Goal: Transaction & Acquisition: Purchase product/service

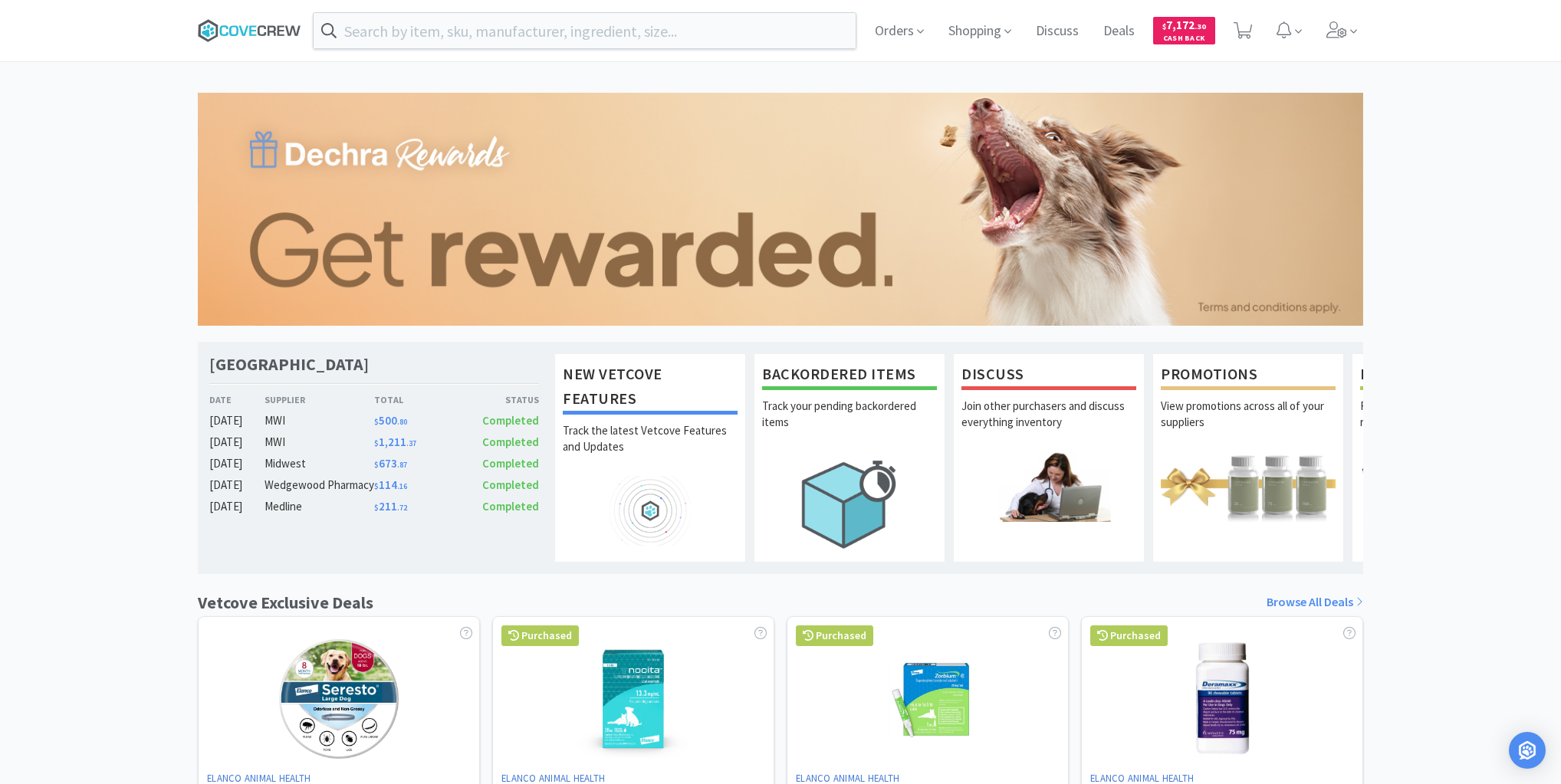
click at [260, 25] on icon at bounding box center [250, 31] width 104 height 23
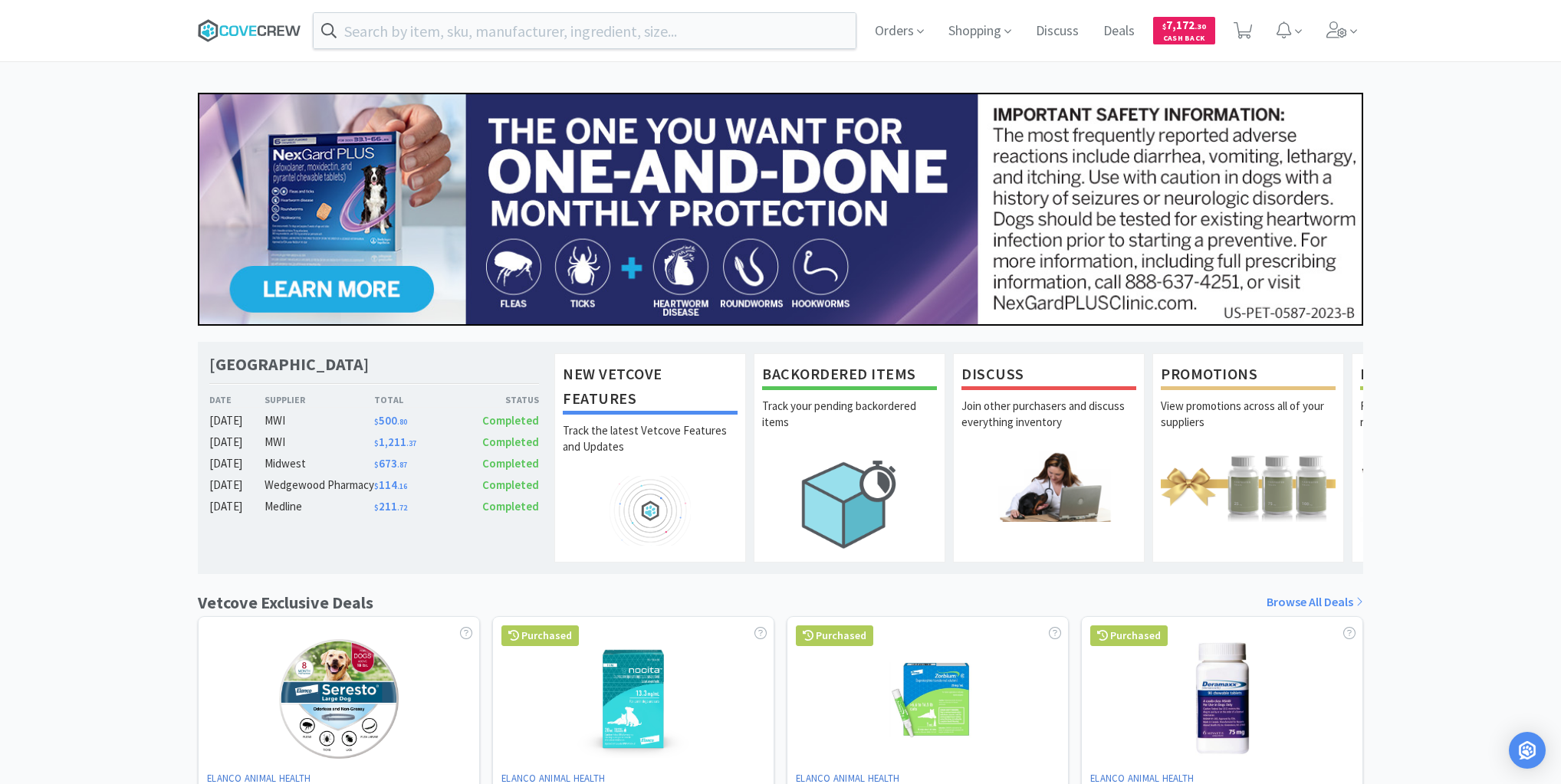
click at [254, 31] on icon at bounding box center [250, 31] width 104 height 23
click at [255, 28] on icon at bounding box center [250, 31] width 104 height 23
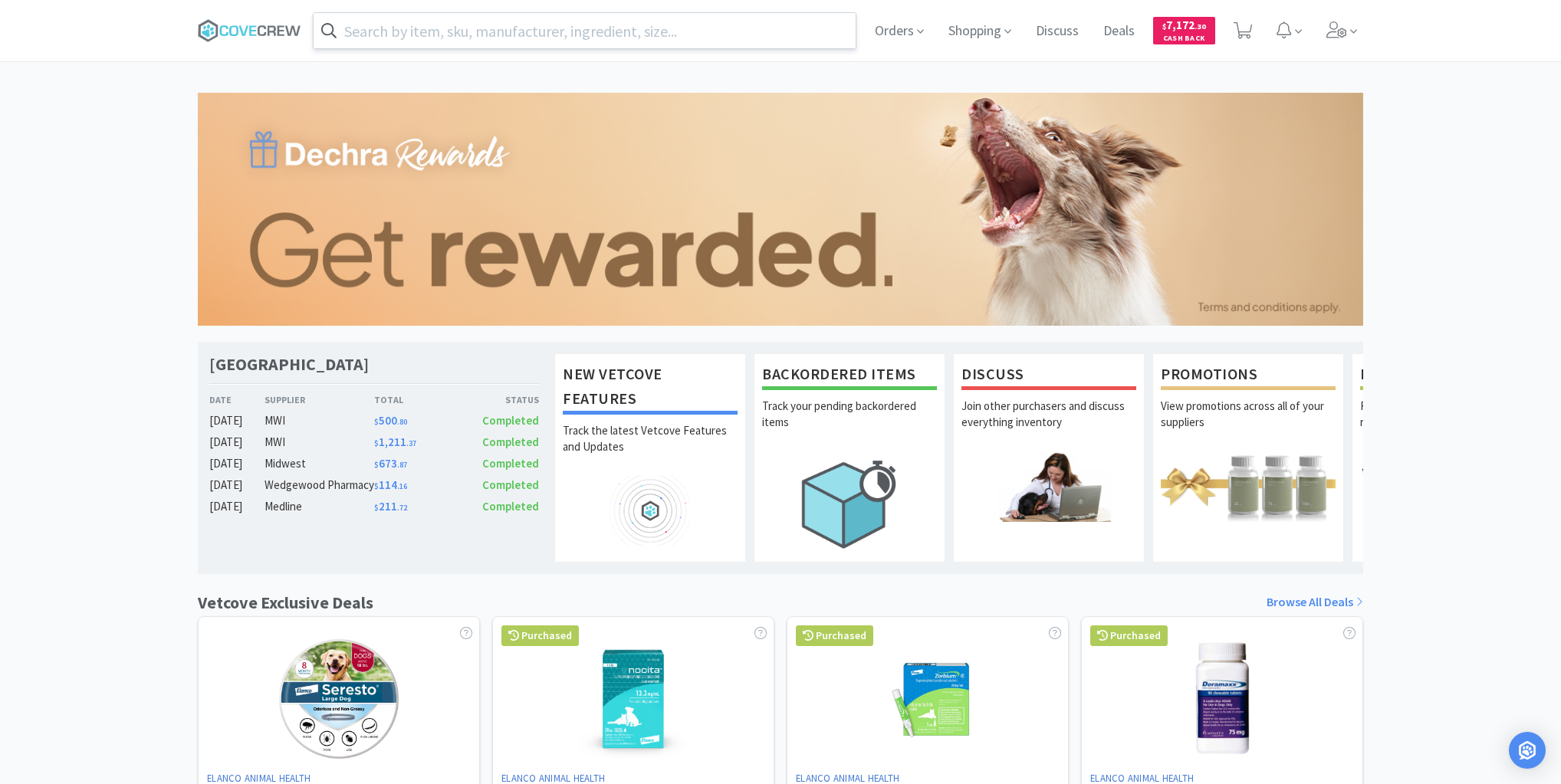
click at [535, 31] on input "text" at bounding box center [585, 31] width 542 height 36
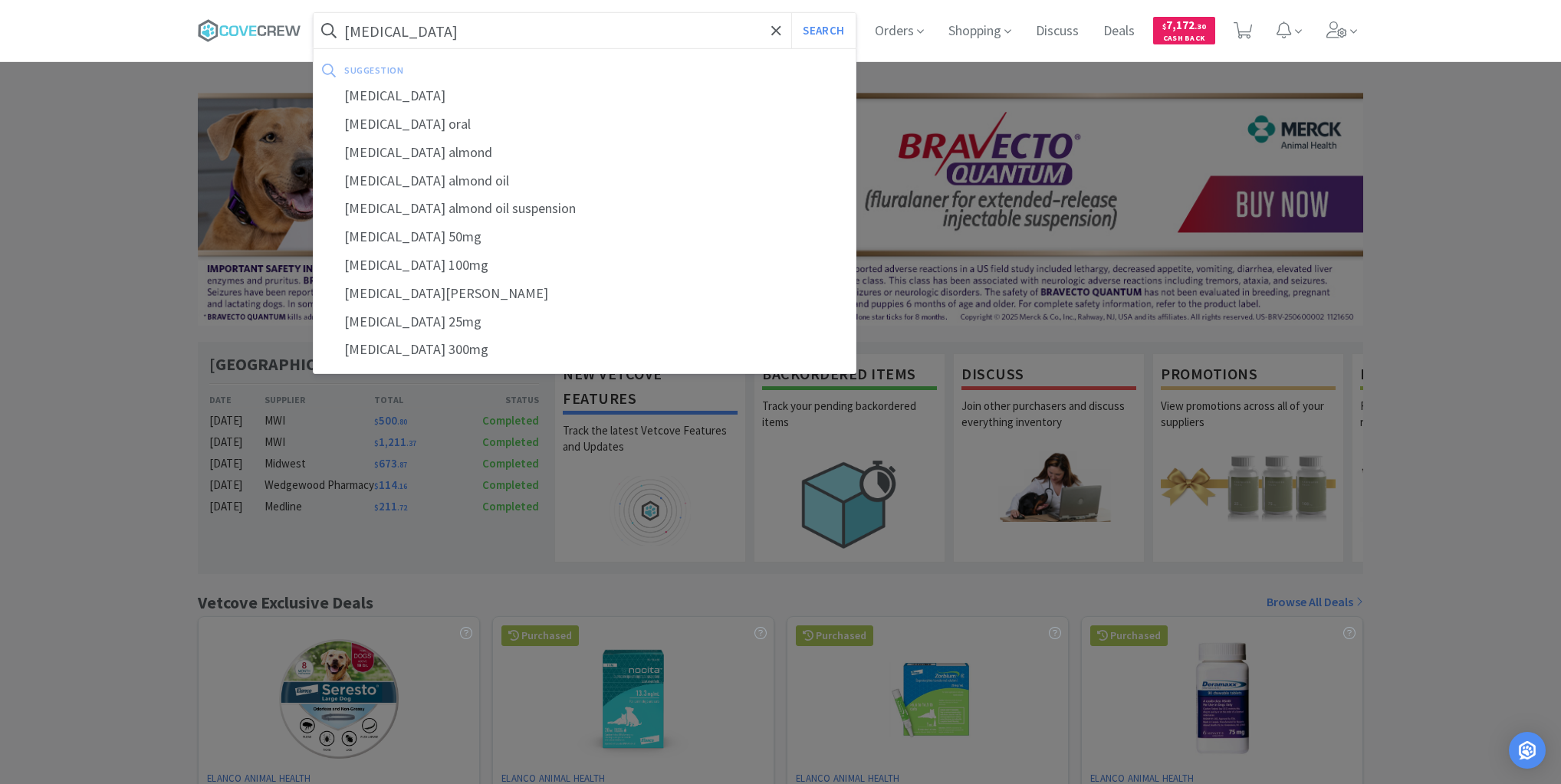
type input "gabapentin"
click at [792, 13] on button "Search" at bounding box center [824, 31] width 64 height 36
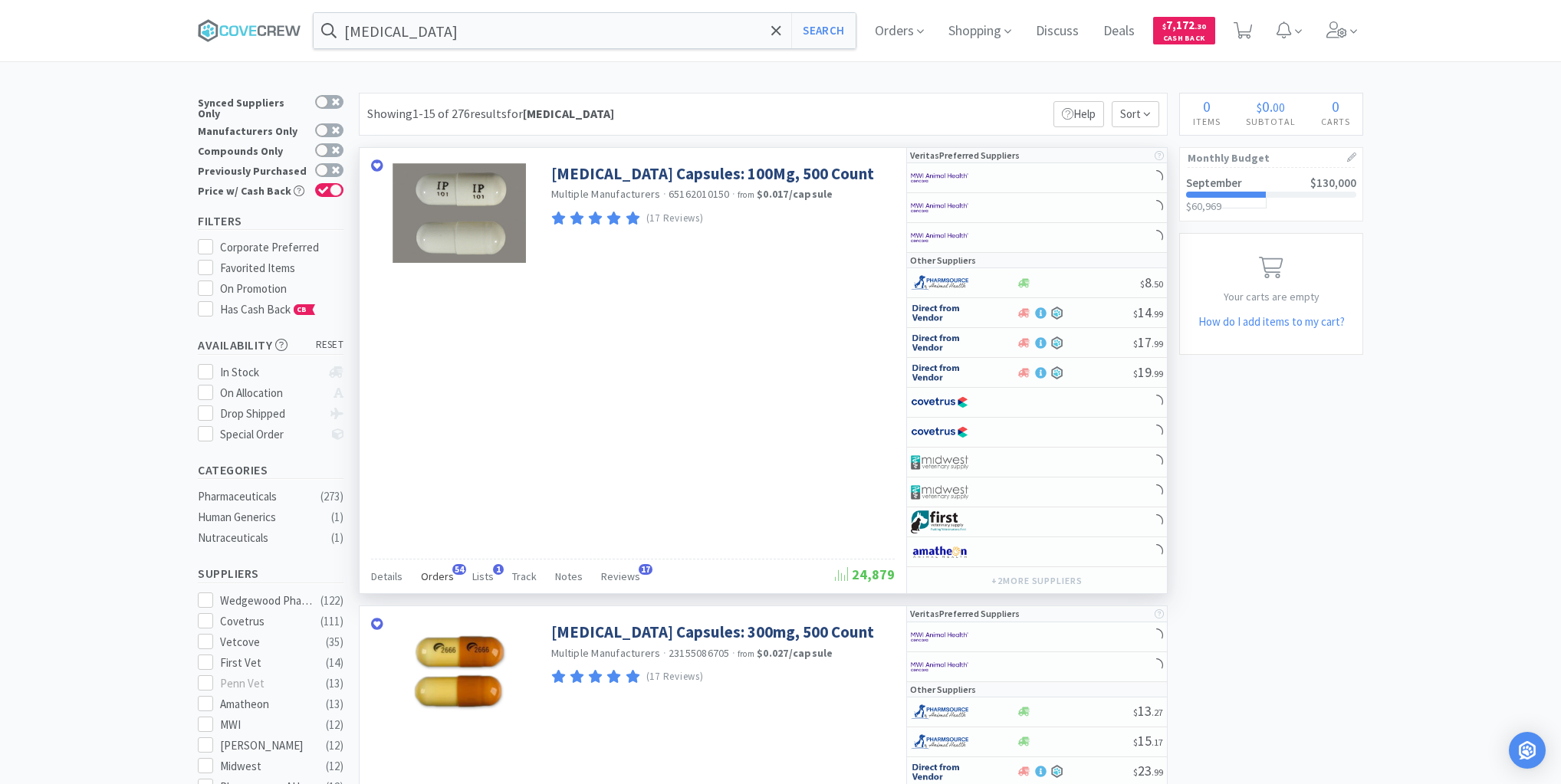
click at [434, 574] on span "Orders" at bounding box center [437, 576] width 33 height 14
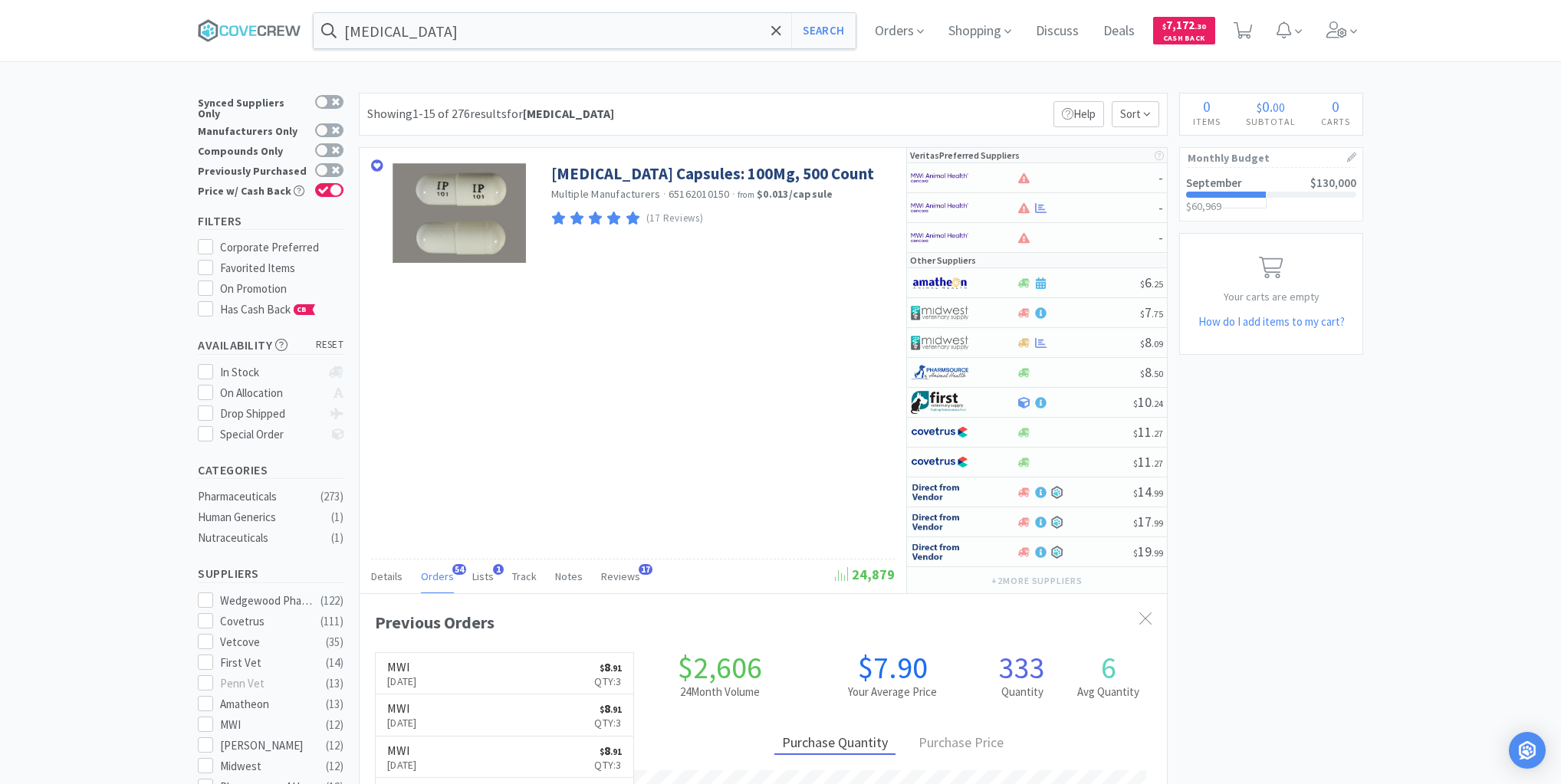
scroll to position [411, 808]
click at [252, 28] on icon at bounding box center [250, 31] width 104 height 23
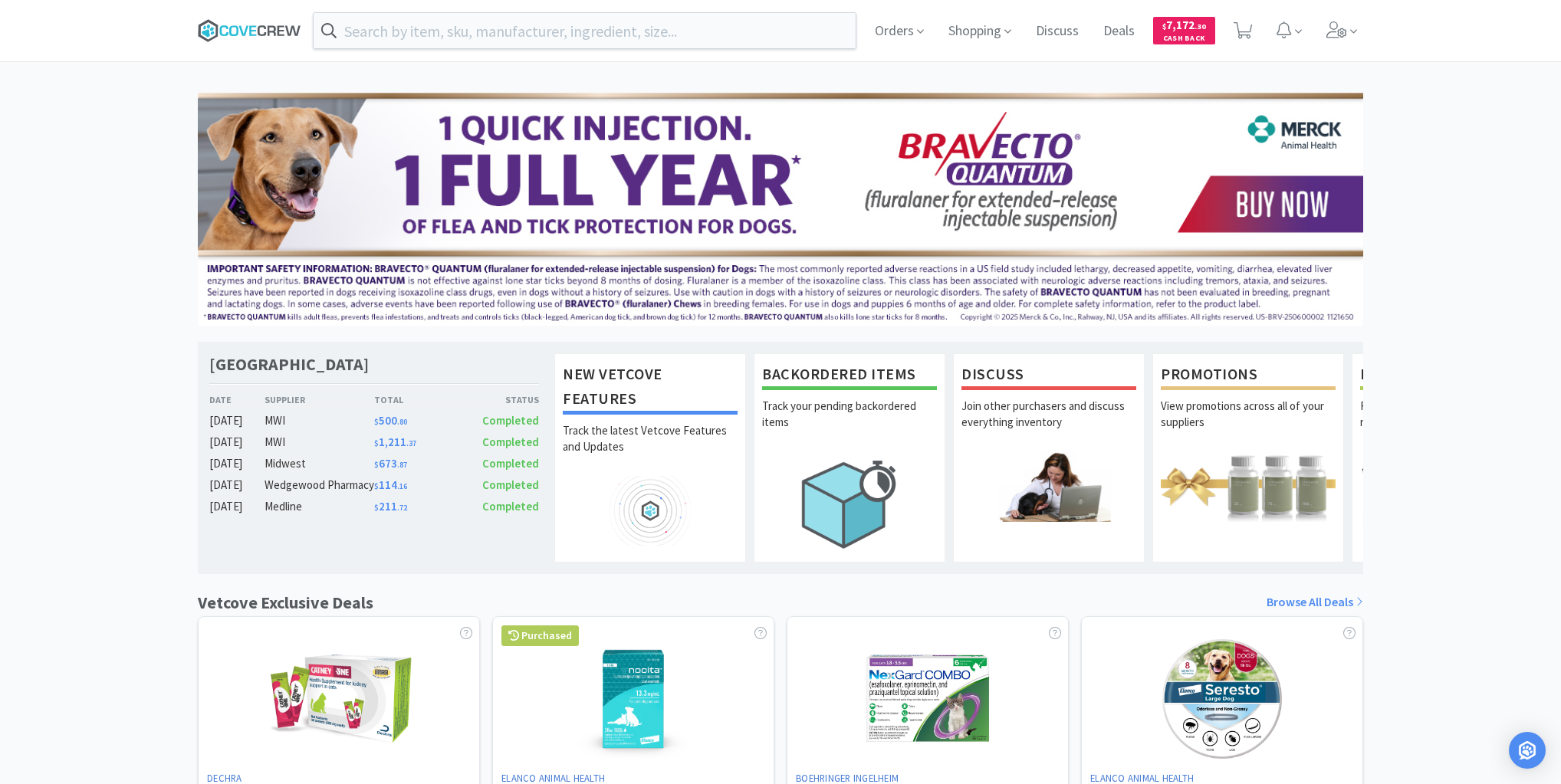
click at [269, 31] on icon at bounding box center [271, 29] width 8 height 10
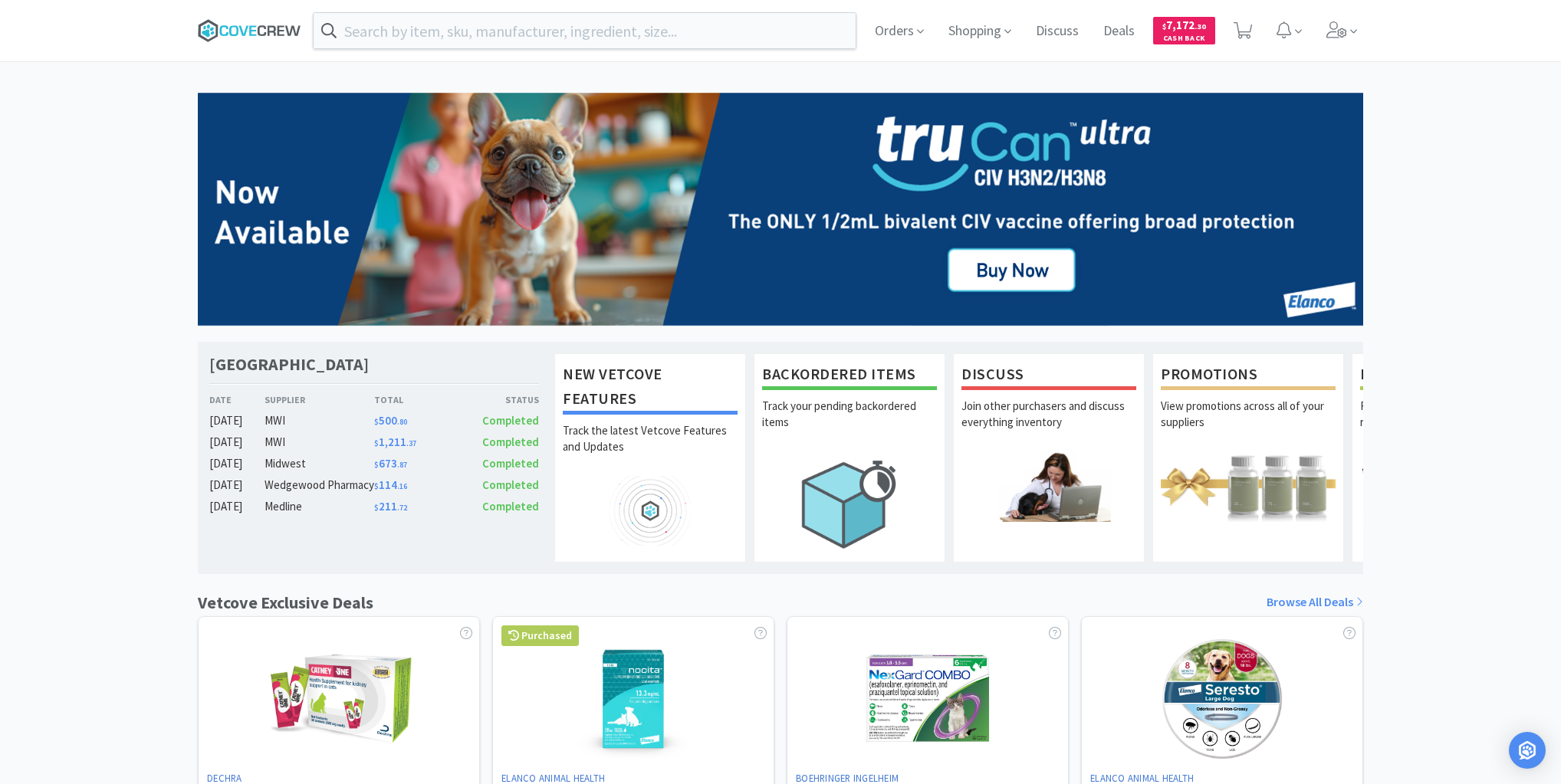
click at [266, 29] on icon at bounding box center [250, 31] width 104 height 23
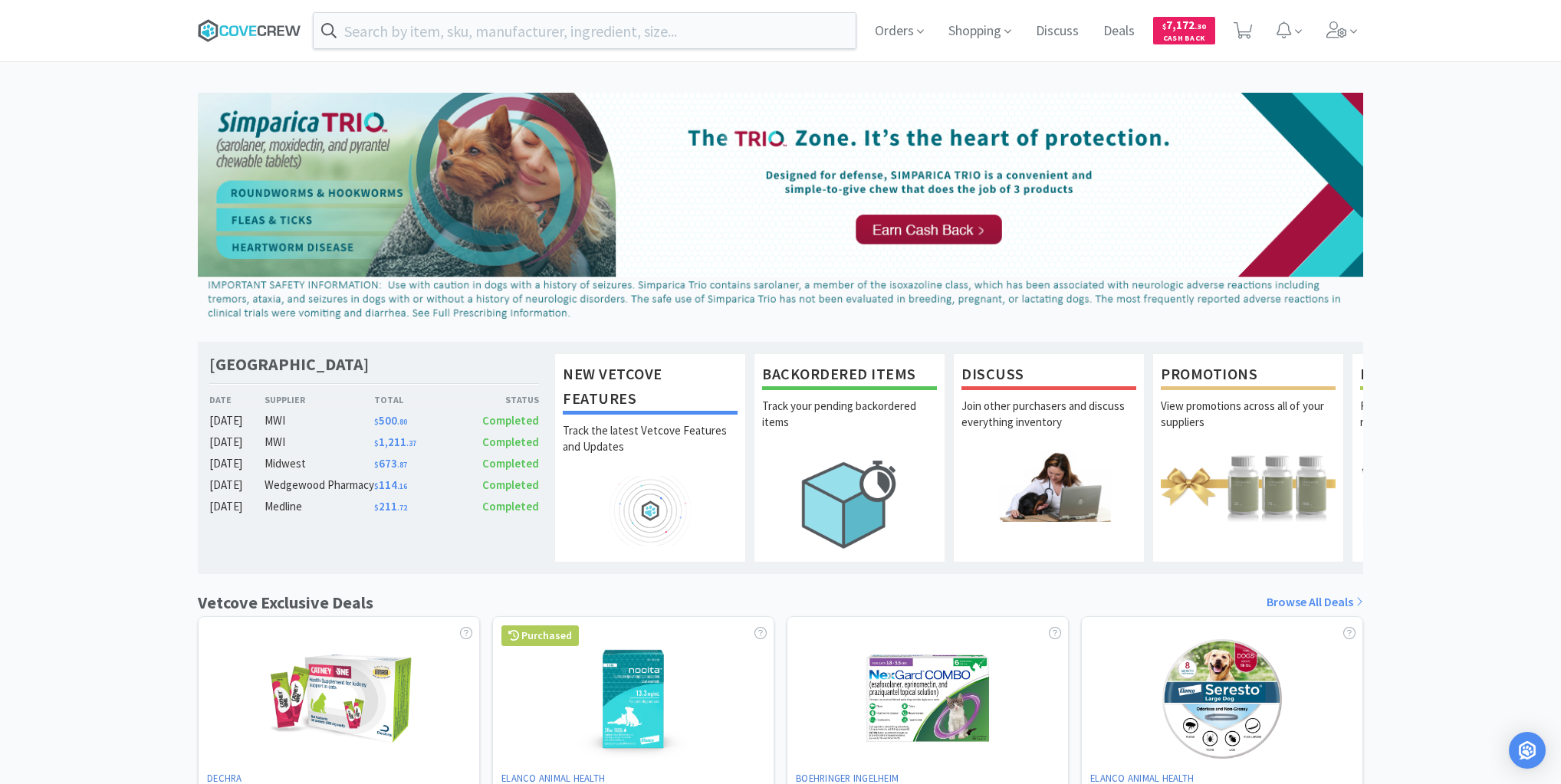
click at [253, 26] on icon at bounding box center [252, 29] width 7 height 10
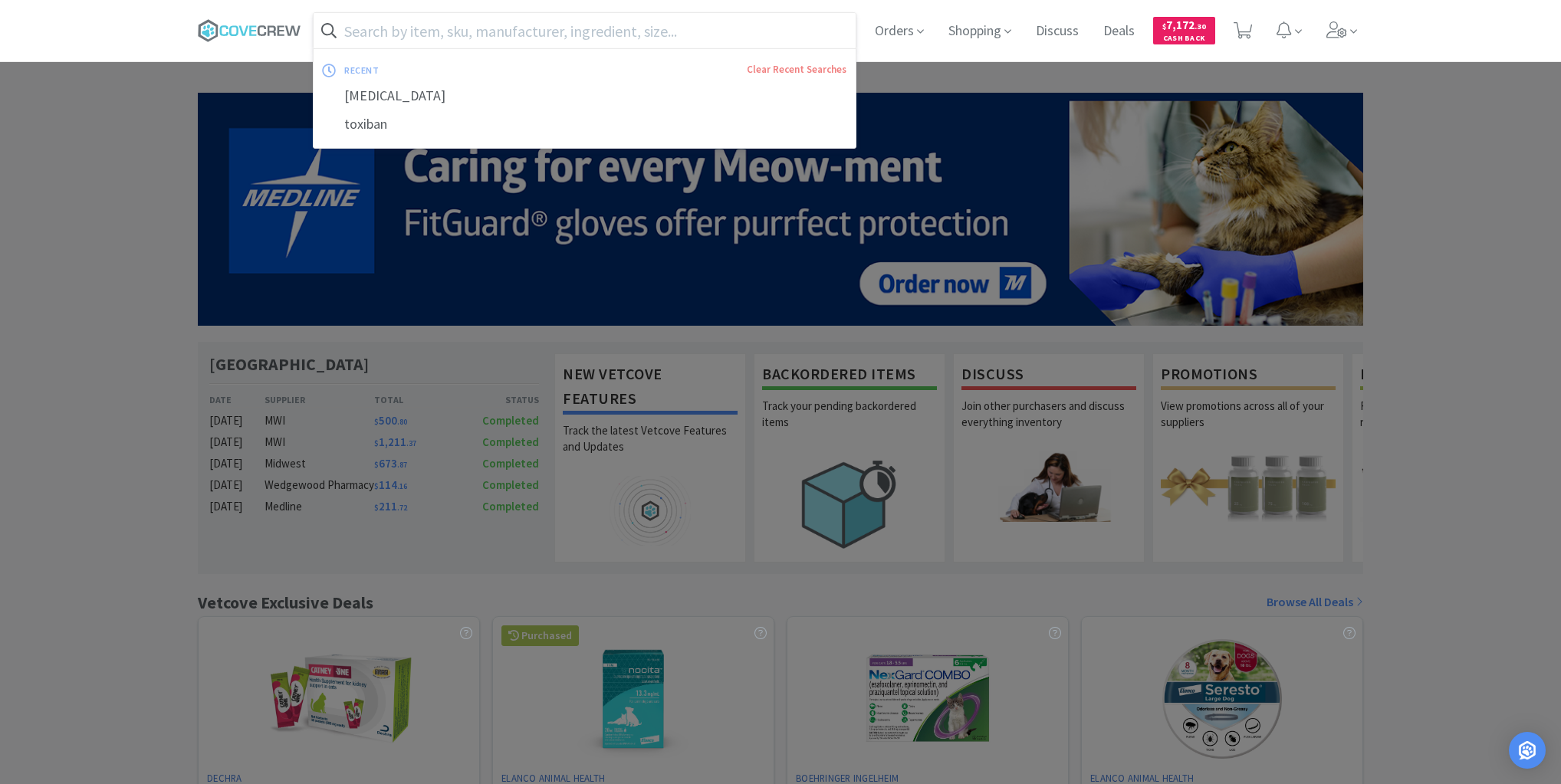
click at [740, 36] on input "text" at bounding box center [585, 31] width 542 height 36
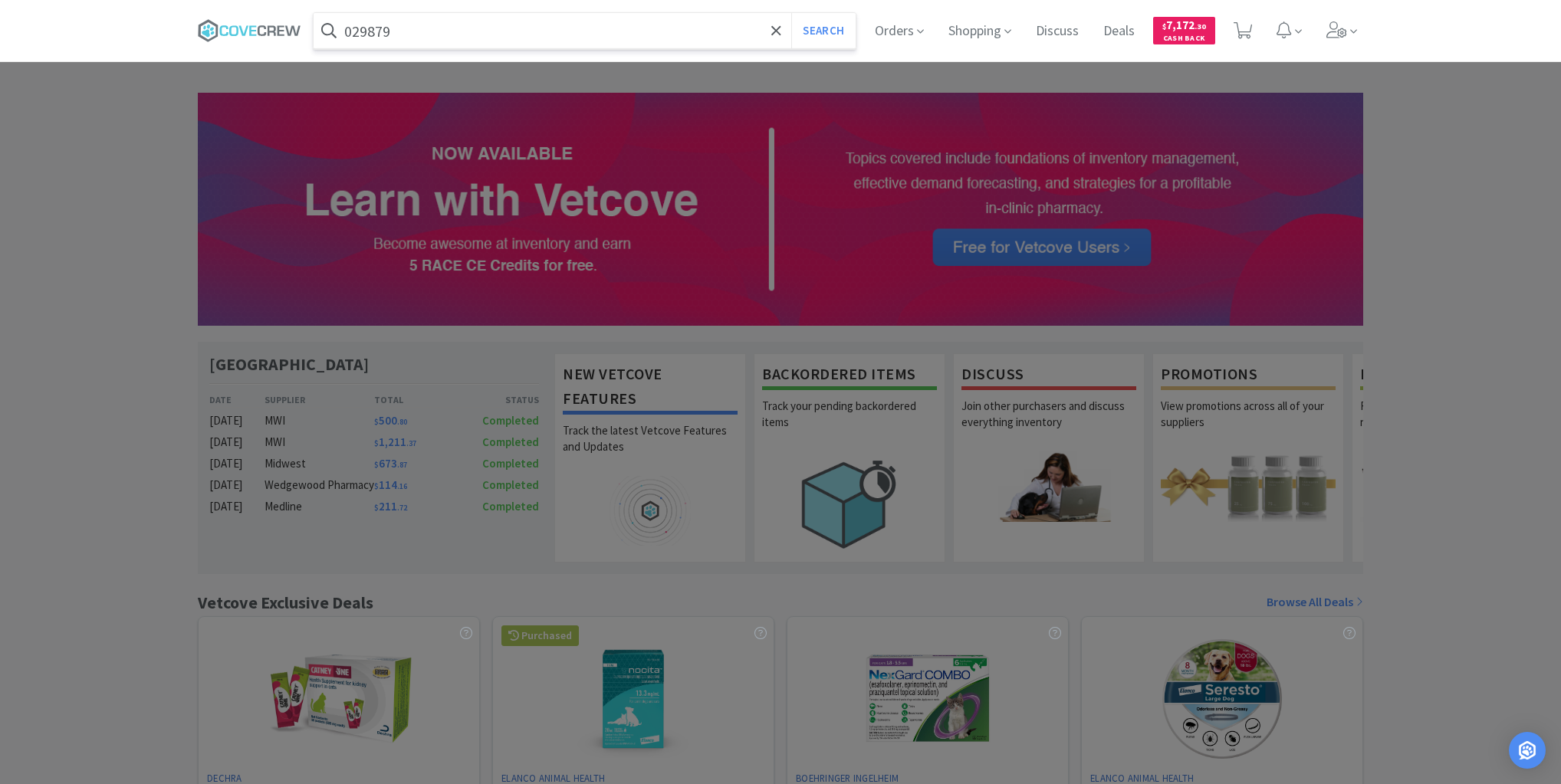
click at [792, 13] on button "Search" at bounding box center [824, 31] width 64 height 36
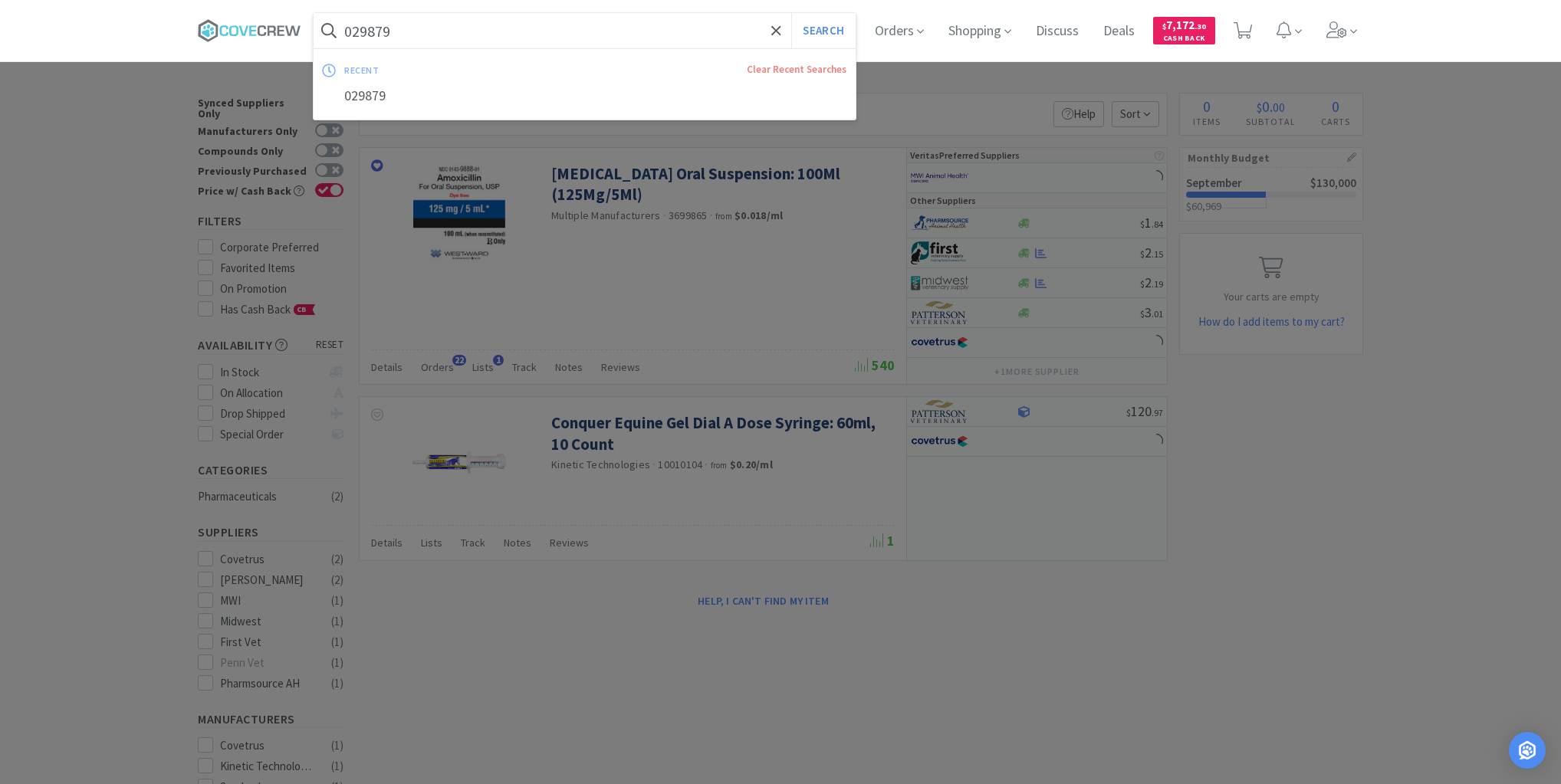
click at [545, 31] on input "029879" at bounding box center [585, 31] width 542 height 36
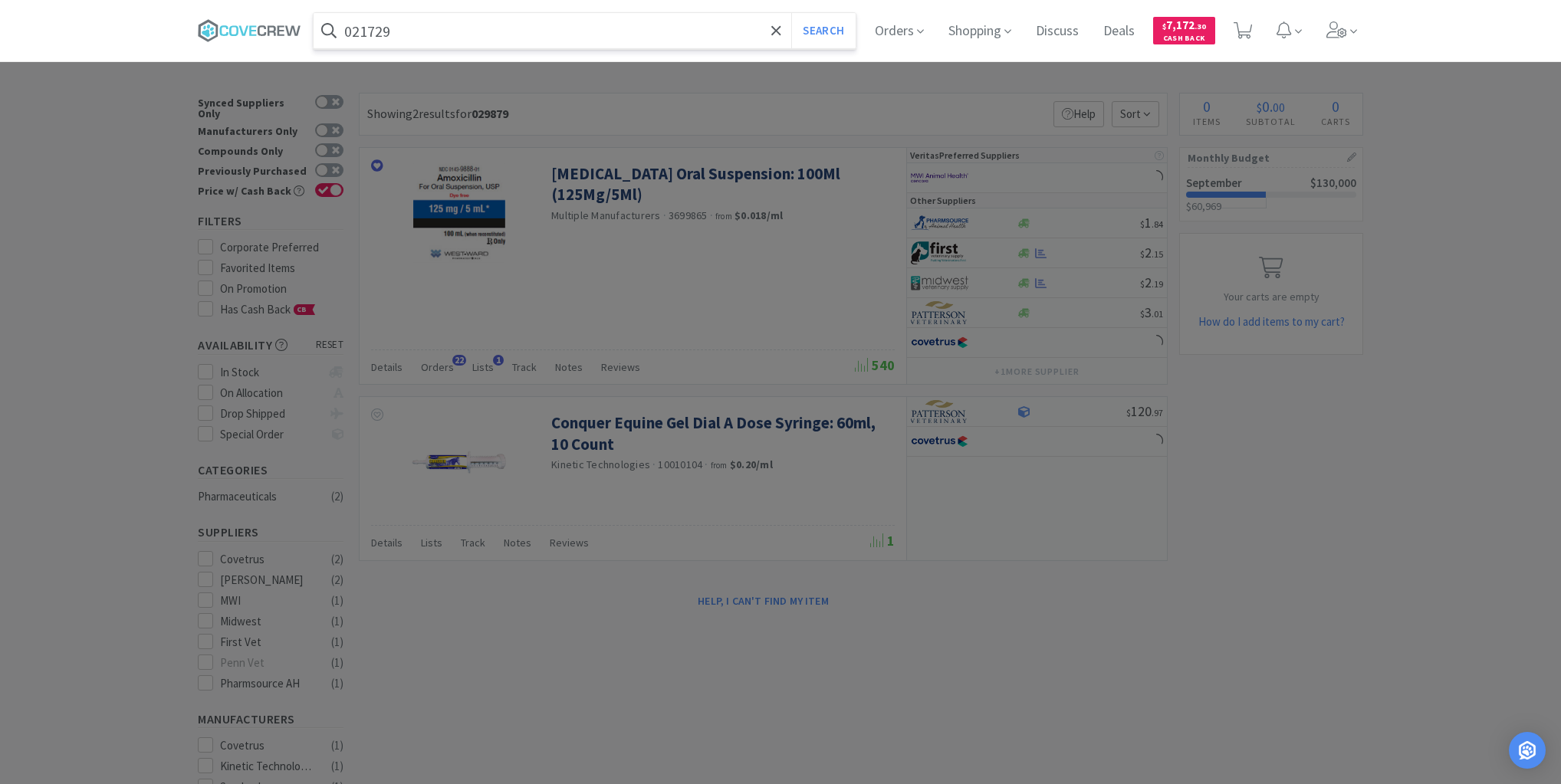
type input "021729"
click at [792, 13] on button "Search" at bounding box center [824, 31] width 64 height 36
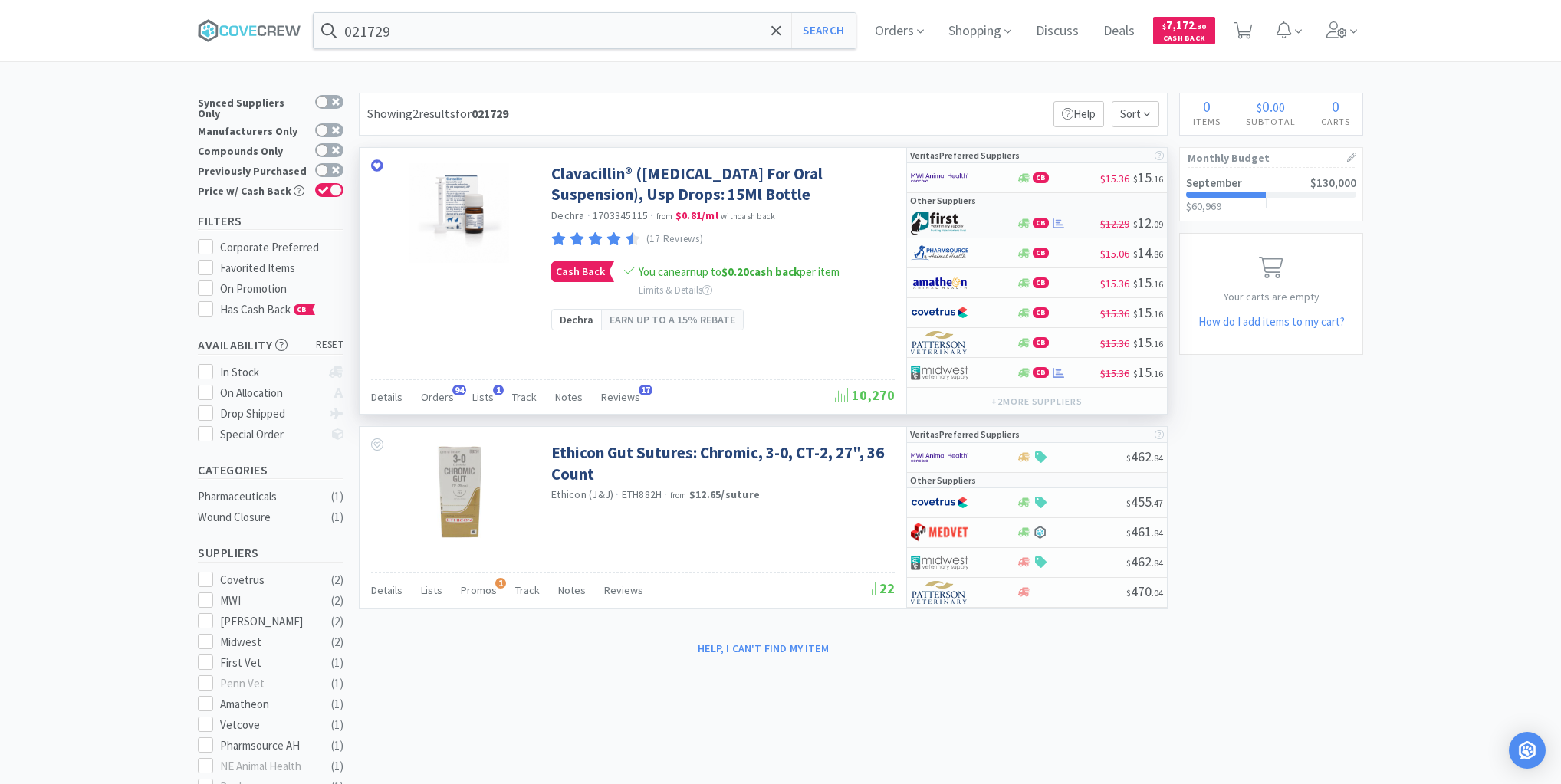
click at [1078, 218] on div "CB" at bounding box center [1058, 223] width 84 height 12
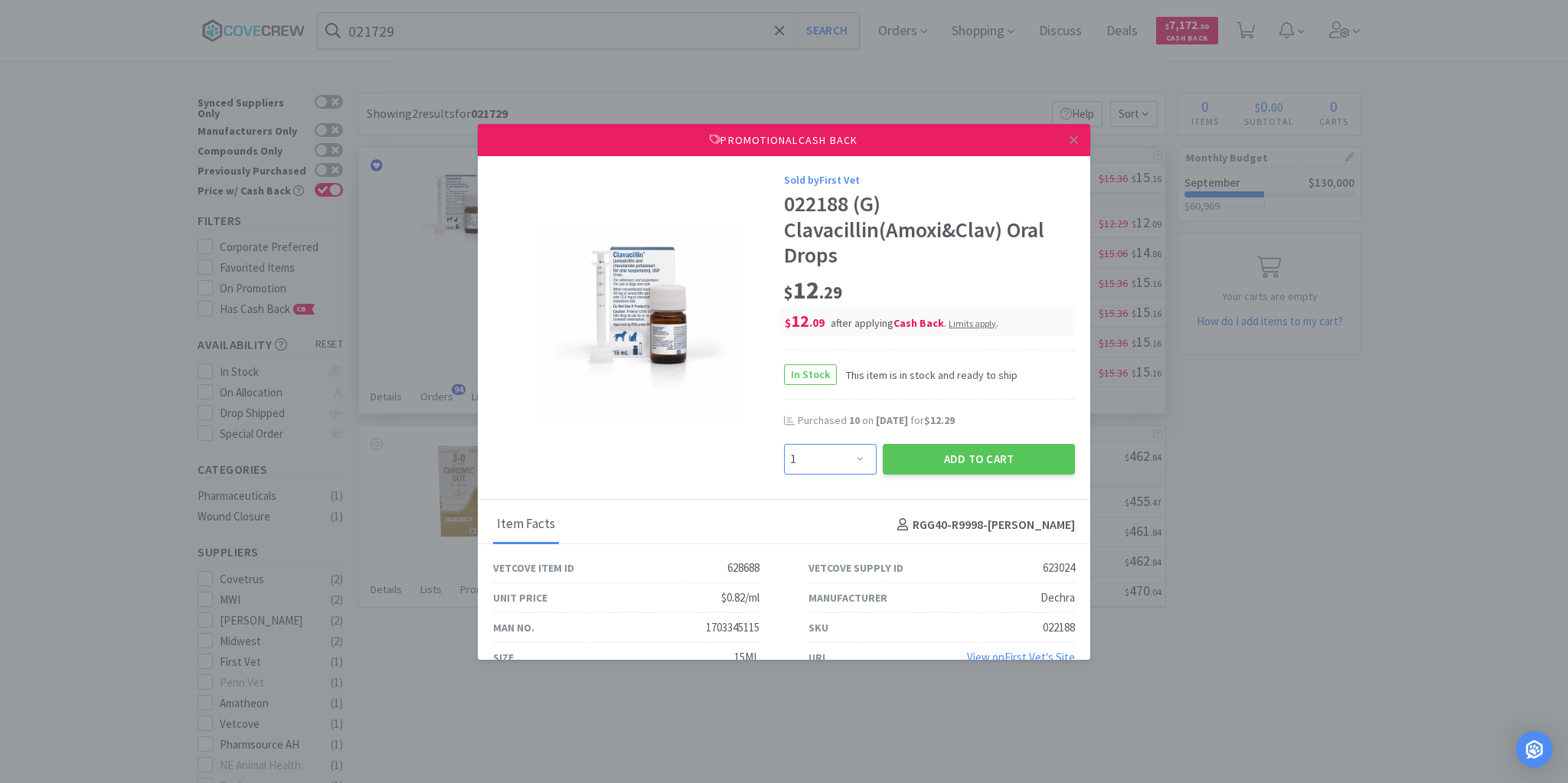
click at [856, 459] on select "Enter Quantity 1 2 3 4 5 6 7 8 9 10 11 12 13 14 15 16 17 18 19 20 Enter Quantity" at bounding box center [830, 459] width 92 height 31
select select "10"
click at [784, 444] on select "Enter Quantity 1 2 3 4 5 6 7 8 9 10 11 12 13 14 15 16 17 18 19 20 Enter Quantity" at bounding box center [830, 459] width 92 height 31
click at [956, 459] on button "Add to Cart" at bounding box center [978, 459] width 192 height 31
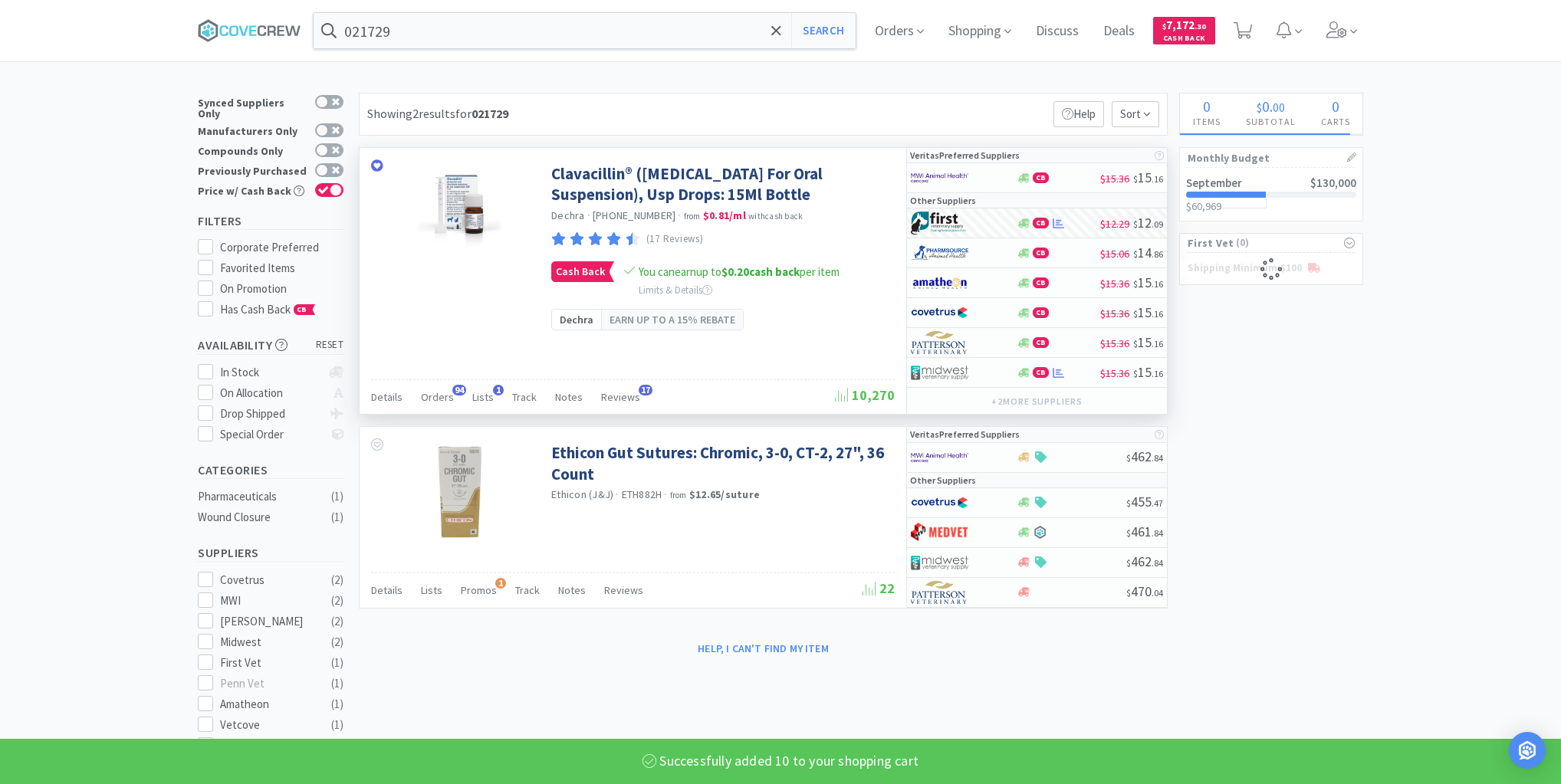
select select "10"
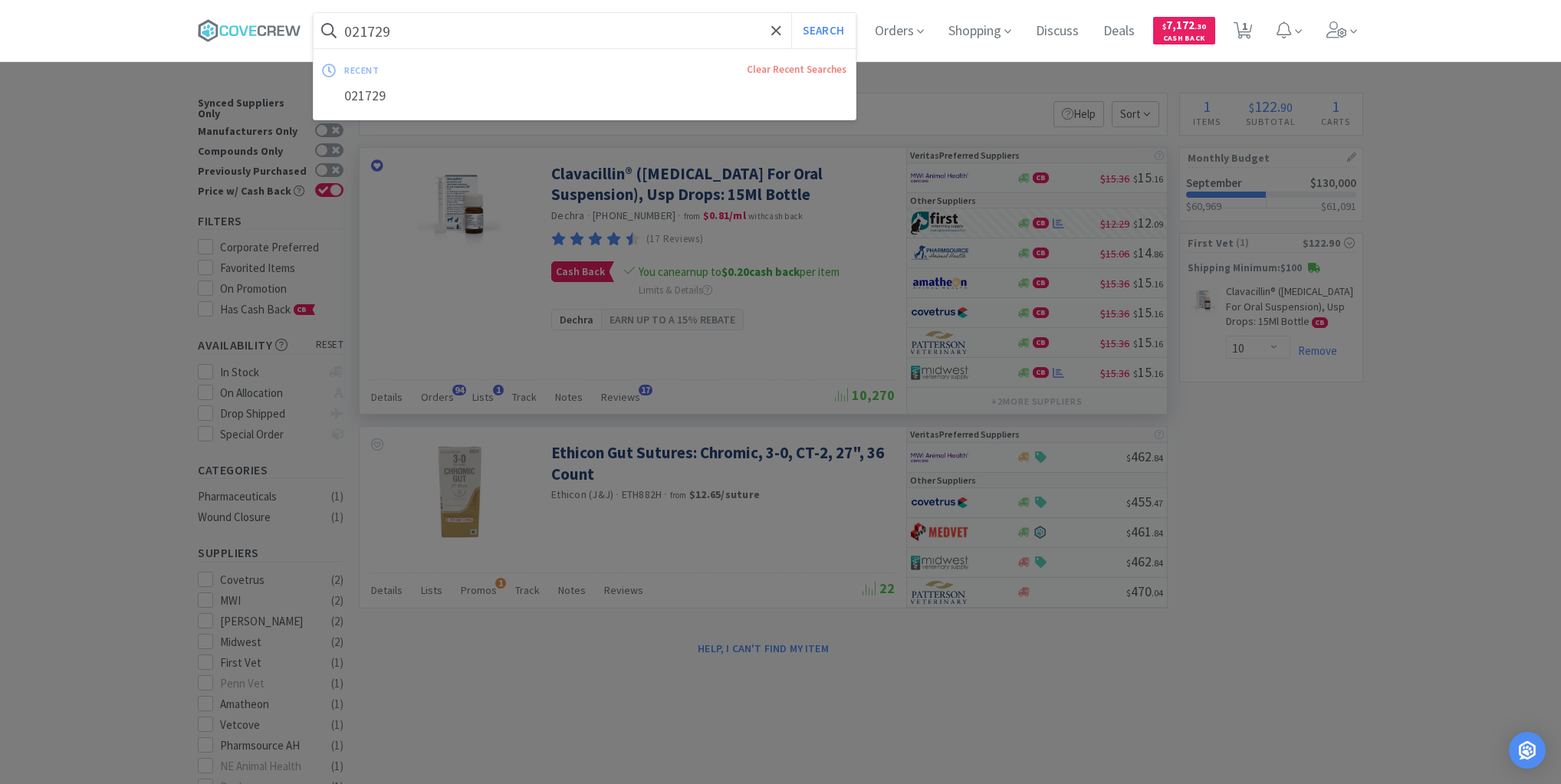
click at [674, 31] on input "021729" at bounding box center [585, 31] width 542 height 36
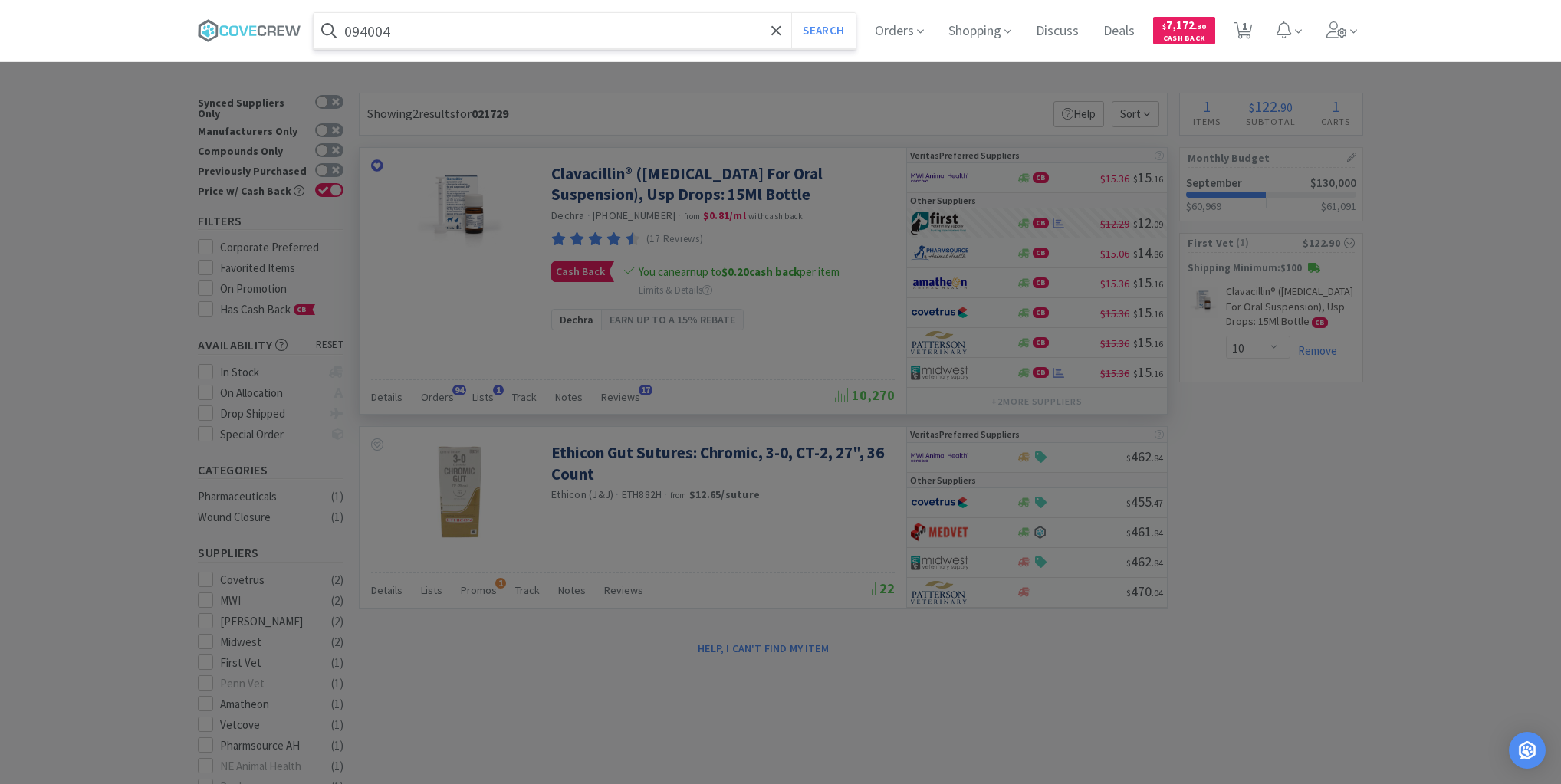
type input "094004"
click at [792, 13] on button "Search" at bounding box center [824, 31] width 64 height 36
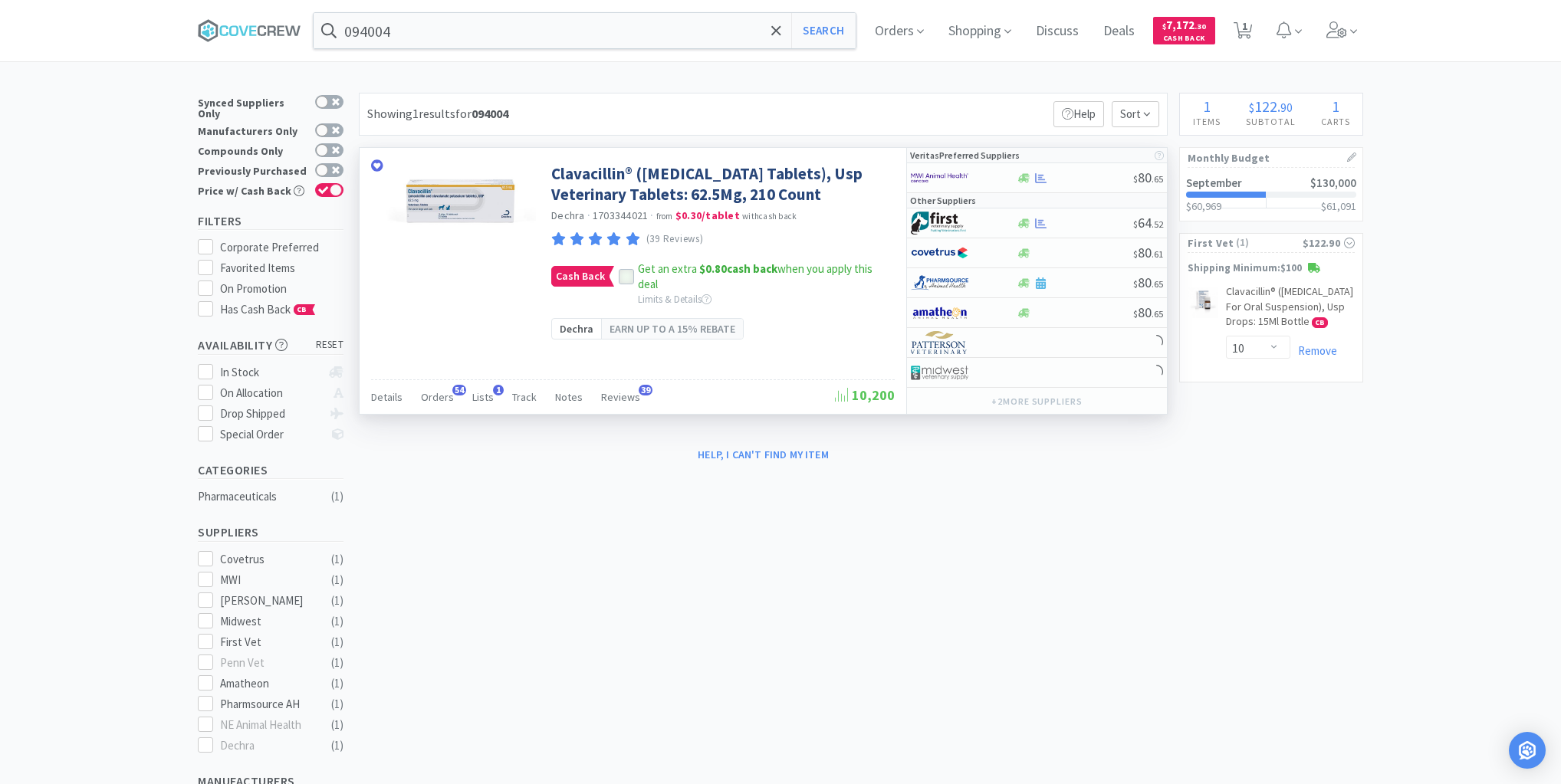
click at [628, 282] on icon at bounding box center [626, 277] width 11 height 11
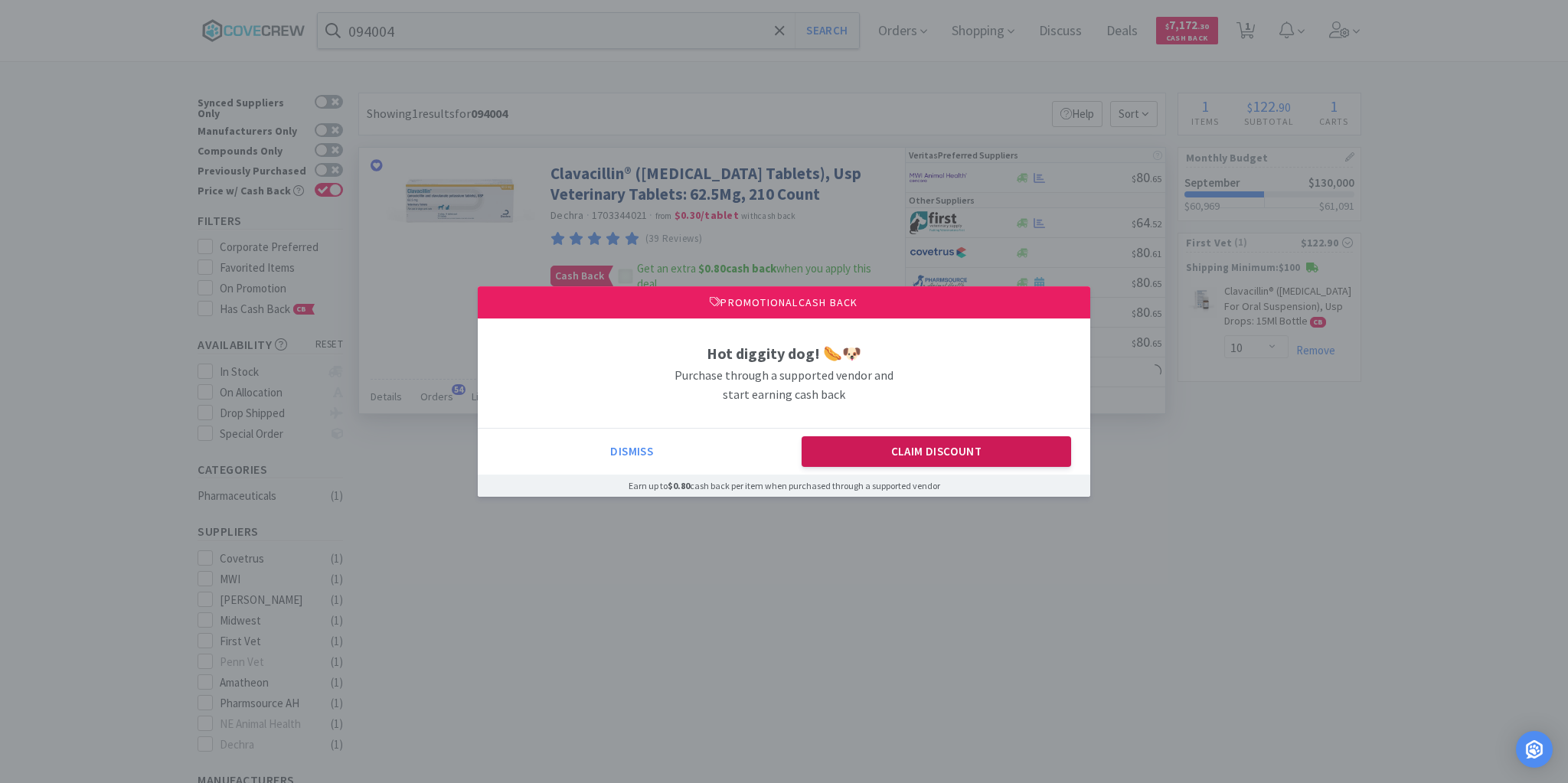
click at [965, 452] on button "Claim Discount" at bounding box center [937, 451] width 270 height 31
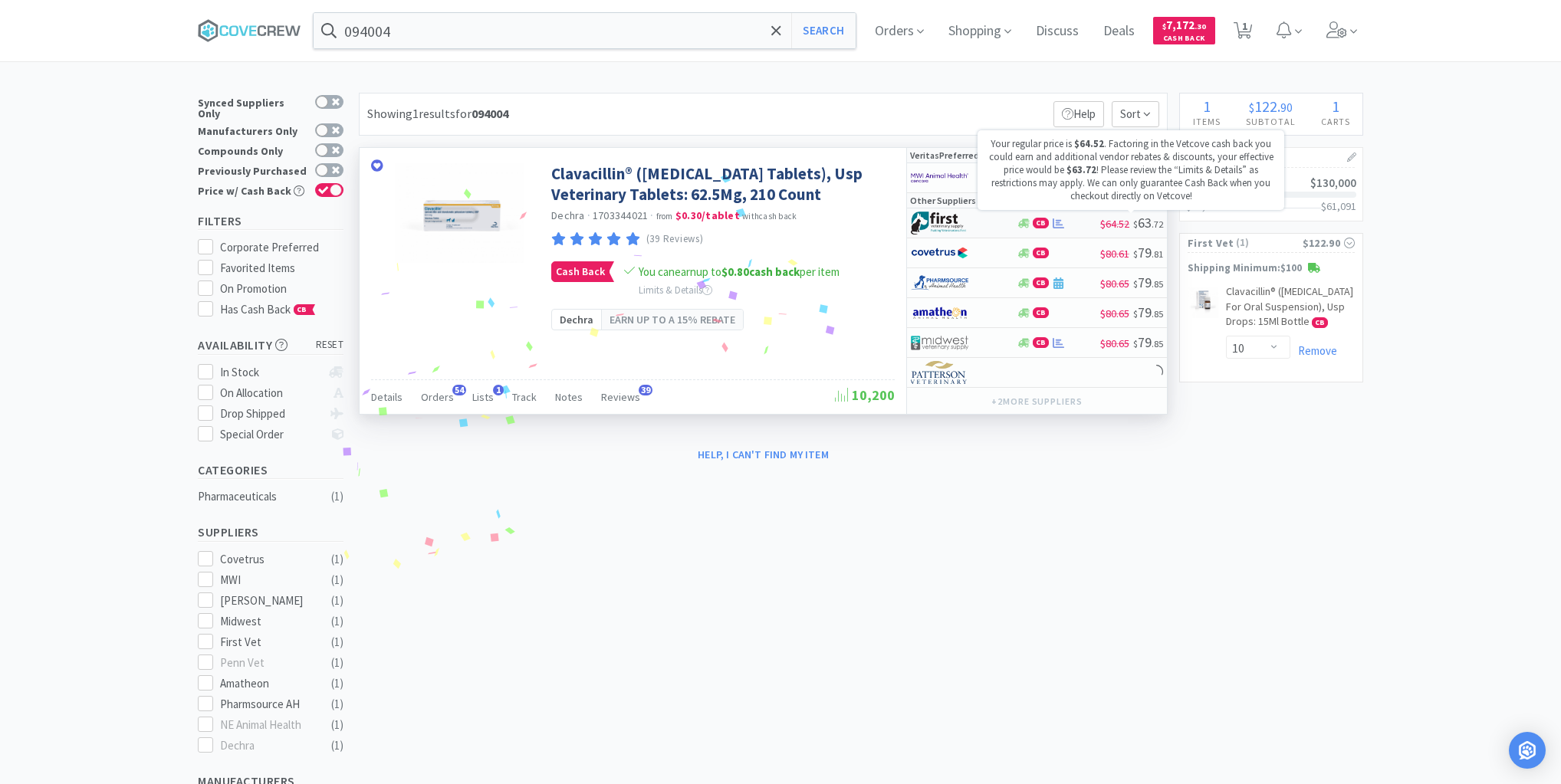
click at [1106, 217] on span "$64.52" at bounding box center [1114, 224] width 29 height 14
select select "1"
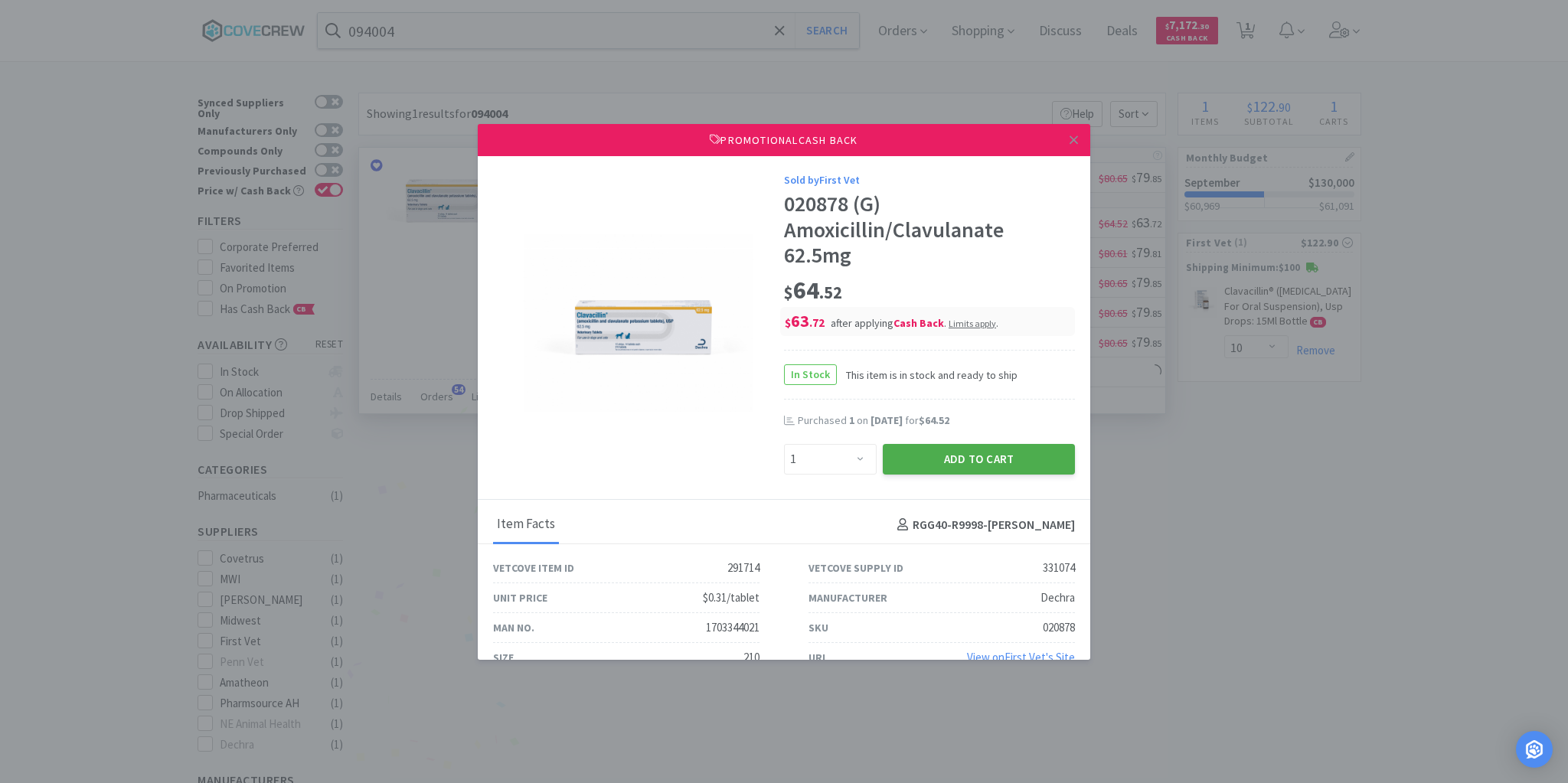
click at [946, 456] on button "Add to Cart" at bounding box center [978, 459] width 192 height 31
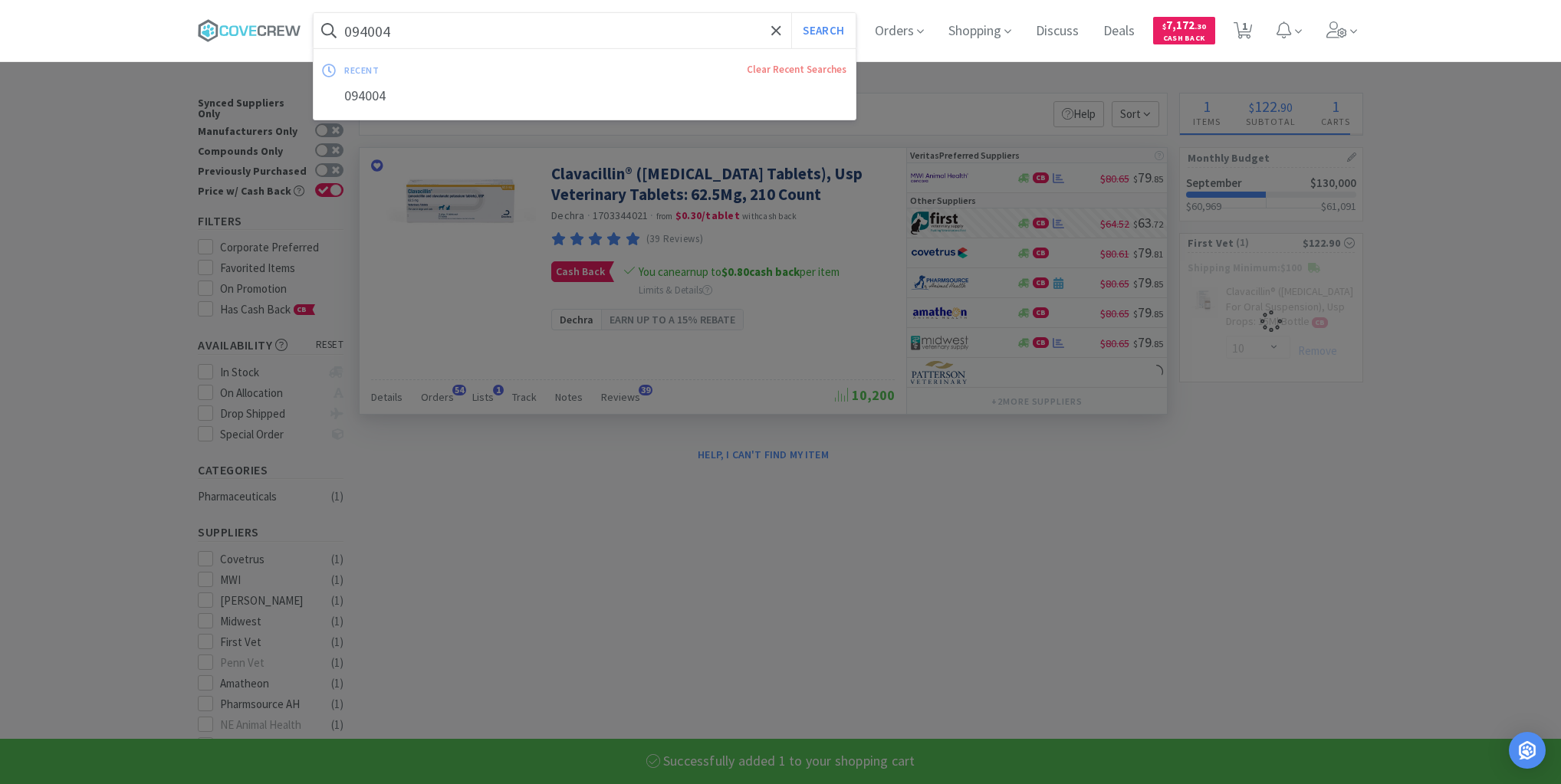
click at [619, 28] on input "094004" at bounding box center [585, 31] width 542 height 36
select select "1"
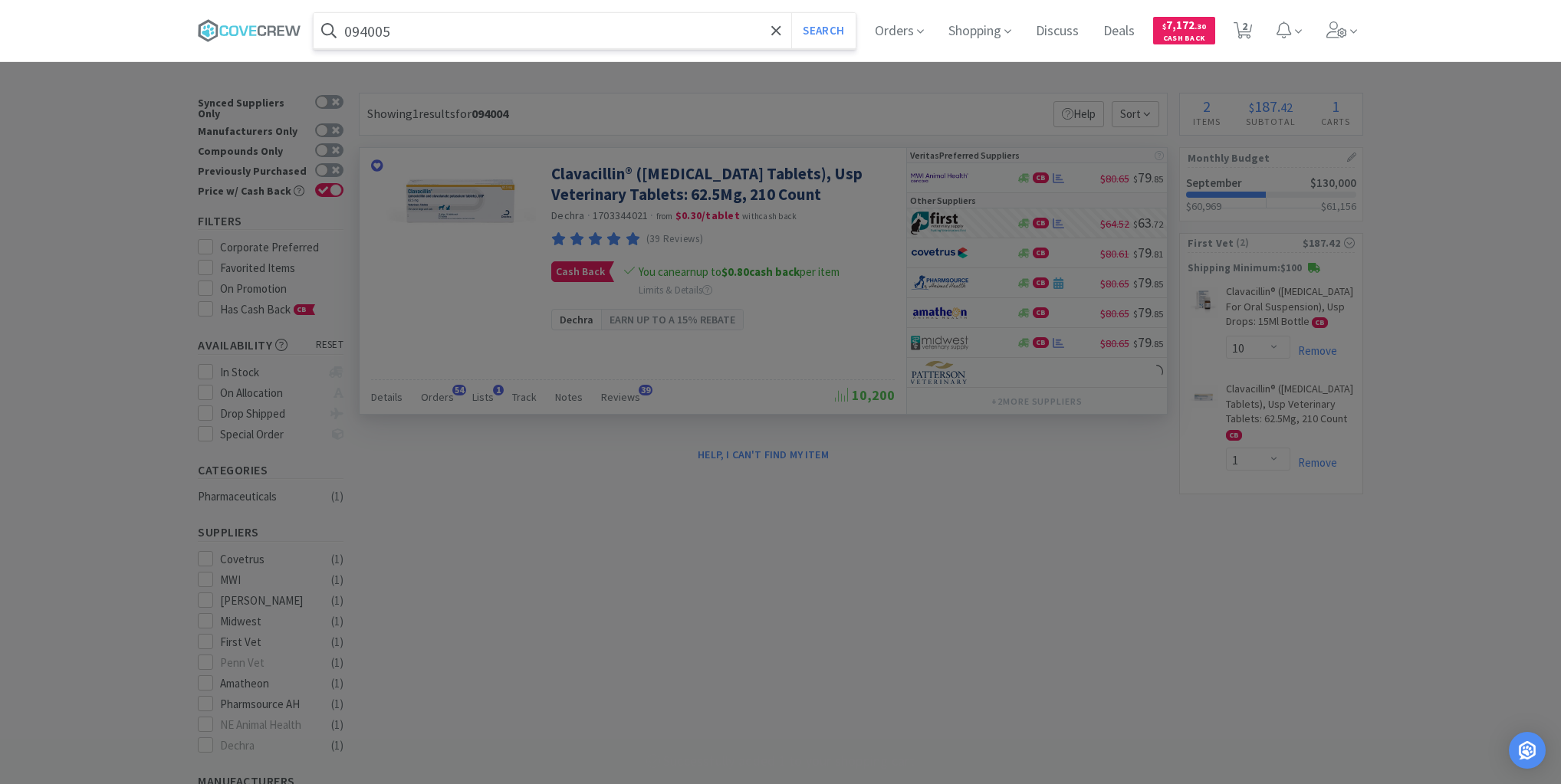
type input "094005"
click at [792, 13] on button "Search" at bounding box center [824, 31] width 64 height 36
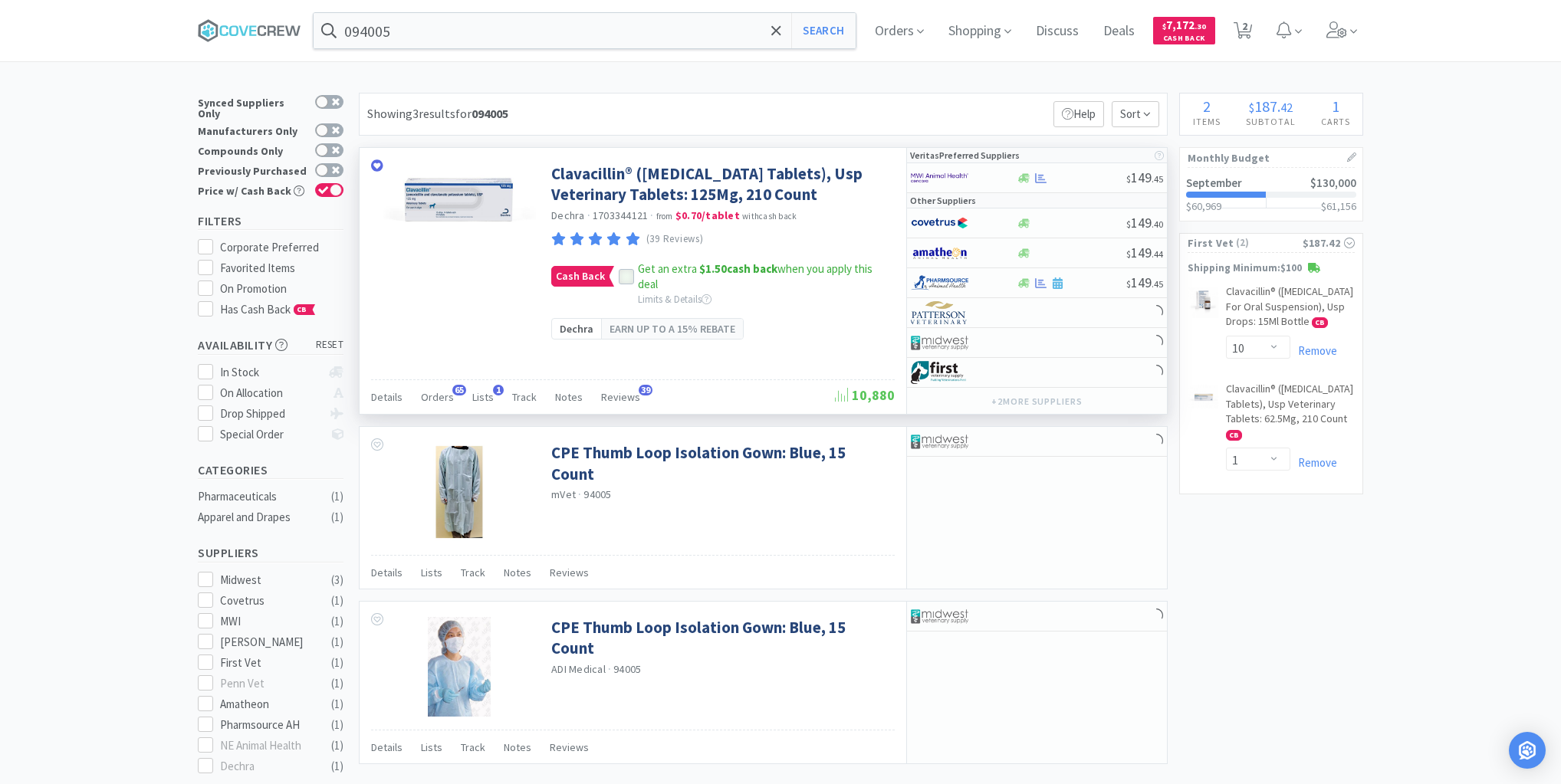
click at [628, 282] on icon at bounding box center [626, 277] width 11 height 11
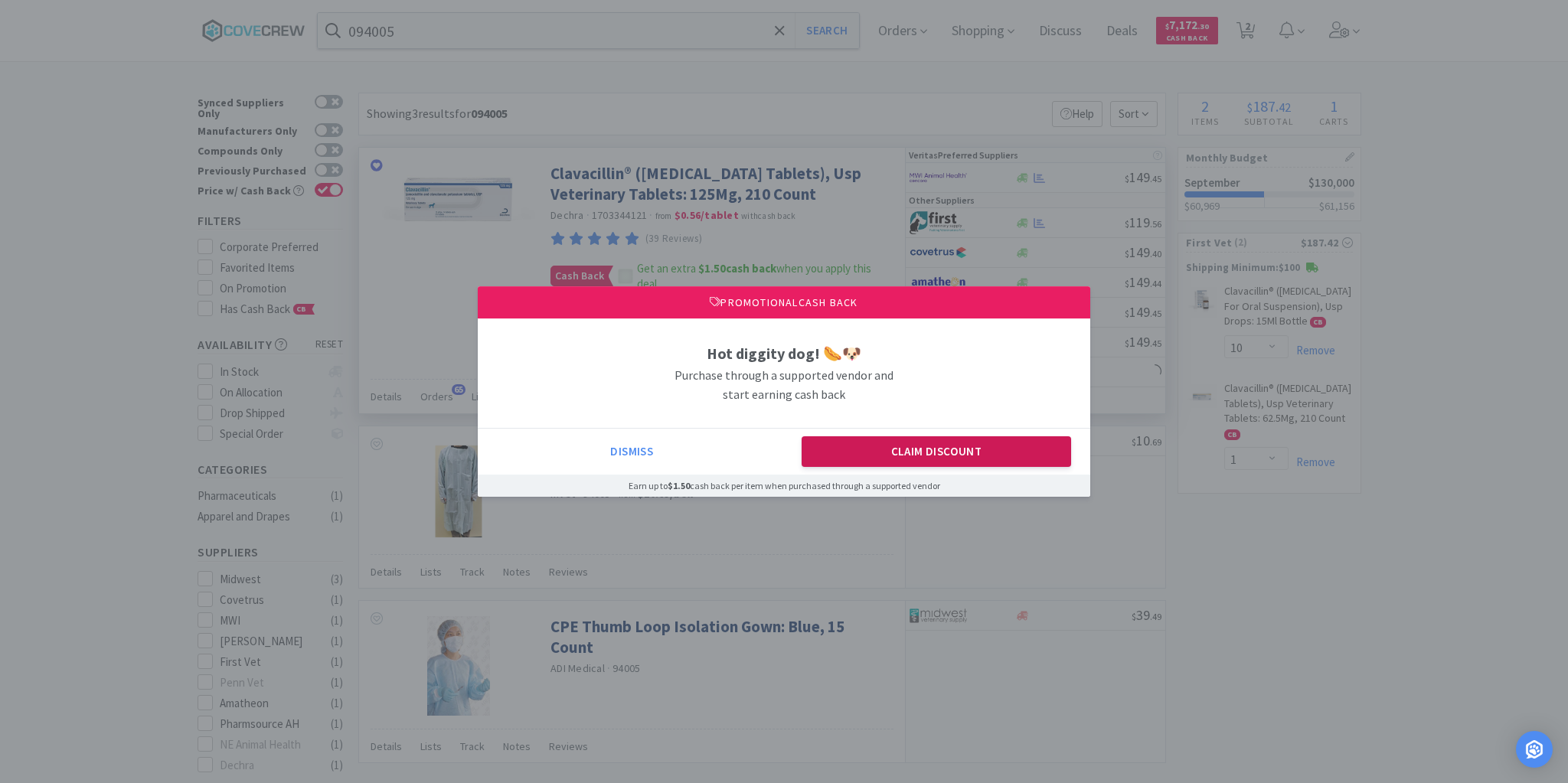
click at [884, 455] on button "Claim Discount" at bounding box center [937, 451] width 270 height 31
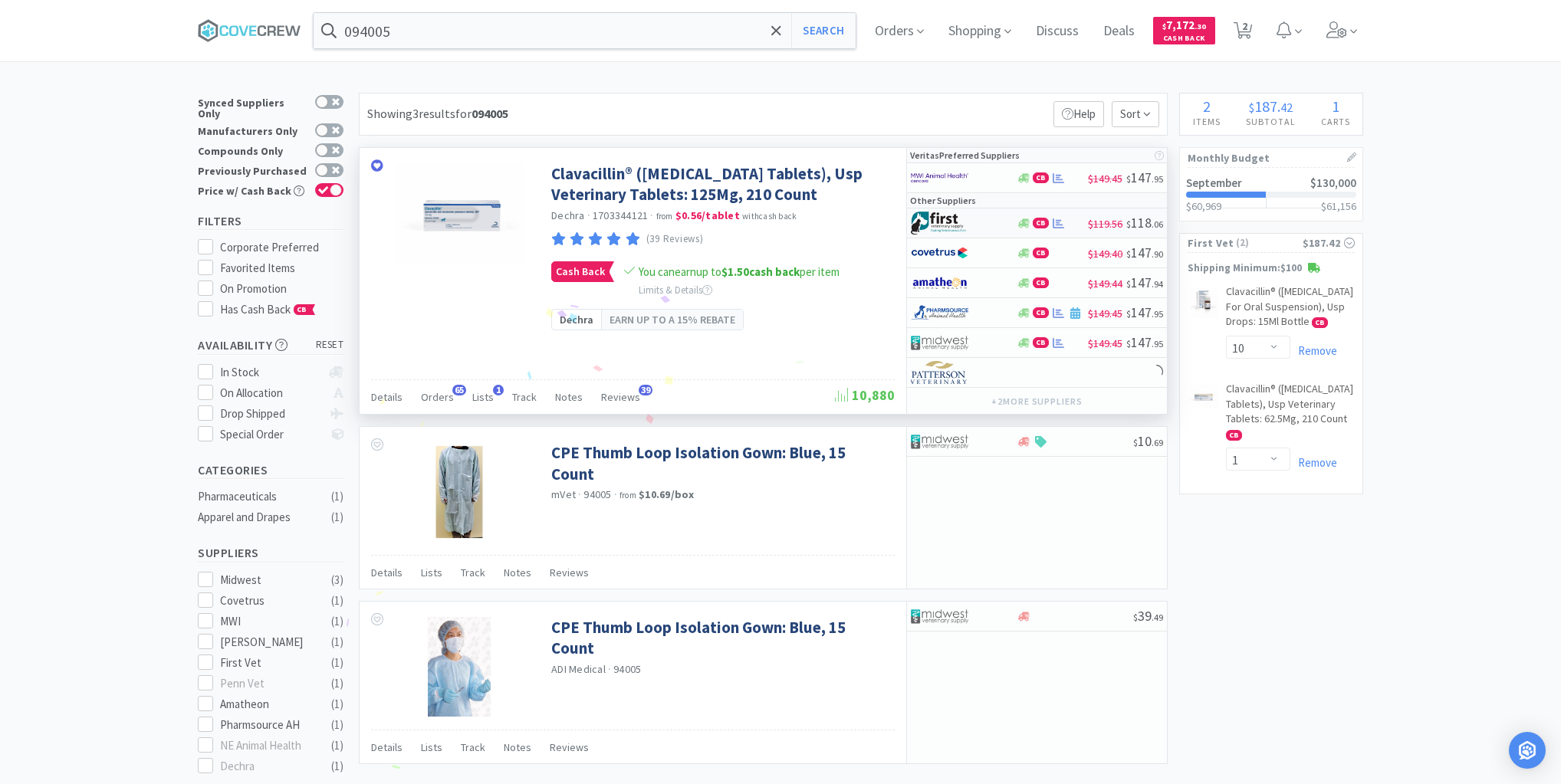
click at [993, 221] on div at bounding box center [952, 222] width 84 height 26
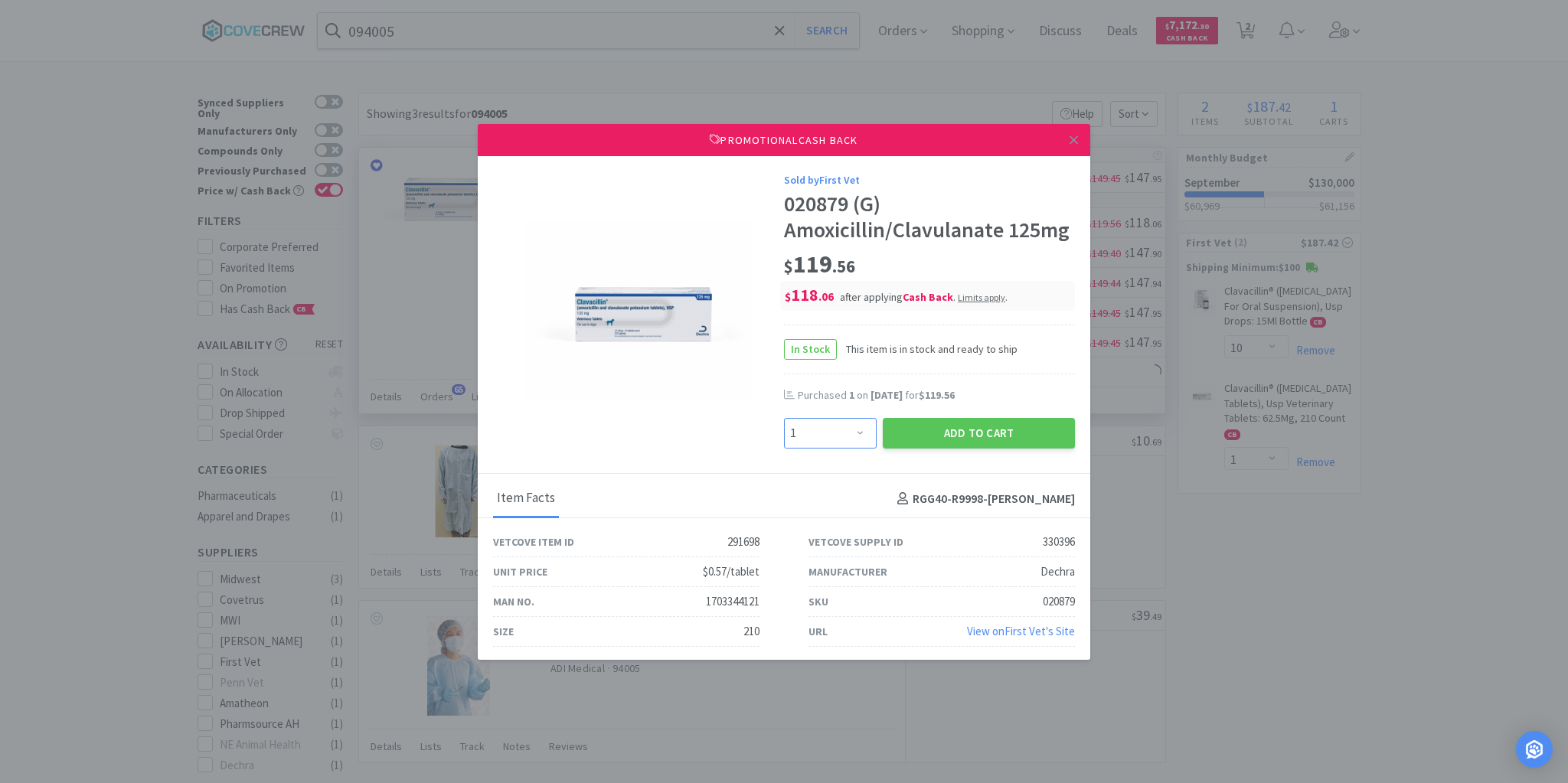
click at [853, 434] on select "Enter Quantity 1 2 3 4 5 6 7 8 9 10 11 12 13 14 15 16 17 18 19 20 Enter Quantity" at bounding box center [830, 433] width 92 height 31
select select "3"
click at [784, 418] on select "Enter Quantity 1 2 3 4 5 6 7 8 9 10 11 12 13 14 15 16 17 18 19 20 Enter Quantity" at bounding box center [830, 433] width 92 height 31
click at [976, 438] on button "Add to Cart" at bounding box center [978, 433] width 192 height 31
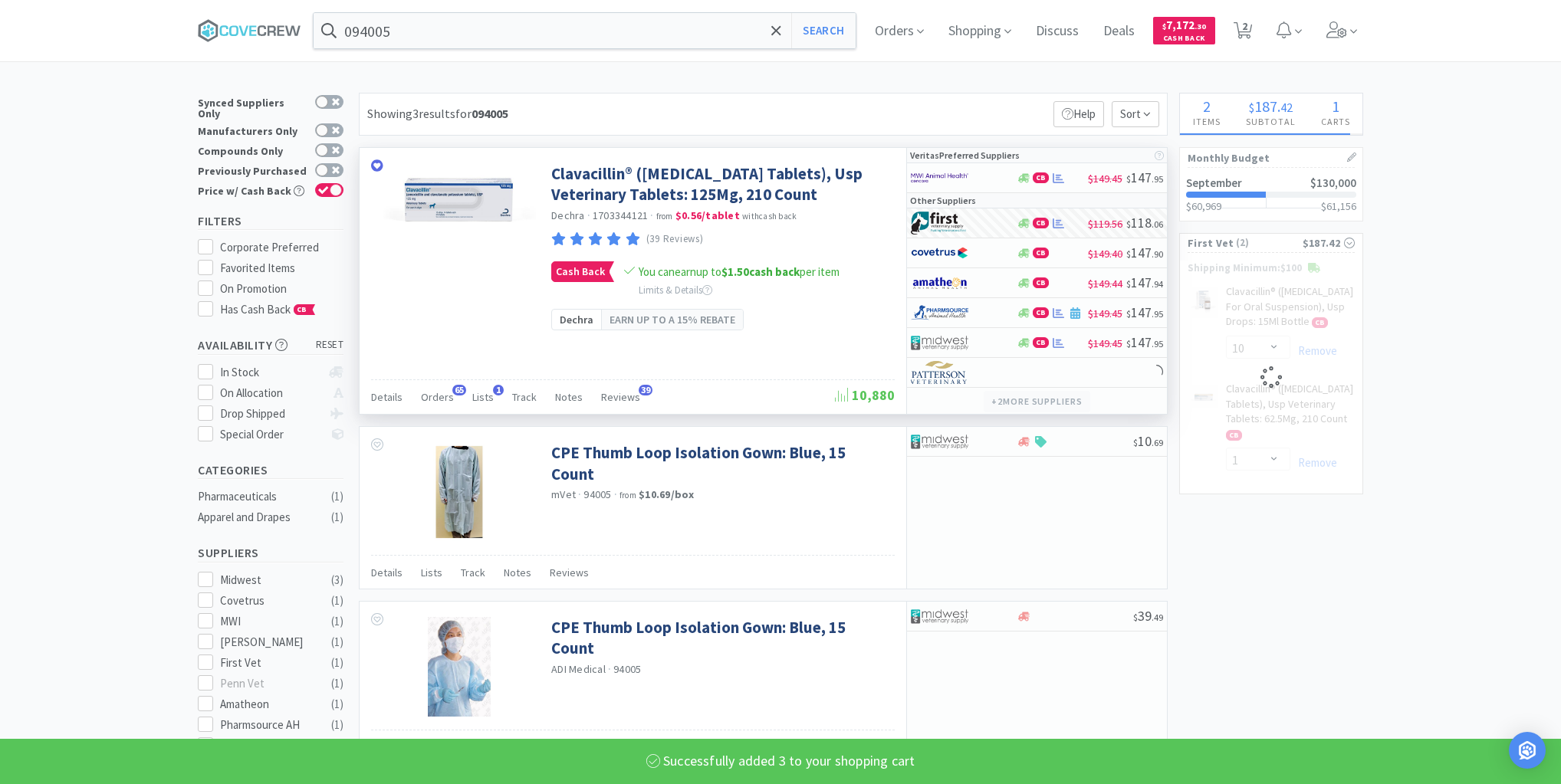
select select "3"
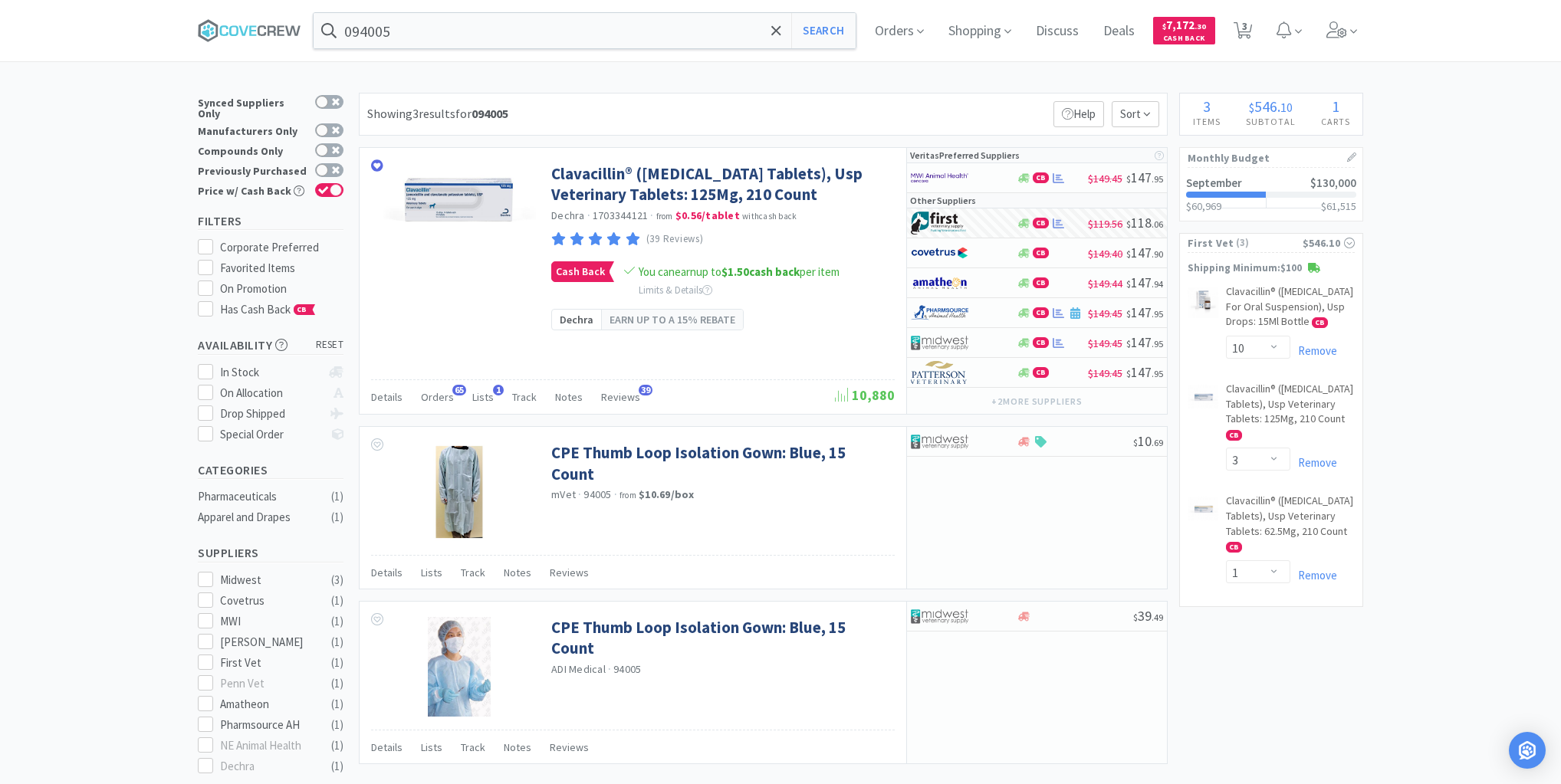
click at [1447, 324] on div at bounding box center [780, 392] width 1561 height 784
click at [1276, 583] on select "Enter Quantity 1 2 3 4 5 6 7 8 9 10 11 12 13 14 15 16 17 18 19 20 Enter Quantity" at bounding box center [1258, 572] width 64 height 23
click at [1226, 583] on select "Enter Quantity 1 2 3 4 5 6 7 8 9 10 11 12 13 14 15 16 17 18 19 20 Enter Quantity" at bounding box center [1258, 572] width 64 height 23
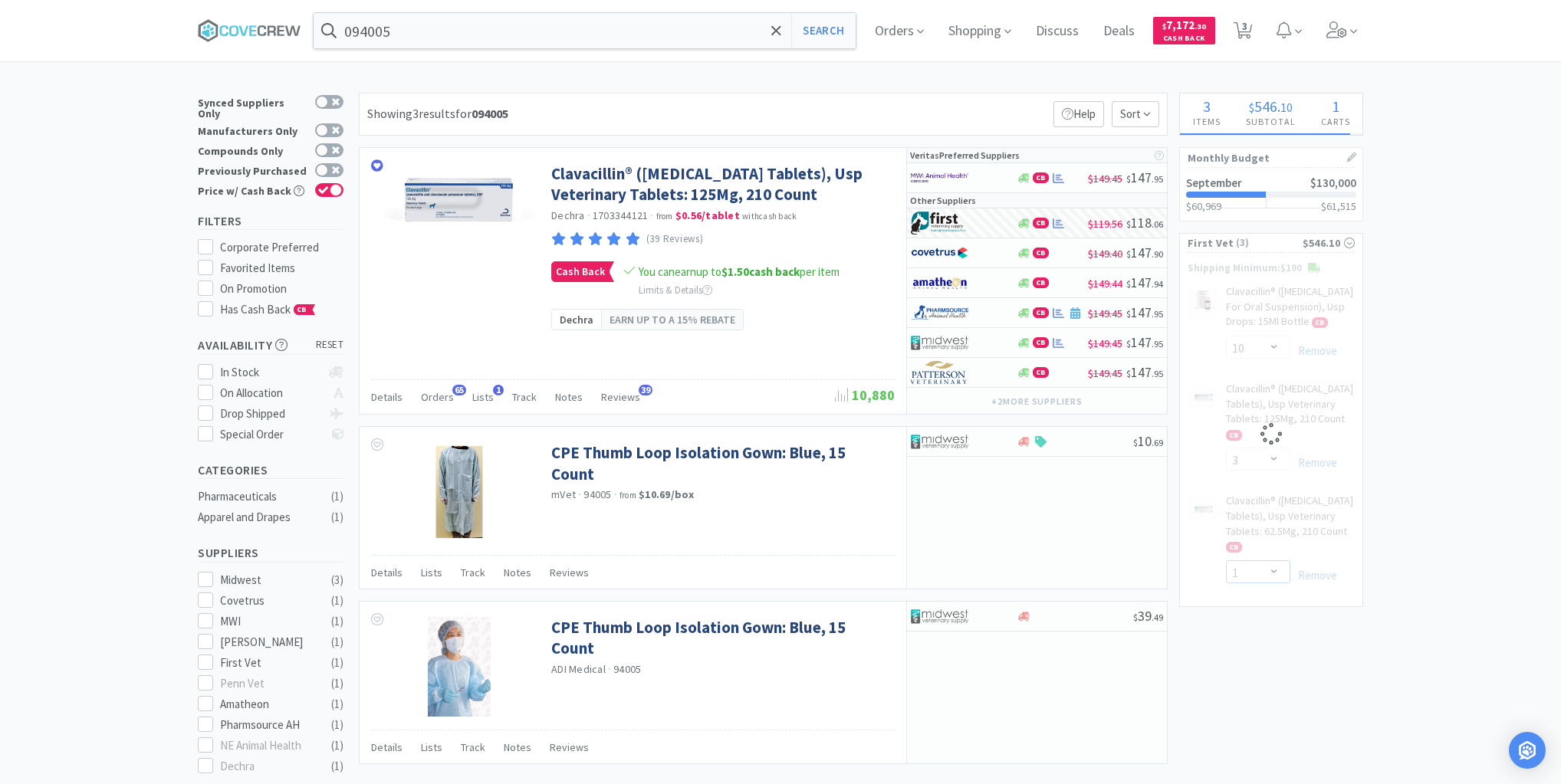
select select "2"
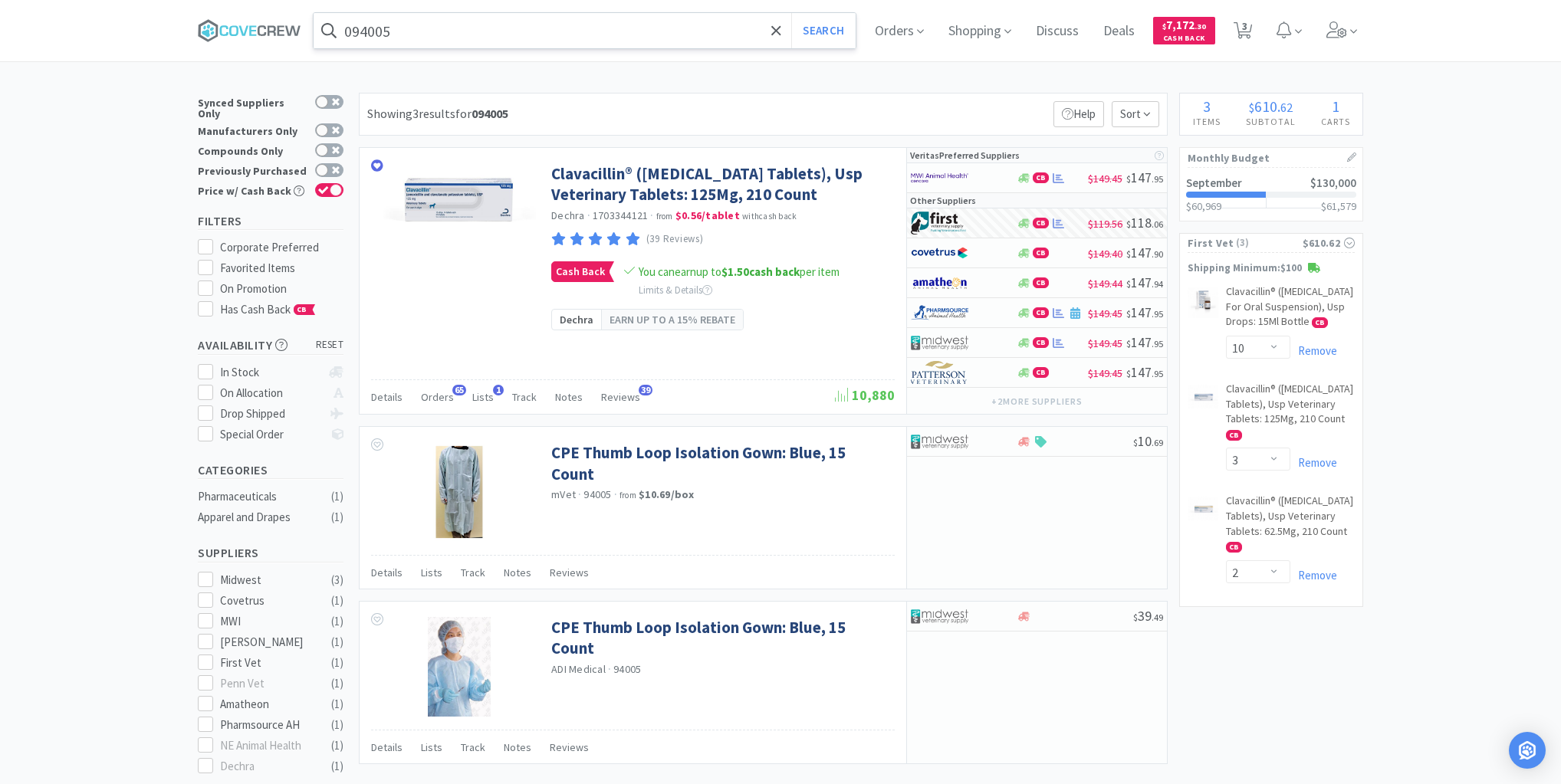
click at [742, 31] on input "094005" at bounding box center [585, 31] width 542 height 36
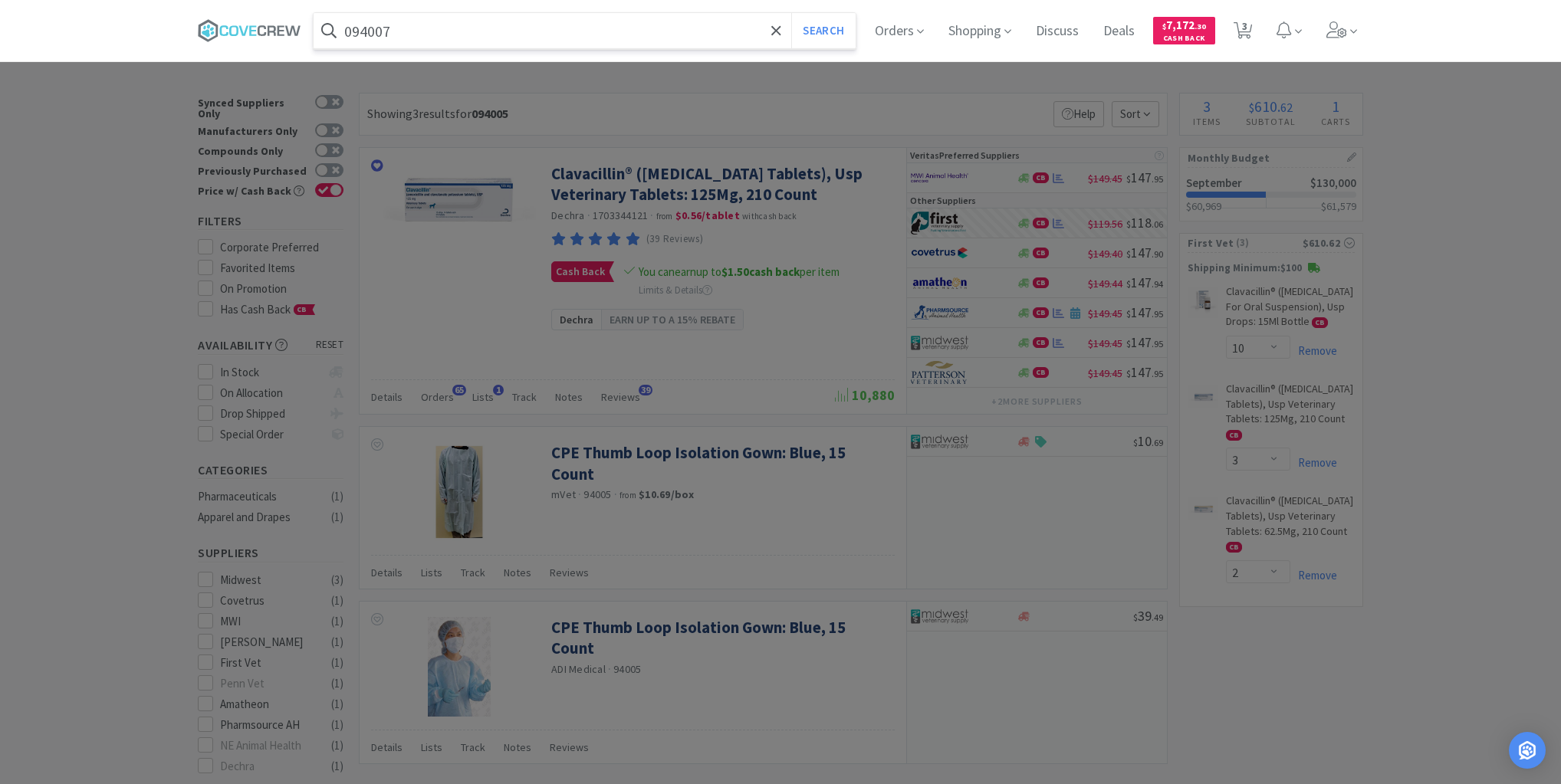
type input "094007"
click at [792, 13] on button "Search" at bounding box center [824, 31] width 64 height 36
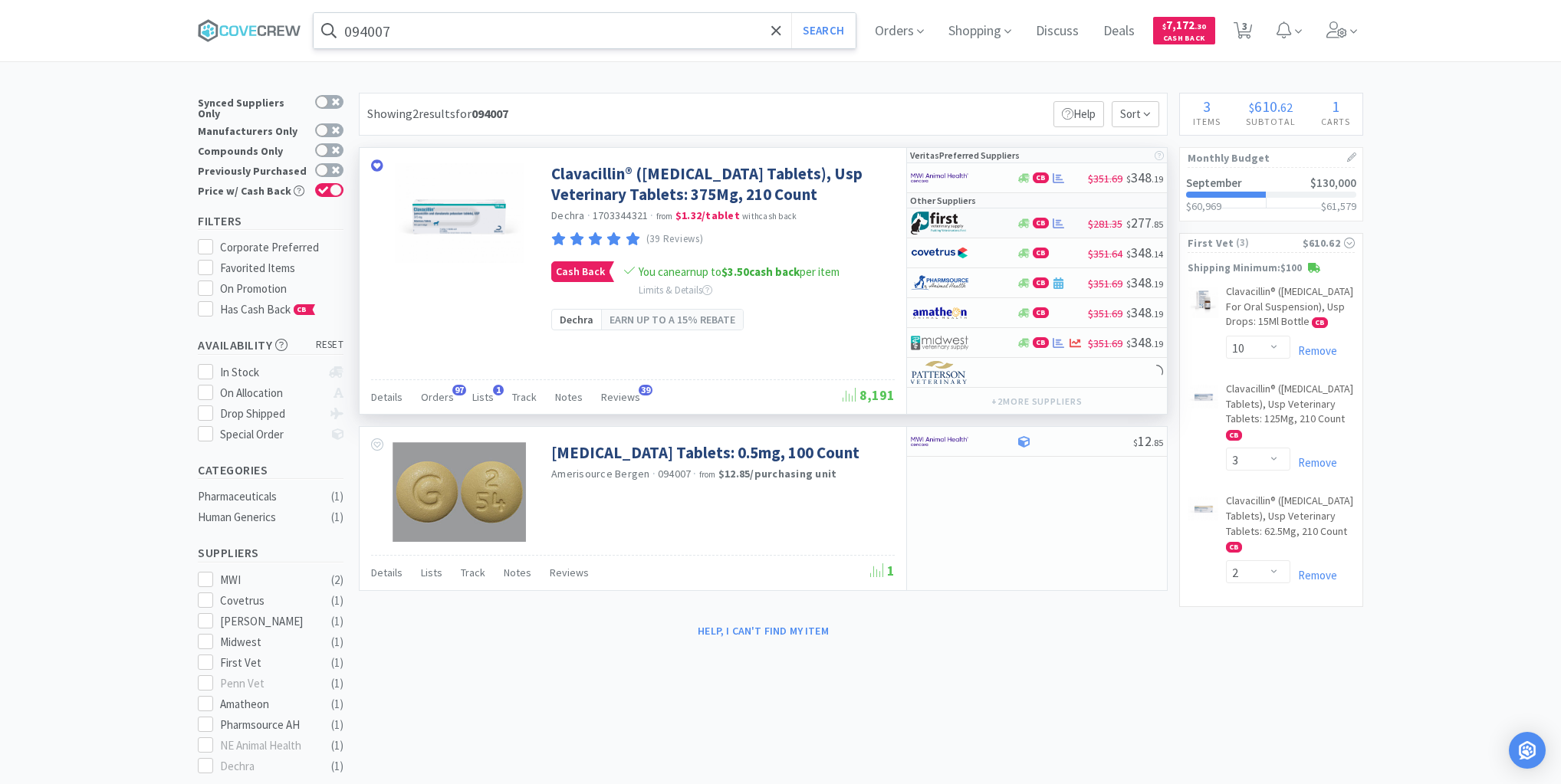
click at [1005, 224] on div at bounding box center [963, 222] width 105 height 26
select select "1"
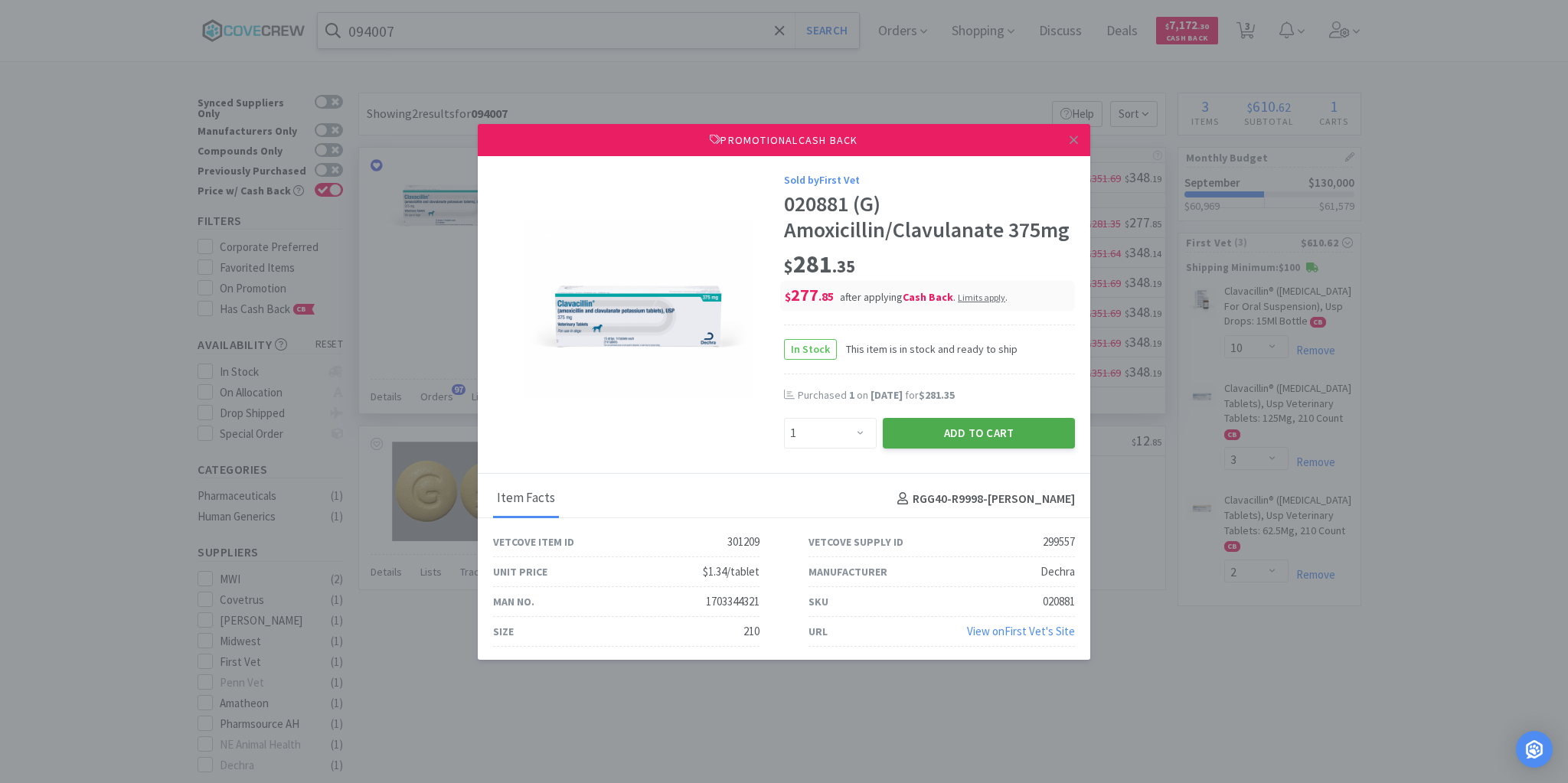
click at [954, 435] on button "Add to Cart" at bounding box center [978, 433] width 192 height 31
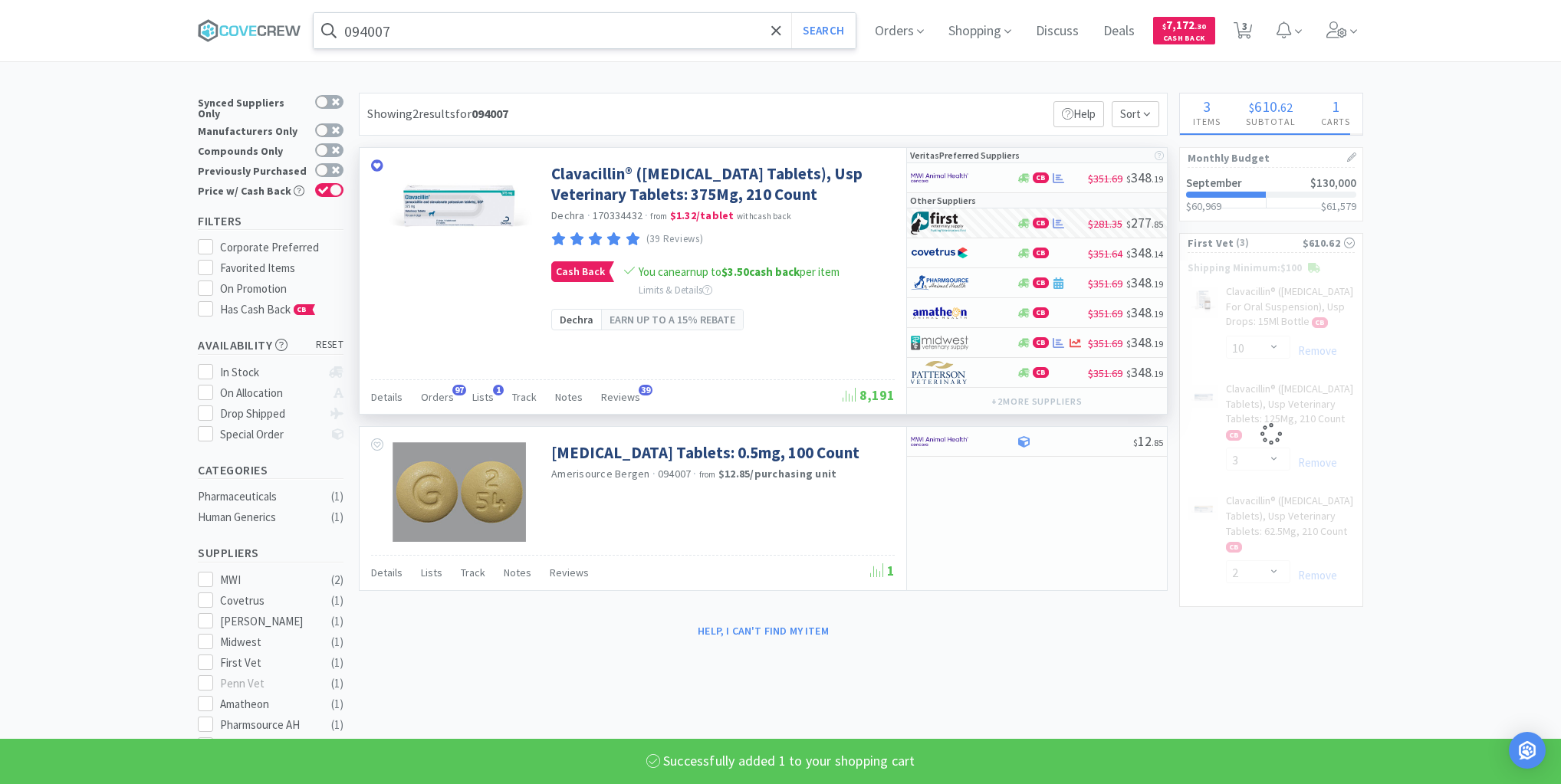
select select "1"
select select "2"
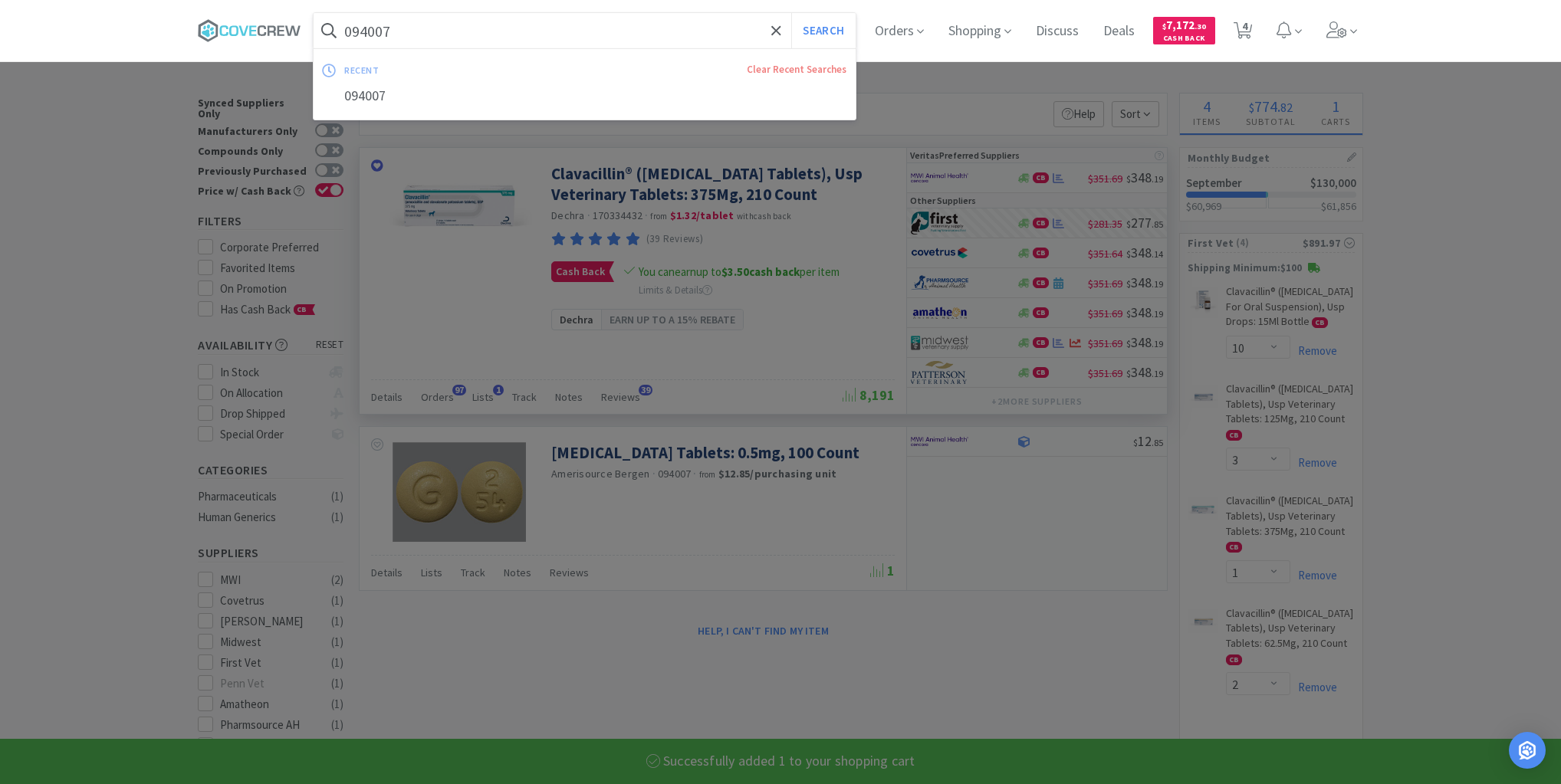
click at [659, 28] on input "094007" at bounding box center [585, 31] width 542 height 36
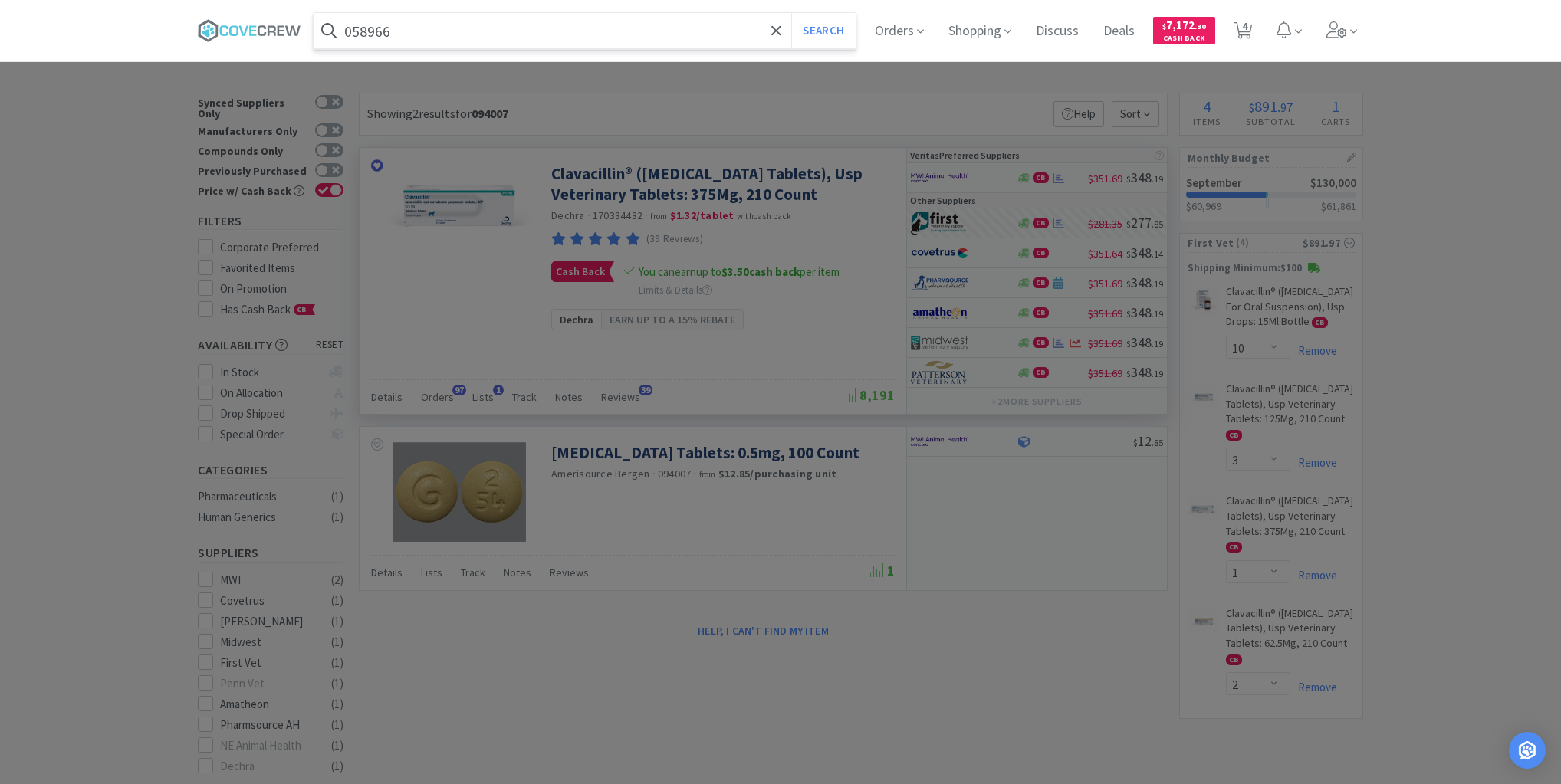
type input "058966"
click at [792, 13] on button "Search" at bounding box center [824, 31] width 64 height 36
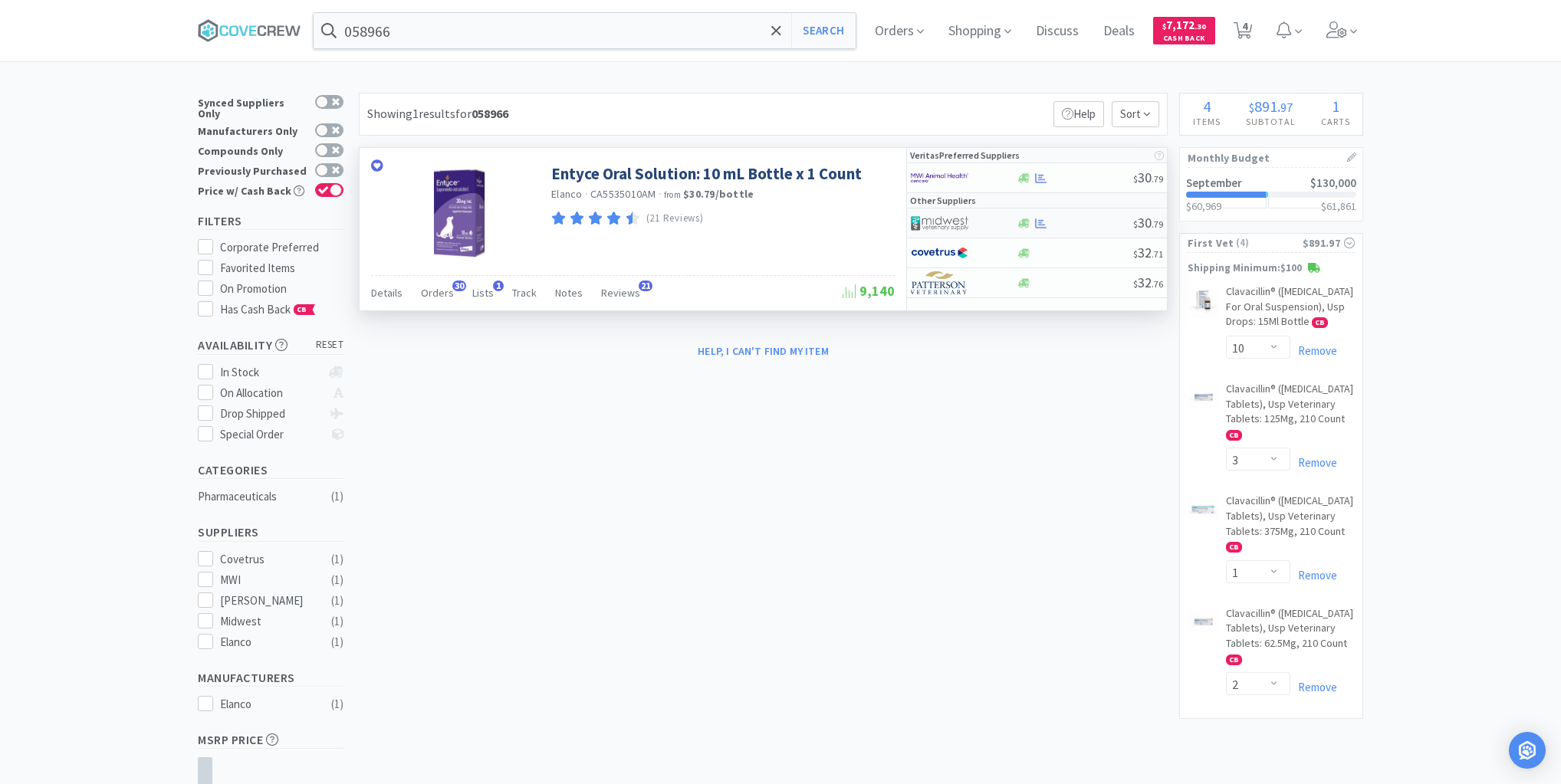
click at [1082, 231] on div "$ 30 . 79" at bounding box center [1037, 224] width 260 height 30
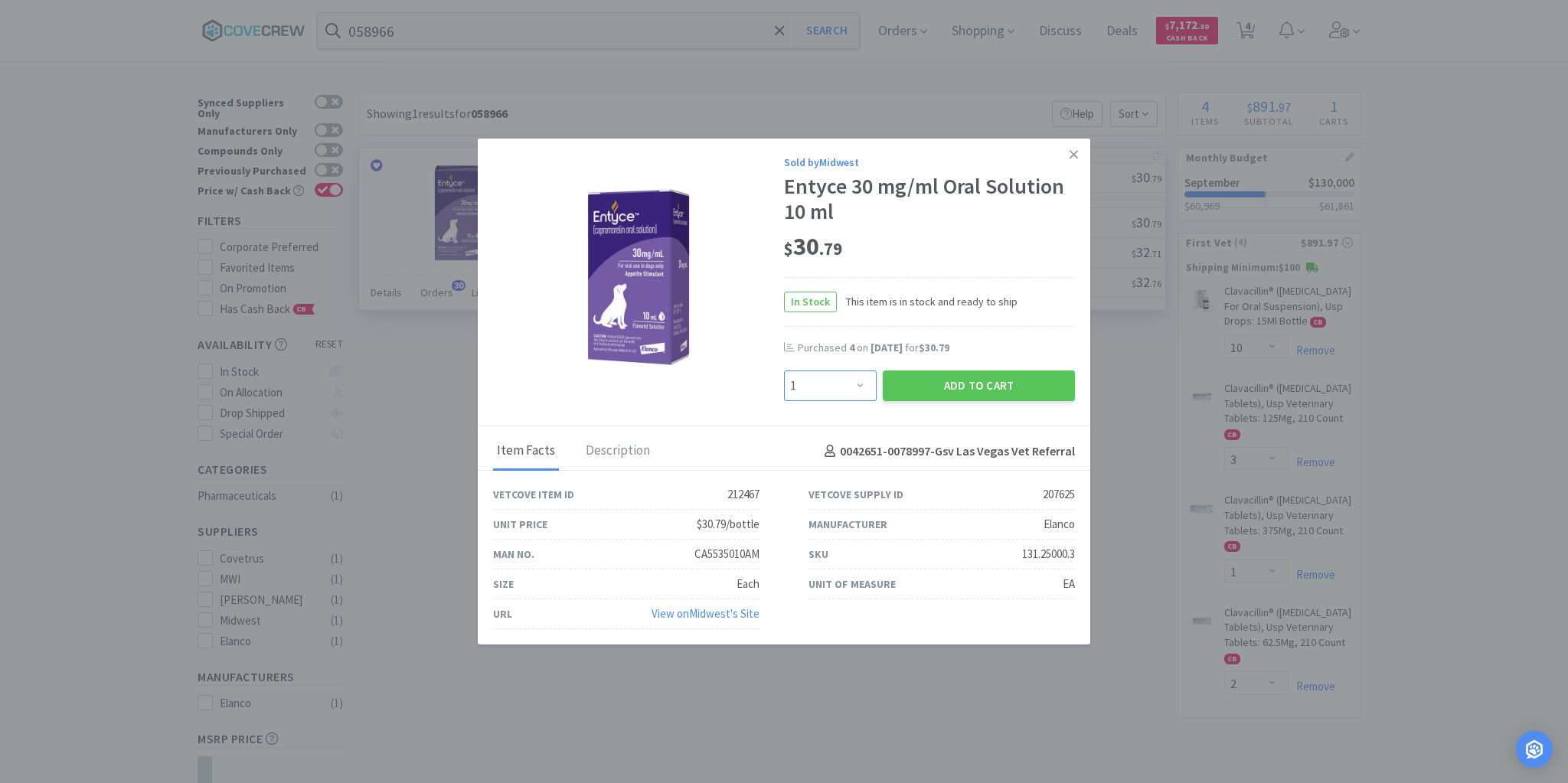
click at [858, 388] on select "Enter Quantity 1 2 3 4 5 6 7 8 9 10 11 12 13 14 15 16 17 18 19 20 Enter Quantity" at bounding box center [830, 386] width 92 height 31
click at [784, 372] on select "Enter Quantity 1 2 3 4 5 6 7 8 9 10 11 12 13 14 15 16 17 18 19 20 Enter Quantity" at bounding box center [830, 386] width 92 height 31
drag, startPoint x: 860, startPoint y: 391, endPoint x: 858, endPoint y: 373, distance: 18.1
click at [860, 391] on select "Enter Quantity 1 2 3 4 5 6 7 8 9 10 11 12 13 14 15 16 17 18 19 20 Enter Quantity" at bounding box center [830, 386] width 92 height 31
select select "4"
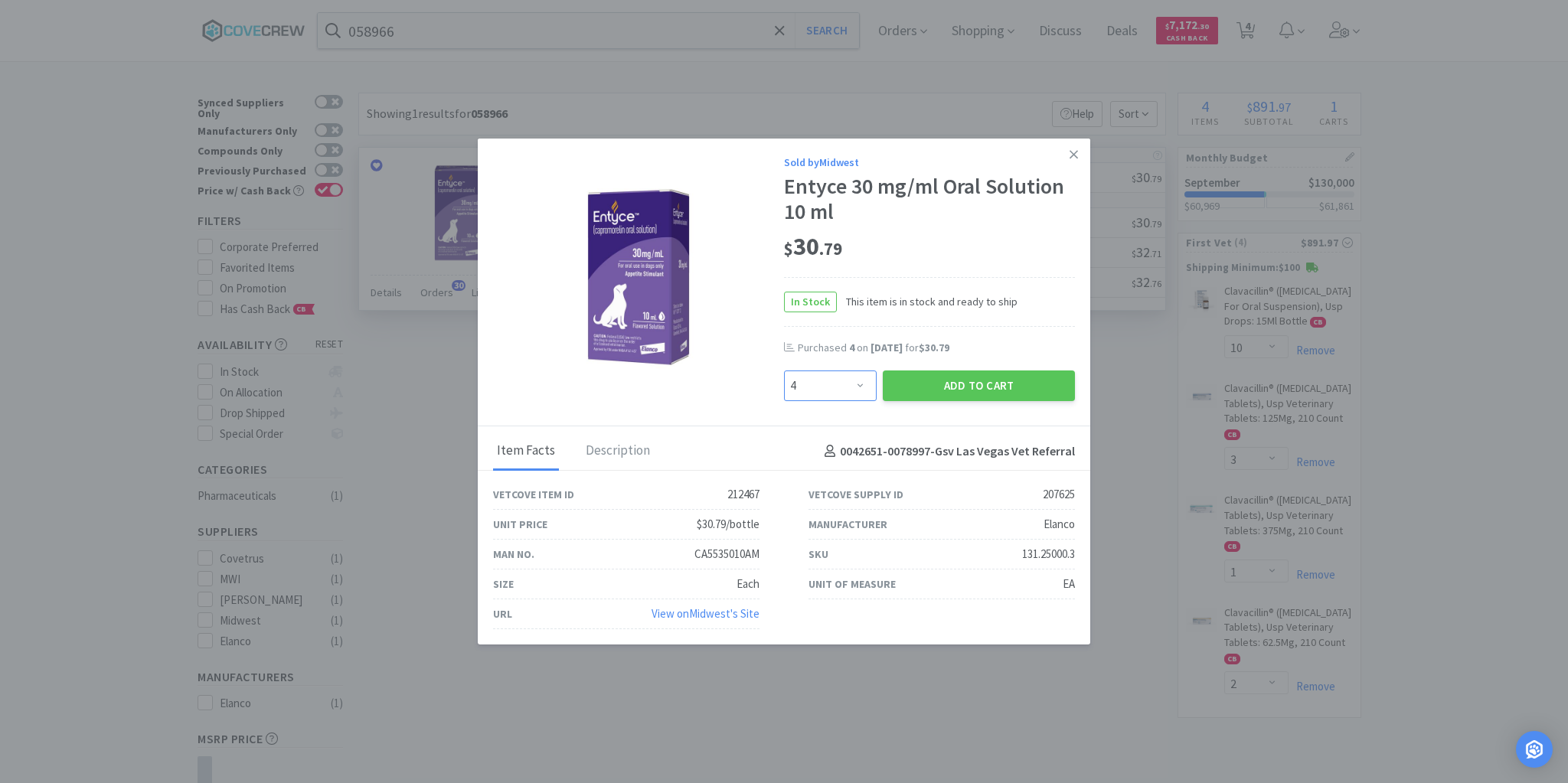
click at [784, 372] on select "Enter Quantity 1 2 3 4 5 6 7 8 9 10 11 12 13 14 15 16 17 18 19 20 Enter Quantity" at bounding box center [830, 386] width 92 height 31
click at [973, 386] on button "Add to Cart" at bounding box center [978, 386] width 192 height 31
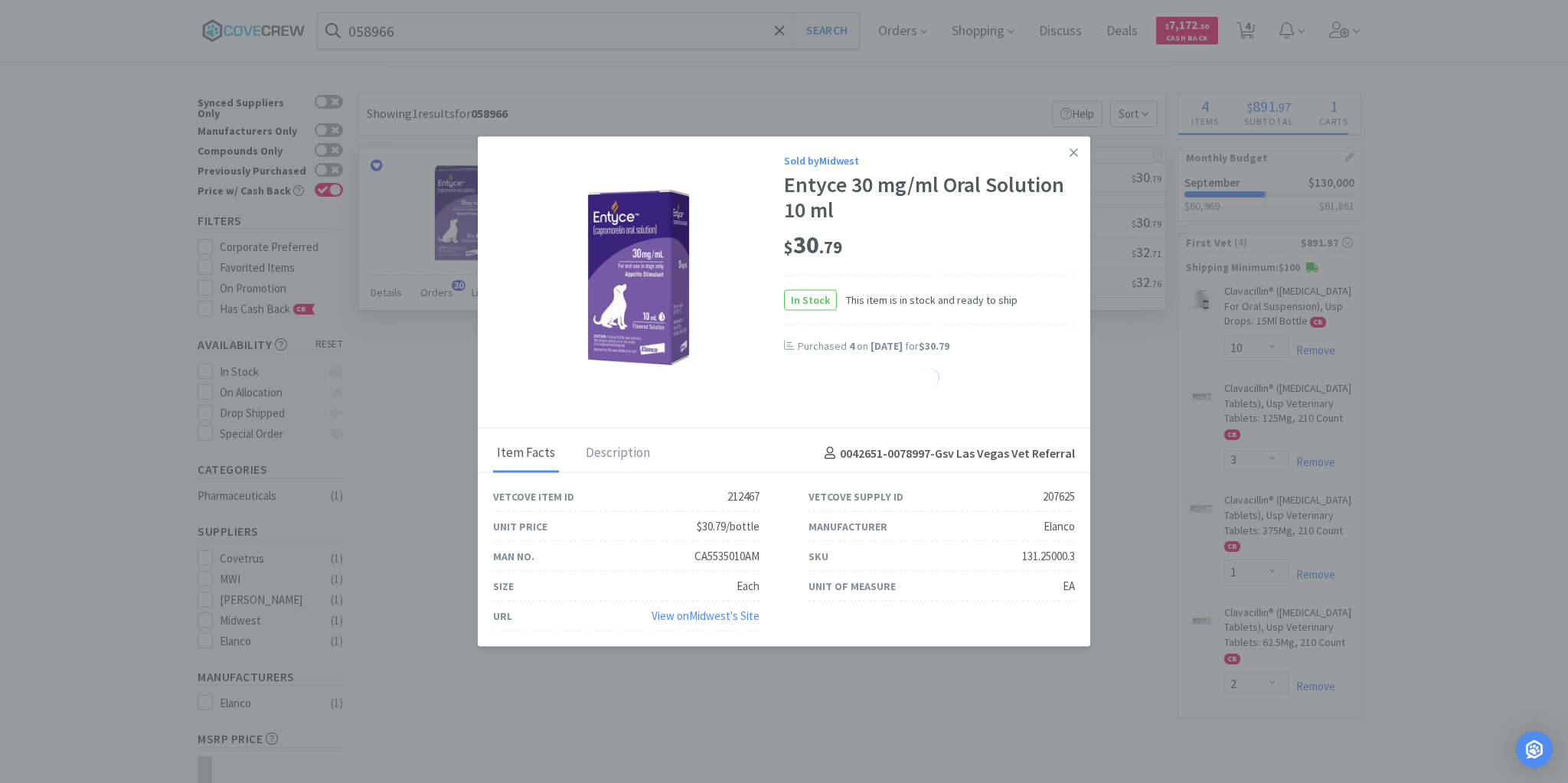
select select "4"
select select "1"
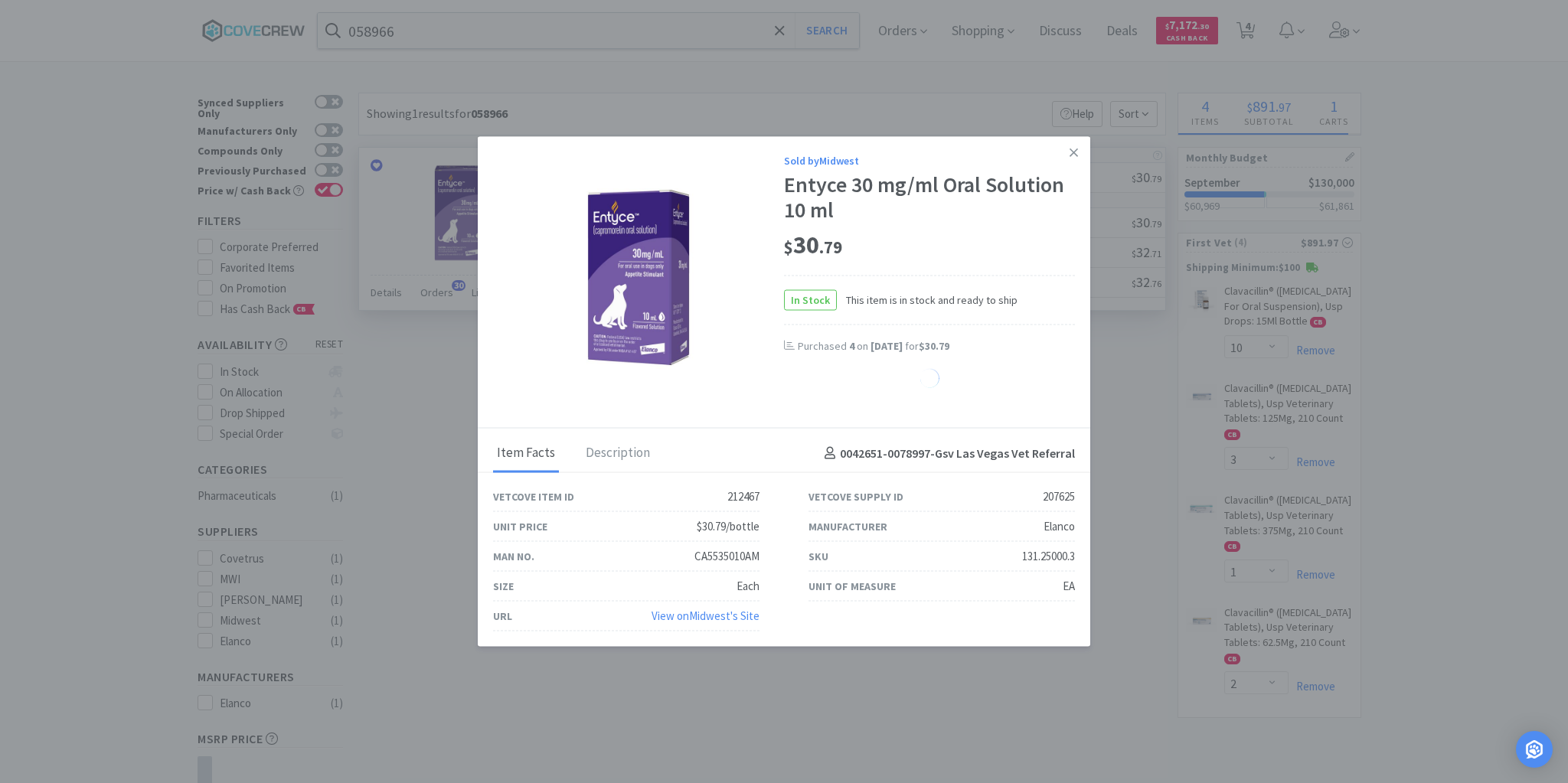
select select "1"
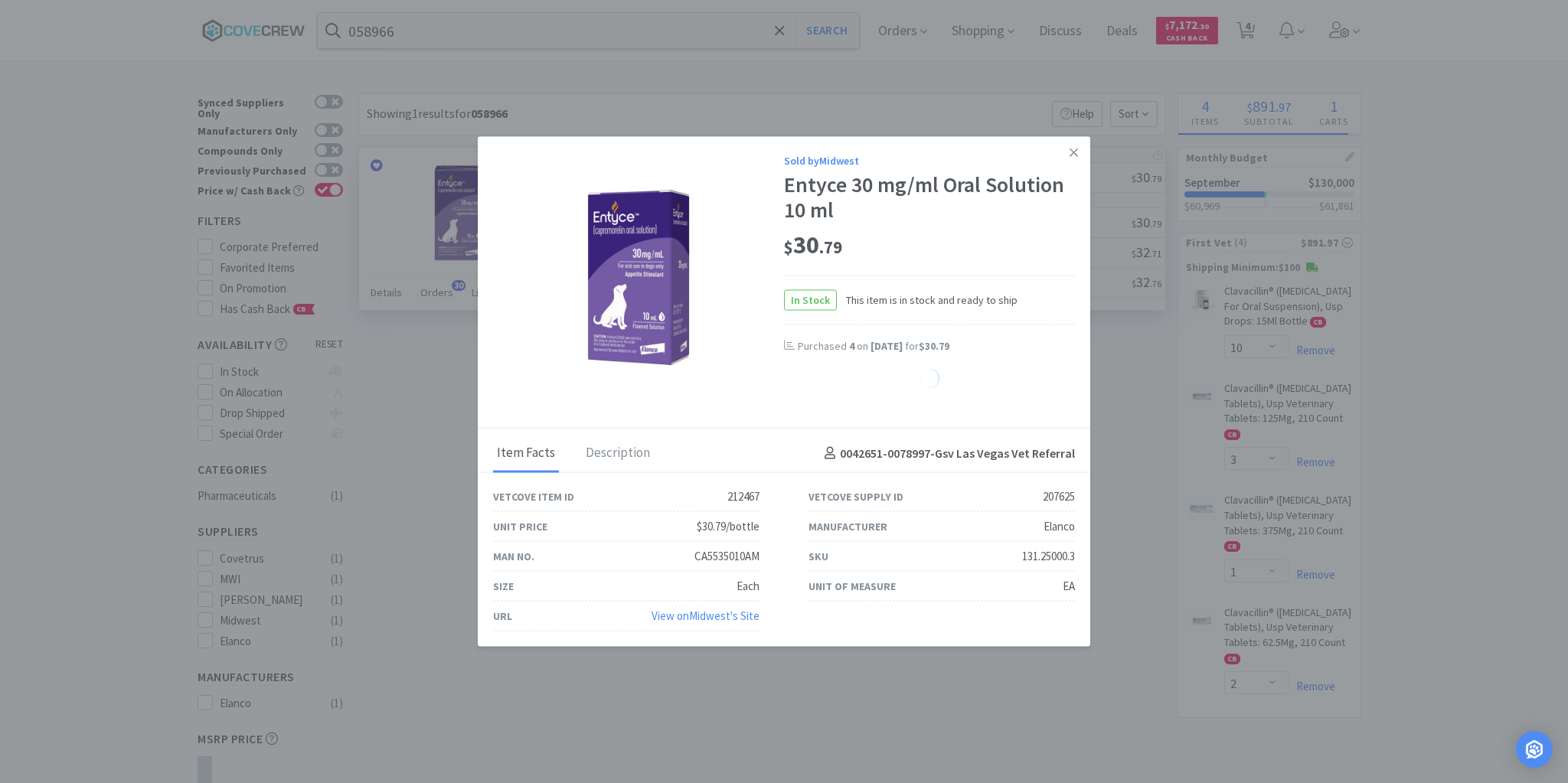
select select "1"
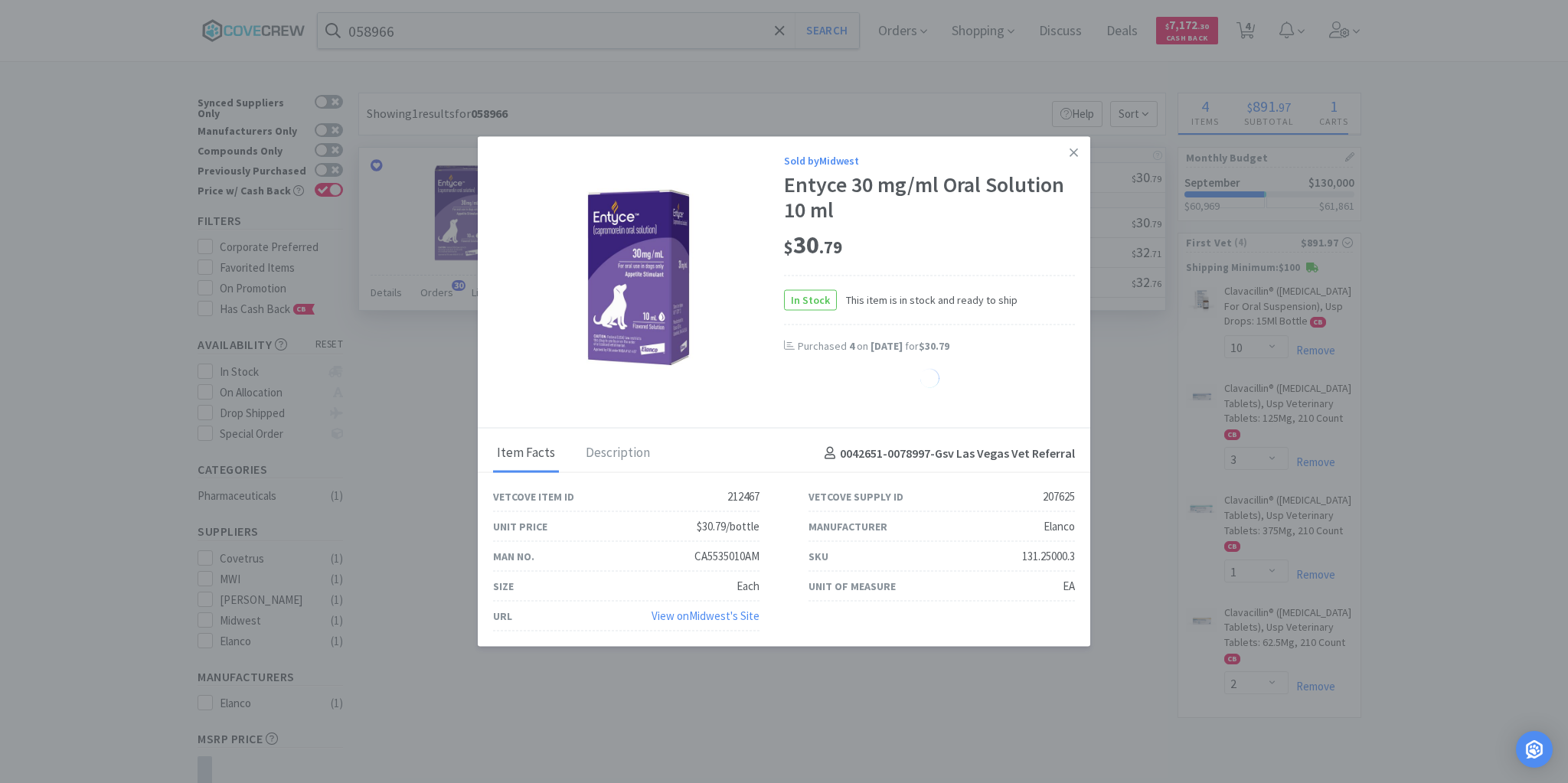
select select "1"
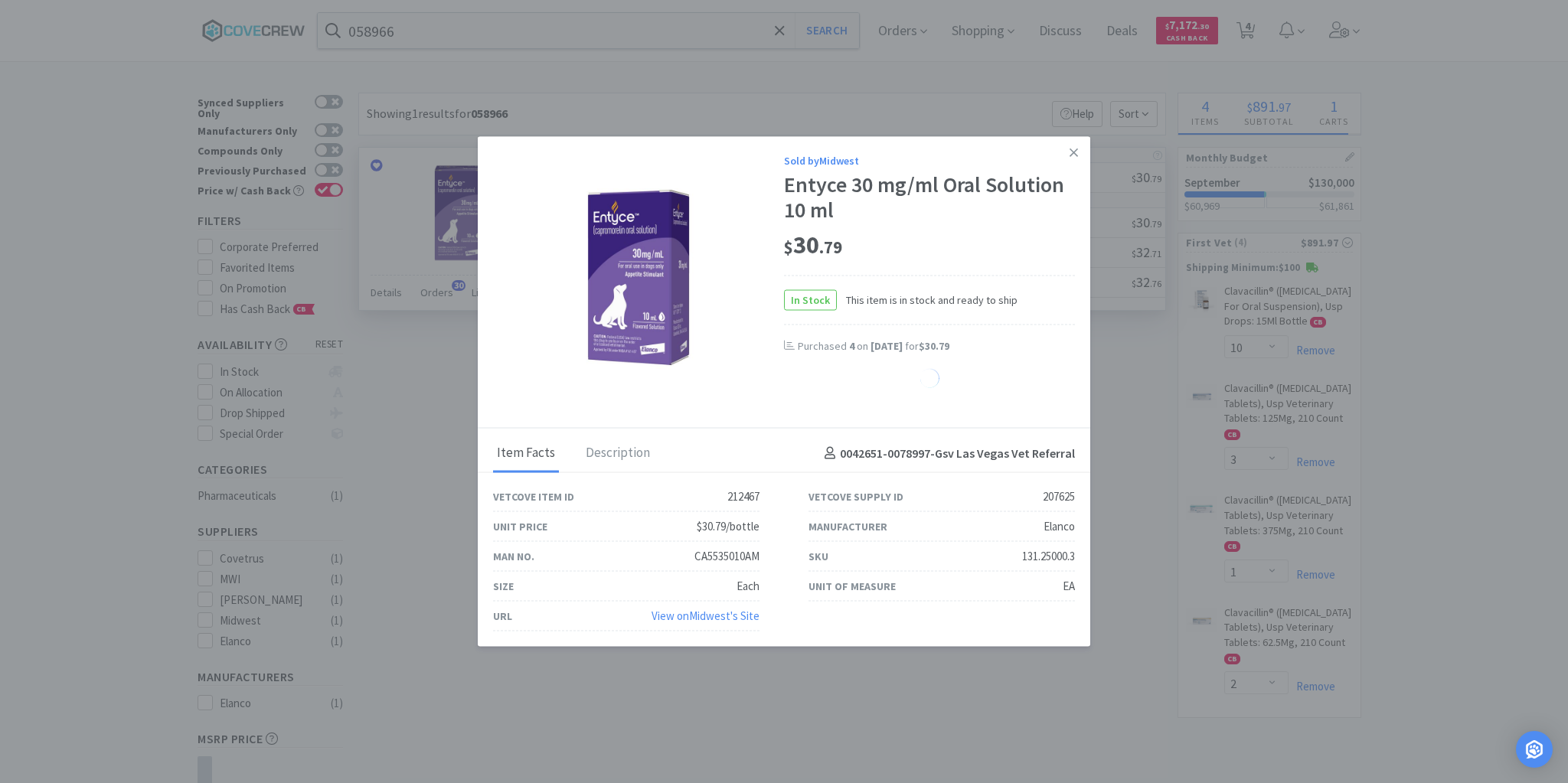
select select "1"
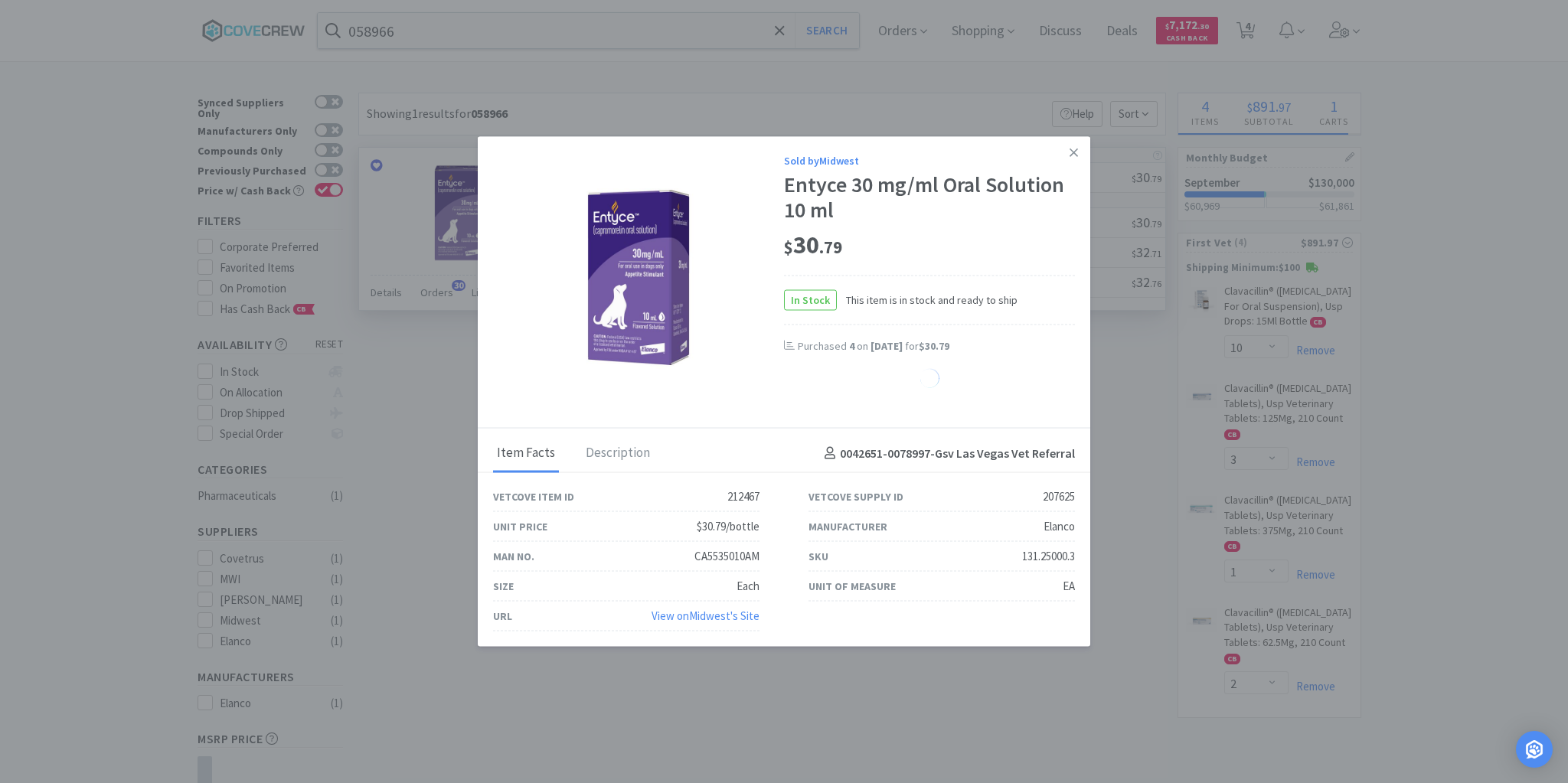
select select "1"
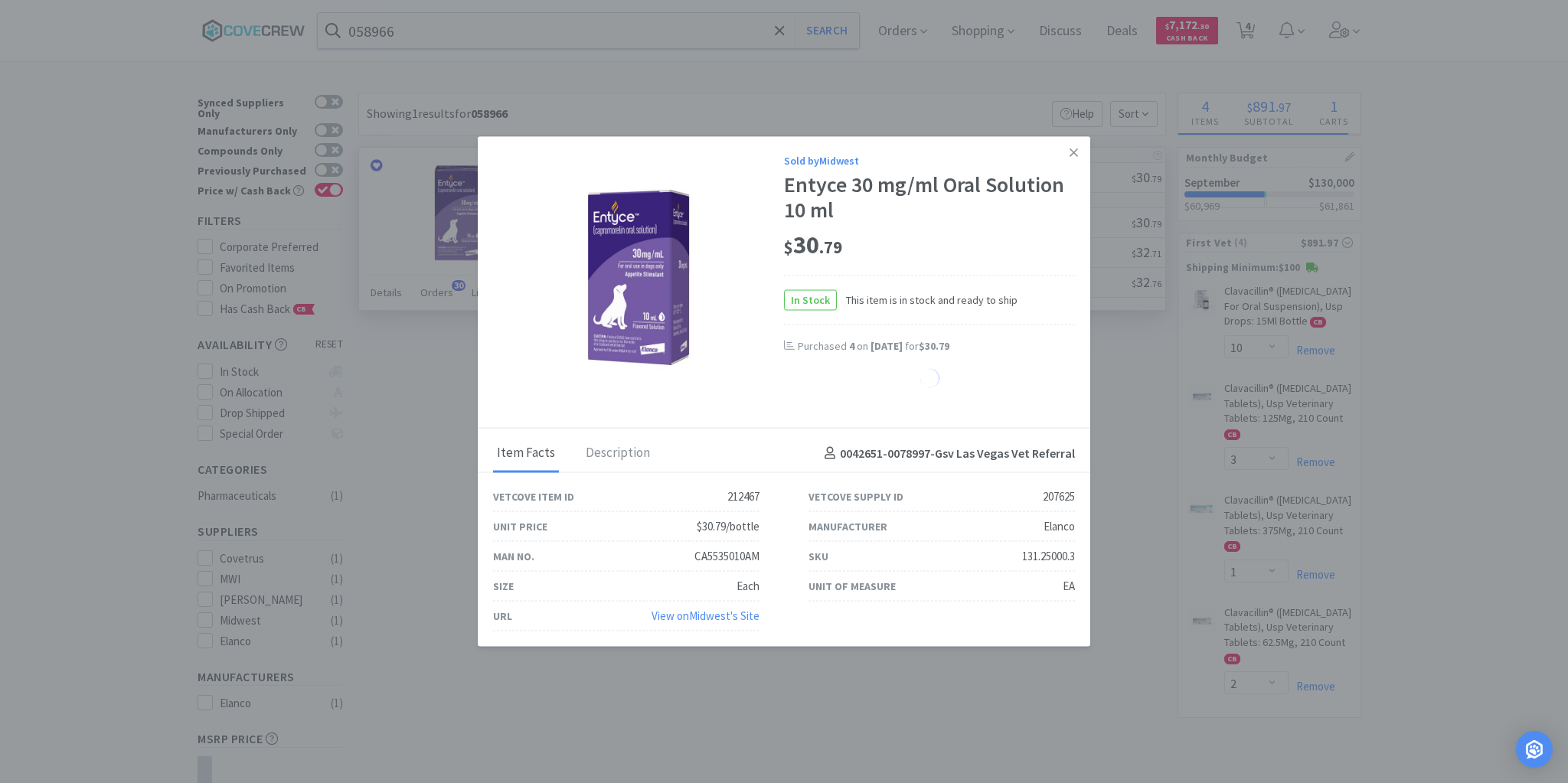
select select "1"
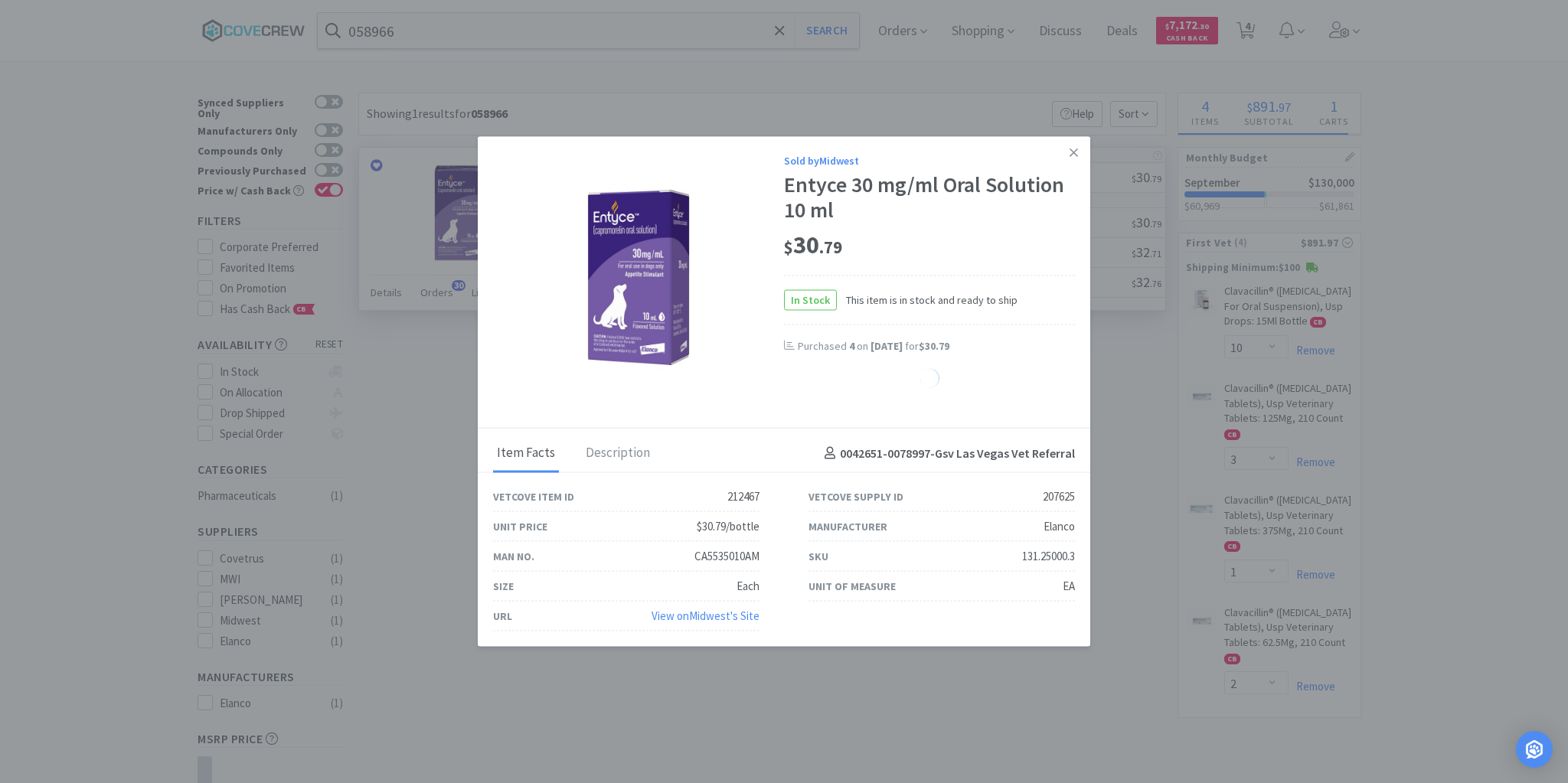
select select "1"
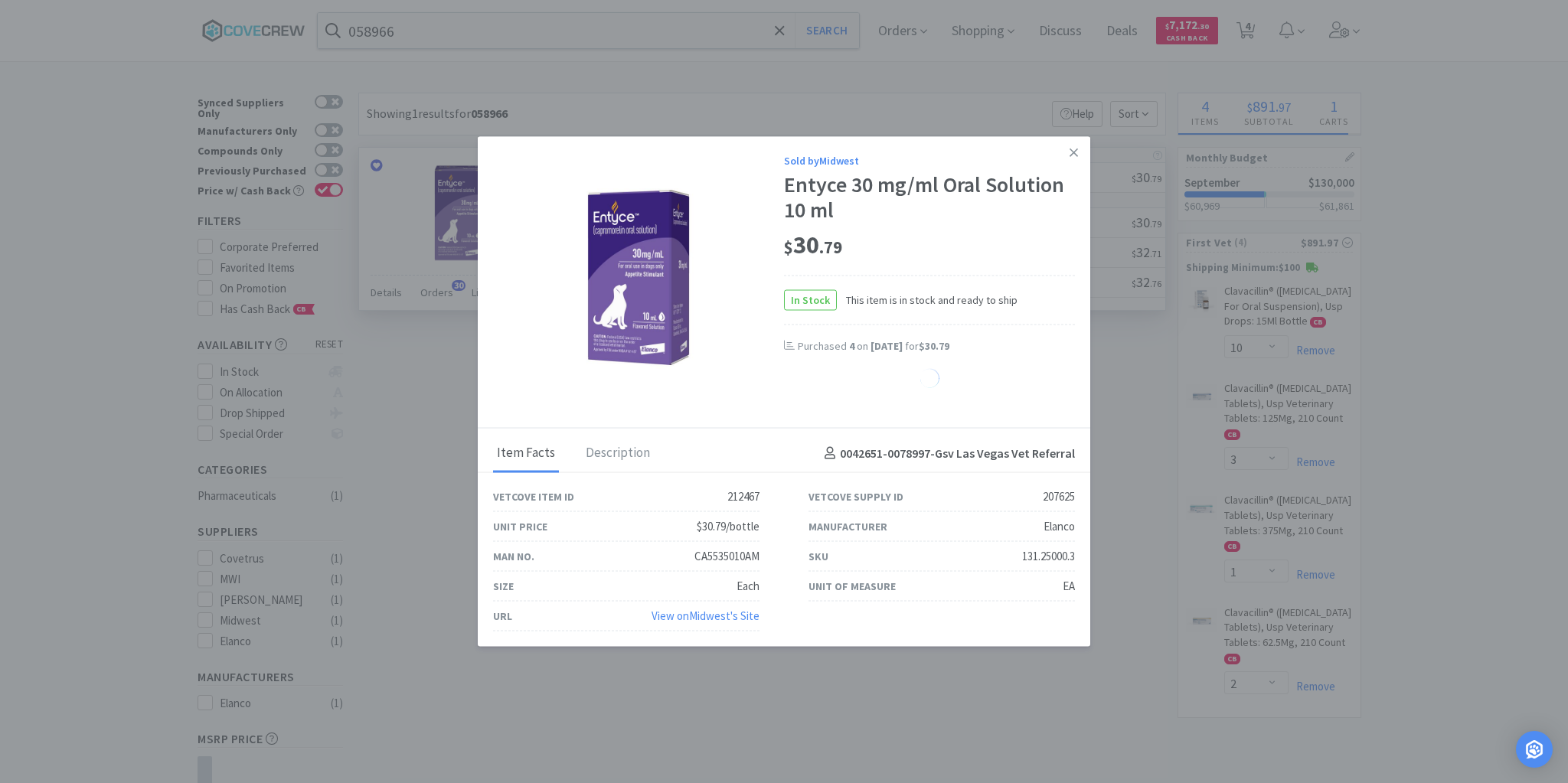
select select "1"
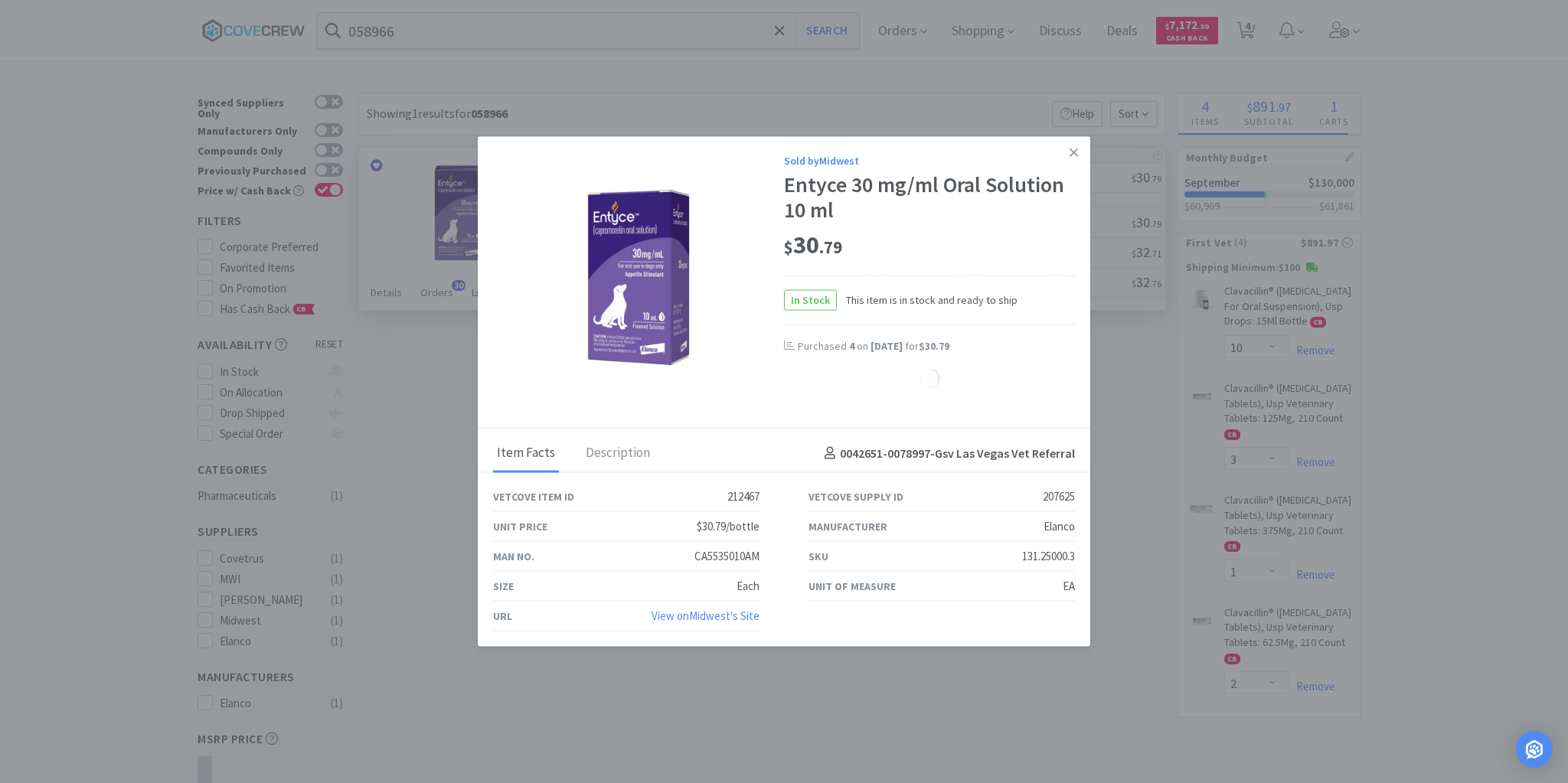
select select "1"
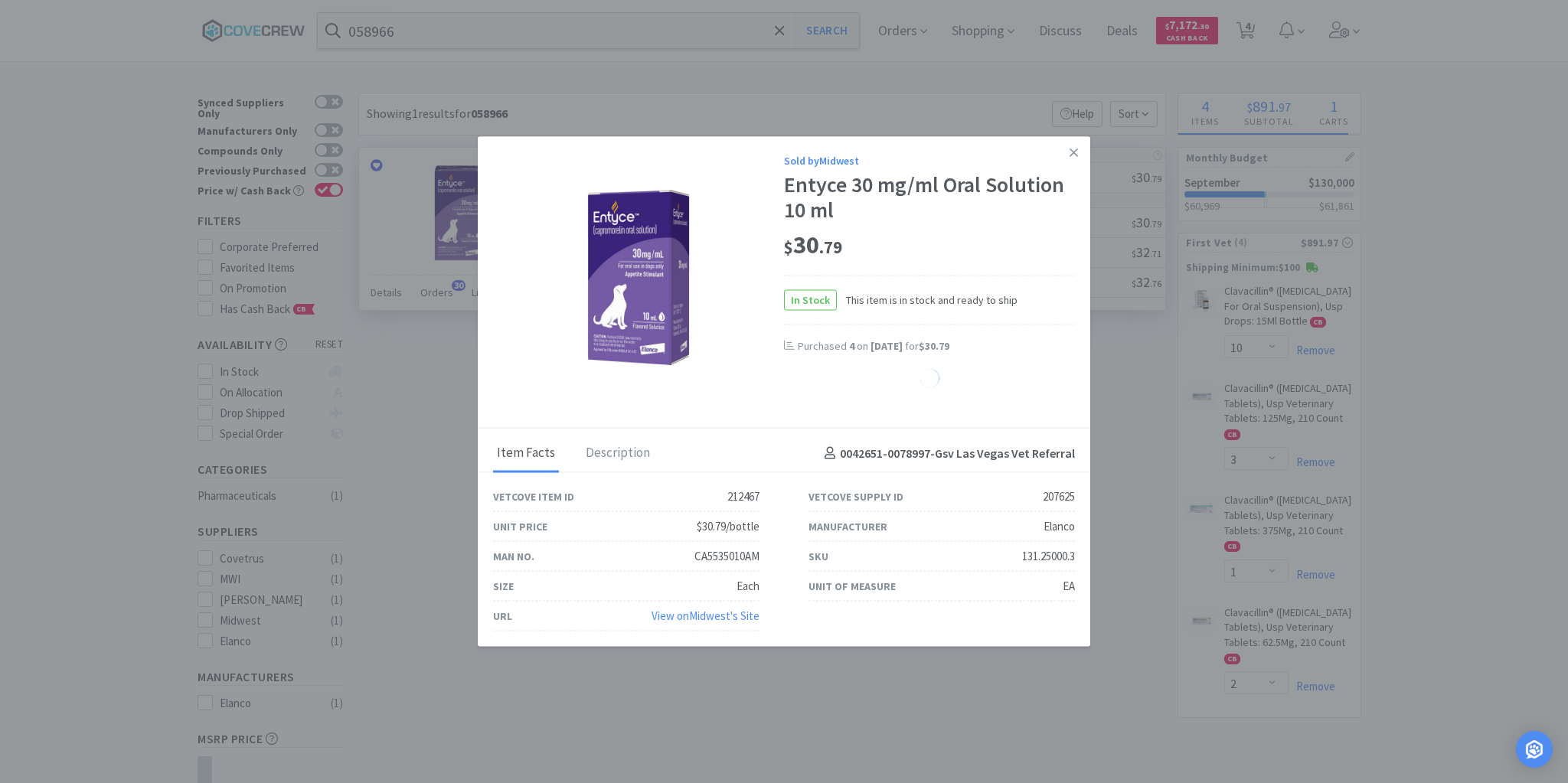
select select "1"
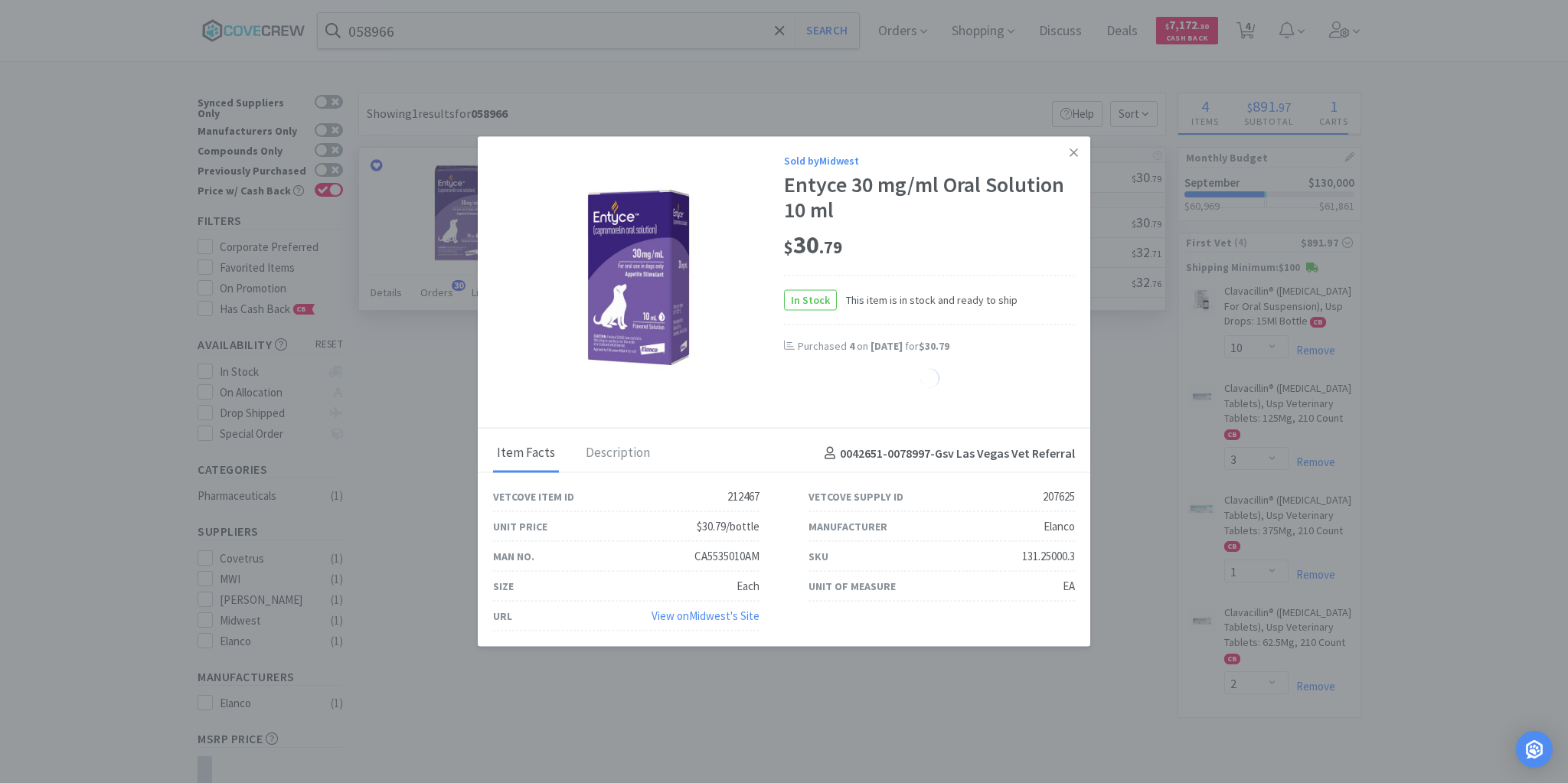
select select "1"
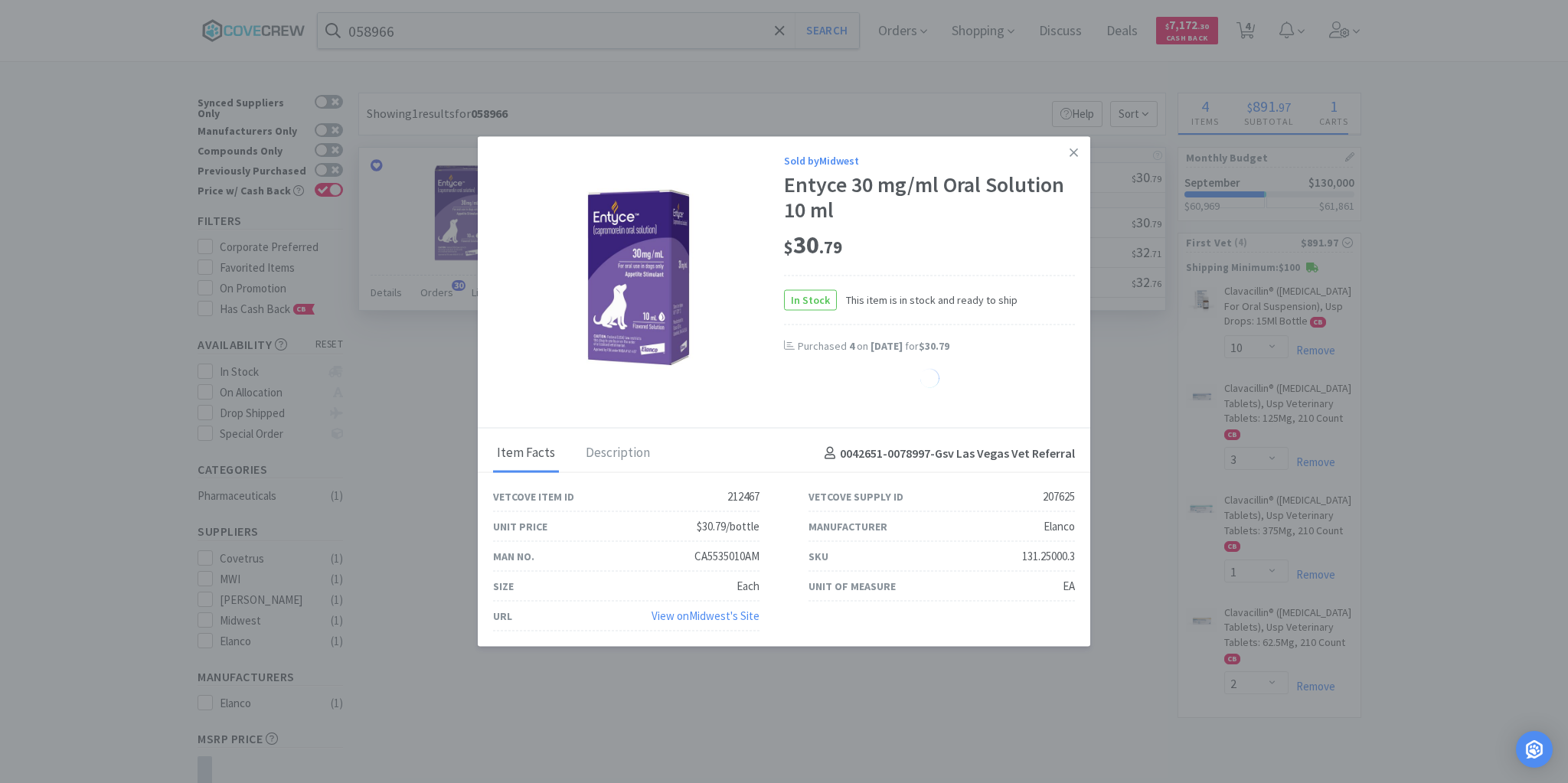
select select "1"
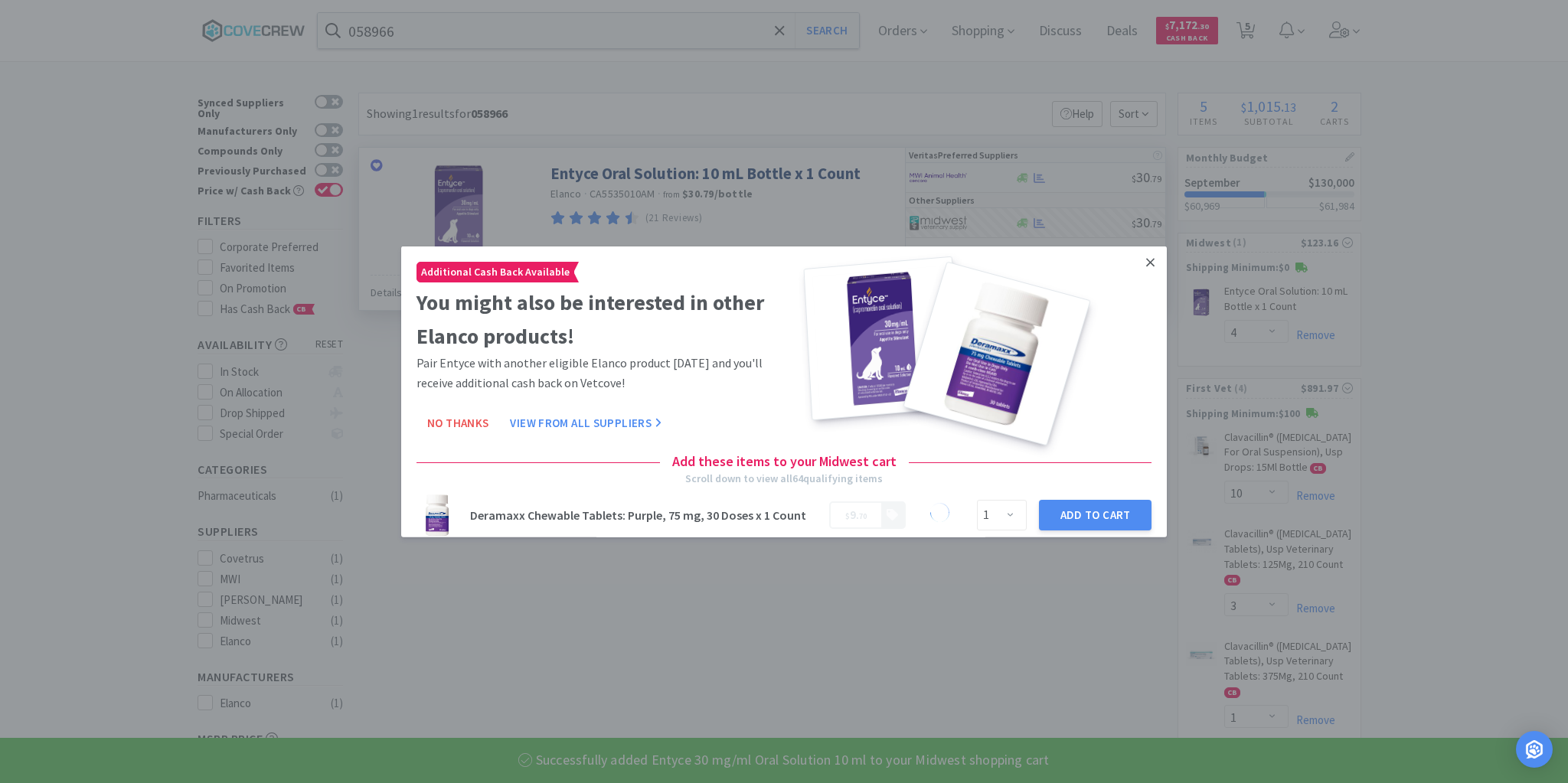
click at [1146, 266] on icon at bounding box center [1149, 262] width 8 height 14
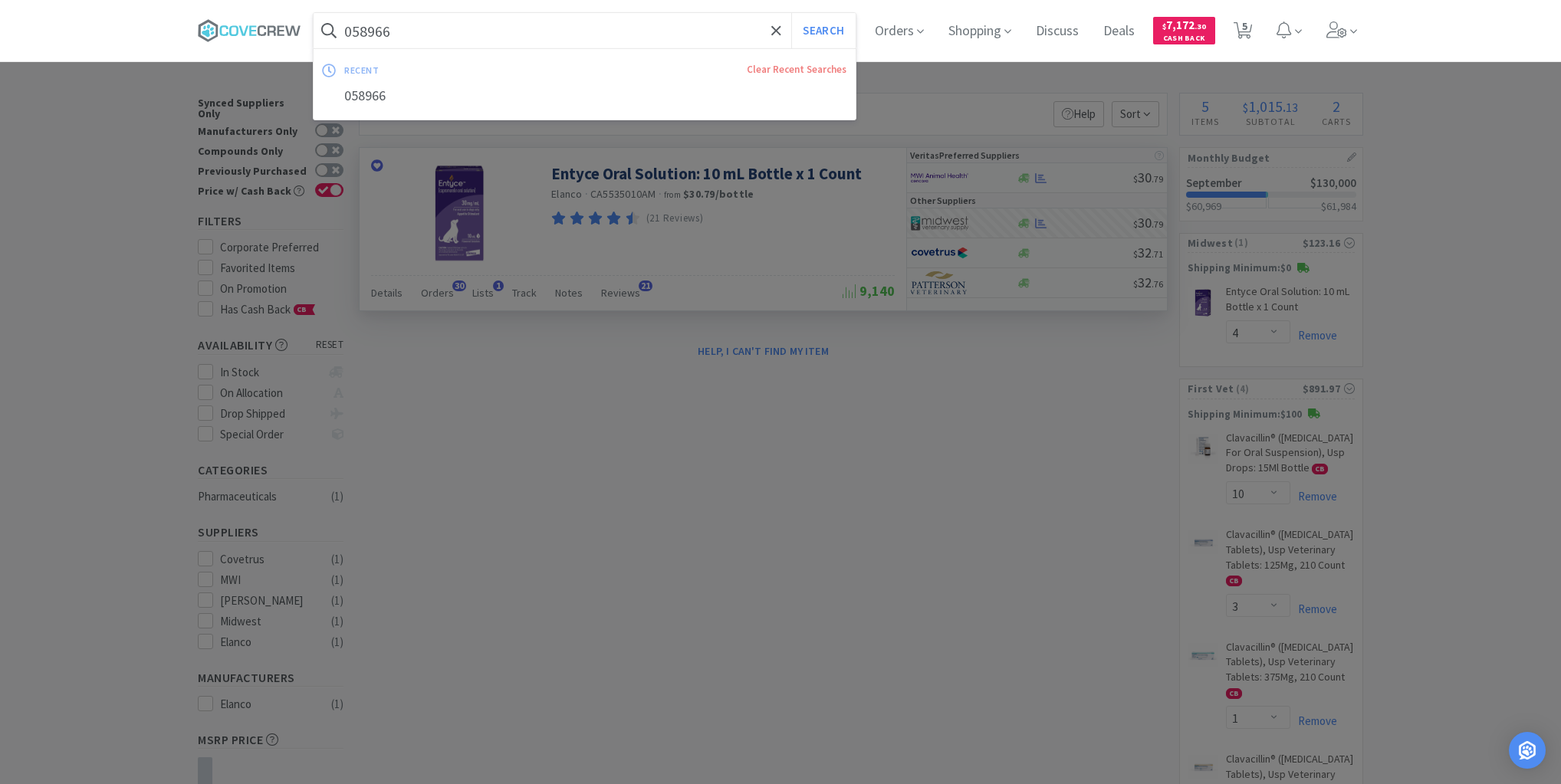
click at [664, 31] on input "058966" at bounding box center [585, 31] width 542 height 36
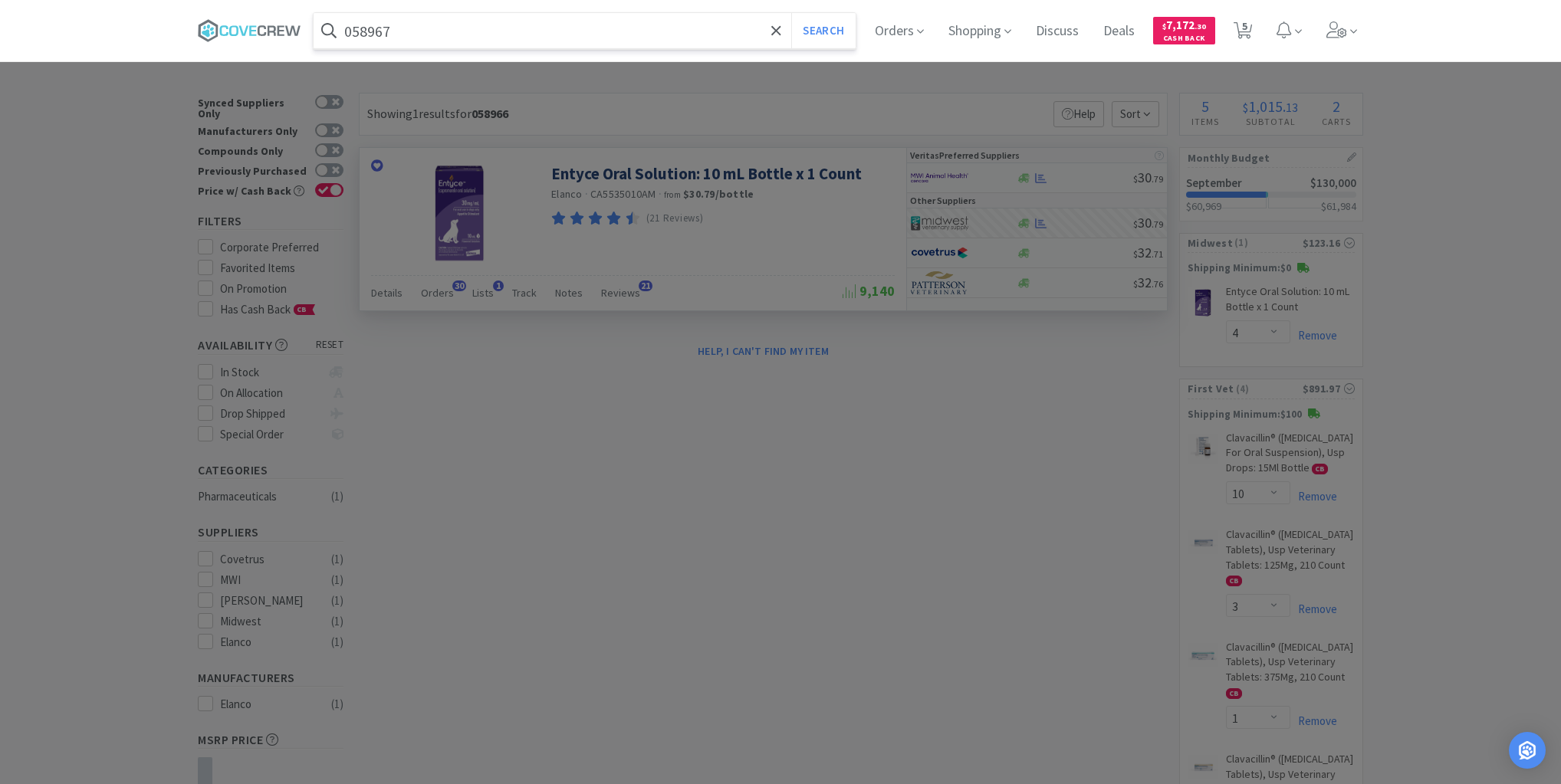
type input "058967"
click at [792, 13] on button "Search" at bounding box center [824, 31] width 64 height 36
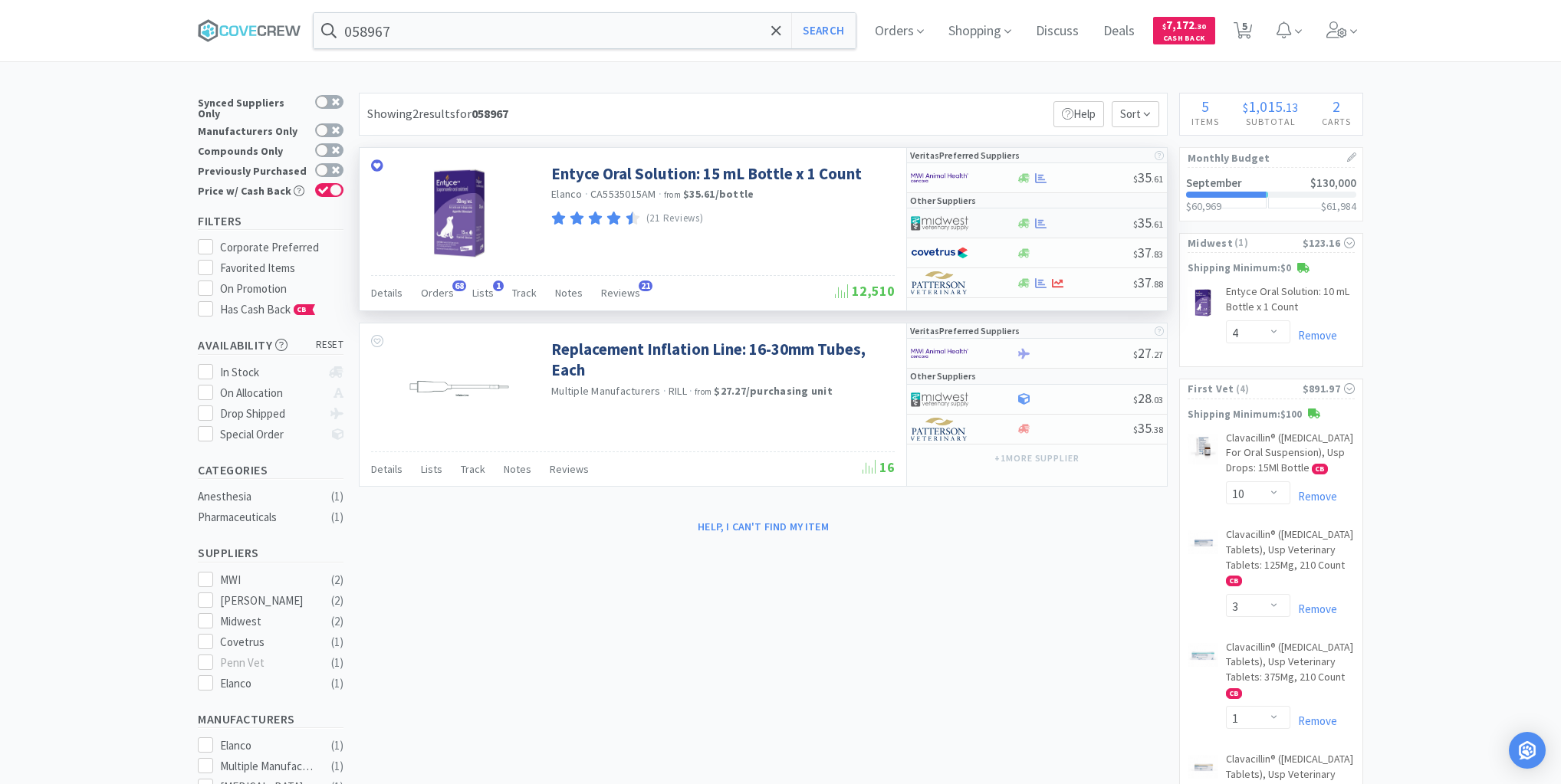
click at [1095, 224] on div at bounding box center [1075, 223] width 117 height 12
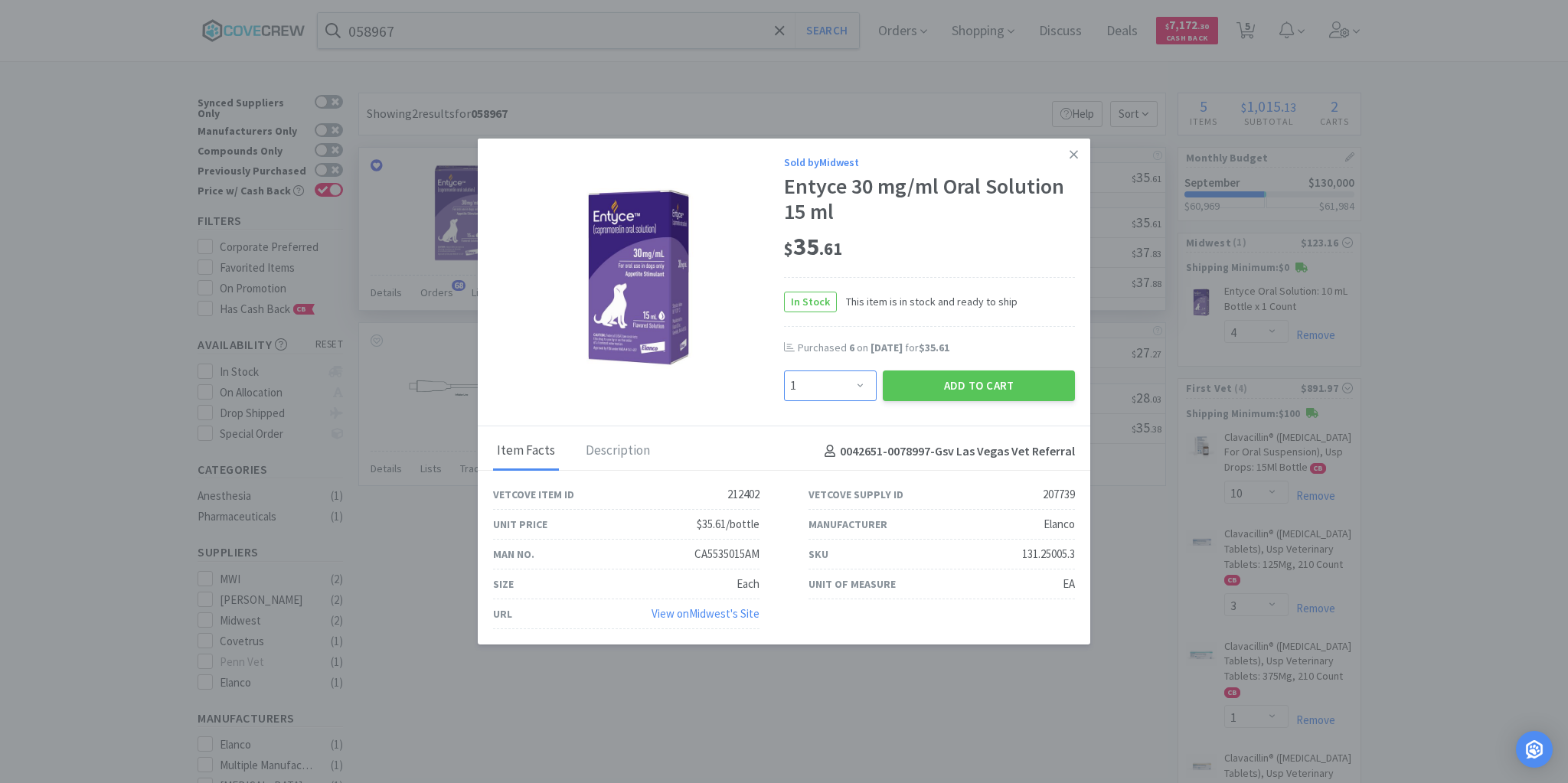
click at [862, 388] on select "Enter Quantity 1 2 3 4 5 6 7 8 9 10 11 12 13 14 15 16 17 18 19 20 Enter Quantity" at bounding box center [830, 386] width 92 height 31
select select "4"
click at [784, 372] on select "Enter Quantity 1 2 3 4 5 6 7 8 9 10 11 12 13 14 15 16 17 18 19 20 Enter Quantity" at bounding box center [830, 386] width 92 height 31
click at [974, 388] on button "Add to Cart" at bounding box center [978, 386] width 192 height 31
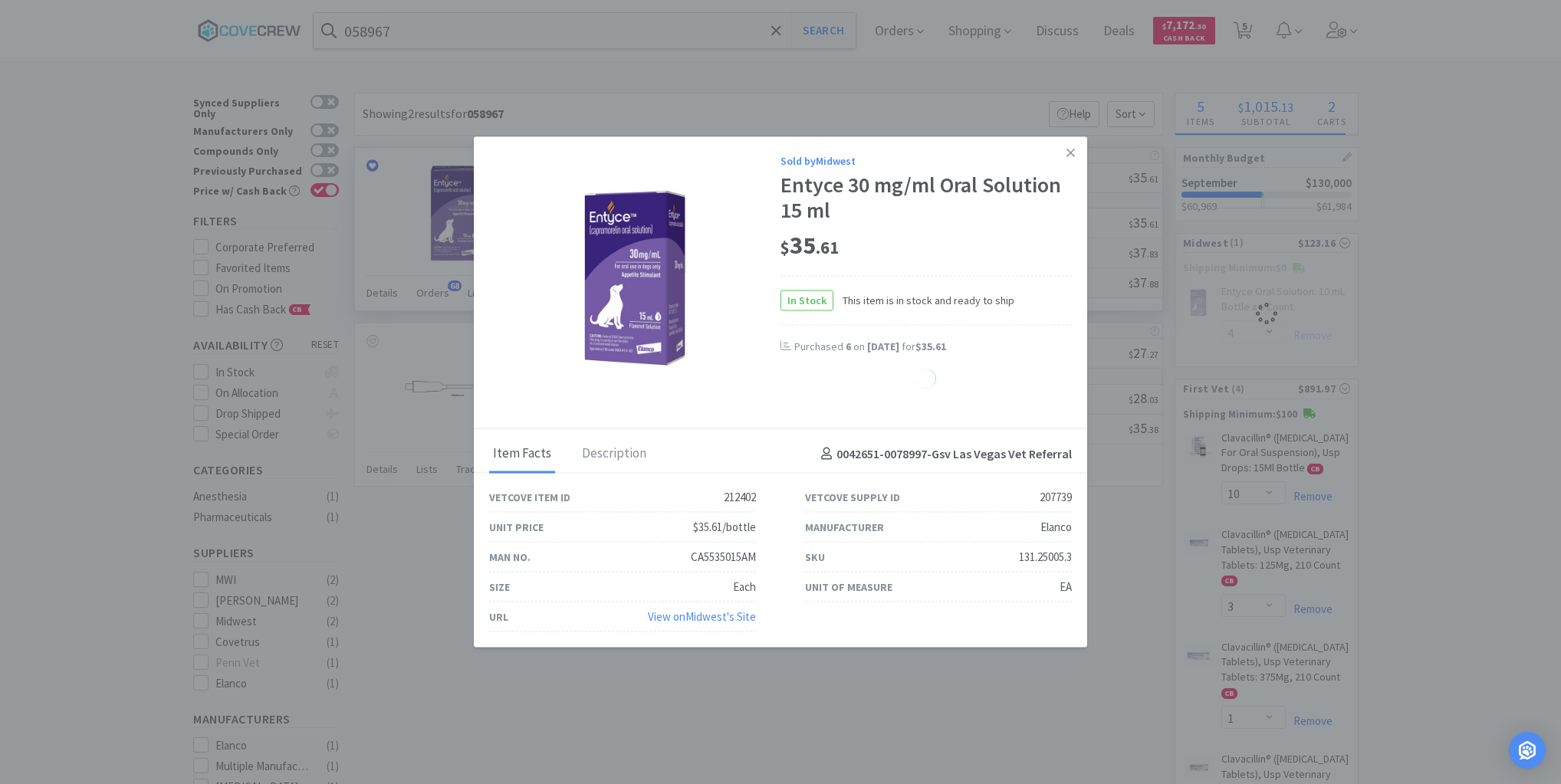
select select "4"
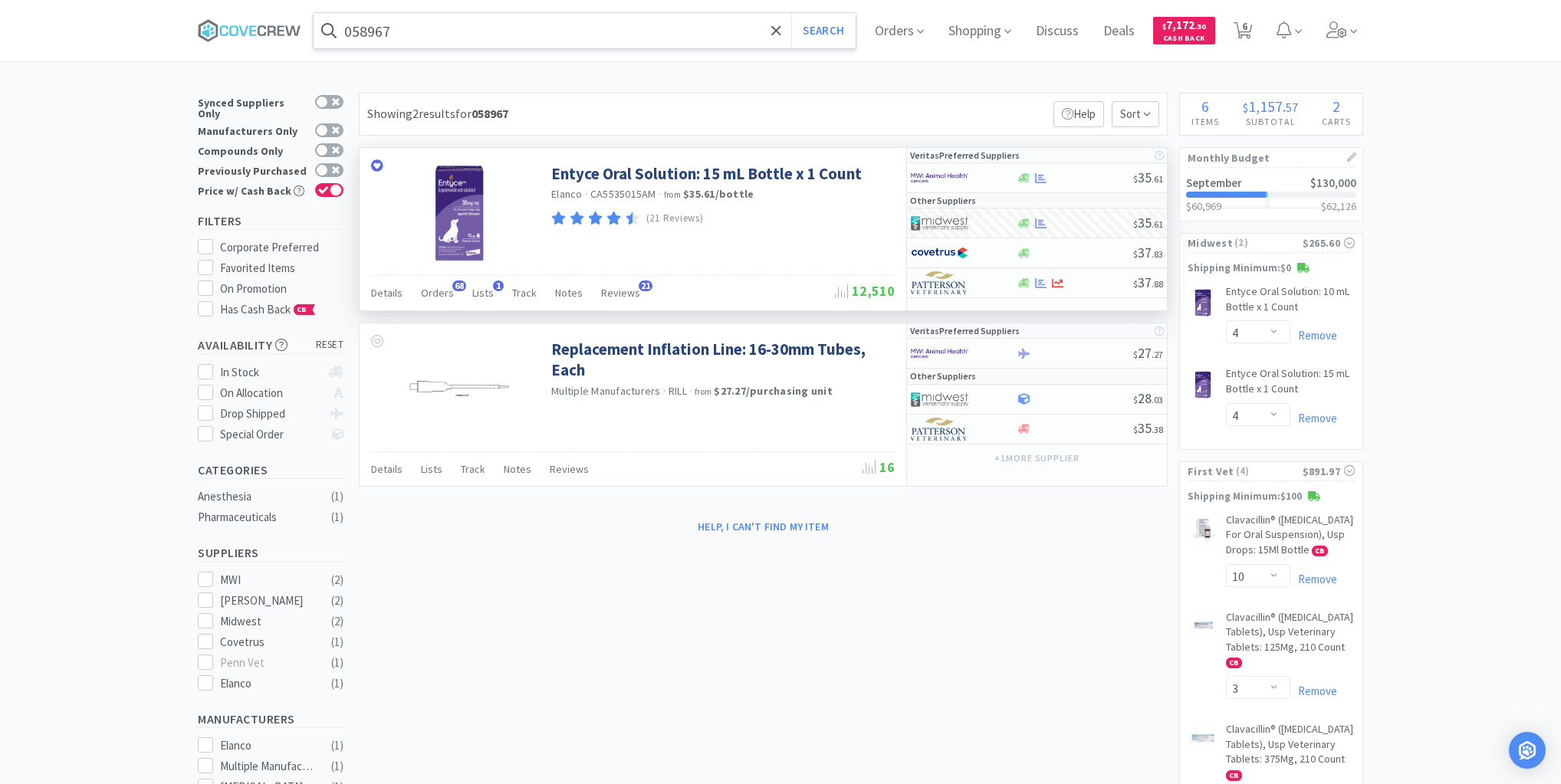
click at [738, 31] on input "058967" at bounding box center [585, 31] width 542 height 36
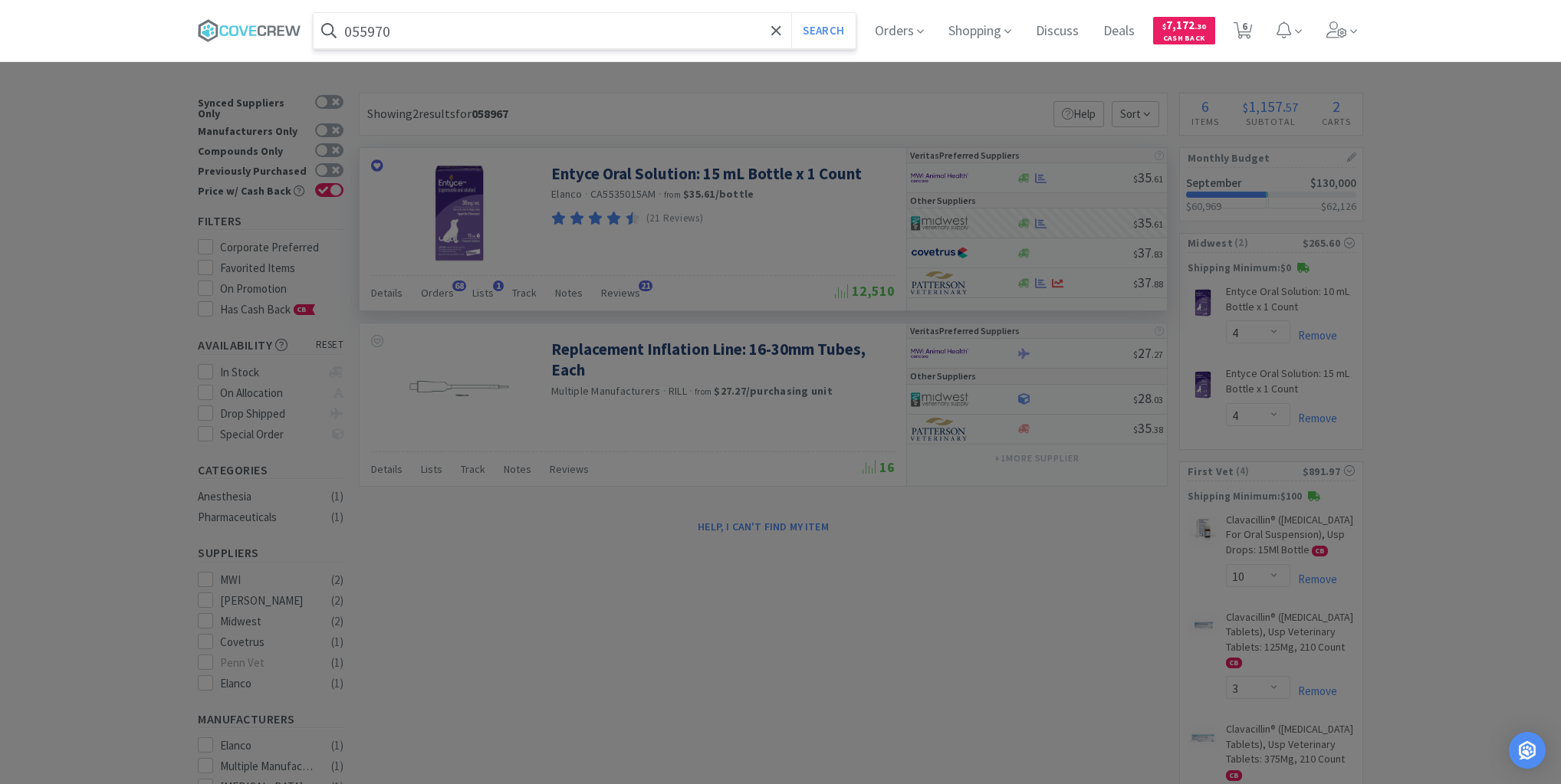
type input "055970"
click at [792, 13] on button "Search" at bounding box center [824, 31] width 64 height 36
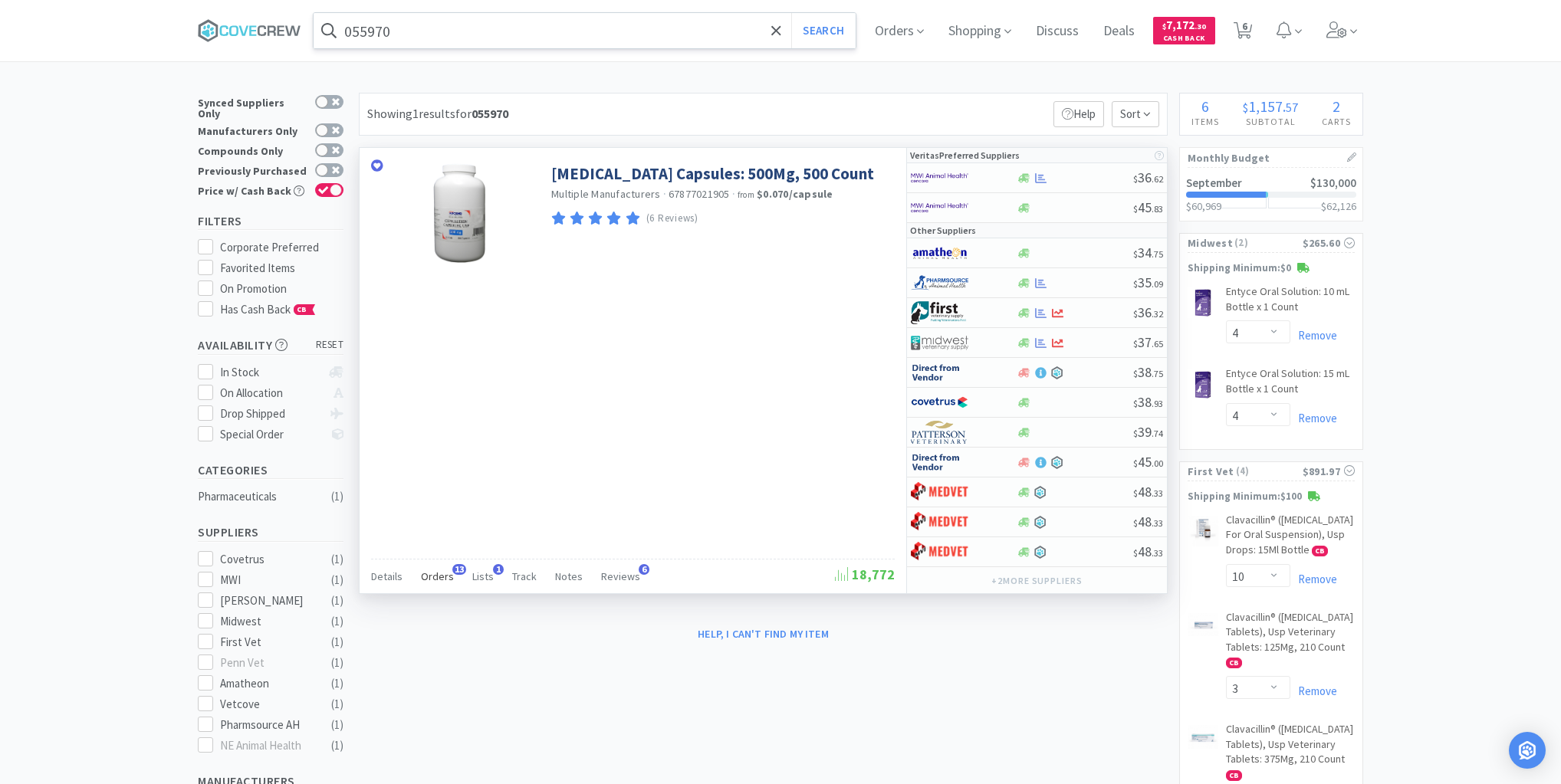
click at [442, 572] on span "Orders" at bounding box center [437, 576] width 33 height 14
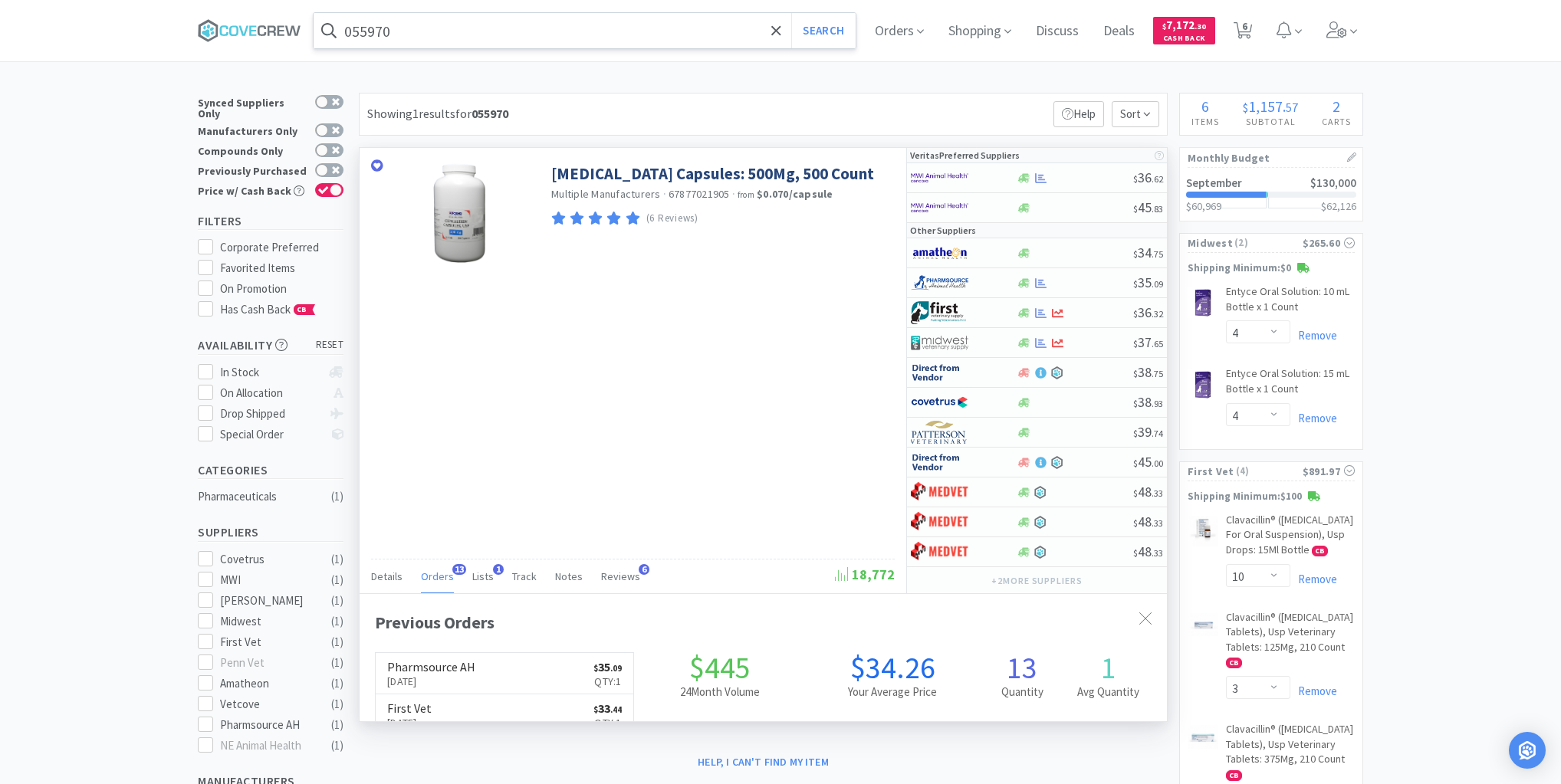
scroll to position [411, 808]
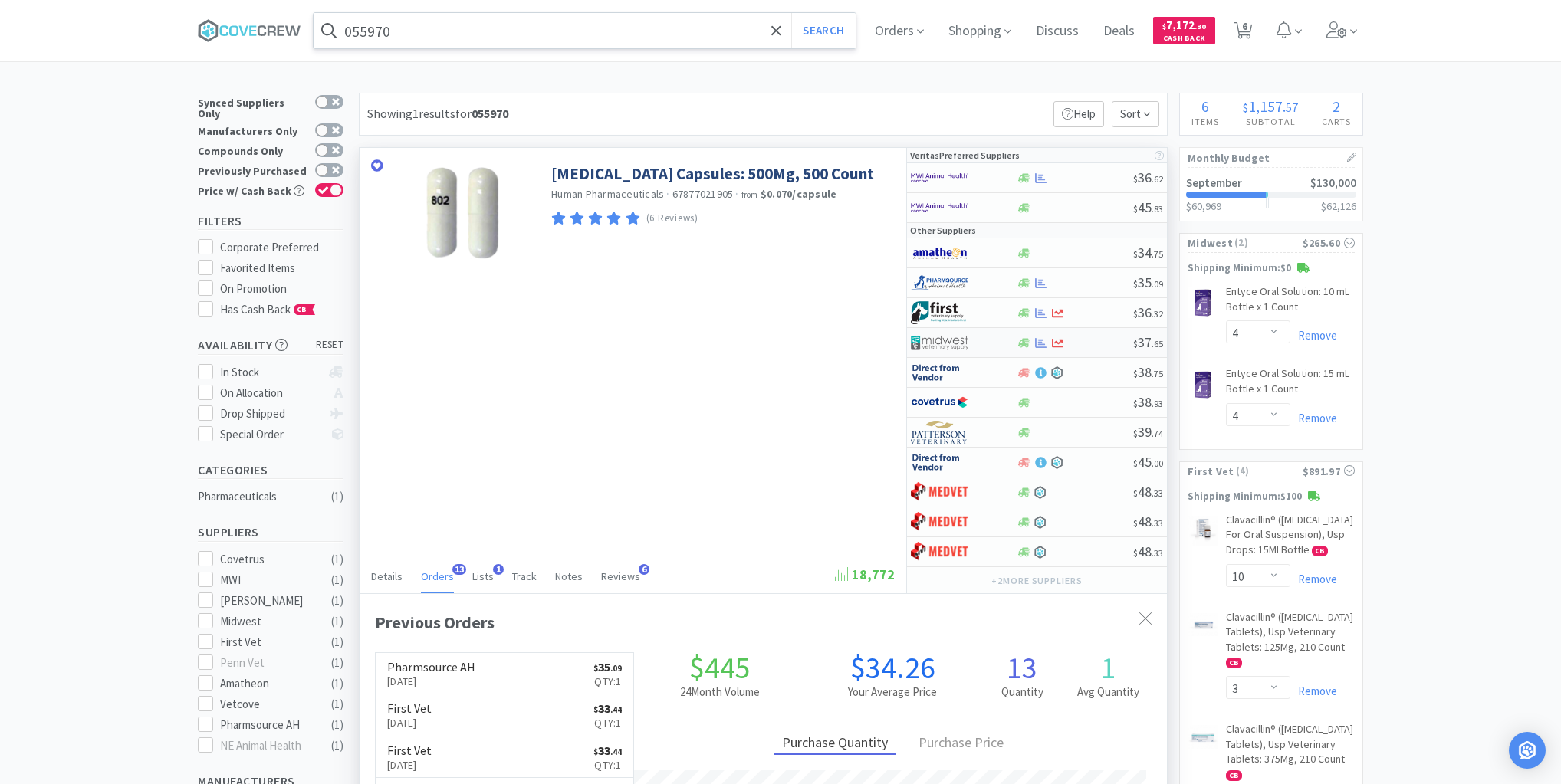
click at [1100, 339] on div at bounding box center [1075, 343] width 117 height 12
select select "1"
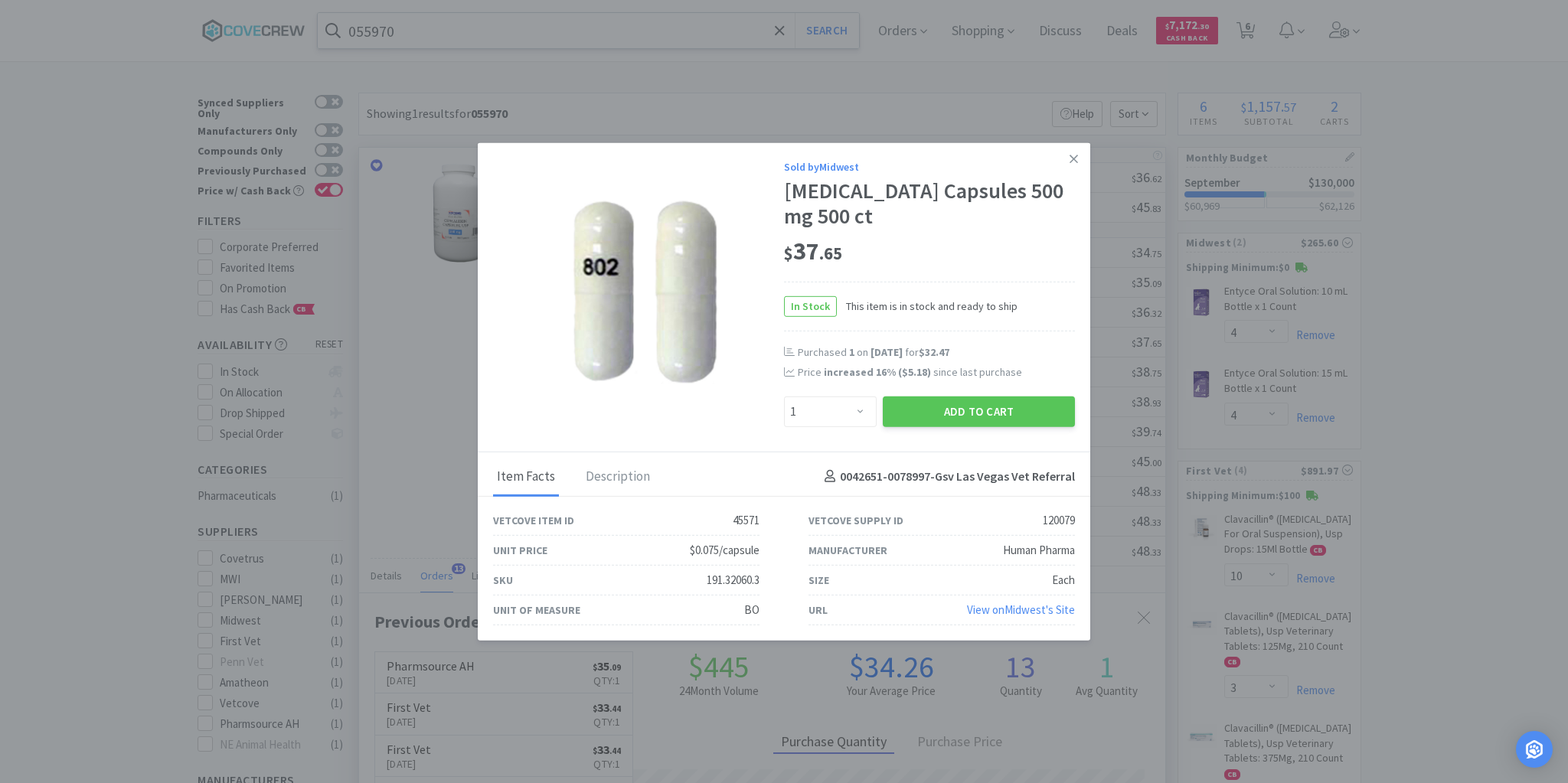
drag, startPoint x: 1072, startPoint y: 153, endPoint x: 1087, endPoint y: 156, distance: 15.3
click at [1073, 153] on icon at bounding box center [1073, 159] width 8 height 14
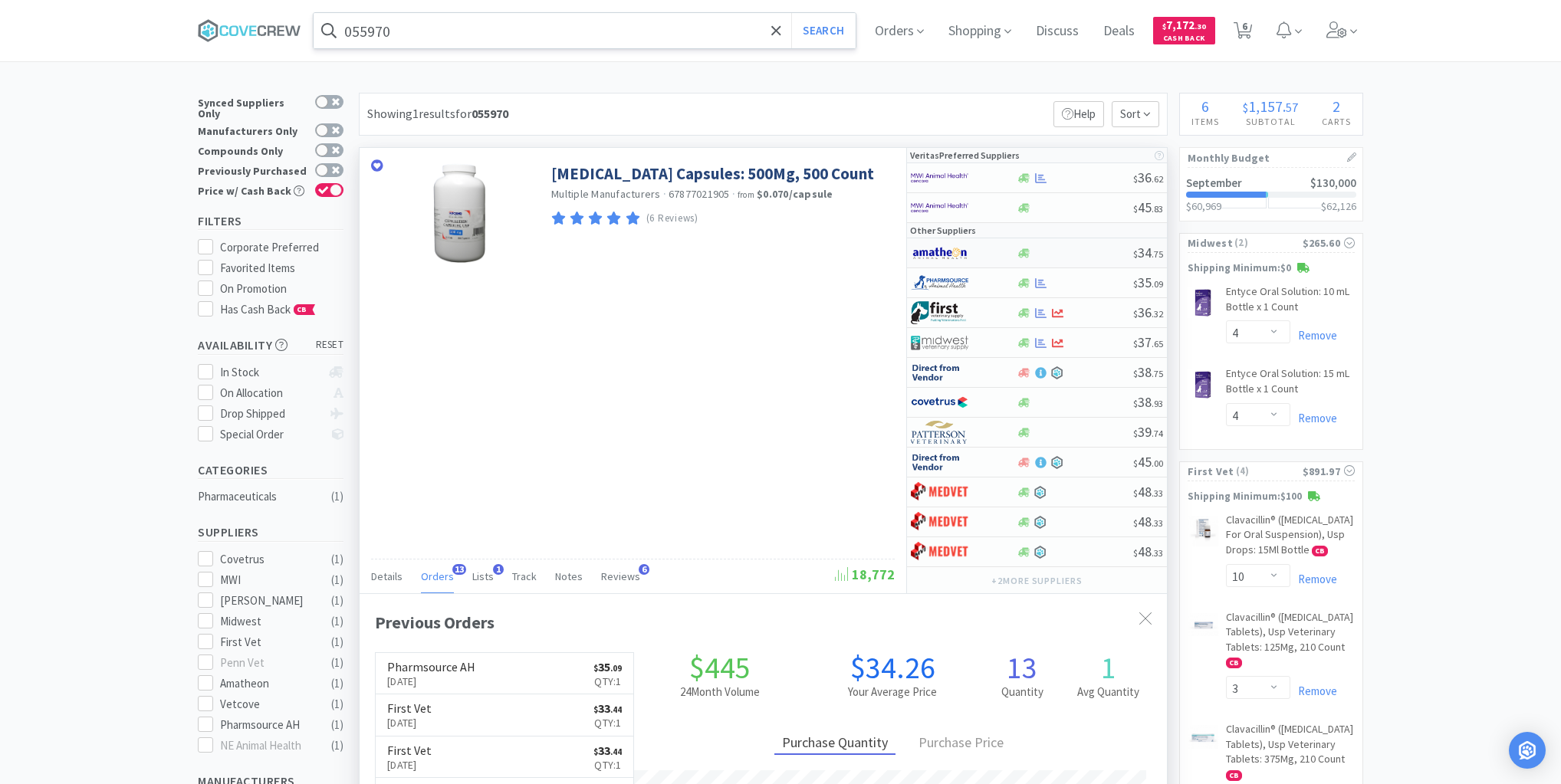
click at [1085, 251] on div at bounding box center [1075, 253] width 117 height 12
select select "1"
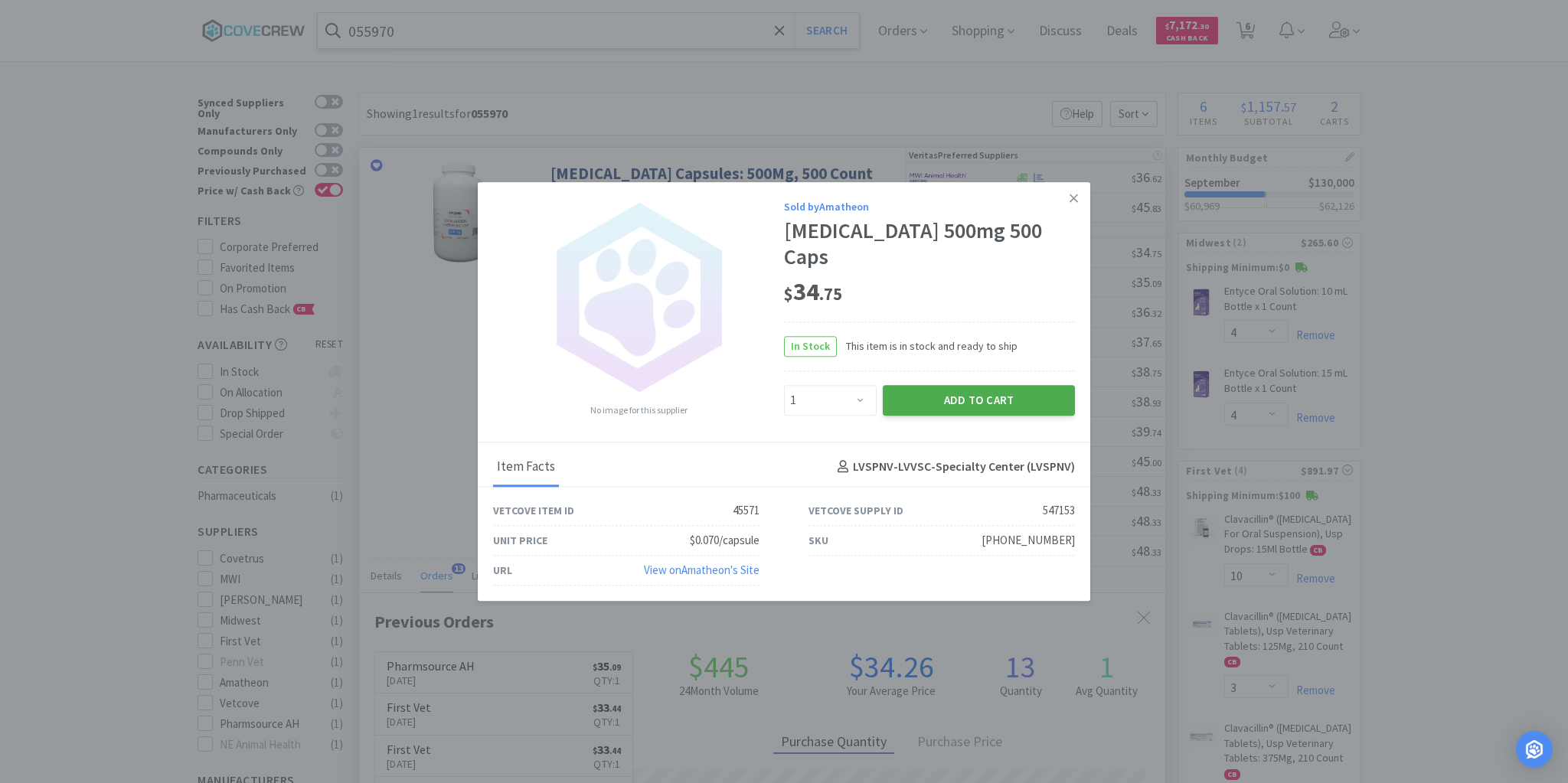
click at [1000, 389] on button "Add to Cart" at bounding box center [978, 400] width 192 height 31
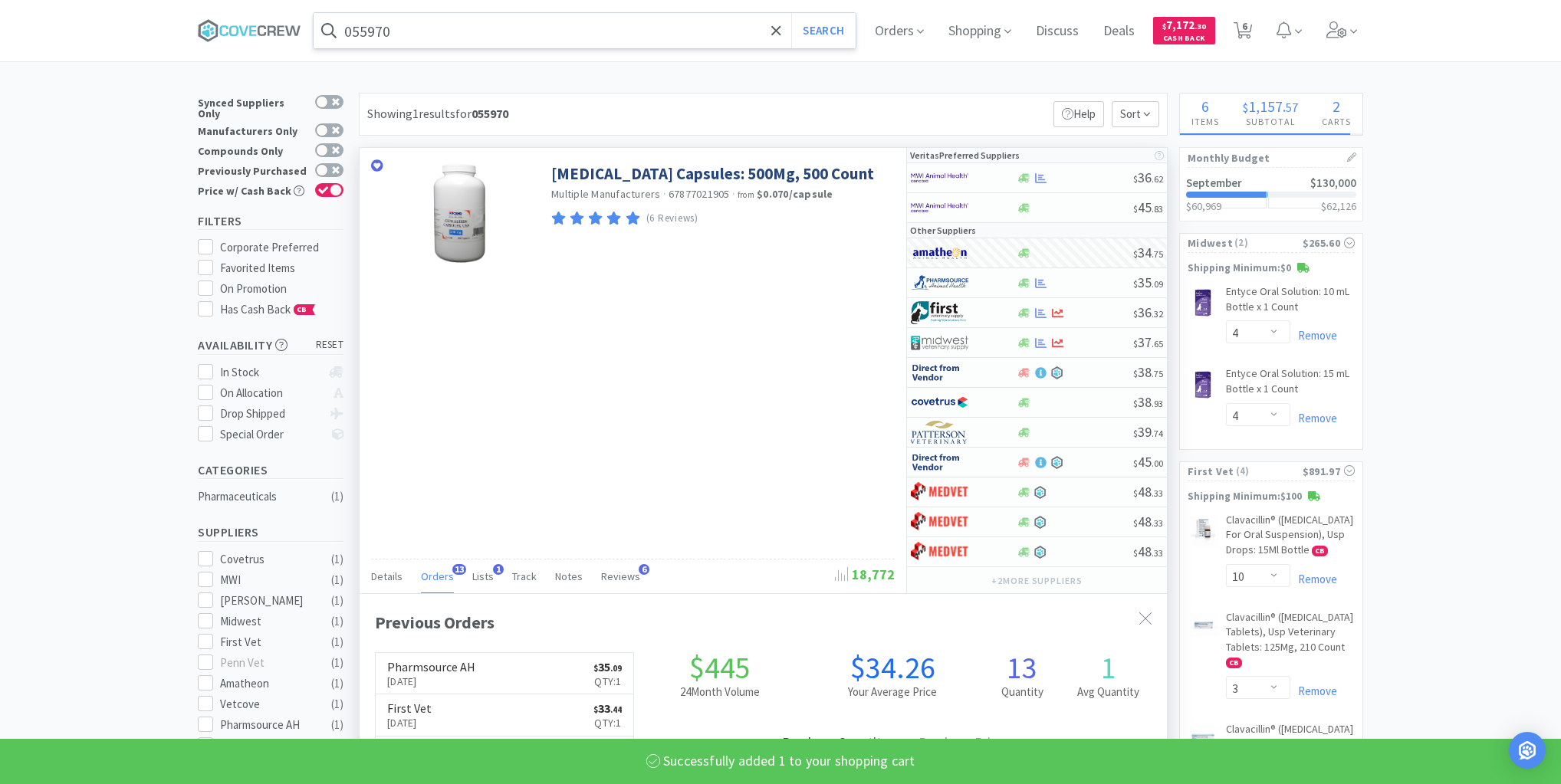
select select "1"
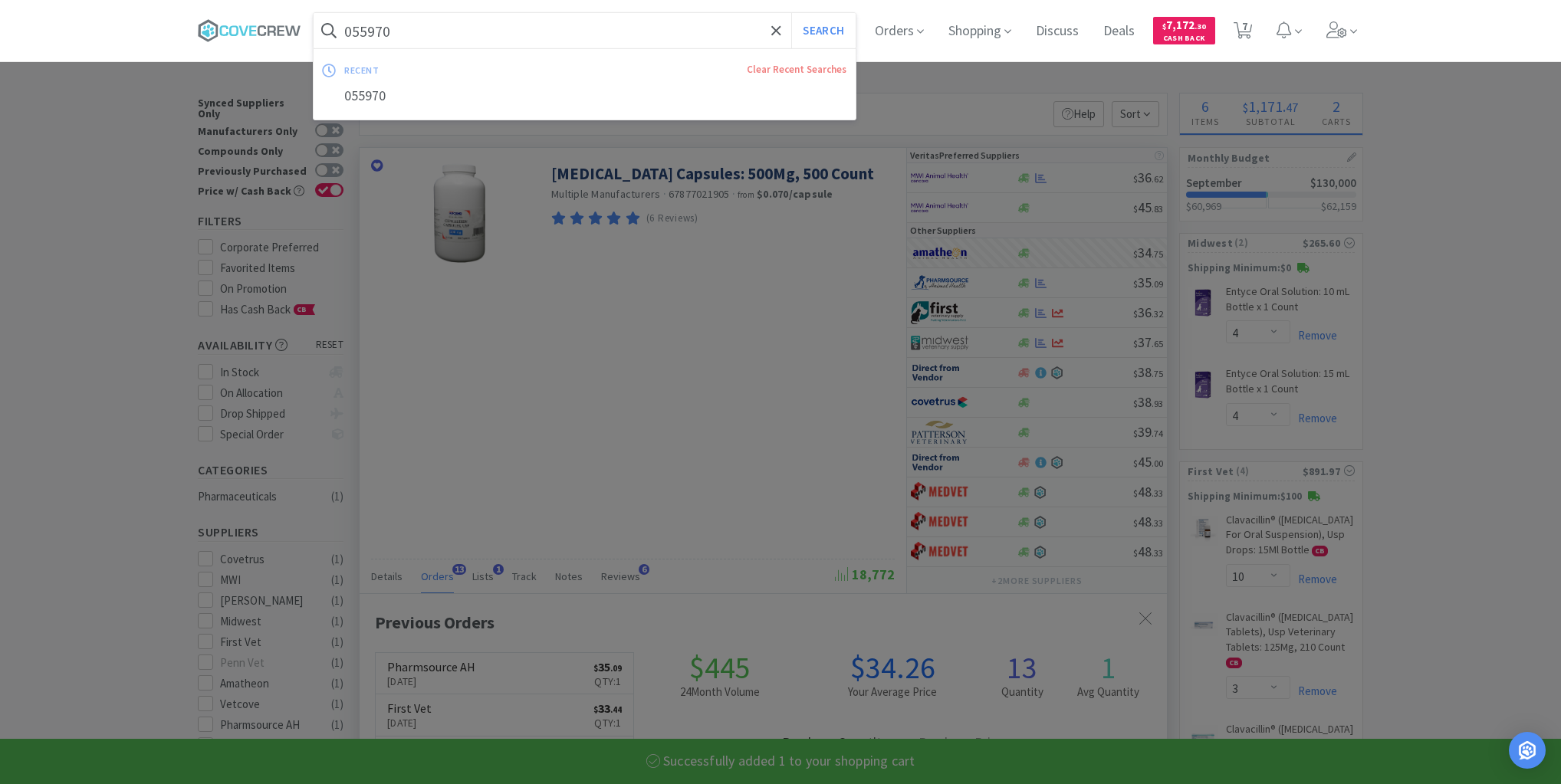
click at [676, 25] on input "055970" at bounding box center [585, 31] width 542 height 36
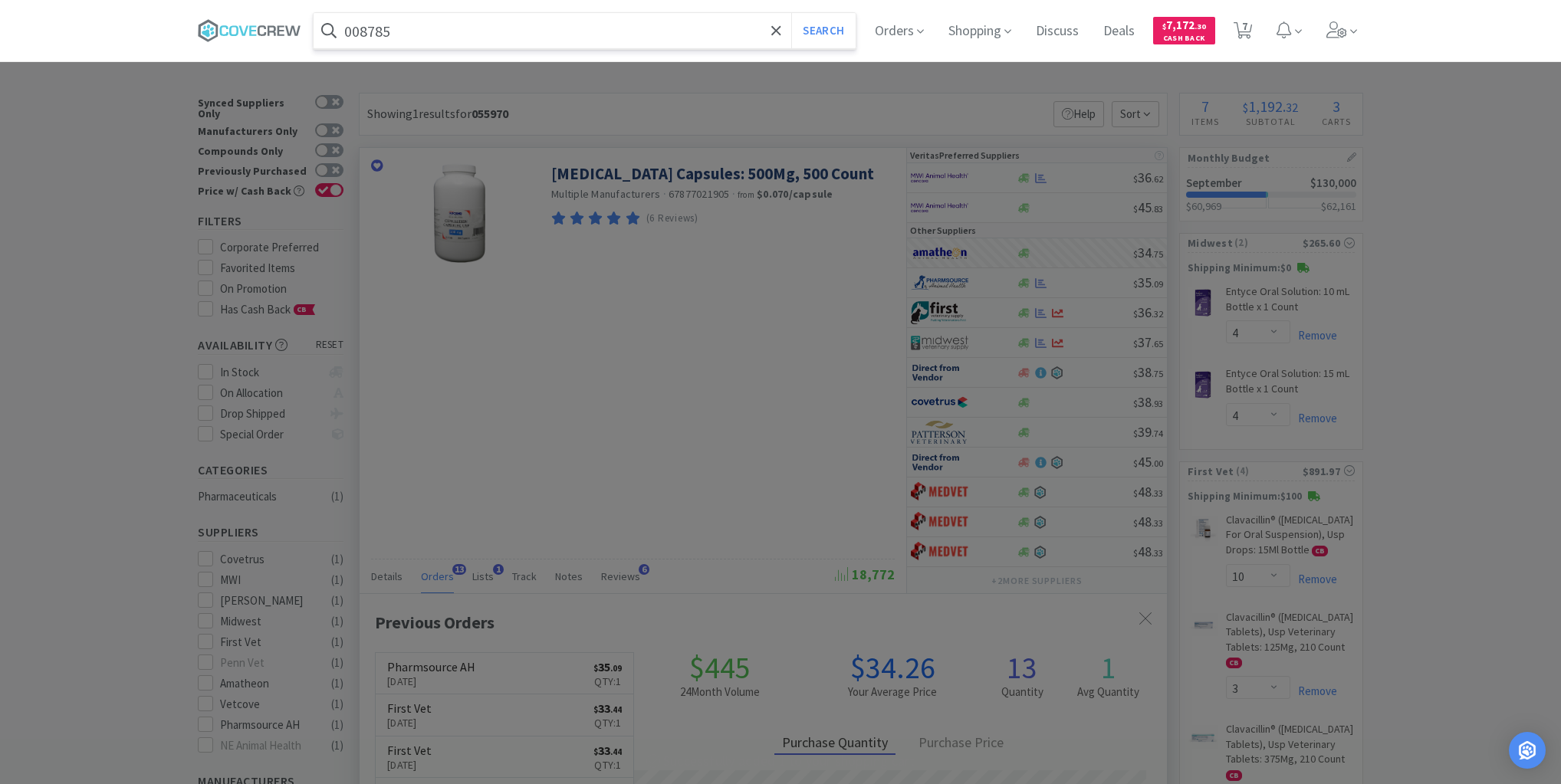
type input "008785"
click at [792, 13] on button "Search" at bounding box center [824, 31] width 64 height 36
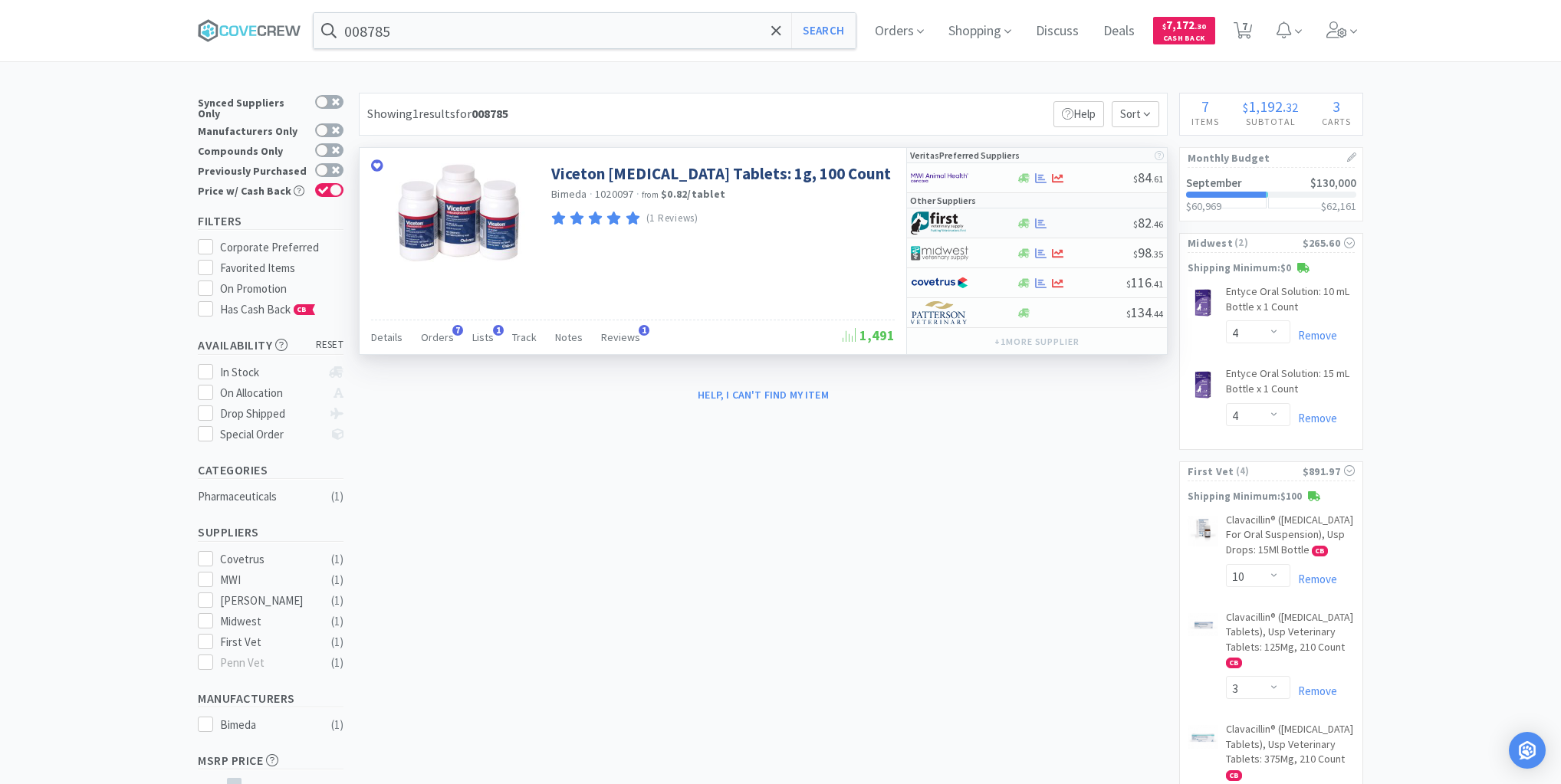
click at [1084, 218] on div at bounding box center [1075, 223] width 117 height 12
select select "1"
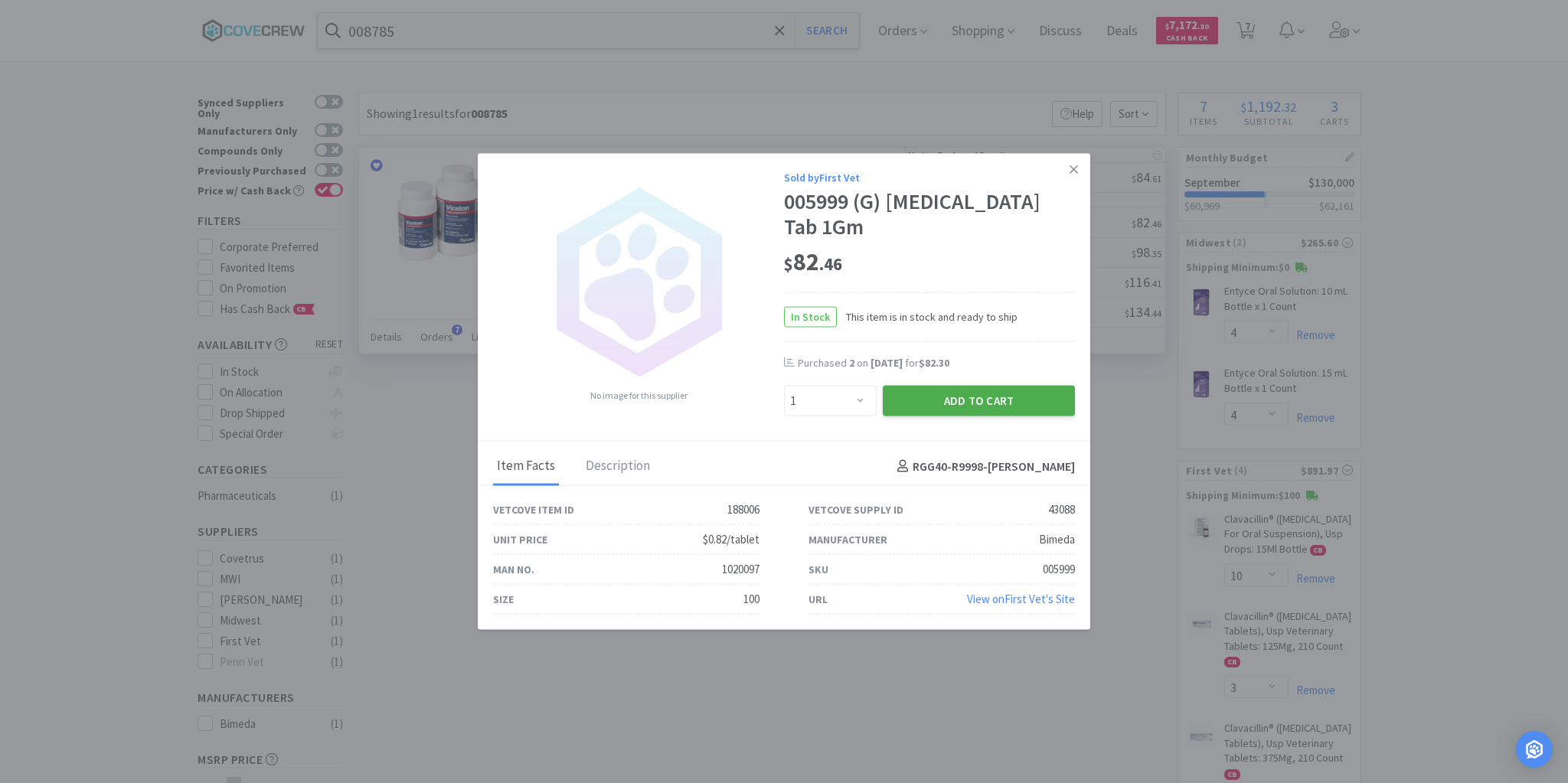
click at [1010, 396] on button "Add to Cart" at bounding box center [978, 401] width 192 height 31
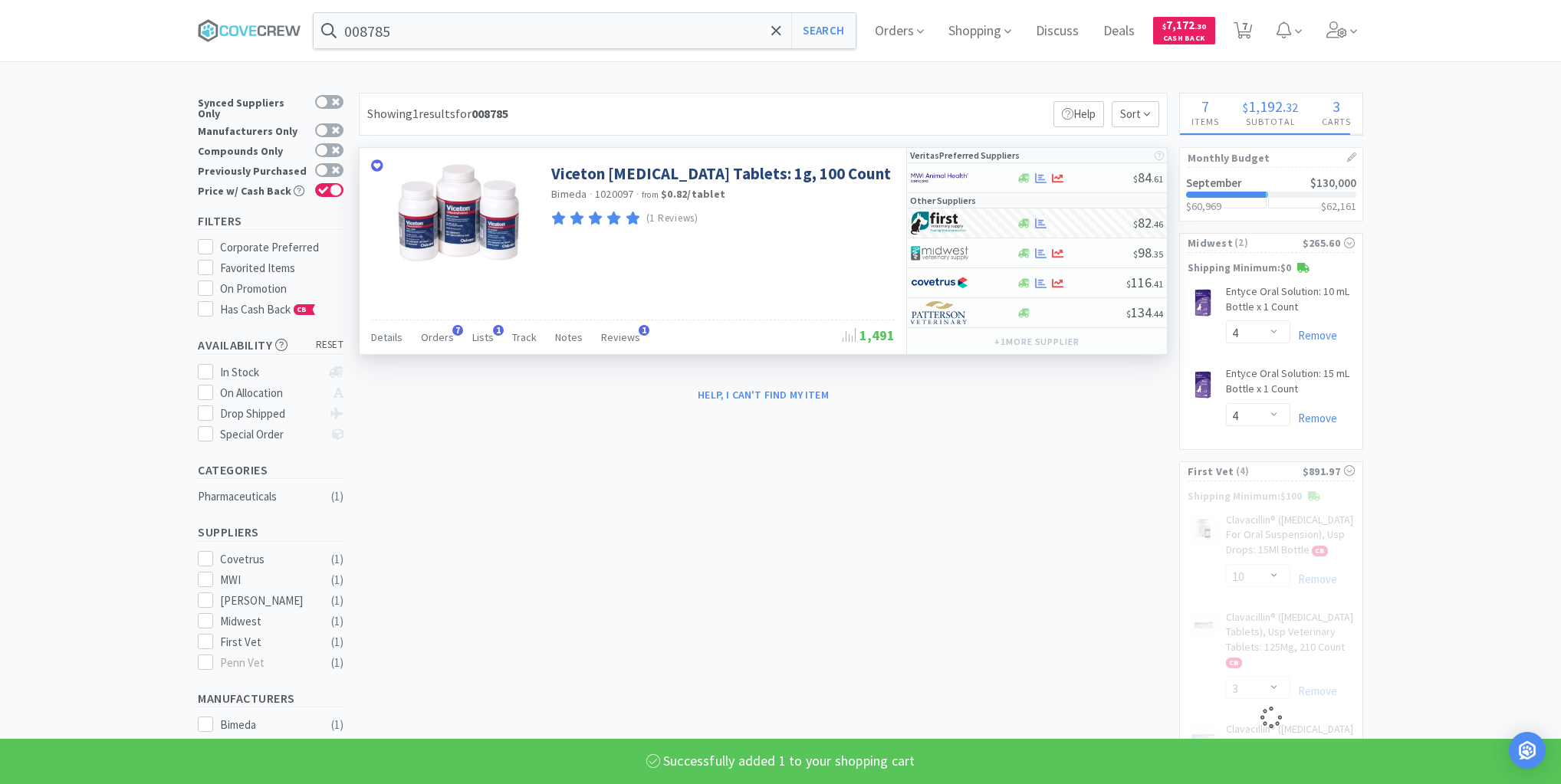
select select "1"
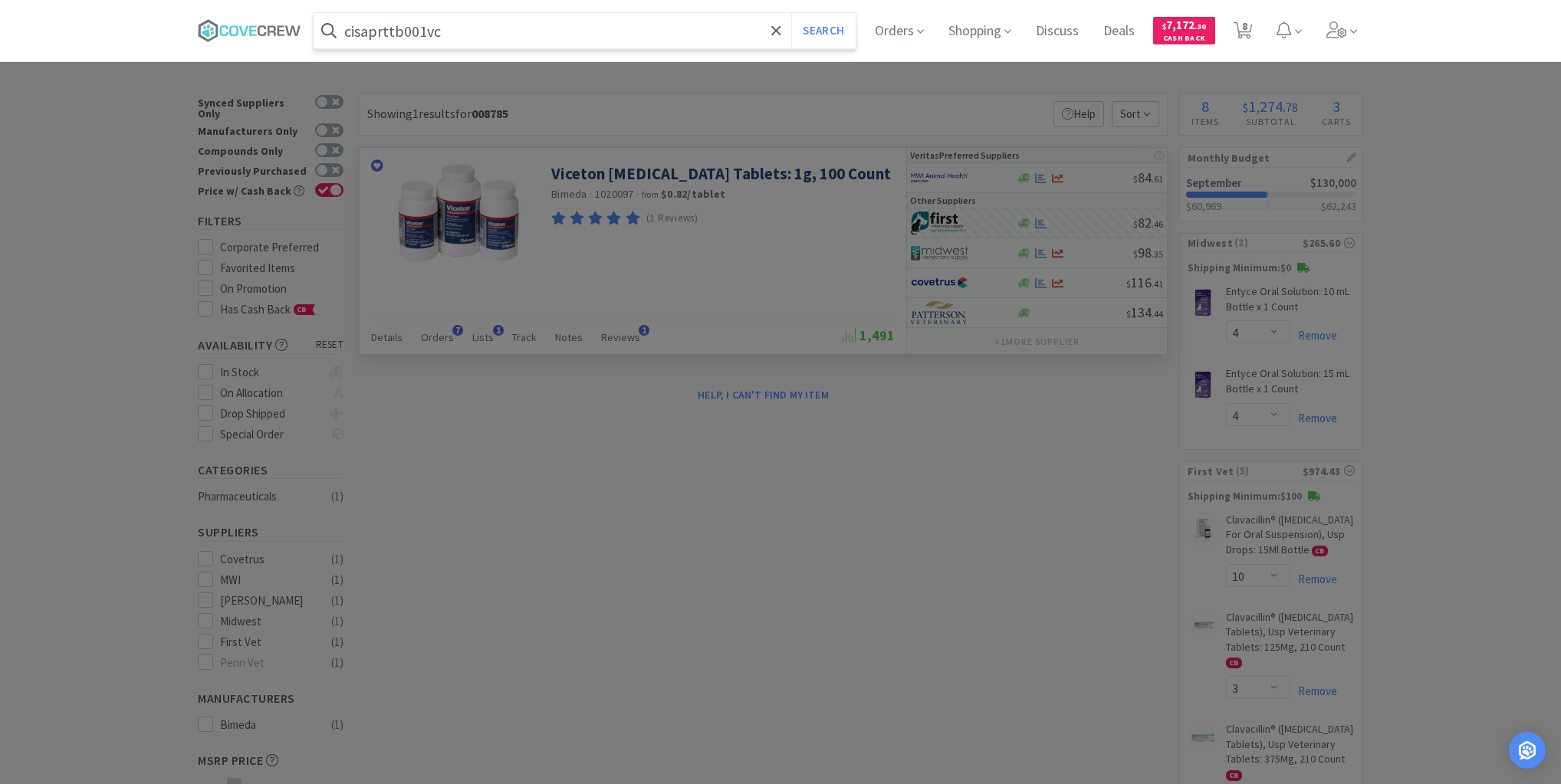
click at [792, 13] on button "Search" at bounding box center [824, 31] width 64 height 36
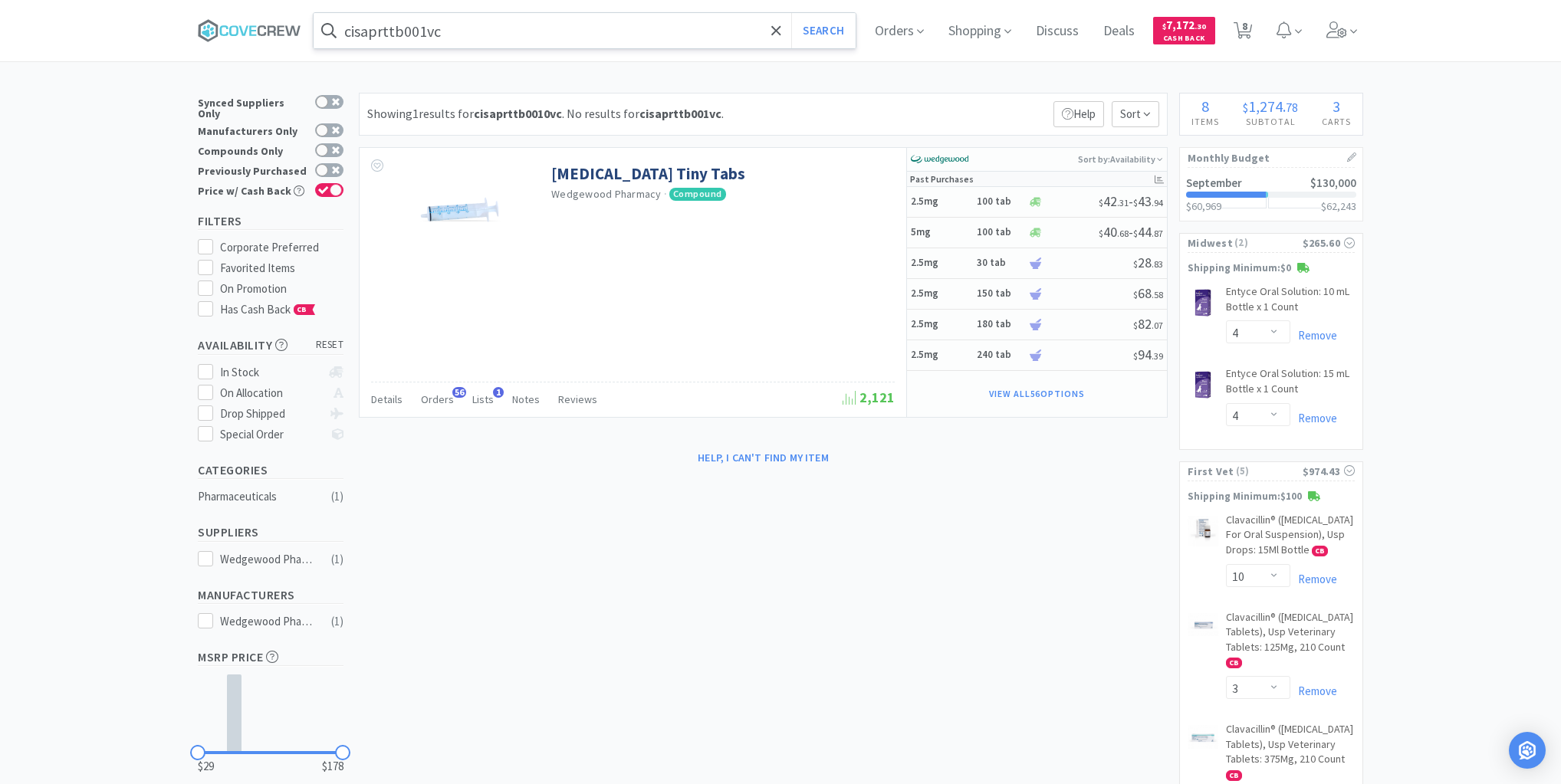
click at [721, 22] on input "cisaprttb001vc" at bounding box center [585, 31] width 542 height 36
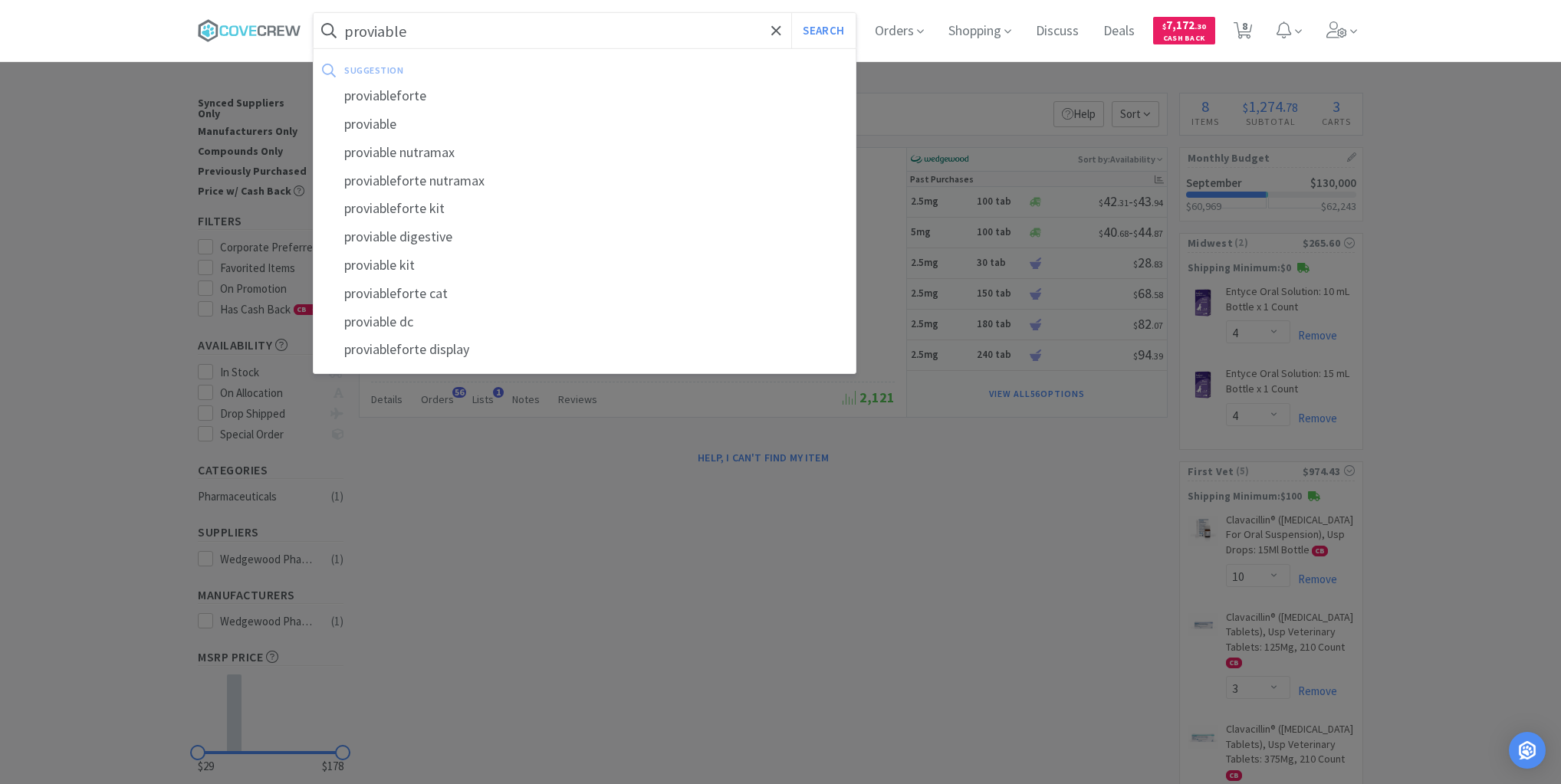
type input "proviable"
click at [792, 13] on button "Search" at bounding box center [824, 31] width 64 height 36
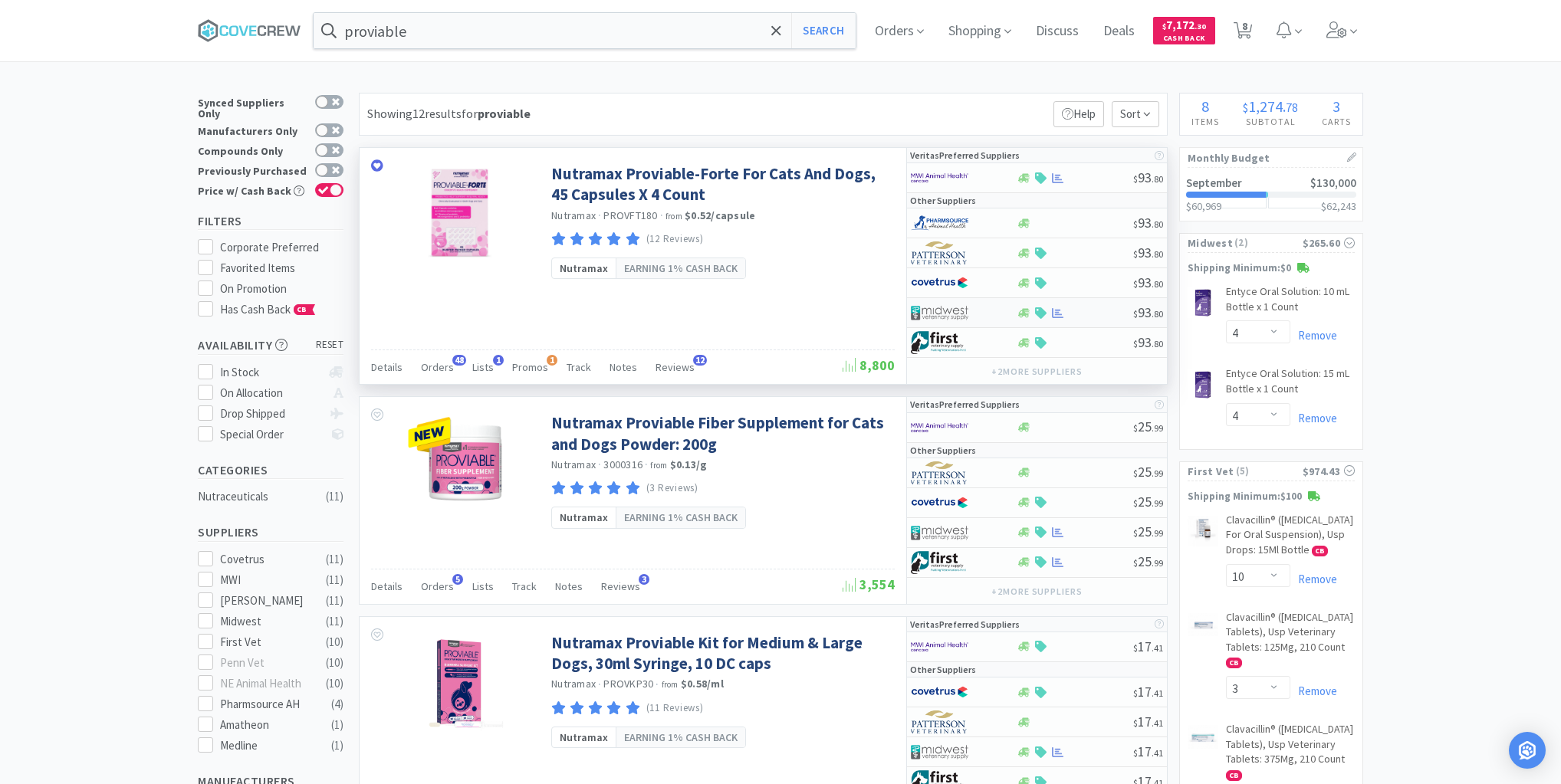
click at [1097, 312] on div at bounding box center [1075, 313] width 117 height 12
select select "1"
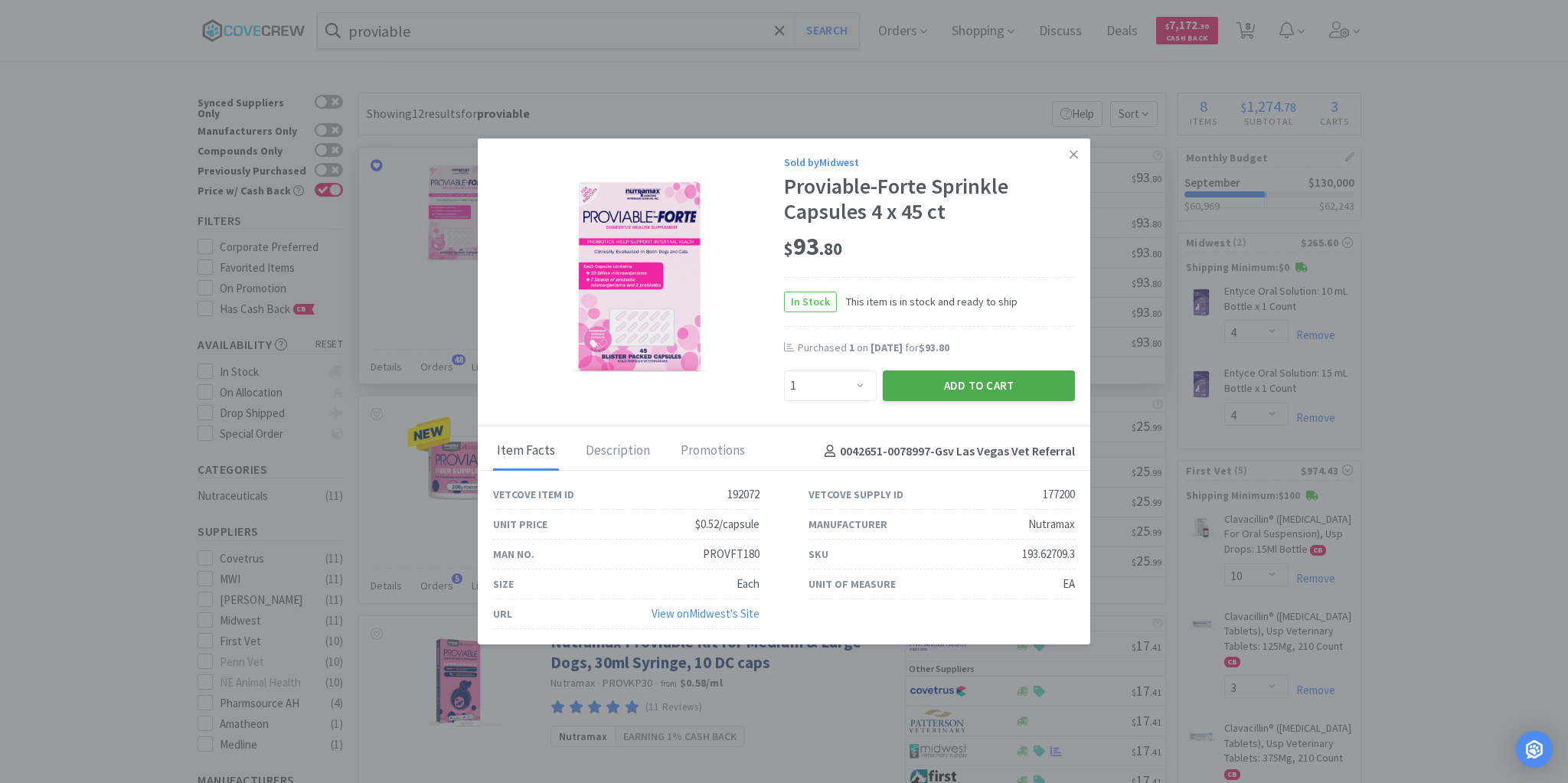
click at [951, 381] on button "Add to Cart" at bounding box center [978, 386] width 192 height 31
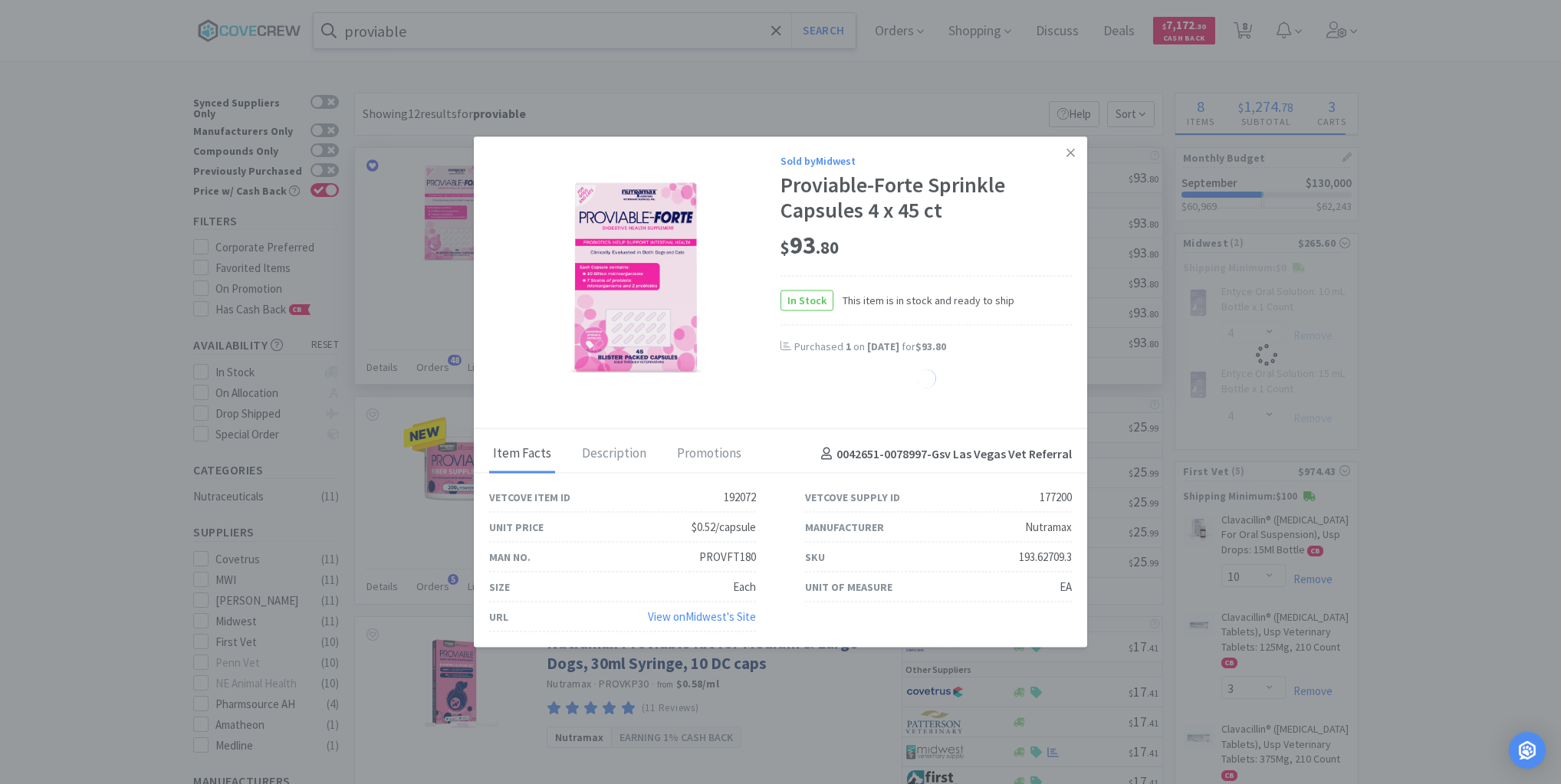
select select "1"
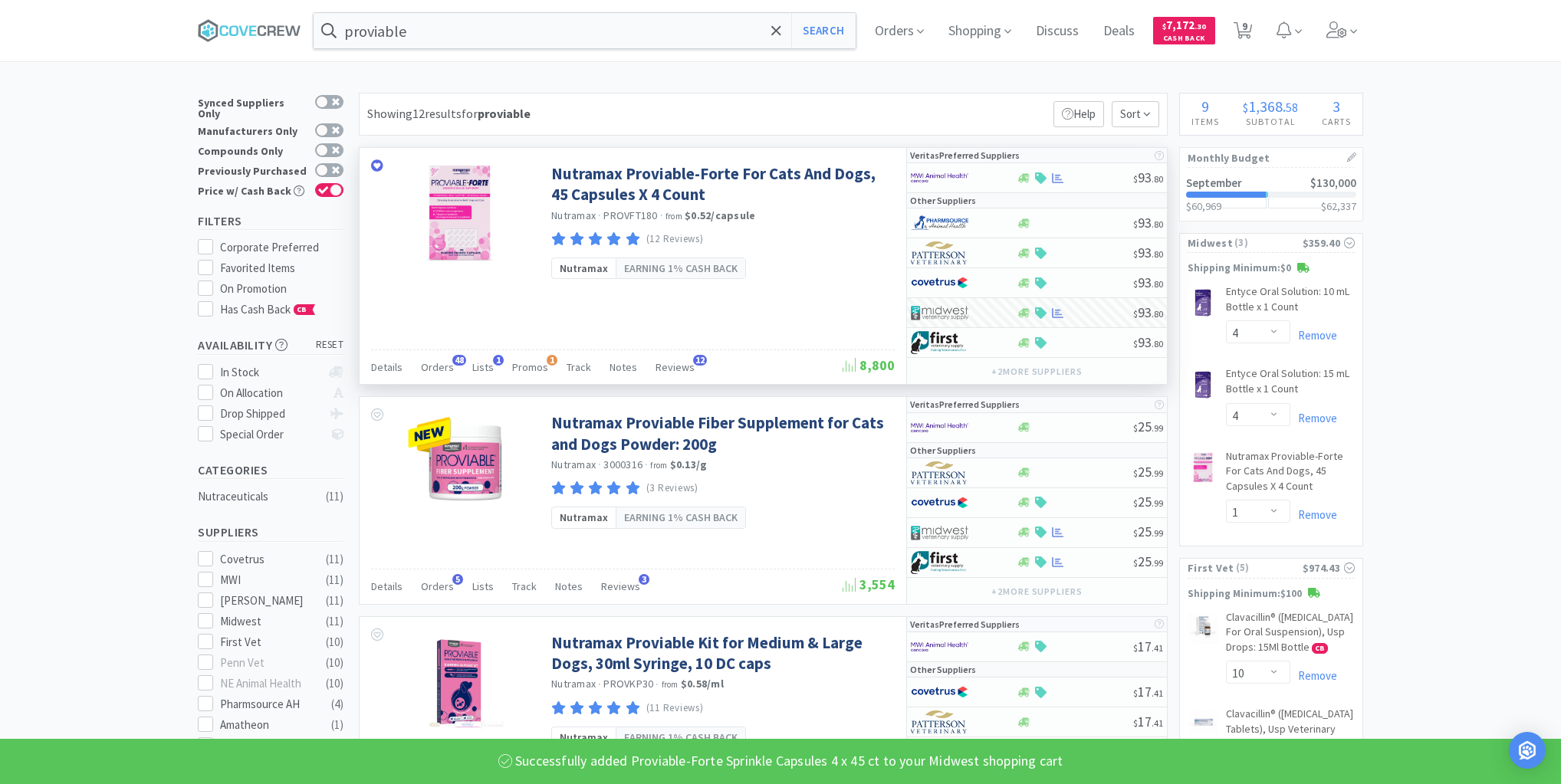
type input "cisaprttb001vc"
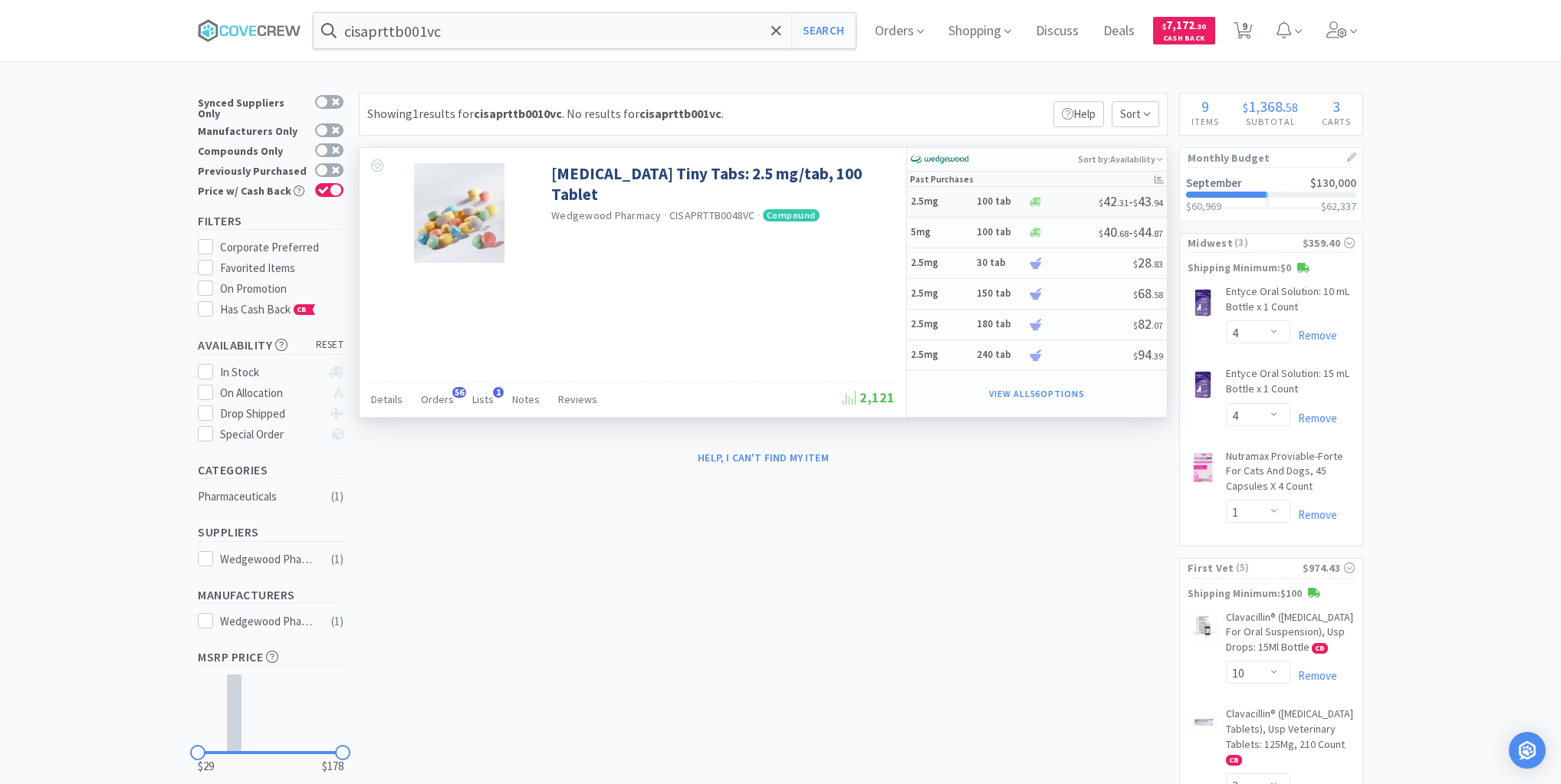
click at [959, 202] on h5 "2.5mg" at bounding box center [941, 202] width 61 height 13
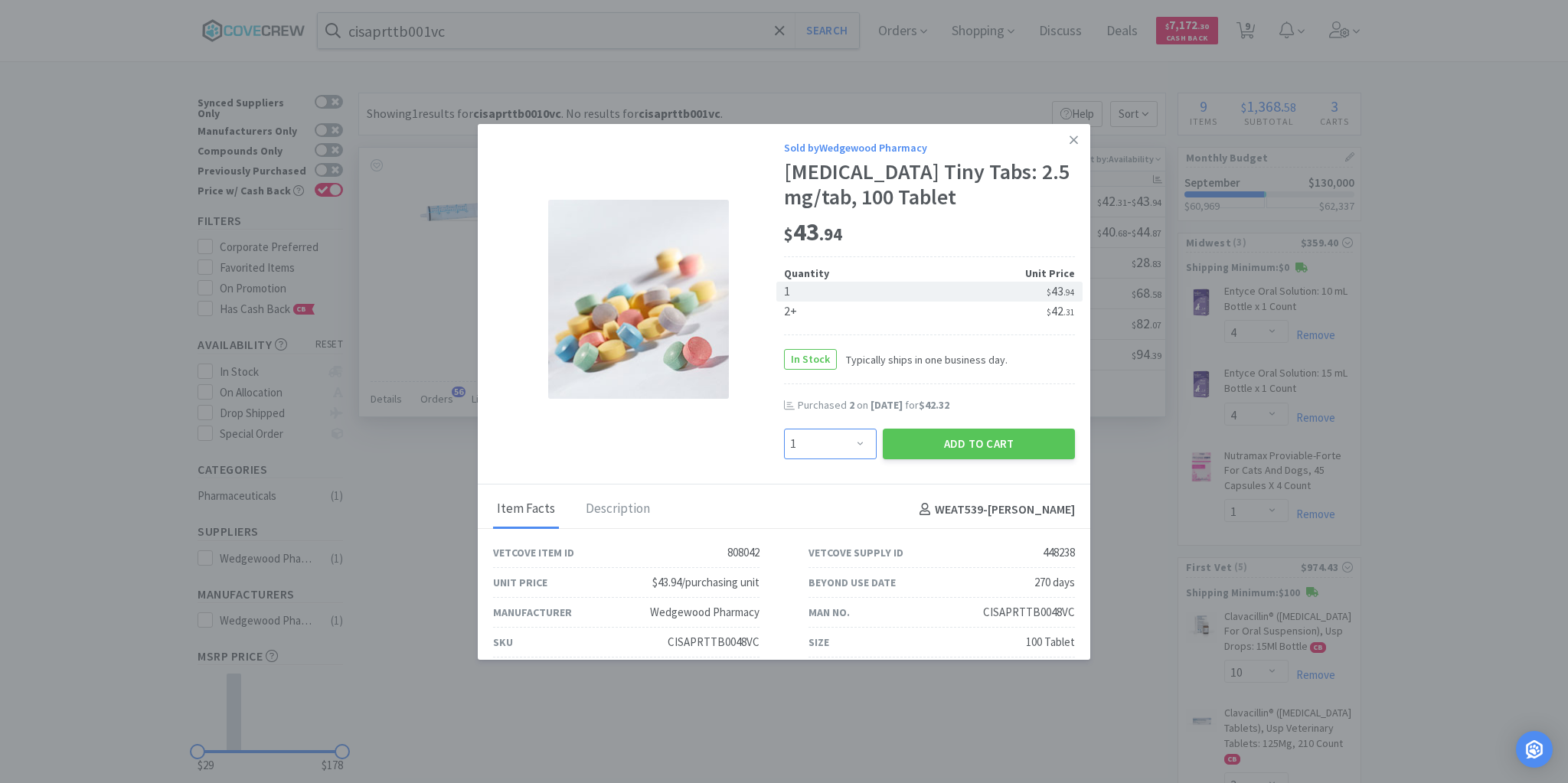
click at [852, 444] on select "Enter Quantity 1 2 3 4 5 6 7 8 9 10 11 12 13 14 15 16 17 18 19 20 Enter Quantity" at bounding box center [830, 443] width 92 height 31
select select "2"
click at [784, 428] on select "Enter Quantity 1 2 3 4 5 6 7 8 9 10 11 12 13 14 15 16 17 18 19 20 Enter Quantity" at bounding box center [830, 443] width 92 height 31
click at [968, 442] on button "Add to Cart" at bounding box center [978, 443] width 192 height 31
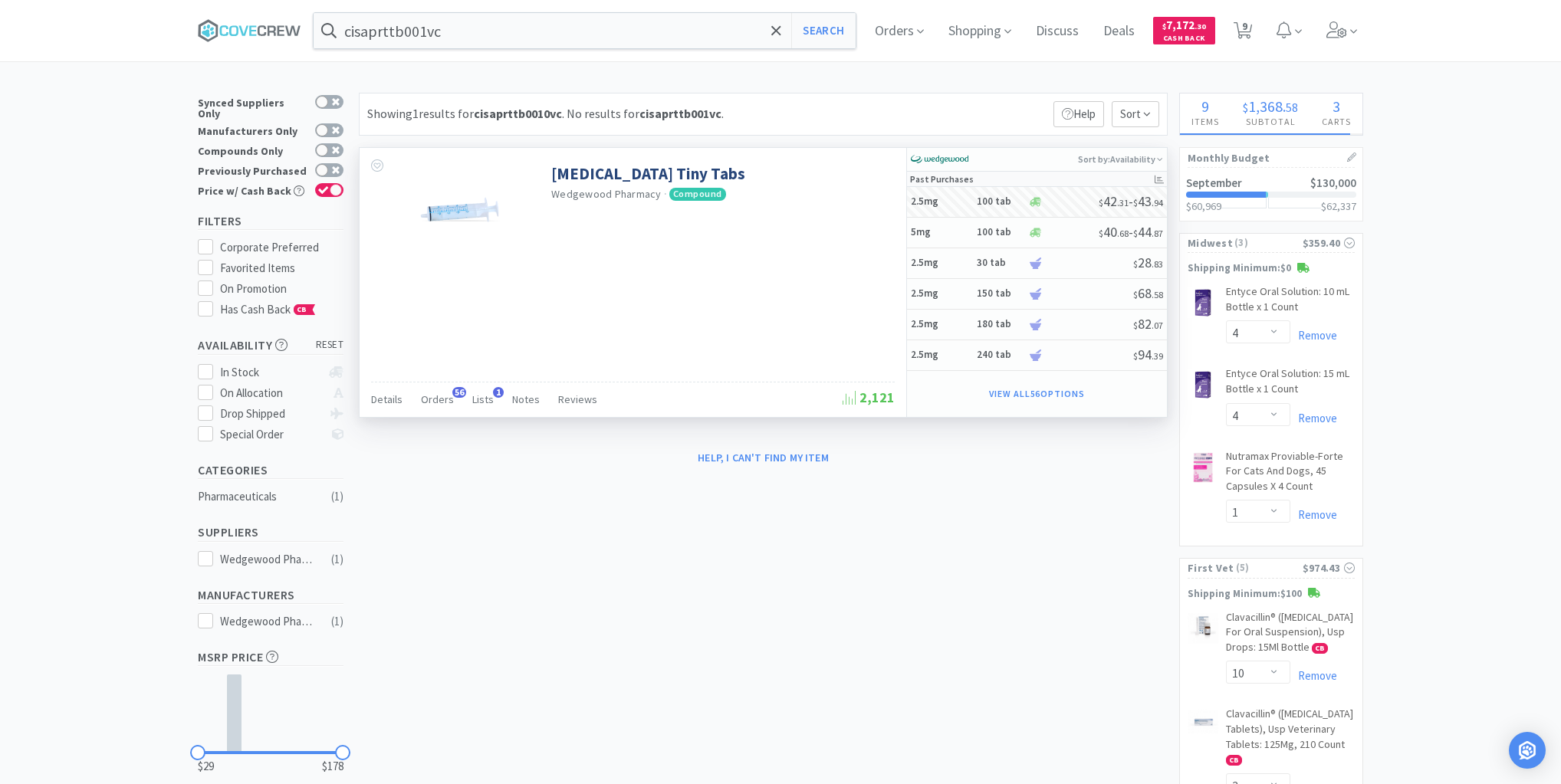
select select "2"
click at [740, 12] on div "cisaprttb001vc Search" at bounding box center [585, 30] width 544 height 36
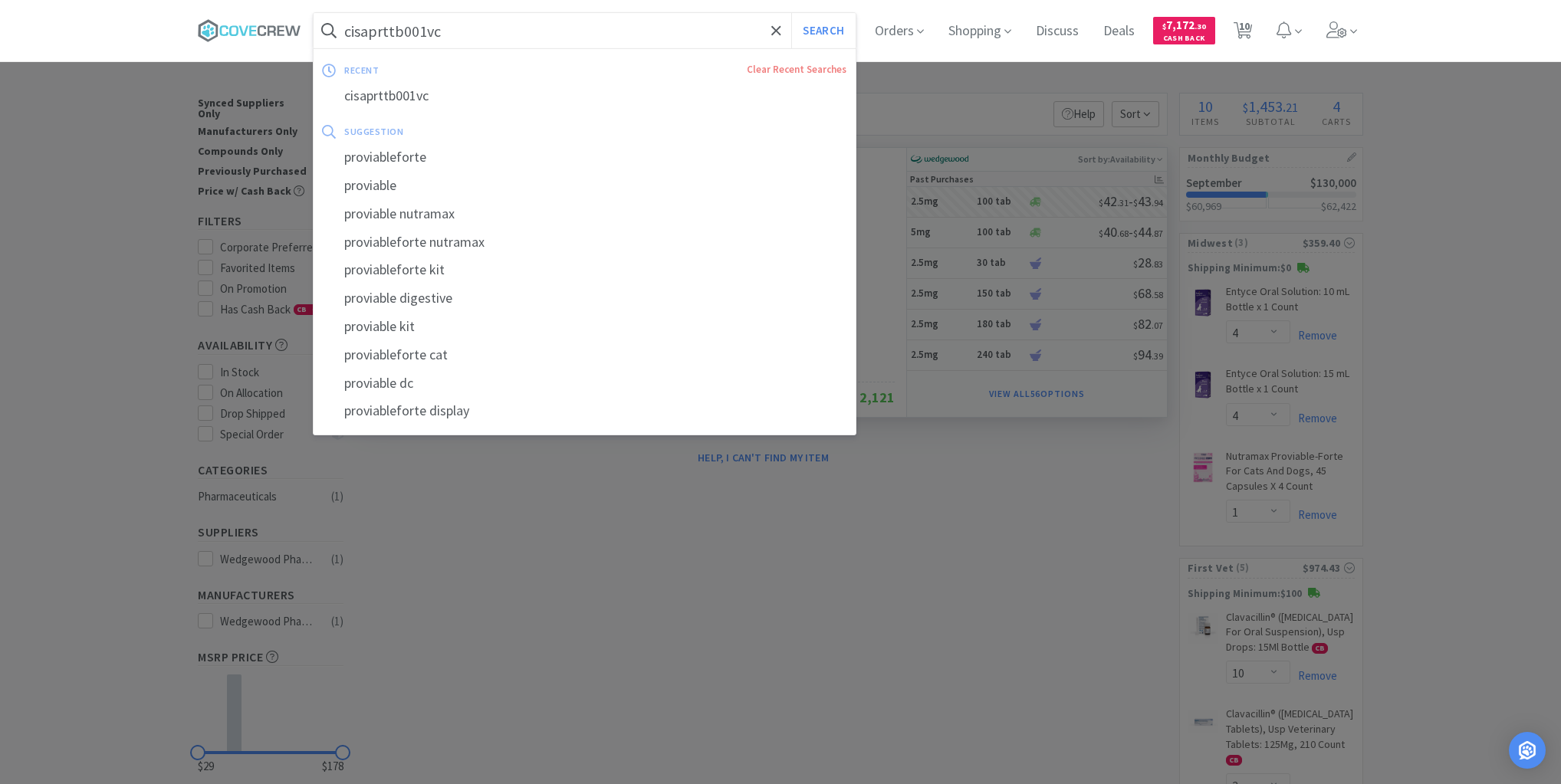
click at [752, 32] on input "cisaprttb001vc" at bounding box center [585, 31] width 542 height 36
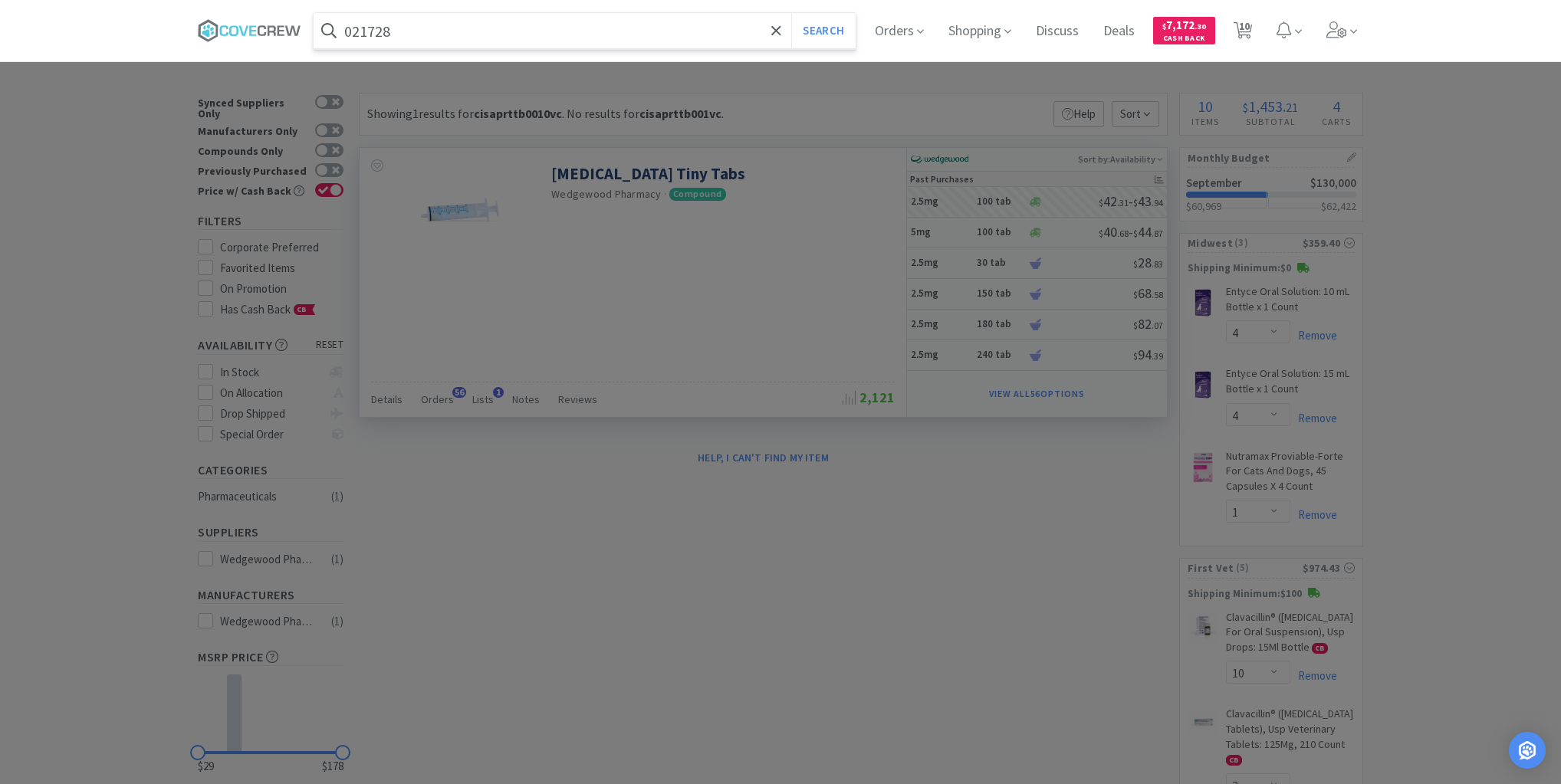
type input "021728"
click at [792, 13] on button "Search" at bounding box center [824, 31] width 64 height 36
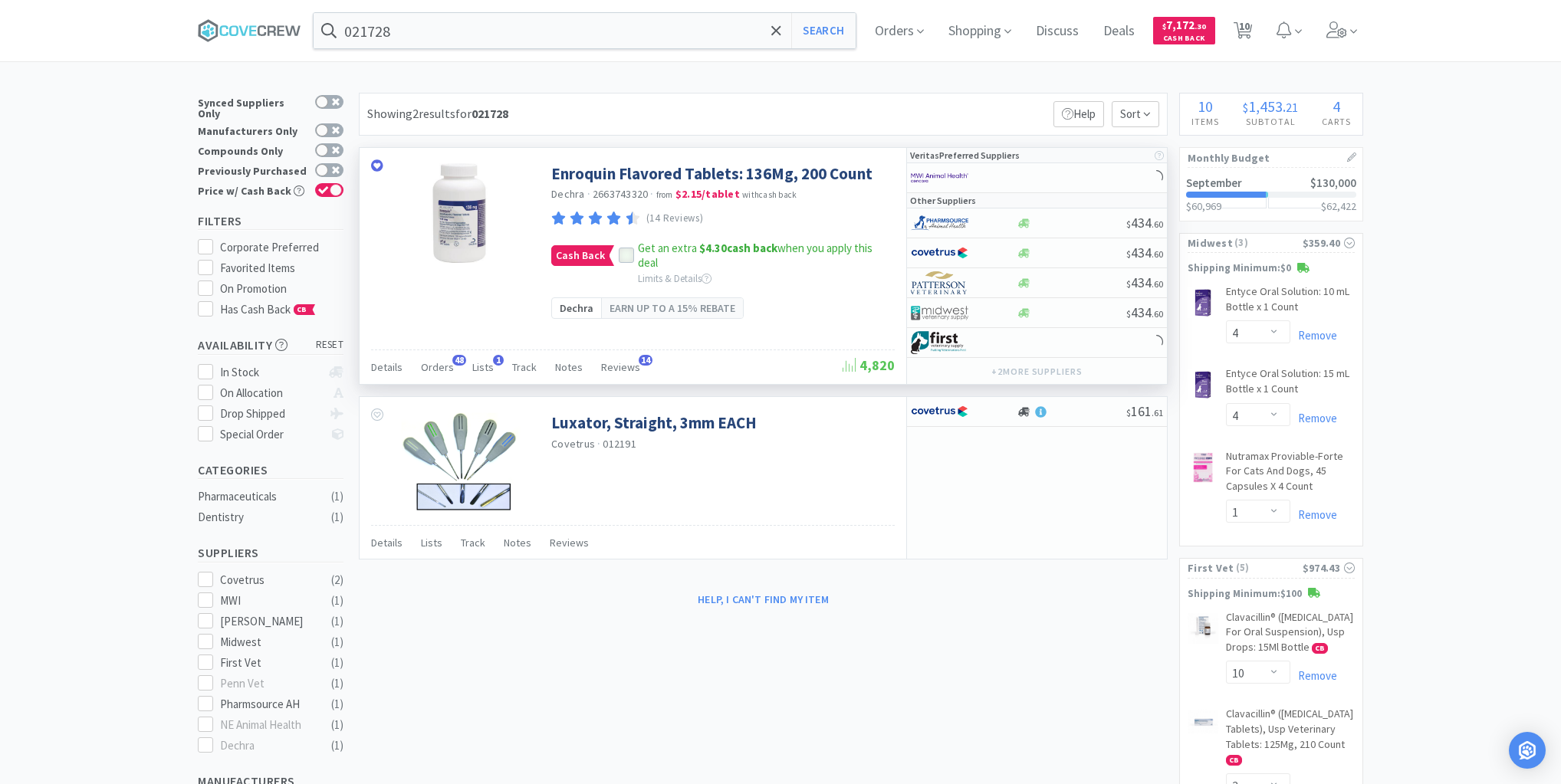
click at [623, 257] on icon at bounding box center [626, 256] width 10 height 8
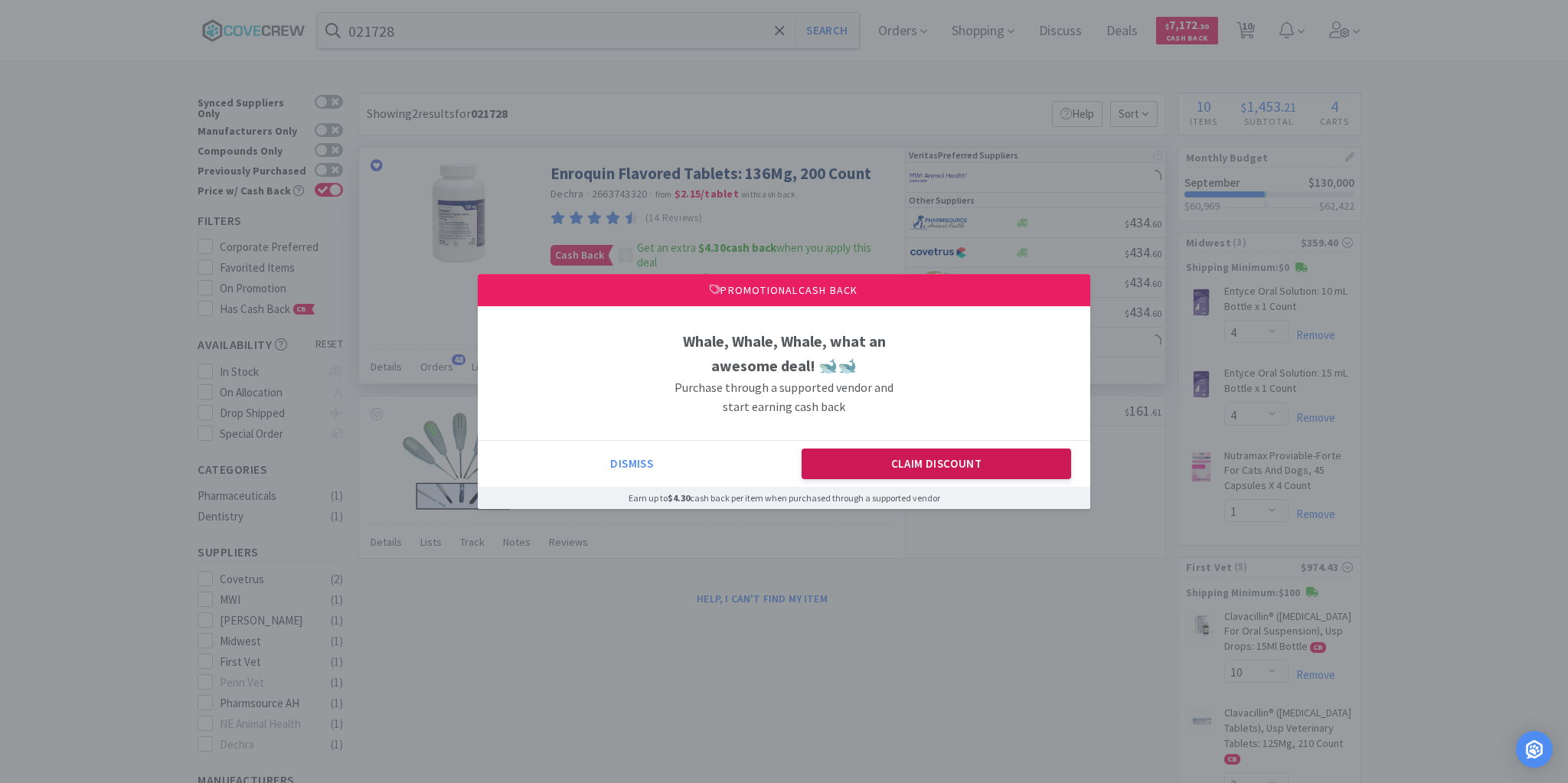
click at [846, 460] on button "Claim Discount" at bounding box center [937, 464] width 270 height 31
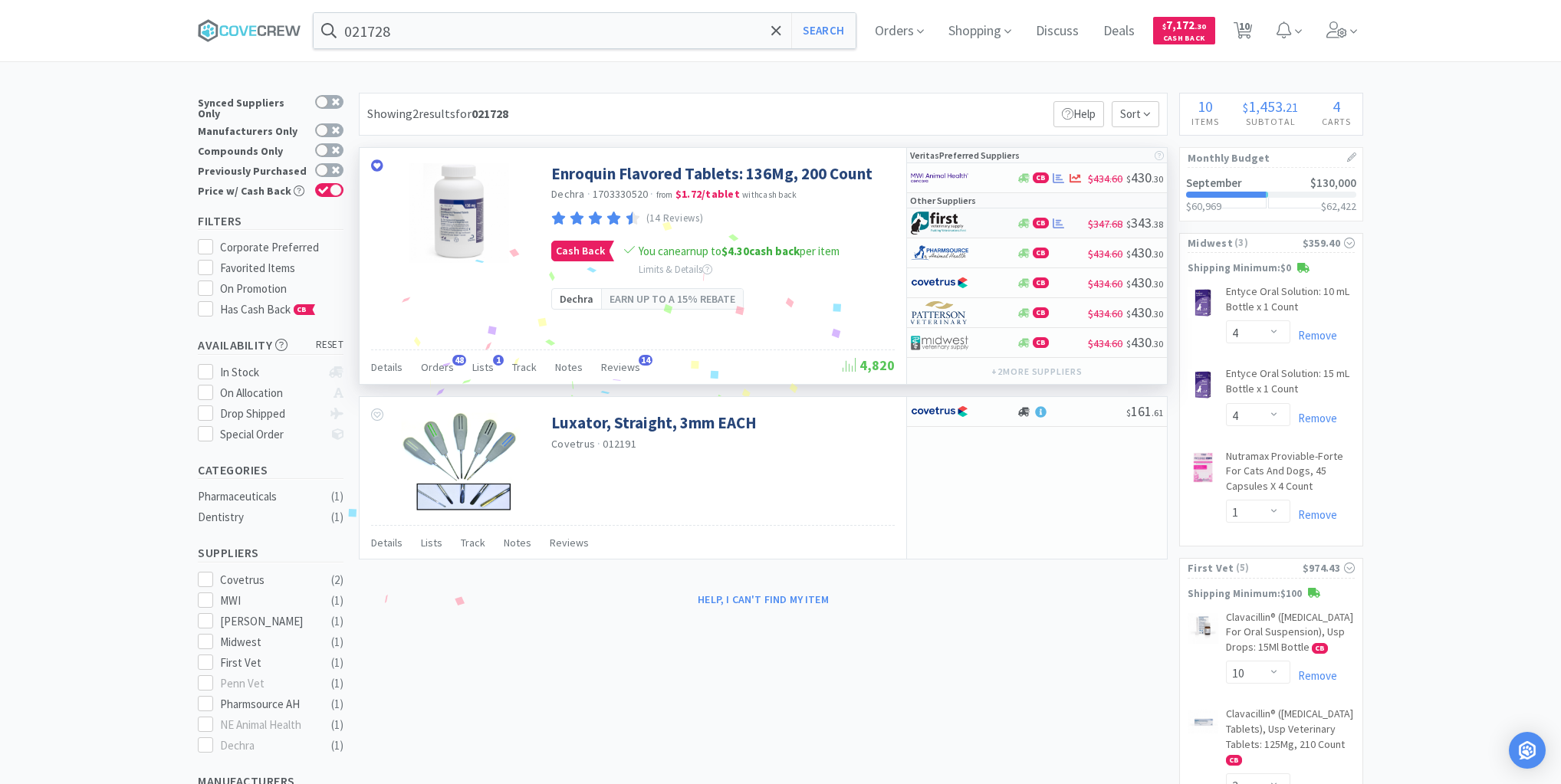
click at [985, 225] on div at bounding box center [952, 222] width 84 height 26
select select "1"
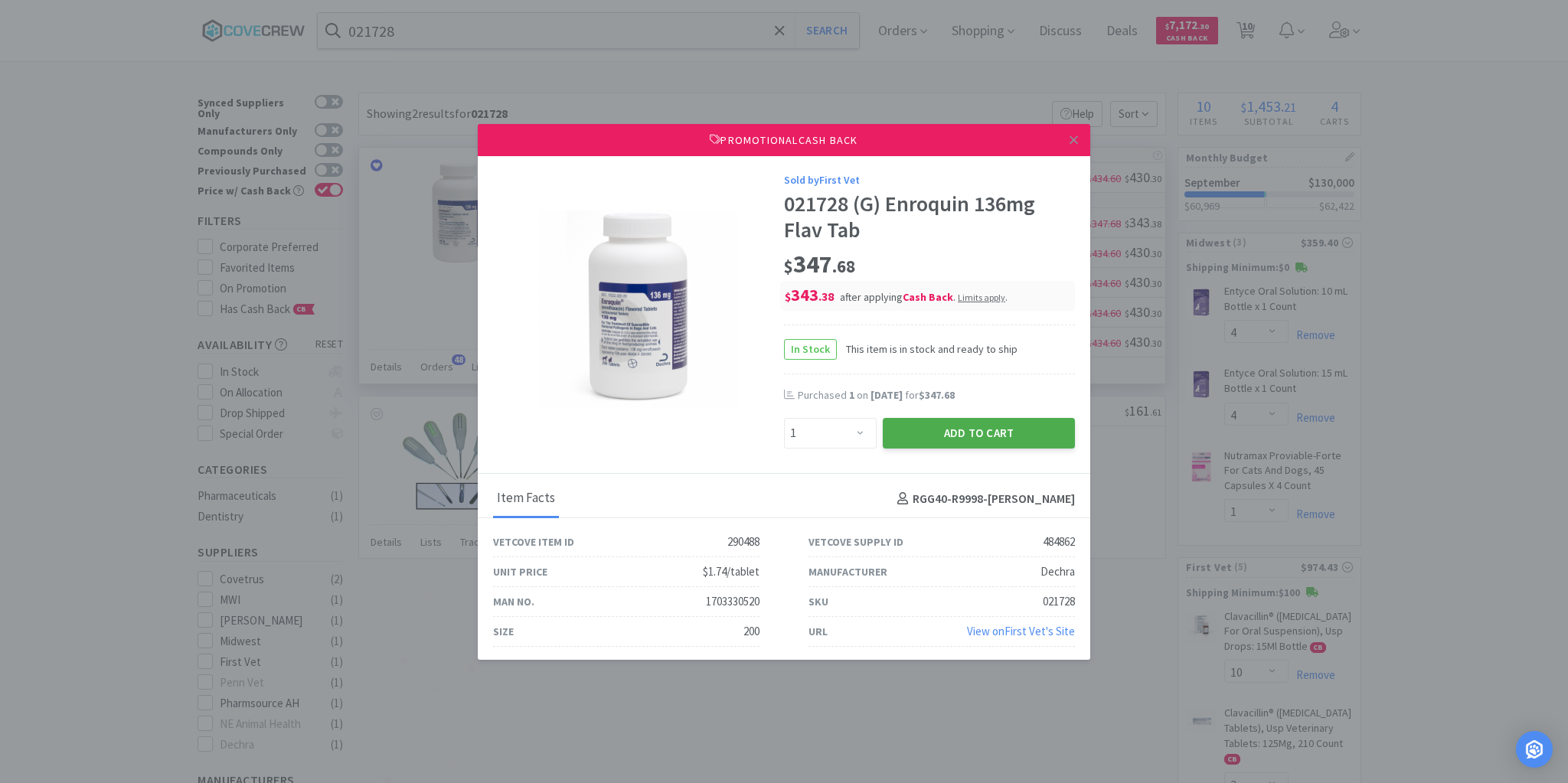
click at [954, 438] on button "Add to Cart" at bounding box center [978, 433] width 192 height 31
select select "1"
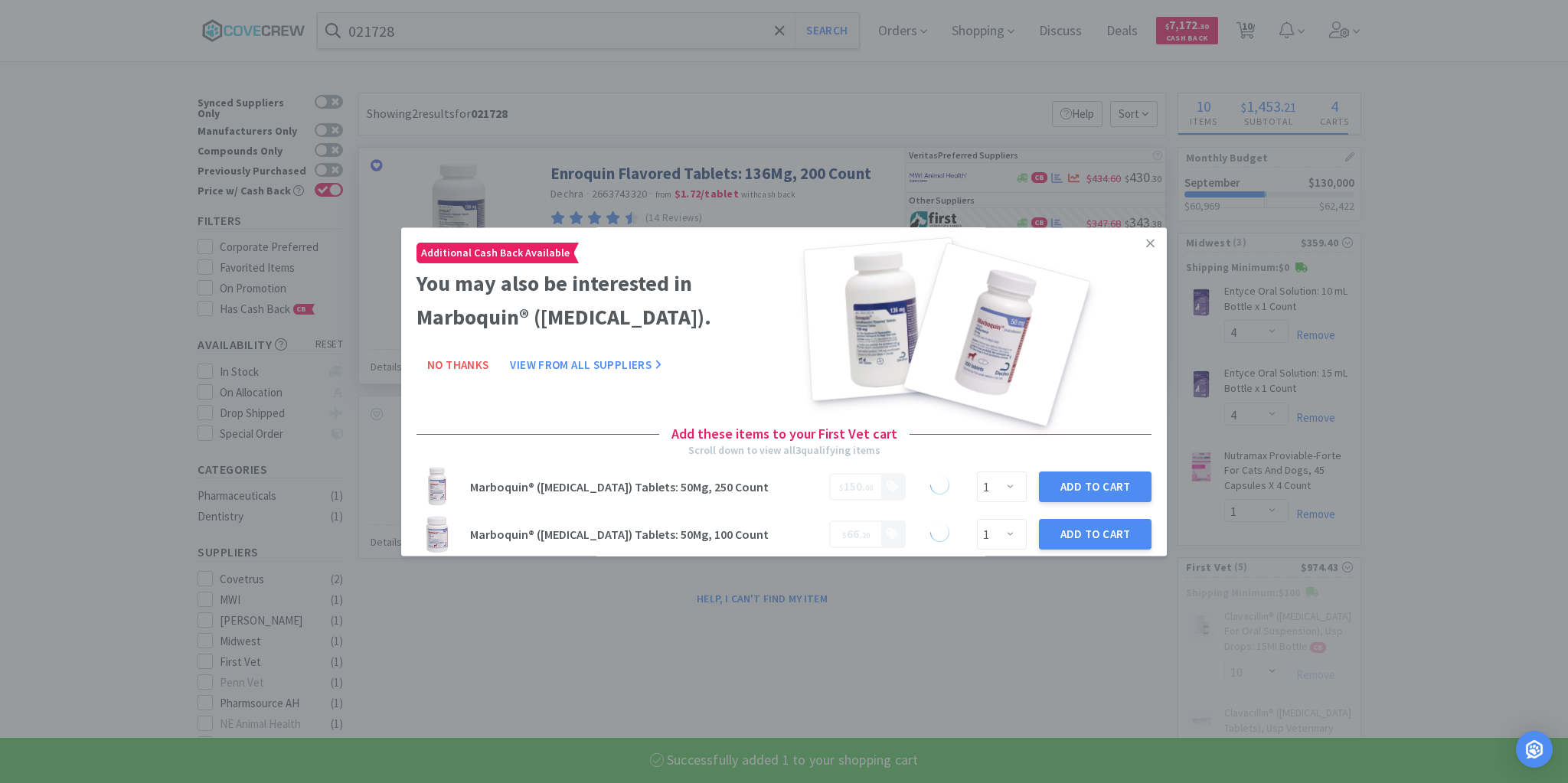
select select "1"
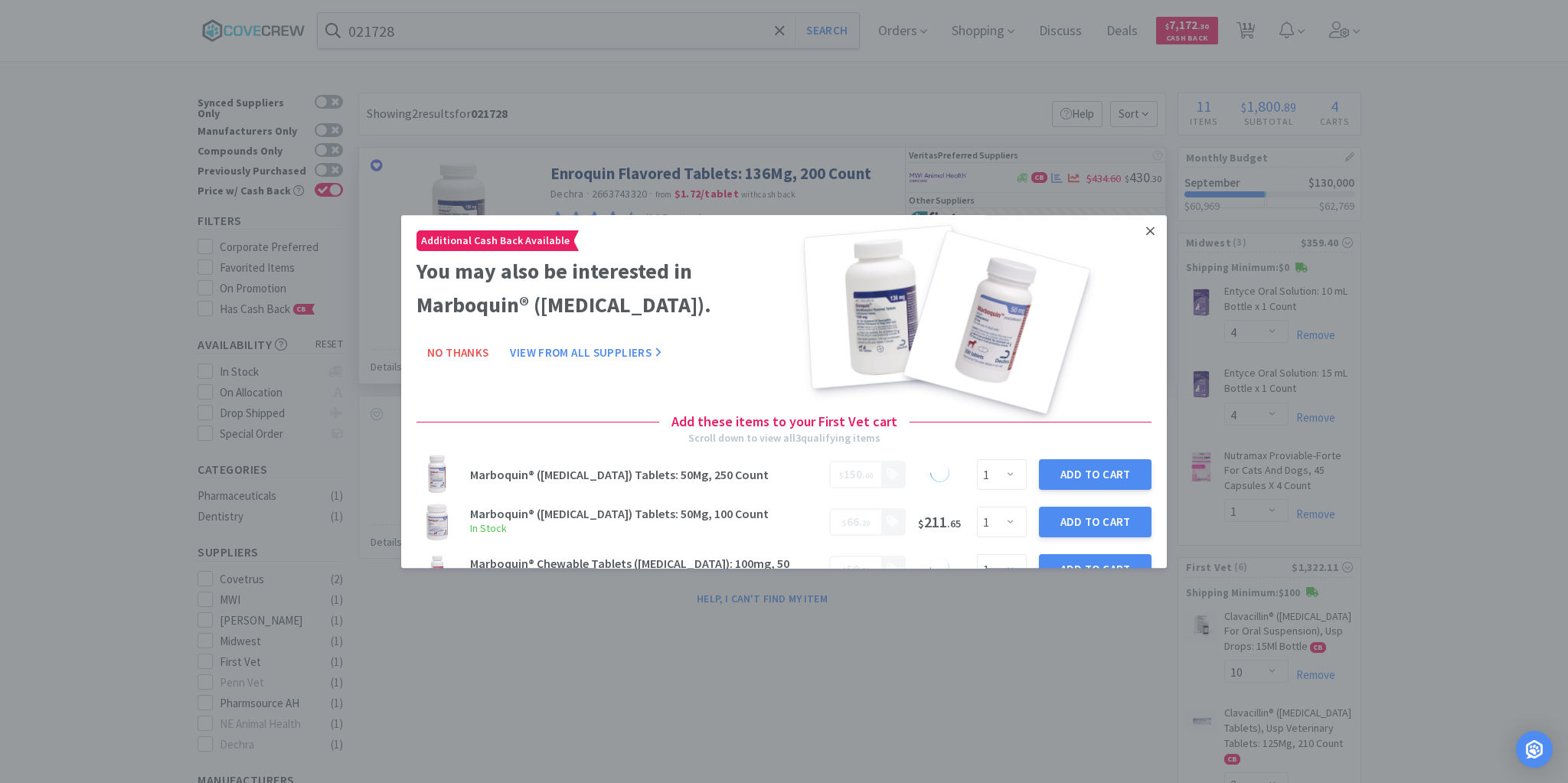
click at [1149, 230] on link at bounding box center [1150, 231] width 27 height 33
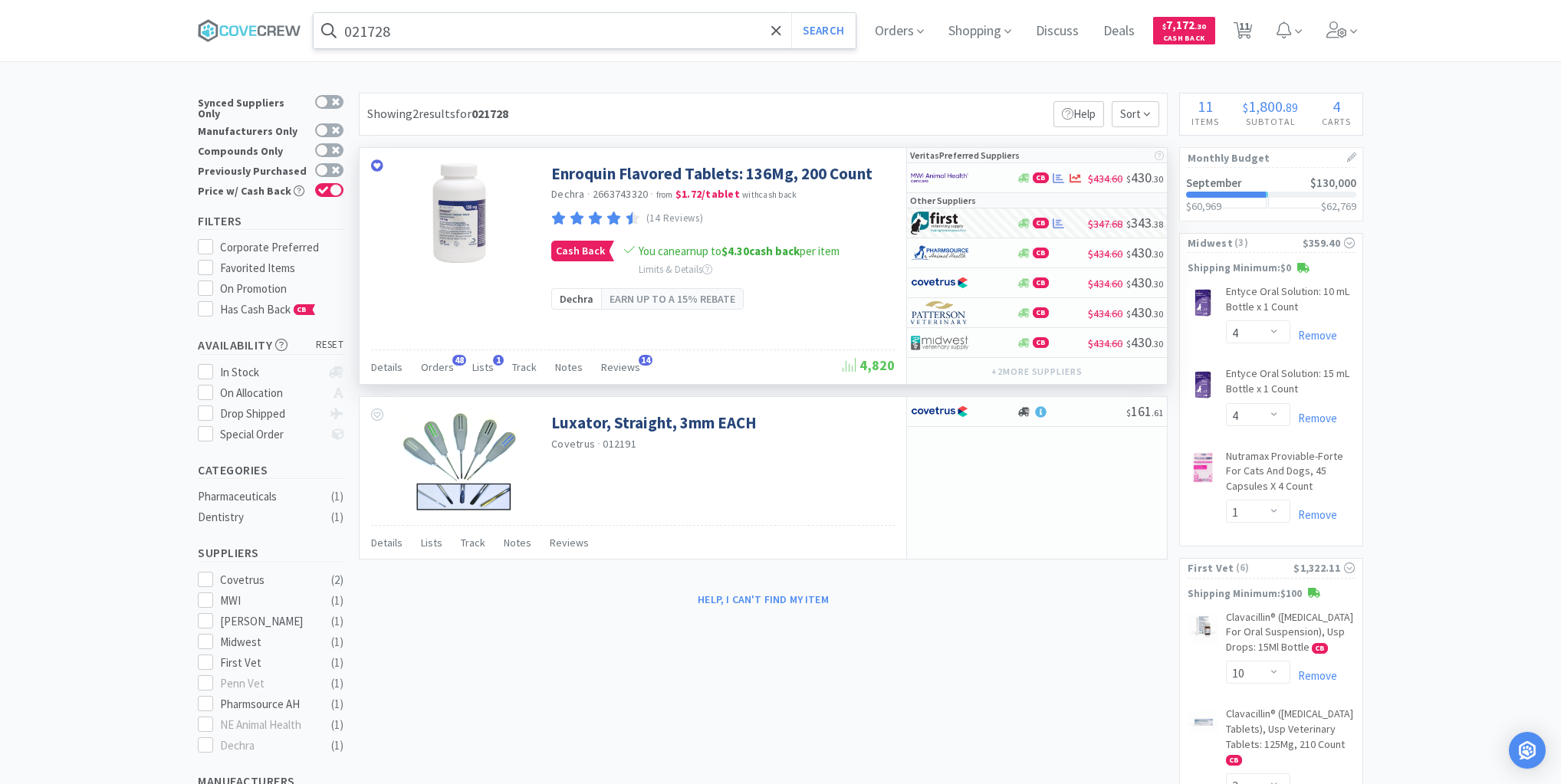
click at [585, 21] on input "021728" at bounding box center [585, 31] width 542 height 36
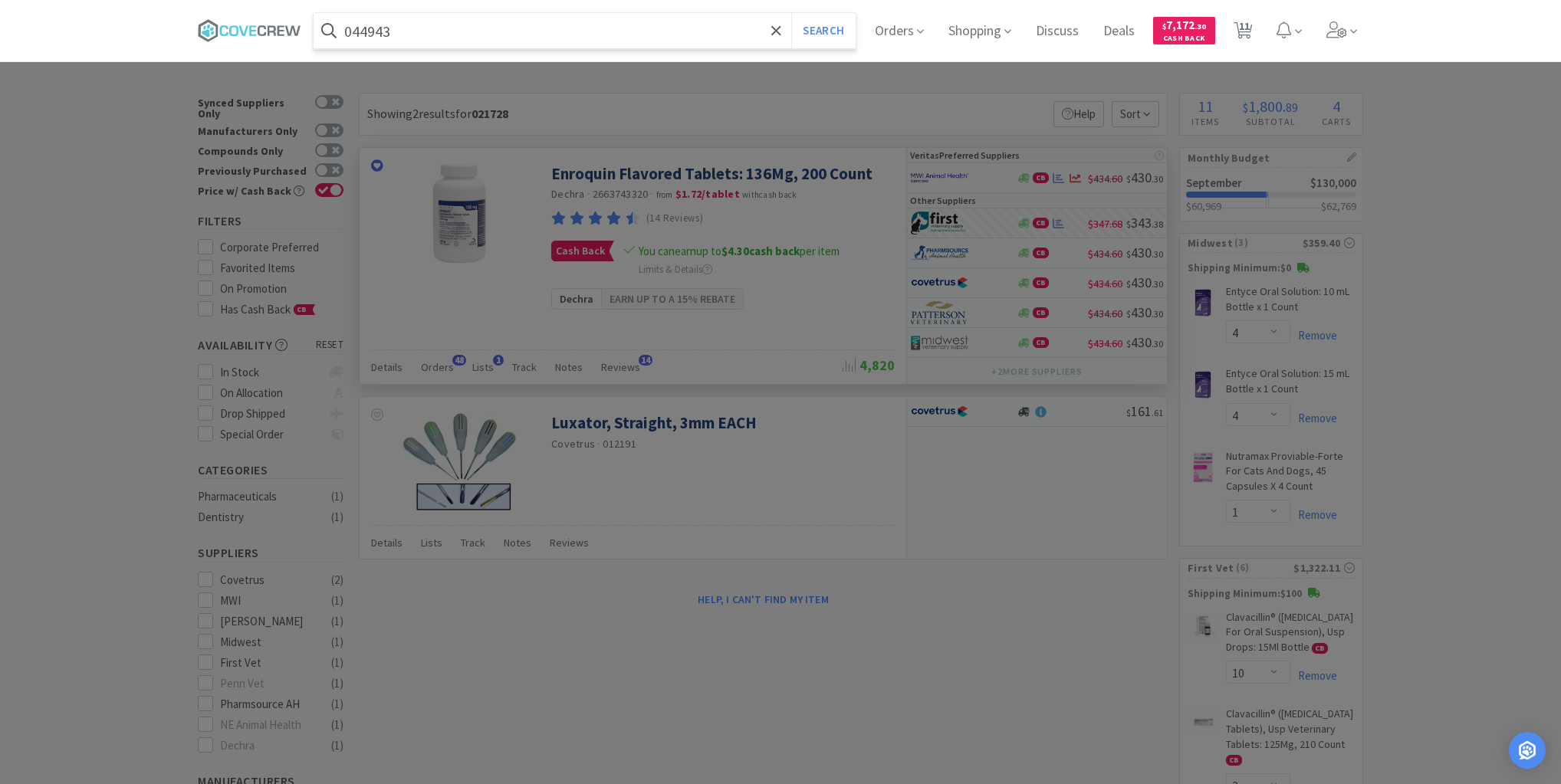
click at [792, 13] on button "Search" at bounding box center [824, 31] width 64 height 36
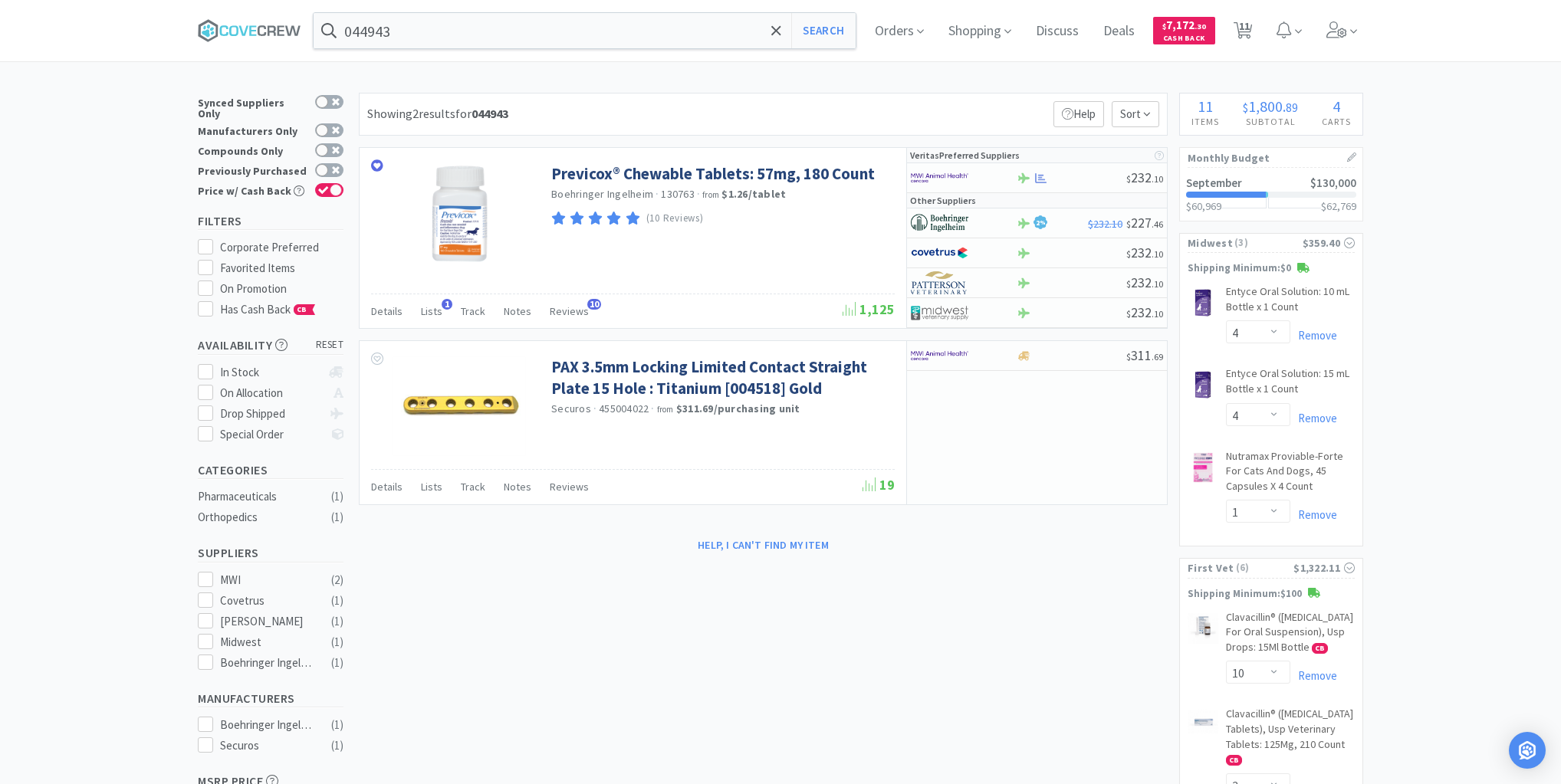
click at [133, 265] on div "× Filter Results Synced Suppliers Only Manufacturers Only Compounds Only Previo…" at bounding box center [780, 790] width 1561 height 1396
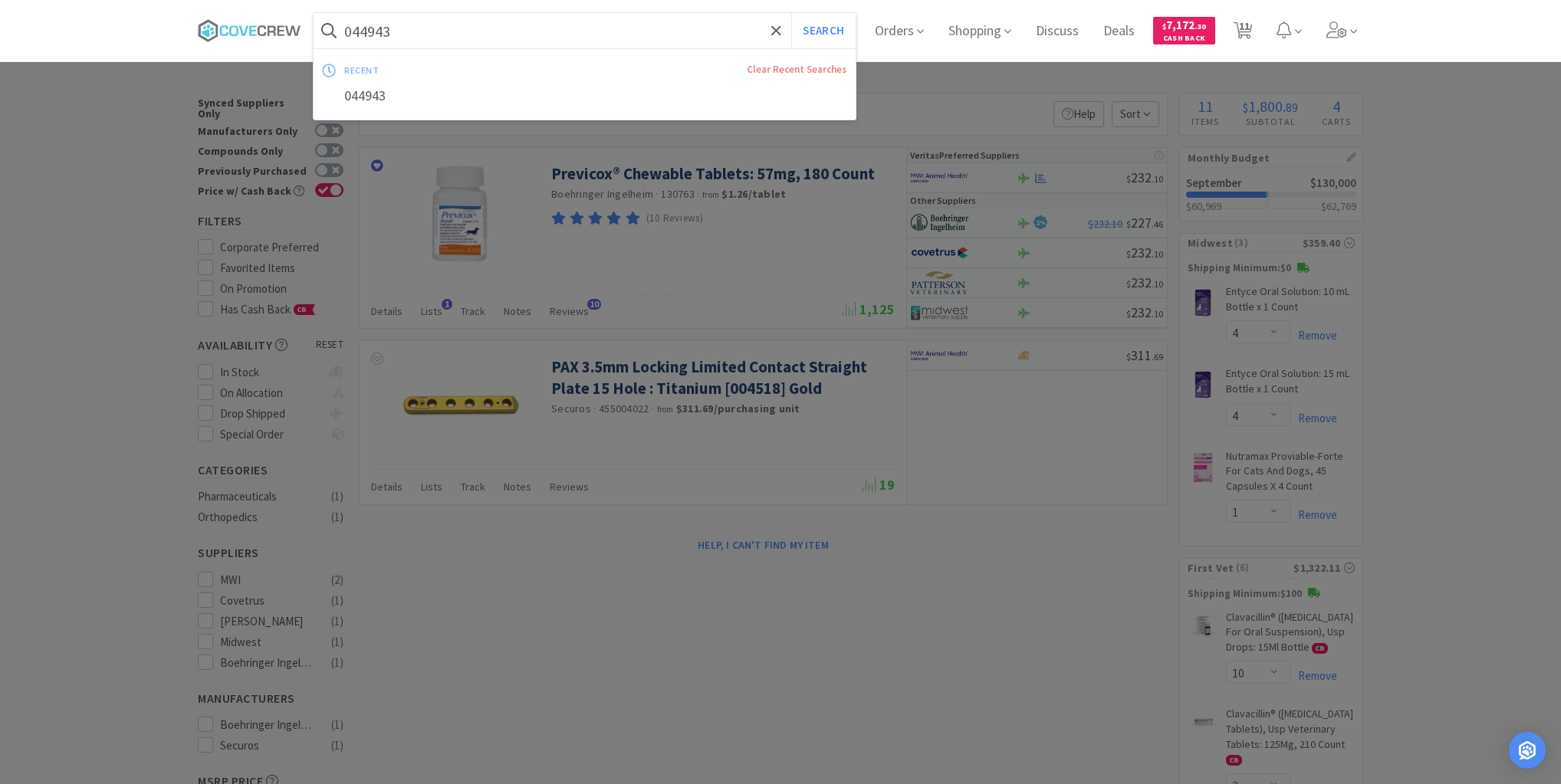
click at [472, 27] on input "044943" at bounding box center [585, 31] width 542 height 36
paste input "Solu-Medrol 125mg per vial - 1 box (25 count) 2ml vials"
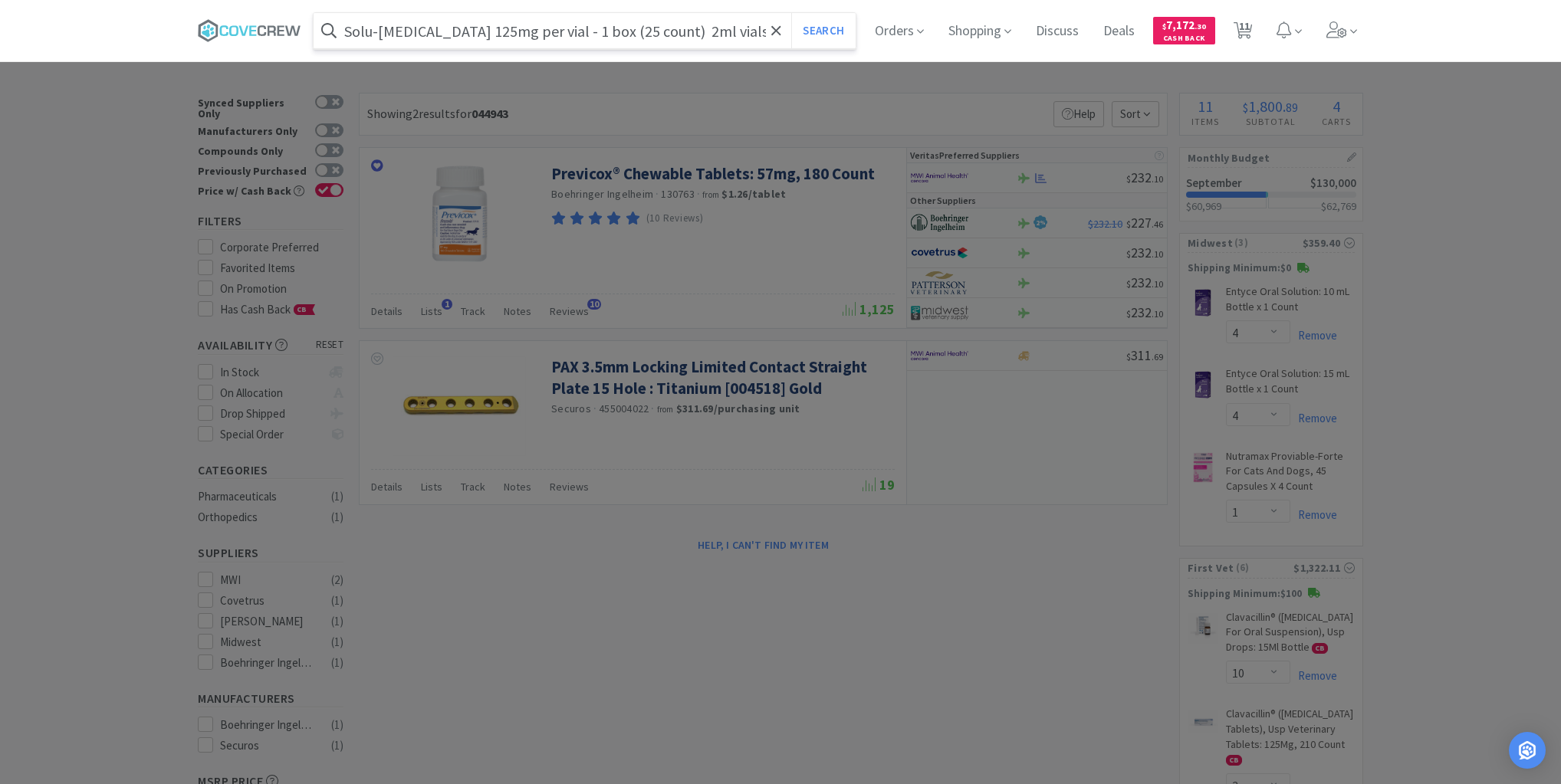
click at [792, 13] on button "Search" at bounding box center [824, 31] width 64 height 36
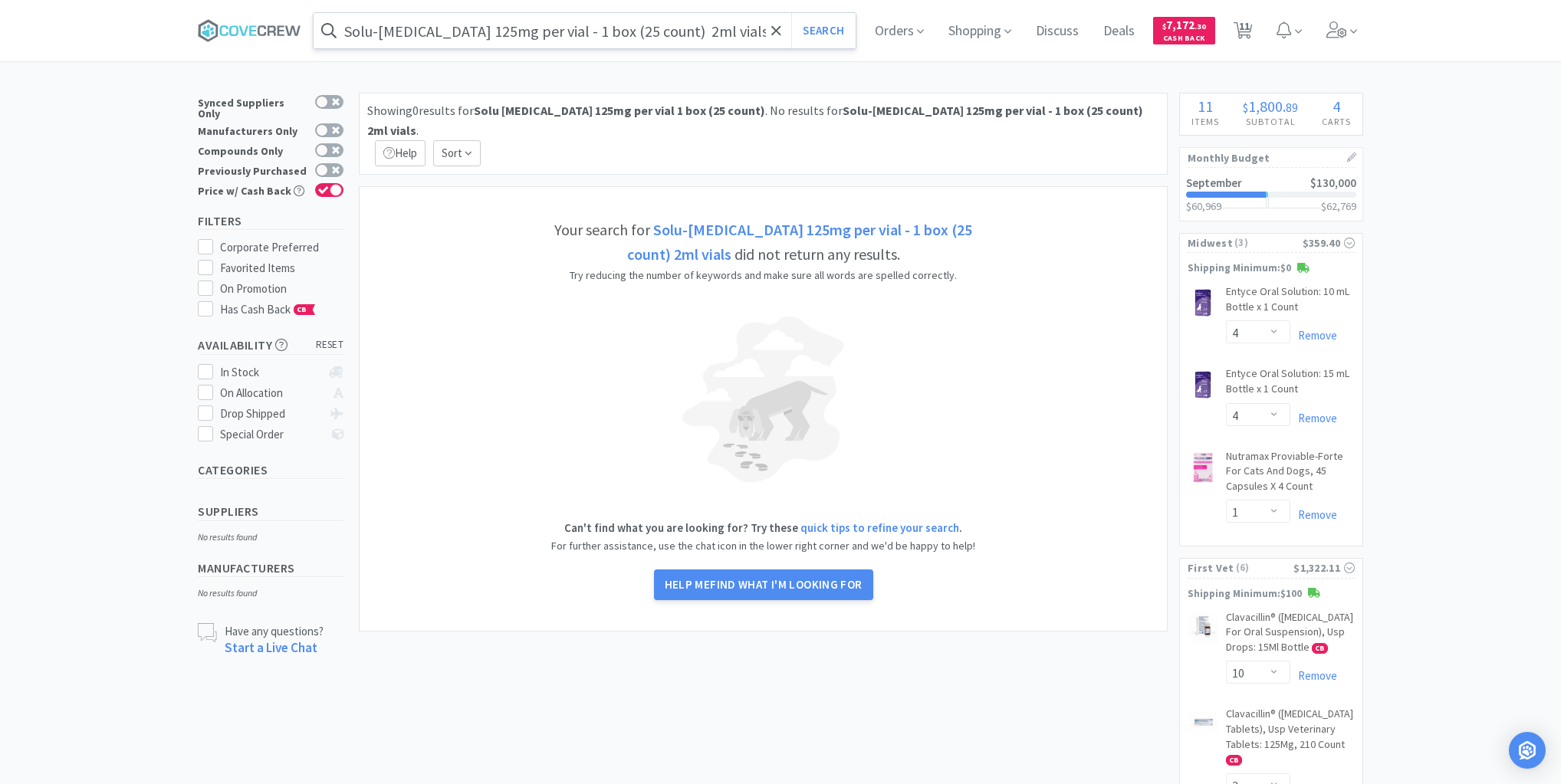
click at [722, 28] on input "Solu-Medrol 125mg per vial - 1 box (25 count) 2ml vials" at bounding box center [585, 31] width 542 height 36
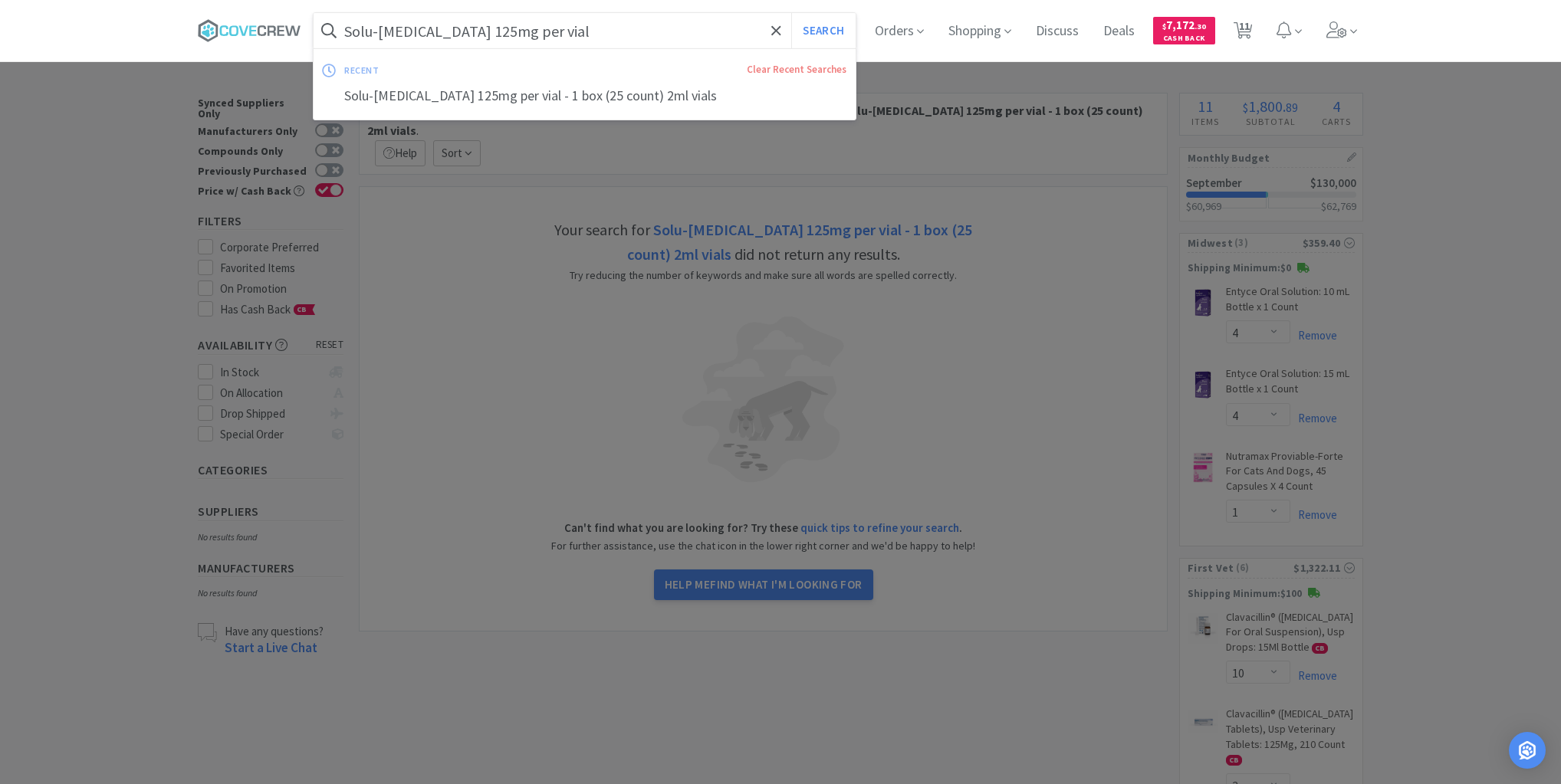
click at [792, 13] on button "Search" at bounding box center [824, 31] width 64 height 36
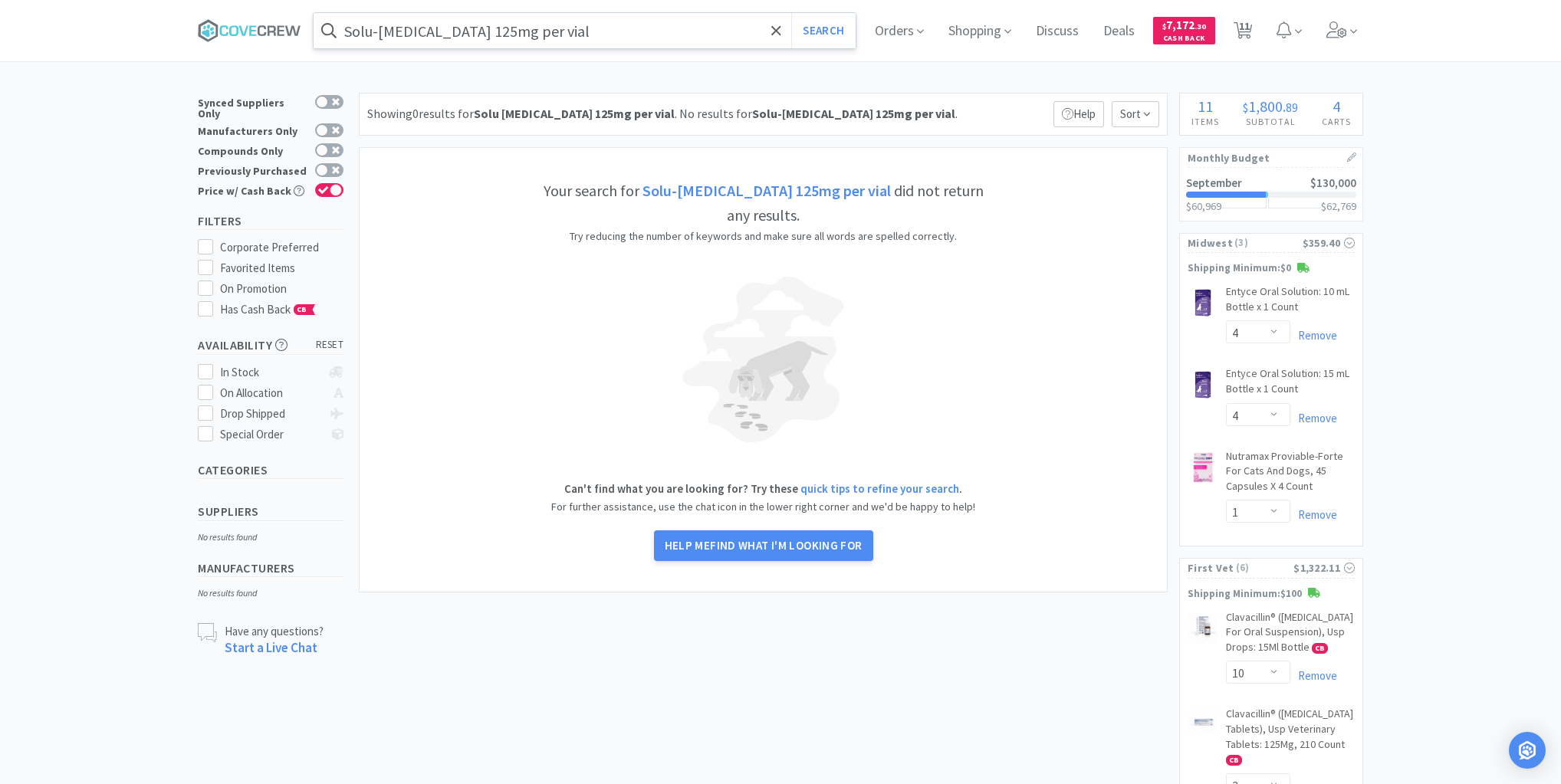
click at [696, 25] on input "Solu-Medrol 125mg per vial" at bounding box center [585, 31] width 542 height 36
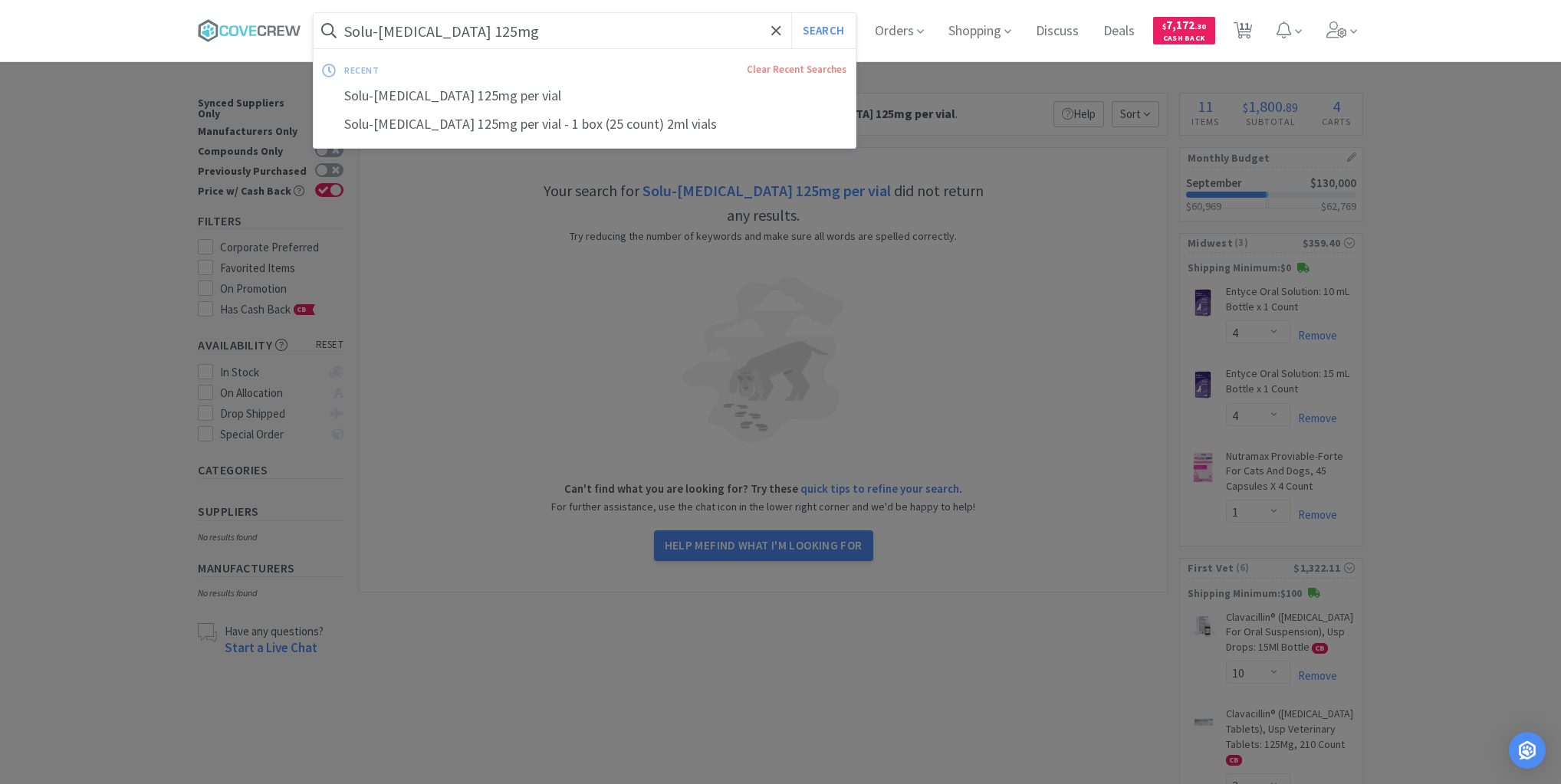
type input "Solu-Medrol 125mg"
click at [792, 13] on button "Search" at bounding box center [824, 31] width 64 height 36
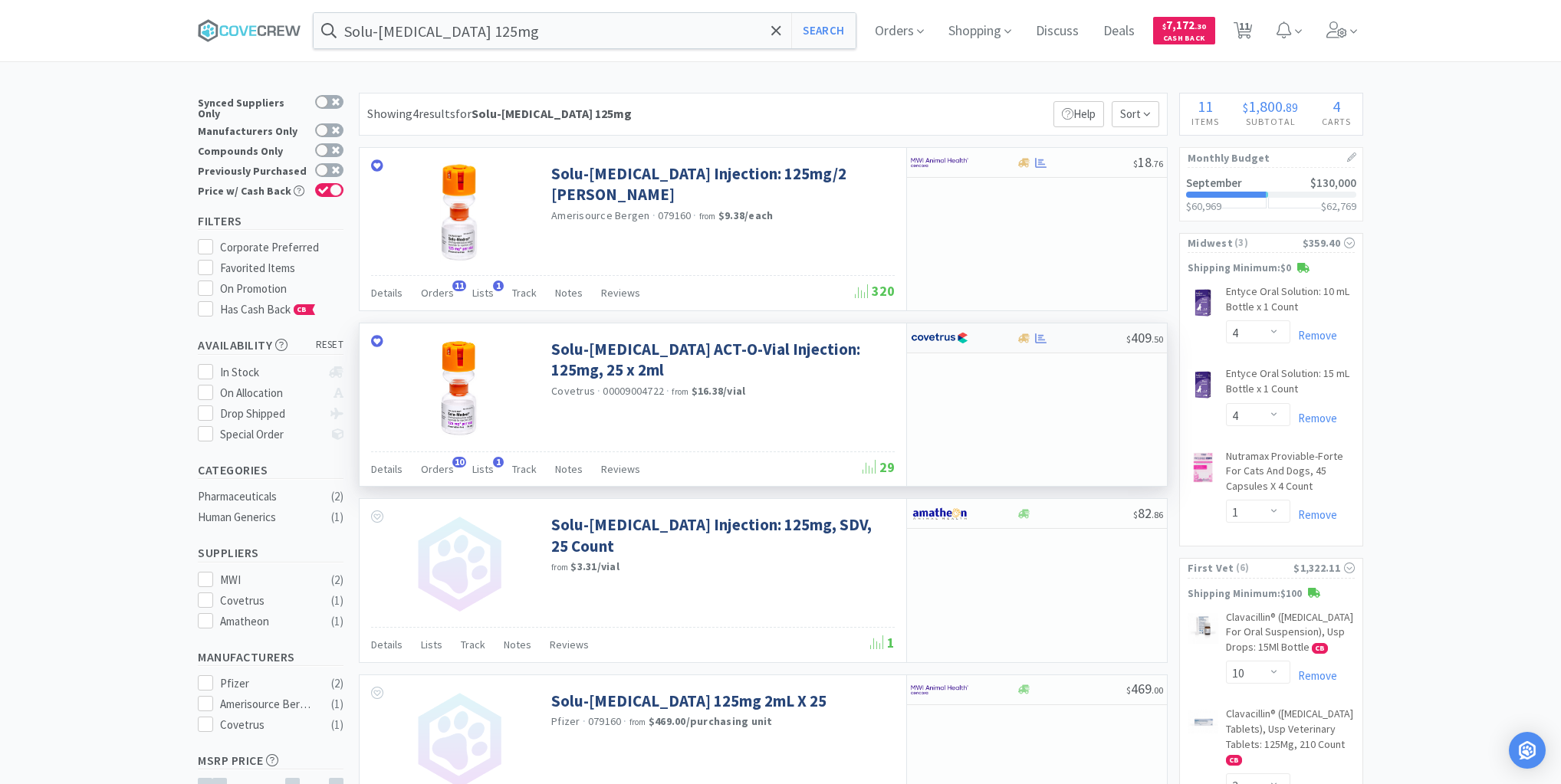
click at [1059, 343] on div "$ 409 . 50" at bounding box center [1037, 338] width 260 height 30
select select "1"
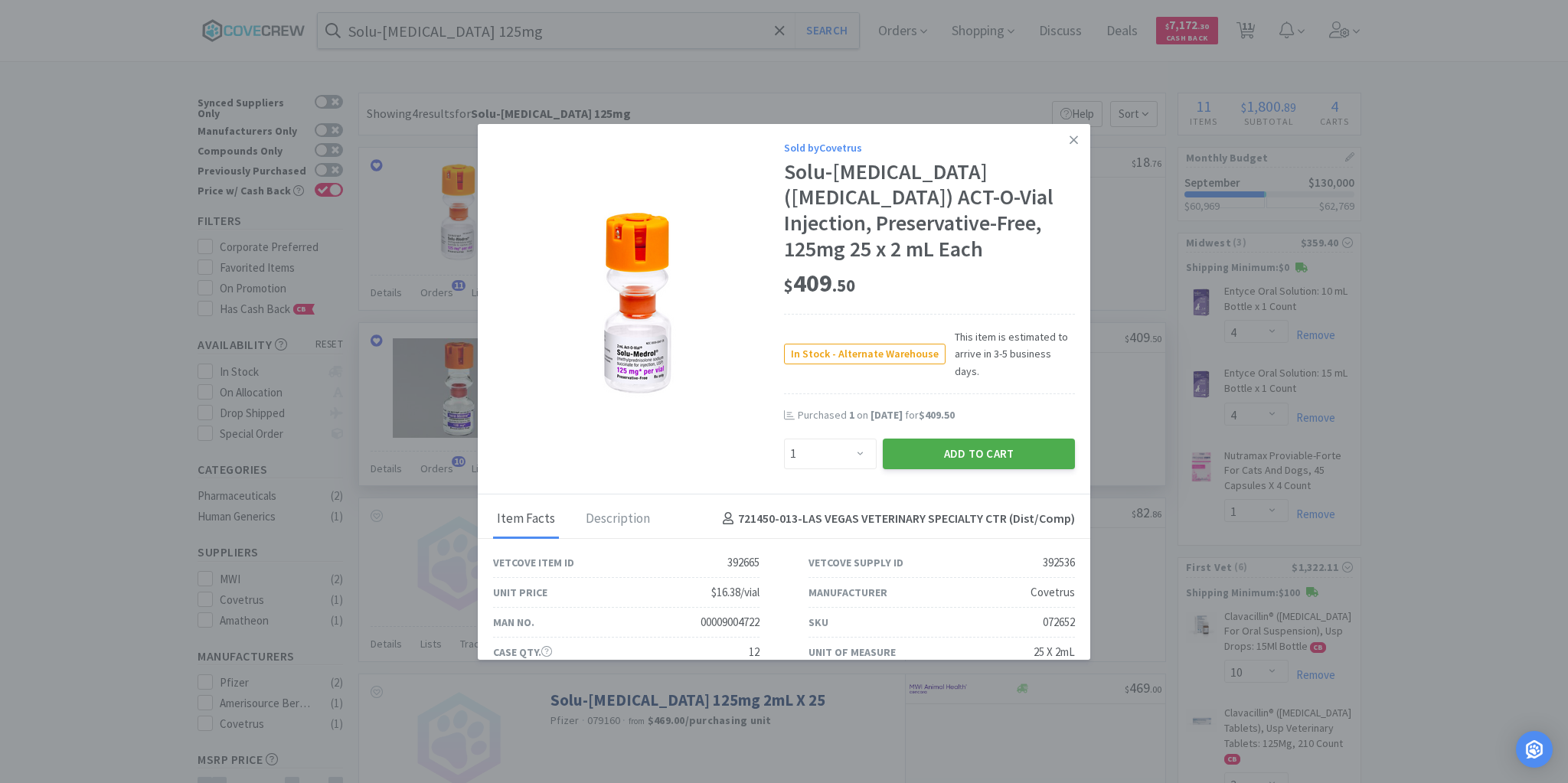
click at [934, 461] on button "Add to Cart" at bounding box center [978, 454] width 192 height 31
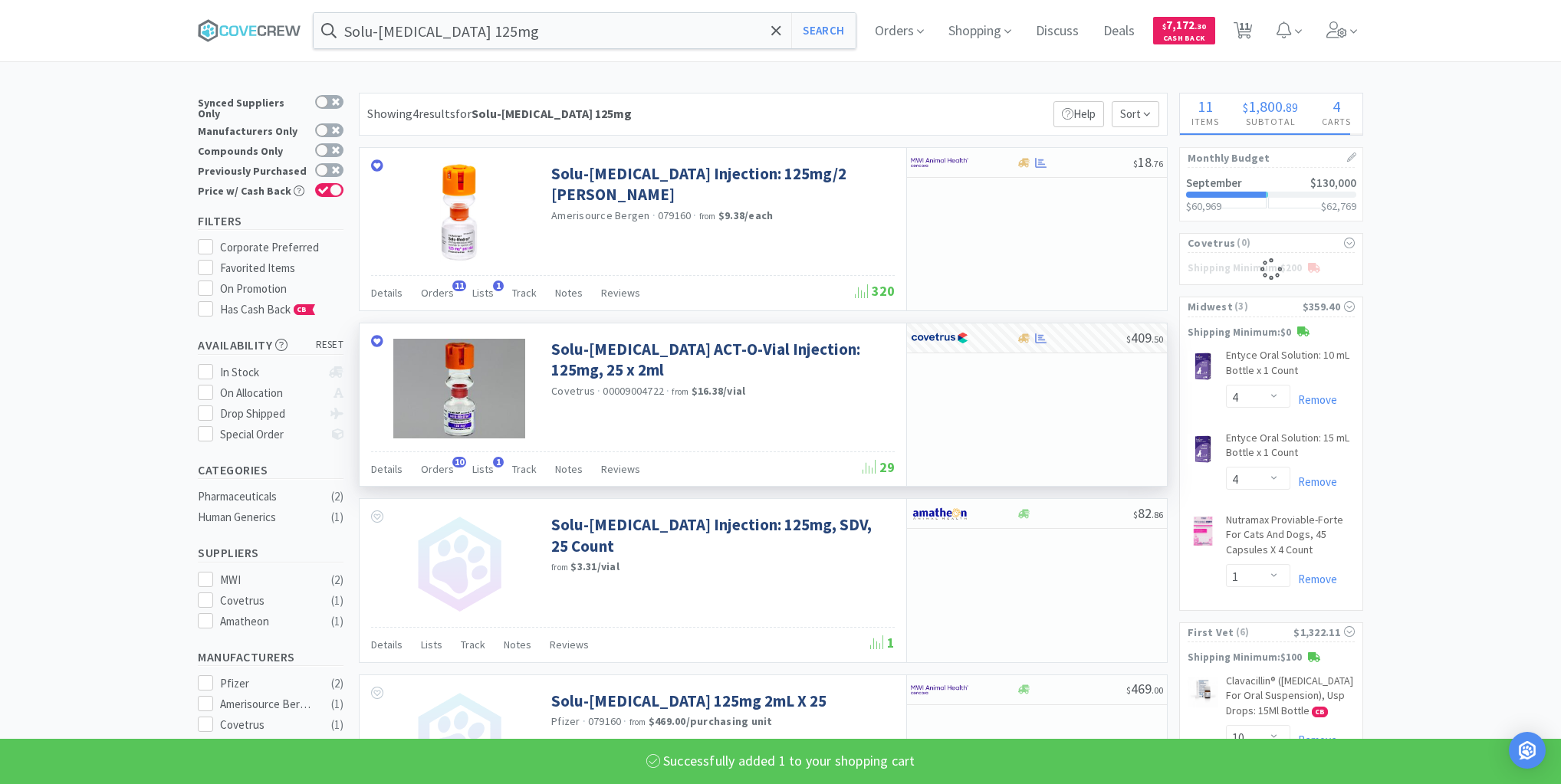
select select "1"
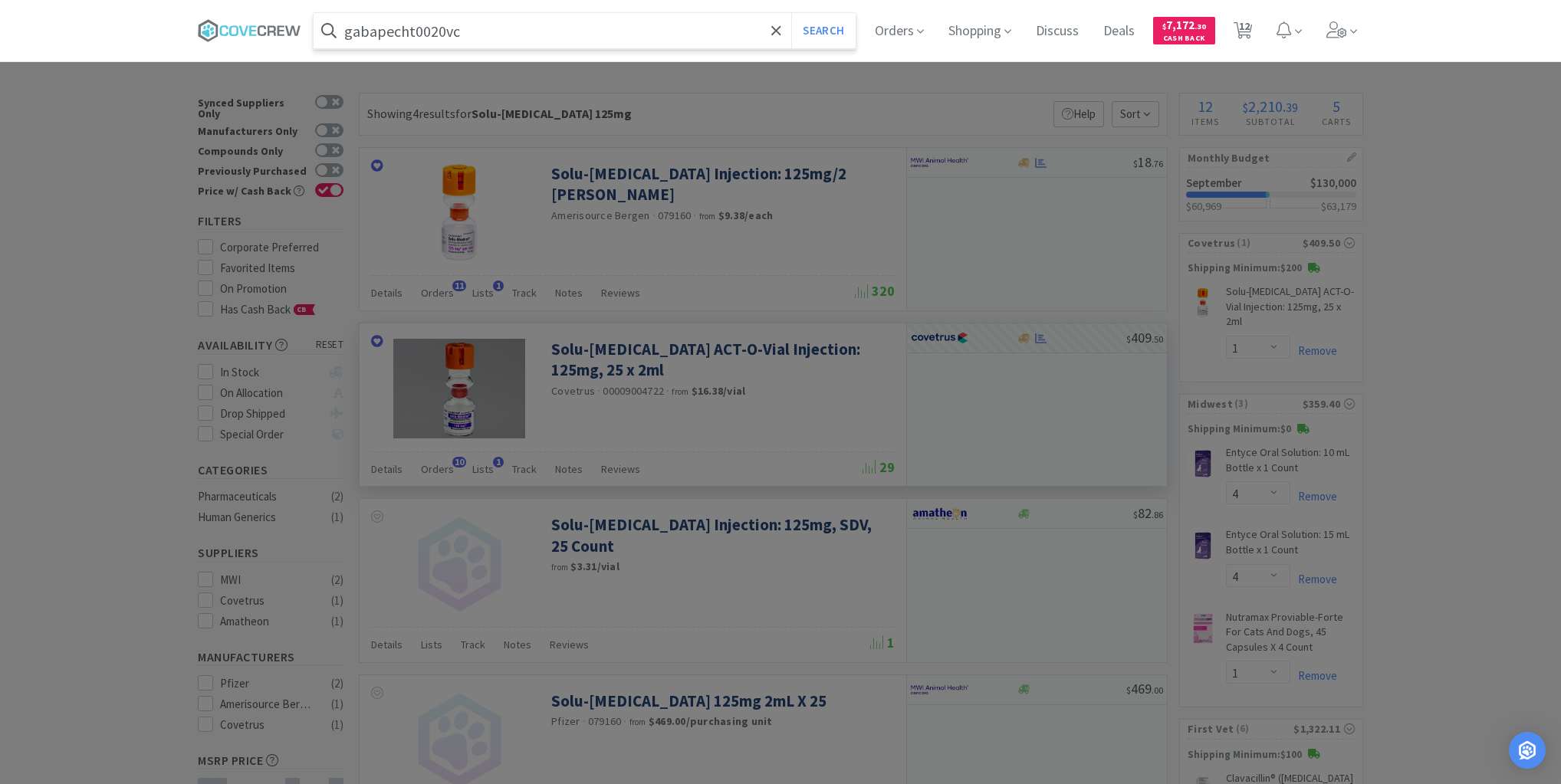
type input "gabapecht0020vc"
click at [792, 13] on button "Search" at bounding box center [824, 31] width 64 height 36
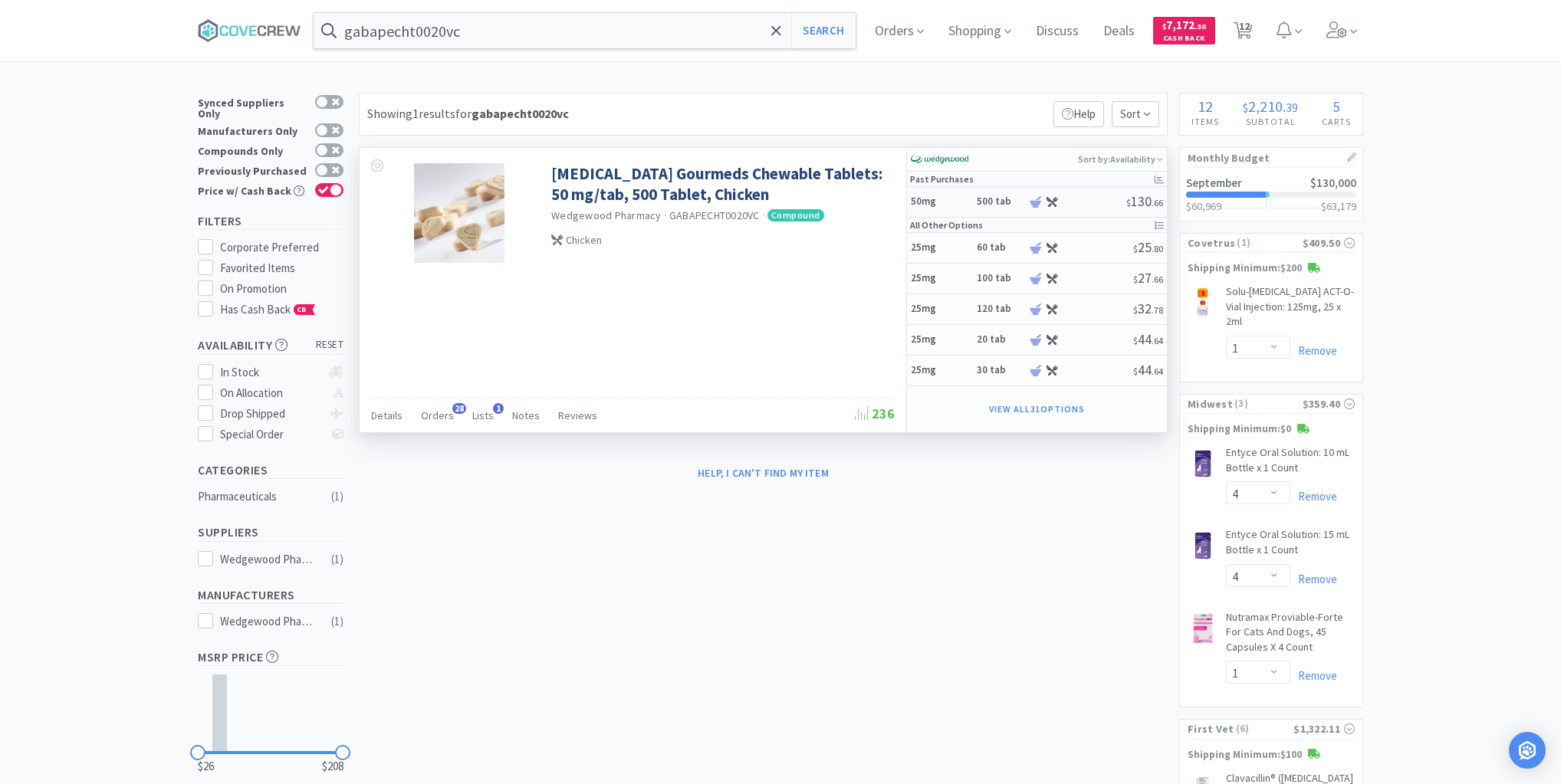
click at [967, 202] on h5 "50mg" at bounding box center [941, 202] width 61 height 13
select select "14"
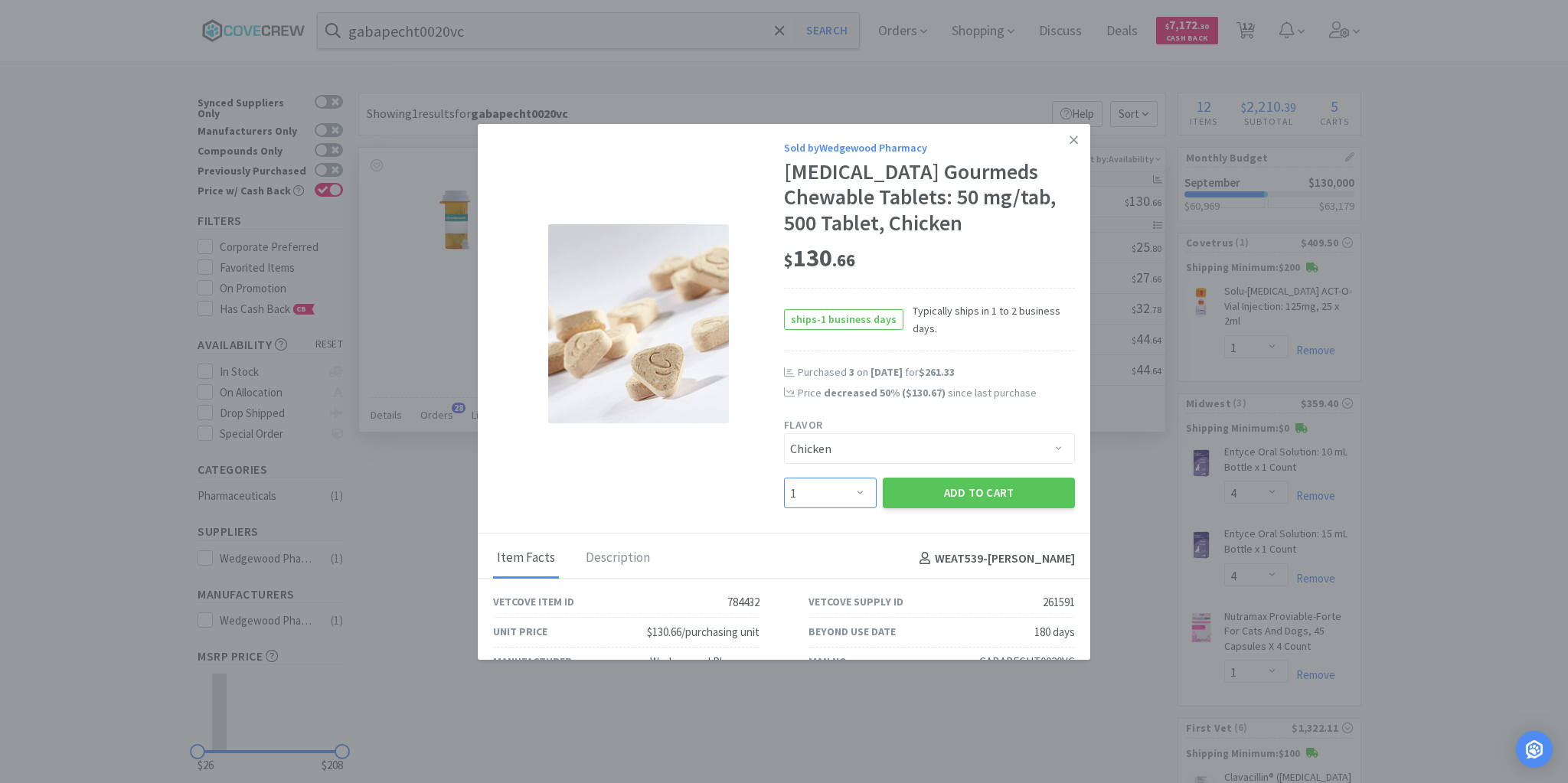
click at [848, 493] on select "Enter Quantity 1 2 3 4 5 6 7 8 9 10 11 12 13 14 15 16 17 18 19 20 Enter Quantity" at bounding box center [830, 493] width 92 height 31
select select "2"
click at [784, 478] on select "Enter Quantity 1 2 3 4 5 6 7 8 9 10 11 12 13 14 15 16 17 18 19 20 Enter Quantity" at bounding box center [830, 493] width 92 height 31
click at [971, 495] on button "Add to Cart" at bounding box center [978, 493] width 192 height 31
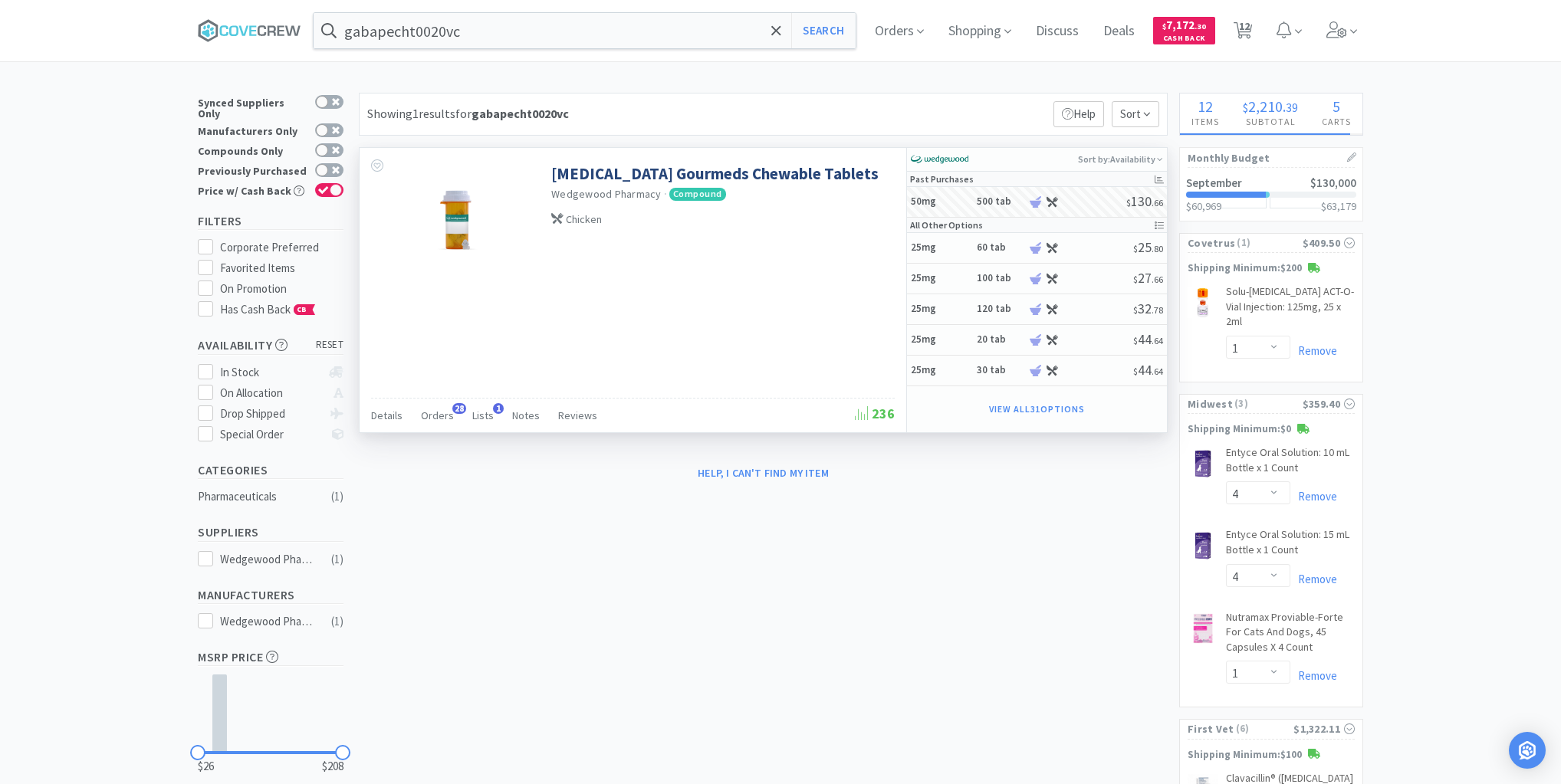
select select "2"
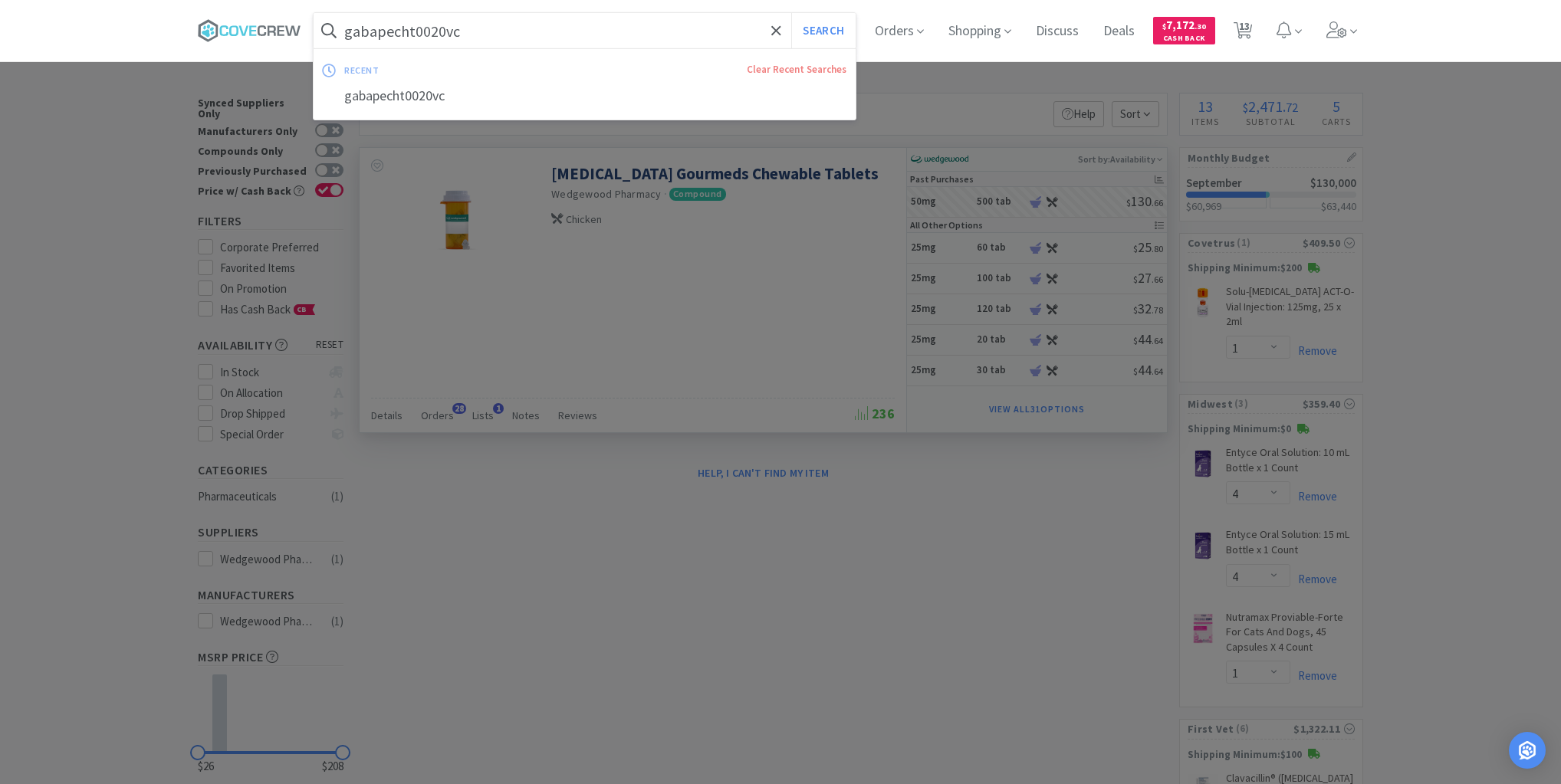
click at [678, 35] on input "gabapecht0020vc" at bounding box center [585, 31] width 542 height 36
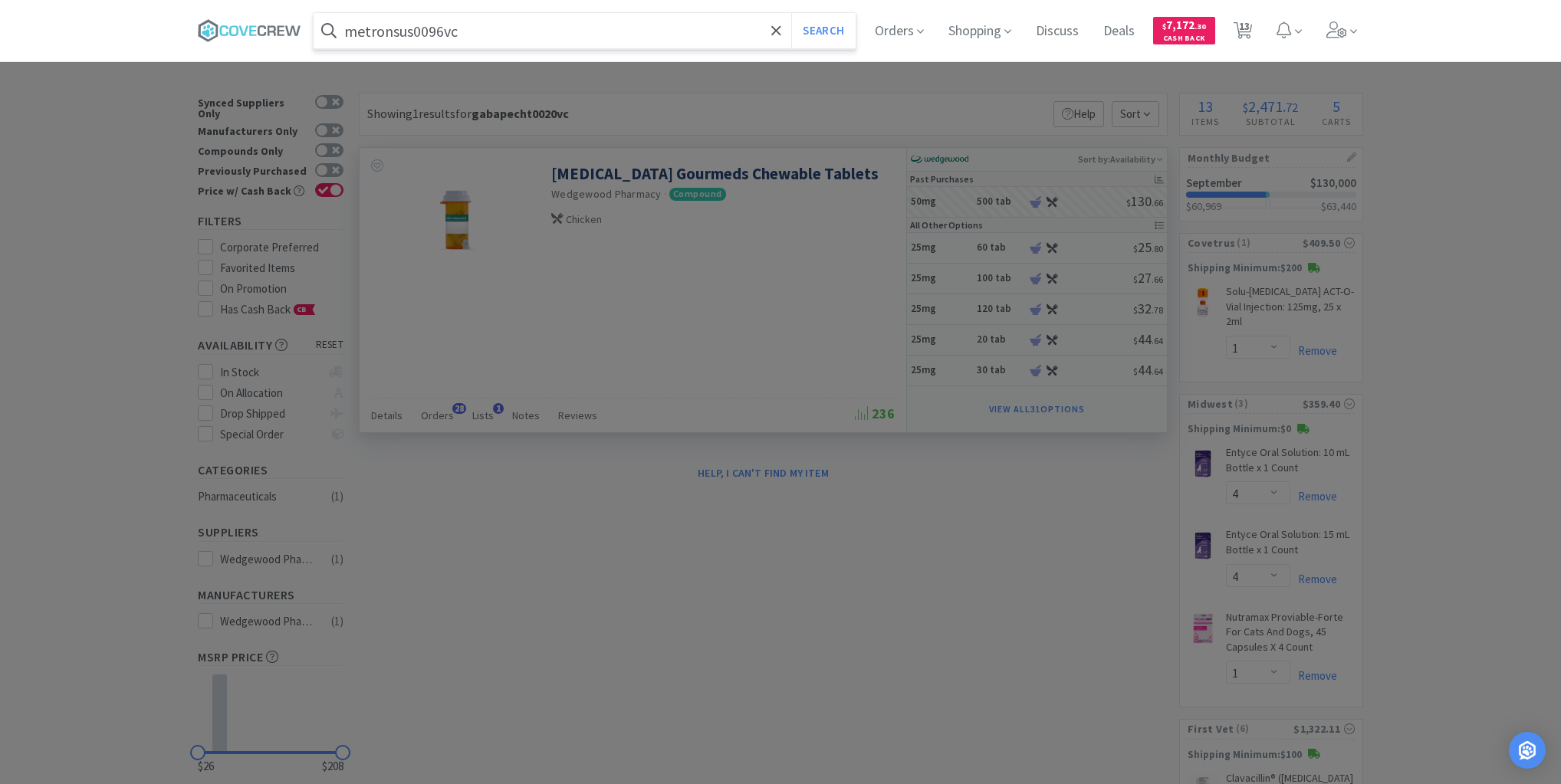
type input "metronsus0096vc"
click at [792, 13] on button "Search" at bounding box center [824, 31] width 64 height 36
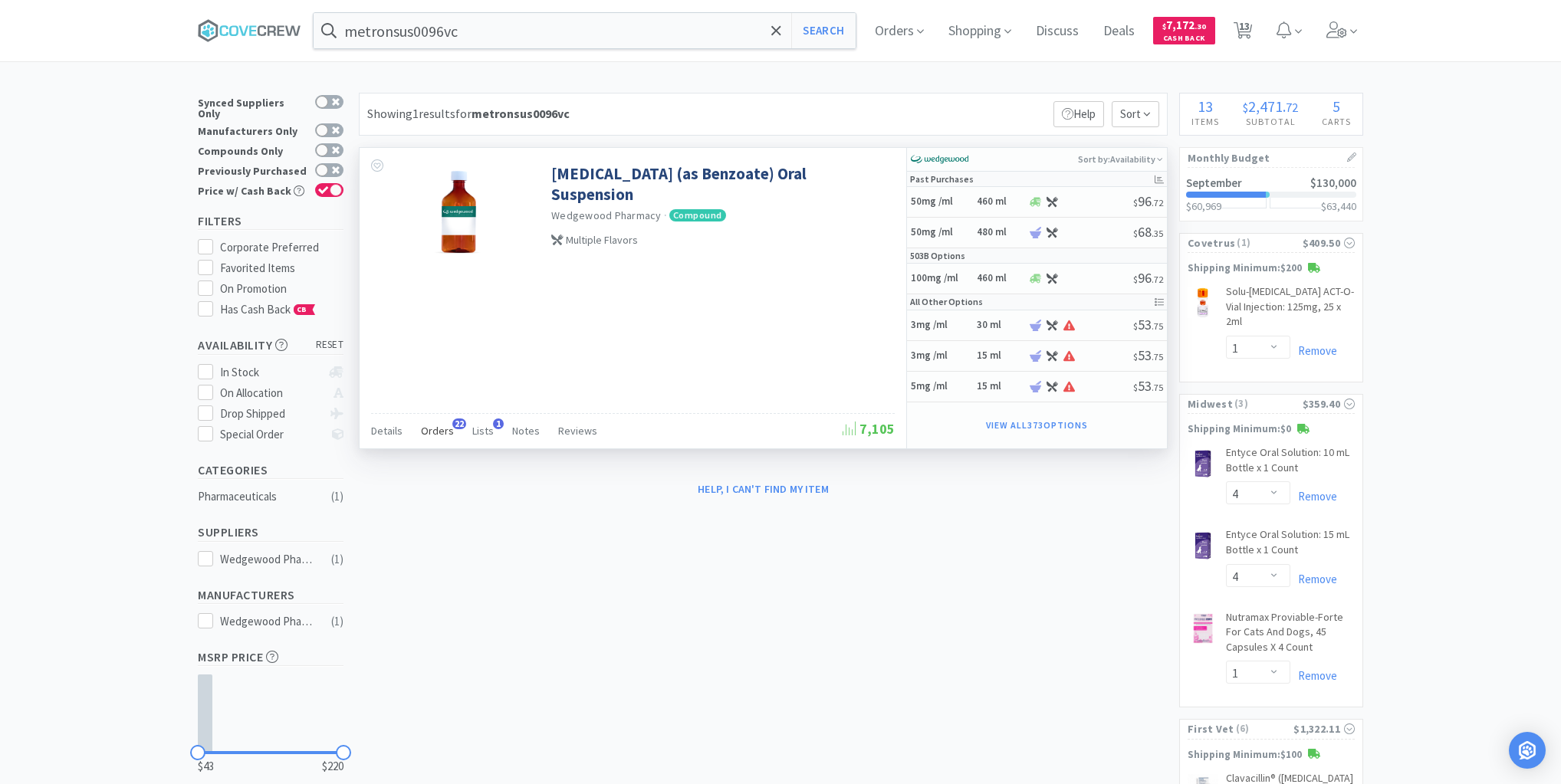
click at [441, 430] on span "Orders" at bounding box center [437, 431] width 33 height 14
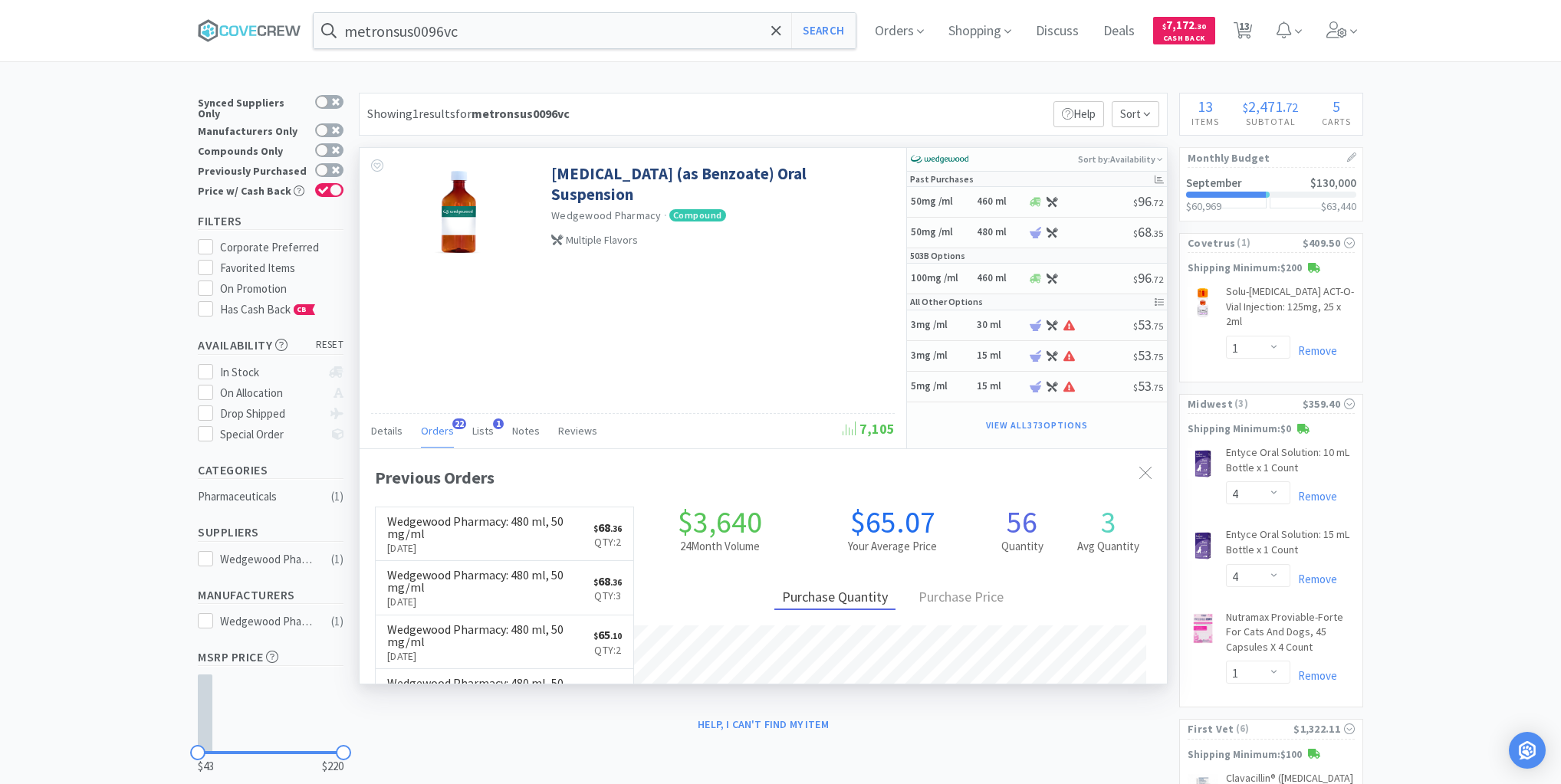
scroll to position [411, 808]
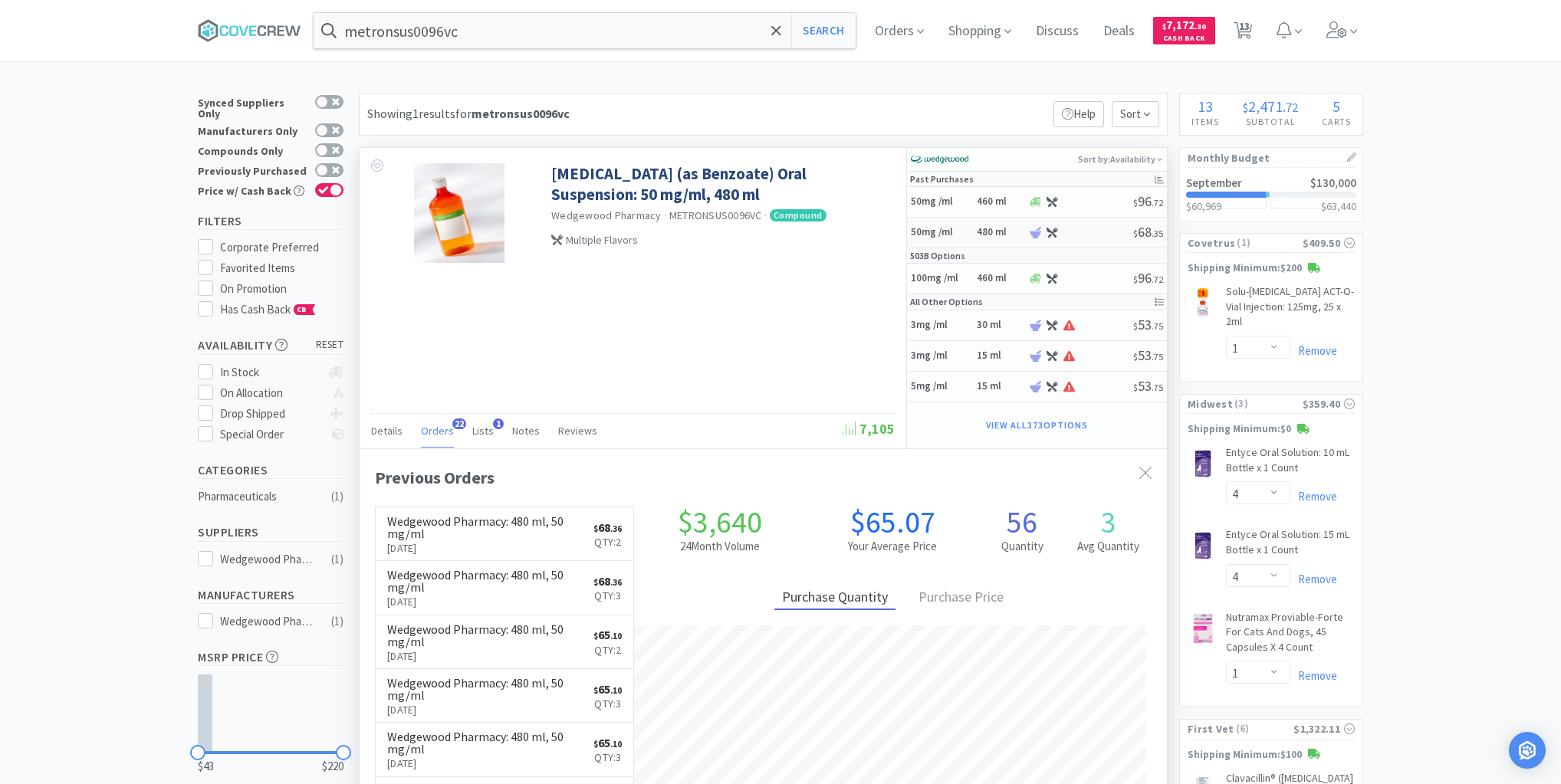
click at [966, 235] on h5 "50mg /ml" at bounding box center [941, 233] width 61 height 13
select select "1"
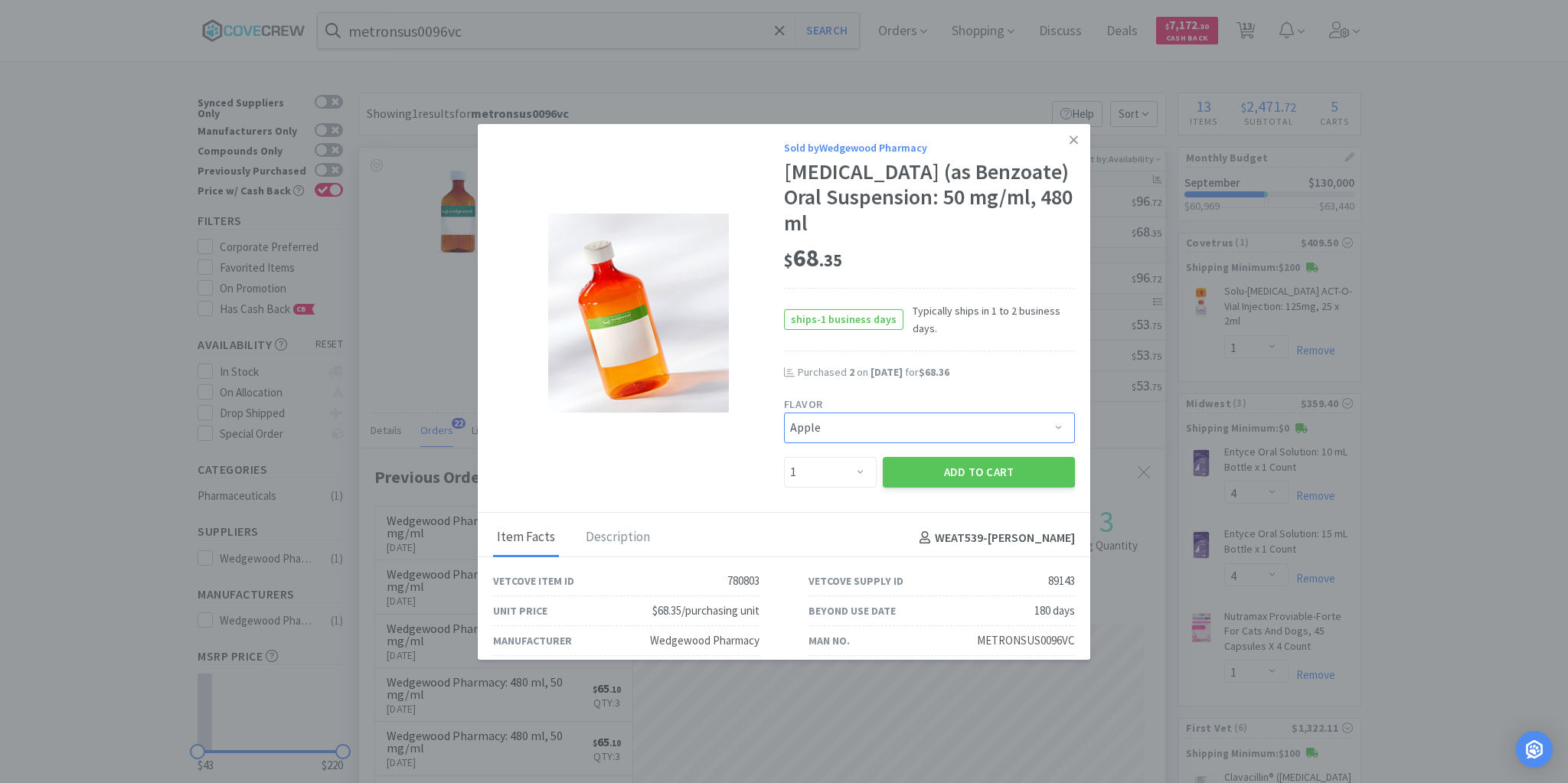
click at [1034, 422] on select "Pick a Flavor Apple Apple-Molasses Apple/Marshmallow Banana Banana/Marshmallow …" at bounding box center [929, 427] width 291 height 31
select select "167"
click at [784, 412] on select "Pick a Flavor Apple Apple-Molasses Apple/Marshmallow Banana Banana/Marshmallow …" at bounding box center [929, 427] width 291 height 31
click at [853, 468] on select "Enter Quantity 1 2 3 4 5 6 7 8 9 10 11 12 13 14 15 16 17 18 19 20 Enter Quantity" at bounding box center [830, 472] width 92 height 31
select select "2"
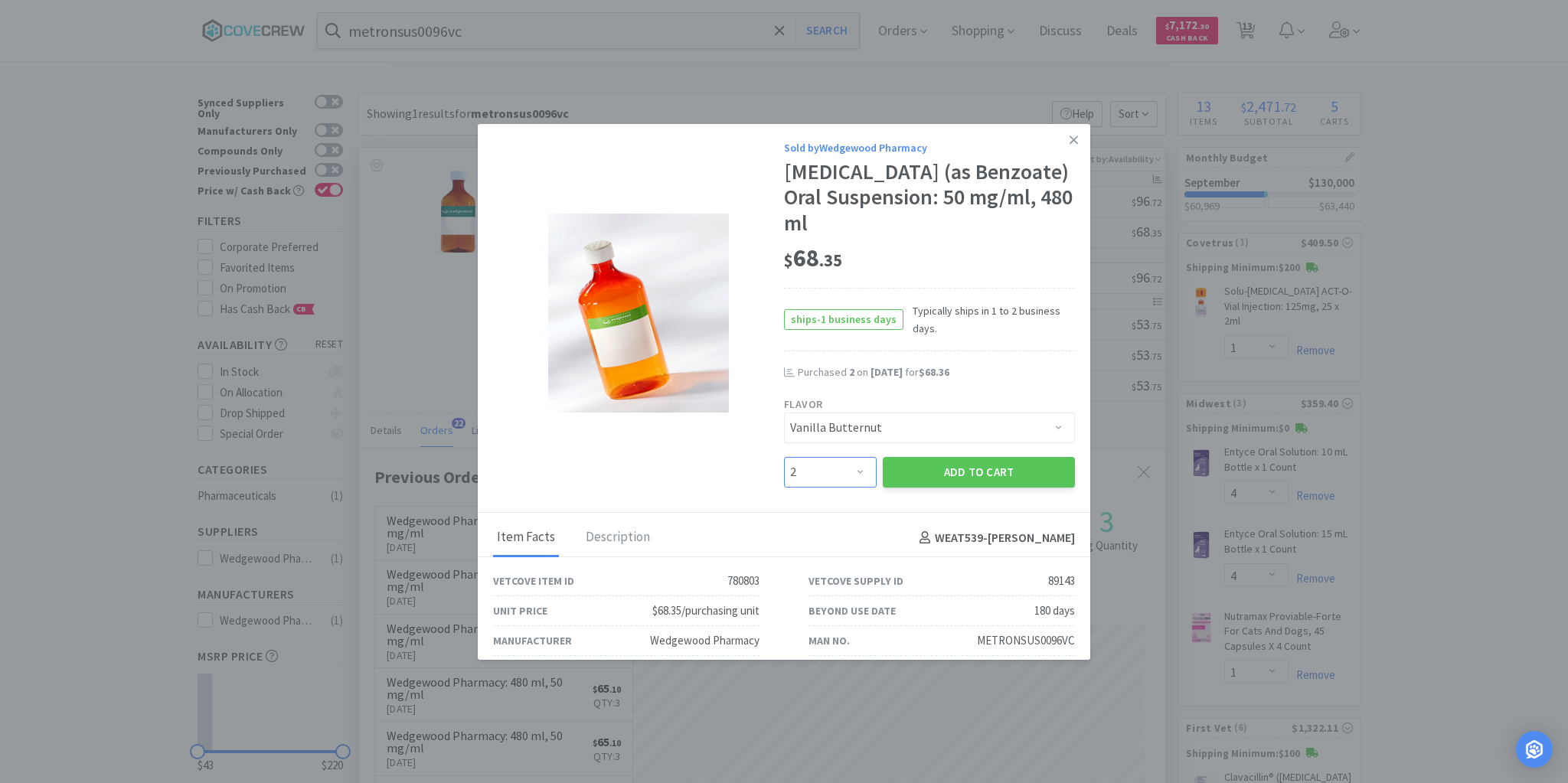
click at [784, 457] on select "Enter Quantity 1 2 3 4 5 6 7 8 9 10 11 12 13 14 15 16 17 18 19 20 Enter Quantity" at bounding box center [830, 472] width 92 height 31
click at [964, 473] on button "Add to Cart" at bounding box center [978, 472] width 192 height 31
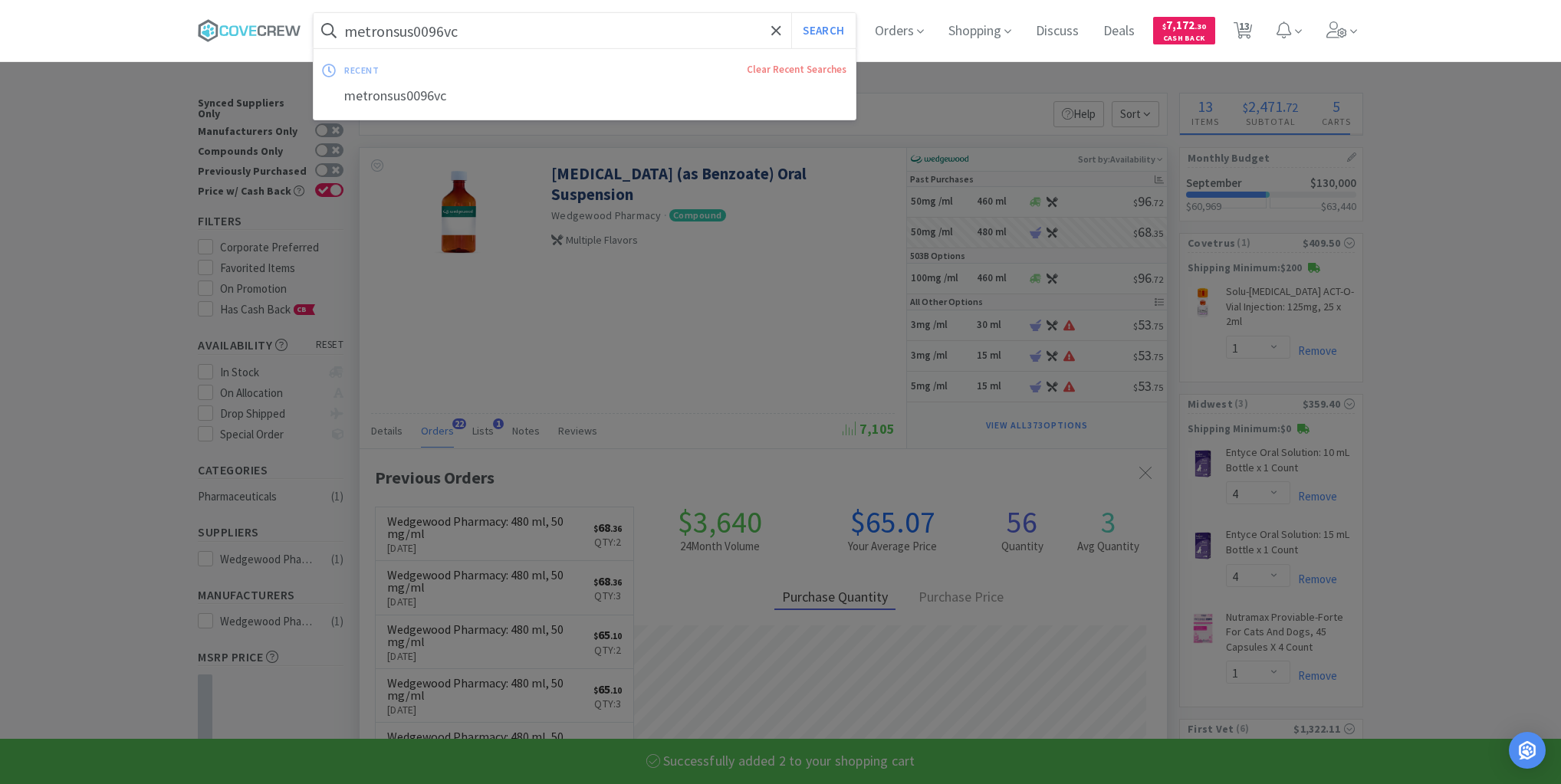
click at [686, 27] on input "metronsus0096vc" at bounding box center [585, 31] width 542 height 36
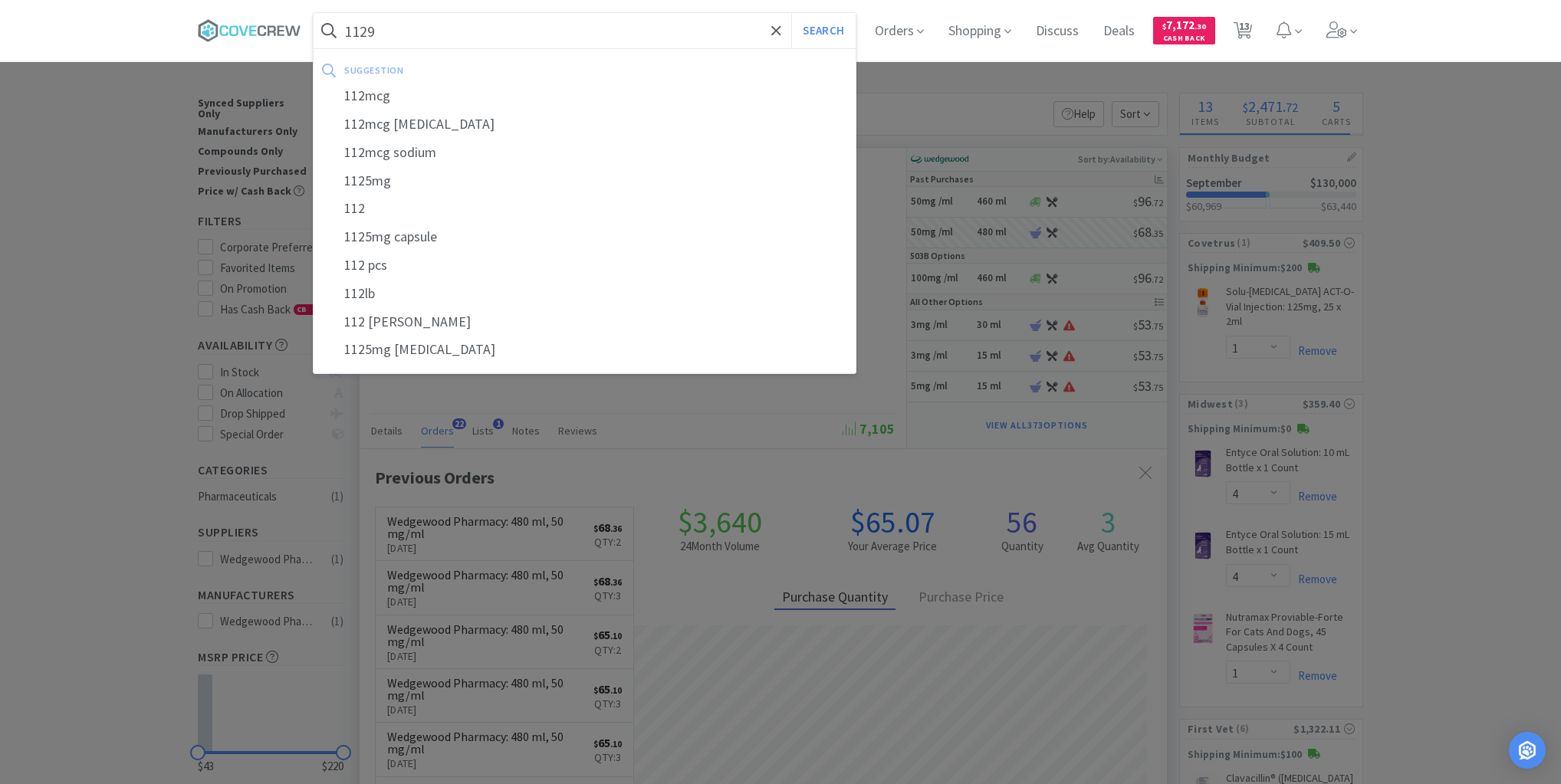
type input "11295"
select select "2"
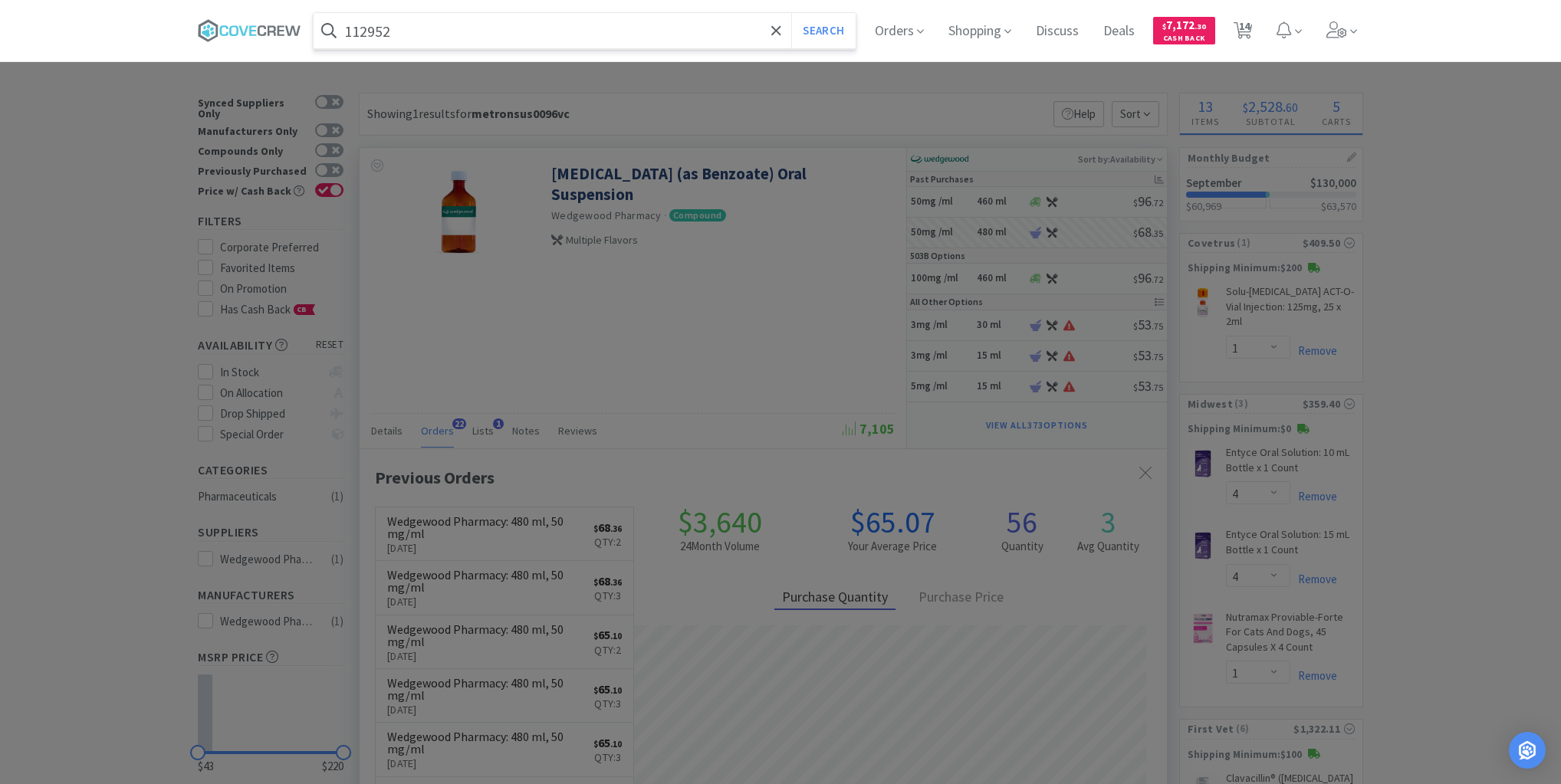
type input "112952"
click at [792, 13] on button "Search" at bounding box center [824, 31] width 64 height 36
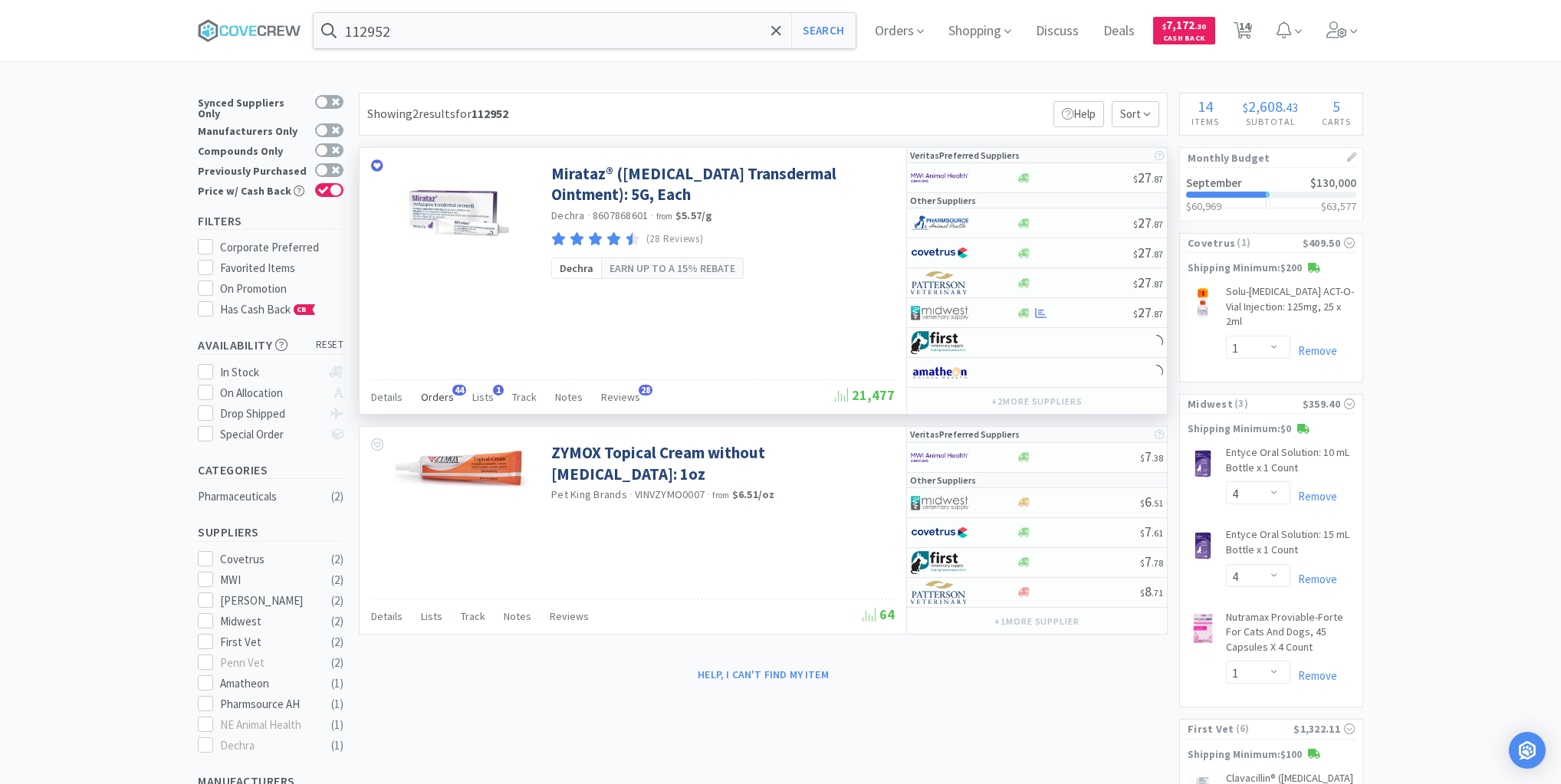
click at [444, 394] on span "Orders" at bounding box center [437, 397] width 33 height 14
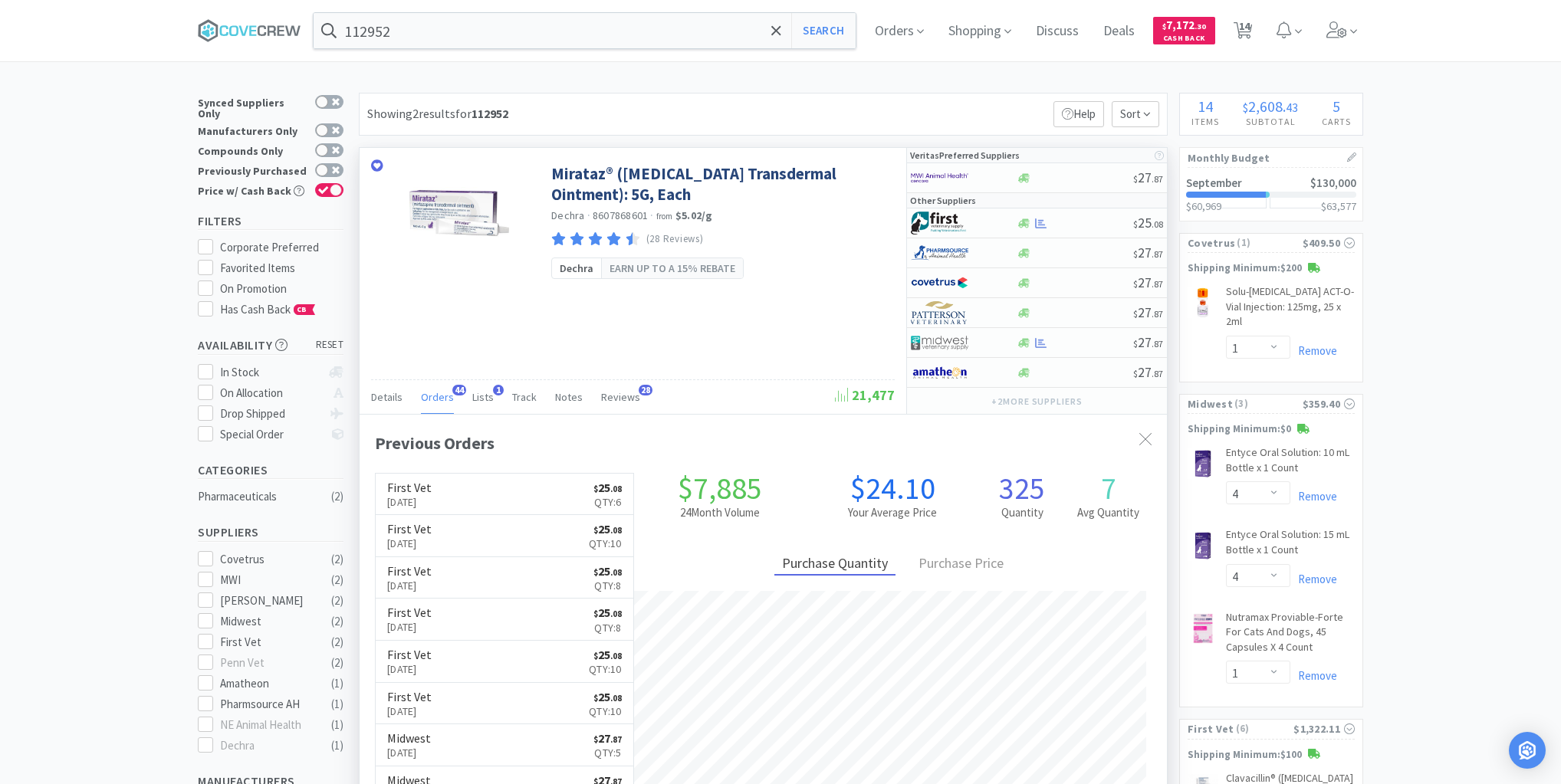
scroll to position [411, 808]
click at [1085, 218] on div at bounding box center [1075, 223] width 117 height 12
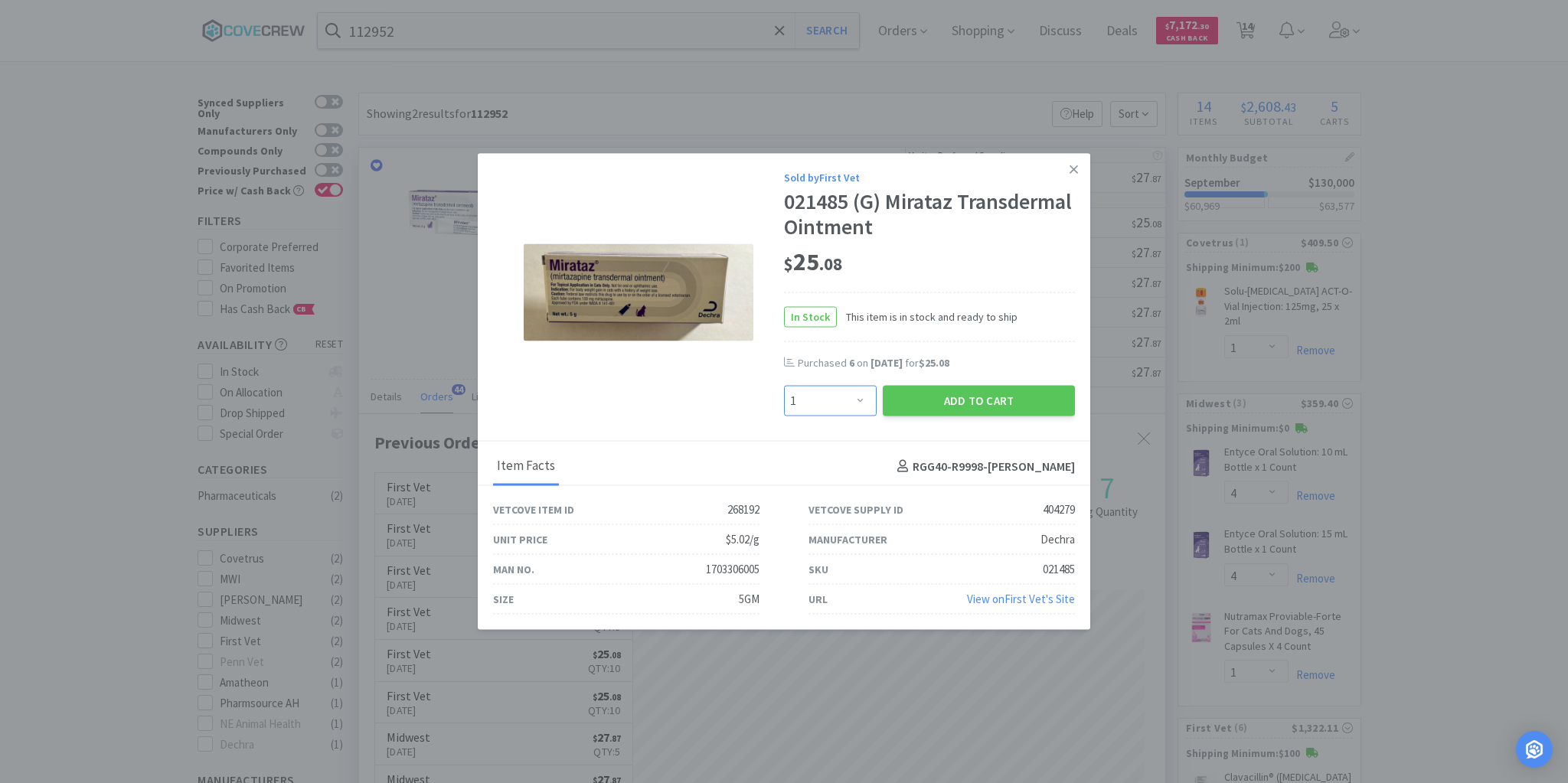
click at [860, 401] on select "Enter Quantity 1 2 3 4 5 6 7 8 9 10 11 12 13 14 15 16 17 18 19 20 Enter Quantity" at bounding box center [830, 401] width 92 height 31
select select "6"
click at [784, 386] on select "Enter Quantity 1 2 3 4 5 6 7 8 9 10 11 12 13 14 15 16 17 18 19 20 Enter Quantity" at bounding box center [830, 401] width 92 height 31
click at [984, 388] on button "Add to Cart" at bounding box center [978, 401] width 192 height 31
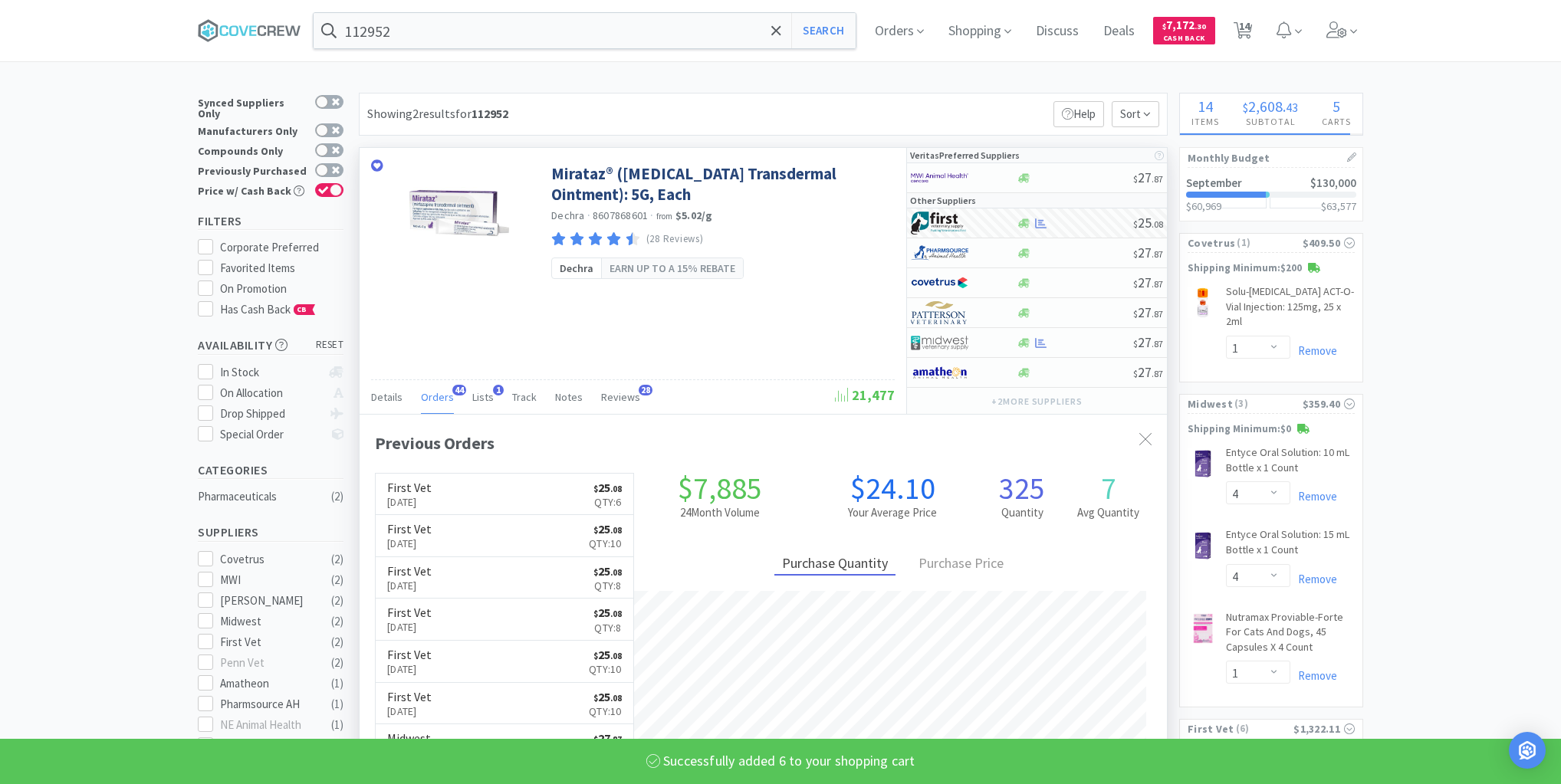
select select "6"
select select "1"
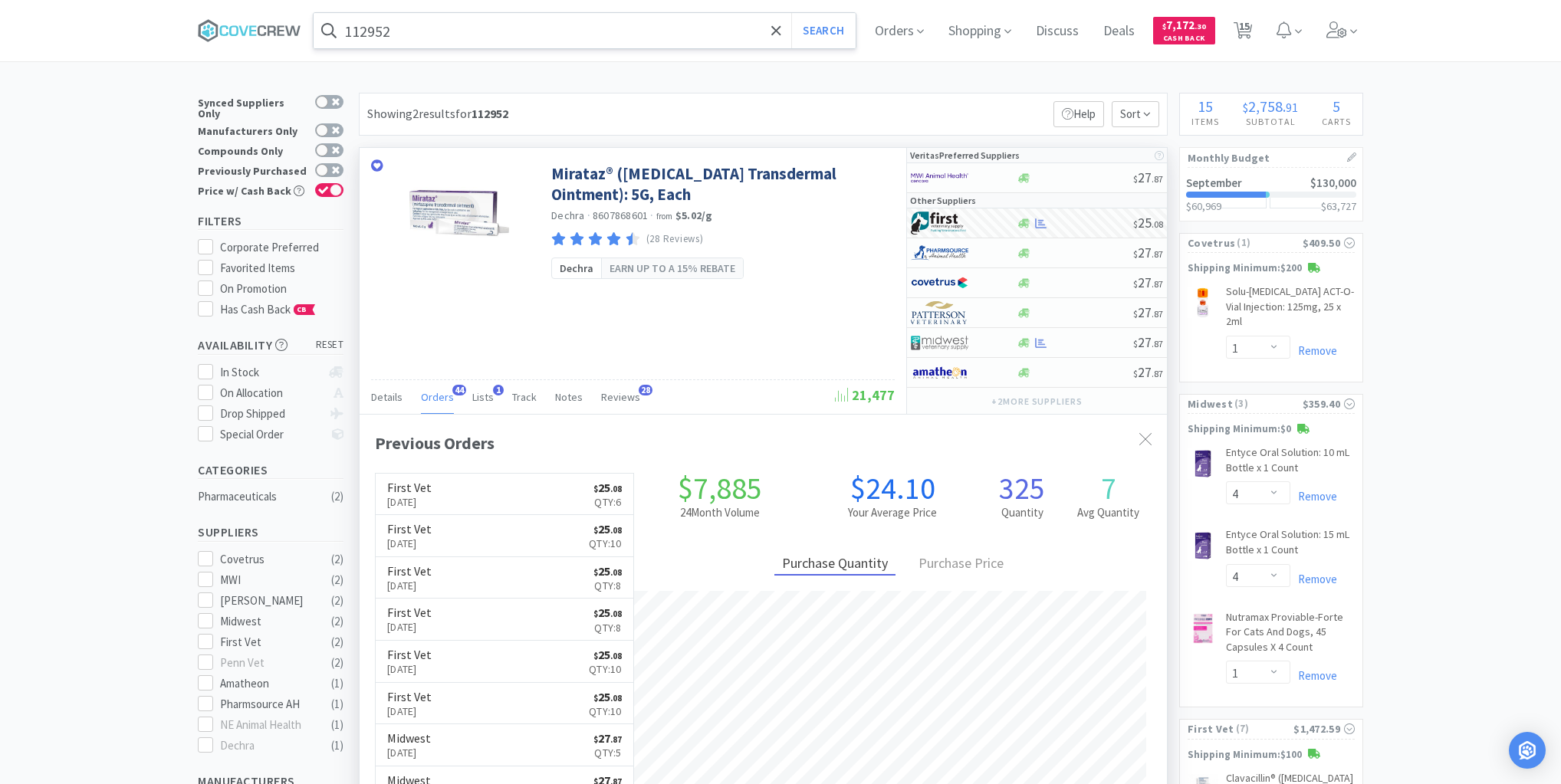
click at [737, 29] on input "112952" at bounding box center [585, 31] width 542 height 36
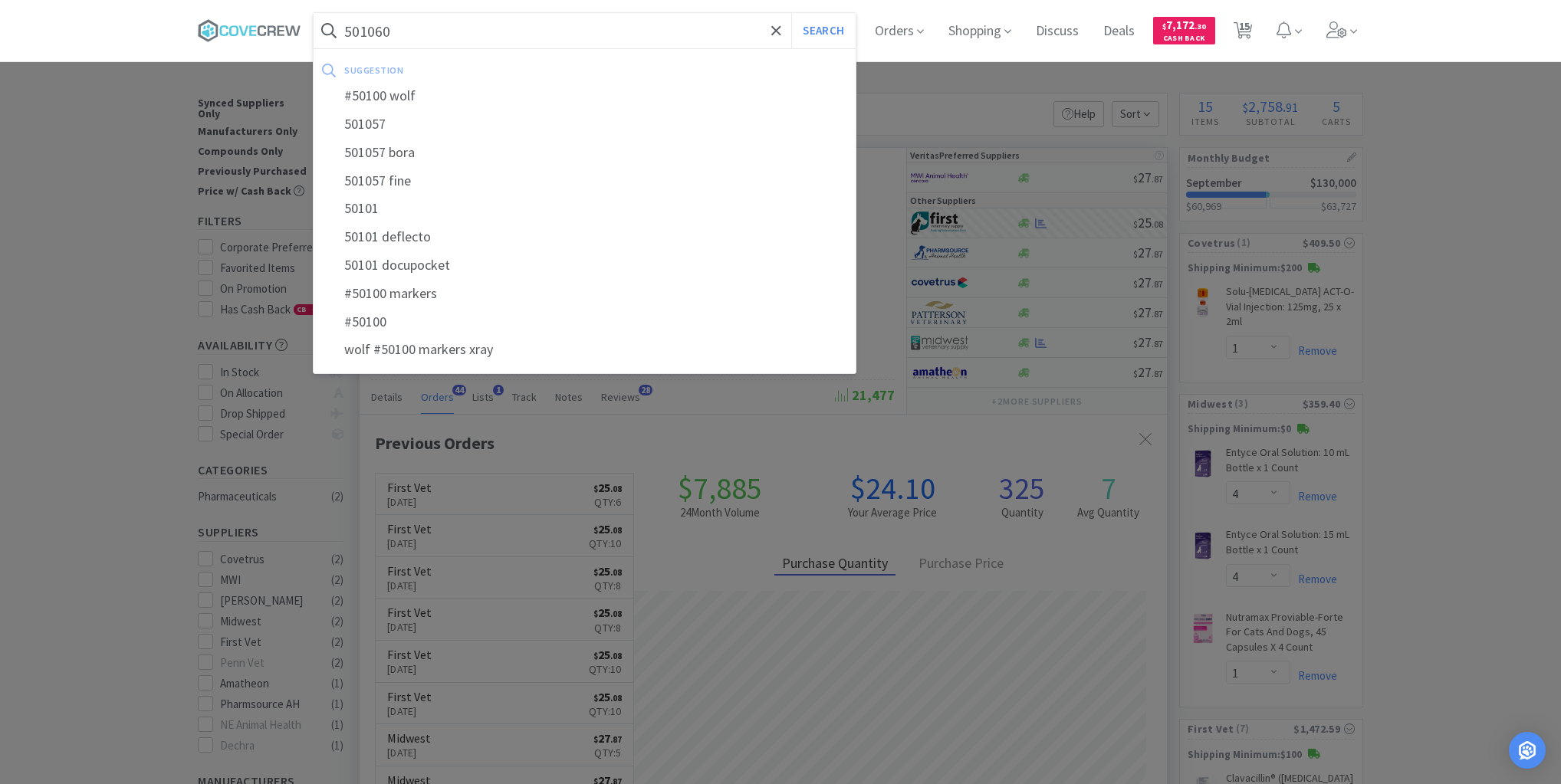
type input "501060"
click at [792, 13] on button "Search" at bounding box center [824, 31] width 64 height 36
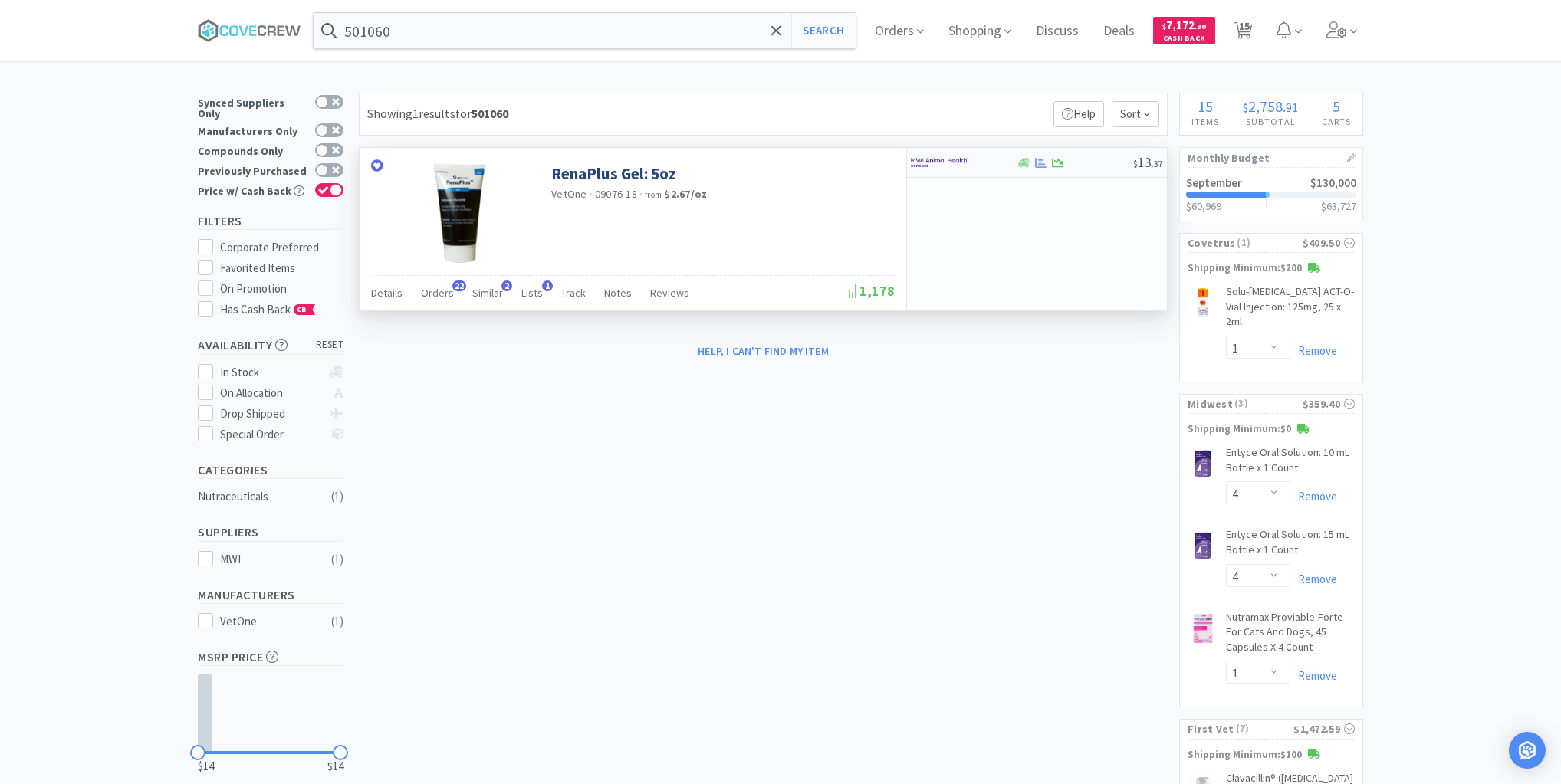
click at [1095, 163] on div at bounding box center [1075, 162] width 117 height 12
select select "1"
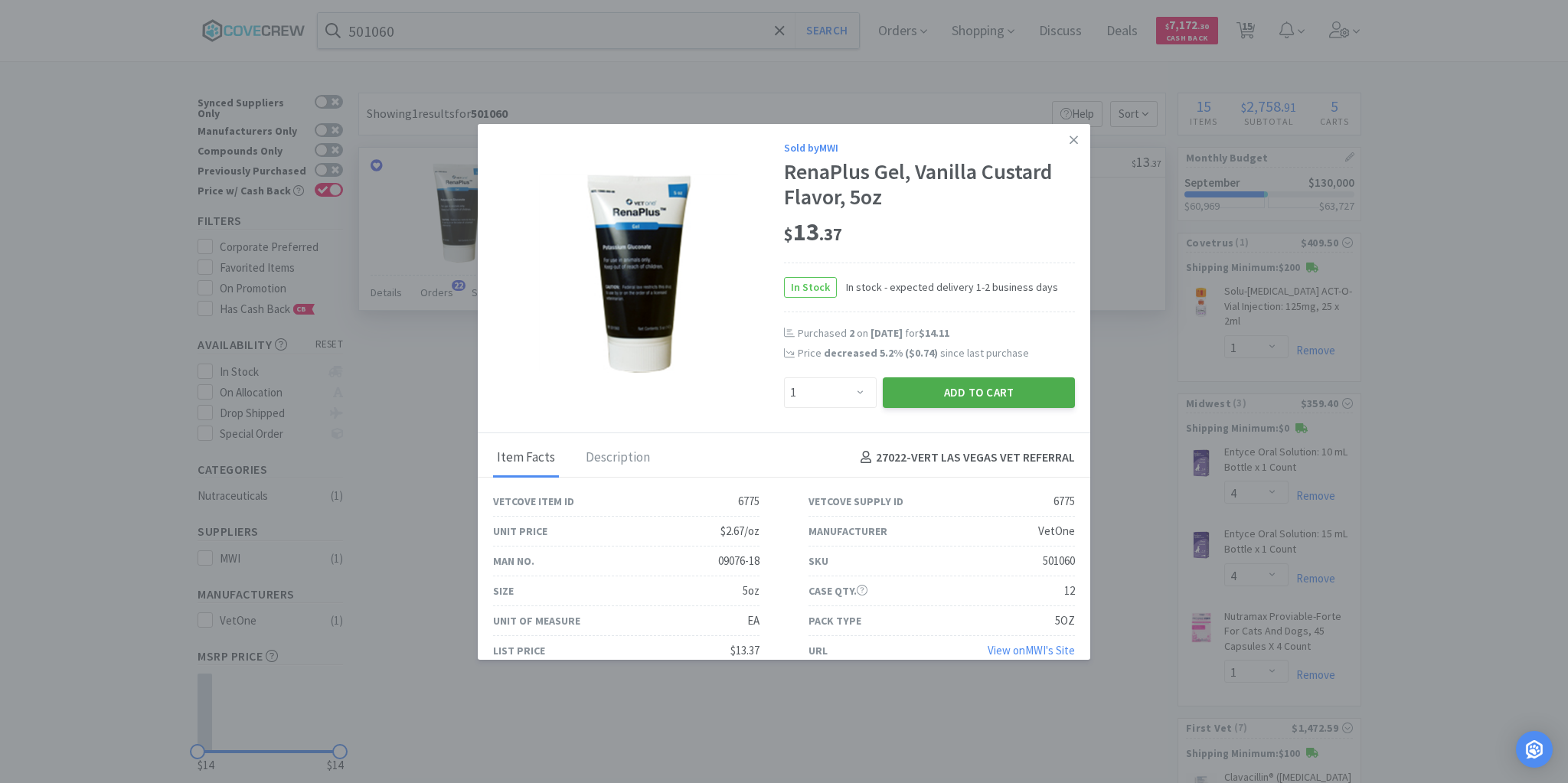
click at [948, 397] on button "Add to Cart" at bounding box center [978, 392] width 192 height 31
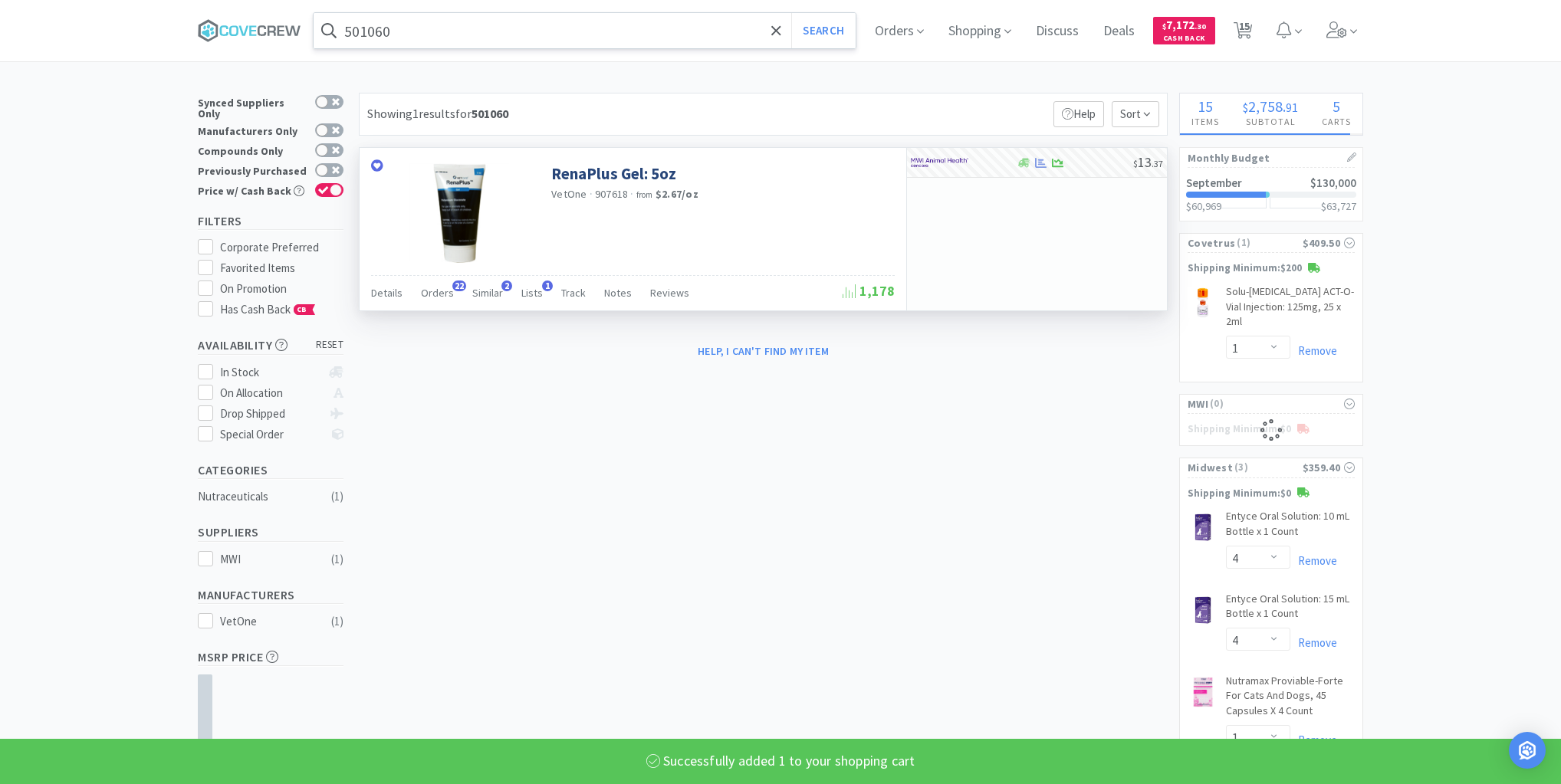
select select "1"
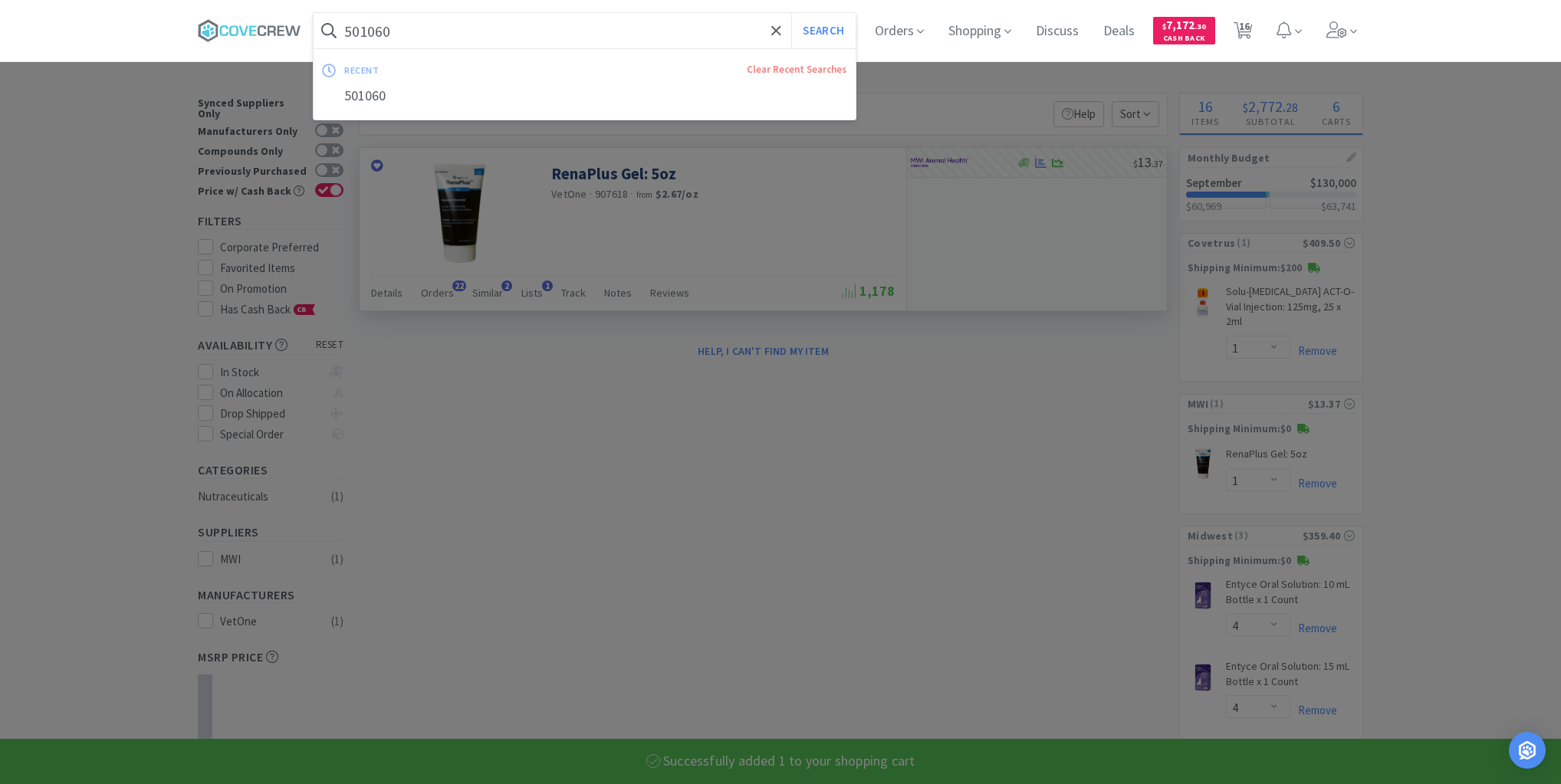
click at [681, 29] on input "501060" at bounding box center [585, 31] width 542 height 36
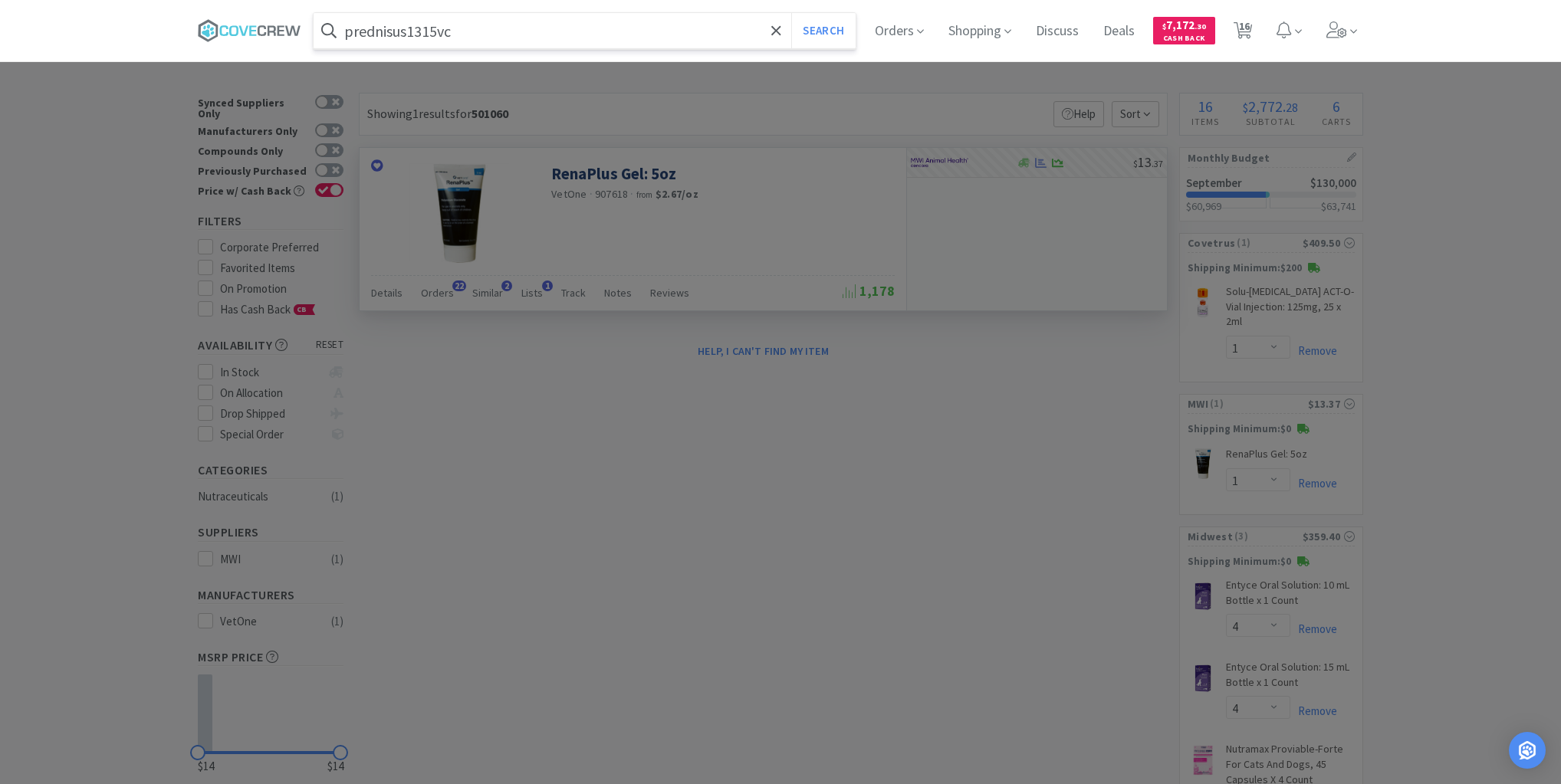
type input "prednisus1315vc"
click at [792, 13] on button "Search" at bounding box center [824, 31] width 64 height 36
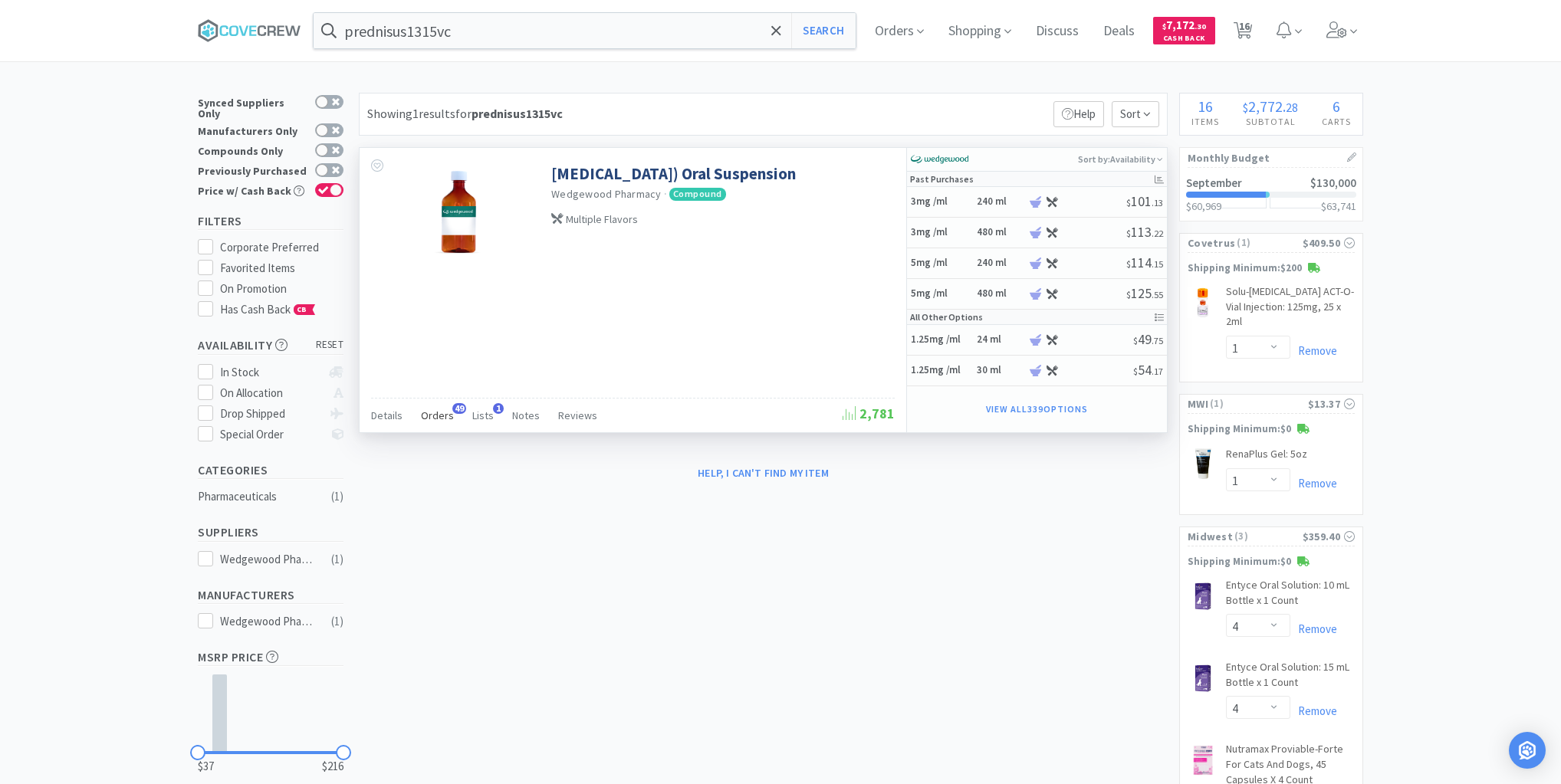
click at [446, 417] on span "Orders" at bounding box center [437, 416] width 33 height 14
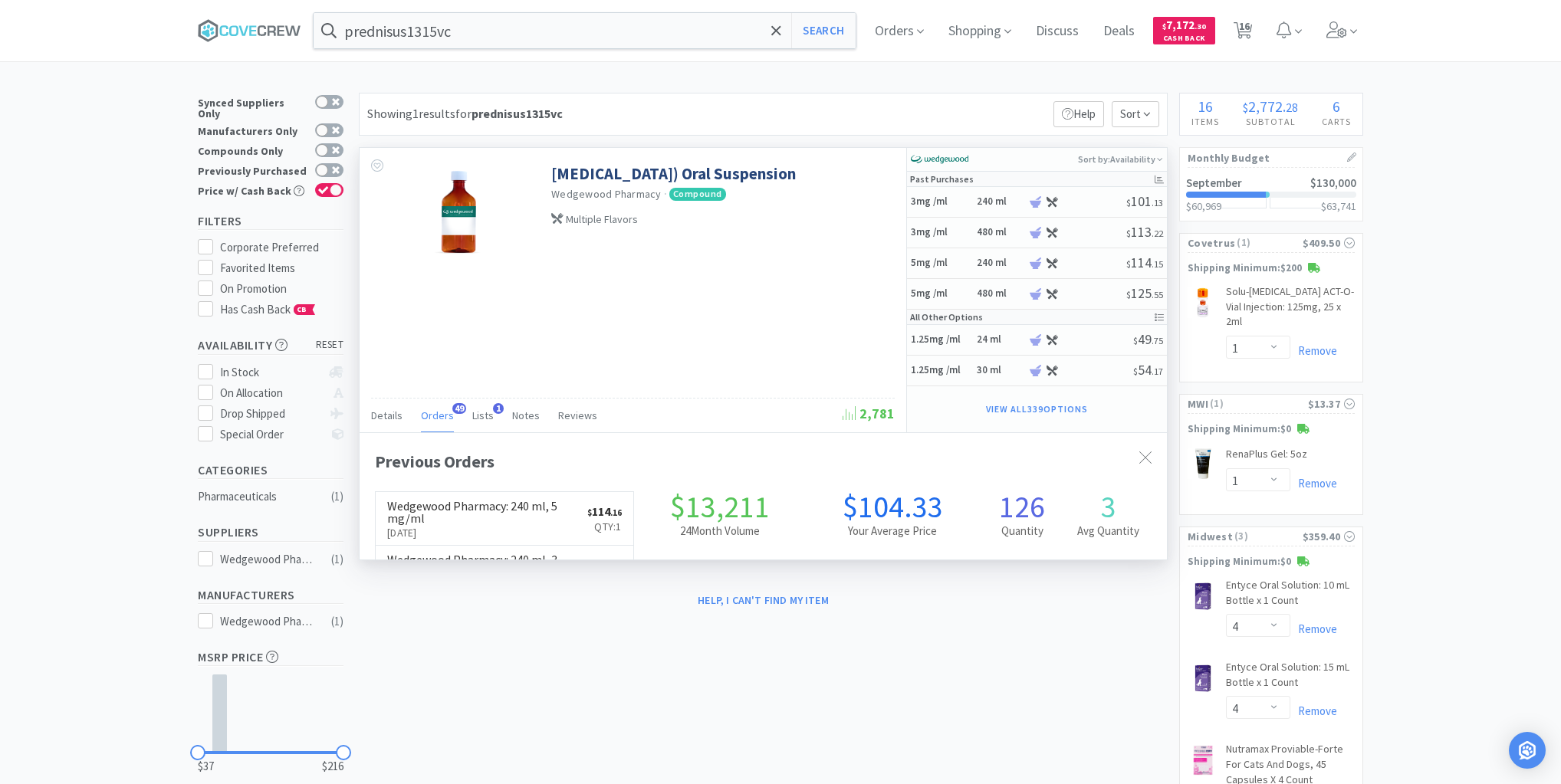
scroll to position [411, 808]
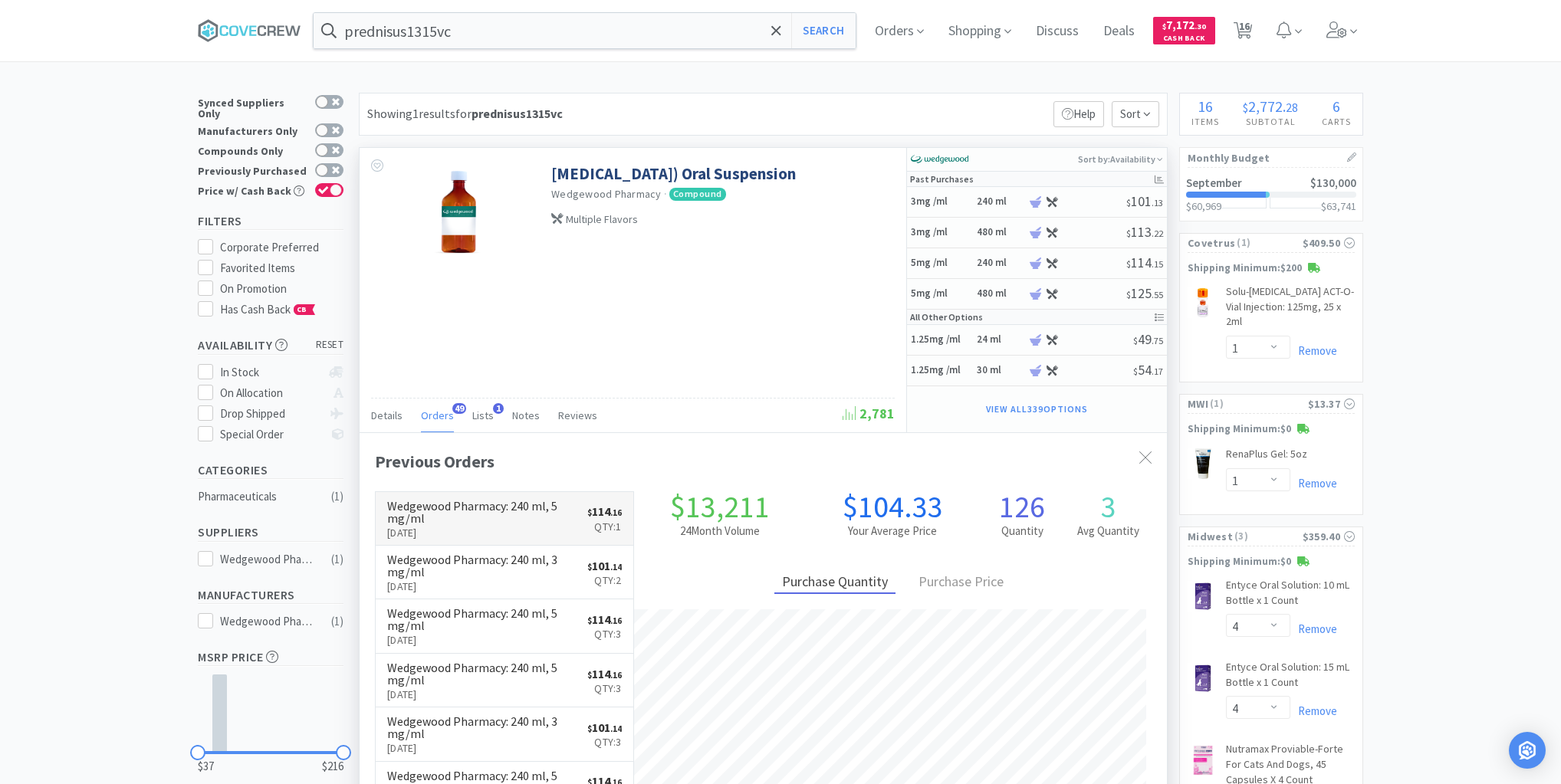
click at [502, 514] on h6 "Wedgewood Pharmacy : 240 ml, 5 mg/ml" at bounding box center [487, 512] width 200 height 25
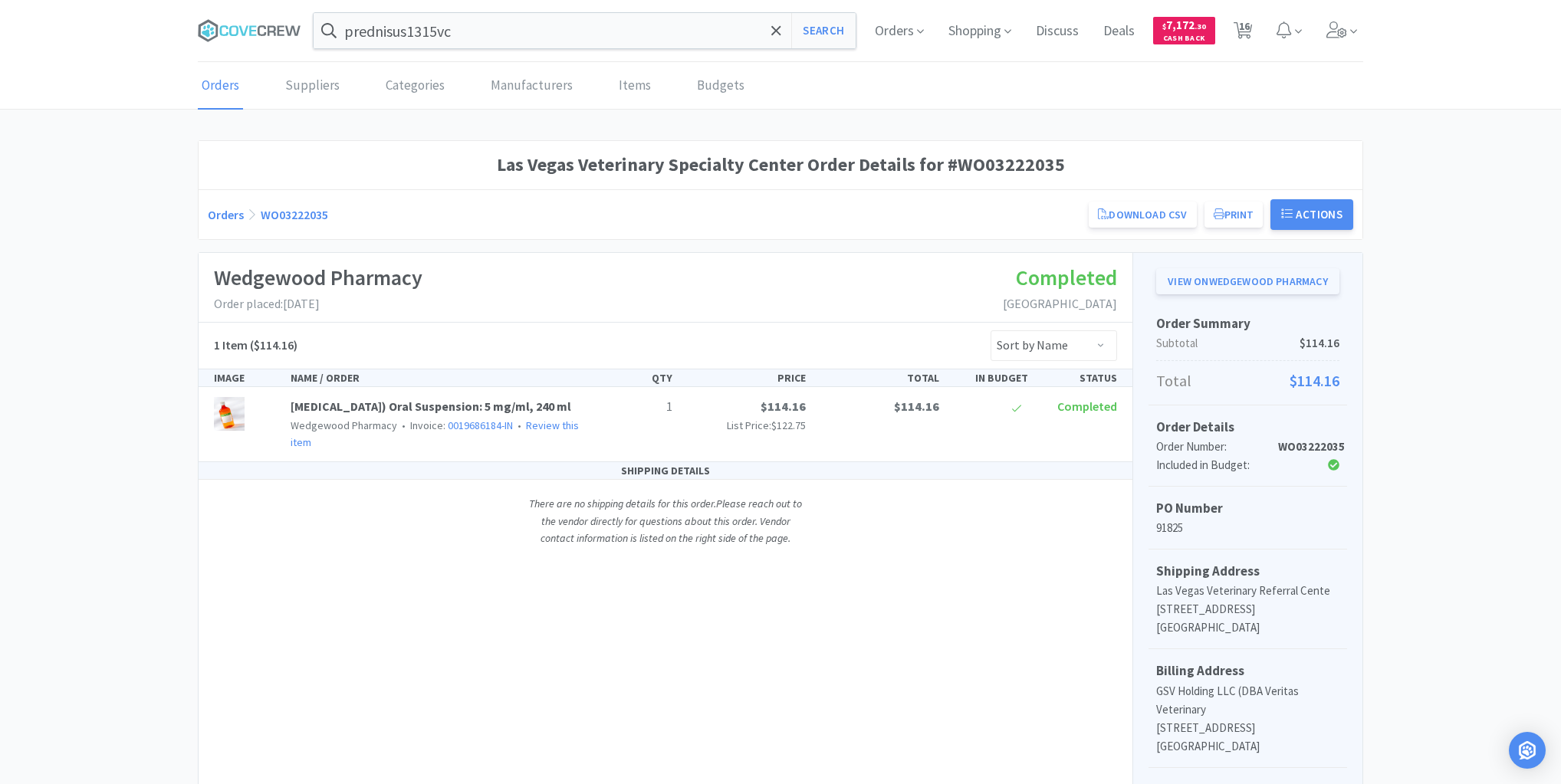
click at [1232, 279] on link "View on Wedgewood Pharmacy" at bounding box center [1247, 281] width 183 height 26
select select "1"
select select "4"
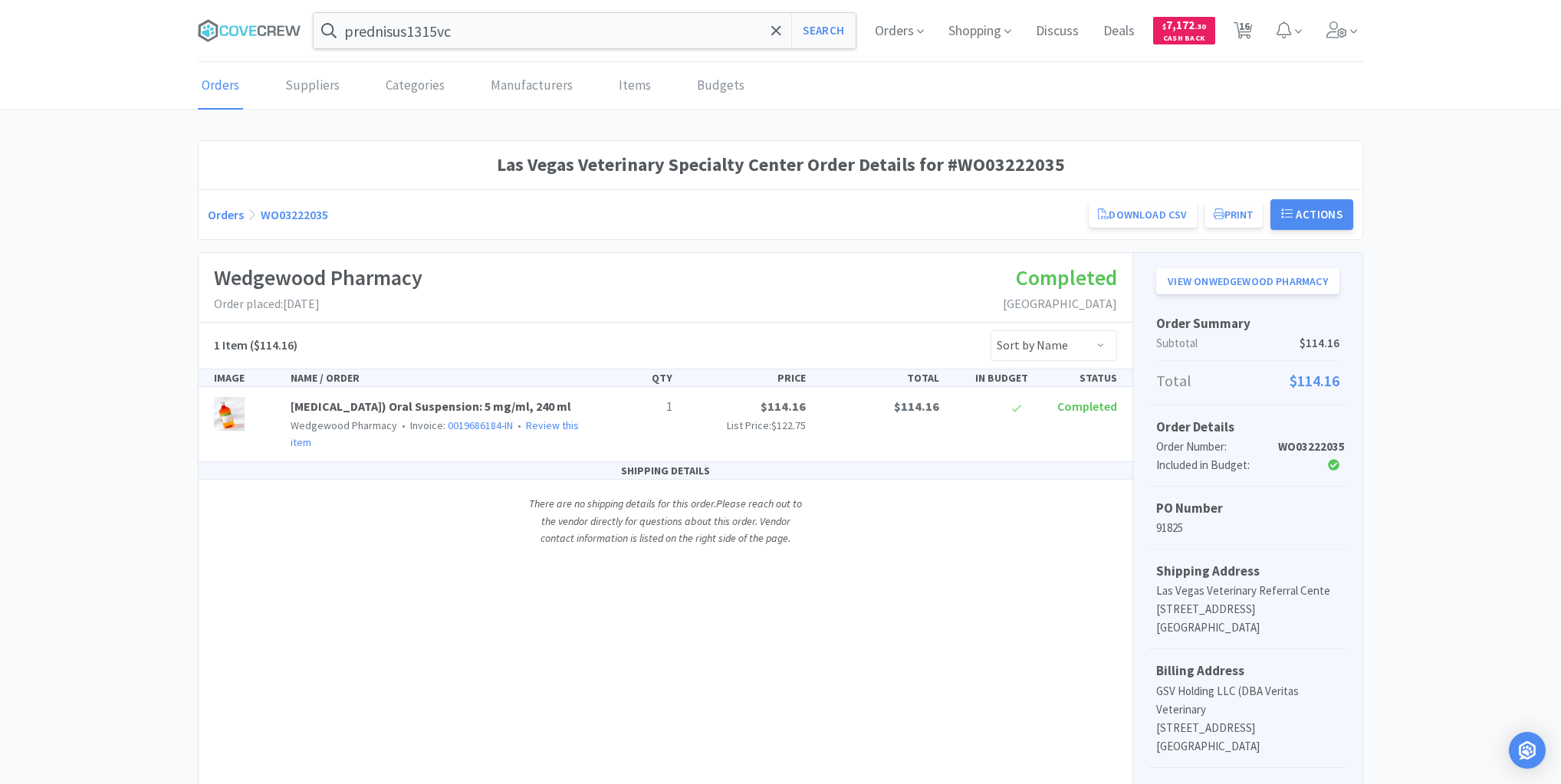
select select "1"
select select "10"
select select "3"
select select "1"
select select "2"
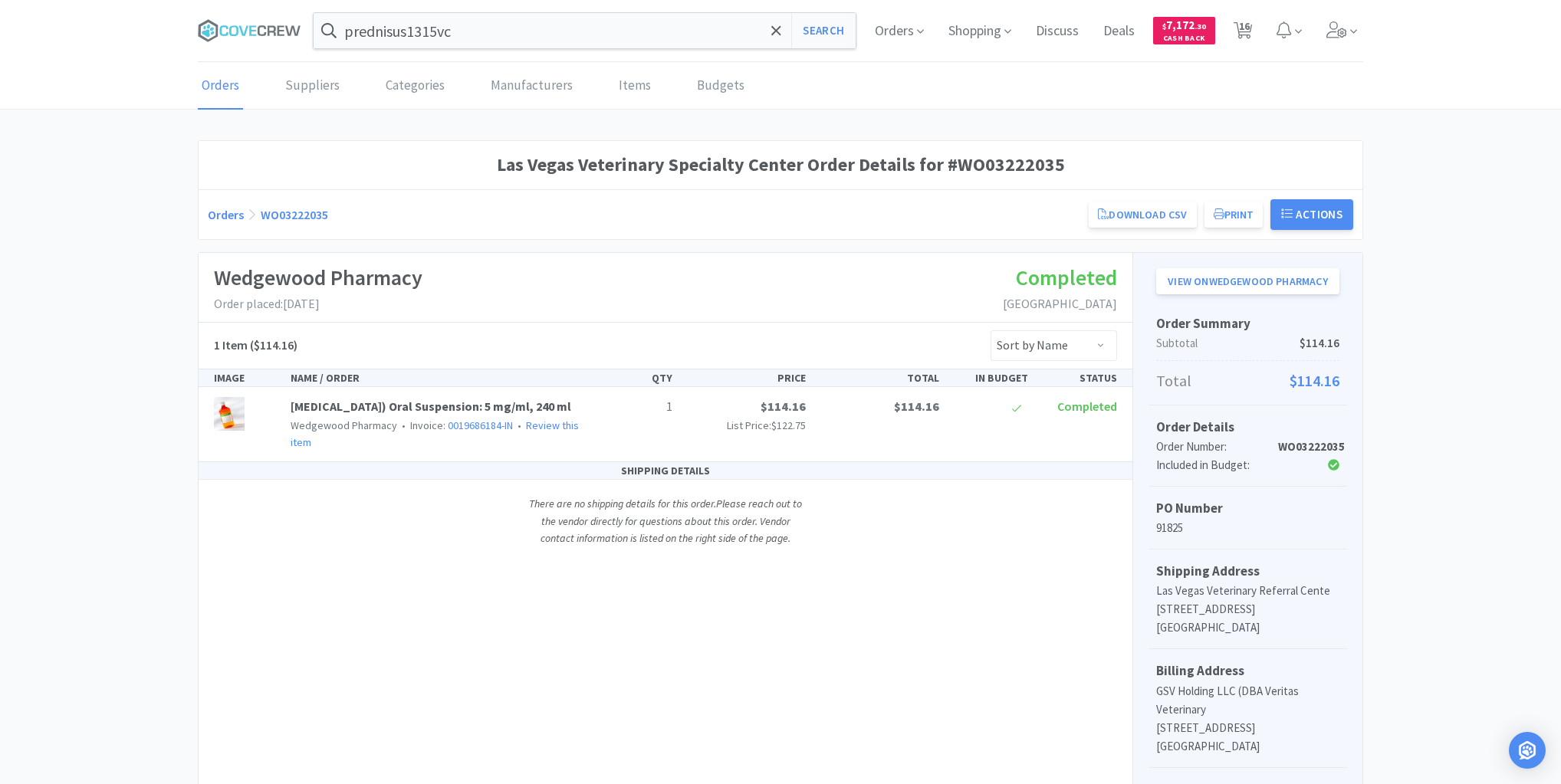
select select "1"
select select "6"
select select "1"
select select "2"
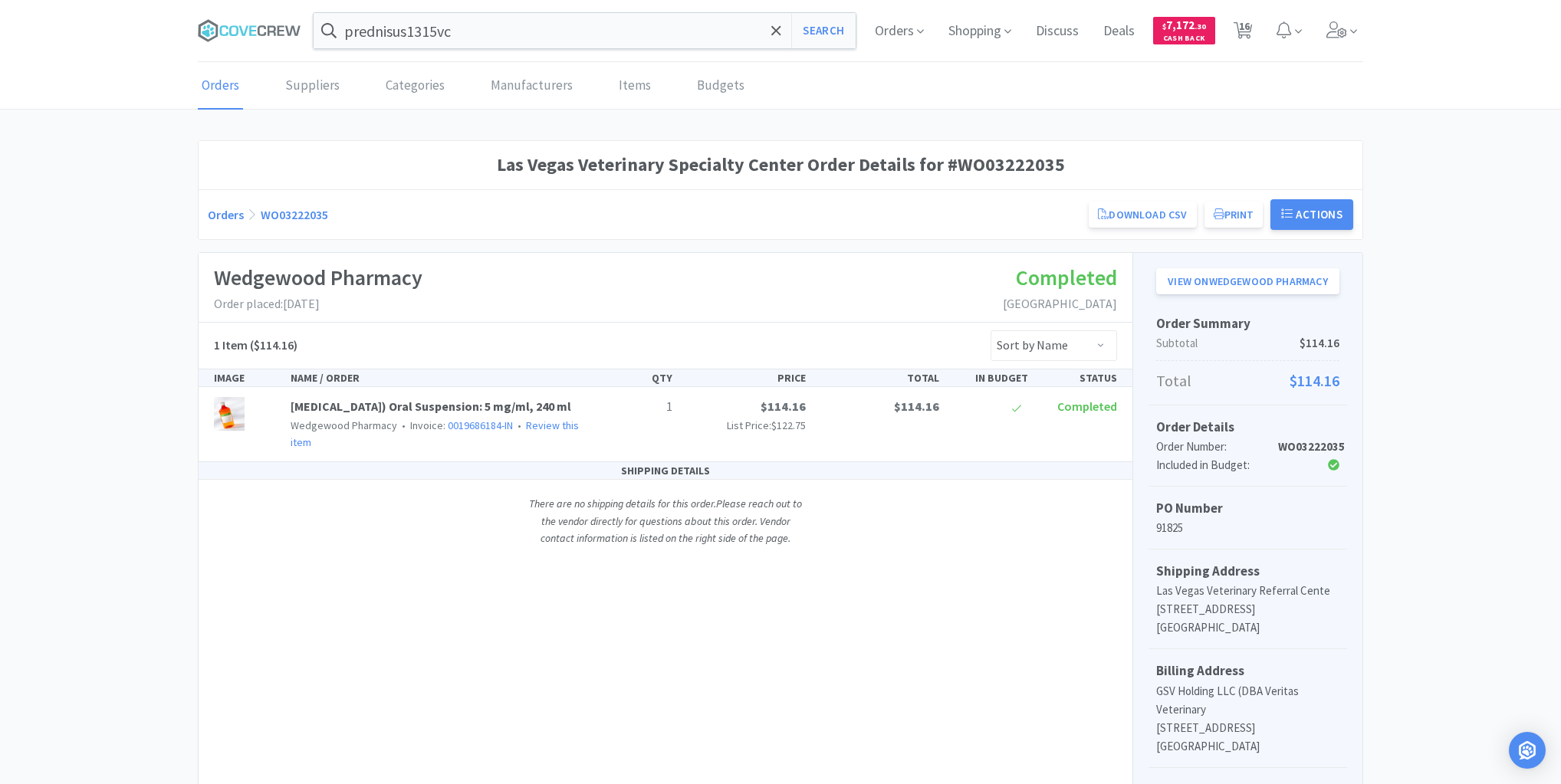
select select "2"
select select "1"
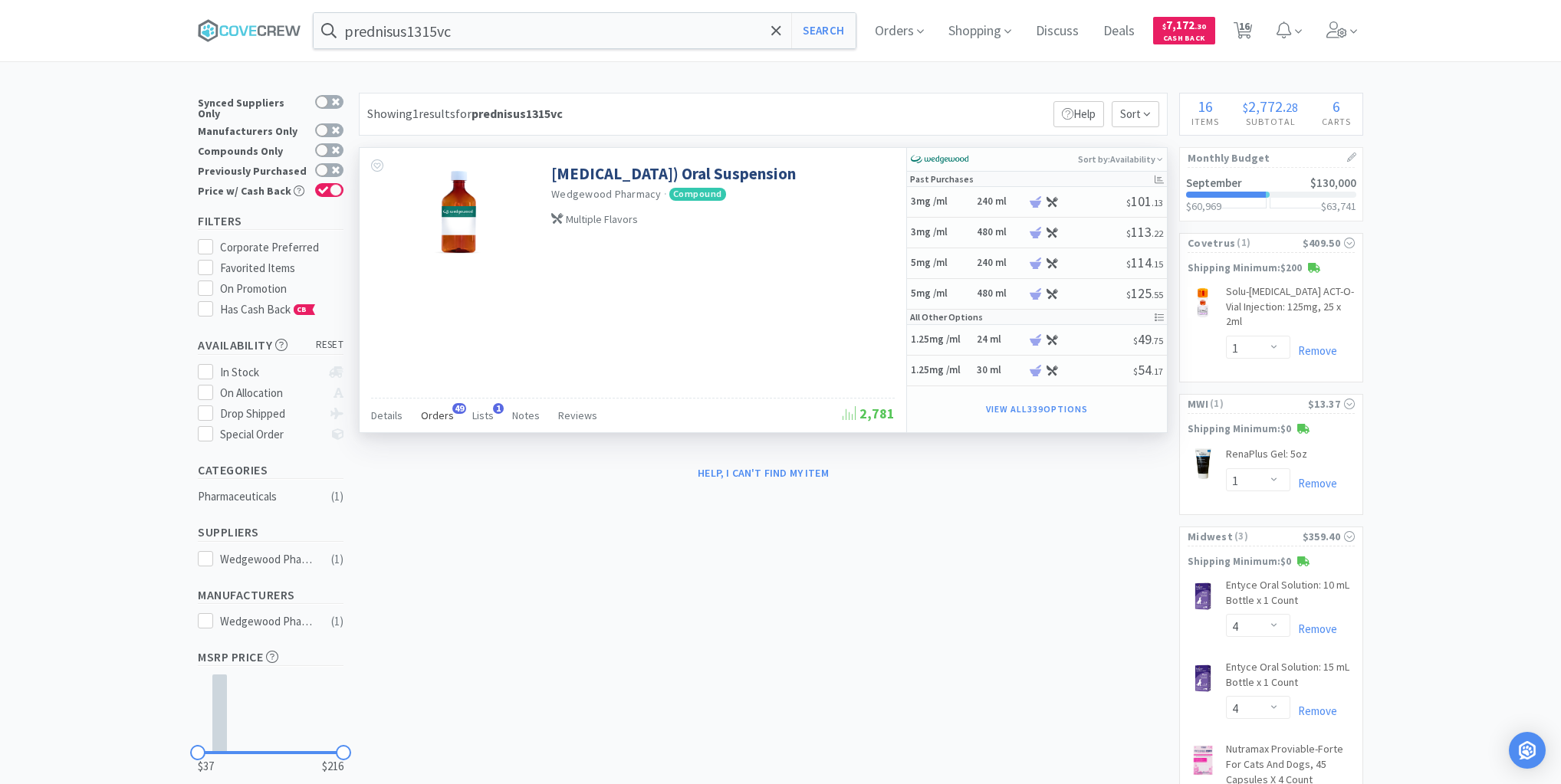
click at [445, 411] on span "Orders" at bounding box center [437, 416] width 33 height 14
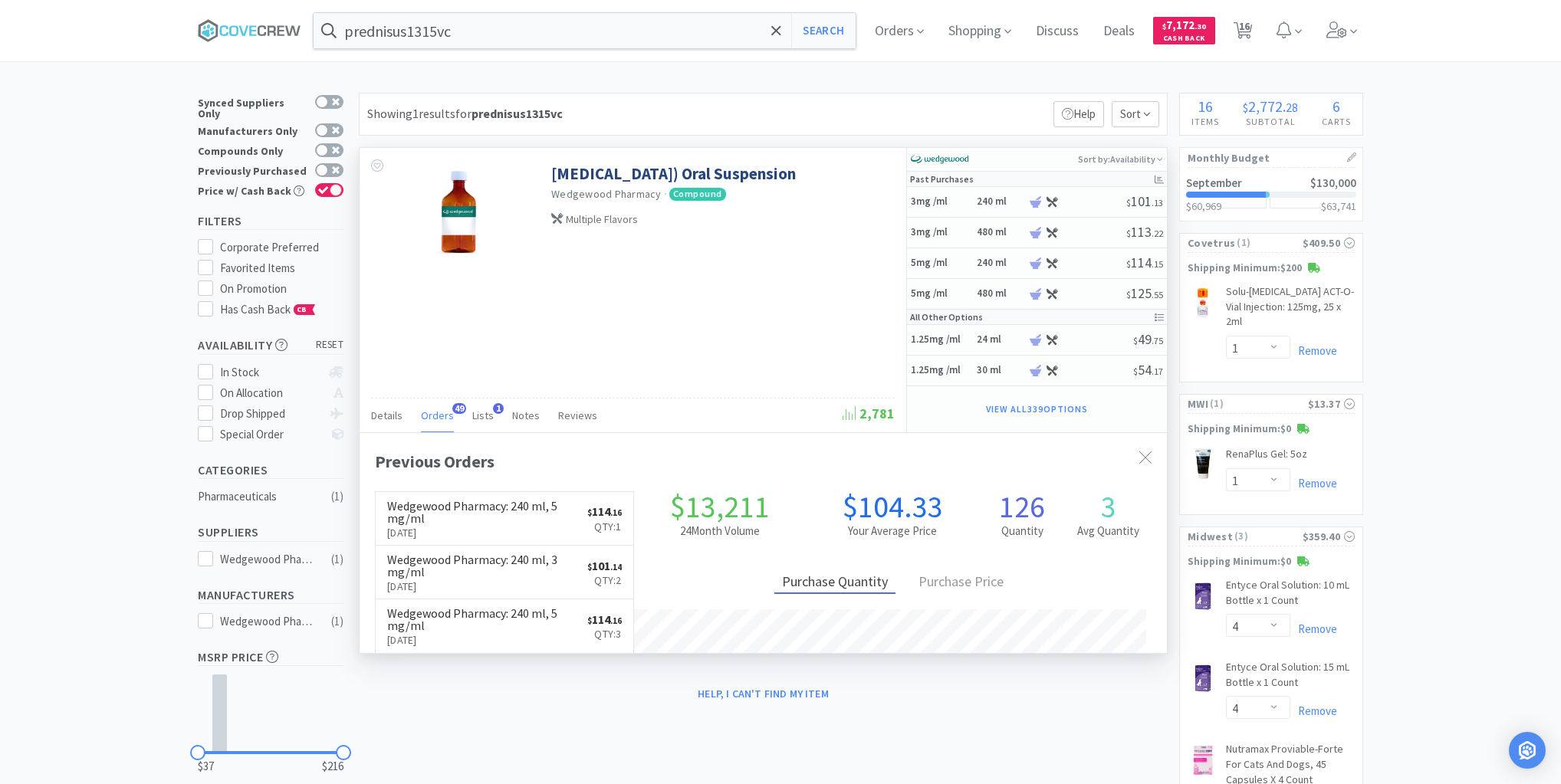
scroll to position [411, 808]
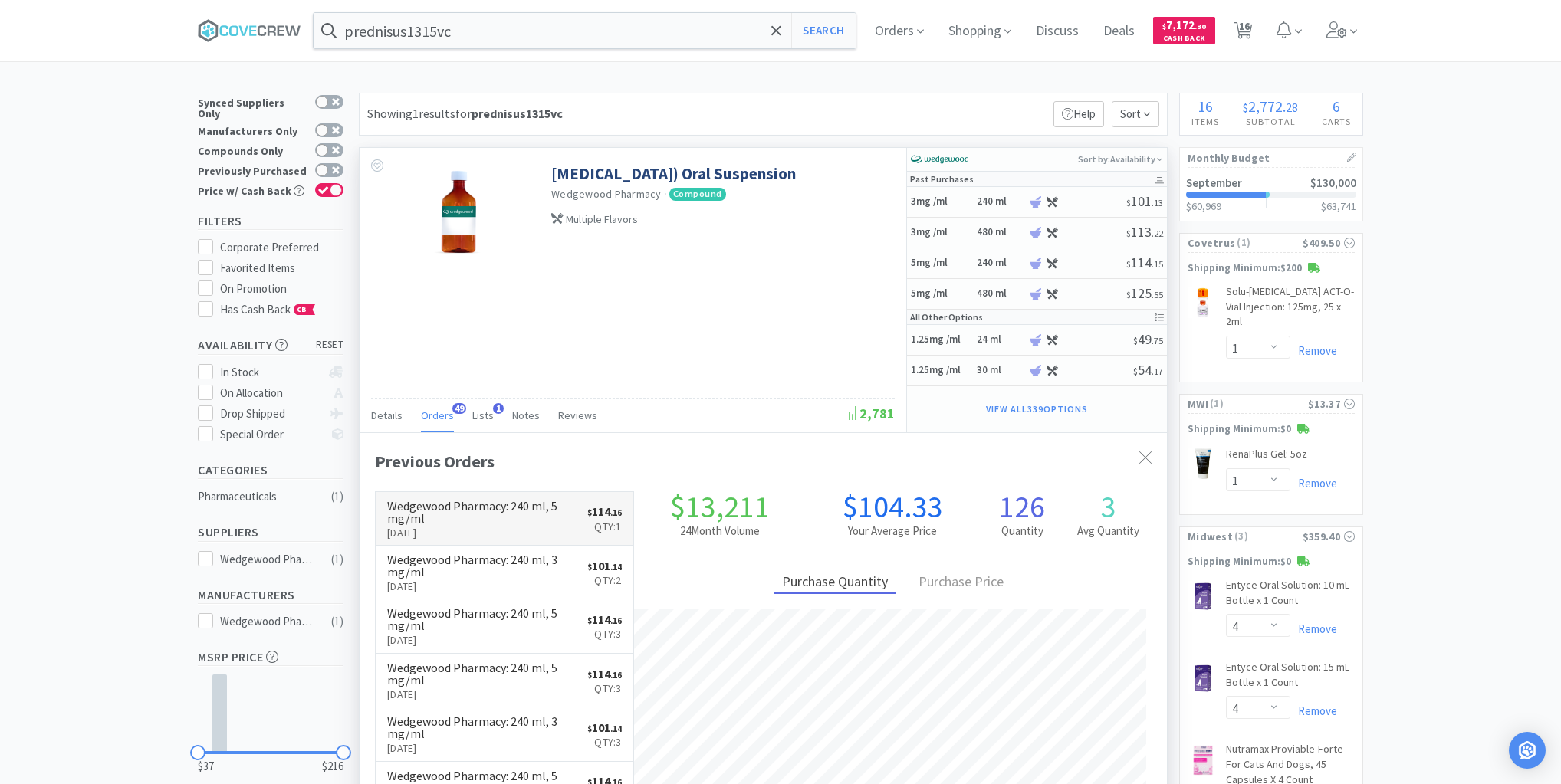
click at [501, 524] on p "[DATE]" at bounding box center [487, 532] width 200 height 17
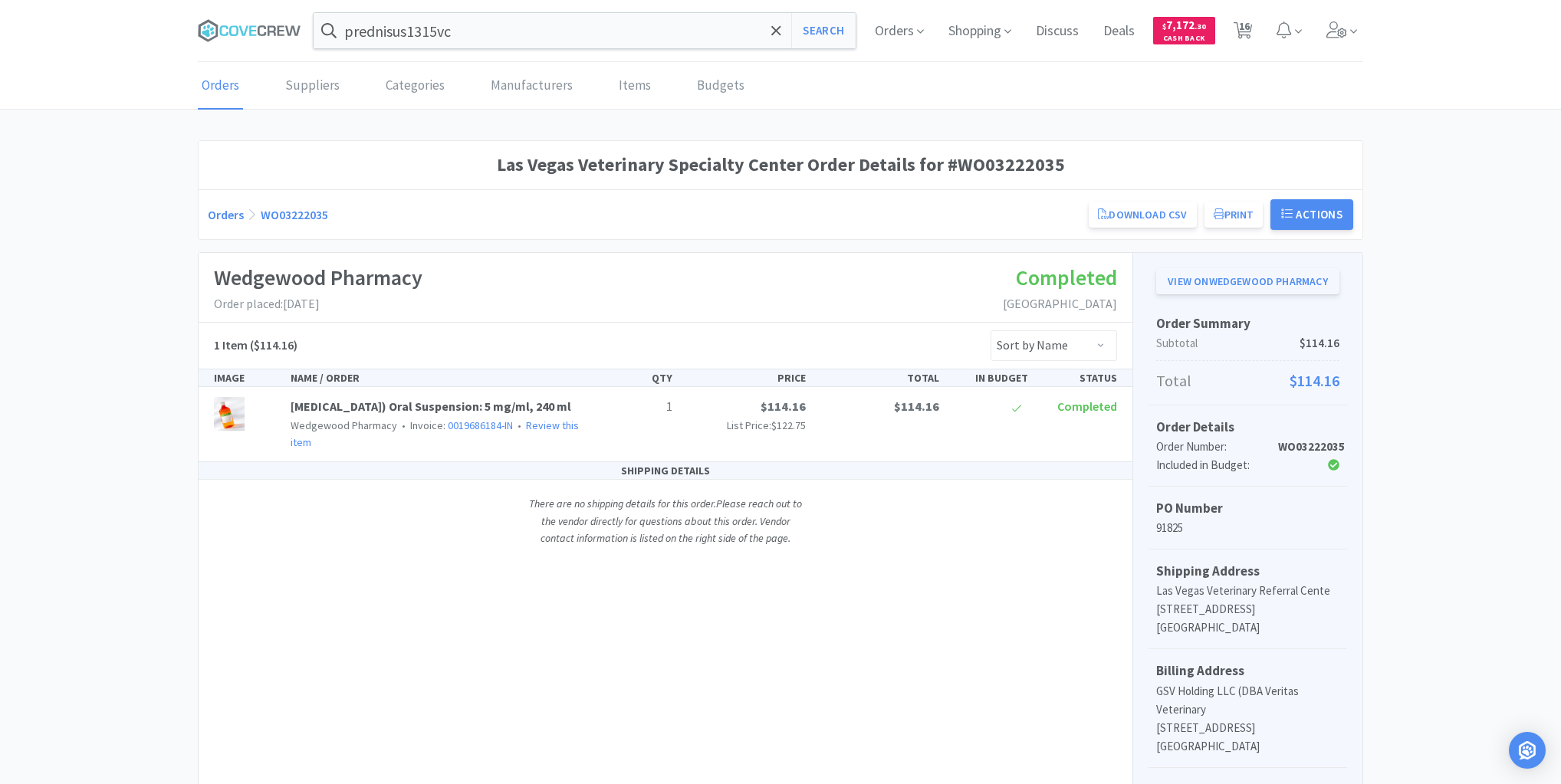
click at [1250, 285] on link "View on Wedgewood Pharmacy" at bounding box center [1247, 281] width 183 height 26
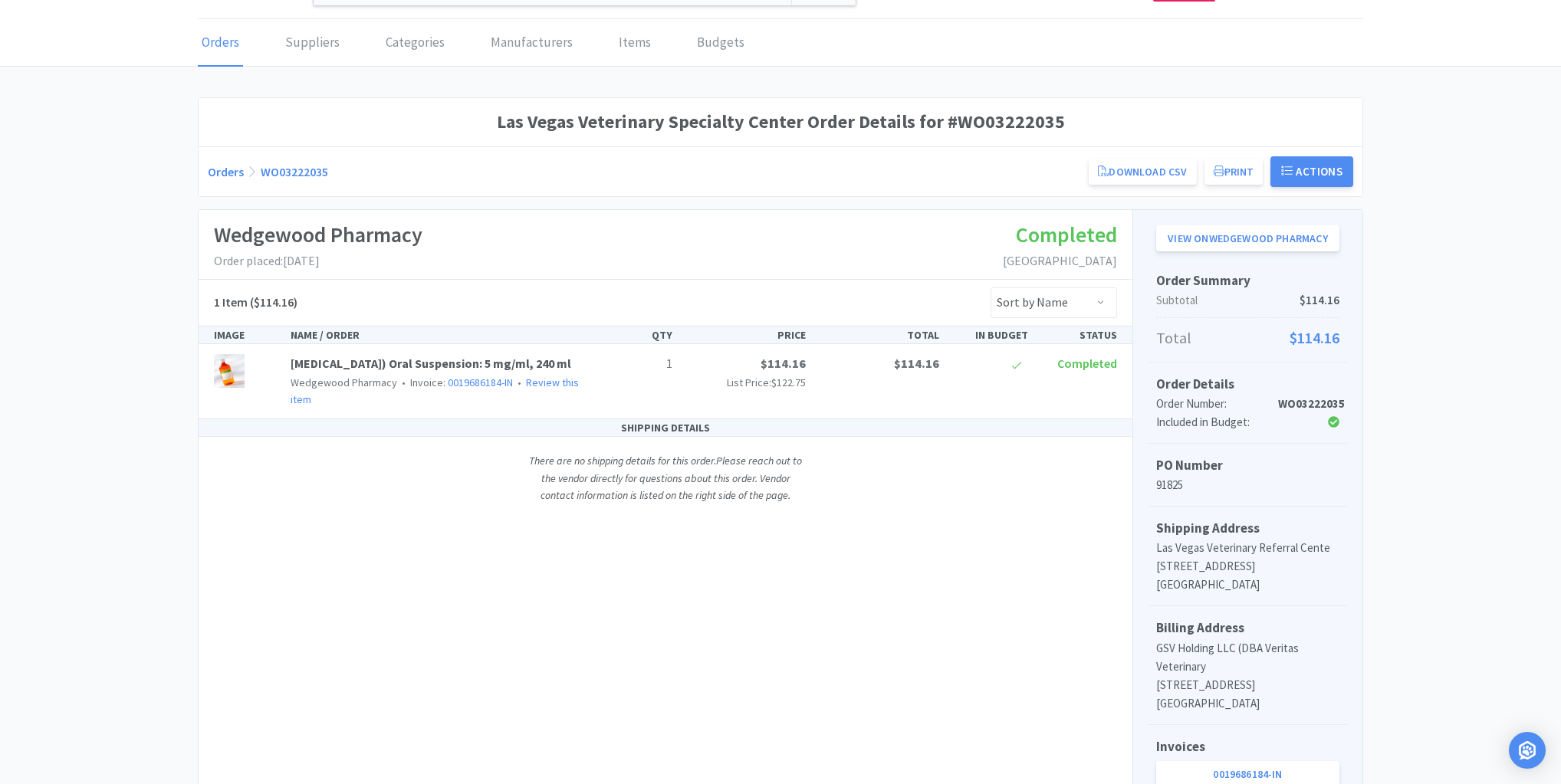
scroll to position [179, 0]
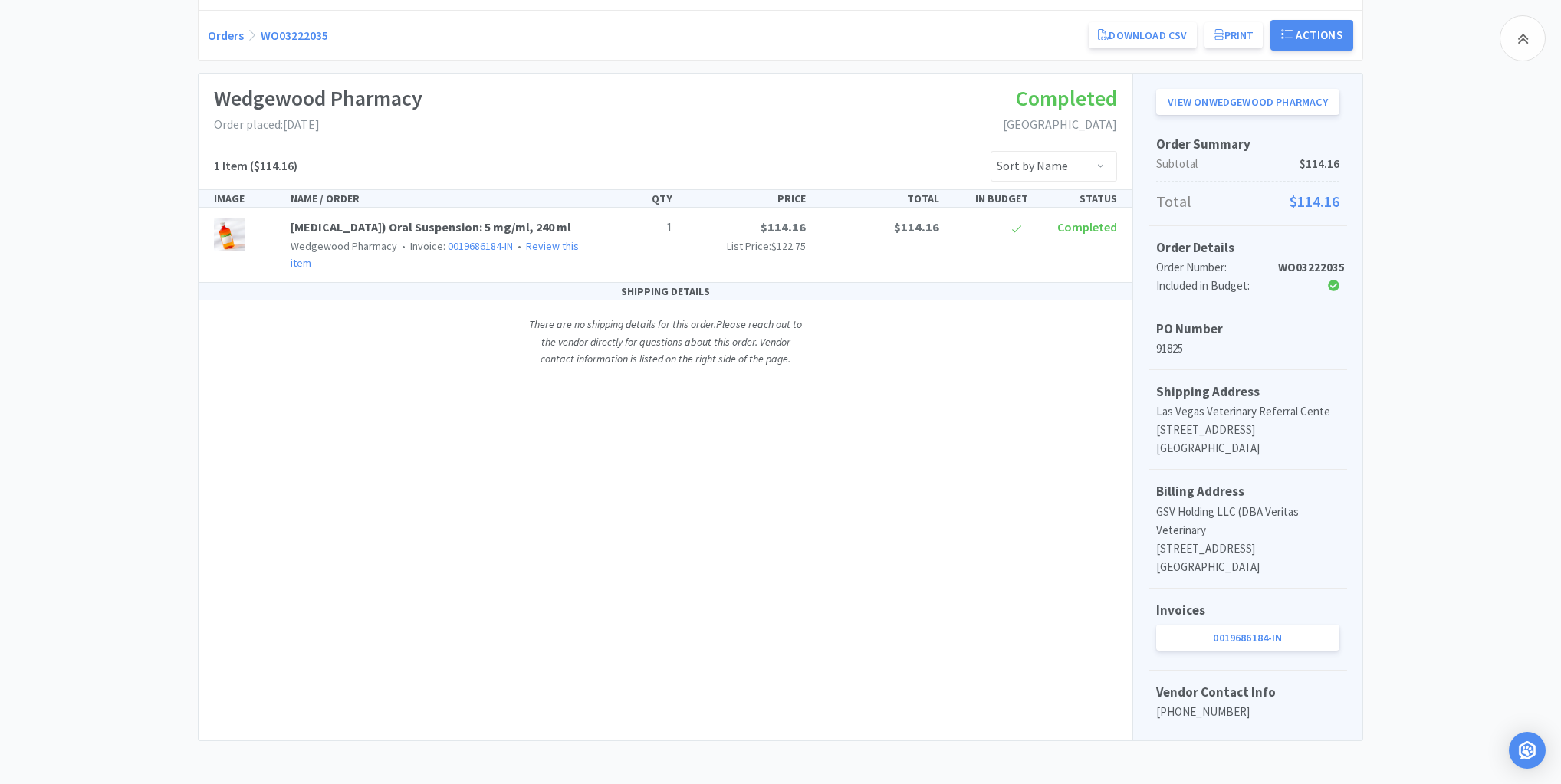
click at [1252, 630] on link "0019686184-IN" at bounding box center [1247, 637] width 183 height 26
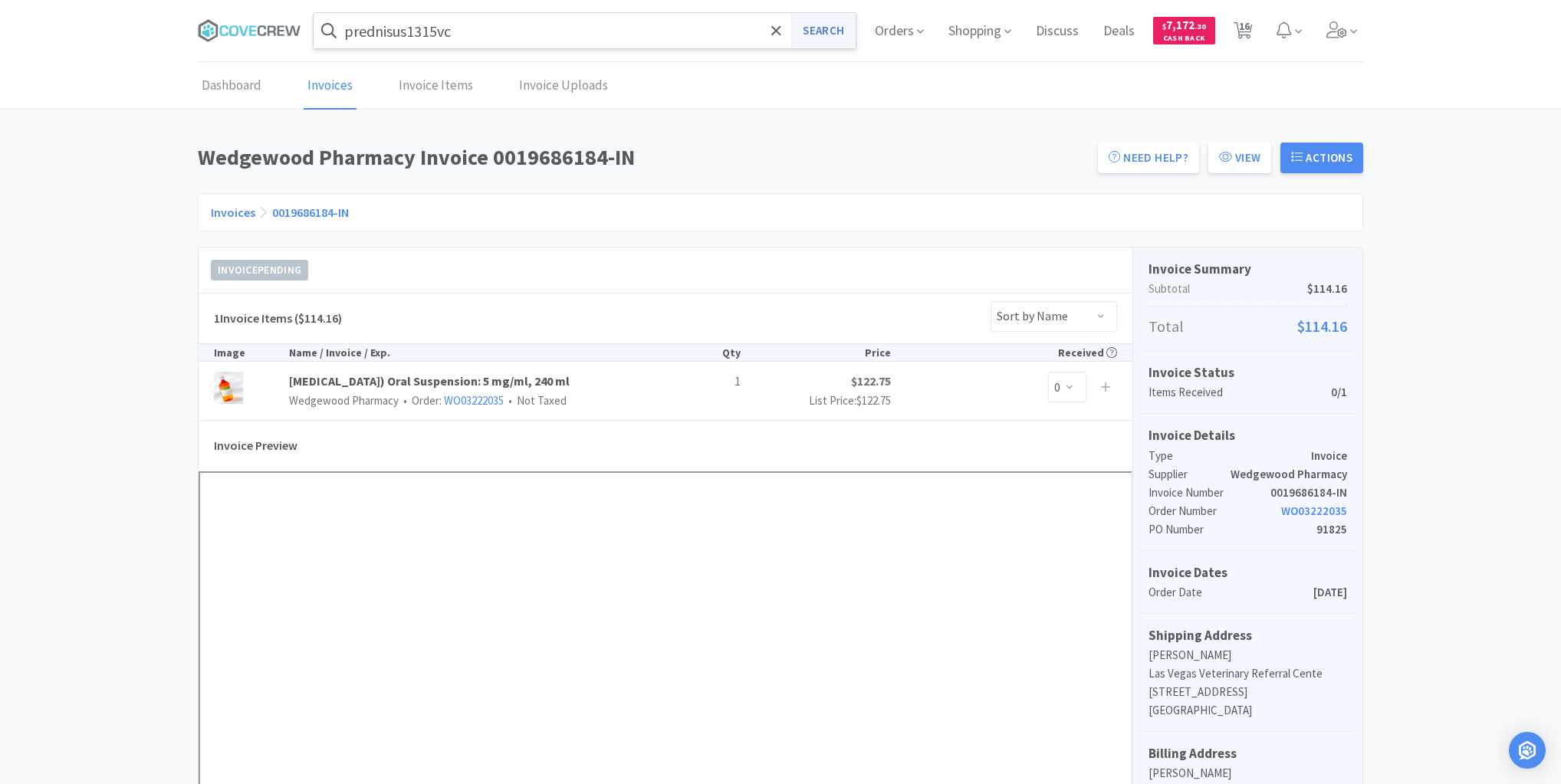
click at [826, 28] on button "Search" at bounding box center [824, 31] width 64 height 36
select select "1"
select select "4"
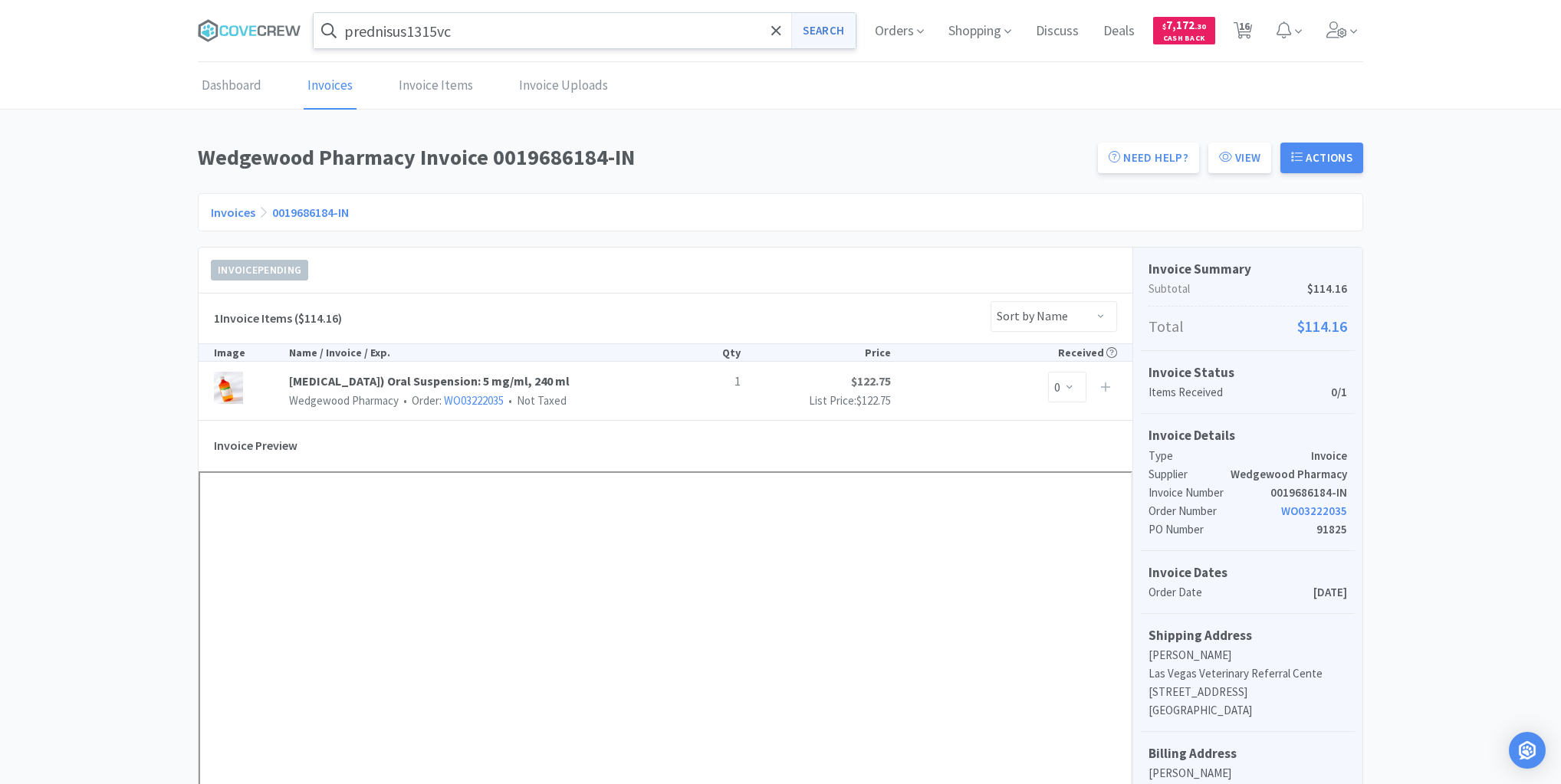
select select "1"
select select "10"
select select "3"
select select "1"
select select "2"
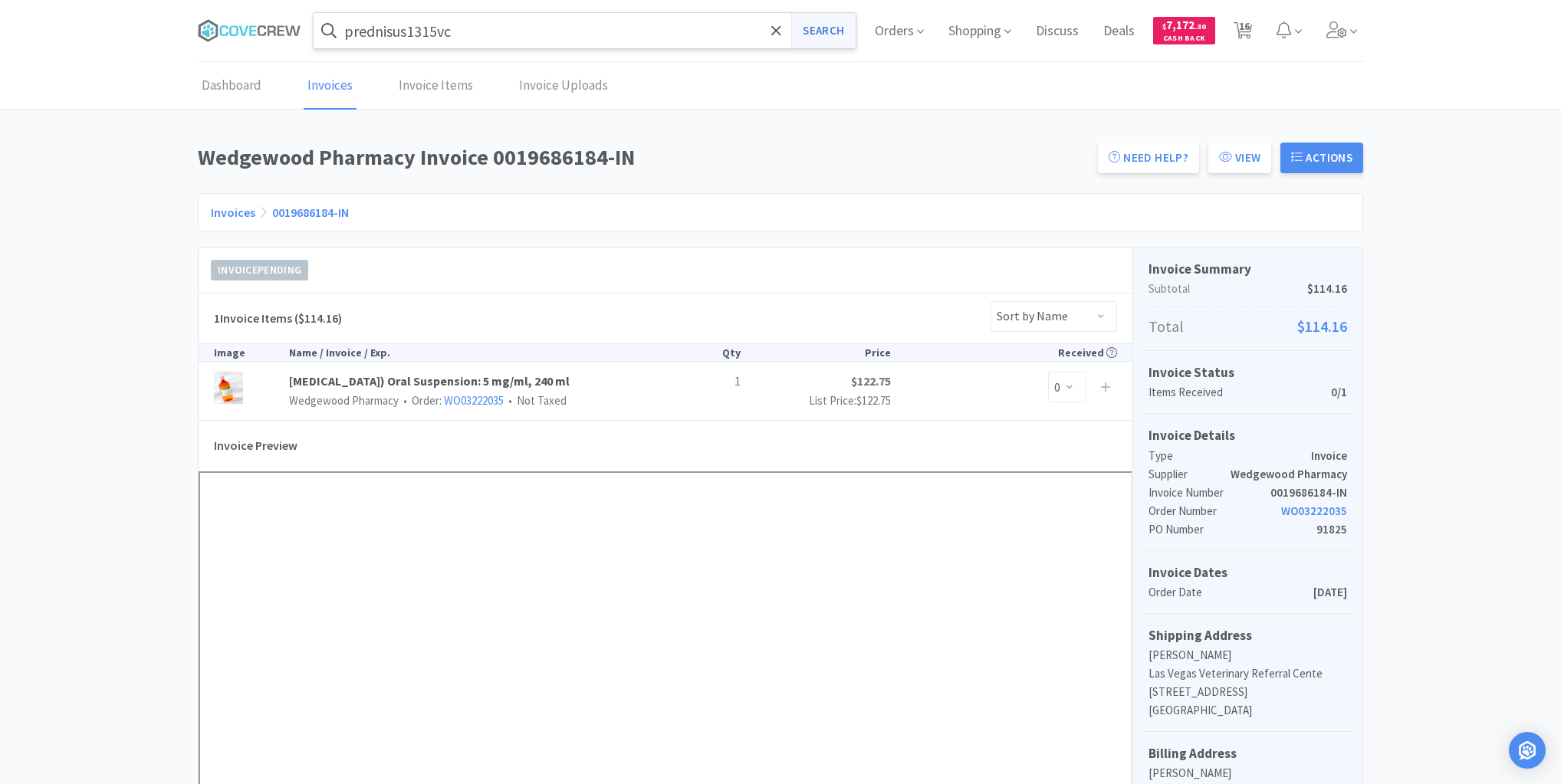
select select "1"
select select "6"
select select "1"
select select "2"
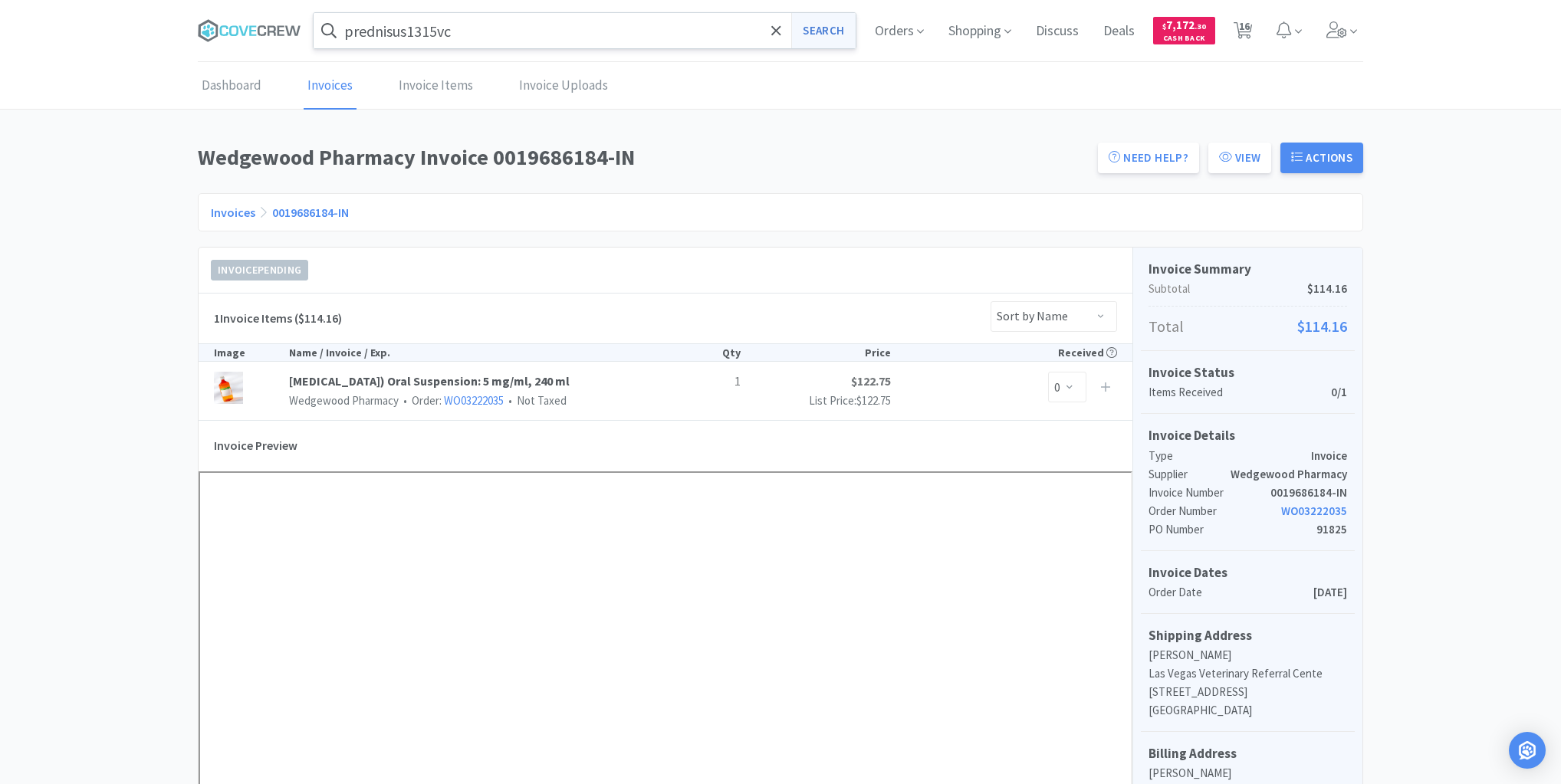
select select "2"
select select "1"
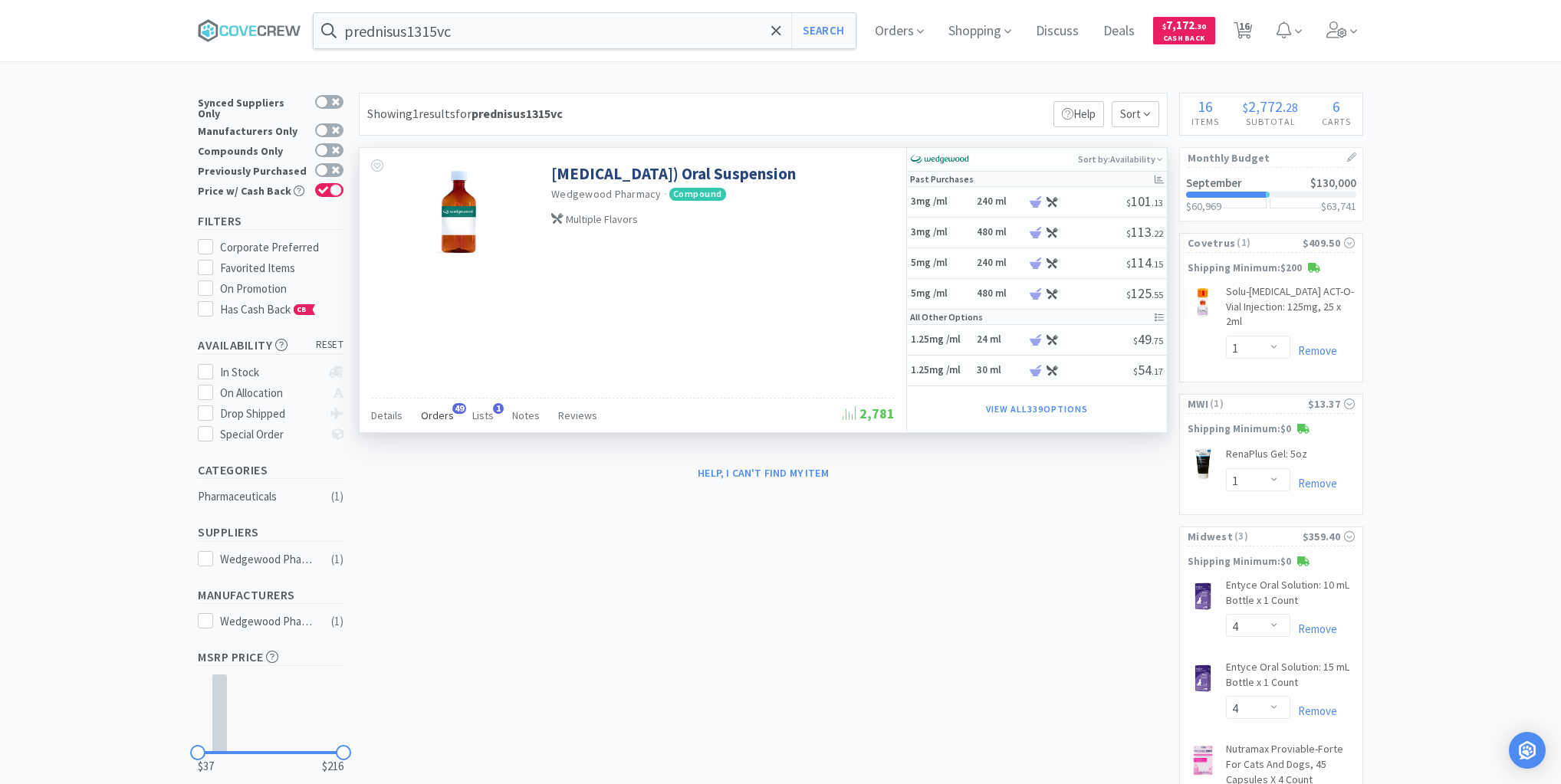
click at [443, 411] on span "Orders" at bounding box center [437, 416] width 33 height 14
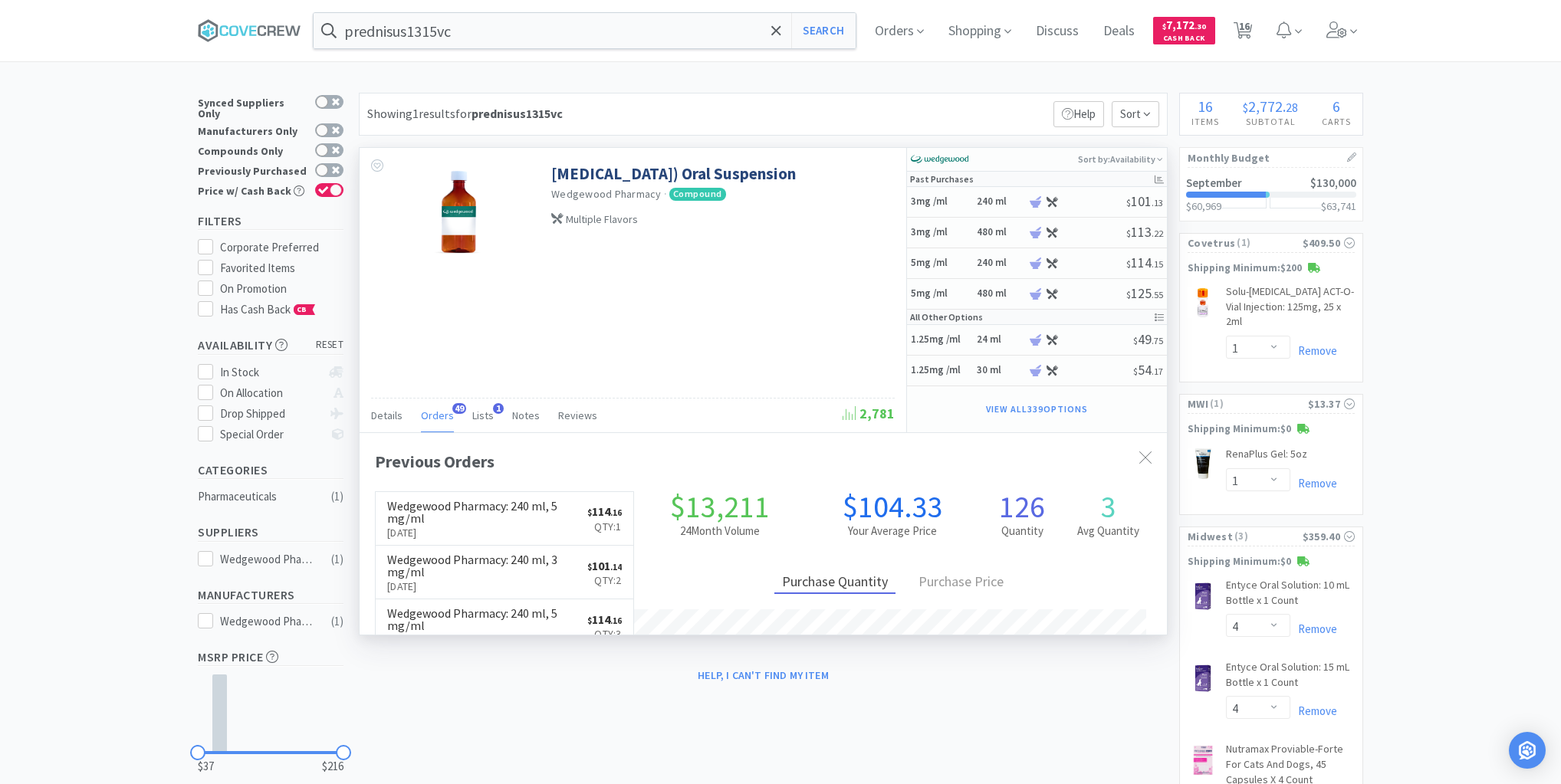
scroll to position [411, 808]
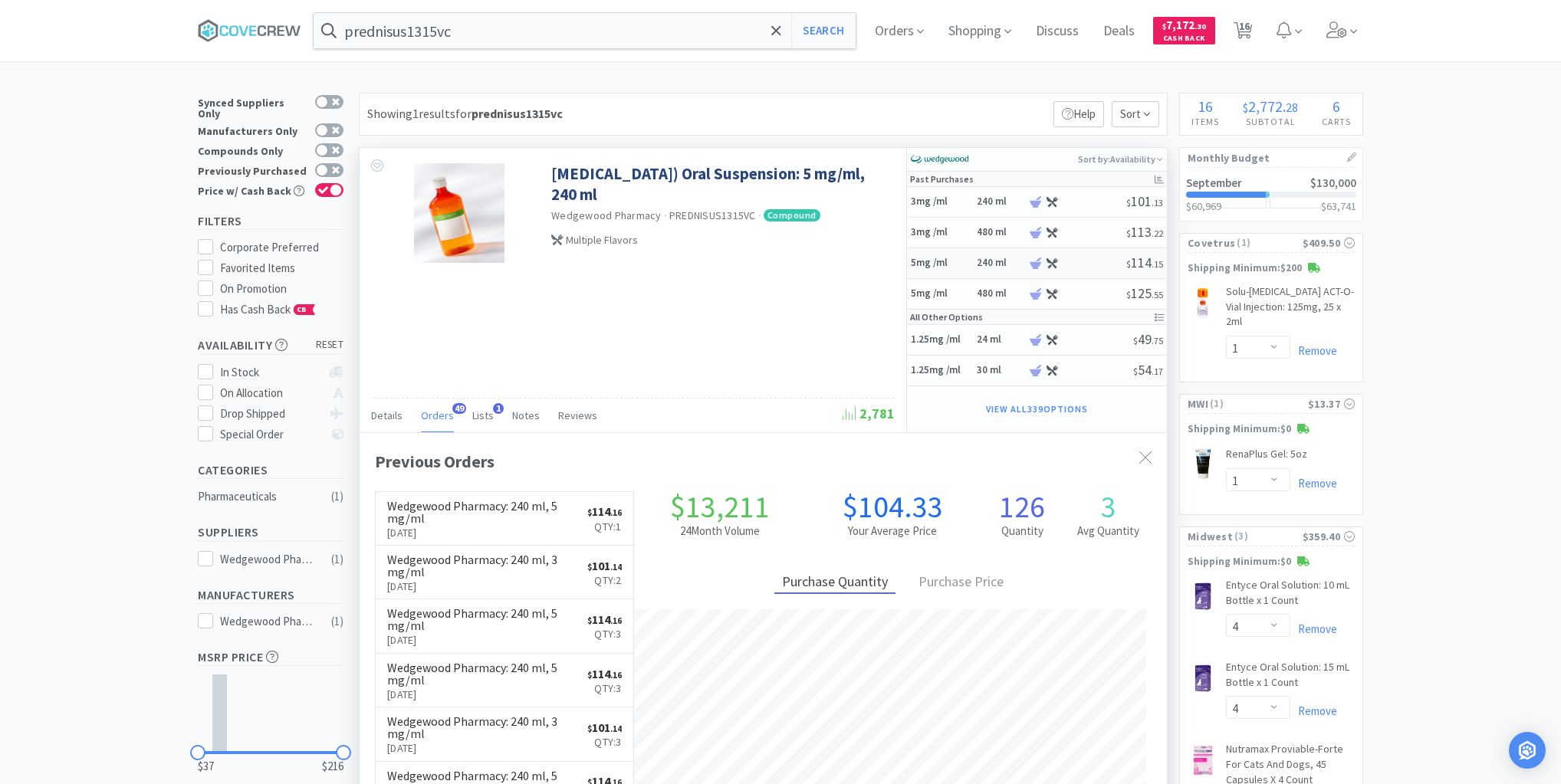
click at [957, 260] on h5 "5mg /ml" at bounding box center [941, 263] width 61 height 13
select select "1"
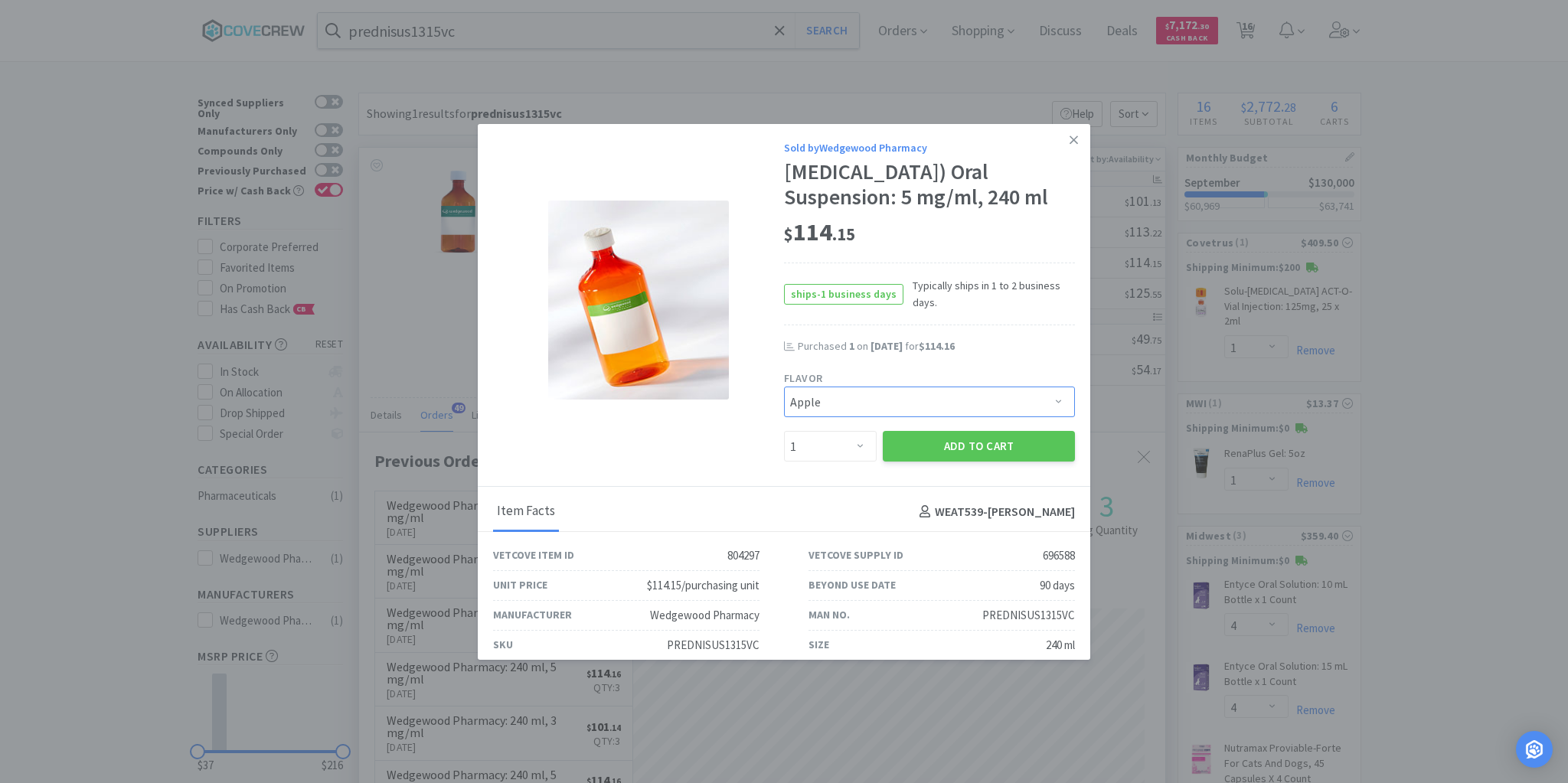
click at [1053, 417] on select "Pick a Flavor Apple Apple-Molasses Banana Beef Beef/Vanilla Butternut - Water C…" at bounding box center [929, 402] width 291 height 31
select select "167"
click at [784, 411] on select "Pick a Flavor Apple Apple-Molasses Banana Beef Beef/Vanilla Butternut - Water C…" at bounding box center [929, 402] width 291 height 31
click at [851, 461] on select "Enter Quantity 1 2 3 4 5 6 7 8 9 10 11 12 13 14 15 16 17 18 19 20 Enter Quantity" at bounding box center [830, 446] width 92 height 31
click at [952, 461] on button "Add to Cart" at bounding box center [978, 446] width 192 height 31
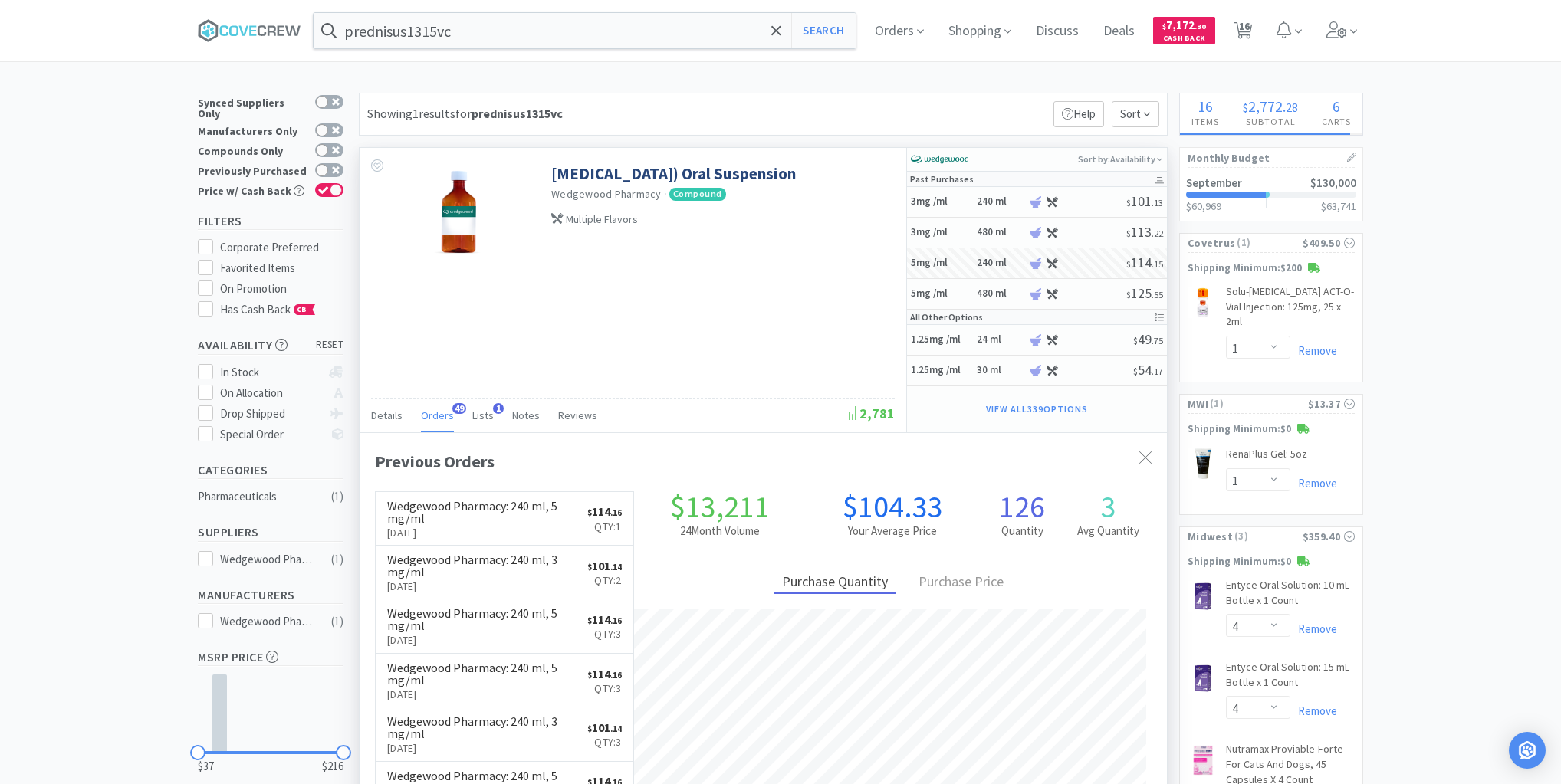
select select "1"
click at [667, 28] on input "prednisus1315vc" at bounding box center [585, 31] width 542 height 36
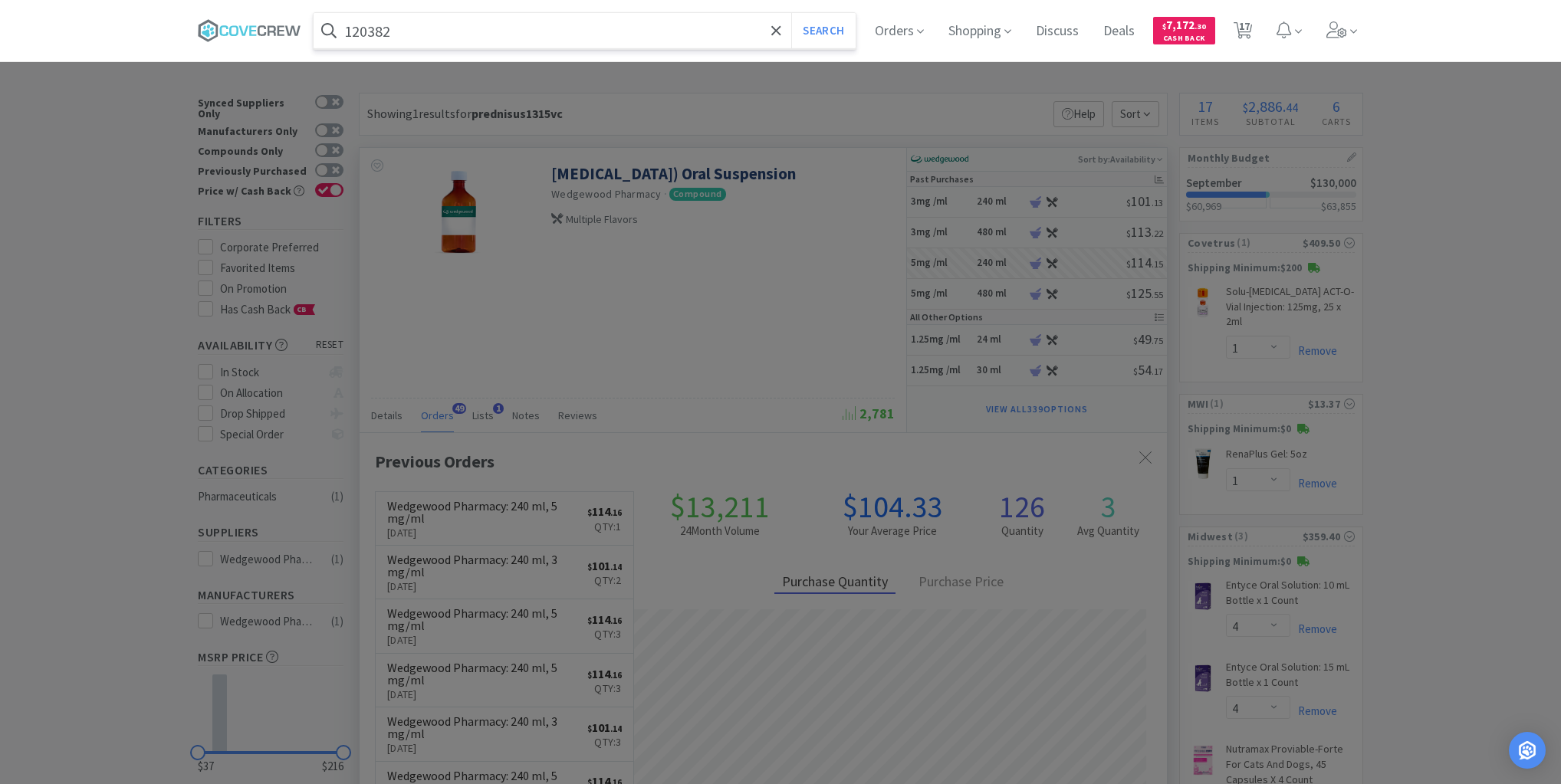
type input "120382"
click at [792, 13] on button "Search" at bounding box center [824, 31] width 64 height 36
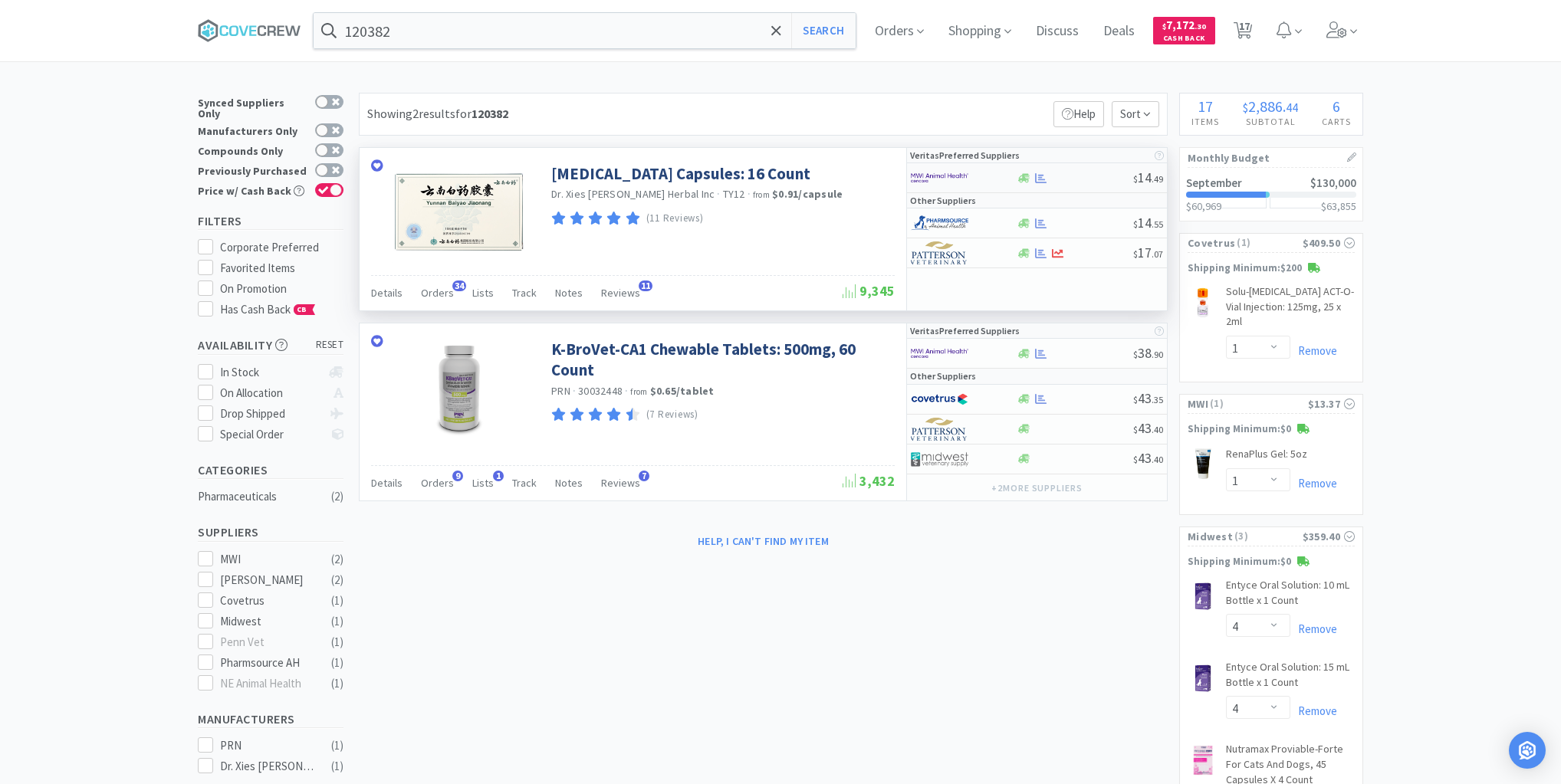
click at [1098, 178] on div at bounding box center [1075, 178] width 117 height 12
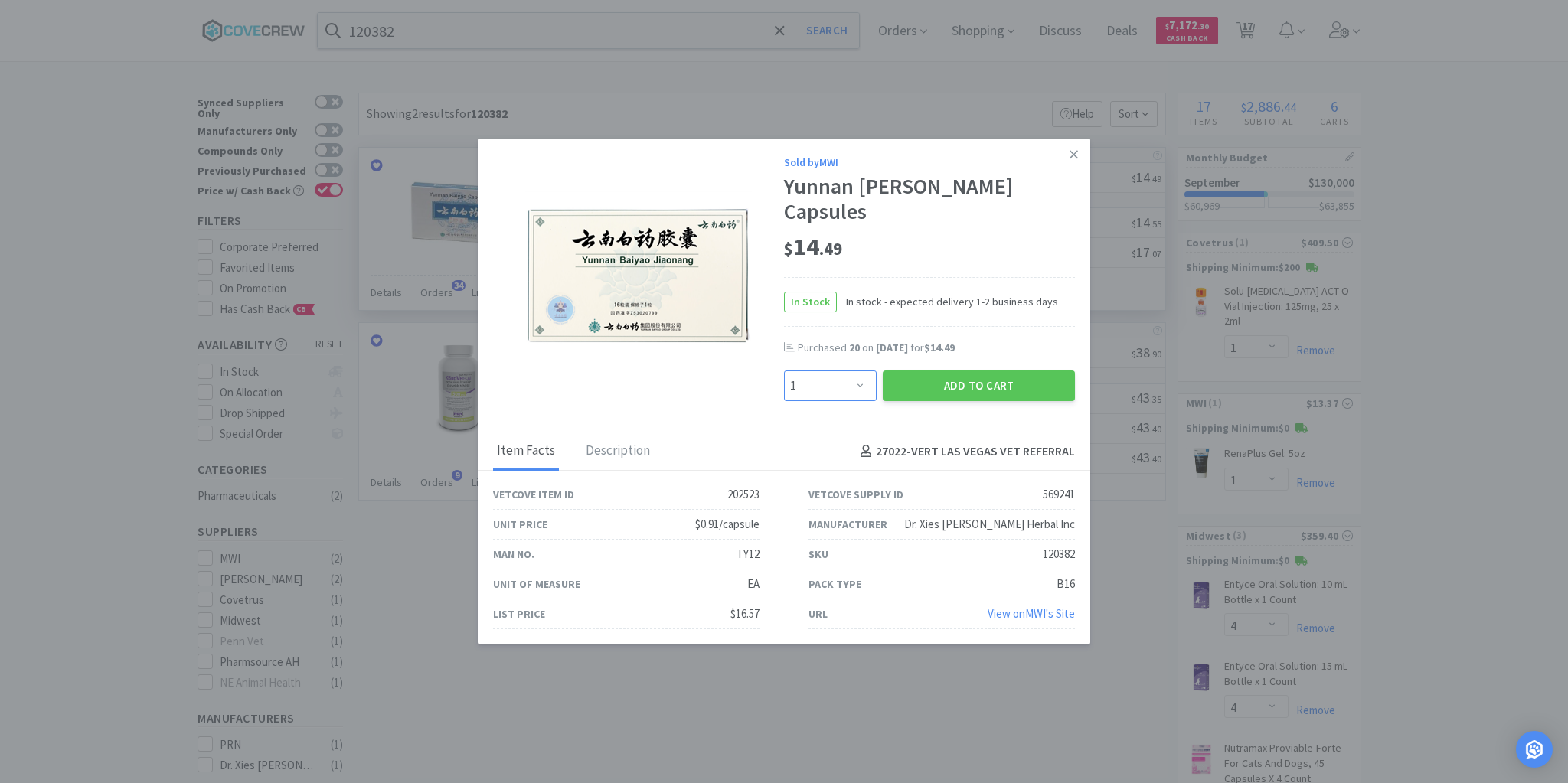
click at [858, 372] on select "Enter Quantity 1 2 3 4 5 6 7 8 9 10 11 12 13 14 15 16 17 18 19 20 Enter Quantity" at bounding box center [830, 386] width 92 height 31
select select "10"
click at [784, 371] on select "Enter Quantity 1 2 3 4 5 6 7 8 9 10 11 12 13 14 15 16 17 18 19 20 Enter Quantity" at bounding box center [830, 386] width 92 height 31
click at [1010, 371] on button "Add to Cart" at bounding box center [978, 386] width 192 height 31
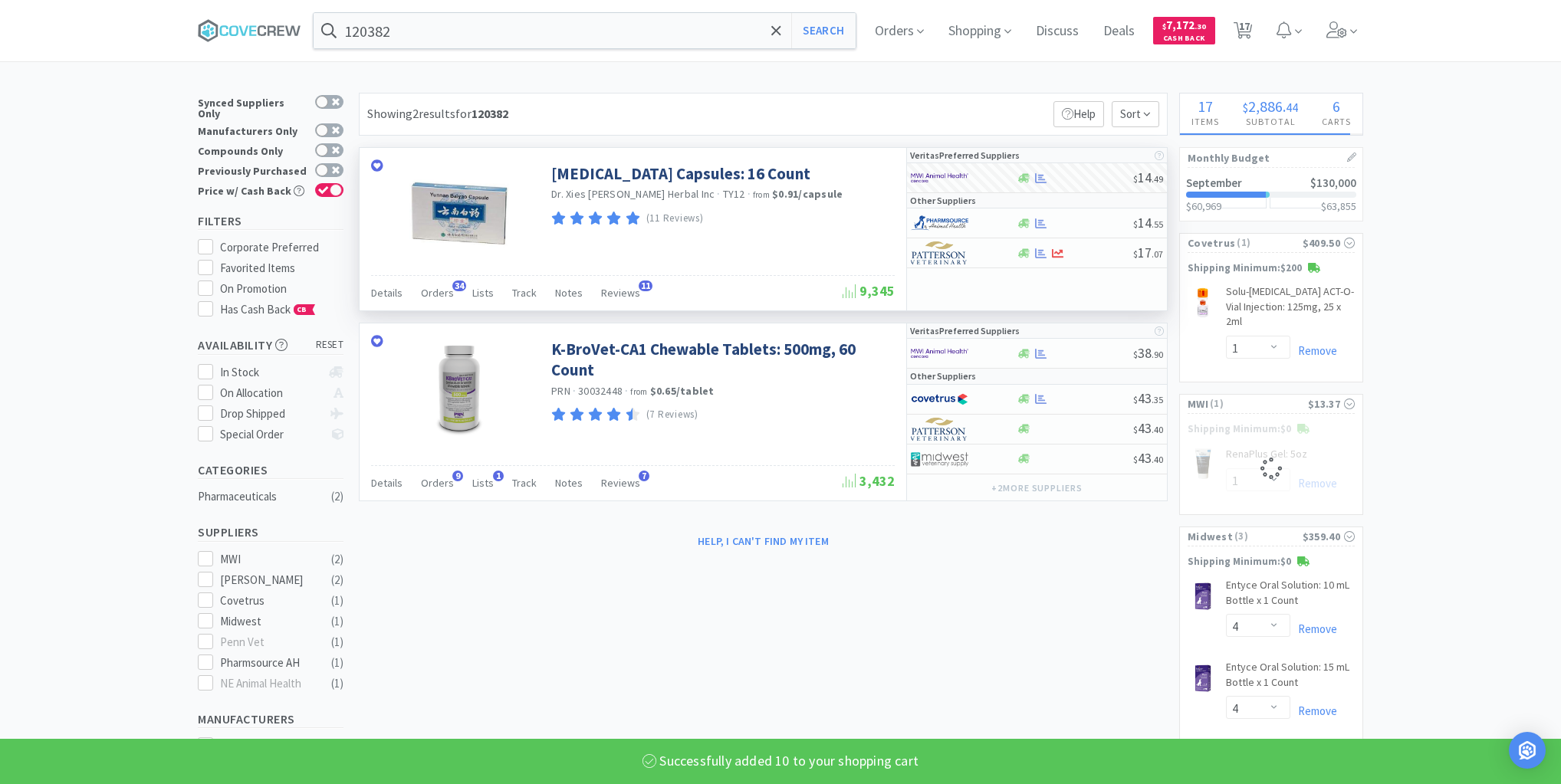
select select "10"
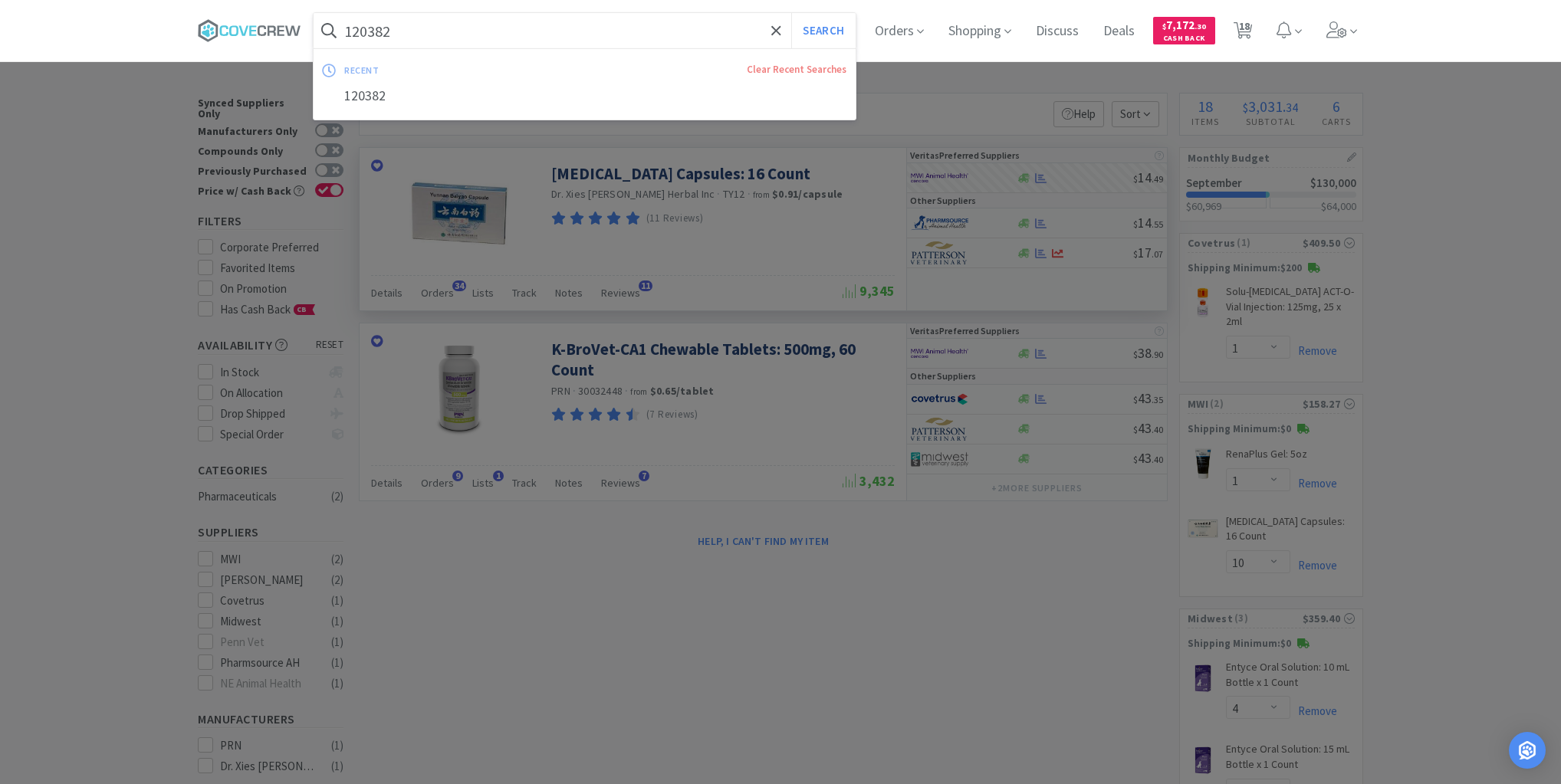
click at [701, 28] on input "120382" at bounding box center [585, 31] width 542 height 36
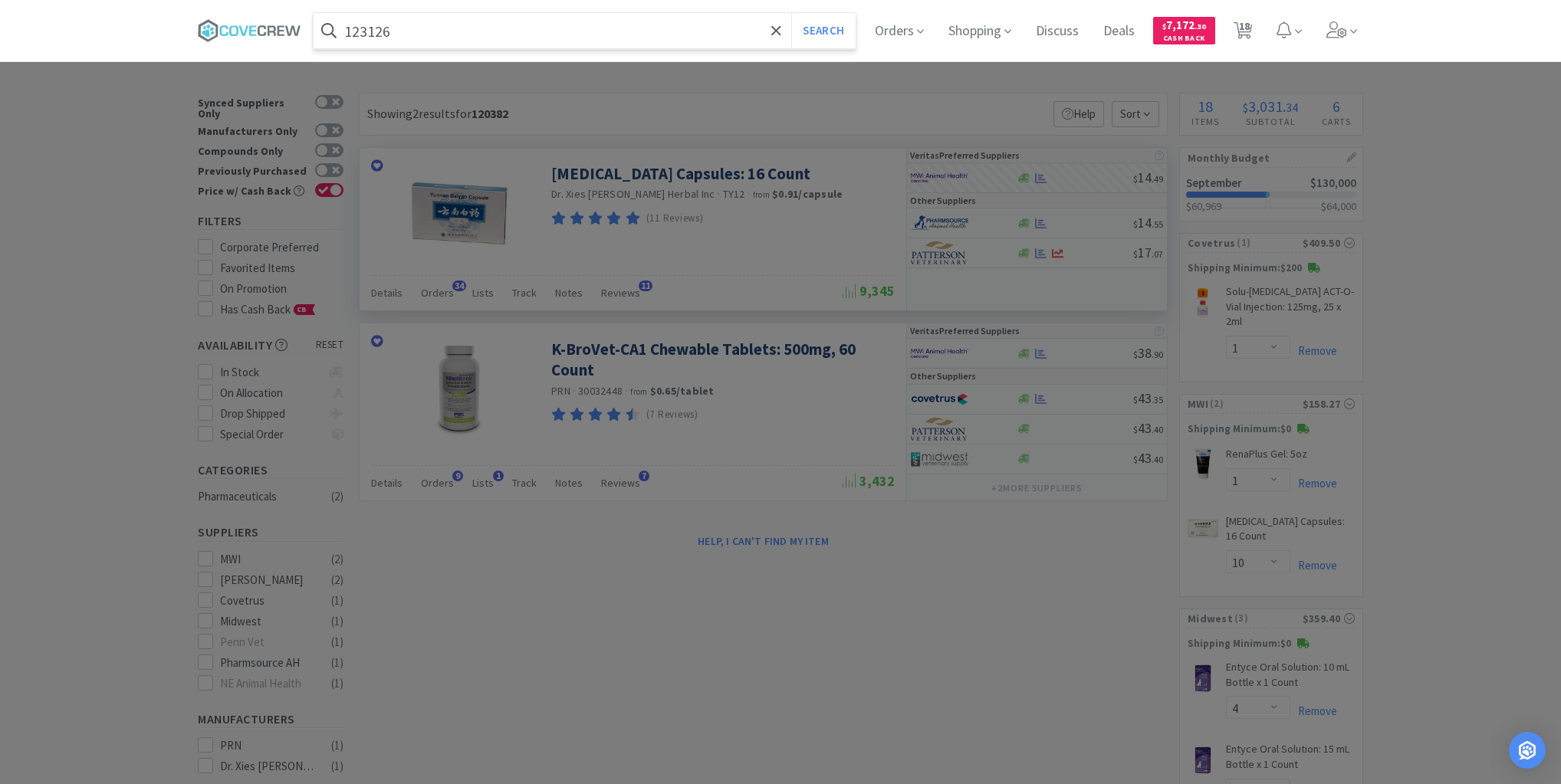
type input "123126"
click at [792, 13] on button "Search" at bounding box center [824, 31] width 64 height 36
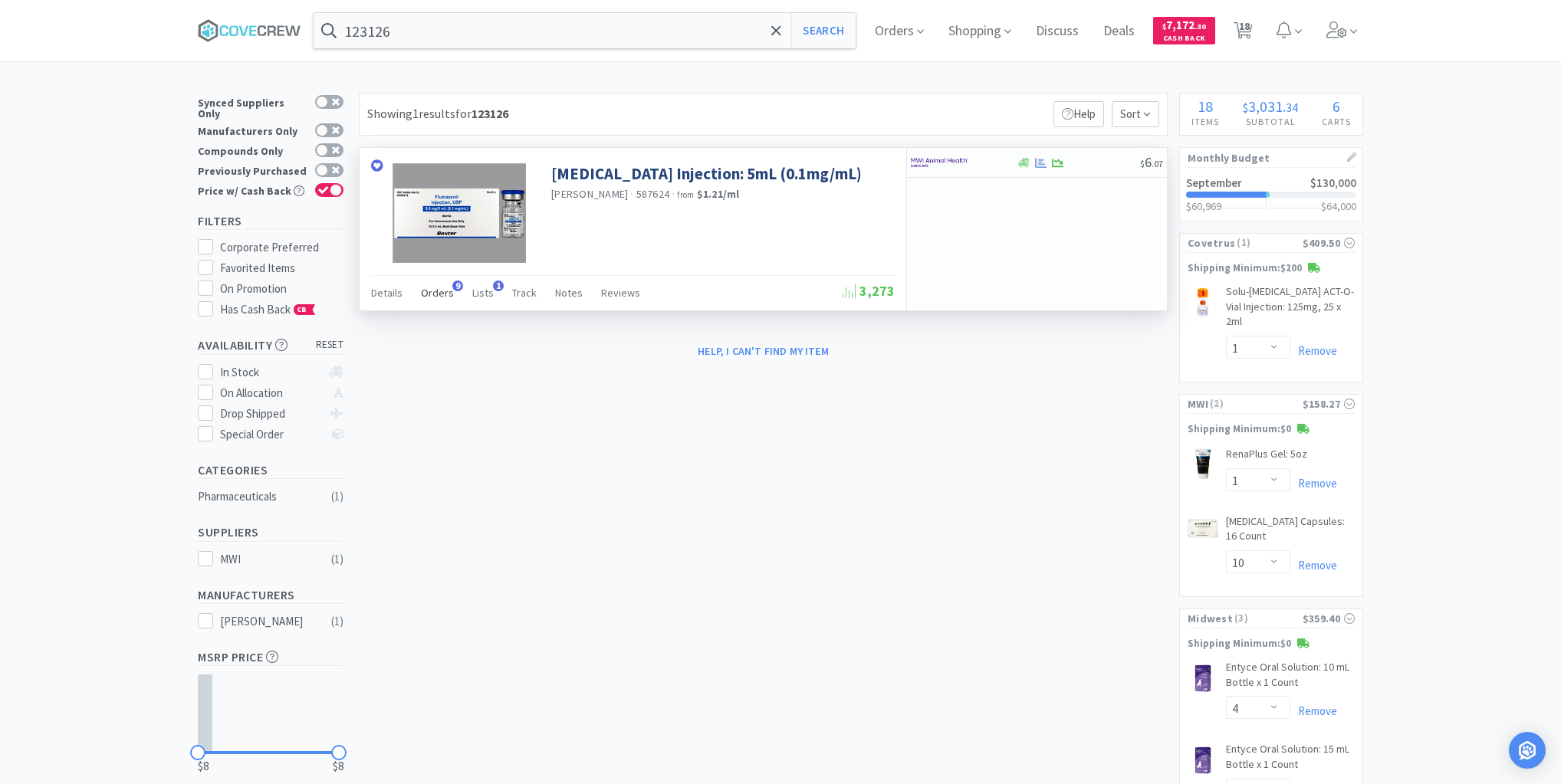
click at [442, 291] on span "Orders" at bounding box center [437, 293] width 33 height 14
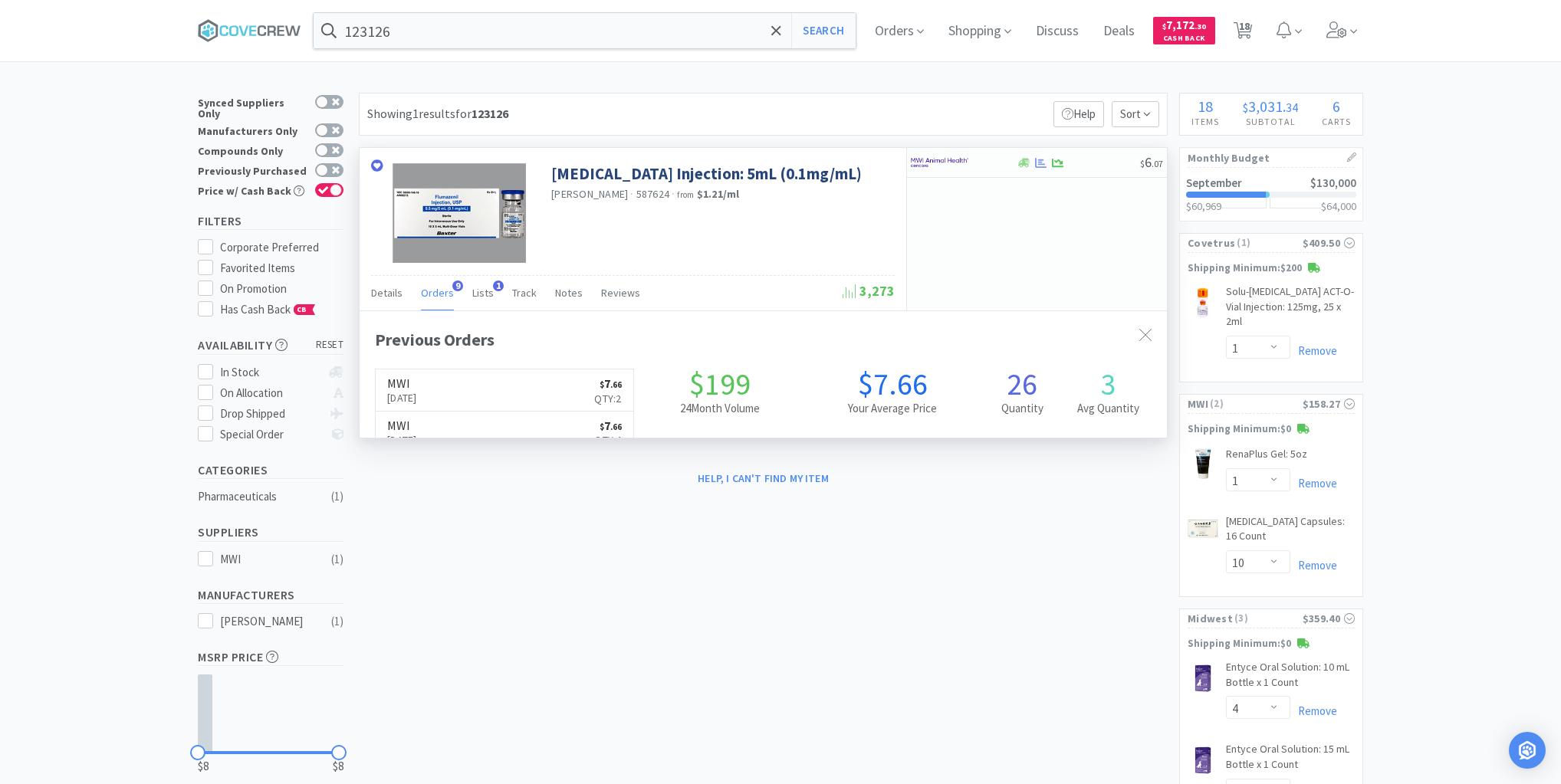
scroll to position [411, 808]
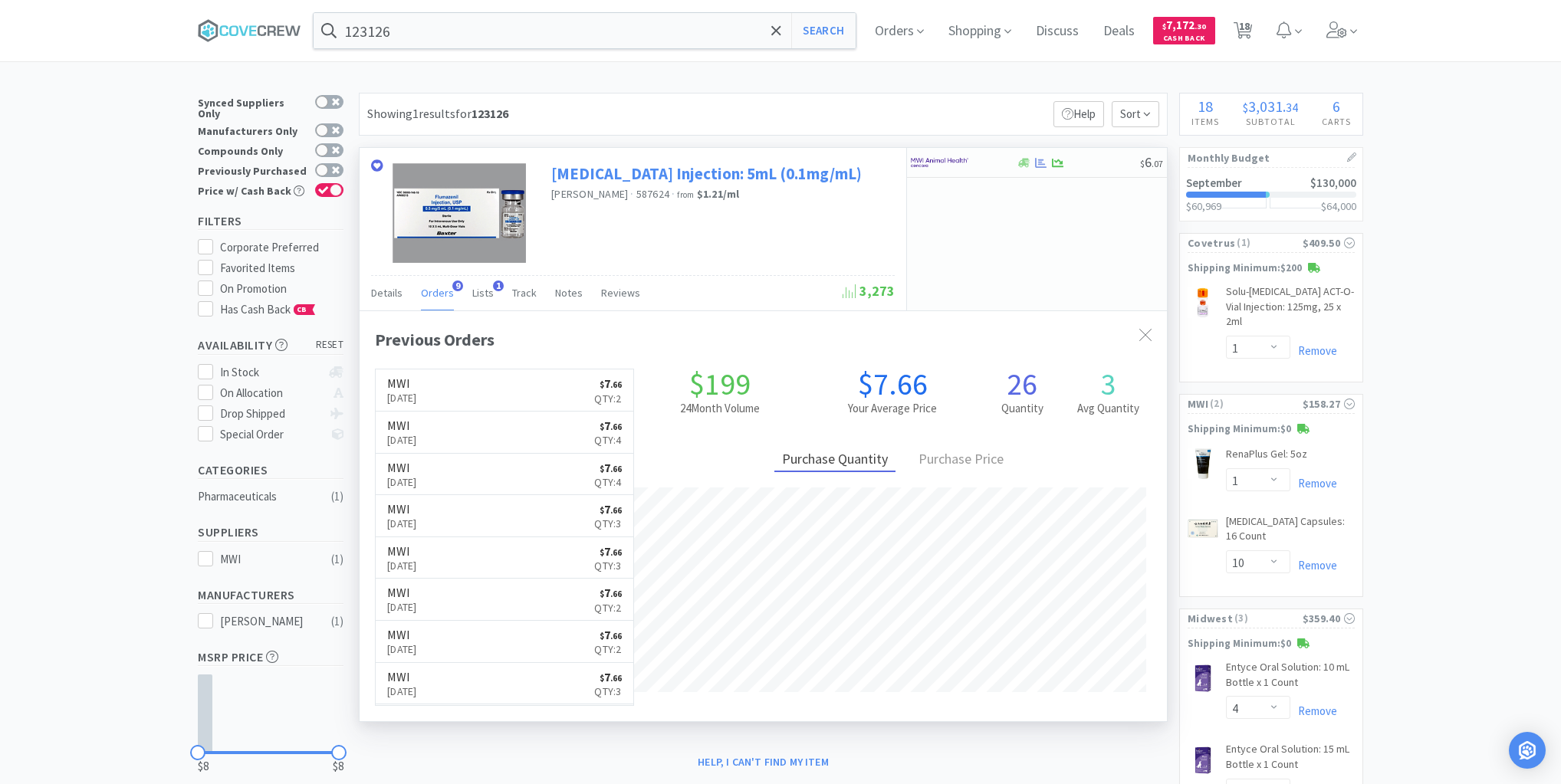
click at [639, 170] on link "[MEDICAL_DATA] Injection: 5mL (0.1mg/mL)" at bounding box center [707, 173] width 311 height 20
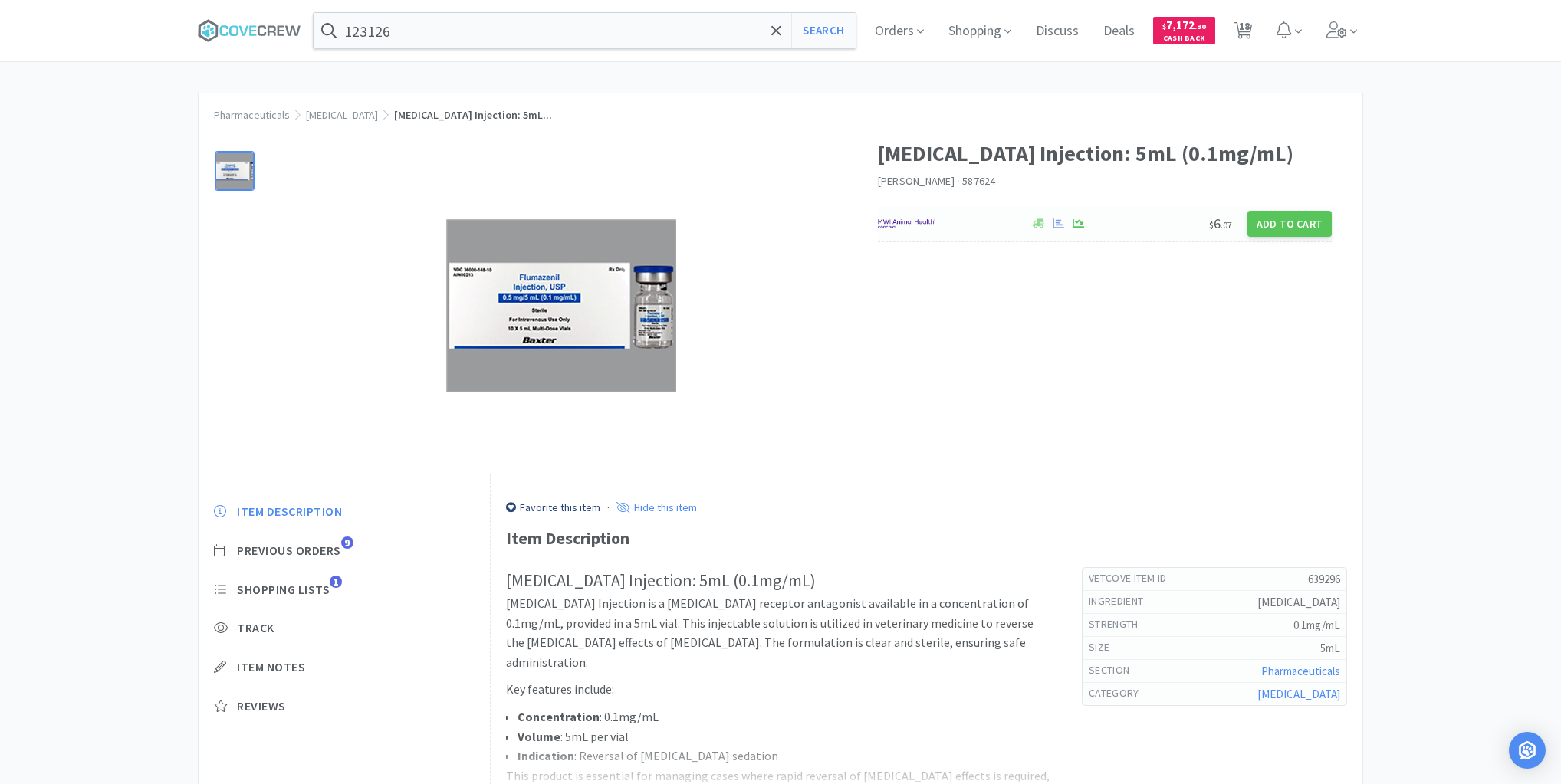
click at [992, 224] on div at bounding box center [946, 223] width 137 height 26
select select "1"
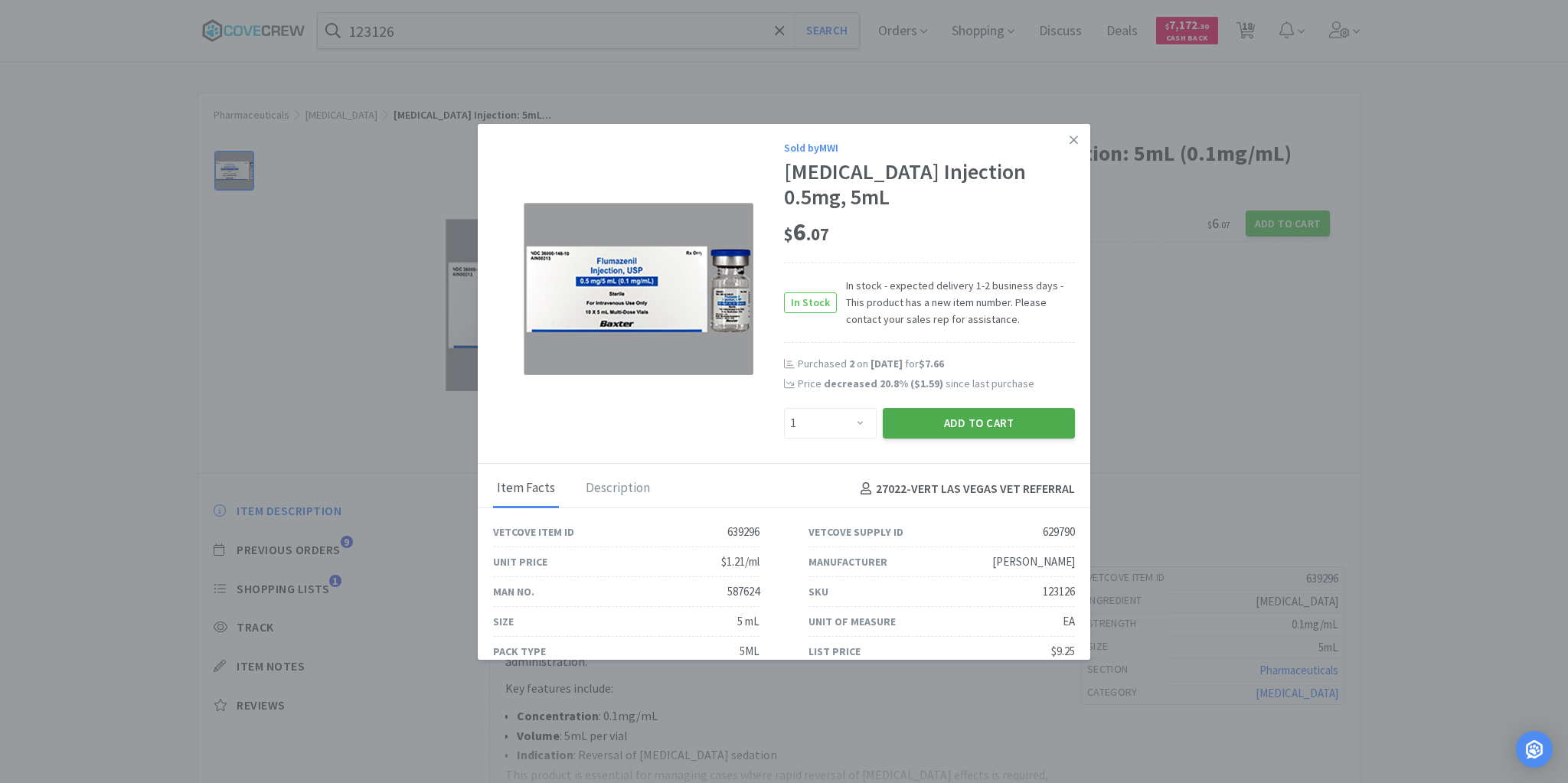
click at [950, 420] on button "Add to Cart" at bounding box center [978, 423] width 192 height 31
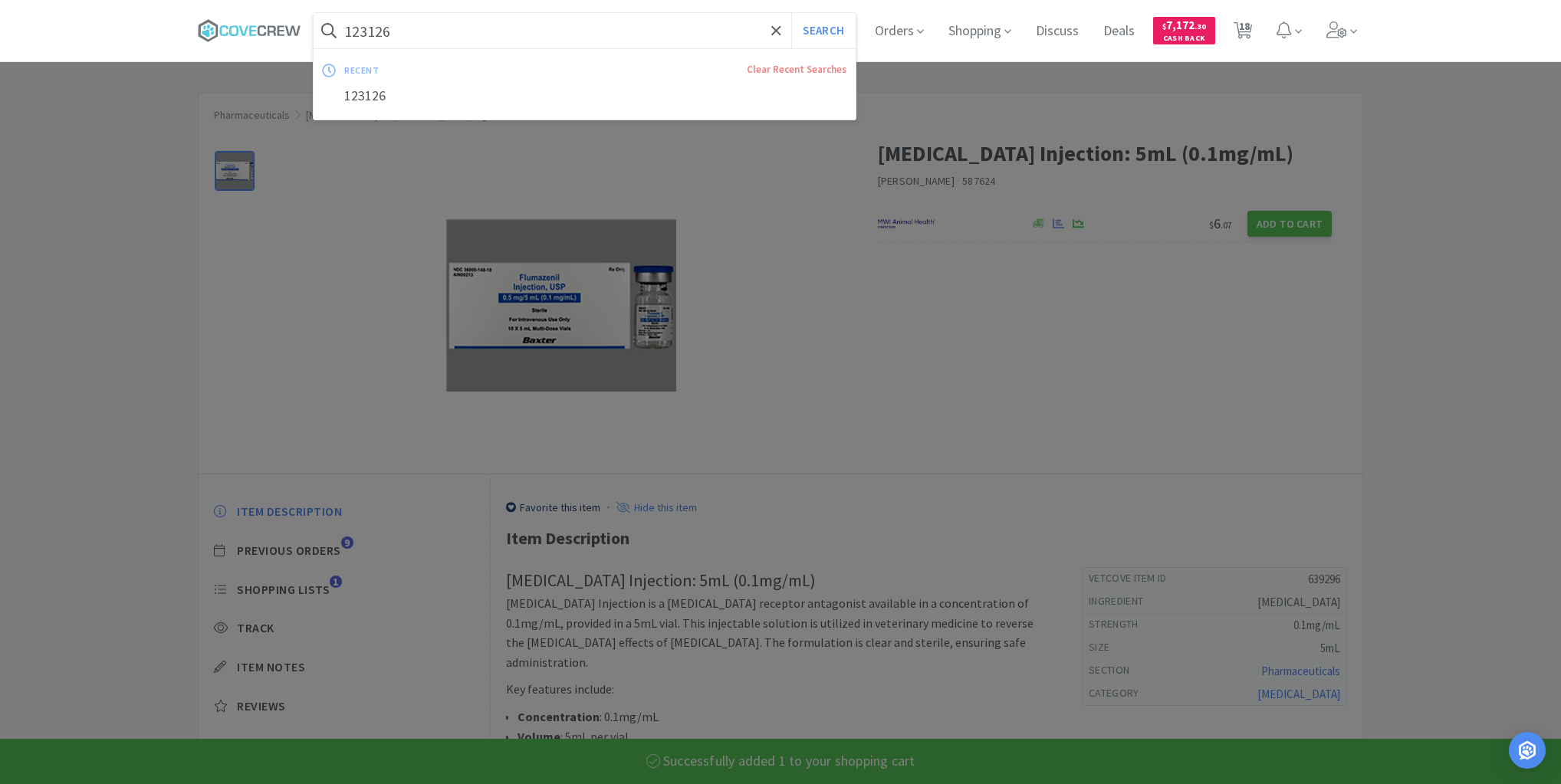
click at [747, 30] on input "123126" at bounding box center [585, 31] width 542 height 36
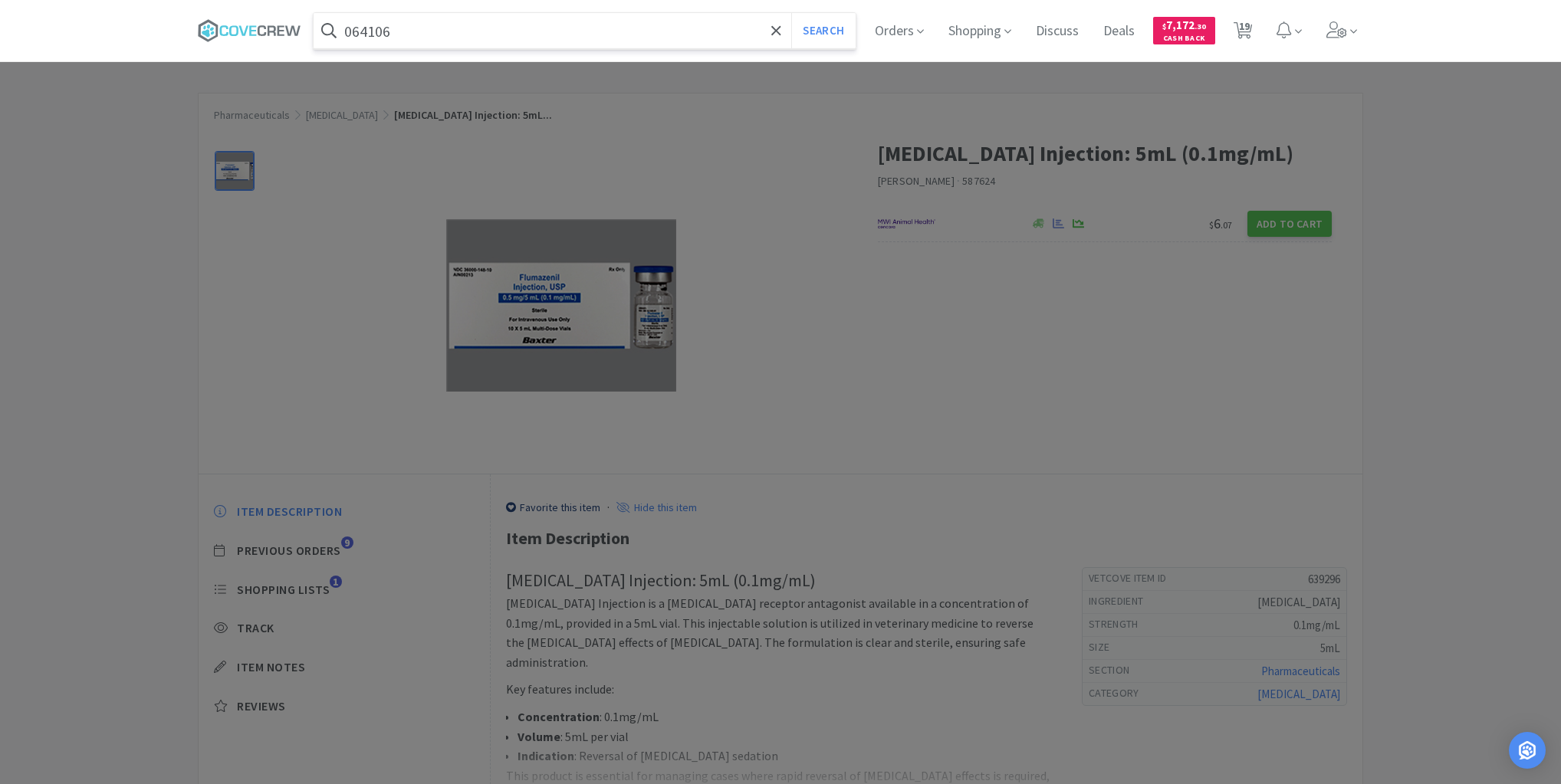
type input "064106"
click at [792, 13] on button "Search" at bounding box center [824, 31] width 64 height 36
select select "1"
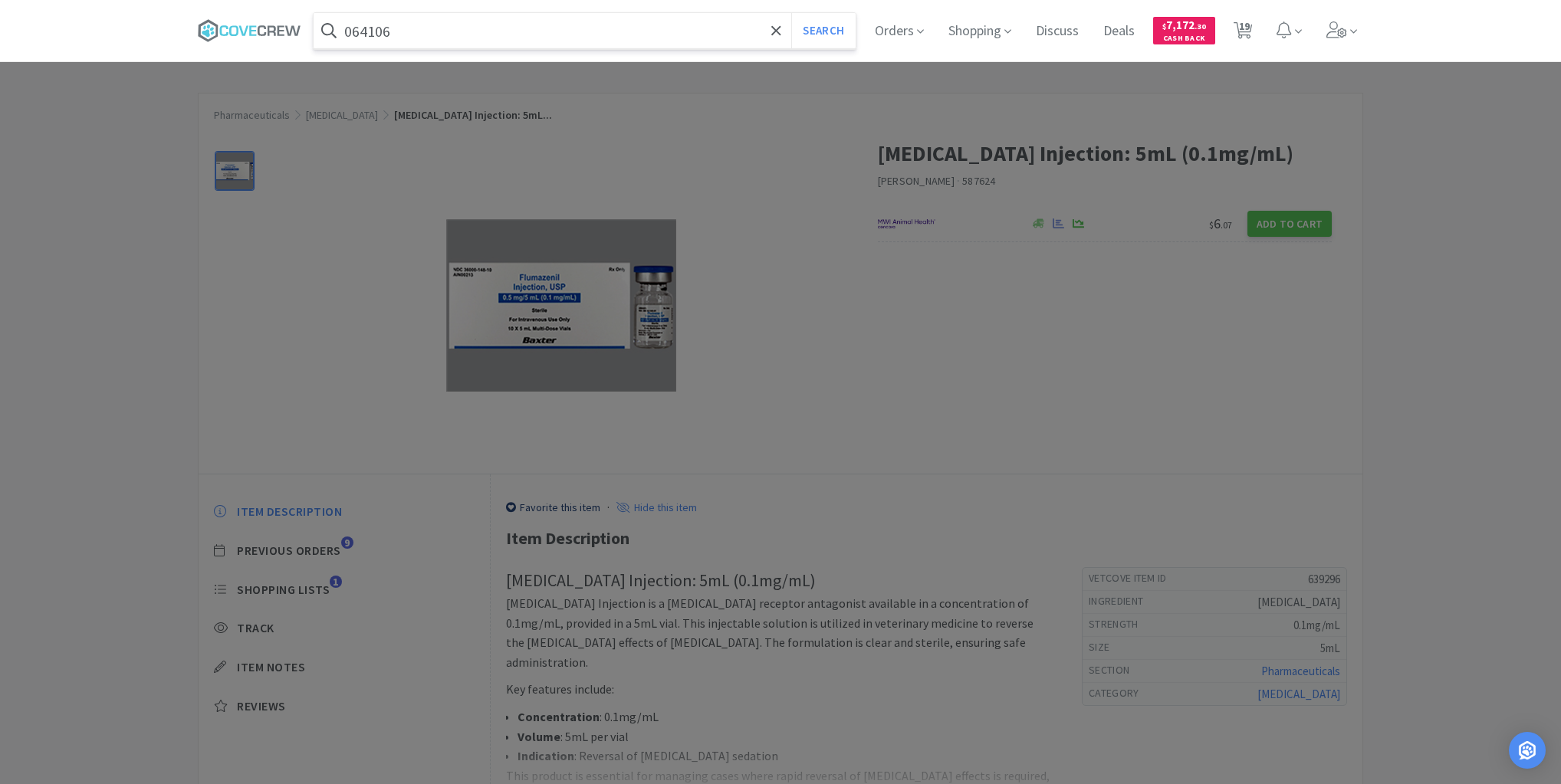
select select "10"
select select "4"
select select "1"
select select "10"
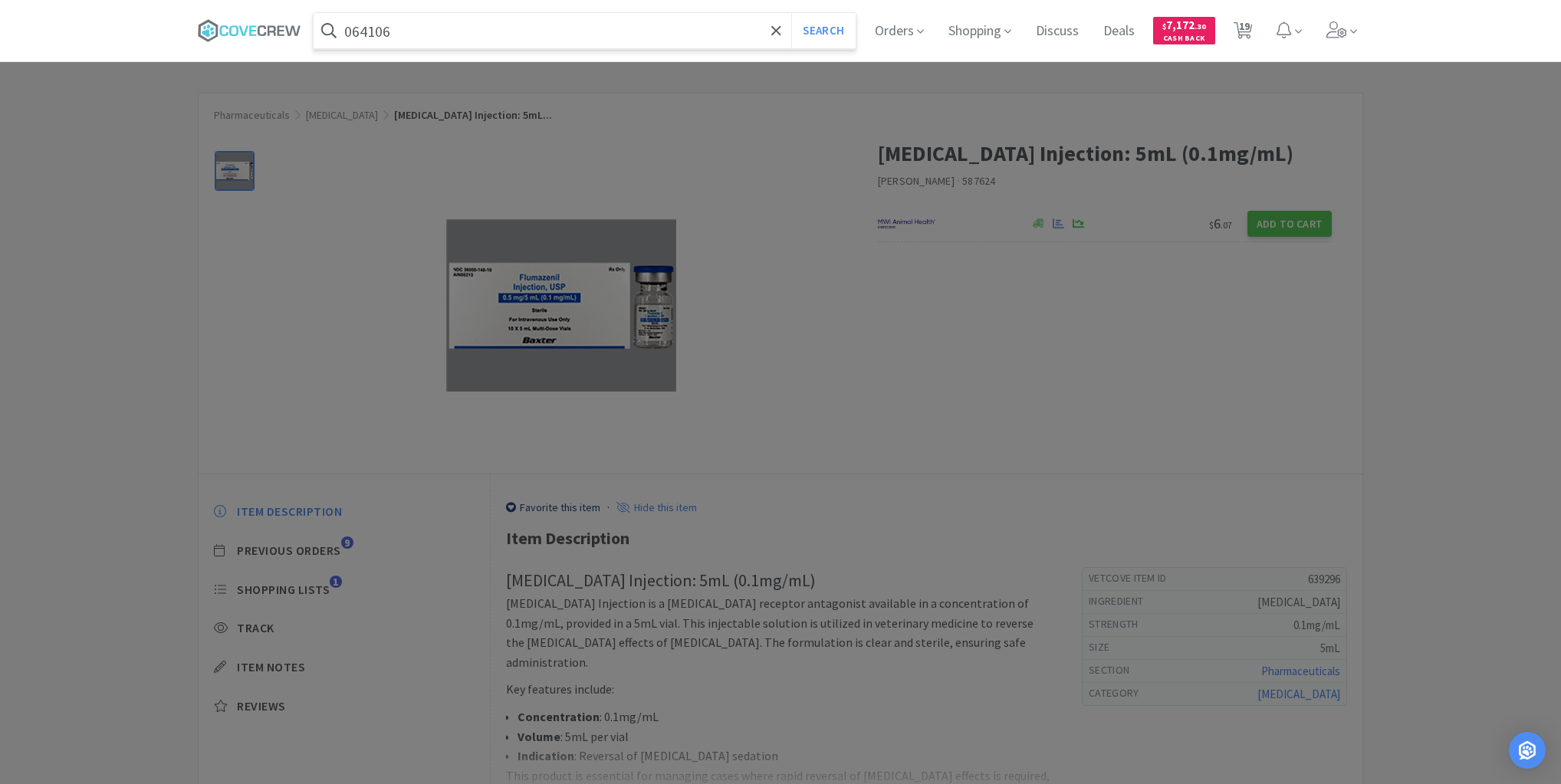
select select "3"
select select "1"
select select "2"
select select "1"
select select "6"
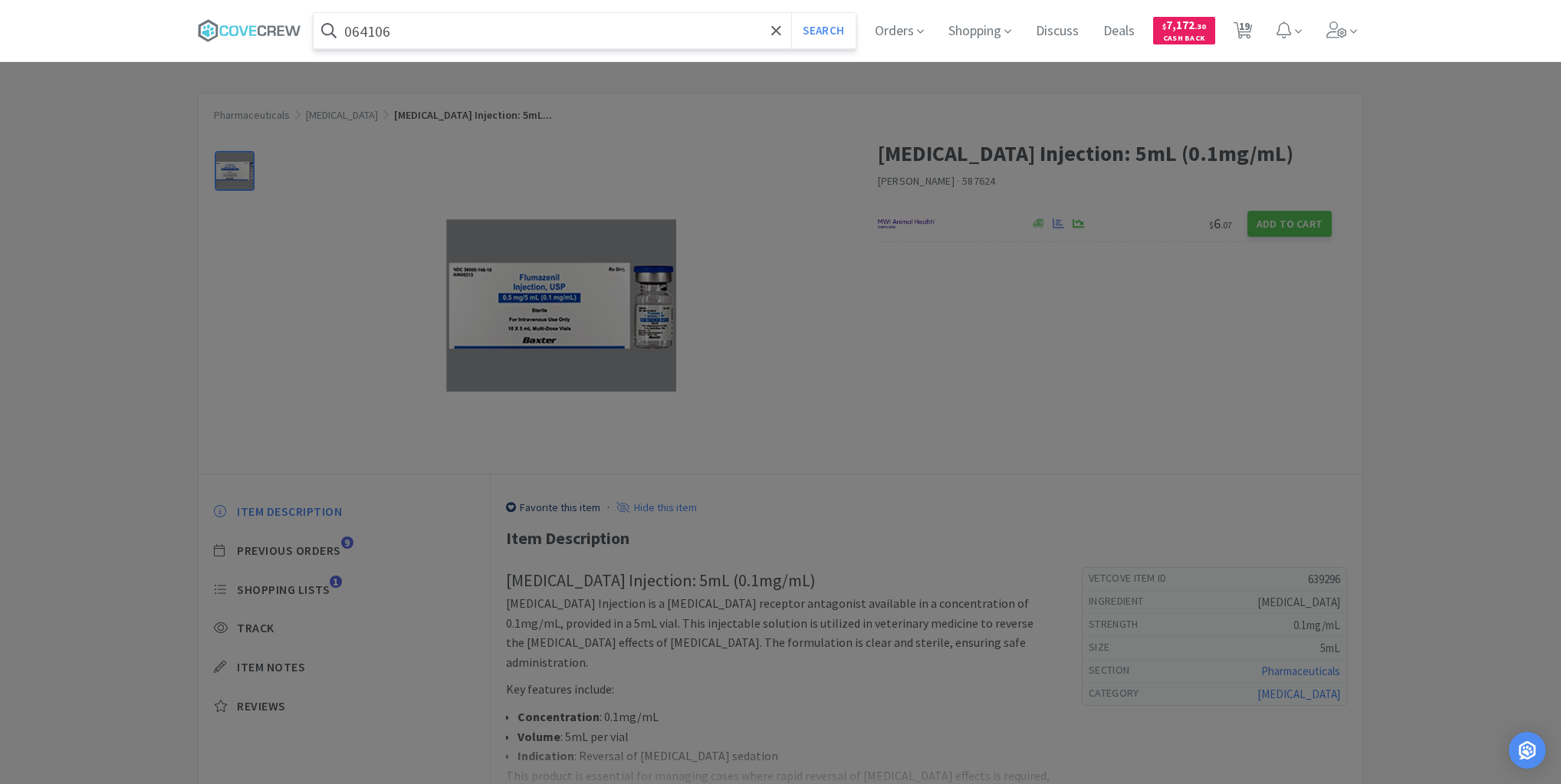
select select "1"
select select "2"
select select "1"
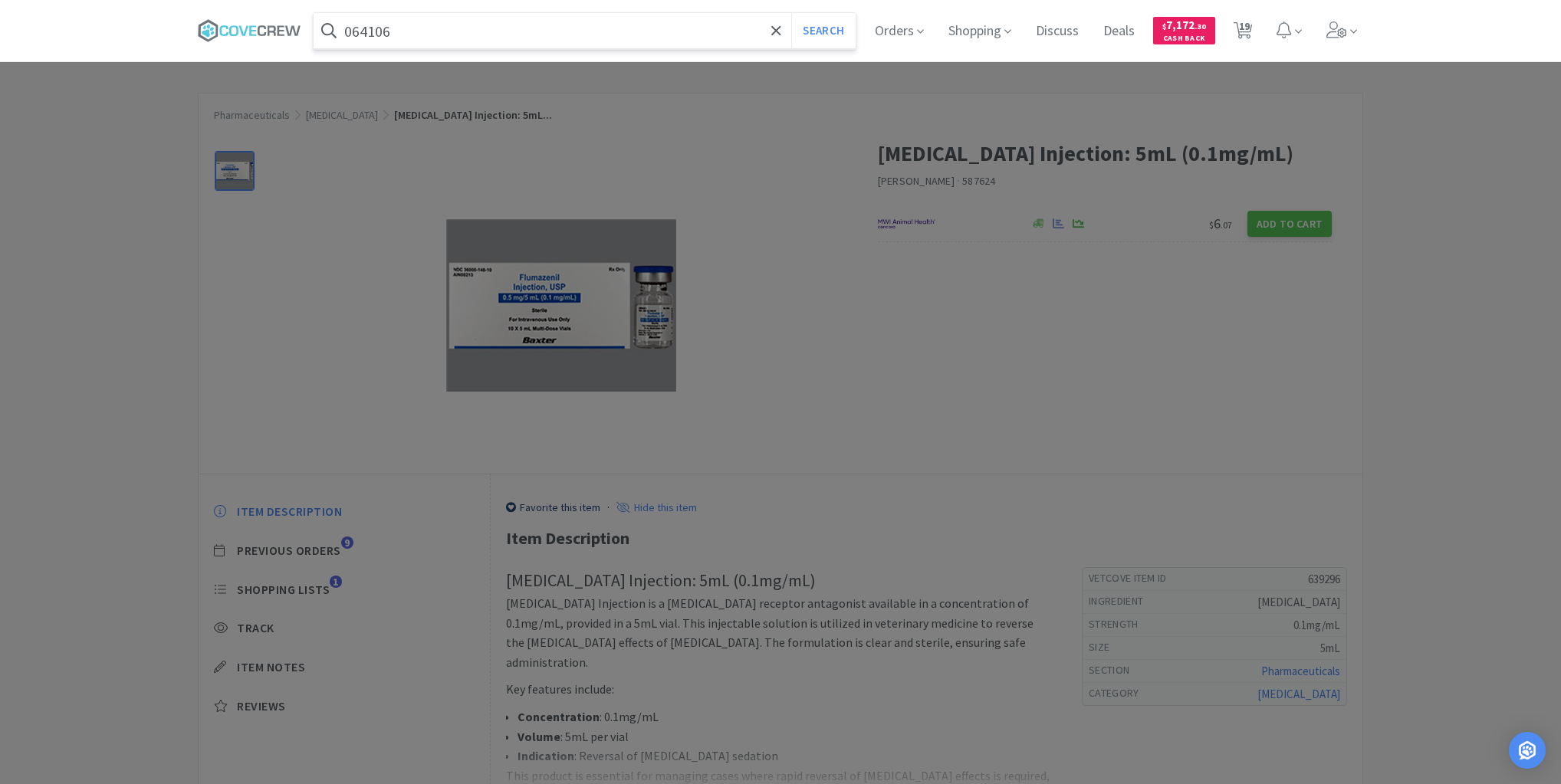
select select "1"
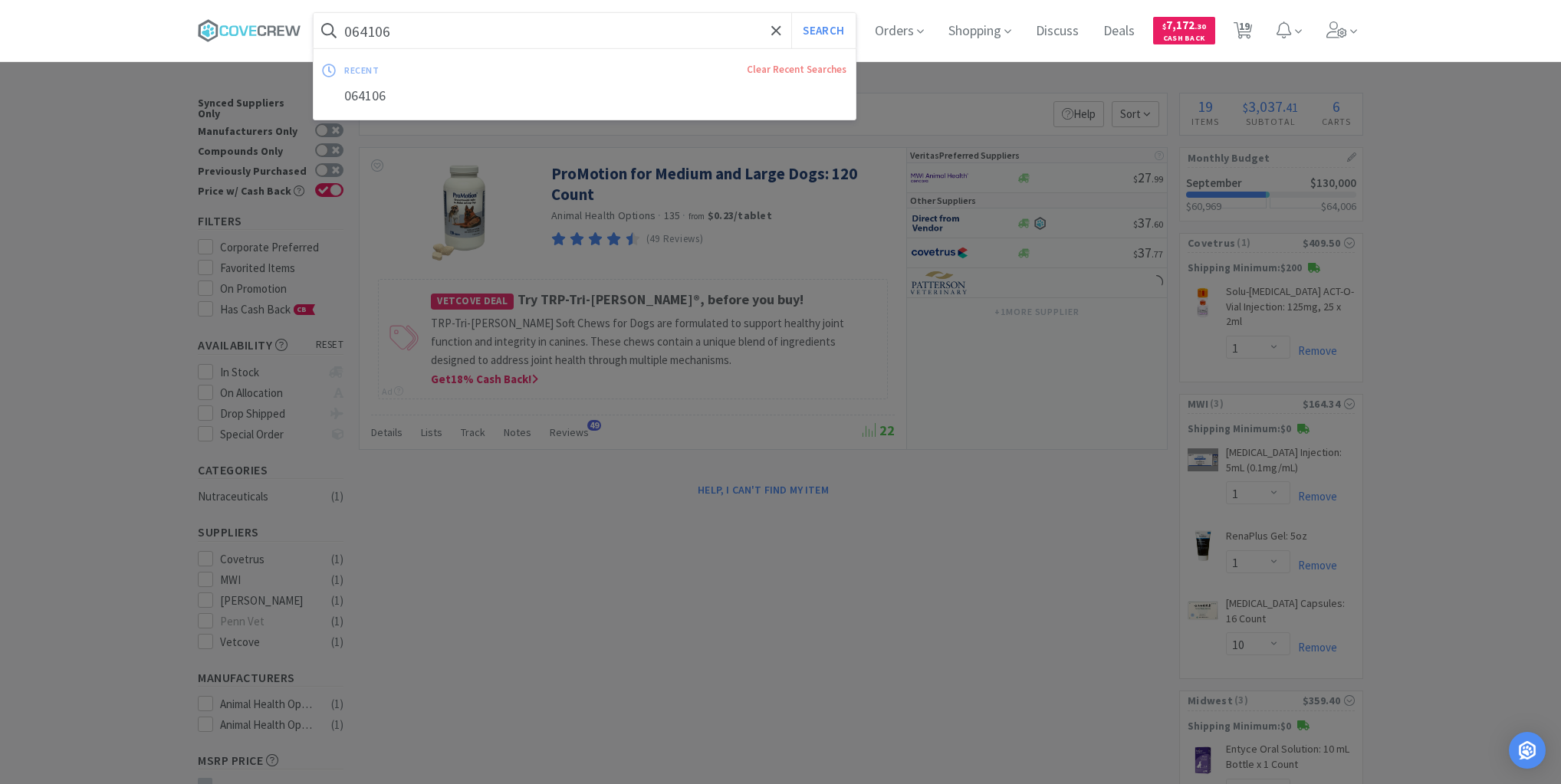
drag, startPoint x: 657, startPoint y: 31, endPoint x: 566, endPoint y: 83, distance: 104.8
click at [657, 32] on input "064106" at bounding box center [585, 31] width 542 height 36
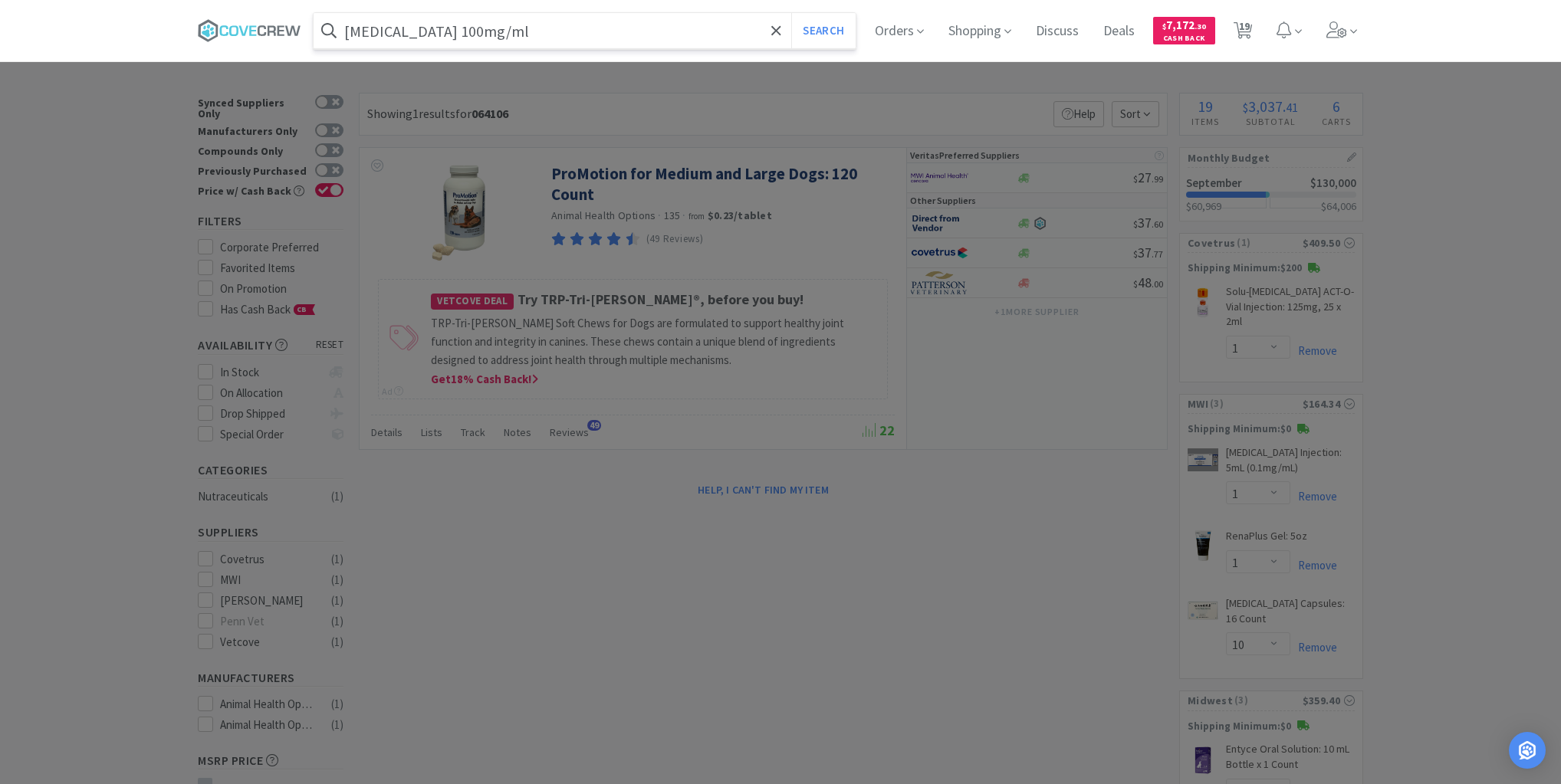
type input "keppra 100mg/ml"
click at [792, 13] on button "Search" at bounding box center [824, 31] width 64 height 36
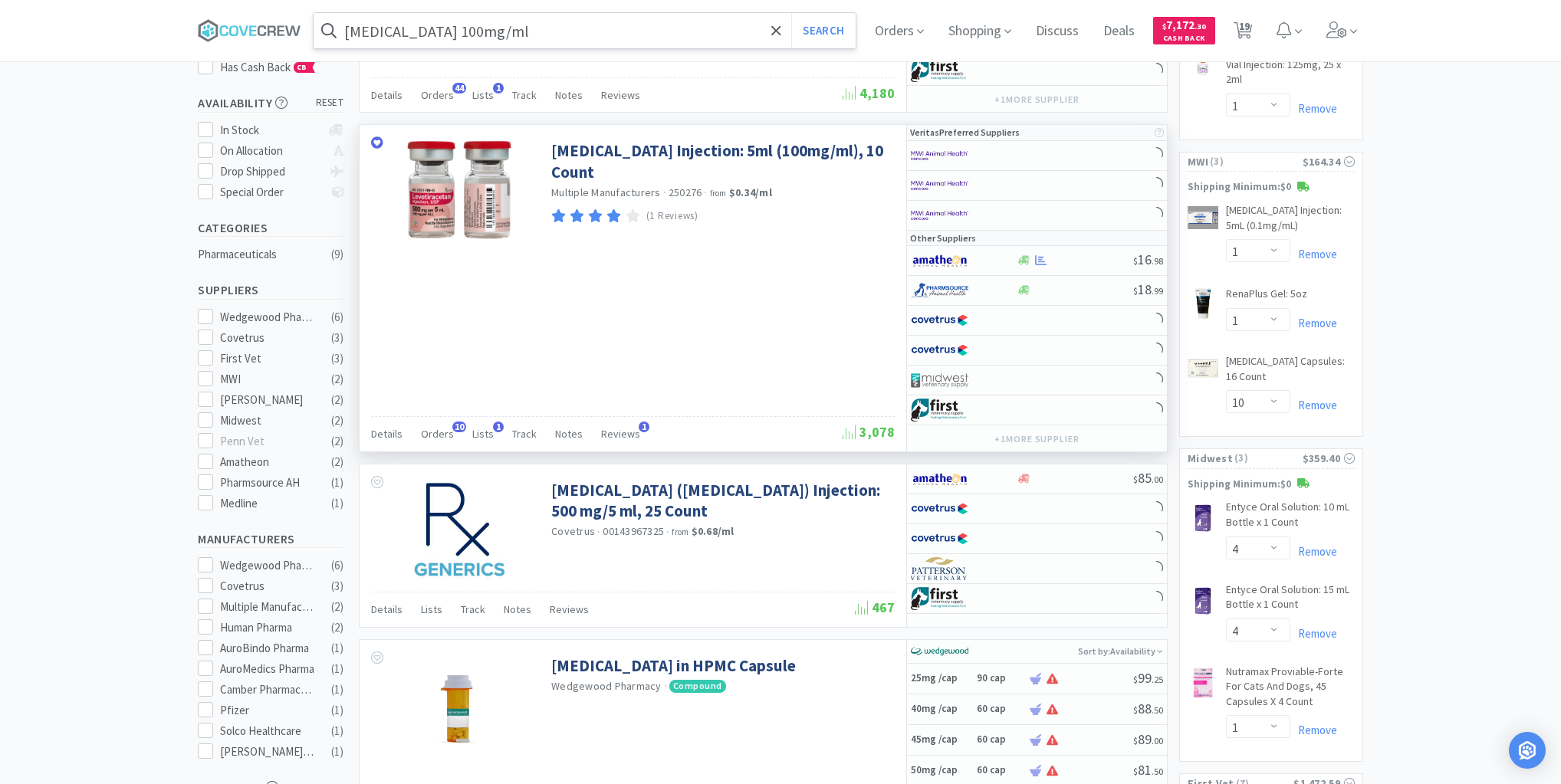
scroll to position [245, 0]
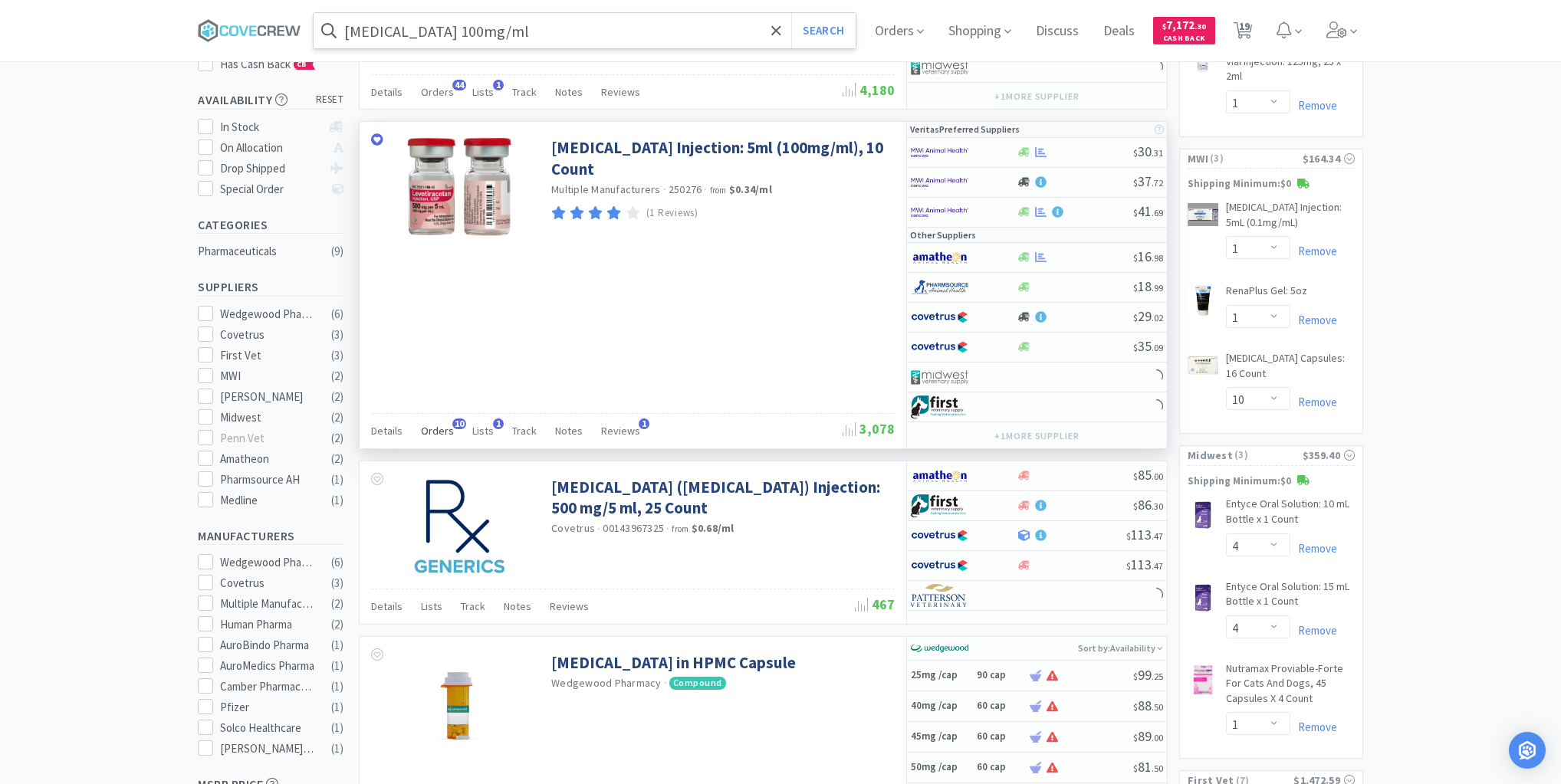
click at [439, 427] on span "Orders" at bounding box center [437, 431] width 33 height 14
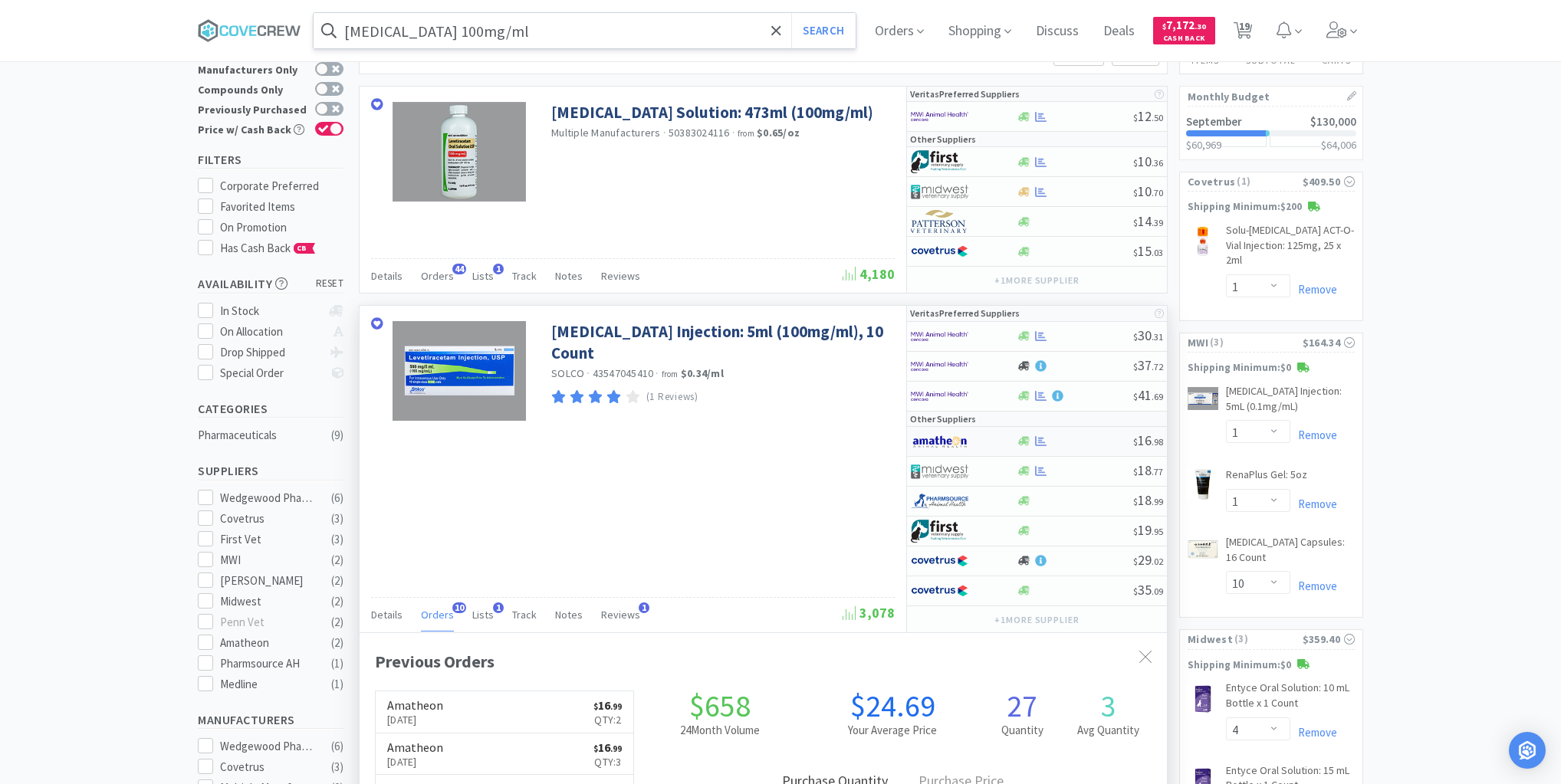
scroll to position [411, 808]
click at [1080, 441] on div at bounding box center [1075, 440] width 117 height 12
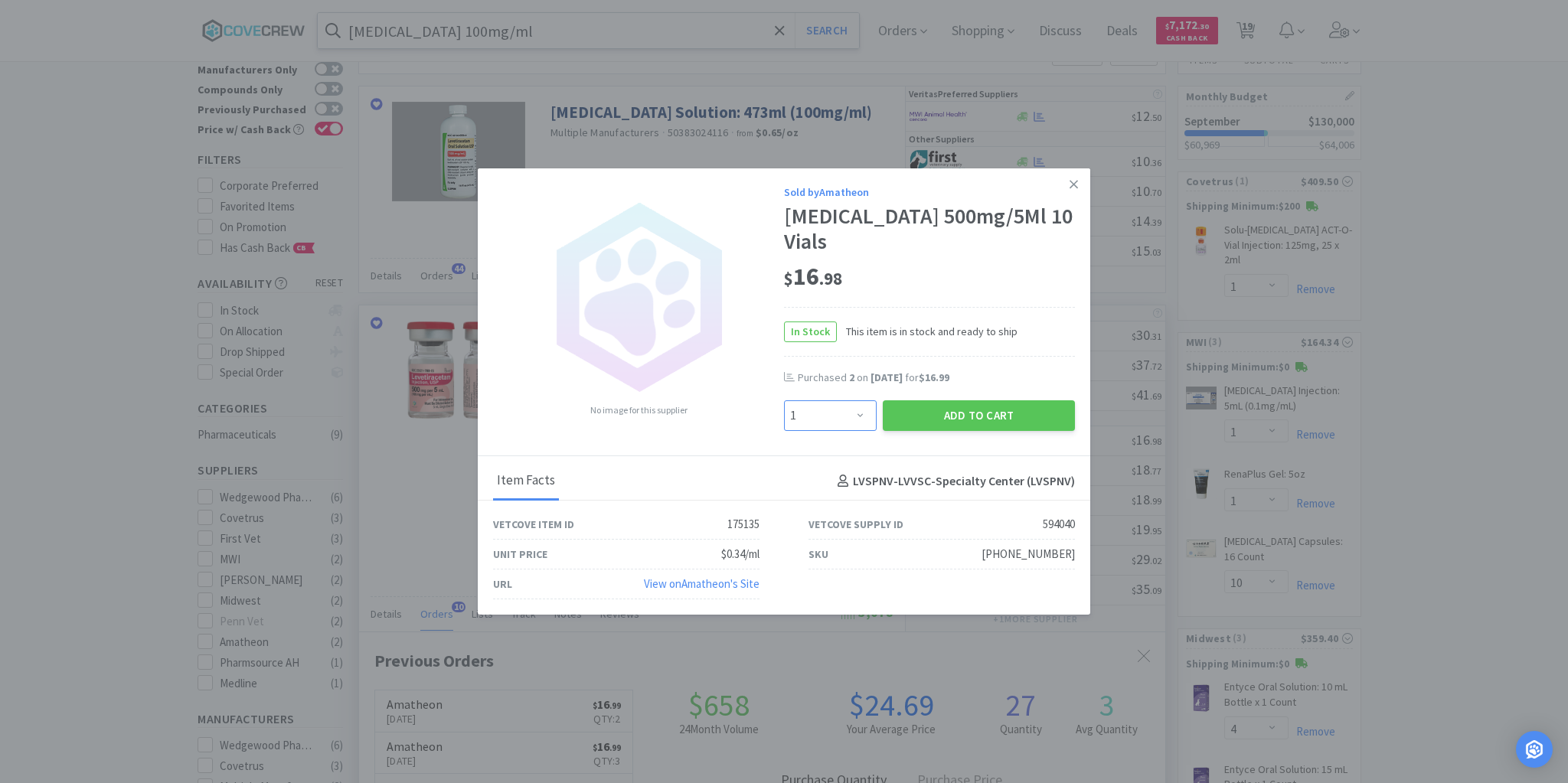
click at [860, 414] on select "Enter Quantity 1 2 3 4 5 6 7 8 9 10 11 12 13 14 15 16 17 18 19 20 Enter Quantity" at bounding box center [830, 415] width 92 height 31
select select "2"
click at [784, 400] on select "Enter Quantity 1 2 3 4 5 6 7 8 9 10 11 12 13 14 15 16 17 18 19 20 Enter Quantity" at bounding box center [830, 415] width 92 height 31
click at [976, 407] on button "Add to Cart" at bounding box center [978, 415] width 192 height 31
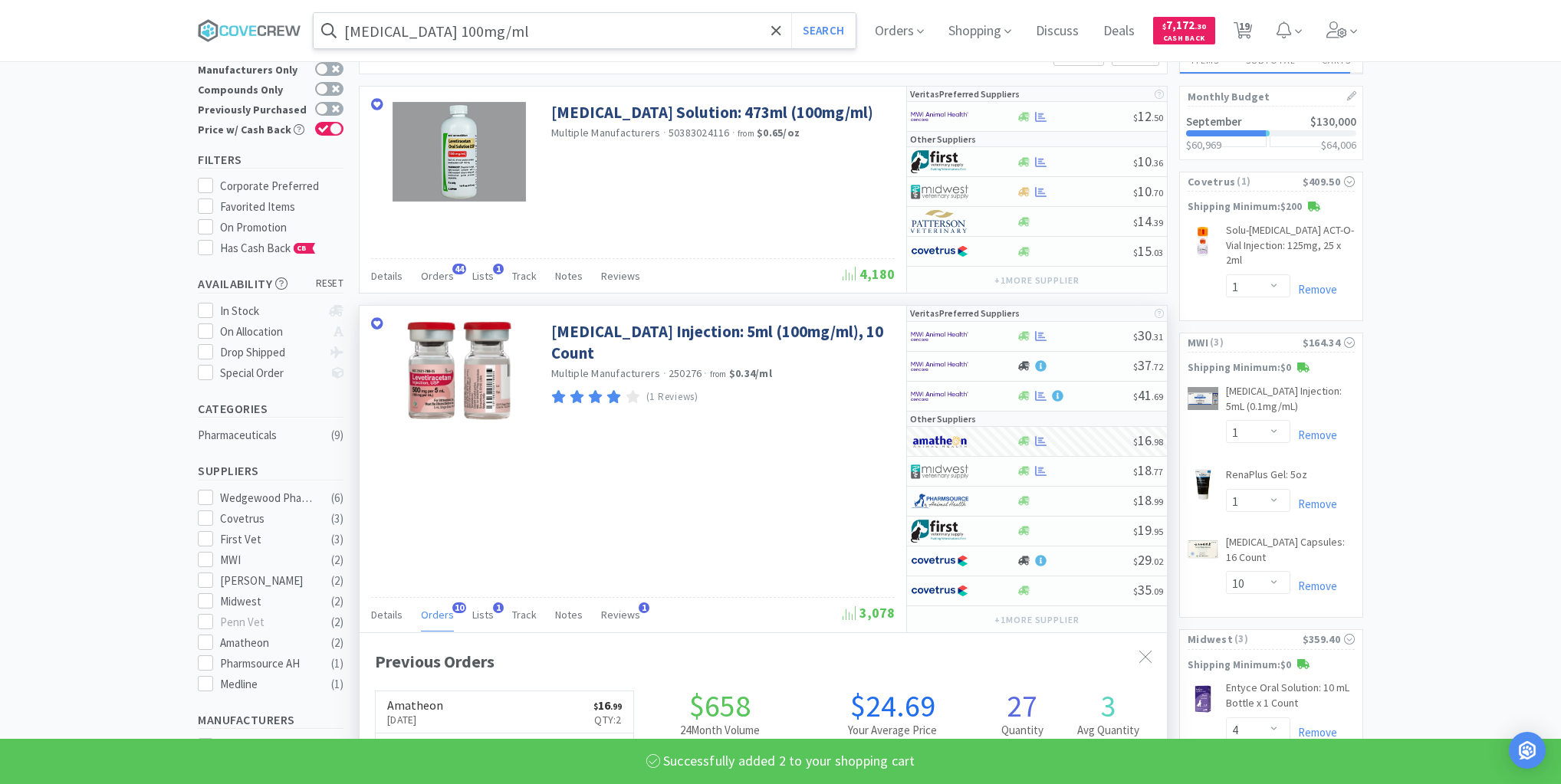
select select "2"
click at [697, 26] on input "keppra 100mg/ml" at bounding box center [585, 31] width 542 height 36
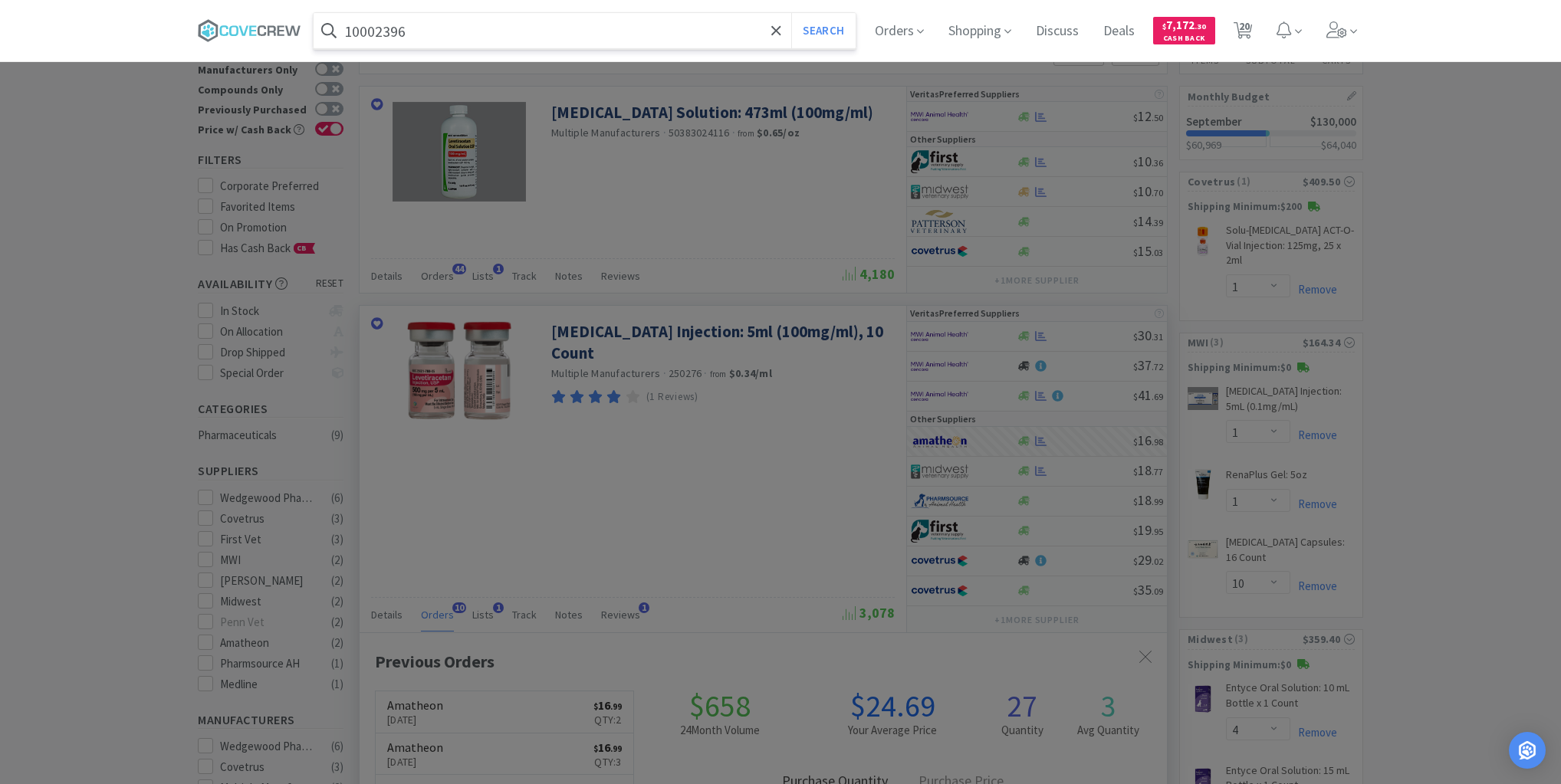
type input "10002396"
click at [792, 13] on button "Search" at bounding box center [824, 31] width 64 height 36
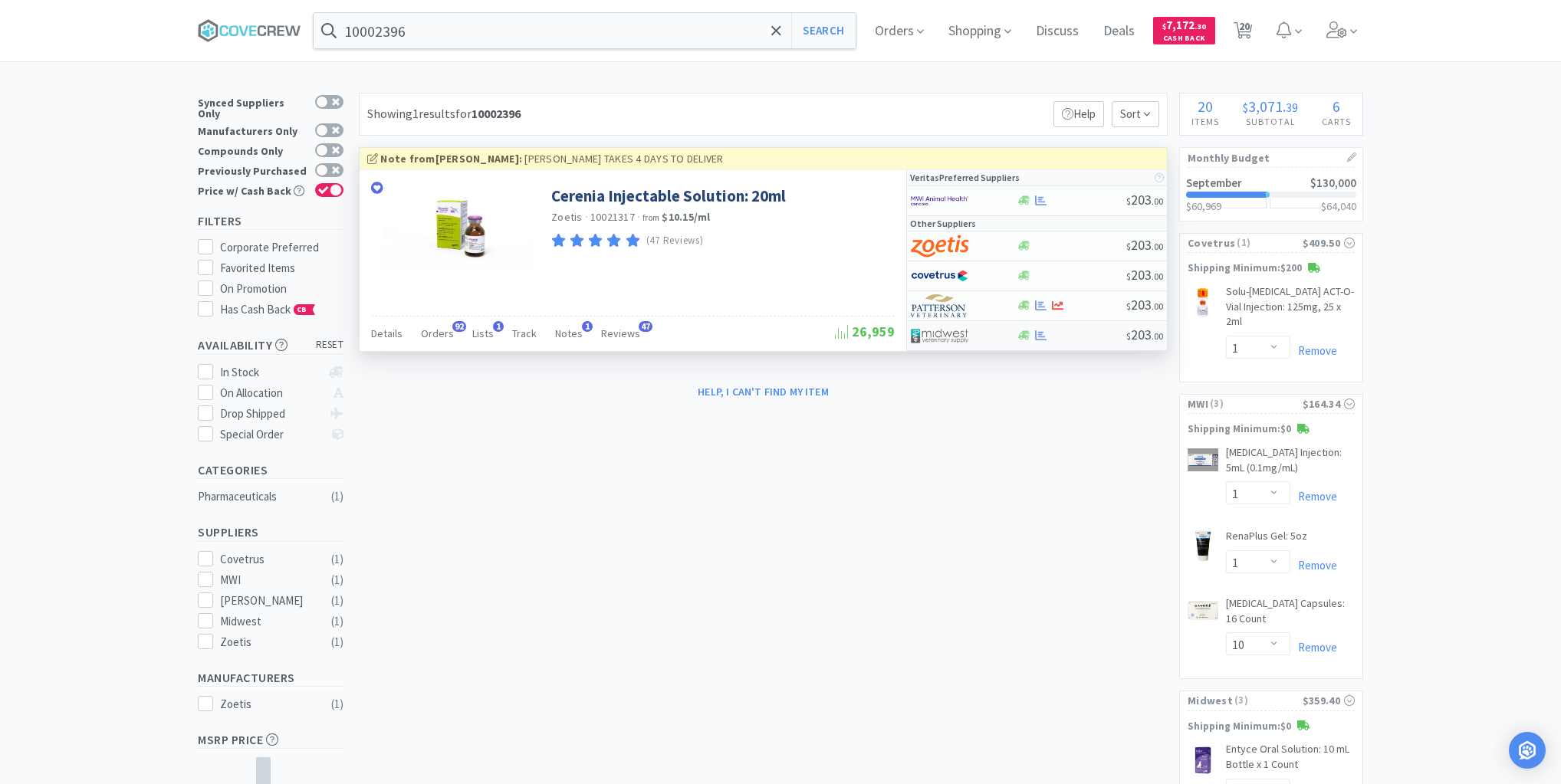
click at [1098, 331] on div at bounding box center [1071, 335] width 110 height 12
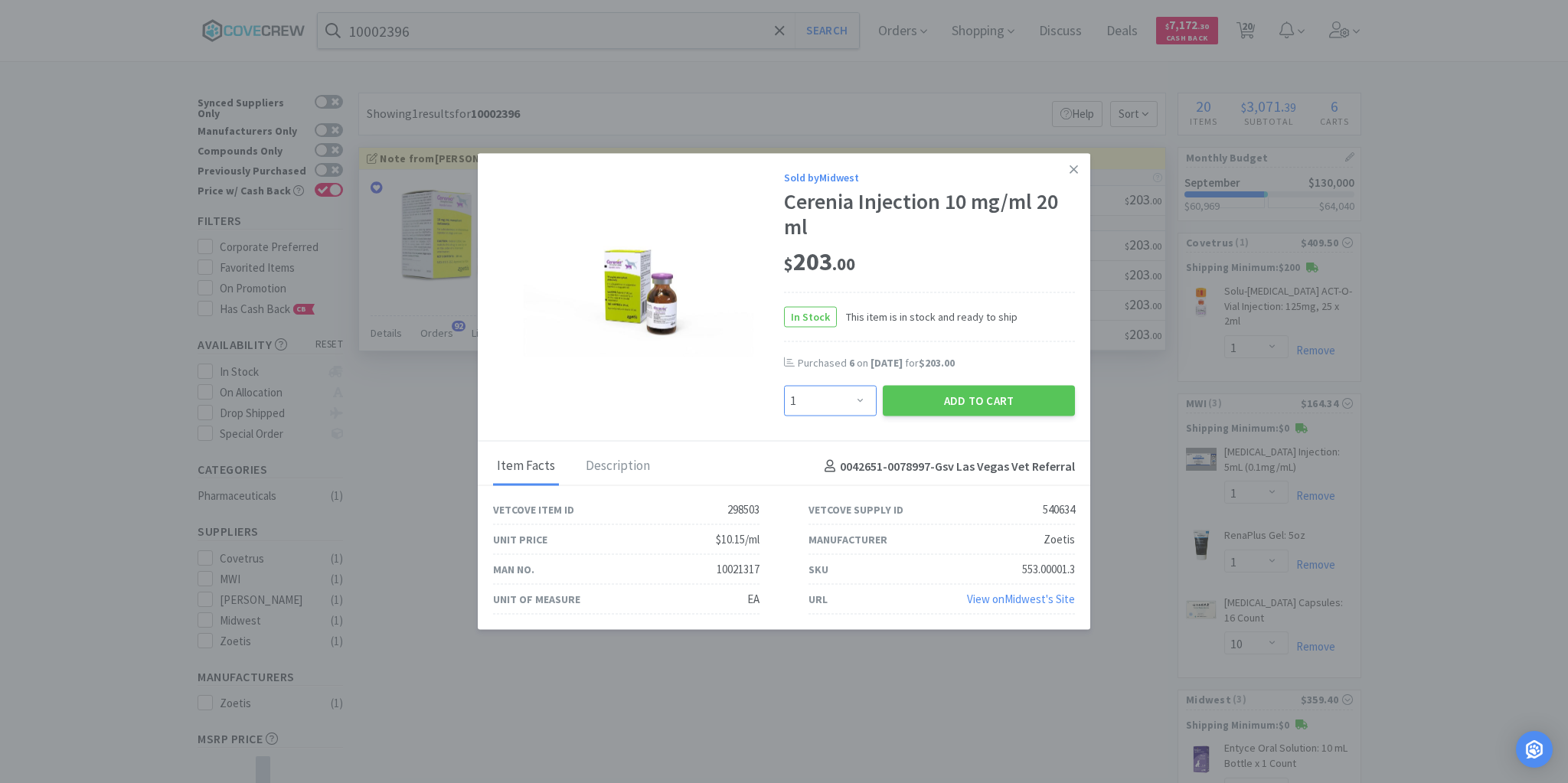
click at [860, 401] on select "Enter Quantity 1 2 3 4 5 6 7 8 9 10 11 12 13 14 15 16 17 18 19 20 Enter Quantity" at bounding box center [830, 401] width 92 height 31
select select "6"
click at [784, 386] on select "Enter Quantity 1 2 3 4 5 6 7 8 9 10 11 12 13 14 15 16 17 18 19 20 Enter Quantity" at bounding box center [830, 401] width 92 height 31
click at [1015, 398] on button "Add to Cart" at bounding box center [978, 401] width 192 height 31
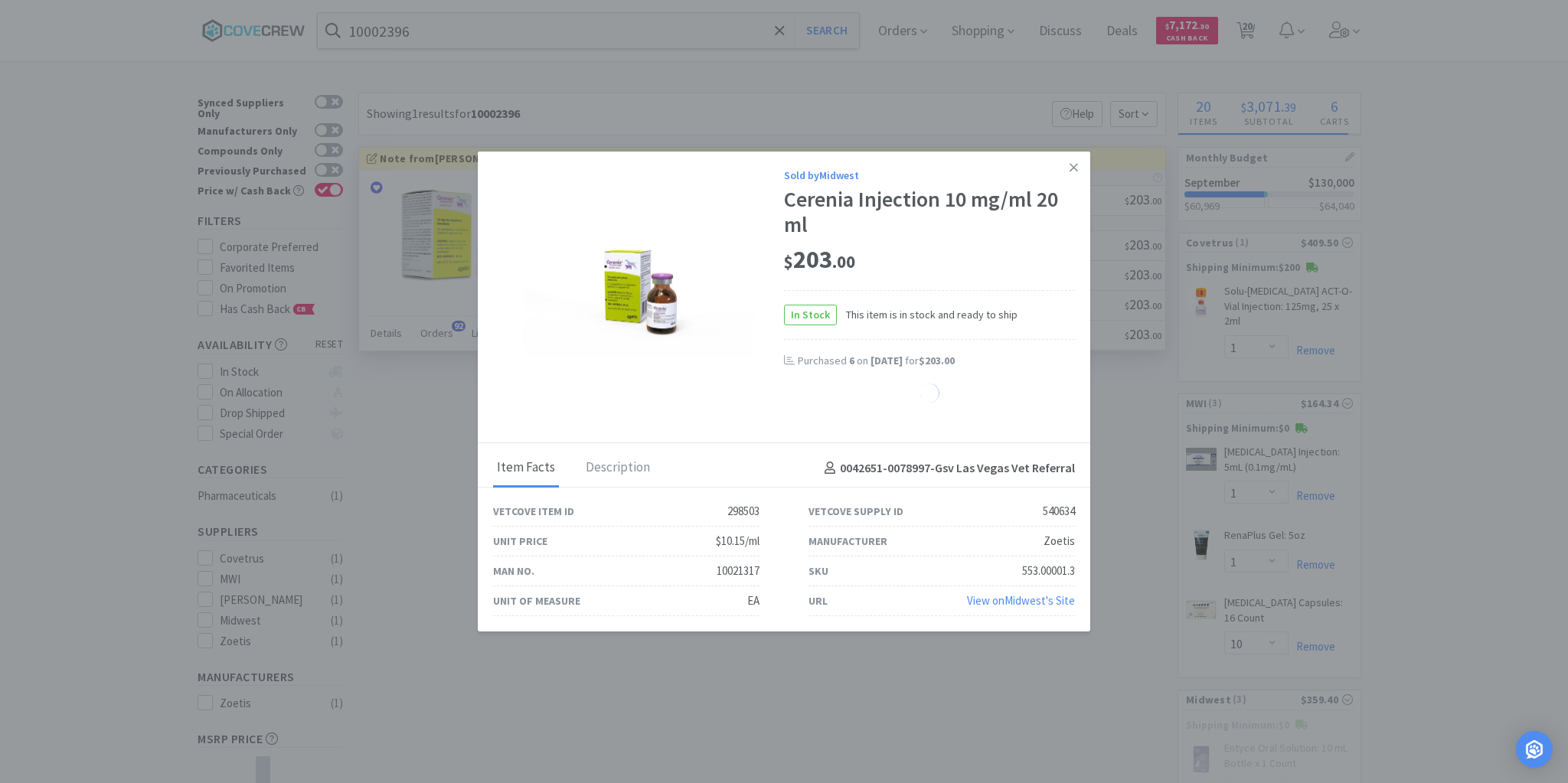
select select "6"
select select "4"
select select "1"
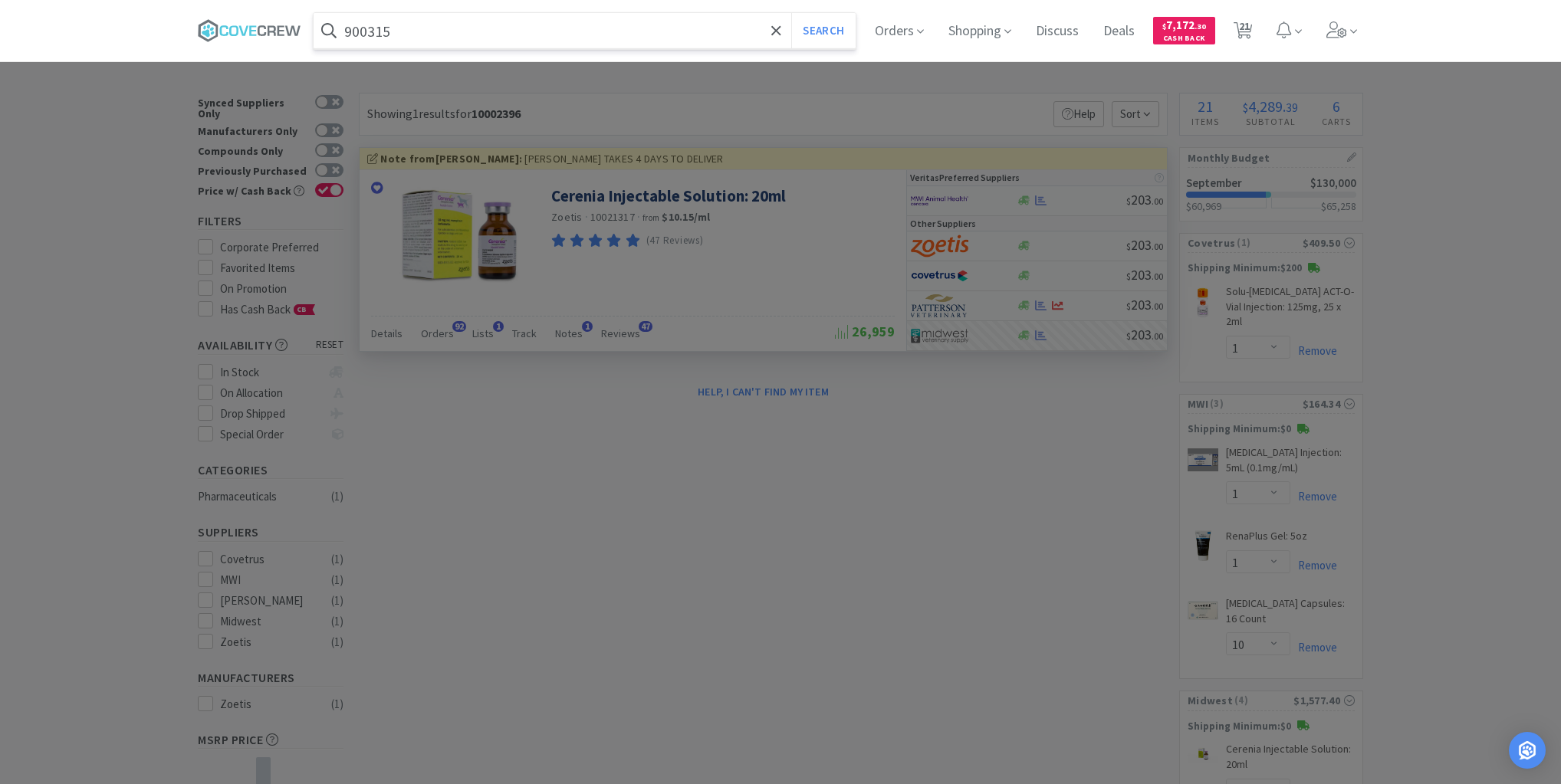
type input "900315"
click at [792, 13] on button "Search" at bounding box center [824, 31] width 64 height 36
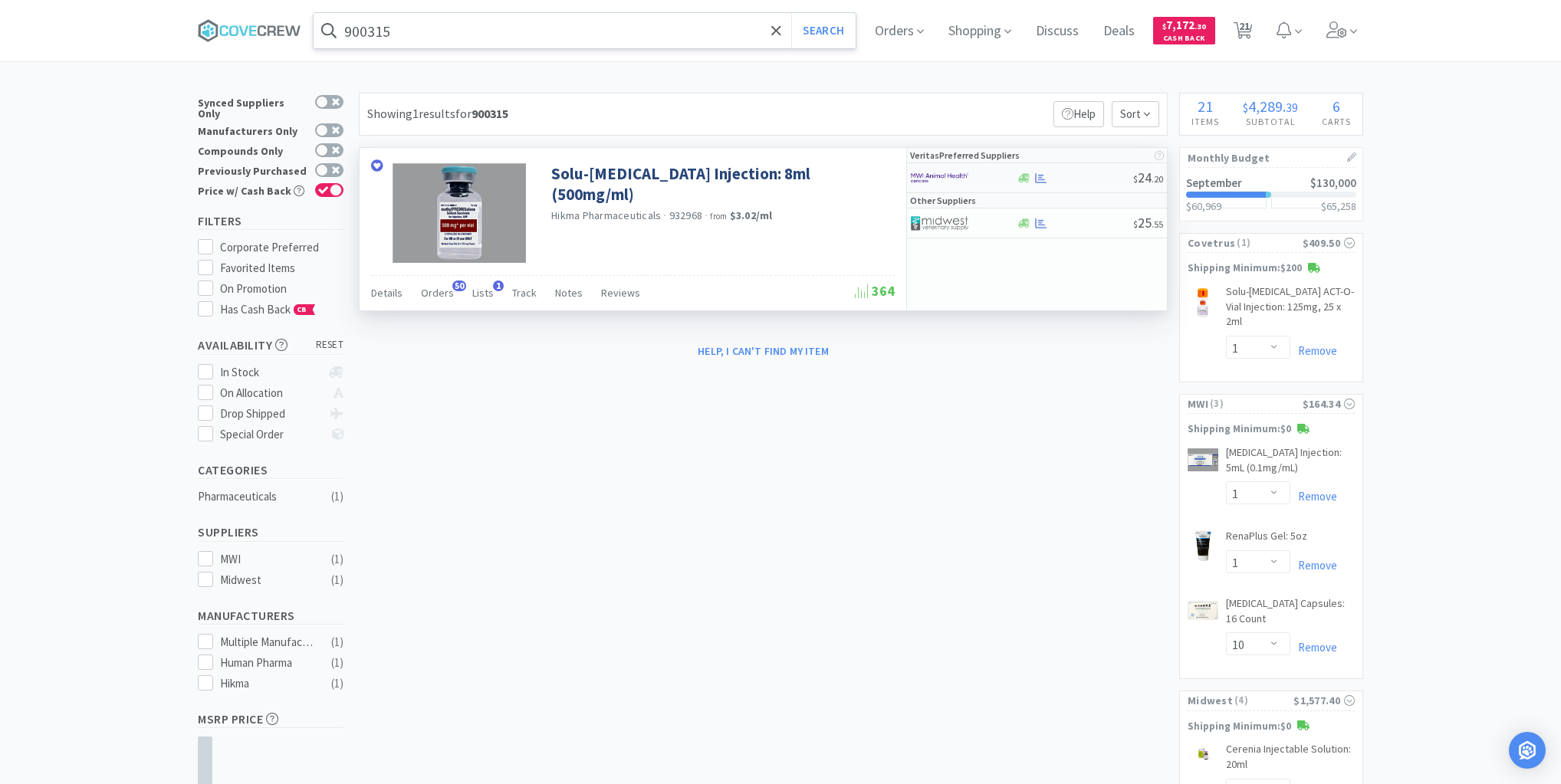
click at [1079, 180] on div at bounding box center [1075, 178] width 117 height 12
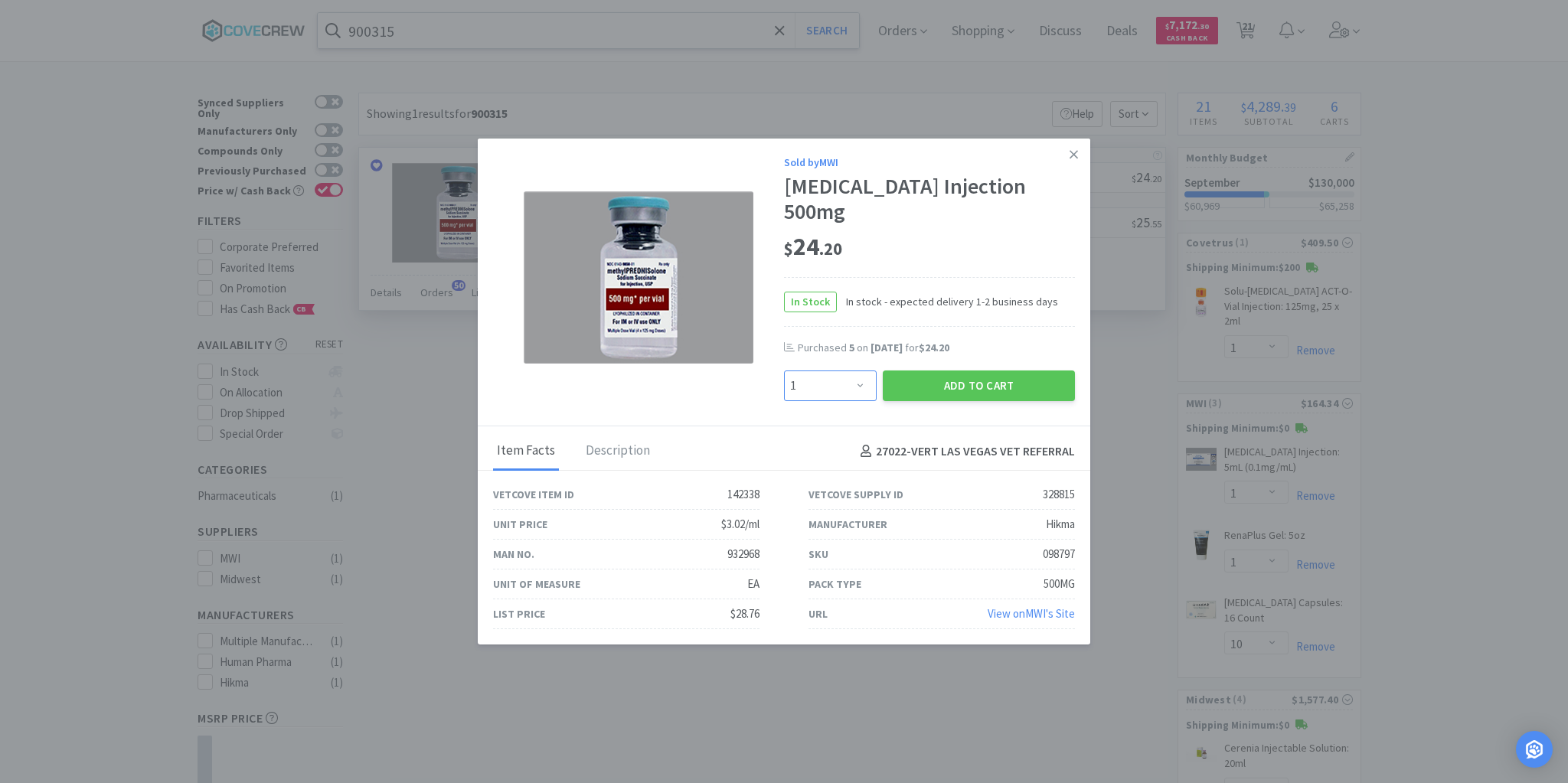
click at [858, 388] on select "Enter Quantity 1 2 3 4 5 6 7 8 9 10 11 12 13 14 15 16 17 18 19 20 Enter Quantity" at bounding box center [830, 386] width 92 height 31
select select "2"
click at [784, 372] on select "Enter Quantity 1 2 3 4 5 6 7 8 9 10 11 12 13 14 15 16 17 18 19 20 Enter Quantity" at bounding box center [830, 386] width 92 height 31
click at [947, 376] on button "Add to Cart" at bounding box center [978, 386] width 192 height 31
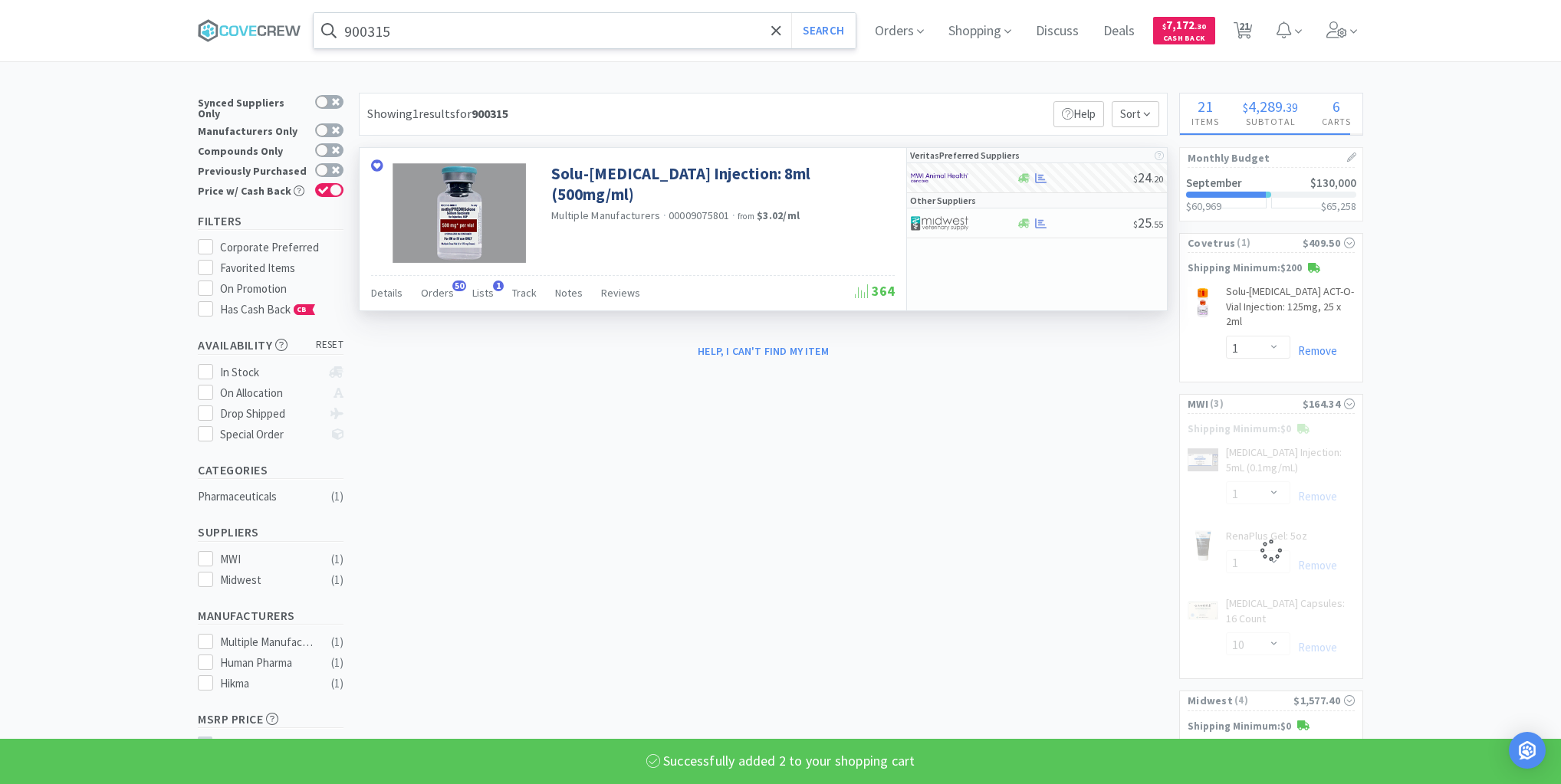
click at [724, 31] on input "900315" at bounding box center [585, 31] width 542 height 36
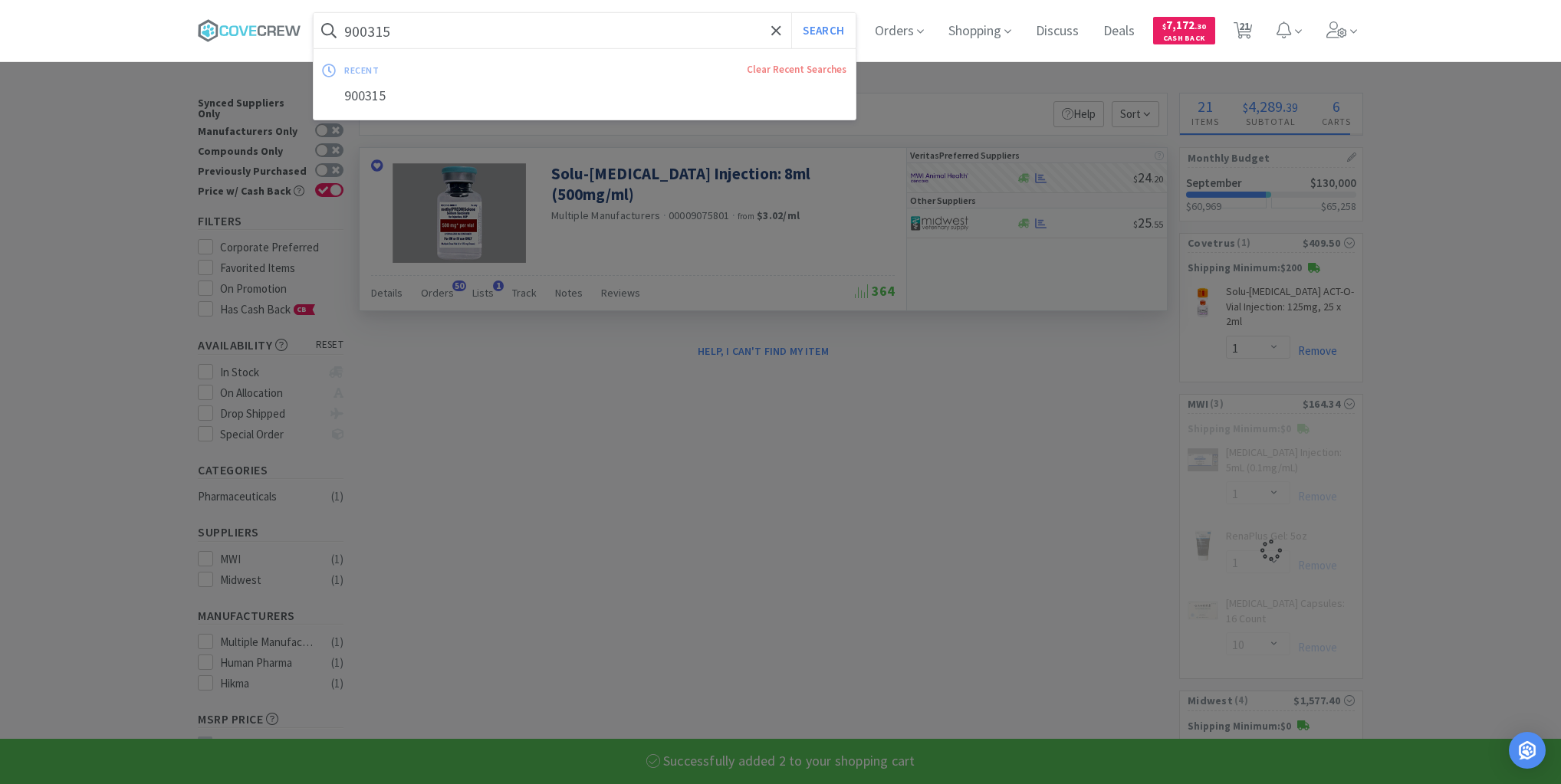
type input "0"
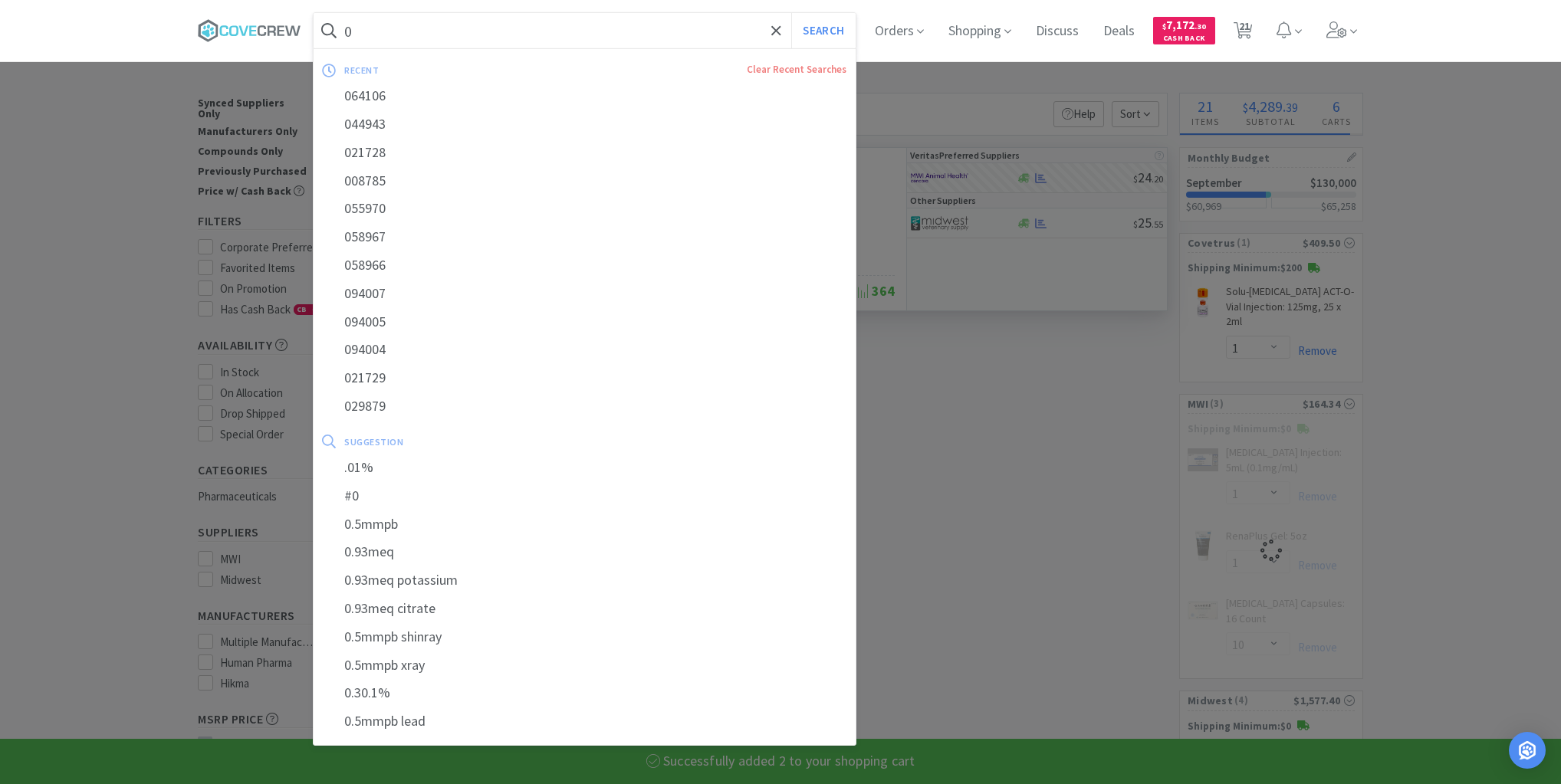
select select "2"
type input "05"
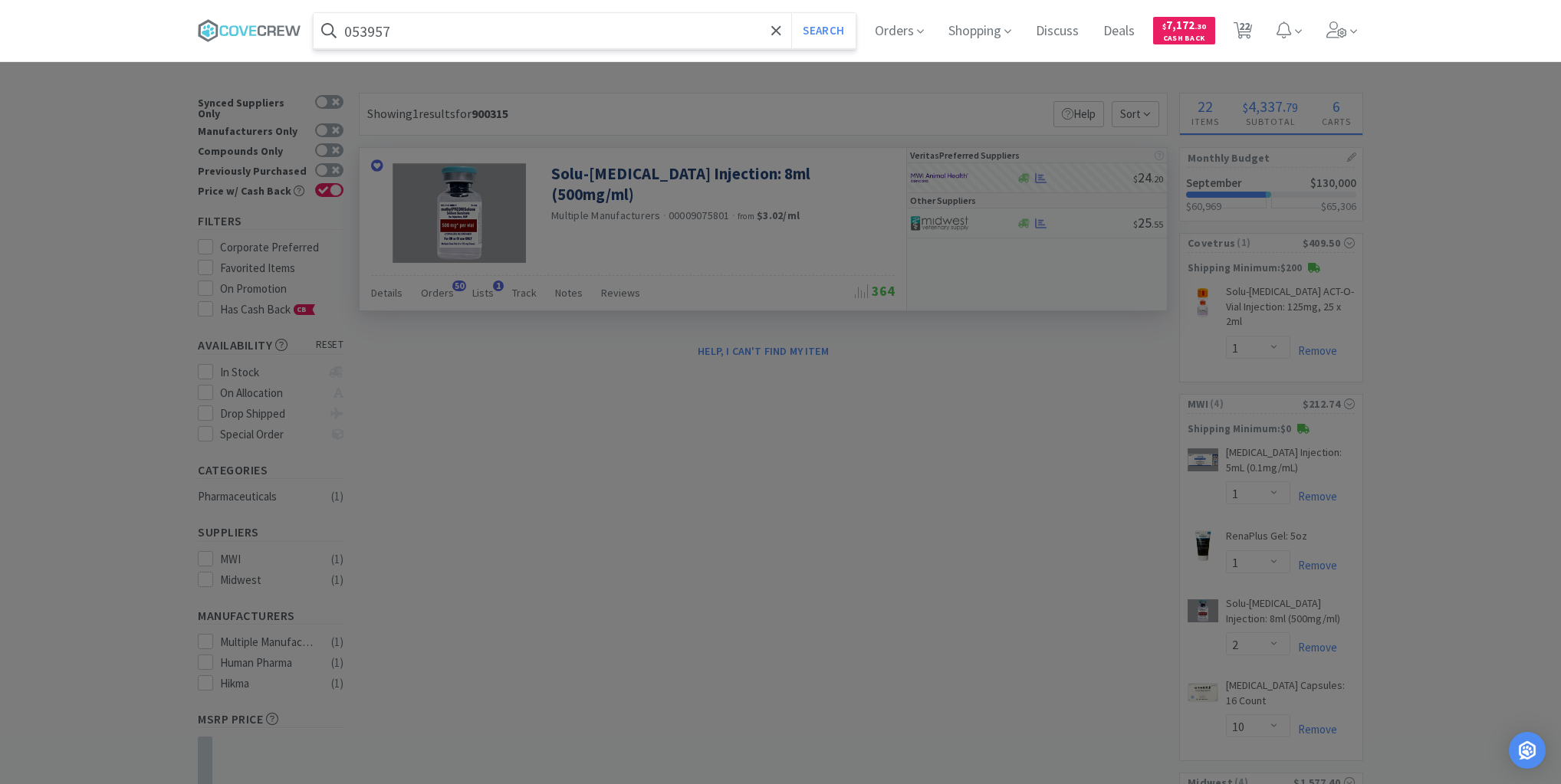
click at [792, 13] on button "Search" at bounding box center [824, 31] width 64 height 36
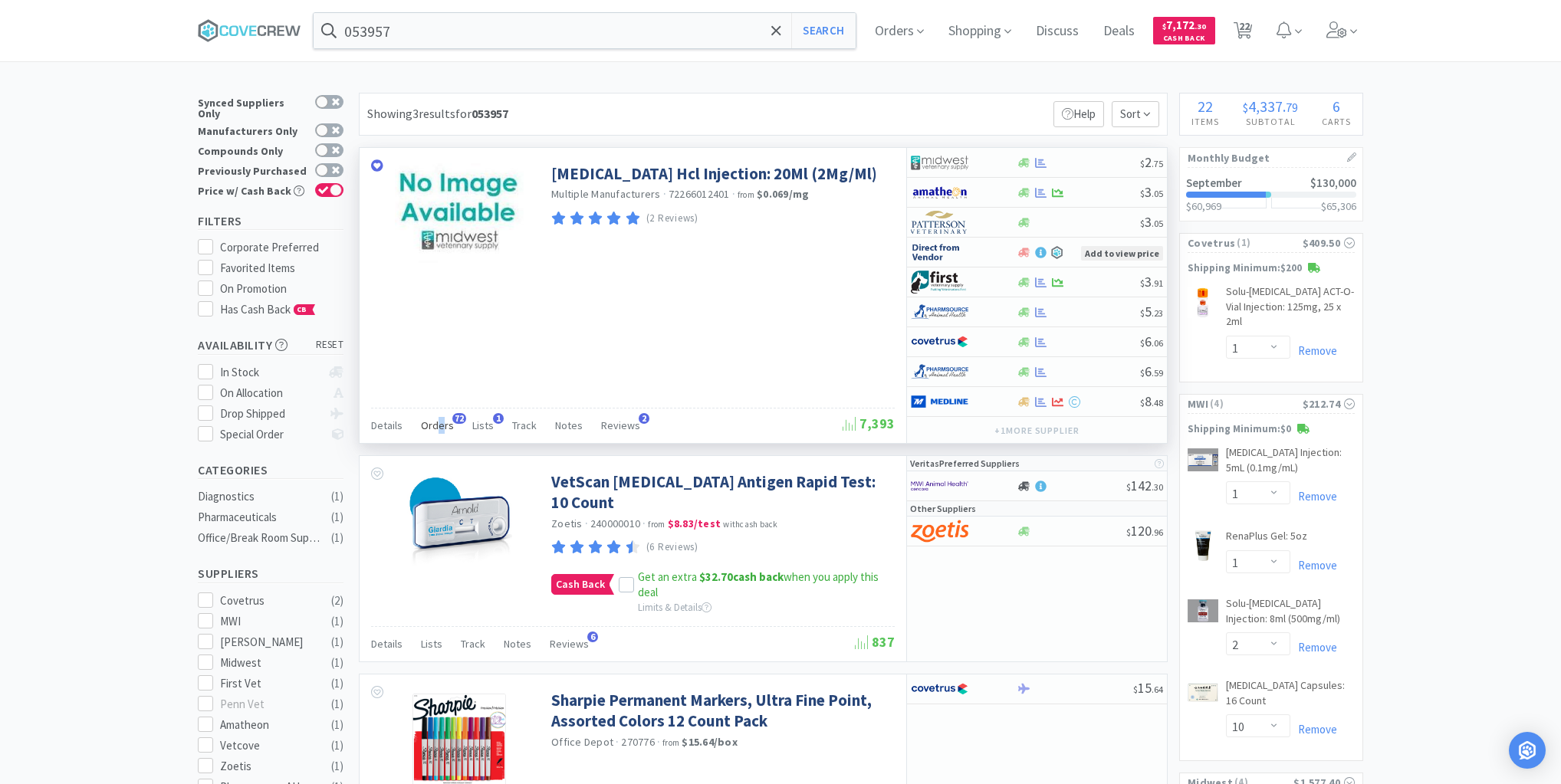
click at [440, 424] on span "Orders" at bounding box center [437, 425] width 33 height 14
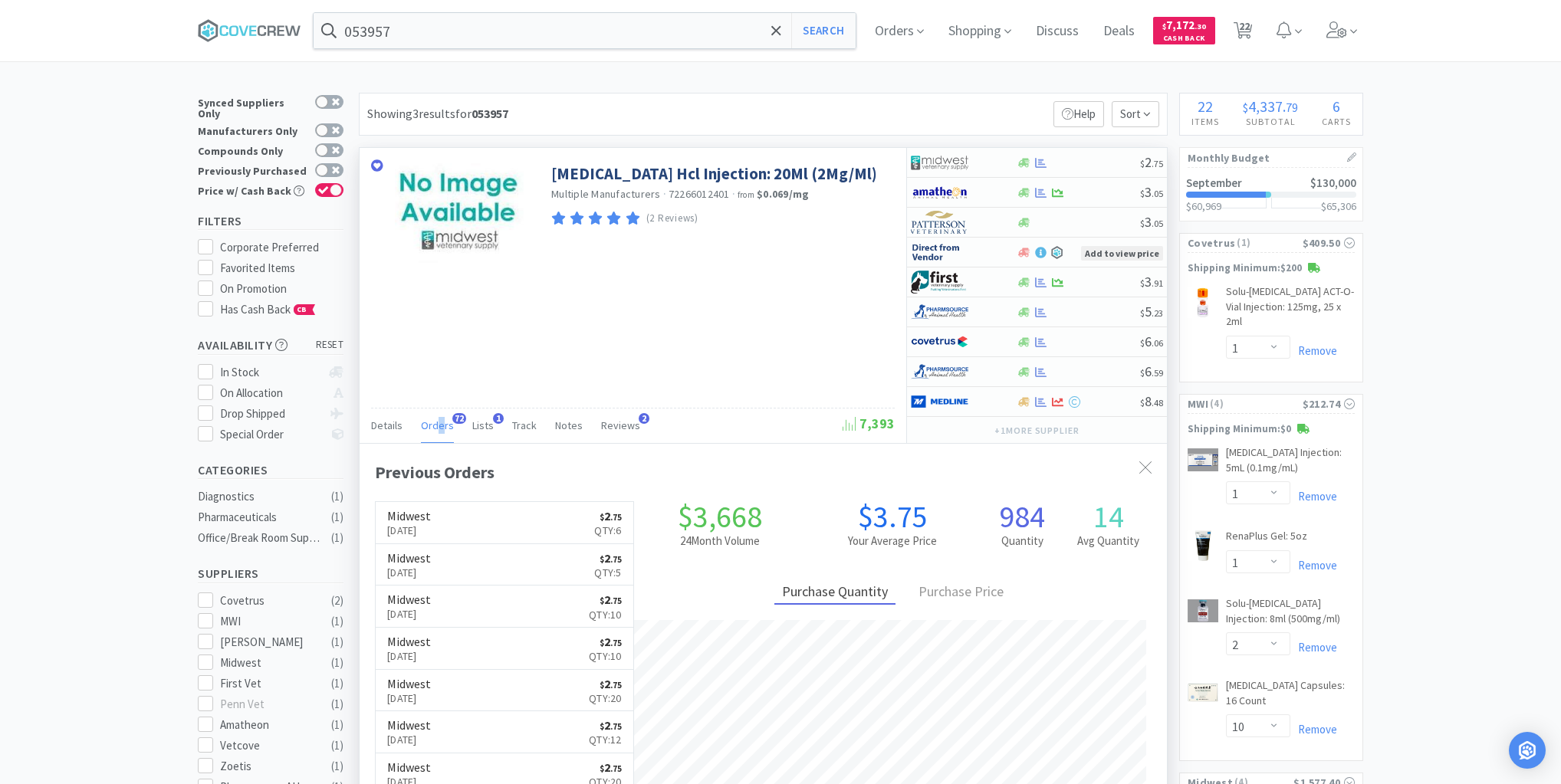
scroll to position [411, 808]
click at [1089, 161] on div at bounding box center [1079, 162] width 124 height 12
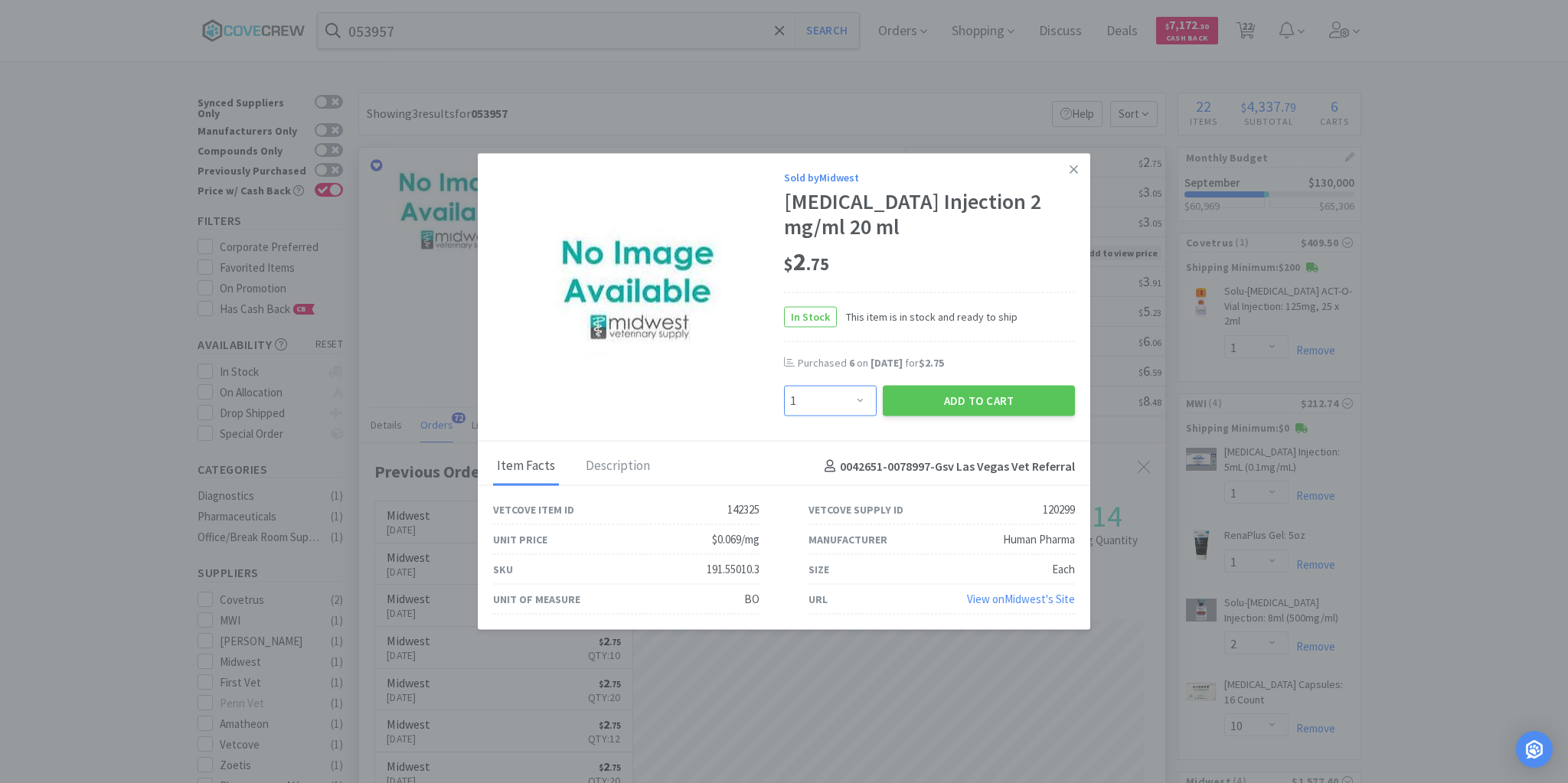
click at [858, 405] on select "Enter Quantity 1 2 3 4 5 6 7 8 9 10 11 12 13 14 15 16 17 18 19 20 Enter Quantity" at bounding box center [830, 401] width 92 height 31
click at [784, 386] on select "Enter Quantity 1 2 3 4 5 6 7 8 9 10 11 12 13 14 15 16 17 18 19 20 Enter Quantity" at bounding box center [830, 401] width 92 height 31
click at [989, 401] on button "Add to Cart" at bounding box center [978, 401] width 192 height 31
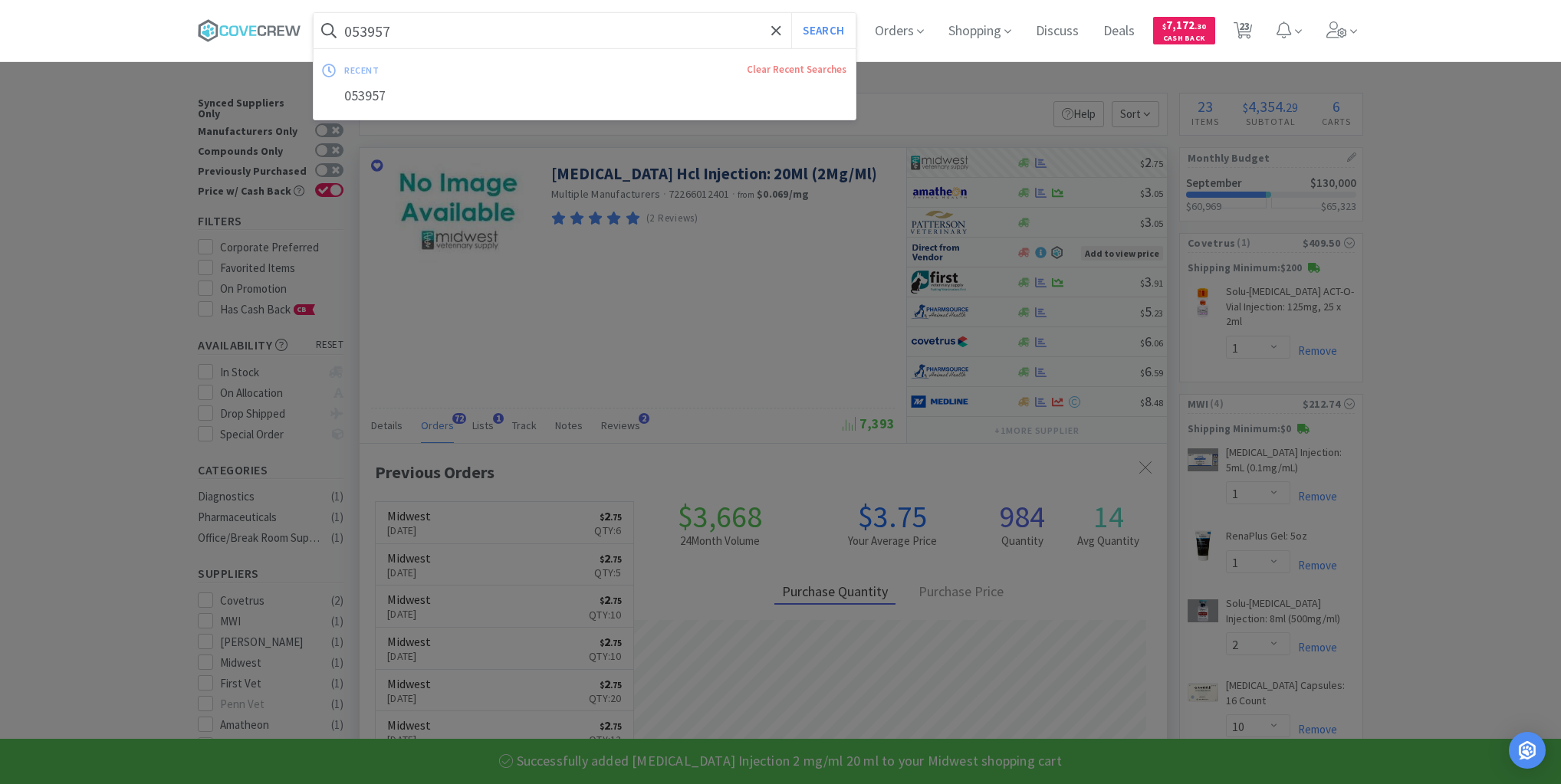
click at [747, 29] on input "053957" at bounding box center [585, 31] width 542 height 36
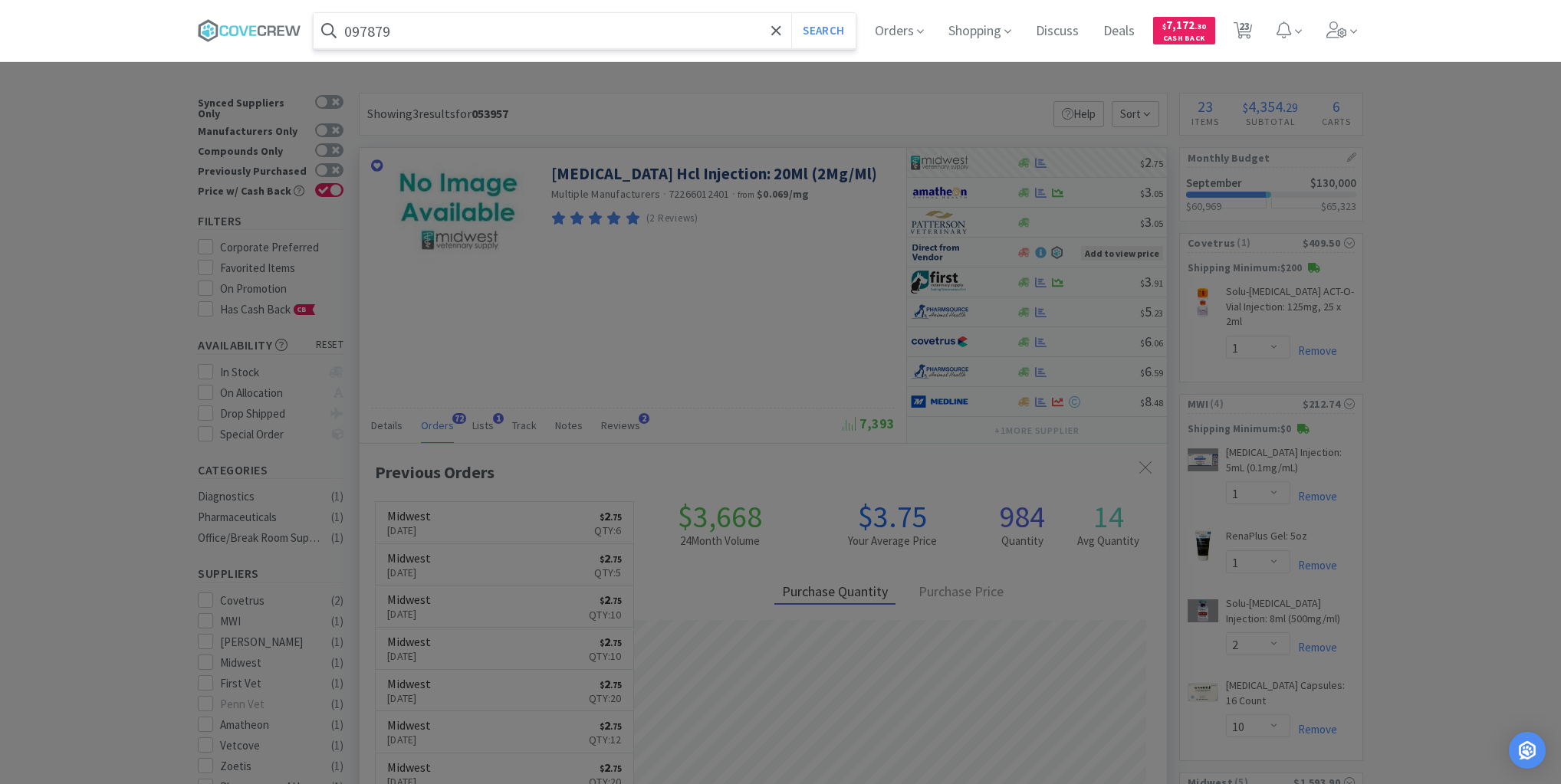
click at [792, 13] on button "Search" at bounding box center [824, 31] width 64 height 36
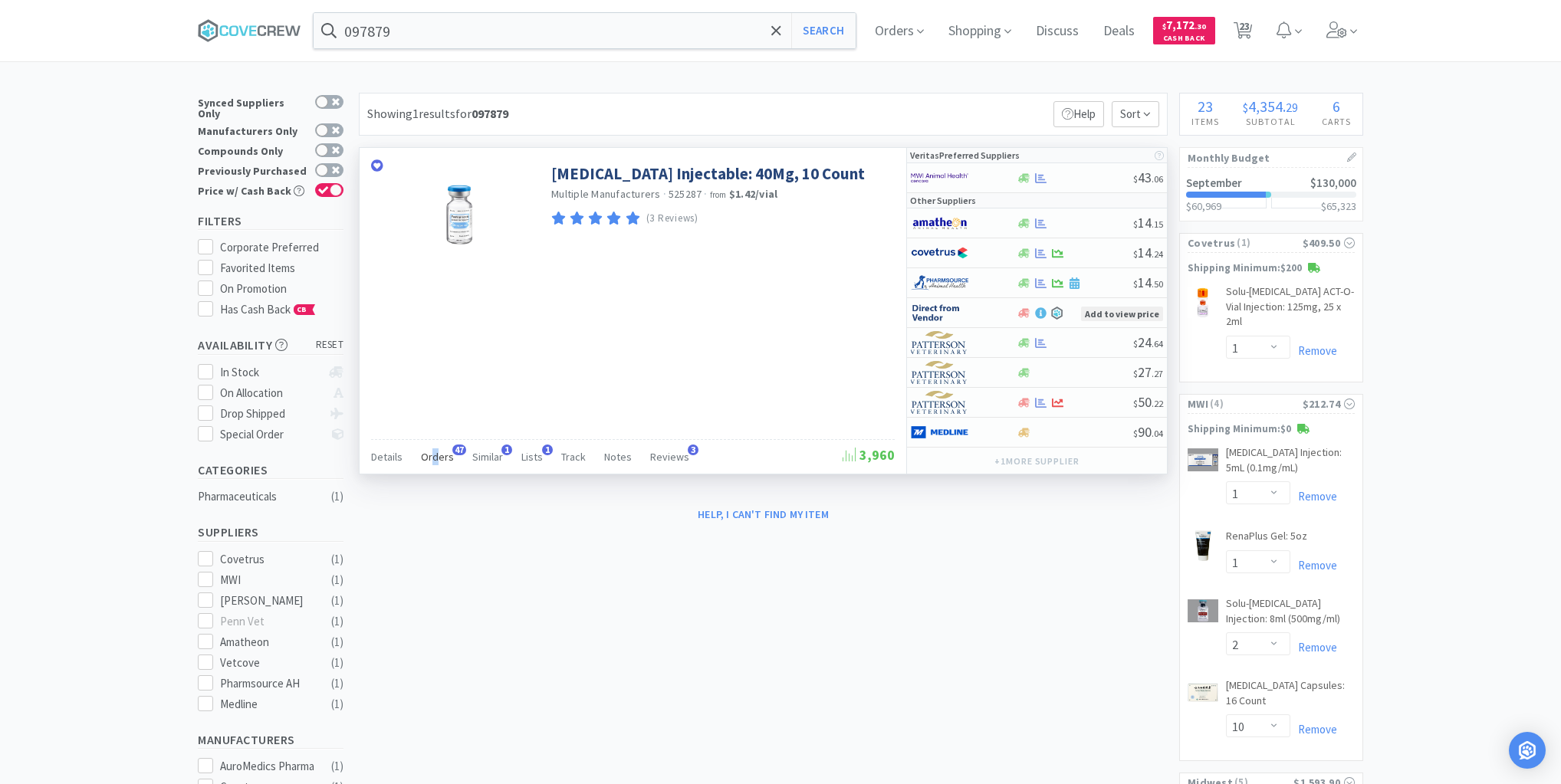
click at [434, 450] on span "Orders" at bounding box center [437, 457] width 33 height 14
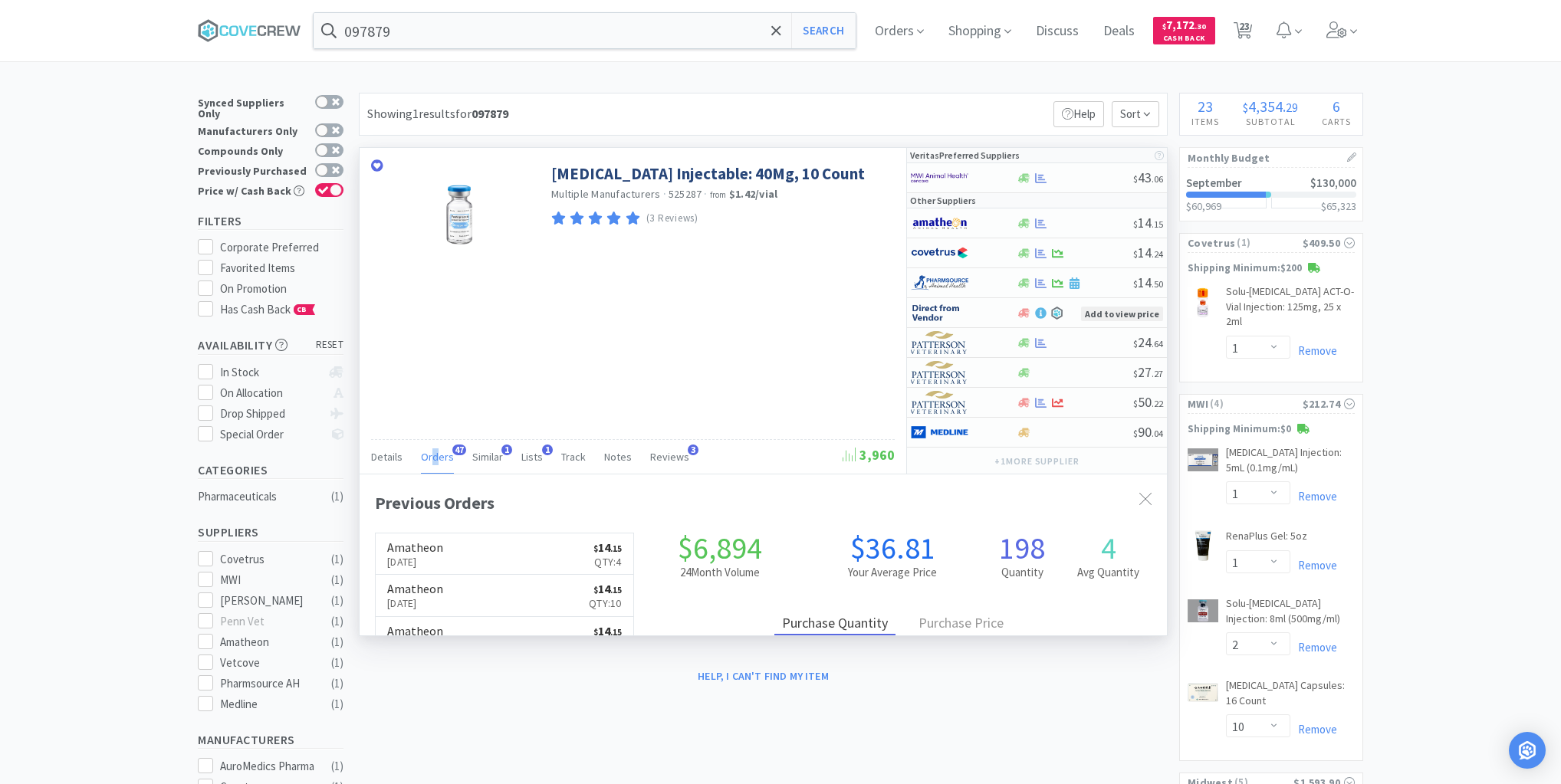
scroll to position [411, 808]
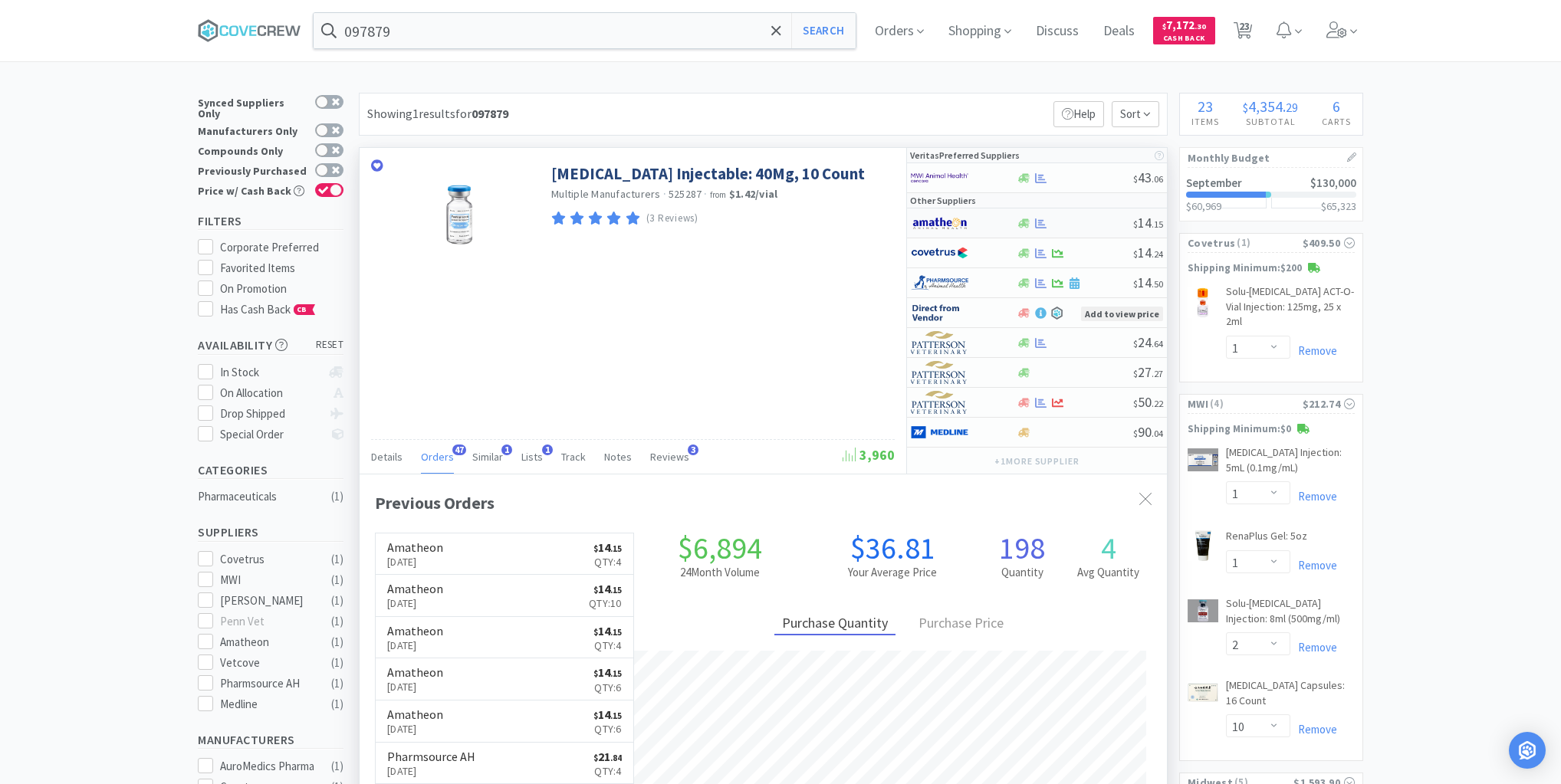
click at [1088, 219] on div at bounding box center [1075, 223] width 117 height 12
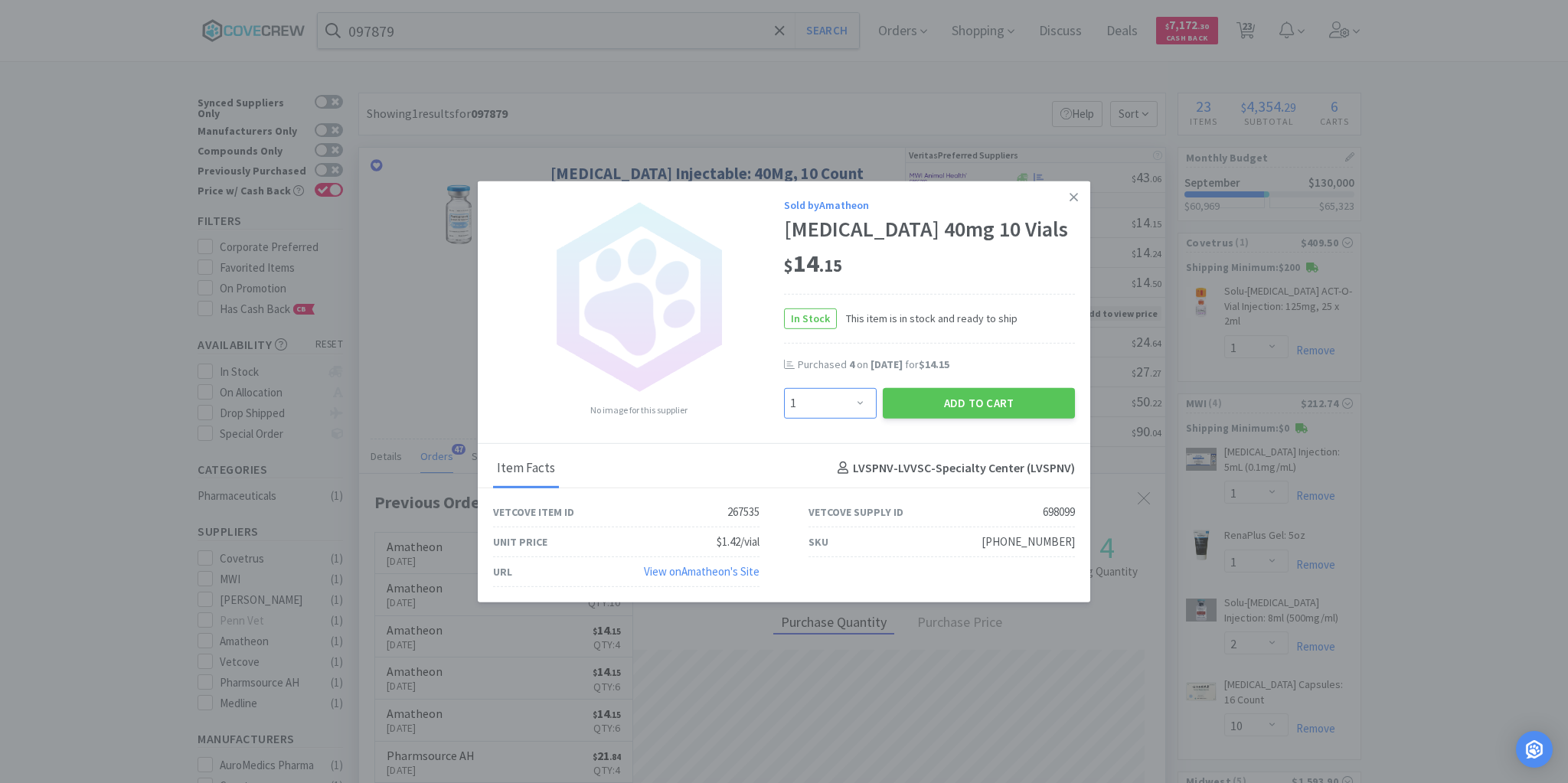
click at [858, 417] on select "Enter Quantity 1 2 3 4 5 6 7 8 9 10 11 12 13 14 15 16 17 18 19 20 Enter Quantity" at bounding box center [830, 403] width 92 height 31
click at [784, 400] on select "Enter Quantity 1 2 3 4 5 6 7 8 9 10 11 12 13 14 15 16 17 18 19 20 Enter Quantity" at bounding box center [830, 403] width 92 height 31
click at [964, 415] on button "Add to Cart" at bounding box center [978, 403] width 192 height 31
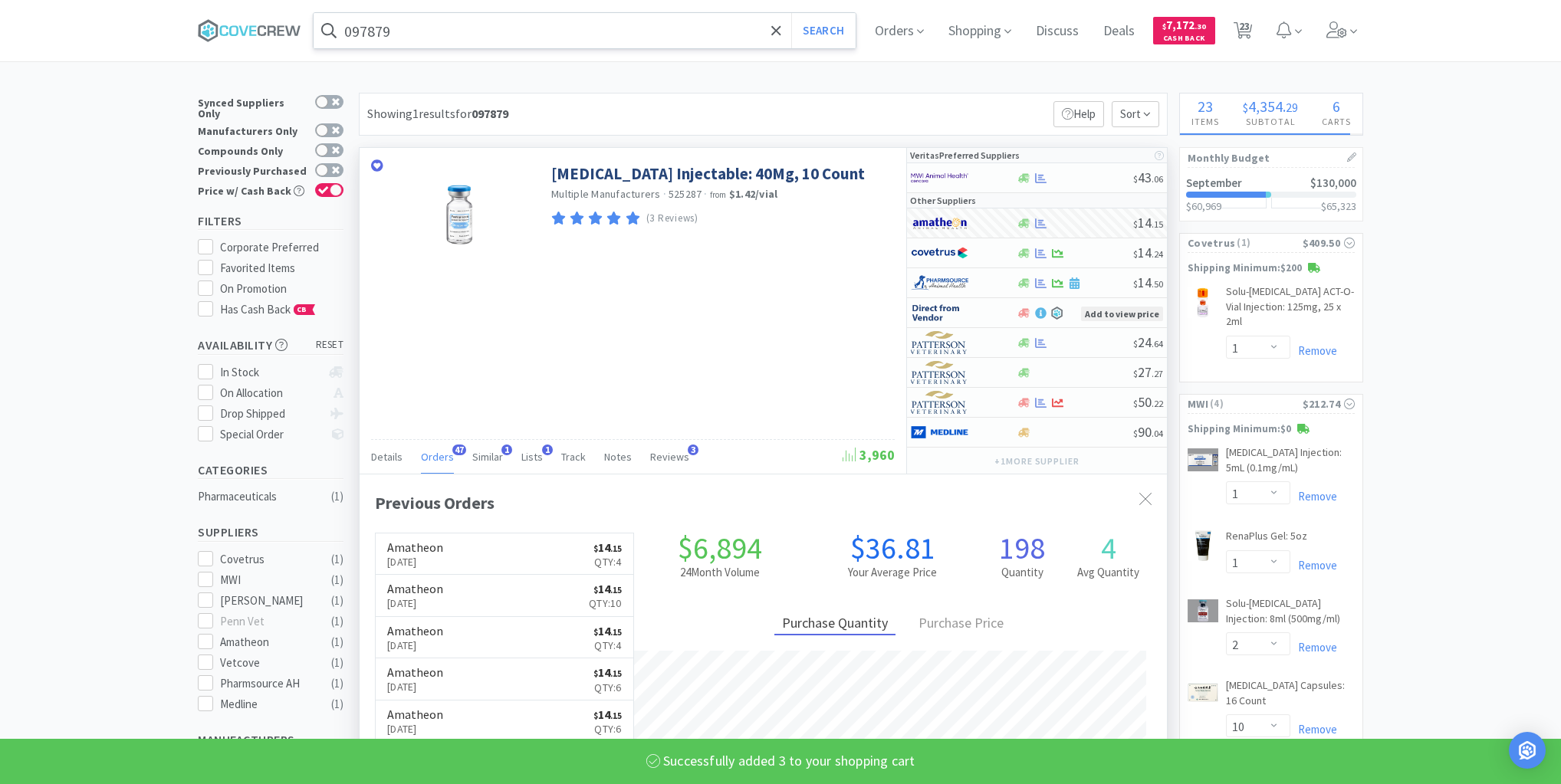
click at [748, 24] on input "097879" at bounding box center [585, 31] width 542 height 36
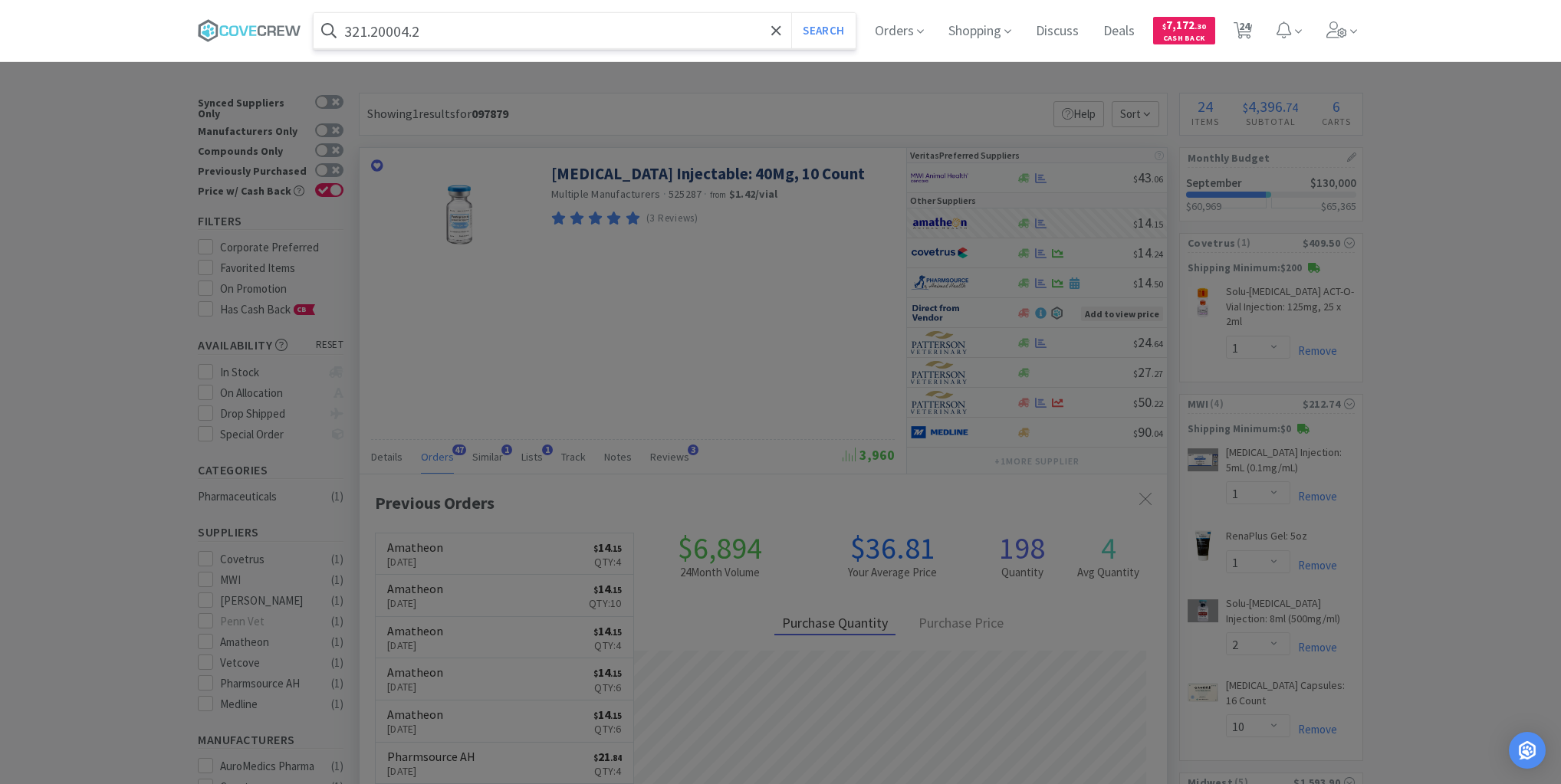
click at [792, 13] on button "Search" at bounding box center [824, 31] width 64 height 36
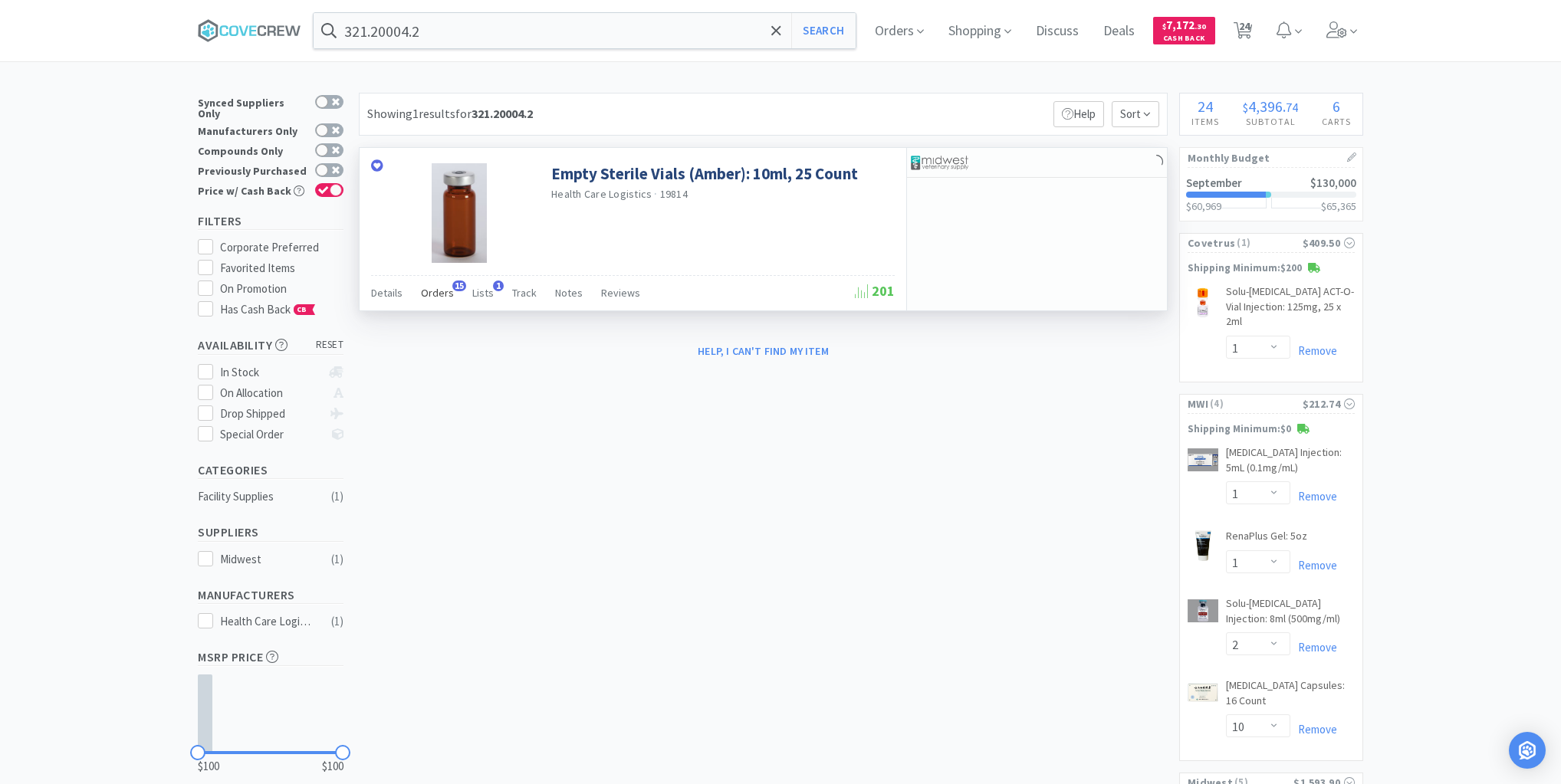
click at [447, 294] on span "Orders" at bounding box center [437, 293] width 33 height 14
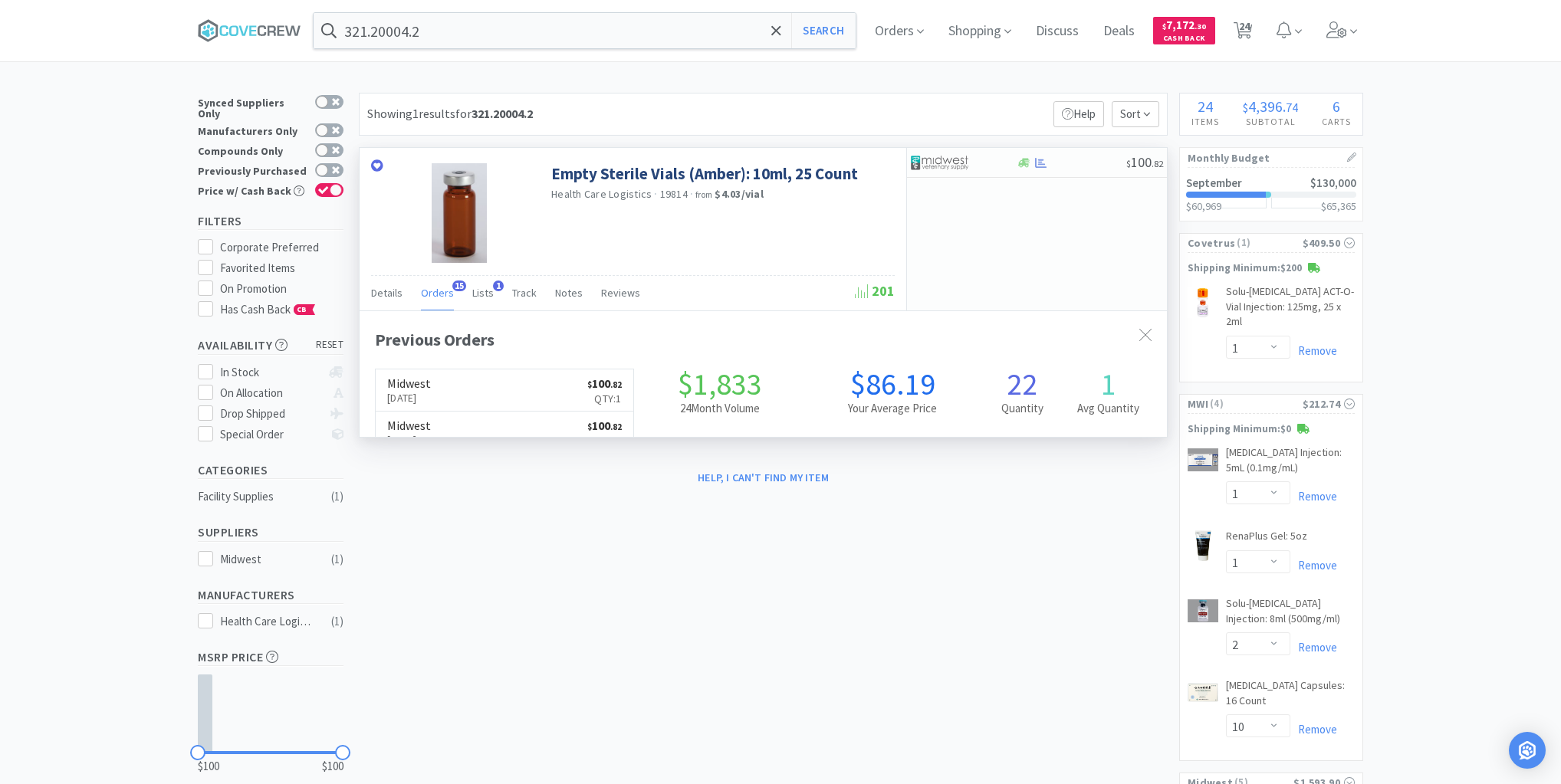
scroll to position [411, 808]
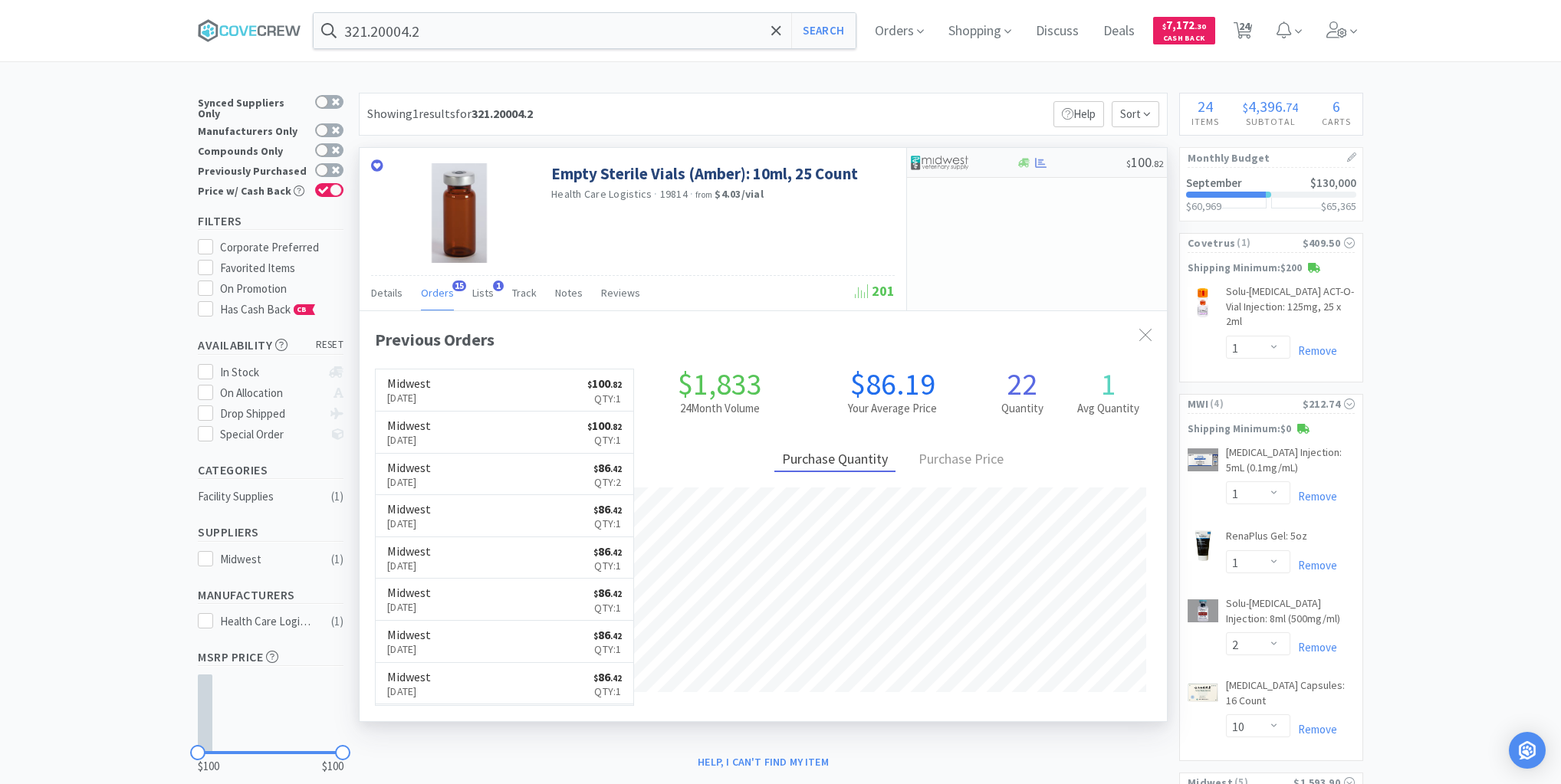
click at [1093, 163] on div at bounding box center [1071, 162] width 110 height 12
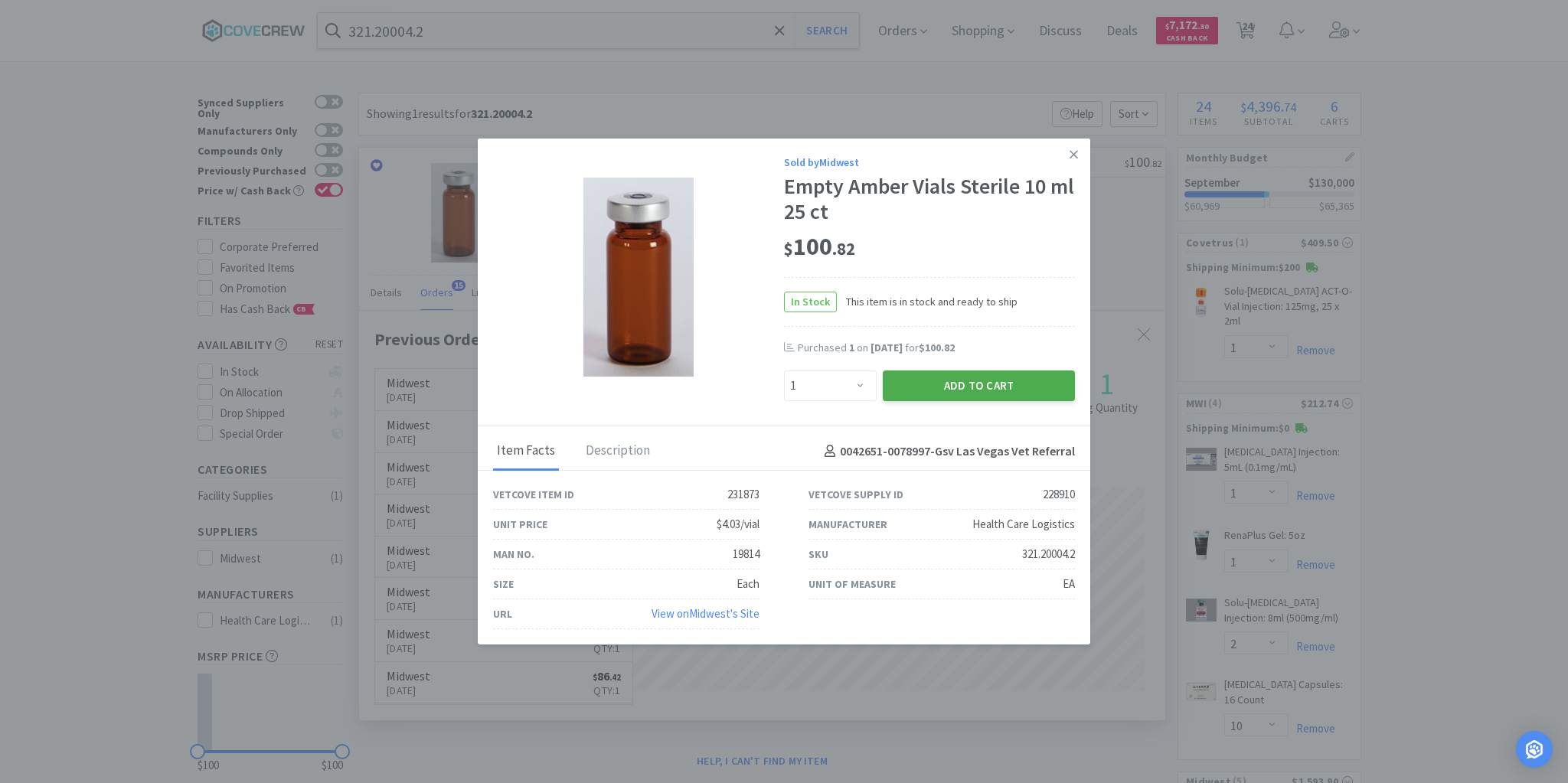
click at [980, 395] on button "Add to Cart" at bounding box center [978, 386] width 192 height 31
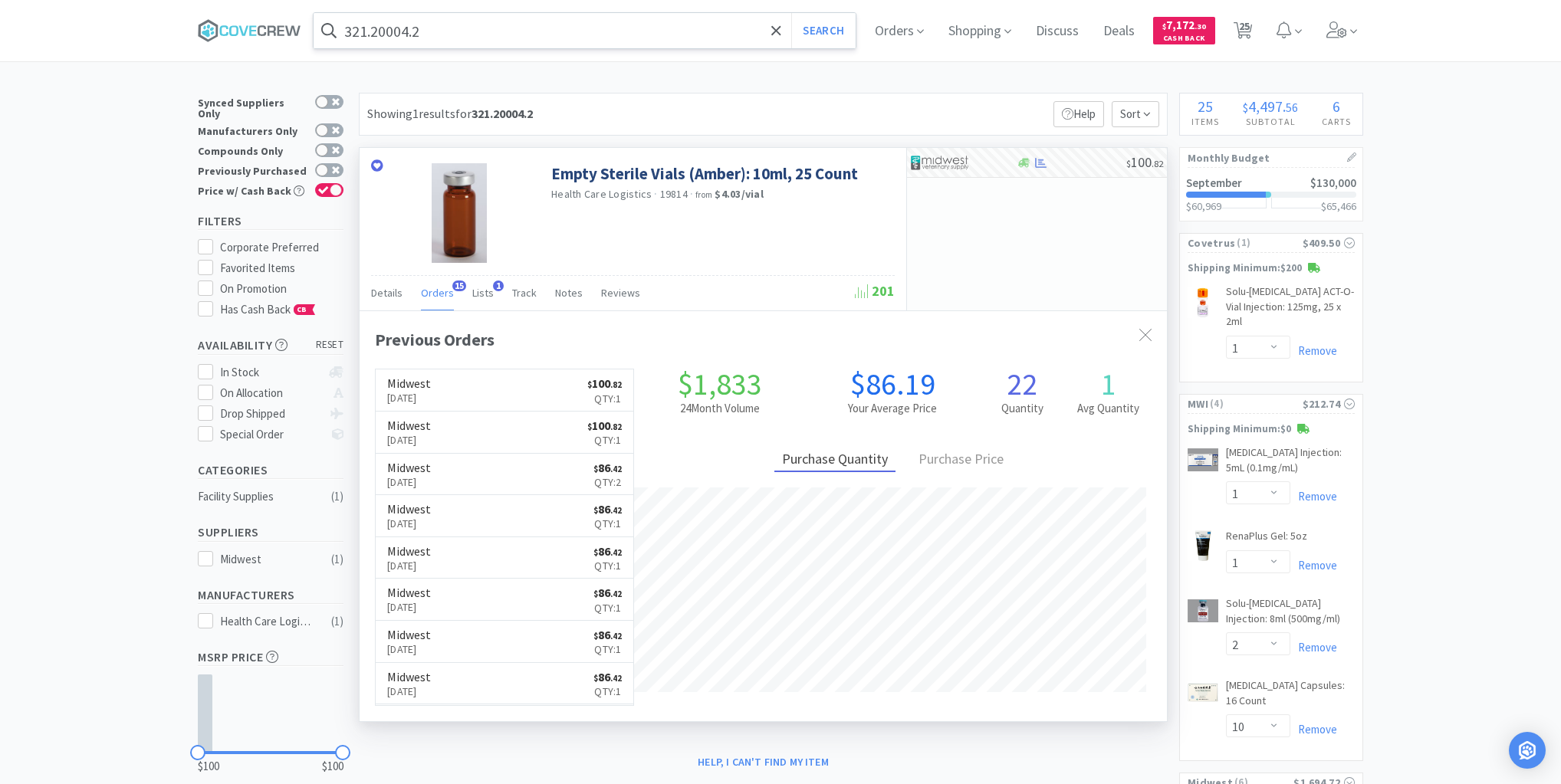
click at [623, 31] on input "321.20004.2" at bounding box center [585, 31] width 542 height 36
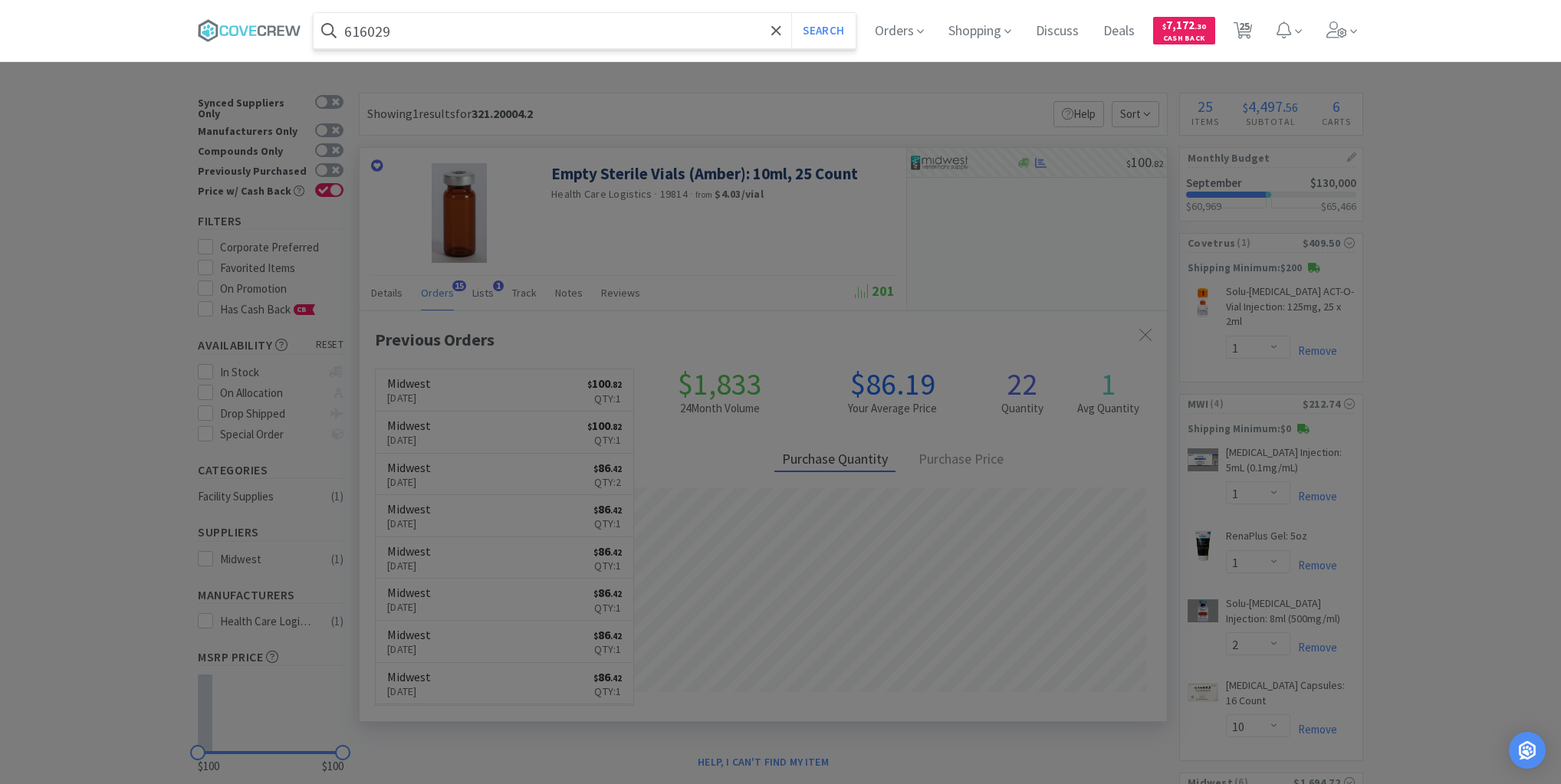
click at [792, 13] on button "Search" at bounding box center [824, 31] width 64 height 36
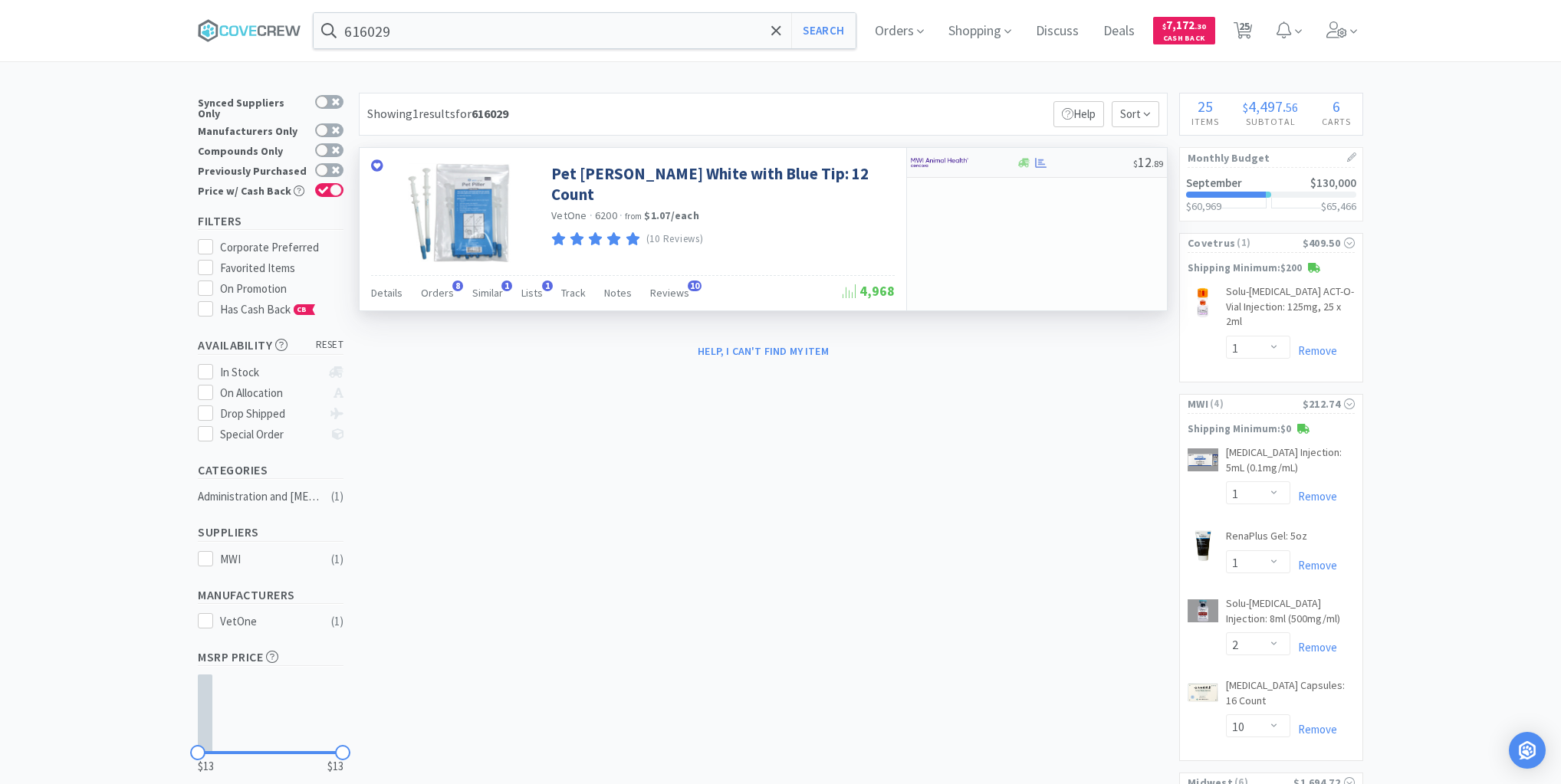
click at [1072, 165] on div at bounding box center [1075, 162] width 117 height 12
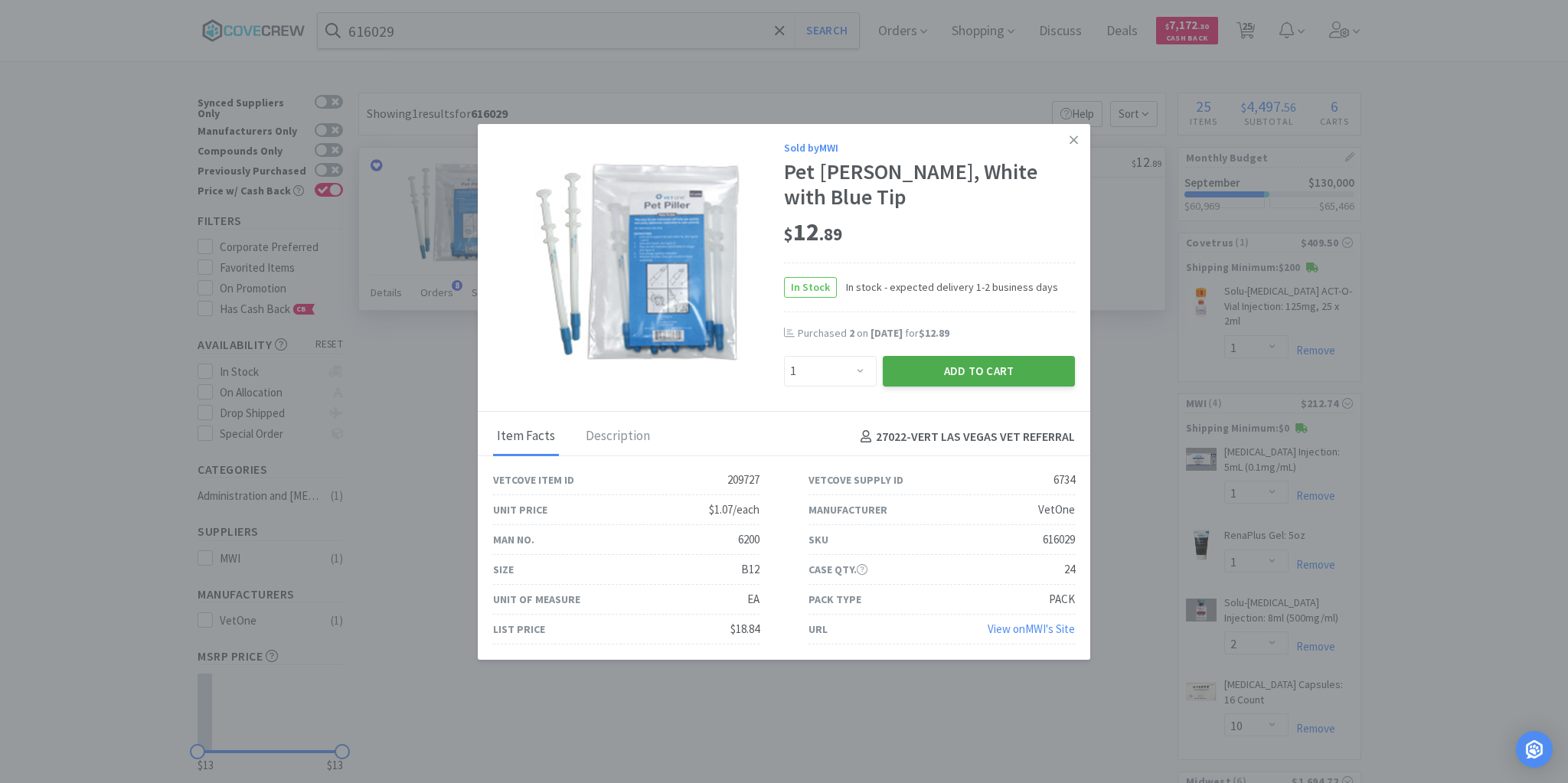
click at [993, 358] on button "Add to Cart" at bounding box center [978, 371] width 192 height 31
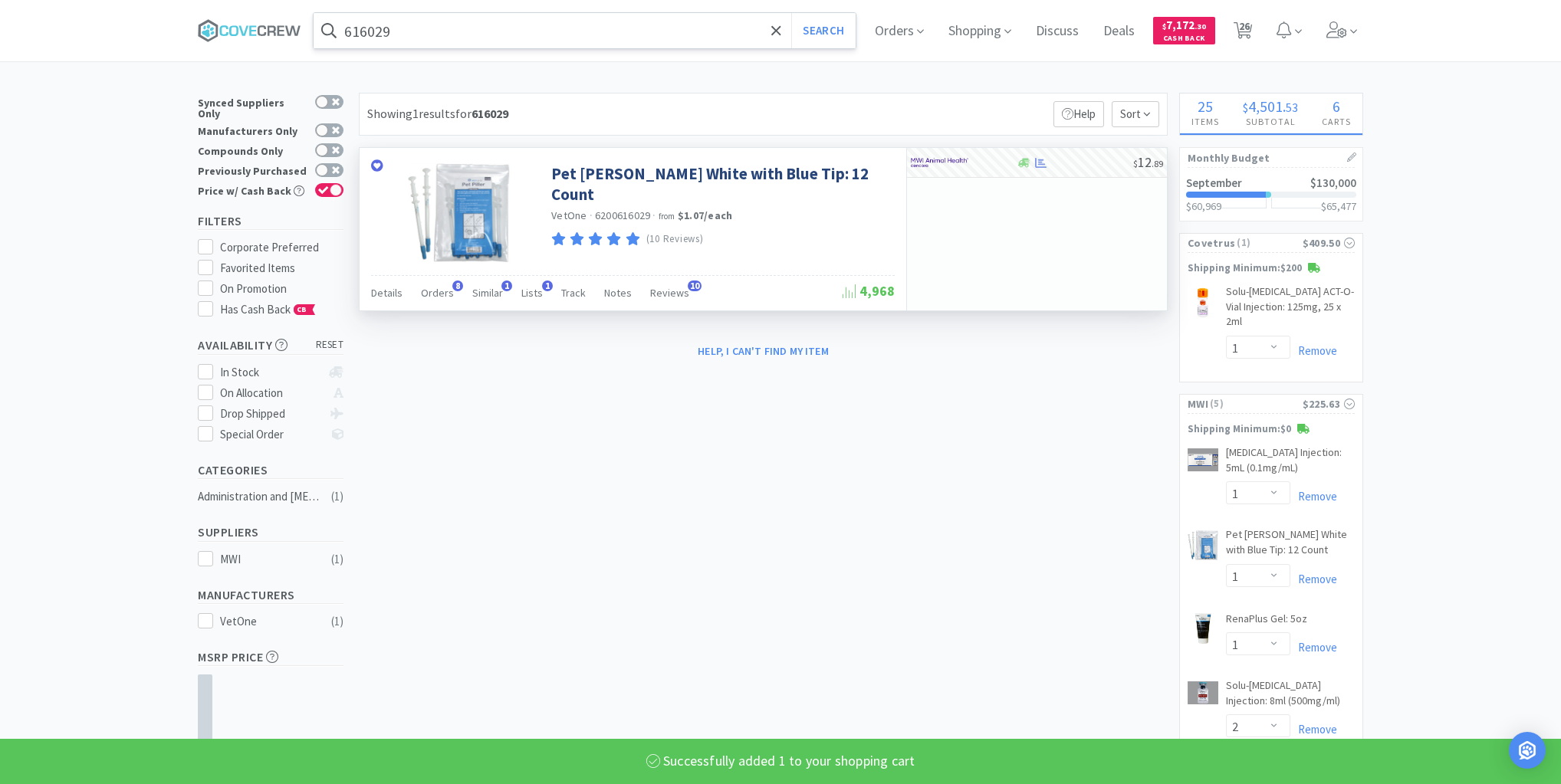
click at [745, 22] on input "616029" at bounding box center [585, 31] width 542 height 36
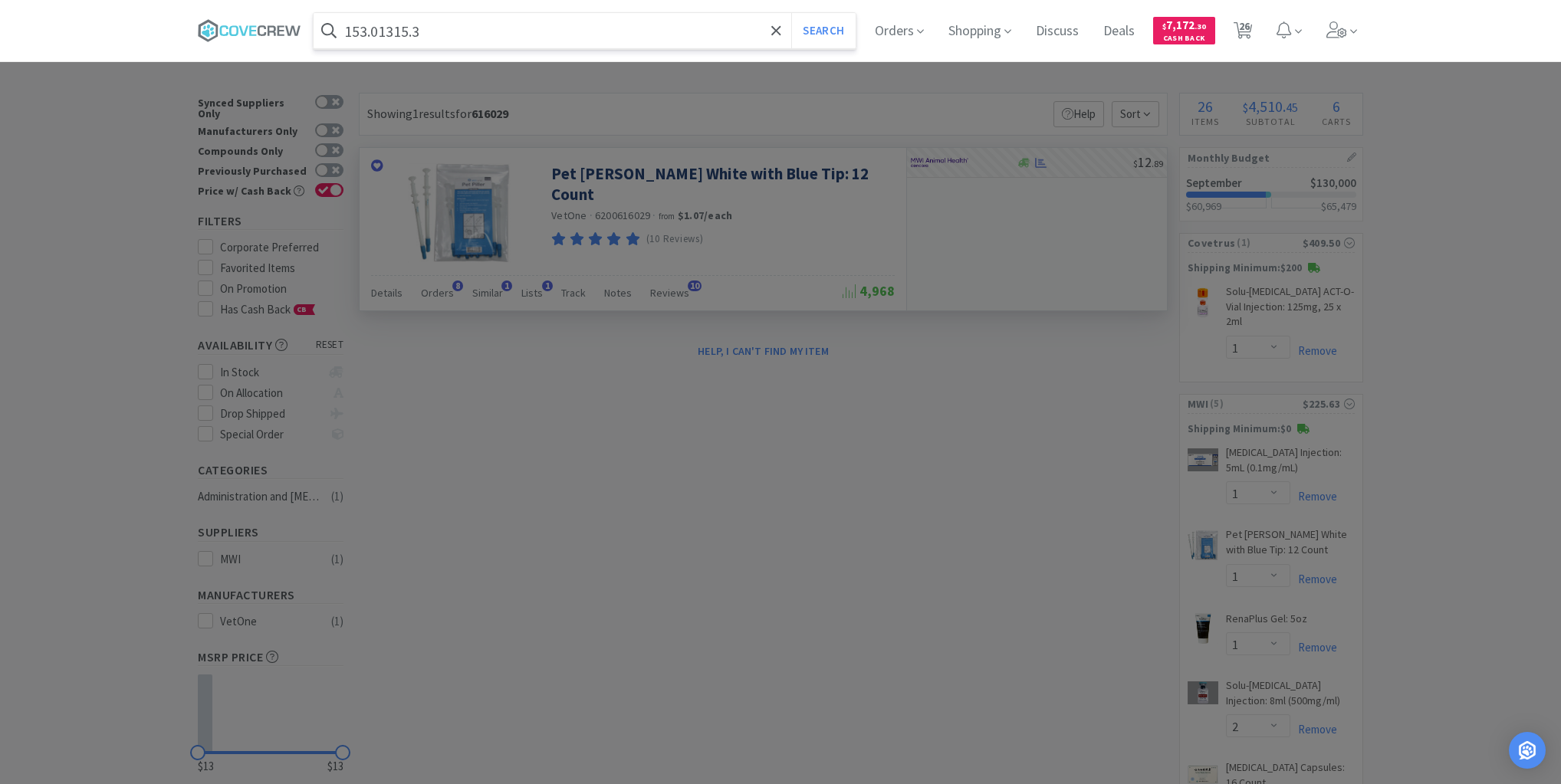
click at [792, 13] on button "Search" at bounding box center [824, 31] width 64 height 36
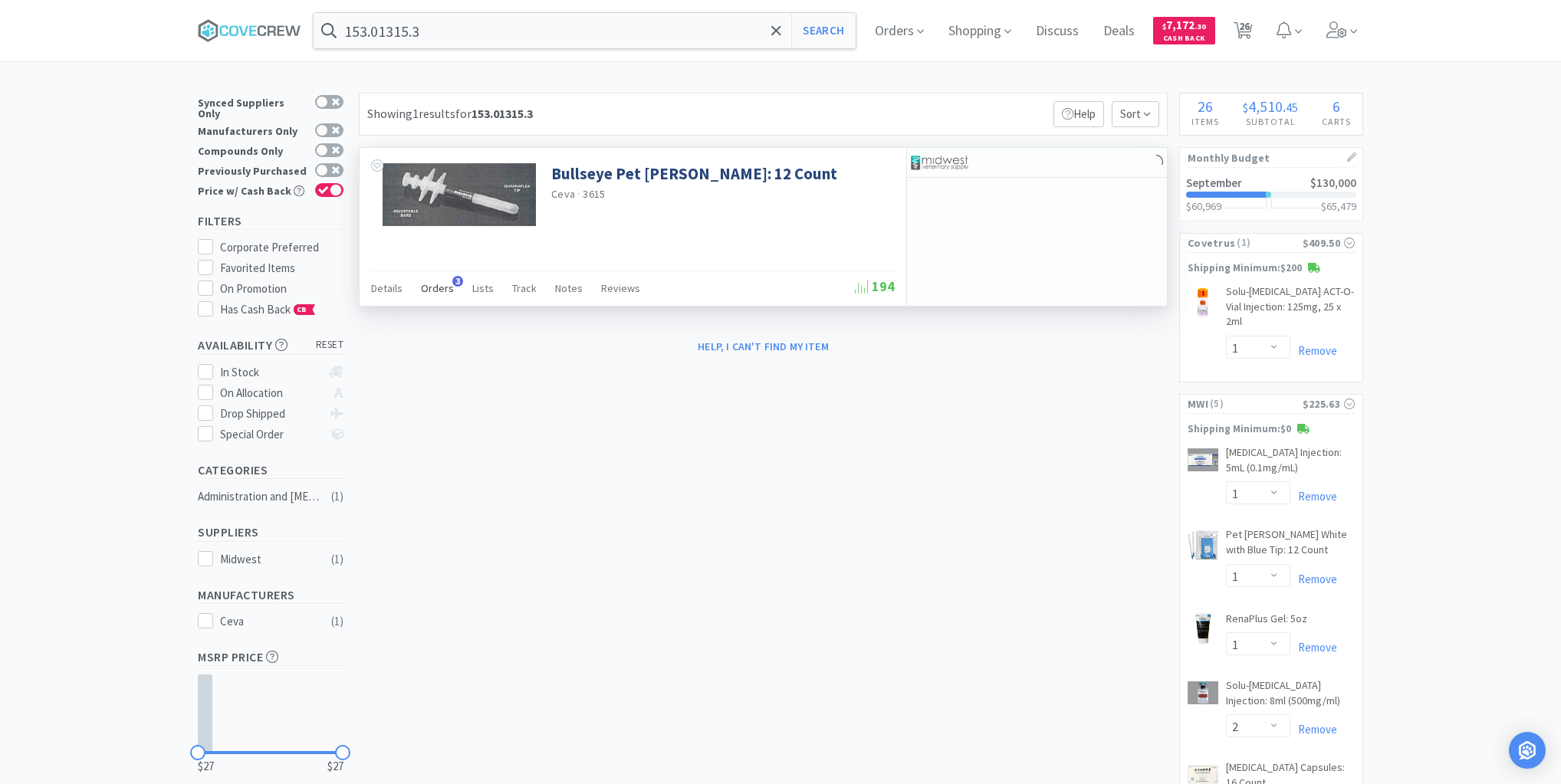
click at [448, 289] on span "Orders" at bounding box center [437, 289] width 33 height 14
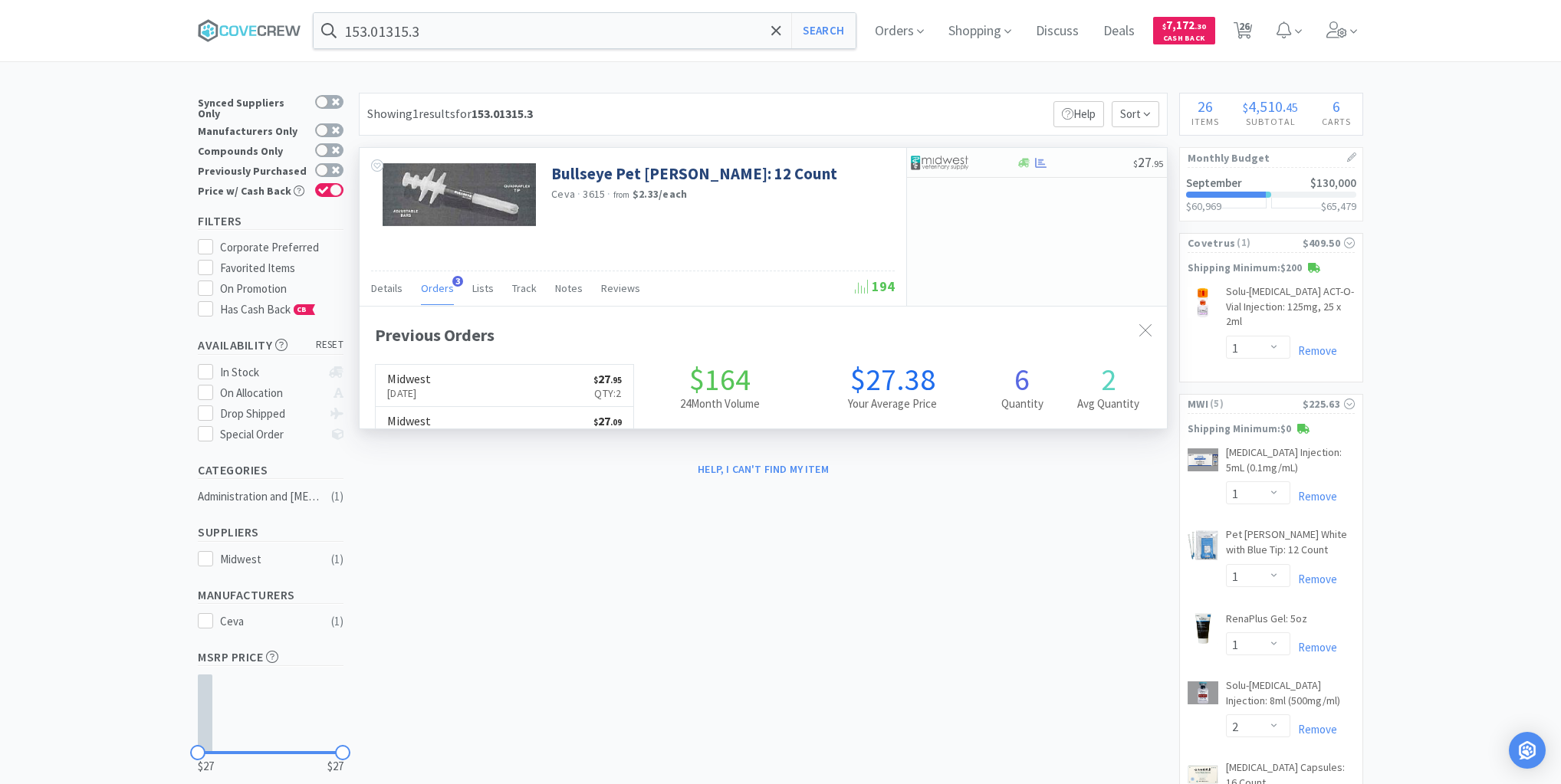
scroll to position [396, 808]
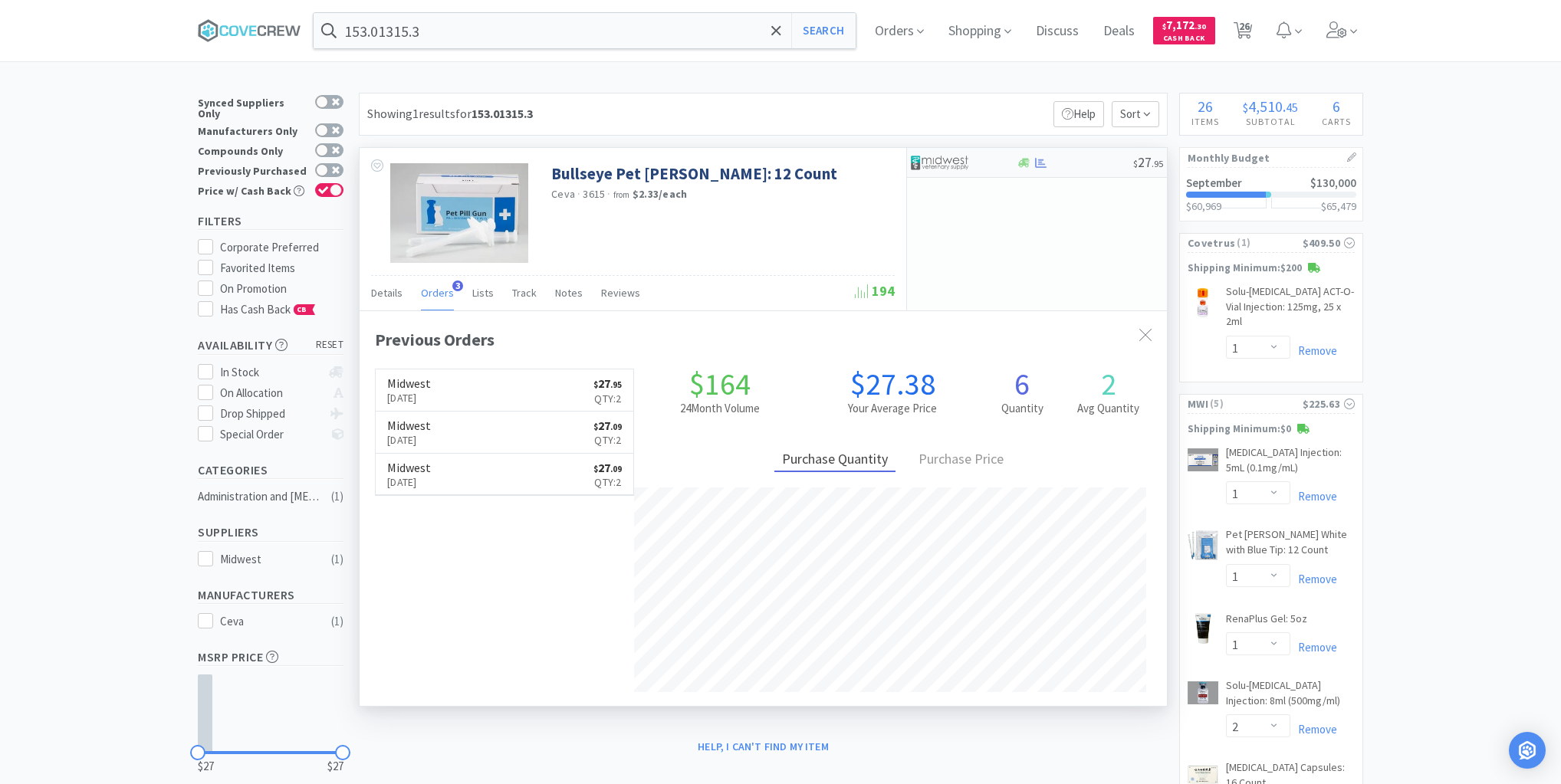
click at [1095, 167] on div at bounding box center [1075, 162] width 117 height 12
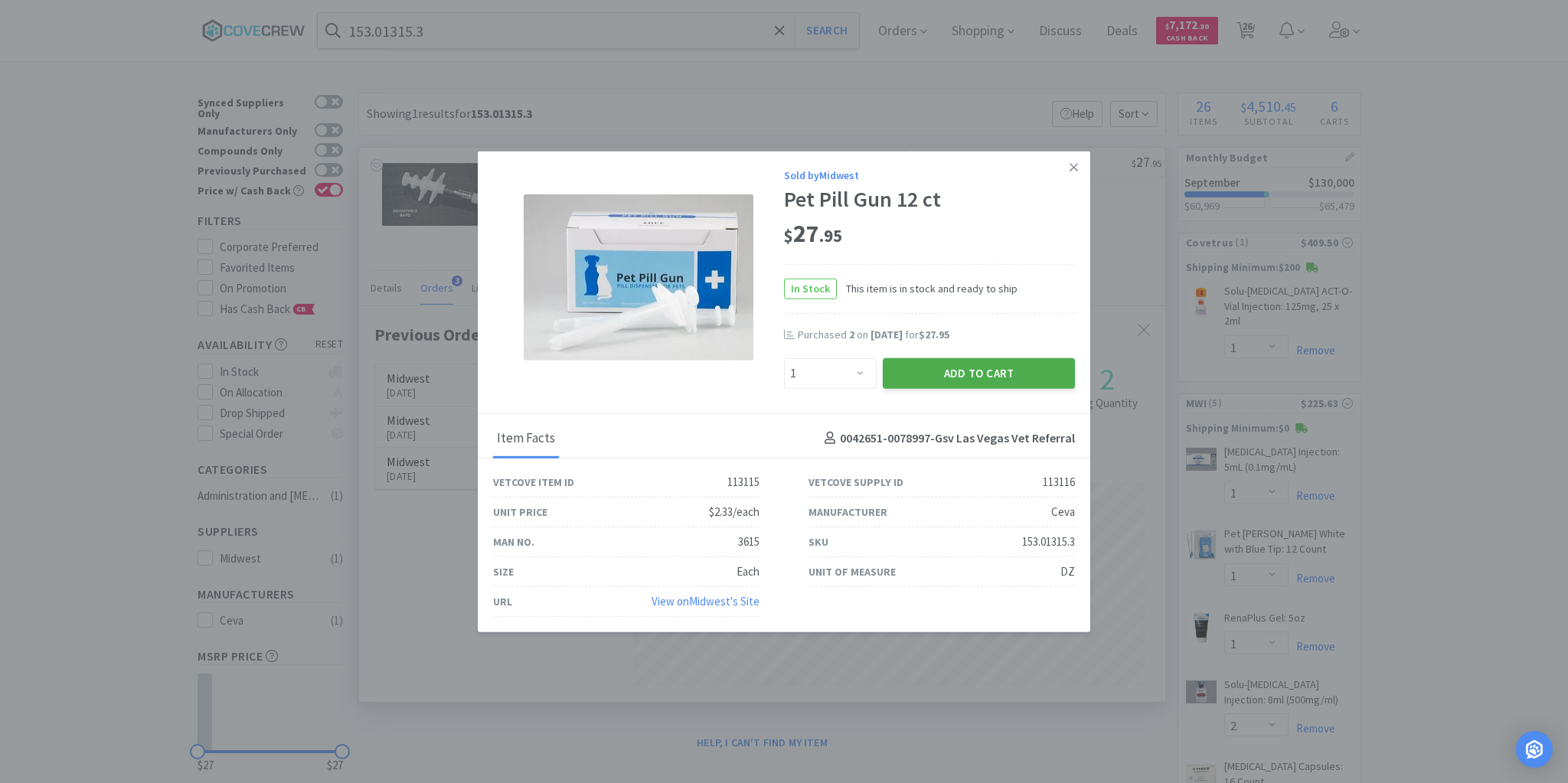
click at [992, 371] on button "Add to Cart" at bounding box center [978, 372] width 192 height 31
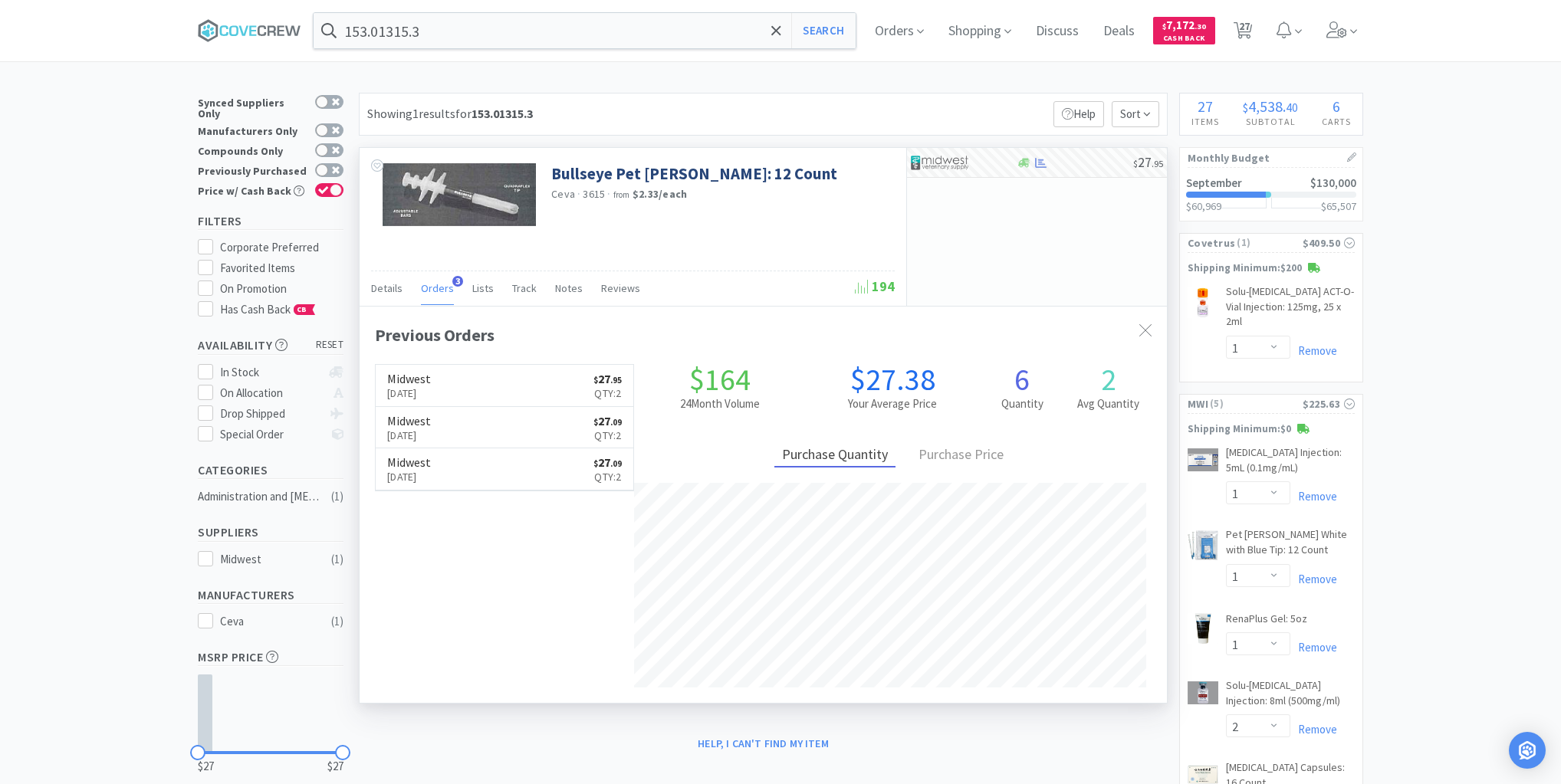
click at [1248, 25] on span "27" at bounding box center [1245, 26] width 11 height 61
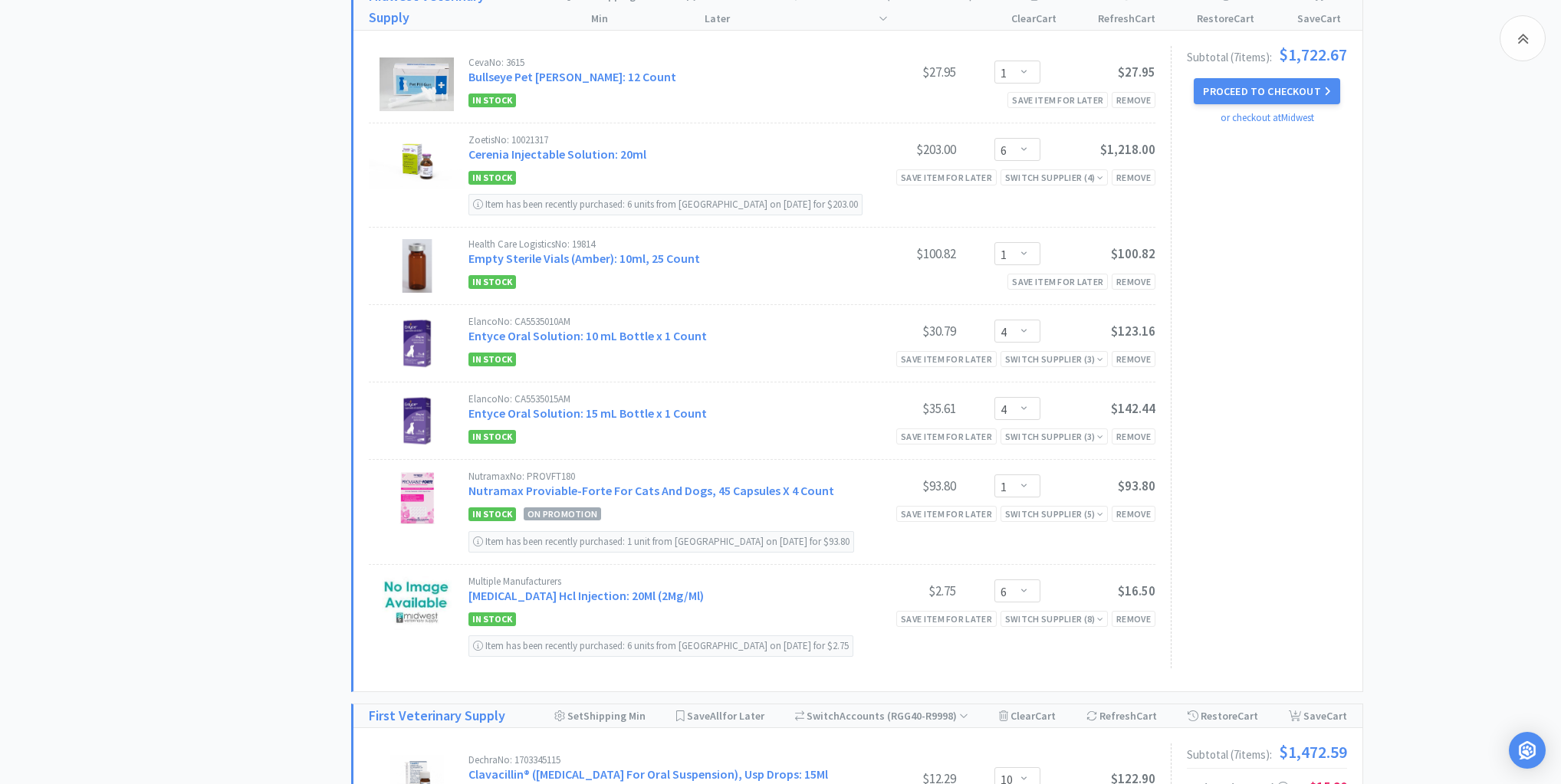
scroll to position [1349, 0]
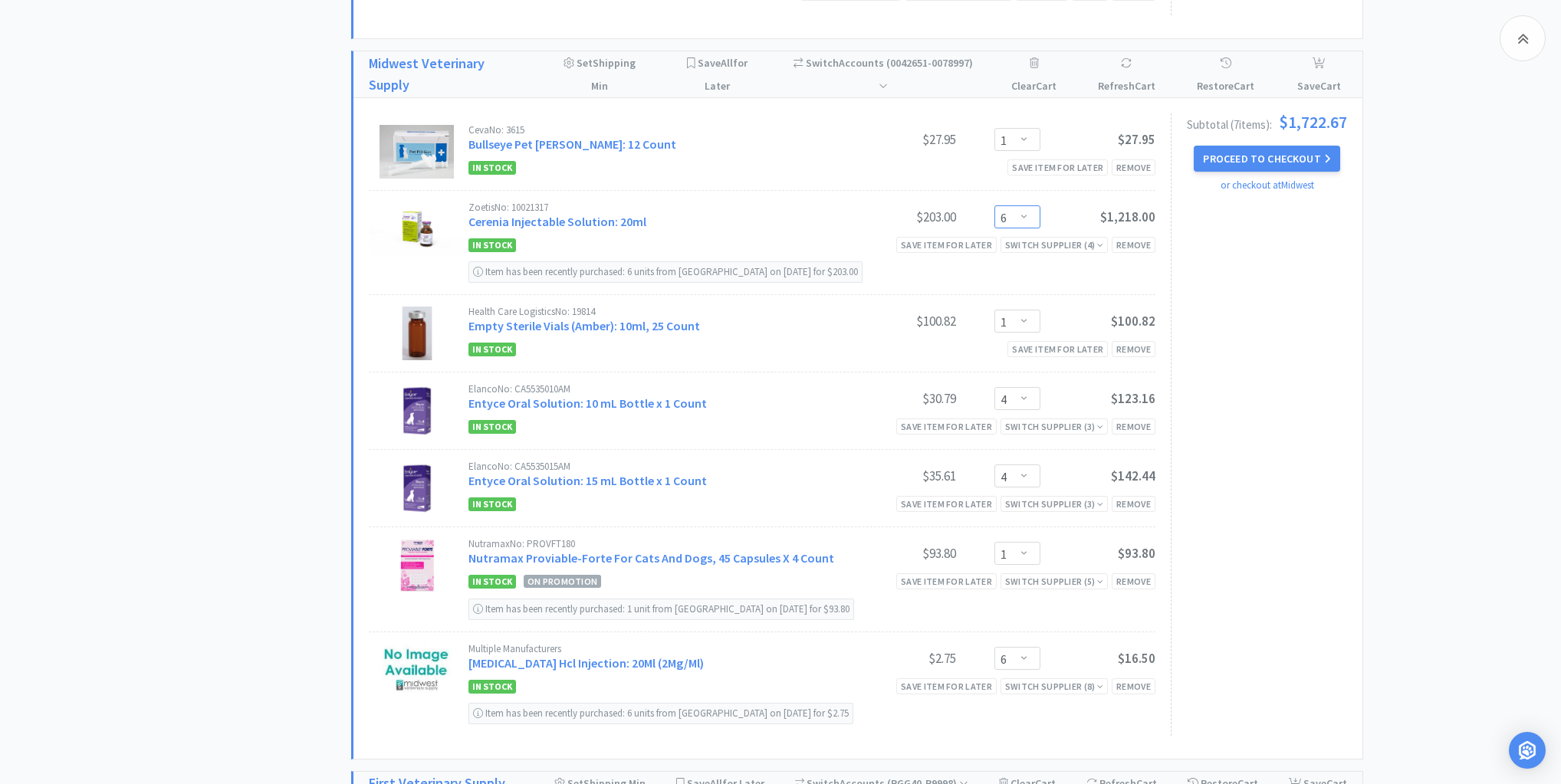
click at [1027, 208] on select "Enter Quantity 1 2 3 4 5 6 7 8 9 10 11 12 13 14 15 16 17 18 19 20 Enter Quantity" at bounding box center [1017, 217] width 46 height 23
click at [994, 205] on select "Enter Quantity 1 2 3 4 5 6 7 8 9 10 11 12 13 14 15 16 17 18 19 20 Enter Quantity" at bounding box center [1017, 217] width 46 height 23
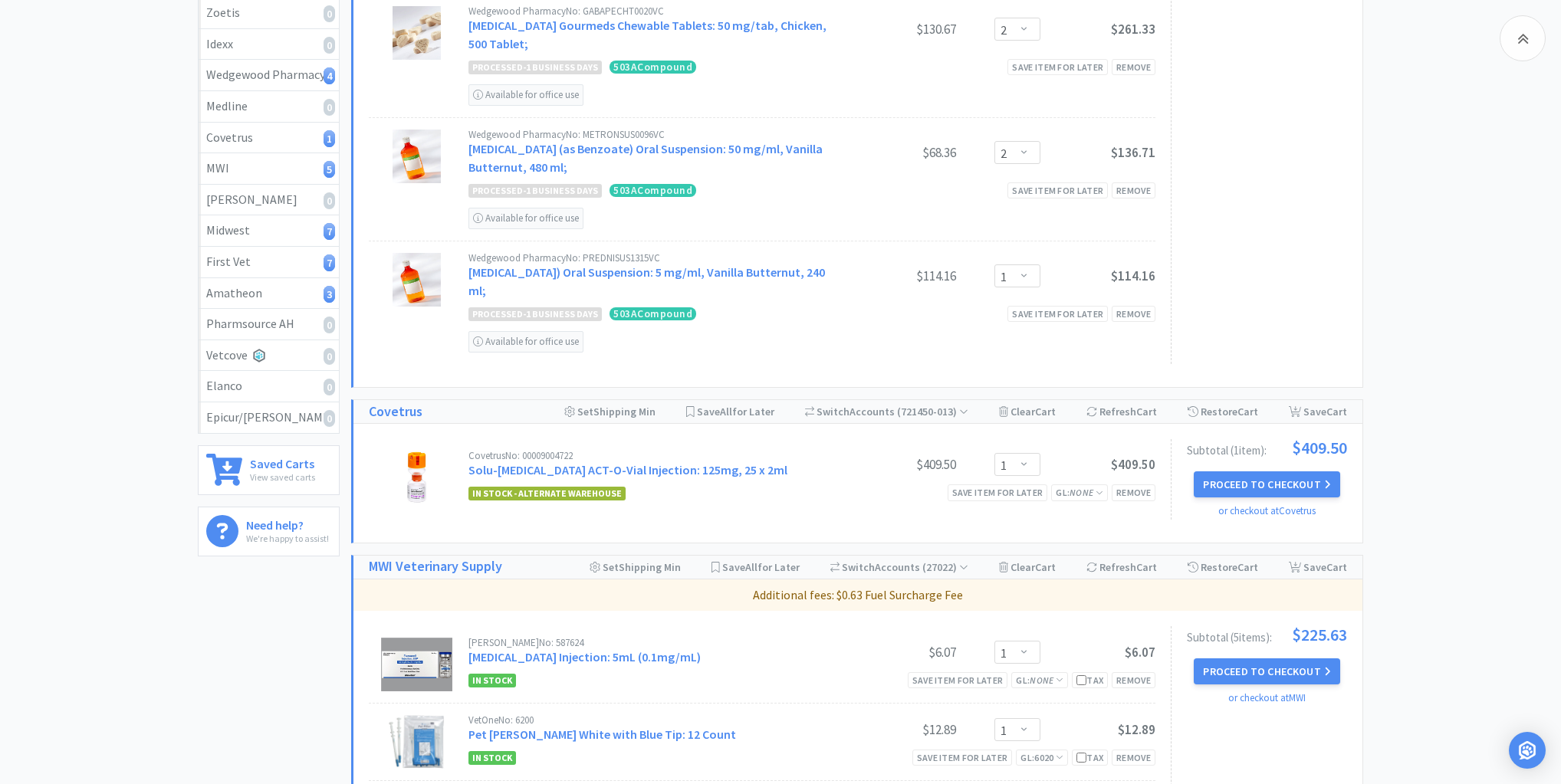
scroll to position [0, 0]
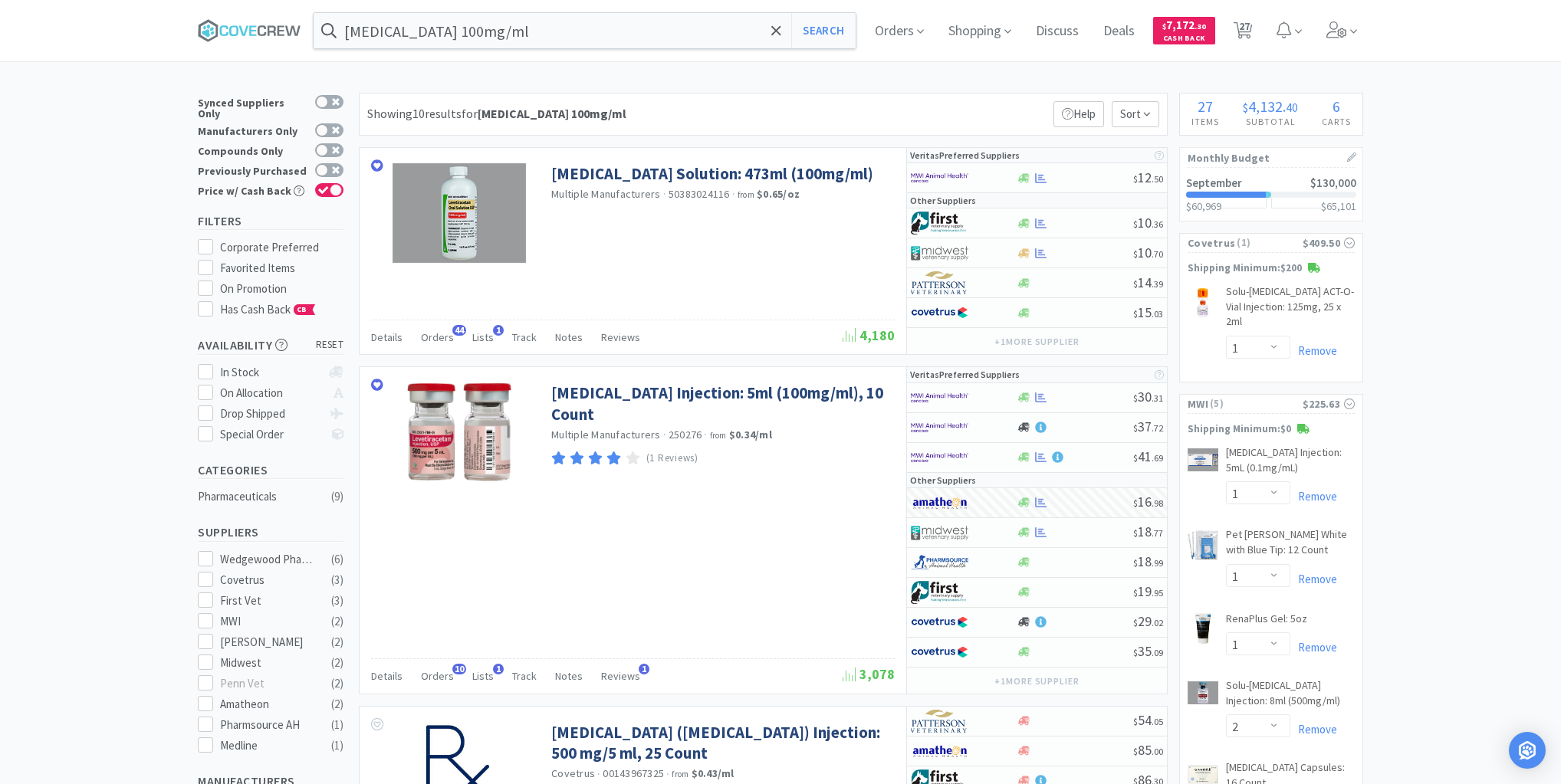
scroll to position [61, 0]
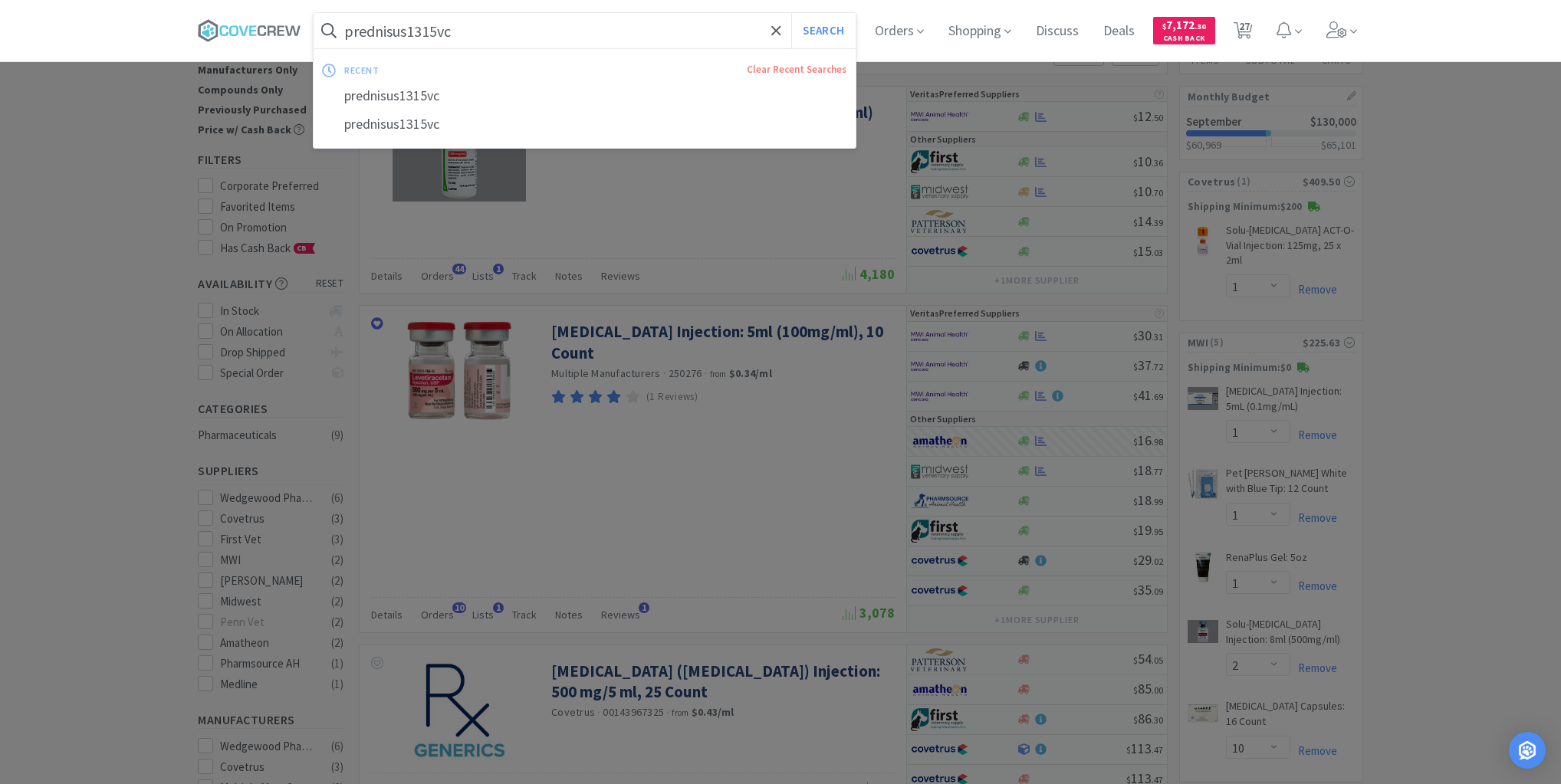
click at [792, 13] on button "Search" at bounding box center [824, 31] width 64 height 36
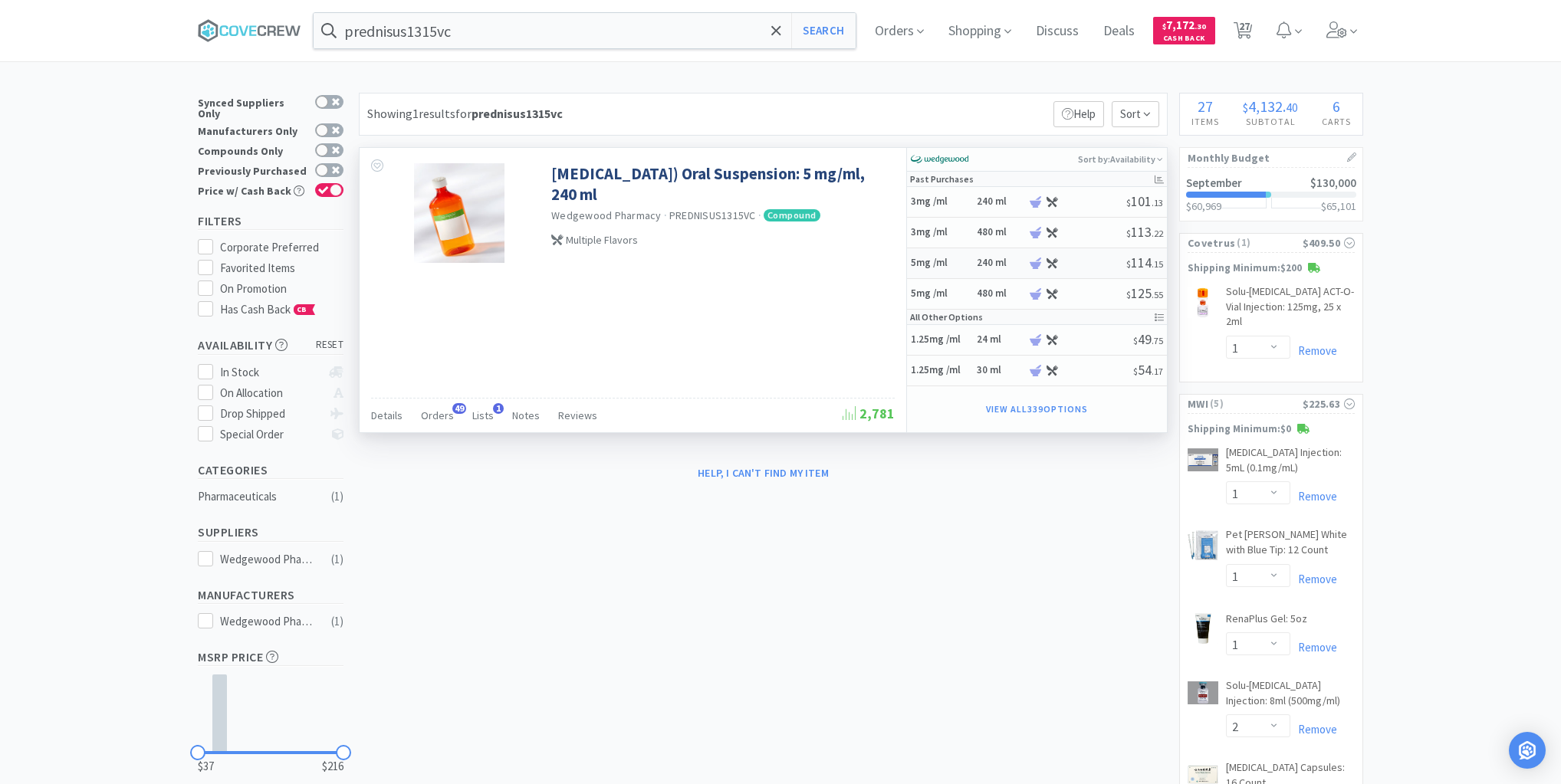
click at [968, 264] on h5 "5mg /ml" at bounding box center [941, 263] width 61 height 13
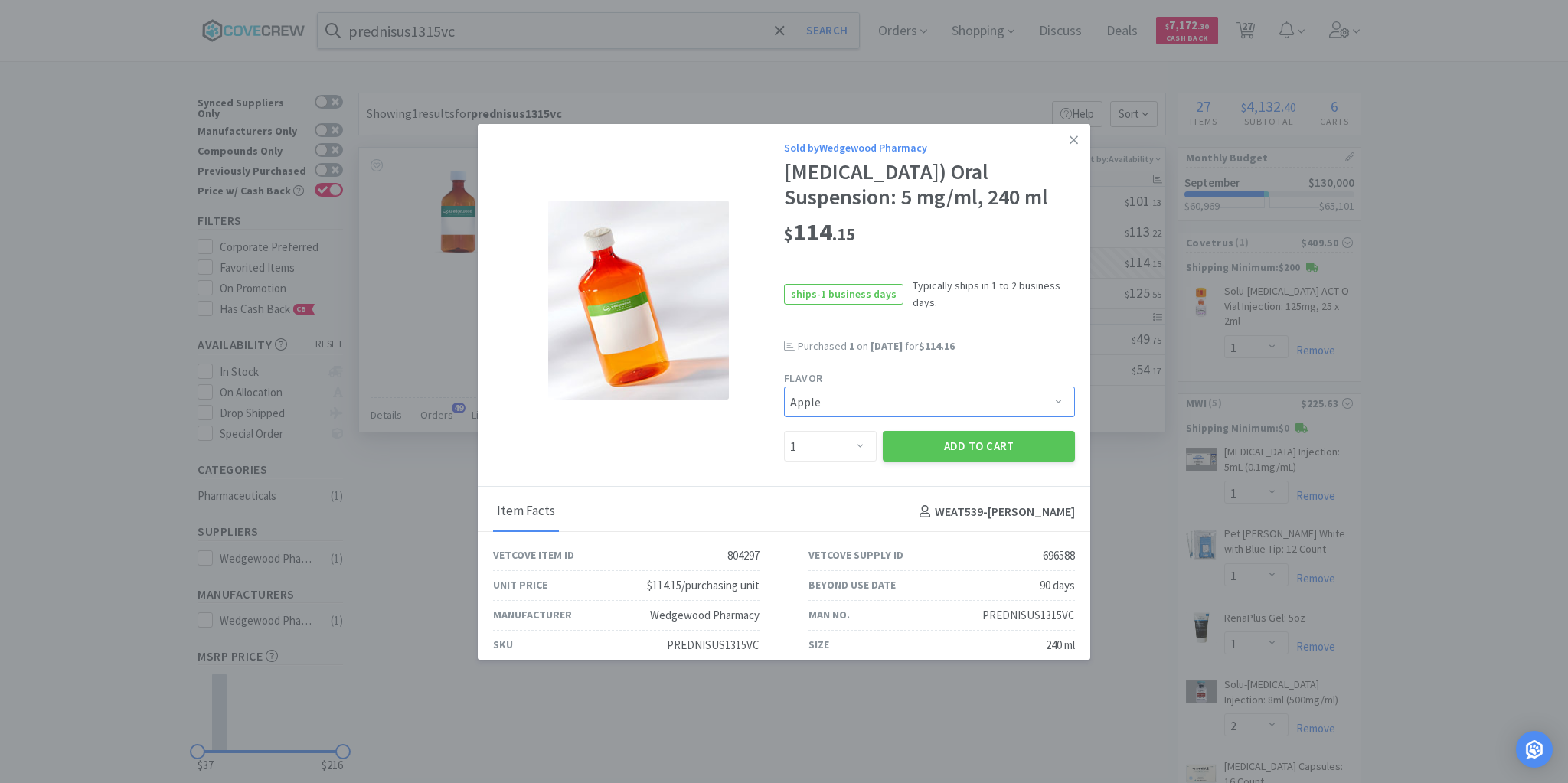
click at [1046, 417] on select "Pick a Flavor Apple Apple-Molasses Banana Beef Beef/Vanilla Butternut - Water C…" at bounding box center [929, 402] width 291 height 31
click at [784, 411] on select "Pick a Flavor Apple Apple-Molasses Banana Beef Beef/Vanilla Butternut - Water C…" at bounding box center [929, 402] width 291 height 31
click at [969, 461] on button "Add to Cart" at bounding box center [978, 446] width 192 height 31
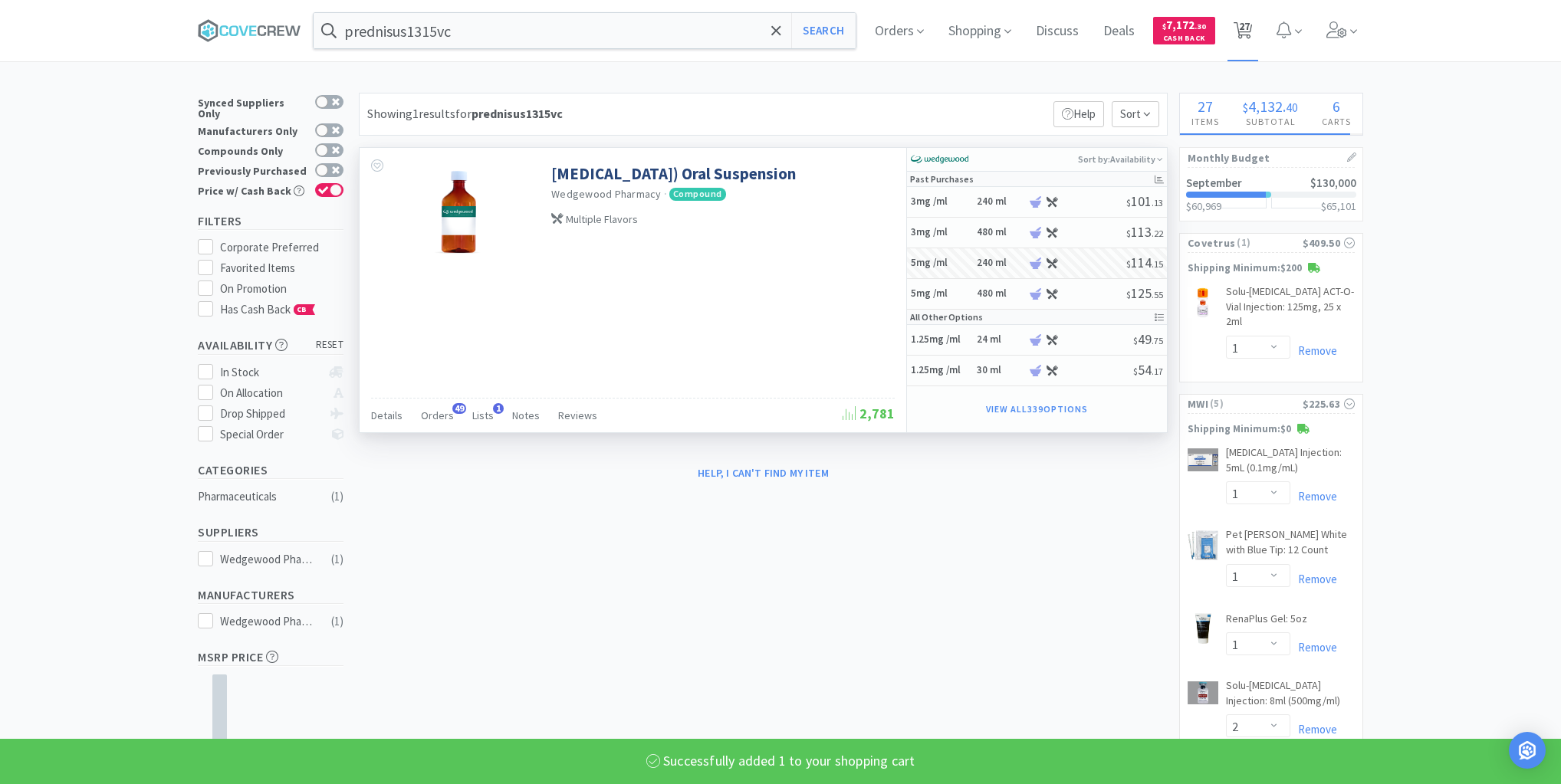
click at [1250, 25] on span "27" at bounding box center [1245, 26] width 11 height 61
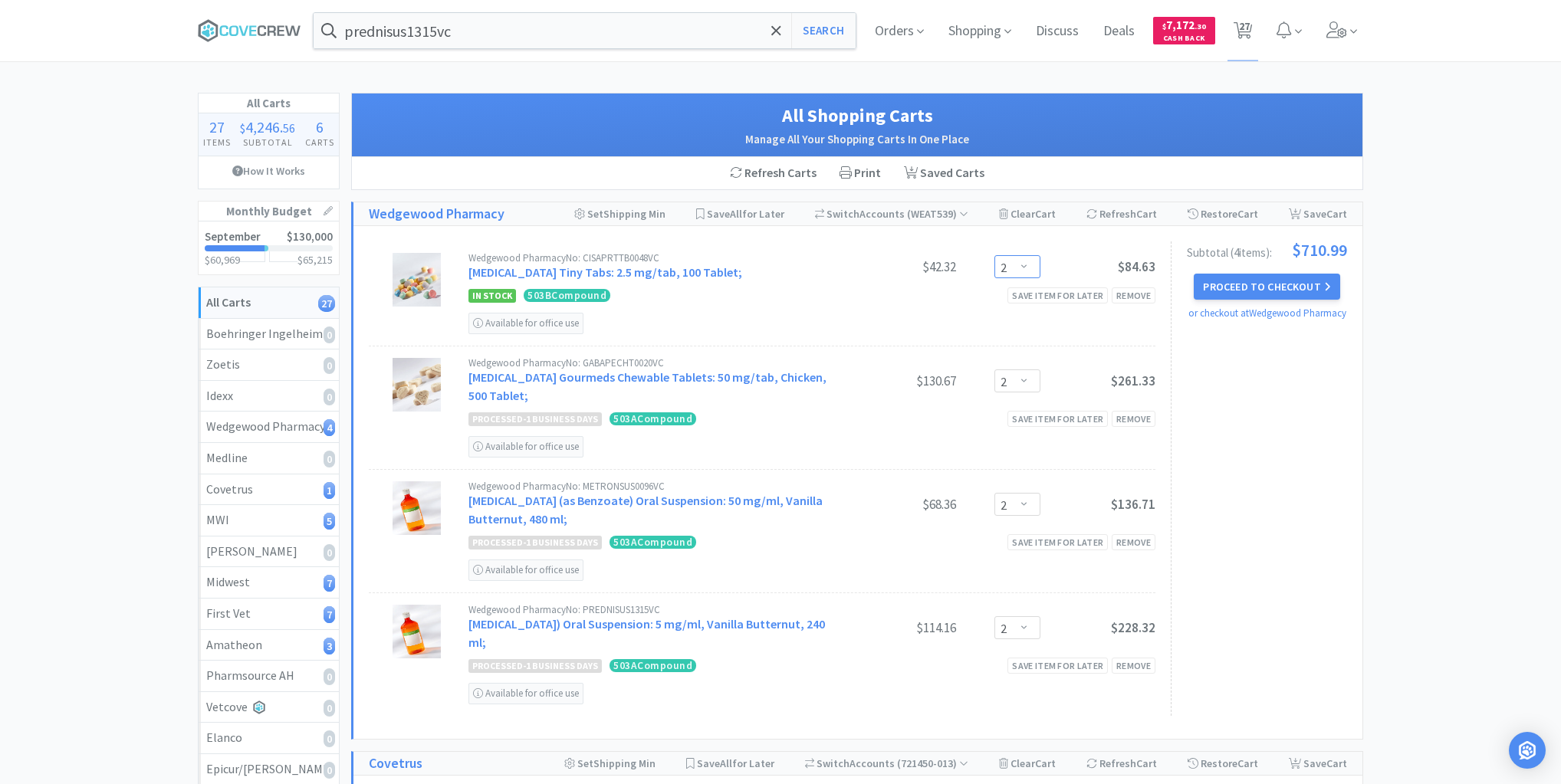
click at [1027, 266] on select "Enter Quantity 1 2 3 4 5 6 7 8 9 10 11 12 13 14 15 16 17 18 19 20 Enter Quantity" at bounding box center [1017, 266] width 46 height 23
click at [994, 255] on select "Enter Quantity 1 2 3 4 5 6 7 8 9 10 11 12 13 14 15 16 17 18 19 20 Enter Quantity" at bounding box center [1017, 266] width 46 height 23
click at [1134, 415] on div "Remove" at bounding box center [1133, 419] width 44 height 16
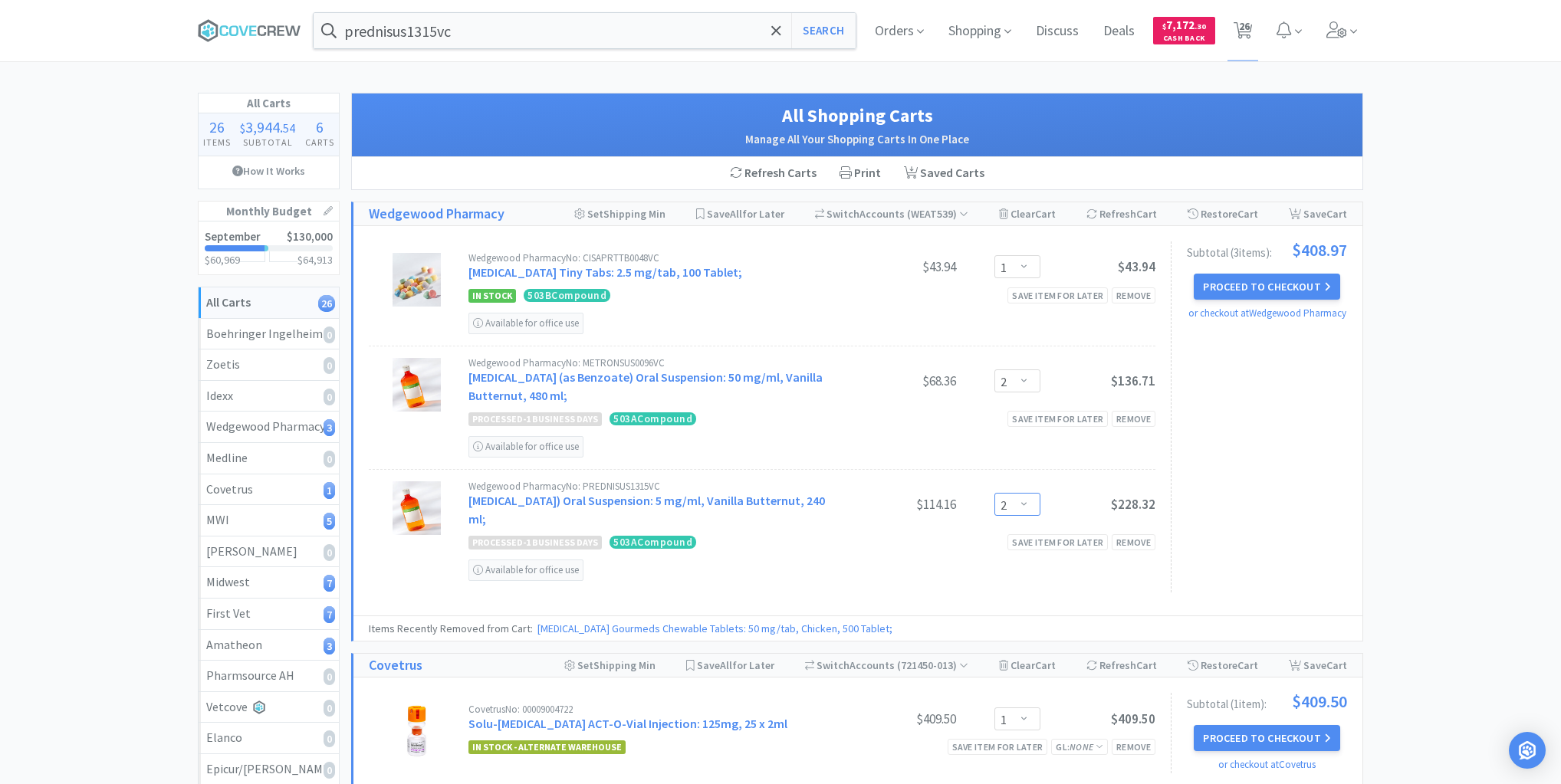
click at [1027, 501] on select "Enter Quantity 1 2 3 4 5 6 7 8 9 10 11 12 13 14 15 16 17 18 19 20 Enter Quantity" at bounding box center [1017, 504] width 46 height 23
click at [994, 493] on select "Enter Quantity 1 2 3 4 5 6 7 8 9 10 11 12 13 14 15 16 17 18 19 20 Enter Quantity" at bounding box center [1017, 504] width 46 height 23
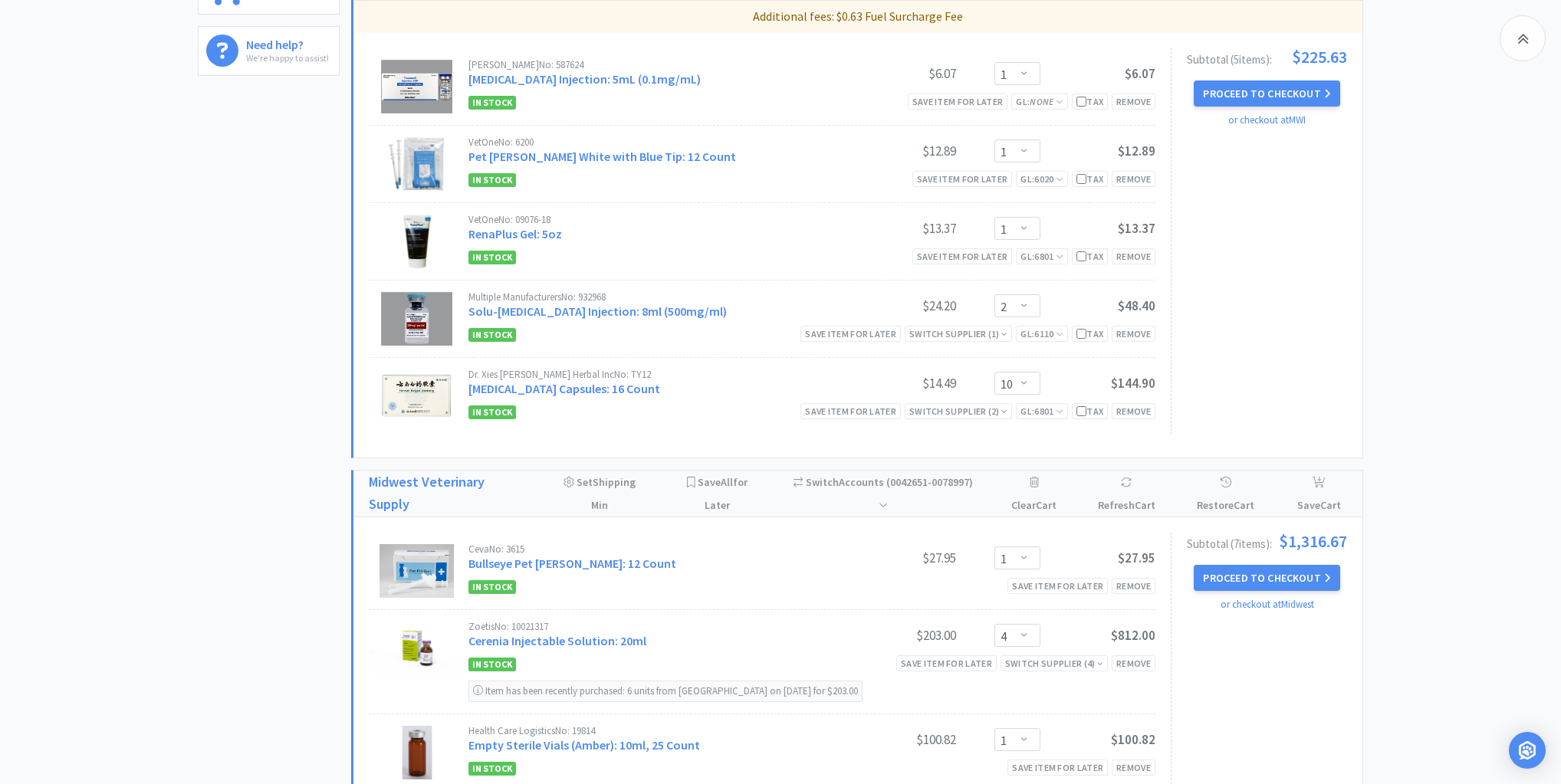
scroll to position [981, 0]
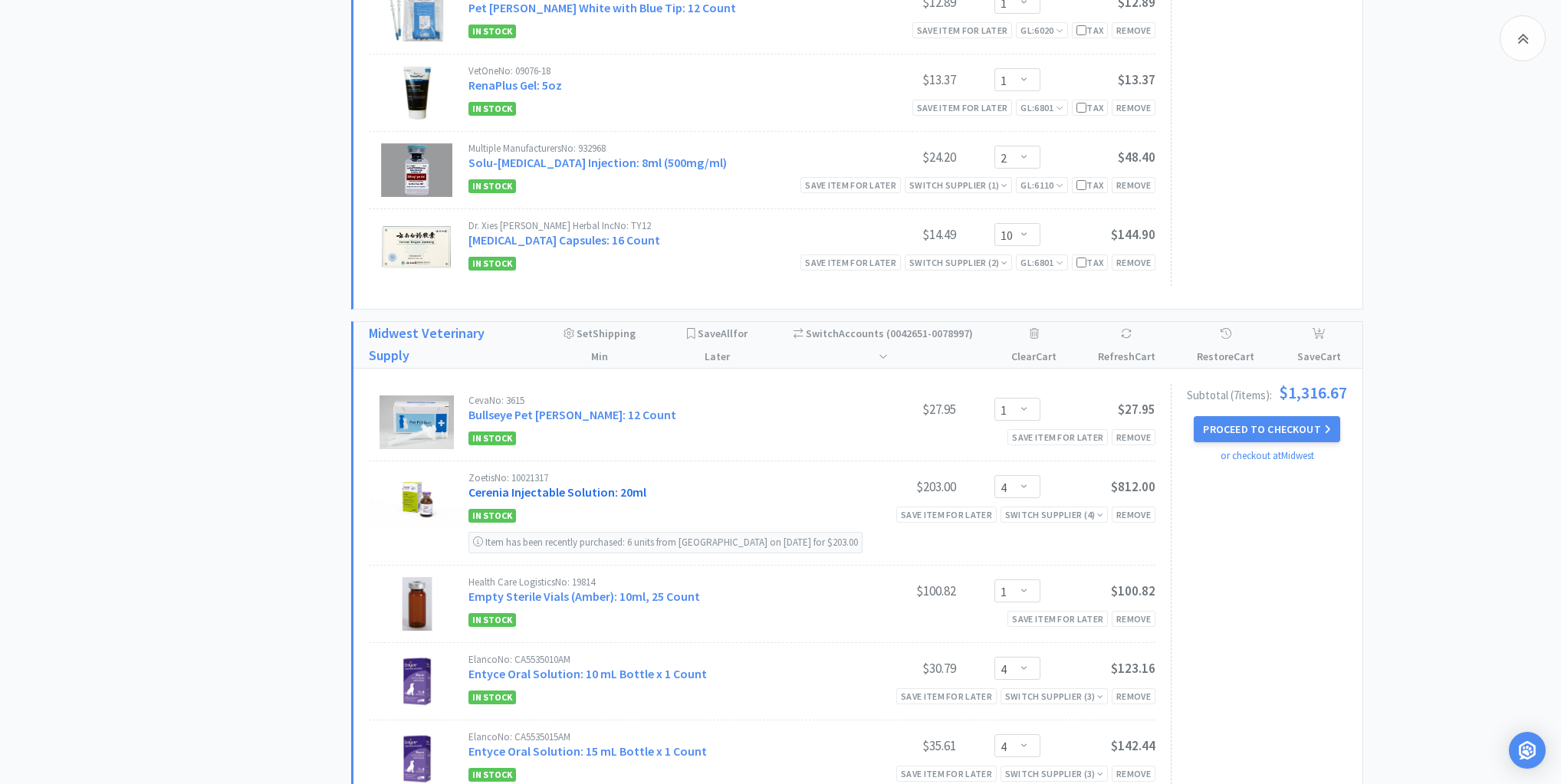
click at [617, 484] on link "Cerenia Injectable Solution: 20ml" at bounding box center [557, 491] width 178 height 15
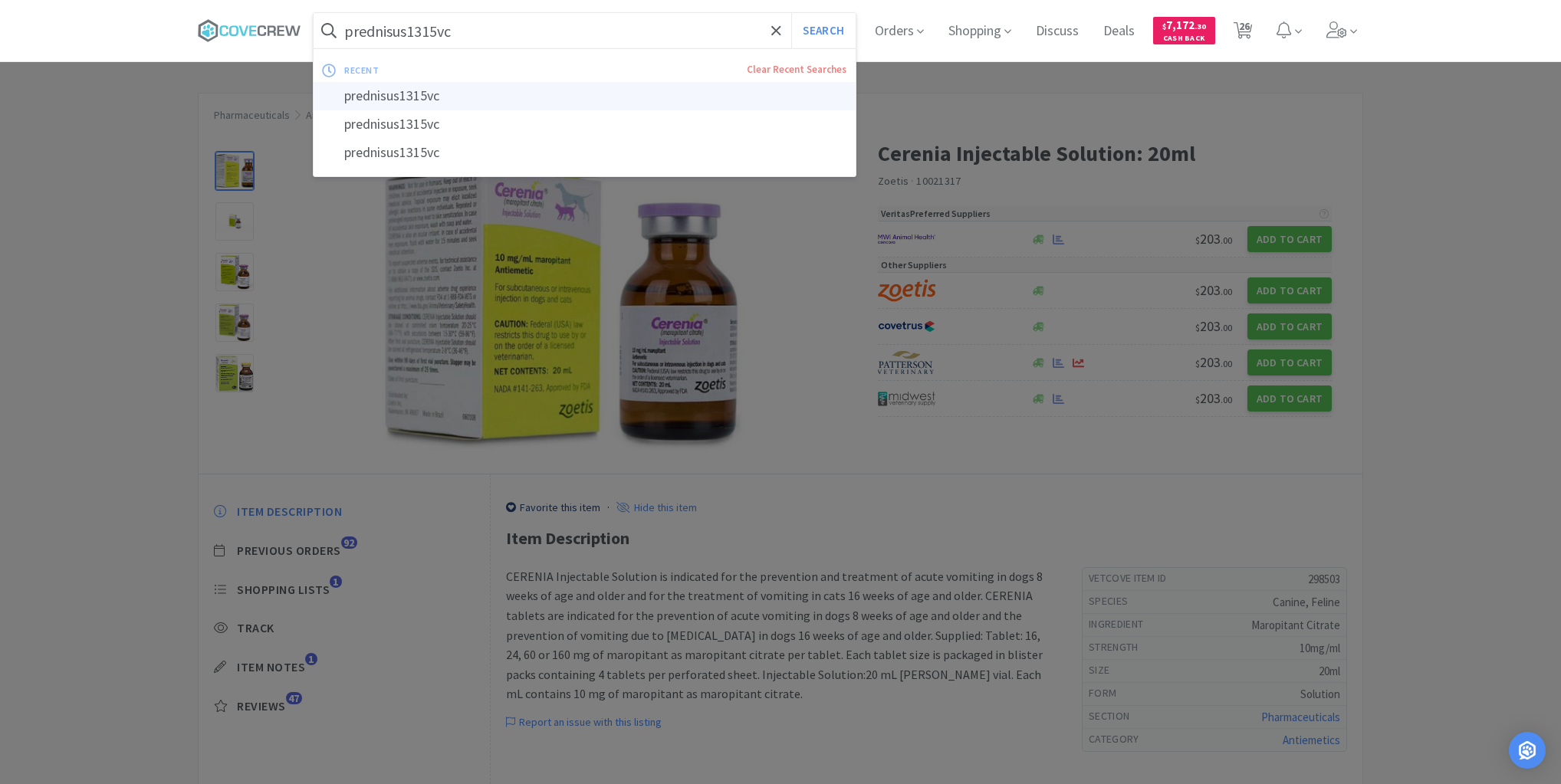
drag, startPoint x: 665, startPoint y: 29, endPoint x: 665, endPoint y: 91, distance: 62.0
click at [667, 28] on input "prednisus1315vc" at bounding box center [585, 31] width 542 height 36
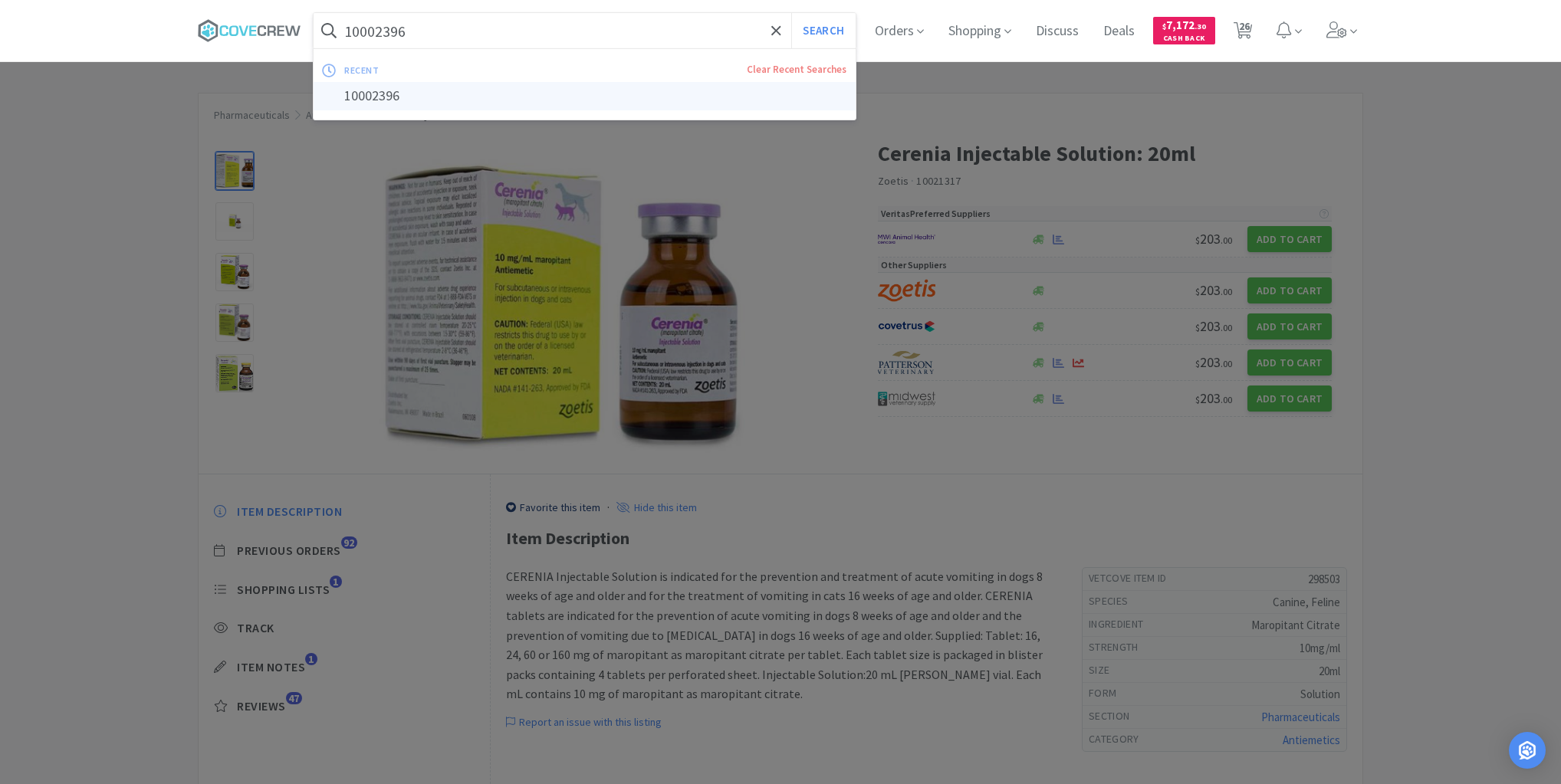
click at [792, 13] on button "Search" at bounding box center [824, 31] width 64 height 36
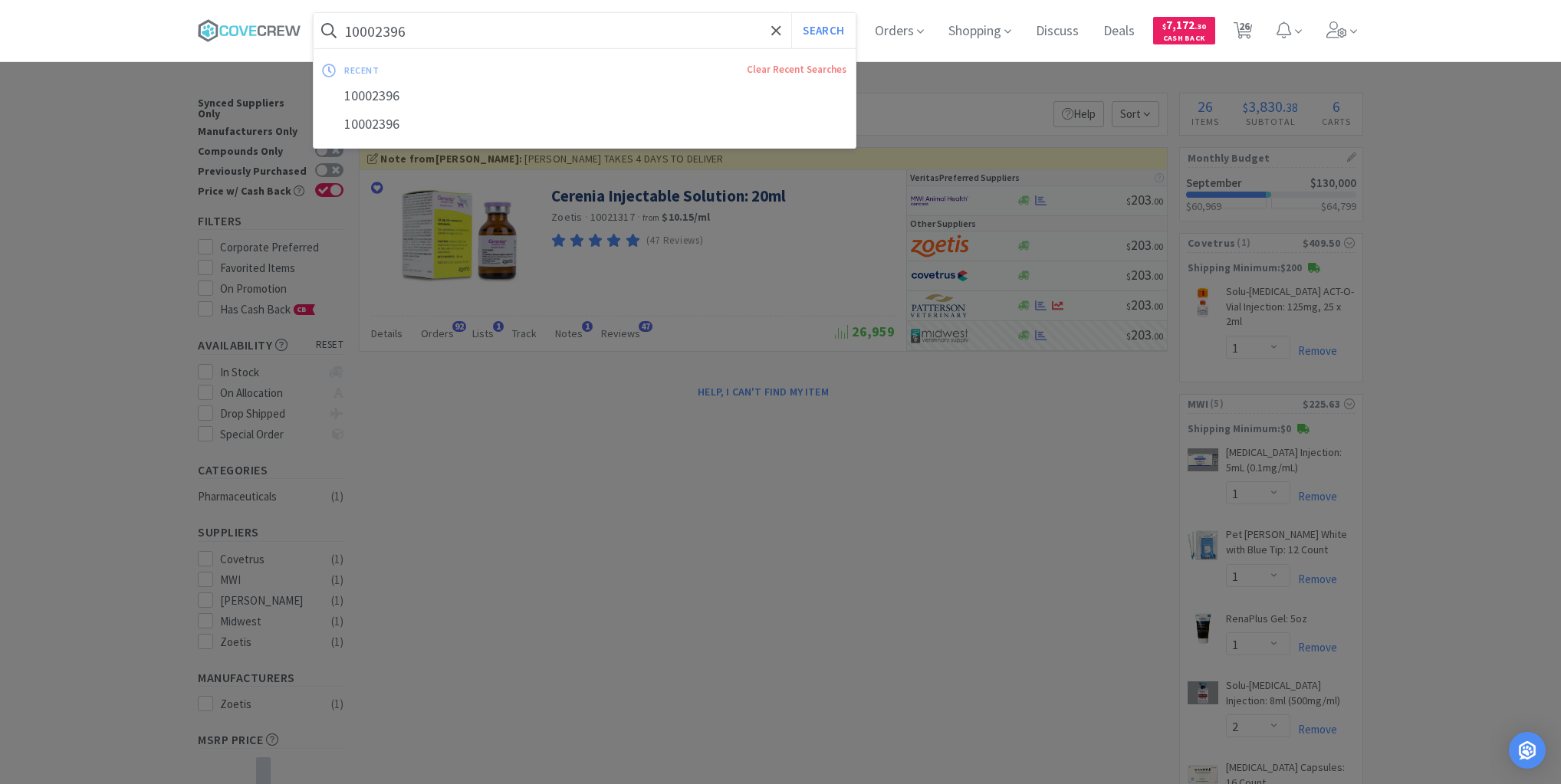
click at [719, 34] on input "10002396" at bounding box center [585, 31] width 542 height 36
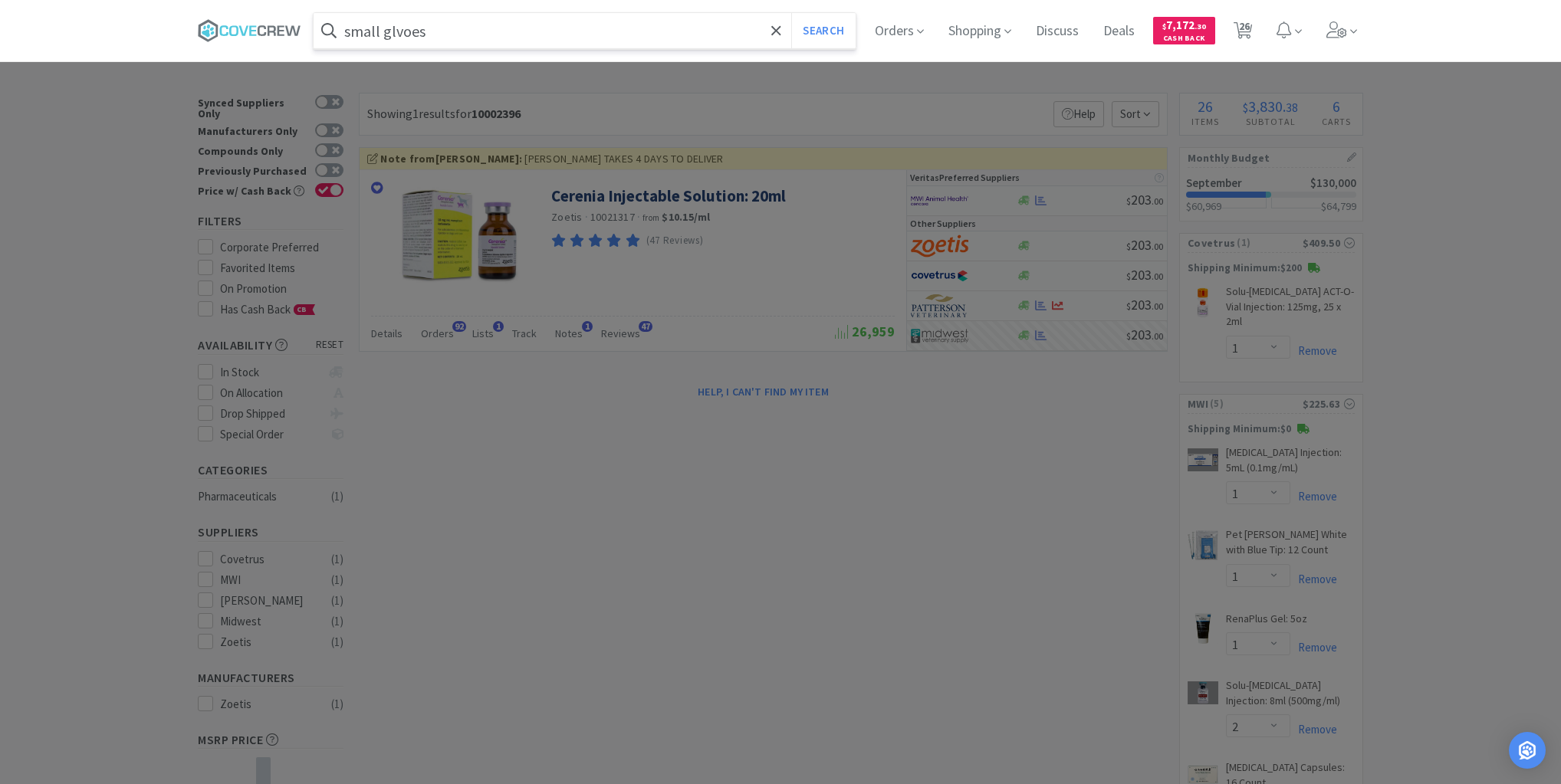
click at [792, 13] on button "Search" at bounding box center [824, 31] width 64 height 36
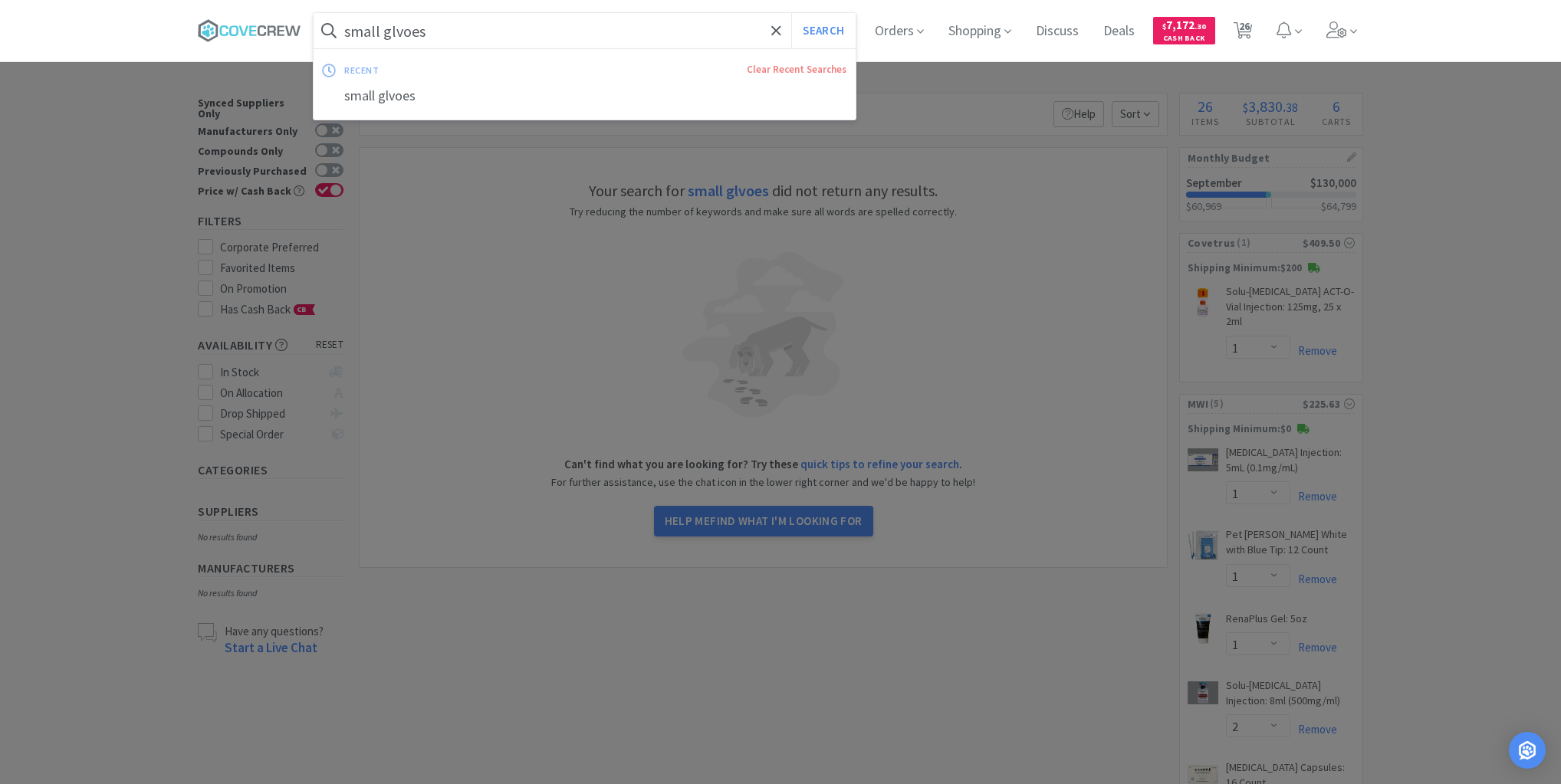
click at [714, 25] on input "small glvoes" at bounding box center [585, 31] width 542 height 36
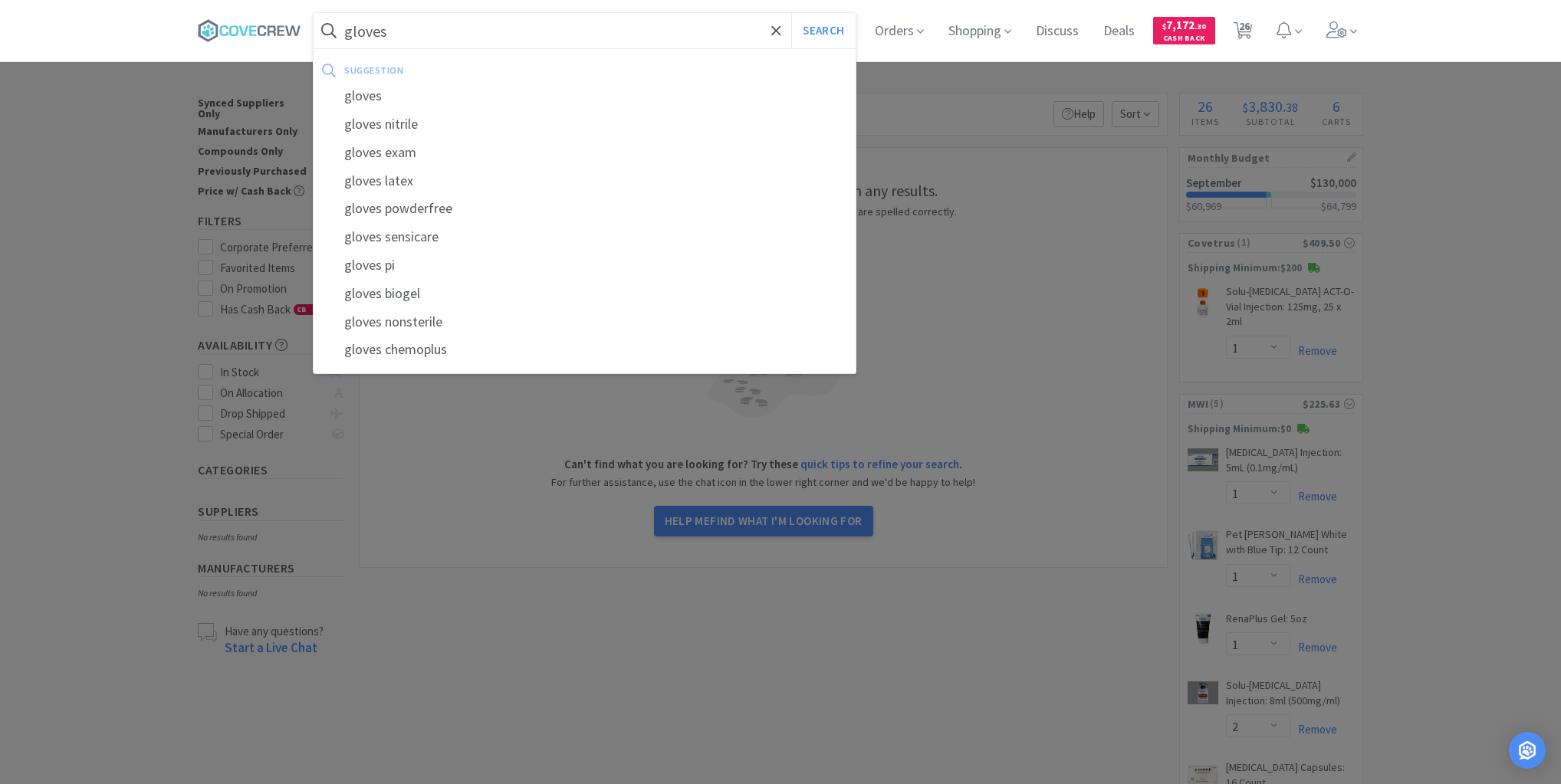
click at [792, 13] on button "Search" at bounding box center [824, 31] width 64 height 36
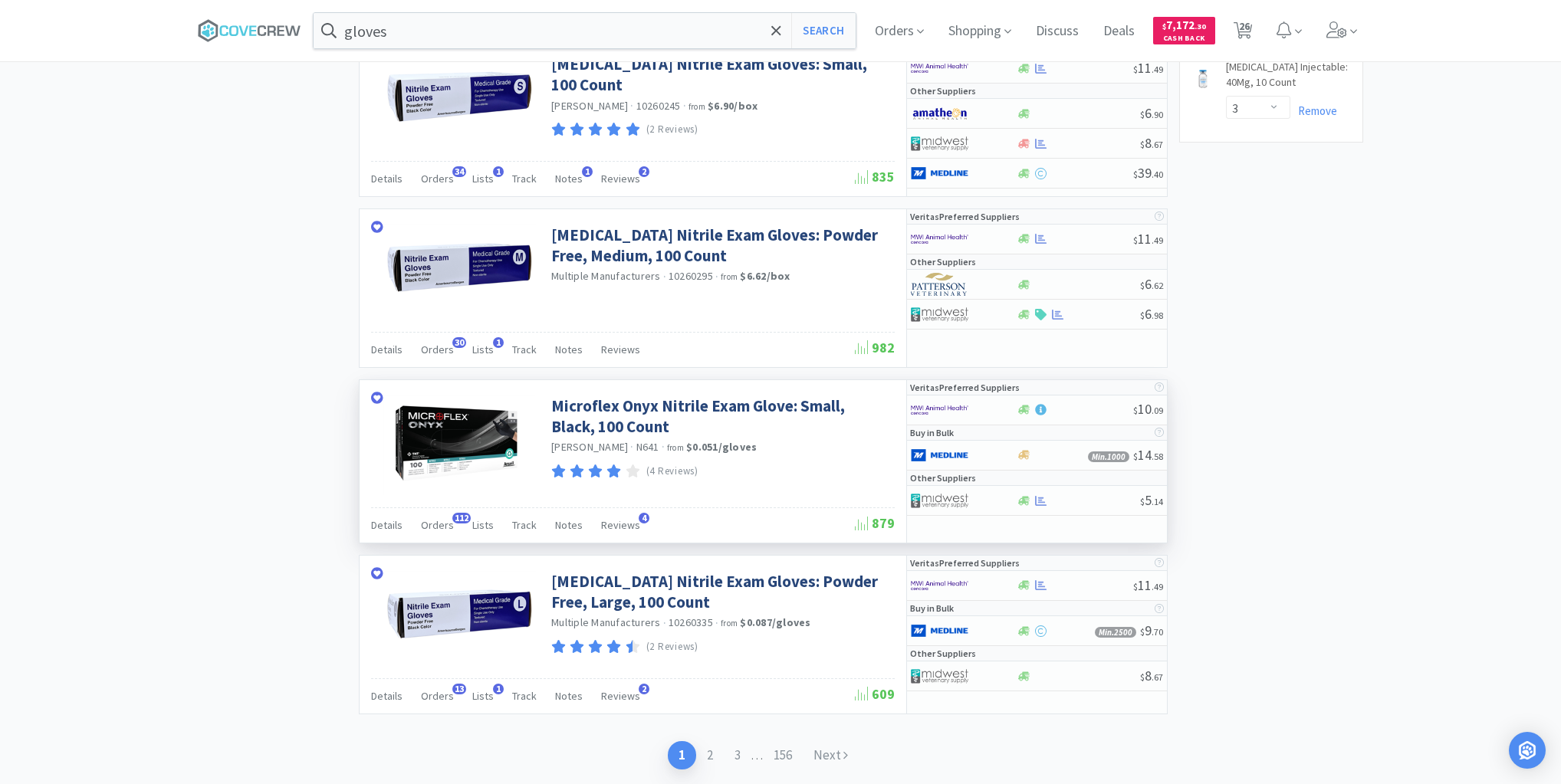
scroll to position [2812, 0]
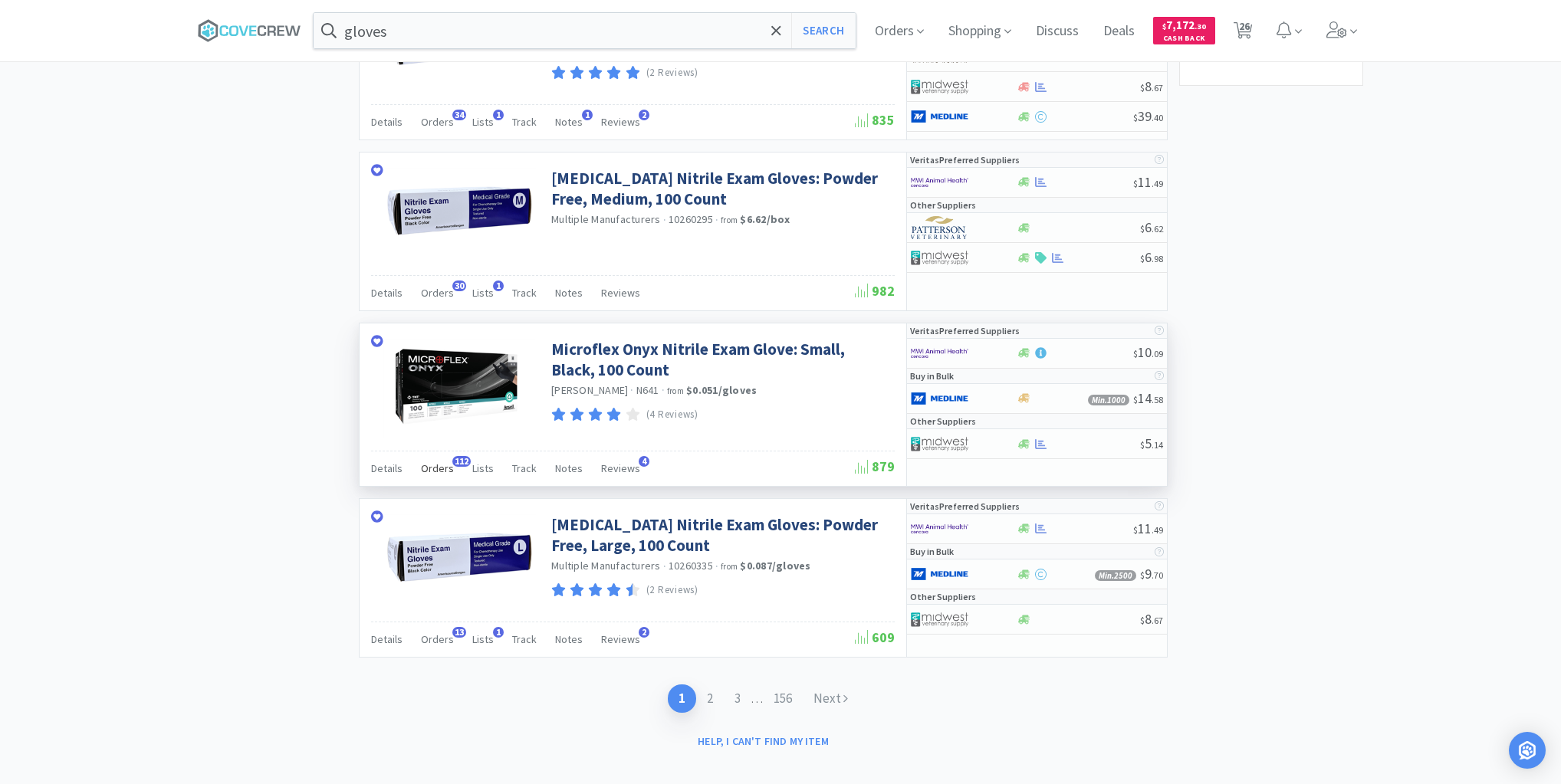
click at [433, 462] on span "Orders" at bounding box center [437, 469] width 33 height 14
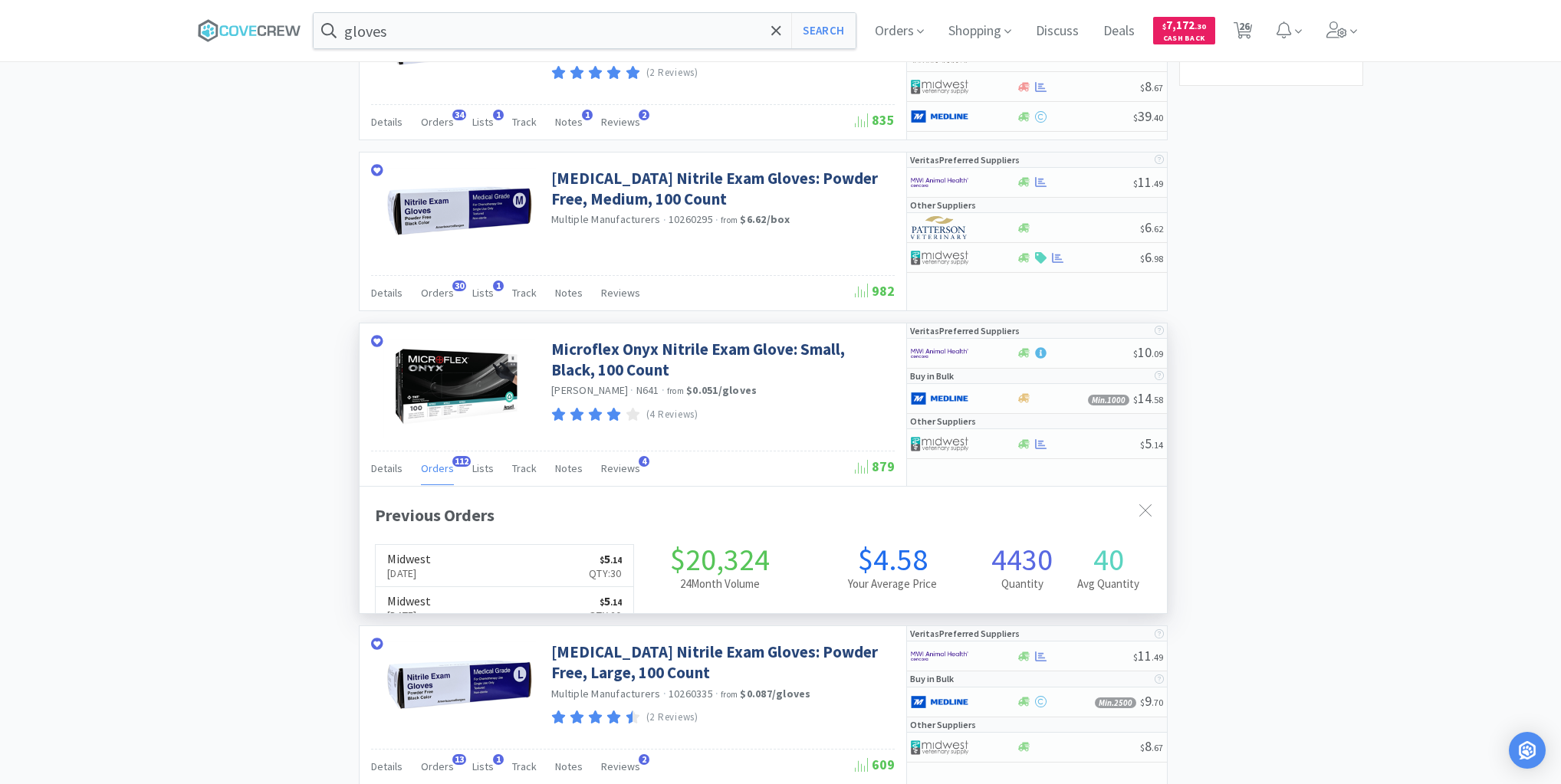
scroll to position [411, 808]
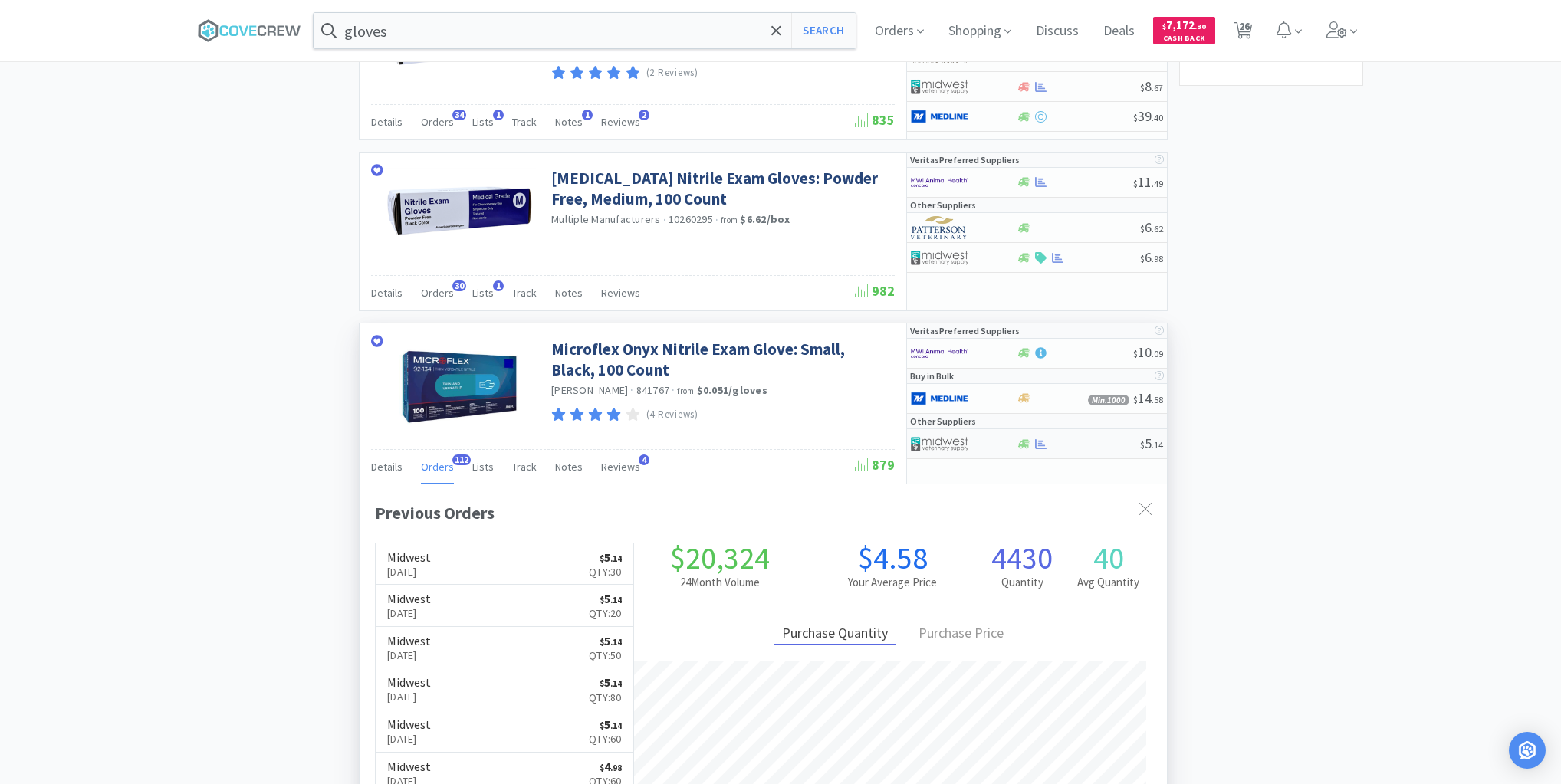
click at [1078, 439] on div at bounding box center [1079, 444] width 124 height 12
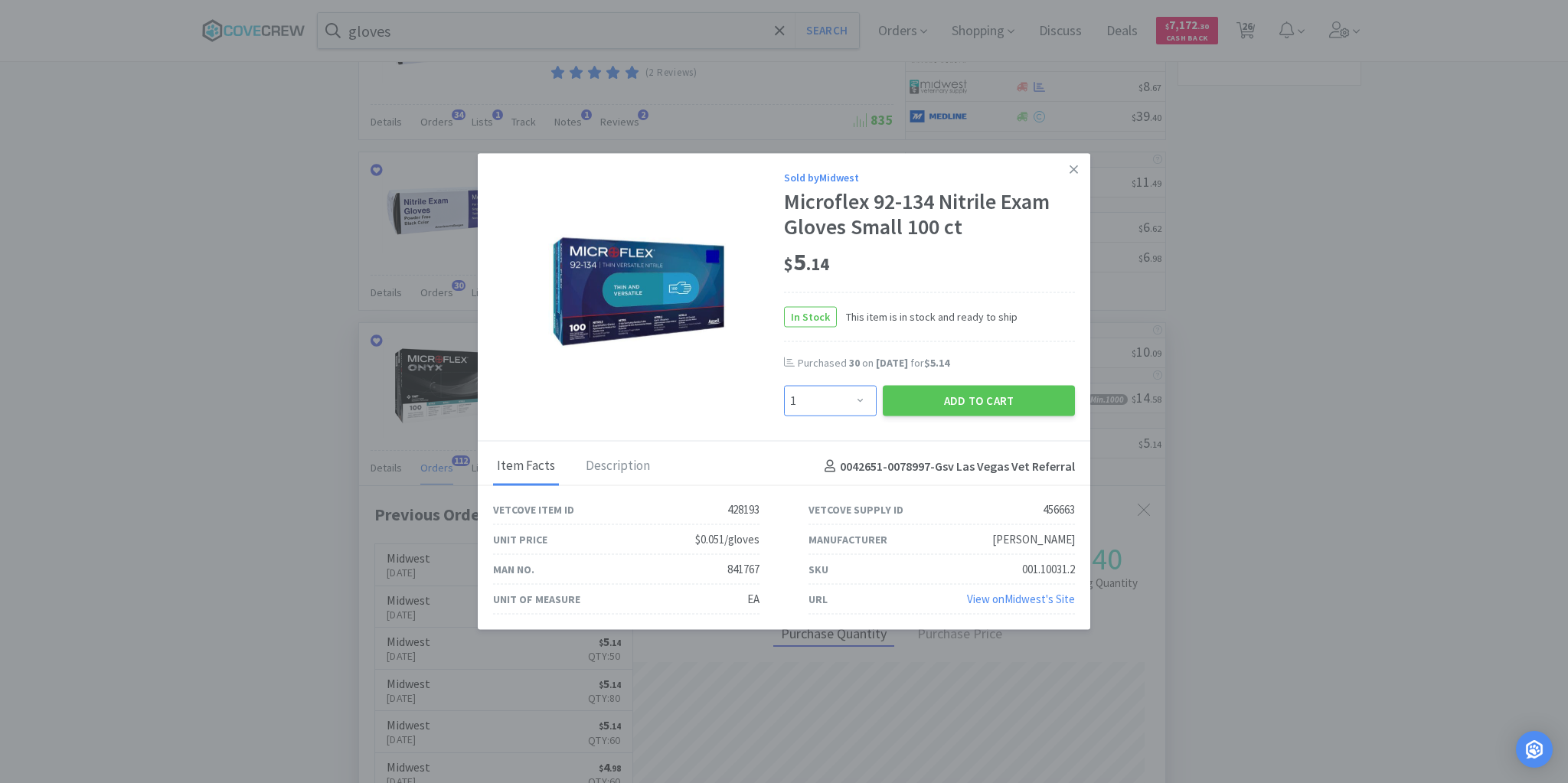
click at [859, 398] on select "Enter Quantity 1 2 3 4 5 6 7 8 9 10 11 12 13 14 15 16 17 18 19 20 Enter Quantity" at bounding box center [830, 401] width 92 height 31
click at [784, 386] on select "Enter Quantity 1 2 3 4 5 6 7 8 9 10 11 12 13 14 15 16 17 18 19 20 Enter Quantity" at bounding box center [830, 401] width 92 height 31
click at [964, 400] on button "Add to Cart" at bounding box center [978, 401] width 192 height 31
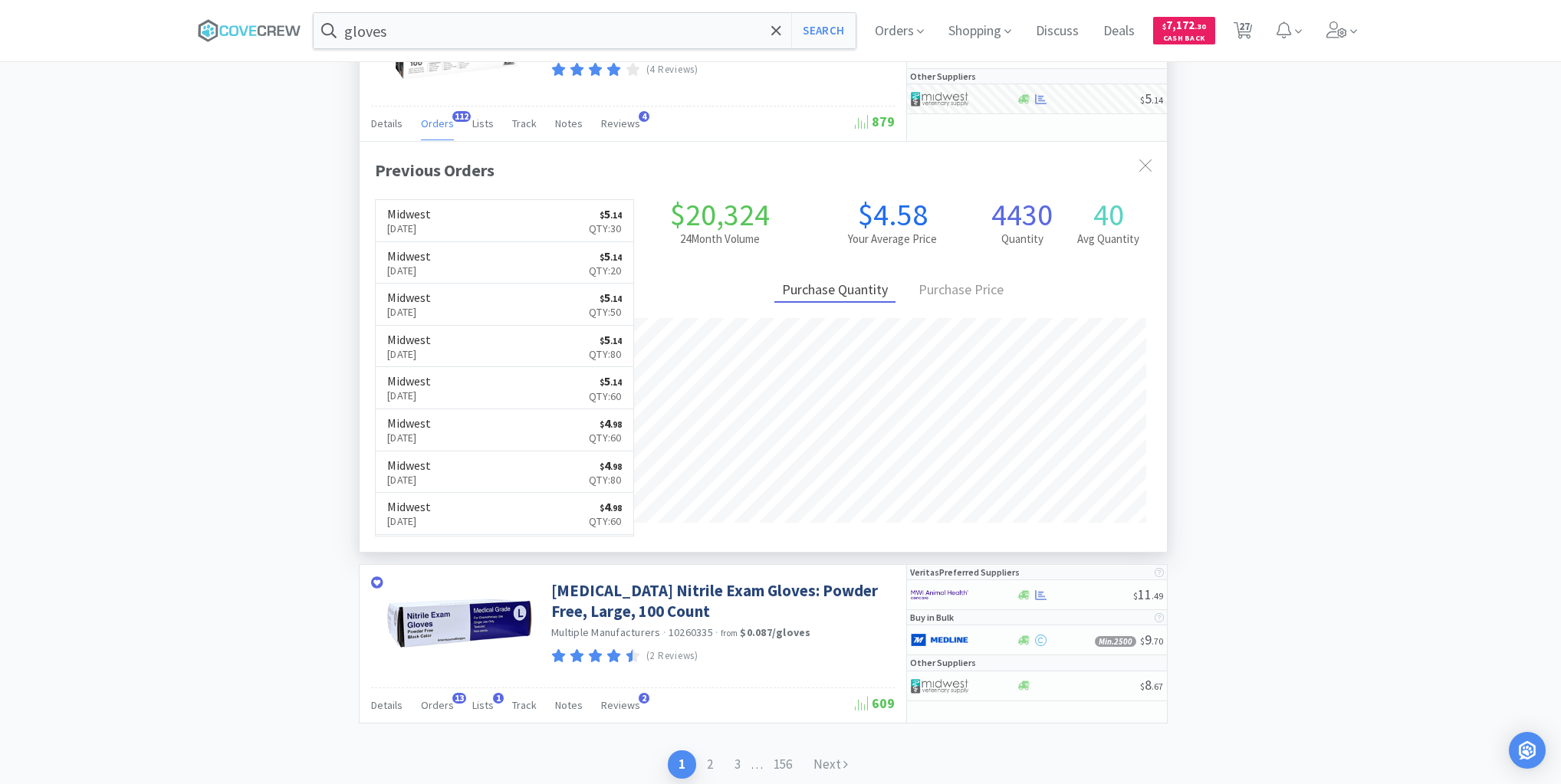
scroll to position [3222, 0]
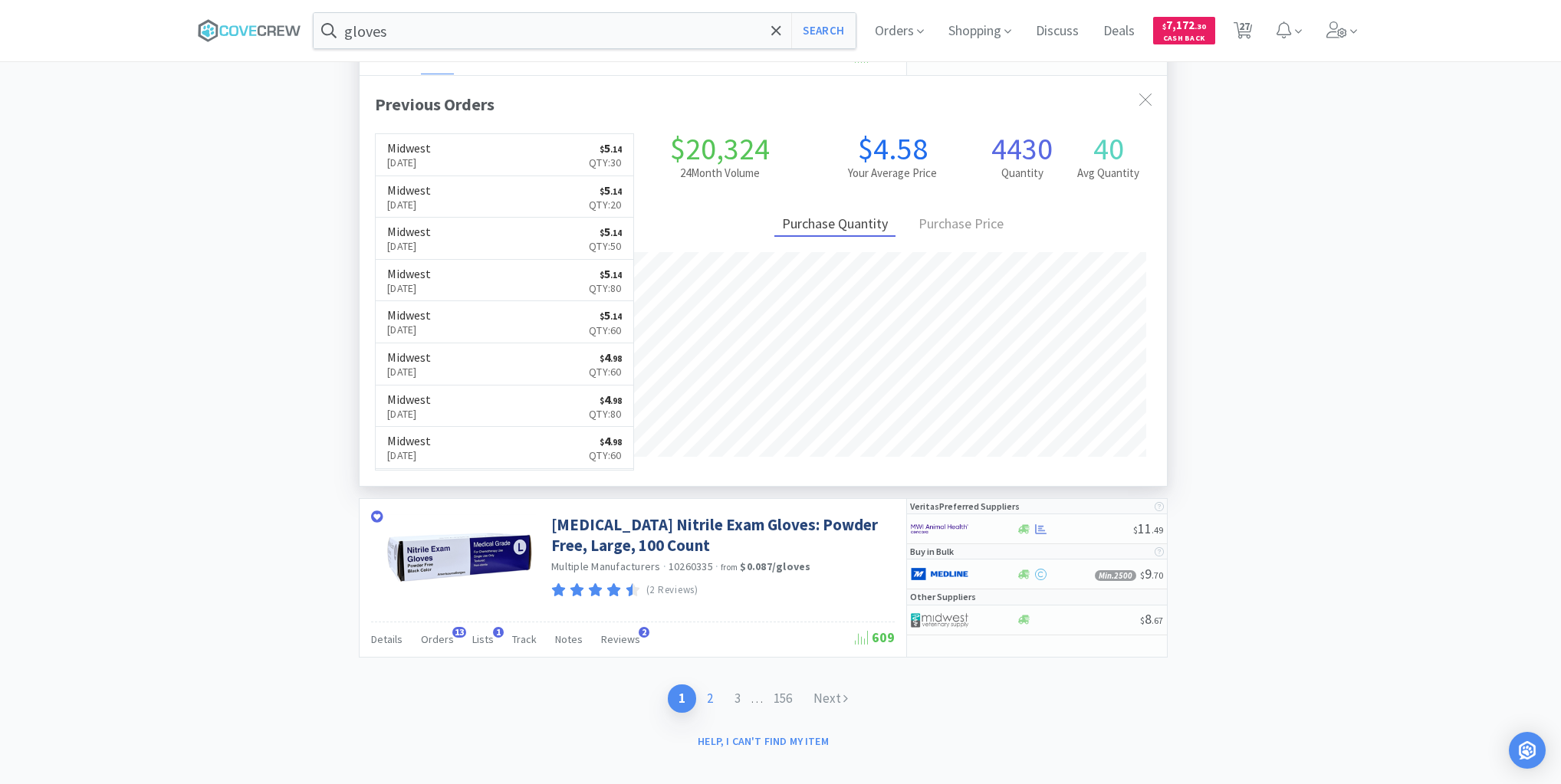
click at [714, 685] on link "2" at bounding box center [710, 699] width 28 height 28
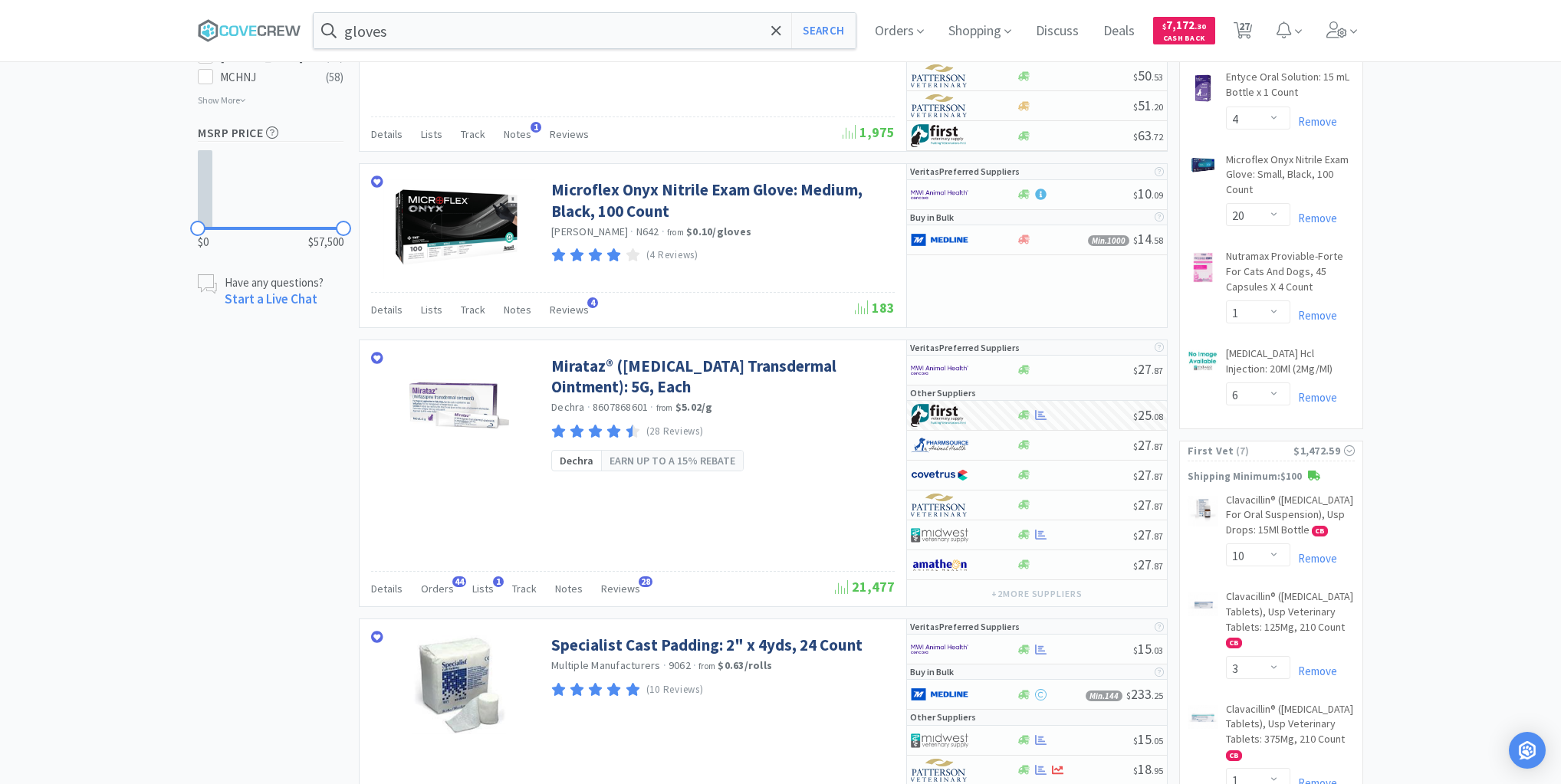
scroll to position [1471, 0]
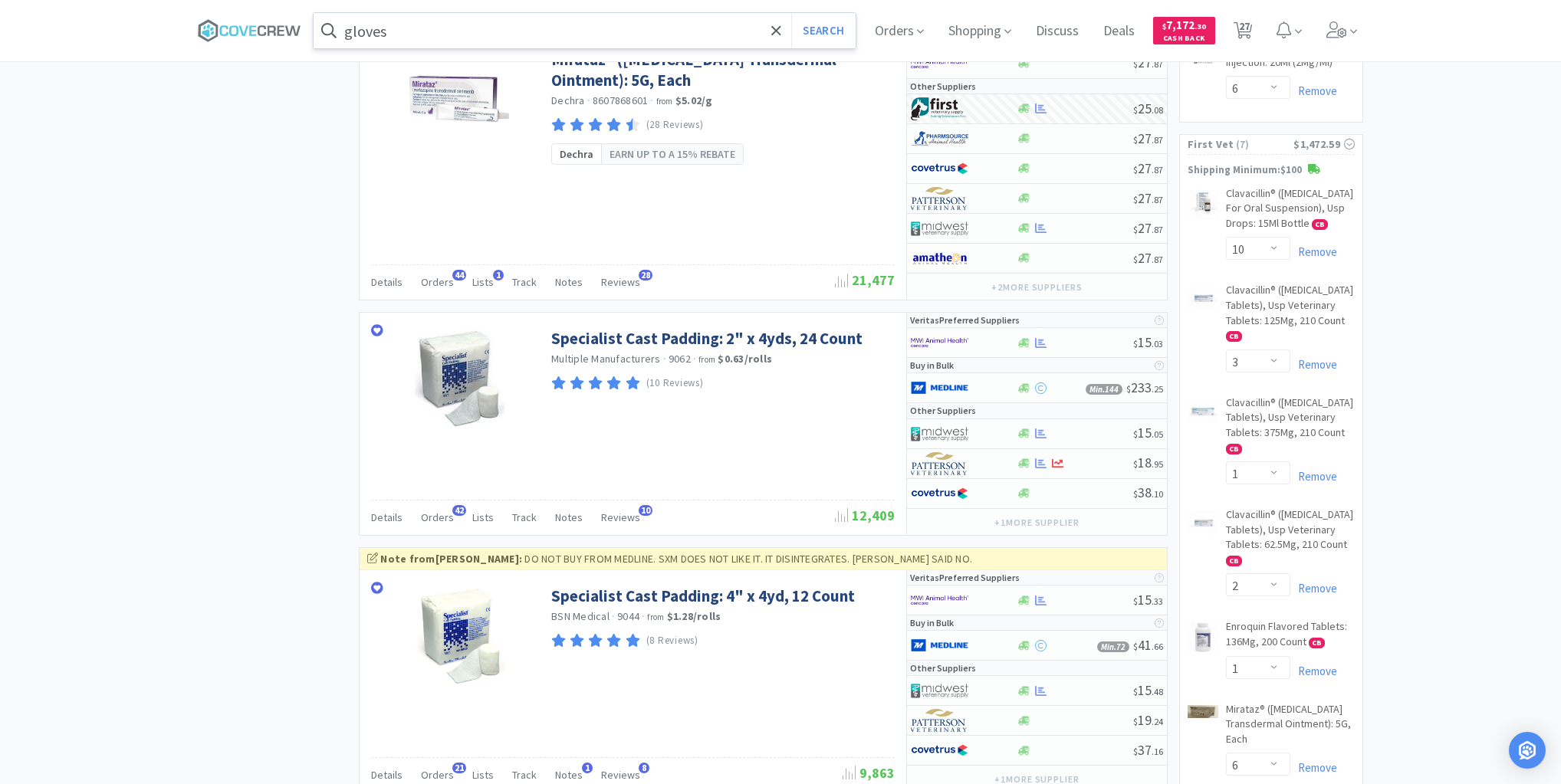
click at [668, 22] on input "gloves" at bounding box center [585, 31] width 542 height 36
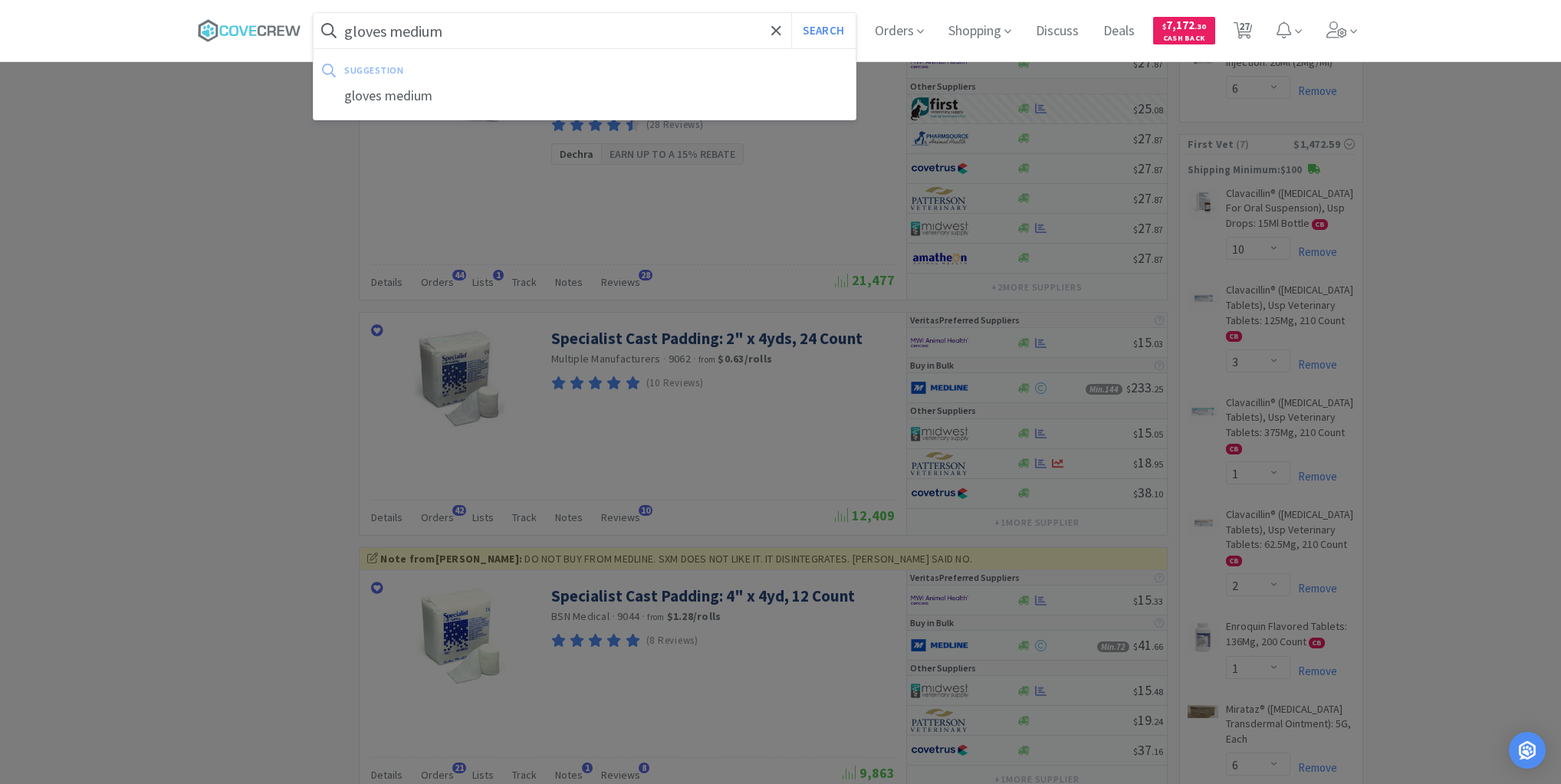
click at [792, 13] on button "Search" at bounding box center [824, 31] width 64 height 36
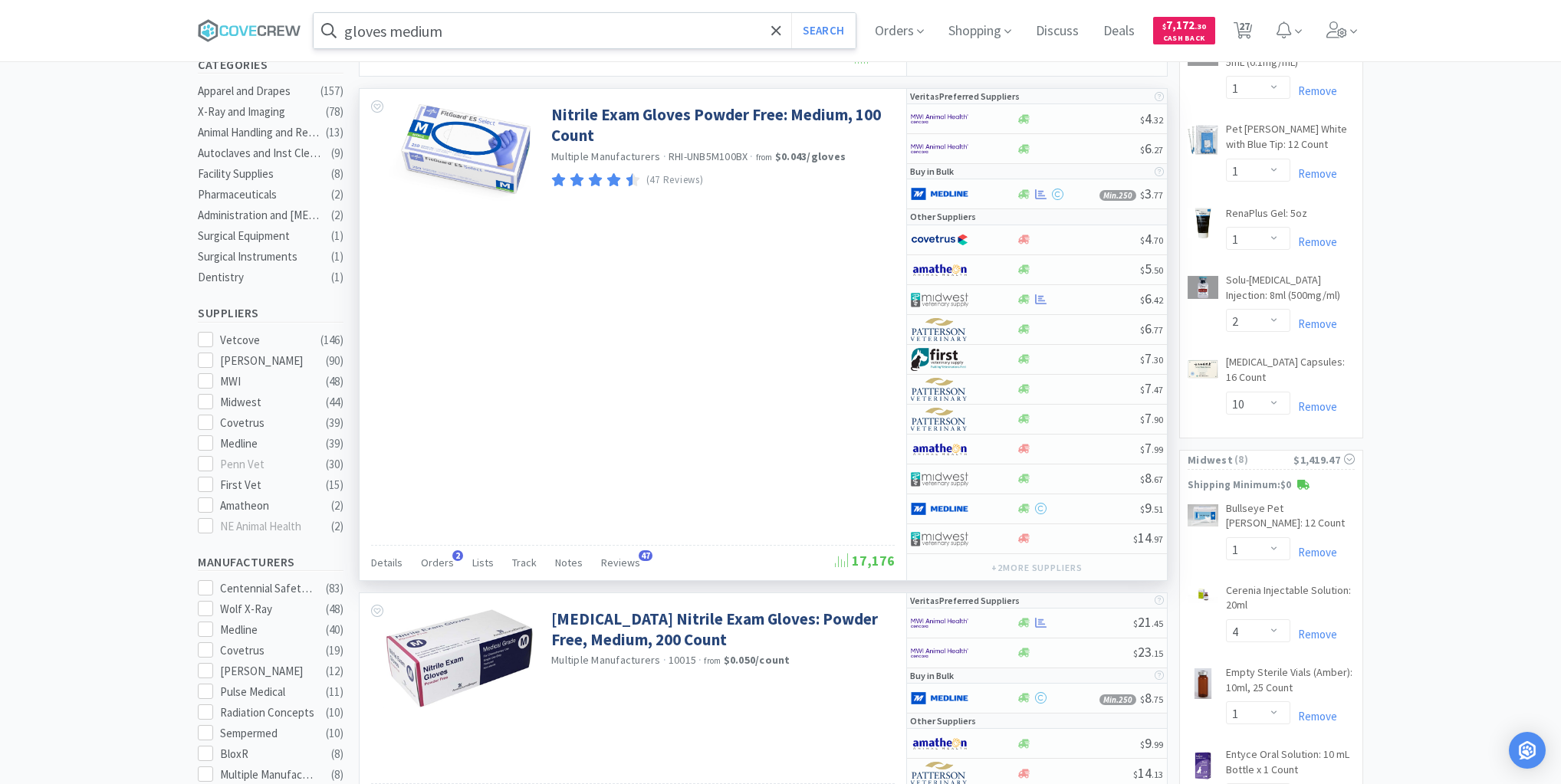
scroll to position [306, 0]
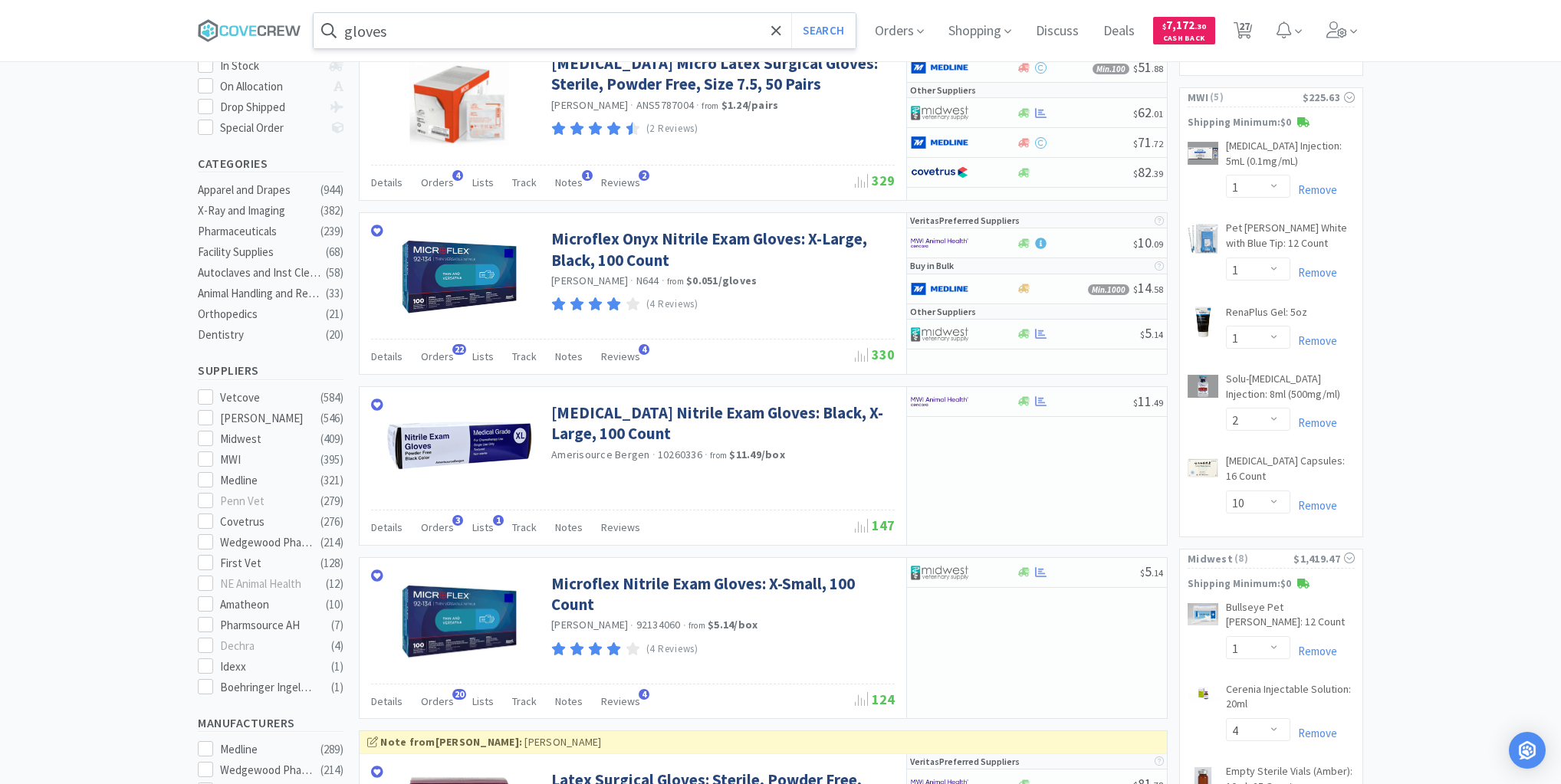
scroll to position [1485, 0]
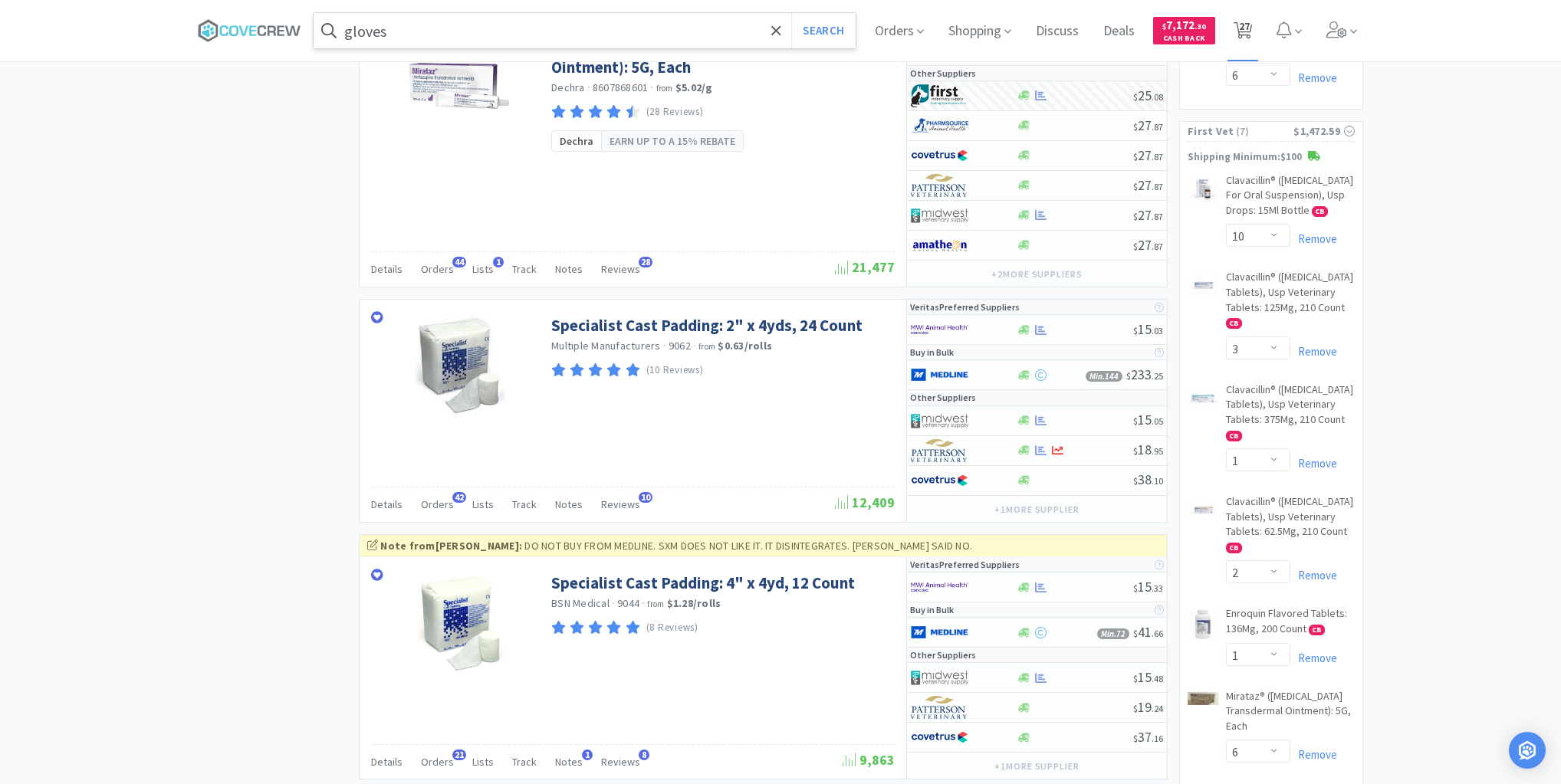
click at [1250, 26] on span "27" at bounding box center [1245, 26] width 11 height 61
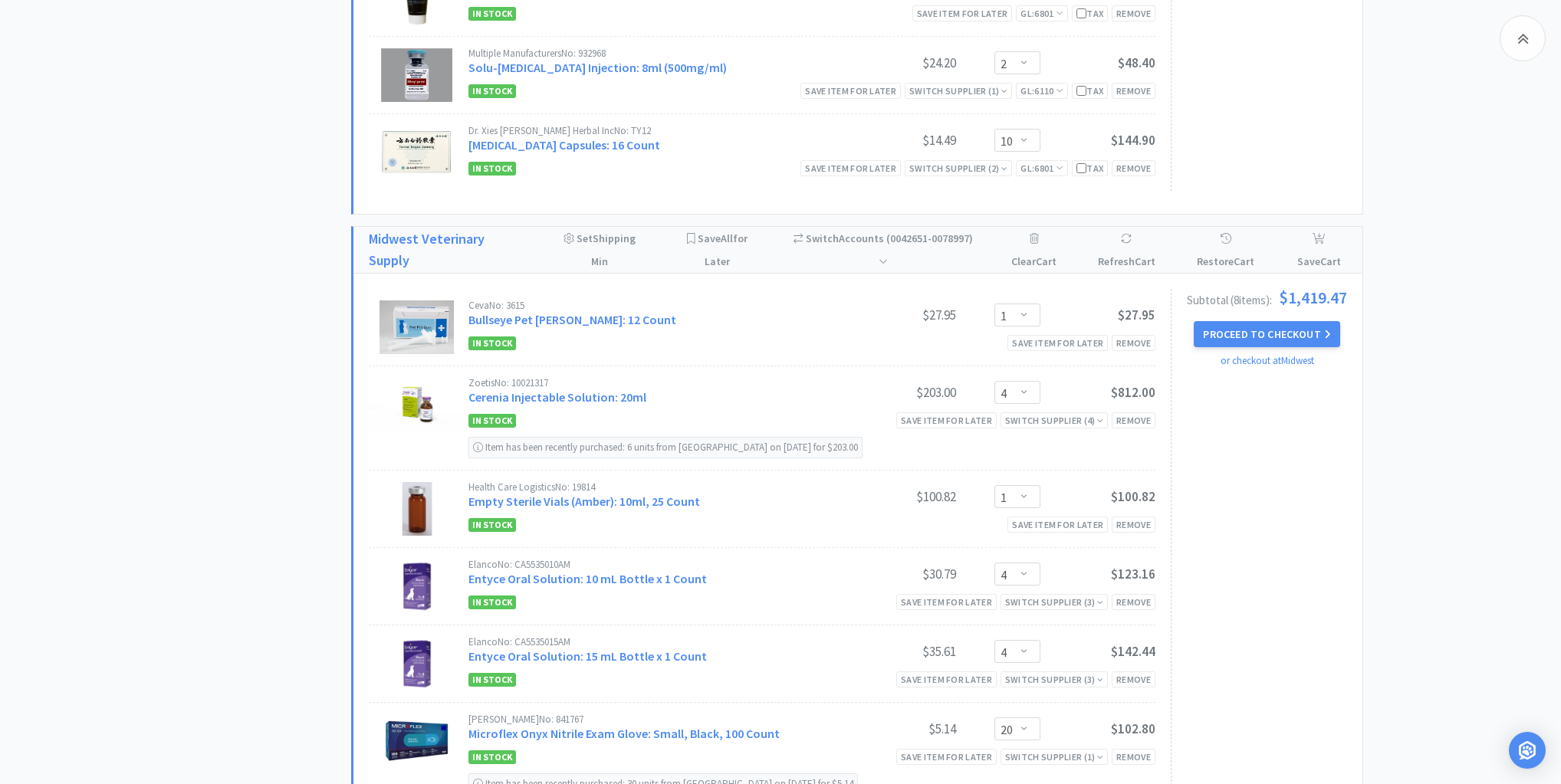
scroll to position [1287, 0]
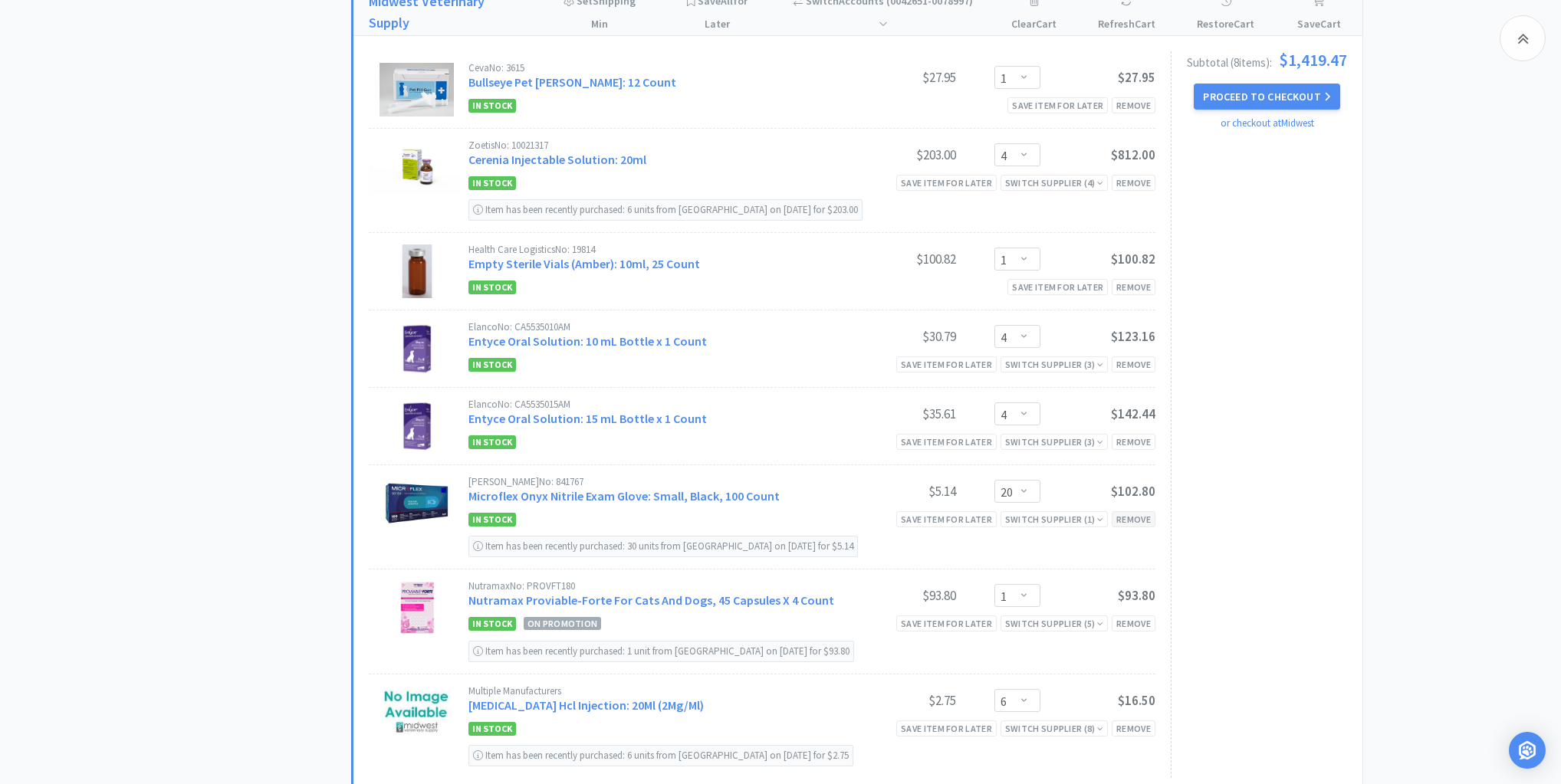
click at [1130, 514] on div "Remove" at bounding box center [1133, 519] width 44 height 16
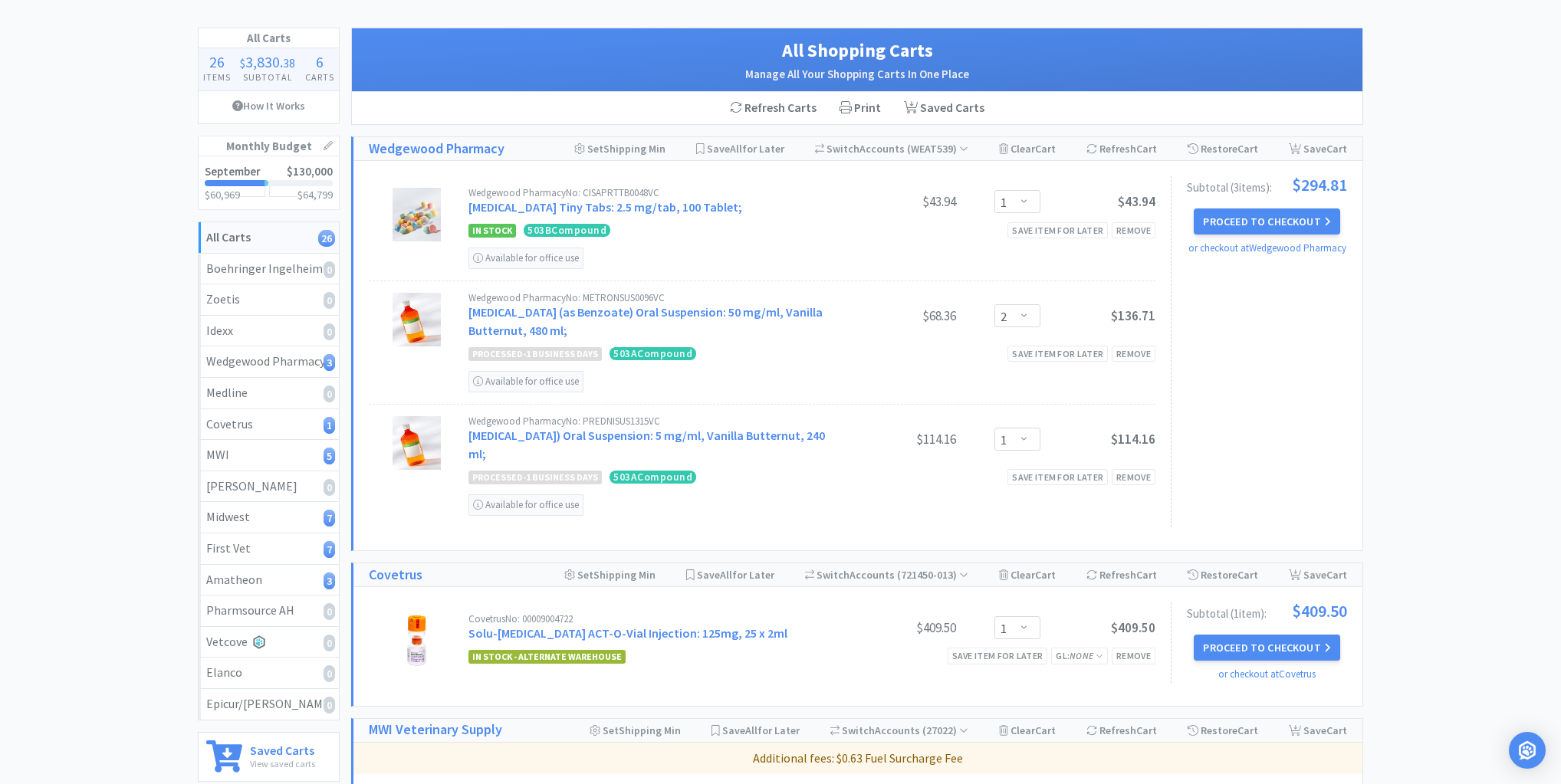
scroll to position [0, 0]
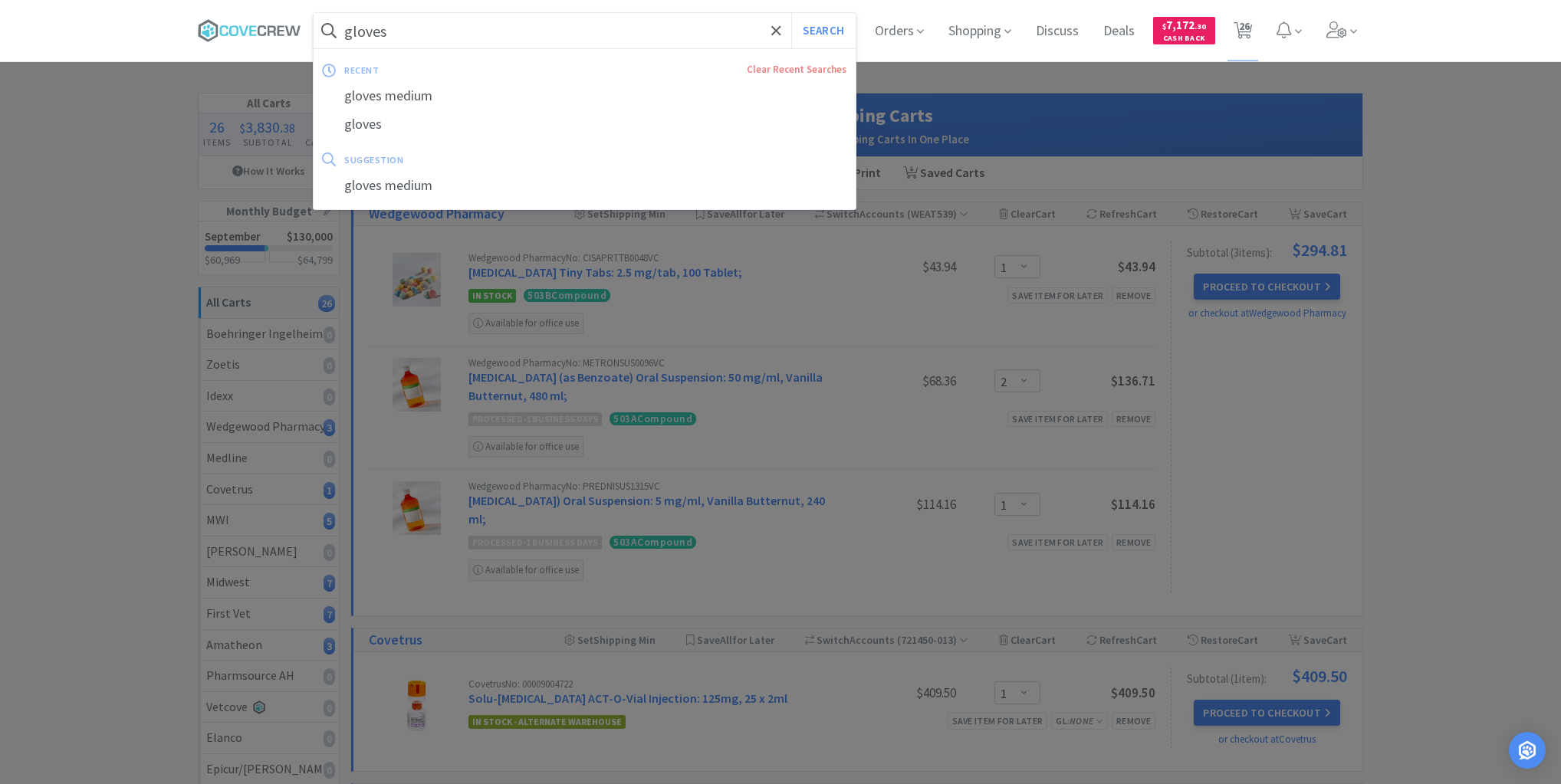
drag, startPoint x: 700, startPoint y: 27, endPoint x: 677, endPoint y: 44, distance: 28.6
click at [701, 27] on input "gloves" at bounding box center [585, 31] width 542 height 36
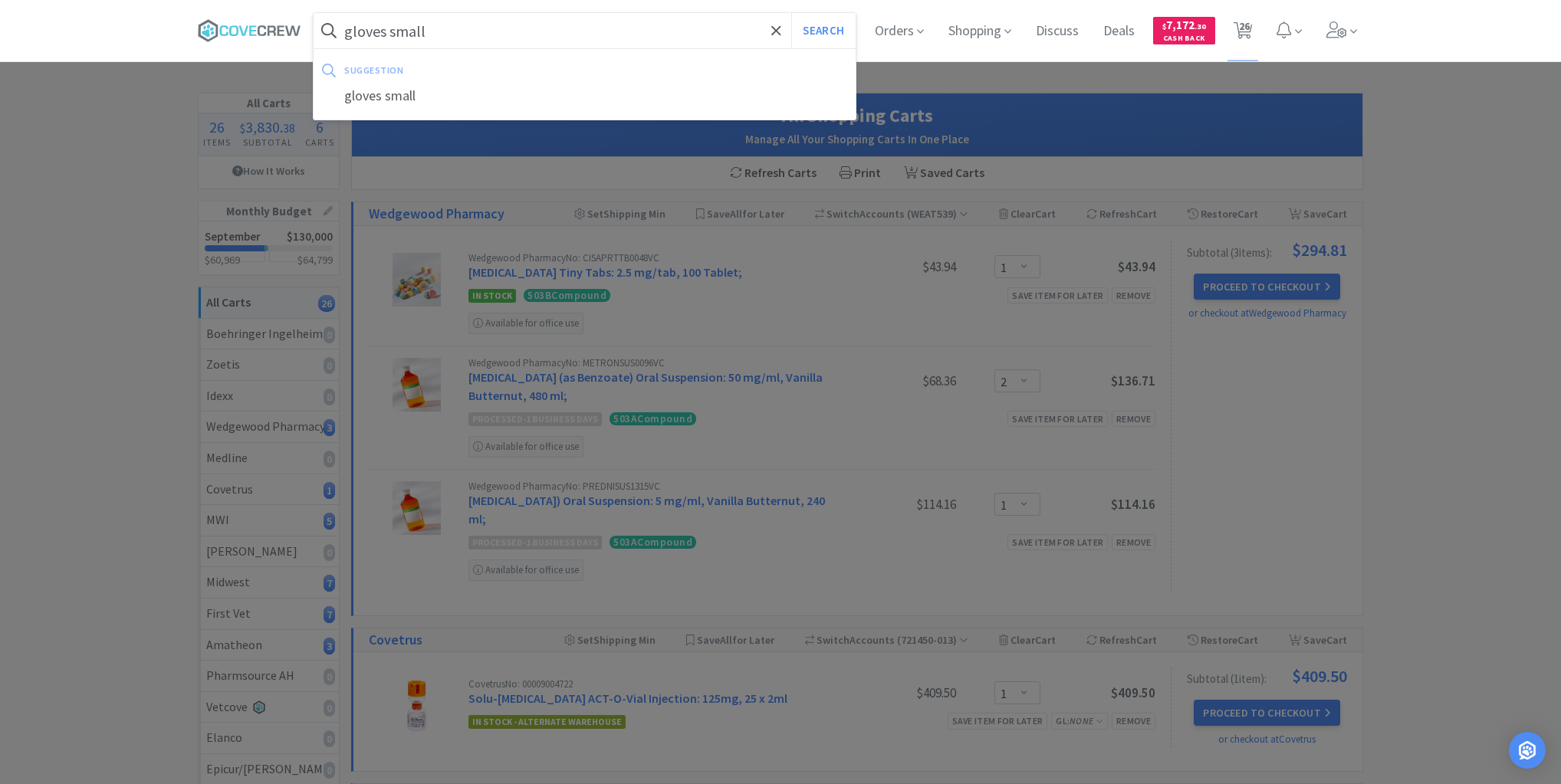
click at [792, 13] on button "Search" at bounding box center [824, 31] width 64 height 36
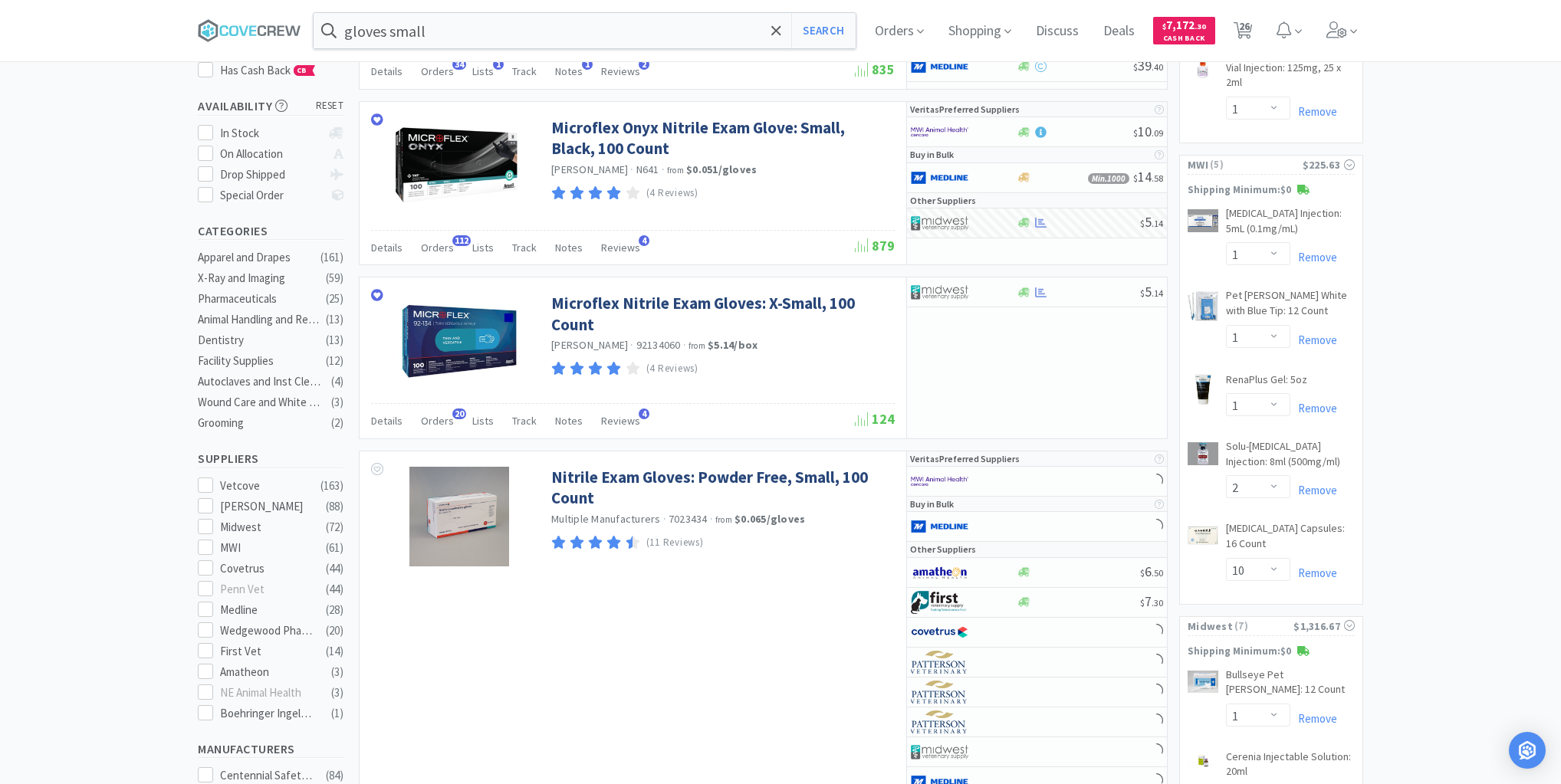
scroll to position [245, 0]
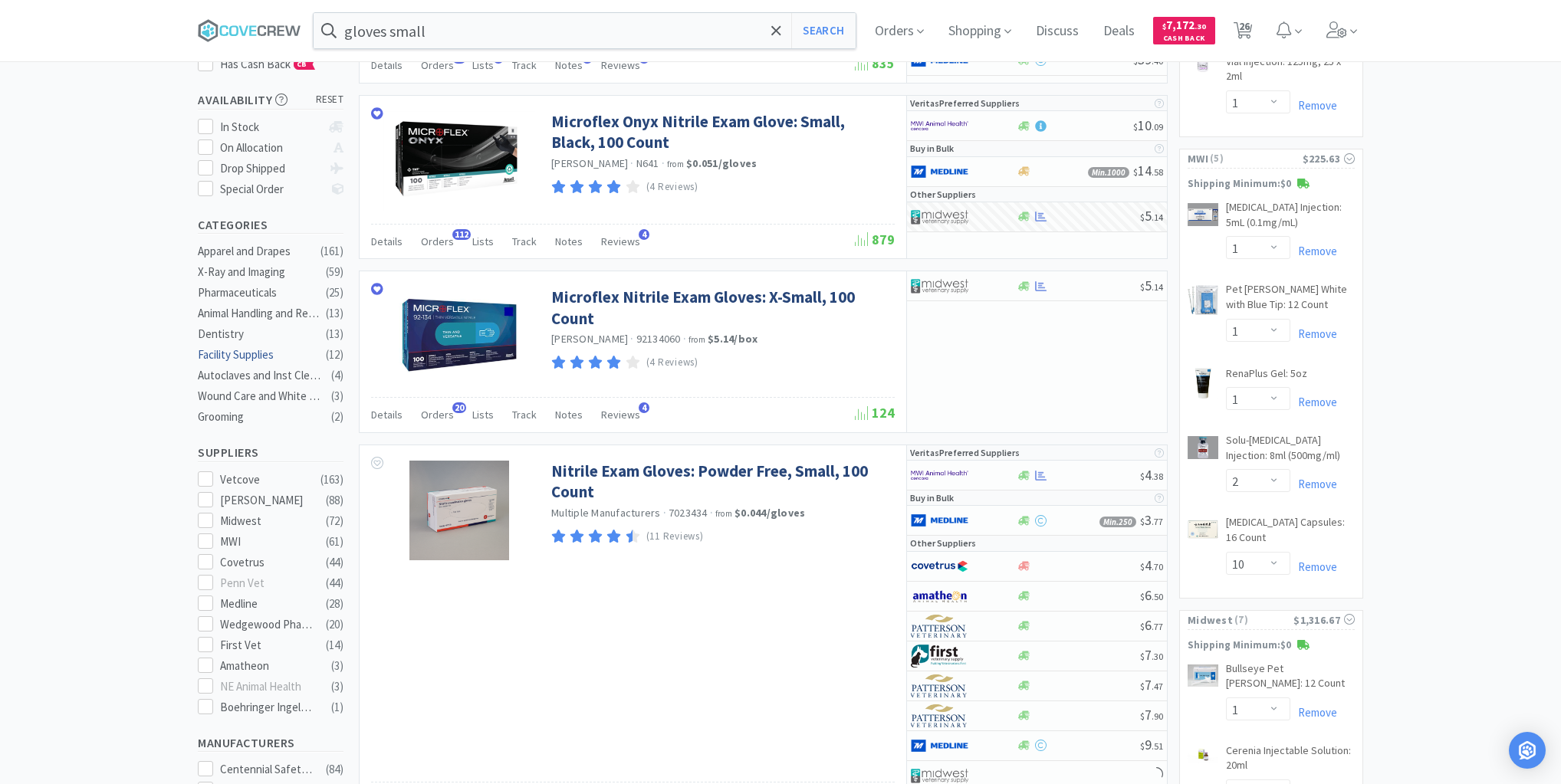
click at [204, 598] on icon at bounding box center [205, 603] width 12 height 12
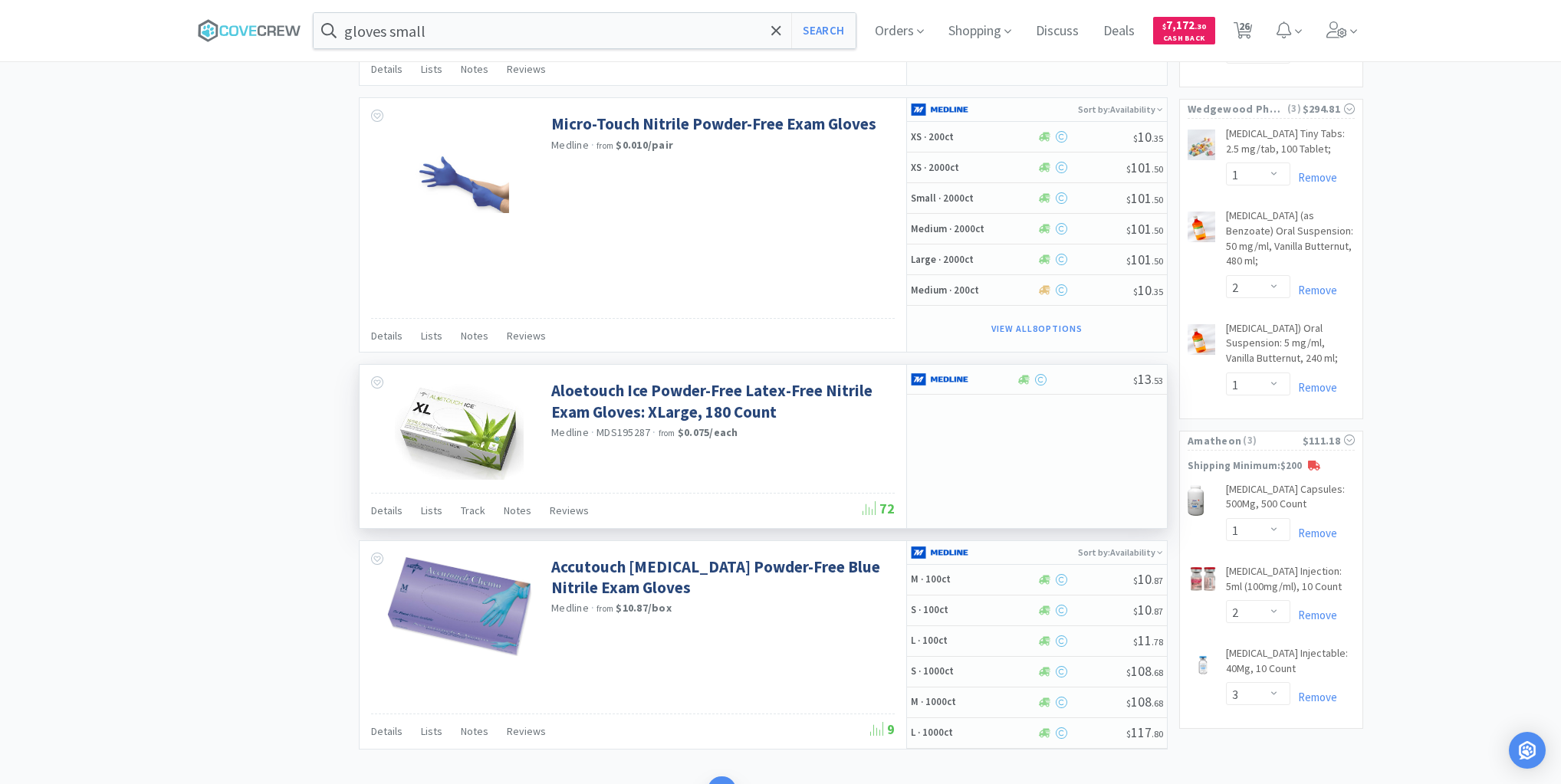
scroll to position [2267, 0]
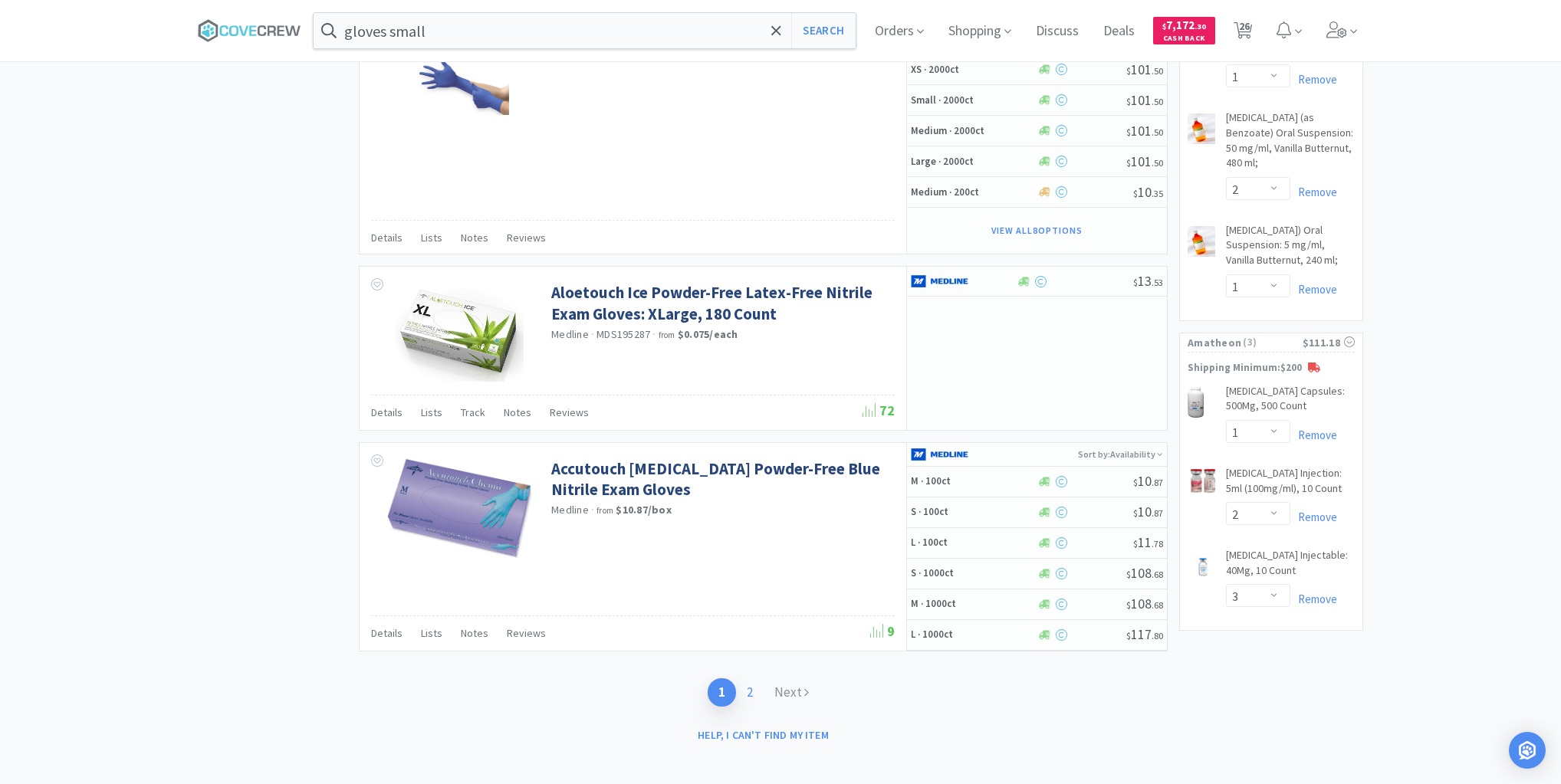
click at [755, 680] on link "2" at bounding box center [750, 693] width 28 height 28
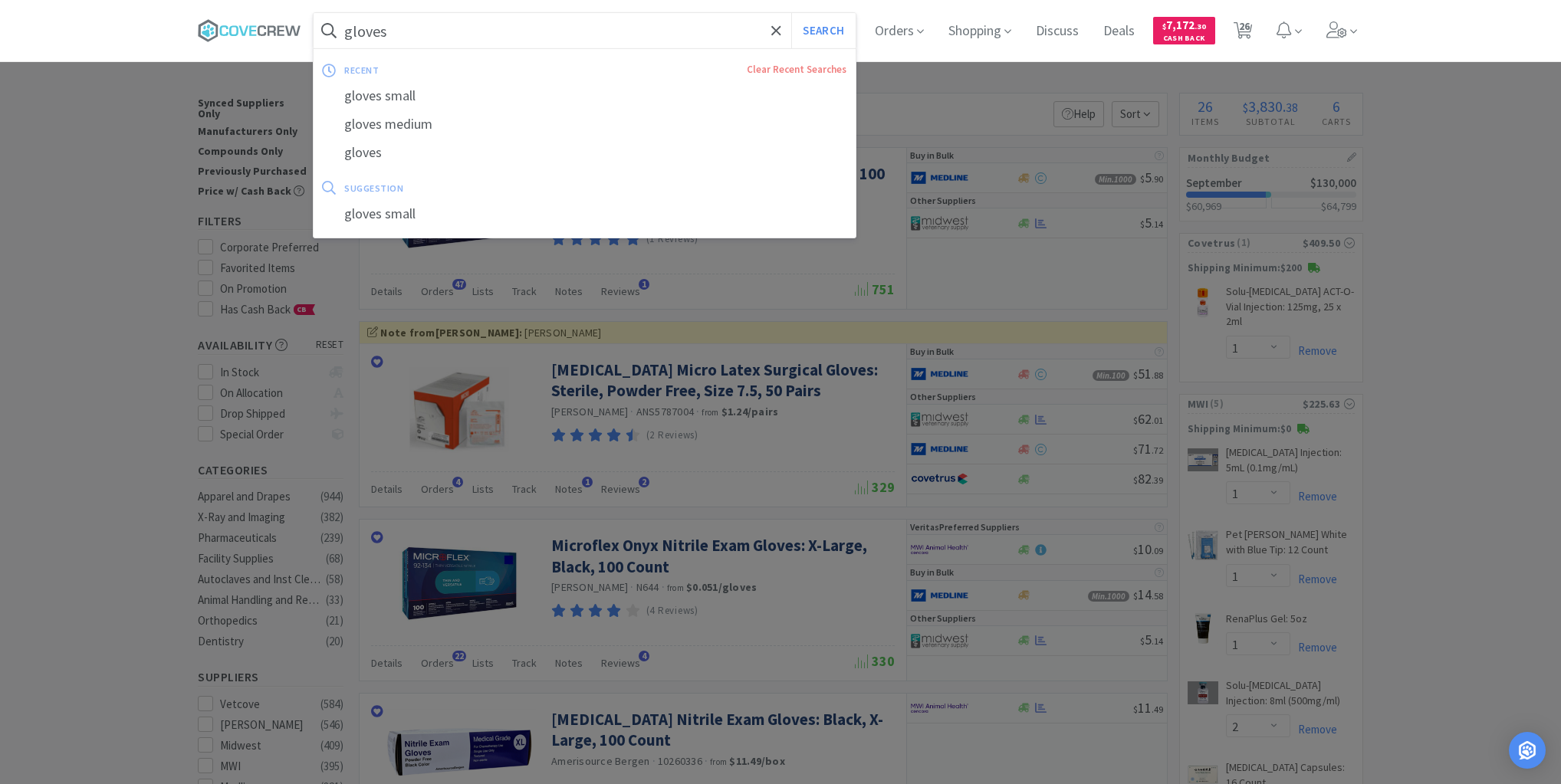
click at [701, 33] on input "gloves" at bounding box center [585, 31] width 542 height 36
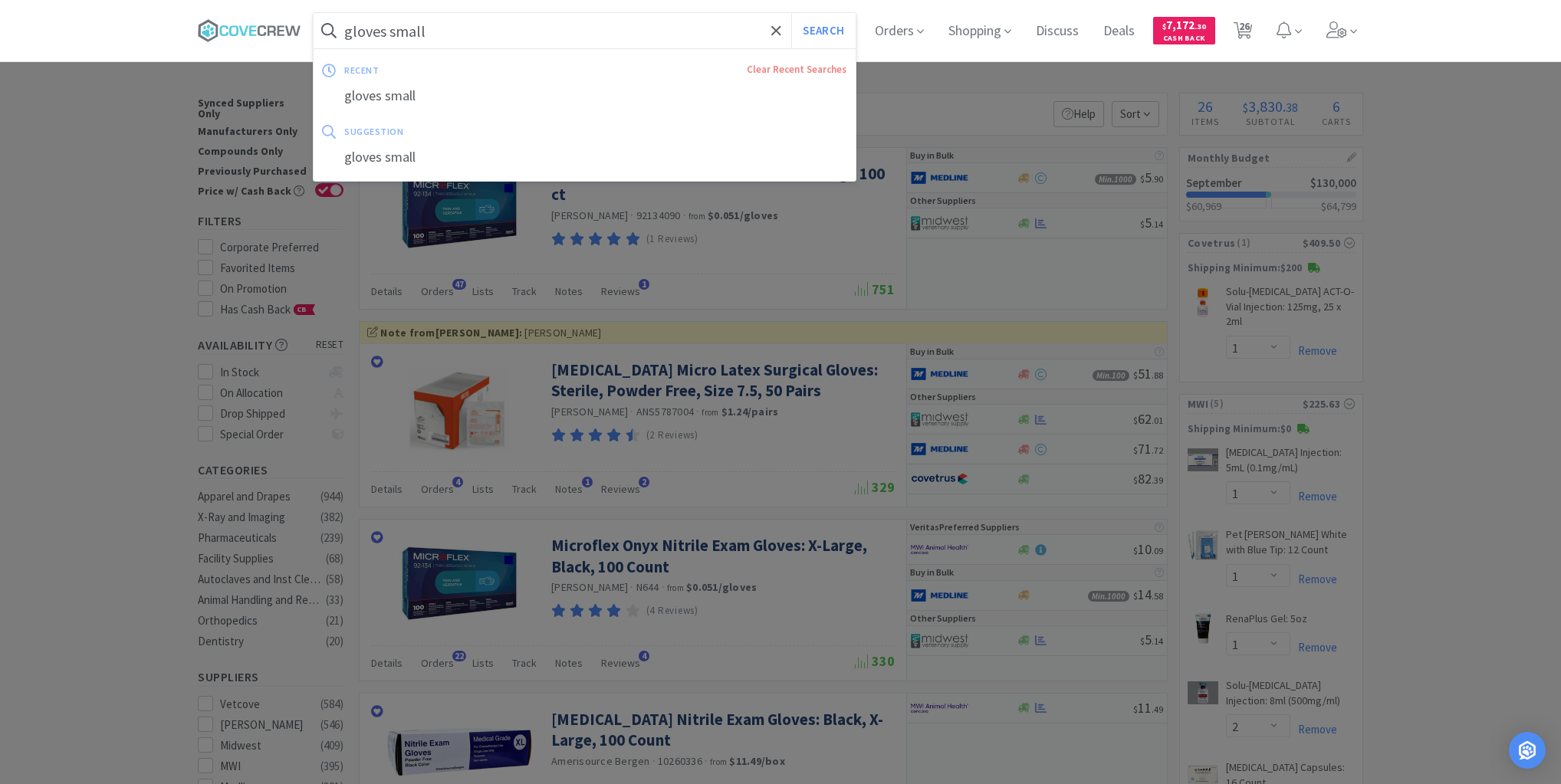
click at [792, 13] on button "Search" at bounding box center [824, 31] width 64 height 36
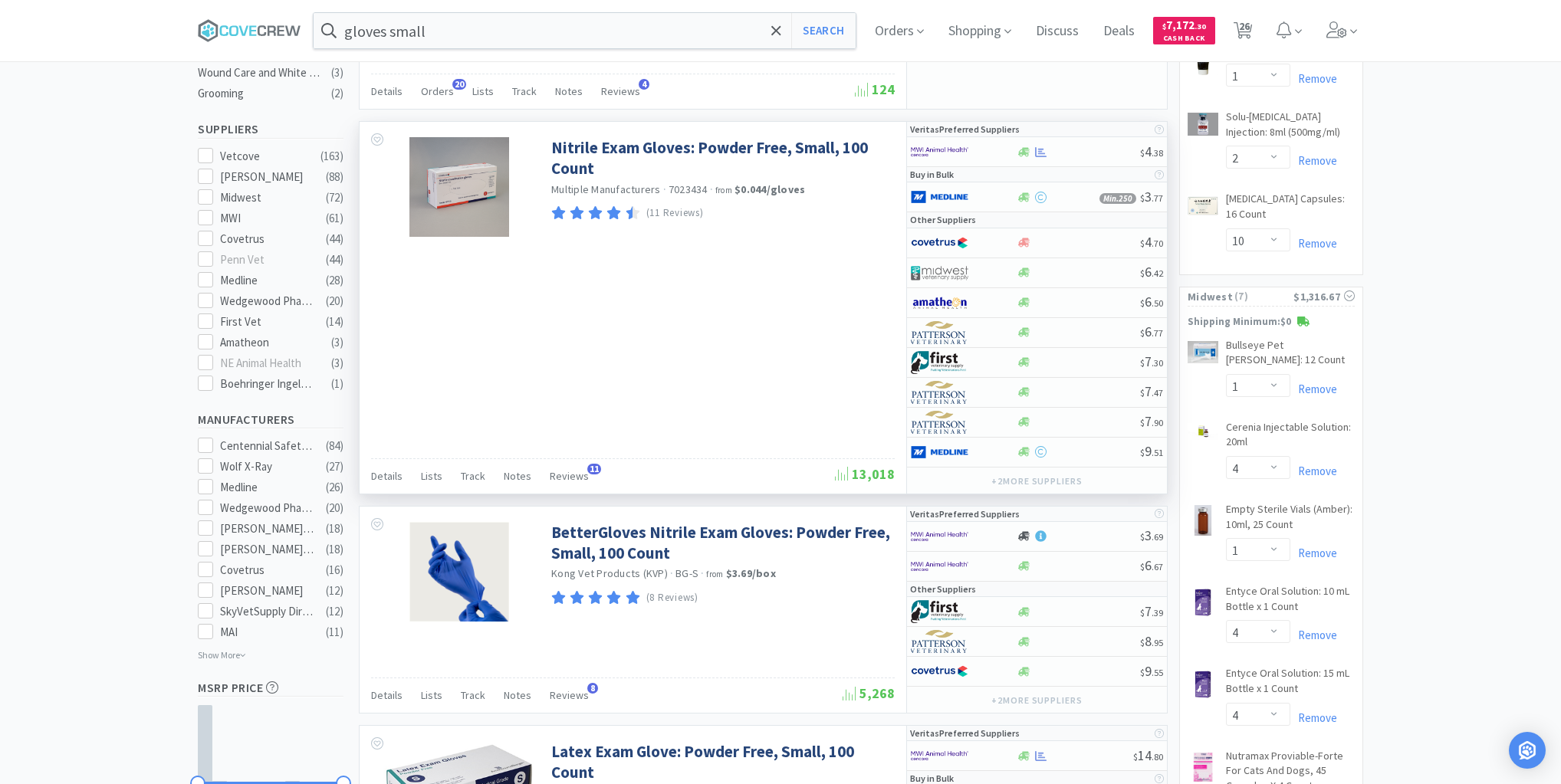
scroll to position [434, 0]
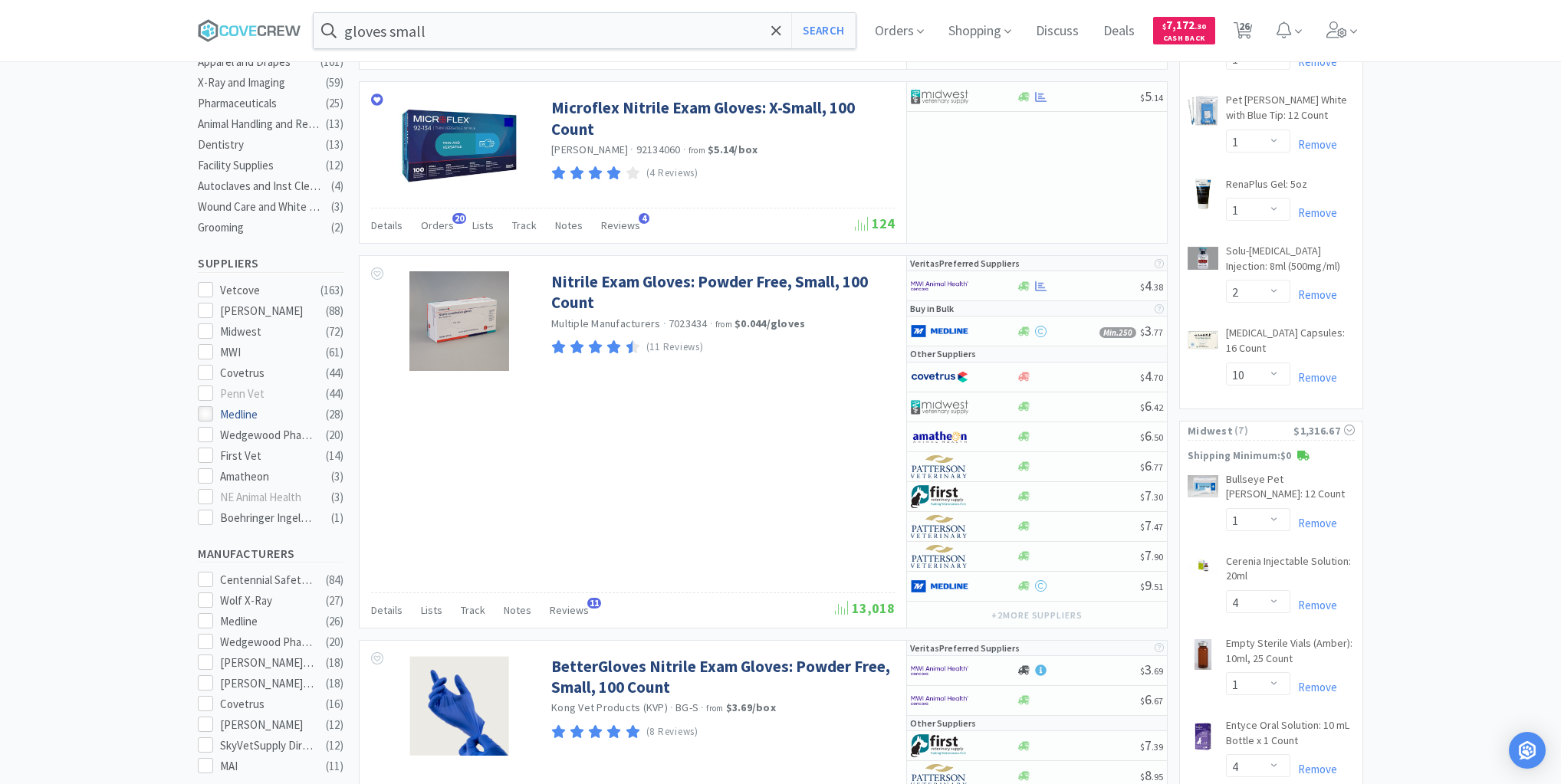
click at [208, 408] on icon at bounding box center [205, 414] width 12 height 12
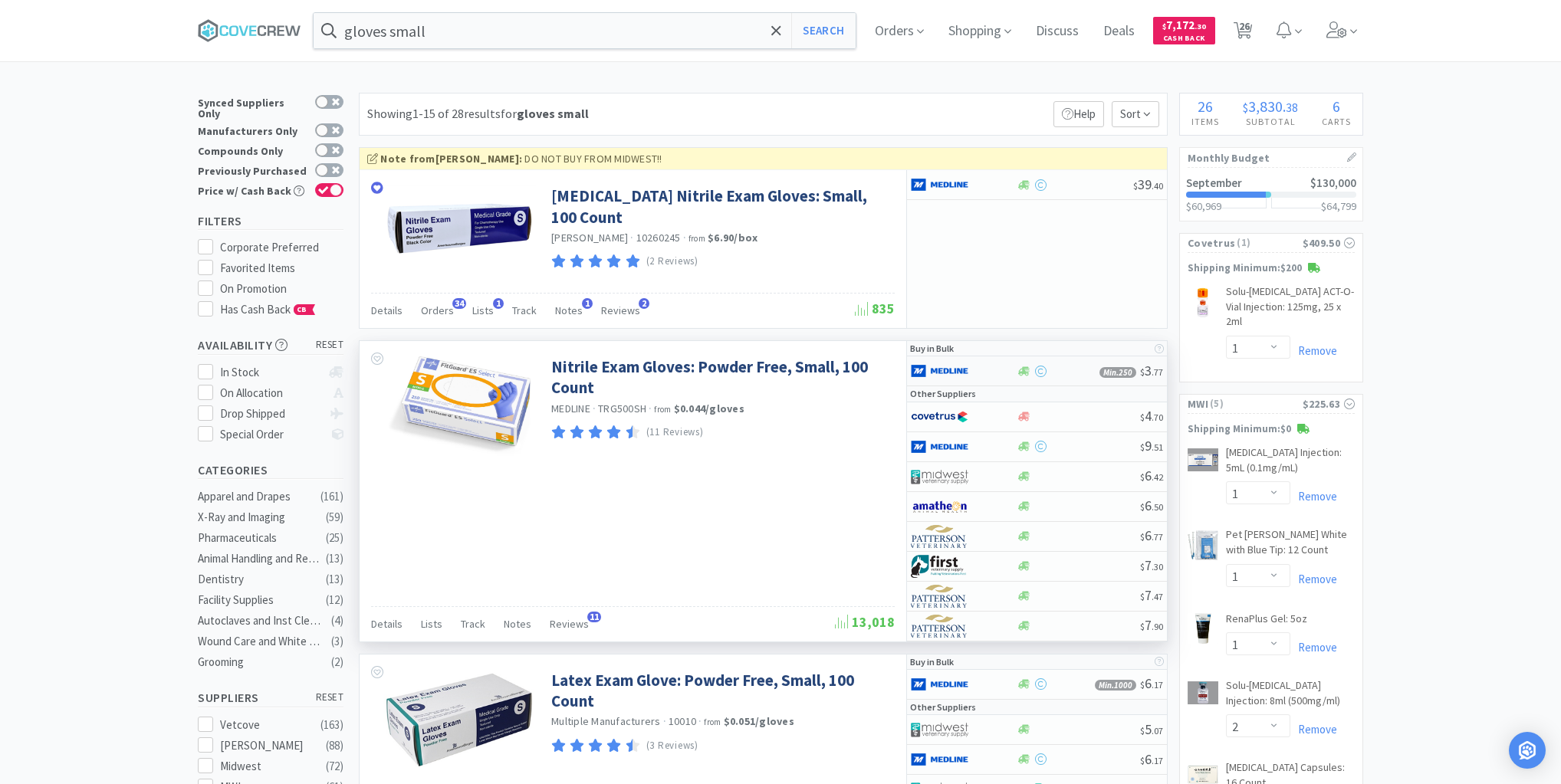
click at [996, 370] on div at bounding box center [963, 370] width 105 height 26
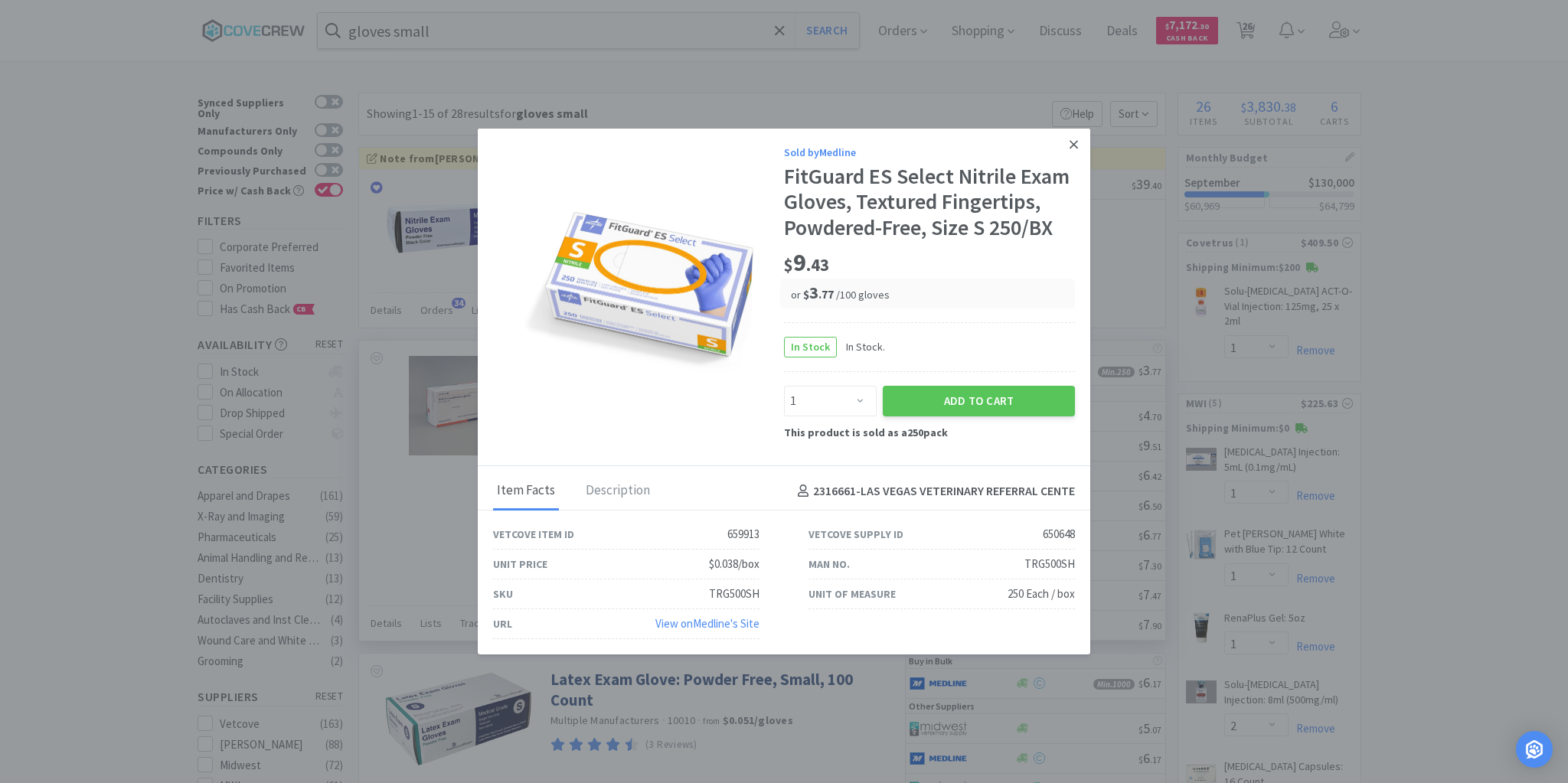
click at [1074, 144] on icon at bounding box center [1073, 144] width 8 height 8
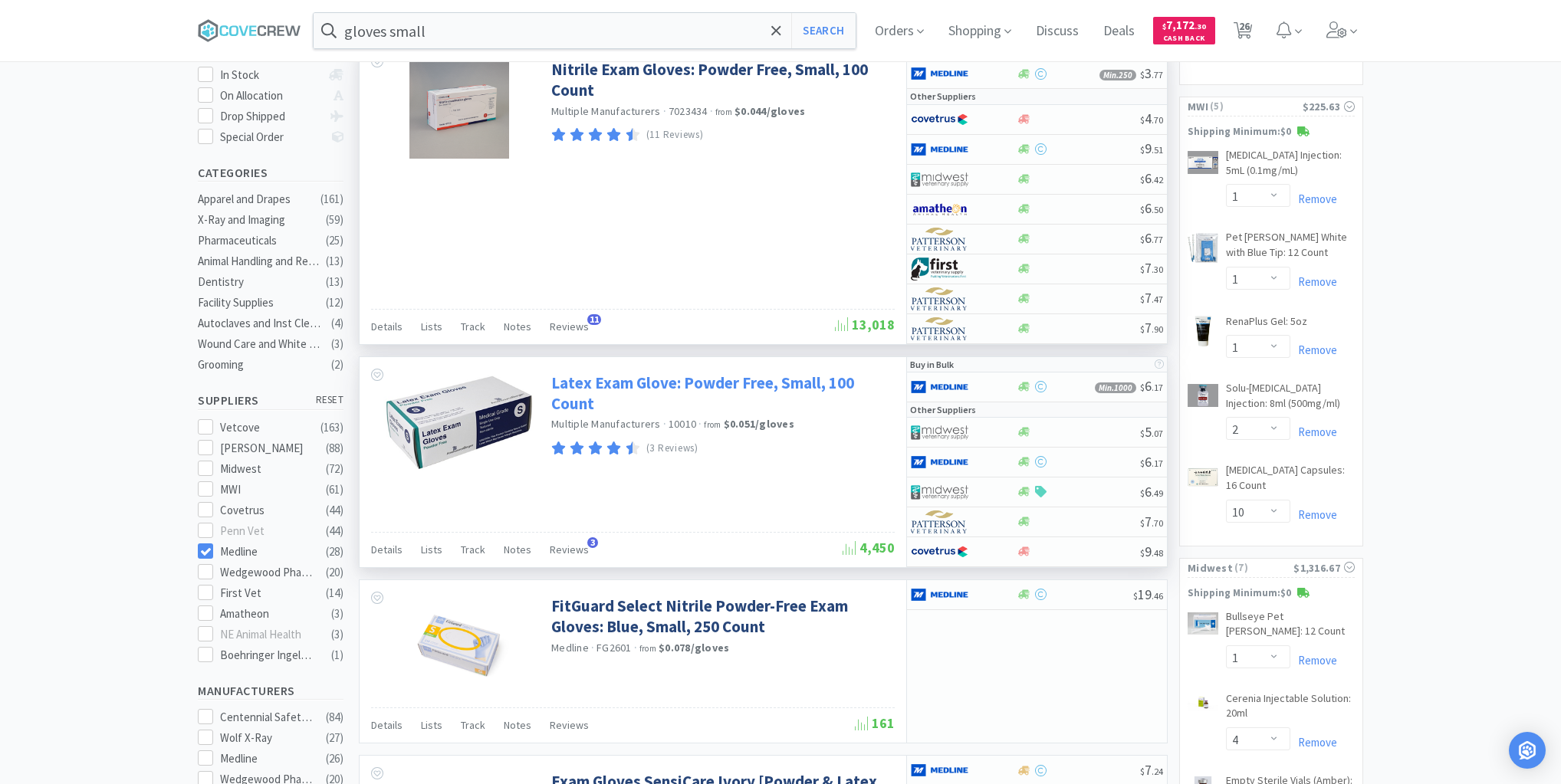
scroll to position [368, 0]
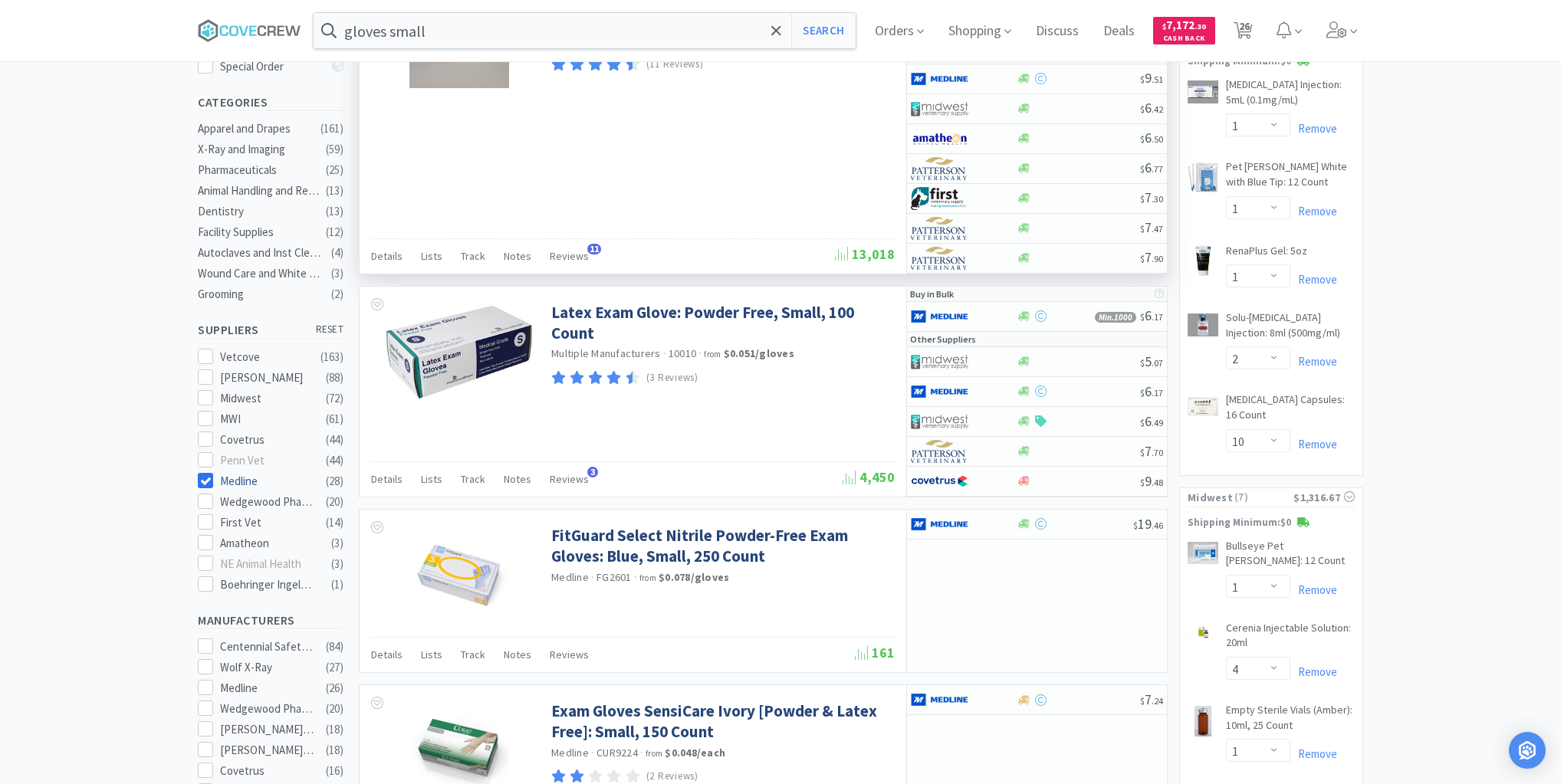
click at [201, 475] on icon at bounding box center [205, 480] width 12 height 12
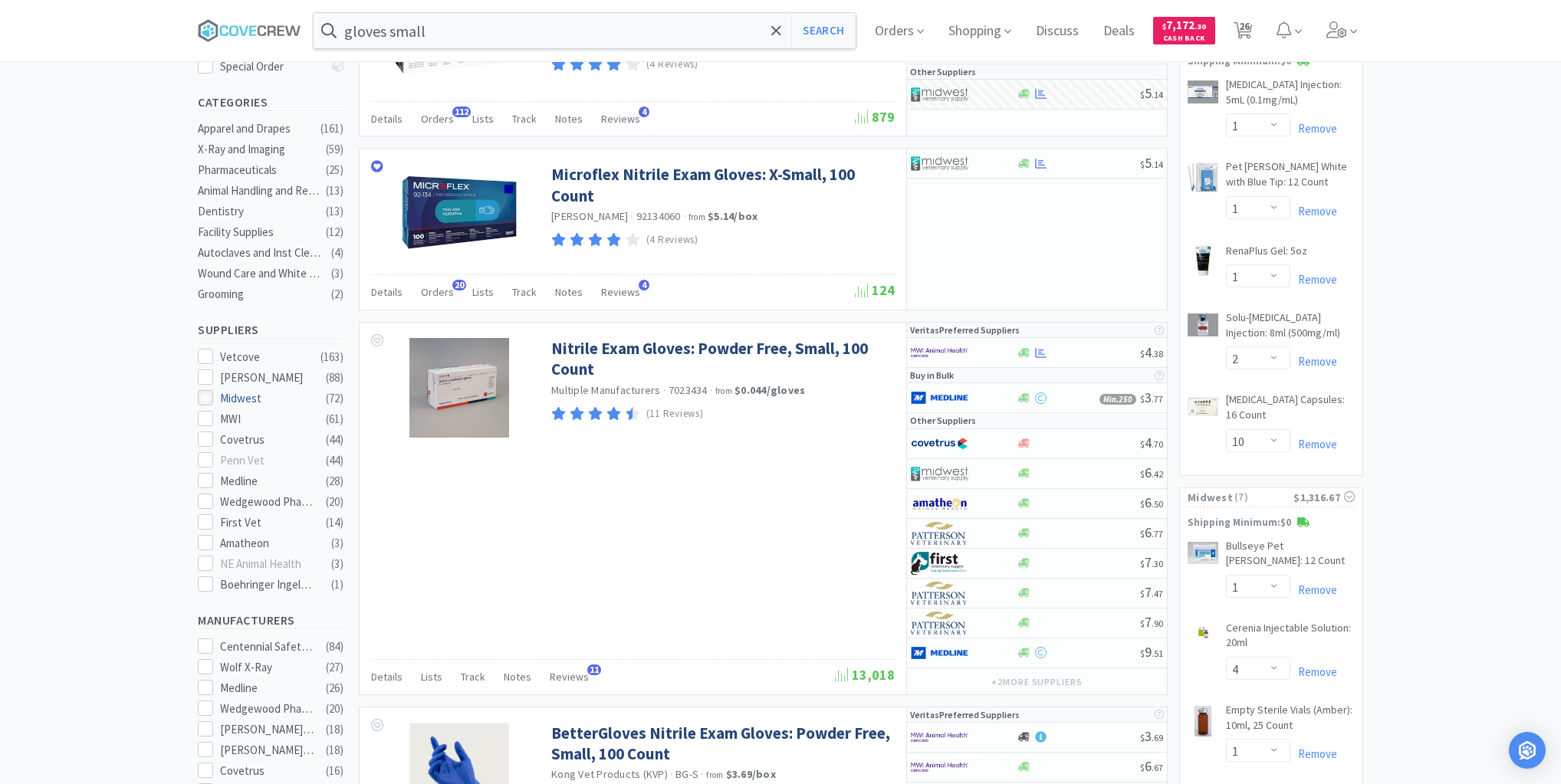
click at [209, 392] on icon at bounding box center [205, 398] width 12 height 12
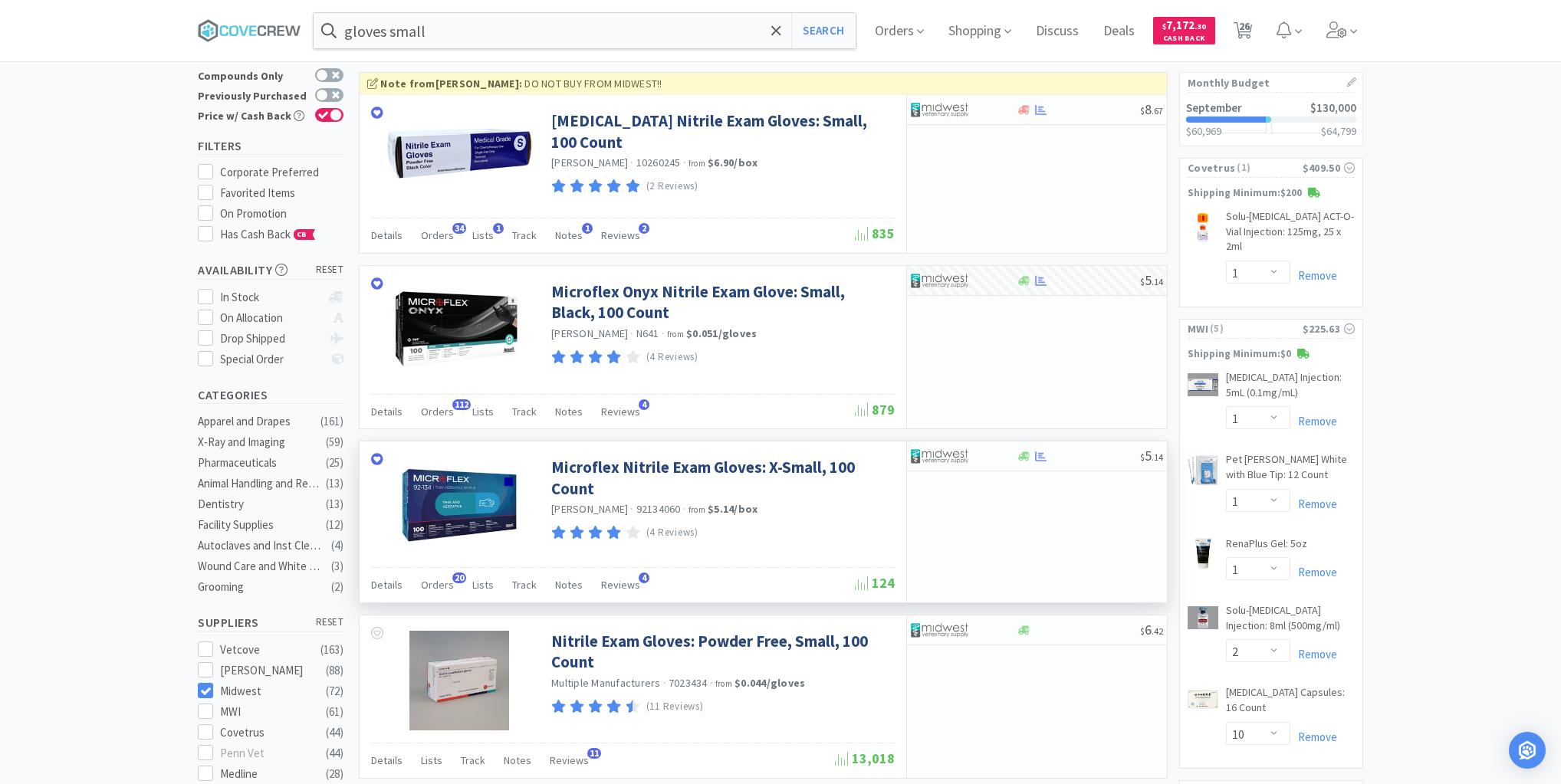
scroll to position [61, 0]
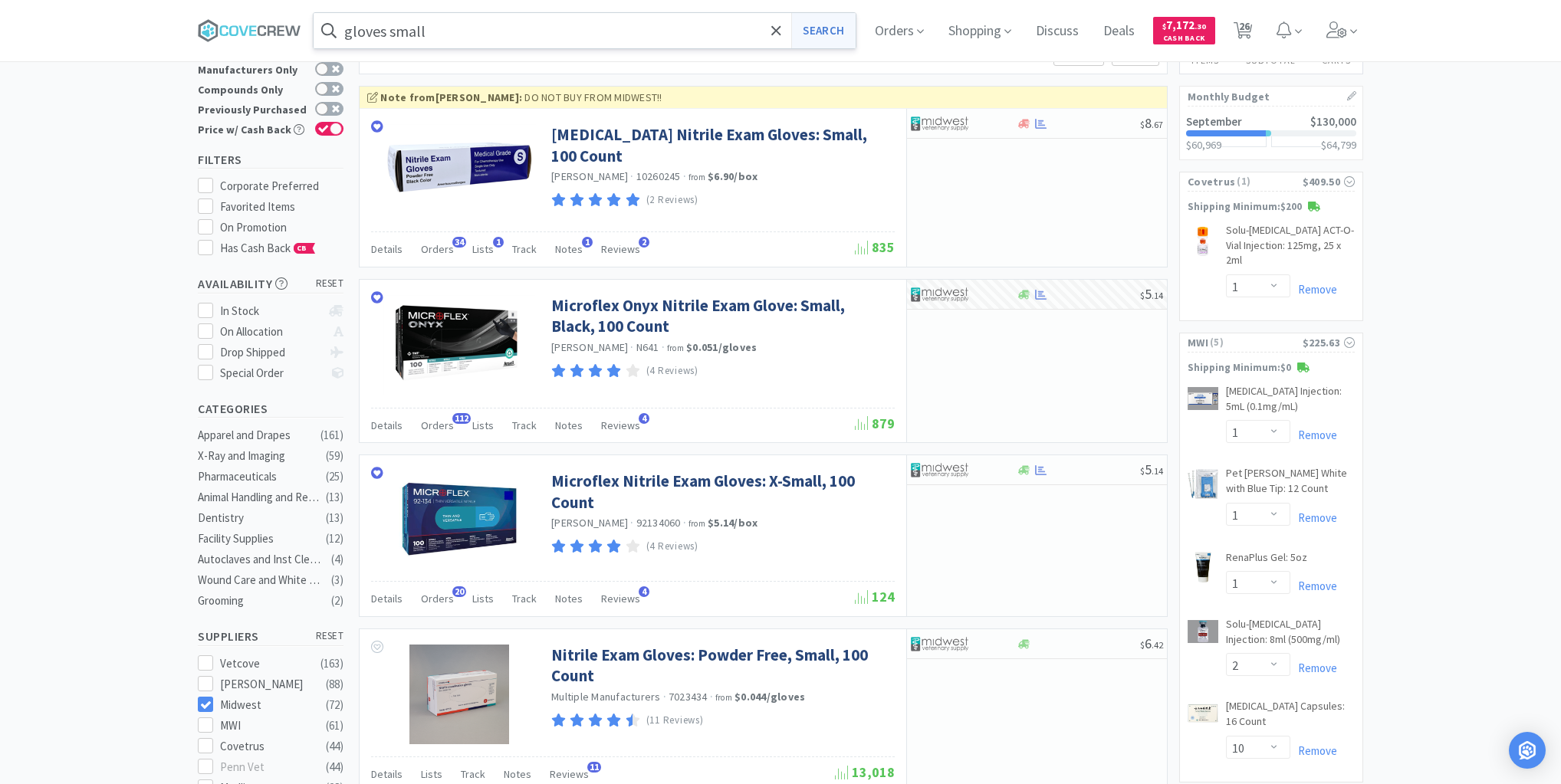
click at [839, 30] on button "Search" at bounding box center [824, 31] width 64 height 36
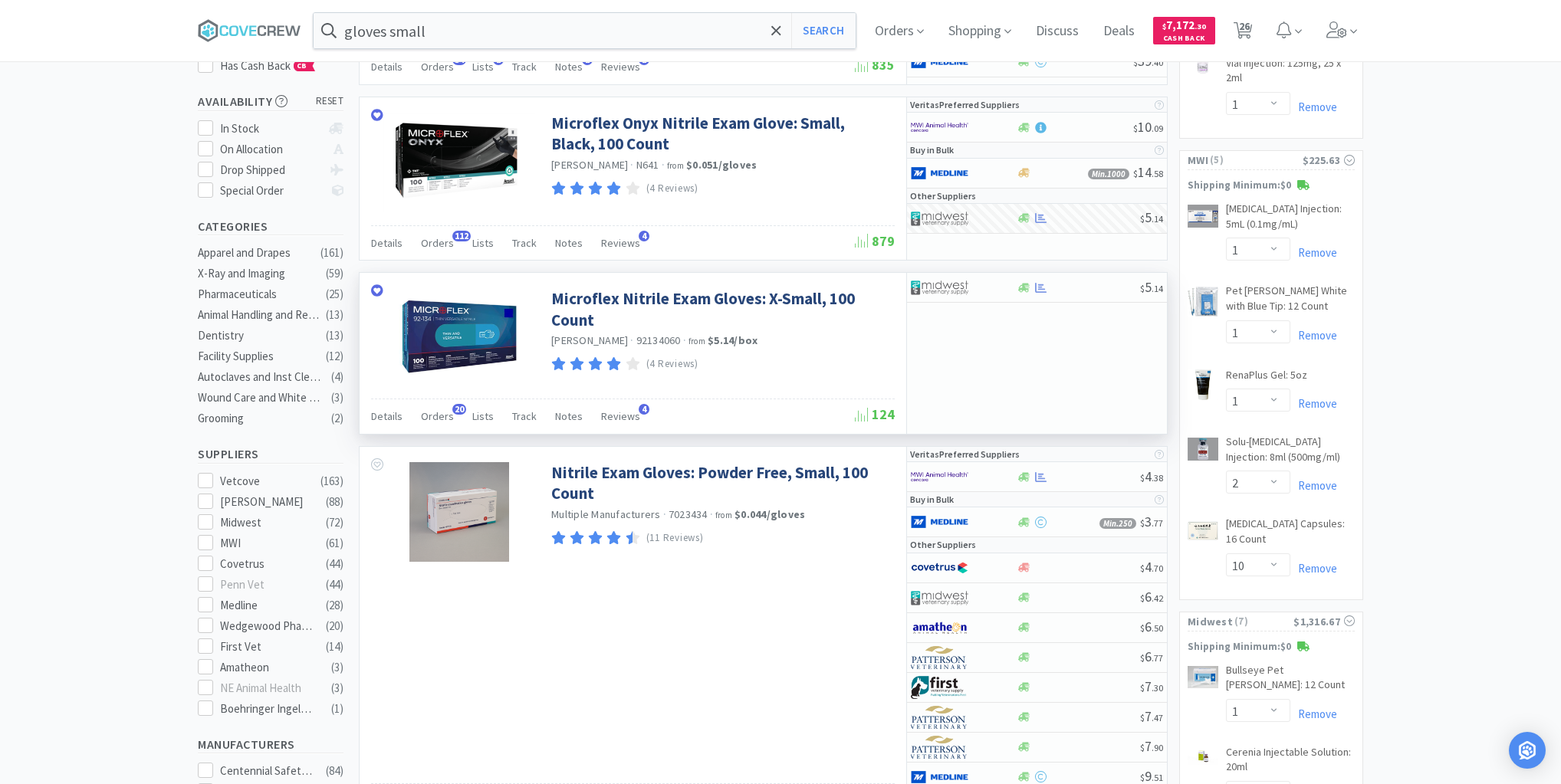
scroll to position [245, 0]
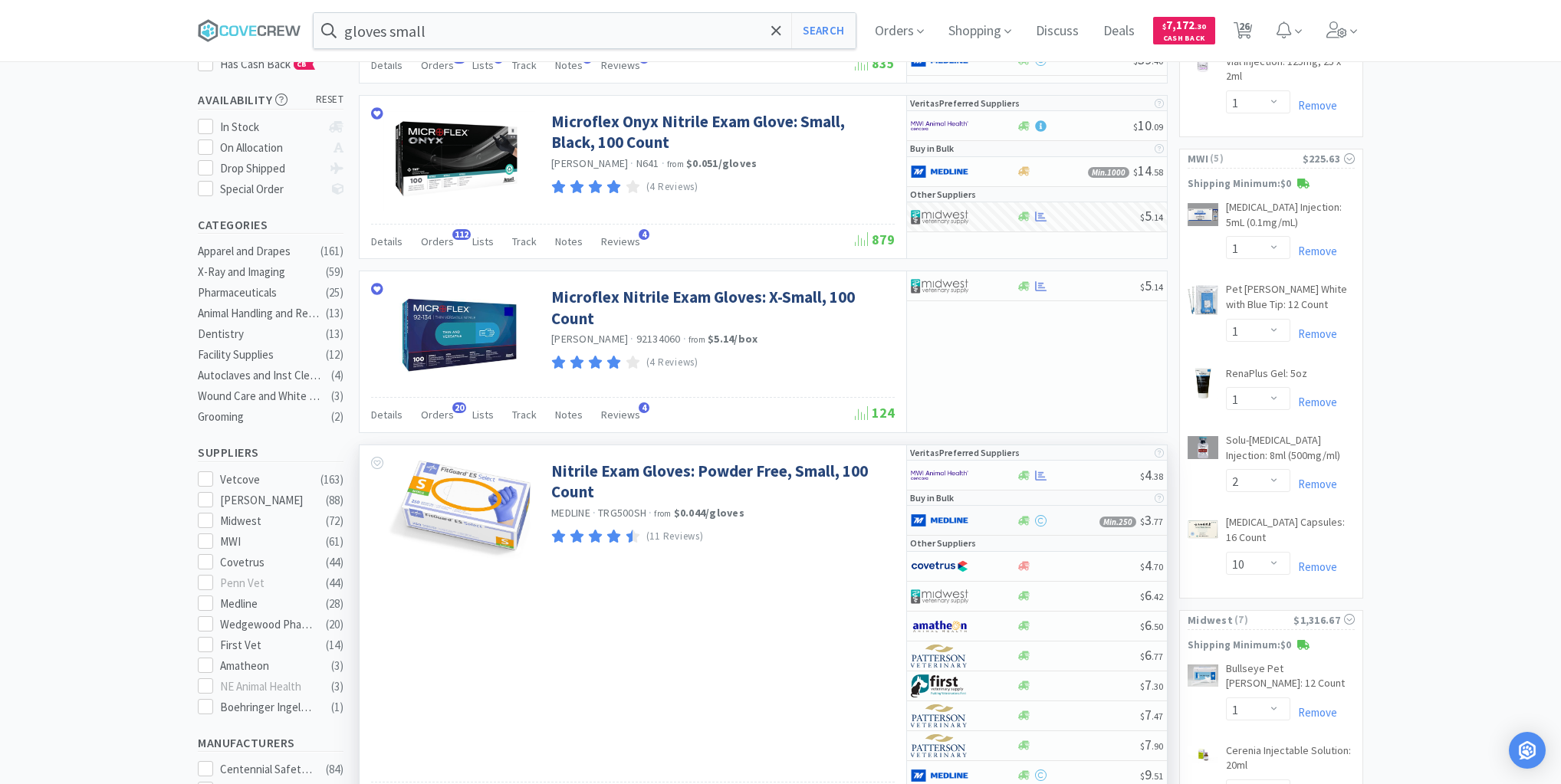
click at [991, 518] on div at bounding box center [952, 519] width 84 height 26
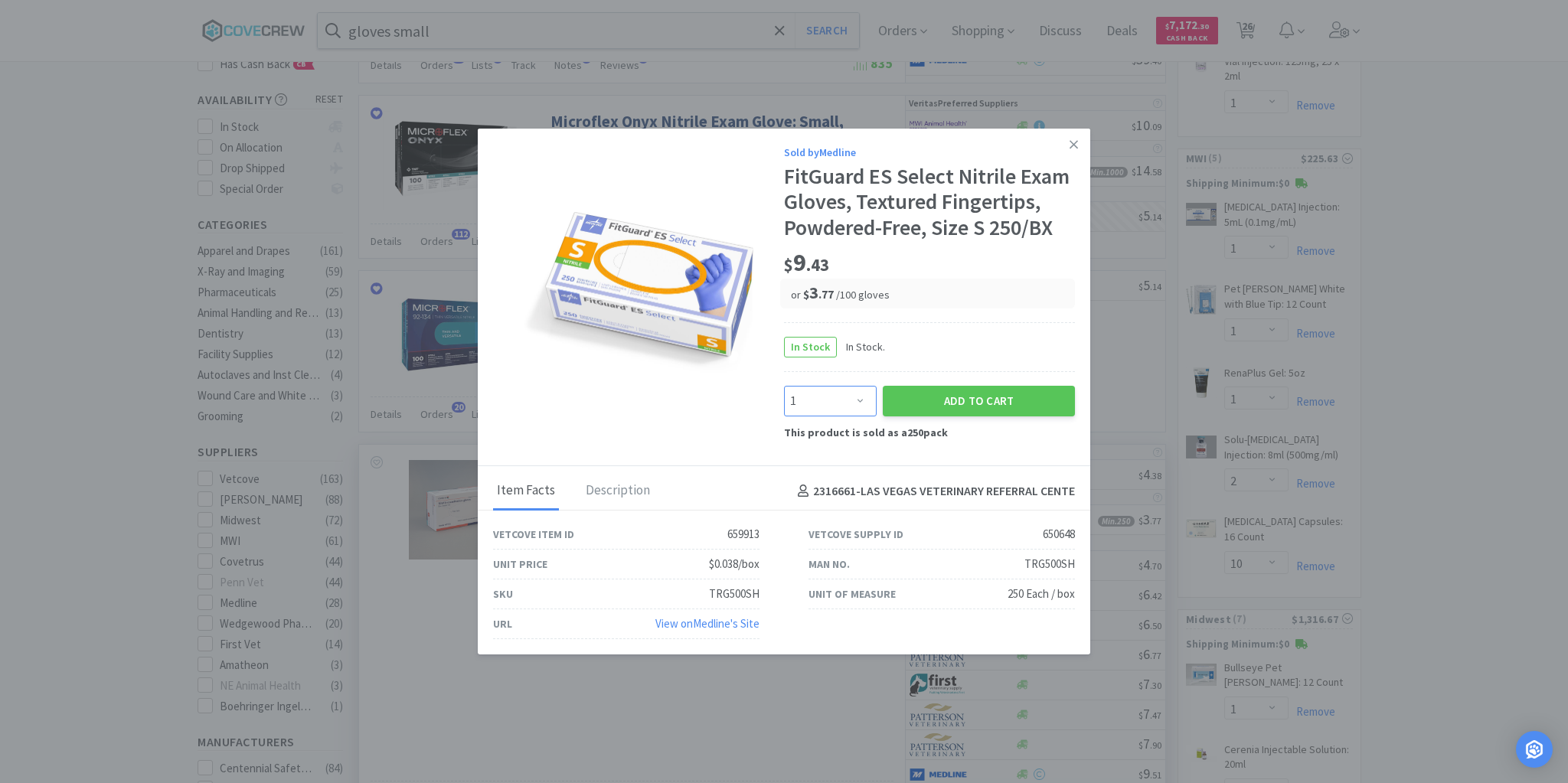
click at [860, 401] on select "Enter Quantity 1 2 3 4 5 6 7 8 9 10 11 12 13 14 15 16 17 18 19 20 Enter Quantity" at bounding box center [830, 401] width 92 height 31
click at [784, 386] on select "Enter Quantity 1 2 3 4 5 6 7 8 9 10 11 12 13 14 15 16 17 18 19 20 Enter Quantity" at bounding box center [830, 401] width 92 height 31
click at [860, 400] on select "Enter Quantity 1 2 3 4 5 6 7 8 9 10 11 12 13 14 15 16 17 18 19 20 Enter Quantity" at bounding box center [830, 401] width 92 height 31
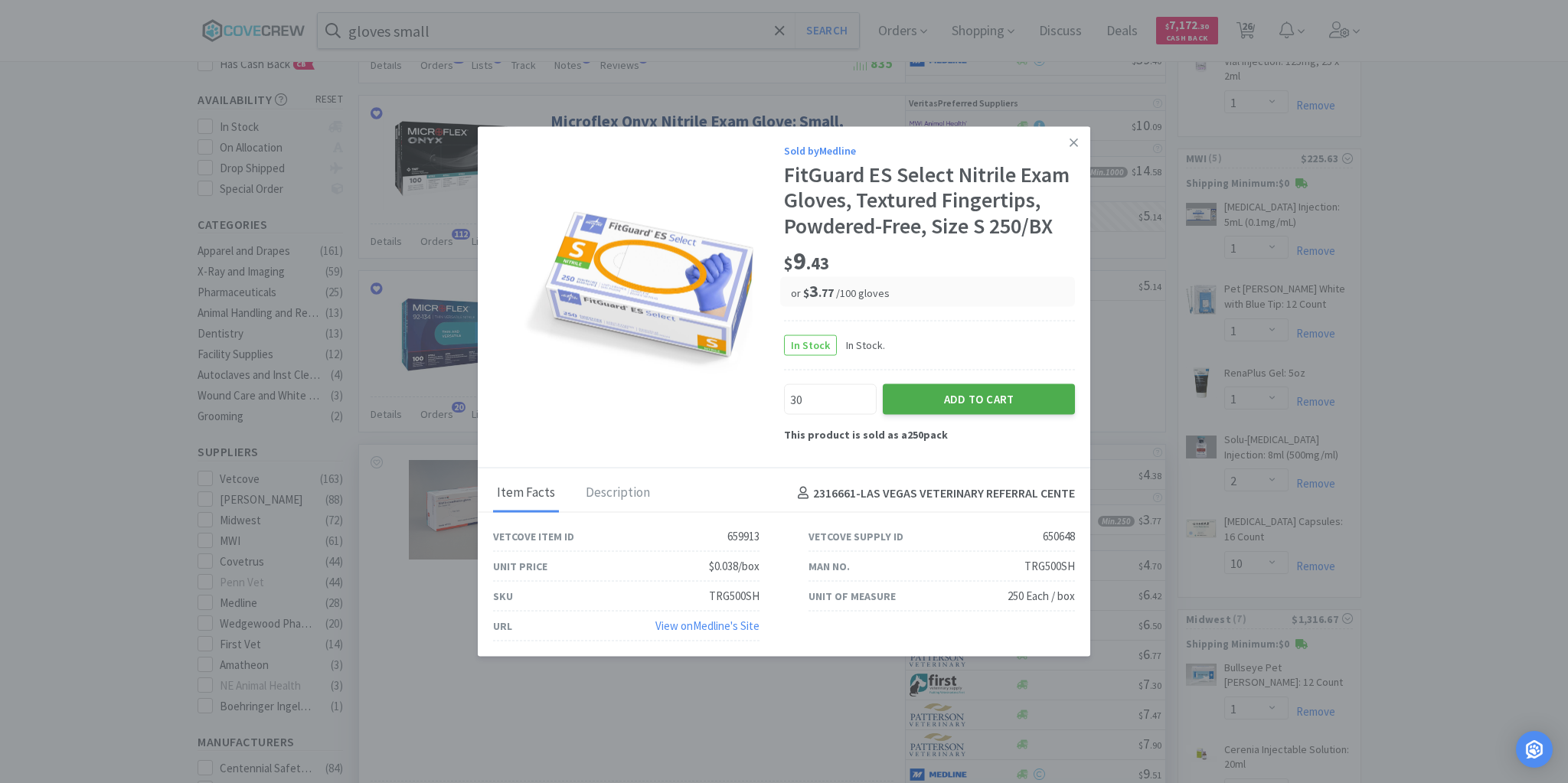
click at [987, 395] on button "Add to Cart" at bounding box center [978, 398] width 192 height 31
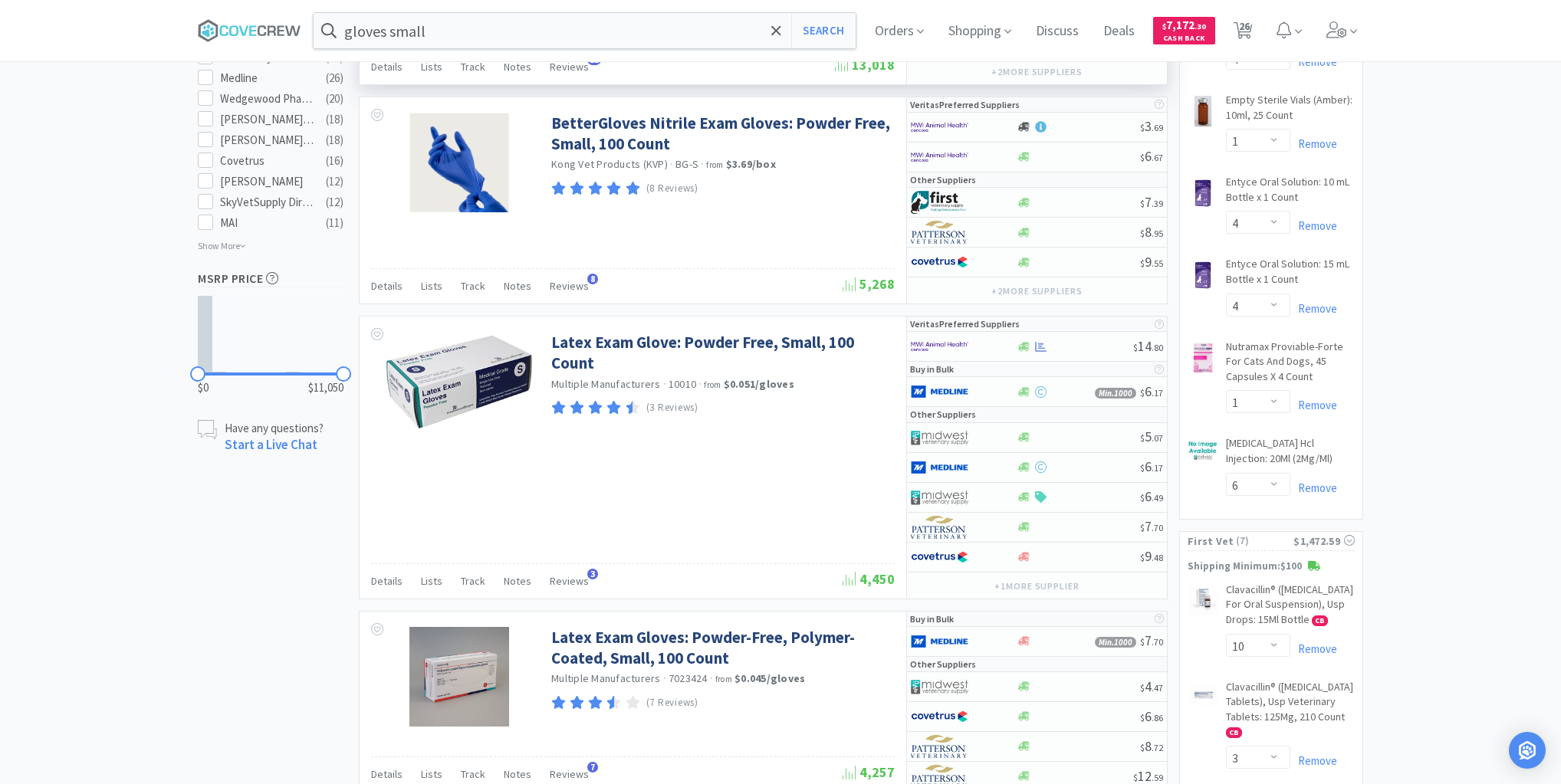
scroll to position [981, 0]
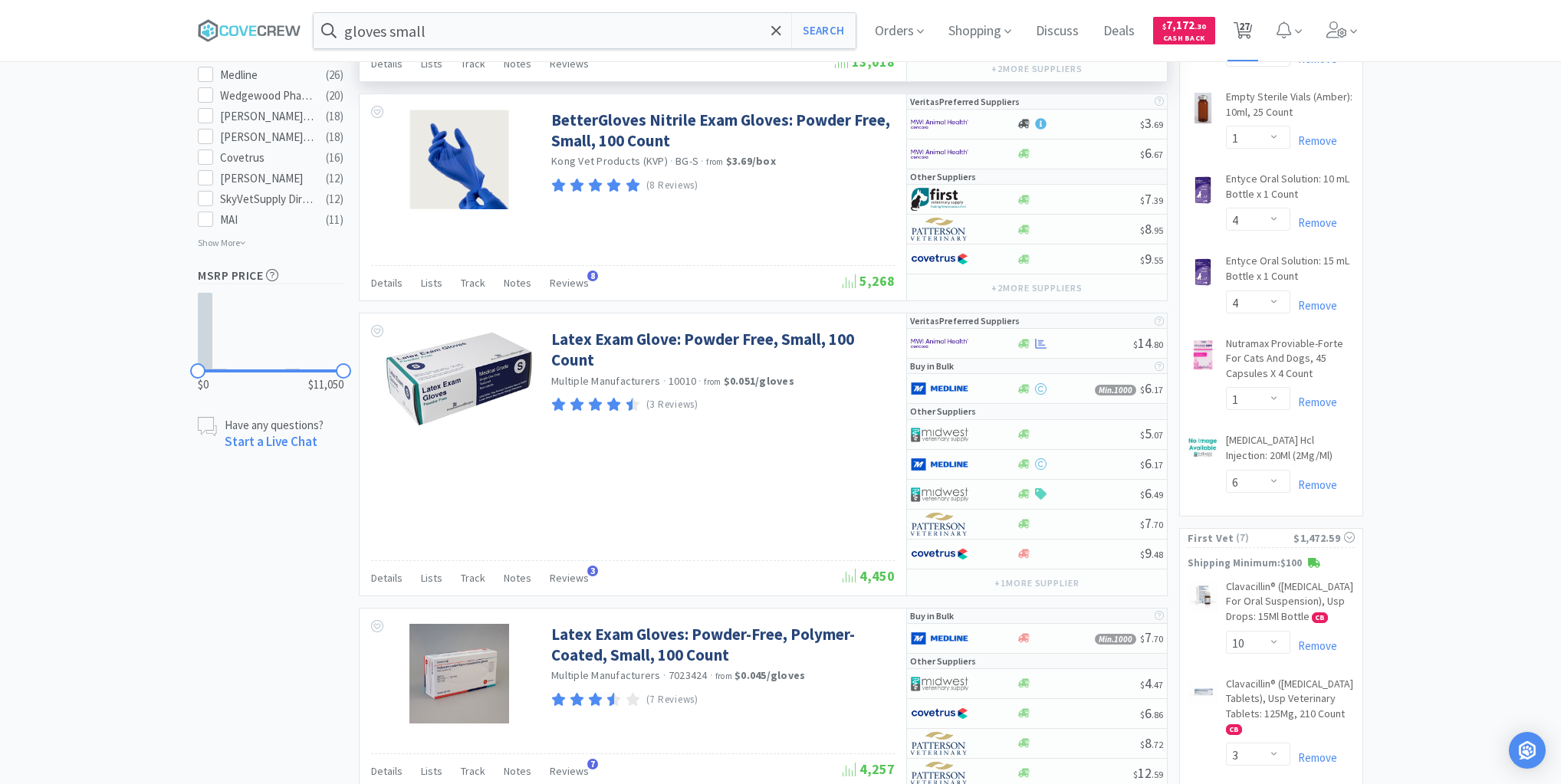
click at [1250, 28] on span "27" at bounding box center [1245, 26] width 11 height 61
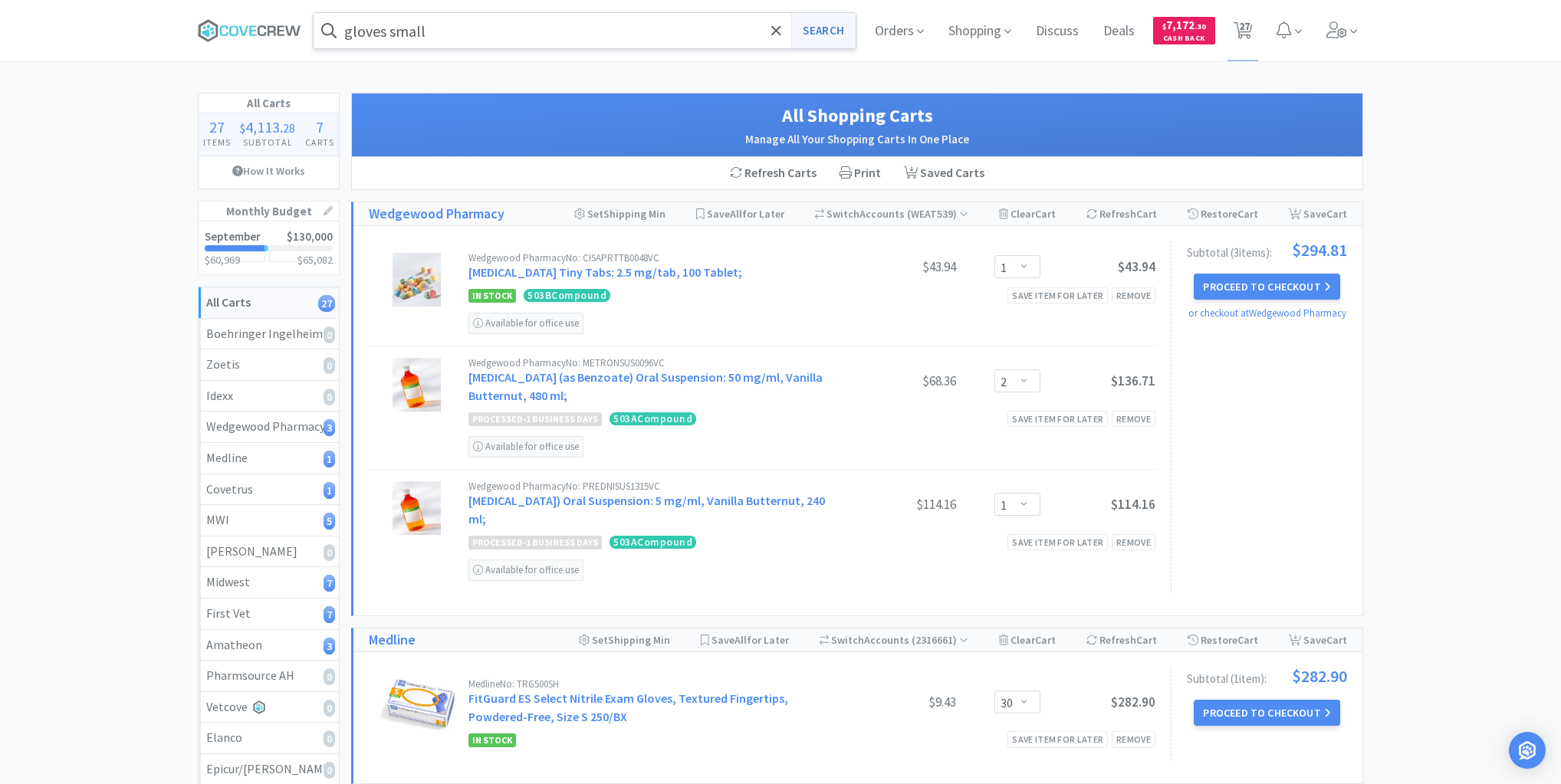
click at [815, 30] on button "Search" at bounding box center [824, 31] width 64 height 36
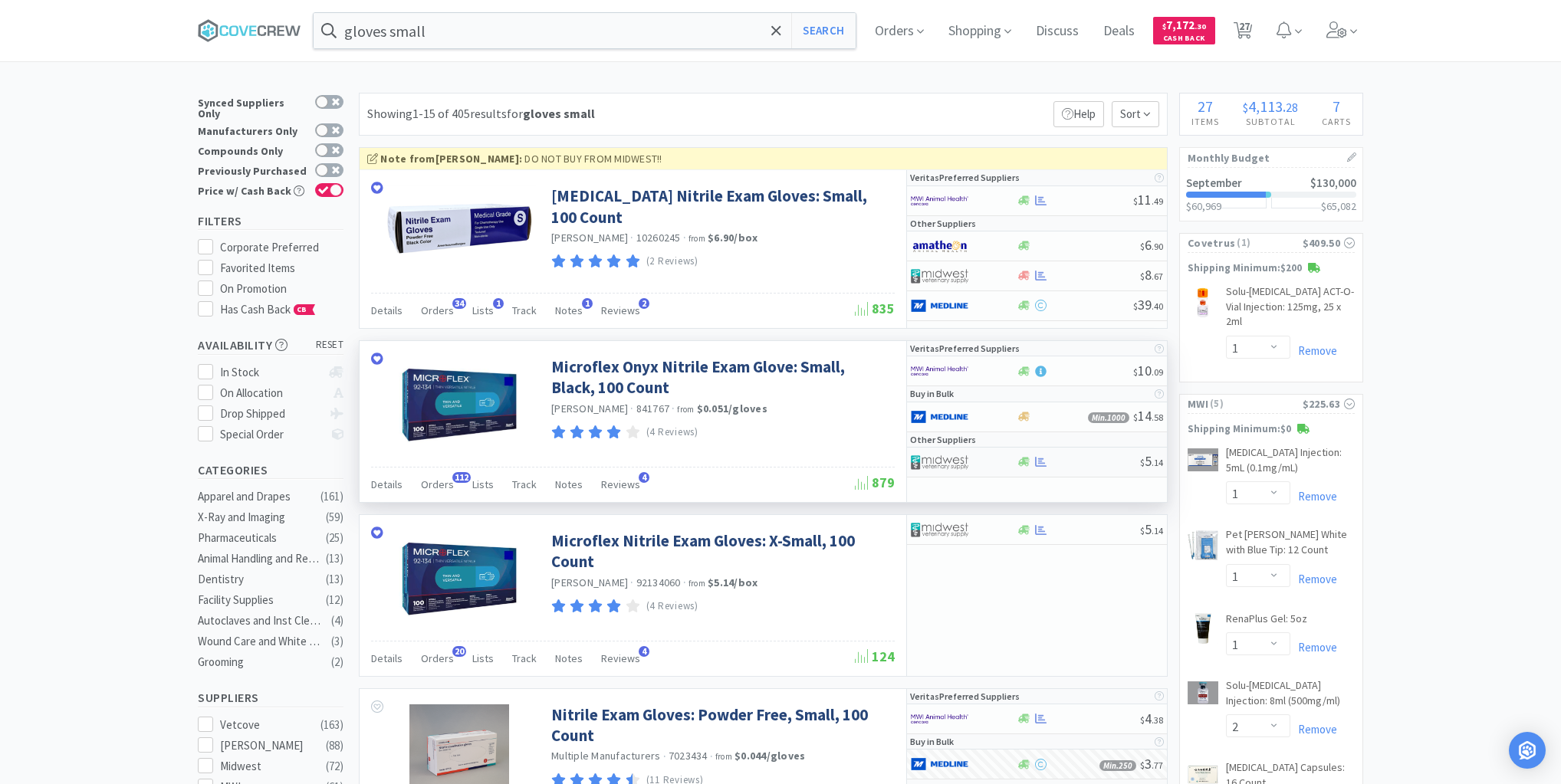
click at [984, 464] on div at bounding box center [952, 462] width 84 height 26
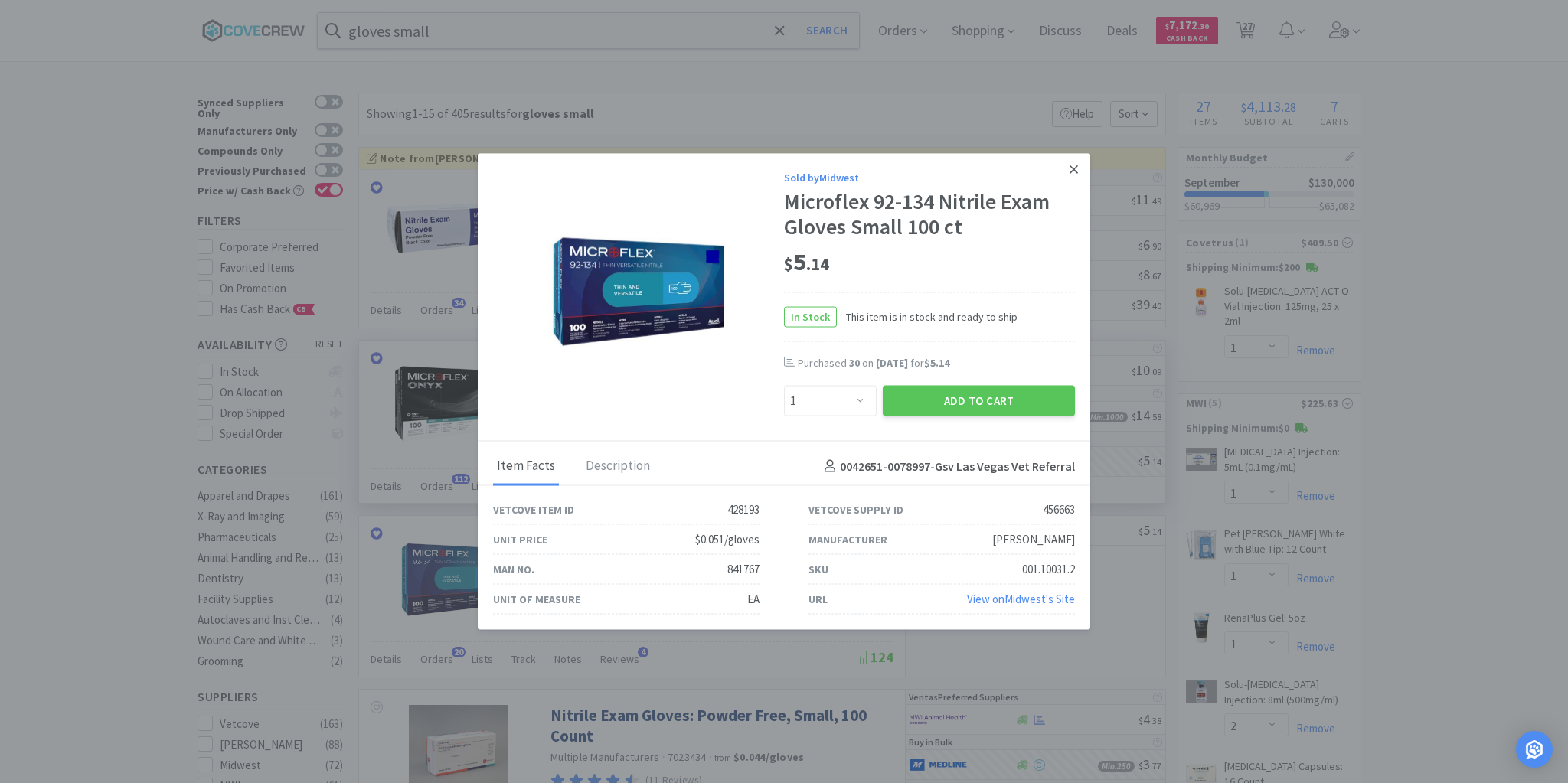
click at [1074, 166] on icon at bounding box center [1073, 169] width 8 height 14
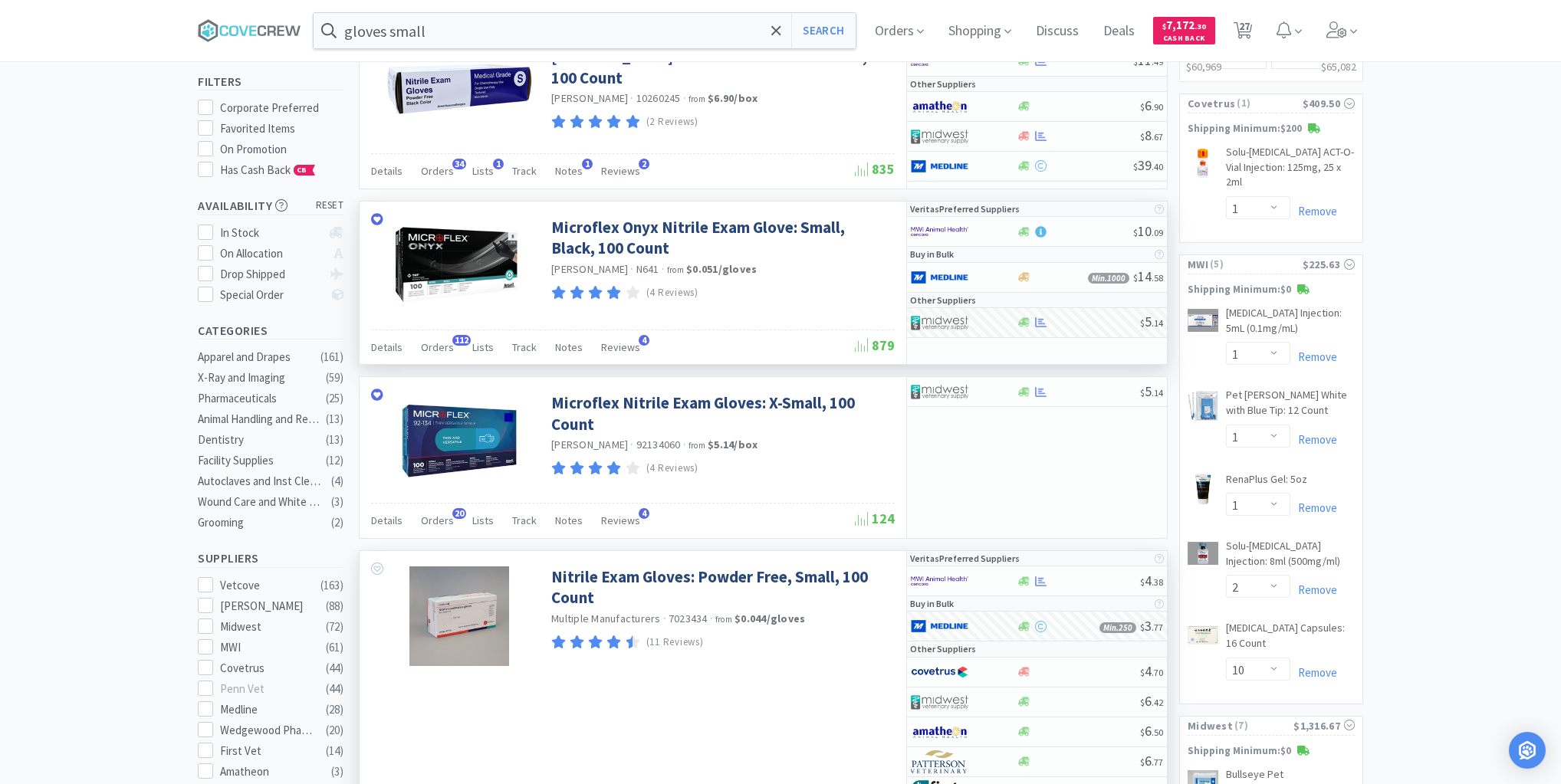
scroll to position [245, 0]
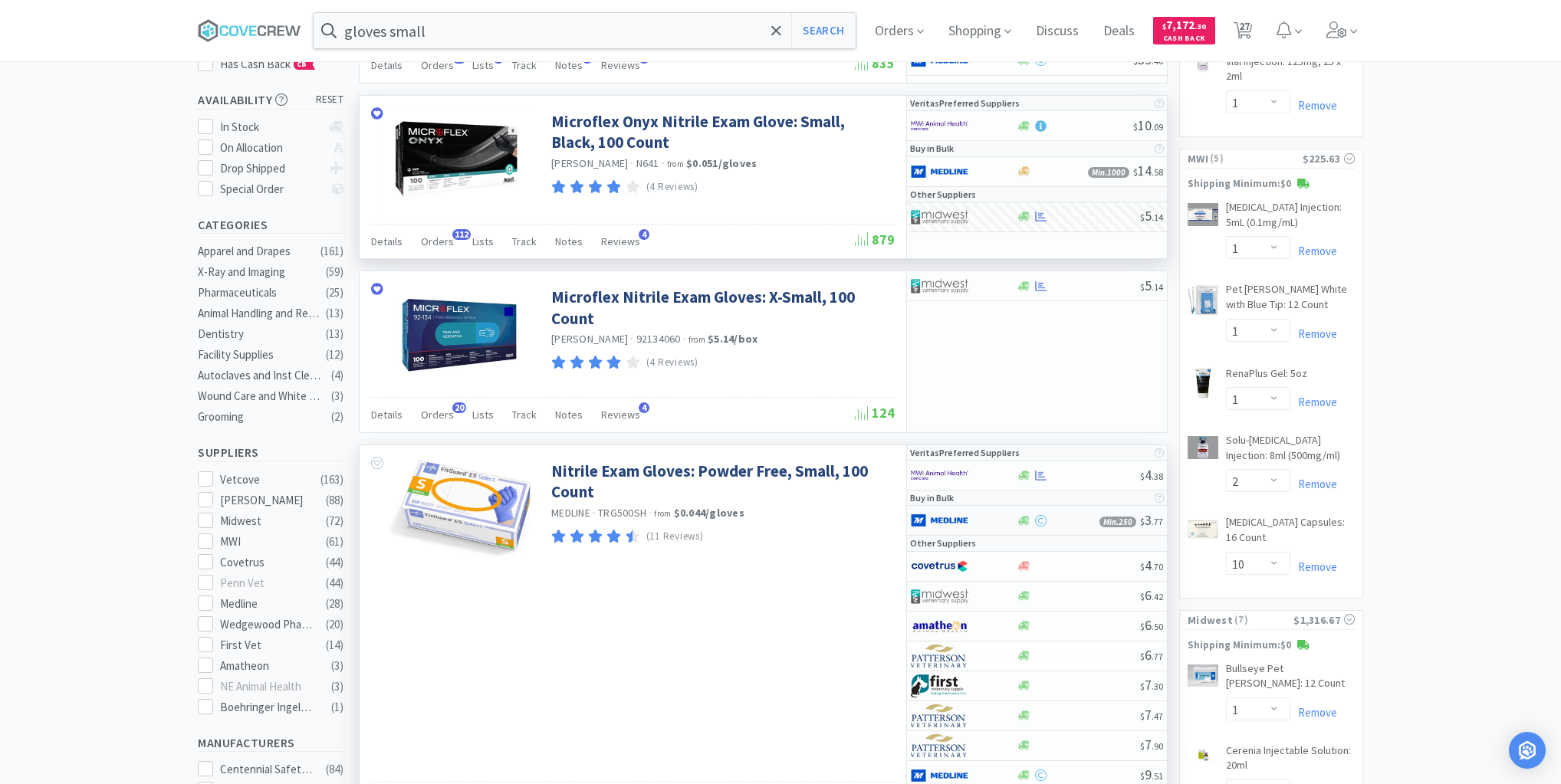
click at [991, 518] on div at bounding box center [952, 519] width 84 height 26
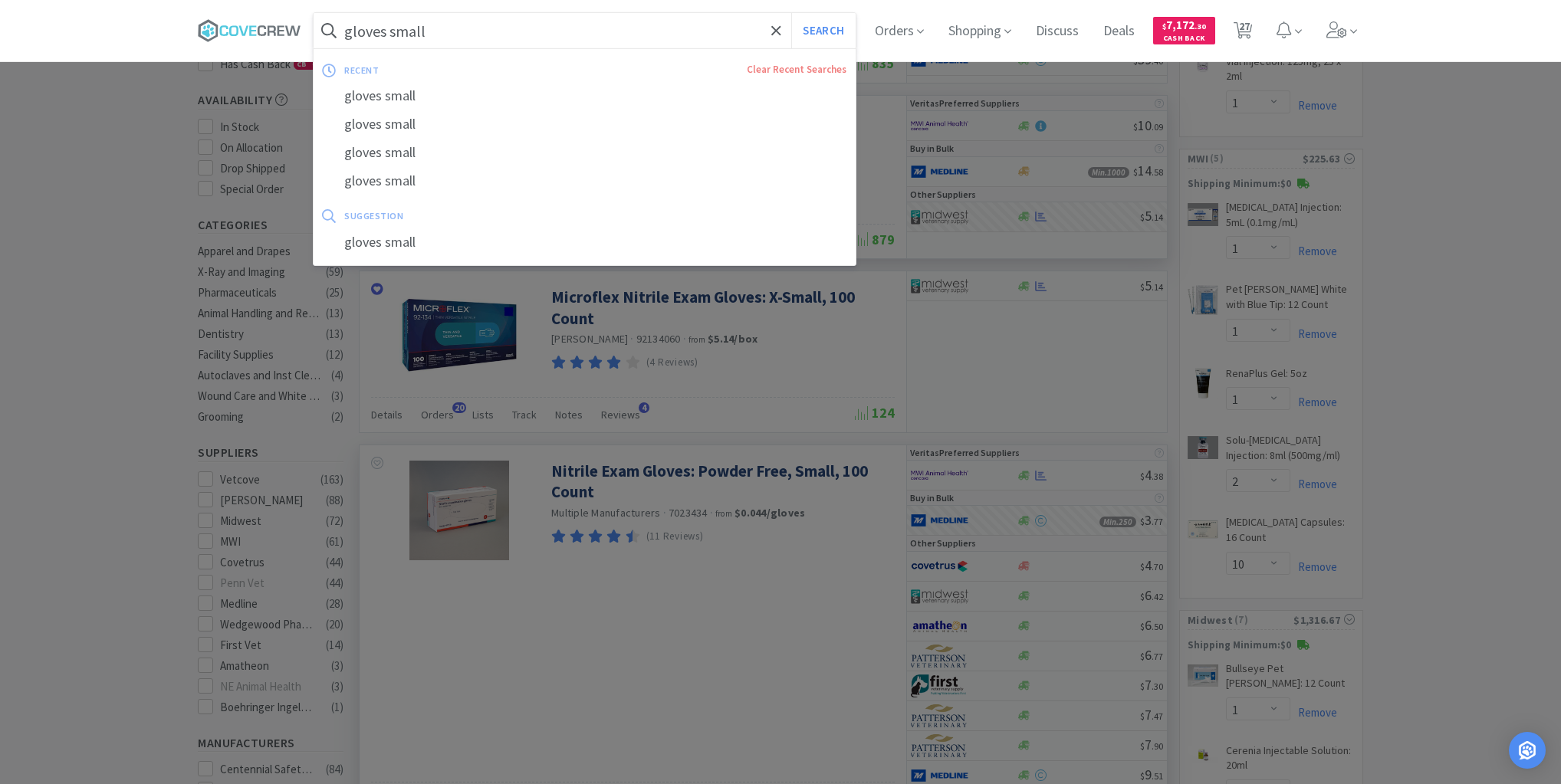
click at [682, 29] on input "gloves small" at bounding box center [585, 31] width 542 height 36
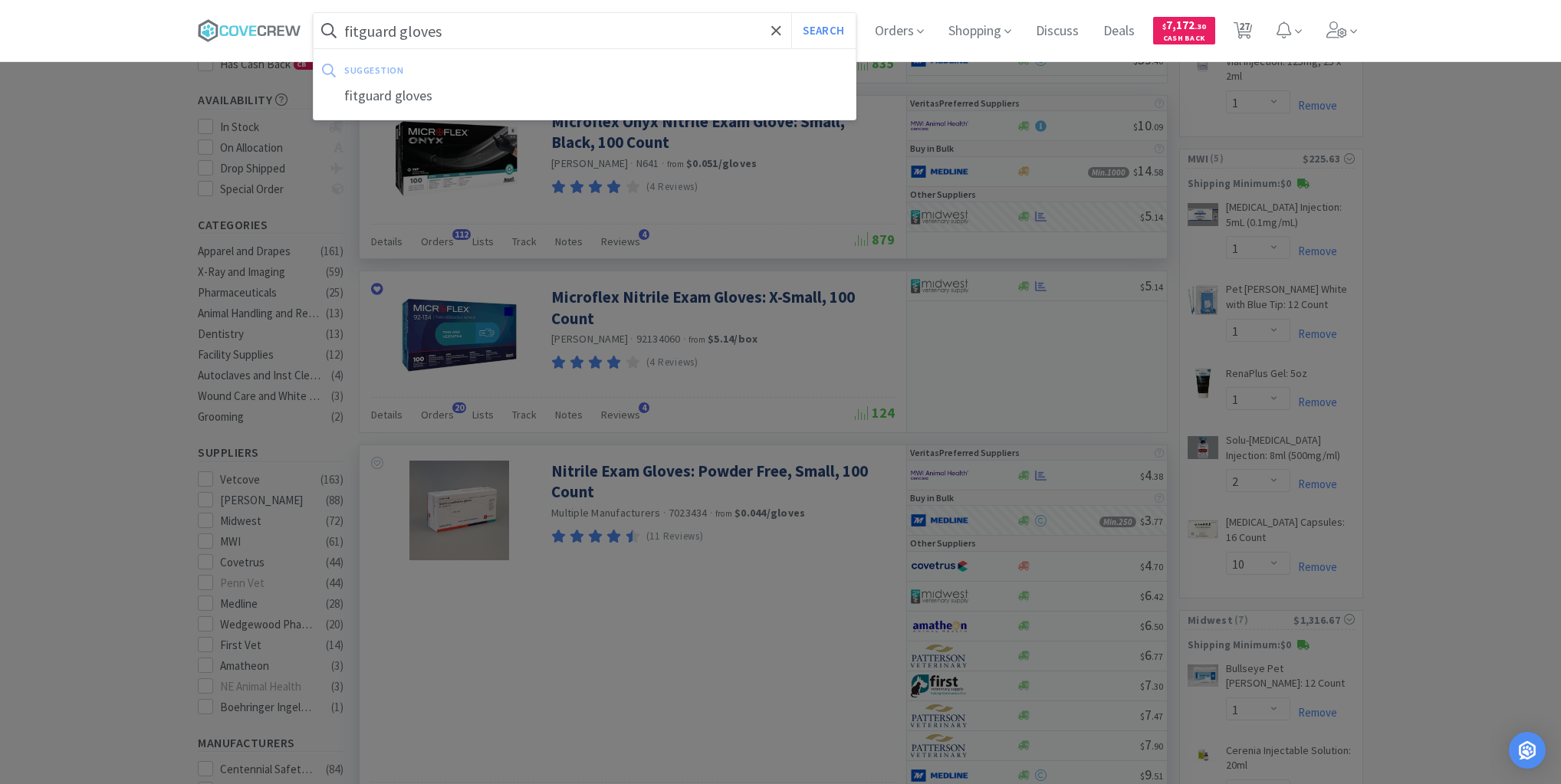
click at [792, 13] on button "Search" at bounding box center [824, 31] width 64 height 36
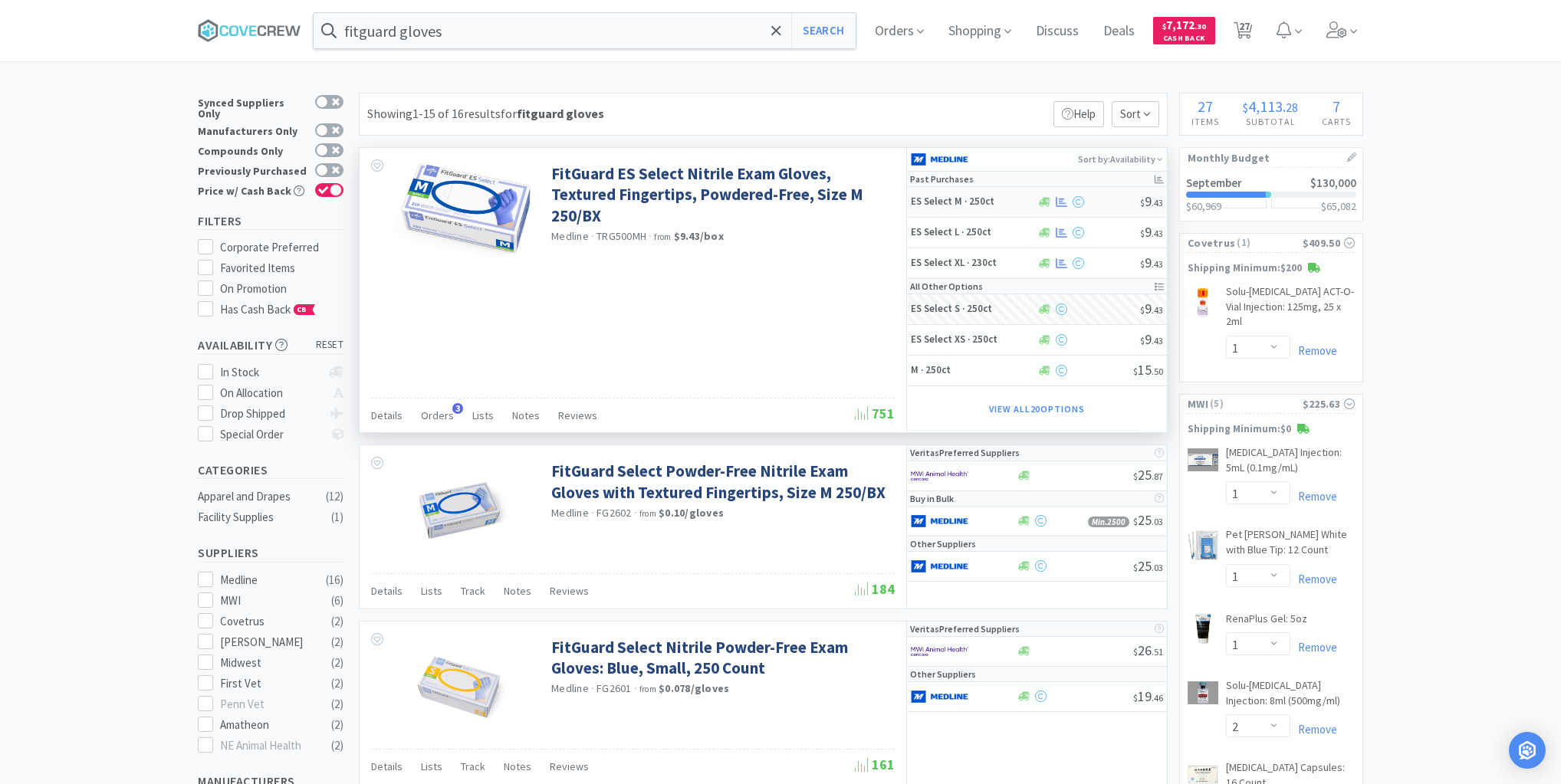
click at [1015, 202] on h5 "ES Select M · 250ct" at bounding box center [972, 202] width 123 height 13
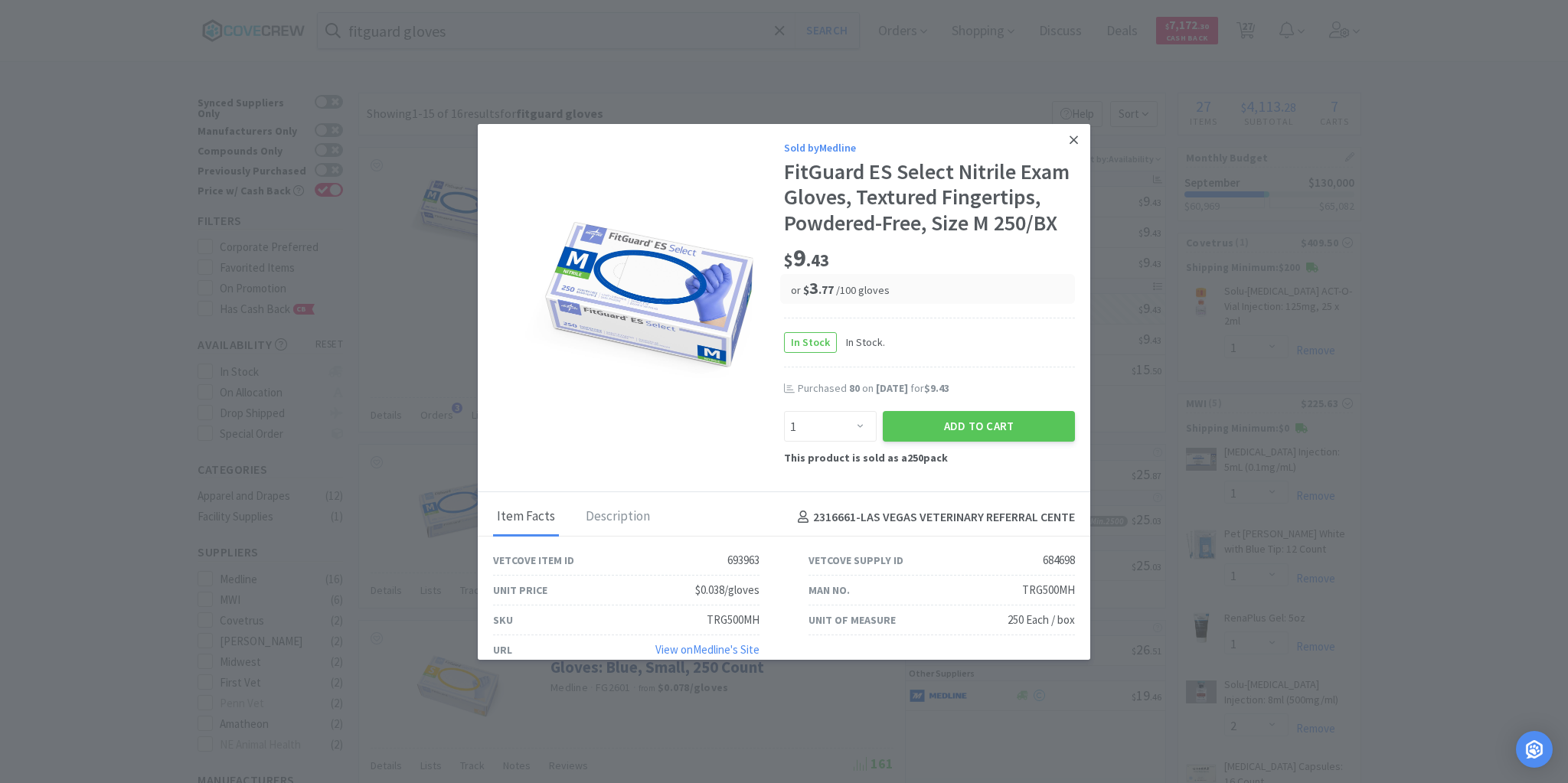
click at [1070, 141] on icon at bounding box center [1073, 140] width 8 height 14
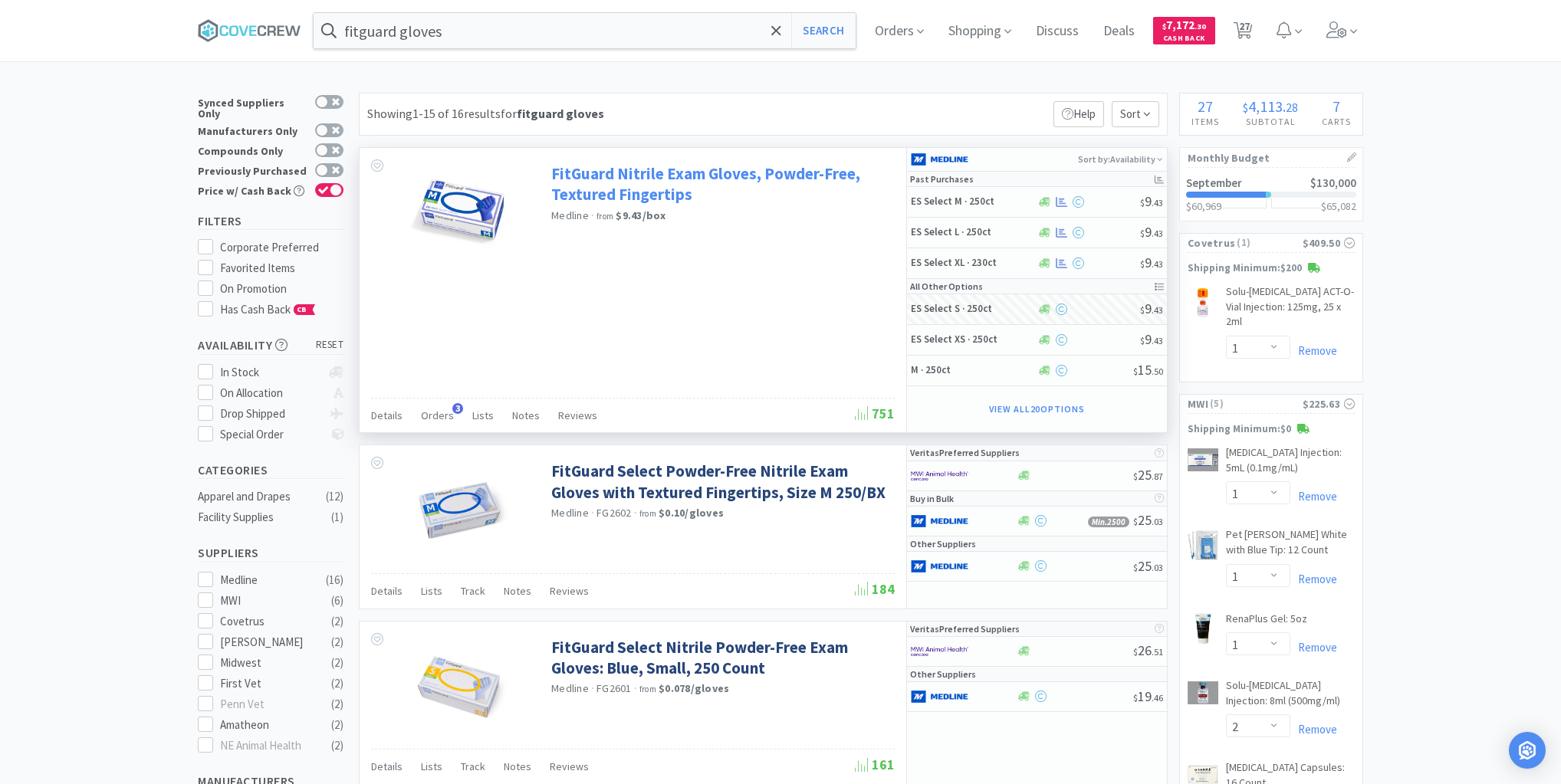
click at [641, 164] on link "FitGuard Nitrile Exam Gloves, Powder-Free, Textured Fingertips" at bounding box center [721, 184] width 339 height 42
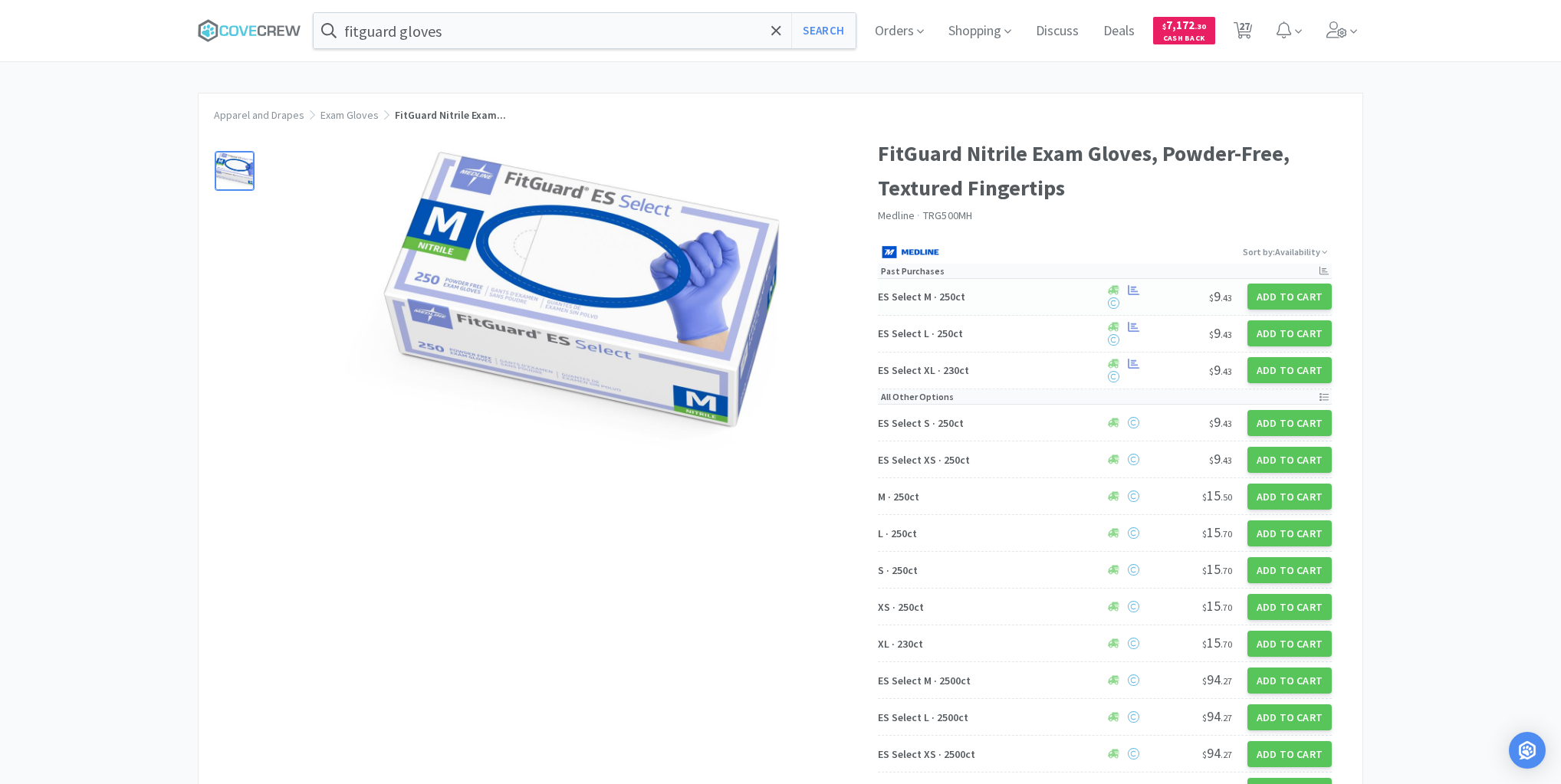
click at [1028, 298] on h5 "ES Select M · 250ct" at bounding box center [989, 297] width 222 height 14
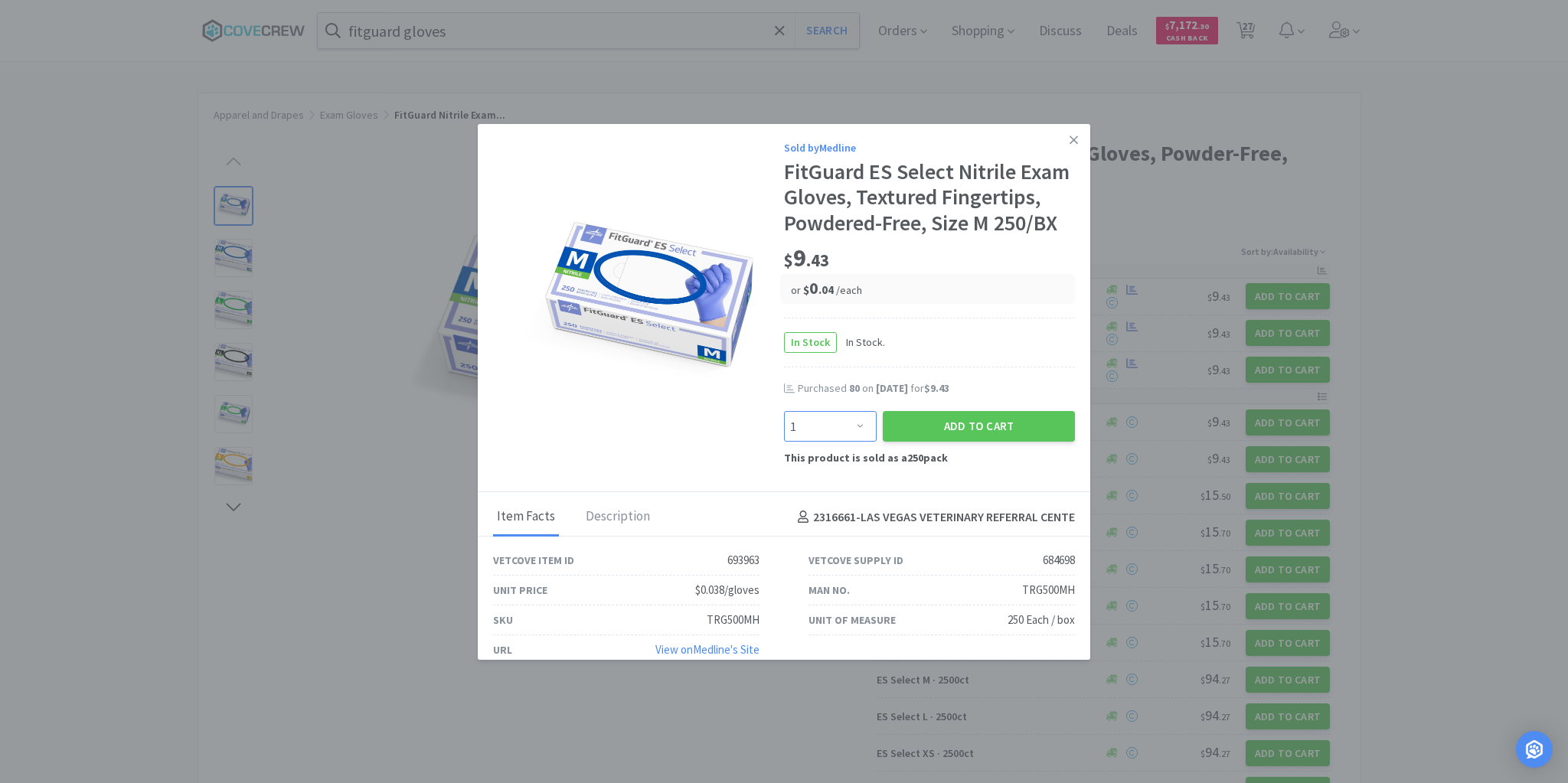
click at [856, 425] on select "Enter Quantity 1 2 3 4 5 6 7 8 9 10 11 12 13 14 15 16 17 18 19 20 Enter Quantity" at bounding box center [830, 426] width 92 height 31
click at [927, 419] on button "Add to Cart" at bounding box center [978, 426] width 192 height 31
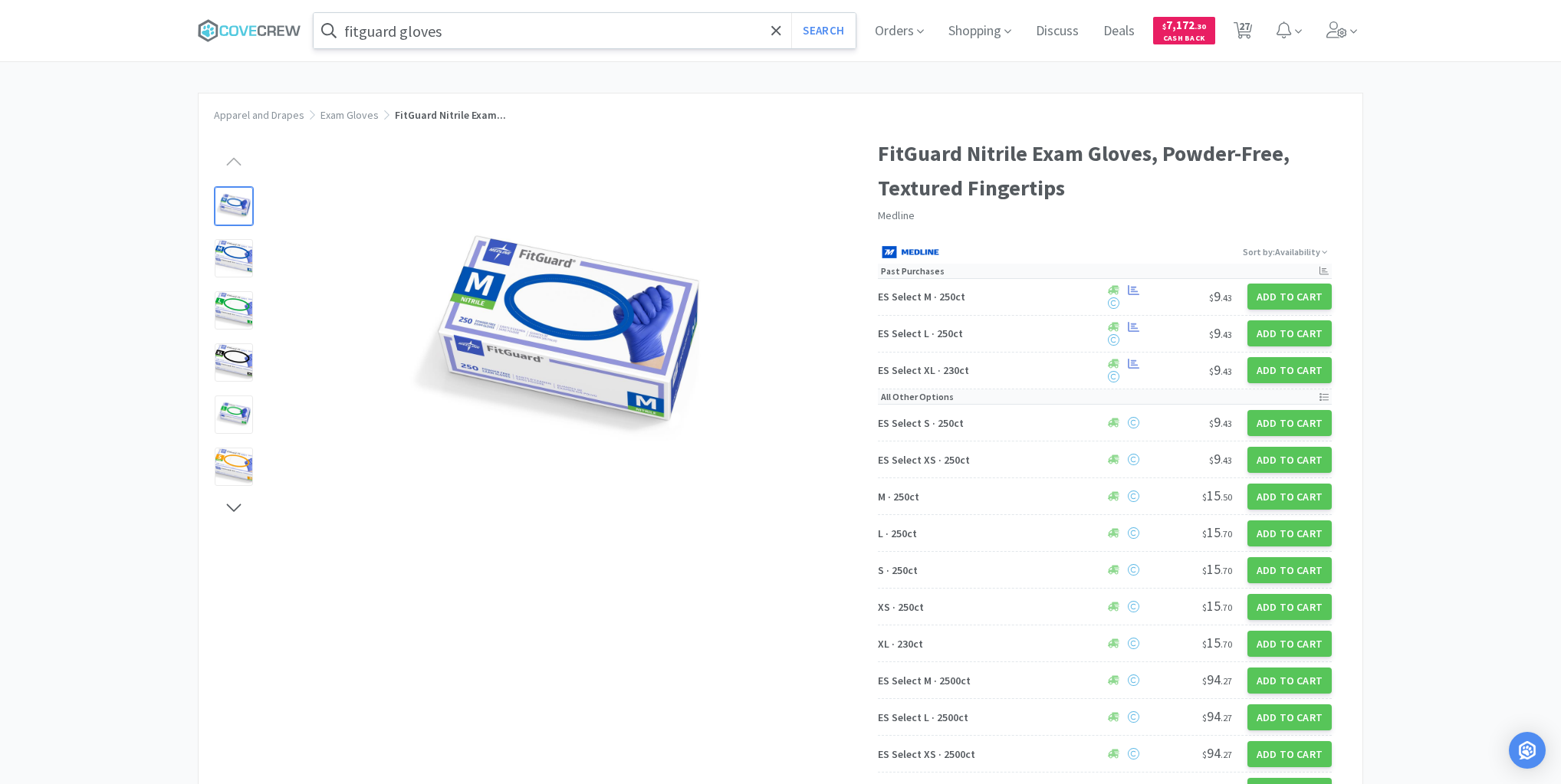
drag, startPoint x: 272, startPoint y: 26, endPoint x: 378, endPoint y: 25, distance: 106.0
click at [273, 26] on icon at bounding box center [250, 31] width 104 height 23
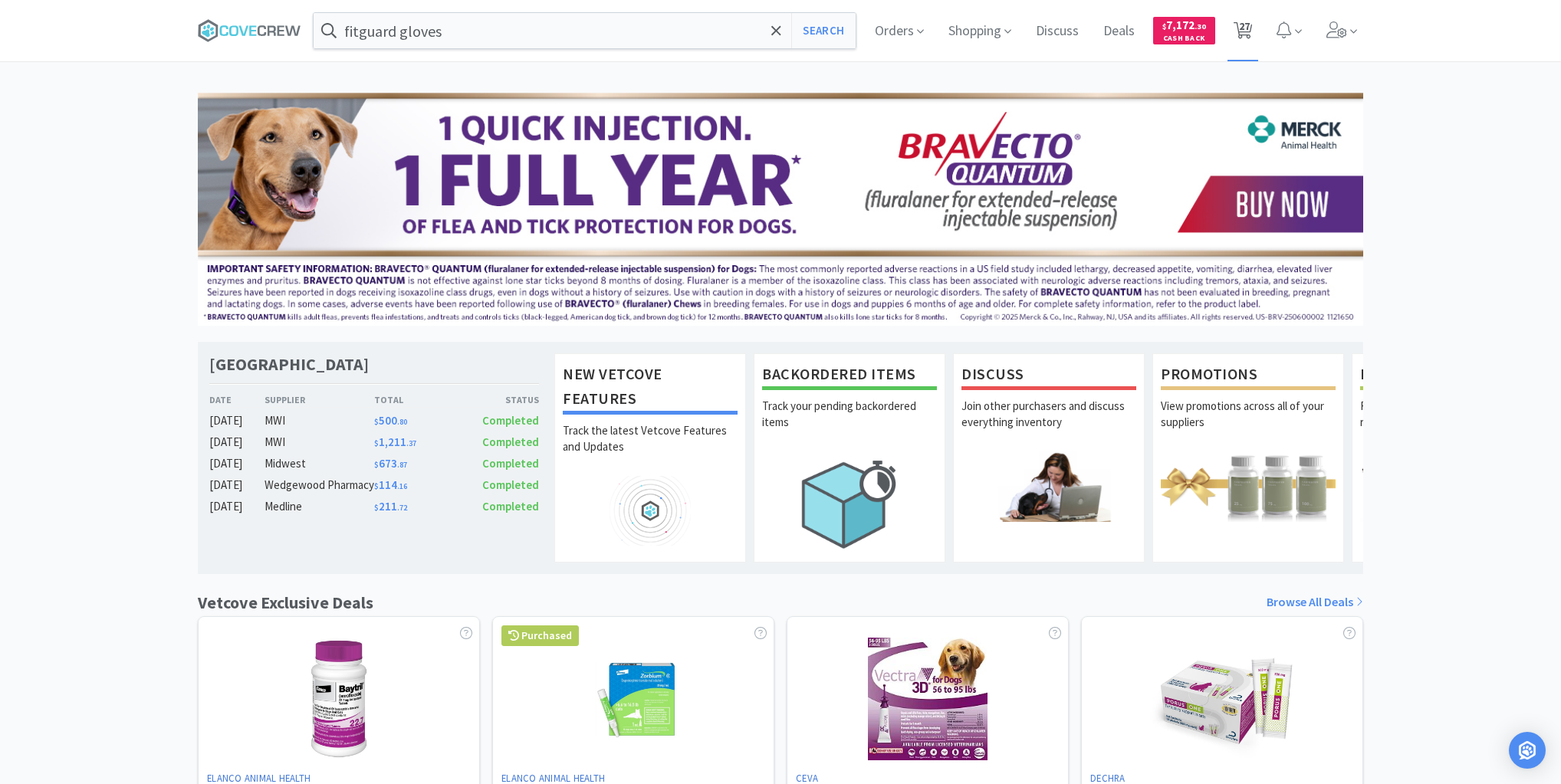
click at [1249, 23] on span "27" at bounding box center [1245, 26] width 11 height 61
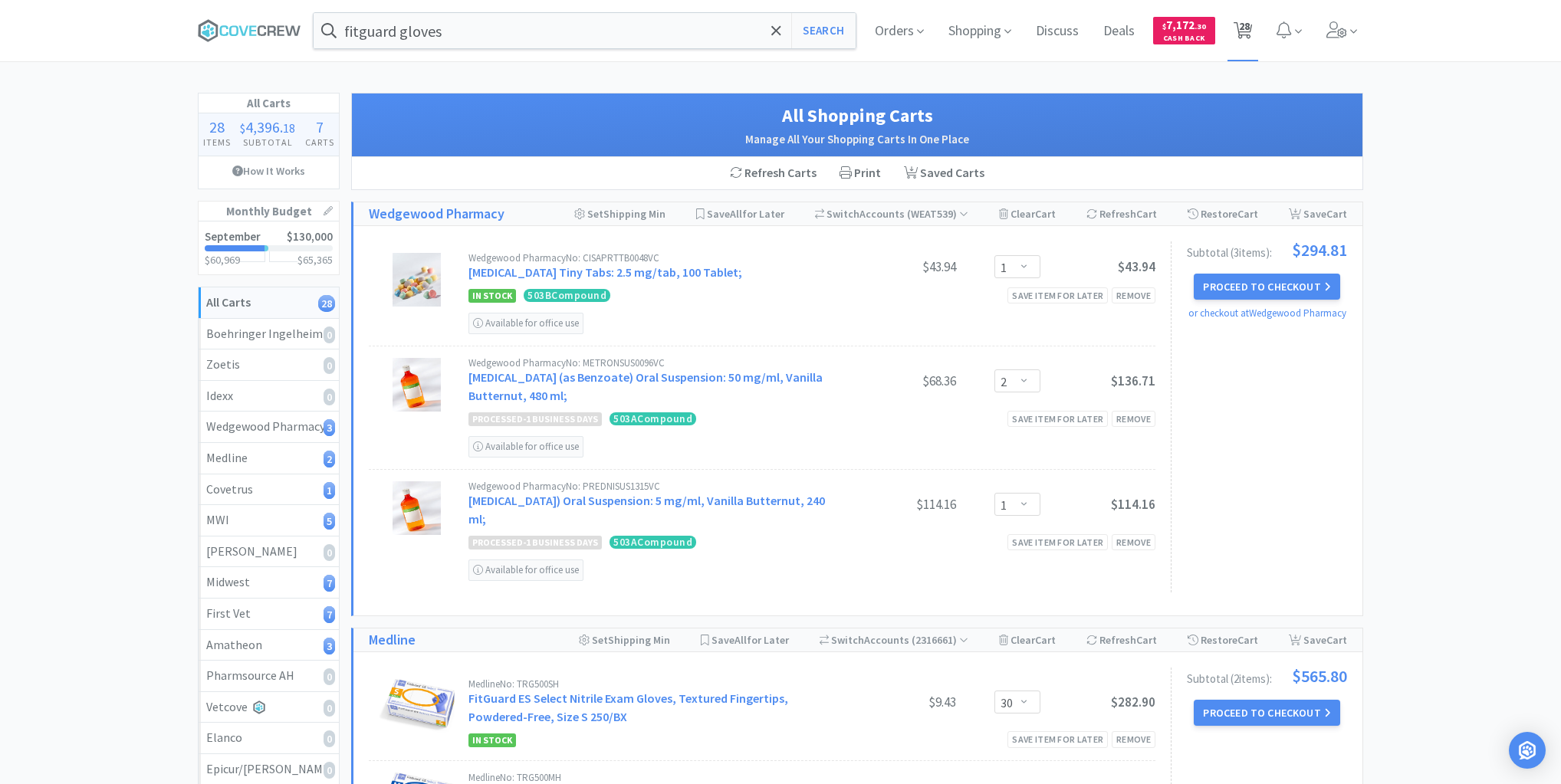
click at [1241, 24] on span "28" at bounding box center [1245, 26] width 11 height 61
click at [1245, 23] on span "28" at bounding box center [1245, 26] width 11 height 61
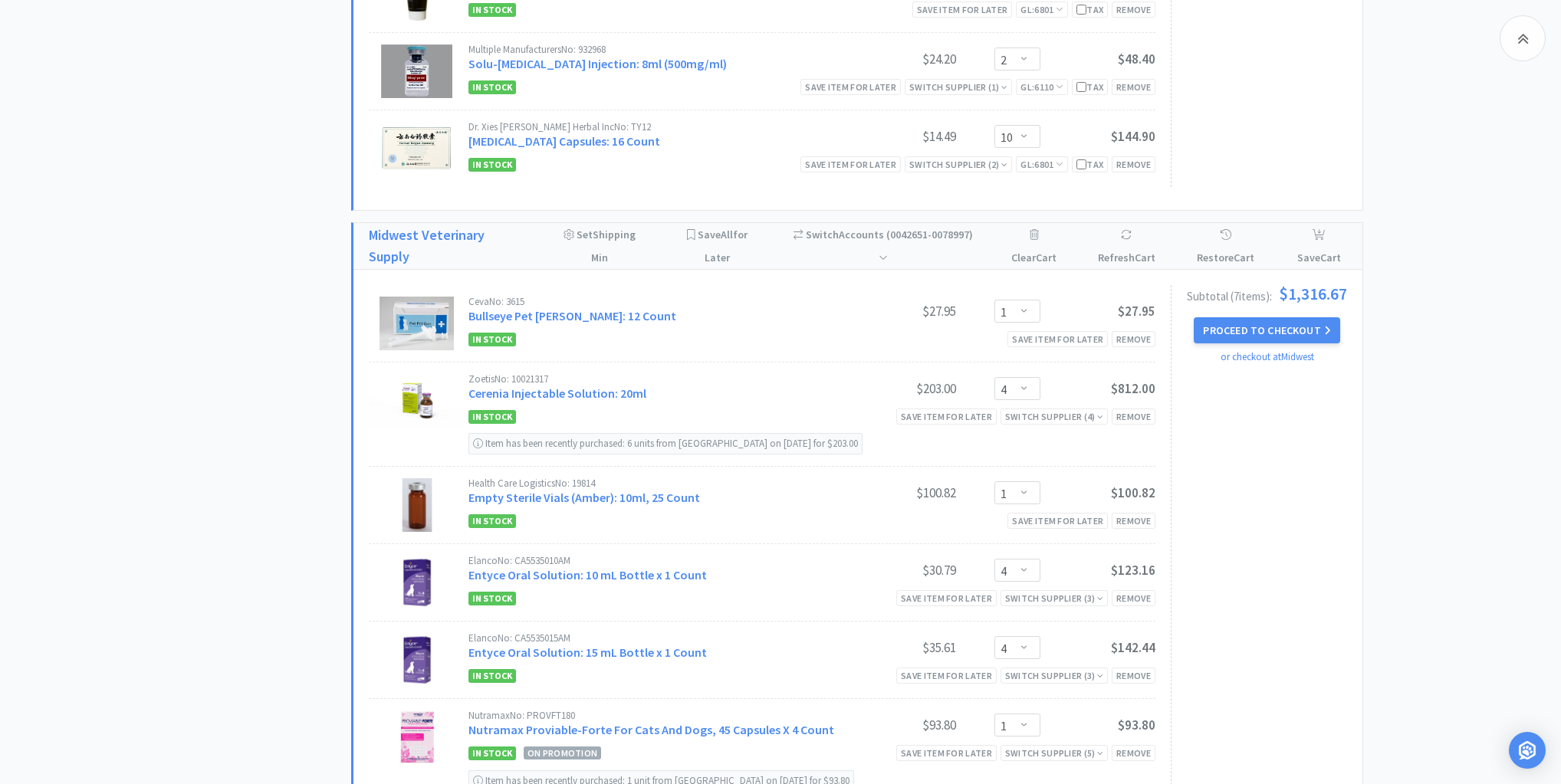
scroll to position [1410, 0]
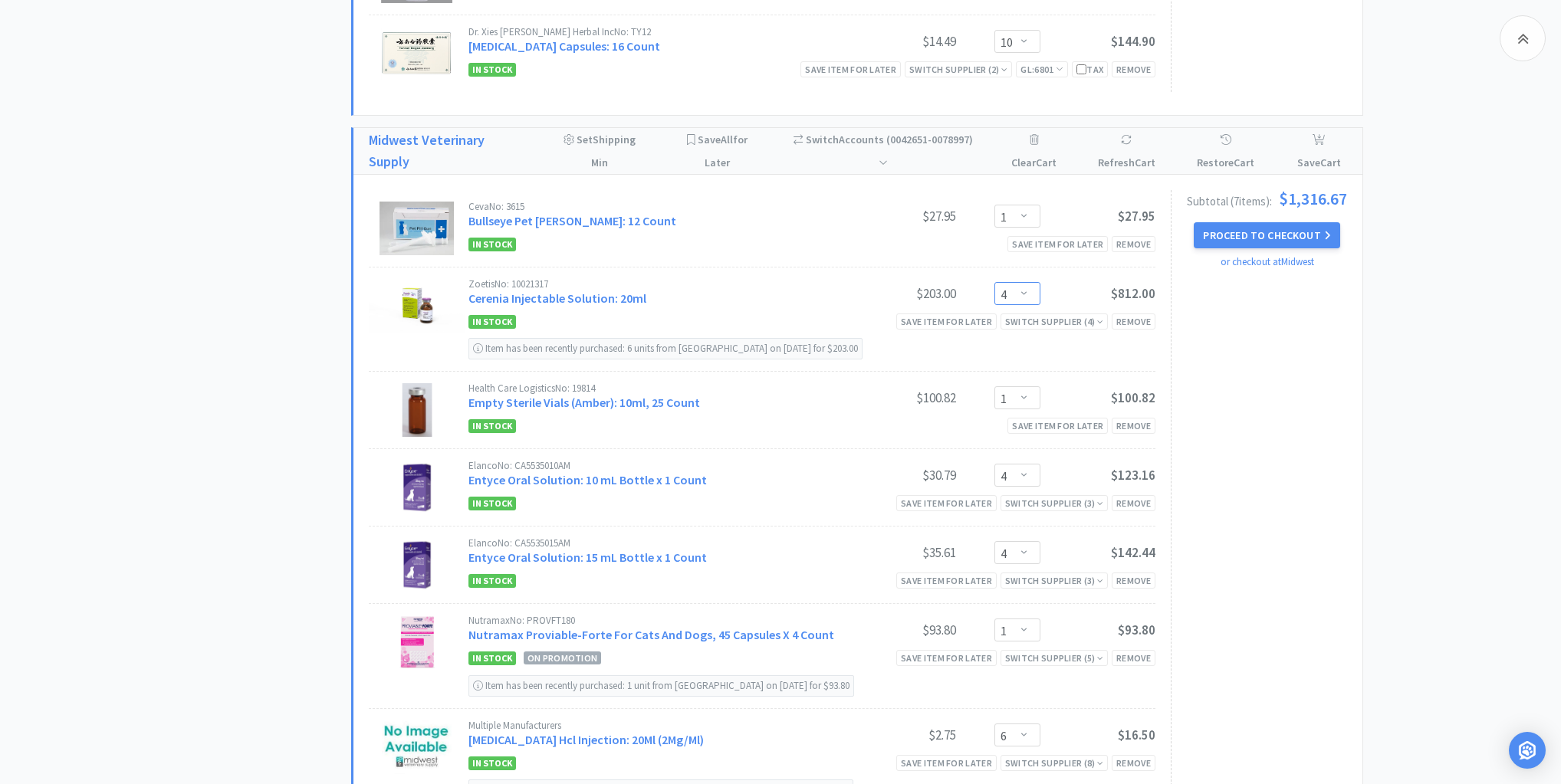
click at [1027, 283] on select "Enter Quantity 1 2 3 4 5 6 7 8 9 10 11 12 13 14 15 16 17 18 19 20 Enter Quantity" at bounding box center [1017, 294] width 46 height 23
click at [994, 282] on select "Enter Quantity 1 2 3 4 5 6 7 8 9 10 11 12 13 14 15 16 17 18 19 20 Enter Quantity" at bounding box center [1017, 294] width 46 height 23
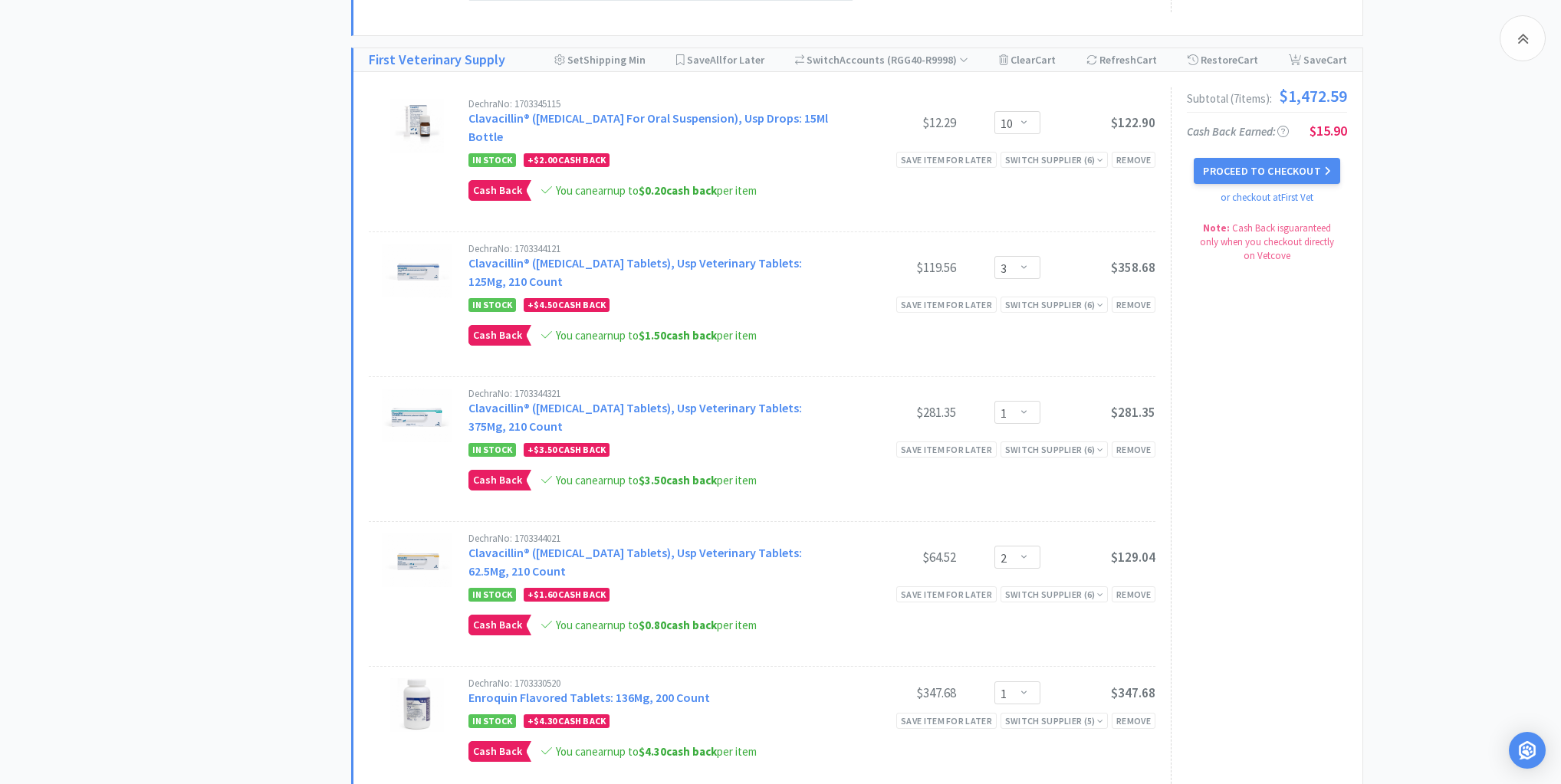
scroll to position [2146, 0]
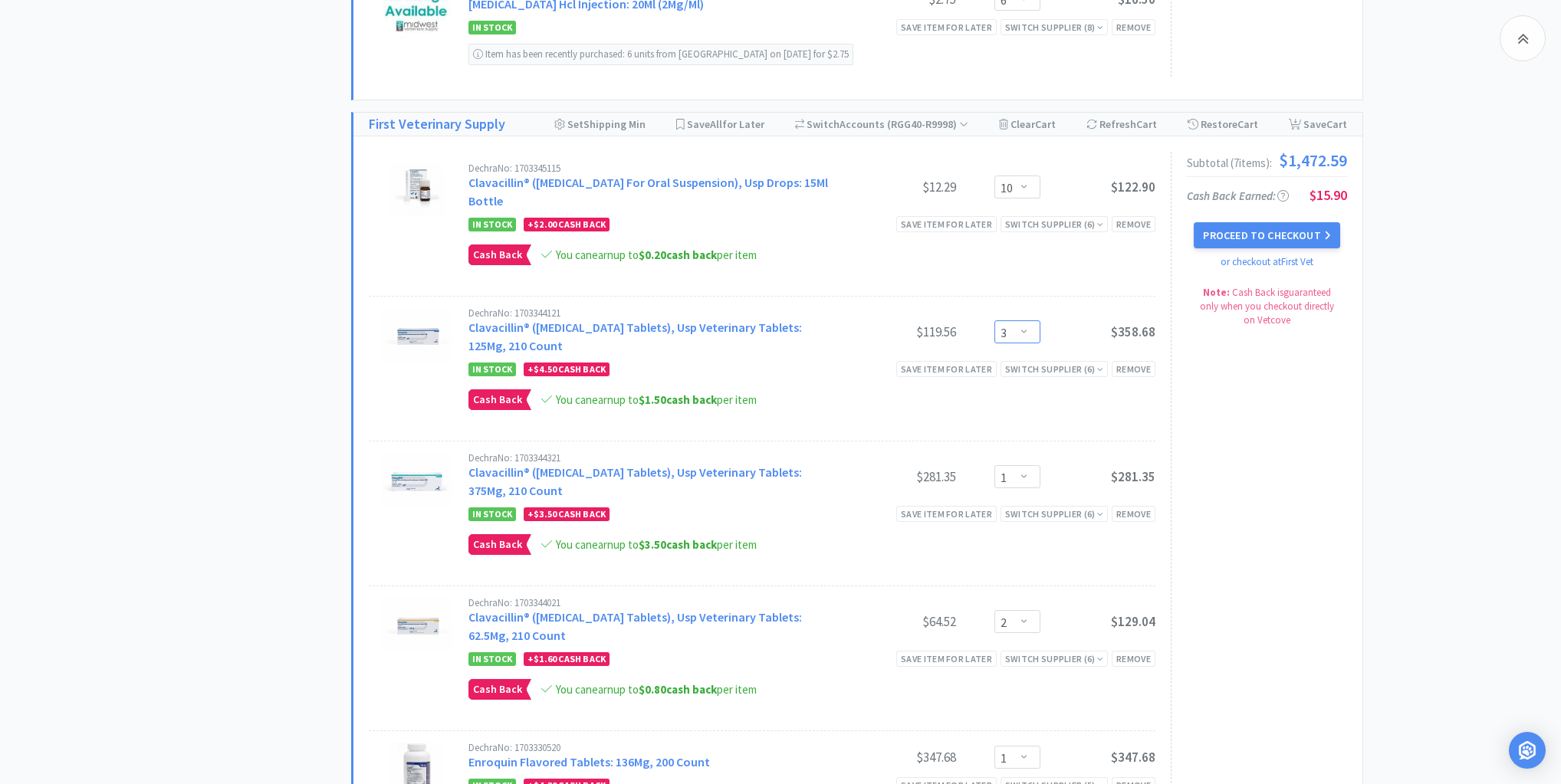
click at [1027, 321] on select "Enter Quantity 1 2 3 4 5 6 7 8 9 10 11 12 13 14 15 16 17 18 19 20 Enter Quantity" at bounding box center [1017, 332] width 46 height 23
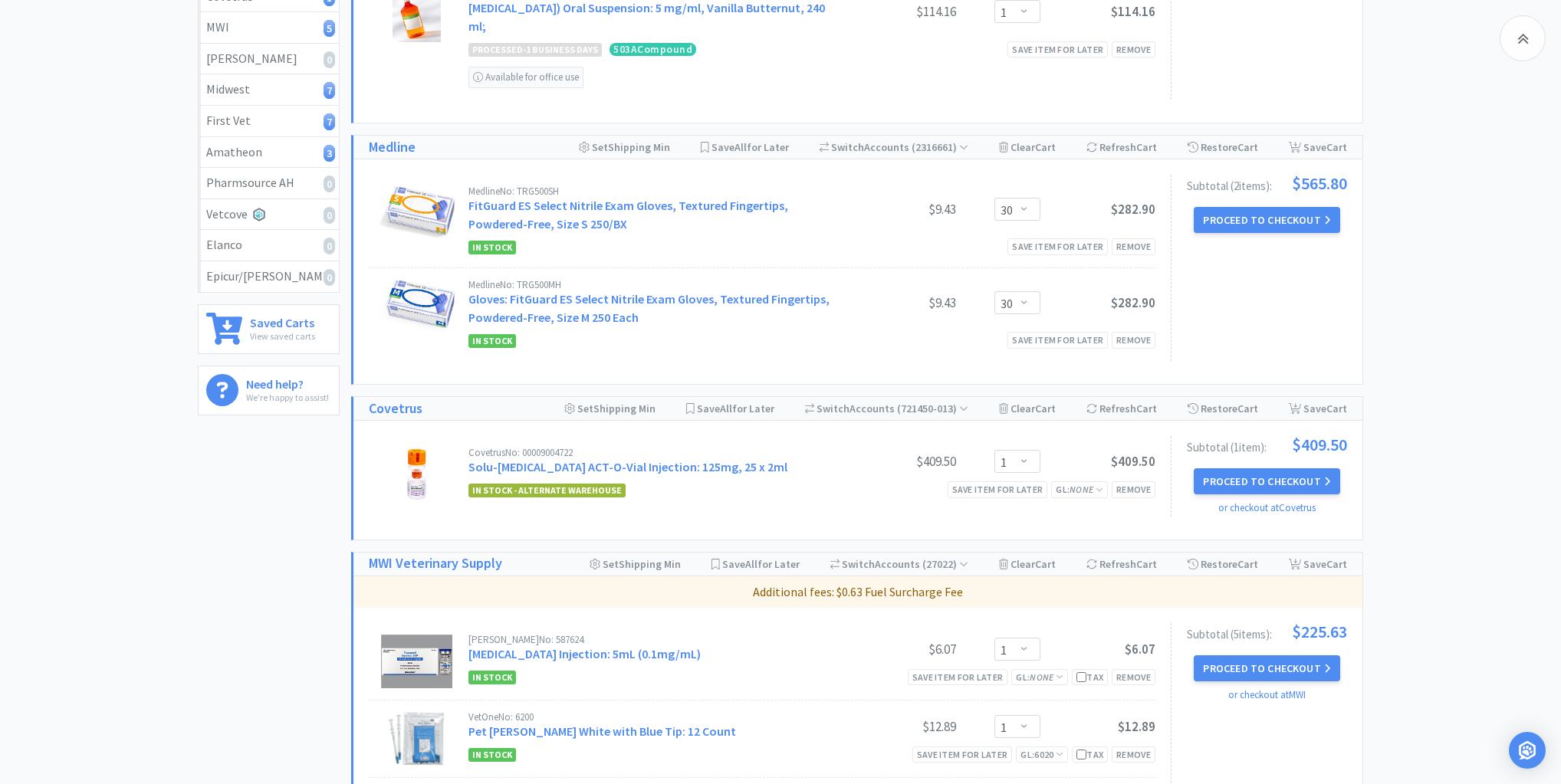
scroll to position [551, 0]
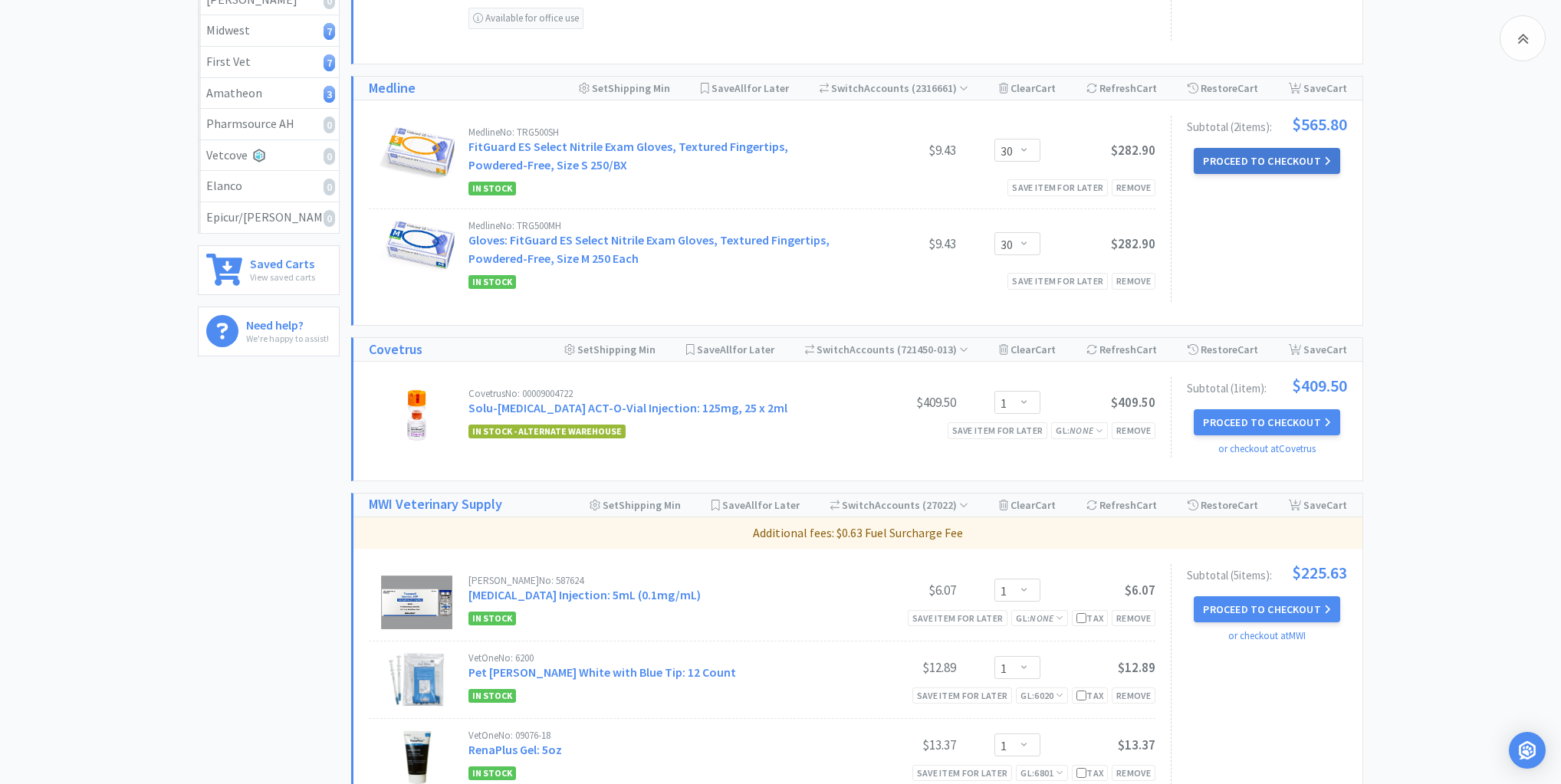
click at [1261, 157] on button "Proceed to Checkout" at bounding box center [1267, 161] width 146 height 26
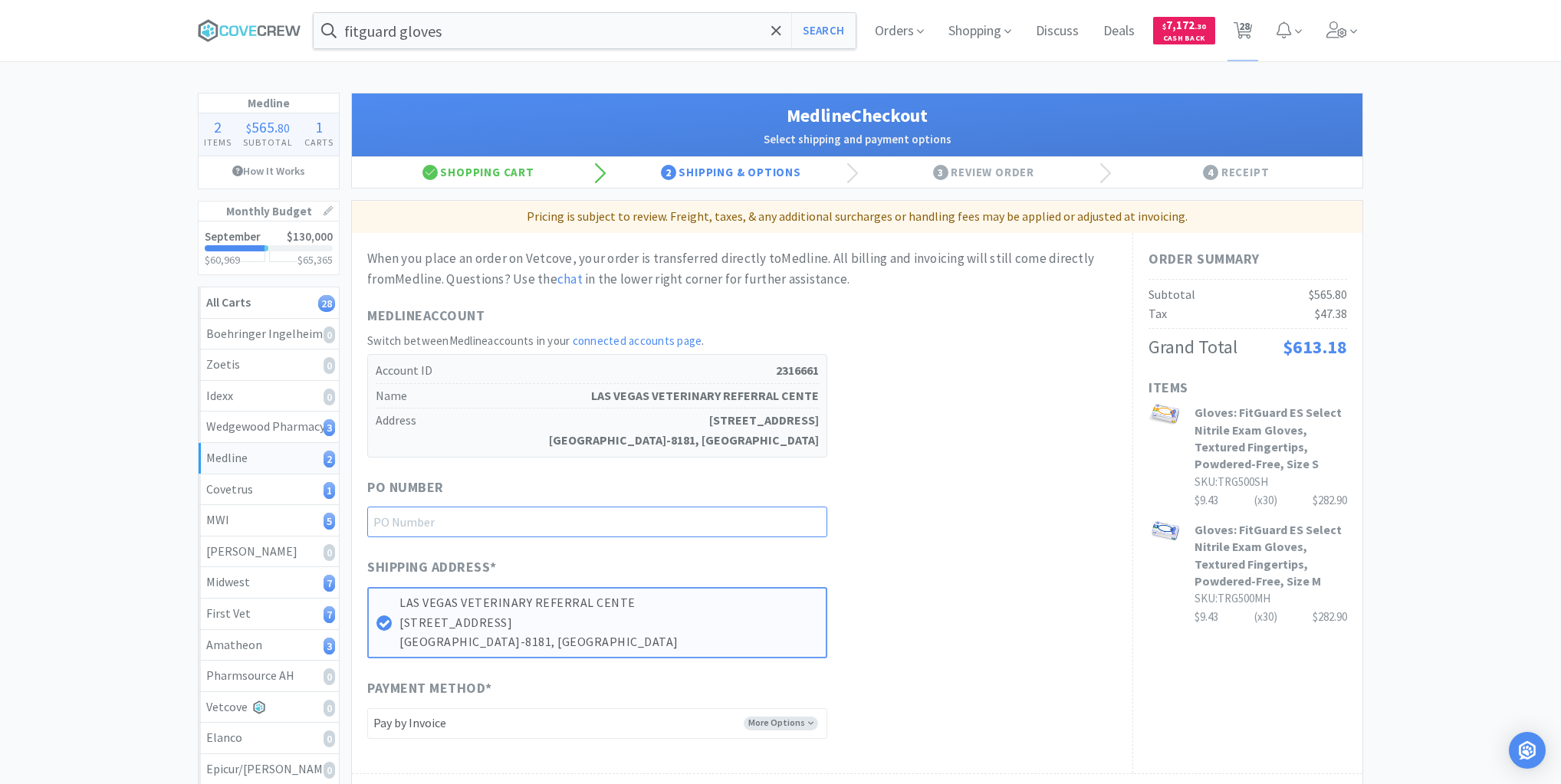
click at [705, 520] on input "text" at bounding box center [597, 521] width 460 height 31
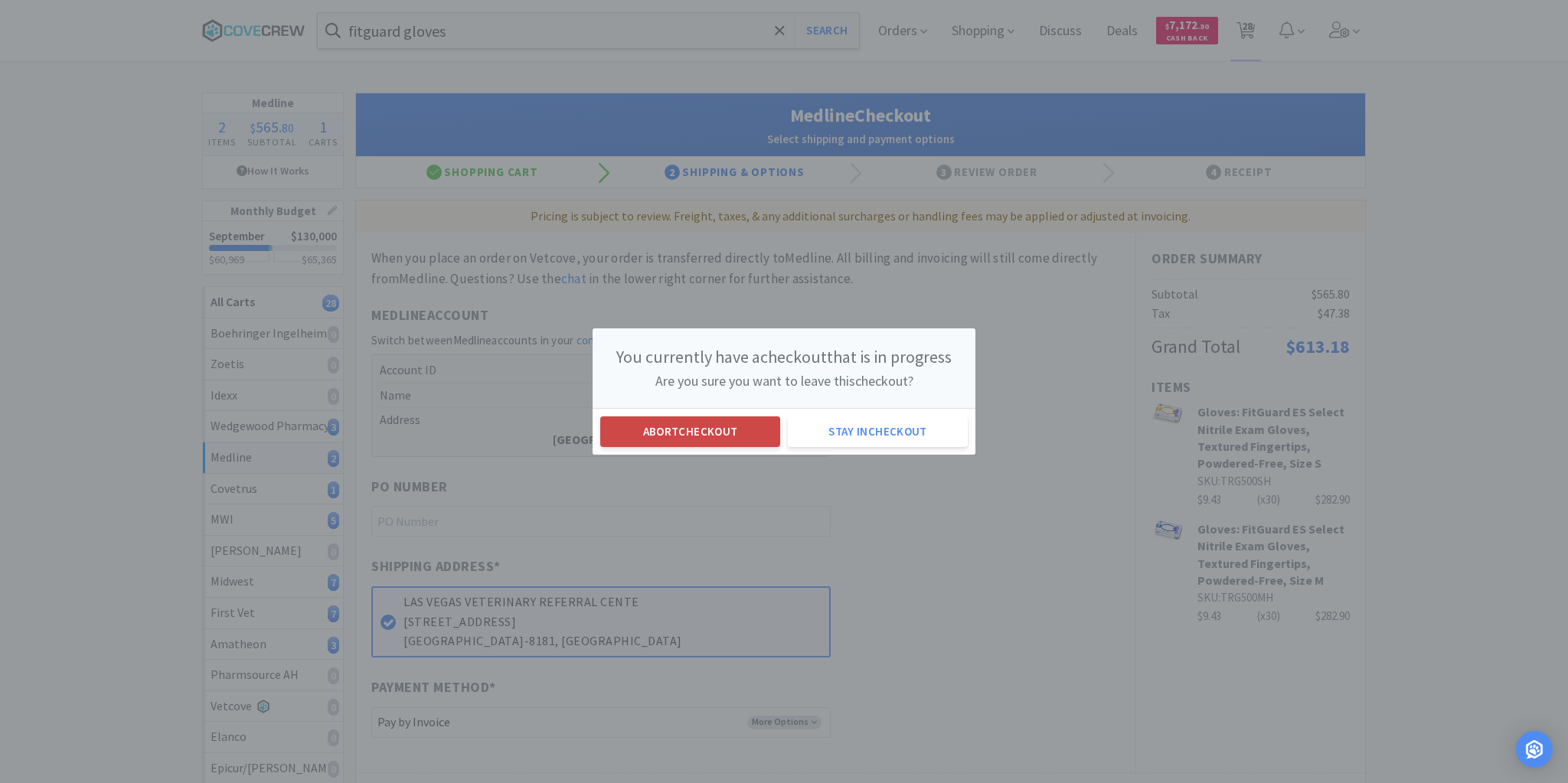
click at [655, 434] on button "Abort checkout" at bounding box center [690, 432] width 180 height 31
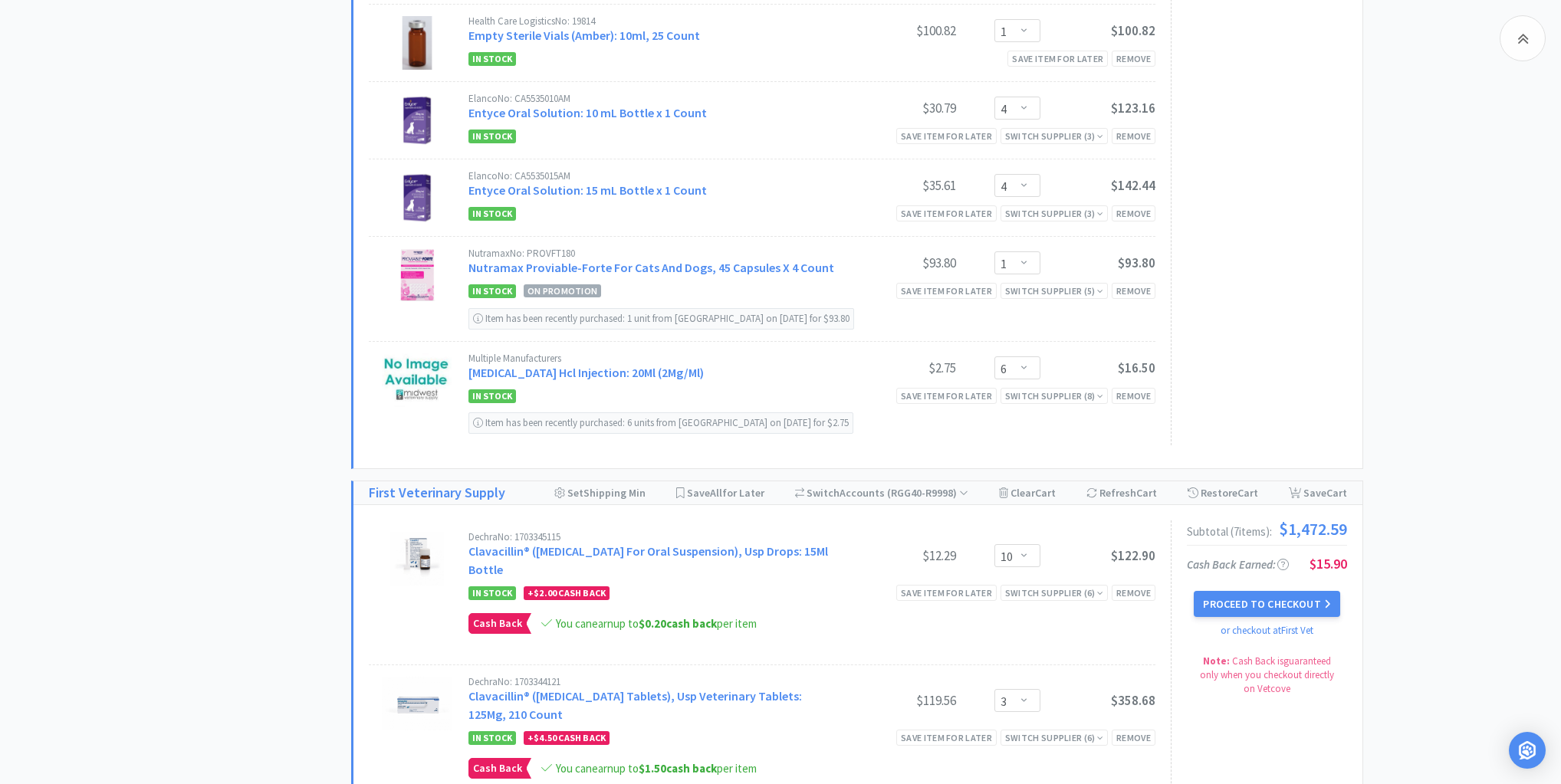
scroll to position [1716, 0]
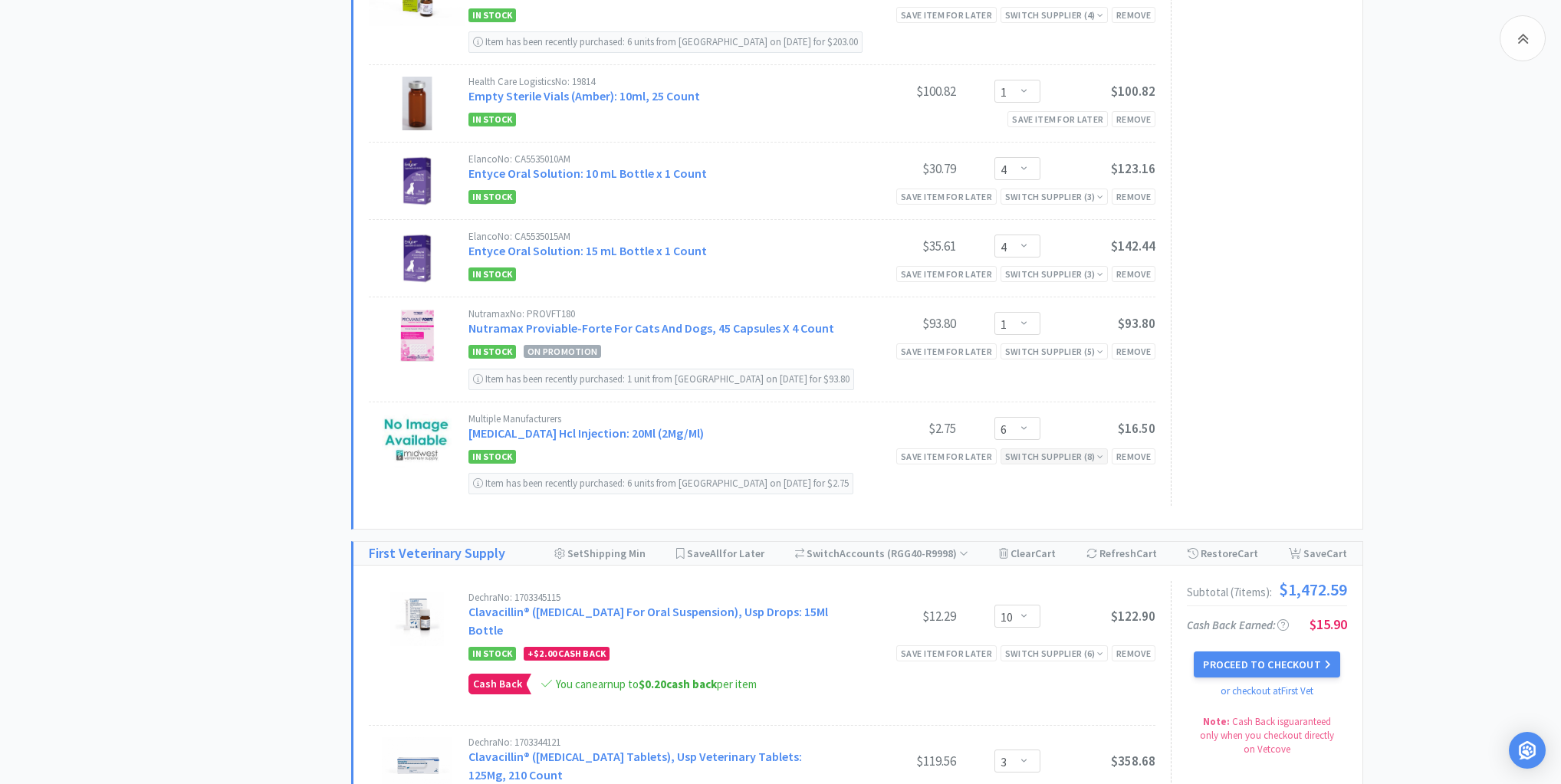
click at [1097, 449] on div "Switch Supplier ( 8 )" at bounding box center [1054, 456] width 98 height 14
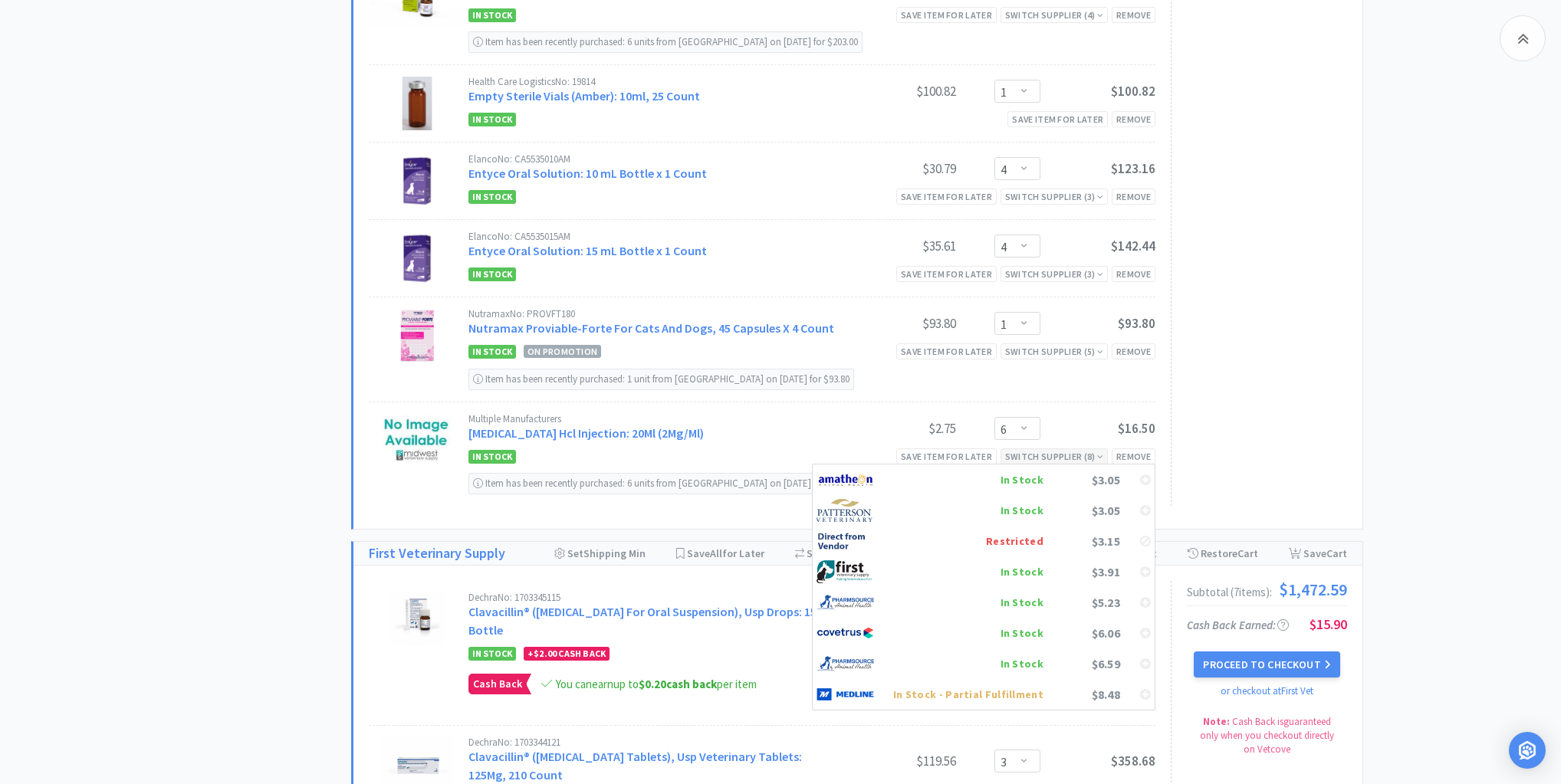
click at [1101, 452] on icon at bounding box center [1100, 456] width 6 height 9
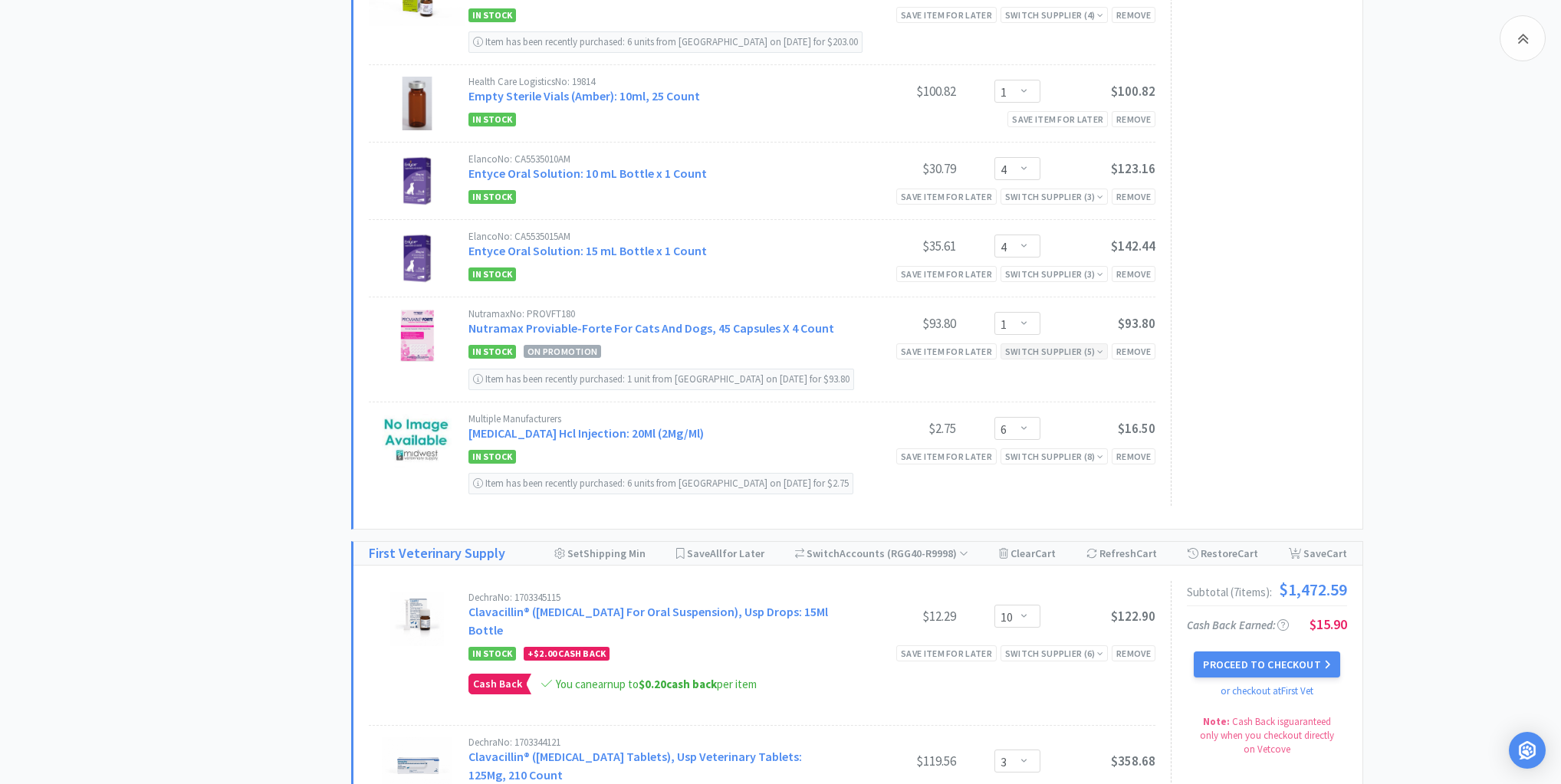
click at [1102, 347] on icon at bounding box center [1100, 352] width 6 height 9
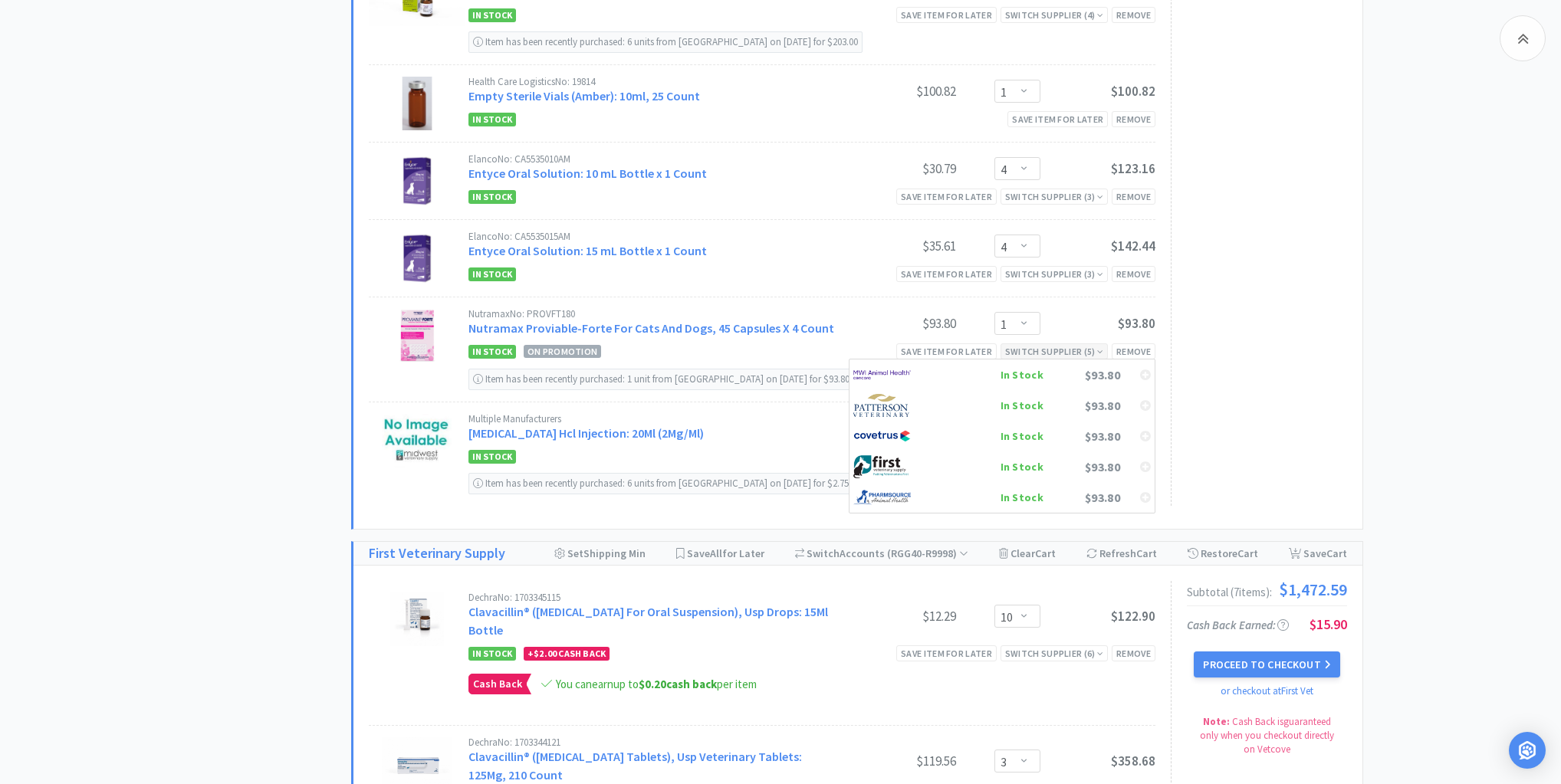
click at [1104, 344] on div "Switch Supplier ( 5 ) In Stock $93.80 In Stock $93.80 In Stock $93.80 In Stock …" at bounding box center [1054, 352] width 108 height 16
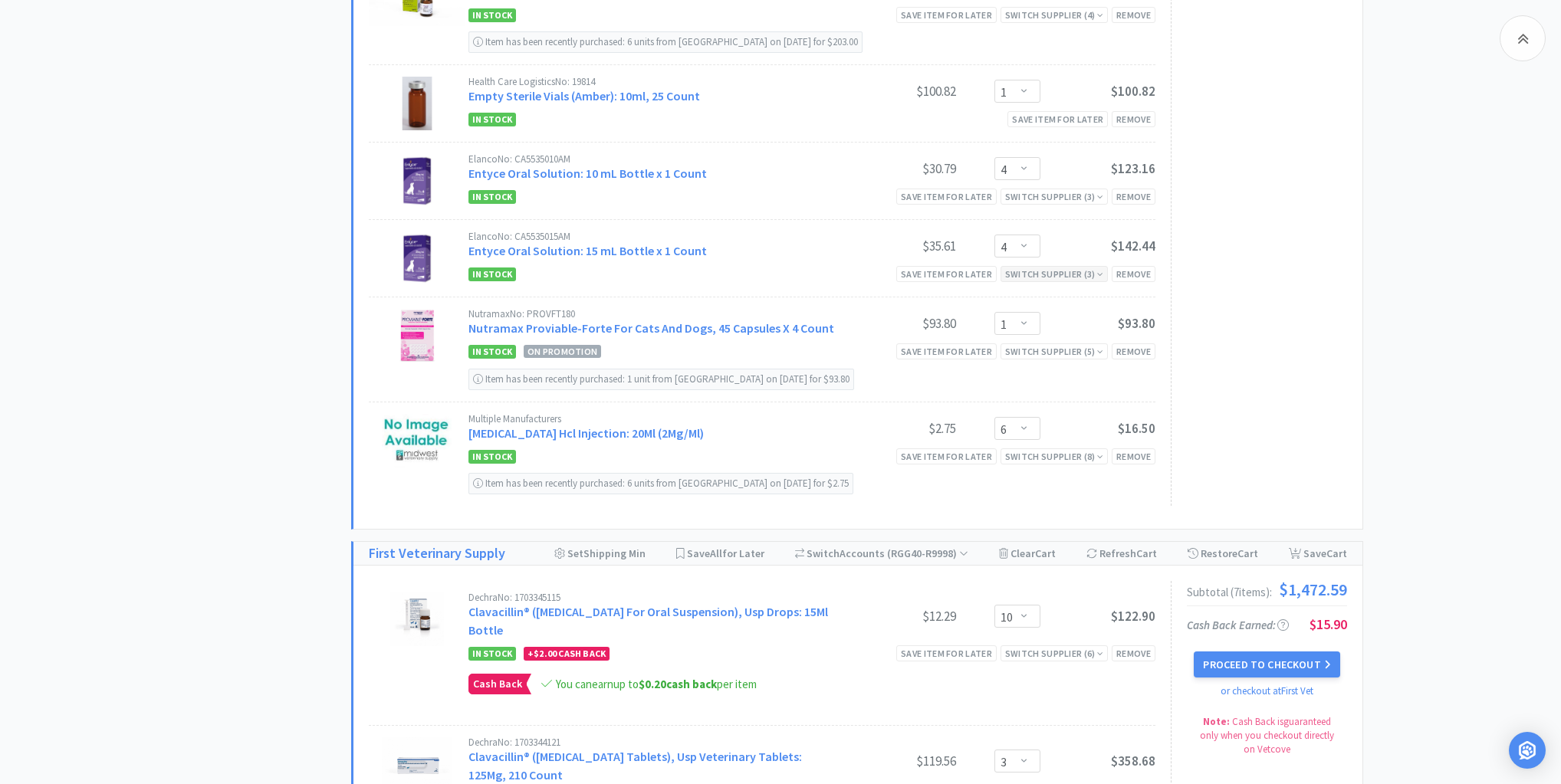
click at [1095, 266] on div "Switch Supplier ( 3 )" at bounding box center [1054, 273] width 98 height 14
drag, startPoint x: 1095, startPoint y: 264, endPoint x: 1151, endPoint y: 285, distance: 59.8
click at [1095, 266] on div "Switch Supplier ( 3 )" at bounding box center [1054, 273] width 98 height 14
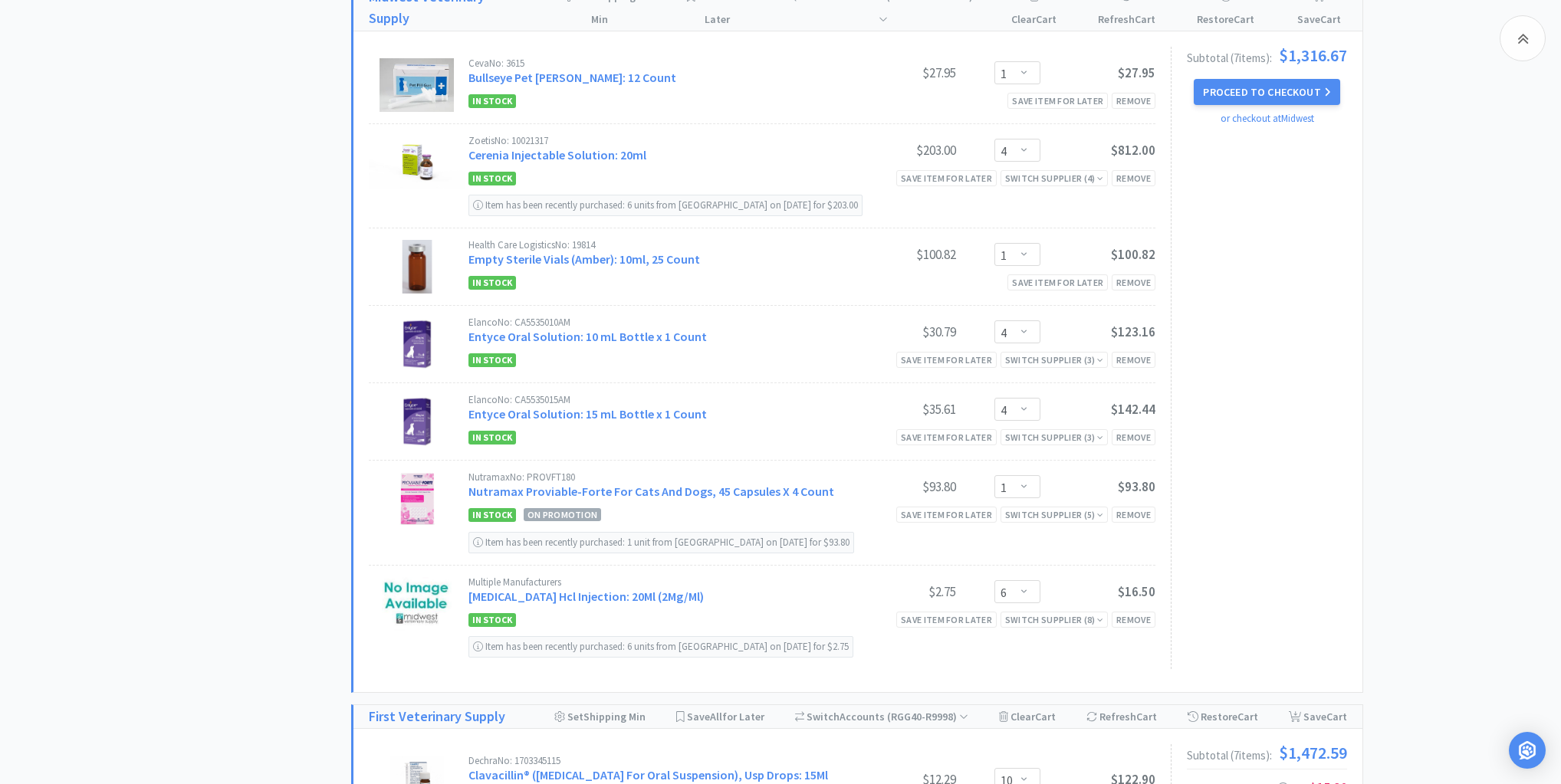
scroll to position [1471, 0]
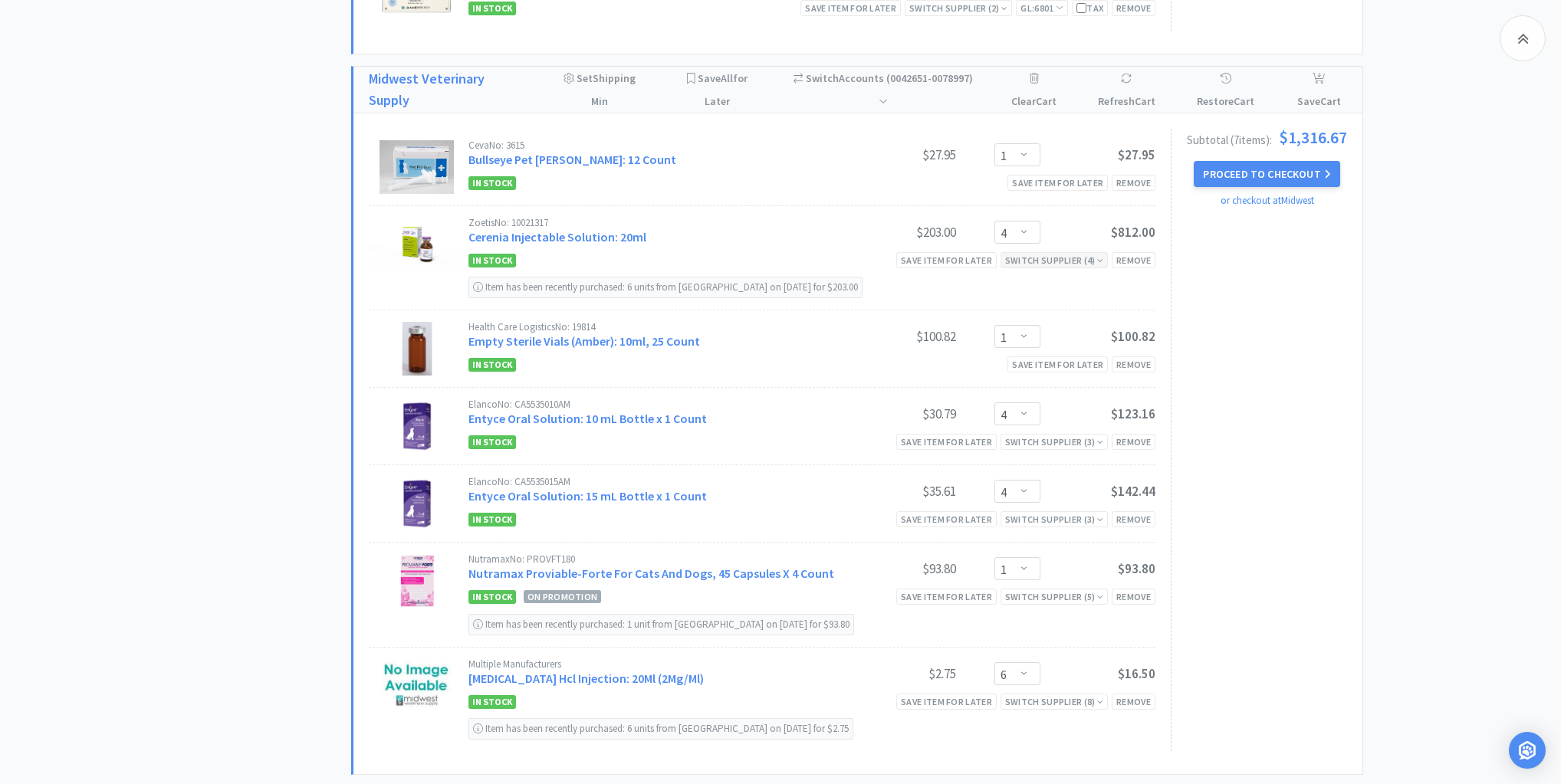
click at [1095, 253] on div "Switch Supplier ( 4 )" at bounding box center [1054, 260] width 98 height 14
click at [1025, 224] on select "Enter Quantity 1 2 3 4 5 6 7 8 9 10 11 12 13 14 15 16 17 18 19 20 Enter Quantity" at bounding box center [1017, 233] width 46 height 23
click at [994, 221] on select "Enter Quantity 1 2 3 4 5 6 7 8 9 10 11 12 13 14 15 16 17 18 19 20 Enter Quantity" at bounding box center [1017, 233] width 46 height 23
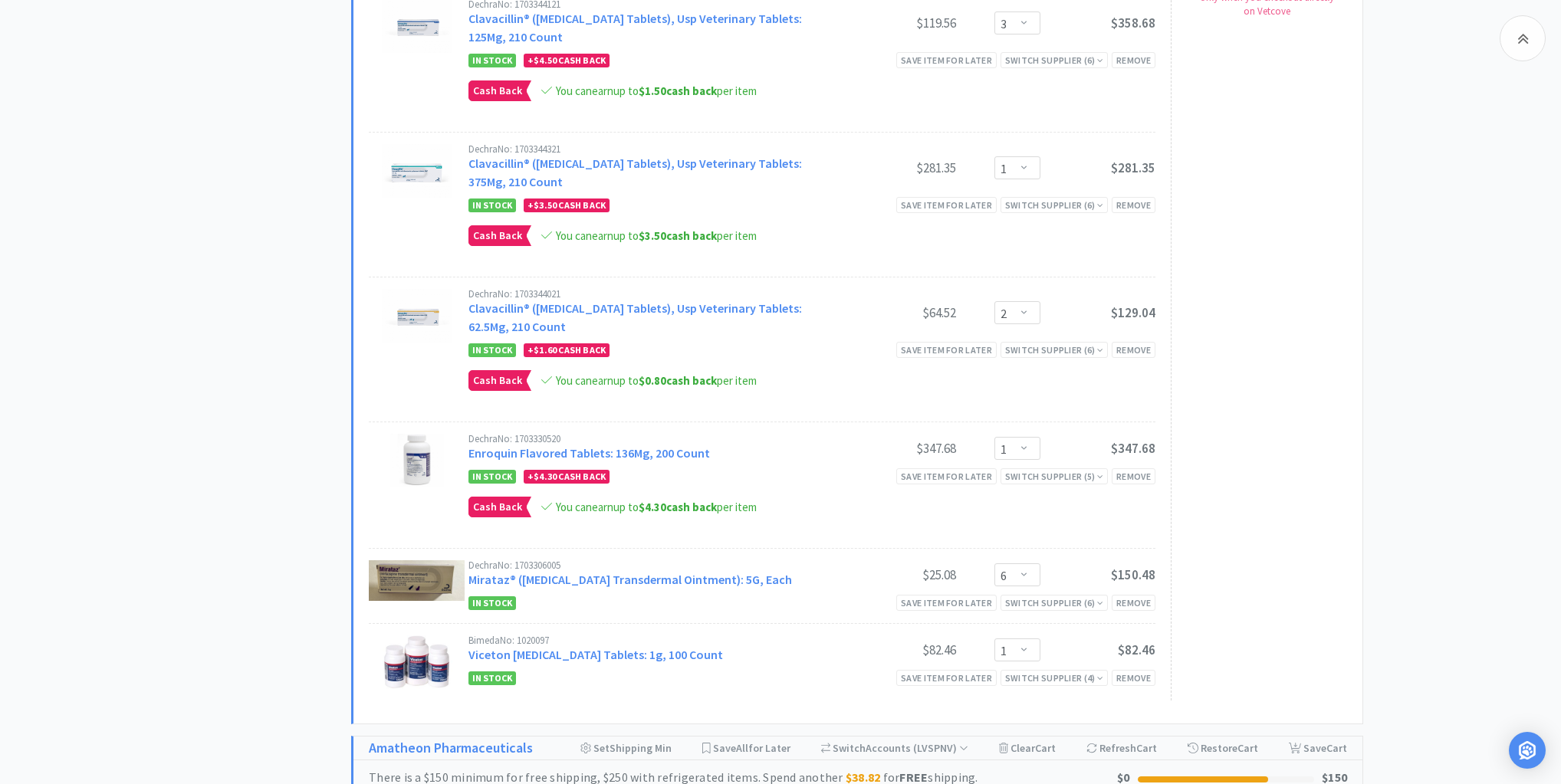
scroll to position [2575, 0]
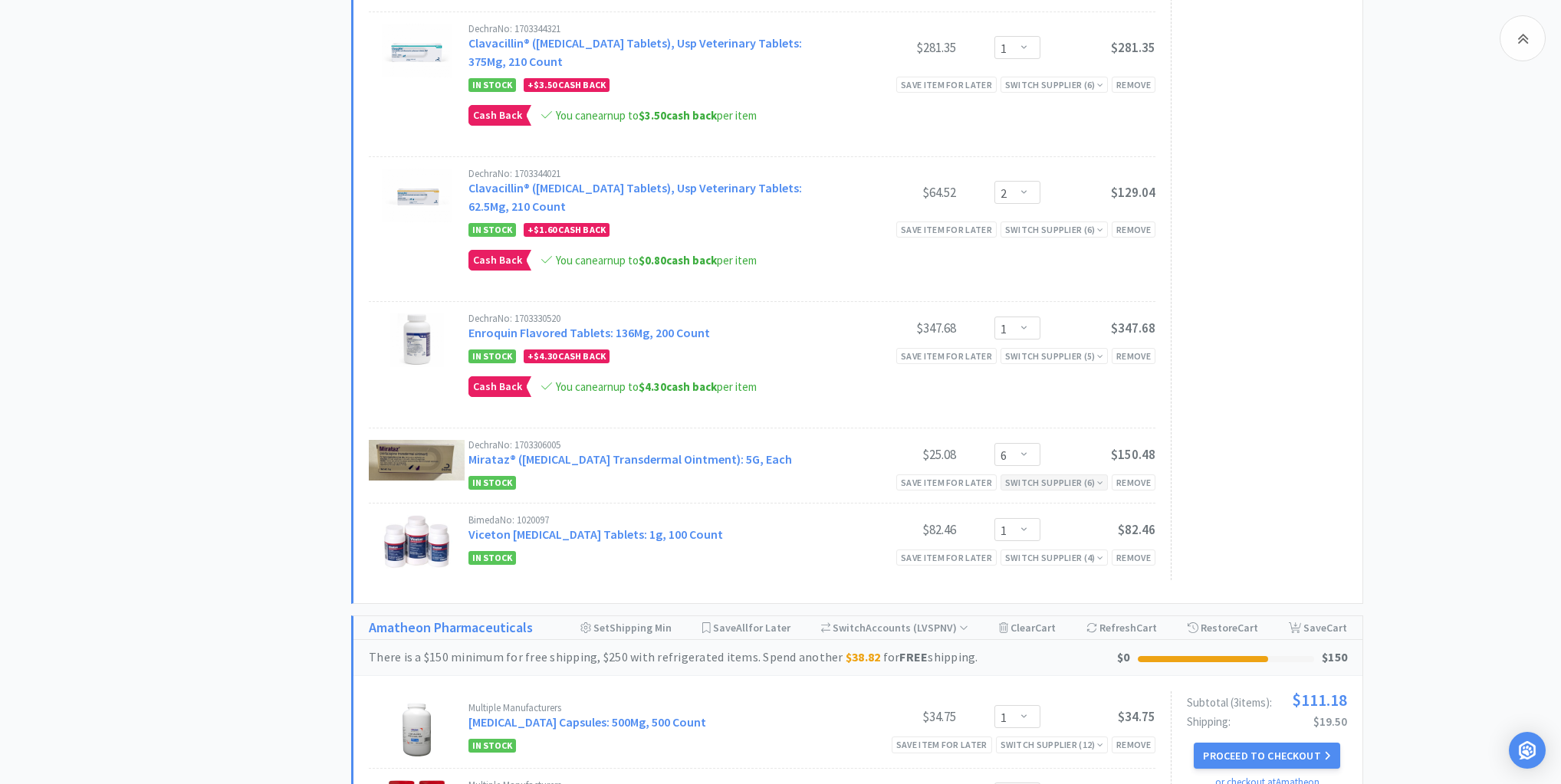
click at [1083, 475] on div "Switch Supplier ( 6 )" at bounding box center [1054, 482] width 98 height 14
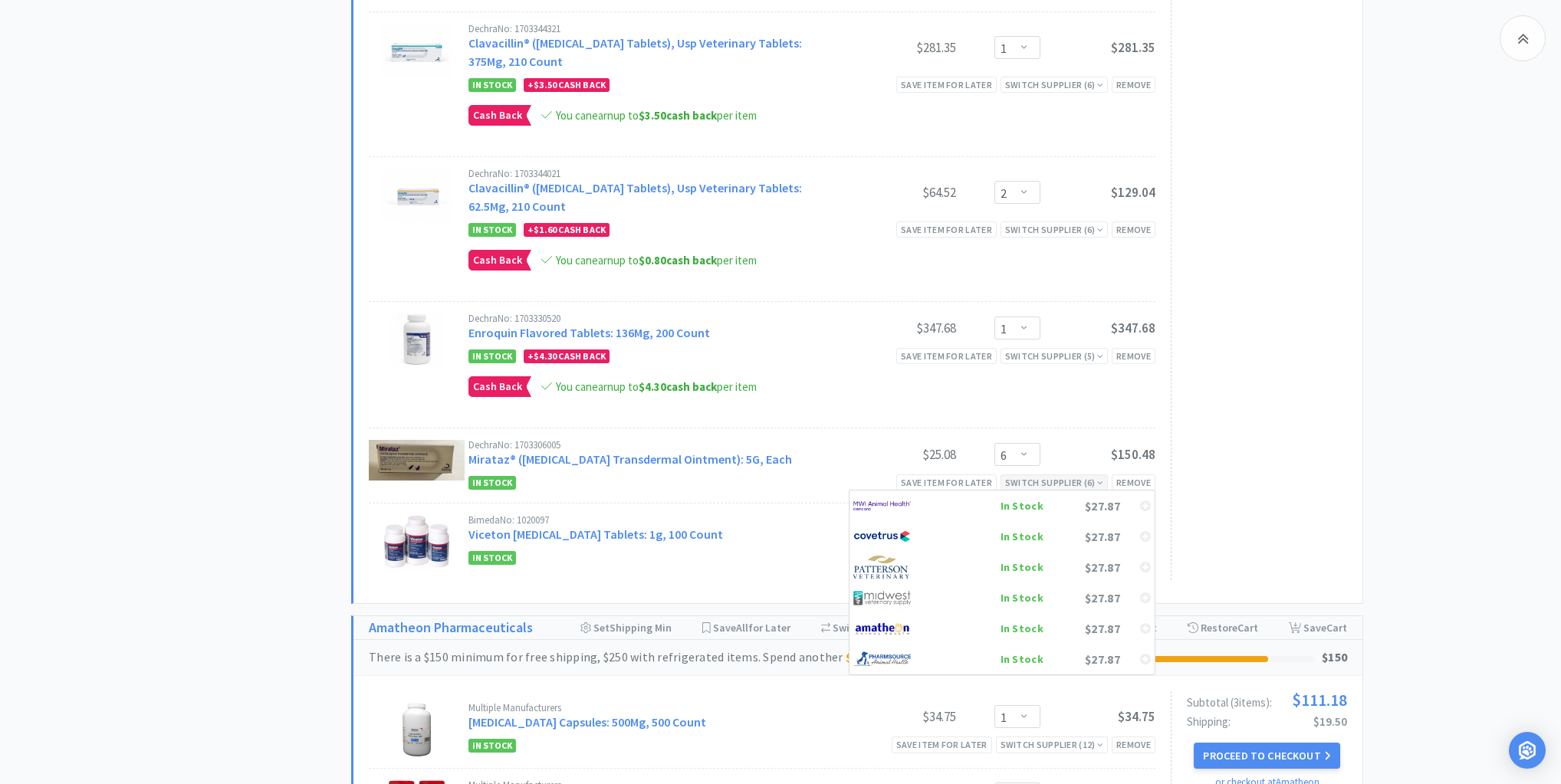
click at [1084, 475] on div "Switch Supplier ( 6 )" at bounding box center [1054, 482] width 98 height 14
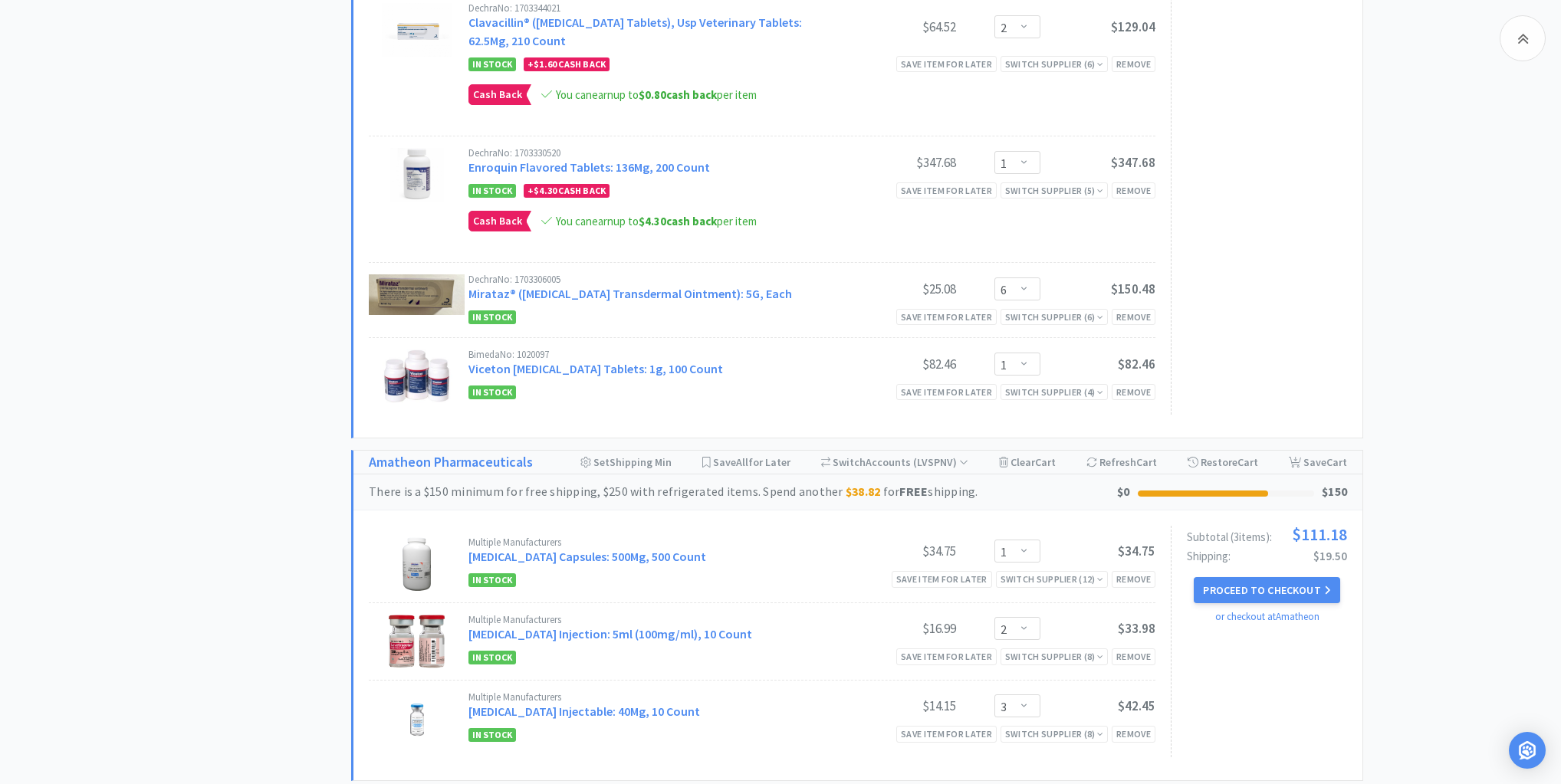
scroll to position [2881, 0]
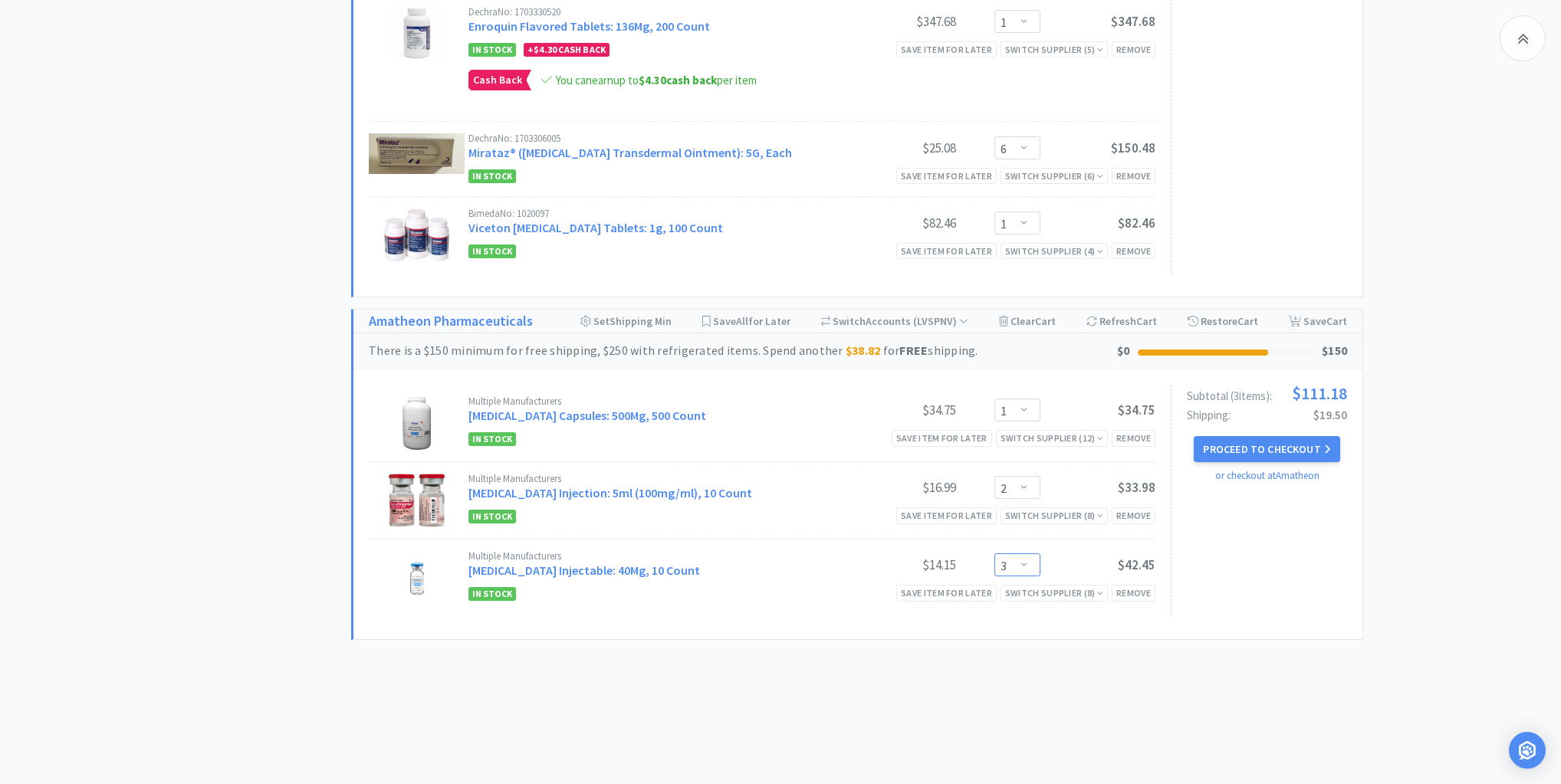
click at [1028, 553] on select "Enter Quantity 1 2 3 4 5 6 7 8 9 10 11 12 13 14 15 16 17 18 19 20 Enter Quantity" at bounding box center [1017, 565] width 46 height 23
click at [994, 553] on select "Enter Quantity 1 2 3 4 5 6 7 8 9 10 11 12 13 14 15 16 17 18 19 20 Enter Quantity" at bounding box center [1017, 565] width 46 height 23
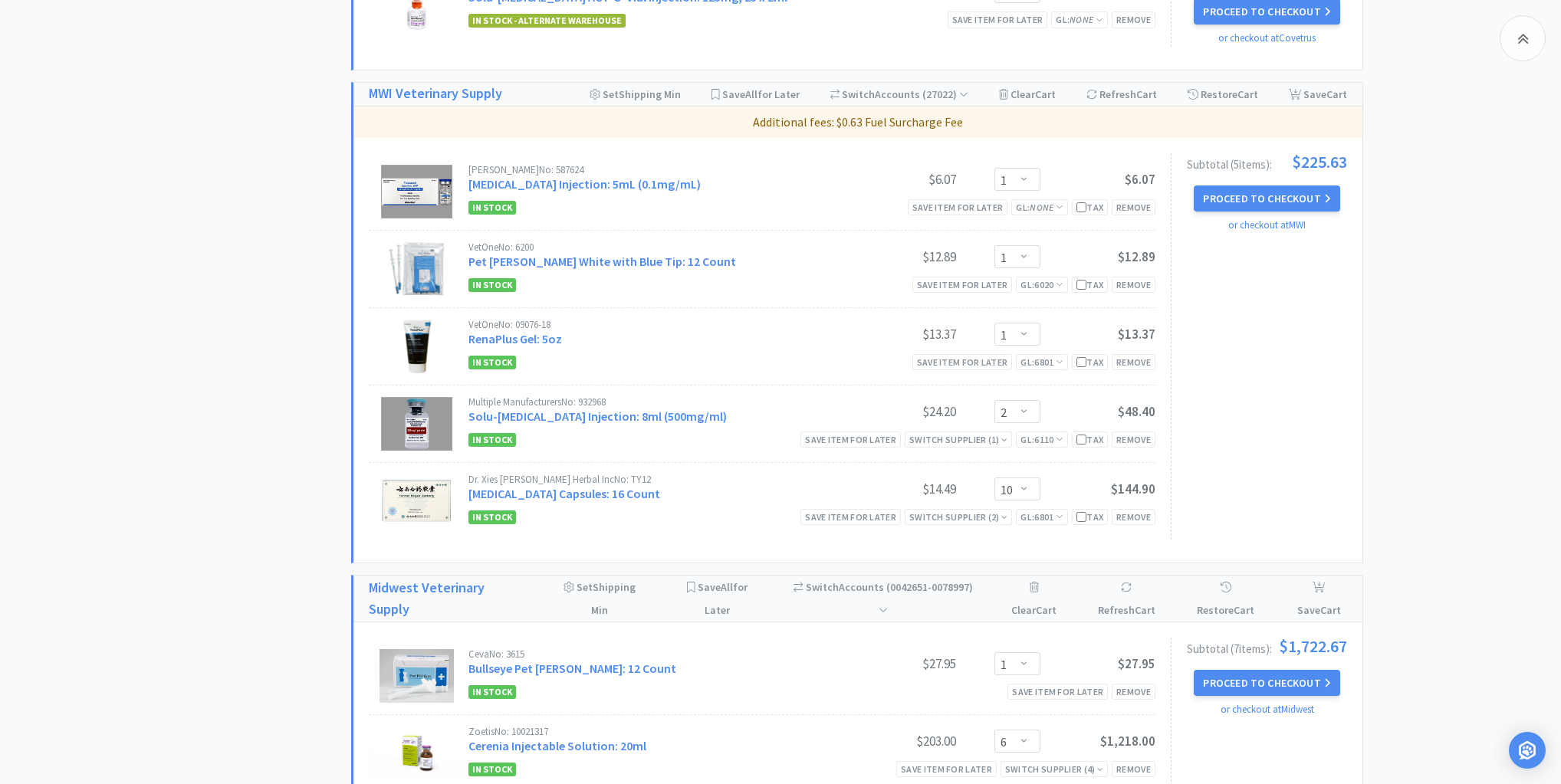
scroll to position [981, 0]
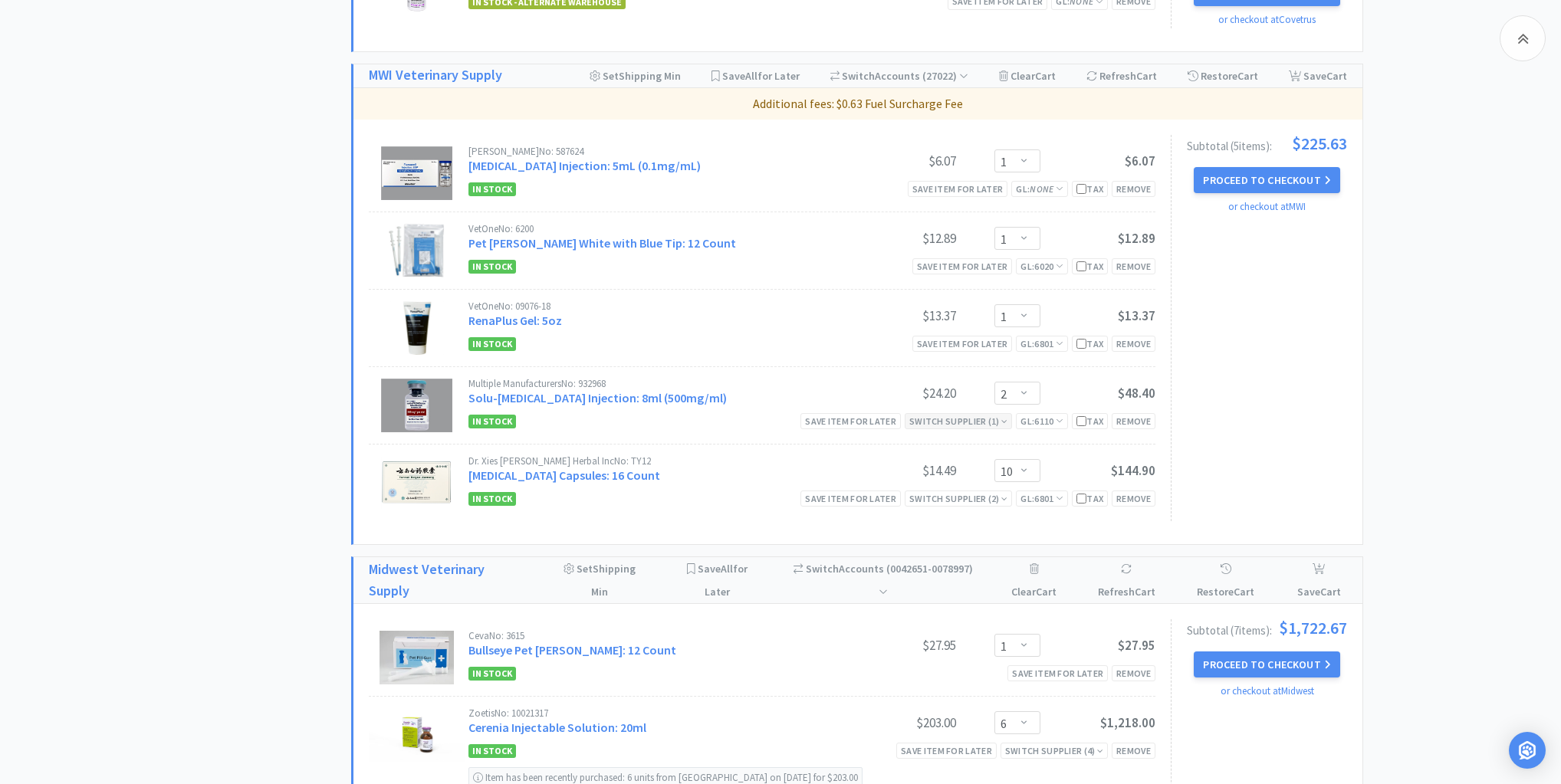
click at [1001, 417] on icon at bounding box center [1004, 422] width 6 height 9
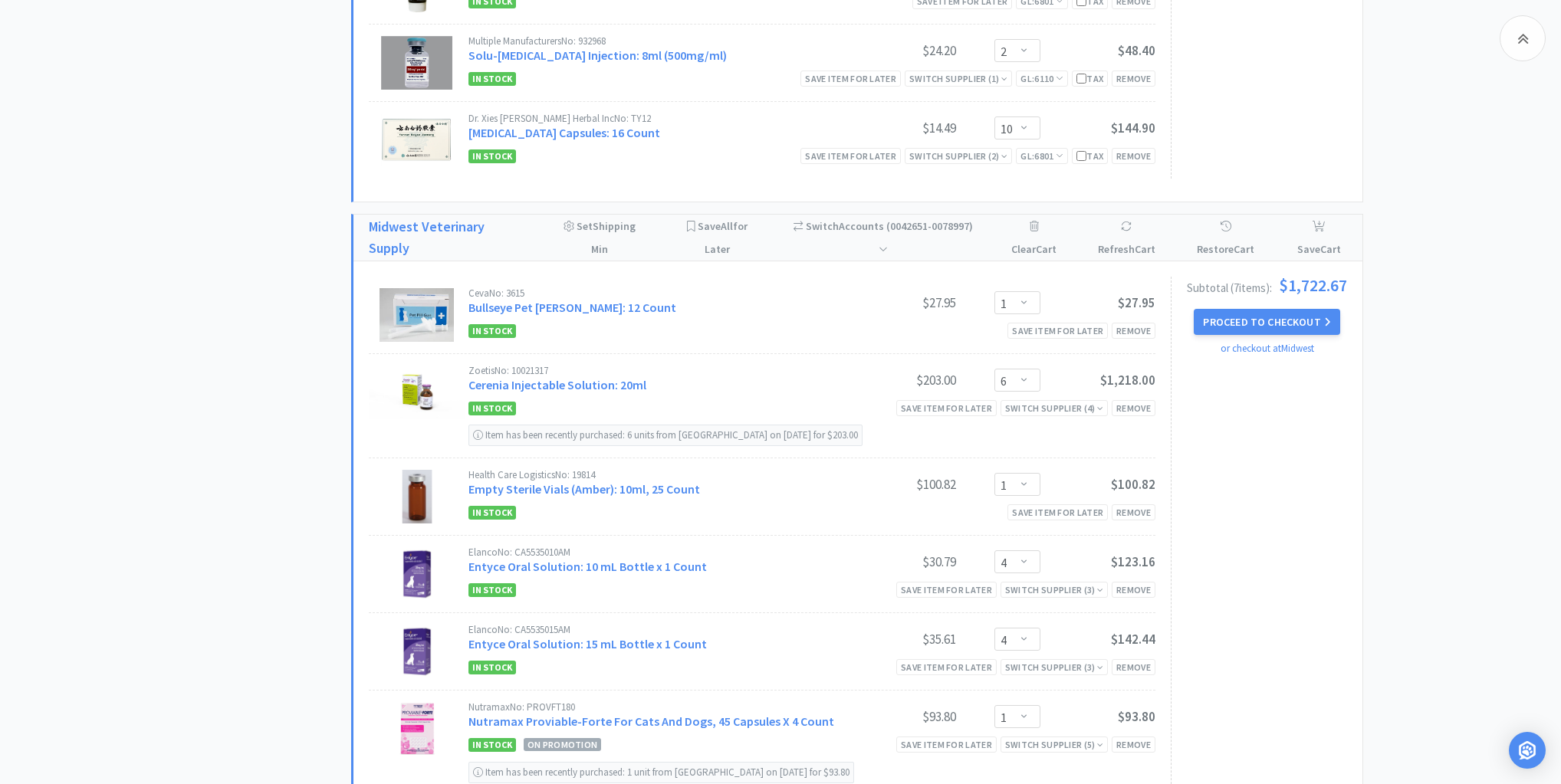
scroll to position [1410, 0]
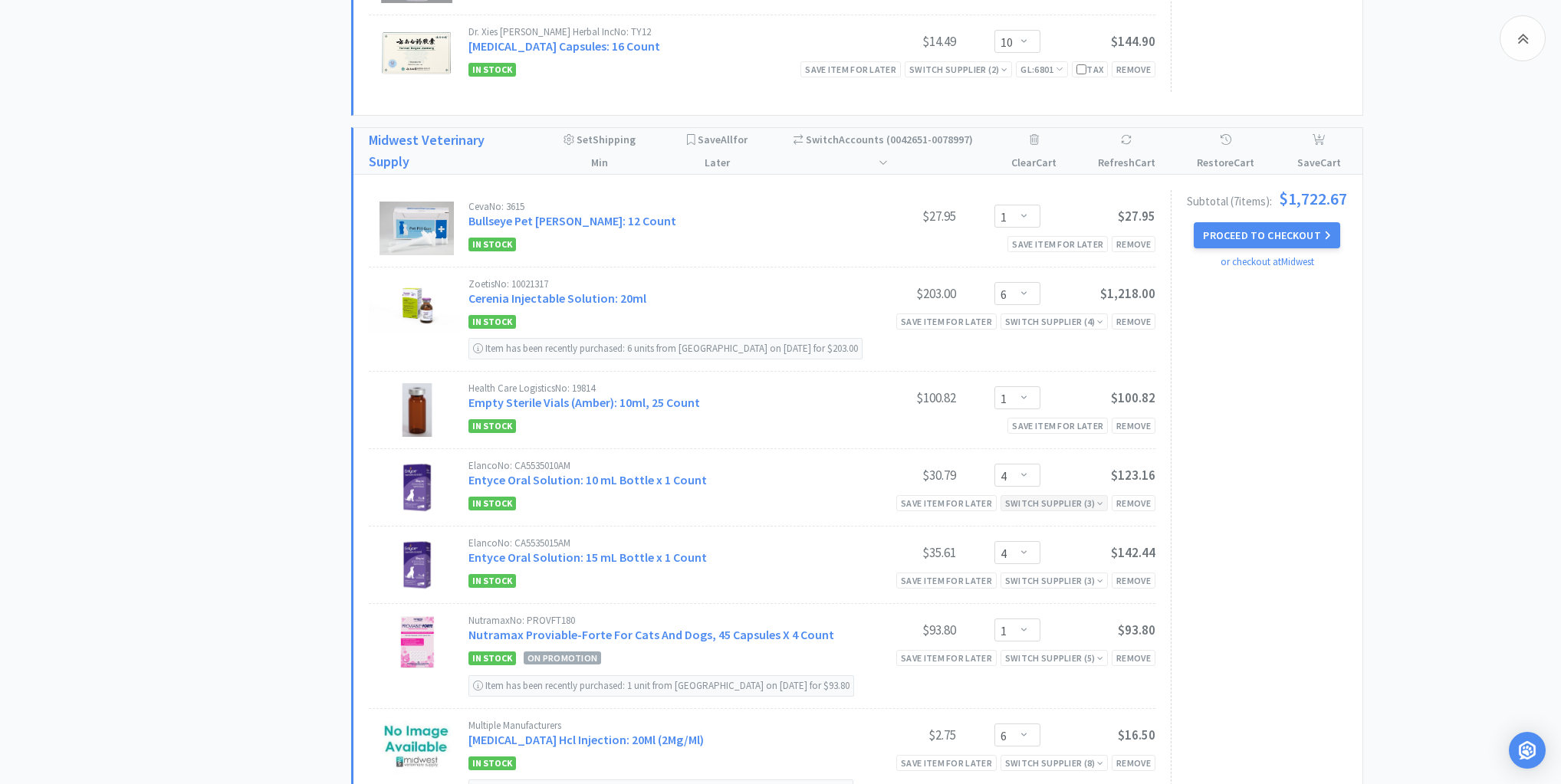
click at [1095, 496] on div "Switch Supplier ( 3 )" at bounding box center [1054, 503] width 98 height 14
click at [1095, 496] on div "Switch Supplier ( 3 )" at bounding box center [1054, 503] width 98 height 14
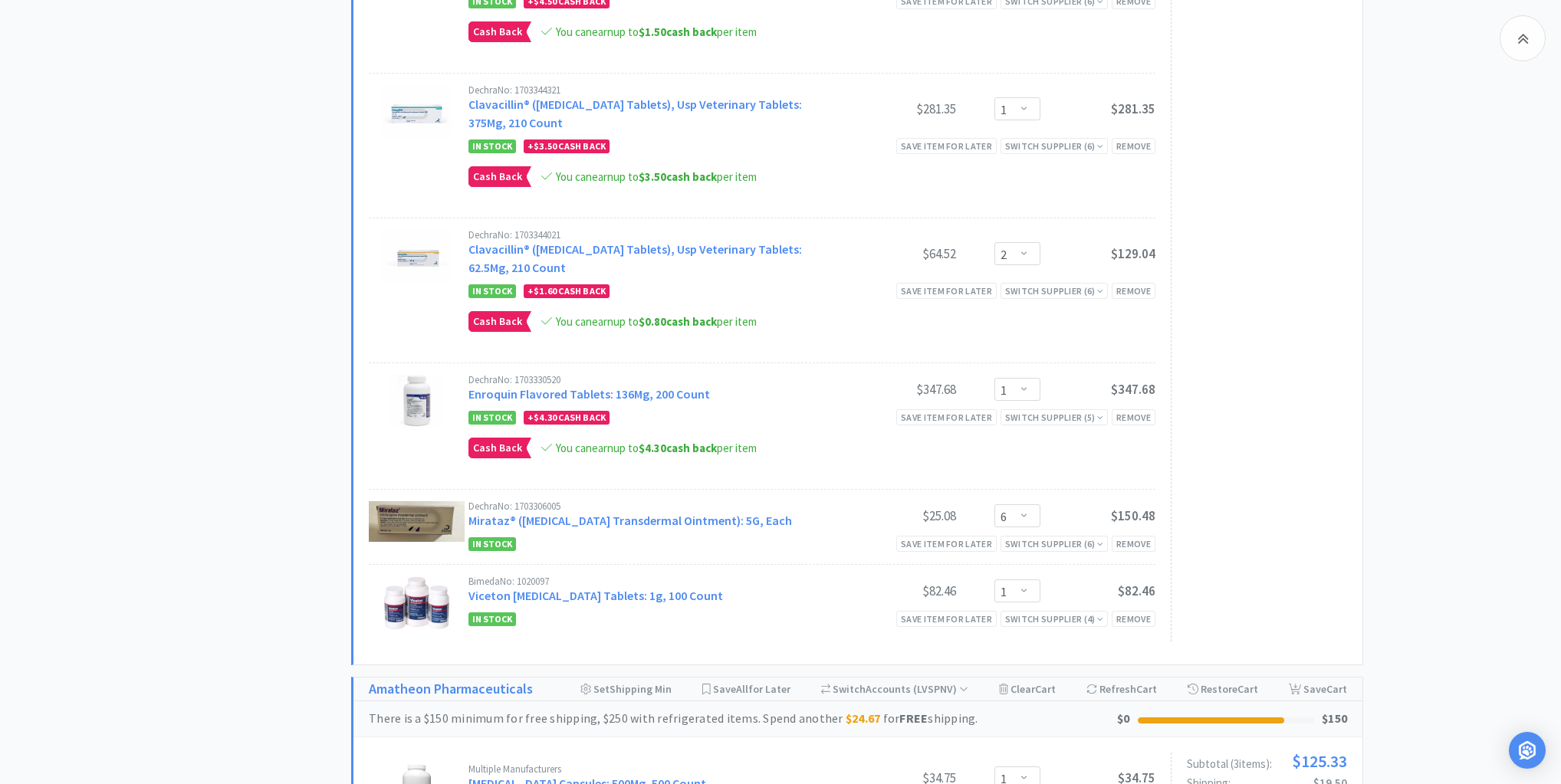
scroll to position [2881, 0]
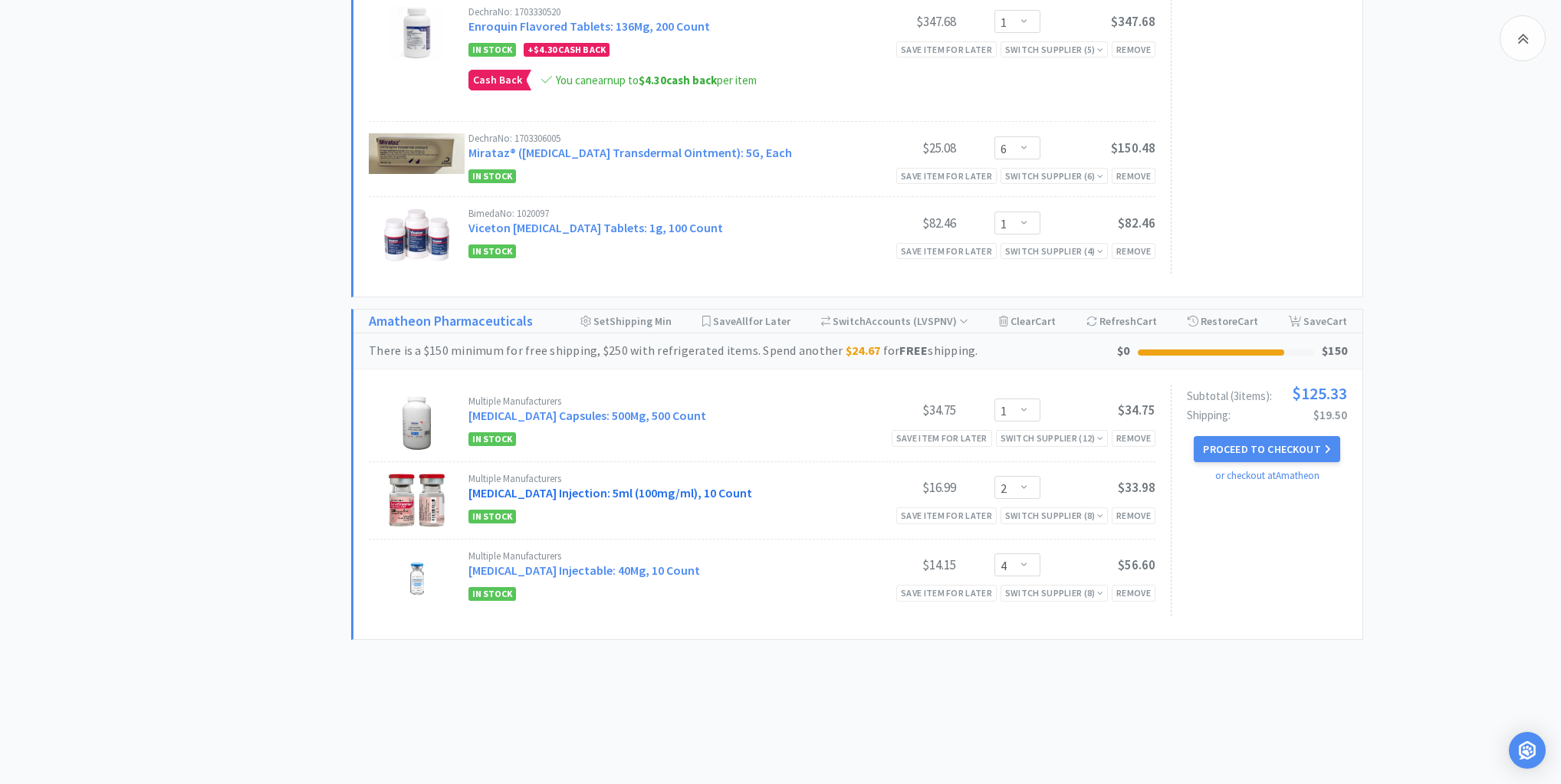
click at [576, 485] on link "[MEDICAL_DATA] Injection: 5ml (100mg/ml), 10 Count" at bounding box center [609, 492] width 283 height 15
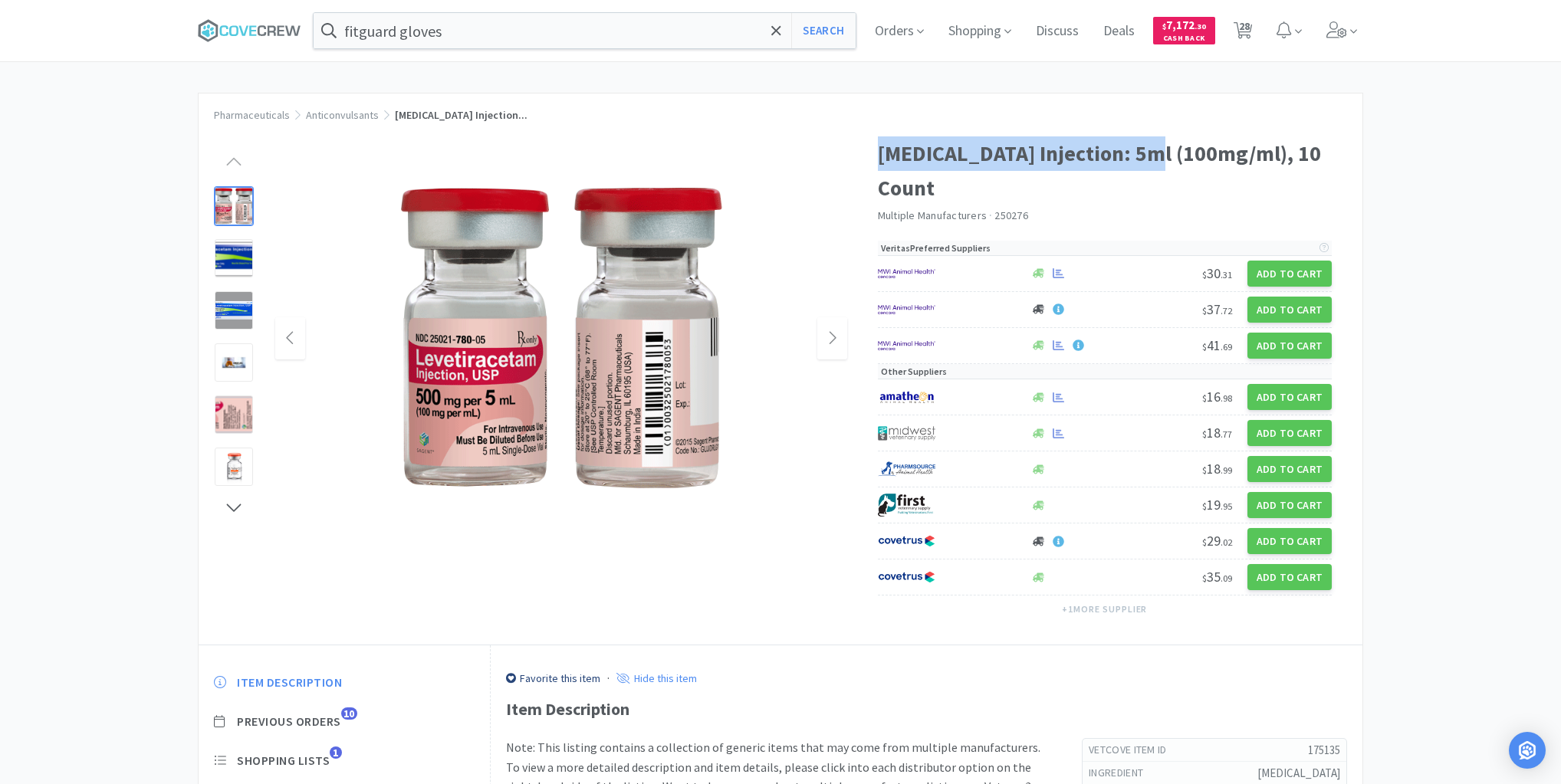
drag, startPoint x: 879, startPoint y: 154, endPoint x: 1143, endPoint y: 154, distance: 264.0
click at [1144, 154] on h1 "[MEDICAL_DATA] Injection: 5ml (100mg/ml), 10 Count" at bounding box center [1105, 171] width 455 height 69
copy h1 "Levetiracetam Injection: 5ml"
click at [642, 32] on input "fitguard gloves" at bounding box center [585, 31] width 542 height 36
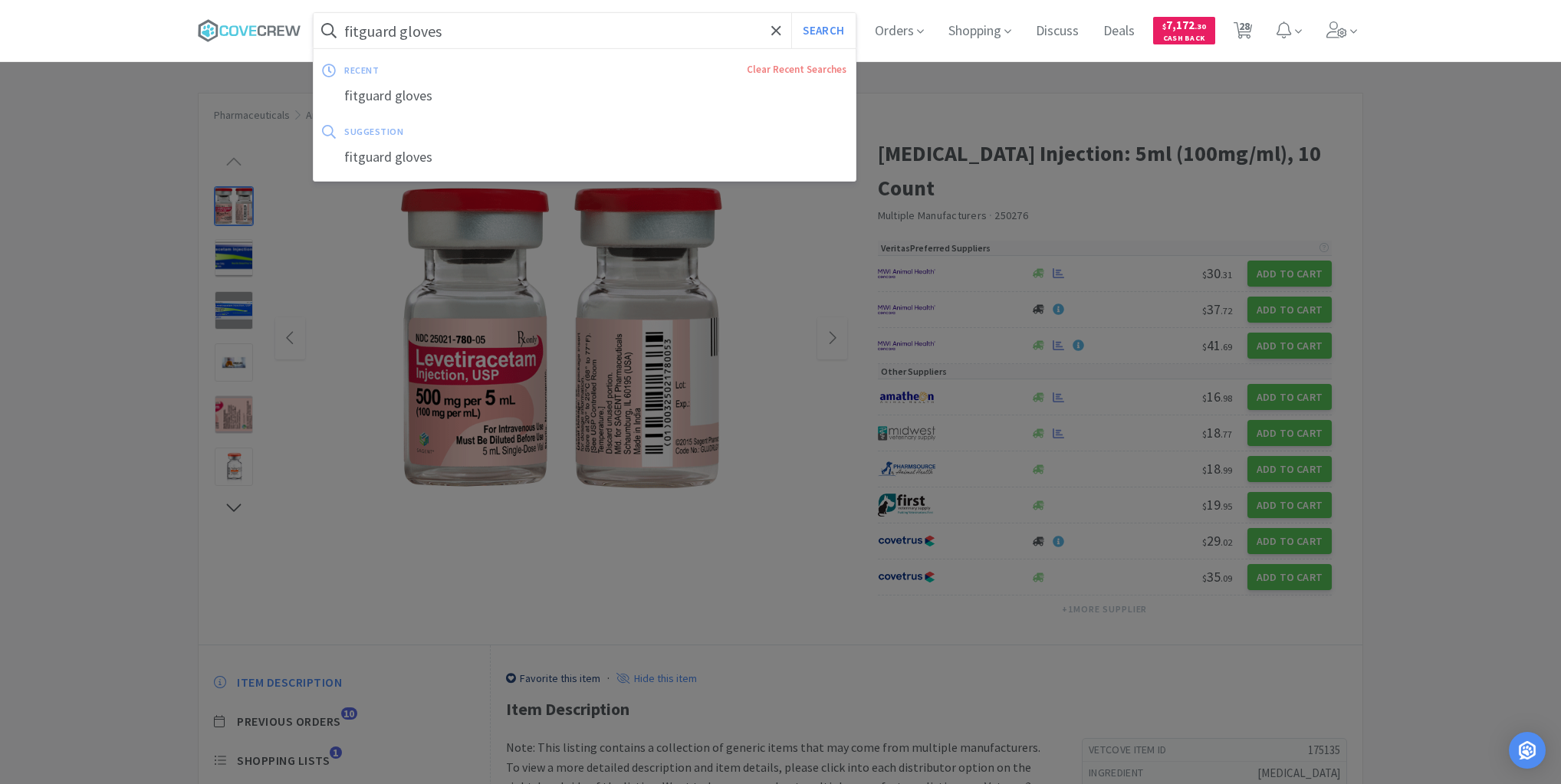
paste input "Levetiracetam Injection: 5ml"
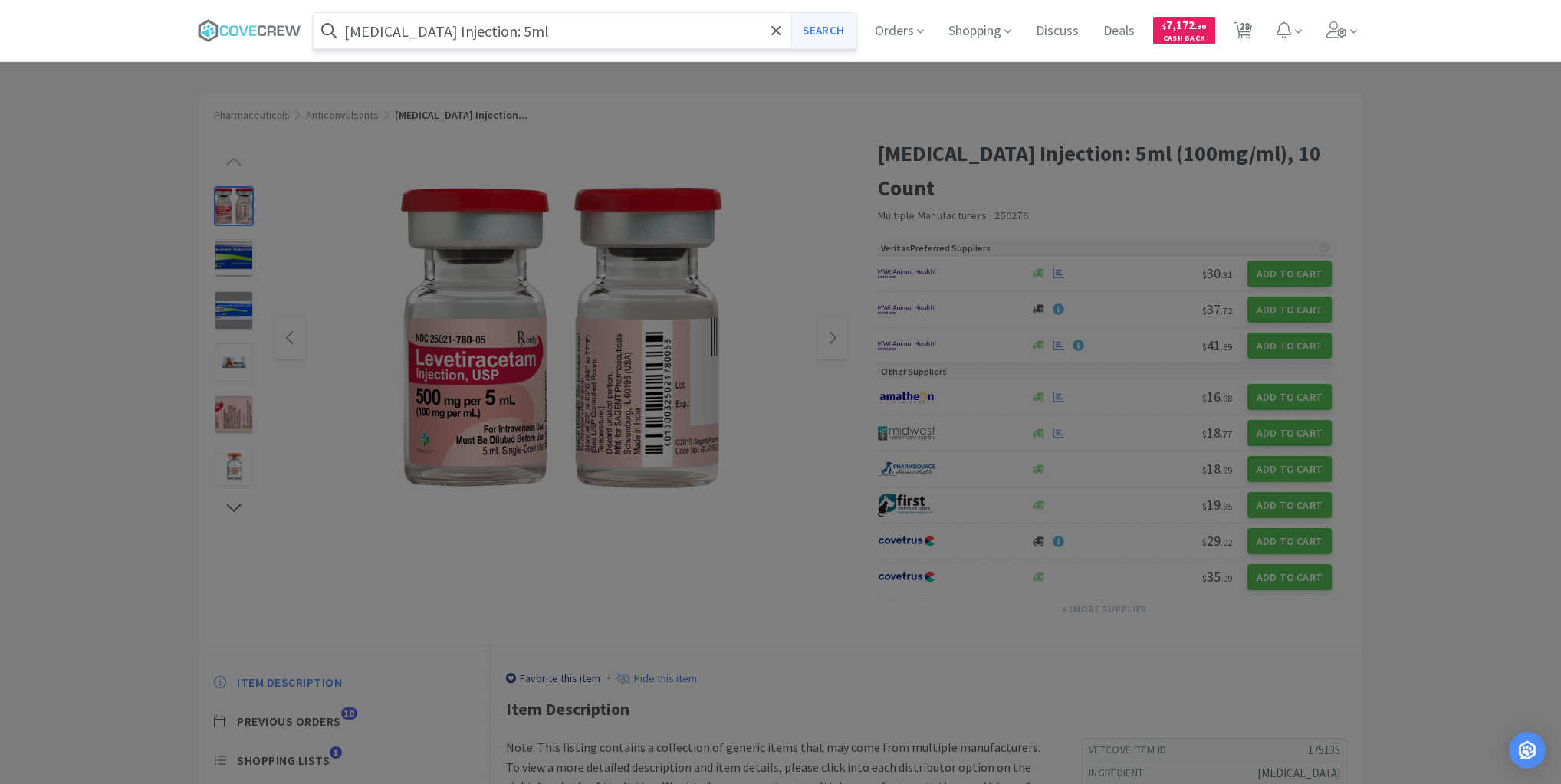
click at [837, 28] on button "Search" at bounding box center [824, 31] width 64 height 36
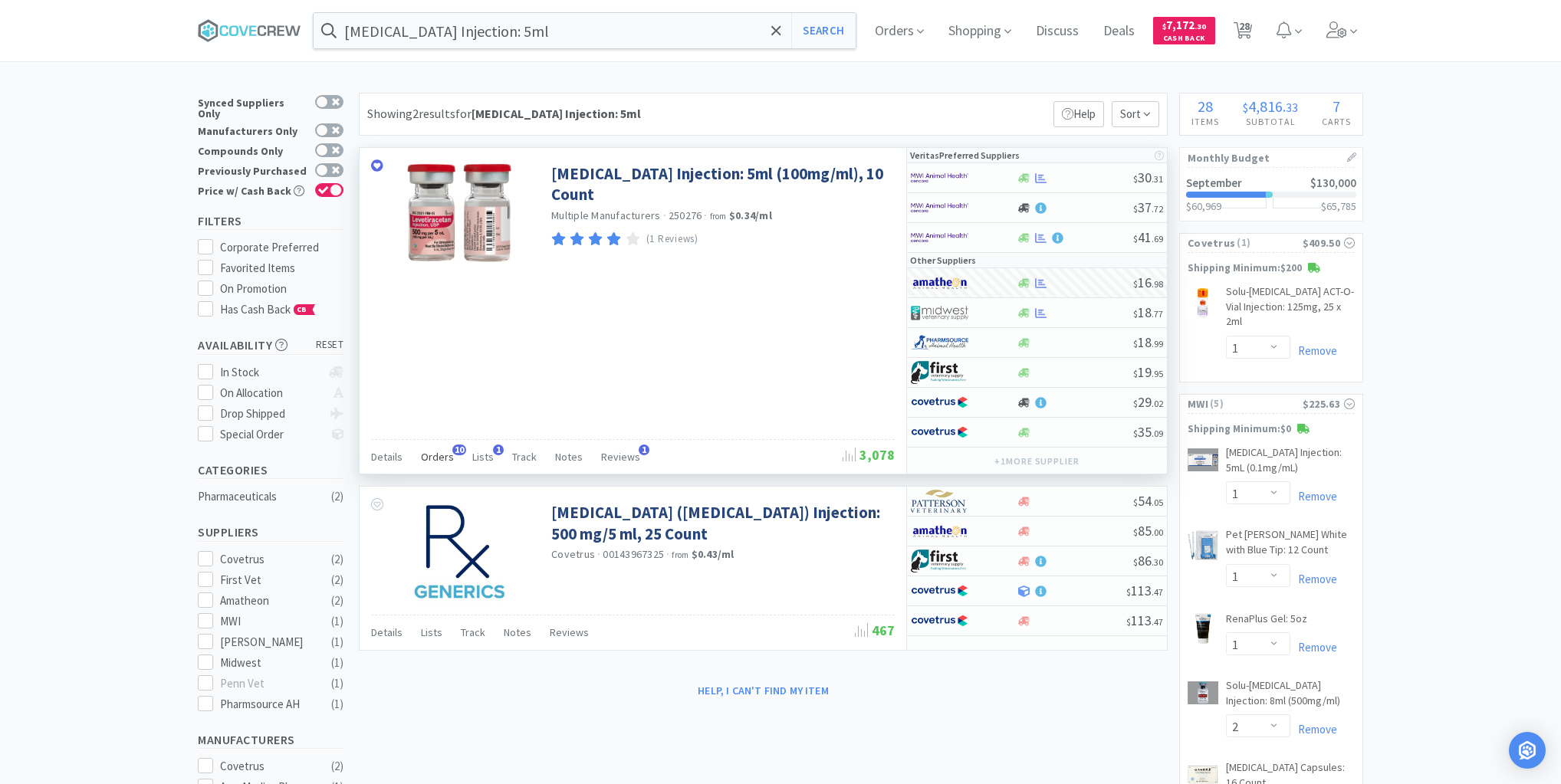
click at [442, 454] on span "Orders" at bounding box center [437, 457] width 33 height 14
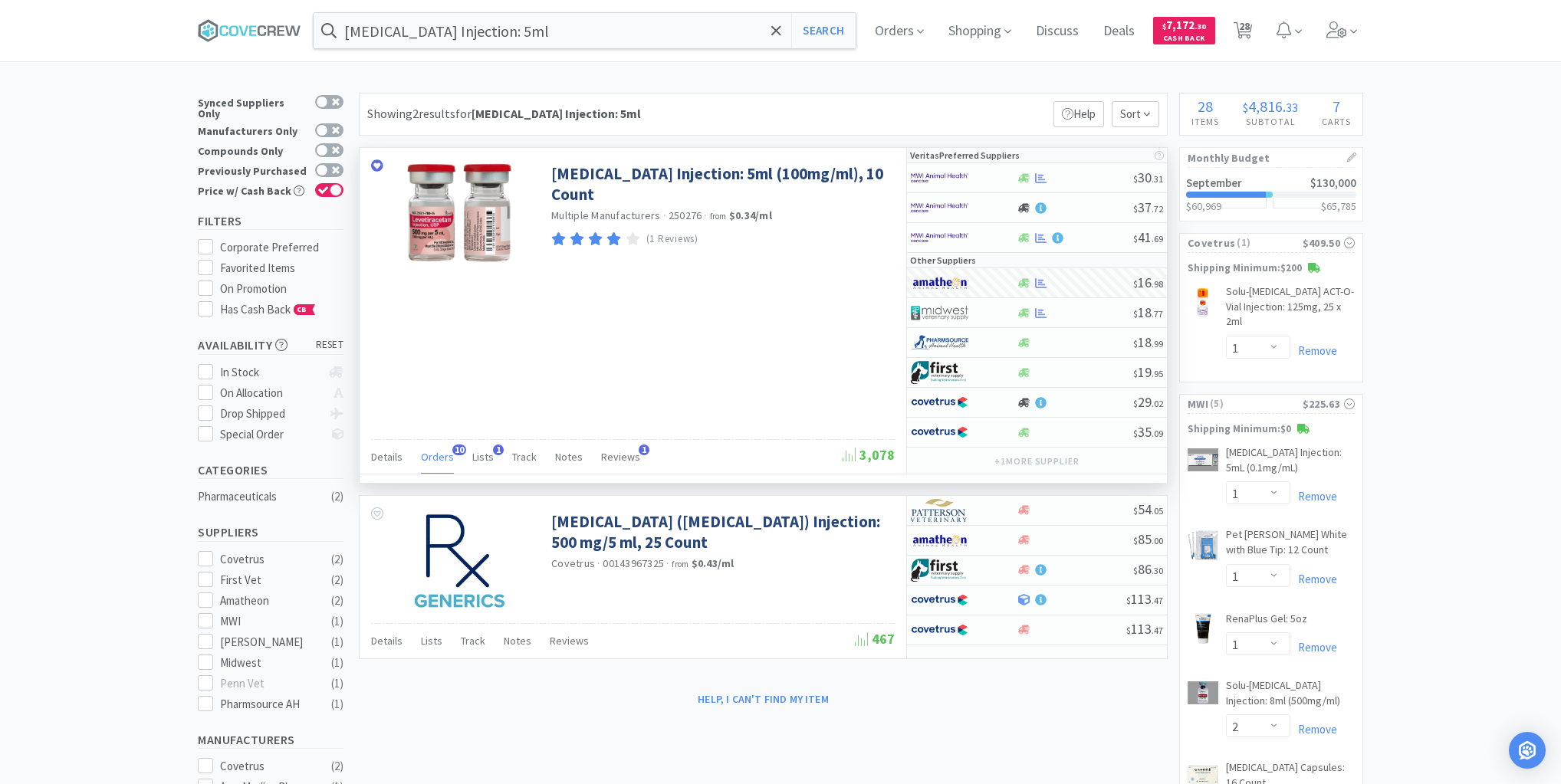
scroll to position [411, 808]
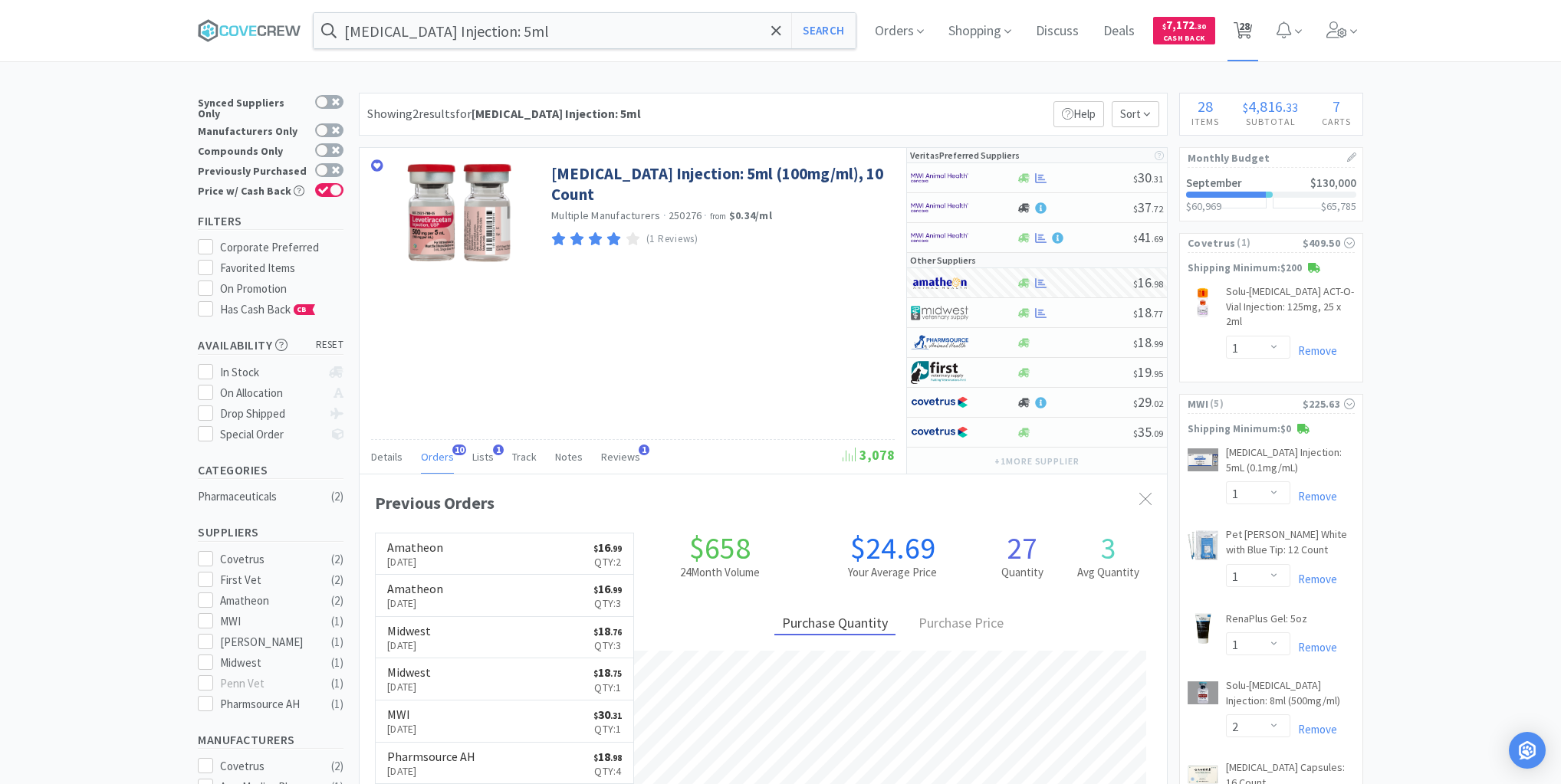
click at [1250, 28] on span "28" at bounding box center [1245, 26] width 11 height 61
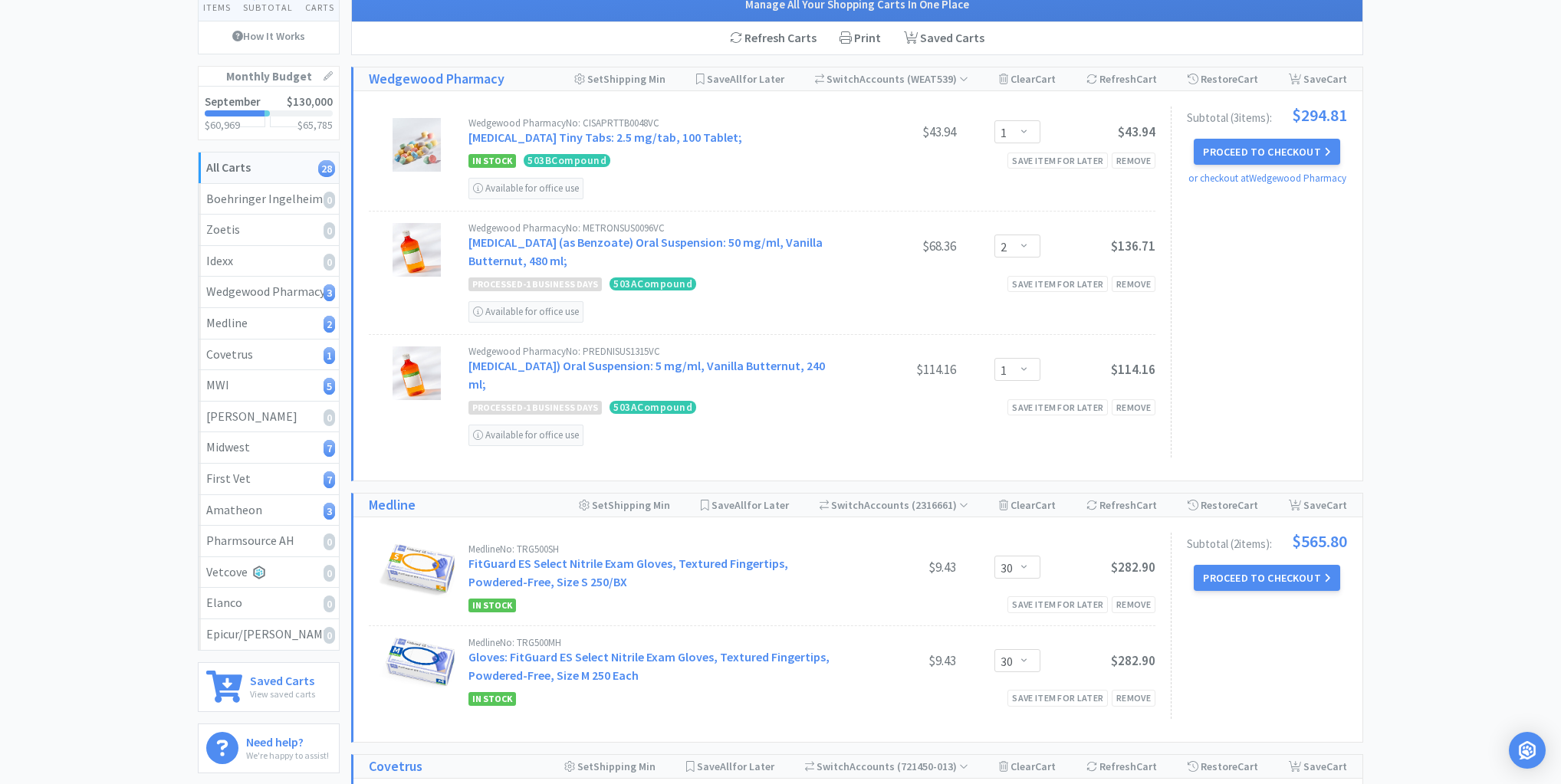
scroll to position [245, 0]
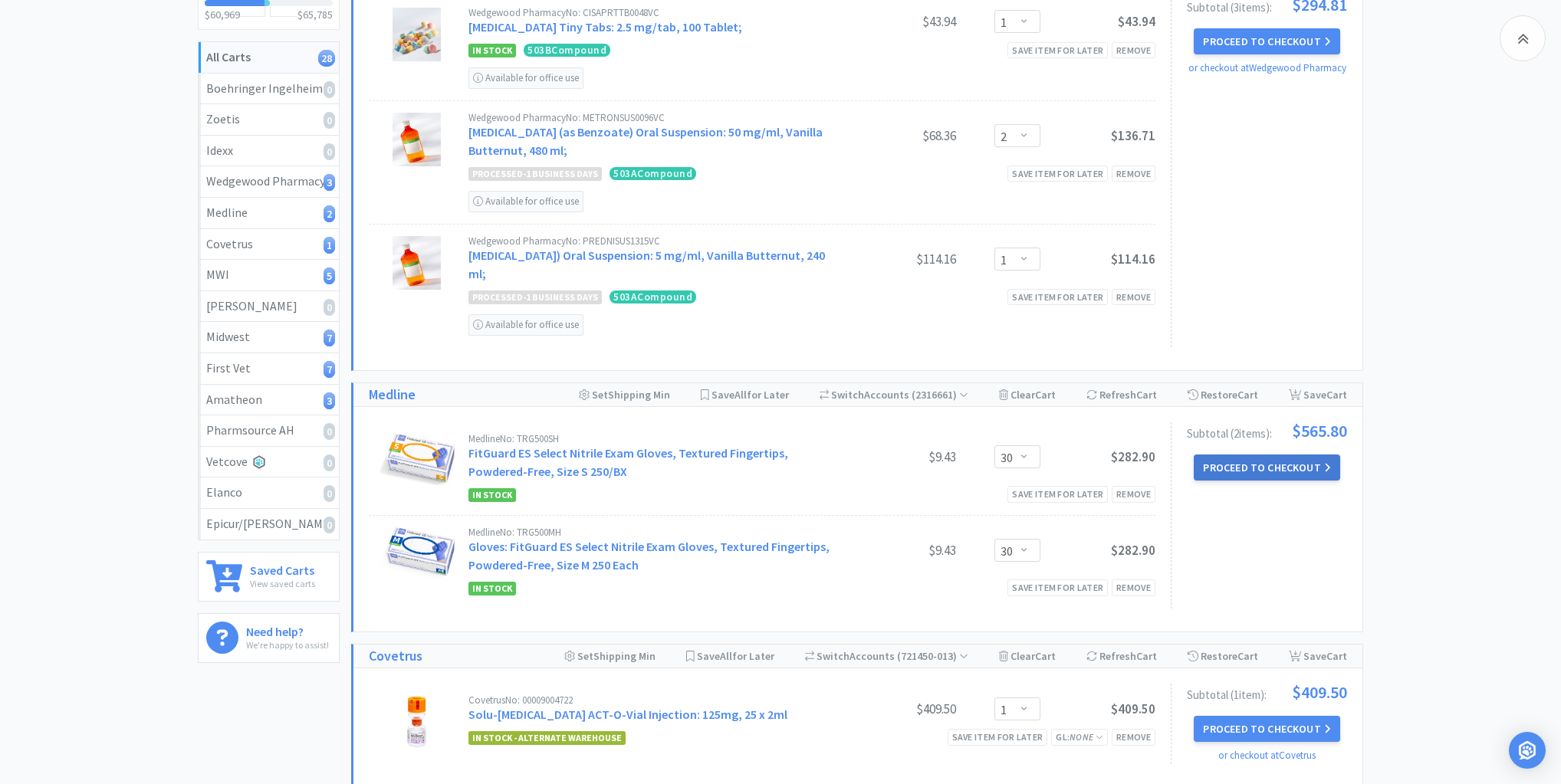
click at [1246, 466] on button "Proceed to Checkout" at bounding box center [1267, 467] width 146 height 26
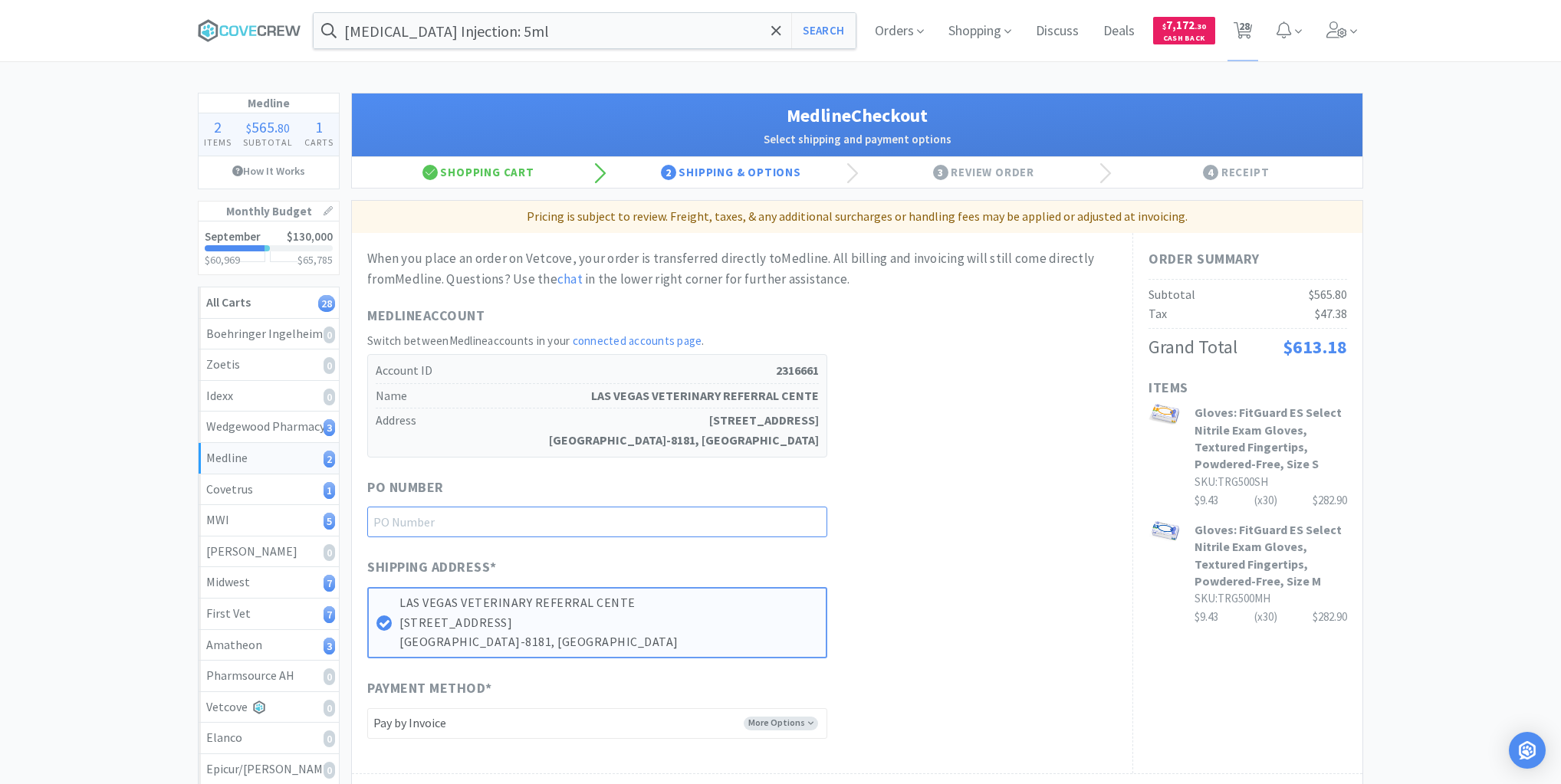
click at [800, 524] on input "text" at bounding box center [597, 521] width 460 height 31
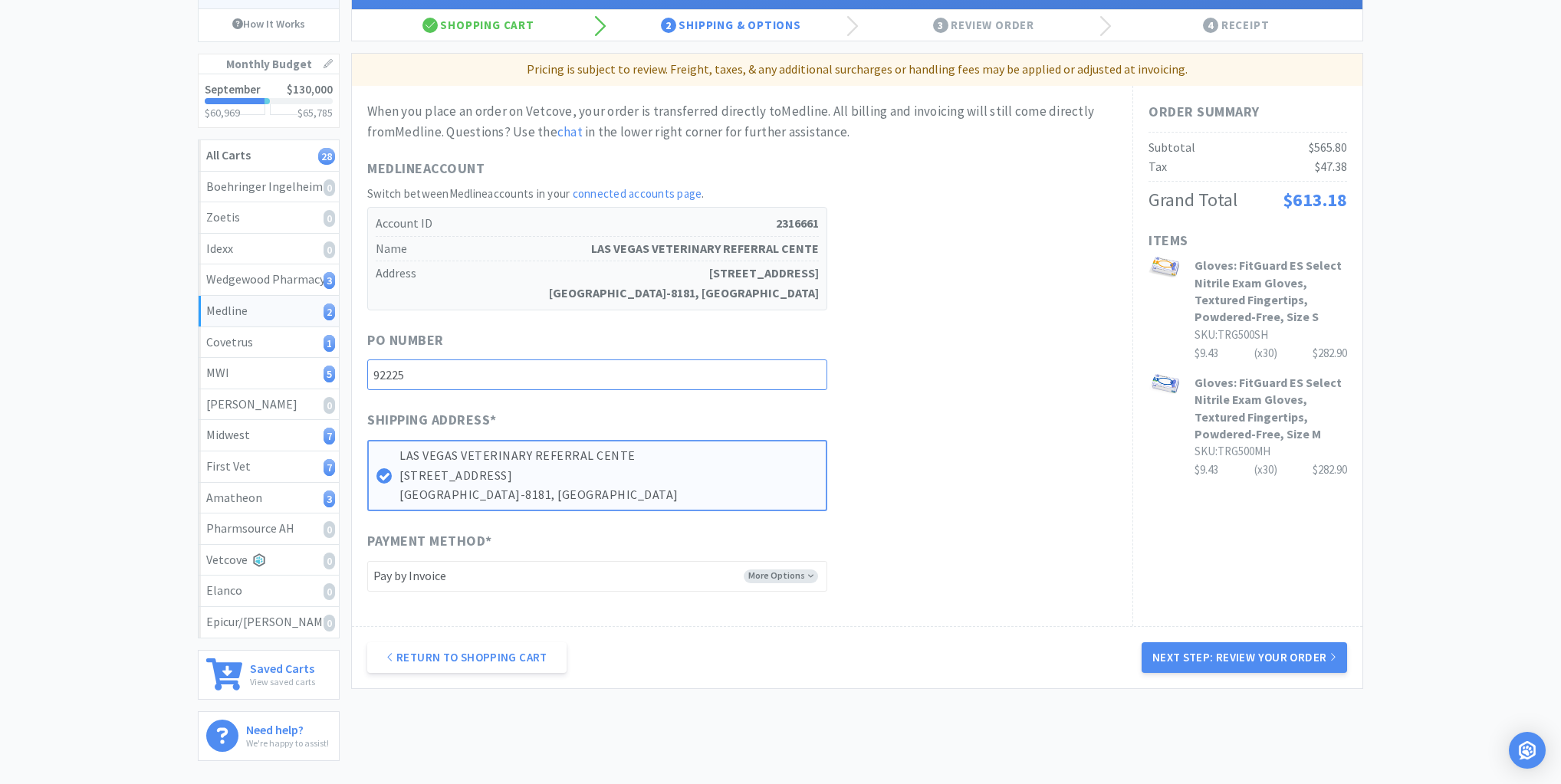
scroll to position [261, 0]
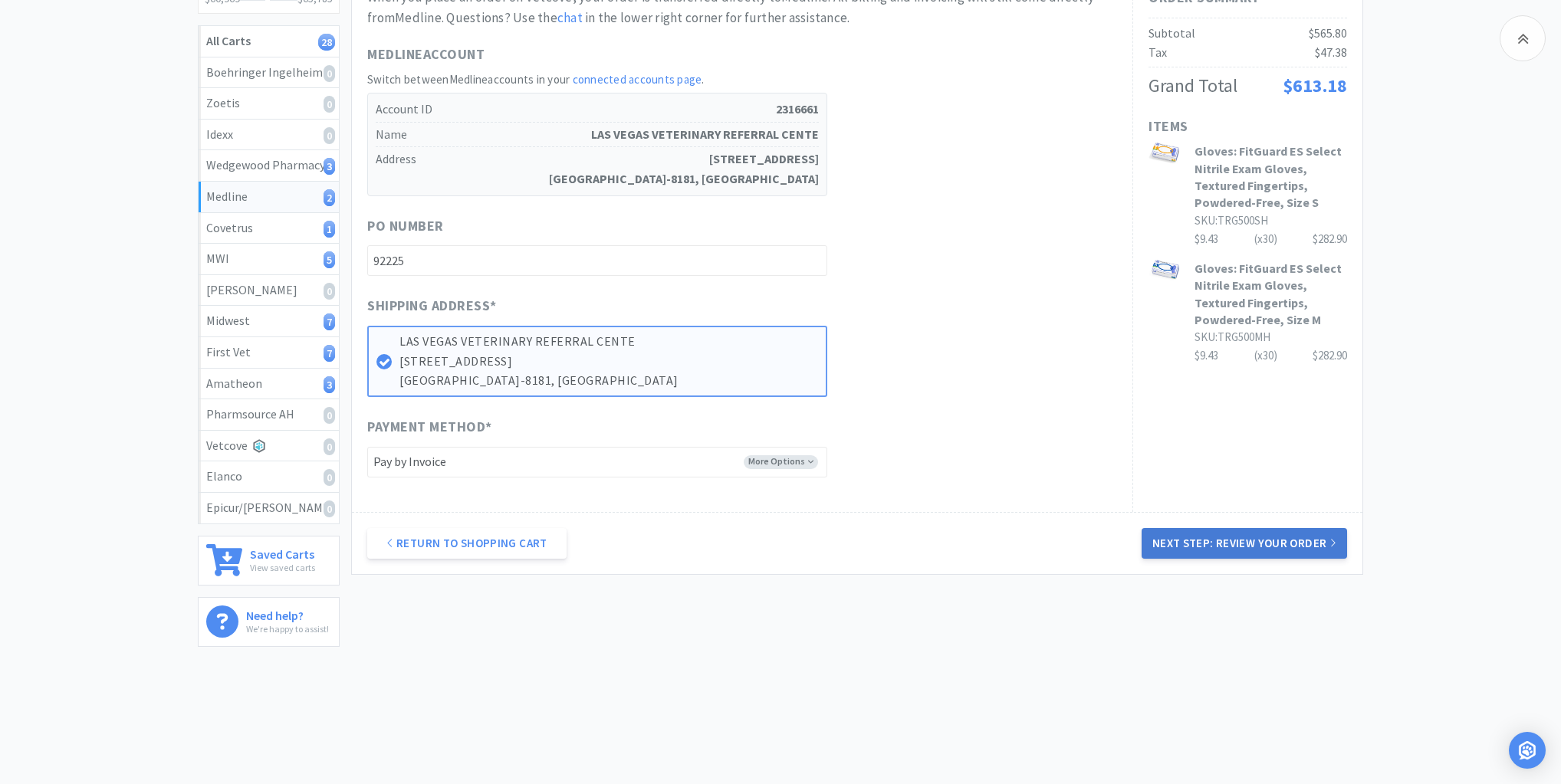
click at [1232, 549] on button "Next Step: Review Your Order" at bounding box center [1244, 543] width 205 height 31
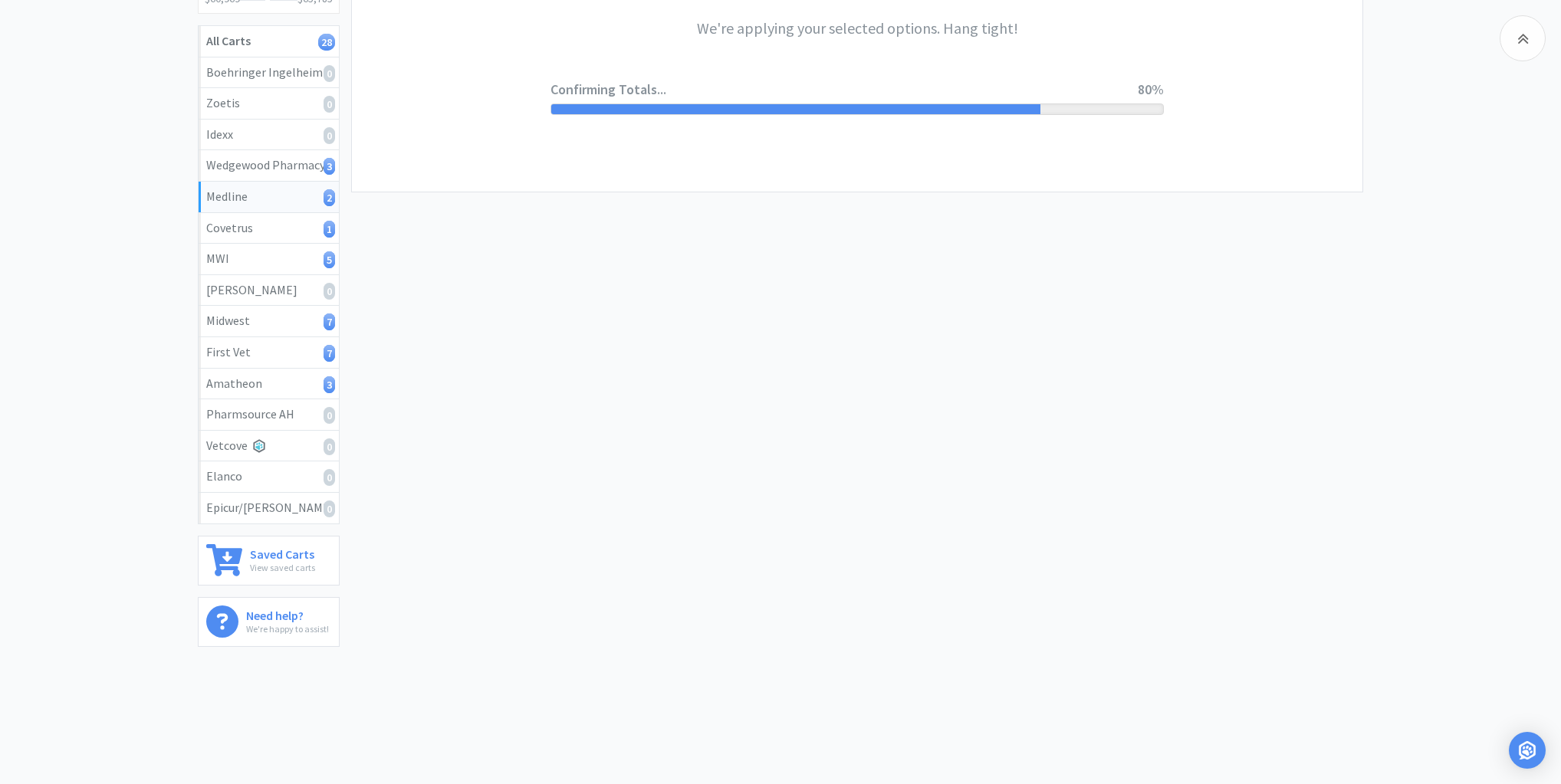
scroll to position [0, 0]
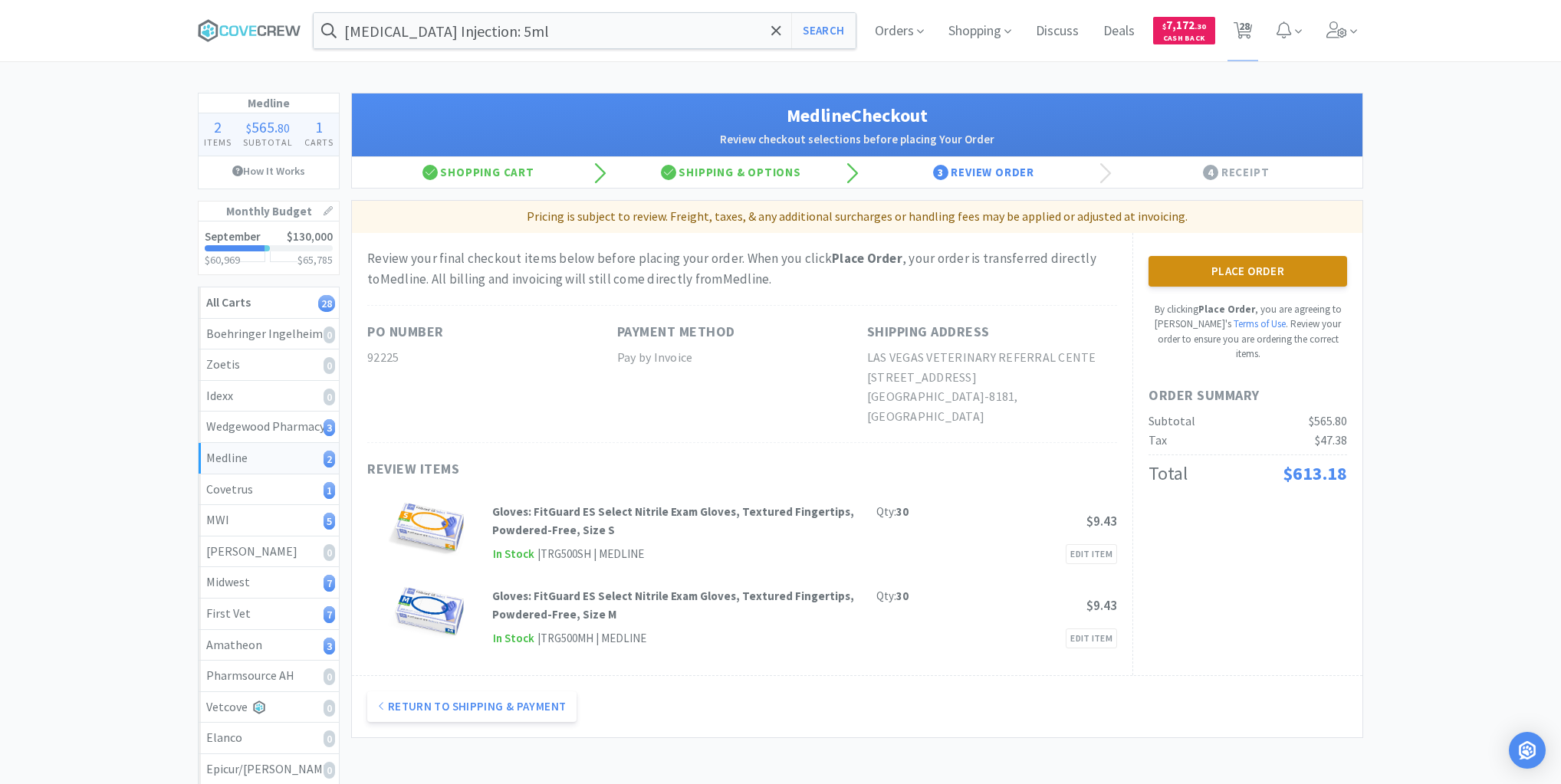
click at [1246, 270] on button "Place Order" at bounding box center [1248, 271] width 199 height 31
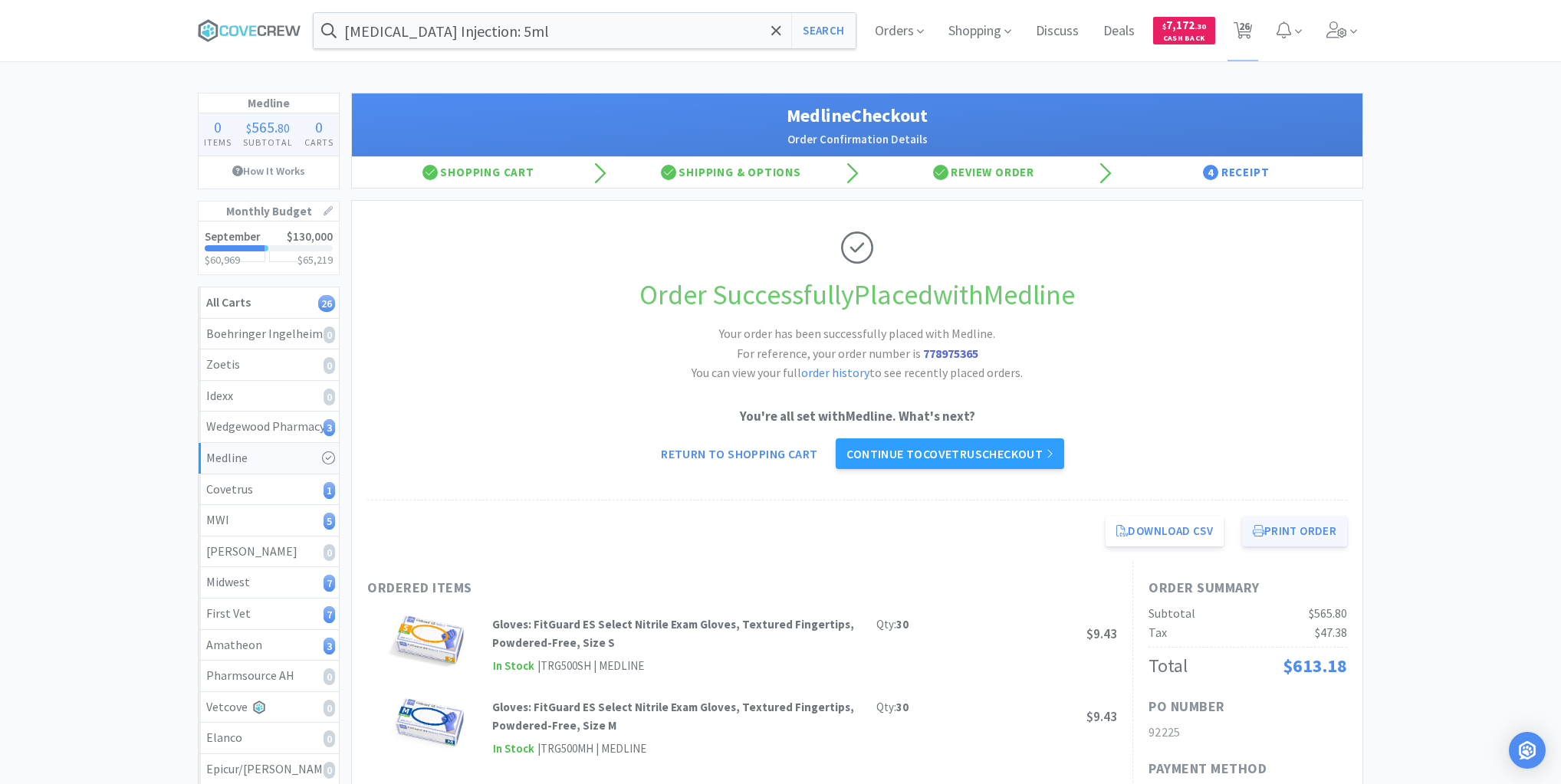
click at [1325, 530] on button "Print Order" at bounding box center [1294, 531] width 105 height 31
click at [275, 581] on div "Midwest 7" at bounding box center [268, 582] width 125 height 20
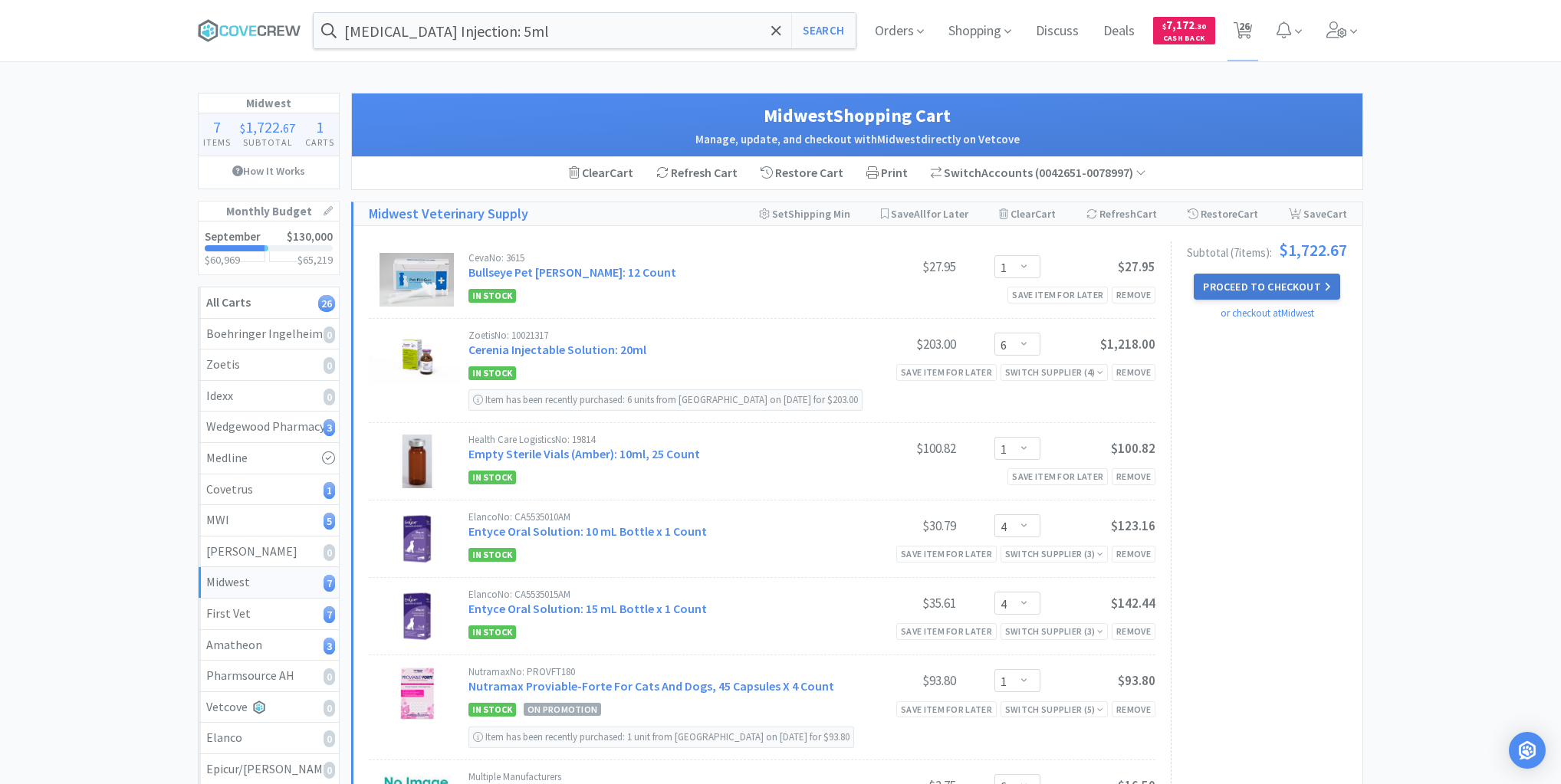
click at [1279, 281] on button "Proceed to Checkout" at bounding box center [1267, 286] width 146 height 26
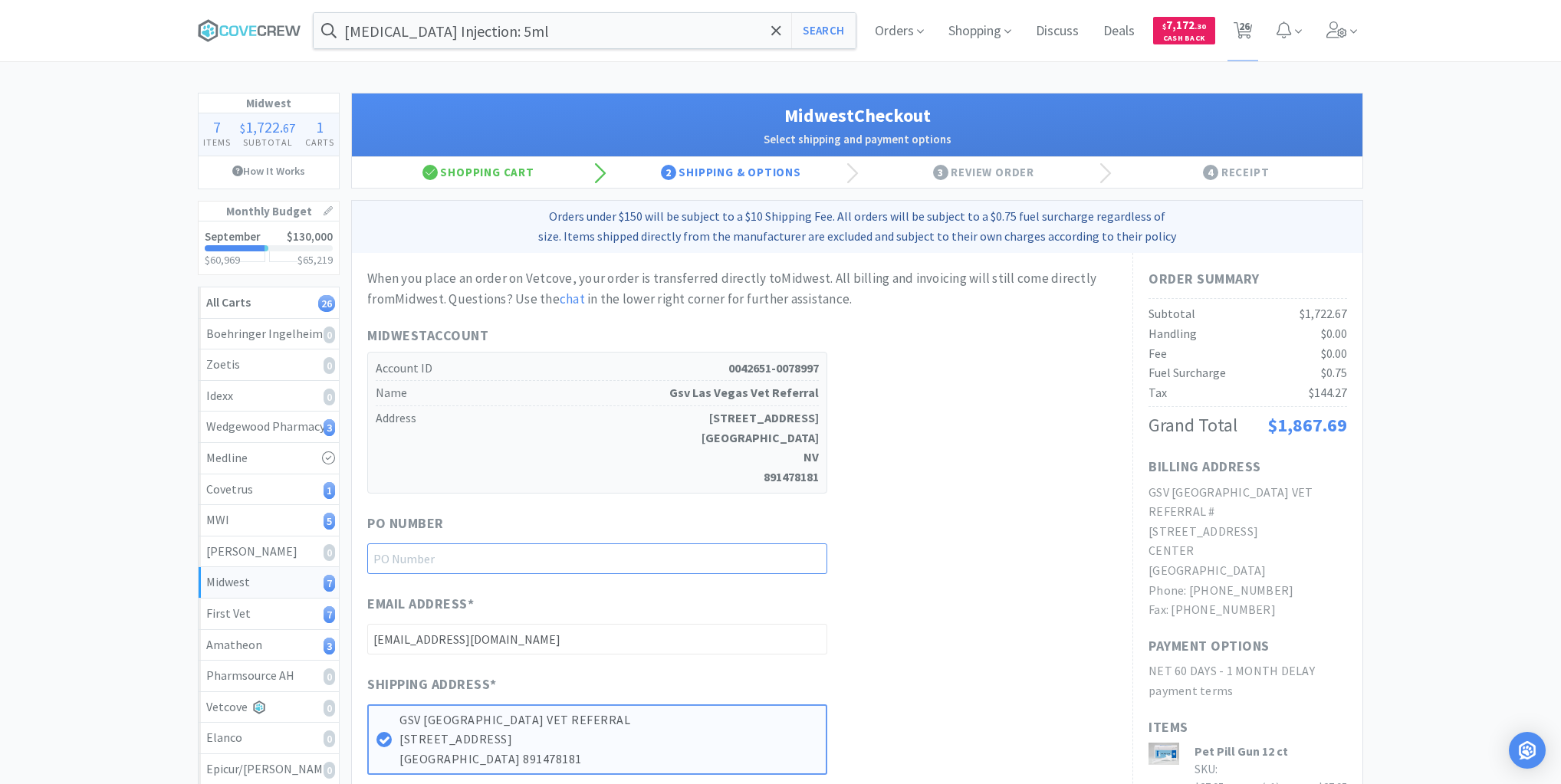
drag, startPoint x: 784, startPoint y: 542, endPoint x: 793, endPoint y: 576, distance: 35.2
click at [789, 557] on input "text" at bounding box center [597, 558] width 460 height 31
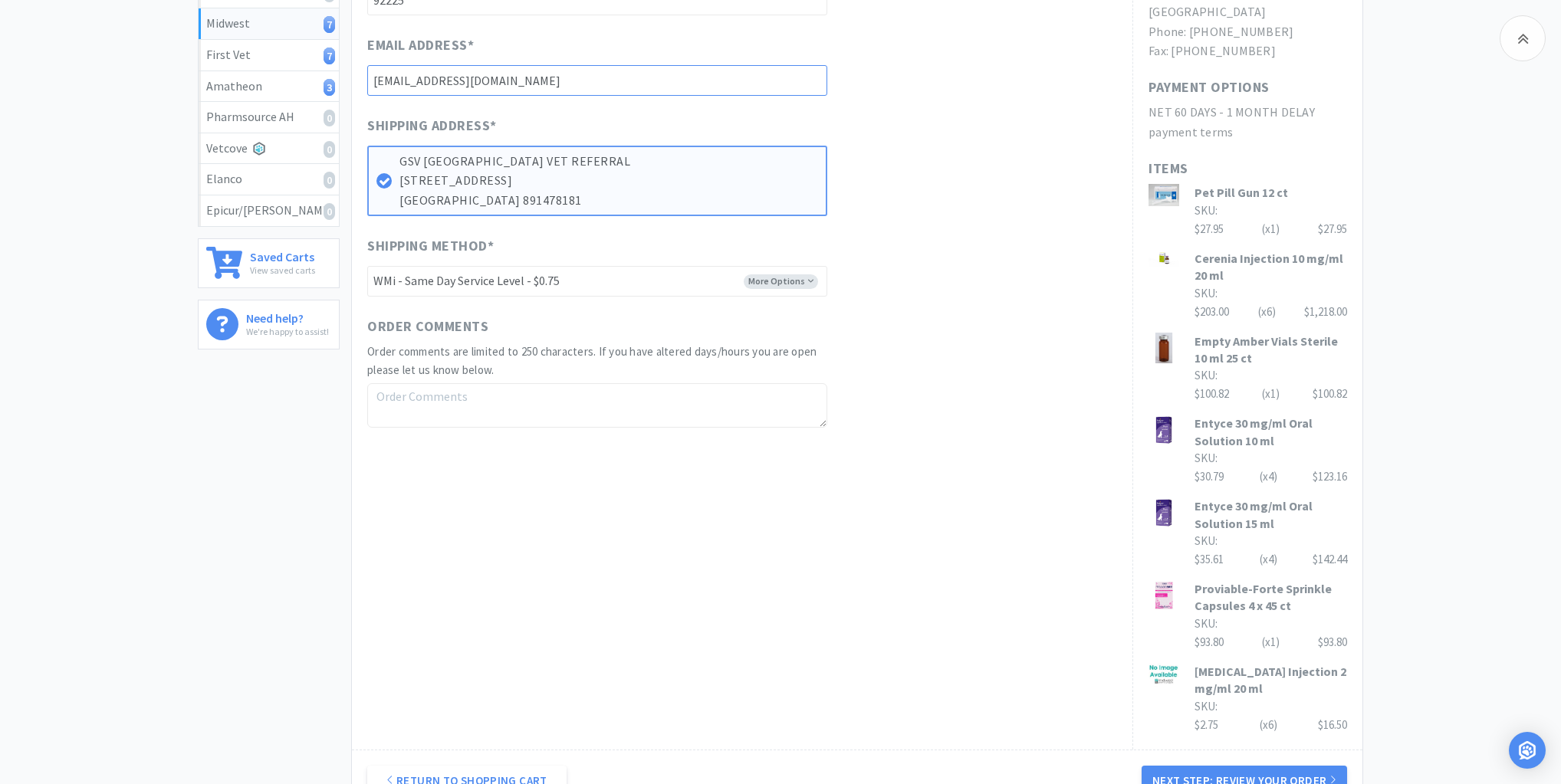
scroll to position [674, 0]
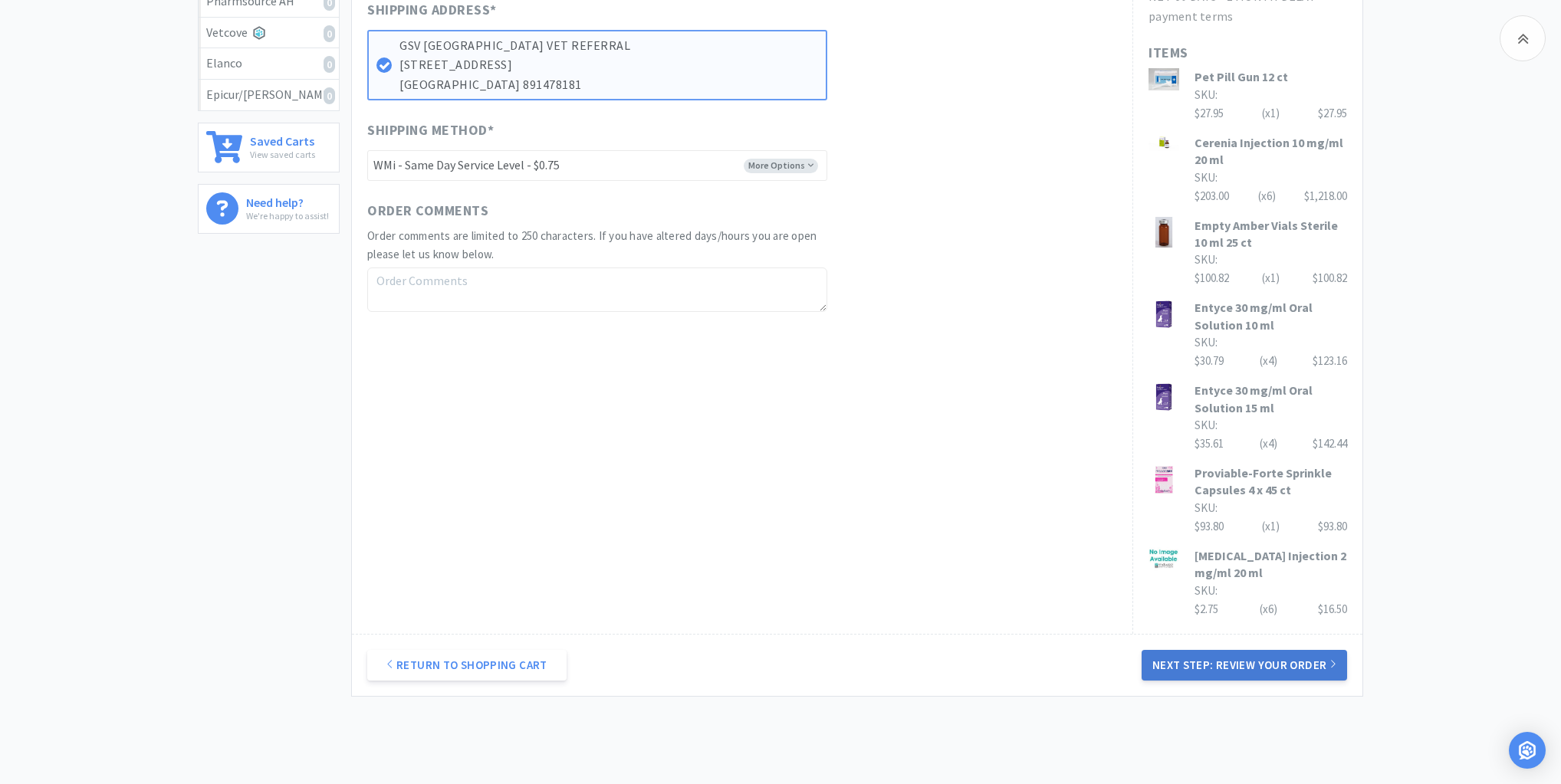
click at [1233, 650] on button "Next Step: Review Your Order" at bounding box center [1244, 665] width 205 height 31
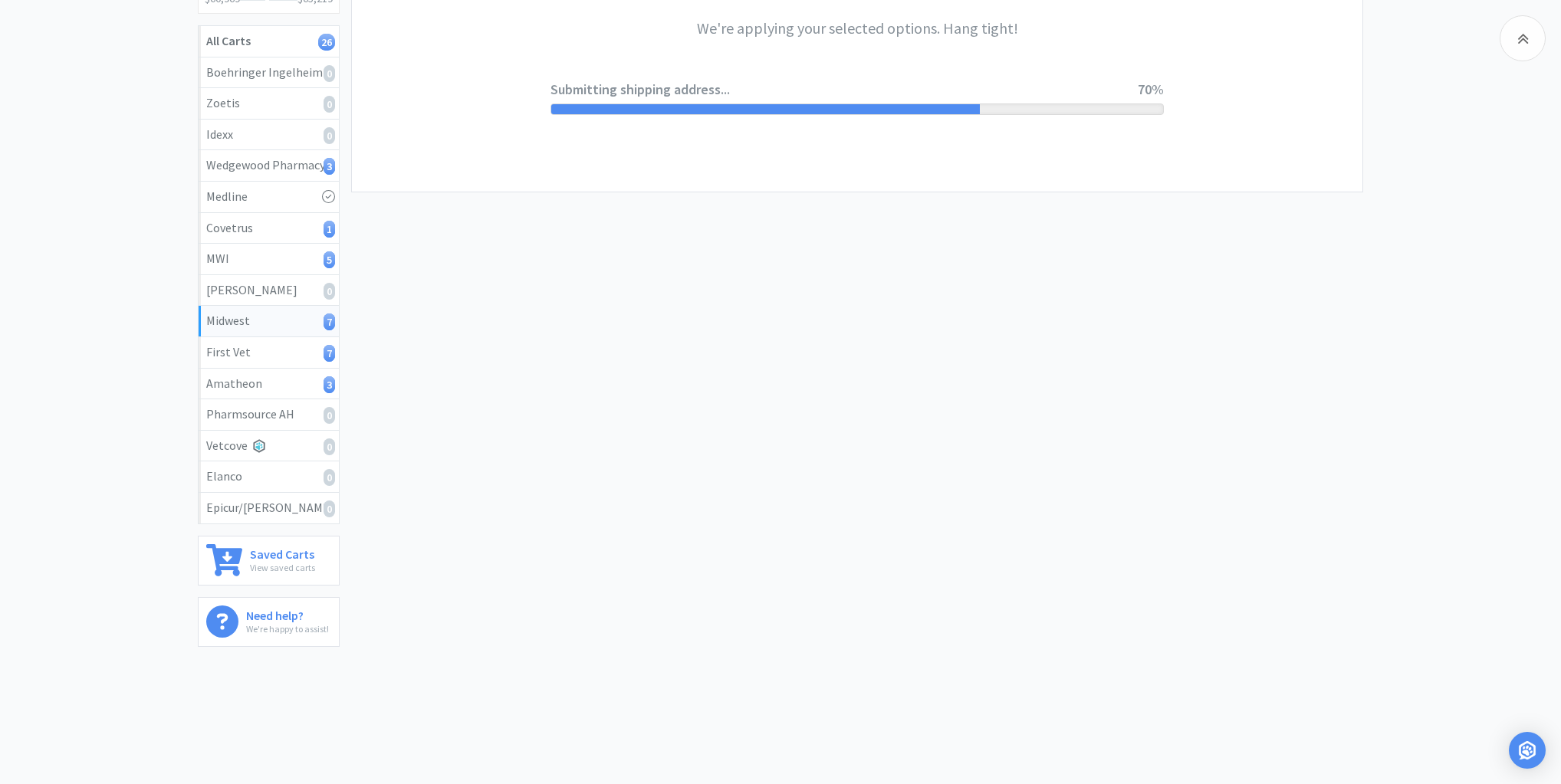
scroll to position [0, 0]
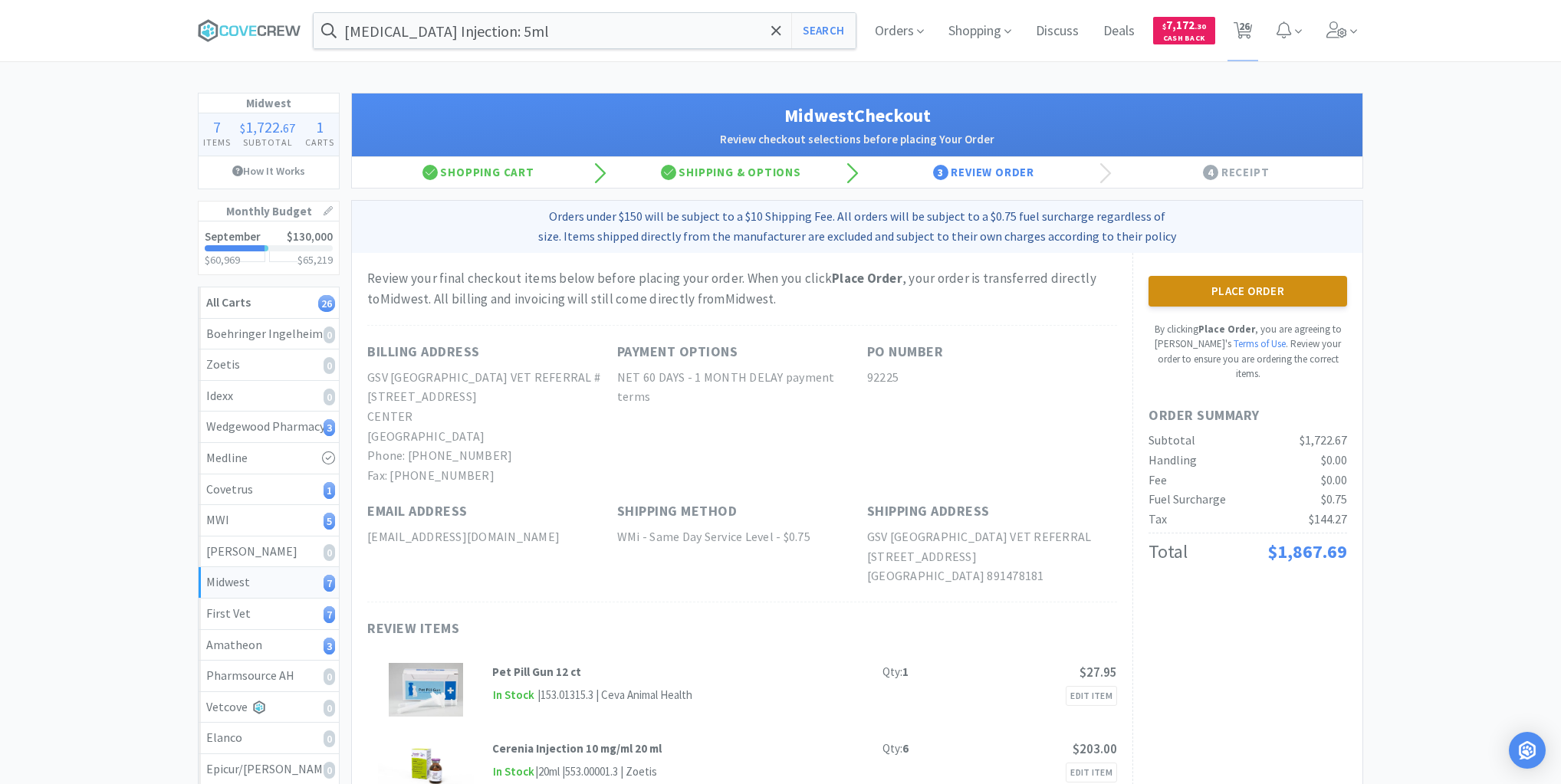
click at [1251, 285] on button "Place Order" at bounding box center [1248, 291] width 199 height 31
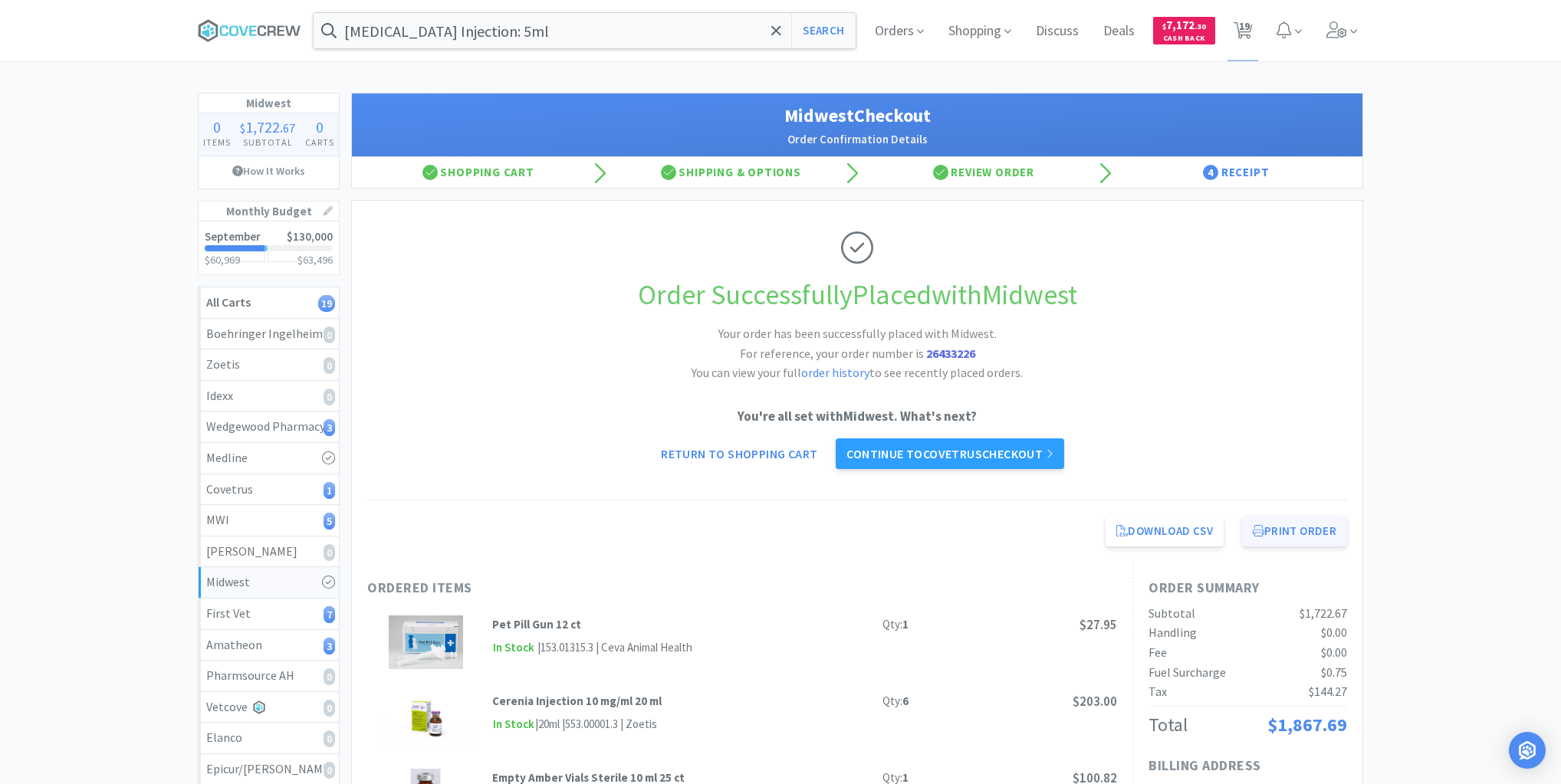
click at [1308, 529] on button "Print Order" at bounding box center [1294, 531] width 105 height 31
click at [236, 19] on span at bounding box center [255, 30] width 115 height 61
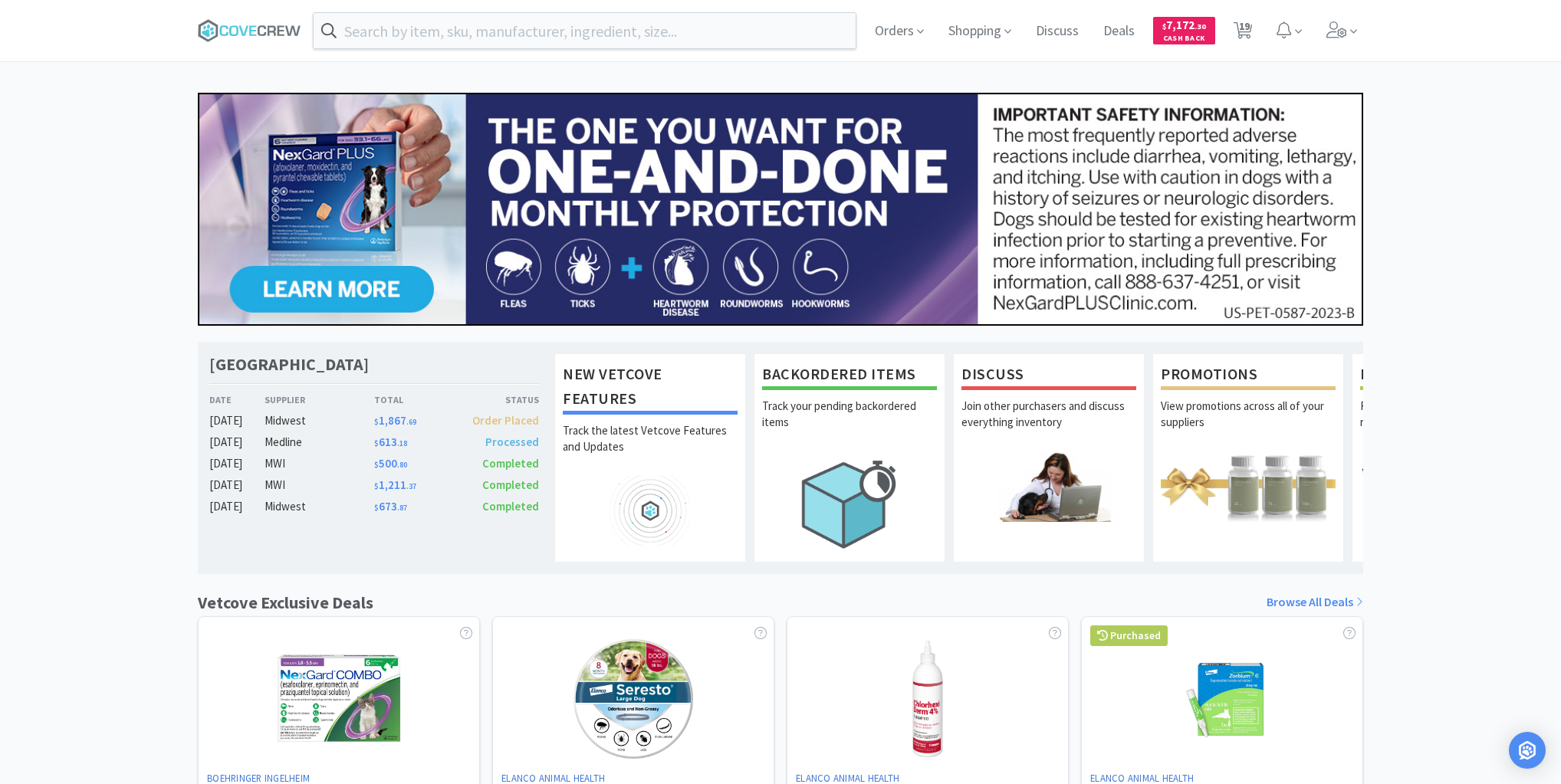
click at [274, 17] on span at bounding box center [255, 30] width 115 height 61
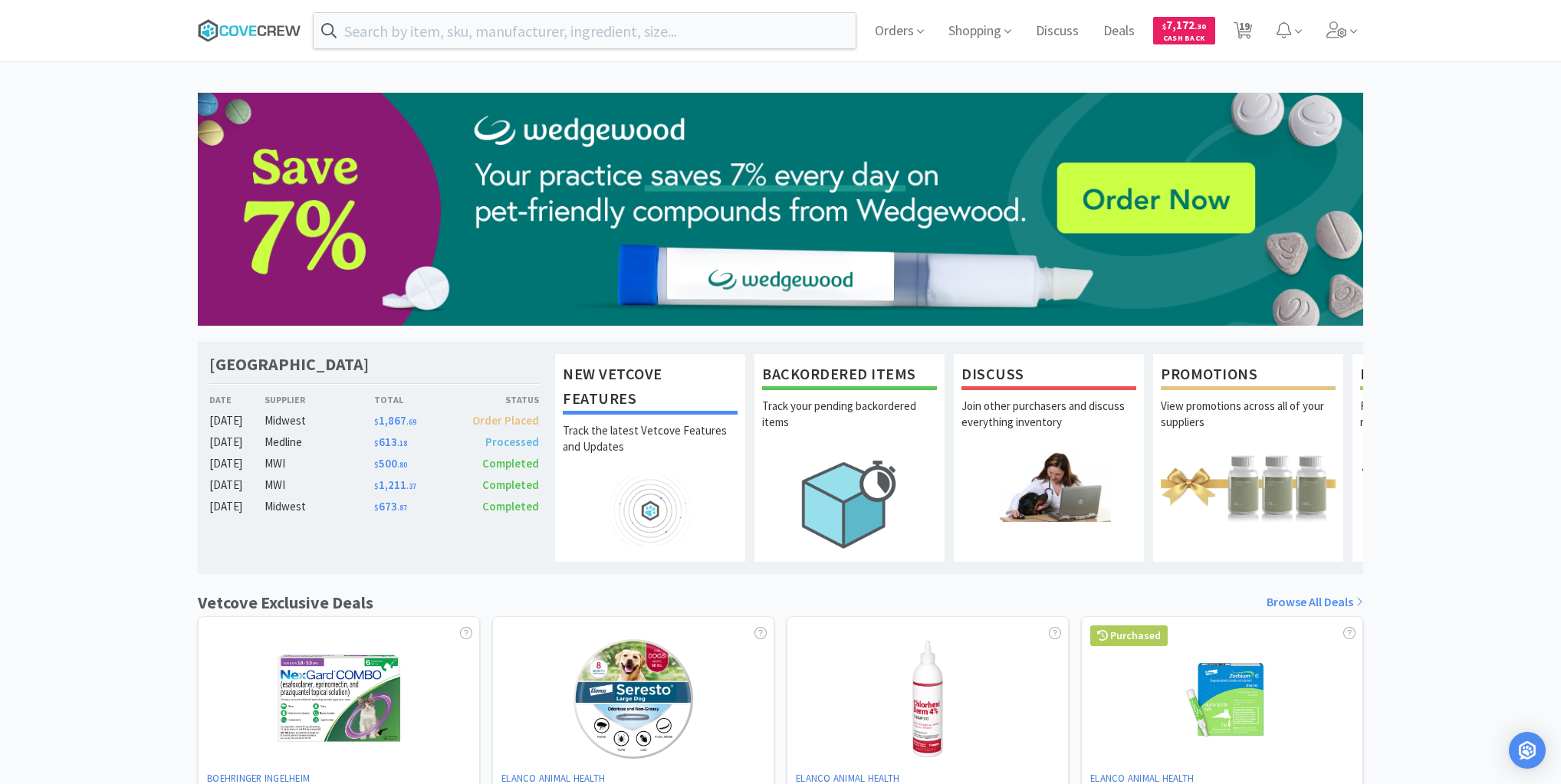
click at [266, 20] on icon at bounding box center [250, 31] width 104 height 23
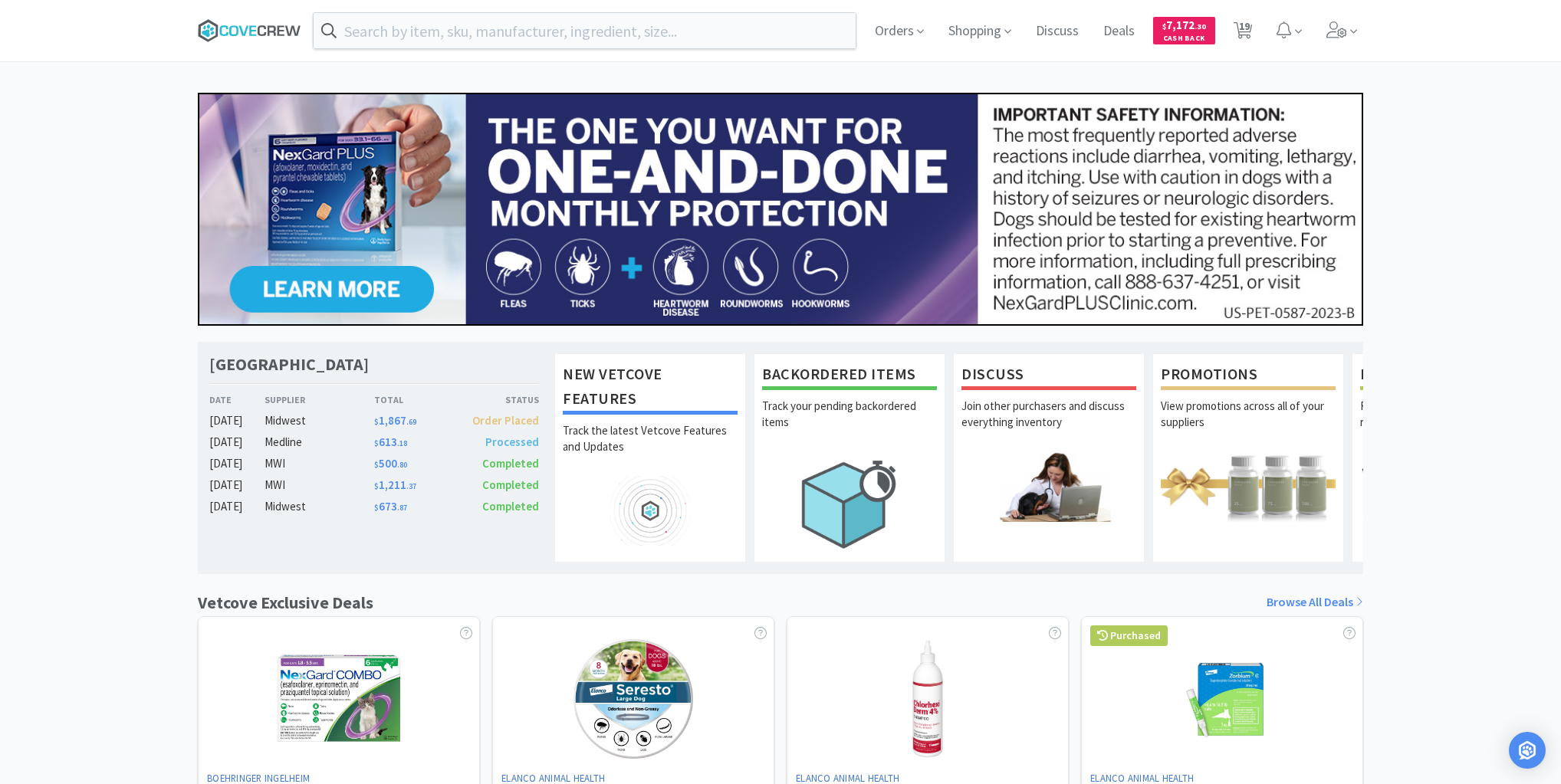
click at [260, 28] on icon at bounding box center [250, 31] width 104 height 23
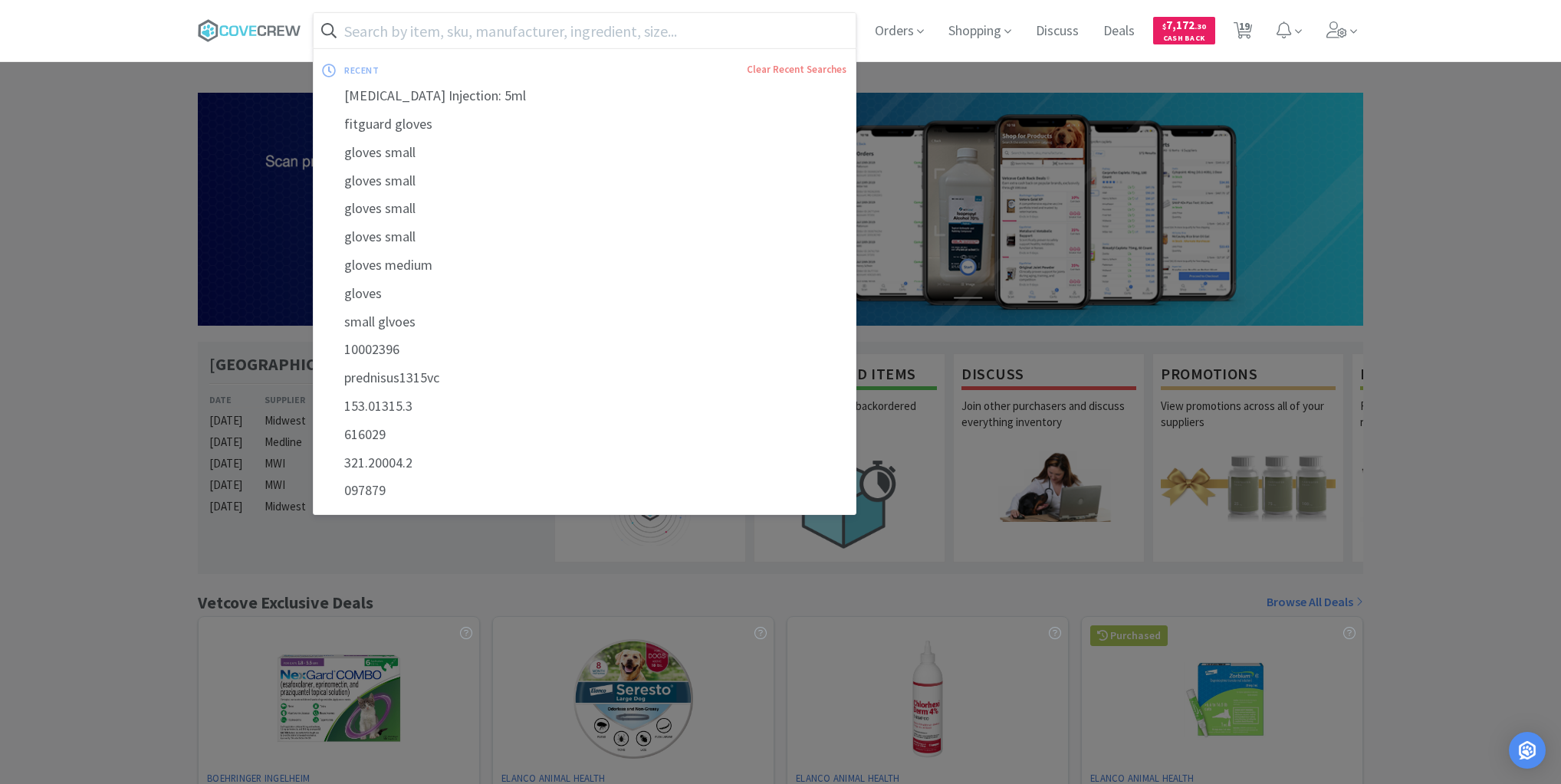
click at [820, 32] on input "text" at bounding box center [585, 31] width 542 height 36
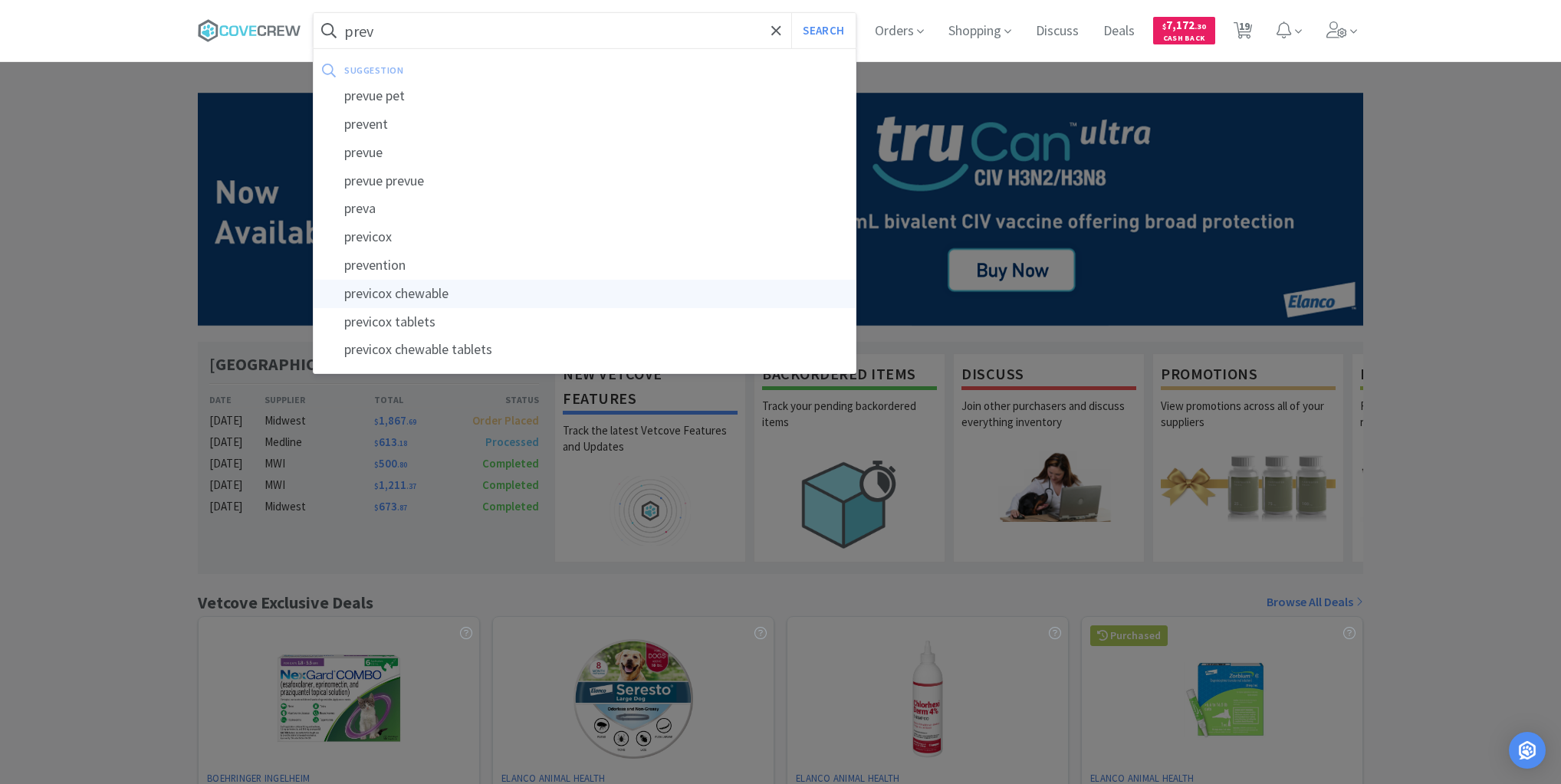
click at [410, 291] on div "previcox chewable" at bounding box center [585, 294] width 542 height 28
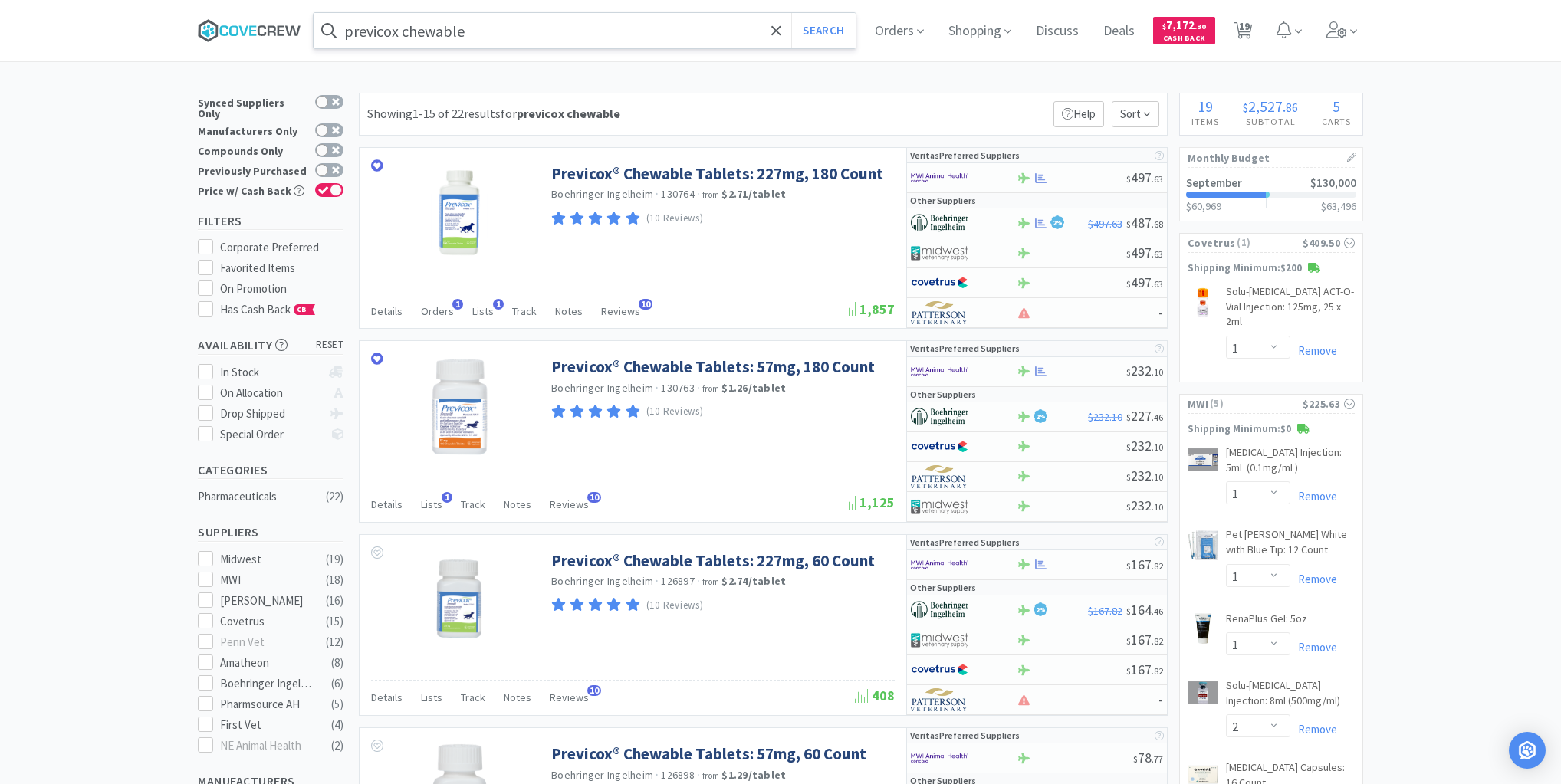
click at [262, 24] on icon at bounding box center [250, 31] width 104 height 23
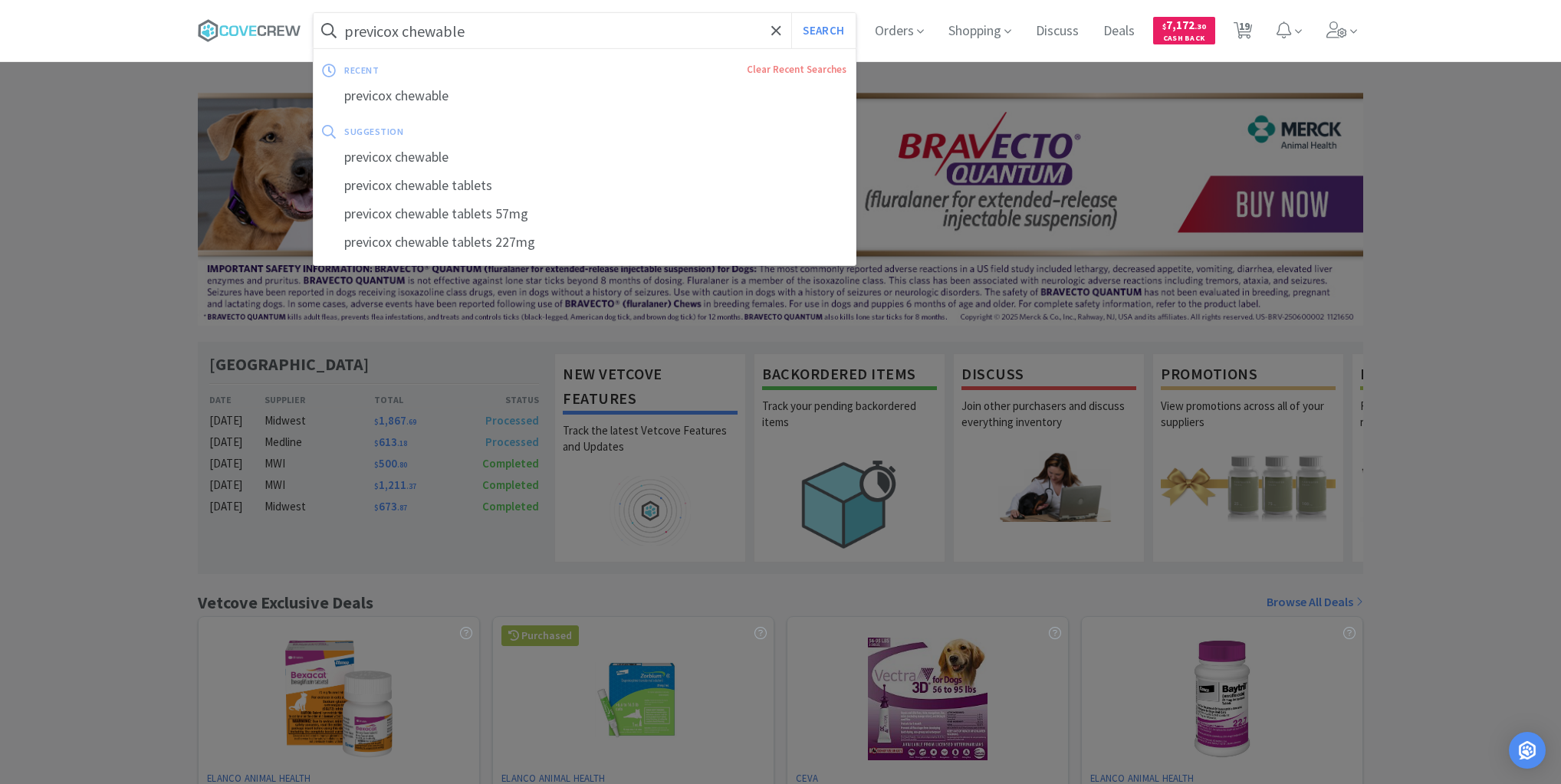
click at [492, 26] on input "previcox chewable" at bounding box center [585, 31] width 542 height 36
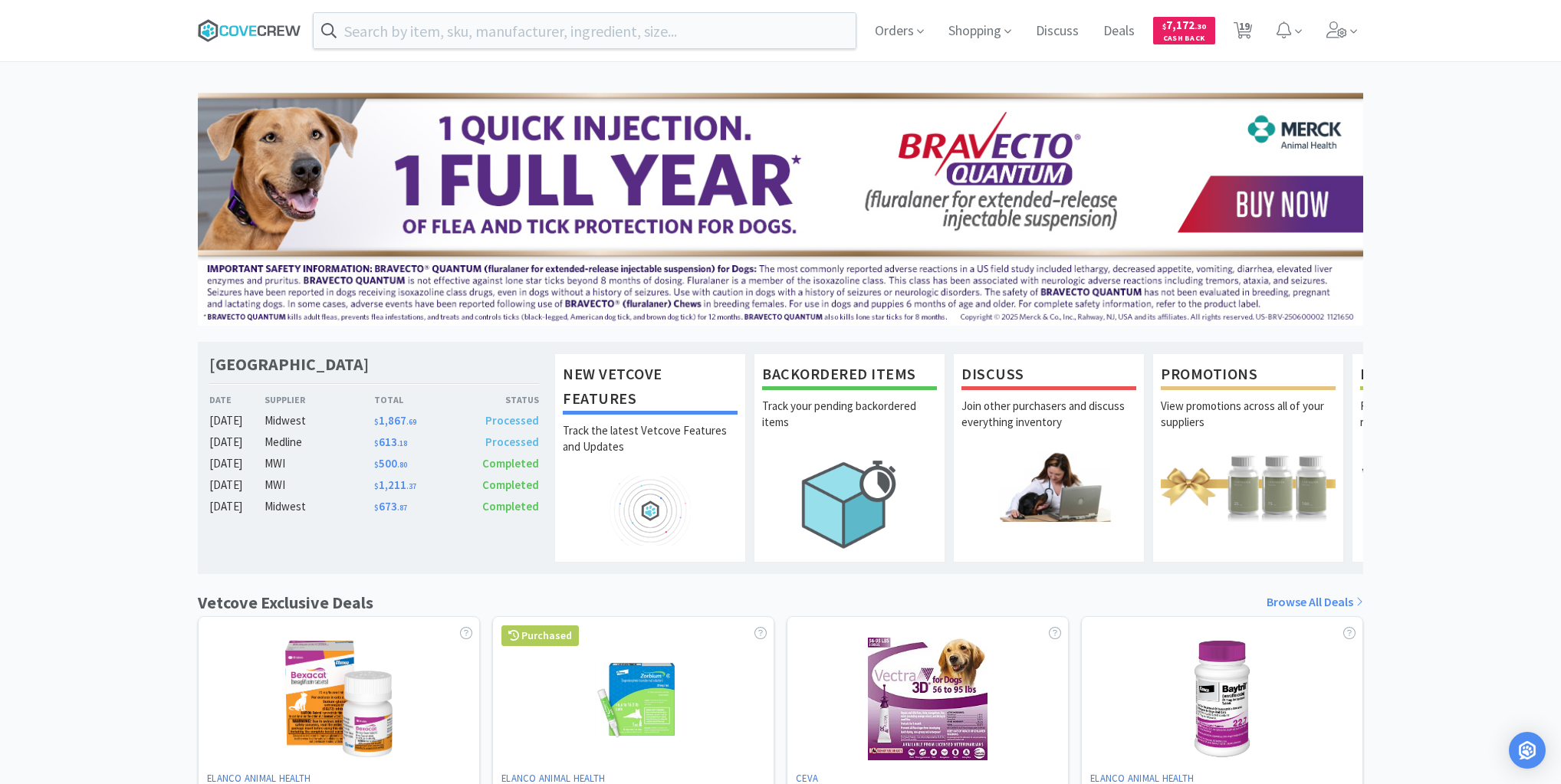
click at [273, 36] on icon at bounding box center [250, 31] width 104 height 23
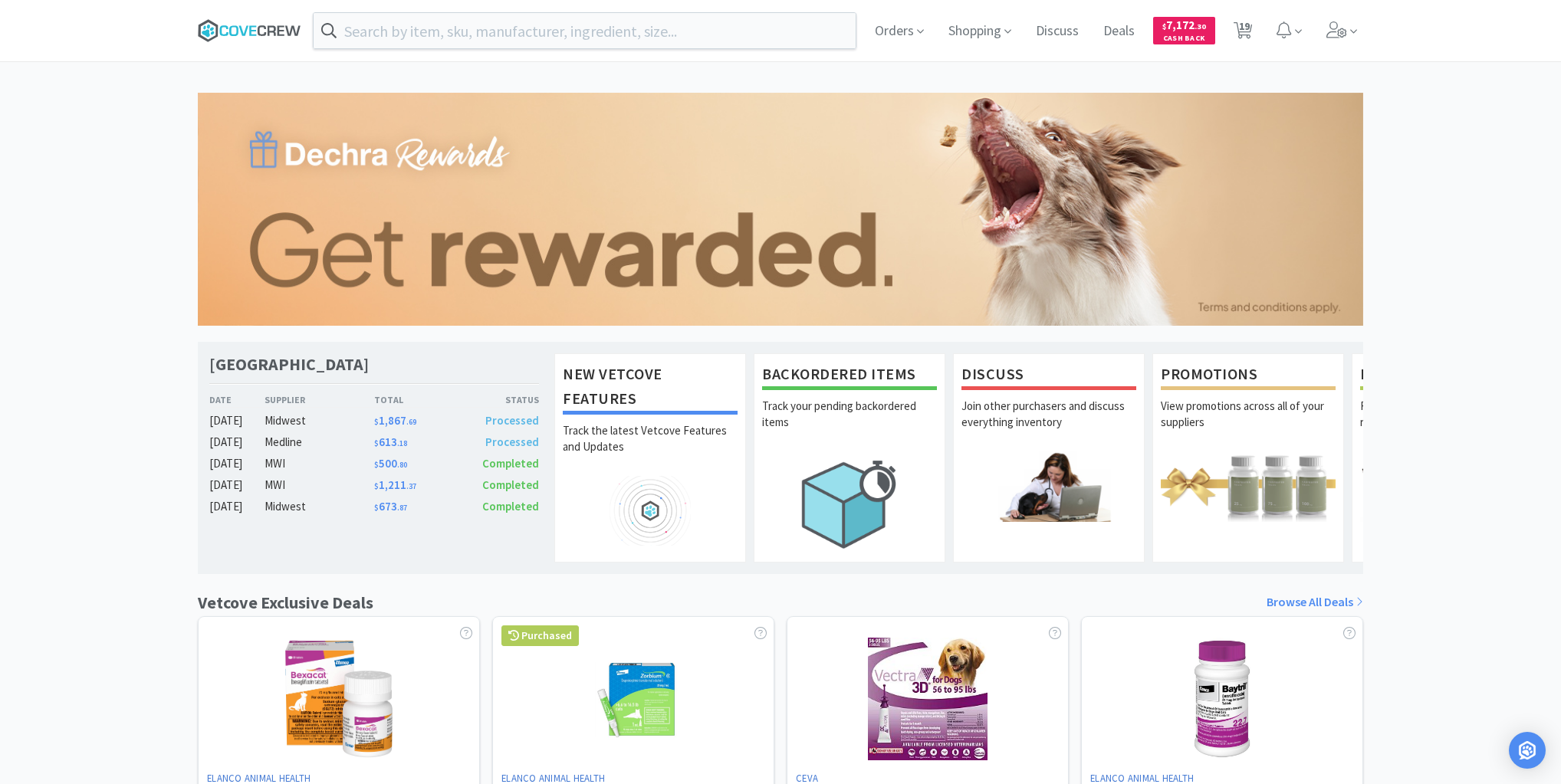
click at [272, 27] on icon at bounding box center [271, 29] width 8 height 10
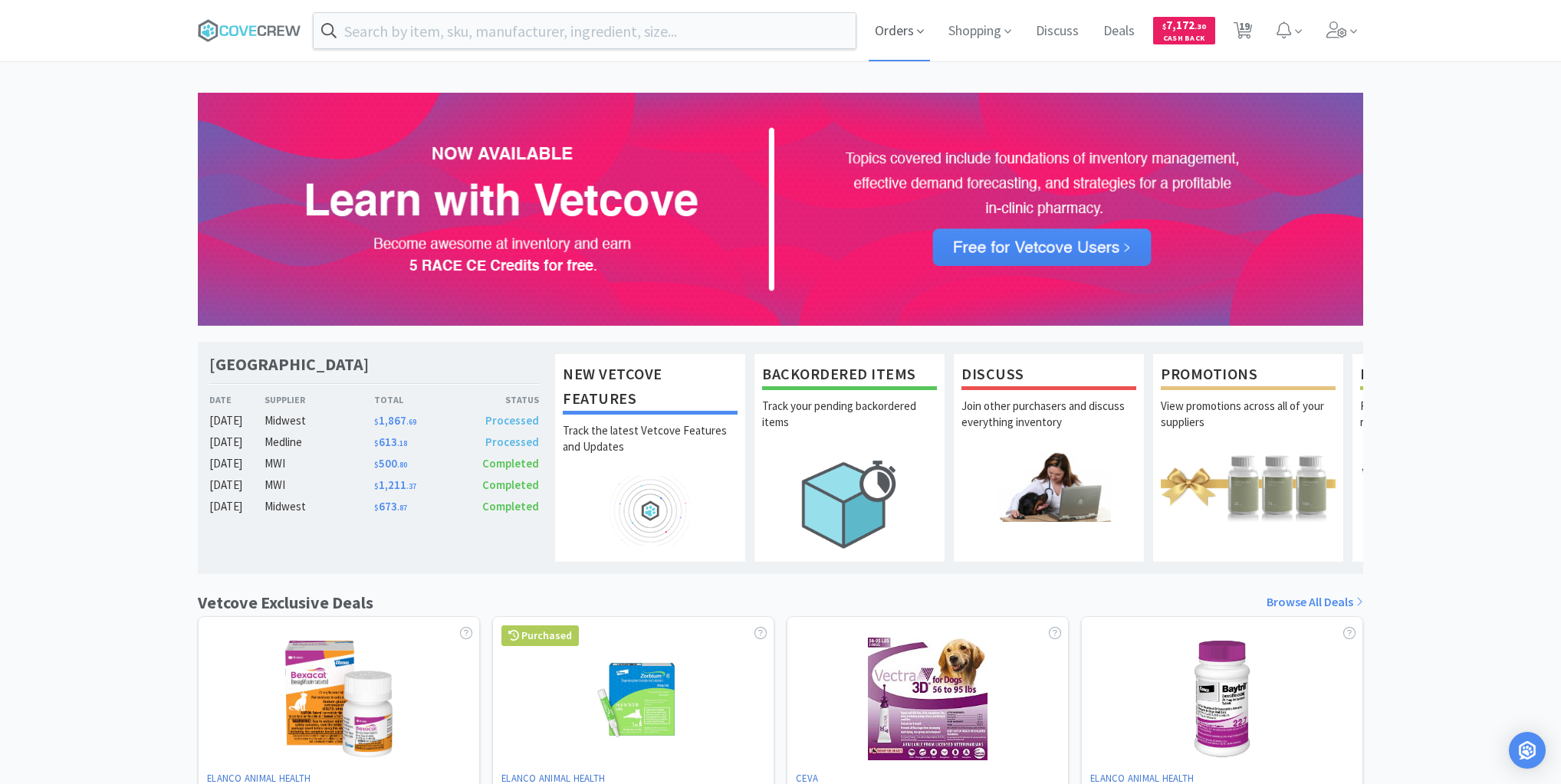
click at [890, 26] on span "Orders" at bounding box center [899, 30] width 61 height 61
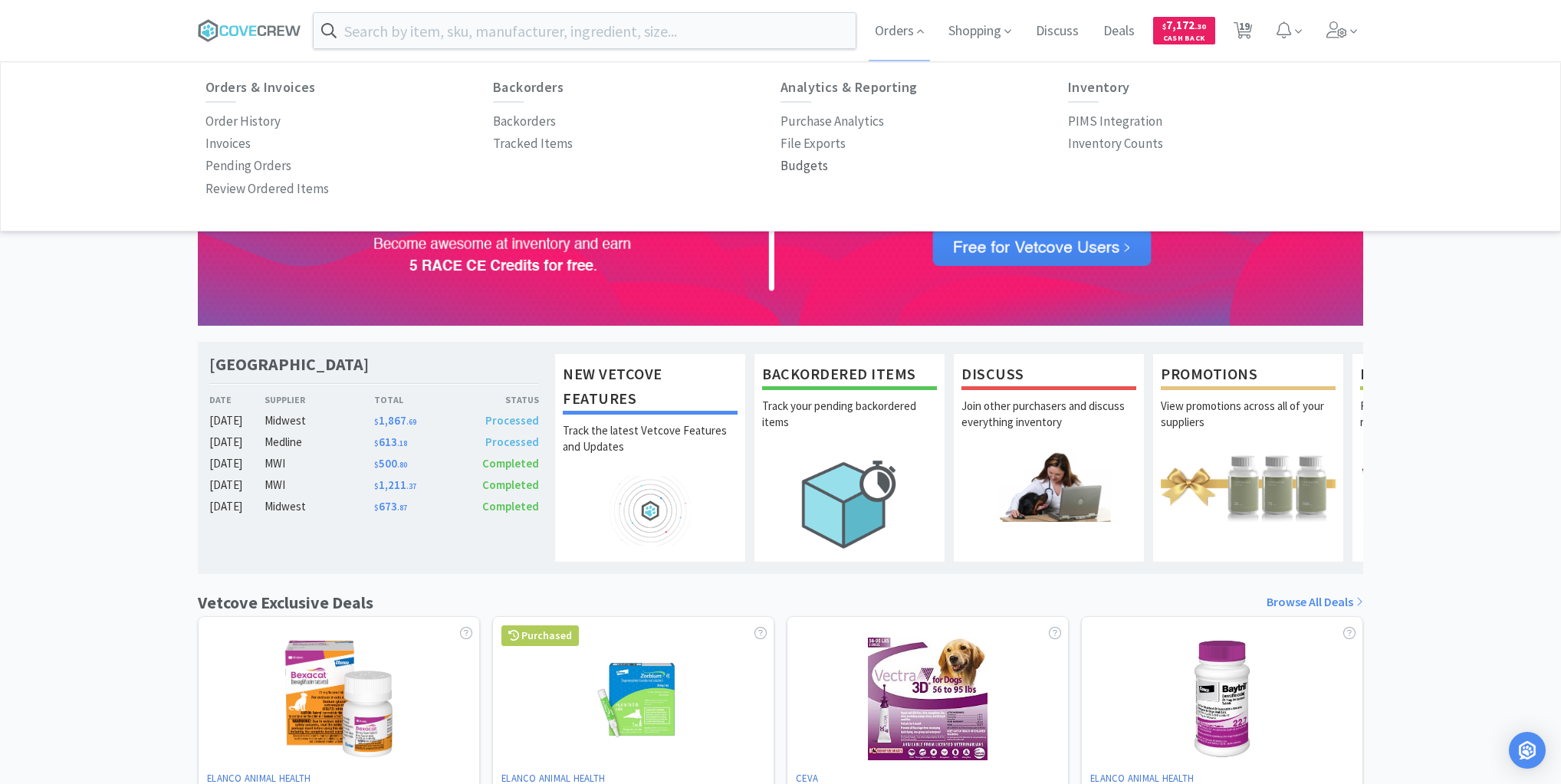
click at [793, 165] on p "Budgets" at bounding box center [805, 165] width 48 height 20
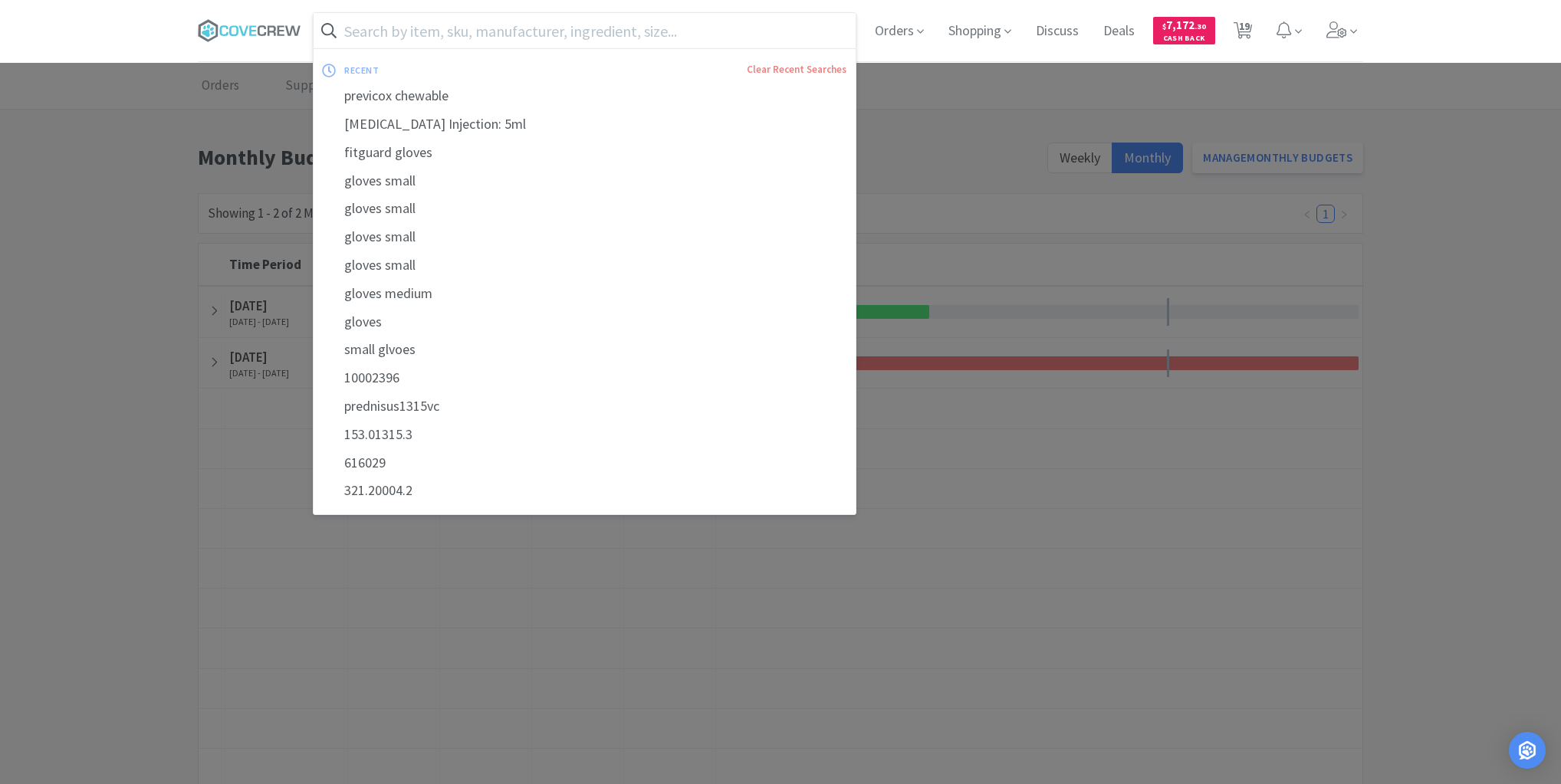
click at [601, 32] on input "text" at bounding box center [585, 31] width 542 height 36
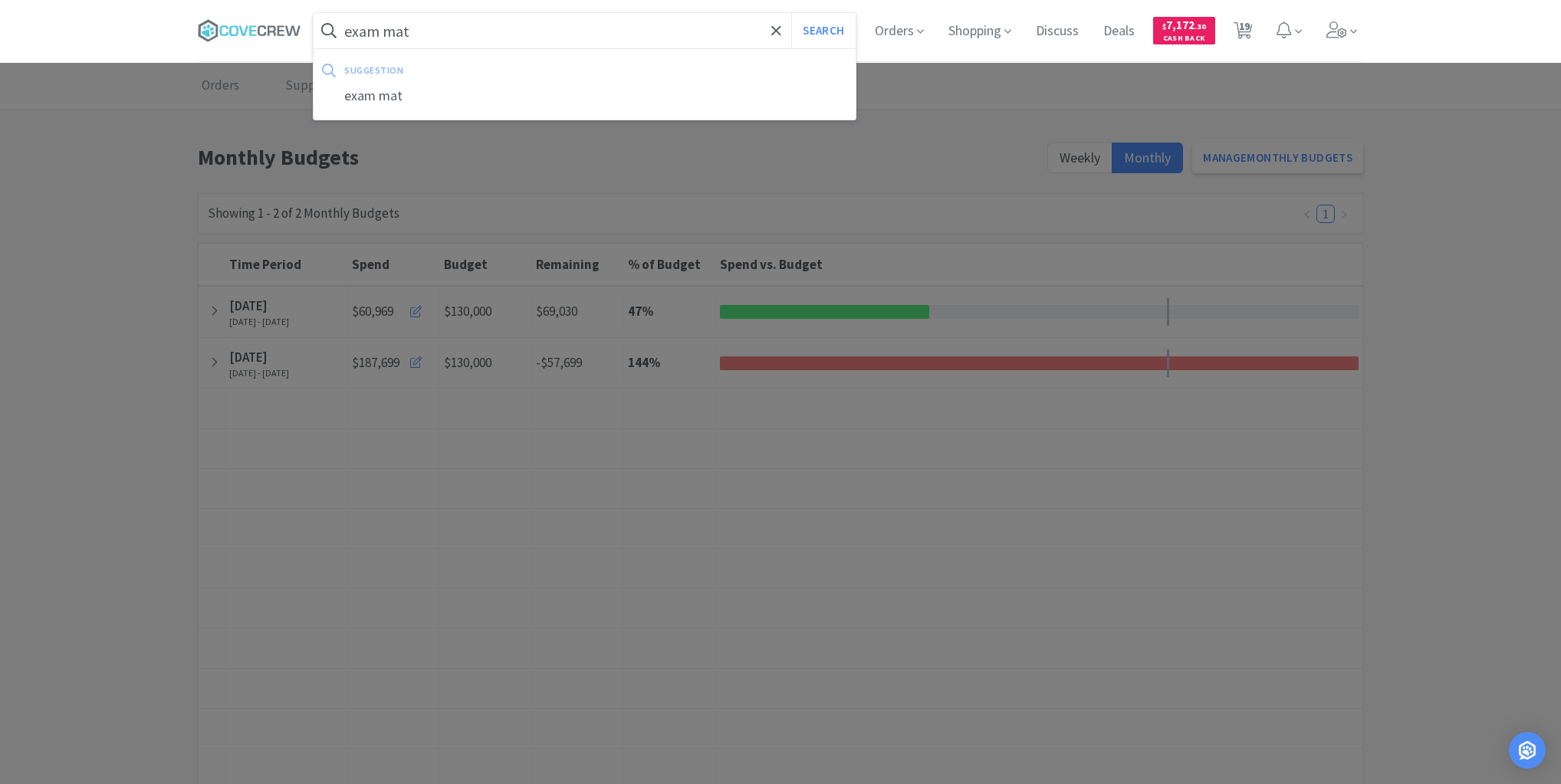
click at [792, 13] on button "Search" at bounding box center [824, 31] width 64 height 36
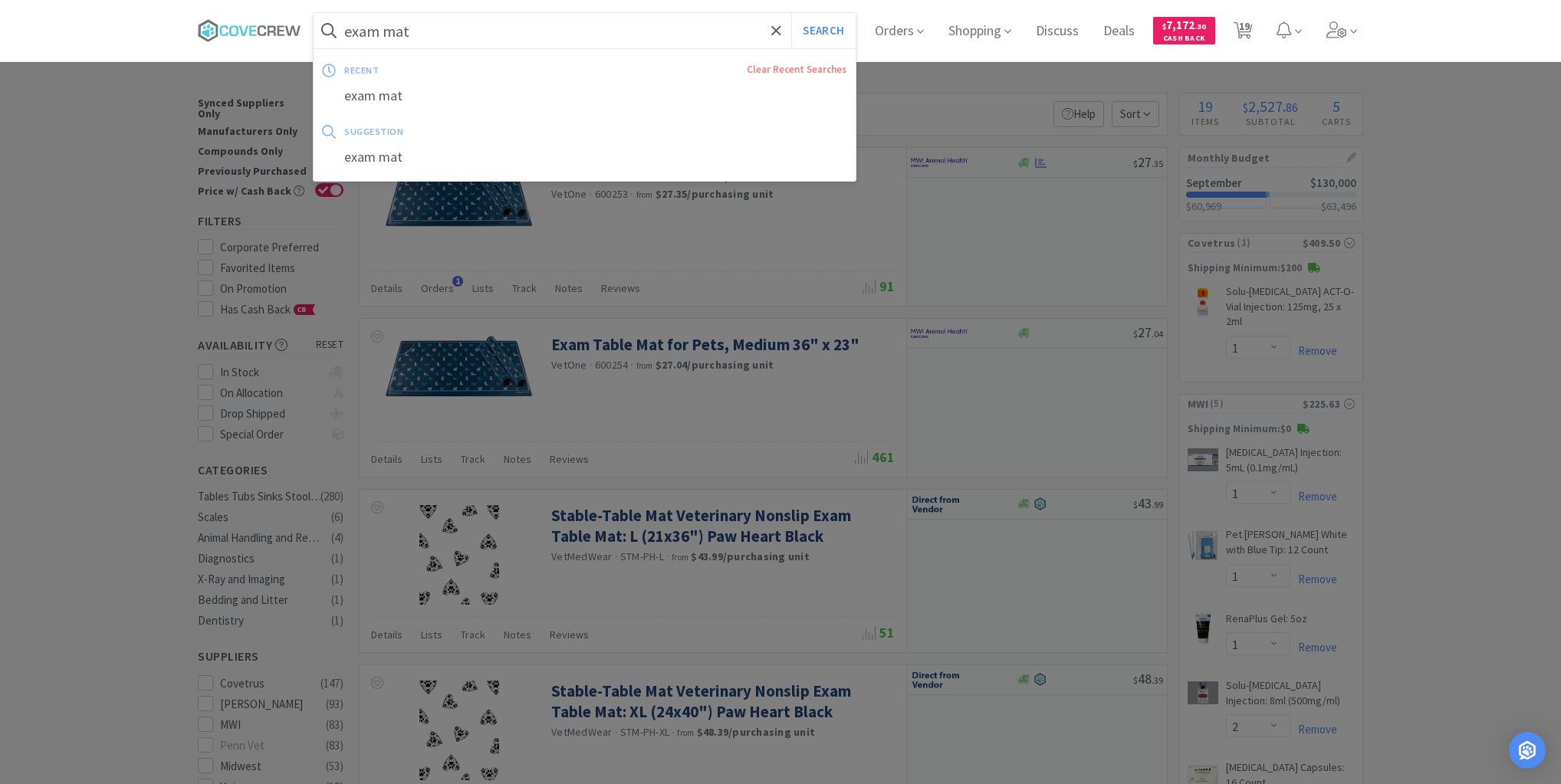
click at [595, 31] on input "exam mat" at bounding box center [585, 31] width 542 height 36
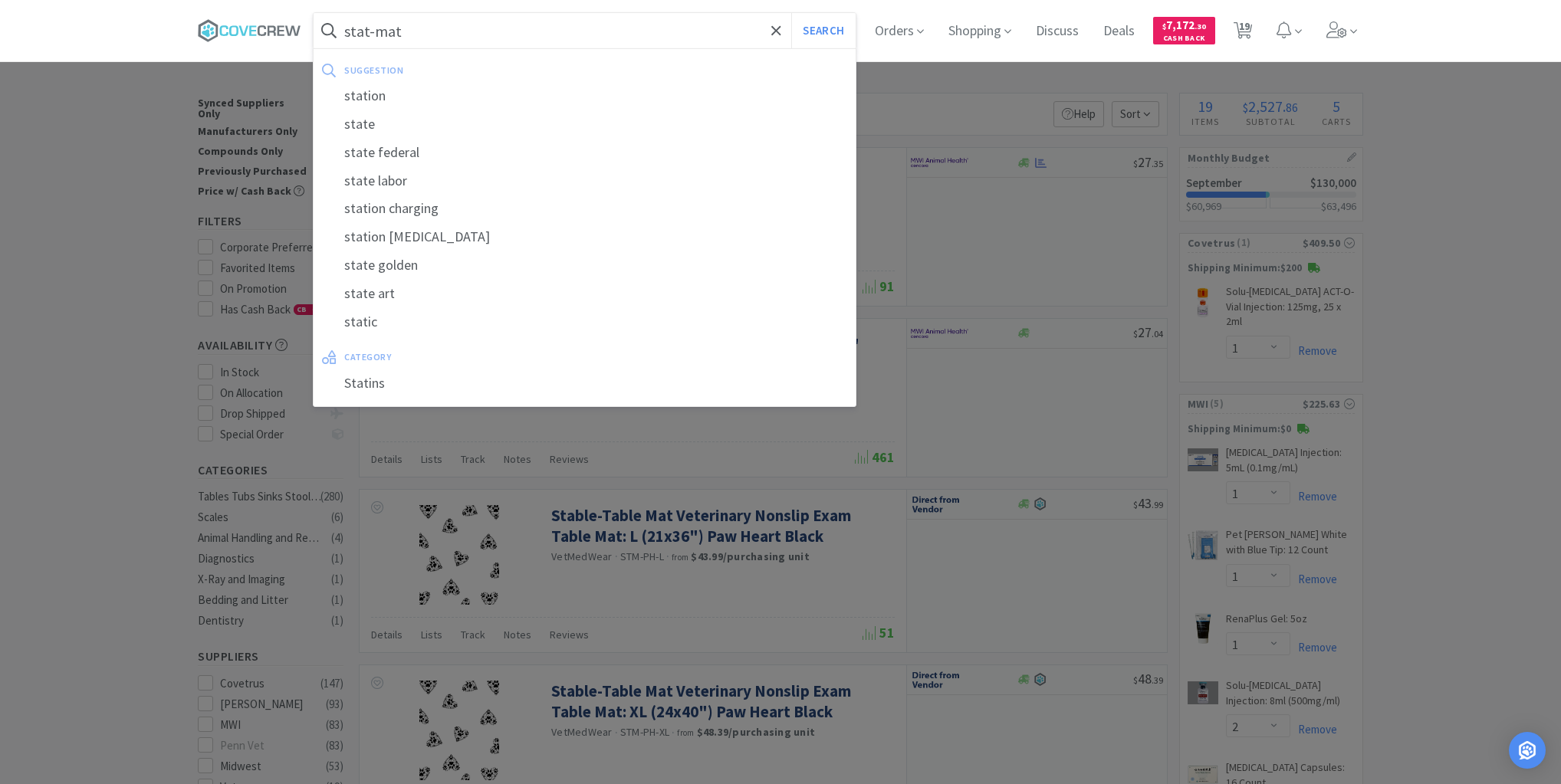
click at [792, 13] on button "Search" at bounding box center [824, 31] width 64 height 36
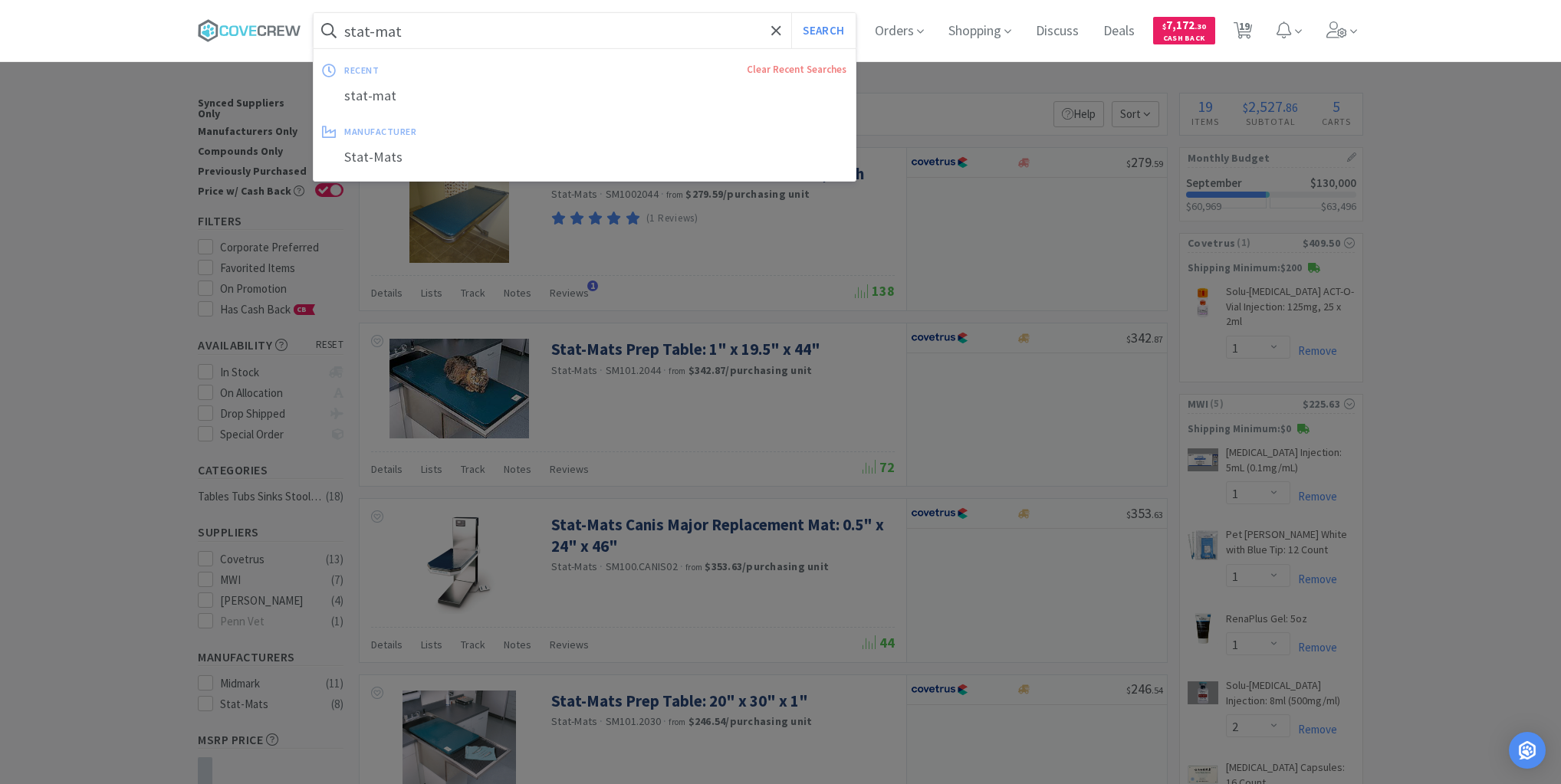
click at [708, 23] on input "stat-mat" at bounding box center [585, 31] width 542 height 36
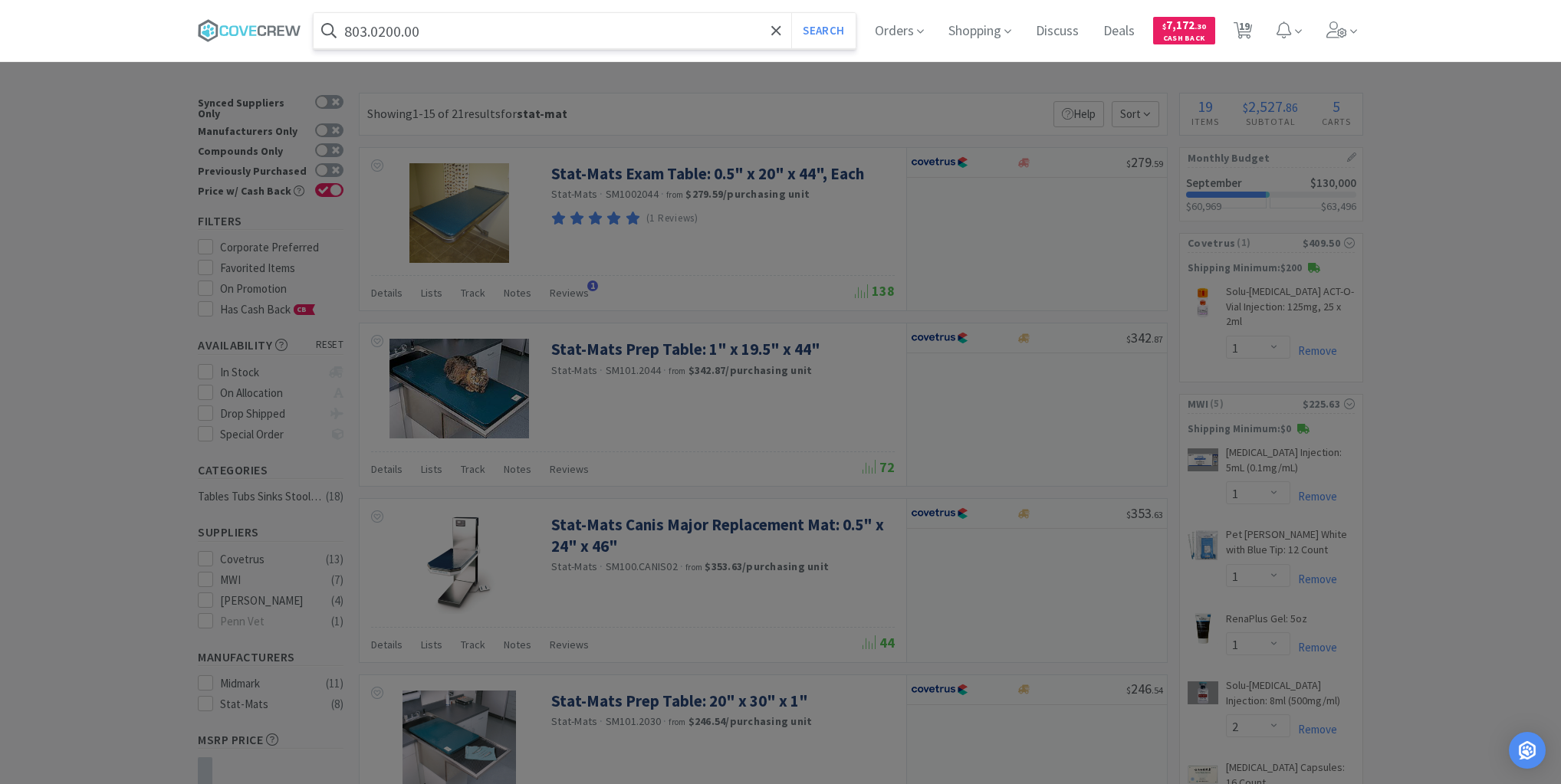
click at [792, 13] on button "Search" at bounding box center [824, 31] width 64 height 36
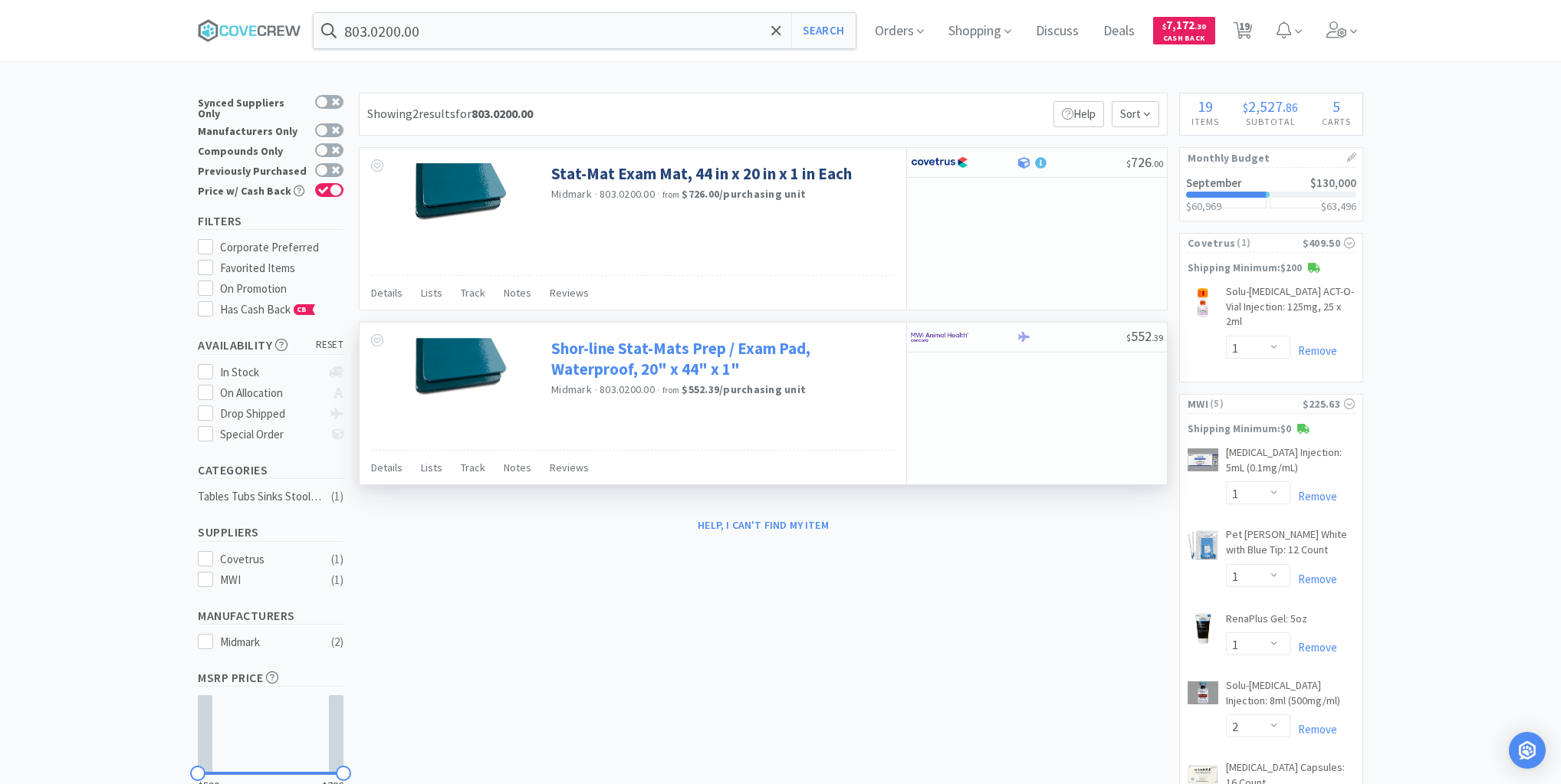
click at [603, 344] on link "Shor-line Stat-Mats Prep / Exam Pad, Waterproof, 20" x 44" x 1"" at bounding box center [721, 359] width 339 height 42
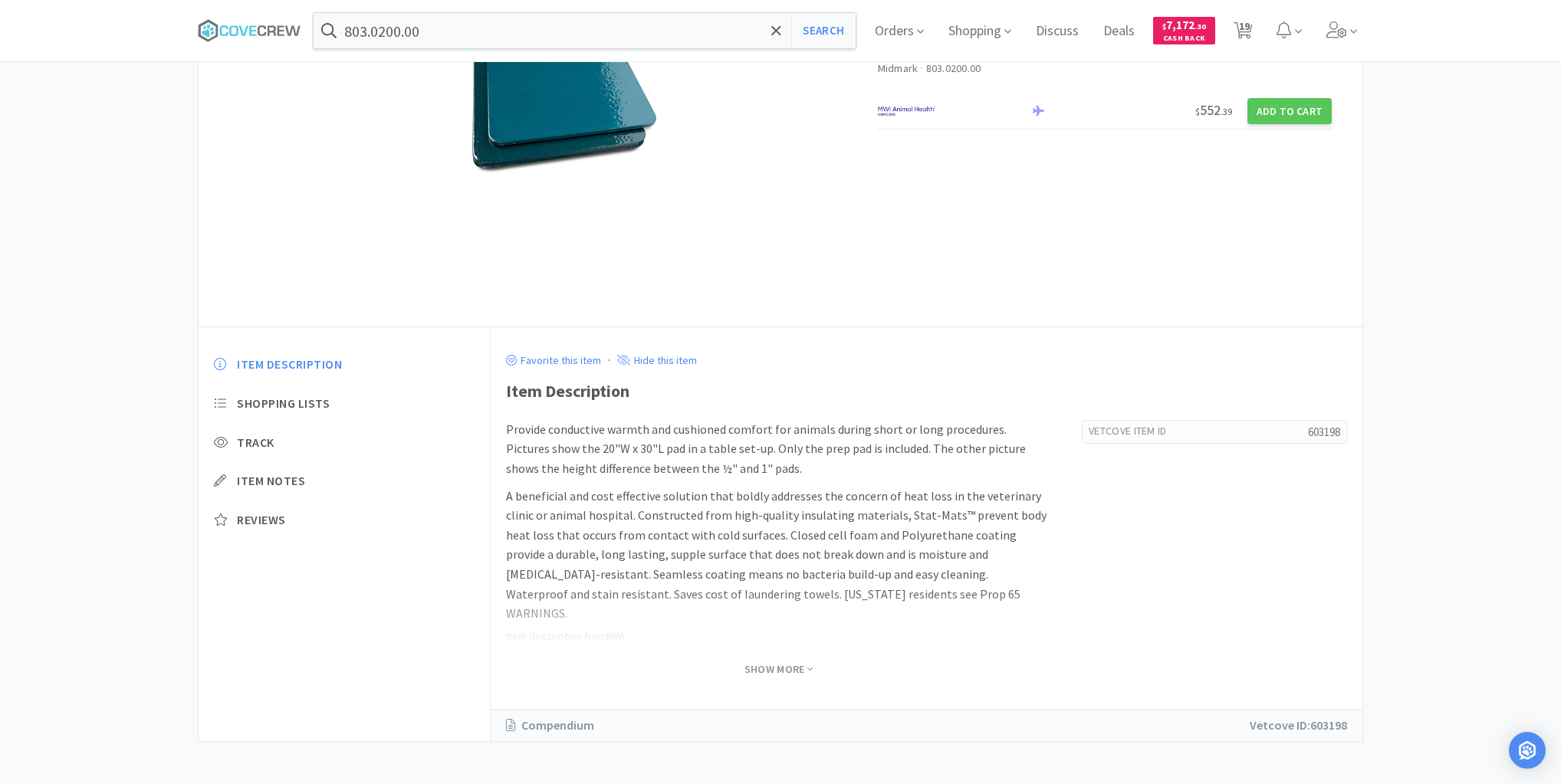
scroll to position [150, 0]
click at [772, 663] on span "Show More" at bounding box center [778, 666] width 68 height 14
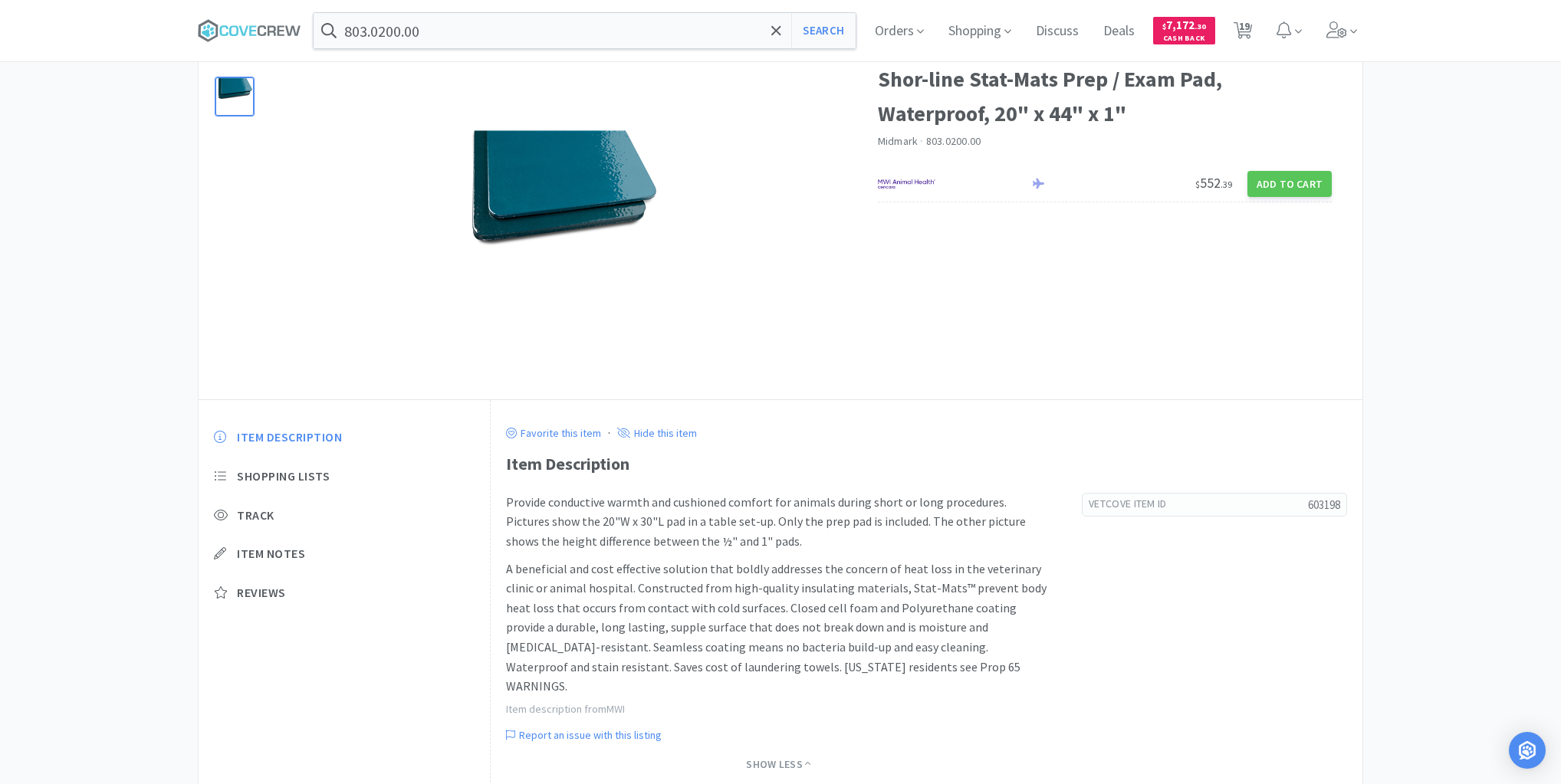
scroll to position [0, 0]
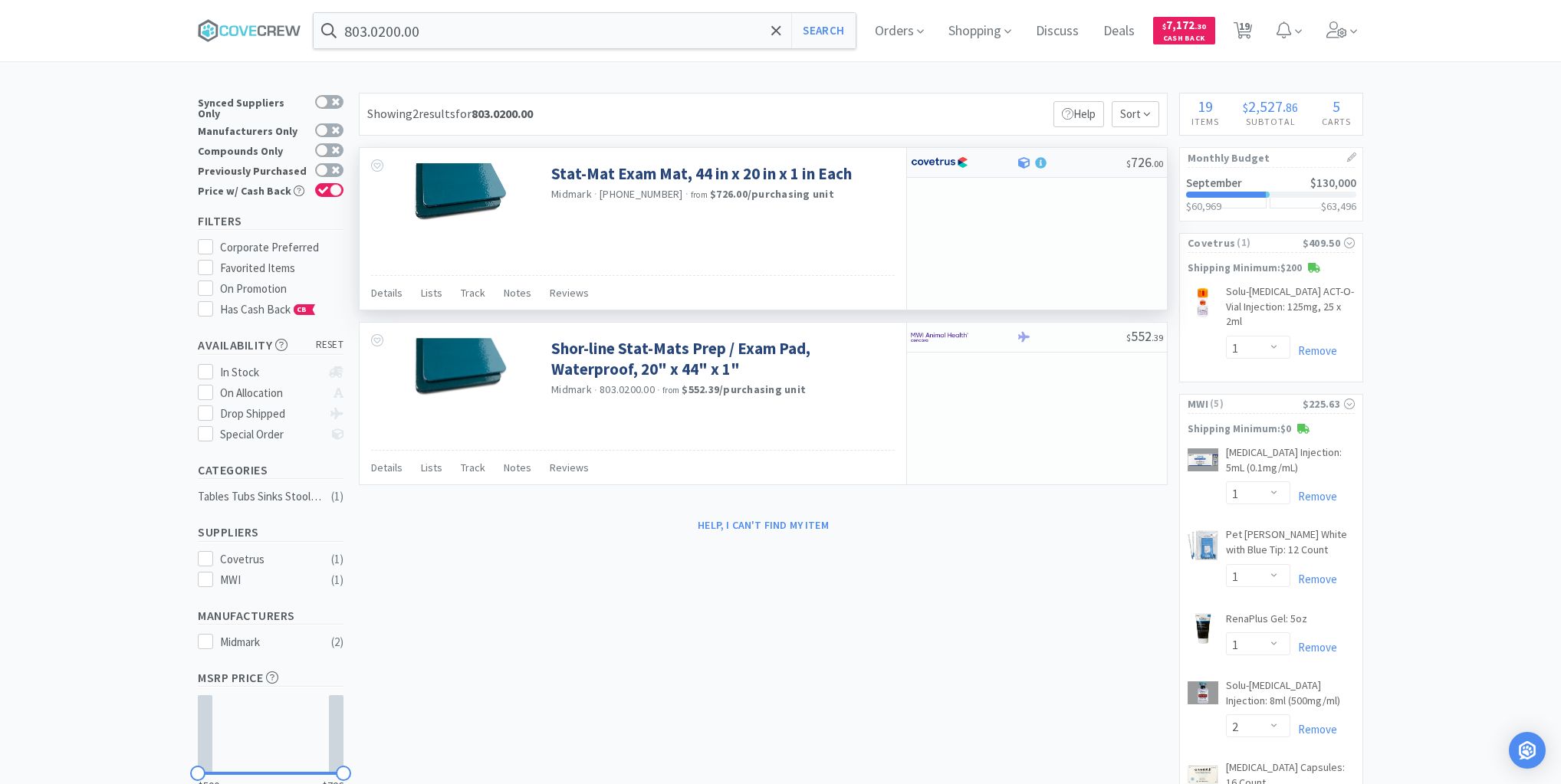
click at [989, 168] on div at bounding box center [952, 162] width 84 height 26
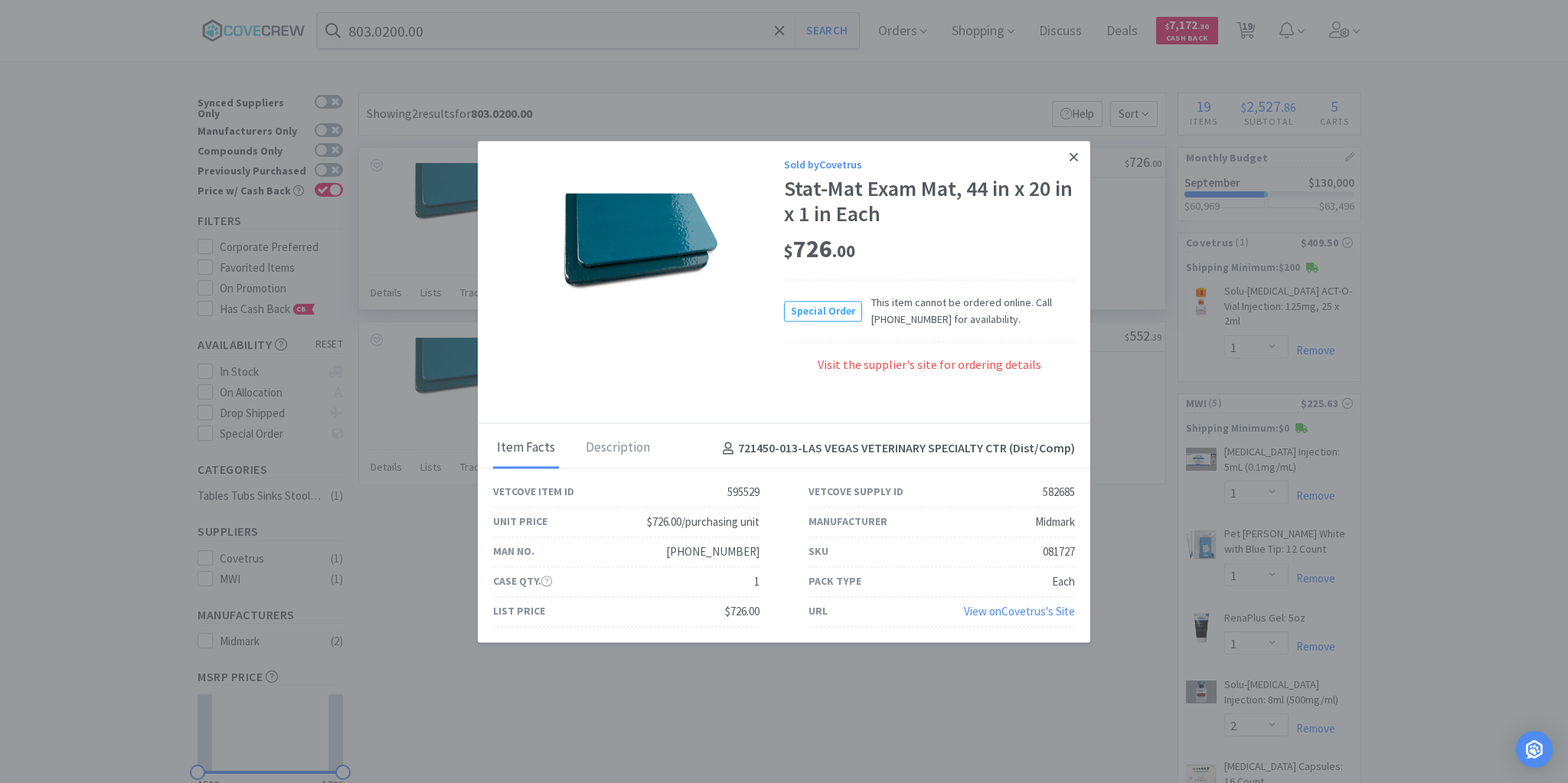
click at [1071, 160] on icon at bounding box center [1073, 156] width 8 height 8
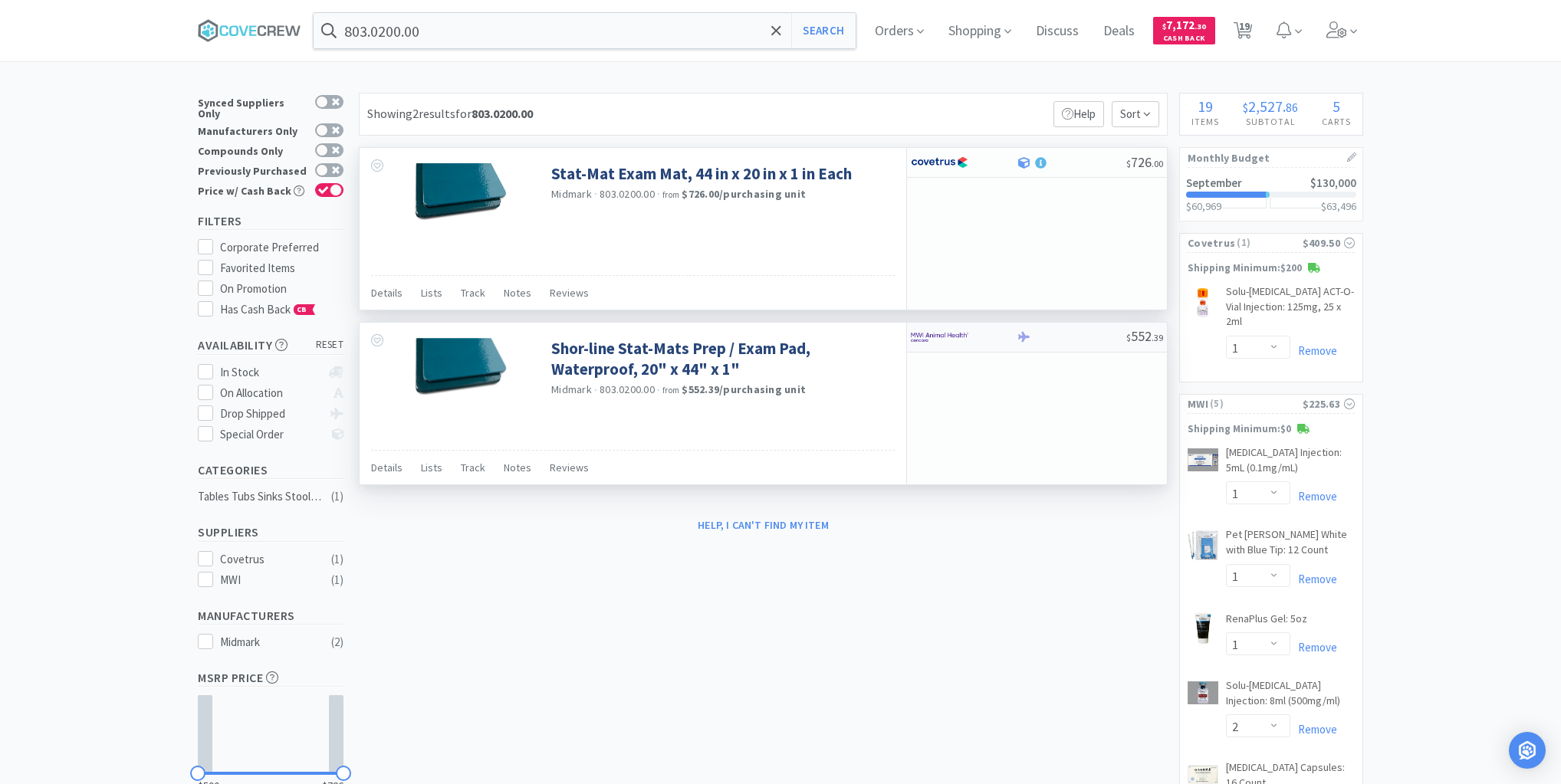
click at [1055, 338] on div at bounding box center [1071, 337] width 110 height 12
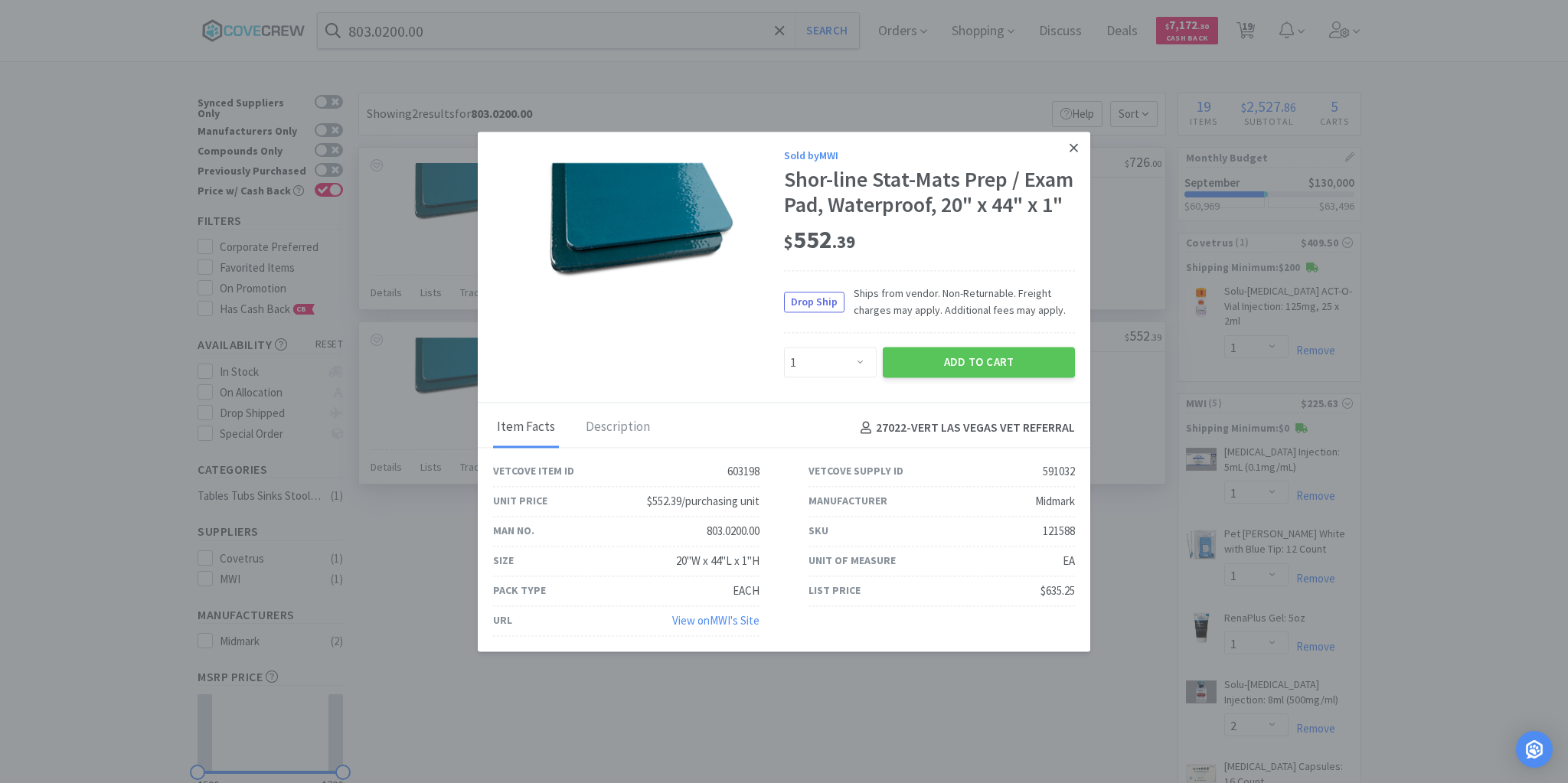
click at [1070, 151] on icon at bounding box center [1073, 146] width 8 height 8
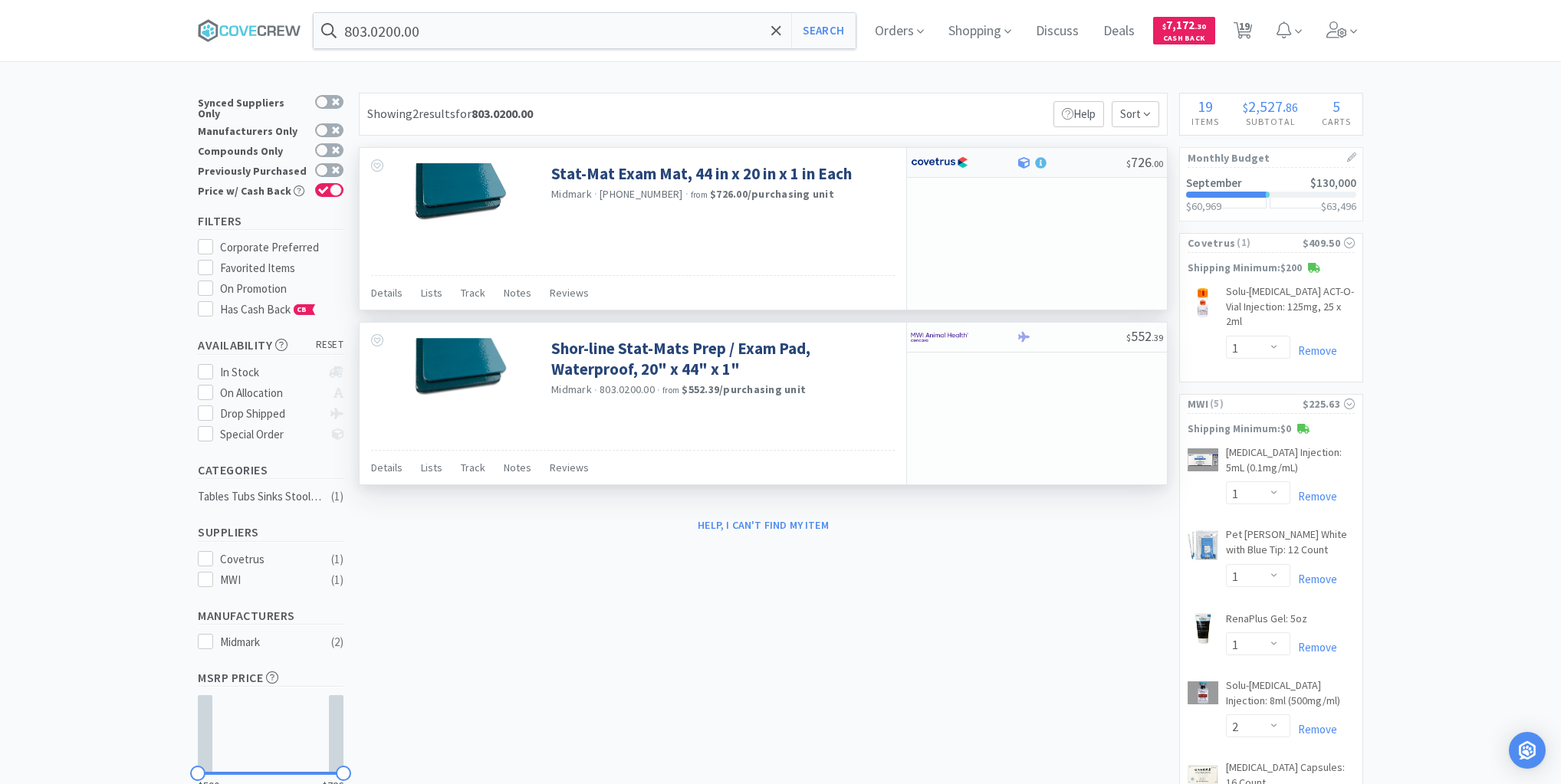
click at [988, 162] on div at bounding box center [952, 162] width 84 height 26
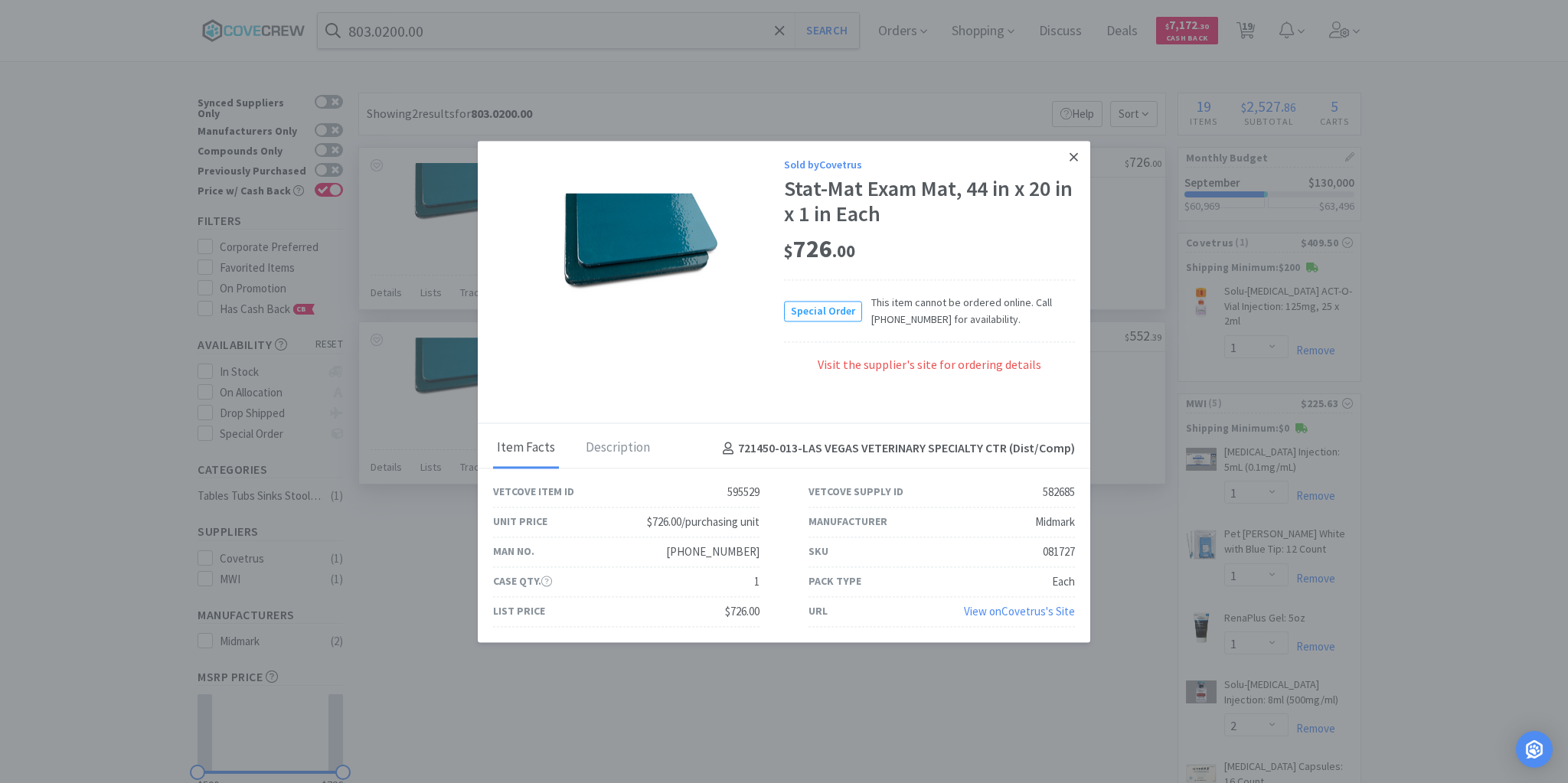
click at [1076, 155] on icon at bounding box center [1073, 156] width 8 height 8
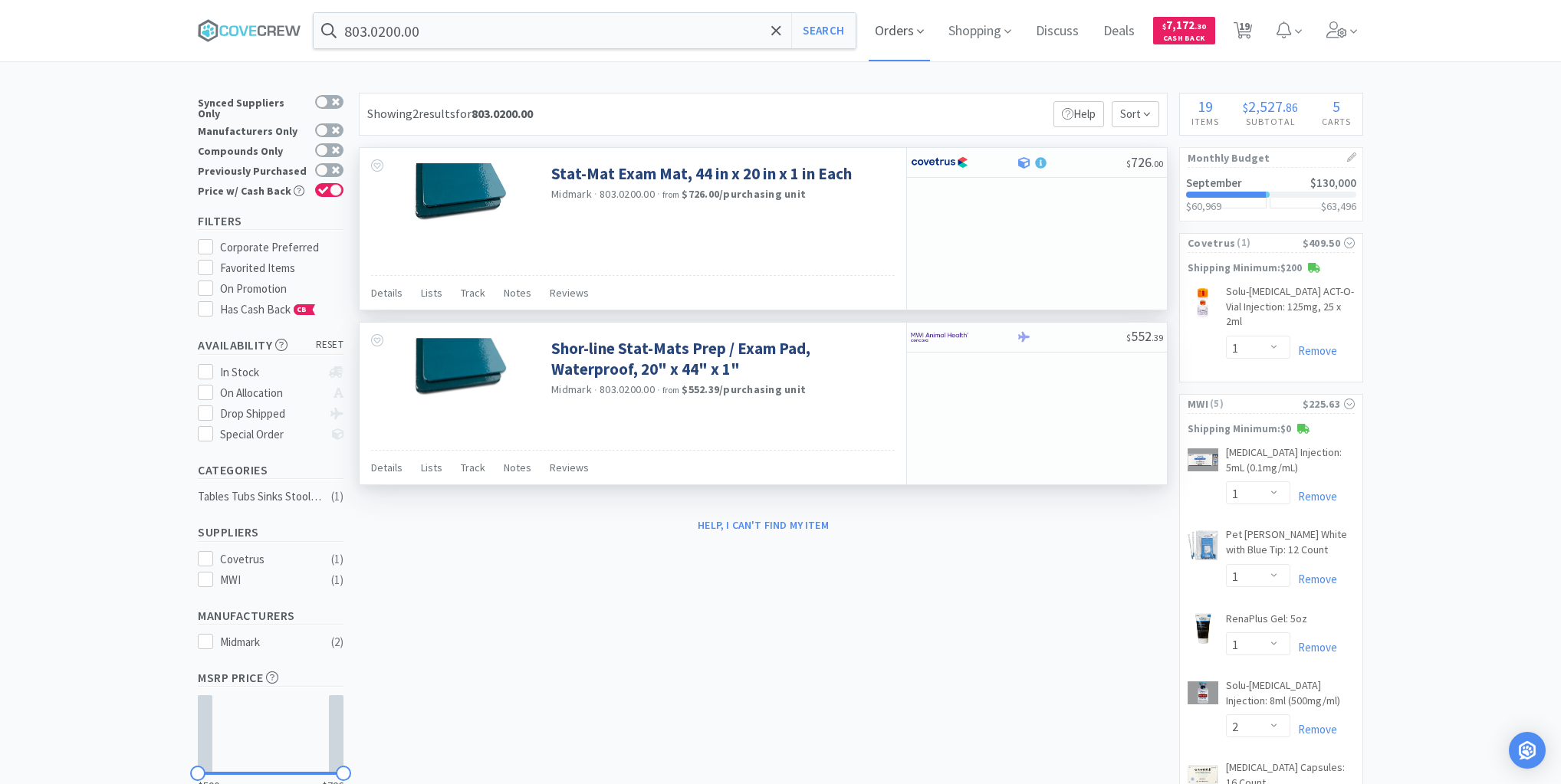
click at [914, 33] on span "Orders" at bounding box center [899, 30] width 61 height 61
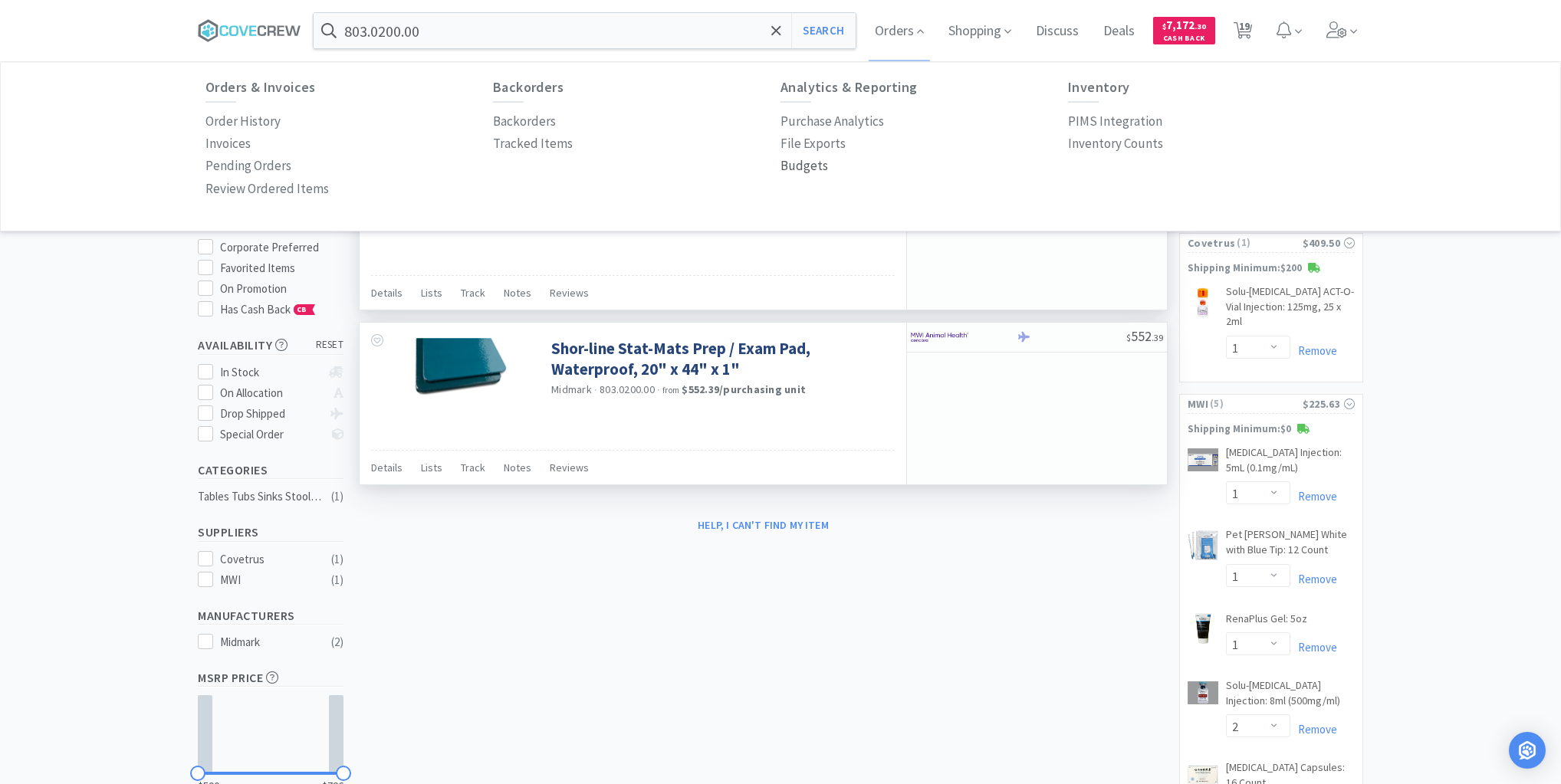
click at [797, 169] on p "Budgets" at bounding box center [805, 165] width 48 height 20
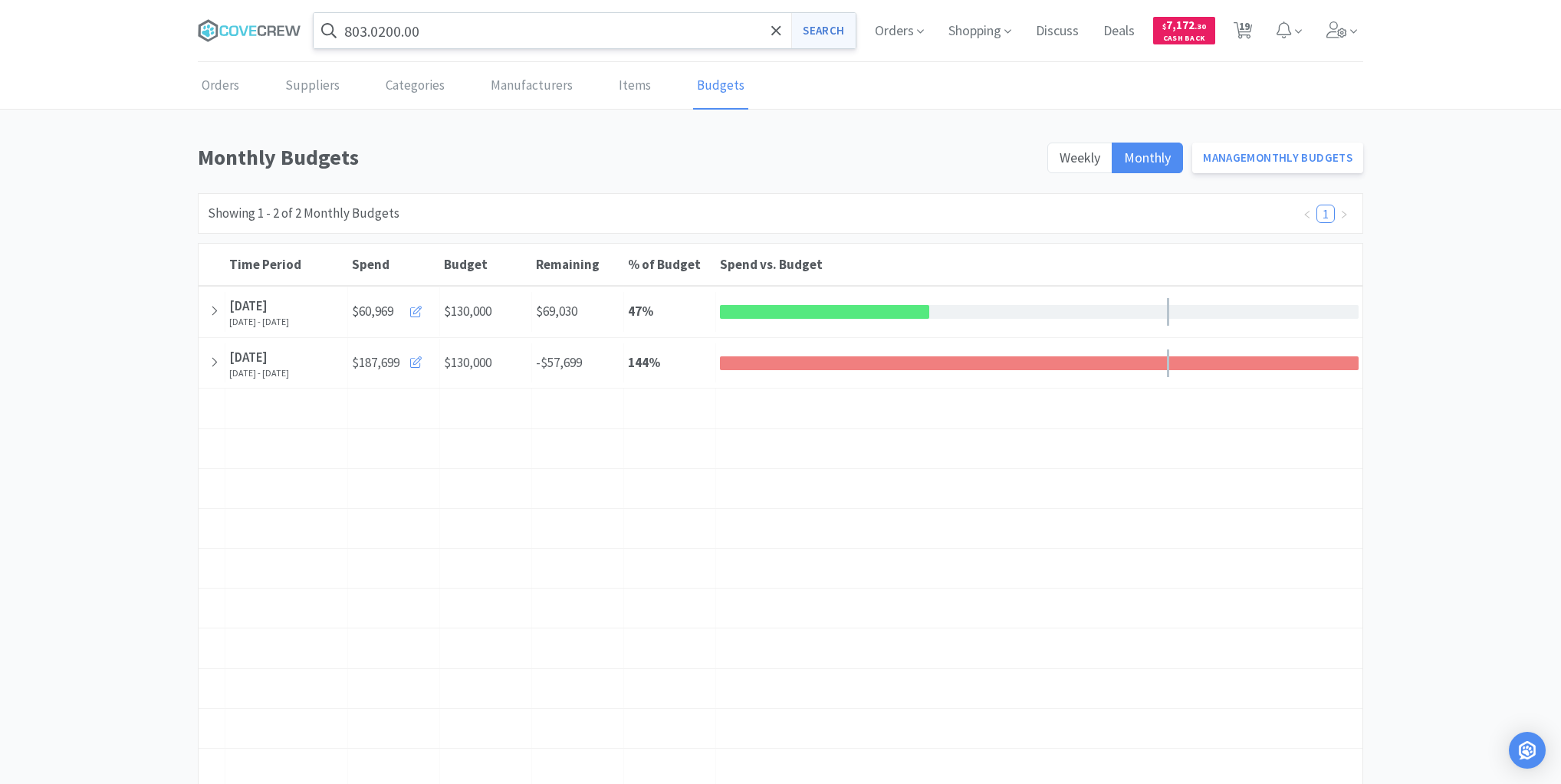
click at [819, 34] on button "Search" at bounding box center [824, 31] width 64 height 36
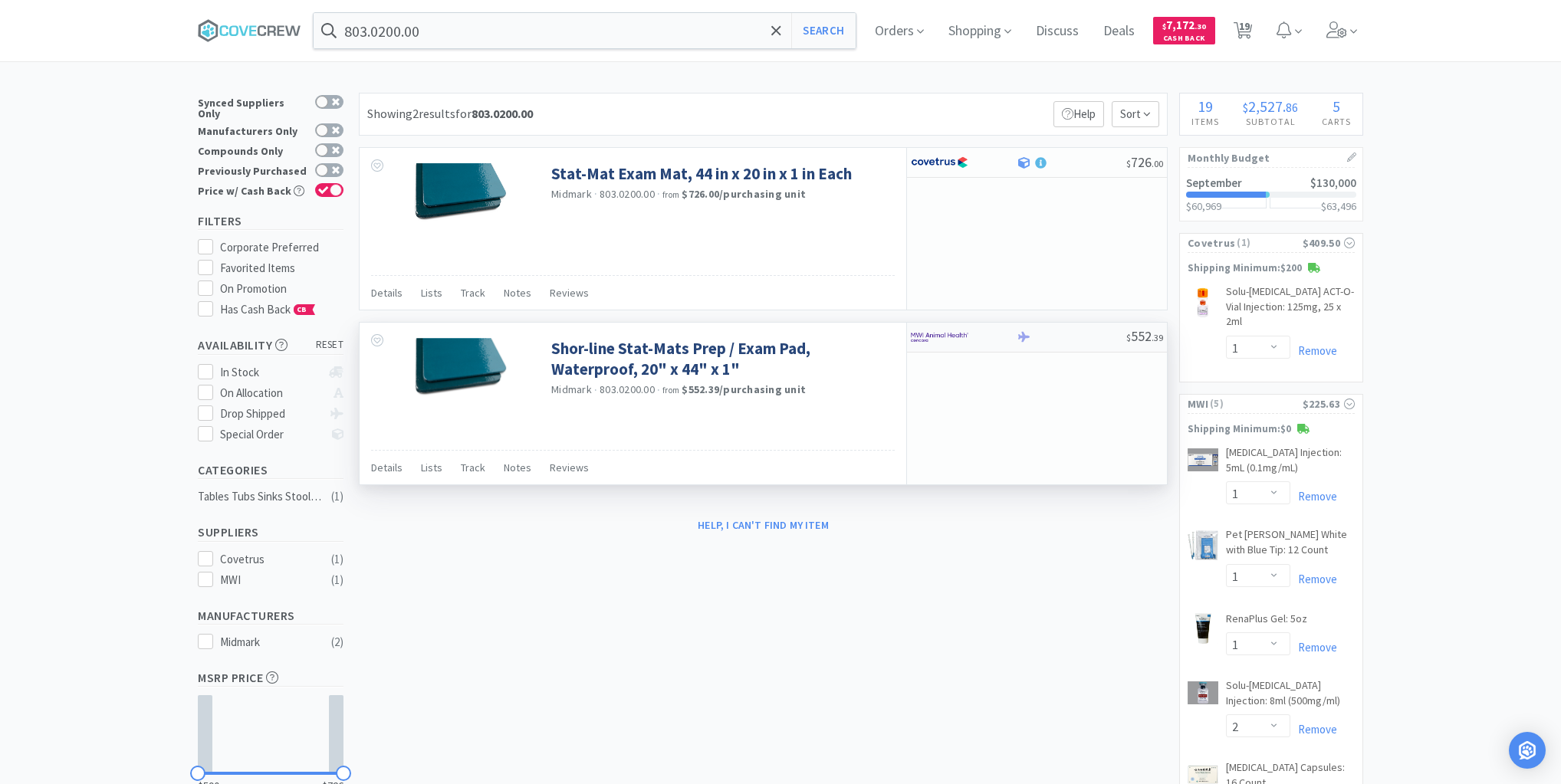
click at [995, 340] on div at bounding box center [963, 337] width 105 height 26
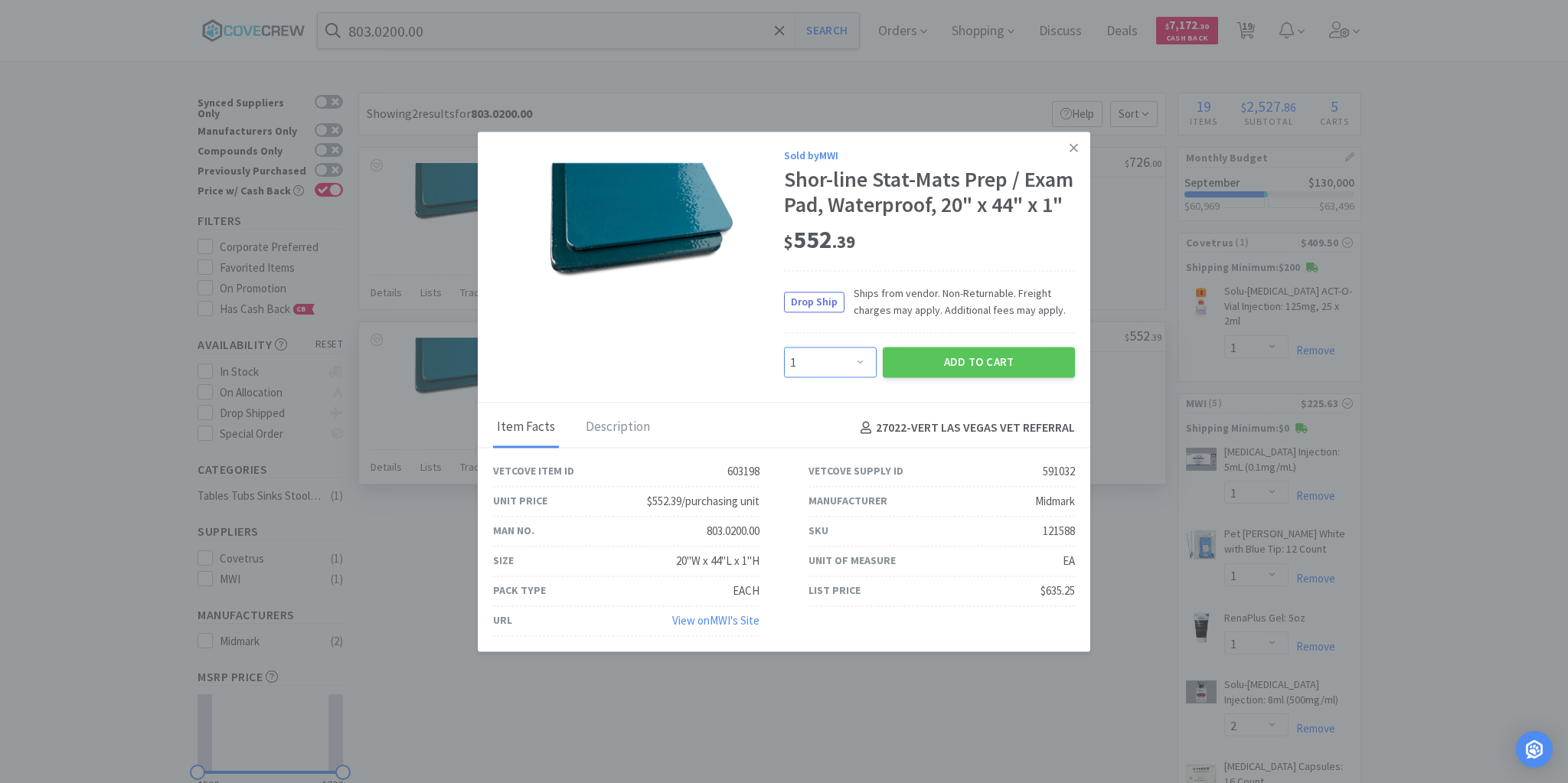
click at [864, 359] on select "Enter Quantity 1 2 3 4 5 6 7 8 9 10 11 12 13 14 15 16 17 18 19 20 Enter Quantity" at bounding box center [830, 363] width 92 height 31
click at [1078, 144] on link at bounding box center [1073, 147] width 27 height 33
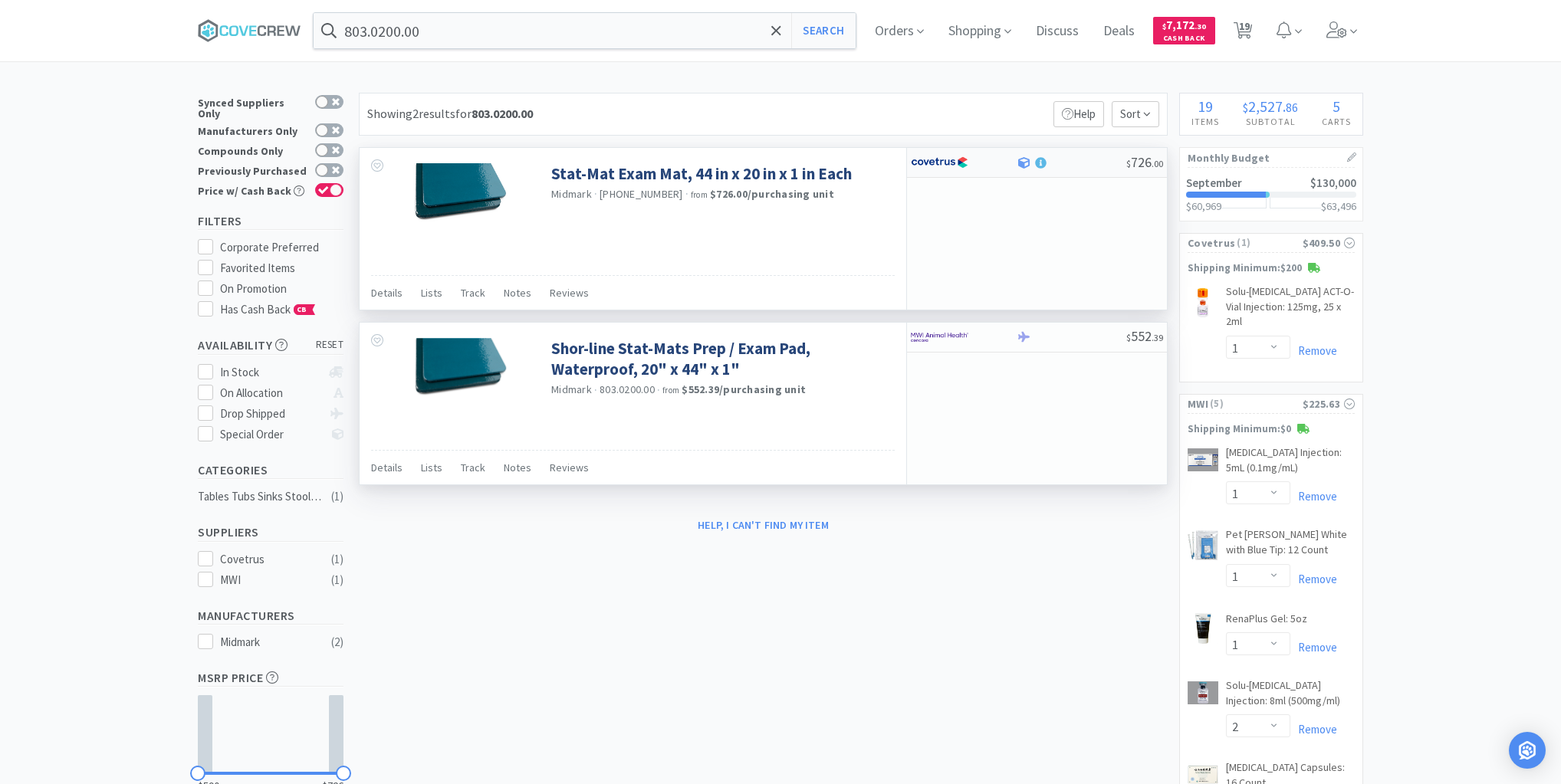
click at [1081, 160] on div at bounding box center [1071, 162] width 110 height 12
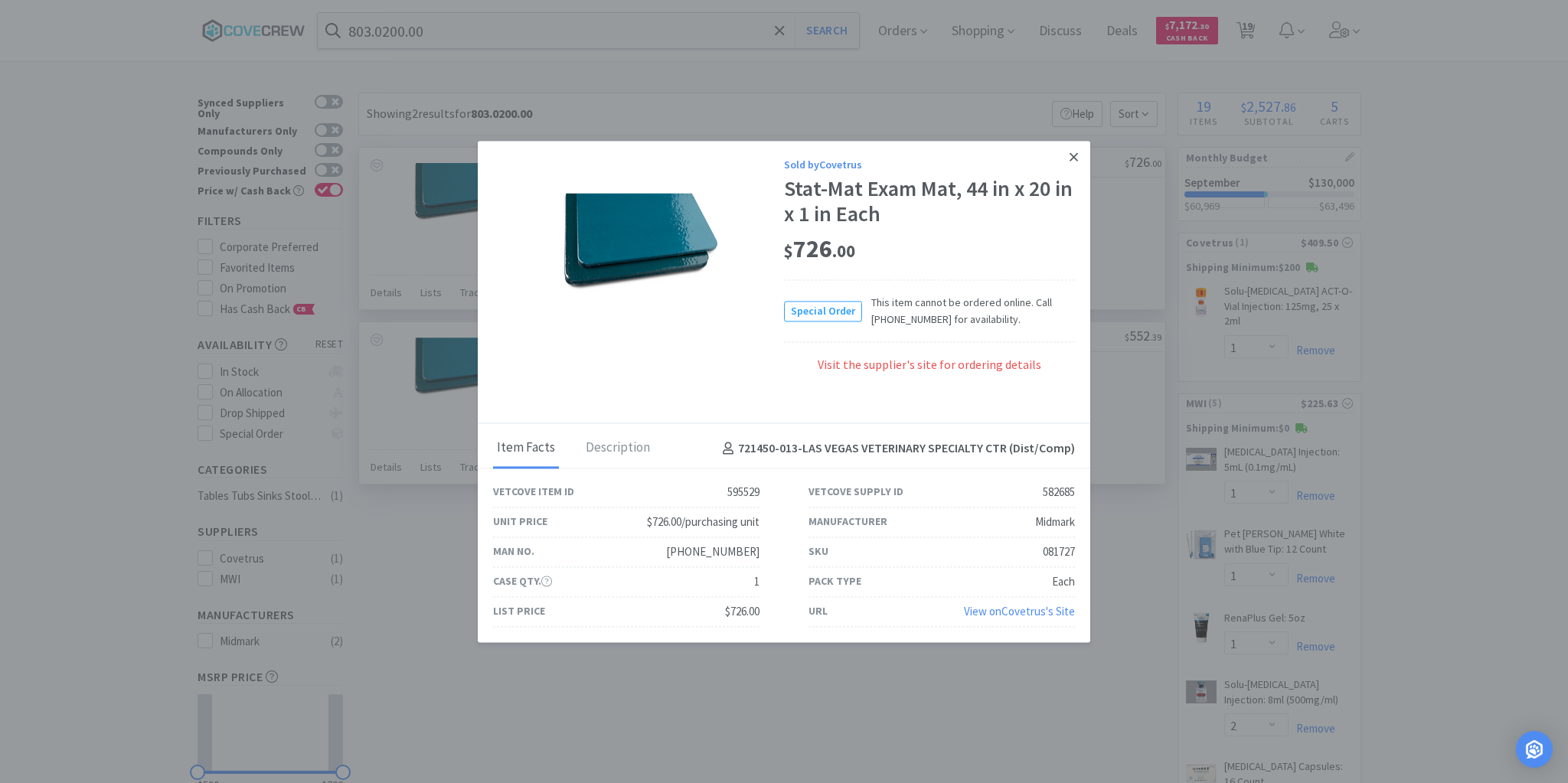
click at [1071, 155] on icon at bounding box center [1073, 156] width 8 height 8
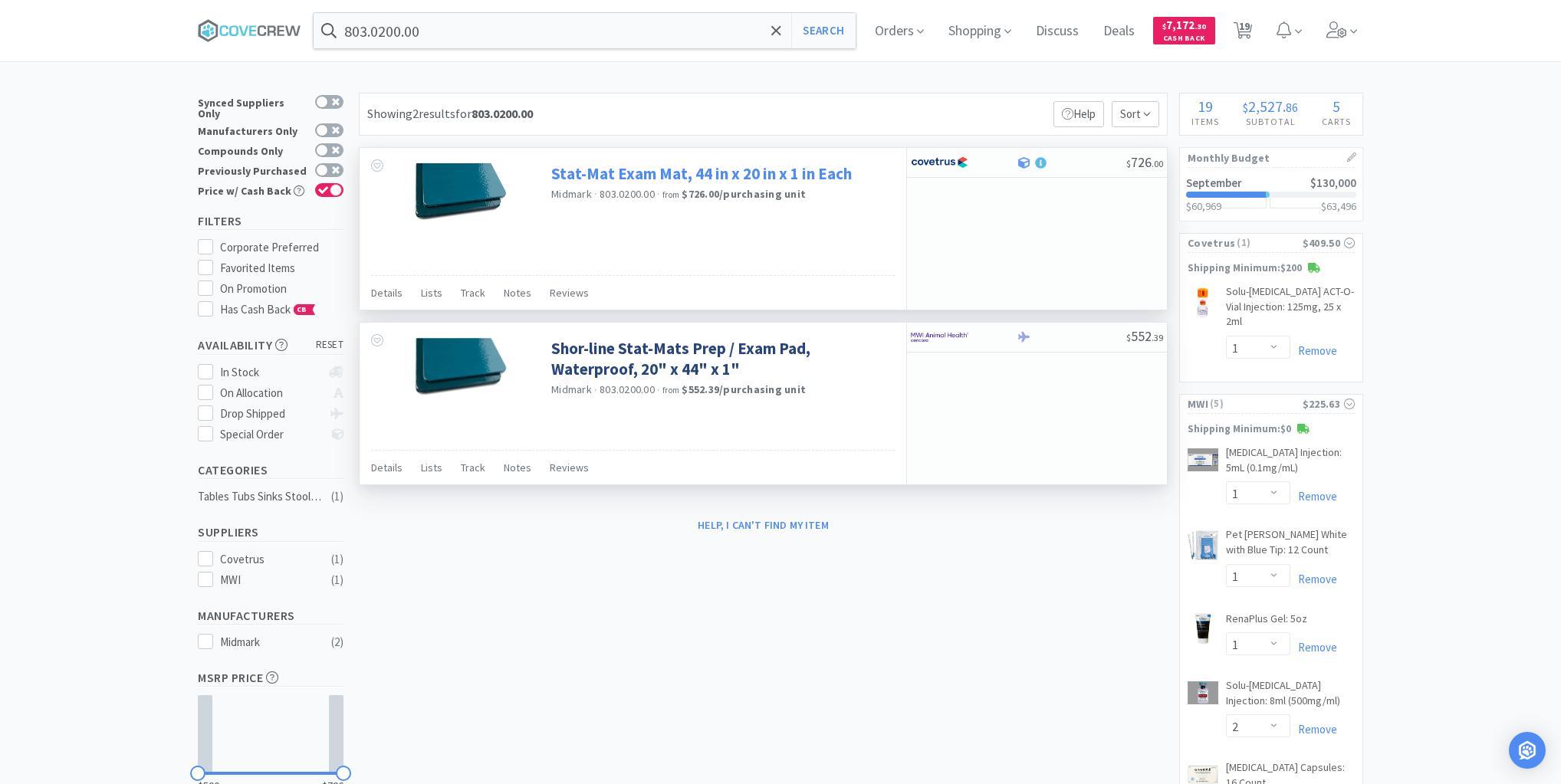
click at [661, 177] on link "Stat-Mat Exam Mat, 44 in x 20 in x 1 in Each" at bounding box center [702, 173] width 300 height 20
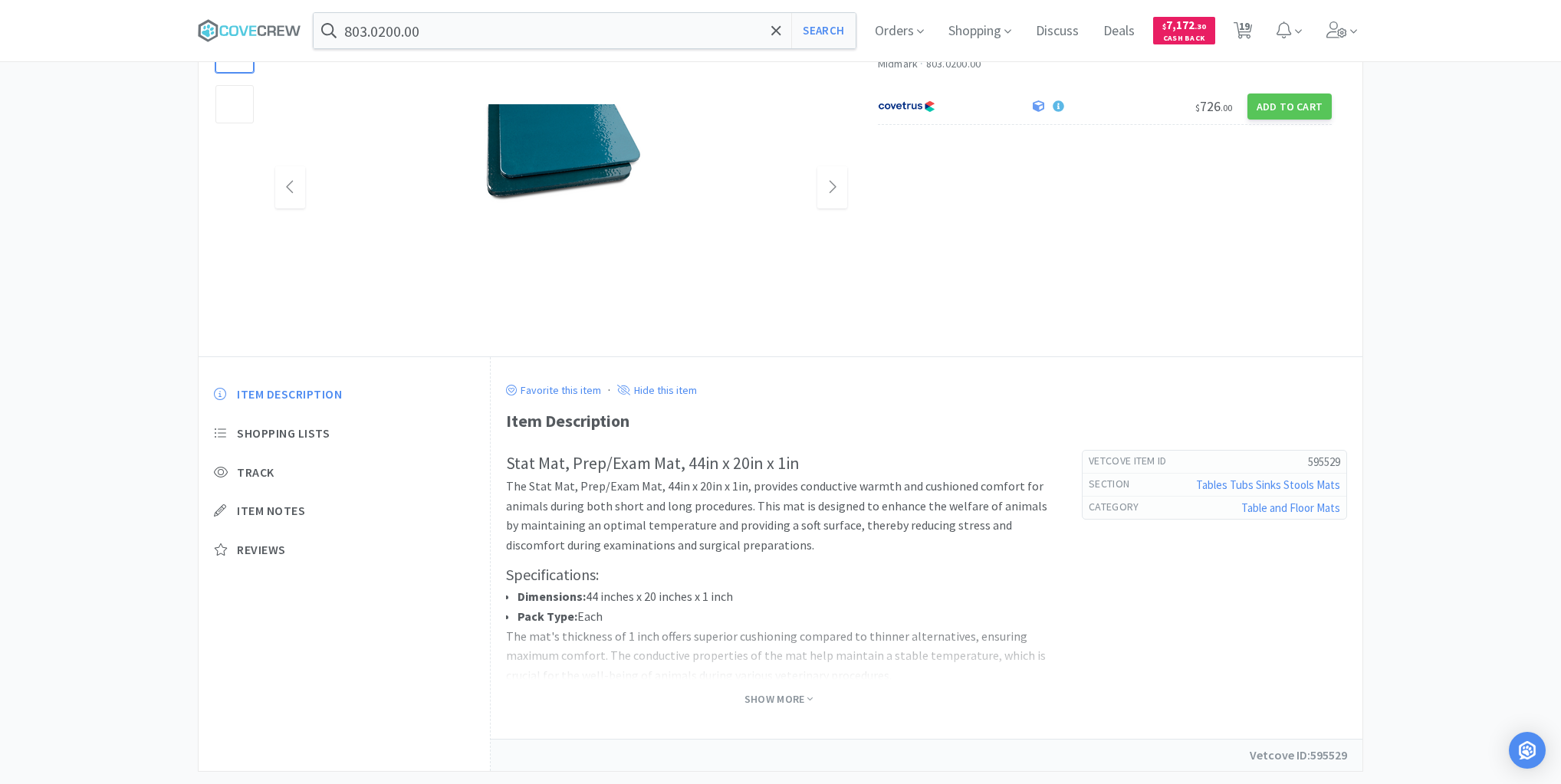
scroll to position [123, 0]
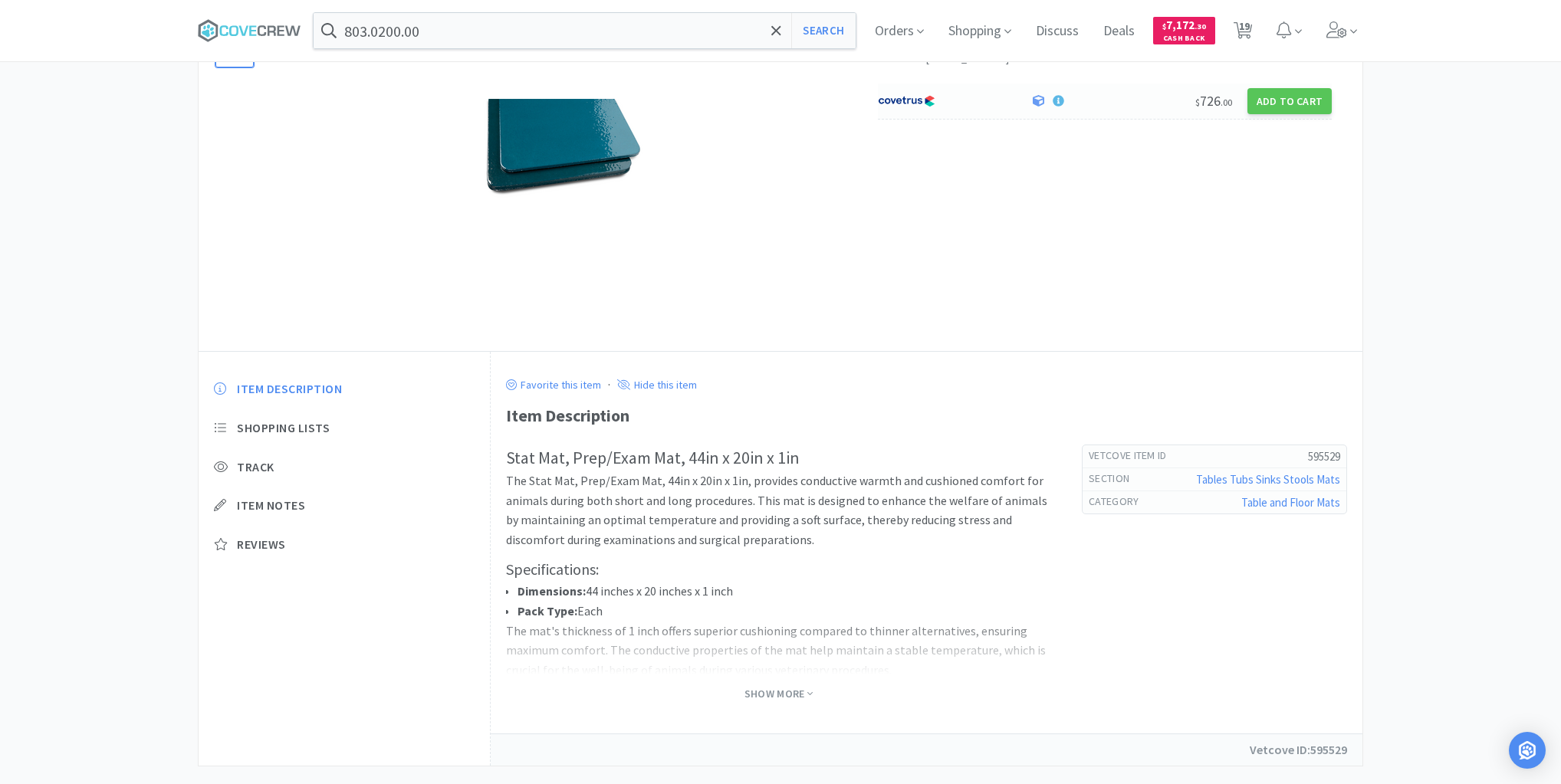
click at [1009, 104] on div at bounding box center [946, 100] width 137 height 26
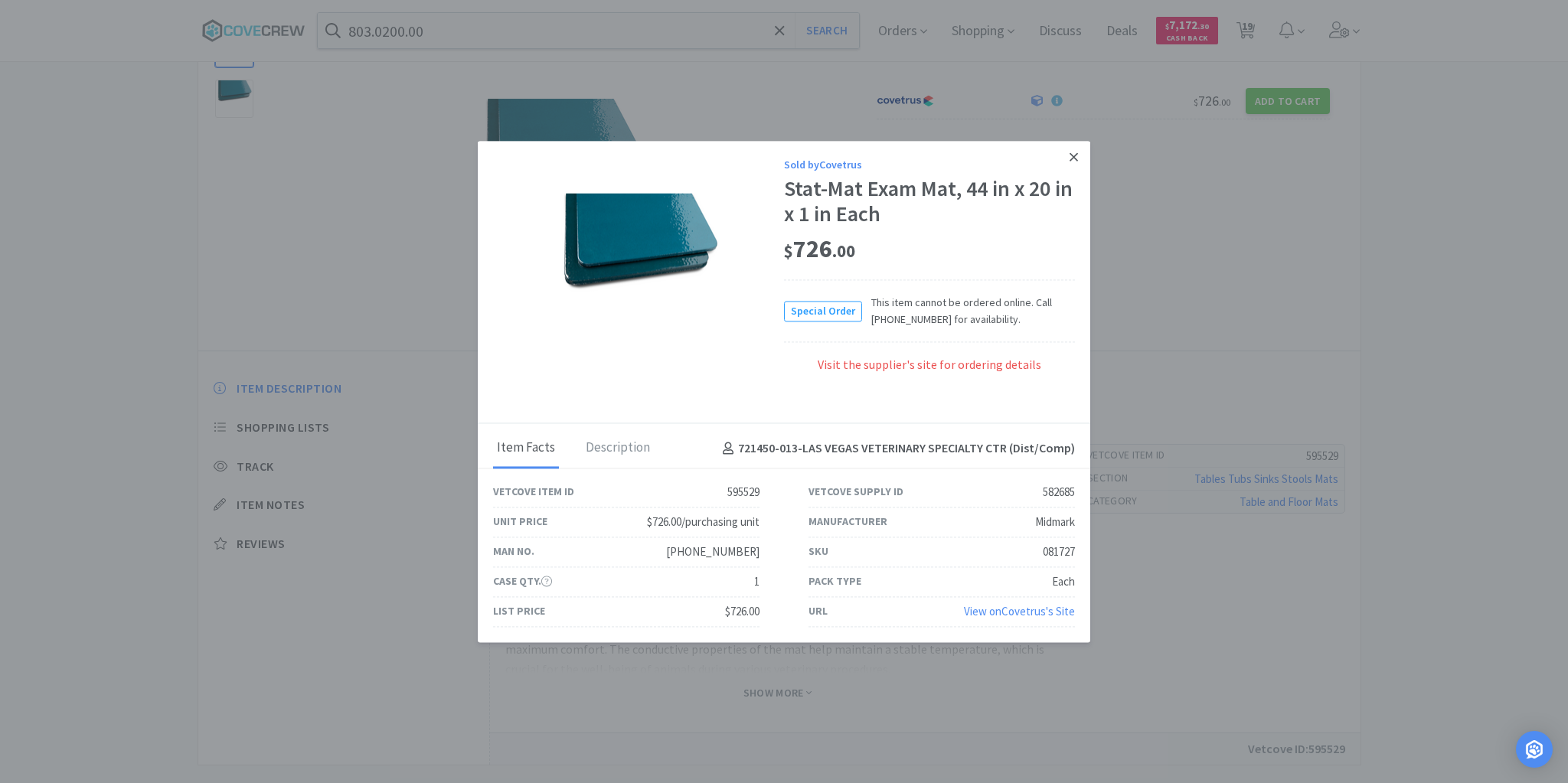
click at [1072, 157] on icon at bounding box center [1073, 156] width 8 height 8
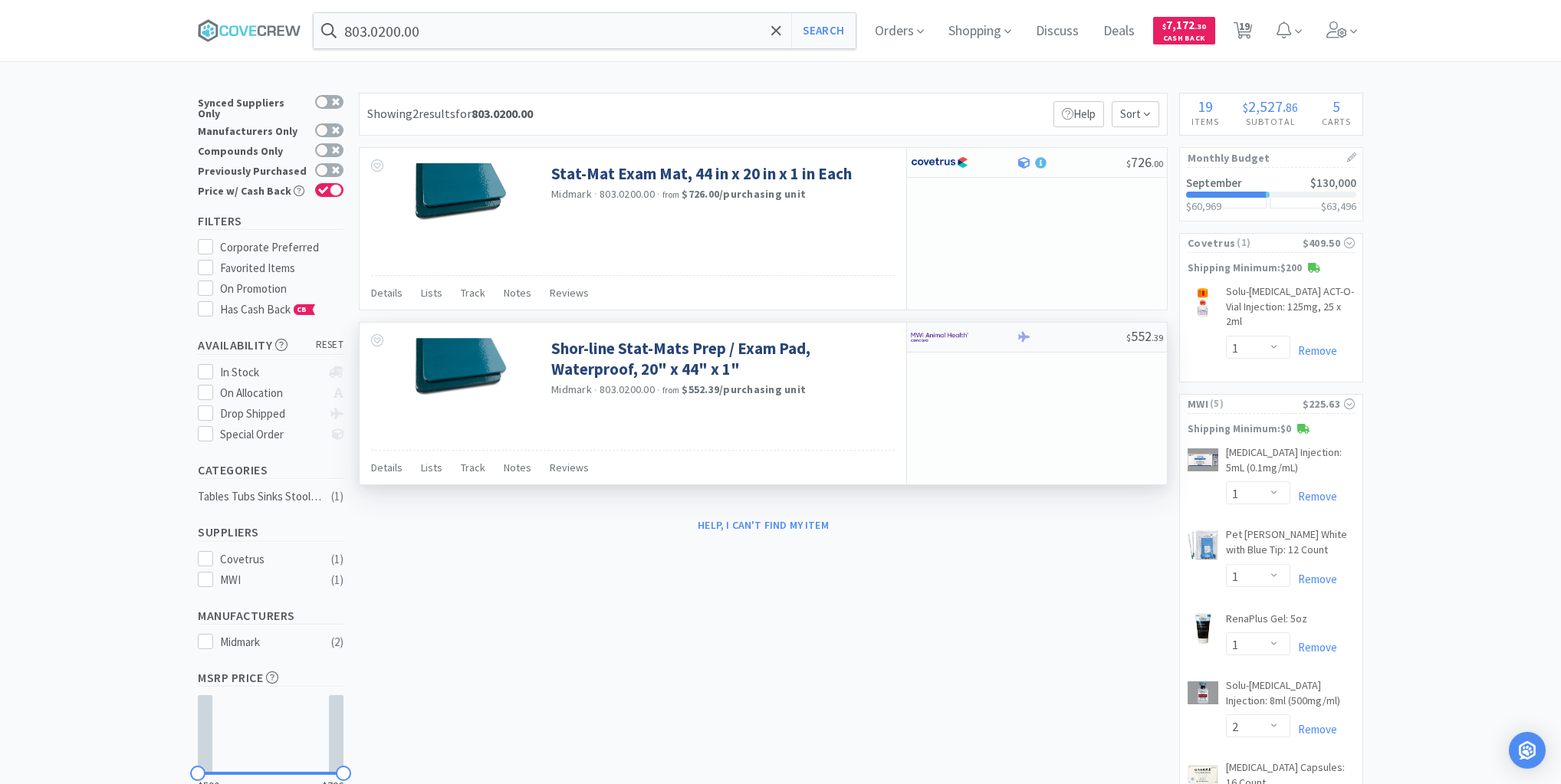
click at [1065, 340] on div at bounding box center [1071, 337] width 110 height 12
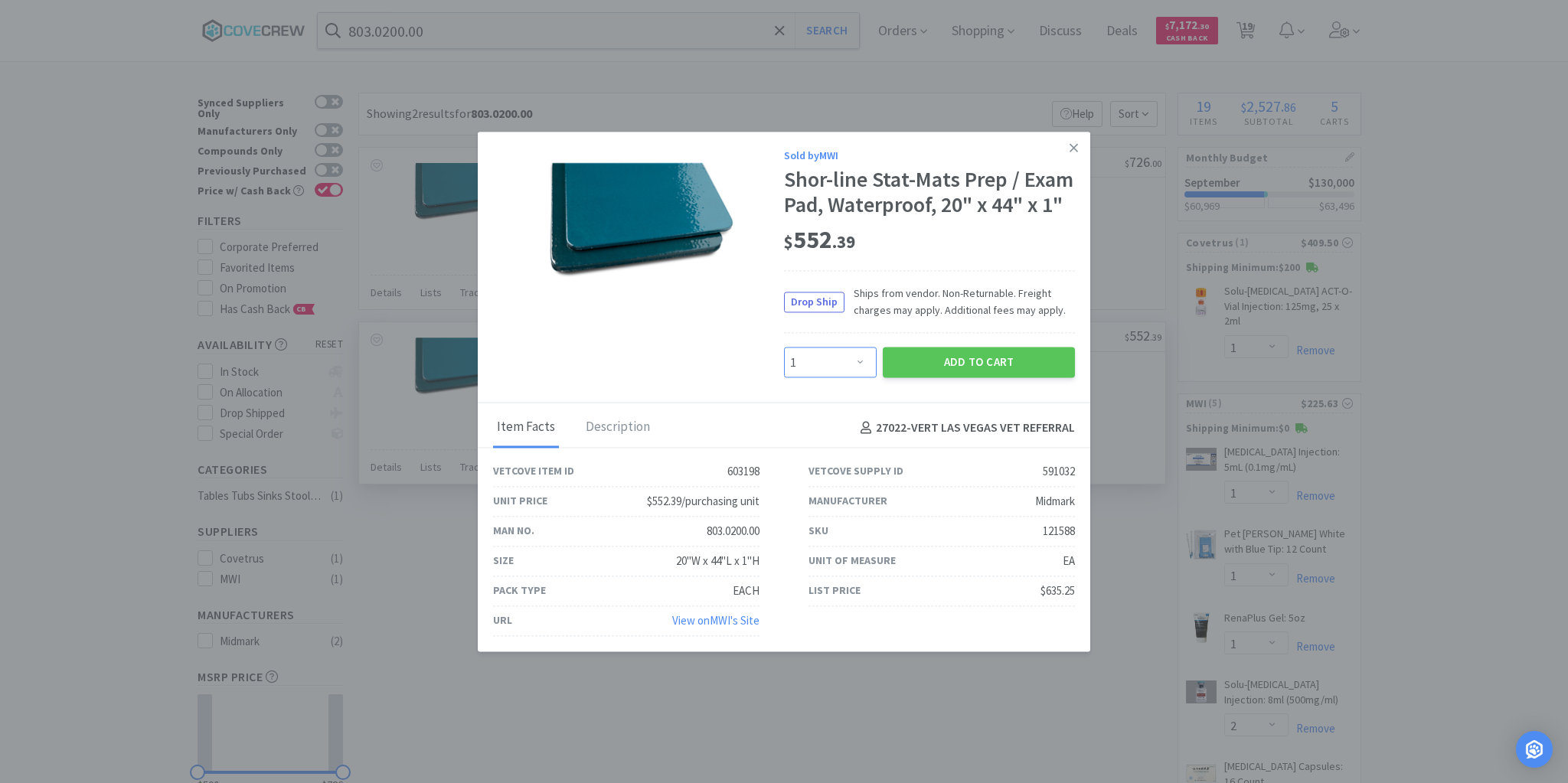
click at [863, 359] on select "Enter Quantity 1 2 3 4 5 6 7 8 9 10 11 12 13 14 15 16 17 18 19 20 Enter Quantity" at bounding box center [830, 363] width 92 height 31
click at [784, 348] on select "Enter Quantity 1 2 3 4 5 6 7 8 9 10 11 12 13 14 15 16 17 18 19 20 Enter Quantity" at bounding box center [830, 363] width 92 height 31
click at [968, 364] on button "Add to Cart" at bounding box center [978, 363] width 192 height 31
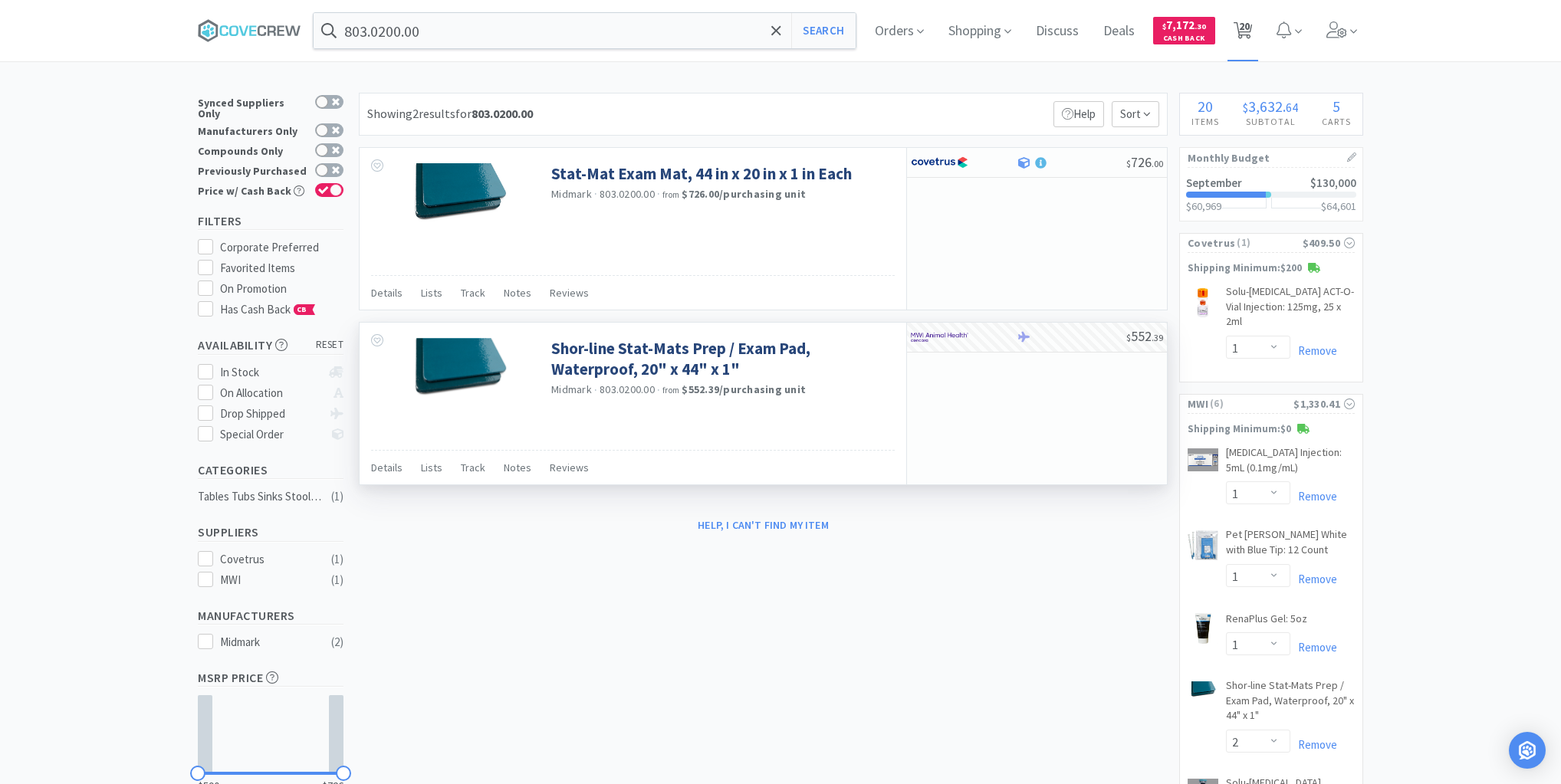
click at [1259, 21] on span "20" at bounding box center [1243, 30] width 31 height 61
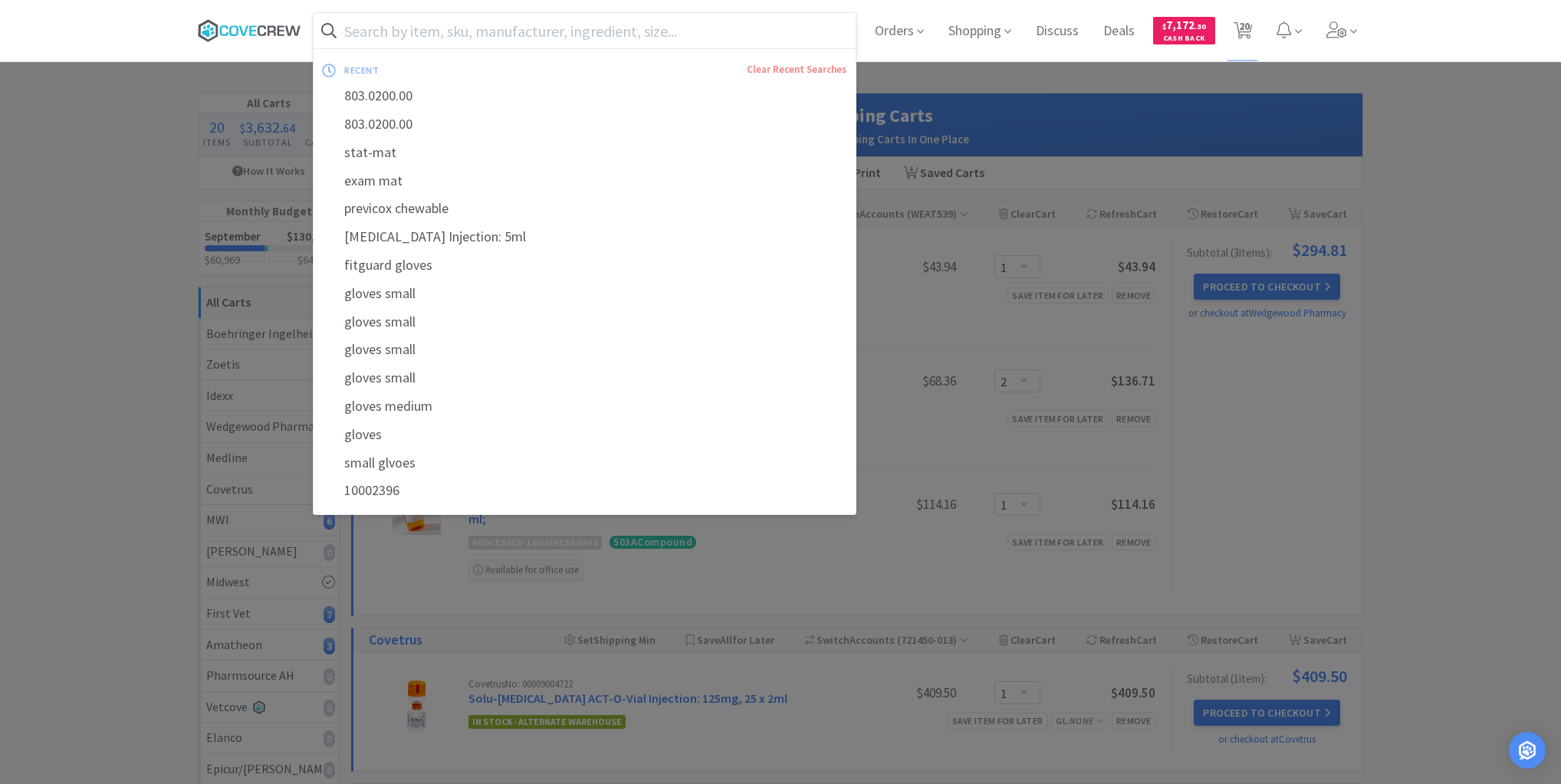
click at [251, 27] on icon at bounding box center [252, 29] width 7 height 10
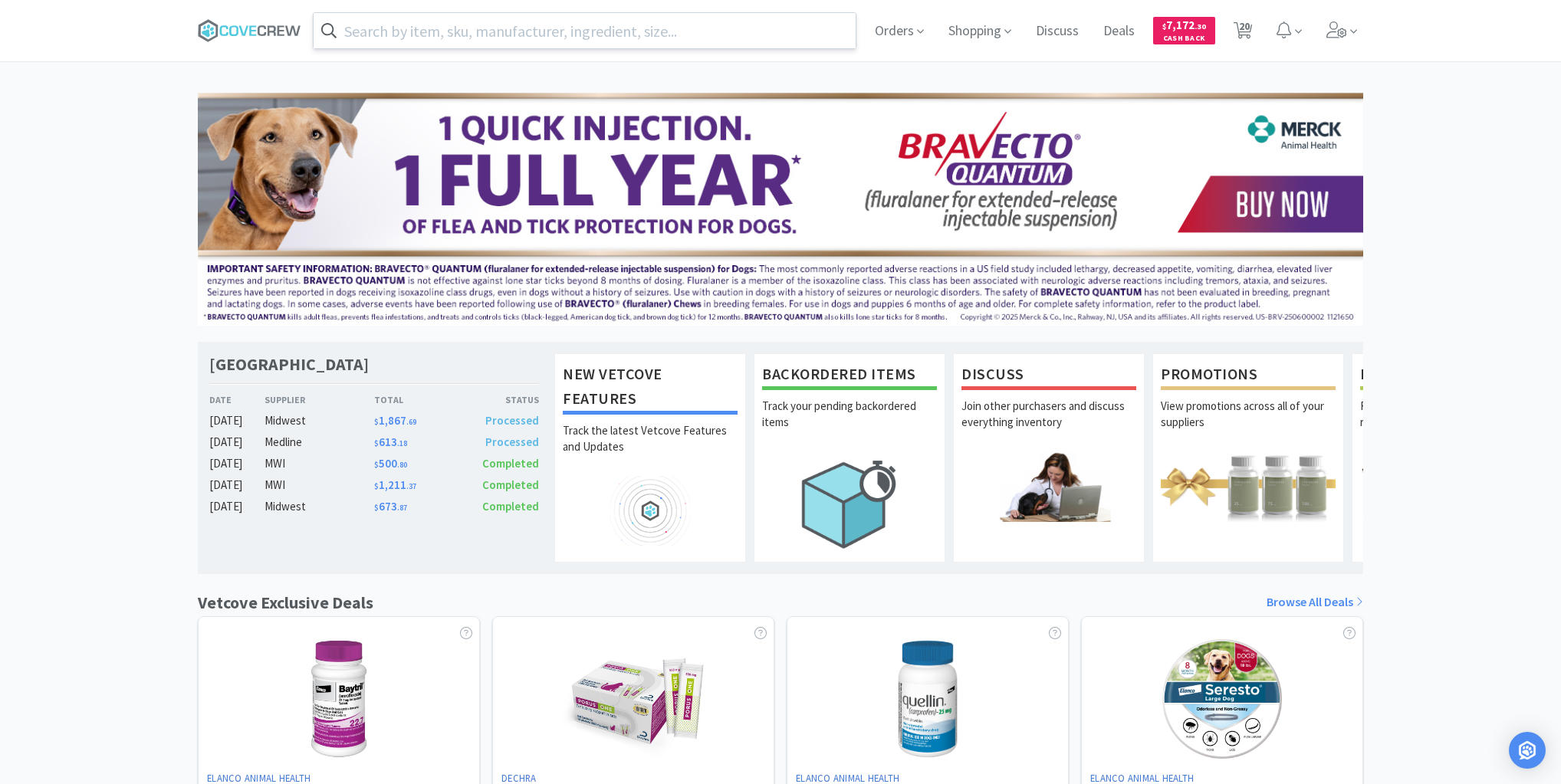
click at [596, 25] on input "text" at bounding box center [585, 31] width 542 height 36
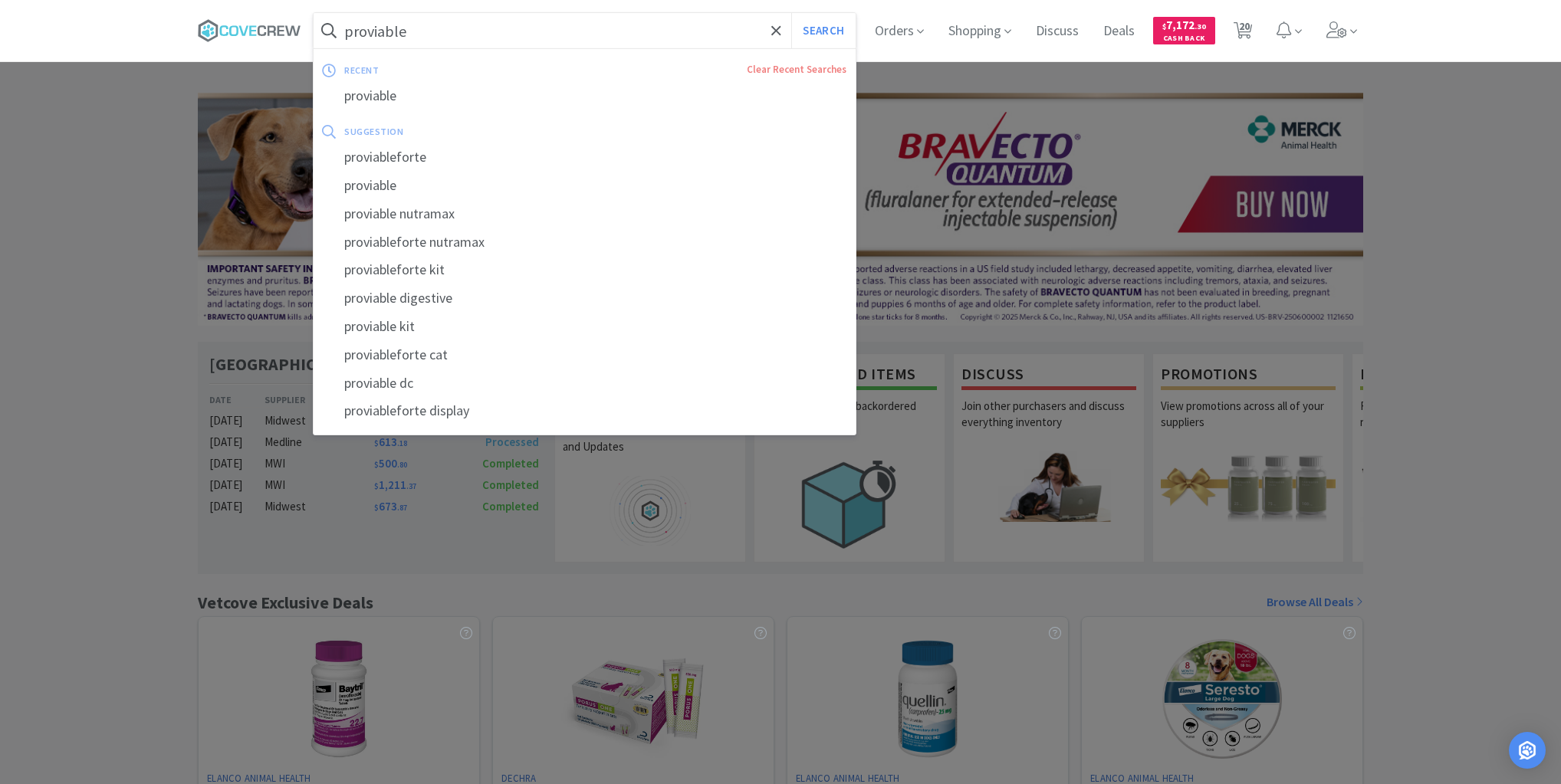
click at [792, 13] on button "Search" at bounding box center [824, 31] width 64 height 36
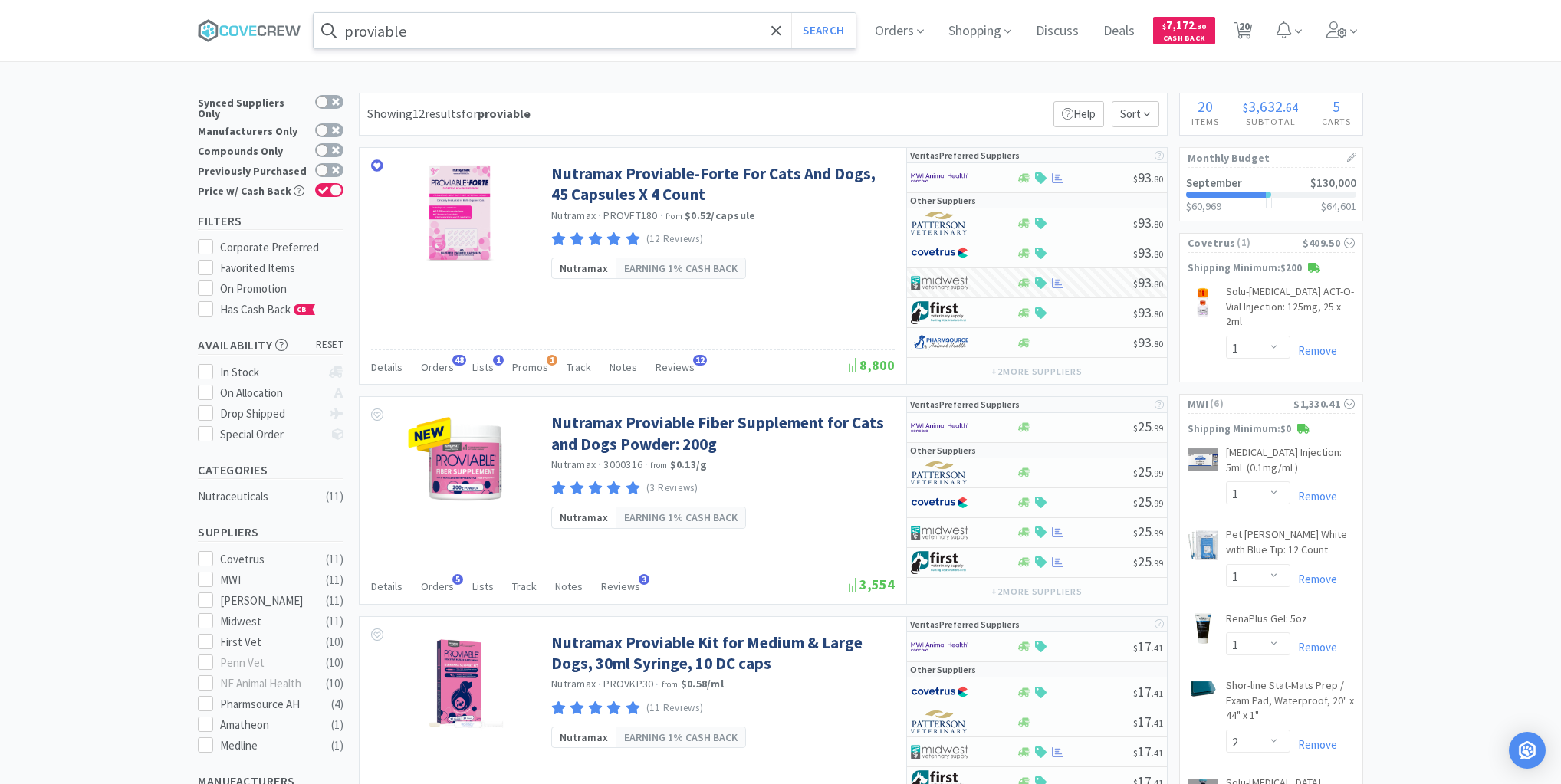
click at [615, 34] on input "proviable" at bounding box center [585, 31] width 542 height 36
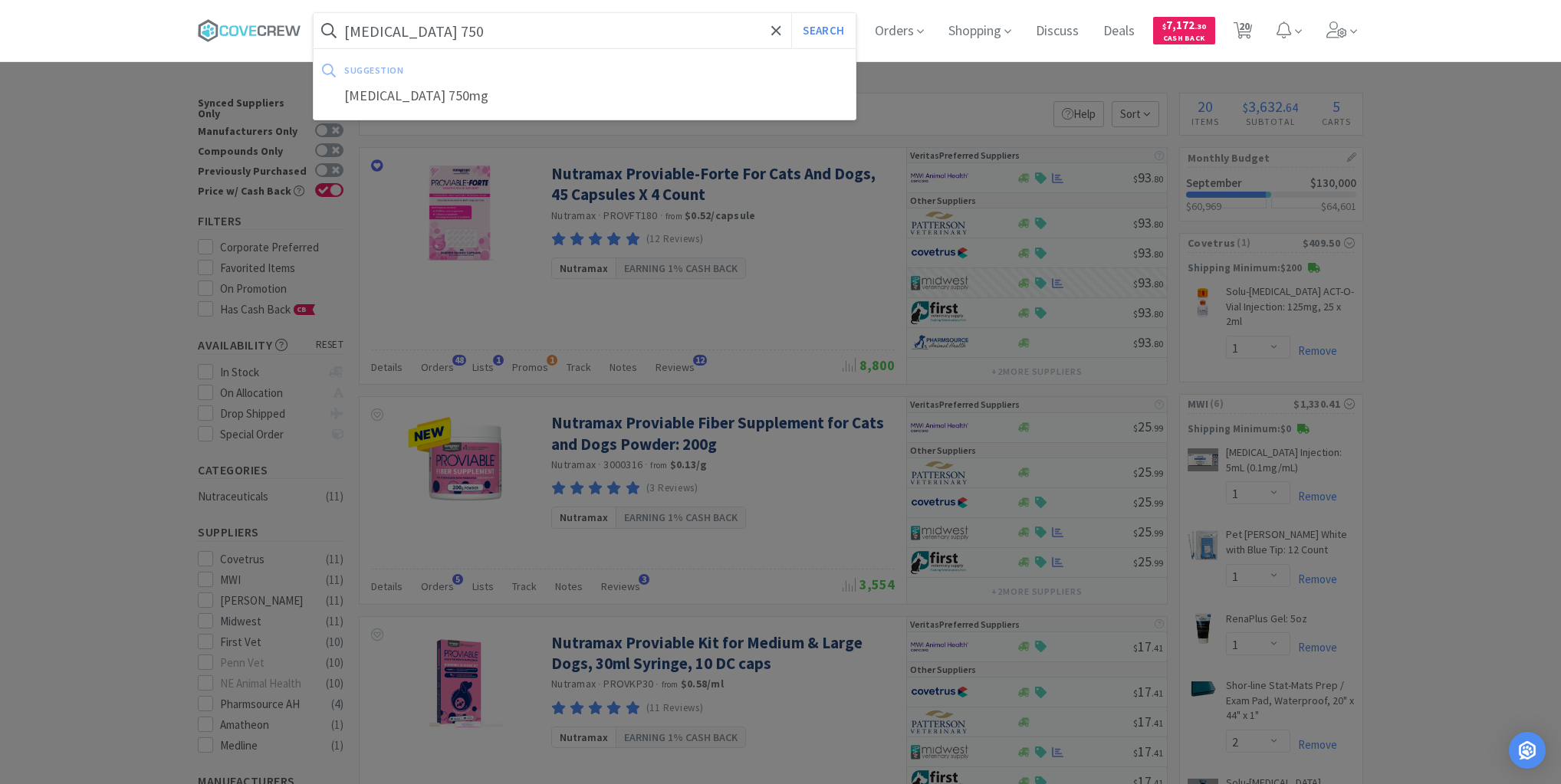
click at [792, 13] on button "Search" at bounding box center [824, 31] width 64 height 36
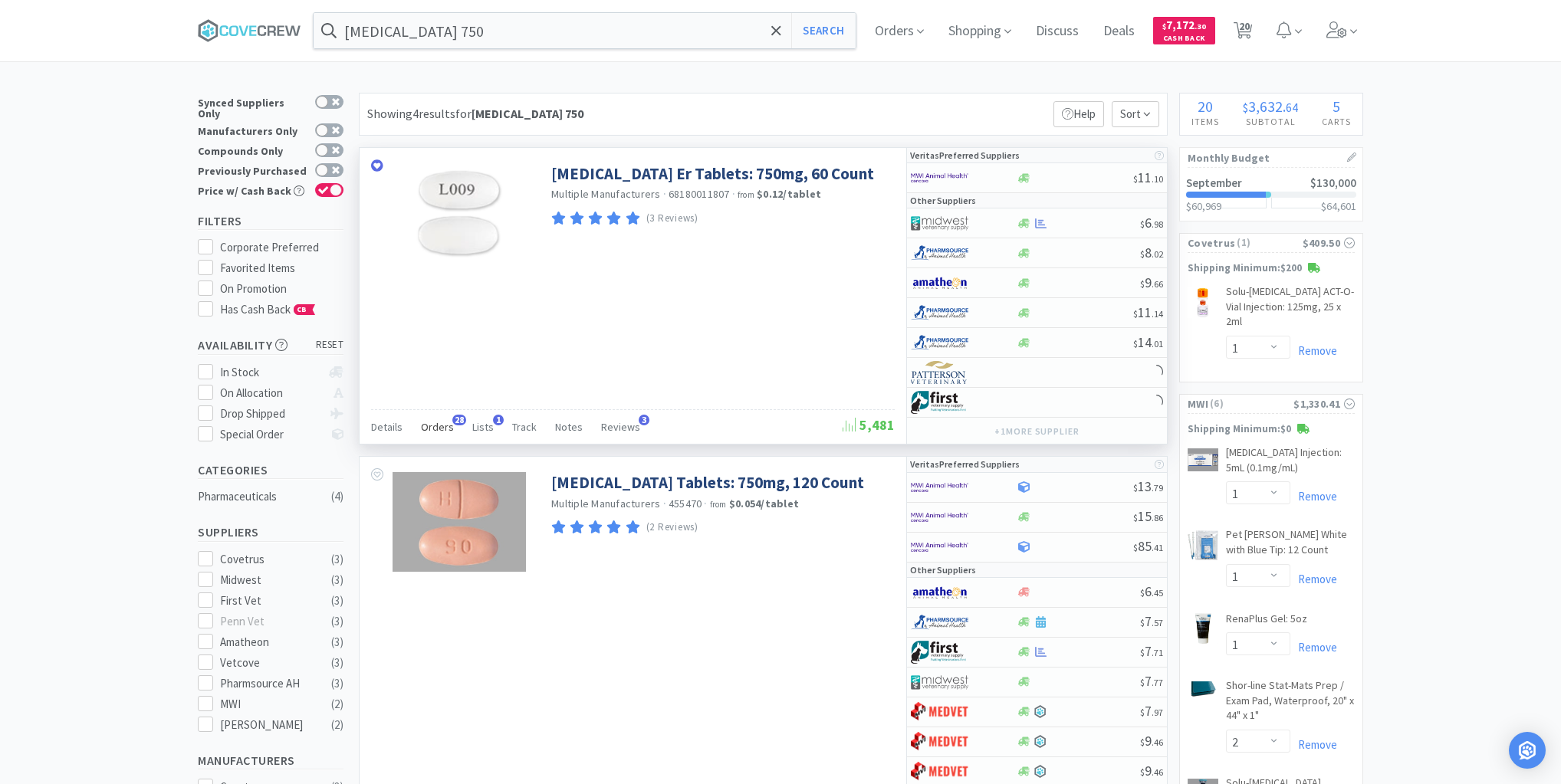
click at [437, 417] on div "Orders 28" at bounding box center [437, 429] width 33 height 29
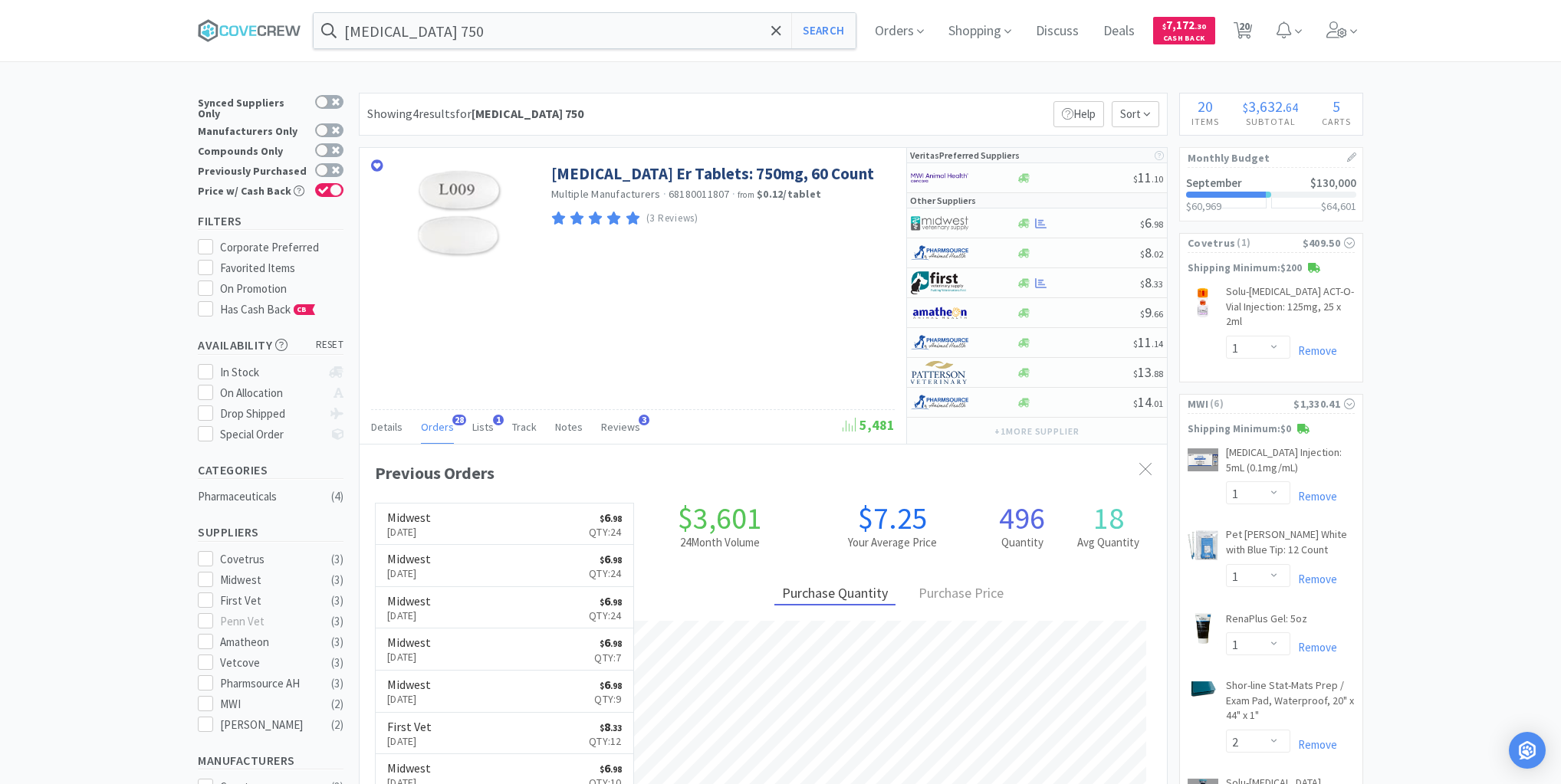
scroll to position [411, 808]
click at [289, 31] on icon at bounding box center [250, 31] width 104 height 23
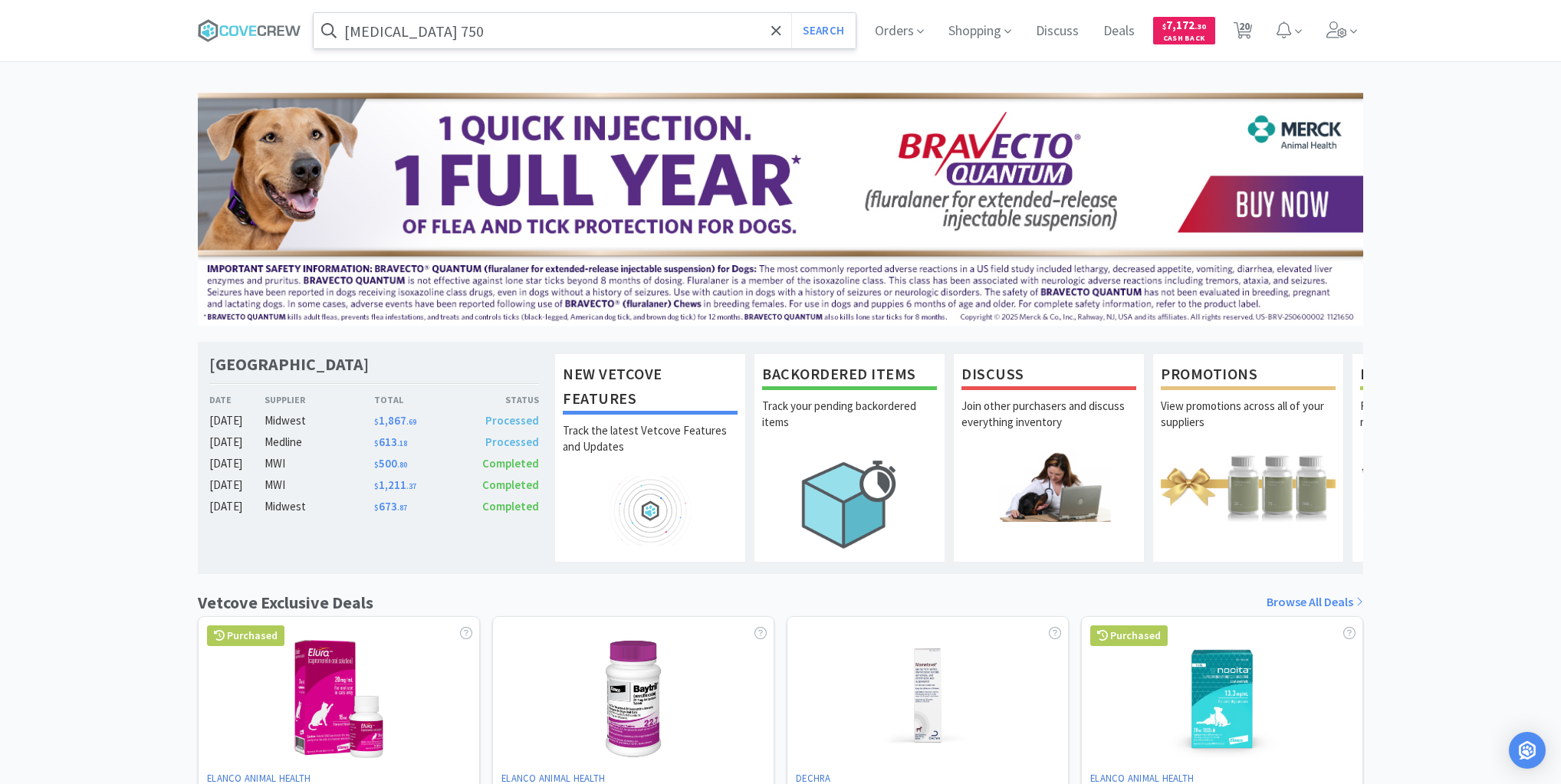
click at [467, 23] on input "keppra 750" at bounding box center [585, 31] width 542 height 36
drag, startPoint x: 261, startPoint y: 31, endPoint x: 268, endPoint y: 20, distance: 13.0
click at [260, 31] on icon at bounding box center [250, 31] width 104 height 23
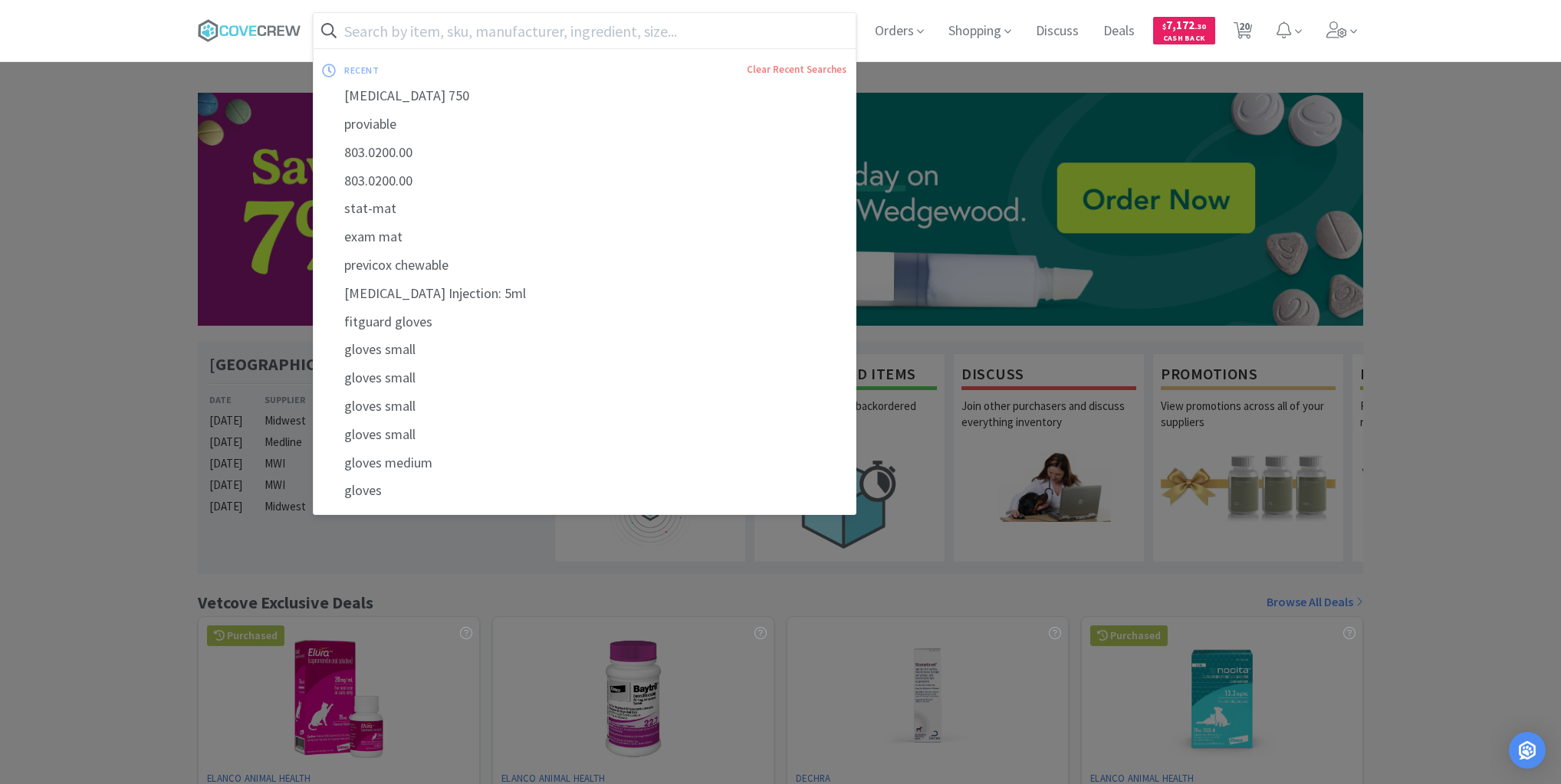
click at [448, 33] on input "text" at bounding box center [585, 31] width 542 height 36
click at [388, 123] on div "proviable" at bounding box center [585, 124] width 542 height 28
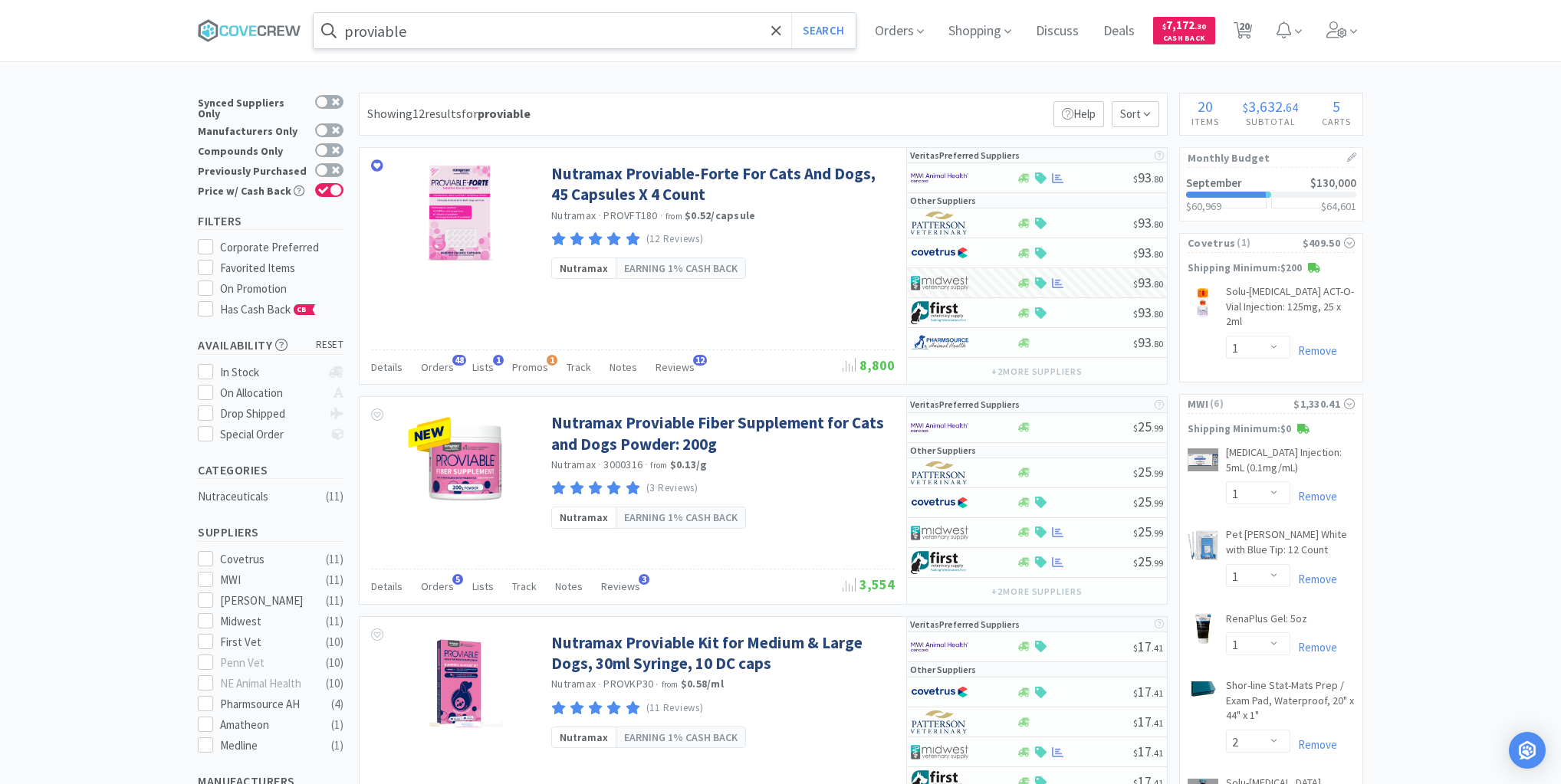
drag, startPoint x: 429, startPoint y: 31, endPoint x: 411, endPoint y: 36, distance: 18.7
click at [430, 31] on input "proviable" at bounding box center [585, 31] width 542 height 36
click at [267, 28] on icon at bounding box center [250, 31] width 104 height 23
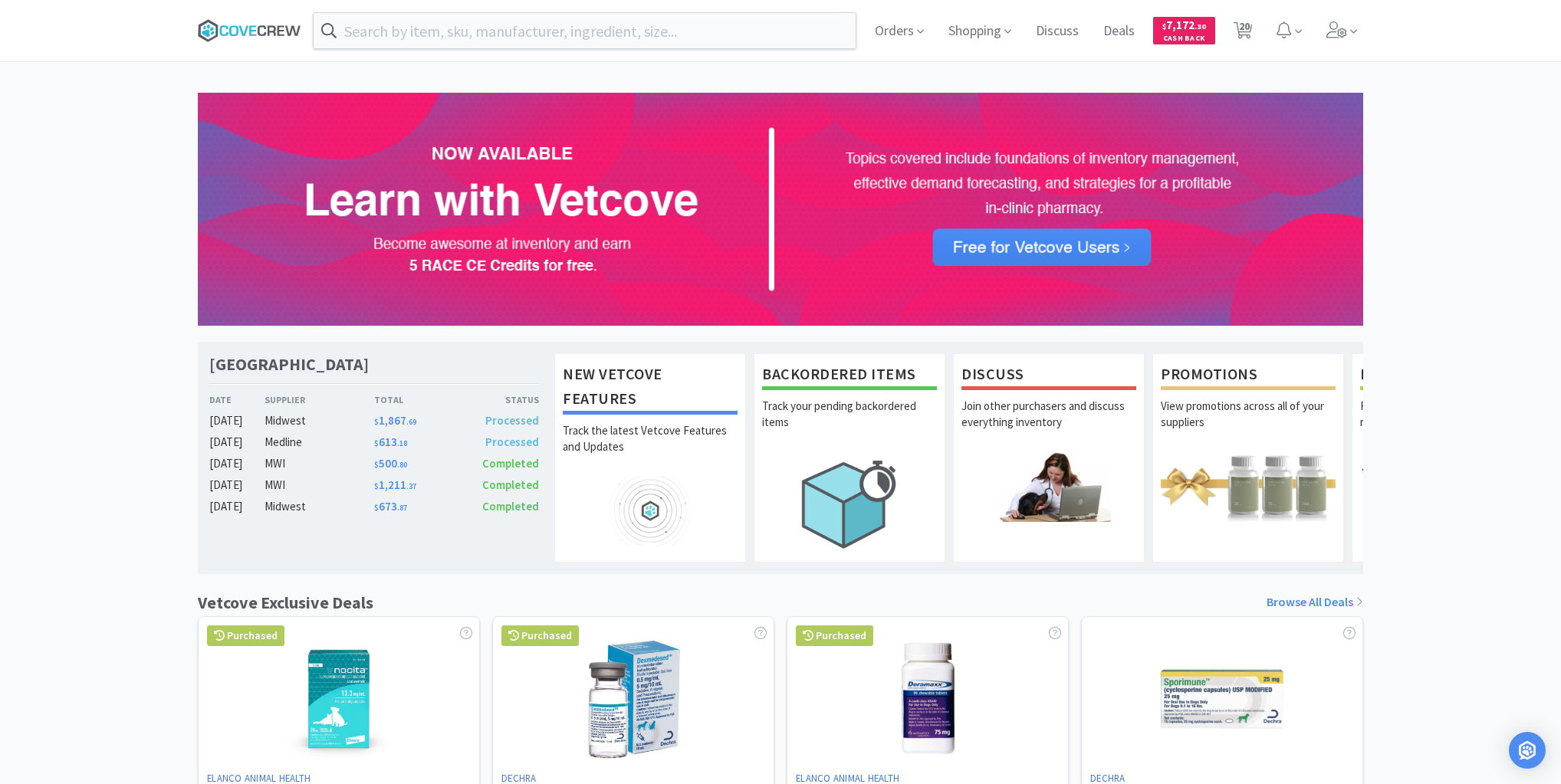
click at [262, 25] on icon at bounding box center [250, 31] width 104 height 23
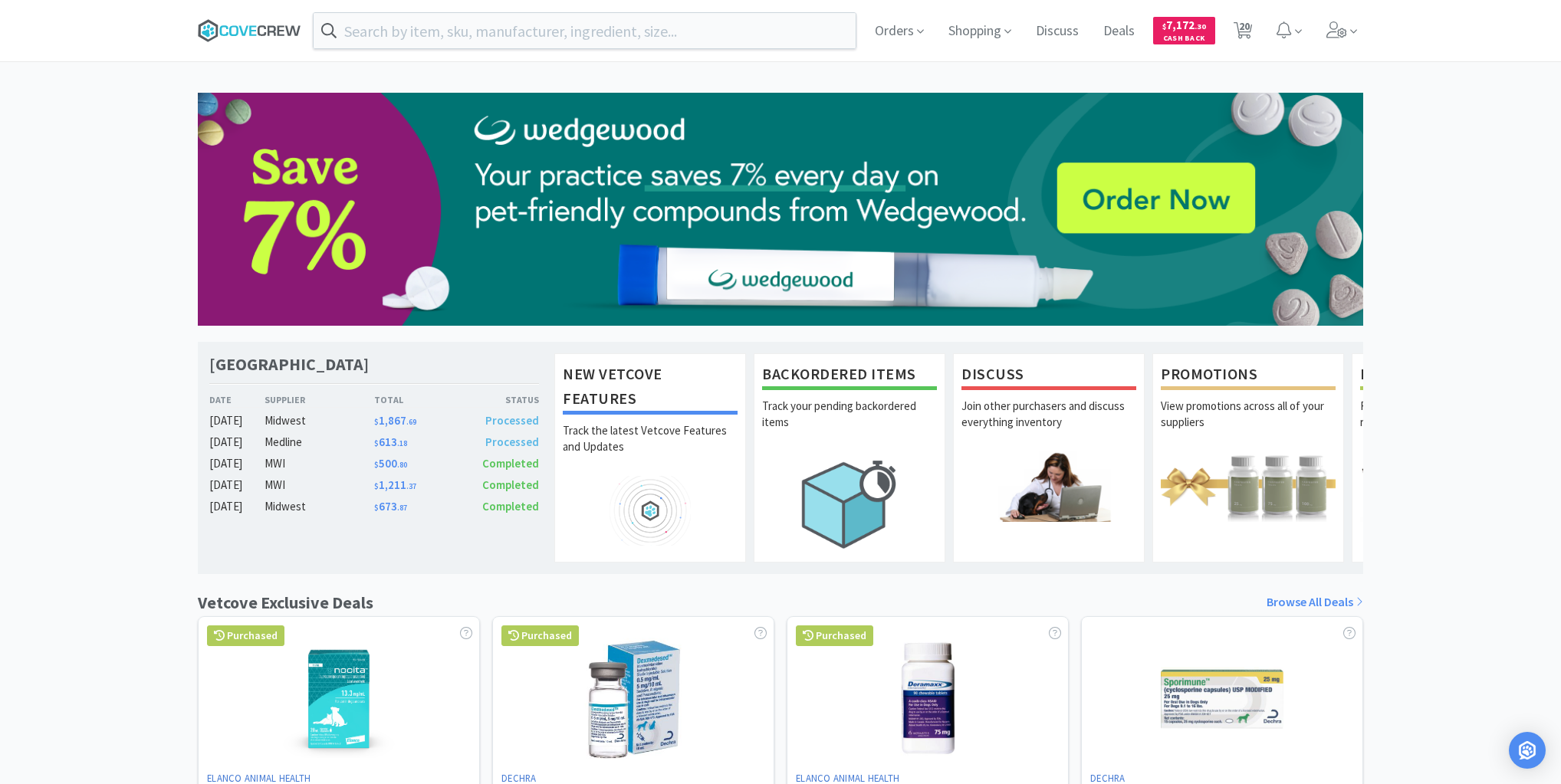
click at [245, 24] on icon at bounding box center [250, 31] width 104 height 23
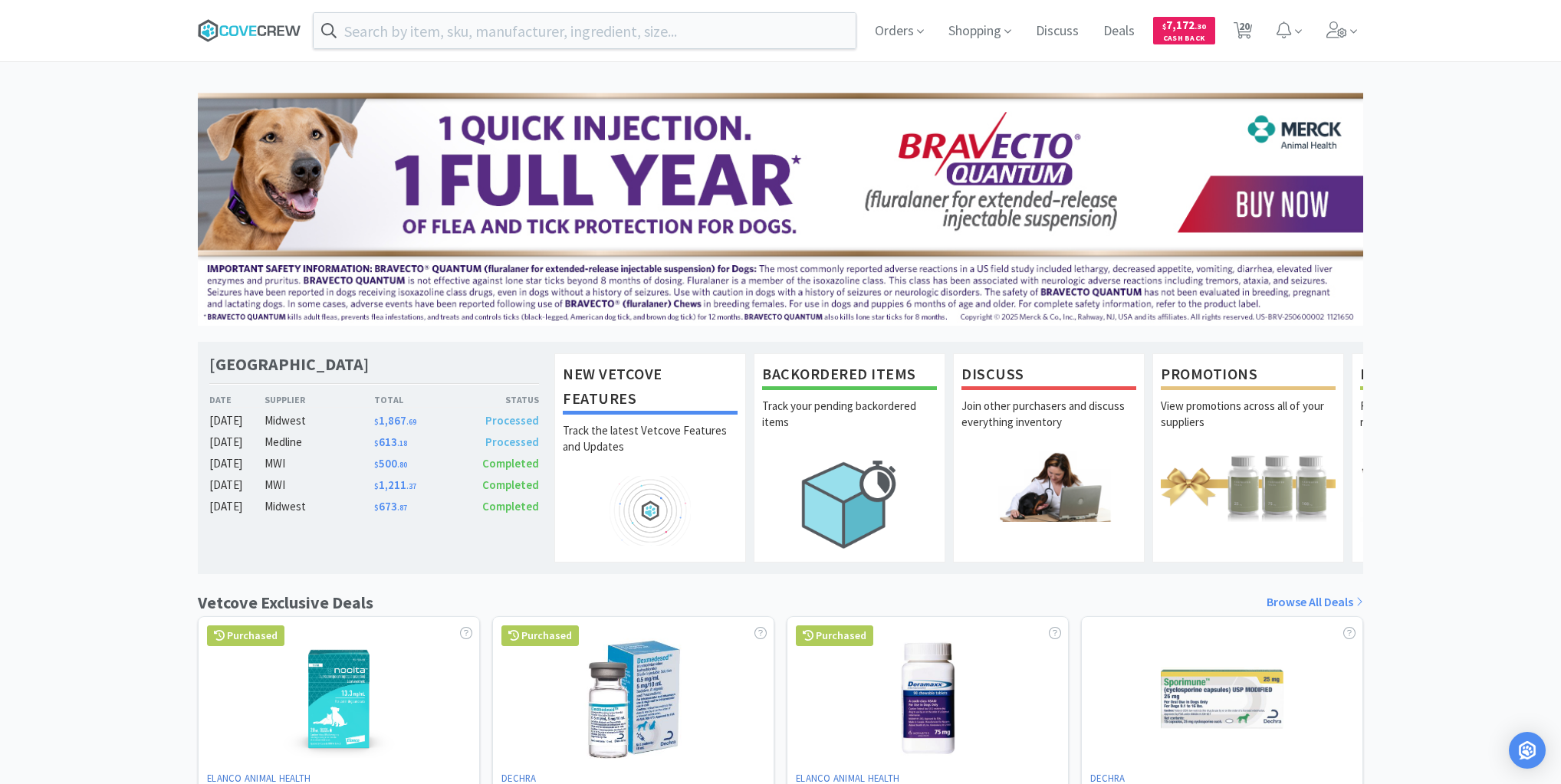
click at [240, 29] on icon at bounding box center [250, 31] width 104 height 23
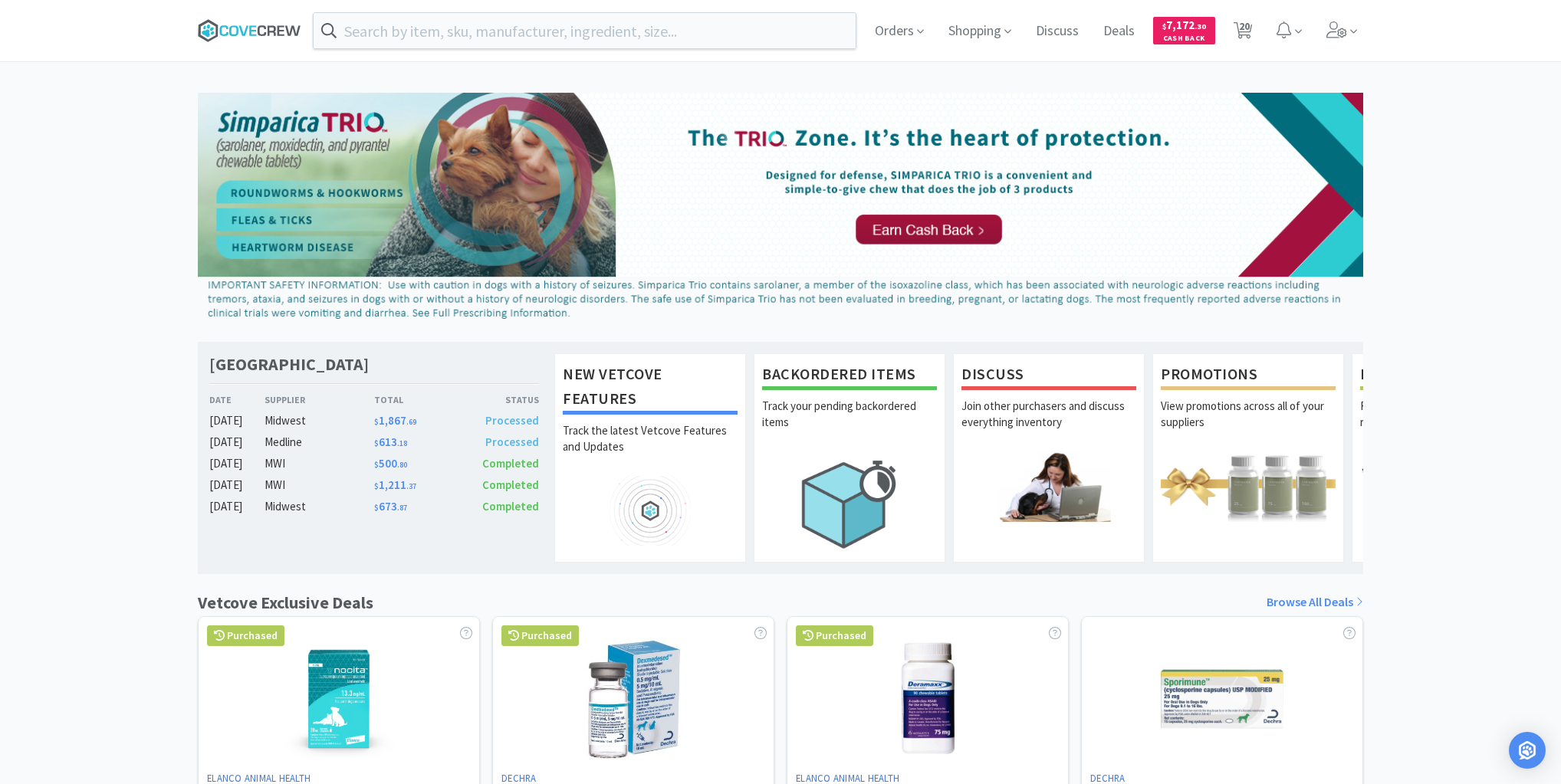
click at [226, 24] on icon at bounding box center [250, 31] width 104 height 23
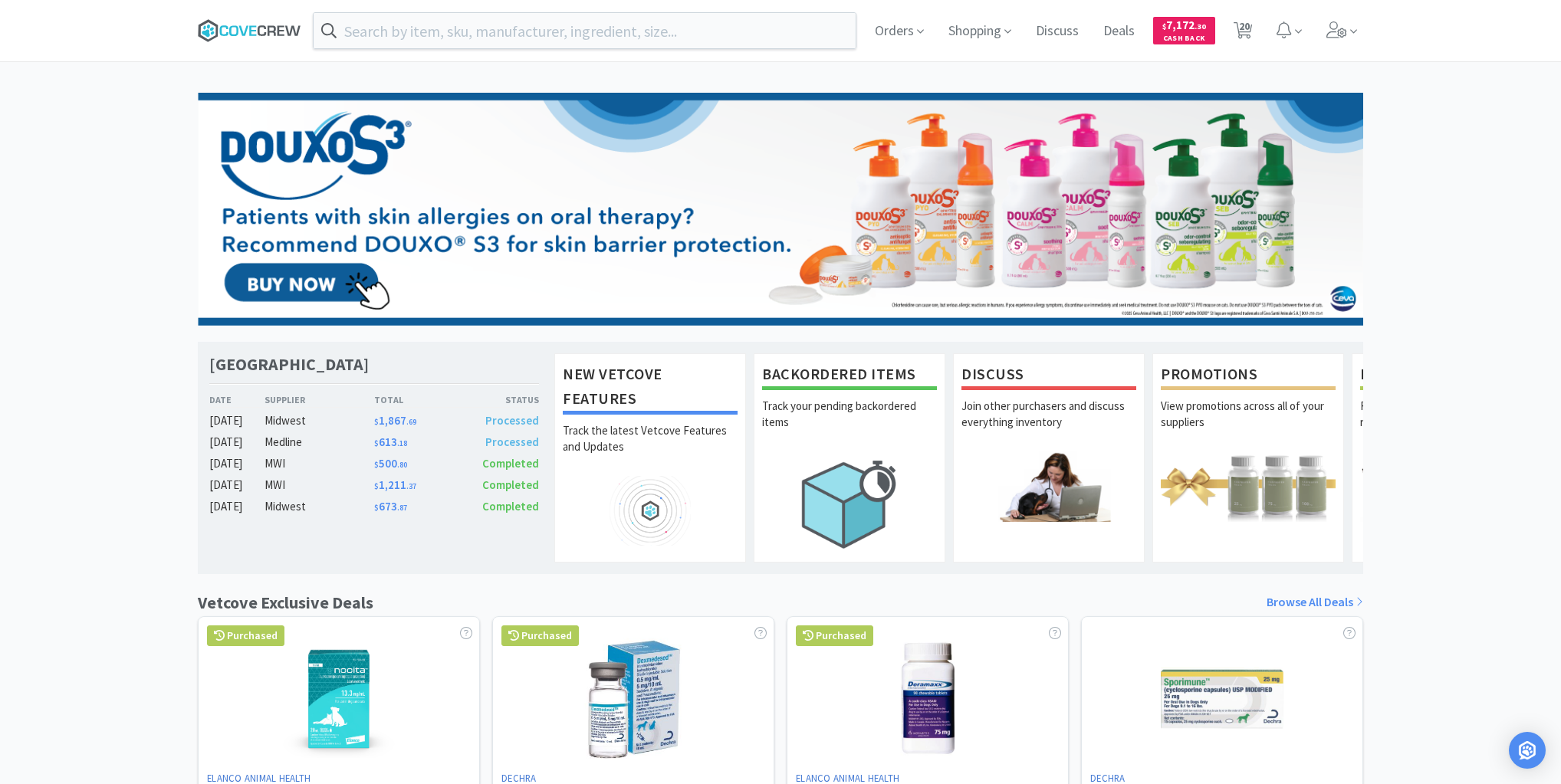
click at [259, 24] on icon at bounding box center [250, 31] width 104 height 23
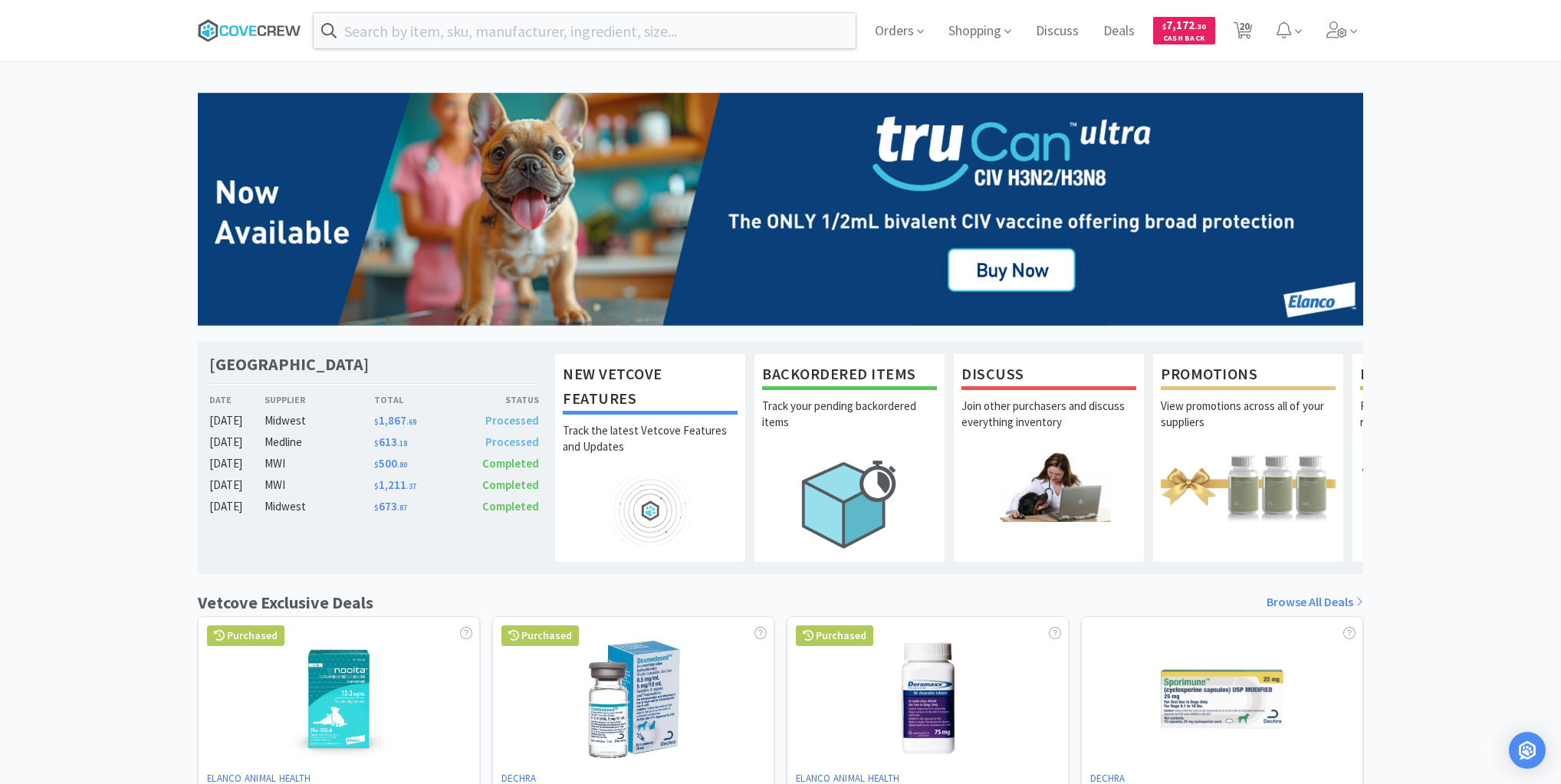
click at [266, 32] on icon at bounding box center [261, 30] width 8 height 11
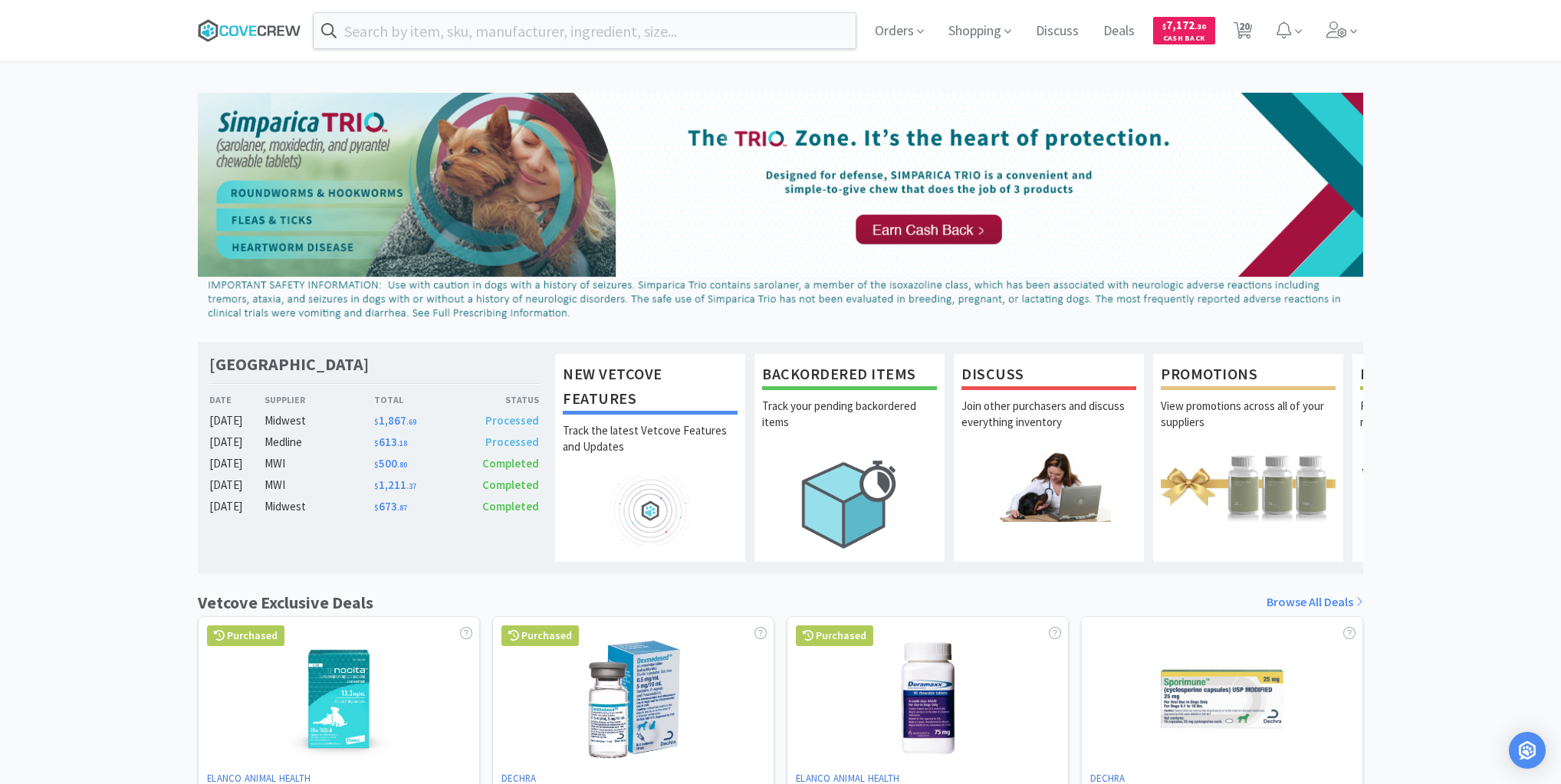
click at [275, 29] on icon at bounding box center [271, 29] width 8 height 10
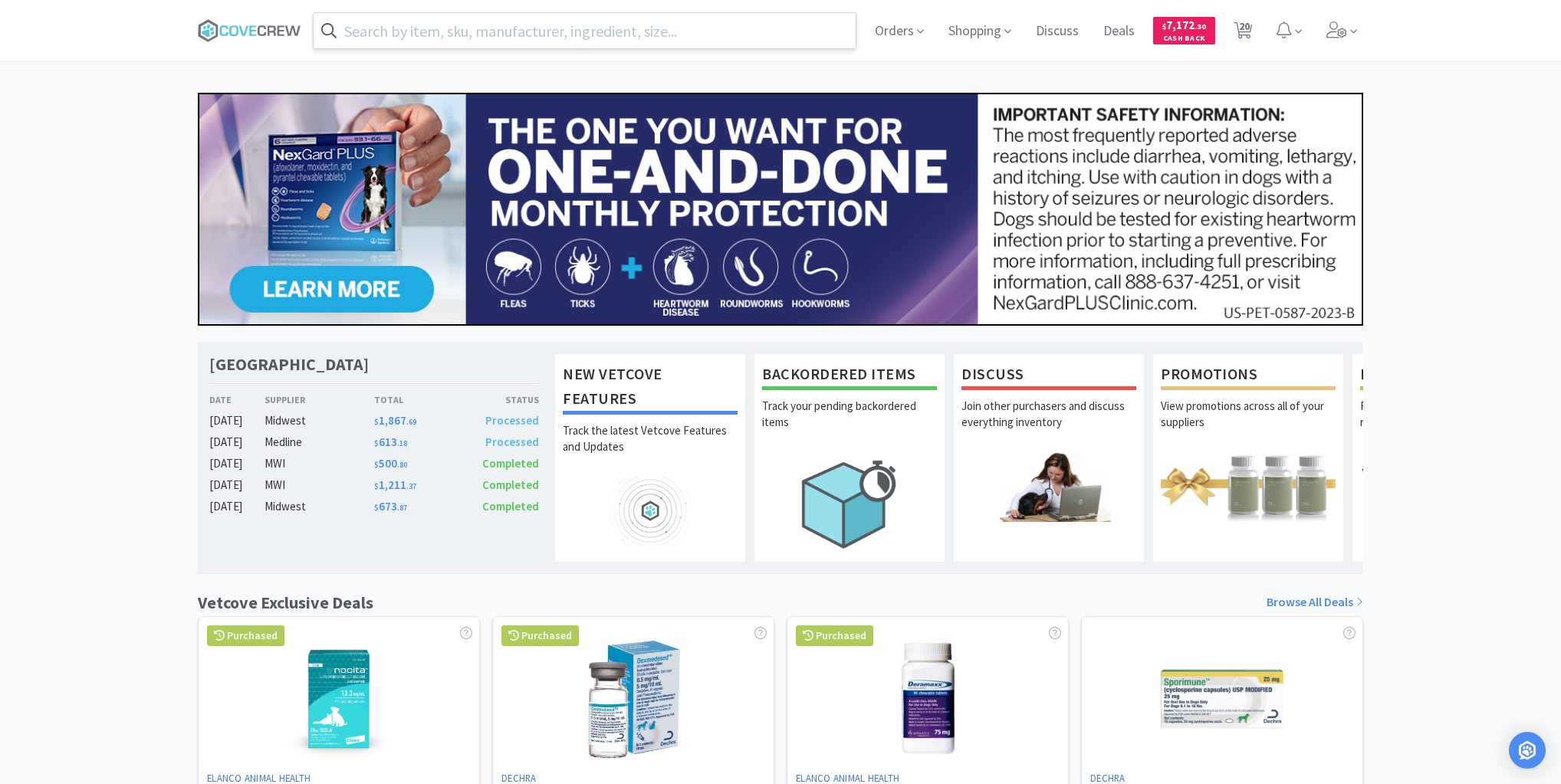
click at [553, 28] on input "text" at bounding box center [585, 31] width 542 height 36
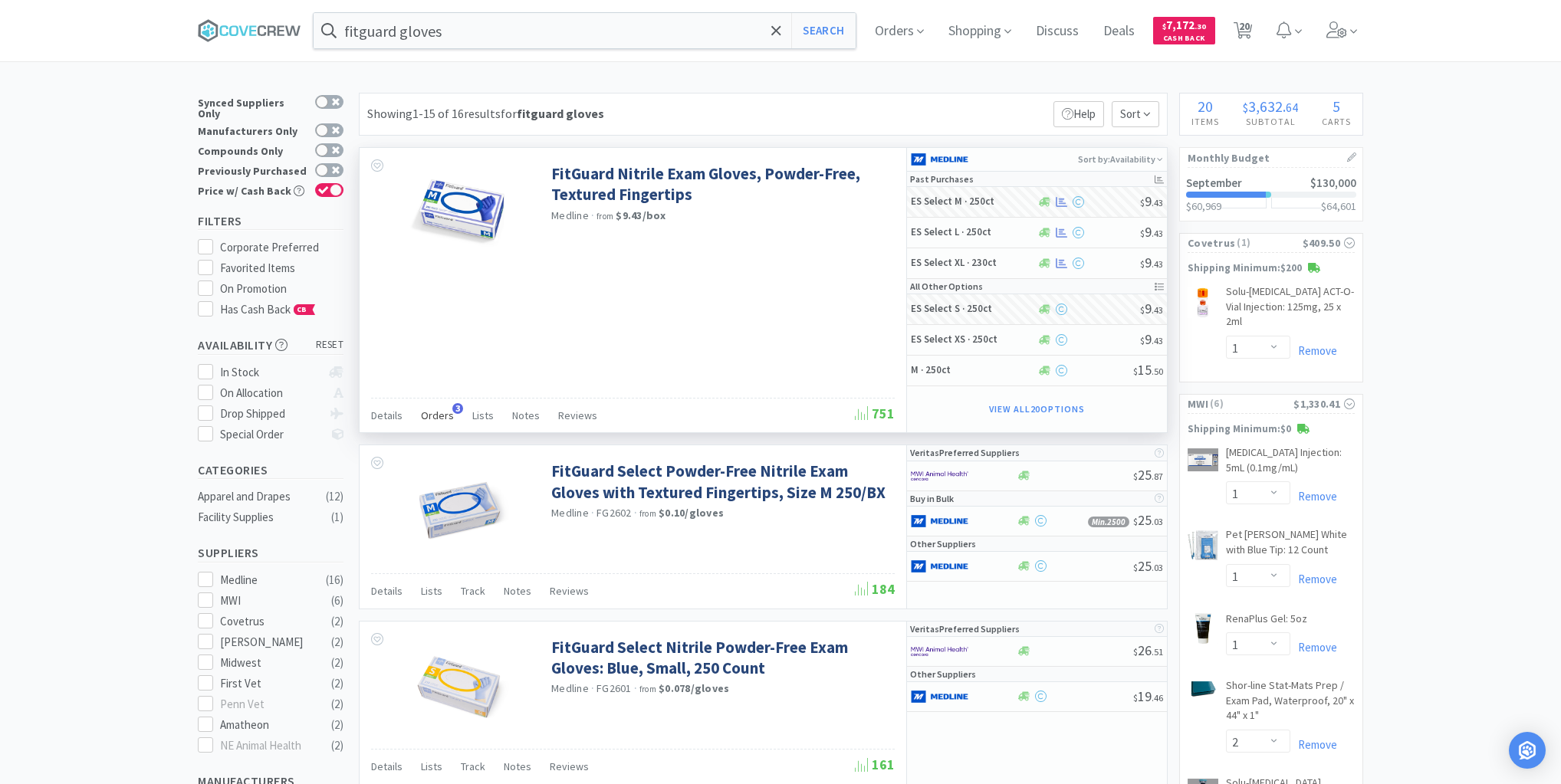
click at [438, 412] on span "Orders" at bounding box center [437, 416] width 33 height 14
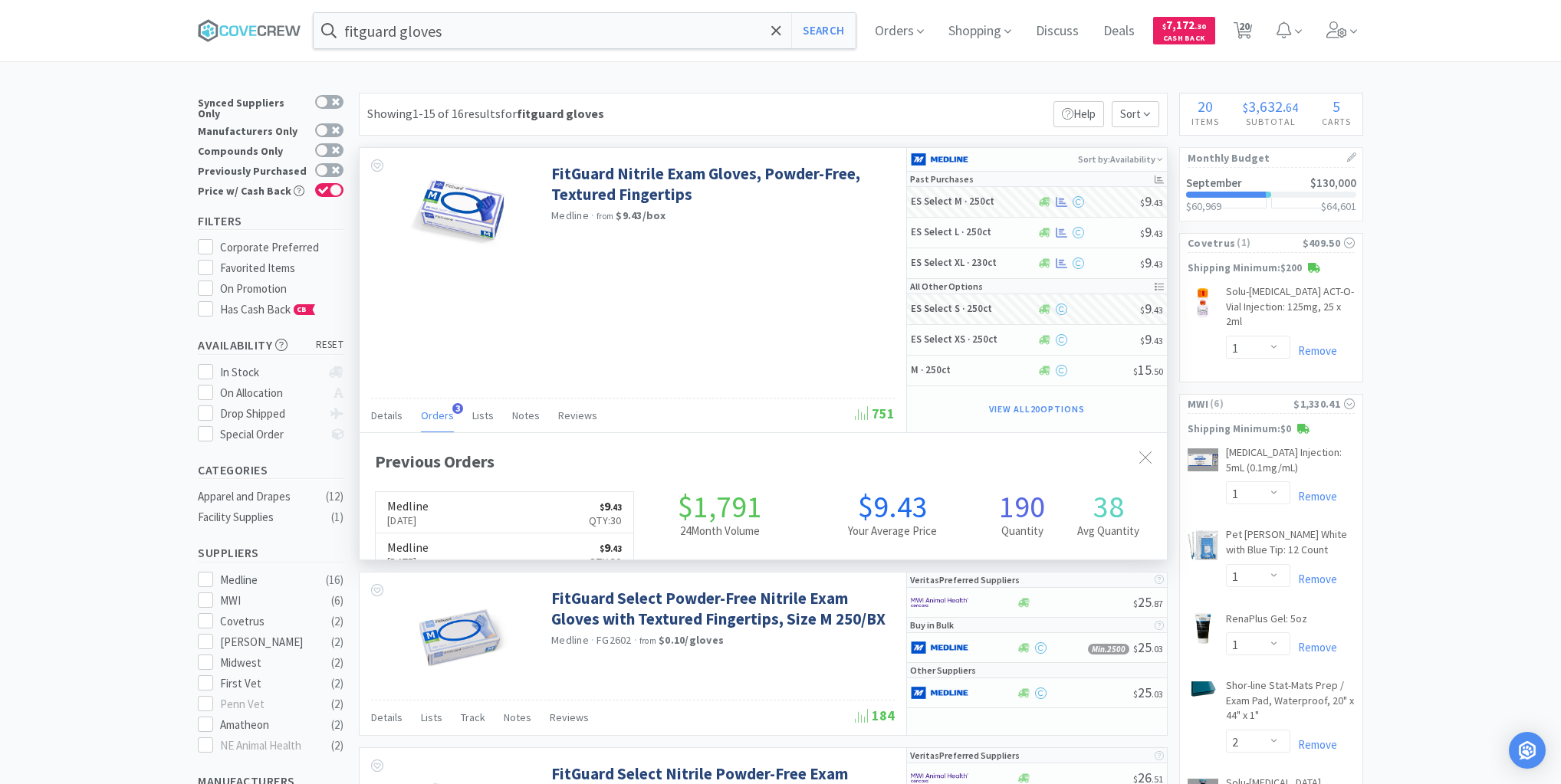
scroll to position [396, 808]
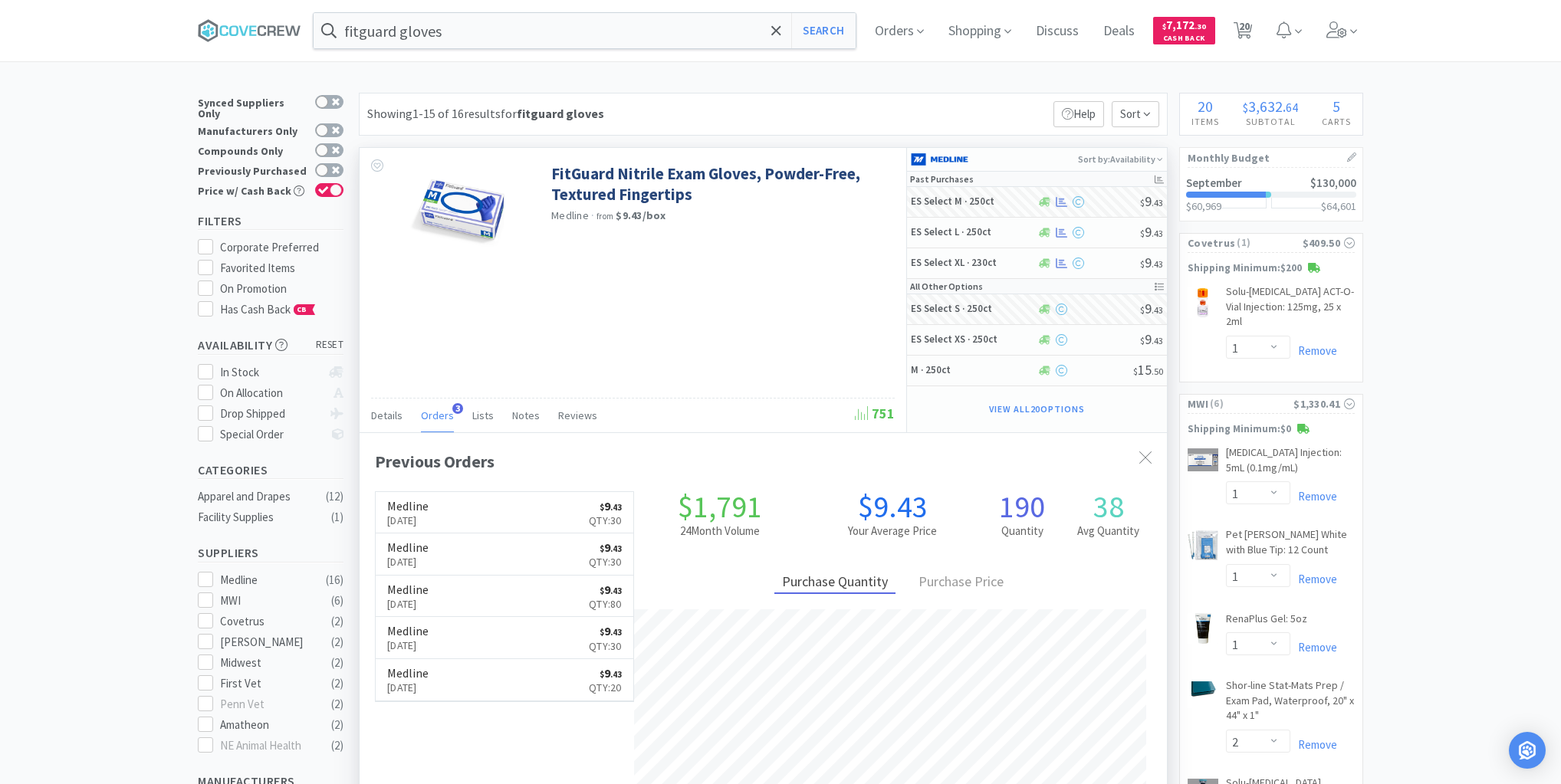
click at [802, 309] on div "FitGuard Nitrile Exam Gloves, Powder-Free, Textured Fingertips Medline · from $…" at bounding box center [633, 290] width 546 height 284
click at [441, 408] on span "Orders" at bounding box center [437, 416] width 33 height 14
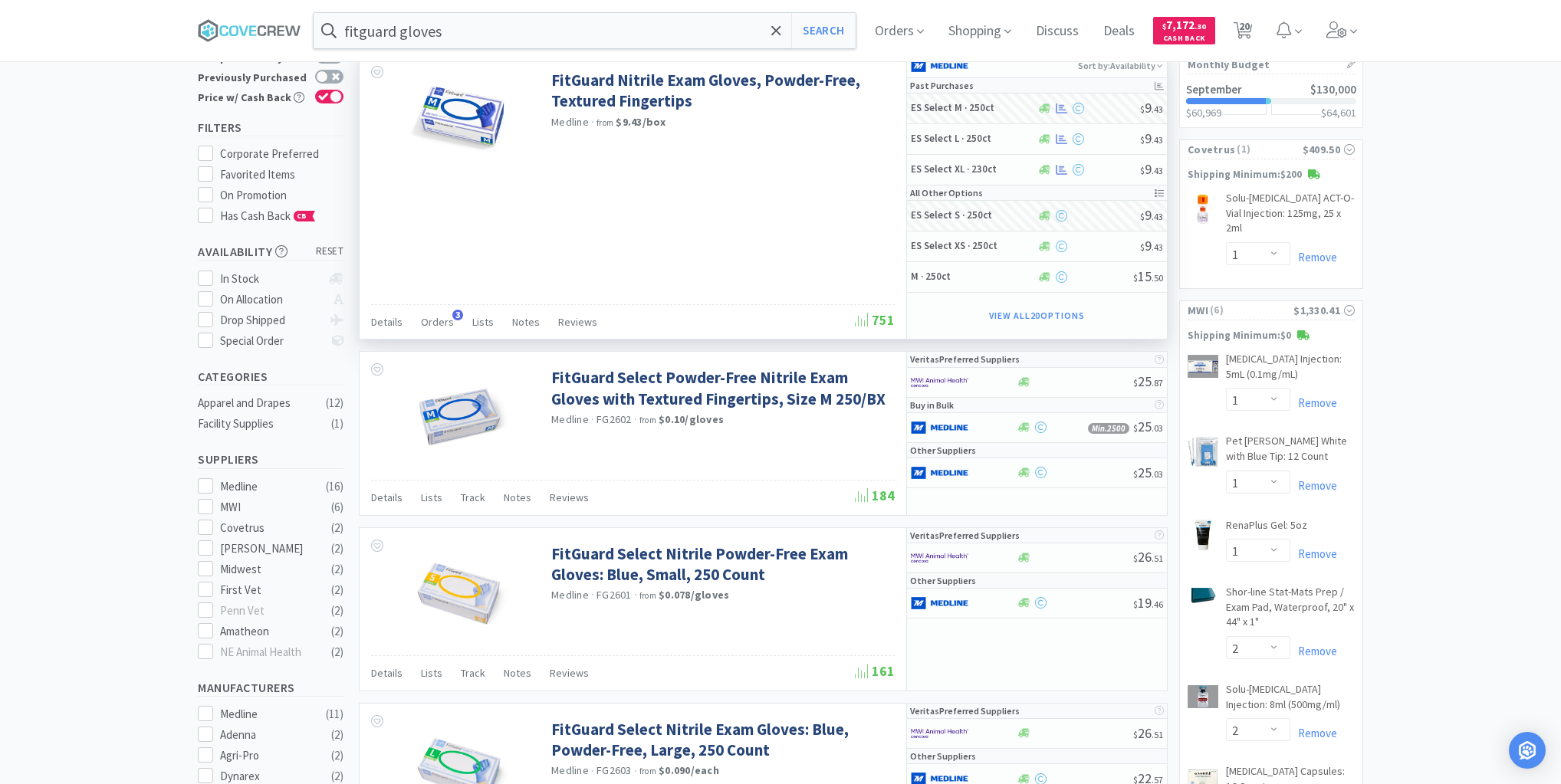
scroll to position [0, 0]
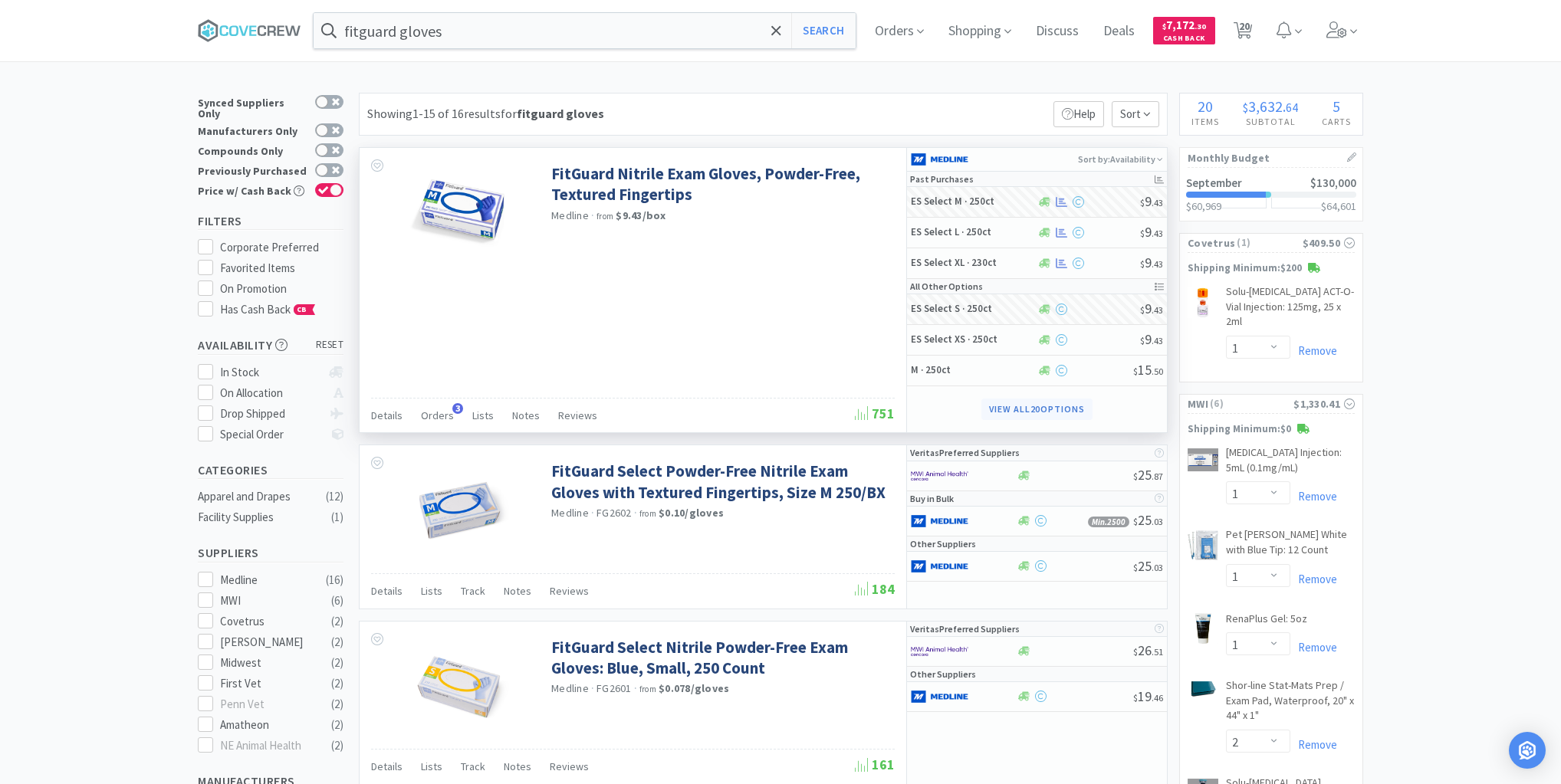
click at [1046, 407] on button "View all 20 Options" at bounding box center [1037, 409] width 111 height 21
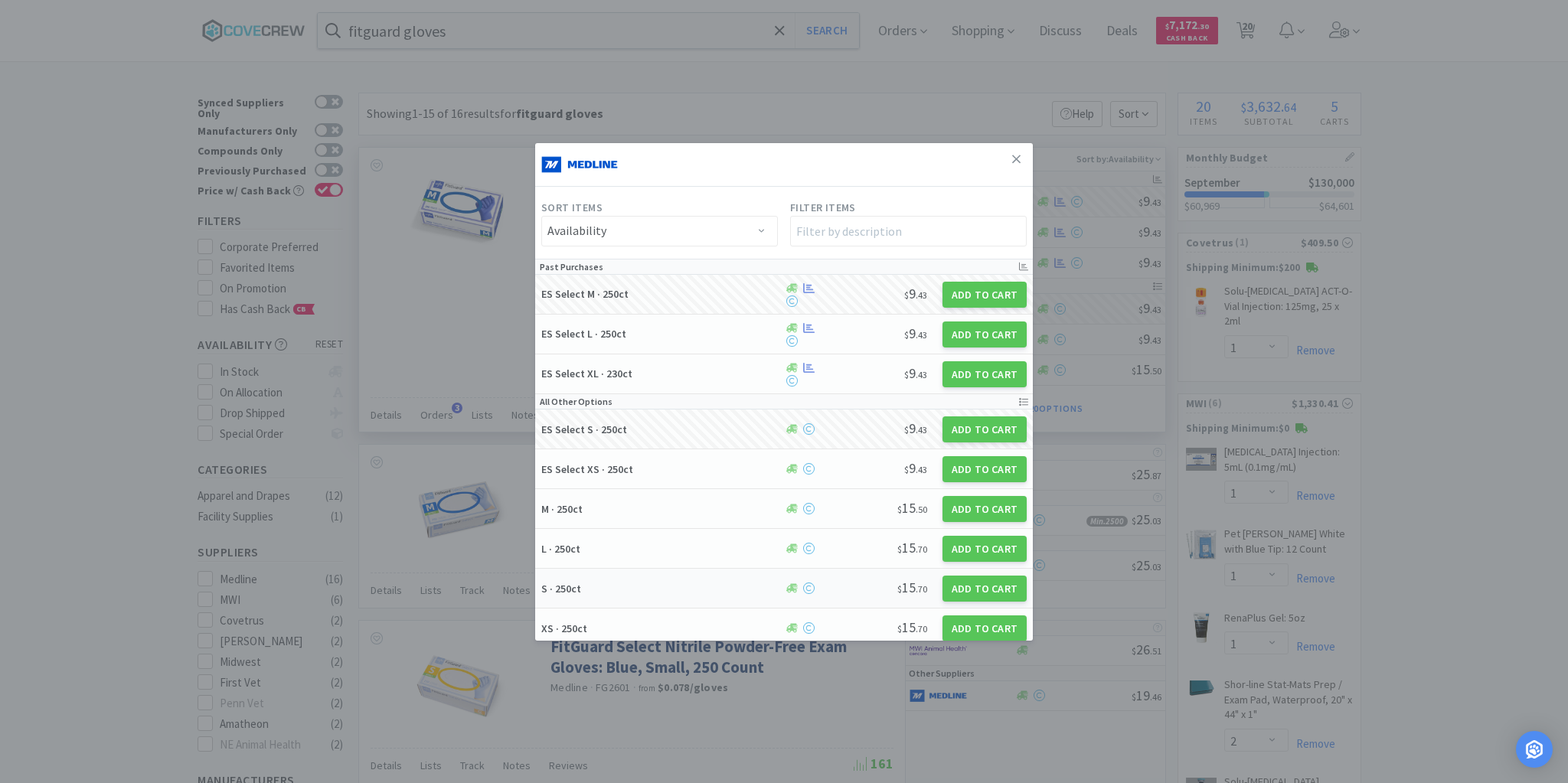
click at [649, 584] on h5 "S · 250ct" at bounding box center [660, 589] width 238 height 14
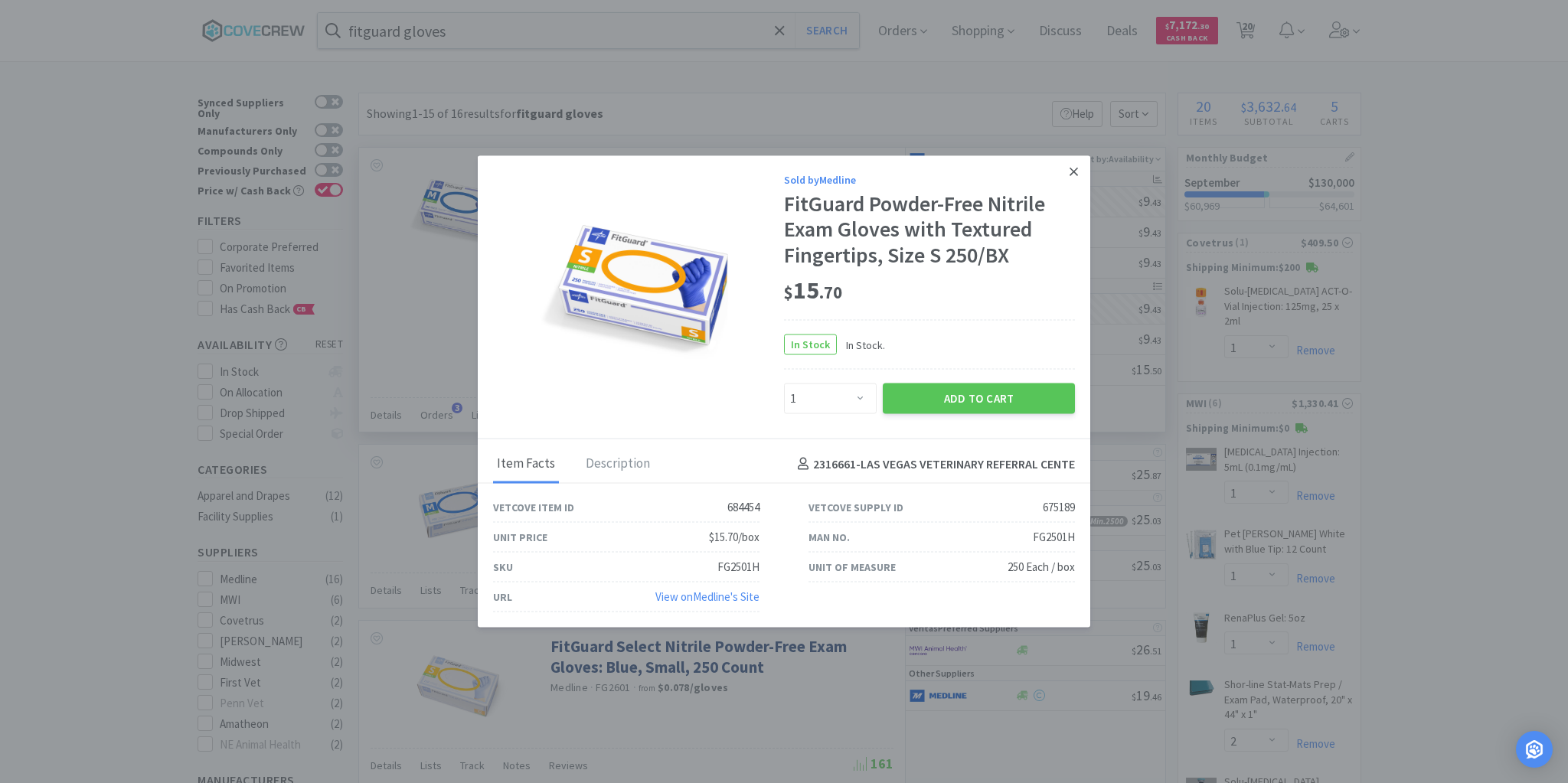
click at [1076, 167] on icon at bounding box center [1073, 172] width 8 height 14
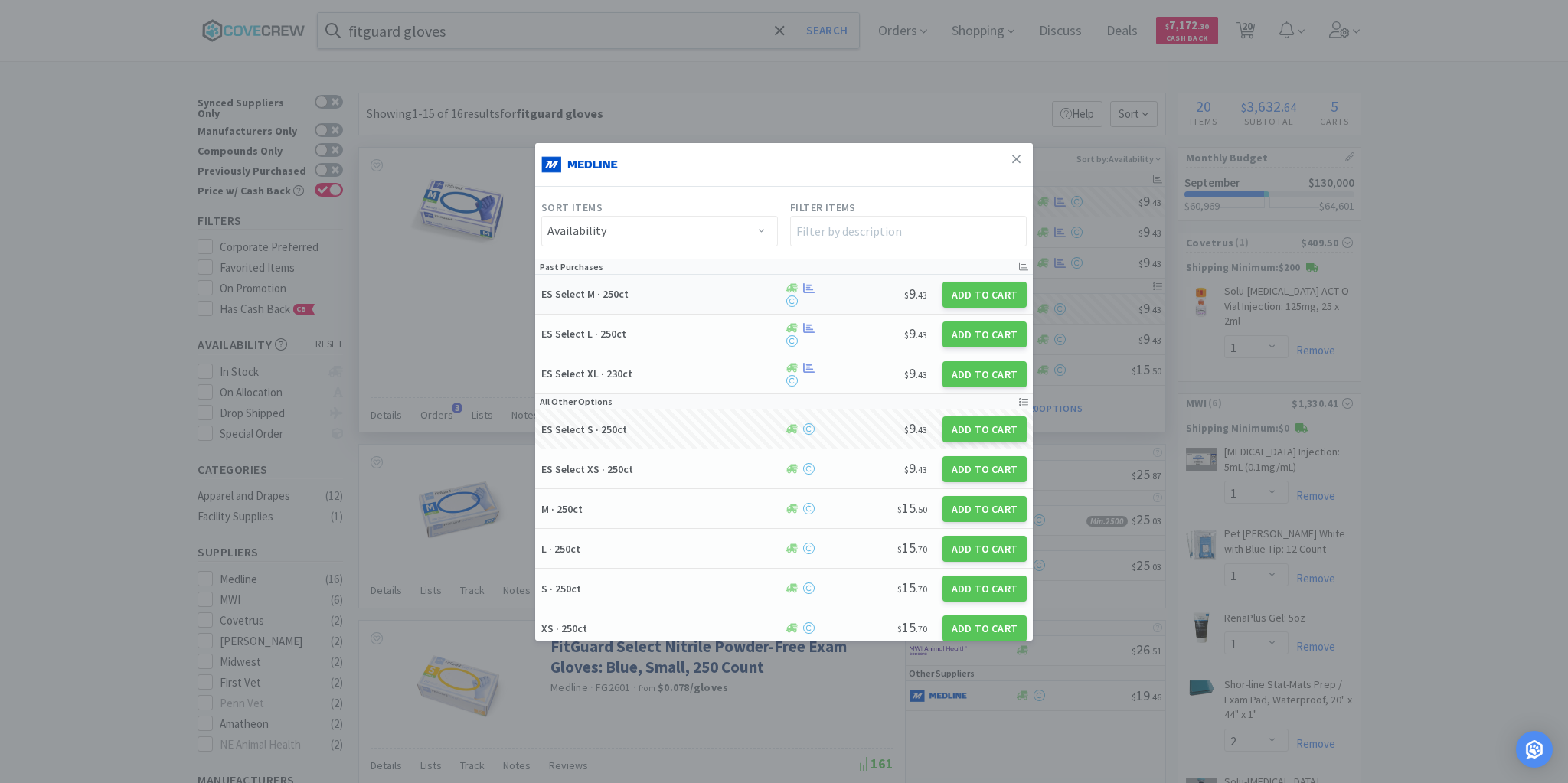
click at [671, 299] on h5 "ES Select M · 250ct" at bounding box center [660, 294] width 238 height 14
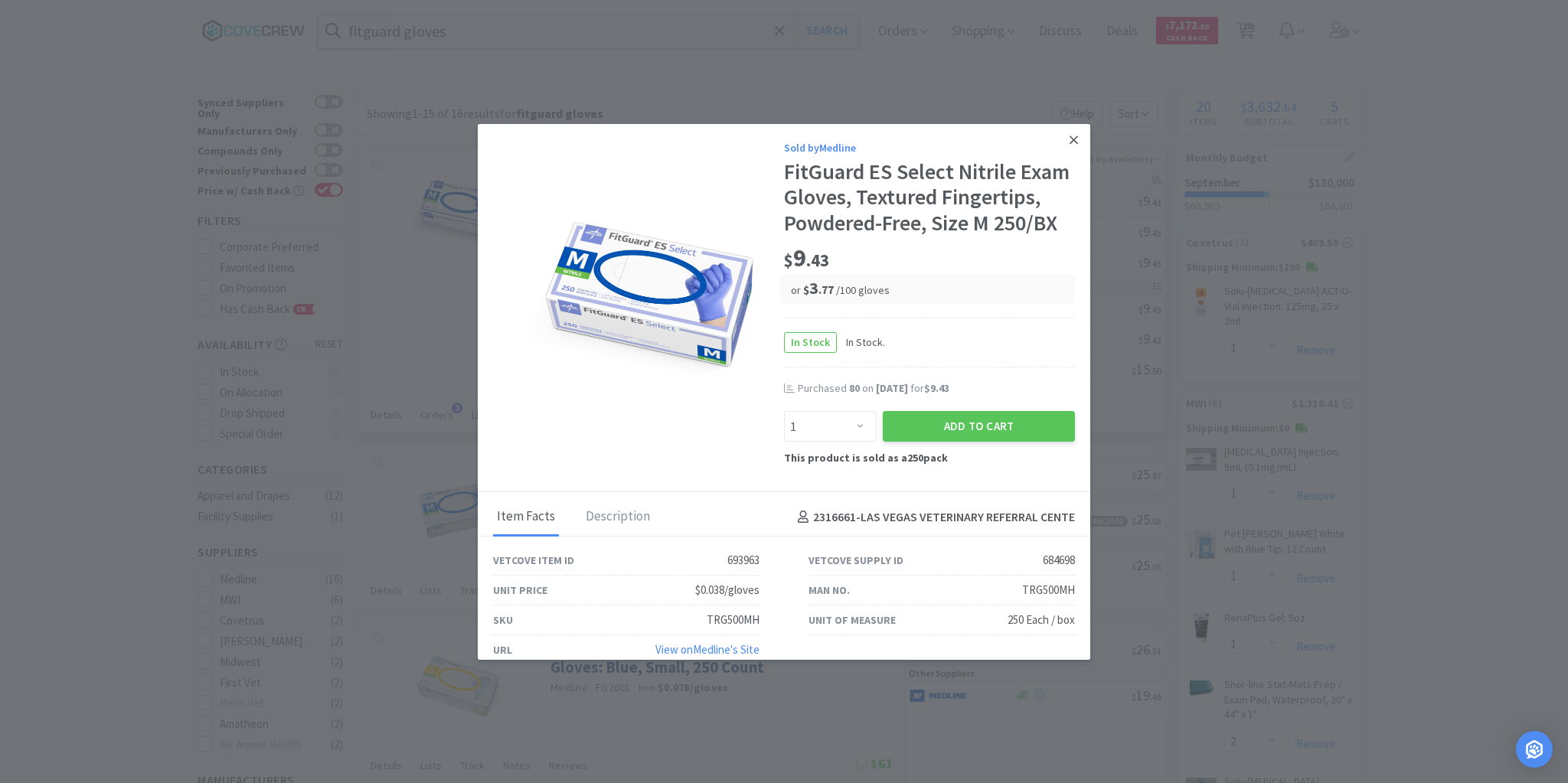
click at [1070, 137] on icon at bounding box center [1073, 139] width 8 height 8
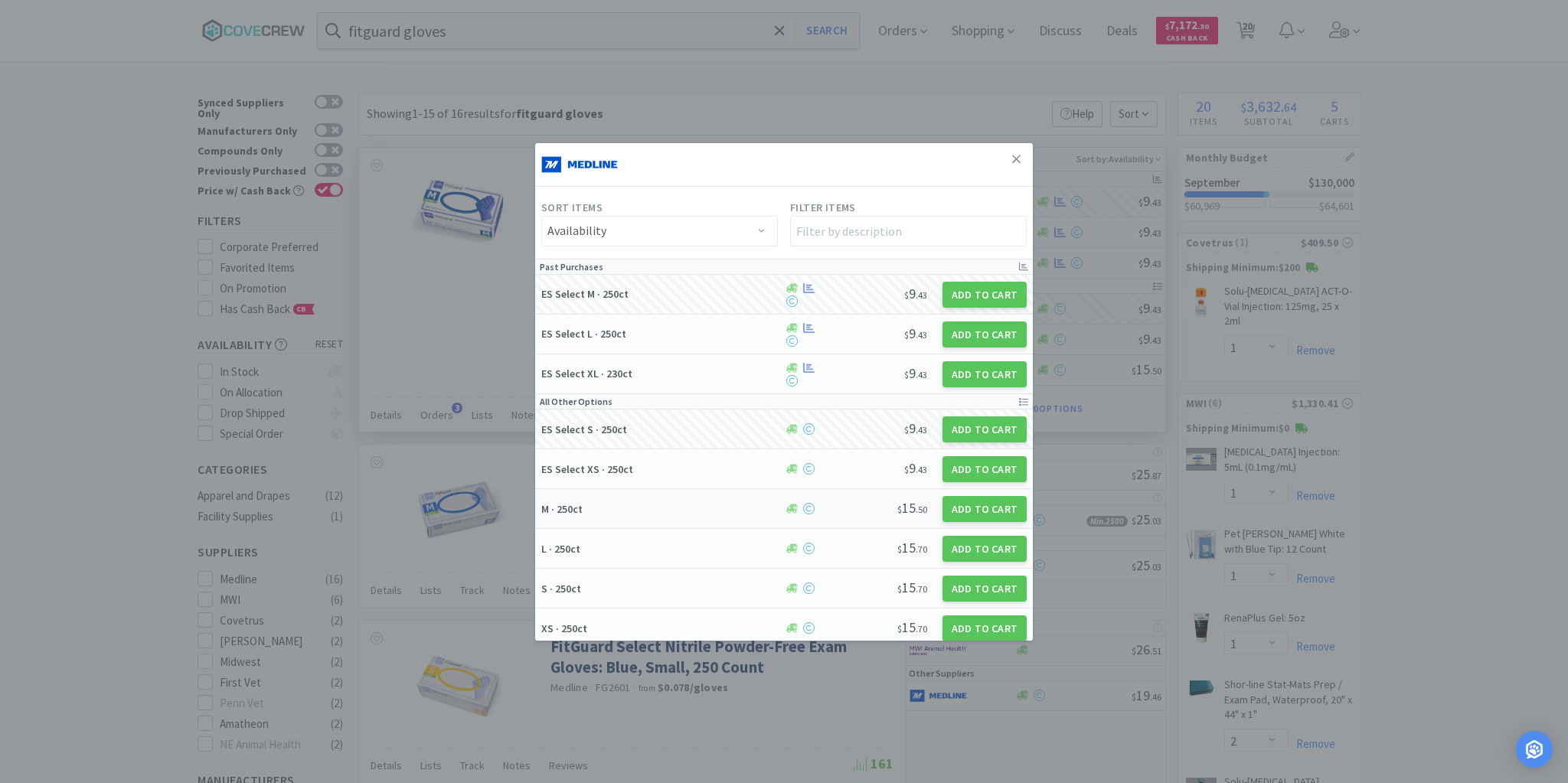
click at [651, 505] on h5 "M · 250ct" at bounding box center [660, 509] width 238 height 14
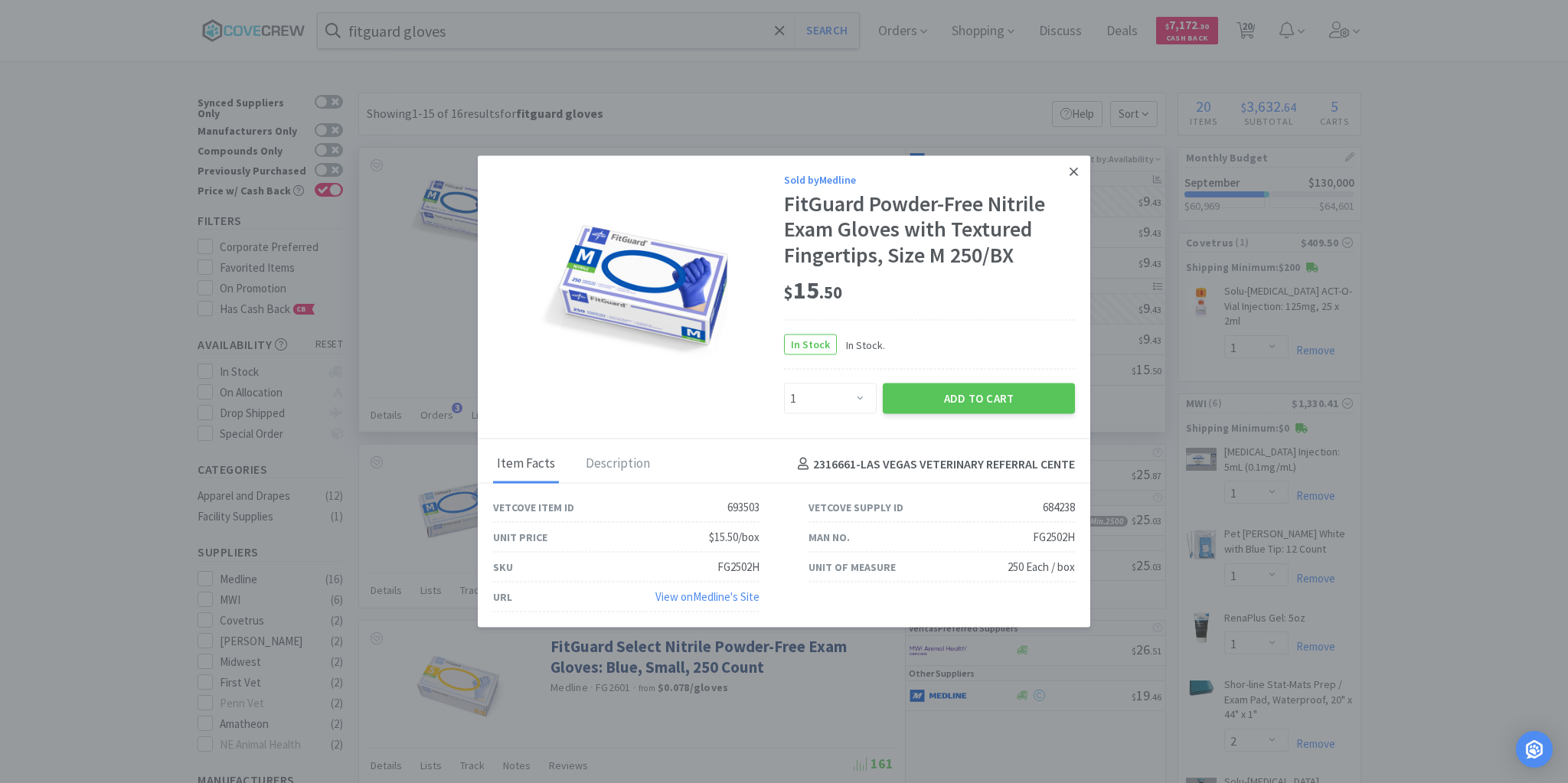
click at [1078, 170] on link at bounding box center [1073, 171] width 27 height 33
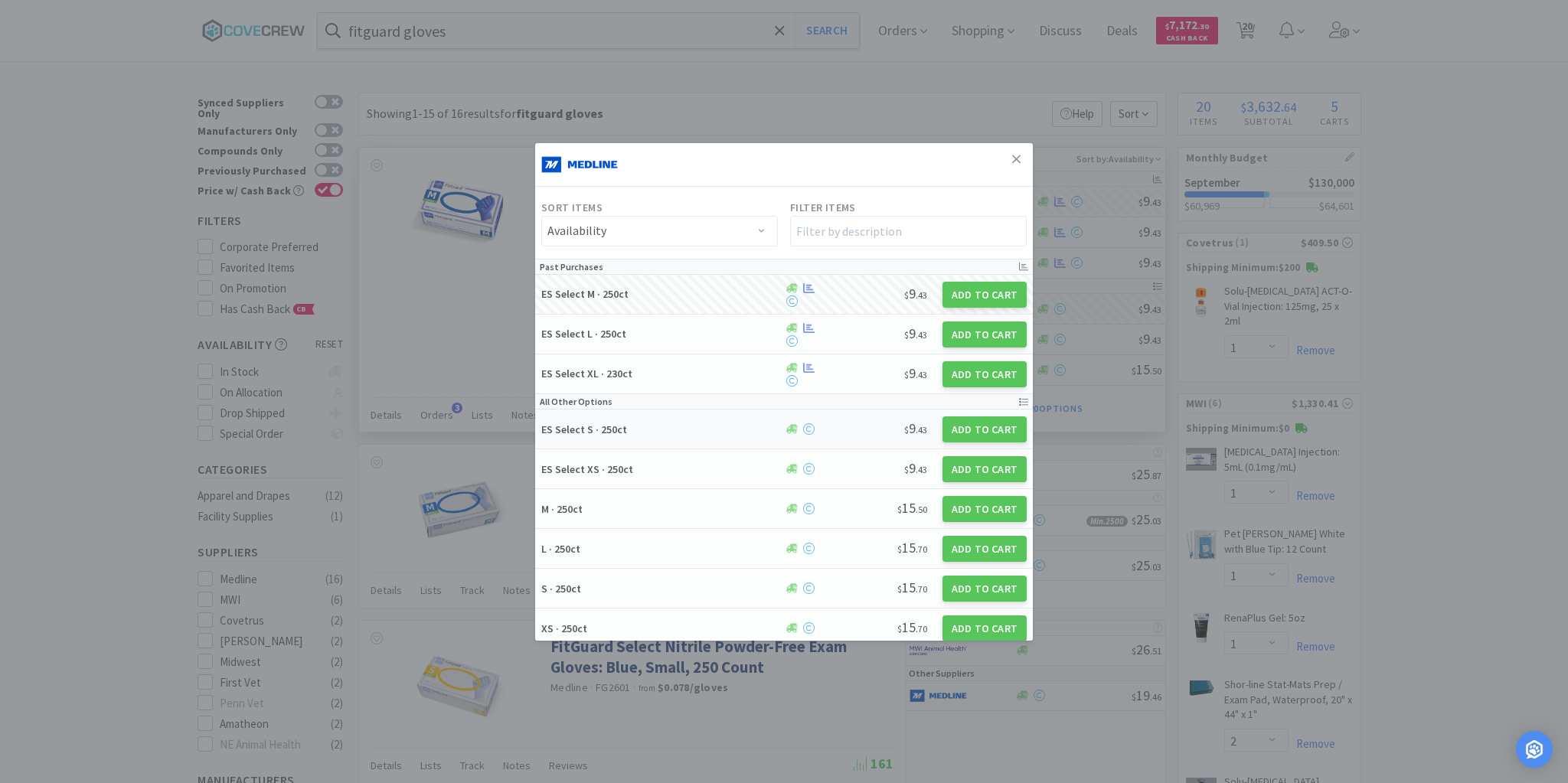
click at [673, 433] on h5 "ES Select S · 250ct" at bounding box center [660, 429] width 238 height 14
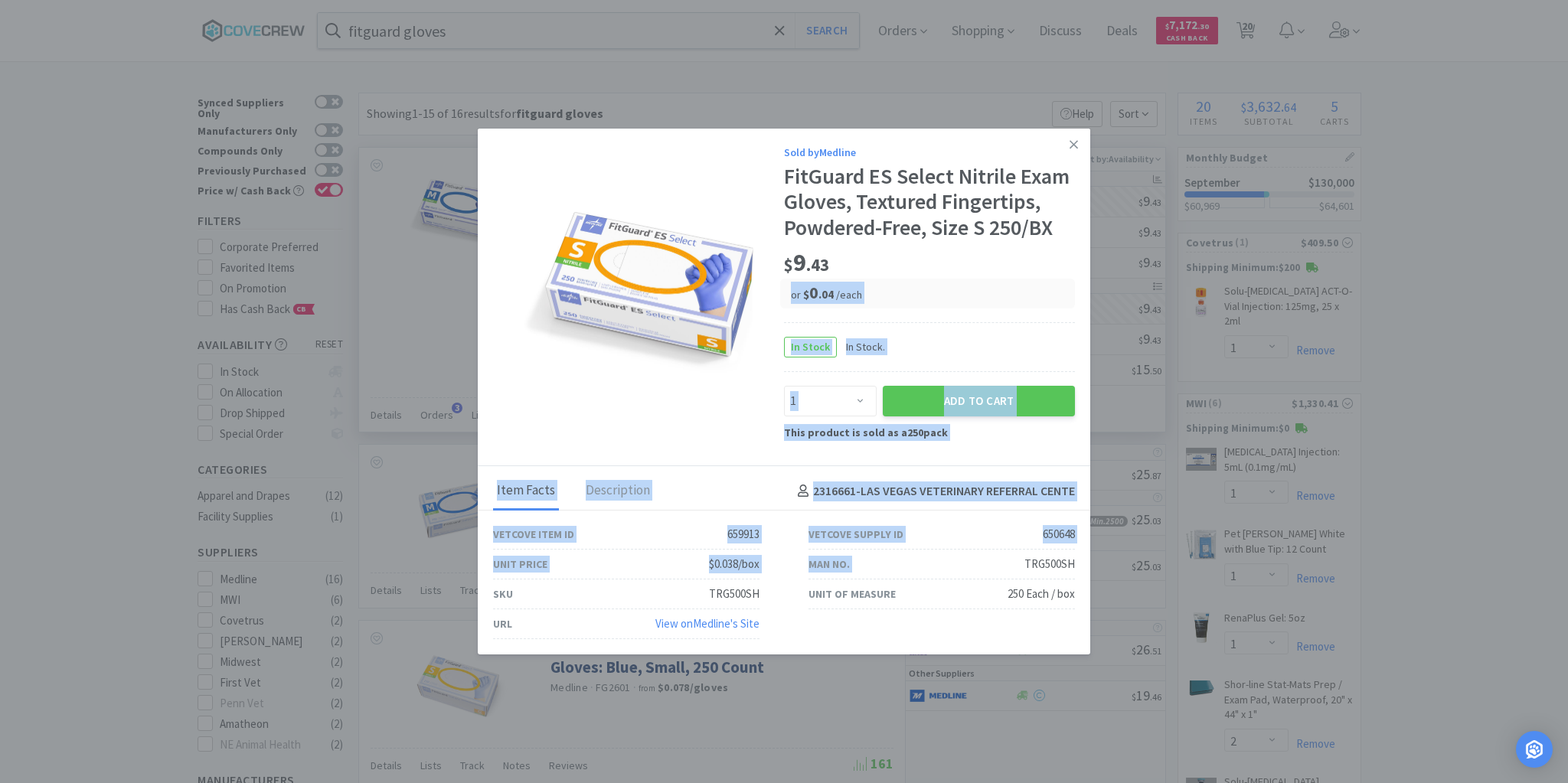
drag, startPoint x: 1021, startPoint y: 561, endPoint x: 1096, endPoint y: 560, distance: 75.0
click at [1096, 560] on div "Sold by Medline FitGuard ES Select Nitrile Exam Gloves, Textured Fingertips, Po…" at bounding box center [784, 391] width 1568 height 783
click at [1054, 539] on div "650648" at bounding box center [1058, 534] width 32 height 19
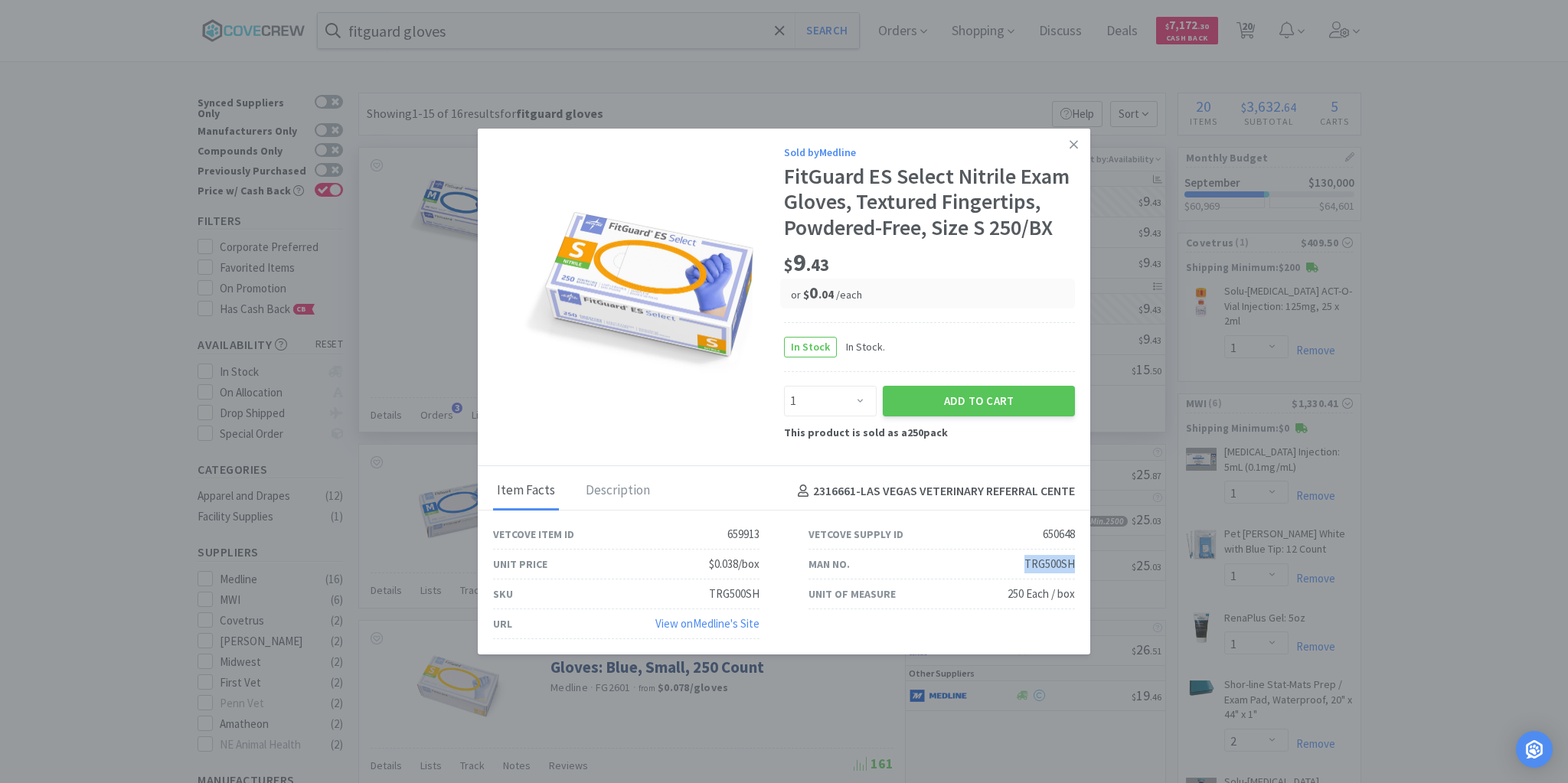
drag, startPoint x: 1025, startPoint y: 561, endPoint x: 1075, endPoint y: 561, distance: 50.0
click at [1076, 560] on div "Man No. TRG500SH" at bounding box center [942, 565] width 316 height 30
copy div "TRG500SH"
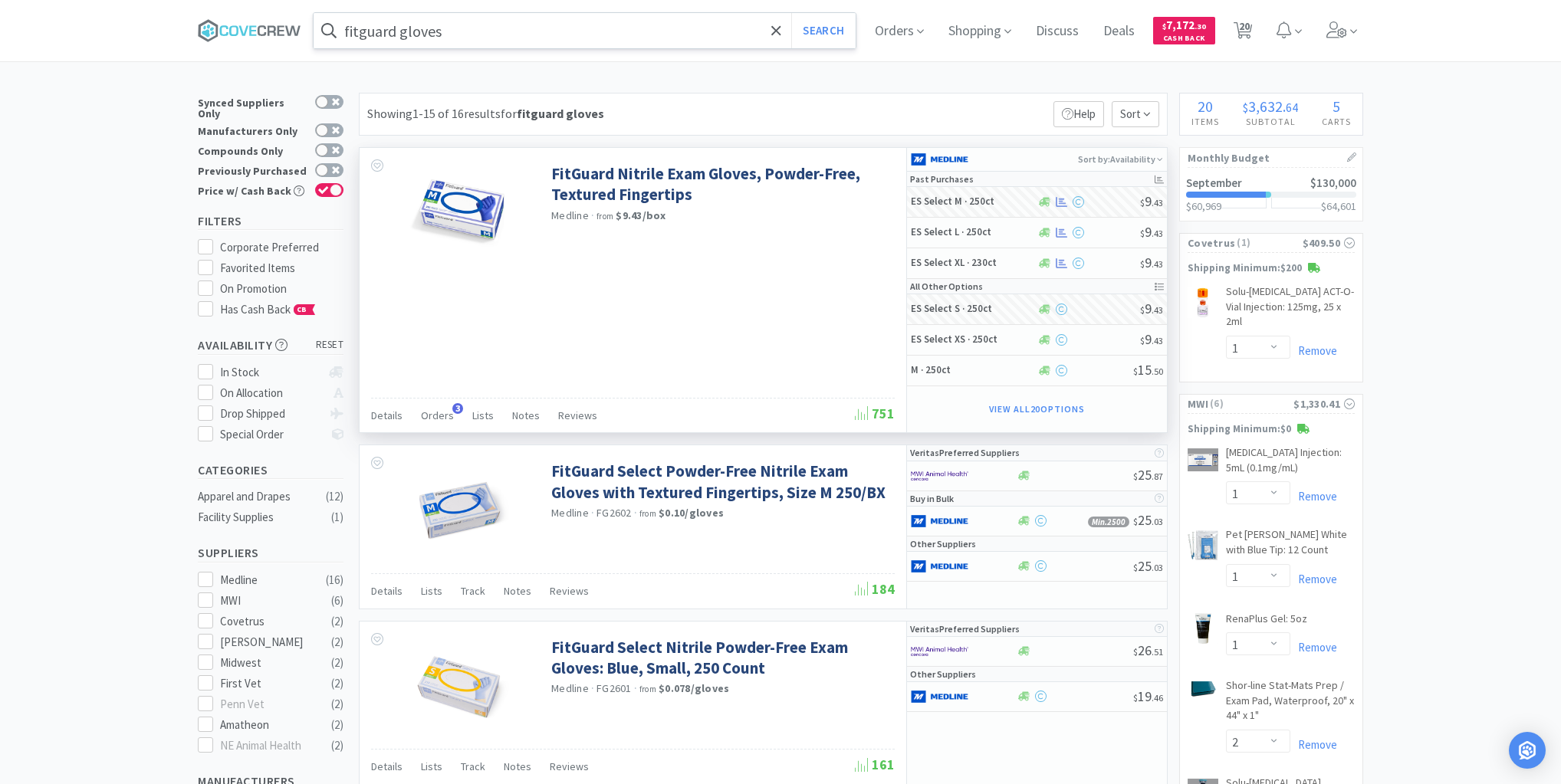
click at [600, 27] on input "fitguard gloves" at bounding box center [585, 31] width 542 height 36
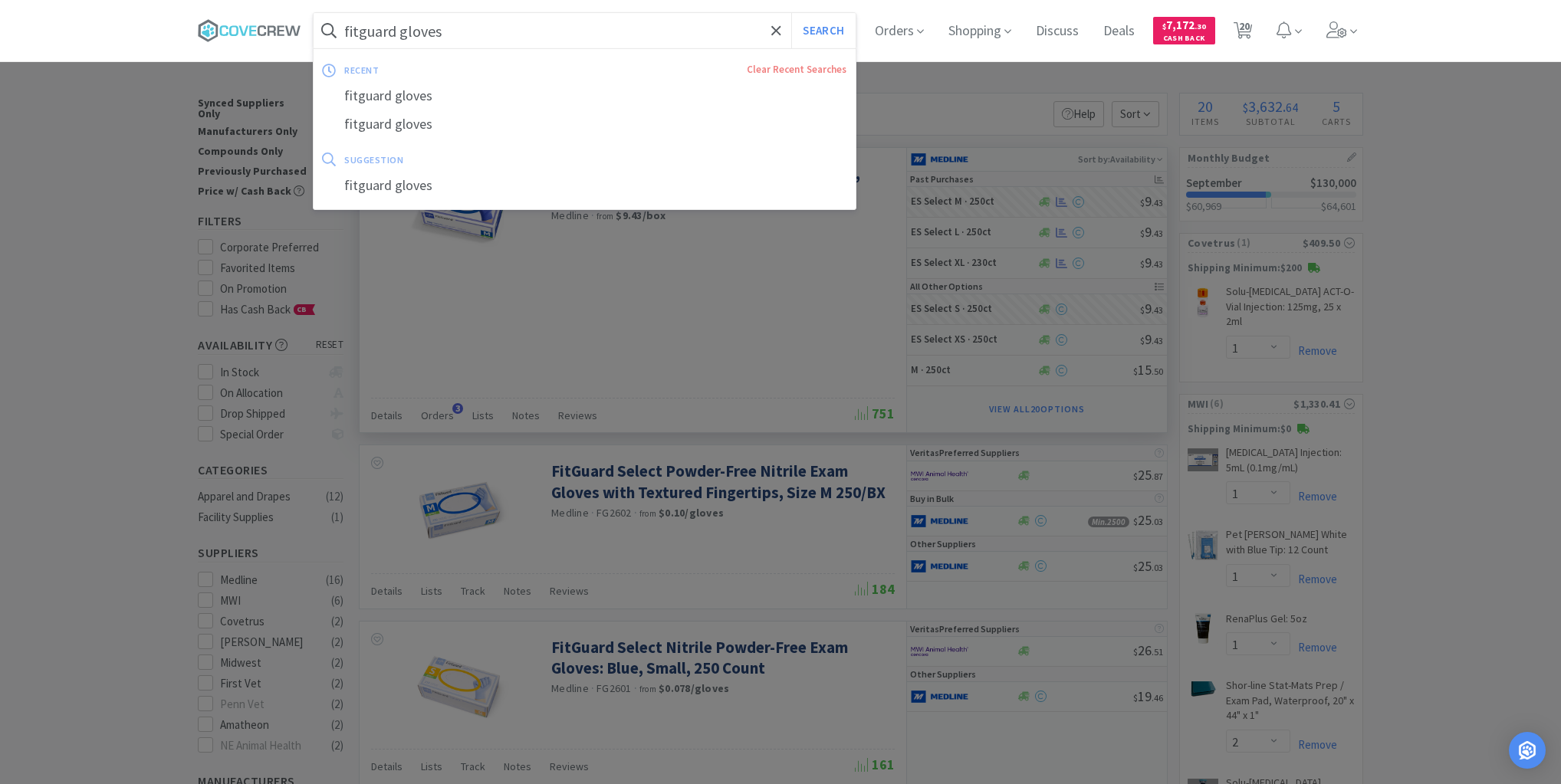
paste input "TRG500SH"
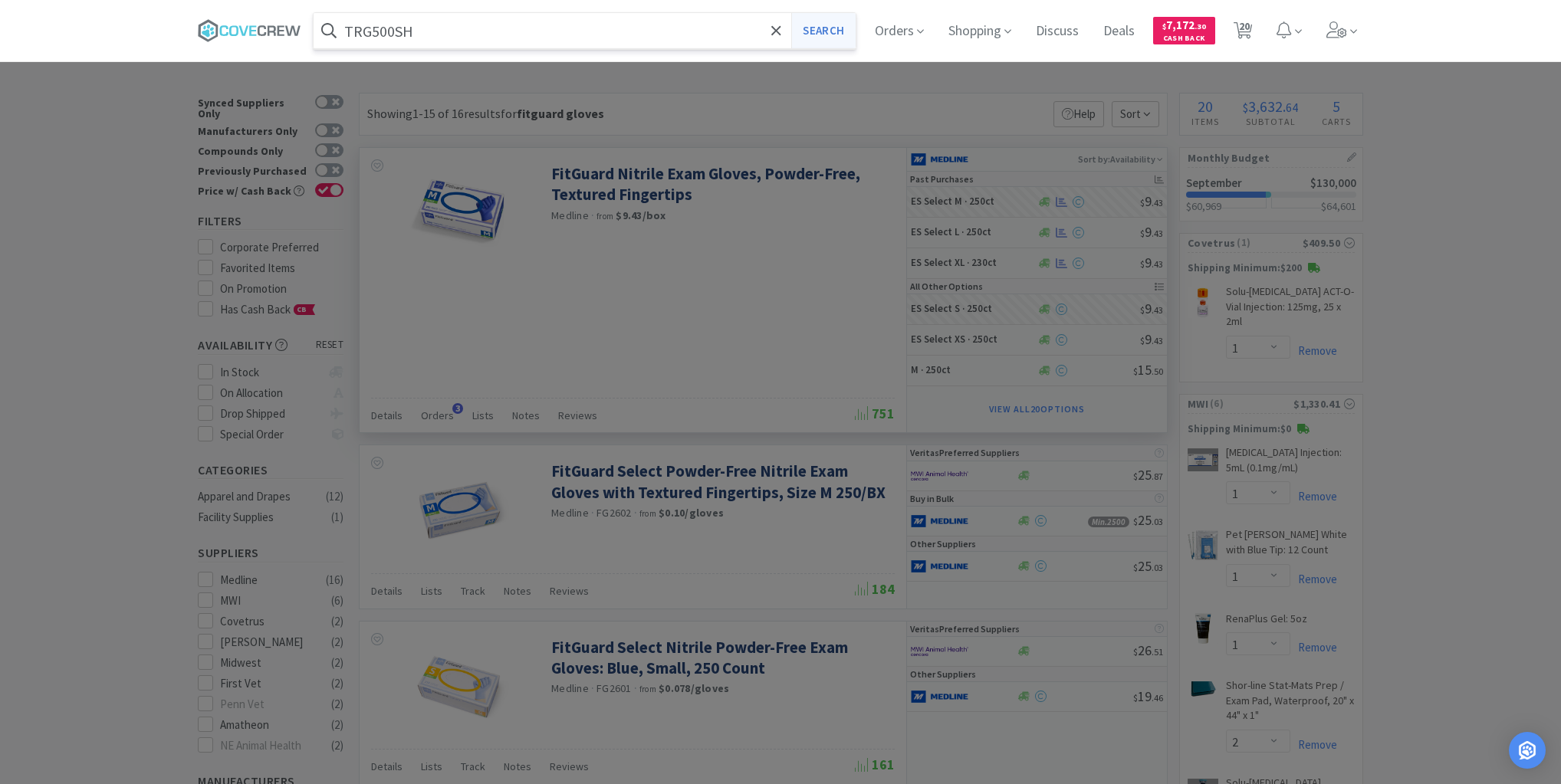
click at [834, 32] on button "Search" at bounding box center [824, 31] width 64 height 36
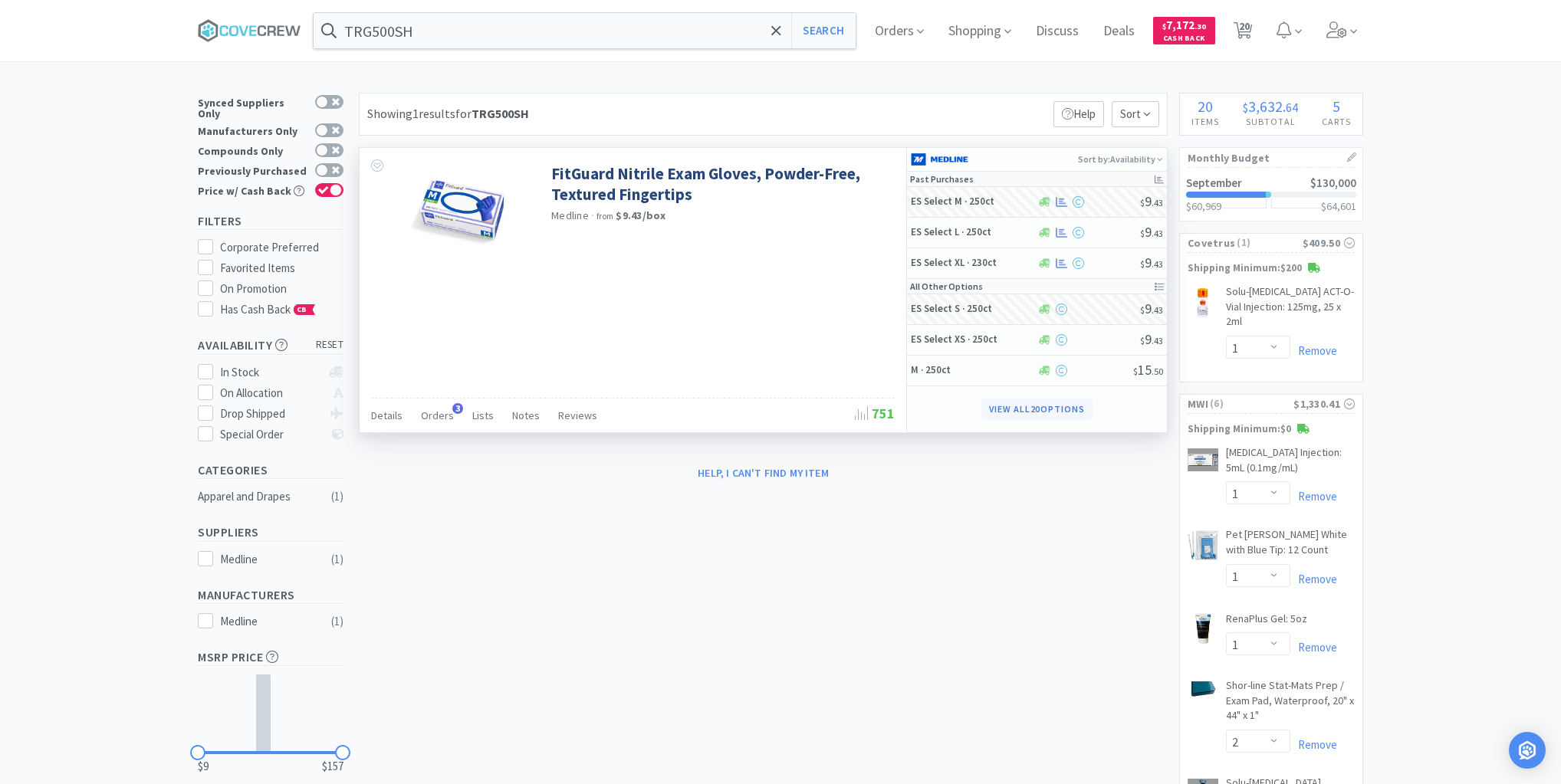
click at [1022, 408] on button "View all 20 Options" at bounding box center [1037, 409] width 111 height 21
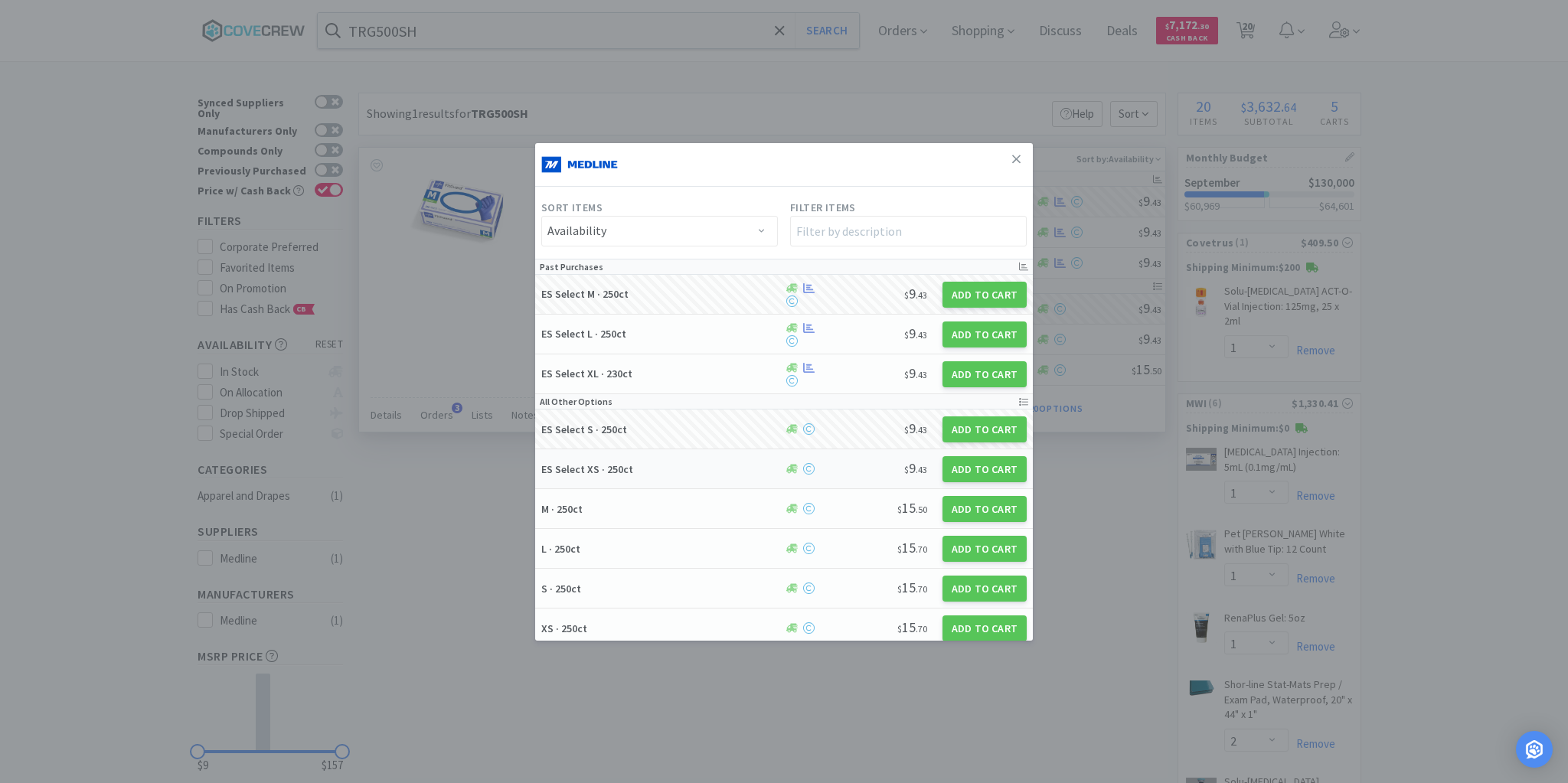
click at [724, 466] on h5 "ES Select XS · 250ct" at bounding box center [660, 469] width 238 height 14
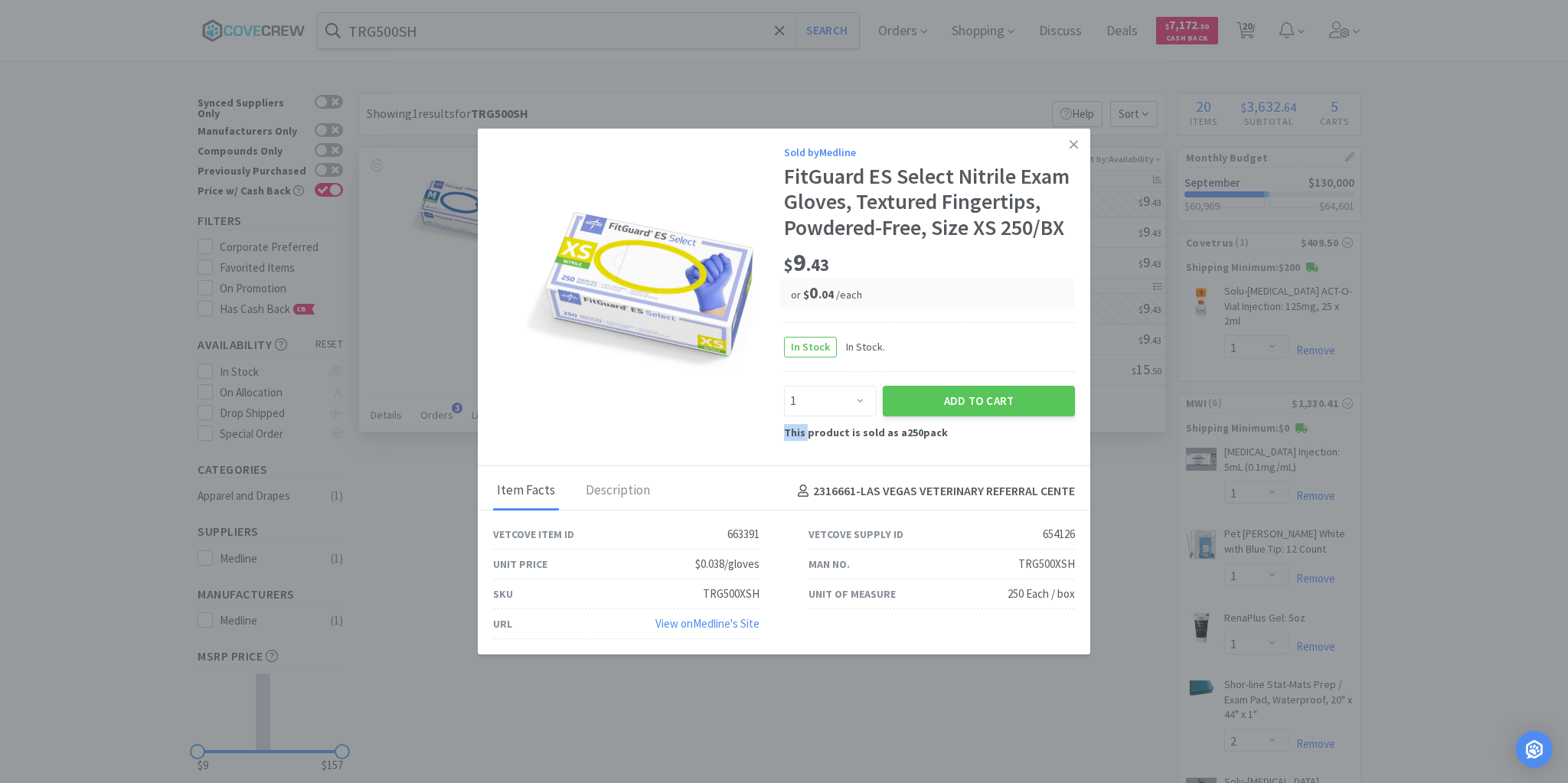
click at [724, 466] on div "Sold by Medline FitGuard ES Select Nitrile Exam Gloves, Textured Fingertips, Po…" at bounding box center [784, 297] width 612 height 338
click at [1076, 144] on icon at bounding box center [1073, 145] width 8 height 14
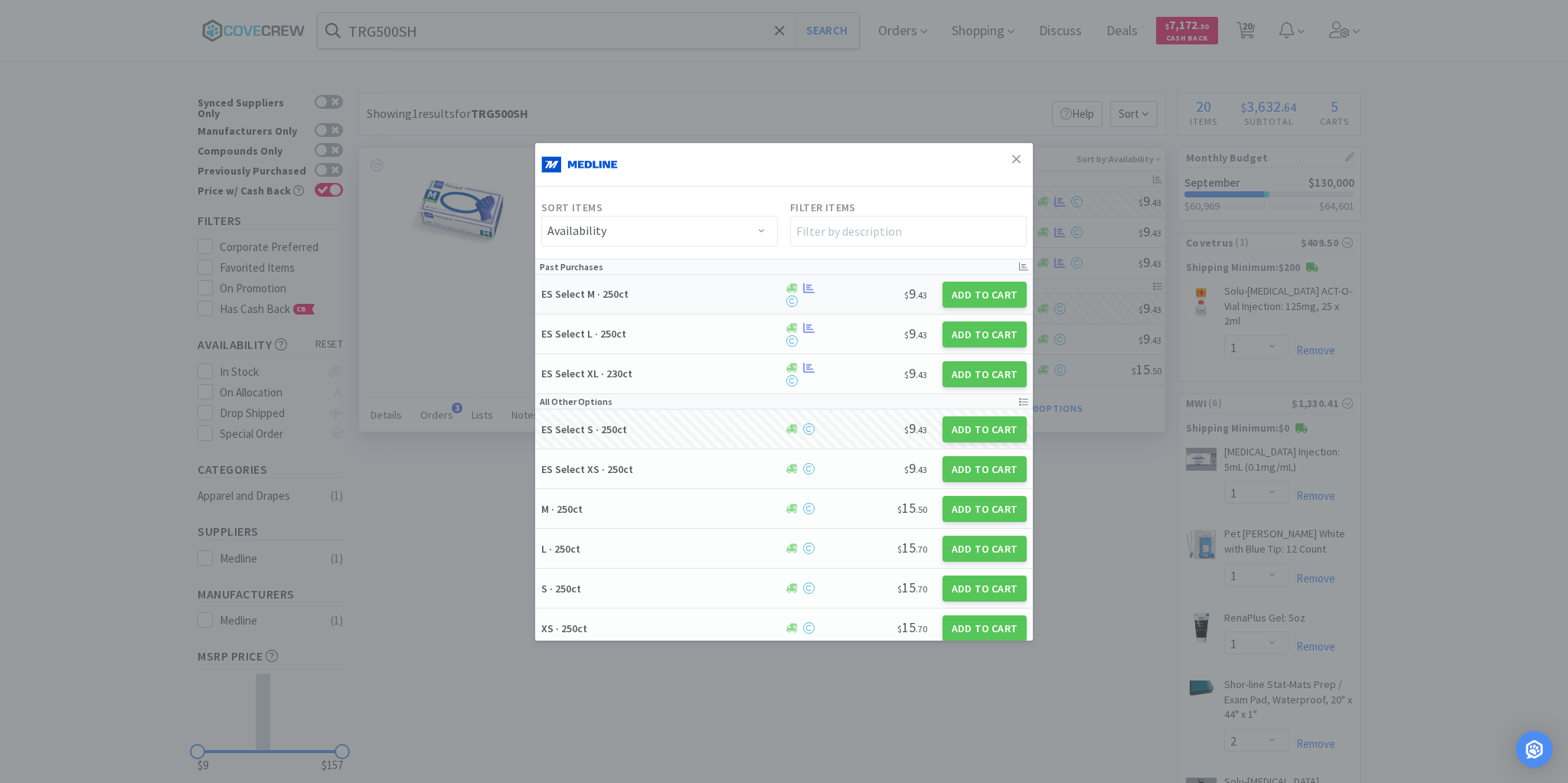
click at [710, 299] on h5 "ES Select M · 250ct" at bounding box center [660, 294] width 238 height 14
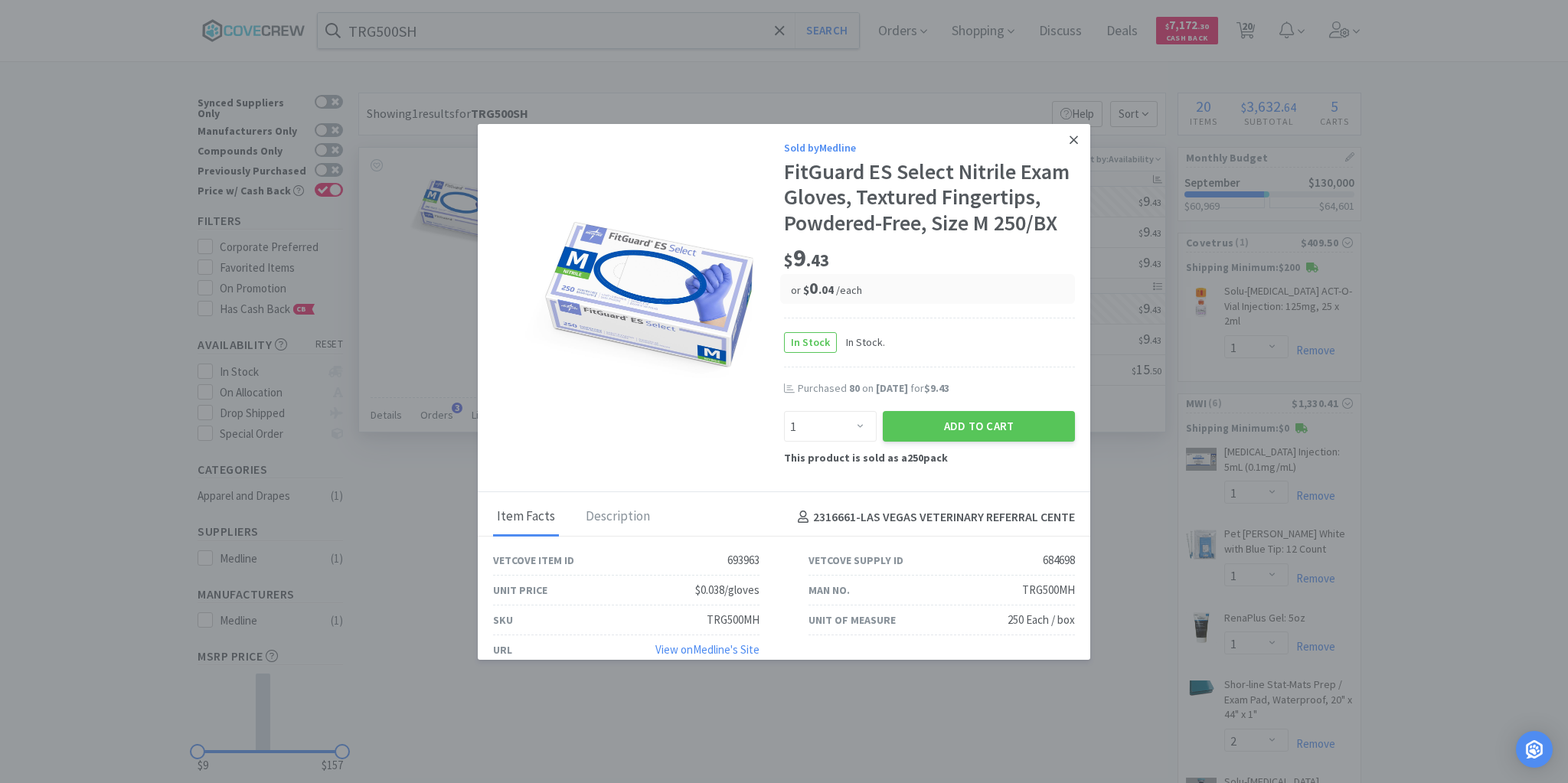
click at [1070, 140] on icon at bounding box center [1073, 139] width 8 height 8
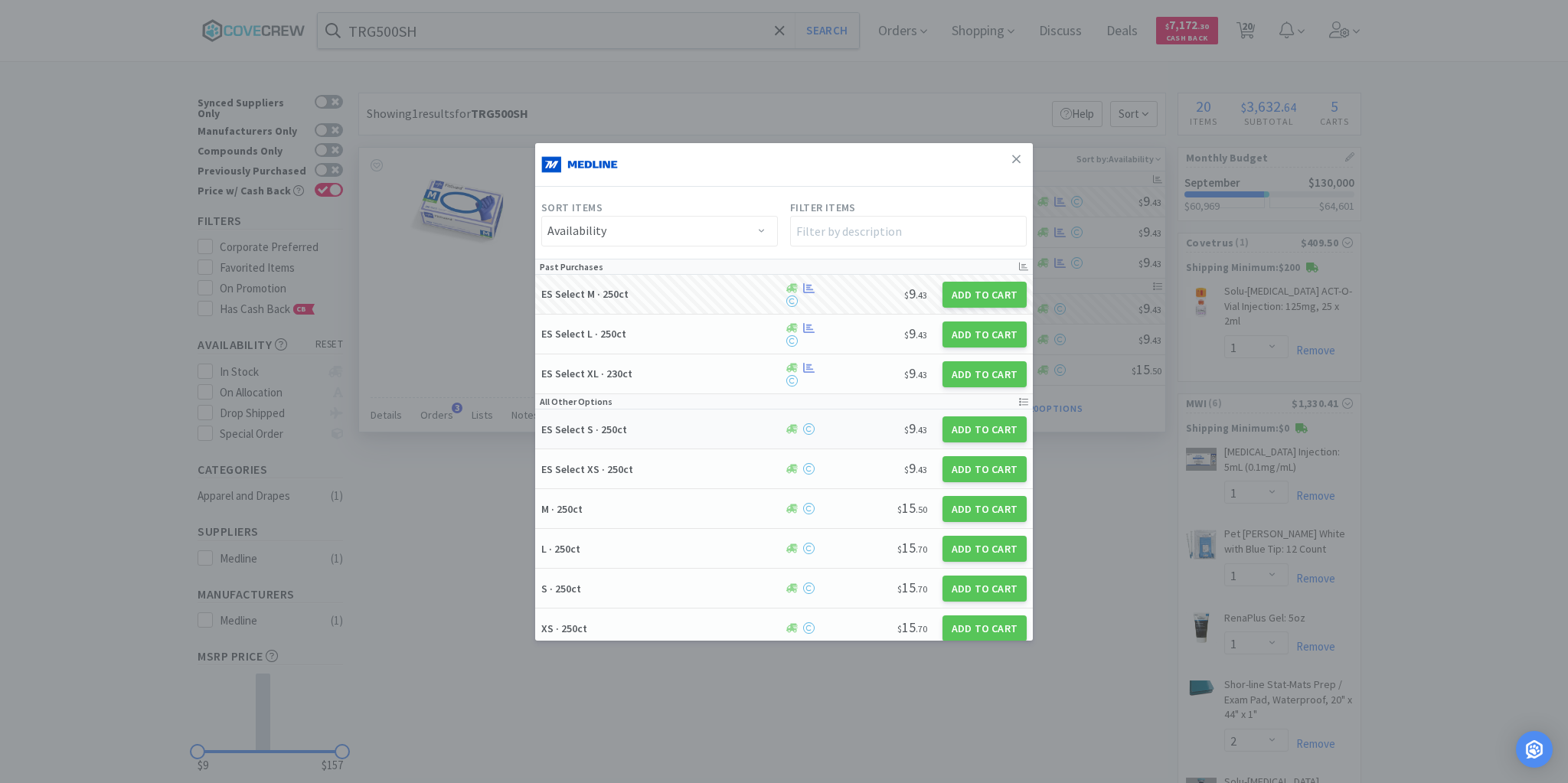
click at [668, 428] on h5 "ES Select S · 250ct" at bounding box center [660, 429] width 238 height 14
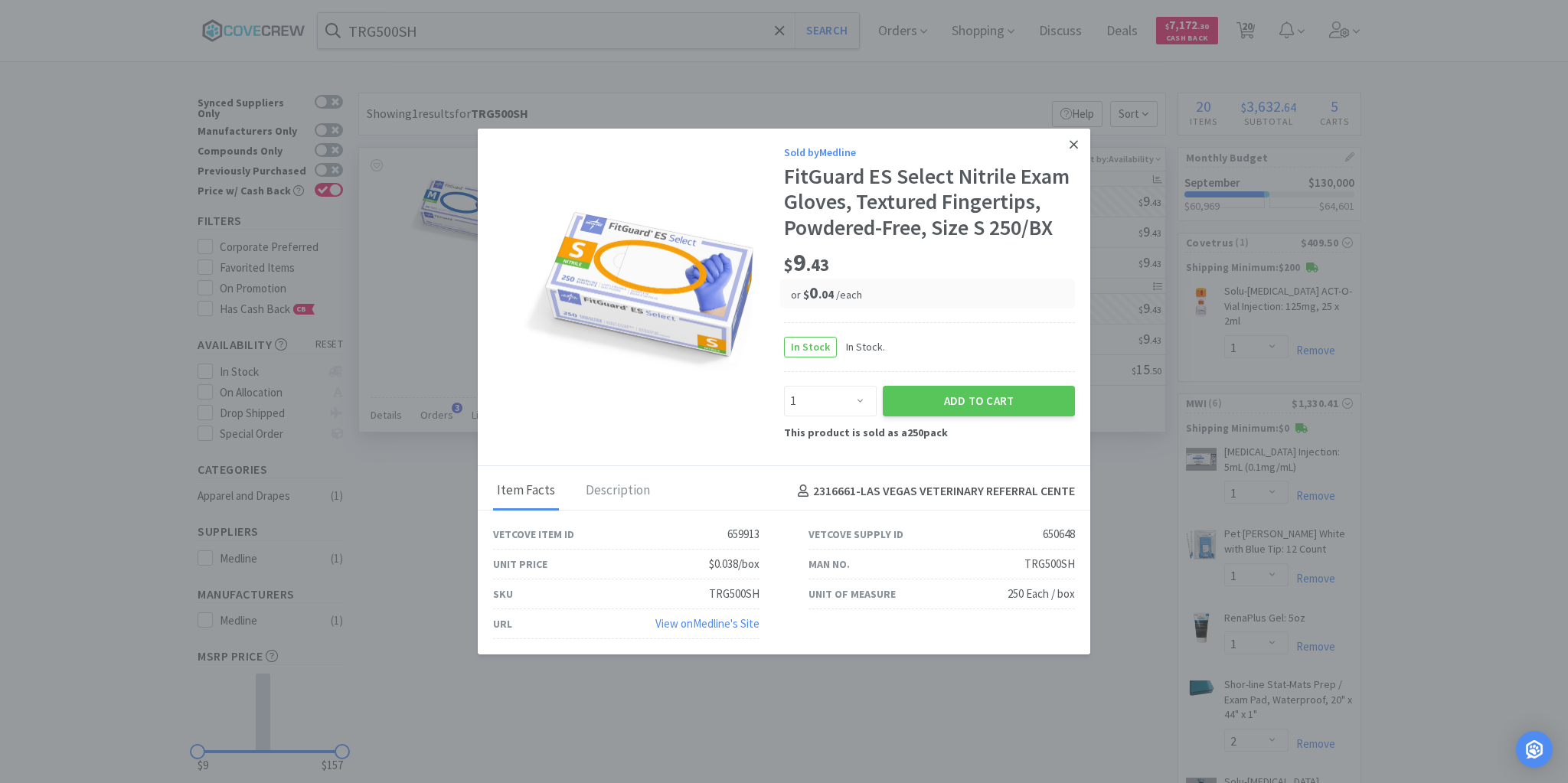
click at [1076, 137] on link at bounding box center [1073, 145] width 27 height 33
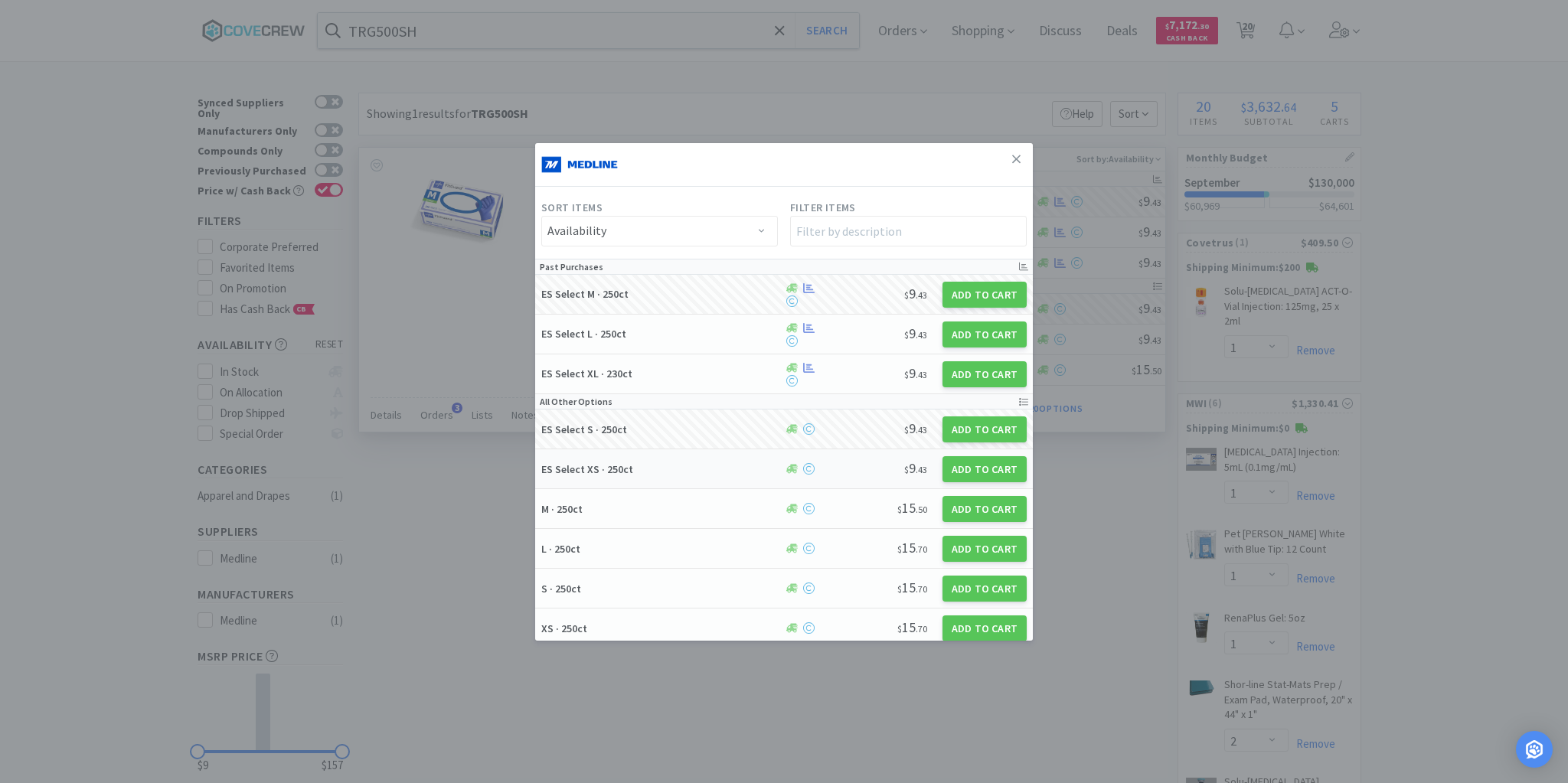
click at [701, 470] on h5 "ES Select XS · 250ct" at bounding box center [660, 469] width 238 height 14
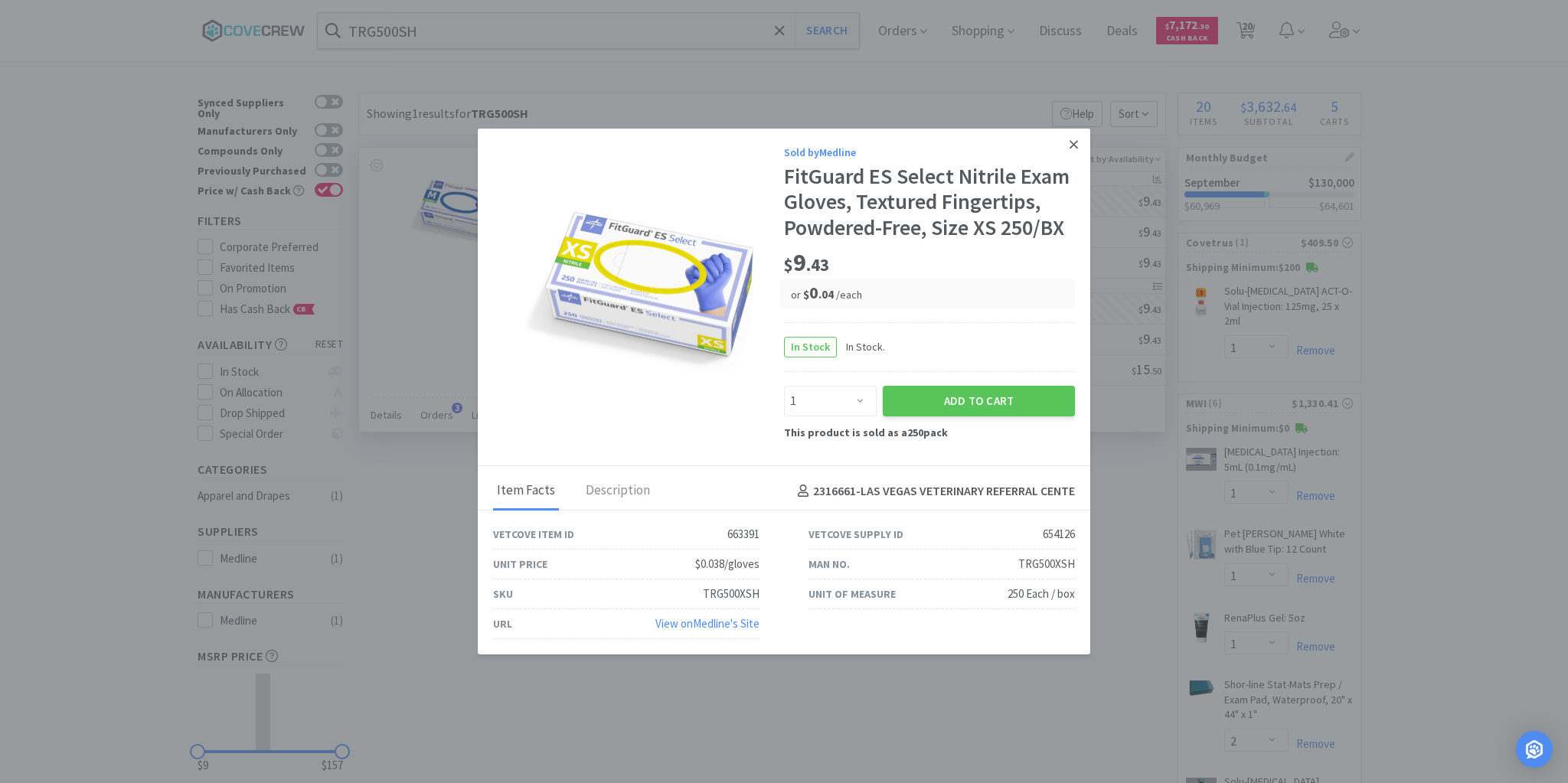
click at [1076, 143] on icon at bounding box center [1073, 145] width 8 height 14
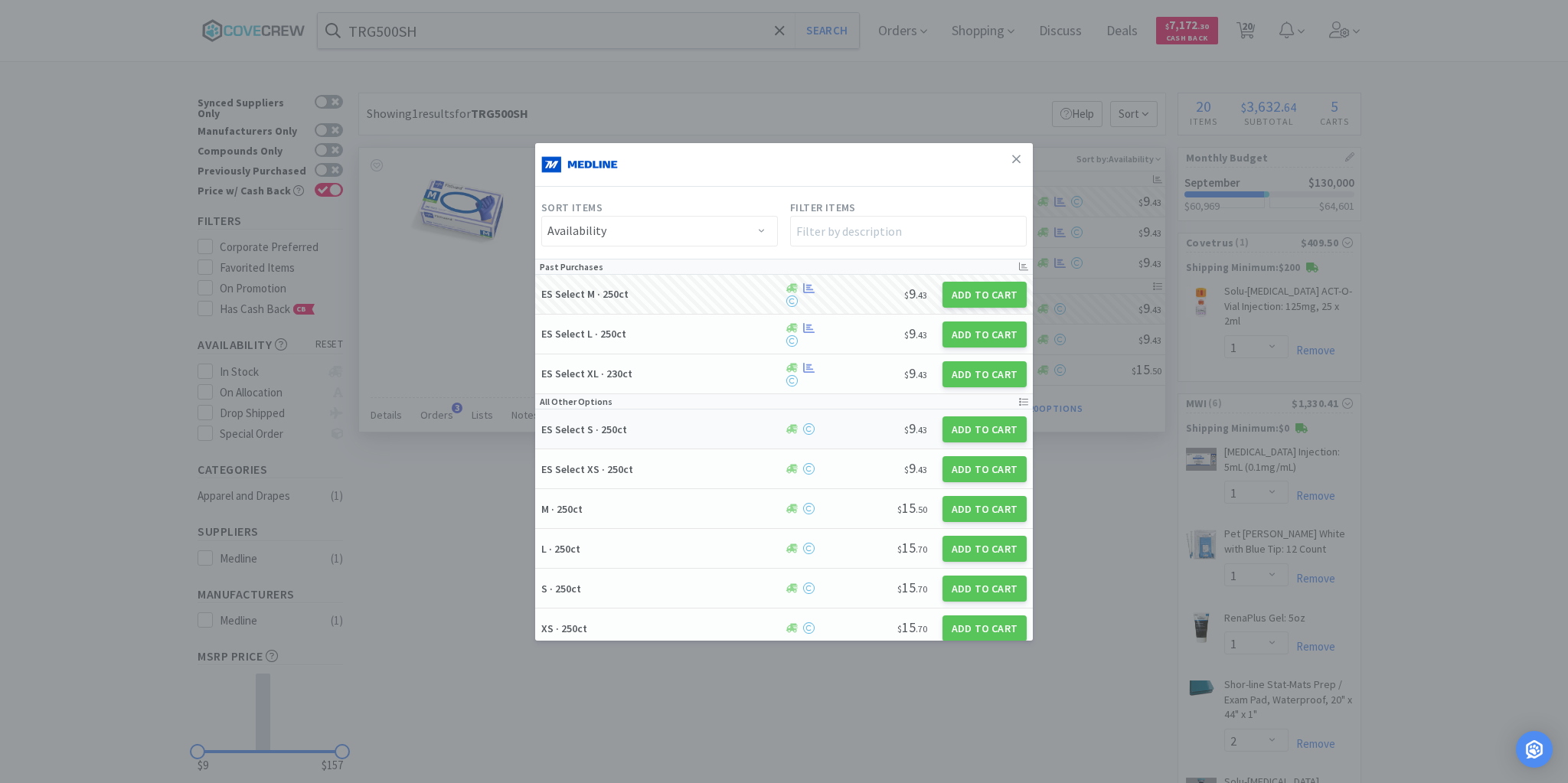
click at [679, 422] on h5 "ES Select S · 250ct" at bounding box center [660, 429] width 238 height 14
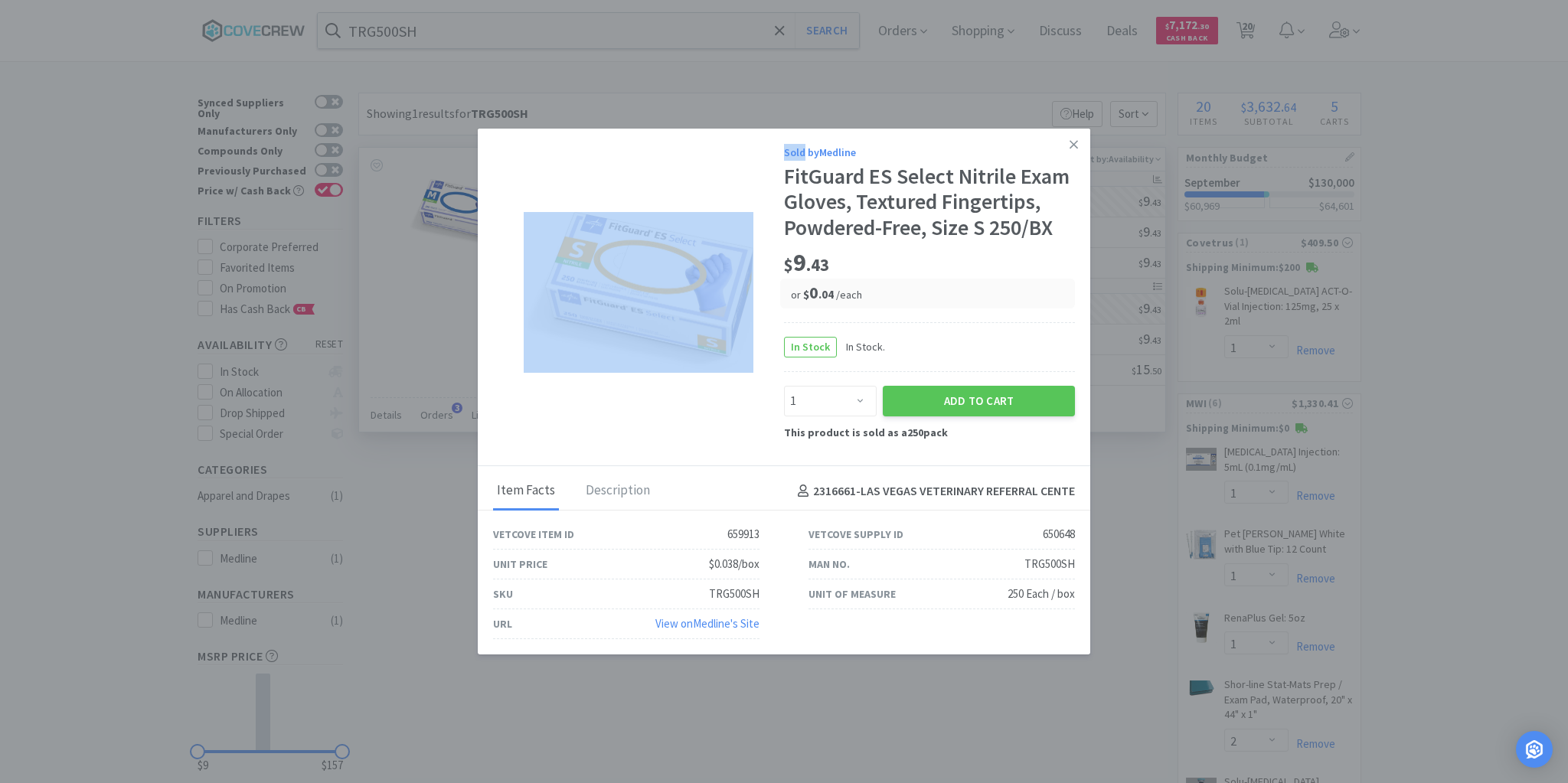
click at [680, 422] on div "Sold by Medline FitGuard ES Select Nitrile Exam Gloves, Textured Fingertips, Po…" at bounding box center [784, 297] width 612 height 338
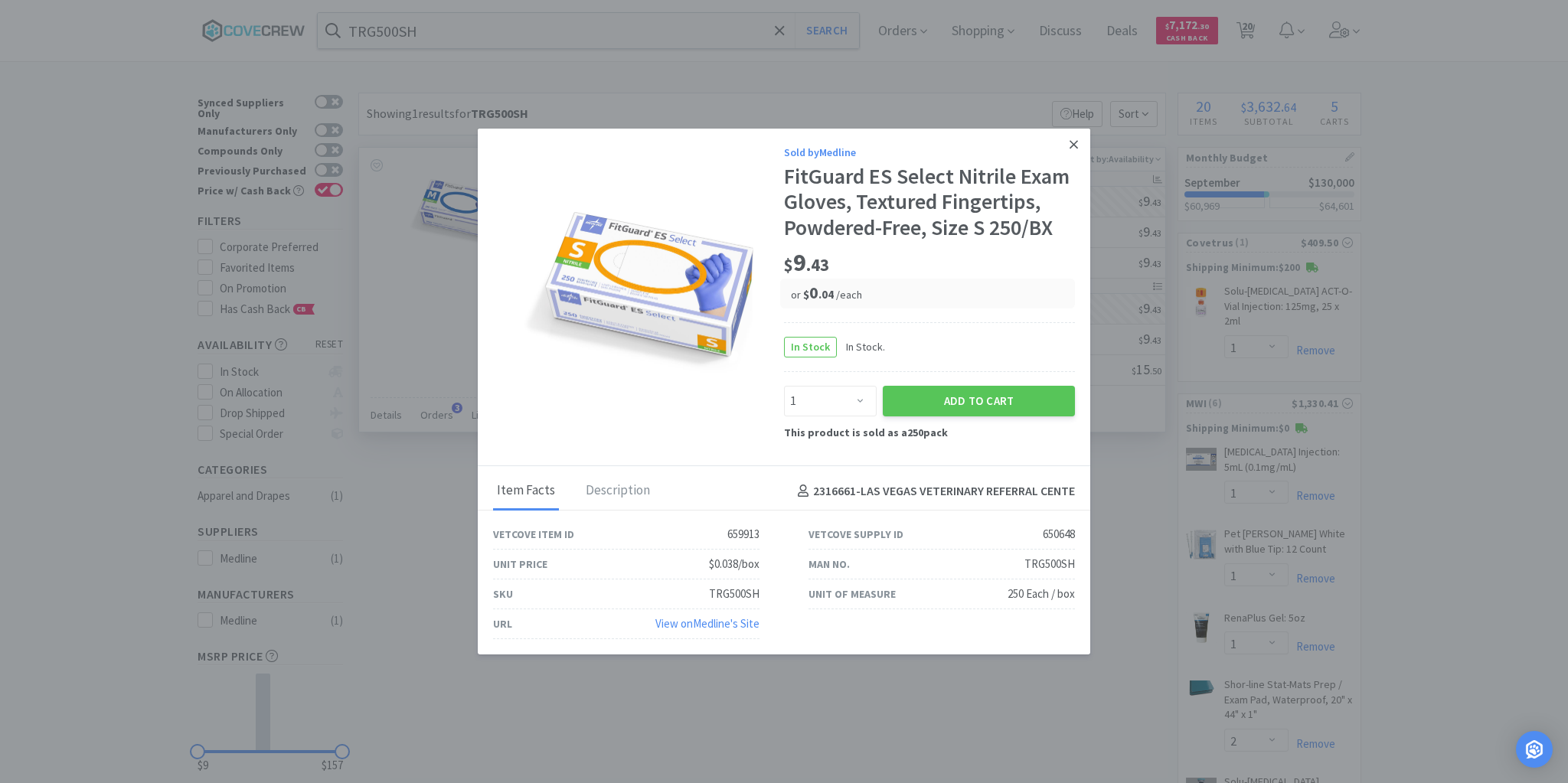
click at [1078, 141] on link at bounding box center [1073, 145] width 27 height 33
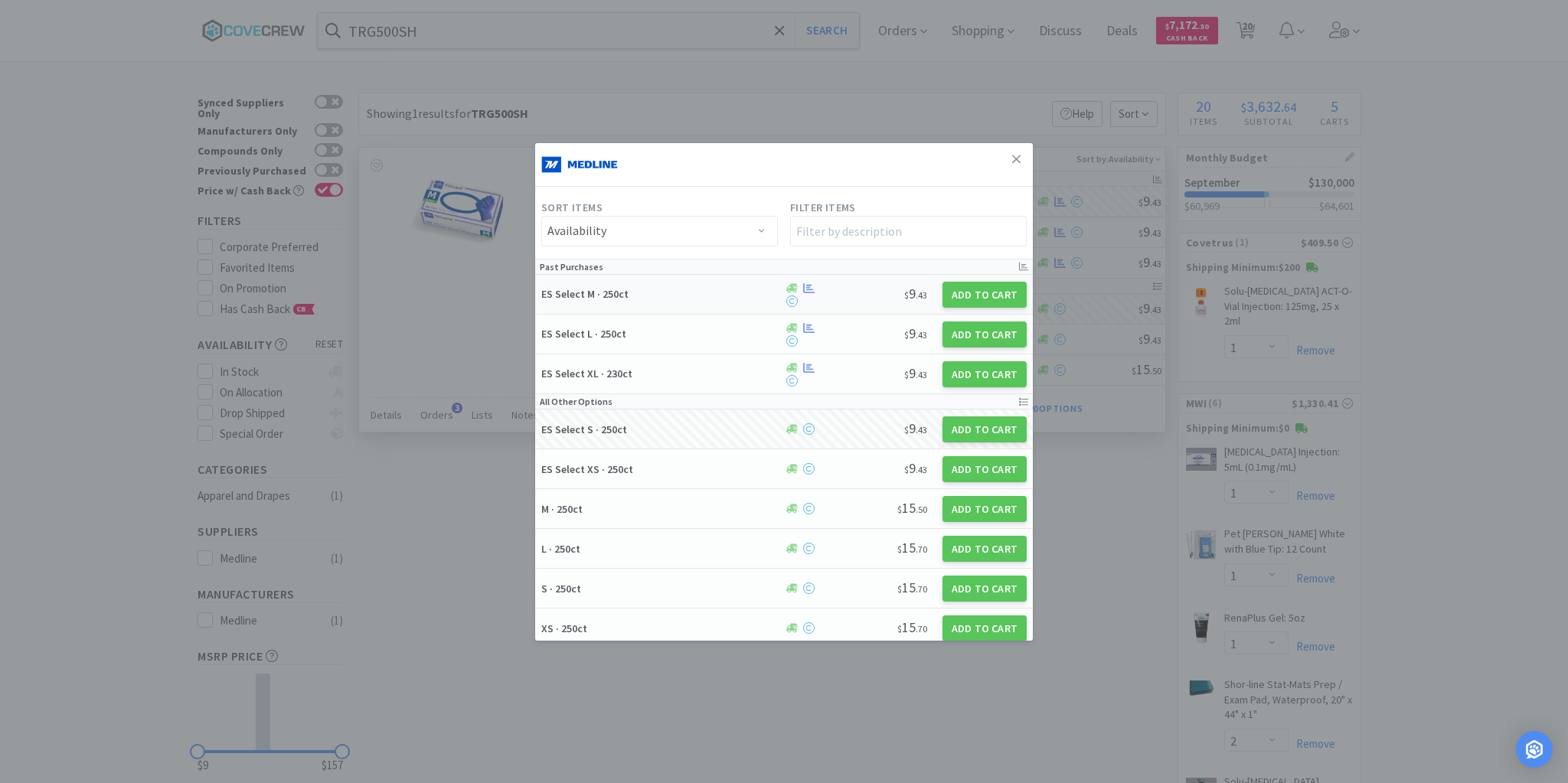
click at [677, 294] on h5 "ES Select M · 250ct" at bounding box center [660, 294] width 238 height 14
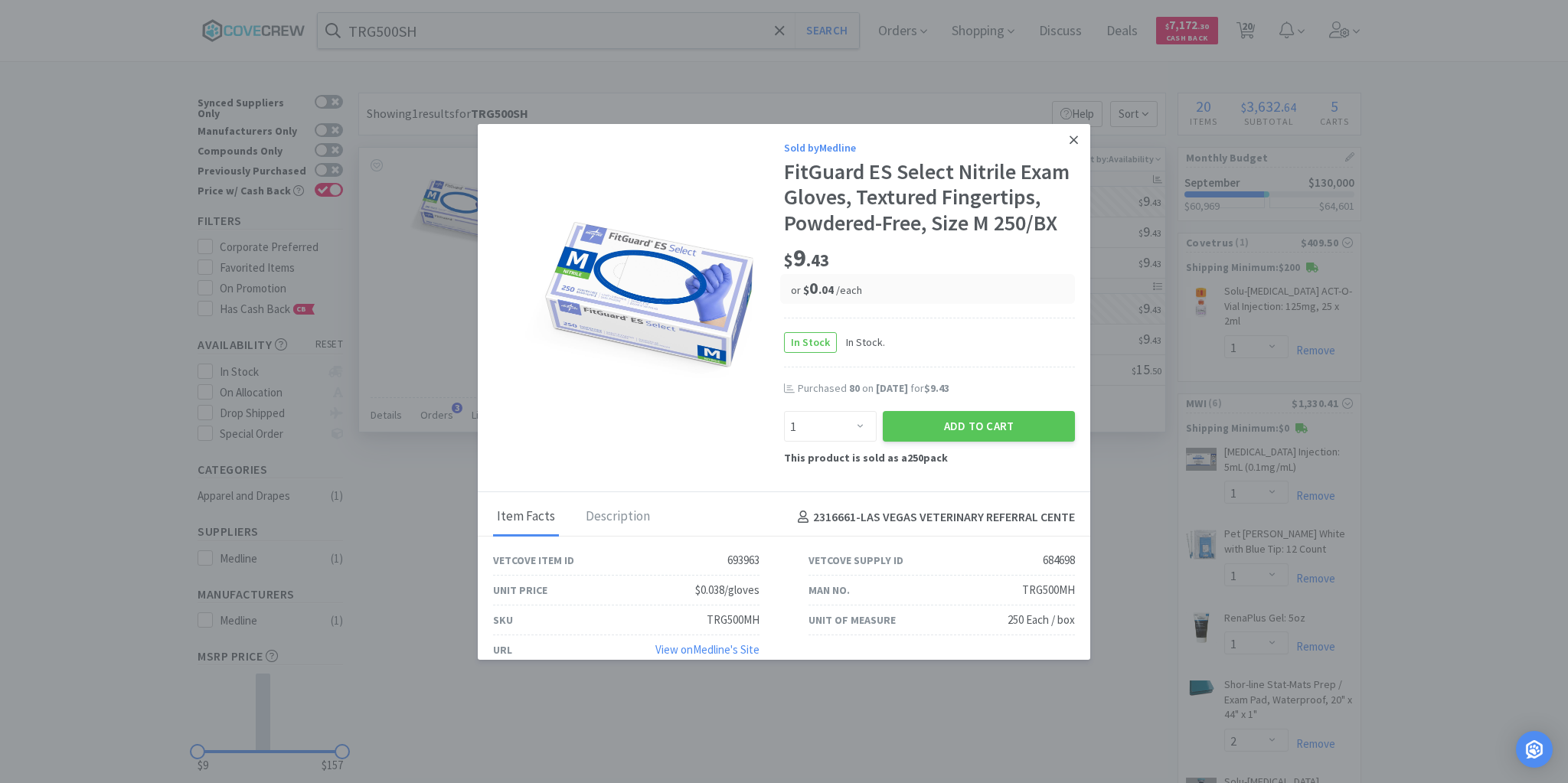
click at [1070, 141] on icon at bounding box center [1073, 140] width 8 height 14
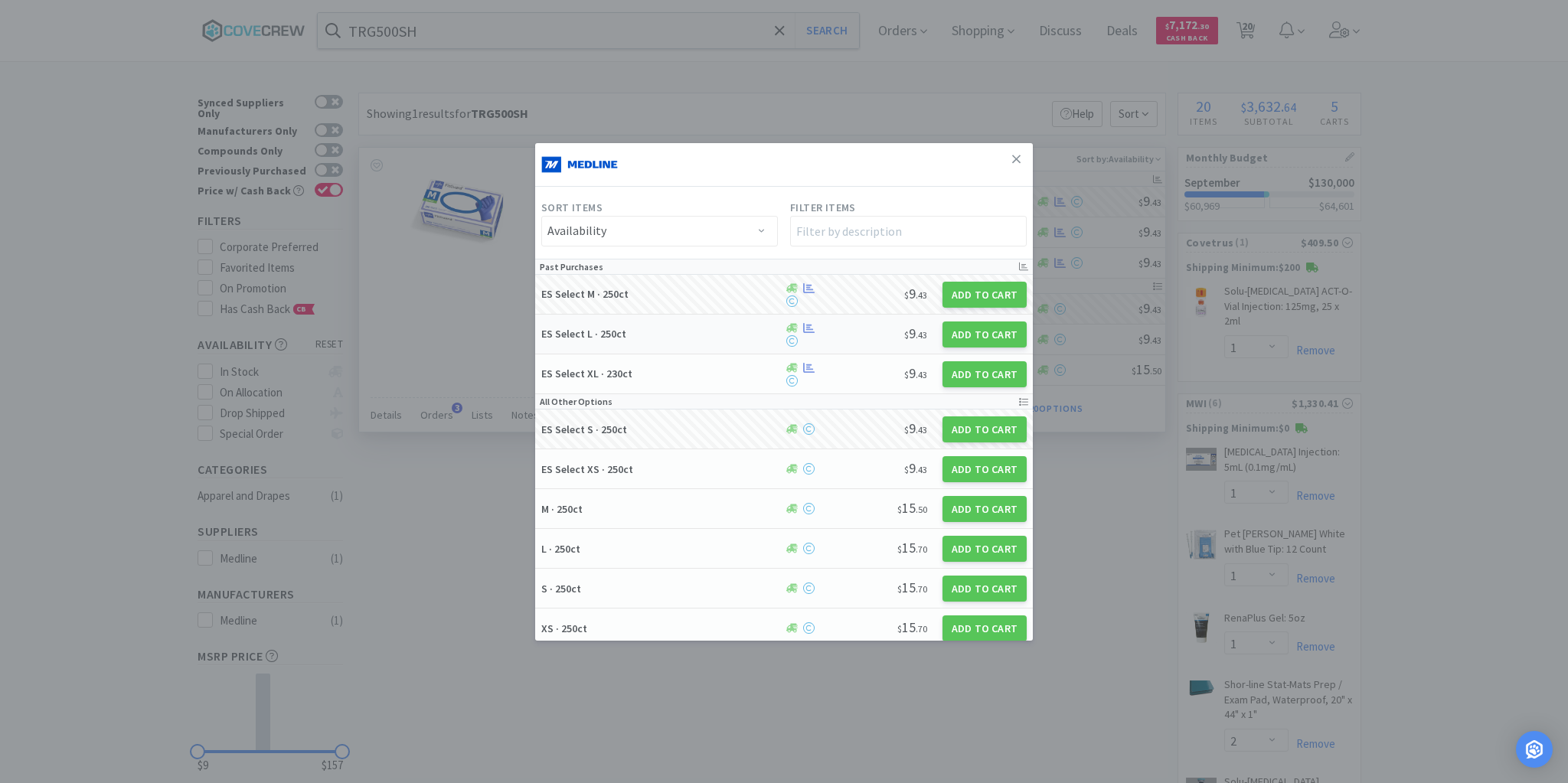
click at [695, 338] on h5 "ES Select L · 250ct" at bounding box center [660, 334] width 238 height 14
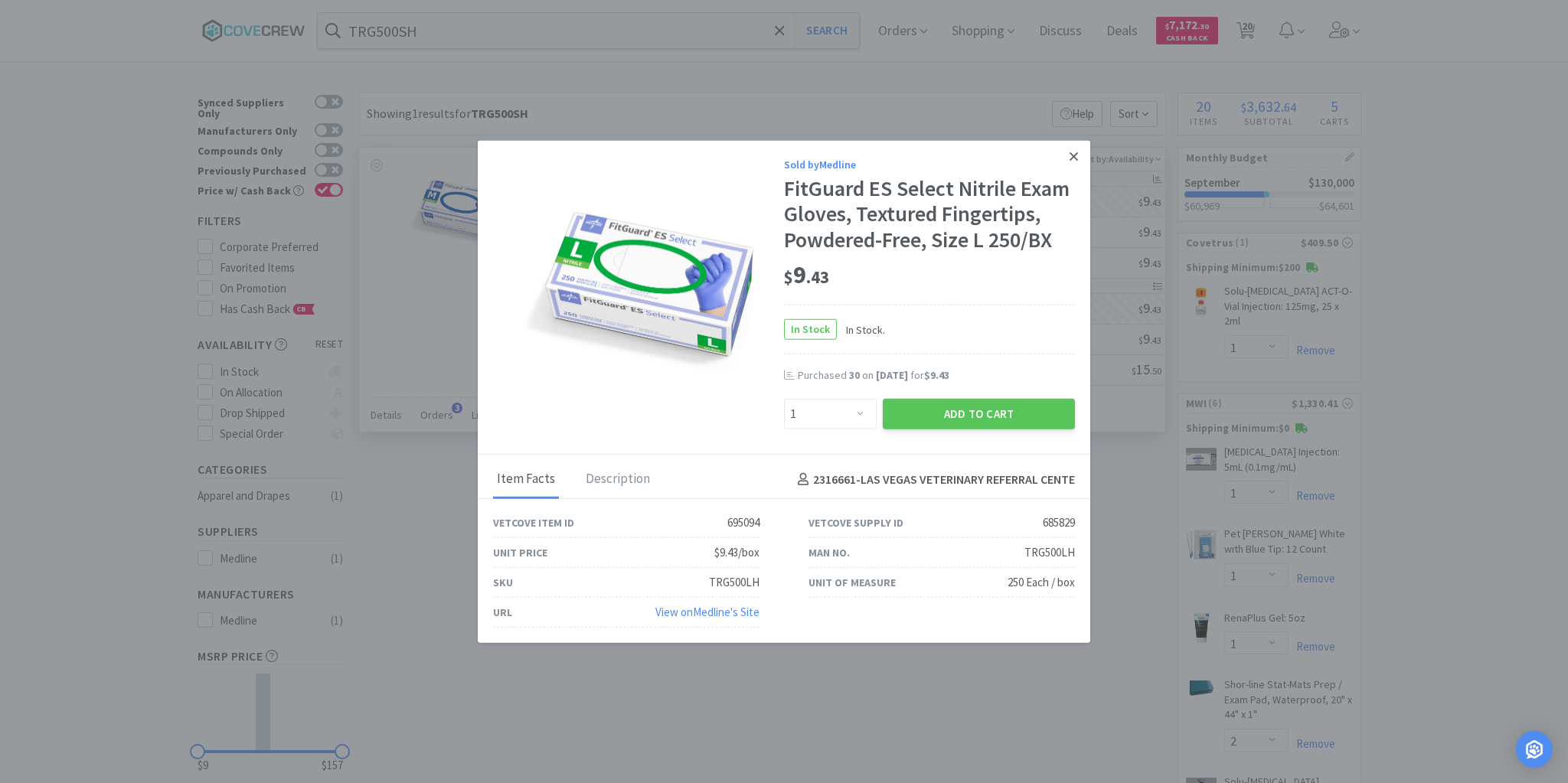
click at [1074, 165] on link at bounding box center [1073, 156] width 27 height 33
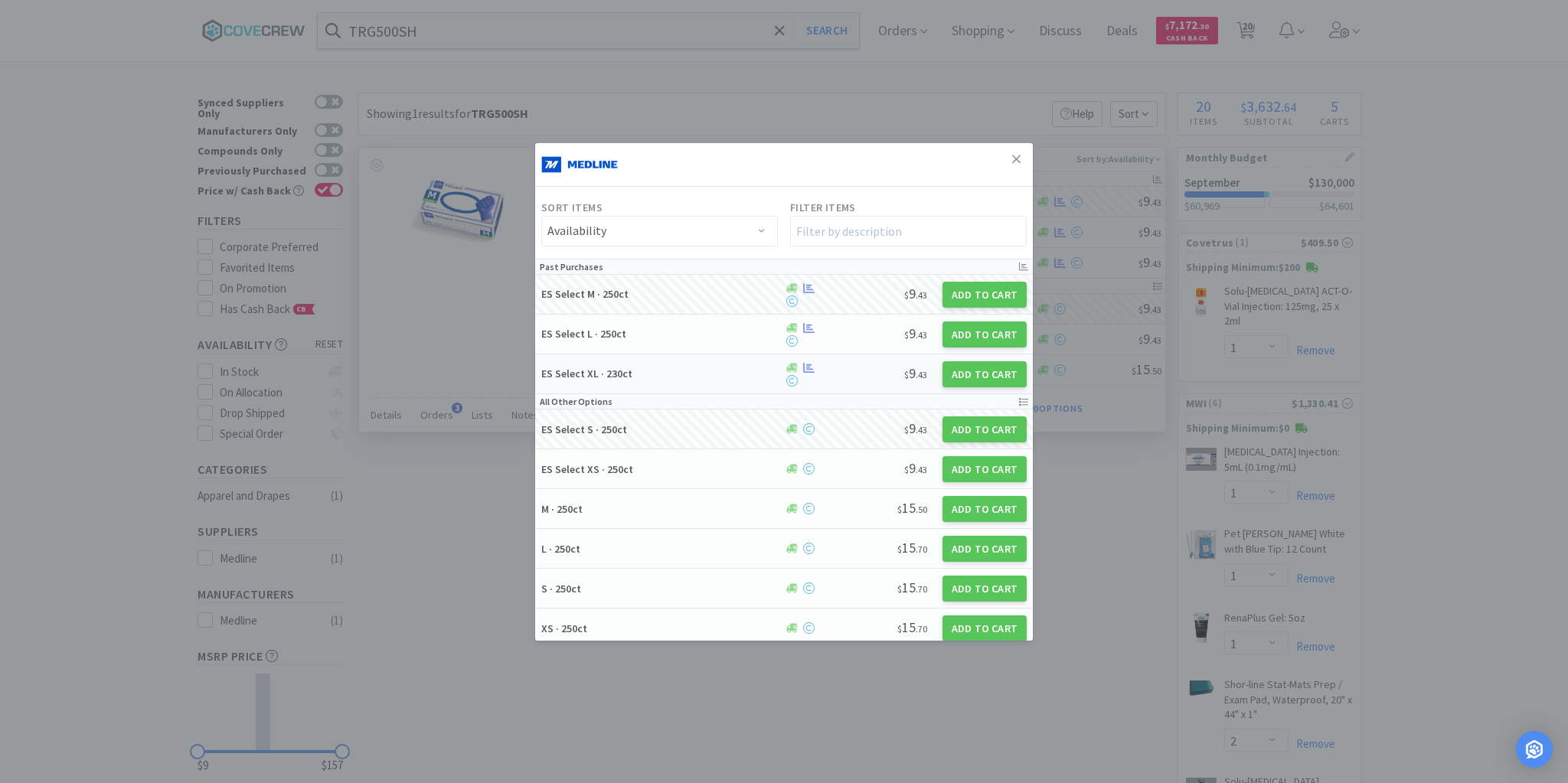
click at [686, 372] on h5 "ES Select XL · 230ct" at bounding box center [660, 373] width 238 height 14
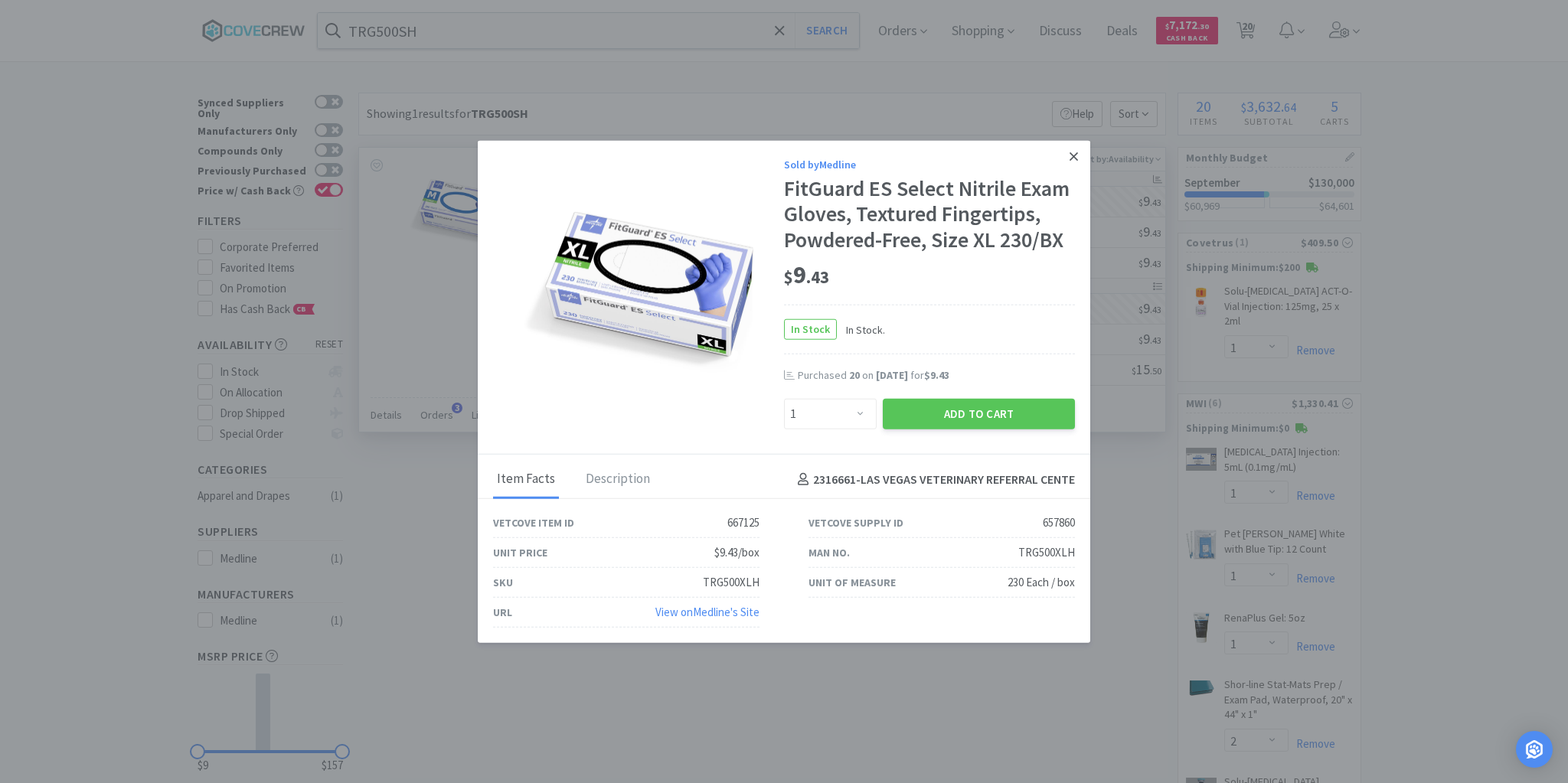
click at [1076, 153] on icon at bounding box center [1073, 156] width 8 height 14
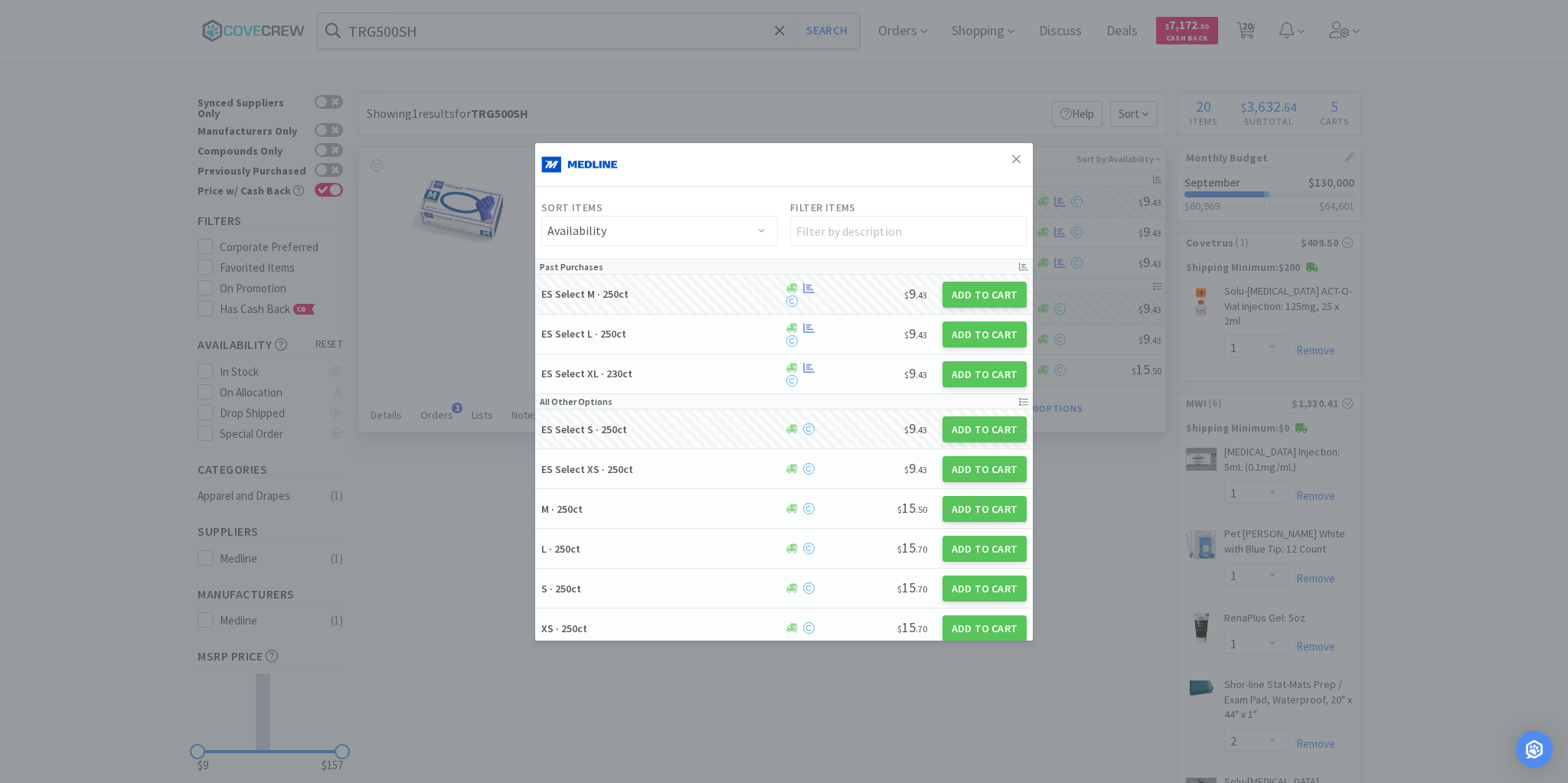
click at [1023, 147] on div "Sort Items Availability Price Filter Items Past Purchases ES Select M · 250ct $…" at bounding box center [783, 391] width 498 height 497
click at [1012, 157] on icon at bounding box center [1015, 160] width 8 height 14
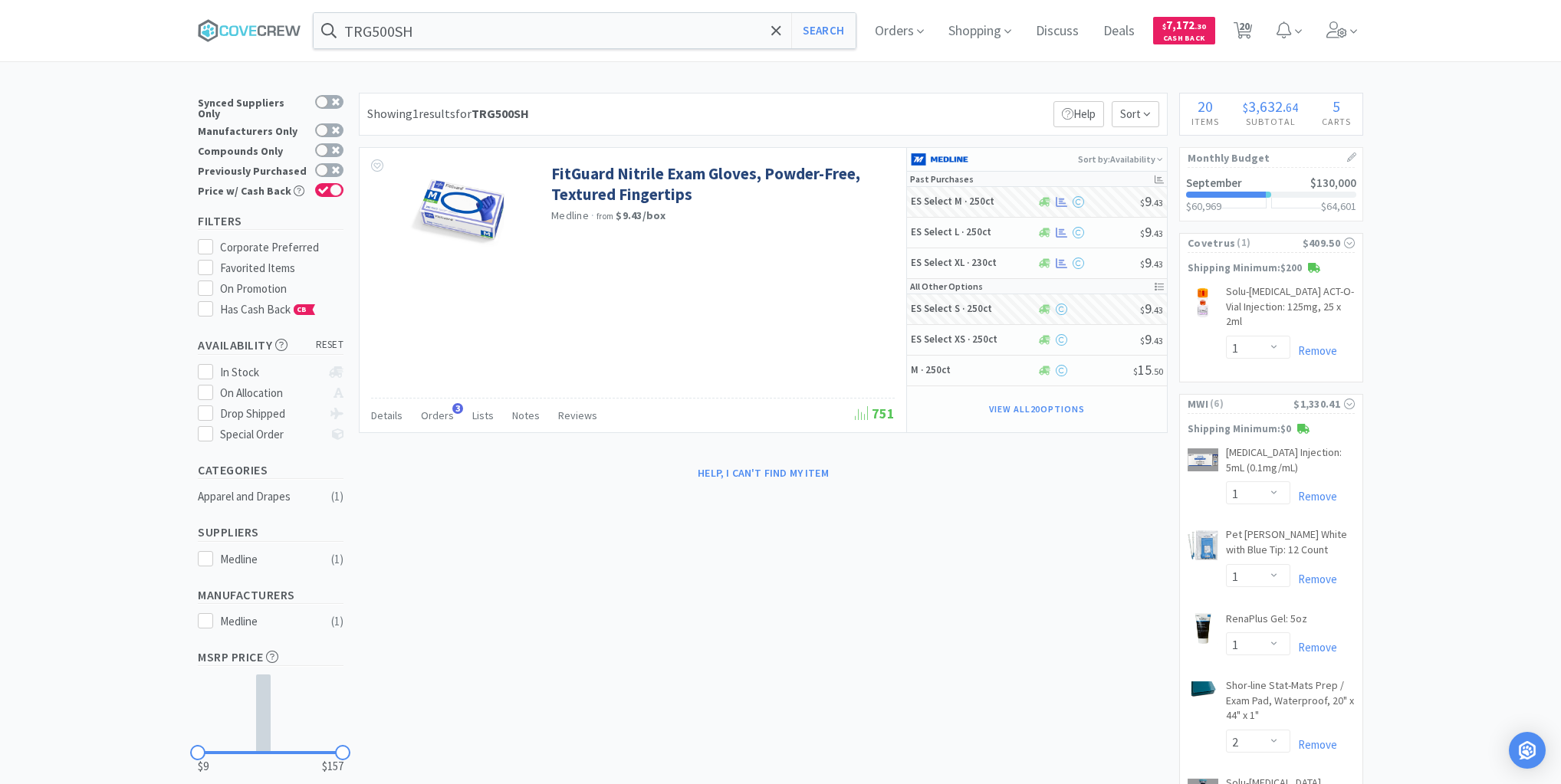
select select "1"
select select "2"
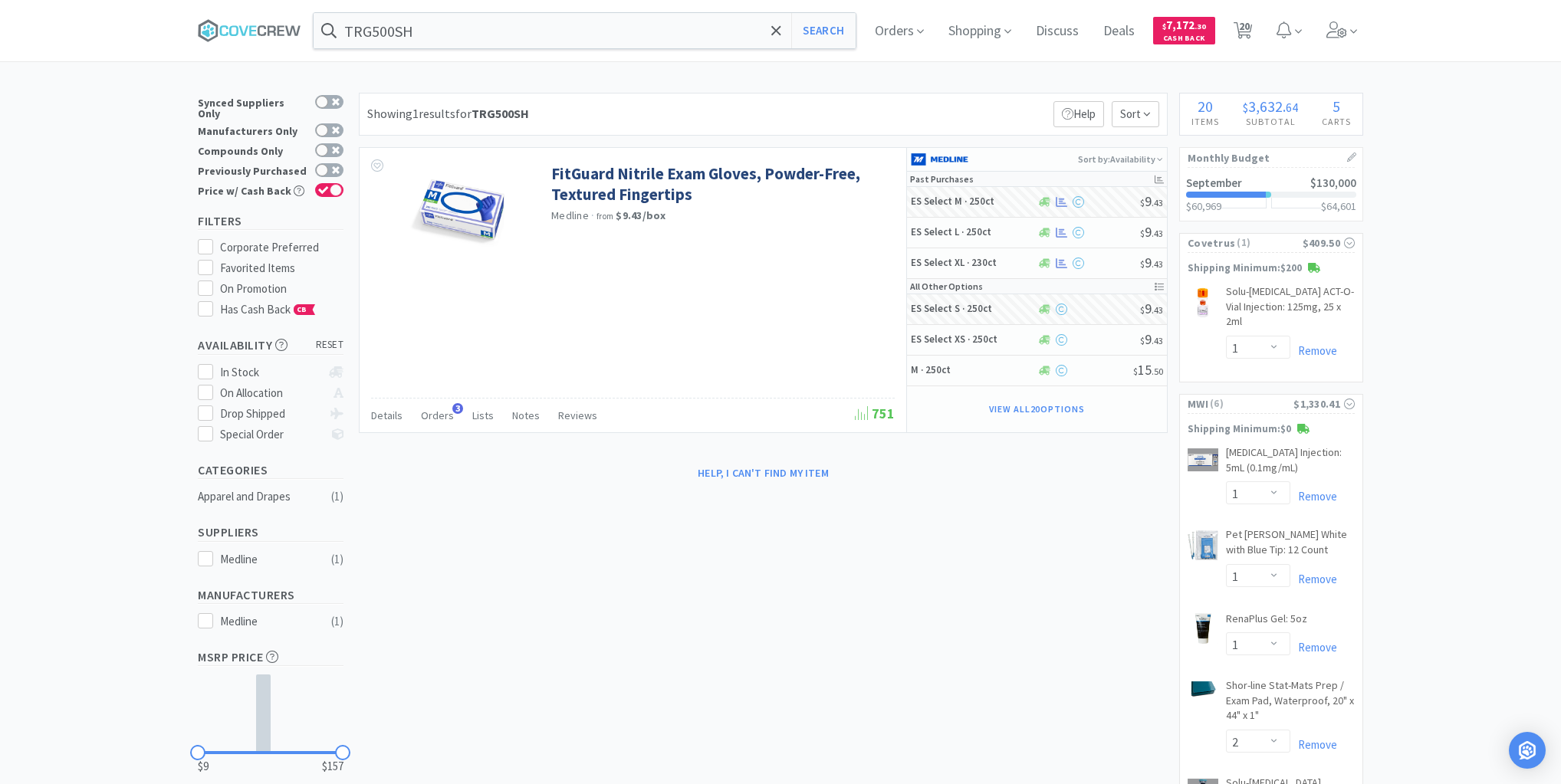
select select "2"
select select "10"
select select "3"
select select "1"
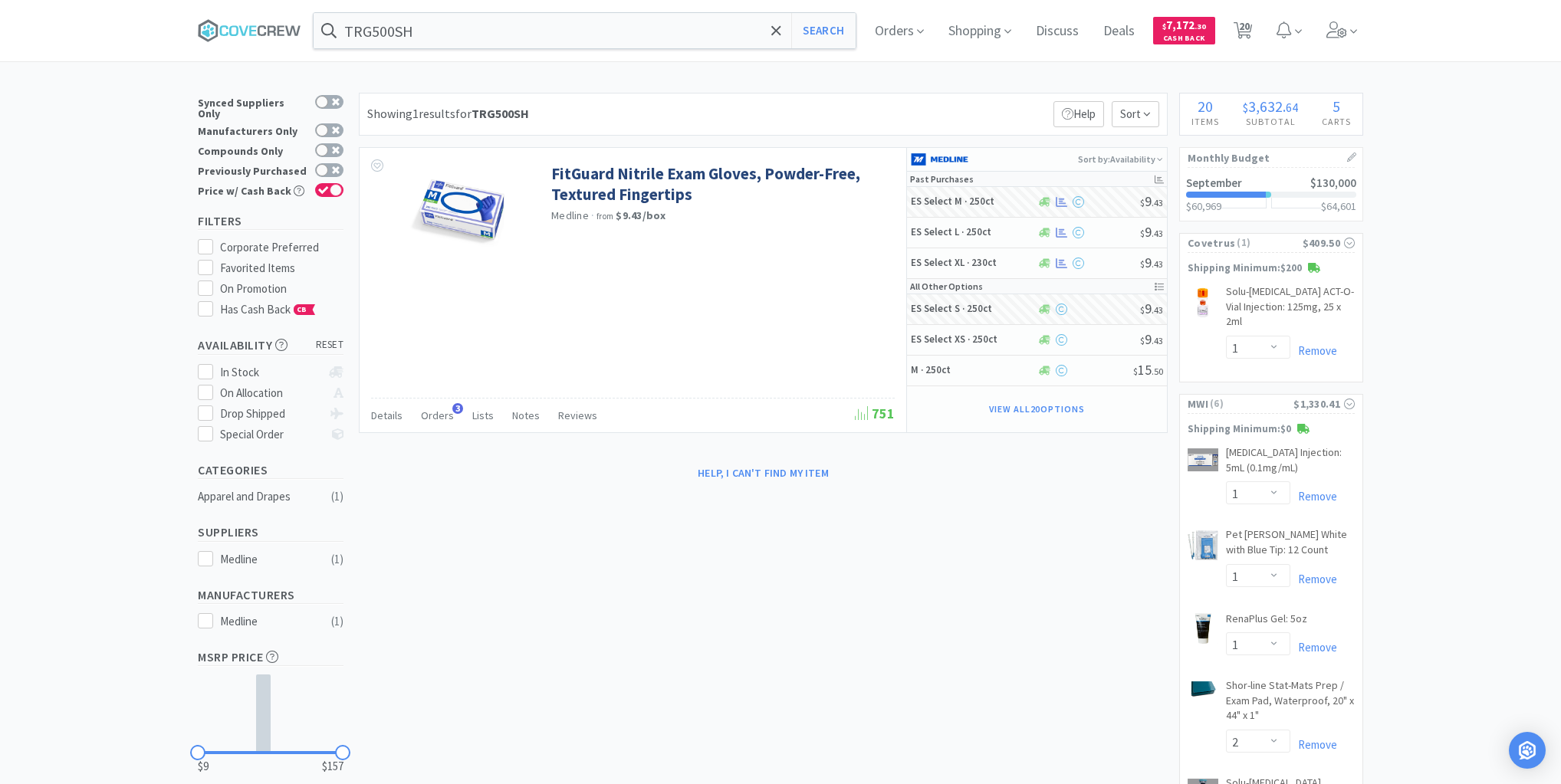
select select "2"
select select "1"
select select "6"
select select "1"
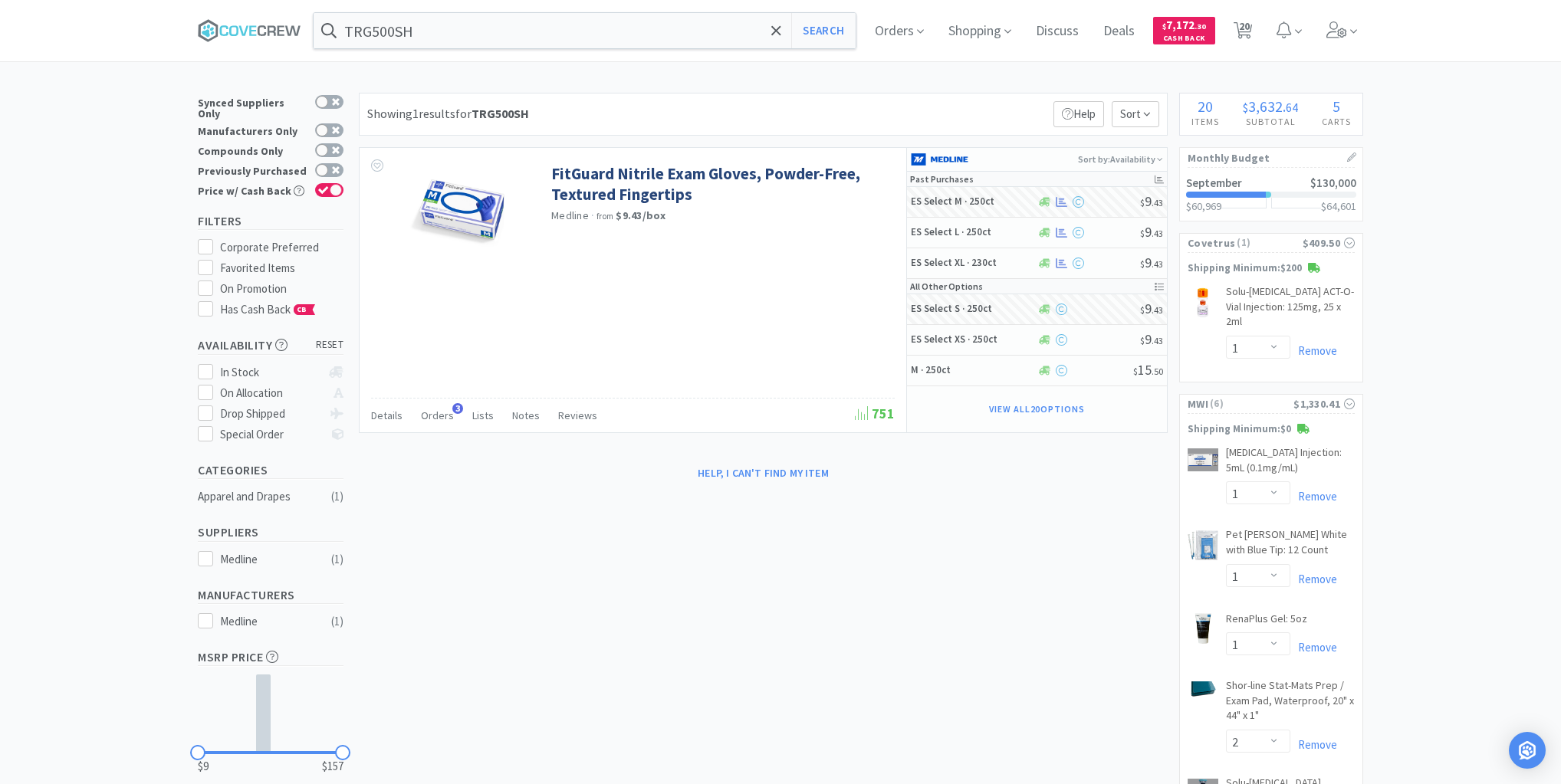
select select "2"
select select "1"
select select "2"
select select "4"
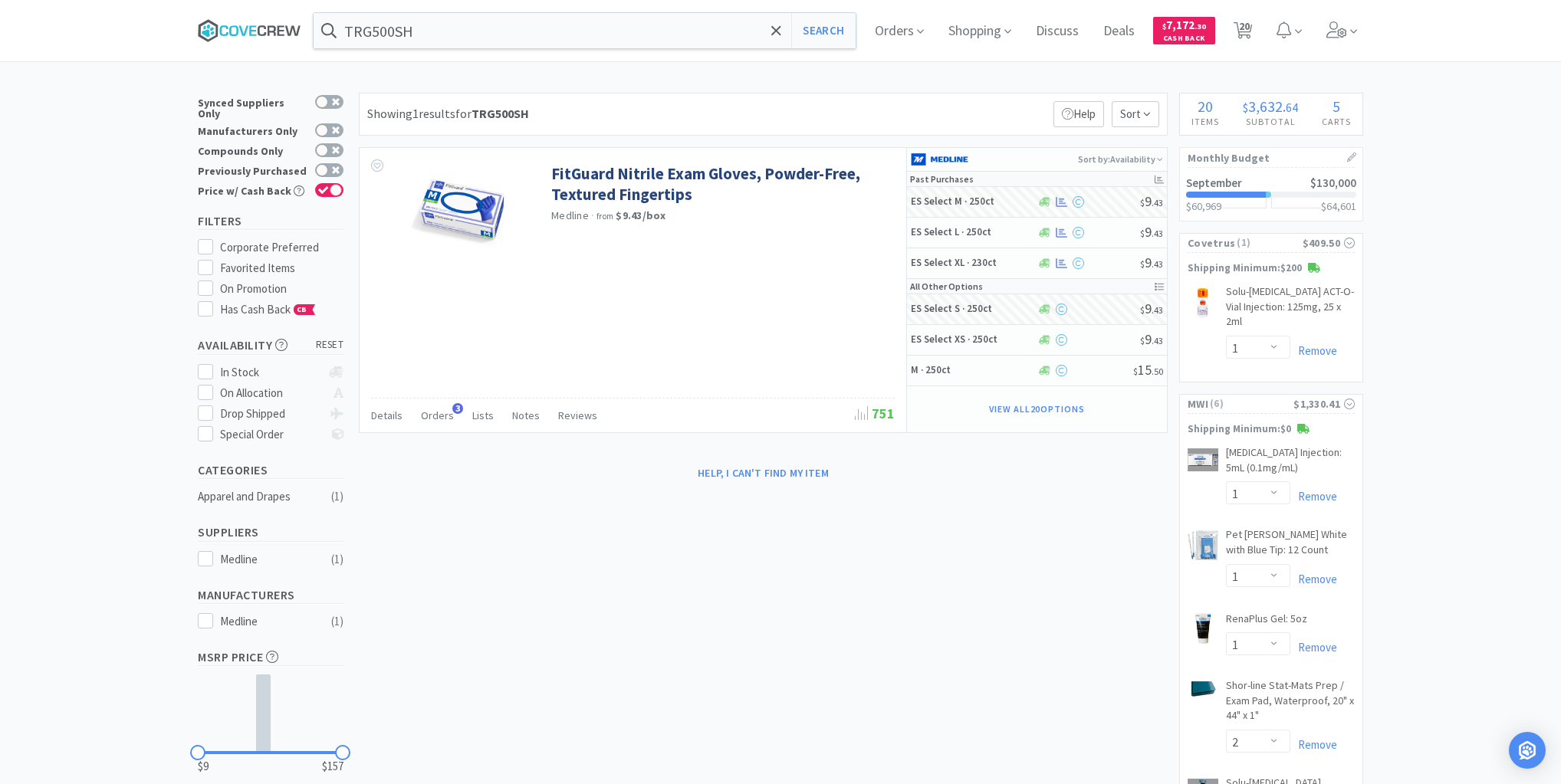
click at [276, 25] on icon at bounding box center [271, 29] width 8 height 10
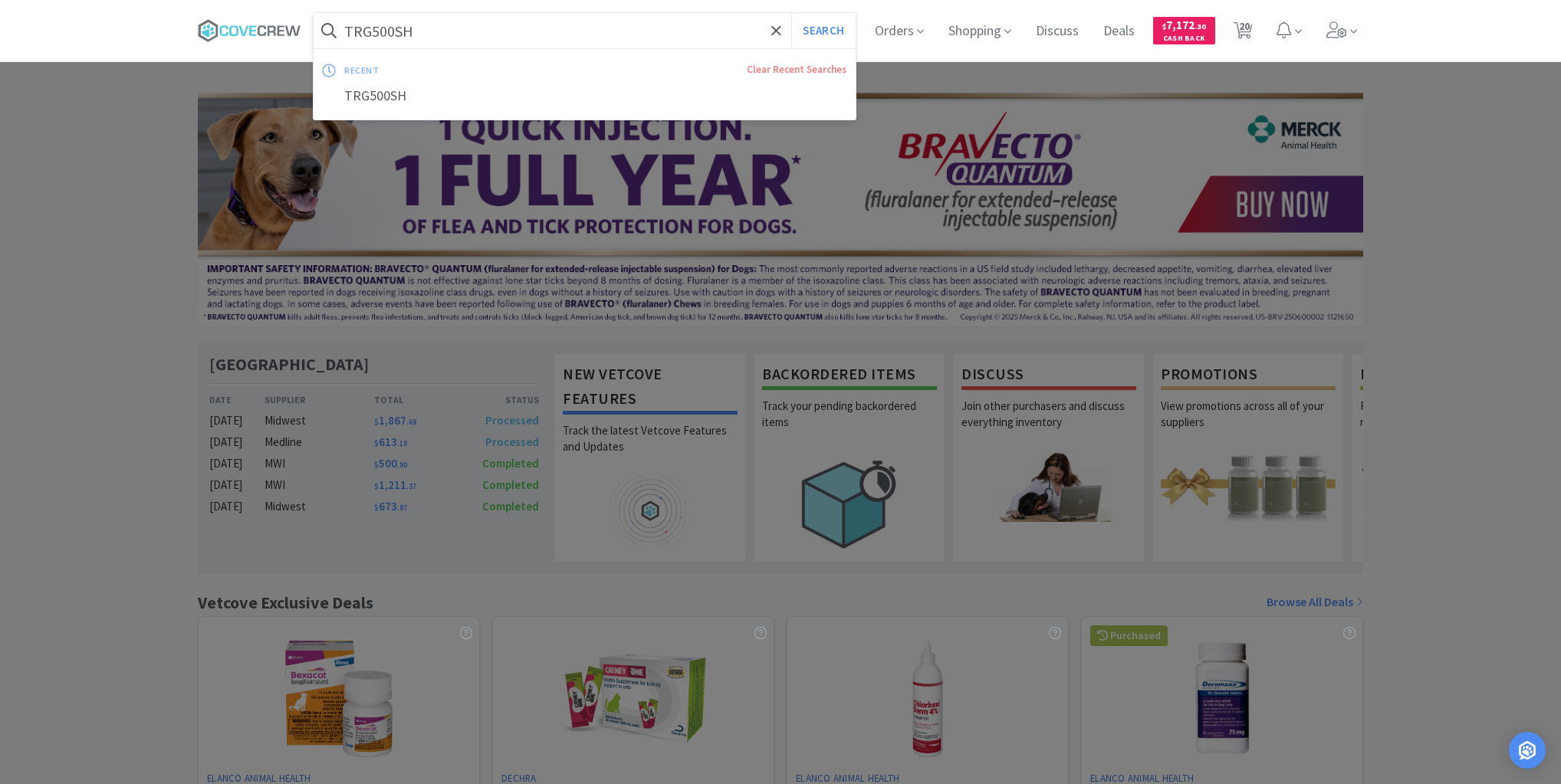
click at [487, 38] on input "TRG500SH" at bounding box center [585, 31] width 542 height 36
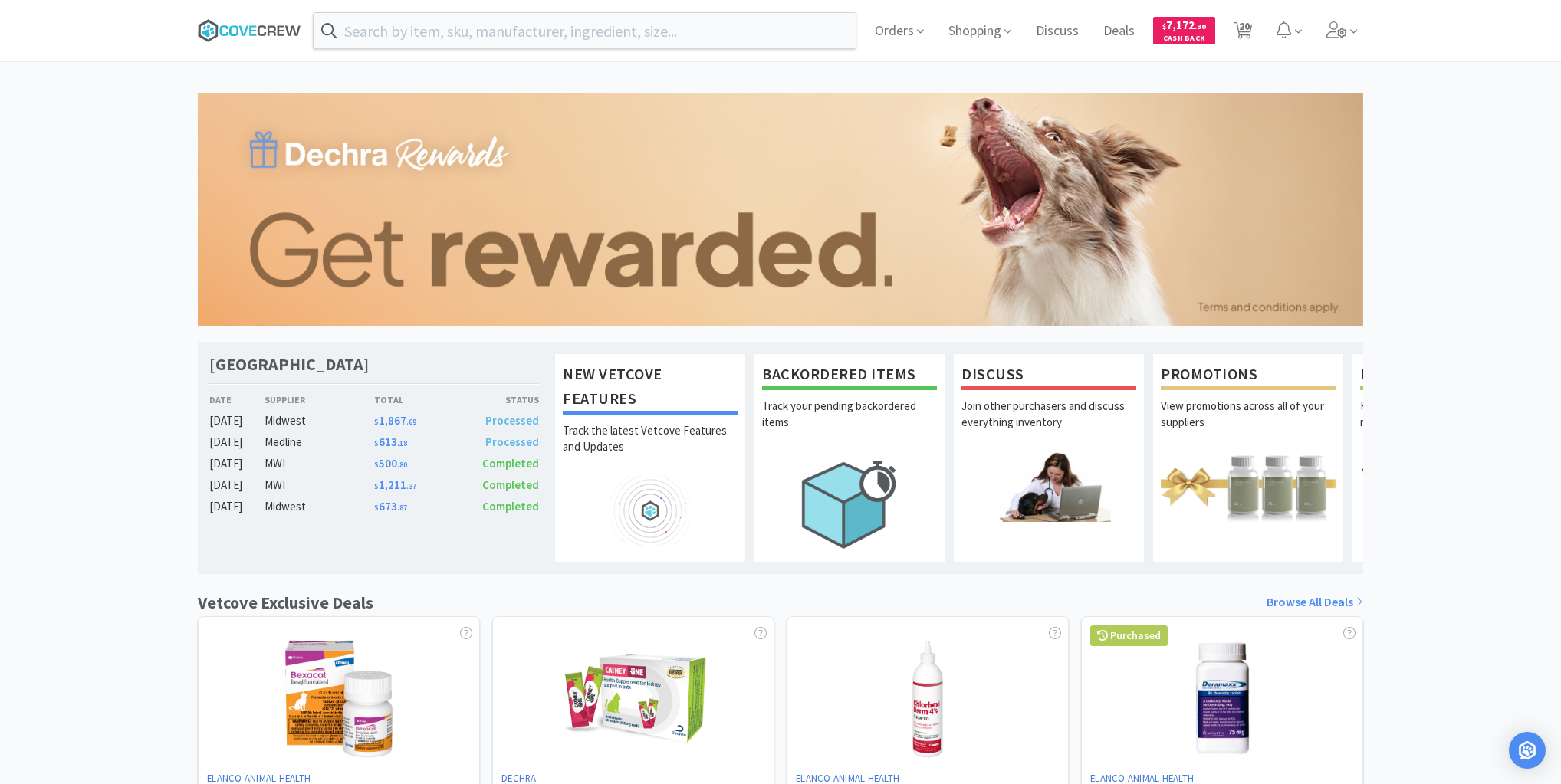
click at [237, 28] on icon at bounding box center [234, 30] width 9 height 11
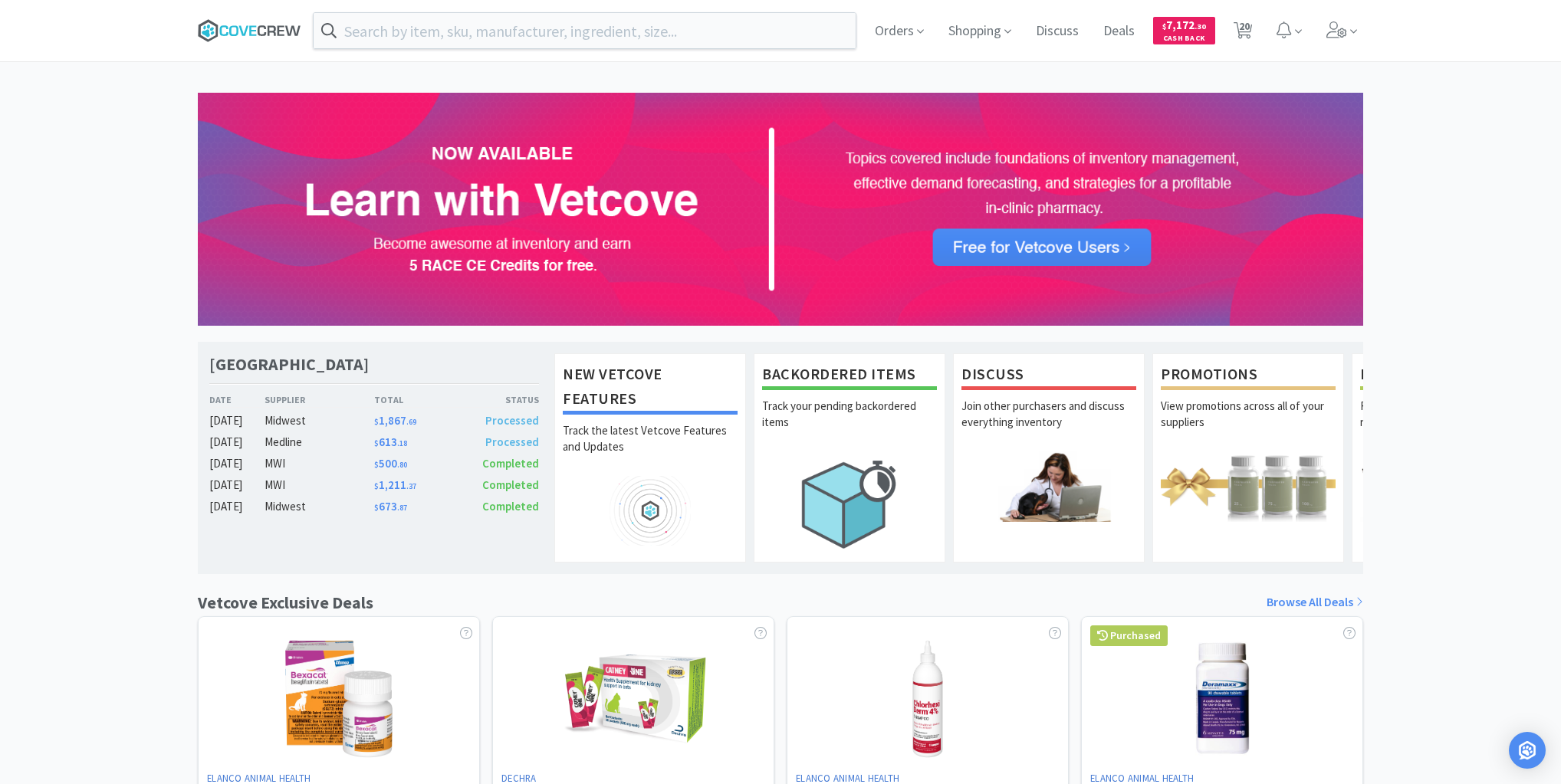
click at [265, 28] on icon at bounding box center [261, 30] width 8 height 11
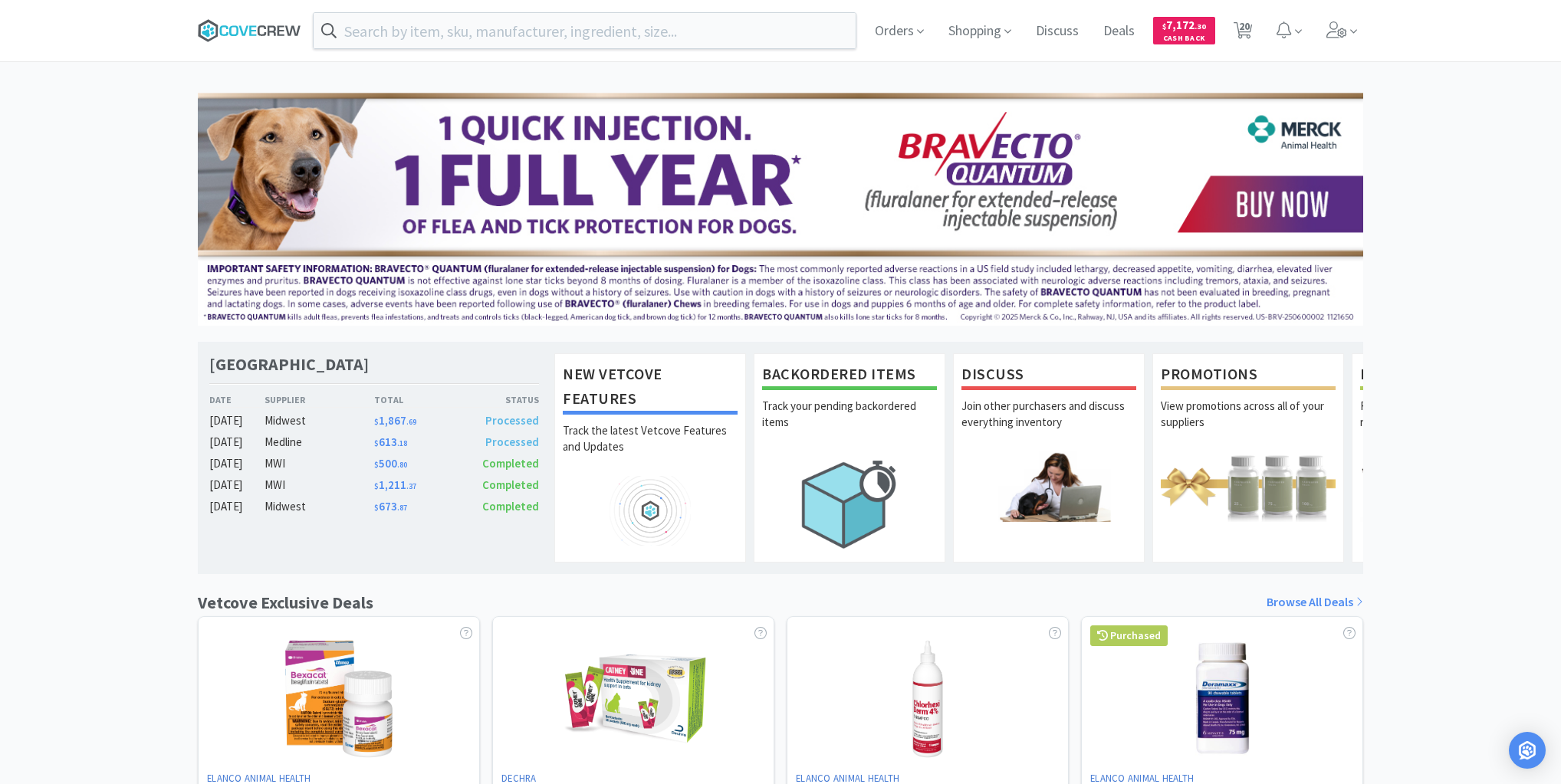
click at [254, 28] on icon at bounding box center [250, 31] width 104 height 23
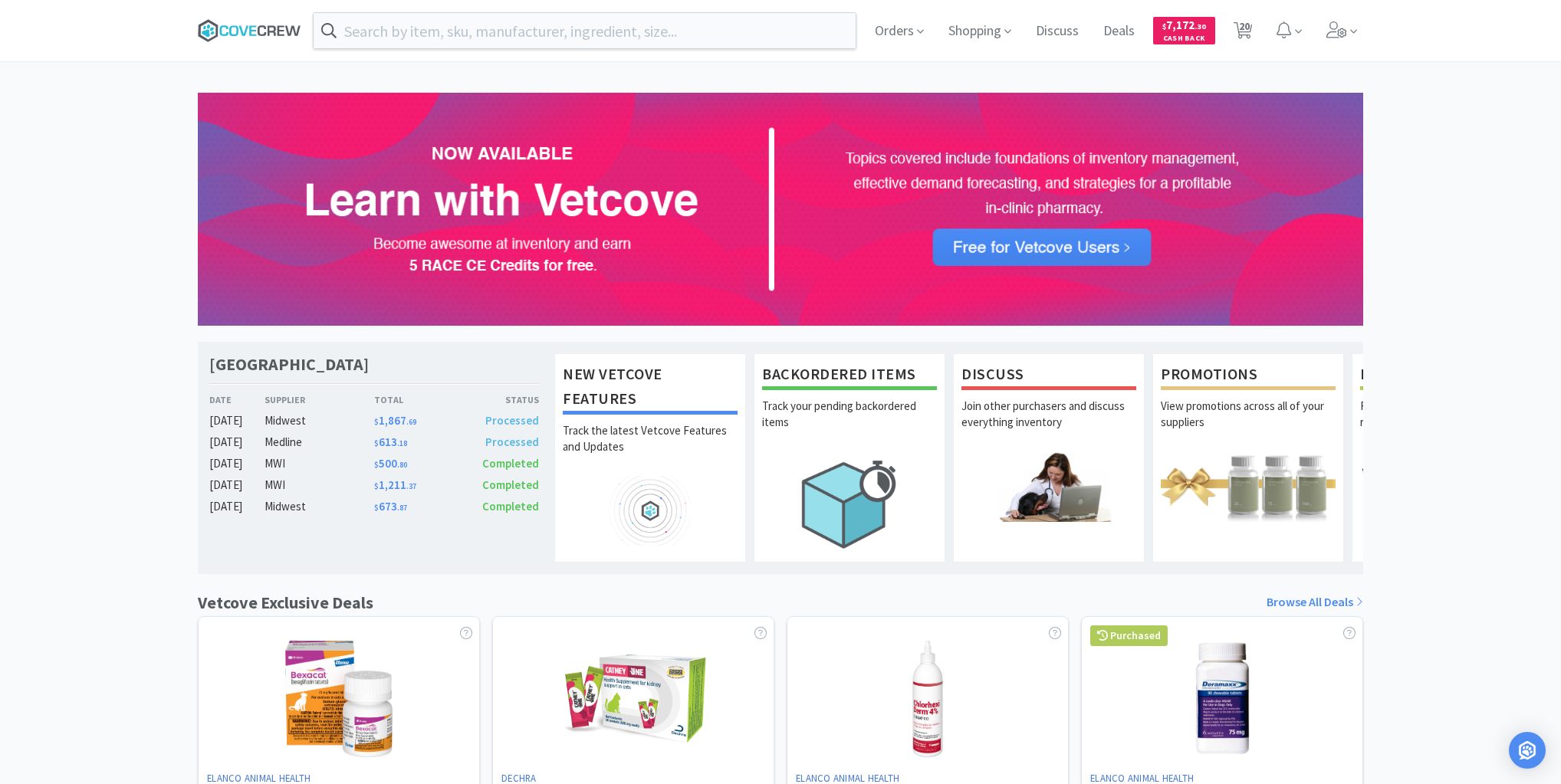
click at [236, 26] on icon at bounding box center [234, 30] width 9 height 11
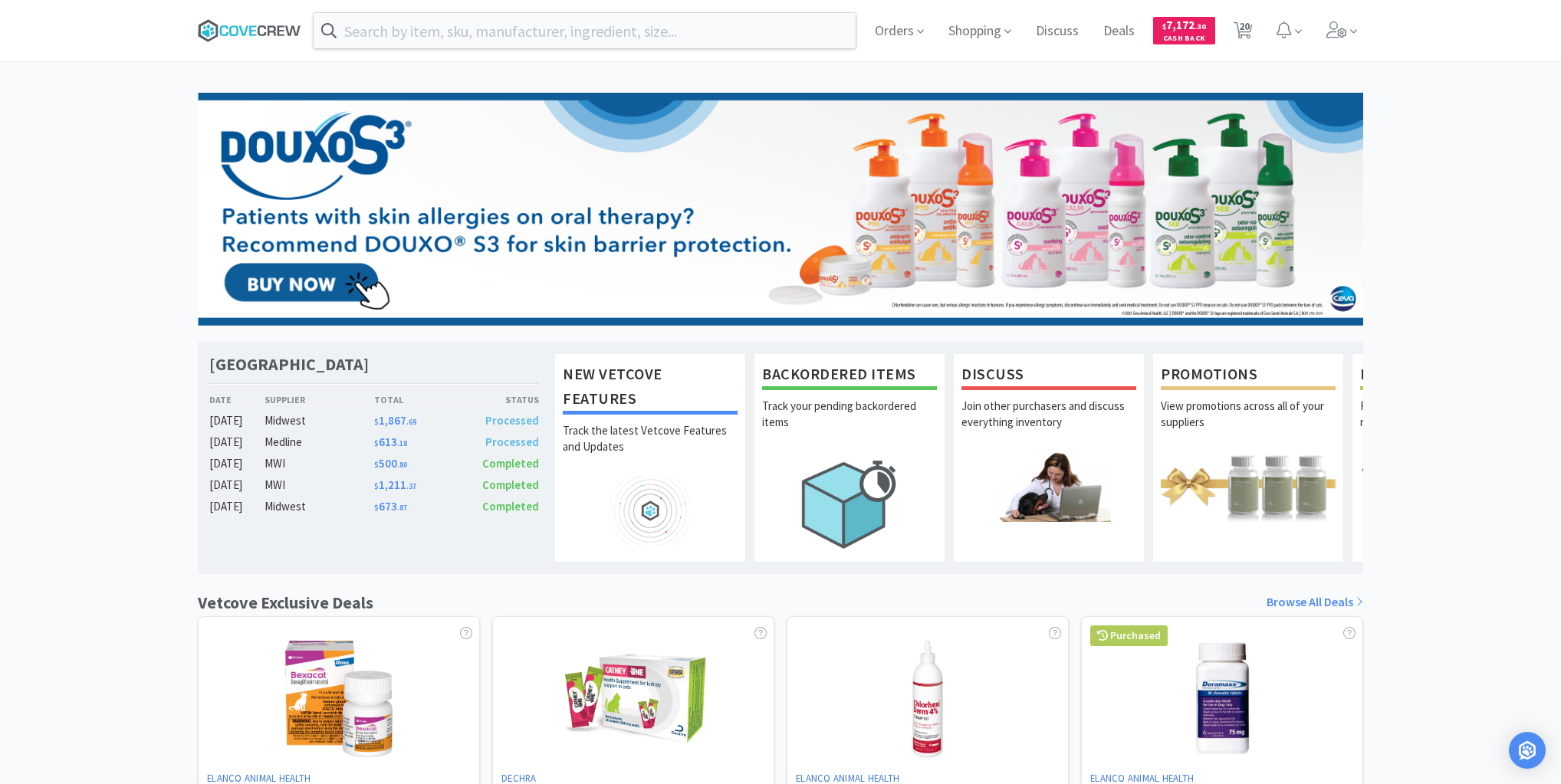
click at [243, 31] on icon at bounding box center [250, 31] width 104 height 23
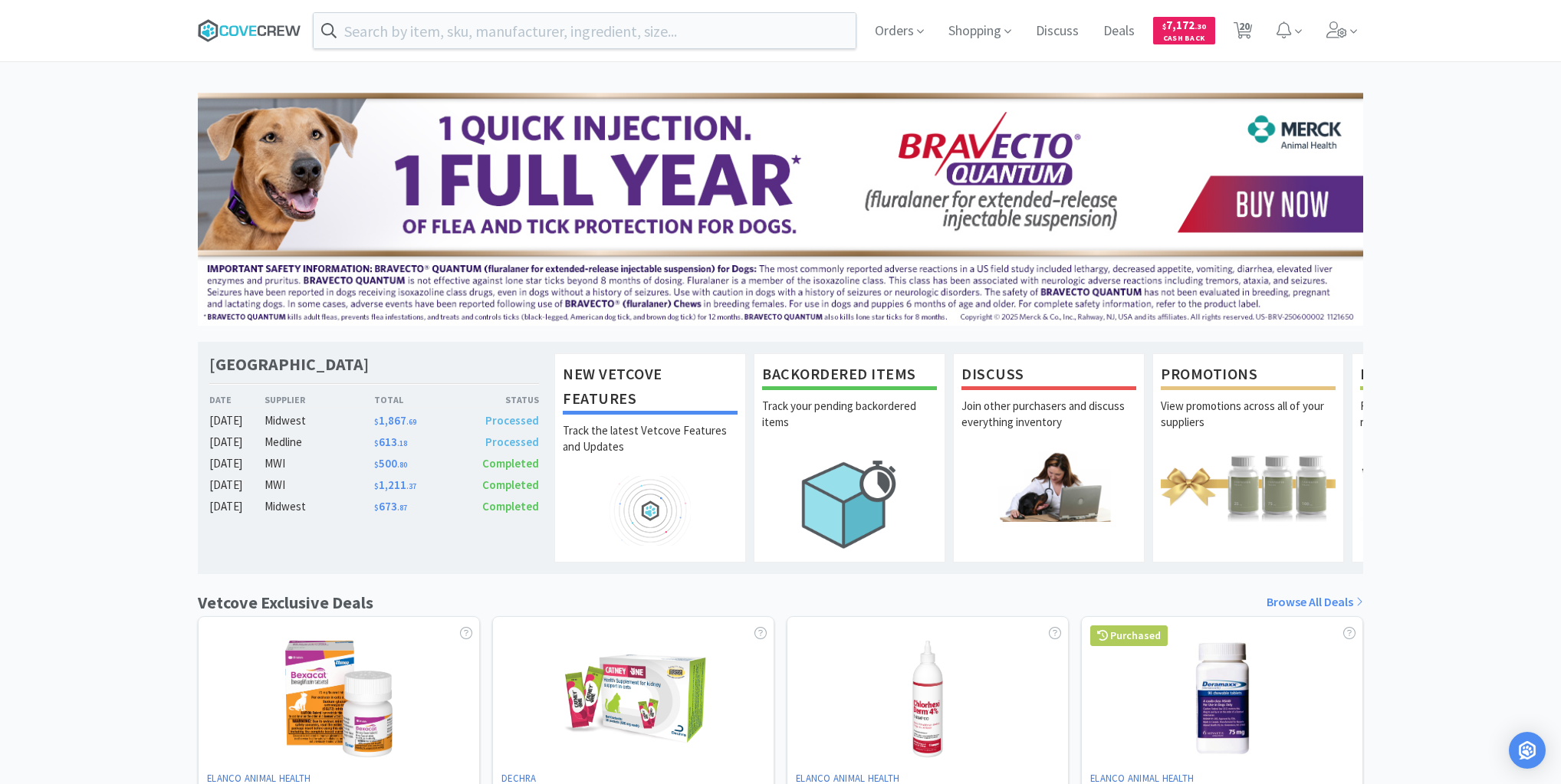
click at [251, 31] on icon at bounding box center [252, 29] width 7 height 10
click at [285, 26] on icon at bounding box center [292, 29] width 15 height 10
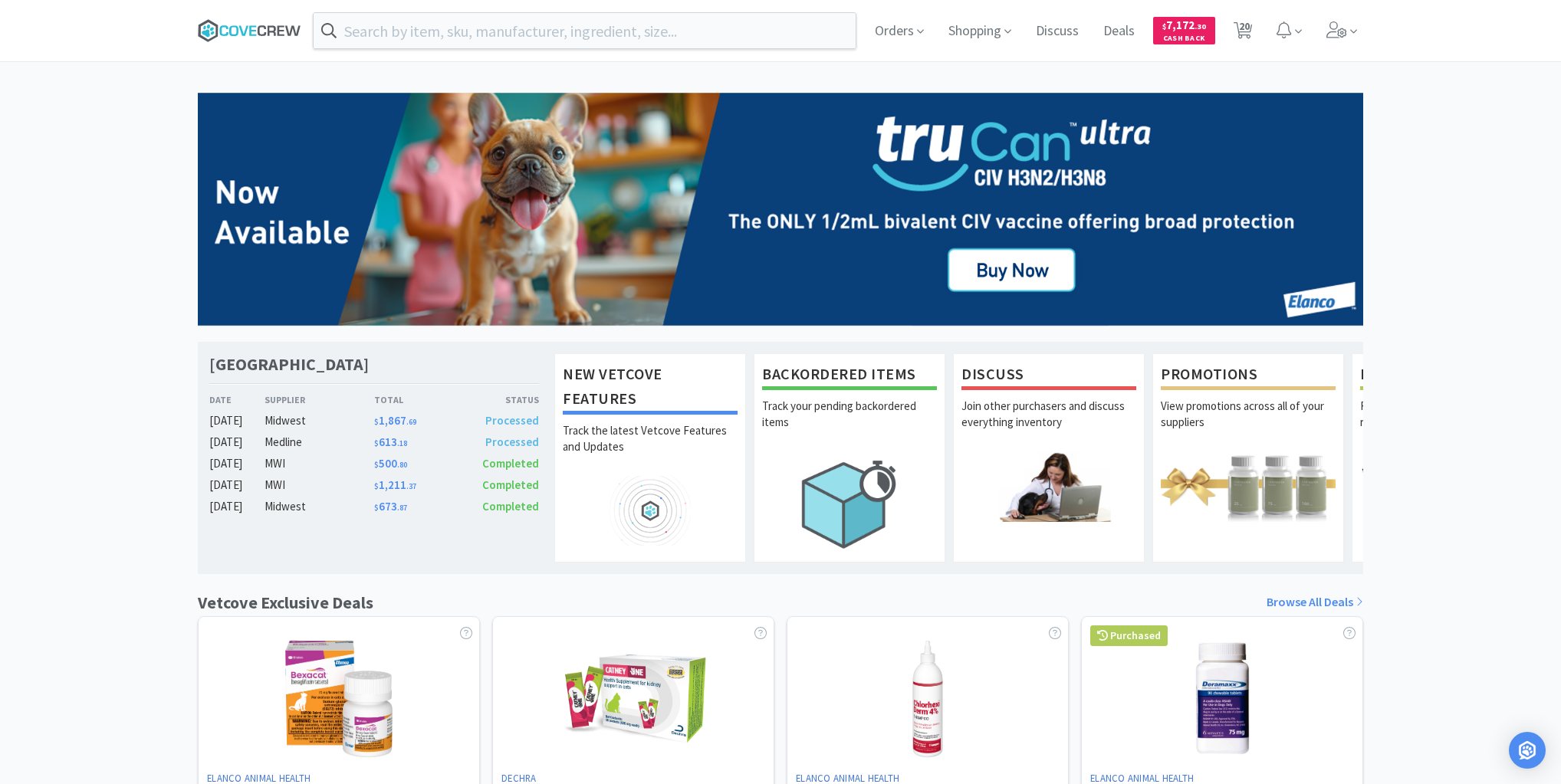
click at [280, 31] on icon at bounding box center [281, 29] width 7 height 10
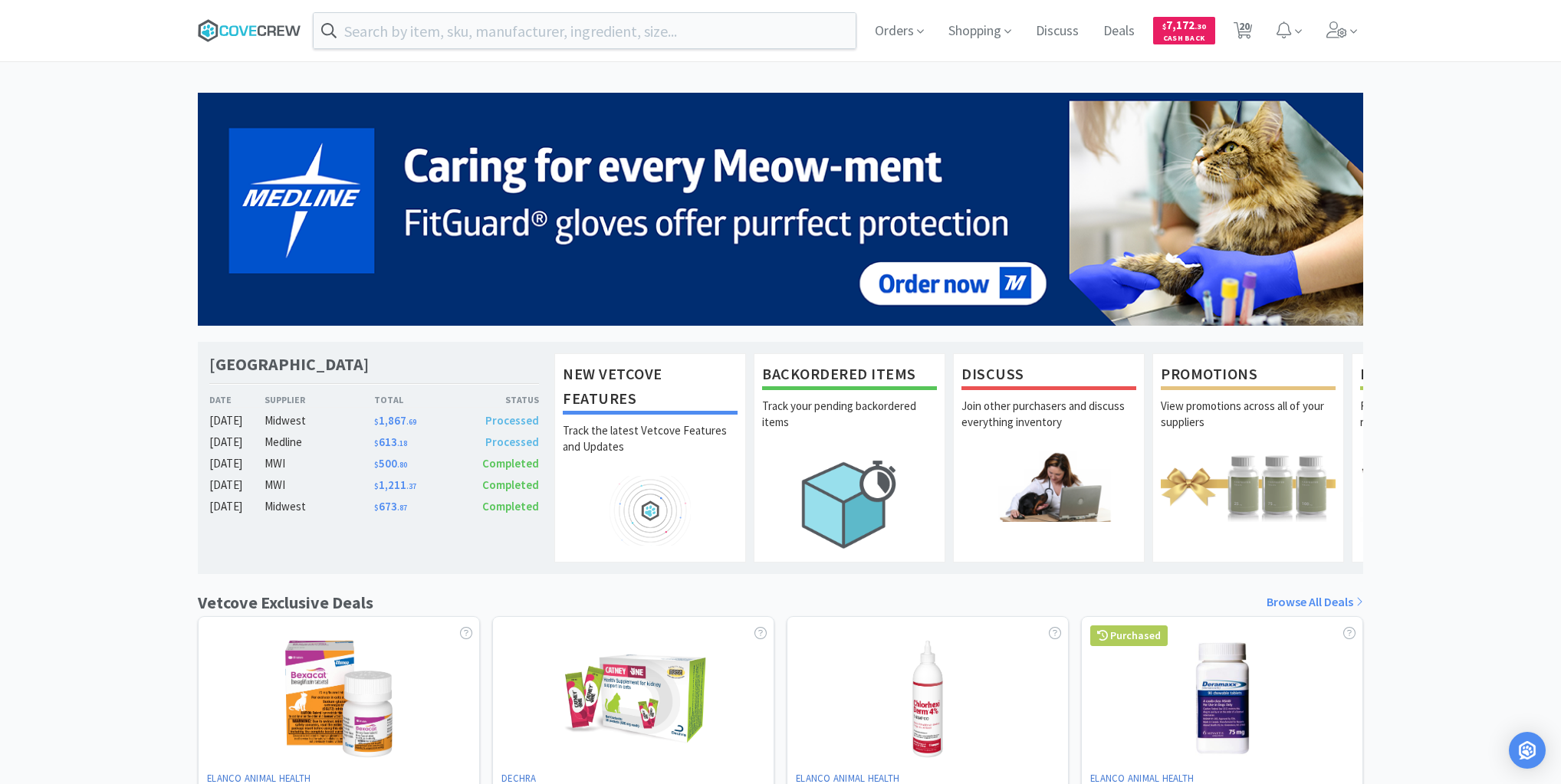
click at [254, 28] on icon at bounding box center [250, 31] width 104 height 23
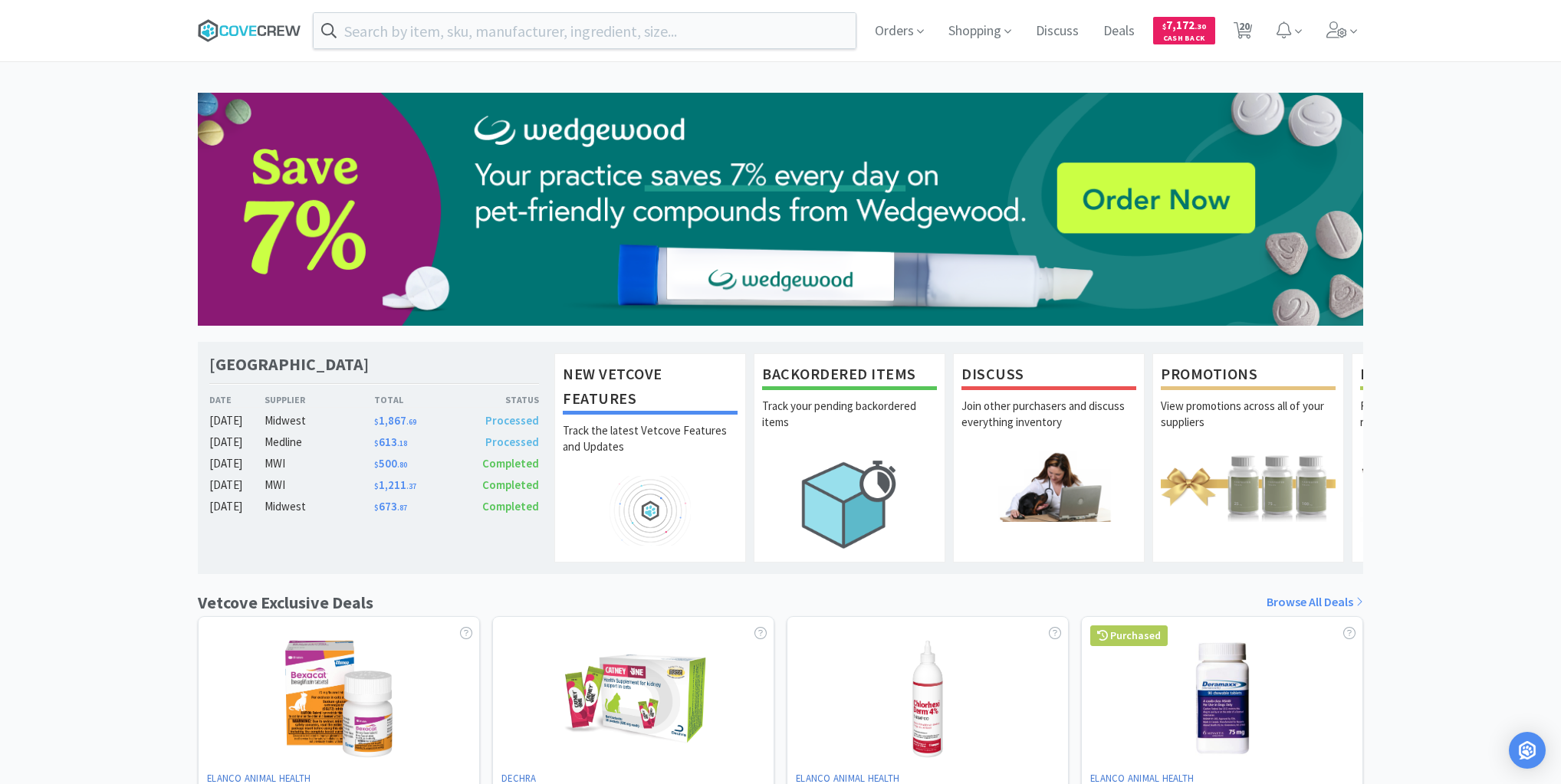
click at [253, 26] on icon at bounding box center [252, 29] width 7 height 10
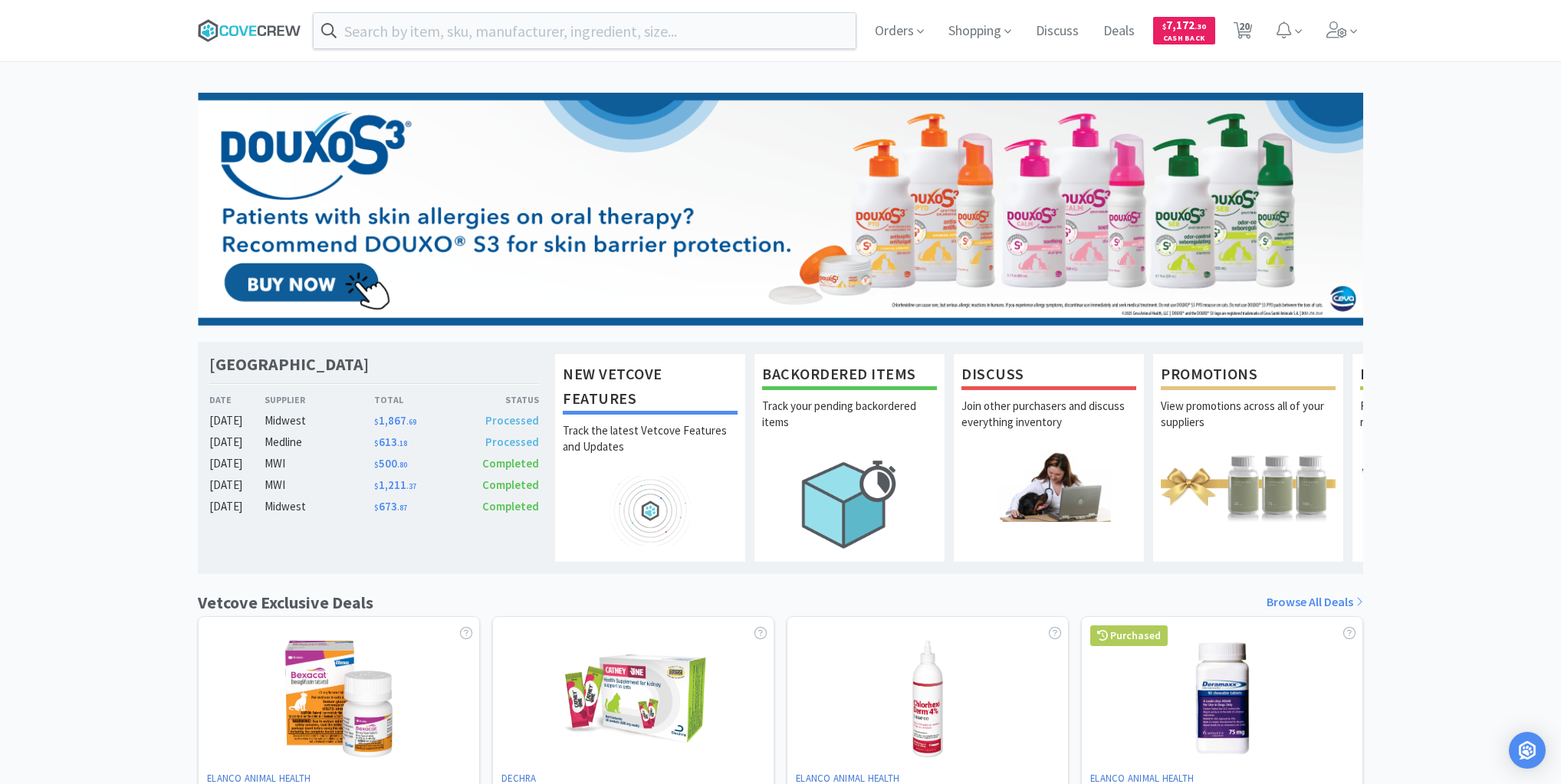
click at [245, 31] on icon at bounding box center [243, 29] width 9 height 10
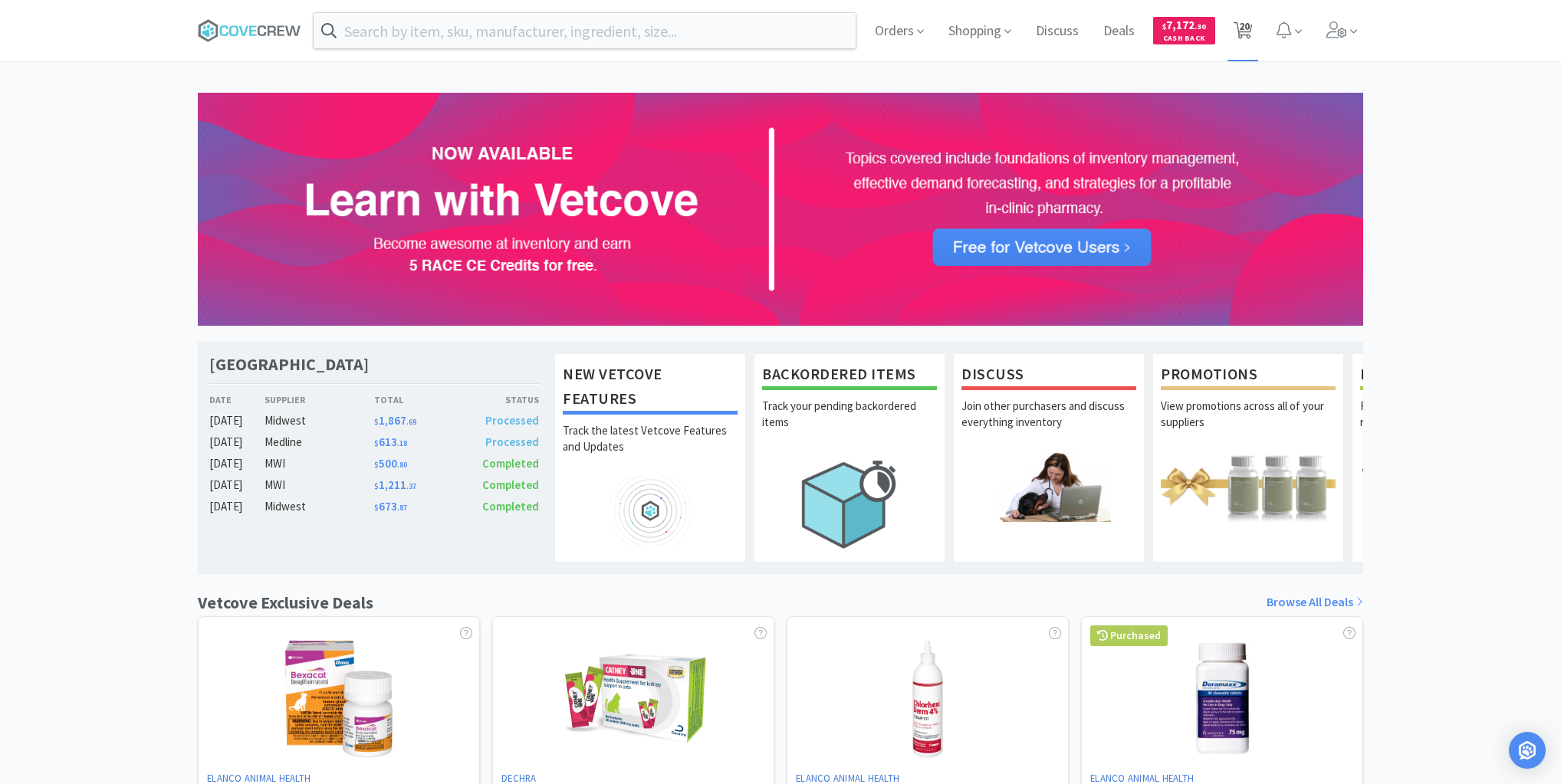
click at [1244, 23] on span "20" at bounding box center [1245, 26] width 11 height 61
select select "1"
select select "2"
select select "1"
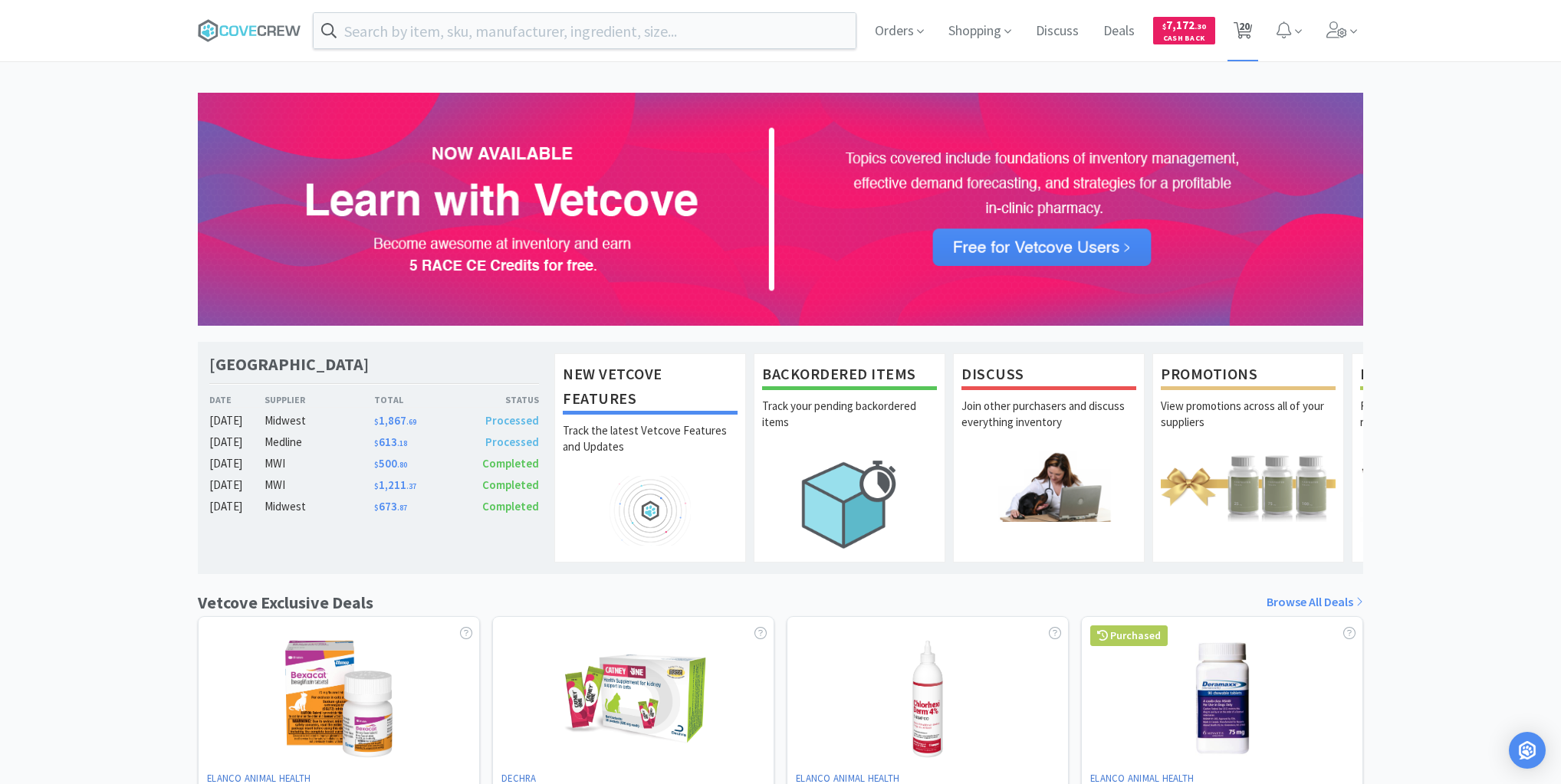
select select "1"
select select "2"
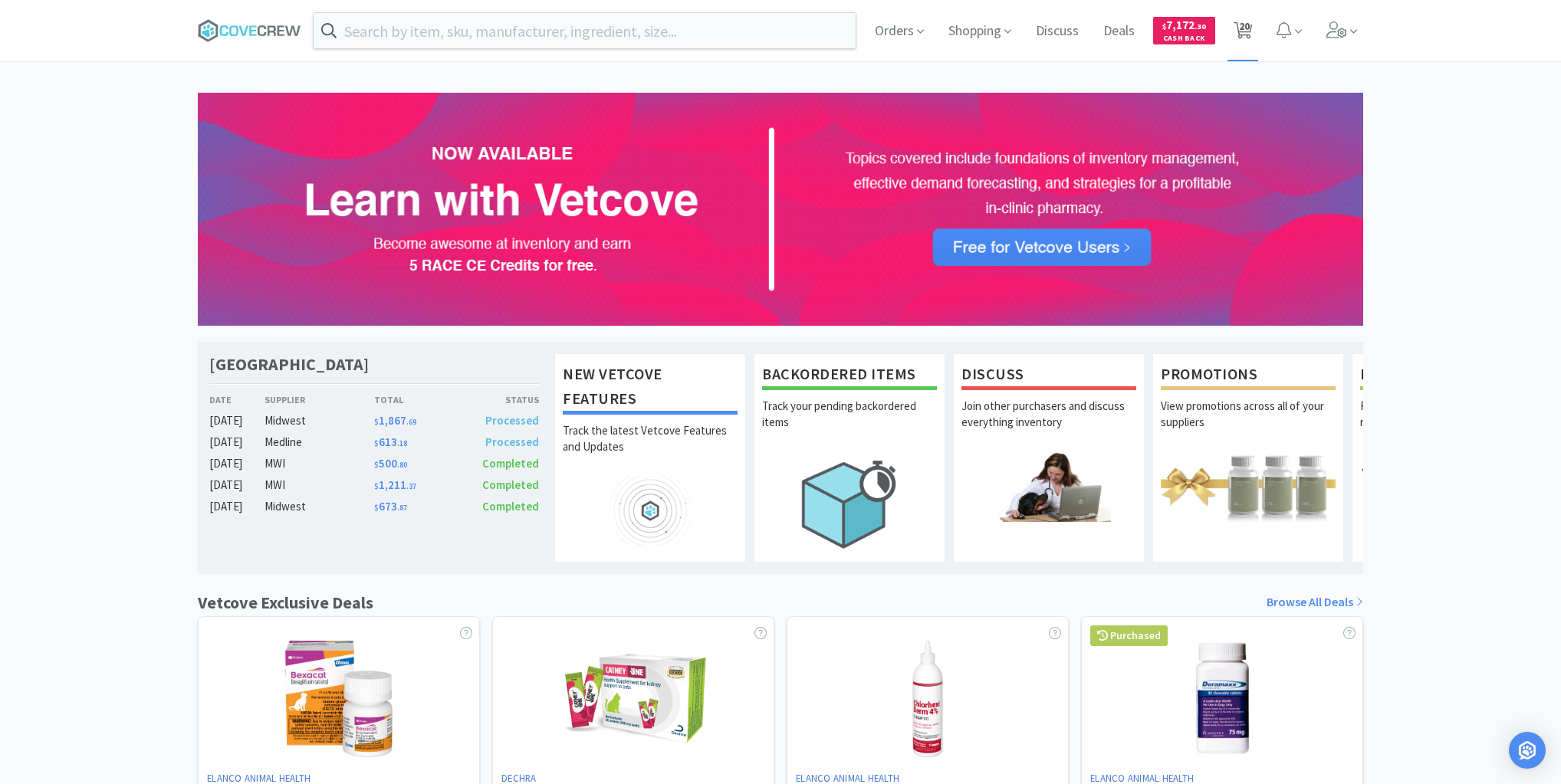
select select "10"
select select "3"
select select "1"
select select "2"
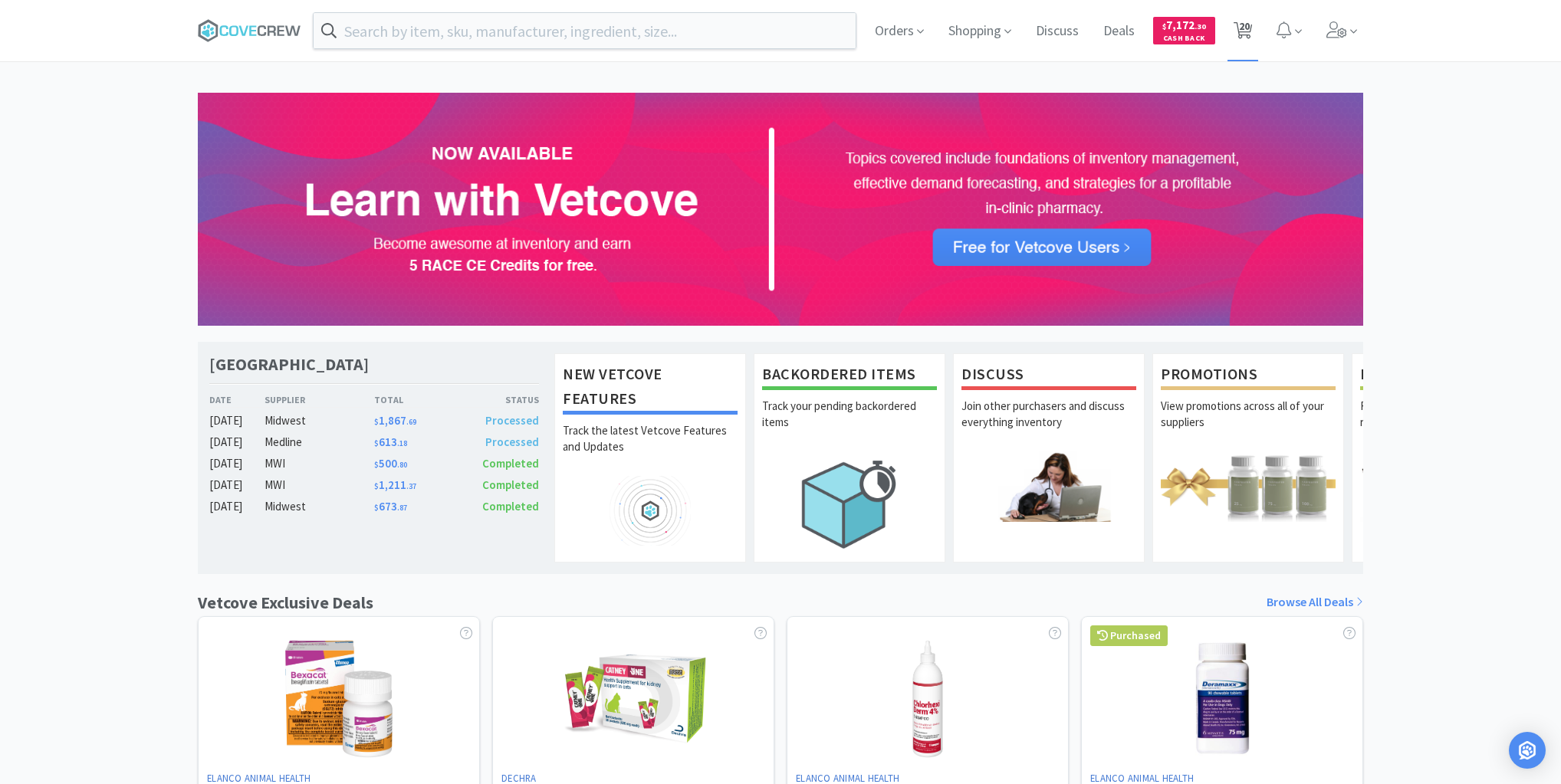
select select "1"
select select "6"
select select "1"
select select "2"
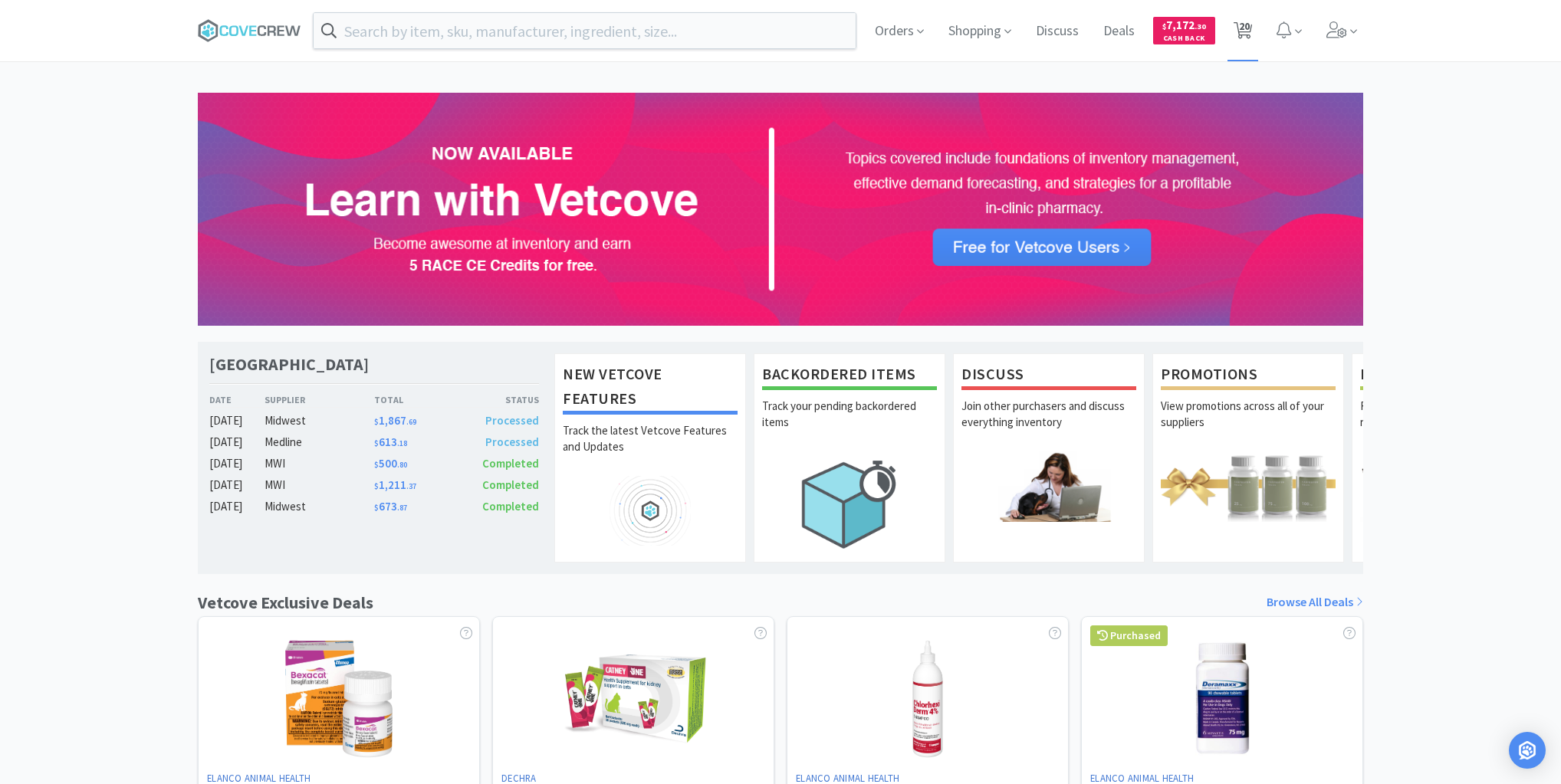
select select "4"
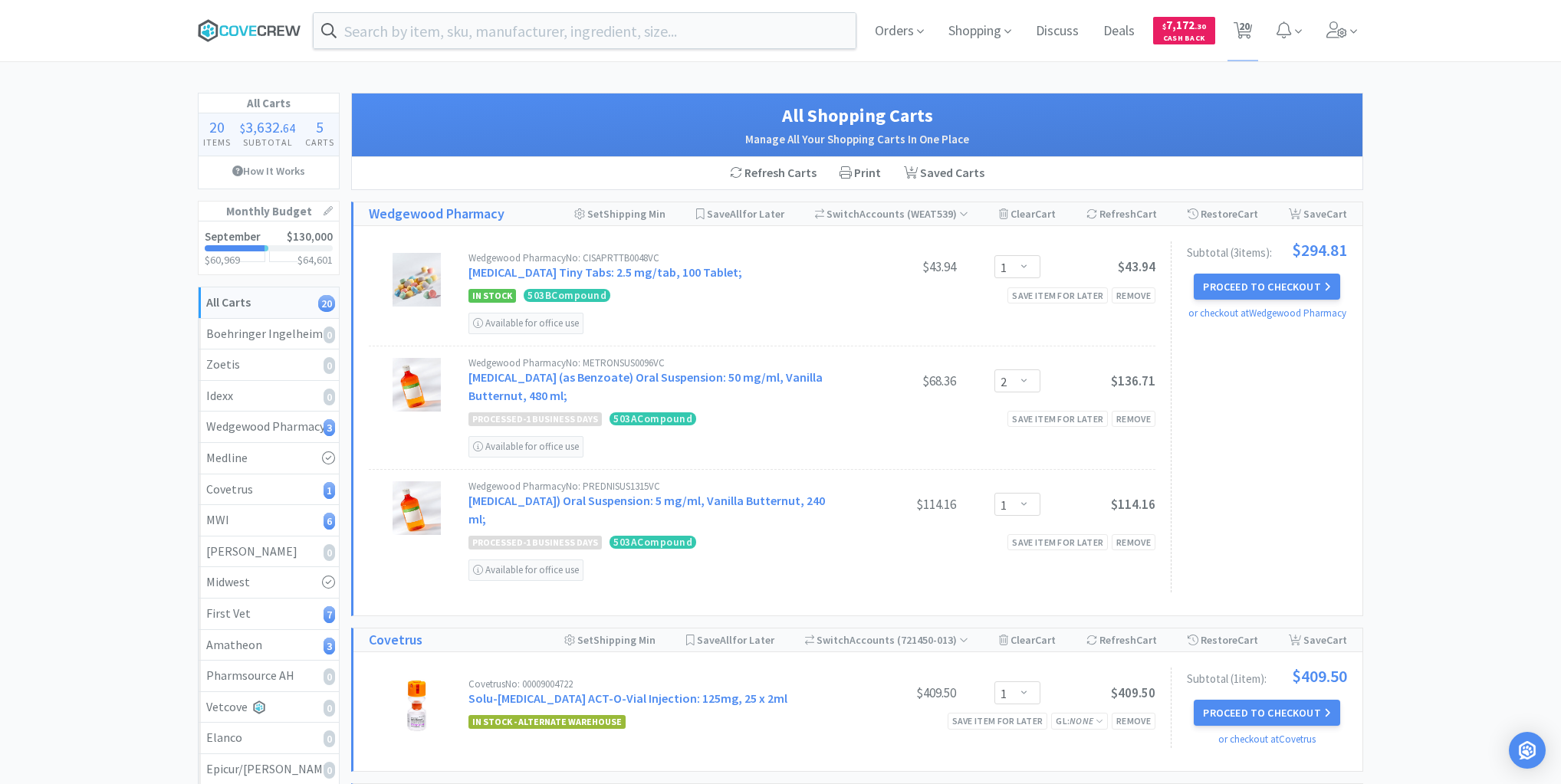
click at [269, 21] on icon at bounding box center [250, 31] width 104 height 23
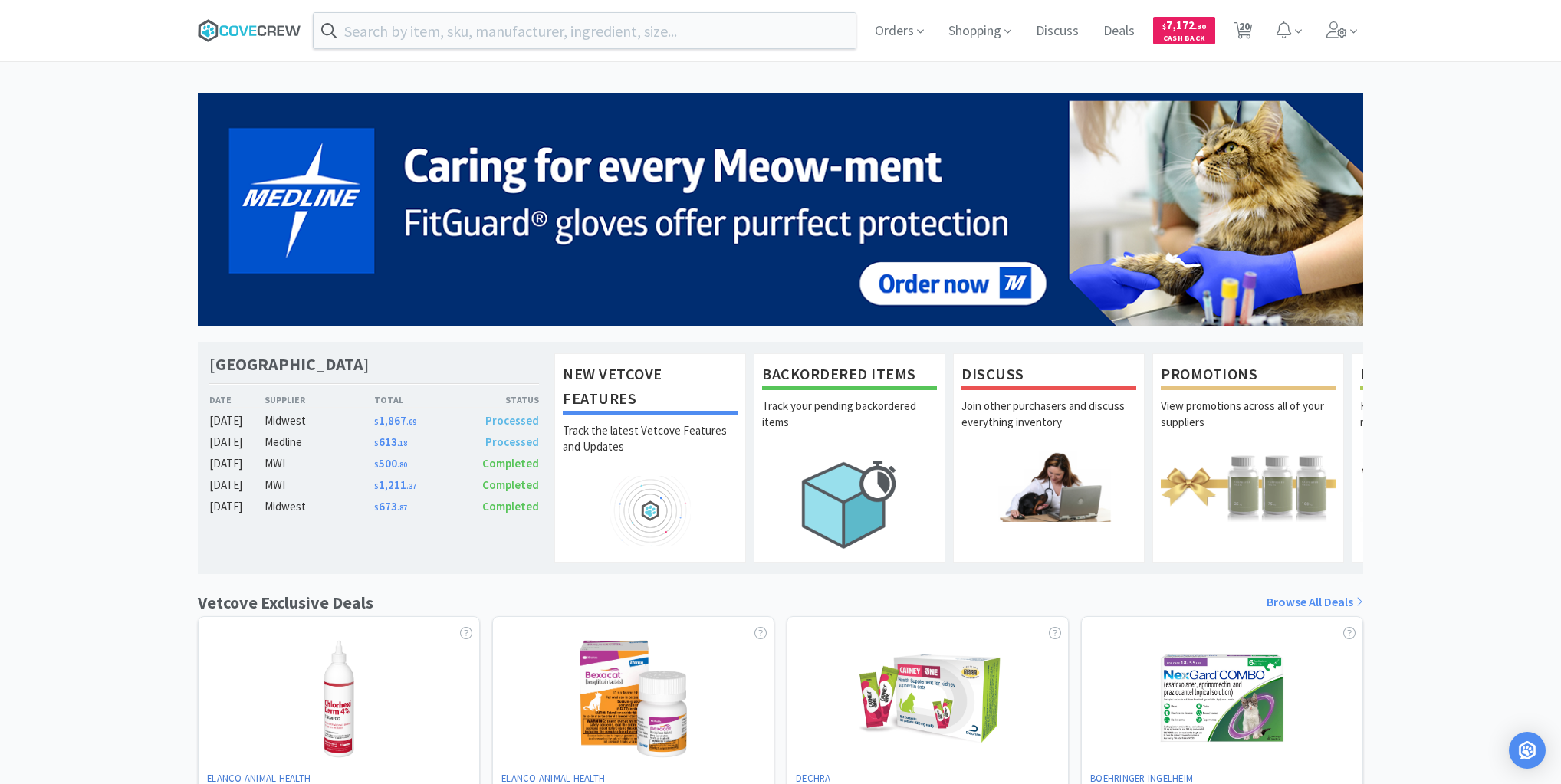
click at [266, 23] on icon at bounding box center [250, 31] width 104 height 23
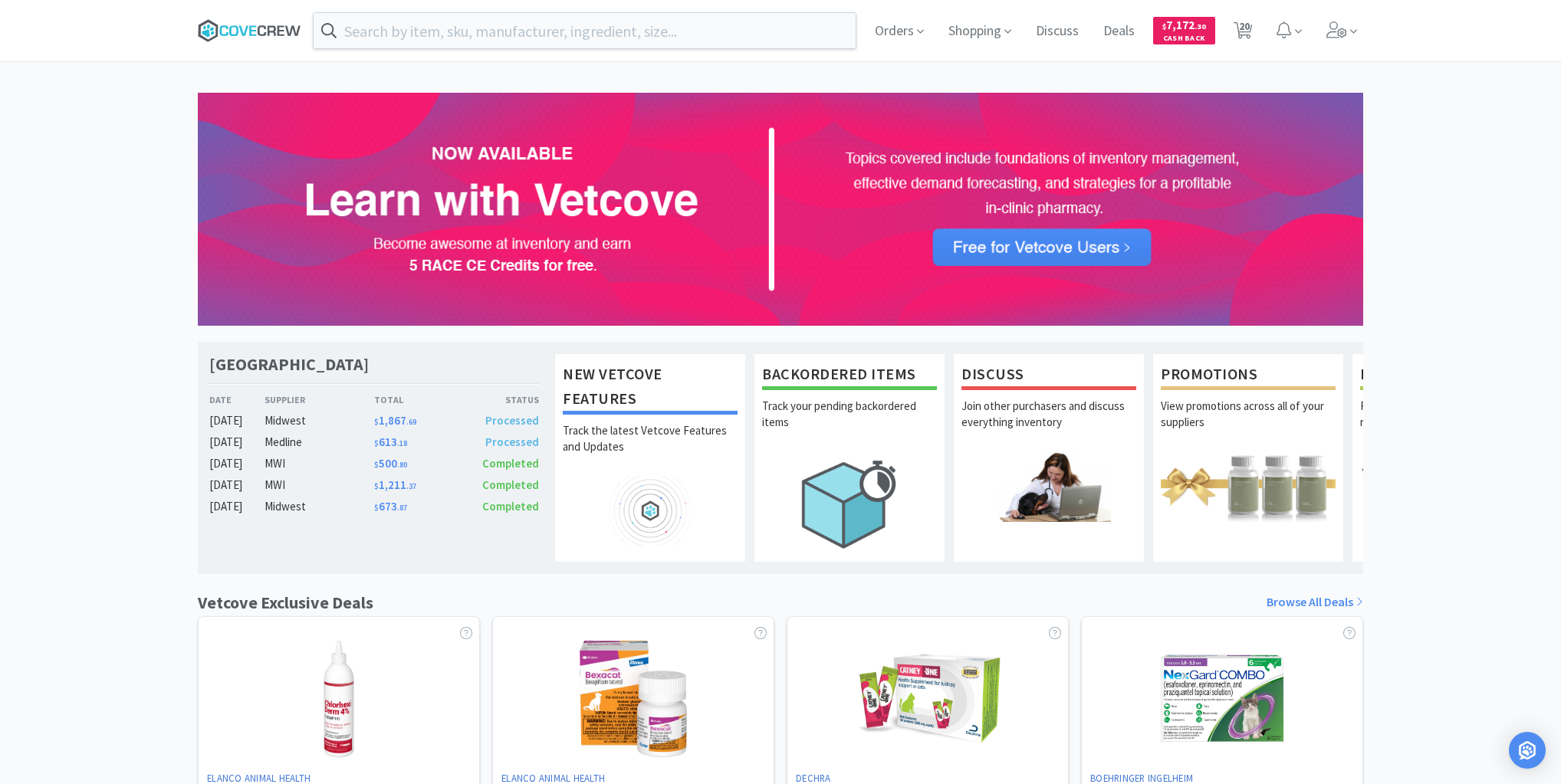
click at [244, 26] on icon at bounding box center [250, 31] width 104 height 23
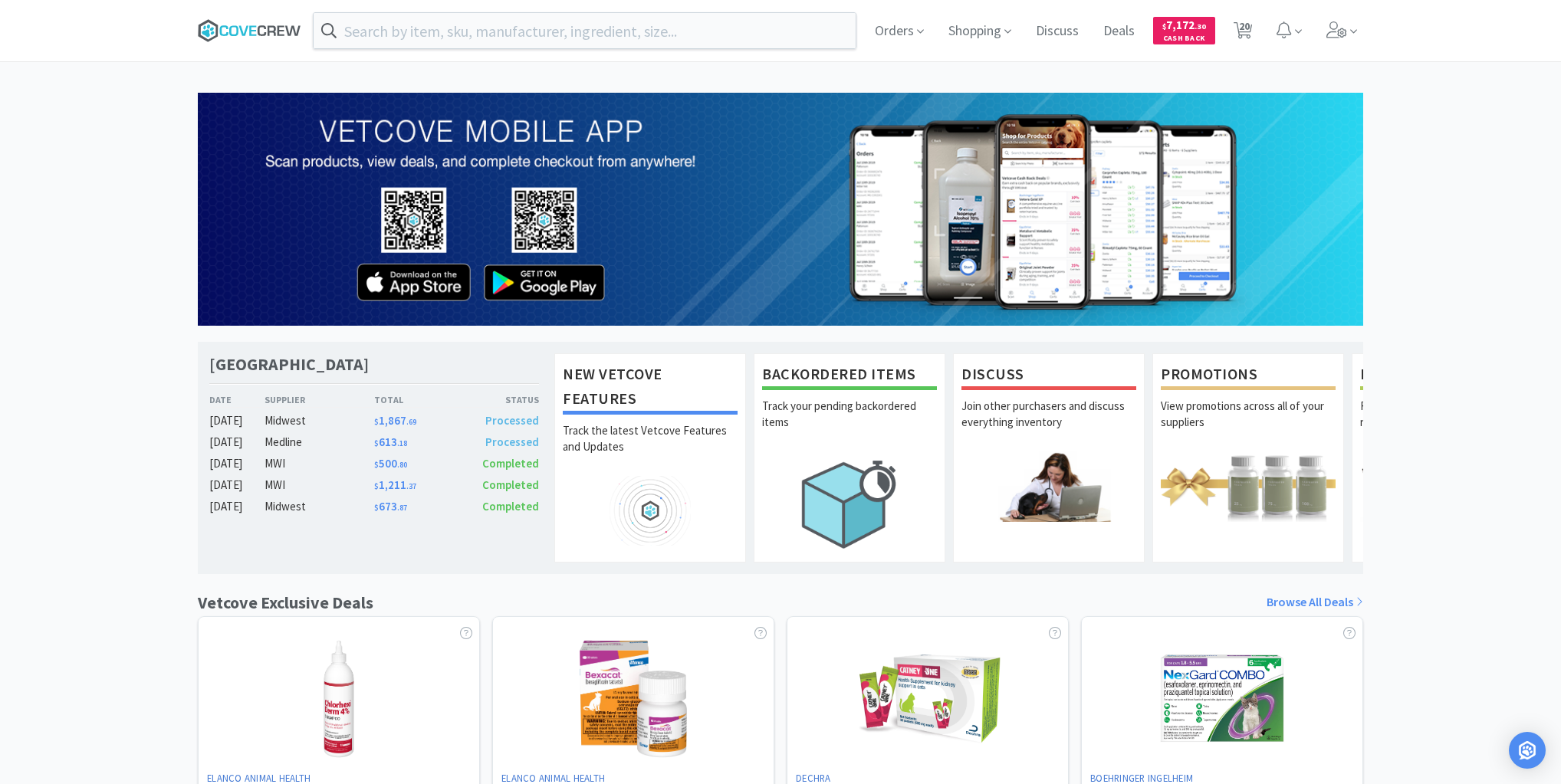
click at [267, 27] on icon at bounding box center [271, 29] width 8 height 10
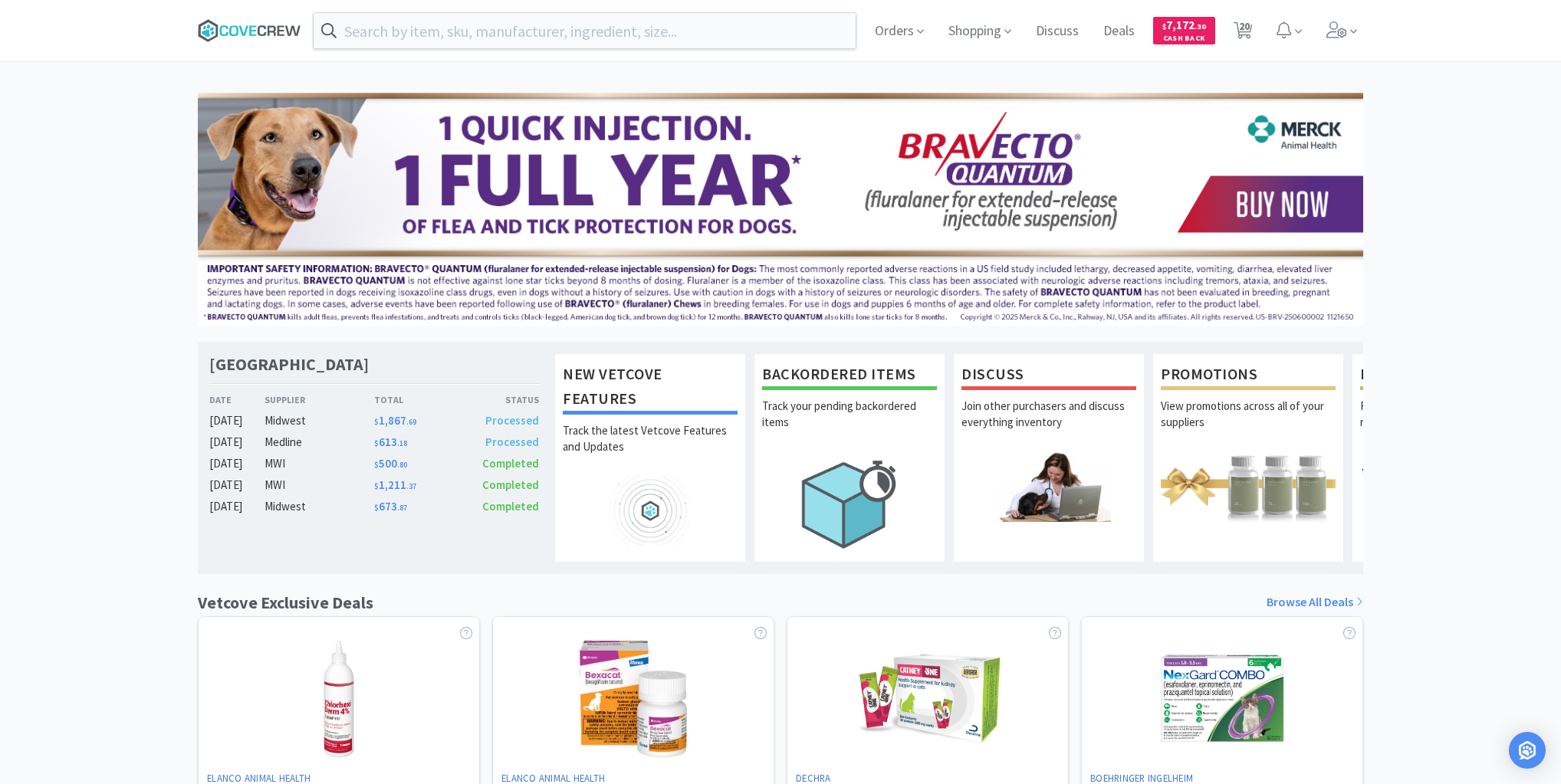
click at [260, 29] on icon at bounding box center [250, 31] width 104 height 23
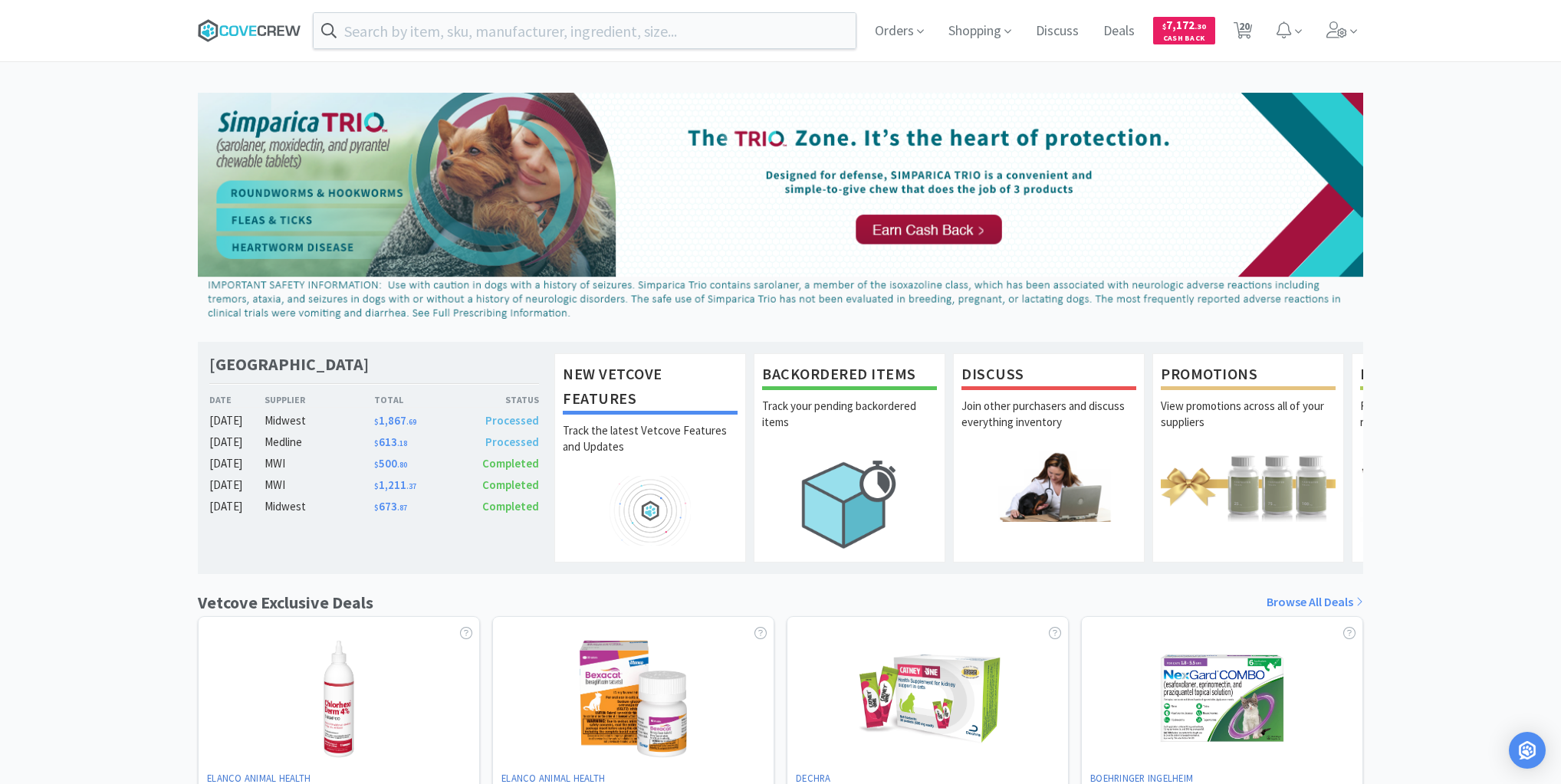
click at [248, 36] on icon at bounding box center [250, 31] width 104 height 23
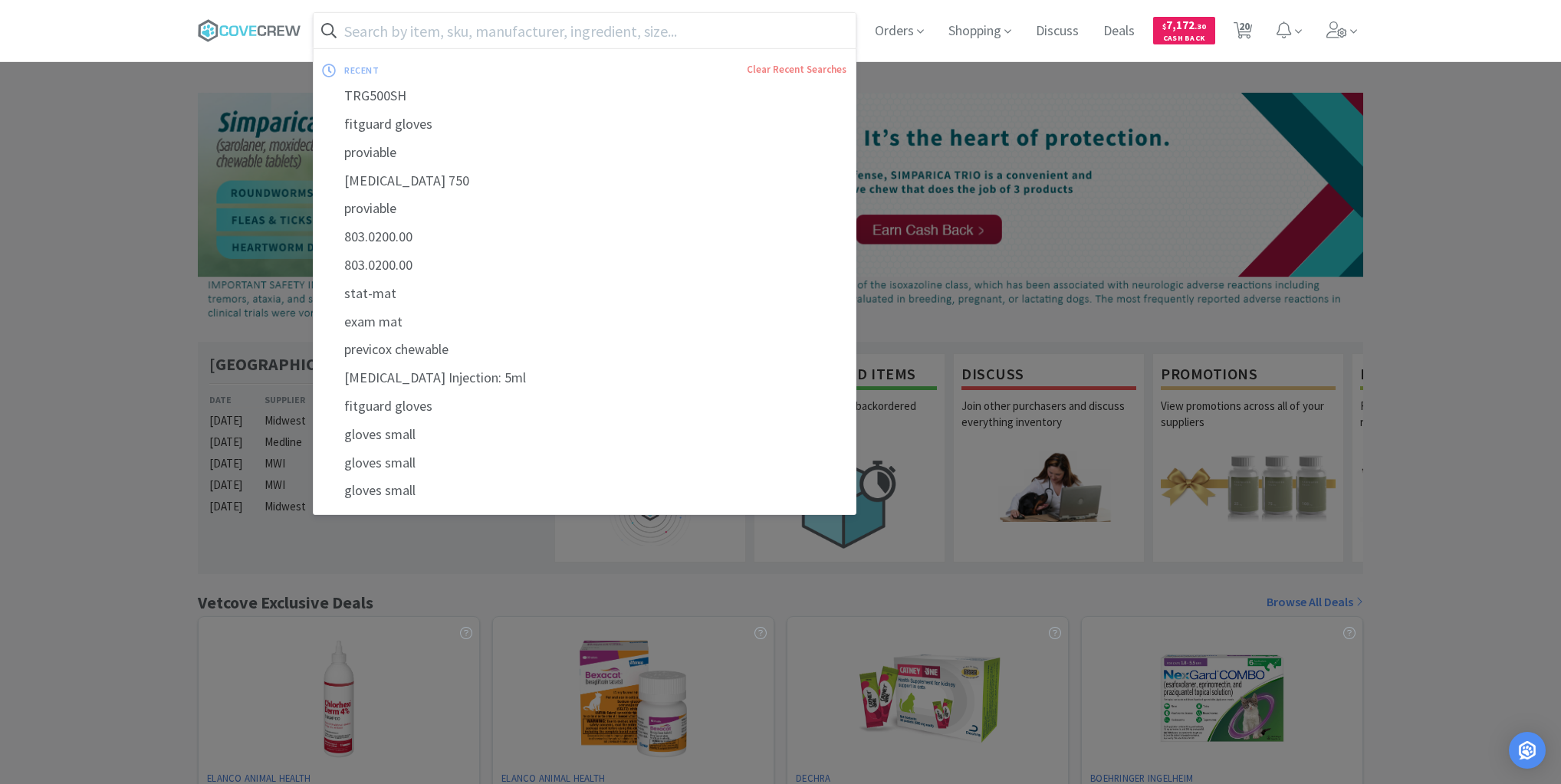
click at [764, 32] on input "text" at bounding box center [585, 31] width 542 height 36
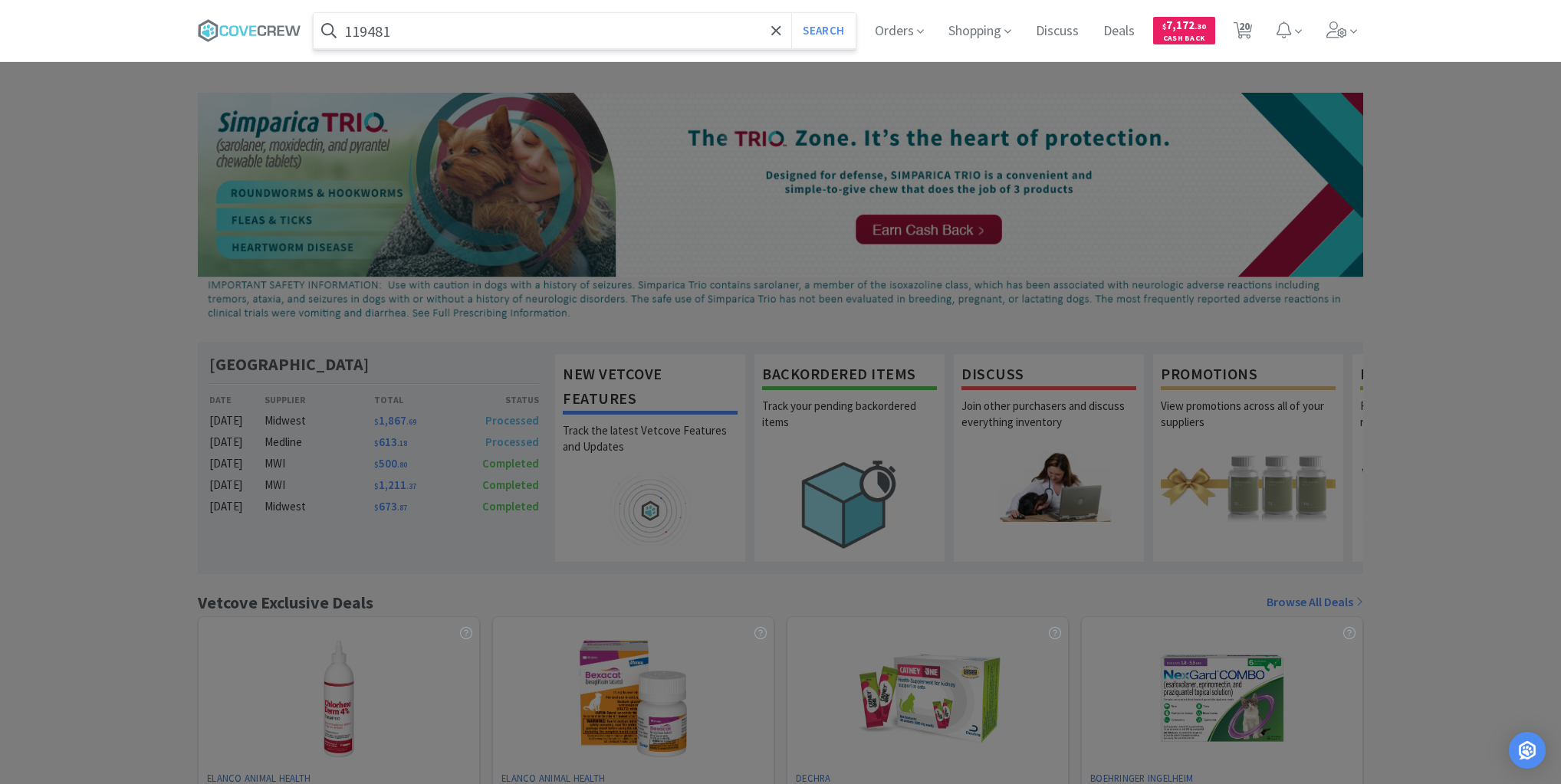
type input "119481"
click at [792, 13] on button "Search" at bounding box center [824, 31] width 64 height 36
select select "1"
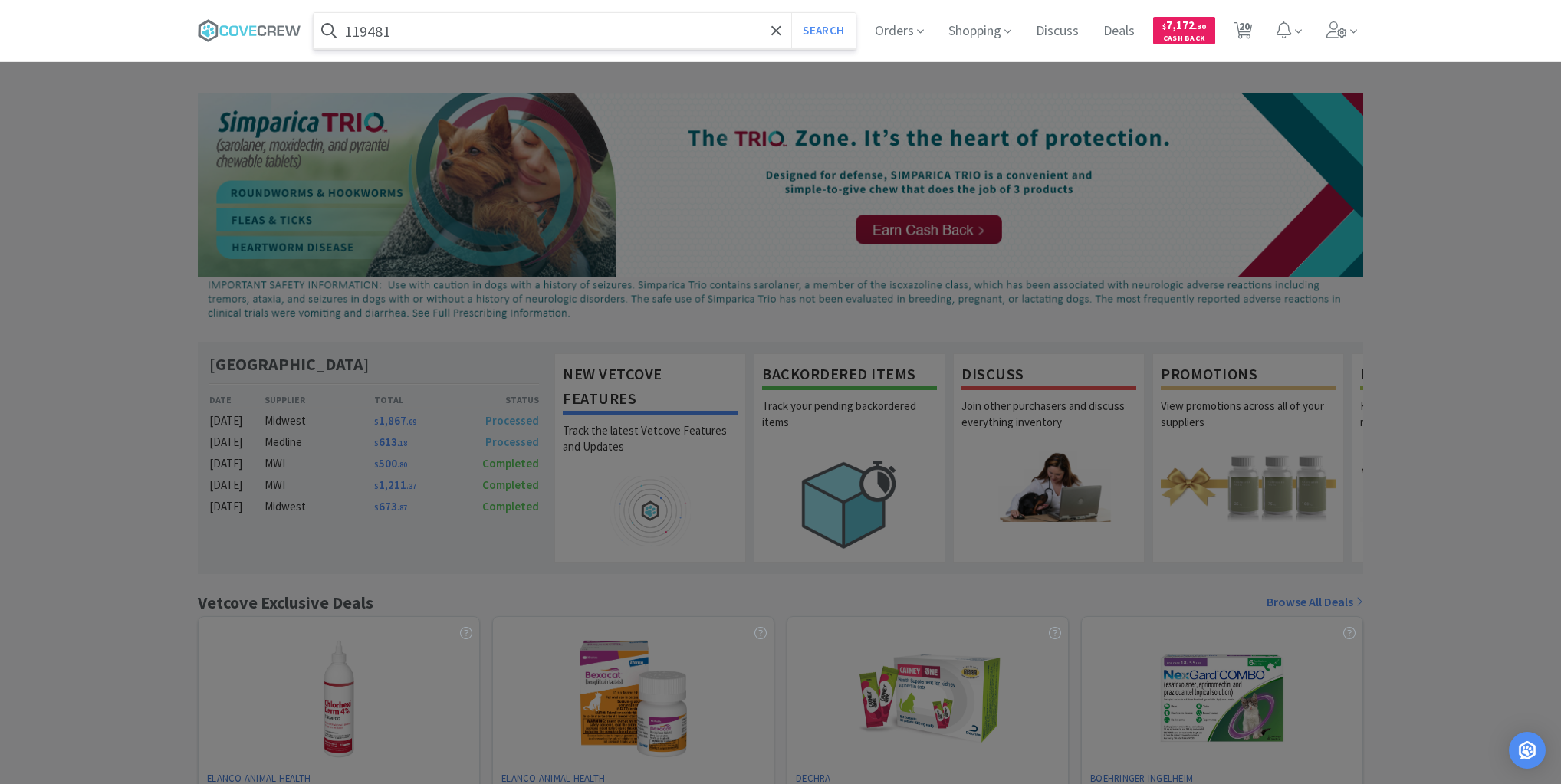
select select "1"
select select "2"
select select "10"
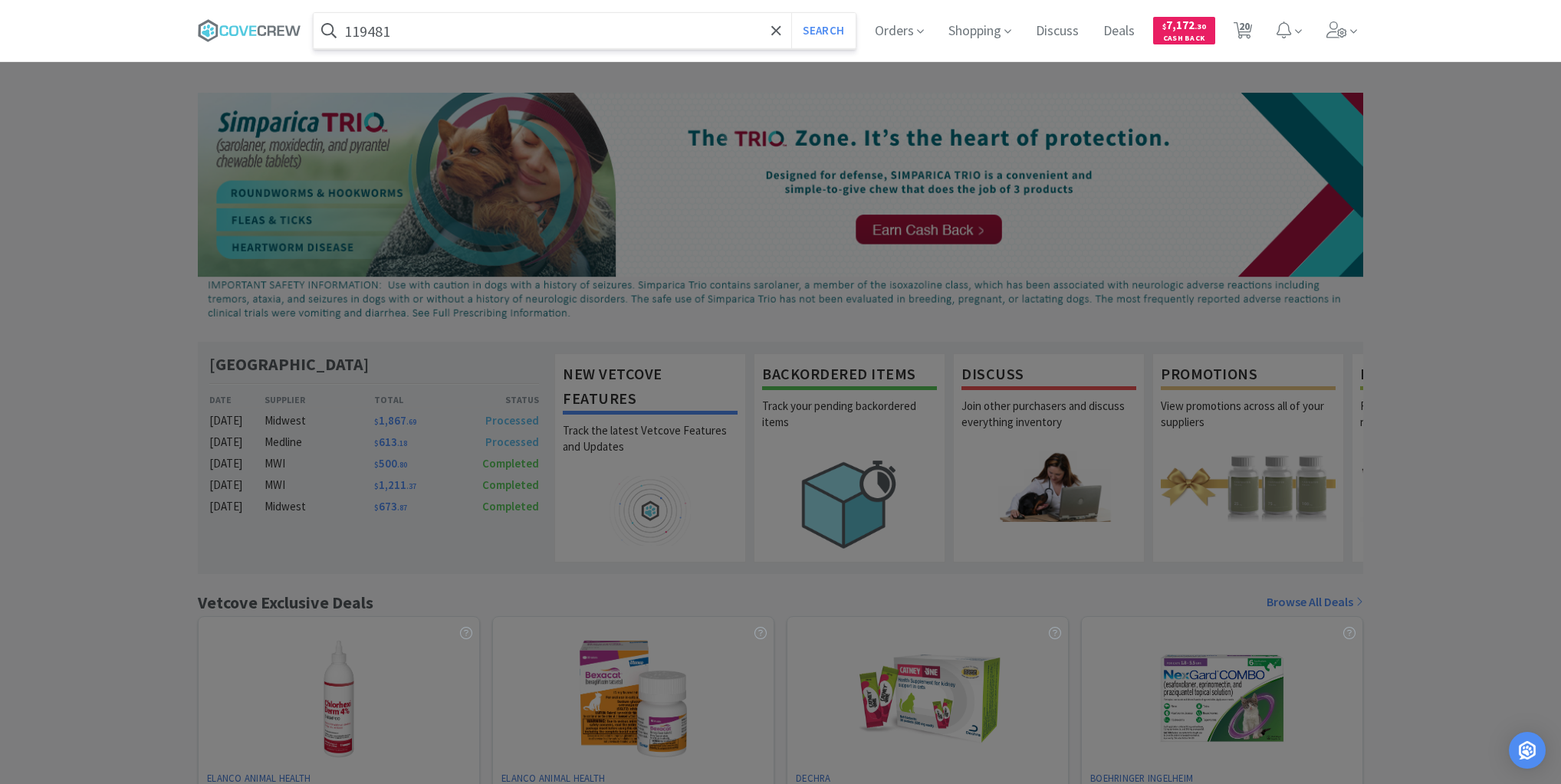
select select "3"
select select "1"
select select "2"
select select "1"
select select "6"
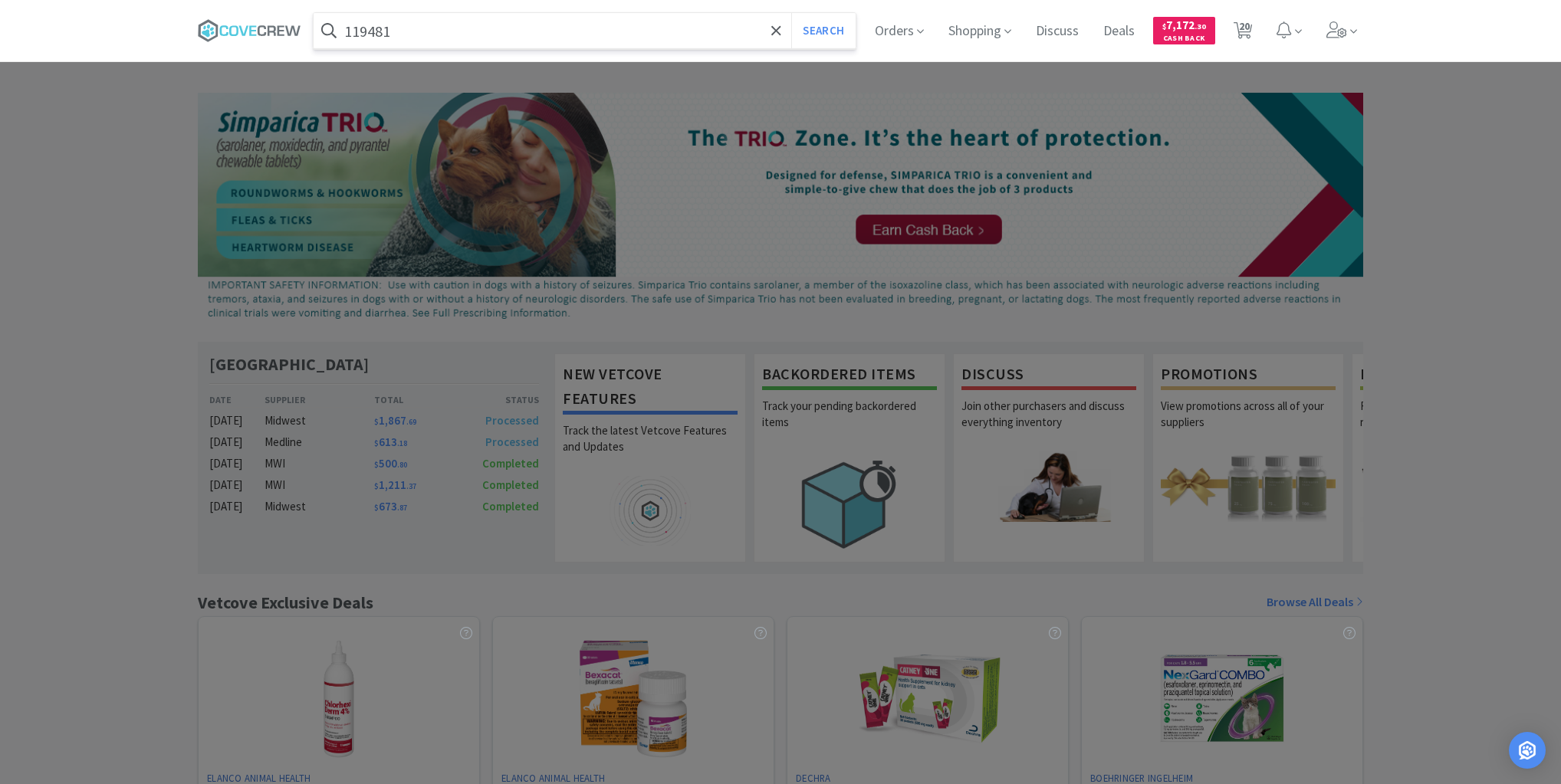
select select "1"
select select "2"
select select "1"
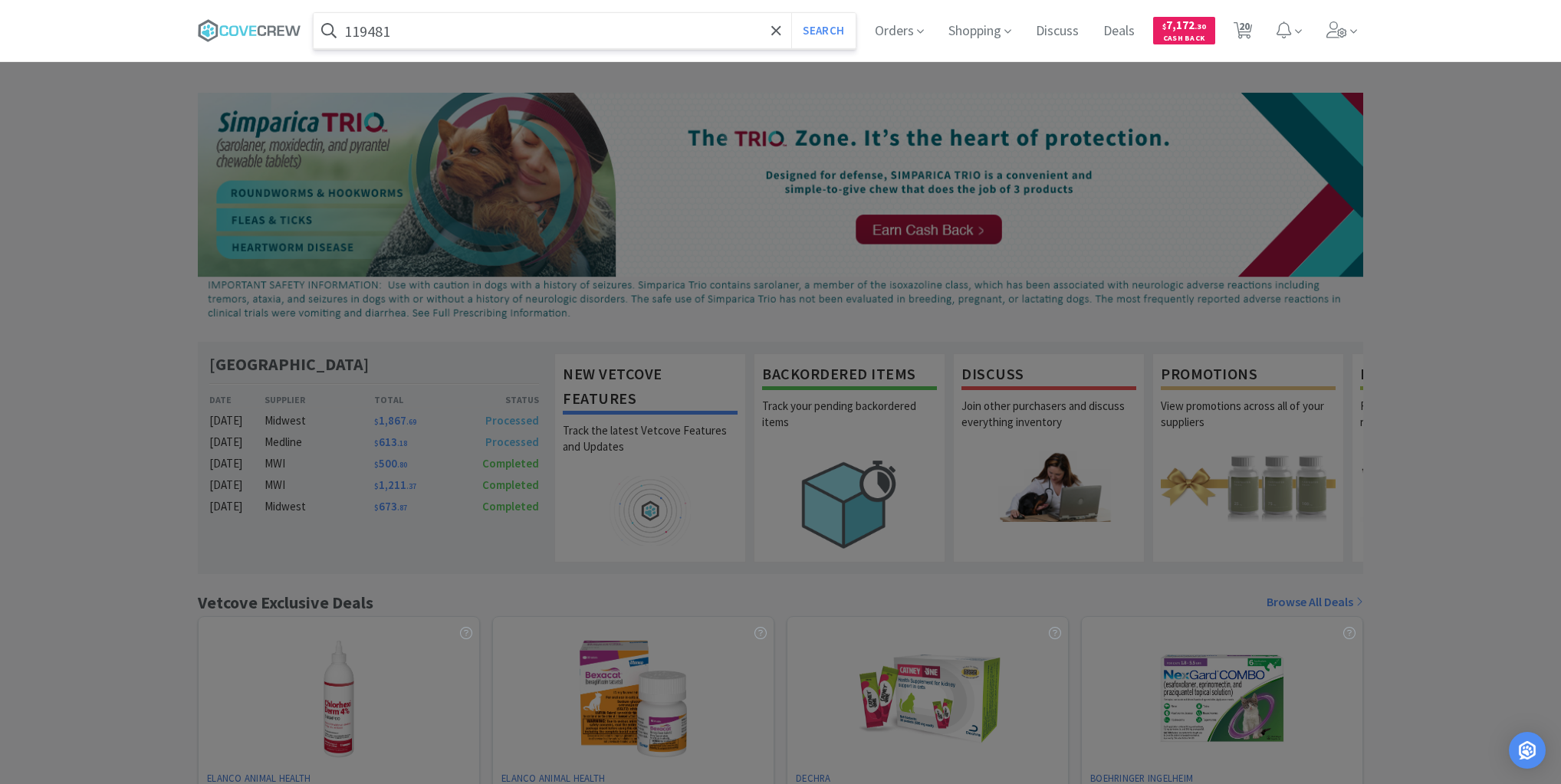
select select "2"
select select "4"
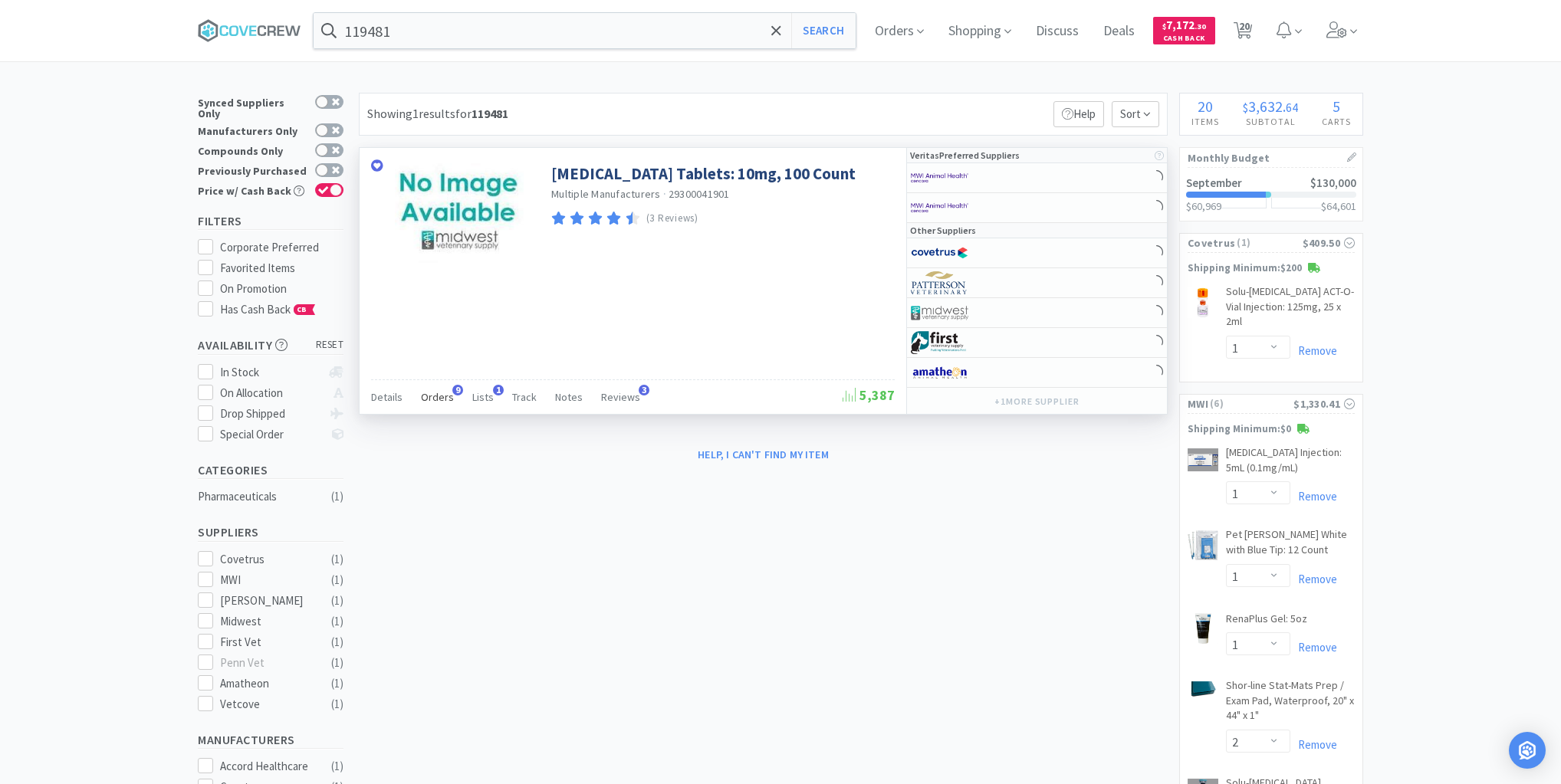
click at [435, 396] on span "Orders" at bounding box center [437, 397] width 33 height 14
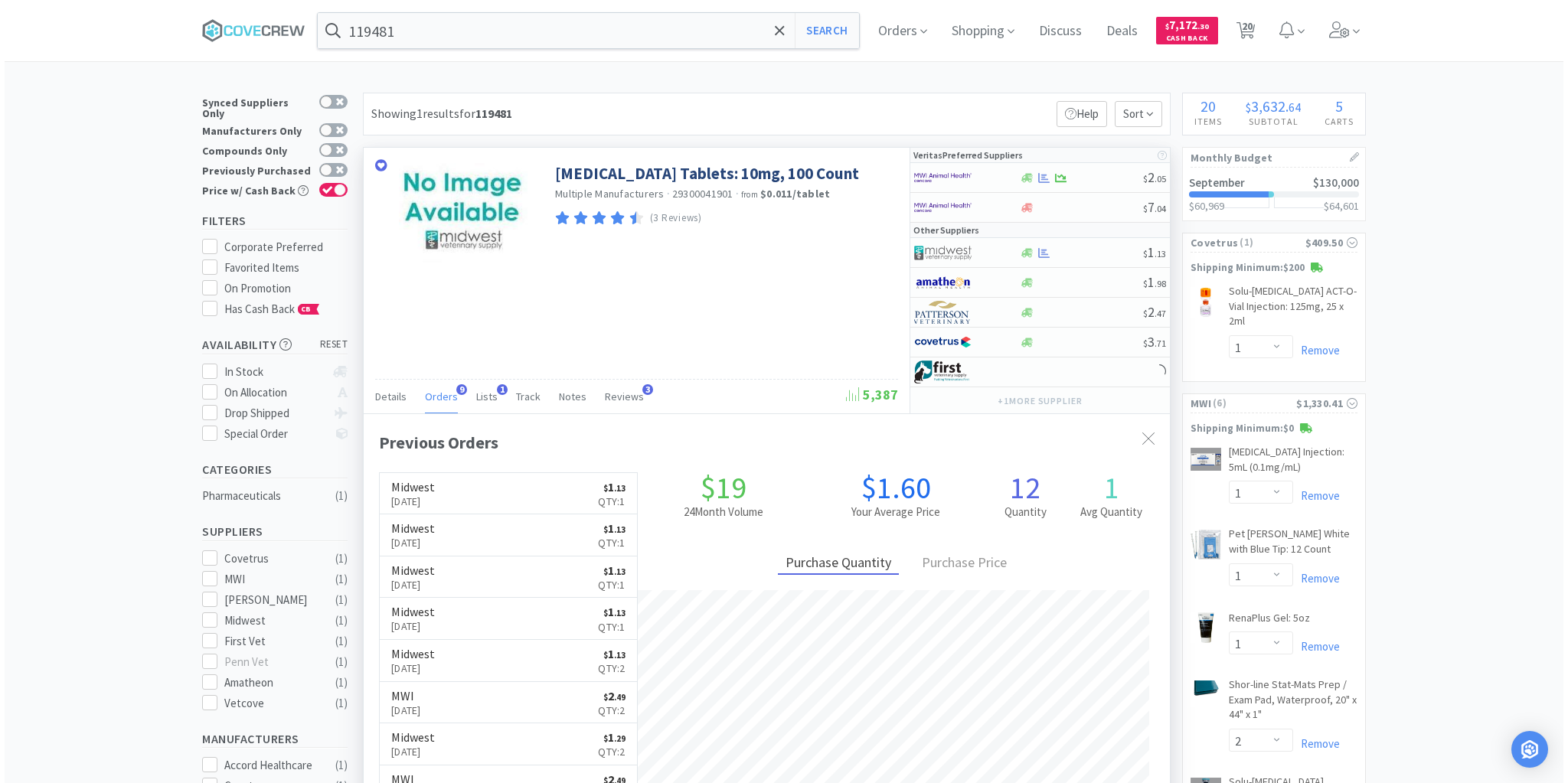
scroll to position [411, 806]
click at [1099, 254] on div at bounding box center [1077, 253] width 124 height 12
select select "1"
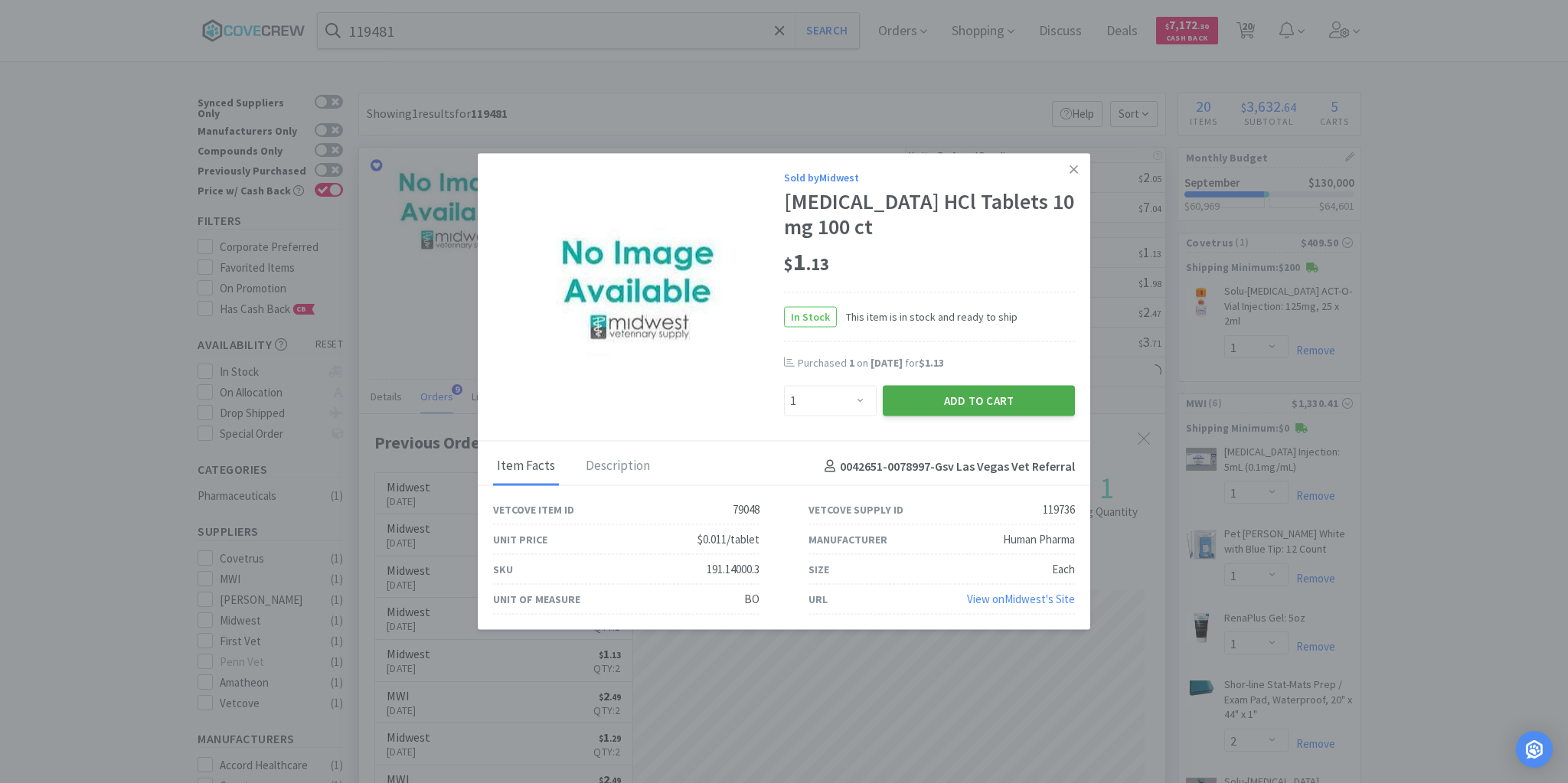
click at [961, 400] on button "Add to Cart" at bounding box center [978, 401] width 192 height 31
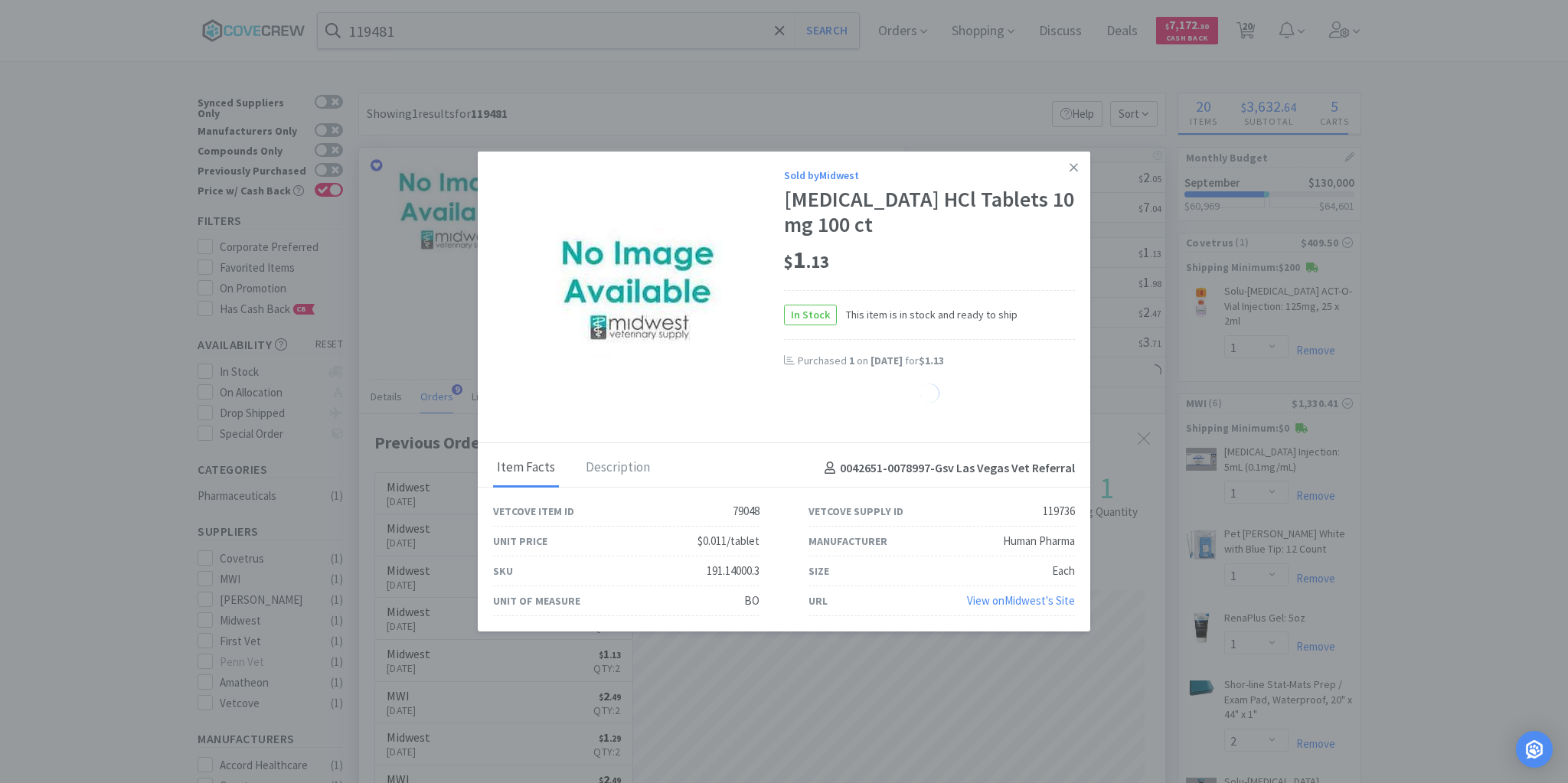
select select "1"
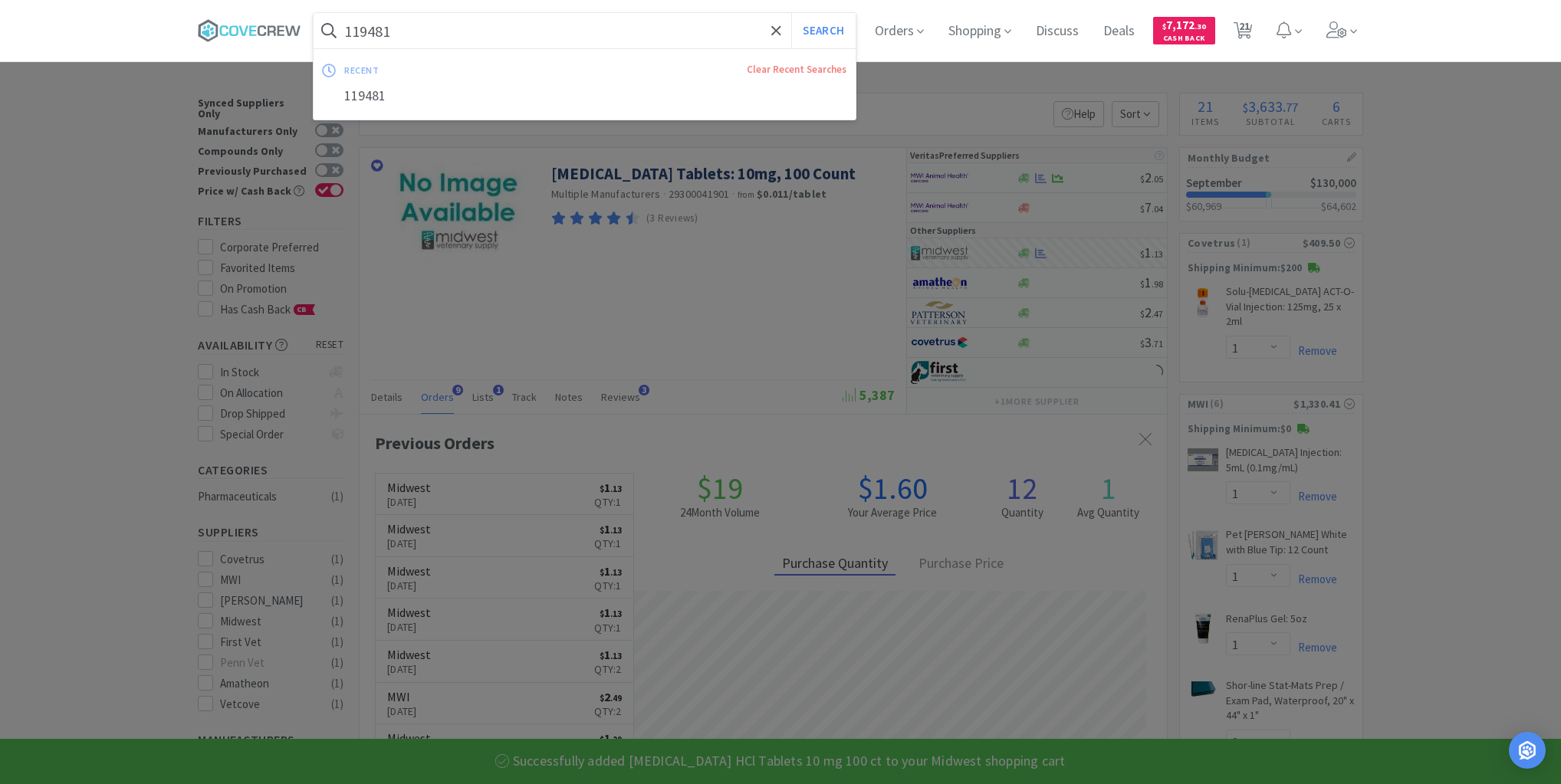
click at [646, 28] on input "119481" at bounding box center [585, 31] width 542 height 36
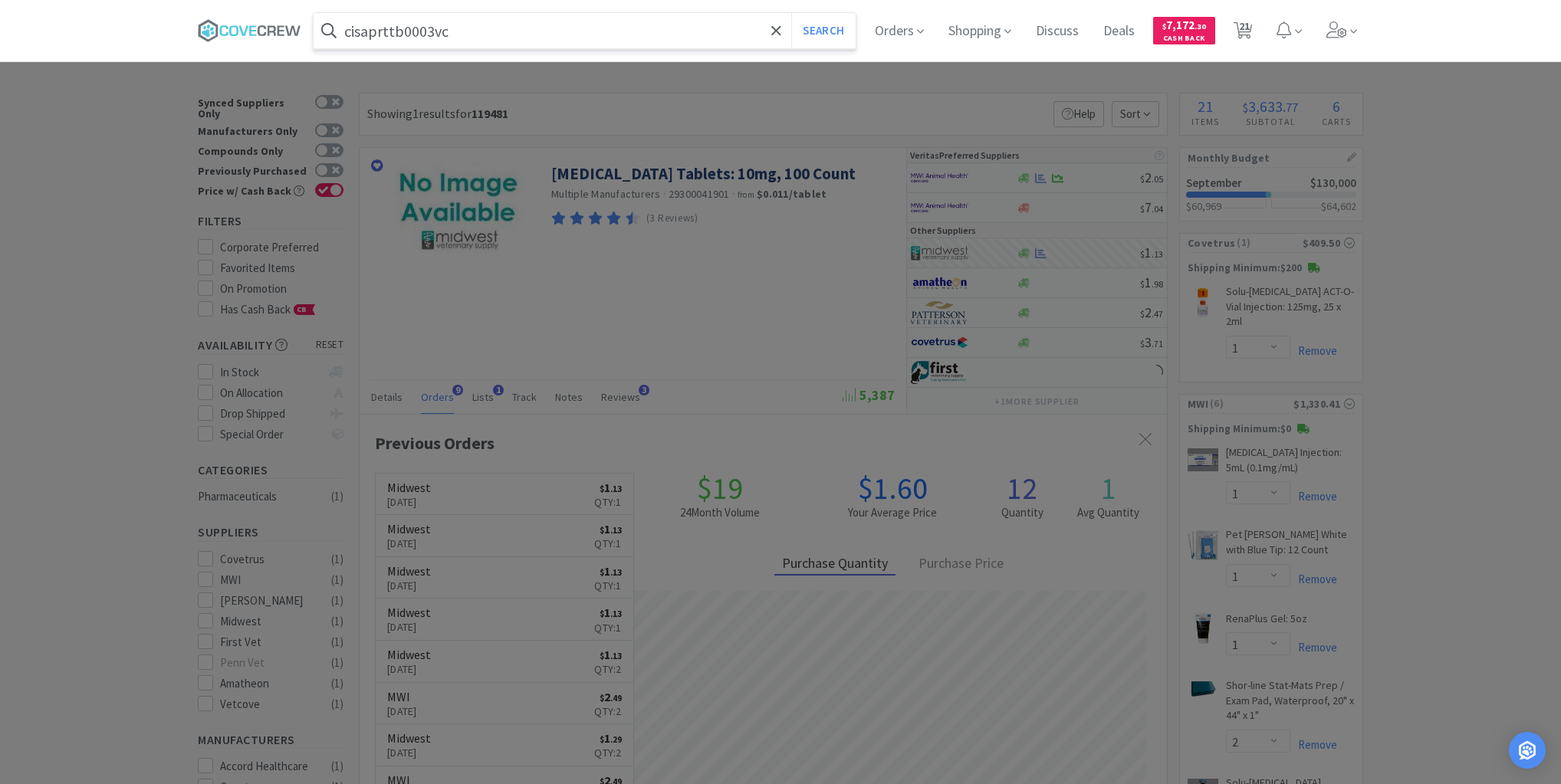
type input "cisaprttb0003vc"
click at [792, 13] on button "Search" at bounding box center [824, 31] width 64 height 36
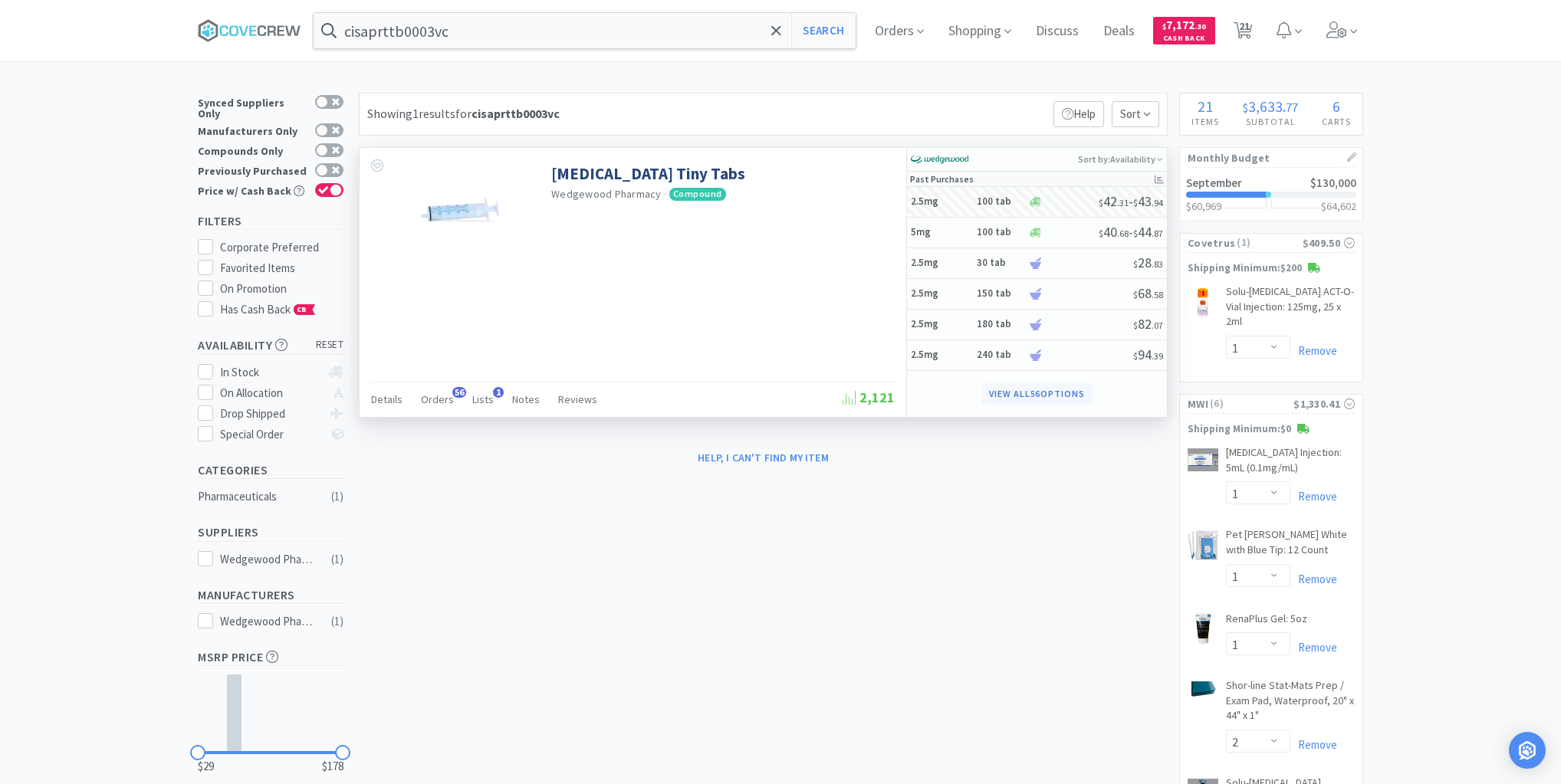
click at [1023, 392] on button "View all 56 Options" at bounding box center [1037, 394] width 111 height 21
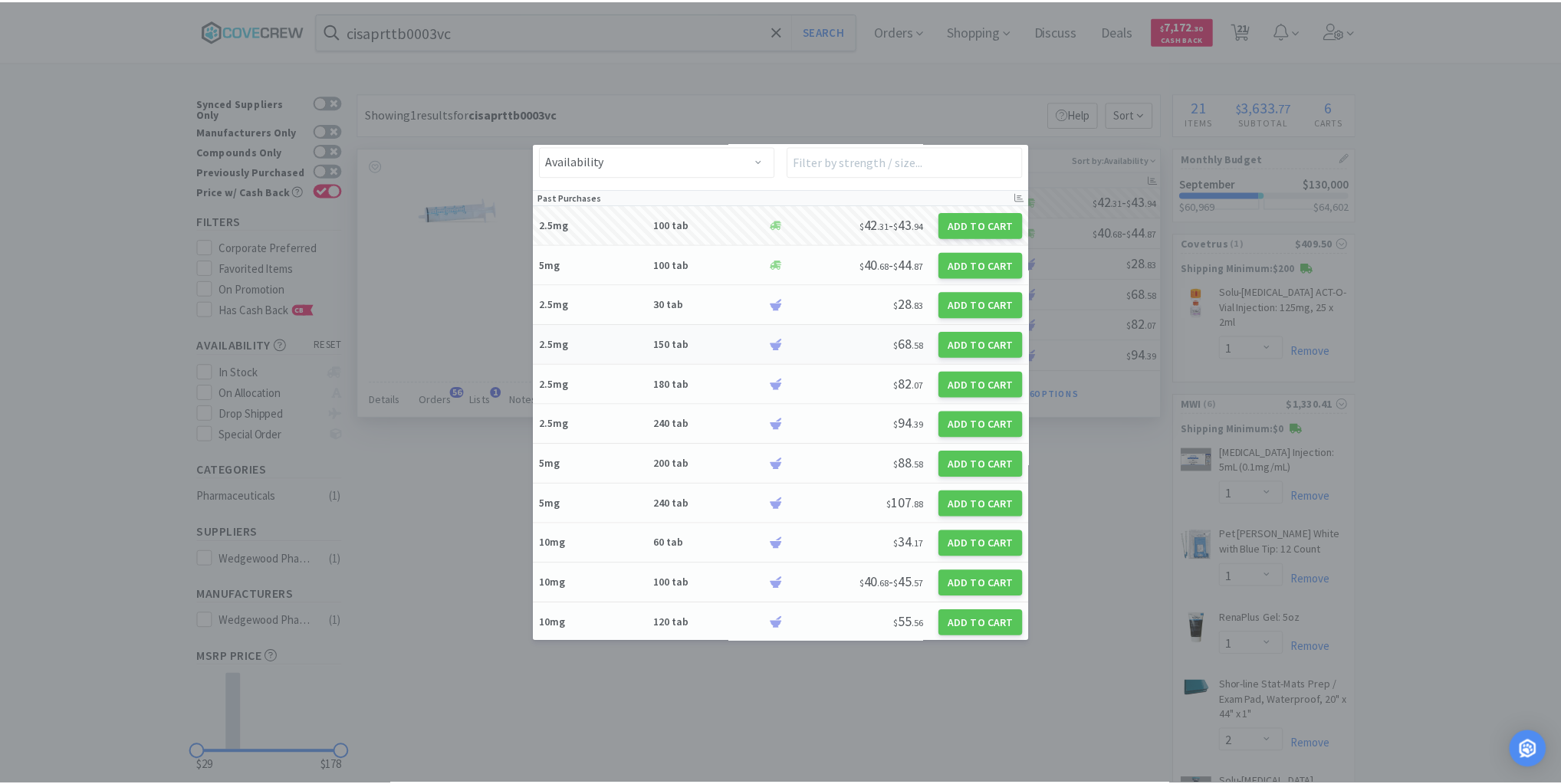
scroll to position [184, 0]
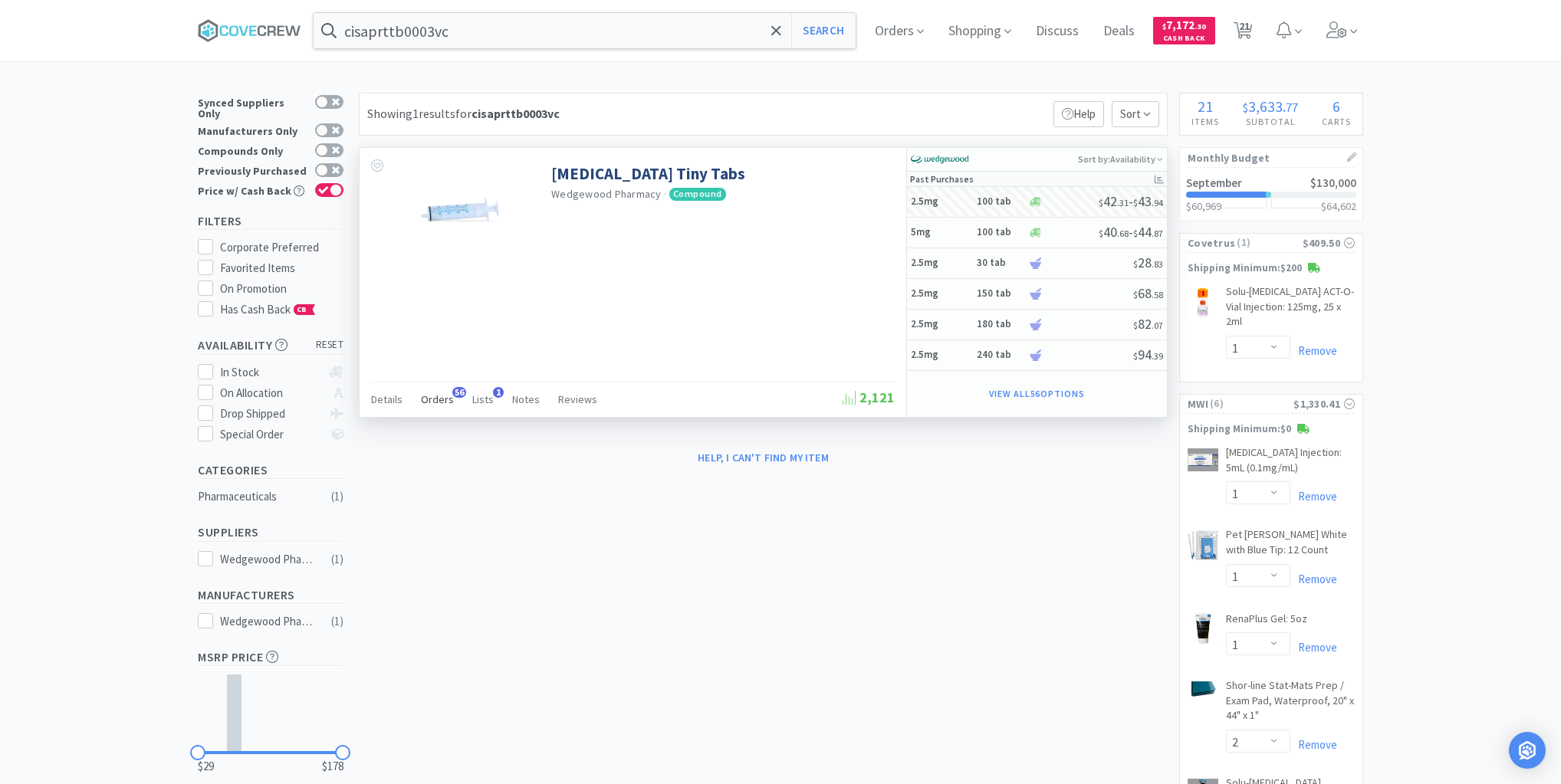
click at [443, 397] on span "Orders" at bounding box center [437, 400] width 33 height 14
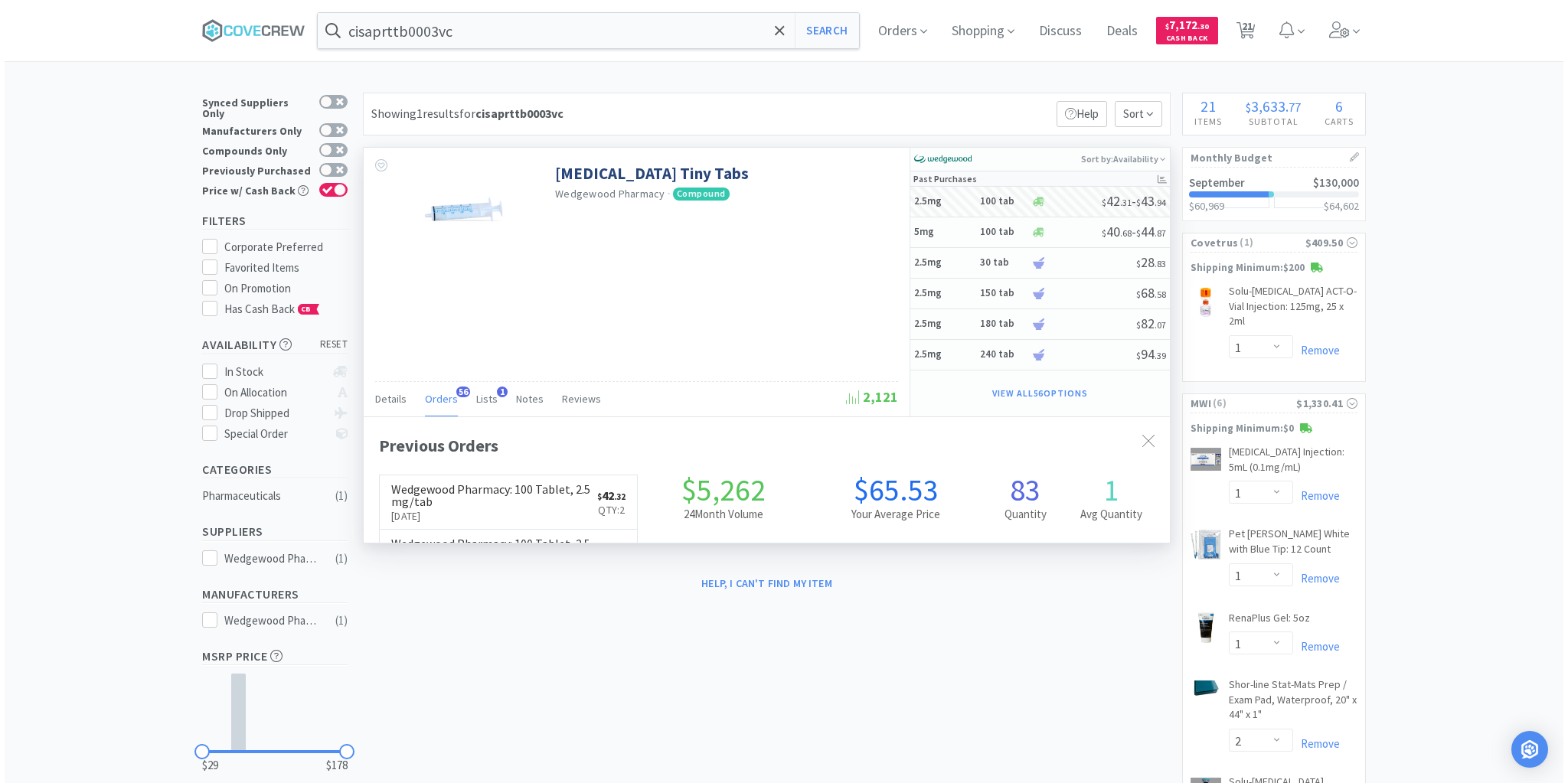
scroll to position [411, 806]
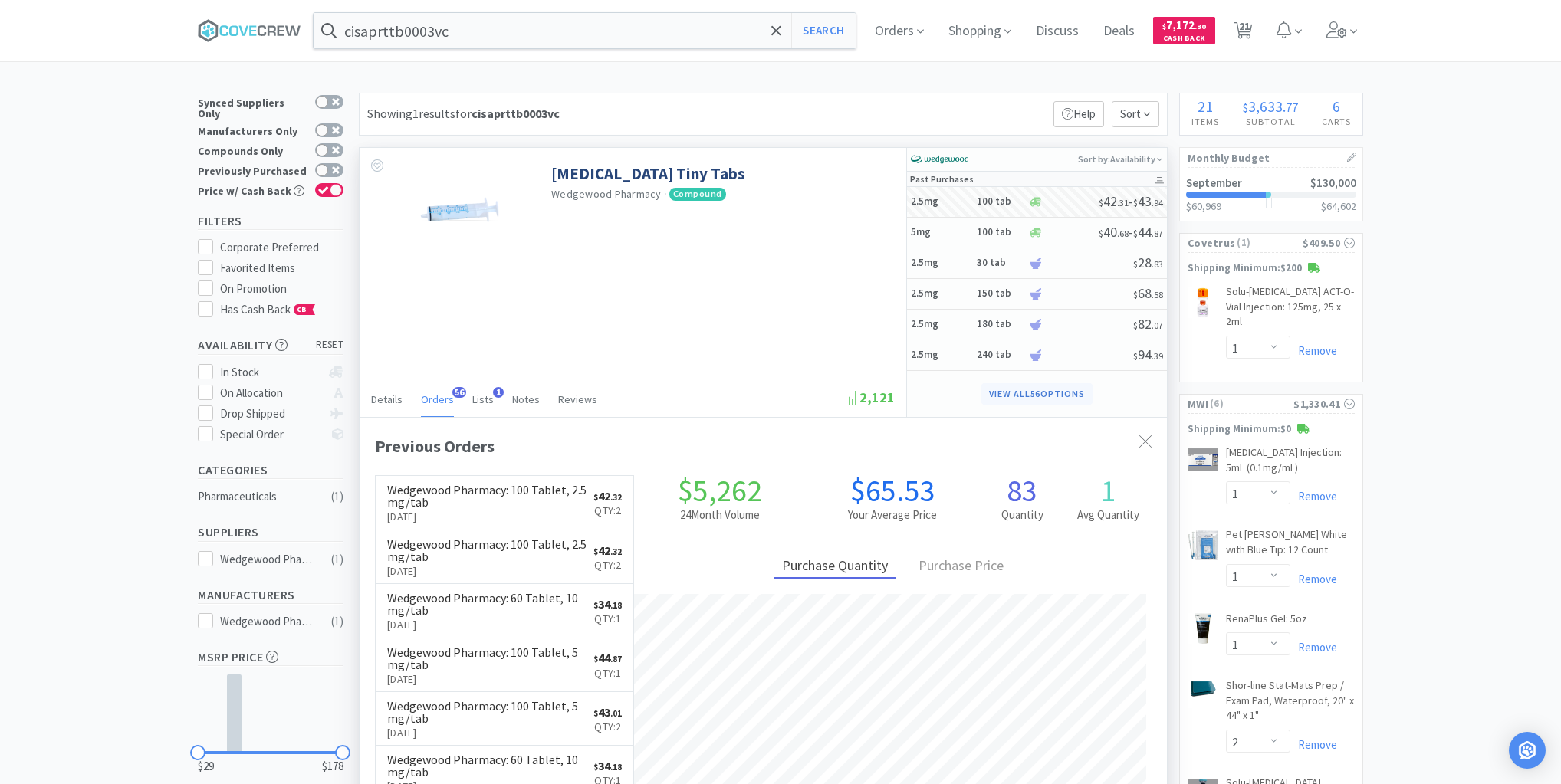
click at [1043, 392] on button "View all 56 Options" at bounding box center [1037, 394] width 111 height 21
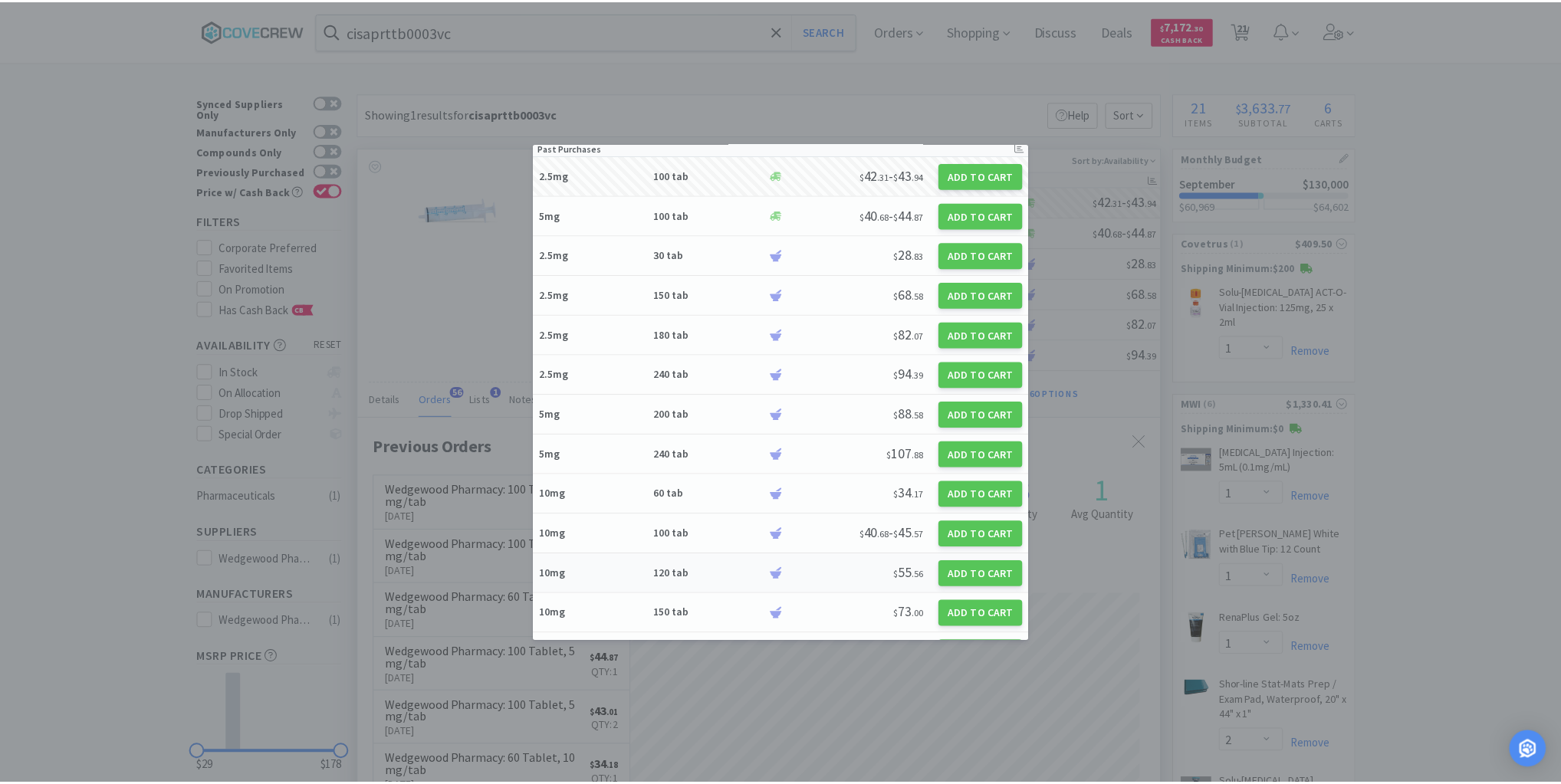
scroll to position [123, 0]
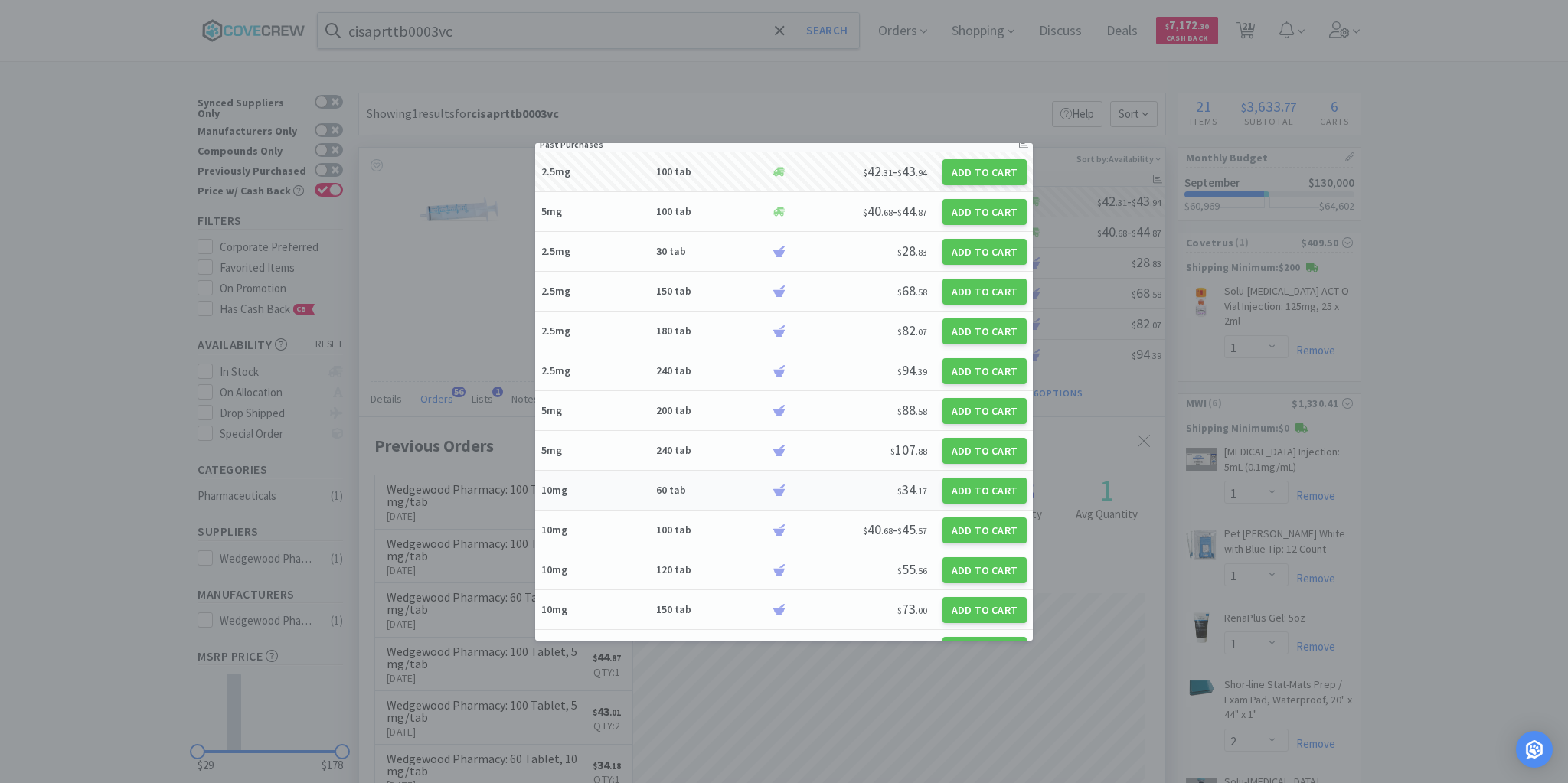
click at [628, 479] on div "10mg 60 tab" at bounding box center [655, 490] width 230 height 27
select select "1"
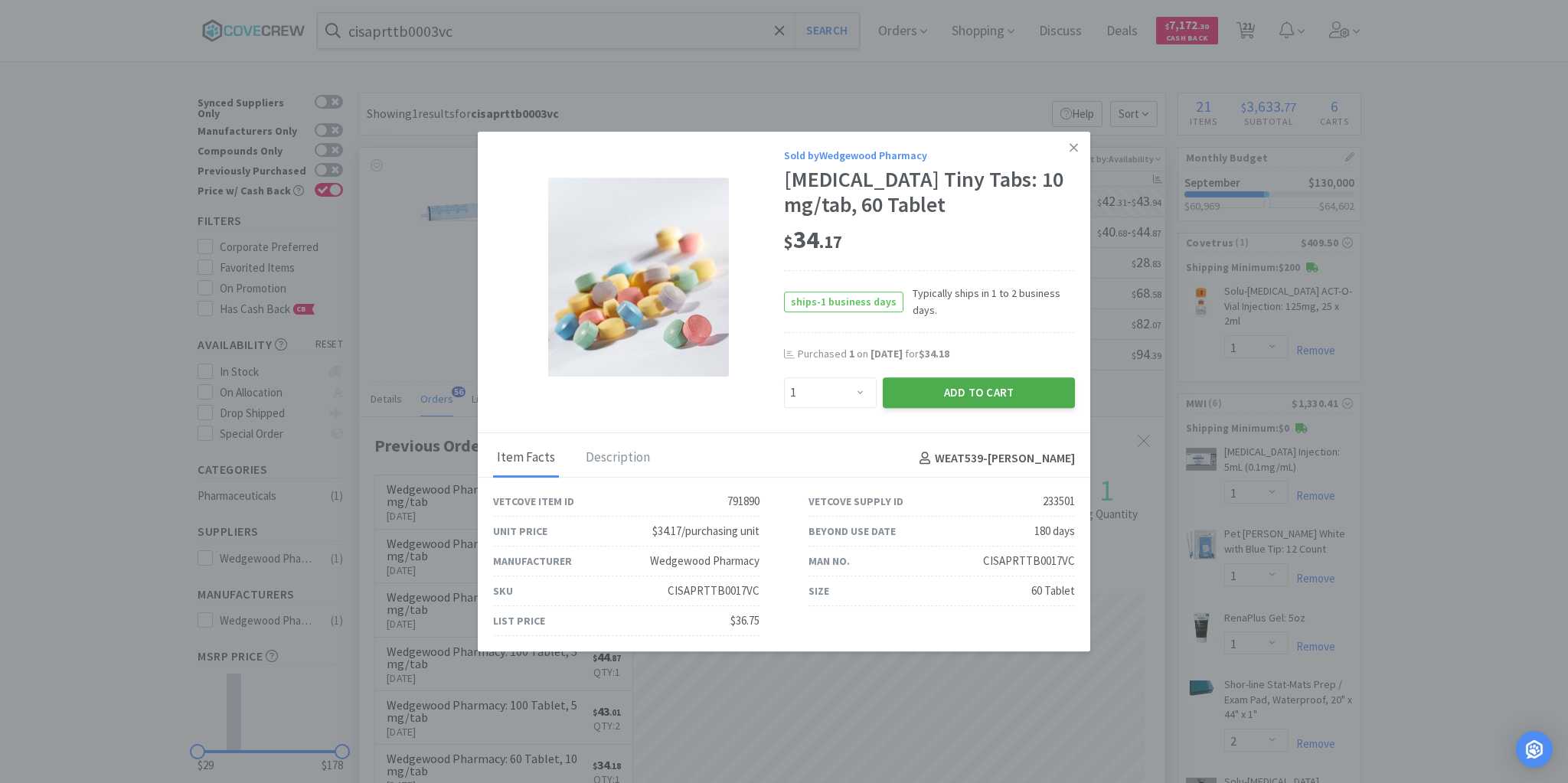
click at [1001, 386] on button "Add to Cart" at bounding box center [978, 392] width 192 height 31
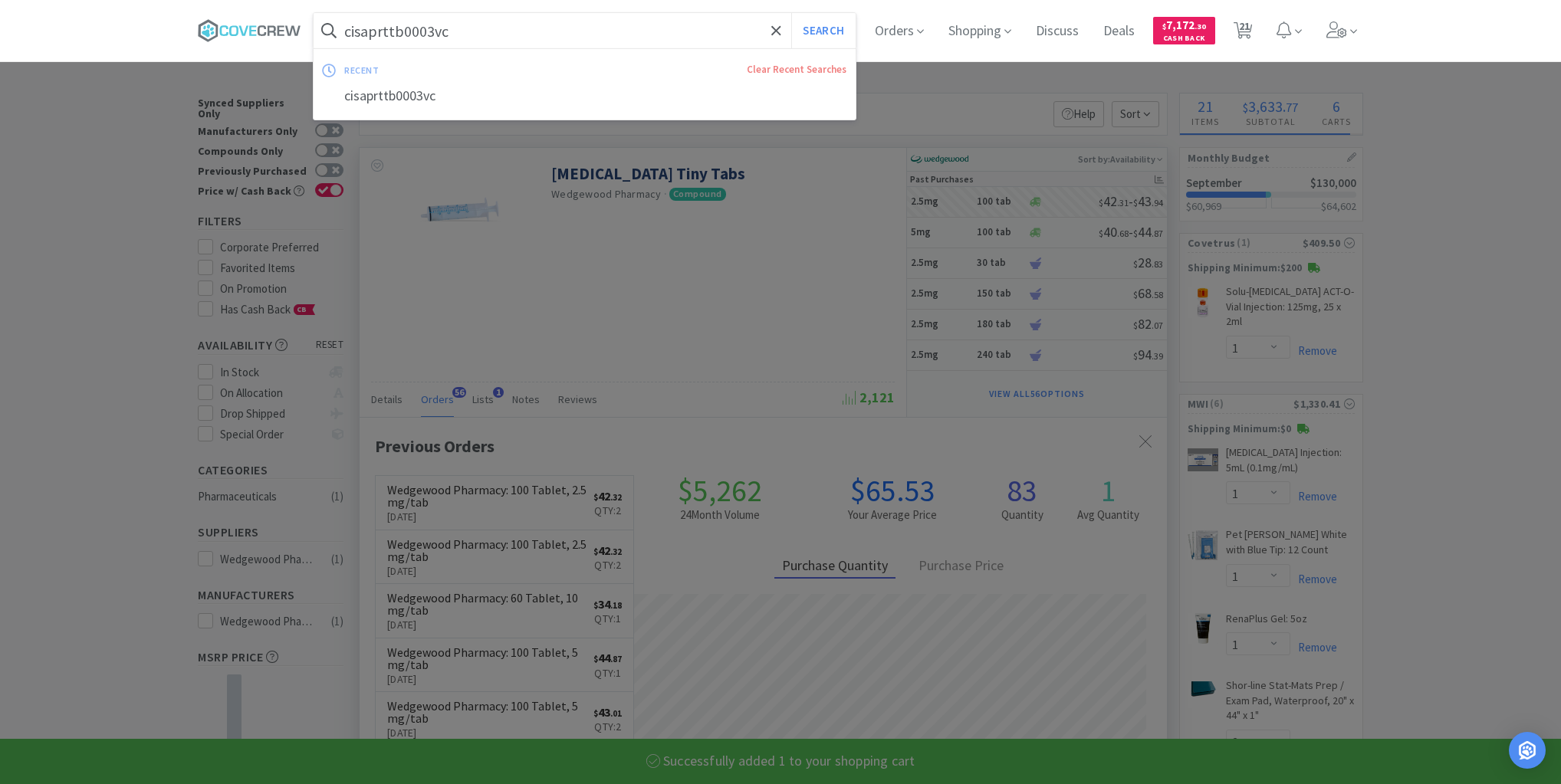
click at [743, 31] on input "cisaprttb0003vc" at bounding box center [585, 31] width 542 height 36
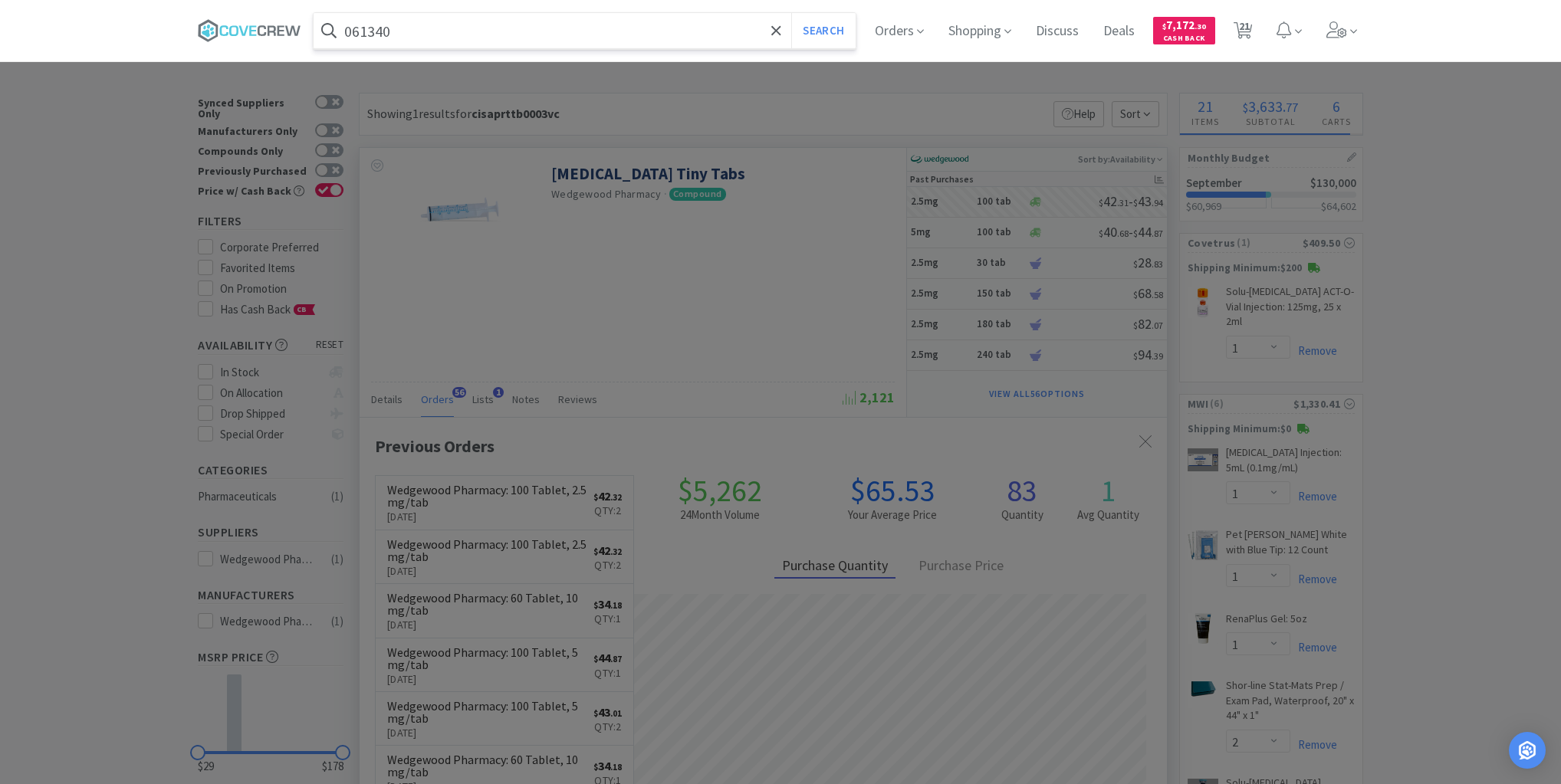
type input "061340"
click at [792, 13] on button "Search" at bounding box center [824, 31] width 64 height 36
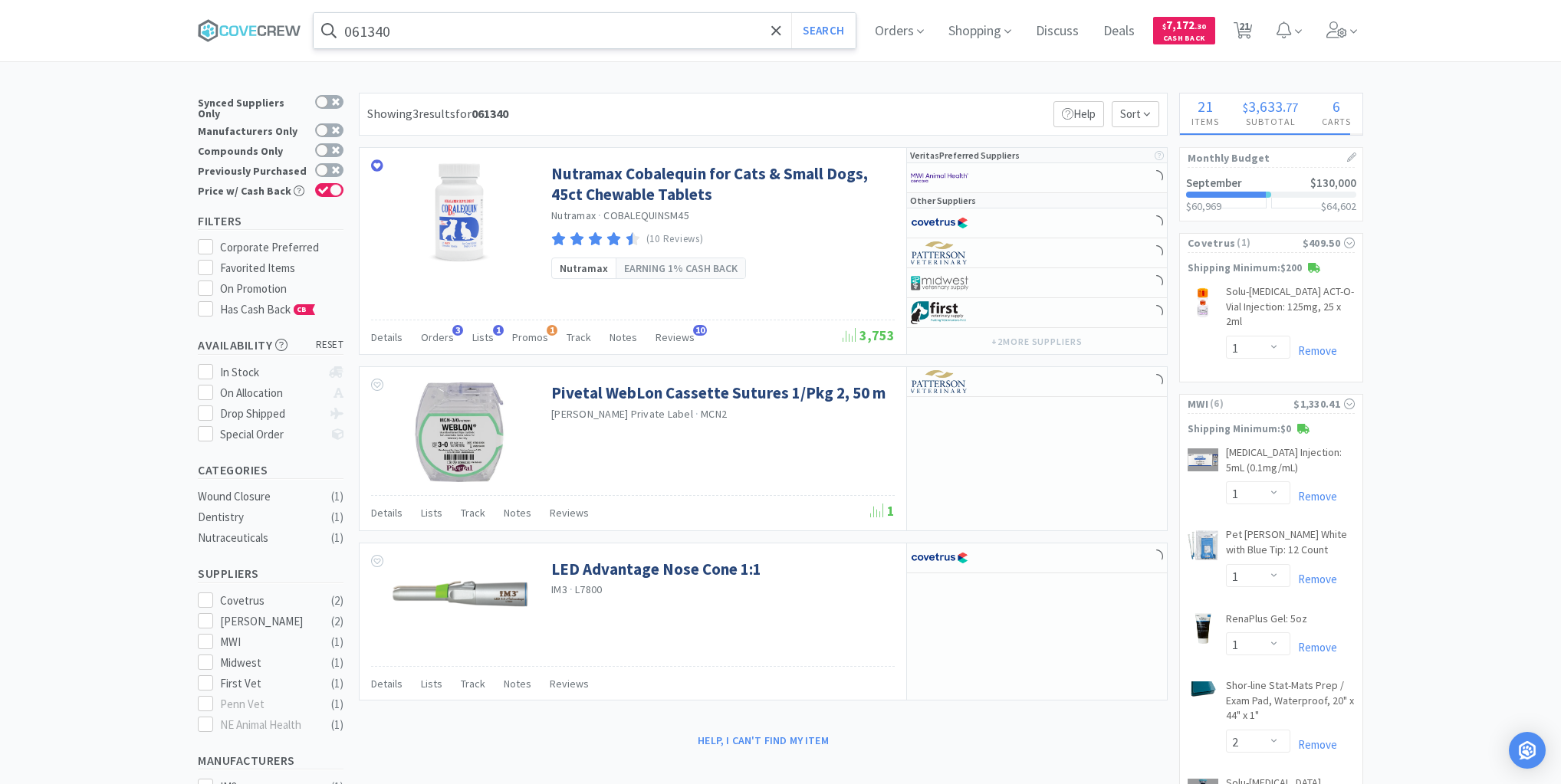
select select "1"
select select "2"
select select "1"
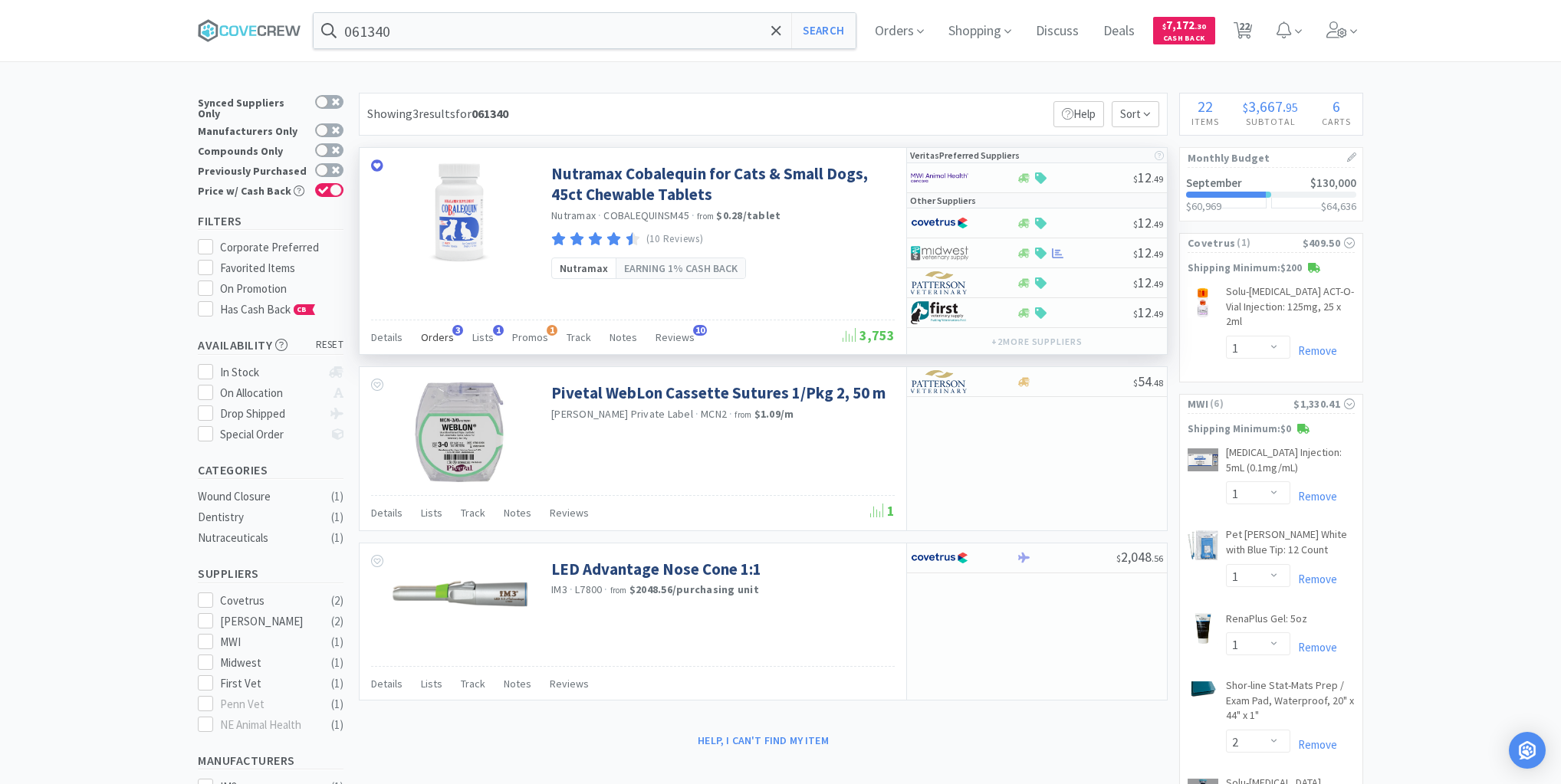
click at [440, 339] on span "Orders" at bounding box center [437, 337] width 33 height 14
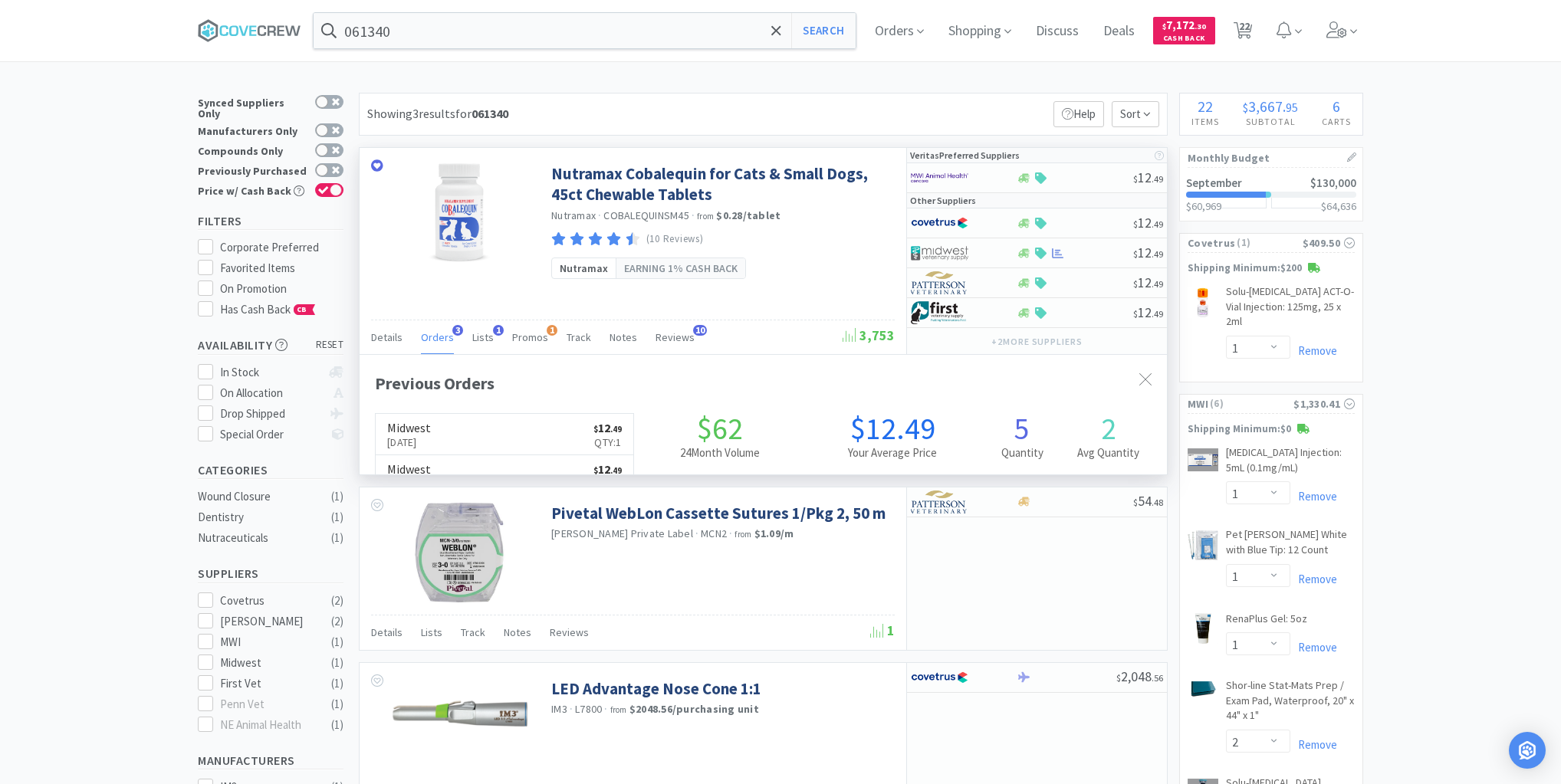
scroll to position [396, 808]
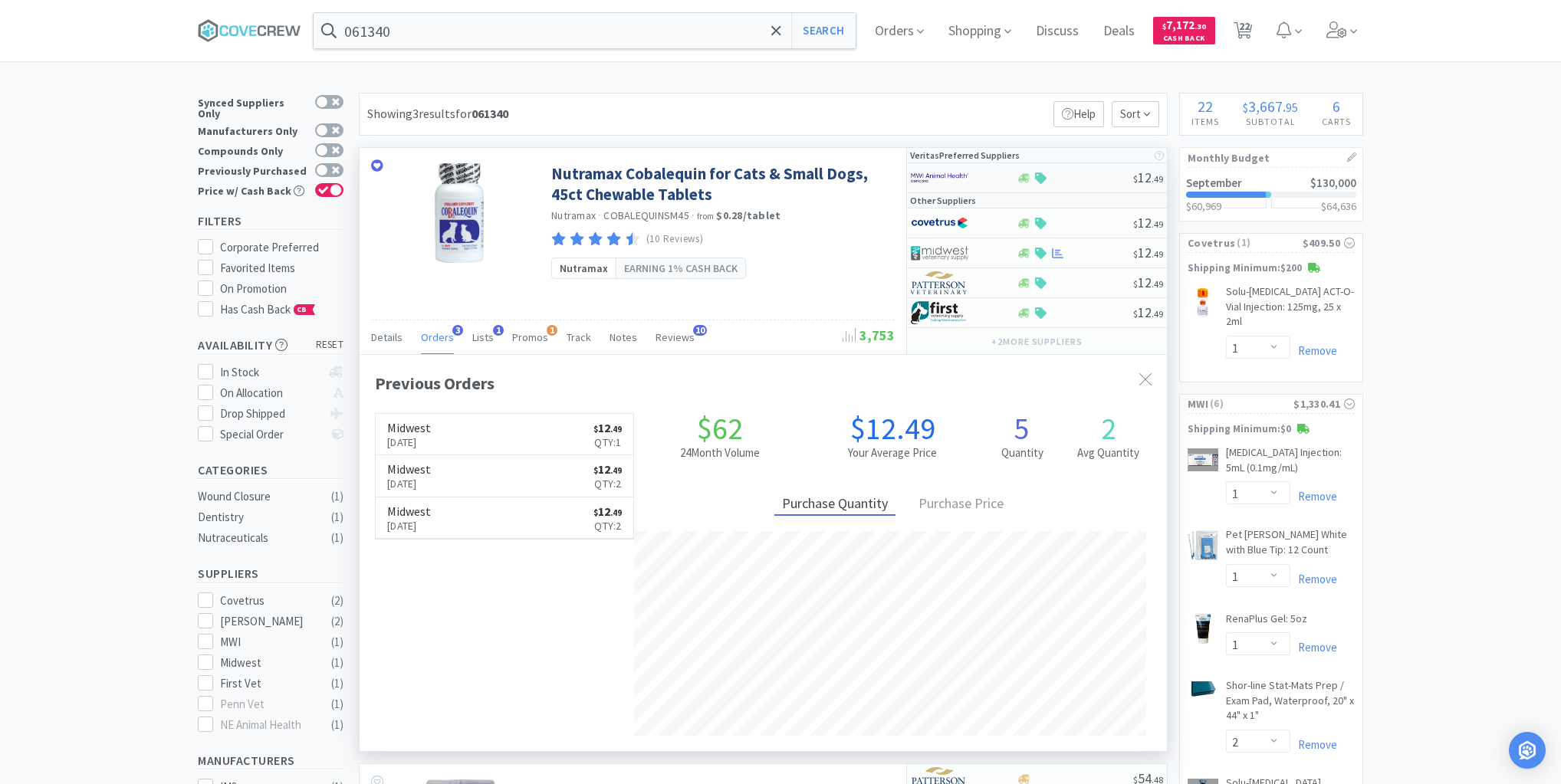
click at [1081, 178] on div at bounding box center [1075, 178] width 117 height 12
select select "1"
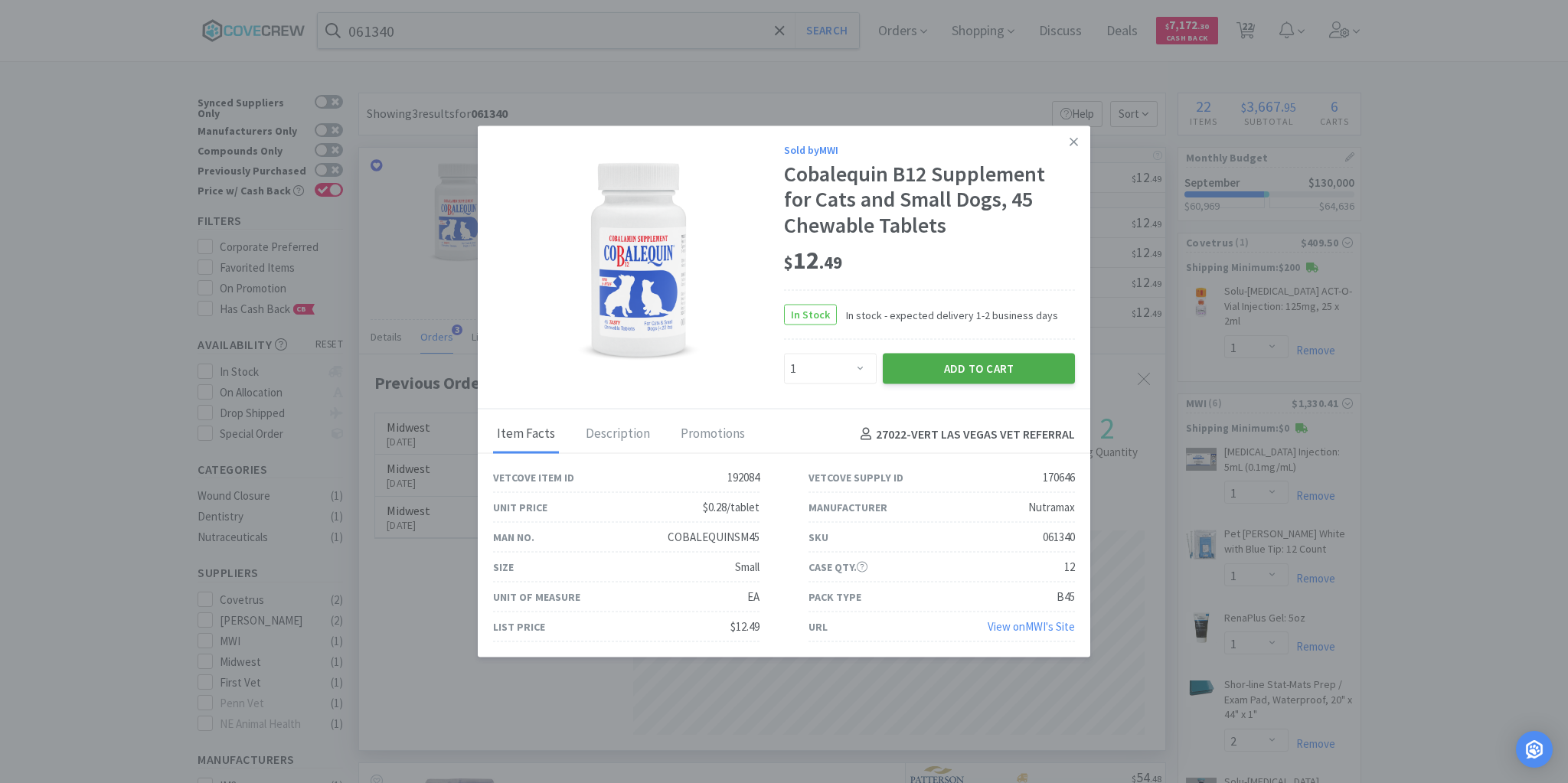
click at [981, 377] on button "Add to Cart" at bounding box center [978, 369] width 192 height 31
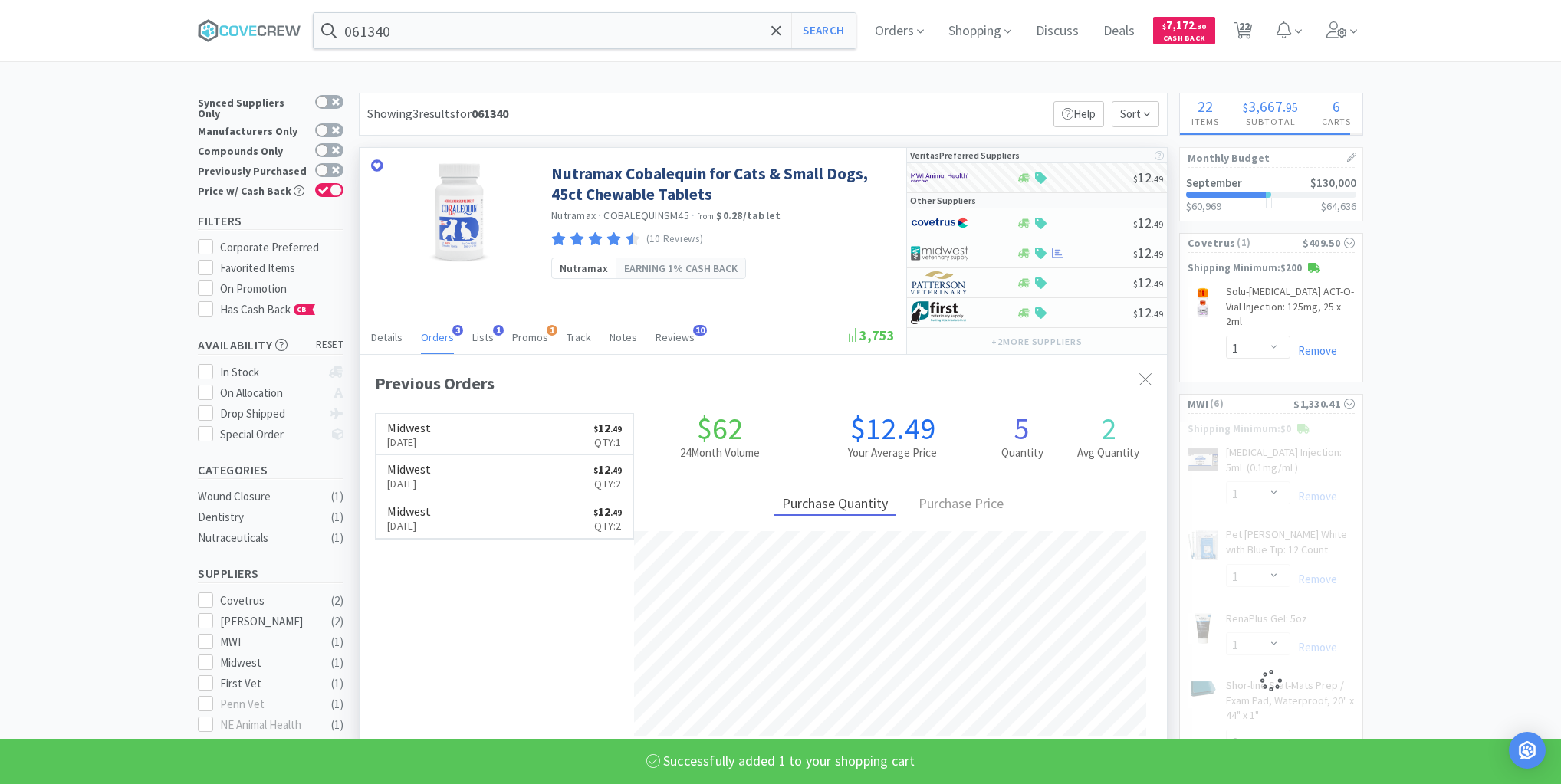
select select "1"
select select "2"
select select "10"
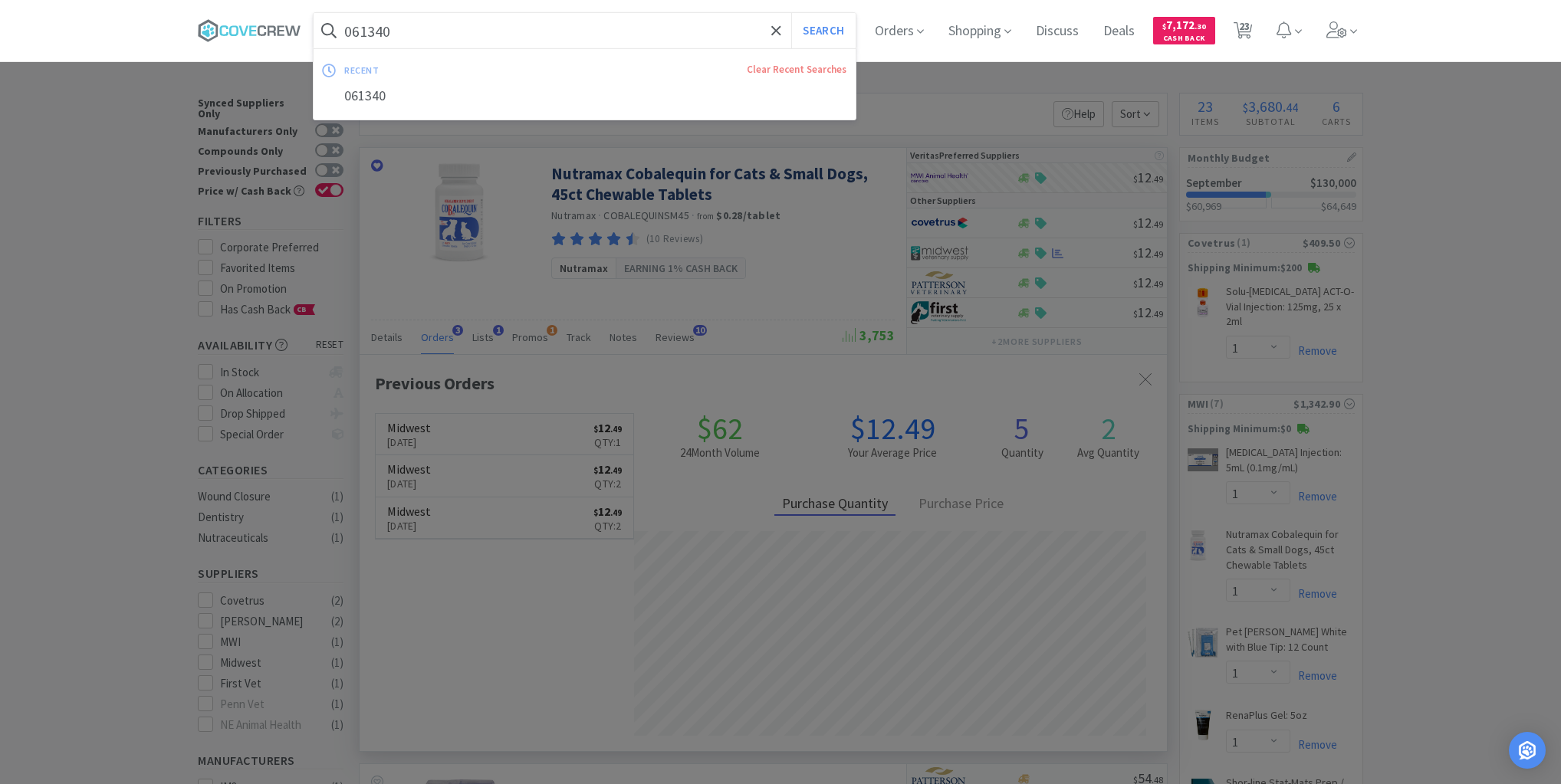
click at [424, 28] on input "061340" at bounding box center [585, 31] width 542 height 36
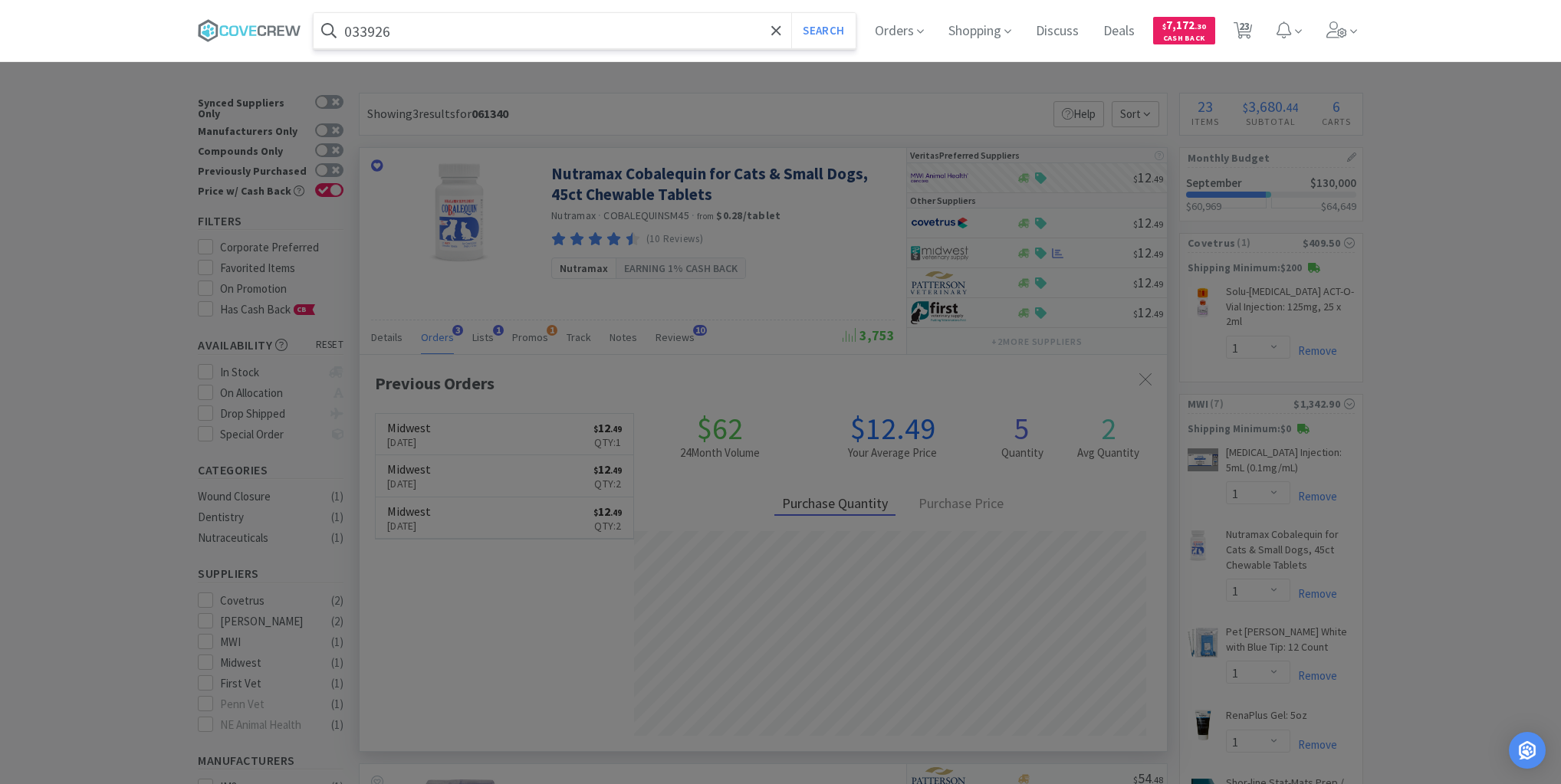
click at [792, 13] on button "Search" at bounding box center [824, 31] width 64 height 36
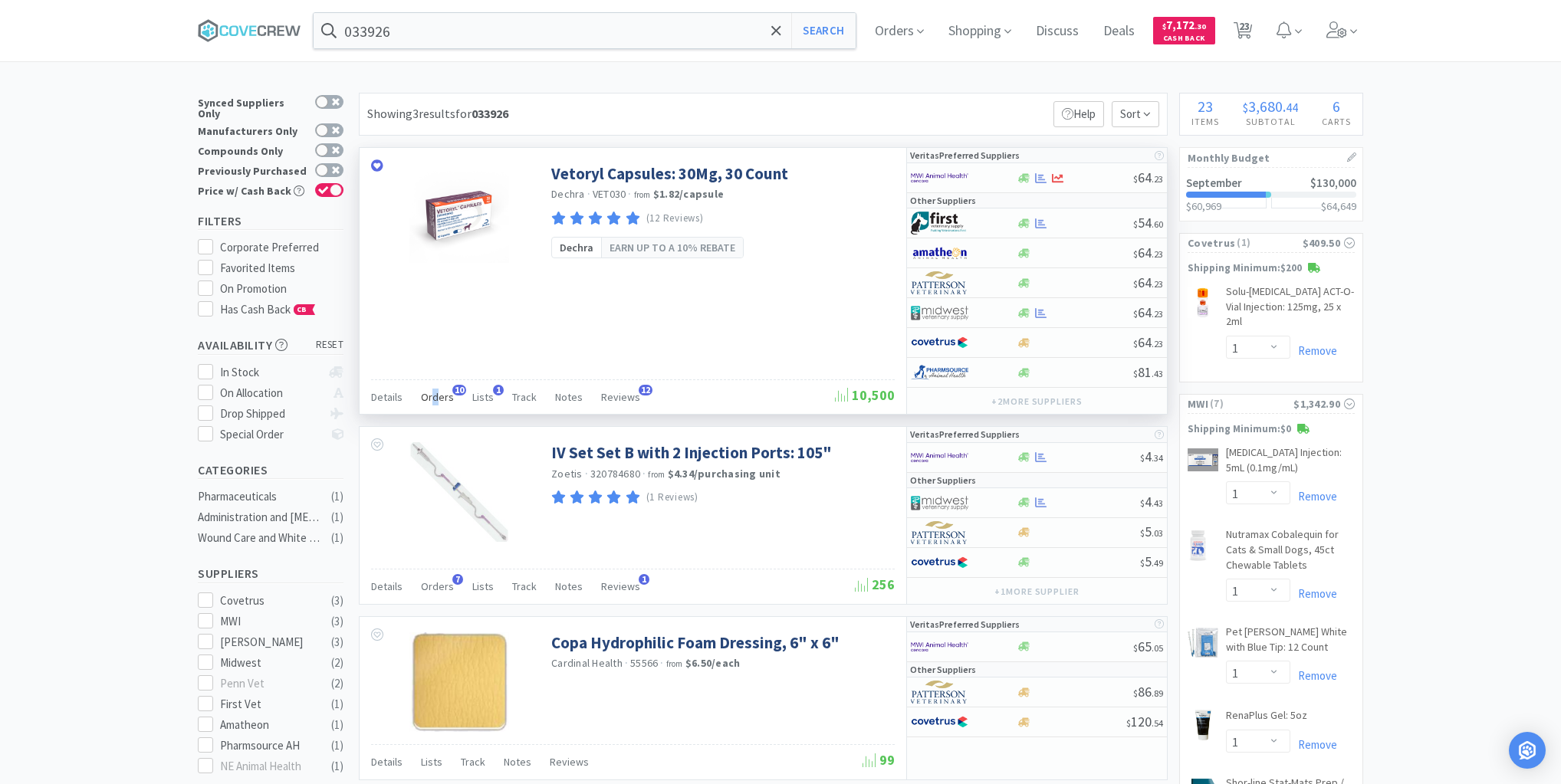
click at [434, 390] on span "Orders" at bounding box center [437, 397] width 33 height 14
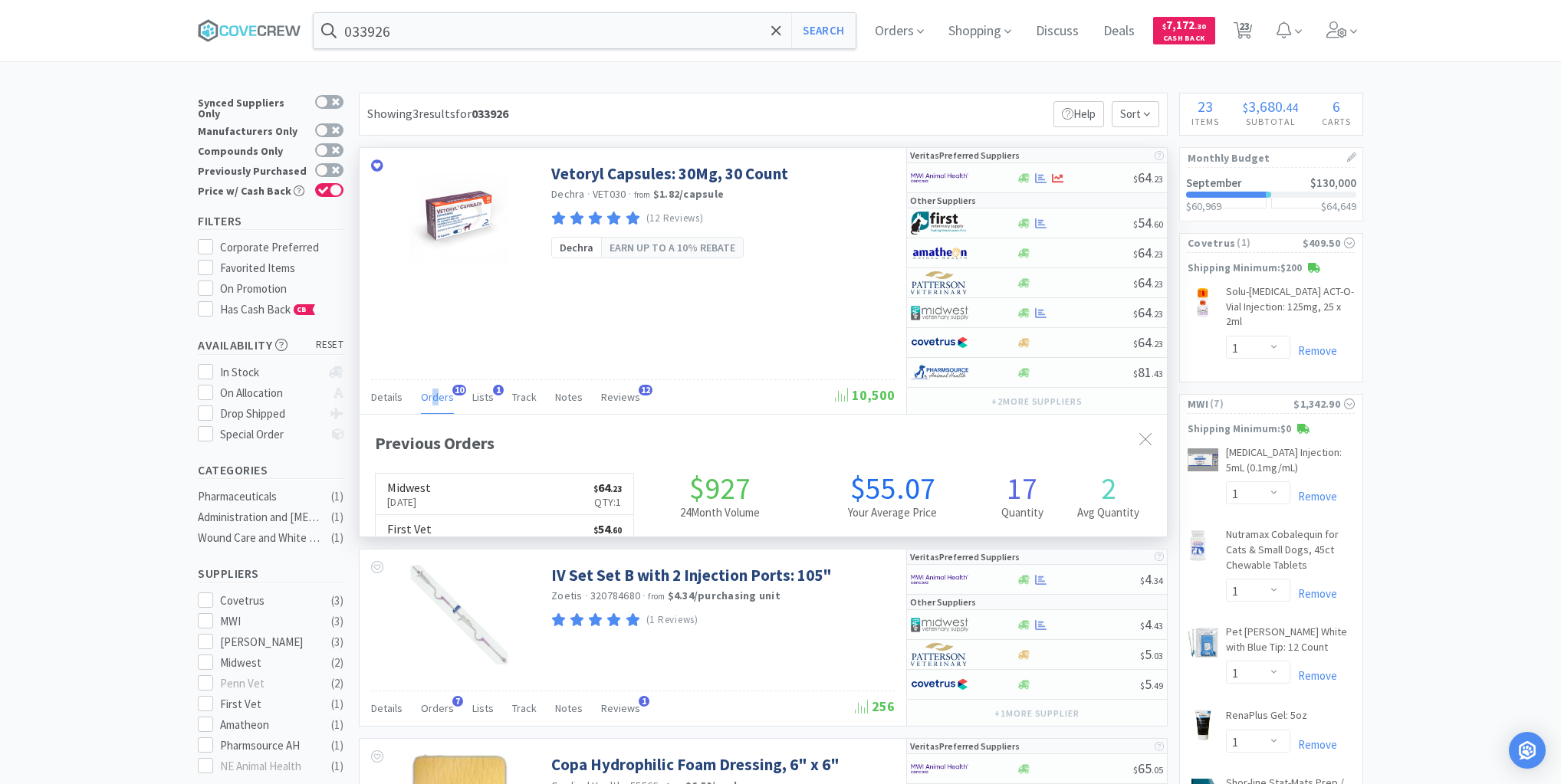
scroll to position [411, 808]
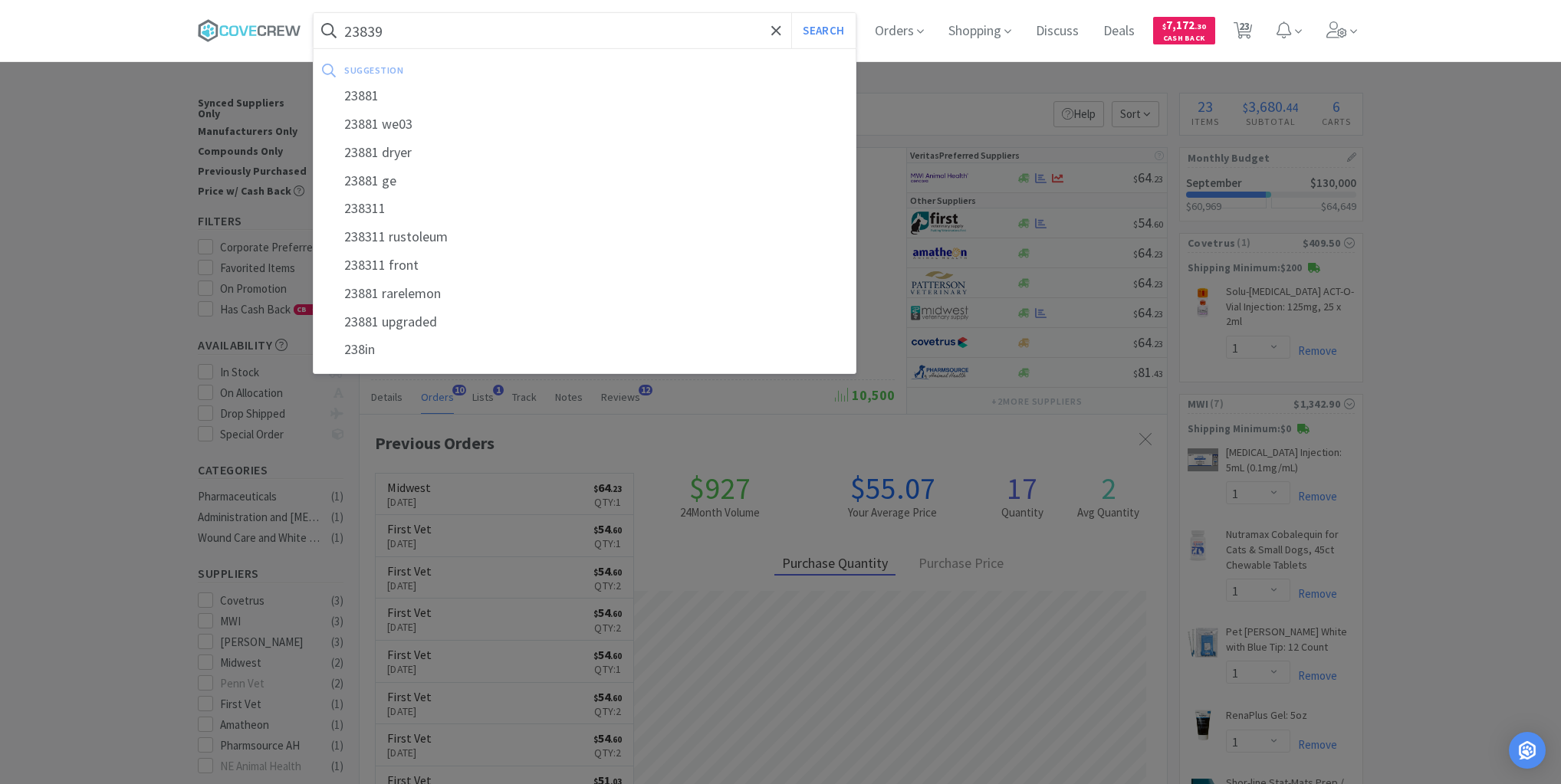
type input "23839"
click at [792, 13] on button "Search" at bounding box center [824, 31] width 64 height 36
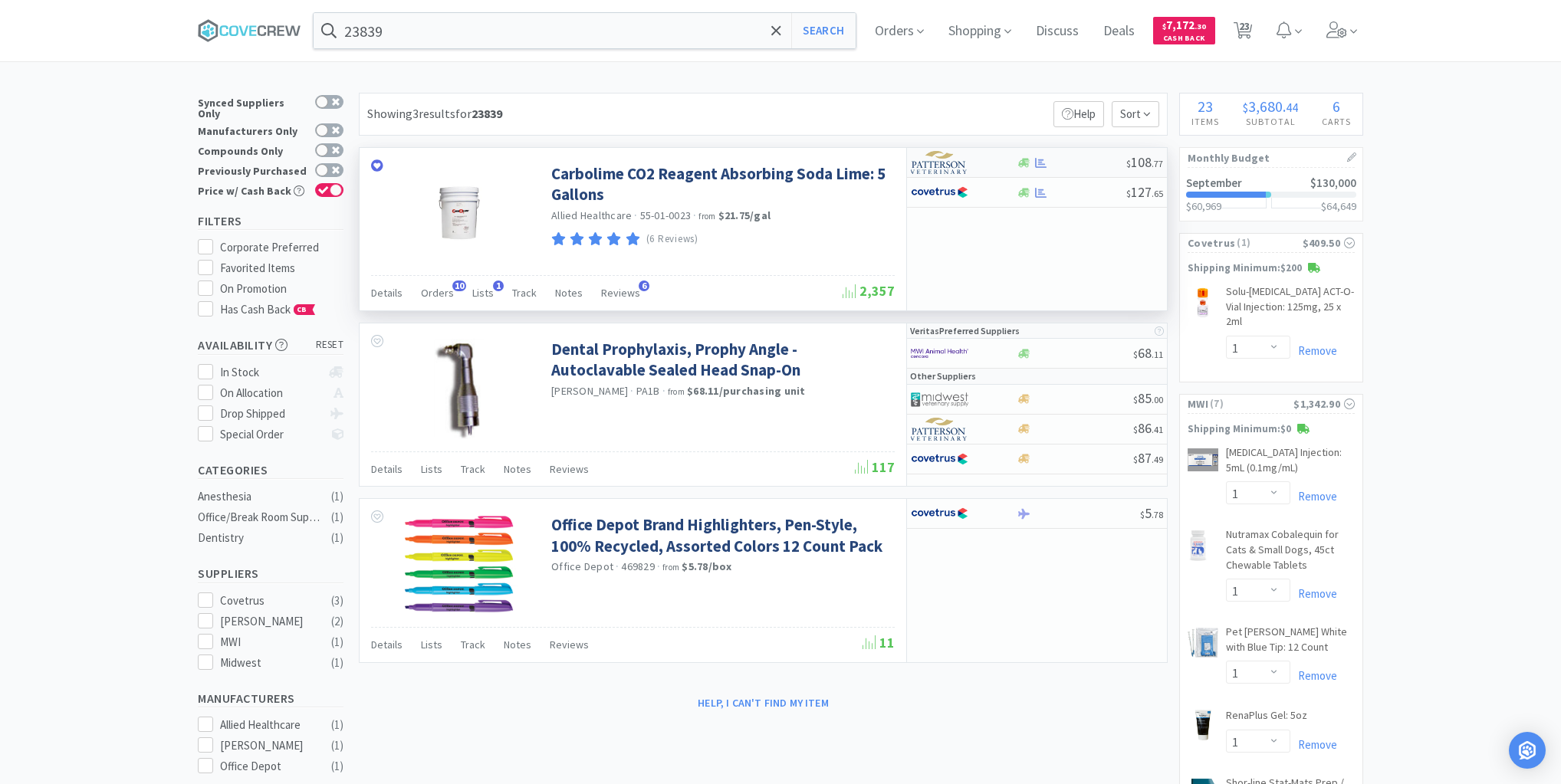
click at [1081, 167] on div at bounding box center [1071, 162] width 110 height 12
select select "1"
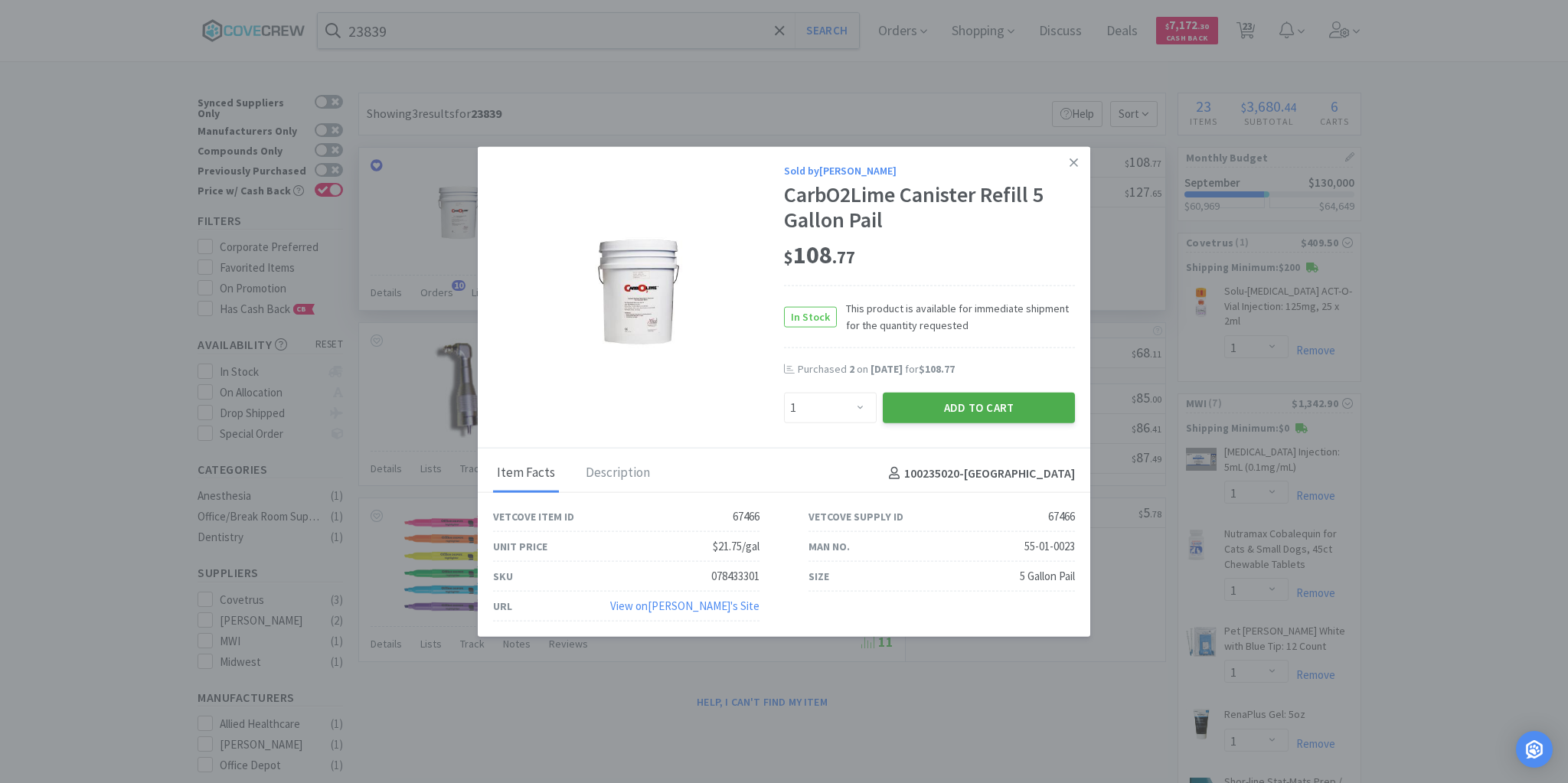
click at [986, 401] on button "Add to Cart" at bounding box center [978, 408] width 192 height 31
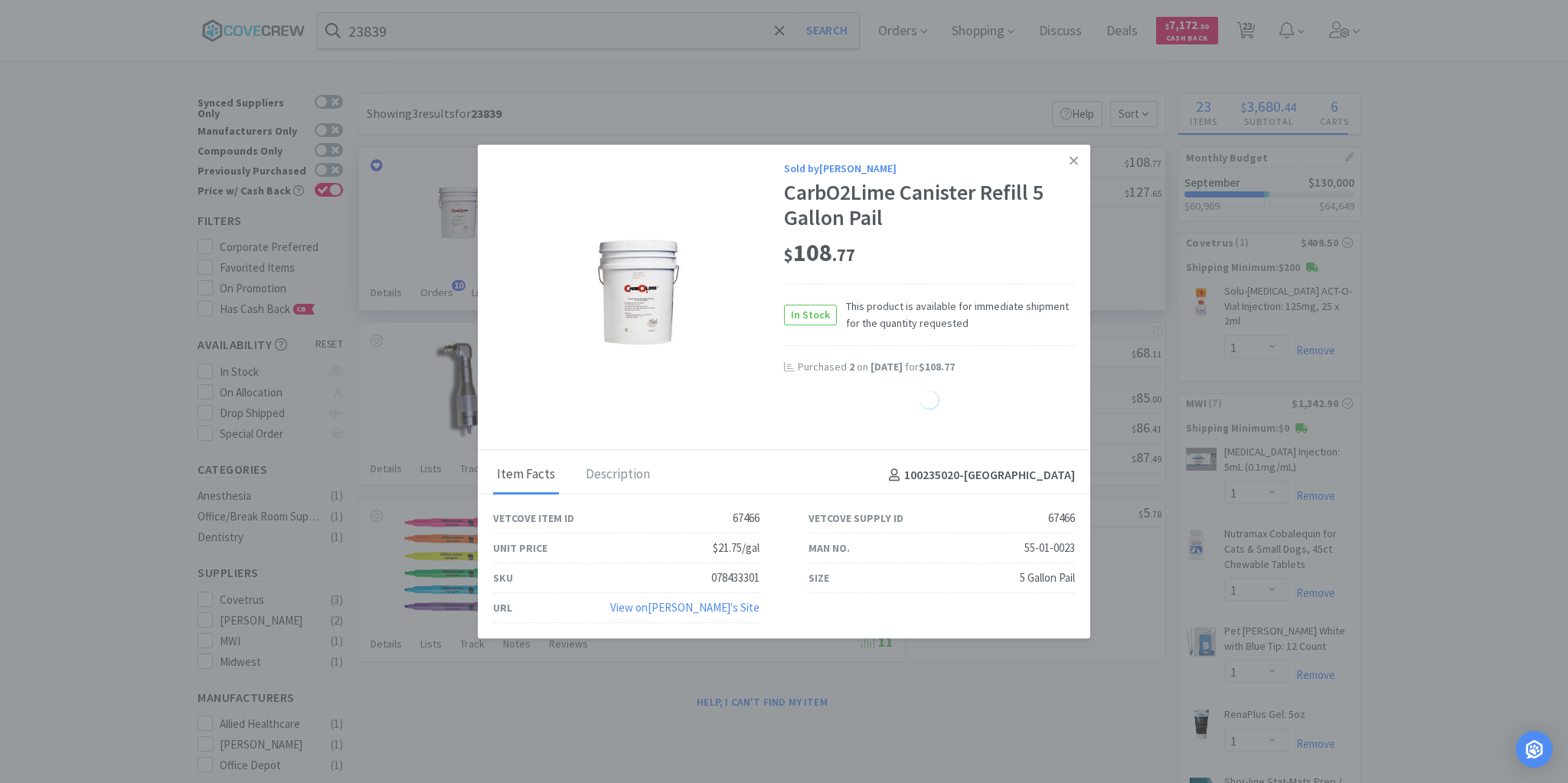
select select "1"
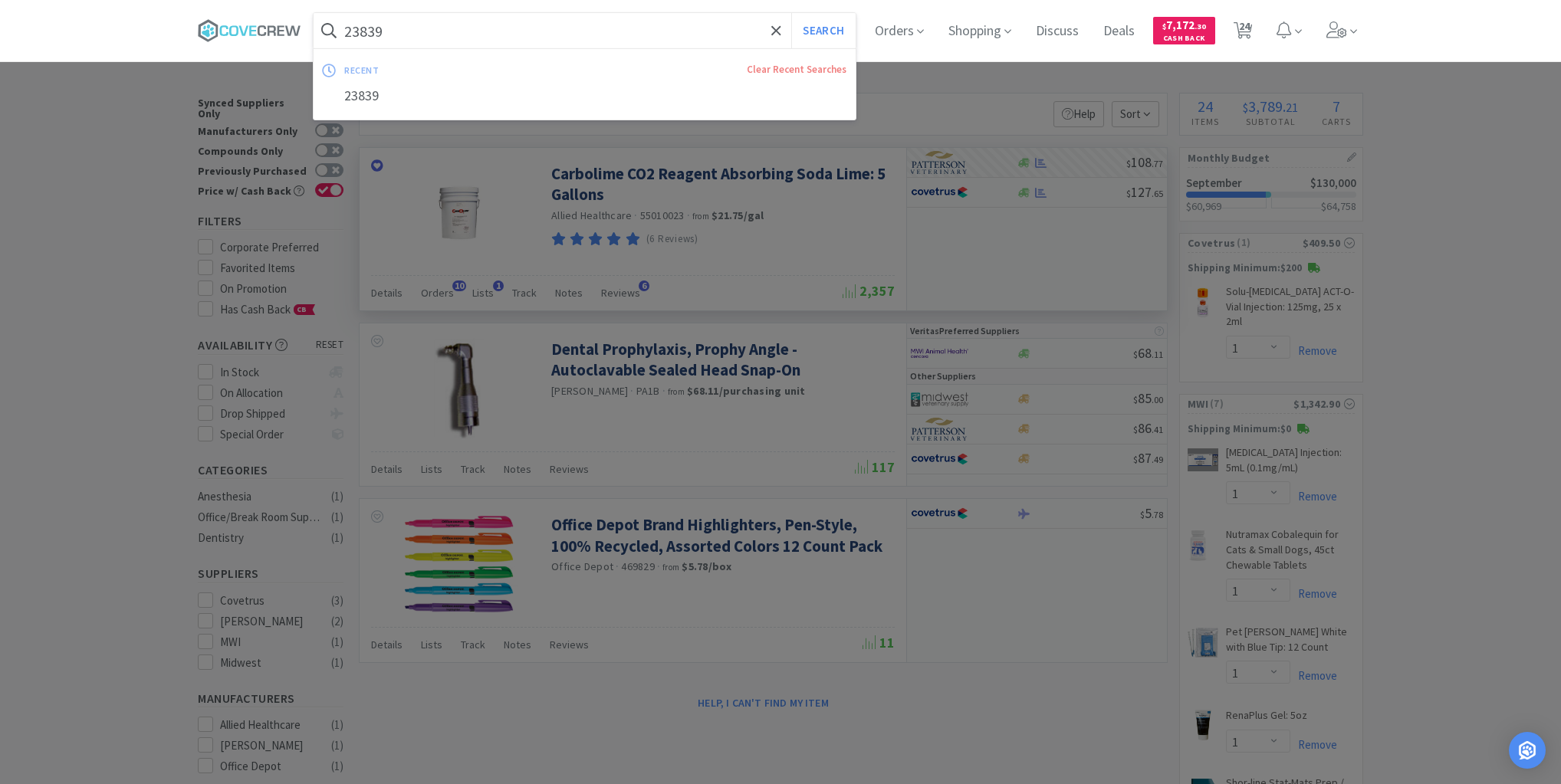
drag, startPoint x: 666, startPoint y: 31, endPoint x: 683, endPoint y: 56, distance: 30.2
click at [667, 31] on input "23839" at bounding box center [585, 31] width 542 height 36
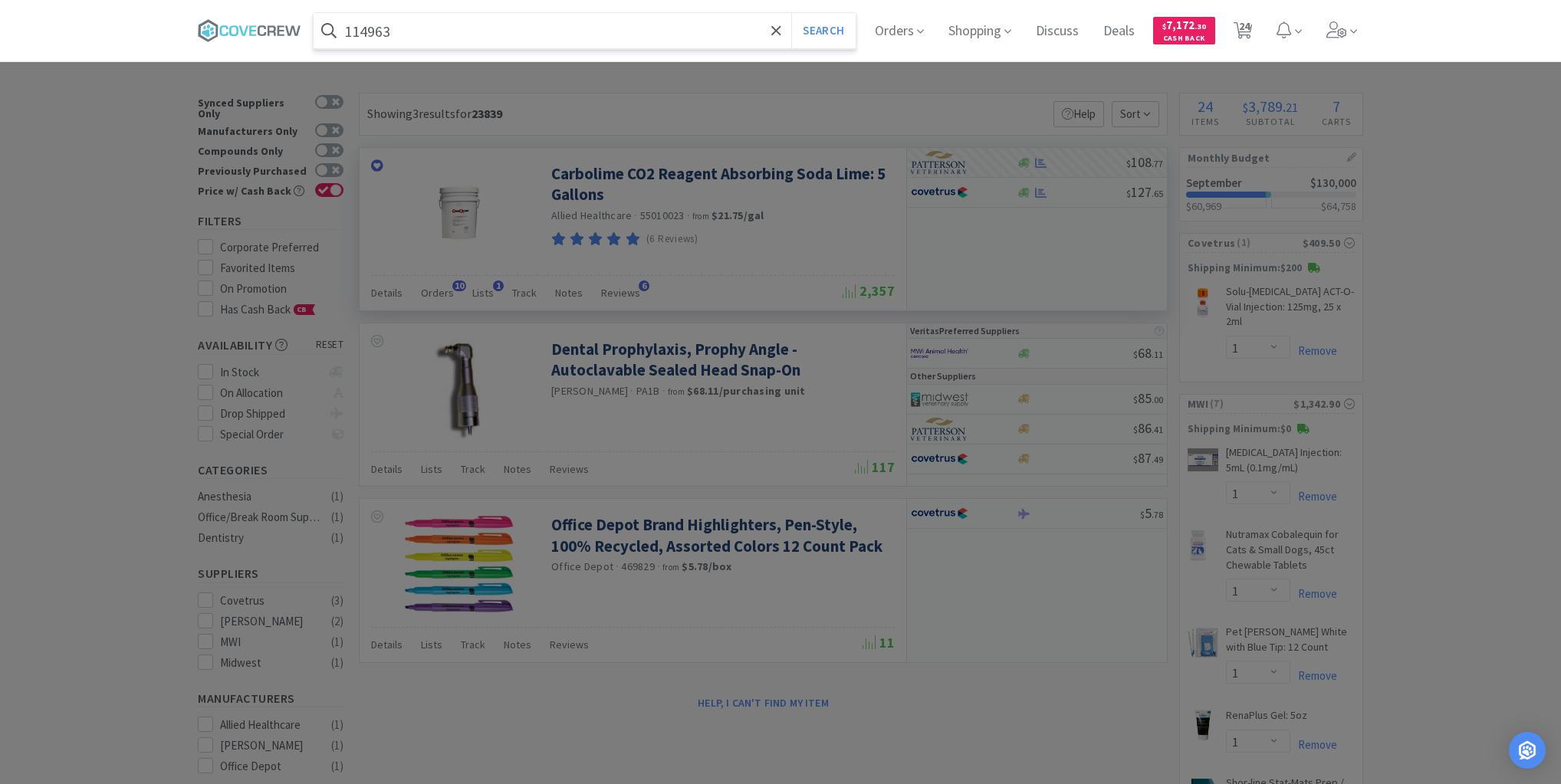
type input "114963"
click at [792, 13] on button "Search" at bounding box center [824, 31] width 64 height 36
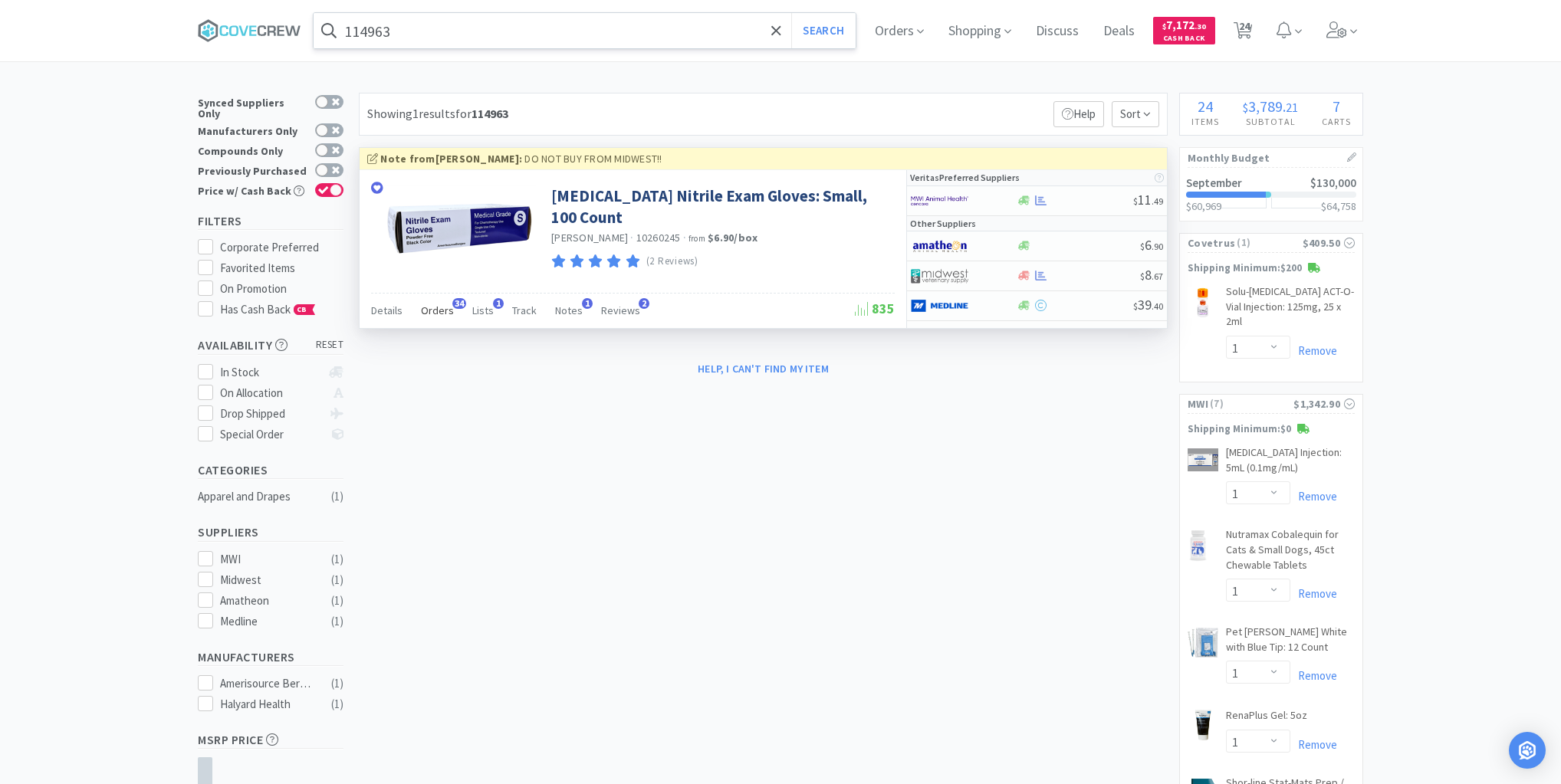
click at [442, 309] on span "Orders" at bounding box center [437, 311] width 33 height 14
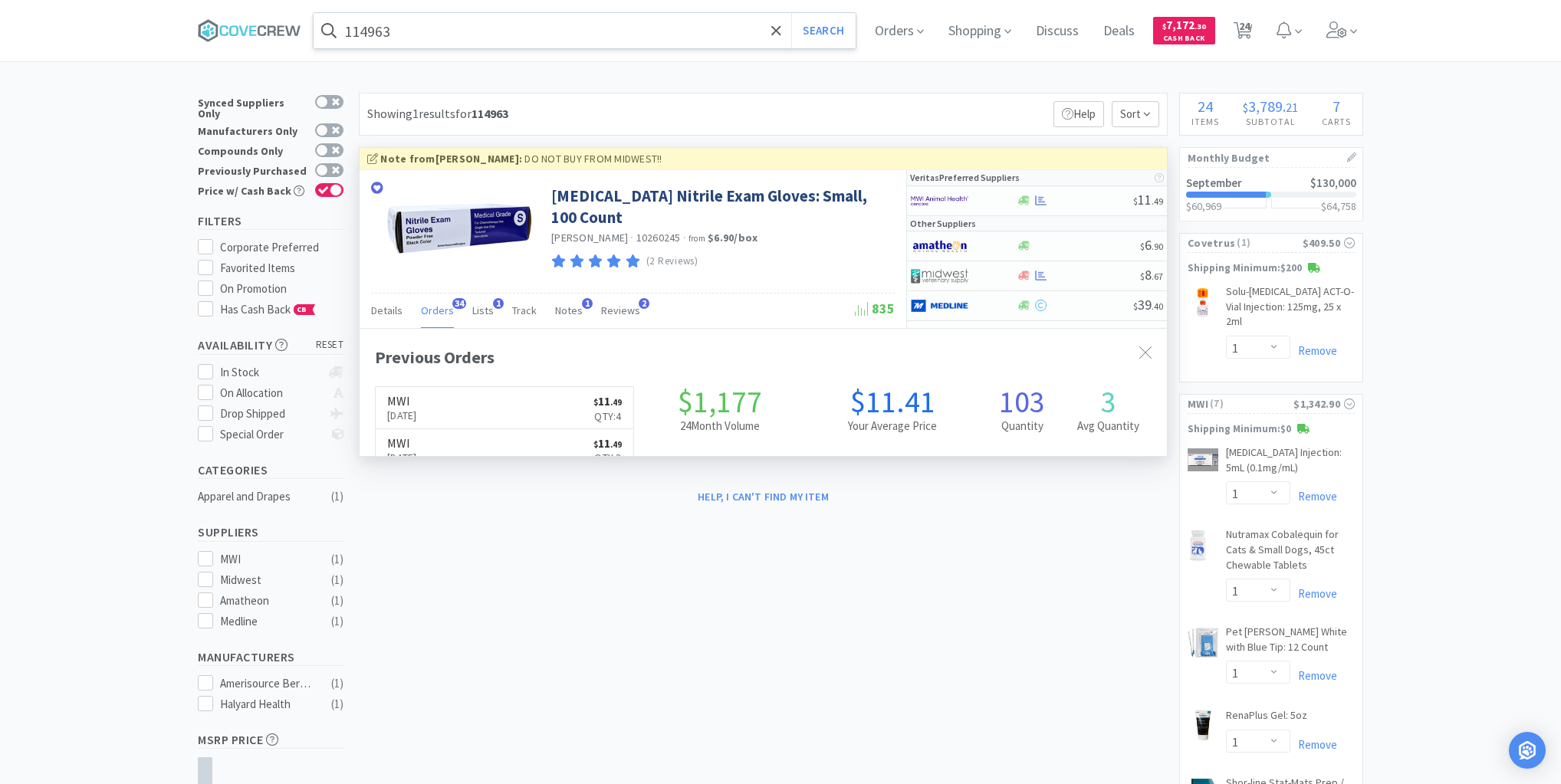
scroll to position [411, 808]
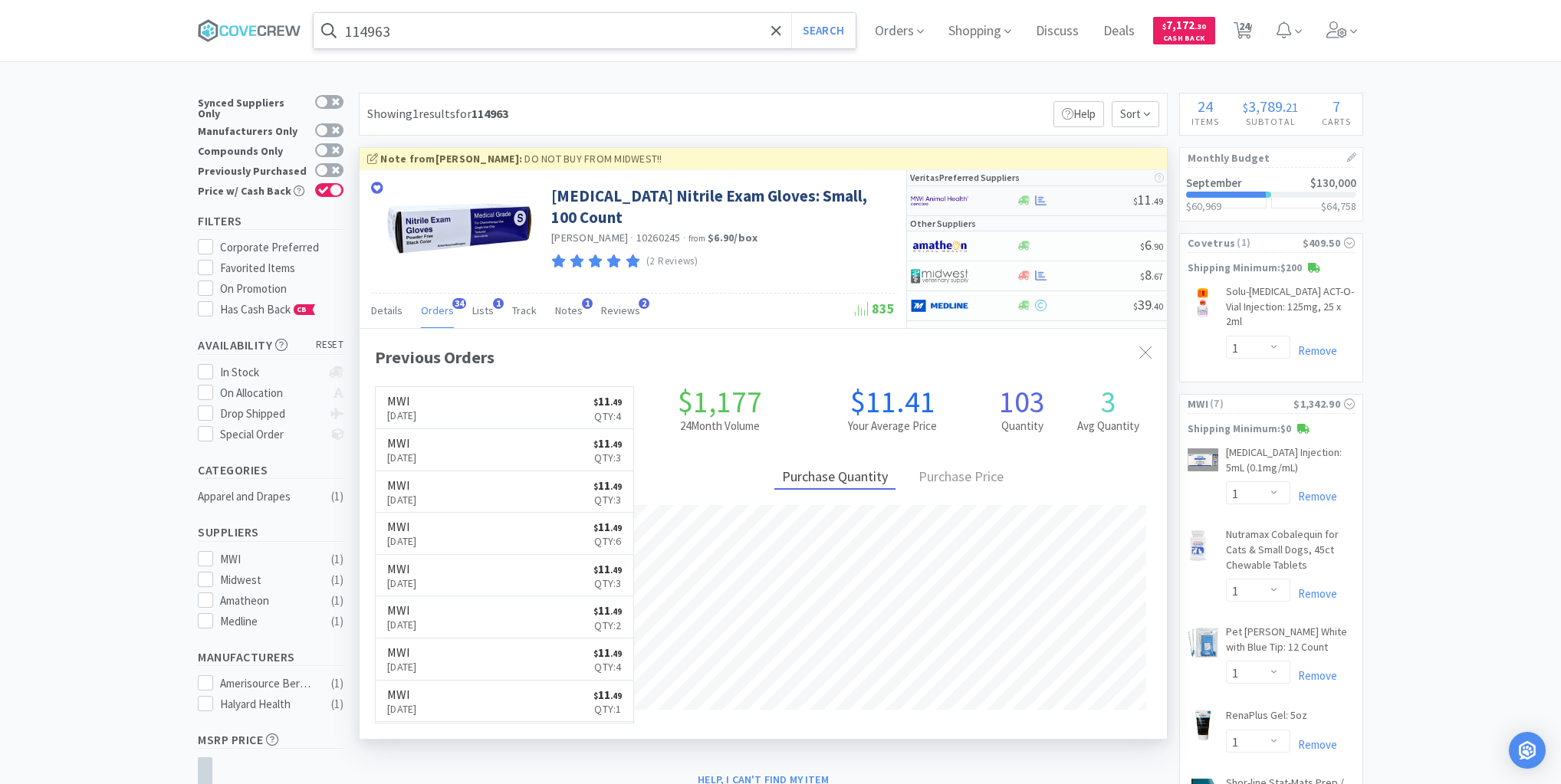
click at [1072, 197] on div at bounding box center [1075, 200] width 117 height 12
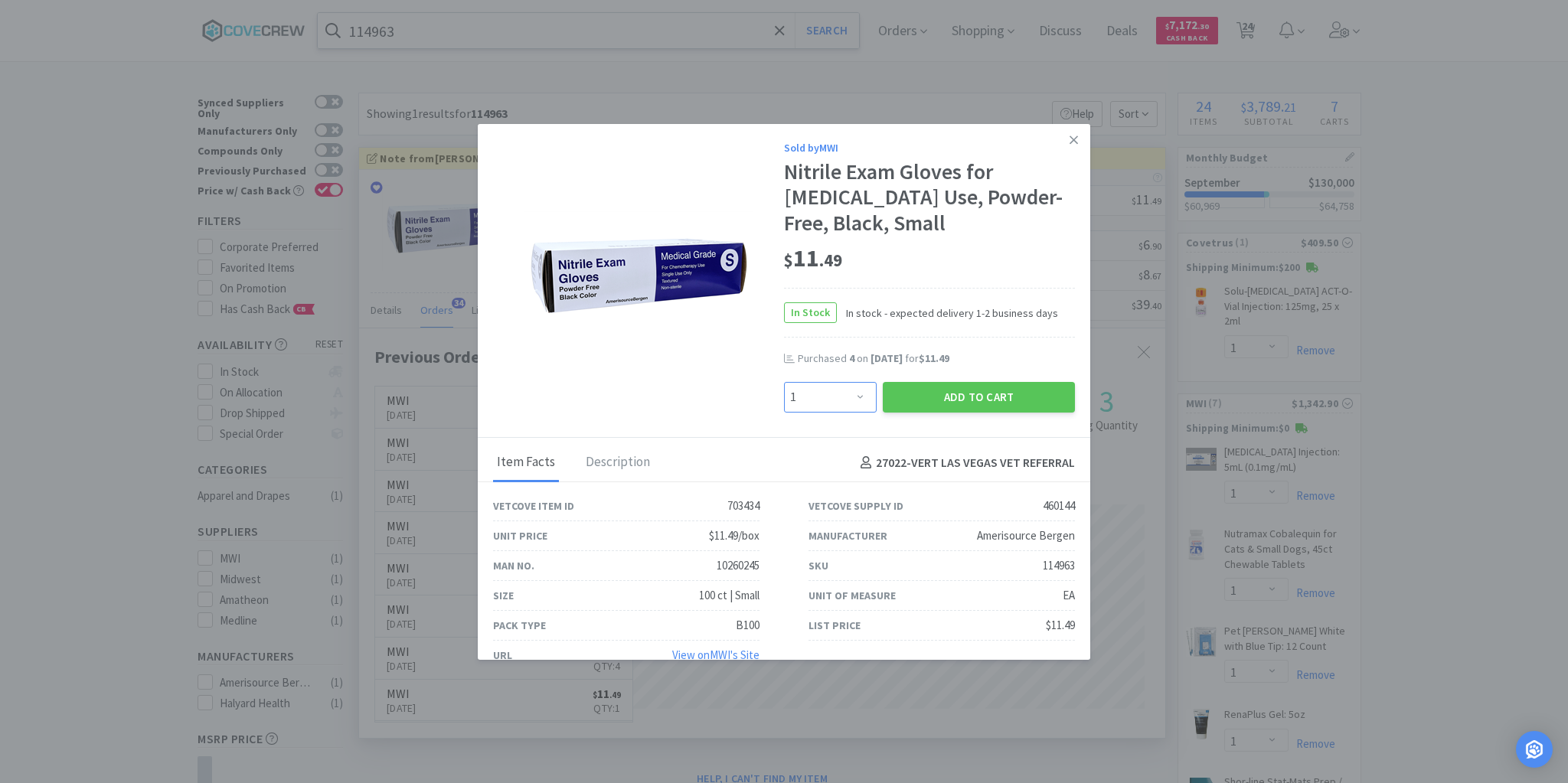
click at [860, 395] on select "Enter Quantity 1 2 3 4 5 6 7 8 9 10 11 12 13 14 15 16 17 18 19 20 Enter Quantity" at bounding box center [830, 397] width 92 height 31
select select "2"
click at [784, 382] on select "Enter Quantity 1 2 3 4 5 6 7 8 9 10 11 12 13 14 15 16 17 18 19 20 Enter Quantity" at bounding box center [830, 397] width 92 height 31
click at [957, 390] on button "Add to Cart" at bounding box center [978, 397] width 192 height 31
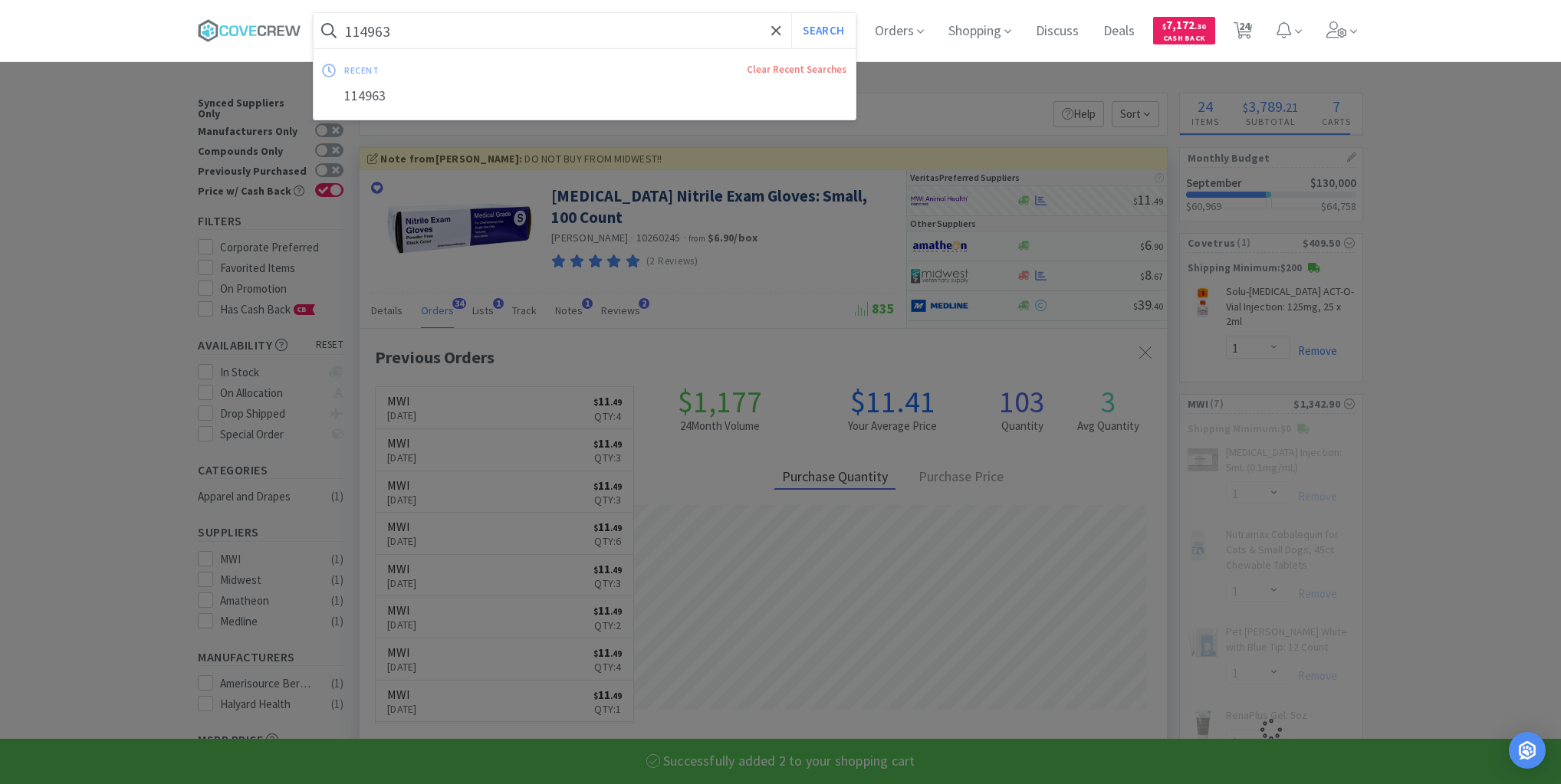
click at [573, 32] on input "114963" at bounding box center [585, 31] width 542 height 36
type input "11496"
select select "2"
select select "1"
select select "2"
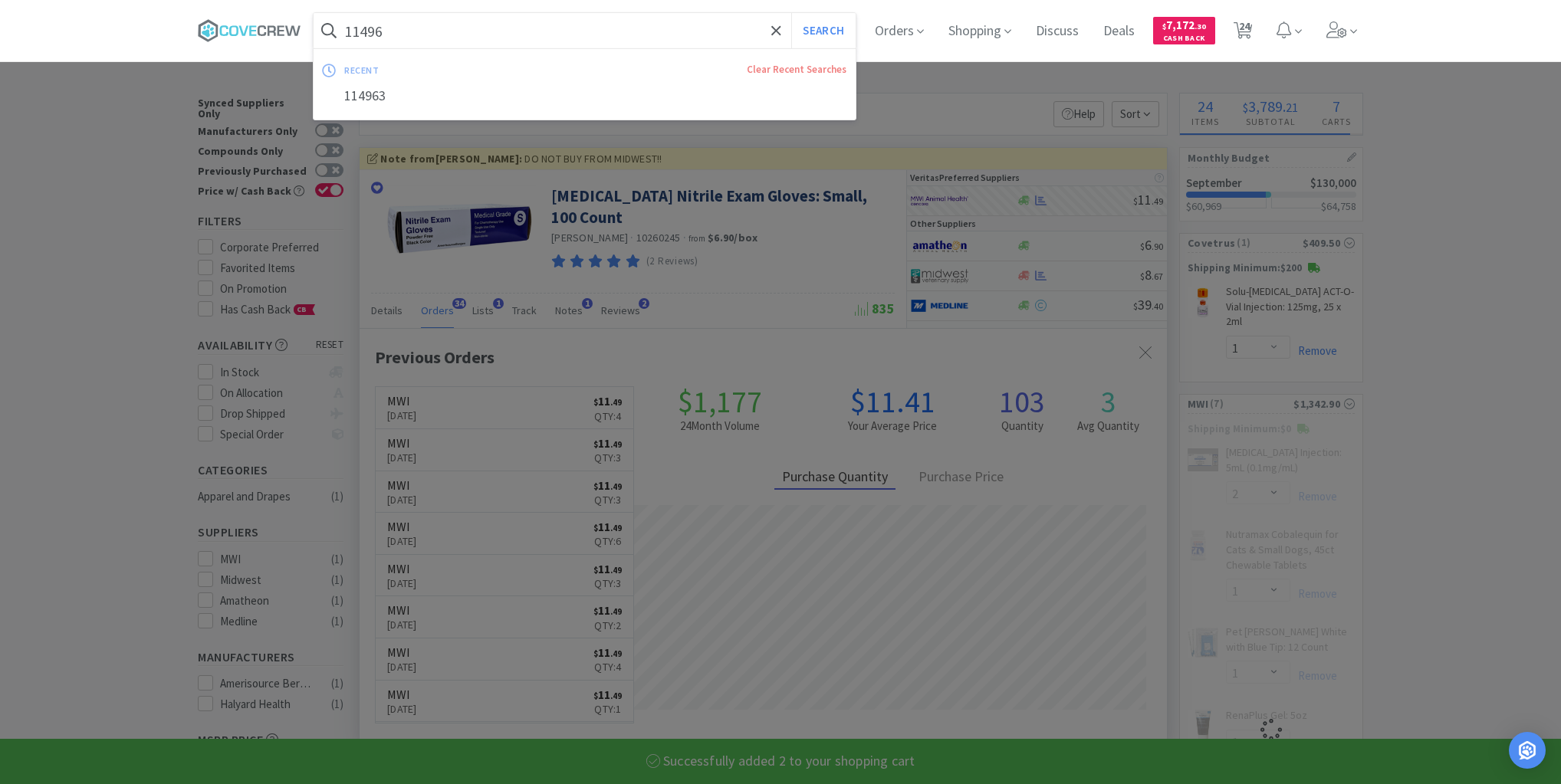
select select "10"
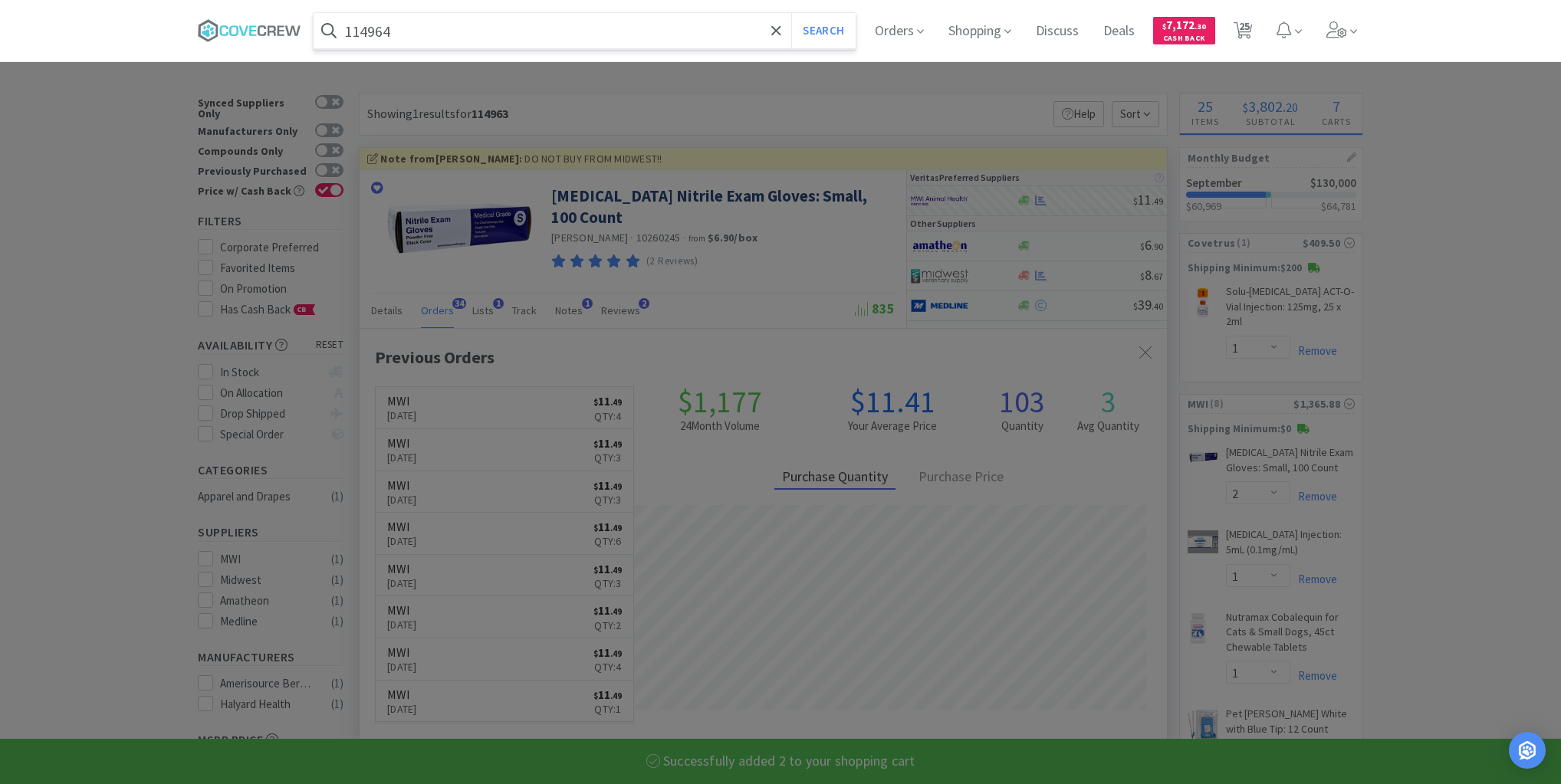
type input "114964"
click at [792, 13] on button "Search" at bounding box center [824, 31] width 64 height 36
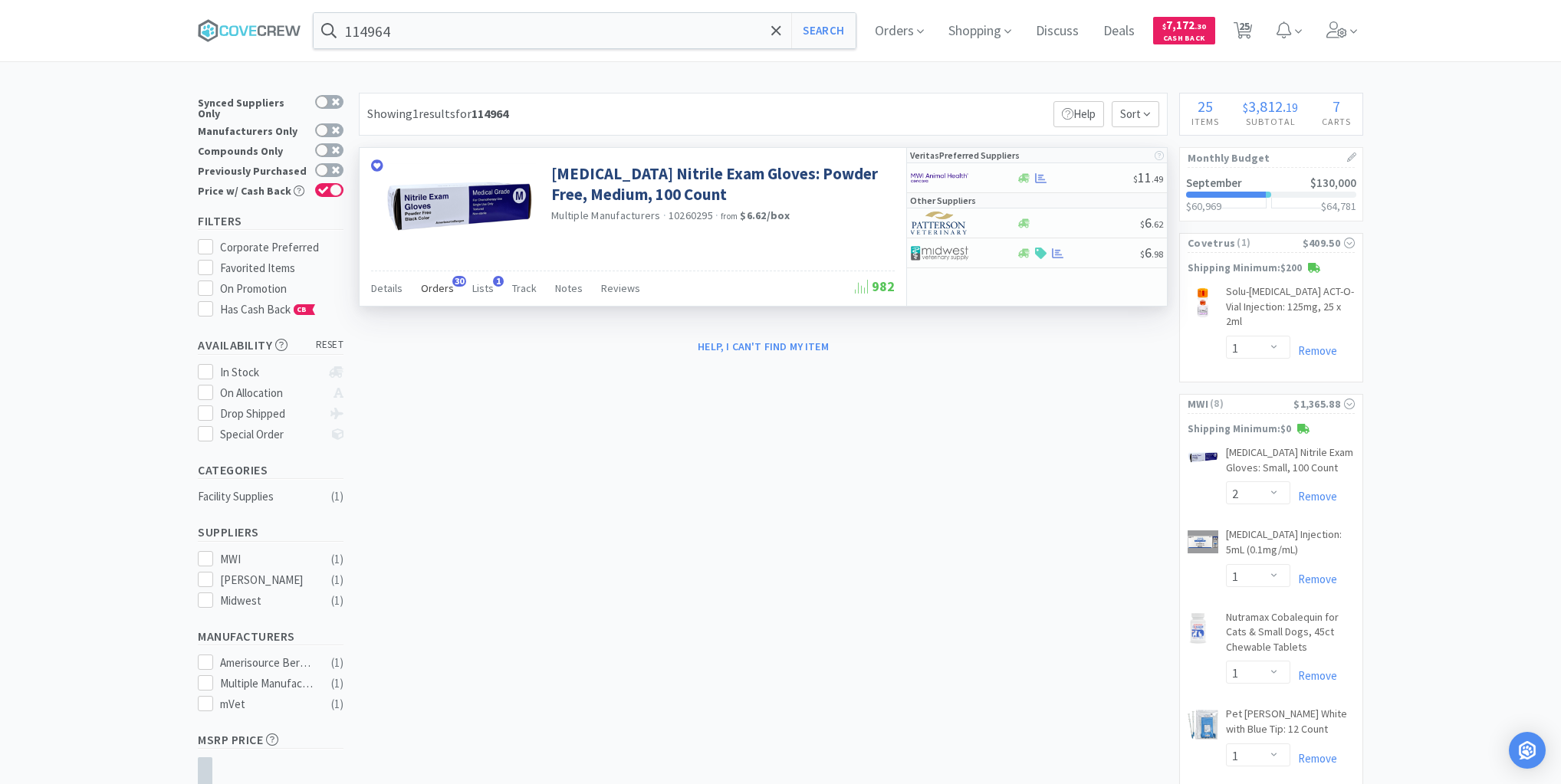
click at [445, 289] on span "Orders" at bounding box center [437, 289] width 33 height 14
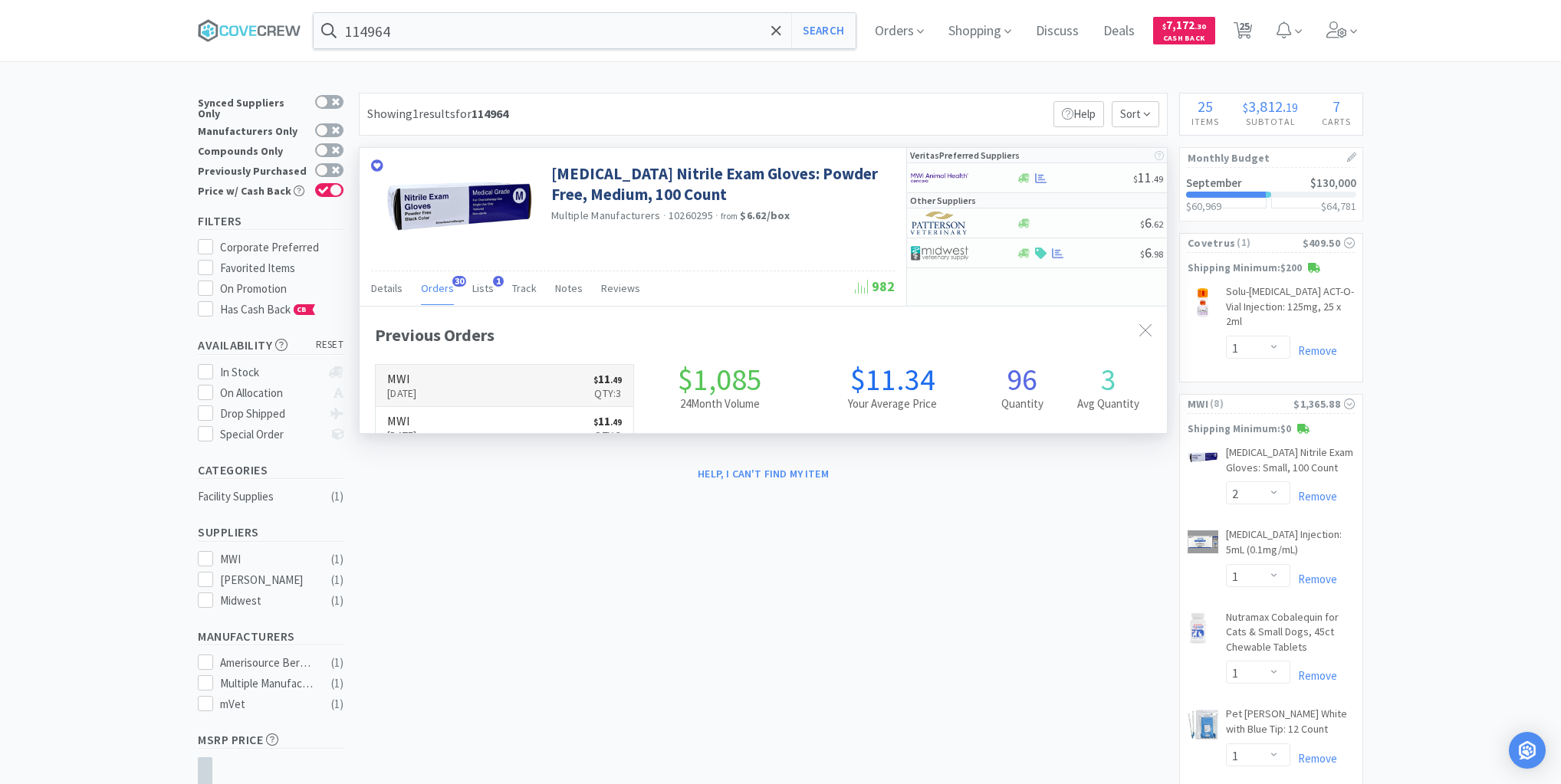
scroll to position [411, 808]
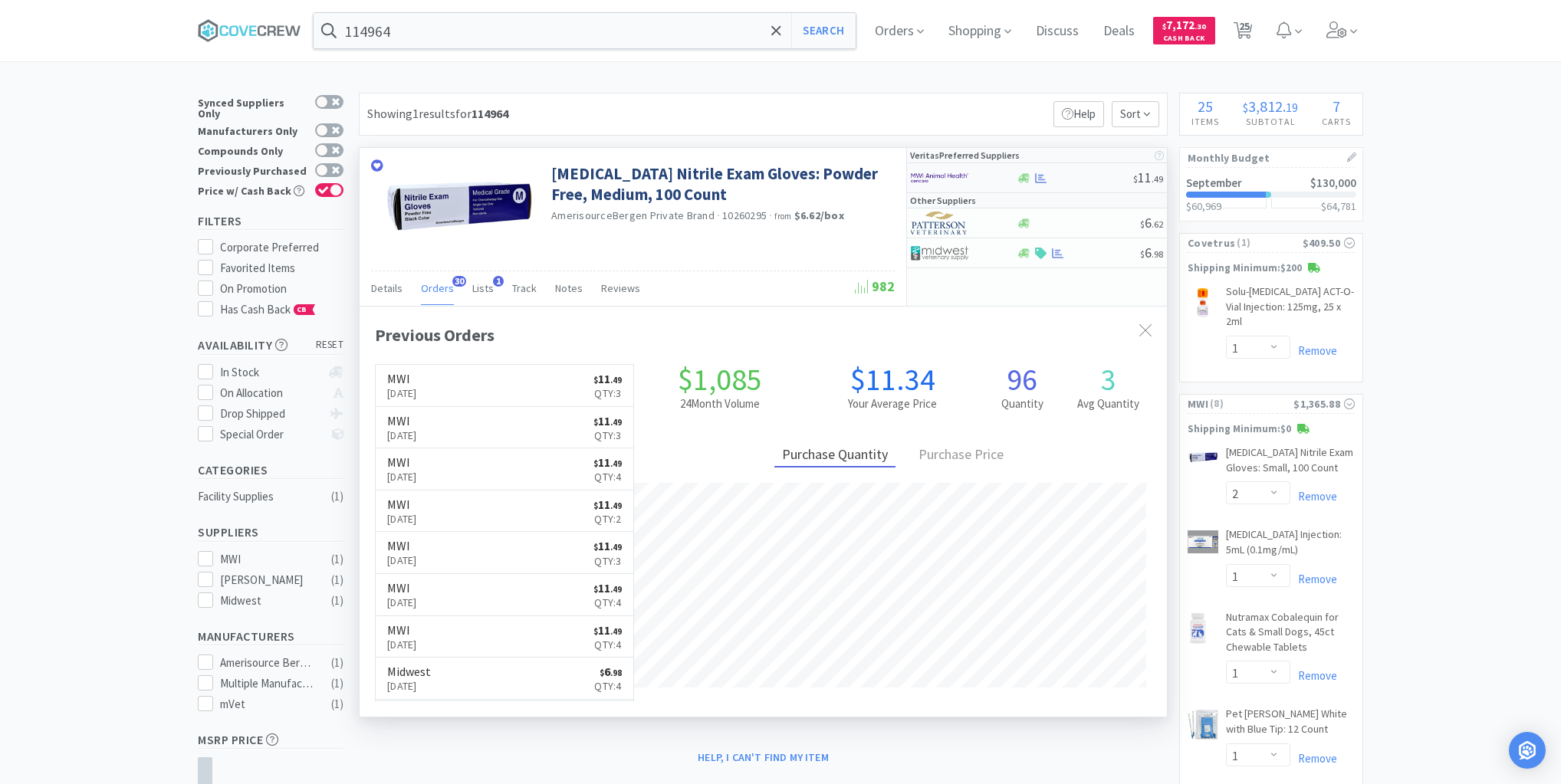
click at [1081, 181] on div at bounding box center [1075, 178] width 117 height 12
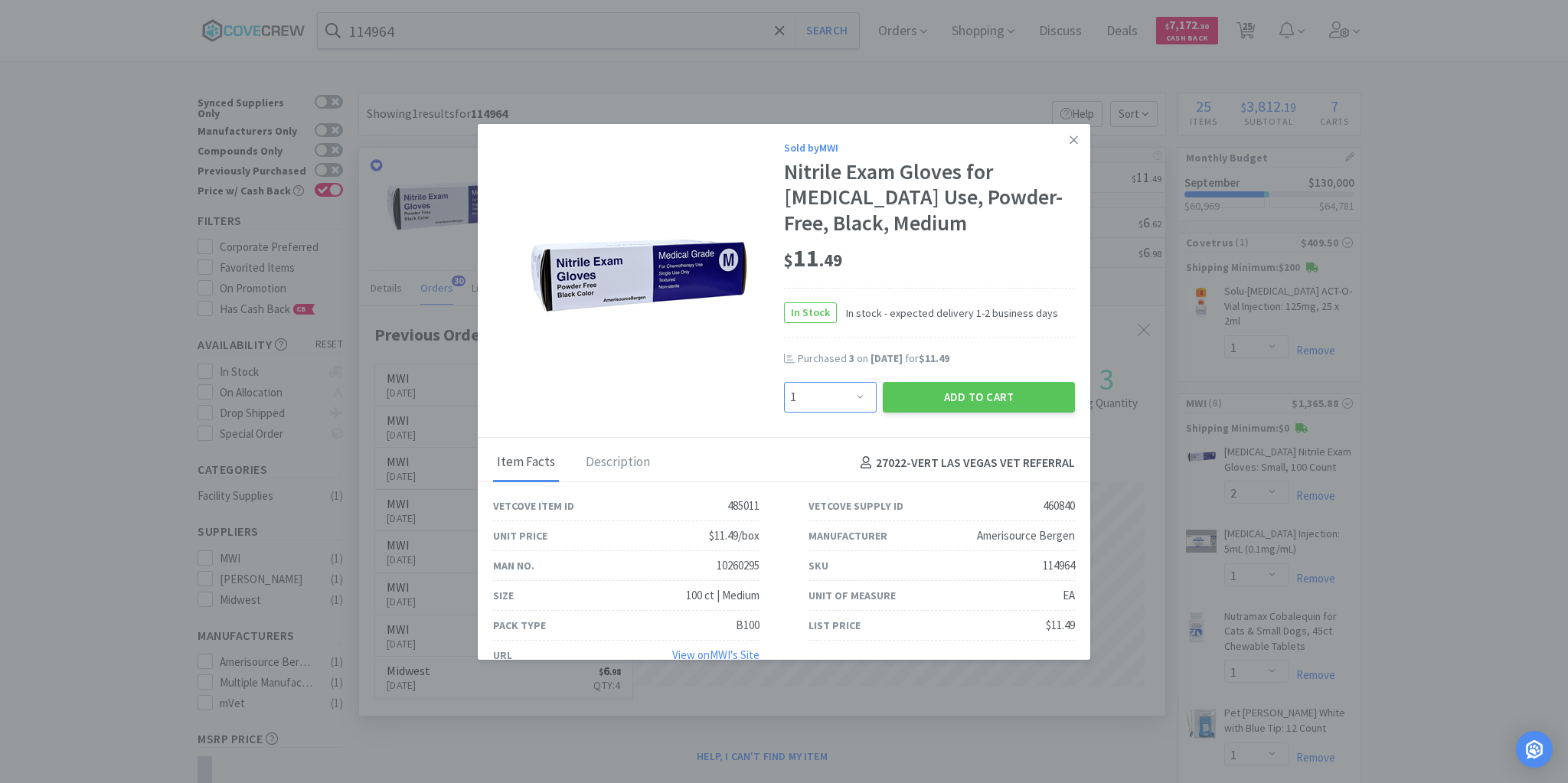
drag, startPoint x: 853, startPoint y: 398, endPoint x: 852, endPoint y: 383, distance: 15.0
click at [854, 398] on select "Enter Quantity 1 2 3 4 5 6 7 8 9 10 11 12 13 14 15 16 17 18 19 20 Enter Quantity" at bounding box center [830, 397] width 92 height 31
select select "2"
click at [784, 382] on select "Enter Quantity 1 2 3 4 5 6 7 8 9 10 11 12 13 14 15 16 17 18 19 20 Enter Quantity" at bounding box center [830, 397] width 92 height 31
click at [969, 395] on button "Add to Cart" at bounding box center [978, 397] width 192 height 31
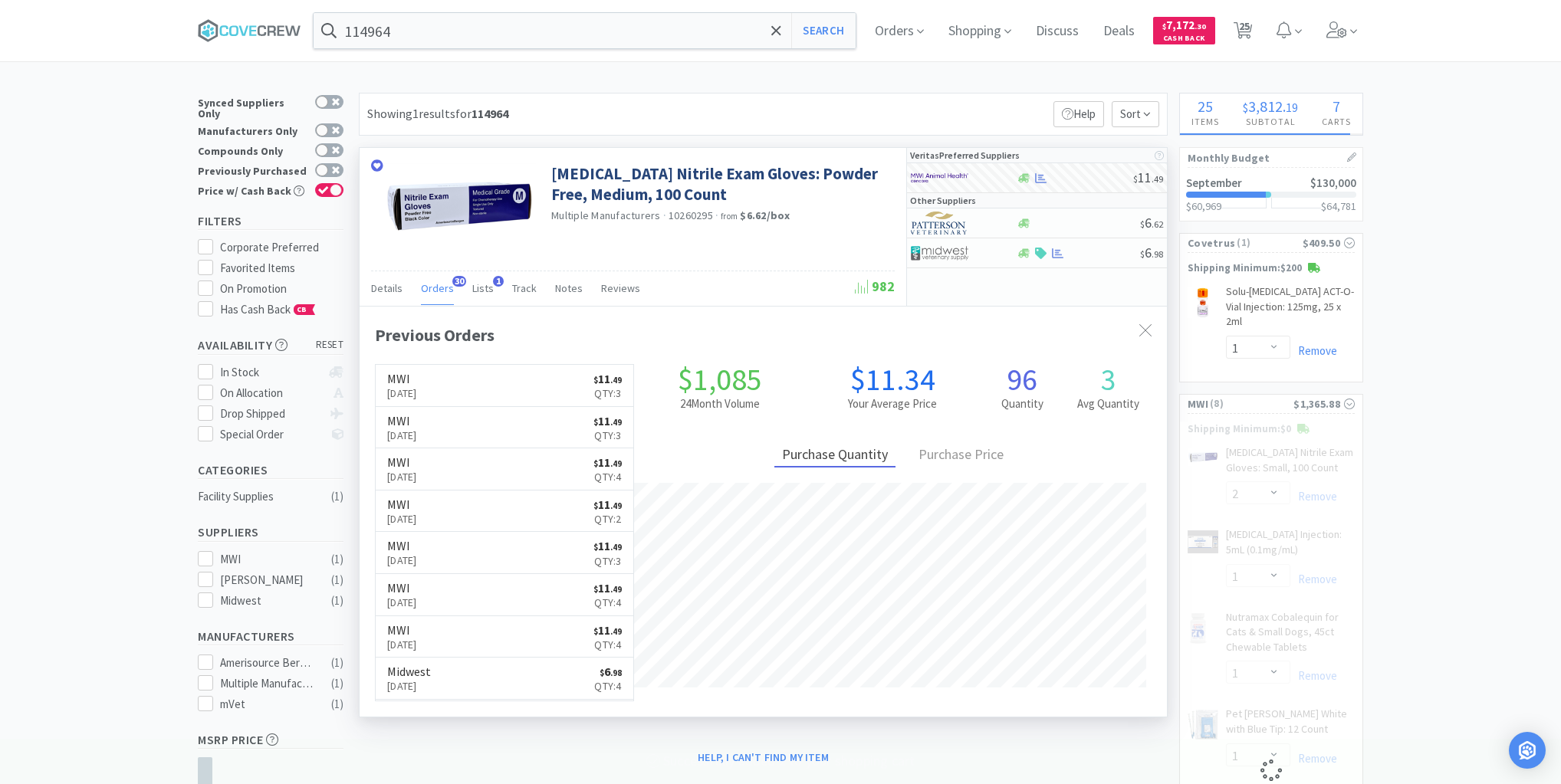
select select "2"
select select "1"
select select "2"
select select "10"
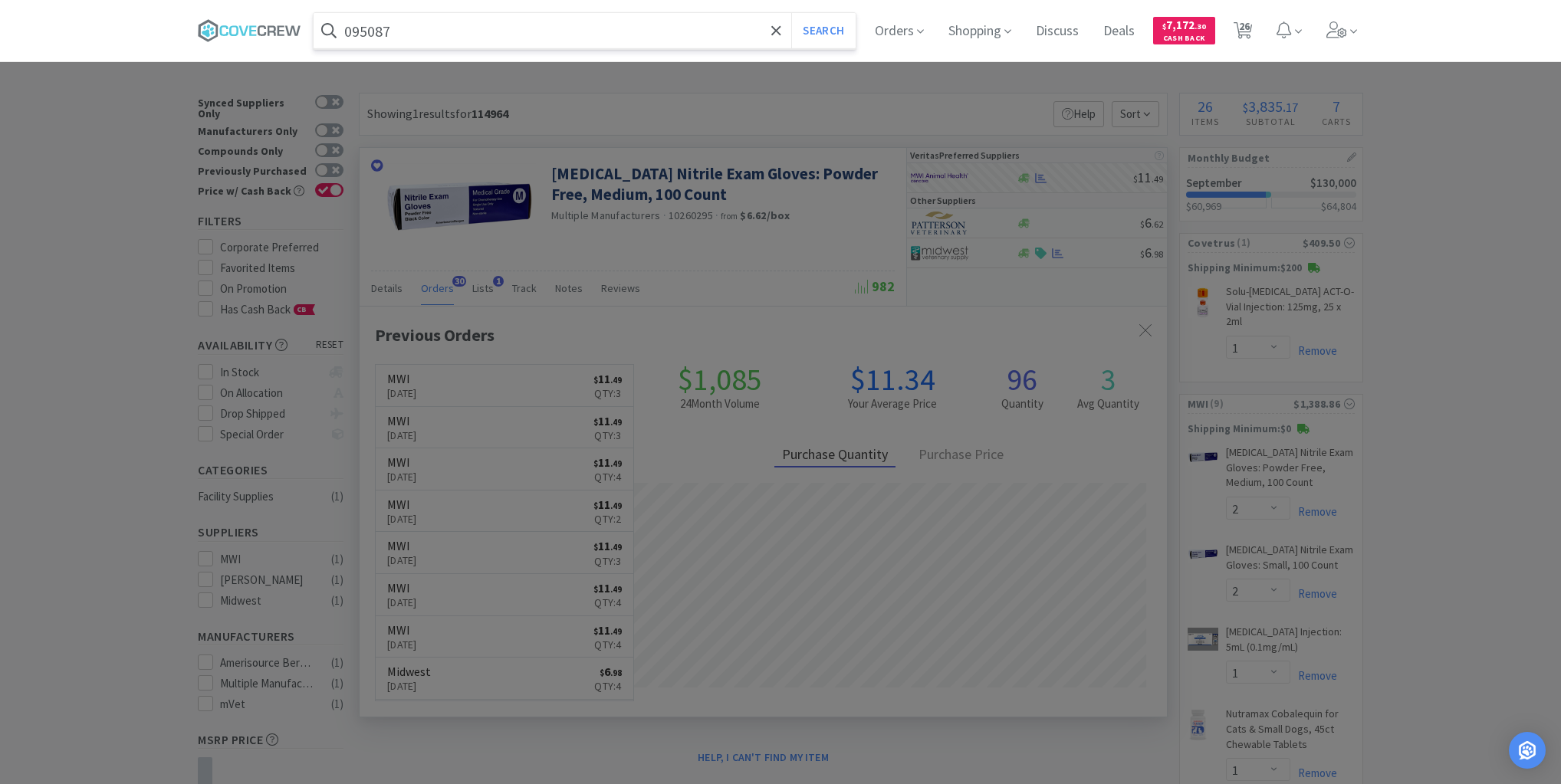
click at [792, 13] on button "Search" at bounding box center [824, 31] width 64 height 36
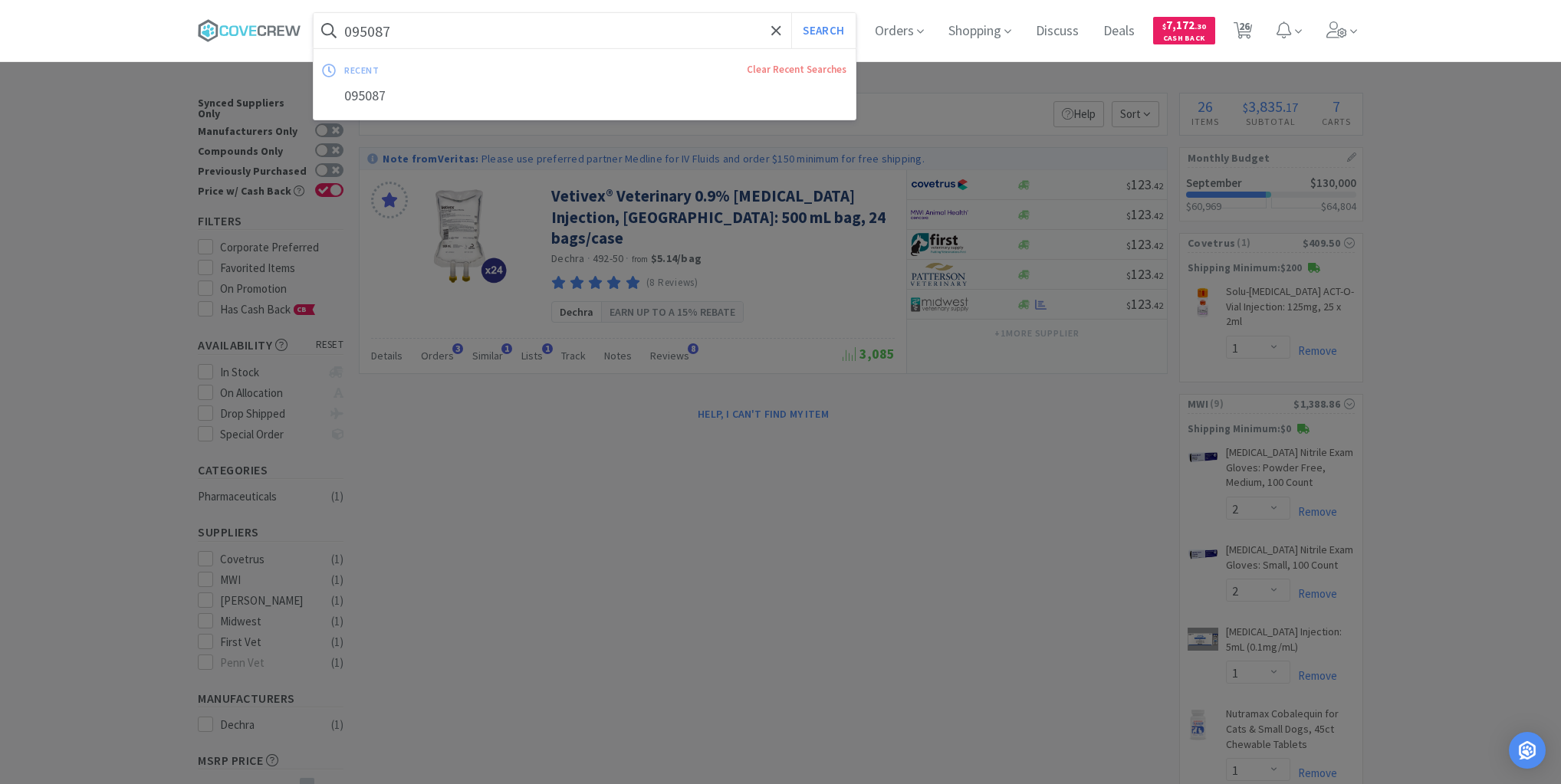
click at [516, 35] on input "095087" at bounding box center [585, 31] width 542 height 36
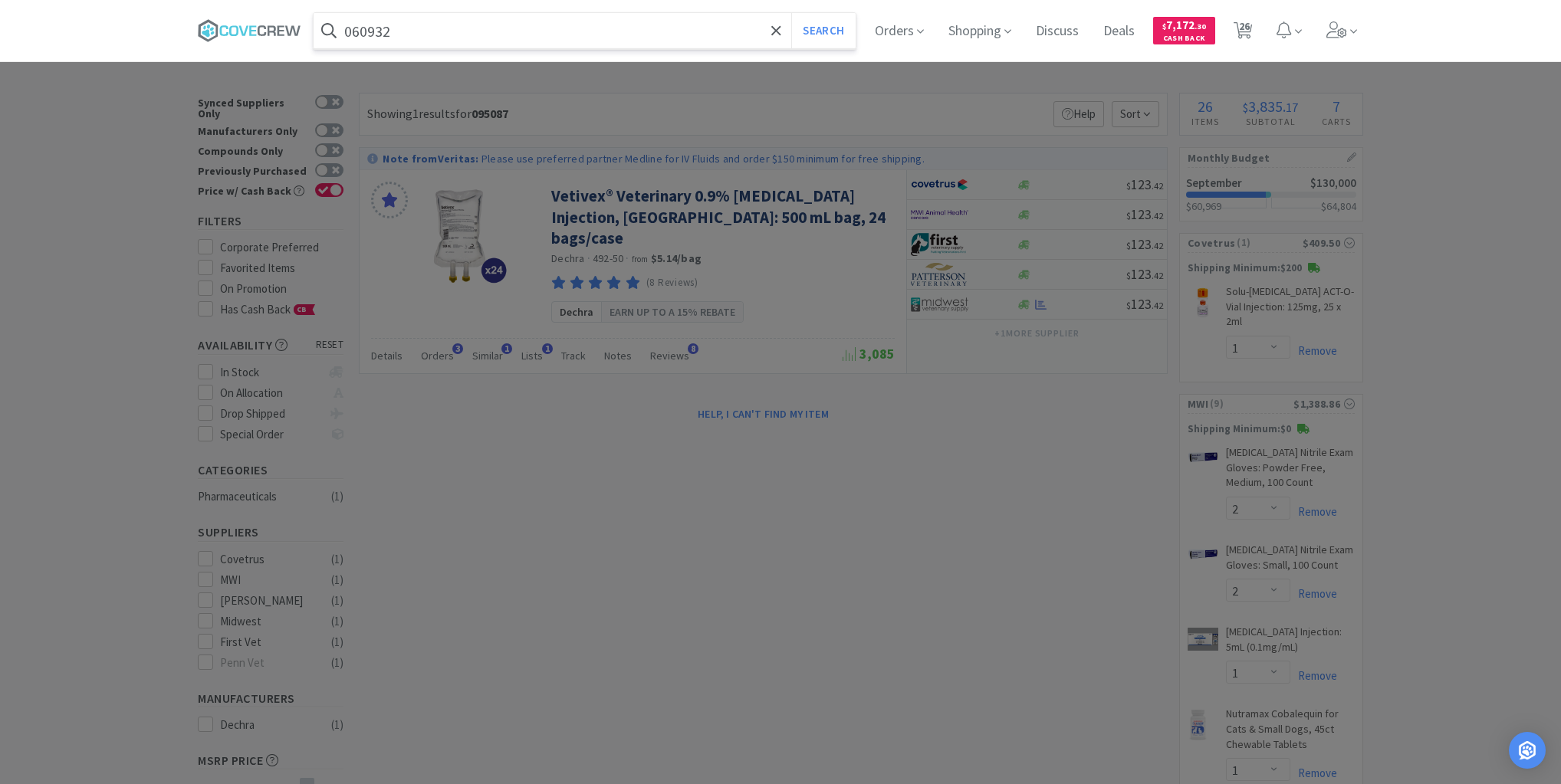
type input "060932"
click at [792, 13] on button "Search" at bounding box center [824, 31] width 64 height 36
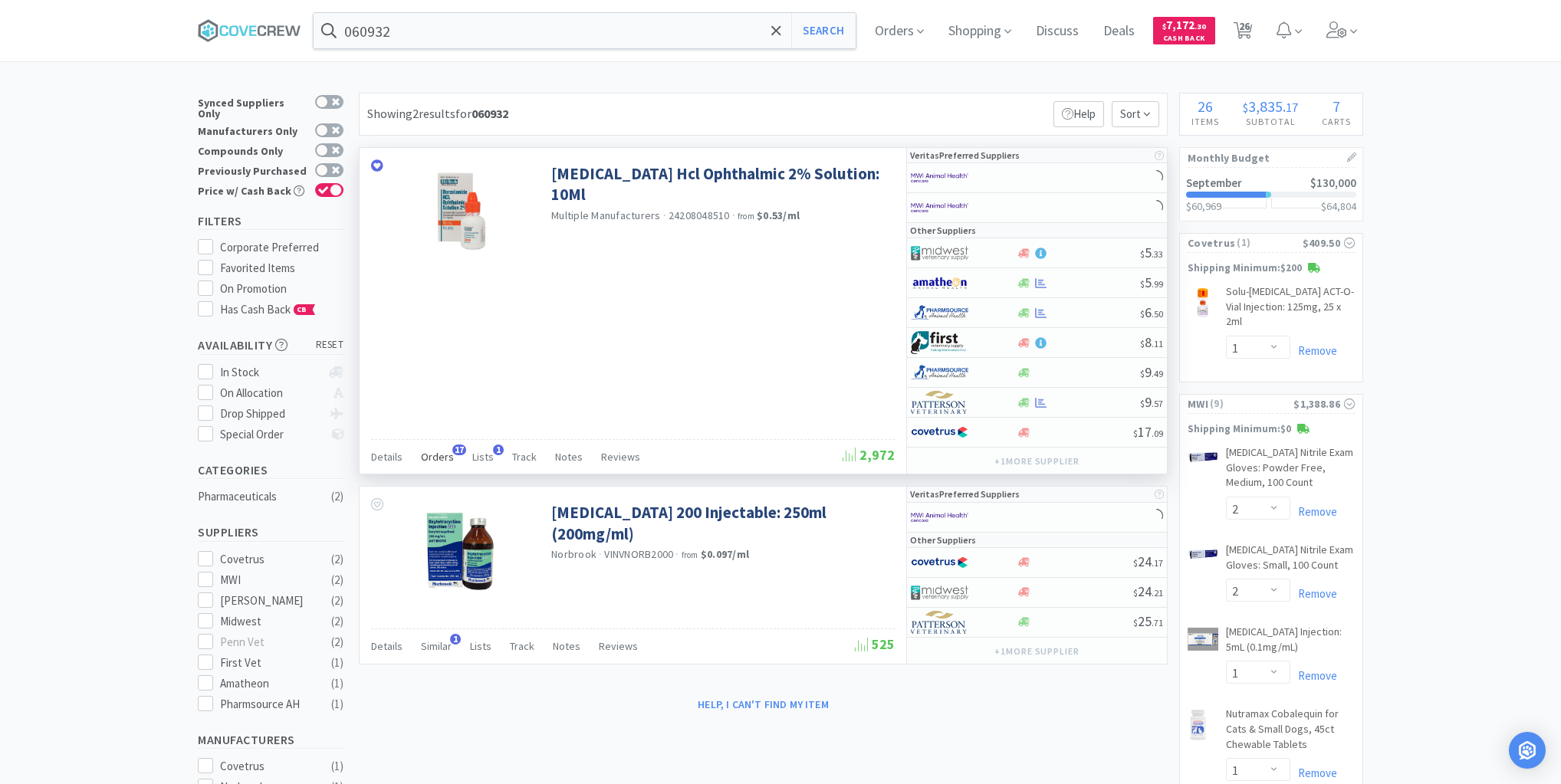
click at [444, 454] on span "Orders" at bounding box center [437, 457] width 33 height 14
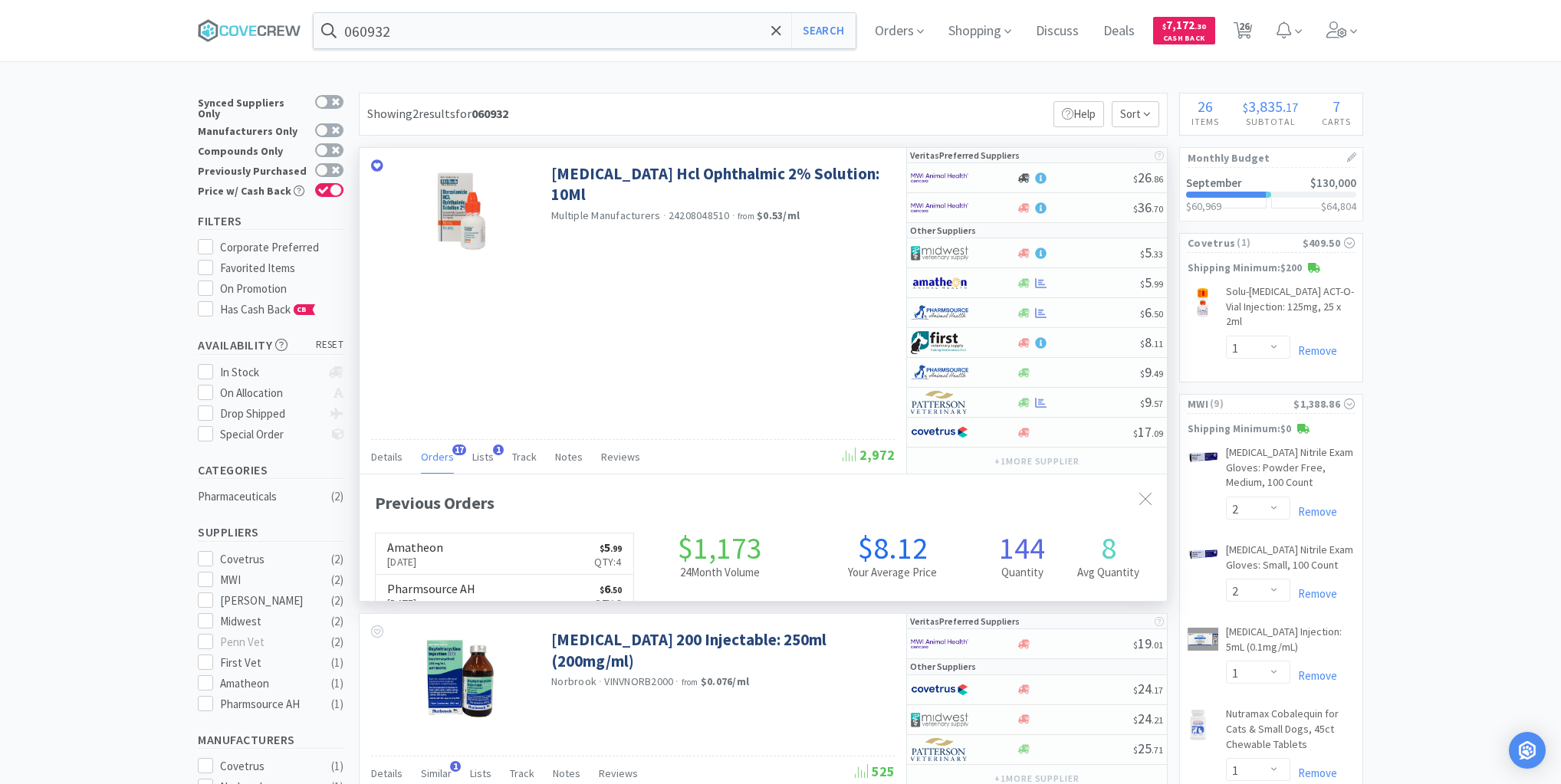
scroll to position [411, 808]
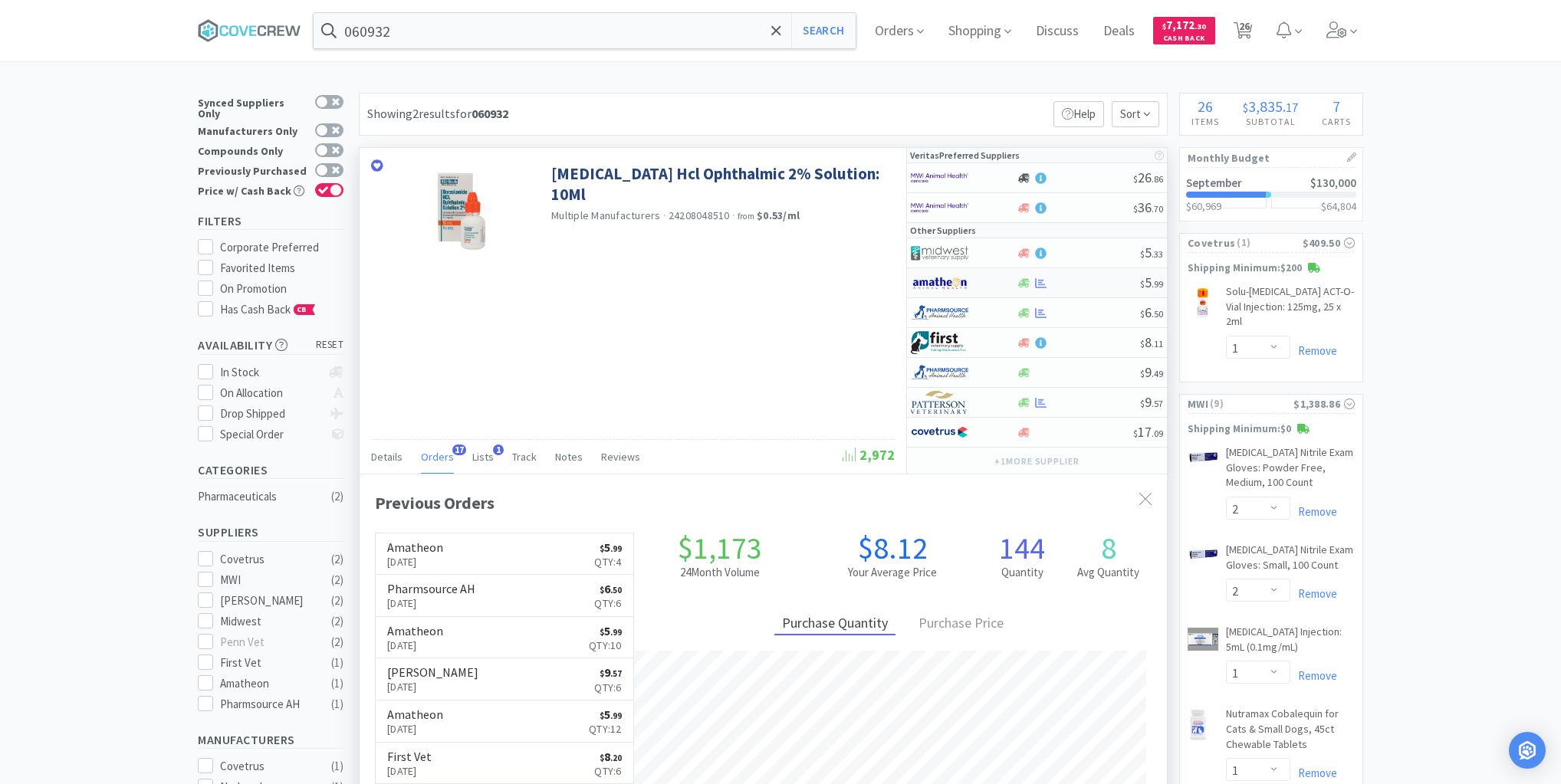
click at [1082, 279] on div at bounding box center [1079, 282] width 124 height 12
select select "1"
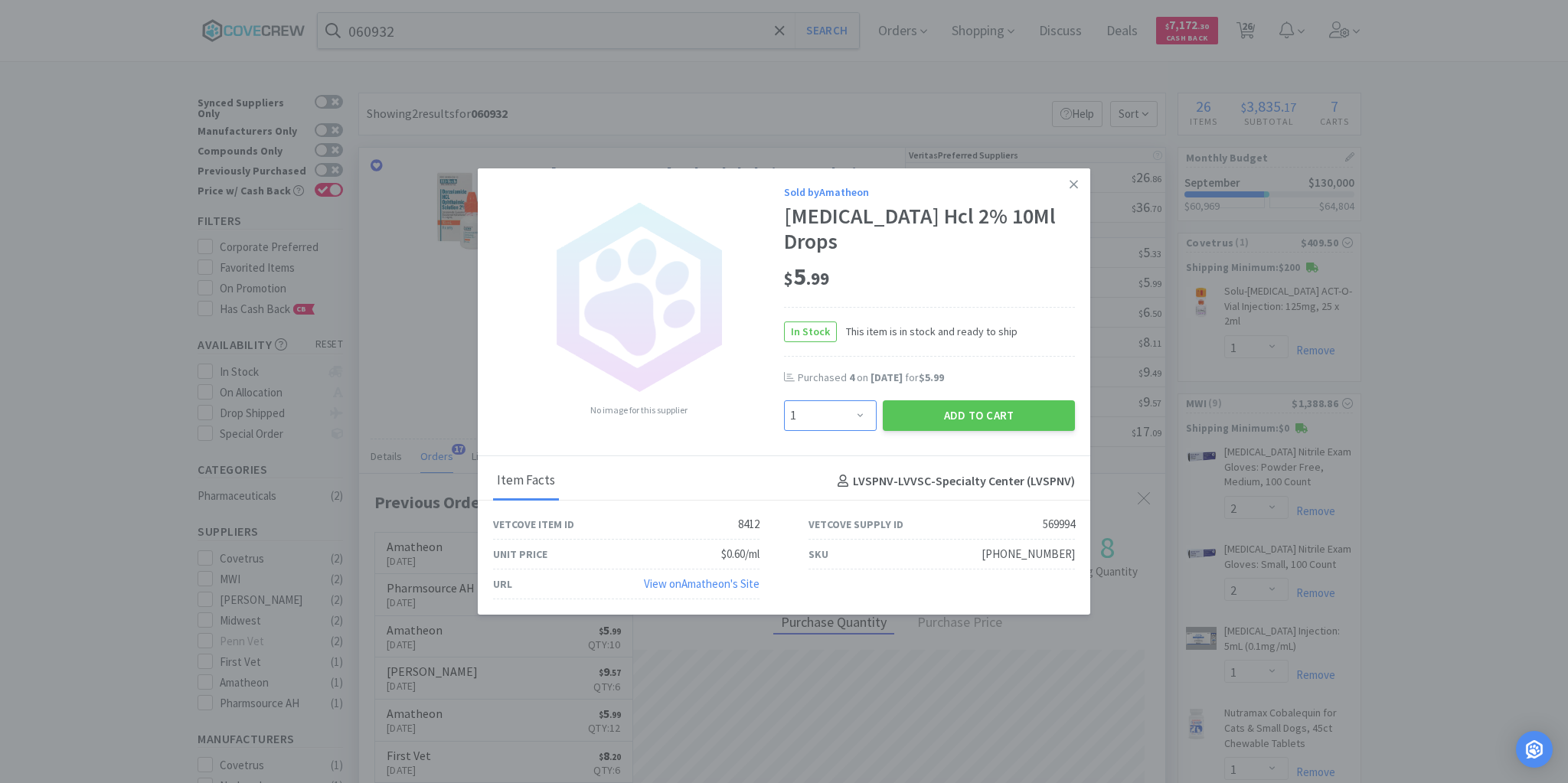
click at [863, 416] on select "Enter Quantity 1 2 3 4 5 6 7 8 9 10 11 12 13 14 15 16 17 18 19 20 Enter Quantity" at bounding box center [830, 415] width 92 height 31
click at [1076, 179] on icon at bounding box center [1073, 184] width 8 height 14
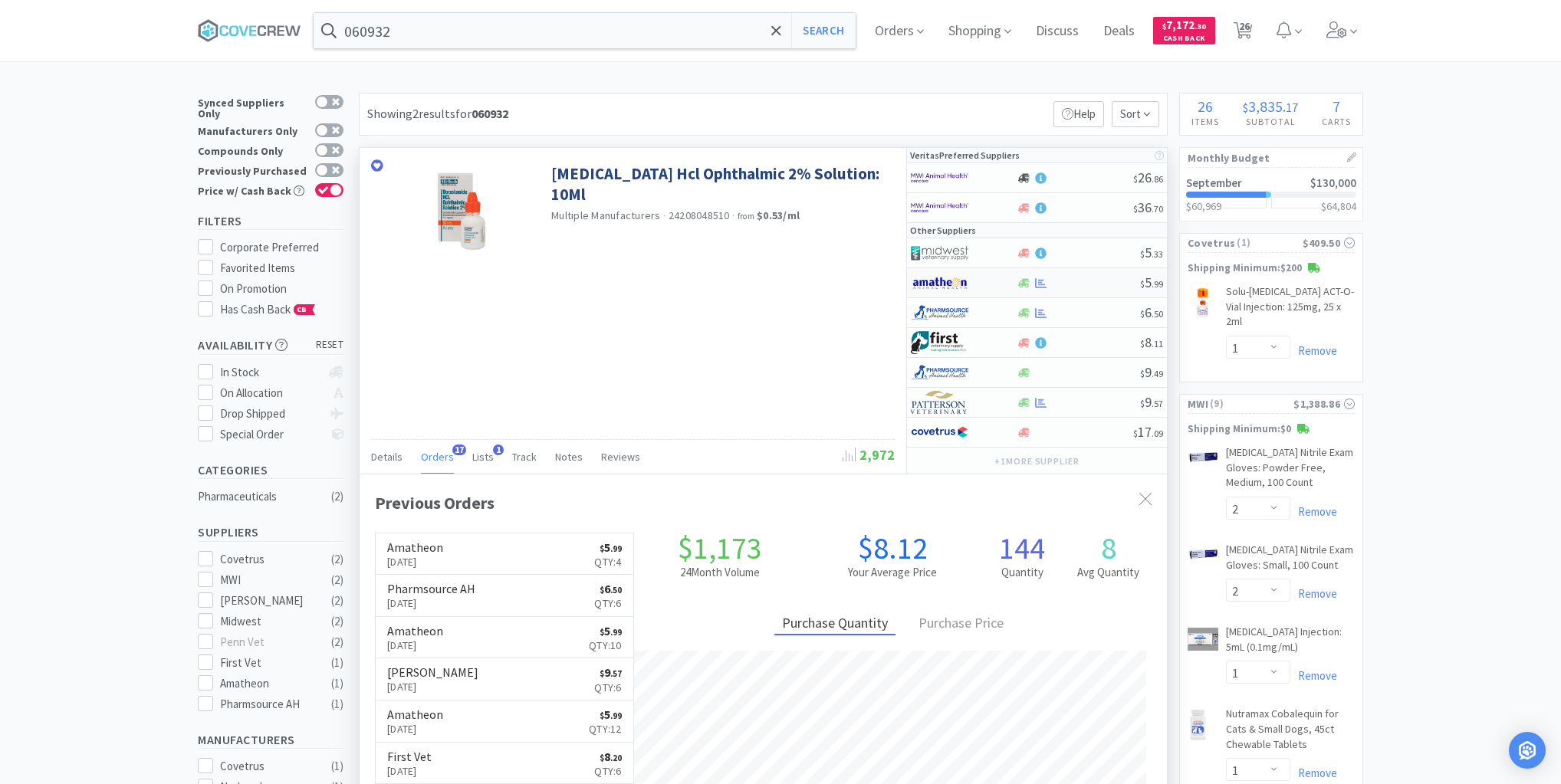
click at [1072, 279] on div at bounding box center [1079, 282] width 124 height 12
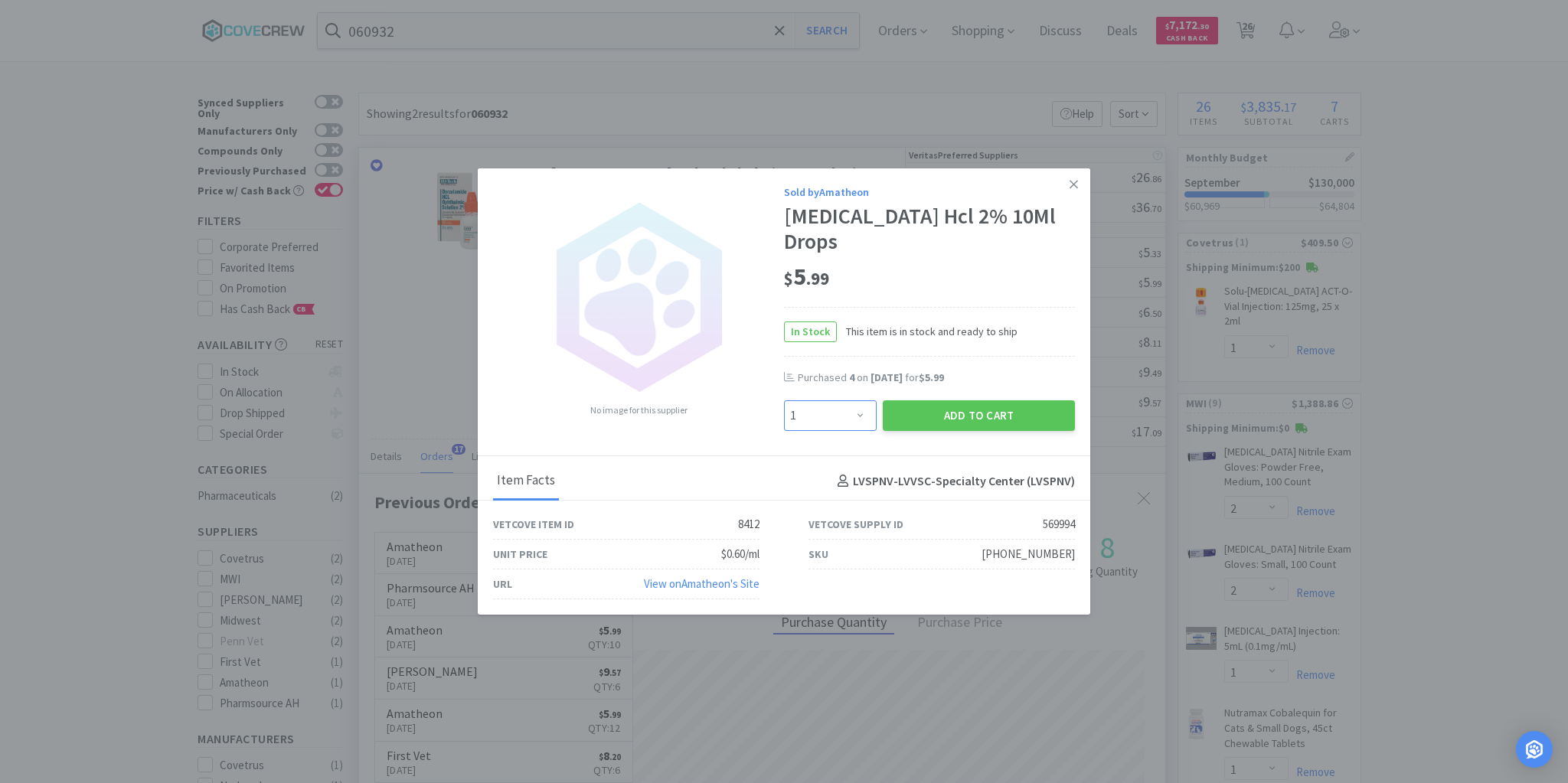
click at [860, 415] on select "Enter Quantity 1 2 3 4 5 6 7 8 9 10 11 12 13 14 15 16 17 18 19 20 Enter Quantity" at bounding box center [830, 415] width 92 height 31
select select "4"
click at [784, 400] on select "Enter Quantity 1 2 3 4 5 6 7 8 9 10 11 12 13 14 15 16 17 18 19 20 Enter Quantity" at bounding box center [830, 415] width 92 height 31
click at [964, 413] on button "Add to Cart" at bounding box center [978, 415] width 192 height 31
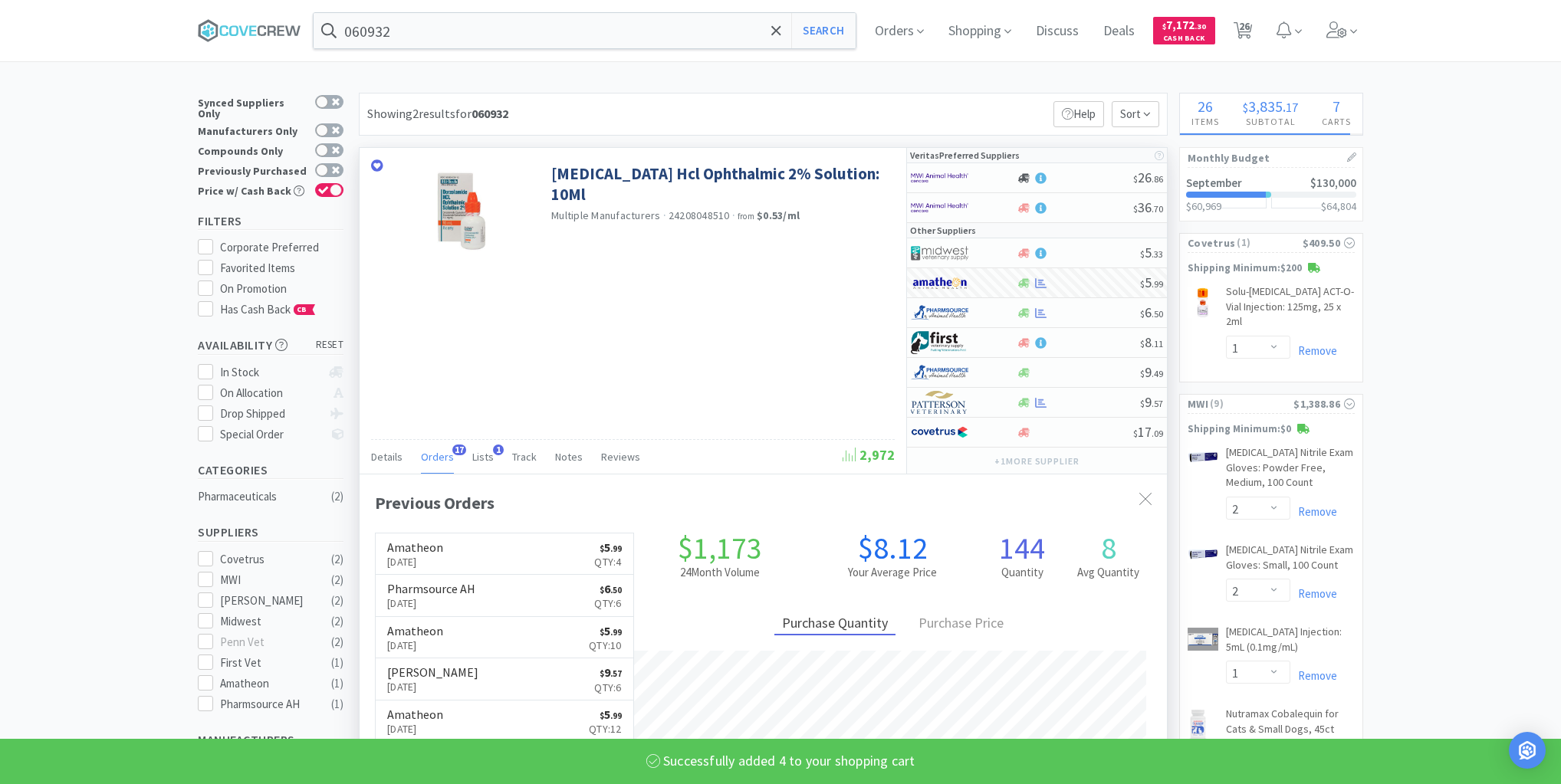
select select "4"
select select "2"
select select "4"
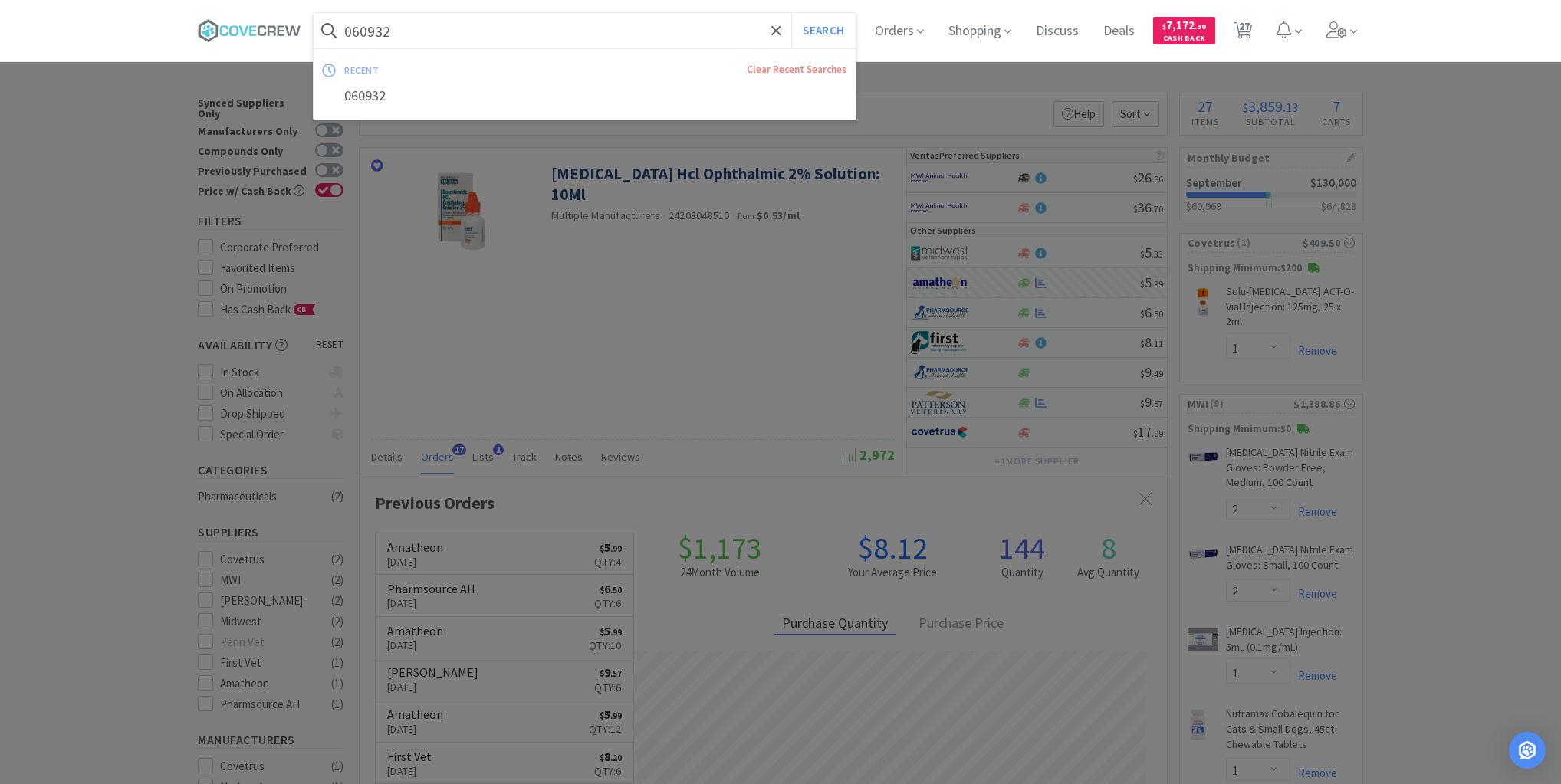
click at [737, 32] on input "060932" at bounding box center [585, 31] width 542 height 36
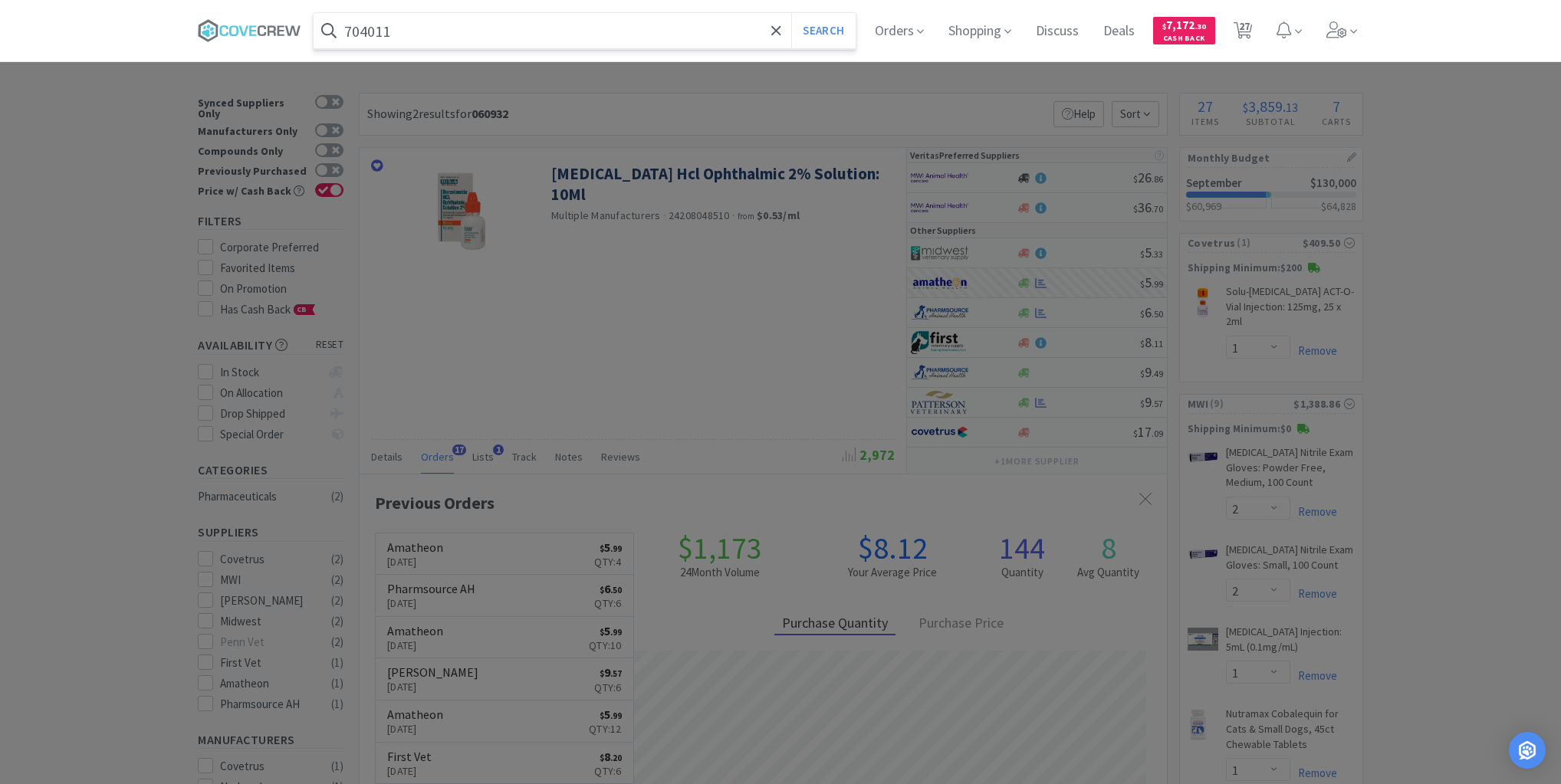
type input "704011"
click at [792, 13] on button "Search" at bounding box center [824, 31] width 64 height 36
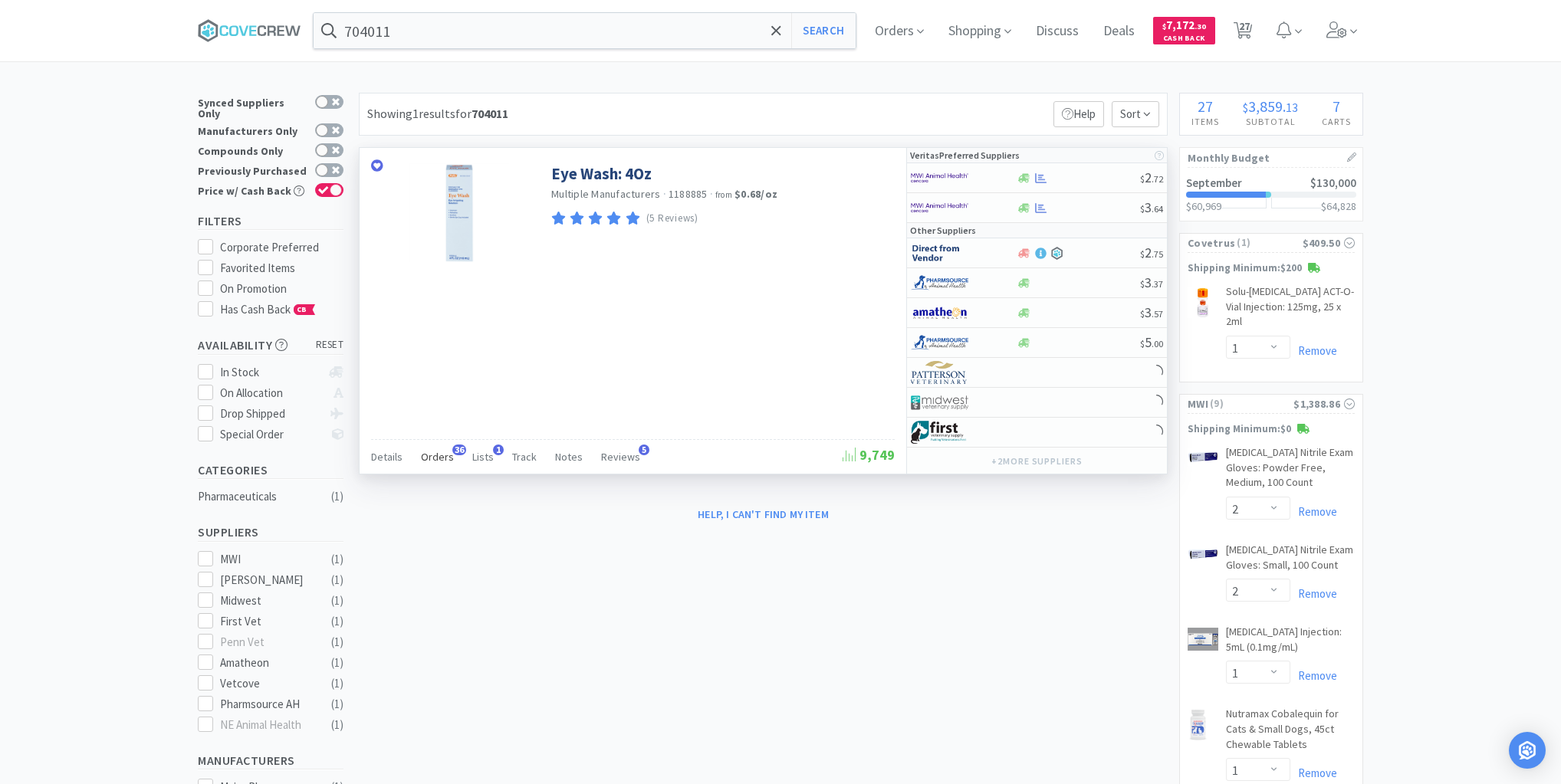
click at [435, 456] on span "Orders" at bounding box center [437, 457] width 33 height 14
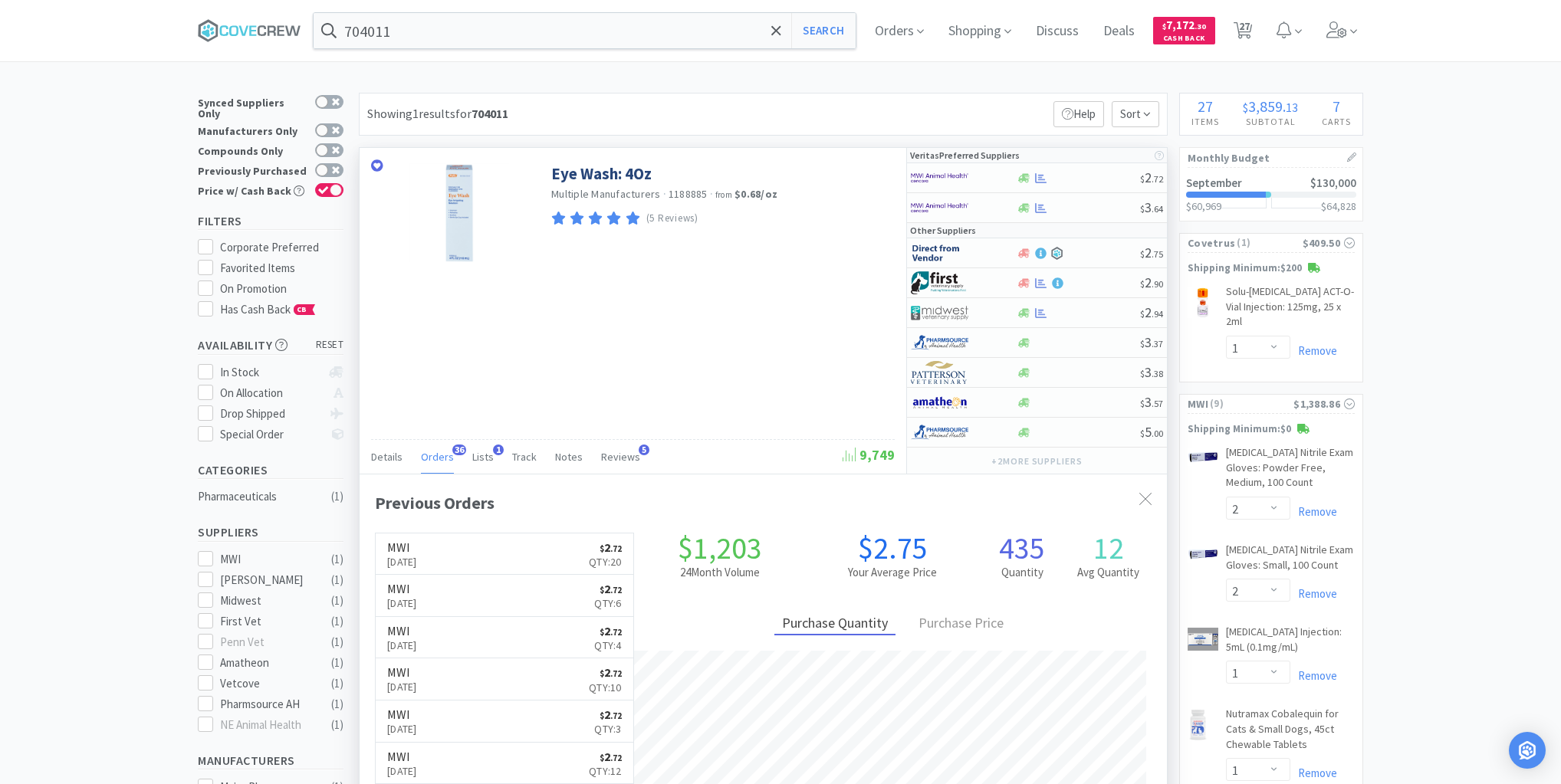
scroll to position [411, 808]
click at [1083, 177] on div at bounding box center [1079, 178] width 124 height 12
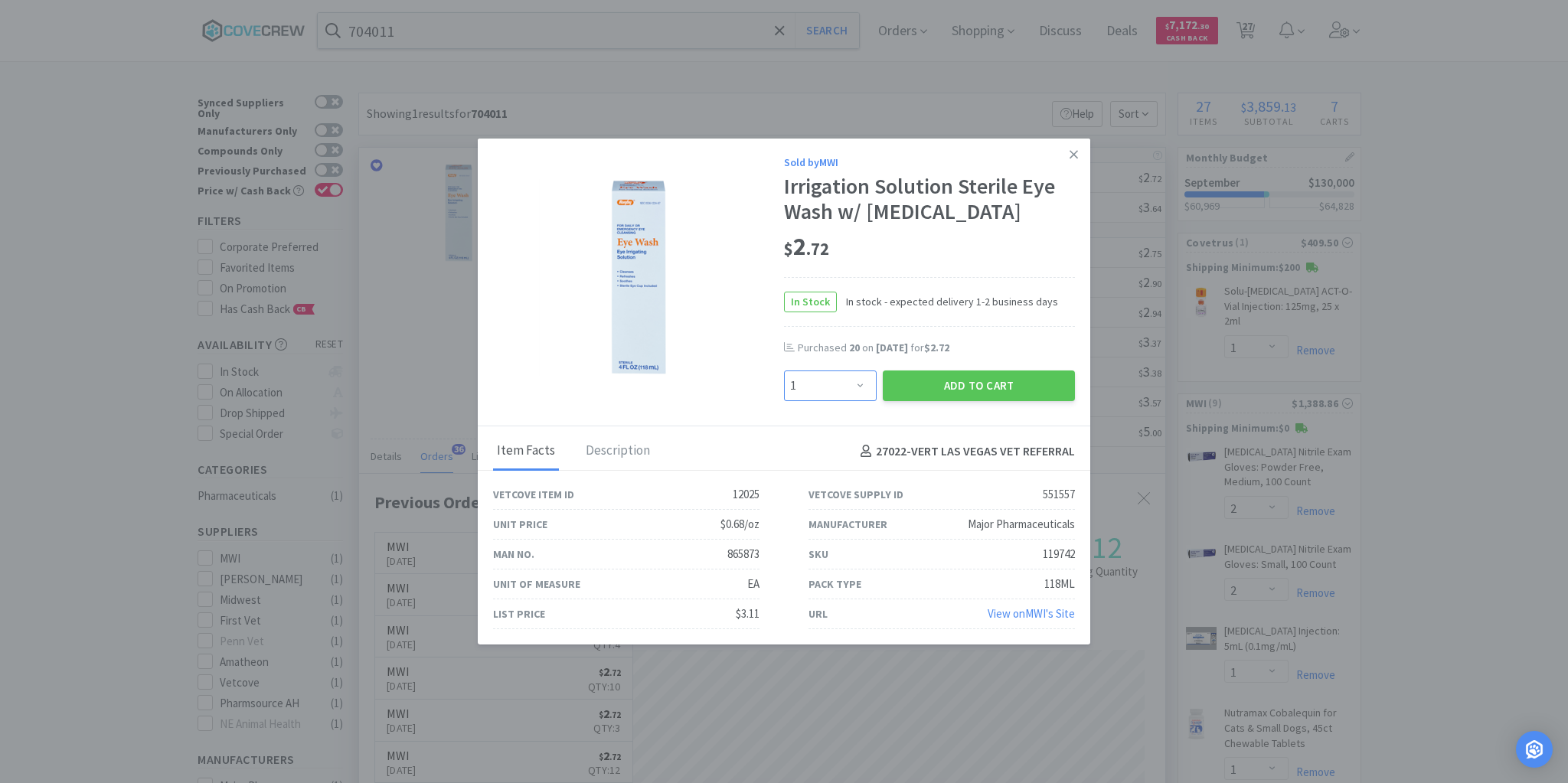
click at [854, 386] on select "Enter Quantity 1 2 3 4 5 6 7 8 9 10 11 12 13 14 15 16 17 18 19 20 Enter Quantity" at bounding box center [830, 386] width 92 height 31
select select "10"
click at [784, 372] on select "Enter Quantity 1 2 3 4 5 6 7 8 9 10 11 12 13 14 15 16 17 18 19 20 Enter Quantity" at bounding box center [830, 386] width 92 height 31
click at [967, 380] on button "Add to Cart" at bounding box center [978, 386] width 192 height 31
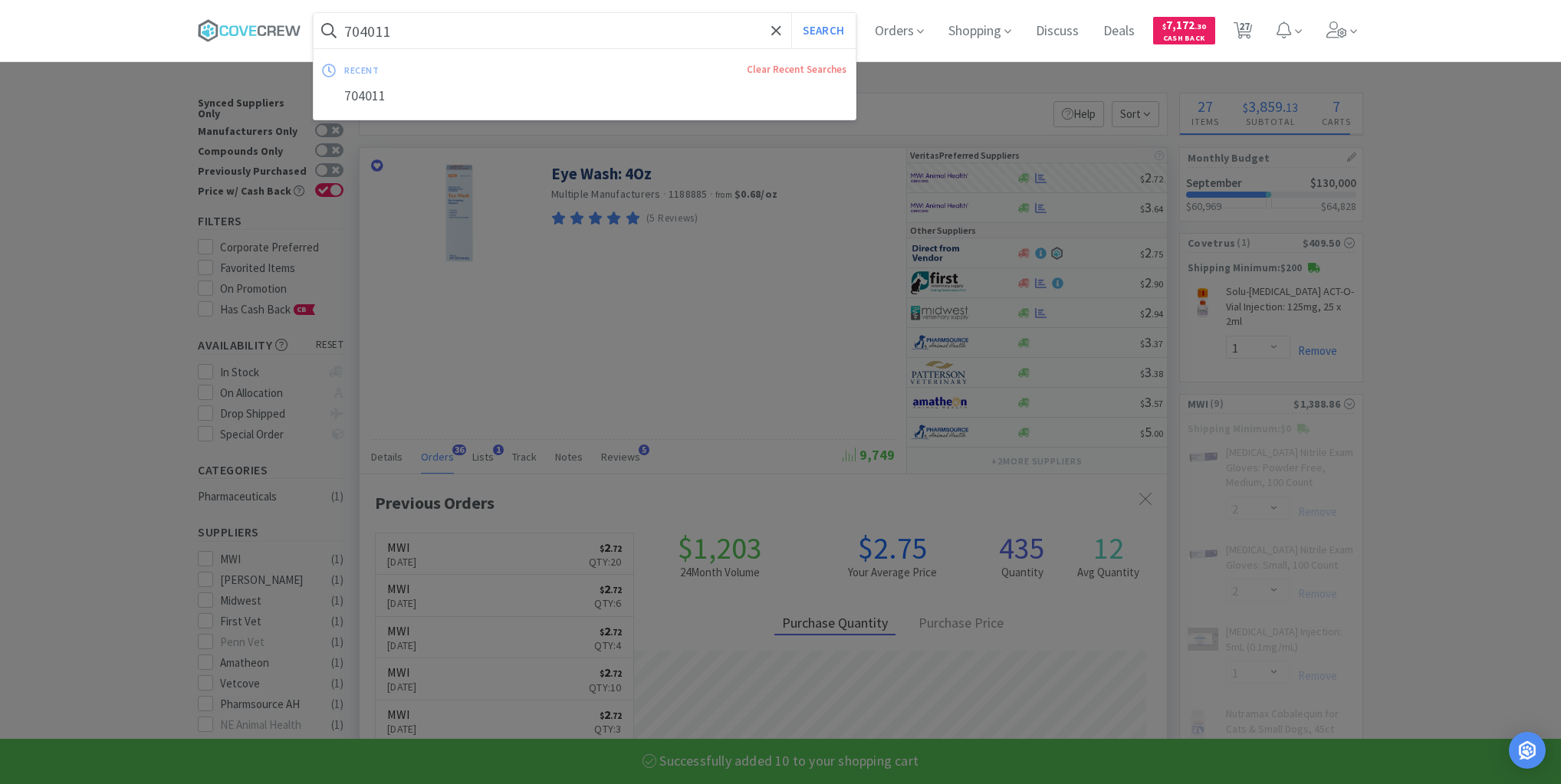
click at [664, 38] on input "704011" at bounding box center [585, 31] width 542 height 36
select select "10"
select select "1"
select select "2"
select select "10"
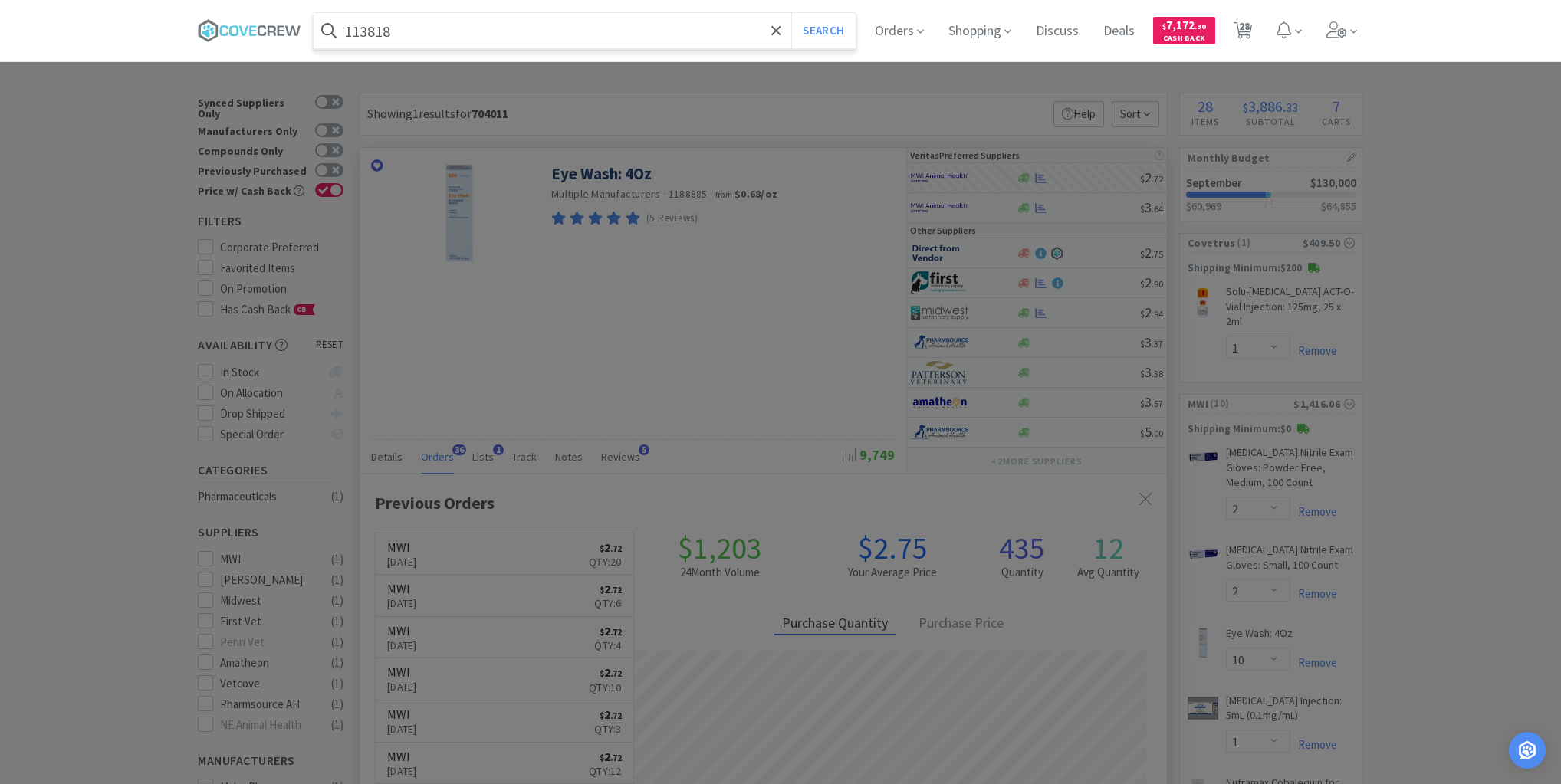
type input "113818"
click at [792, 13] on button "Search" at bounding box center [824, 31] width 64 height 36
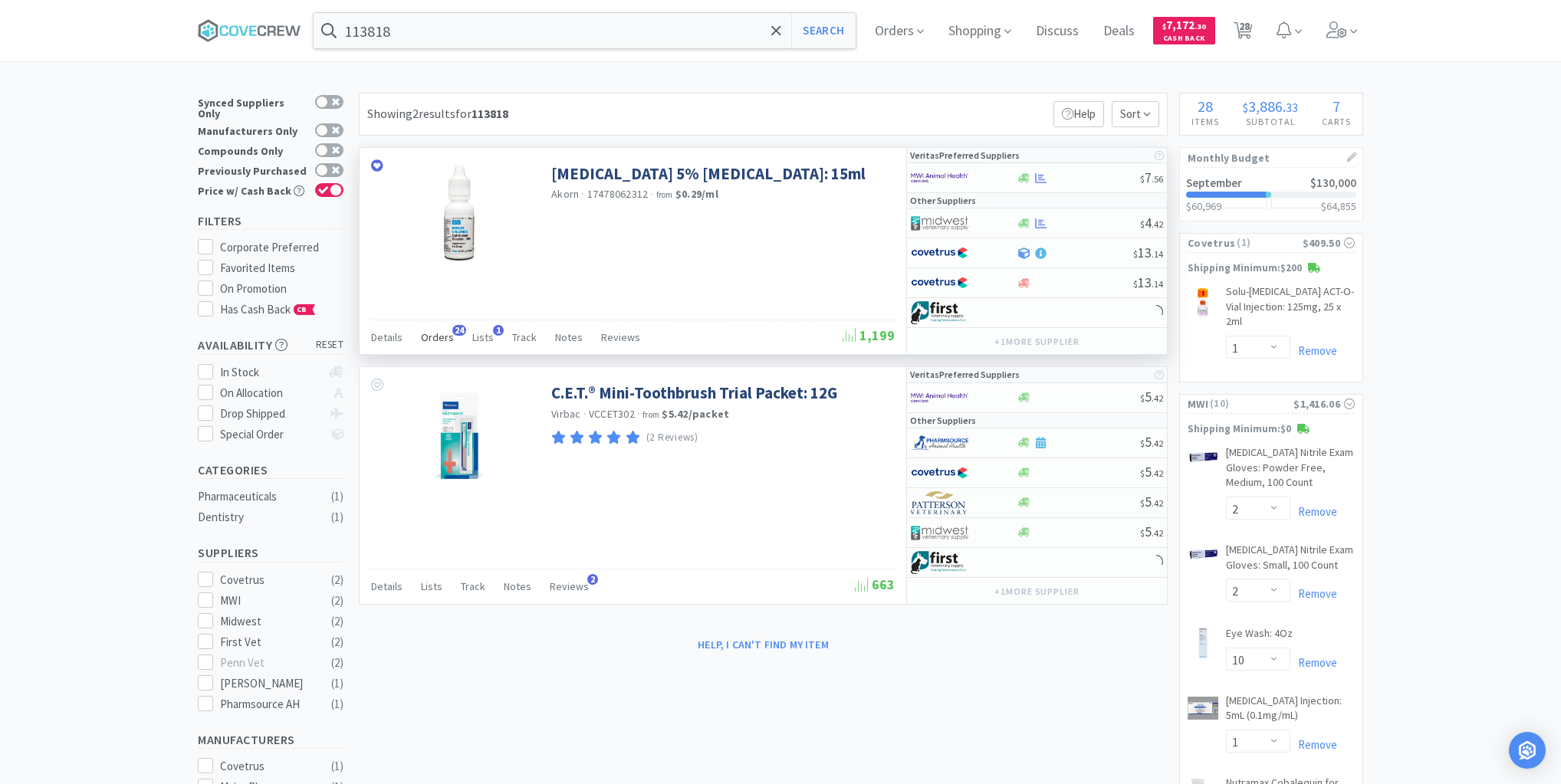
click at [435, 334] on span "Orders" at bounding box center [437, 337] width 33 height 14
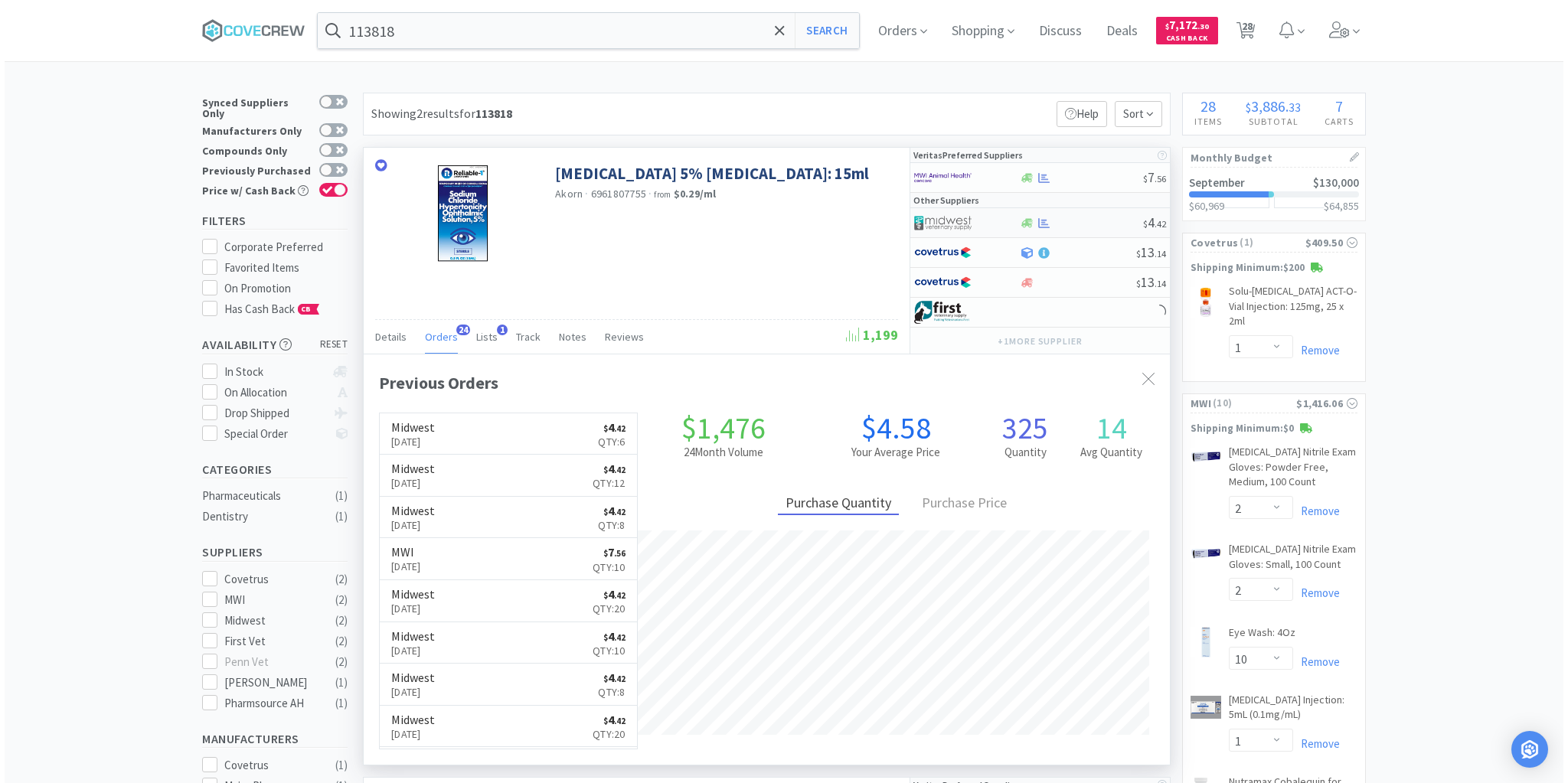
scroll to position [411, 806]
click at [1078, 220] on div at bounding box center [1077, 223] width 124 height 12
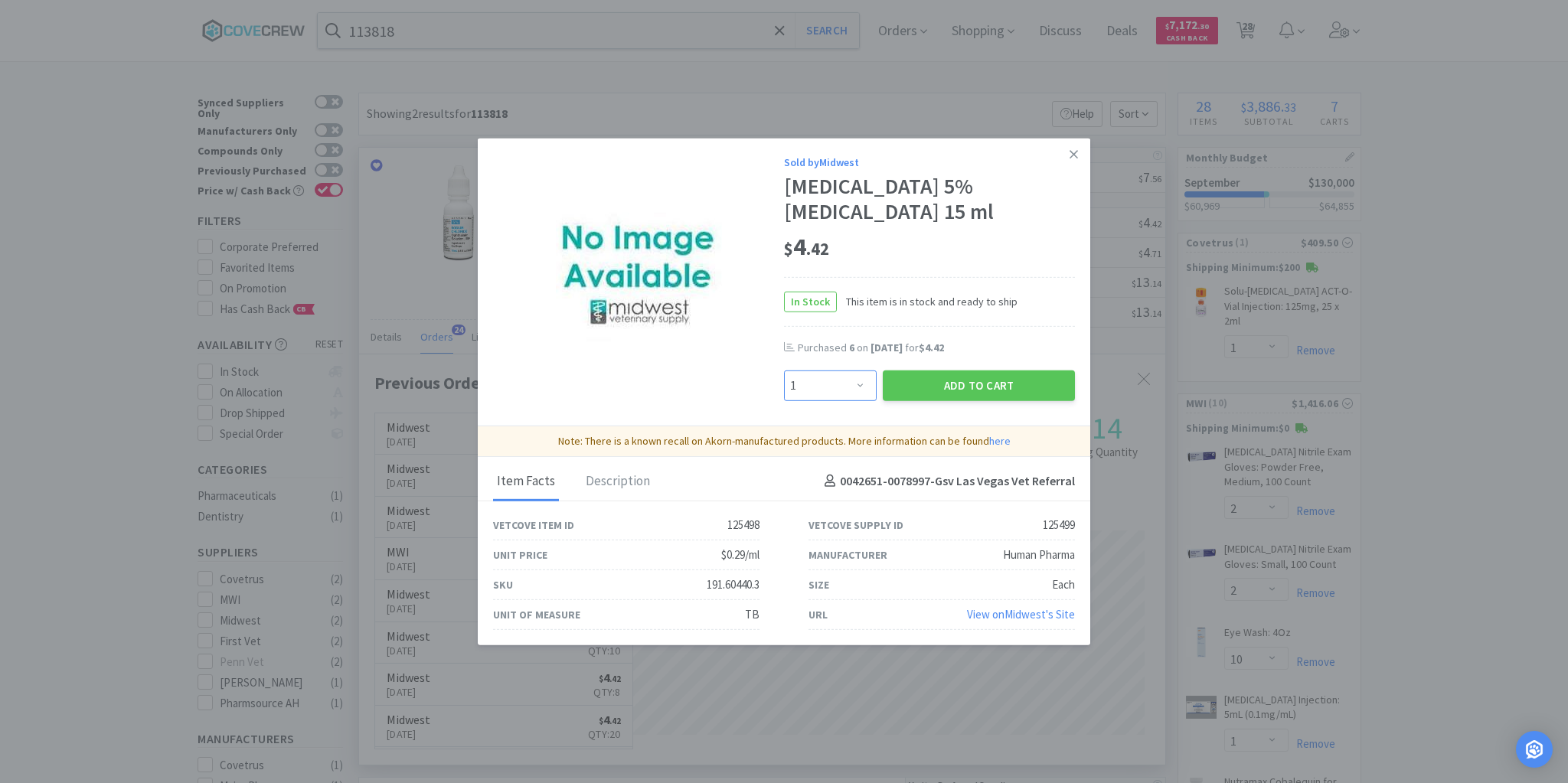
click at [862, 386] on select "Enter Quantity 1 2 3 4 5 6 7 8 9 10 11 12 13 14 15 16 17 18 19 20 Enter Quantity" at bounding box center [830, 386] width 92 height 31
select select "6"
click at [784, 371] on select "Enter Quantity 1 2 3 4 5 6 7 8 9 10 11 12 13 14 15 16 17 18 19 20 Enter Quantity" at bounding box center [830, 386] width 92 height 31
click at [988, 382] on button "Add to Cart" at bounding box center [978, 386] width 192 height 31
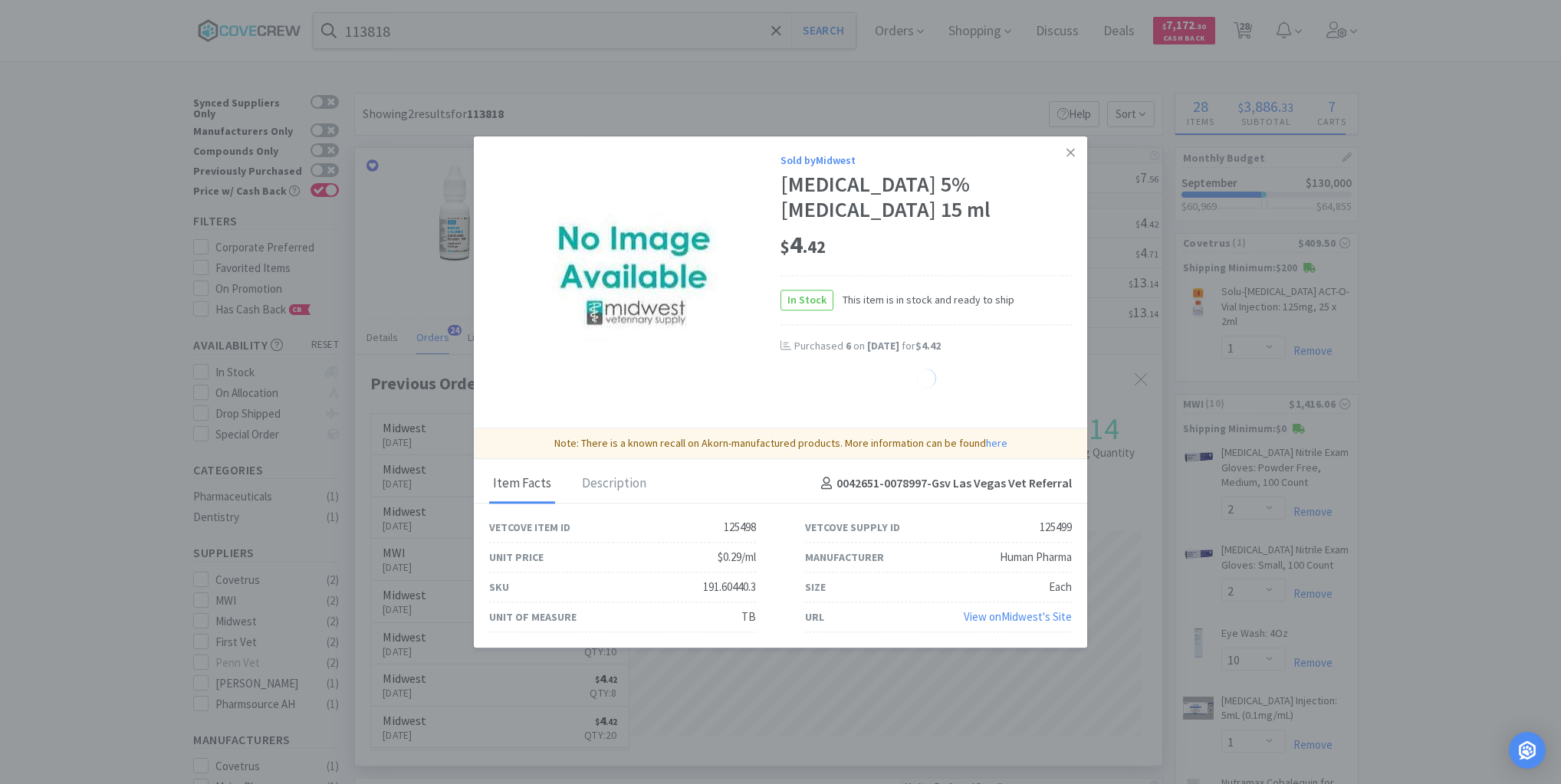
select select "6"
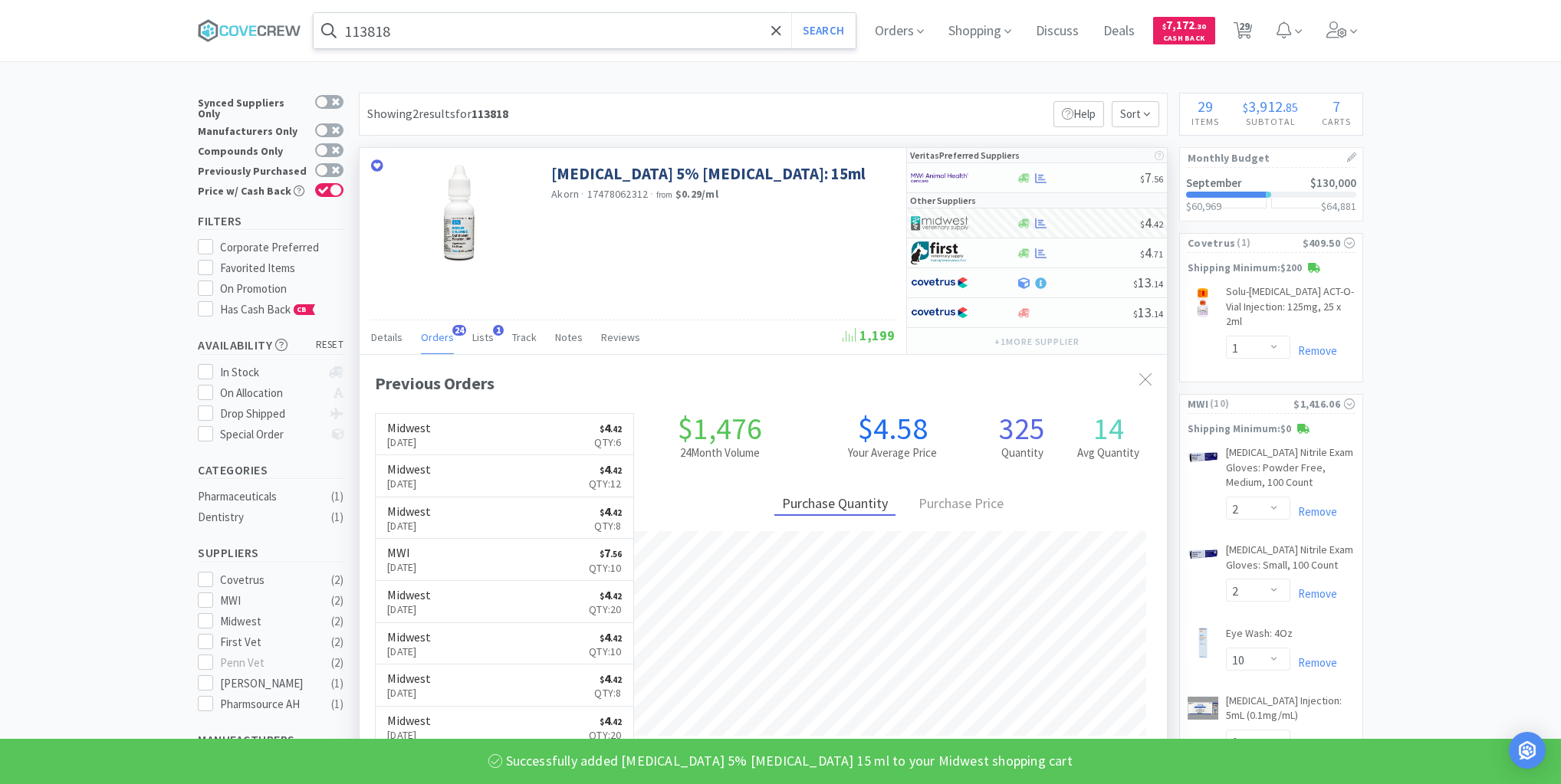
drag, startPoint x: 638, startPoint y: 26, endPoint x: 638, endPoint y: 36, distance: 10.0
click at [638, 28] on input "113818" at bounding box center [585, 31] width 542 height 36
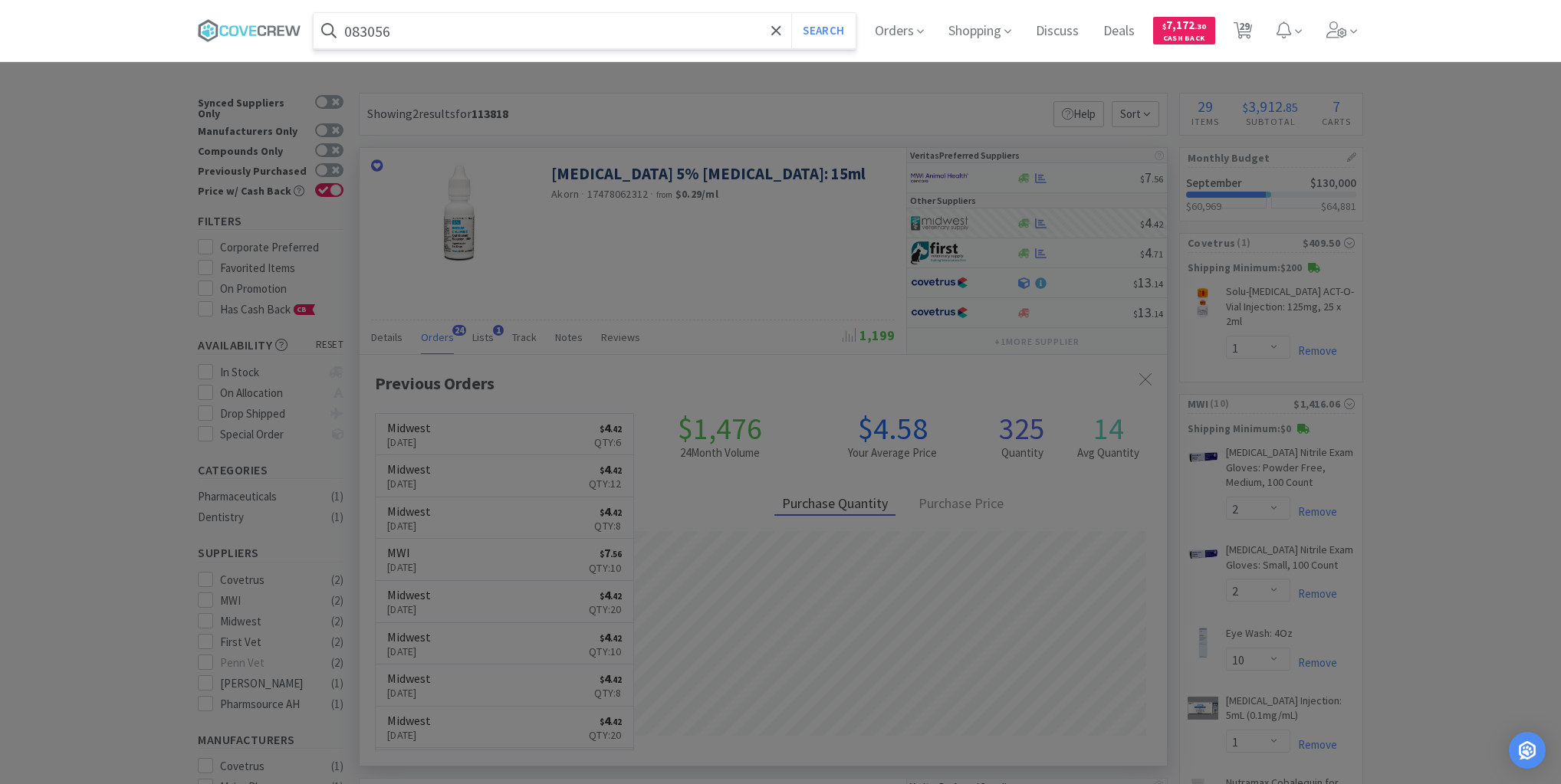
click at [792, 13] on button "Search" at bounding box center [824, 31] width 64 height 36
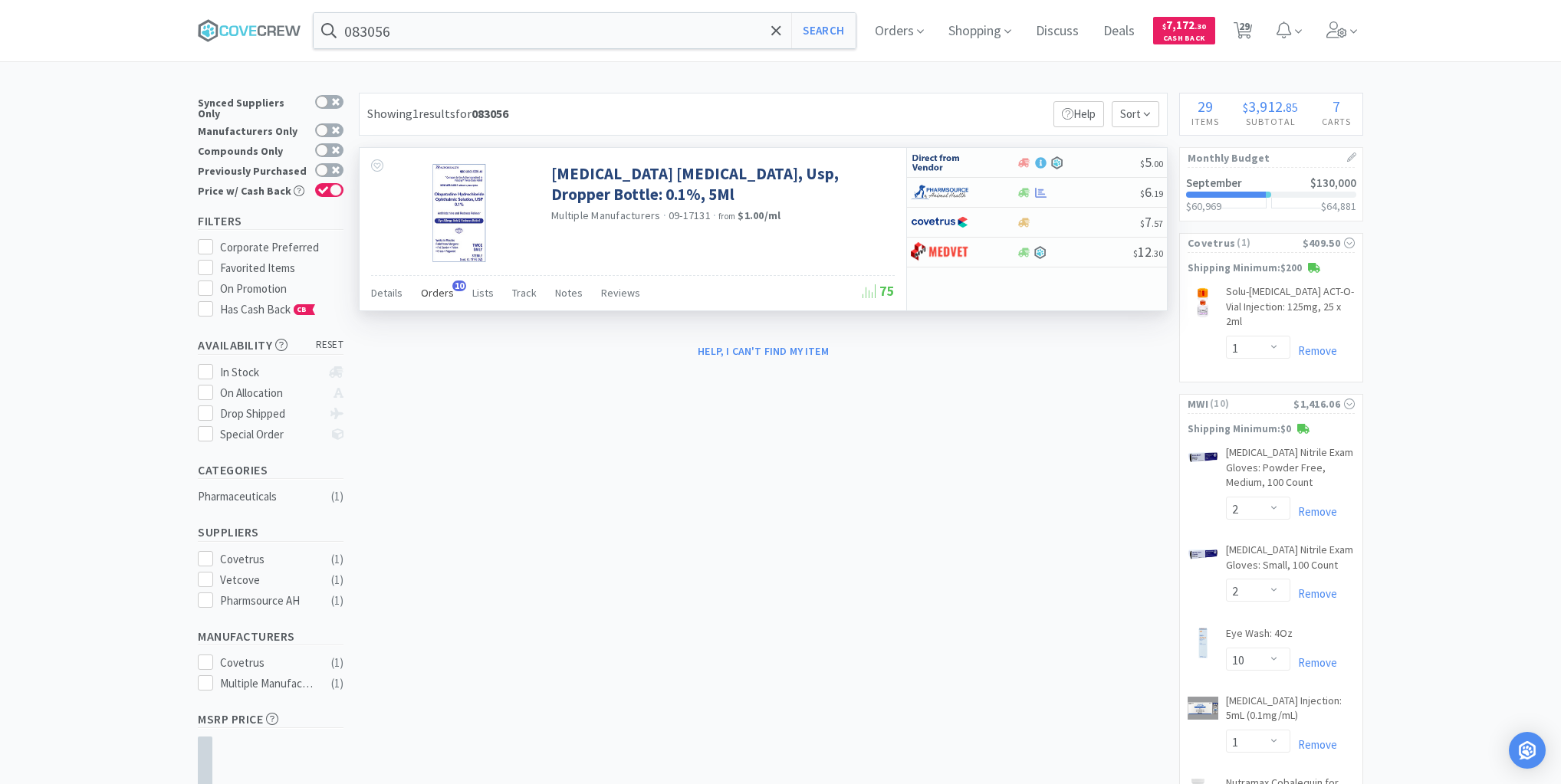
click at [436, 290] on span "Orders" at bounding box center [437, 293] width 33 height 14
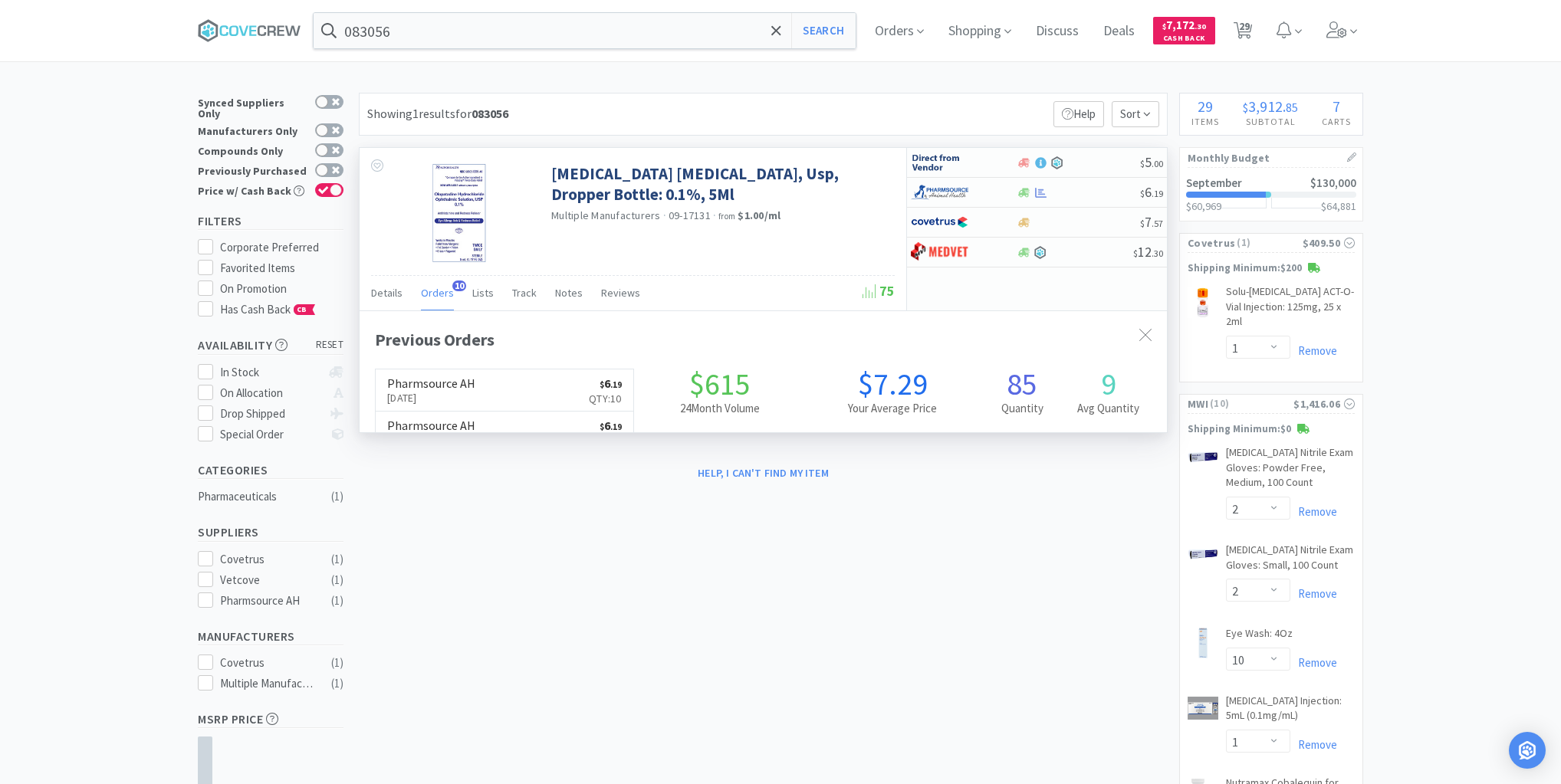
scroll to position [411, 808]
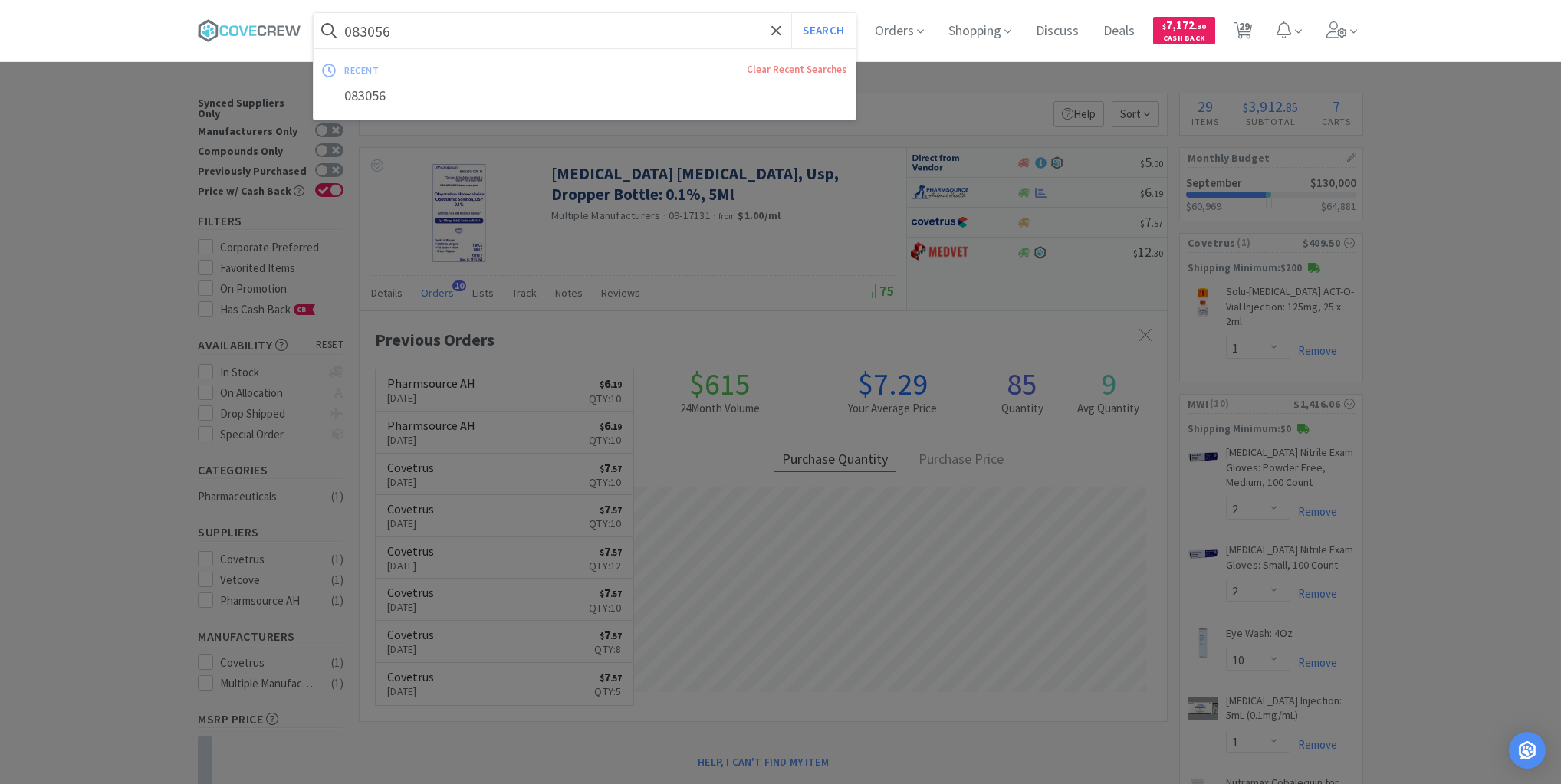
click at [470, 36] on input "083056" at bounding box center [585, 31] width 542 height 36
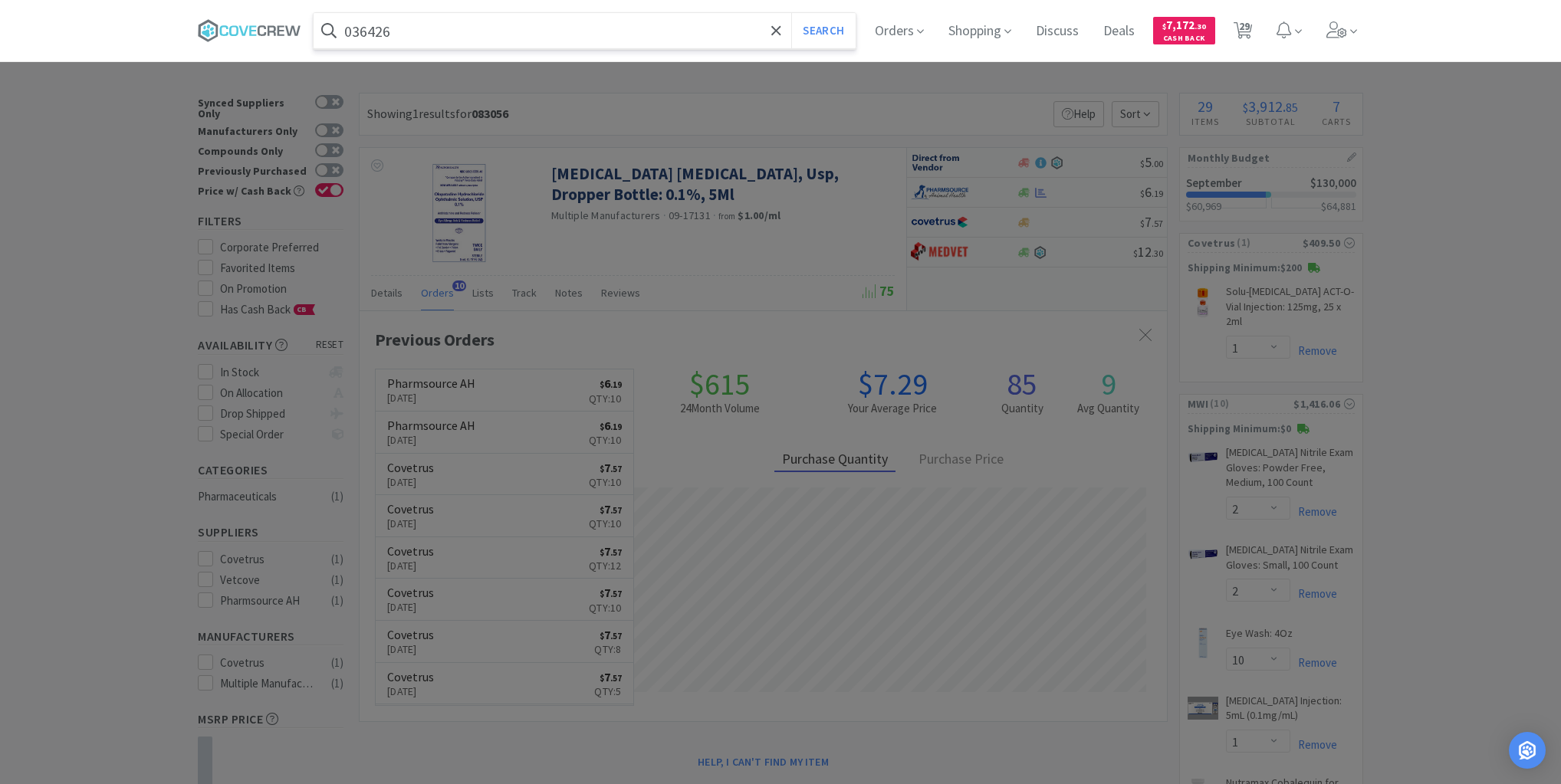
type input "036426"
click at [792, 13] on button "Search" at bounding box center [824, 31] width 64 height 36
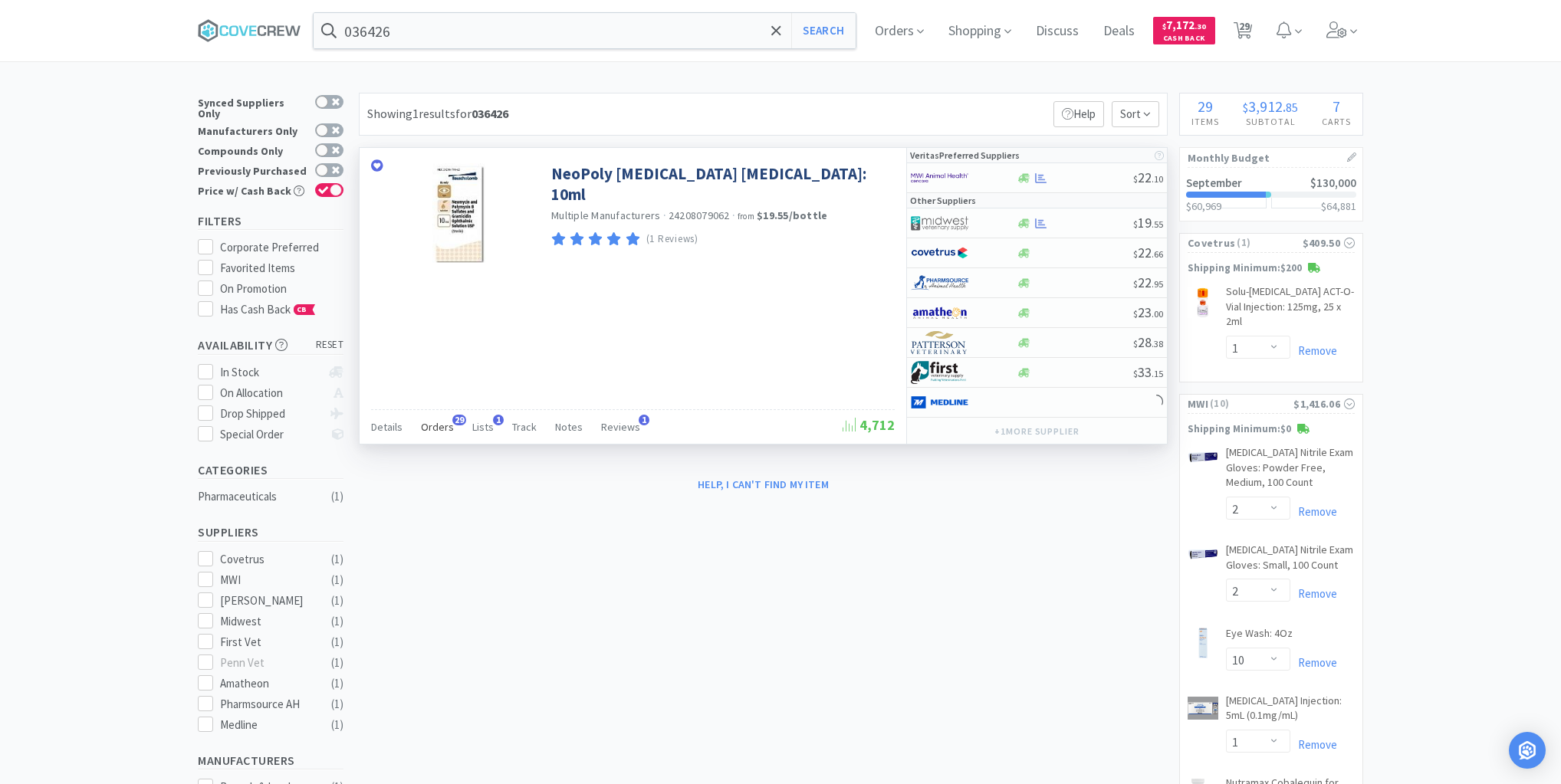
click at [432, 426] on span "Orders" at bounding box center [437, 427] width 33 height 14
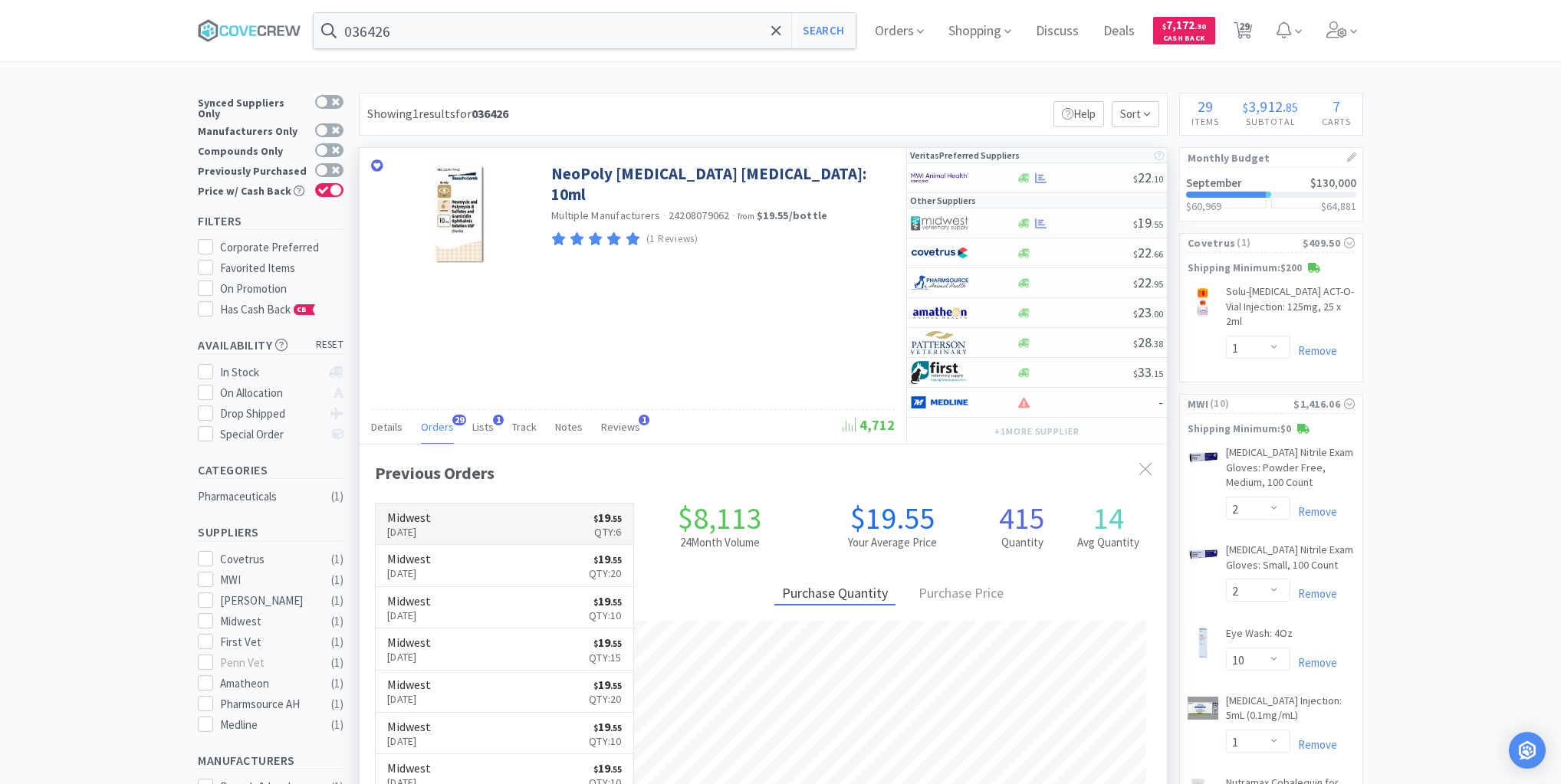
scroll to position [411, 808]
click at [1085, 221] on div at bounding box center [1075, 223] width 117 height 12
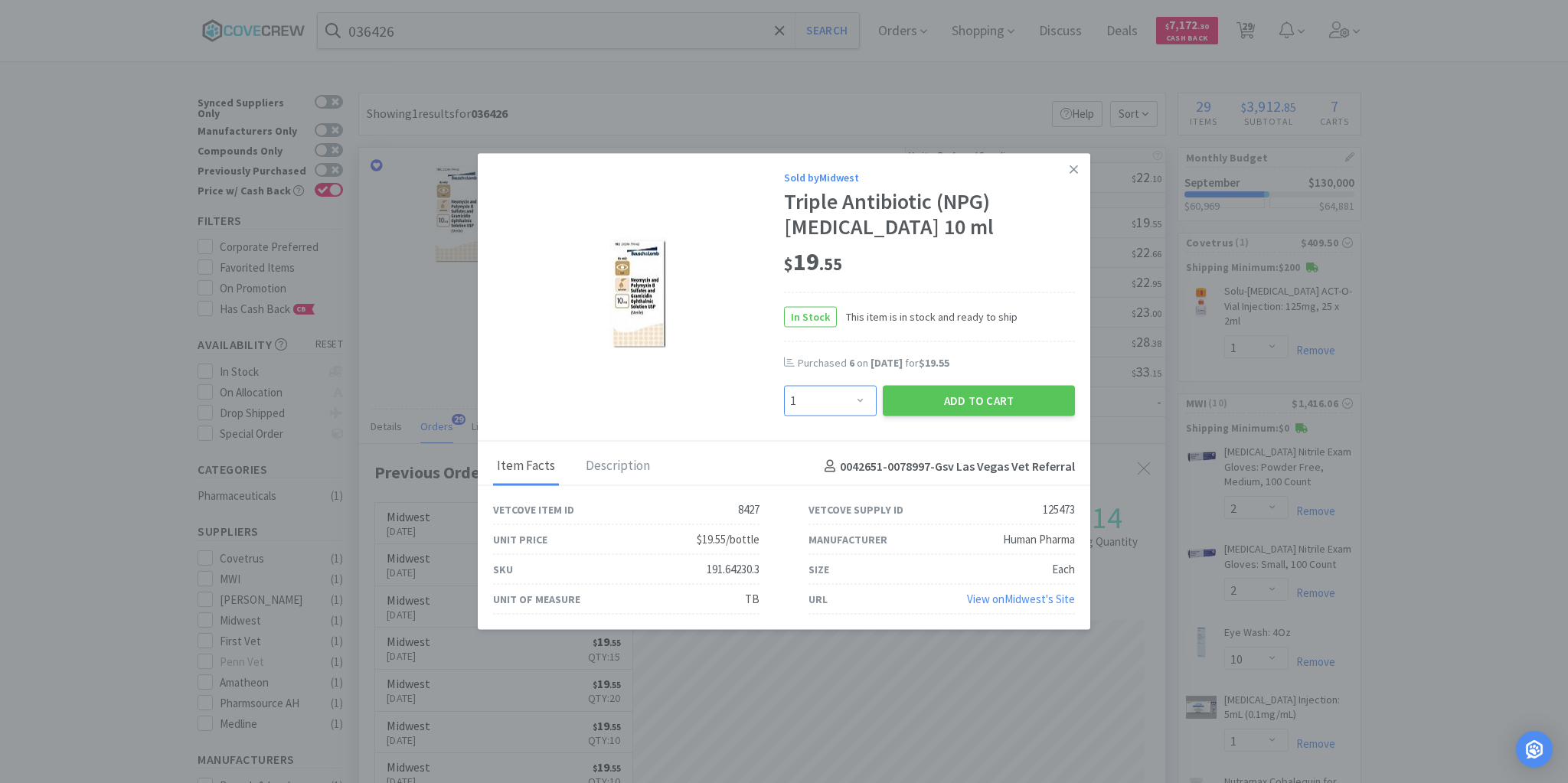
click at [860, 400] on select "Enter Quantity 1 2 3 4 5 6 7 8 9 10 11 12 13 14 15 16 17 18 19 20 Enter Quantity" at bounding box center [830, 401] width 92 height 31
select select "6"
click at [784, 386] on select "Enter Quantity 1 2 3 4 5 6 7 8 9 10 11 12 13 14 15 16 17 18 19 20 Enter Quantity" at bounding box center [830, 401] width 92 height 31
click at [959, 395] on button "Add to Cart" at bounding box center [978, 401] width 192 height 31
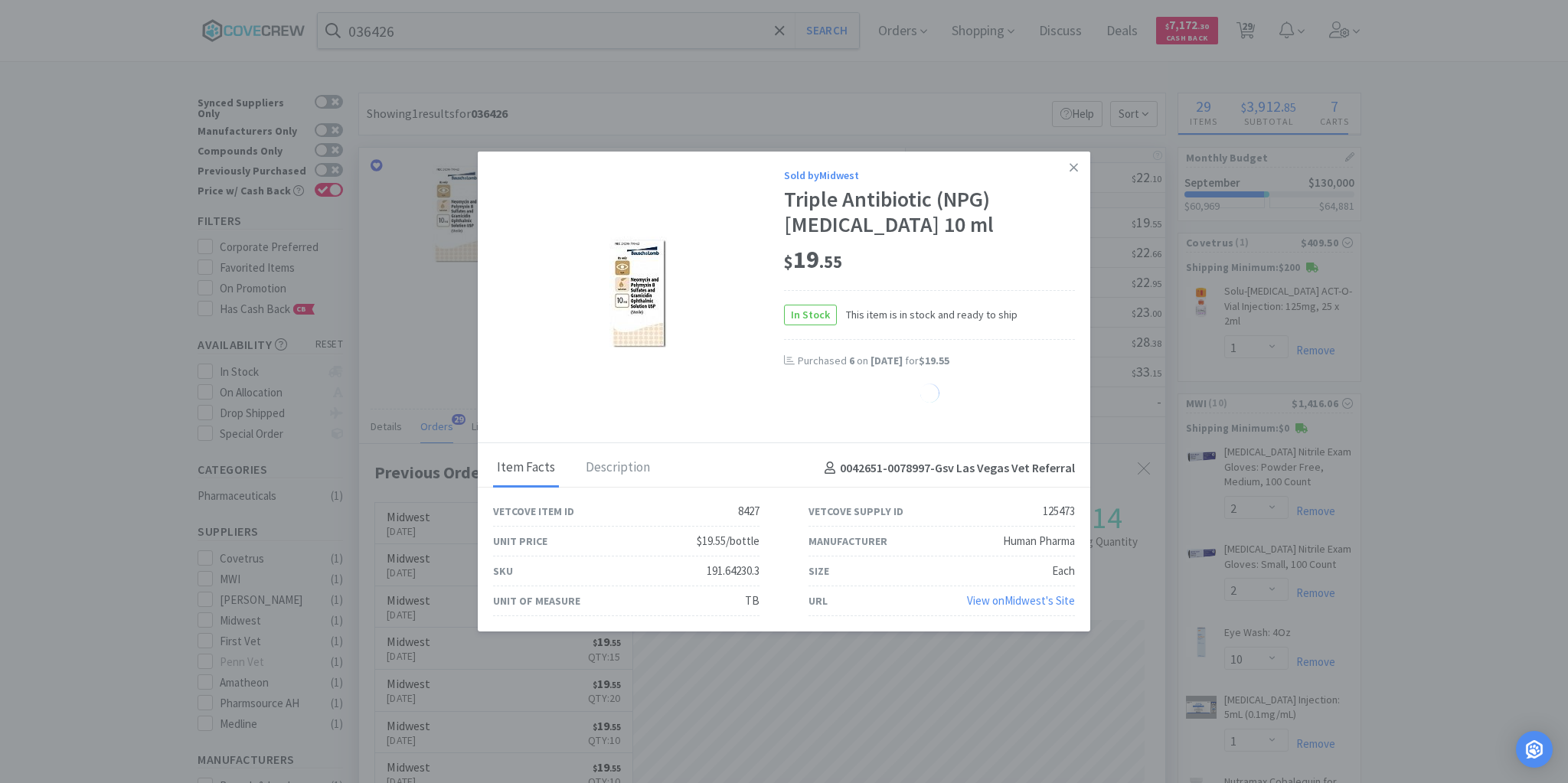
select select "6"
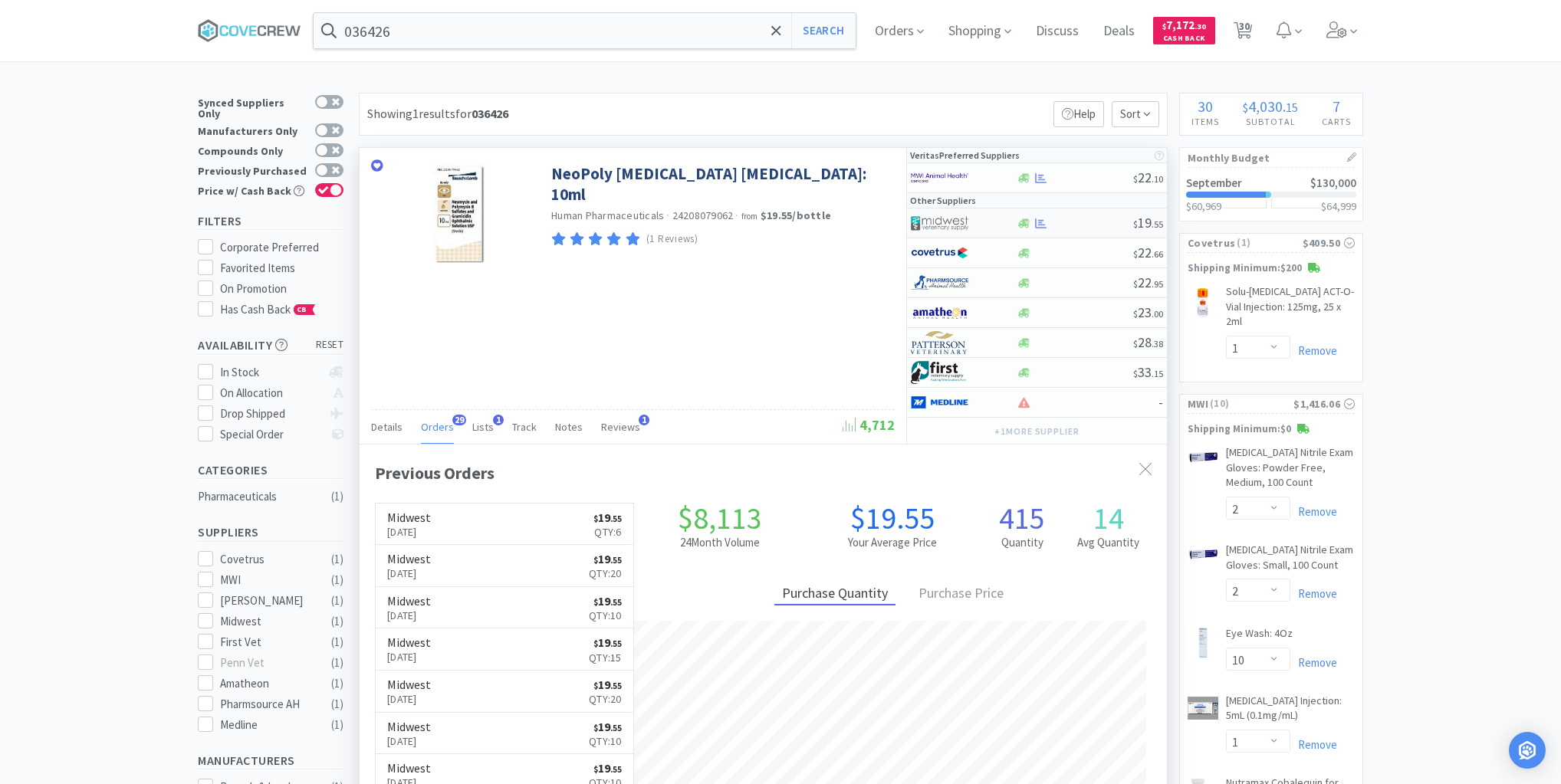
click at [1077, 228] on div "$ 19 . 55" at bounding box center [1037, 224] width 260 height 30
select select "1"
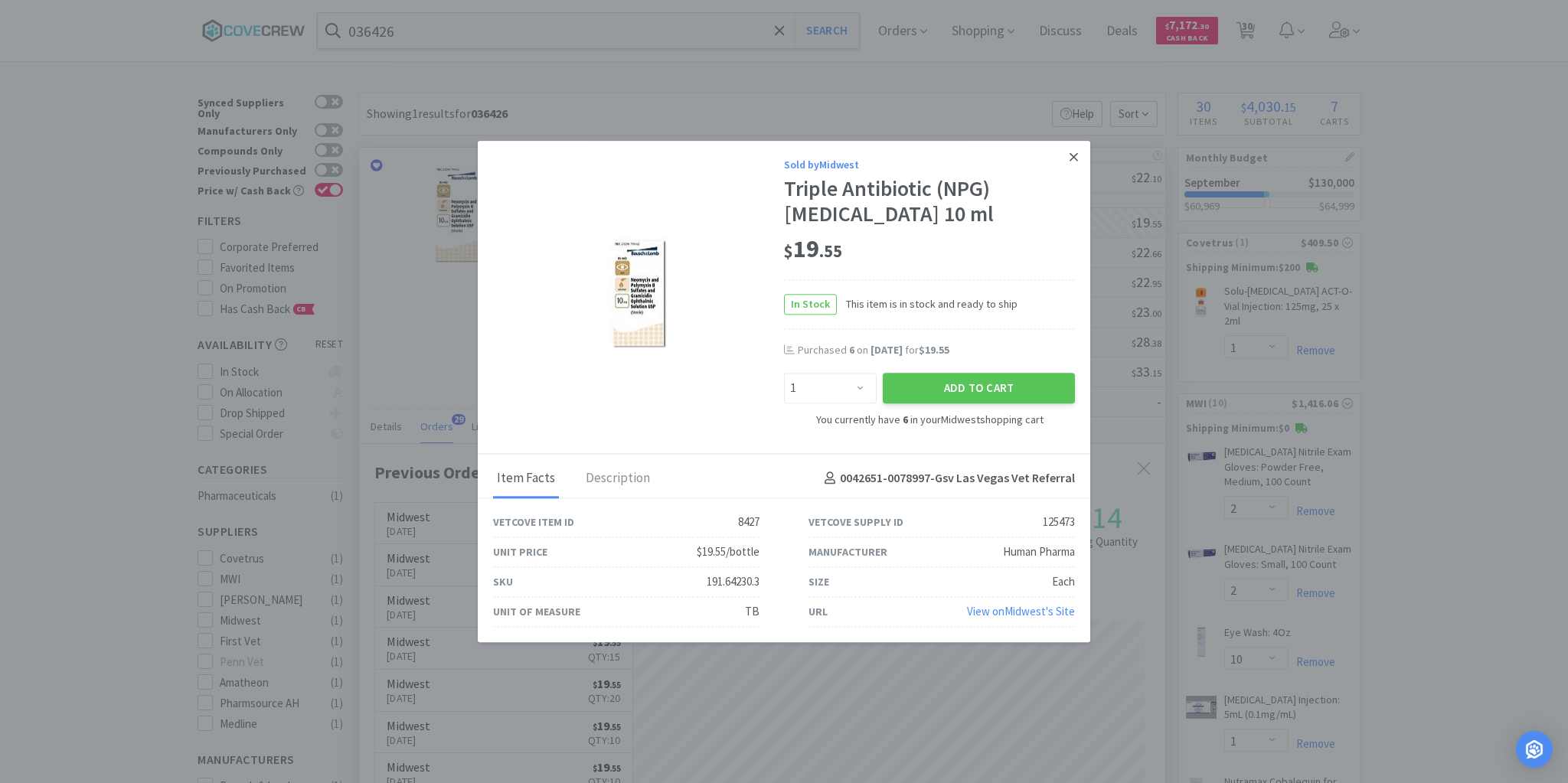
click at [1071, 155] on icon at bounding box center [1073, 156] width 8 height 8
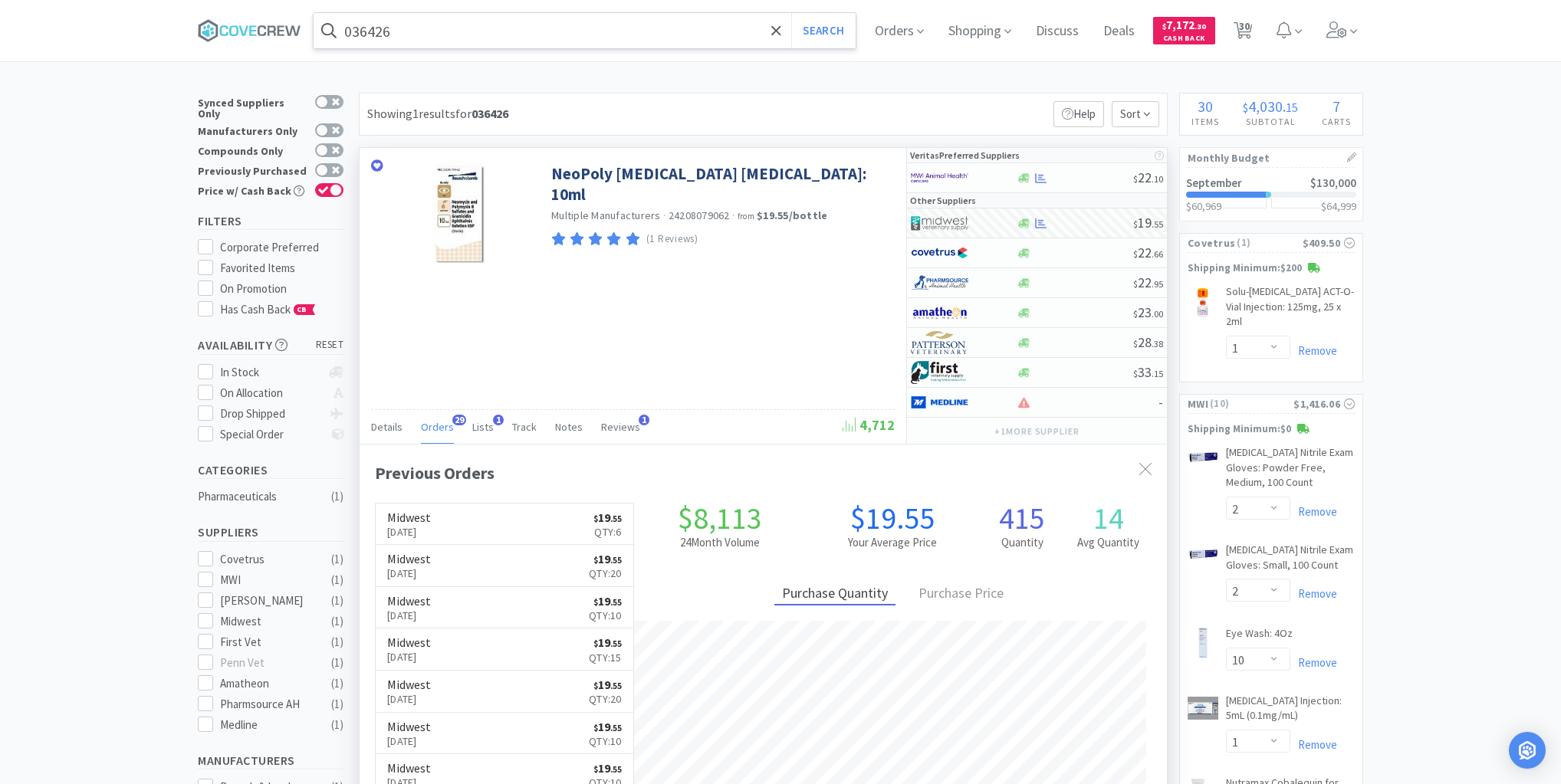
click at [721, 25] on input "036426" at bounding box center [585, 31] width 542 height 36
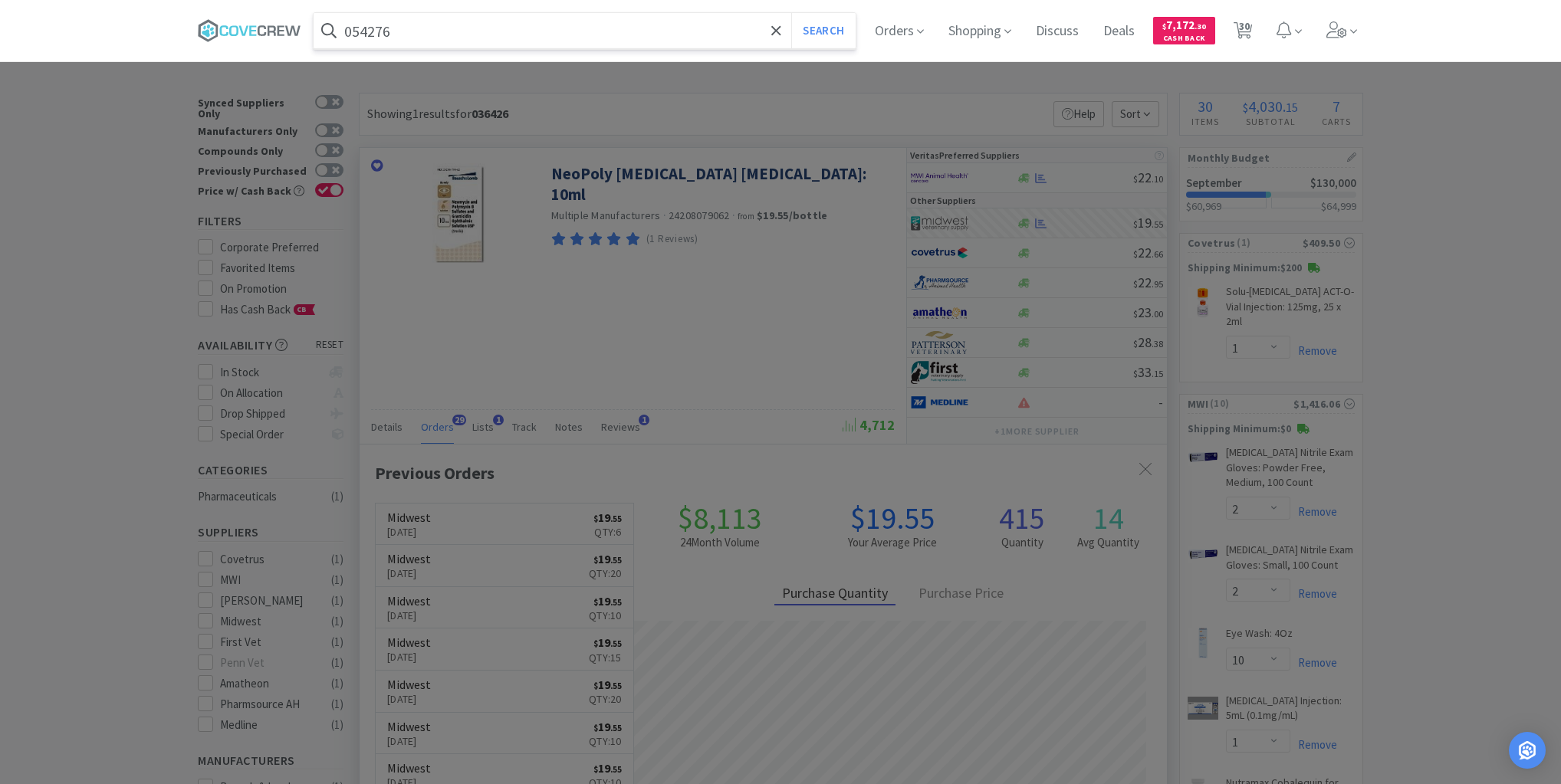
click at [792, 13] on button "Search" at bounding box center [824, 31] width 64 height 36
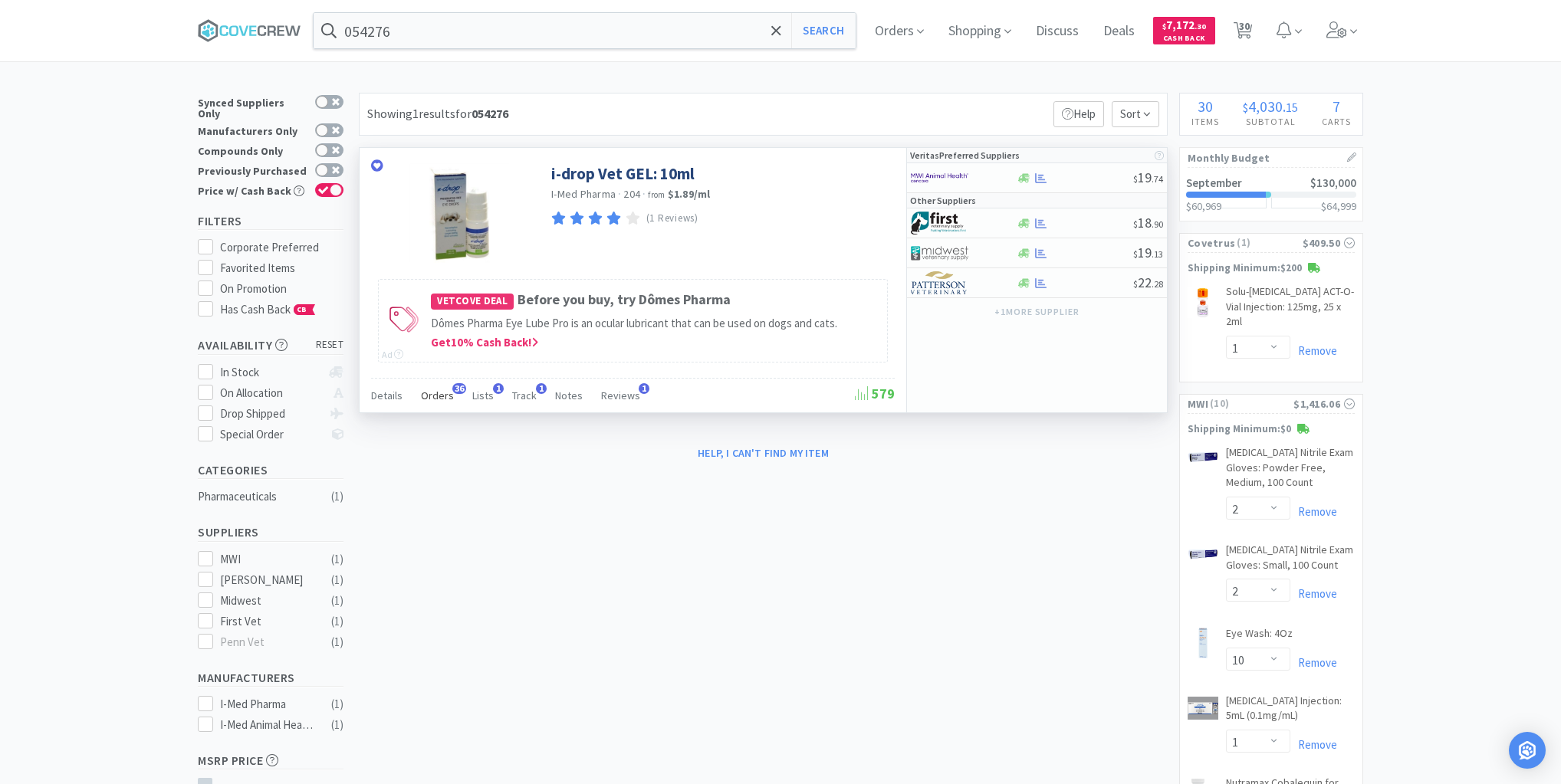
click at [440, 389] on span "Orders" at bounding box center [437, 396] width 33 height 14
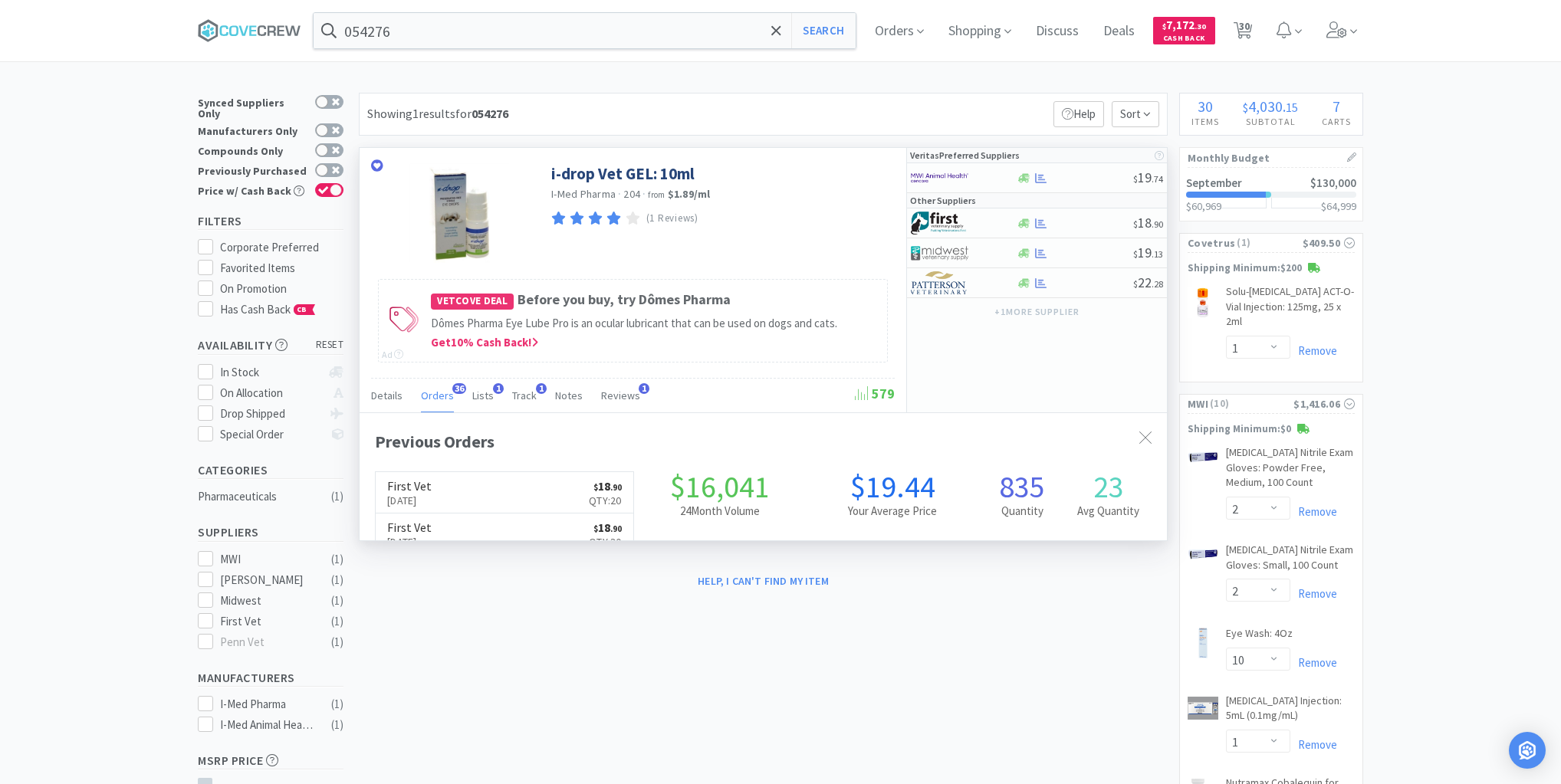
scroll to position [411, 808]
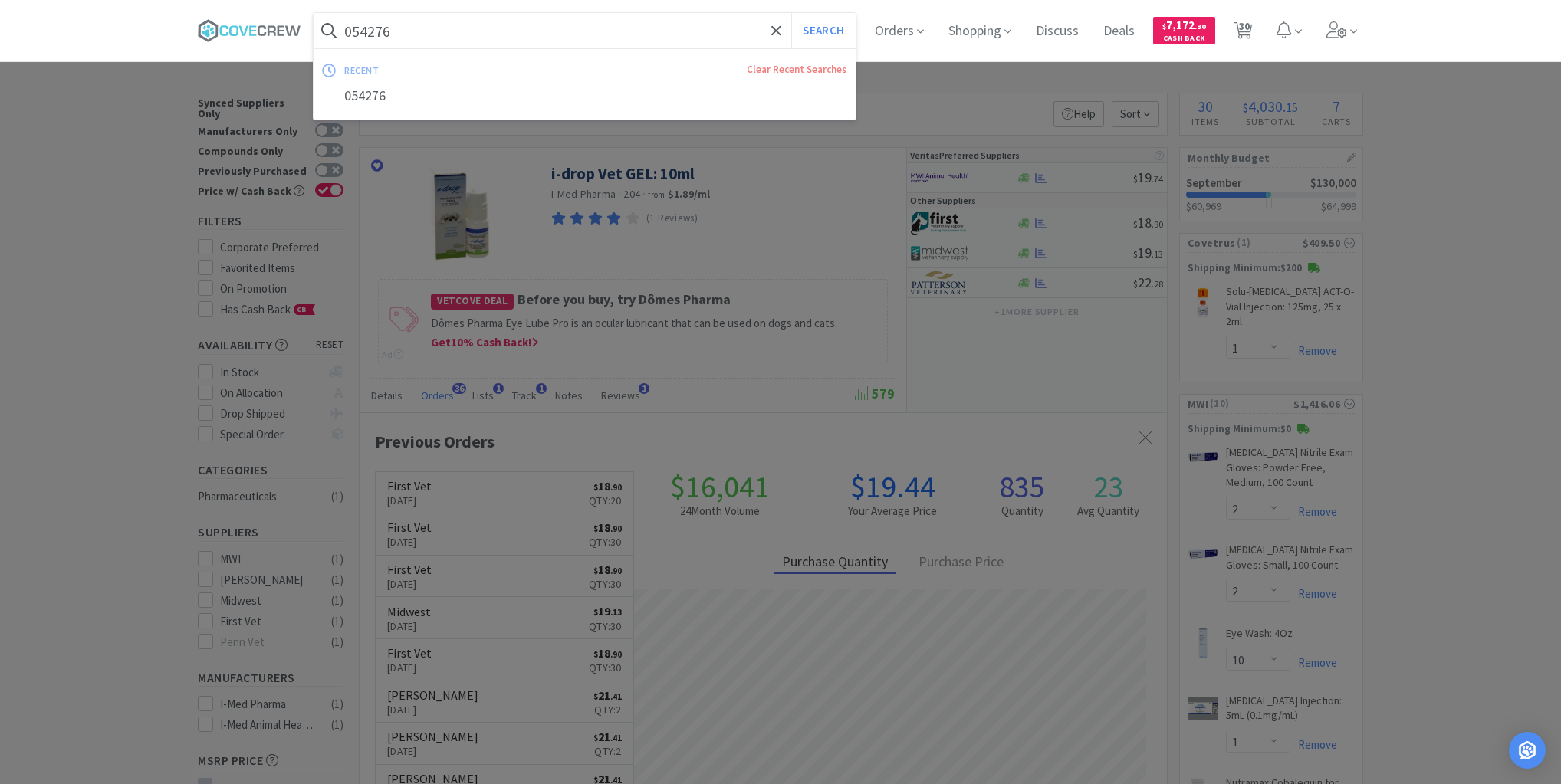
drag, startPoint x: 628, startPoint y: 42, endPoint x: 625, endPoint y: 55, distance: 13.3
click at [630, 41] on input "054276" at bounding box center [585, 31] width 542 height 36
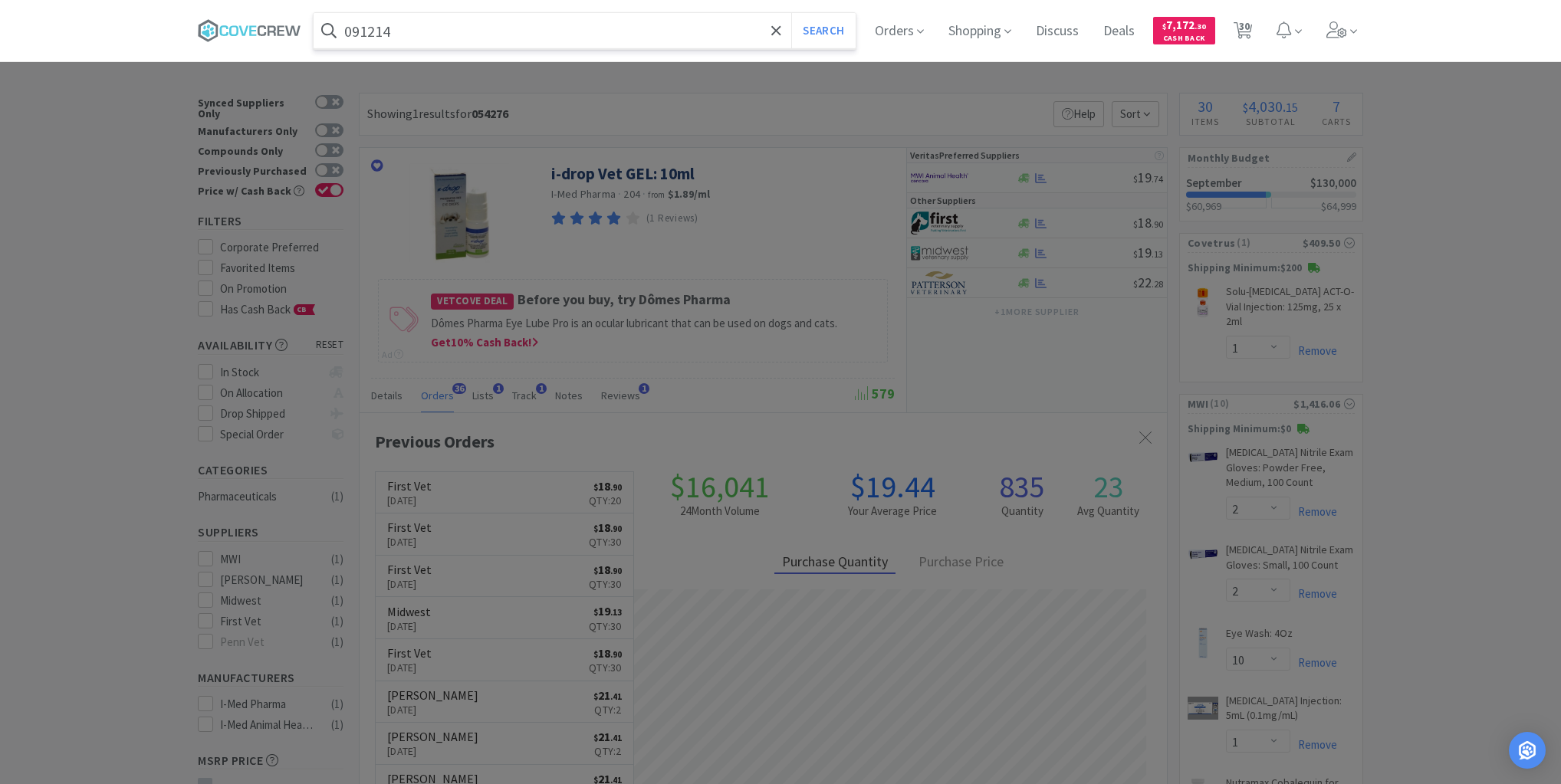
type input "091214"
click at [792, 13] on button "Search" at bounding box center [824, 31] width 64 height 36
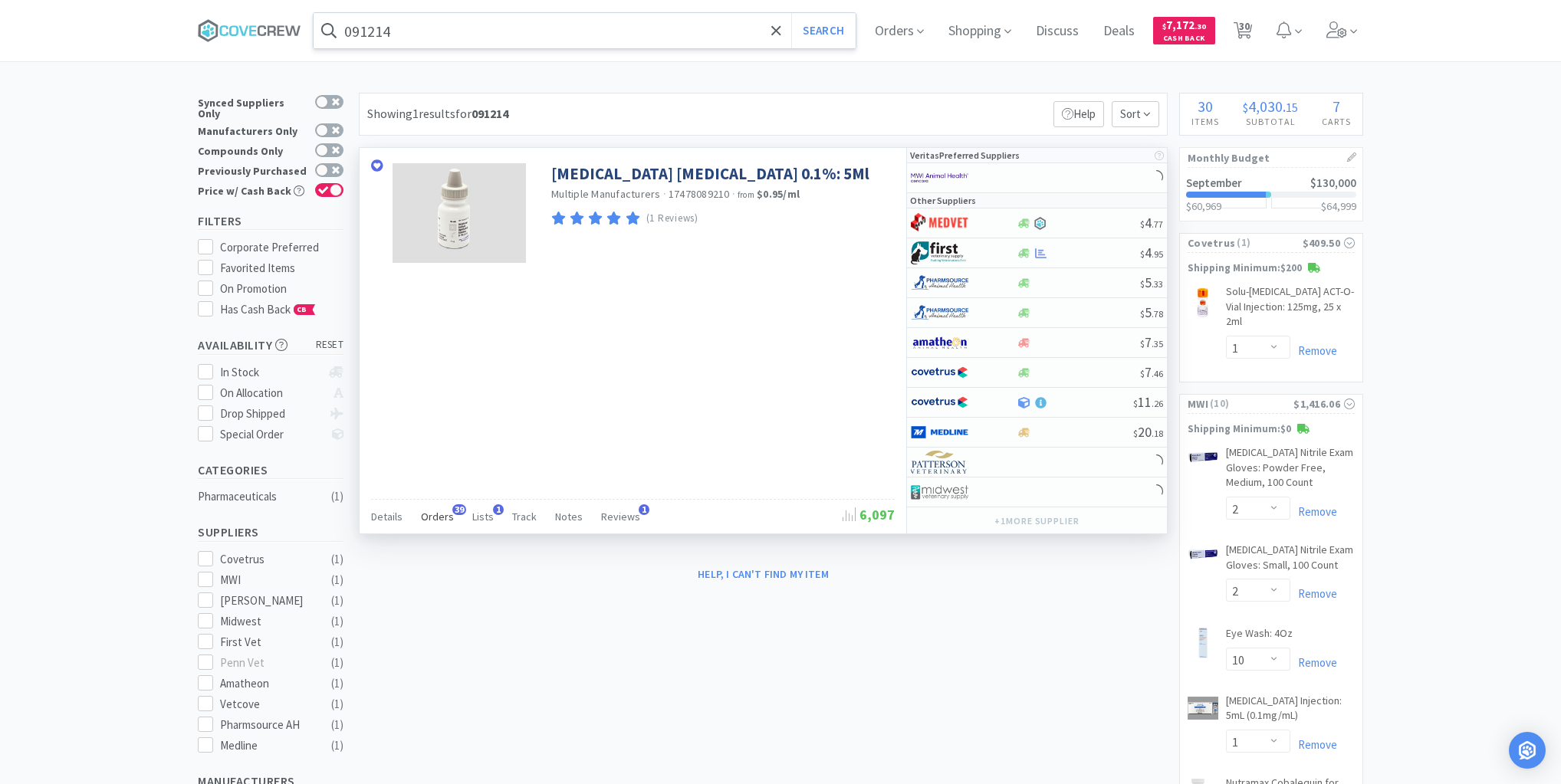
click at [443, 513] on span "Orders" at bounding box center [437, 517] width 33 height 14
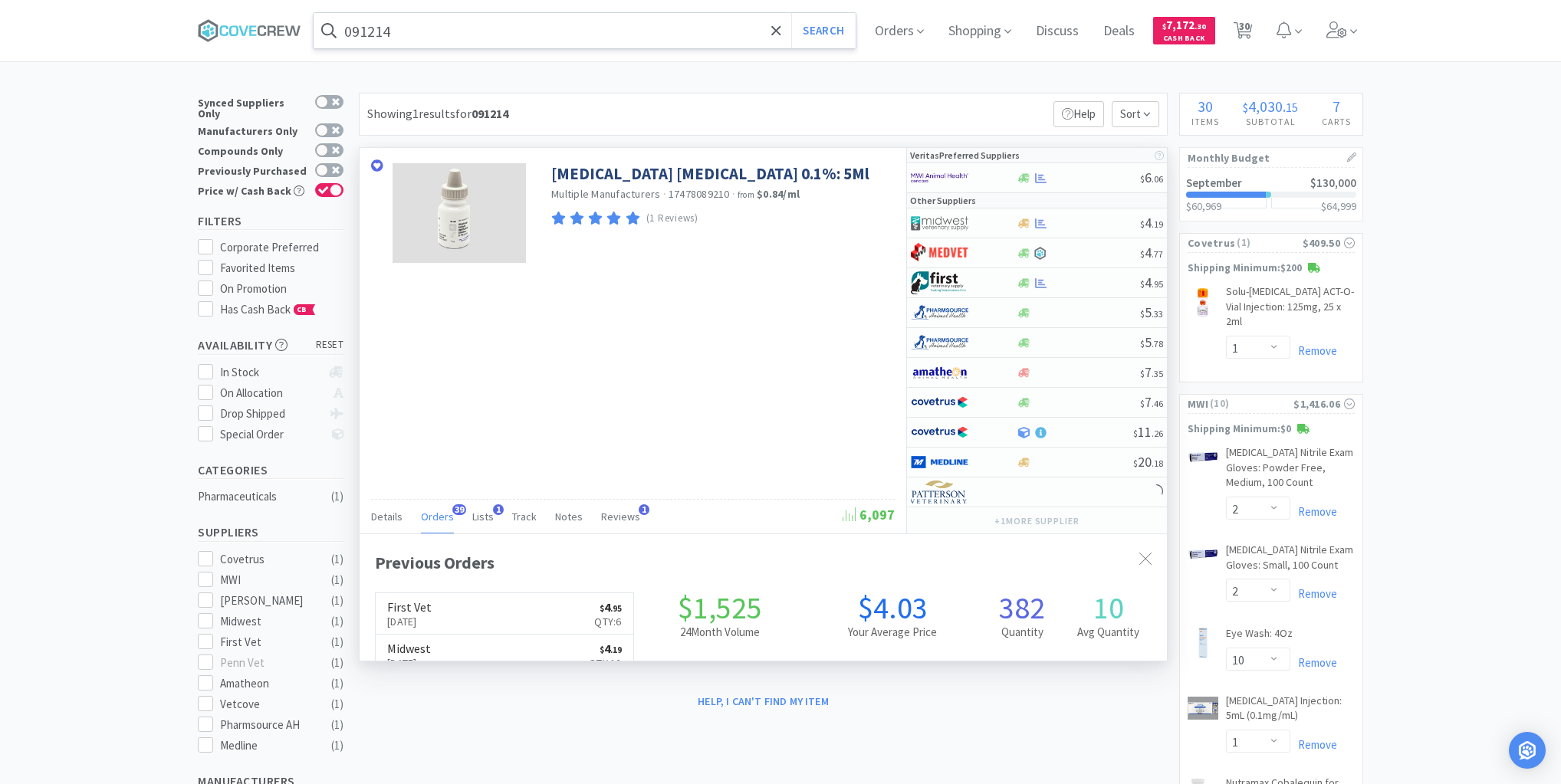
scroll to position [411, 808]
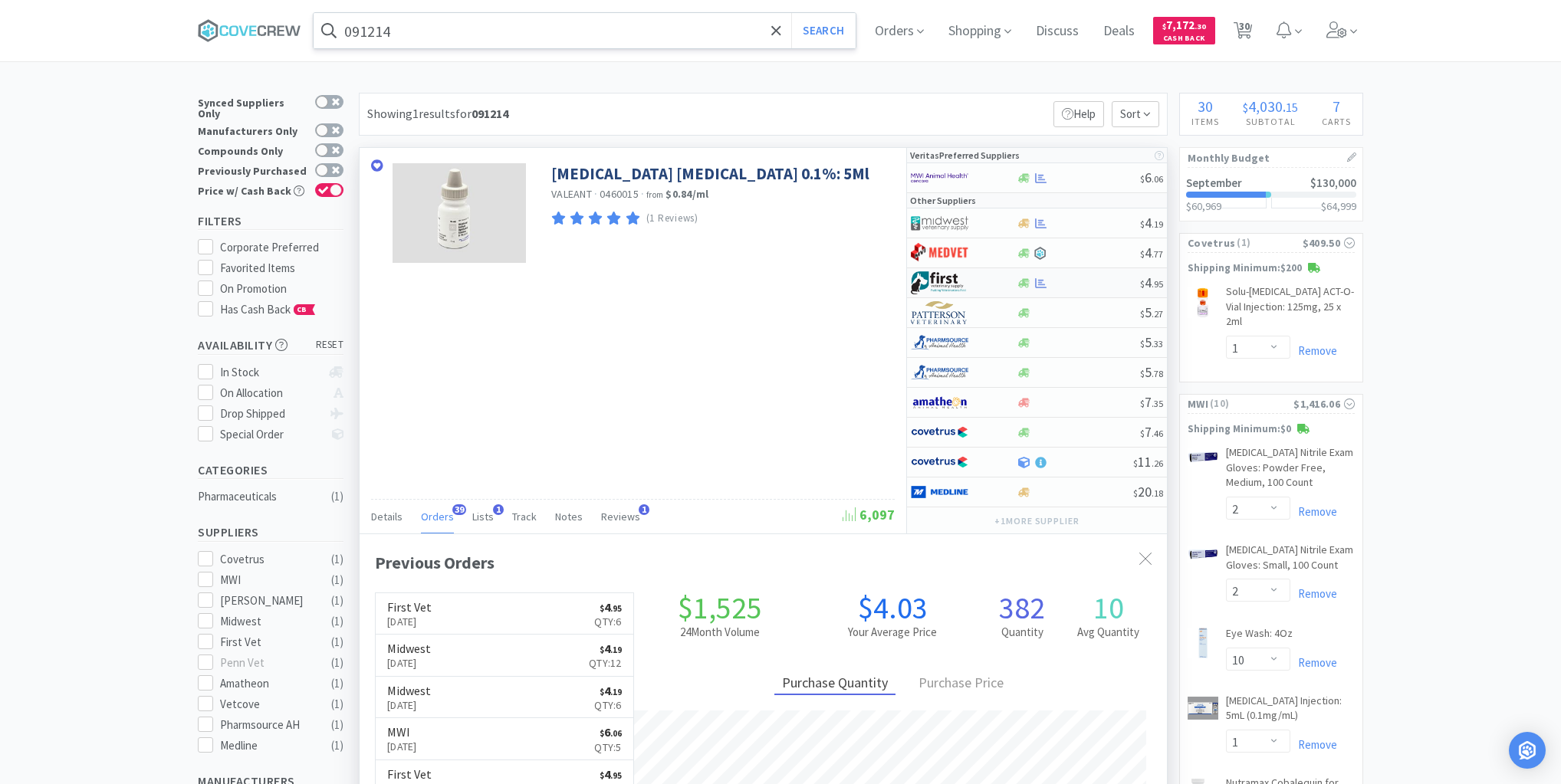
click at [1083, 280] on div at bounding box center [1079, 282] width 124 height 12
select select "1"
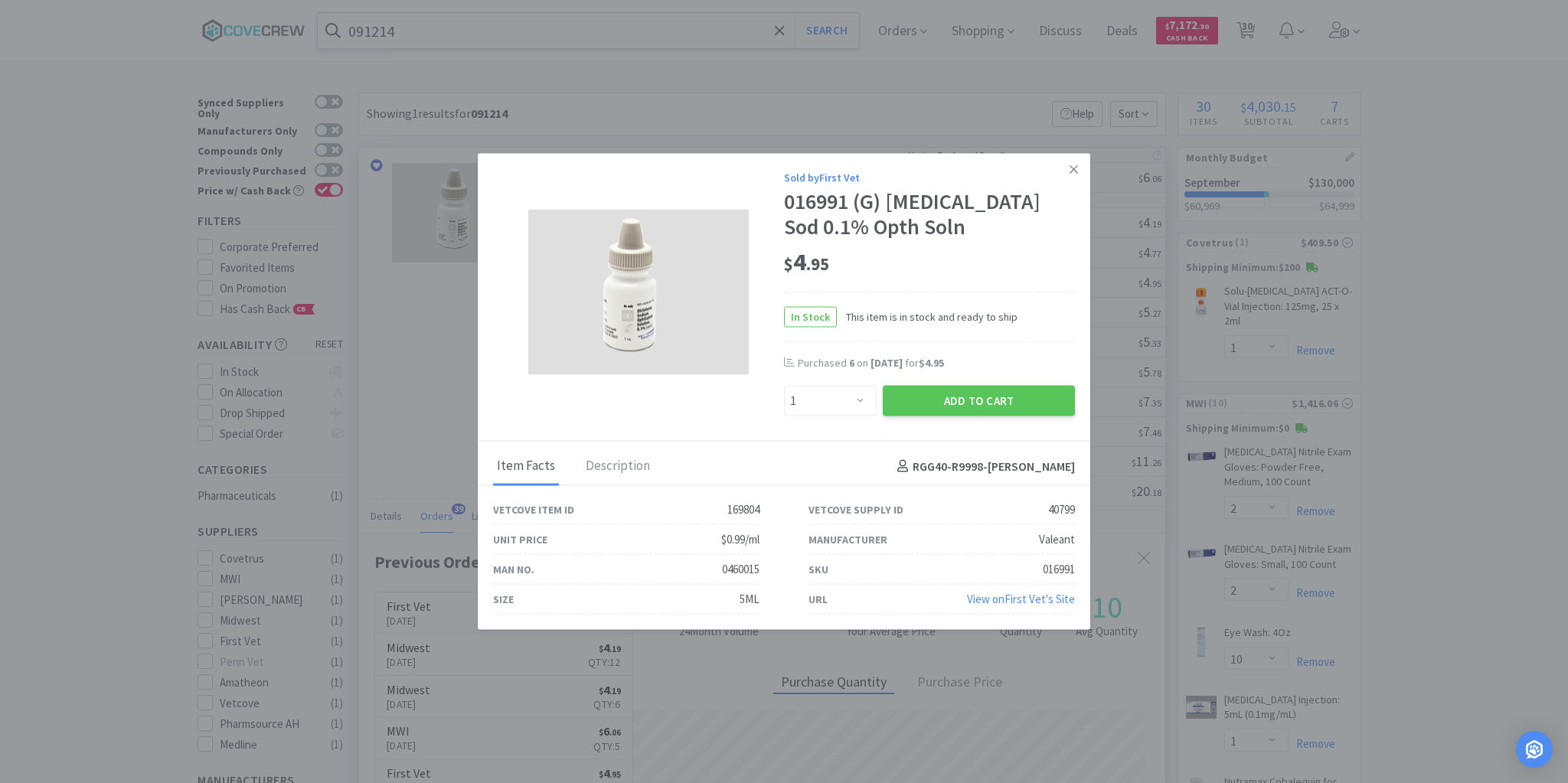
click at [1073, 171] on icon at bounding box center [1073, 169] width 8 height 14
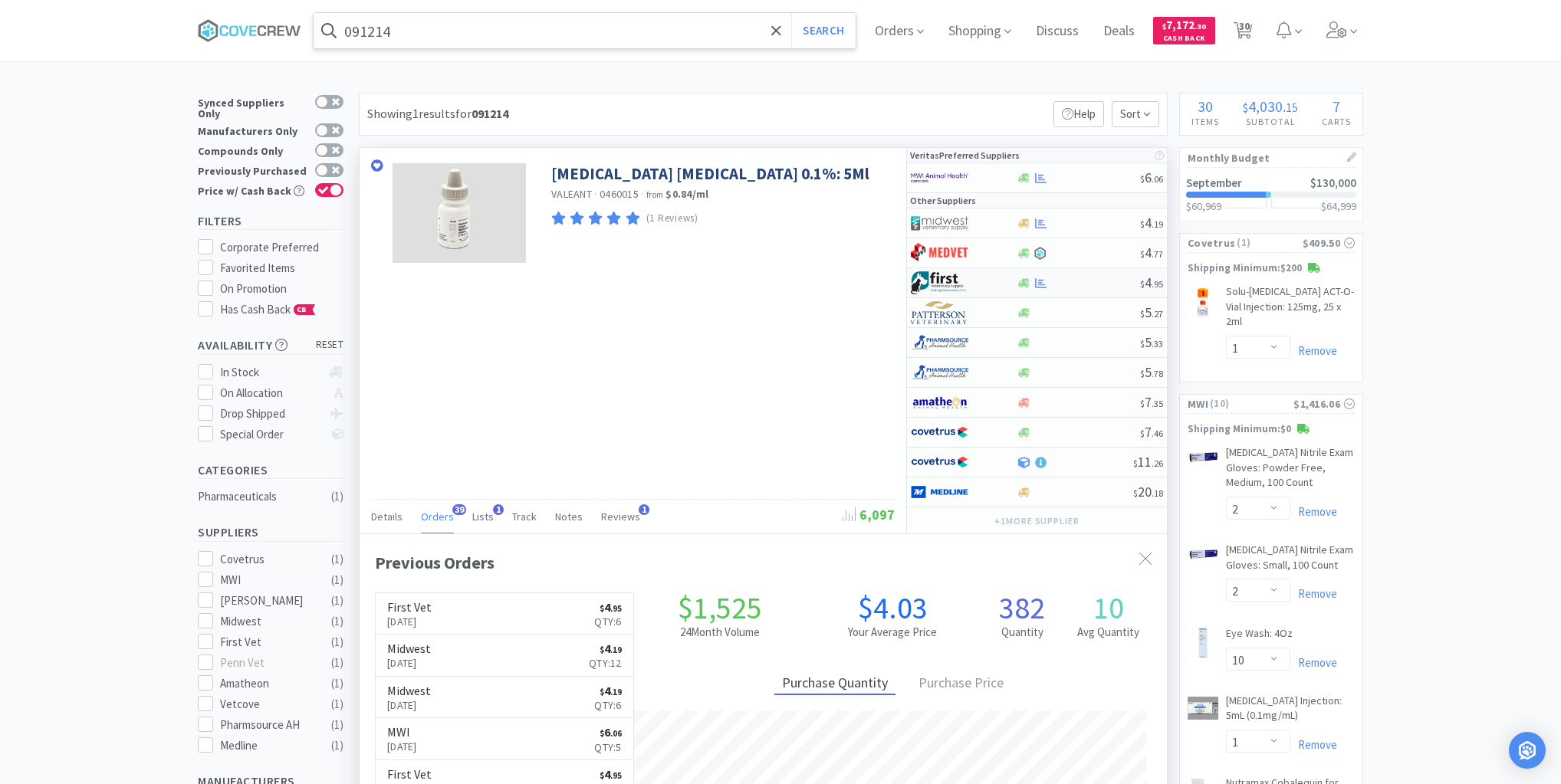
click at [1089, 282] on div at bounding box center [1079, 282] width 124 height 12
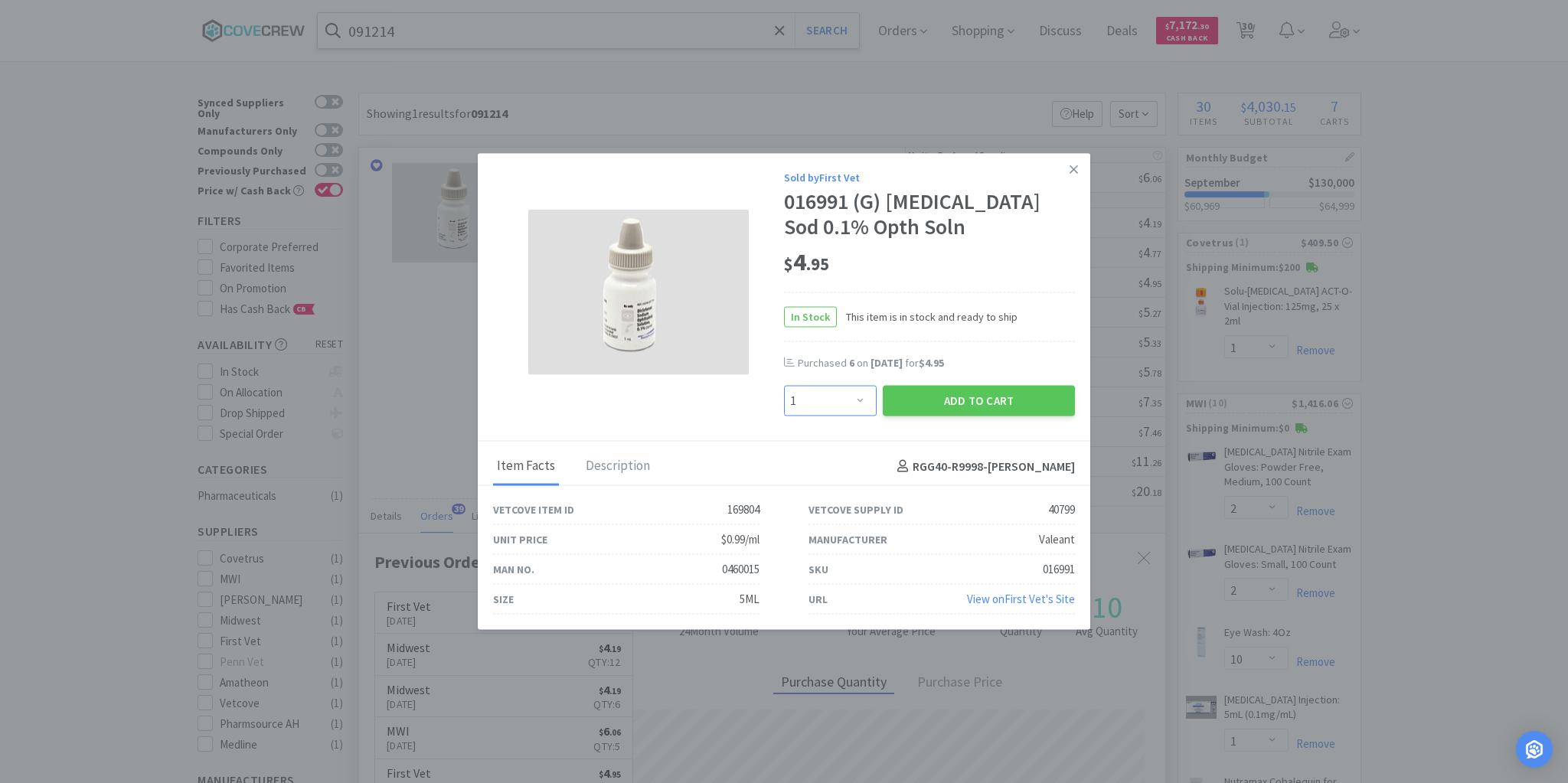
click at [859, 404] on select "Enter Quantity 1 2 3 4 5 6 7 8 9 10 11 12 13 14 15 16 17 18 19 20 Enter Quantity" at bounding box center [830, 401] width 92 height 31
click at [784, 386] on select "Enter Quantity 1 2 3 4 5 6 7 8 9 10 11 12 13 14 15 16 17 18 19 20 Enter Quantity" at bounding box center [830, 401] width 92 height 31
click at [857, 401] on select "Enter Quantity 1 2 3 4 5 6 7 8 9 10 11 12 13 14 15 16 17 18 19 20 Enter Quantity" at bounding box center [830, 401] width 92 height 31
select select "6"
click at [784, 386] on select "Enter Quantity 1 2 3 4 5 6 7 8 9 10 11 12 13 14 15 16 17 18 19 20 Enter Quantity" at bounding box center [830, 401] width 92 height 31
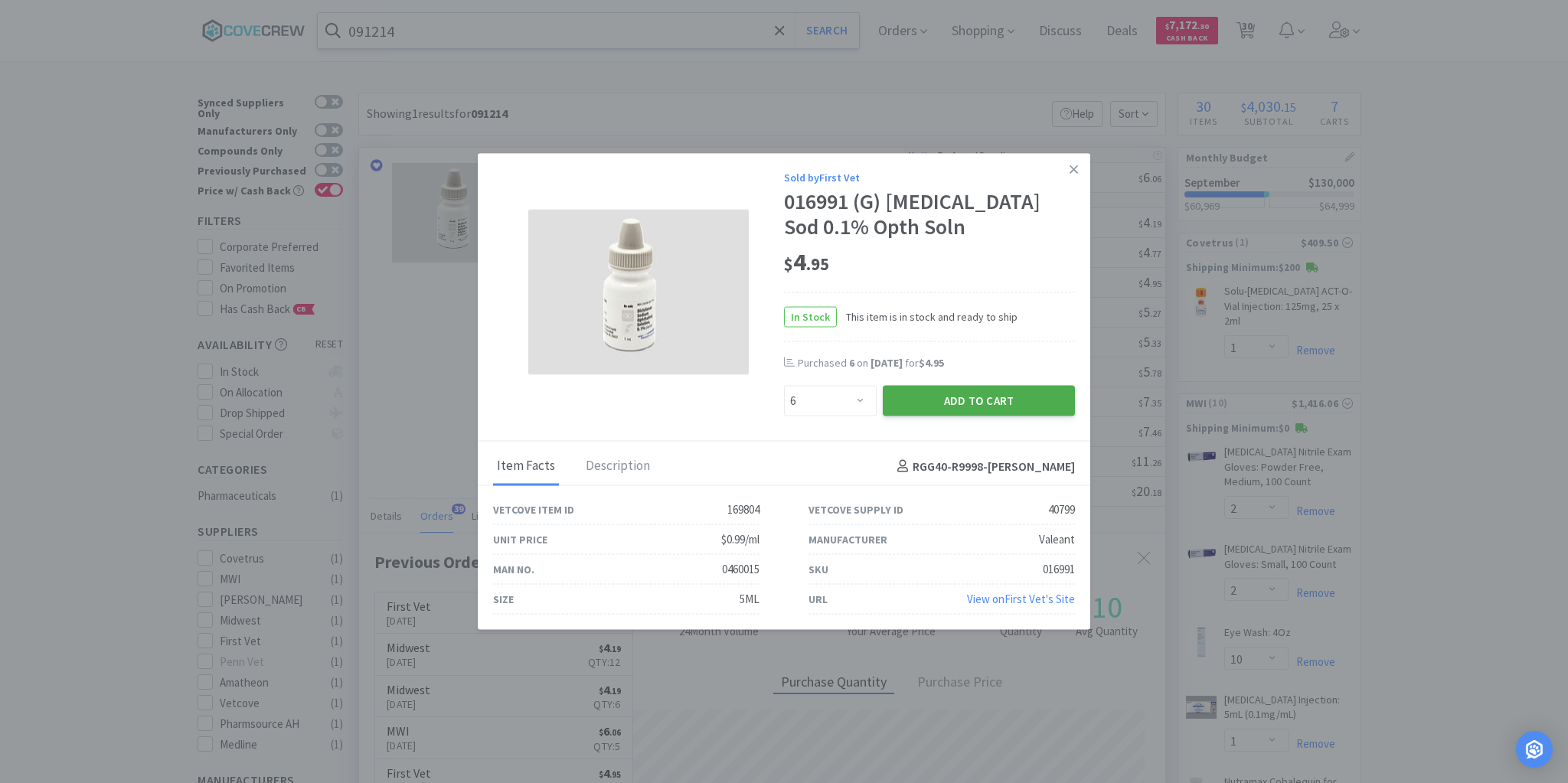
click at [1007, 400] on button "Add to Cart" at bounding box center [978, 401] width 192 height 31
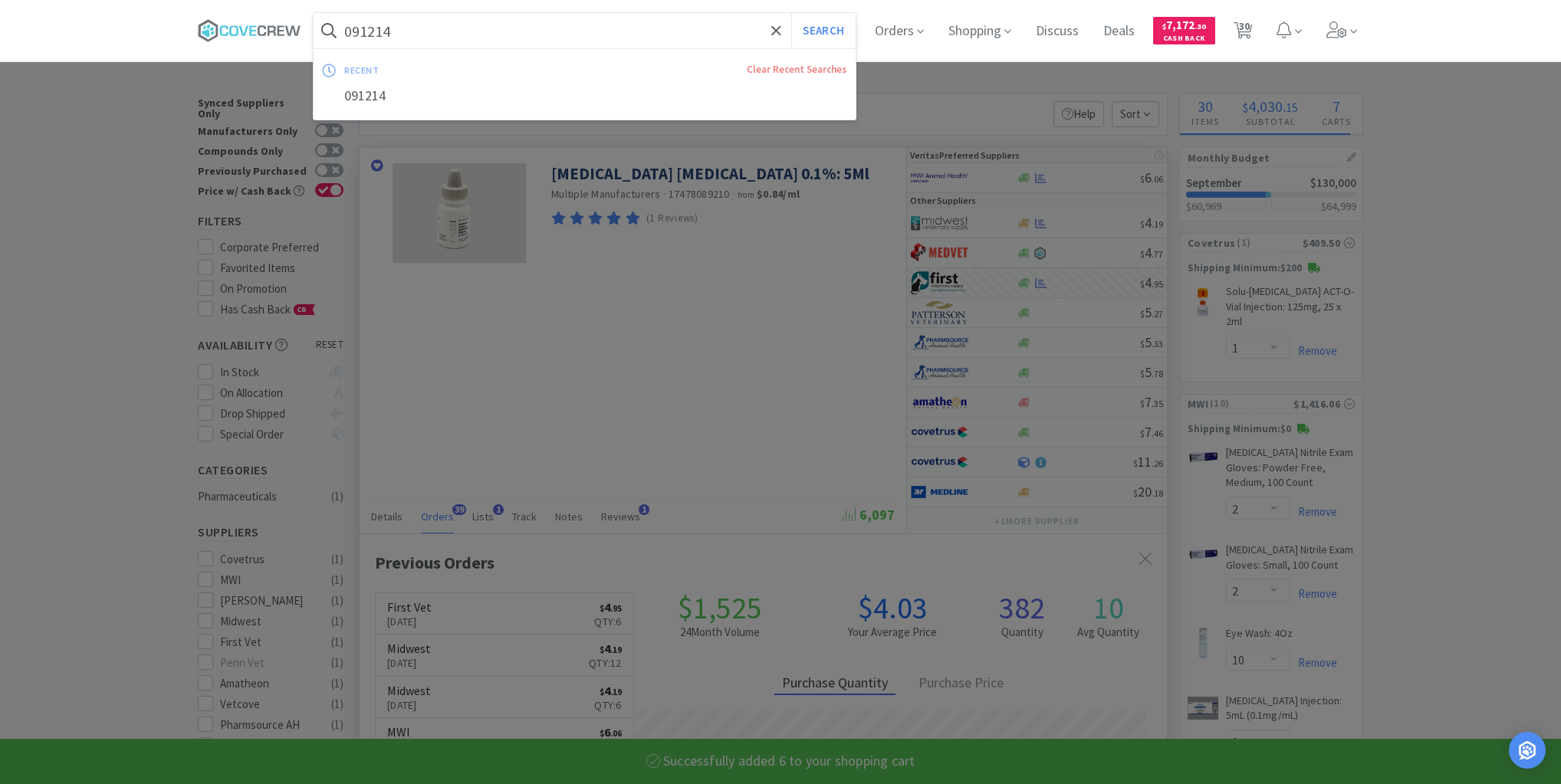
click at [616, 31] on input "091214" at bounding box center [585, 31] width 542 height 36
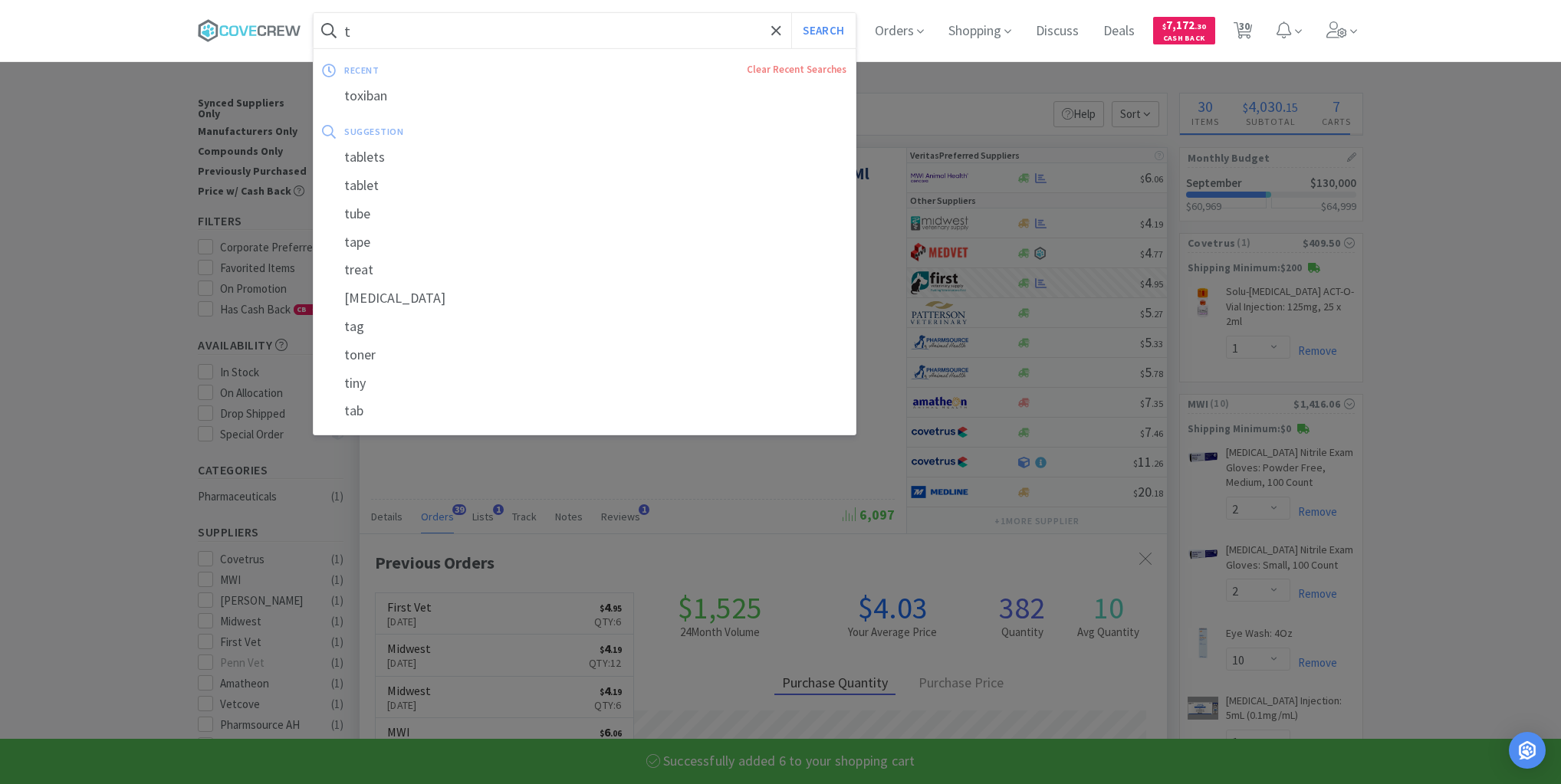
type input "ta"
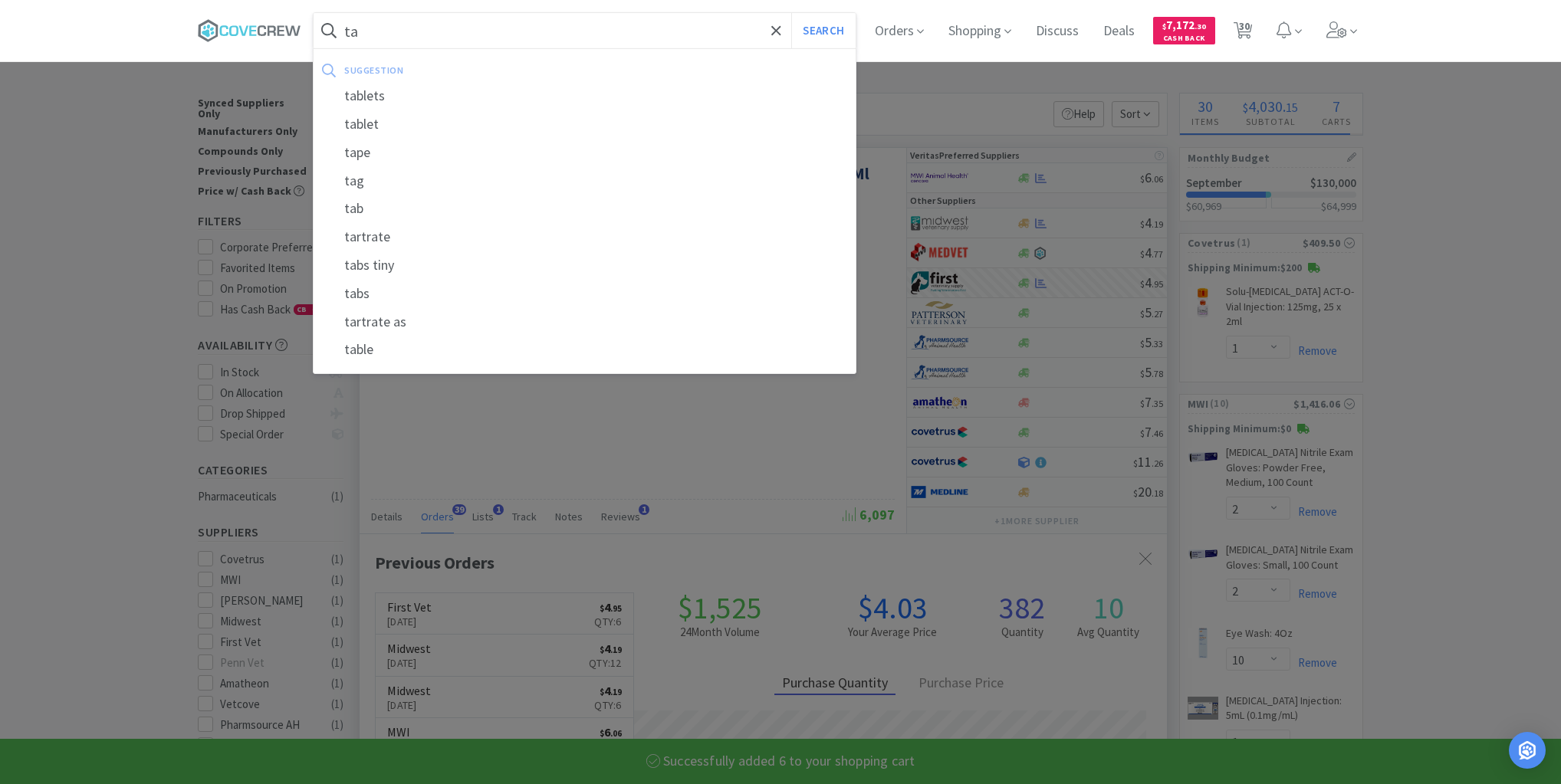
select select "6"
select select "1"
select select "6"
select select "1"
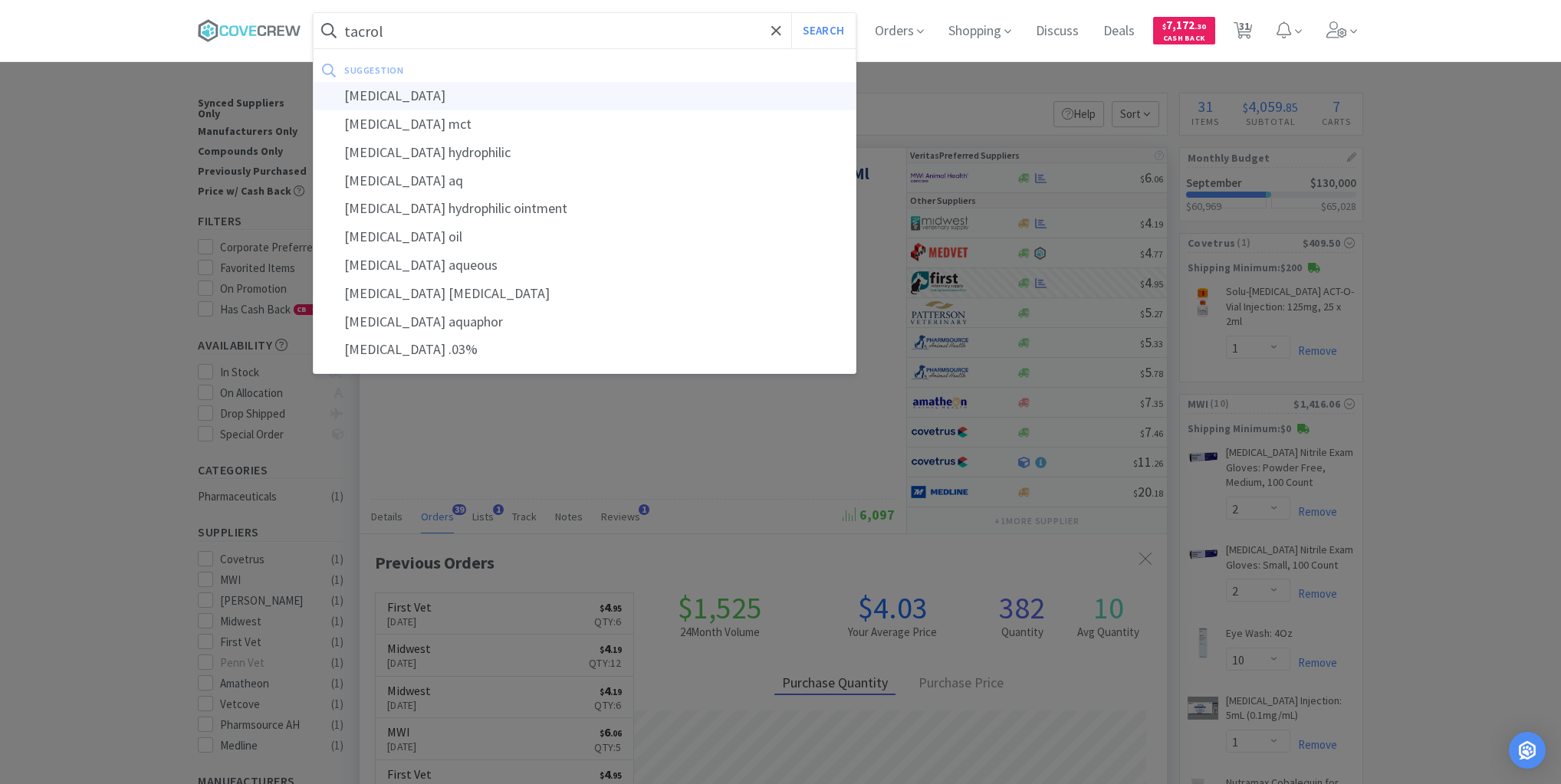
click at [402, 101] on div "tacrolimus" at bounding box center [585, 96] width 542 height 28
type input "tacrolimus"
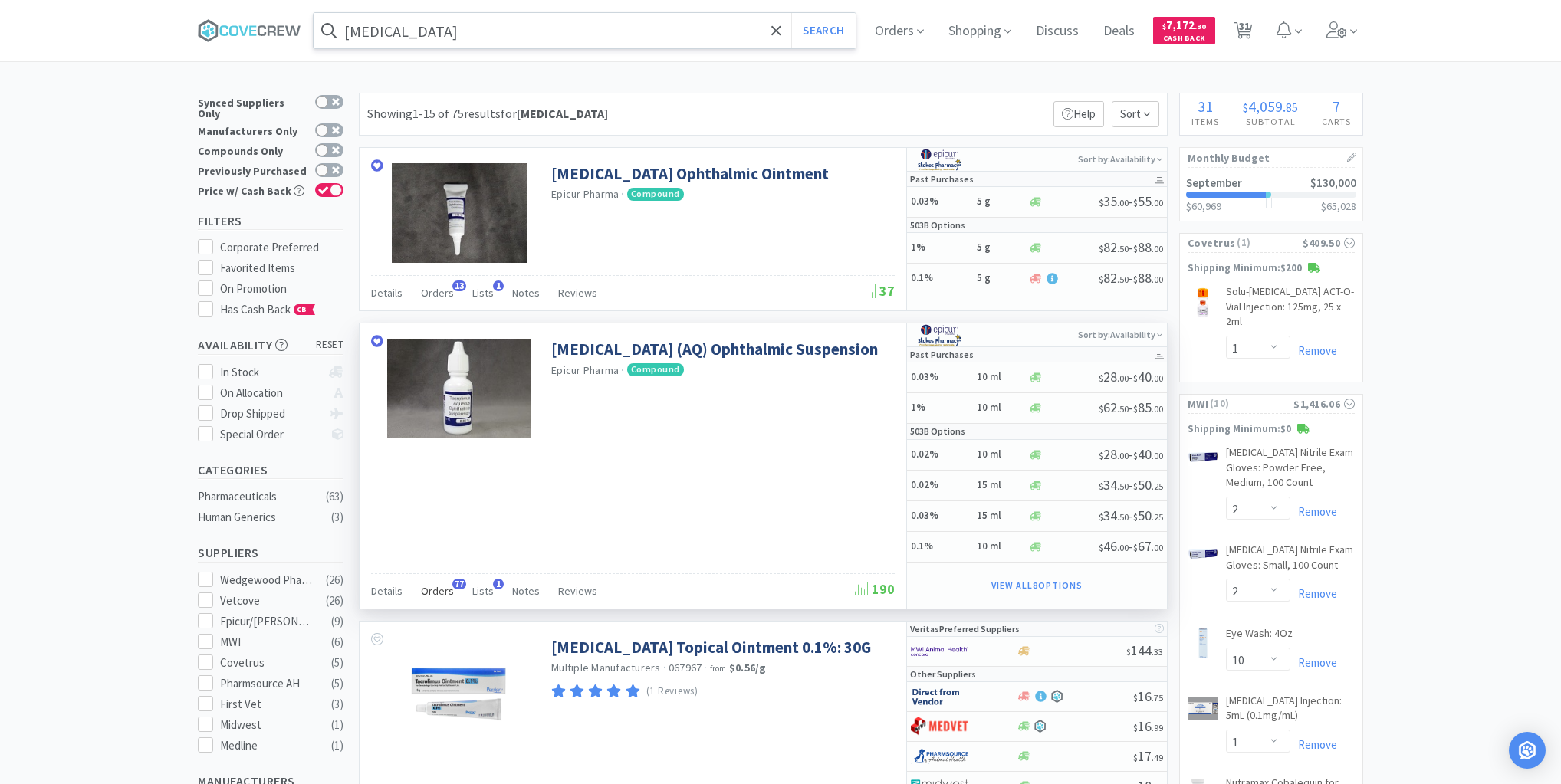
click at [436, 589] on span "Orders" at bounding box center [437, 591] width 33 height 14
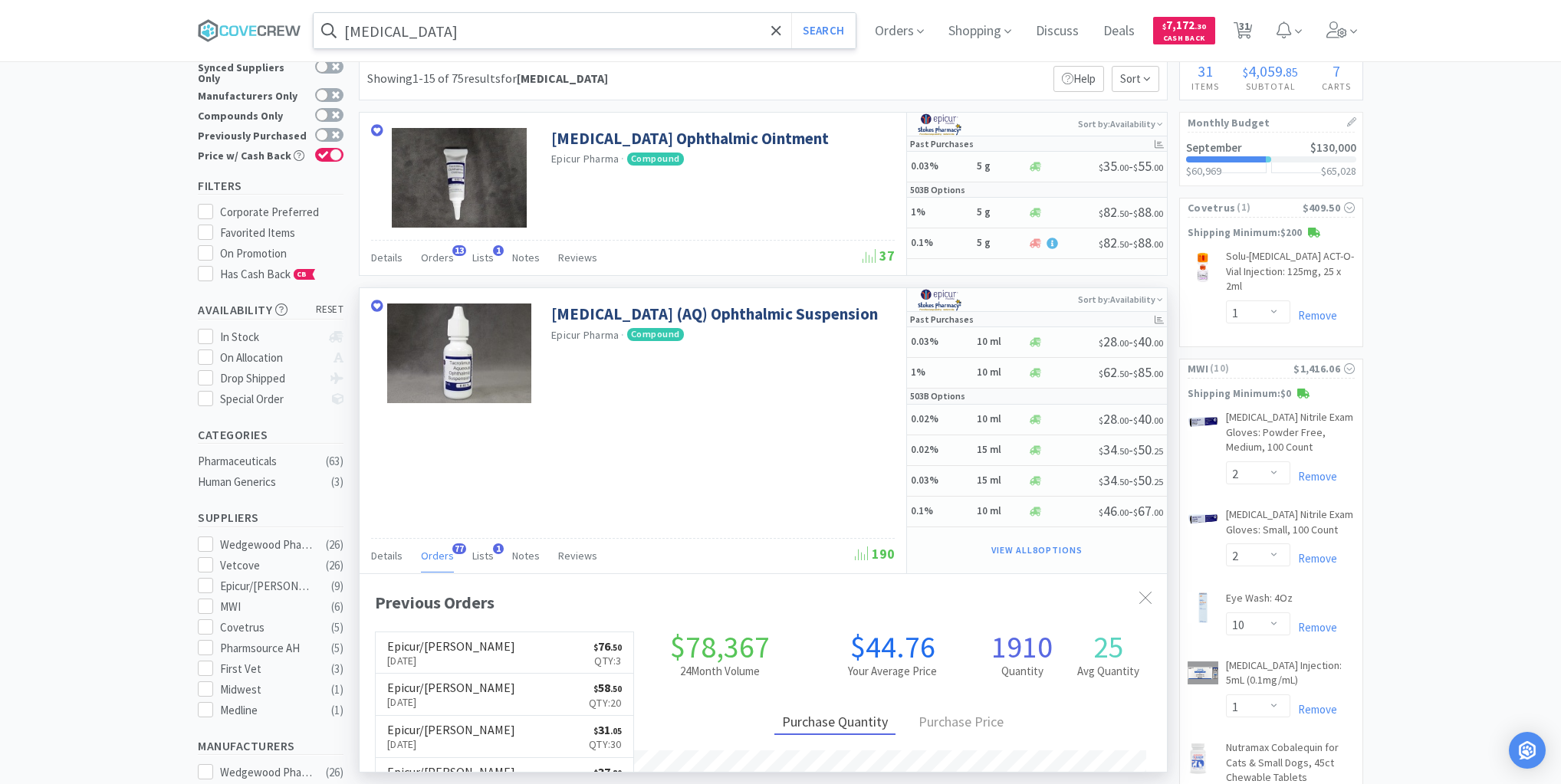
scroll to position [245, 0]
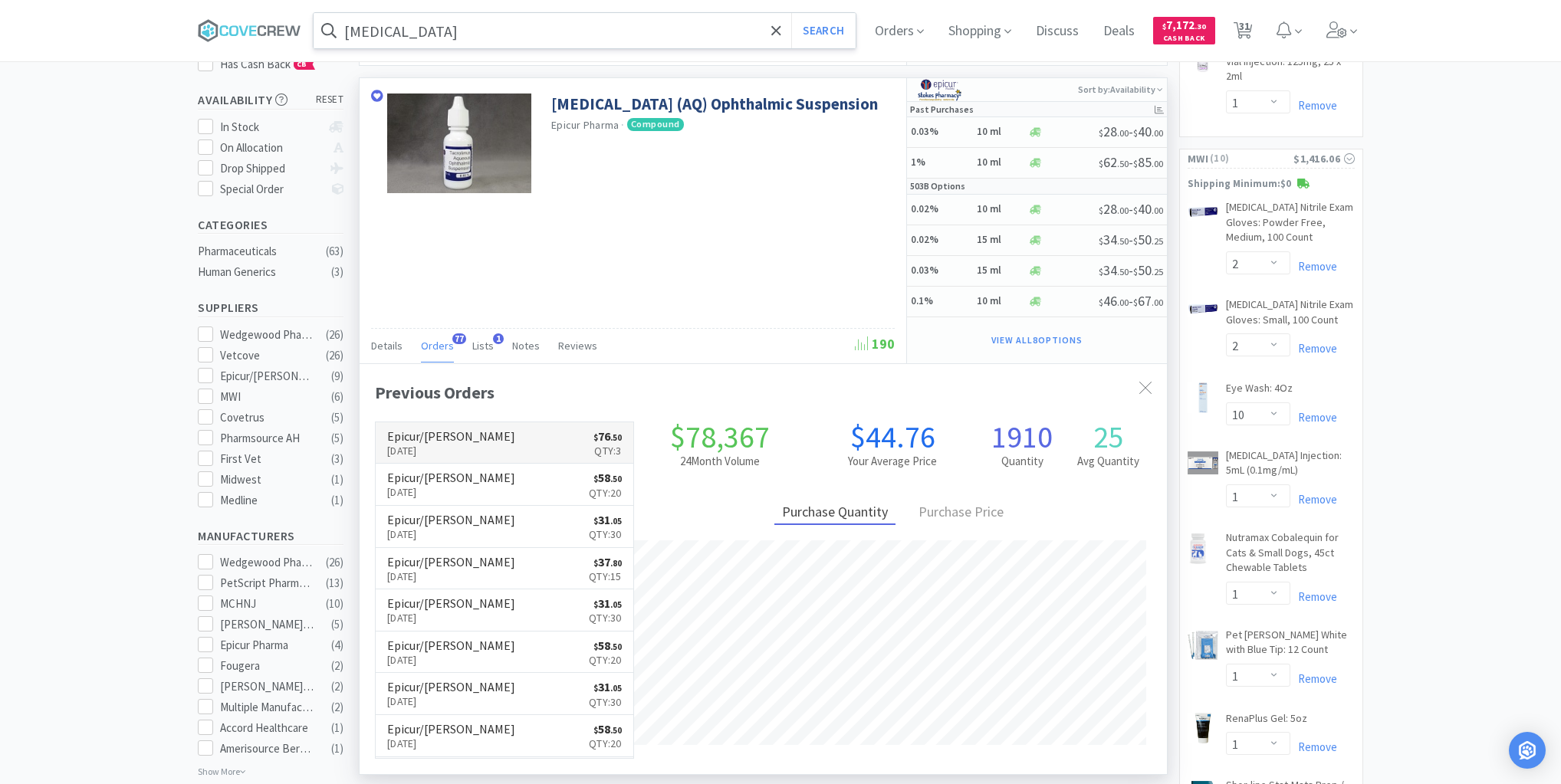
click at [515, 445] on link "Epicur/Stokes Sep 11th, 2025 $ 76 . 50 Qty: 3" at bounding box center [505, 443] width 258 height 42
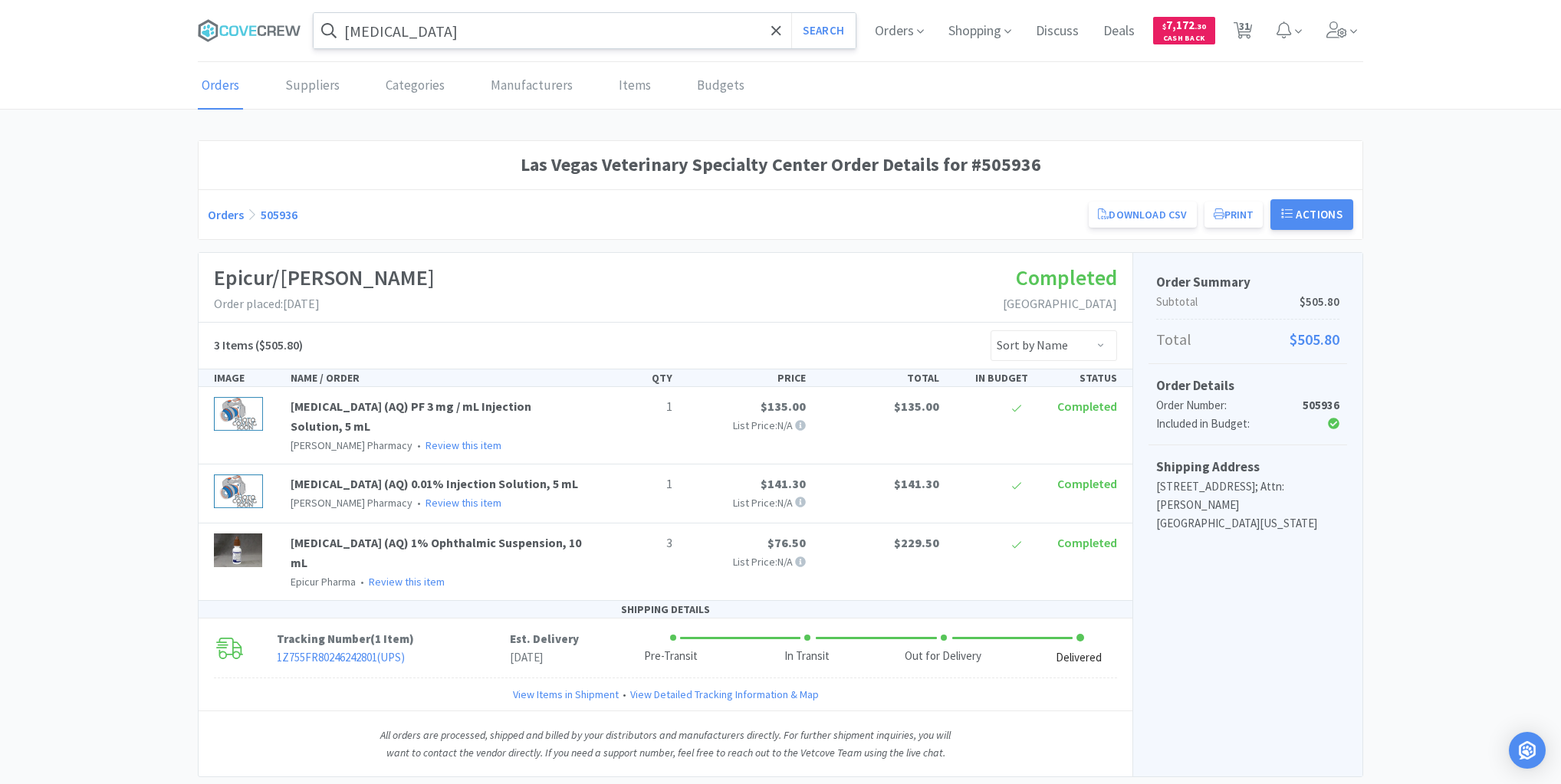
select select "1"
select select "2"
select select "10"
select select "1"
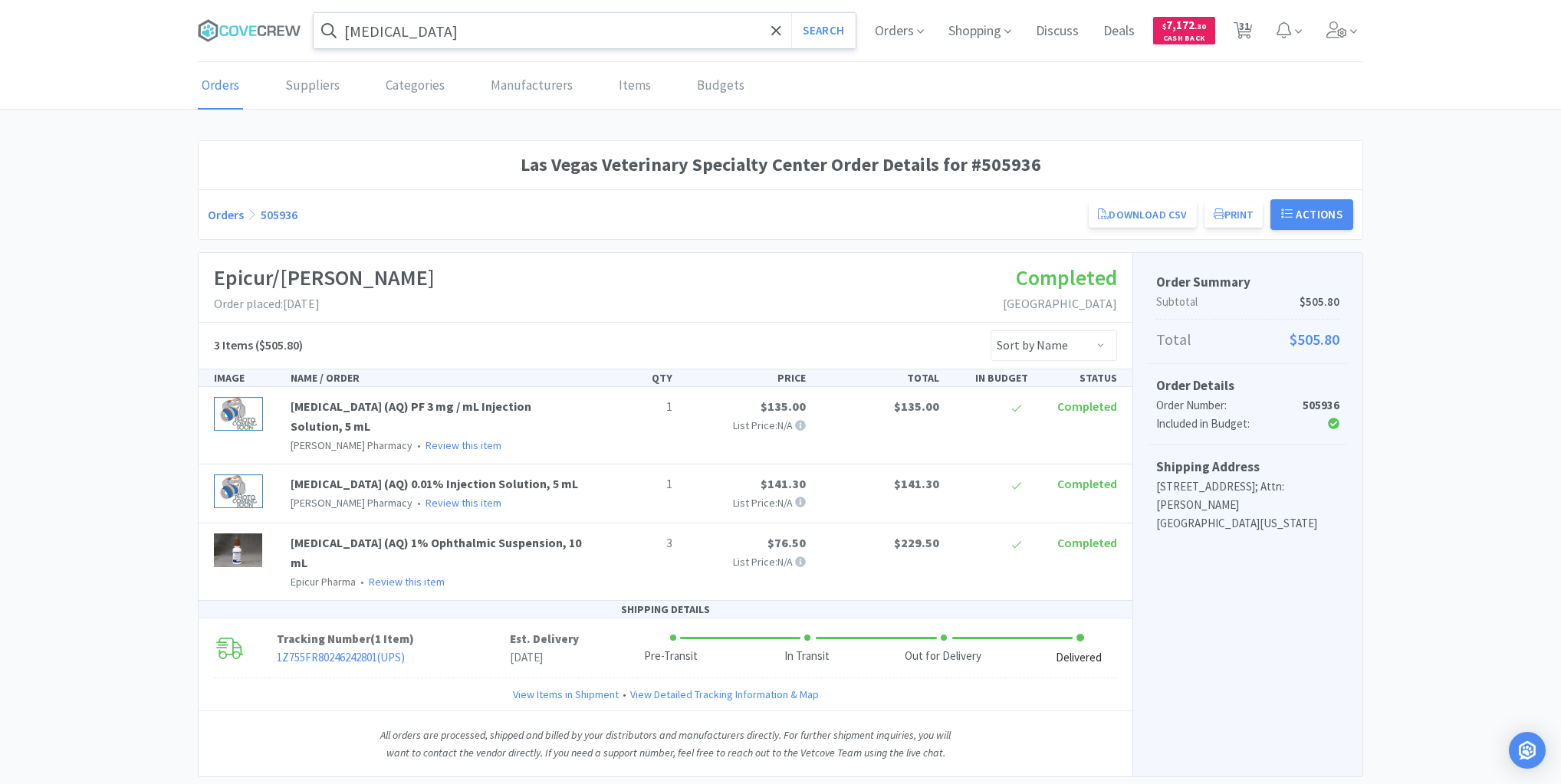
select select "1"
select select "2"
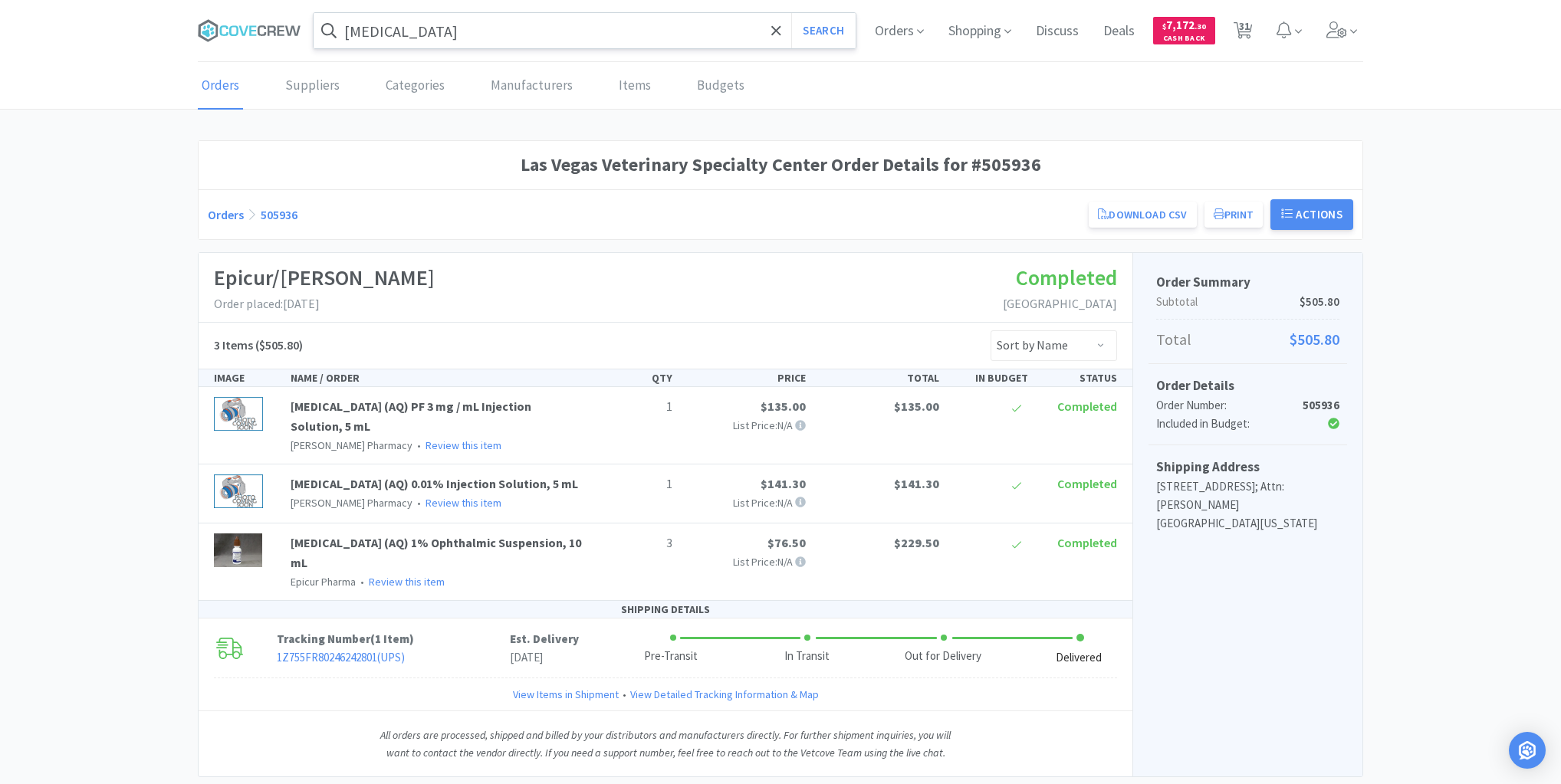
select select "10"
select select "1"
select select "6"
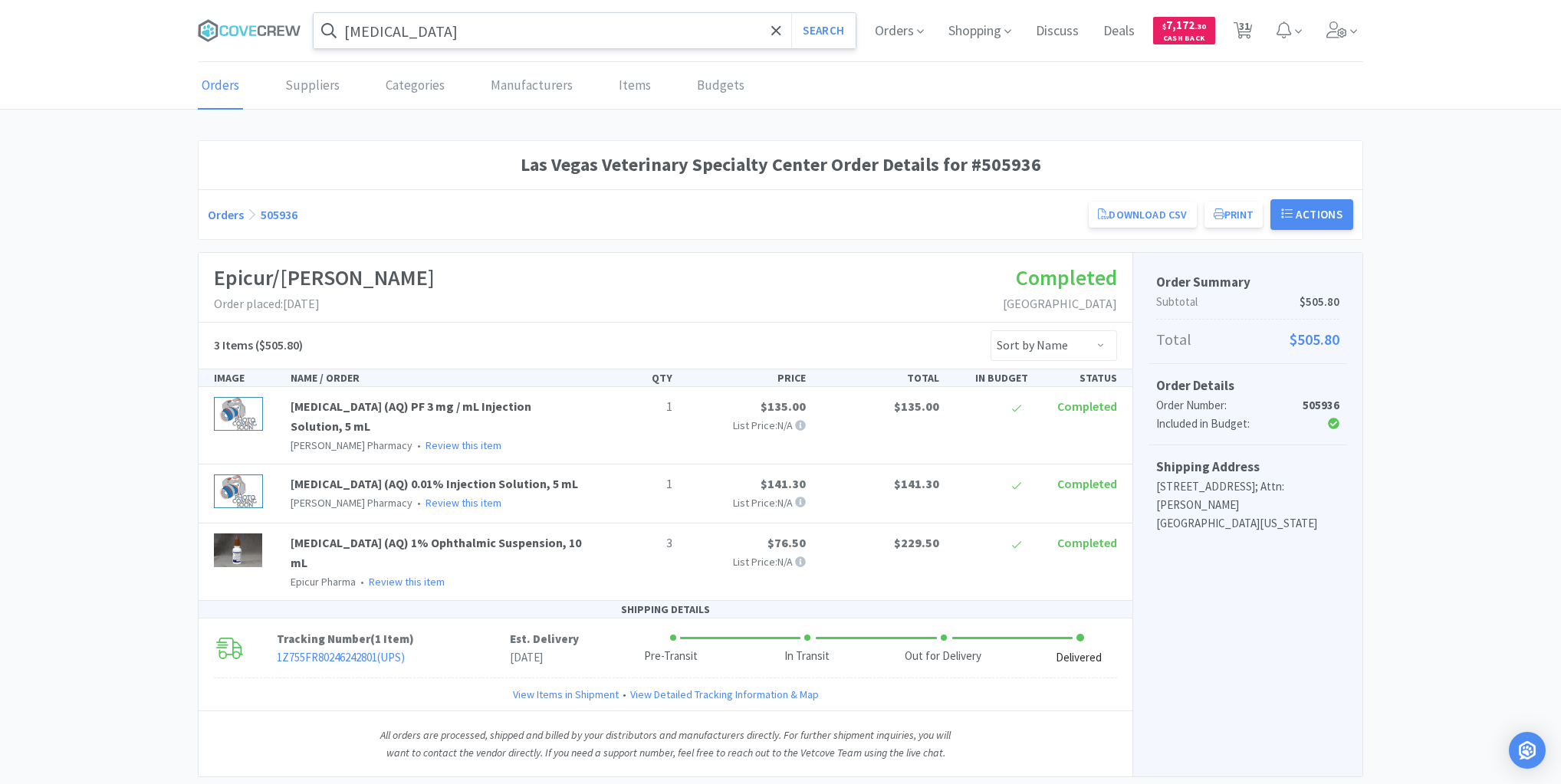
select select "10"
select select "3"
select select "1"
select select "2"
select select "6"
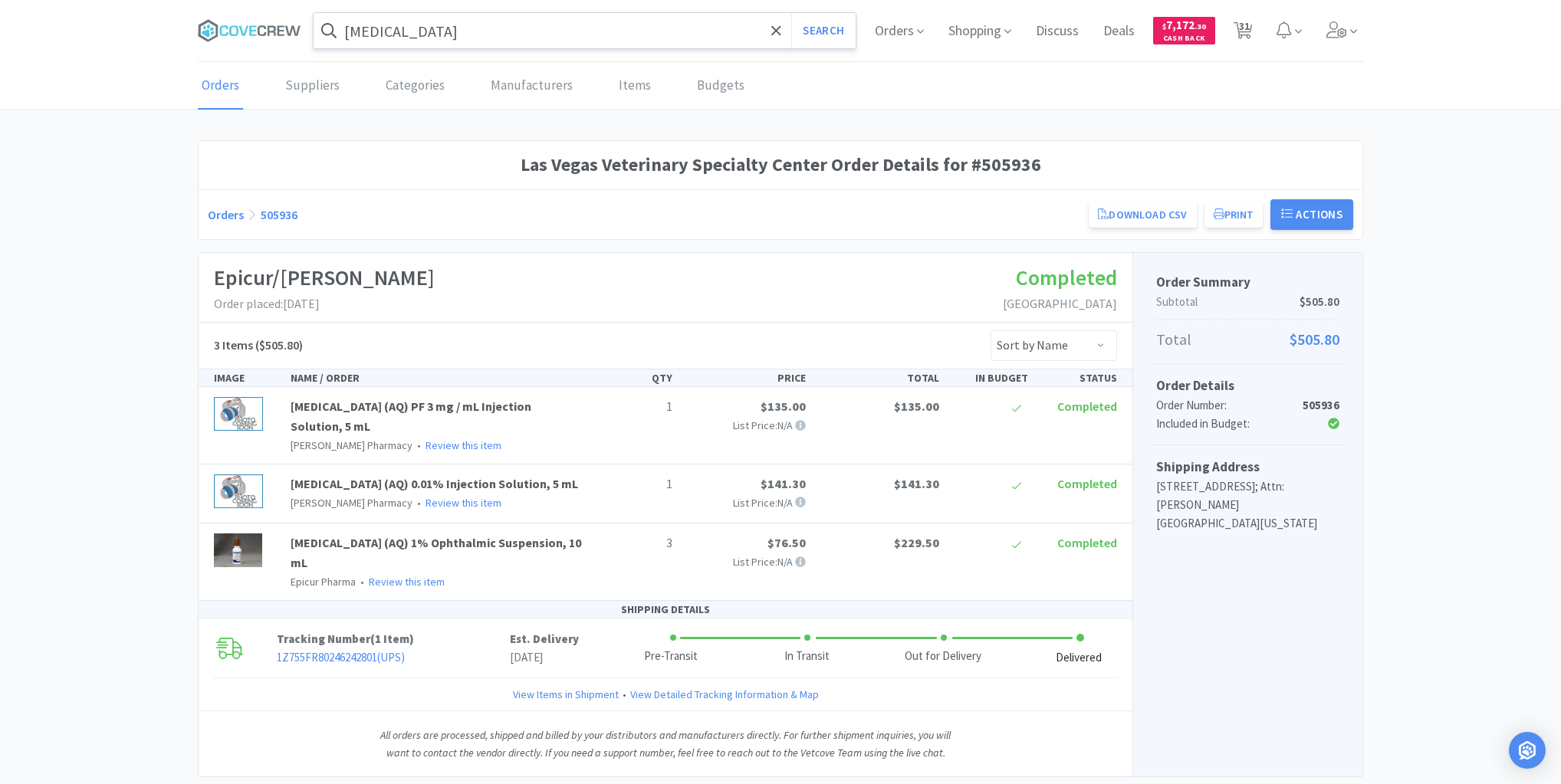
select select "1"
select select "6"
select select "1"
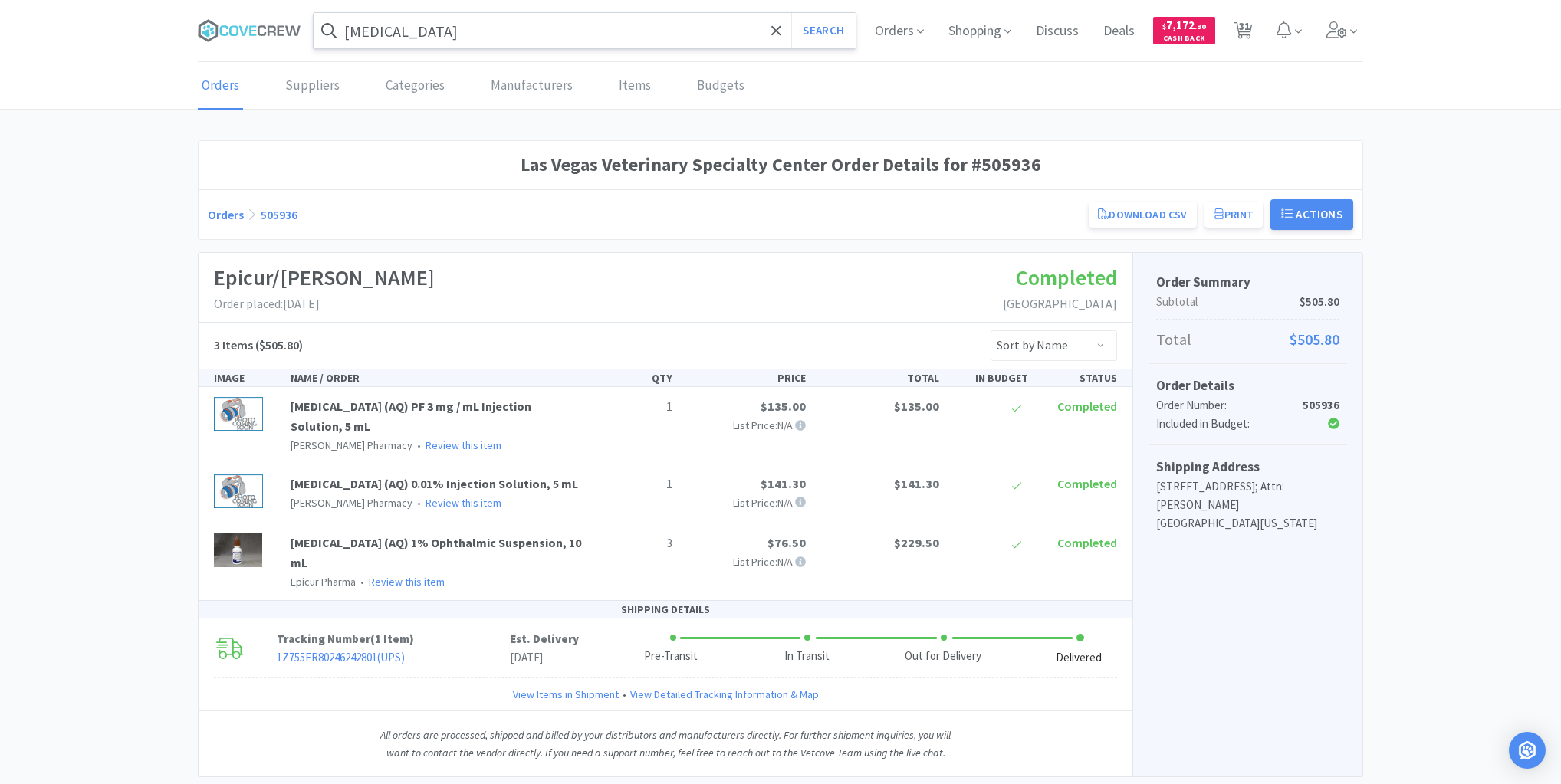
select select "2"
select select "1"
select select "4"
select select "2"
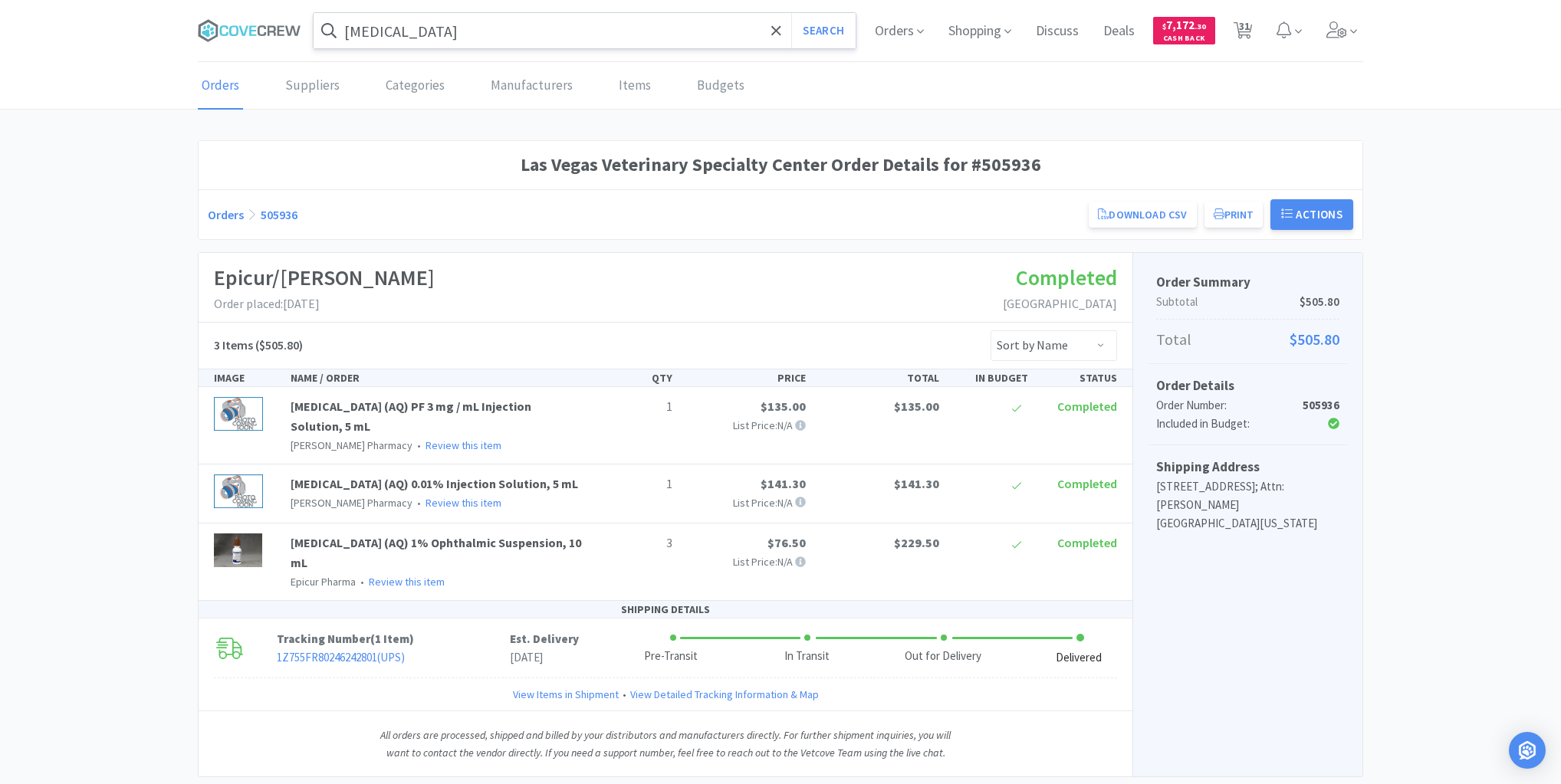
select select "4"
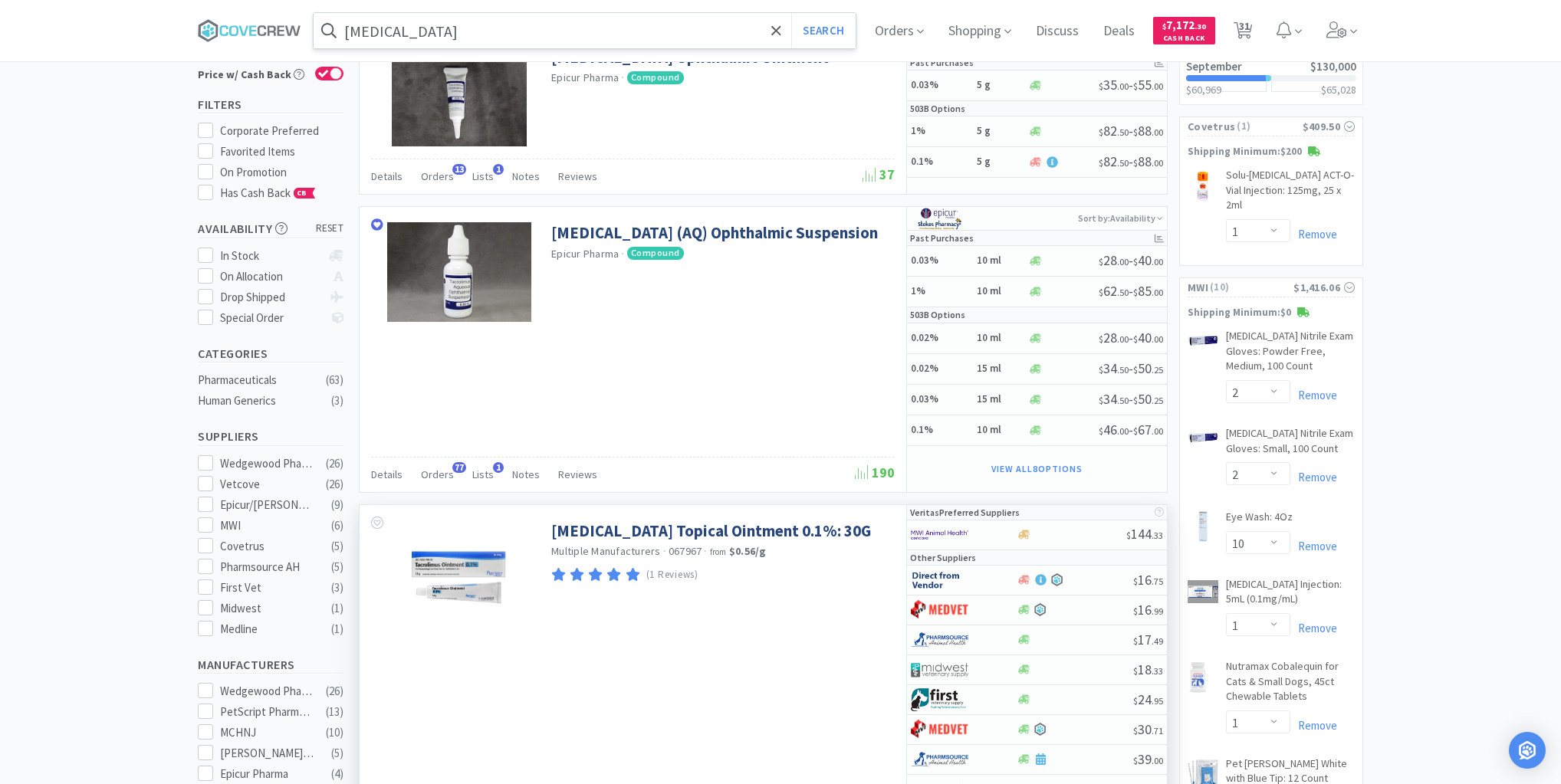
scroll to position [61, 0]
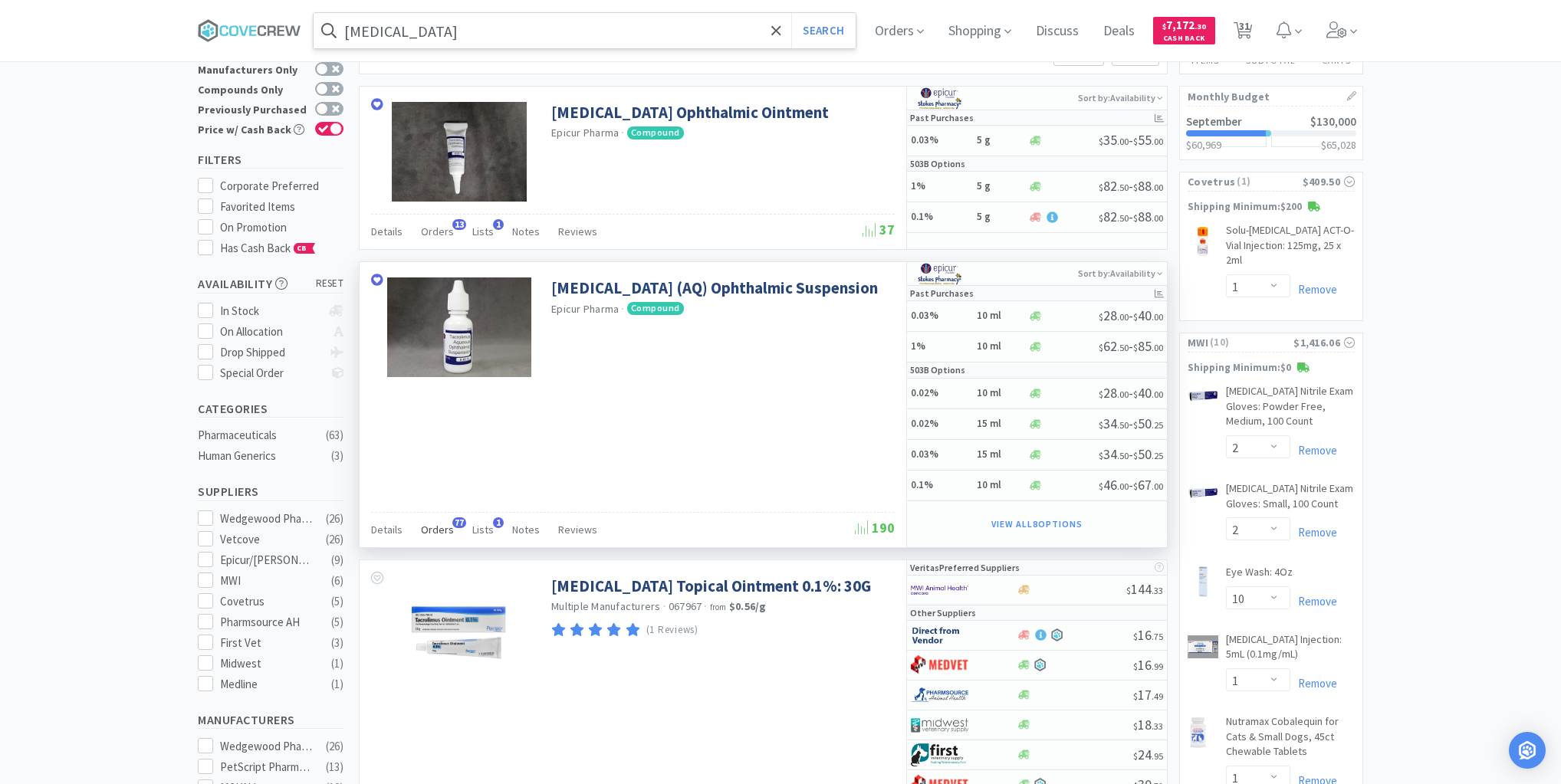
click at [436, 526] on span "Orders" at bounding box center [437, 530] width 33 height 14
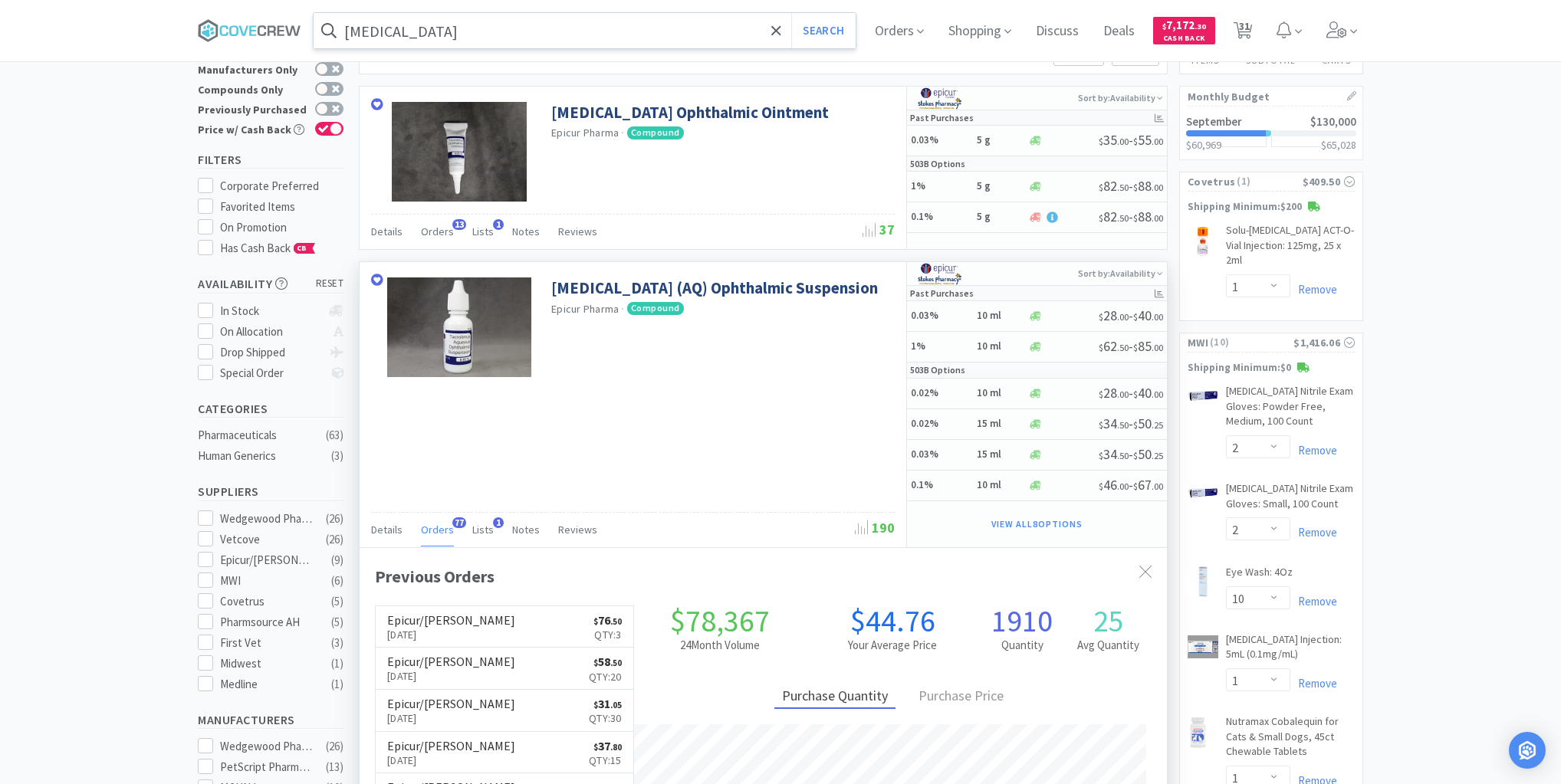
scroll to position [411, 808]
click at [488, 677] on link "Epicur/Stokes Aug 21st, 2025 $ 58 . 50 Qty: 20" at bounding box center [505, 668] width 258 height 42
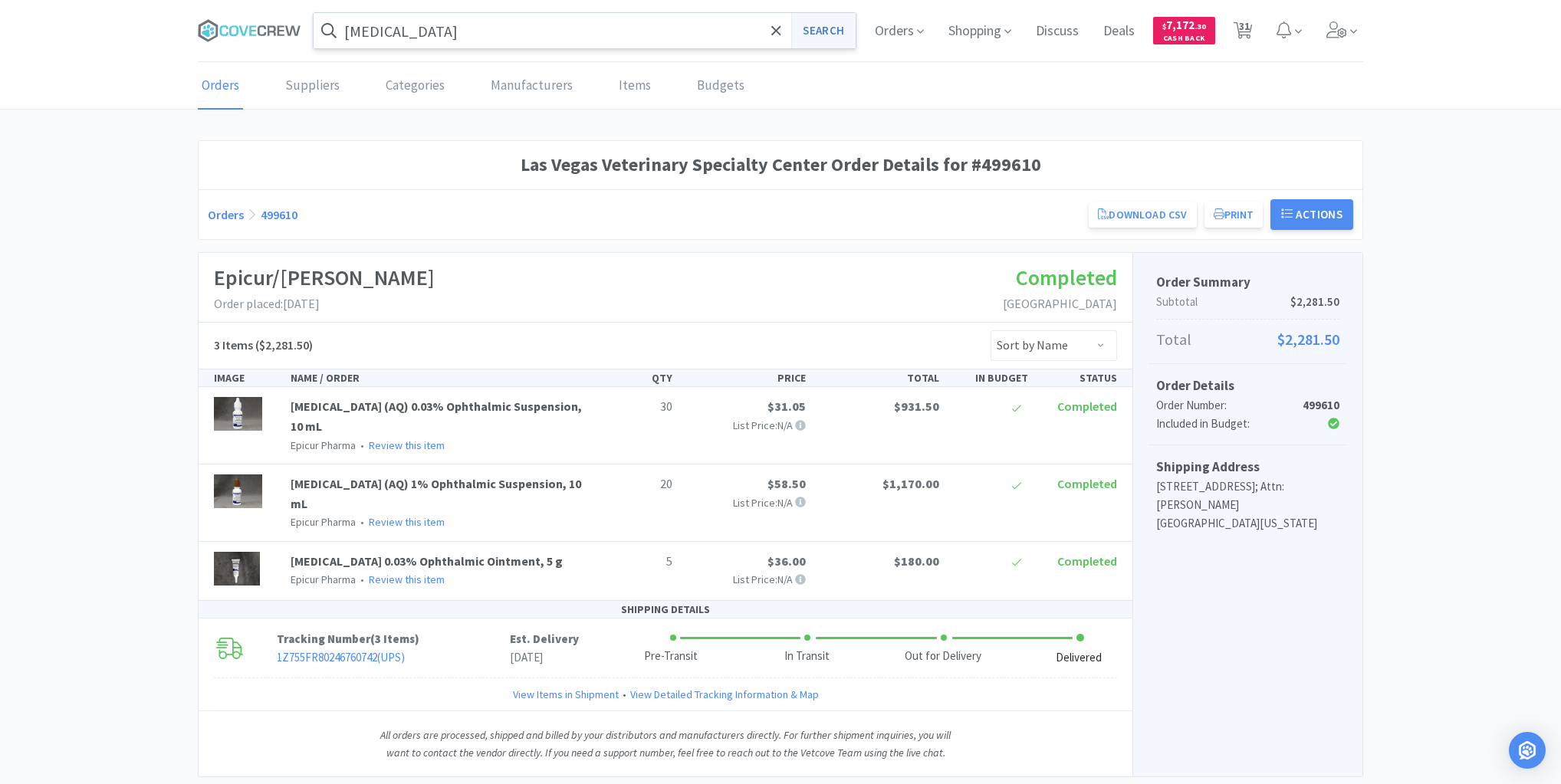
click at [824, 32] on button "Search" at bounding box center [824, 31] width 64 height 36
select select "1"
select select "2"
select select "10"
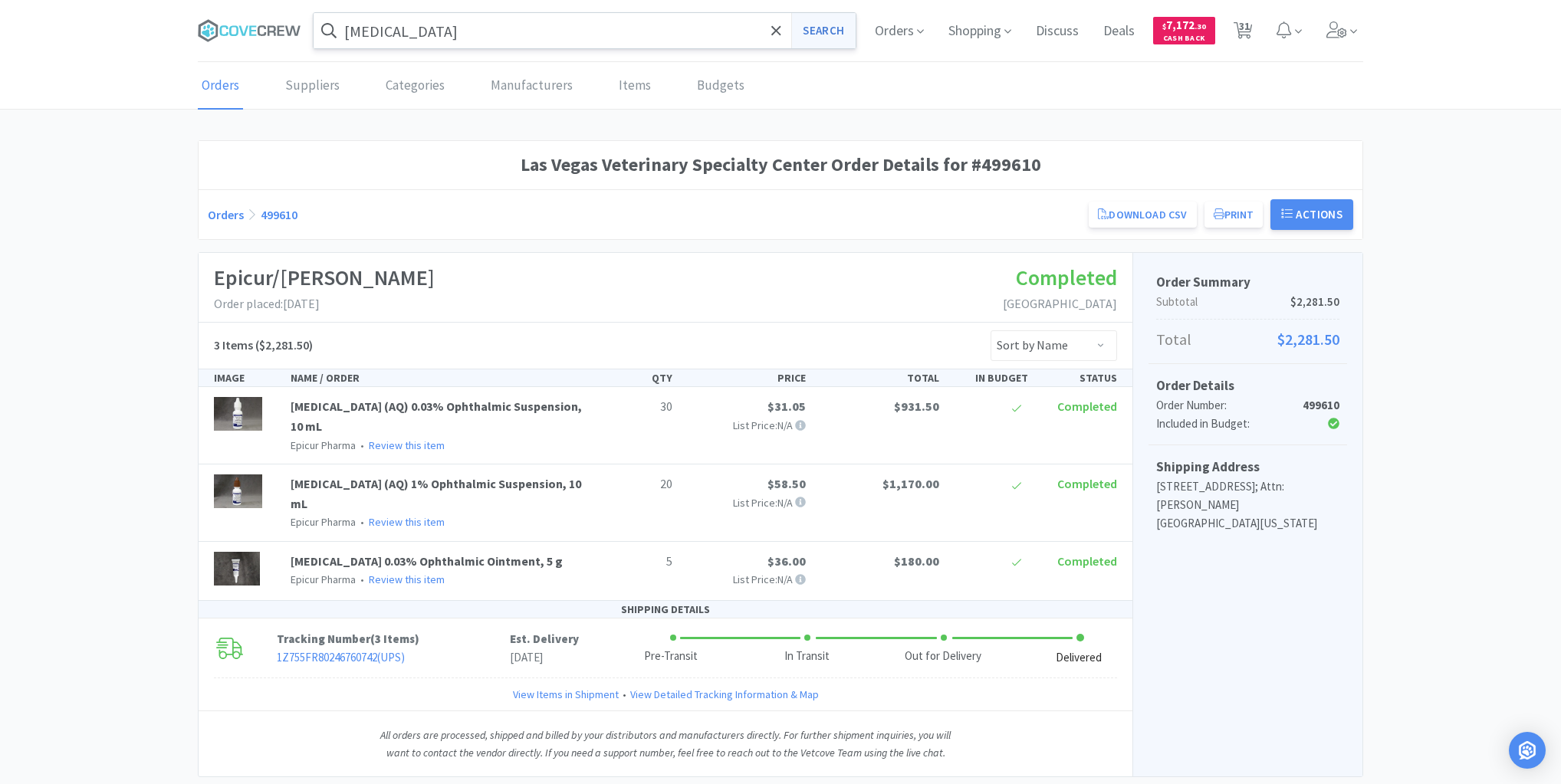
select select "1"
select select "2"
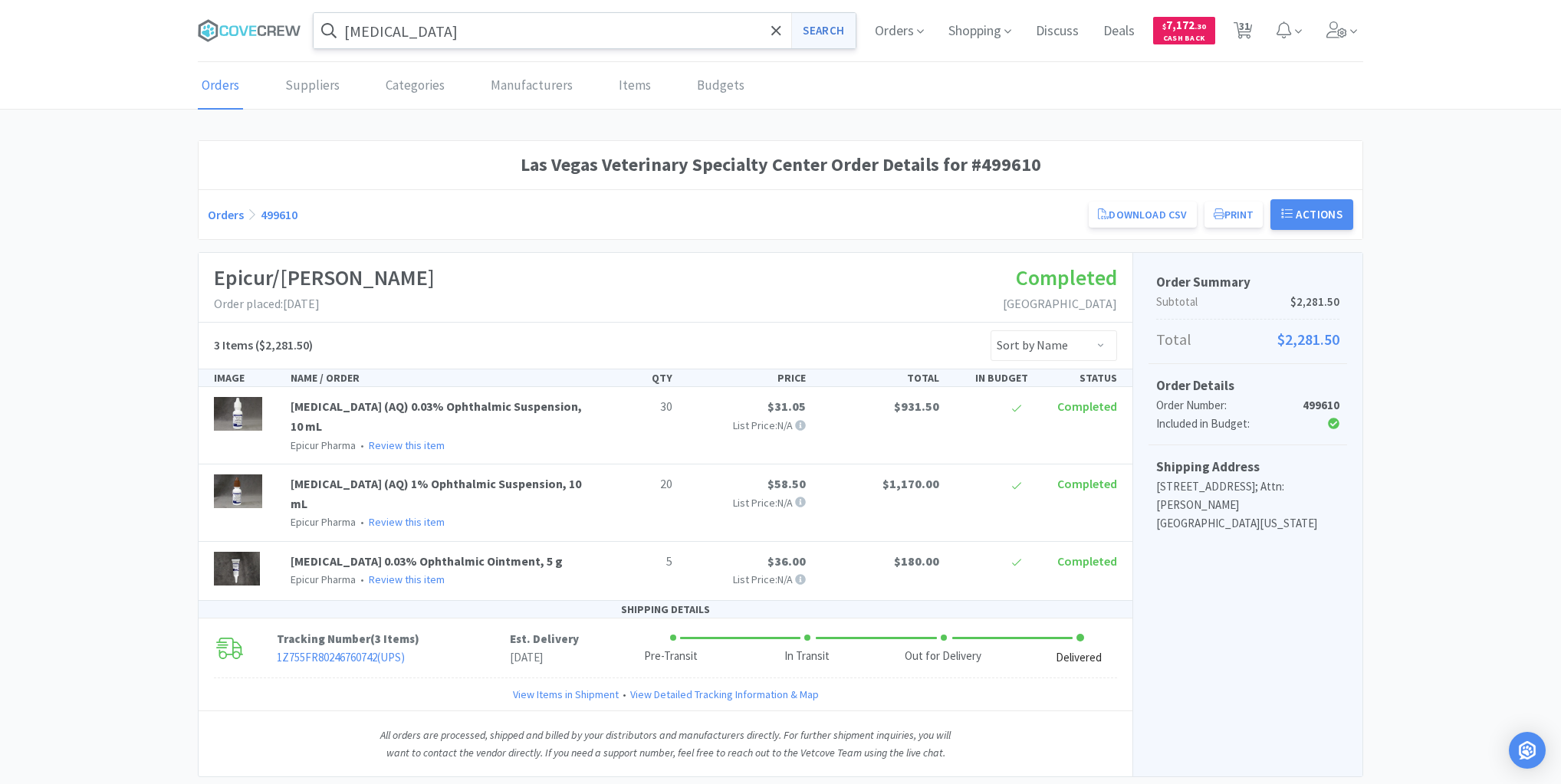
select select "2"
select select "10"
select select "1"
select select "6"
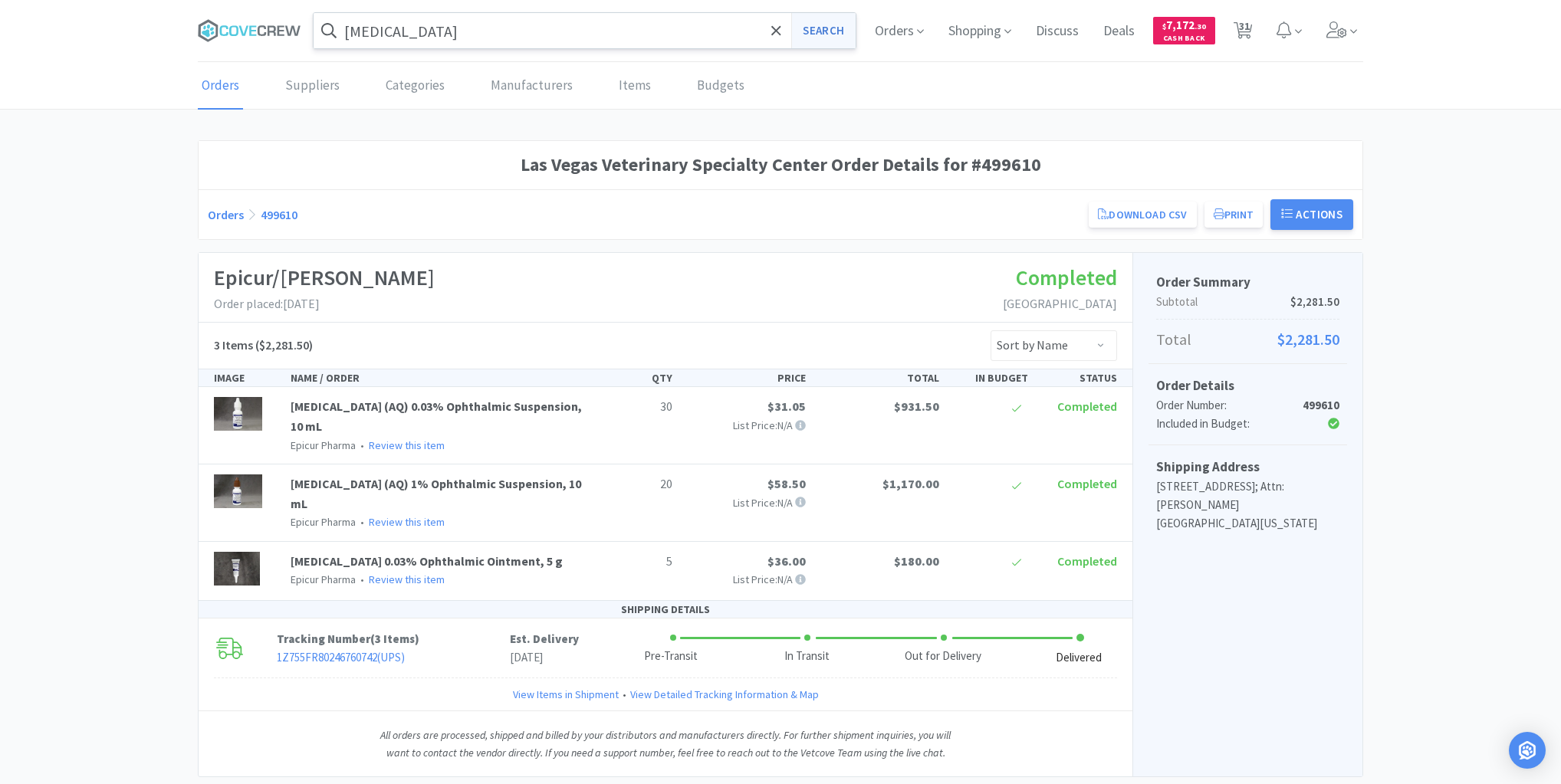
select select "6"
select select "10"
select select "3"
select select "1"
select select "2"
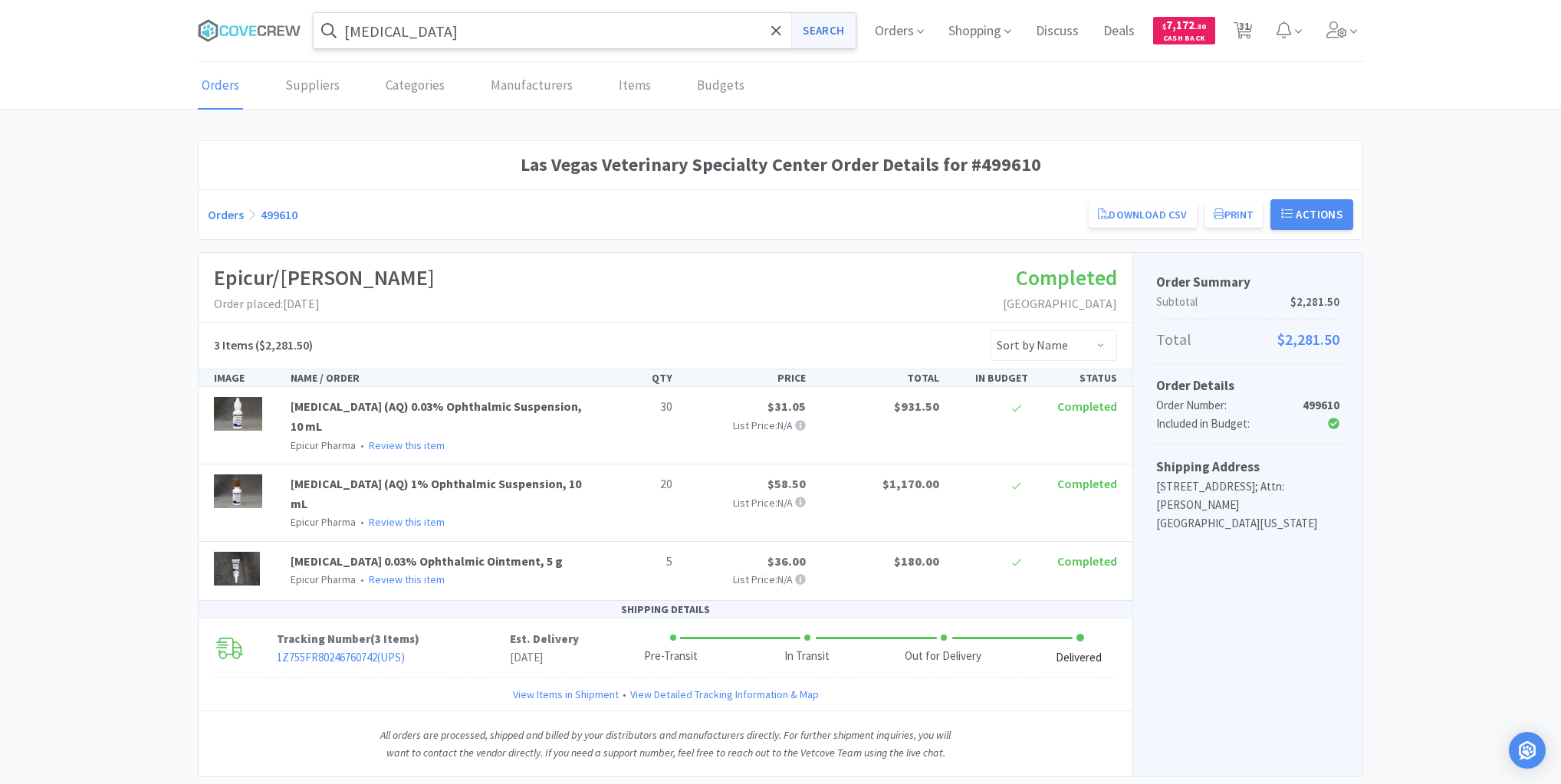
select select "6"
select select "1"
select select "6"
select select "1"
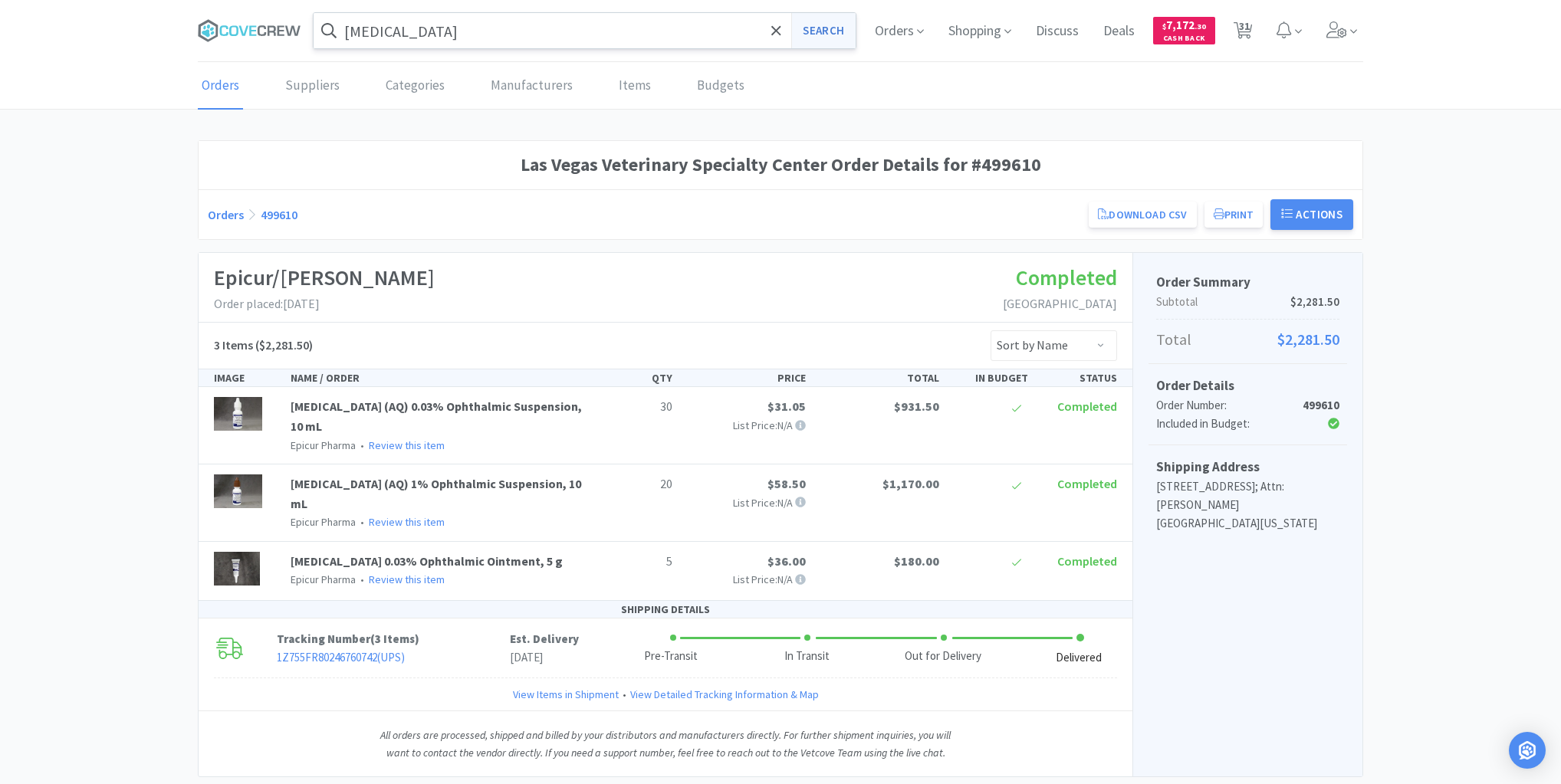
select select "1"
select select "2"
select select "1"
select select "4"
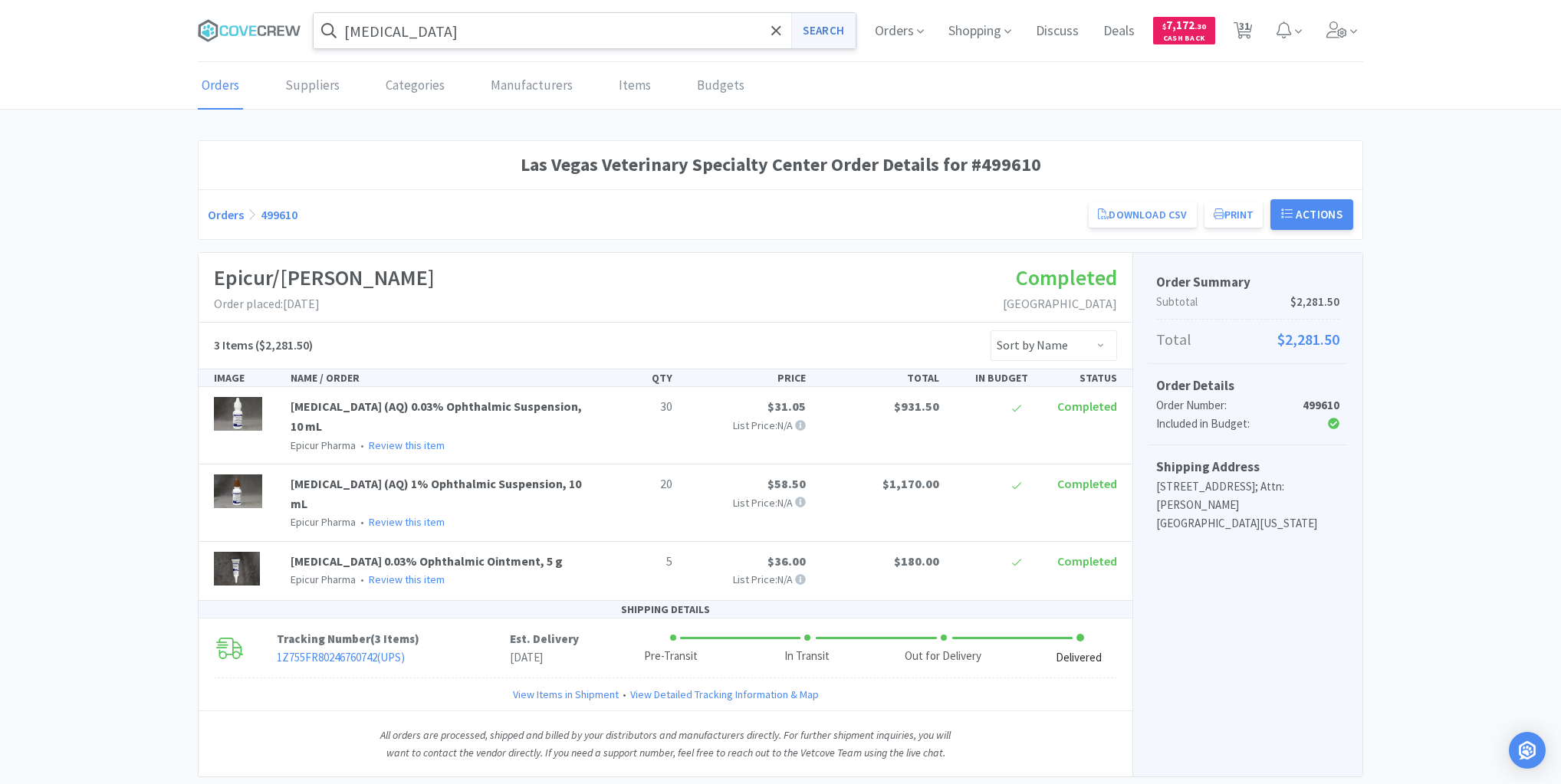
select select "2"
select select "4"
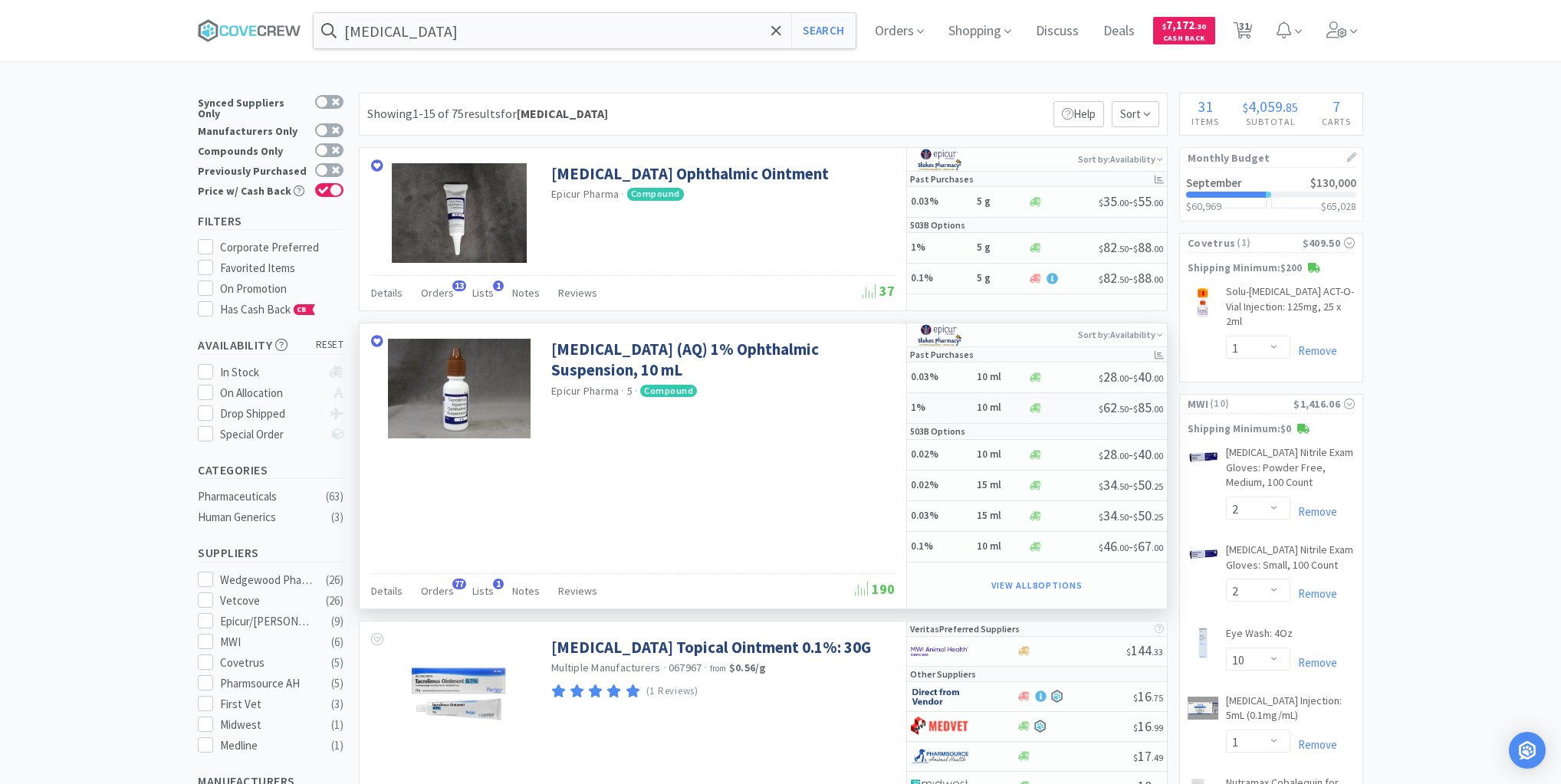
click at [956, 407] on h5 "1%" at bounding box center [941, 408] width 61 height 13
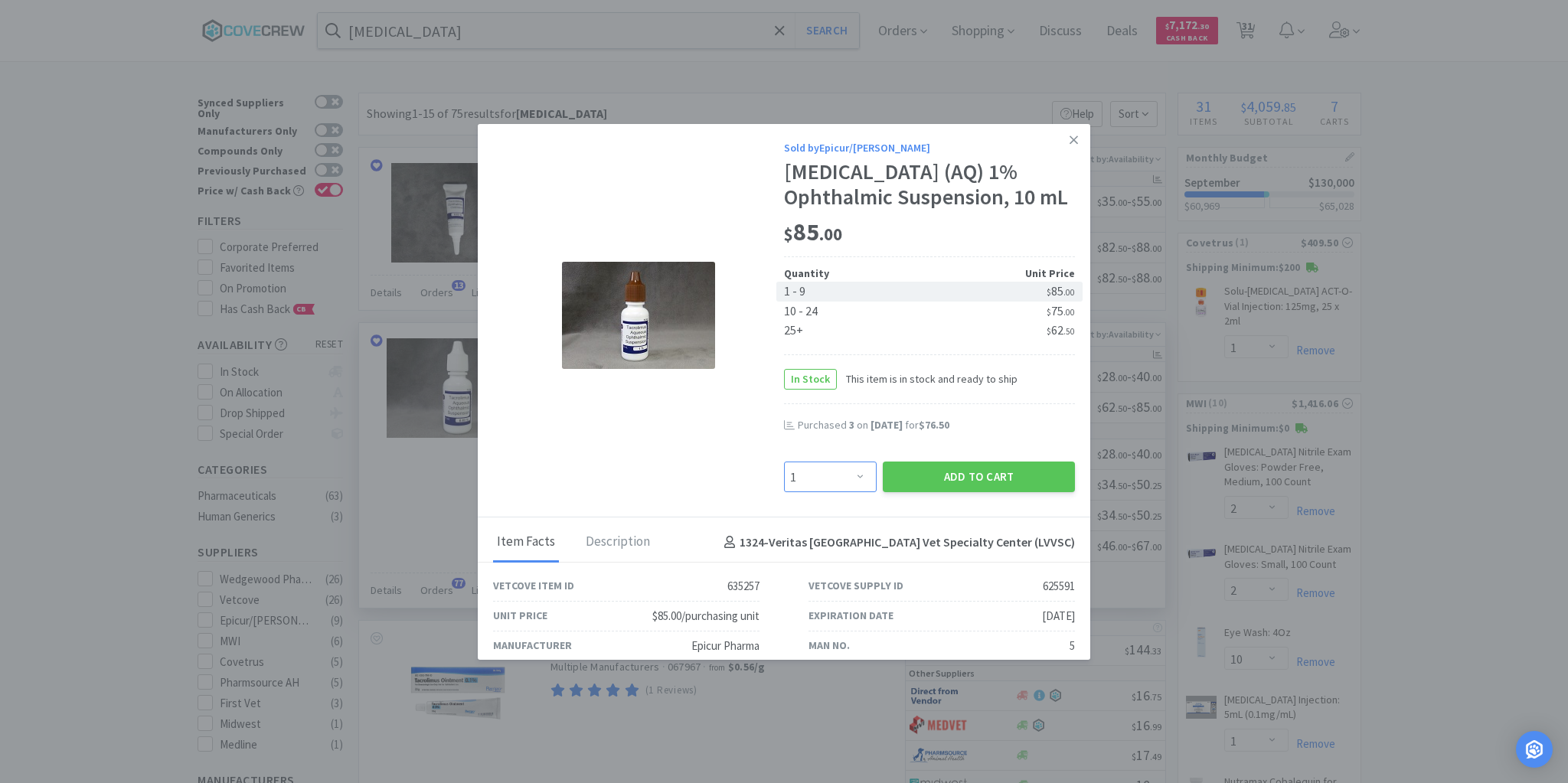
click at [855, 479] on select "Enter Quantity 1 2 3 4 5 6 7 8 9 10 11 12 13 14 15 16 17 18 19 20 Enter Quantity" at bounding box center [830, 476] width 92 height 31
select select "6"
click at [784, 461] on select "Enter Quantity 1 2 3 4 5 6 7 8 9 10 11 12 13 14 15 16 17 18 19 20 Enter Quantity" at bounding box center [830, 476] width 92 height 31
click at [945, 476] on button "Add to Cart" at bounding box center [978, 476] width 192 height 31
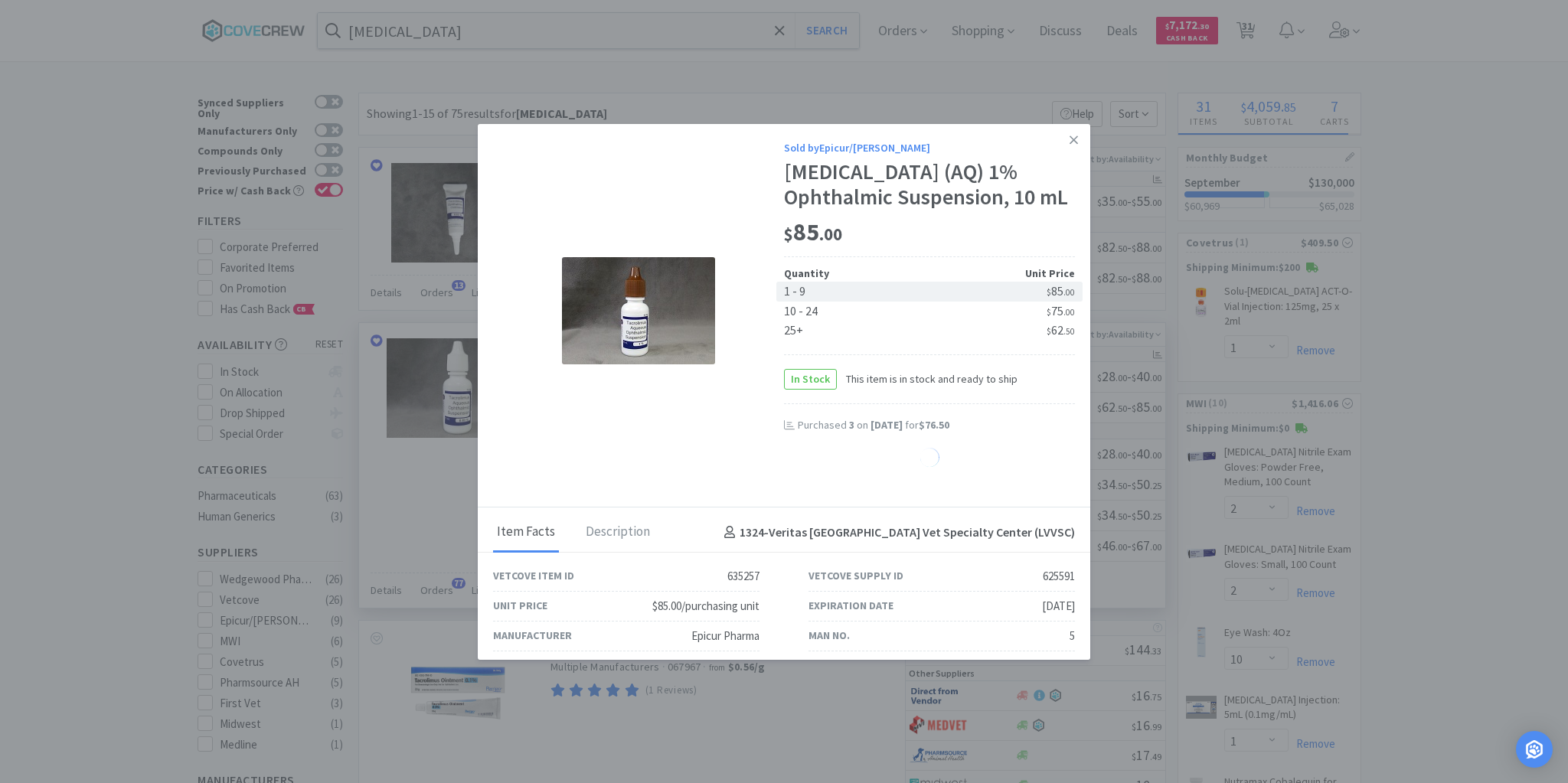
select select "6"
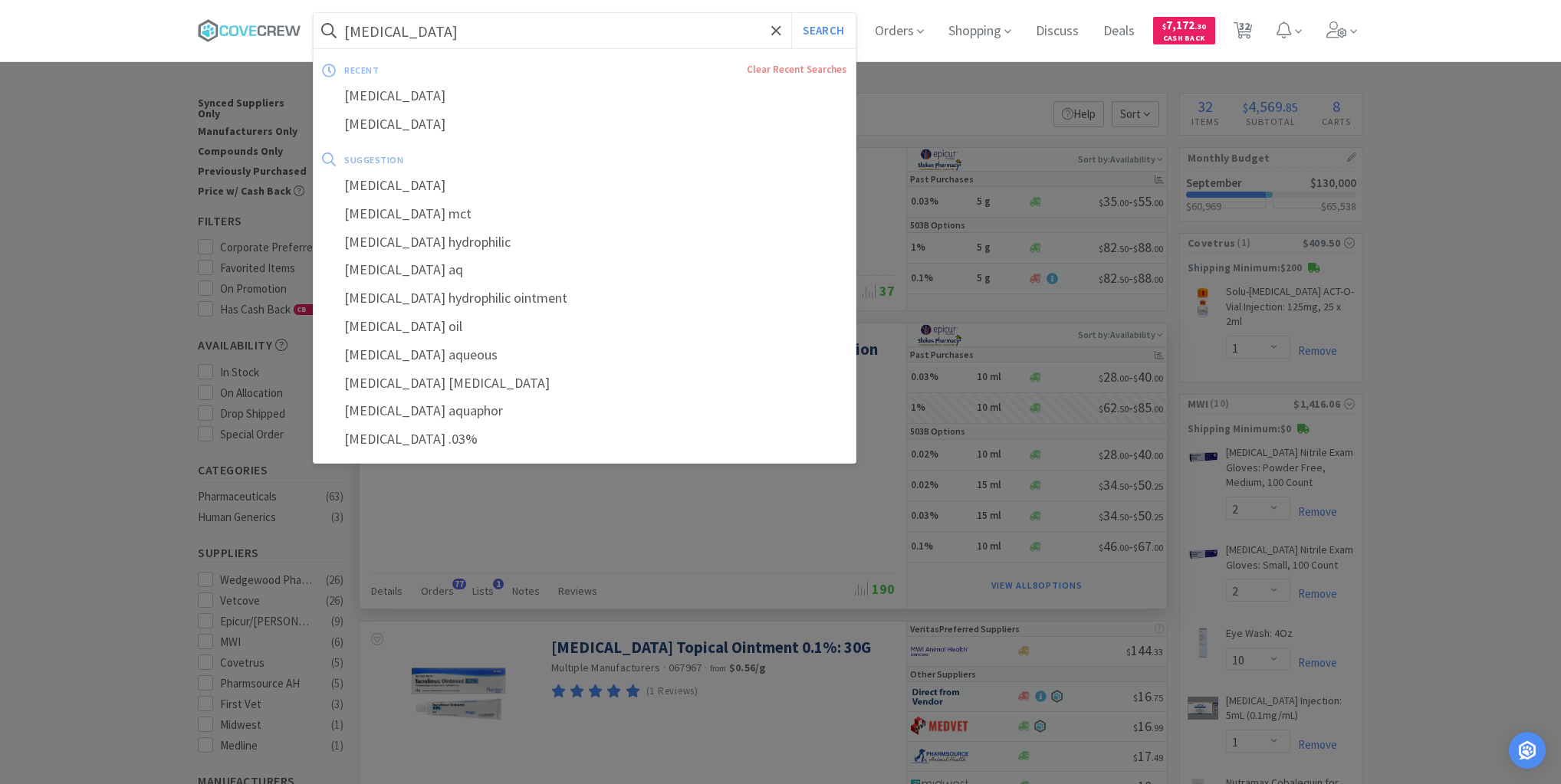
click at [445, 28] on input "tacrolimus" at bounding box center [585, 31] width 542 height 36
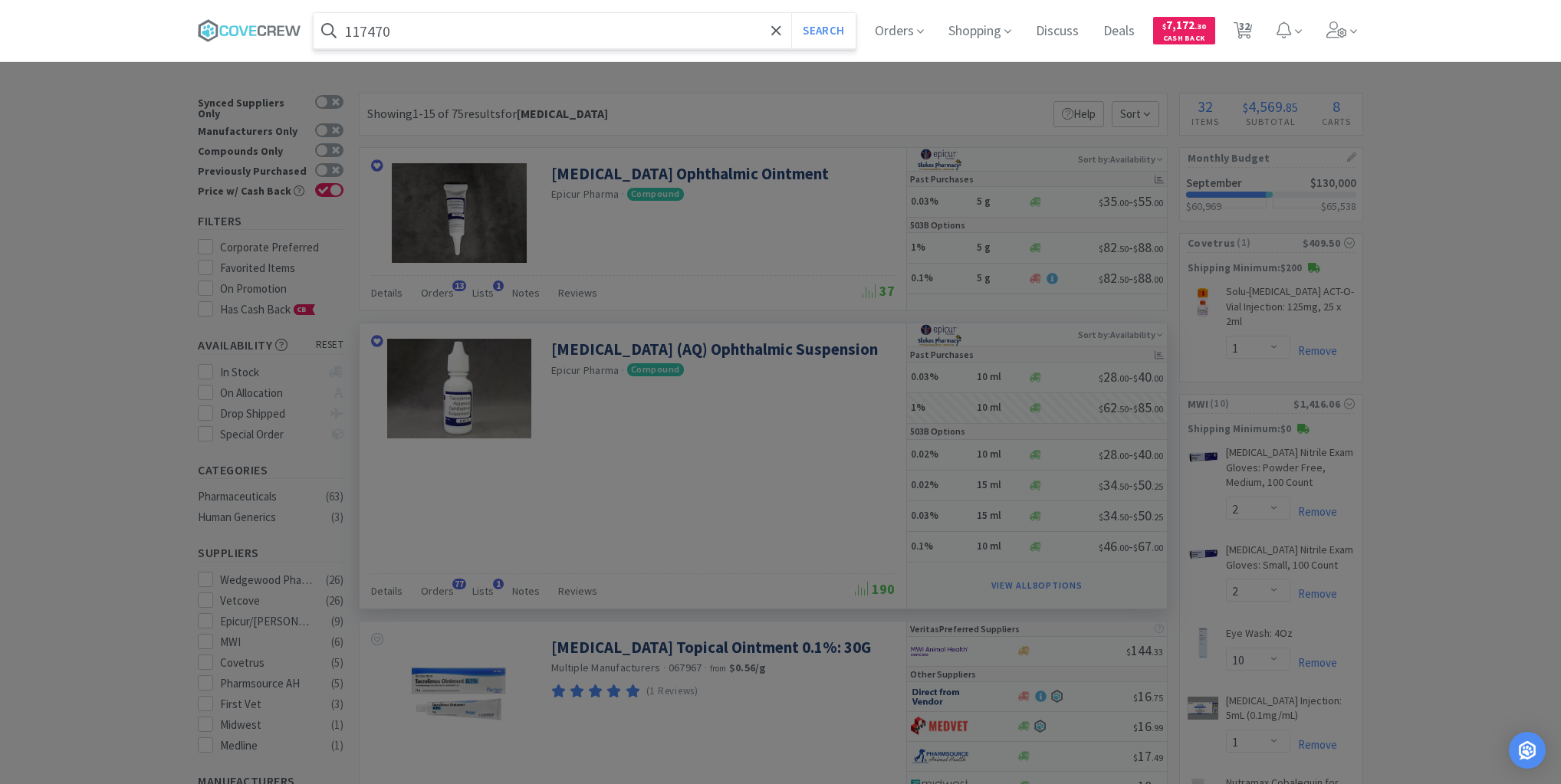
type input "117470"
click at [792, 13] on button "Search" at bounding box center [824, 31] width 64 height 36
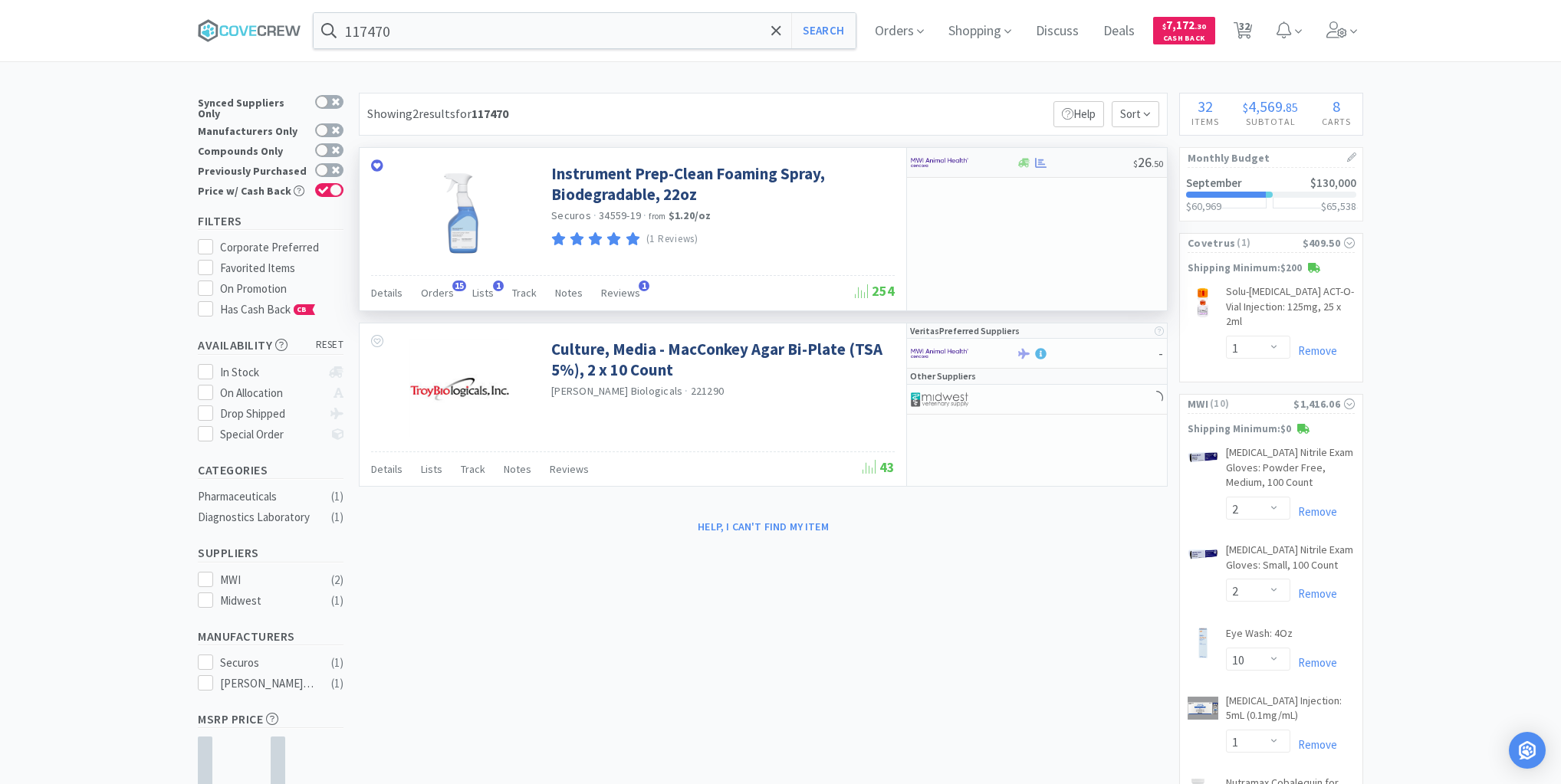
click at [1079, 165] on div at bounding box center [1075, 162] width 117 height 12
select select "1"
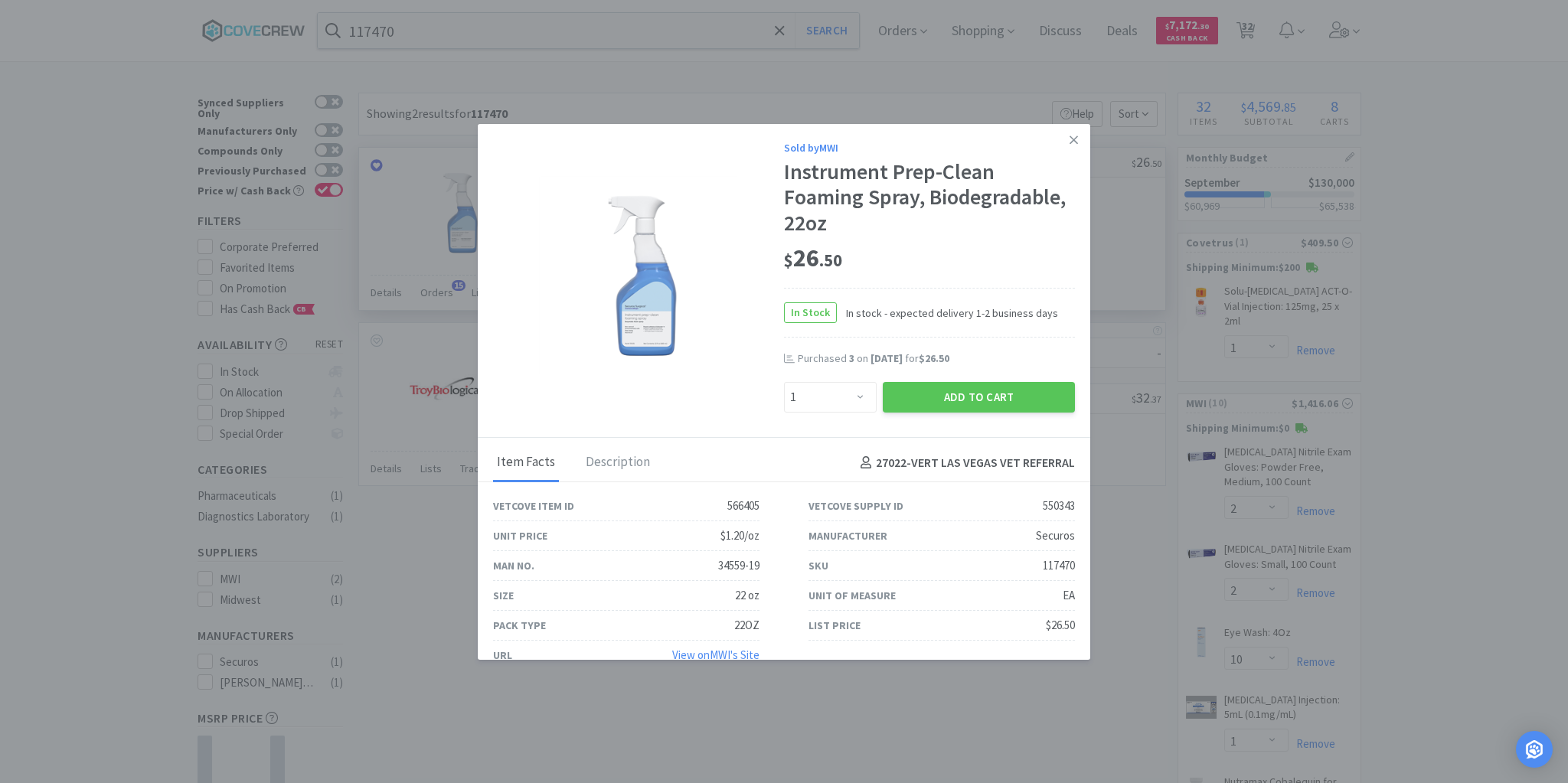
drag, startPoint x: 1069, startPoint y: 145, endPoint x: 1061, endPoint y: 147, distance: 8.2
click at [1069, 145] on link at bounding box center [1073, 140] width 27 height 33
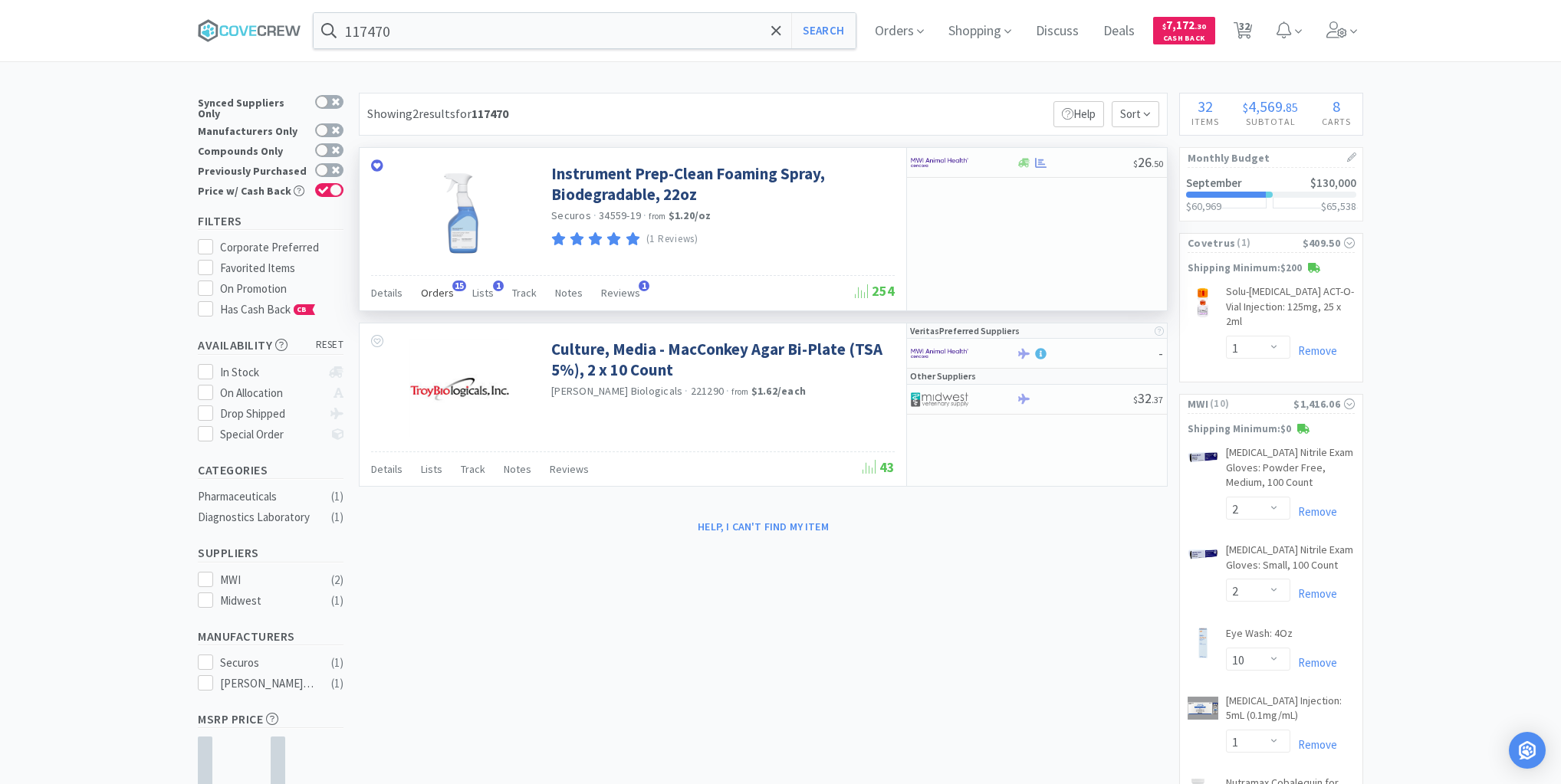
click at [430, 289] on span "Orders" at bounding box center [437, 293] width 33 height 14
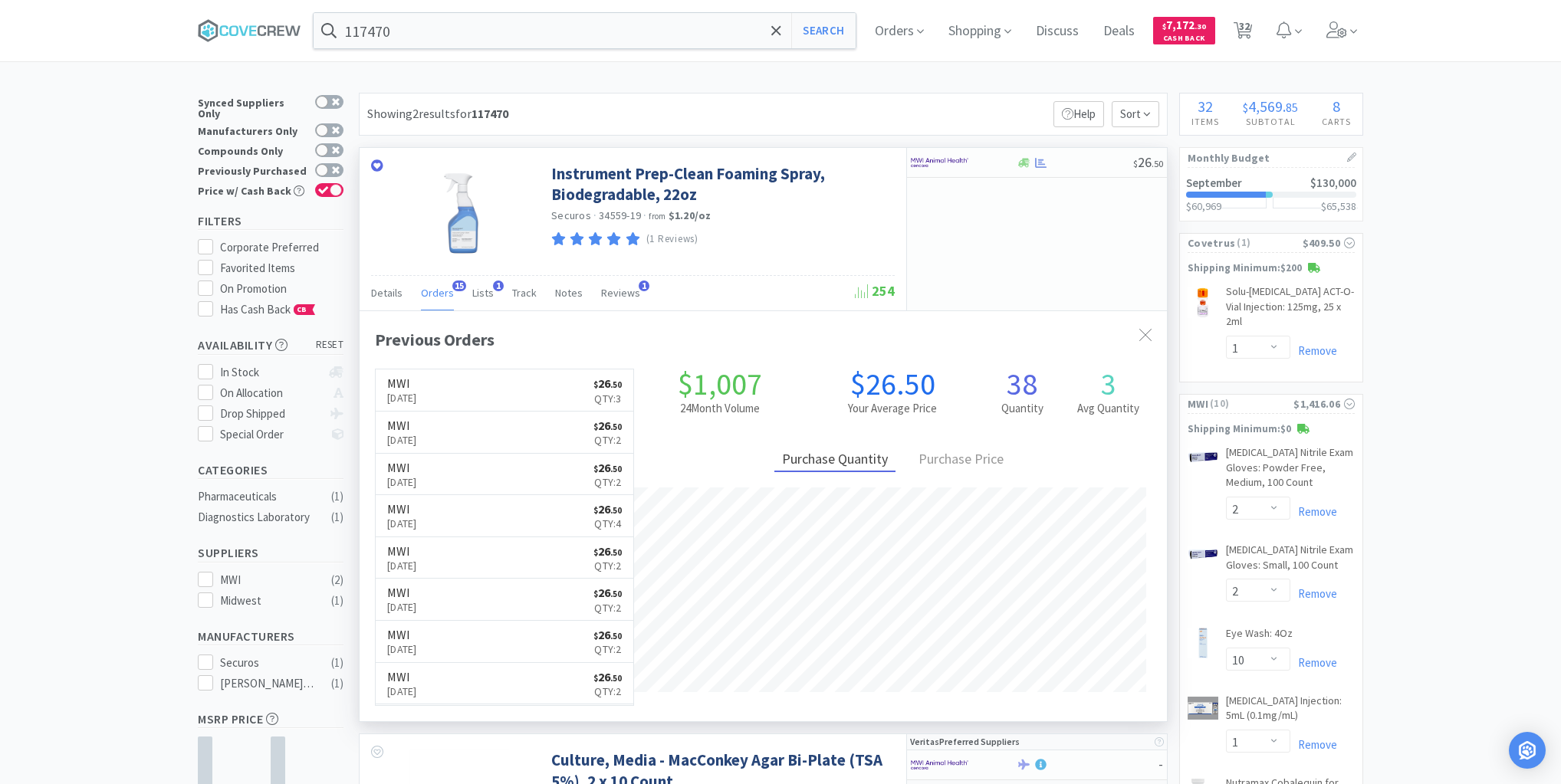
scroll to position [411, 808]
click at [1083, 163] on div at bounding box center [1075, 162] width 117 height 12
select select "1"
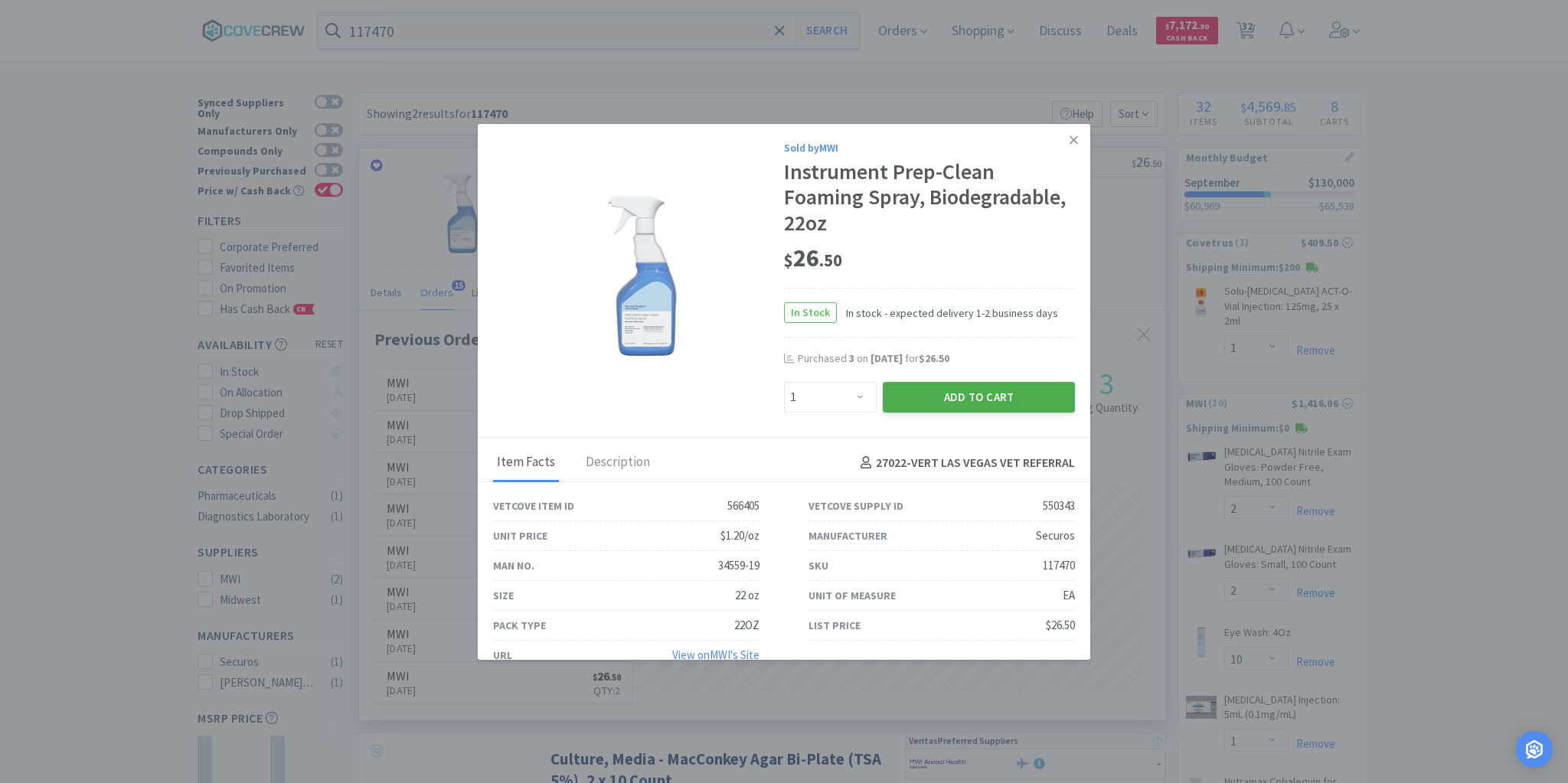
click at [928, 395] on button "Add to Cart" at bounding box center [978, 397] width 192 height 31
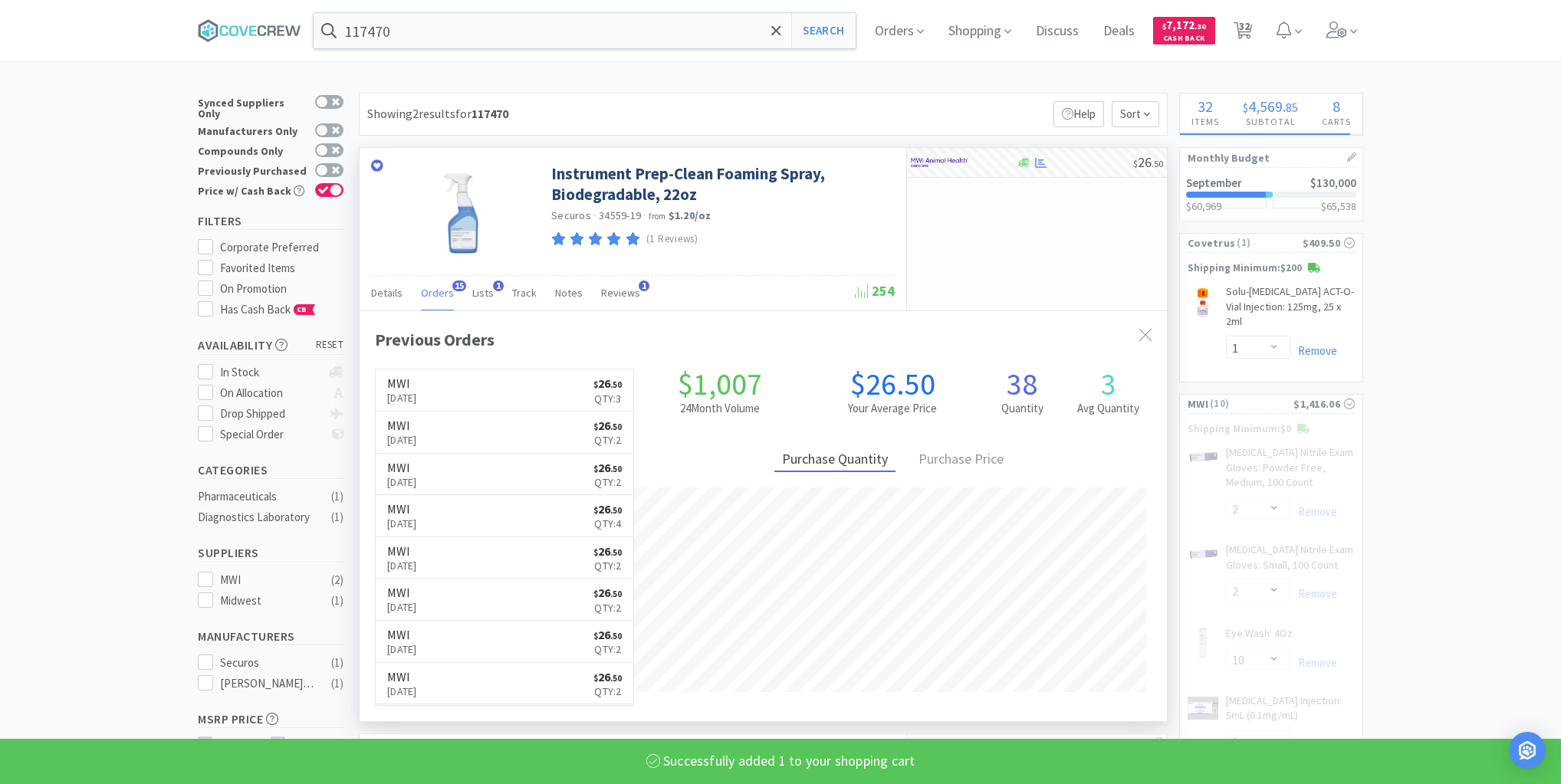
select select "1"
select select "2"
select select "10"
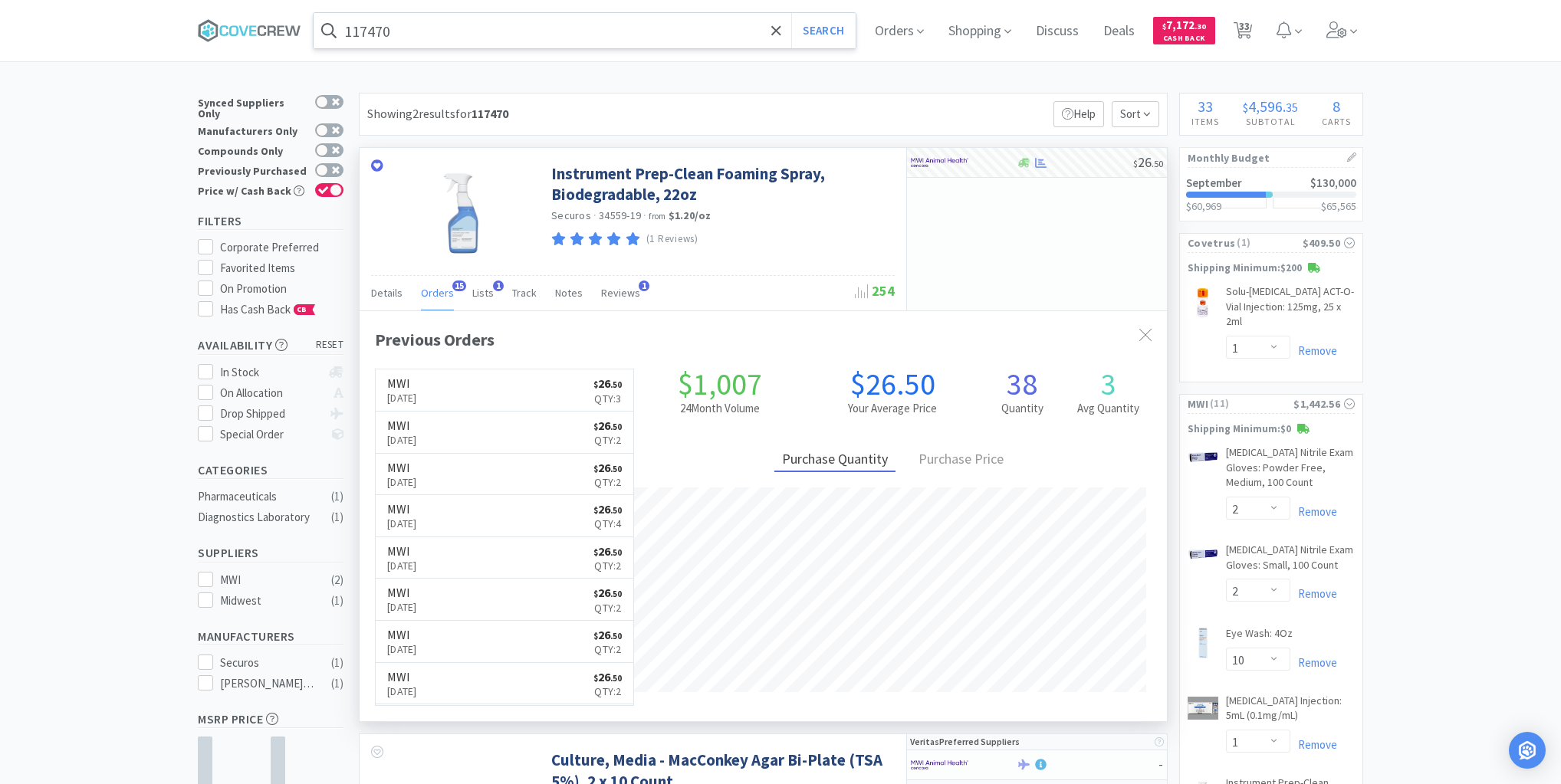
click at [681, 27] on input "117470" at bounding box center [585, 31] width 542 height 36
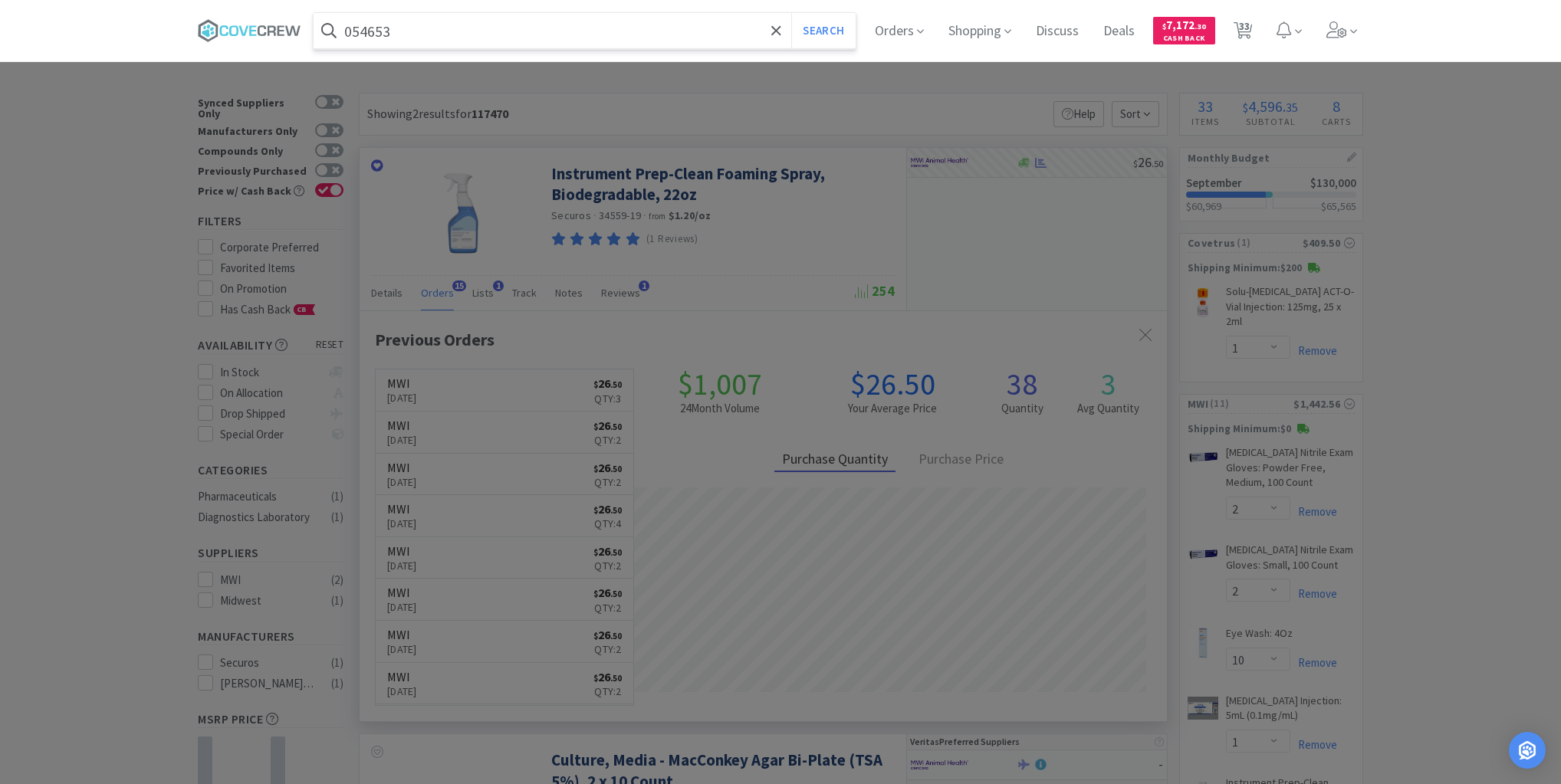
type input "054653"
click at [792, 13] on button "Search" at bounding box center [824, 31] width 64 height 36
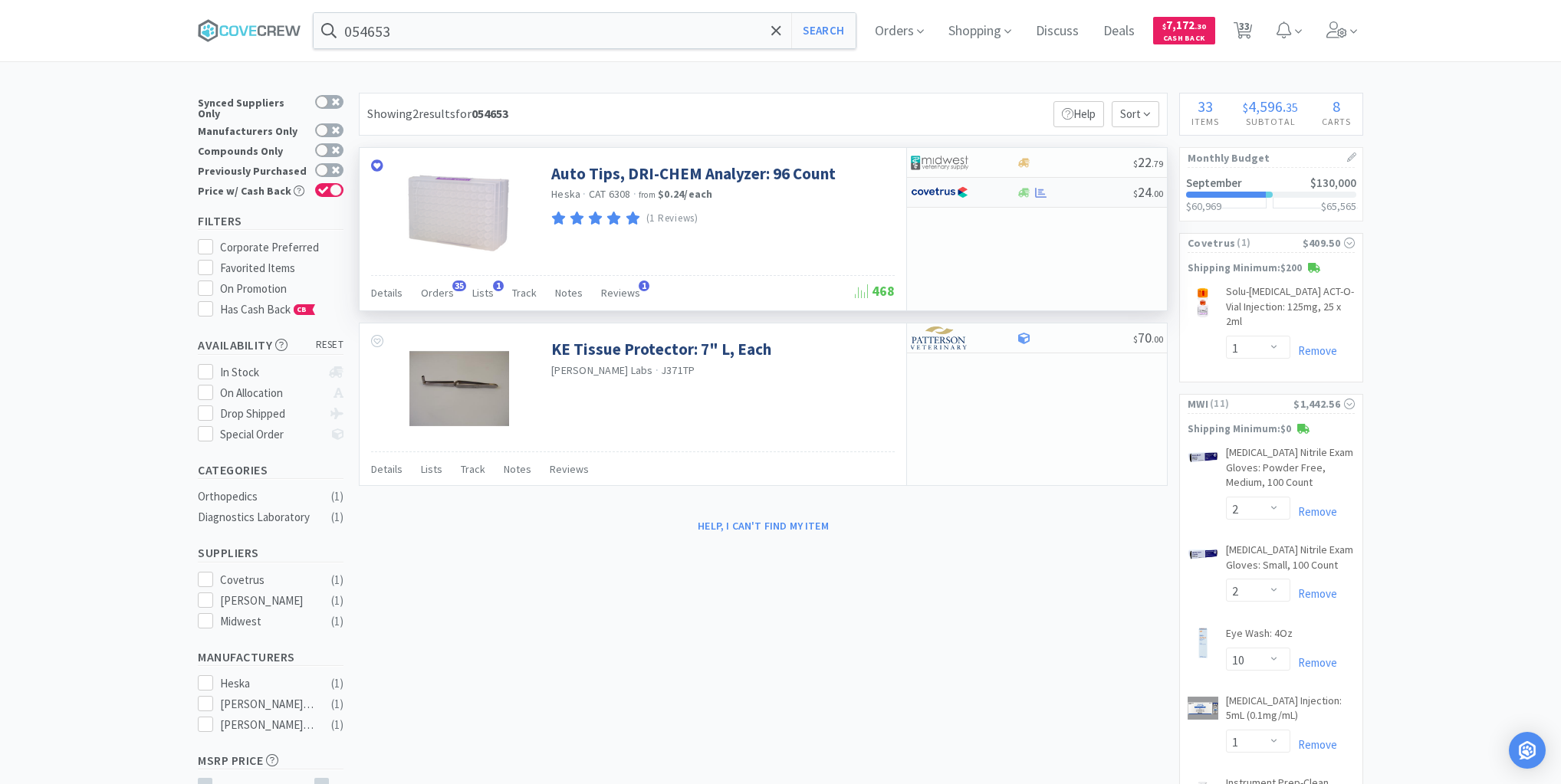
click at [1067, 195] on div at bounding box center [1075, 193] width 117 height 12
select select "1"
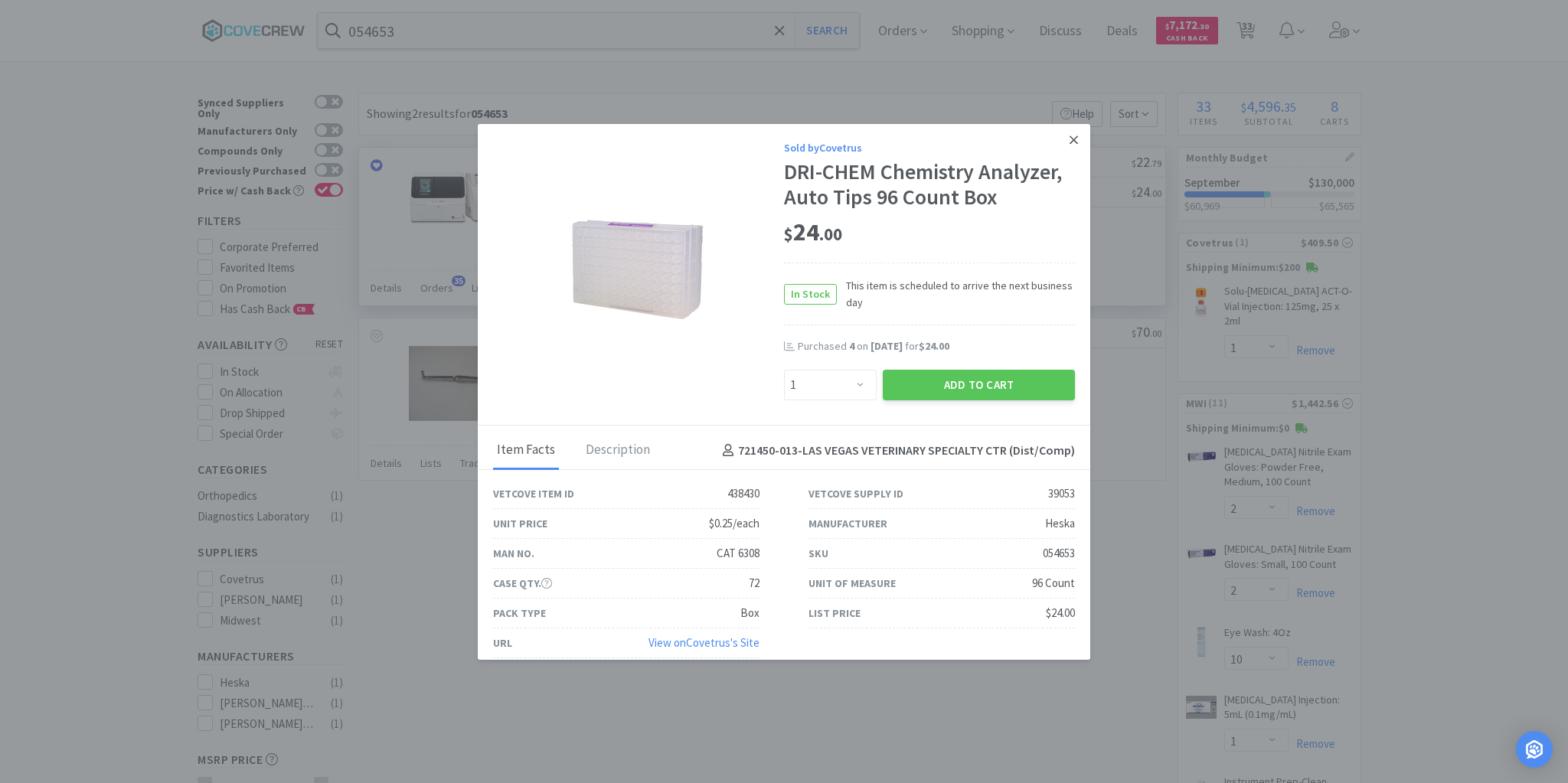
click at [1070, 143] on icon at bounding box center [1073, 140] width 8 height 14
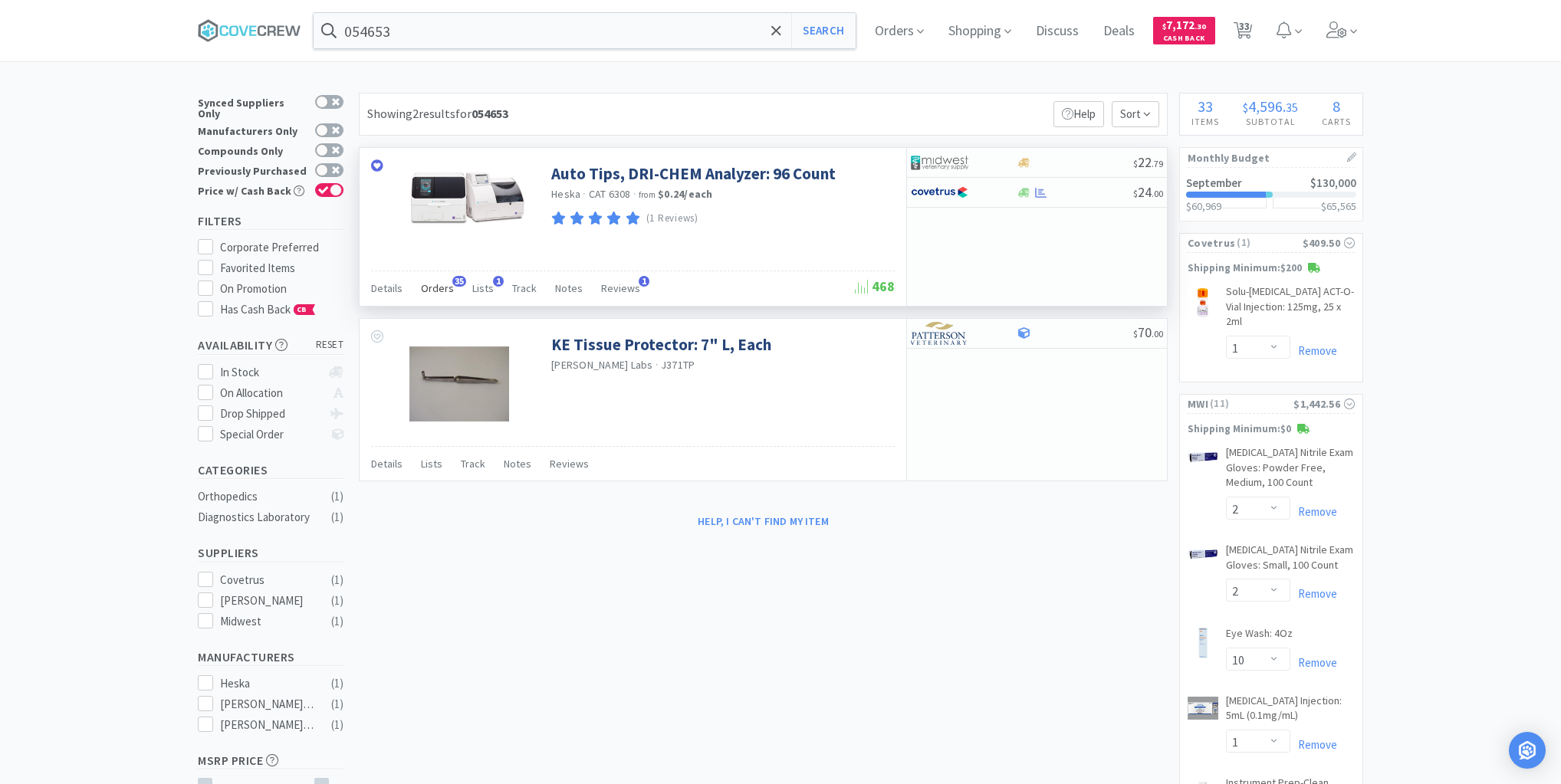
click at [440, 288] on span "Orders" at bounding box center [437, 289] width 33 height 14
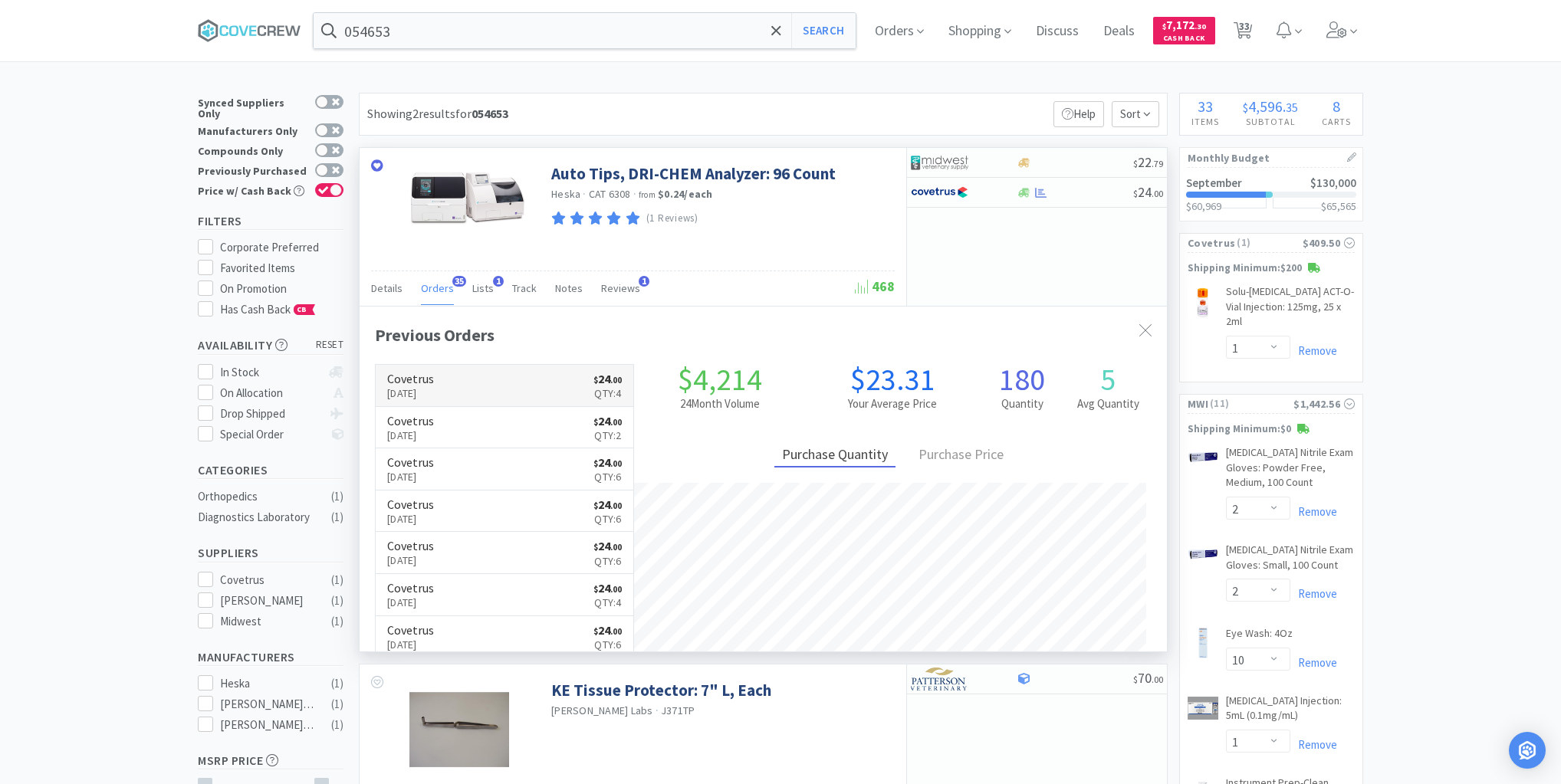
scroll to position [411, 808]
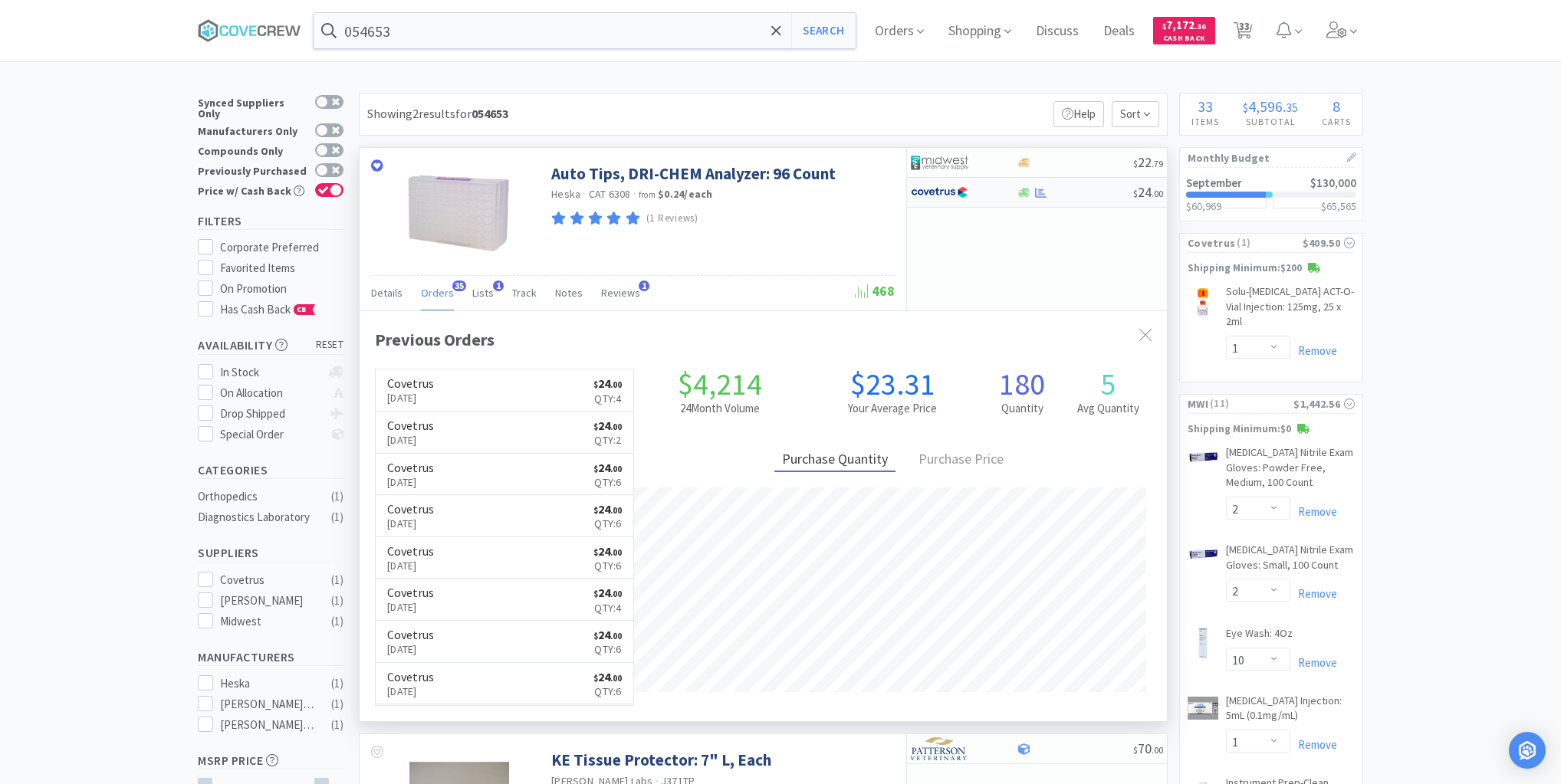
click at [1086, 190] on div at bounding box center [1075, 193] width 117 height 12
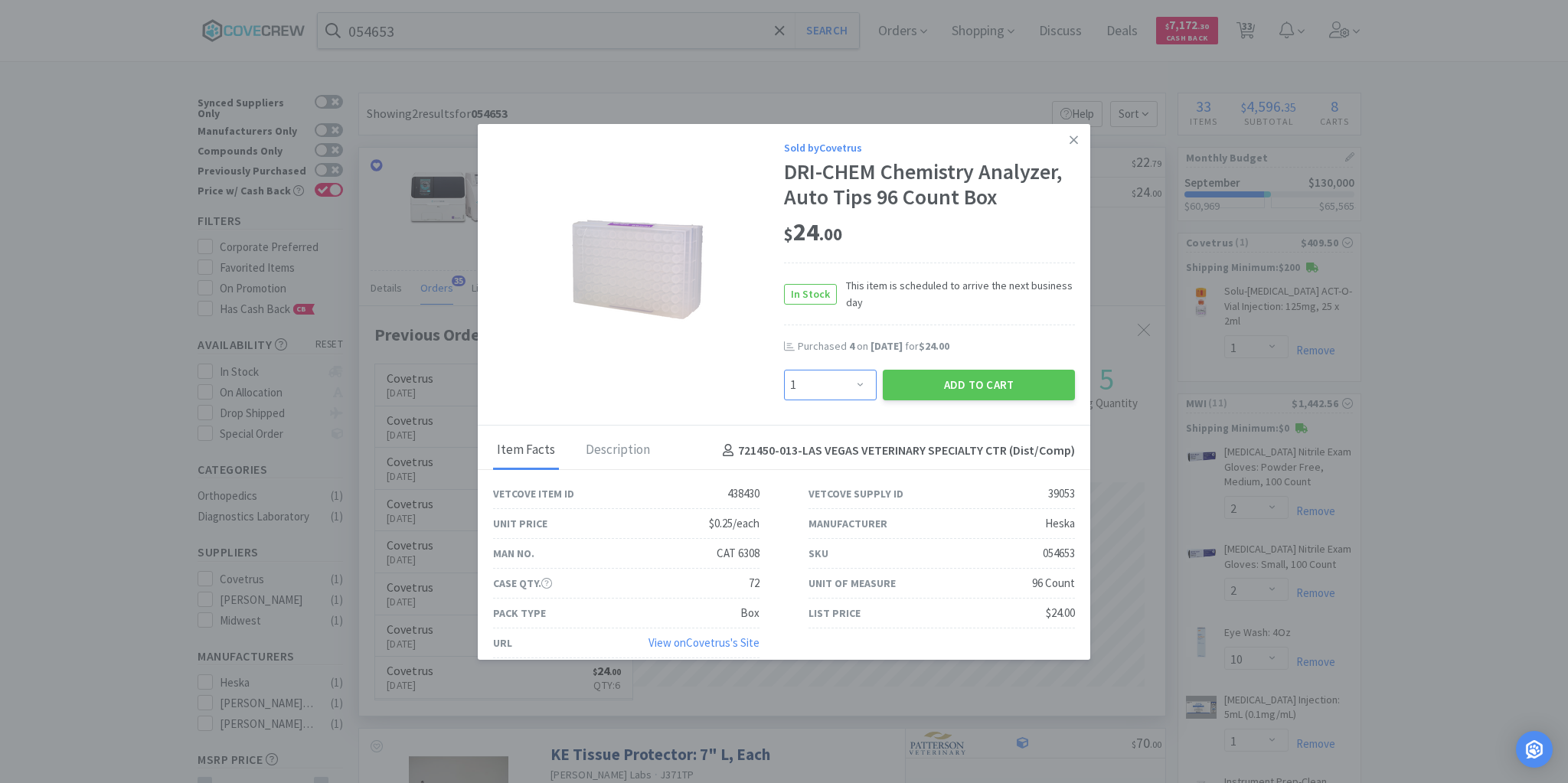
click at [851, 380] on select "Enter Quantity 1 2 3 4 5 6 7 8 9 10 11 12 13 14 15 16 17 18 19 20 Enter Quantity" at bounding box center [830, 385] width 92 height 31
select select "3"
click at [784, 370] on select "Enter Quantity 1 2 3 4 5 6 7 8 9 10 11 12 13 14 15 16 17 18 19 20 Enter Quantity" at bounding box center [830, 385] width 92 height 31
click at [958, 388] on button "Add to Cart" at bounding box center [978, 385] width 192 height 31
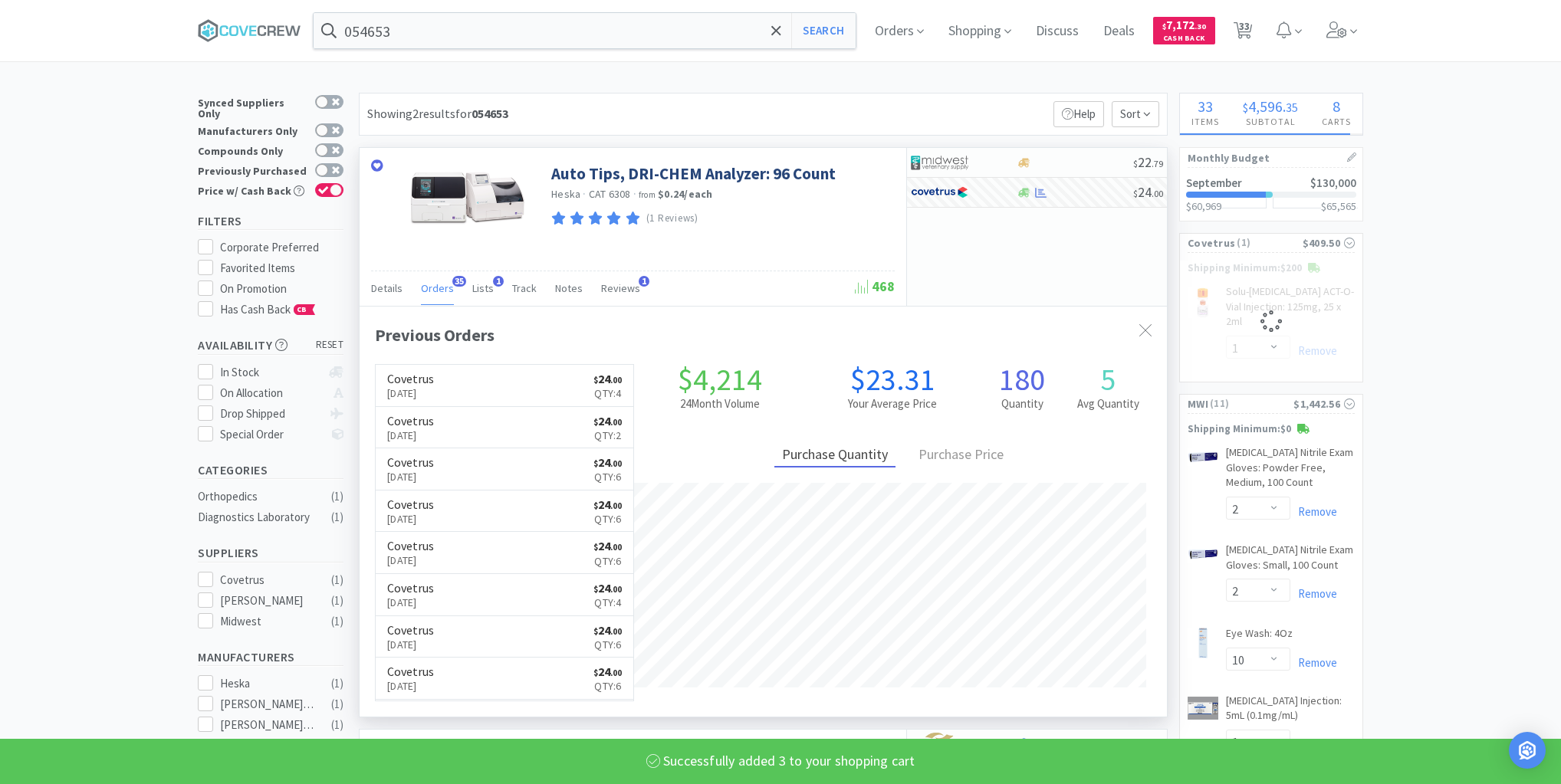
select select "3"
select select "1"
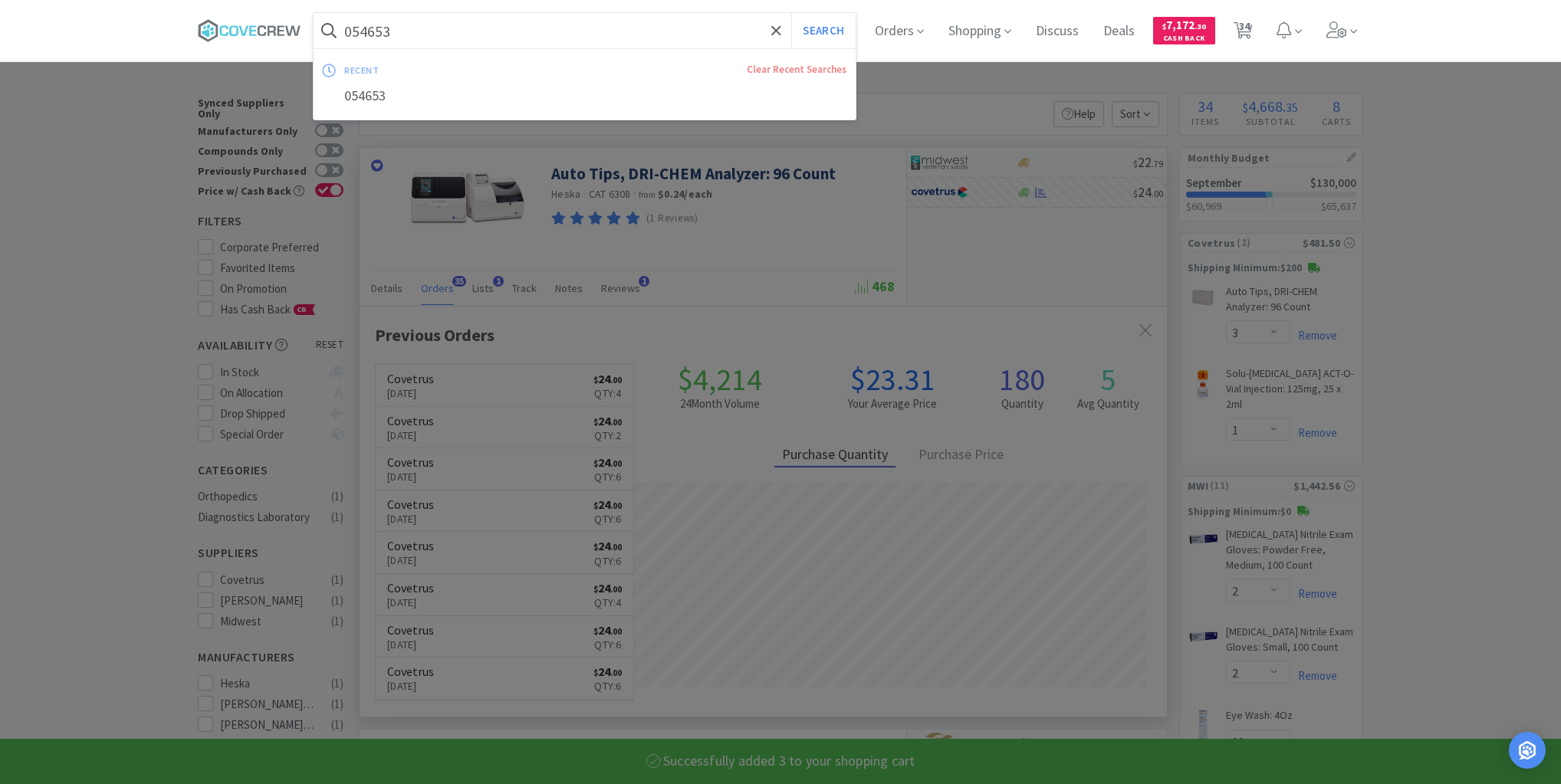
drag, startPoint x: 759, startPoint y: 39, endPoint x: 754, endPoint y: 49, distance: 11.2
click at [758, 37] on input "054653" at bounding box center [585, 31] width 542 height 36
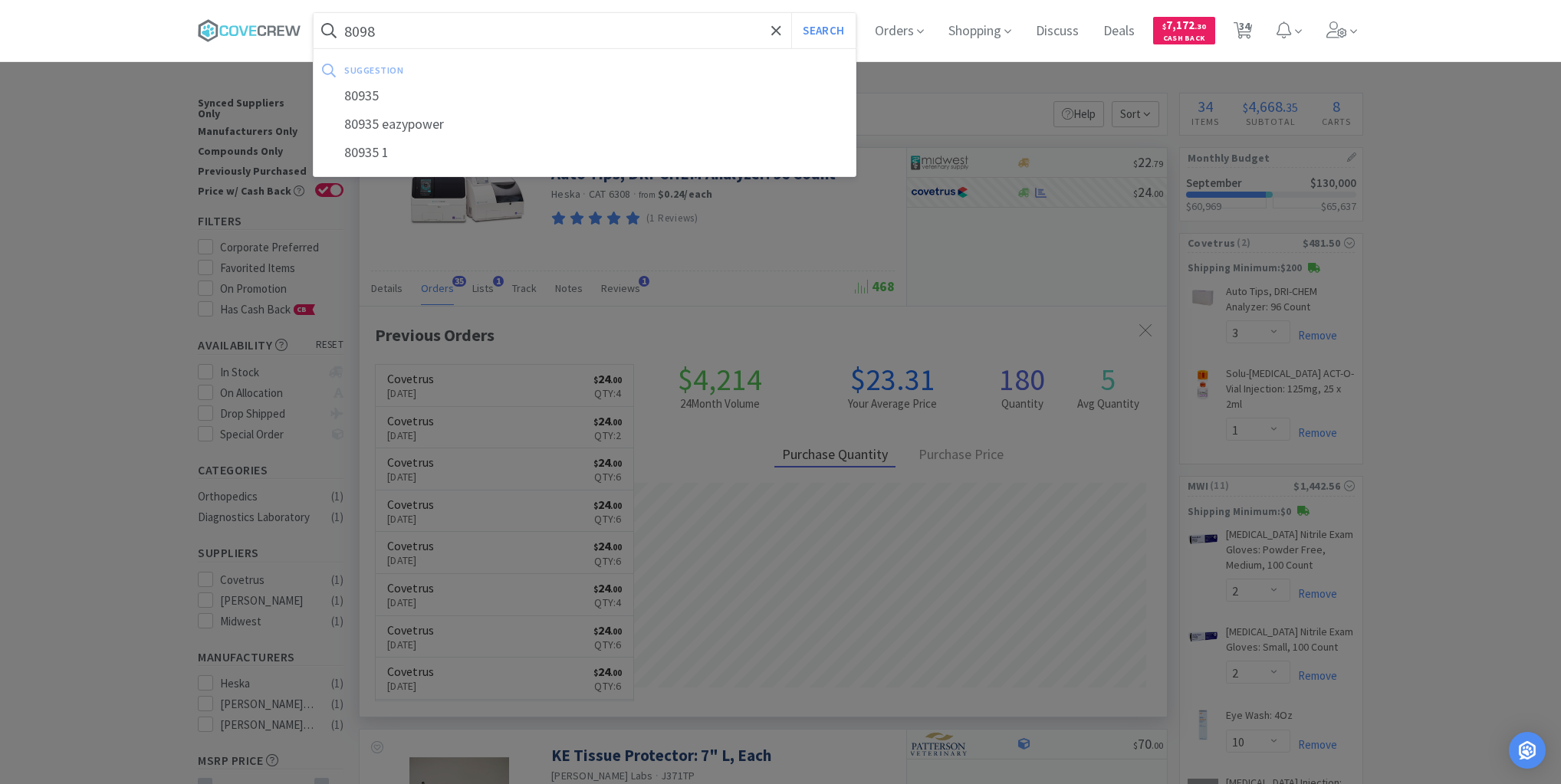
click at [792, 13] on button "Search" at bounding box center [824, 31] width 64 height 36
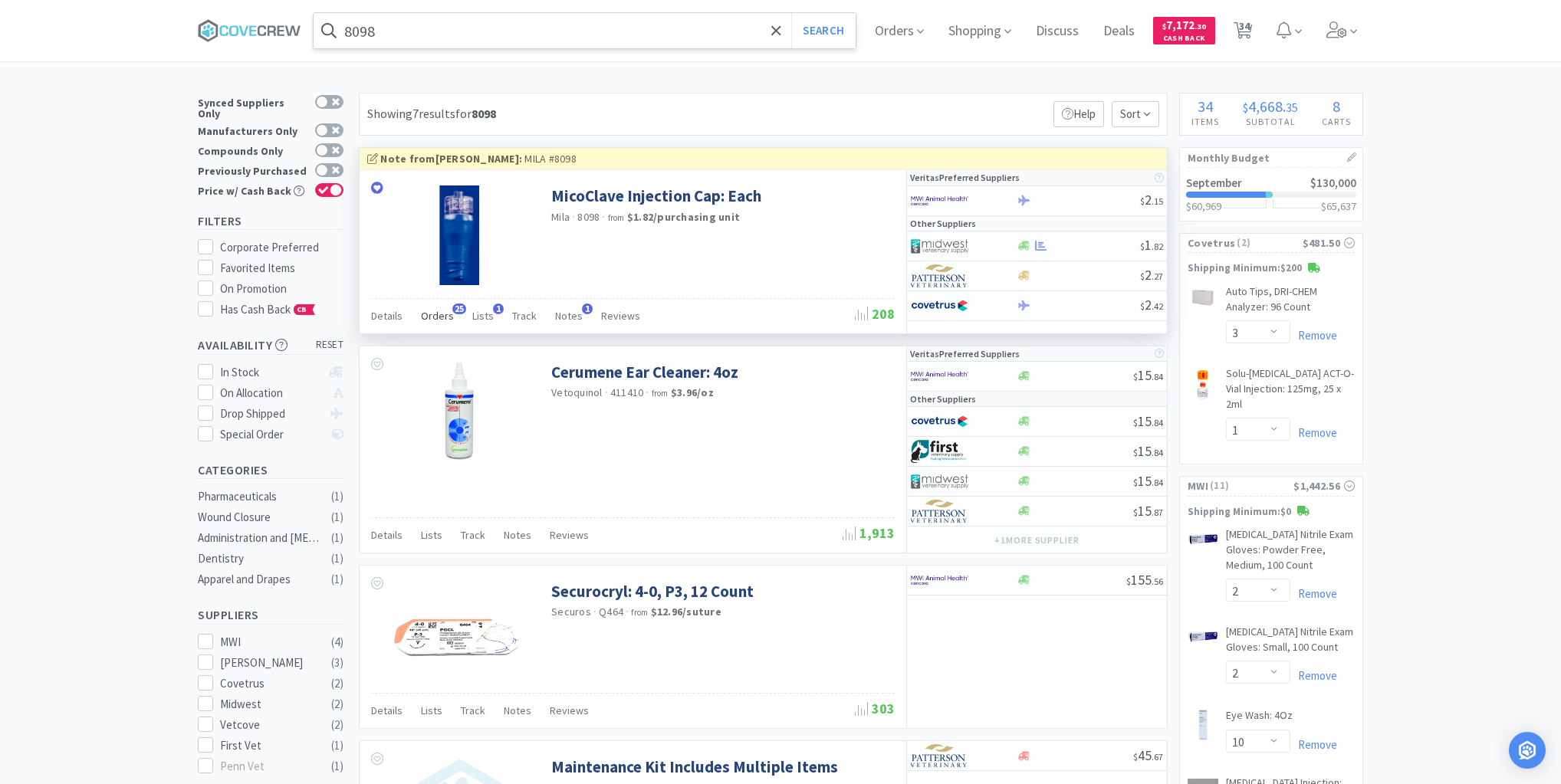
click at [443, 315] on span "Orders" at bounding box center [437, 316] width 33 height 14
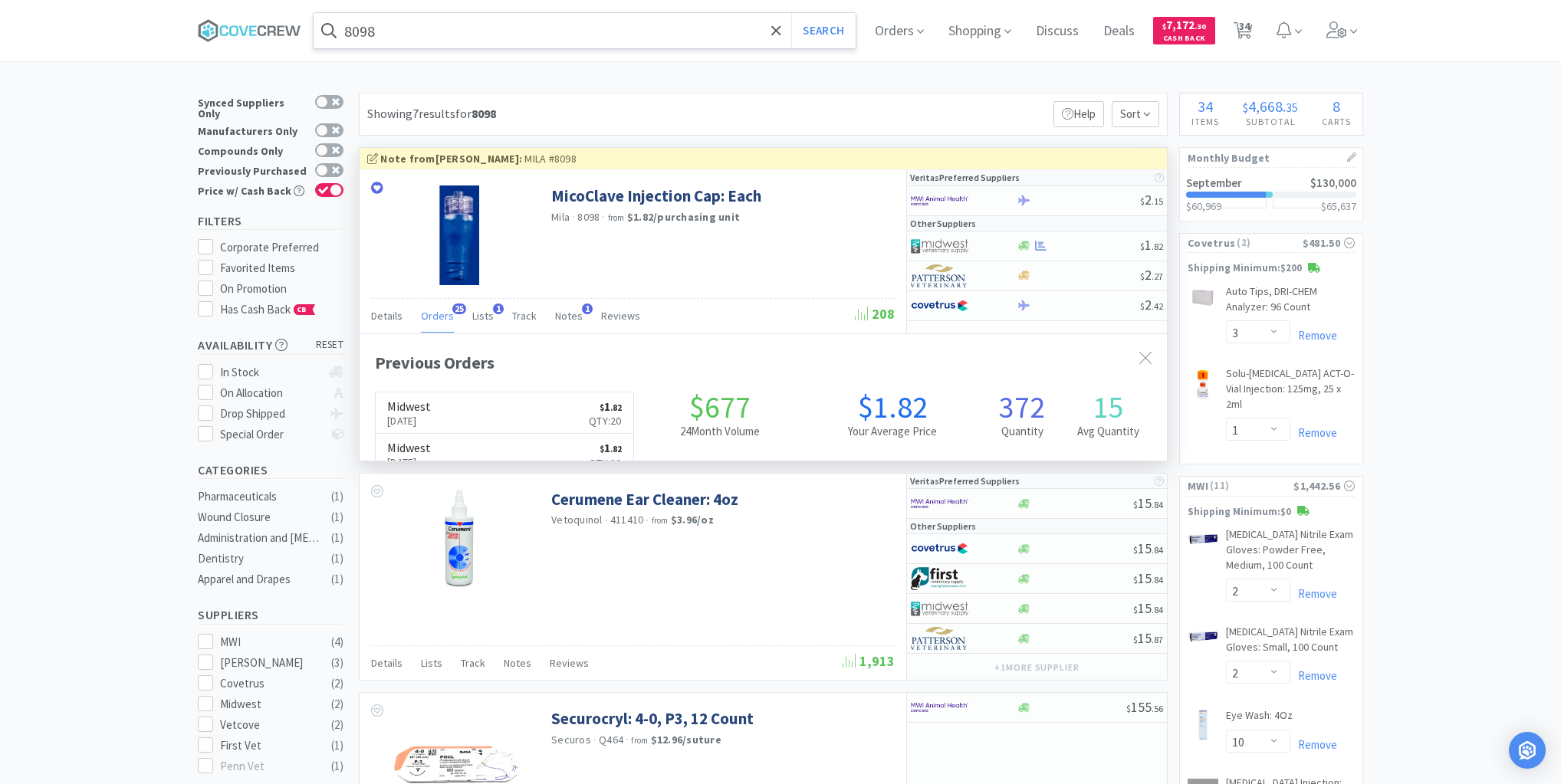
scroll to position [411, 808]
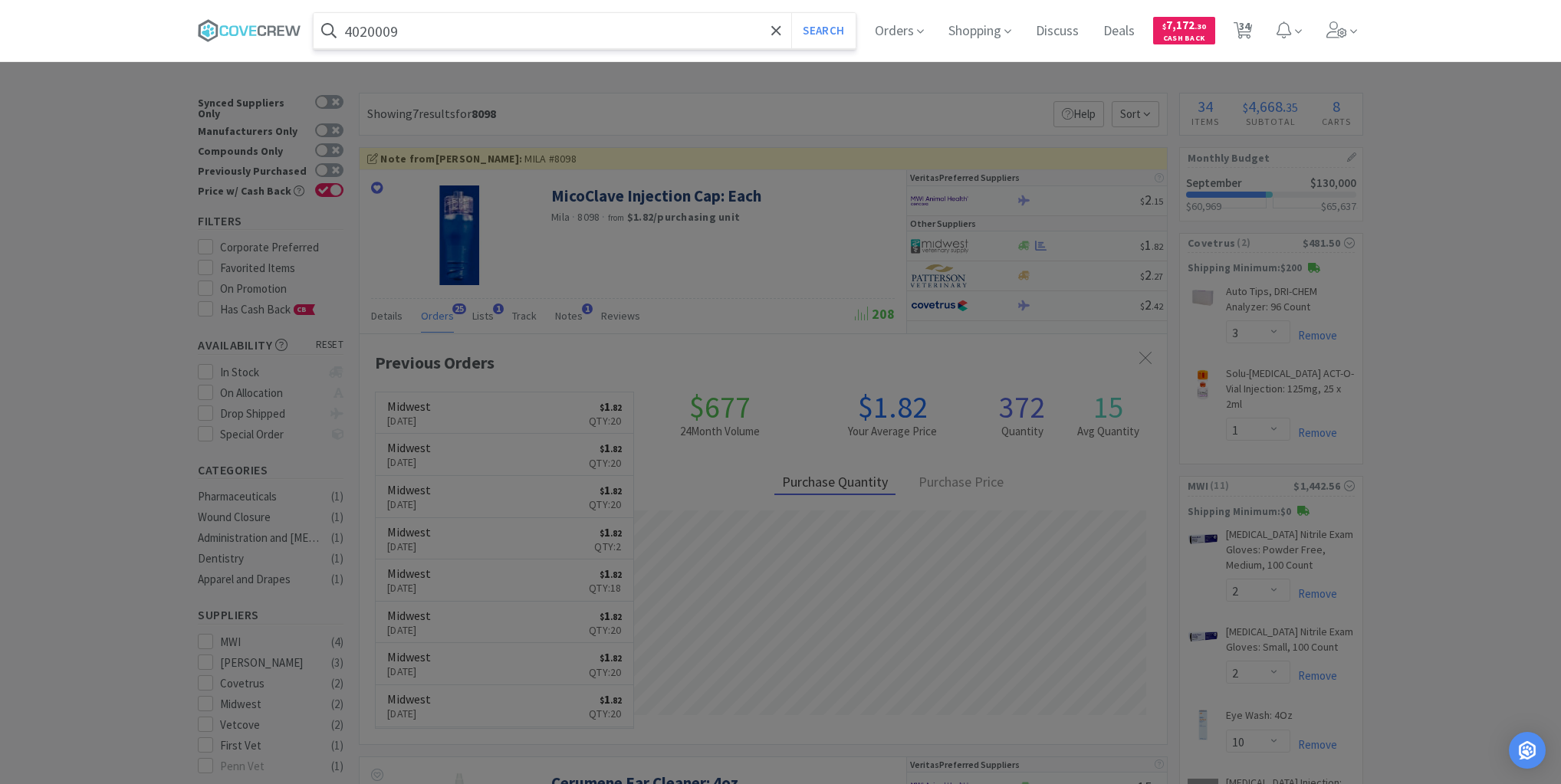
type input "4020009"
click at [792, 13] on button "Search" at bounding box center [824, 31] width 64 height 36
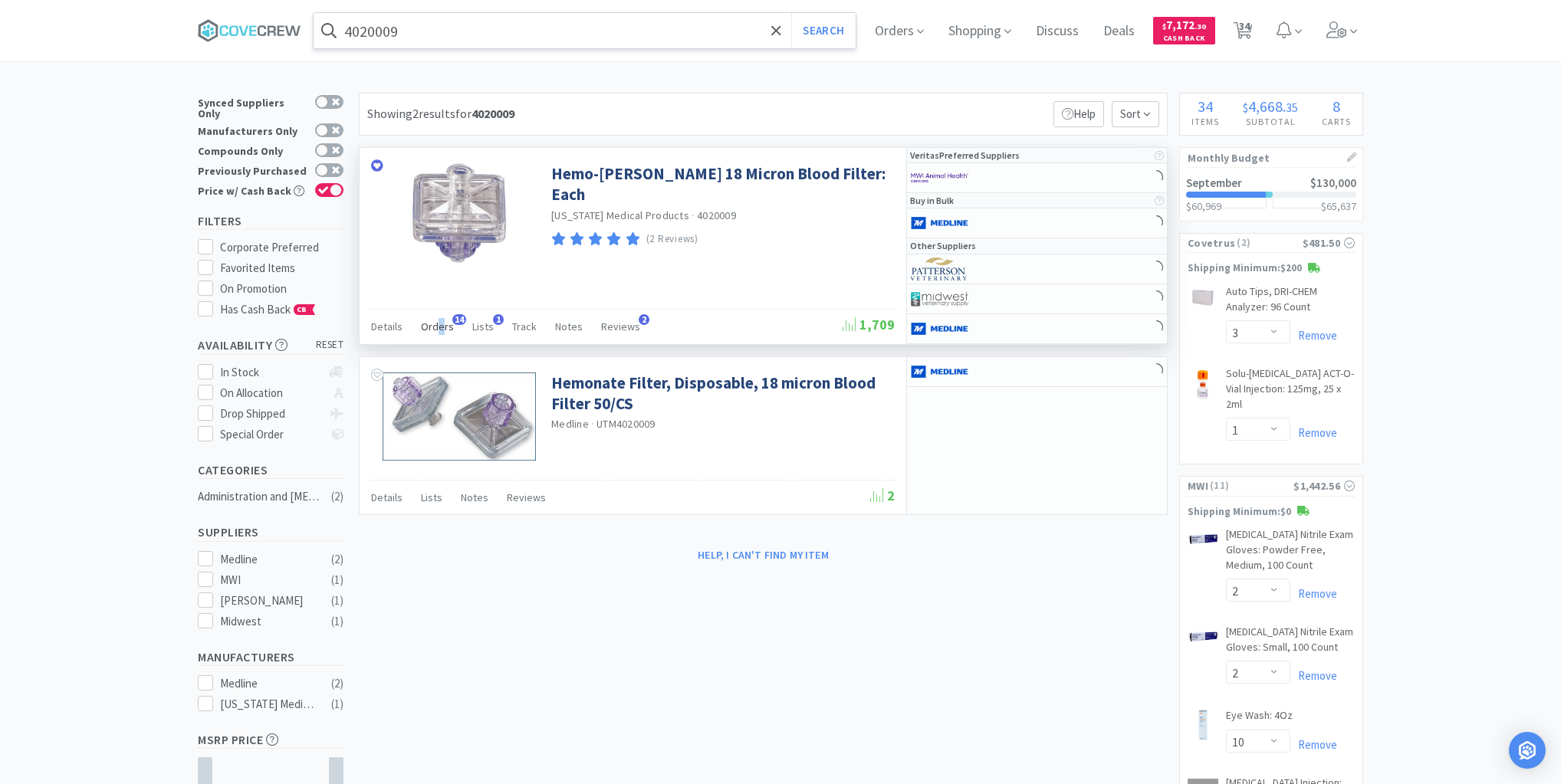
click at [440, 326] on span "Orders" at bounding box center [437, 327] width 33 height 14
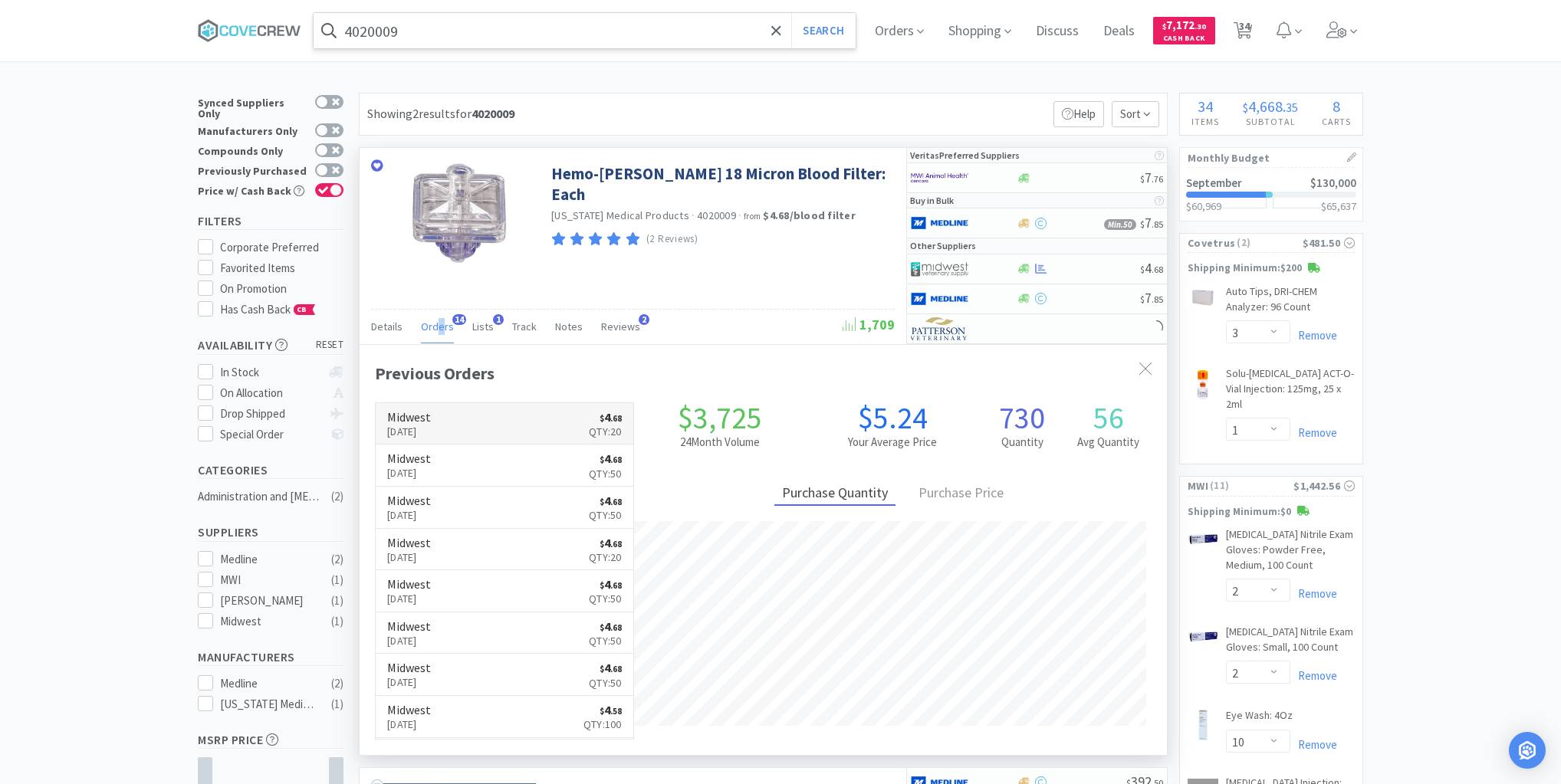
scroll to position [411, 808]
click at [1089, 270] on div at bounding box center [1079, 268] width 124 height 12
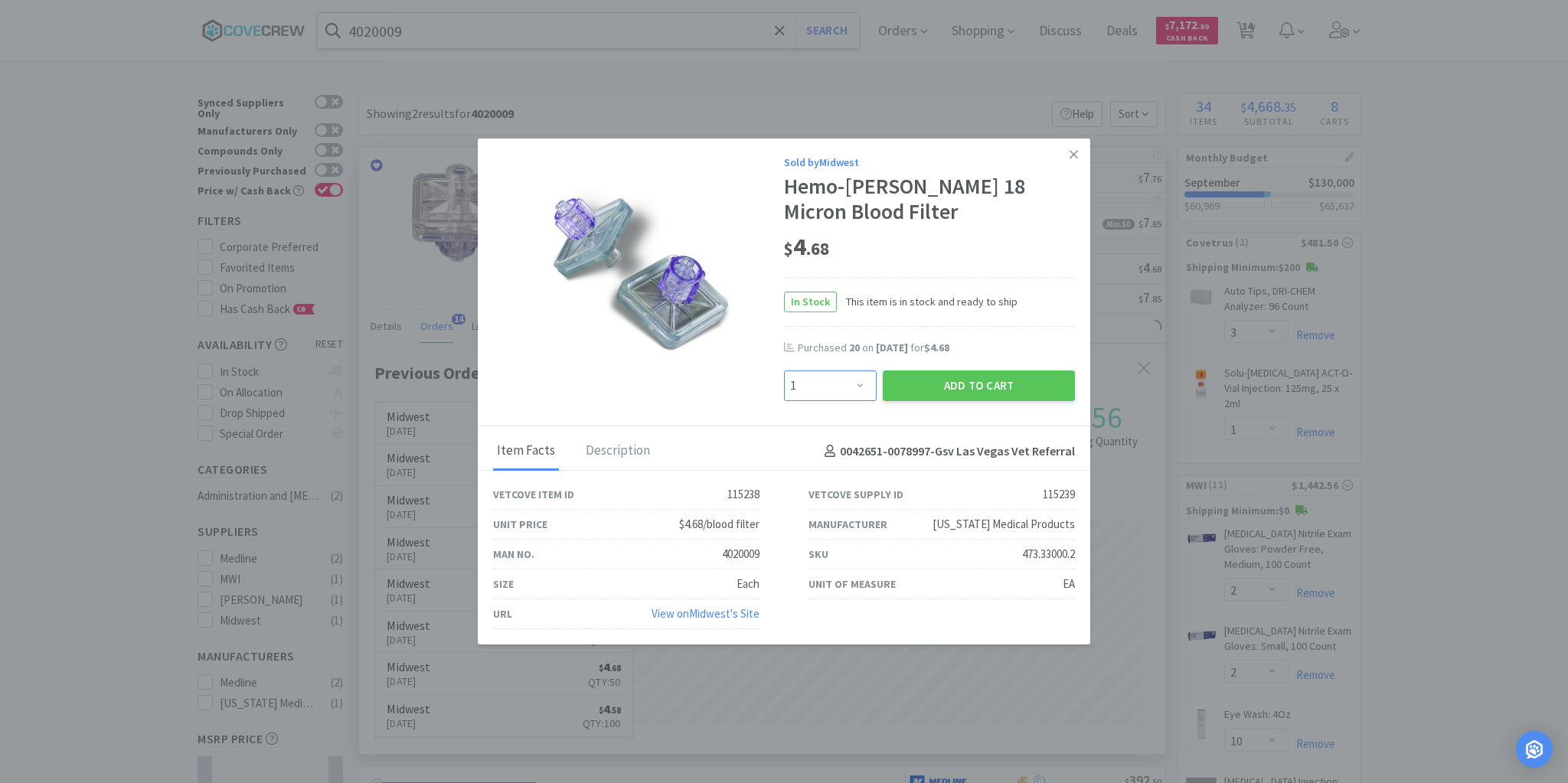
click at [864, 388] on select "Enter Quantity 1 2 3 4 5 6 7 8 9 10 11 12 13 14 15 16 17 18 19 20 Enter Quantity" at bounding box center [830, 386] width 92 height 31
select select "20"
click at [784, 372] on select "Enter Quantity 1 2 3 4 5 6 7 8 9 10 11 12 13 14 15 16 17 18 19 20 Enter Quantity" at bounding box center [830, 386] width 92 height 31
click at [953, 377] on button "Add to Cart" at bounding box center [978, 386] width 192 height 31
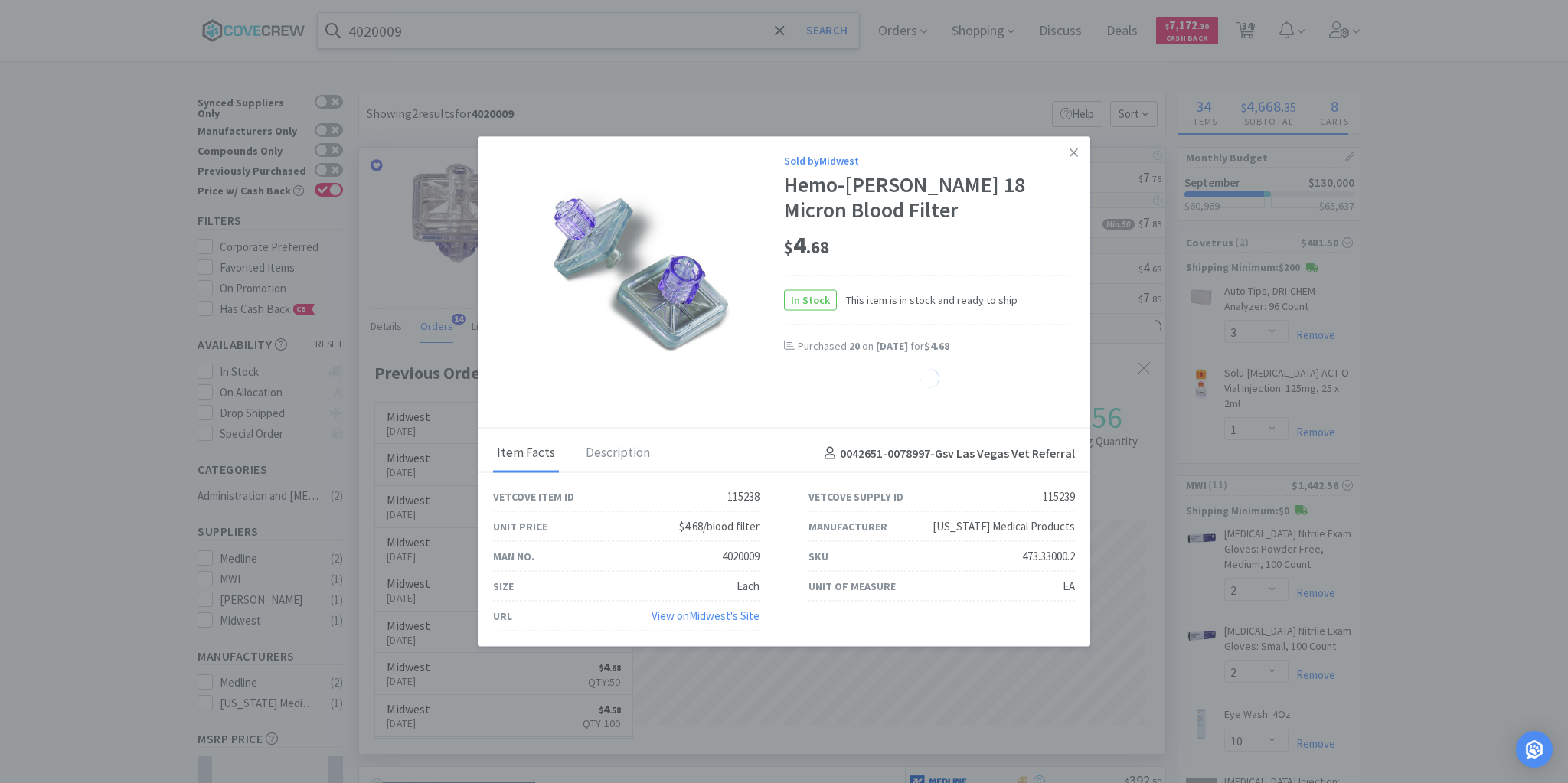
select select "20"
select select "6"
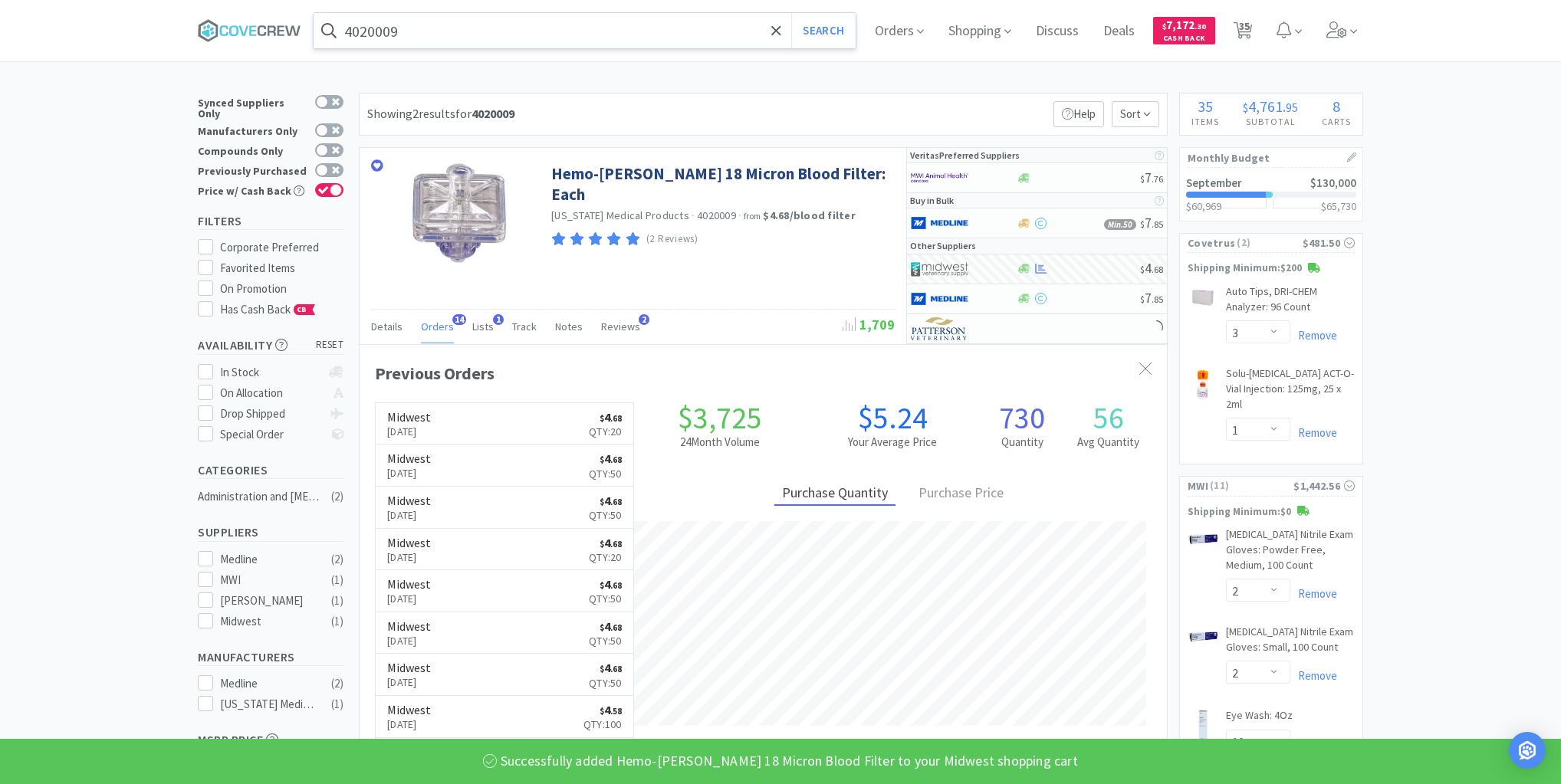
click at [643, 28] on input "4020009" at bounding box center [585, 31] width 542 height 36
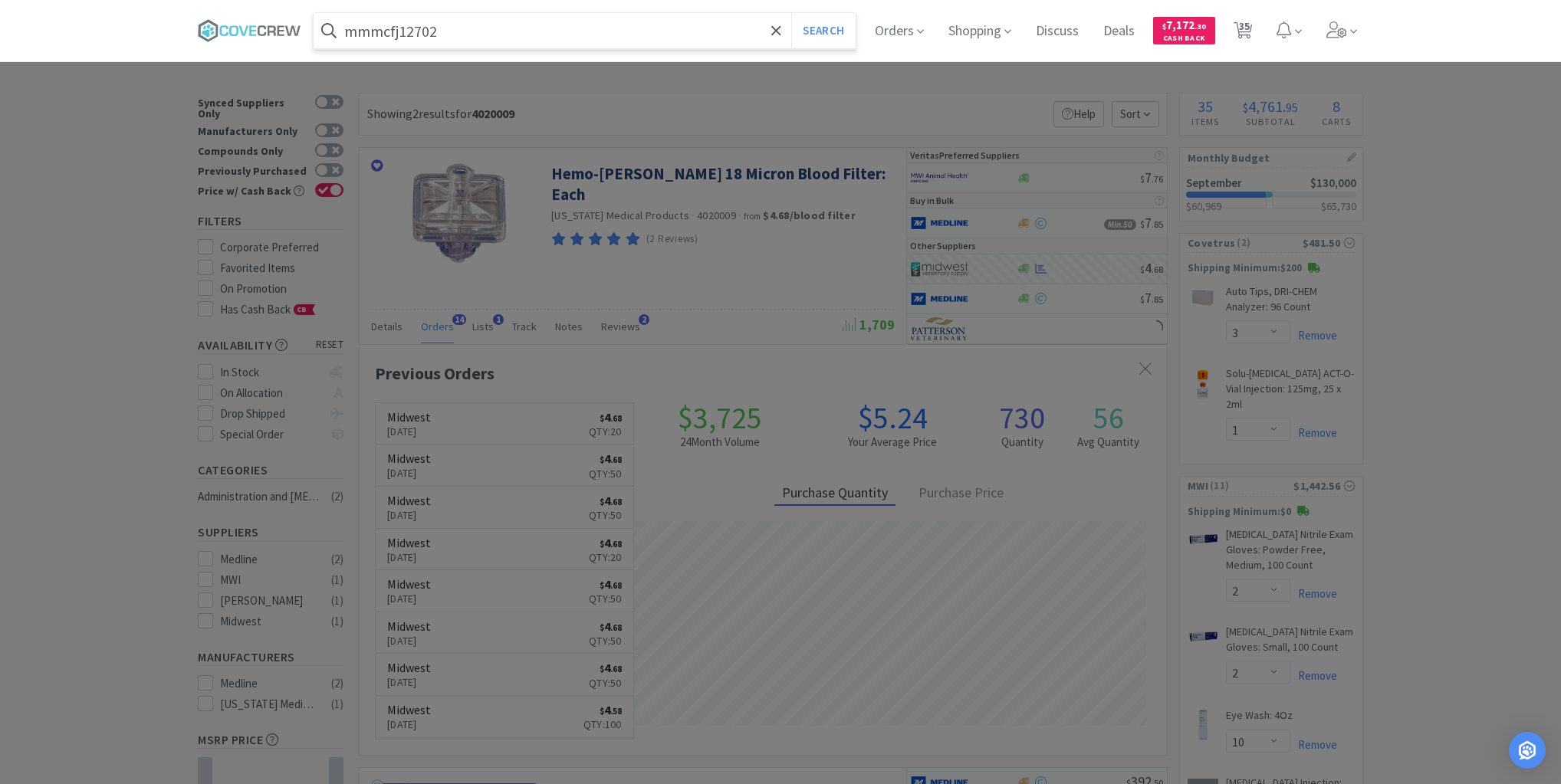
type input "mmmcfj12702"
click at [792, 13] on button "Search" at bounding box center [824, 31] width 64 height 36
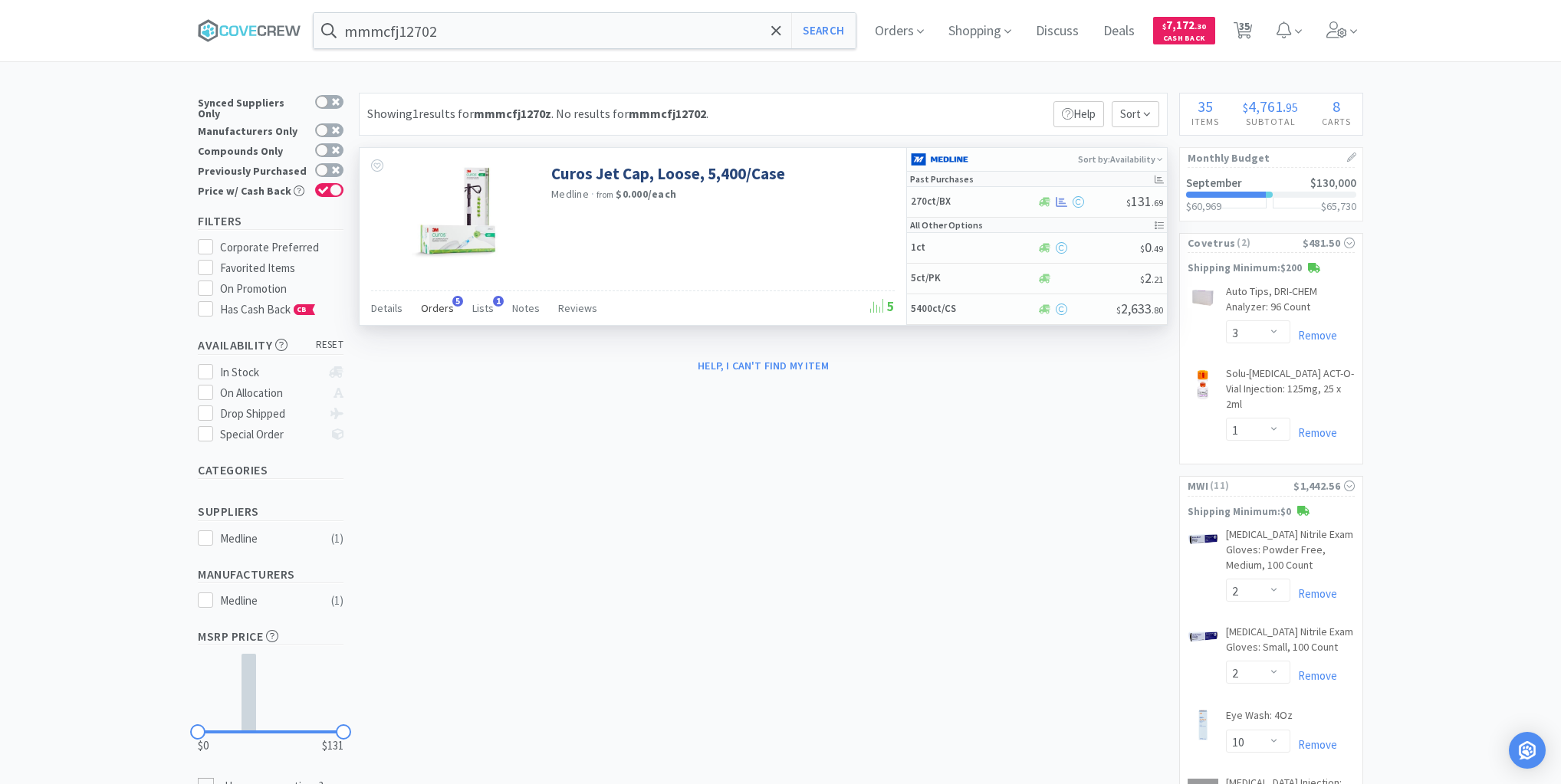
click at [445, 305] on span "Orders" at bounding box center [437, 308] width 33 height 14
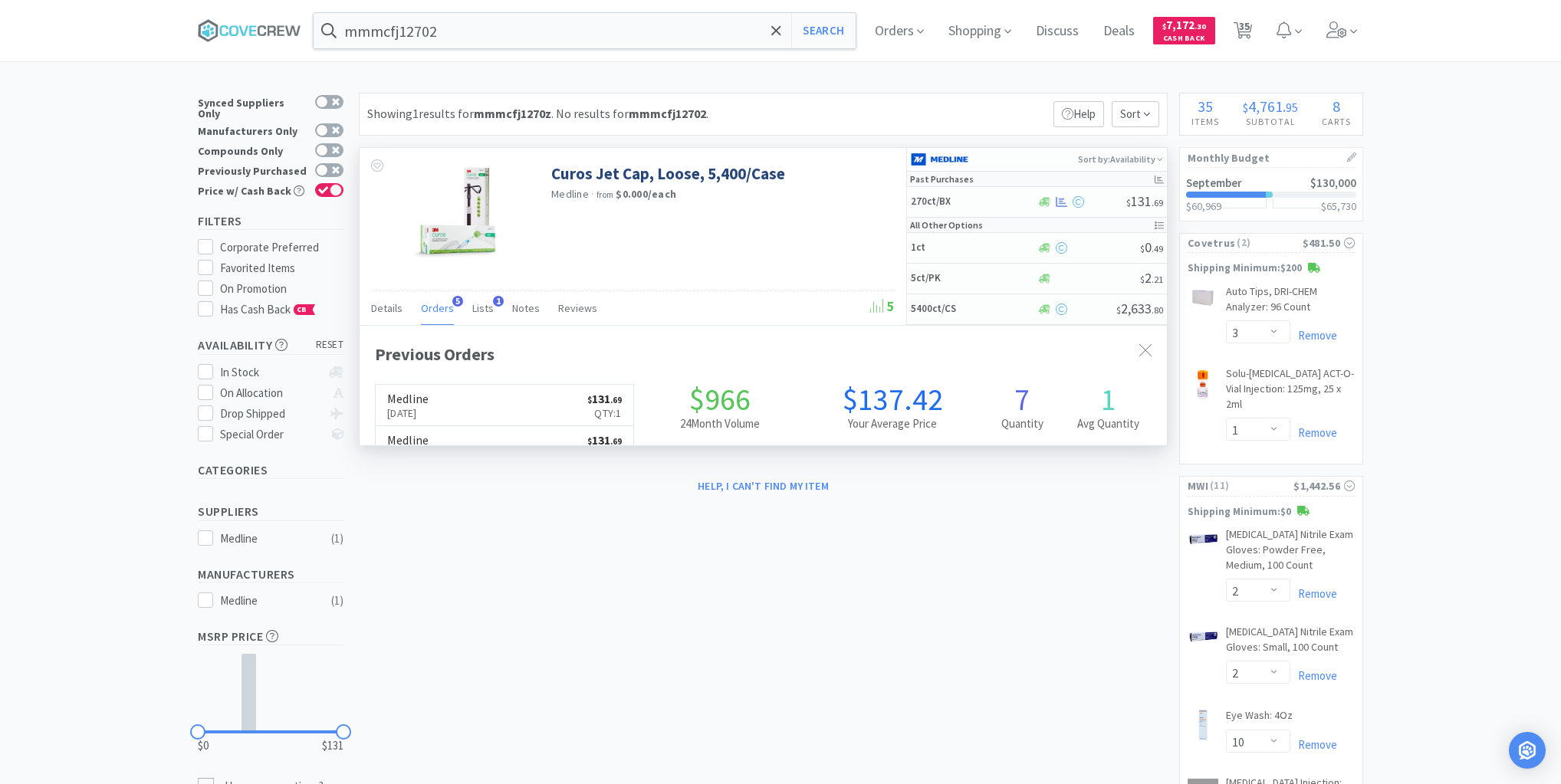
scroll to position [396, 808]
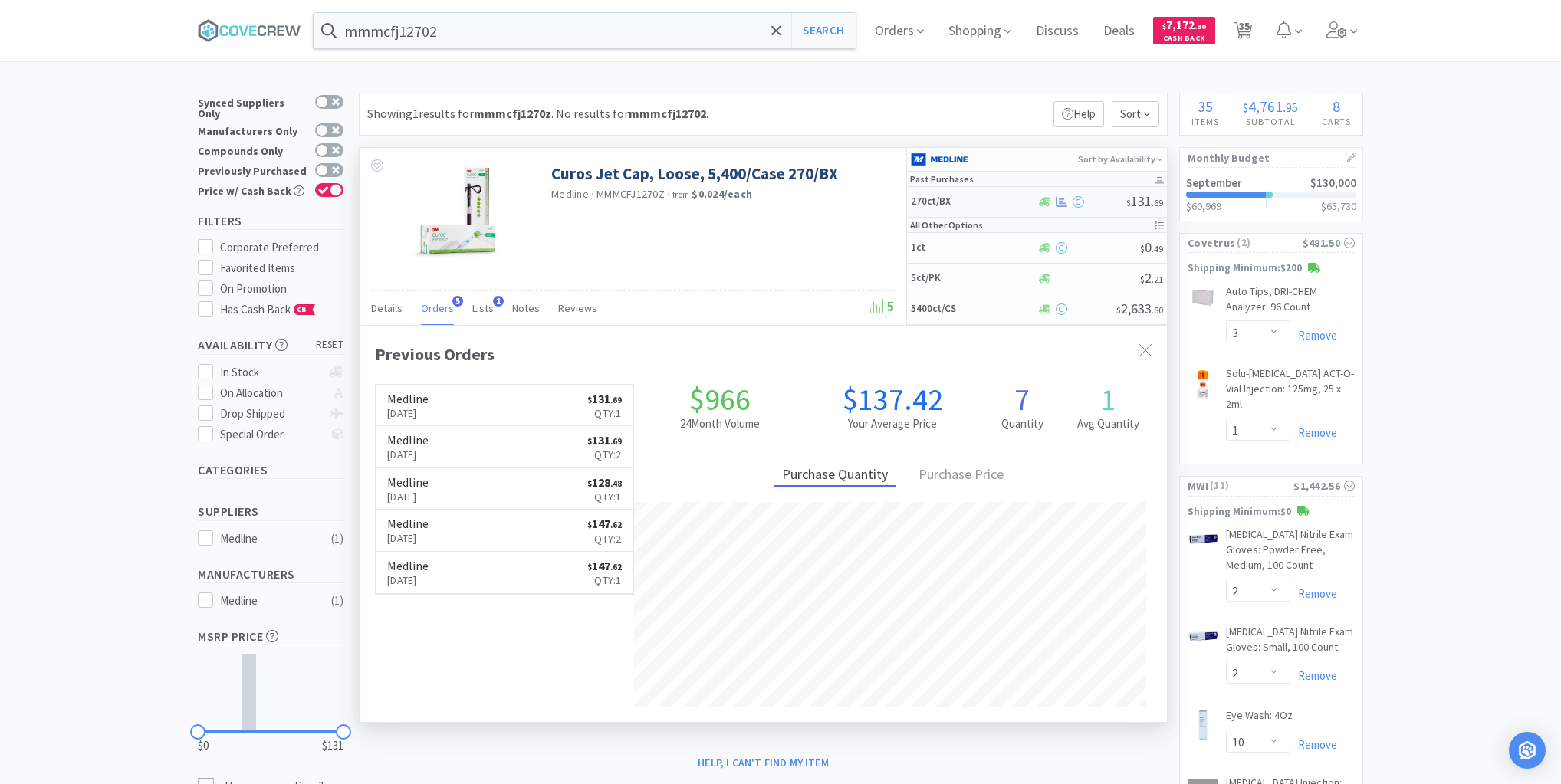
click at [987, 197] on h5 "270ct/BX" at bounding box center [972, 202] width 123 height 13
select select "1"
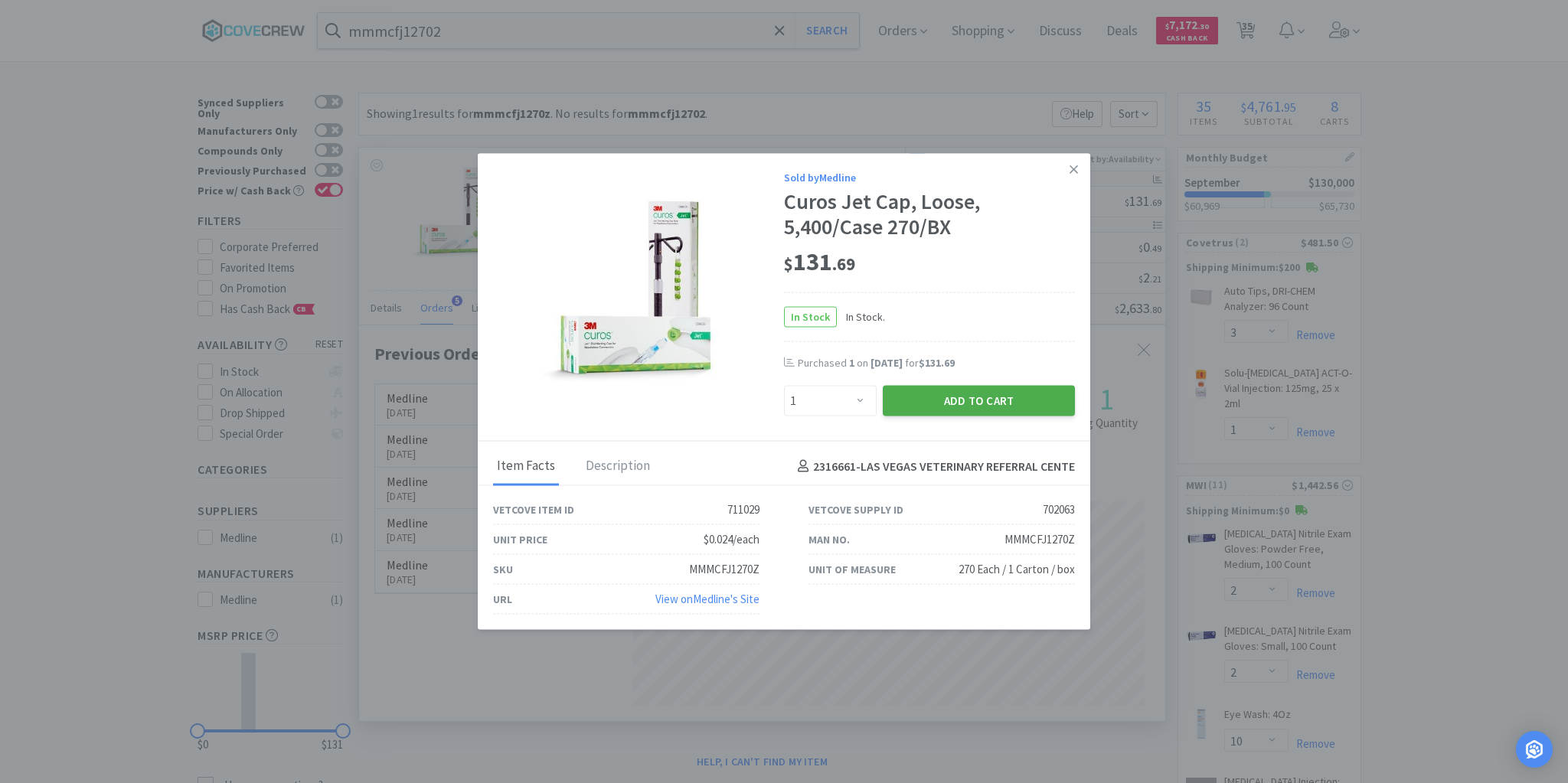
click at [945, 408] on button "Add to Cart" at bounding box center [978, 401] width 192 height 31
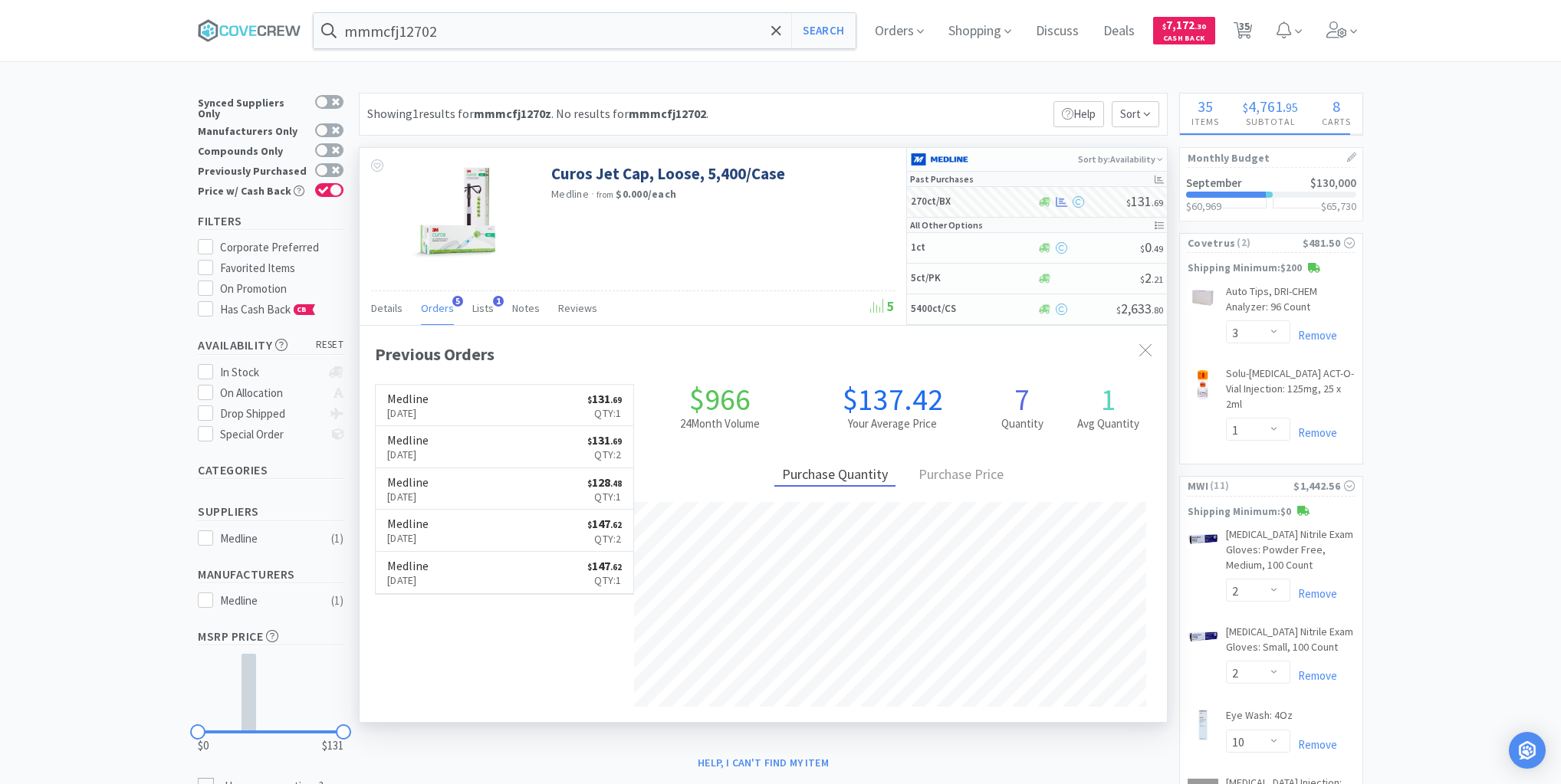
select select "1"
click at [601, 36] on input "mmmcfj12702" at bounding box center [585, 31] width 542 height 36
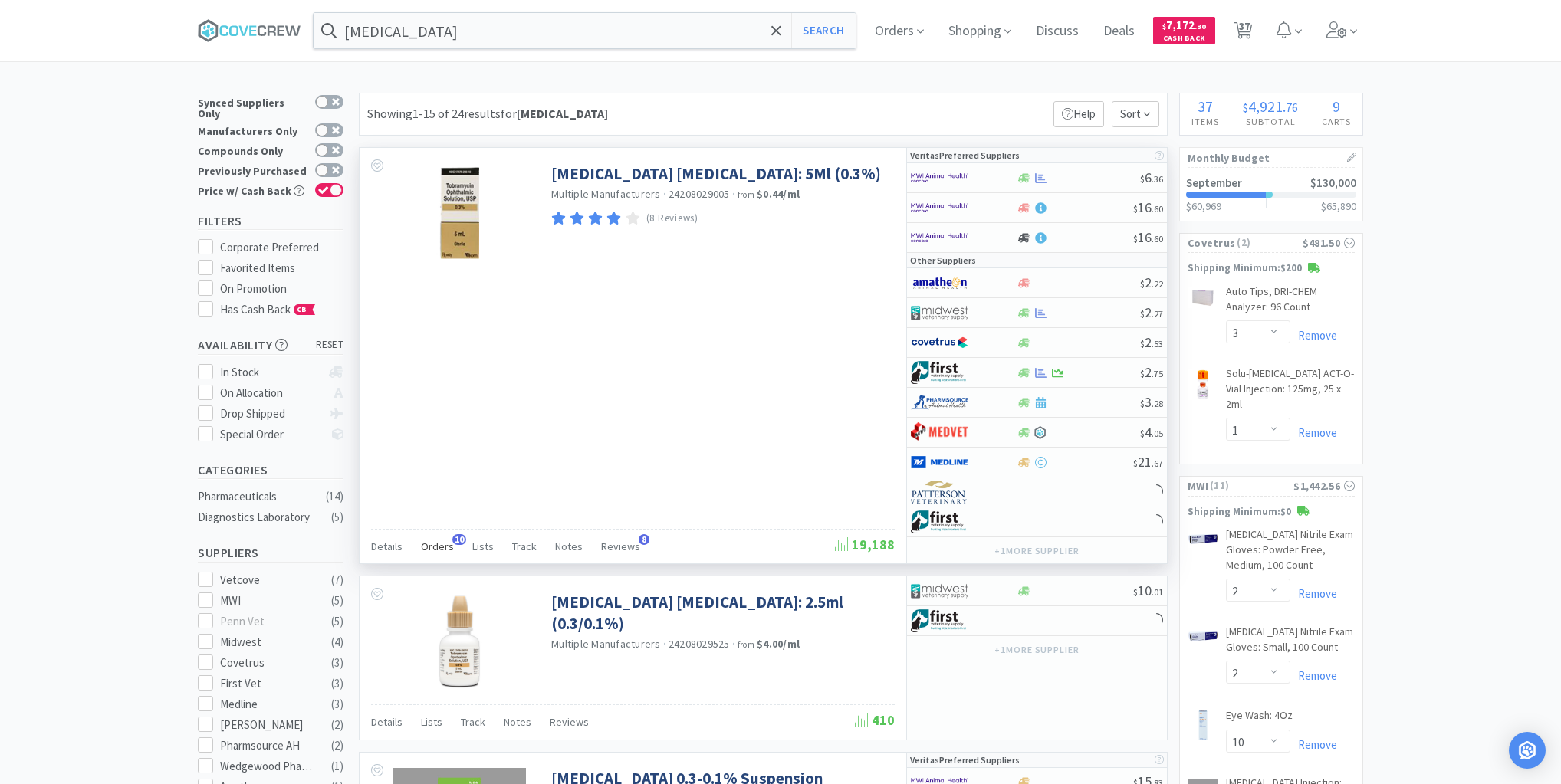
click at [436, 540] on span "Orders" at bounding box center [437, 547] width 33 height 14
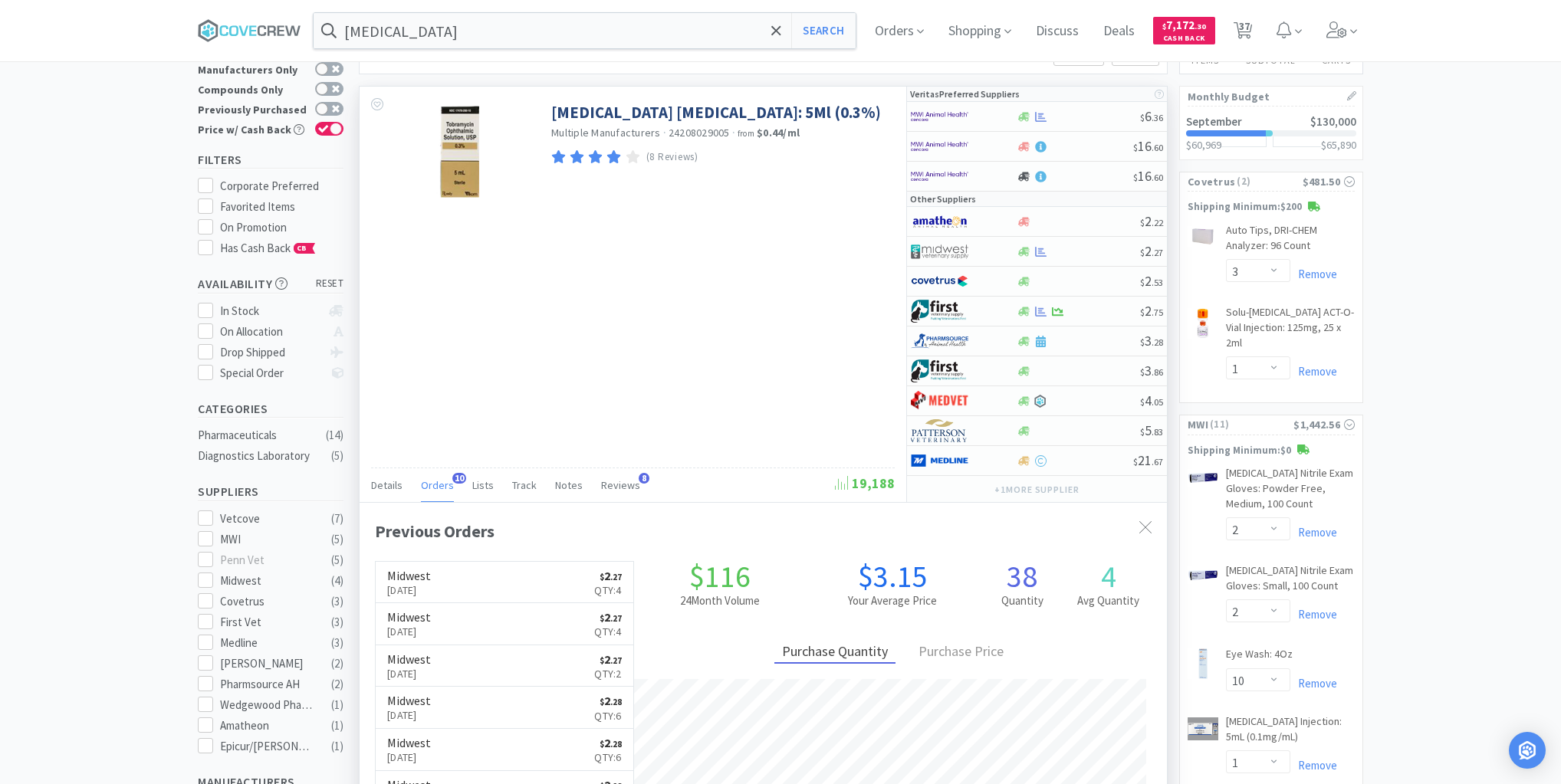
scroll to position [61, 0]
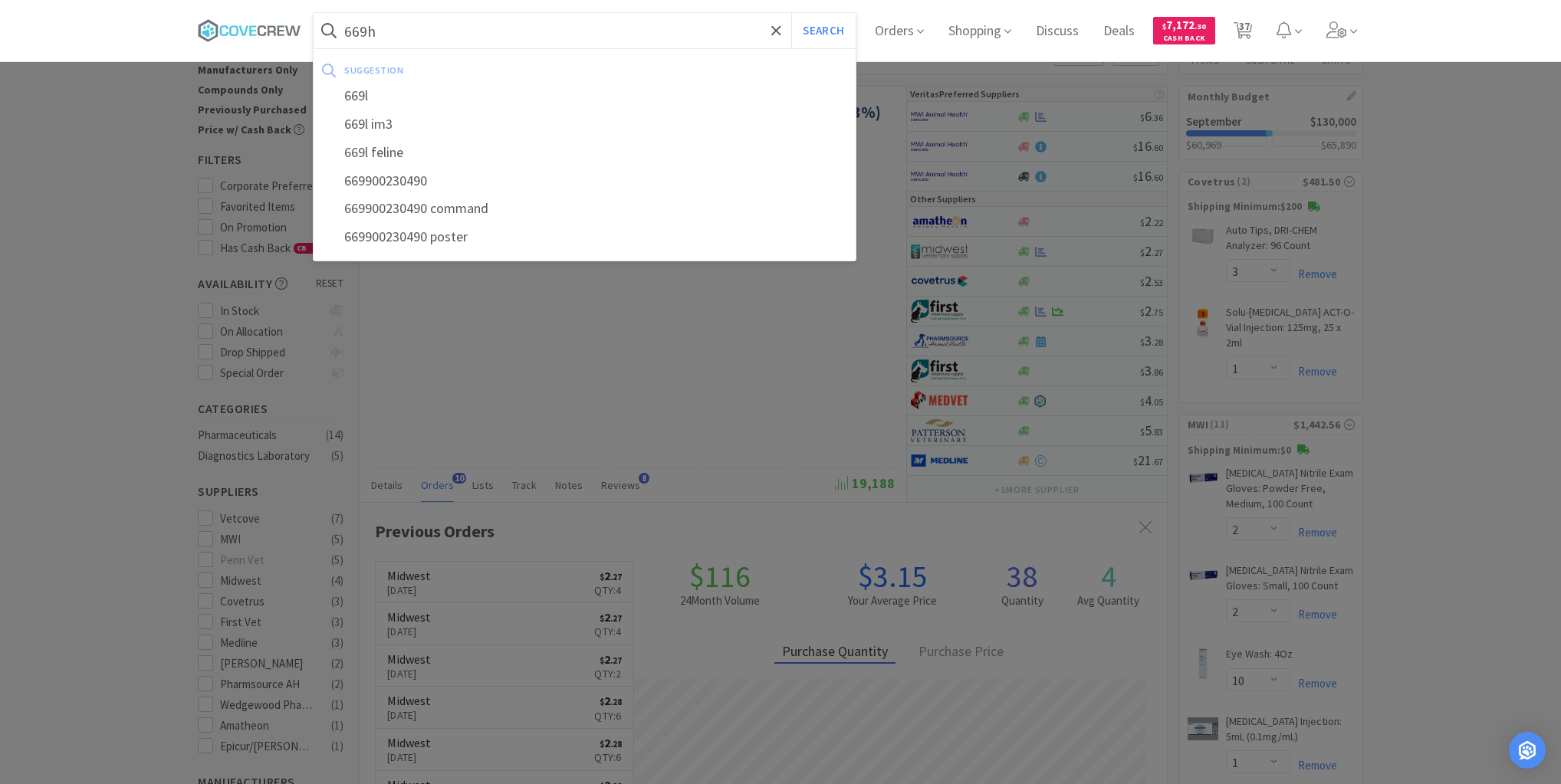
click at [792, 13] on button "Search" at bounding box center [824, 31] width 64 height 36
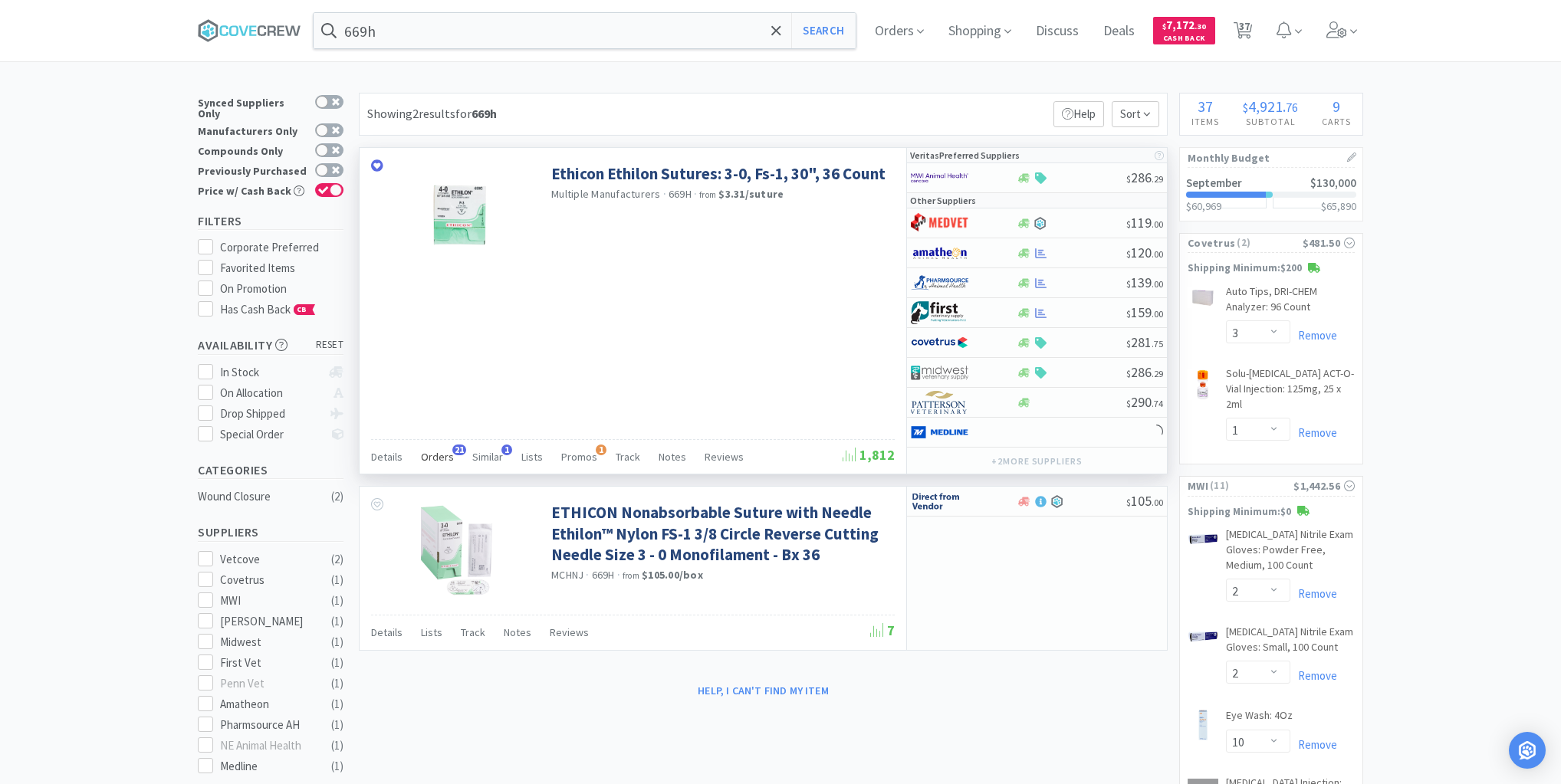
click at [440, 450] on span "Orders" at bounding box center [437, 457] width 33 height 14
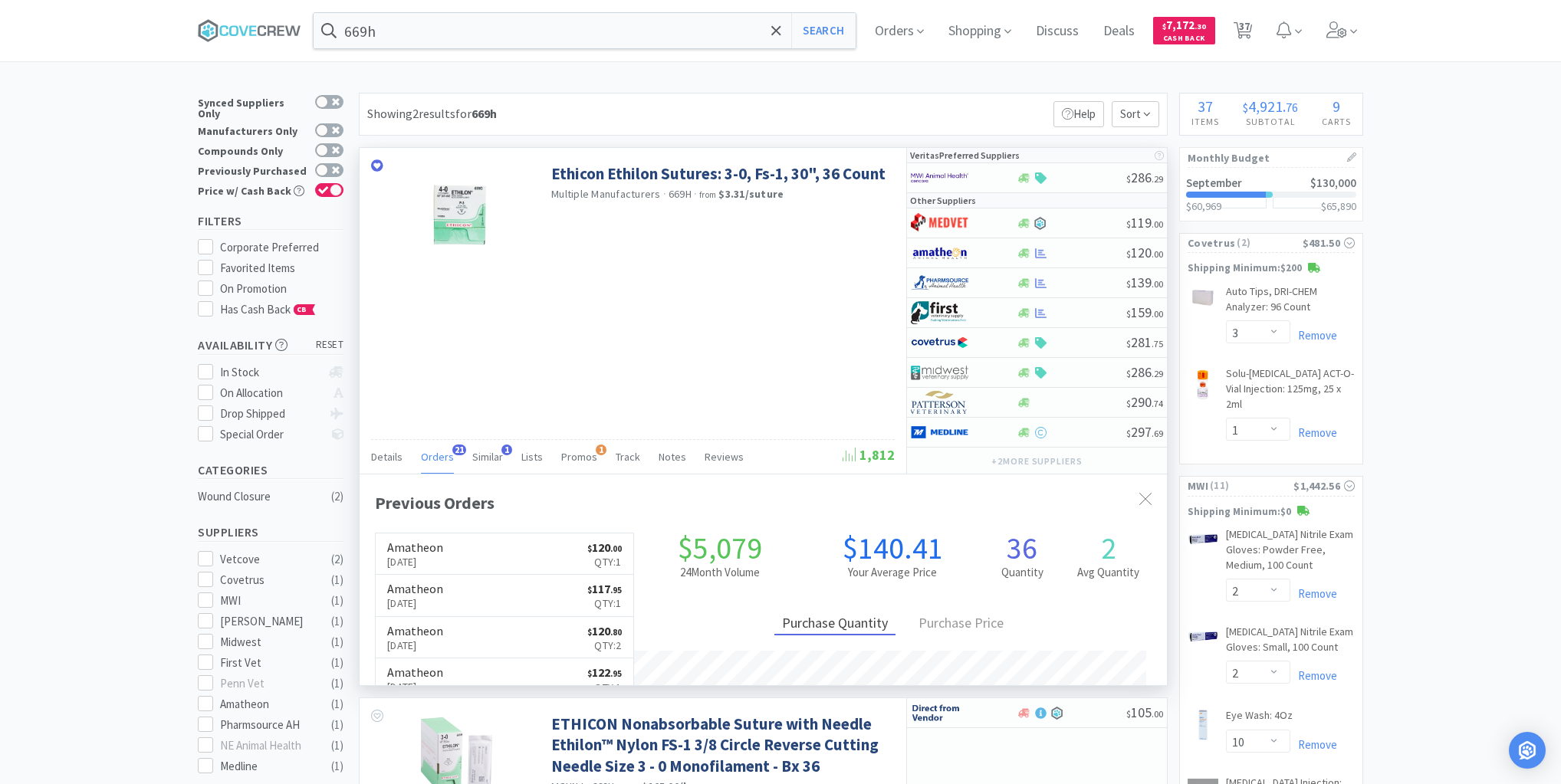
scroll to position [411, 808]
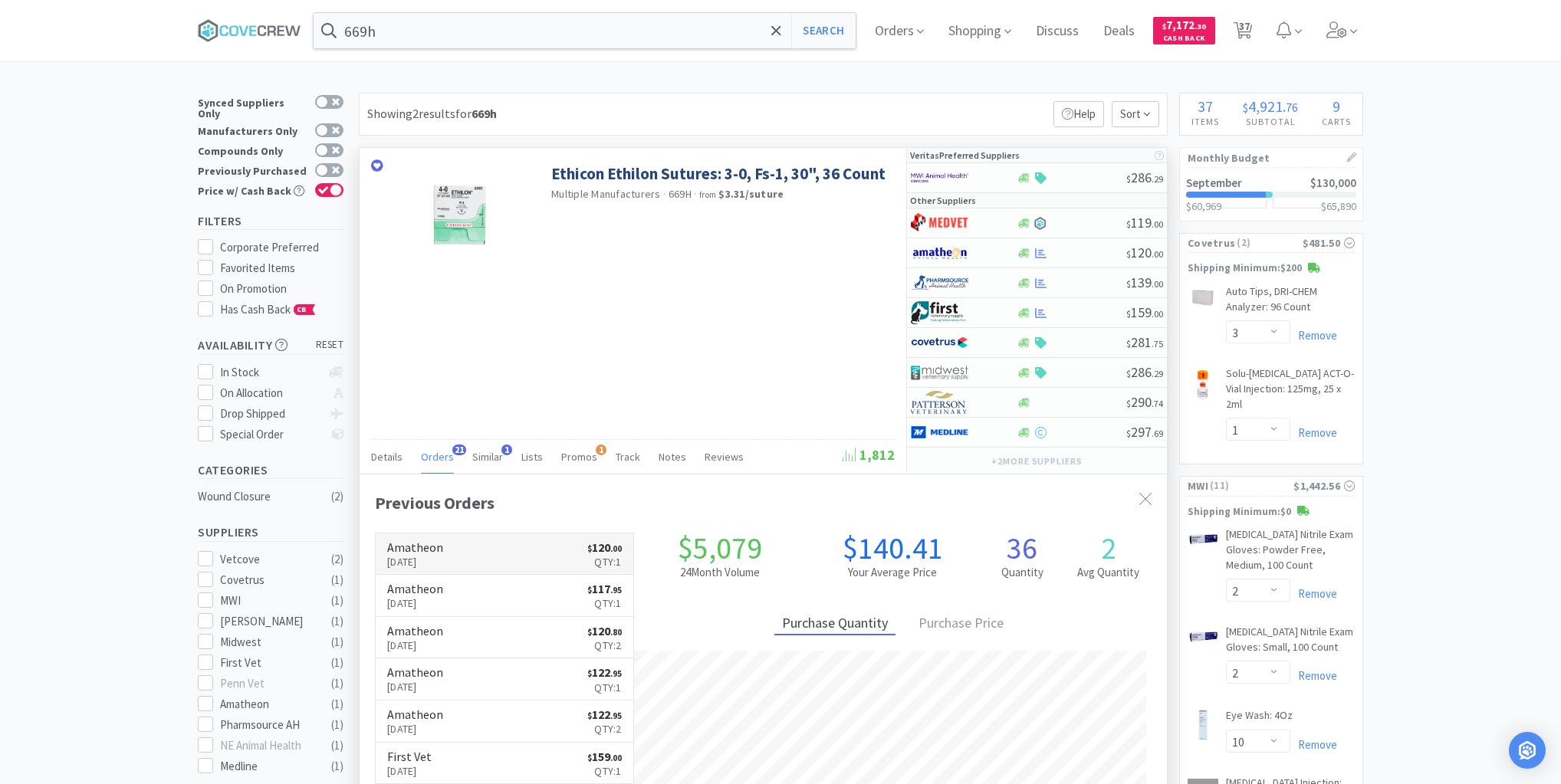
click at [520, 554] on link "Amatheon Sep 15th, 2025 $ 120 . 00 Qty: 1" at bounding box center [505, 554] width 258 height 42
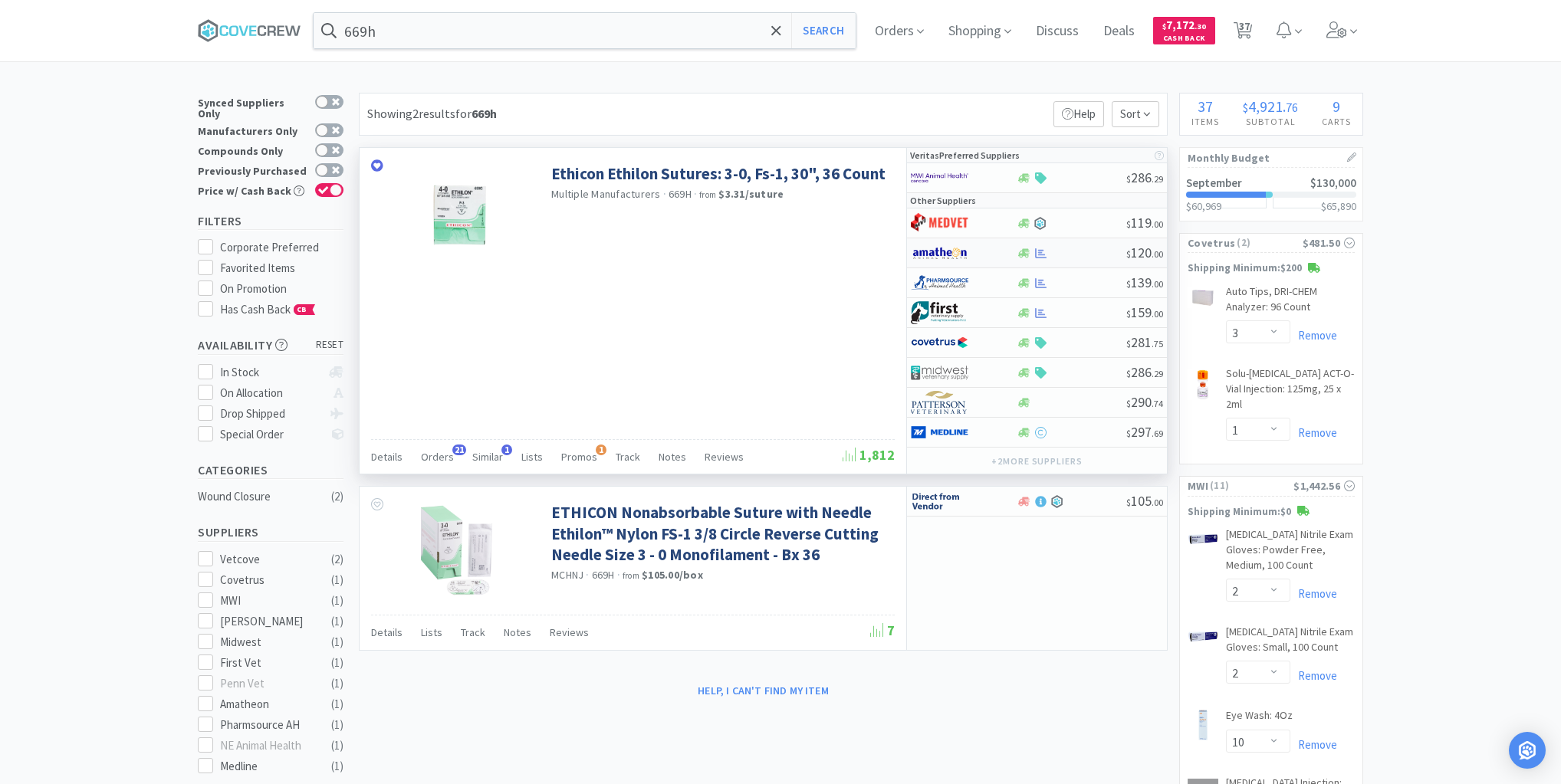
click at [1094, 252] on div at bounding box center [1071, 253] width 110 height 12
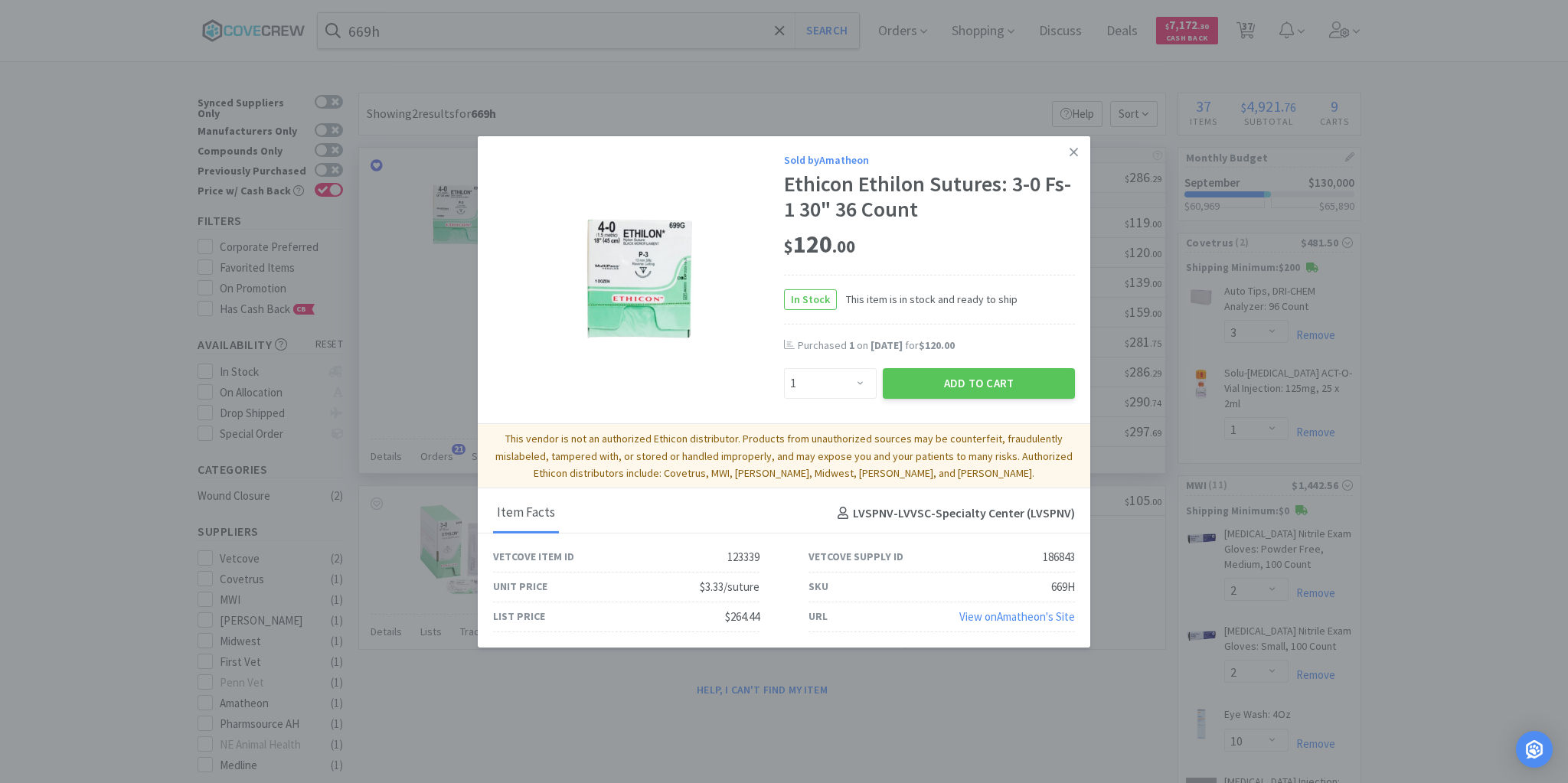
click at [1071, 148] on icon at bounding box center [1073, 152] width 8 height 14
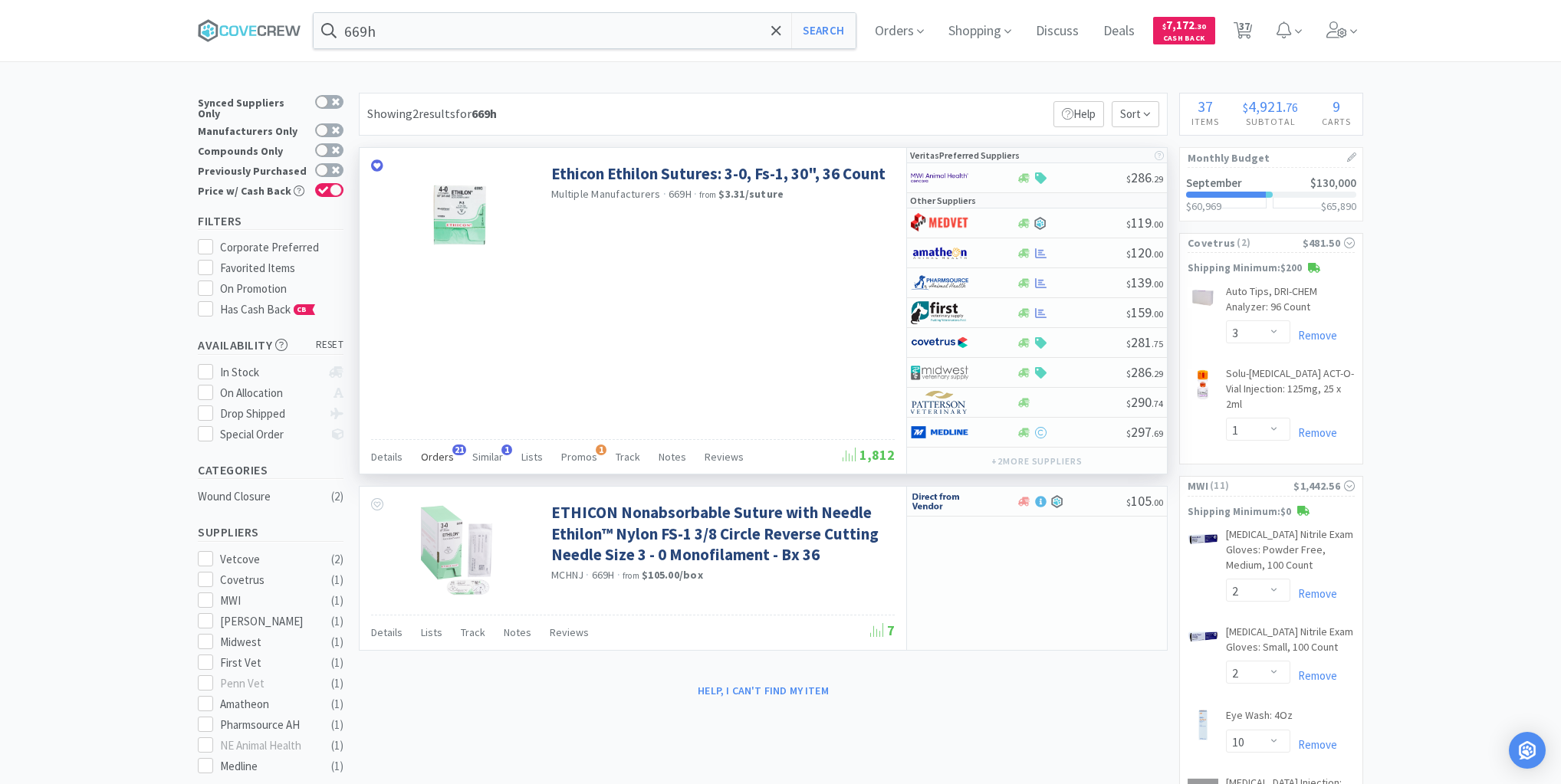
click at [439, 453] on span "Orders" at bounding box center [437, 457] width 33 height 14
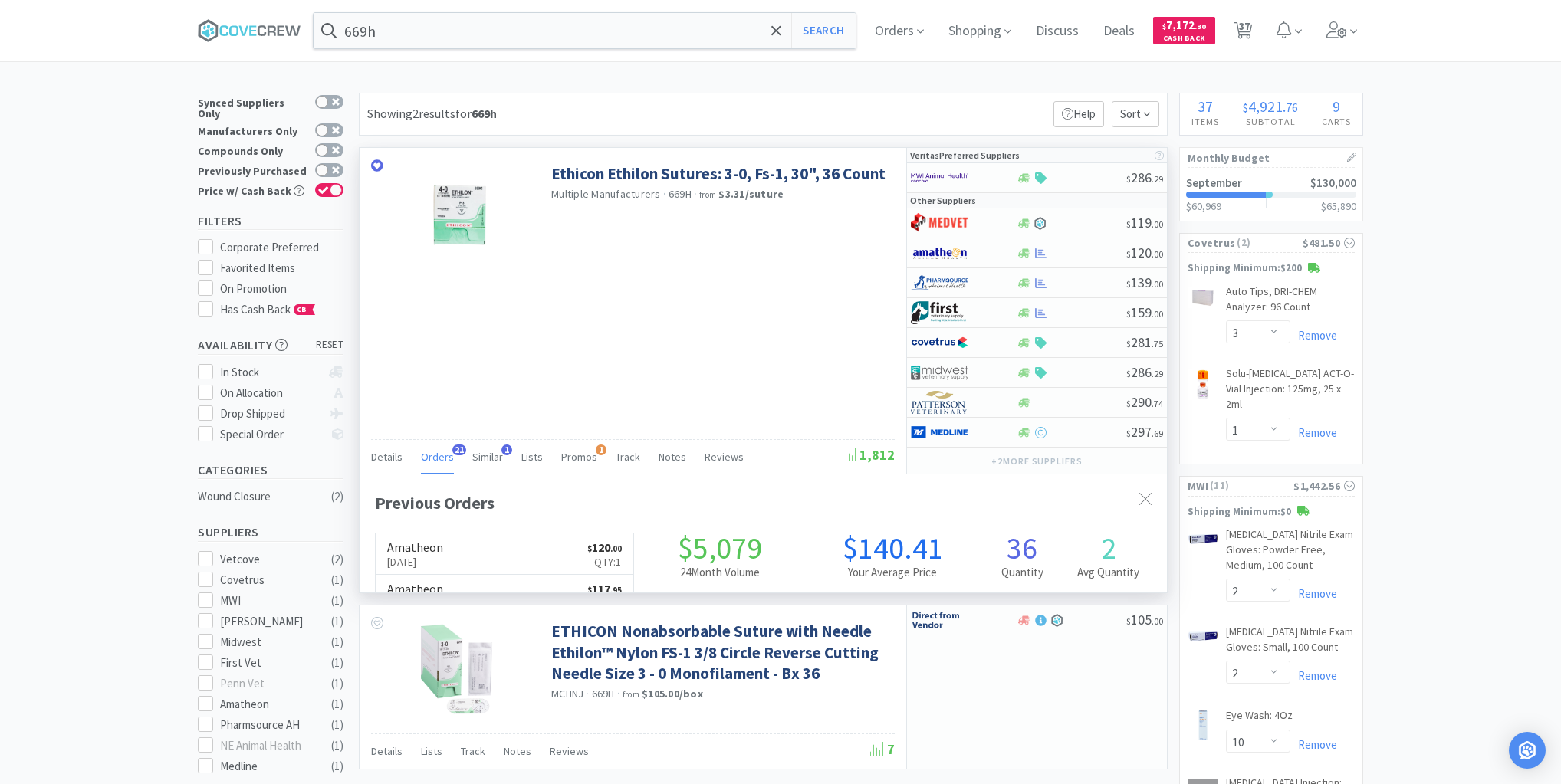
scroll to position [411, 808]
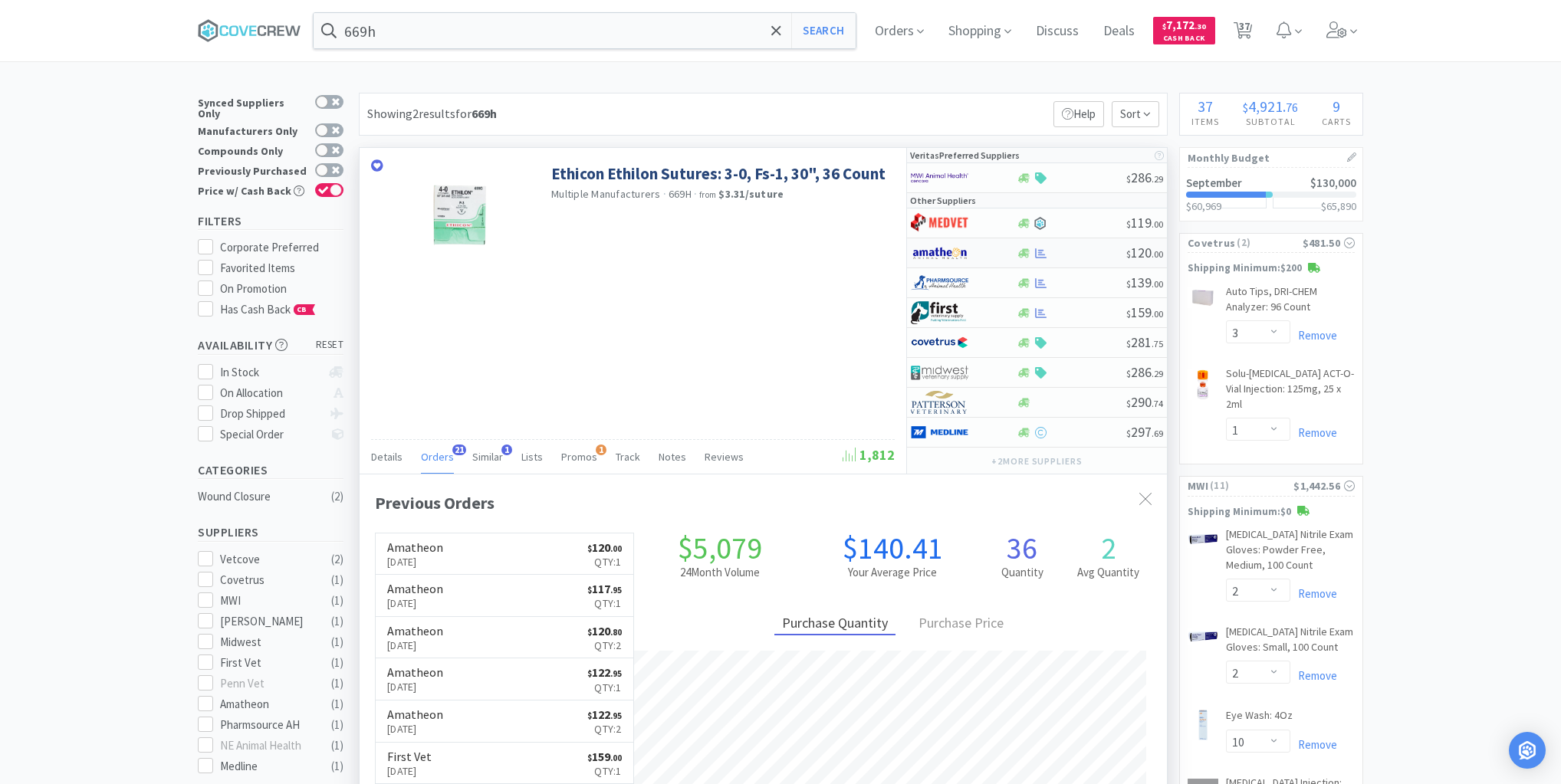
click at [1086, 249] on div at bounding box center [1071, 253] width 110 height 12
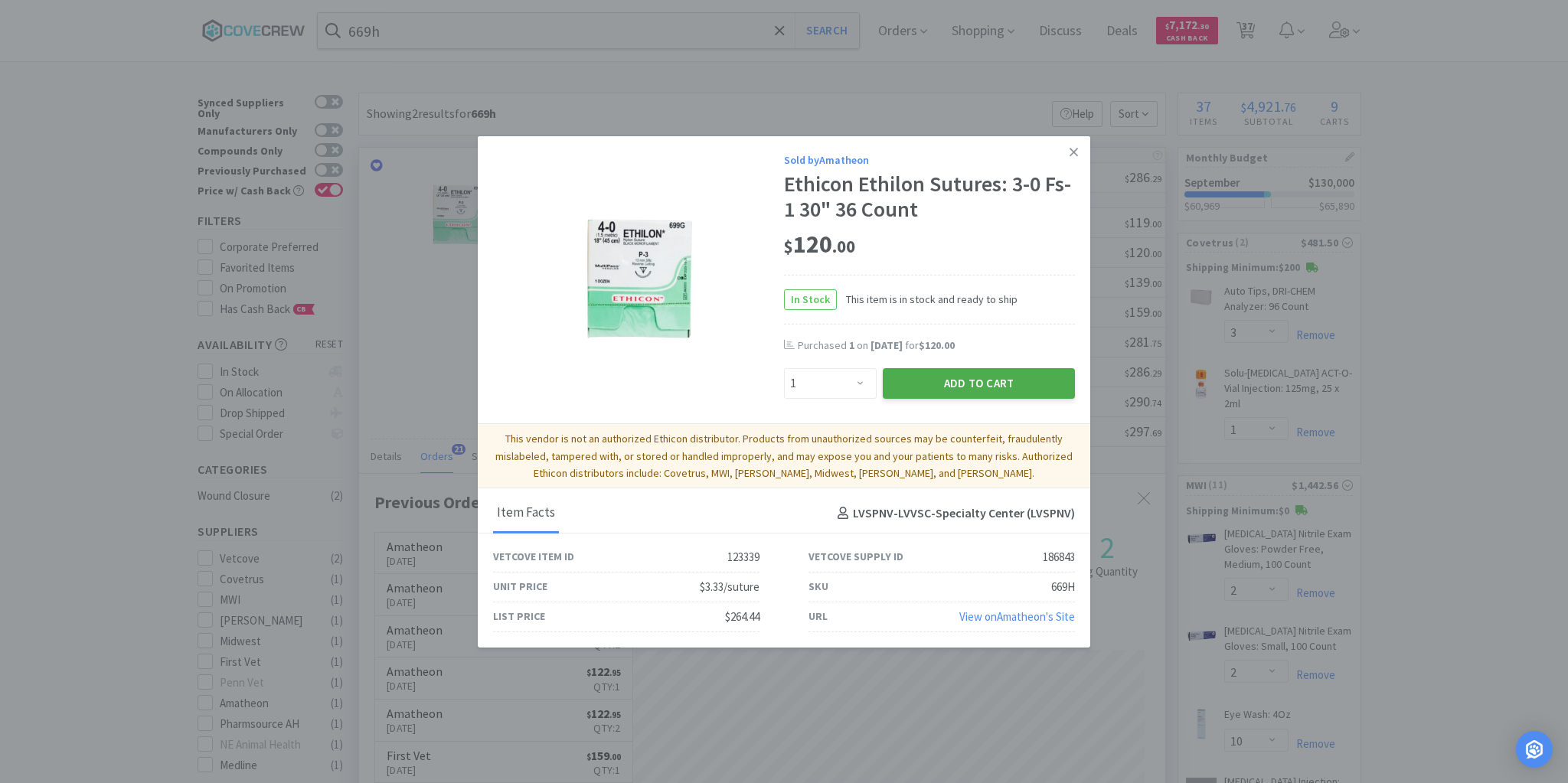
click at [984, 378] on button "Add to Cart" at bounding box center [978, 383] width 192 height 31
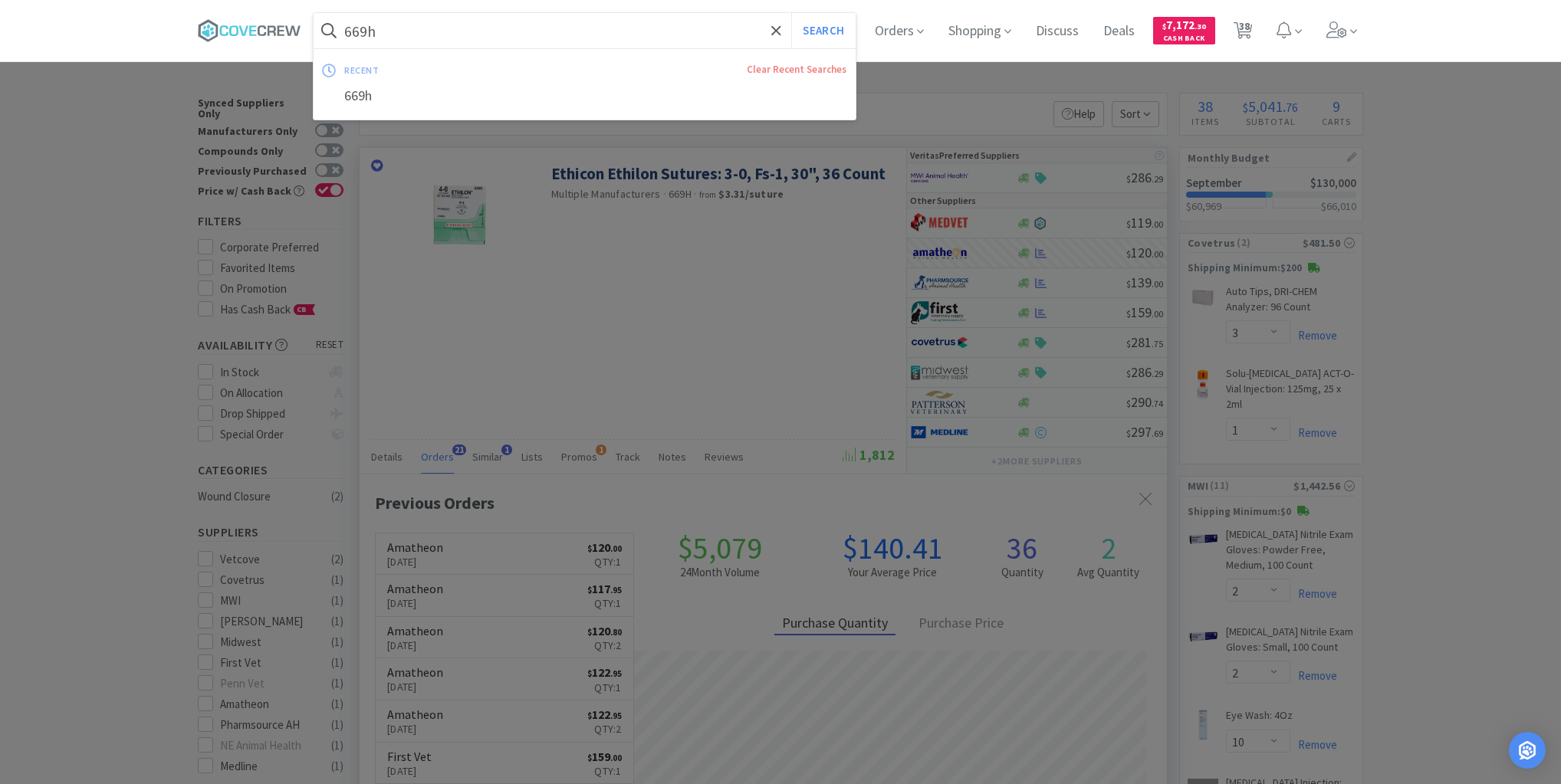
drag, startPoint x: 726, startPoint y: 26, endPoint x: 713, endPoint y: 63, distance: 39.2
click at [724, 25] on input "669h" at bounding box center [585, 31] width 542 height 36
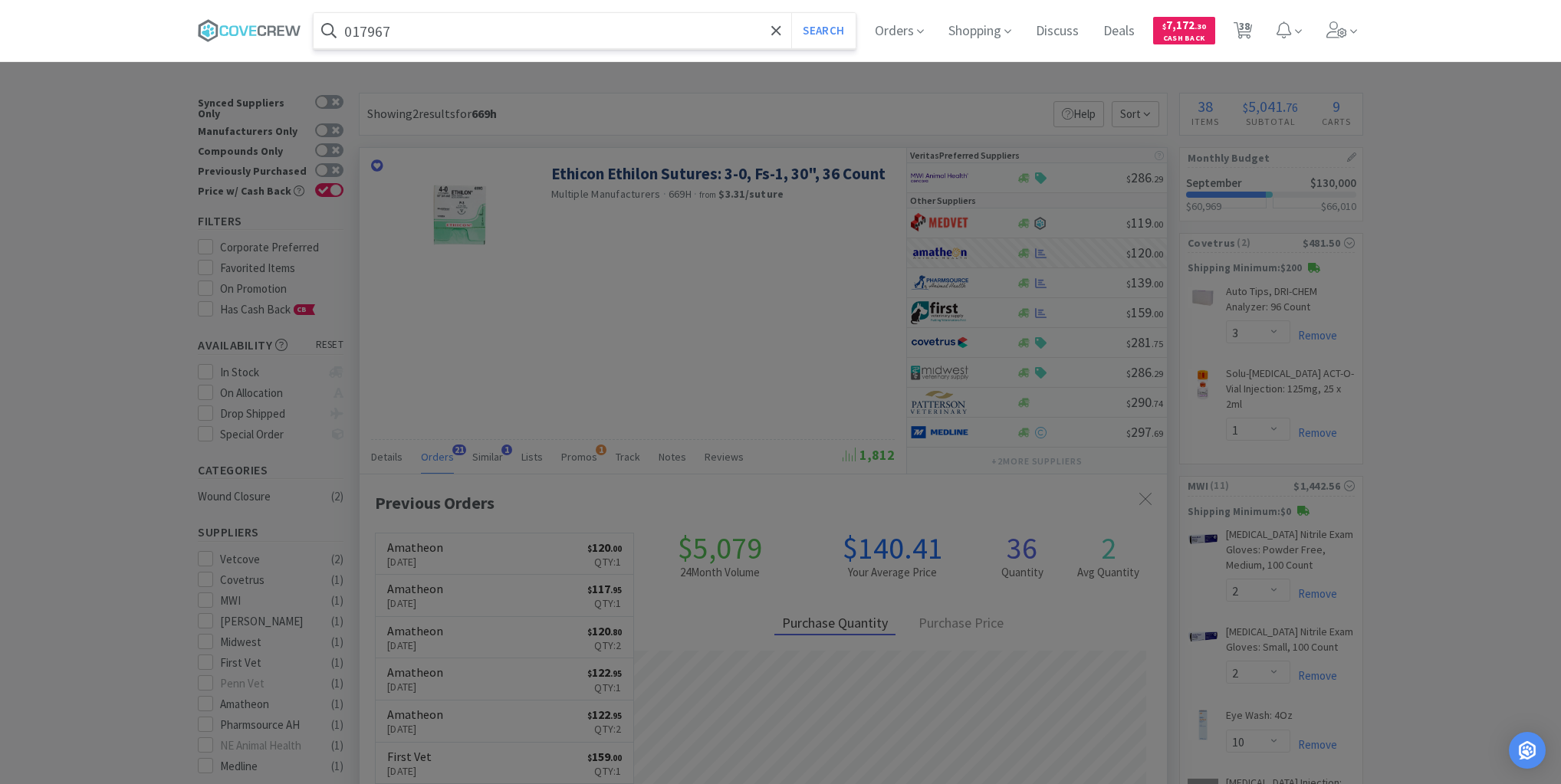
click at [792, 13] on button "Search" at bounding box center [824, 31] width 64 height 36
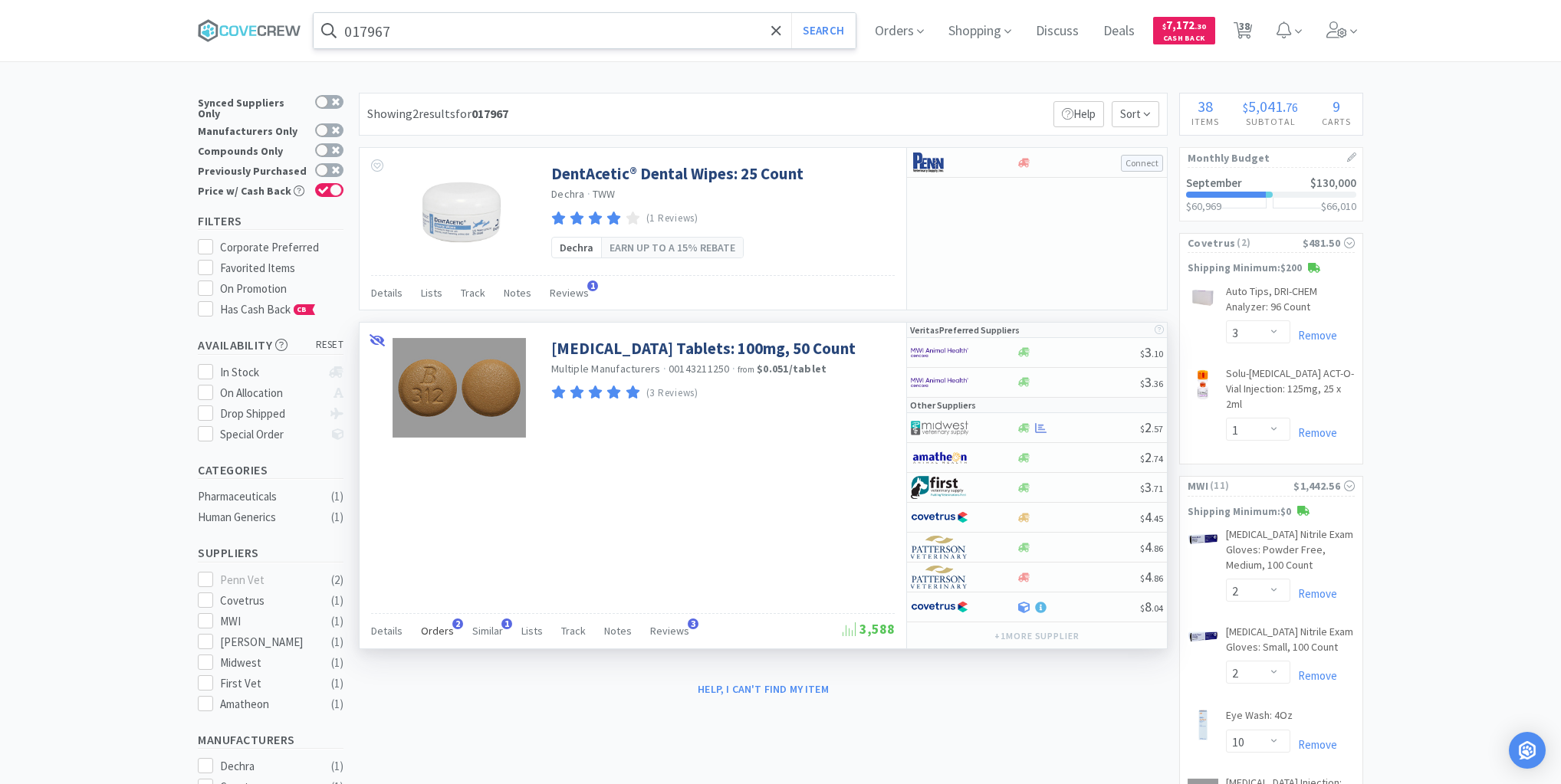
click at [440, 629] on span "Orders" at bounding box center [437, 631] width 33 height 14
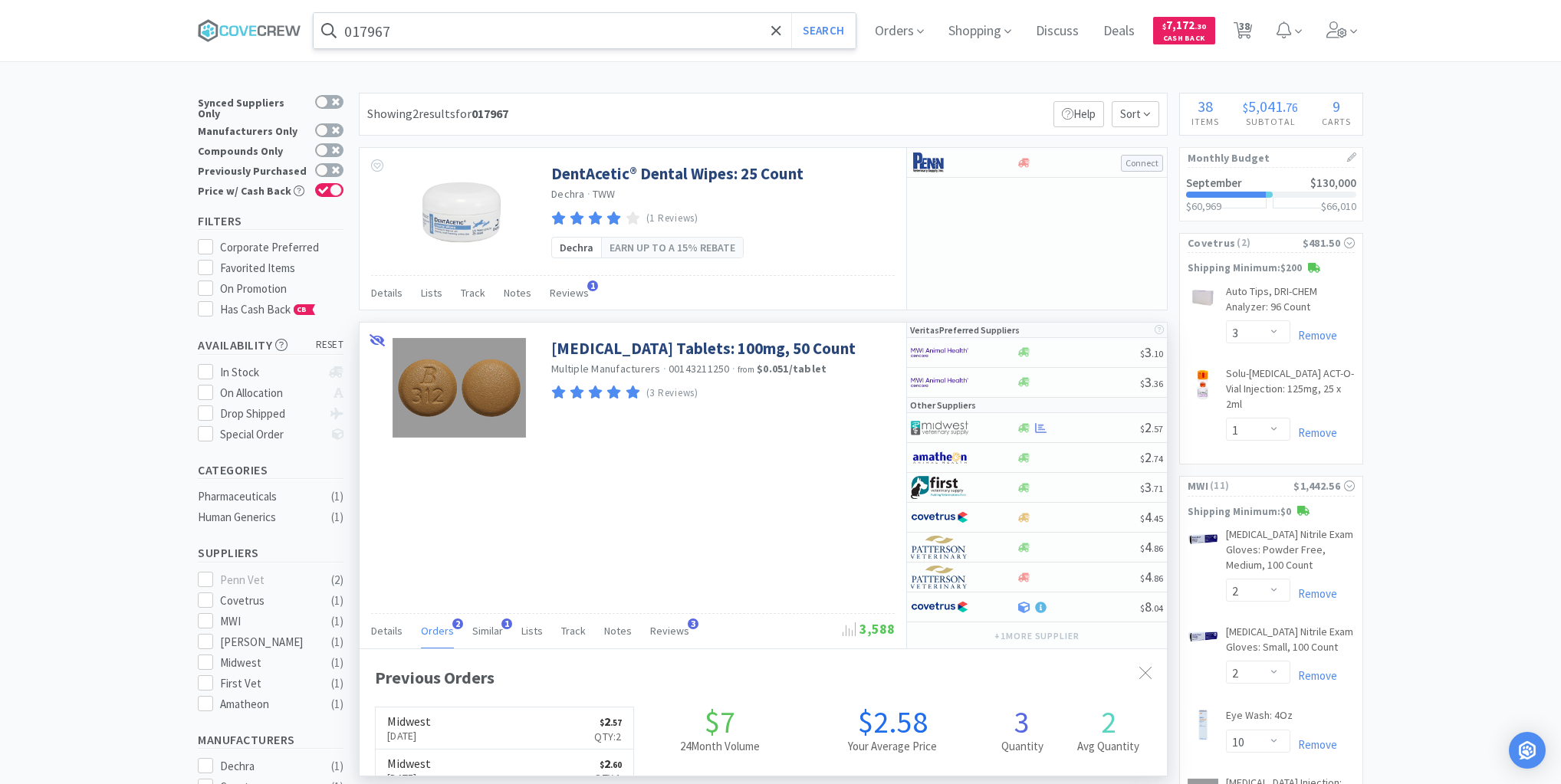
scroll to position [396, 808]
click at [239, 31] on icon at bounding box center [250, 31] width 104 height 23
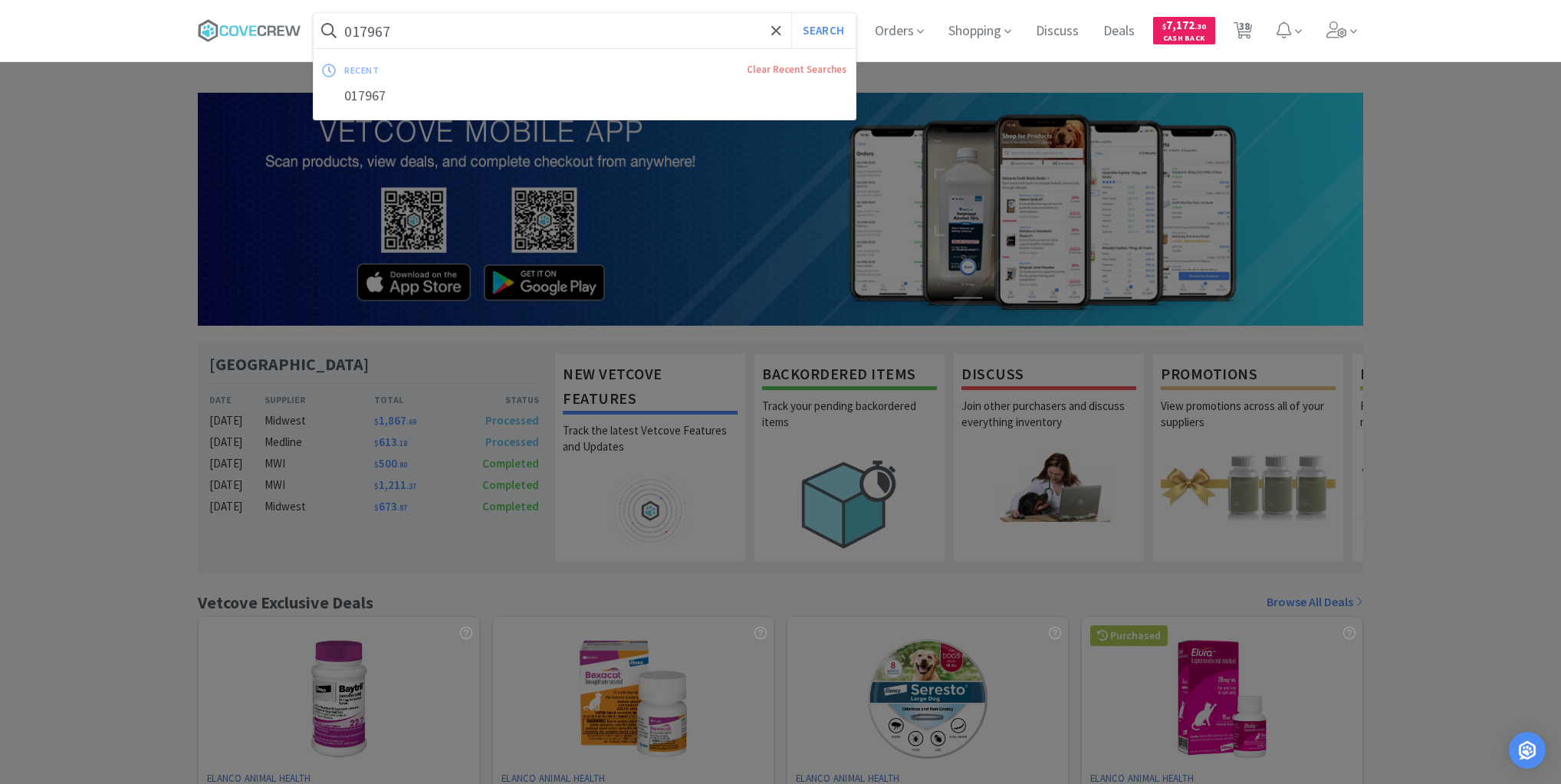
click at [466, 29] on input "017967" at bounding box center [585, 31] width 542 height 36
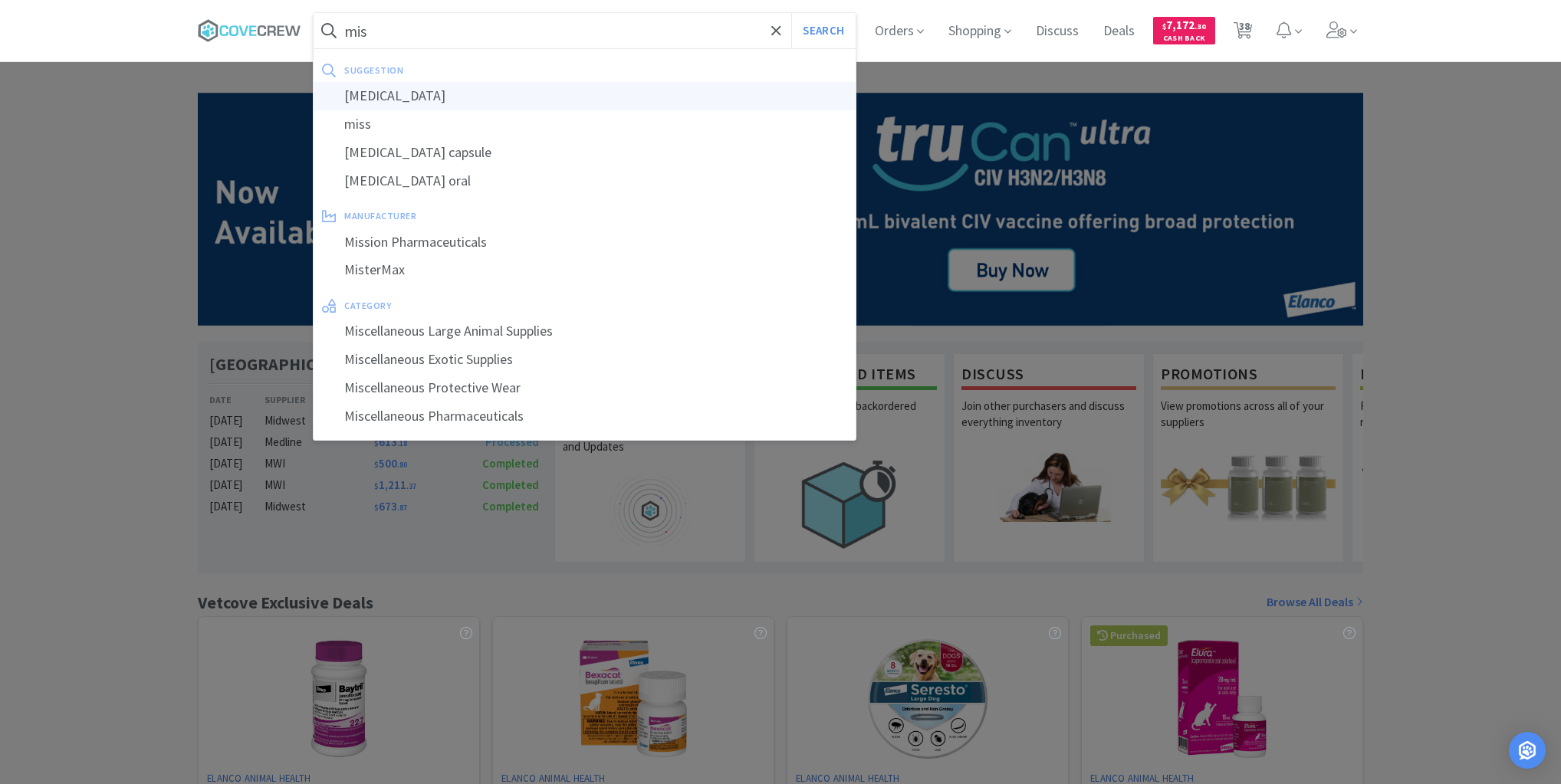
click at [408, 97] on div "misoprostol" at bounding box center [585, 96] width 542 height 28
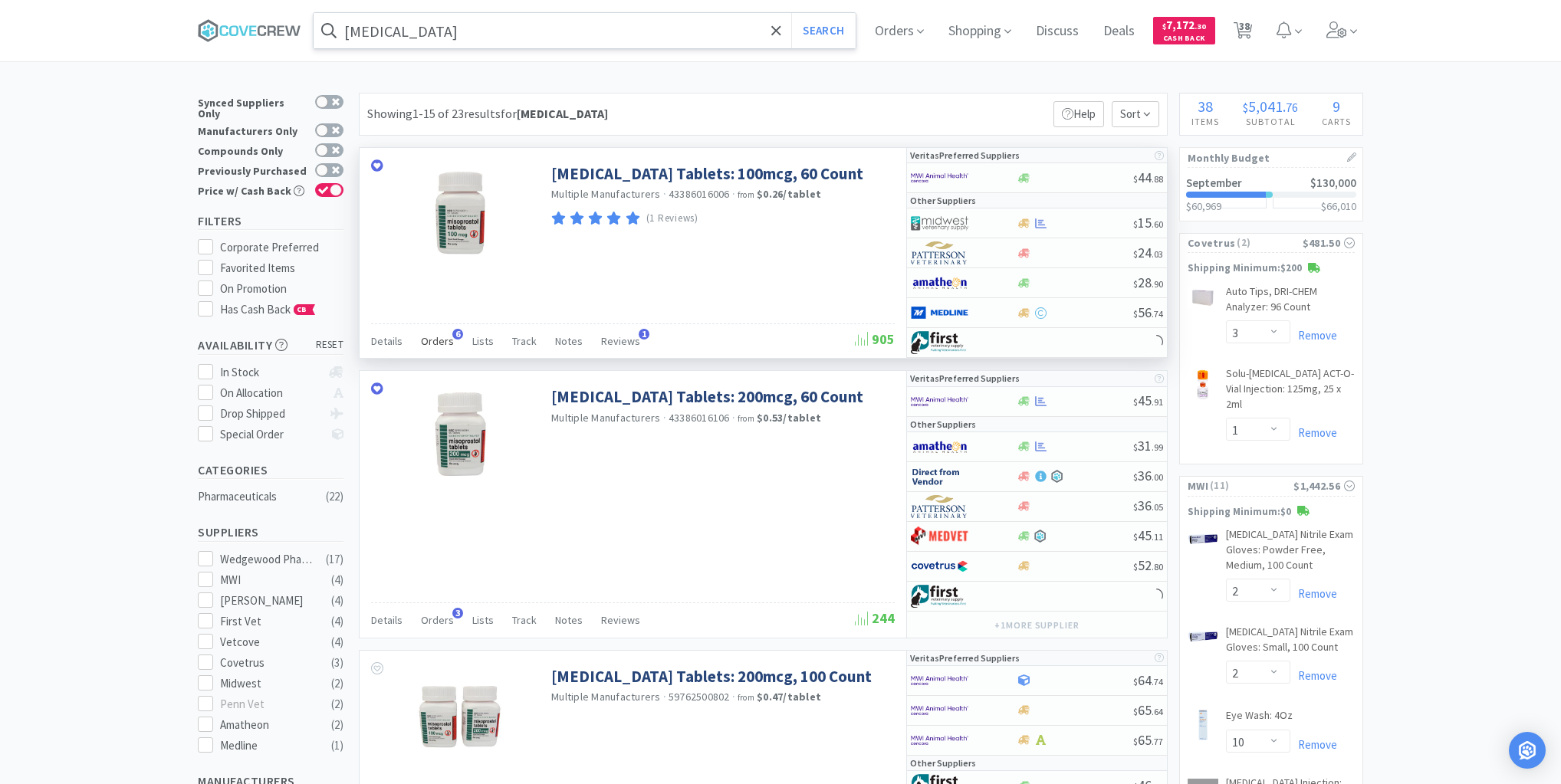
click at [438, 343] on span "Orders" at bounding box center [437, 341] width 33 height 14
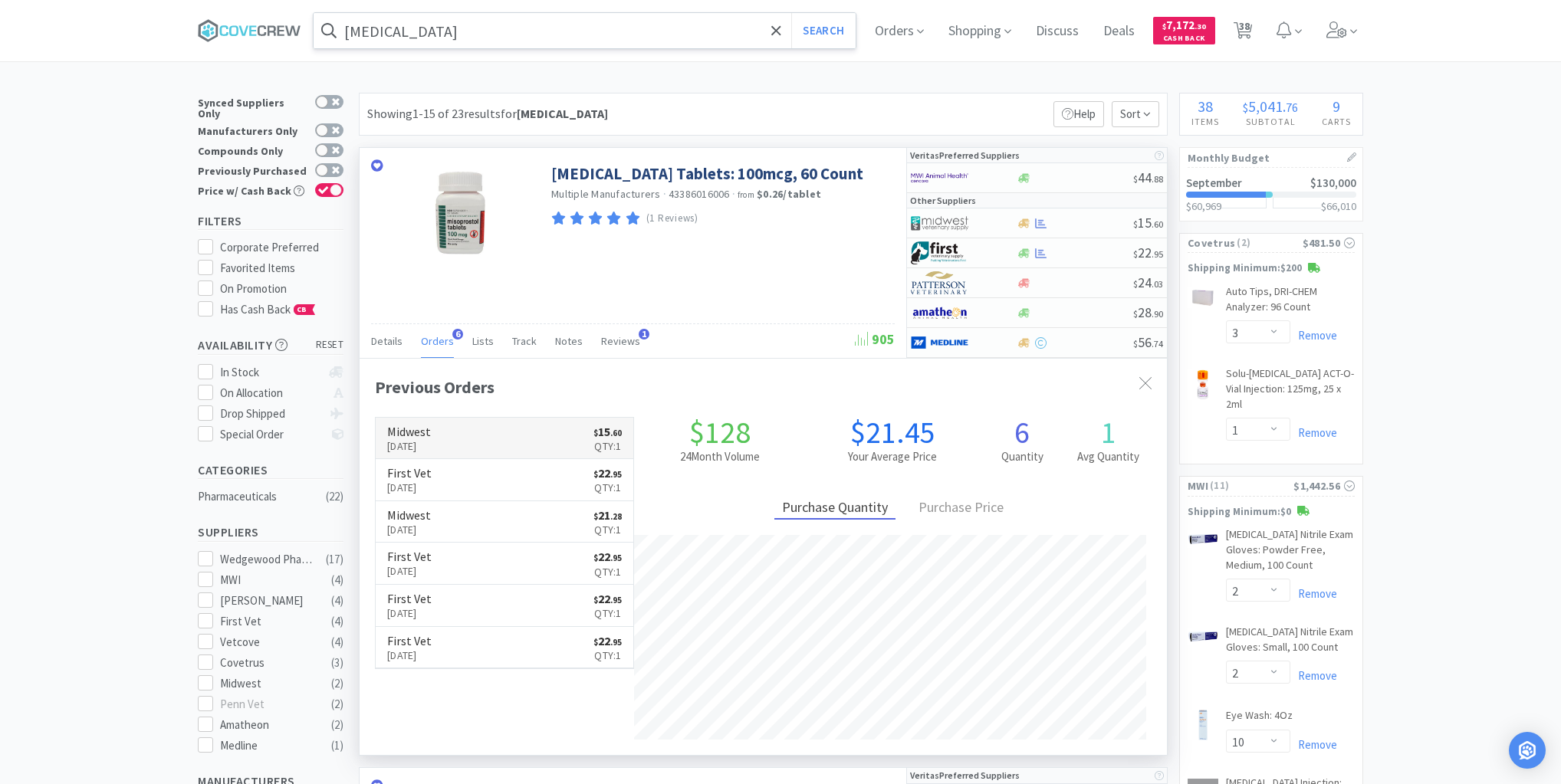
scroll to position [396, 808]
click at [500, 35] on input "misoprostol" at bounding box center [585, 31] width 542 height 36
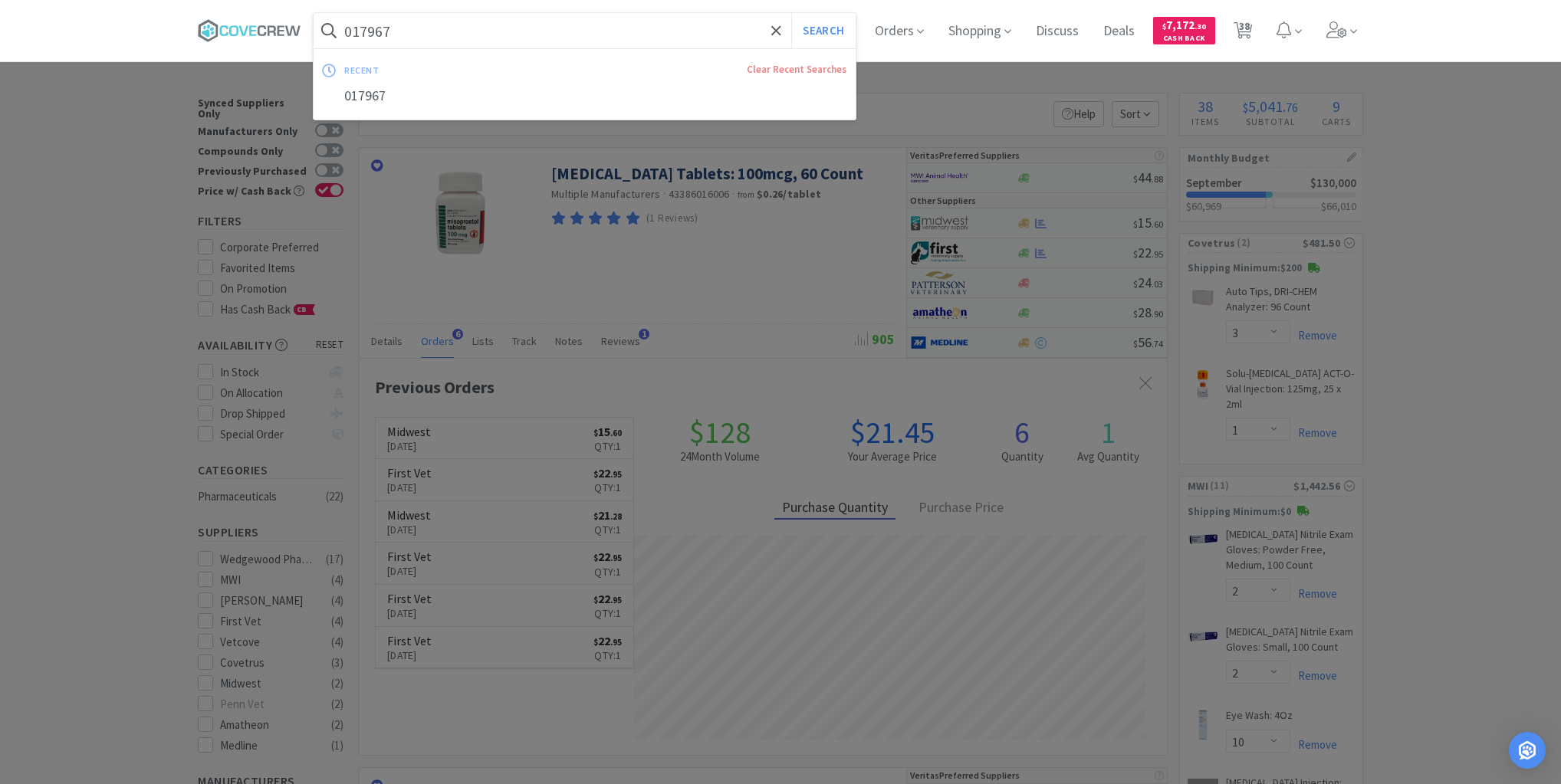
click at [792, 13] on button "Search" at bounding box center [824, 31] width 64 height 36
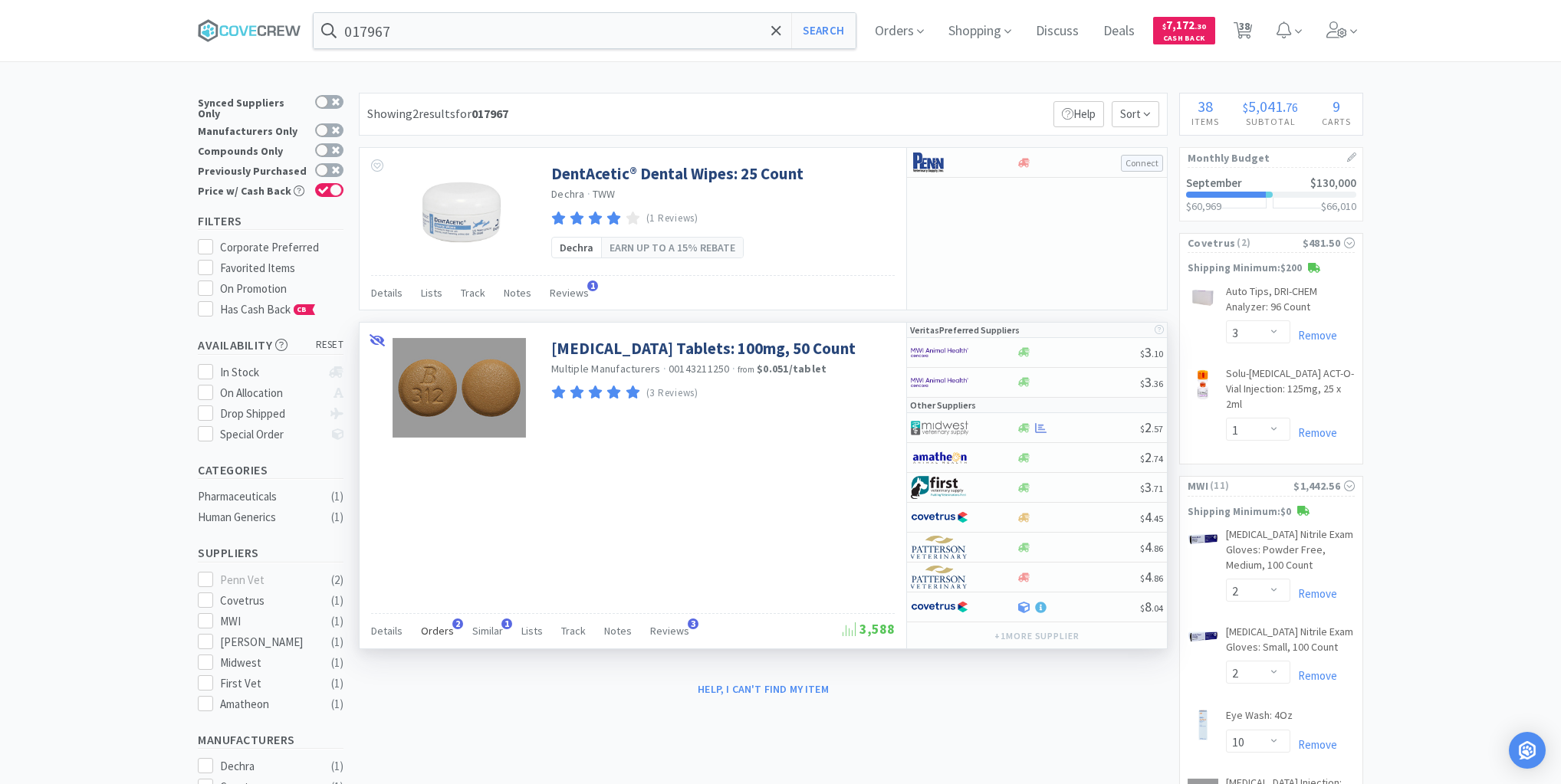
click at [443, 627] on span "Orders" at bounding box center [437, 631] width 33 height 14
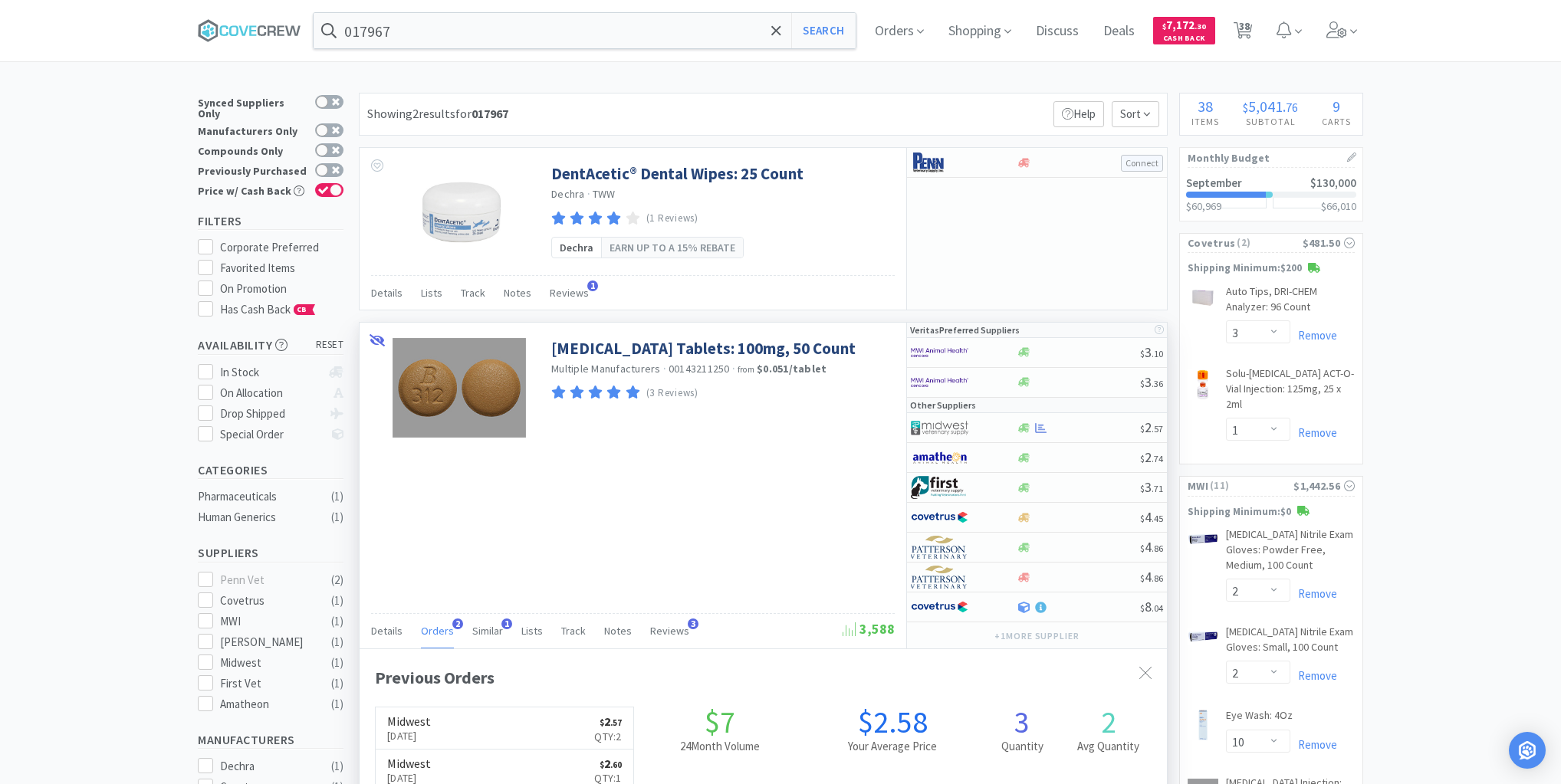
scroll to position [396, 808]
click at [598, 19] on input "017967" at bounding box center [585, 31] width 542 height 36
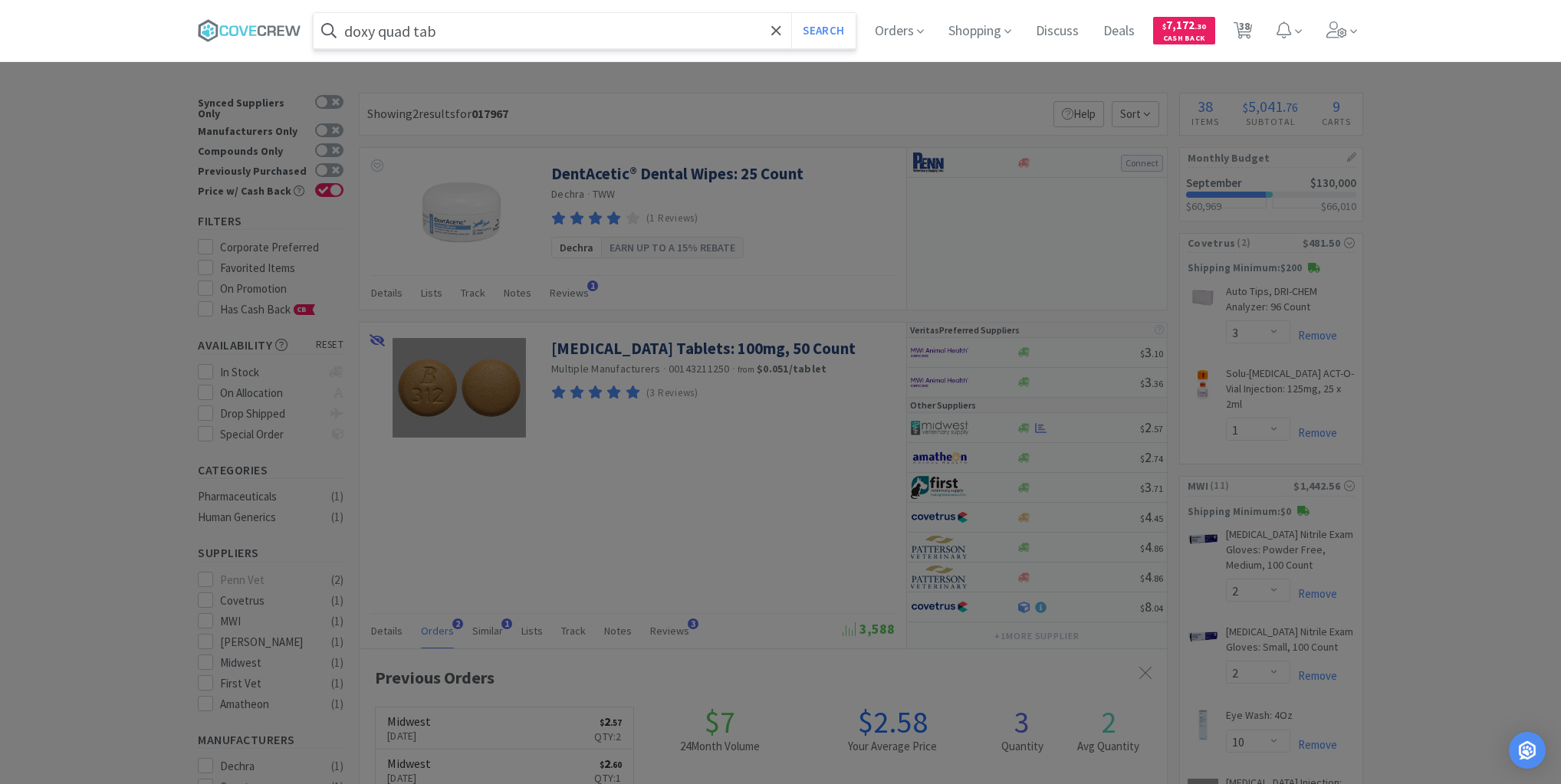
click at [792, 13] on button "Search" at bounding box center [824, 31] width 64 height 36
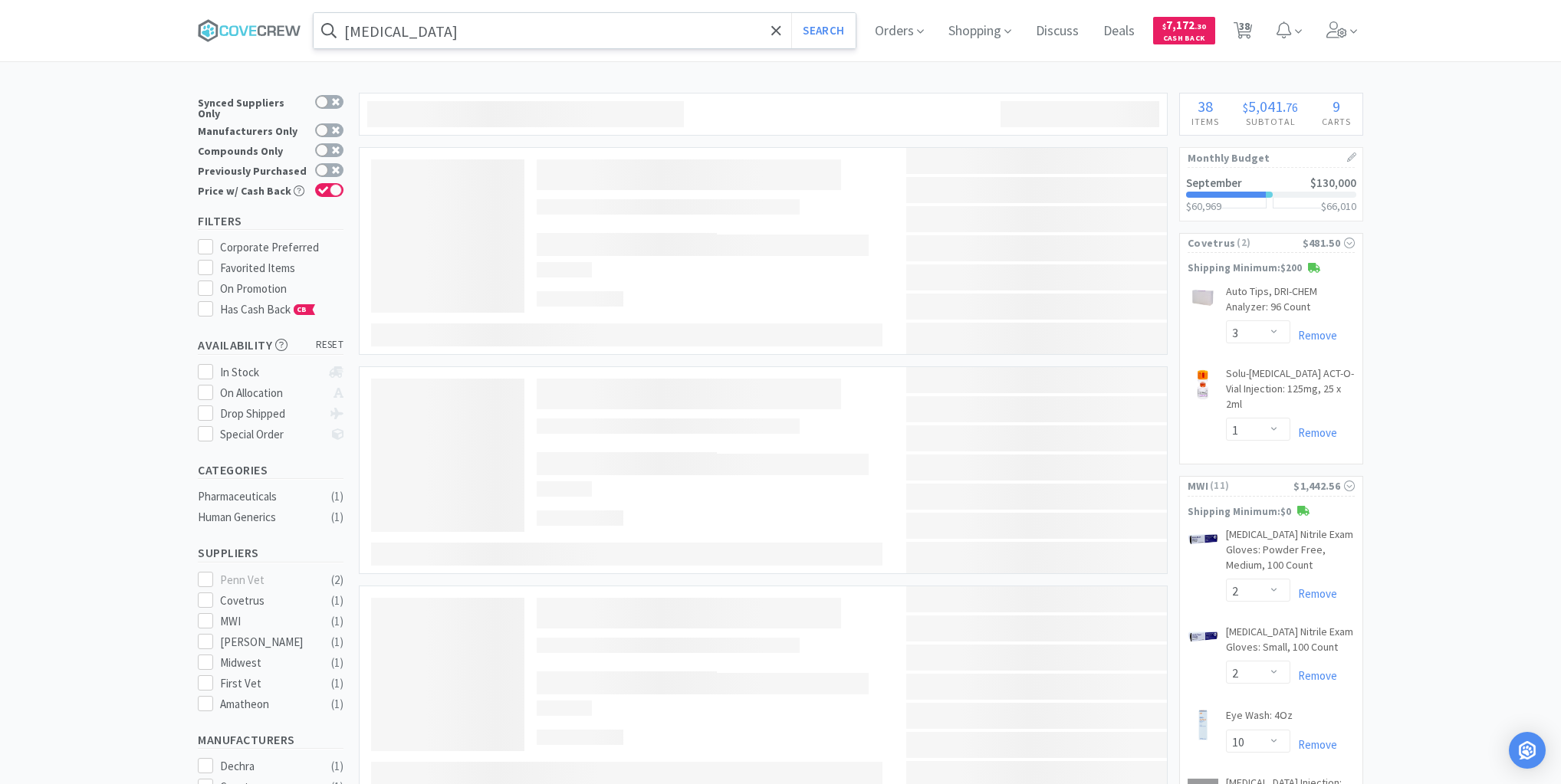
click at [584, 31] on input "[MEDICAL_DATA]" at bounding box center [585, 31] width 542 height 36
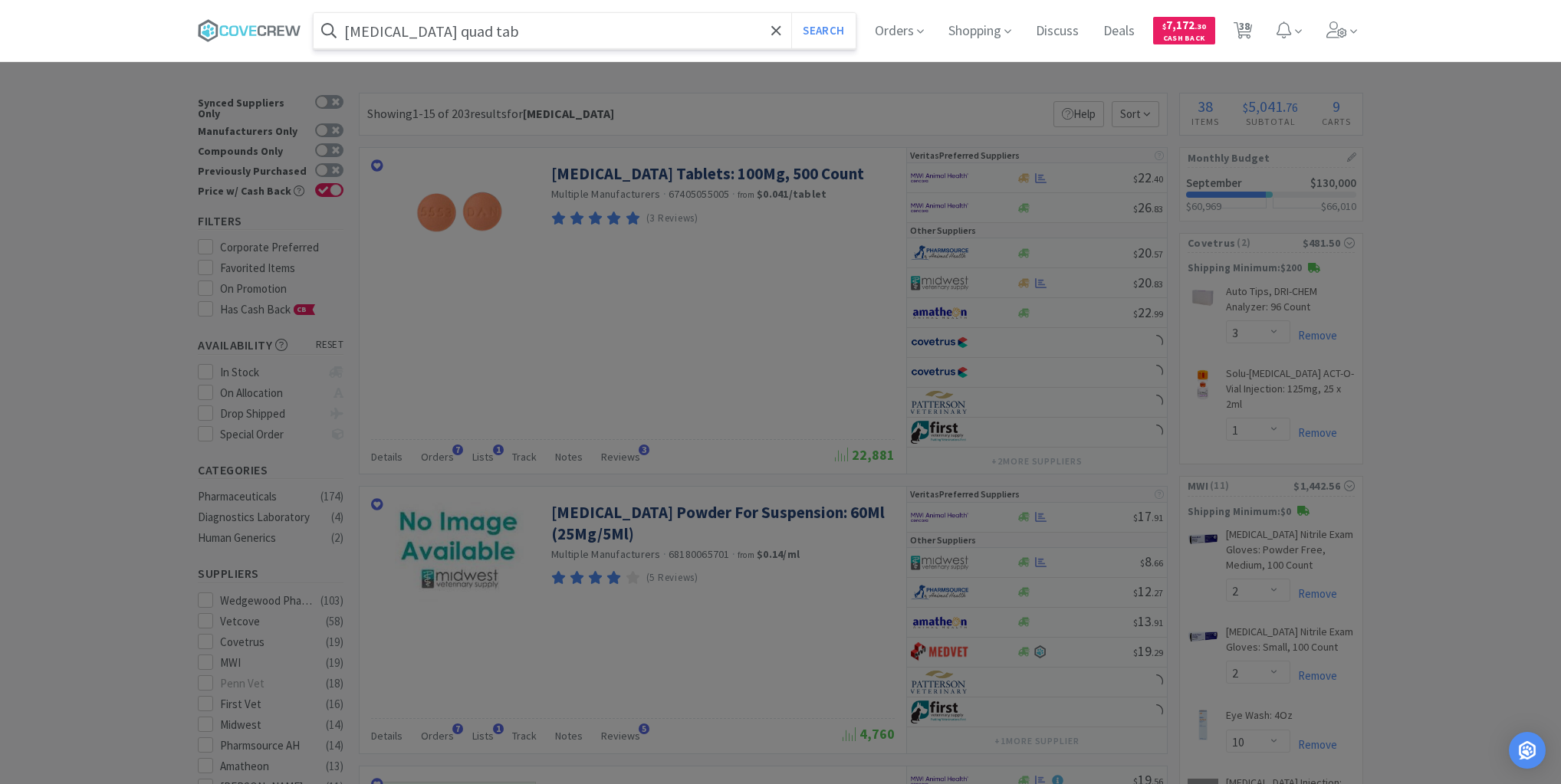
click at [792, 13] on button "Search" at bounding box center [824, 31] width 64 height 36
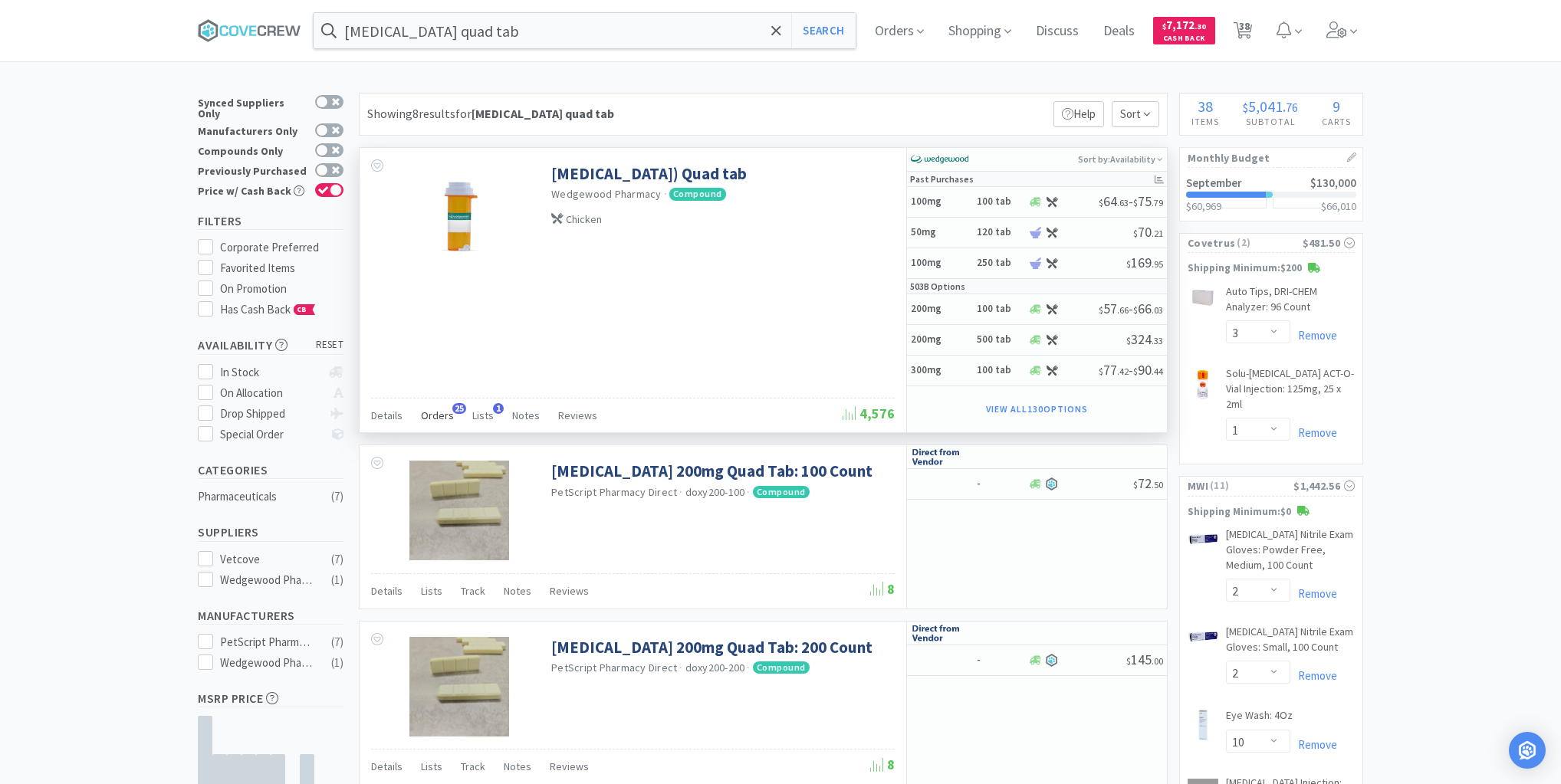
click at [435, 416] on span "Orders" at bounding box center [437, 416] width 33 height 14
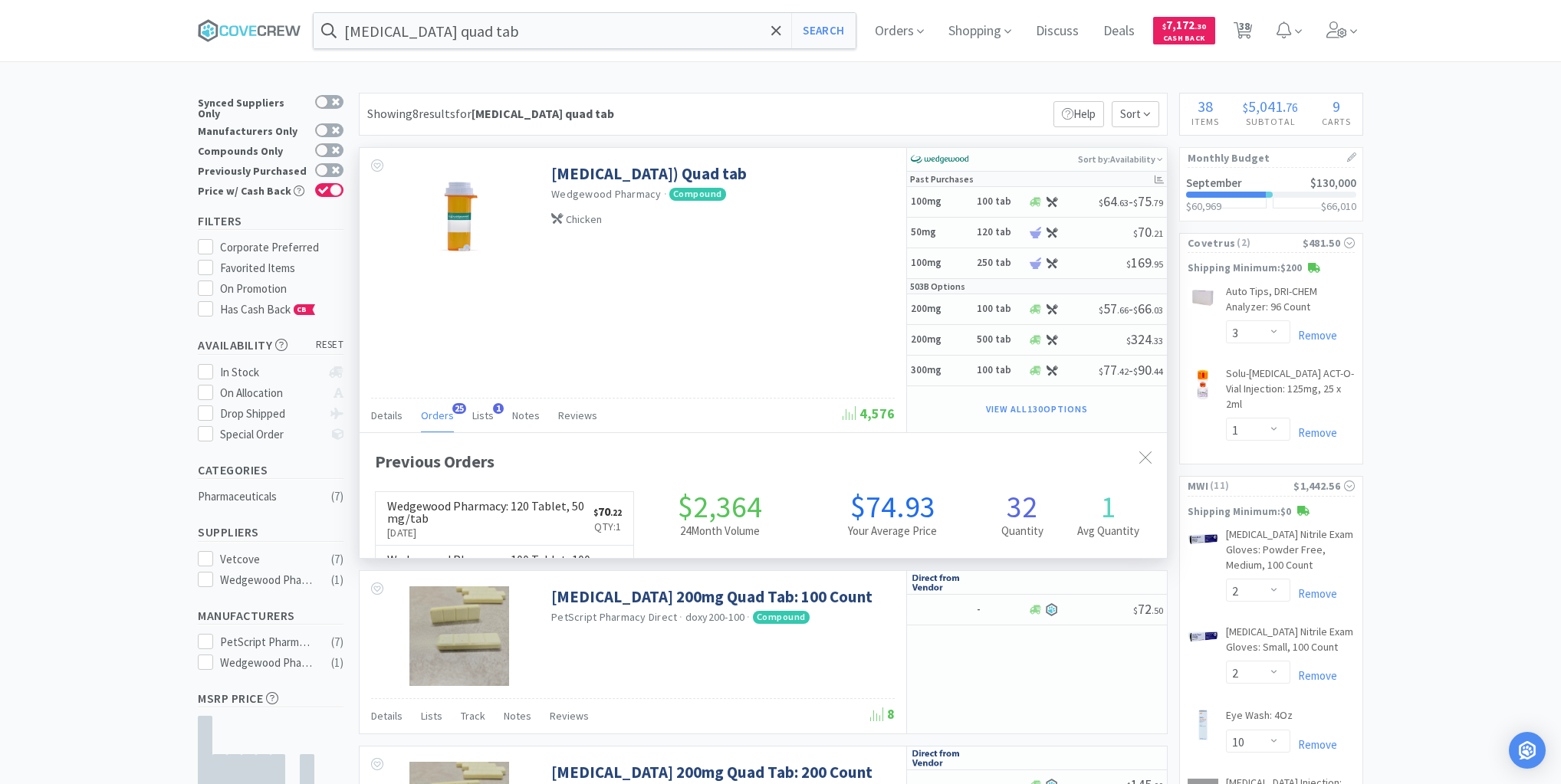
scroll to position [411, 808]
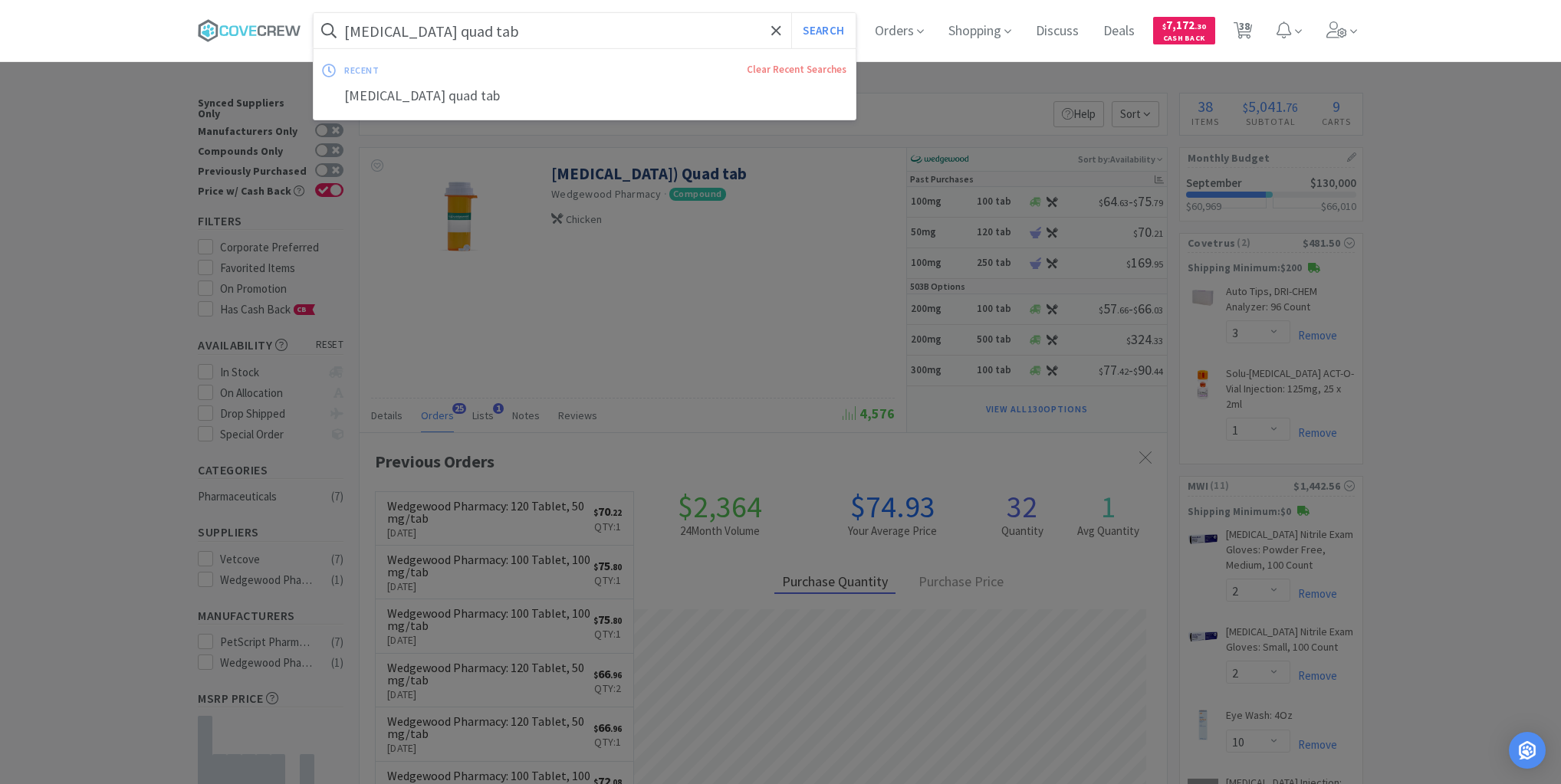
click at [572, 29] on input "[MEDICAL_DATA] quad tab" at bounding box center [585, 31] width 542 height 36
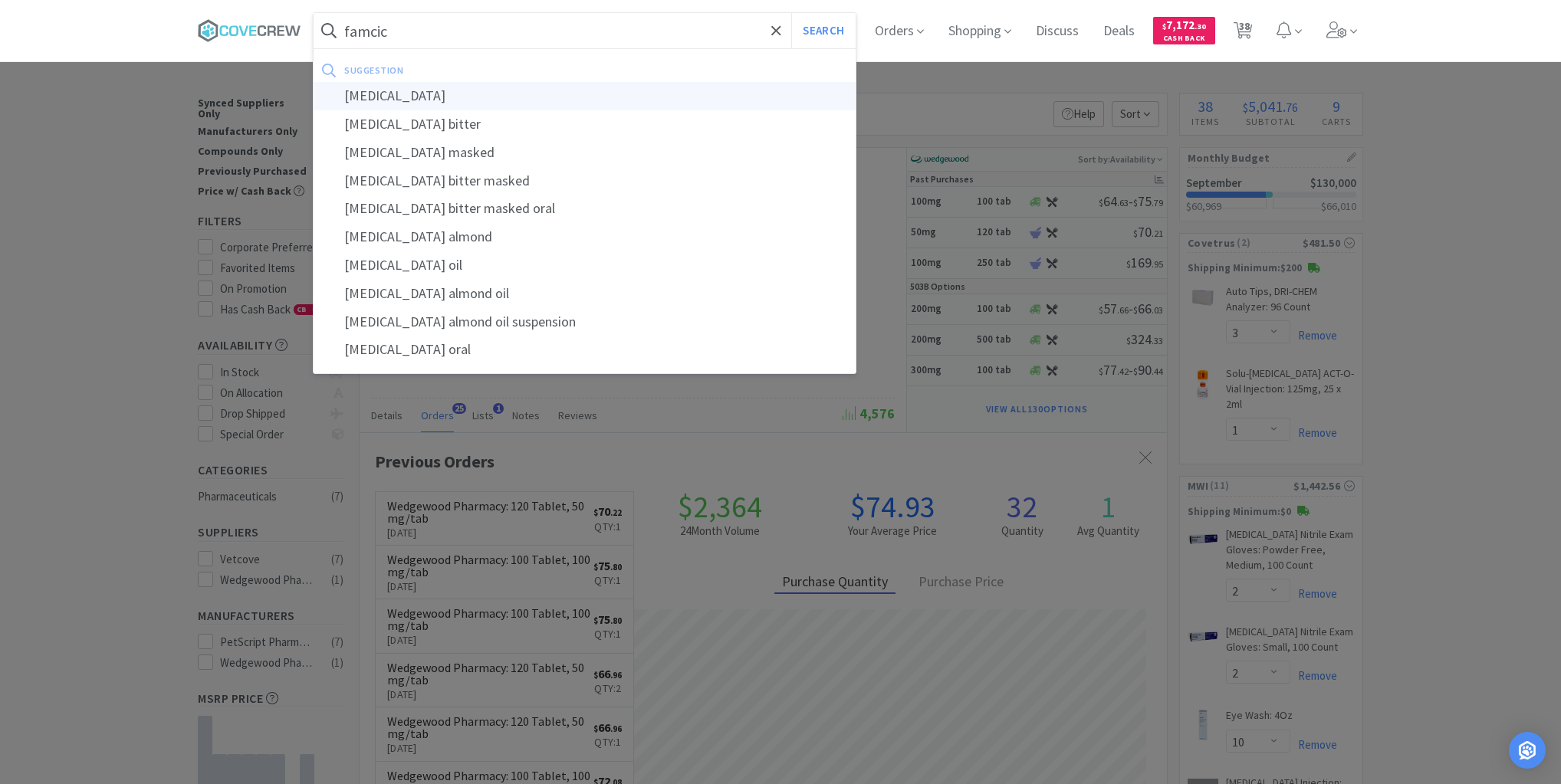
click at [371, 94] on div "famciclovir" at bounding box center [585, 96] width 542 height 28
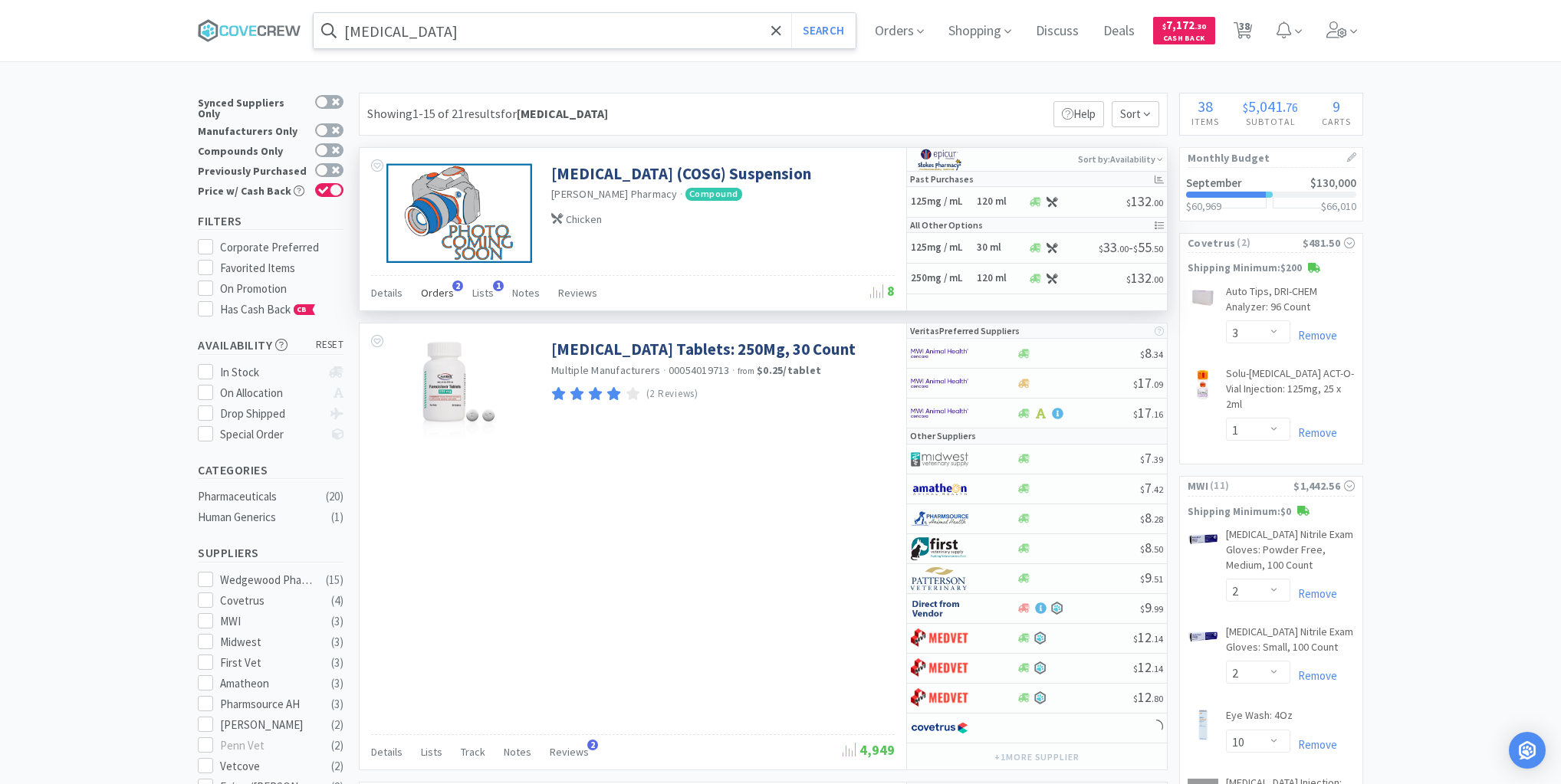
click at [438, 295] on span "Orders" at bounding box center [437, 293] width 33 height 14
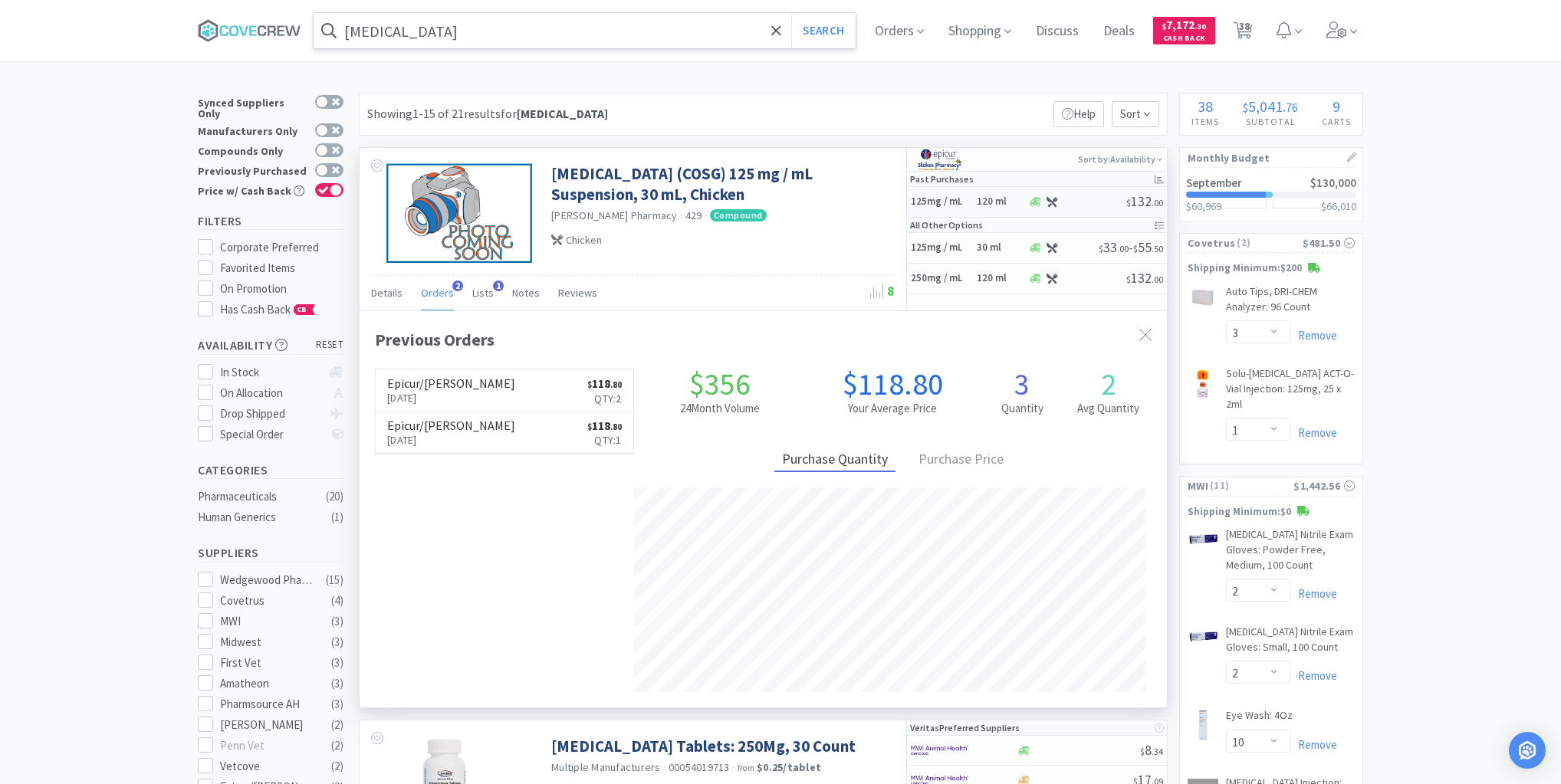
scroll to position [396, 808]
click at [445, 386] on h6 "Epicur/[PERSON_NAME]" at bounding box center [451, 384] width 128 height 12
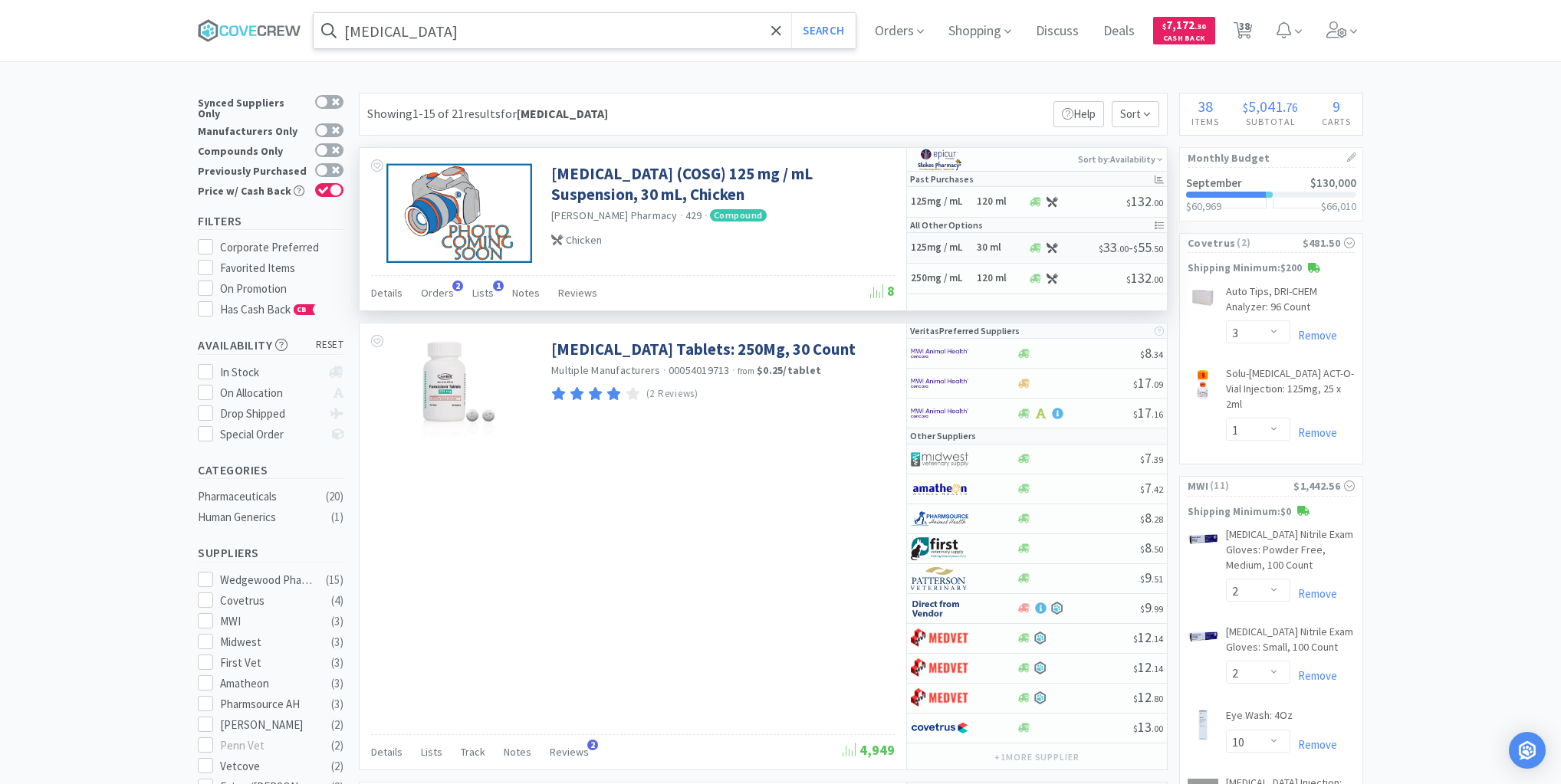
click at [969, 251] on h5 "125mg / mL" at bounding box center [941, 248] width 61 height 13
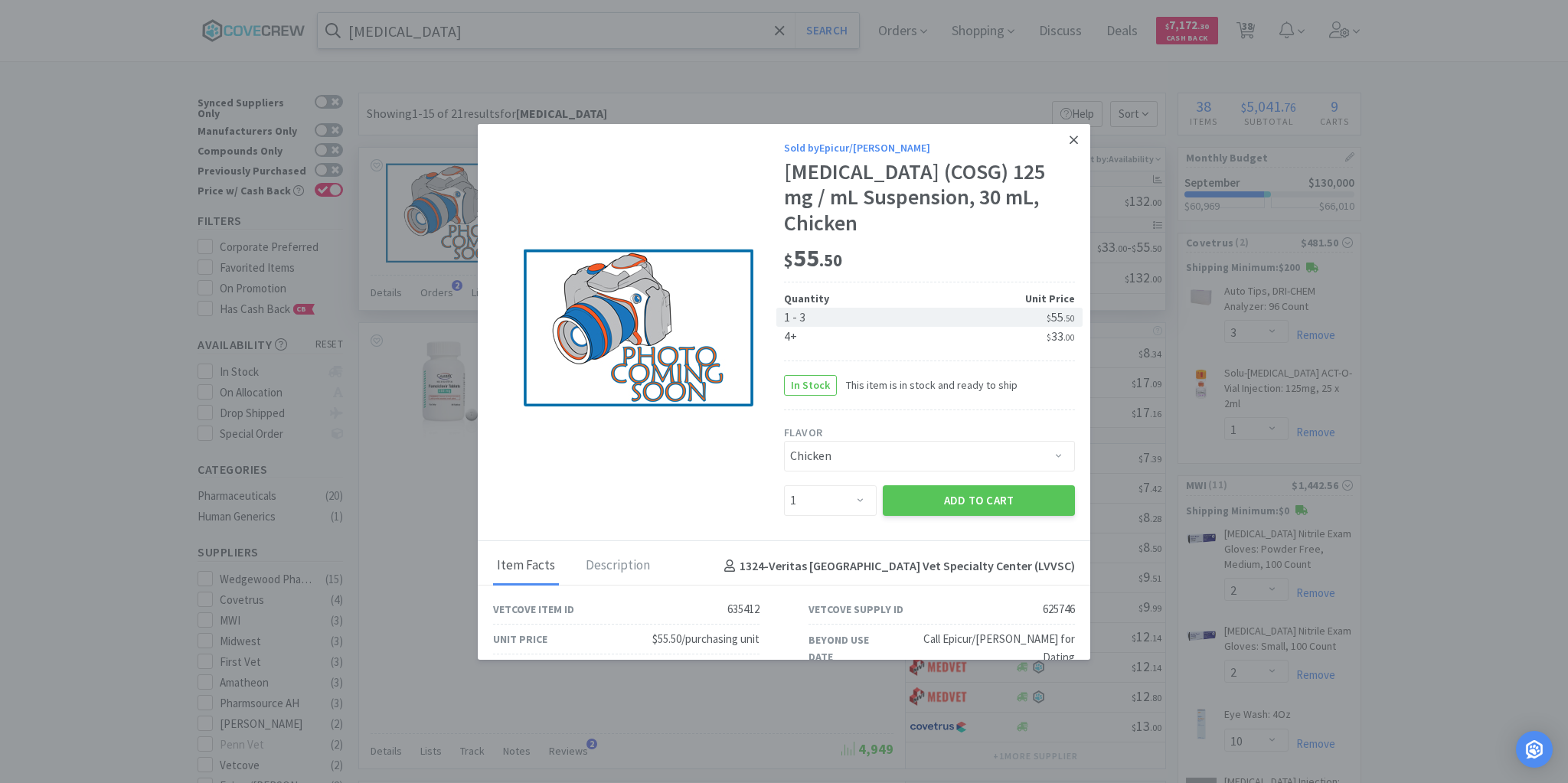
click at [1070, 137] on icon at bounding box center [1073, 139] width 8 height 8
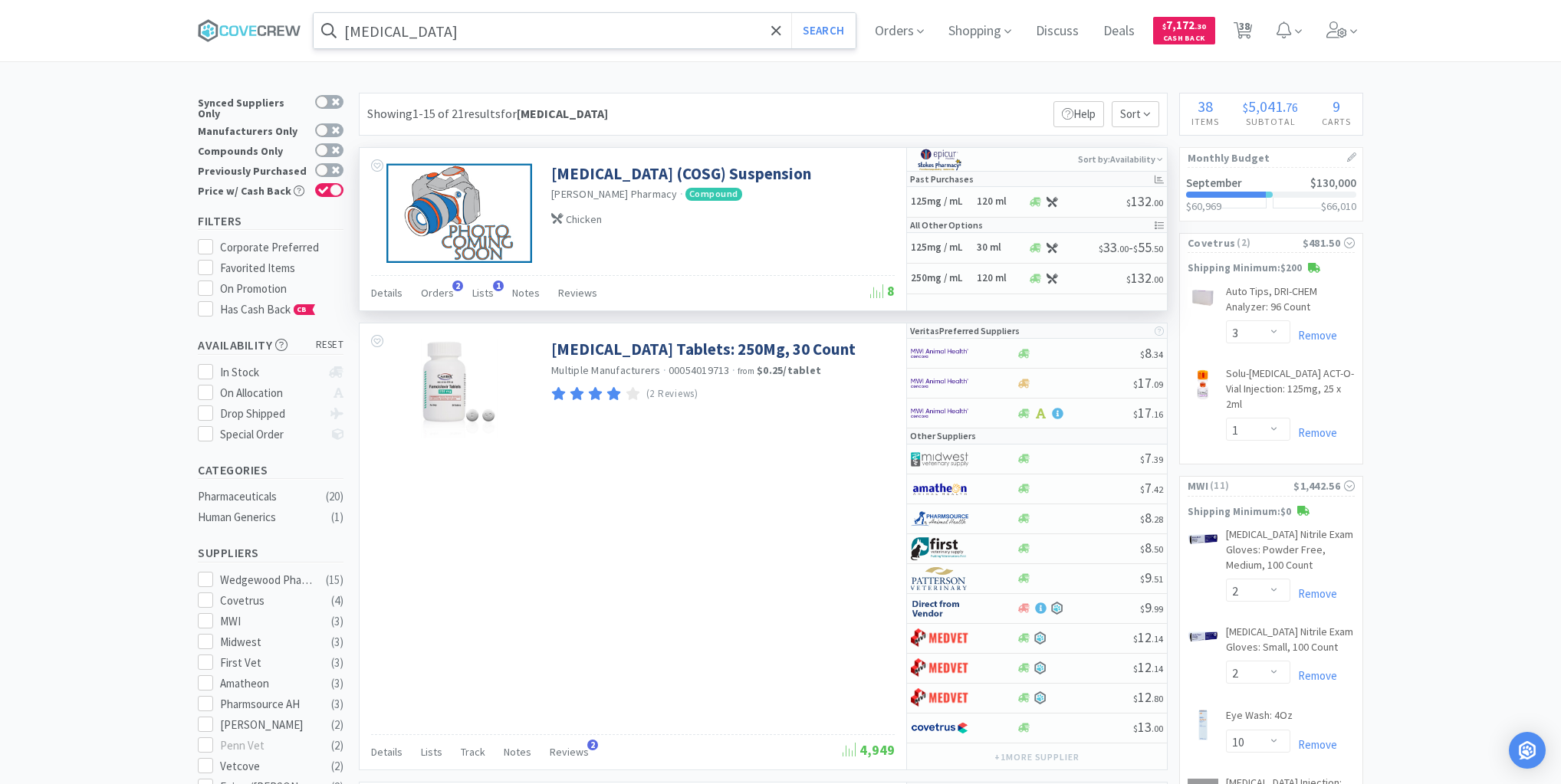
click at [497, 31] on input "famciclovir" at bounding box center [585, 31] width 542 height 36
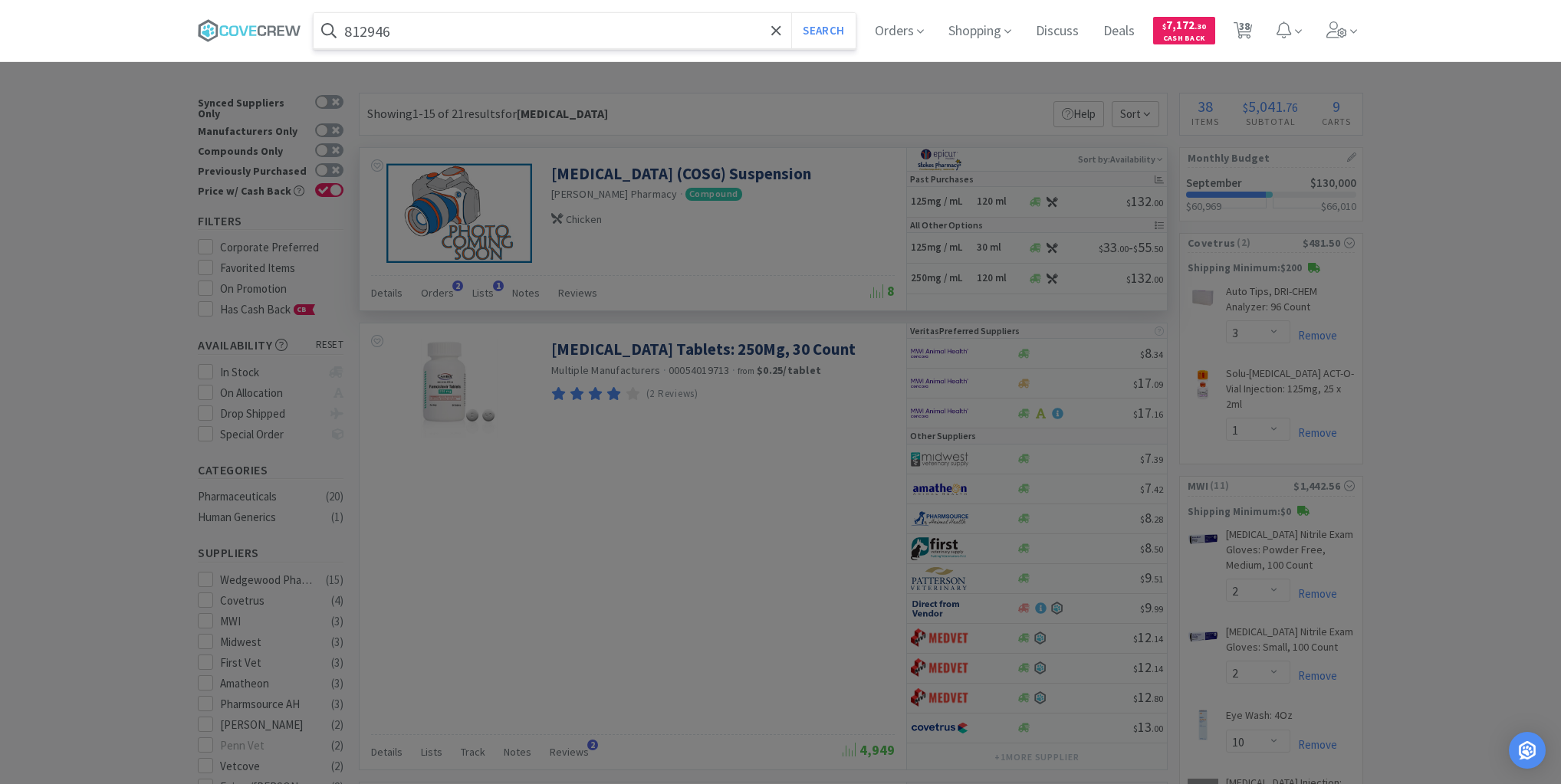
click at [792, 13] on button "Search" at bounding box center [824, 31] width 64 height 36
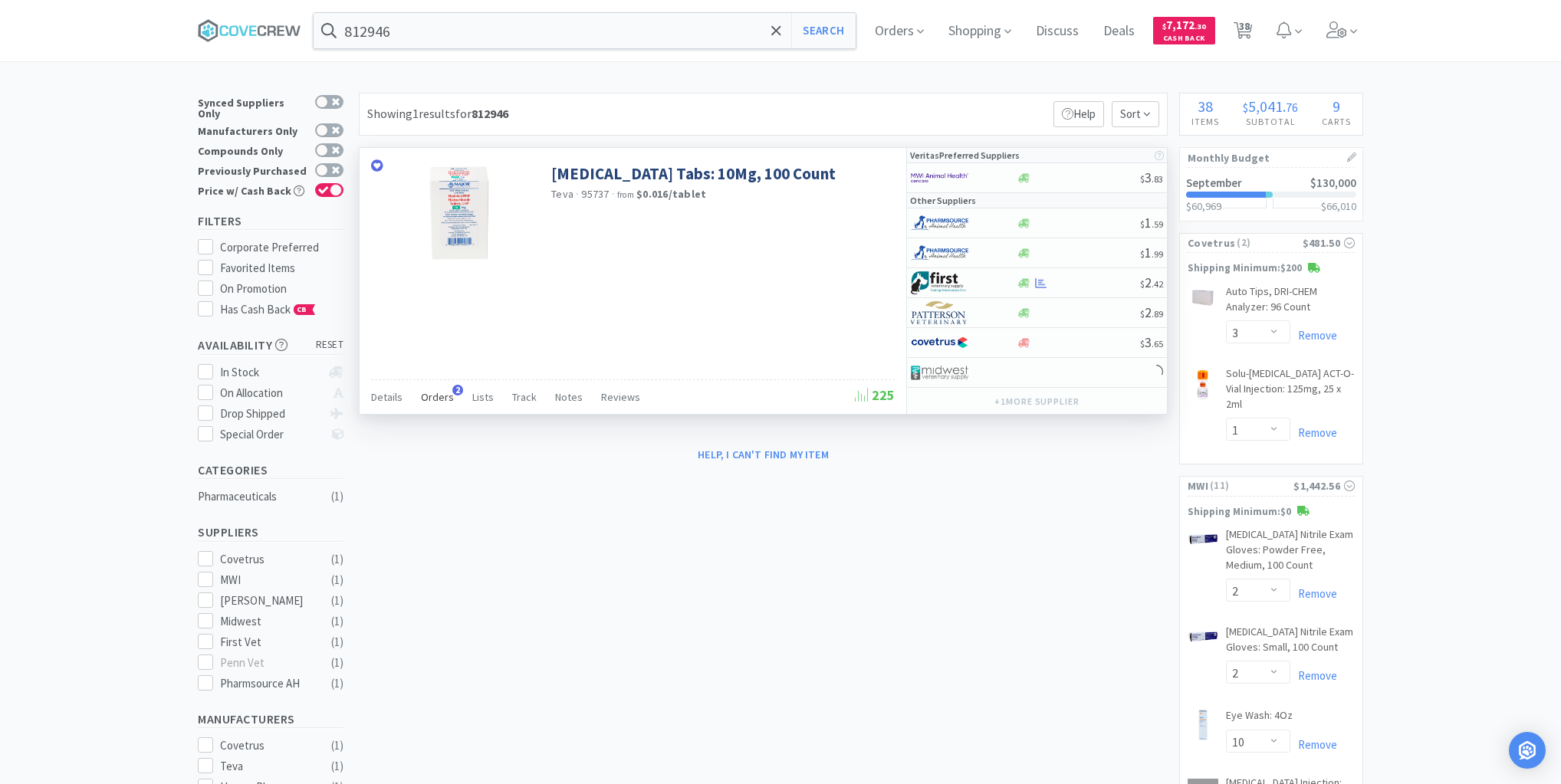
click at [442, 397] on span "Orders" at bounding box center [437, 397] width 33 height 14
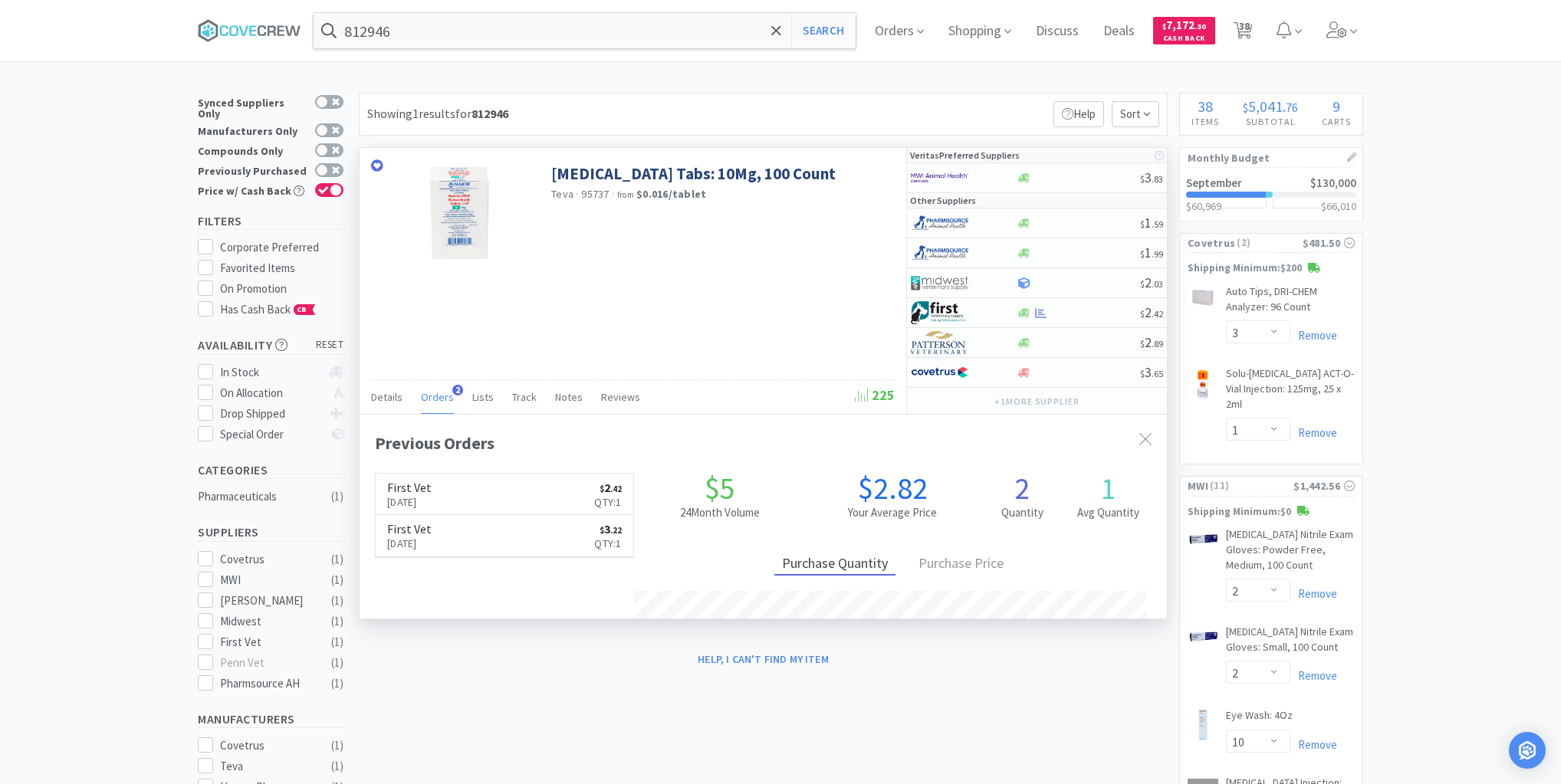
scroll to position [396, 808]
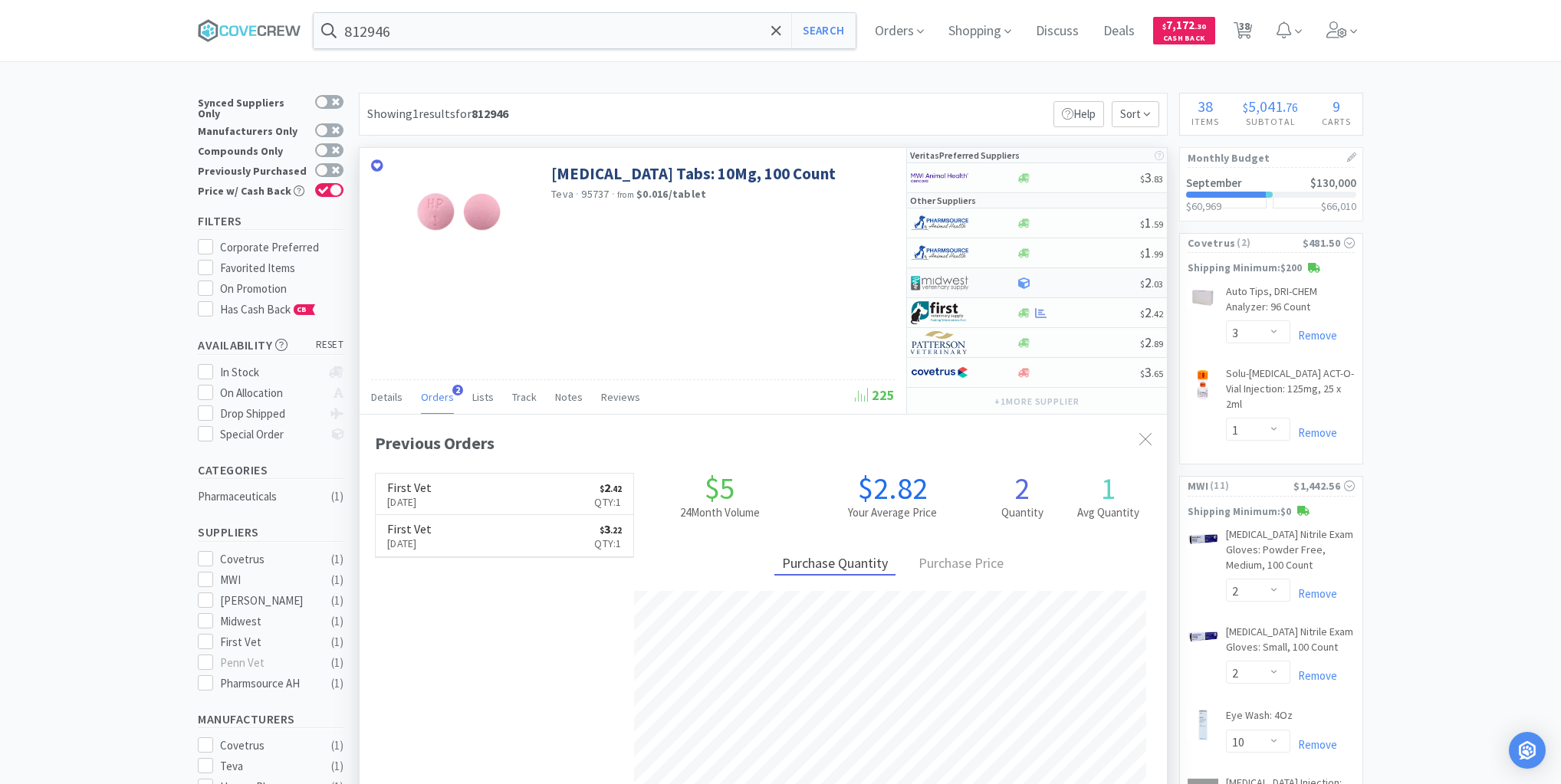
click at [1083, 279] on div at bounding box center [1079, 282] width 124 height 12
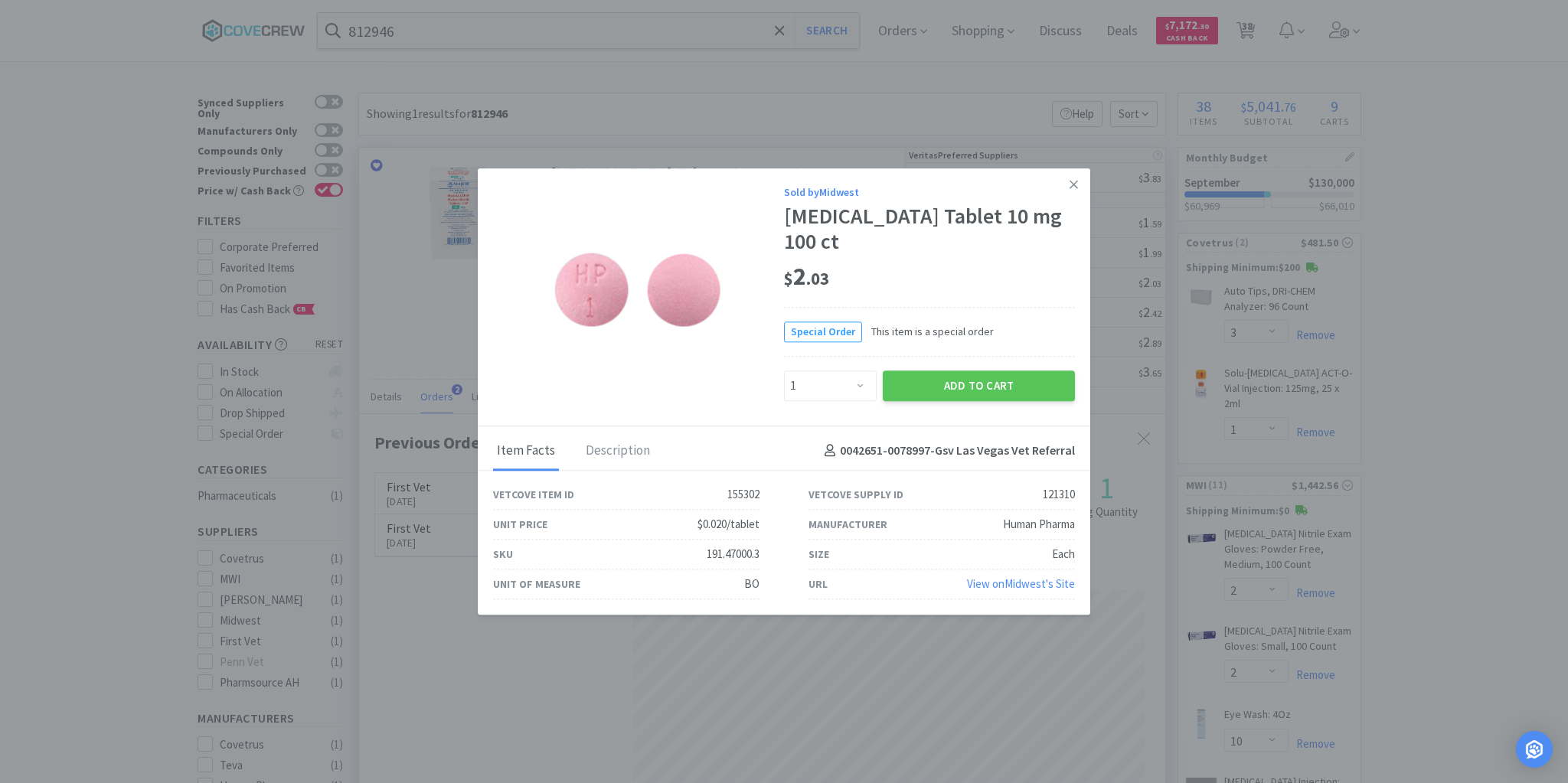
click at [1070, 192] on icon at bounding box center [1073, 184] width 8 height 14
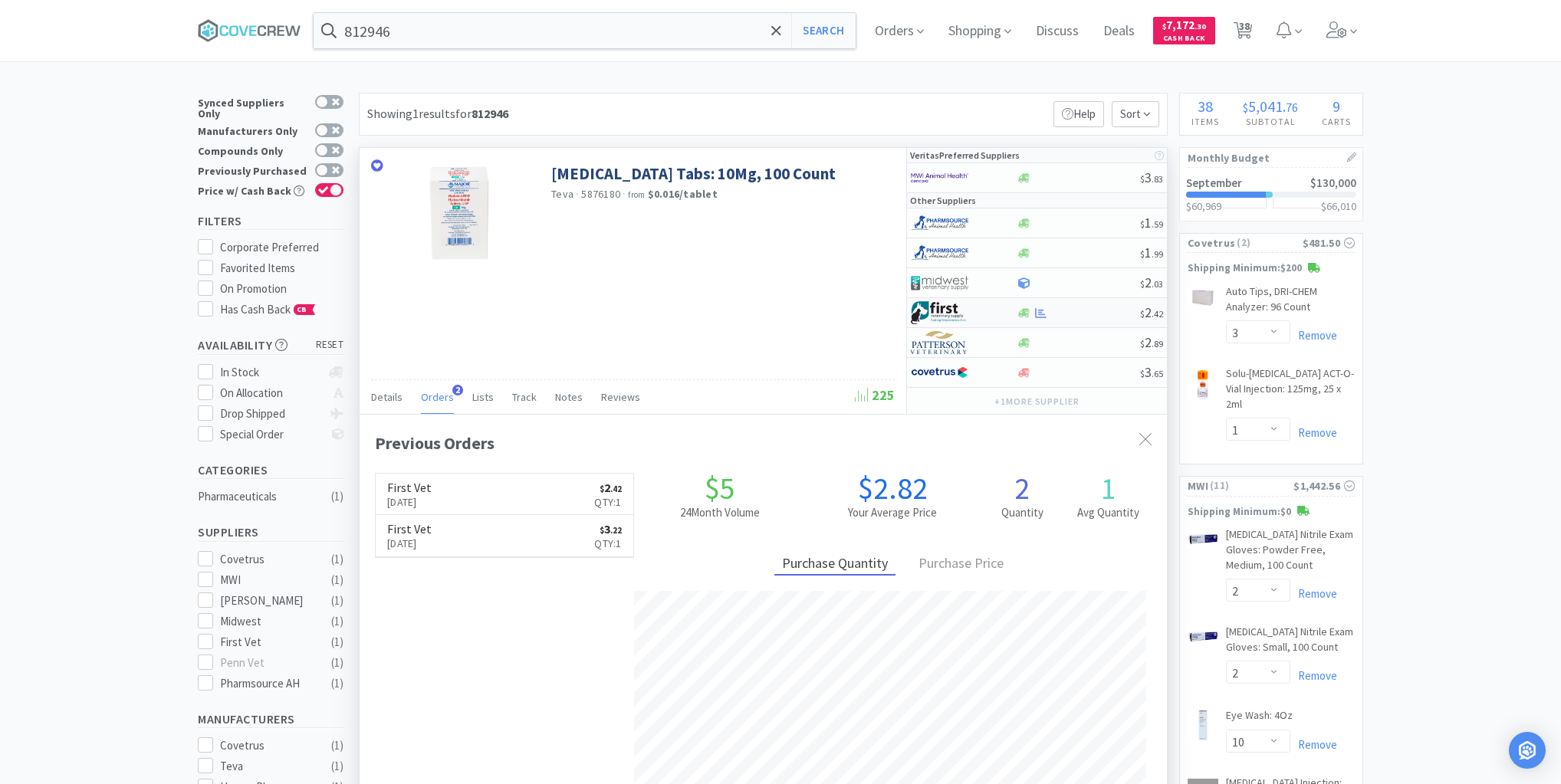
click at [1092, 307] on div at bounding box center [1079, 313] width 124 height 12
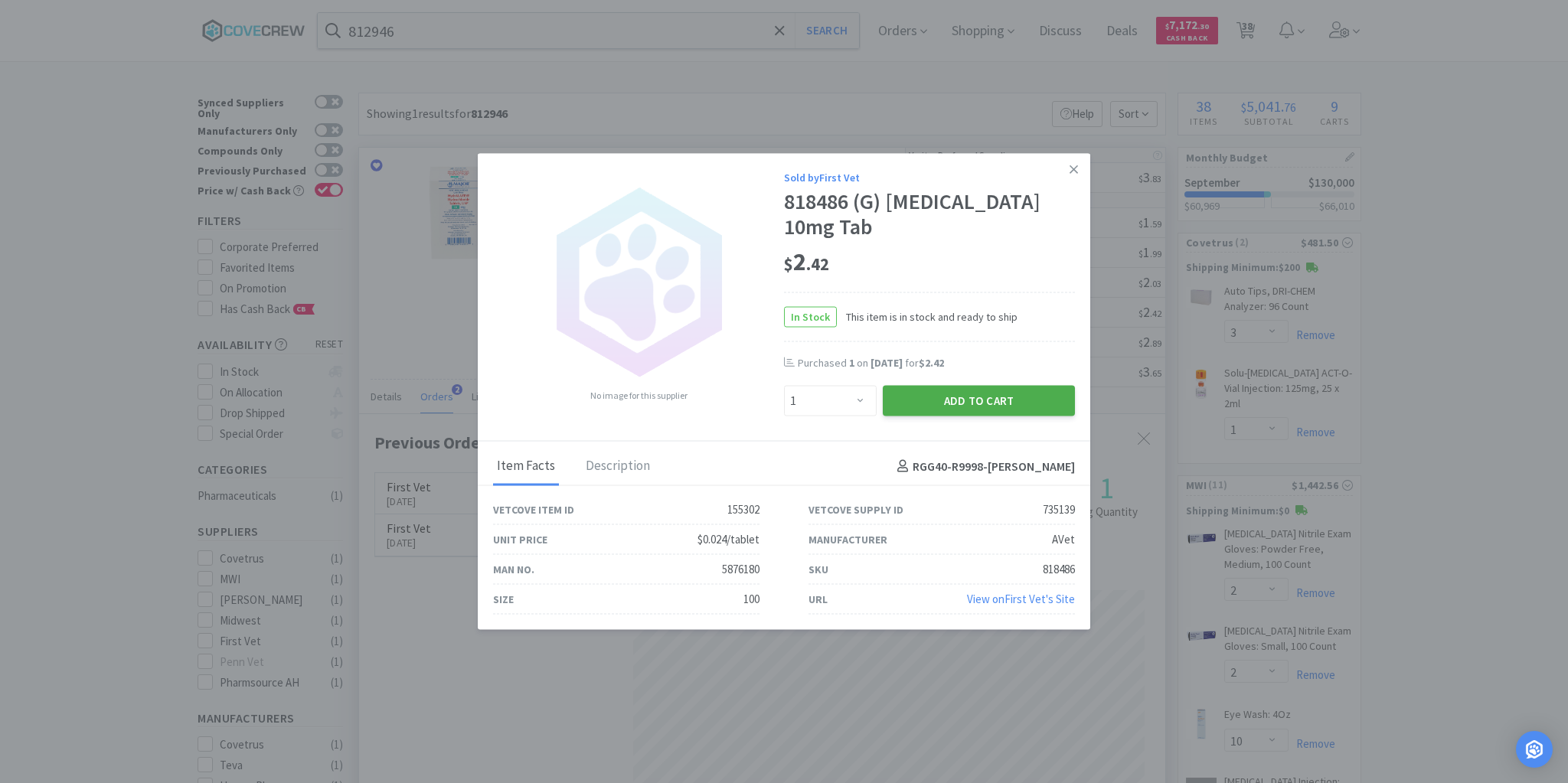
click at [968, 396] on button "Add to Cart" at bounding box center [978, 401] width 192 height 31
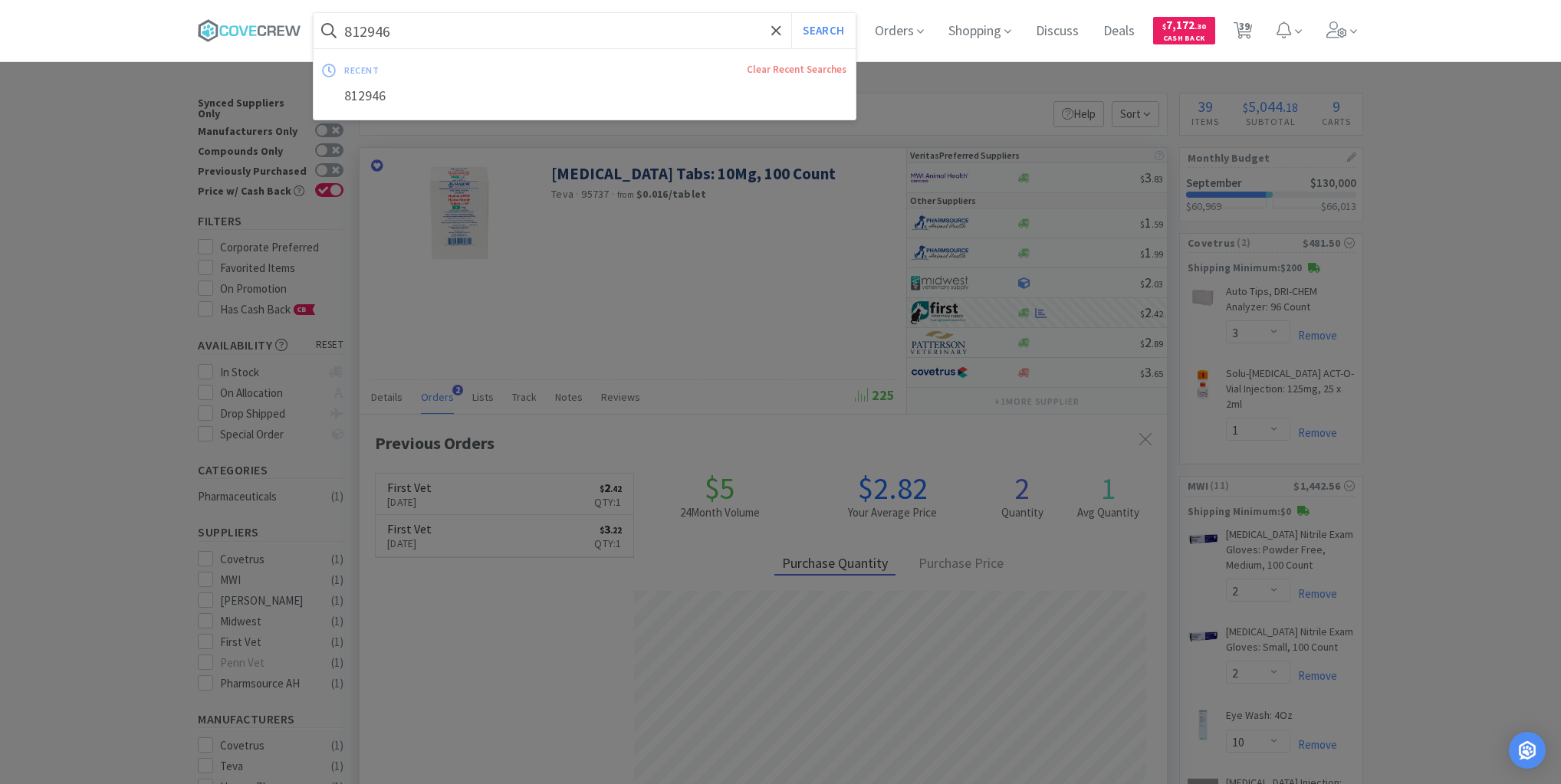
click at [634, 26] on input "812946" at bounding box center [585, 31] width 542 height 36
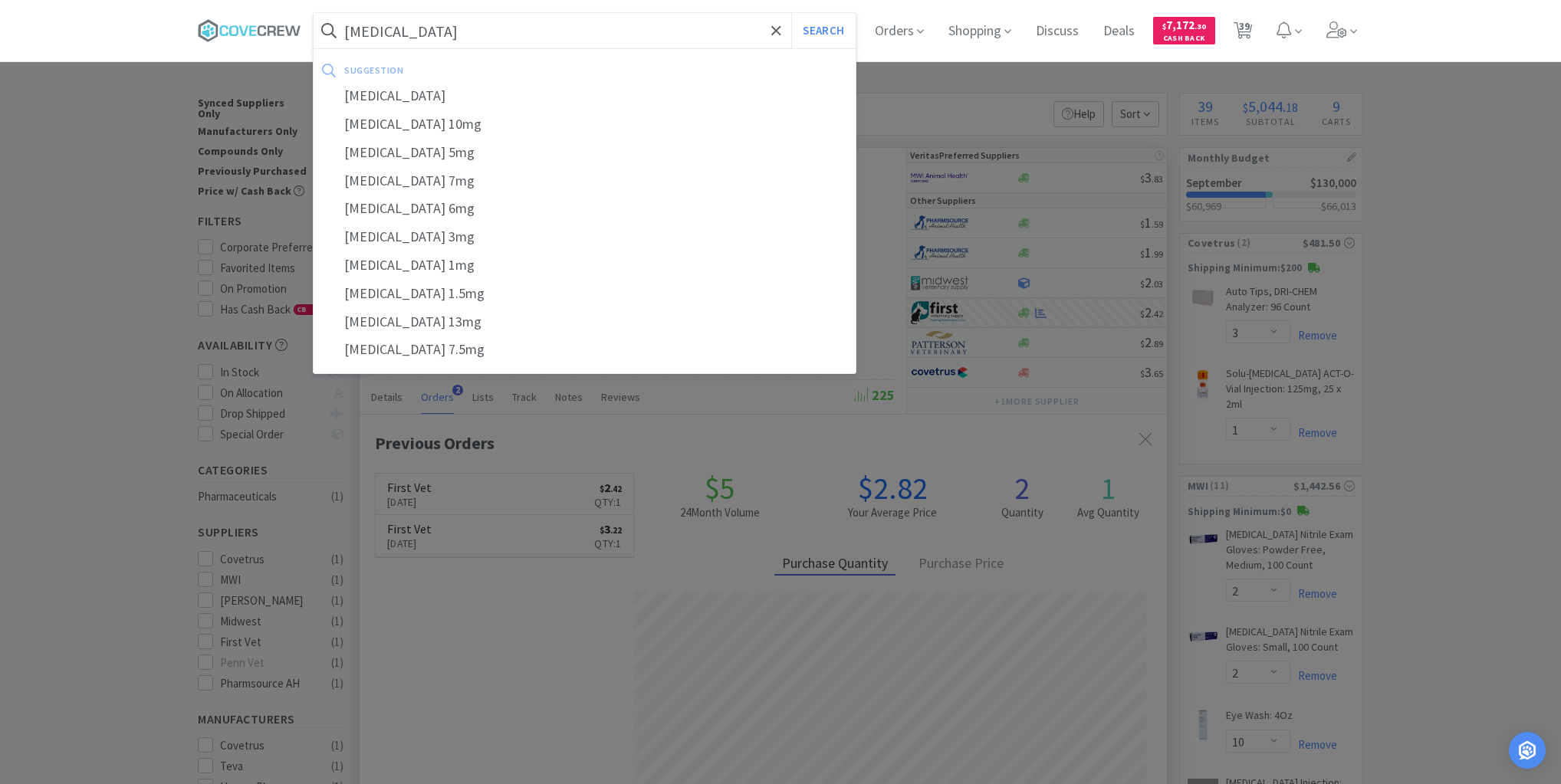
click at [792, 13] on button "Search" at bounding box center [824, 31] width 64 height 36
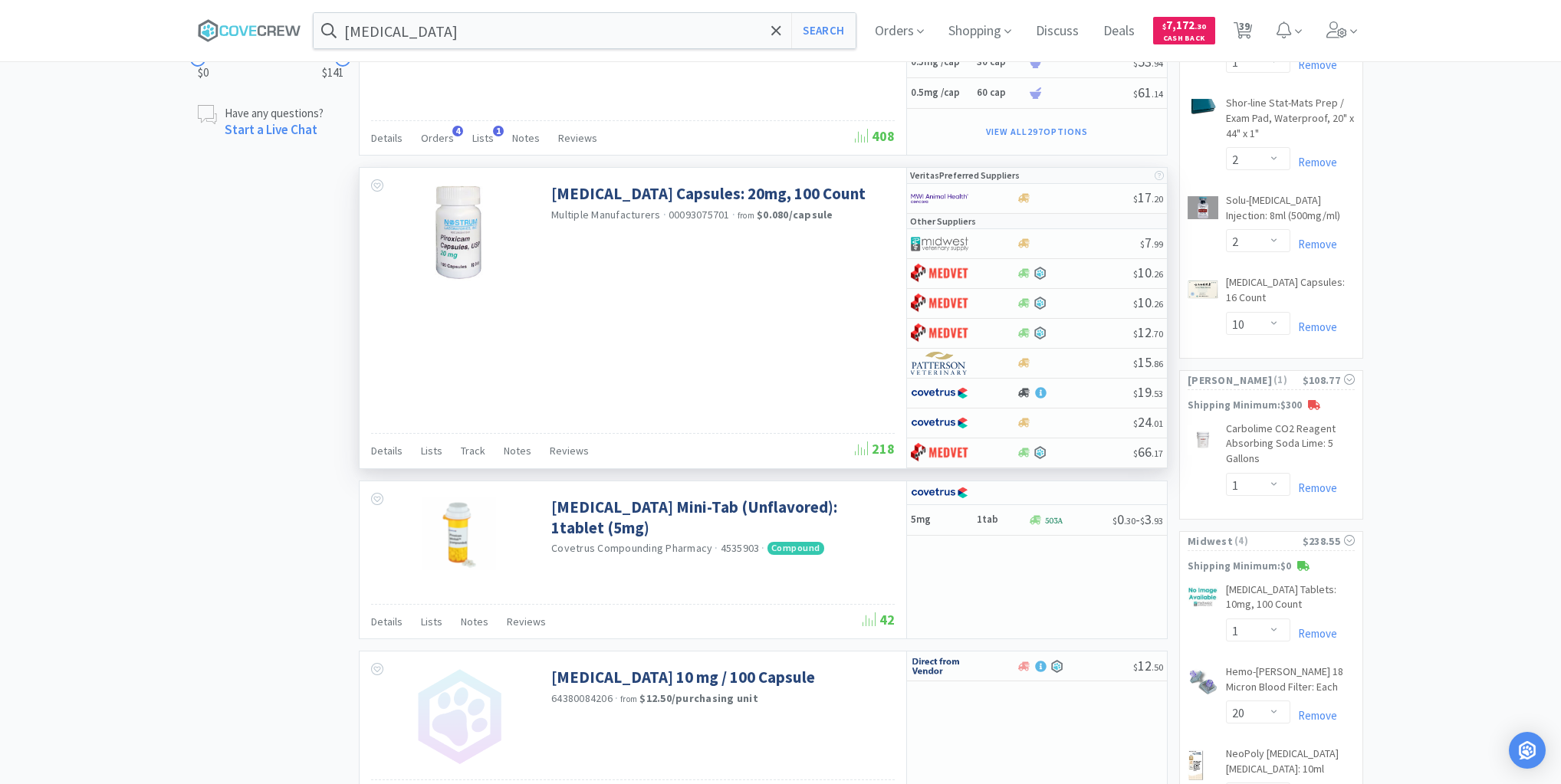
scroll to position [1165, 0]
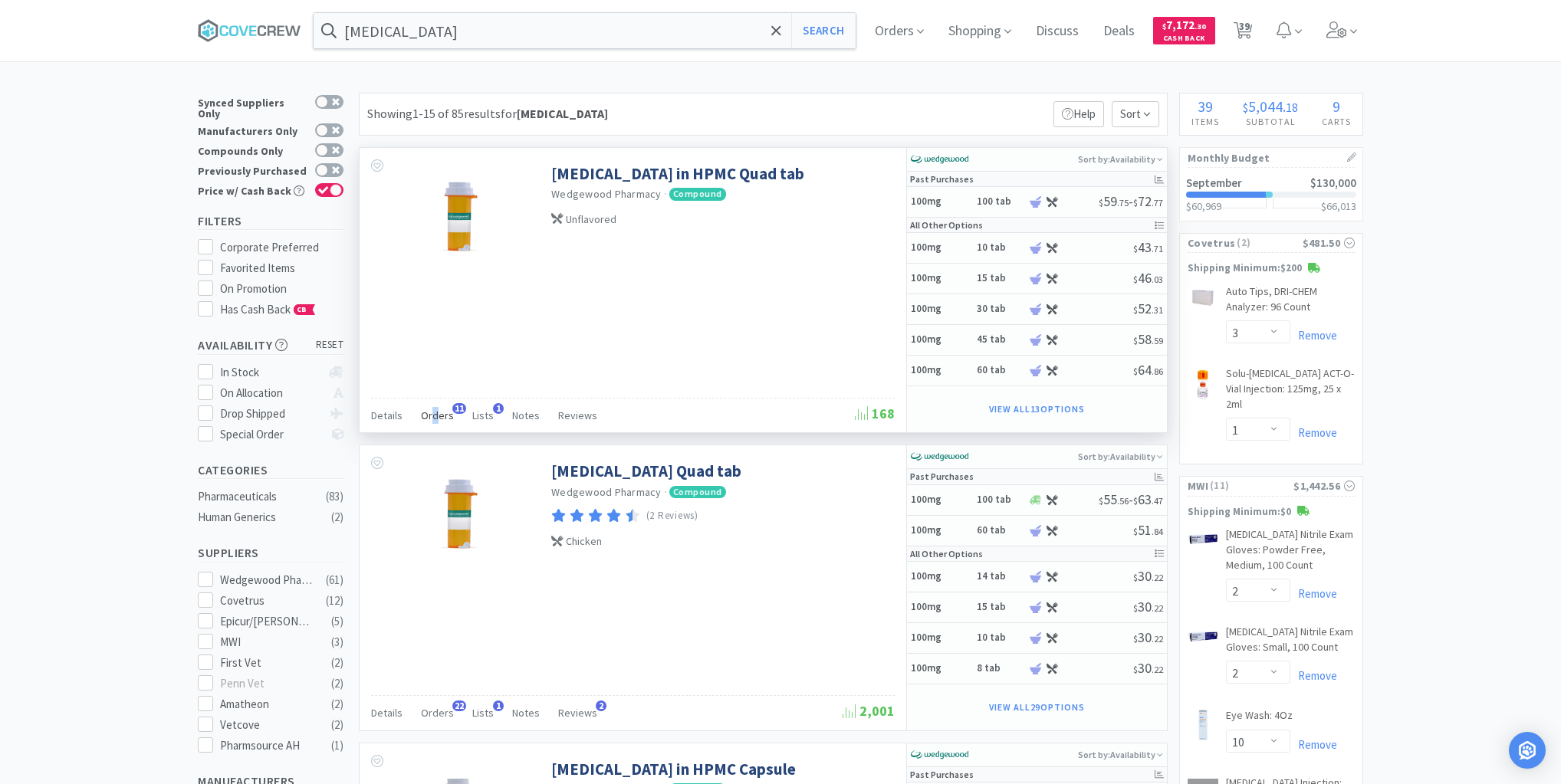
click at [434, 414] on span "Orders" at bounding box center [437, 416] width 33 height 14
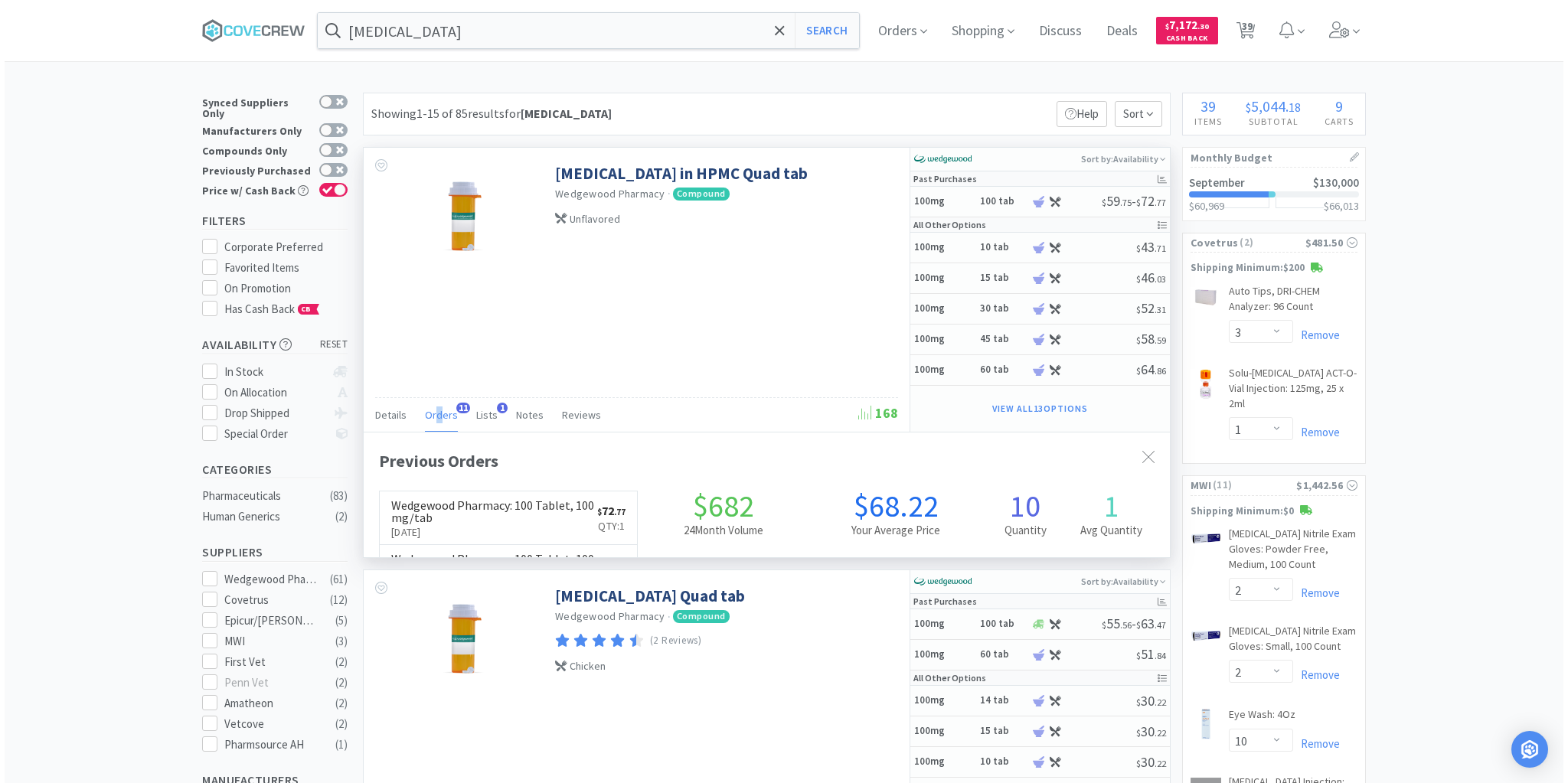
scroll to position [411, 806]
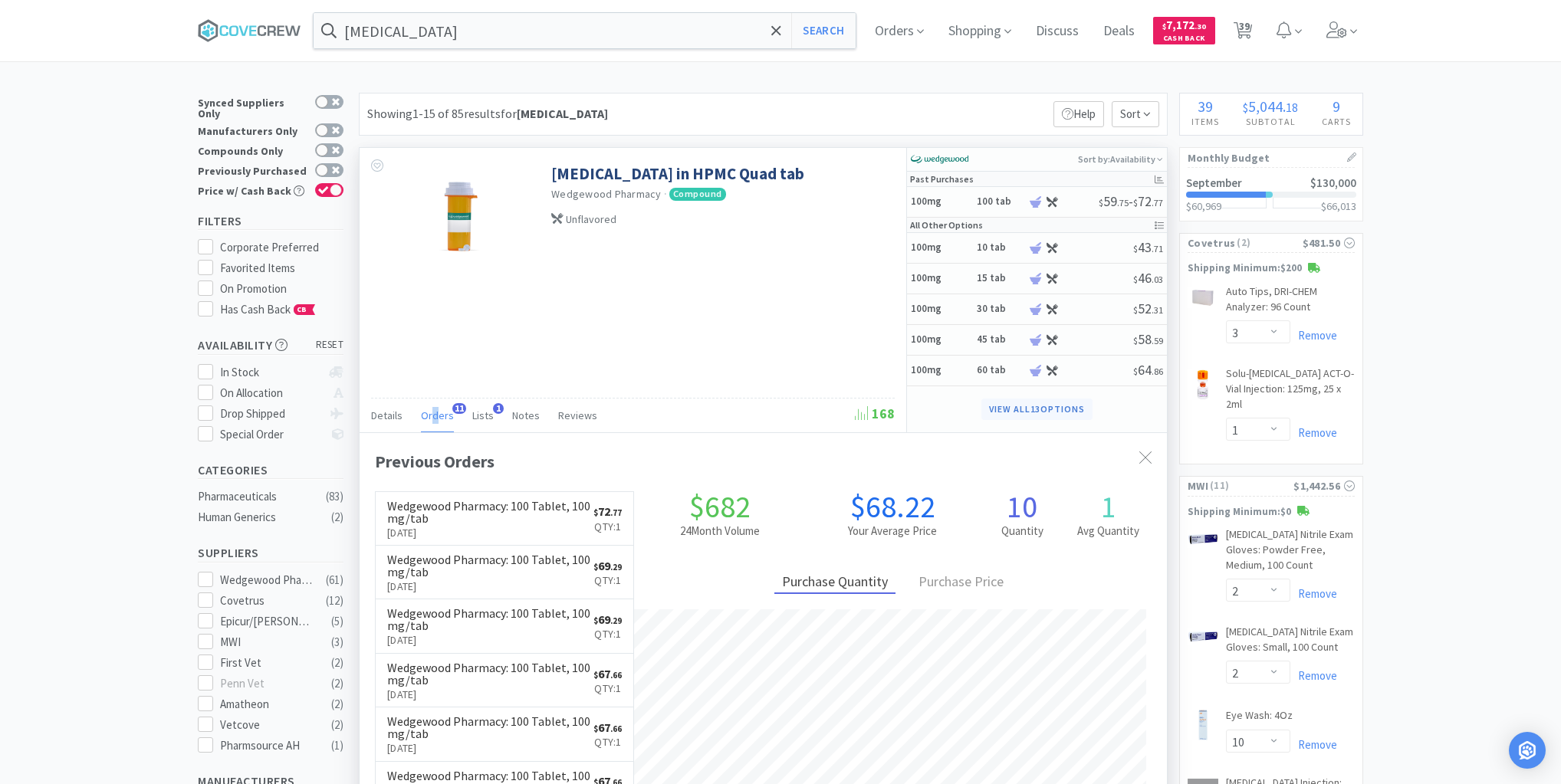
click at [1052, 408] on button "View all 13 Options" at bounding box center [1037, 409] width 111 height 21
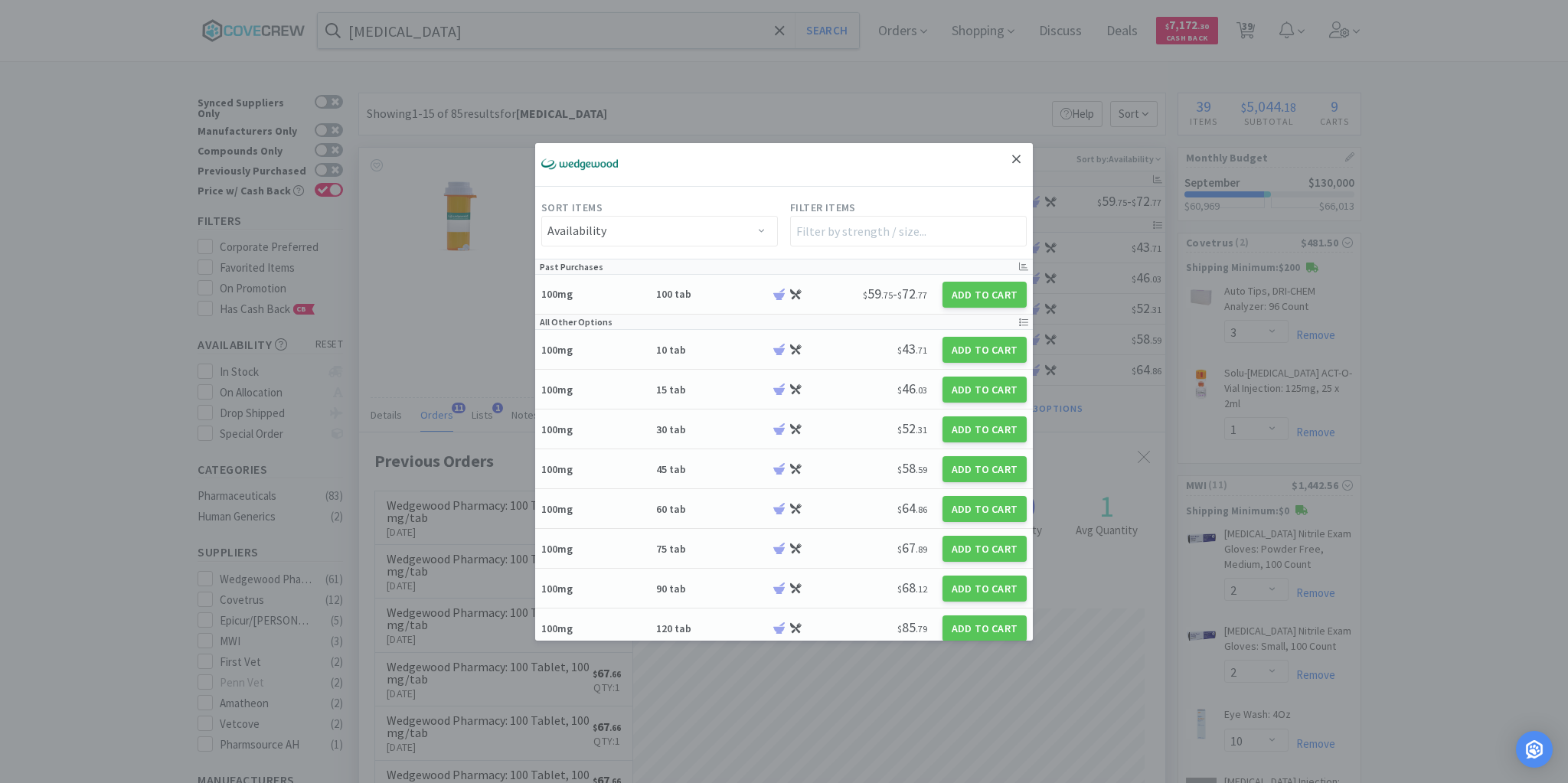
click at [1012, 158] on icon at bounding box center [1015, 158] width 8 height 8
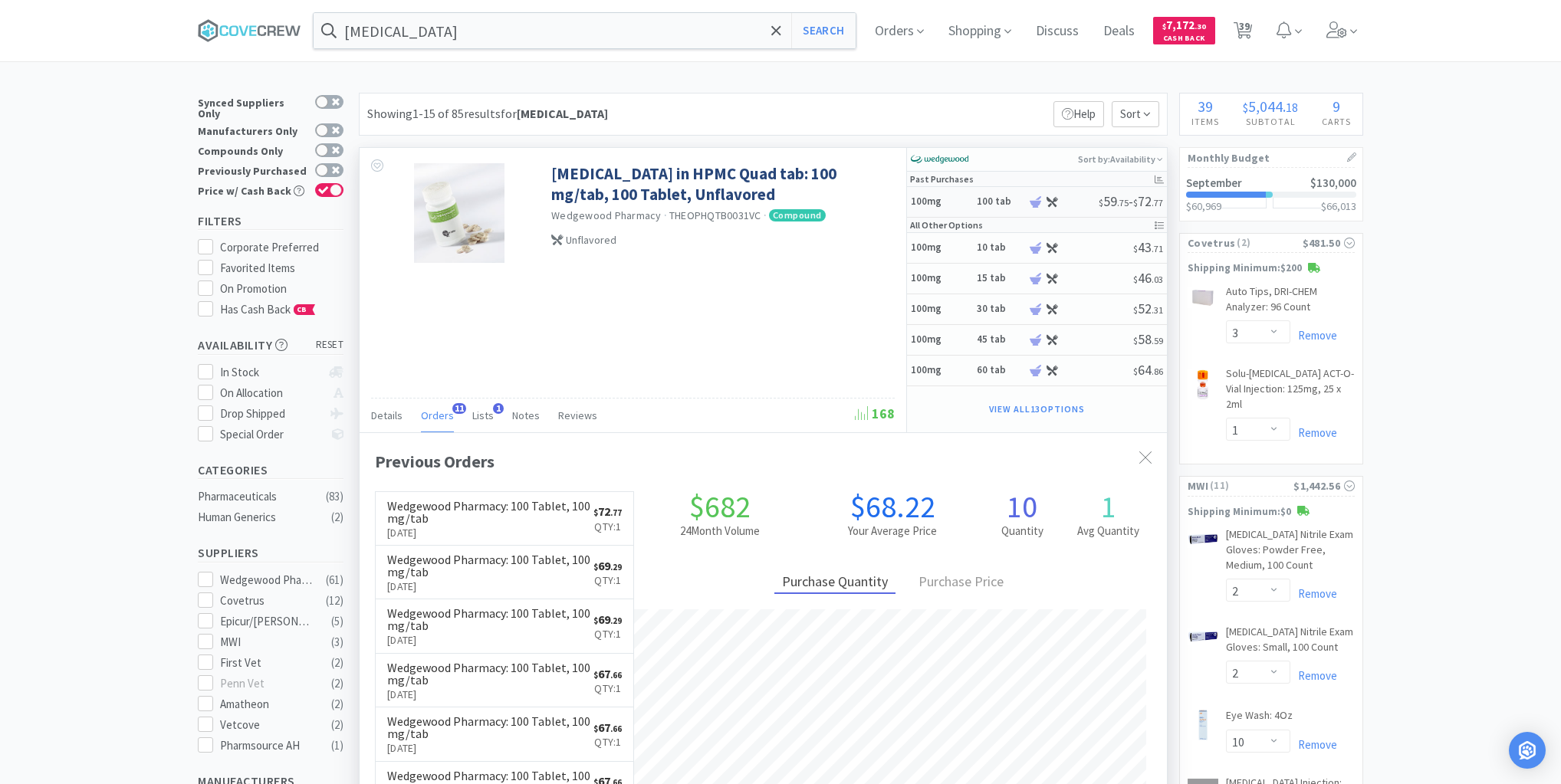
click at [960, 202] on h5 "100mg" at bounding box center [941, 202] width 61 height 13
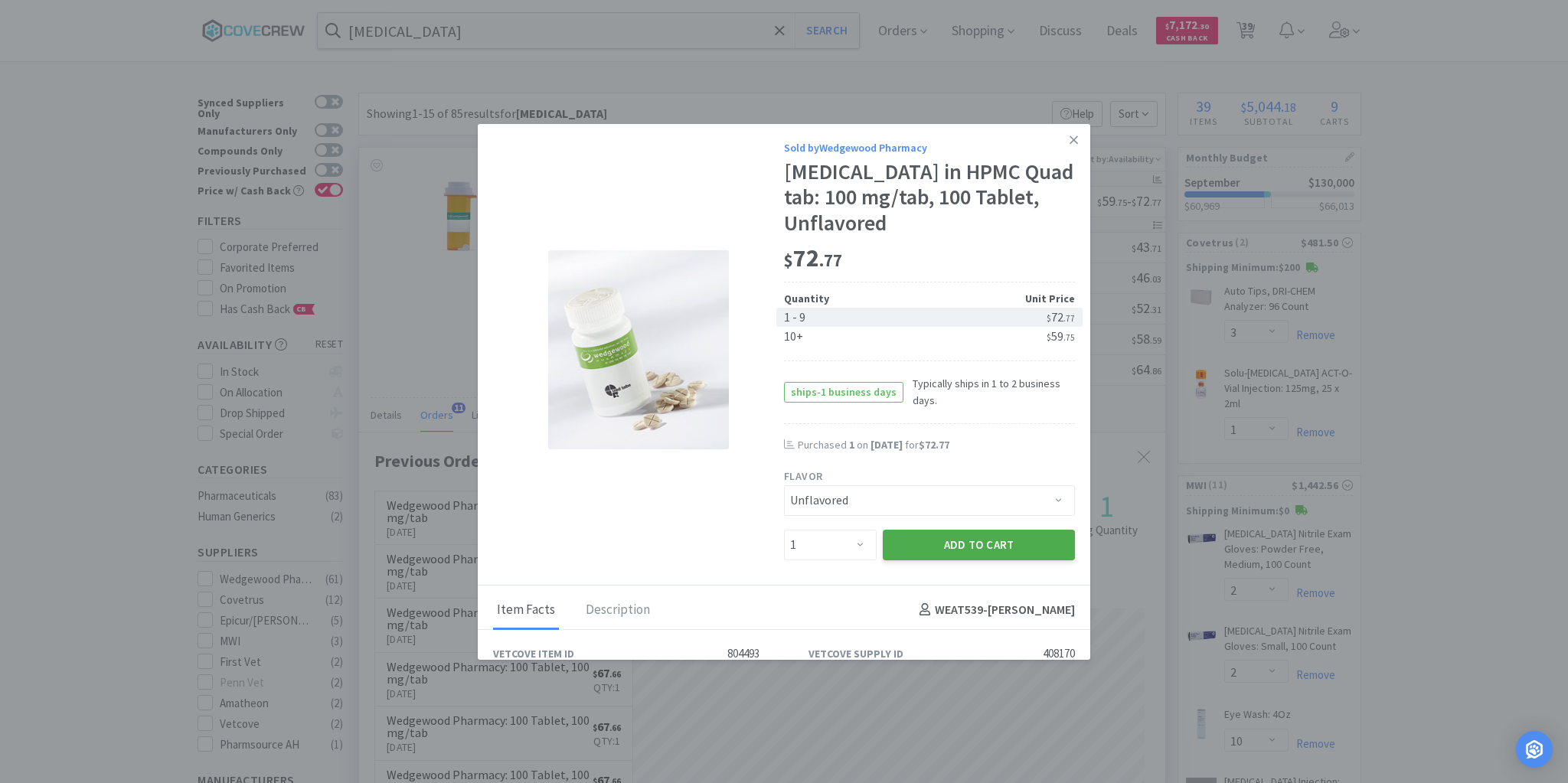
click at [948, 538] on button "Add to Cart" at bounding box center [978, 544] width 192 height 31
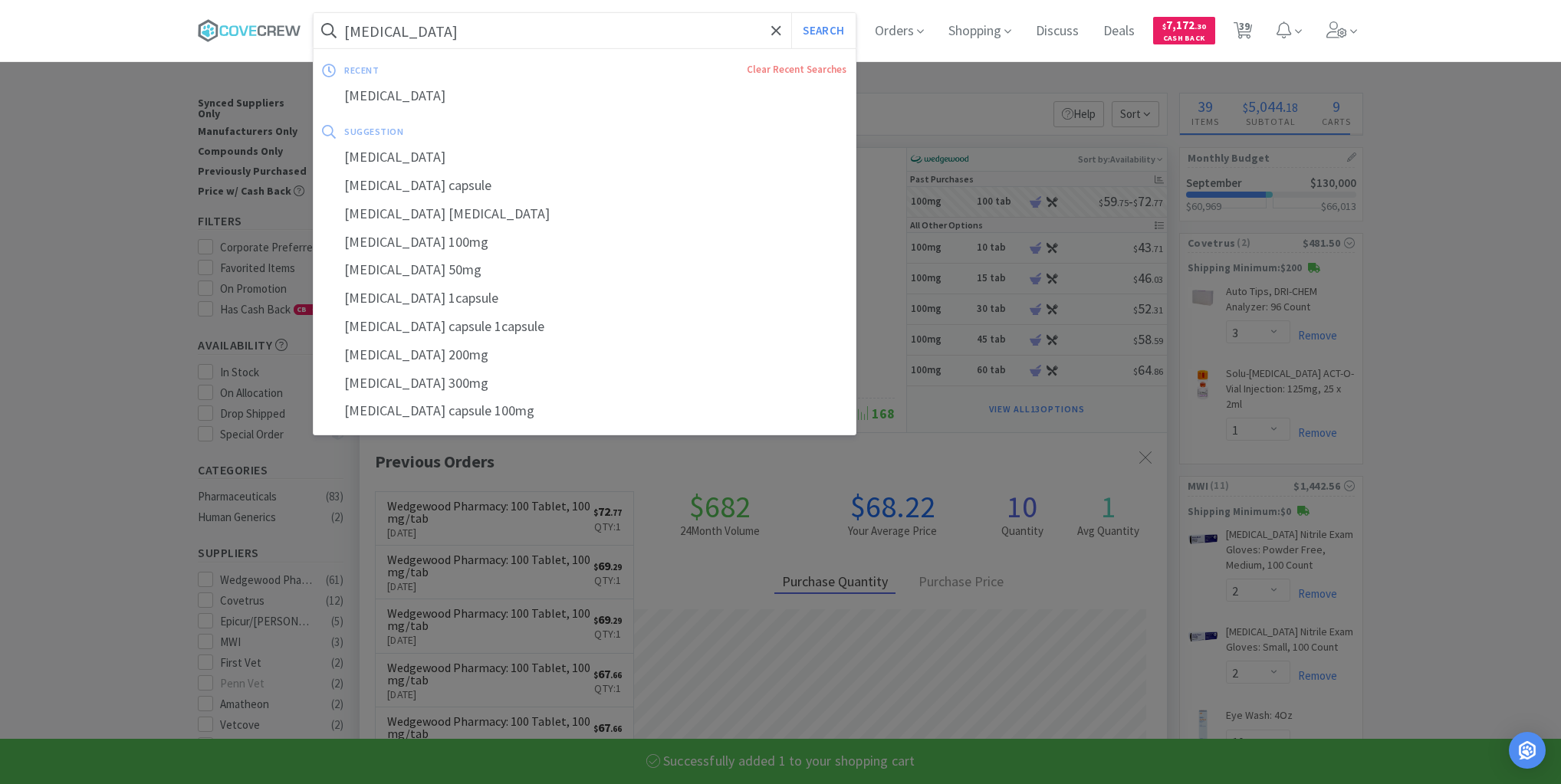
click at [658, 27] on input "theophylline" at bounding box center [585, 31] width 542 height 36
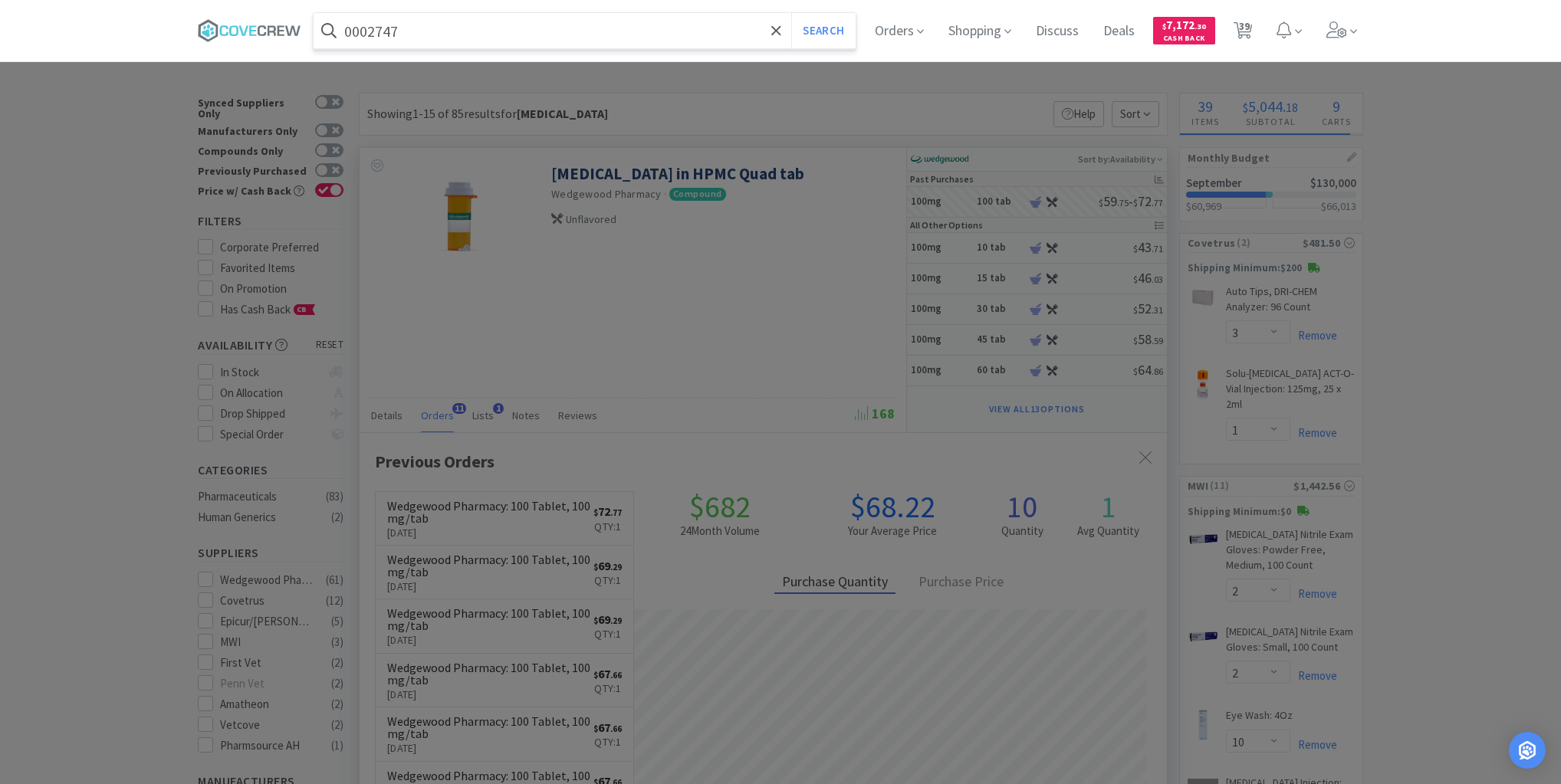
click at [792, 13] on button "Search" at bounding box center [824, 31] width 64 height 36
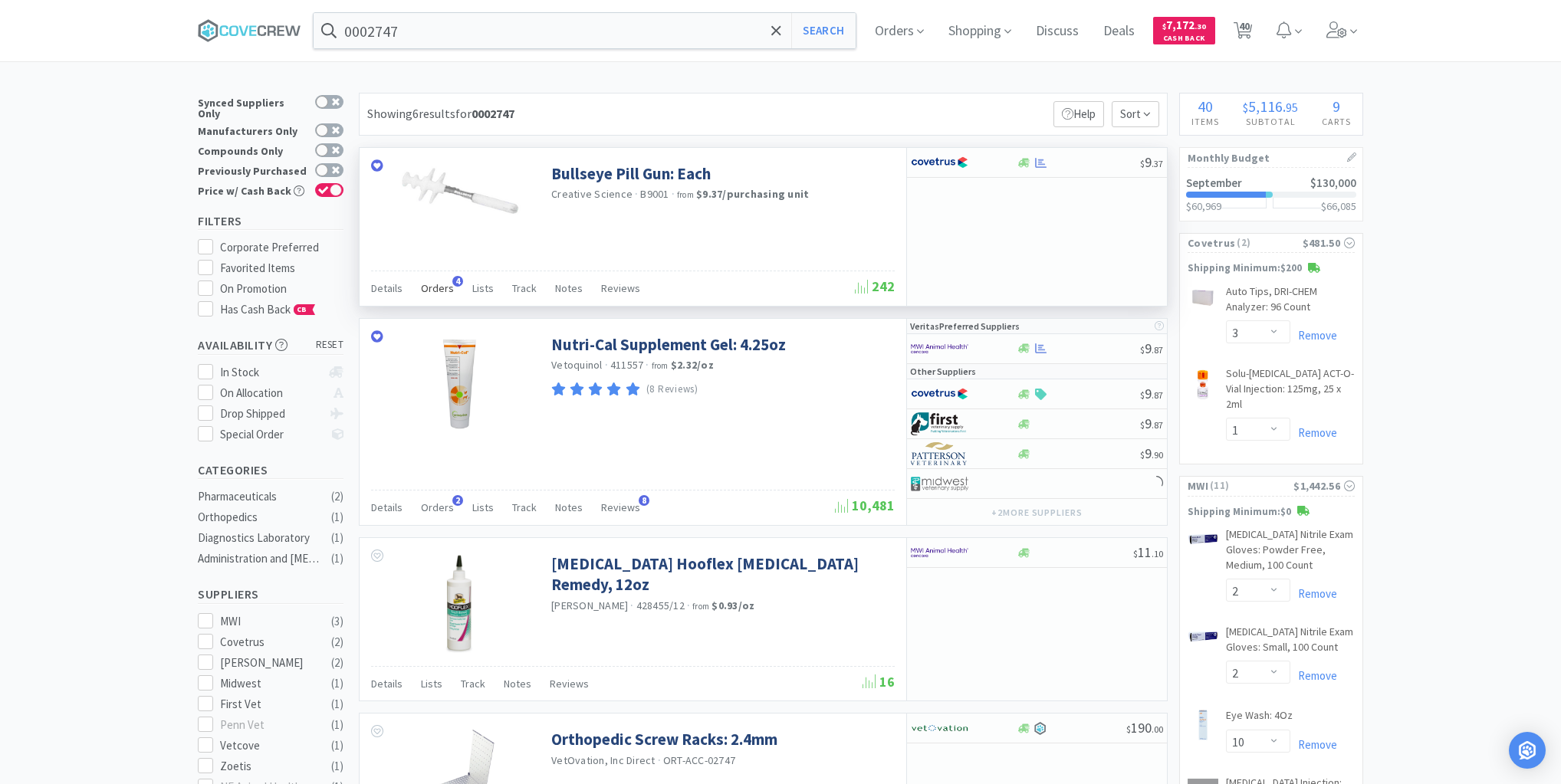
click at [430, 285] on span "Orders" at bounding box center [437, 289] width 33 height 14
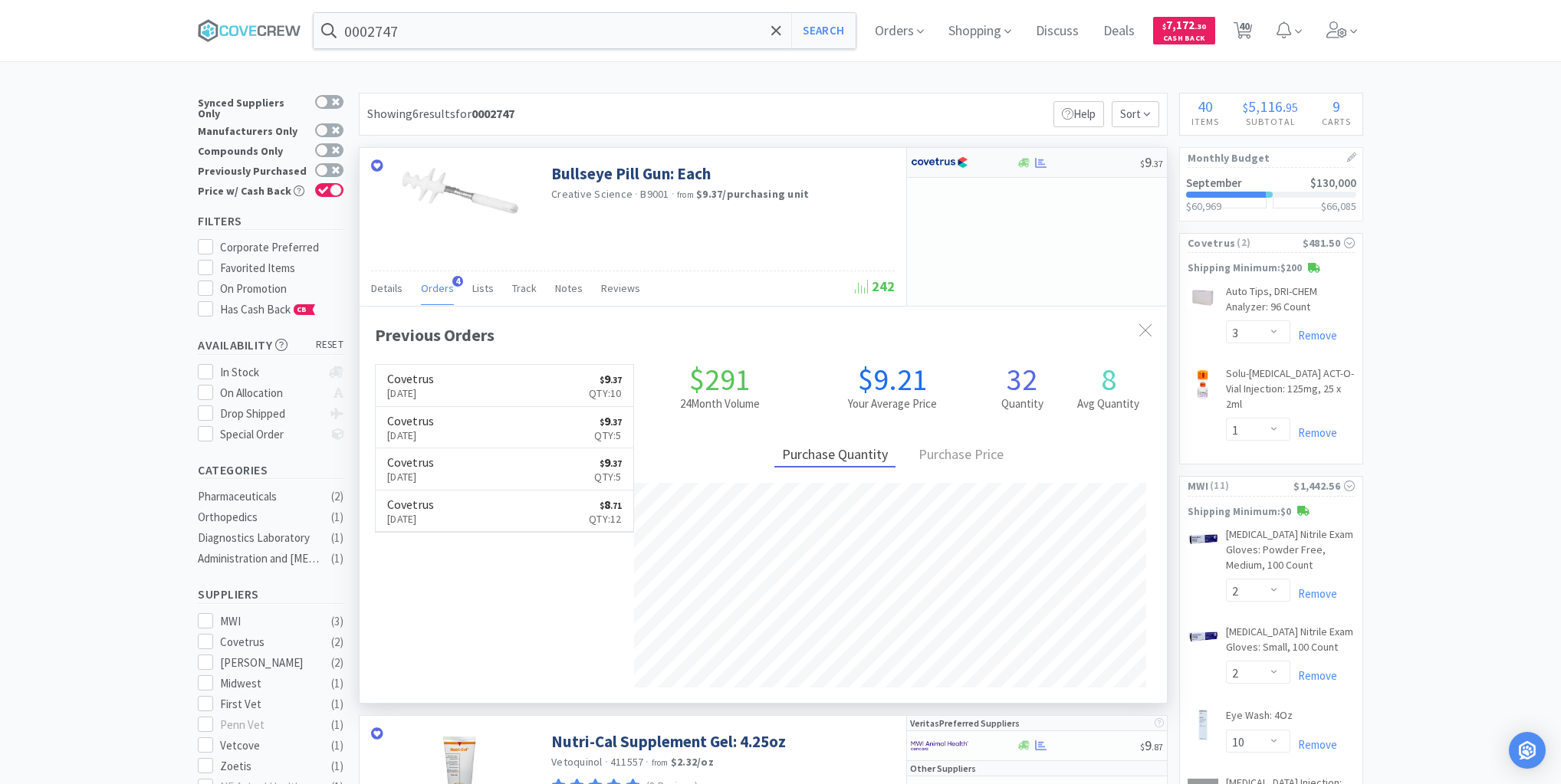
scroll to position [396, 808]
click at [1074, 163] on div at bounding box center [1079, 162] width 124 height 12
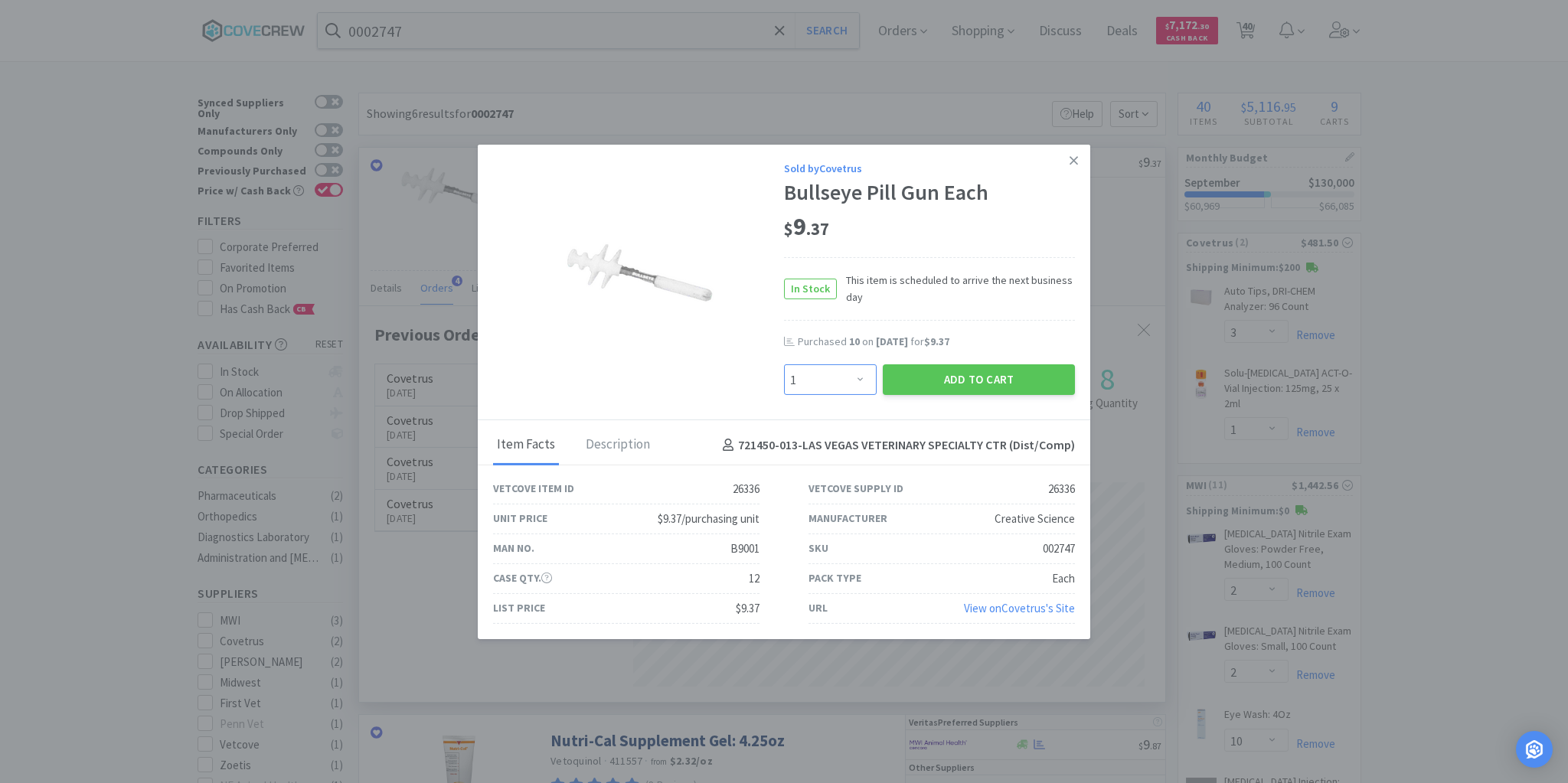
click at [858, 377] on select "Enter Quantity 1 2 3 4 5 6 7 8 9 10 11 12 13 14 15 16 17 18 19 20 Enter Quantity" at bounding box center [830, 380] width 92 height 31
click at [784, 365] on select "Enter Quantity 1 2 3 4 5 6 7 8 9 10 11 12 13 14 15 16 17 18 19 20 Enter Quantity" at bounding box center [830, 380] width 92 height 31
click at [858, 380] on select "Enter Quantity 1 2 3 4 5 6 7 8 9 10 11 12 13 14 15 16 17 18 19 20 Enter Quantity" at bounding box center [830, 380] width 92 height 31
click at [784, 365] on select "Enter Quantity 1 2 3 4 5 6 7 8 9 10 11 12 13 14 15 16 17 18 19 20 Enter Quantity" at bounding box center [830, 380] width 92 height 31
click at [989, 383] on button "Add to Cart" at bounding box center [978, 380] width 192 height 31
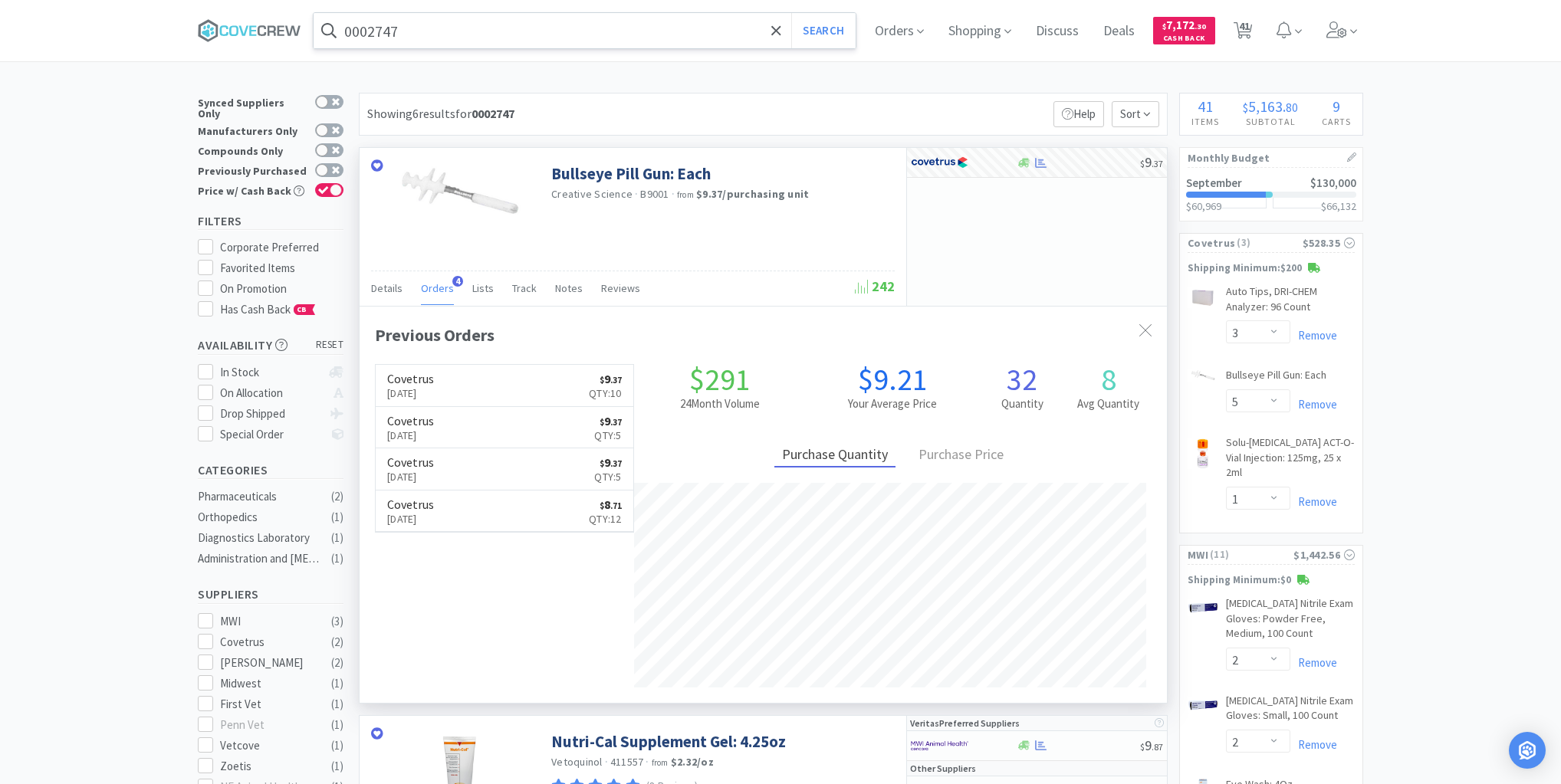
click at [619, 15] on input "0002747" at bounding box center [585, 31] width 542 height 36
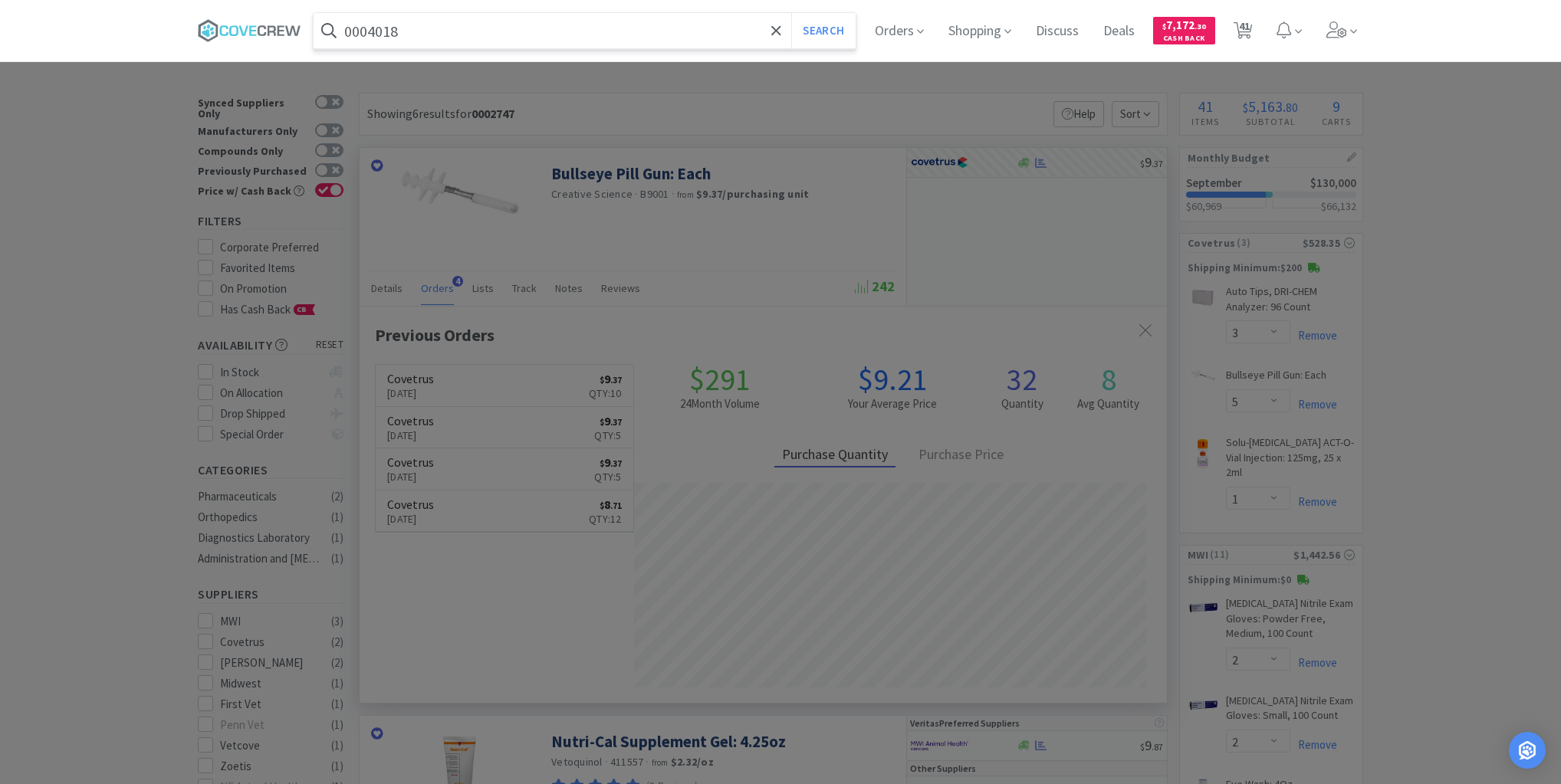
click at [792, 13] on button "Search" at bounding box center [824, 31] width 64 height 36
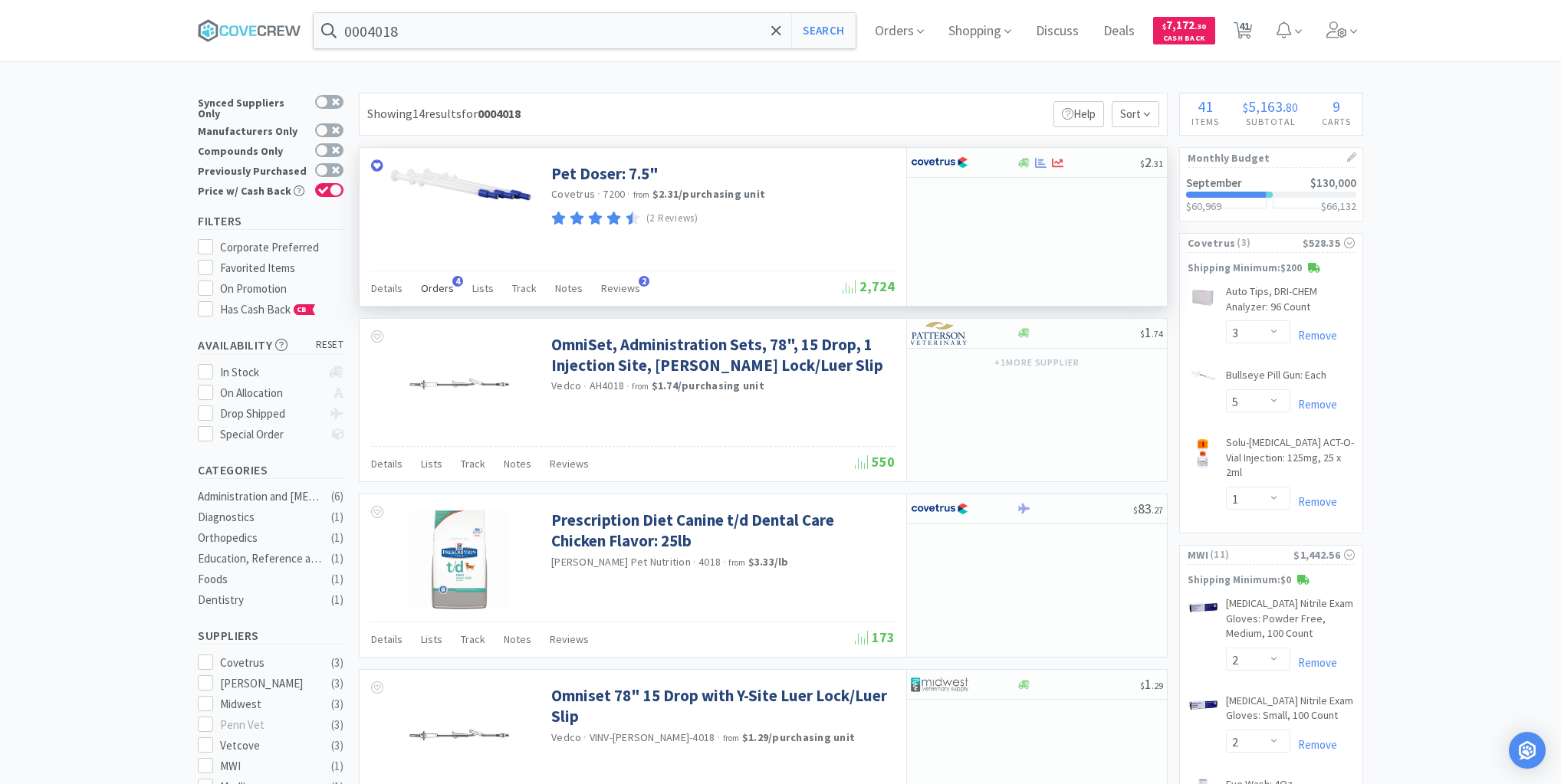
click at [443, 284] on span "Orders" at bounding box center [437, 289] width 33 height 14
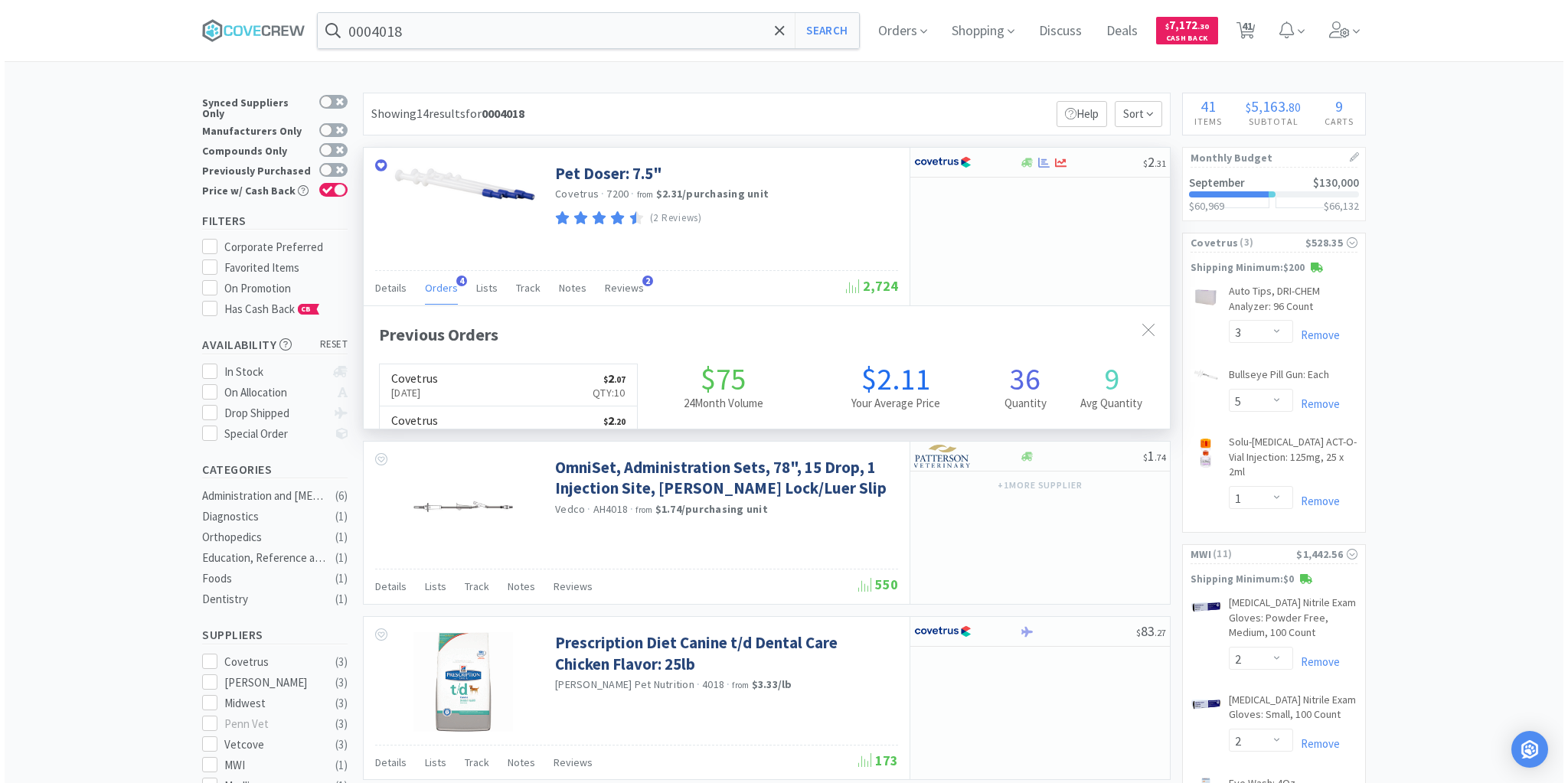
scroll to position [395, 806]
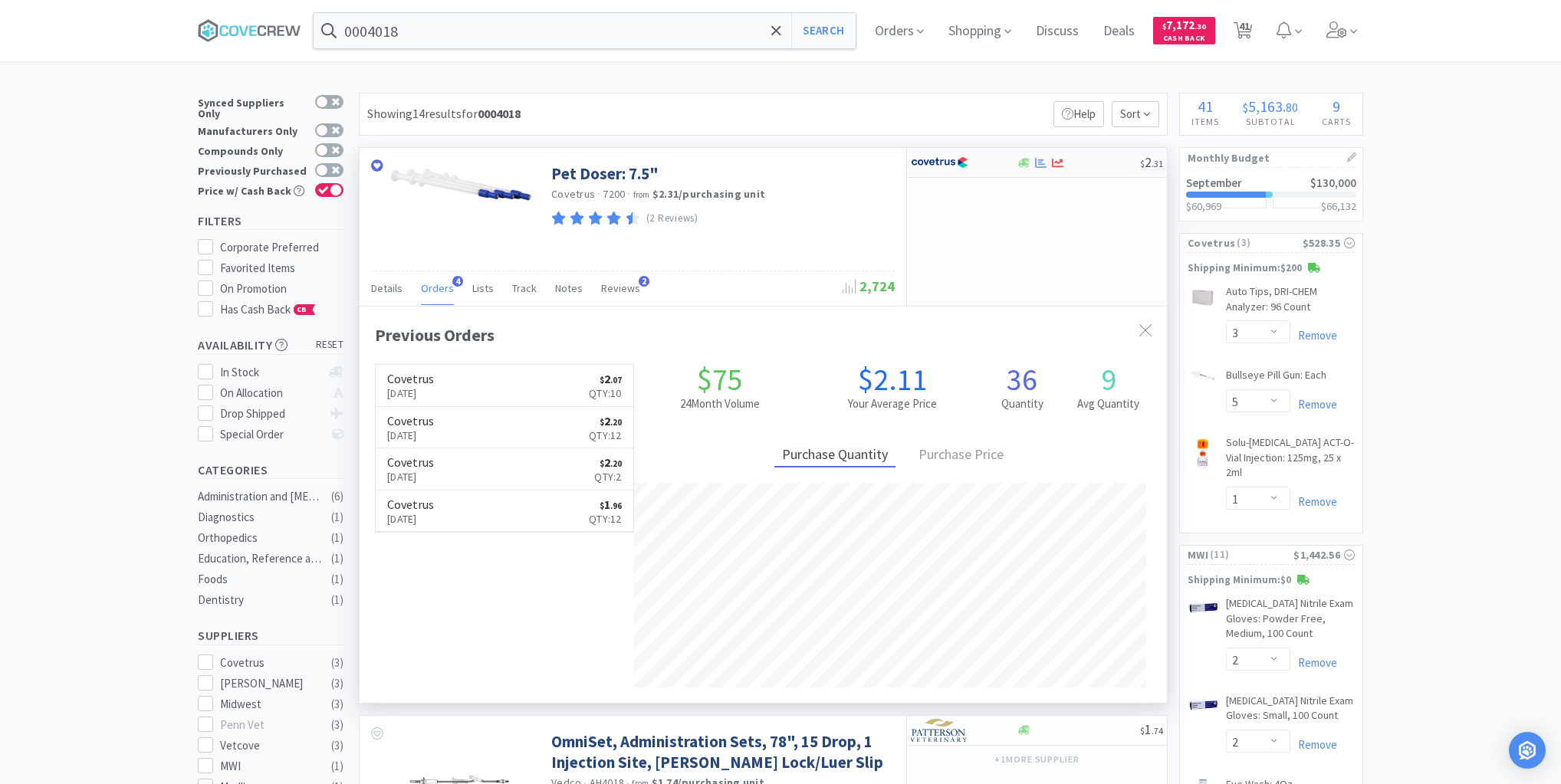
click at [1095, 166] on div at bounding box center [1079, 162] width 124 height 12
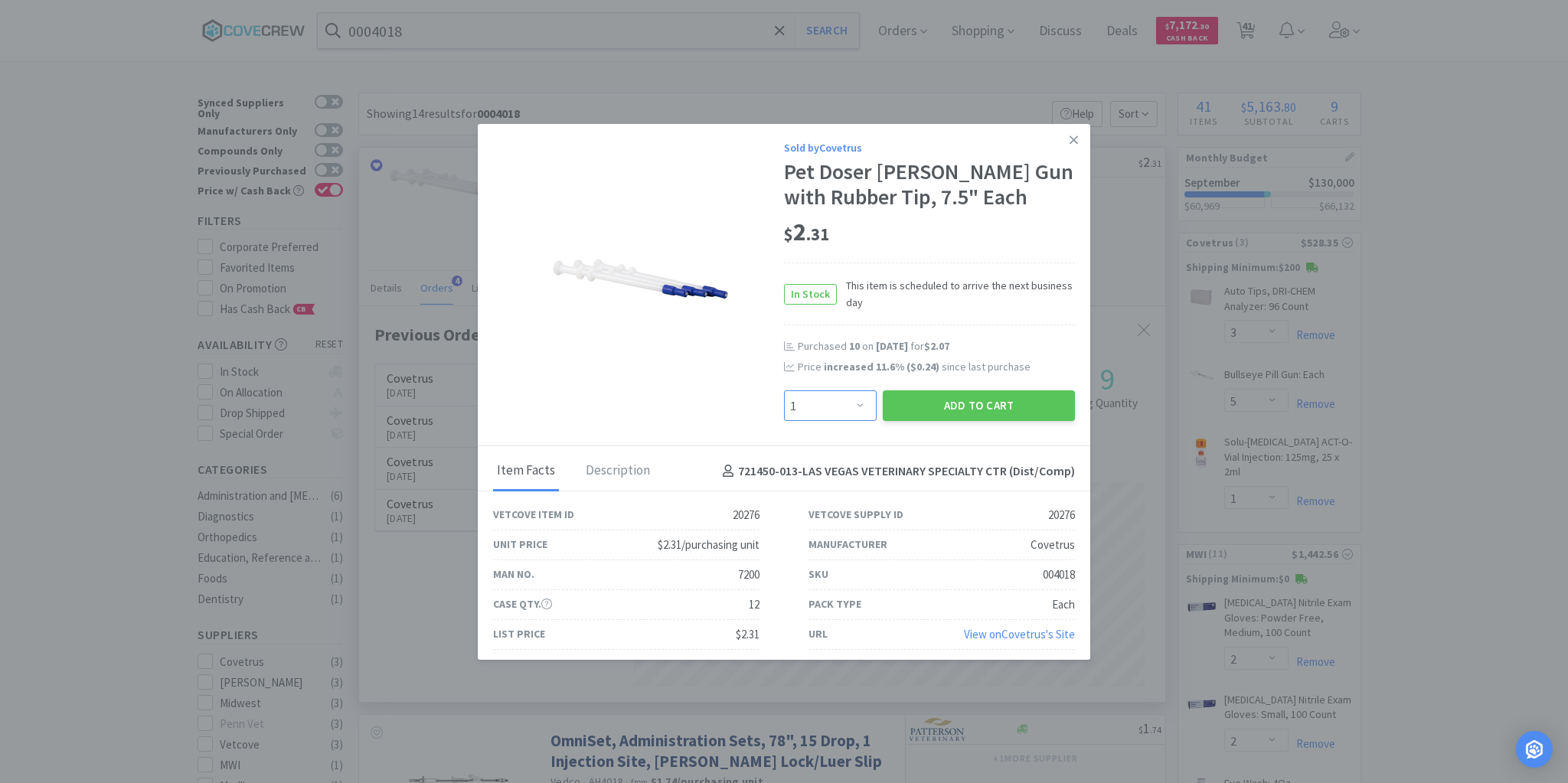
click at [854, 406] on select "Enter Quantity 1 2 3 4 5 6 7 8 9 10 11 12 13 14 15 16 17 18 19 20 Enter Quantity" at bounding box center [830, 405] width 92 height 31
click at [784, 390] on select "Enter Quantity 1 2 3 4 5 6 7 8 9 10 11 12 13 14 15 16 17 18 19 20 Enter Quantity" at bounding box center [830, 405] width 92 height 31
click at [951, 404] on button "Add to Cart" at bounding box center [978, 405] width 192 height 31
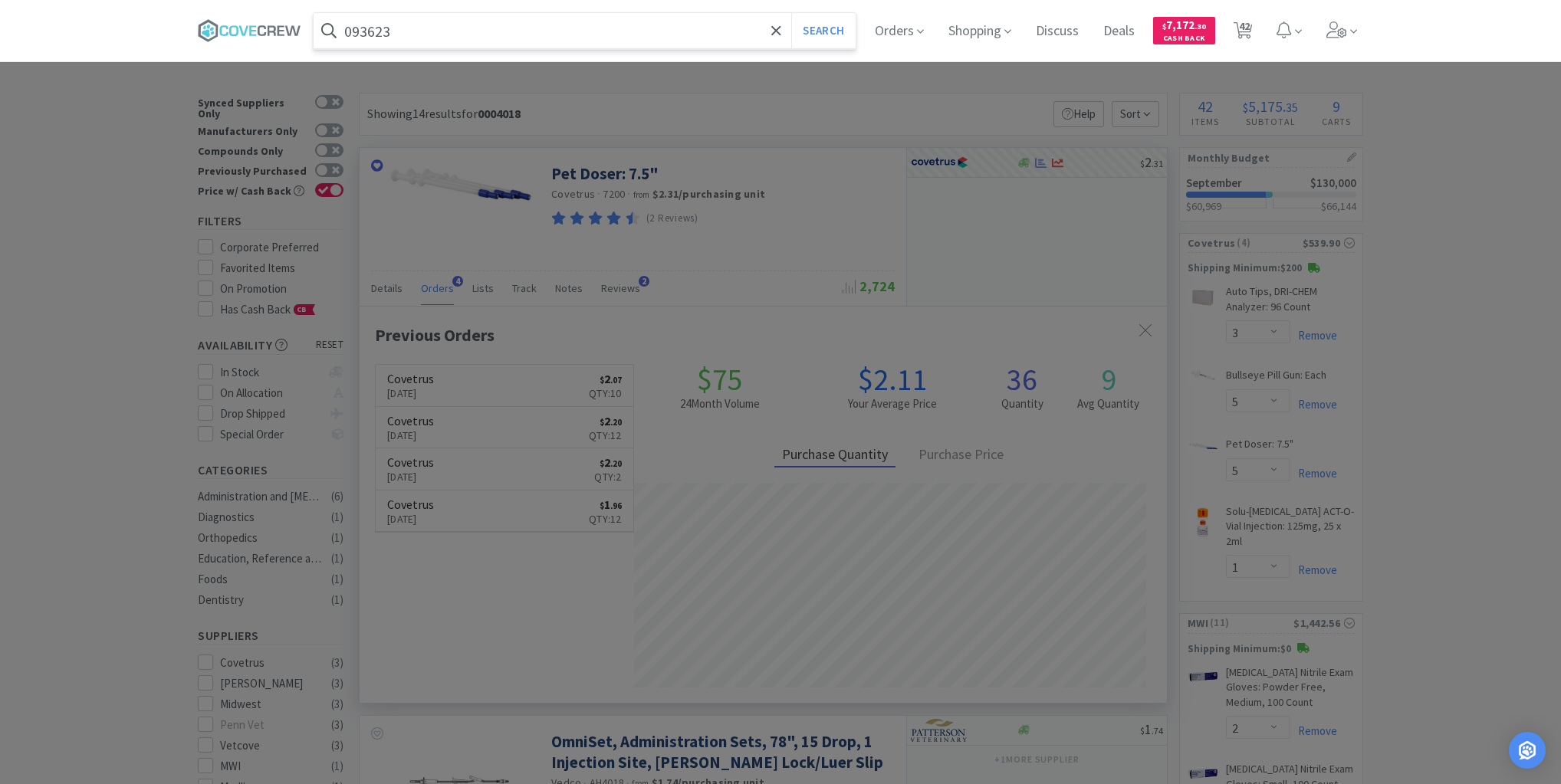
click at [792, 13] on button "Search" at bounding box center [824, 31] width 64 height 36
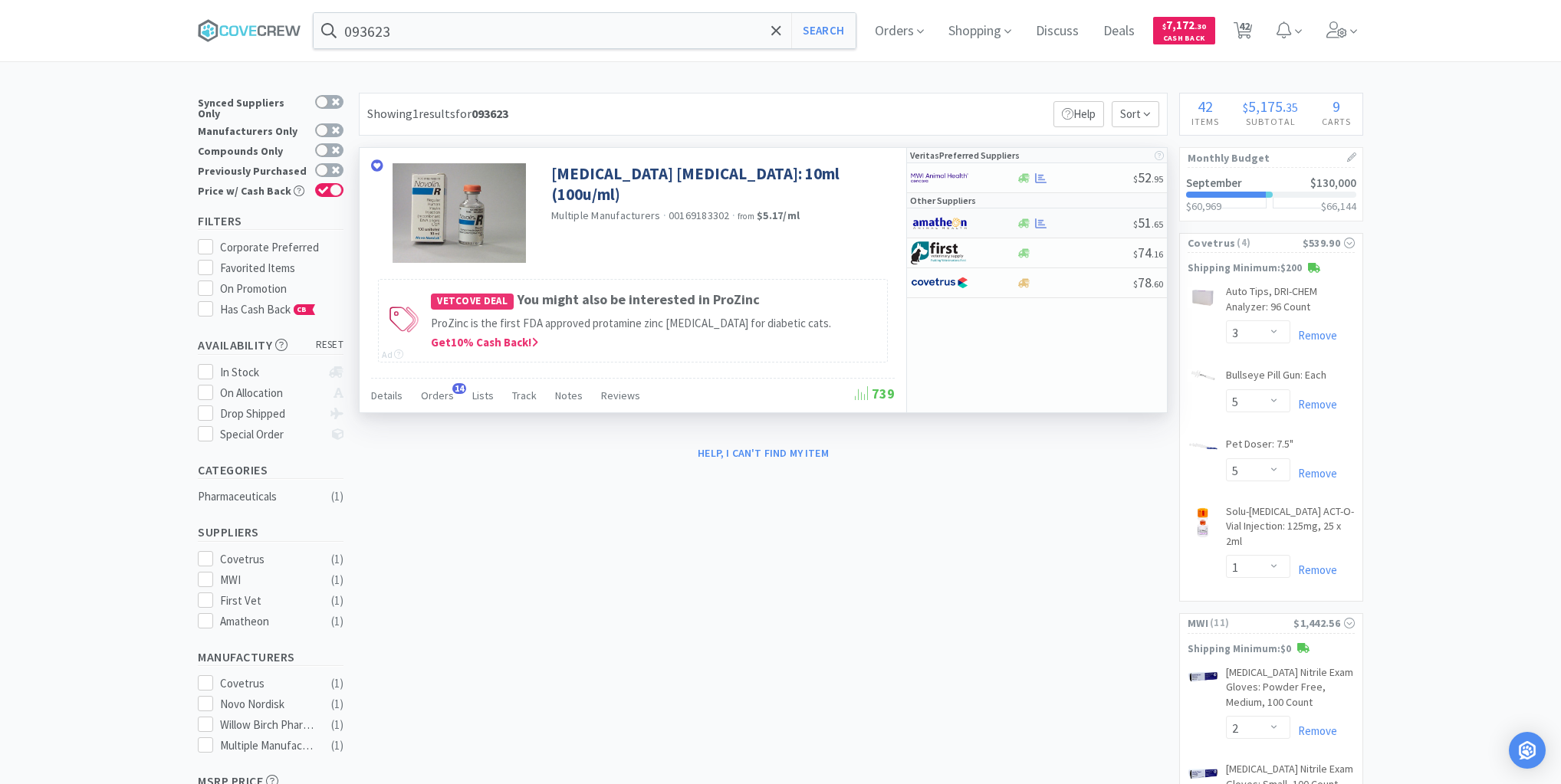
click at [1097, 218] on div at bounding box center [1075, 223] width 117 height 12
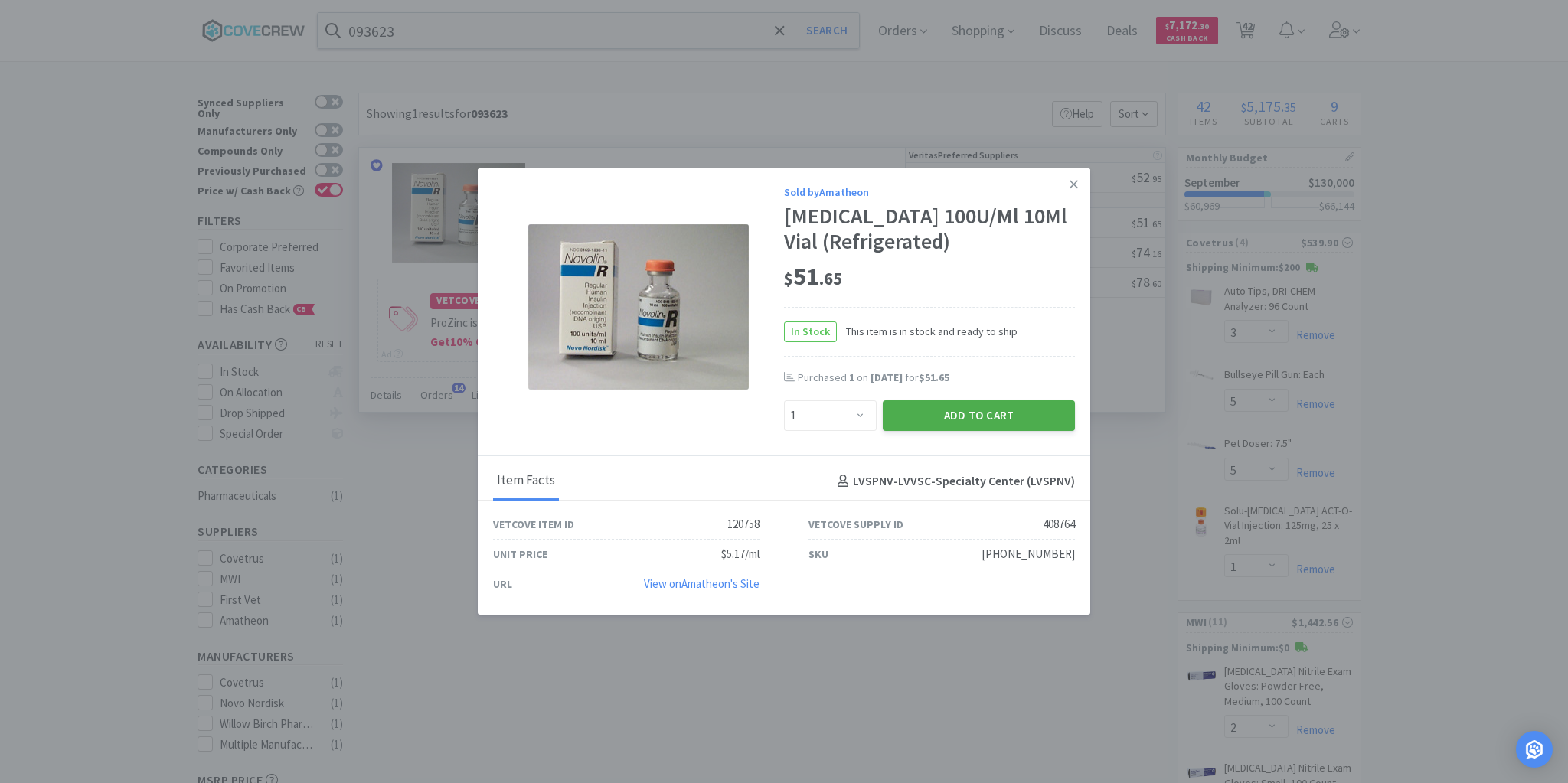
click at [977, 419] on button "Add to Cart" at bounding box center [978, 415] width 192 height 31
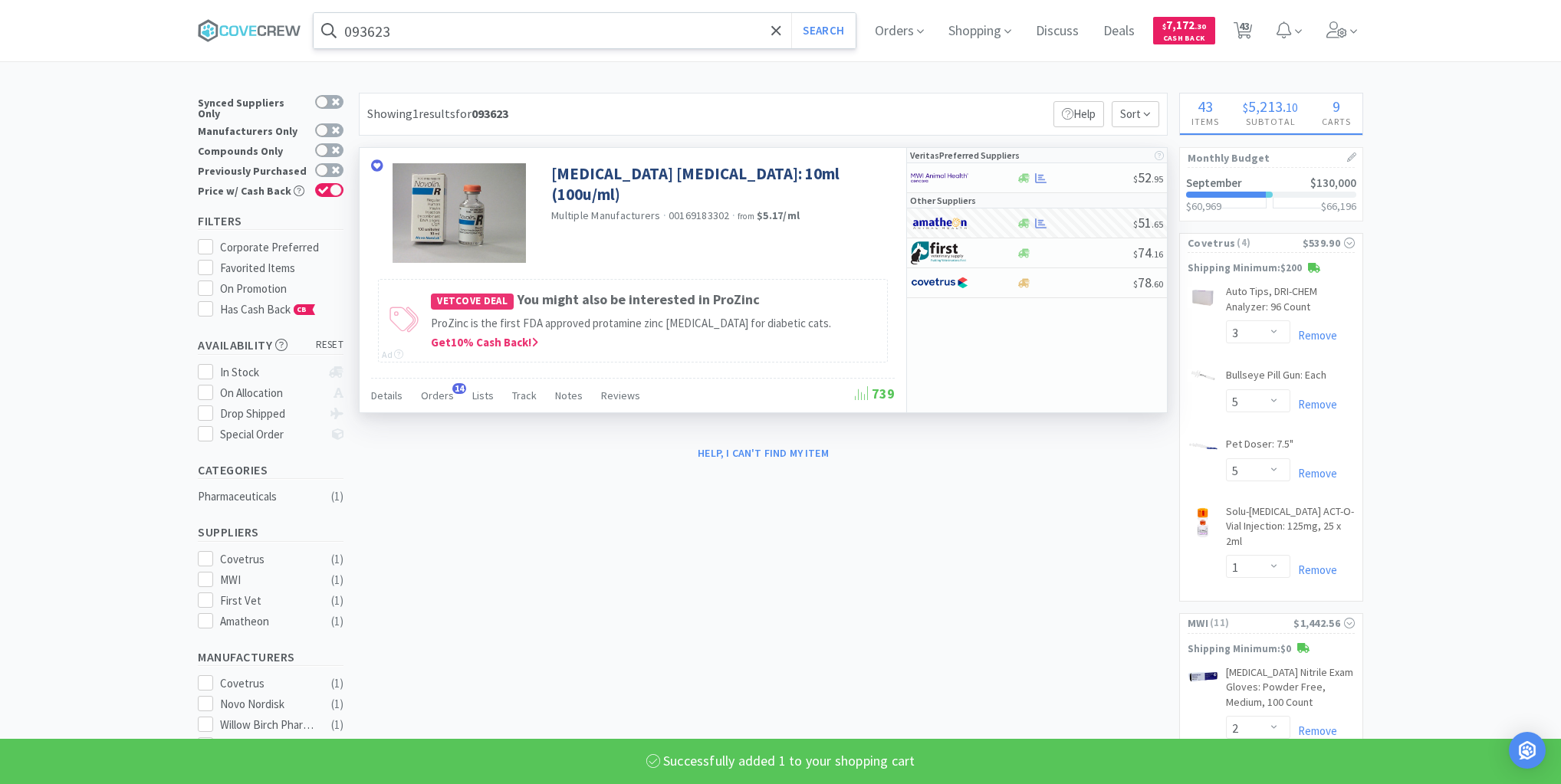
click at [690, 31] on input "093623" at bounding box center [585, 31] width 542 height 36
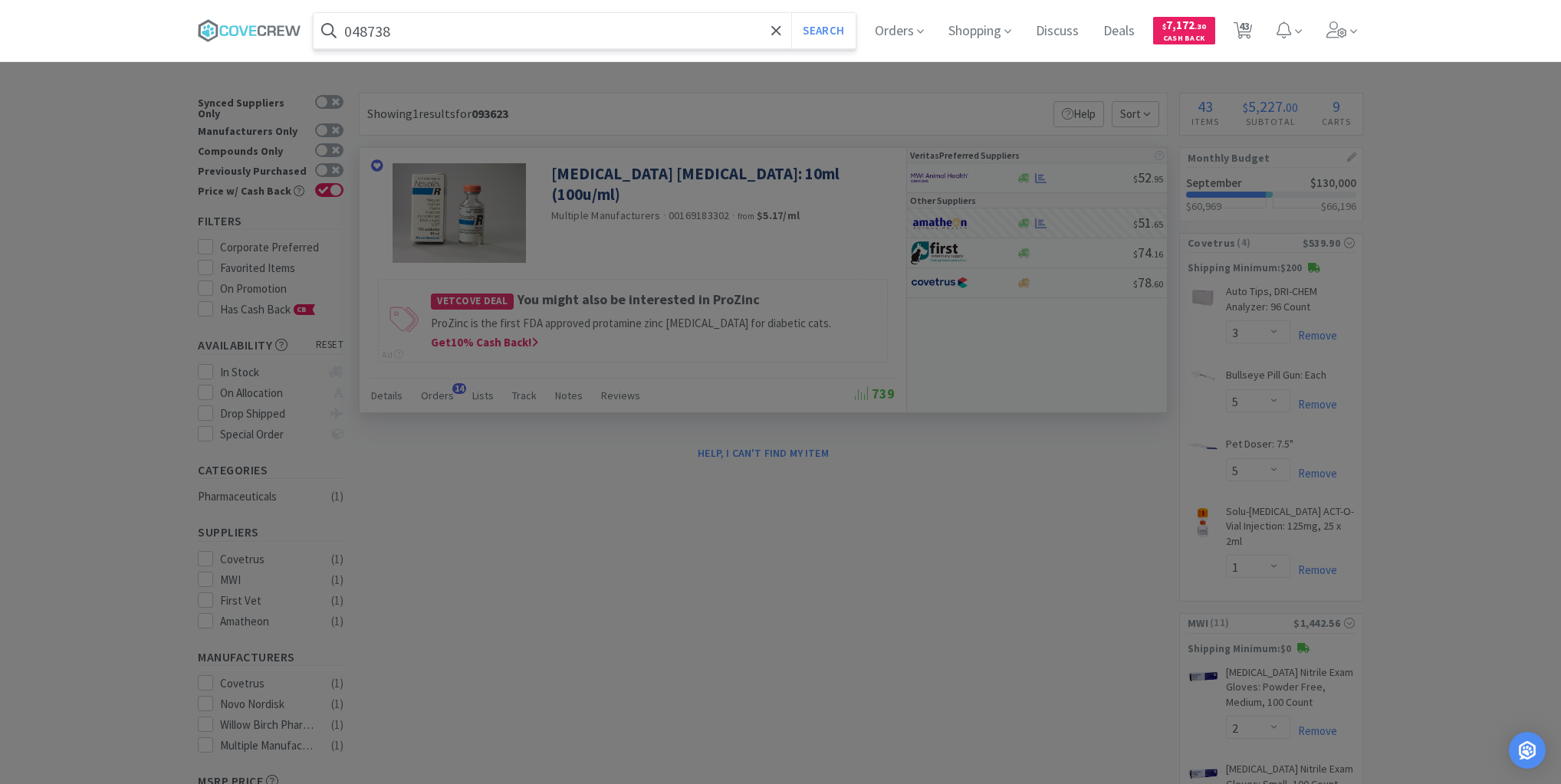
click at [792, 13] on button "Search" at bounding box center [824, 31] width 64 height 36
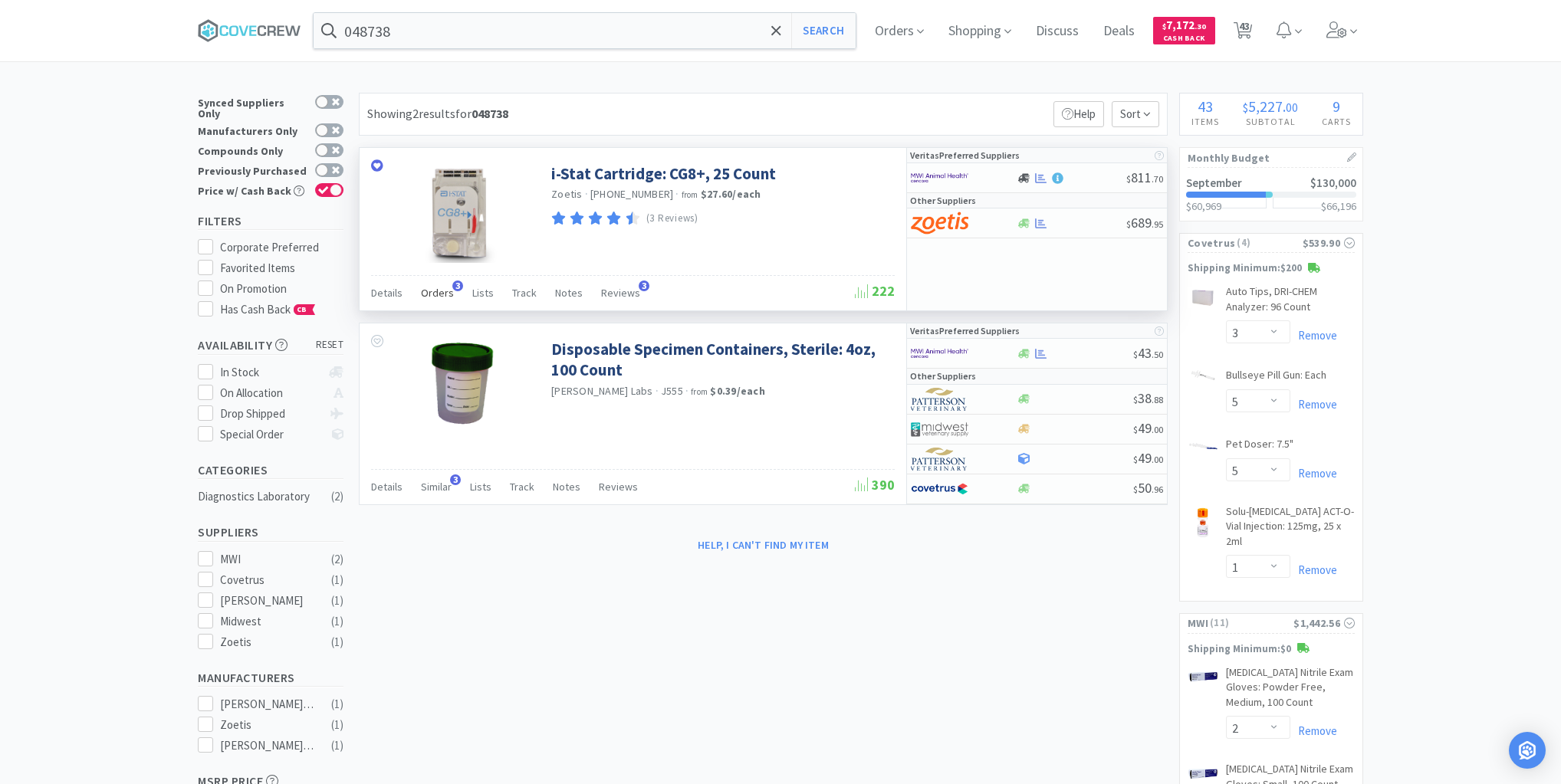
click at [442, 293] on span "Orders" at bounding box center [437, 293] width 33 height 14
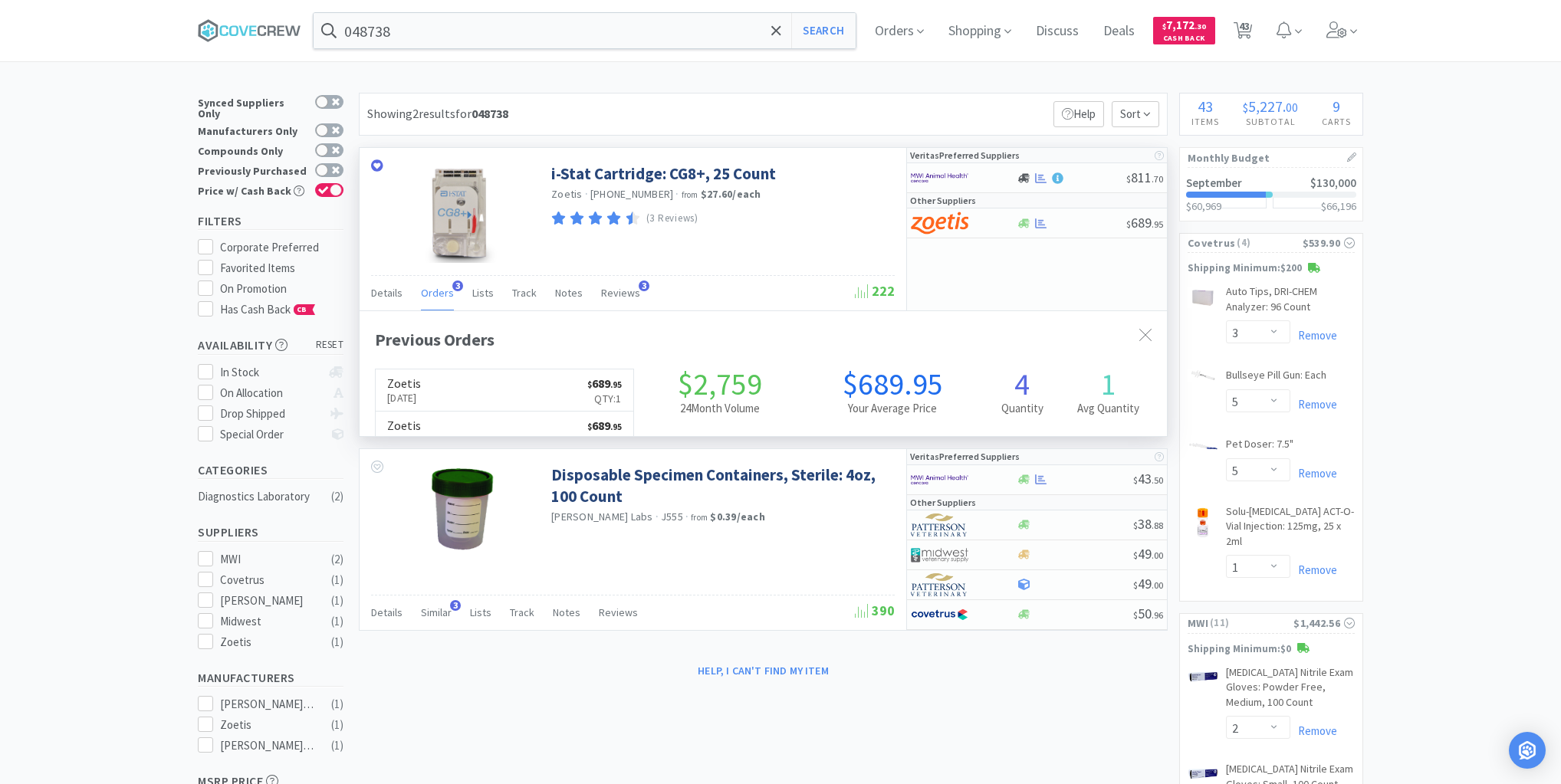
scroll to position [396, 808]
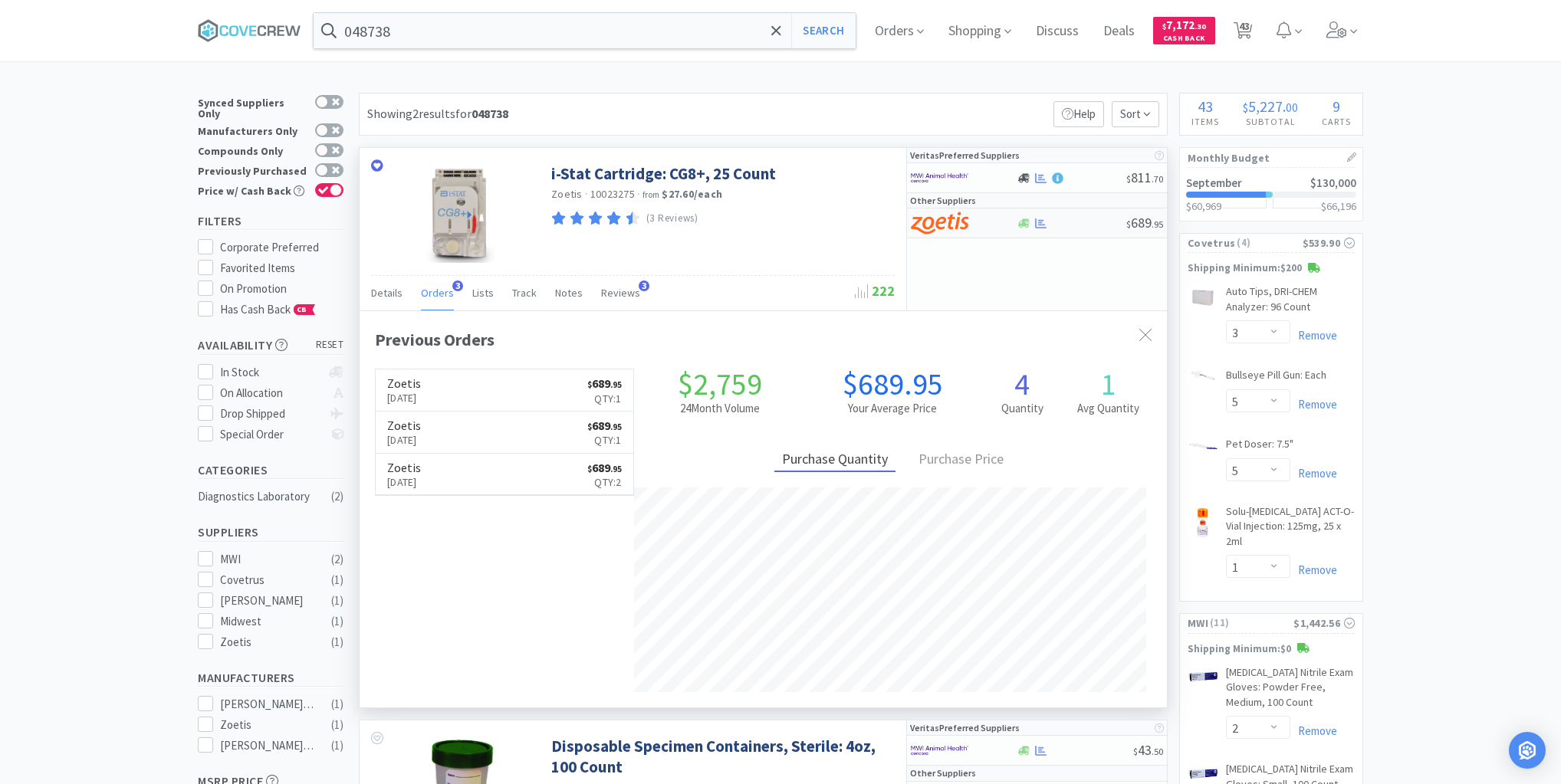
click at [1095, 221] on div at bounding box center [1071, 223] width 110 height 12
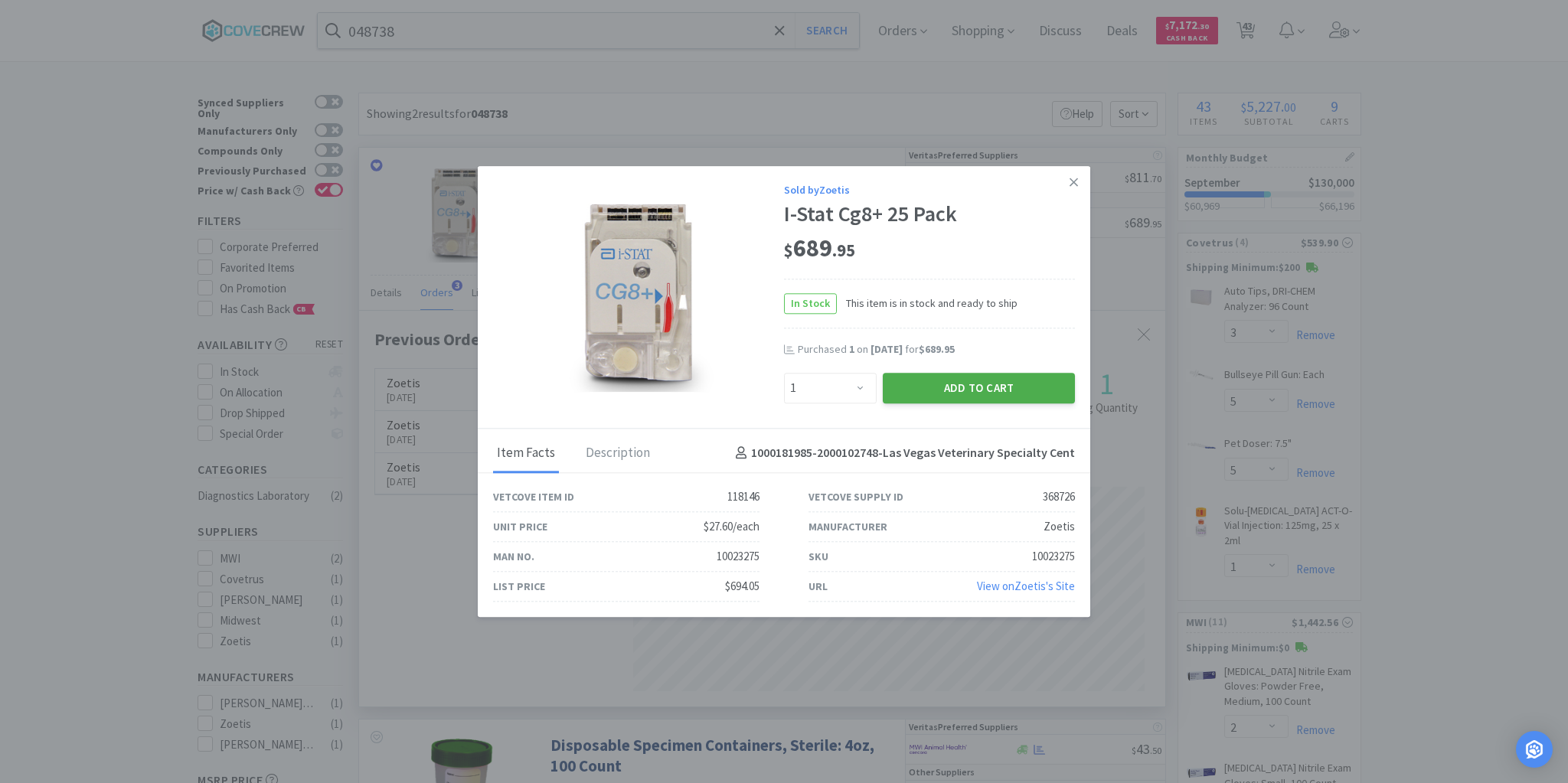
click at [992, 392] on button "Add to Cart" at bounding box center [978, 388] width 192 height 31
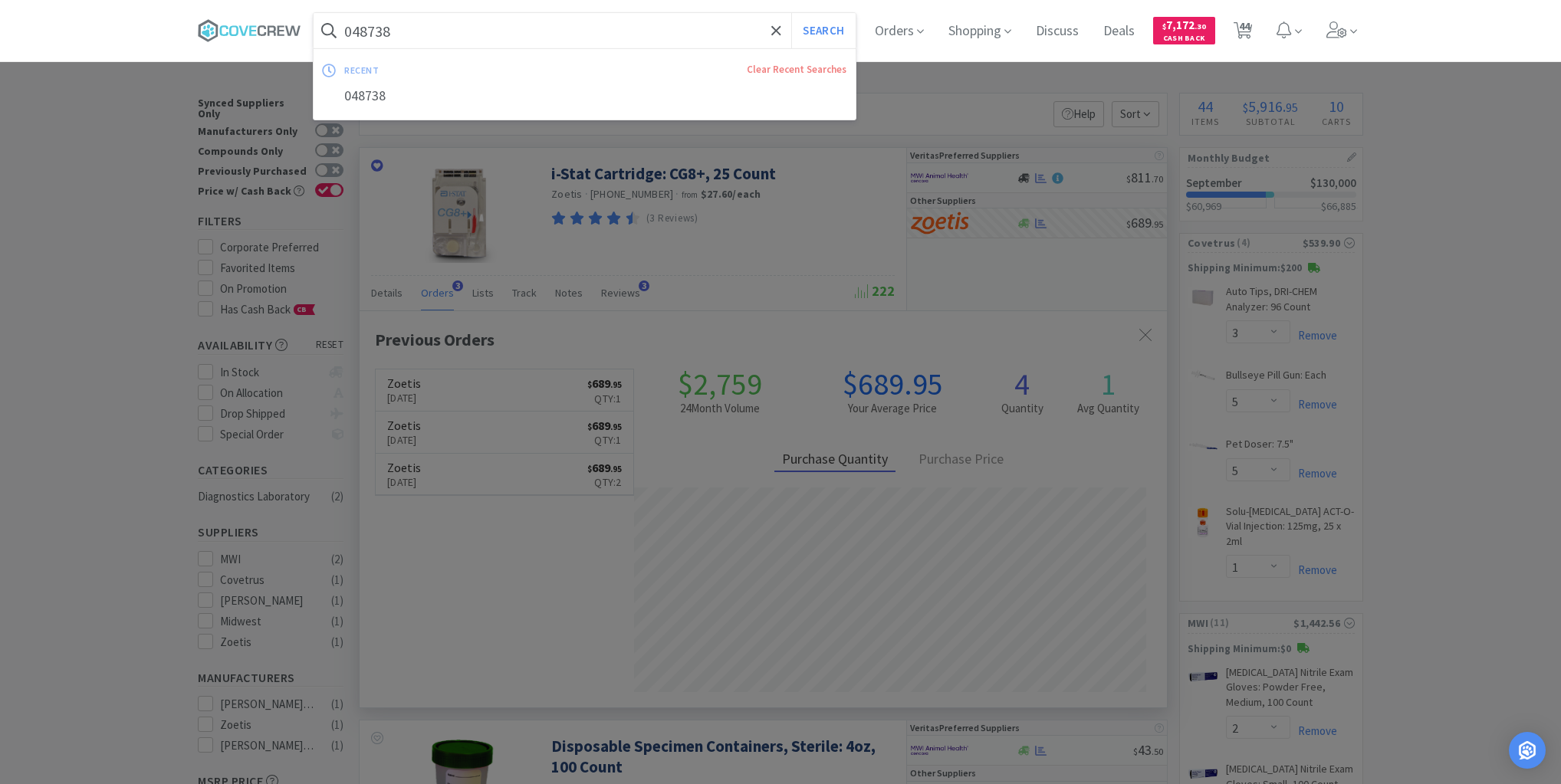
click at [723, 25] on input "048738" at bounding box center [585, 31] width 542 height 36
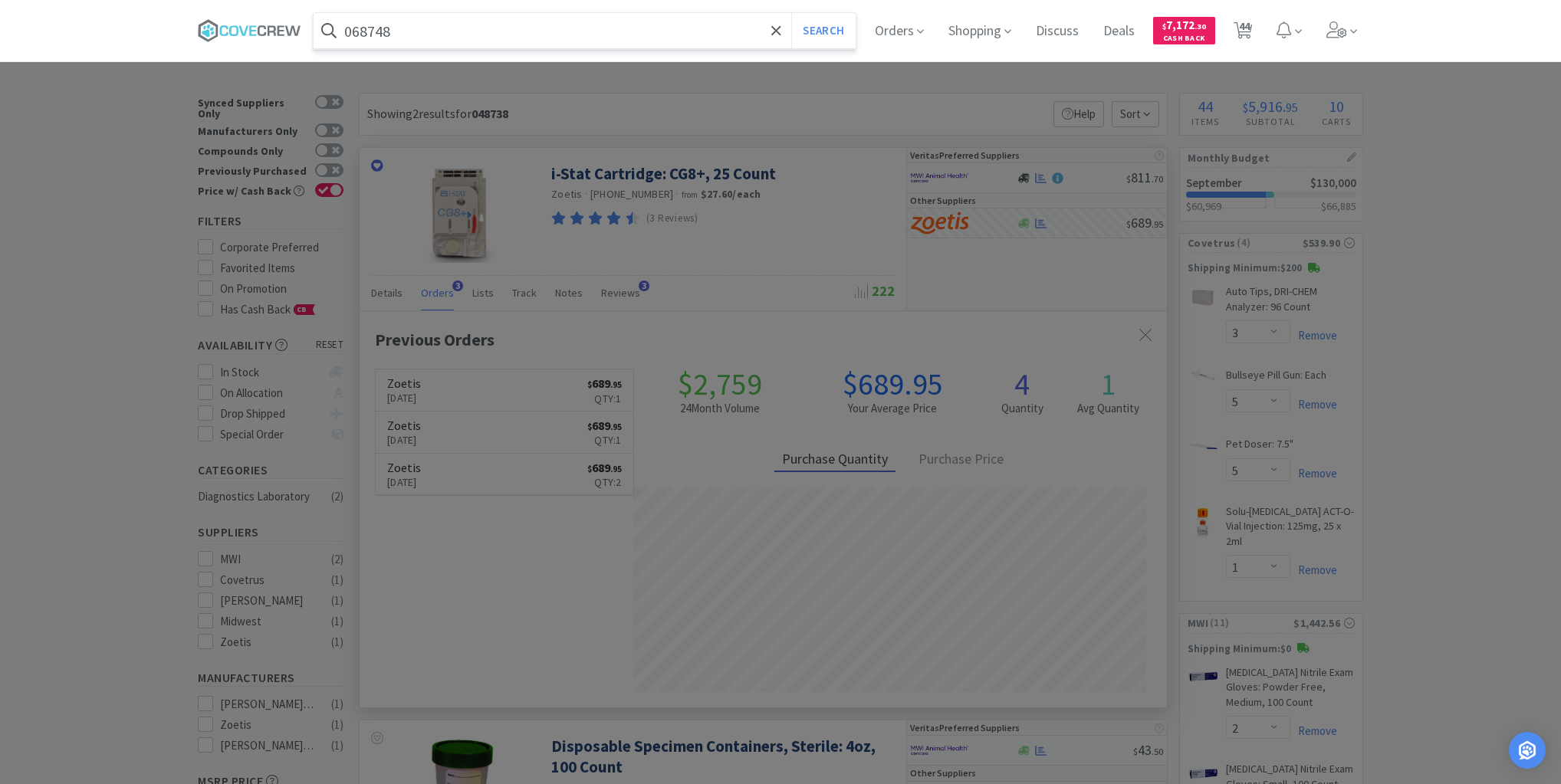
click at [792, 13] on button "Search" at bounding box center [824, 31] width 64 height 36
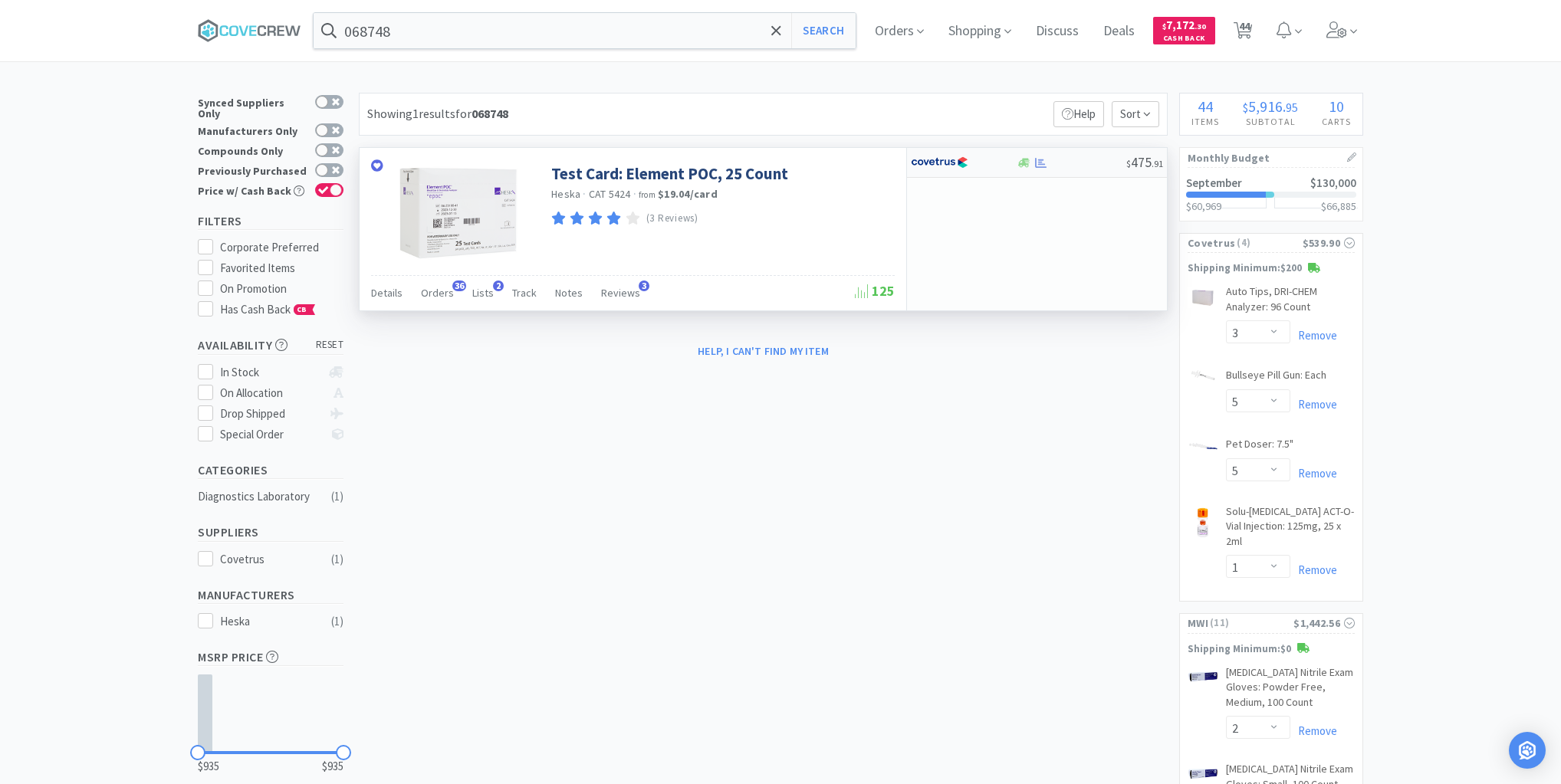
click at [1067, 165] on div at bounding box center [1071, 162] width 110 height 12
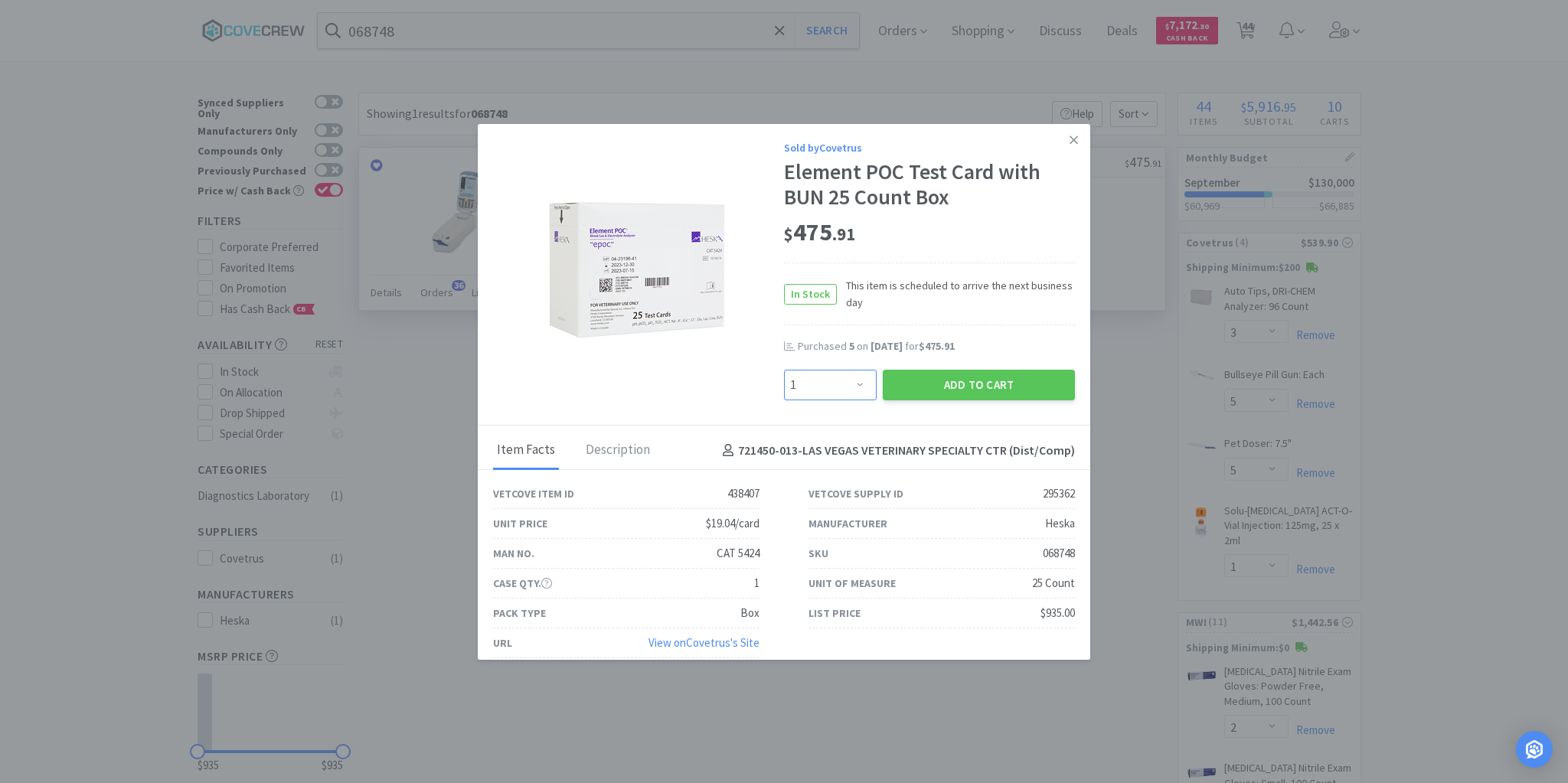
click at [858, 386] on select "Enter Quantity 1 2 3 4 5 6 7 8 9 10 11 12 13 14 15 16 17 18 19 20 Enter Quantity" at bounding box center [830, 385] width 92 height 31
click at [784, 370] on select "Enter Quantity 1 2 3 4 5 6 7 8 9 10 11 12 13 14 15 16 17 18 19 20 Enter Quantity" at bounding box center [830, 385] width 92 height 31
click at [971, 383] on button "Add to Cart" at bounding box center [978, 385] width 192 height 31
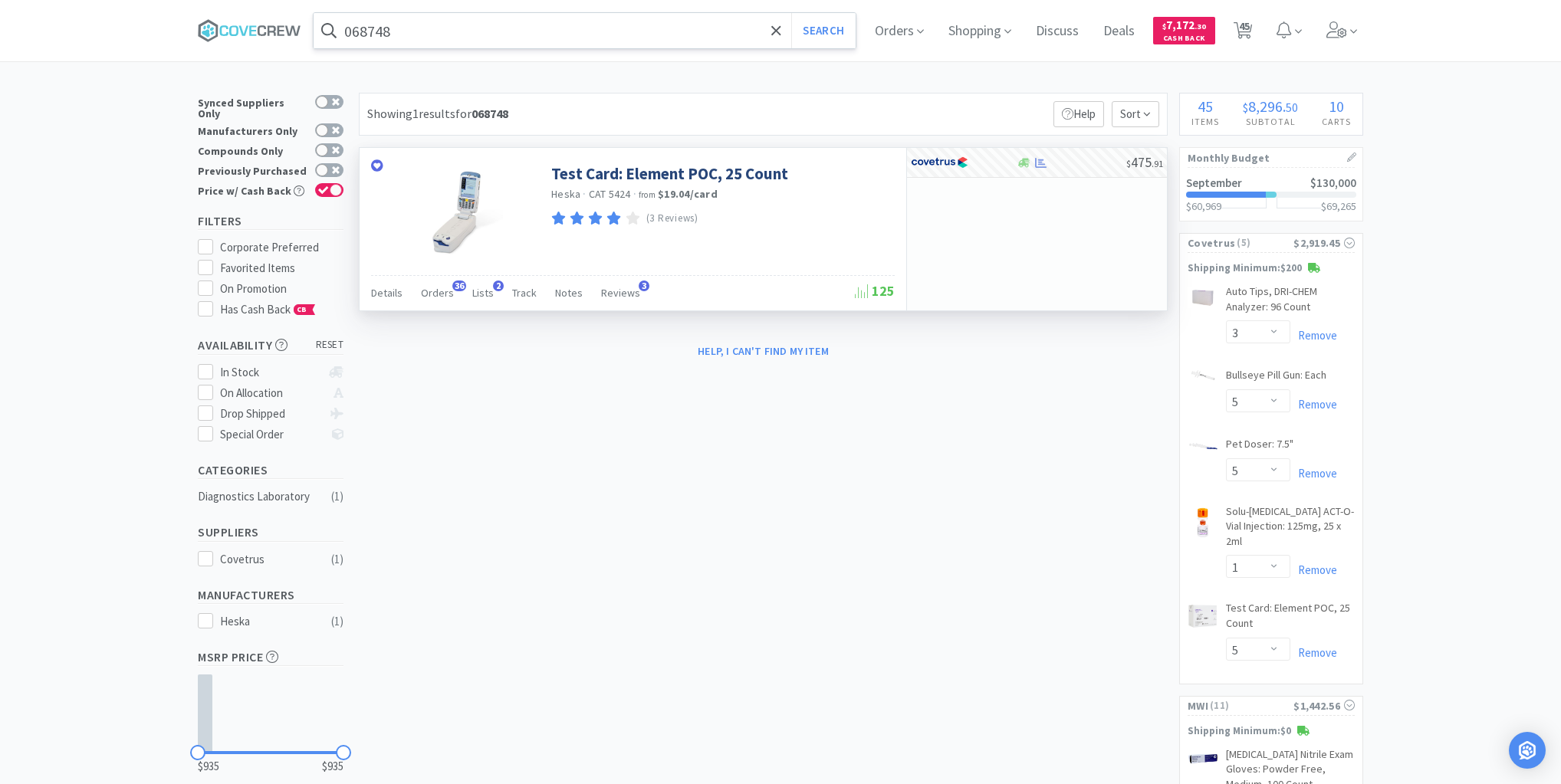
click at [579, 31] on input "068748" at bounding box center [585, 31] width 542 height 36
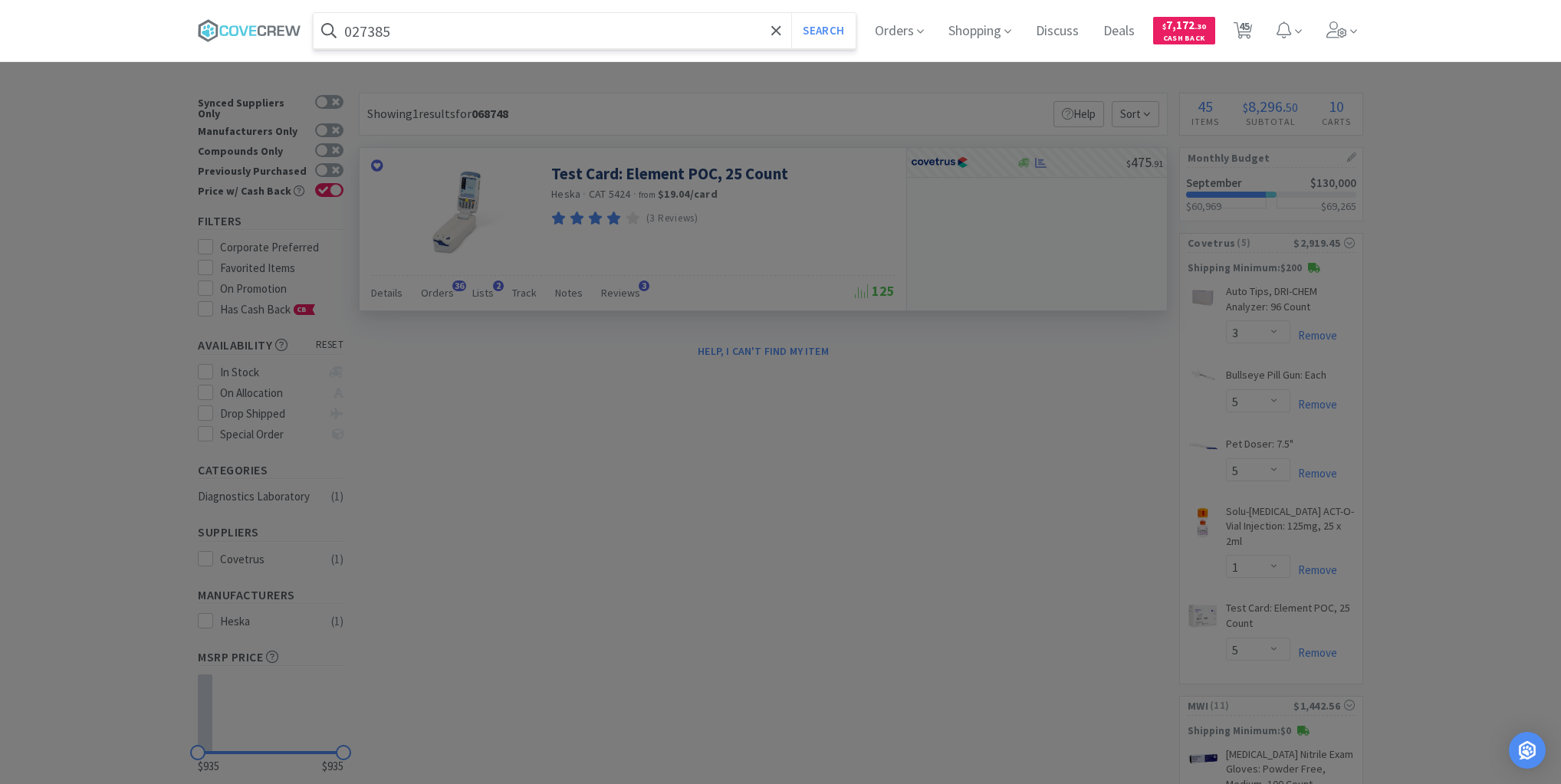
click at [792, 13] on button "Search" at bounding box center [824, 31] width 64 height 36
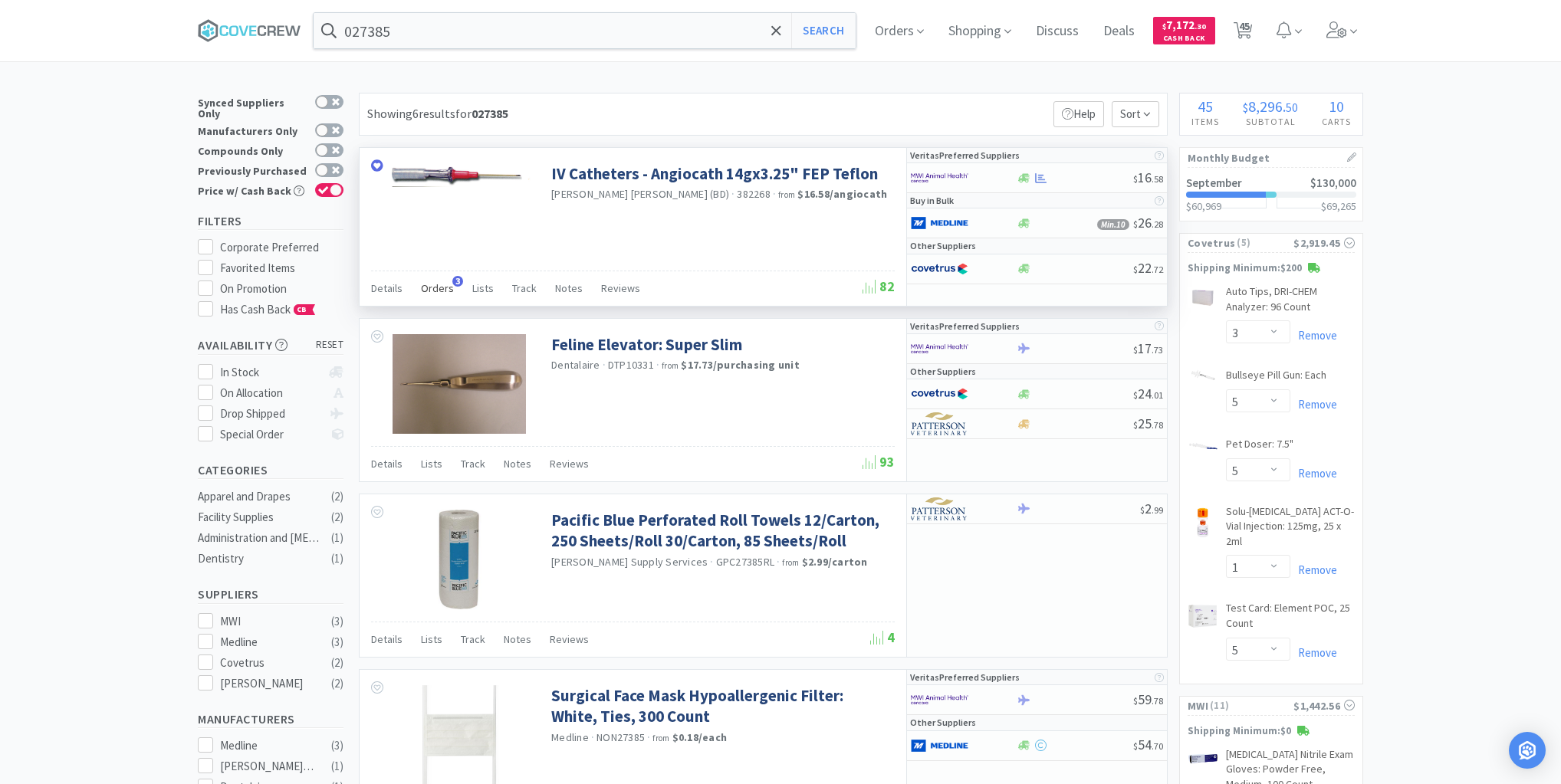
click at [440, 287] on span "Orders" at bounding box center [437, 289] width 33 height 14
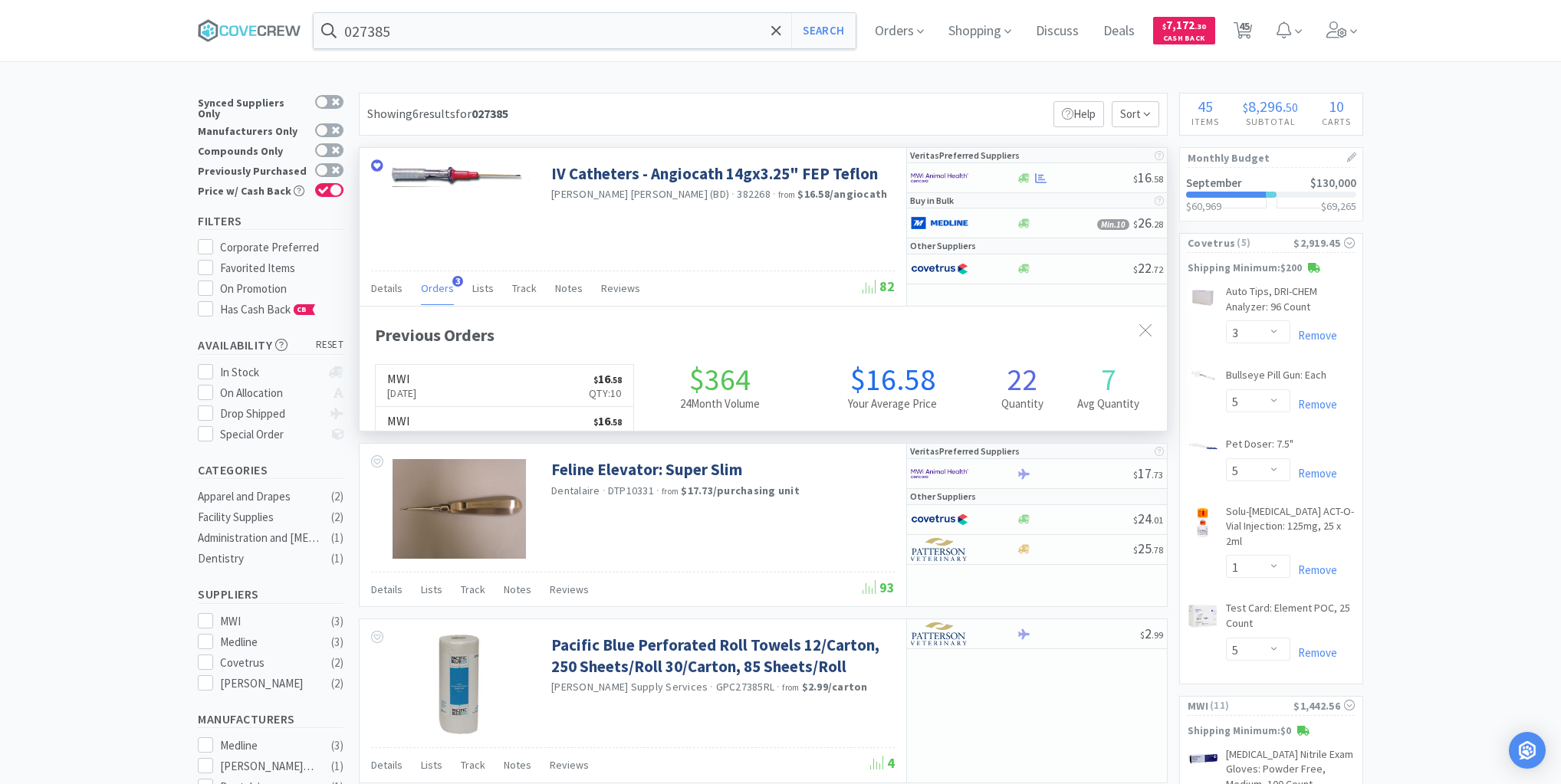
scroll to position [396, 808]
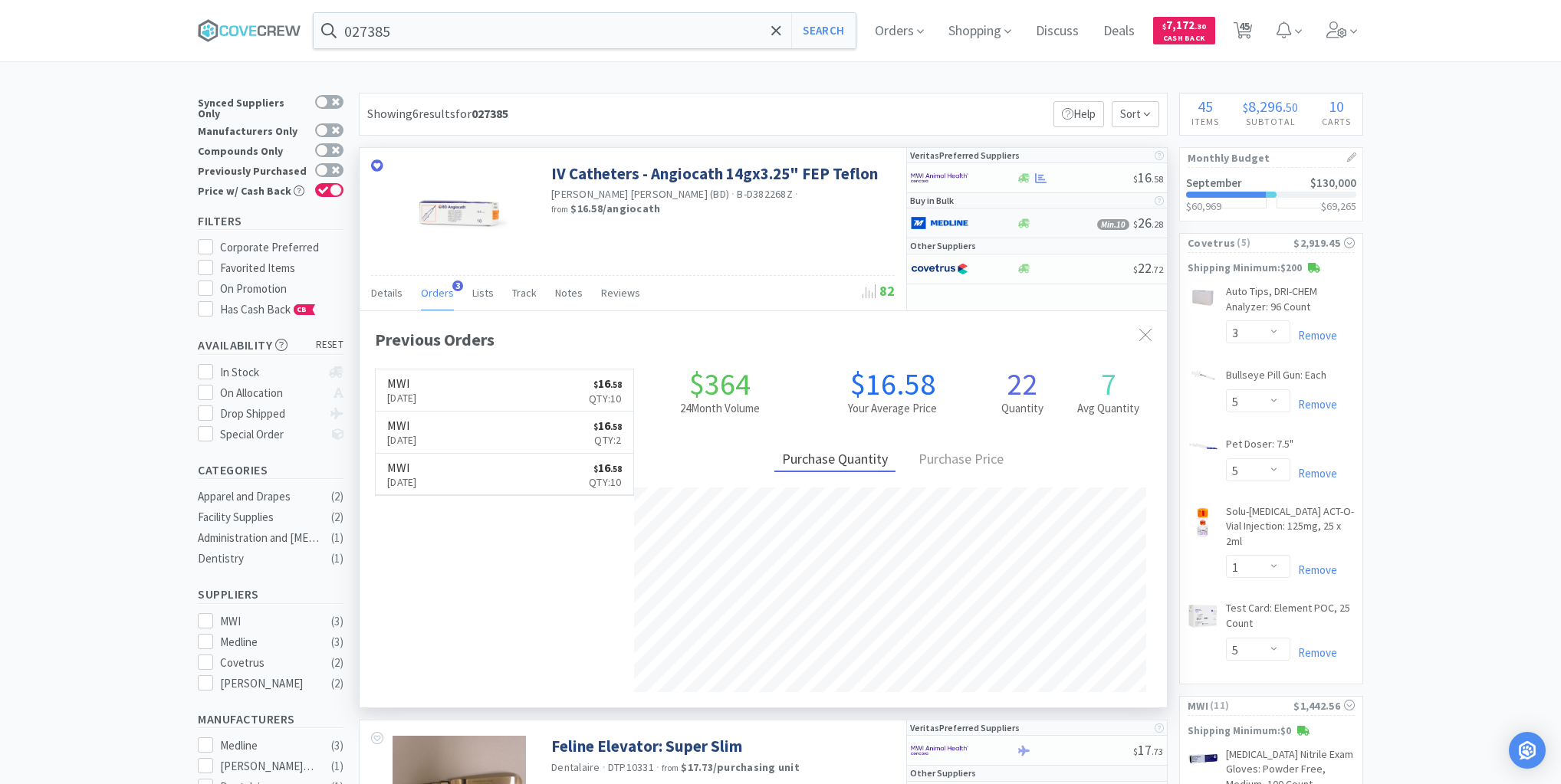
click at [990, 224] on div at bounding box center [952, 222] width 84 height 26
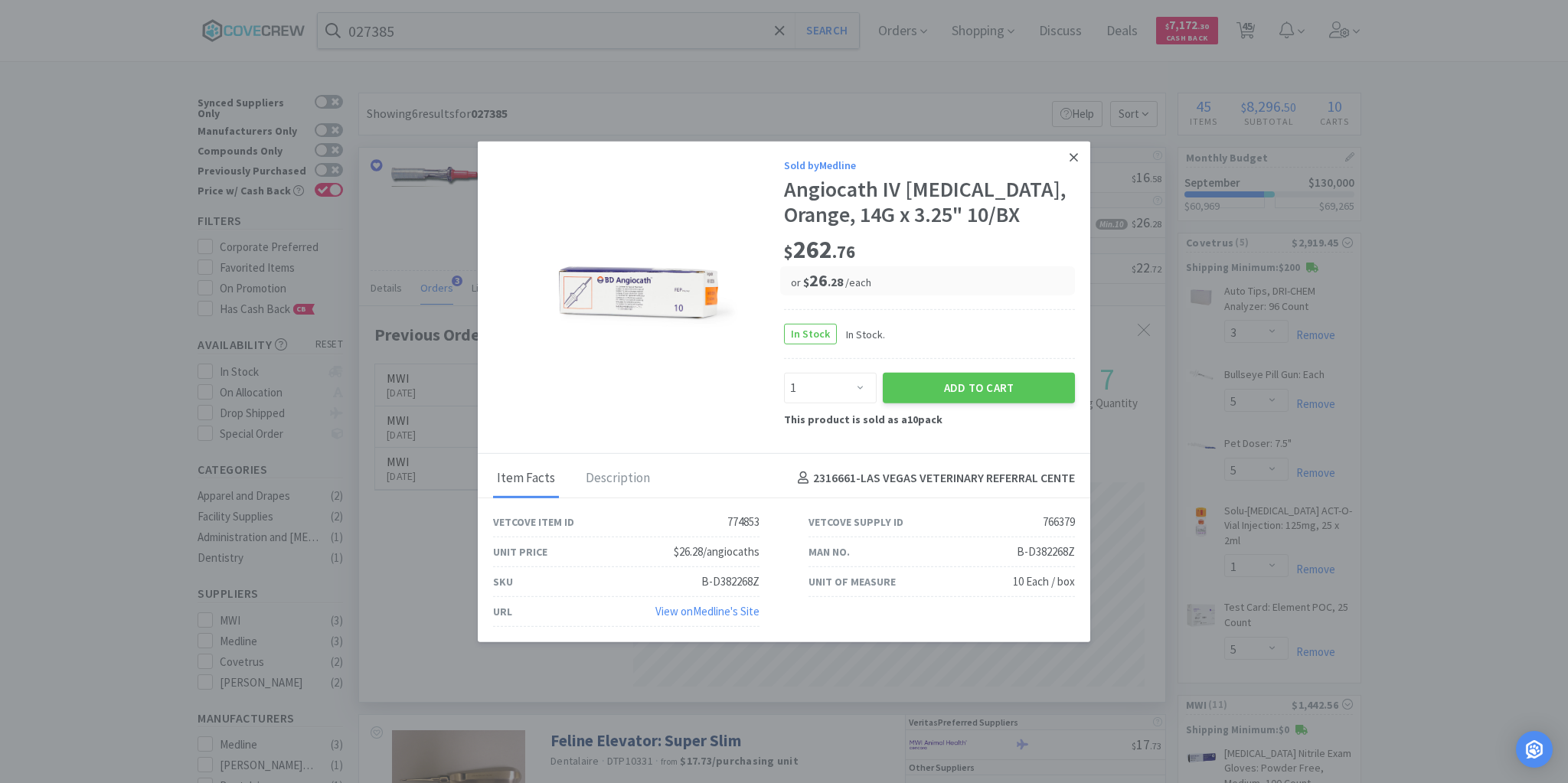
click at [1075, 156] on icon at bounding box center [1073, 157] width 8 height 8
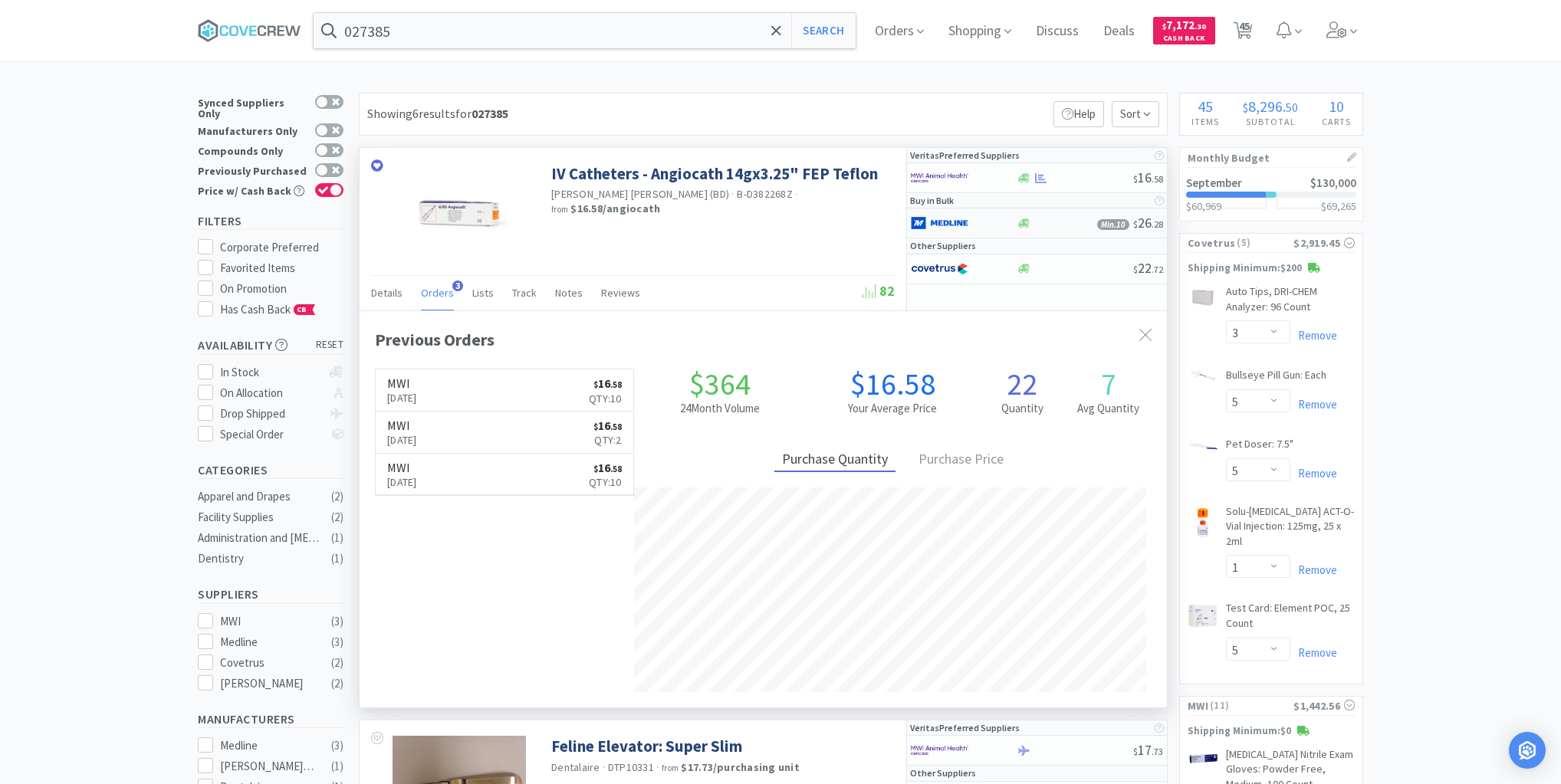
click at [1044, 218] on div at bounding box center [1056, 223] width 81 height 12
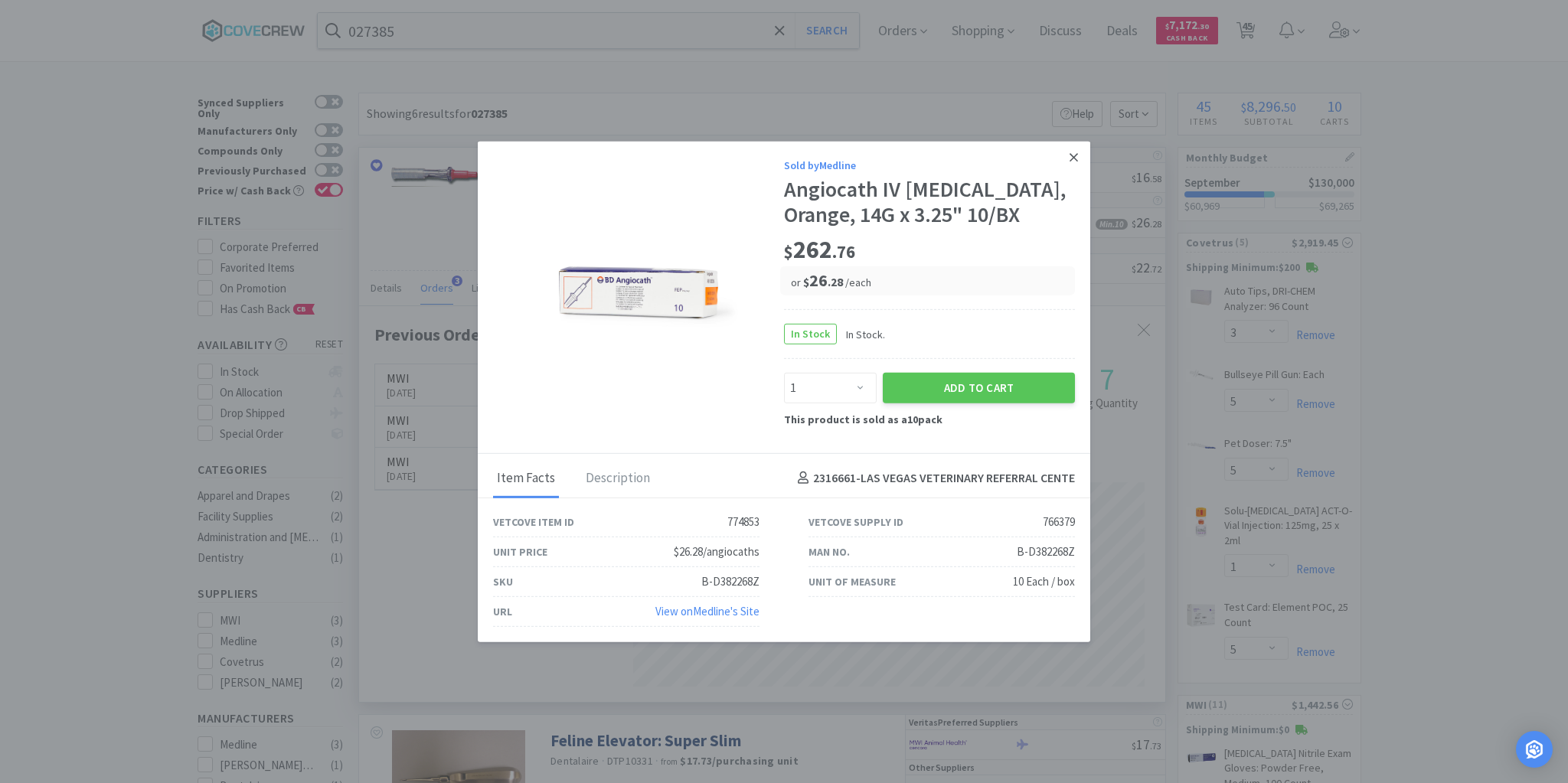
click at [1072, 156] on icon at bounding box center [1073, 157] width 8 height 8
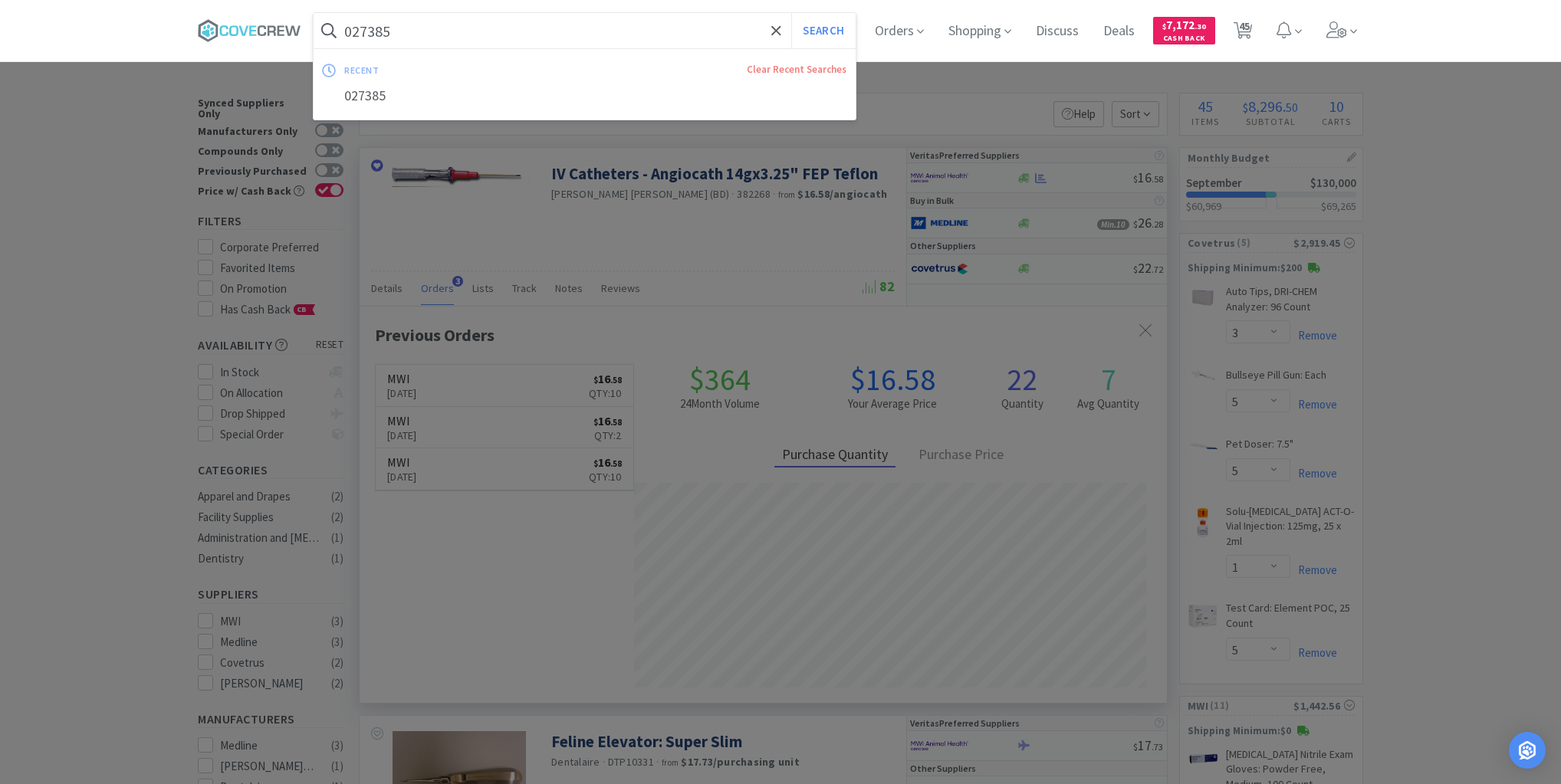
click at [693, 25] on input "027385" at bounding box center [585, 31] width 542 height 36
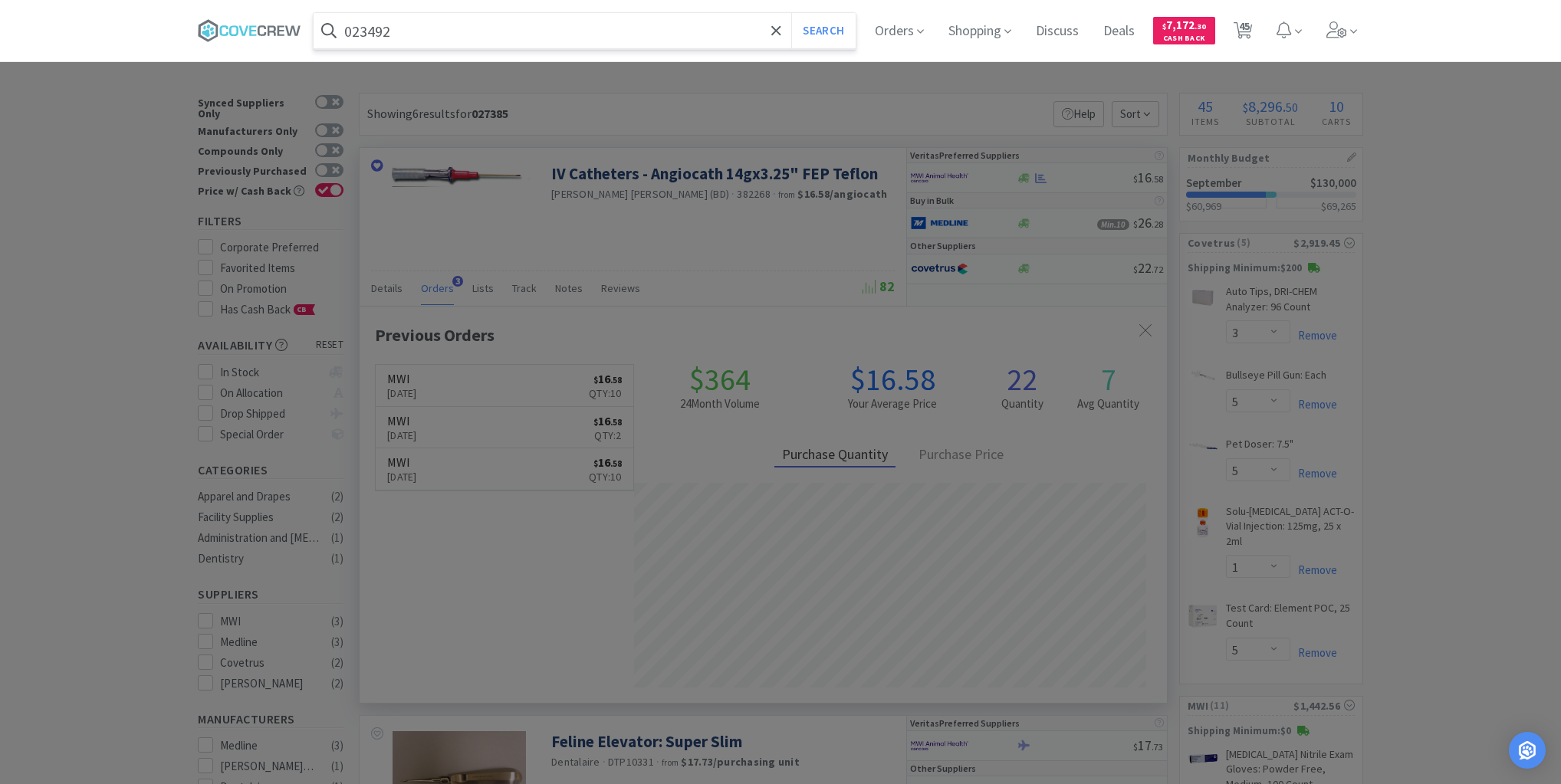
click at [792, 13] on button "Search" at bounding box center [824, 31] width 64 height 36
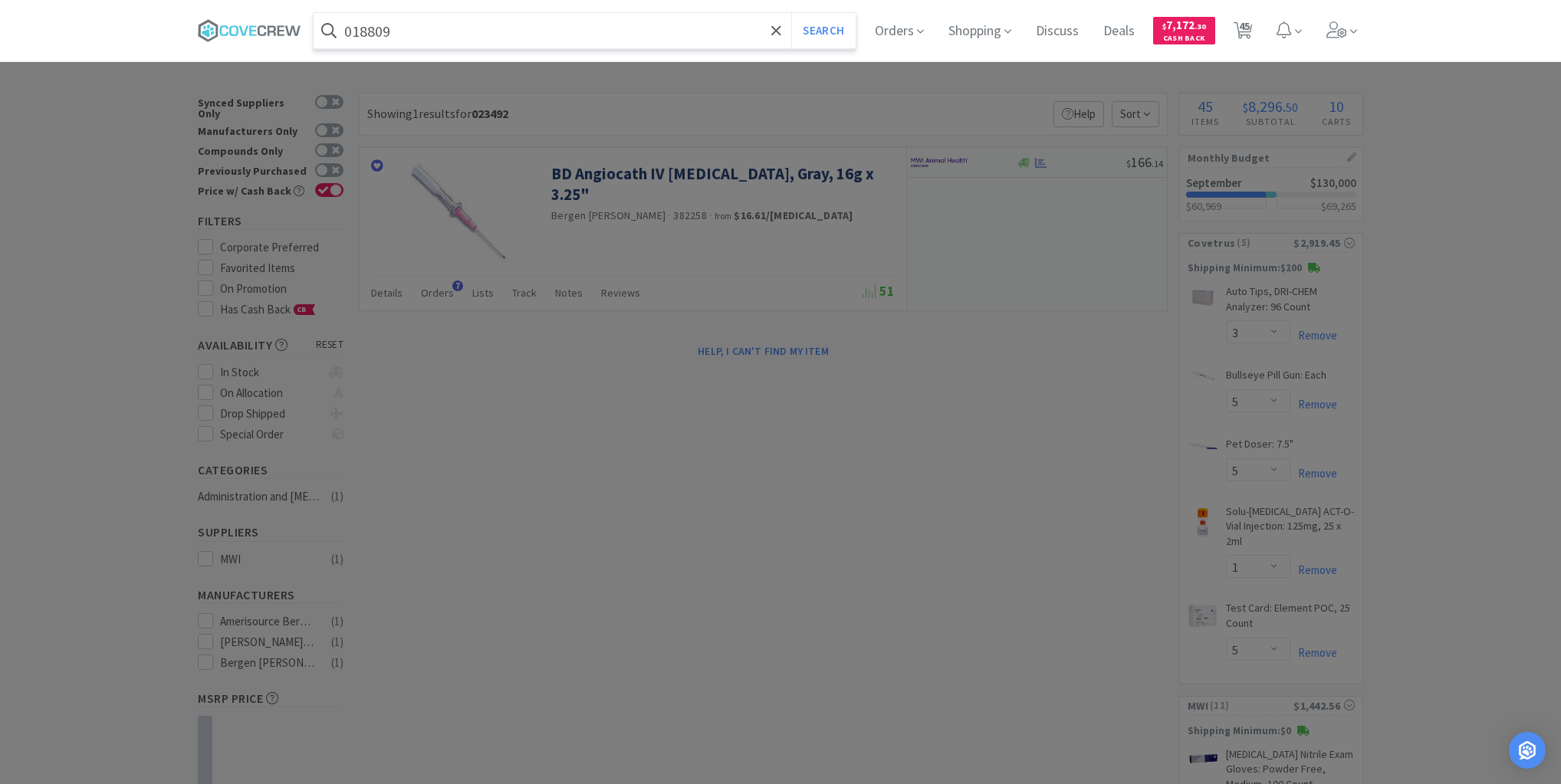
click at [792, 13] on button "Search" at bounding box center [824, 31] width 64 height 36
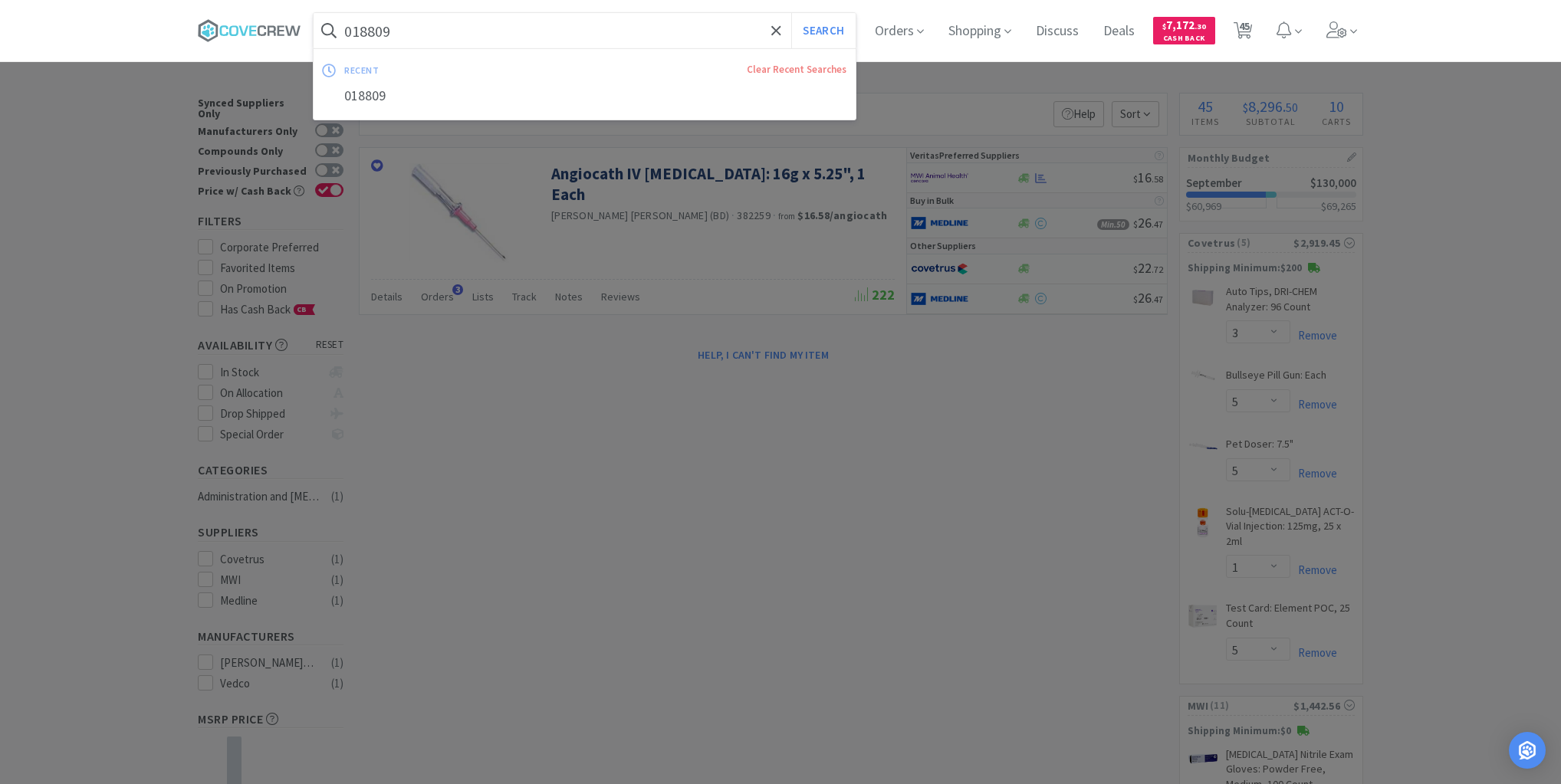
drag, startPoint x: 654, startPoint y: 32, endPoint x: 658, endPoint y: 44, distance: 12.6
click at [656, 33] on input "018809" at bounding box center [585, 31] width 542 height 36
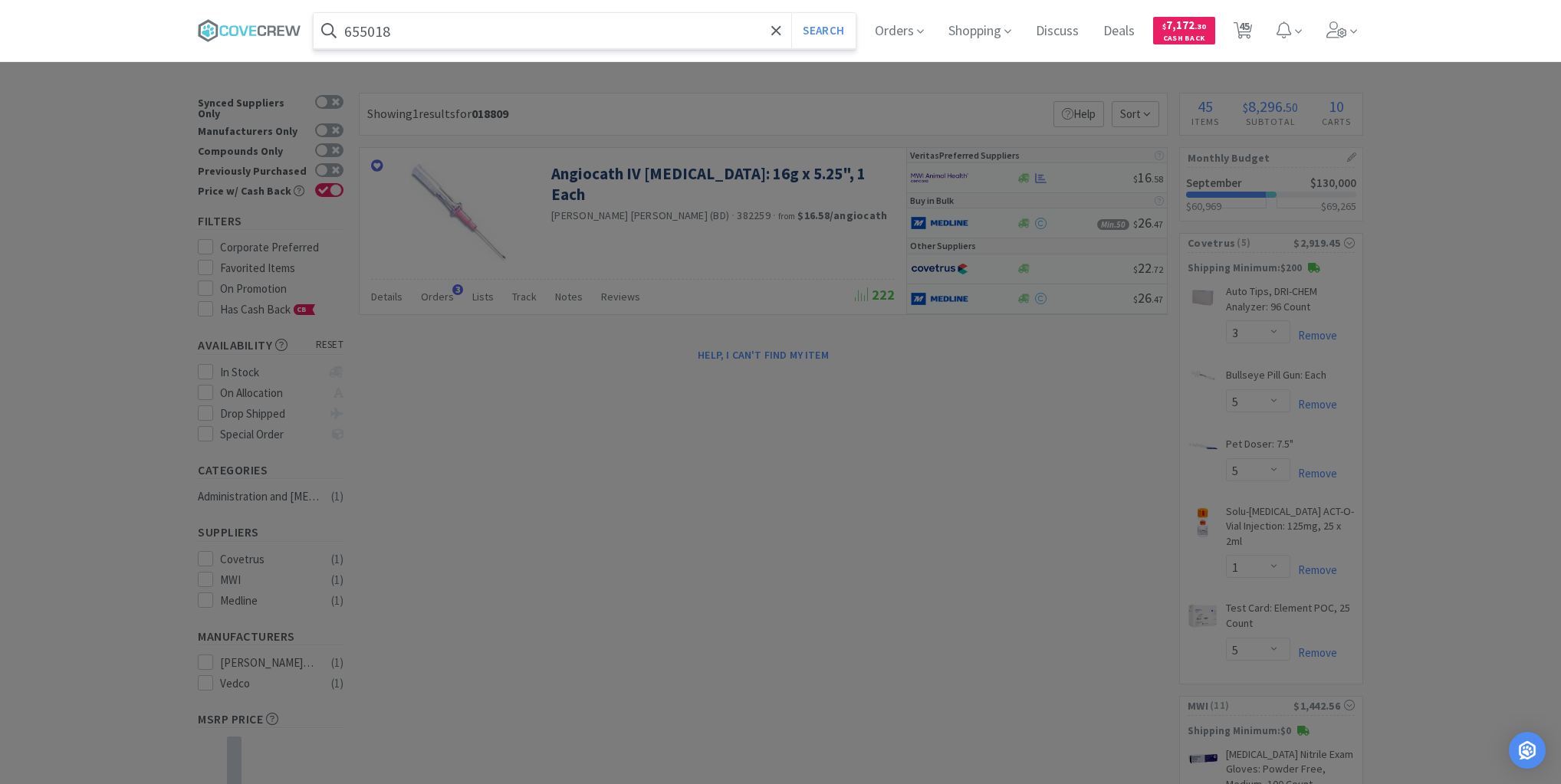
click at [792, 13] on button "Search" at bounding box center [824, 31] width 64 height 36
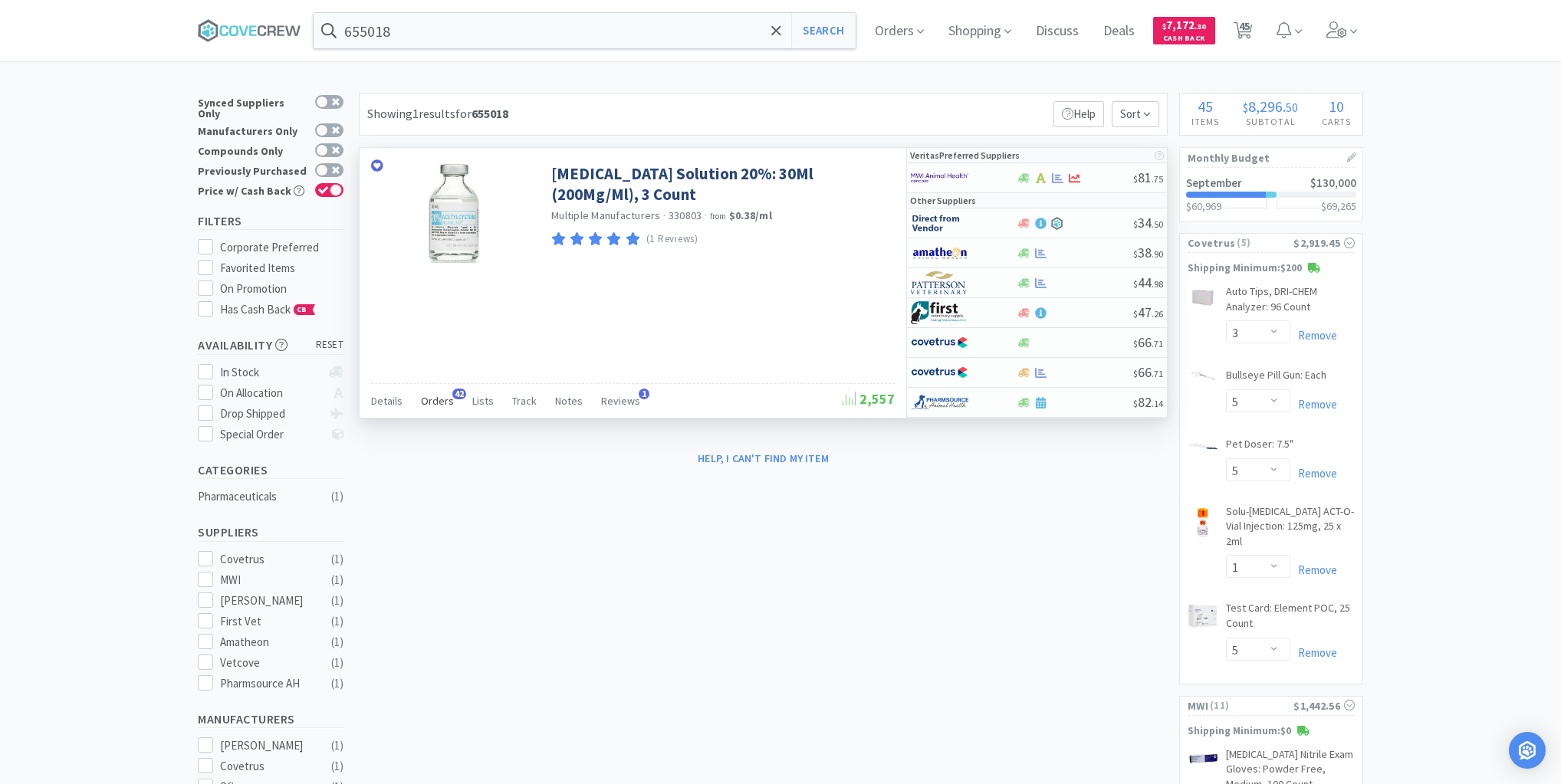
click at [435, 396] on span "Orders" at bounding box center [437, 401] width 33 height 14
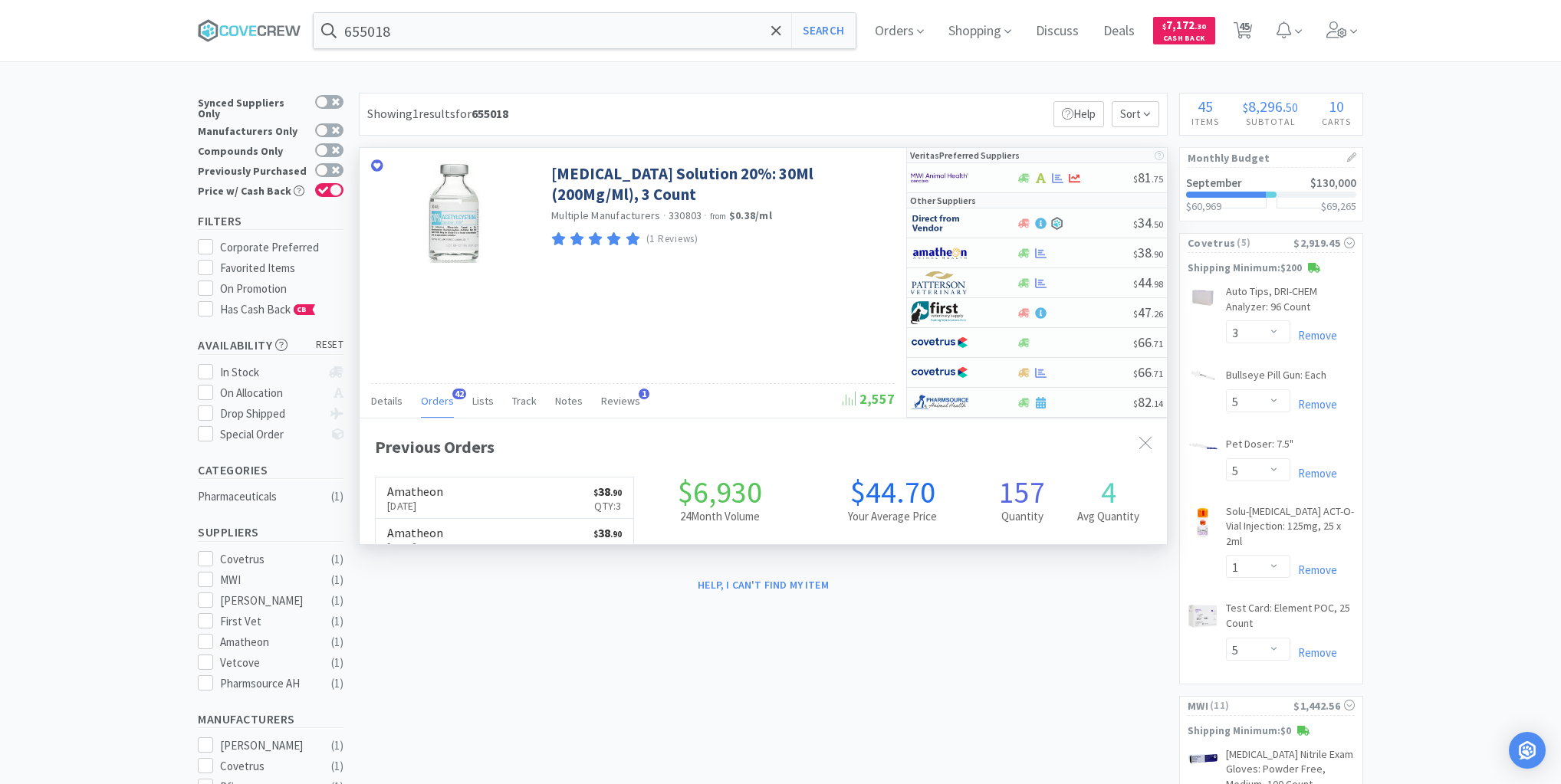
scroll to position [411, 808]
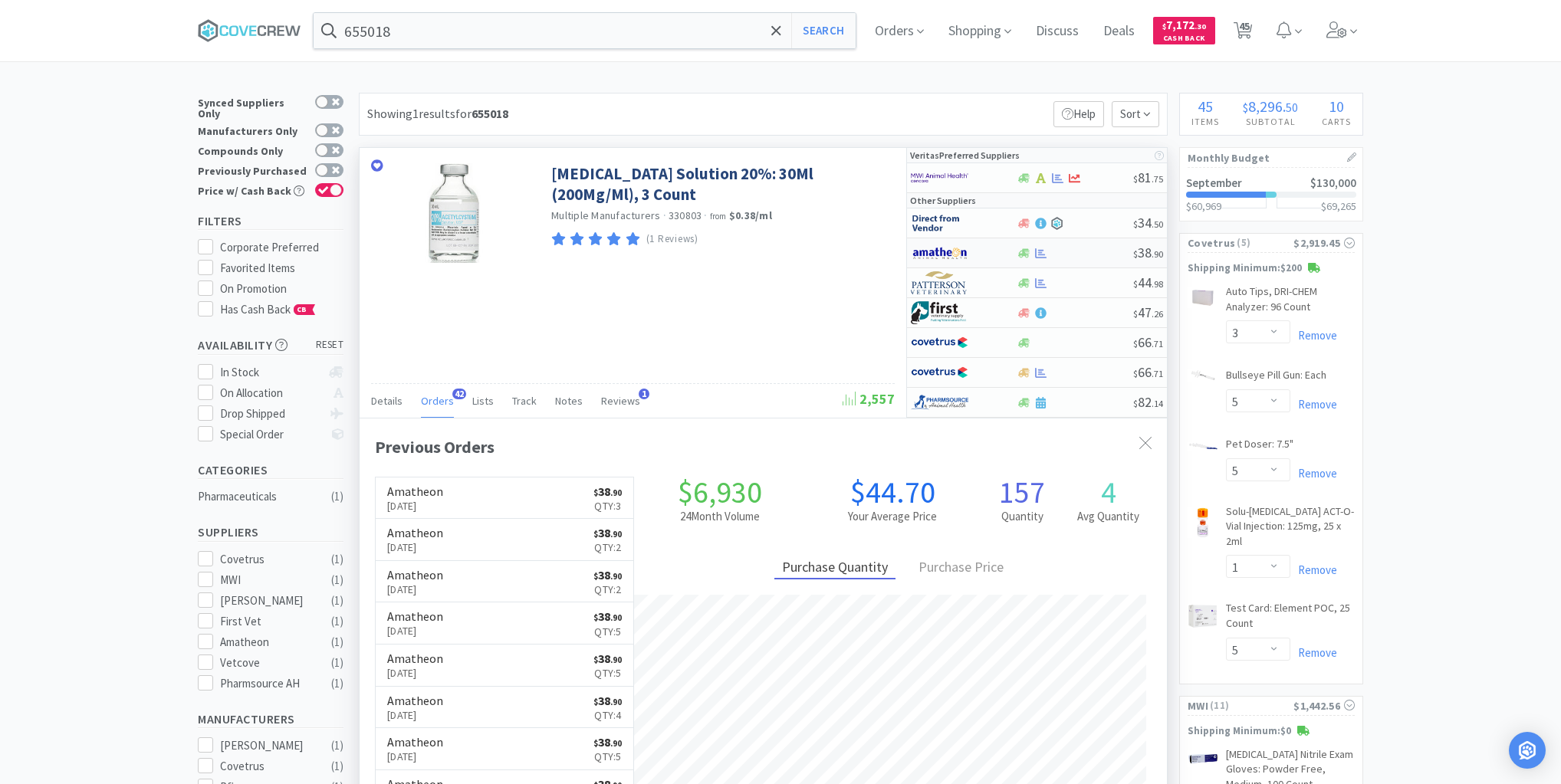
click at [1089, 253] on div at bounding box center [1075, 253] width 117 height 12
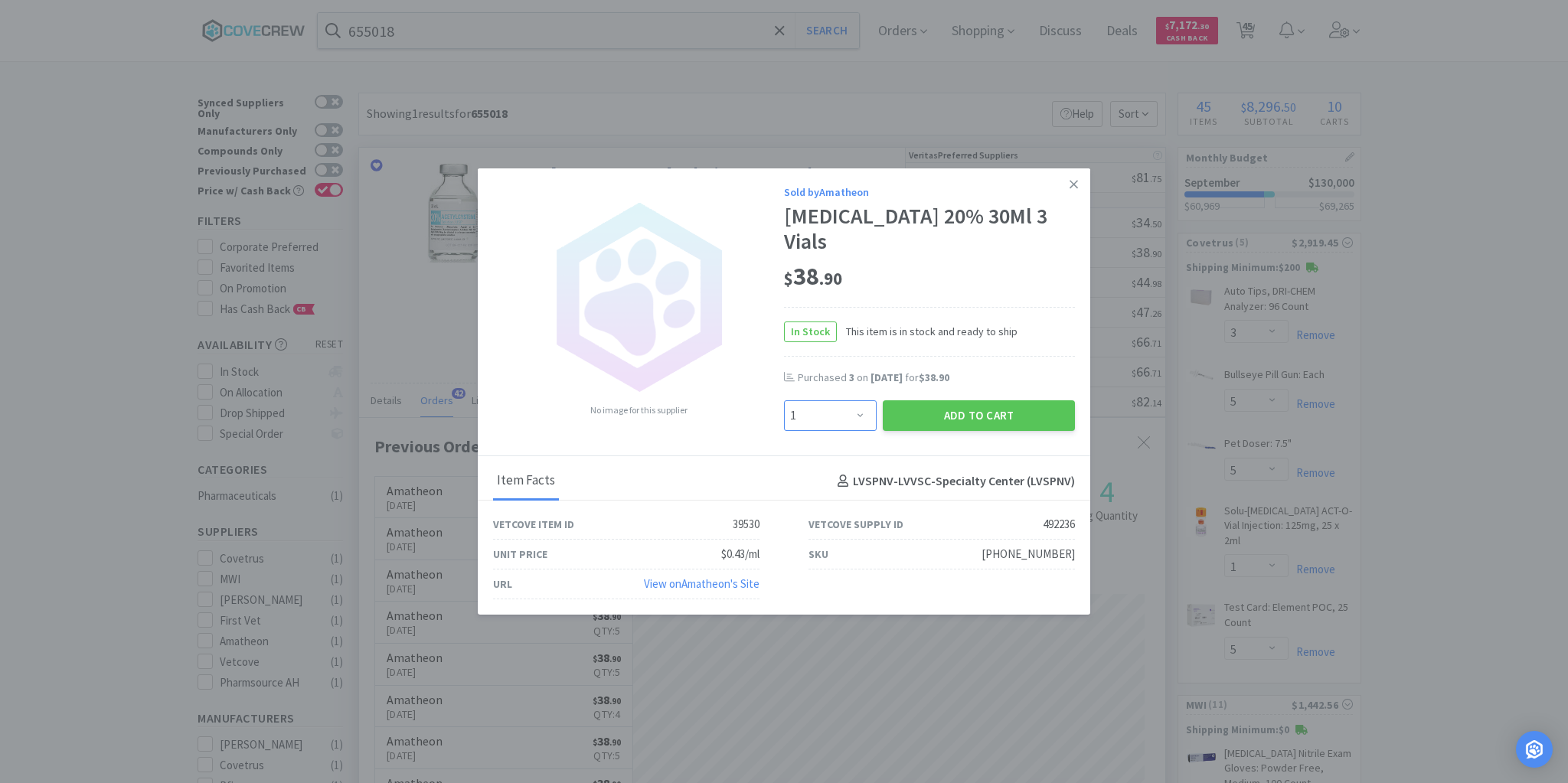
click at [858, 404] on select "Enter Quantity 1 2 3 4 5 6 7 8 9 10 11 12 13 14 15 16 17 18 19 20 Enter Quantity" at bounding box center [830, 415] width 92 height 31
click at [784, 400] on select "Enter Quantity 1 2 3 4 5 6 7 8 9 10 11 12 13 14 15 16 17 18 19 20 Enter Quantity" at bounding box center [830, 415] width 92 height 31
click at [963, 400] on button "Add to Cart" at bounding box center [978, 415] width 192 height 31
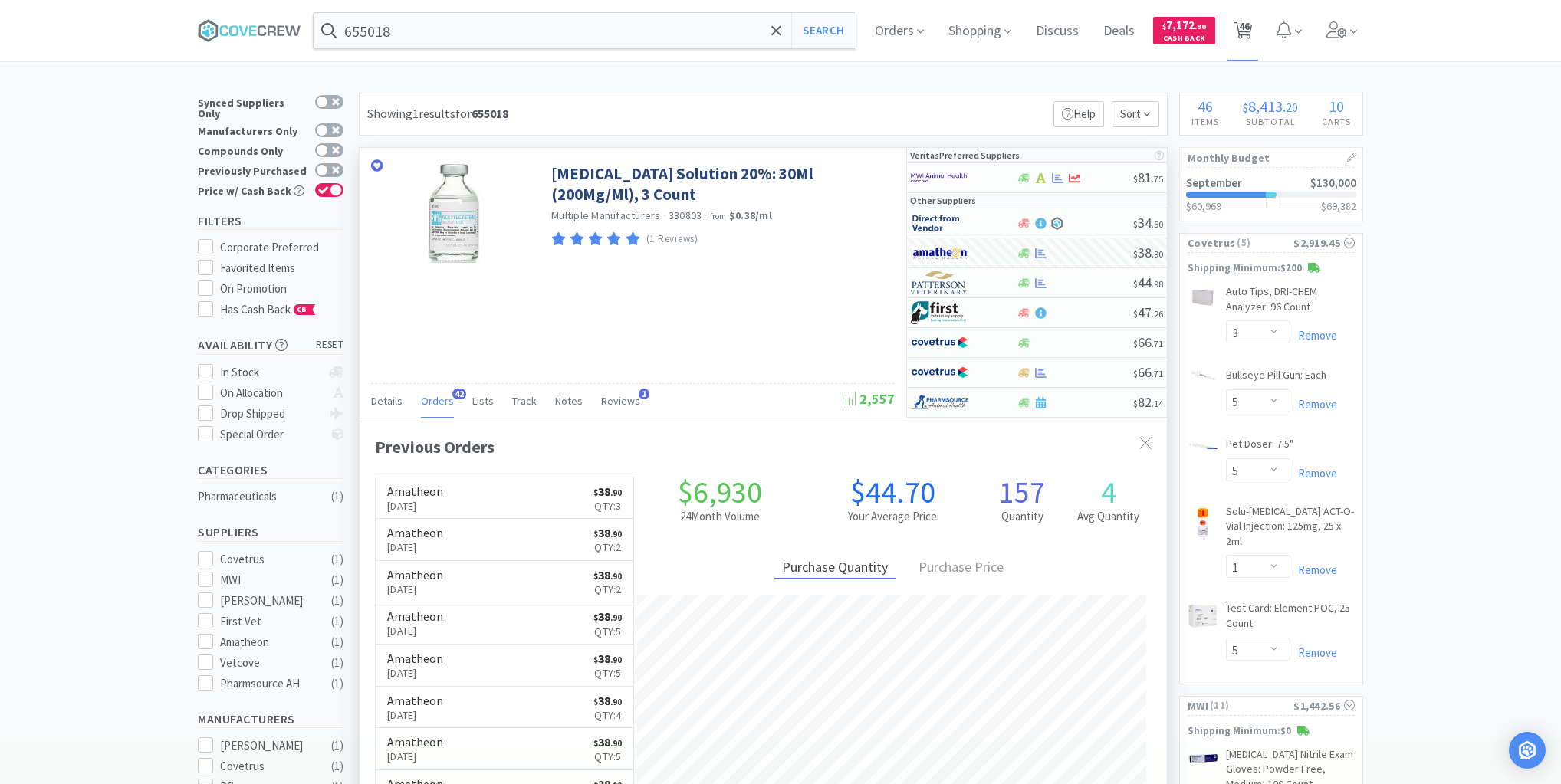
click at [1246, 22] on span "46" at bounding box center [1245, 26] width 11 height 61
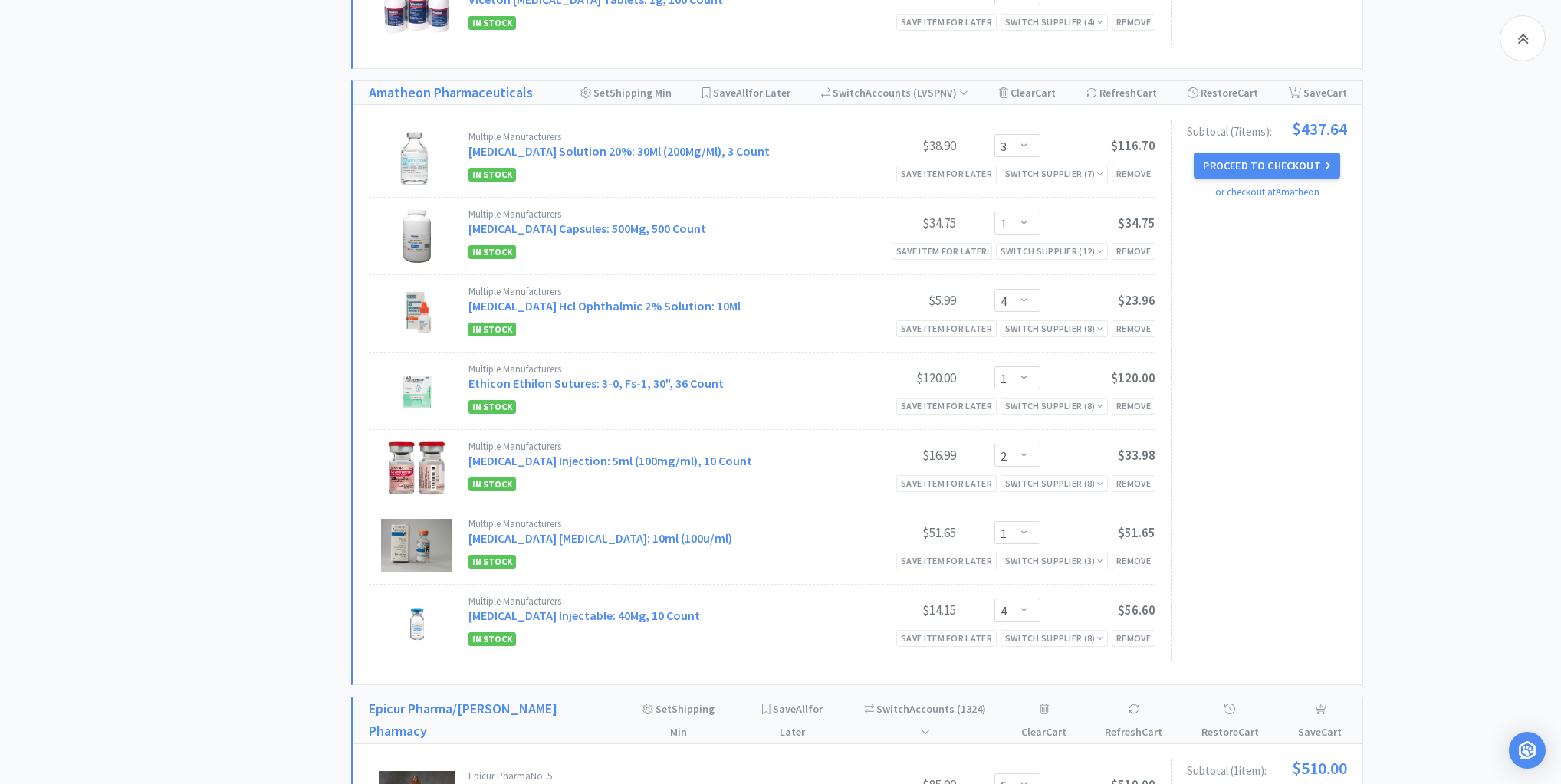
scroll to position [4169, 0]
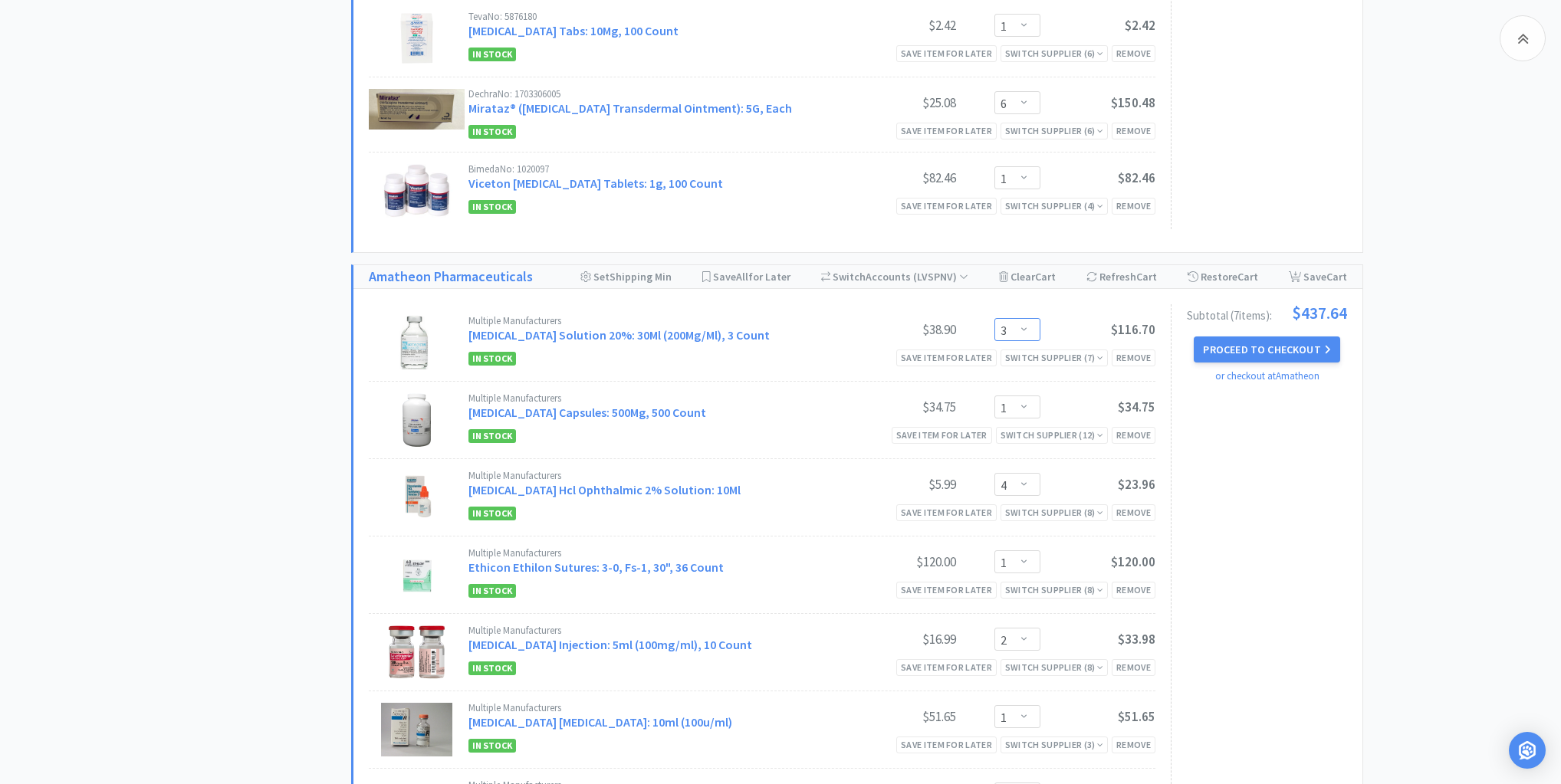
click at [1027, 318] on select "Enter Quantity 1 2 3 4 5 6 7 8 9 10 11 12 13 14 15 16 17 18 19 20 Enter Quantity" at bounding box center [1017, 329] width 46 height 23
click at [994, 318] on select "Enter Quantity 1 2 3 4 5 6 7 8 9 10 11 12 13 14 15 16 17 18 19 20 Enter Quantity" at bounding box center [1017, 329] width 46 height 23
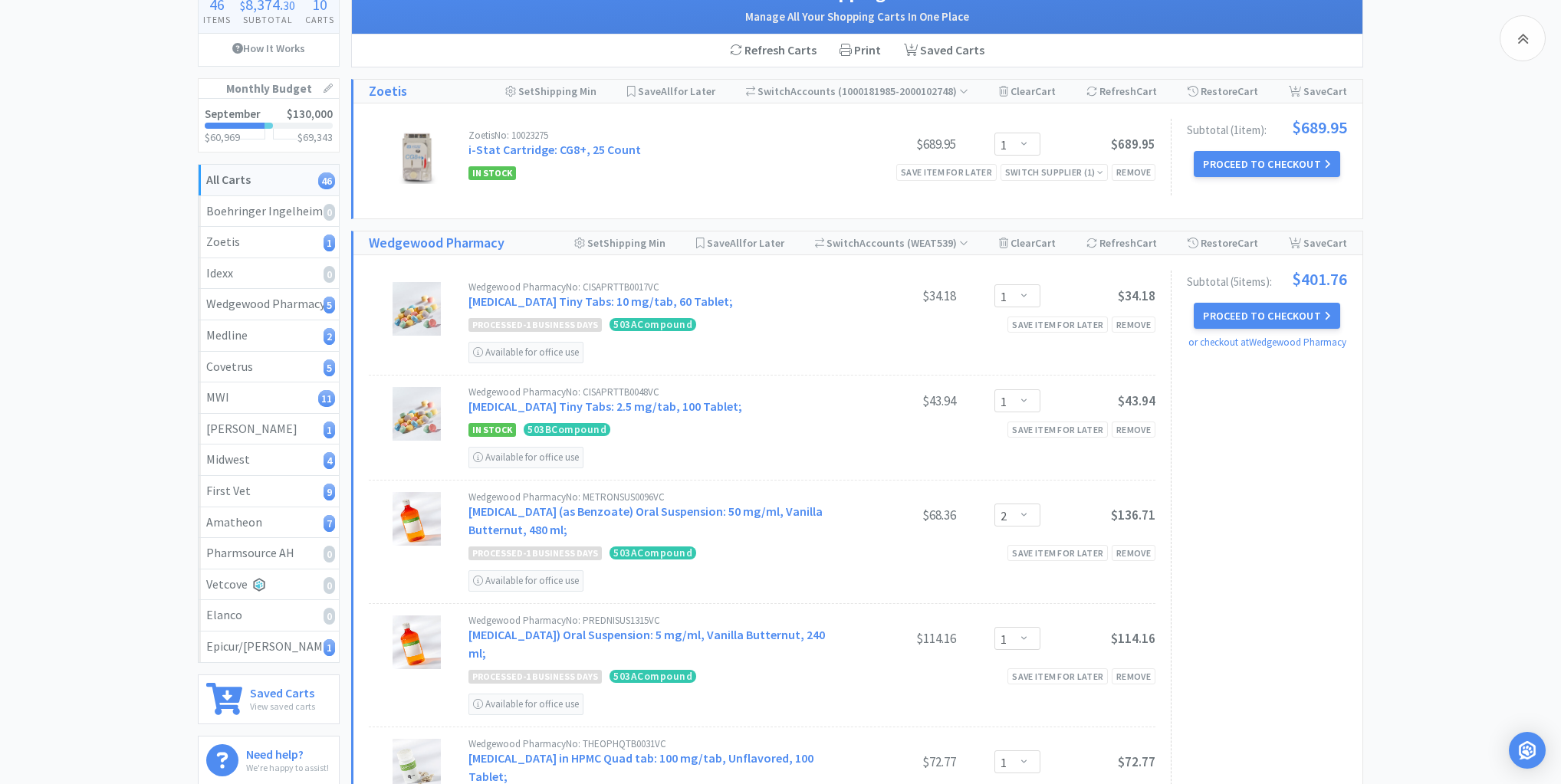
scroll to position [0, 0]
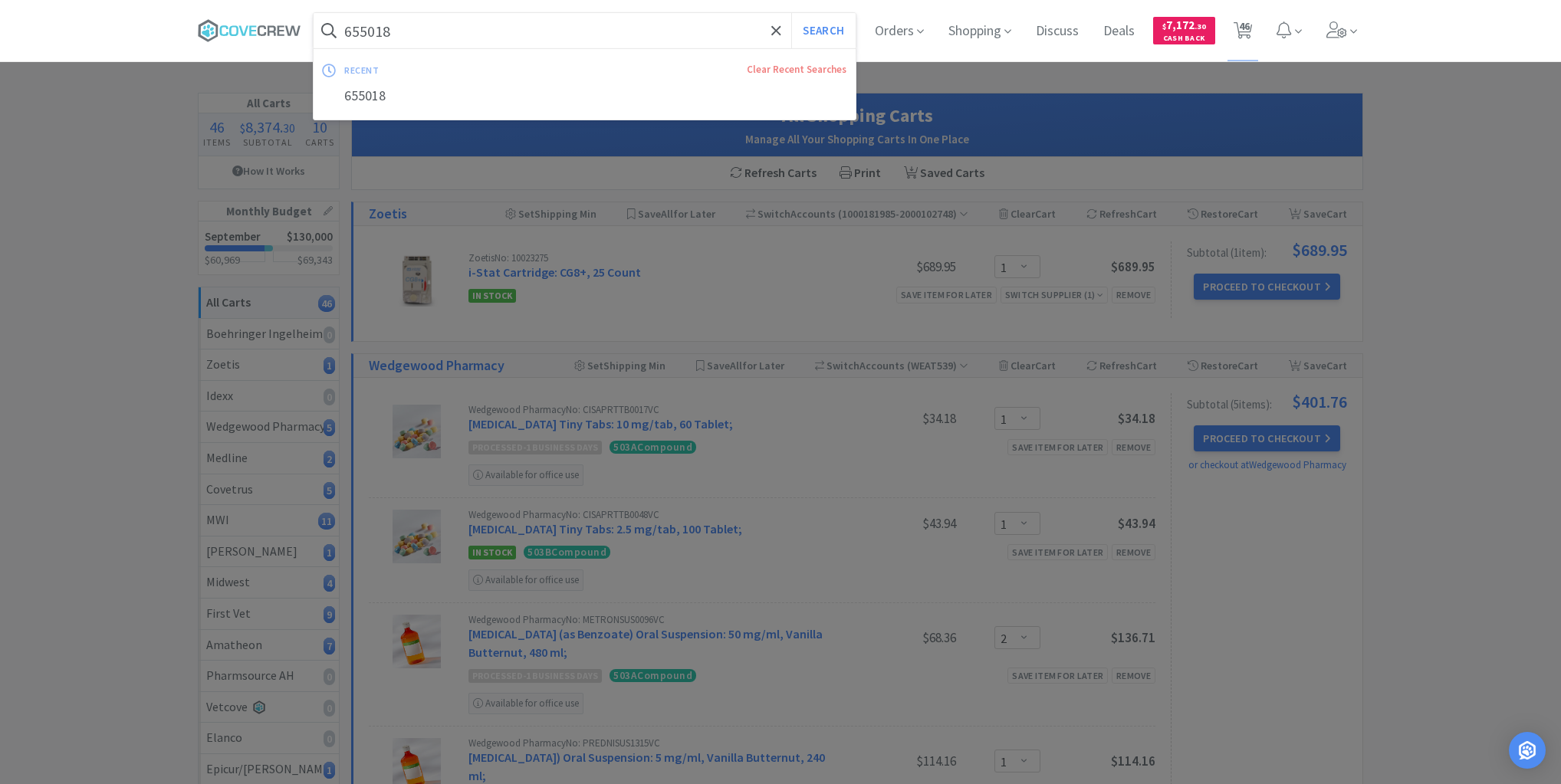
click at [484, 35] on input "655018" at bounding box center [585, 31] width 542 height 36
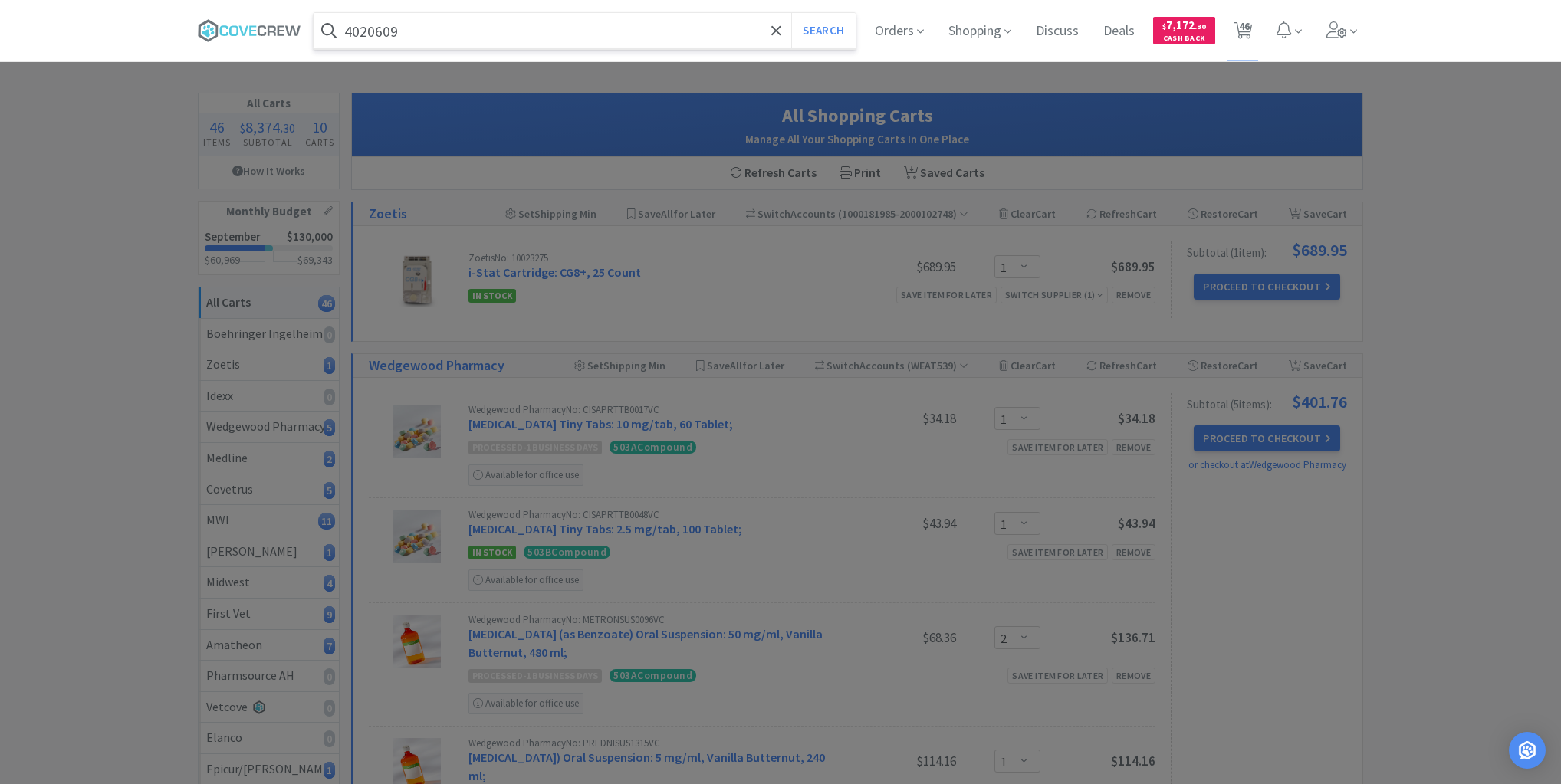
click at [792, 13] on button "Search" at bounding box center [824, 31] width 64 height 36
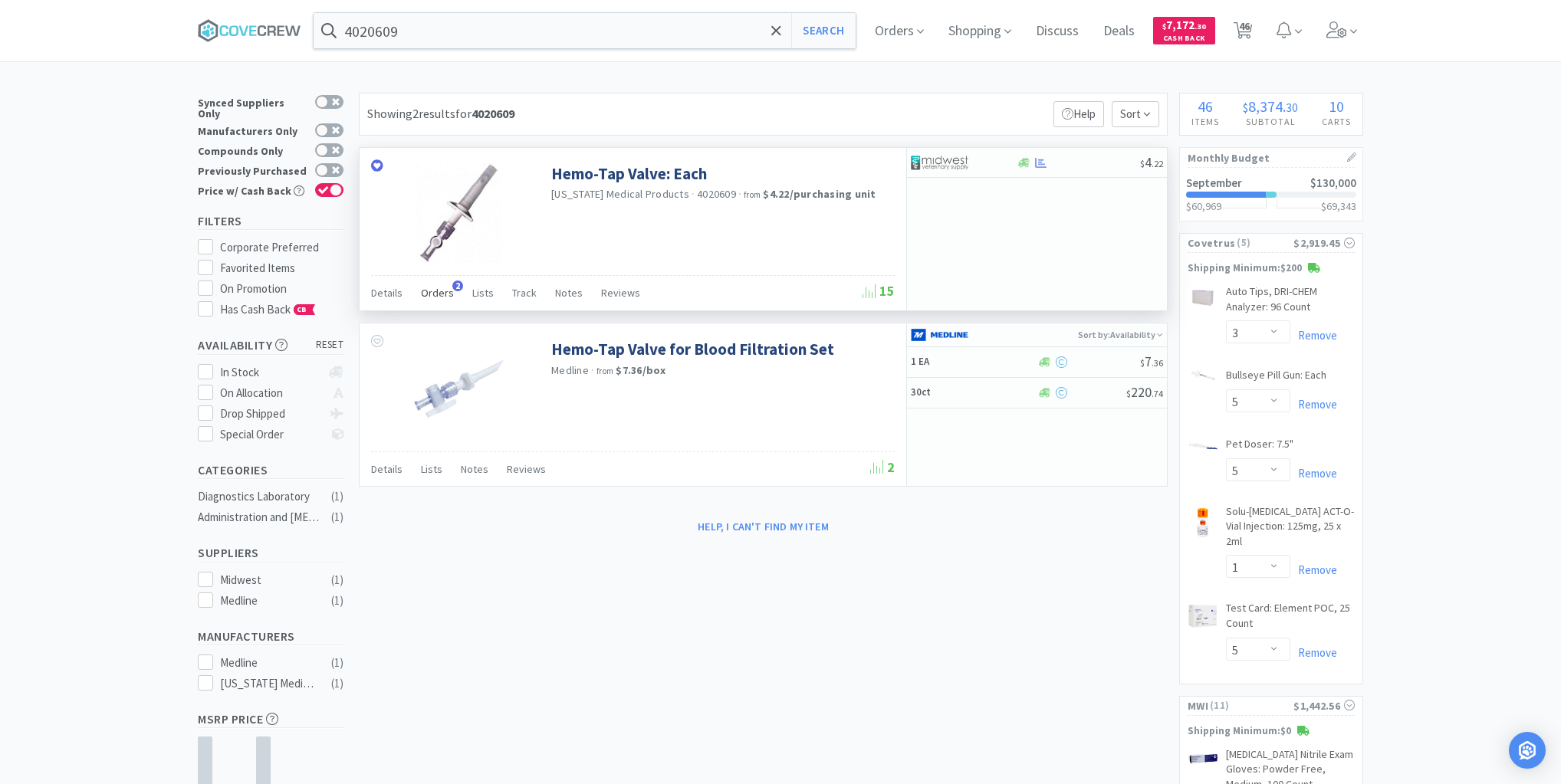
click at [442, 290] on span "Orders" at bounding box center [437, 293] width 33 height 14
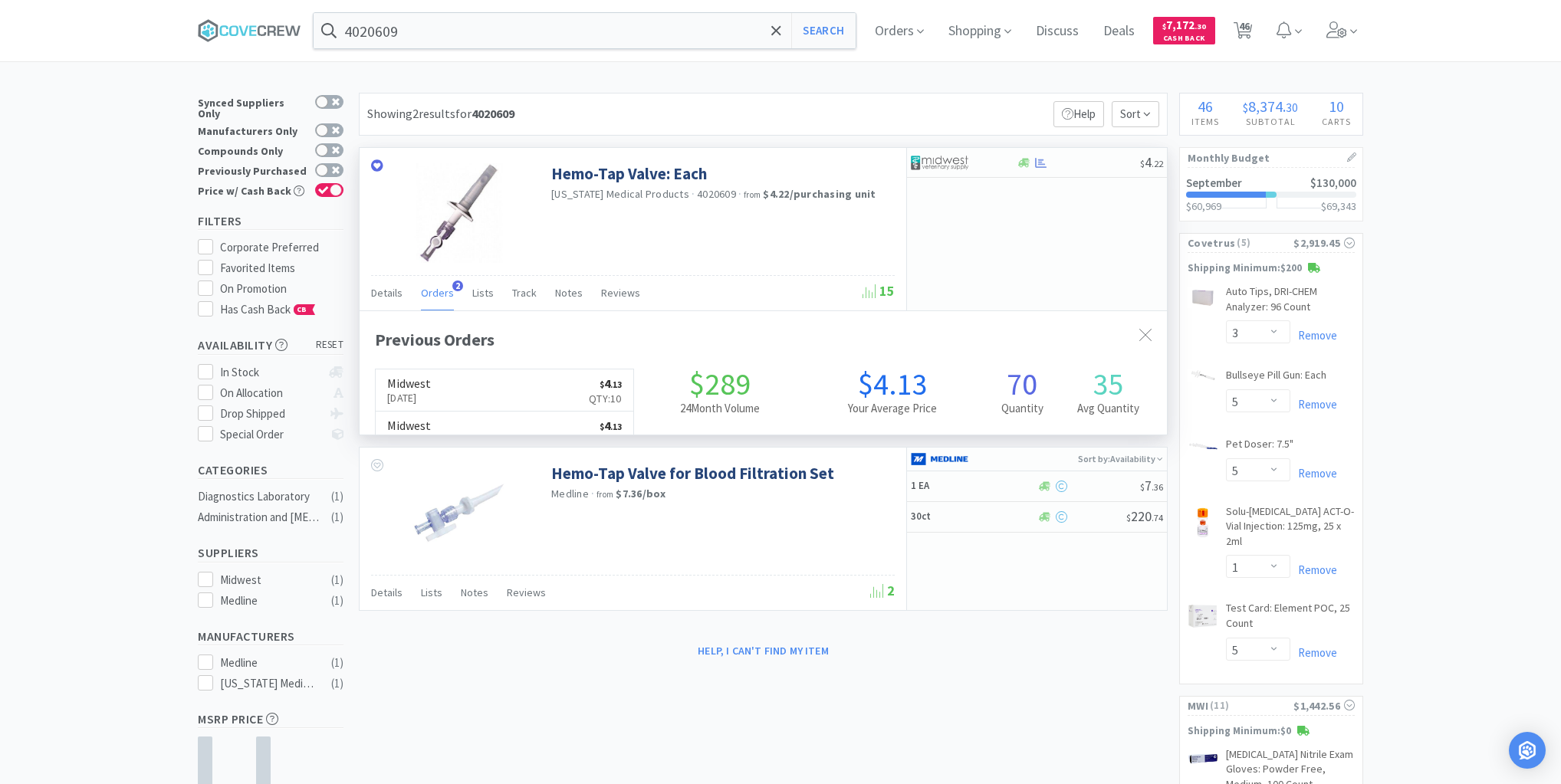
scroll to position [396, 808]
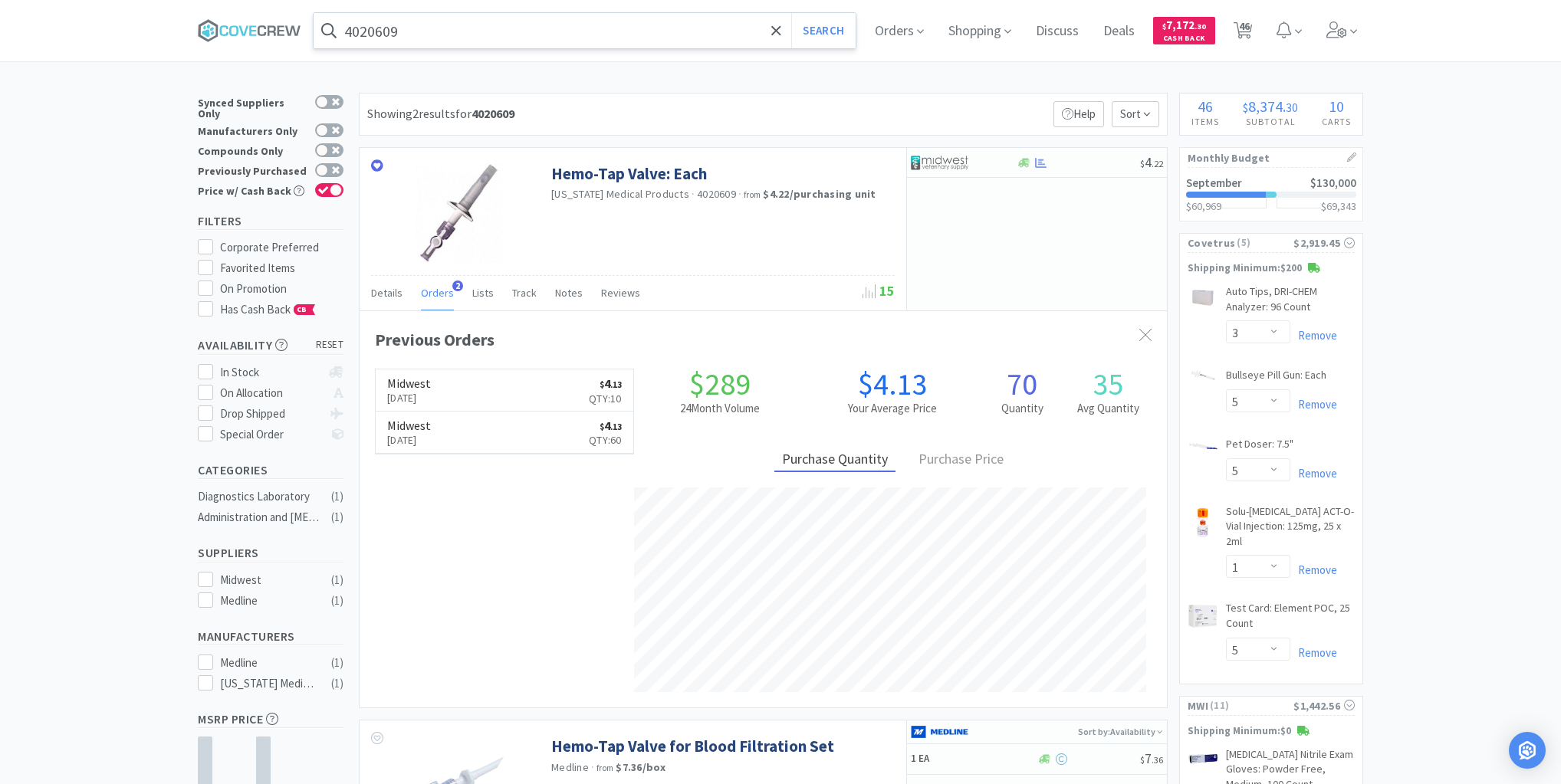
click at [481, 30] on input "4020609" at bounding box center [585, 31] width 542 height 36
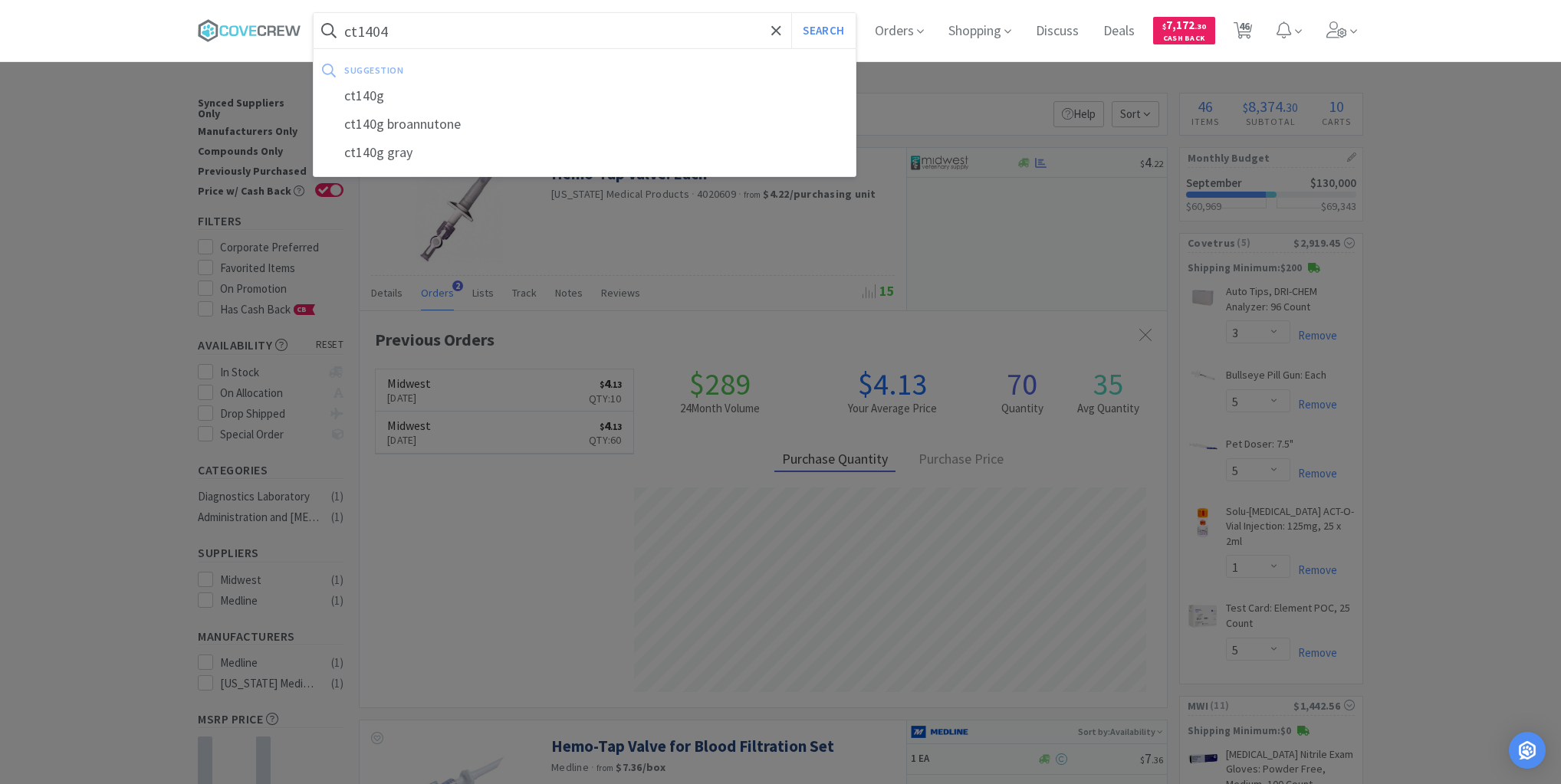
click at [792, 13] on button "Search" at bounding box center [824, 31] width 64 height 36
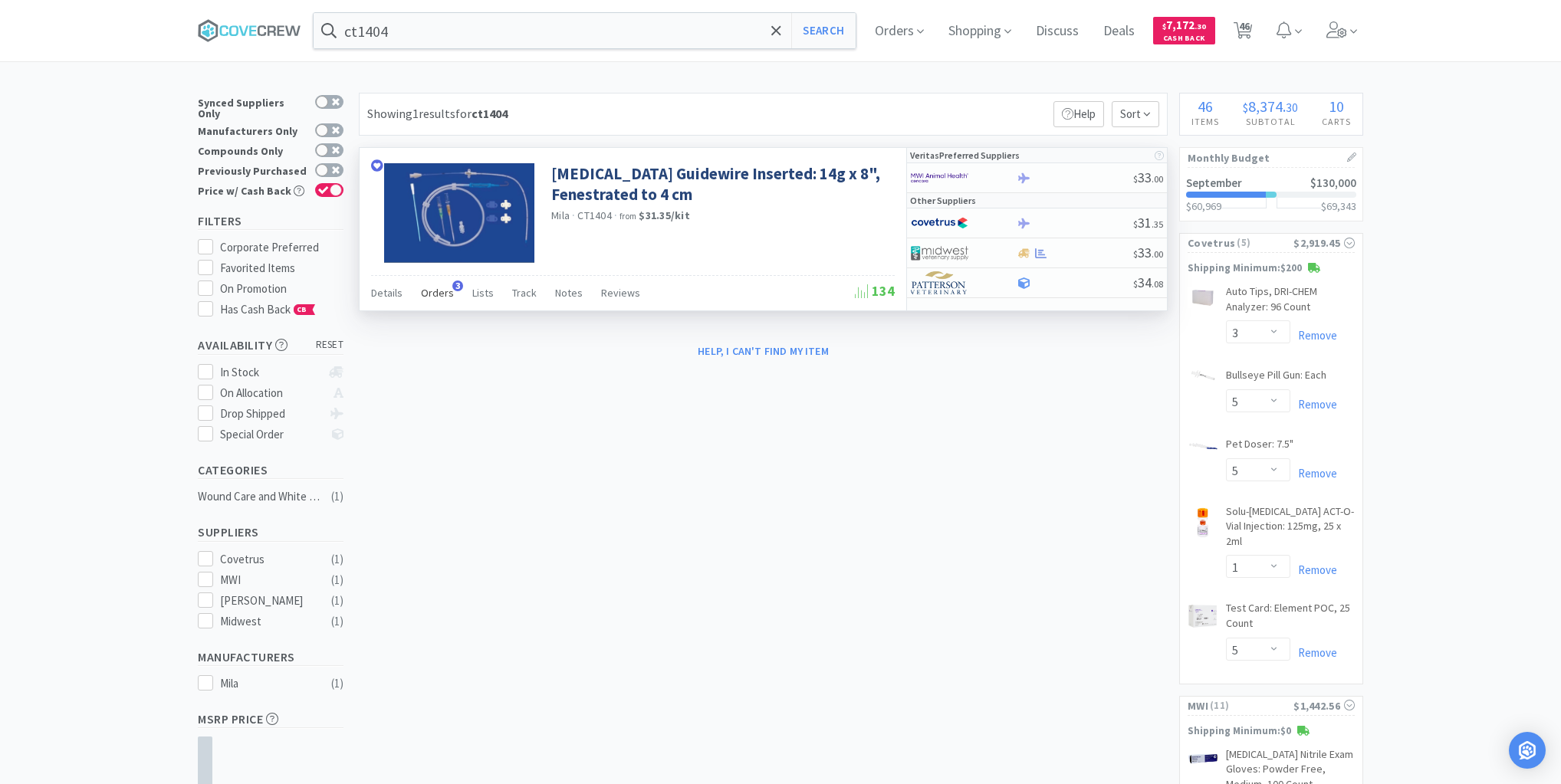
click at [440, 294] on span "Orders" at bounding box center [437, 293] width 33 height 14
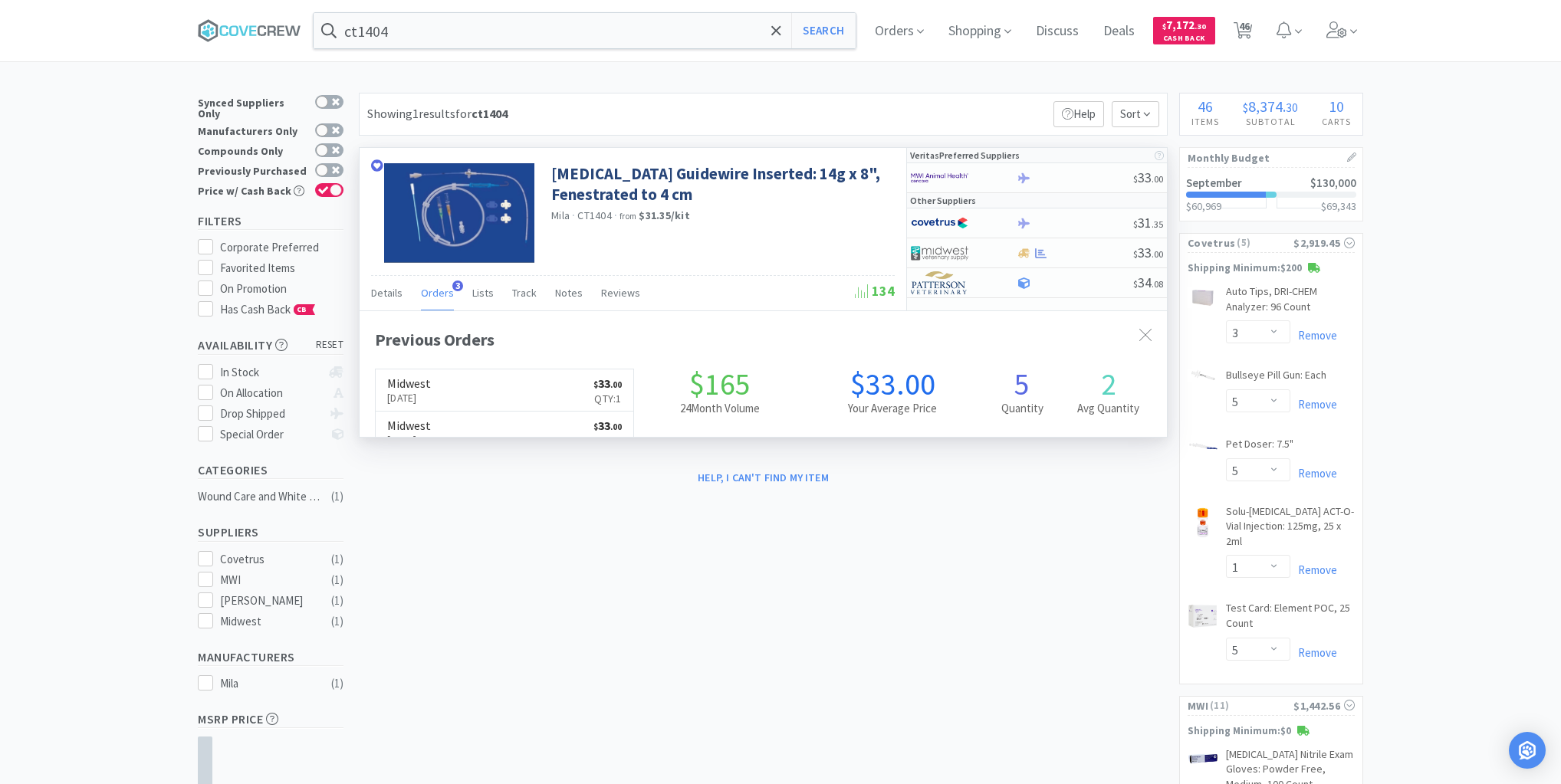
scroll to position [396, 808]
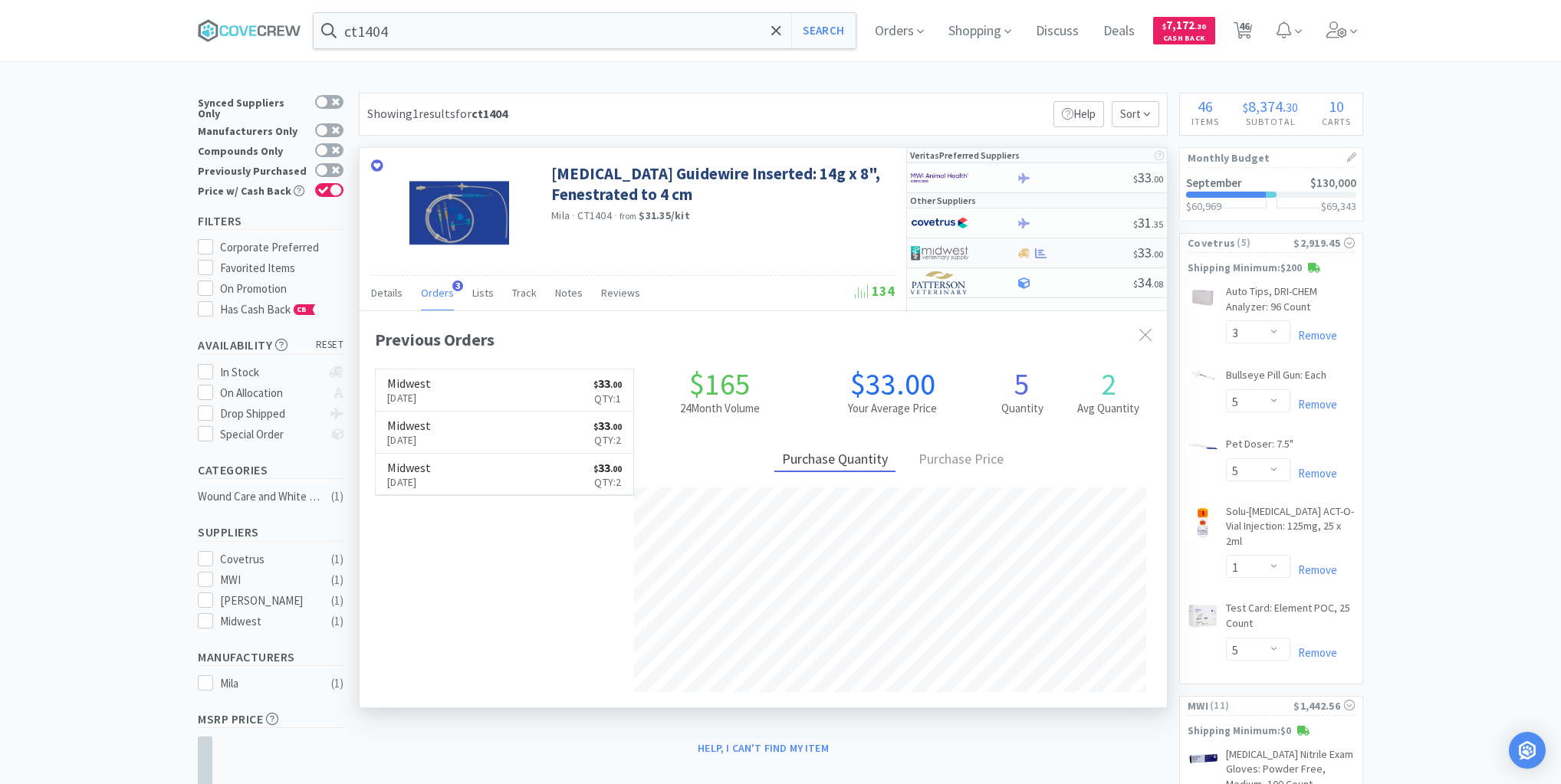
click at [1093, 257] on div at bounding box center [1075, 253] width 117 height 12
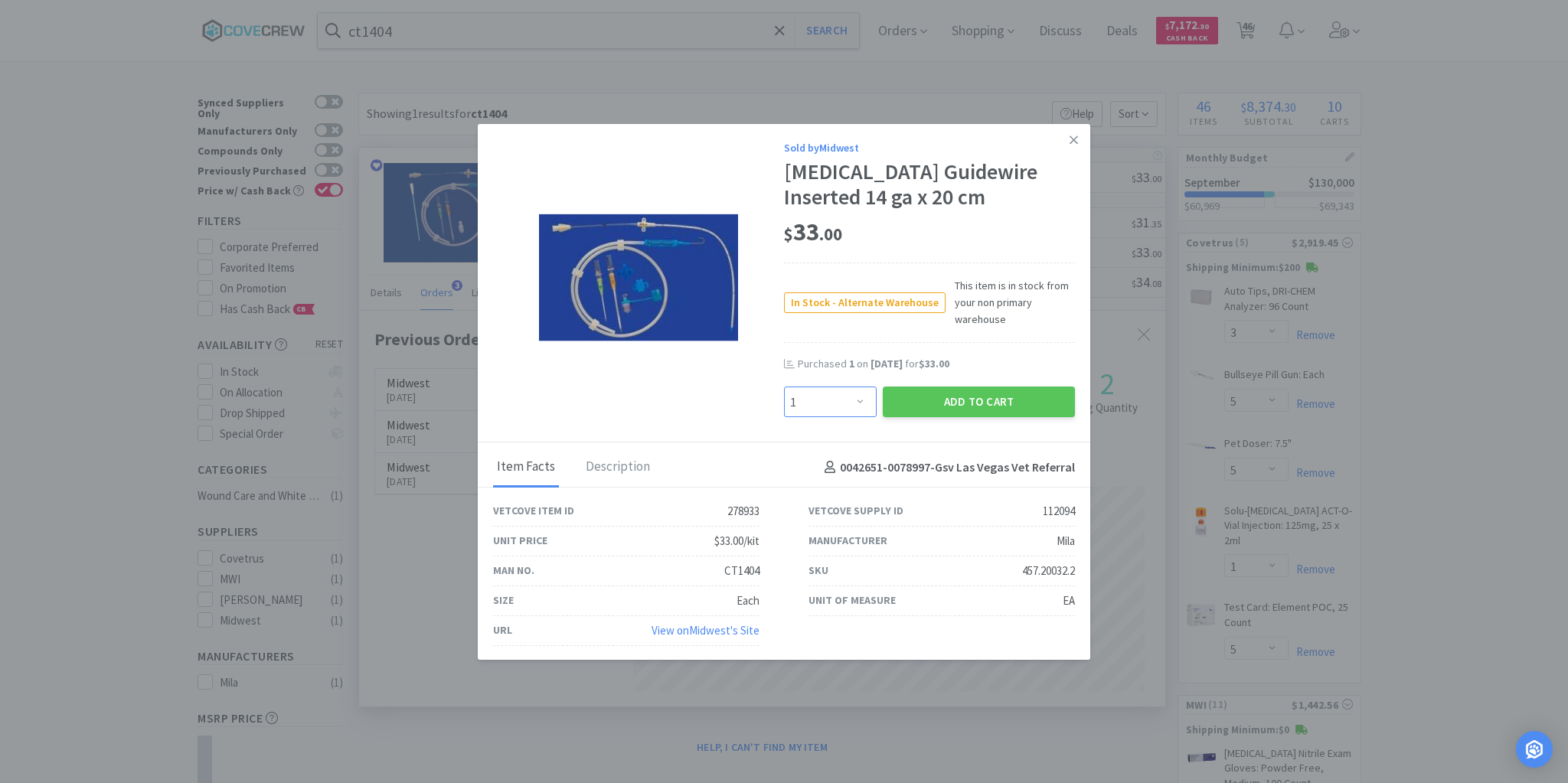
click at [855, 407] on select "Enter Quantity 1 2 3 4 5 6 7 8 9 10 11 12 13 14 15 16 17 18 19 20 Enter Quantity" at bounding box center [830, 402] width 92 height 31
click at [784, 387] on select "Enter Quantity 1 2 3 4 5 6 7 8 9 10 11 12 13 14 15 16 17 18 19 20 Enter Quantity" at bounding box center [830, 402] width 92 height 31
click at [1000, 410] on button "Add to Cart" at bounding box center [978, 402] width 192 height 31
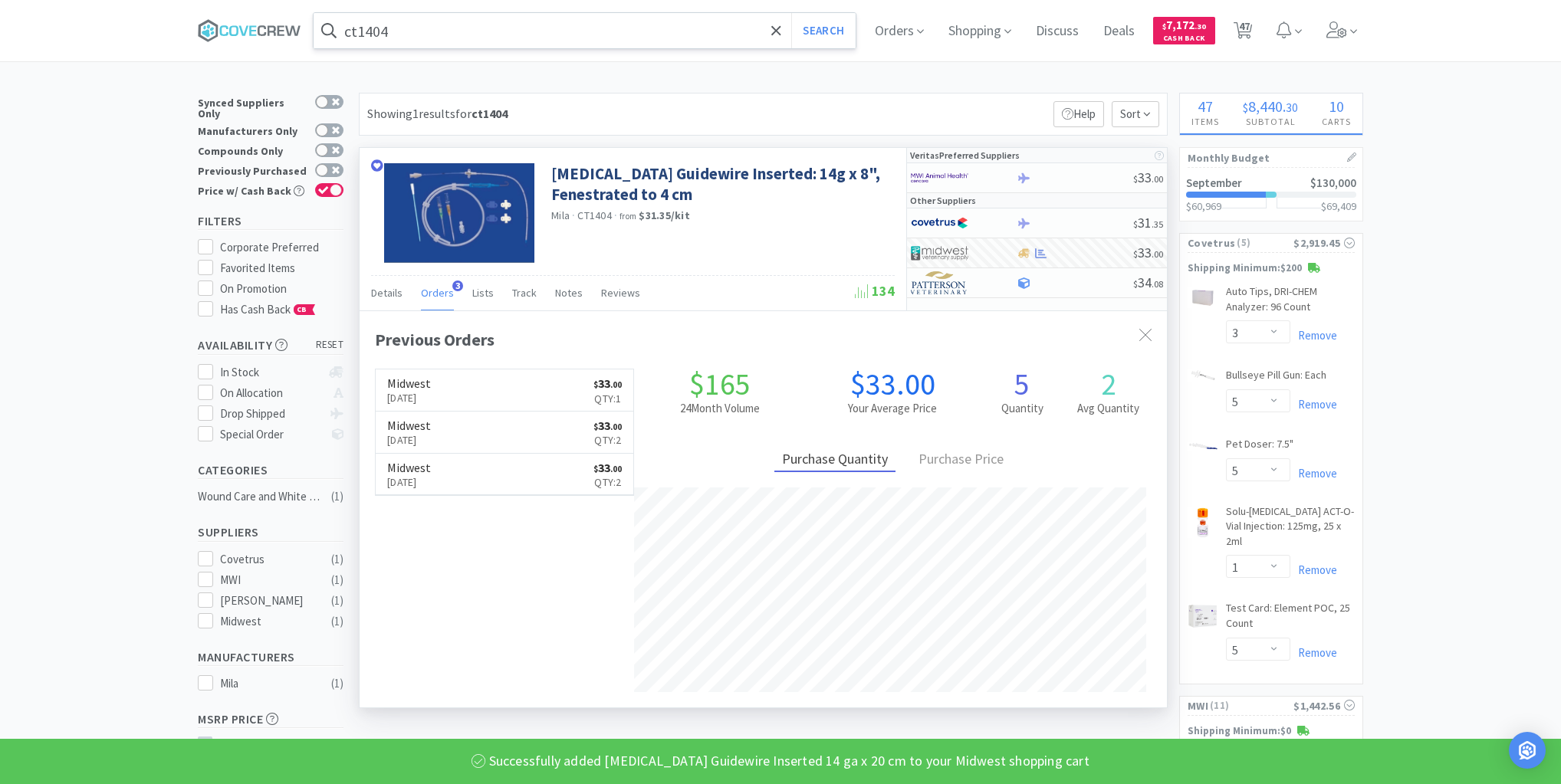
drag, startPoint x: 699, startPoint y: 31, endPoint x: 694, endPoint y: 43, distance: 13.0
click at [698, 33] on input "ct1404" at bounding box center [585, 31] width 542 height 36
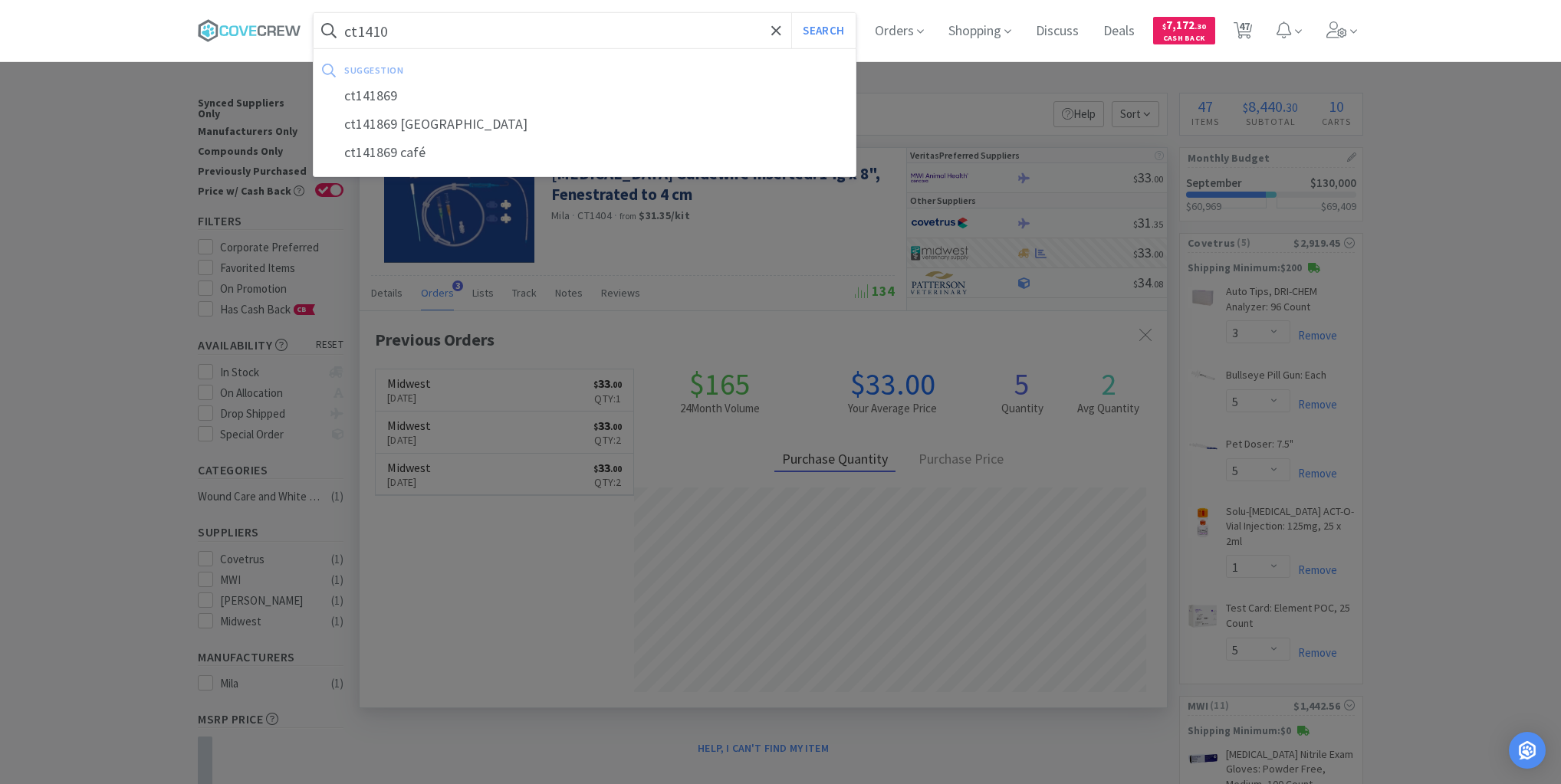
click at [792, 13] on button "Search" at bounding box center [824, 31] width 64 height 36
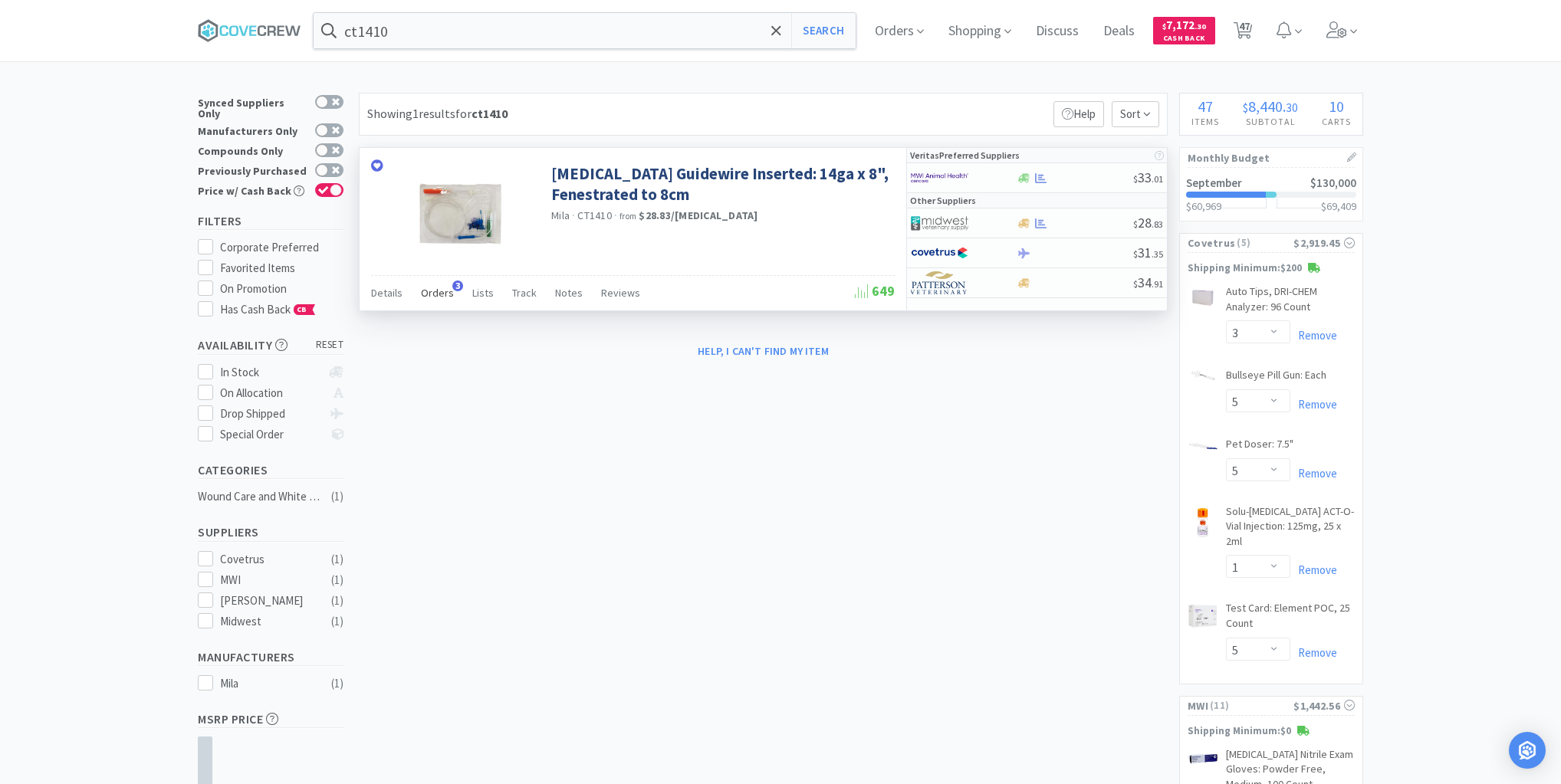
click at [443, 293] on span "Orders" at bounding box center [437, 293] width 33 height 14
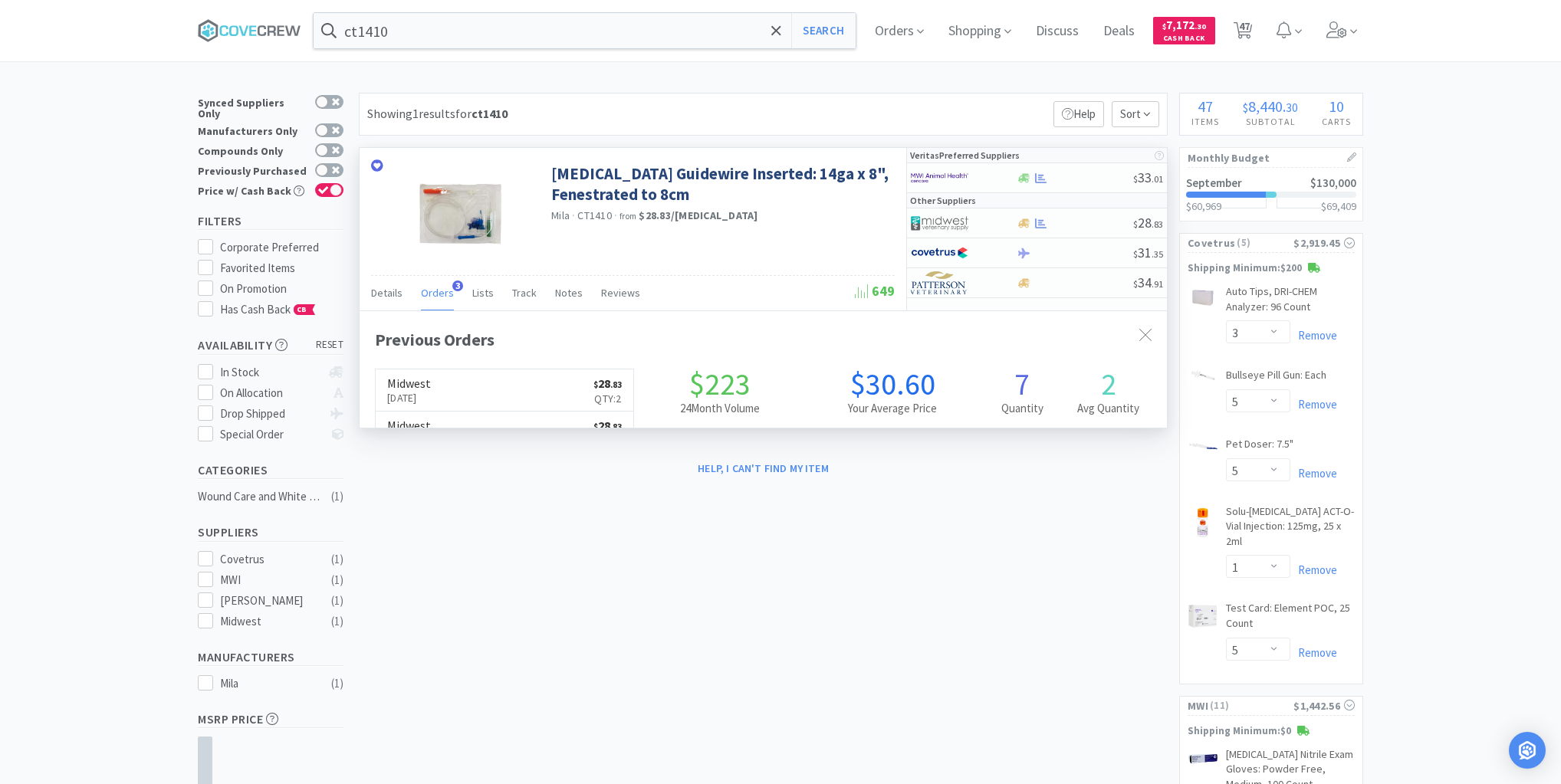
scroll to position [396, 808]
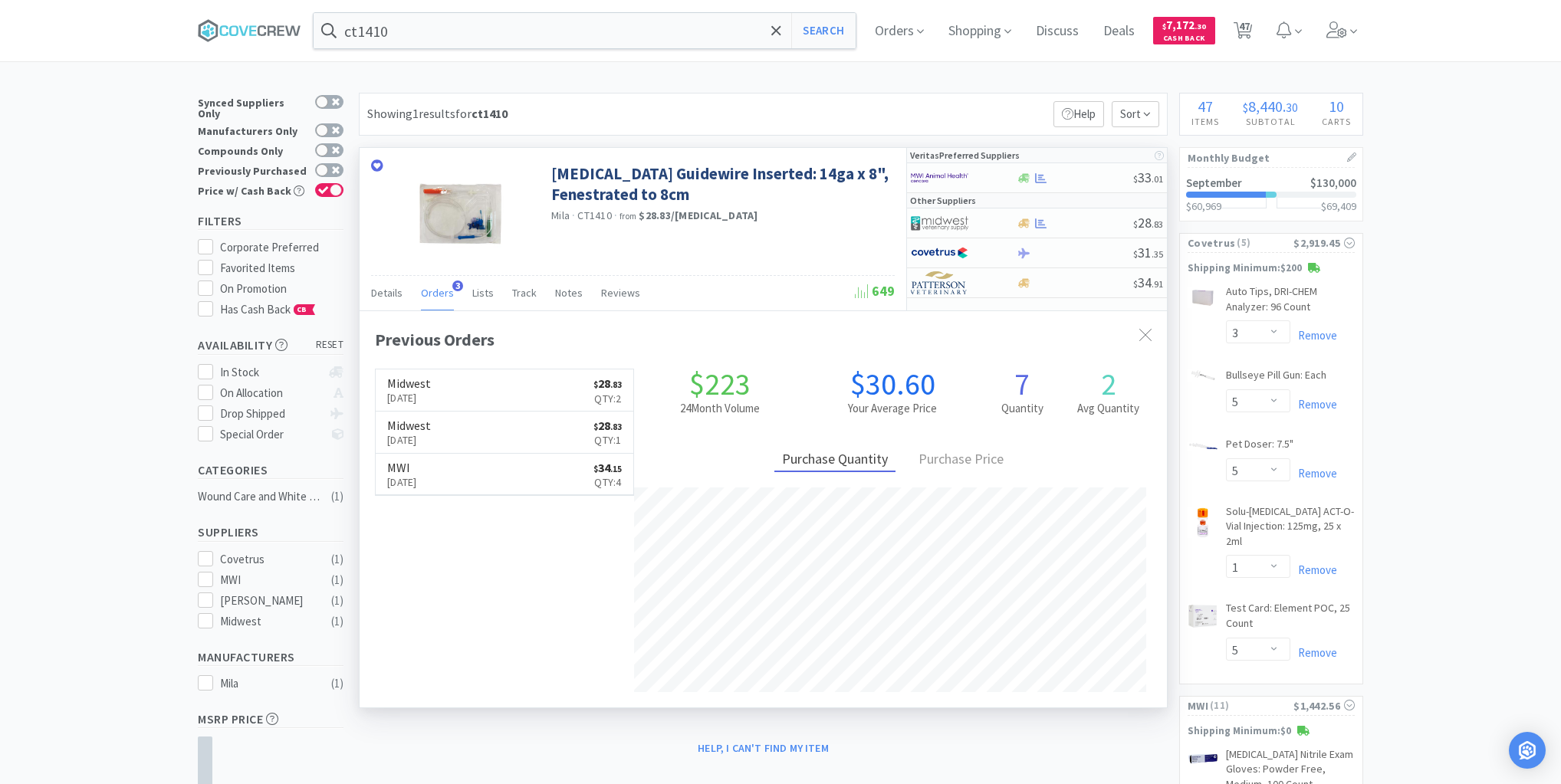
click at [443, 293] on span "Orders" at bounding box center [437, 293] width 33 height 14
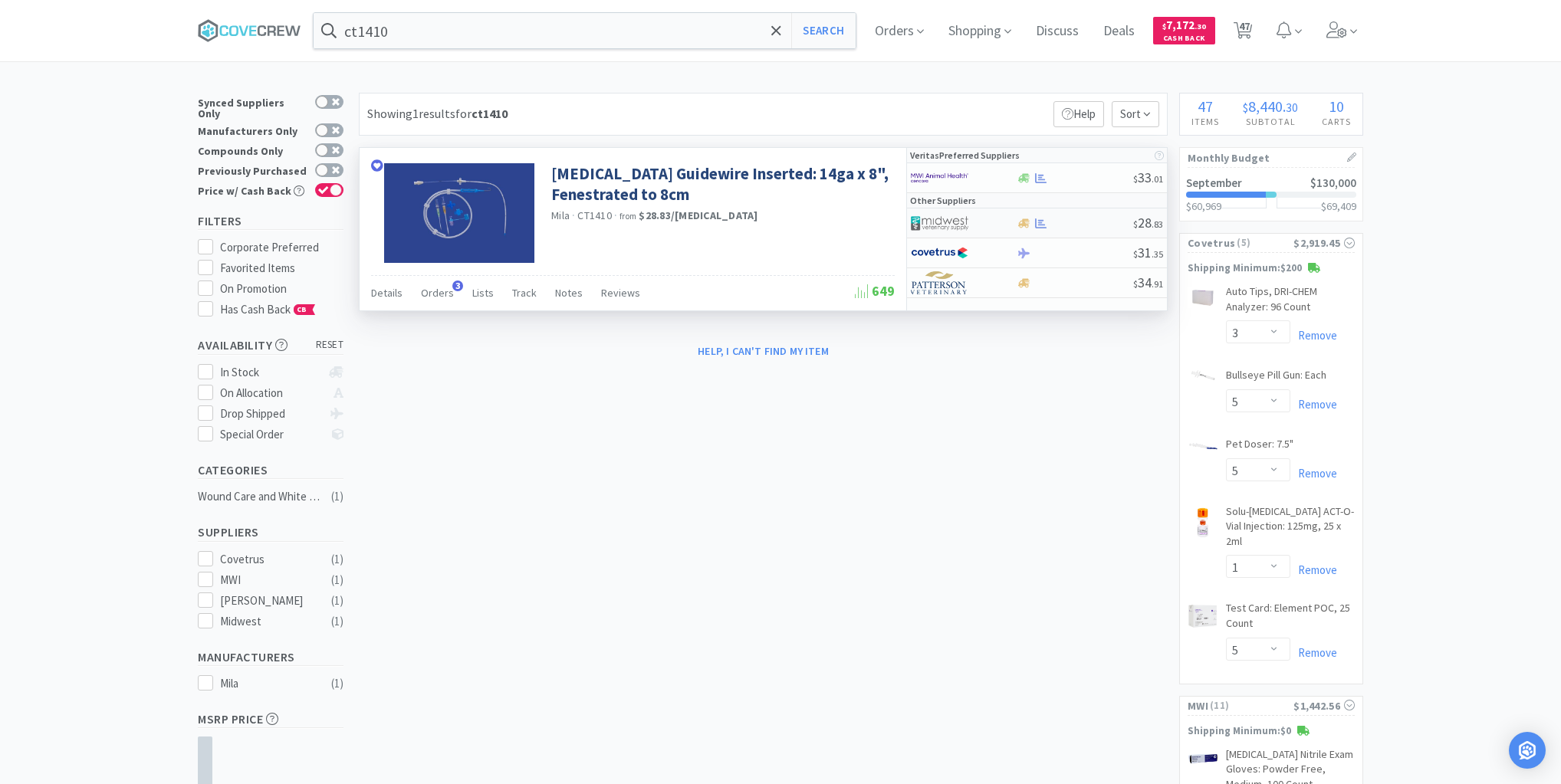
click at [1083, 221] on div at bounding box center [1075, 223] width 117 height 12
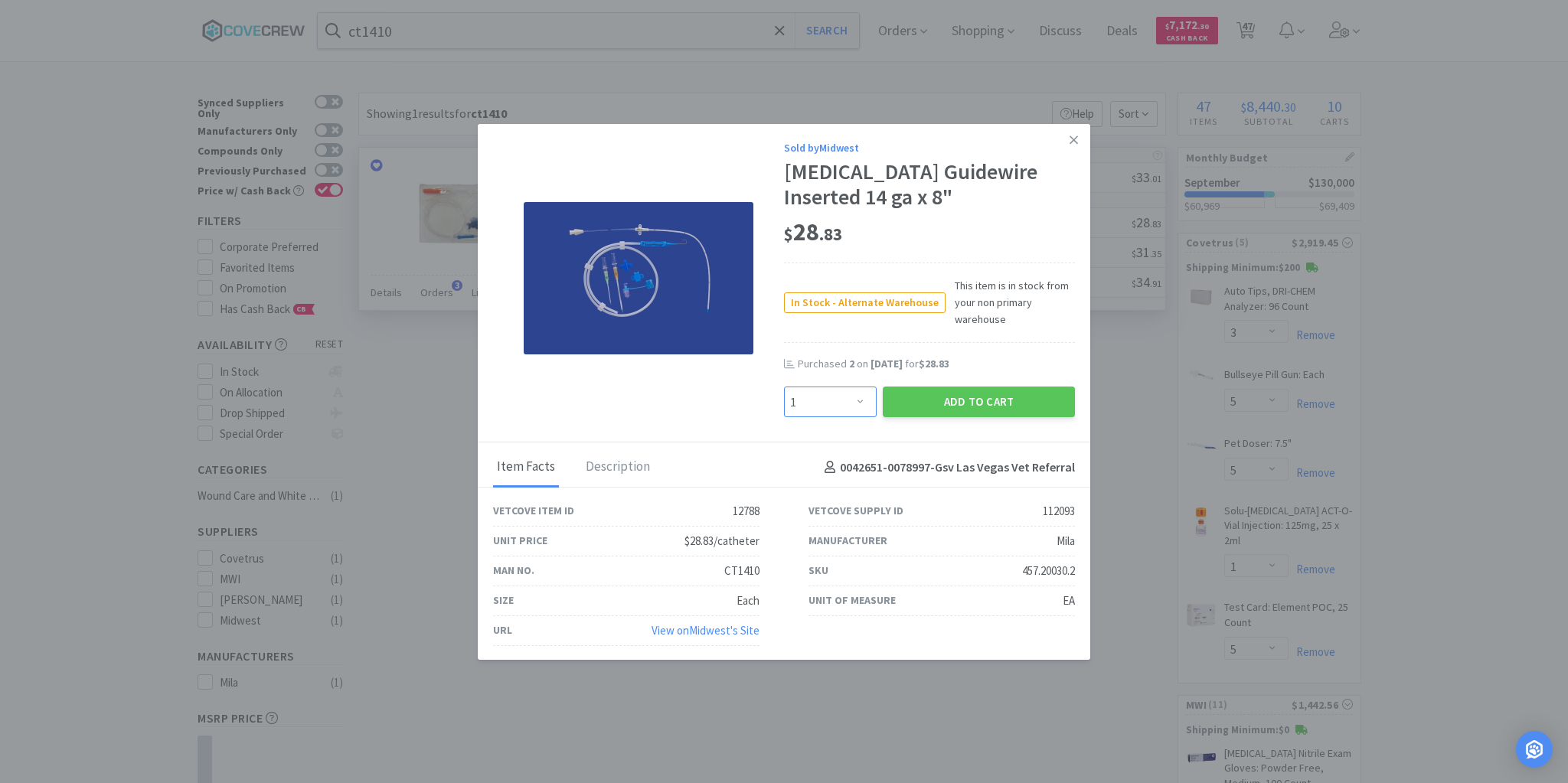
click at [860, 401] on select "Enter Quantity 1 2 3 4 5 6 7 8 9 10 11 12 13 14 15 16 17 18 19 20 Enter Quantity" at bounding box center [830, 402] width 92 height 31
click at [784, 387] on select "Enter Quantity 1 2 3 4 5 6 7 8 9 10 11 12 13 14 15 16 17 18 19 20 Enter Quantity" at bounding box center [830, 402] width 92 height 31
click at [964, 404] on button "Add to Cart" at bounding box center [978, 402] width 192 height 31
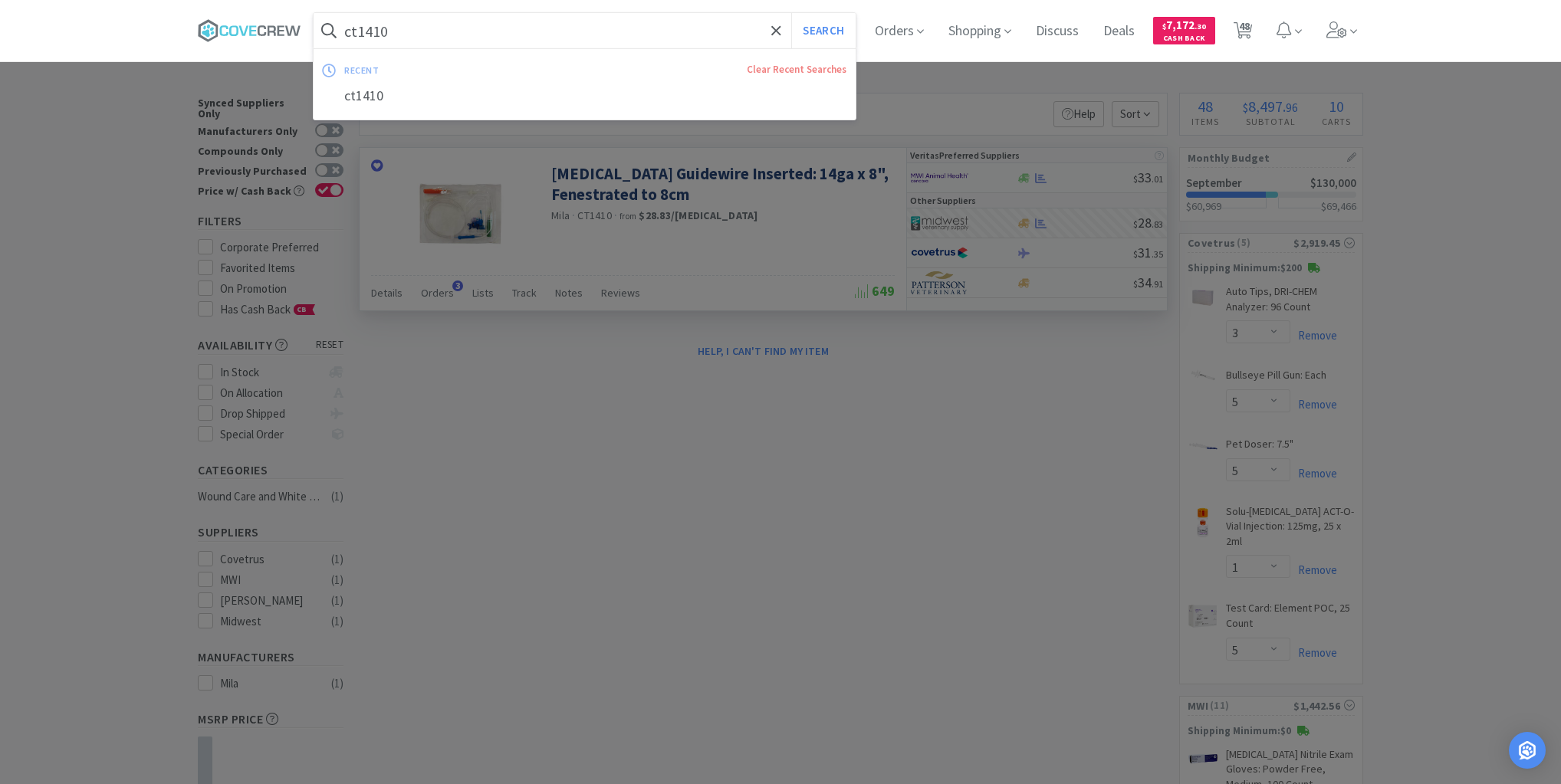
click at [738, 31] on input "ct1410" at bounding box center [585, 31] width 542 height 36
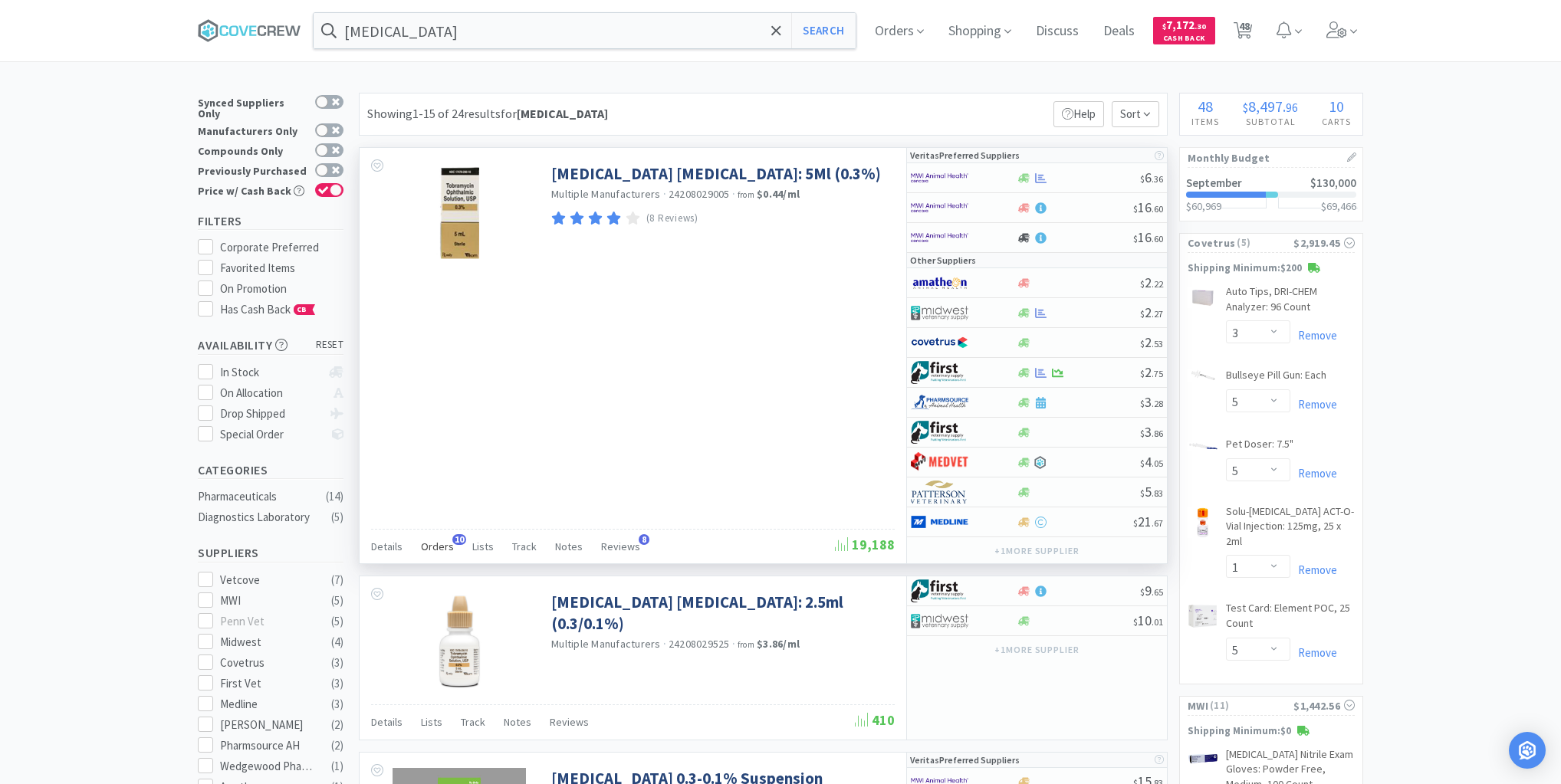
click at [445, 542] on span "Orders" at bounding box center [437, 547] width 33 height 14
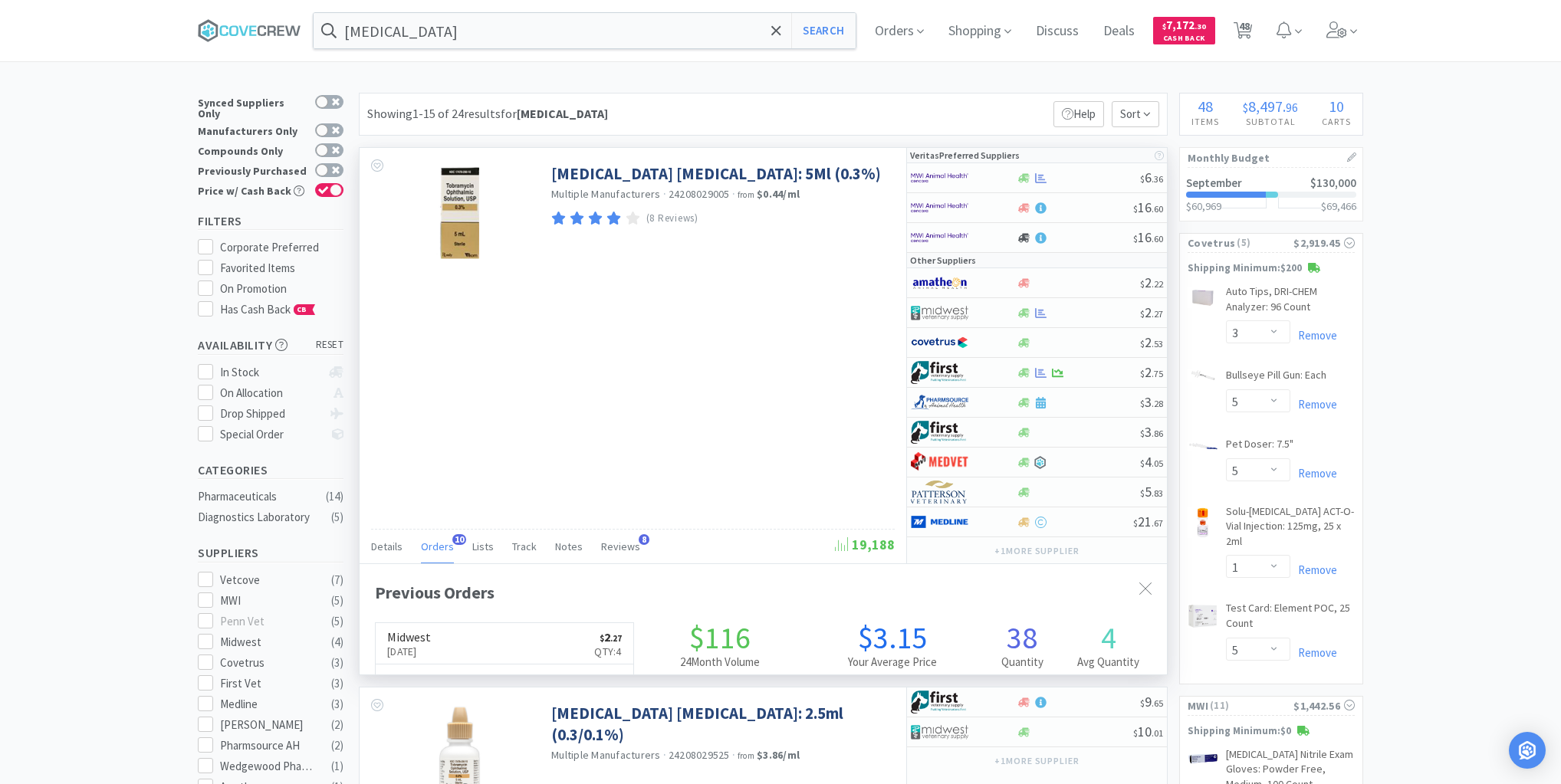
scroll to position [411, 808]
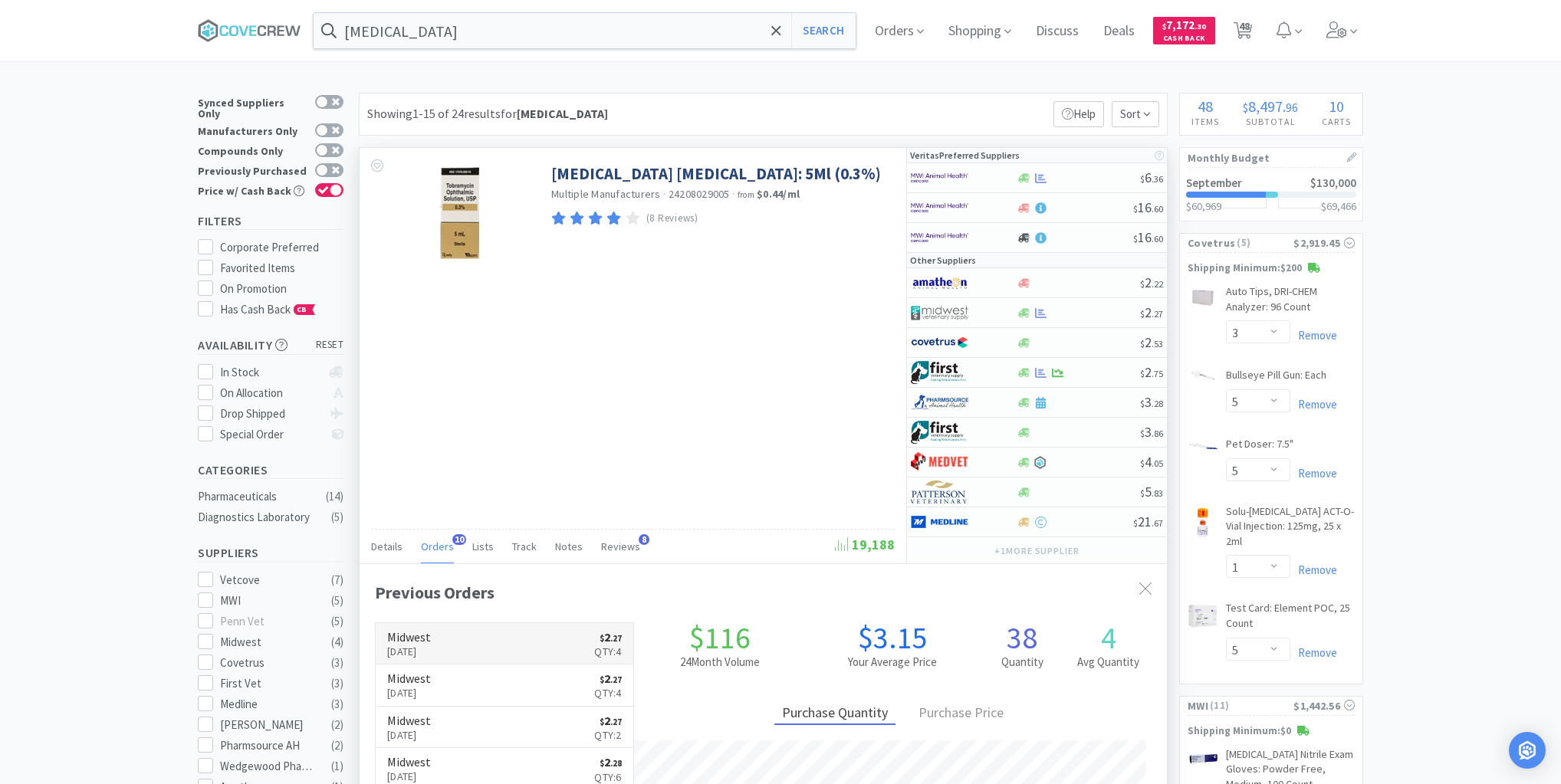
click at [498, 637] on link "Midwest May 1st, 2025 $ 2 . 27 Qty: 4" at bounding box center [505, 644] width 258 height 42
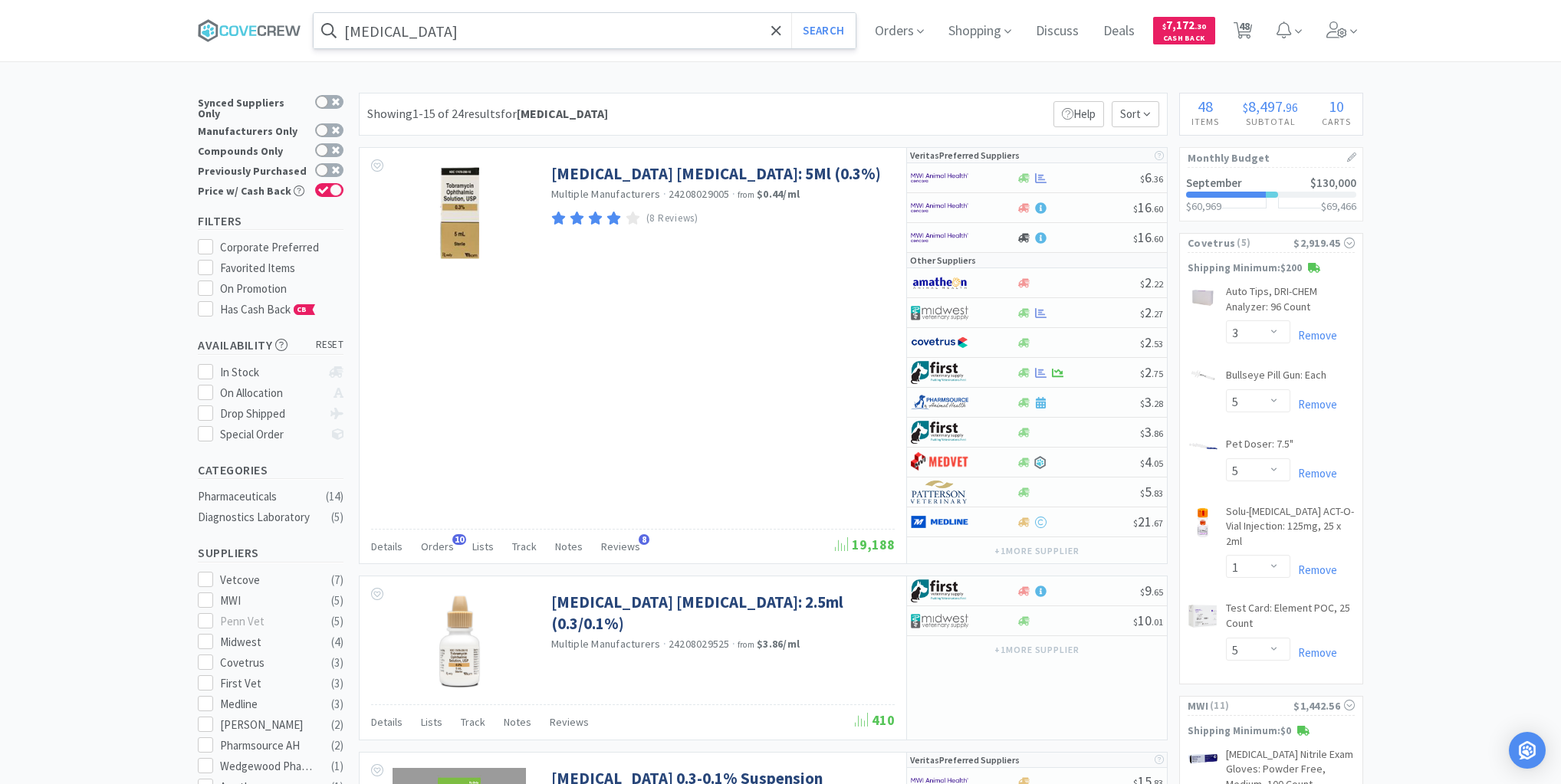
click at [526, 31] on input "tobramycin" at bounding box center [585, 31] width 542 height 36
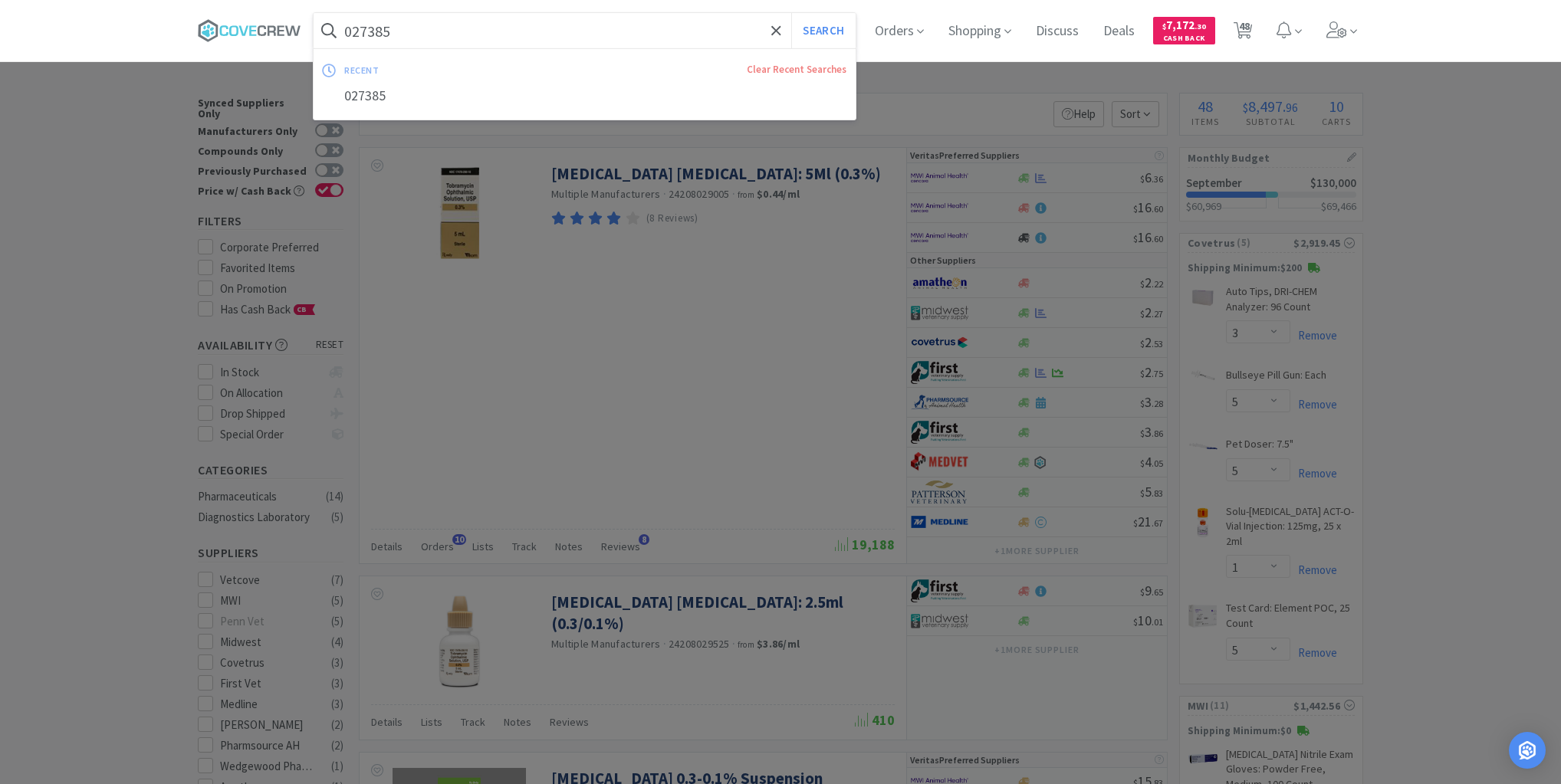
click at [792, 13] on button "Search" at bounding box center [824, 31] width 64 height 36
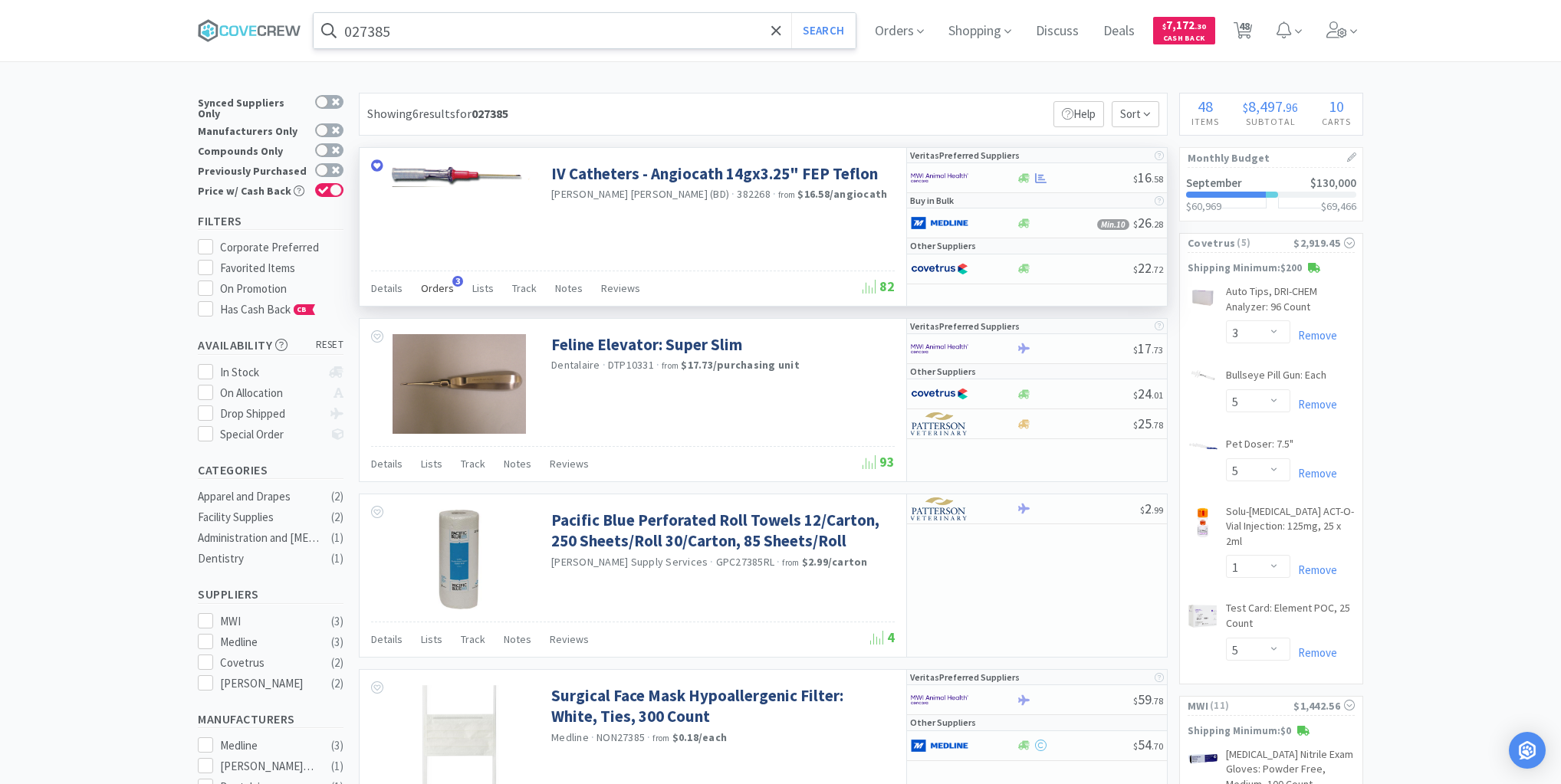
click at [440, 283] on span "Orders" at bounding box center [437, 289] width 33 height 14
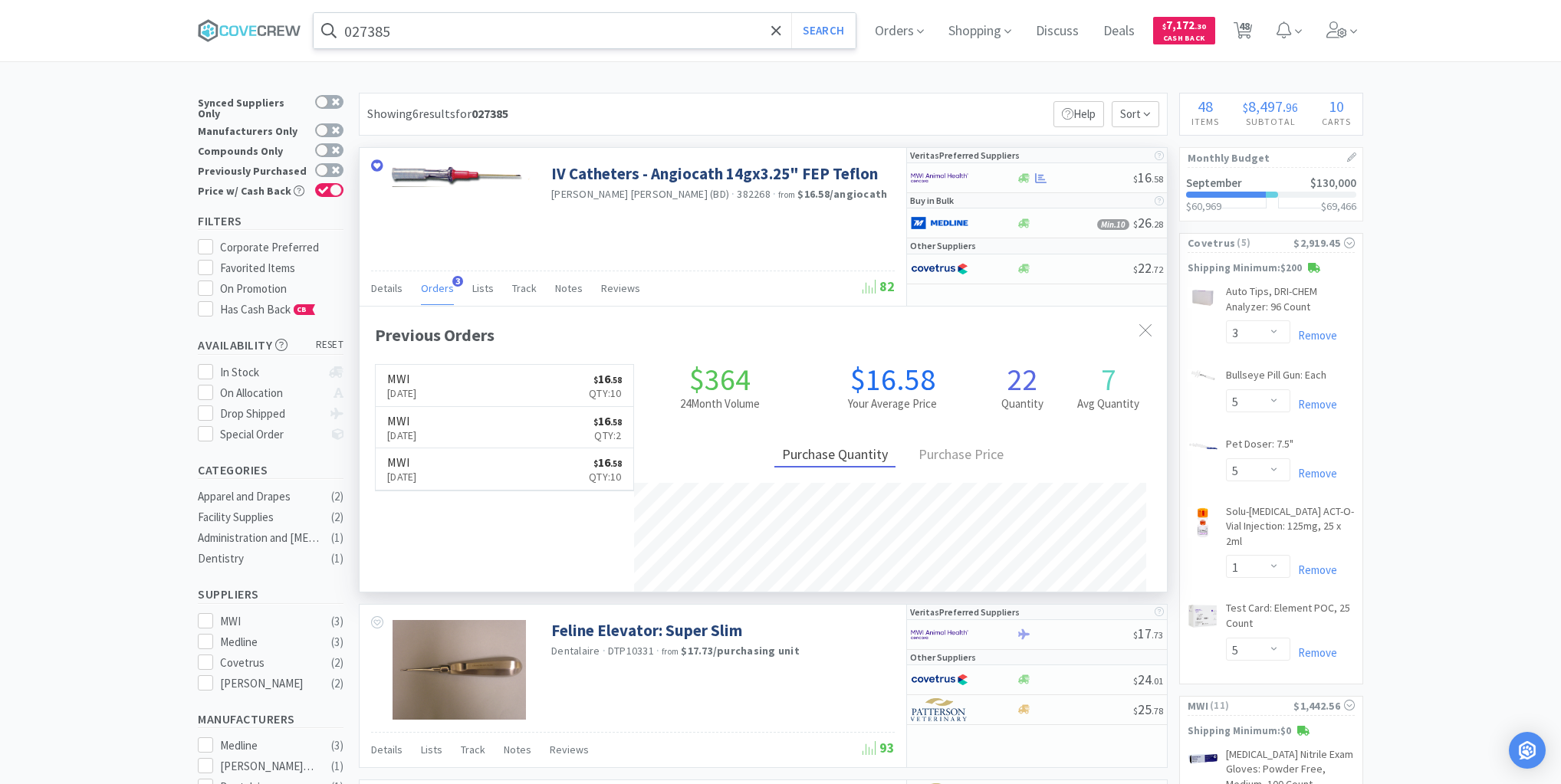
scroll to position [396, 808]
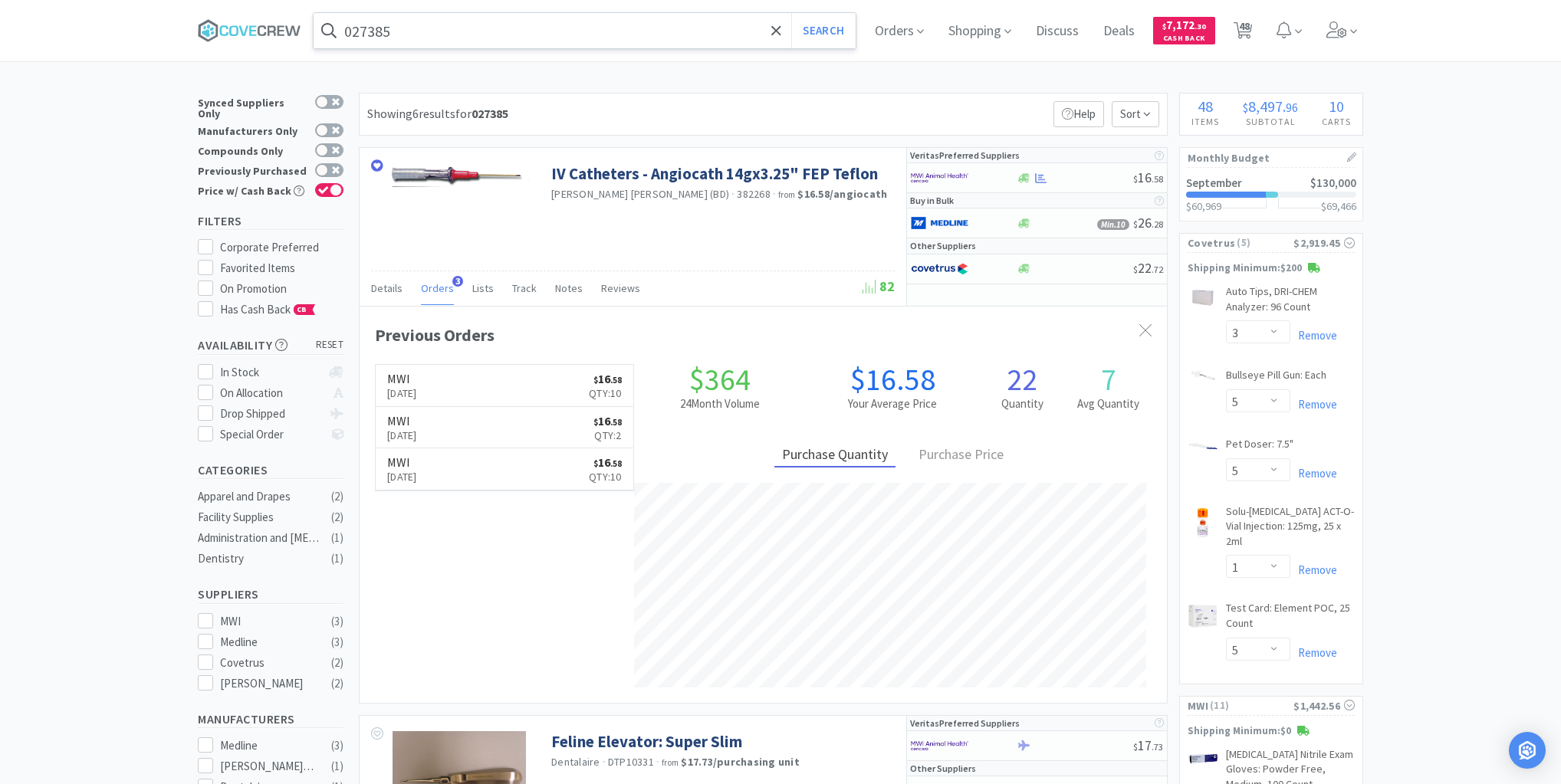
click at [535, 40] on input "027385" at bounding box center [585, 31] width 542 height 36
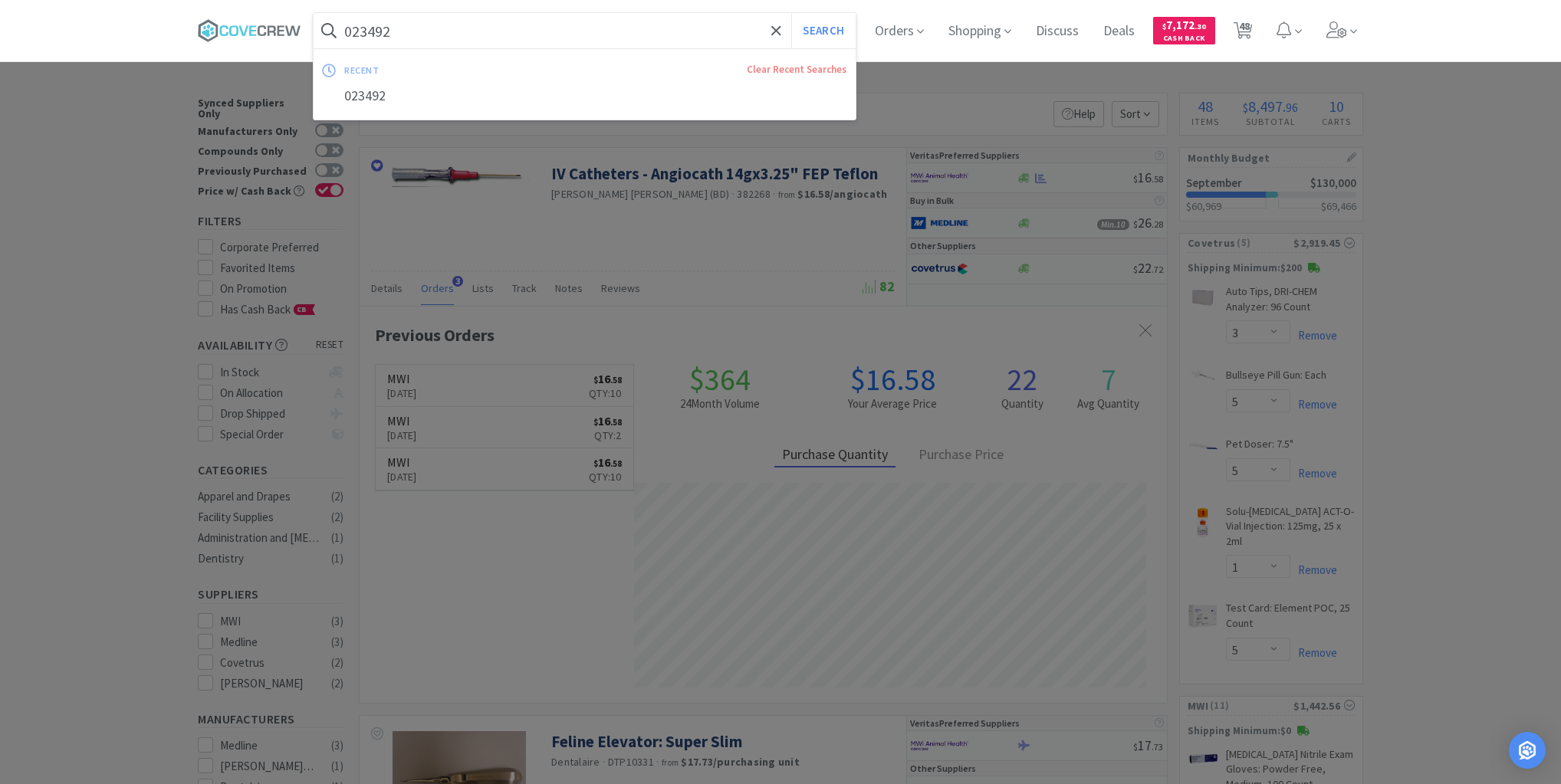
click at [792, 13] on button "Search" at bounding box center [824, 31] width 64 height 36
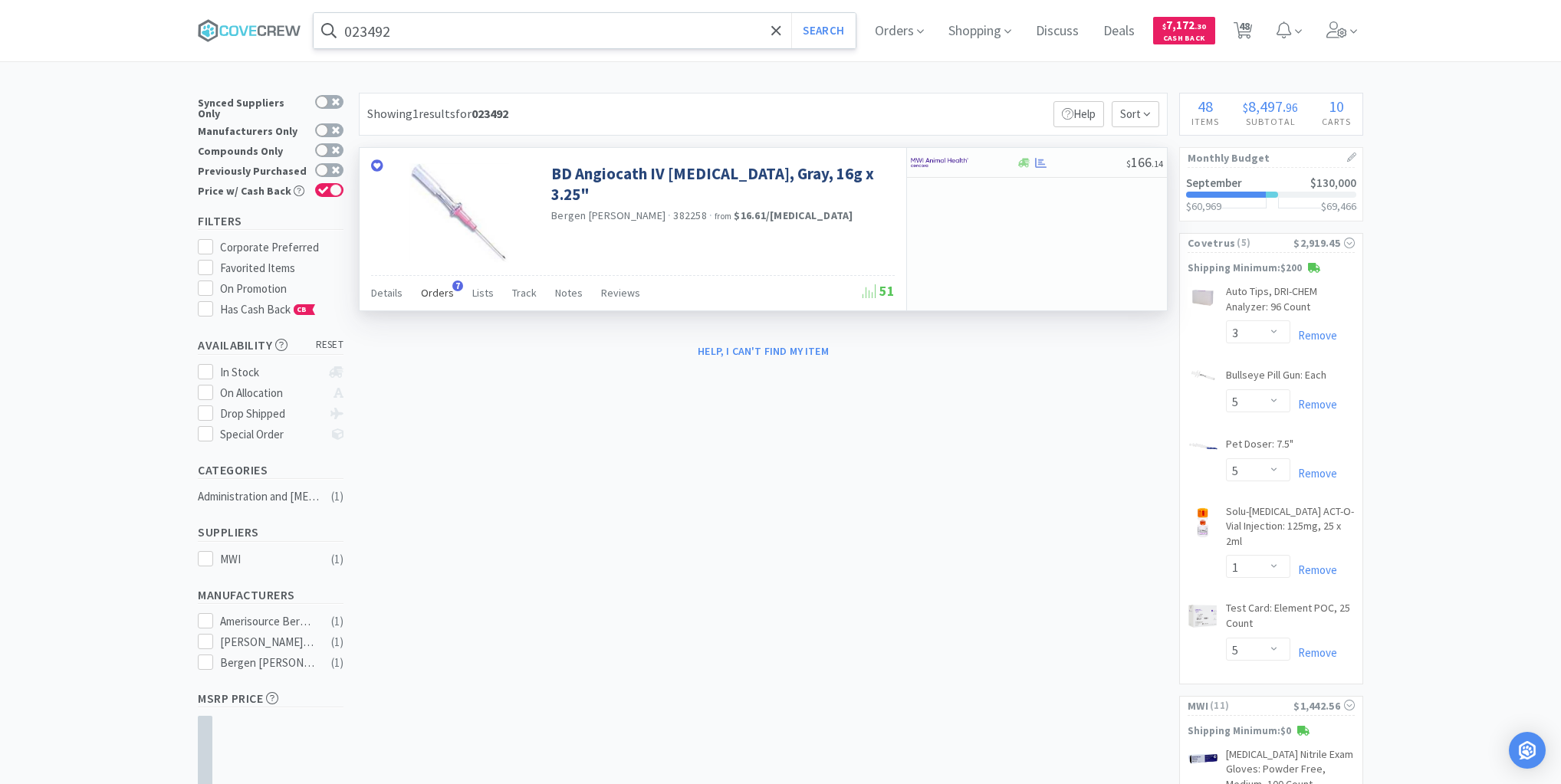
click at [439, 292] on span "Orders" at bounding box center [437, 293] width 33 height 14
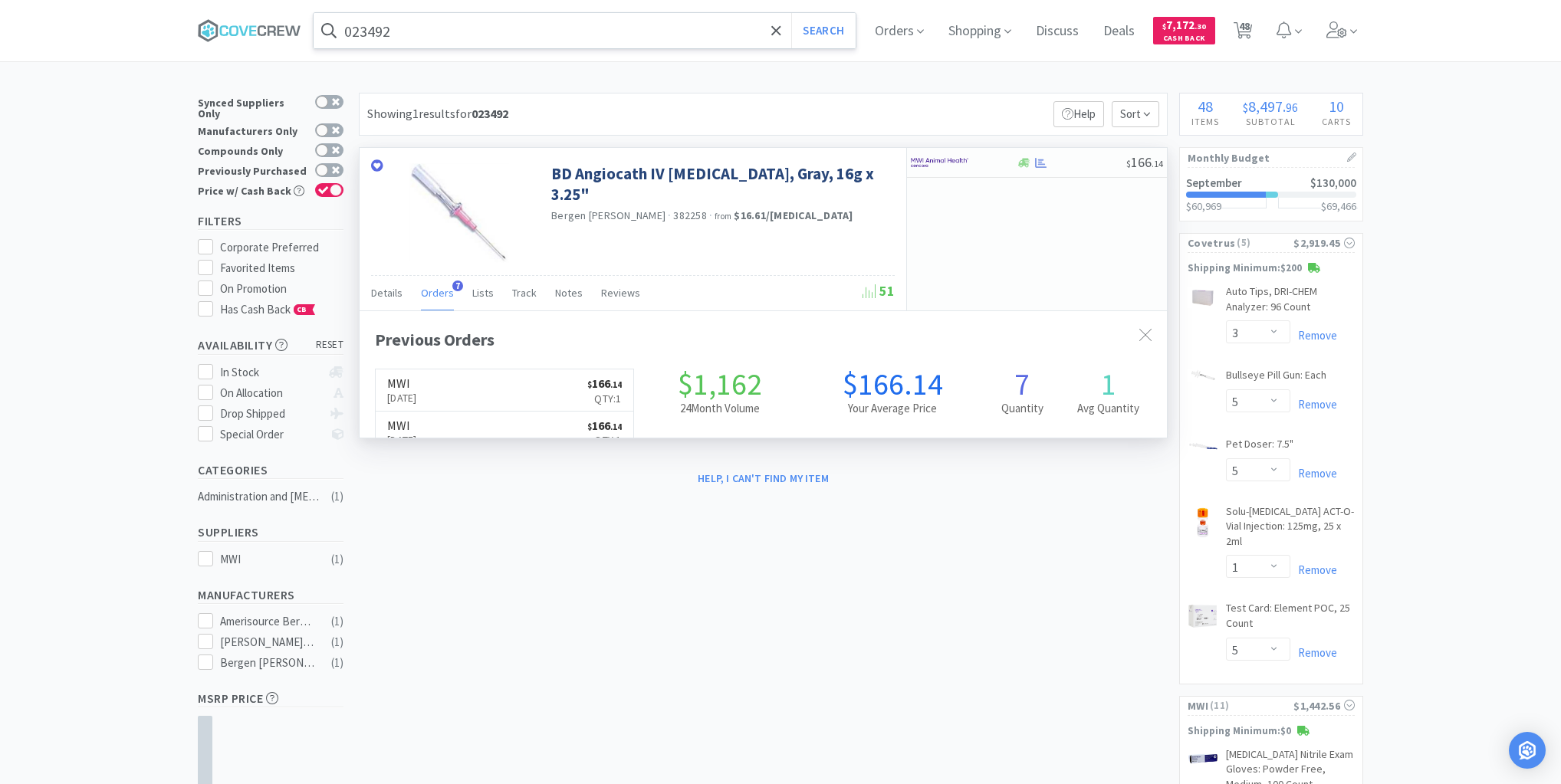
scroll to position [396, 808]
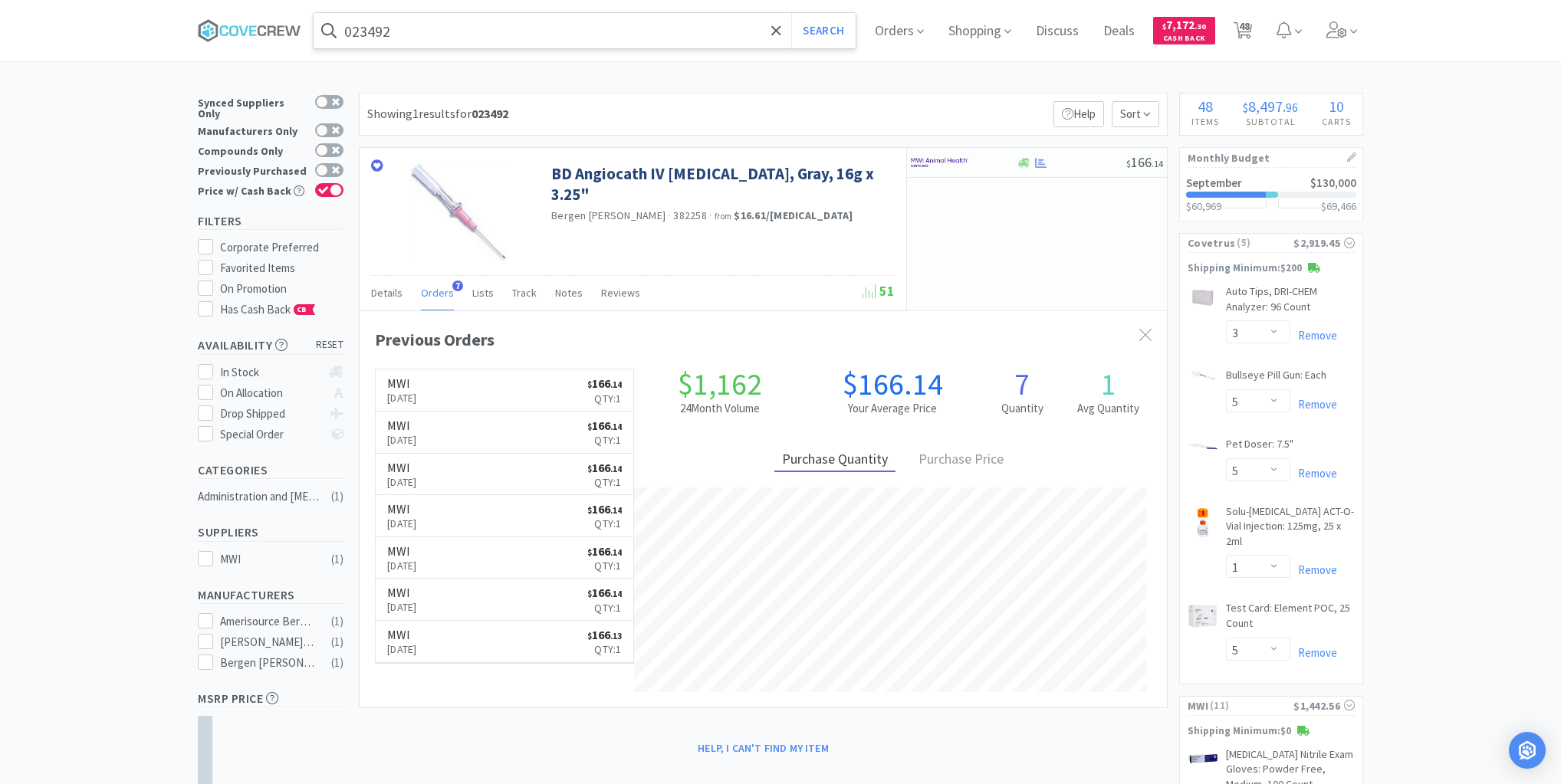
click at [516, 31] on input "023492" at bounding box center [585, 31] width 542 height 36
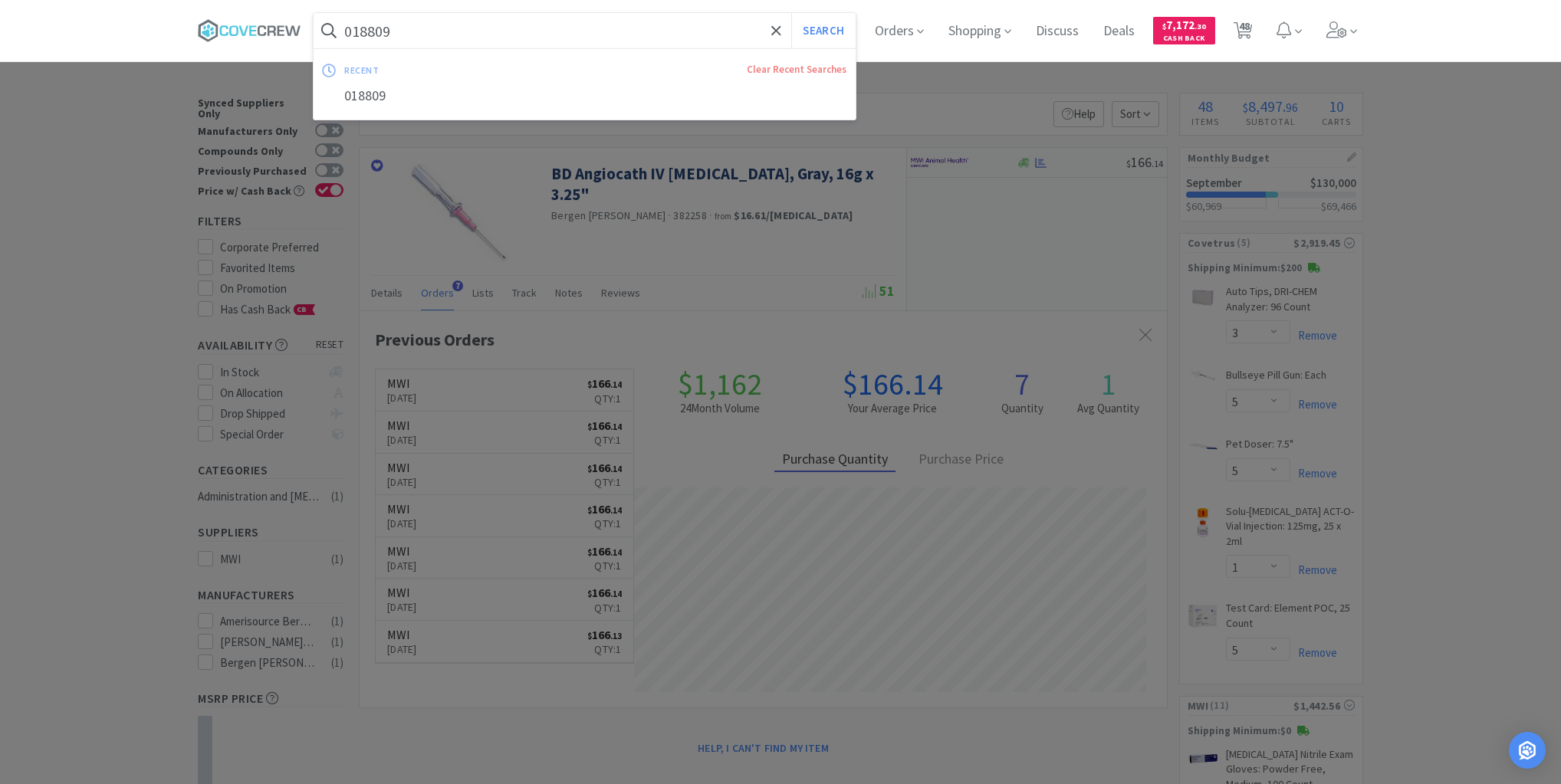
click at [792, 13] on button "Search" at bounding box center [824, 31] width 64 height 36
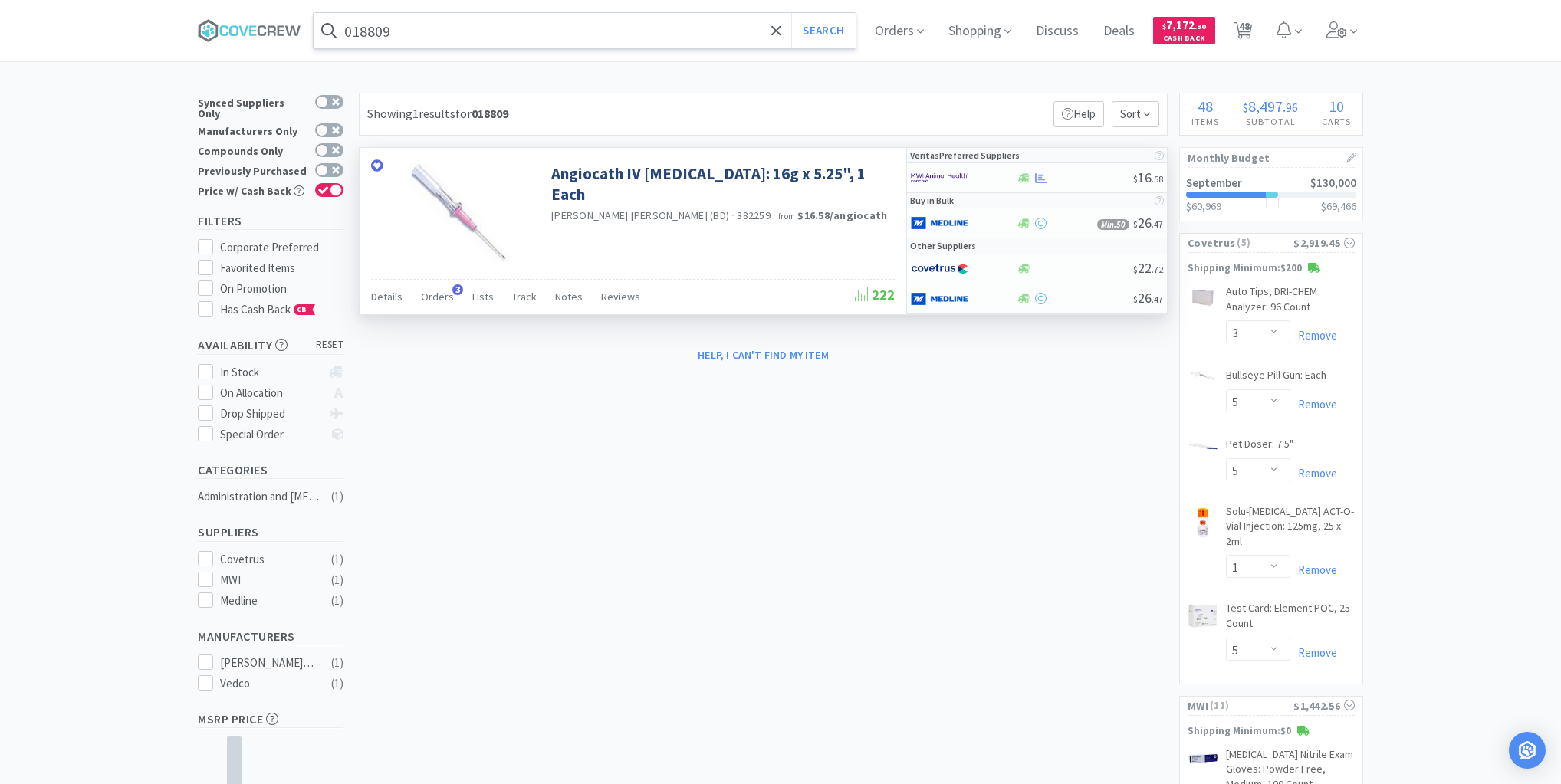
click at [418, 294] on div "Details Orders 3 Lists Track Notes Reviews" at bounding box center [613, 298] width 484 height 29
click at [426, 295] on span "Orders" at bounding box center [437, 297] width 33 height 14
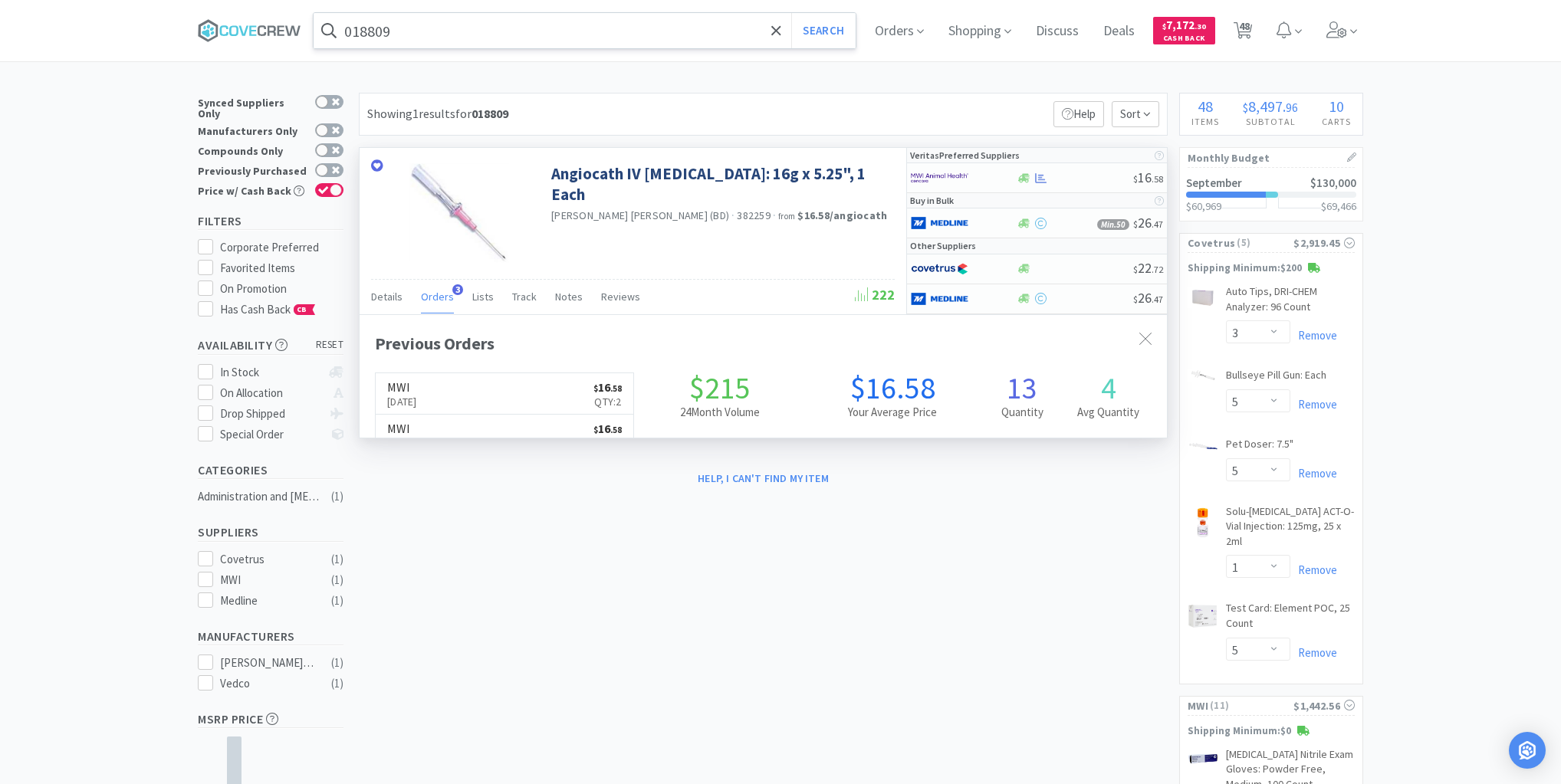
scroll to position [396, 808]
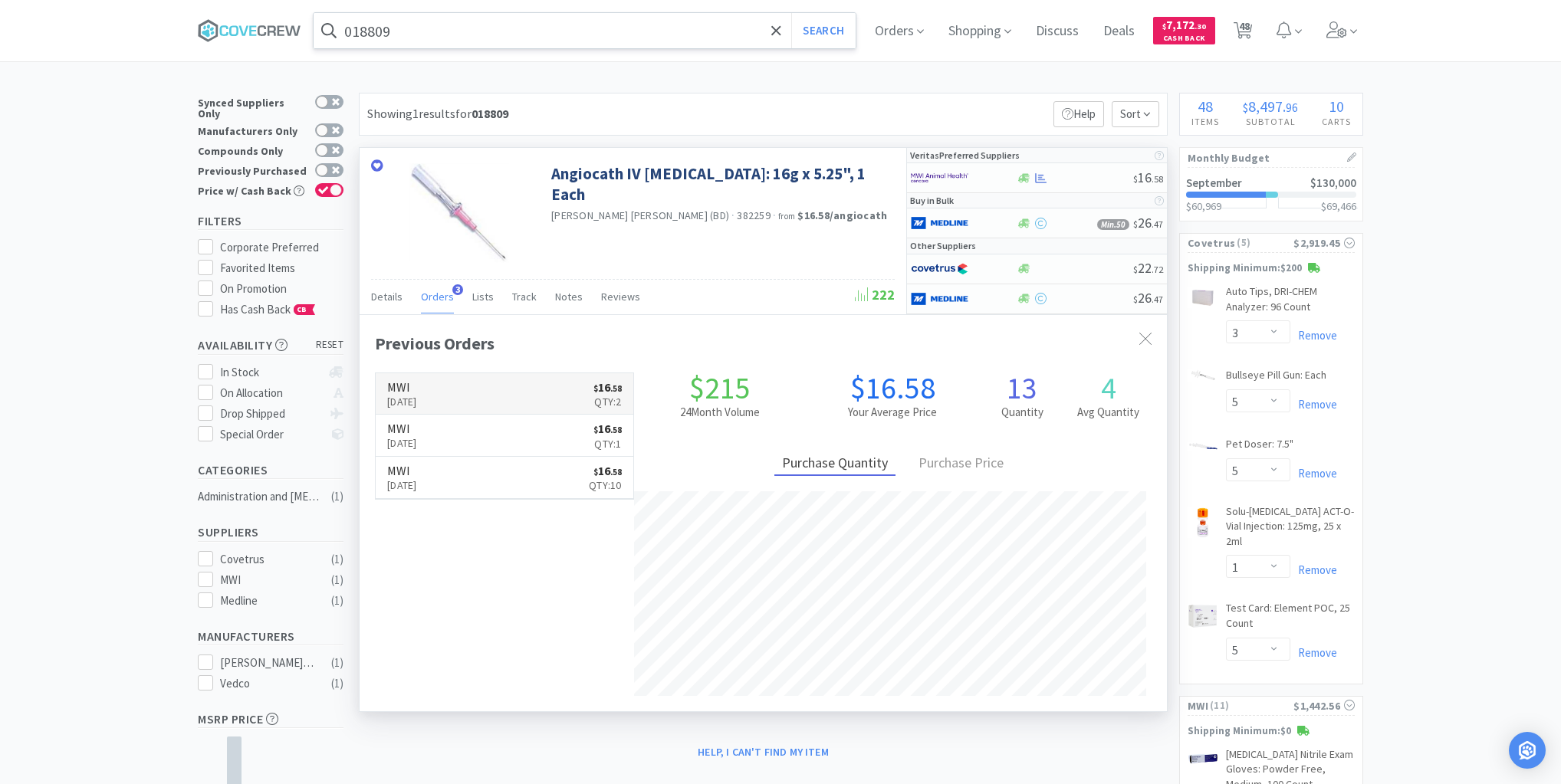
click at [557, 394] on link "MWI May 12th, 2025 $ 16 . 58 Qty: 2" at bounding box center [505, 393] width 258 height 42
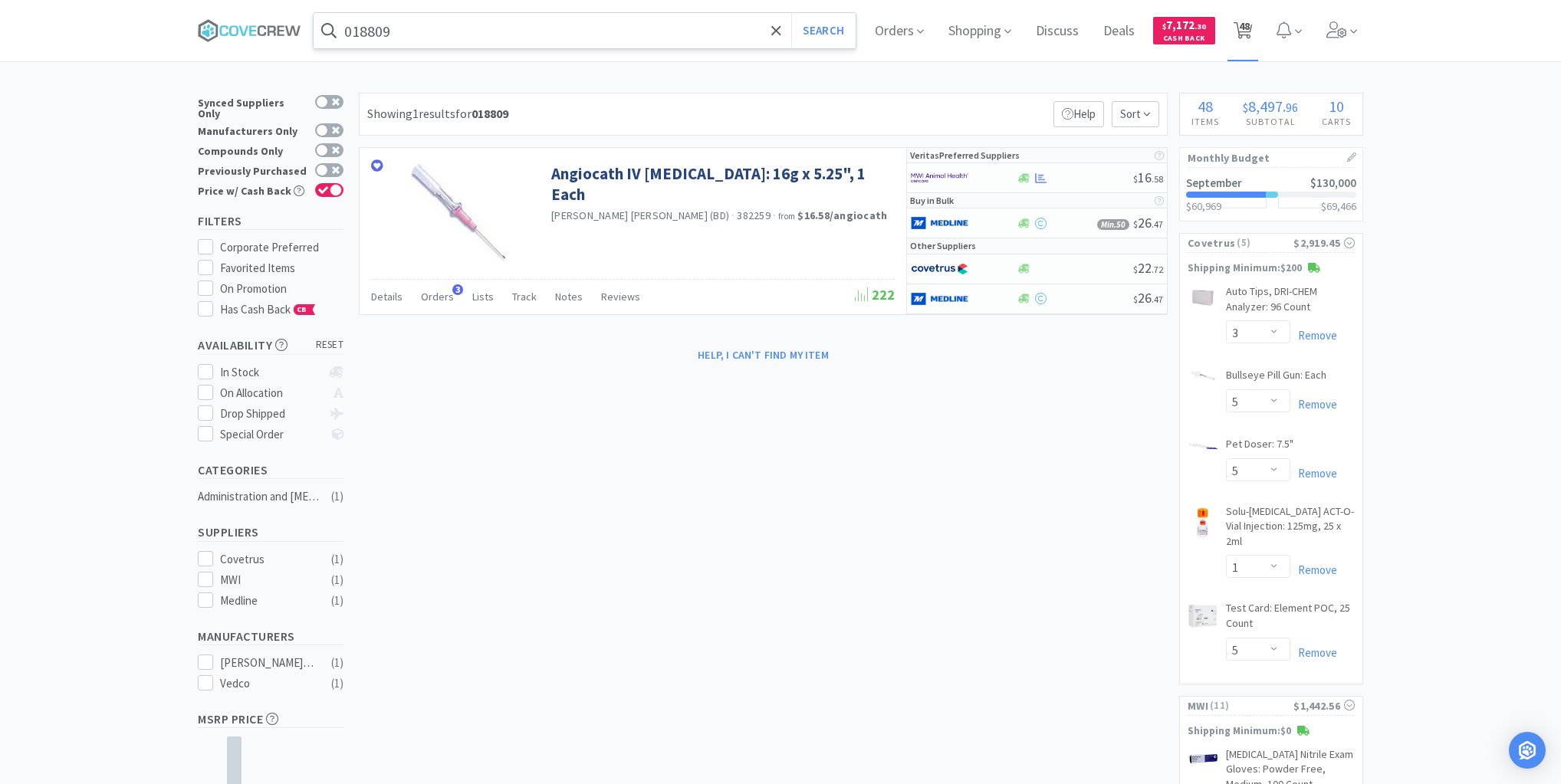
click at [1250, 25] on span "48" at bounding box center [1245, 26] width 11 height 61
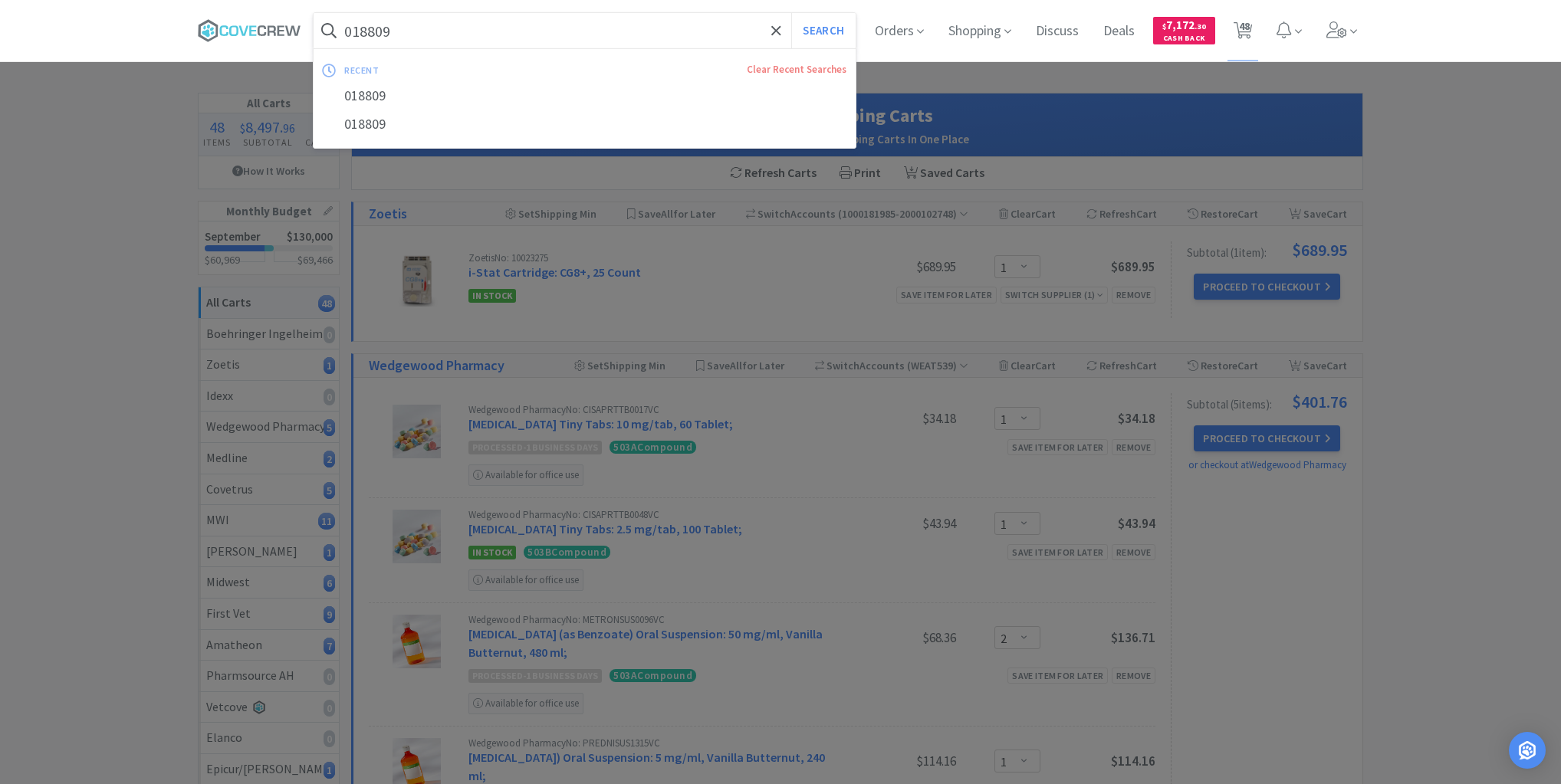
click at [434, 30] on input "018809" at bounding box center [585, 31] width 542 height 36
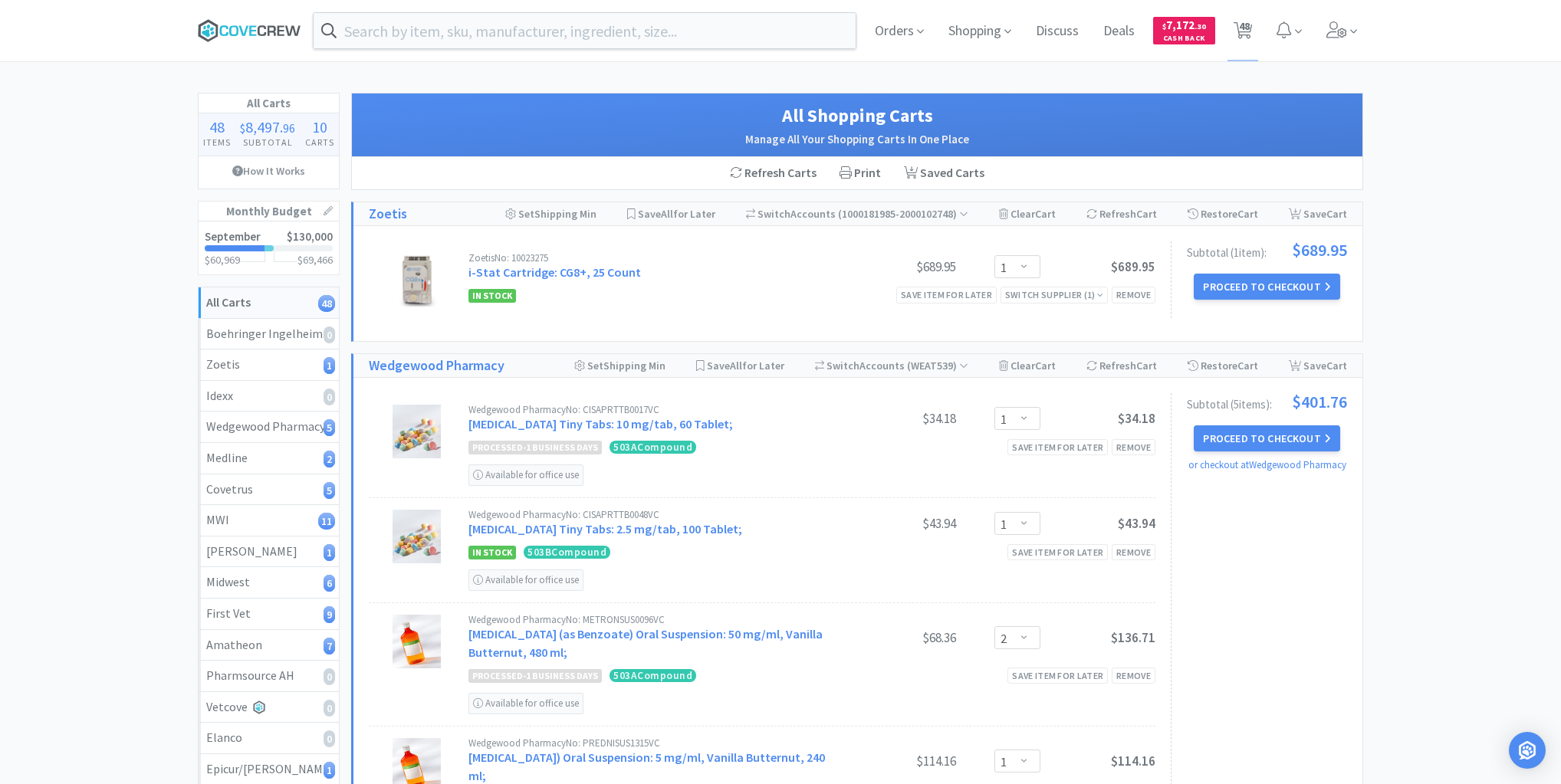
click at [261, 25] on icon at bounding box center [261, 30] width 8 height 11
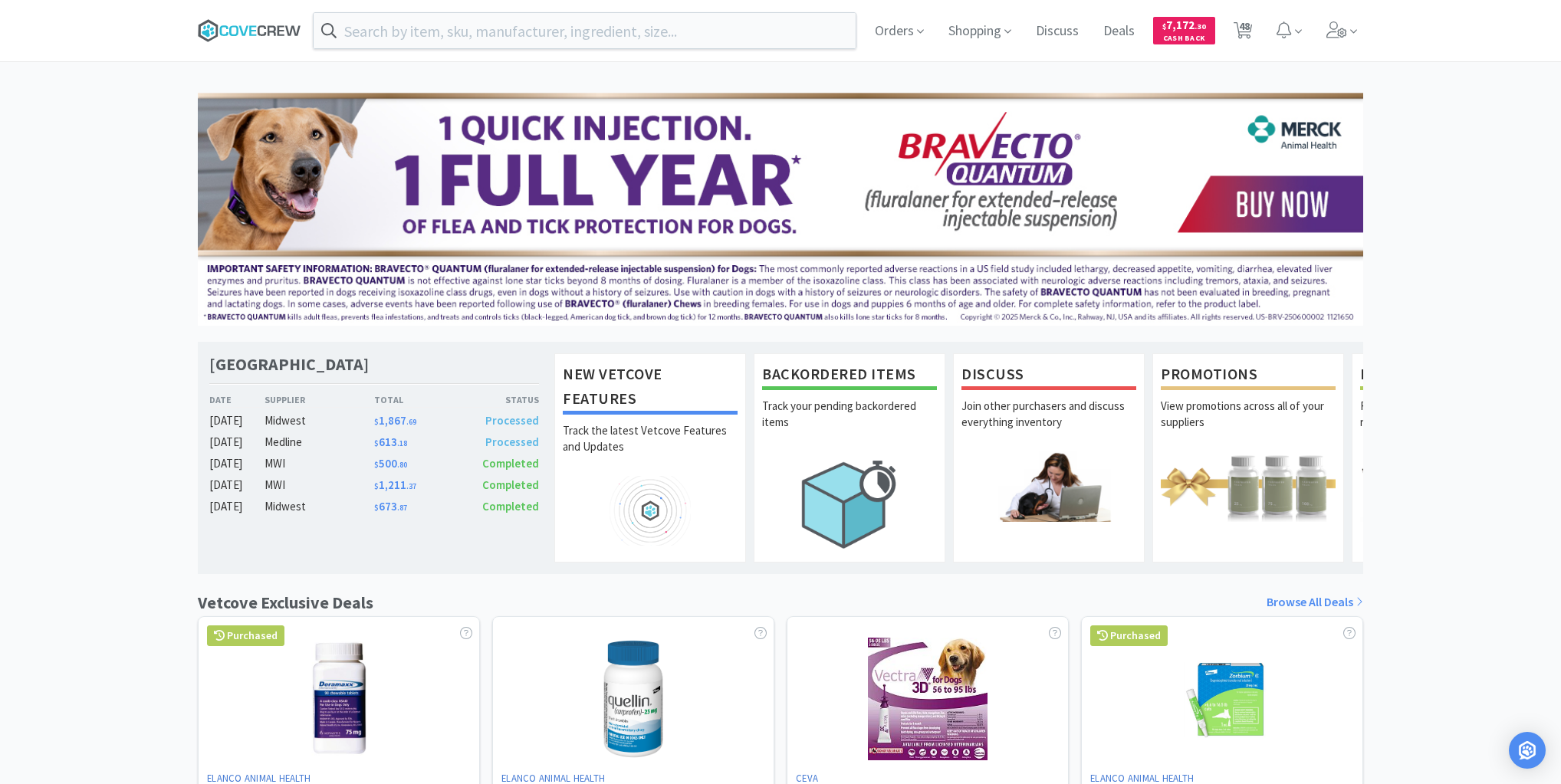
click at [268, 29] on icon at bounding box center [271, 29] width 8 height 10
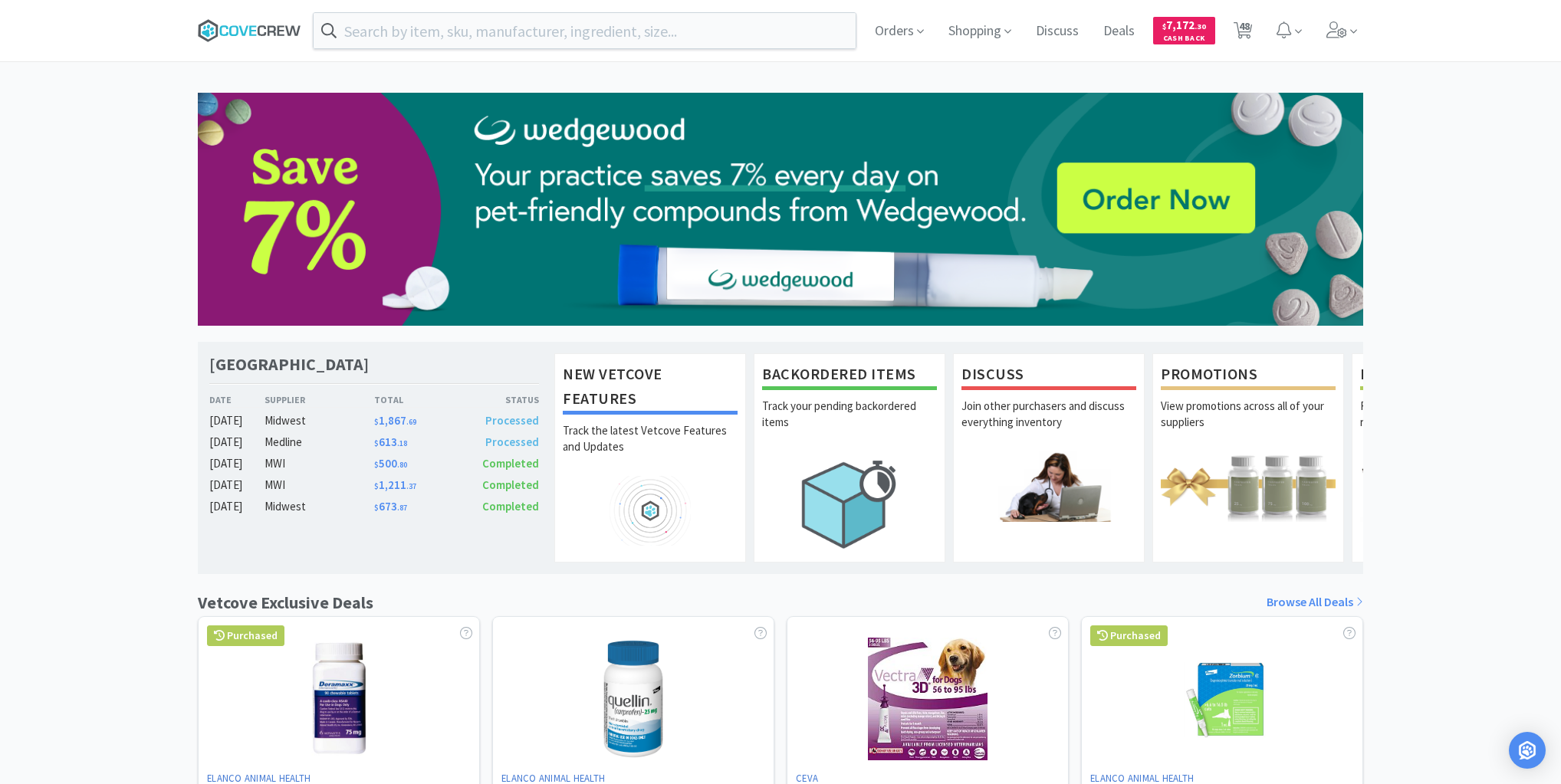
click at [239, 28] on icon at bounding box center [250, 31] width 104 height 23
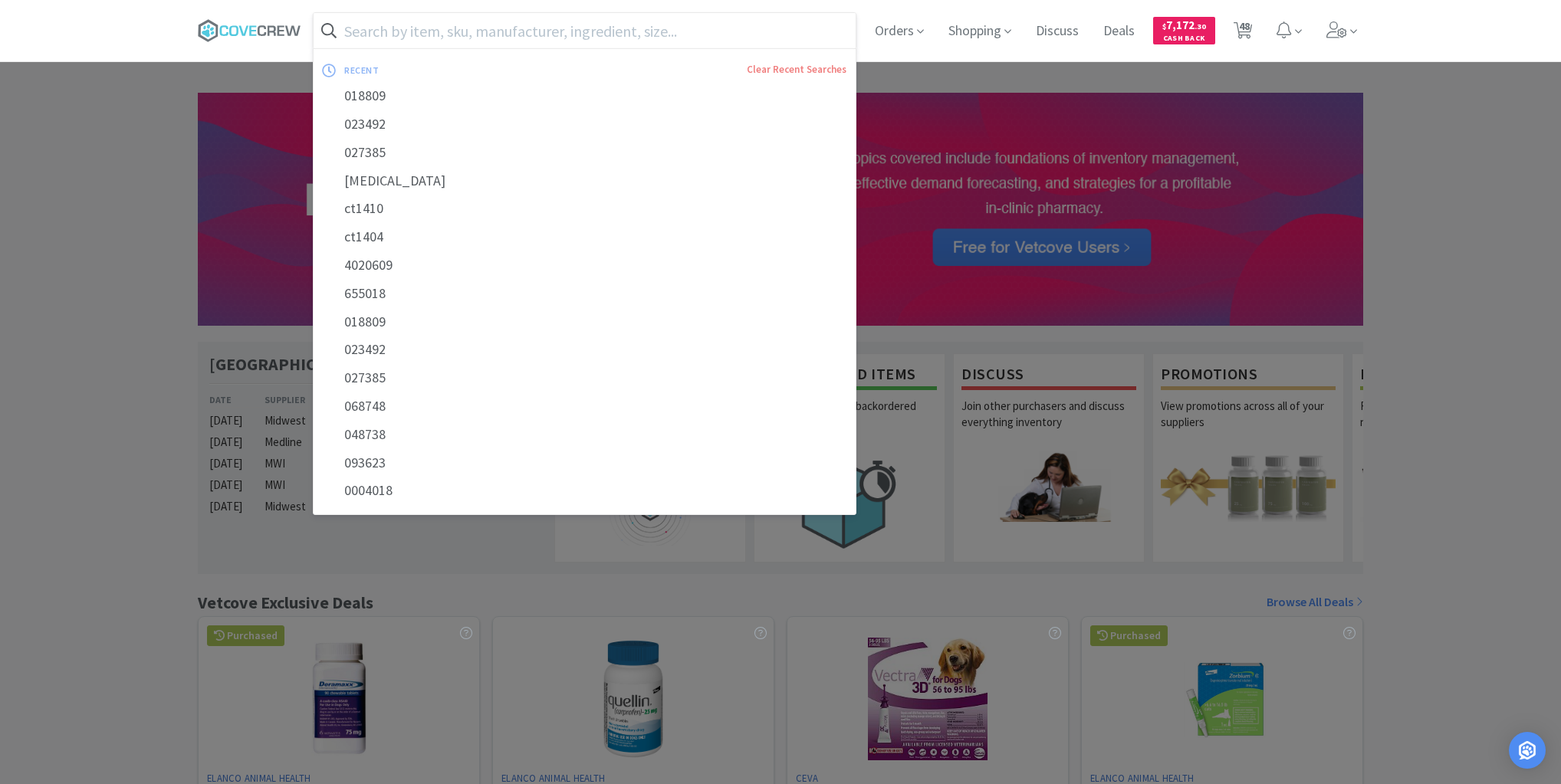
click at [450, 32] on input "text" at bounding box center [585, 31] width 542 height 36
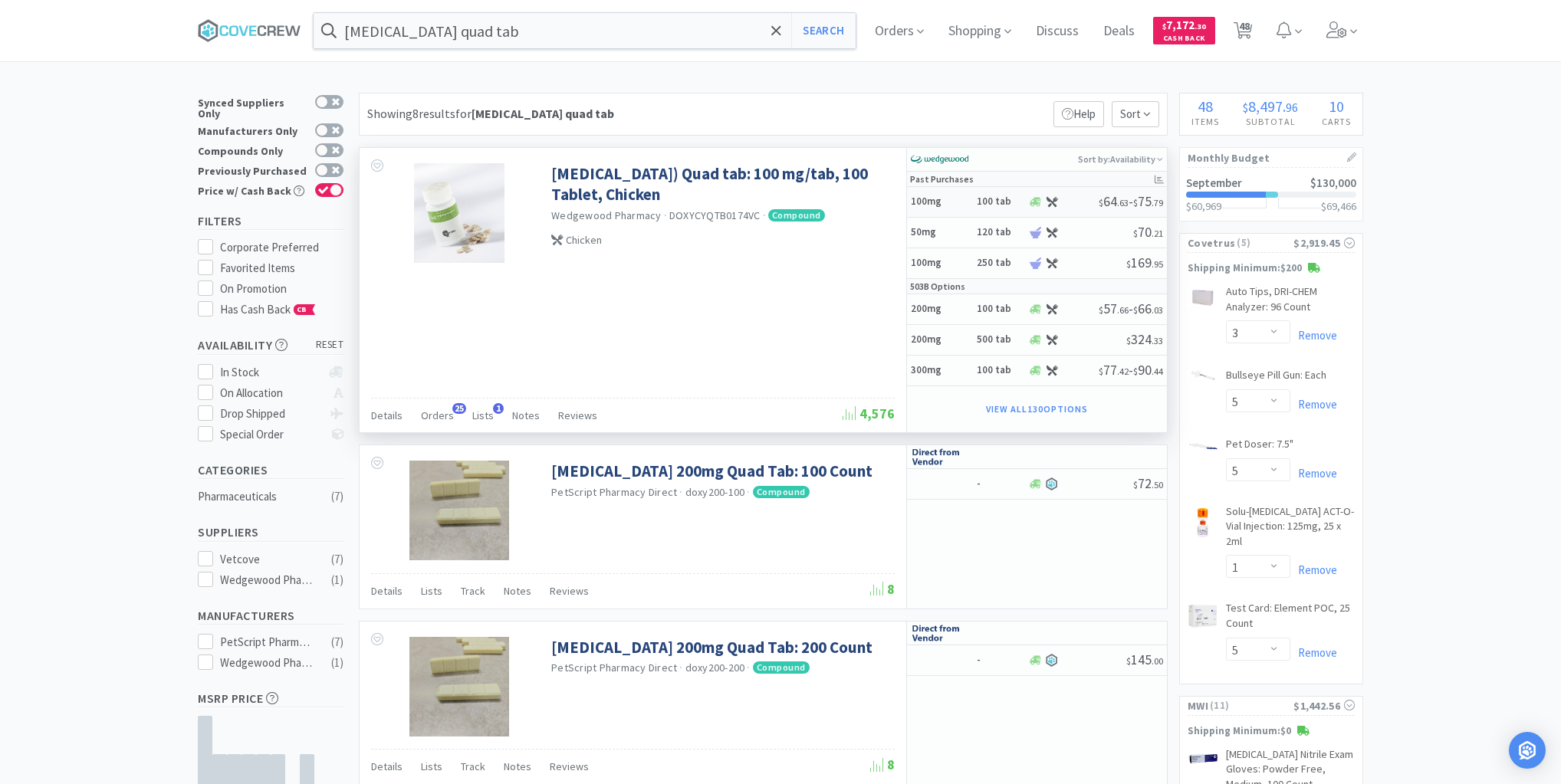
click at [964, 201] on h5 "100mg" at bounding box center [941, 202] width 61 height 13
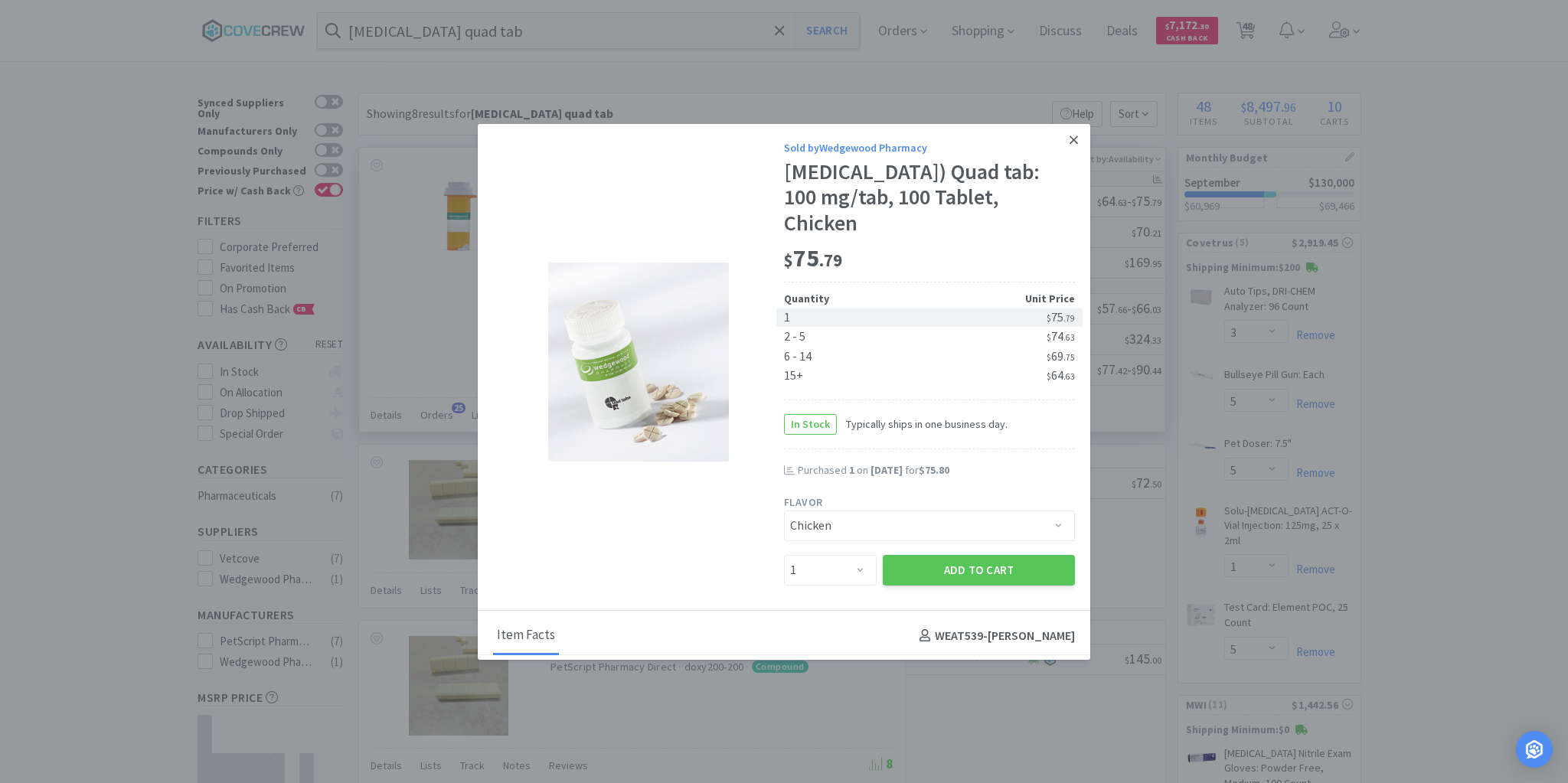
click at [1070, 142] on icon at bounding box center [1073, 140] width 8 height 14
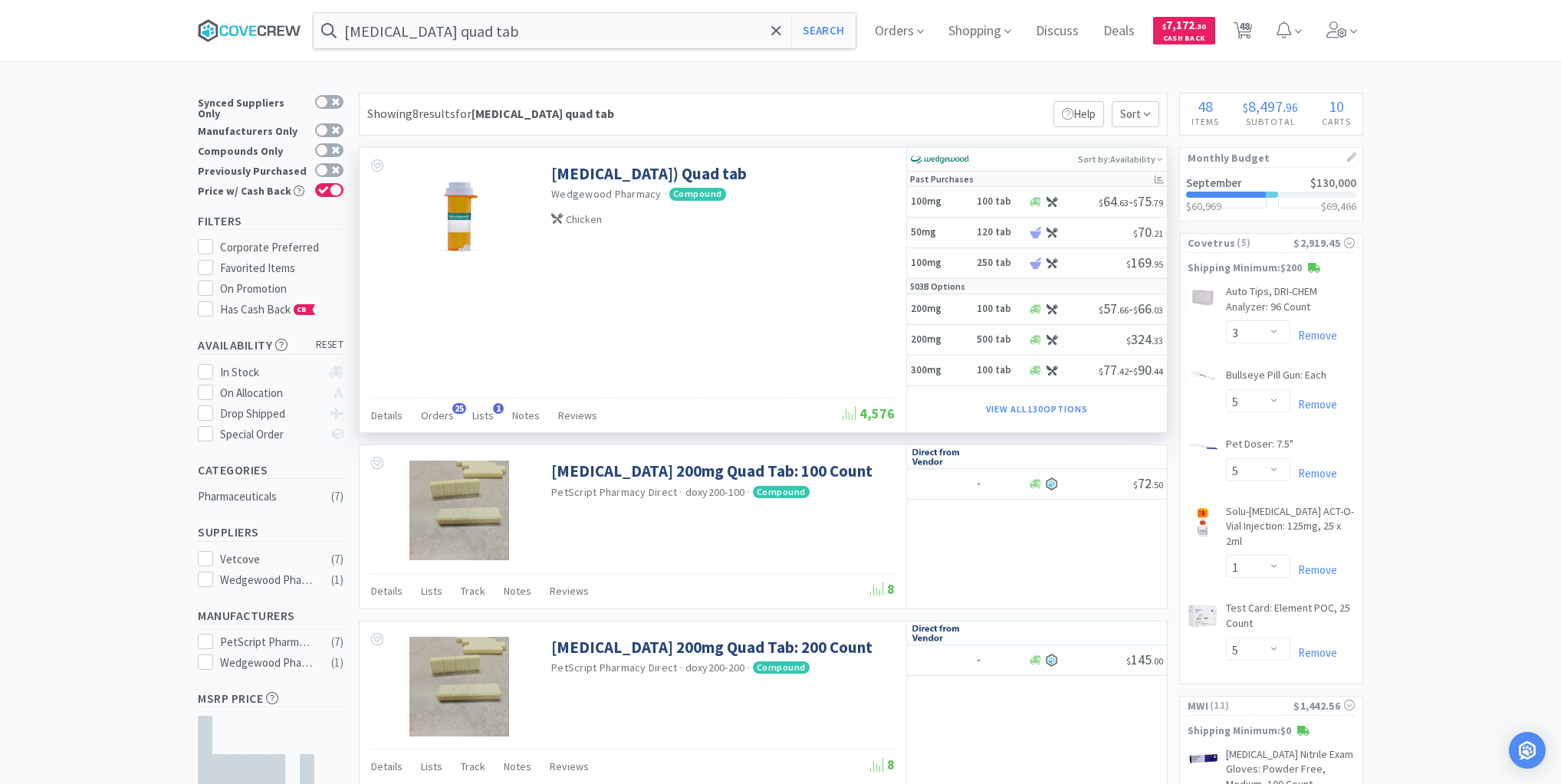
click at [256, 27] on icon at bounding box center [250, 31] width 104 height 23
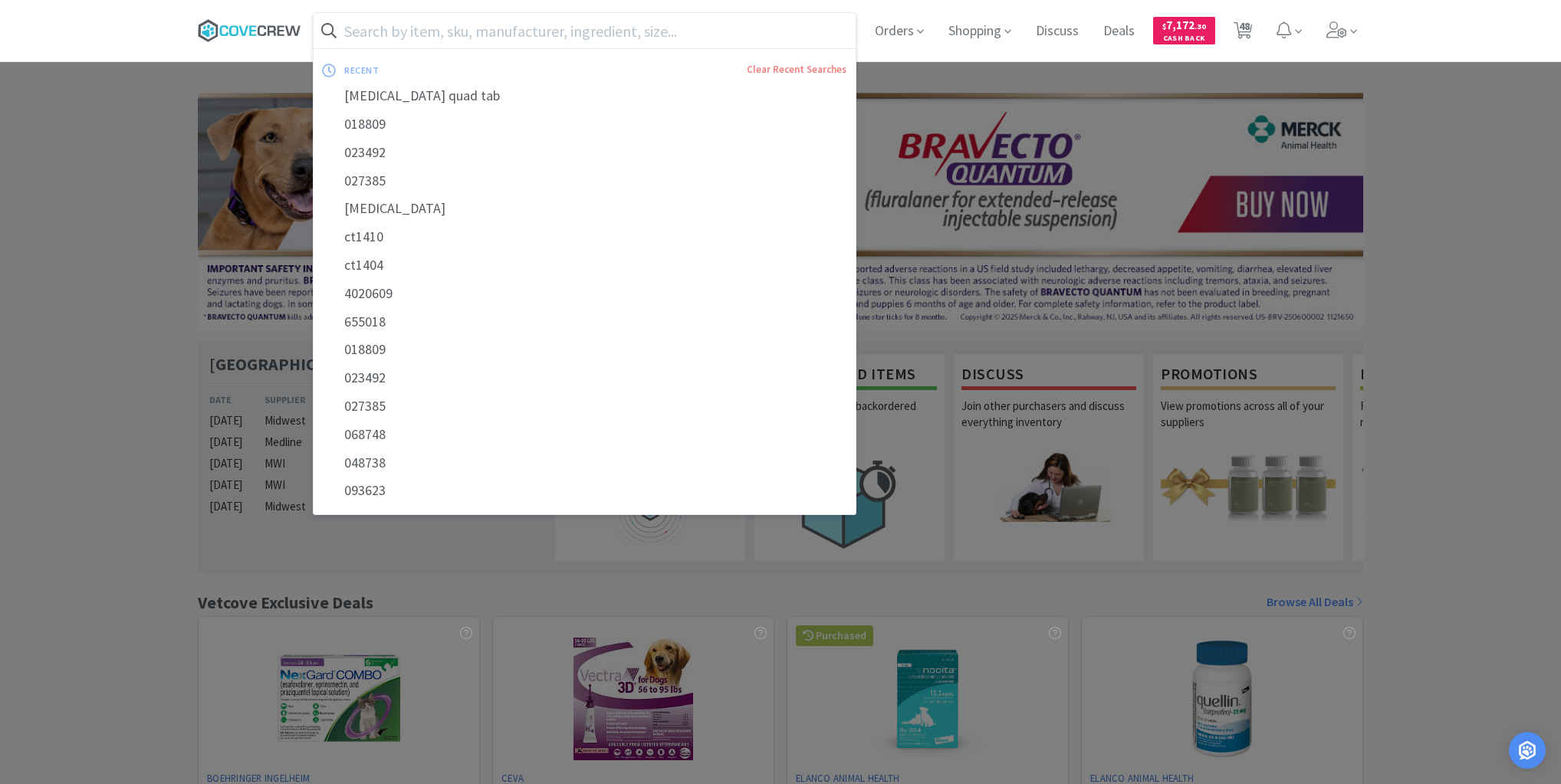
click at [246, 28] on icon at bounding box center [243, 29] width 9 height 10
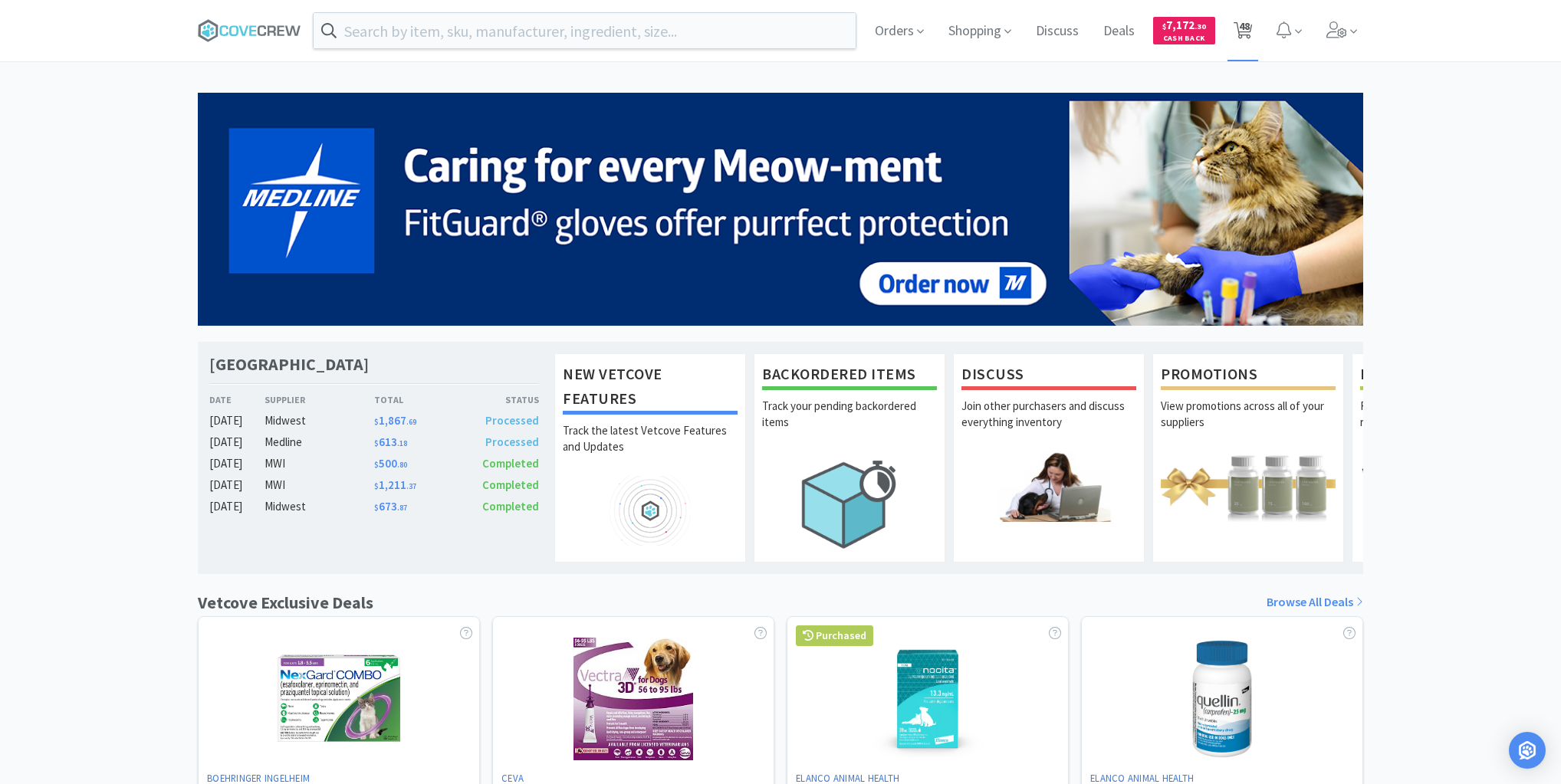
click at [1242, 25] on span "48" at bounding box center [1245, 26] width 11 height 61
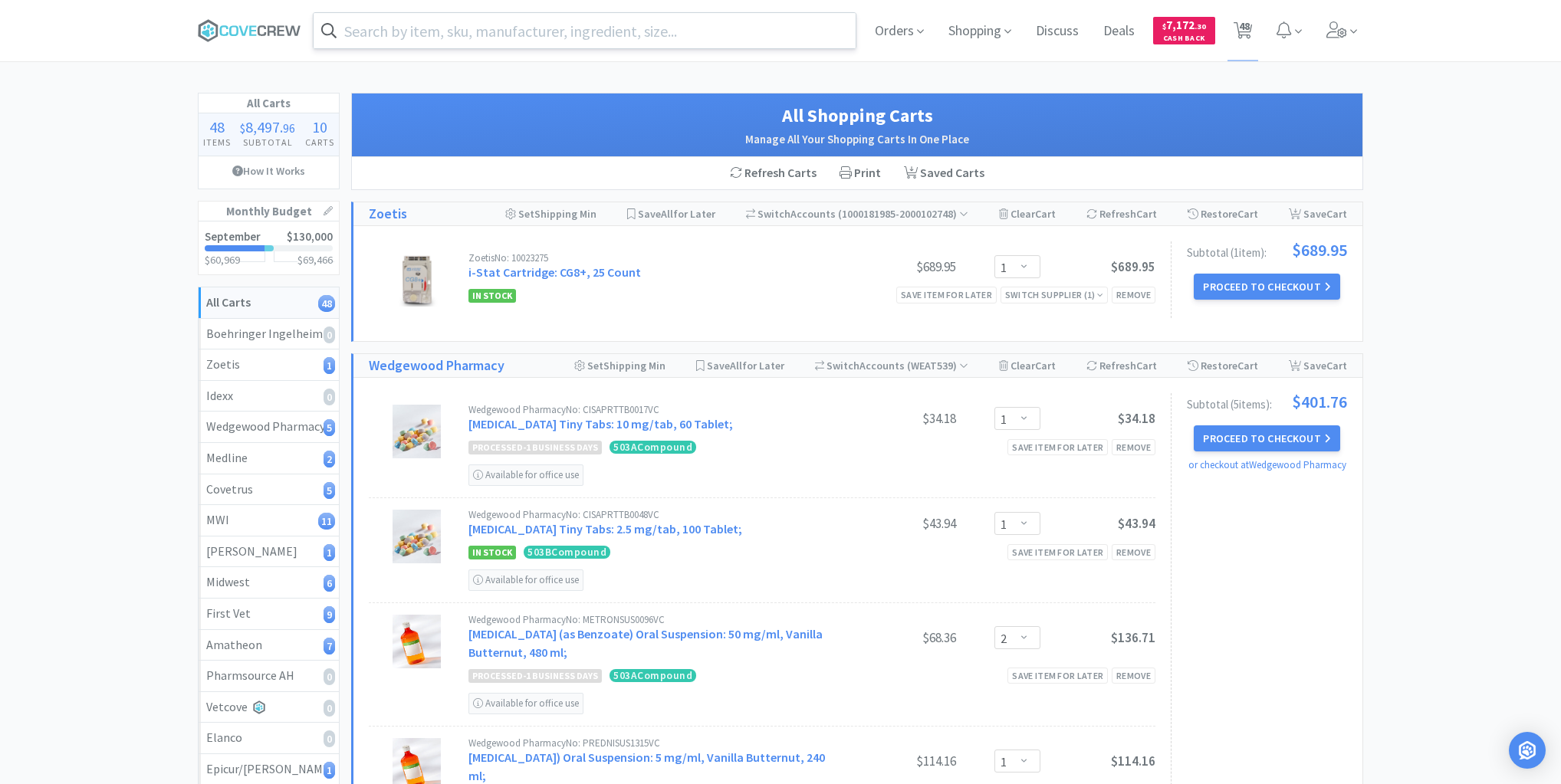
click at [682, 35] on input "text" at bounding box center [585, 31] width 542 height 36
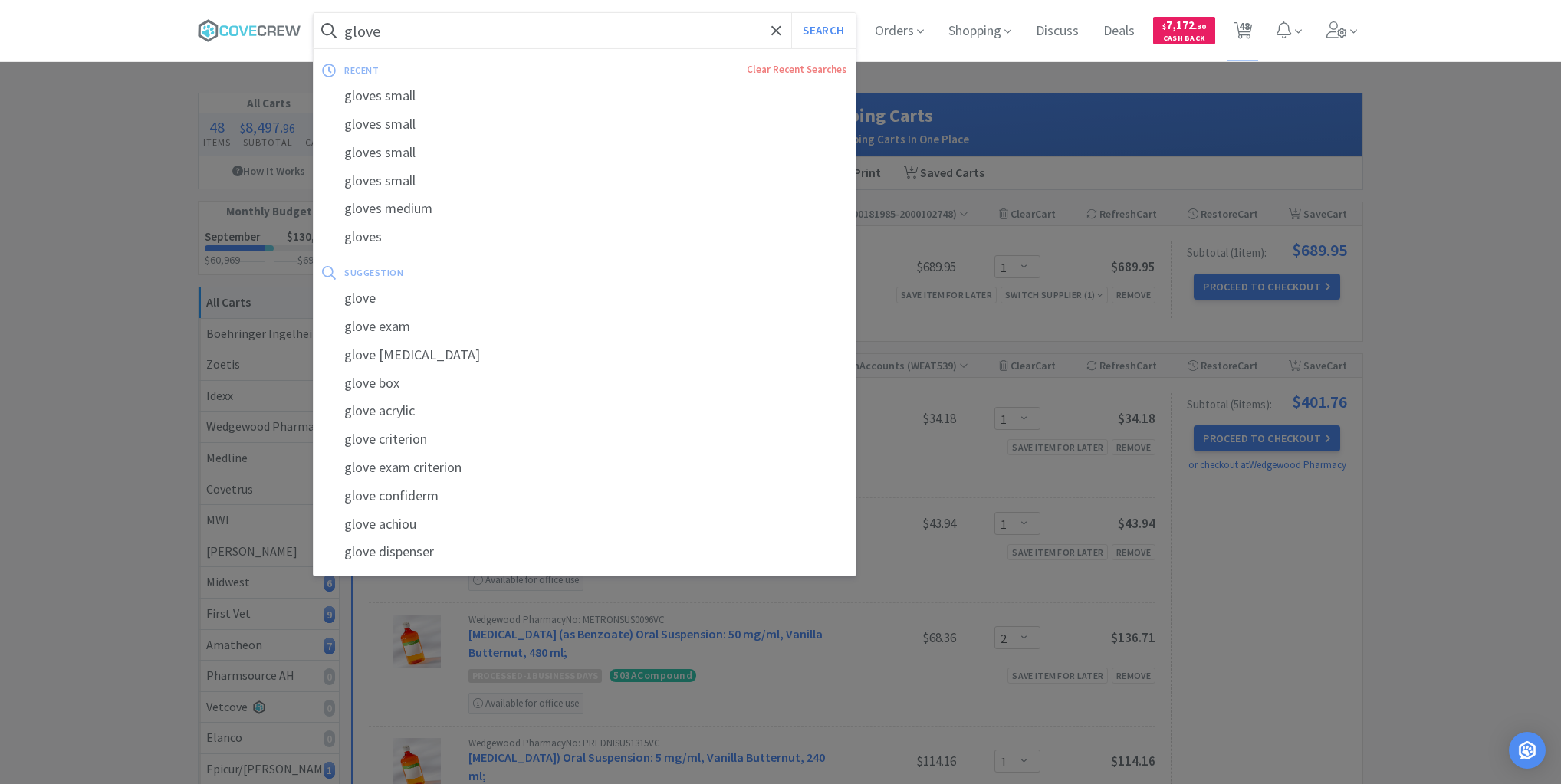
click at [792, 13] on button "Search" at bounding box center [824, 31] width 64 height 36
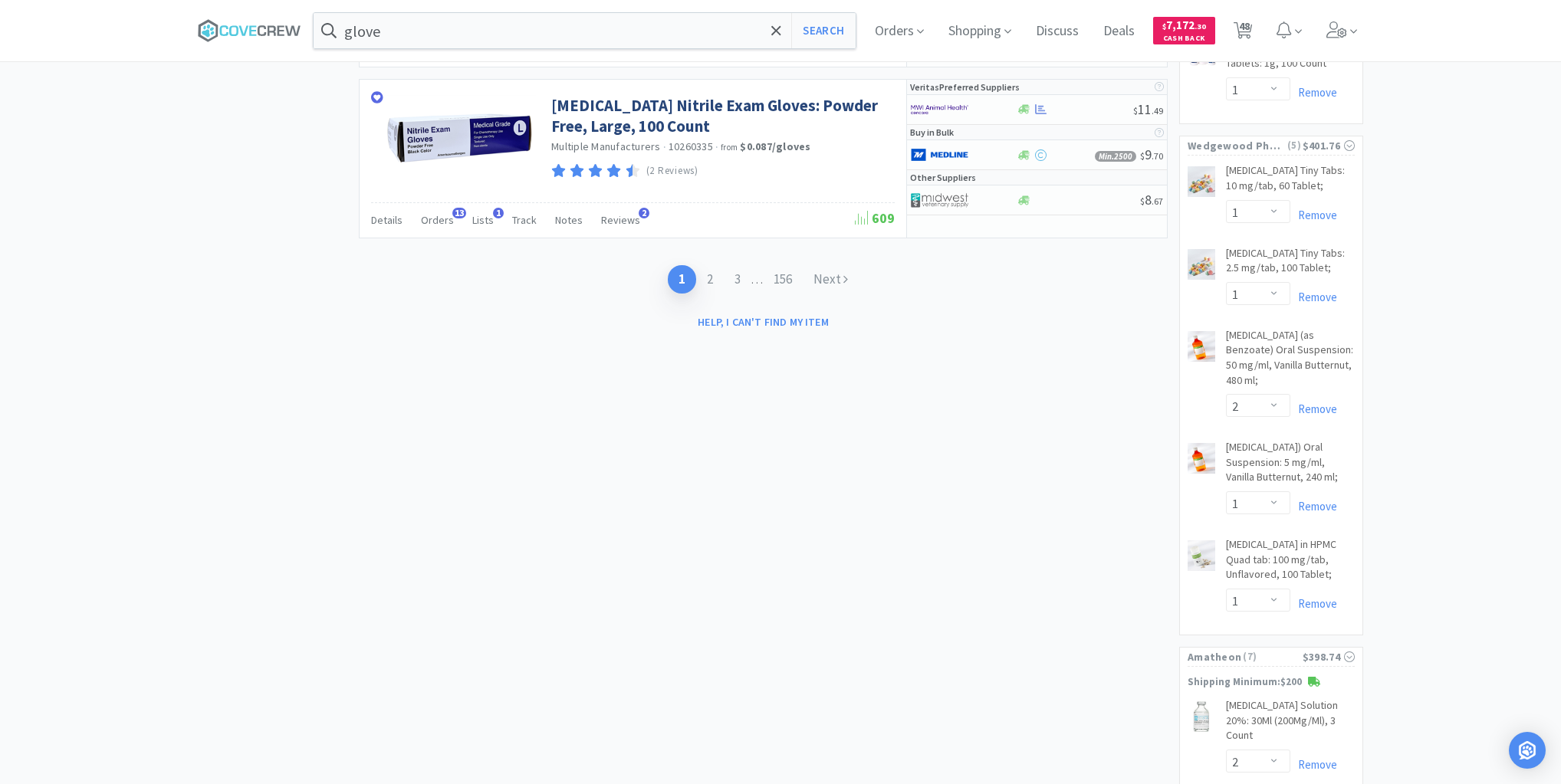
scroll to position [3433, 0]
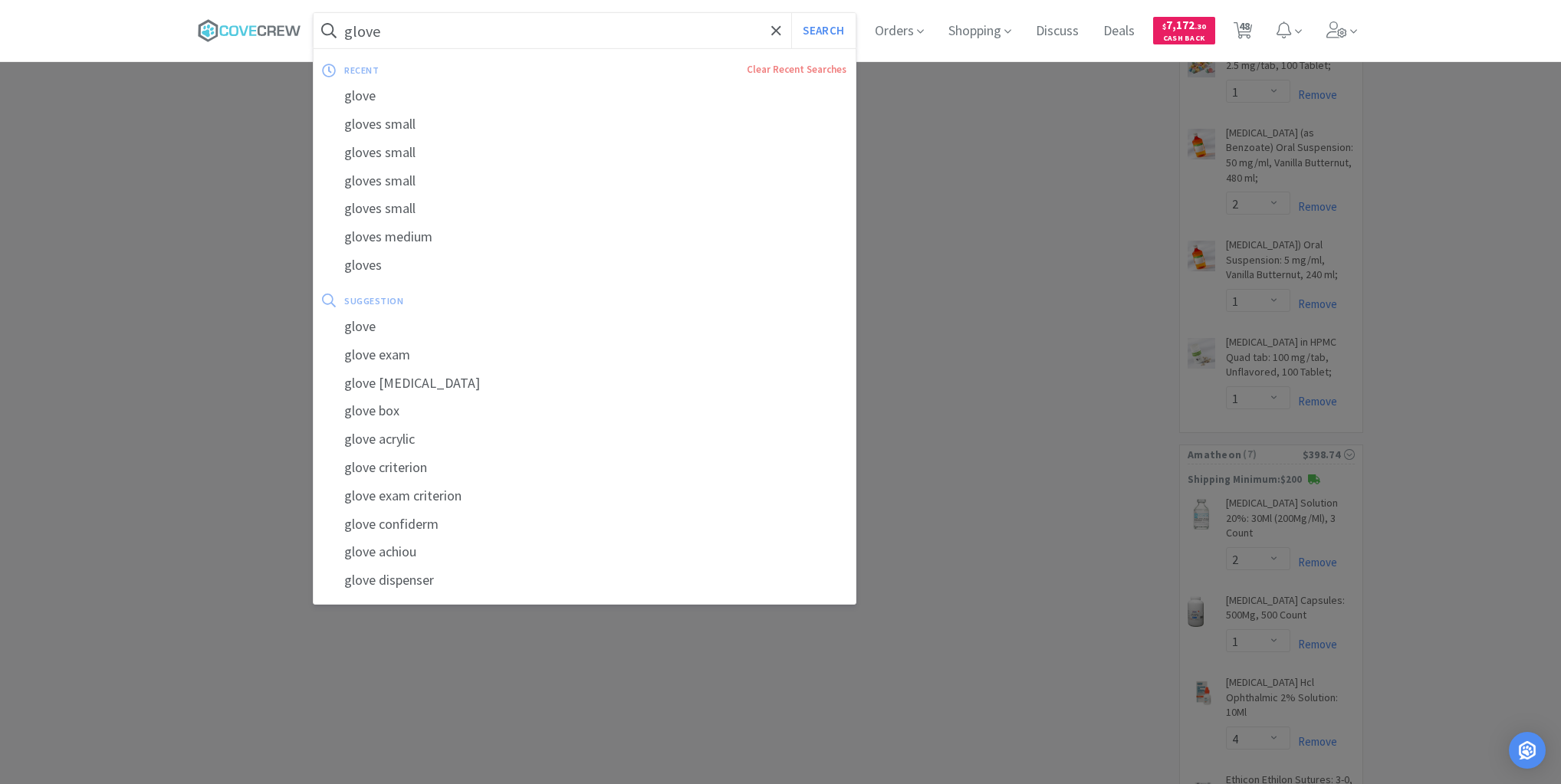
click at [641, 24] on input "glove" at bounding box center [585, 31] width 542 height 36
click at [683, 34] on input "glove" at bounding box center [585, 31] width 542 height 36
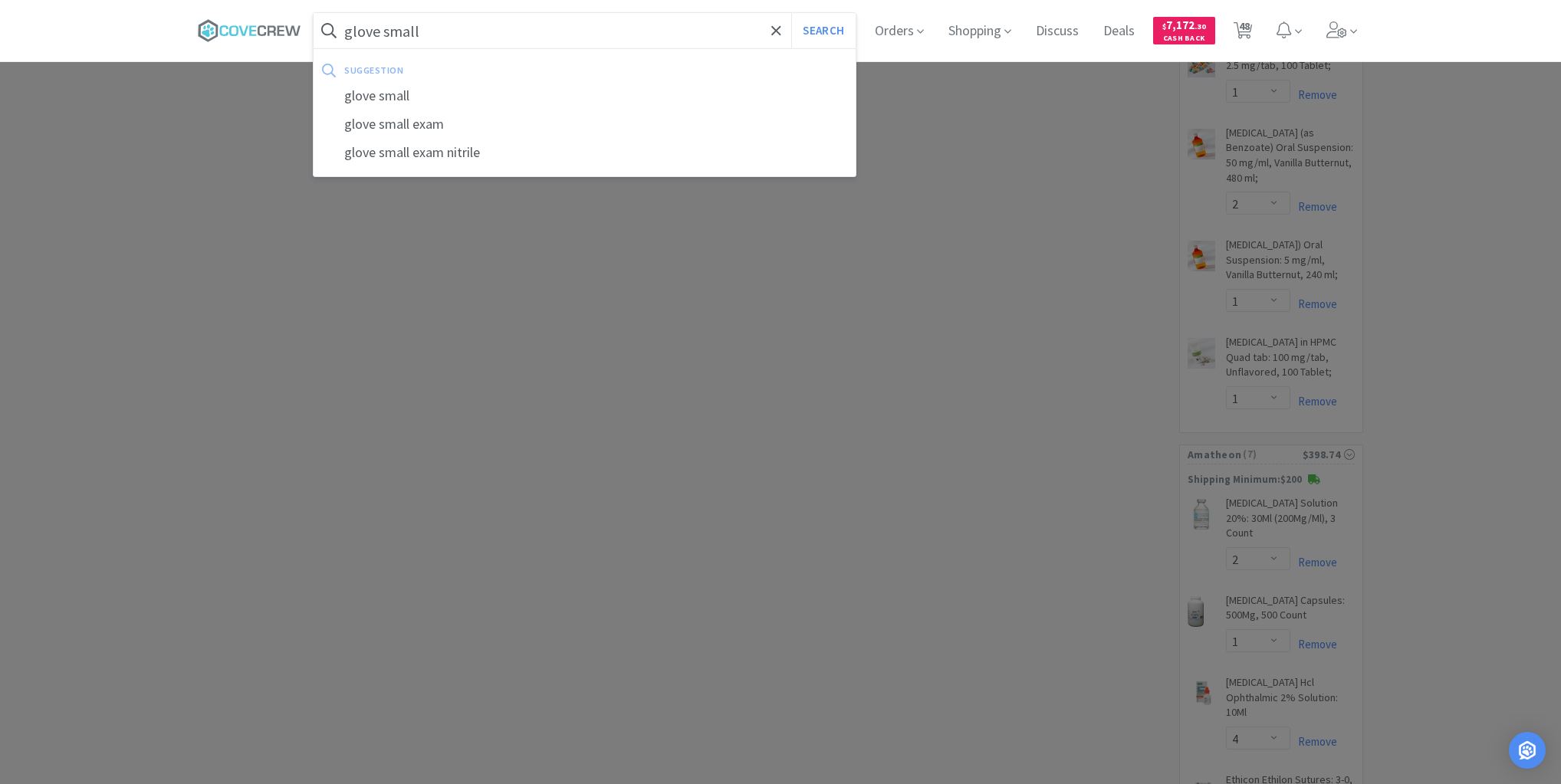
click at [792, 13] on button "Search" at bounding box center [824, 31] width 64 height 36
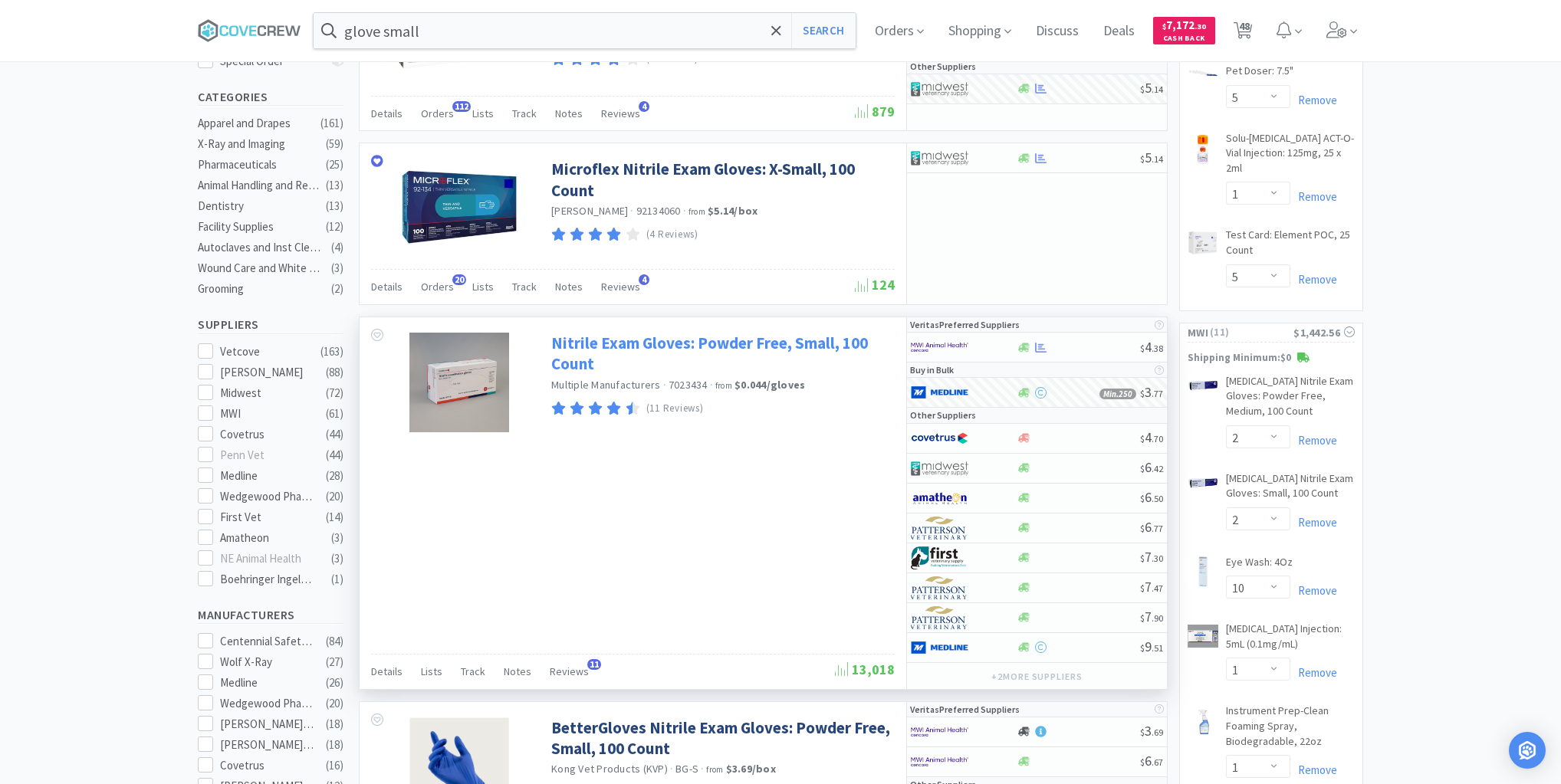
scroll to position [490, 0]
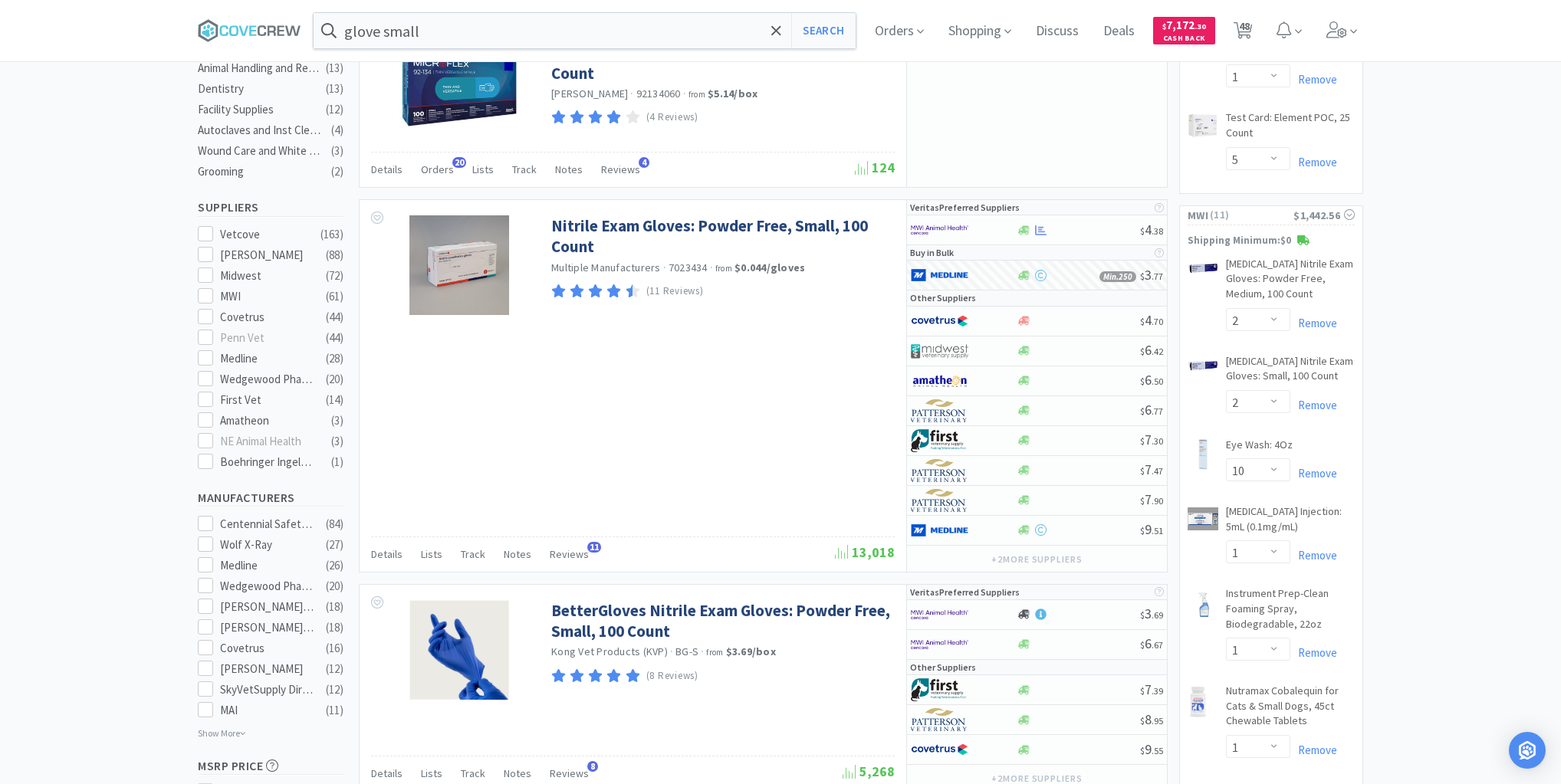
drag, startPoint x: 898, startPoint y: 28, endPoint x: 815, endPoint y: 60, distance: 89.0
click at [896, 28] on span "Orders" at bounding box center [899, 30] width 61 height 61
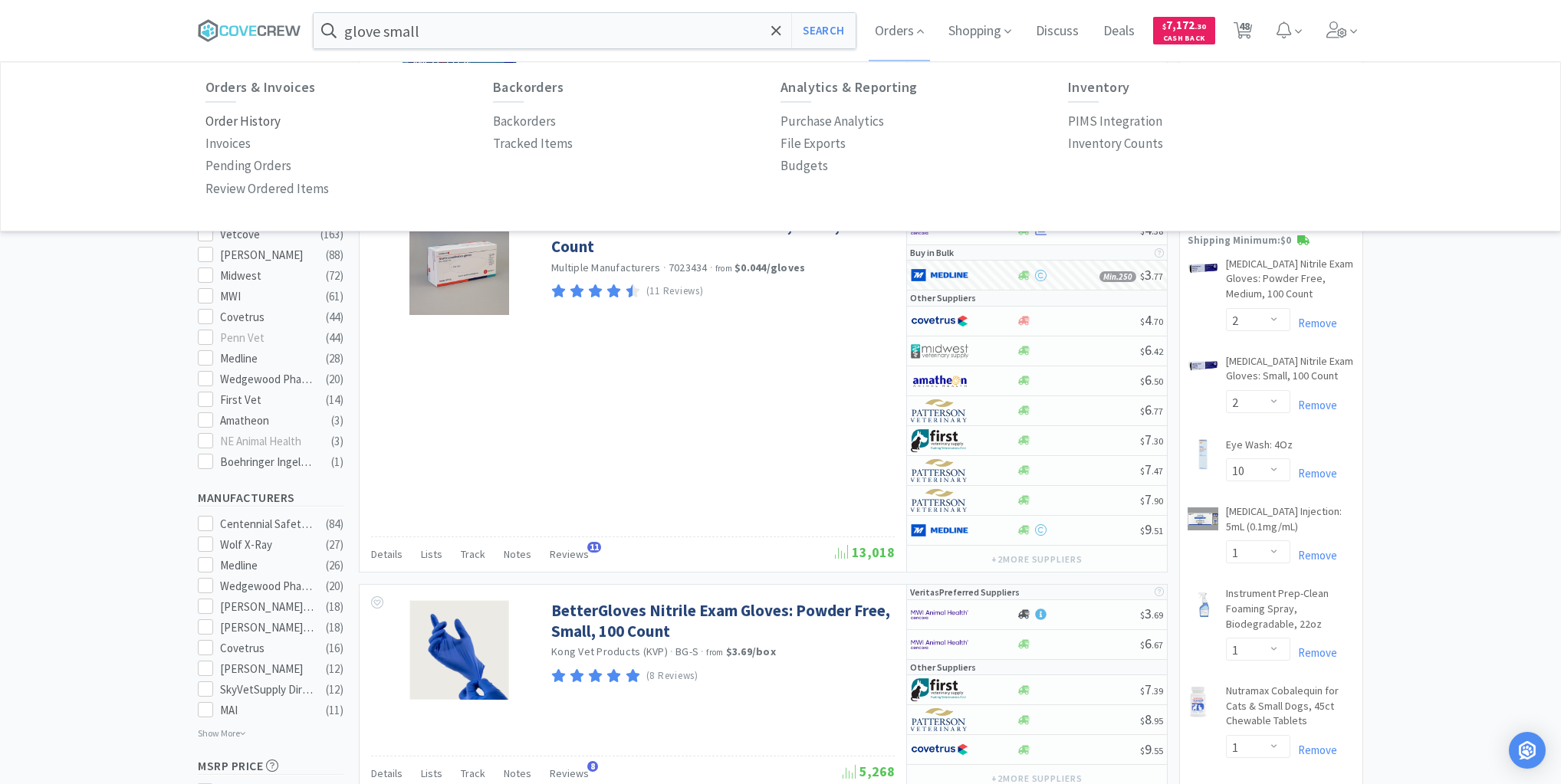
click at [233, 120] on p "Order History" at bounding box center [243, 121] width 76 height 20
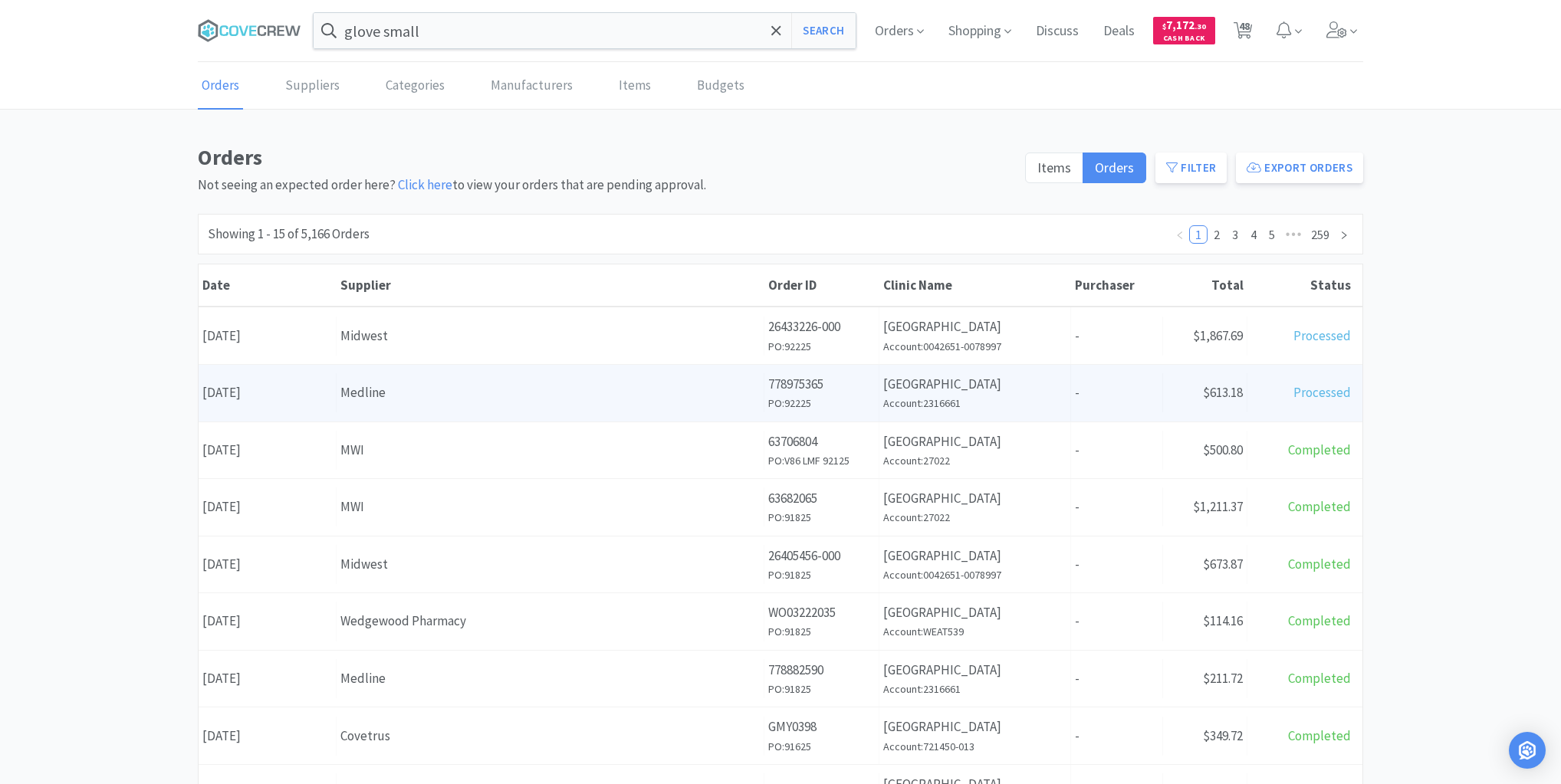
click at [265, 394] on div "Date September 22nd, 2025" at bounding box center [267, 392] width 138 height 39
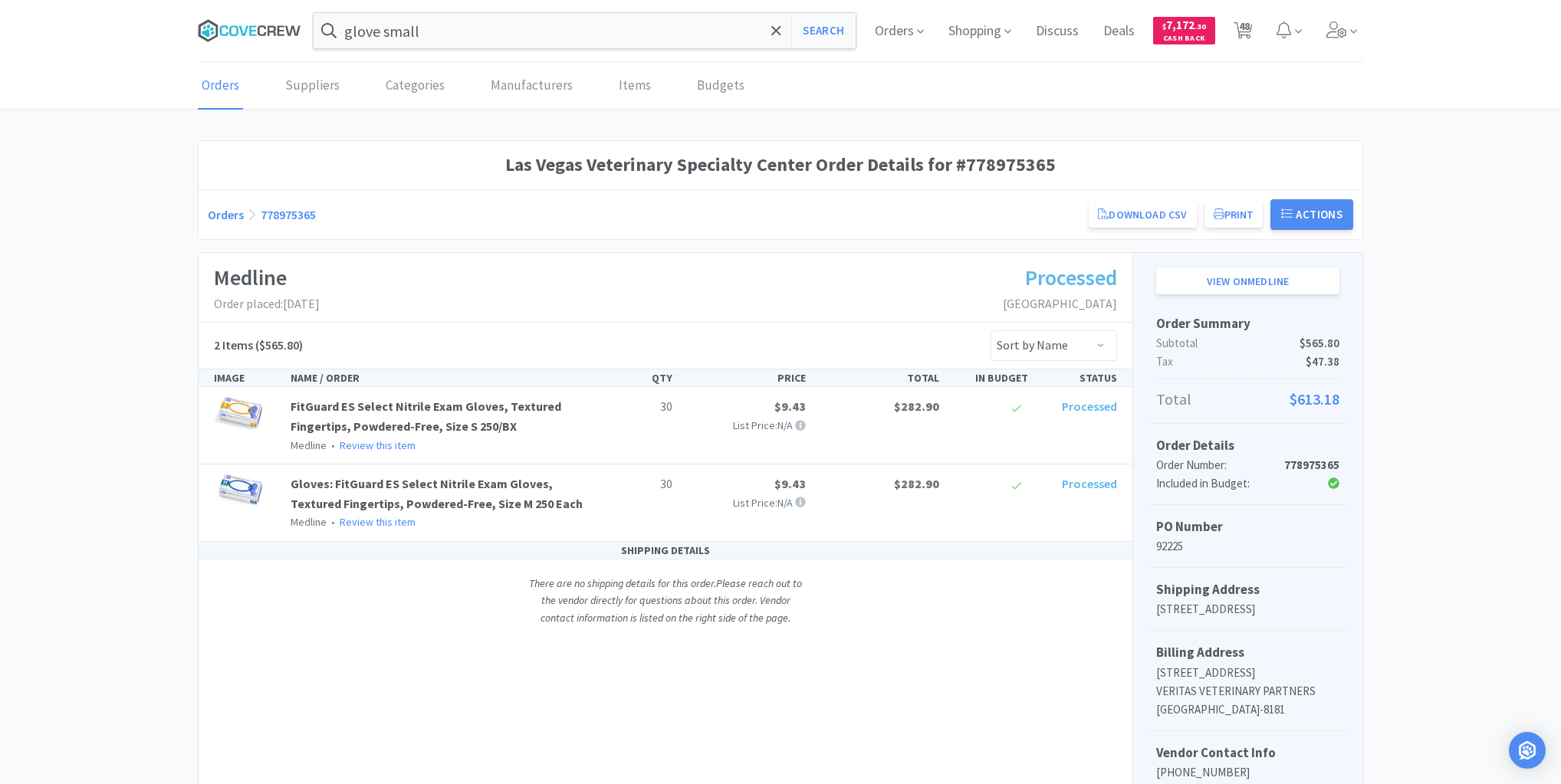
click at [294, 21] on icon at bounding box center [250, 31] width 104 height 23
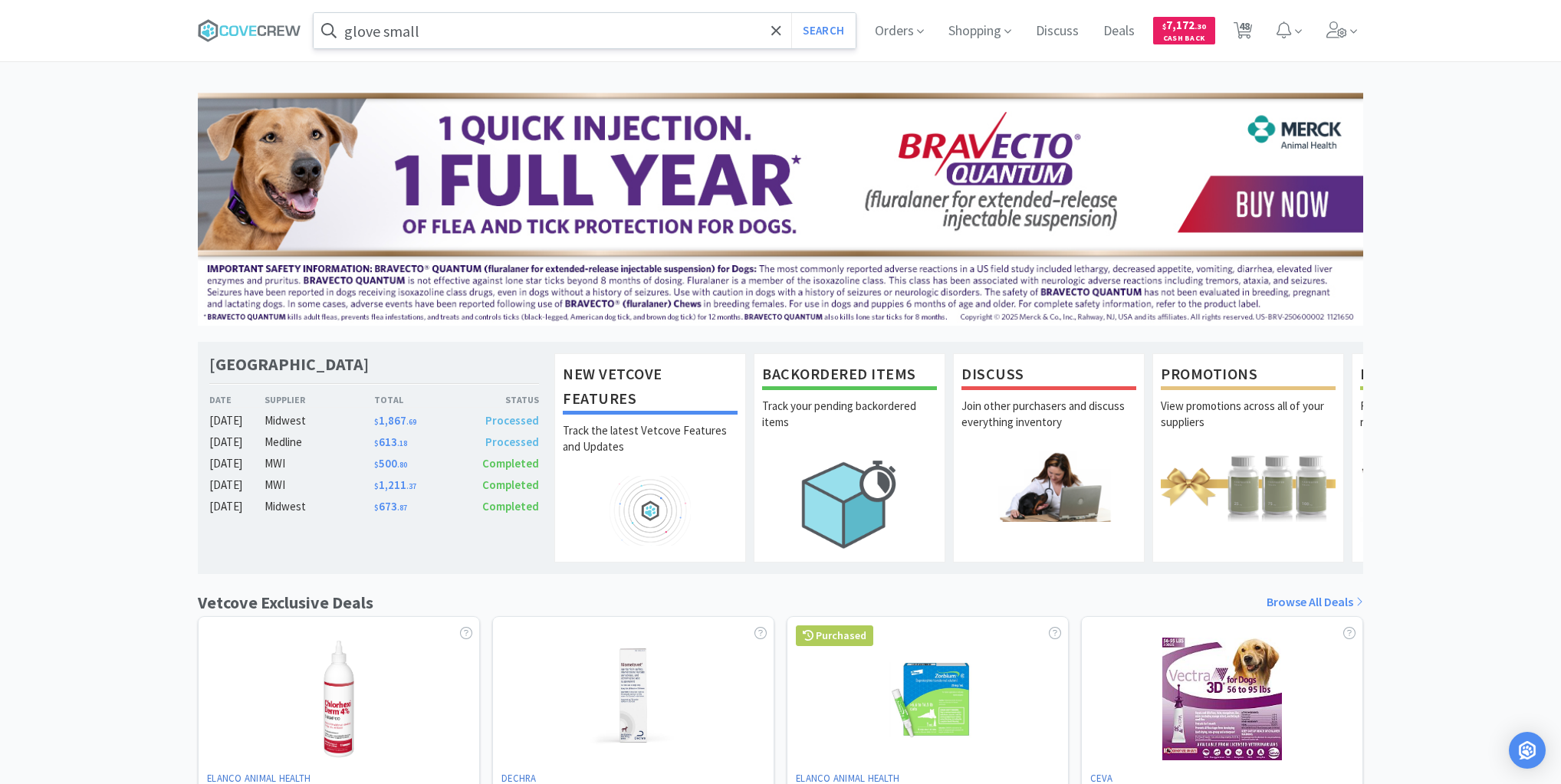
click at [460, 26] on input "glove small" at bounding box center [585, 31] width 542 height 36
click at [224, 25] on icon at bounding box center [250, 31] width 104 height 23
click at [226, 34] on icon at bounding box center [223, 30] width 8 height 11
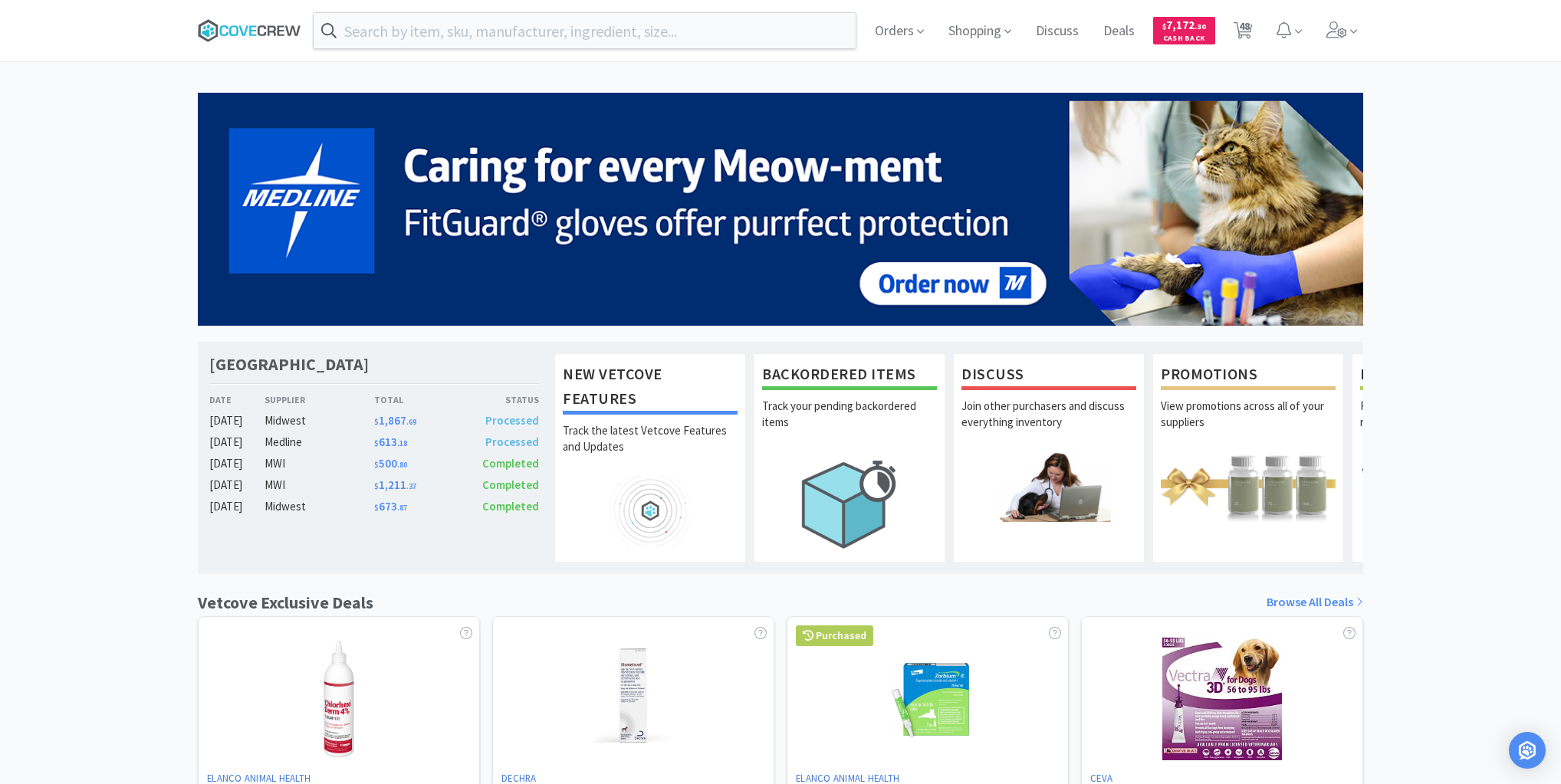
click at [264, 30] on icon at bounding box center [250, 31] width 104 height 23
click at [253, 25] on icon at bounding box center [252, 29] width 7 height 10
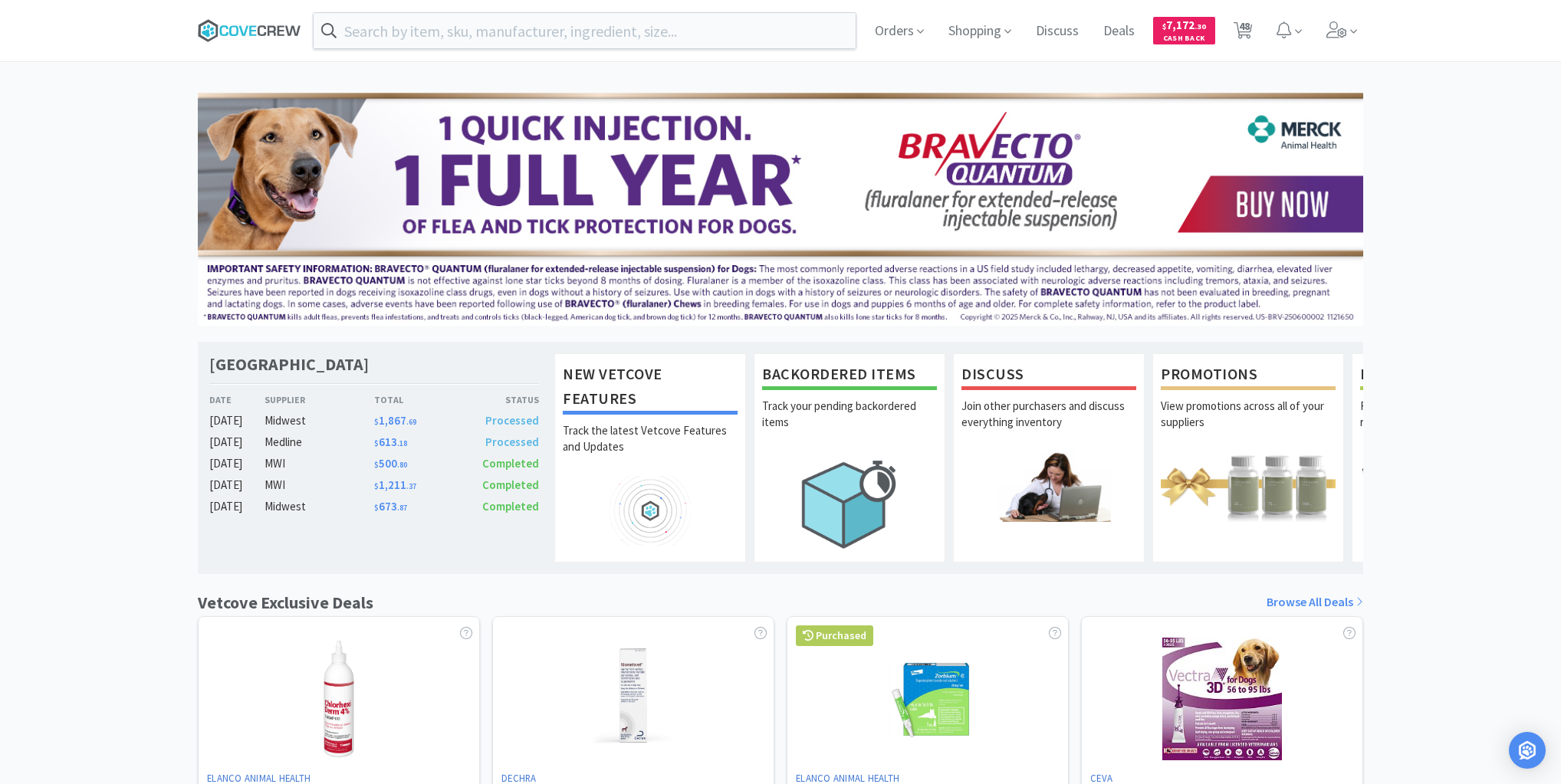
click at [252, 36] on icon at bounding box center [250, 31] width 104 height 23
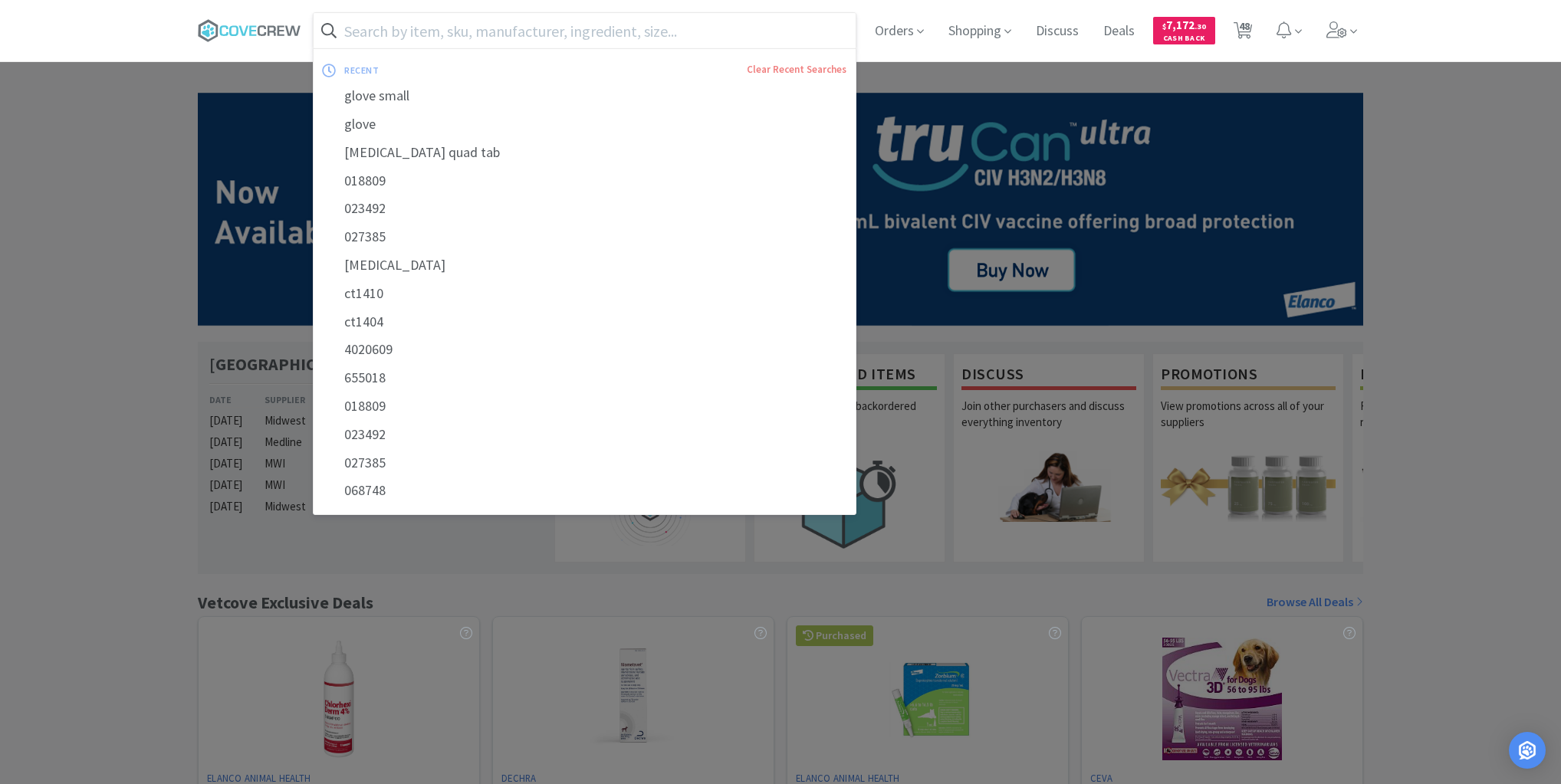
drag, startPoint x: 581, startPoint y: 31, endPoint x: 585, endPoint y: 39, distance: 8.9
click at [581, 32] on input "text" at bounding box center [585, 31] width 542 height 36
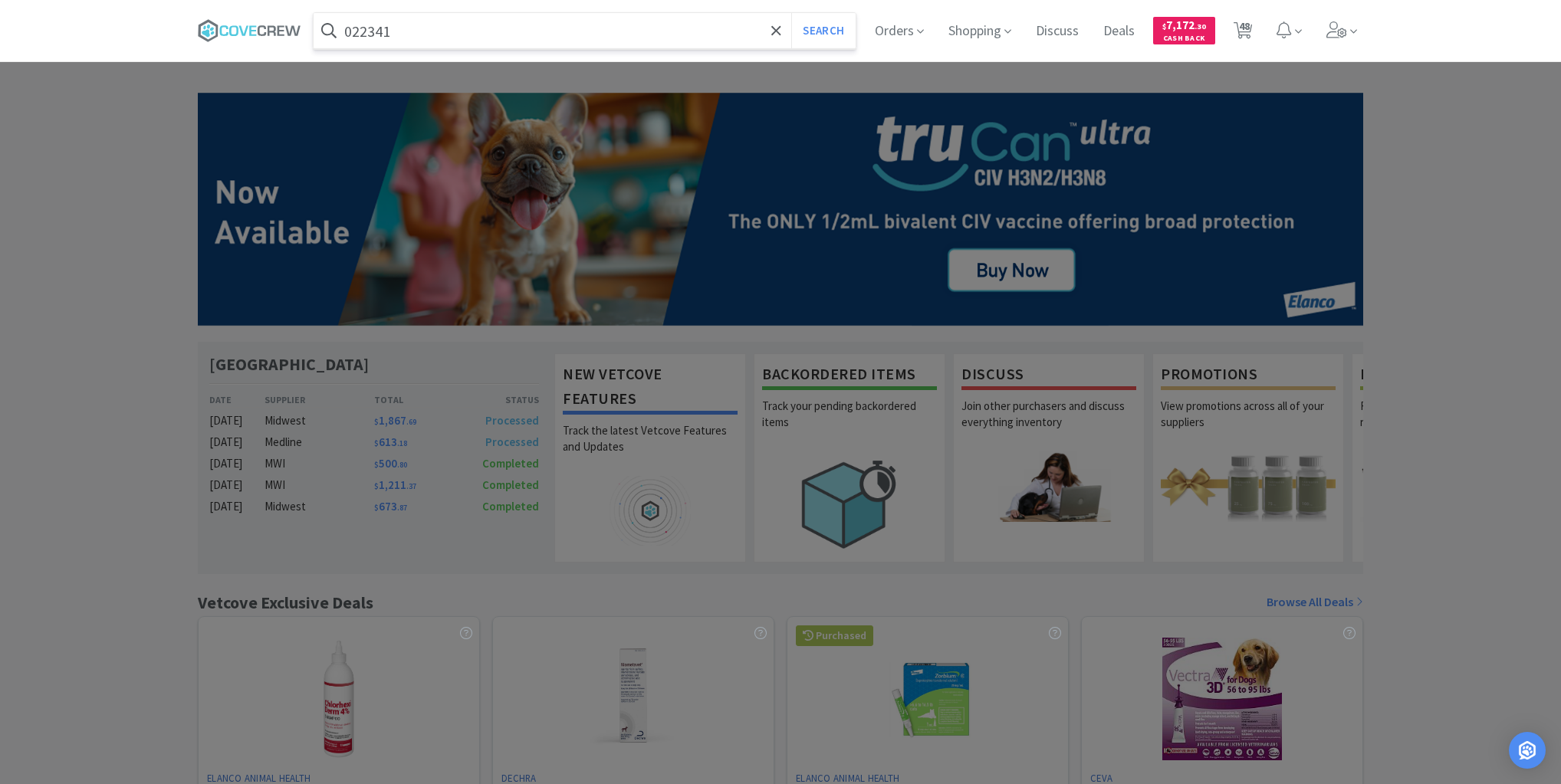
click at [792, 13] on button "Search" at bounding box center [824, 31] width 64 height 36
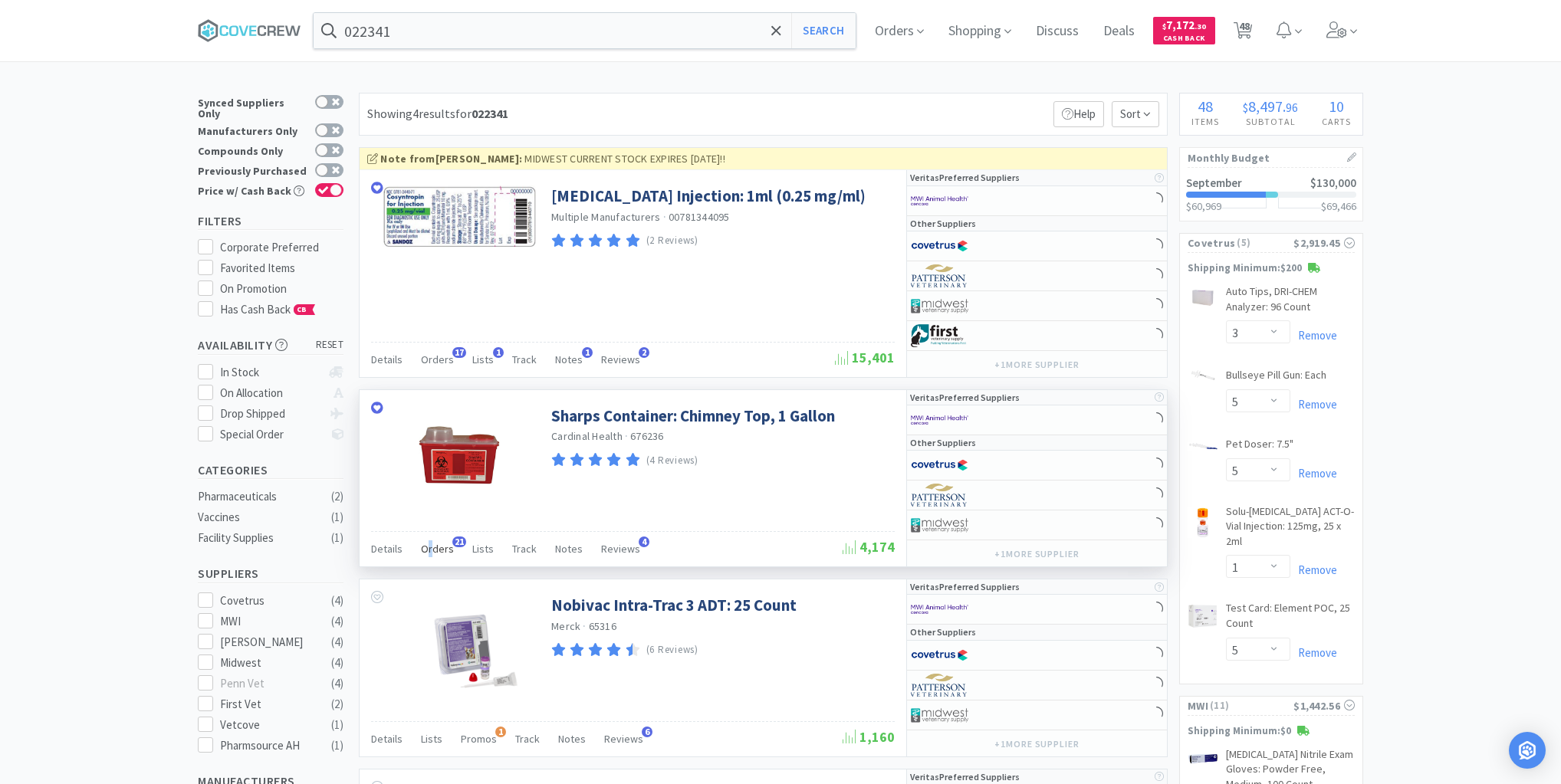
click at [429, 548] on span "Orders" at bounding box center [437, 549] width 33 height 14
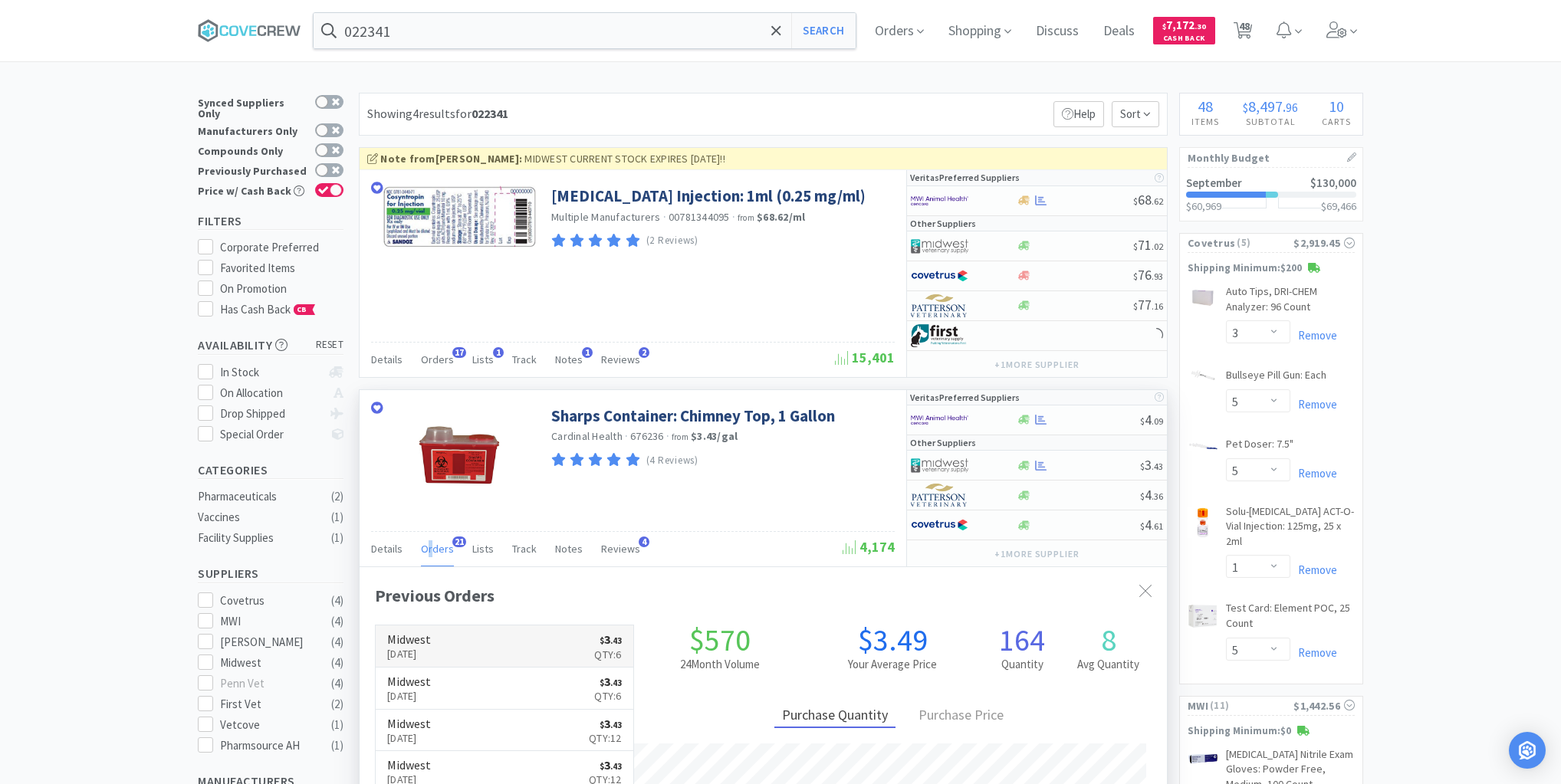
scroll to position [411, 808]
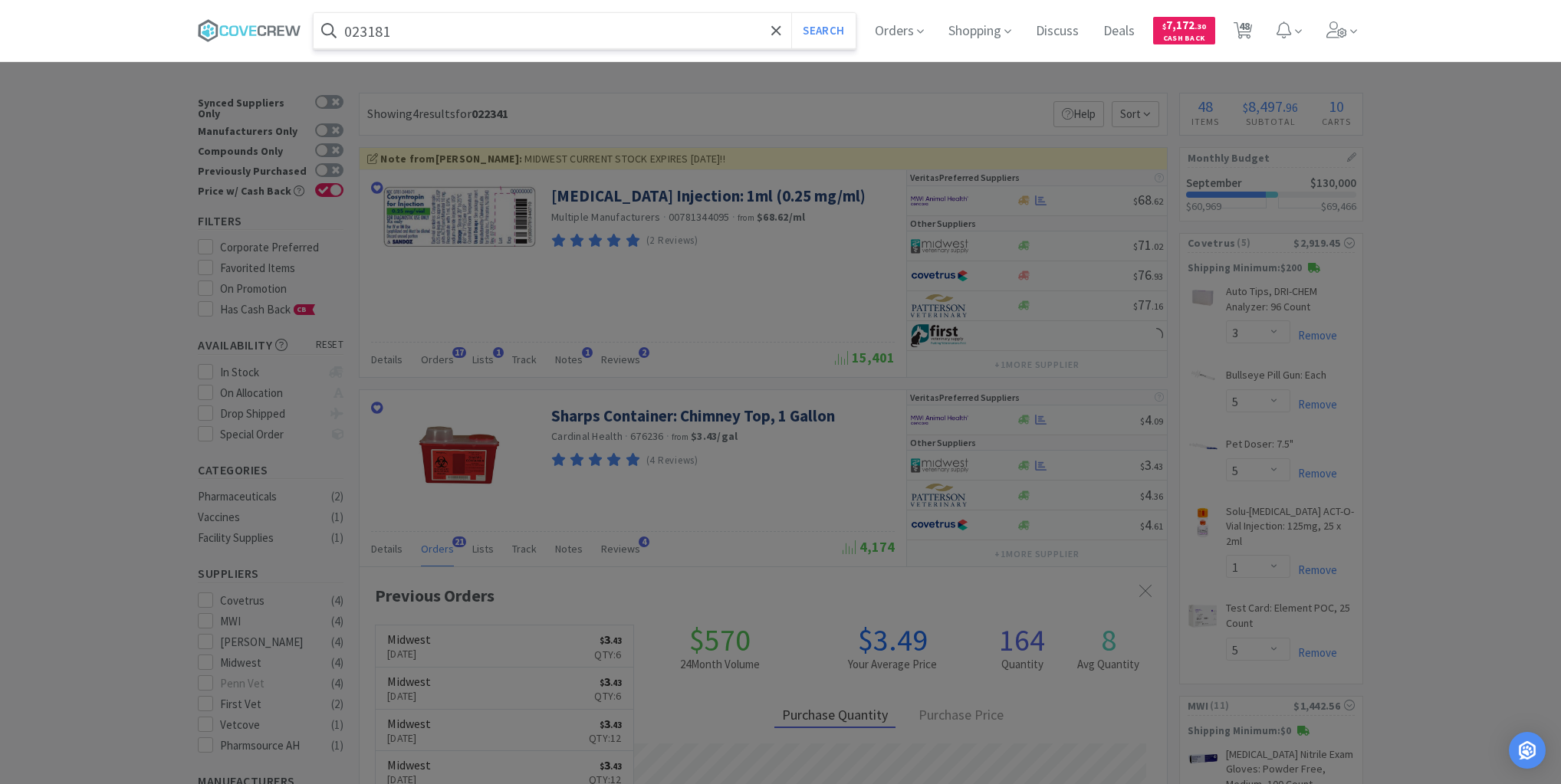
click at [792, 13] on button "Search" at bounding box center [824, 31] width 64 height 36
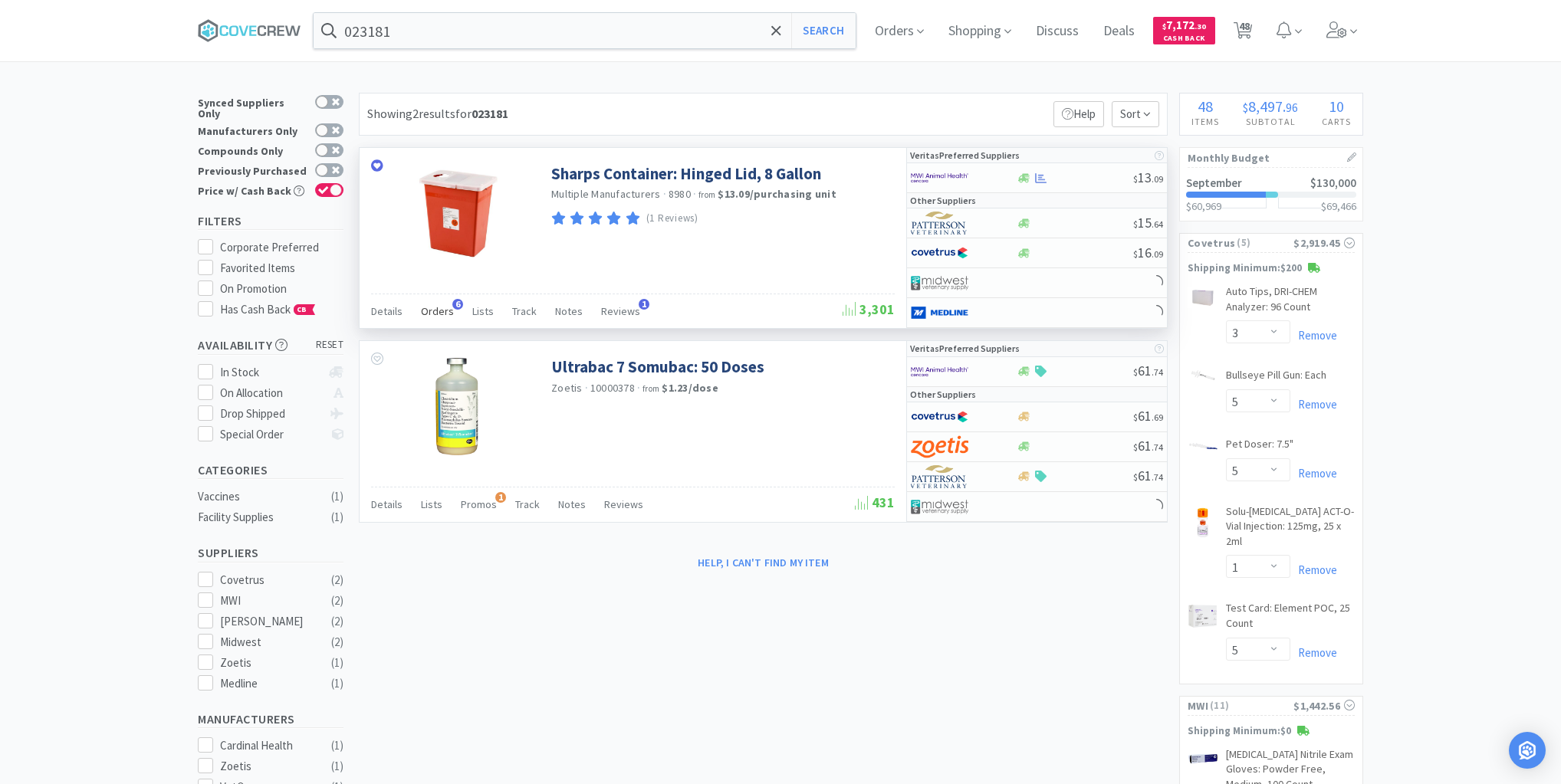
click at [439, 306] on span "Orders" at bounding box center [437, 312] width 33 height 14
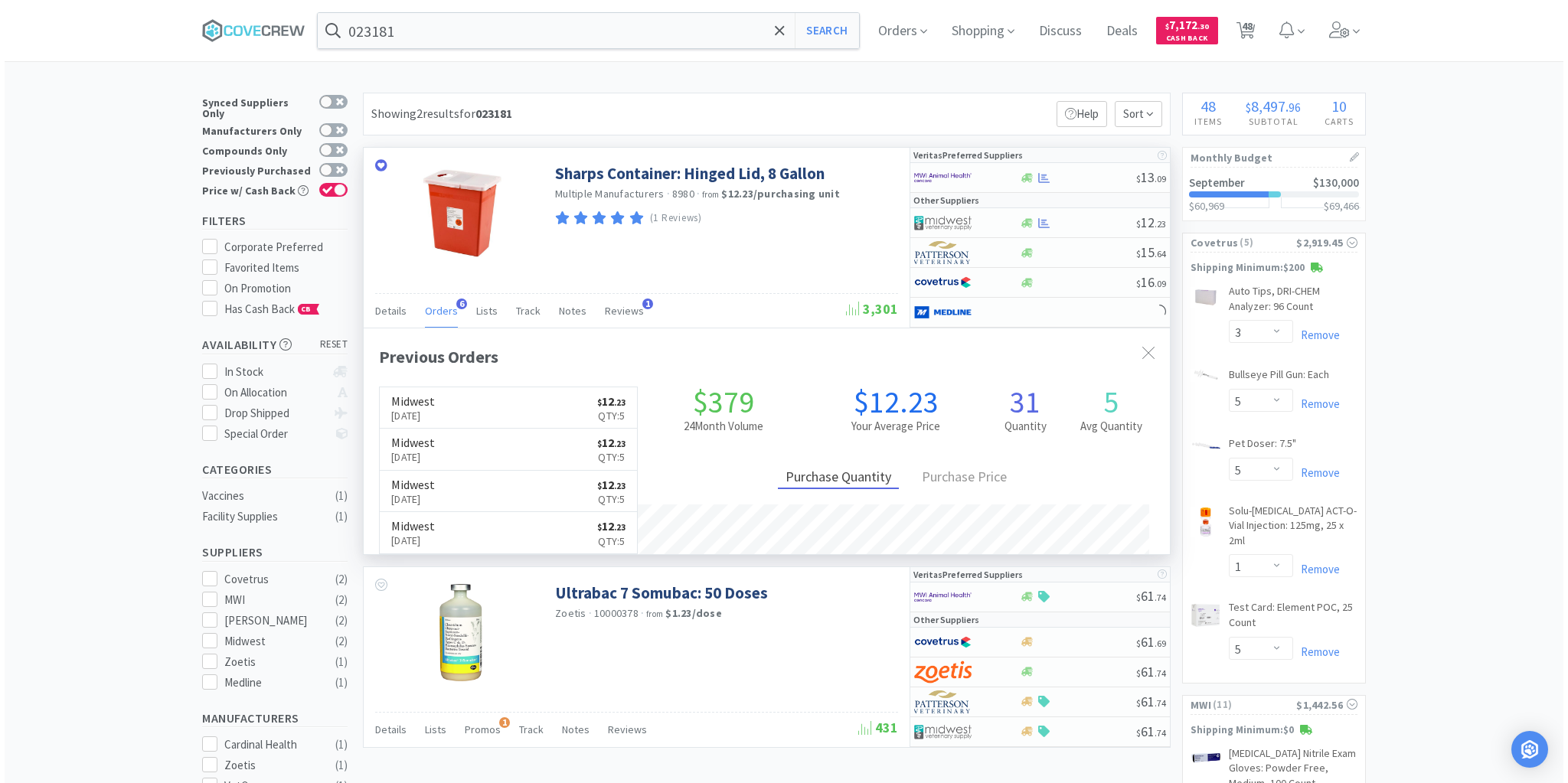
scroll to position [395, 806]
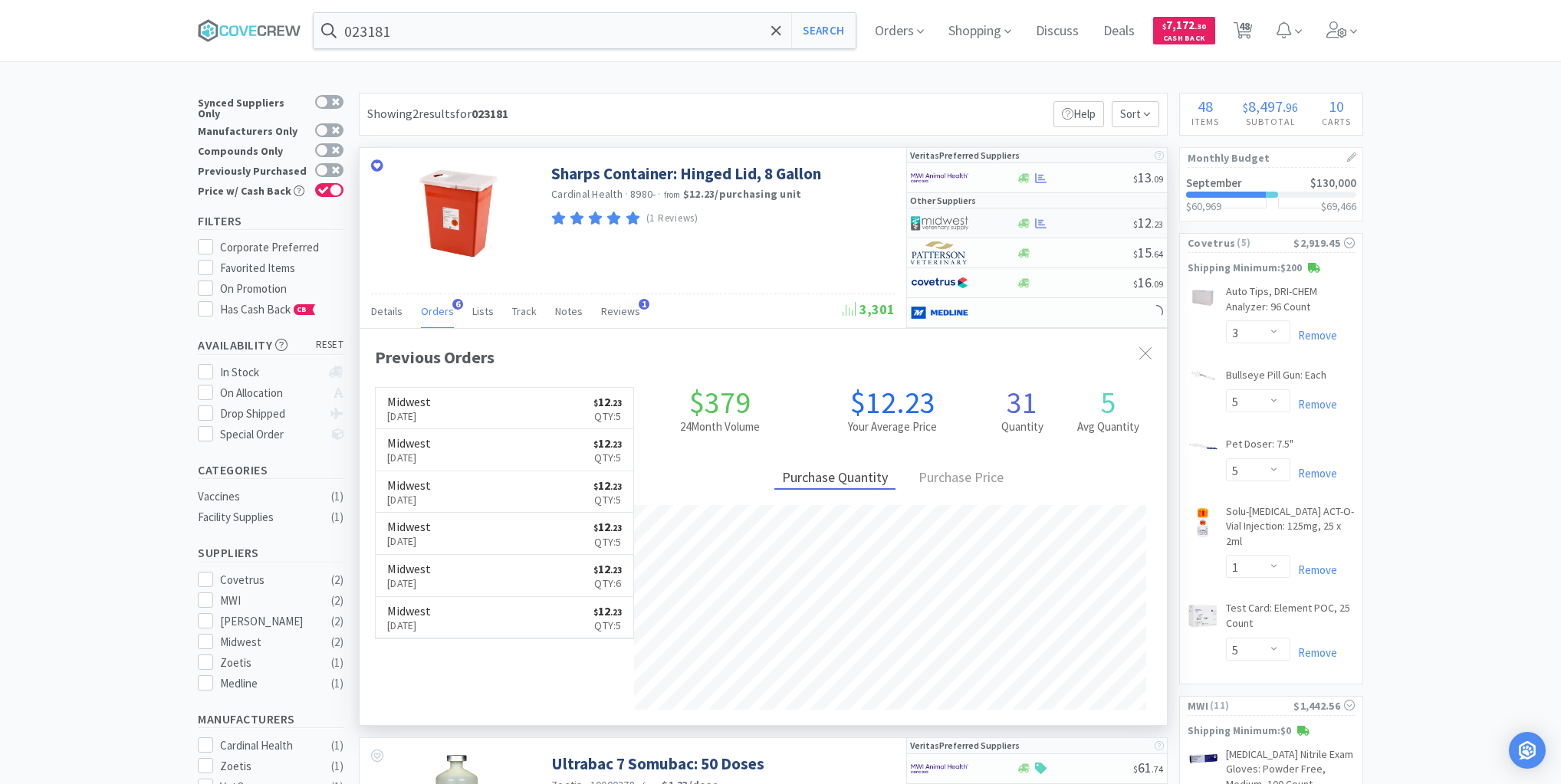
click at [1082, 218] on div at bounding box center [1075, 223] width 117 height 12
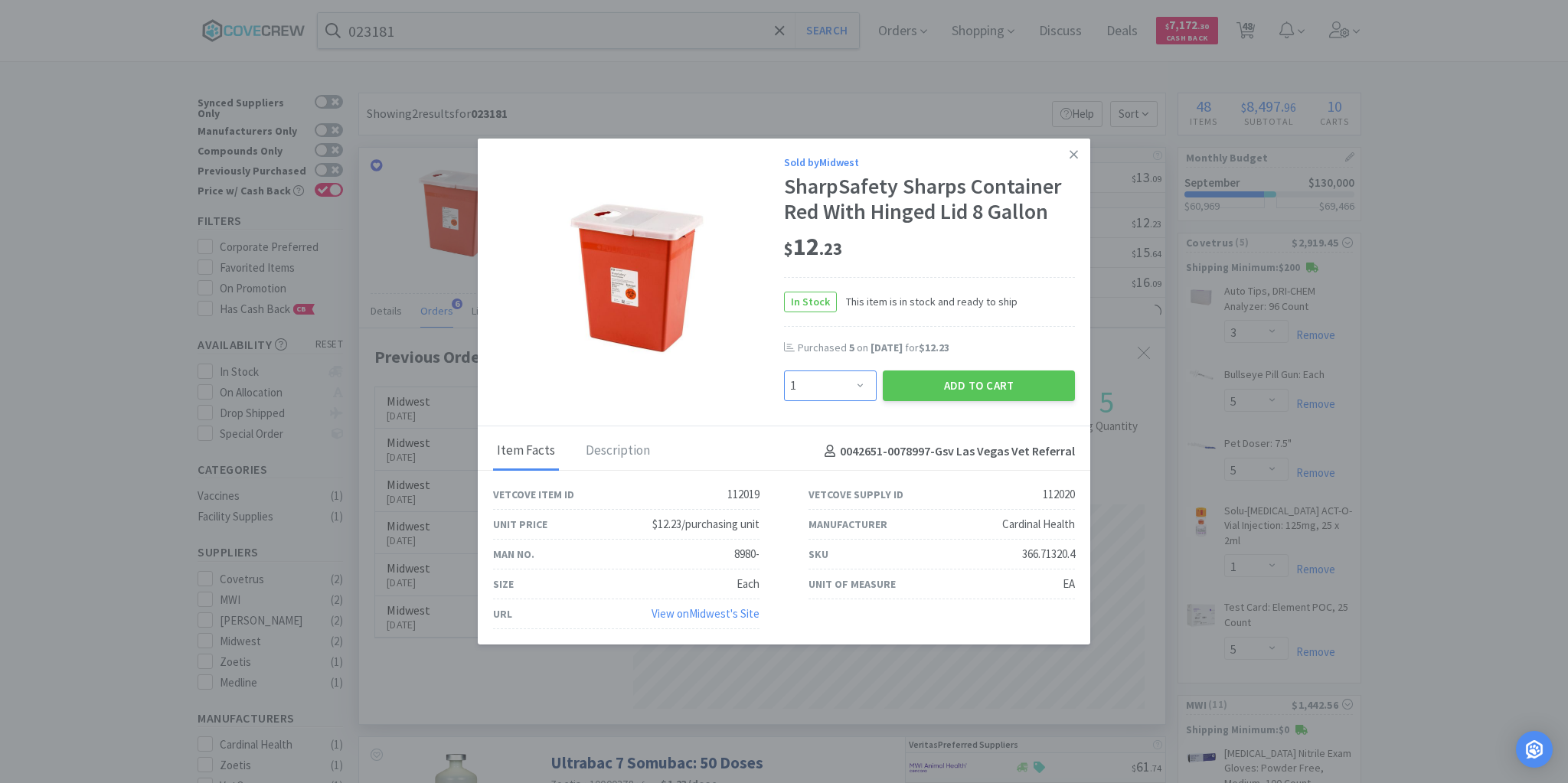
drag, startPoint x: 860, startPoint y: 386, endPoint x: 854, endPoint y: 373, distance: 14.3
click at [860, 386] on select "Enter Quantity 1 2 3 4 5 6 7 8 9 10 11 12 13 14 15 16 17 18 19 20 Enter Quantity" at bounding box center [830, 386] width 92 height 31
click at [784, 372] on select "Enter Quantity 1 2 3 4 5 6 7 8 9 10 11 12 13 14 15 16 17 18 19 20 Enter Quantity" at bounding box center [830, 386] width 92 height 31
click at [946, 382] on button "Add to Cart" at bounding box center [978, 386] width 192 height 31
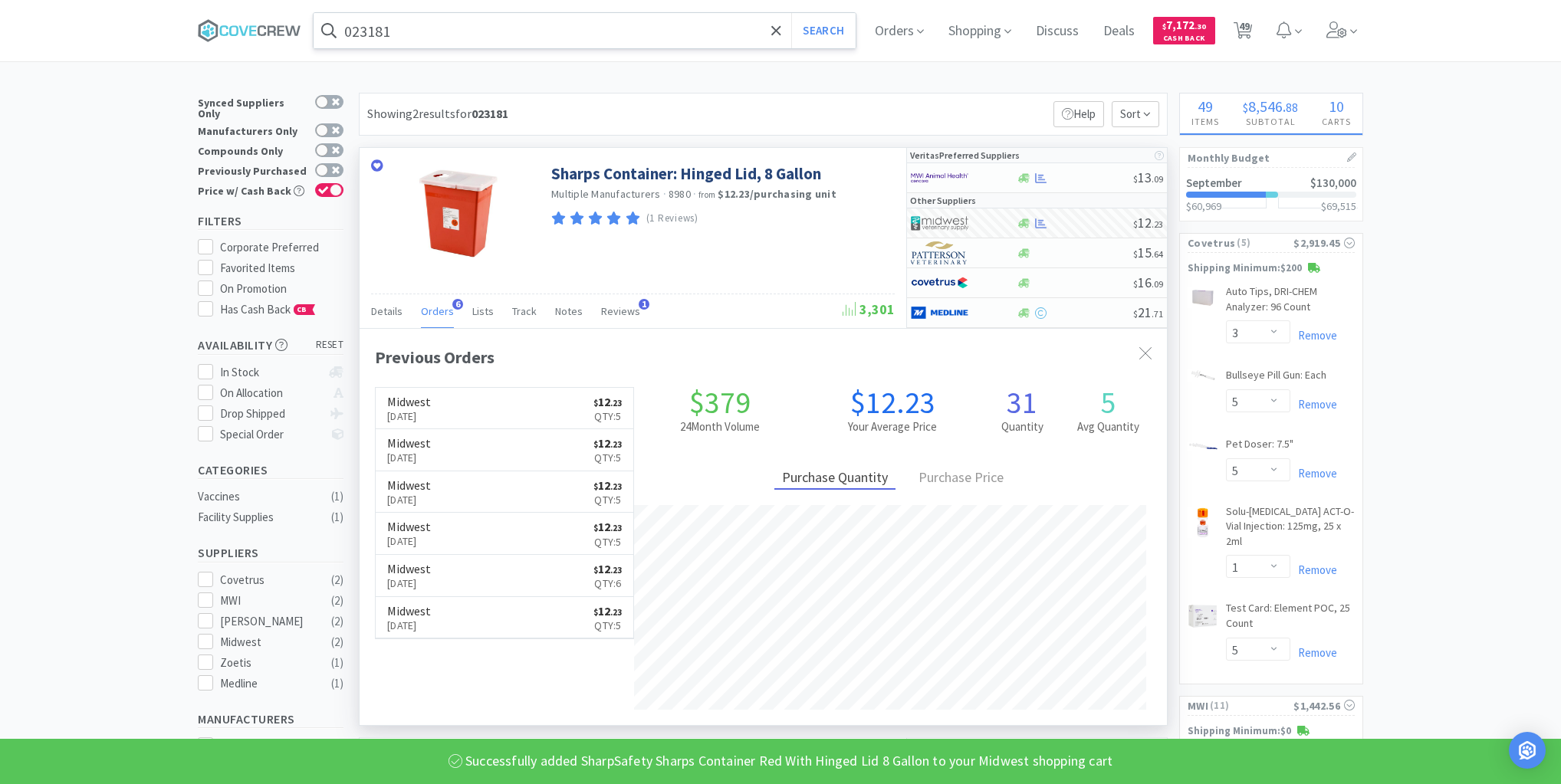
click at [678, 28] on input "023181" at bounding box center [585, 31] width 542 height 36
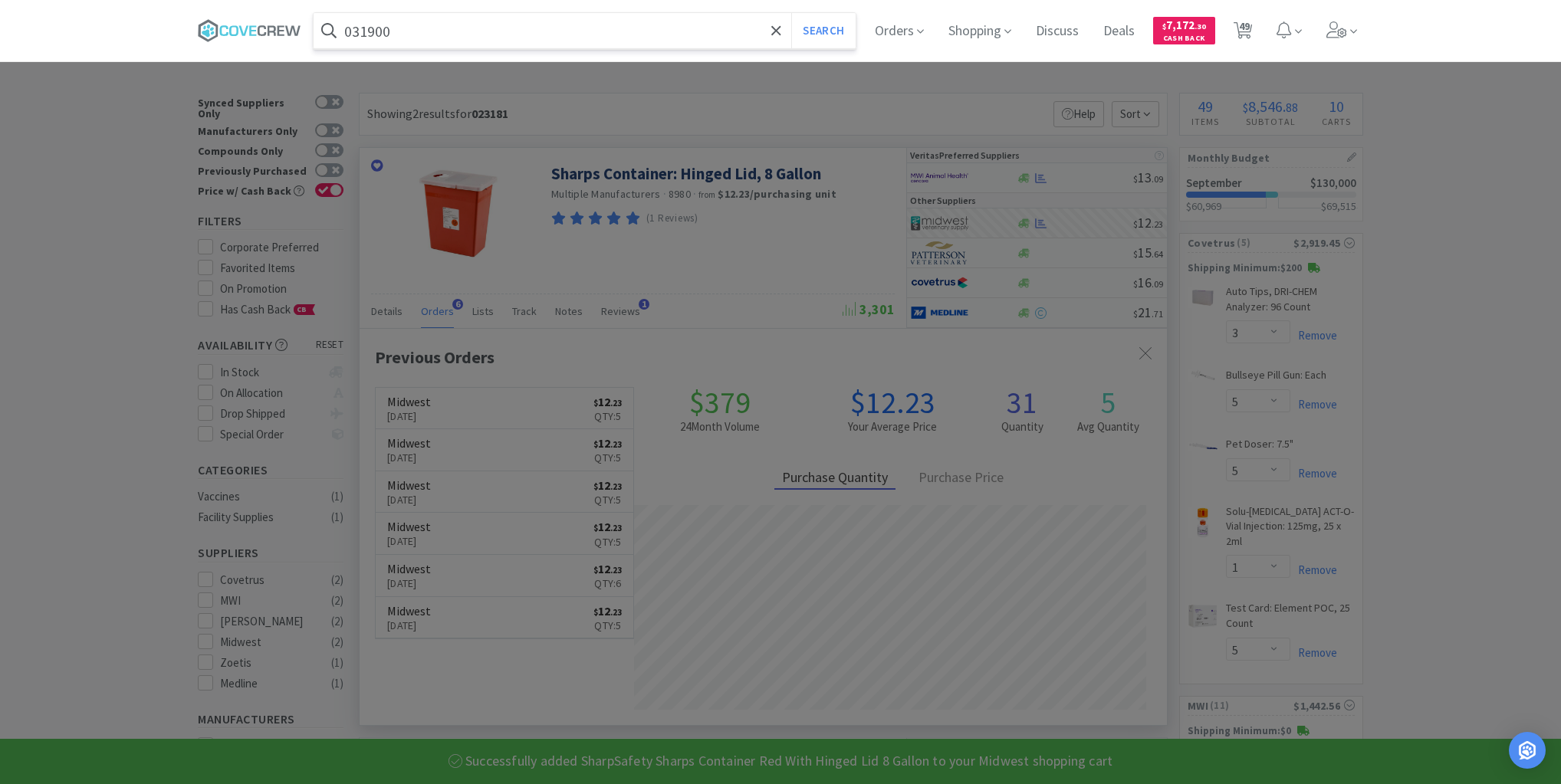
click at [792, 13] on button "Search" at bounding box center [824, 31] width 64 height 36
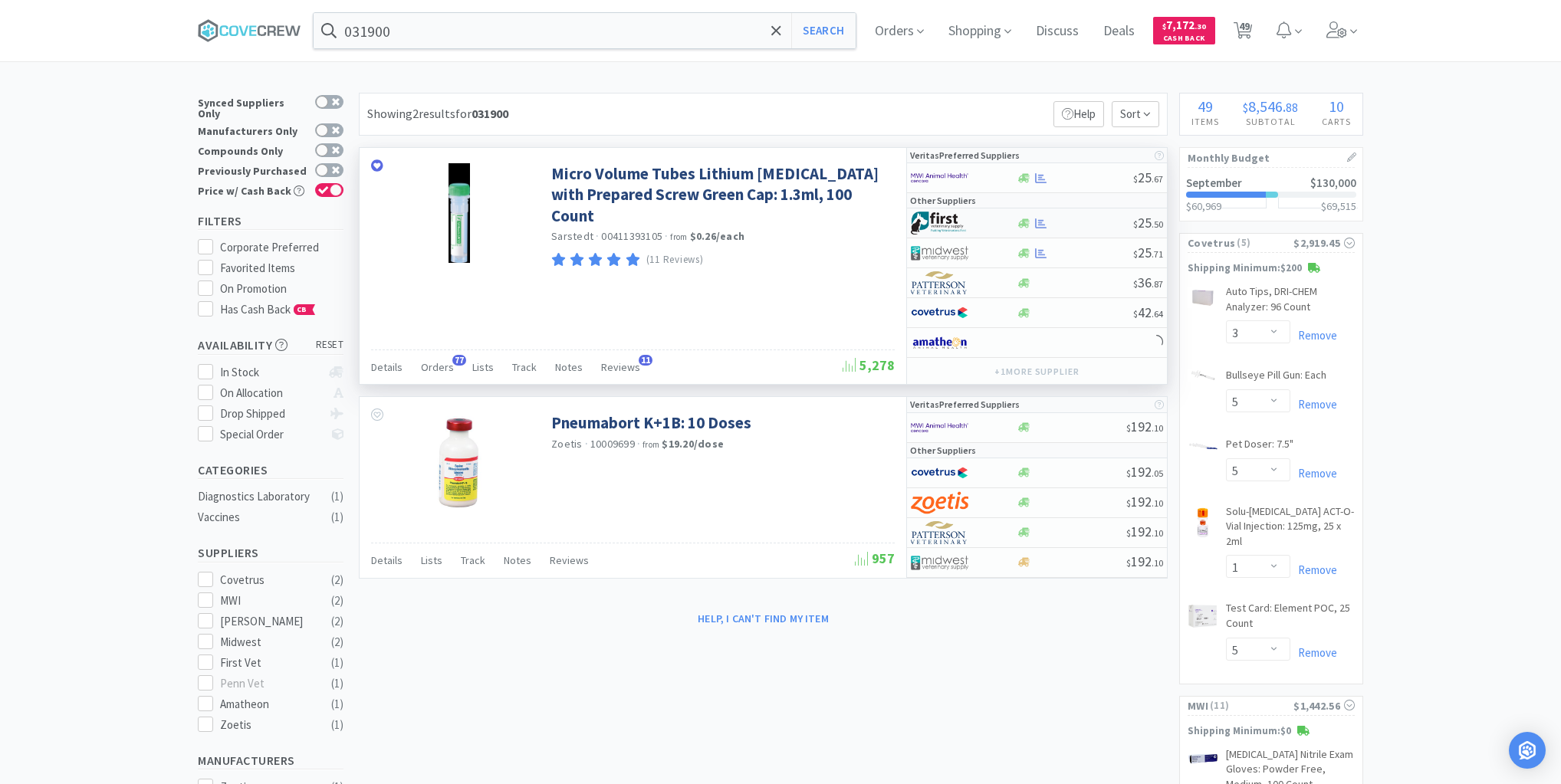
click at [1076, 222] on div at bounding box center [1075, 223] width 117 height 12
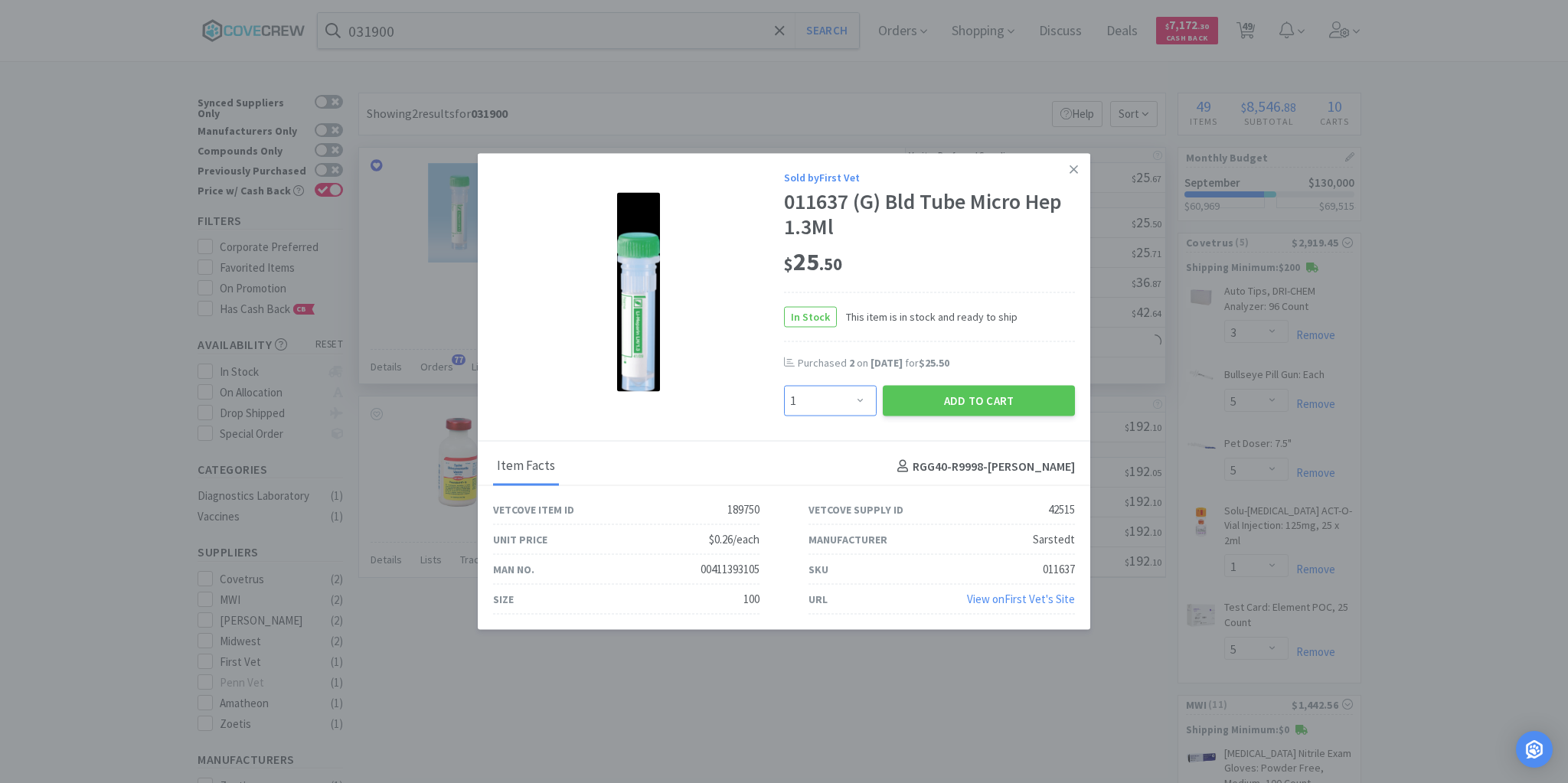
click at [858, 401] on select "Enter Quantity 1 2 3 4 5 6 7 8 9 10 11 12 13 14 15 16 17 18 19 20 Enter Quantity" at bounding box center [830, 401] width 92 height 31
click at [784, 386] on select "Enter Quantity 1 2 3 4 5 6 7 8 9 10 11 12 13 14 15 16 17 18 19 20 Enter Quantity" at bounding box center [830, 401] width 92 height 31
click at [958, 395] on button "Add to Cart" at bounding box center [978, 401] width 192 height 31
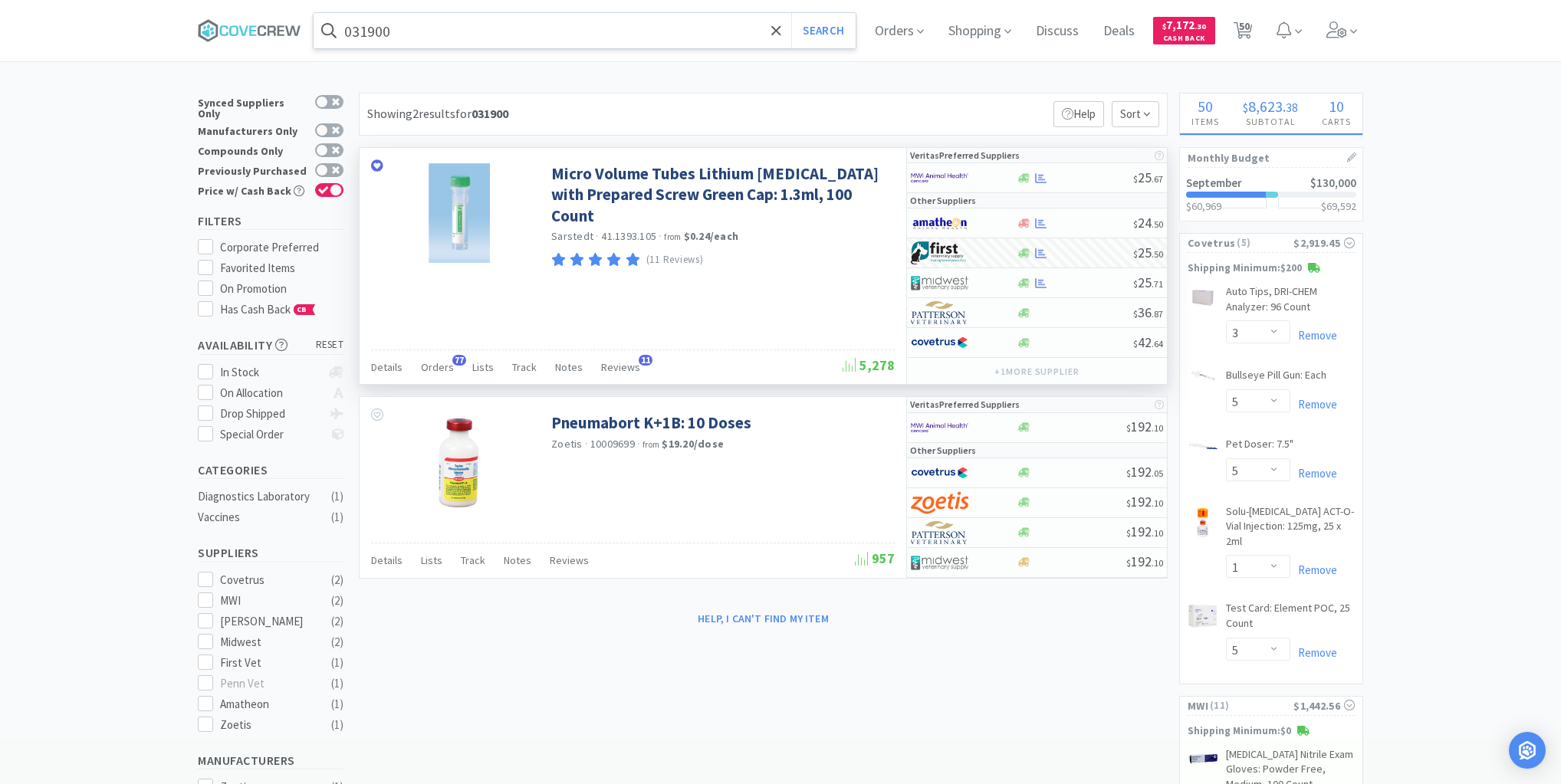
click at [702, 31] on input "031900" at bounding box center [585, 31] width 542 height 36
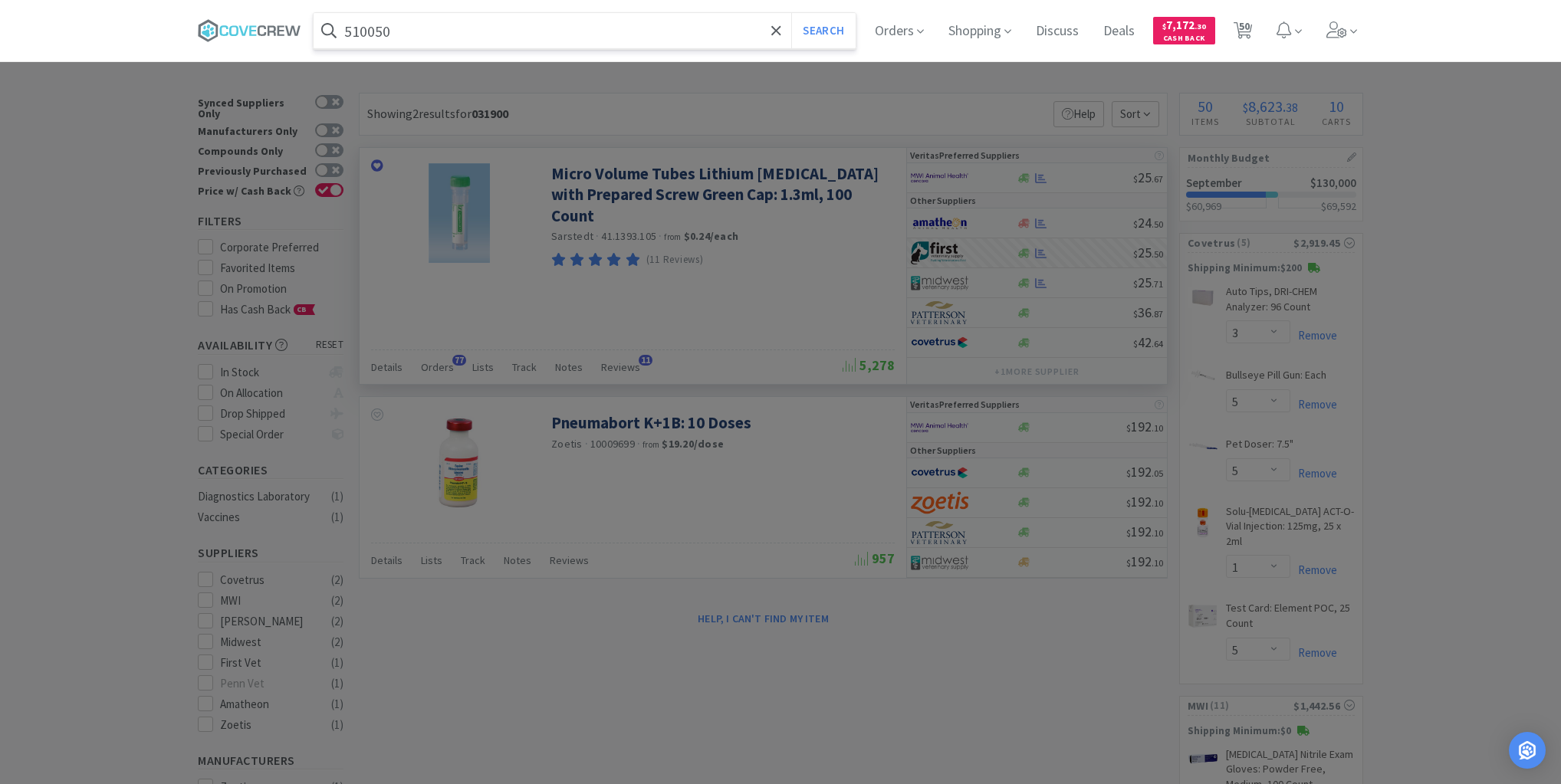
click at [792, 13] on button "Search" at bounding box center [824, 31] width 64 height 36
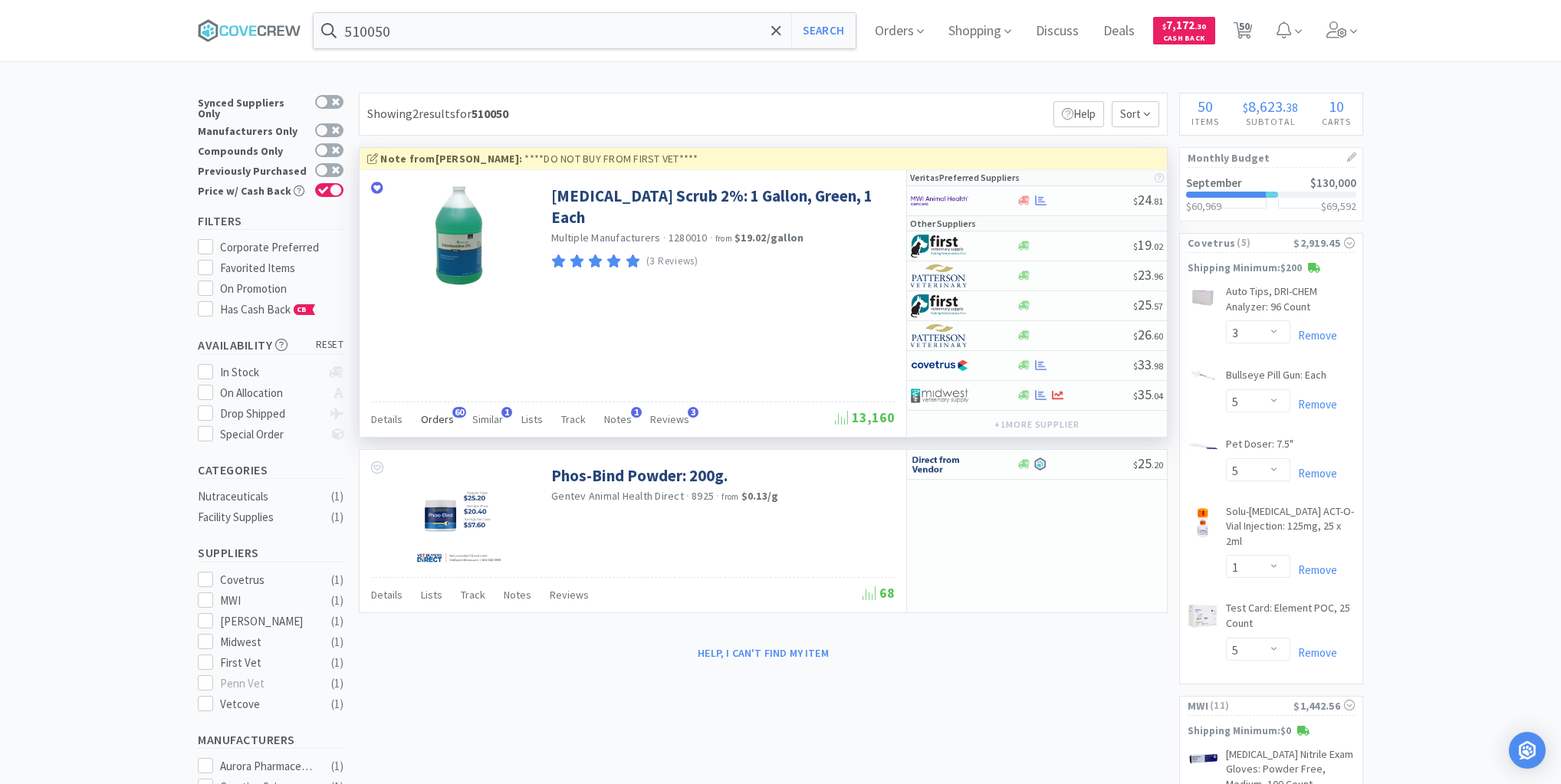
click at [444, 413] on span "Orders" at bounding box center [437, 419] width 33 height 14
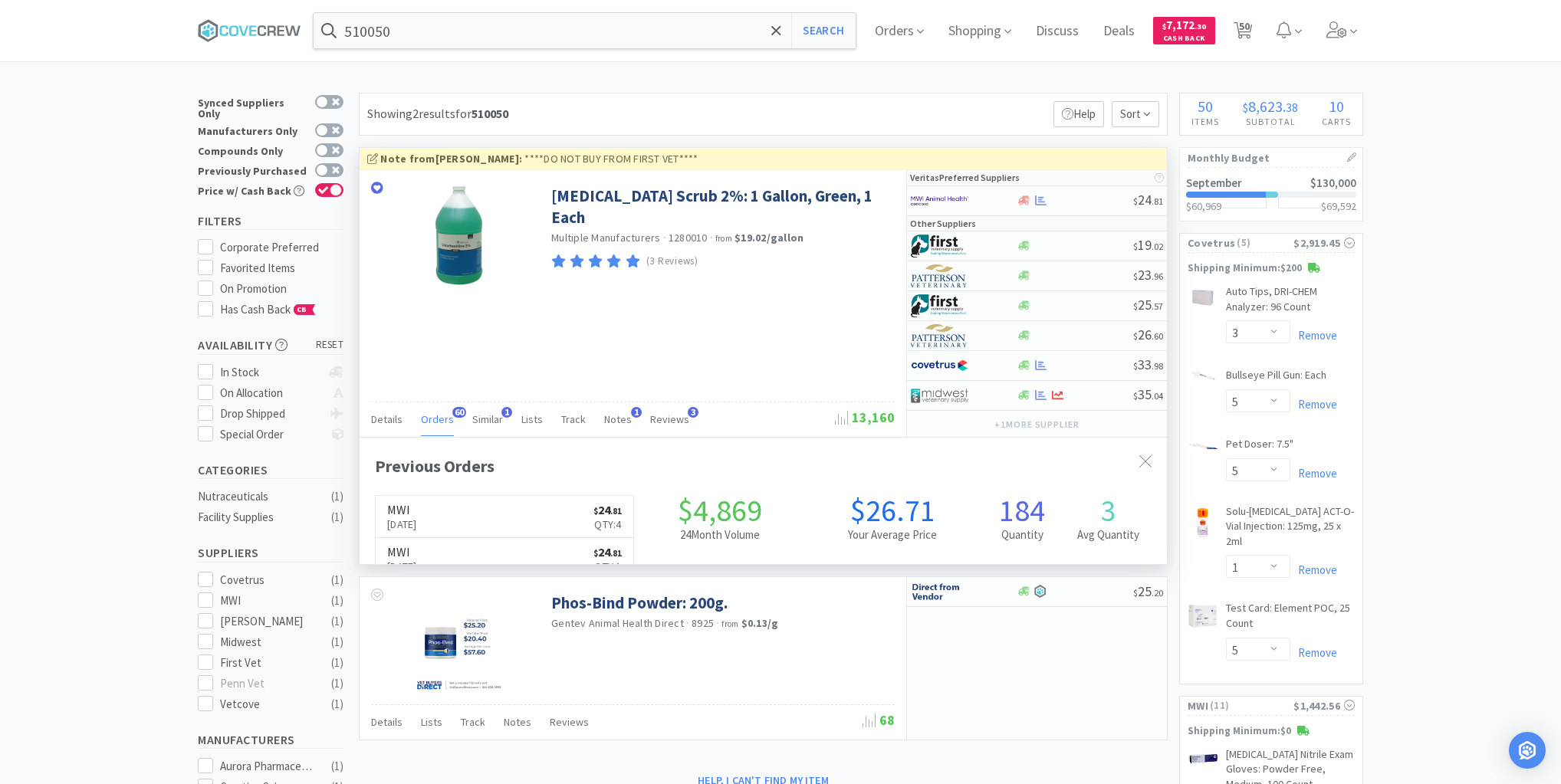
scroll to position [411, 808]
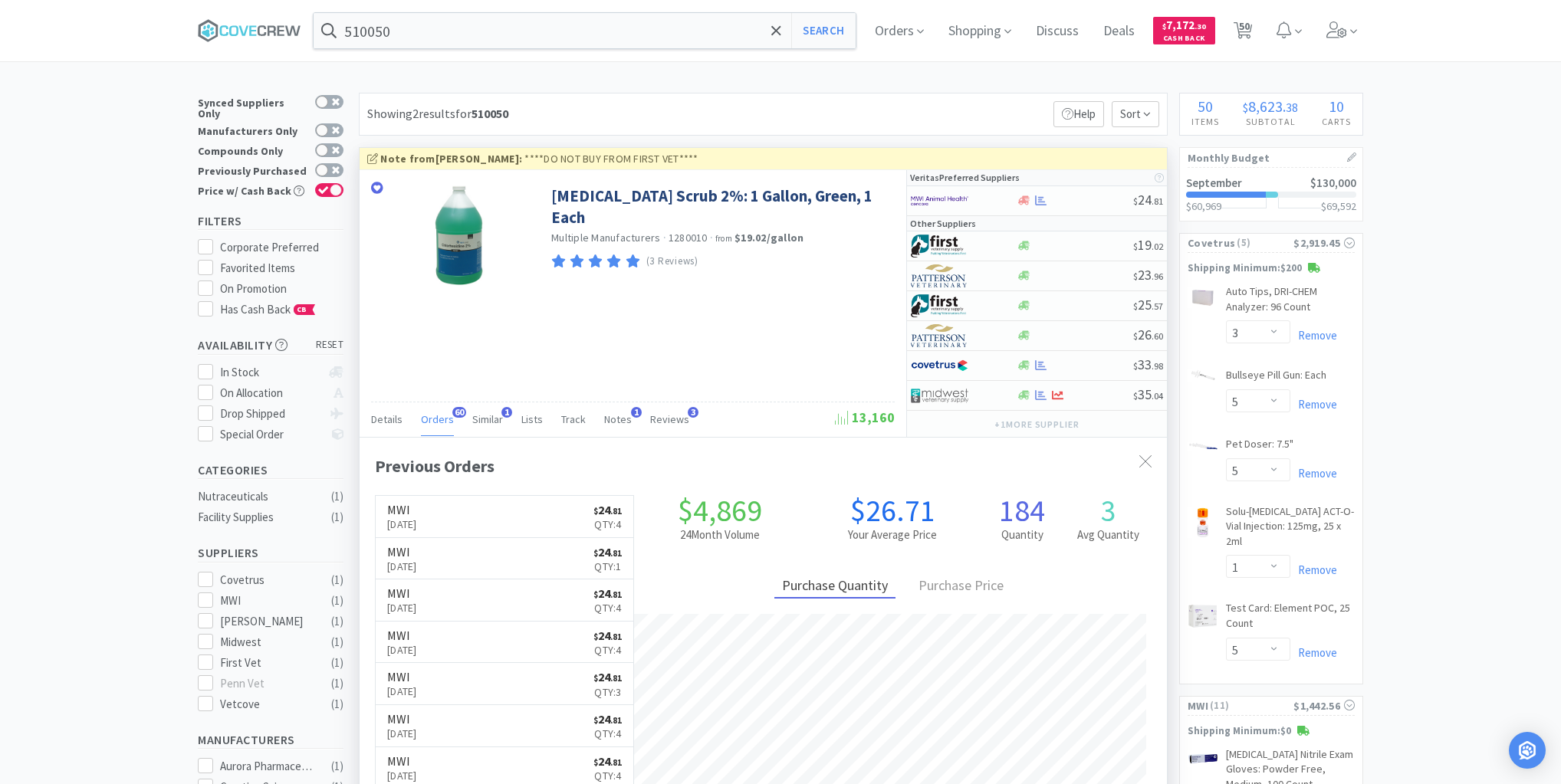
click at [441, 412] on span "Orders" at bounding box center [437, 419] width 33 height 14
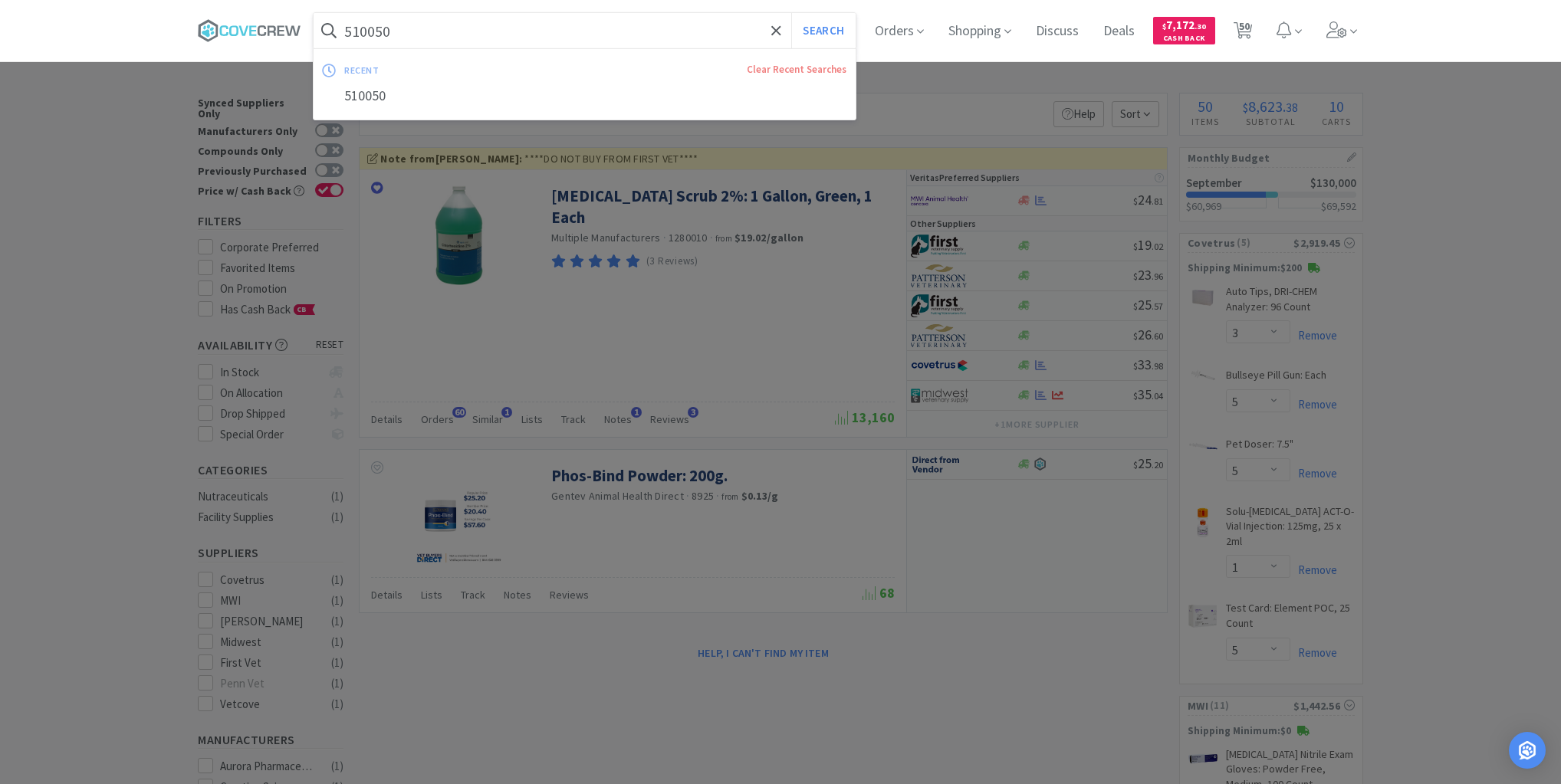
click at [490, 22] on input "510050" at bounding box center [585, 31] width 542 height 36
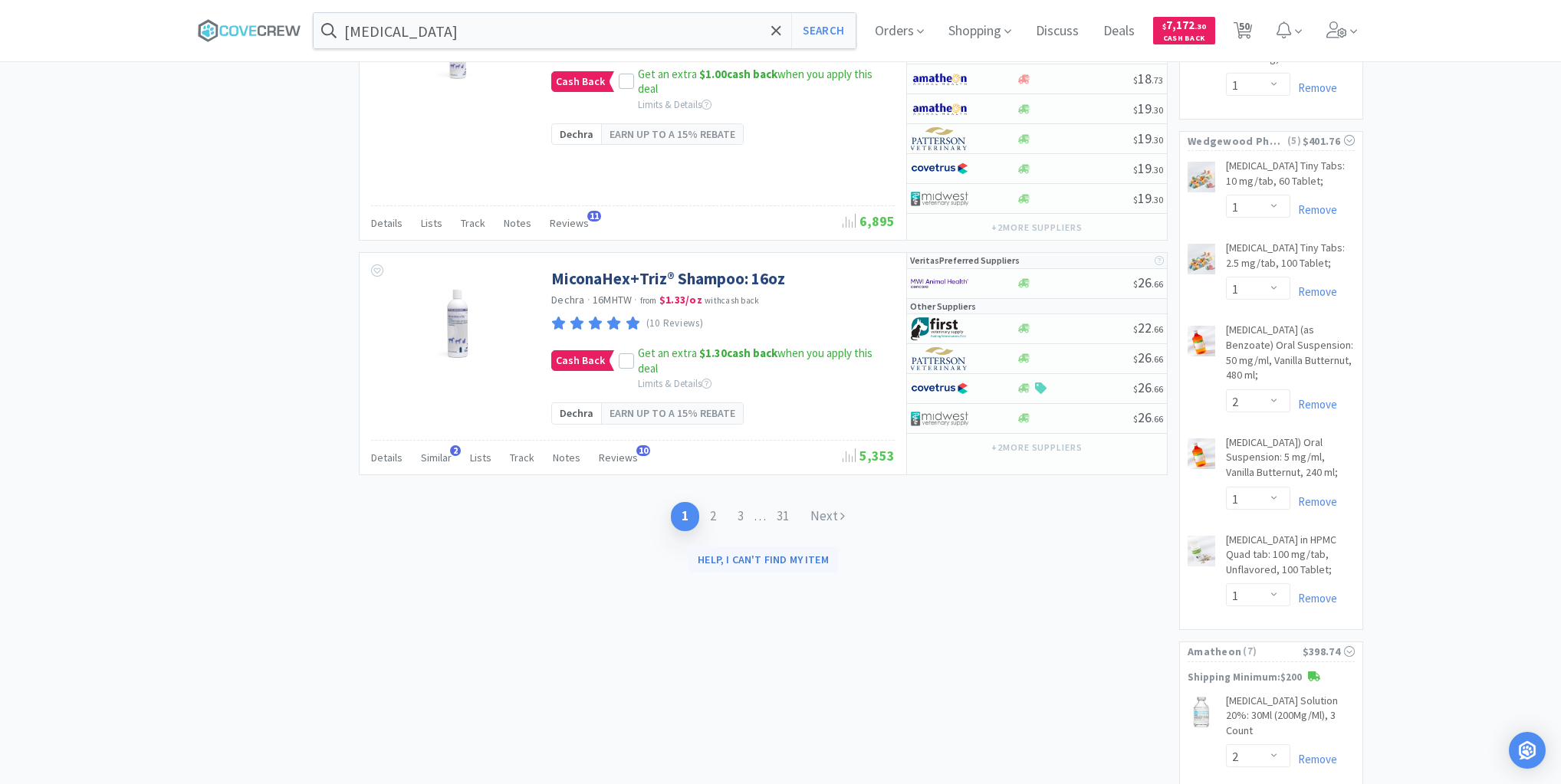
scroll to position [3495, 0]
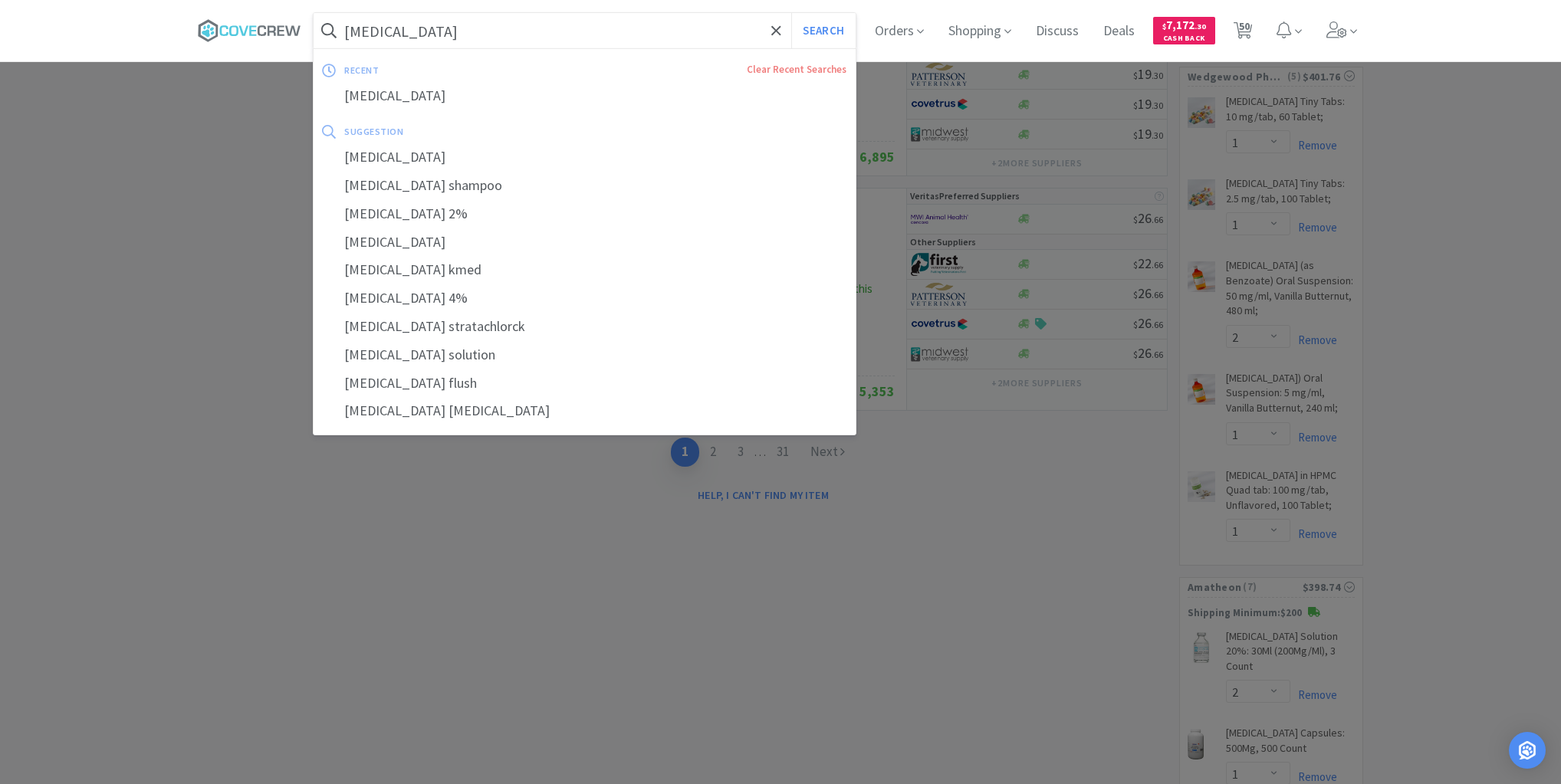
click at [674, 31] on input "[MEDICAL_DATA]" at bounding box center [585, 31] width 542 height 36
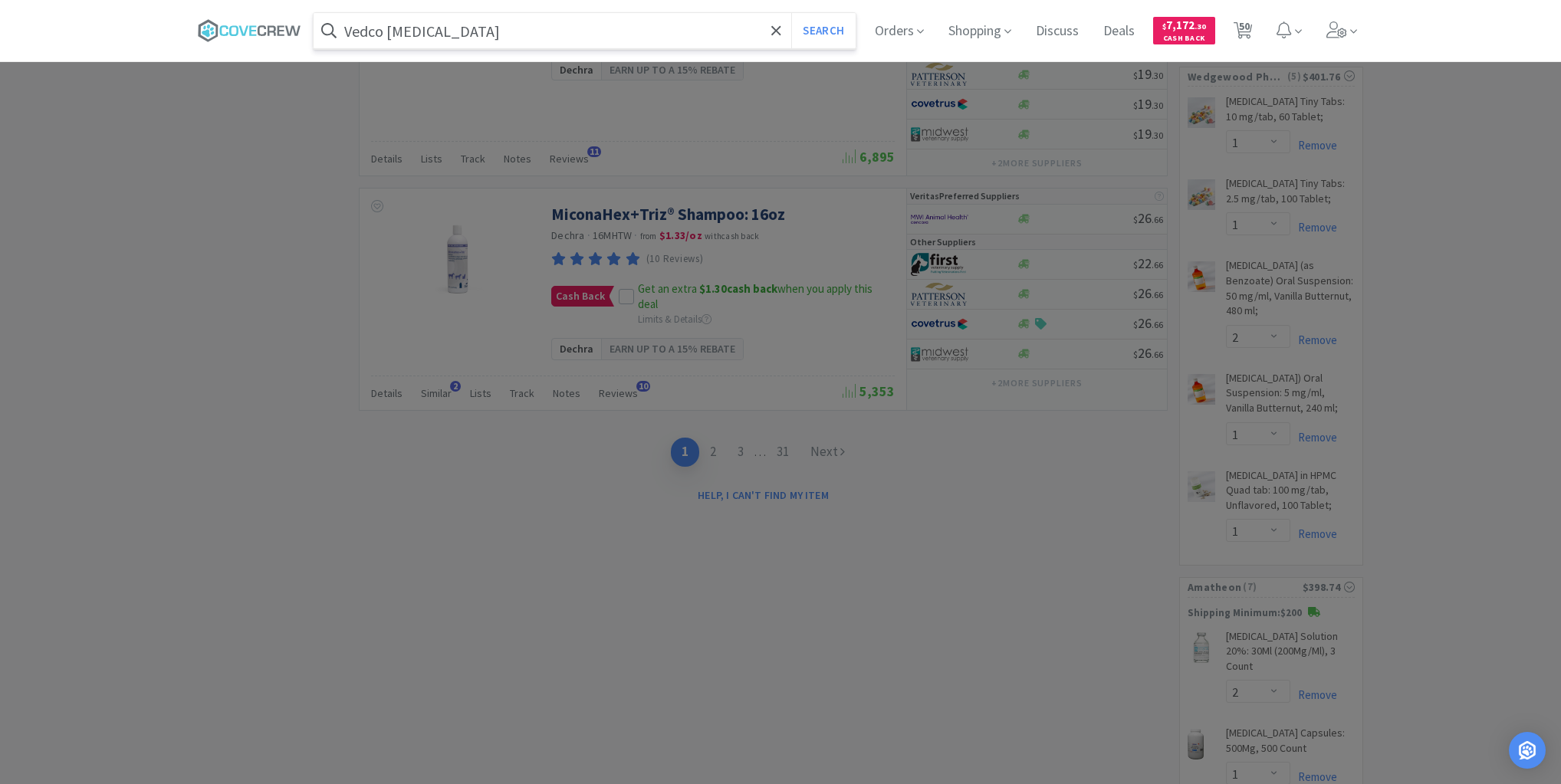
click at [792, 13] on button "Search" at bounding box center [824, 31] width 64 height 36
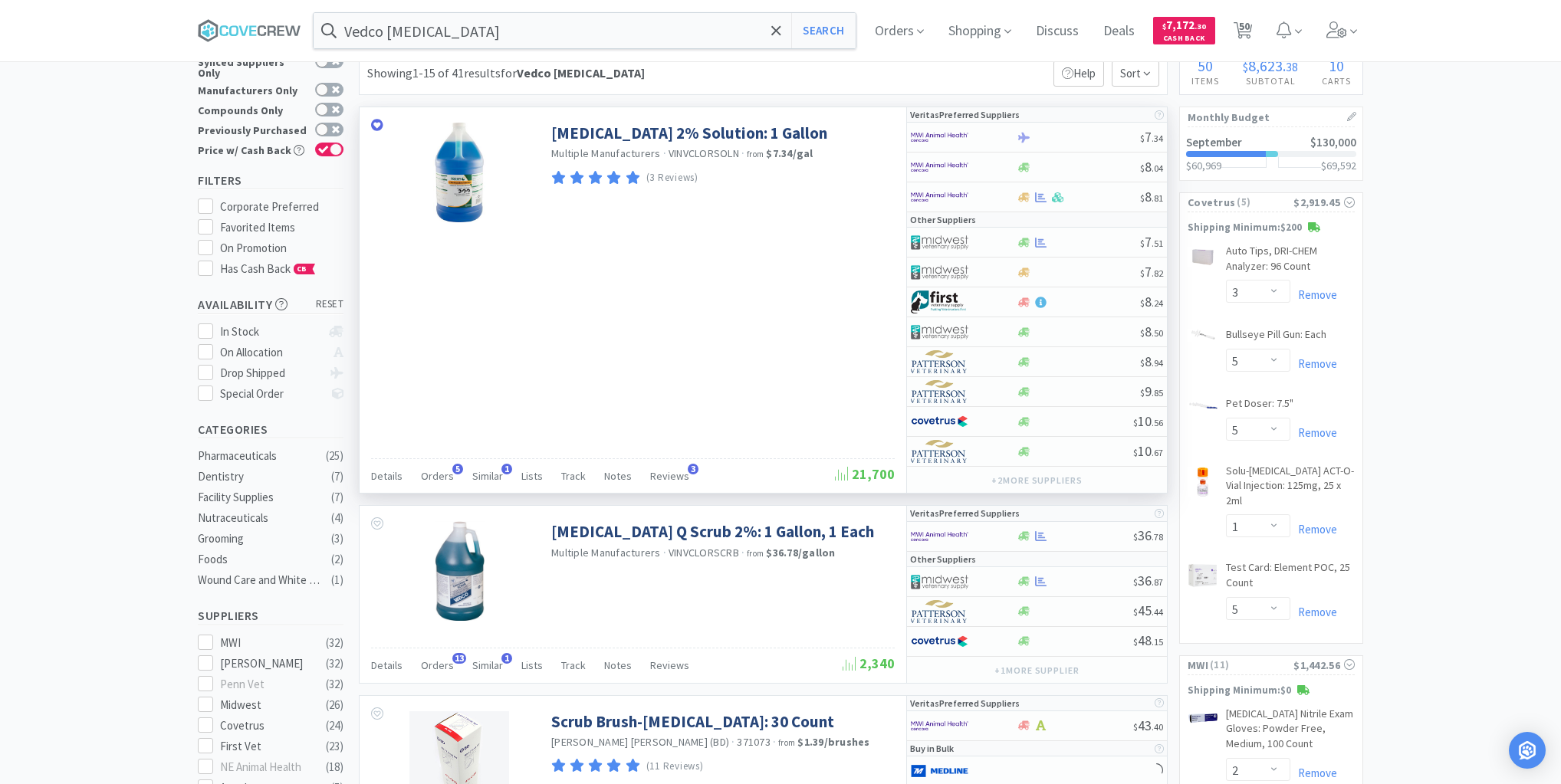
scroll to position [306, 0]
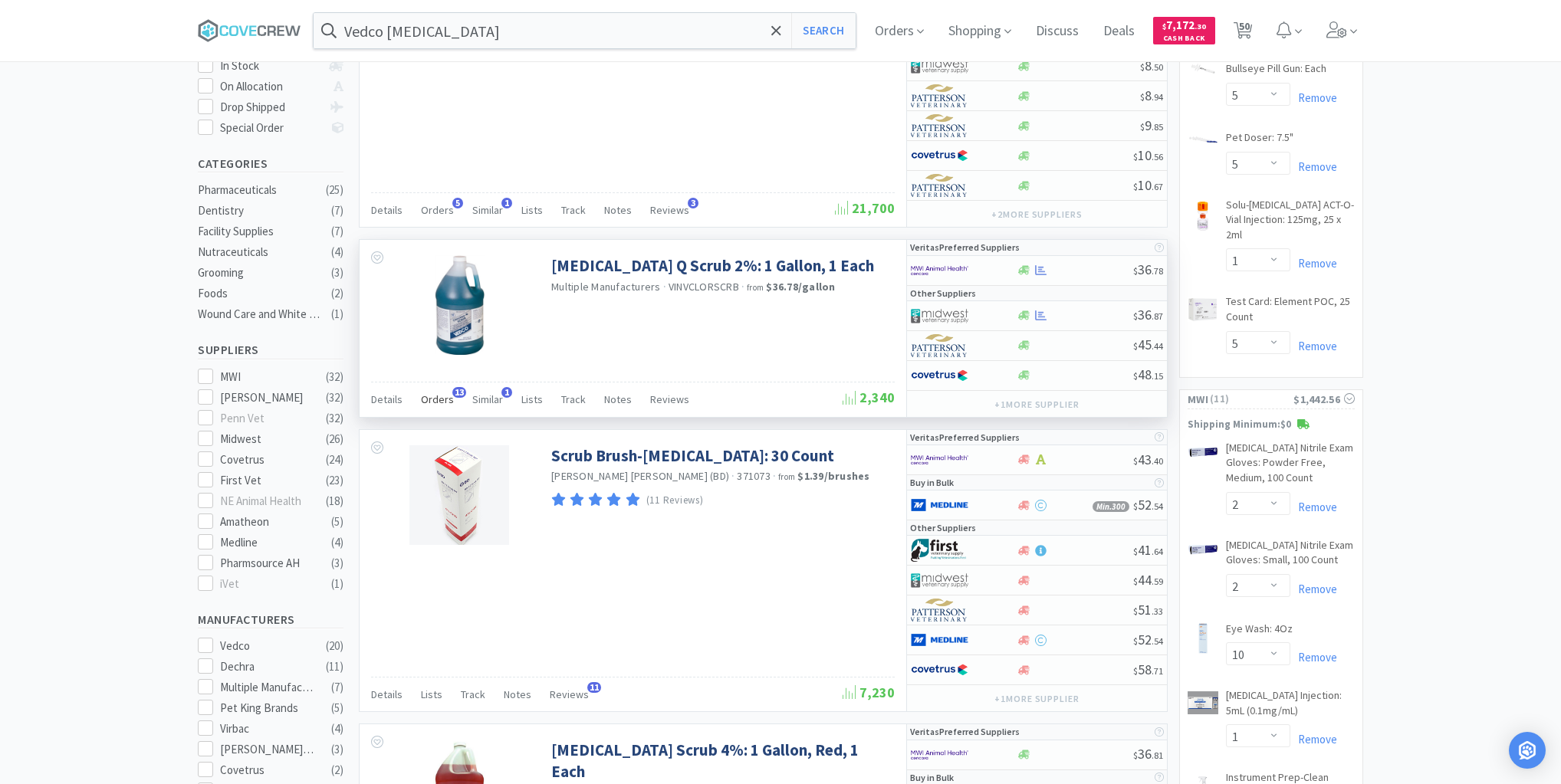
click at [439, 395] on span "Orders" at bounding box center [437, 400] width 33 height 14
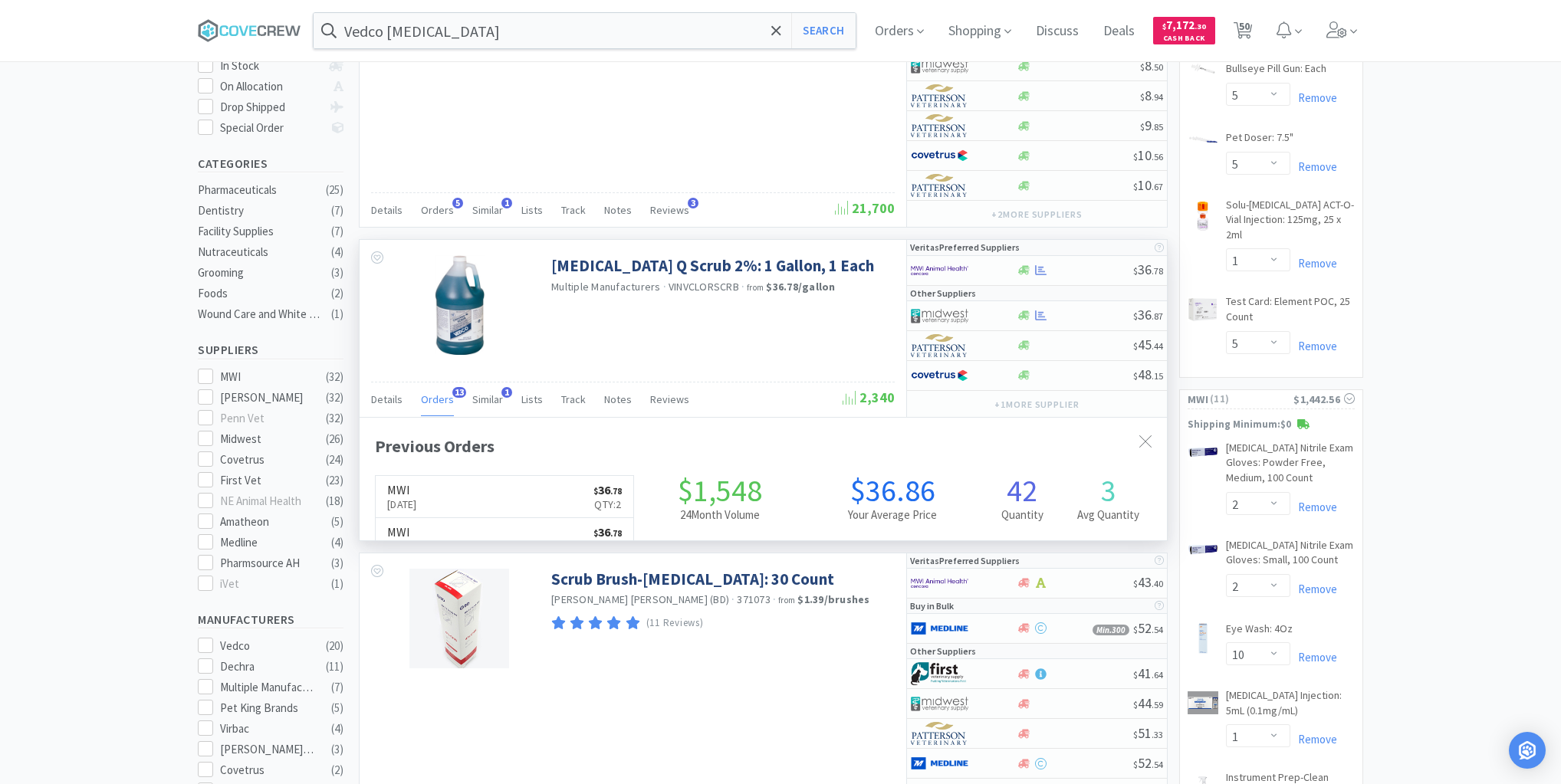
scroll to position [411, 808]
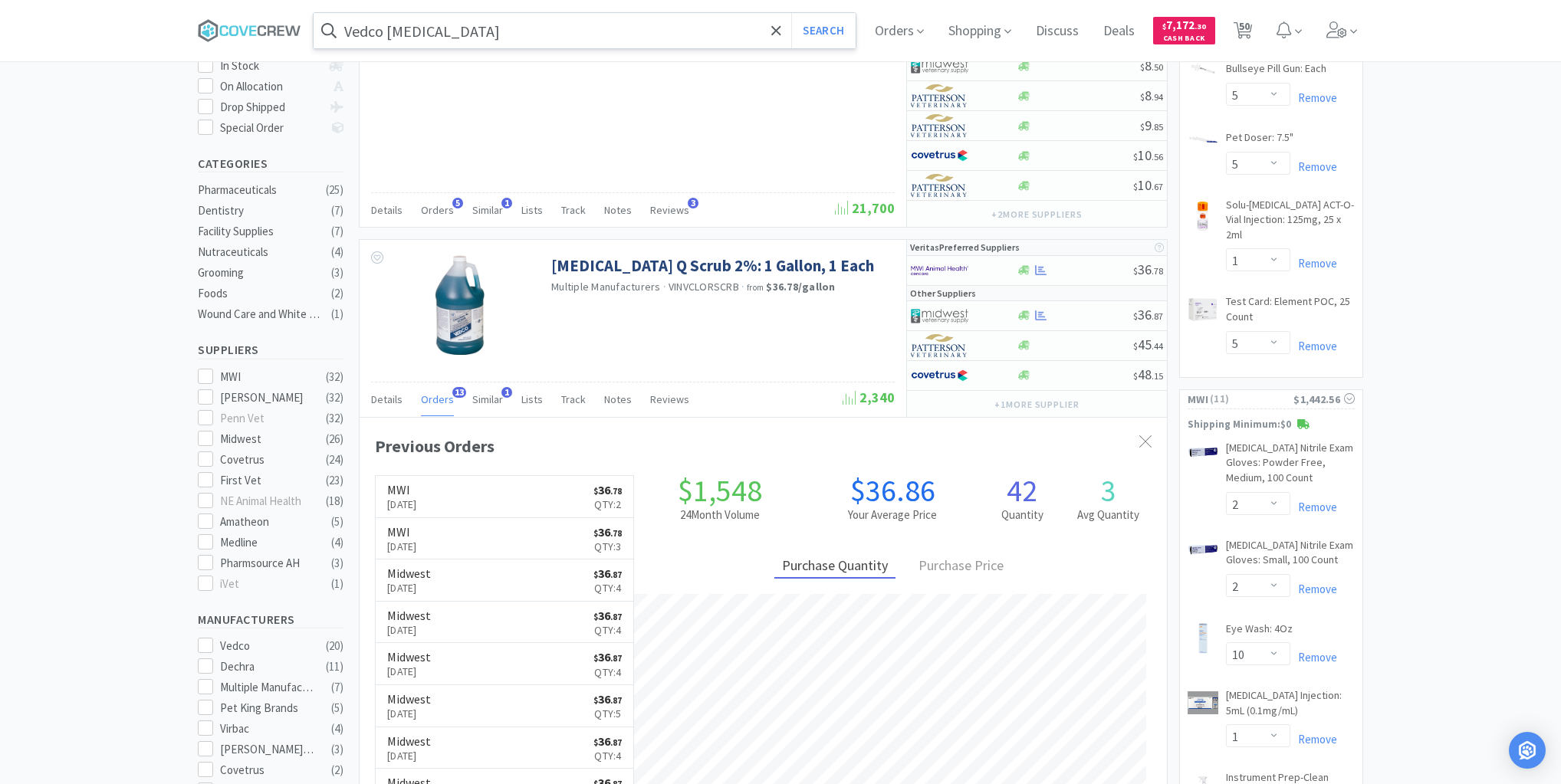
click at [613, 31] on input "Vedco [MEDICAL_DATA]" at bounding box center [585, 31] width 542 height 36
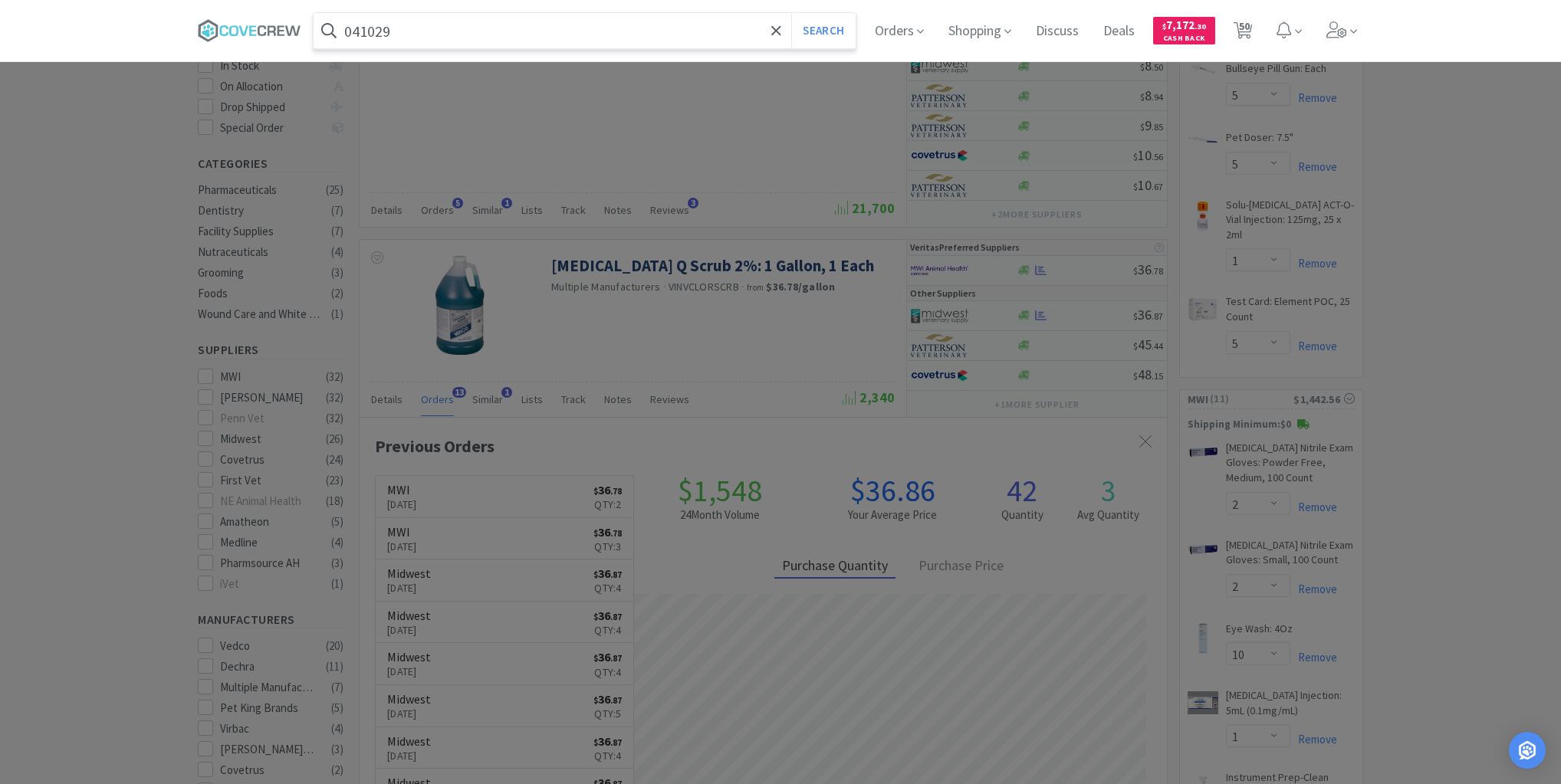
click at [792, 13] on button "Search" at bounding box center [824, 31] width 64 height 36
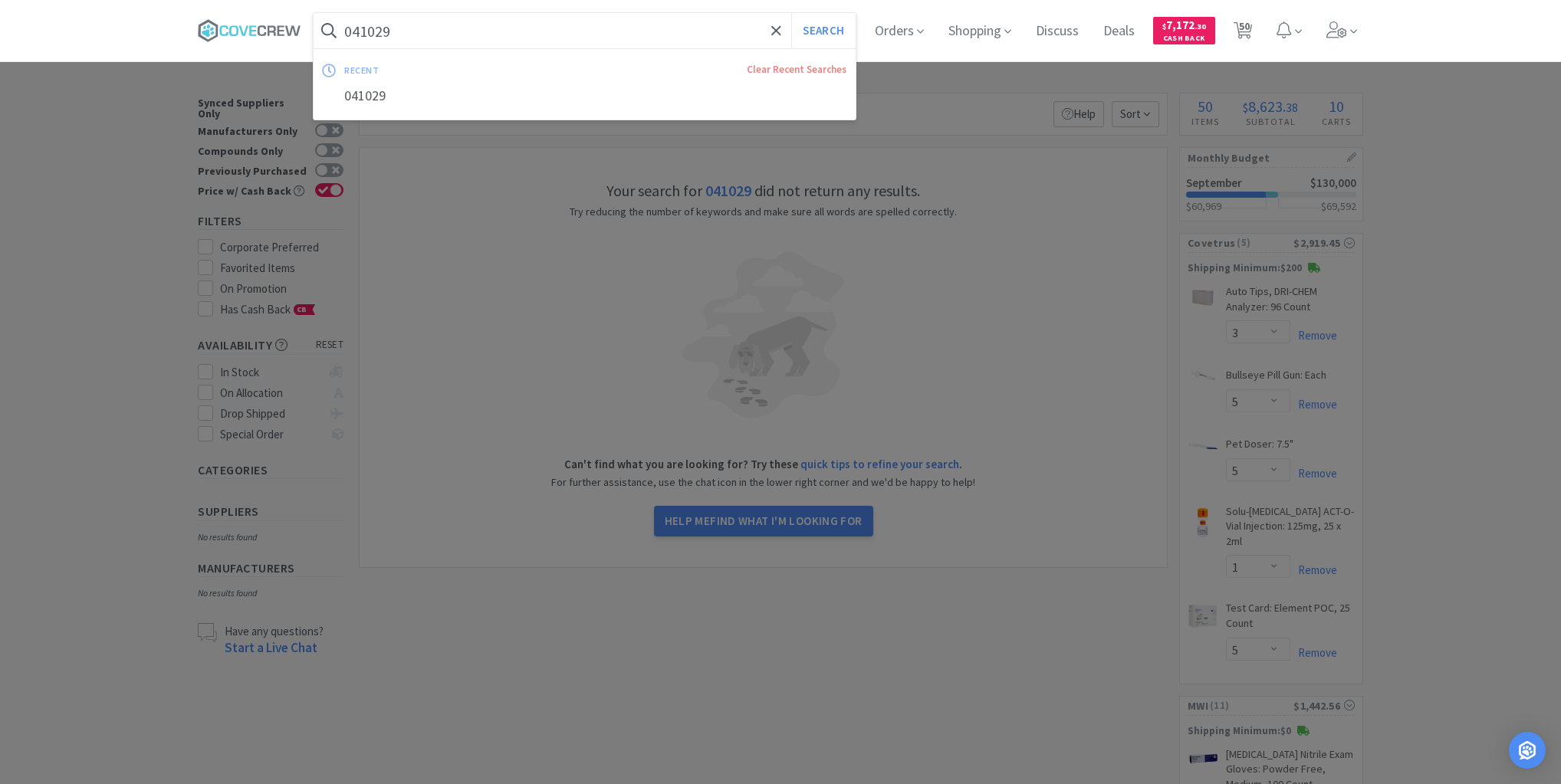
click at [617, 31] on input "041029" at bounding box center [585, 31] width 542 height 36
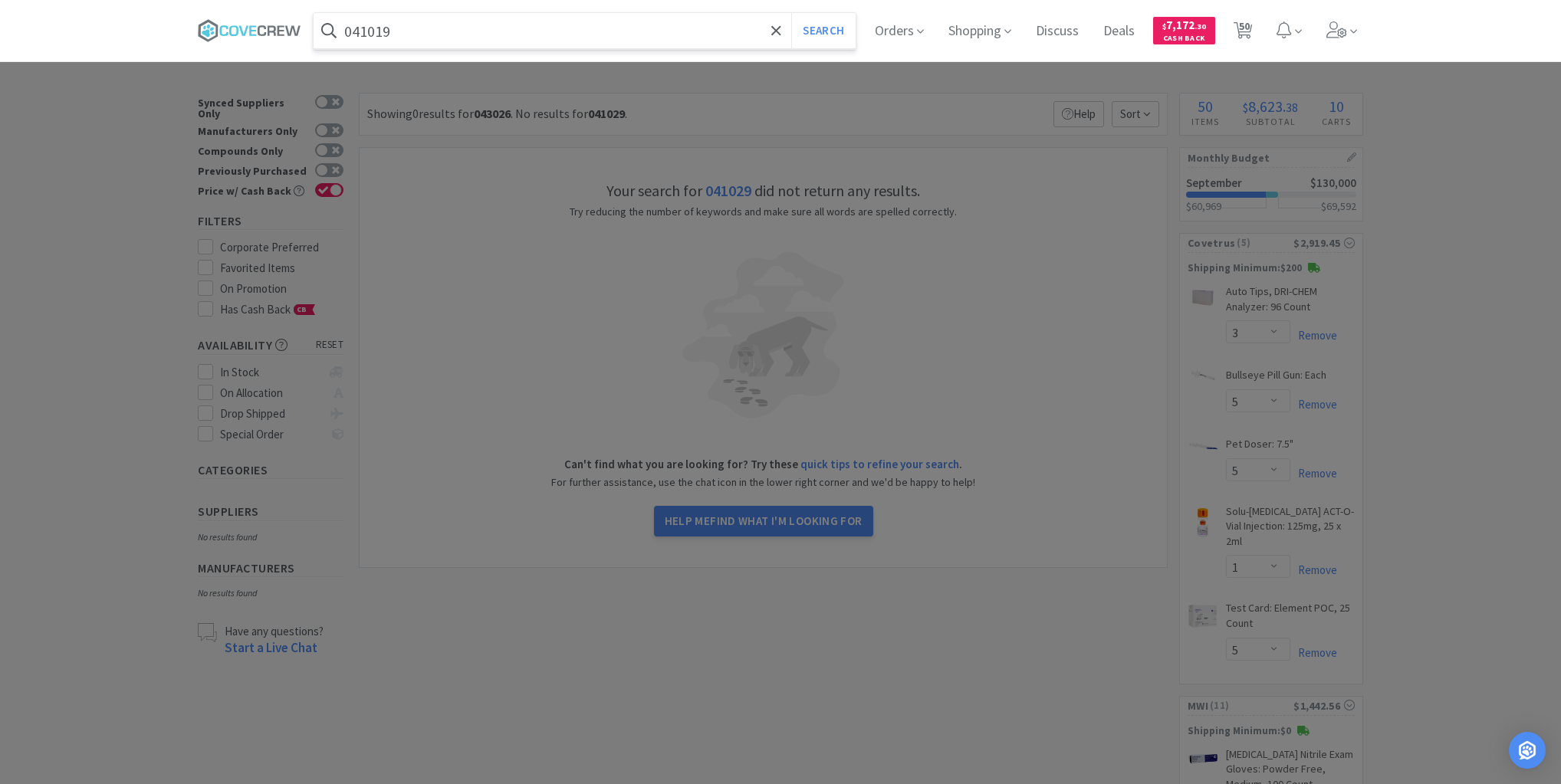
click at [792, 13] on button "Search" at bounding box center [824, 31] width 64 height 36
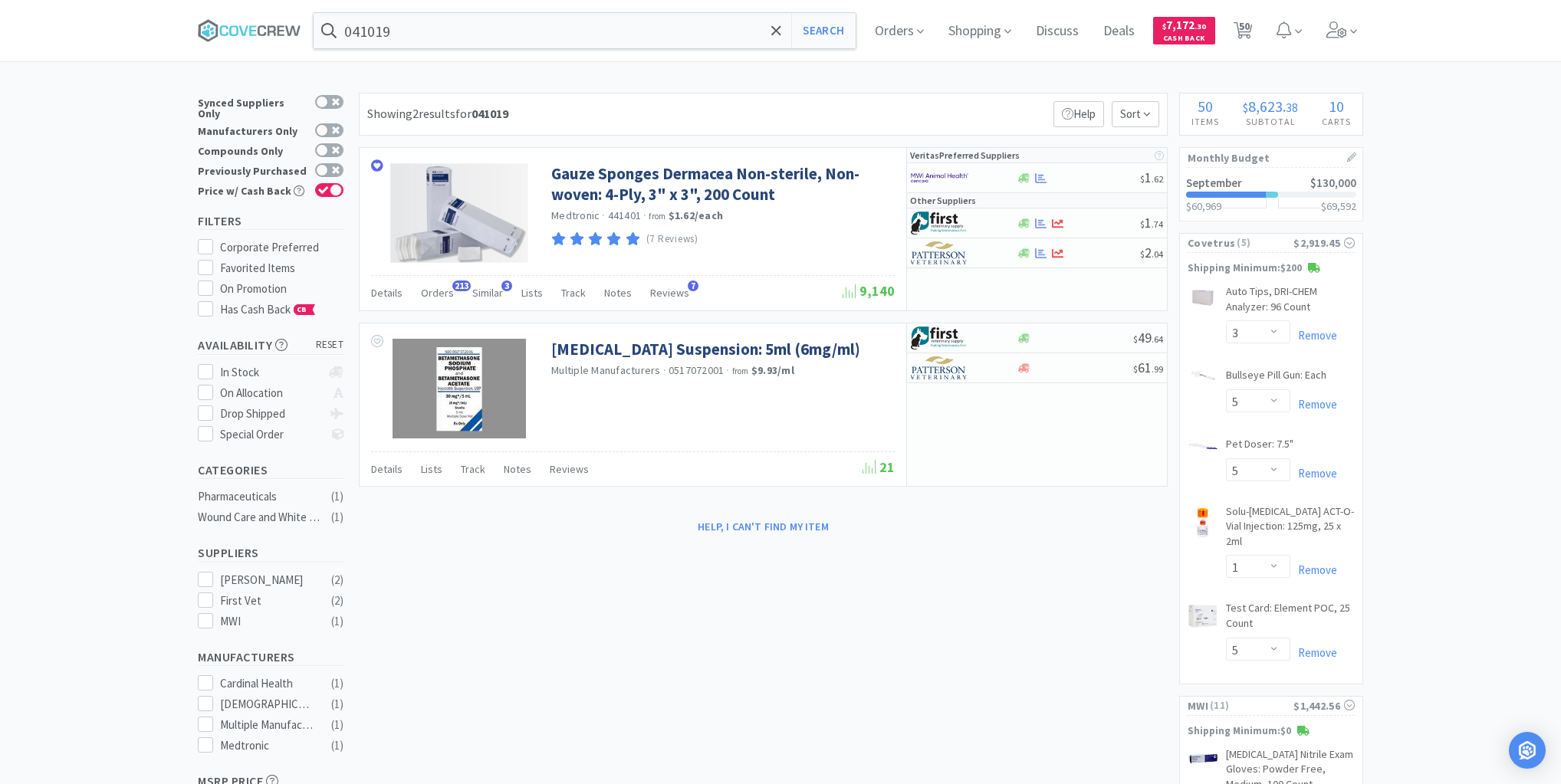
select select "3"
select select "5"
select select "1"
select select "5"
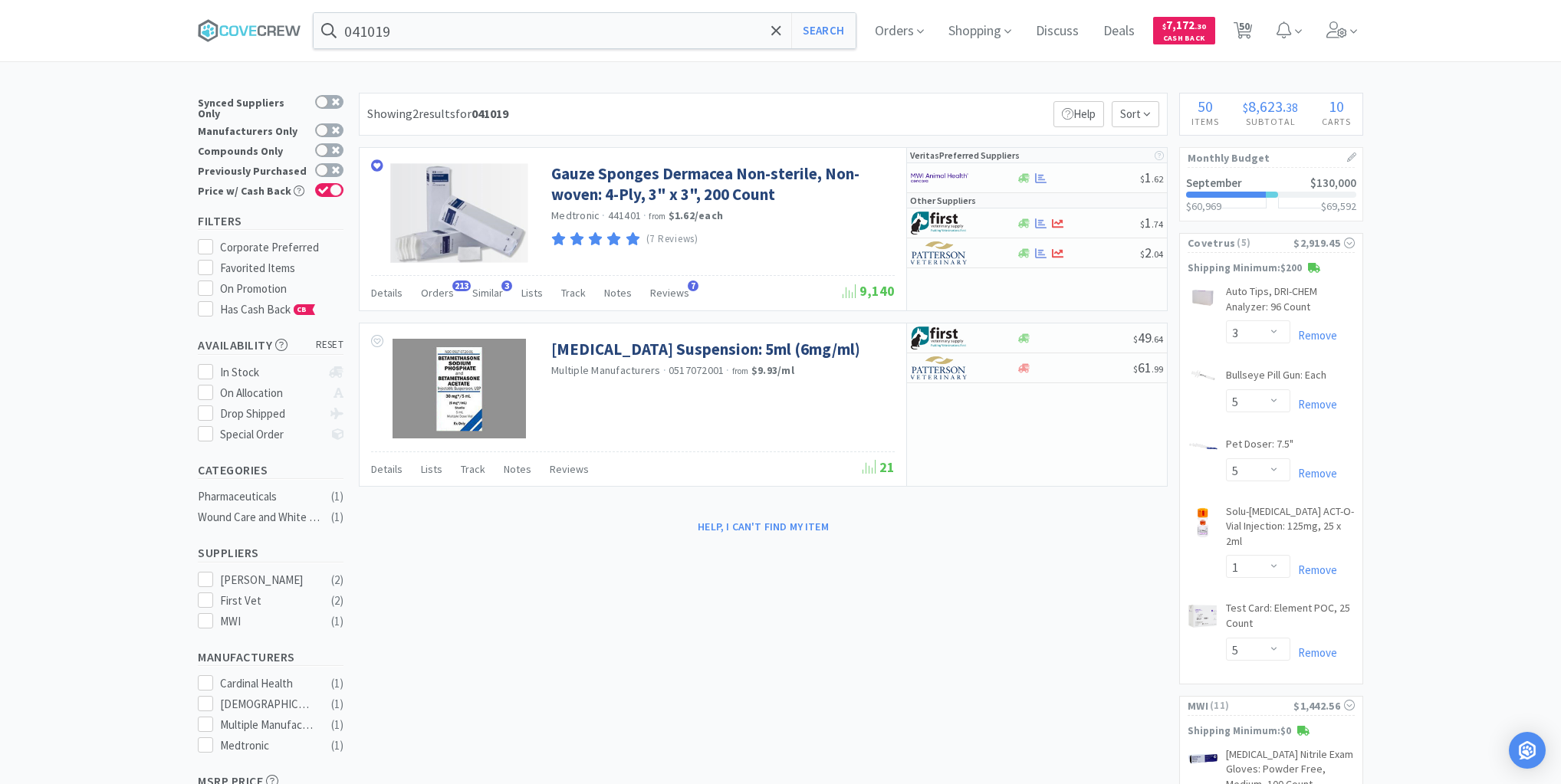
select select "2"
select select "10"
select select "1"
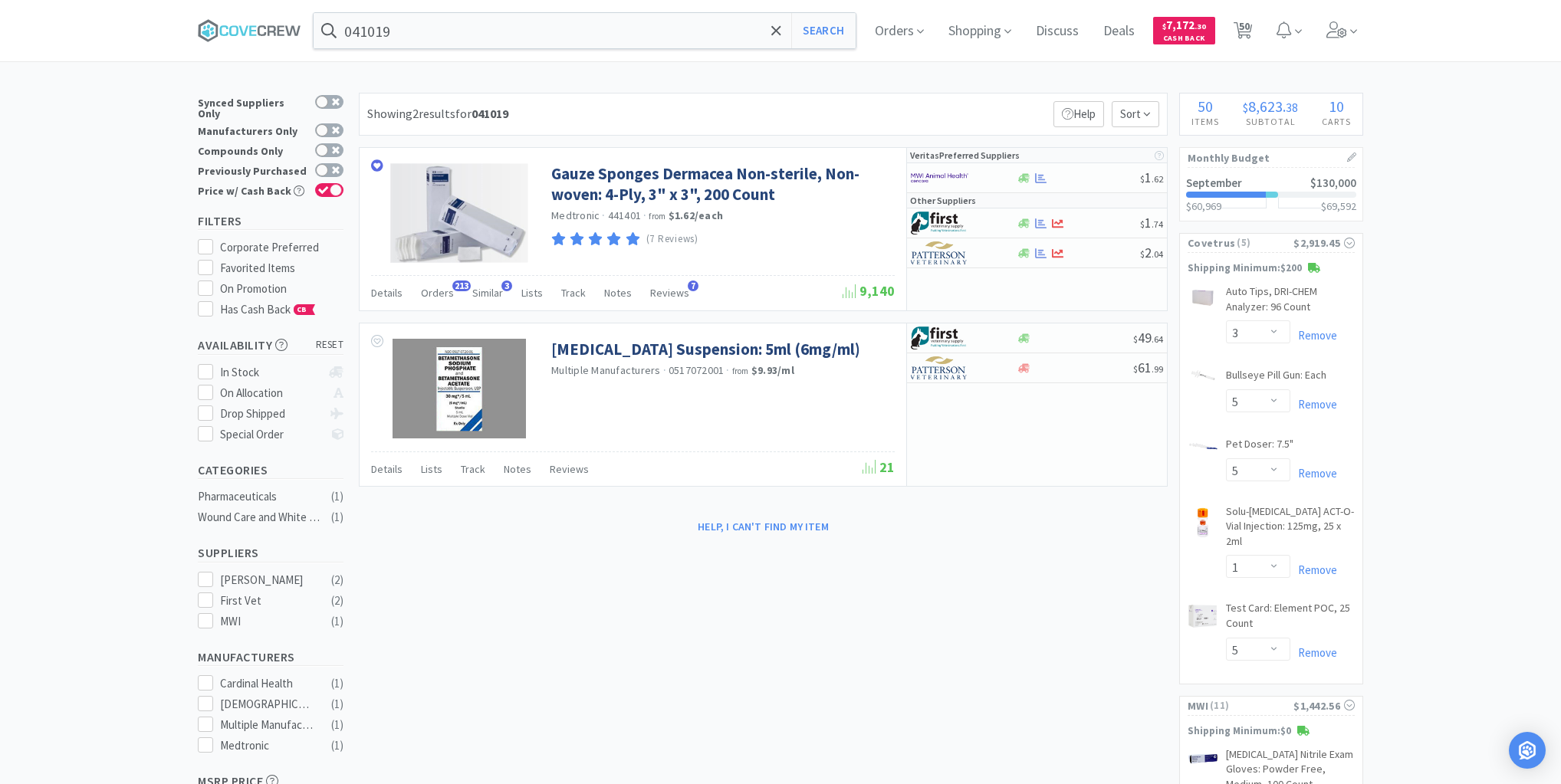
select select "1"
select select "2"
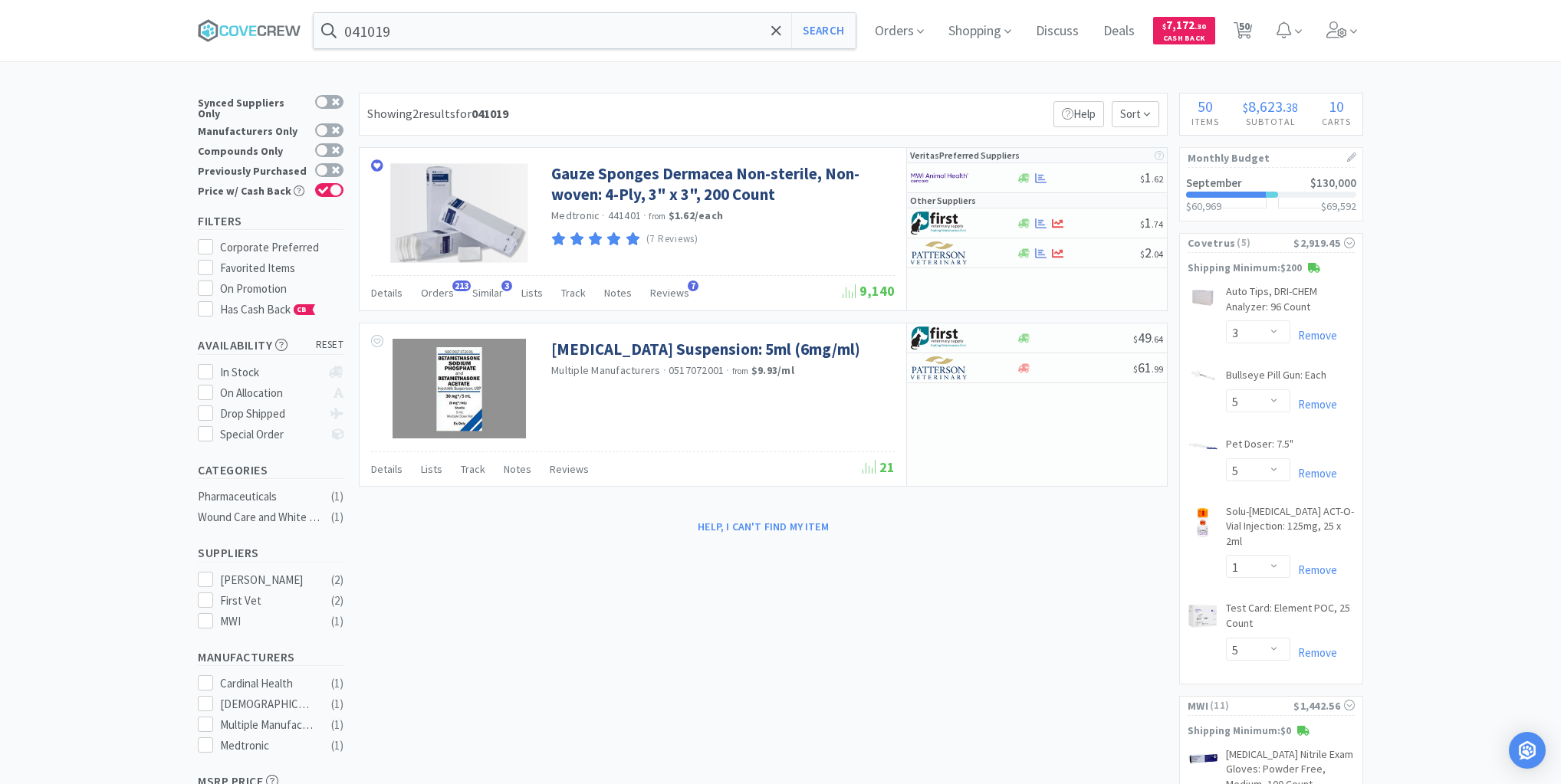
select select "10"
select select "1"
select select "2"
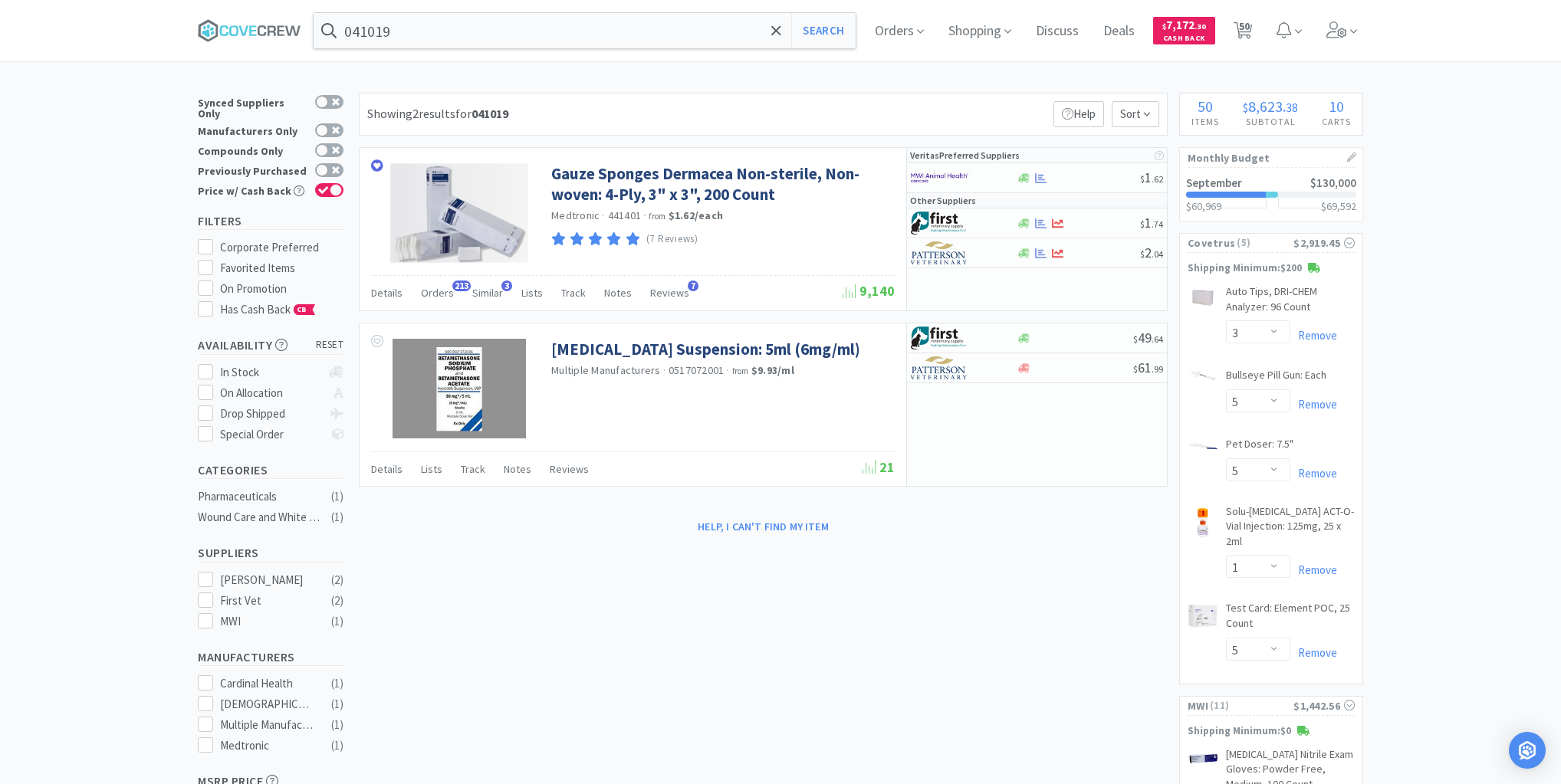
select select "20"
select select "6"
select select "4"
select select "6"
select select "10"
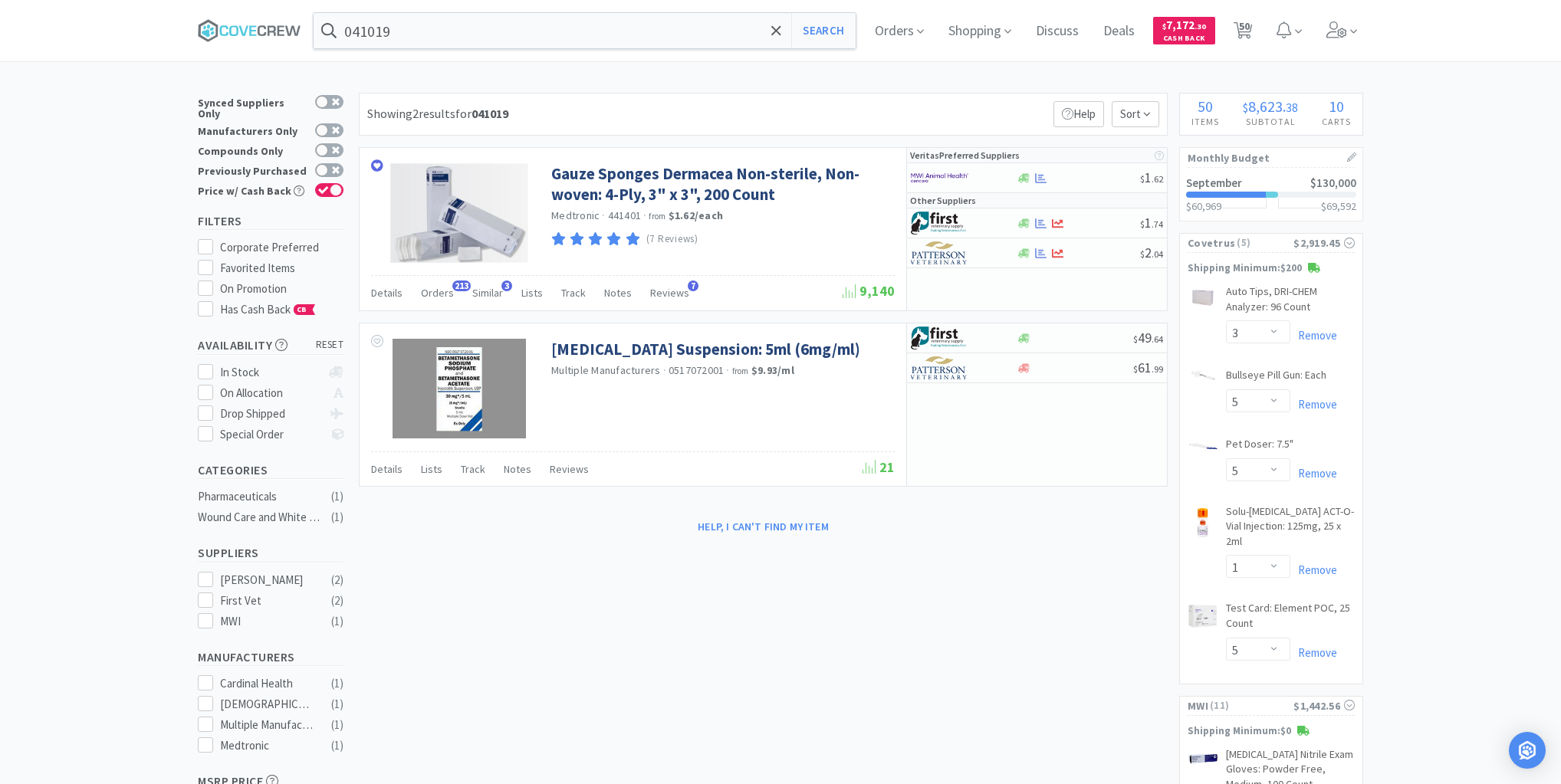
select select "3"
select select "1"
select select "2"
select select "6"
select select "1"
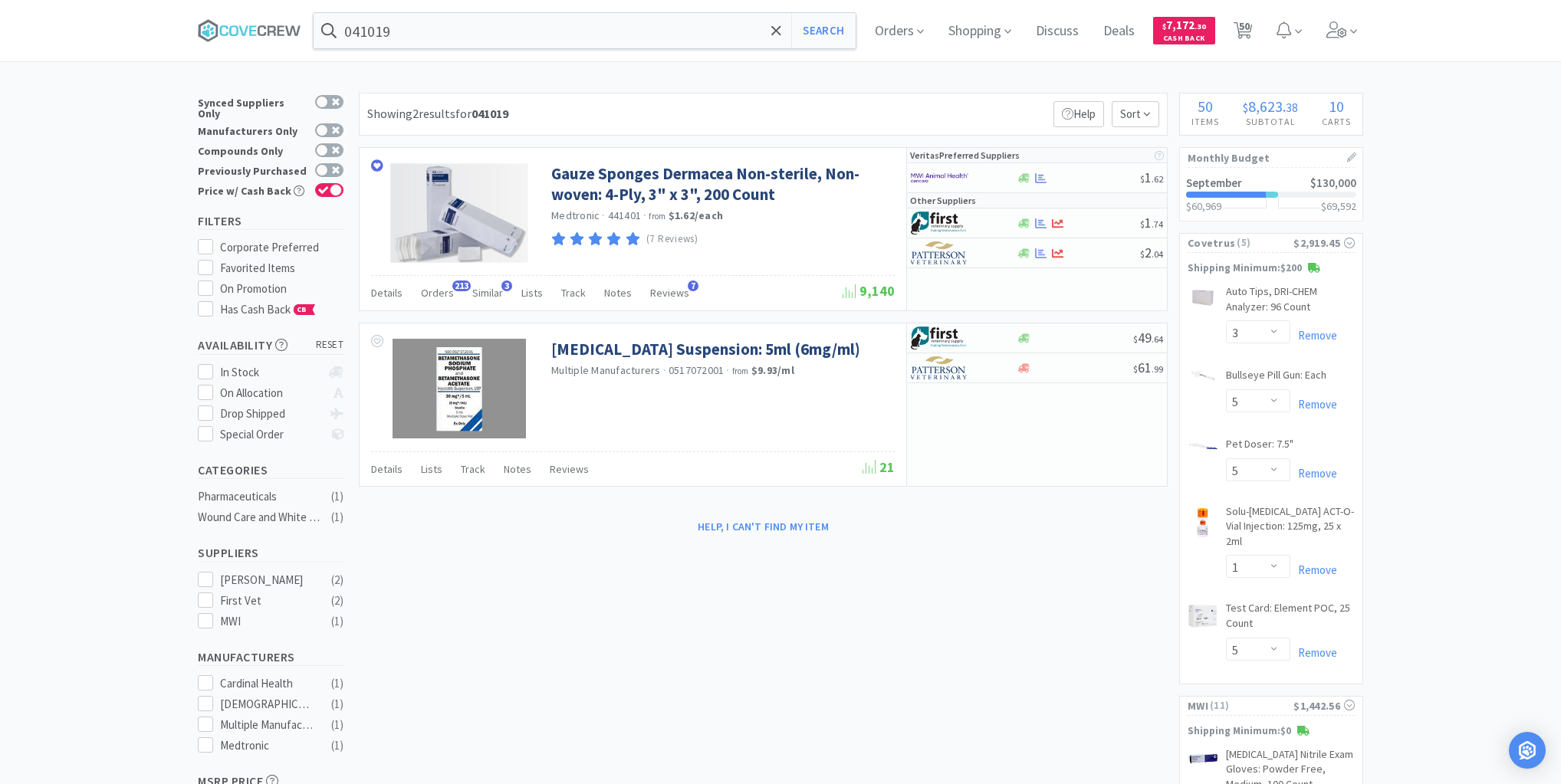
select select "1"
select select "3"
select select "6"
select select "1"
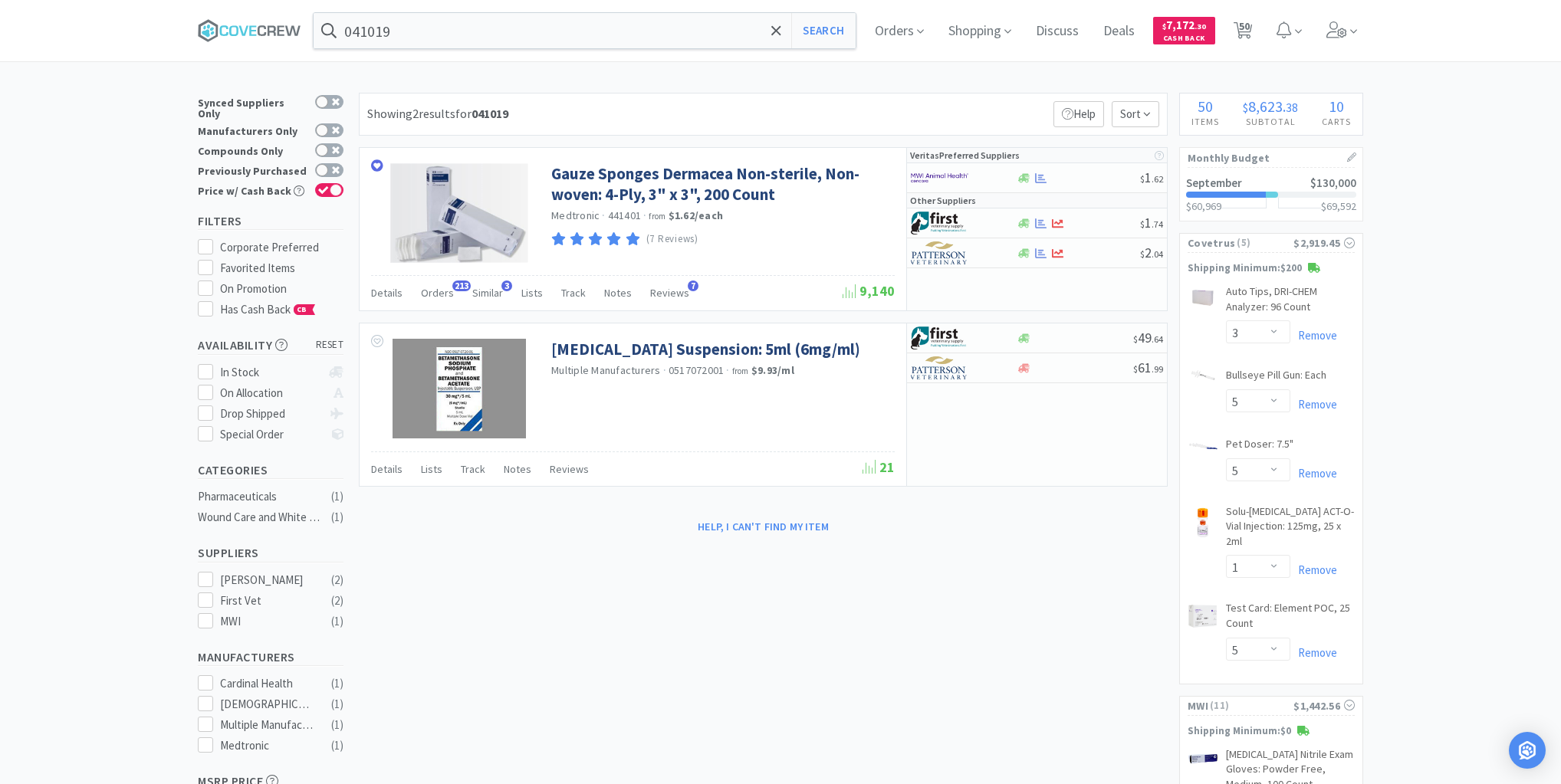
select select "1"
select select "2"
select select "1"
select select "2"
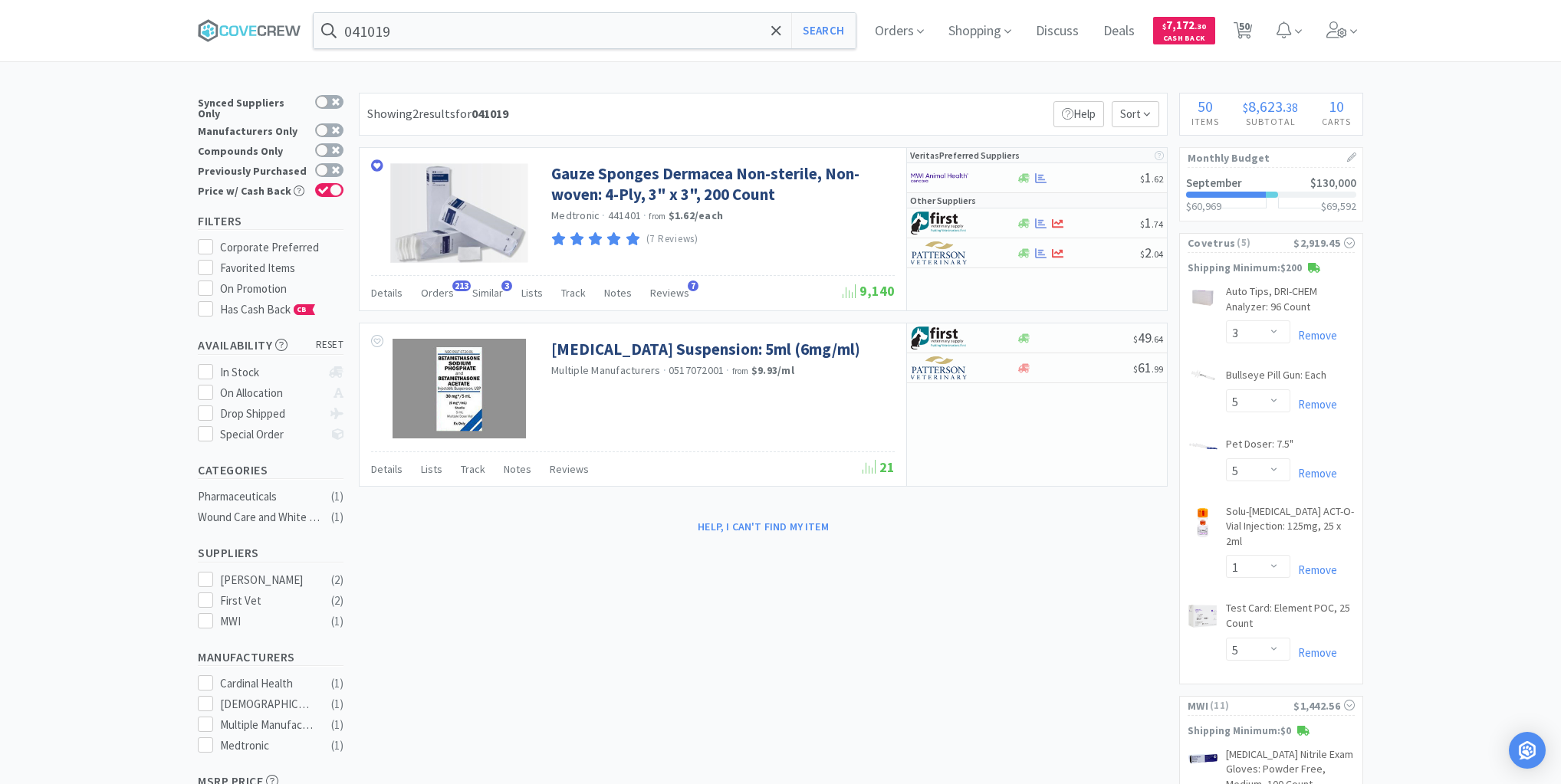
select select "1"
select select "4"
select select "1"
select select "2"
select select "1"
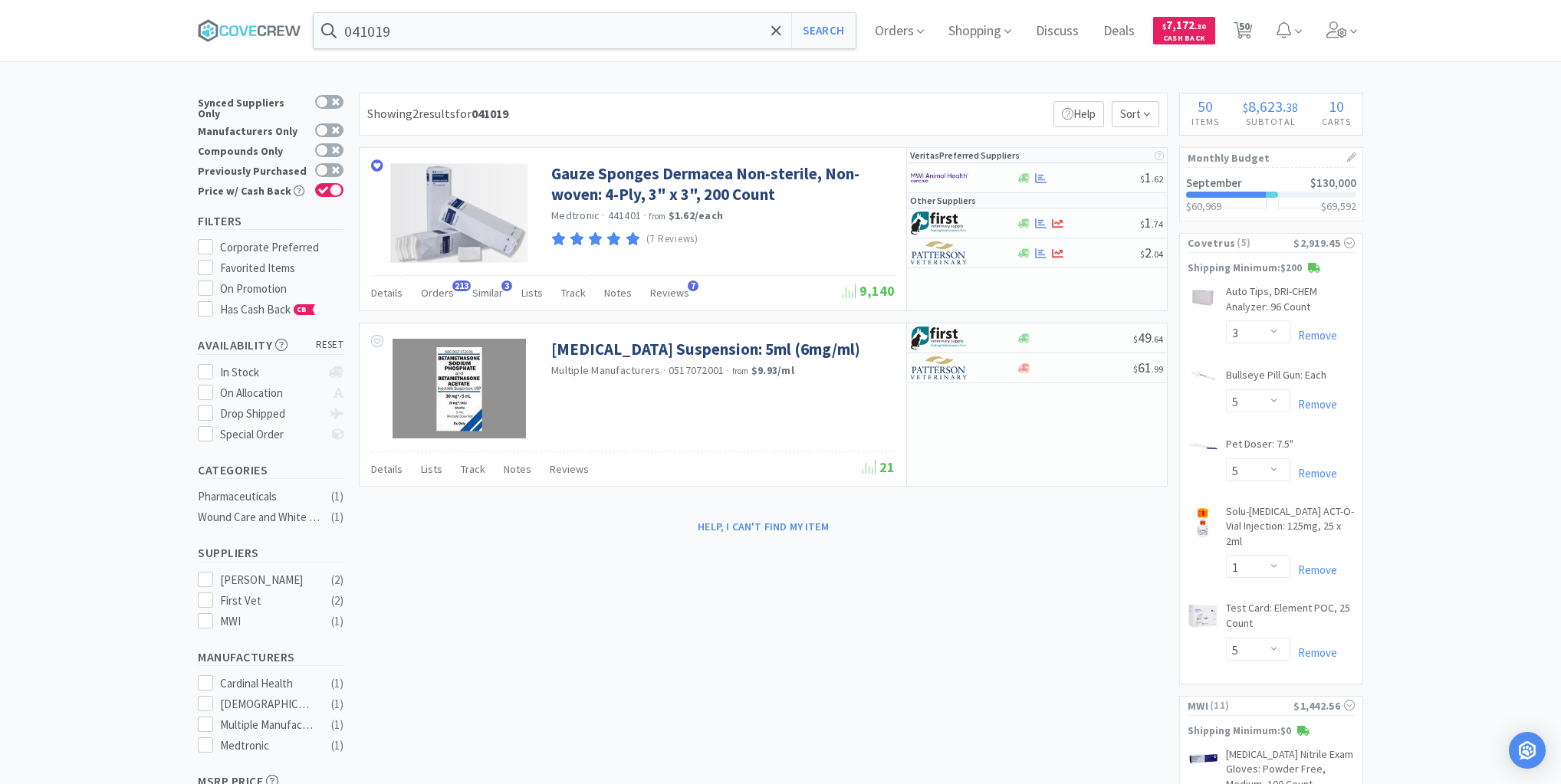
select select "4"
select select "1"
select select "6"
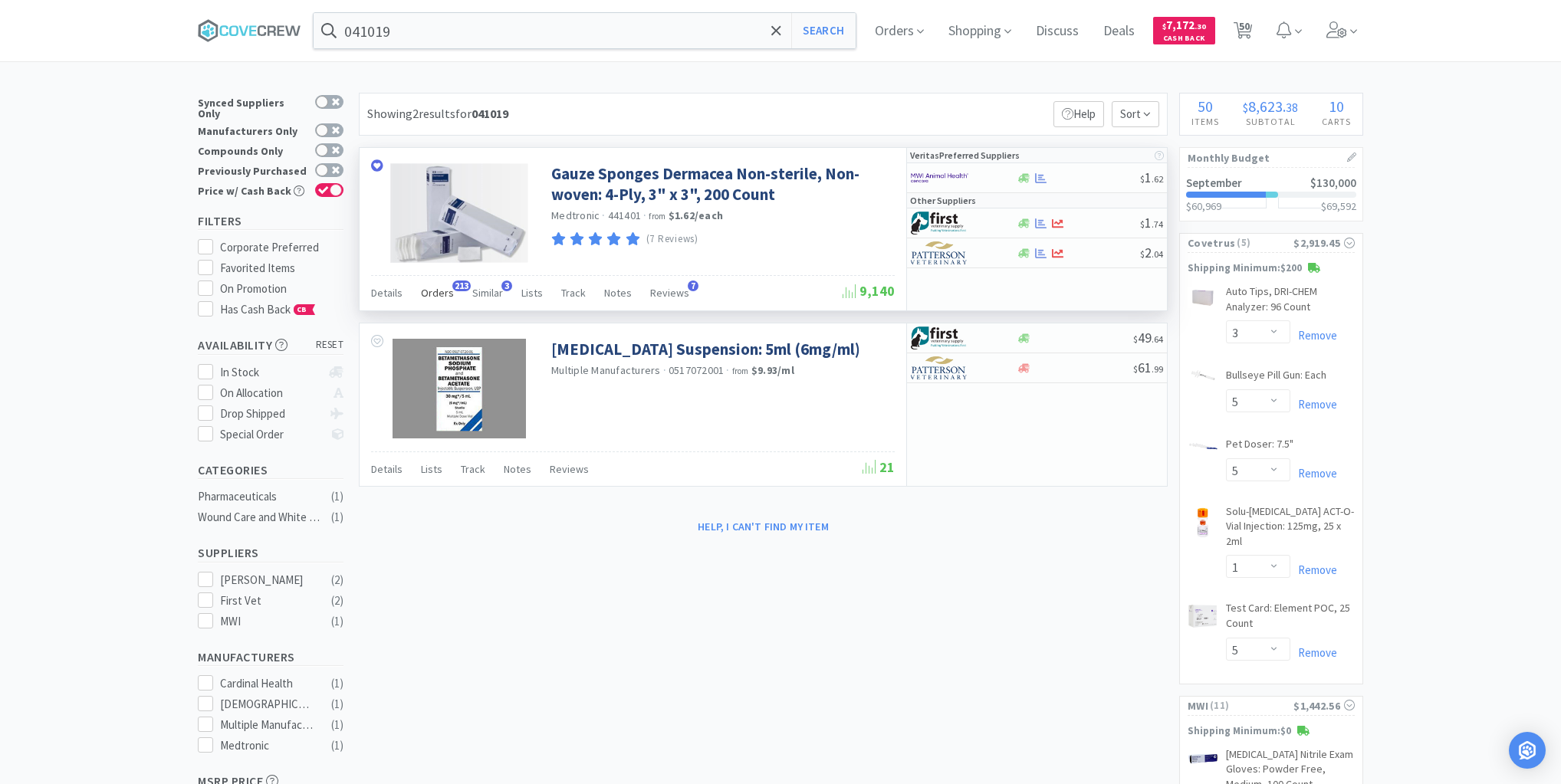
click at [437, 295] on span "Orders" at bounding box center [437, 293] width 33 height 14
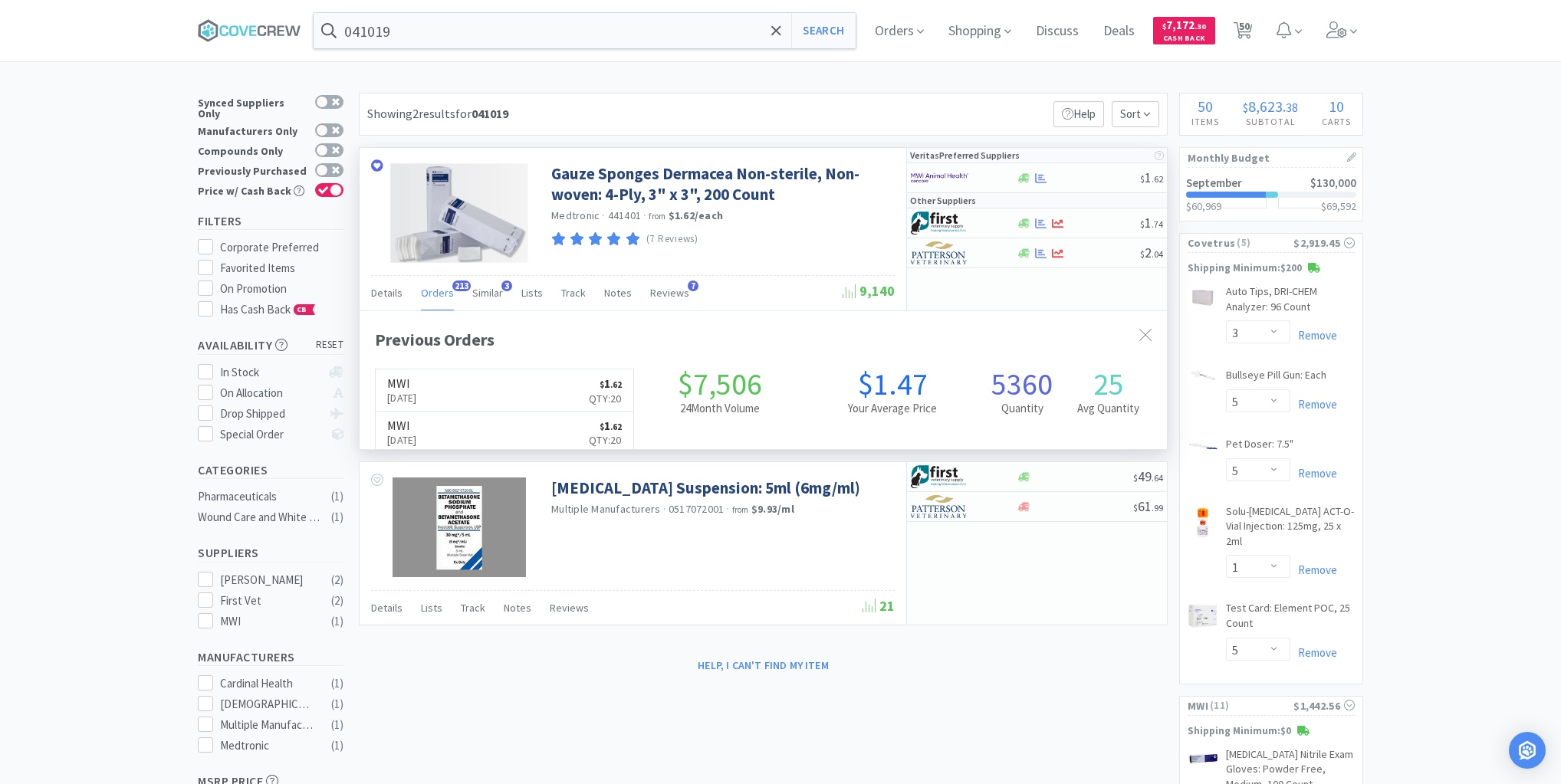
scroll to position [411, 808]
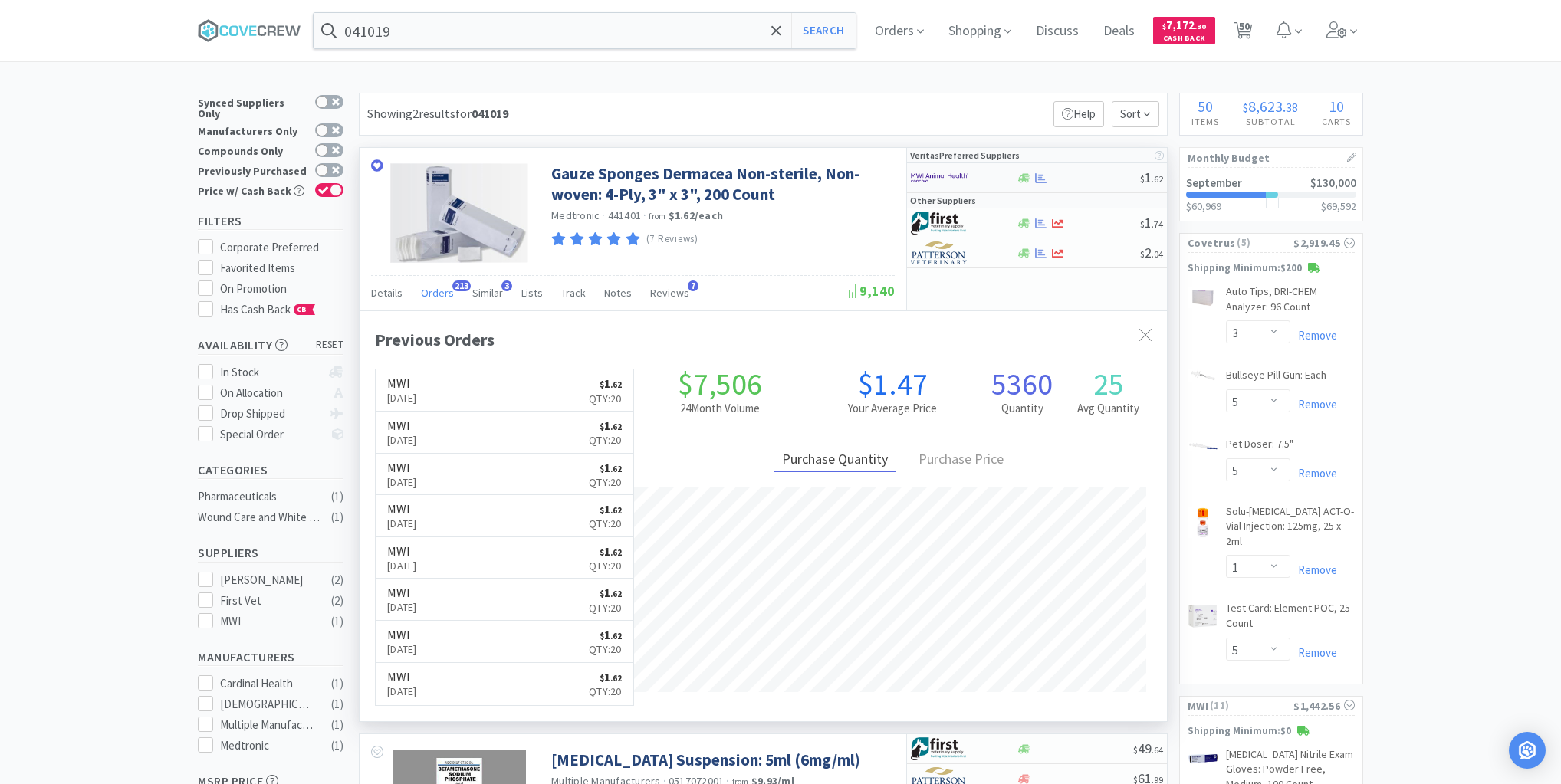
click at [1083, 172] on div at bounding box center [1079, 178] width 124 height 12
select select "1"
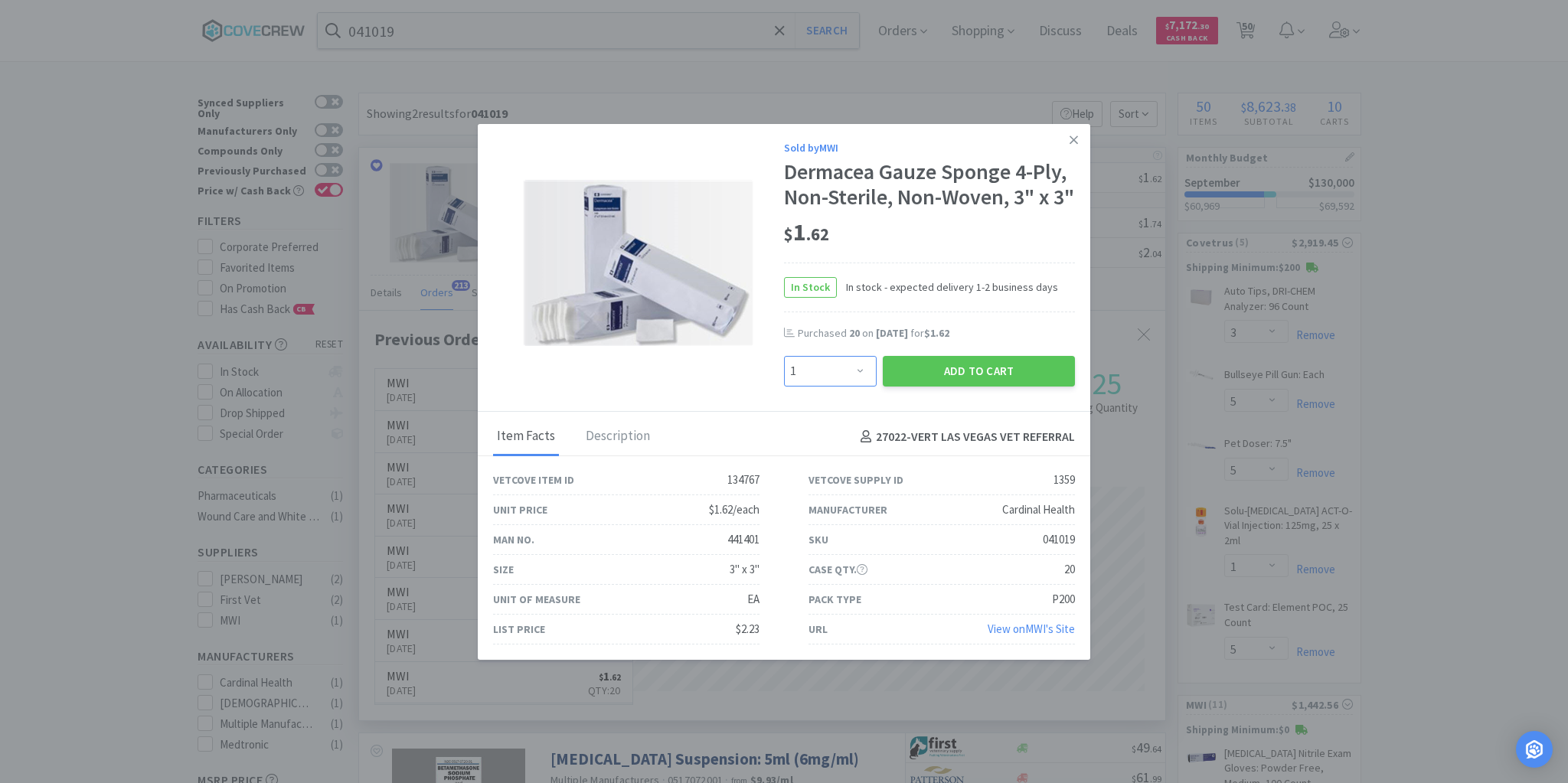
click at [858, 387] on select "Enter Quantity 1 2 3 4 5 6 7 8 9 10 11 12 13 14 15 16 17 18 19 20 Enter Quantity" at bounding box center [830, 371] width 92 height 31
type input "40"
click at [919, 387] on button "Add to Cart" at bounding box center [978, 371] width 192 height 31
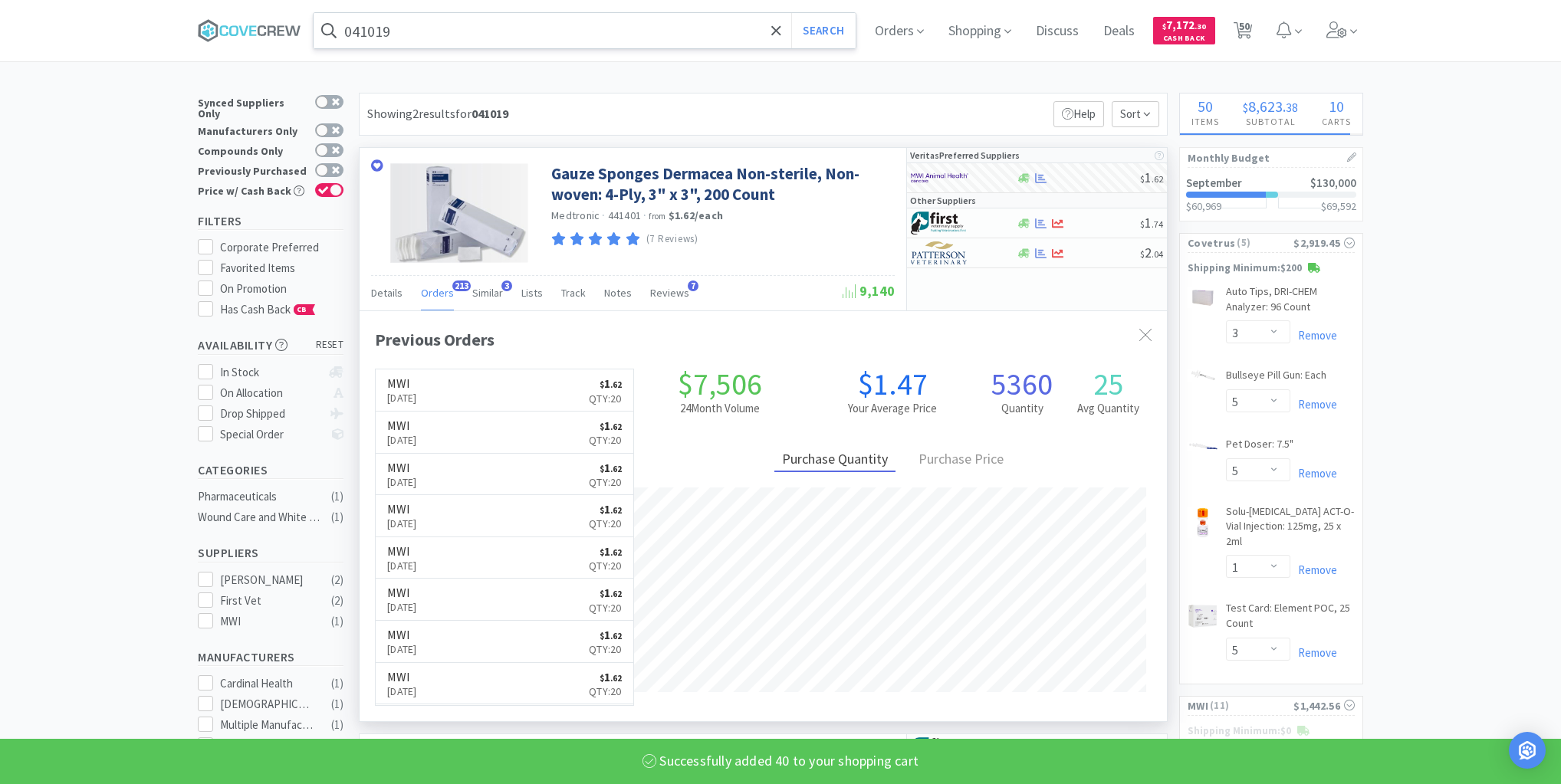
click at [673, 25] on input "041019" at bounding box center [585, 31] width 542 height 36
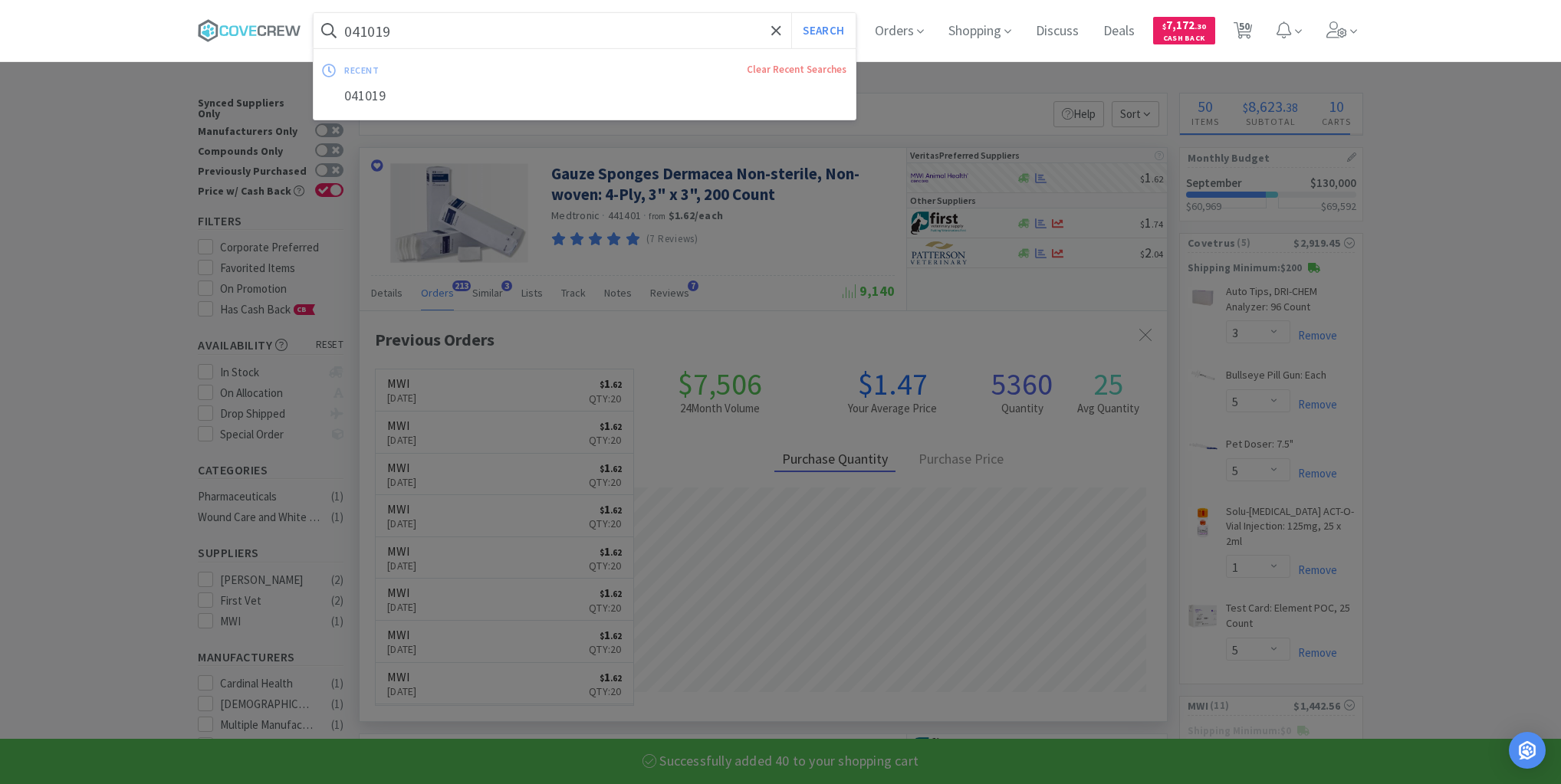
select select "1"
select select "2"
select select "40"
select select "10"
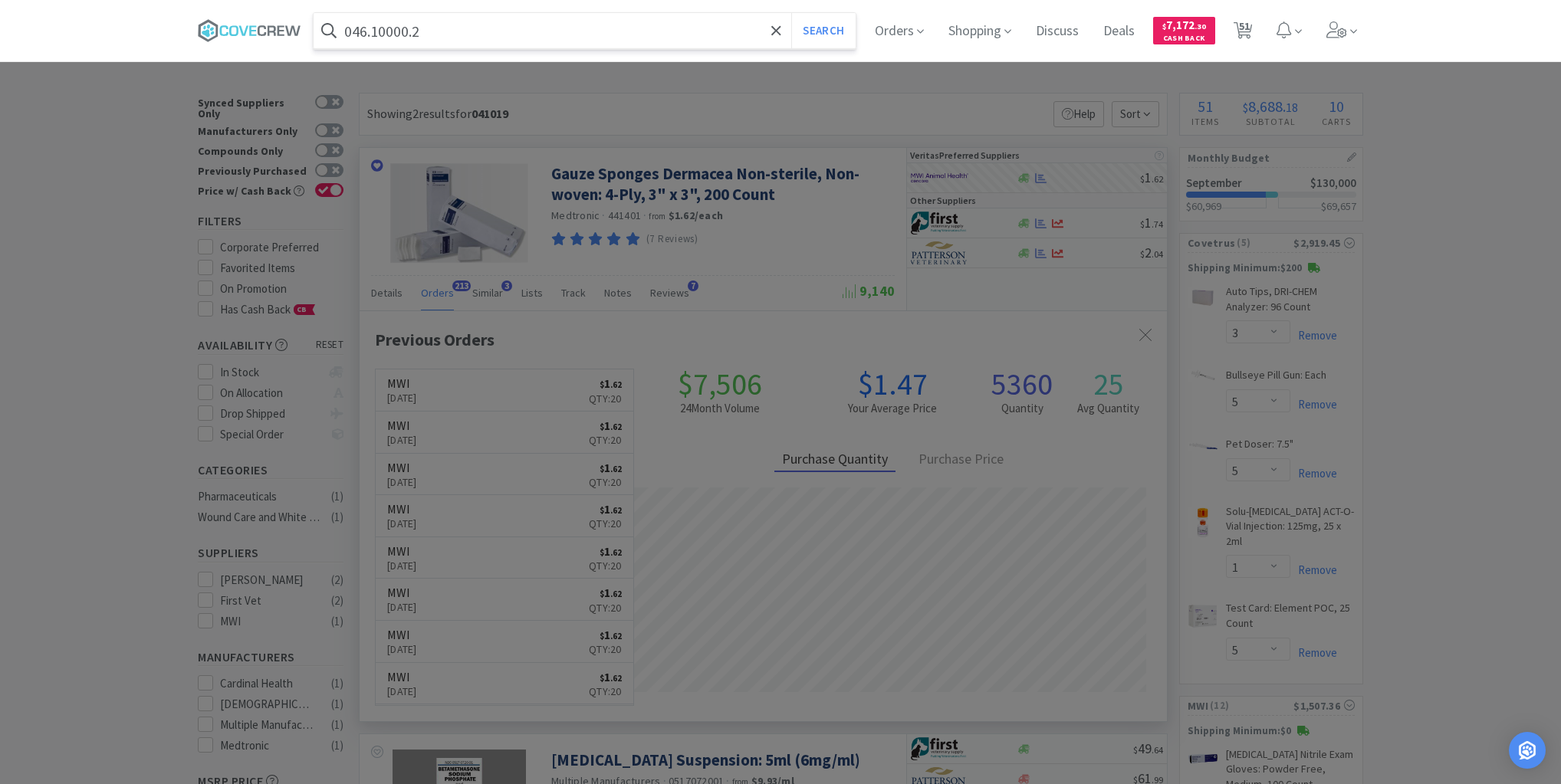
type input "046.10000.2"
click at [792, 13] on button "Search" at bounding box center [824, 31] width 64 height 36
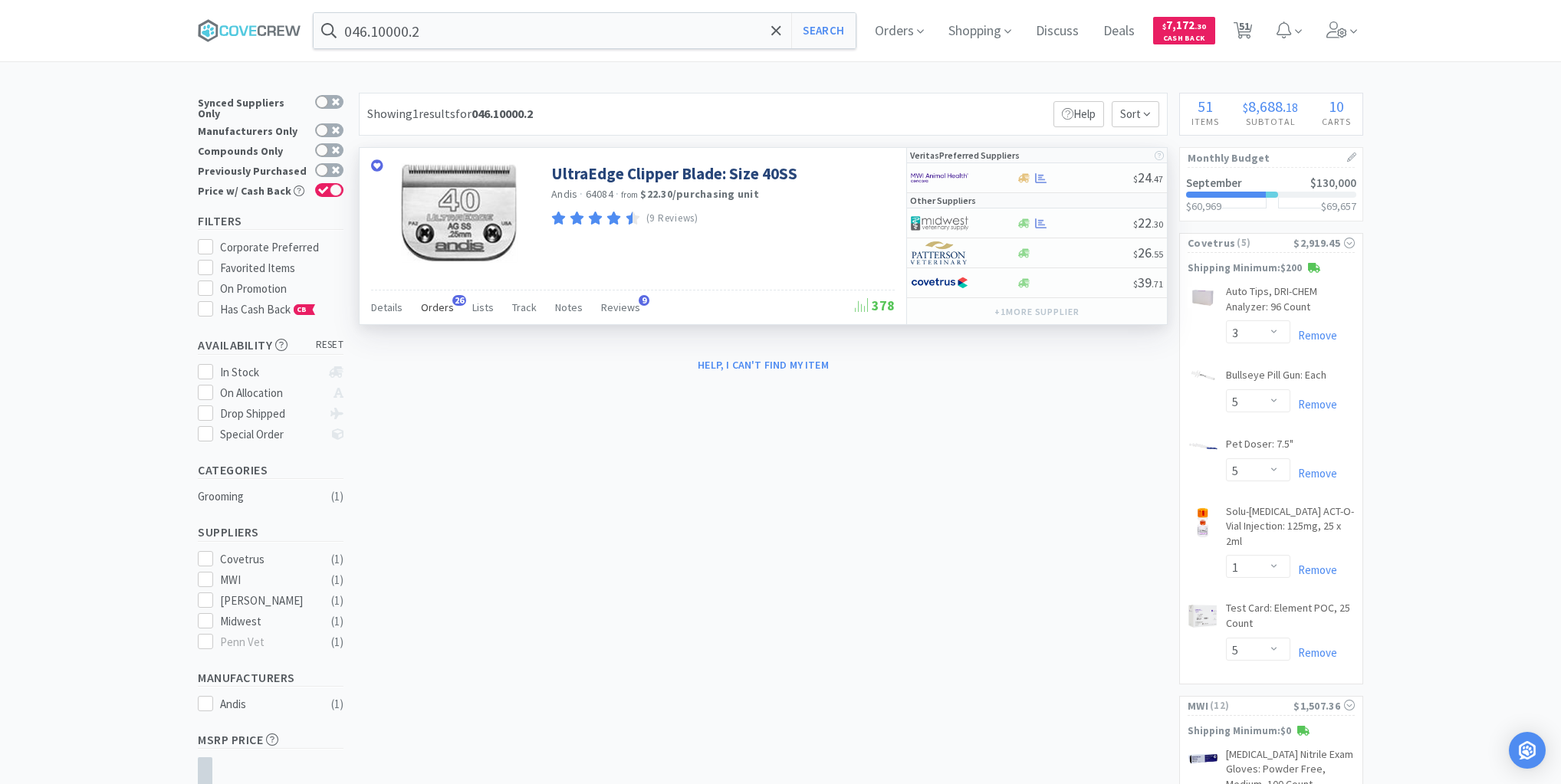
click at [433, 309] on span "Orders" at bounding box center [437, 307] width 33 height 14
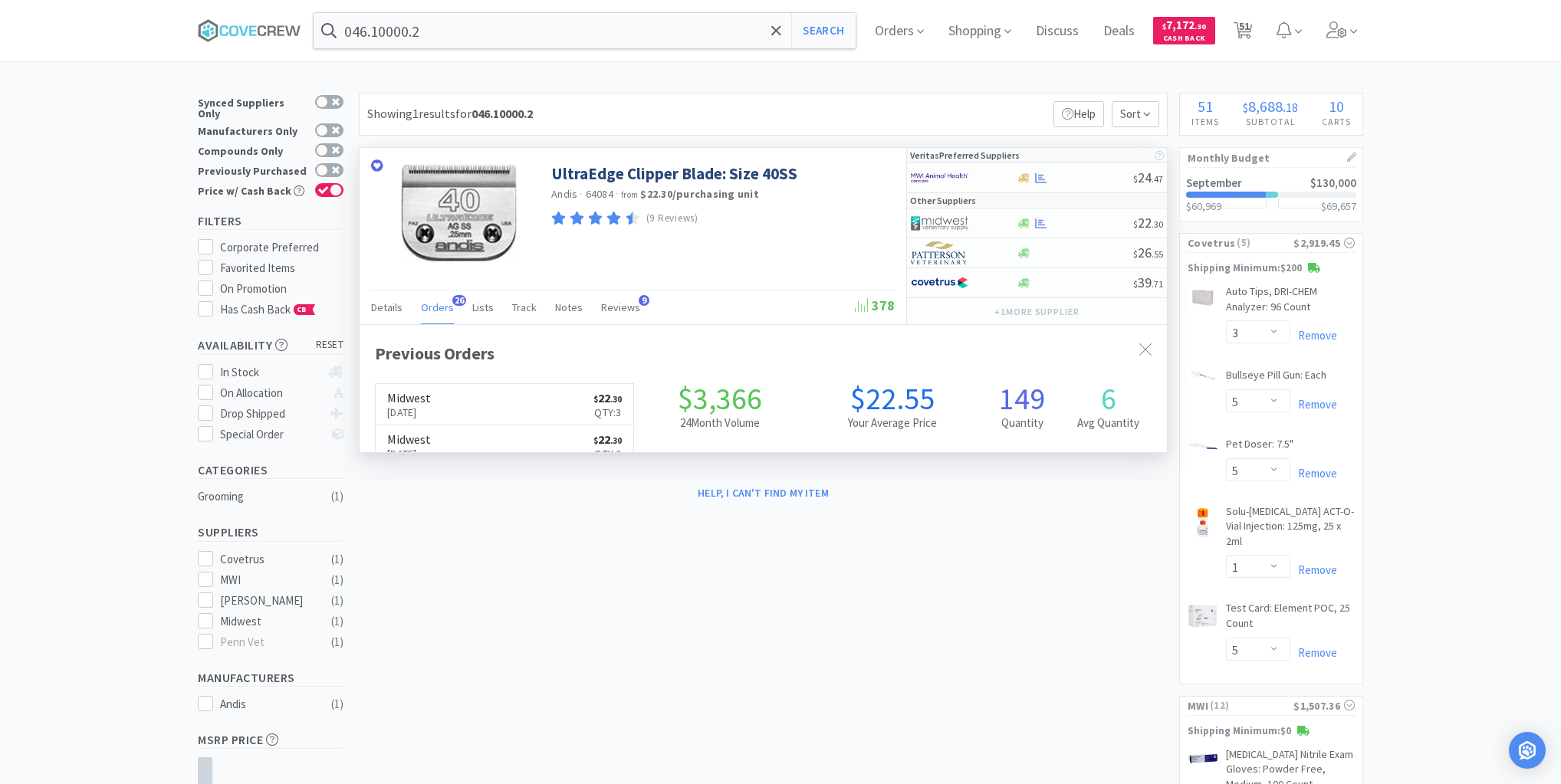
scroll to position [411, 808]
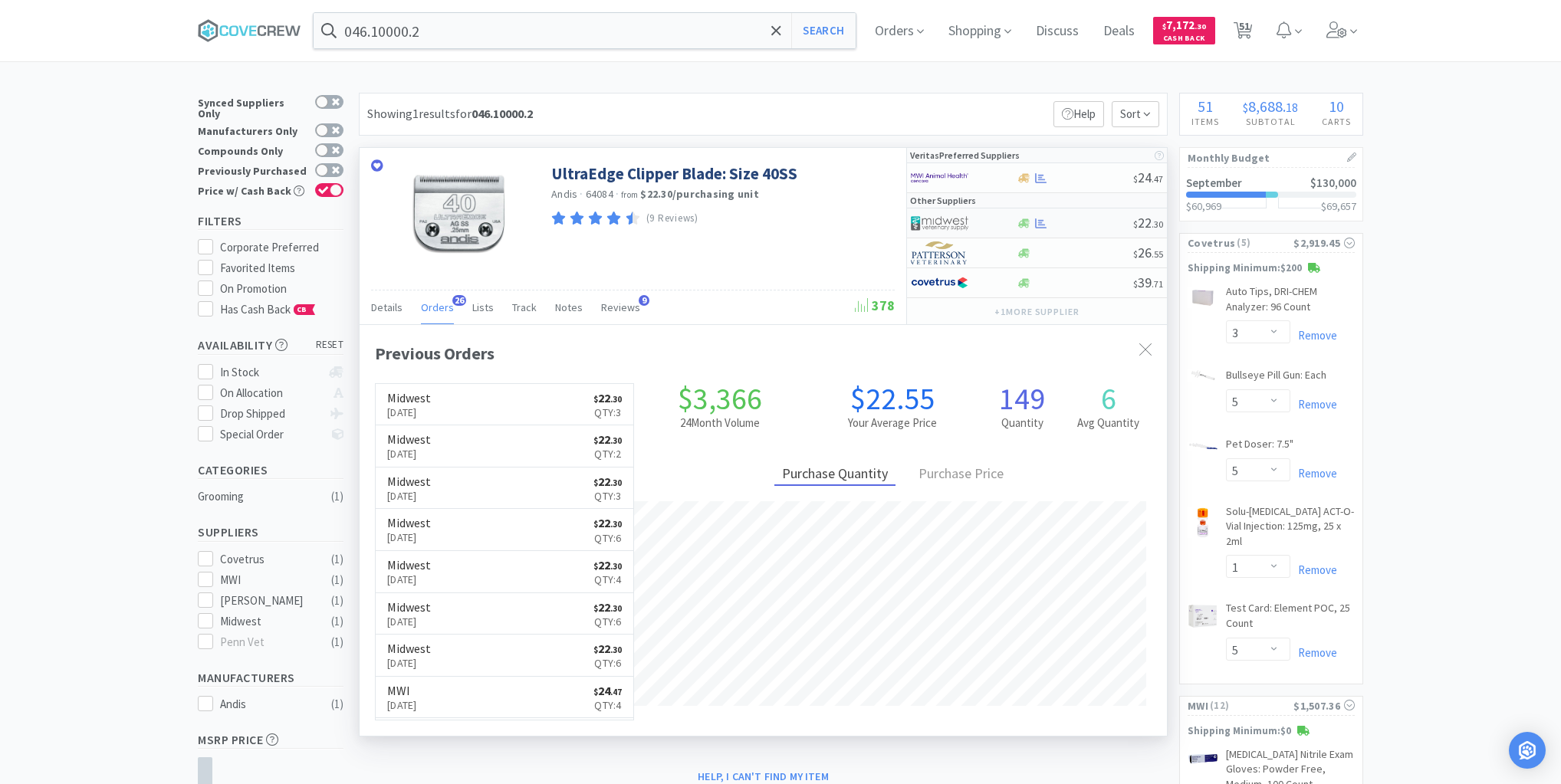
click at [1089, 225] on div at bounding box center [1075, 223] width 117 height 12
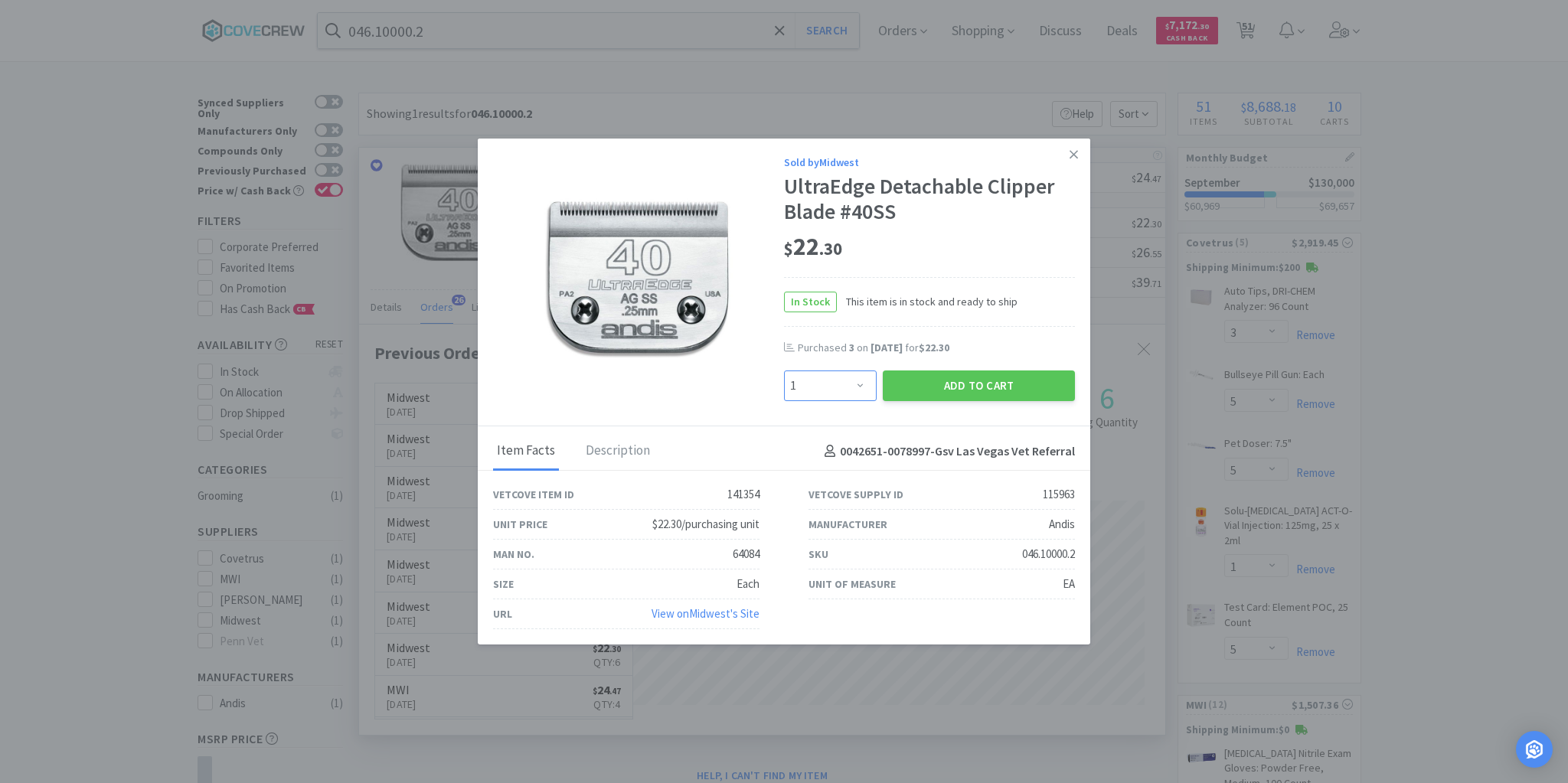
click at [863, 386] on select "Enter Quantity 1 2 3 4 5 6 7 8 9 10 11 12 13 14 15 16 17 18 19 20 Enter Quantity" at bounding box center [830, 386] width 92 height 31
select select "2"
click at [784, 372] on select "Enter Quantity 1 2 3 4 5 6 7 8 9 10 11 12 13 14 15 16 17 18 19 20 Enter Quantity" at bounding box center [830, 386] width 92 height 31
click at [998, 387] on button "Add to Cart" at bounding box center [978, 386] width 192 height 31
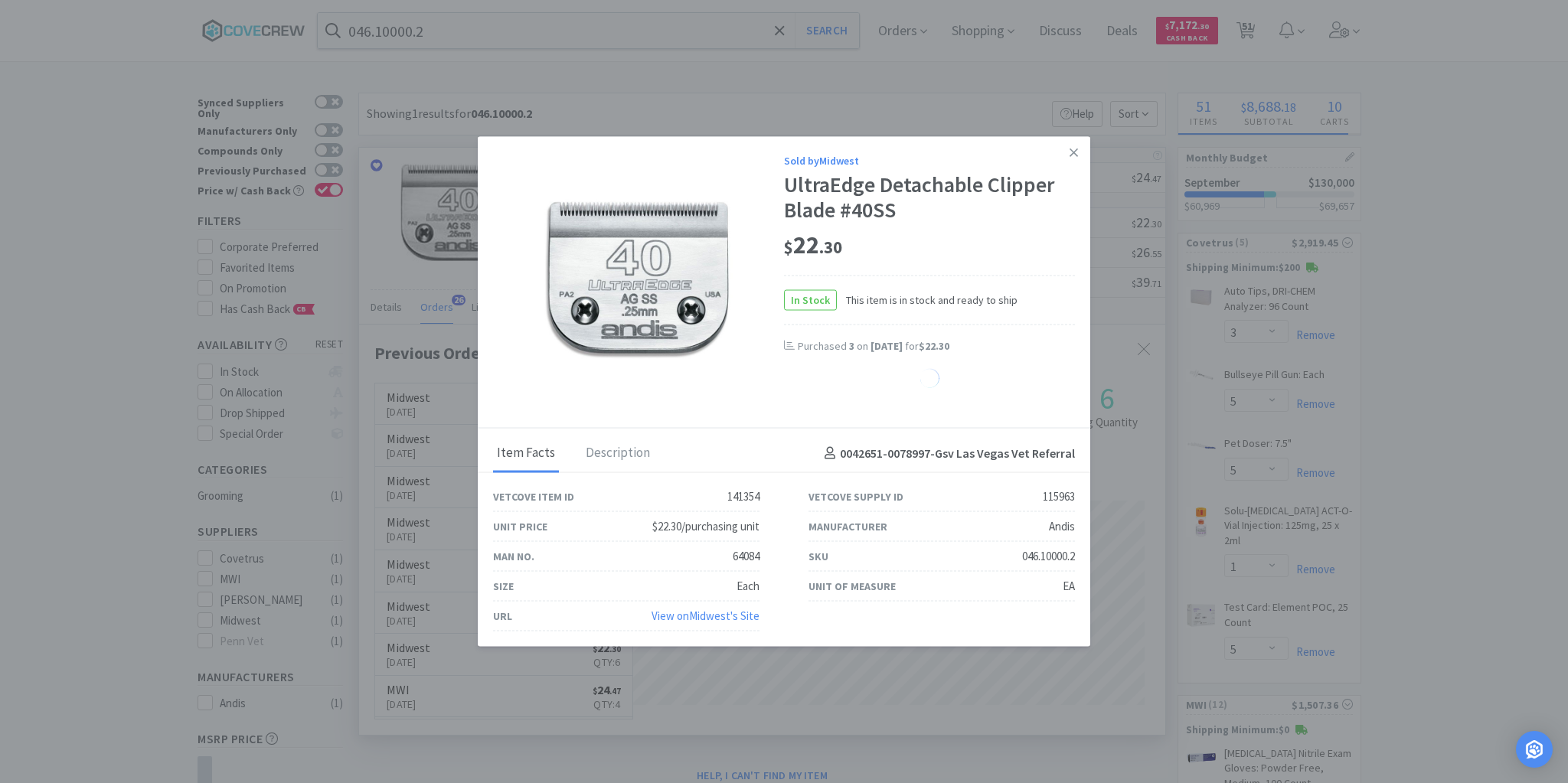
select select "2"
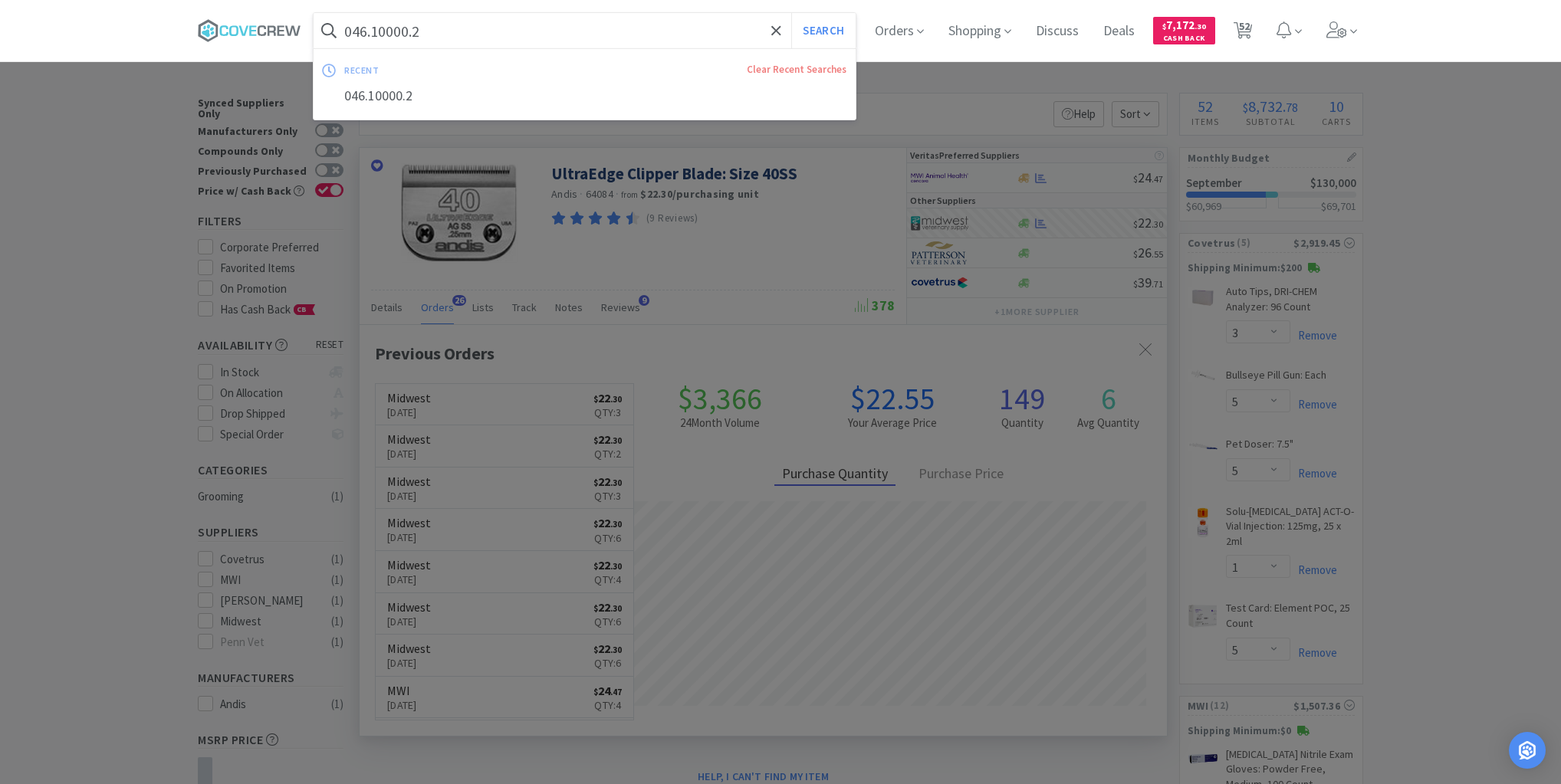
click at [672, 30] on input "046.10000.2" at bounding box center [585, 31] width 542 height 36
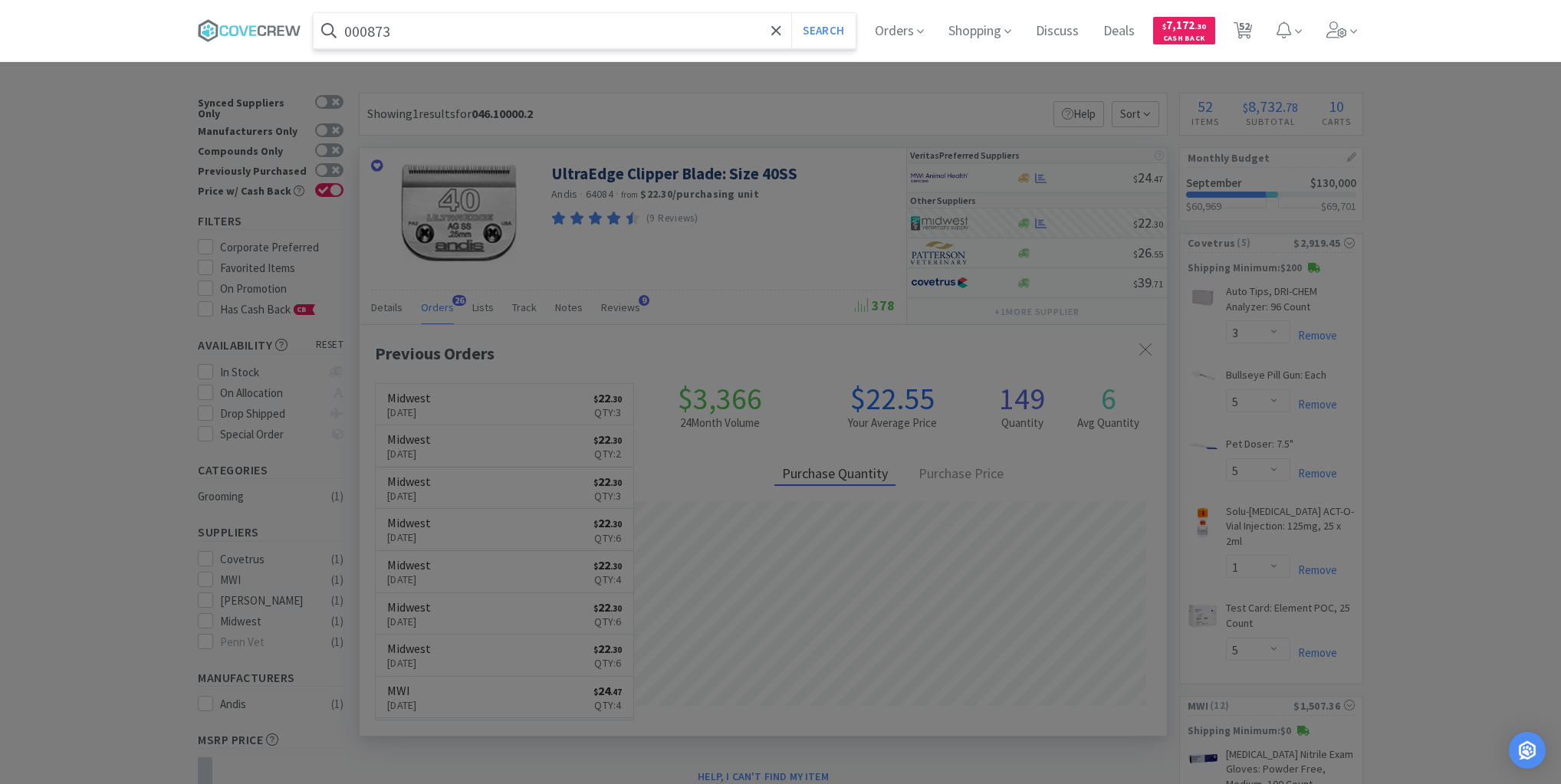
click at [792, 13] on button "Search" at bounding box center [824, 31] width 64 height 36
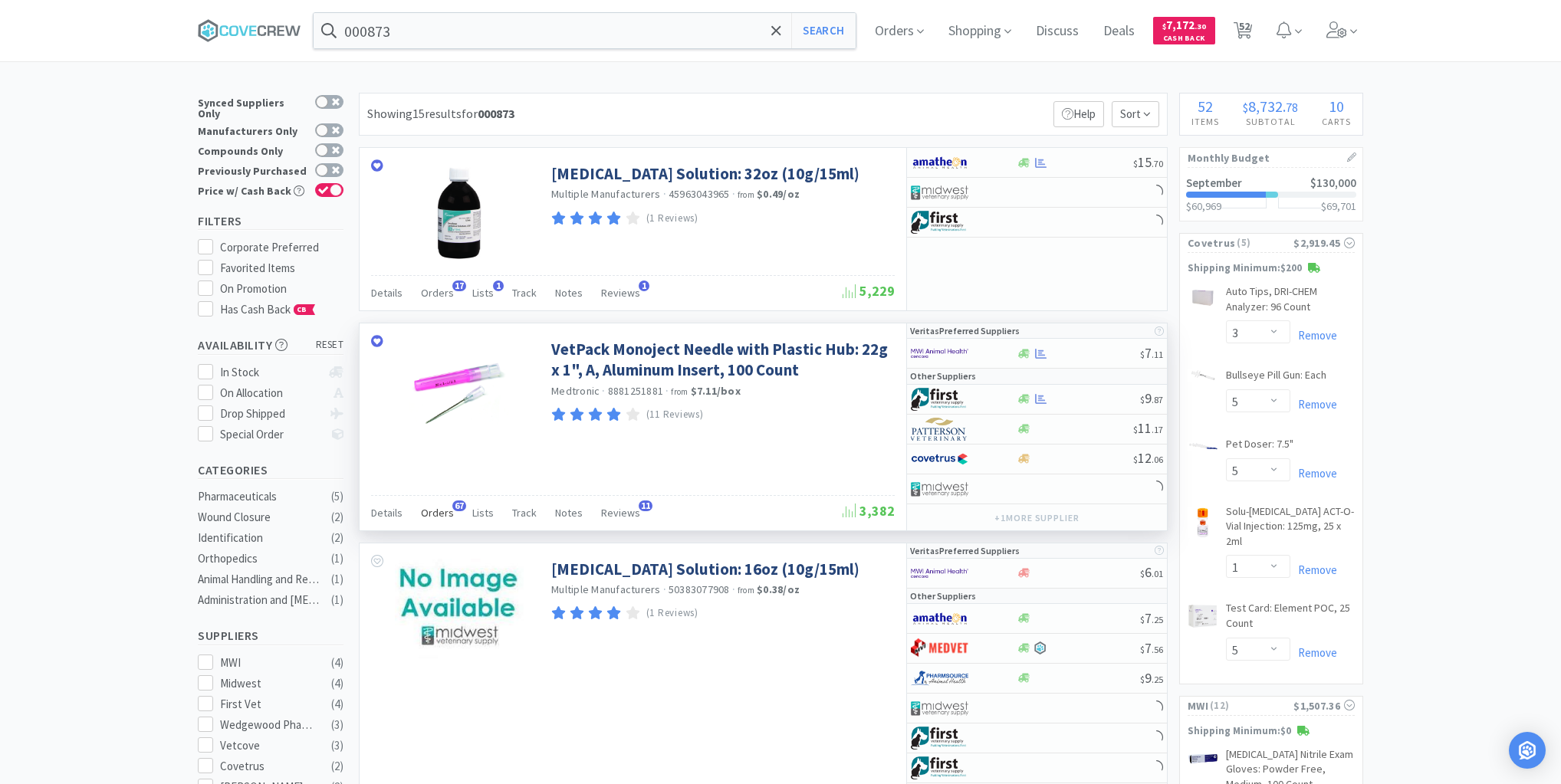
click at [435, 509] on span "Orders" at bounding box center [437, 513] width 33 height 14
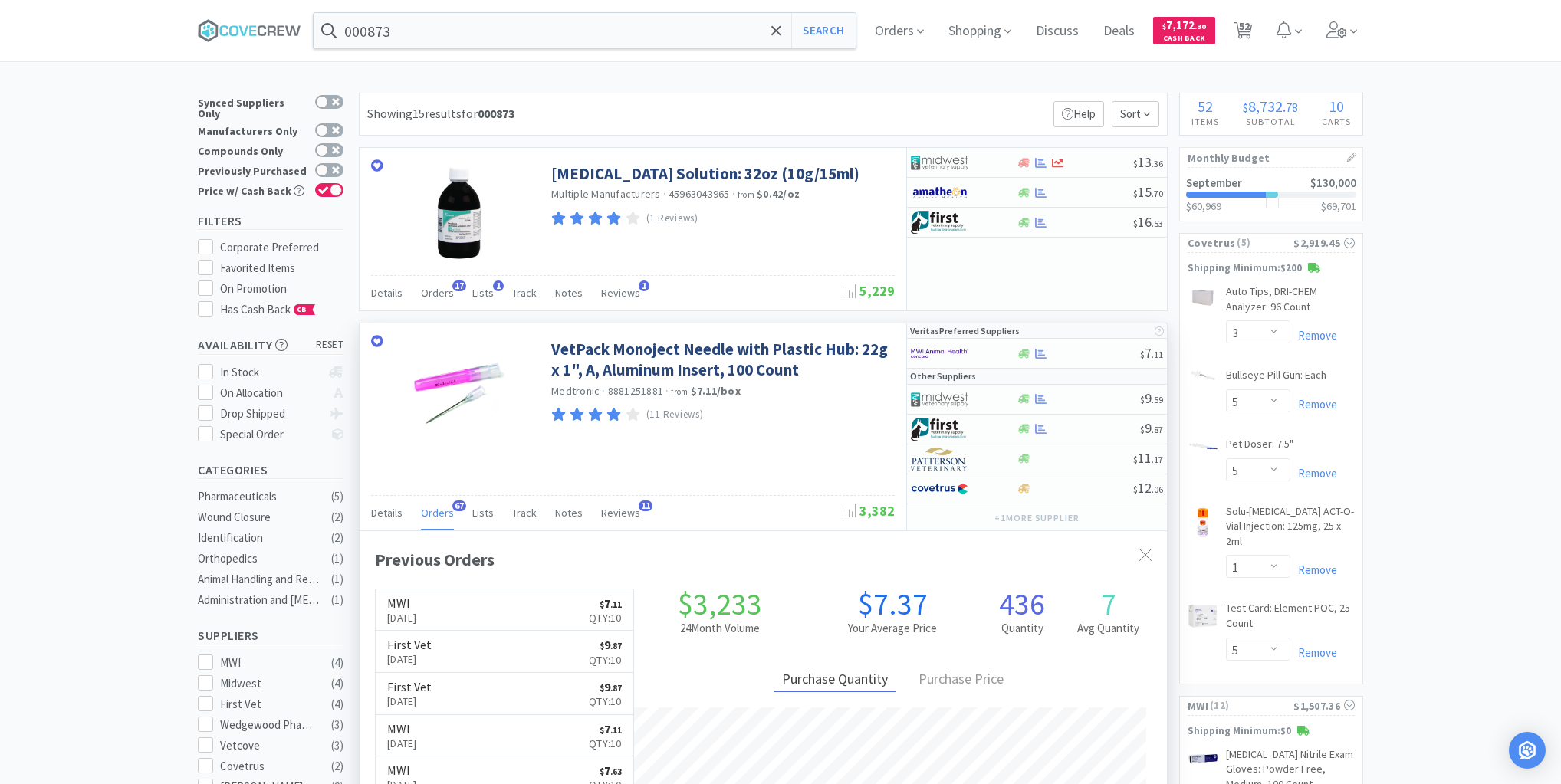
scroll to position [411, 808]
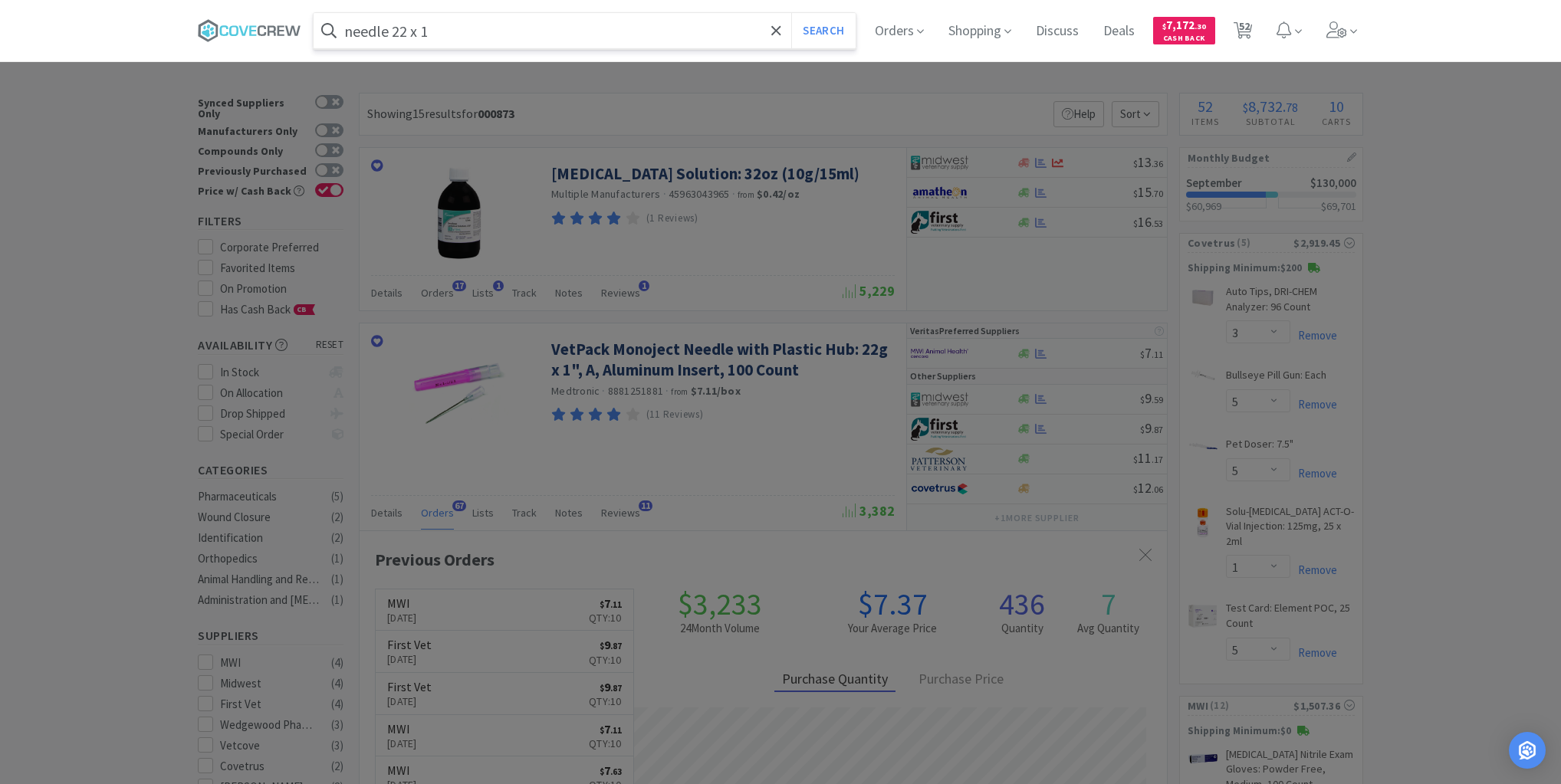
type input "needle 22 x 1"
click at [792, 13] on button "Search" at bounding box center [824, 31] width 64 height 36
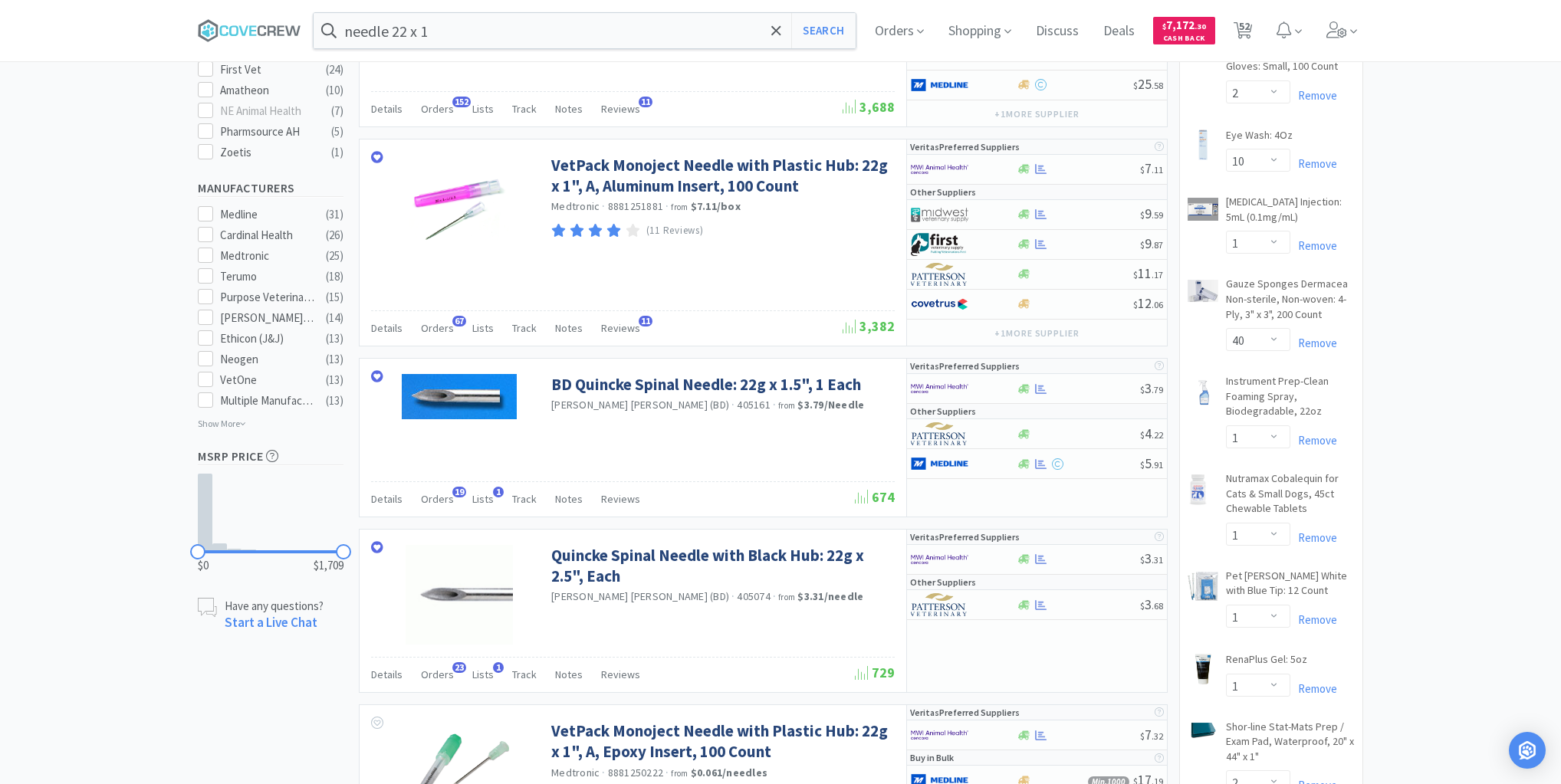
scroll to position [736, 0]
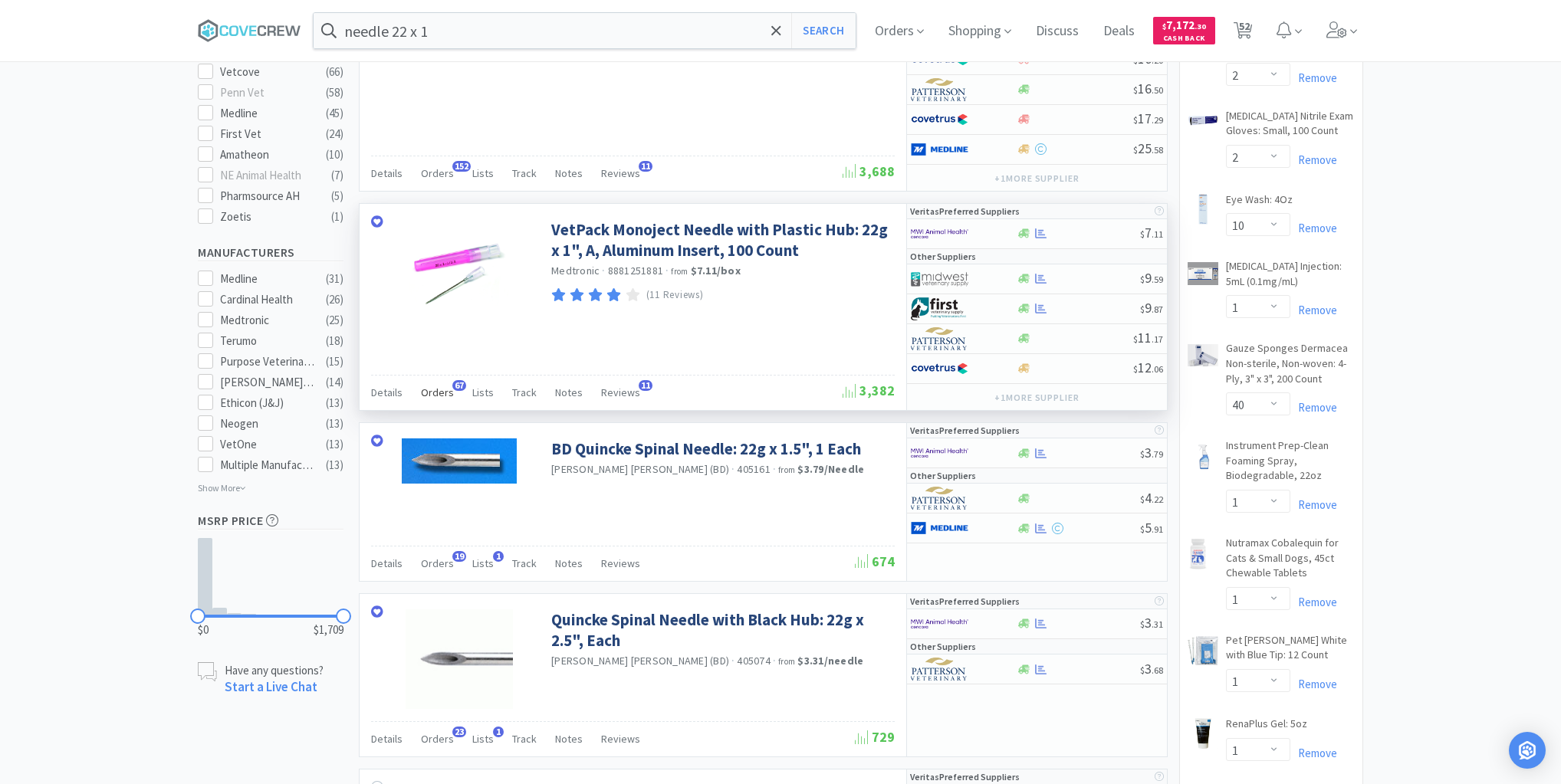
click at [439, 385] on span "Orders" at bounding box center [437, 392] width 33 height 14
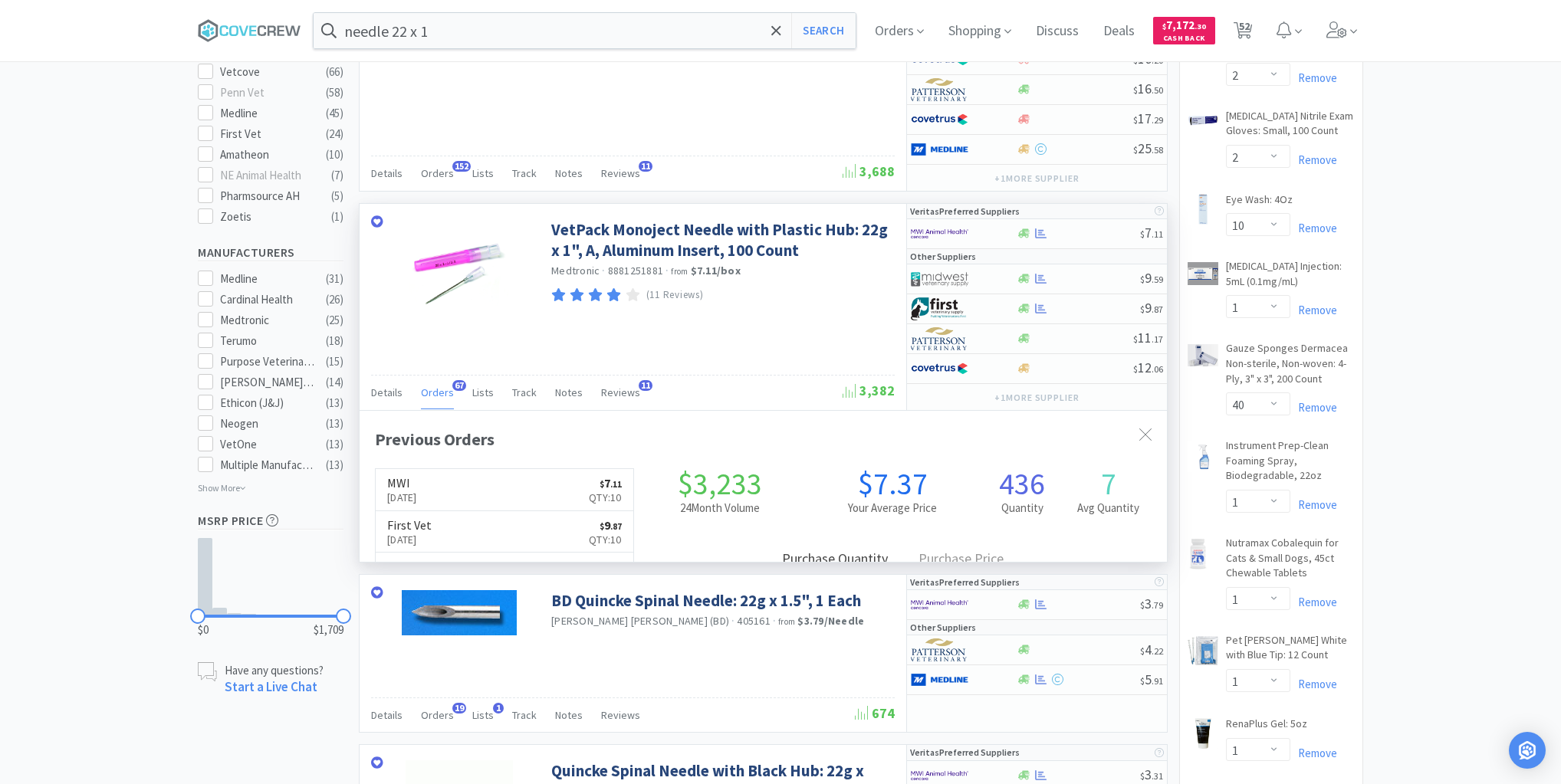
scroll to position [411, 808]
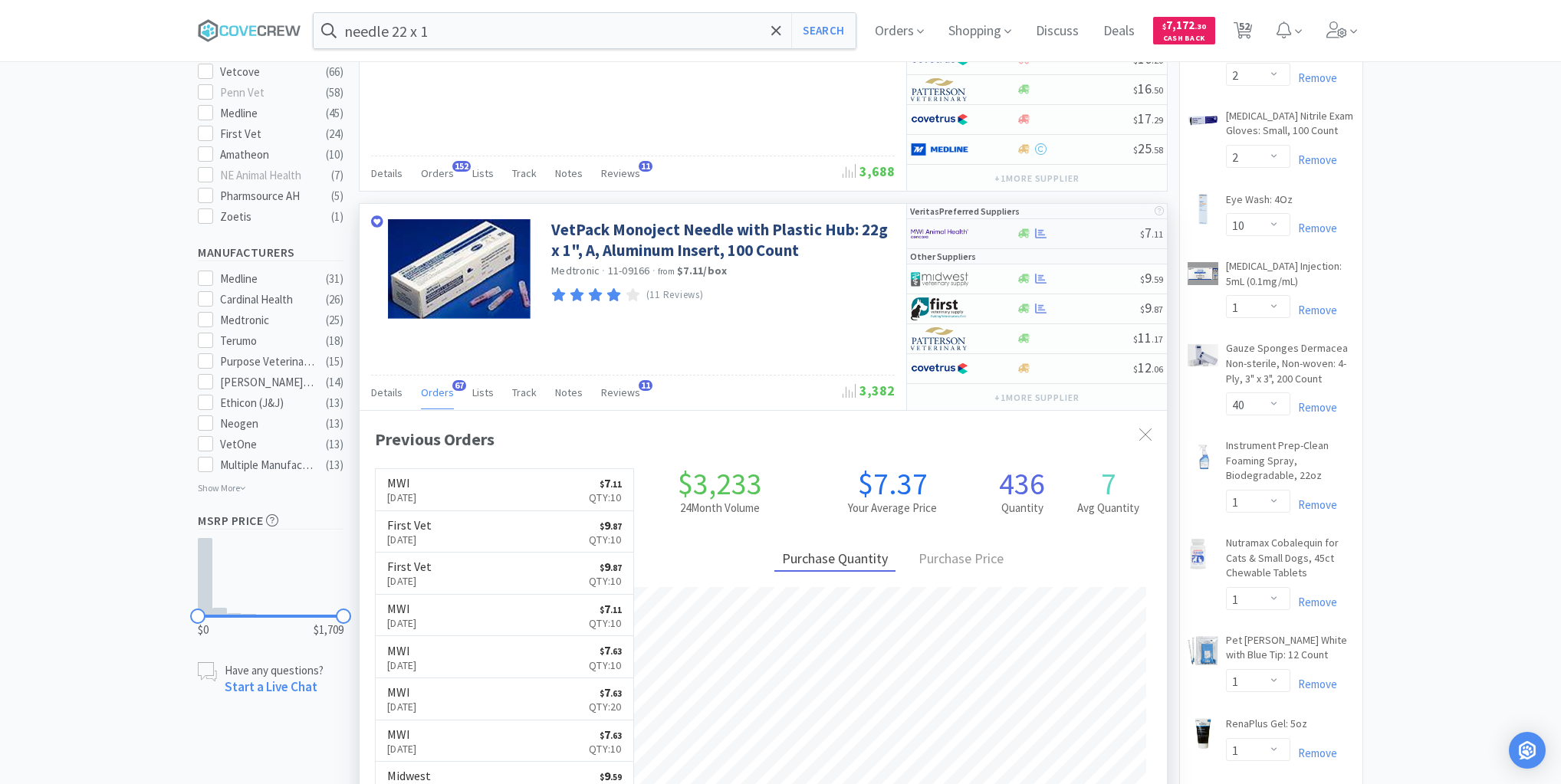
click at [1071, 227] on div at bounding box center [1079, 233] width 124 height 12
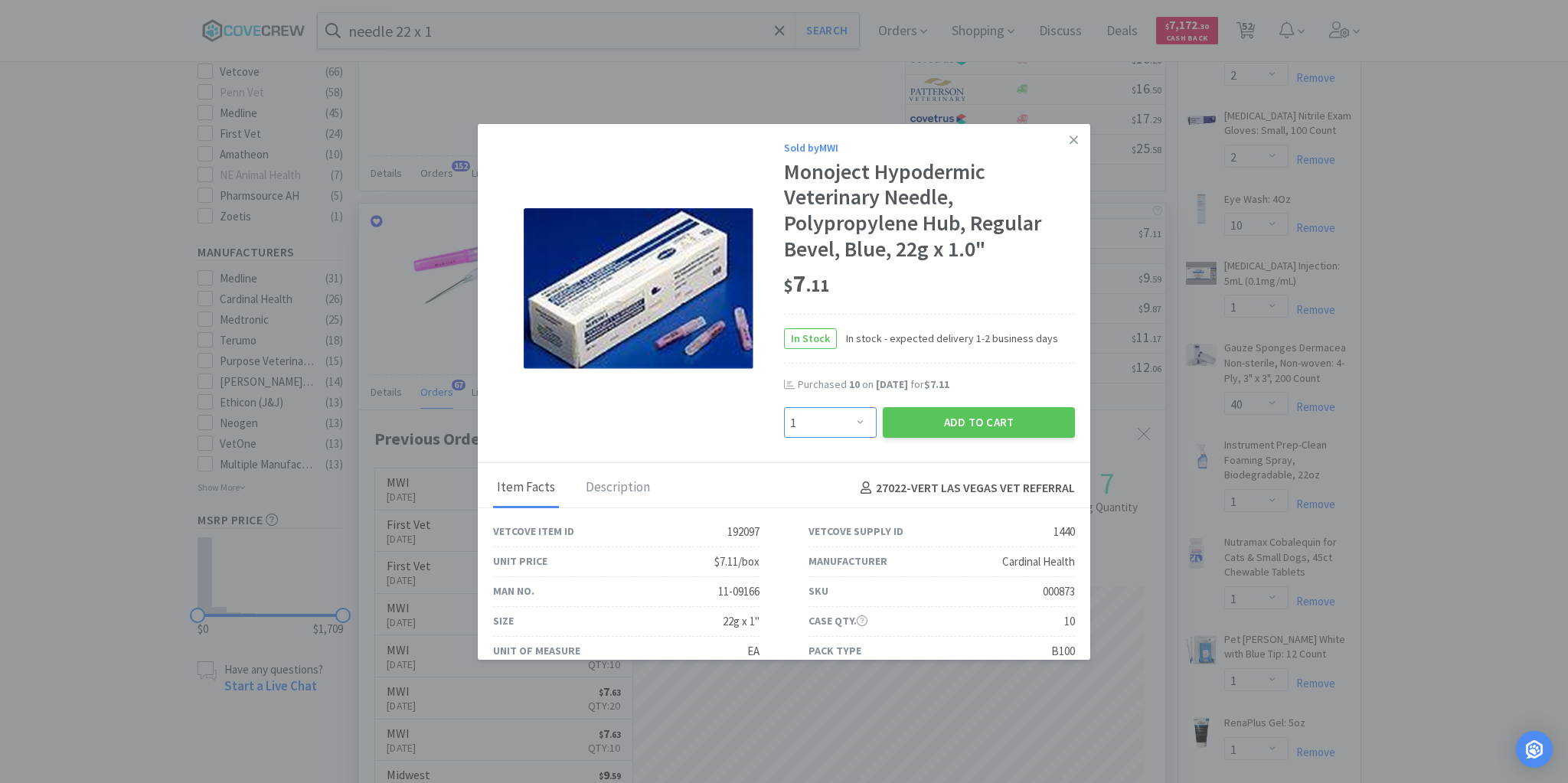
click at [854, 422] on select "Enter Quantity 1 2 3 4 5 6 7 8 9 10 11 12 13 14 15 16 17 18 19 20 Enter Quantity" at bounding box center [830, 422] width 92 height 31
click at [784, 407] on select "Enter Quantity 1 2 3 4 5 6 7 8 9 10 11 12 13 14 15 16 17 18 19 20 Enter Quantity" at bounding box center [830, 422] width 92 height 31
click at [858, 422] on select "Enter Quantity 1 2 3 4 5 6 7 8 9 10 11 12 13 14 15 16 17 18 19 20 Enter Quantity" at bounding box center [830, 422] width 92 height 31
select select "5"
click at [784, 407] on select "Enter Quantity 1 2 3 4 5 6 7 8 9 10 11 12 13 14 15 16 17 18 19 20 Enter Quantity" at bounding box center [830, 422] width 92 height 31
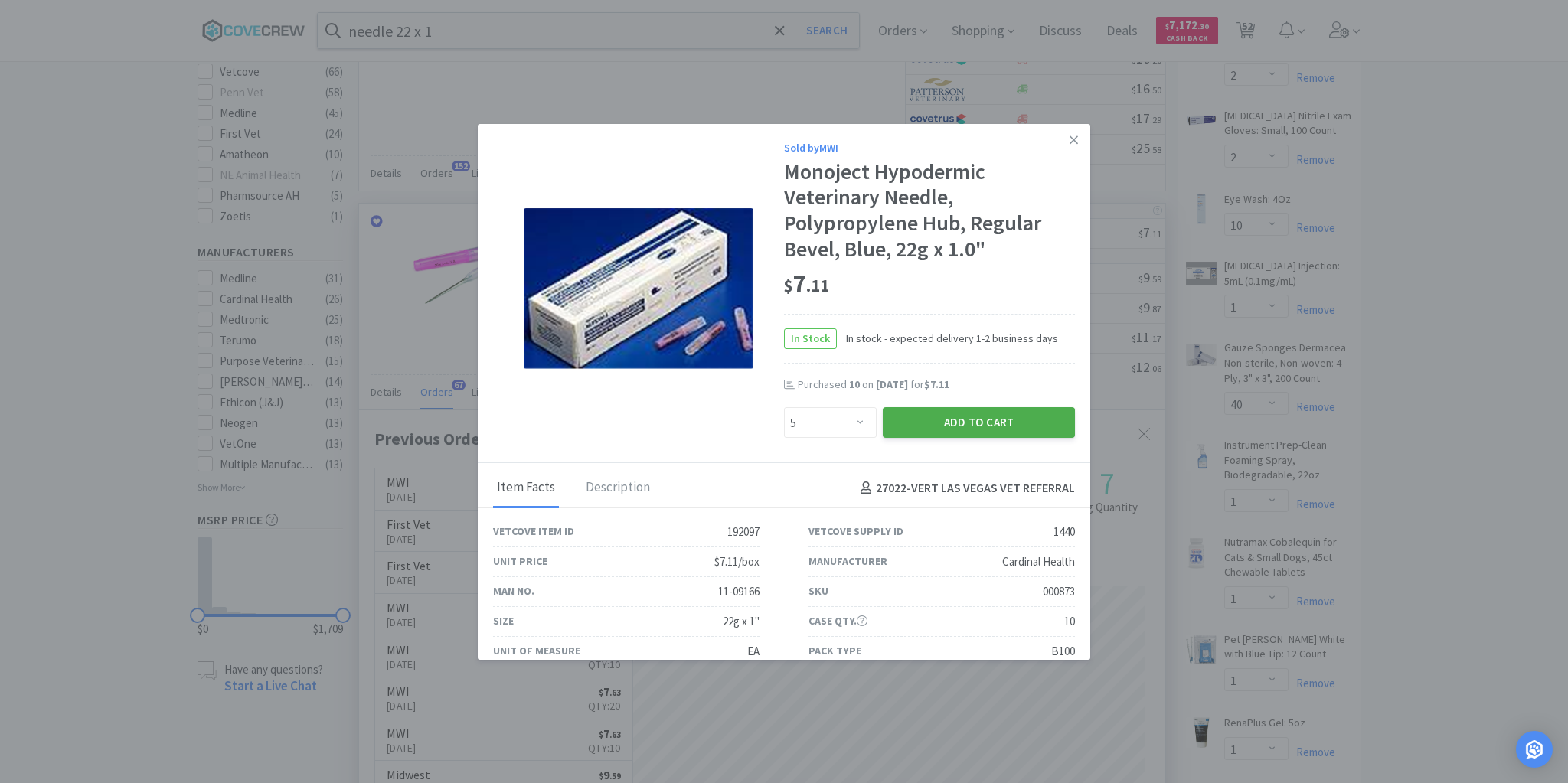
click at [926, 424] on button "Add to Cart" at bounding box center [978, 422] width 192 height 31
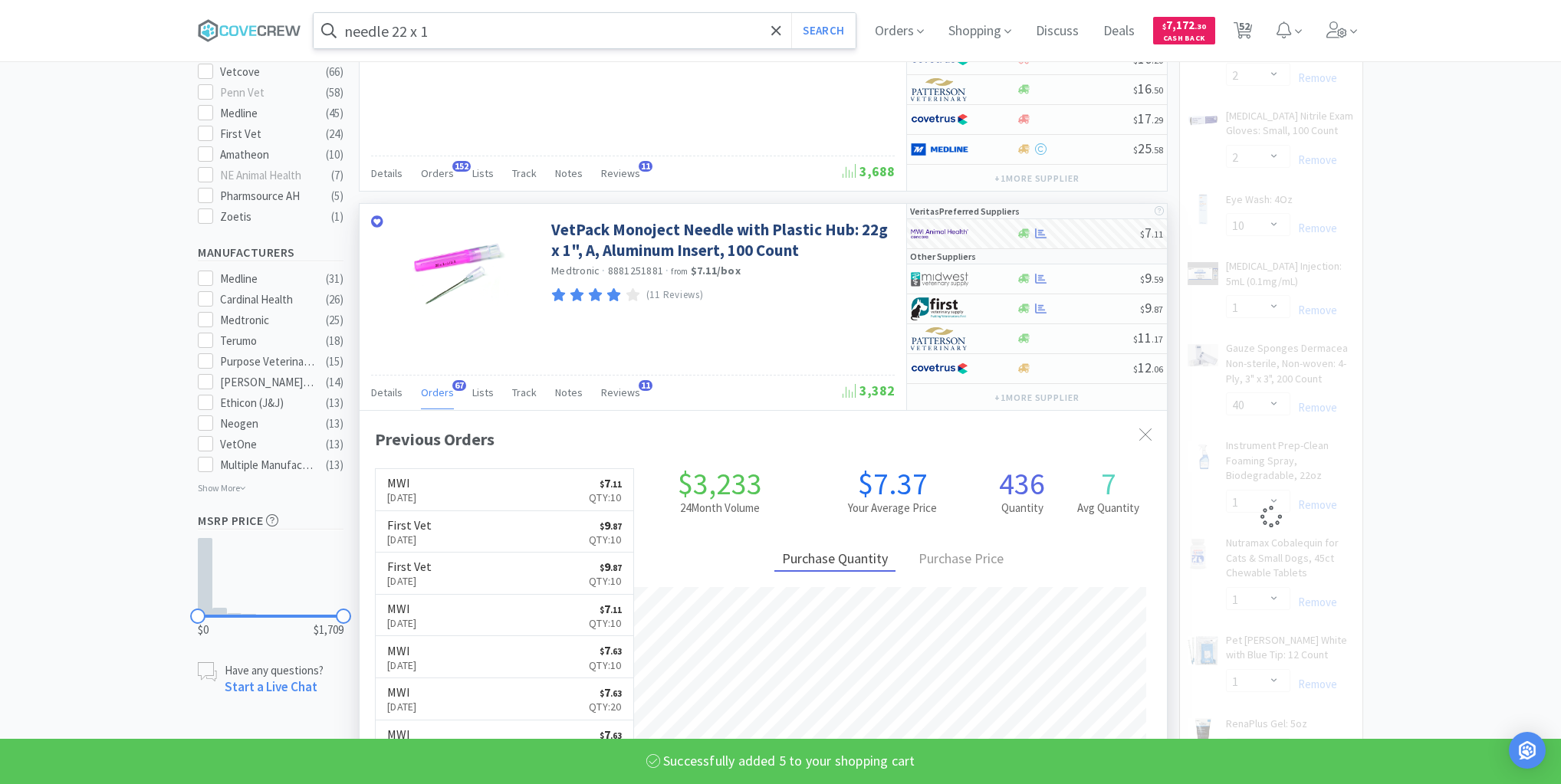
click at [530, 31] on input "needle 22 x 1" at bounding box center [585, 31] width 542 height 36
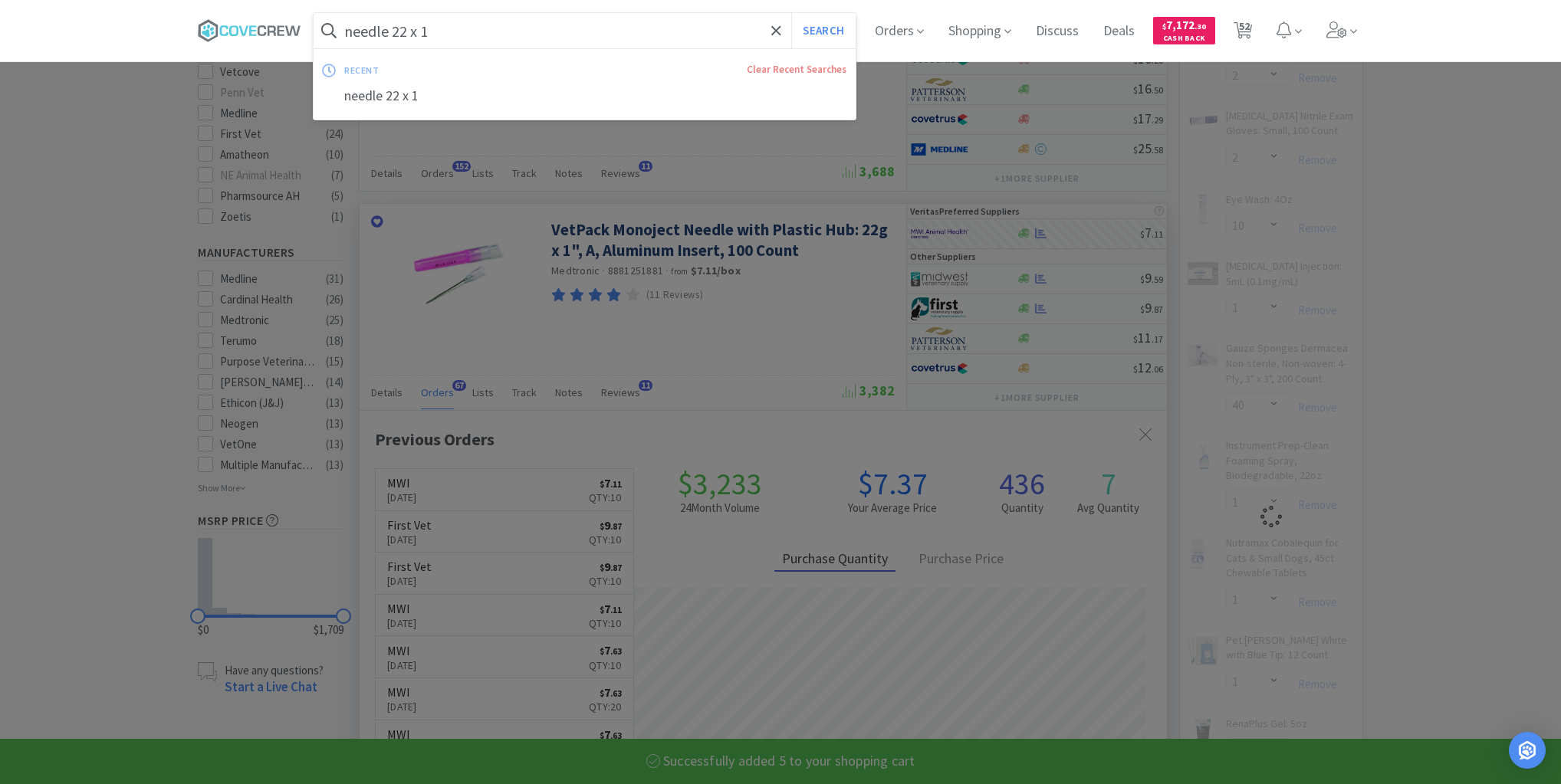
select select "5"
select select "10"
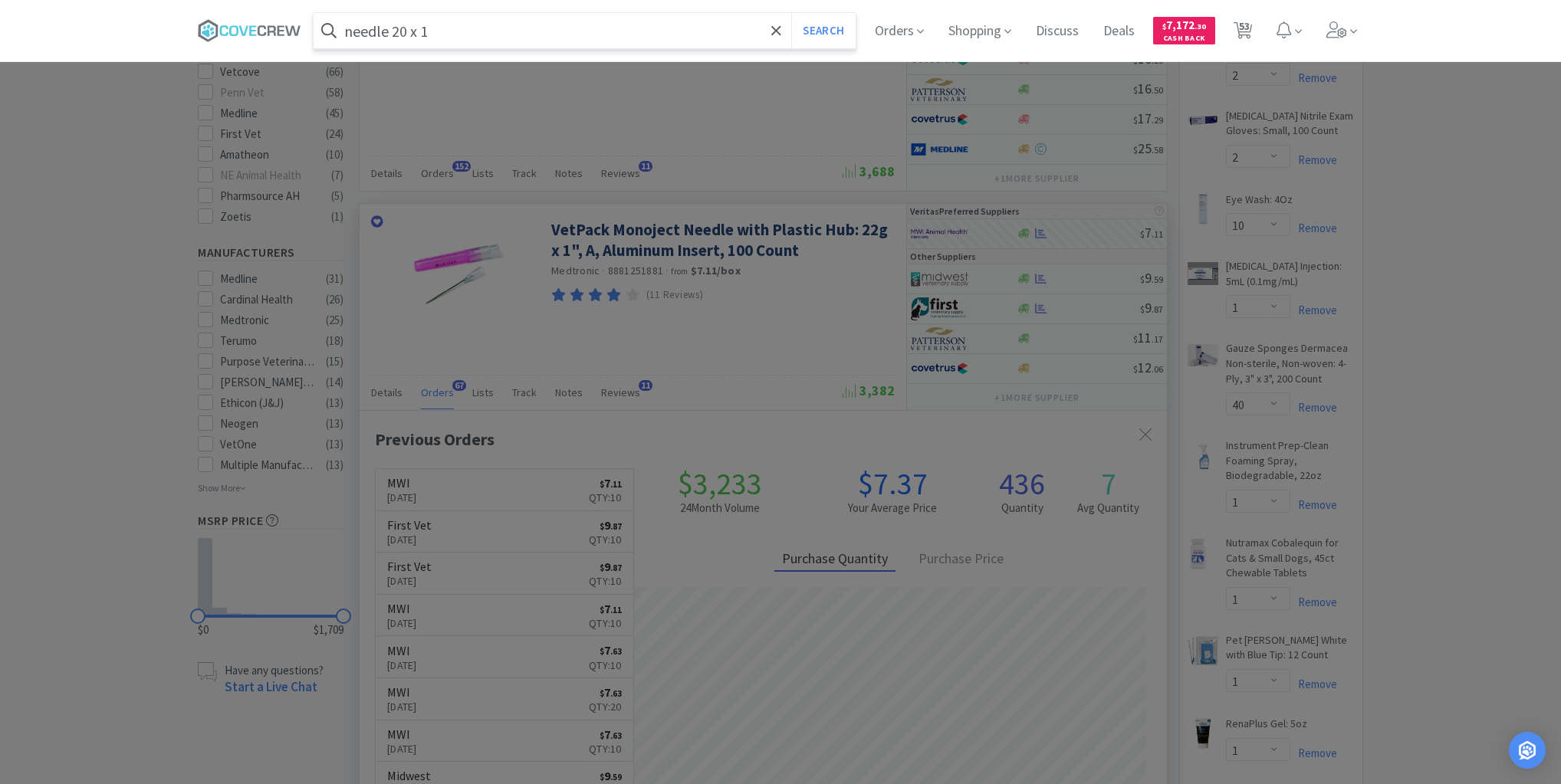
type input "needle 20 x 1"
click at [792, 13] on button "Search" at bounding box center [824, 31] width 64 height 36
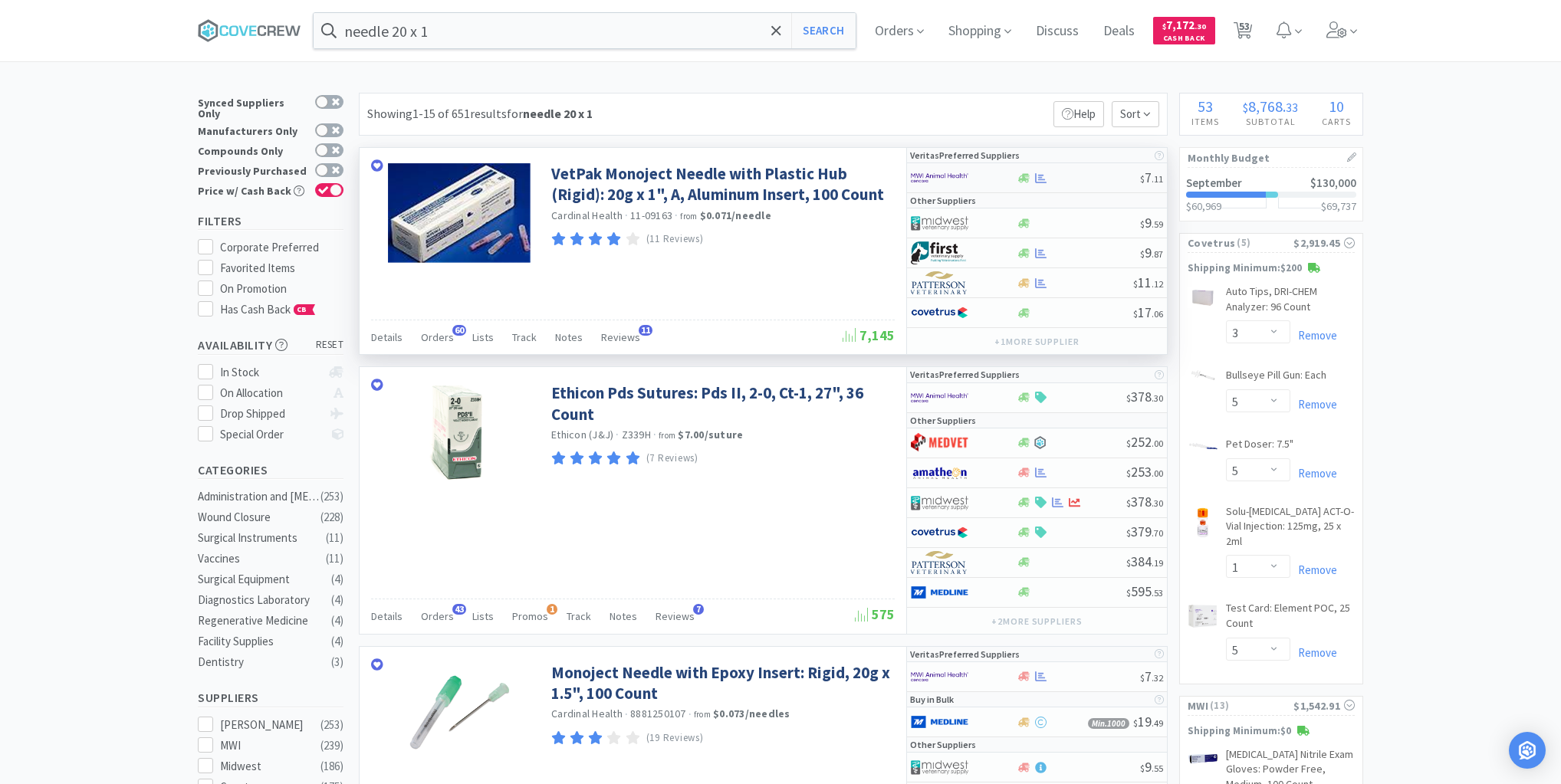
click at [1069, 178] on div at bounding box center [1079, 178] width 124 height 12
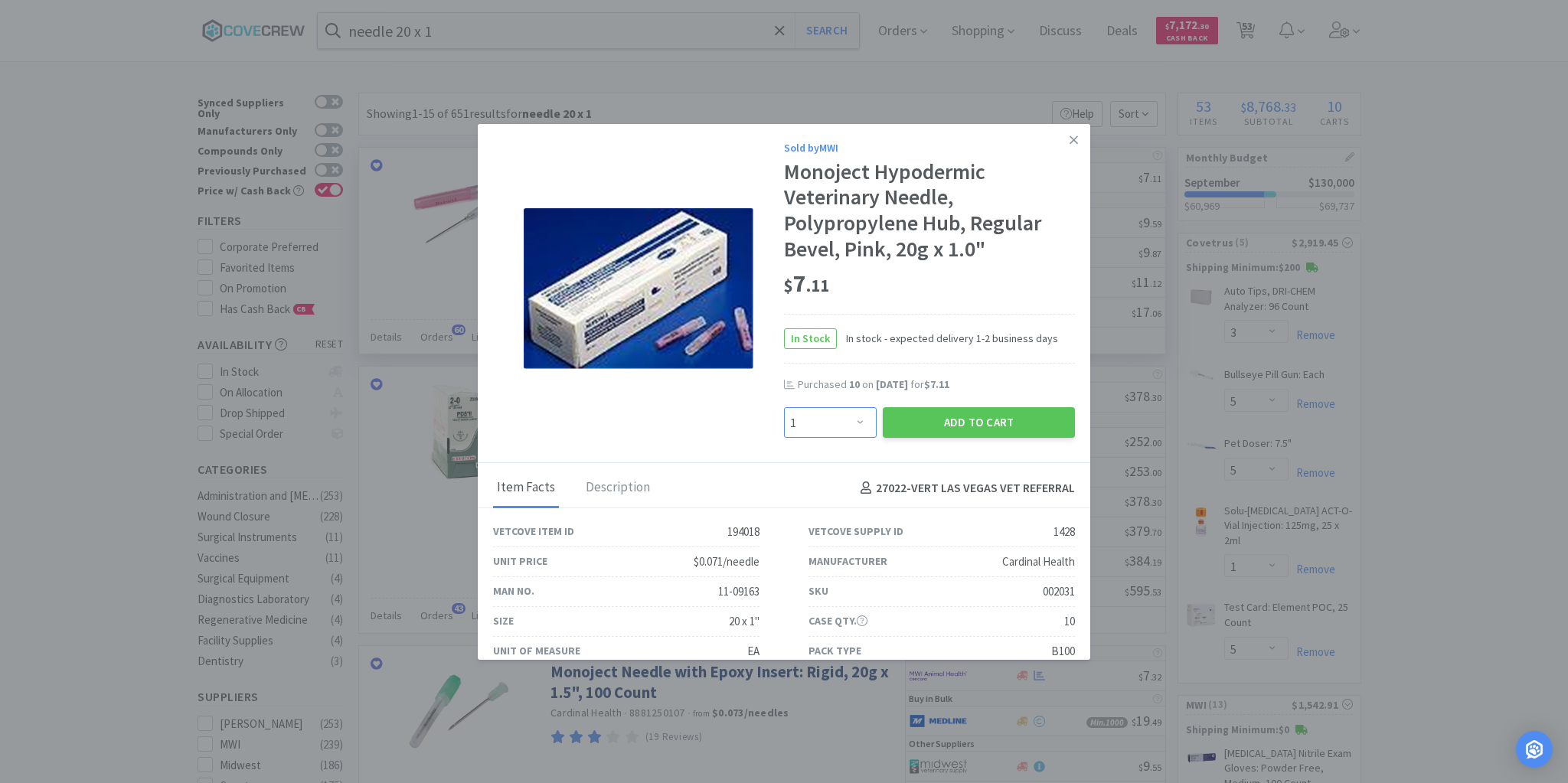
click at [853, 425] on select "Enter Quantity 1 2 3 4 5 6 7 8 9 10 11 12 13 14 15 16 17 18 19 20 Enter Quantity" at bounding box center [830, 422] width 92 height 31
select select "2"
click at [784, 407] on select "Enter Quantity 1 2 3 4 5 6 7 8 9 10 11 12 13 14 15 16 17 18 19 20 Enter Quantity" at bounding box center [830, 422] width 92 height 31
click at [937, 423] on button "Add to Cart" at bounding box center [978, 422] width 192 height 31
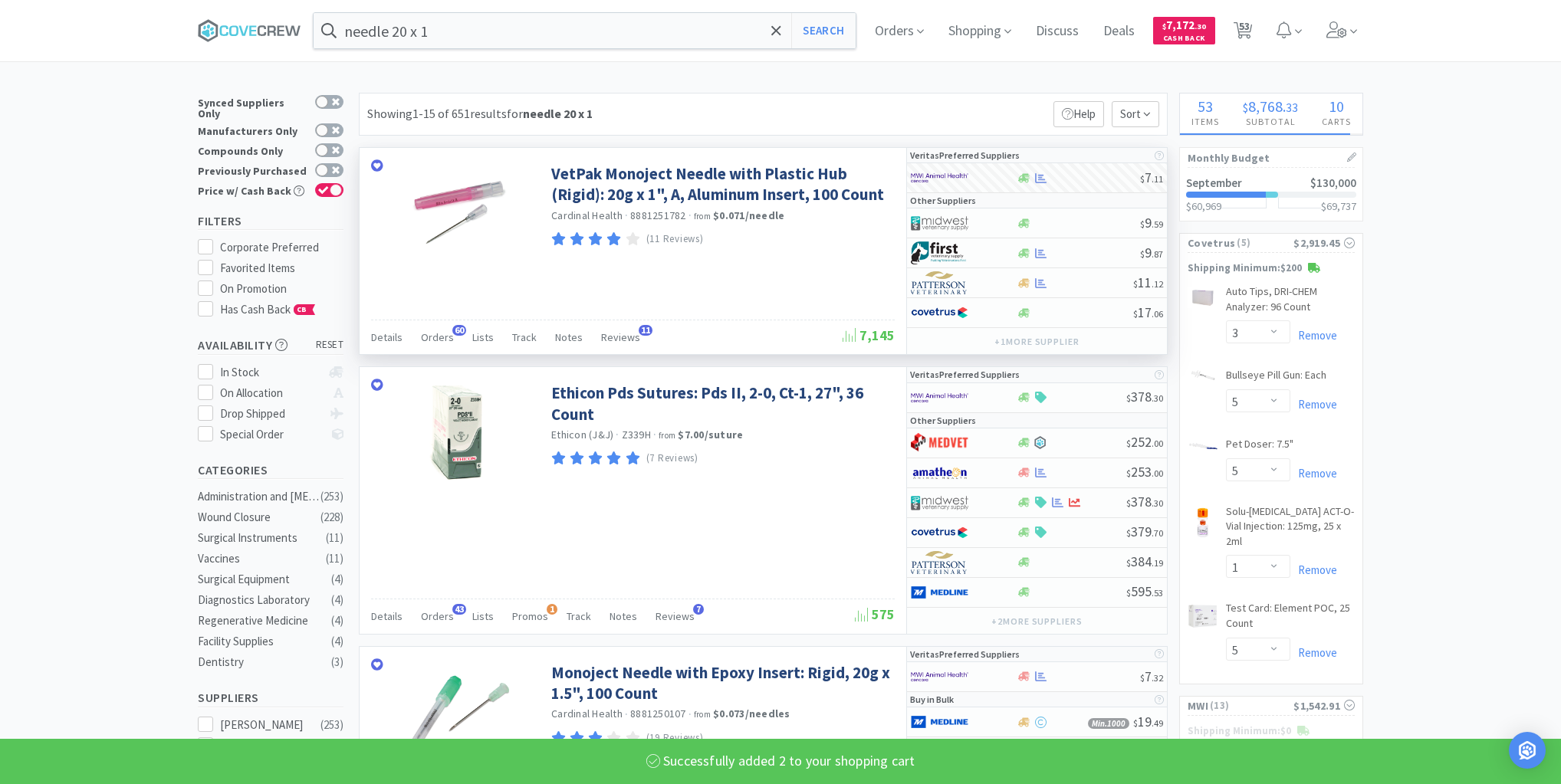
select select "2"
select select "10"
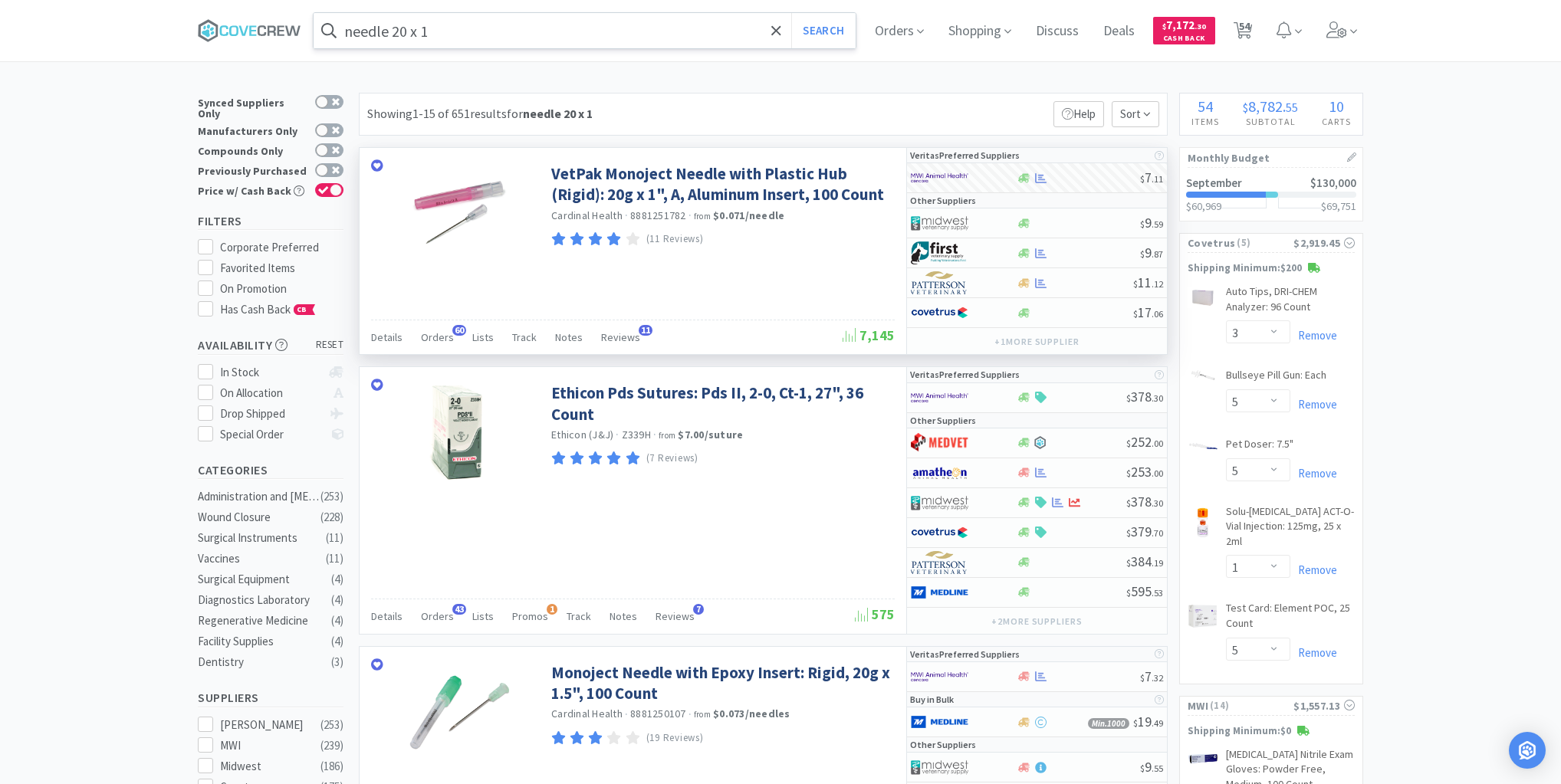
click at [586, 36] on input "needle 20 x 1" at bounding box center [585, 31] width 542 height 36
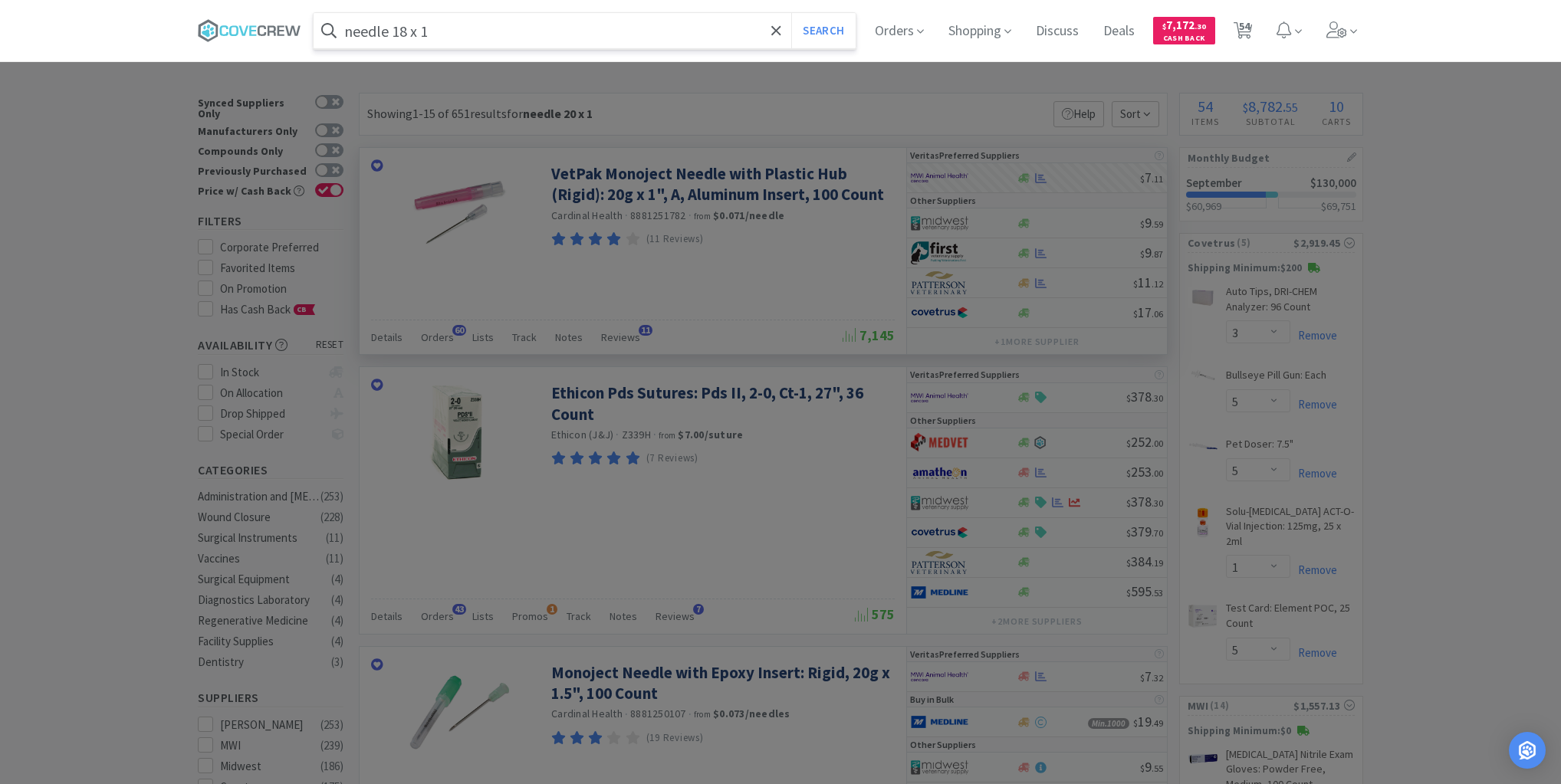
click at [792, 13] on button "Search" at bounding box center [824, 31] width 64 height 36
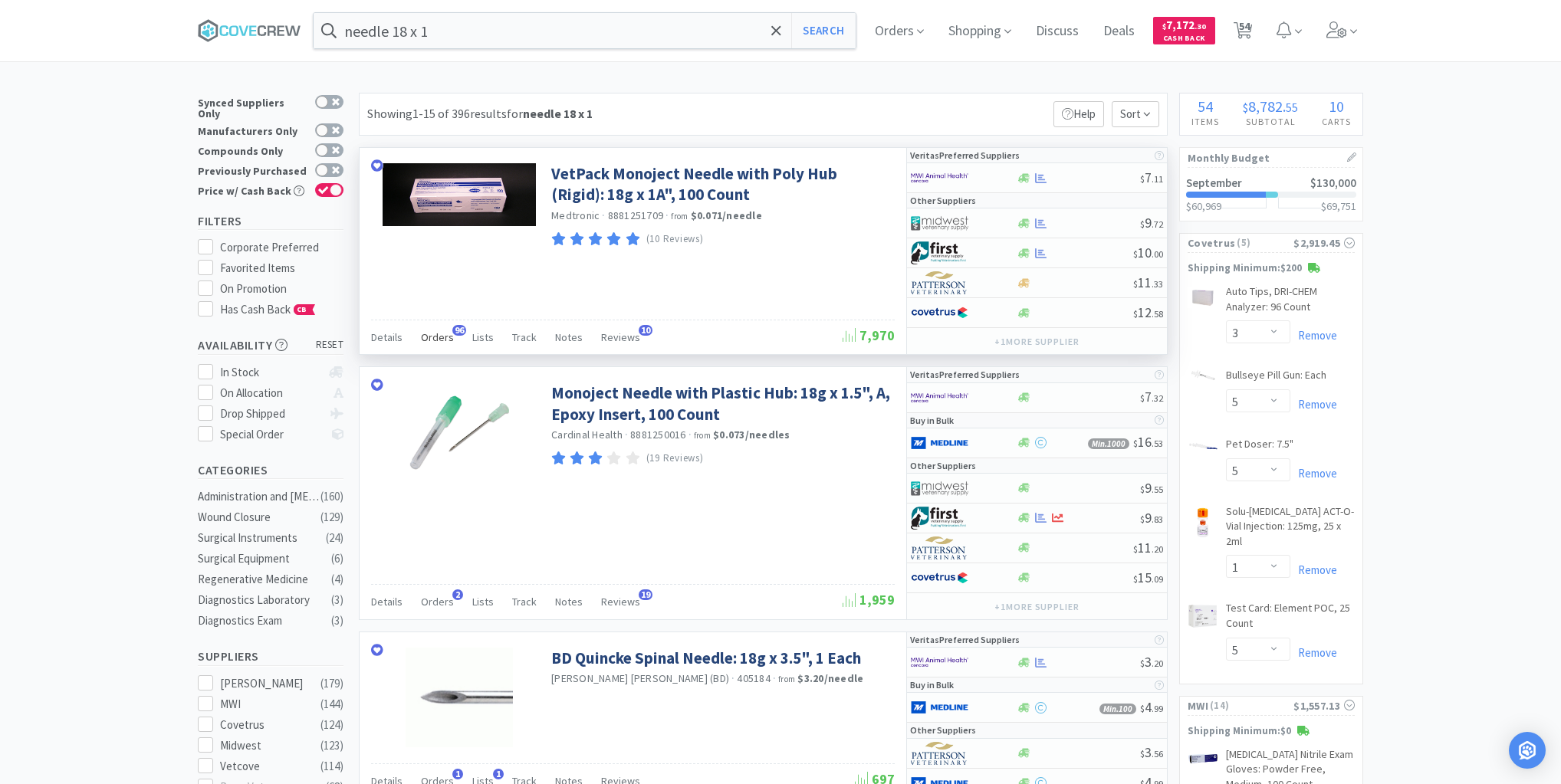
click at [445, 338] on span "Orders" at bounding box center [437, 337] width 33 height 14
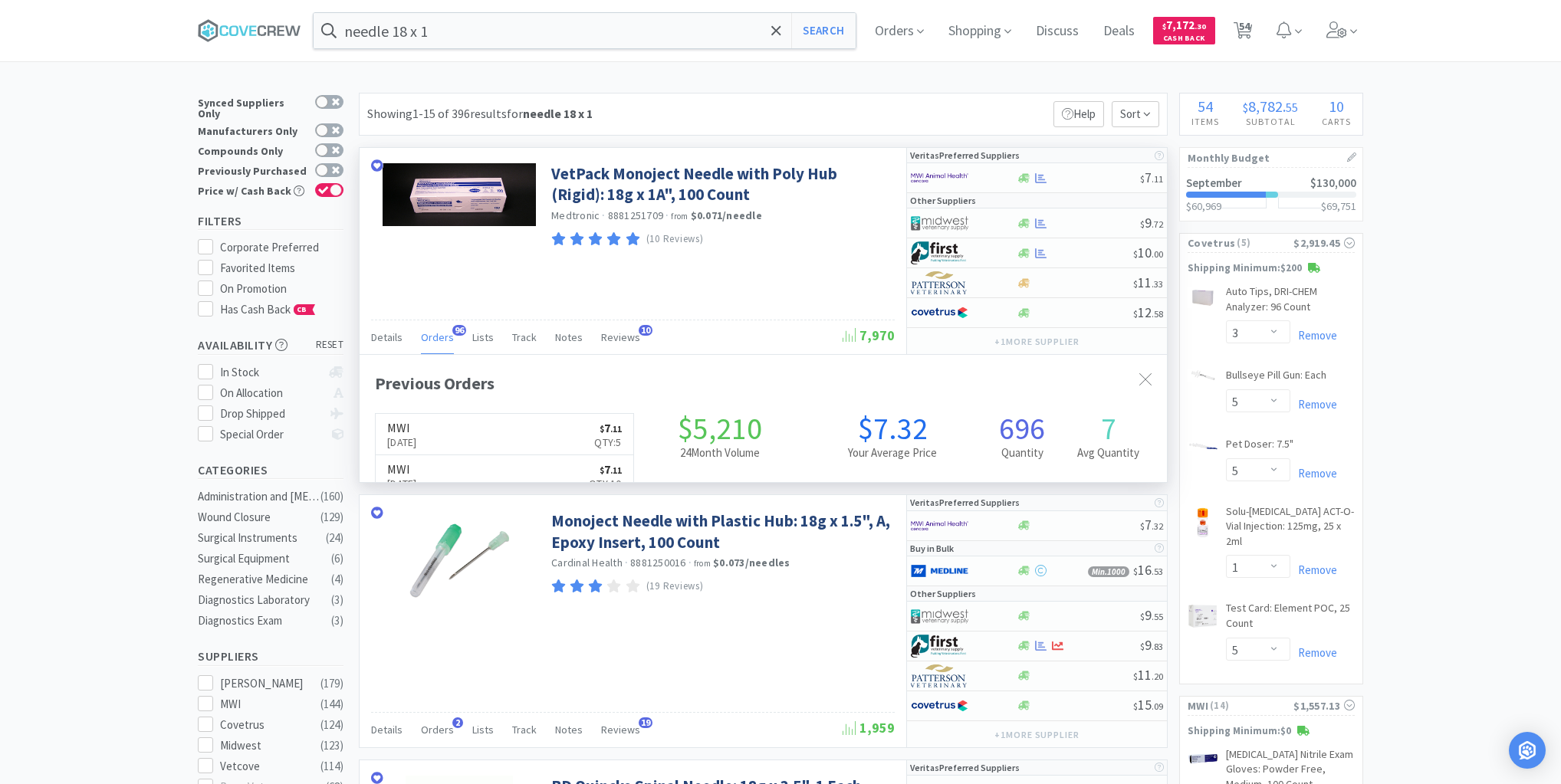
scroll to position [411, 808]
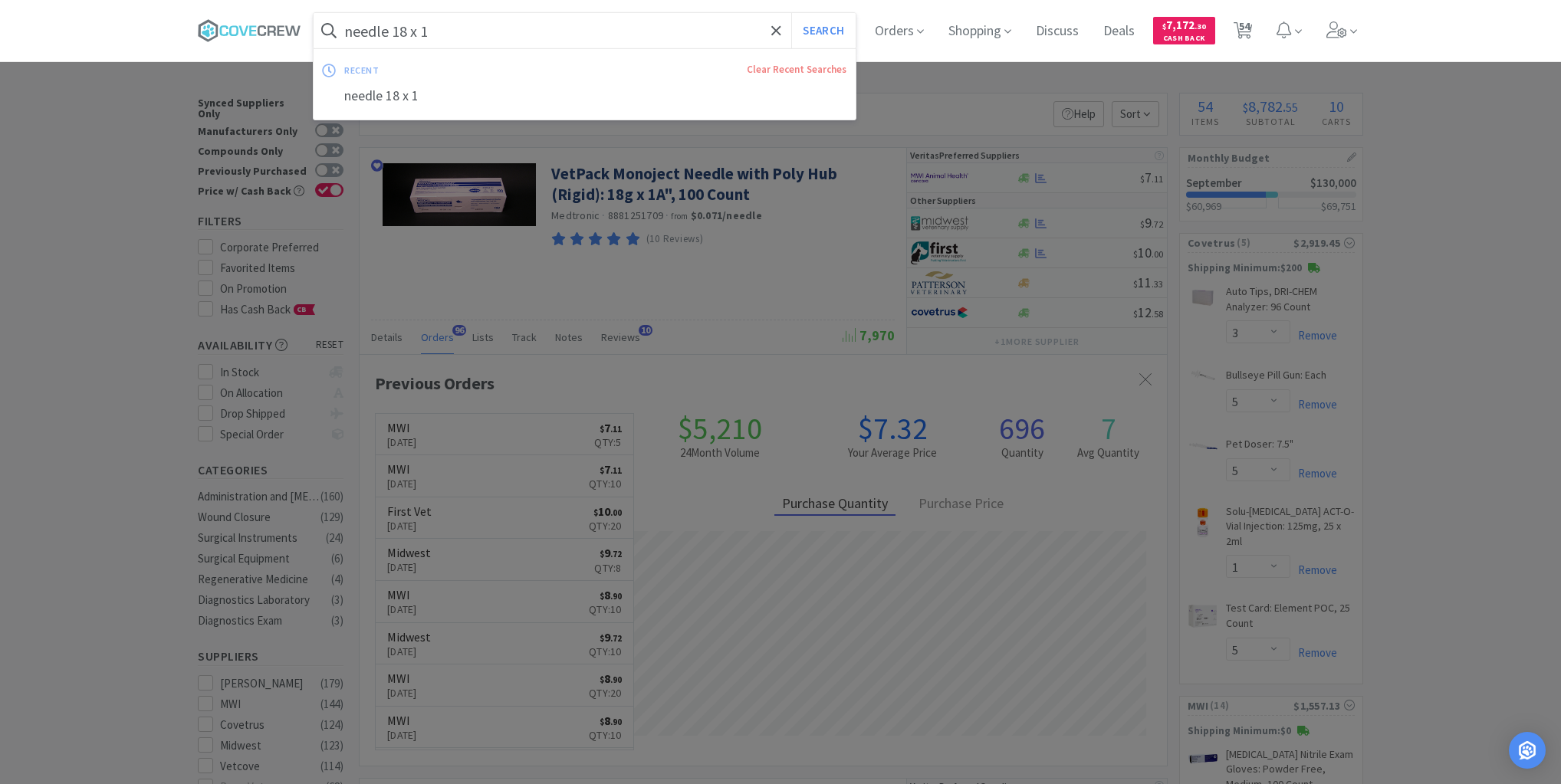
click at [598, 25] on input "needle 18 x 1" at bounding box center [585, 31] width 542 height 36
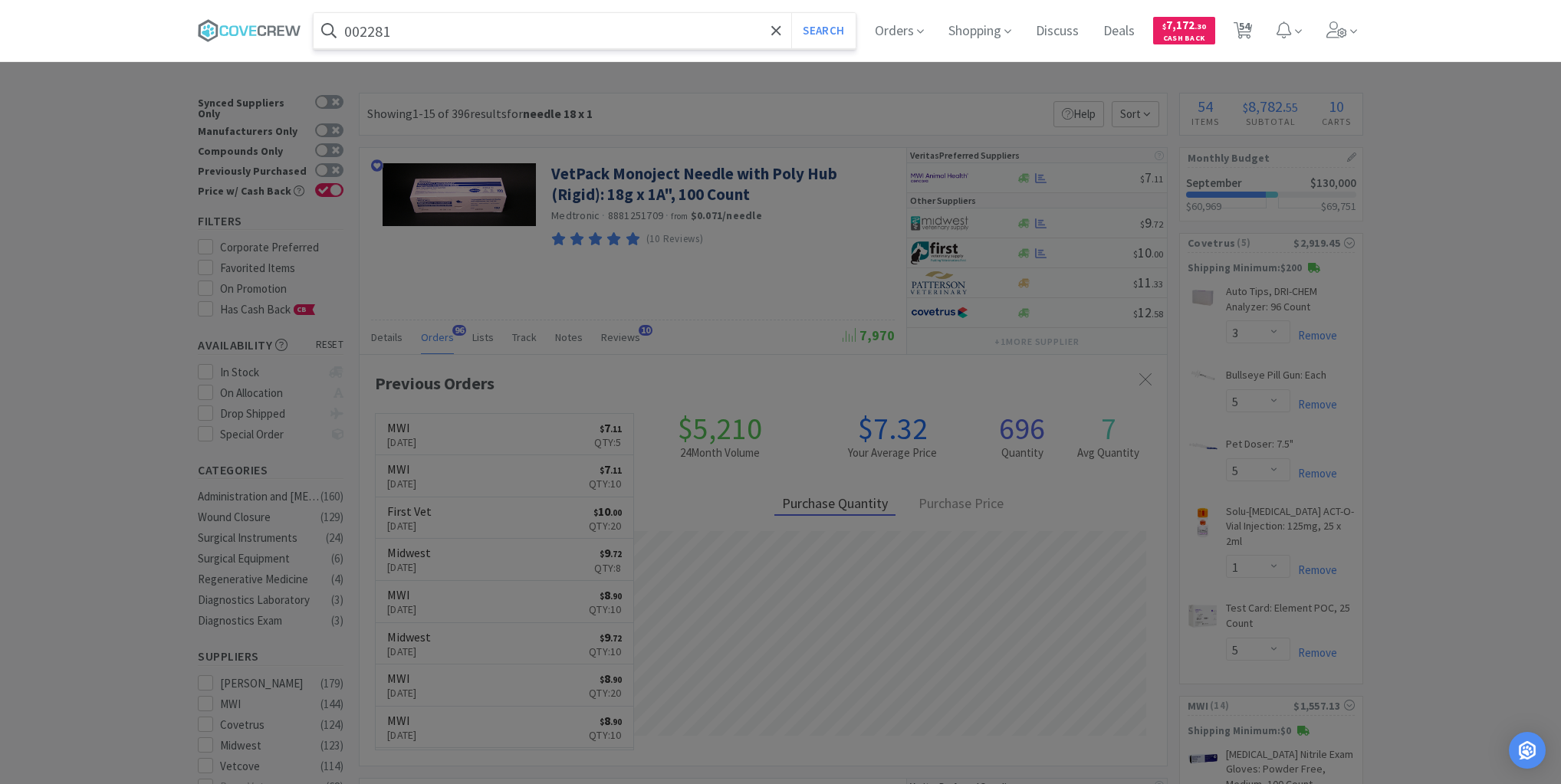
click at [792, 13] on button "Search" at bounding box center [824, 31] width 64 height 36
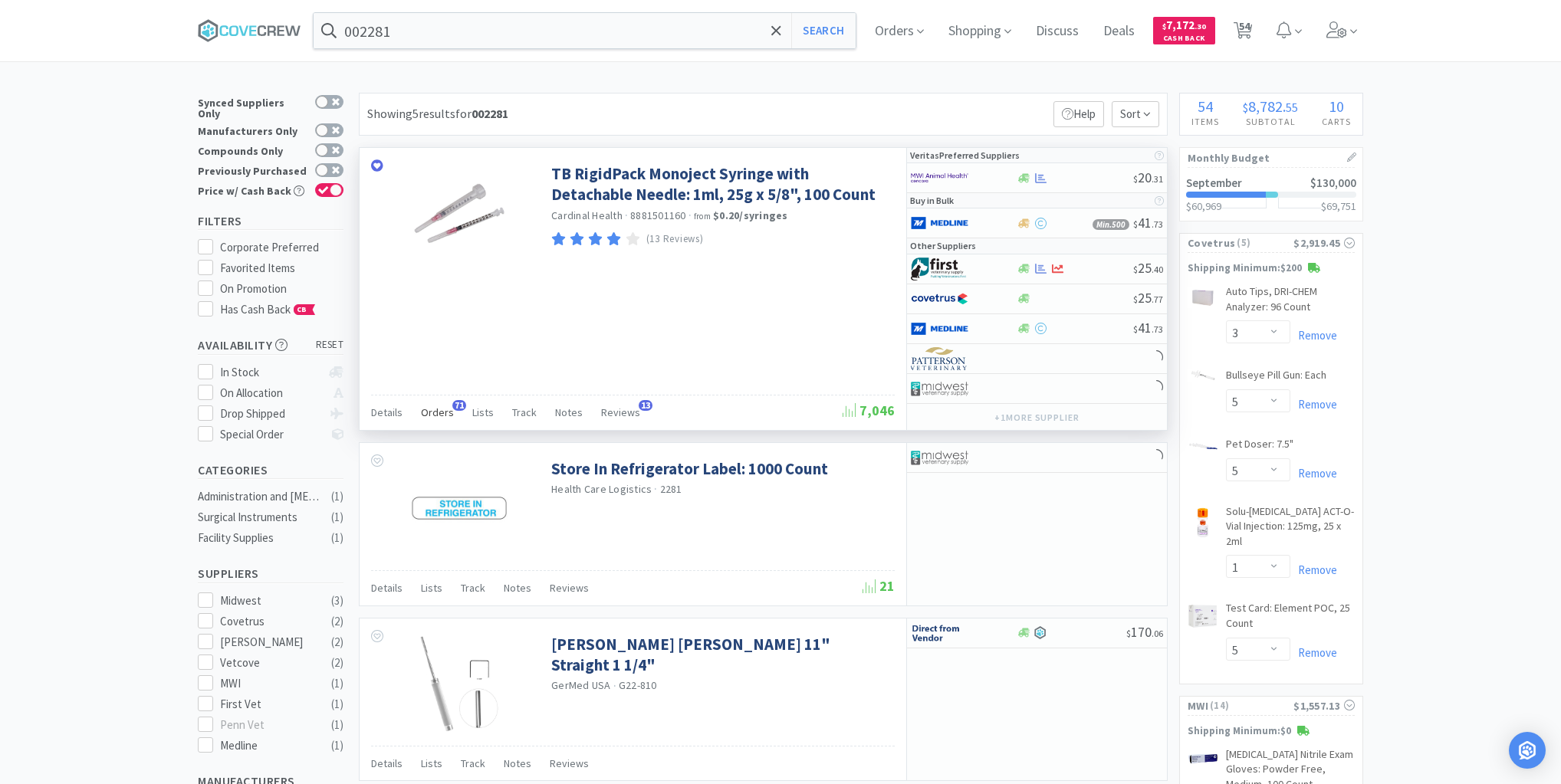
click at [442, 411] on span "Orders" at bounding box center [437, 413] width 33 height 14
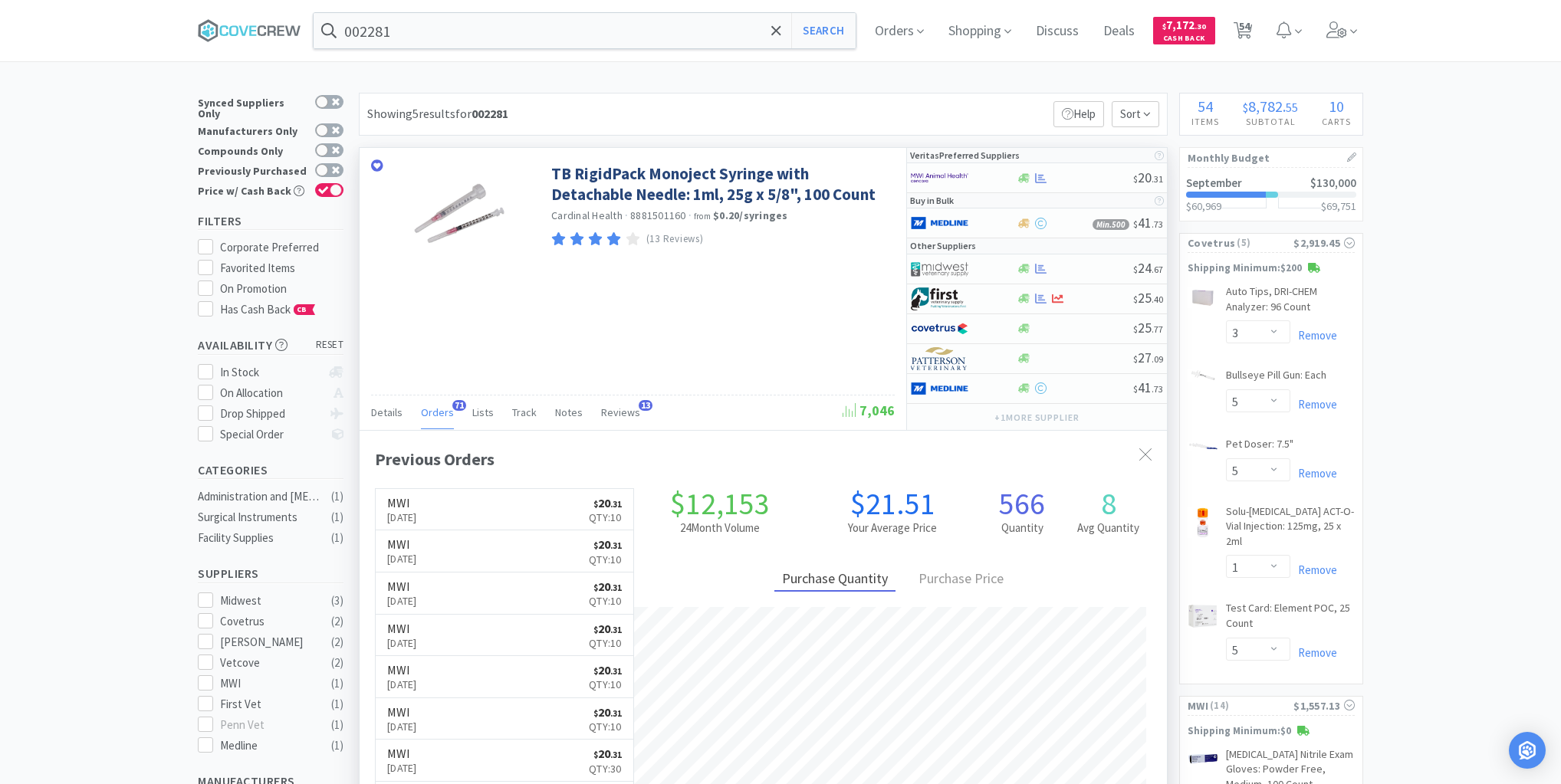
scroll to position [411, 808]
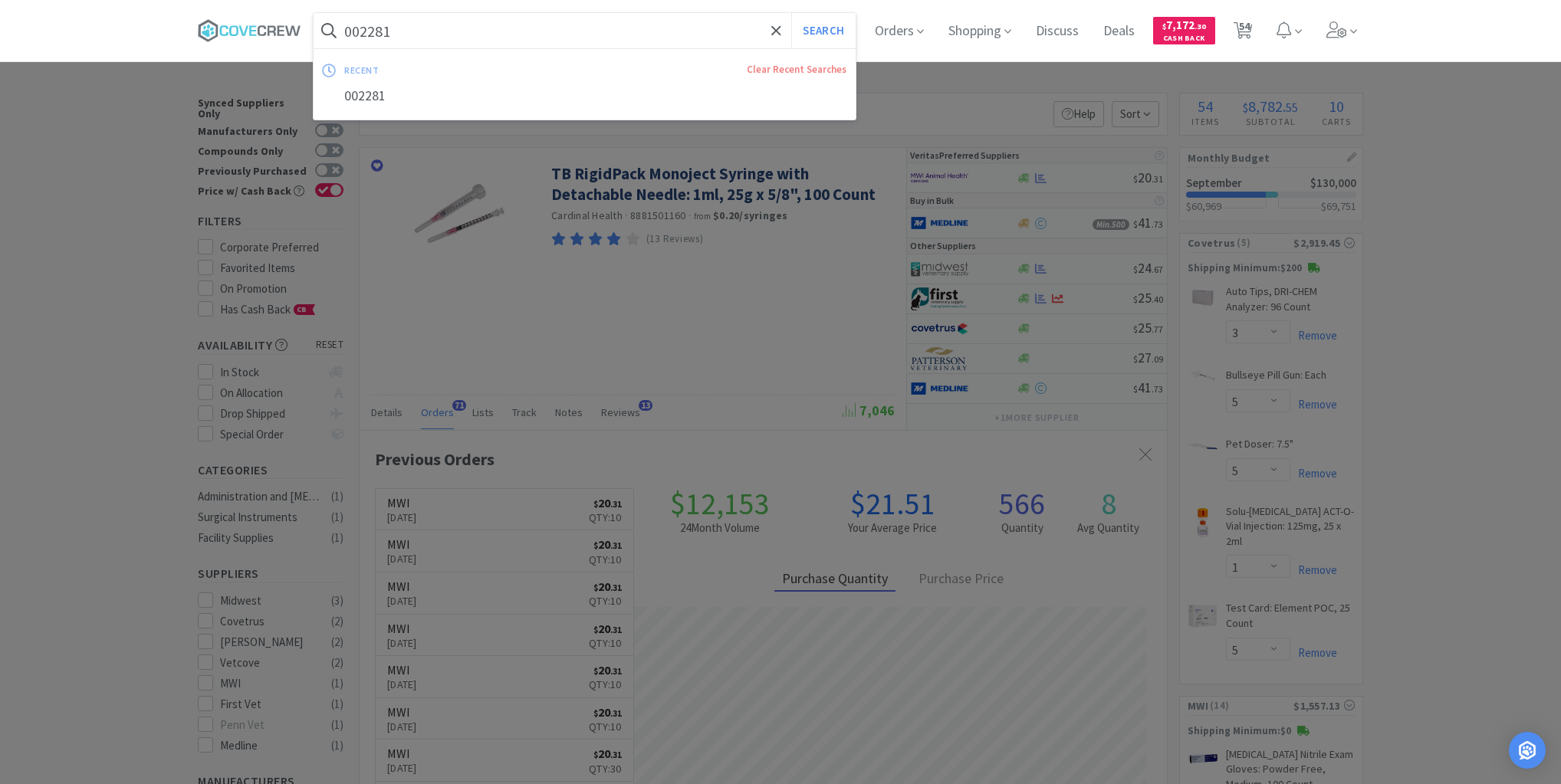
click at [522, 32] on input "002281" at bounding box center [585, 31] width 542 height 36
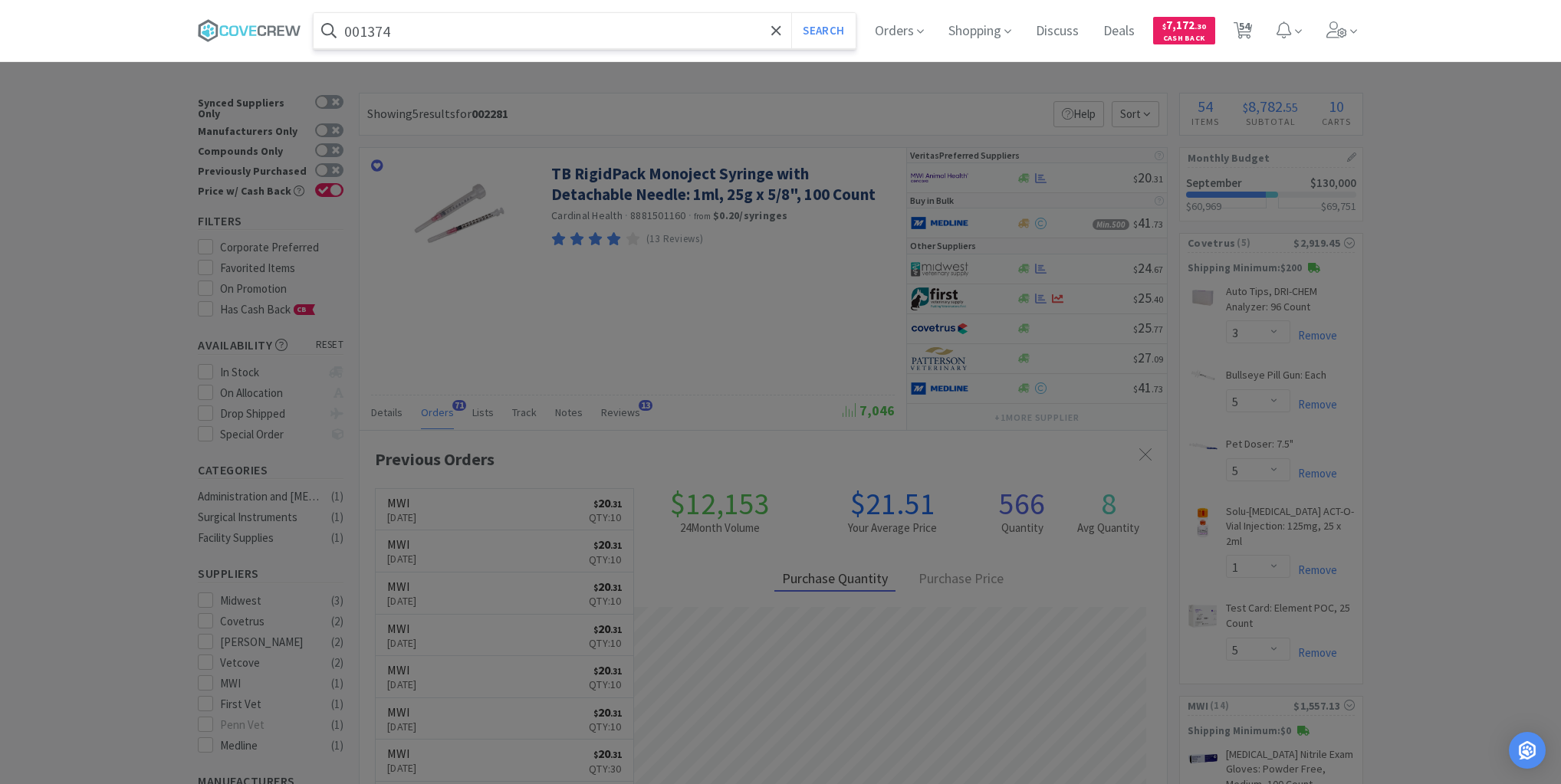
type input "001374"
click at [792, 13] on button "Search" at bounding box center [824, 31] width 64 height 36
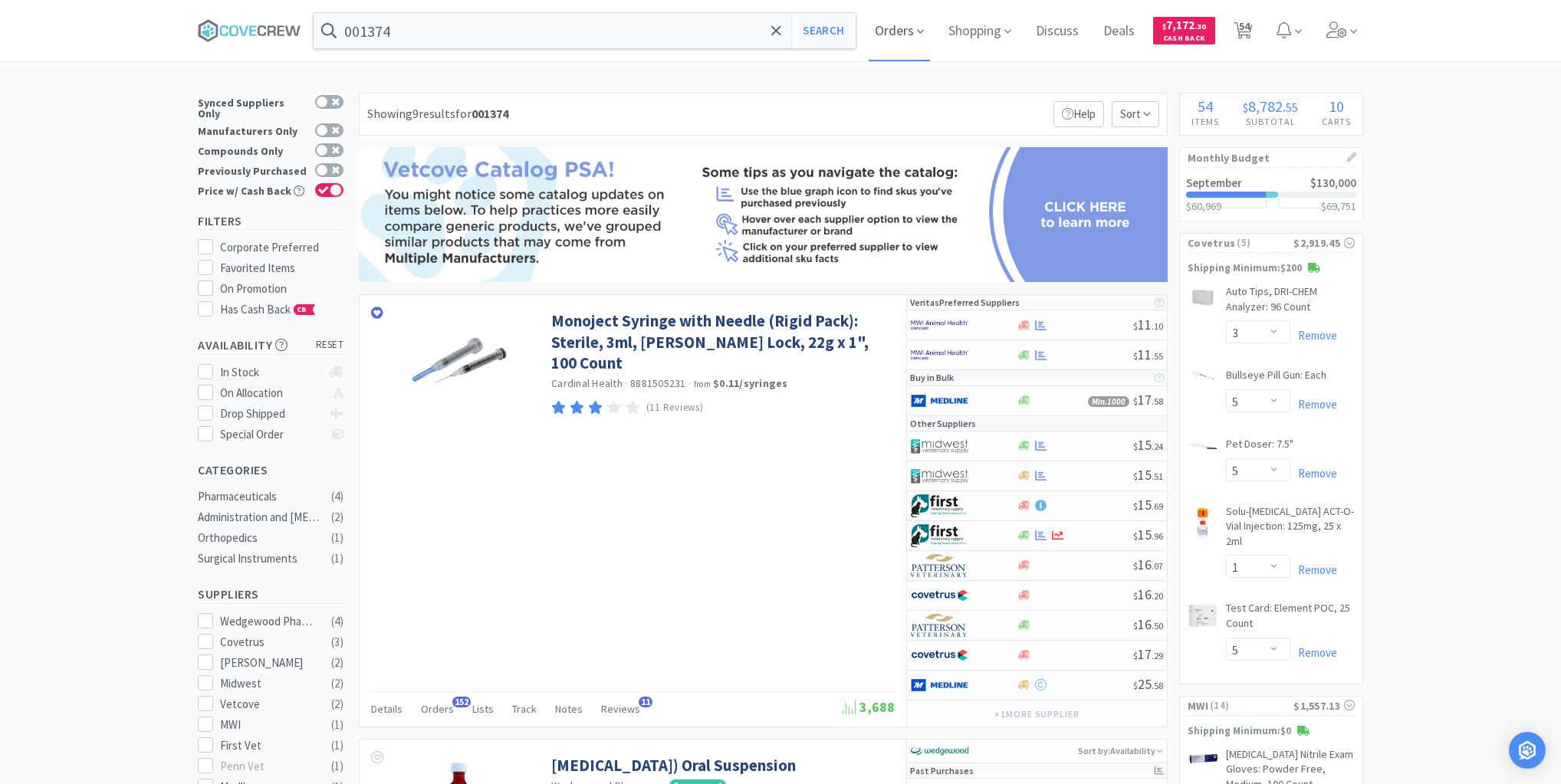
click at [902, 34] on span "Orders" at bounding box center [899, 30] width 61 height 61
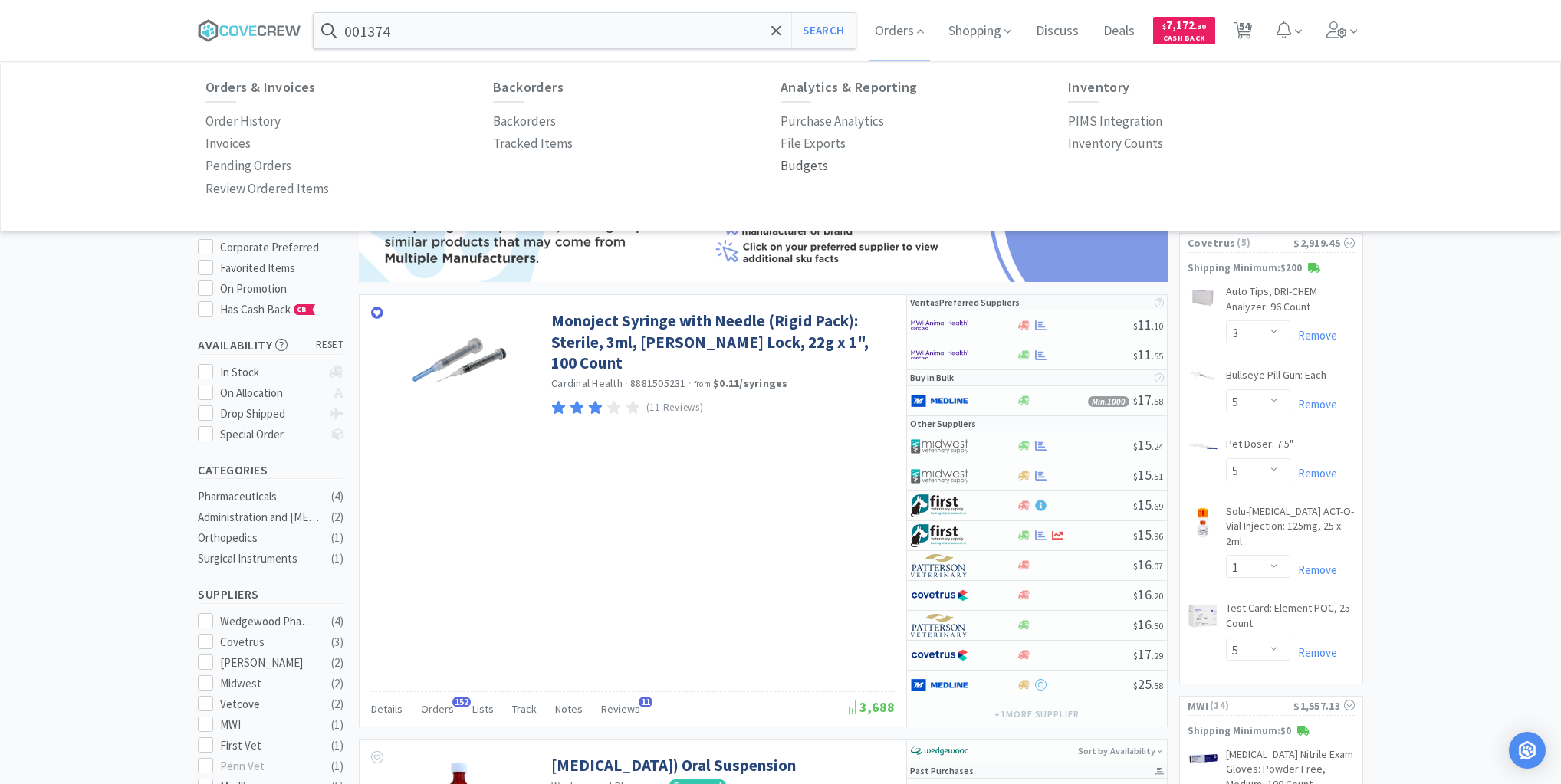
click at [801, 166] on p "Budgets" at bounding box center [805, 165] width 48 height 20
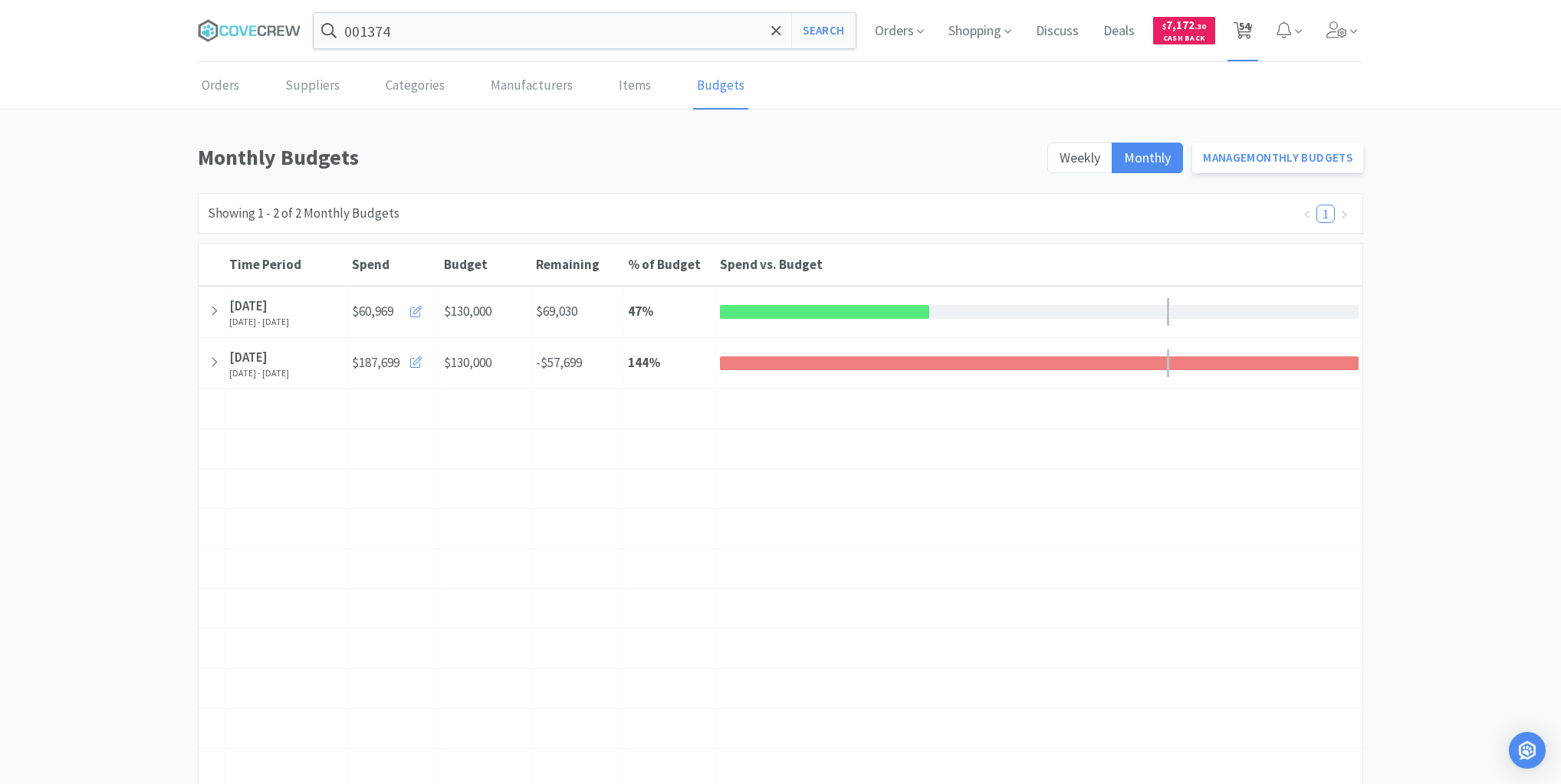
click at [1250, 27] on span "54" at bounding box center [1245, 26] width 11 height 61
select select "1"
select select "2"
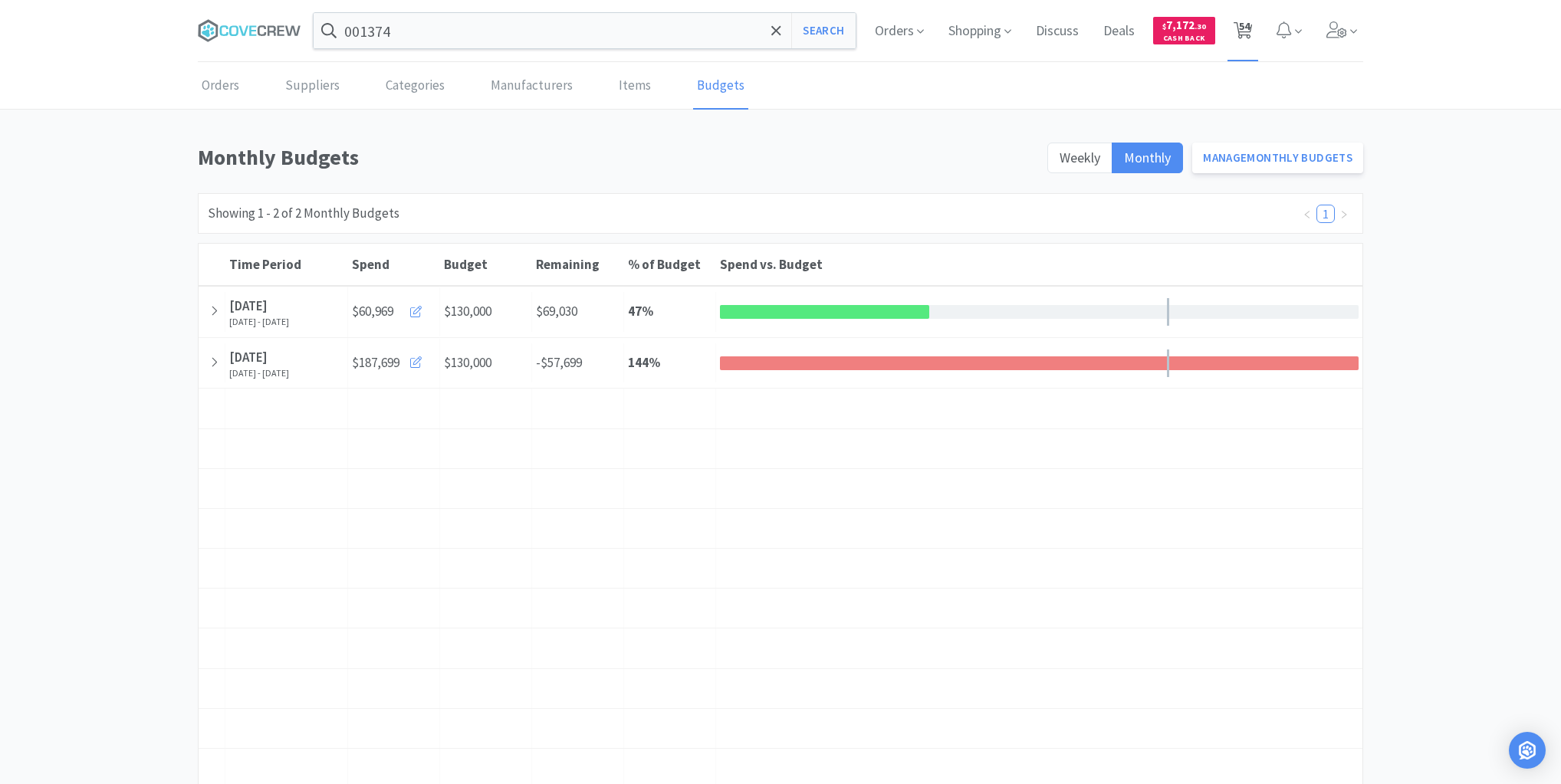
select select "1"
select select "3"
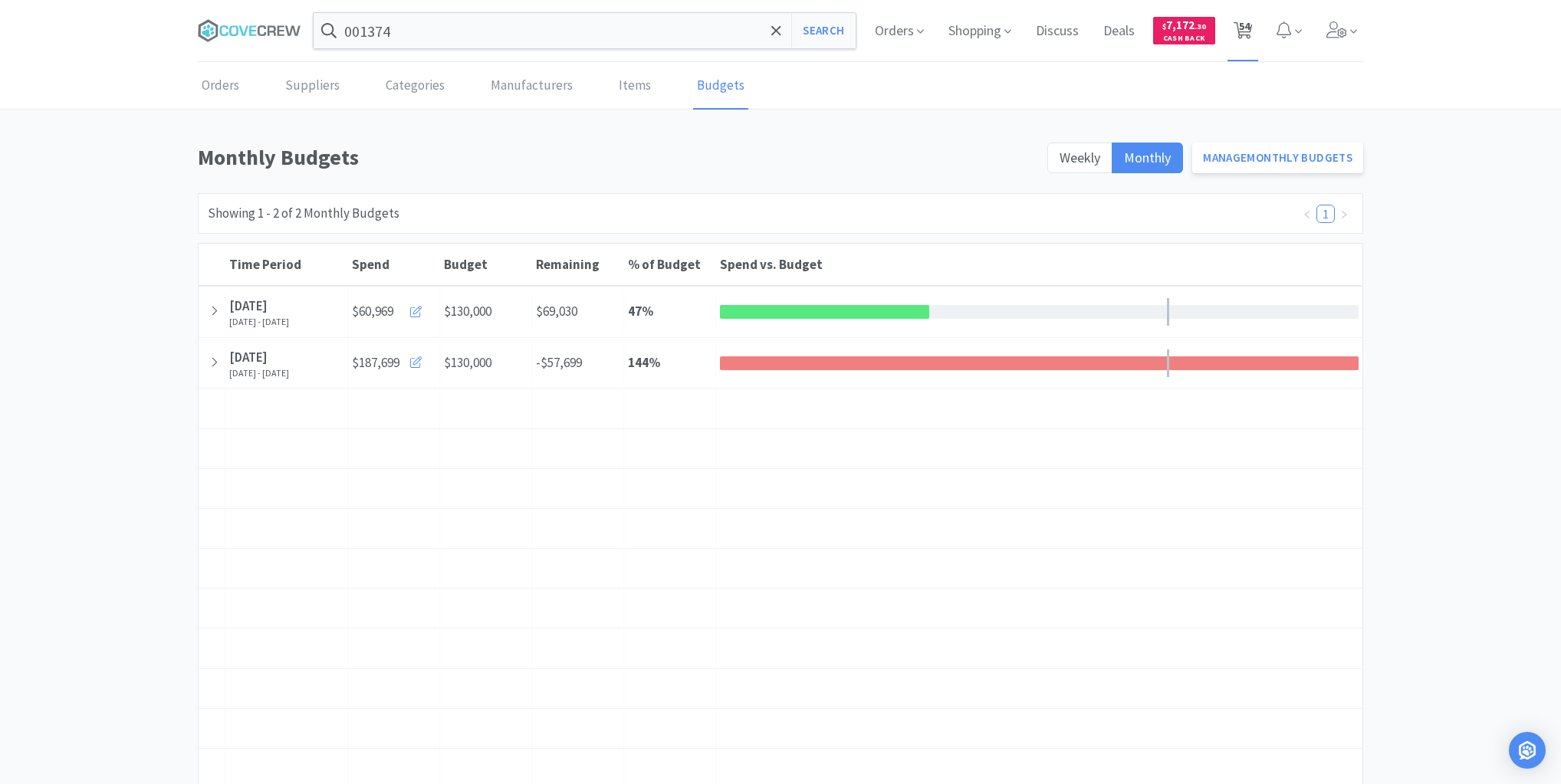
select select "5"
select select "1"
select select "5"
select select "2"
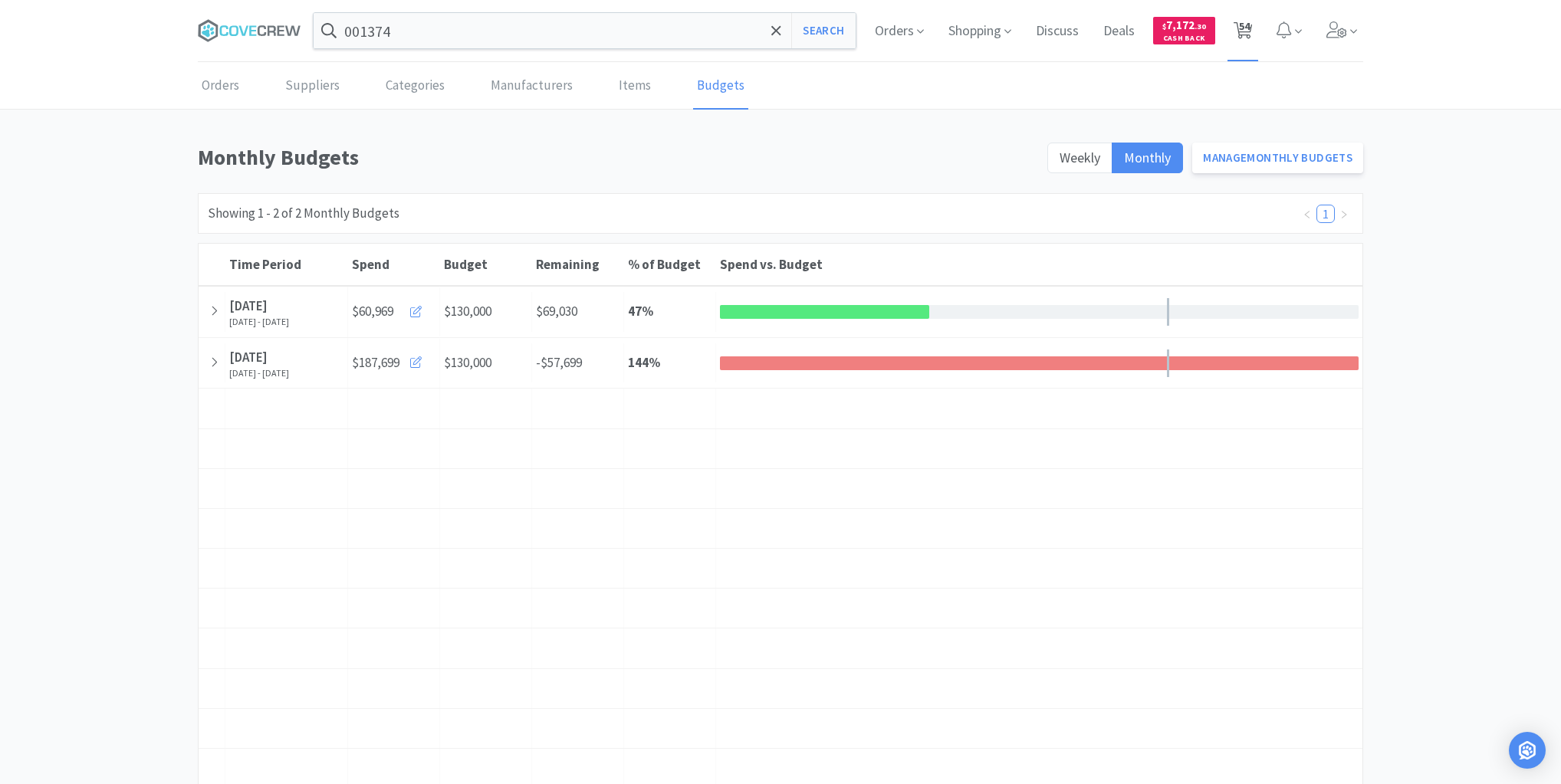
select select "2"
select select "10"
select select "1"
select select "40"
select select "1"
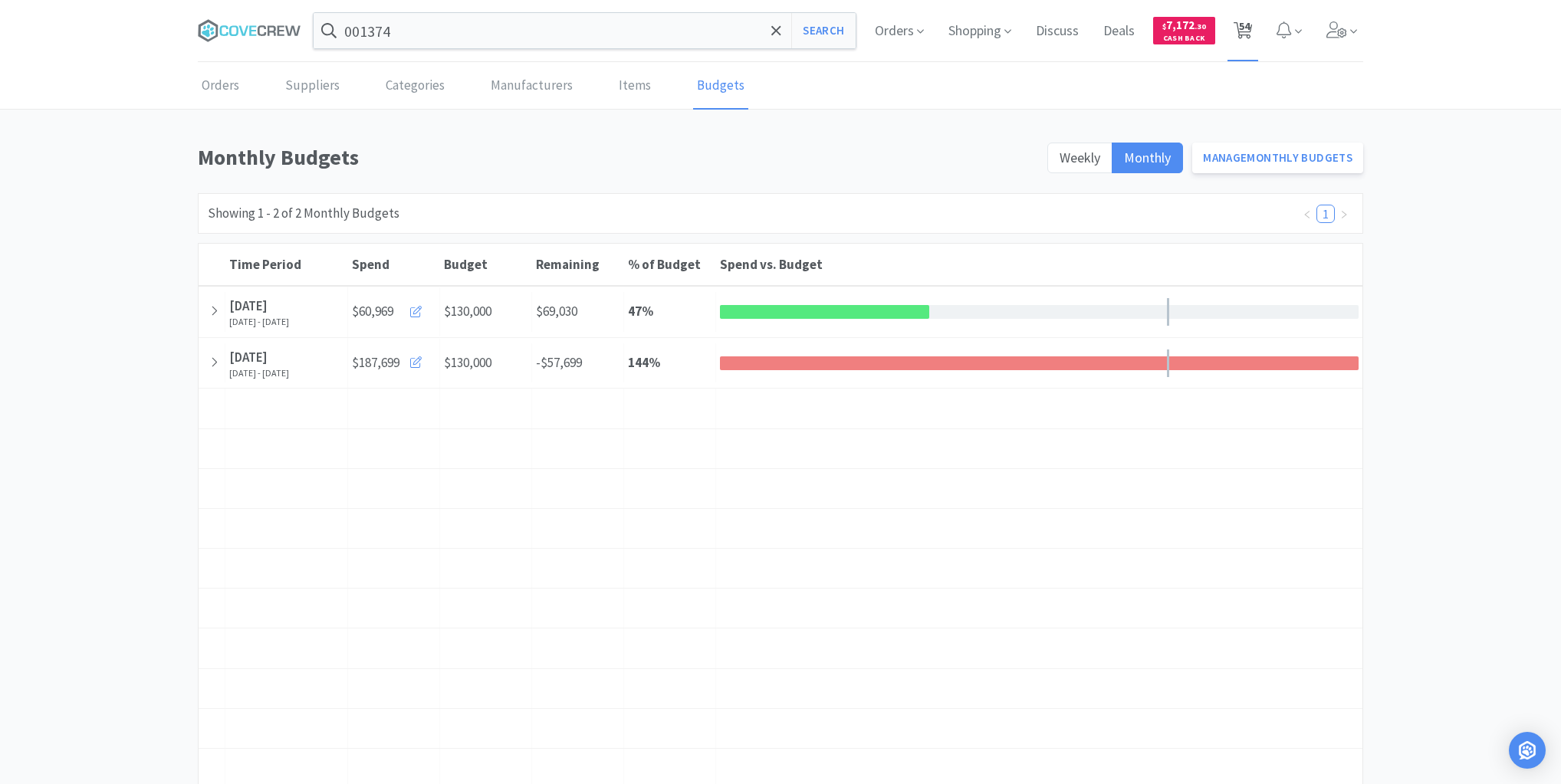
select select "1"
select select "2"
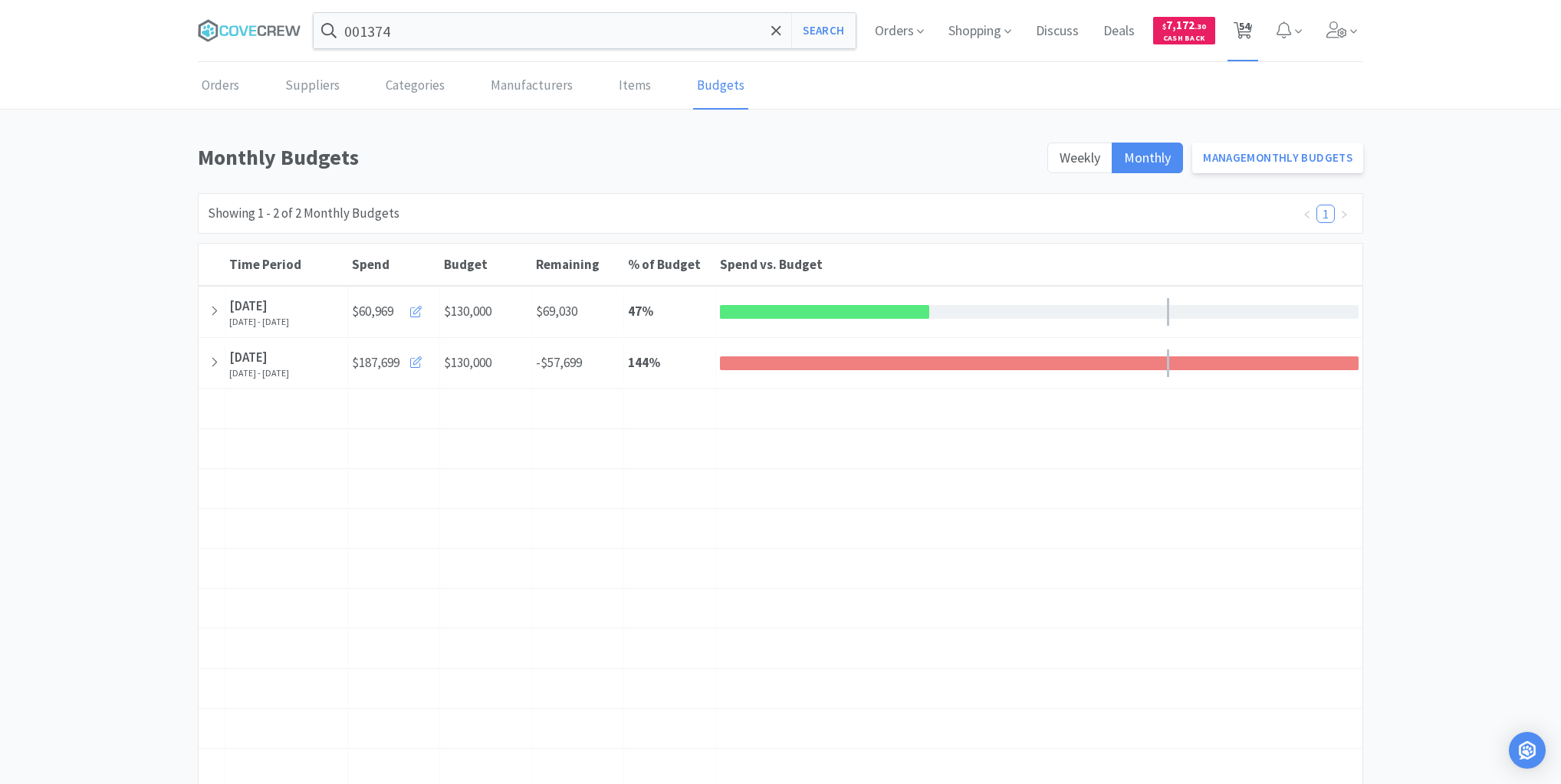
select select "5"
select select "2"
select select "10"
select select "1"
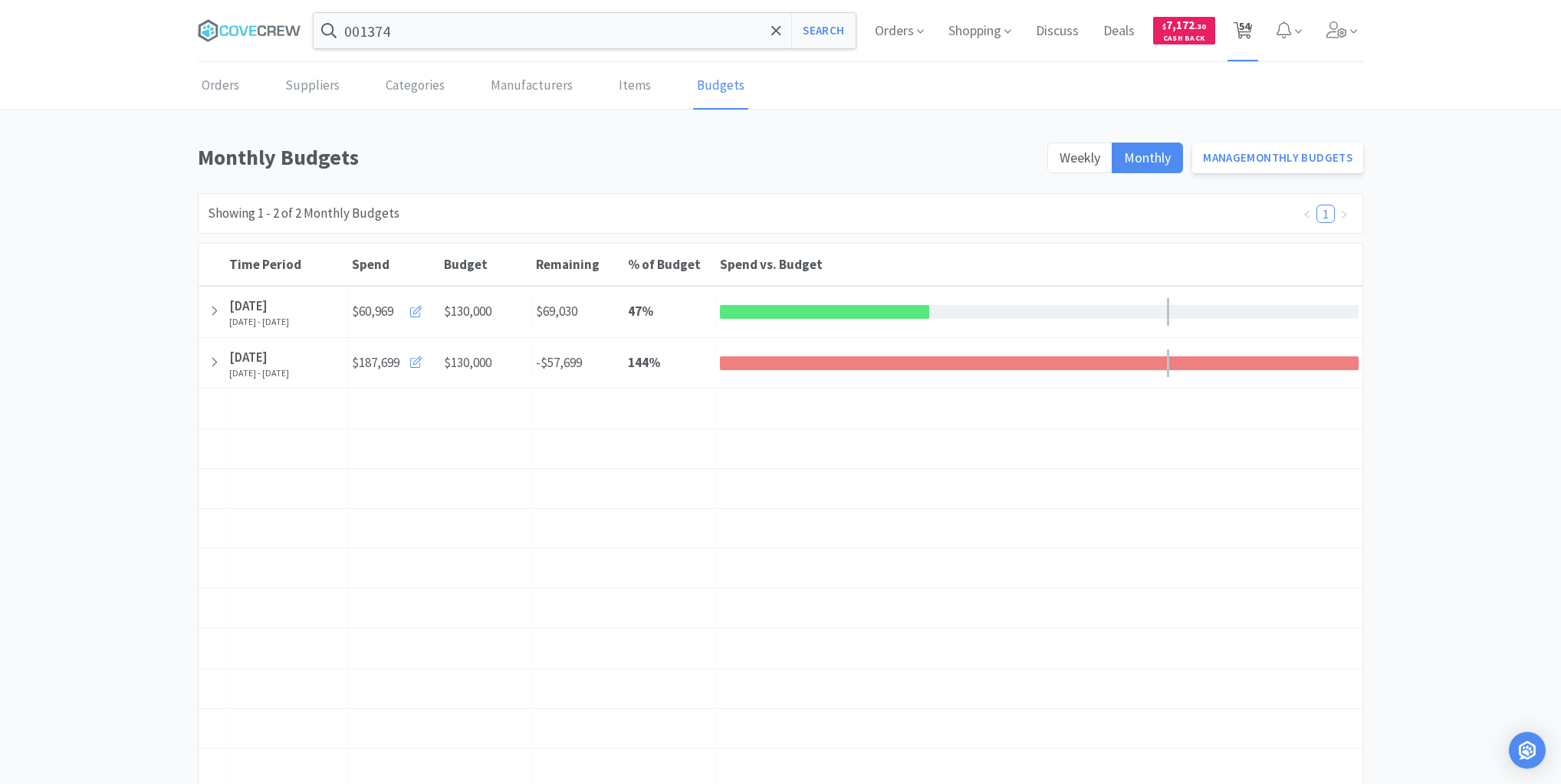
select select "2"
select select "20"
select select "6"
select select "4"
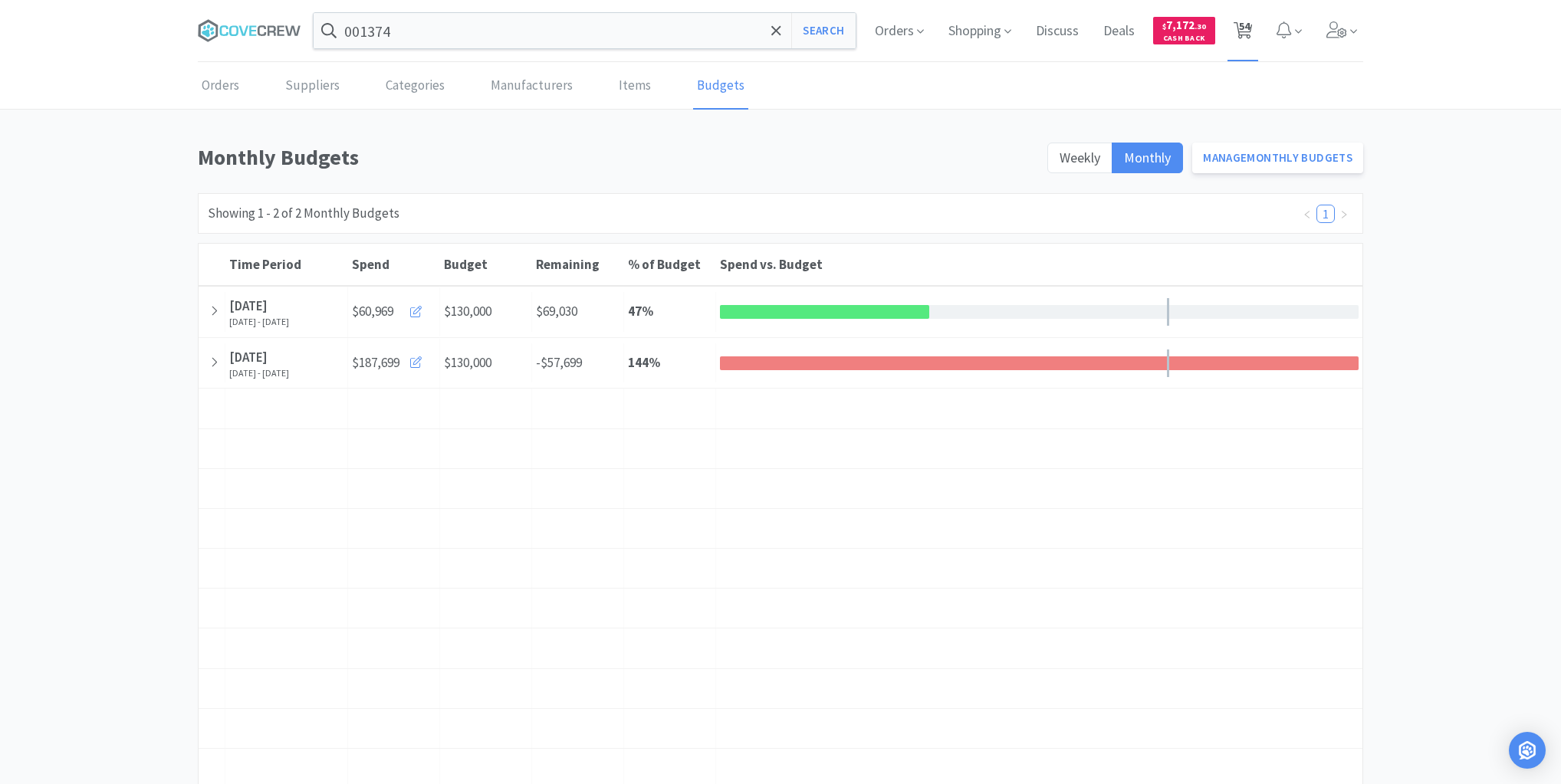
select select "6"
select select "2"
select select "10"
select select "3"
select select "1"
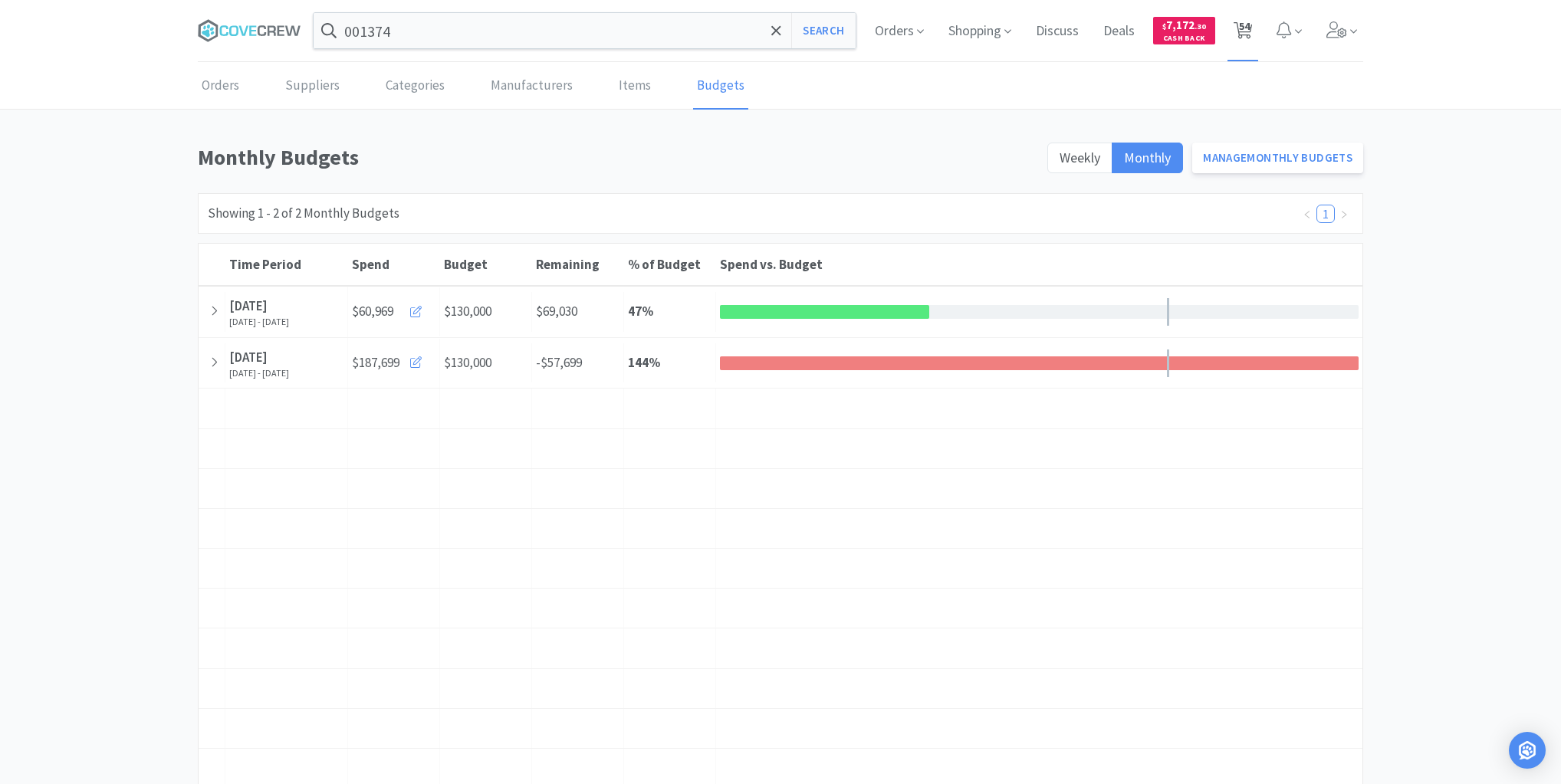
select select "2"
select select "6"
select select "1"
select select "3"
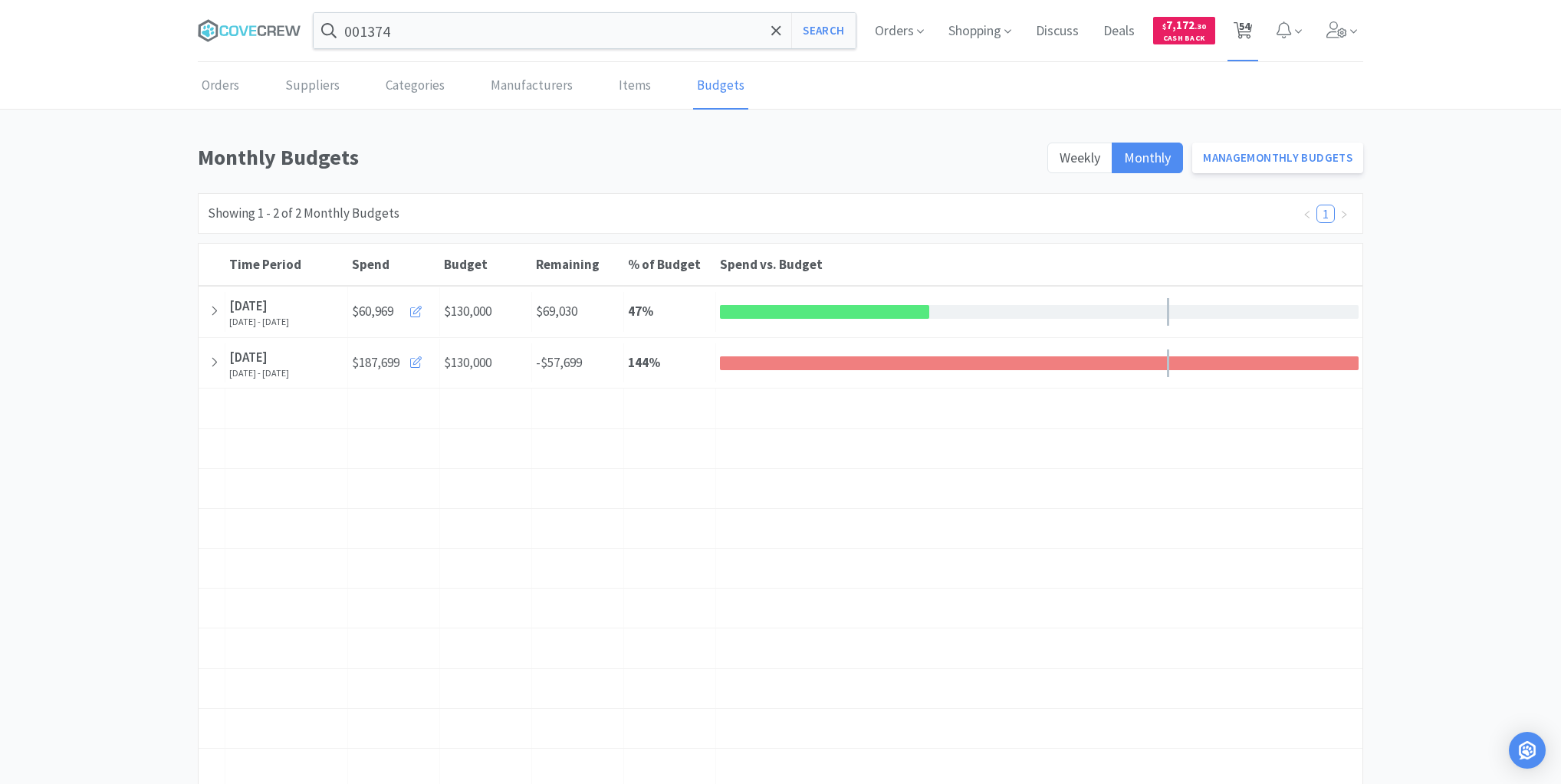
select select "6"
select select "1"
select select "2"
select select "1"
select select "4"
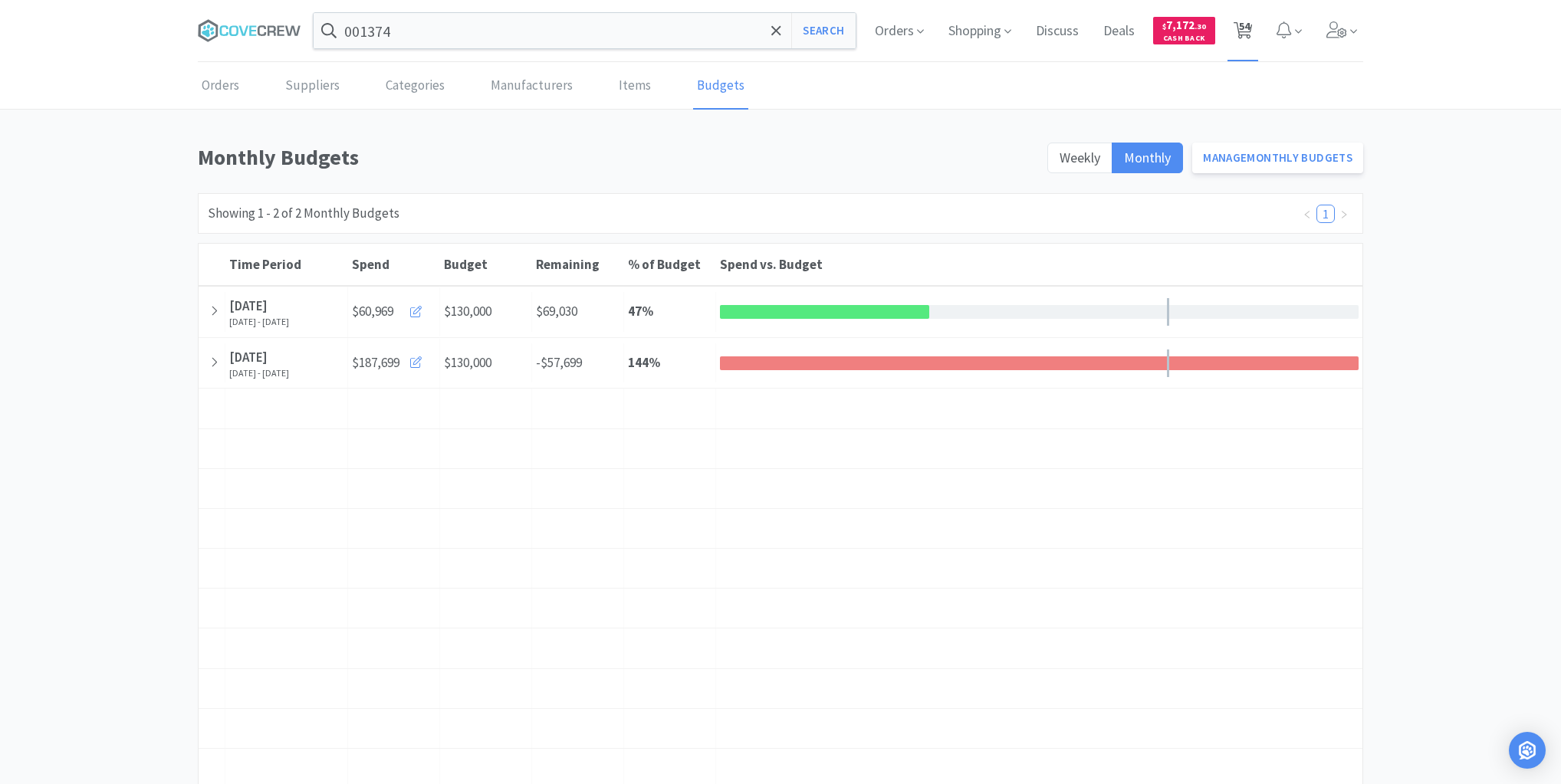
select select "1"
select select "2"
select select "1"
select select "4"
select select "6"
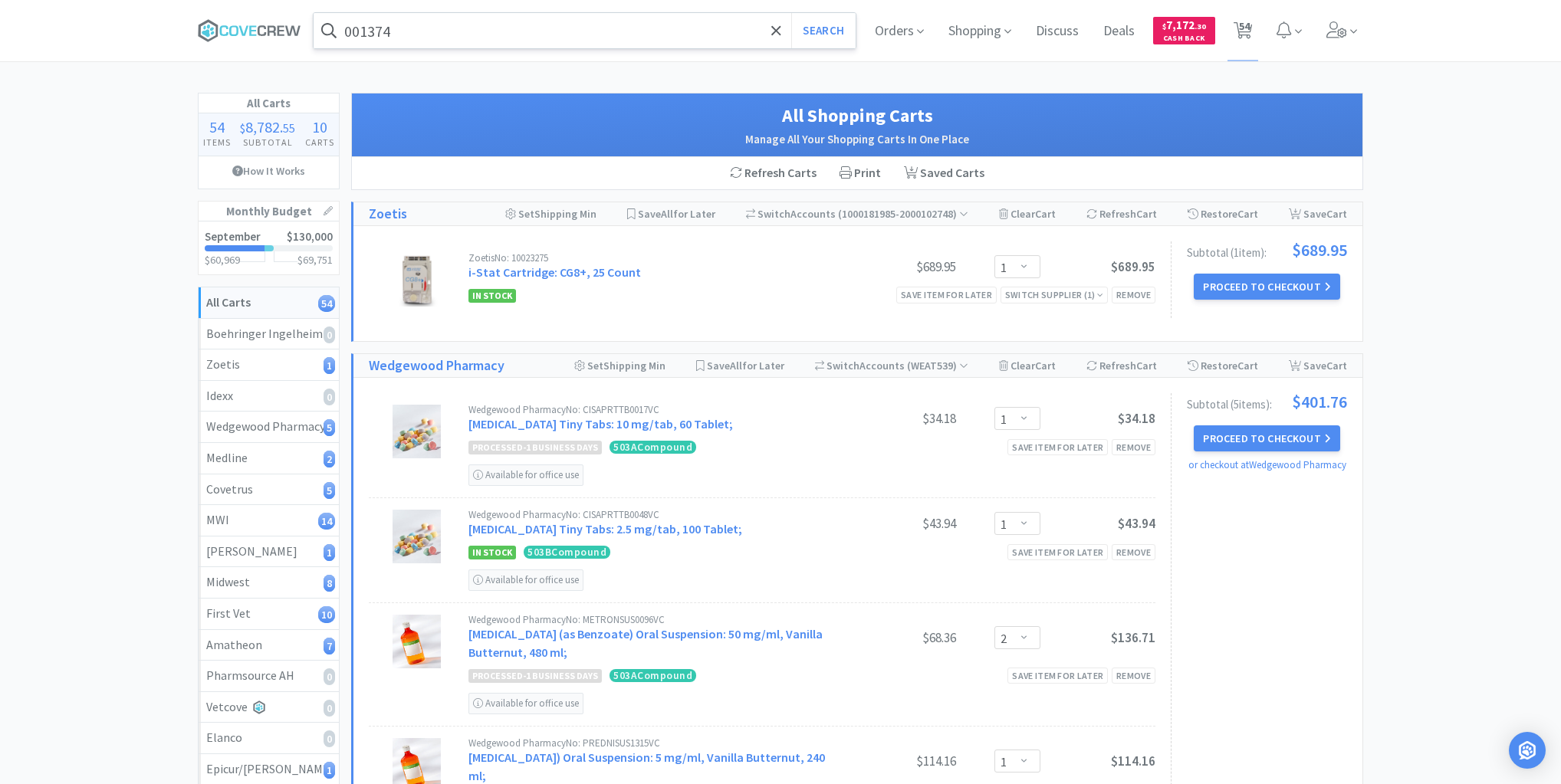
click at [460, 25] on input "001374" at bounding box center [585, 31] width 542 height 36
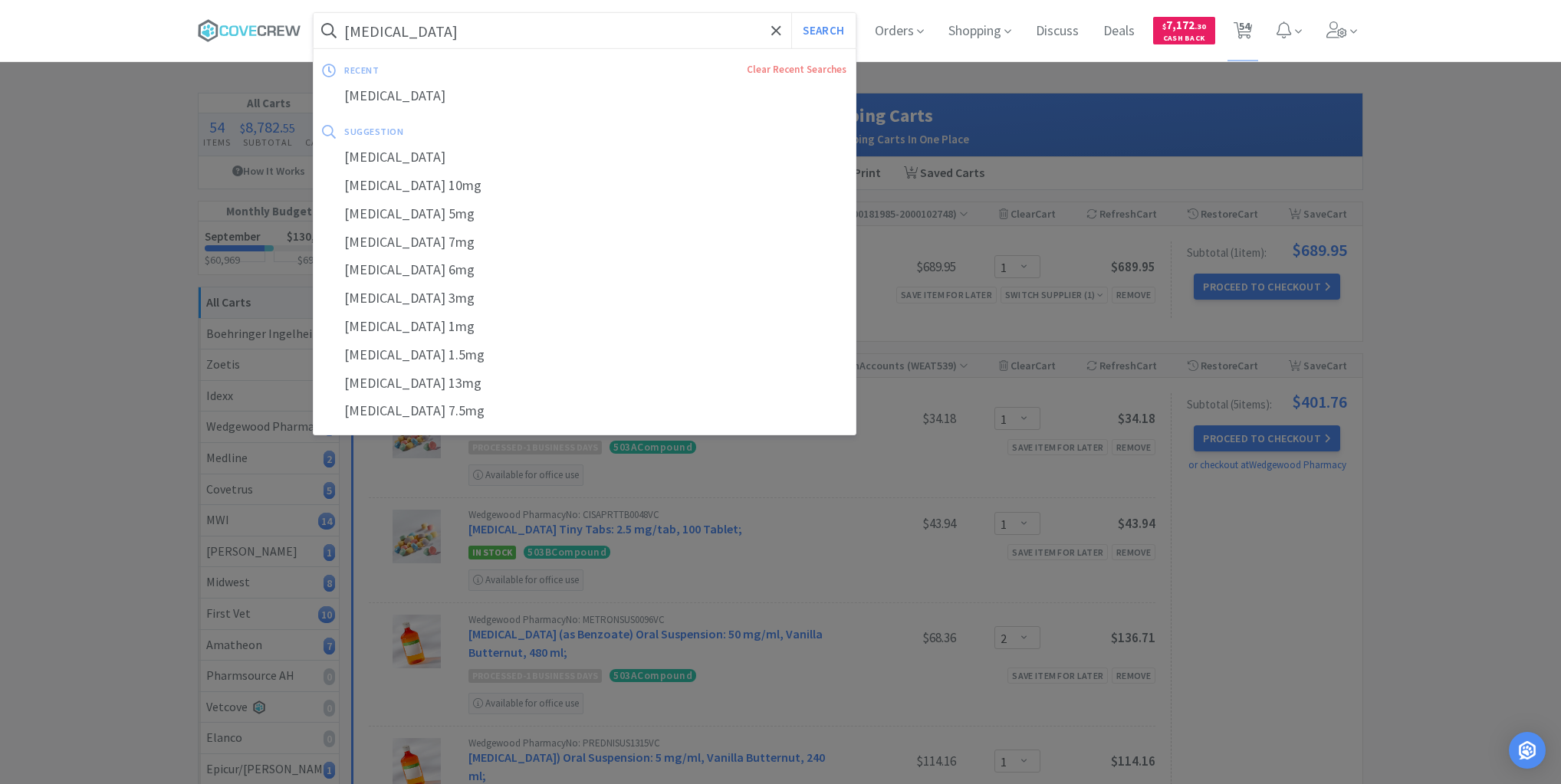
type input "[MEDICAL_DATA]"
click at [792, 13] on button "Search" at bounding box center [824, 31] width 64 height 36
select select "3"
select select "5"
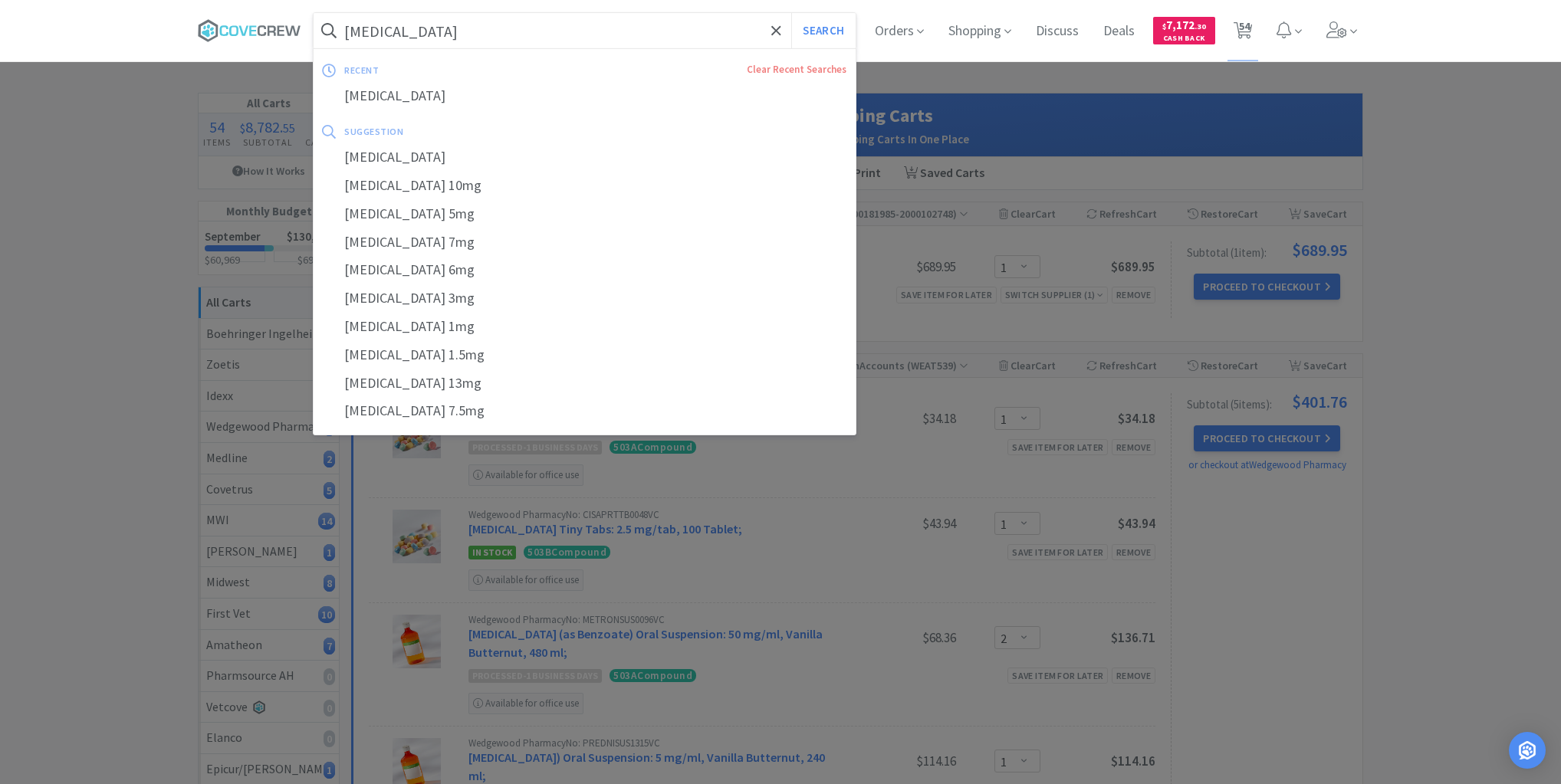
select select "1"
select select "5"
select select "2"
select select "10"
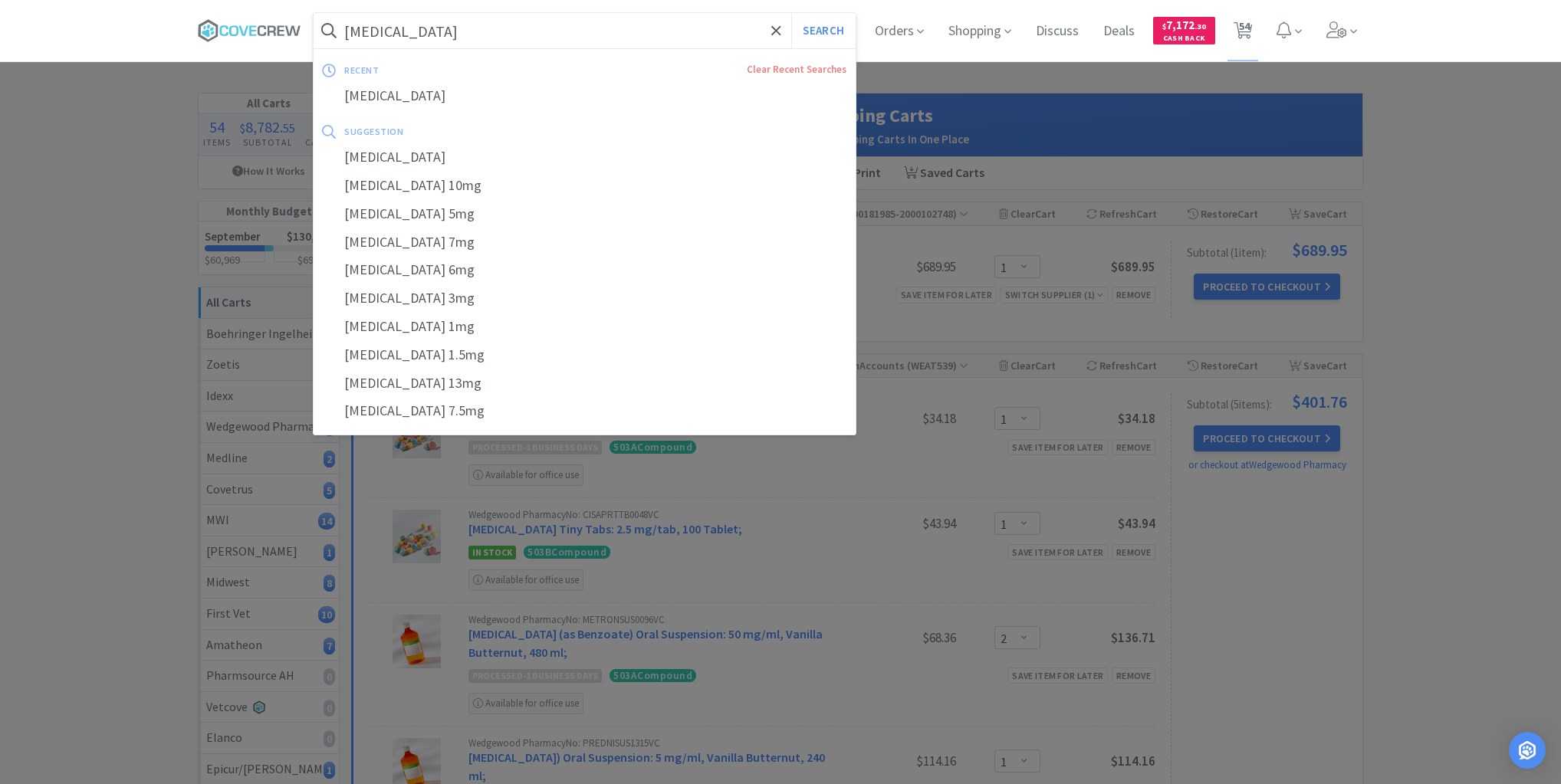
select select "1"
select select "40"
select select "1"
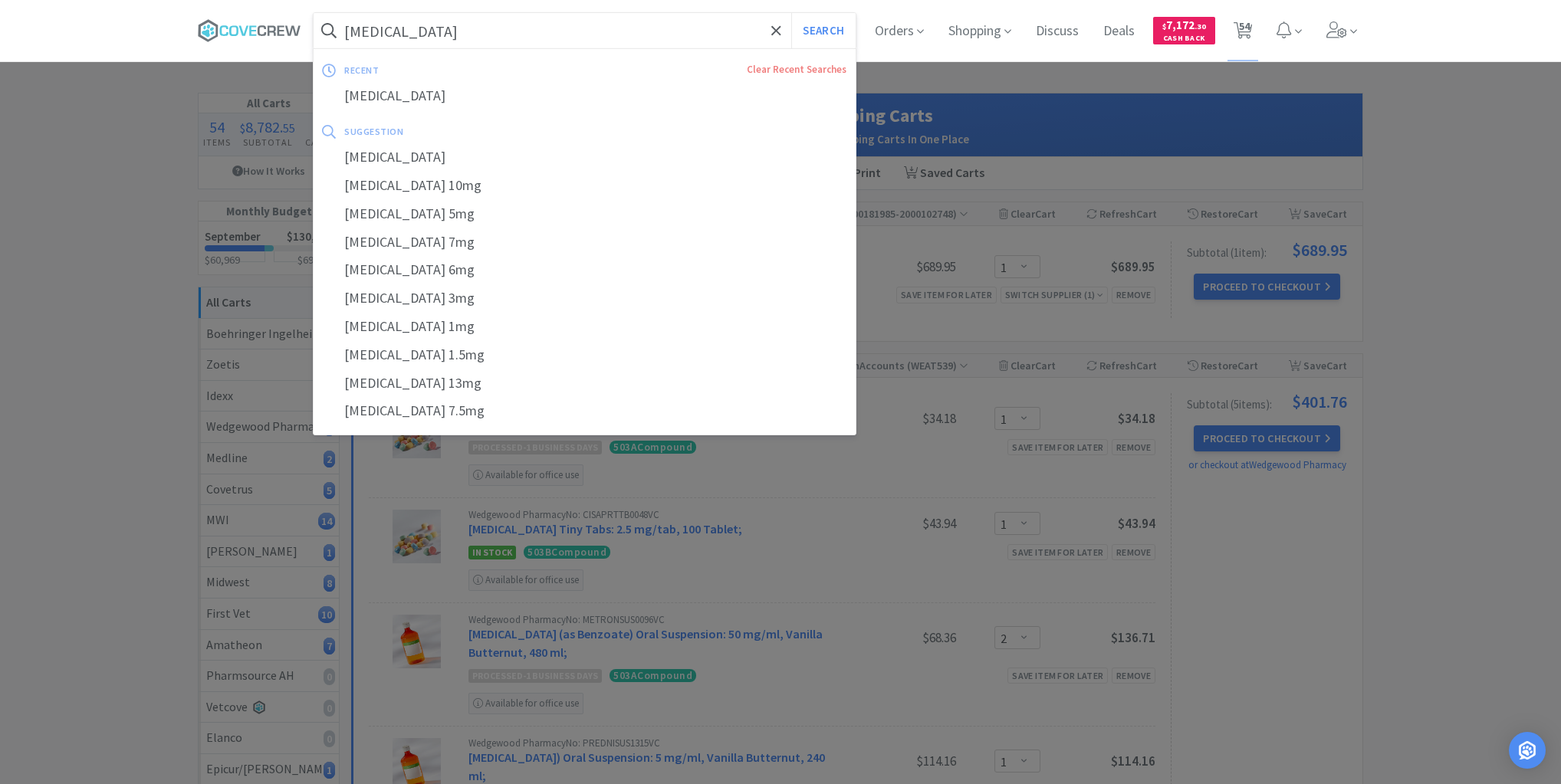
select select "1"
select select "2"
select select "5"
select select "2"
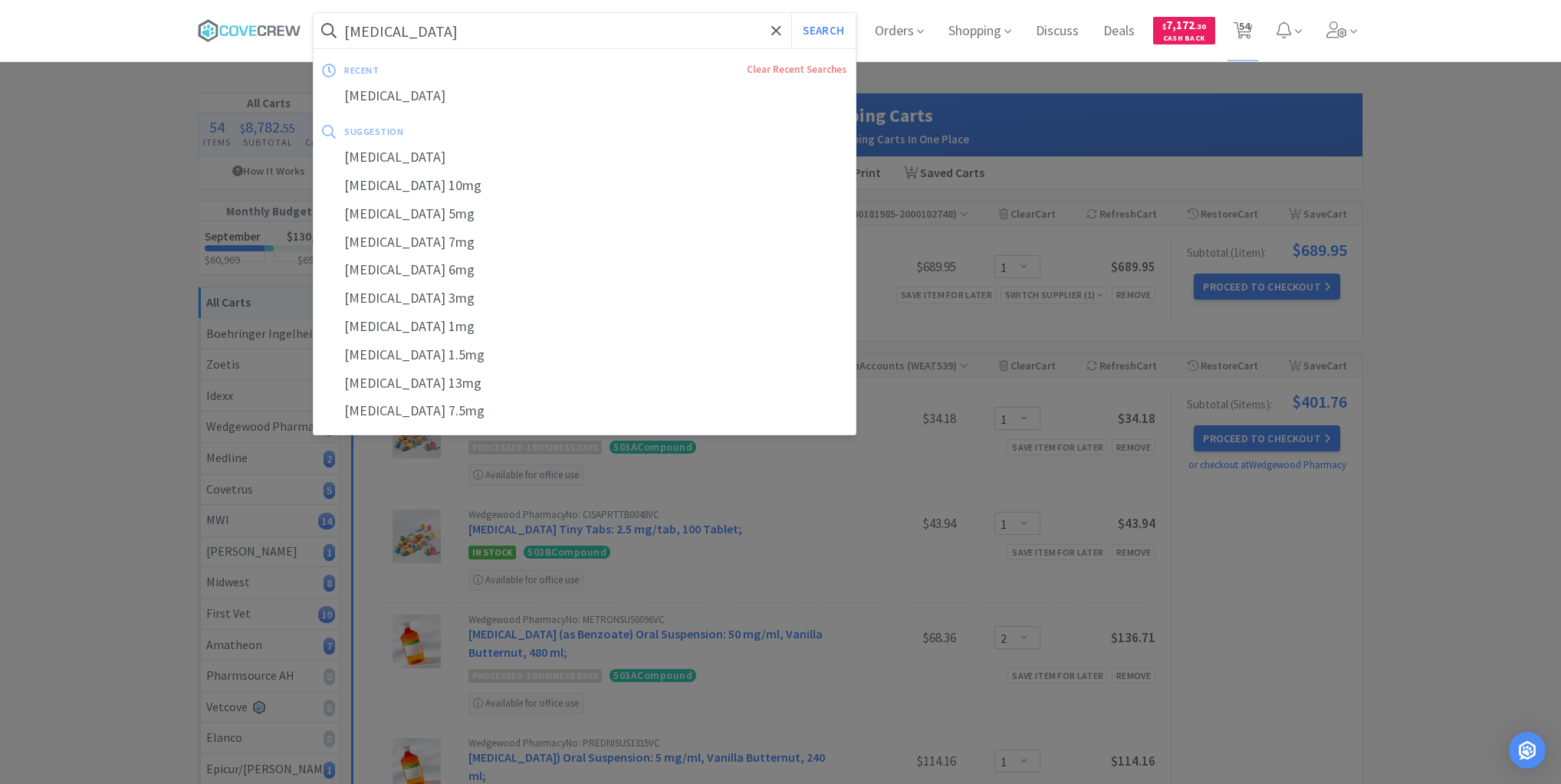
select select "10"
select select "1"
select select "2"
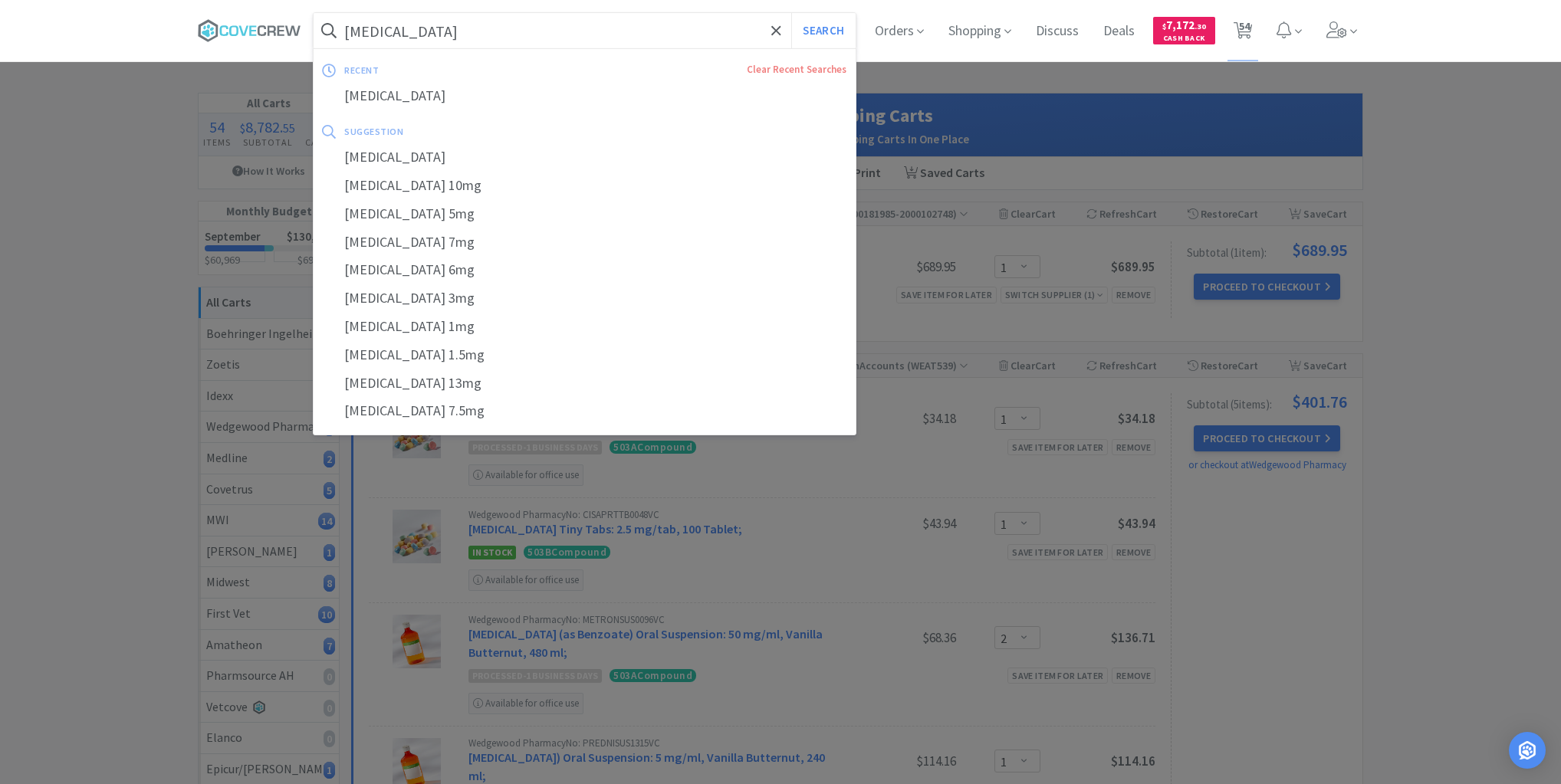
select select "20"
select select "6"
select select "4"
select select "6"
select select "2"
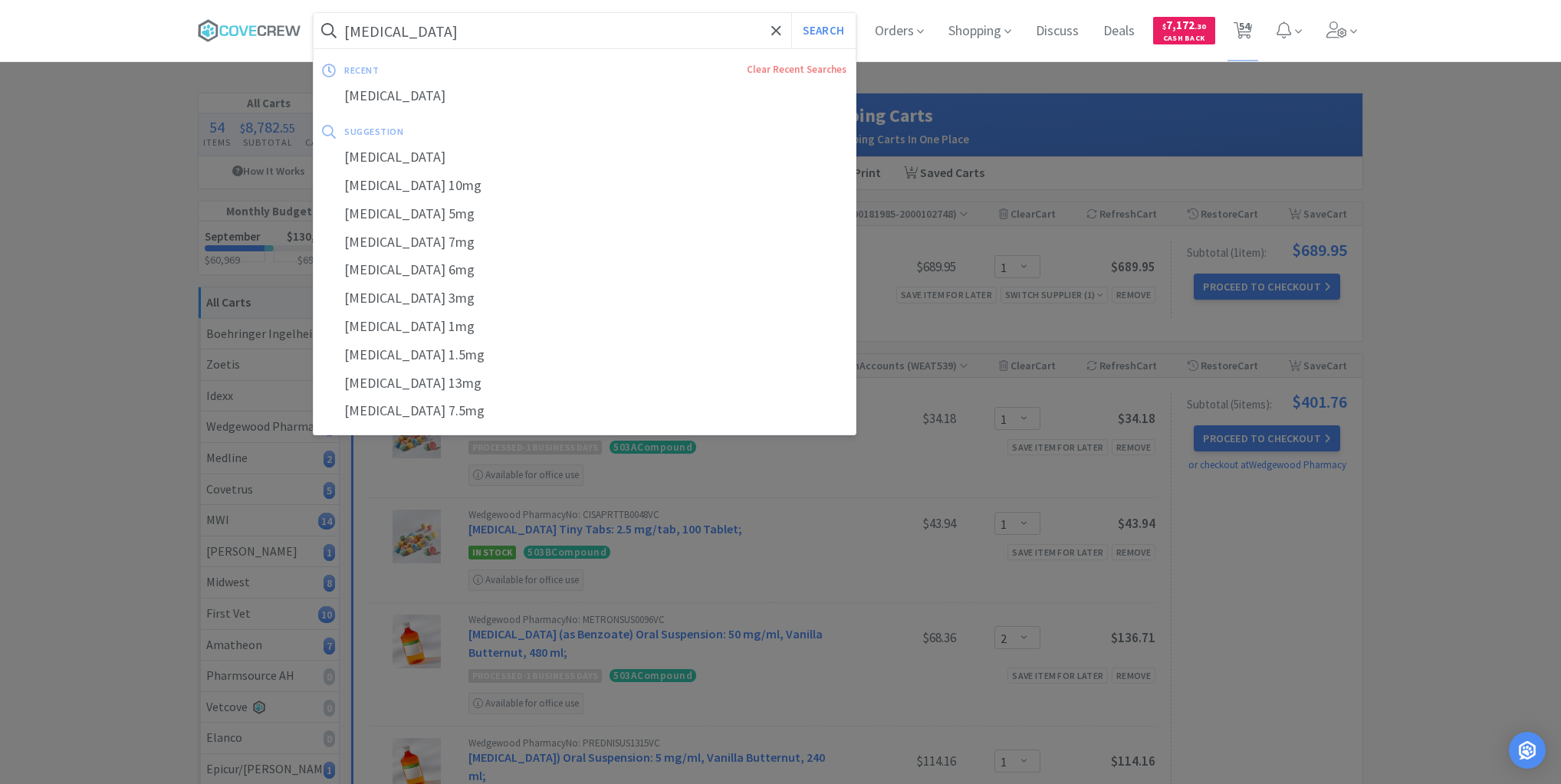
select select "10"
select select "3"
select select "1"
select select "2"
select select "6"
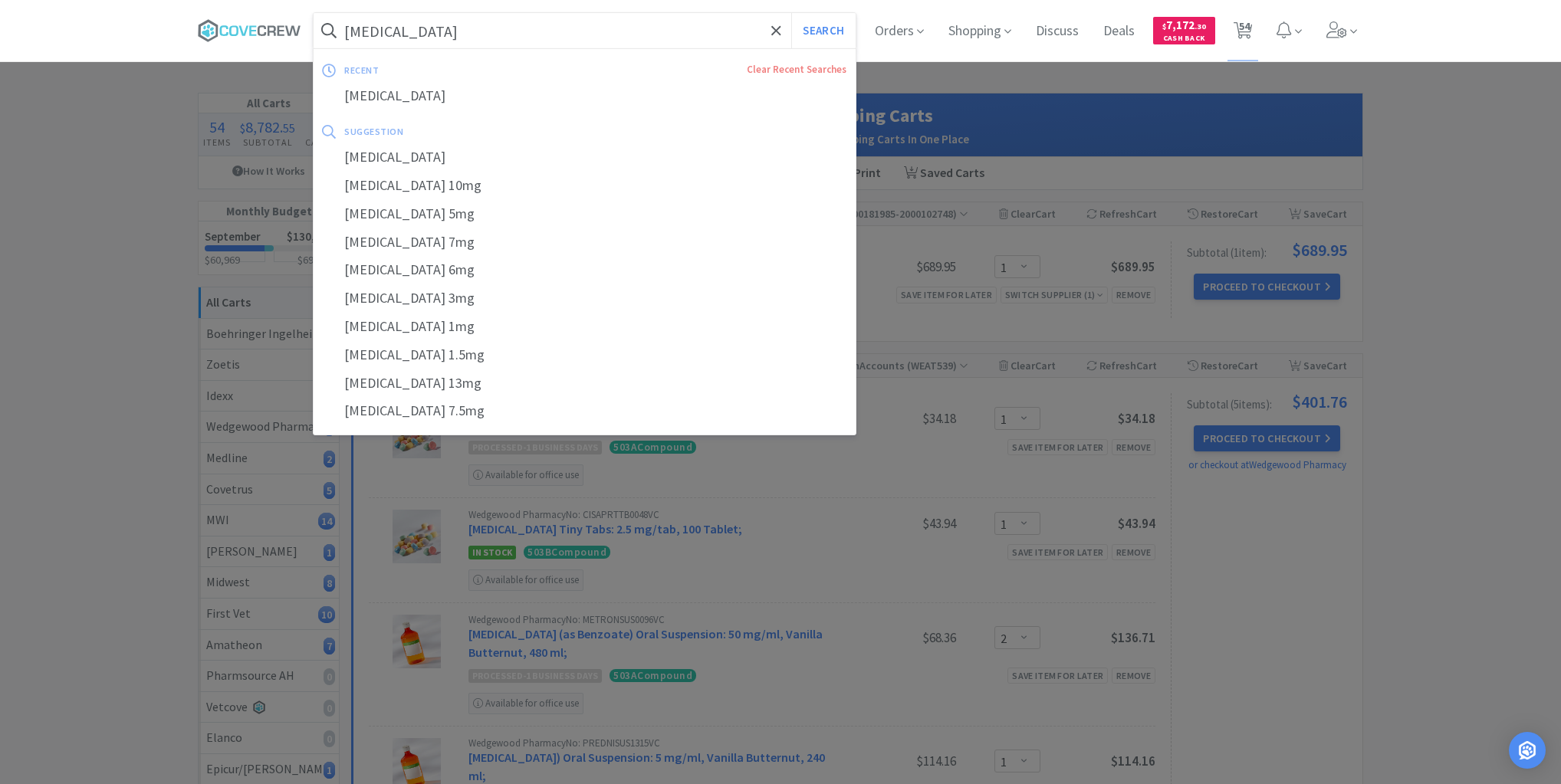
select select "1"
select select "3"
select select "6"
select select "1"
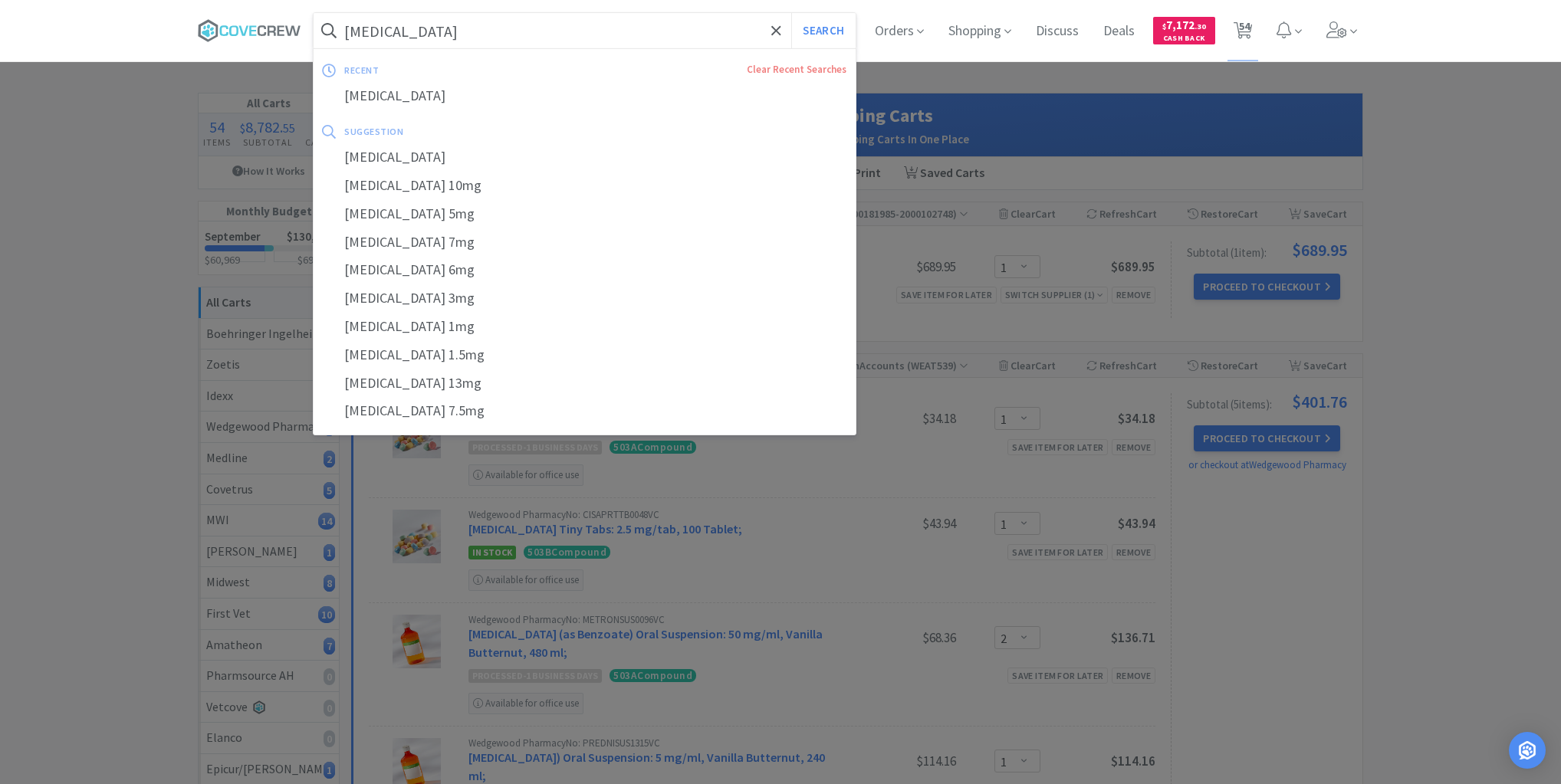
select select "1"
select select "2"
select select "1"
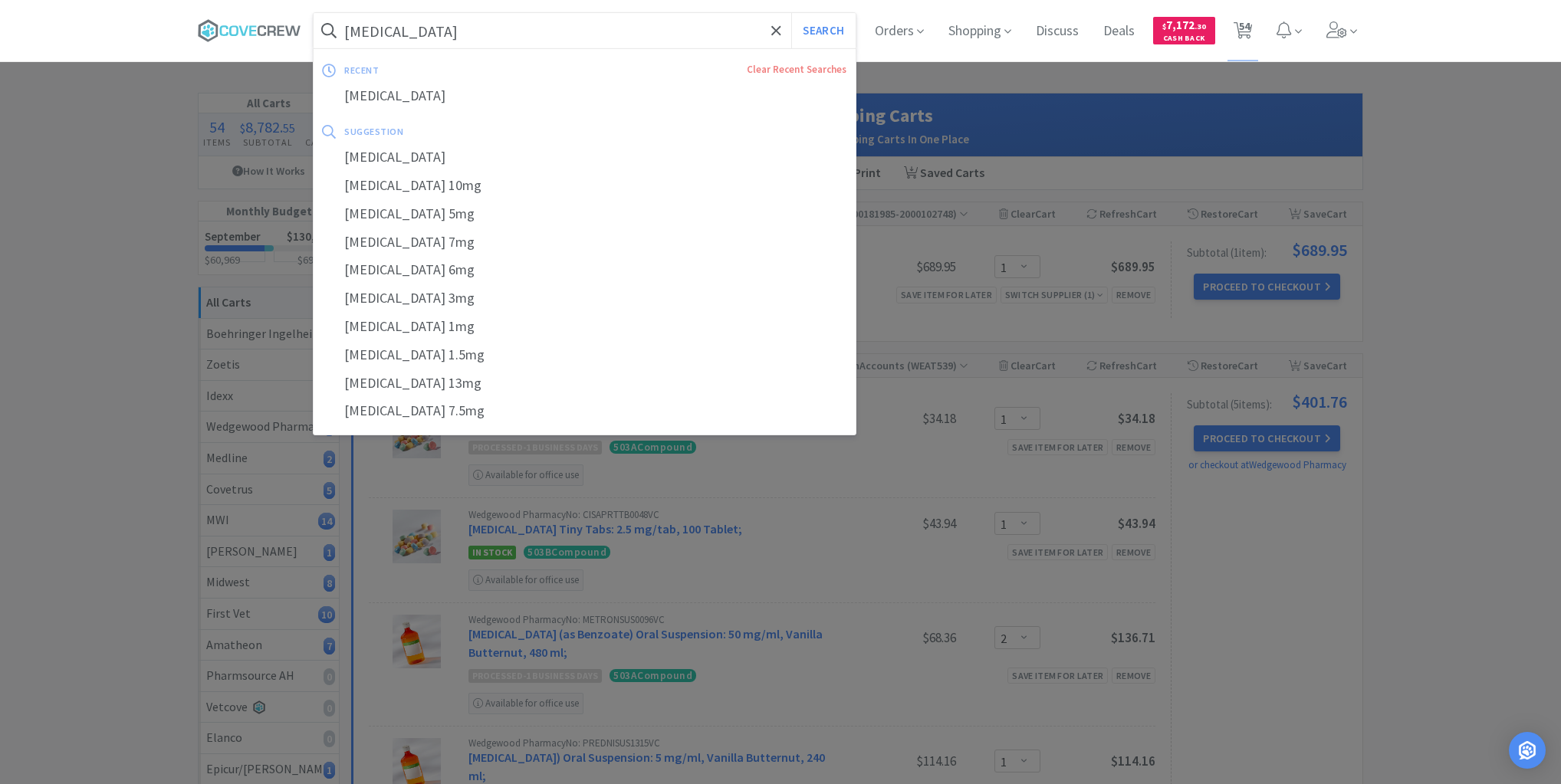
select select "2"
select select "1"
select select "4"
select select "1"
select select "2"
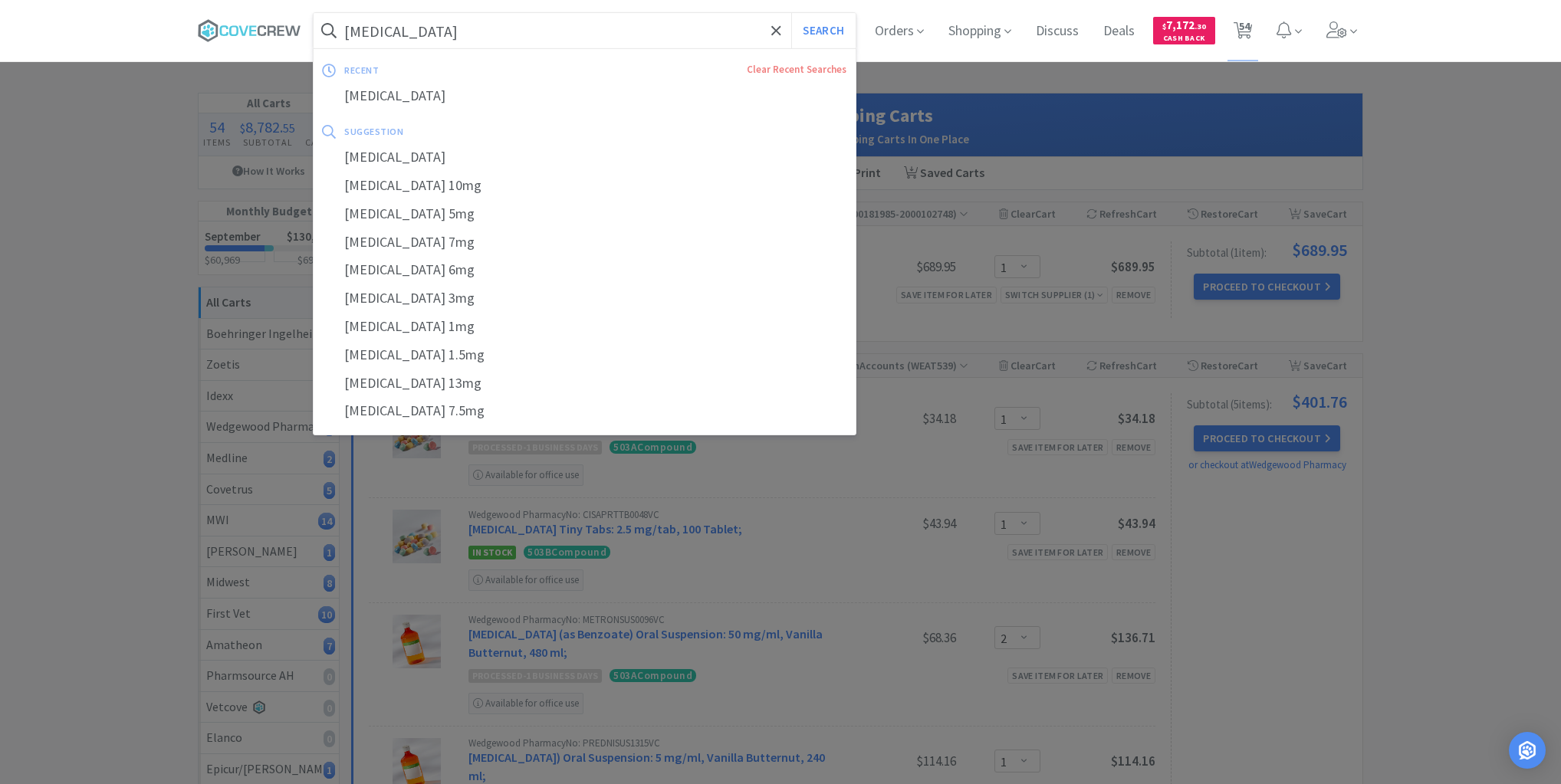
select select "1"
select select "4"
select select "1"
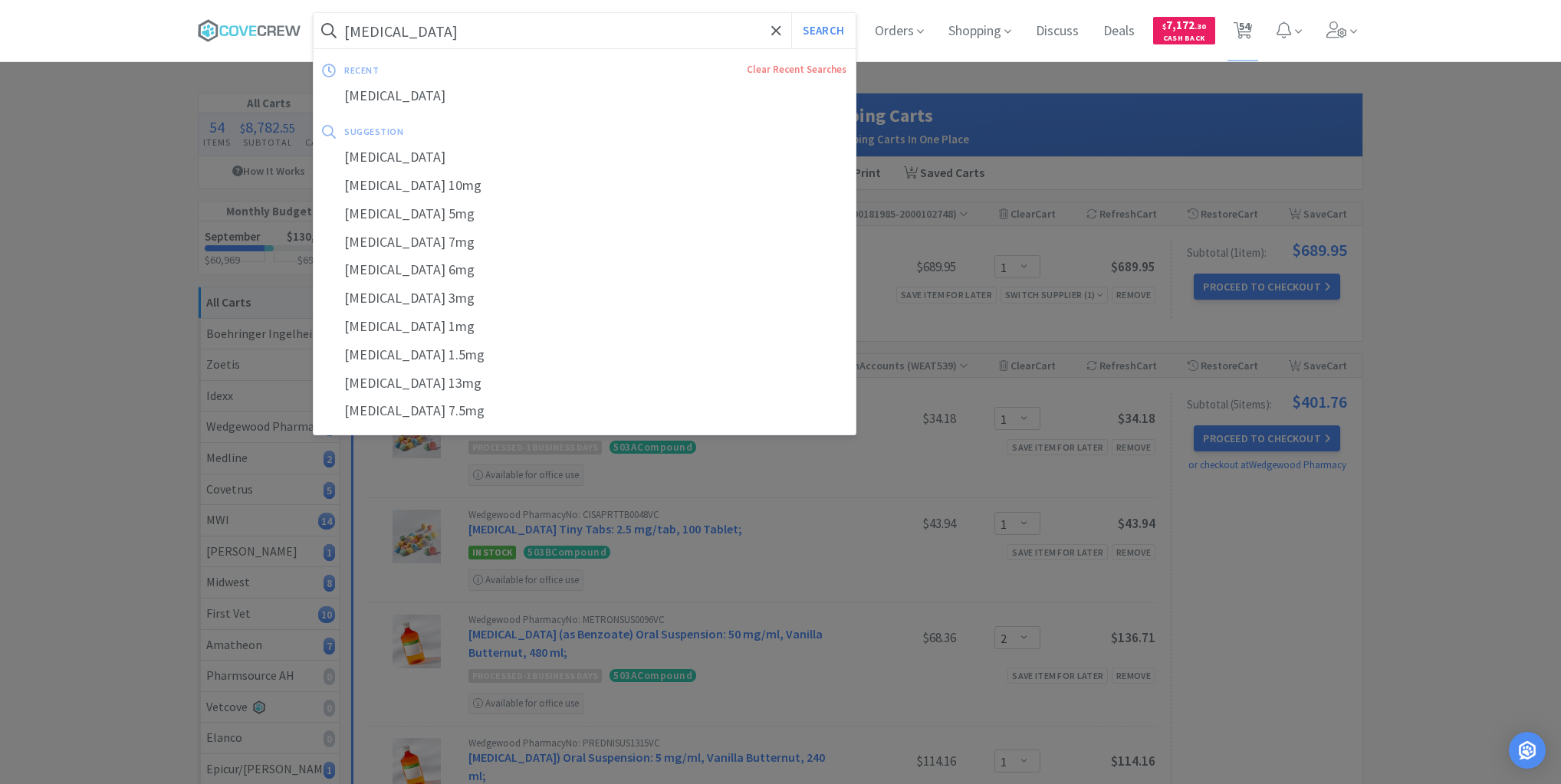
select select "6"
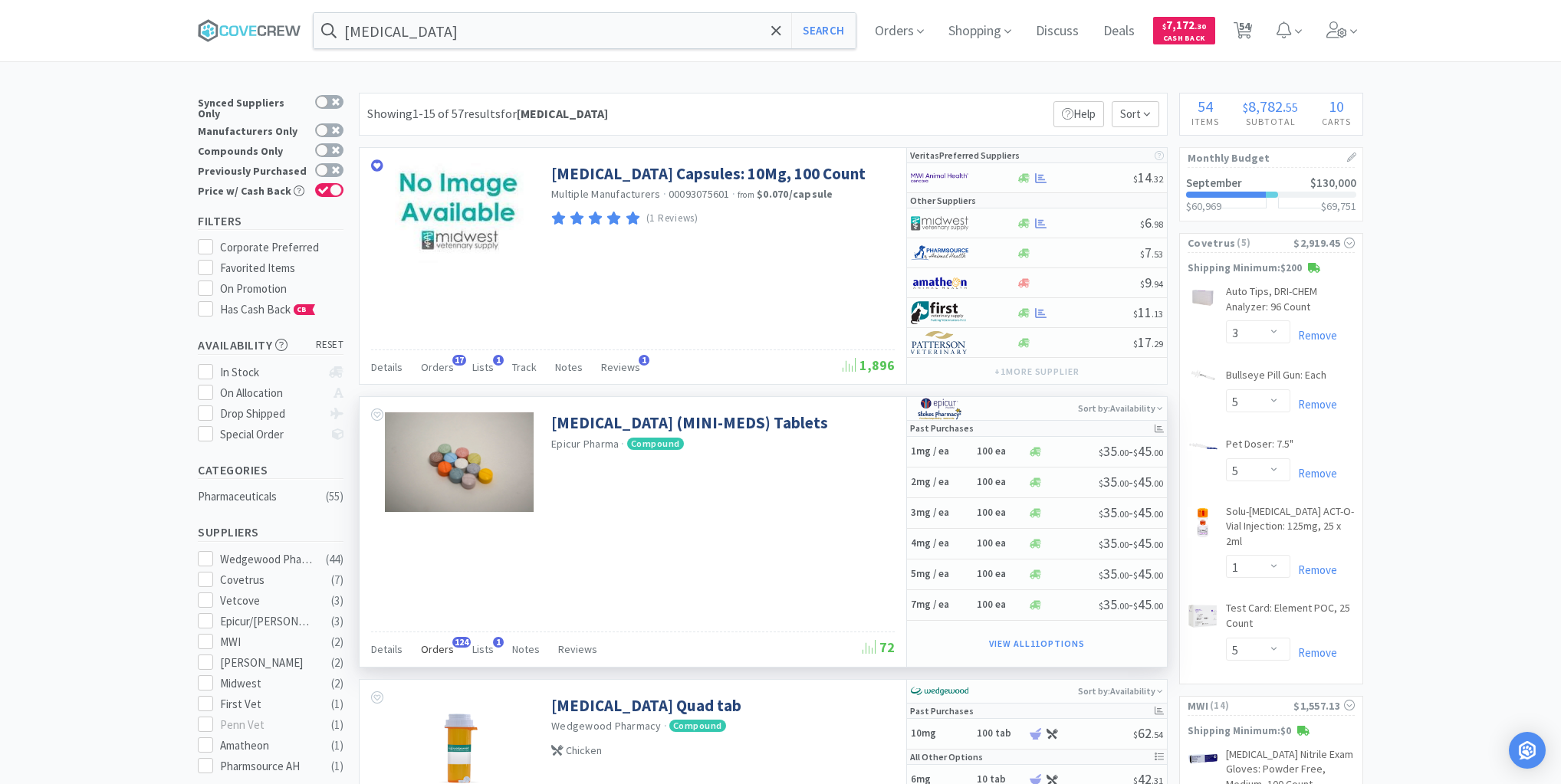
click at [441, 646] on span "Orders" at bounding box center [437, 649] width 33 height 14
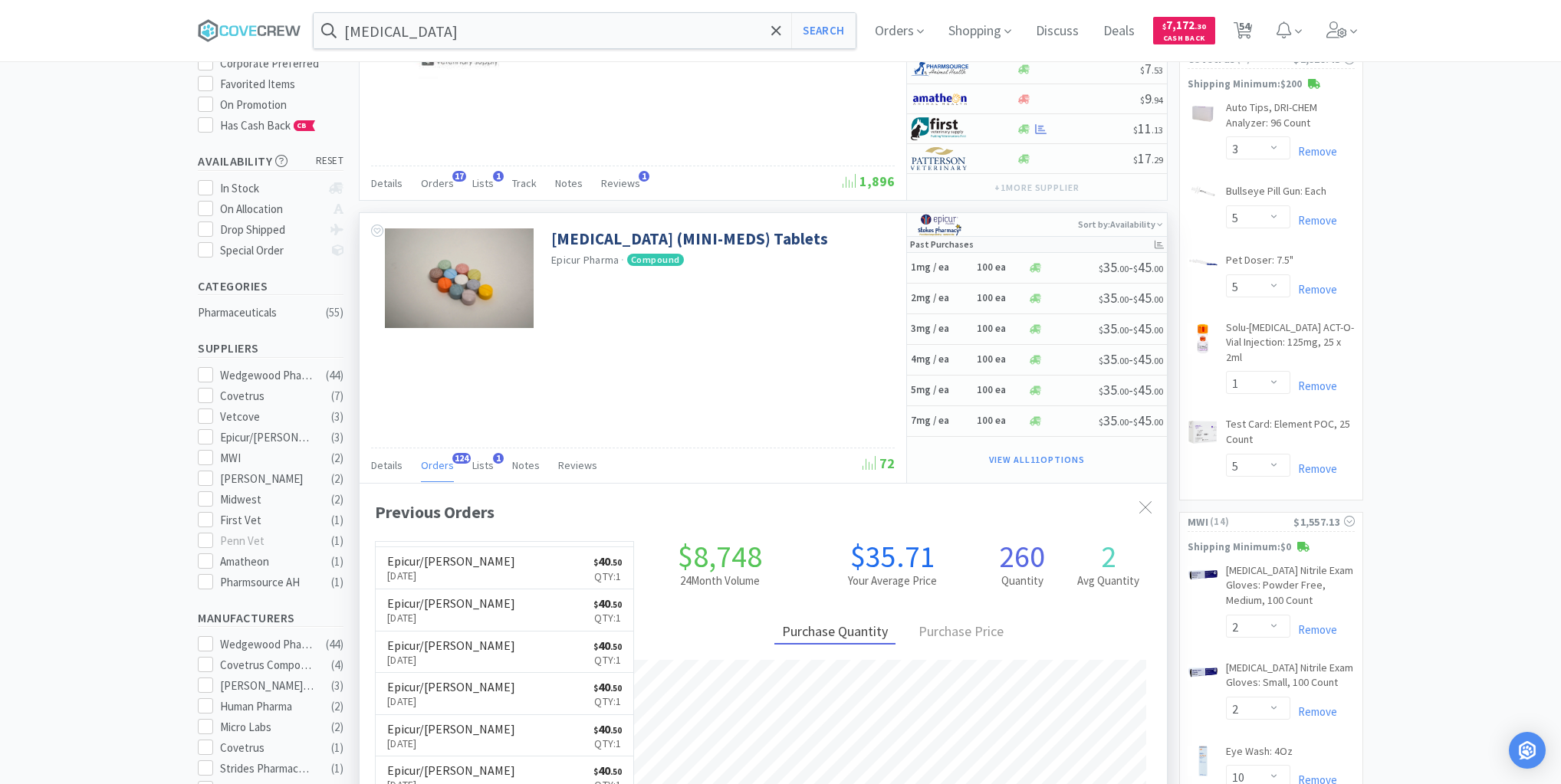
scroll to position [490, 0]
click at [270, 25] on icon at bounding box center [250, 31] width 104 height 23
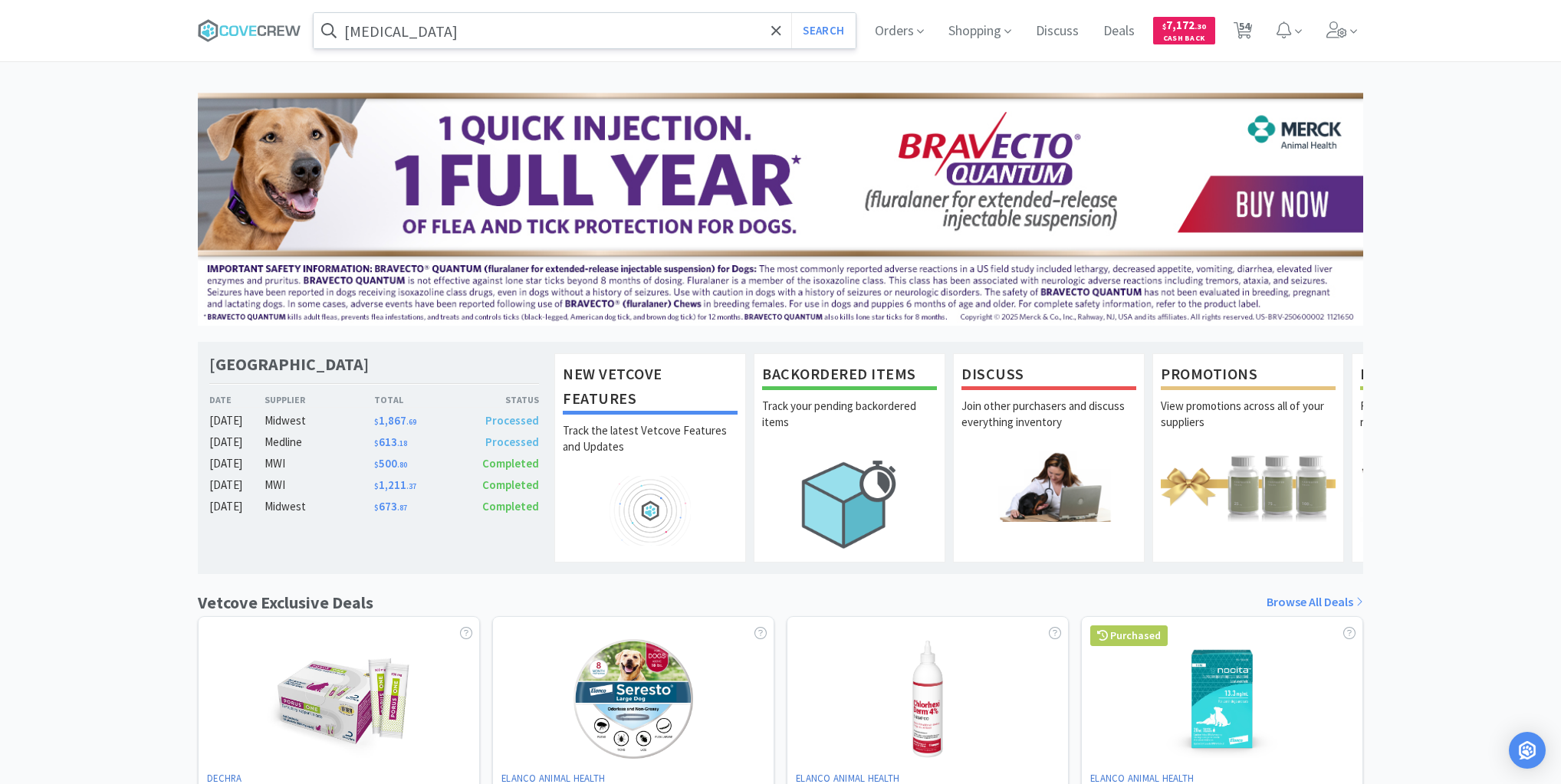
click at [443, 36] on input "[MEDICAL_DATA]" at bounding box center [585, 31] width 542 height 36
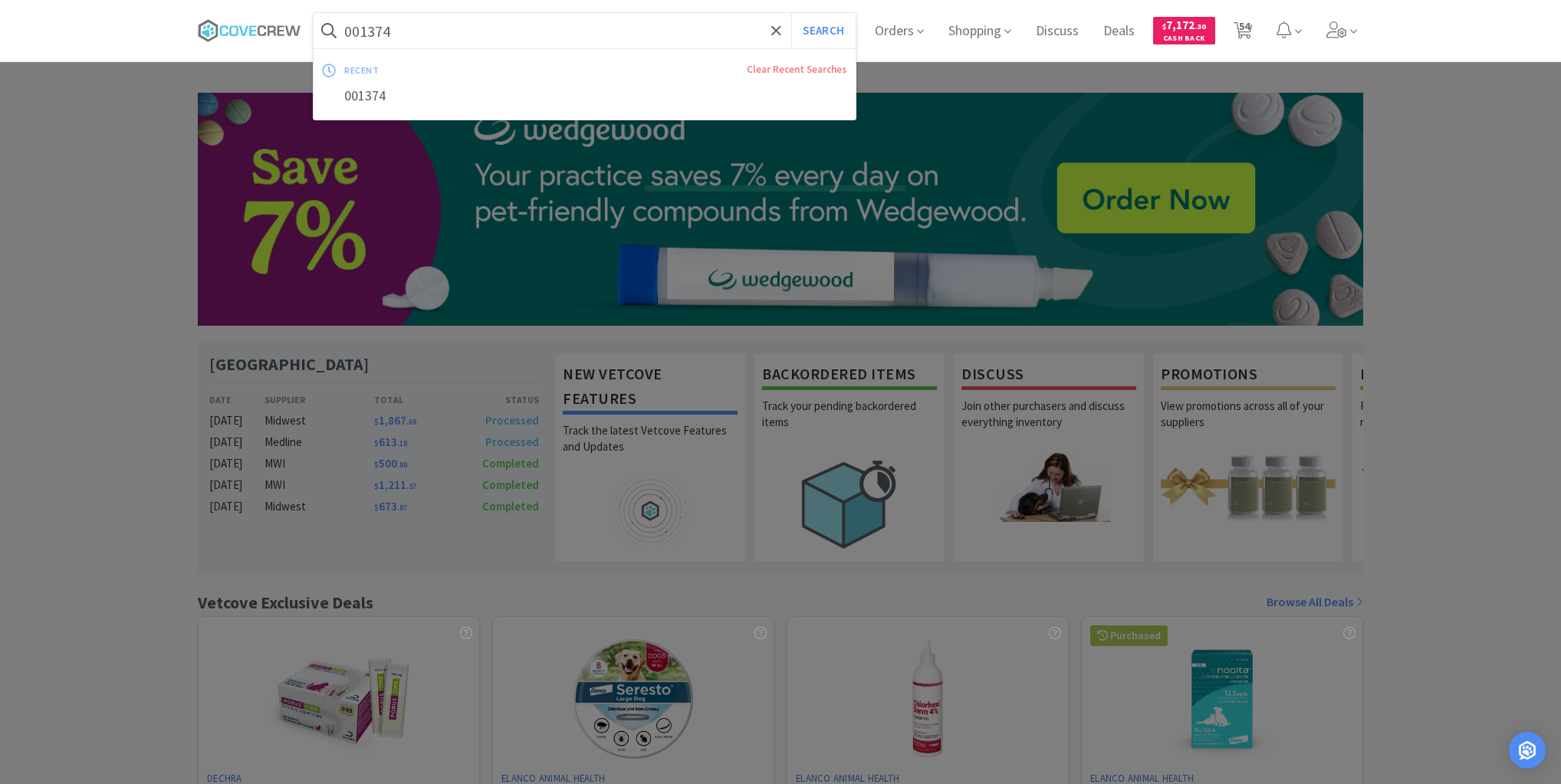
type input "001374"
click at [792, 13] on button "Search" at bounding box center [824, 31] width 64 height 36
select select "3"
select select "5"
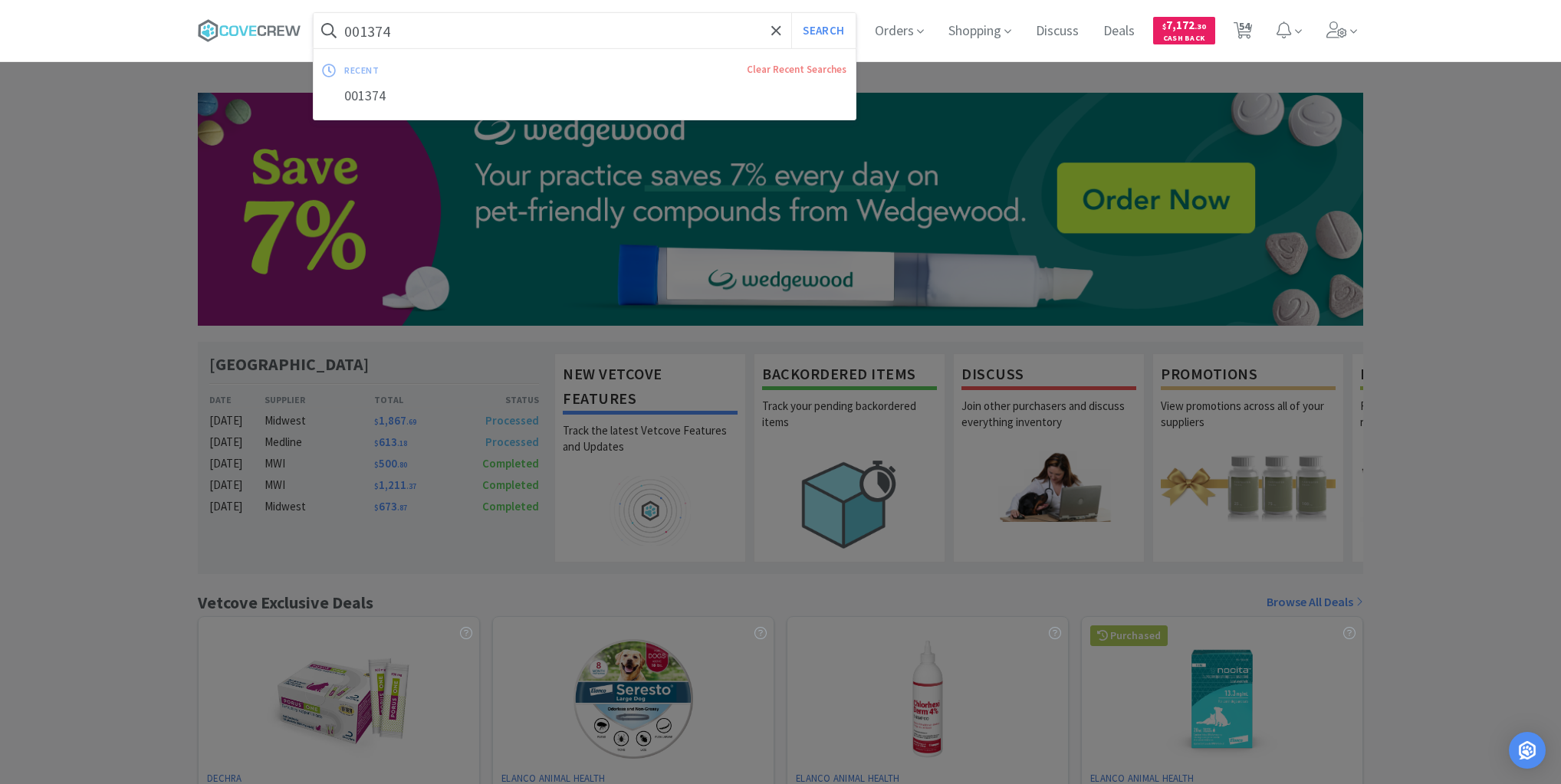
select select "1"
select select "5"
select select "2"
select select "10"
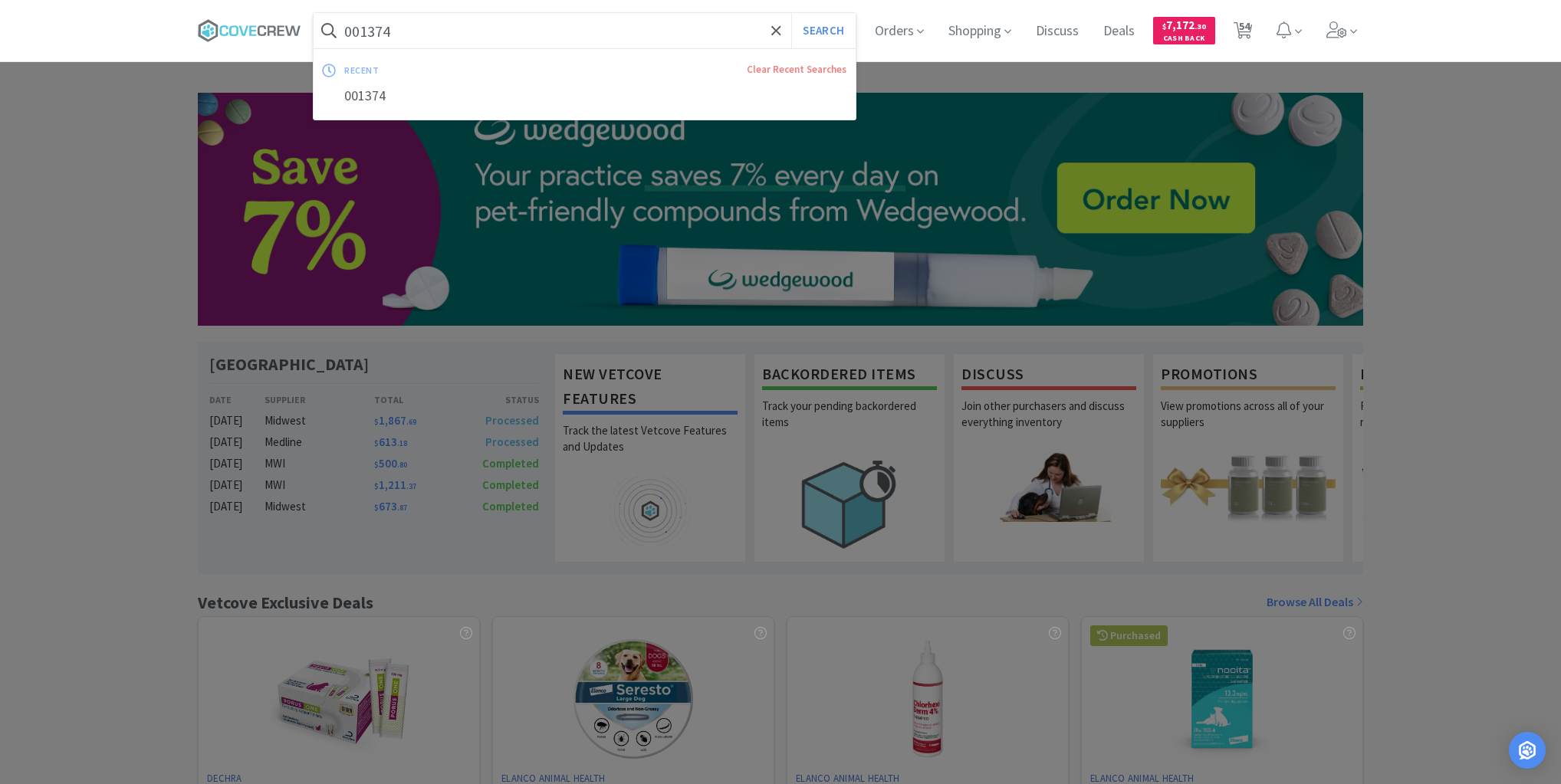
select select "1"
select select "40"
select select "1"
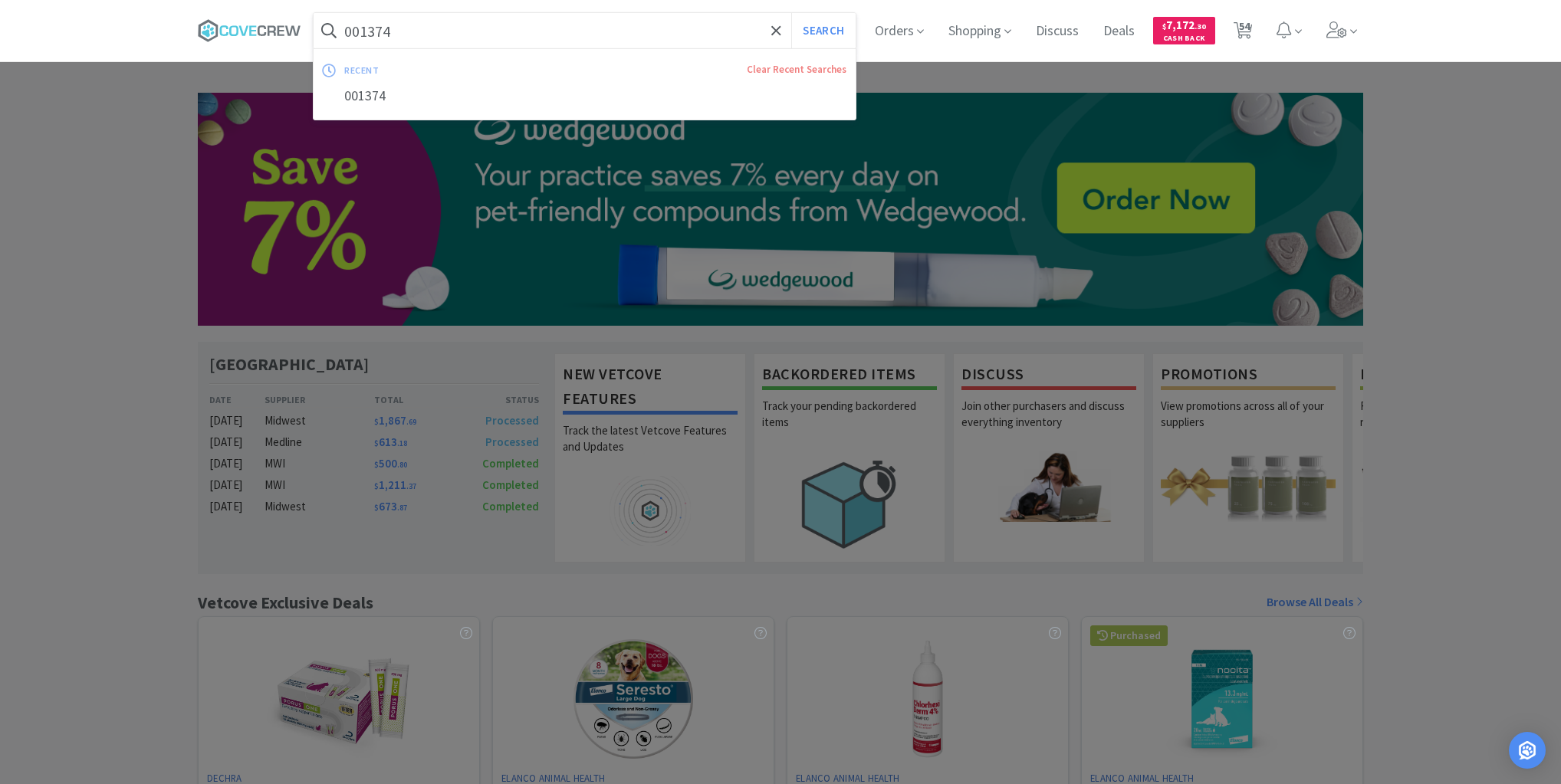
select select "1"
select select "2"
select select "5"
select select "2"
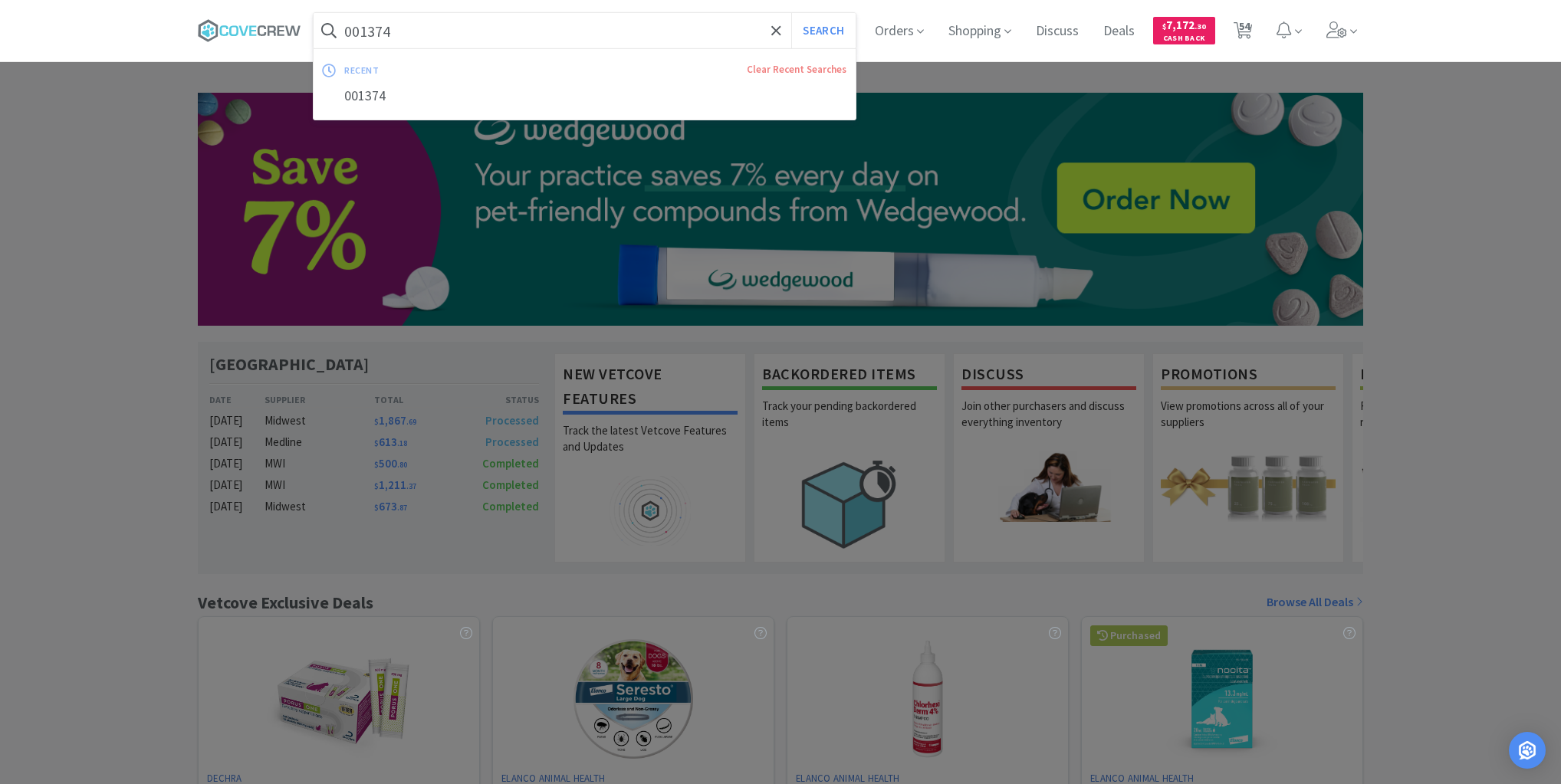
select select "10"
select select "1"
select select "2"
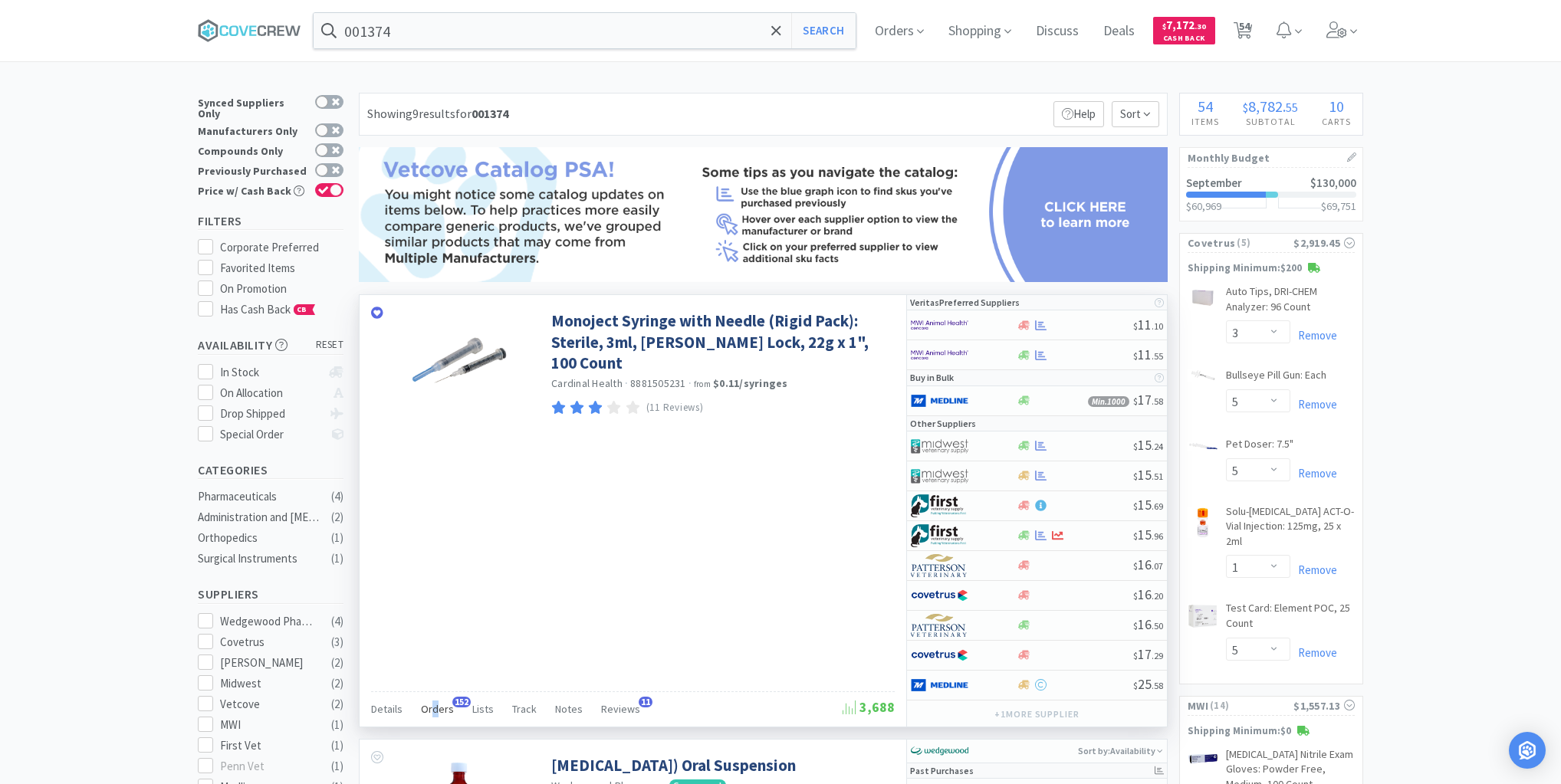
click at [434, 704] on span "Orders" at bounding box center [437, 709] width 33 height 14
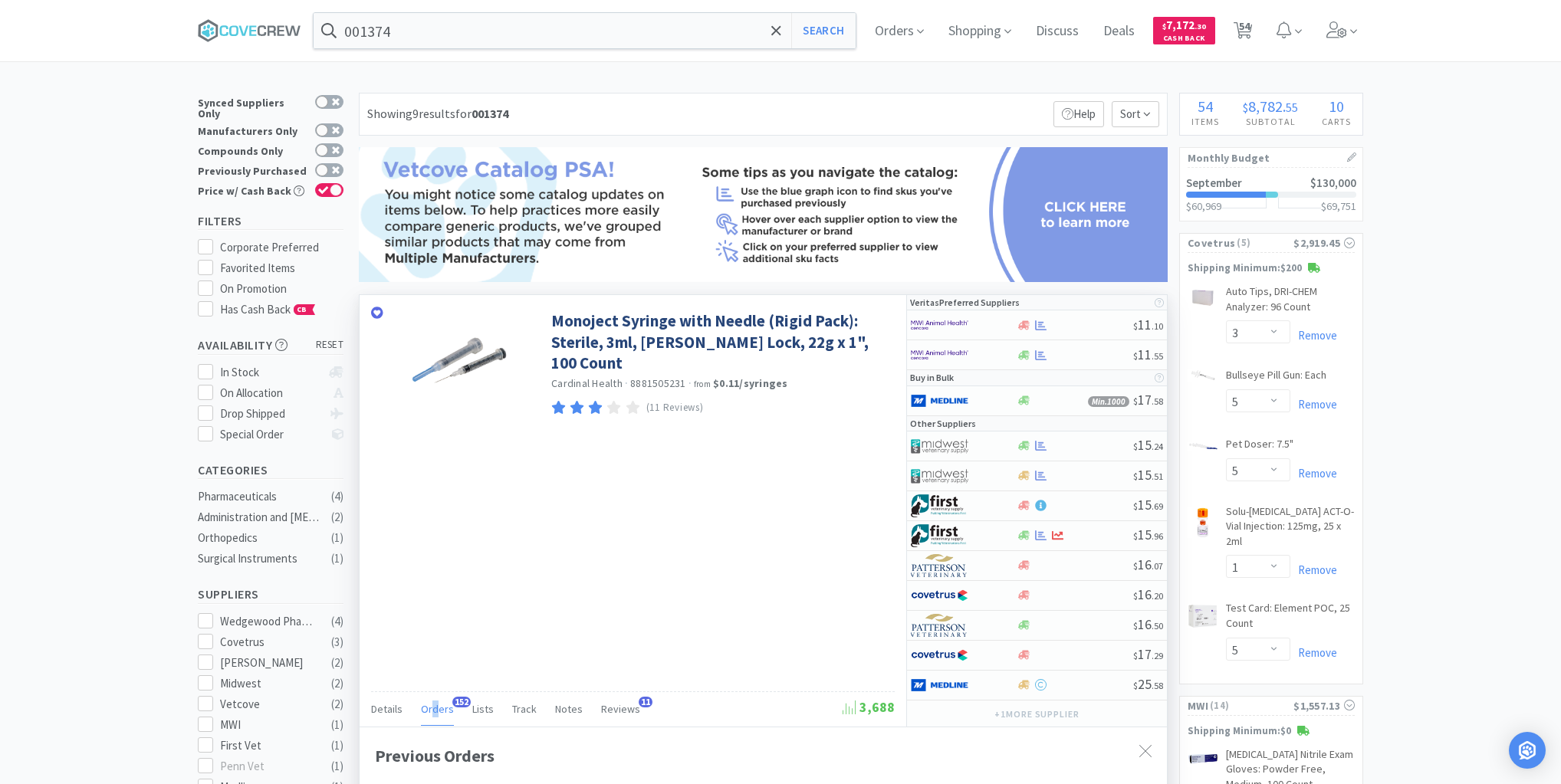
scroll to position [123, 0]
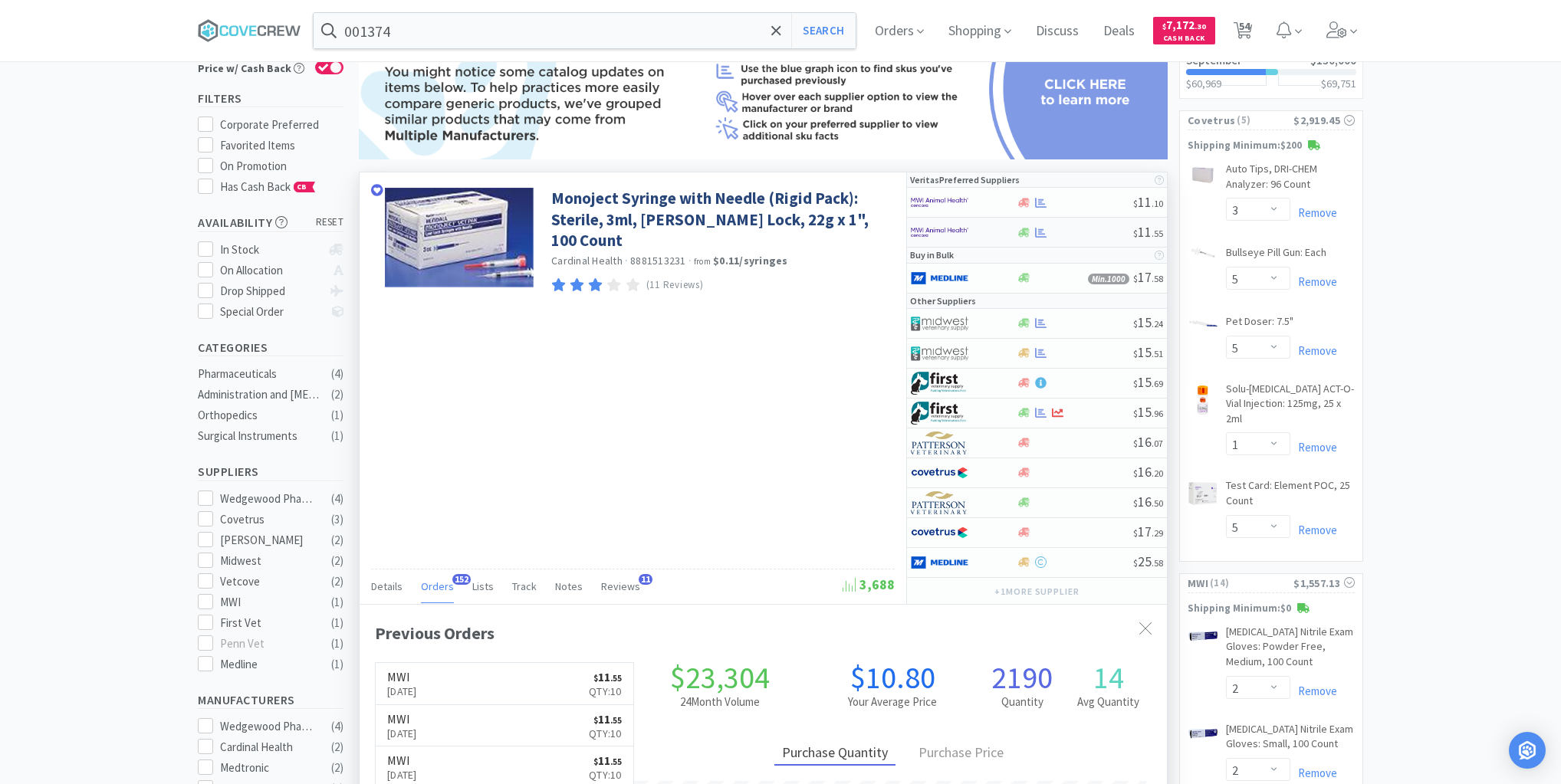
click at [1067, 233] on div at bounding box center [1075, 232] width 117 height 12
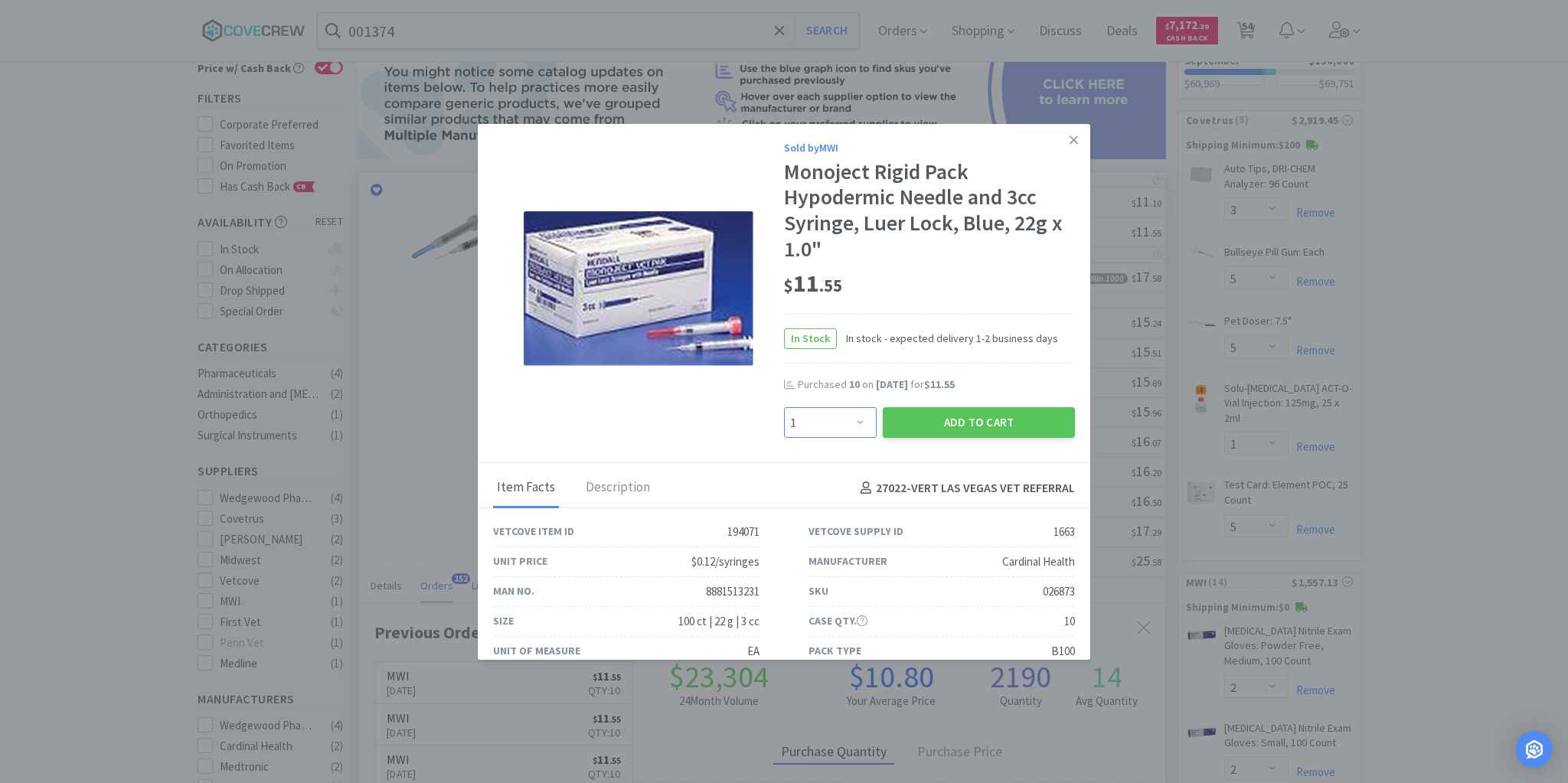
click at [855, 421] on select "Enter Quantity 1 2 3 4 5 6 7 8 9 10 11 12 13 14 15 16 17 18 19 20 Enter Quantity" at bounding box center [830, 422] width 92 height 31
click at [784, 407] on select "Enter Quantity 1 2 3 4 5 6 7 8 9 10 11 12 13 14 15 16 17 18 19 20 Enter Quantity" at bounding box center [830, 422] width 92 height 31
click at [955, 419] on button "Add to Cart" at bounding box center [978, 422] width 192 height 31
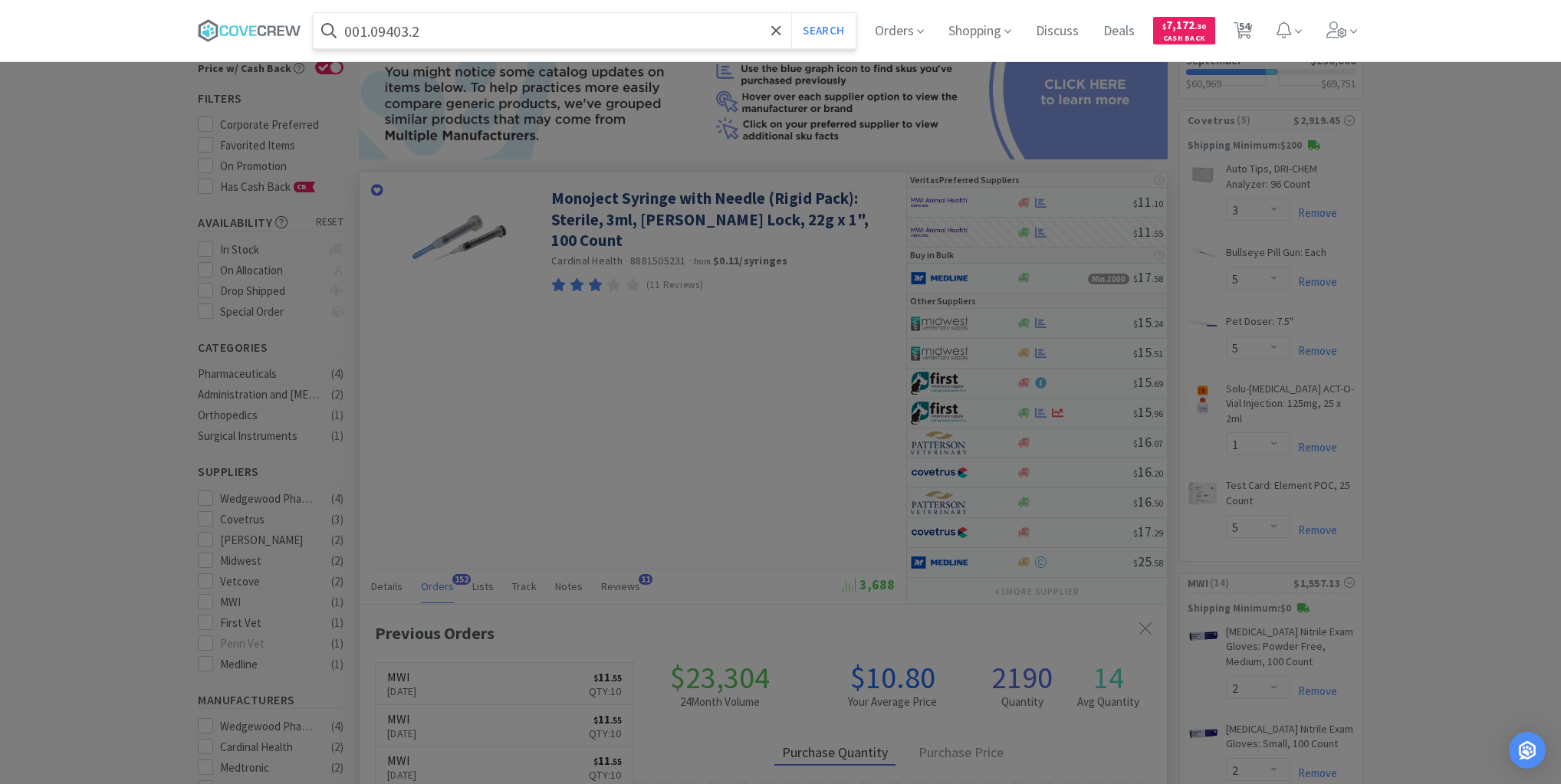
click at [792, 13] on button "Search" at bounding box center [824, 31] width 64 height 36
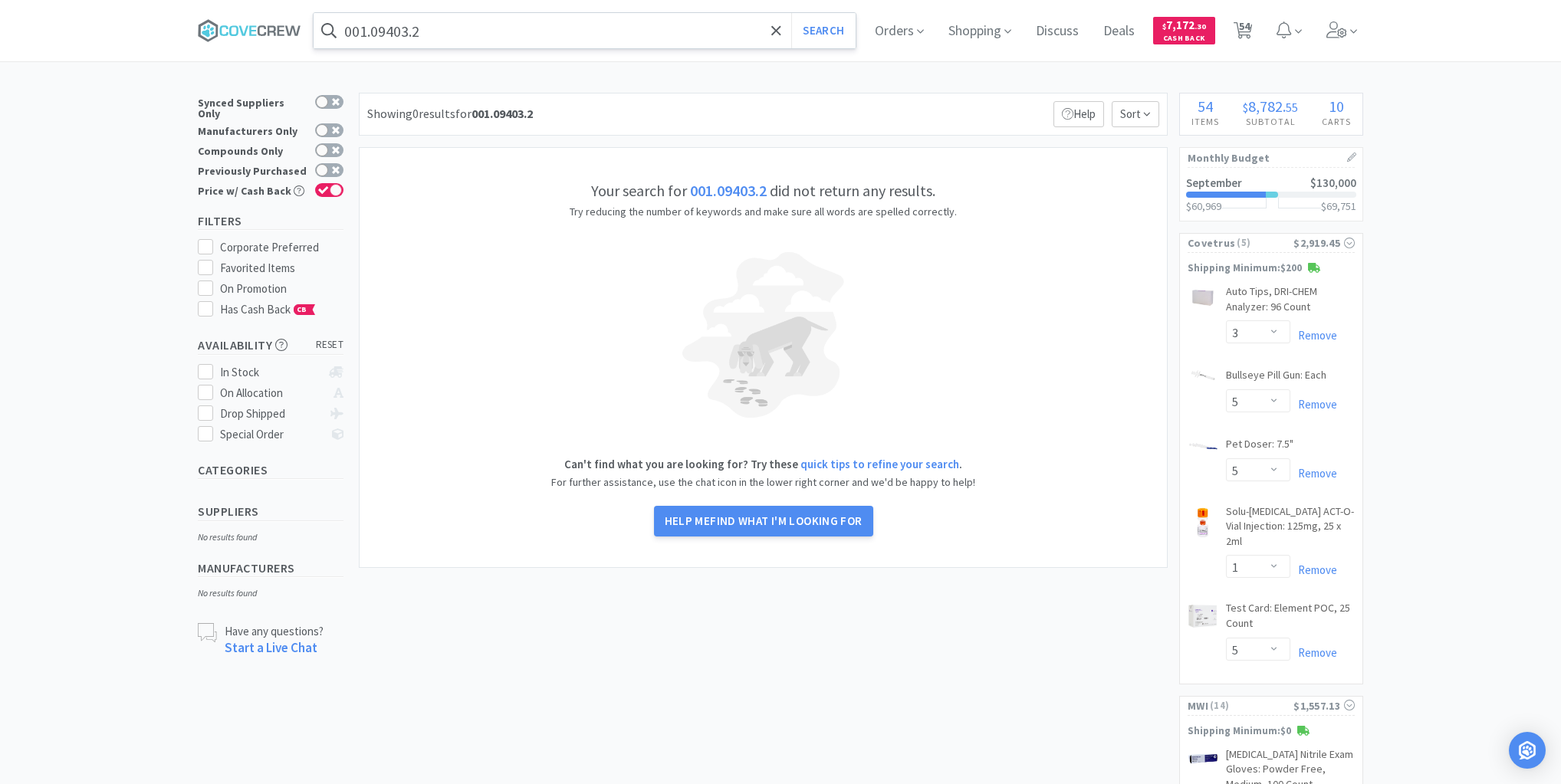
click at [534, 34] on input "001.09403.2" at bounding box center [585, 31] width 542 height 36
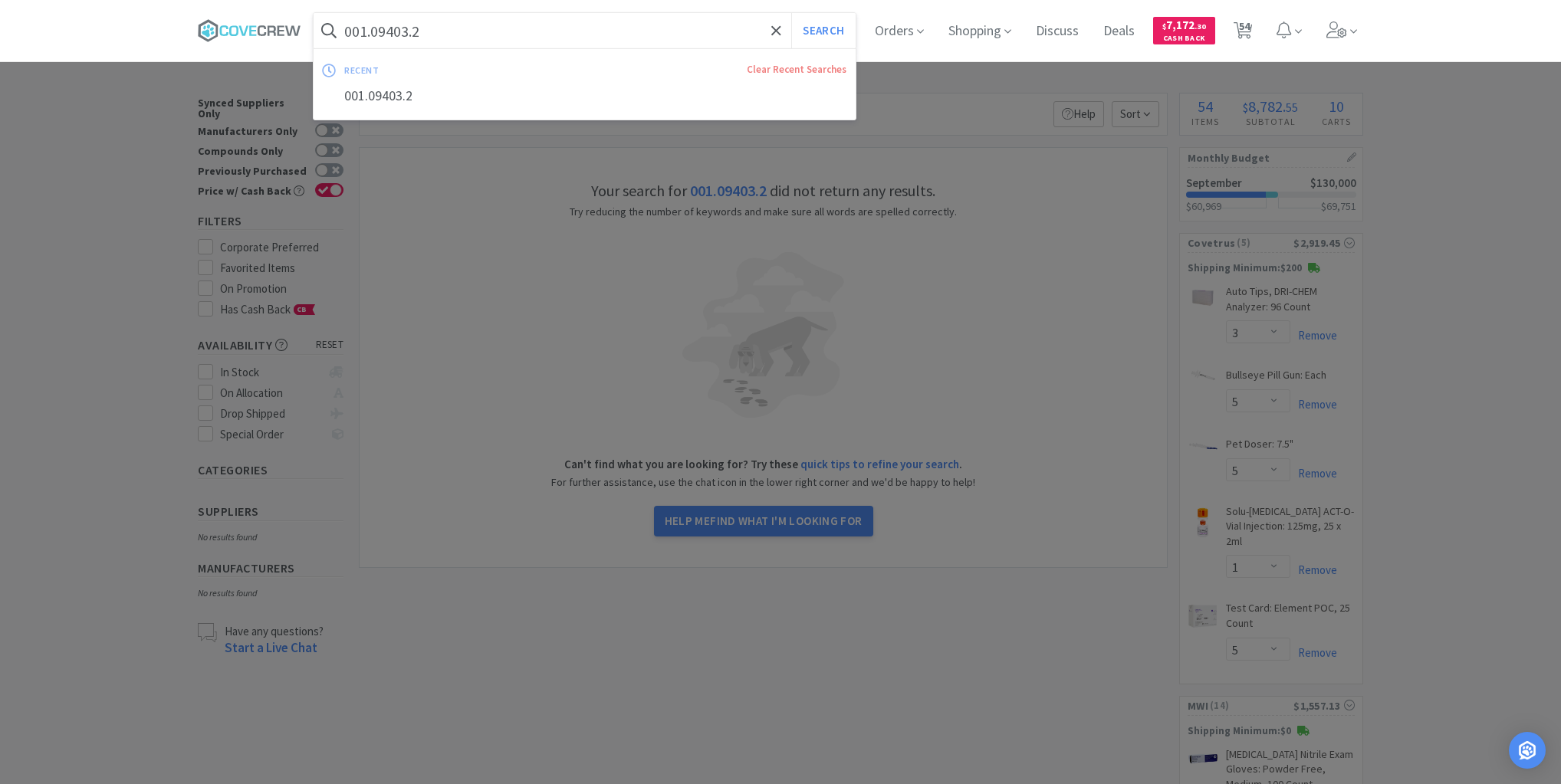
click at [792, 13] on button "Search" at bounding box center [824, 31] width 64 height 36
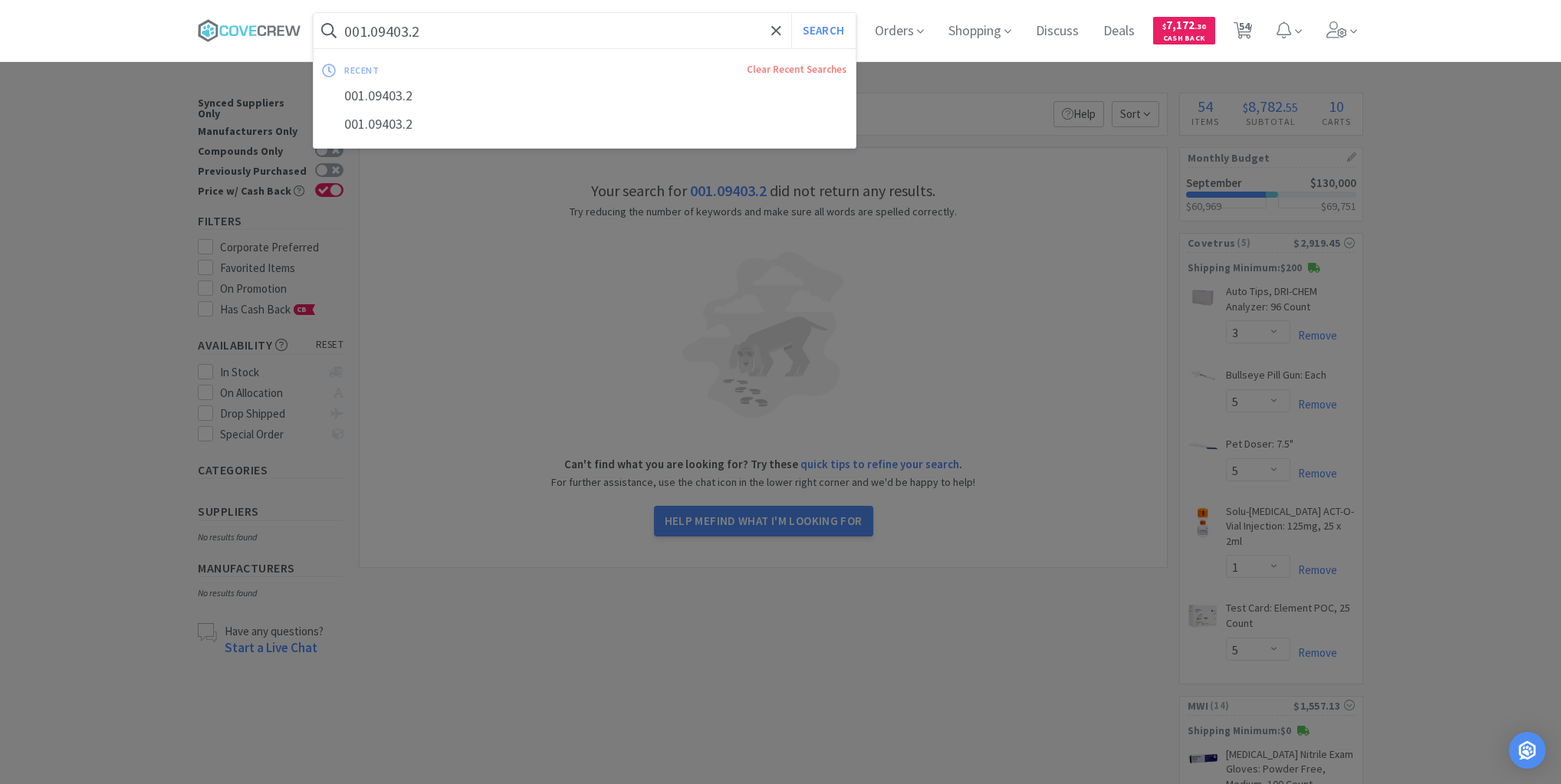
click at [542, 31] on input "001.09403.2" at bounding box center [585, 31] width 542 height 36
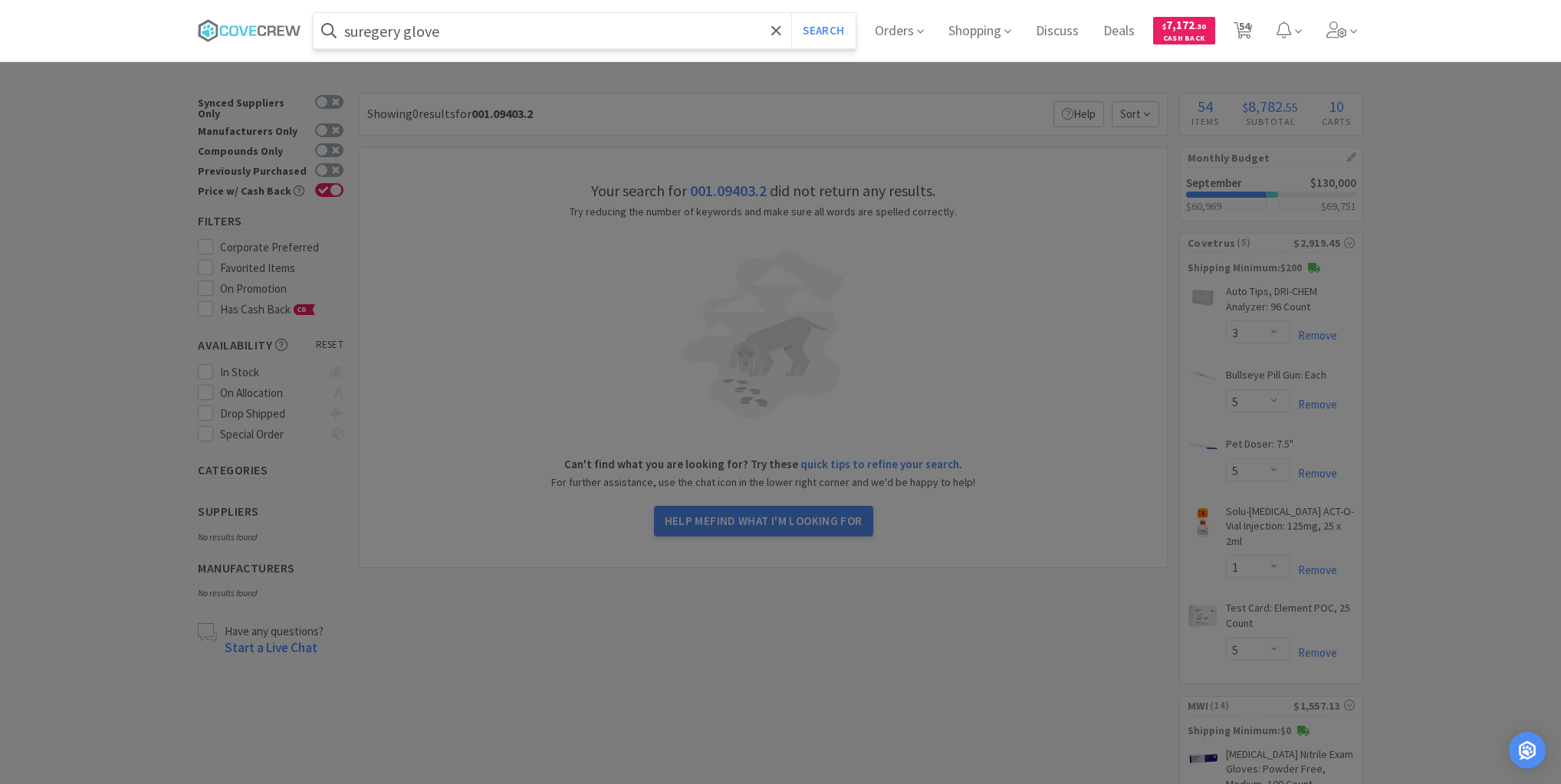
click at [792, 13] on button "Search" at bounding box center [824, 31] width 64 height 36
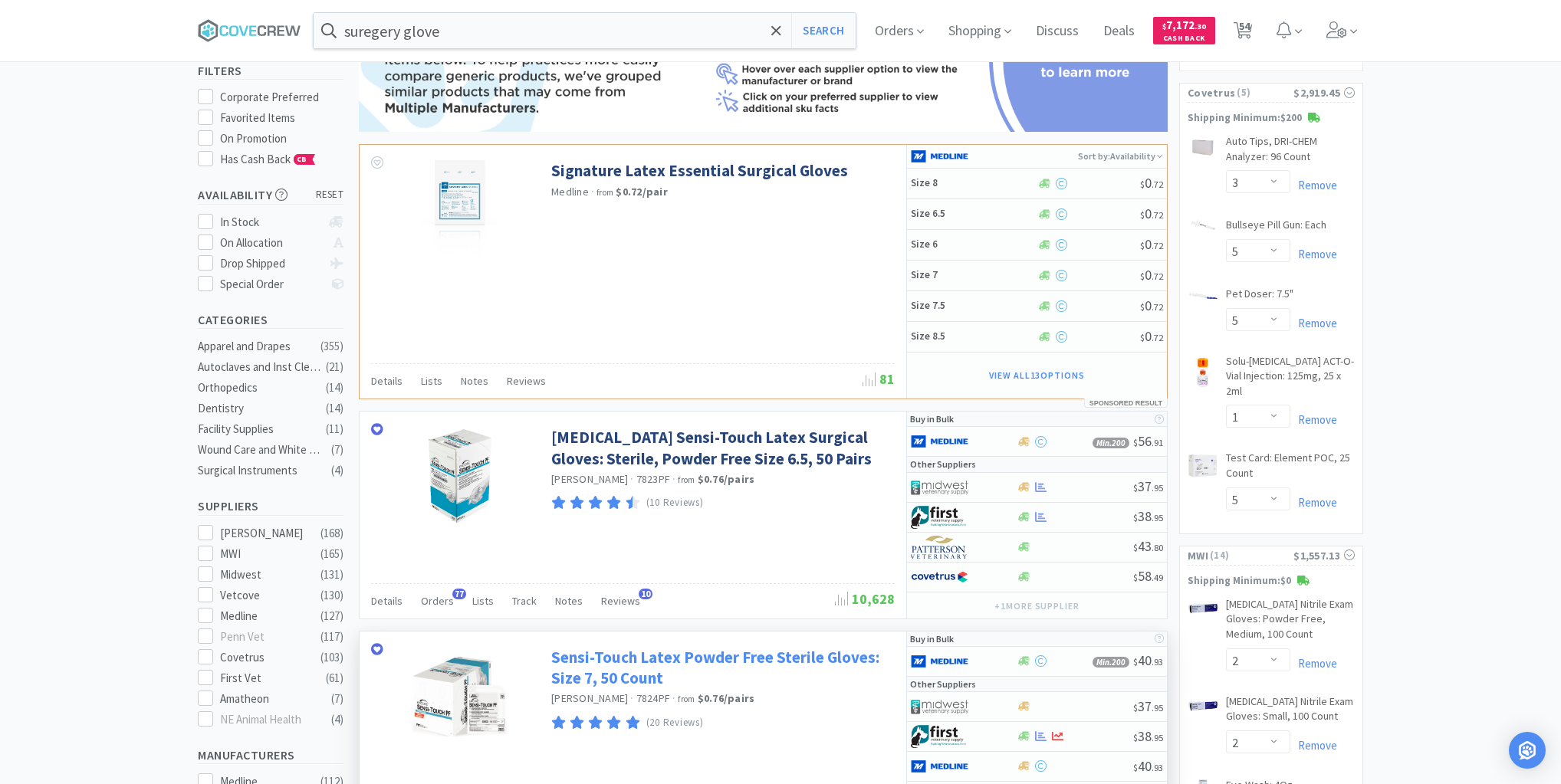
scroll to position [306, 0]
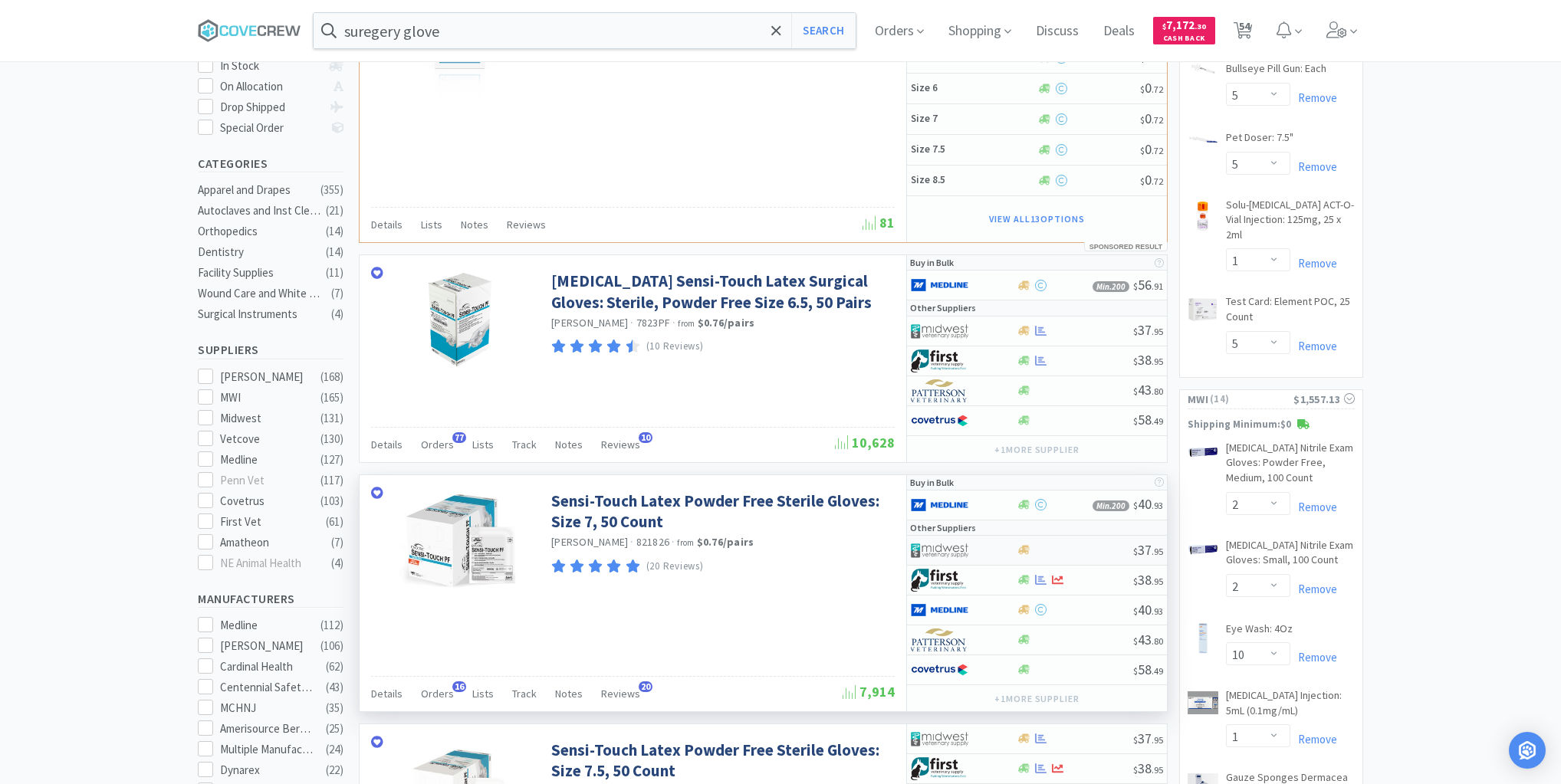
click at [1072, 545] on div at bounding box center [1075, 550] width 117 height 12
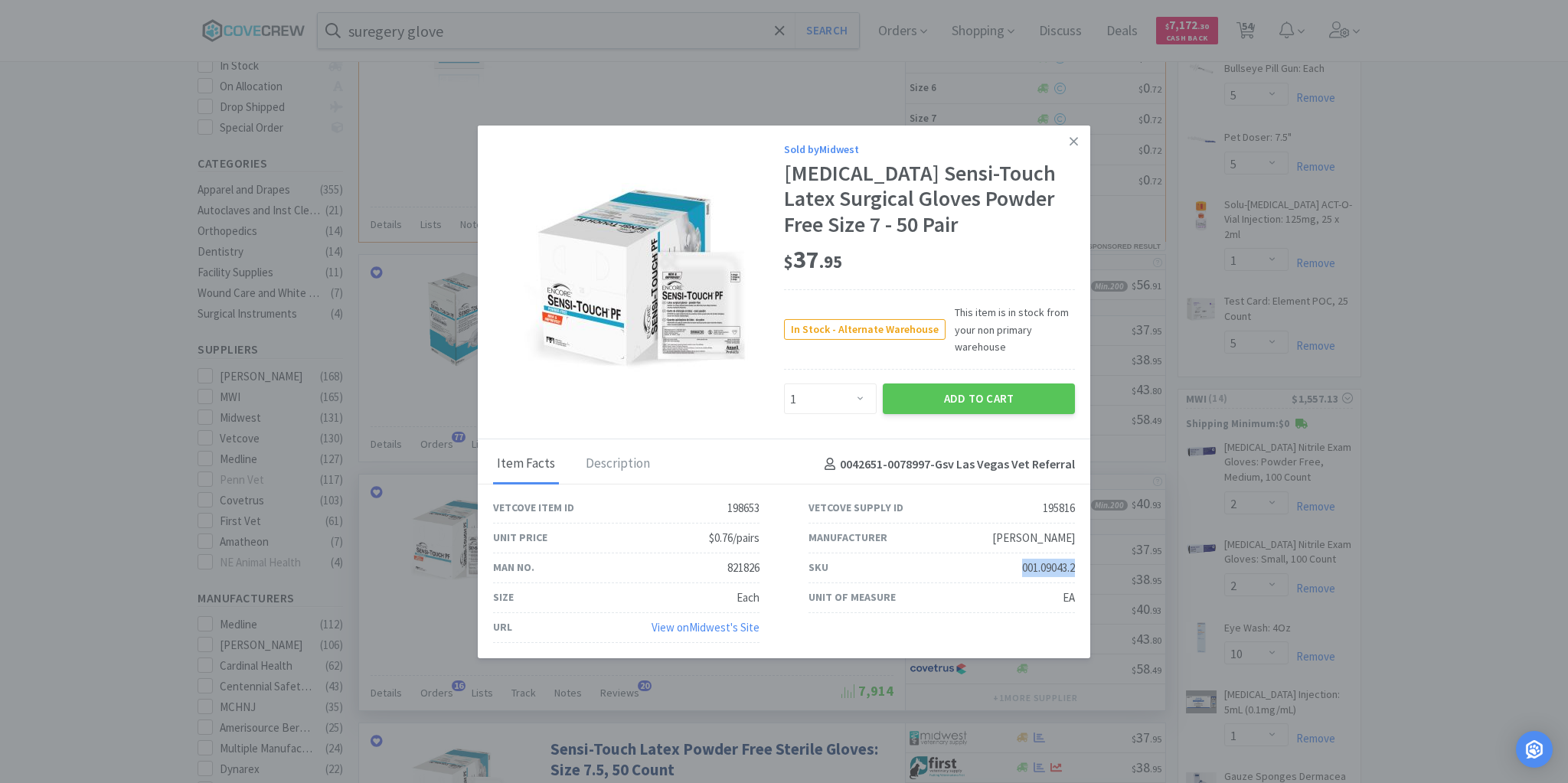
drag, startPoint x: 1018, startPoint y: 565, endPoint x: 1080, endPoint y: 568, distance: 62.1
click at [1080, 568] on div "SKU 001.09043.2" at bounding box center [942, 568] width 316 height 30
copy div "001.09043.2"
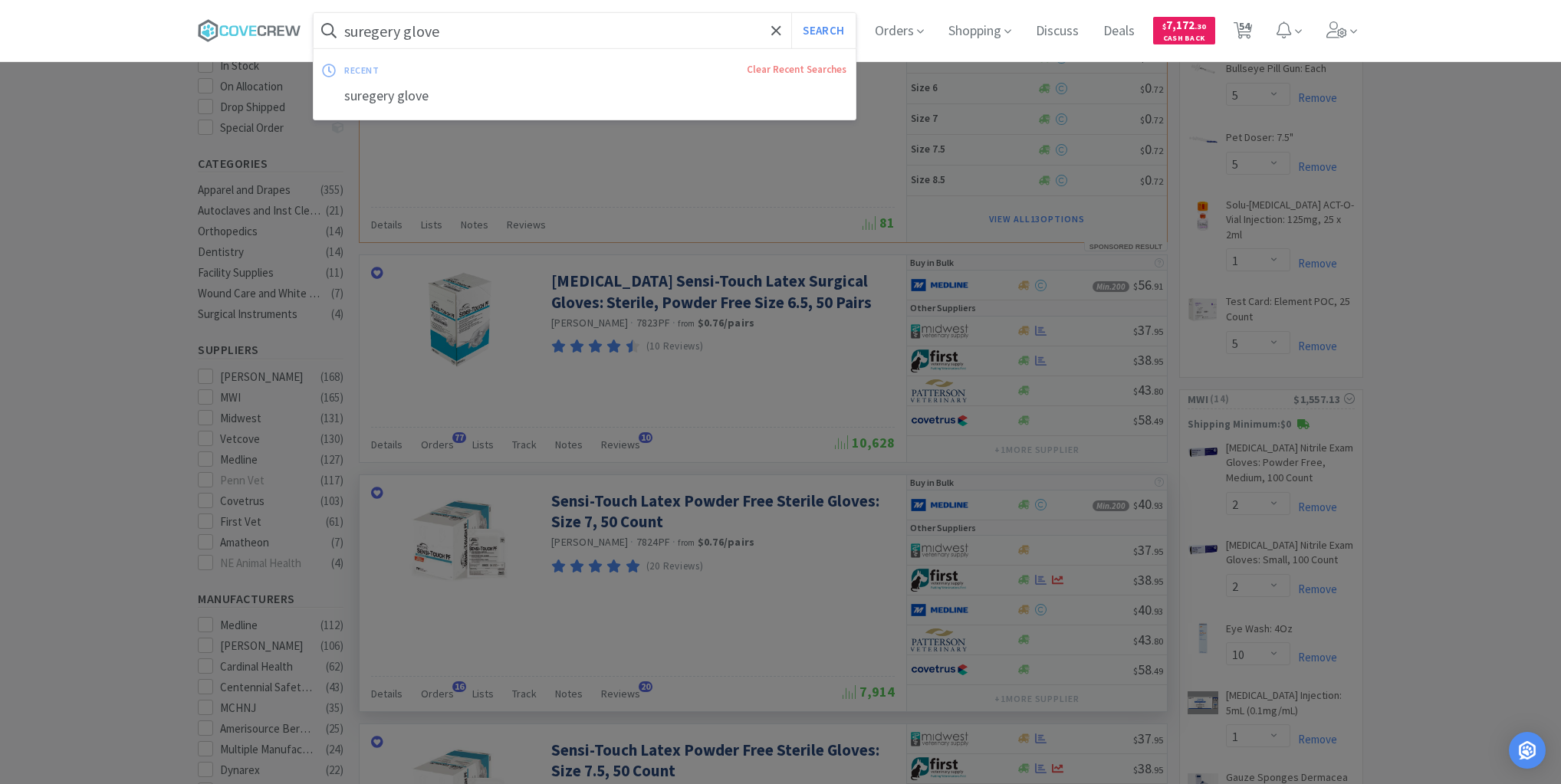
click at [551, 23] on input "suregery glove" at bounding box center [585, 31] width 542 height 36
paste input "001.09043.2"
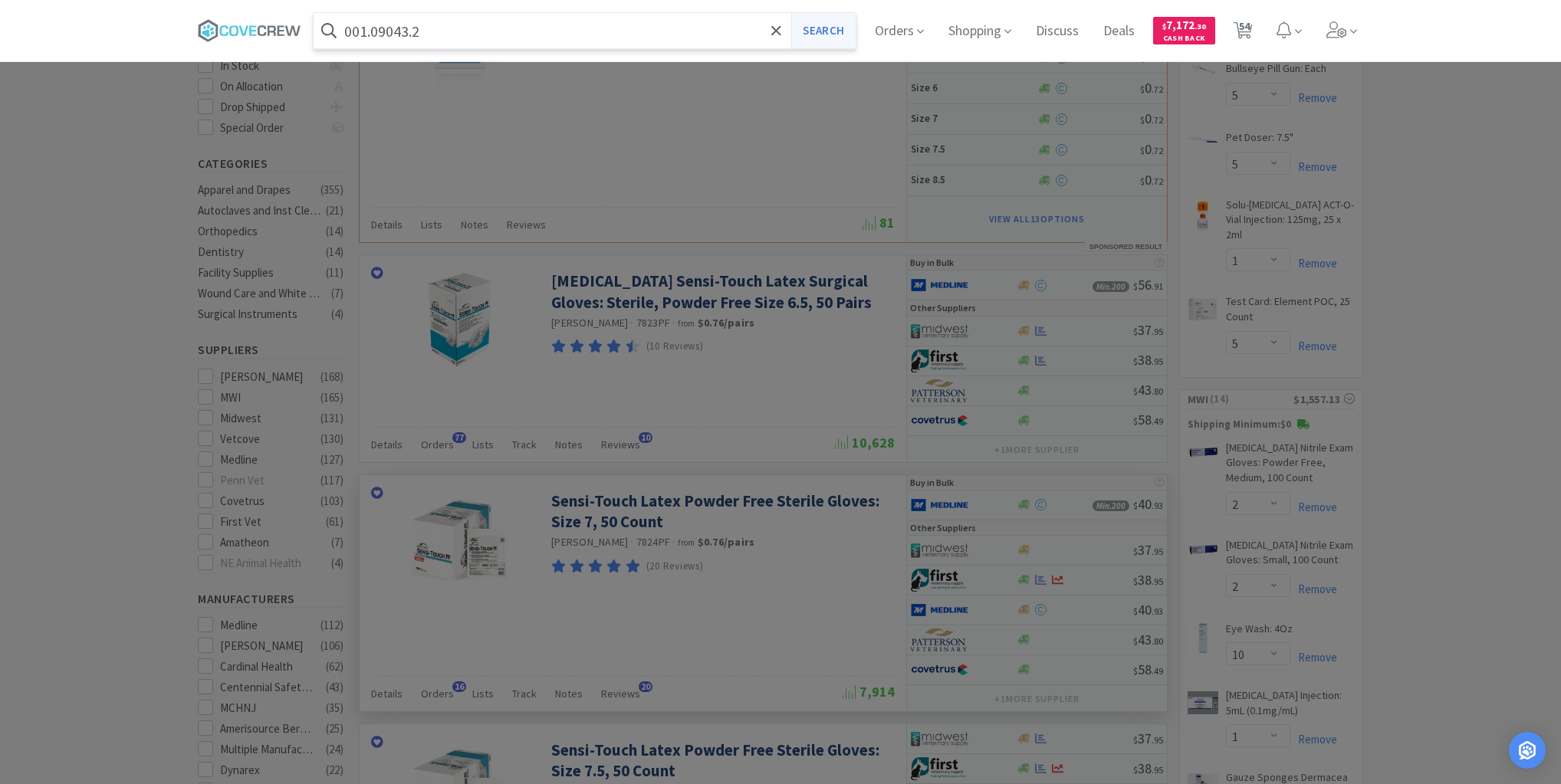
click at [816, 36] on button "Search" at bounding box center [824, 31] width 64 height 36
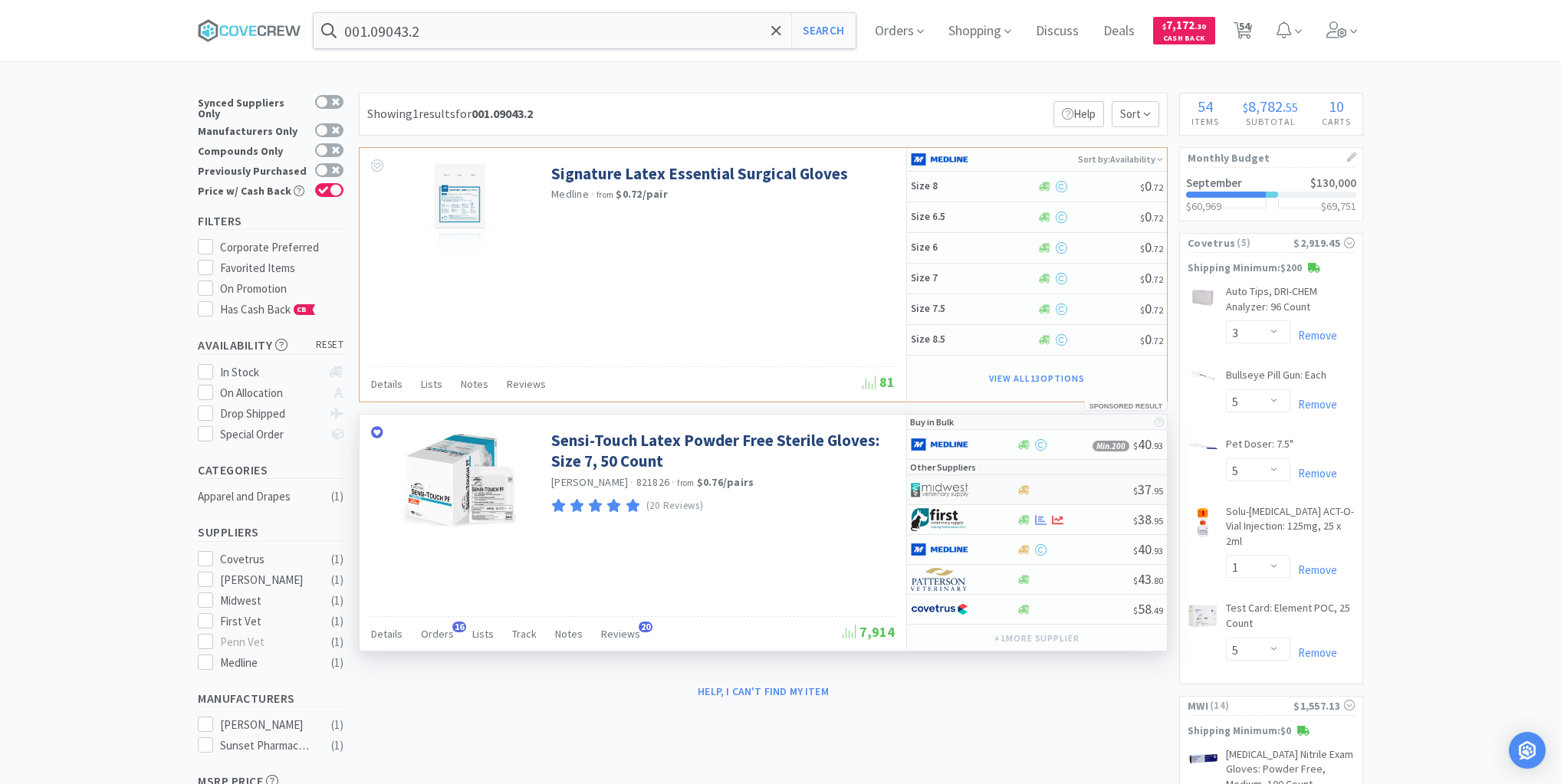
click at [1047, 485] on div at bounding box center [1075, 489] width 117 height 12
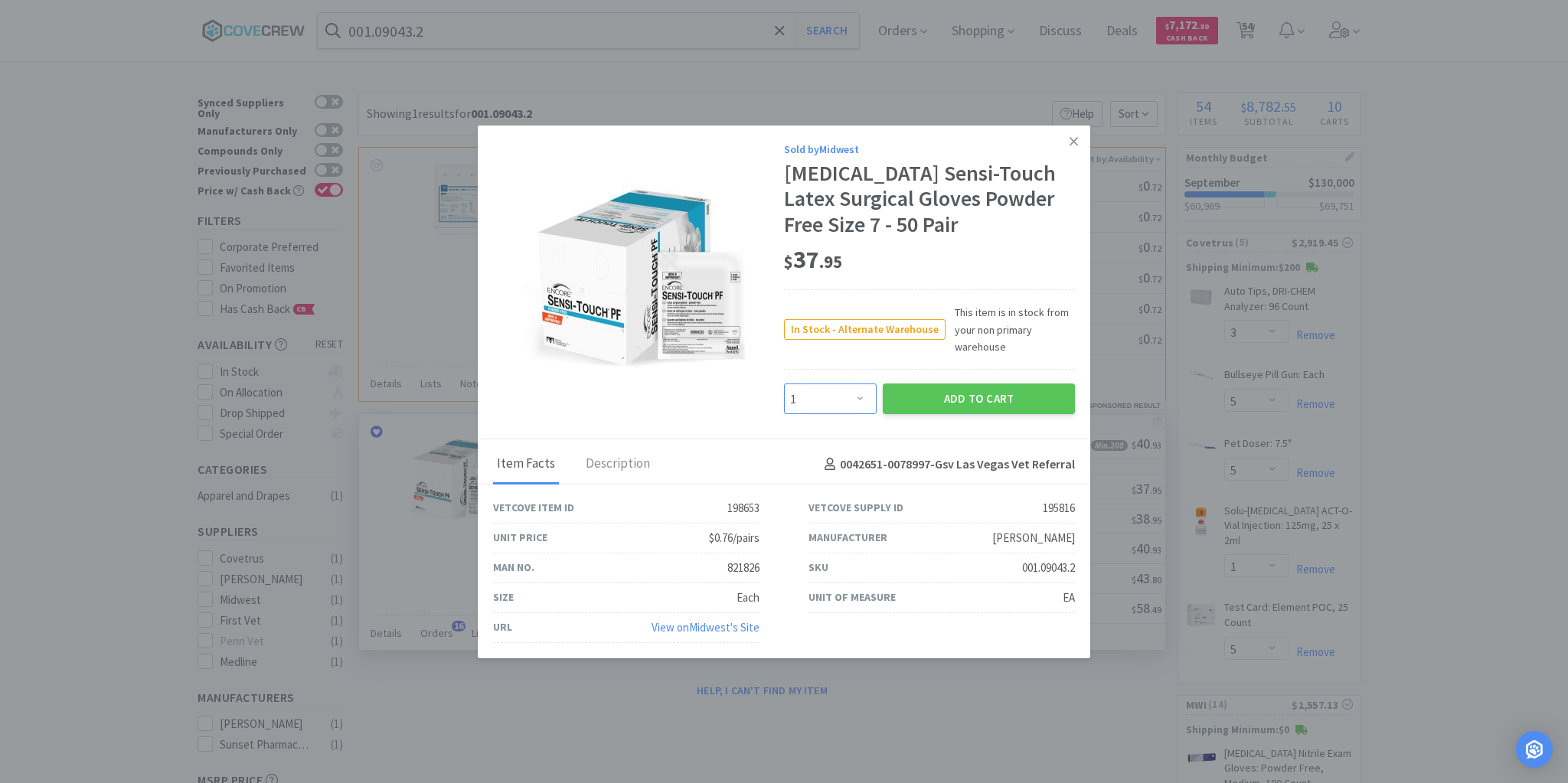
click at [861, 399] on select "Enter Quantity 1 2 3 4 5 6 7 8 9 10 11 12 13 14 15 16 17 18 19 20 Enter Quantity" at bounding box center [830, 398] width 92 height 31
click at [784, 384] on select "Enter Quantity 1 2 3 4 5 6 7 8 9 10 11 12 13 14 15 16 17 18 19 20 Enter Quantity" at bounding box center [830, 398] width 92 height 31
click at [958, 399] on button "Add to Cart" at bounding box center [978, 398] width 192 height 31
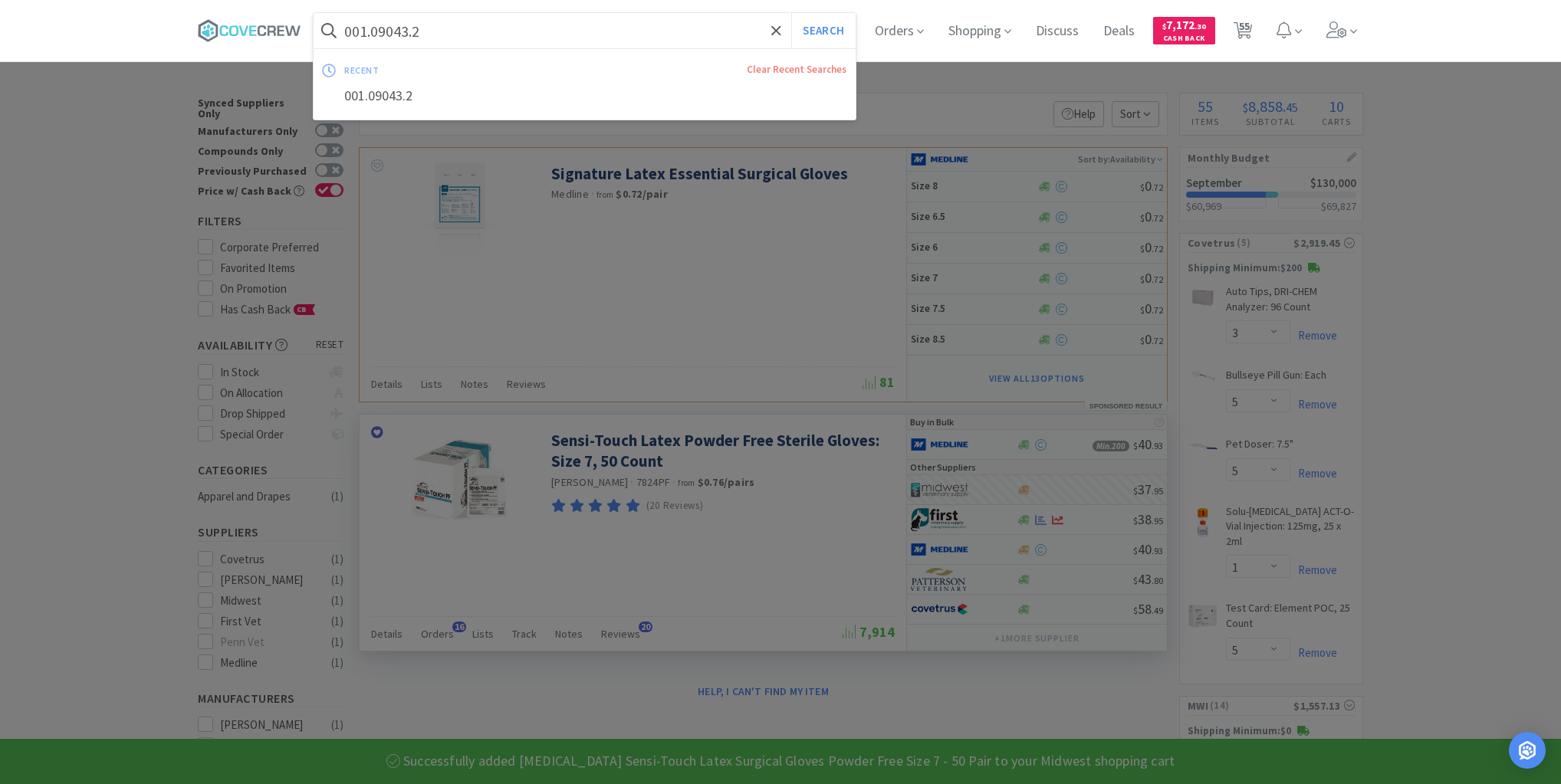
click at [648, 25] on input "001.09043.2" at bounding box center [585, 31] width 542 height 36
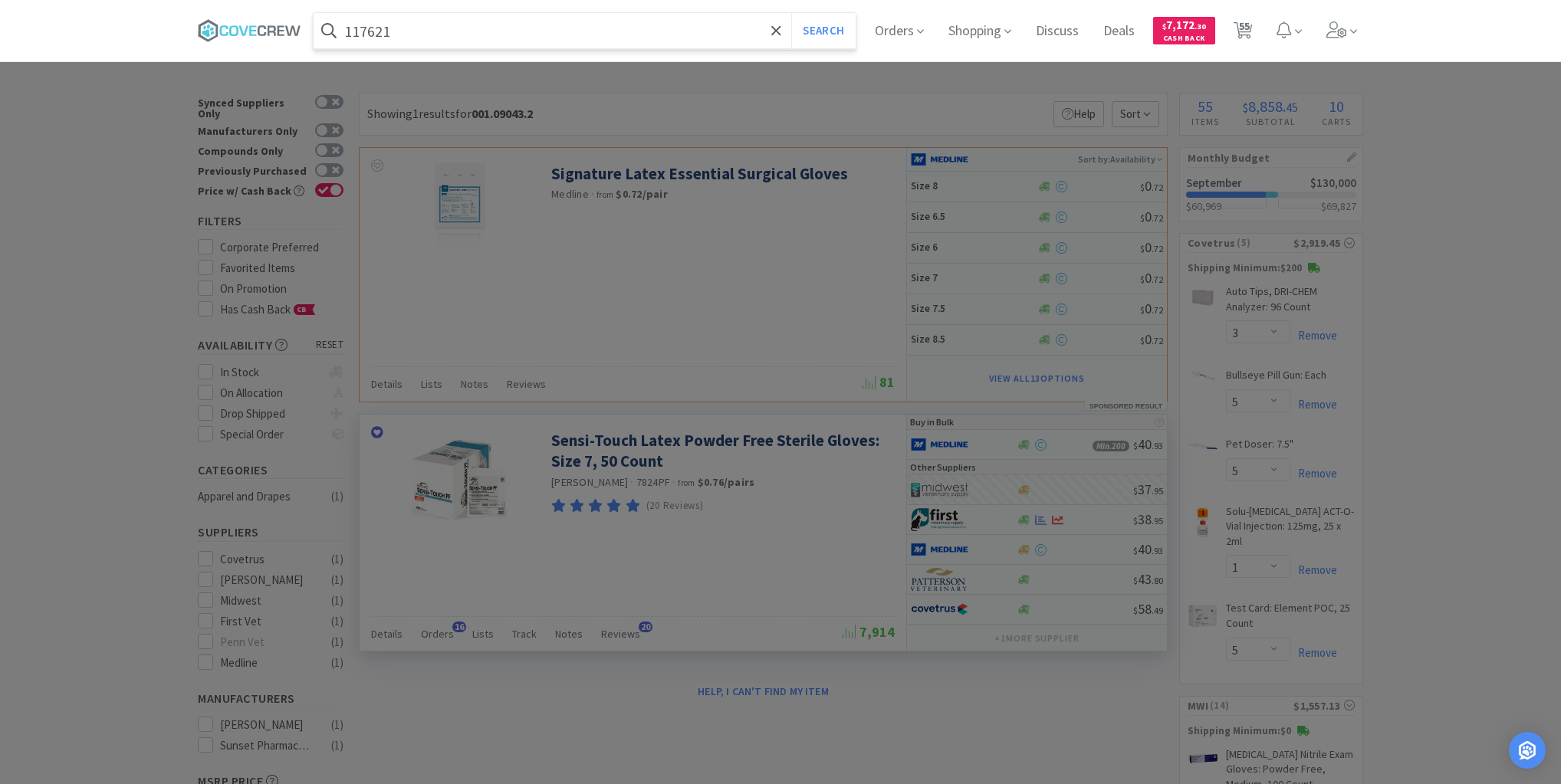
click at [792, 13] on button "Search" at bounding box center [824, 31] width 64 height 36
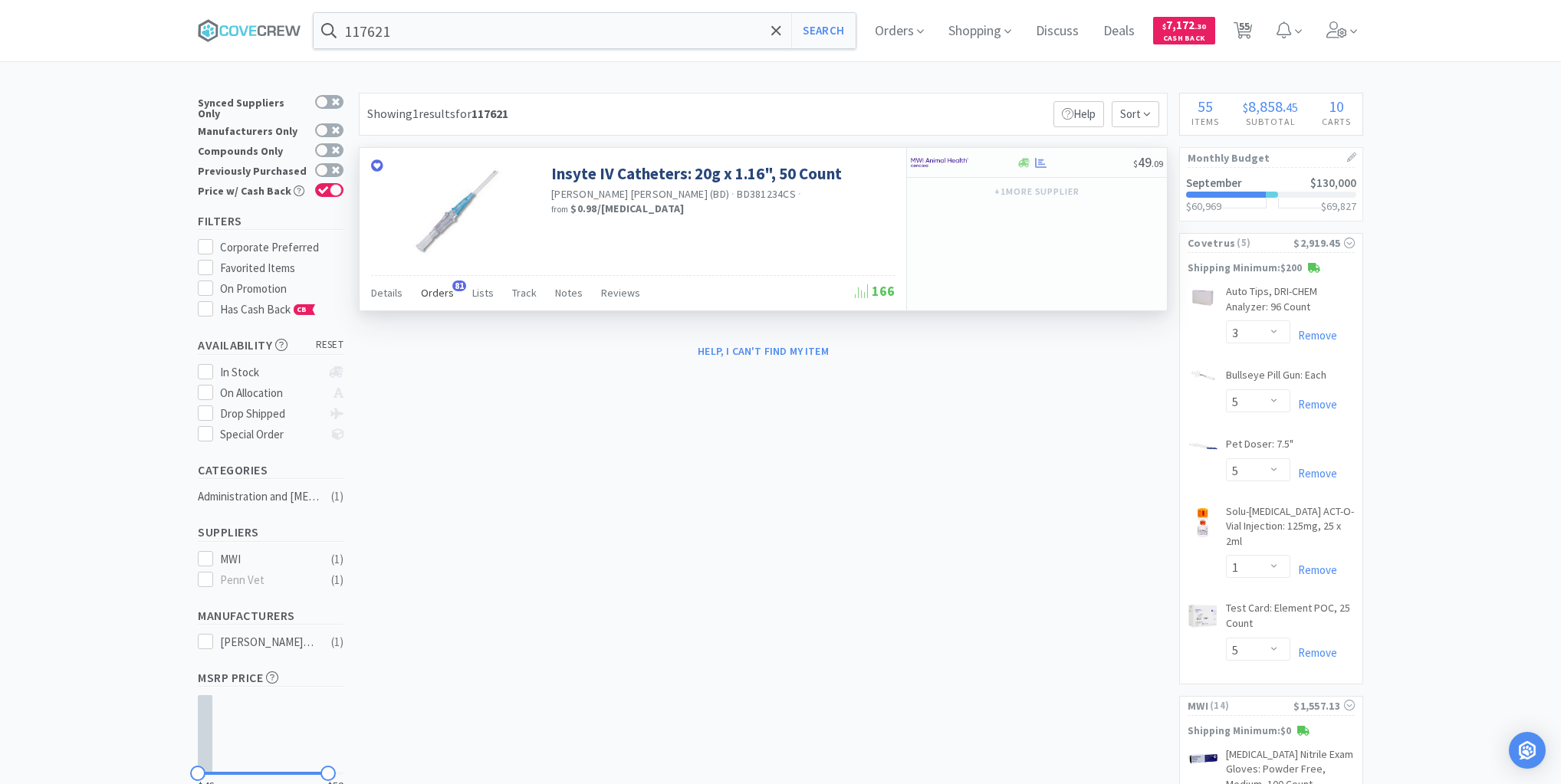
click at [442, 290] on span "Orders" at bounding box center [437, 293] width 33 height 14
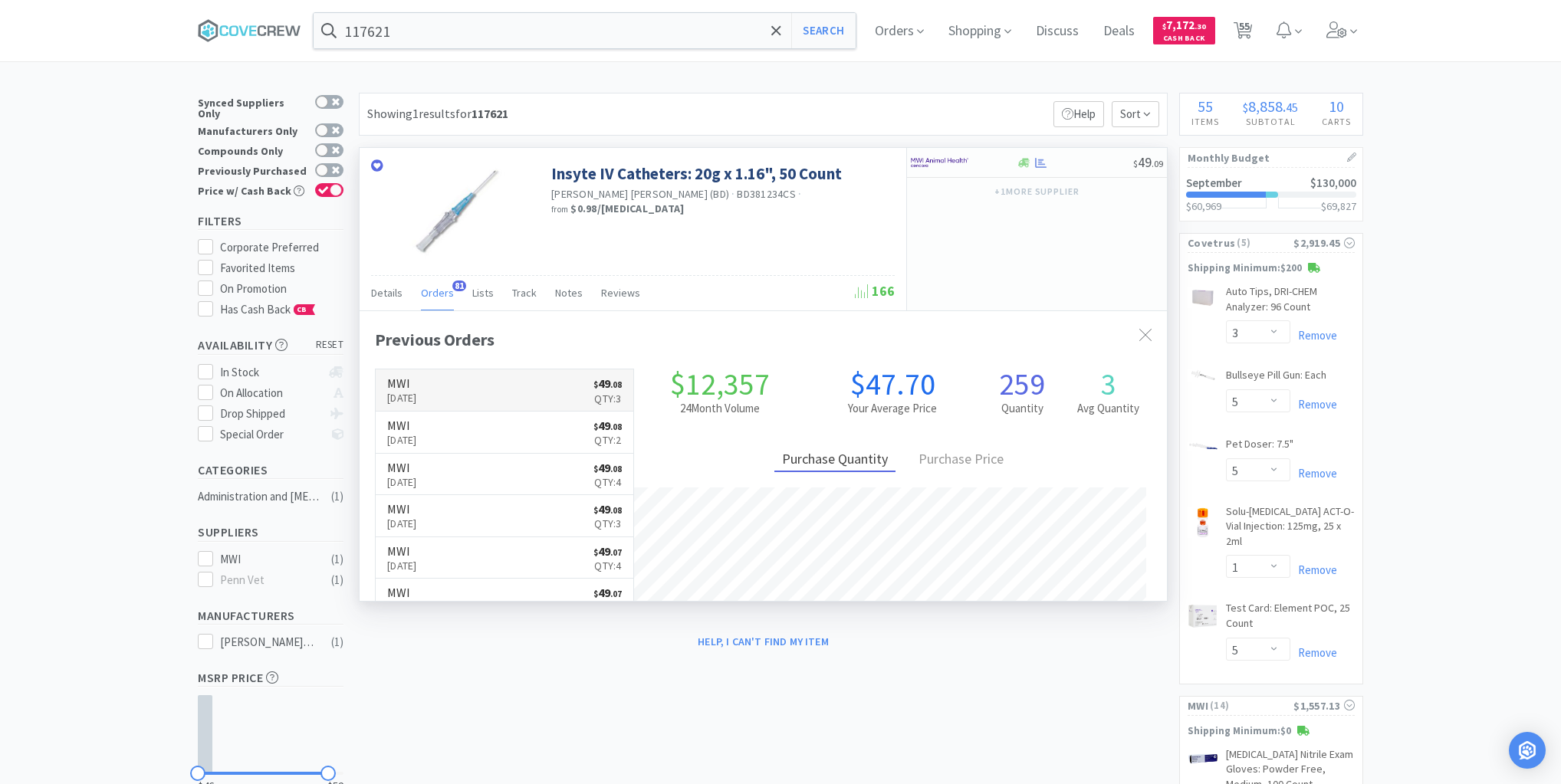
scroll to position [411, 808]
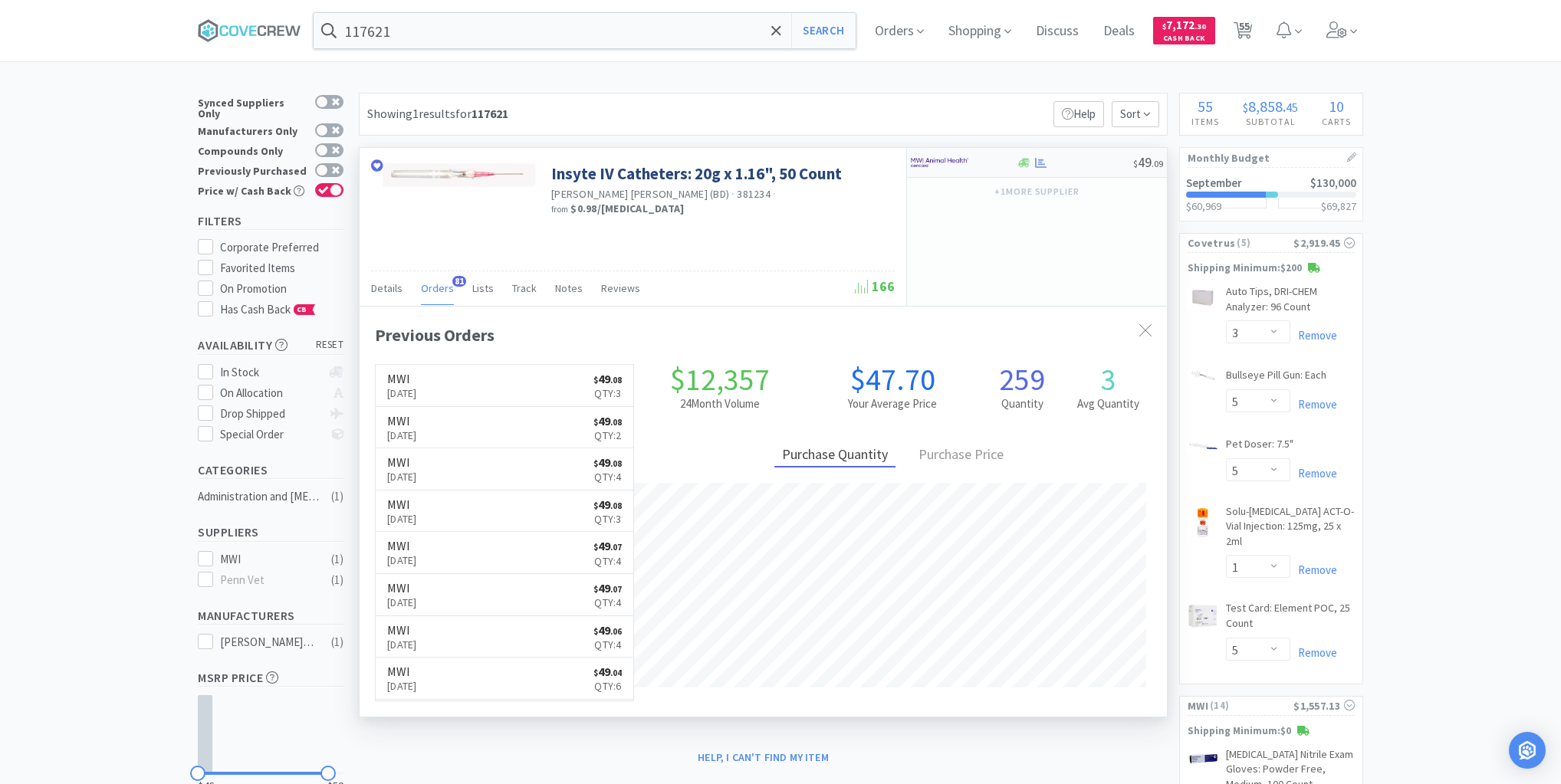
click at [1071, 163] on div at bounding box center [1075, 162] width 117 height 12
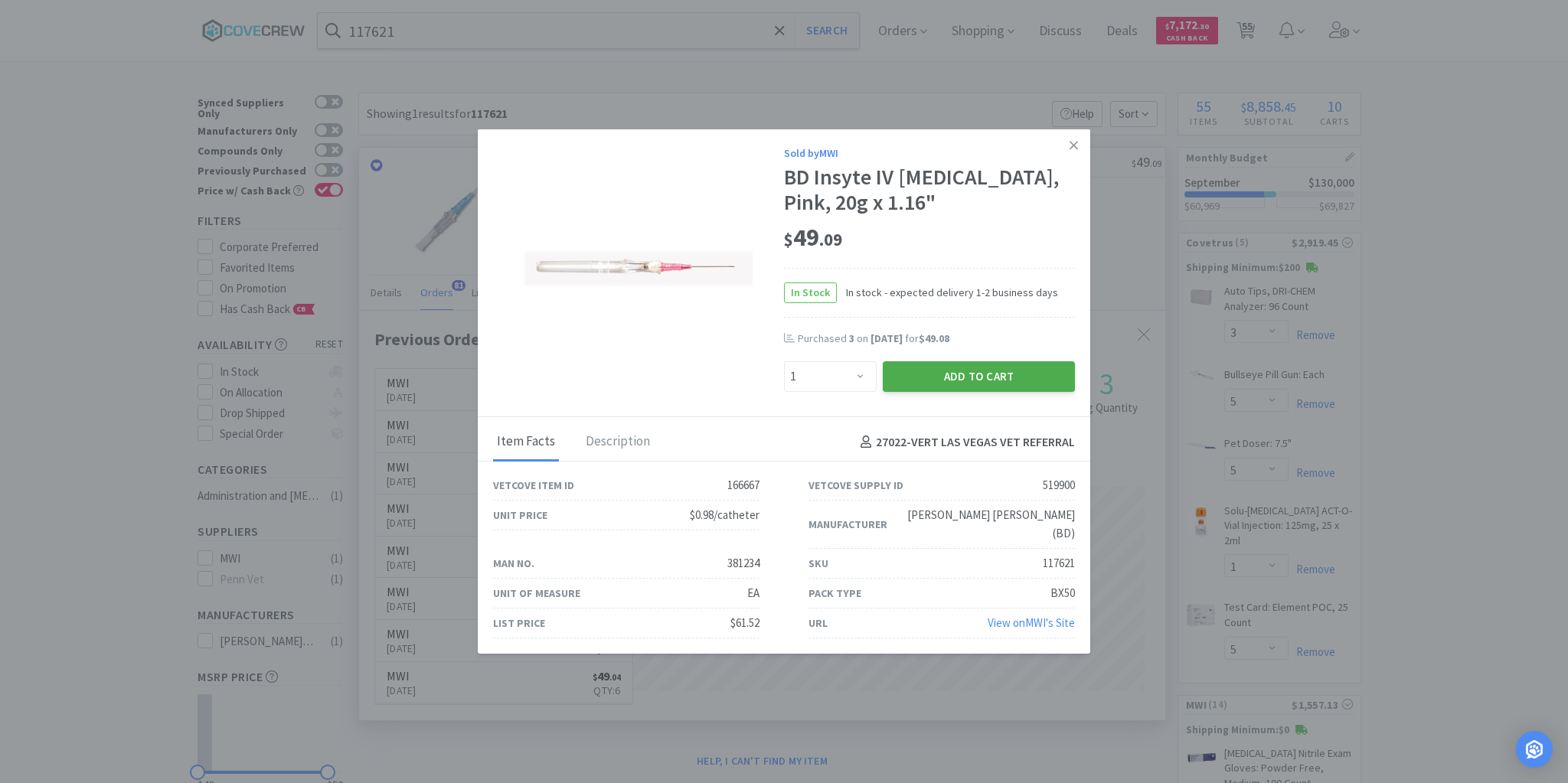
click at [997, 383] on button "Add to Cart" at bounding box center [978, 376] width 192 height 31
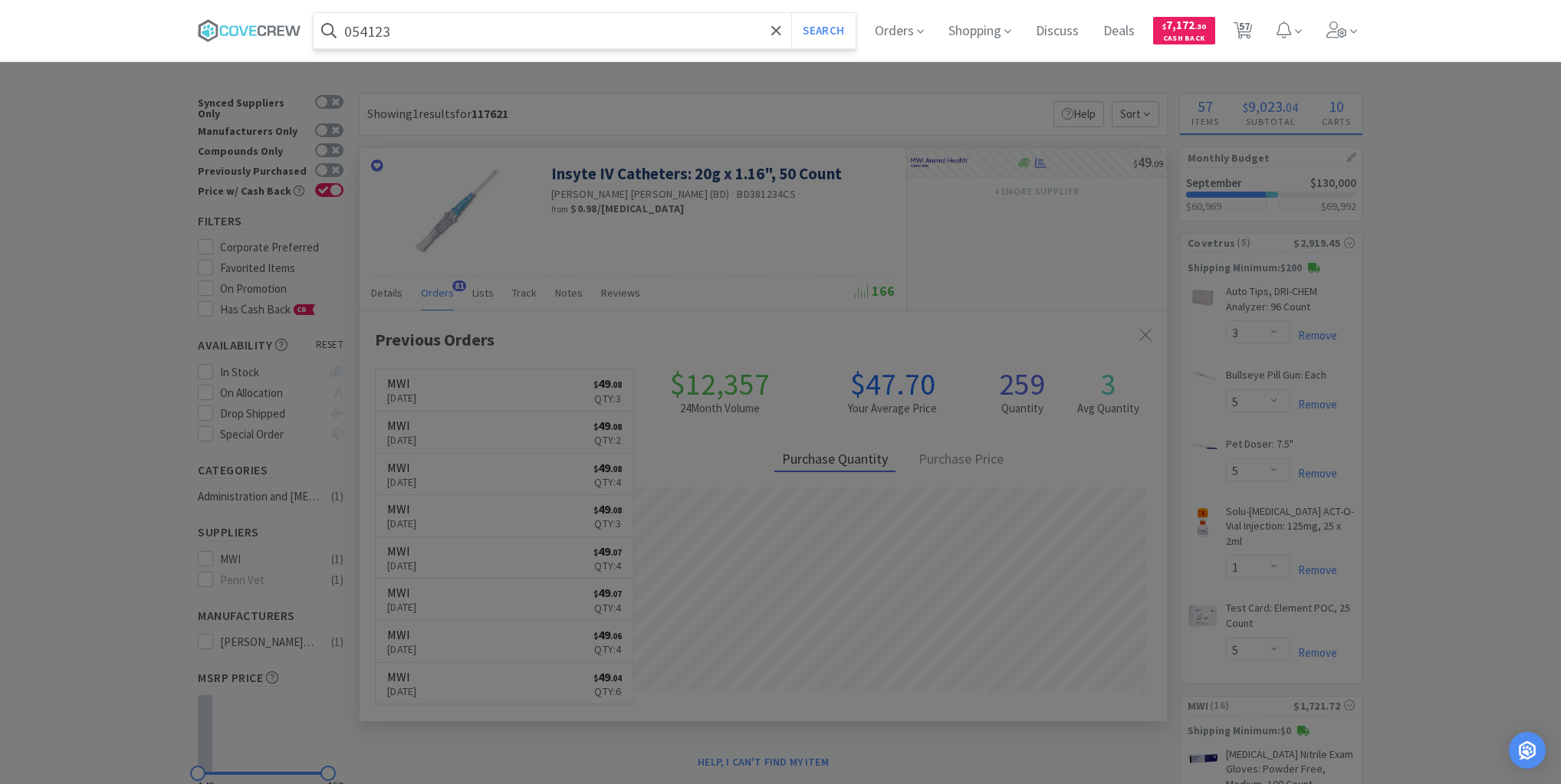
click at [792, 13] on button "Search" at bounding box center [824, 31] width 64 height 36
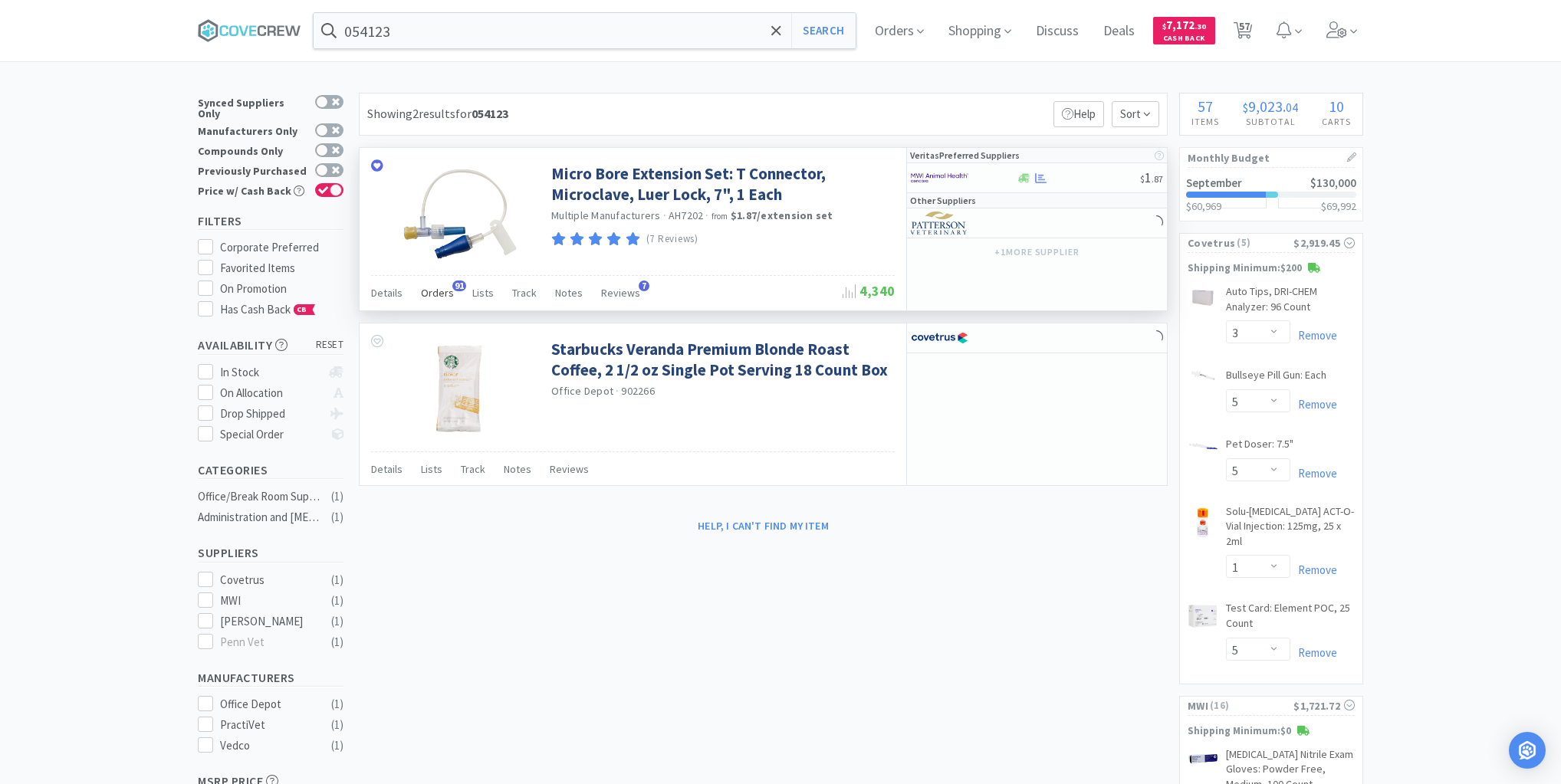
click at [435, 293] on span "Orders" at bounding box center [437, 293] width 33 height 14
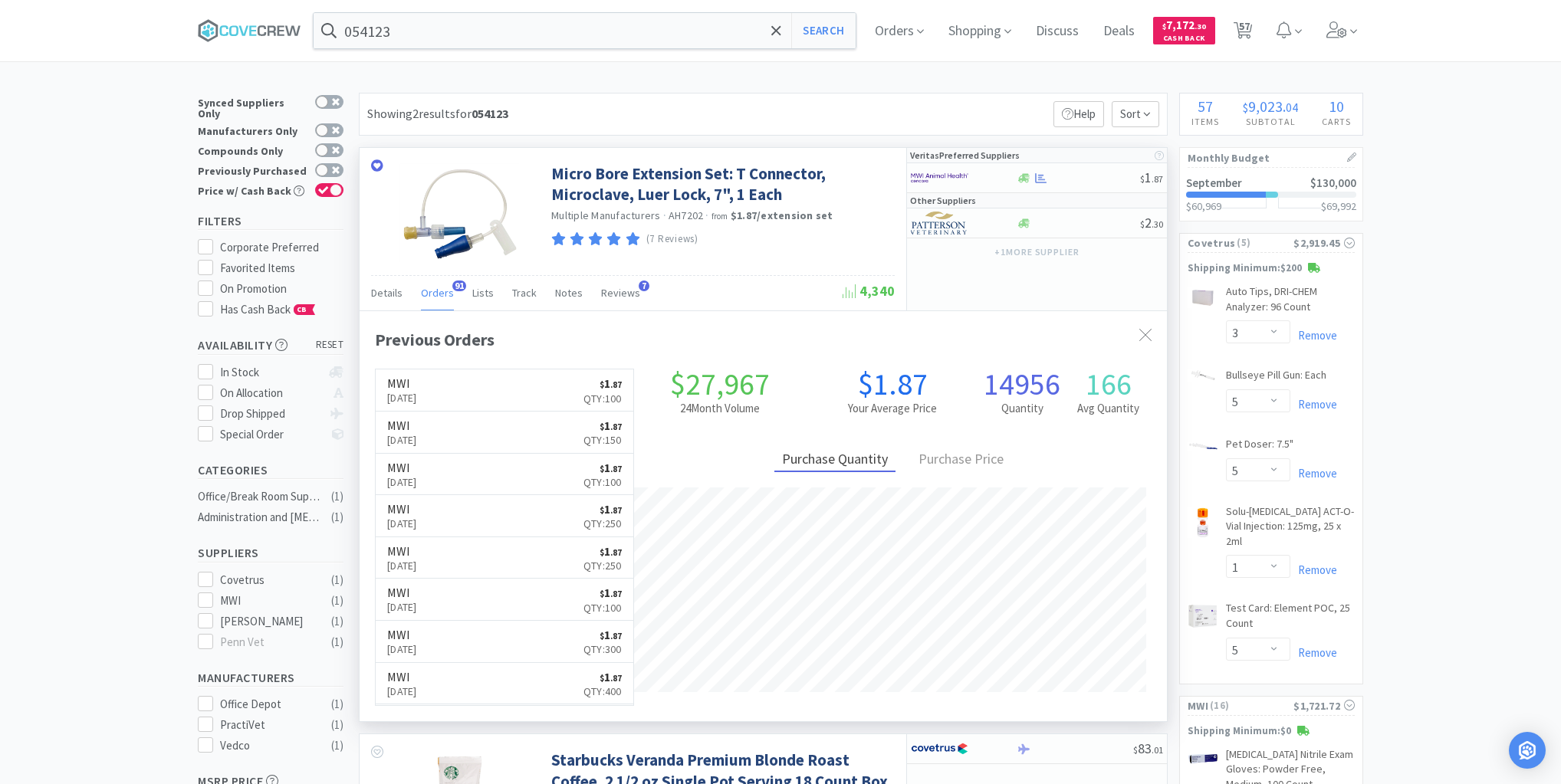
scroll to position [411, 808]
click at [1086, 181] on div at bounding box center [1079, 178] width 124 height 12
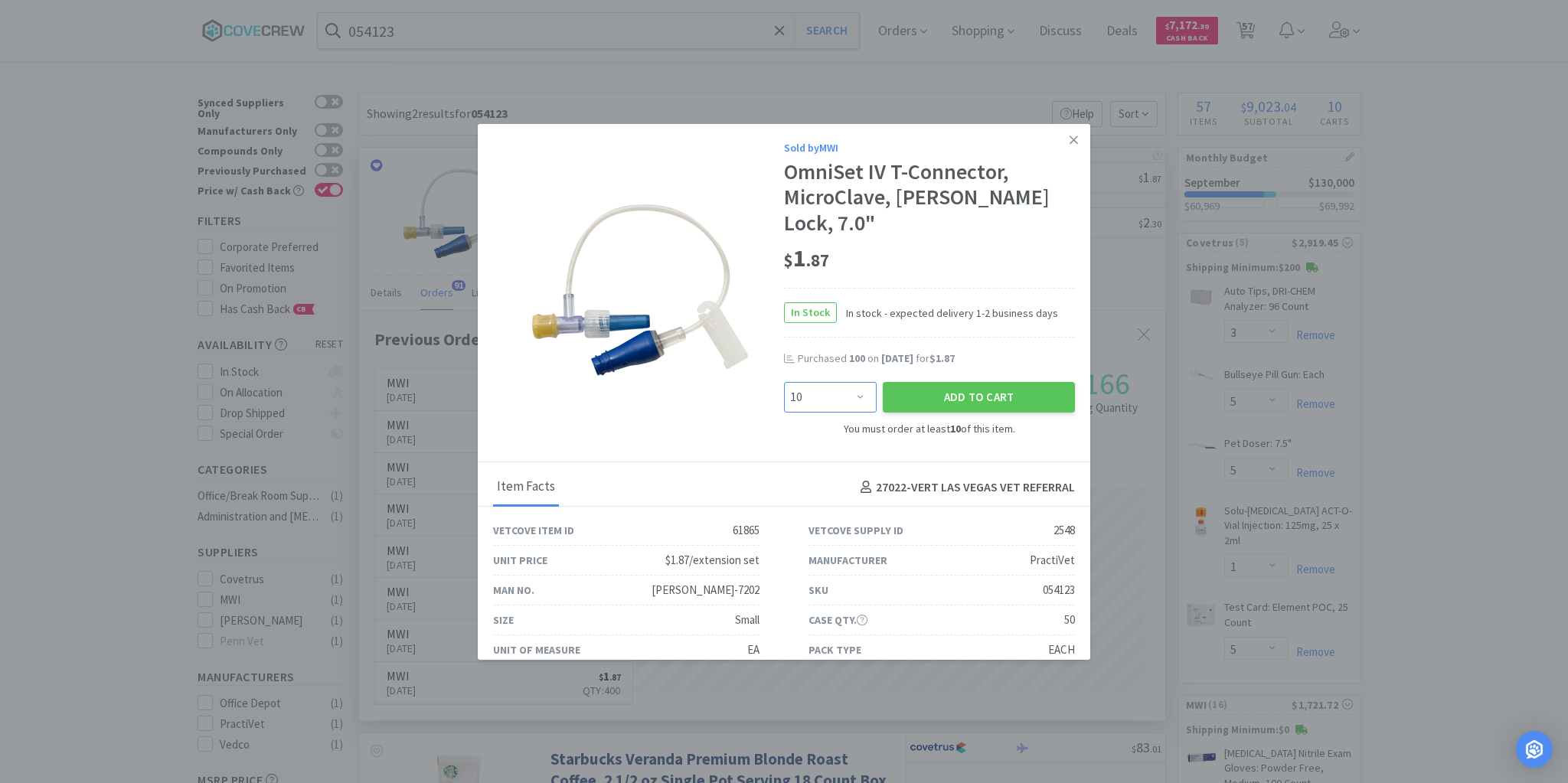
click at [851, 382] on select "Enter Quantity 10 20 30 40 50 60 70 80 90 100 110 120 130 140 150 160 170 180 1…" at bounding box center [830, 397] width 92 height 31
click at [784, 382] on select "Enter Quantity 10 20 30 40 50 60 70 80 90 100 110 120 130 140 150 160 170 180 1…" at bounding box center [830, 397] width 92 height 31
click at [969, 382] on button "Add to Cart" at bounding box center [978, 397] width 192 height 31
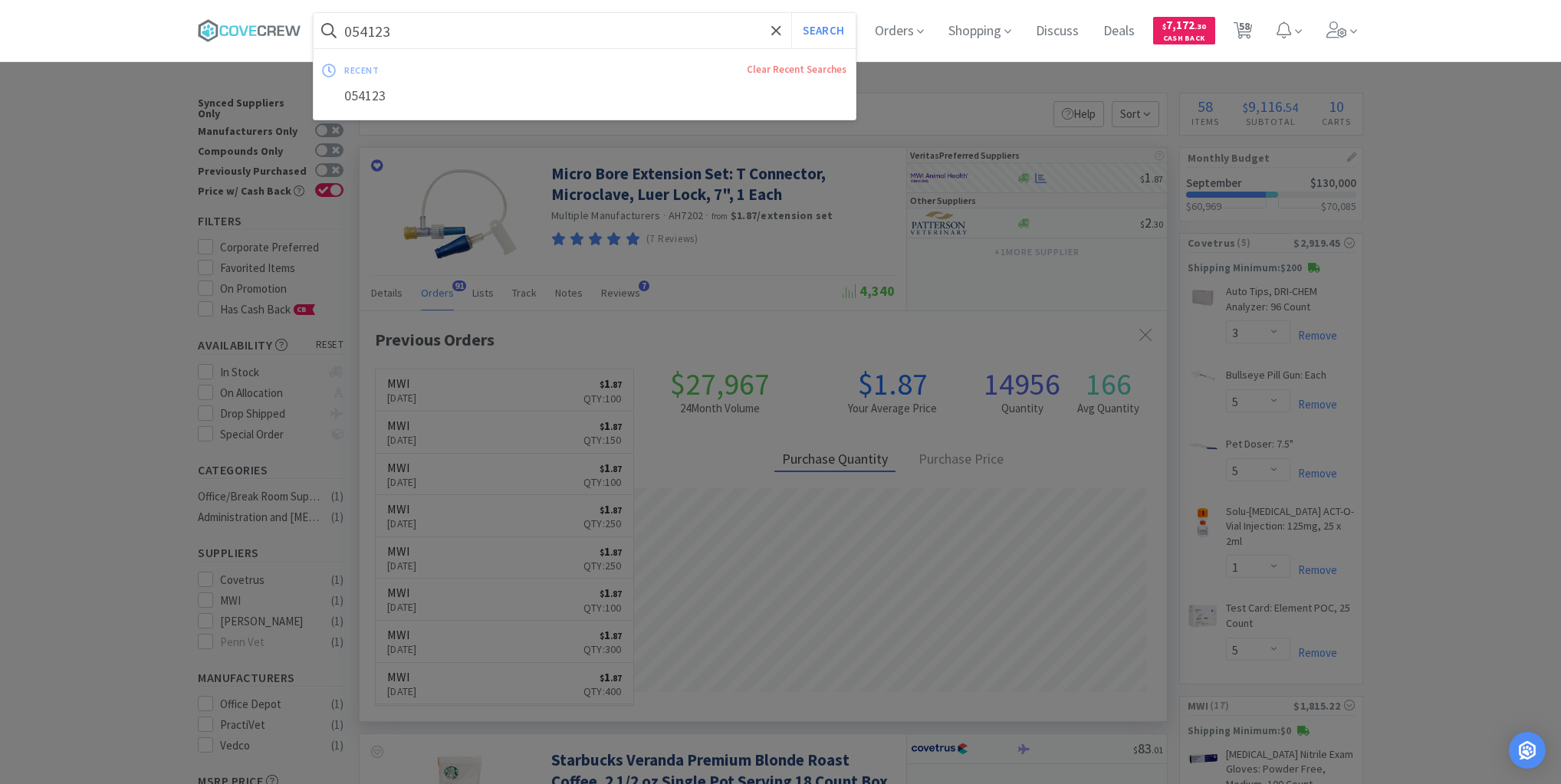
click at [695, 31] on input "054123" at bounding box center [585, 31] width 542 height 36
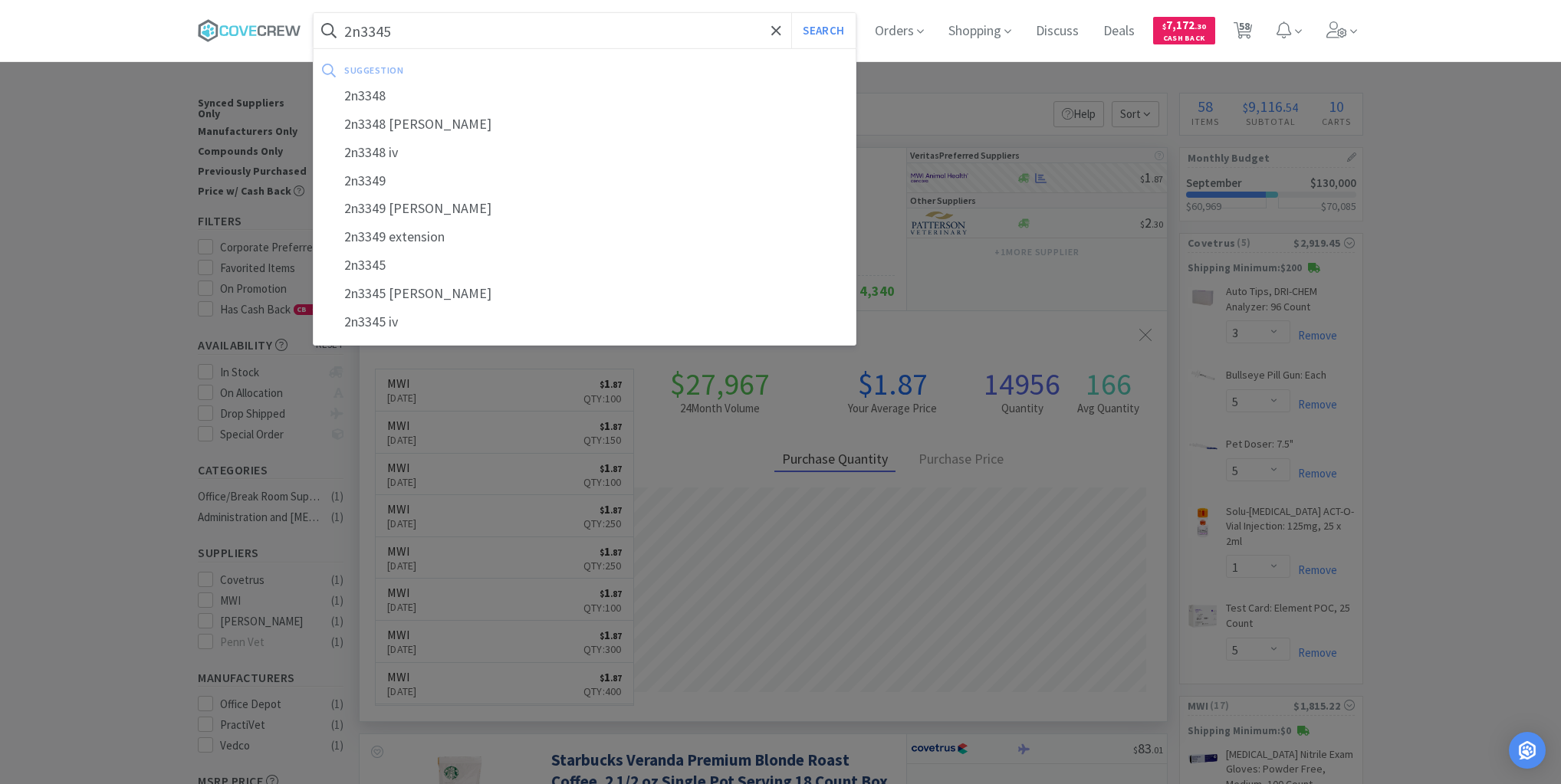
click at [792, 13] on button "Search" at bounding box center [824, 31] width 64 height 36
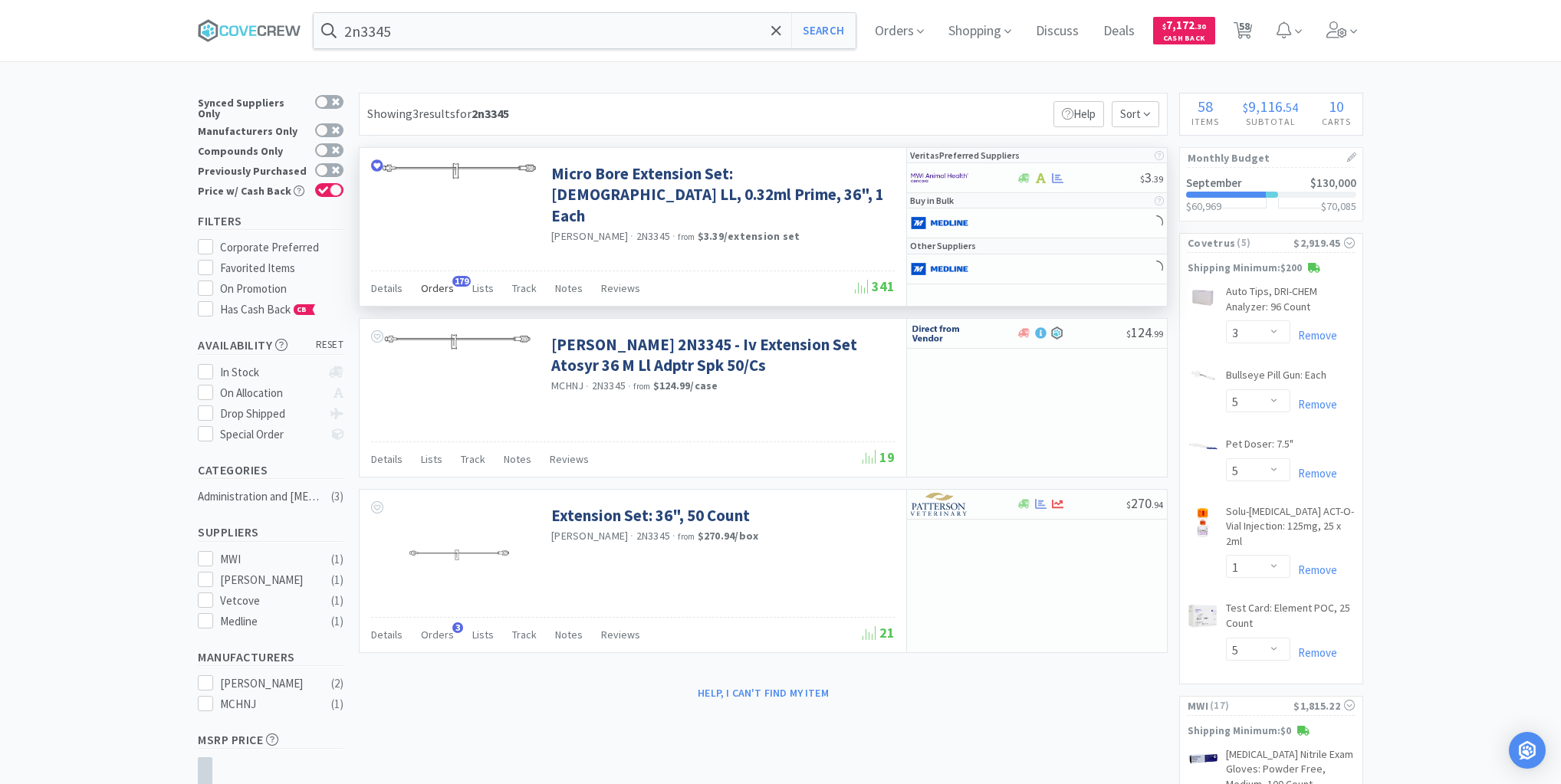
click at [442, 286] on span "Orders" at bounding box center [437, 289] width 33 height 14
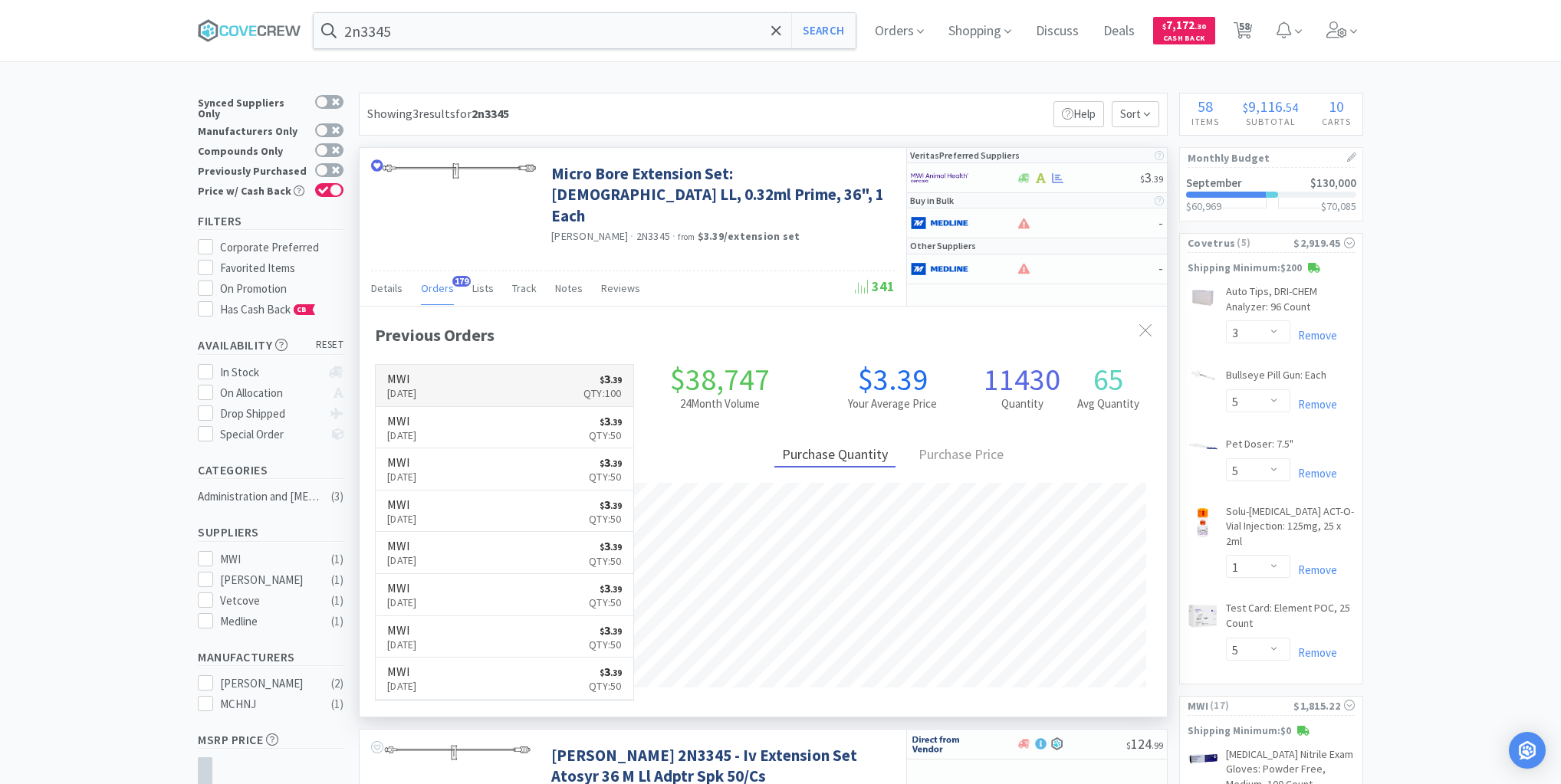
scroll to position [411, 808]
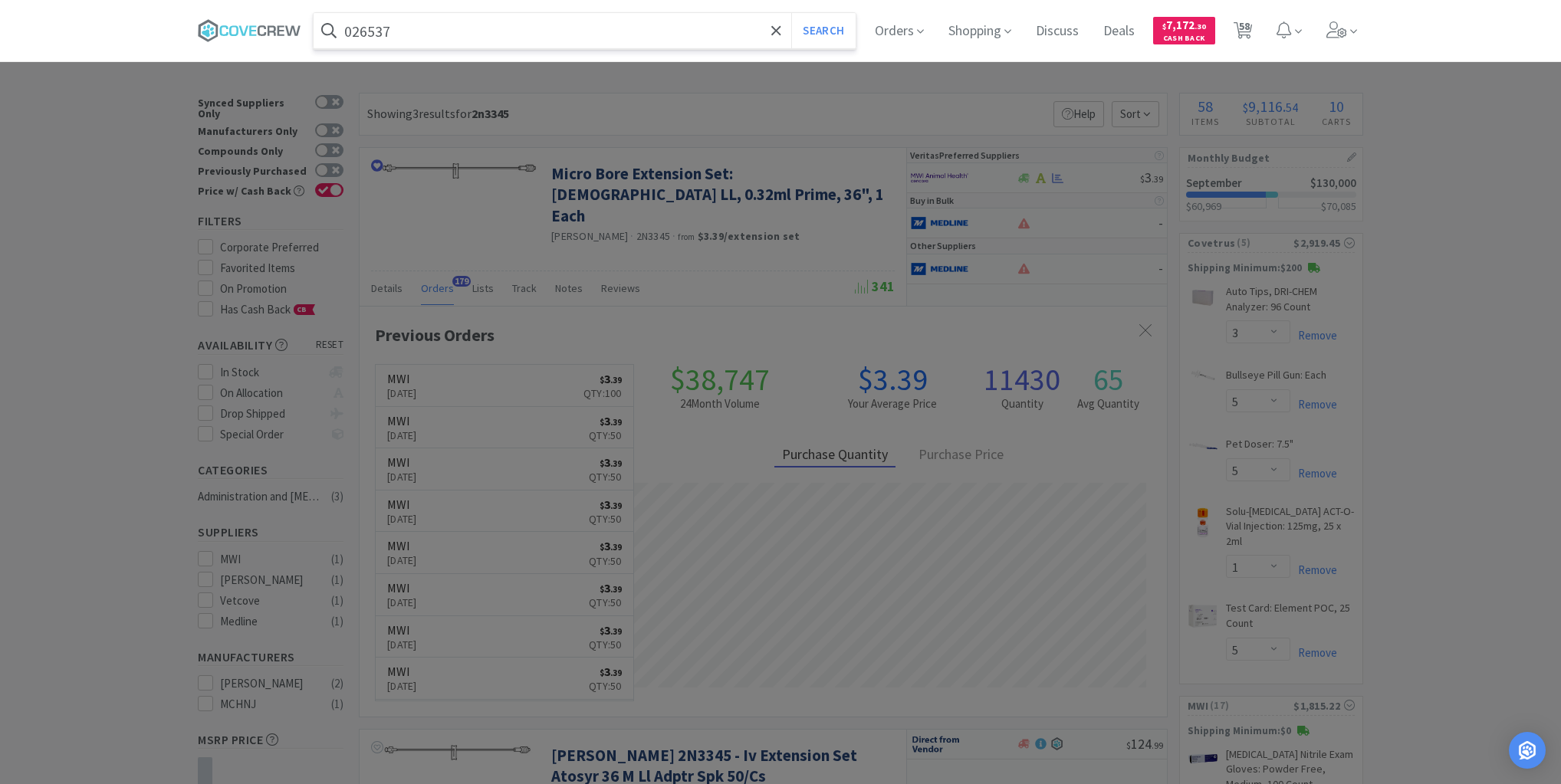
click at [792, 13] on button "Search" at bounding box center [824, 31] width 64 height 36
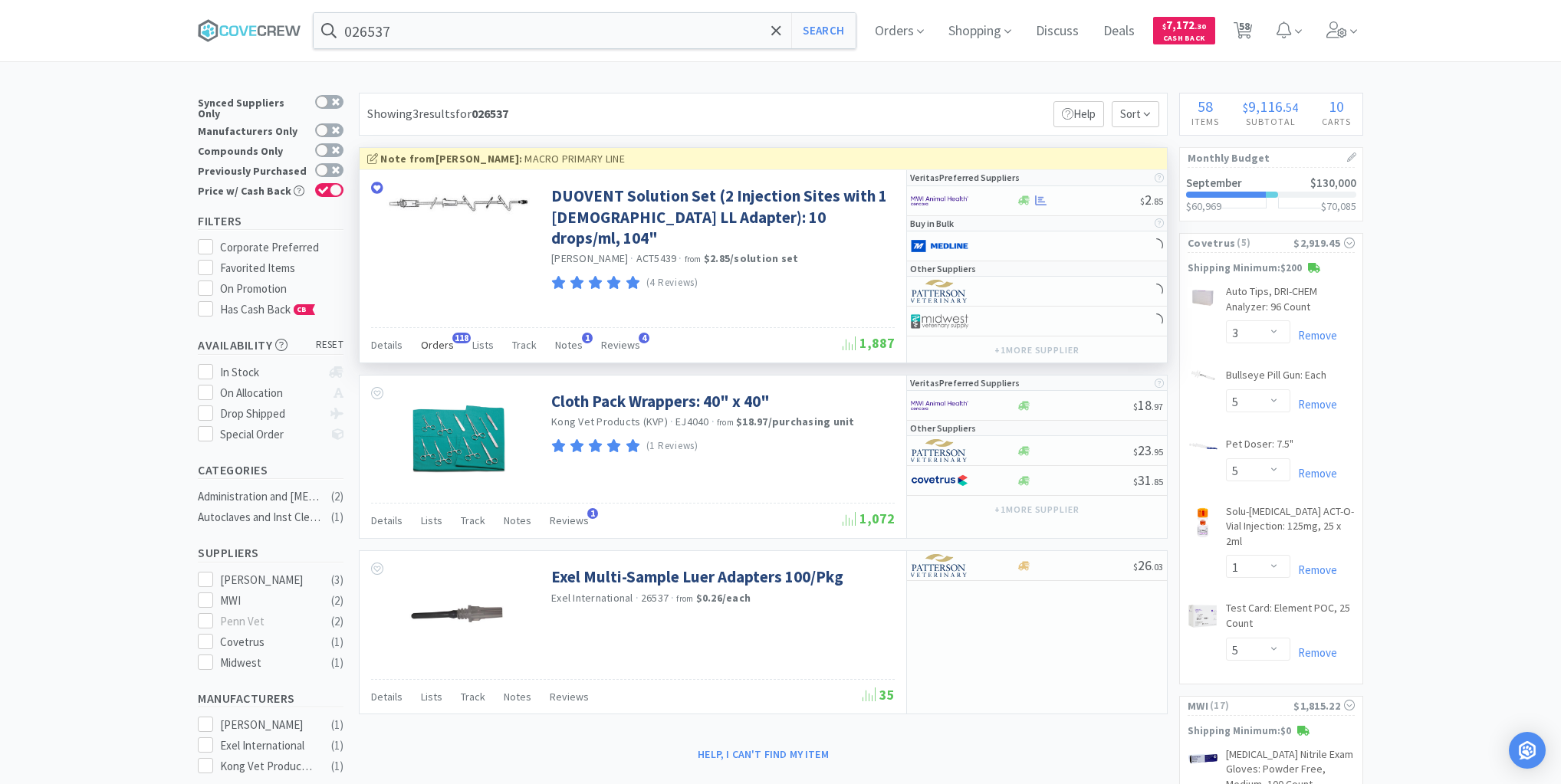
click at [438, 342] on span "Orders" at bounding box center [437, 345] width 33 height 14
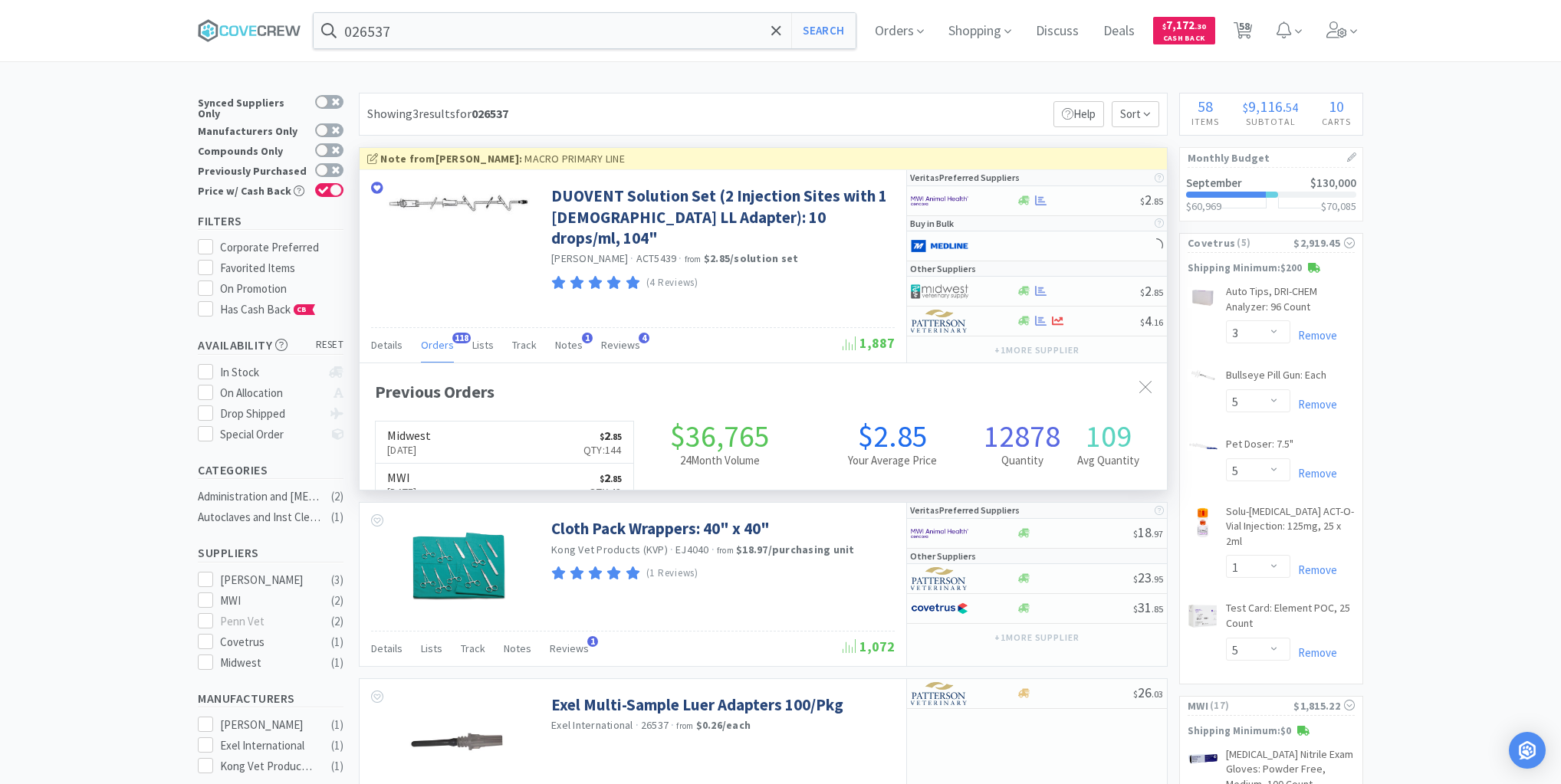
scroll to position [411, 808]
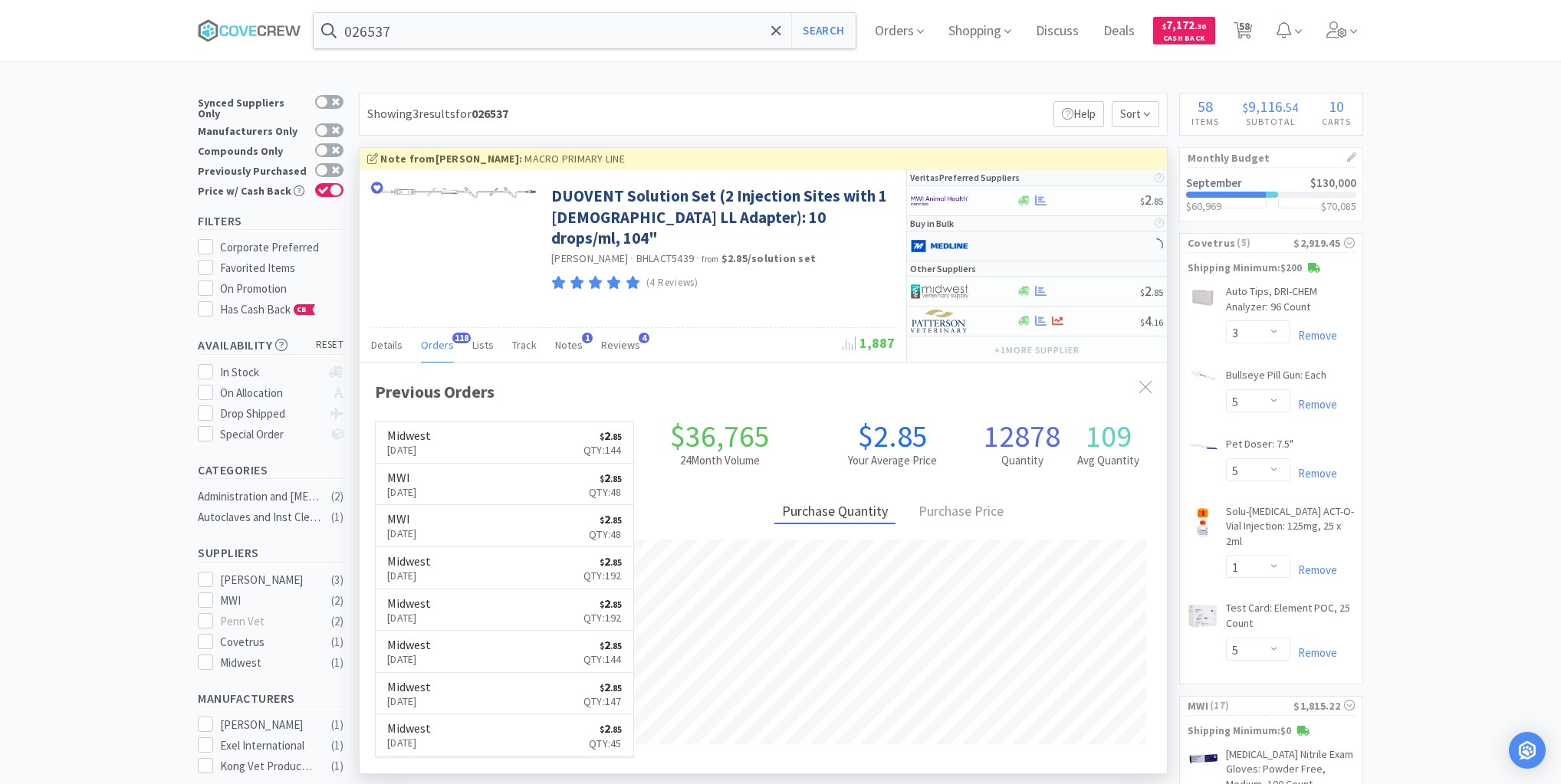
click at [1065, 251] on div at bounding box center [1037, 247] width 260 height 30
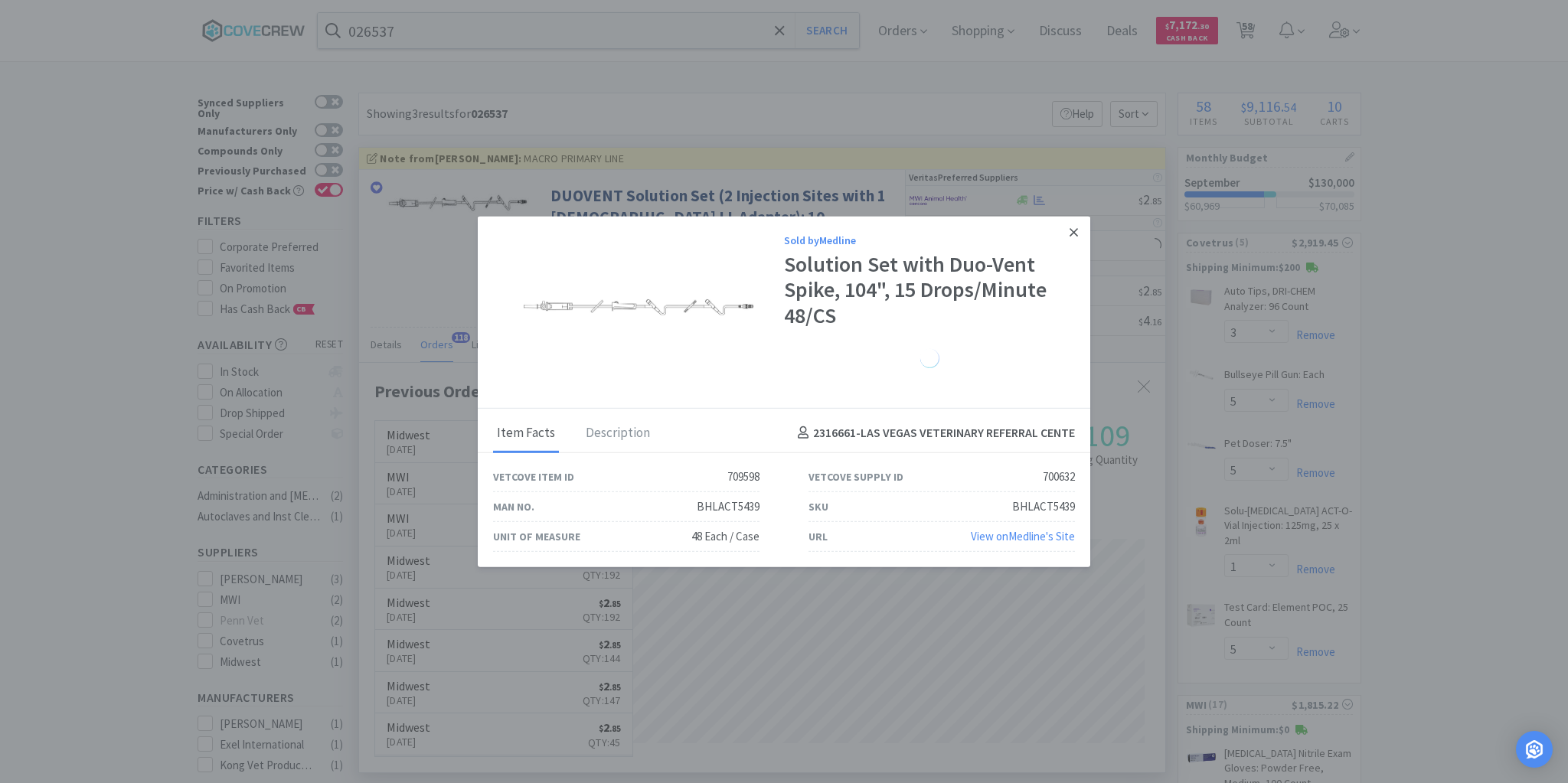
click at [1075, 230] on icon at bounding box center [1073, 231] width 8 height 8
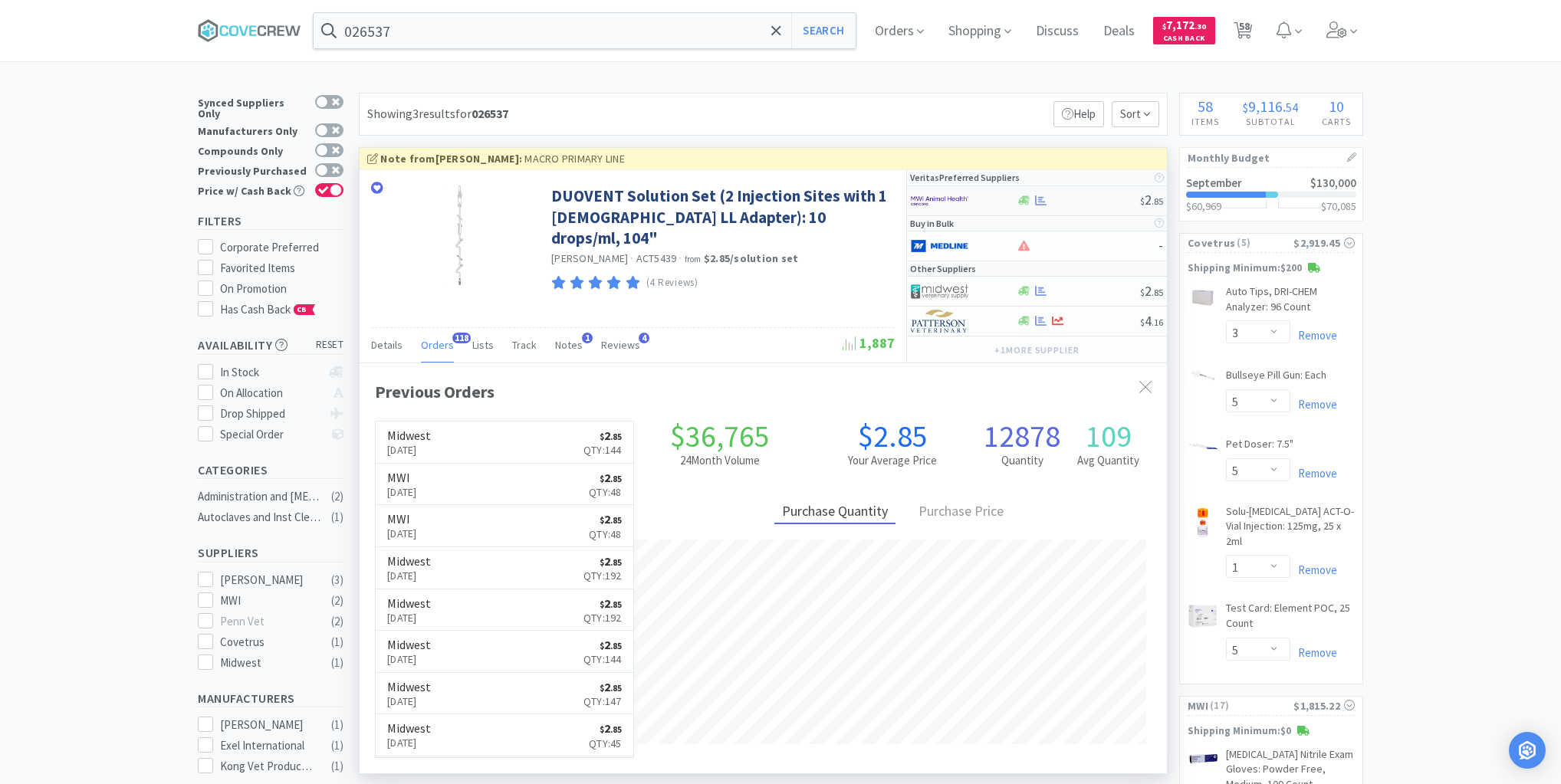
click at [1071, 202] on div at bounding box center [1079, 200] width 124 height 12
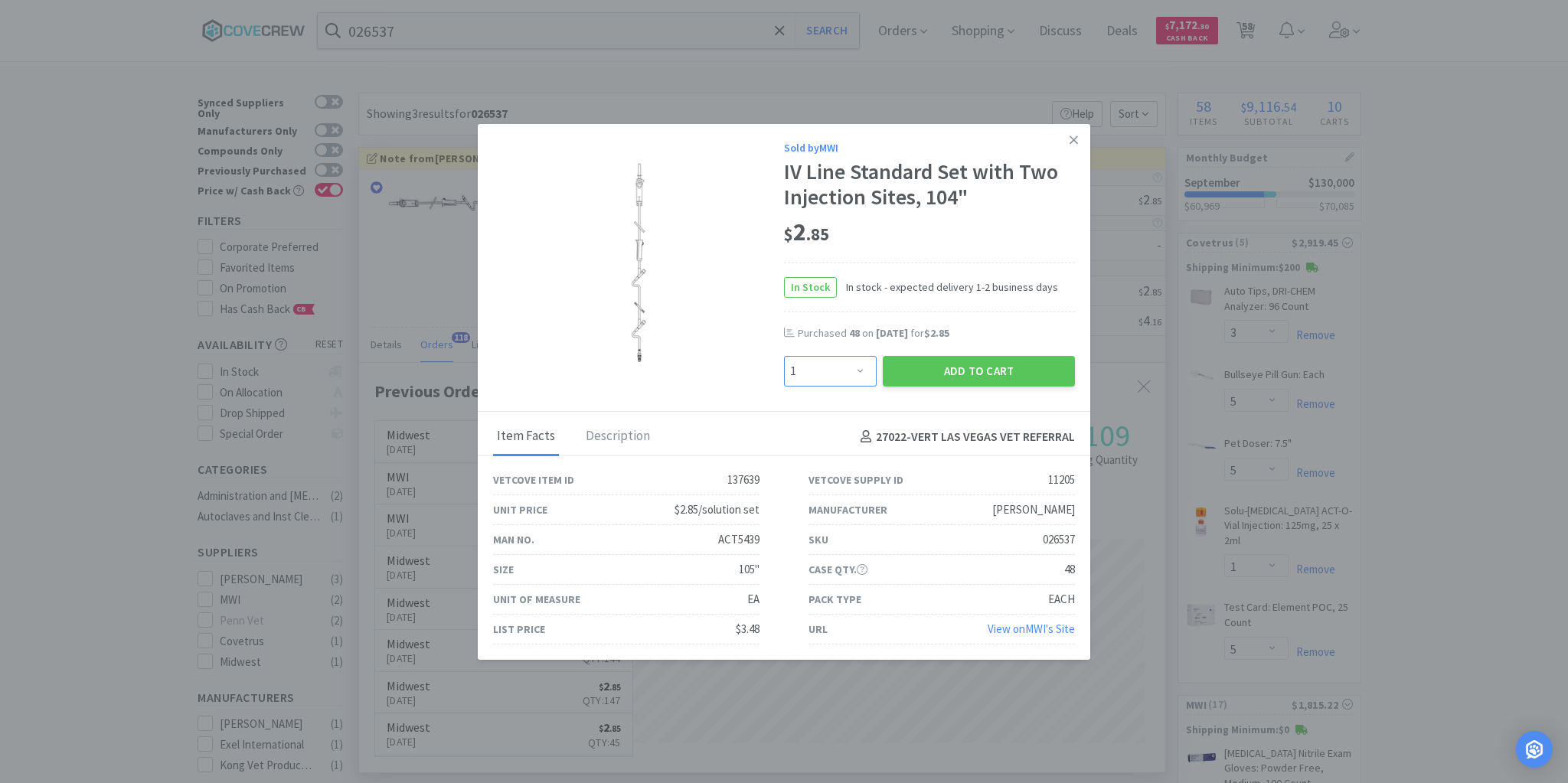
click at [864, 369] on select "Enter Quantity 1 2 3 4 5 6 7 8 9 10 11 12 13 14 15 16 17 18 19 20 Enter Quantity" at bounding box center [830, 371] width 92 height 31
click at [955, 372] on button "Add to Cart" at bounding box center [978, 371] width 192 height 31
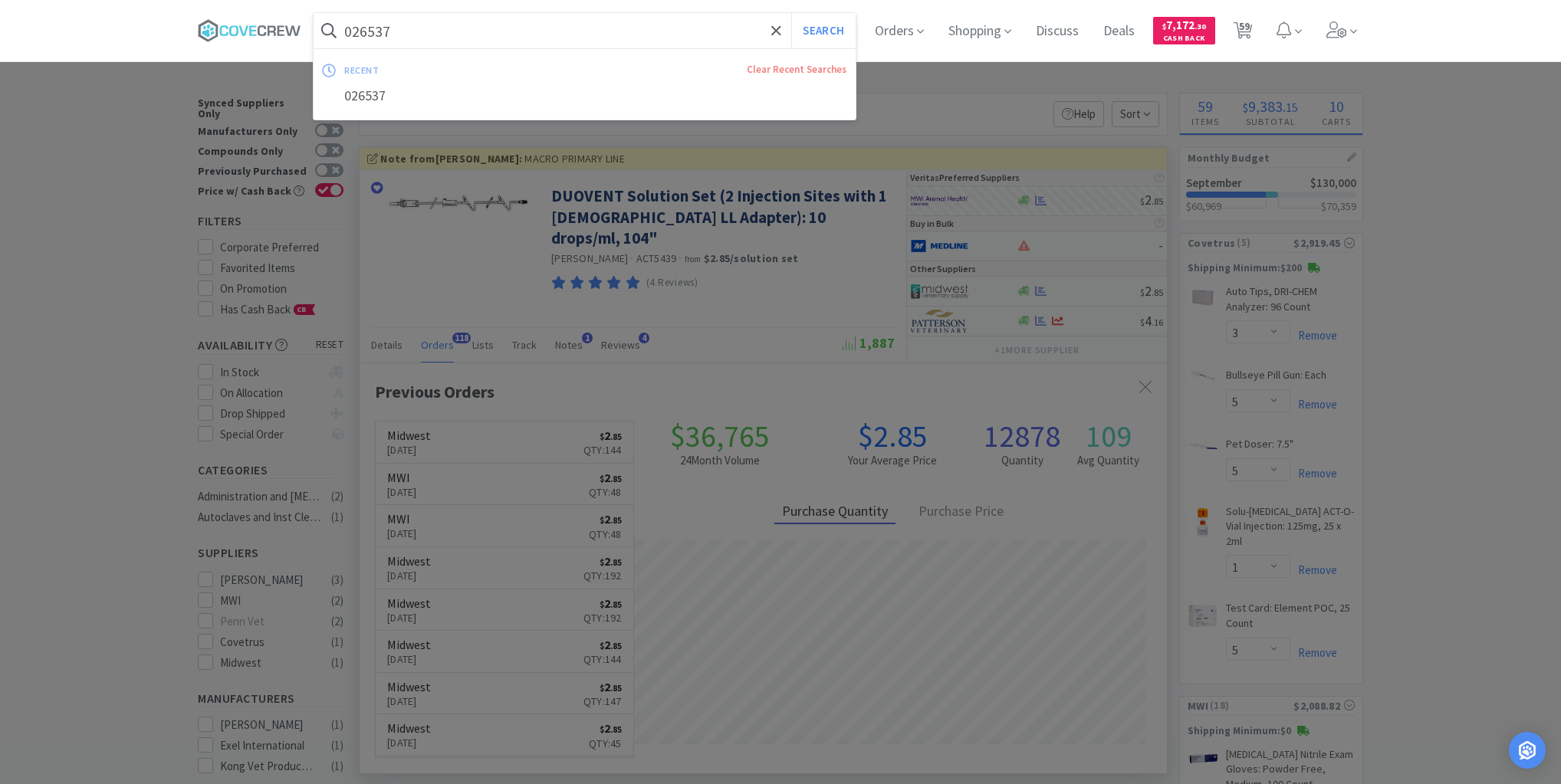
click at [705, 36] on input "026537" at bounding box center [585, 31] width 542 height 36
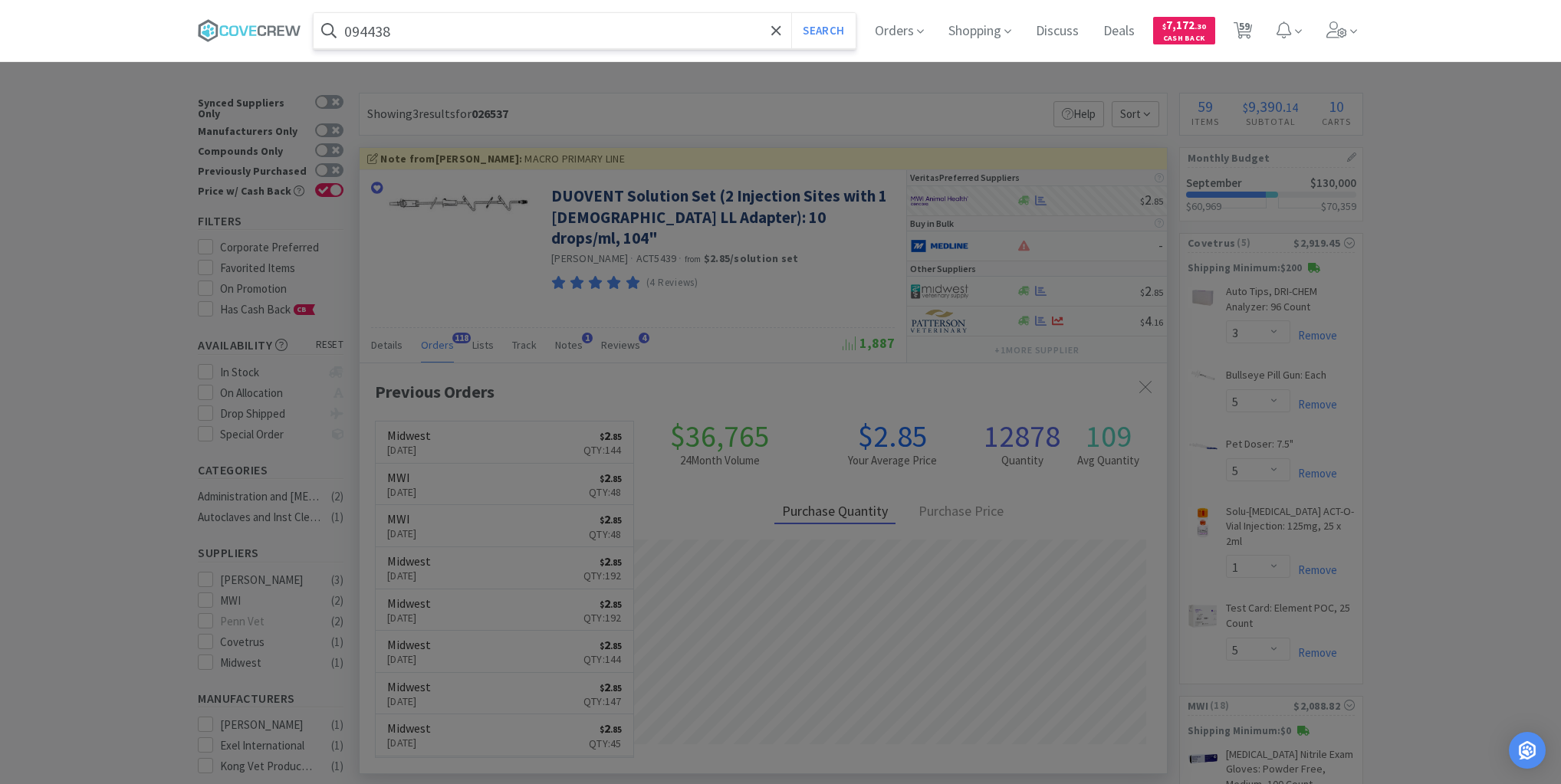
click at [792, 13] on button "Search" at bounding box center [824, 31] width 64 height 36
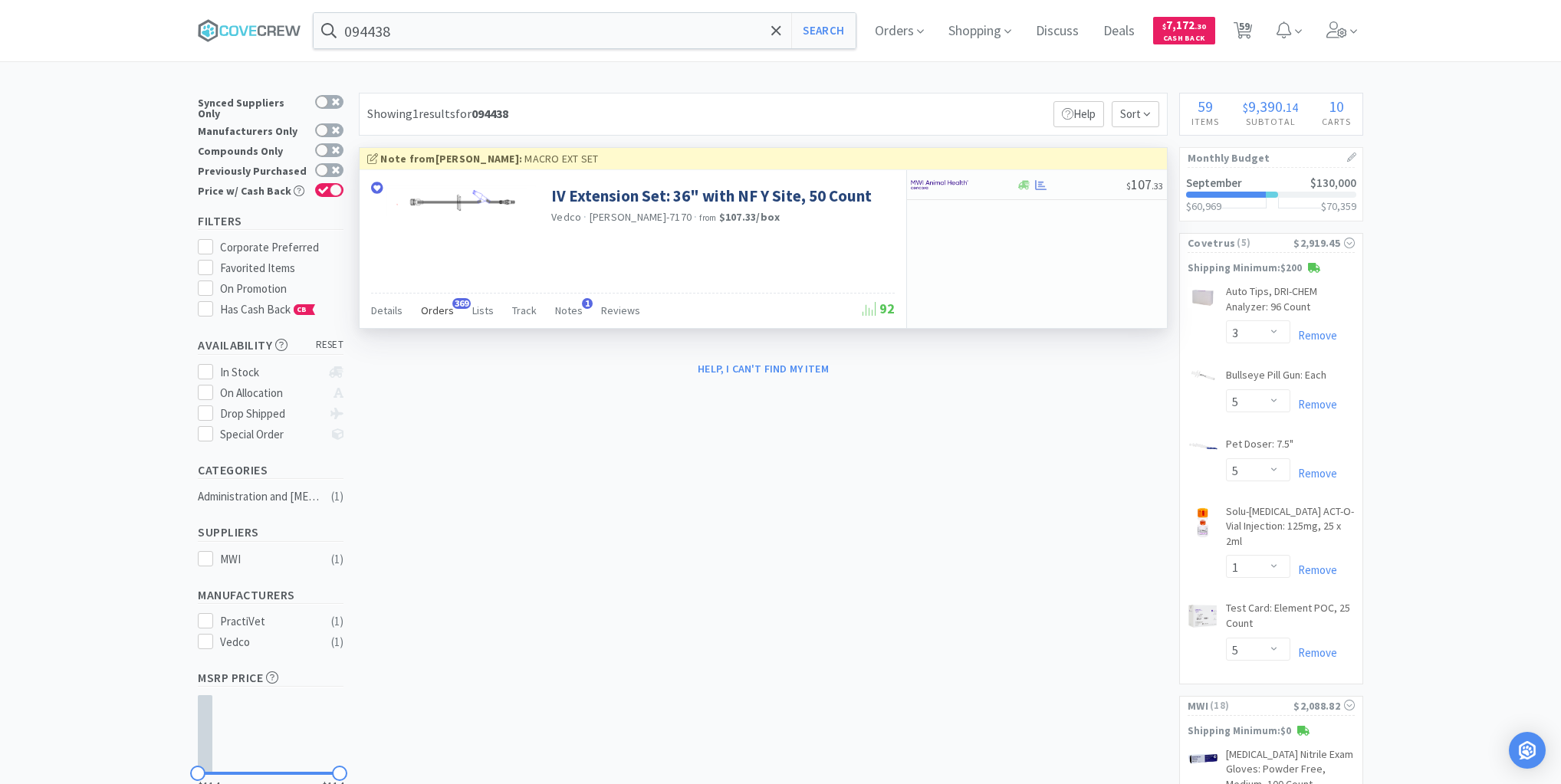
click at [429, 314] on span "Orders" at bounding box center [437, 311] width 33 height 14
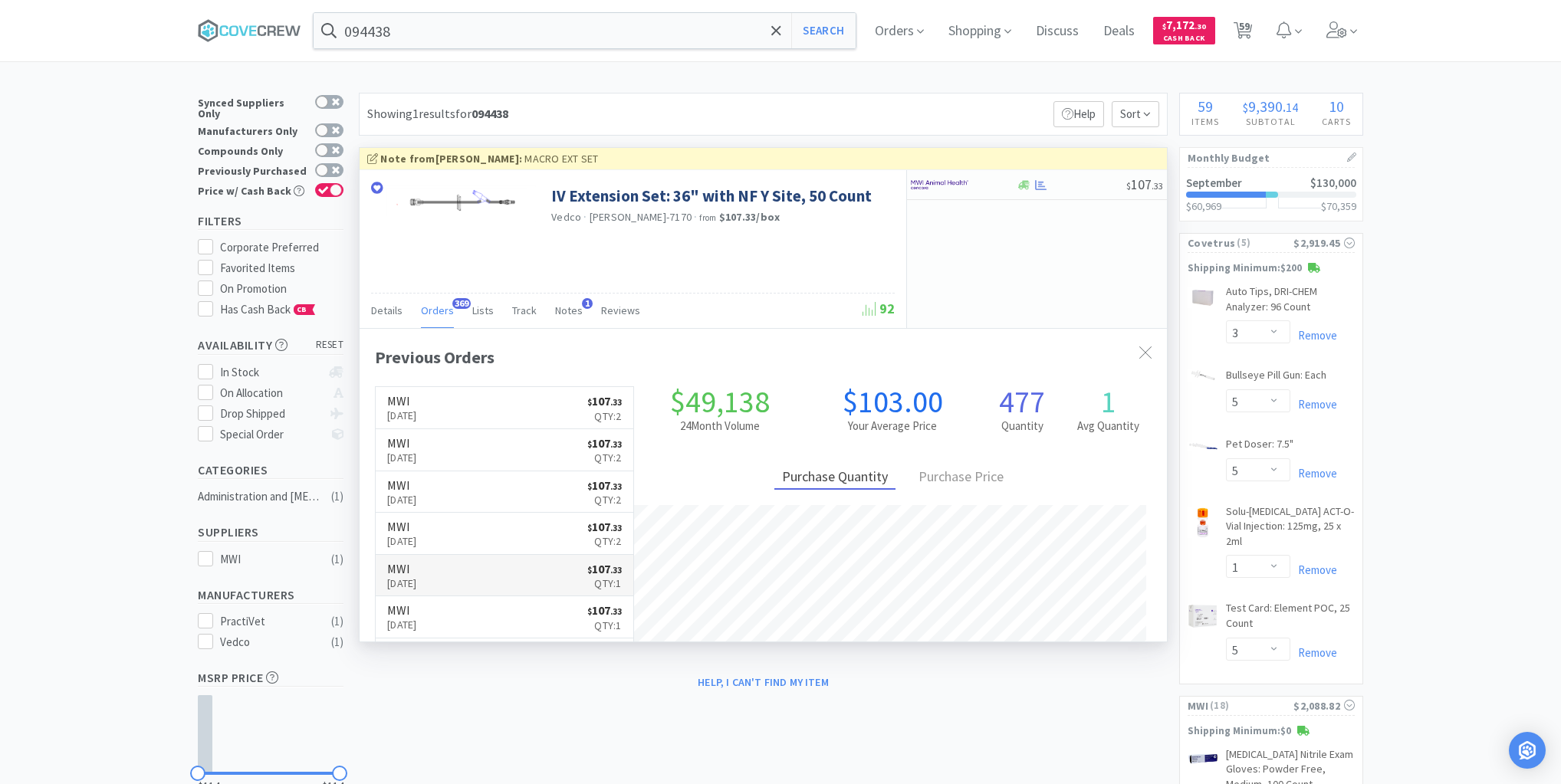
scroll to position [411, 808]
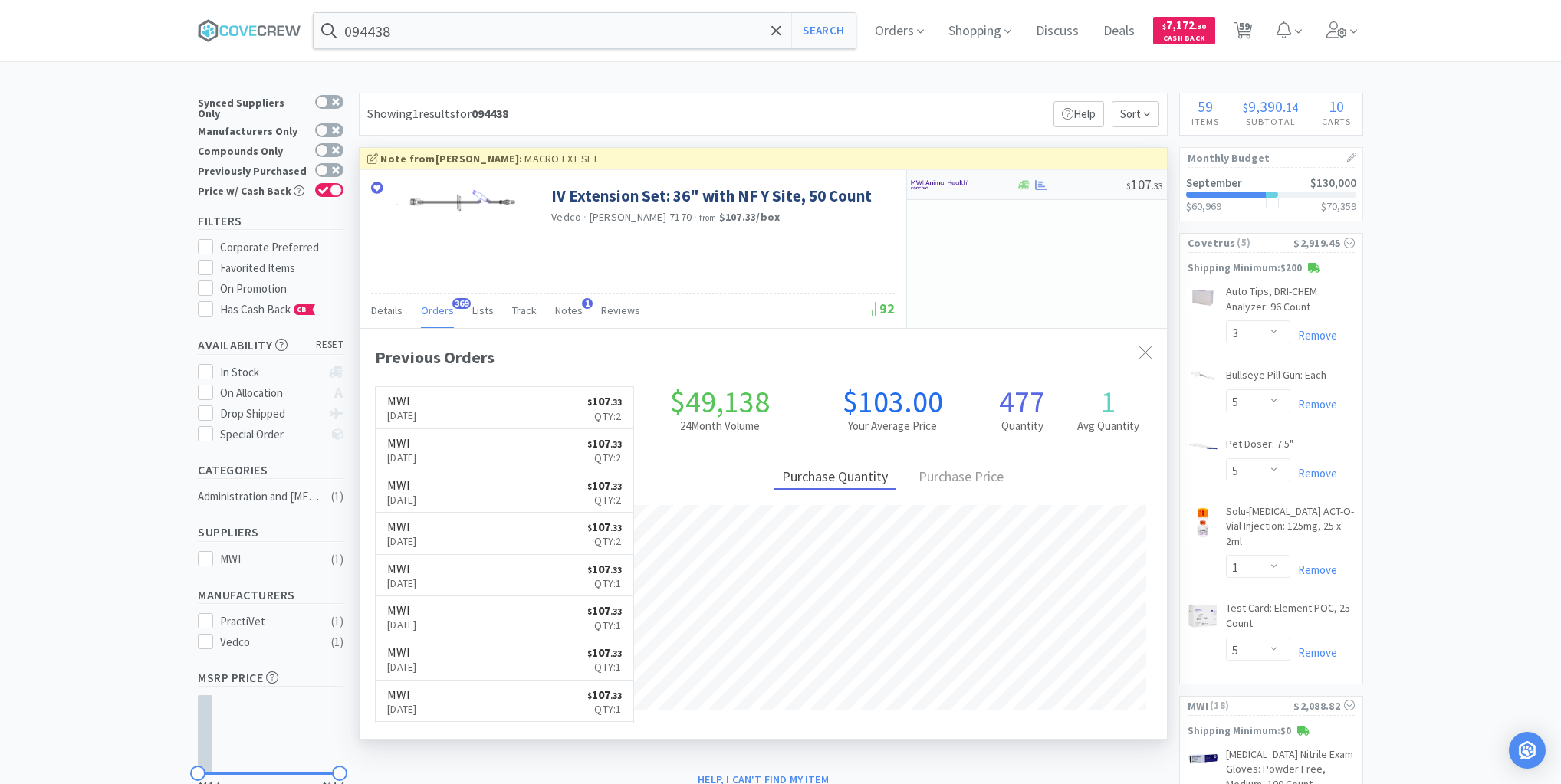
click at [1092, 193] on div "$ 107 . 33" at bounding box center [1037, 186] width 260 height 30
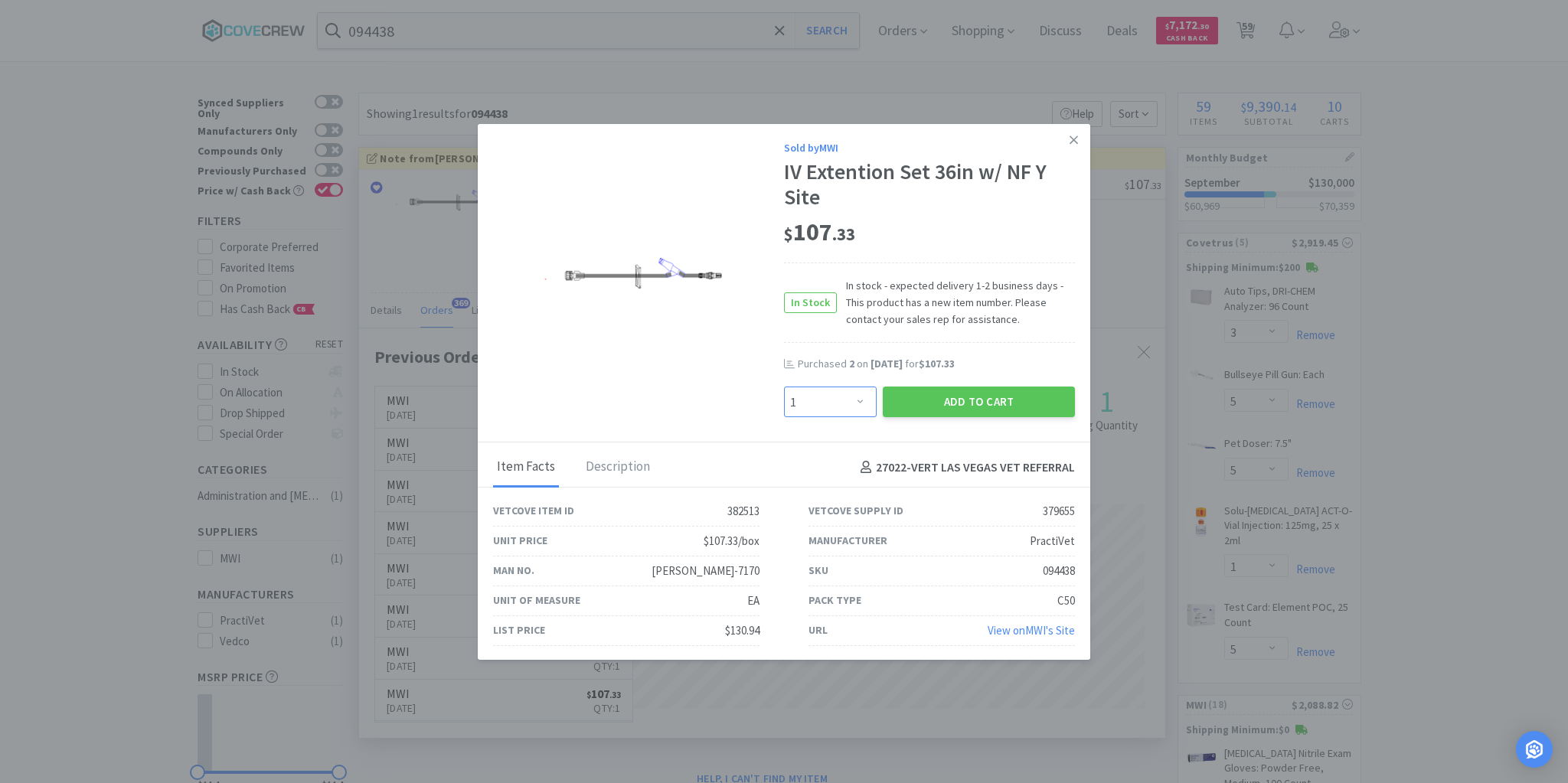
click at [858, 403] on select "Enter Quantity 1 2 3 4 5 6 7 8 9 10 11 12 13 14 15 16 17 18 19 20 Enter Quantity" at bounding box center [830, 402] width 92 height 31
click at [784, 387] on select "Enter Quantity 1 2 3 4 5 6 7 8 9 10 11 12 13 14 15 16 17 18 19 20 Enter Quantity" at bounding box center [830, 402] width 92 height 31
click at [959, 401] on button "Add to Cart" at bounding box center [978, 402] width 192 height 31
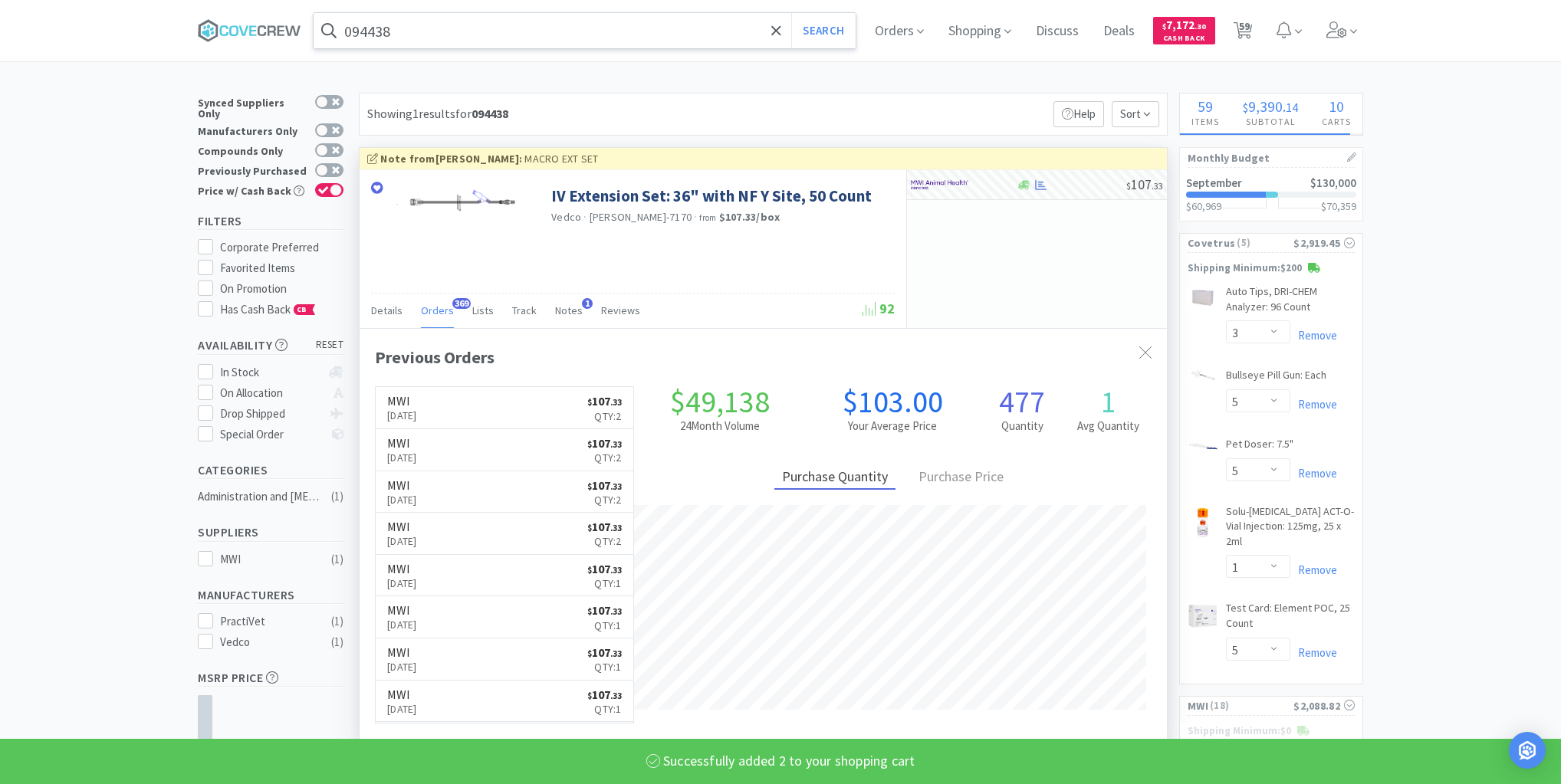
click at [749, 33] on input "094438" at bounding box center [585, 31] width 542 height 36
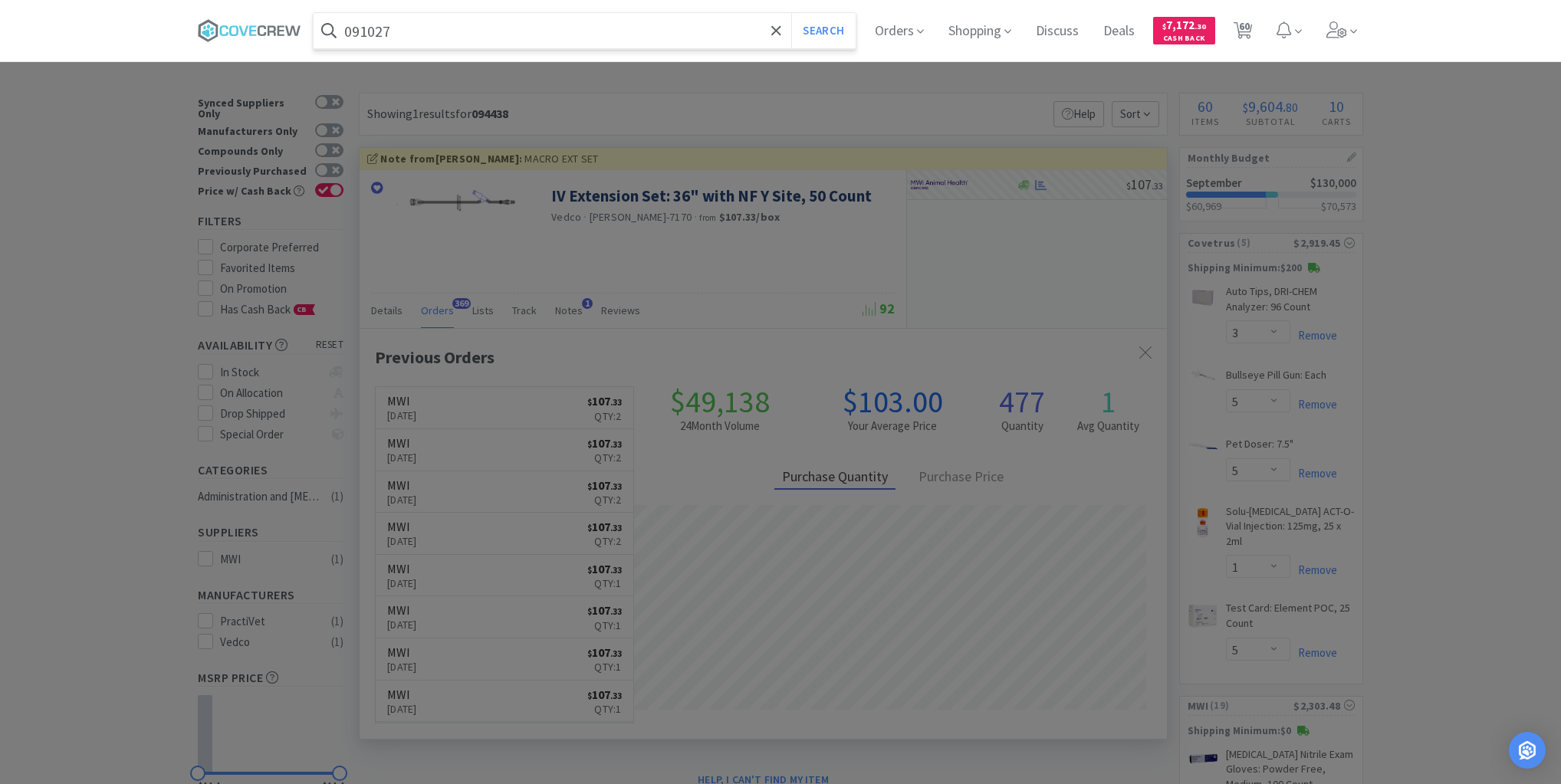
click at [792, 13] on button "Search" at bounding box center [824, 31] width 64 height 36
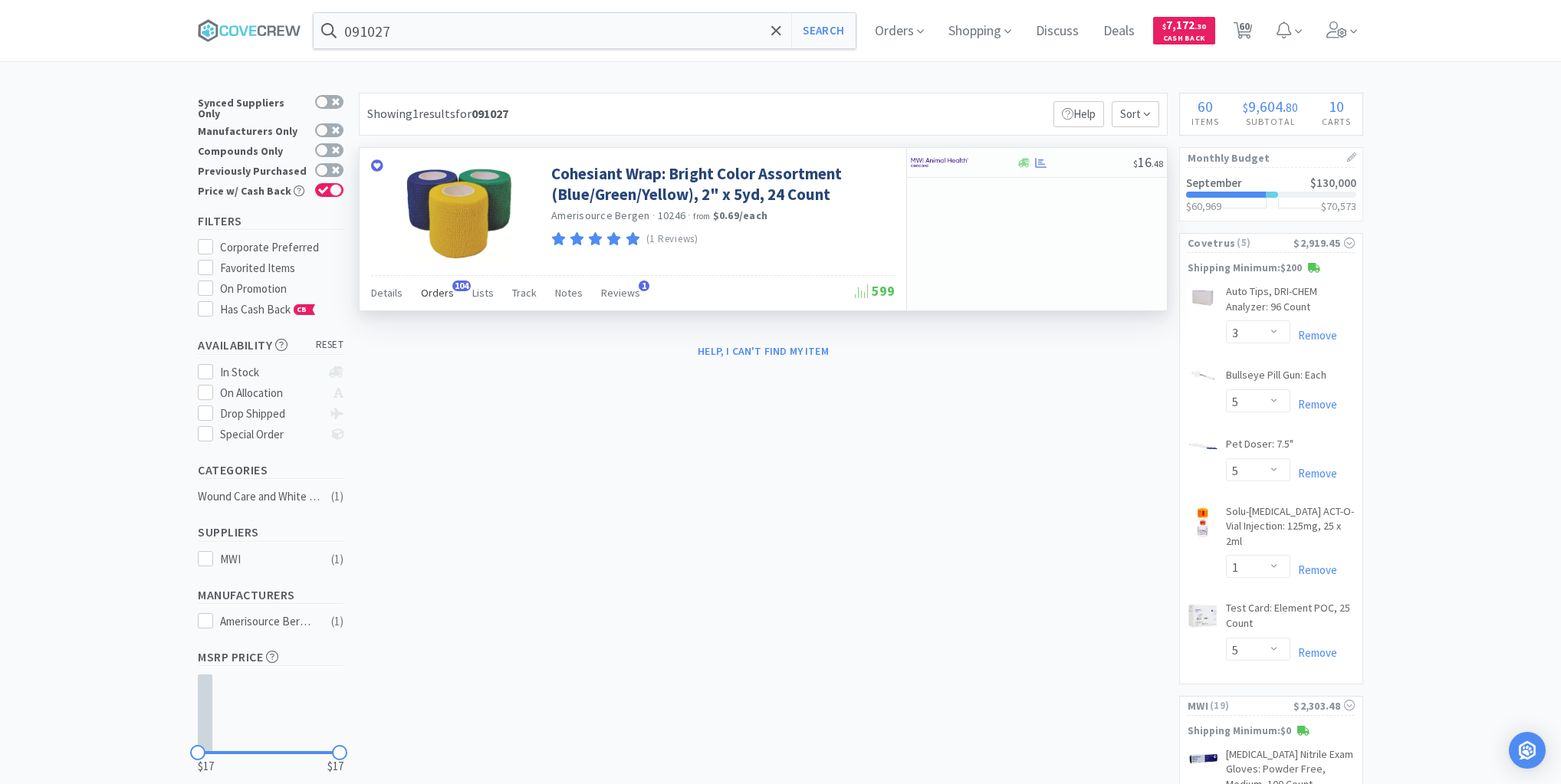
click at [445, 294] on span "Orders" at bounding box center [437, 293] width 33 height 14
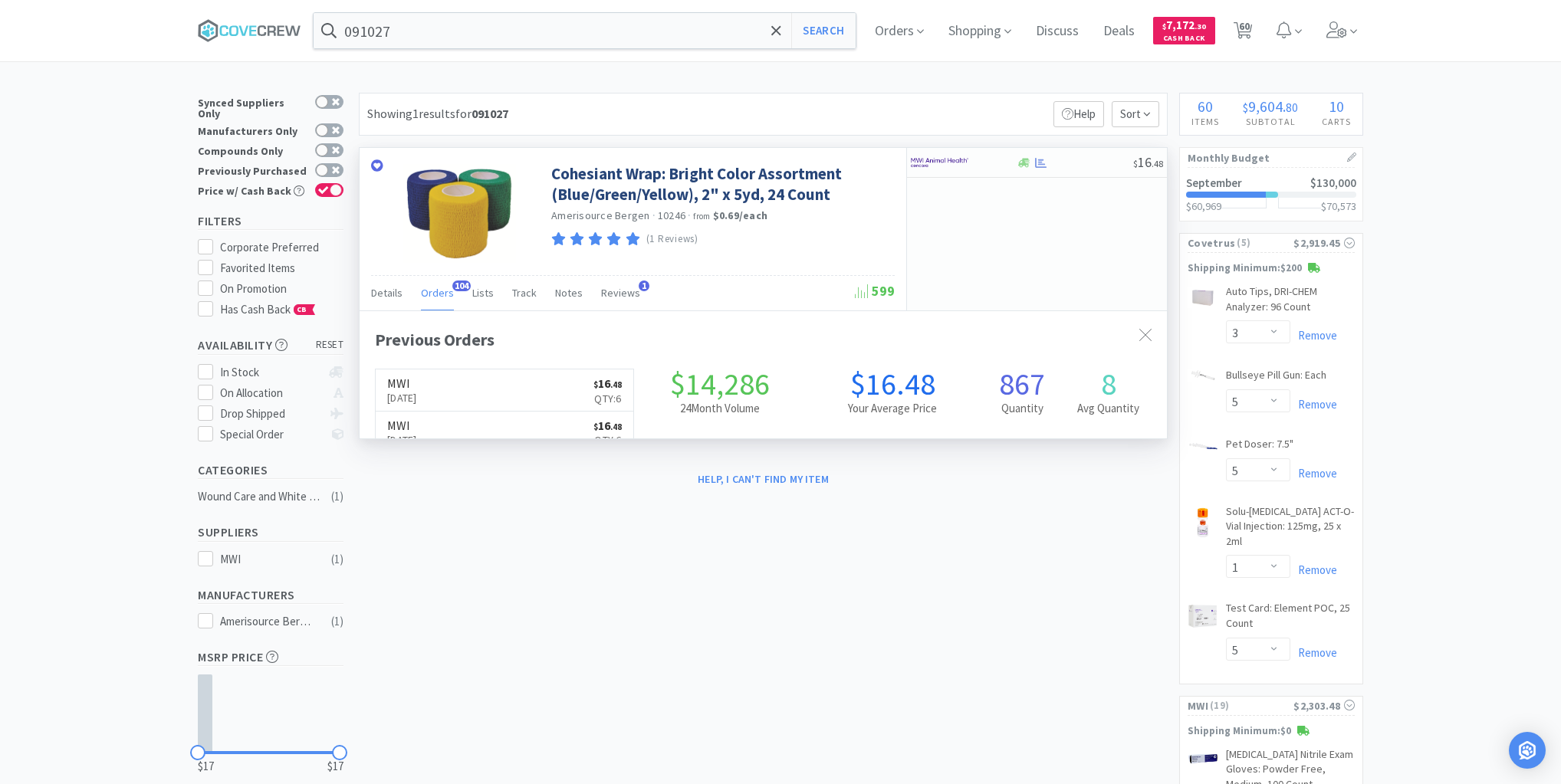
scroll to position [411, 808]
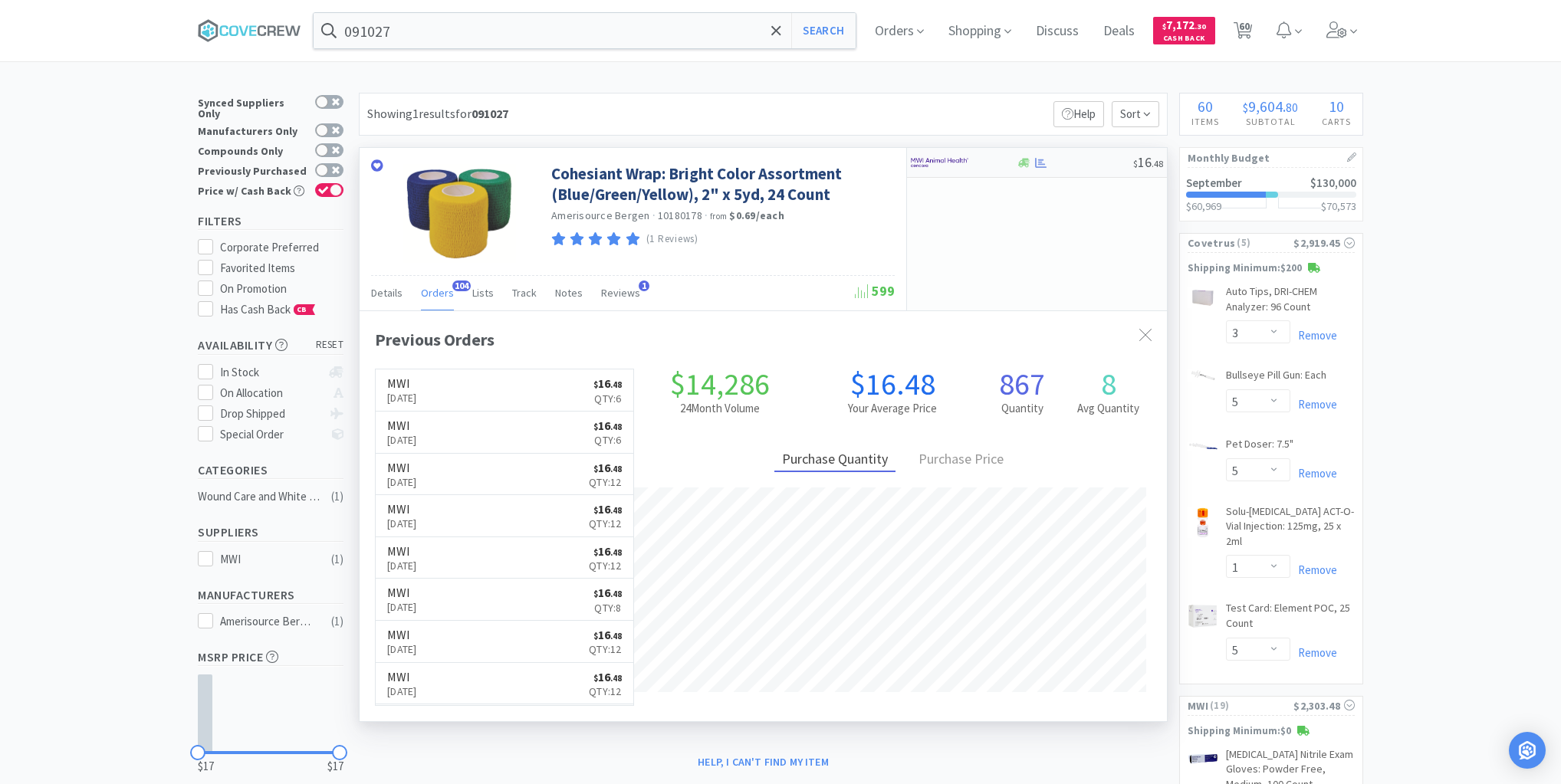
click at [1085, 165] on div at bounding box center [1075, 162] width 117 height 12
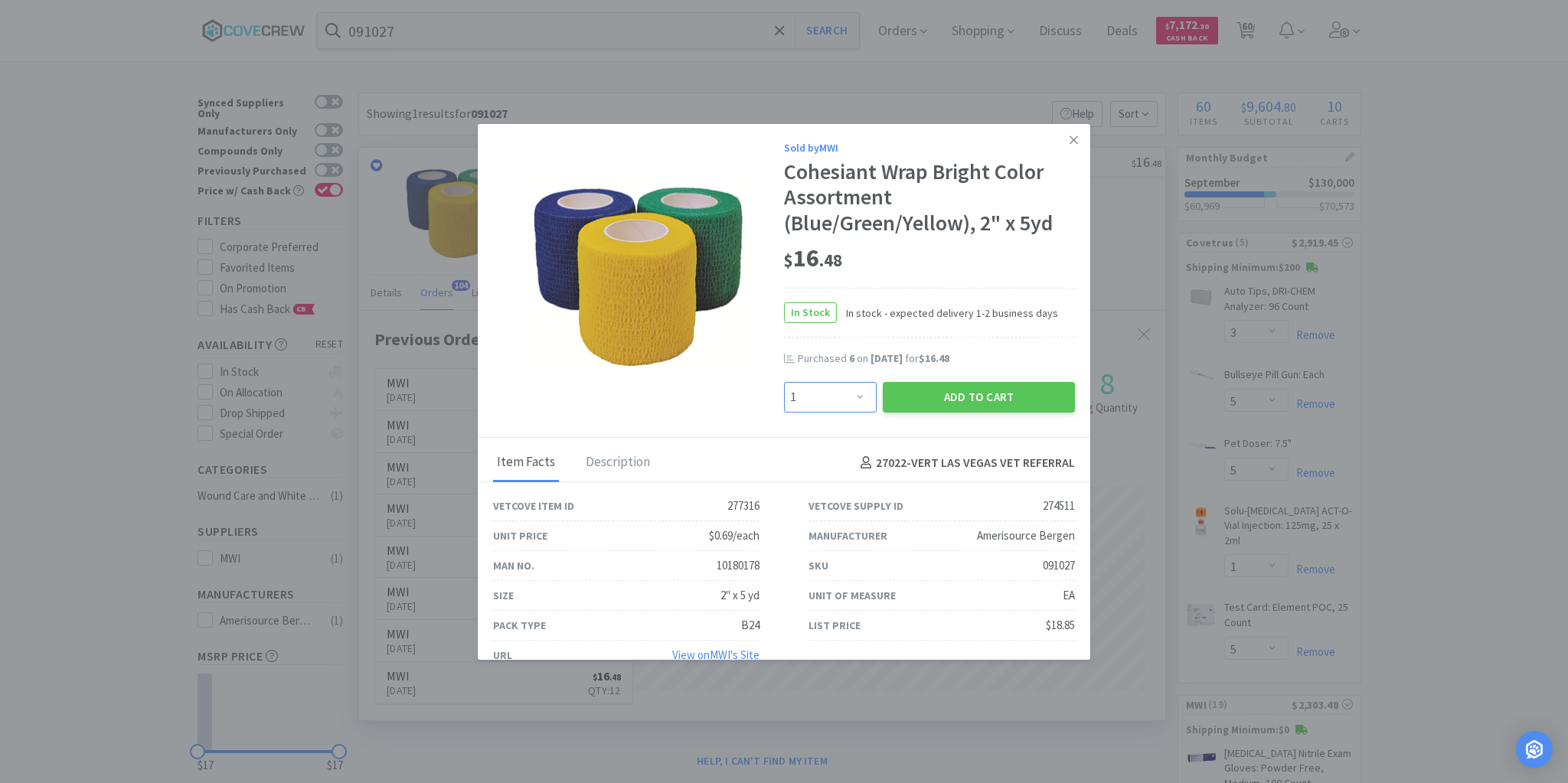
click at [854, 394] on select "Enter Quantity 1 2 3 4 5 6 7 8 9 10 11 12 13 14 15 16 17 18 19 20 Enter Quantity" at bounding box center [830, 397] width 92 height 31
click at [784, 382] on select "Enter Quantity 1 2 3 4 5 6 7 8 9 10 11 12 13 14 15 16 17 18 19 20 Enter Quantity" at bounding box center [830, 397] width 92 height 31
click at [976, 396] on button "Add to Cart" at bounding box center [978, 397] width 192 height 31
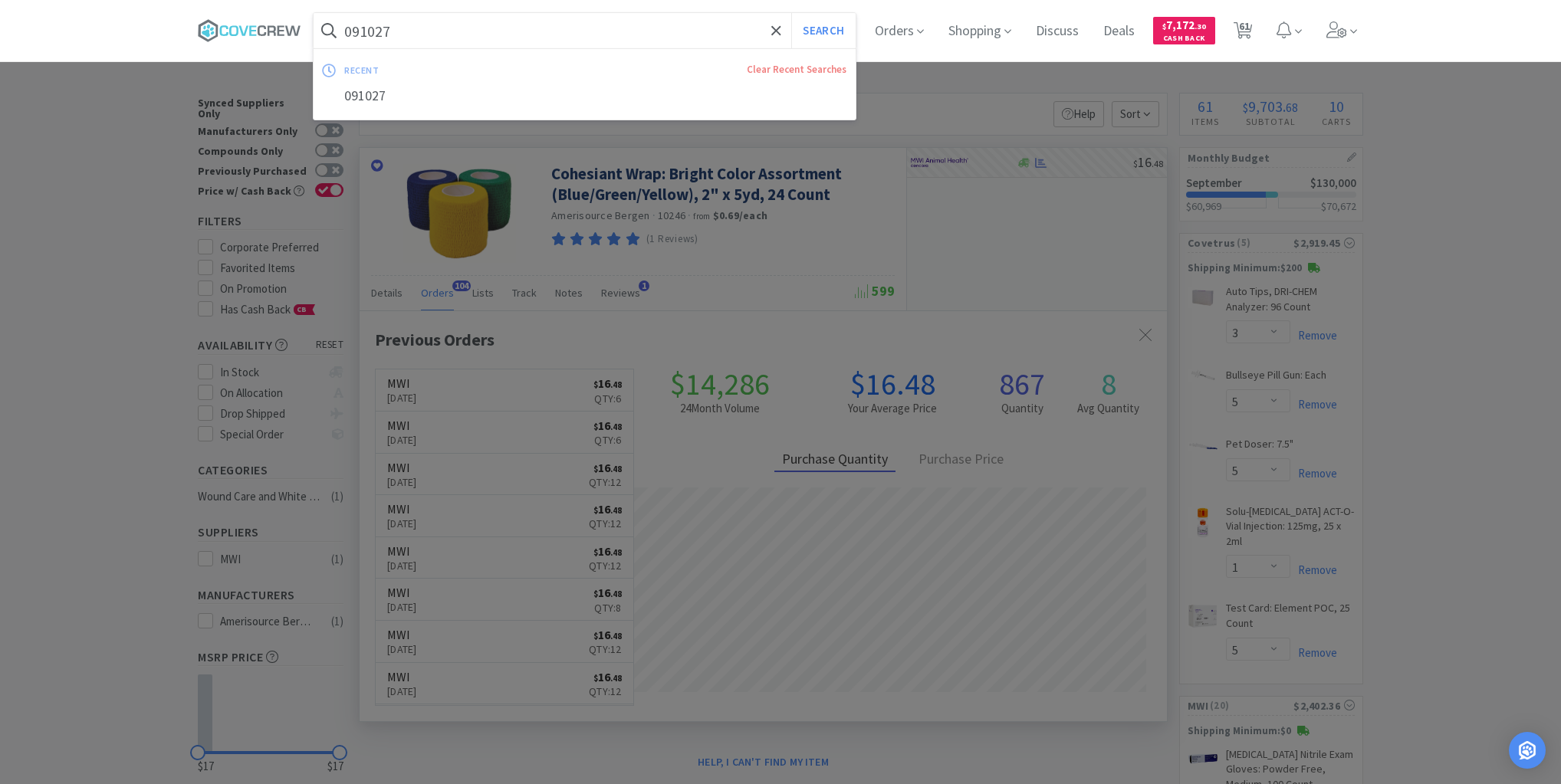
drag, startPoint x: 702, startPoint y: 38, endPoint x: 686, endPoint y: 55, distance: 23.3
click at [702, 37] on input "091027" at bounding box center [585, 31] width 542 height 36
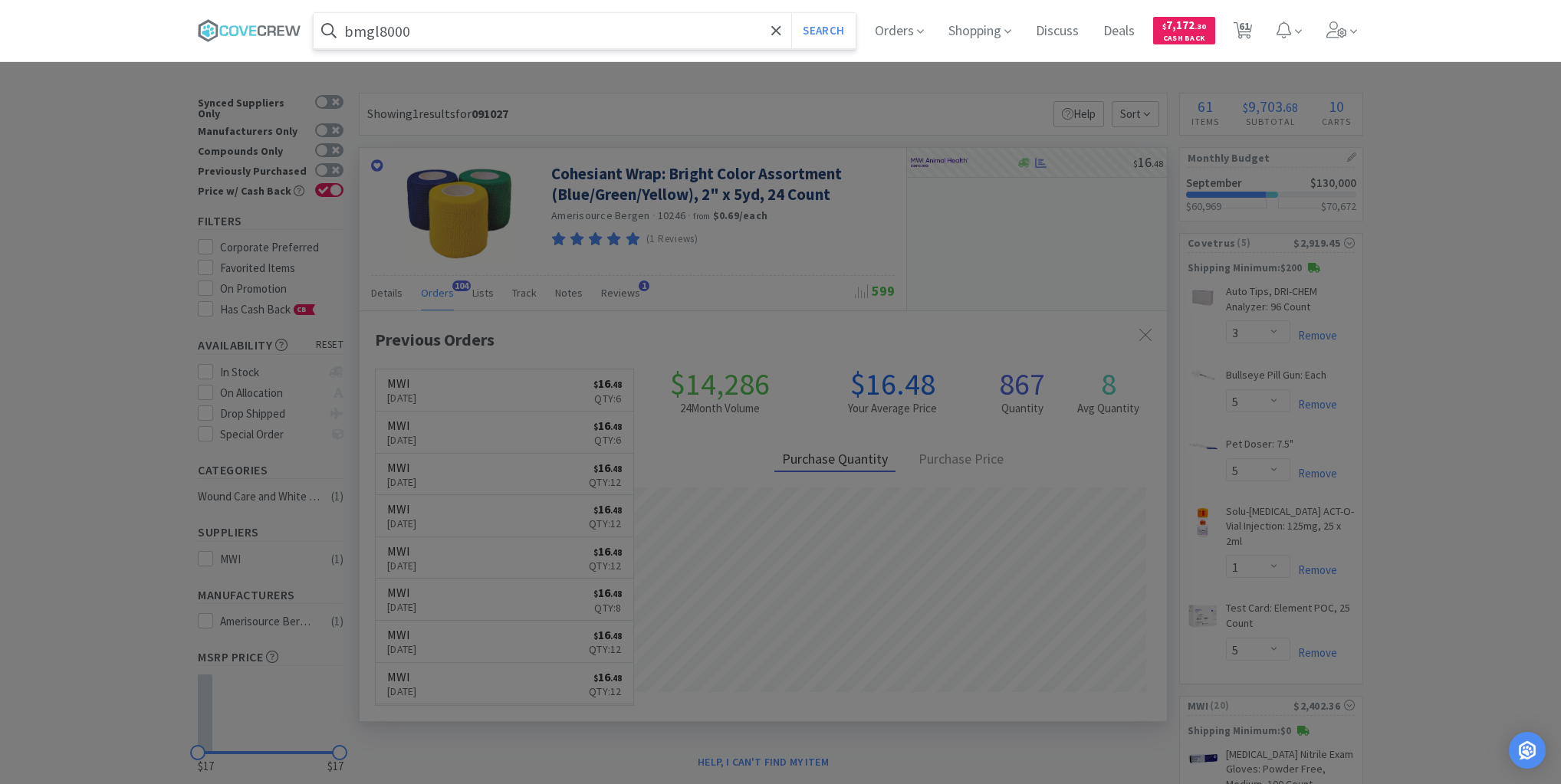
click at [792, 13] on button "Search" at bounding box center [824, 31] width 64 height 36
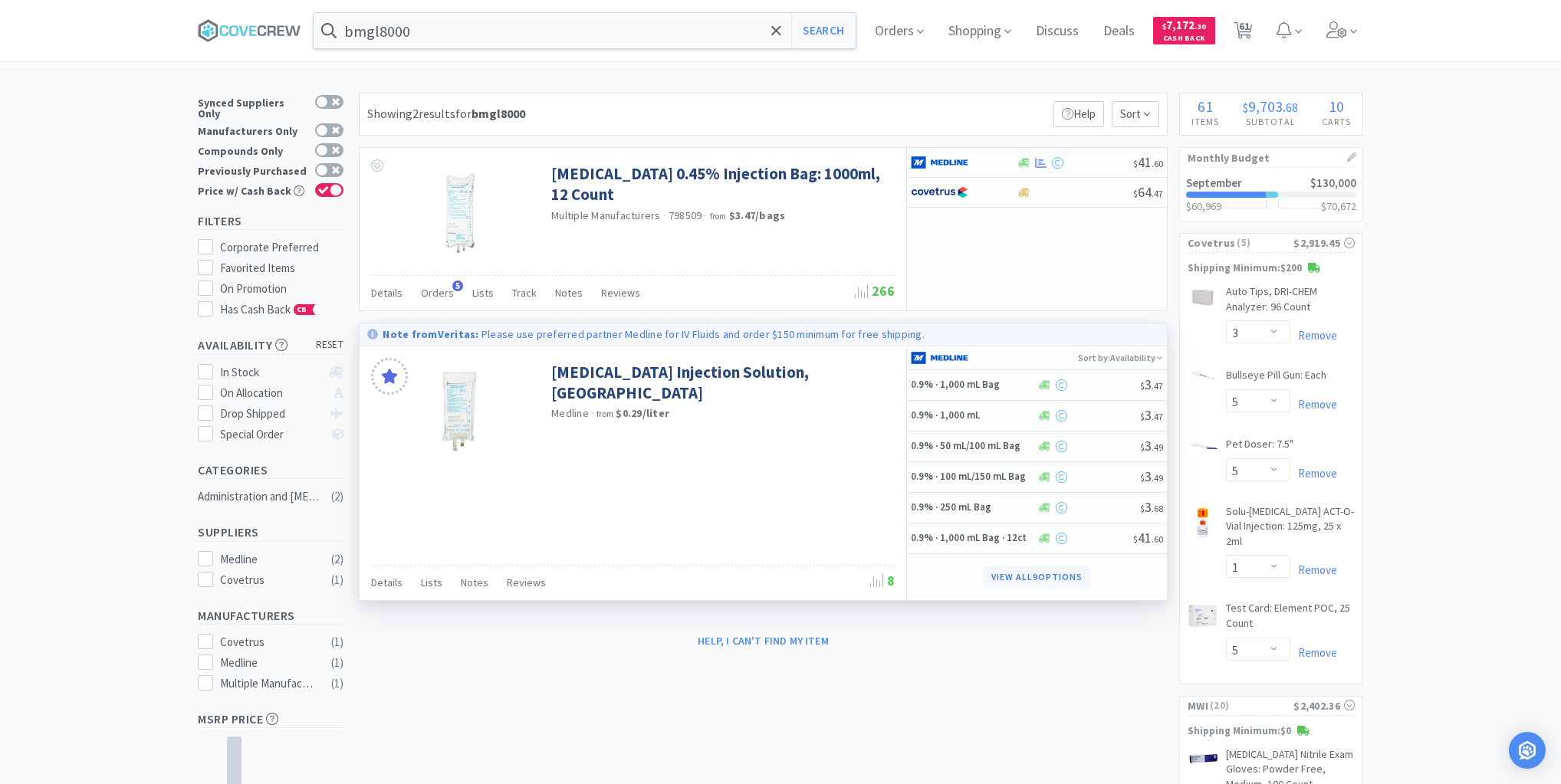
click at [1012, 574] on button "View all 9 Options" at bounding box center [1036, 577] width 106 height 21
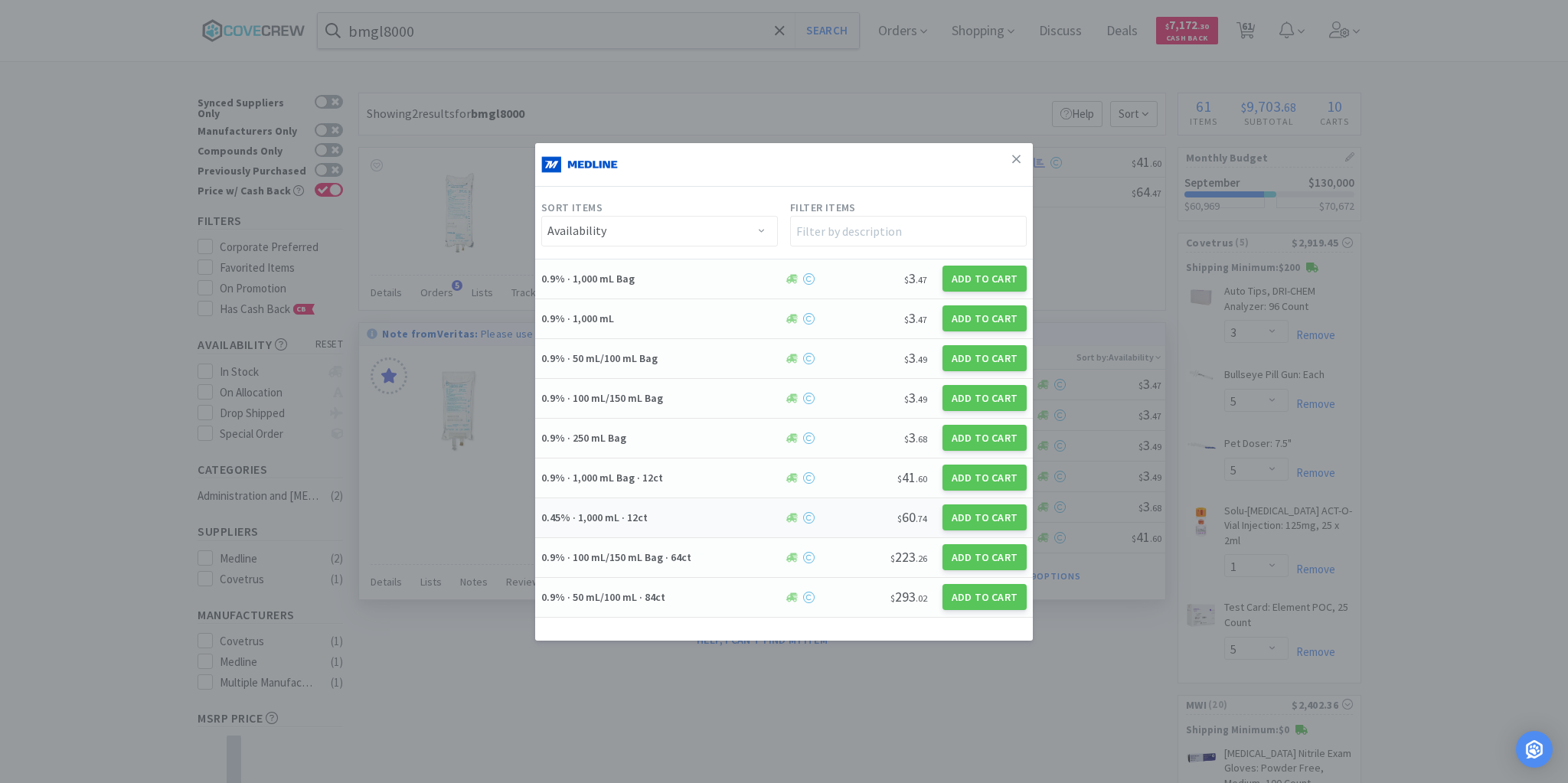
click at [692, 512] on h5 "0.45% · 1,000 mL · 12ct" at bounding box center [660, 518] width 238 height 14
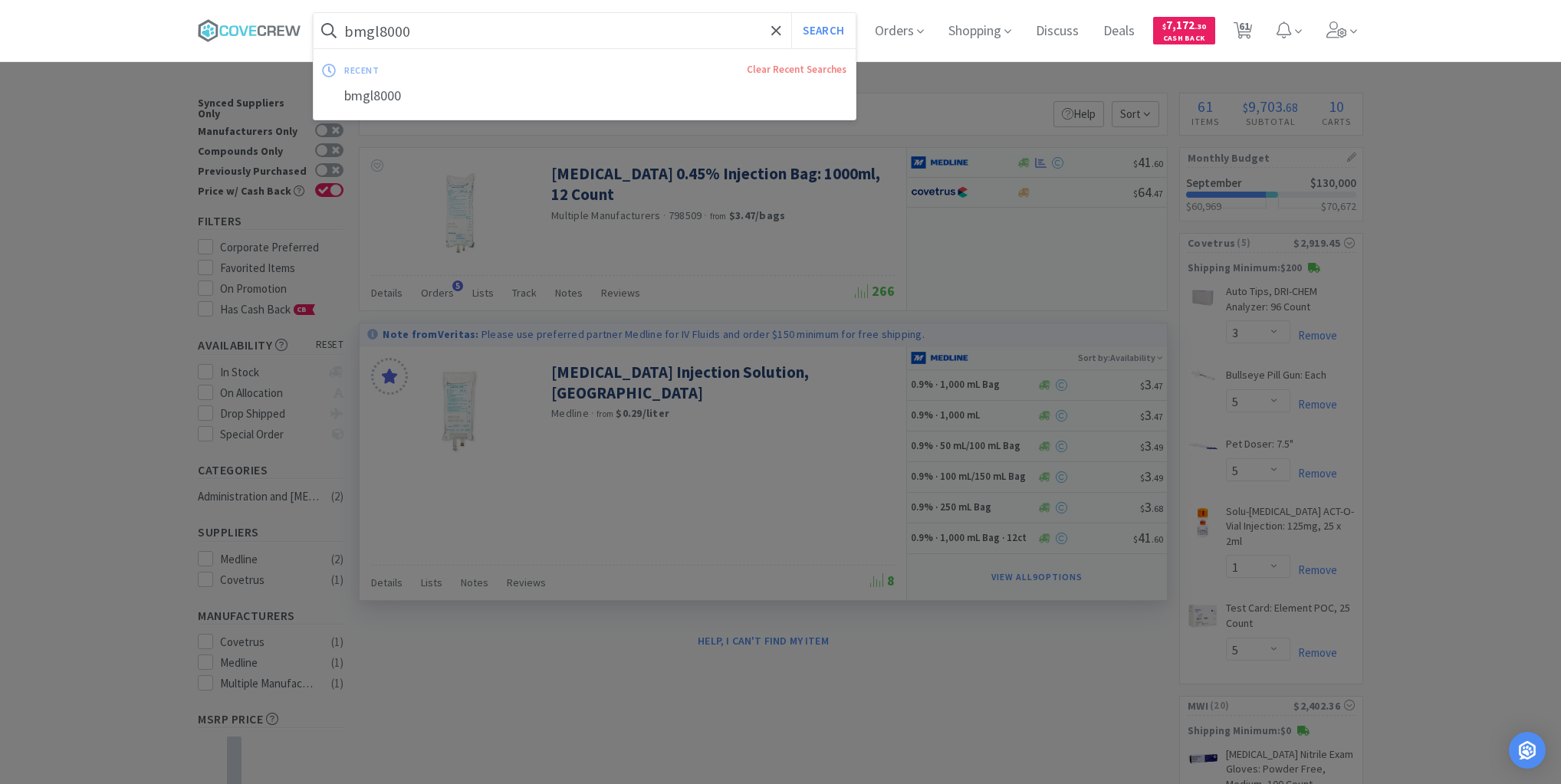
click at [608, 28] on input "bmgl8000" at bounding box center [585, 31] width 542 height 36
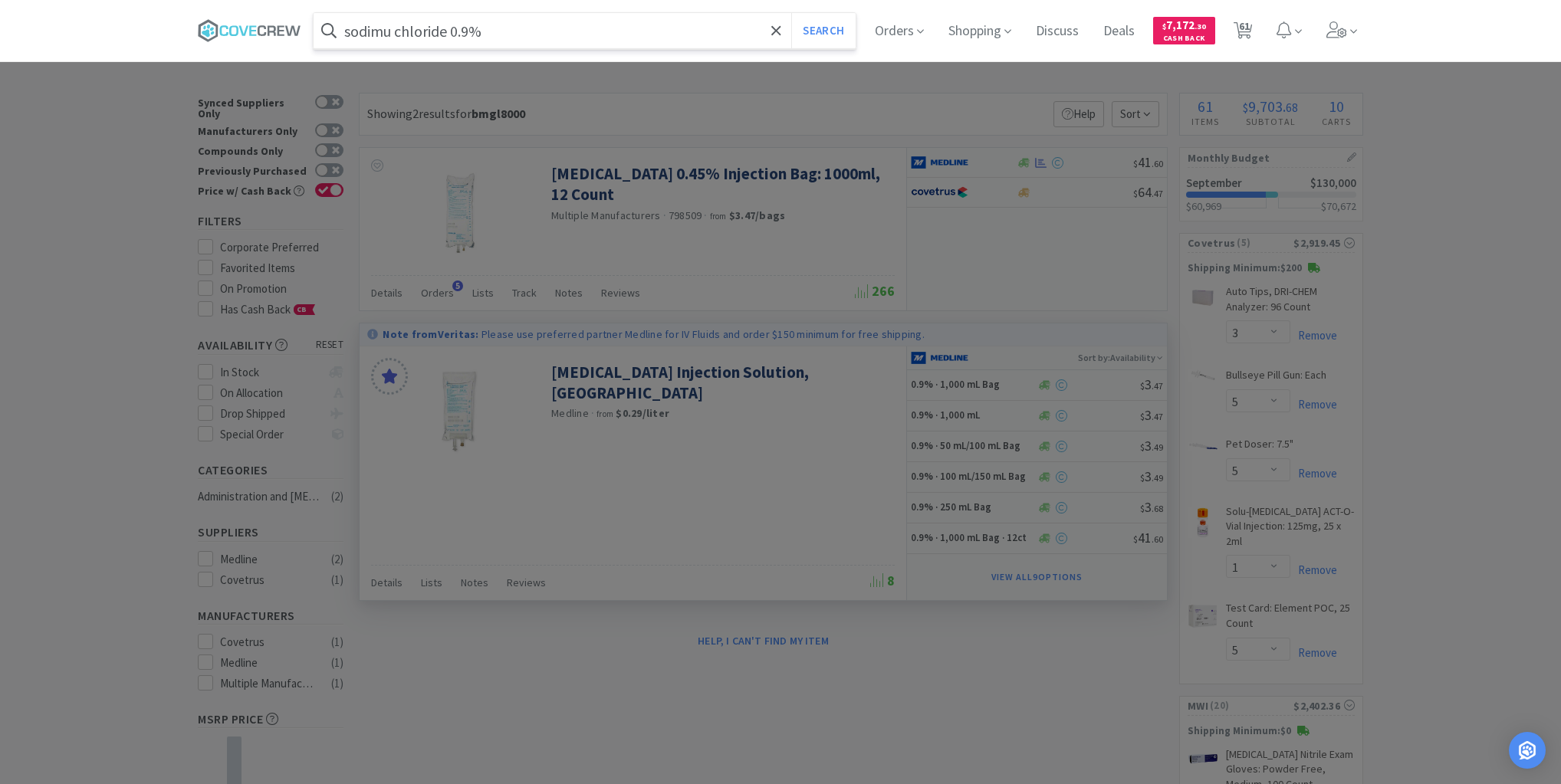
click at [792, 13] on button "Search" at bounding box center [824, 31] width 64 height 36
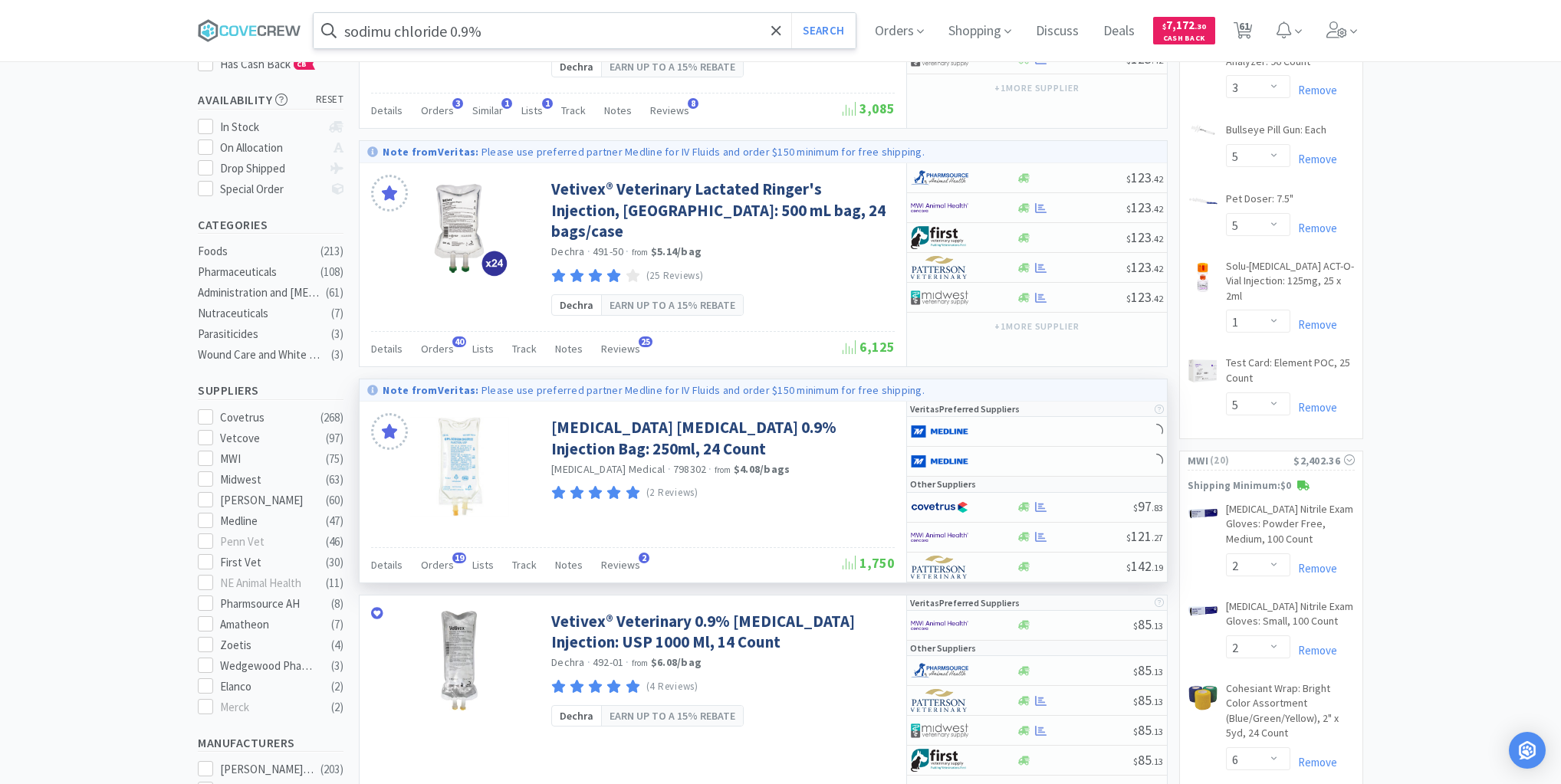
scroll to position [429, 0]
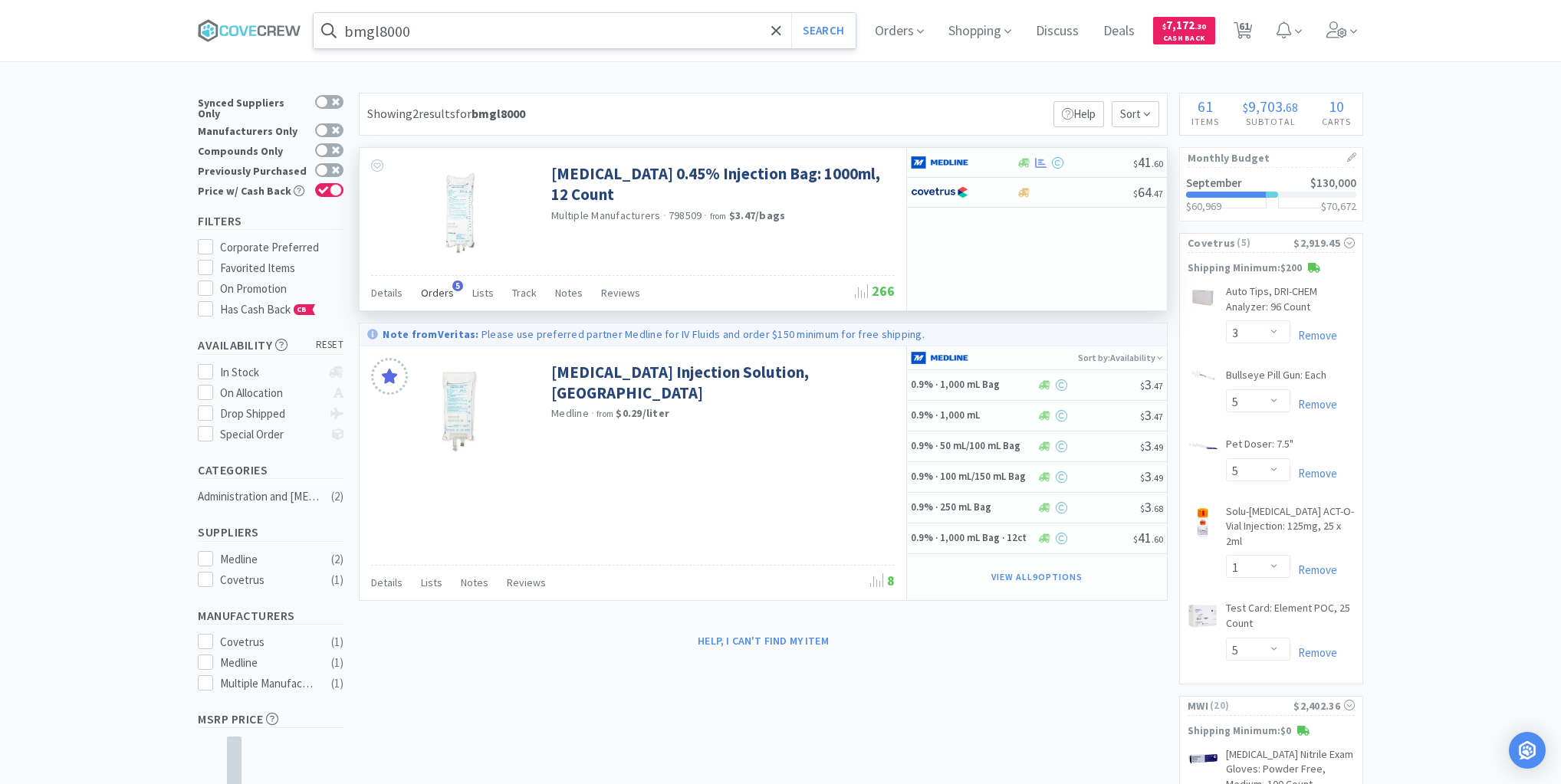
click at [435, 289] on span "Orders" at bounding box center [437, 293] width 33 height 14
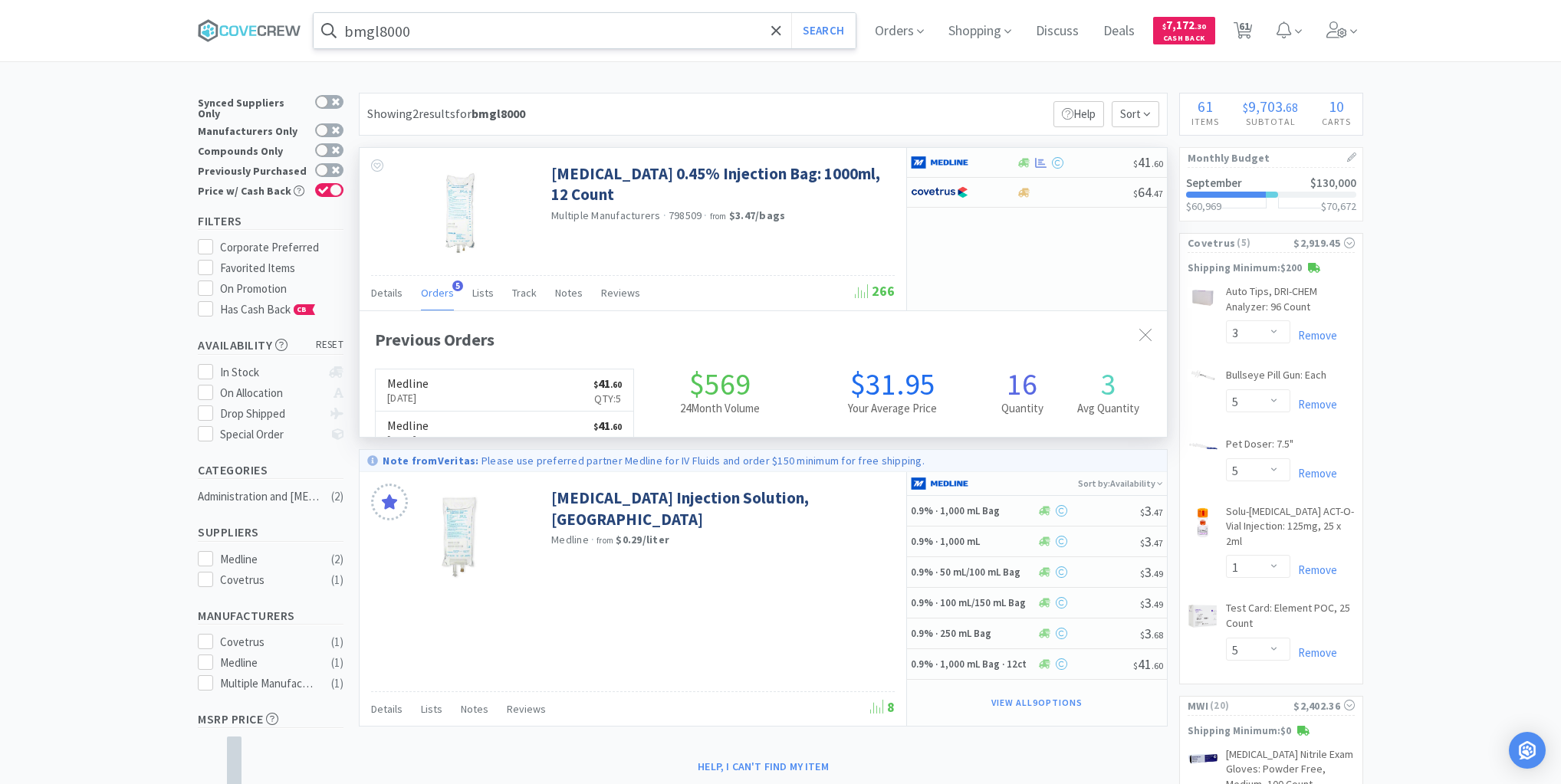
scroll to position [396, 808]
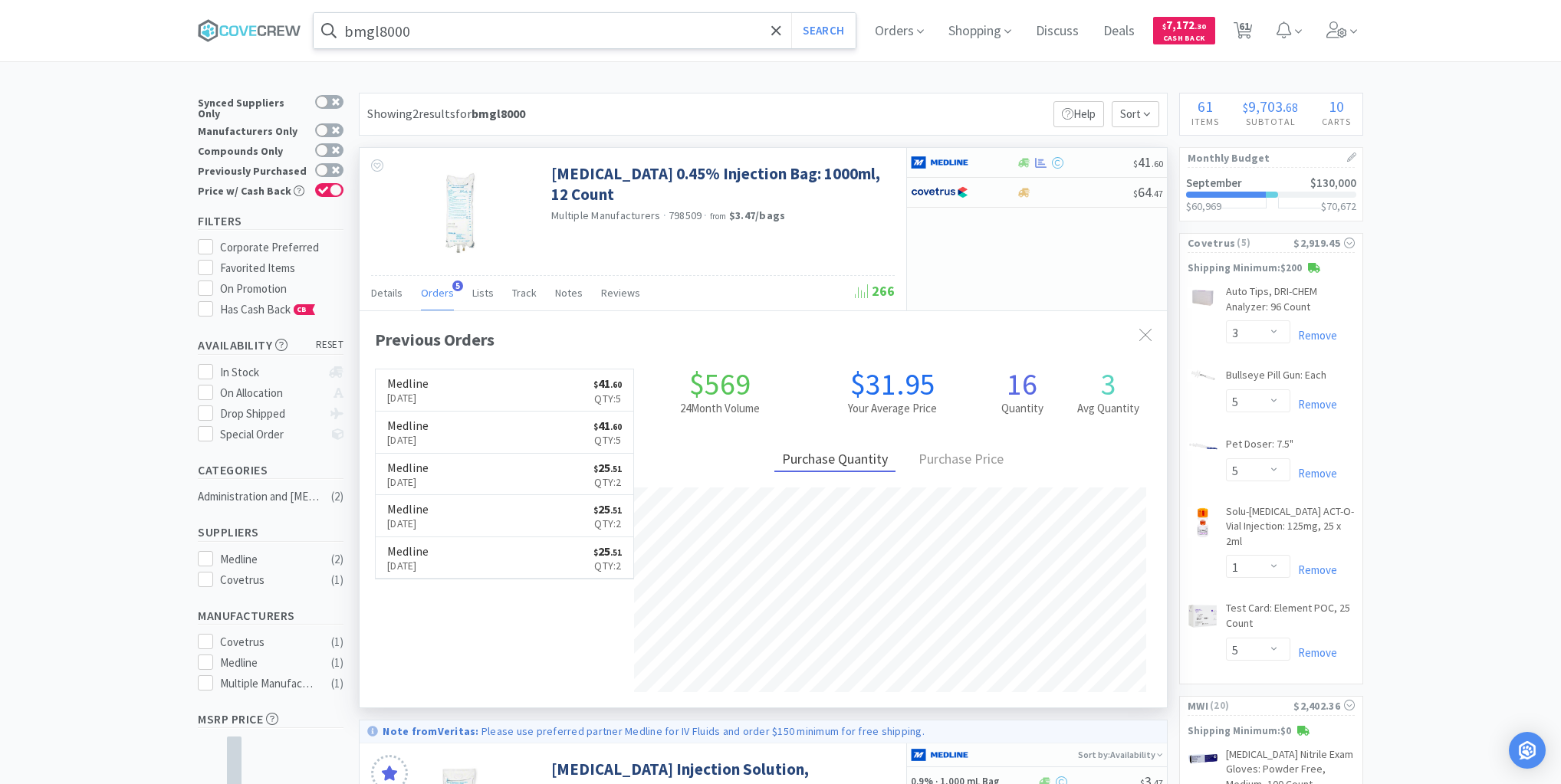
click at [434, 289] on span "Orders" at bounding box center [437, 293] width 33 height 14
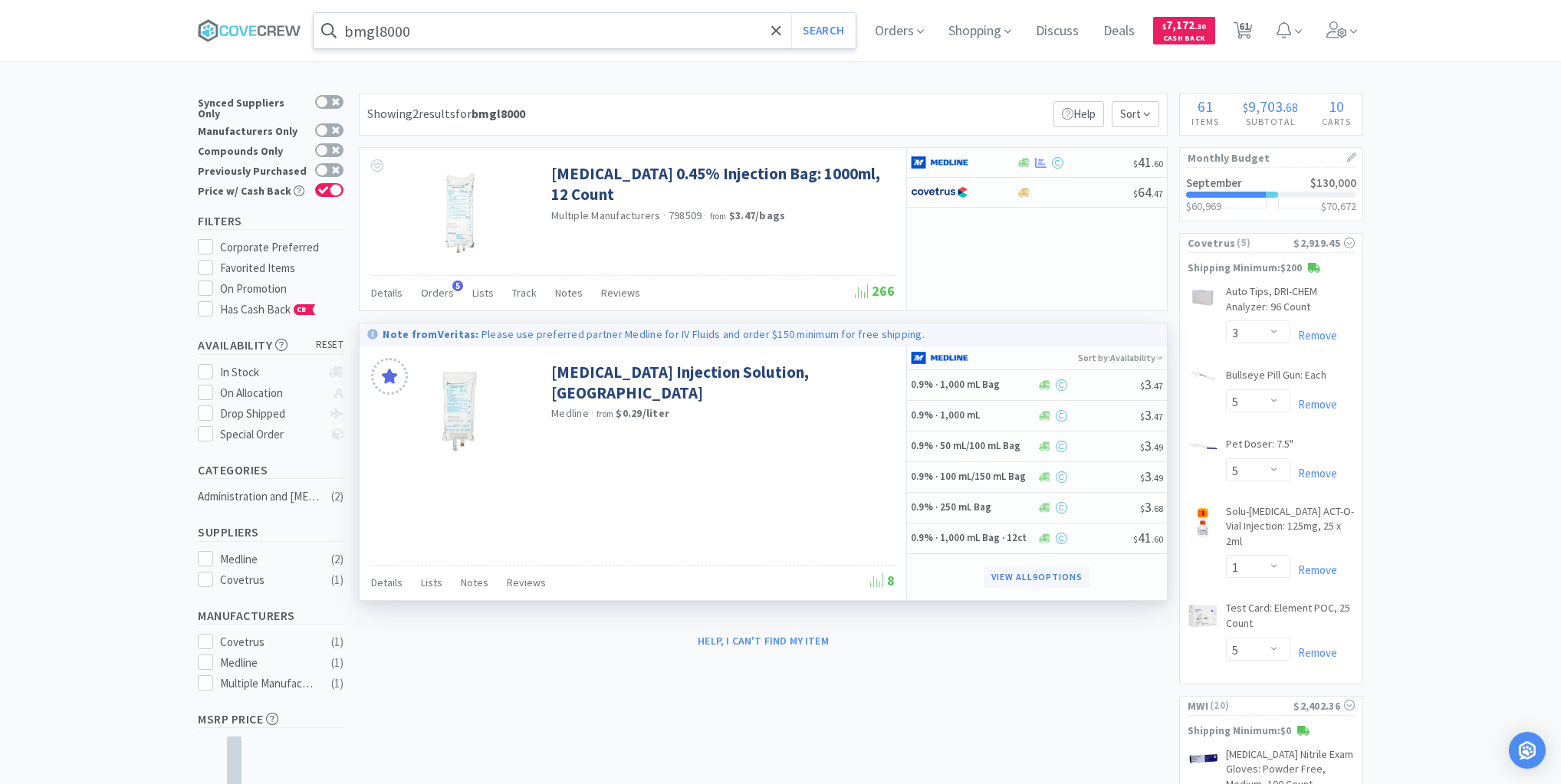
click at [1009, 574] on button "View all 9 Options" at bounding box center [1036, 577] width 106 height 21
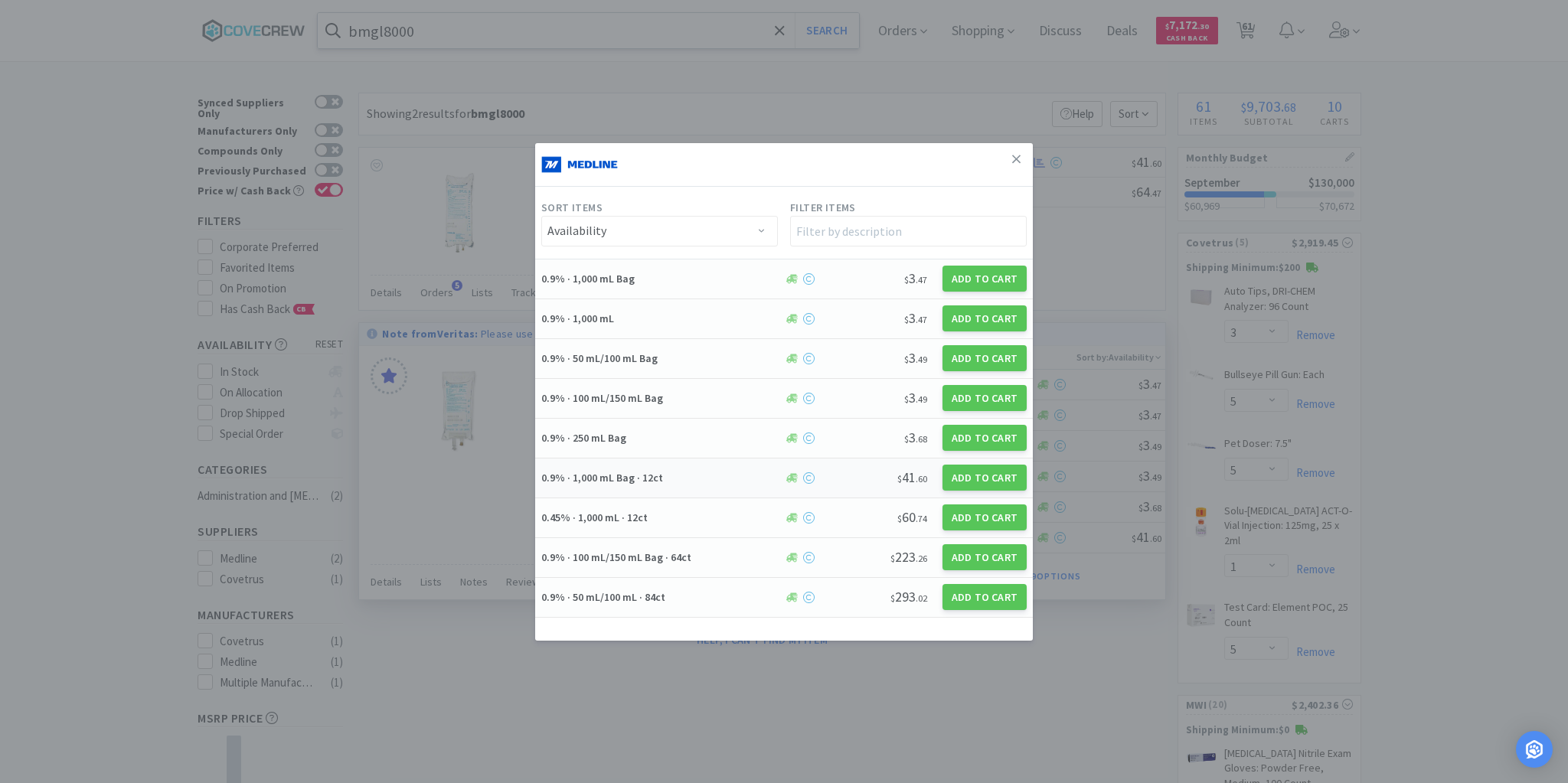
click at [711, 477] on h5 "0.9% · 1,000 mL Bag · 12ct" at bounding box center [660, 478] width 238 height 14
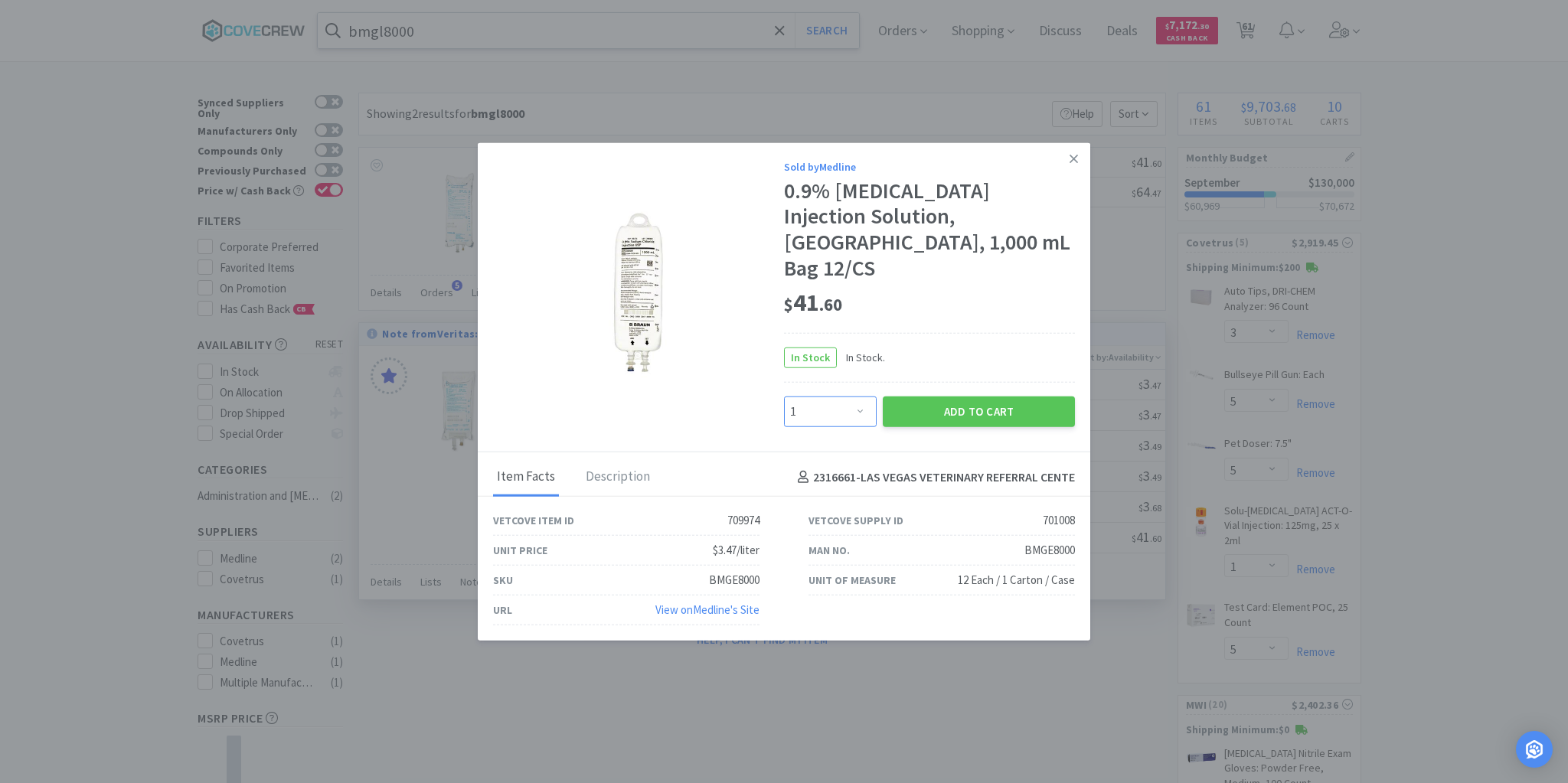
click at [858, 397] on select "Enter Quantity 1 2 3 4 5 6 7 8 9 10 11 12 13 14 15 16 17 18 19 20 Enter Quantity" at bounding box center [830, 411] width 92 height 31
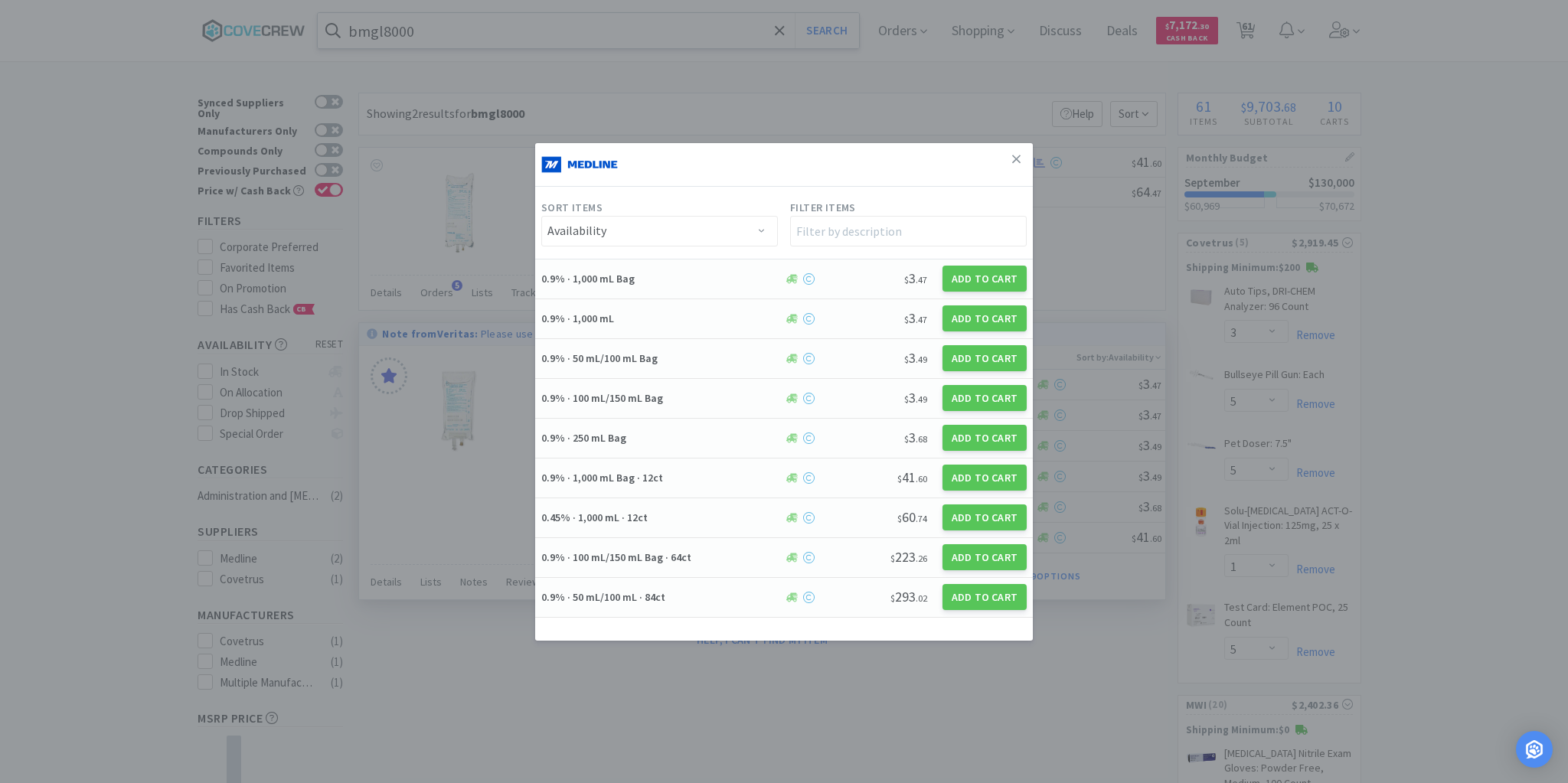
drag, startPoint x: 122, startPoint y: 265, endPoint x: 309, endPoint y: 292, distance: 188.9
drag, startPoint x: 1010, startPoint y: 160, endPoint x: 990, endPoint y: 137, distance: 30.5
click at [1007, 153] on link at bounding box center [1016, 159] width 27 height 33
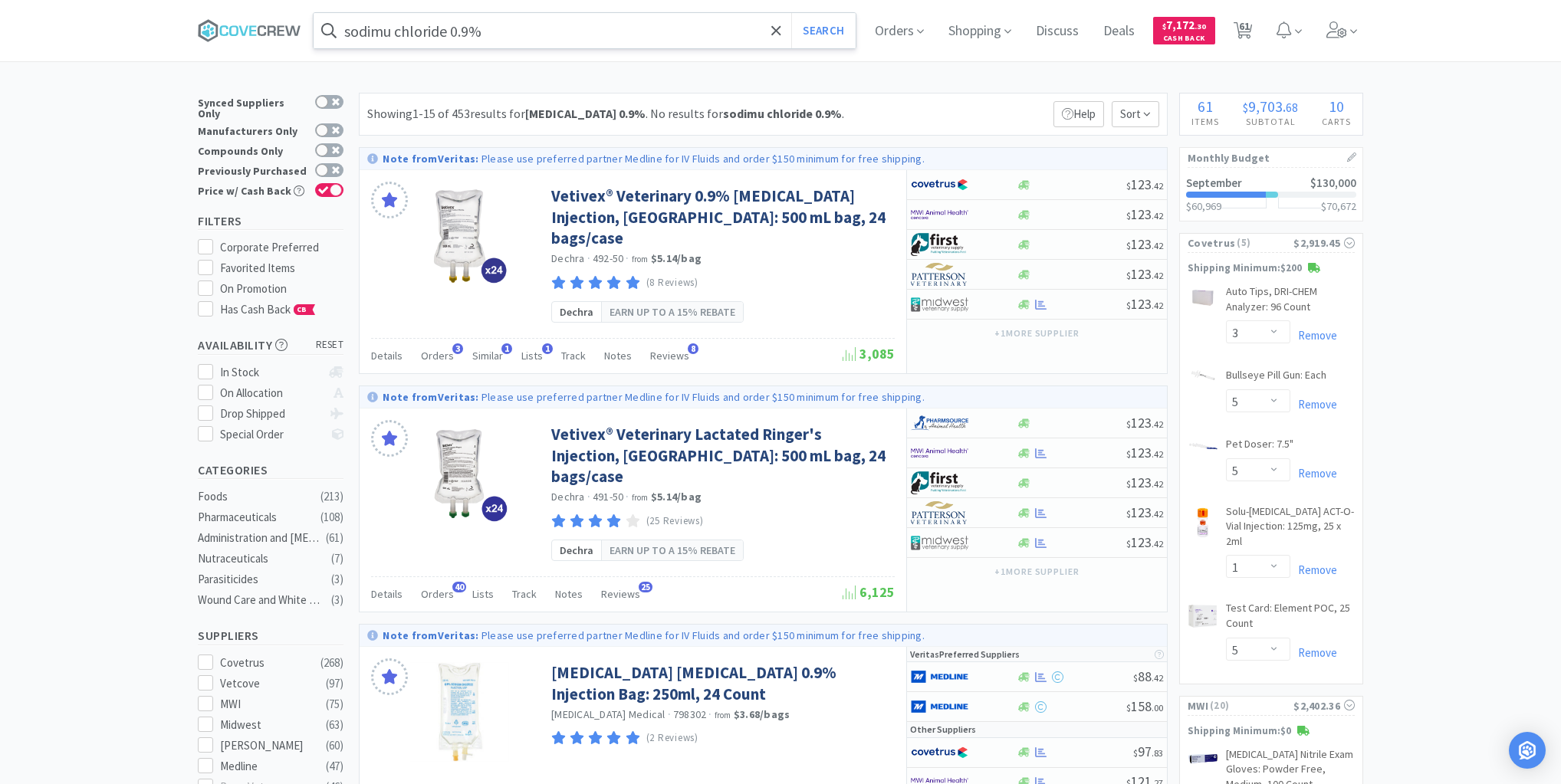
scroll to position [429, 0]
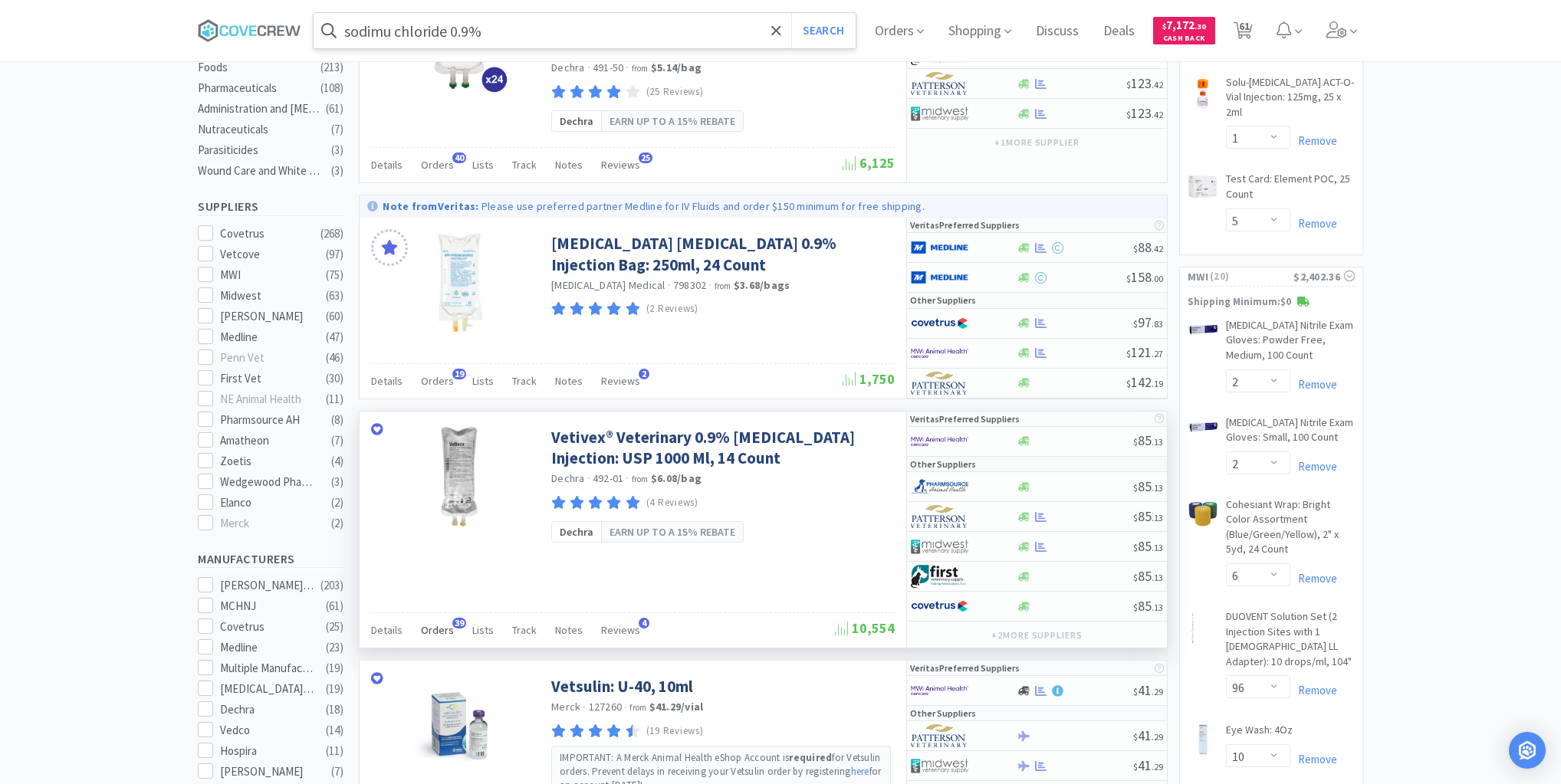
click at [427, 623] on span "Orders" at bounding box center [437, 630] width 33 height 14
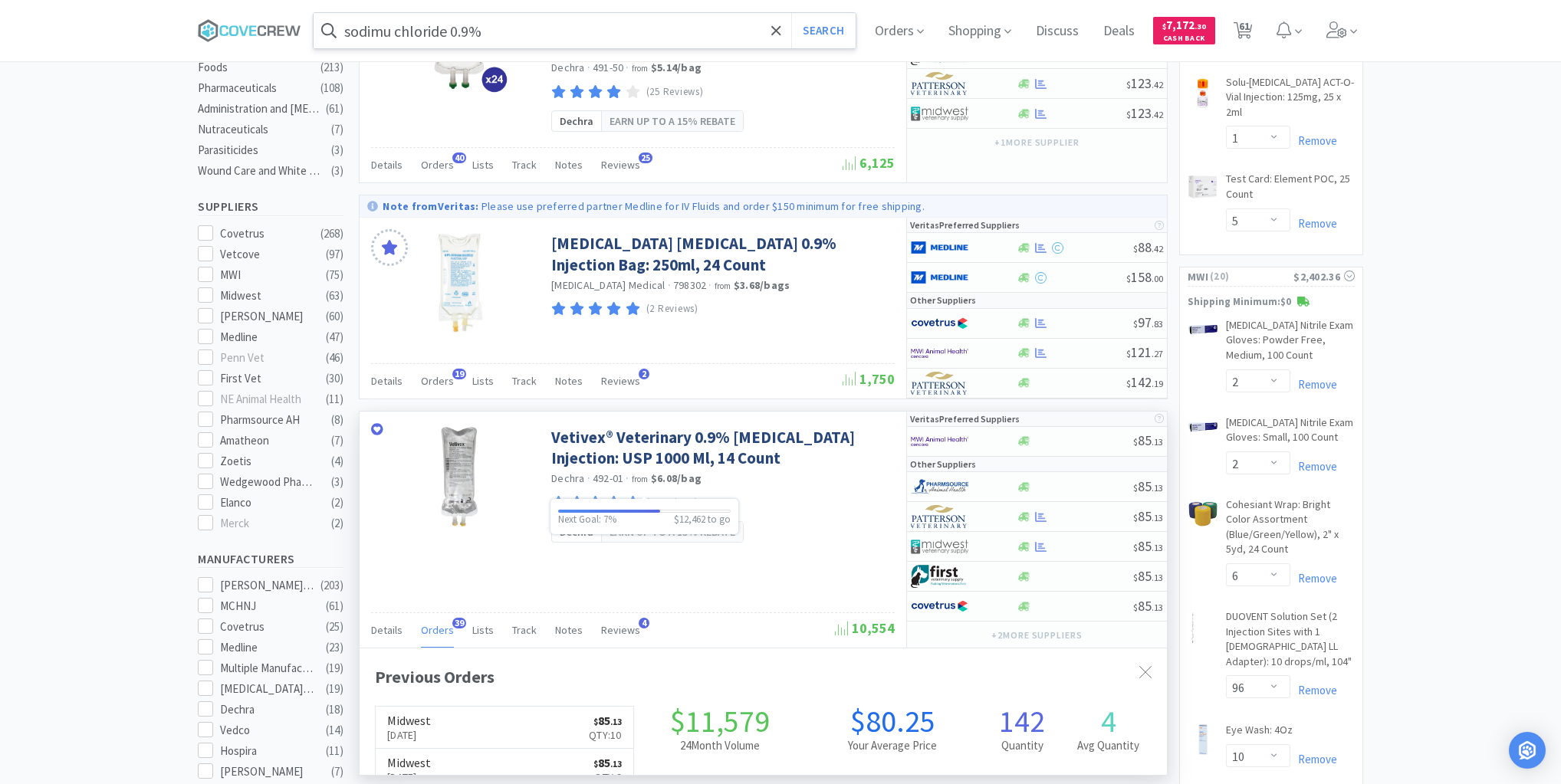
scroll to position [411, 808]
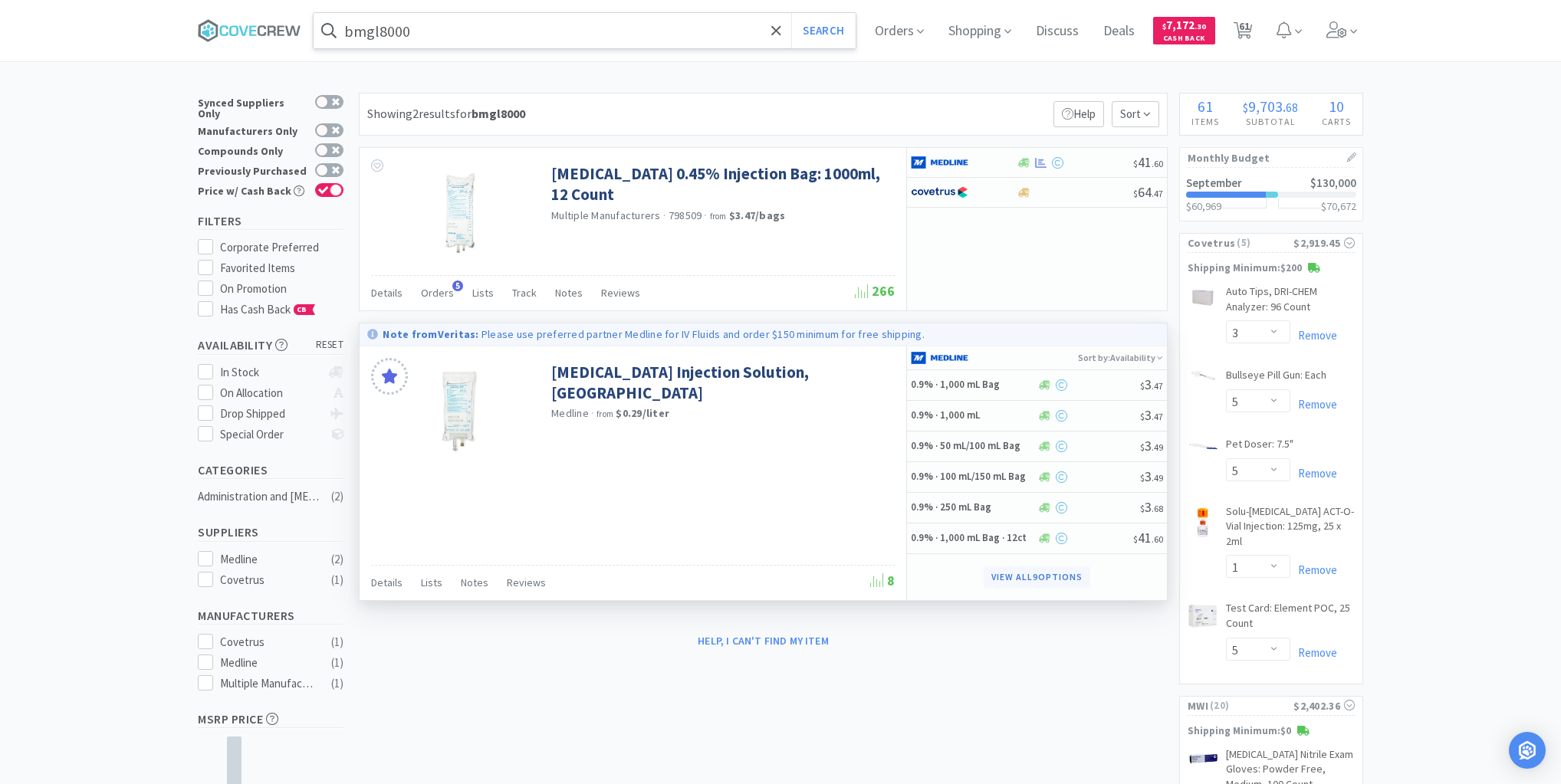
click at [1007, 571] on button "View all 9 Options" at bounding box center [1036, 577] width 106 height 21
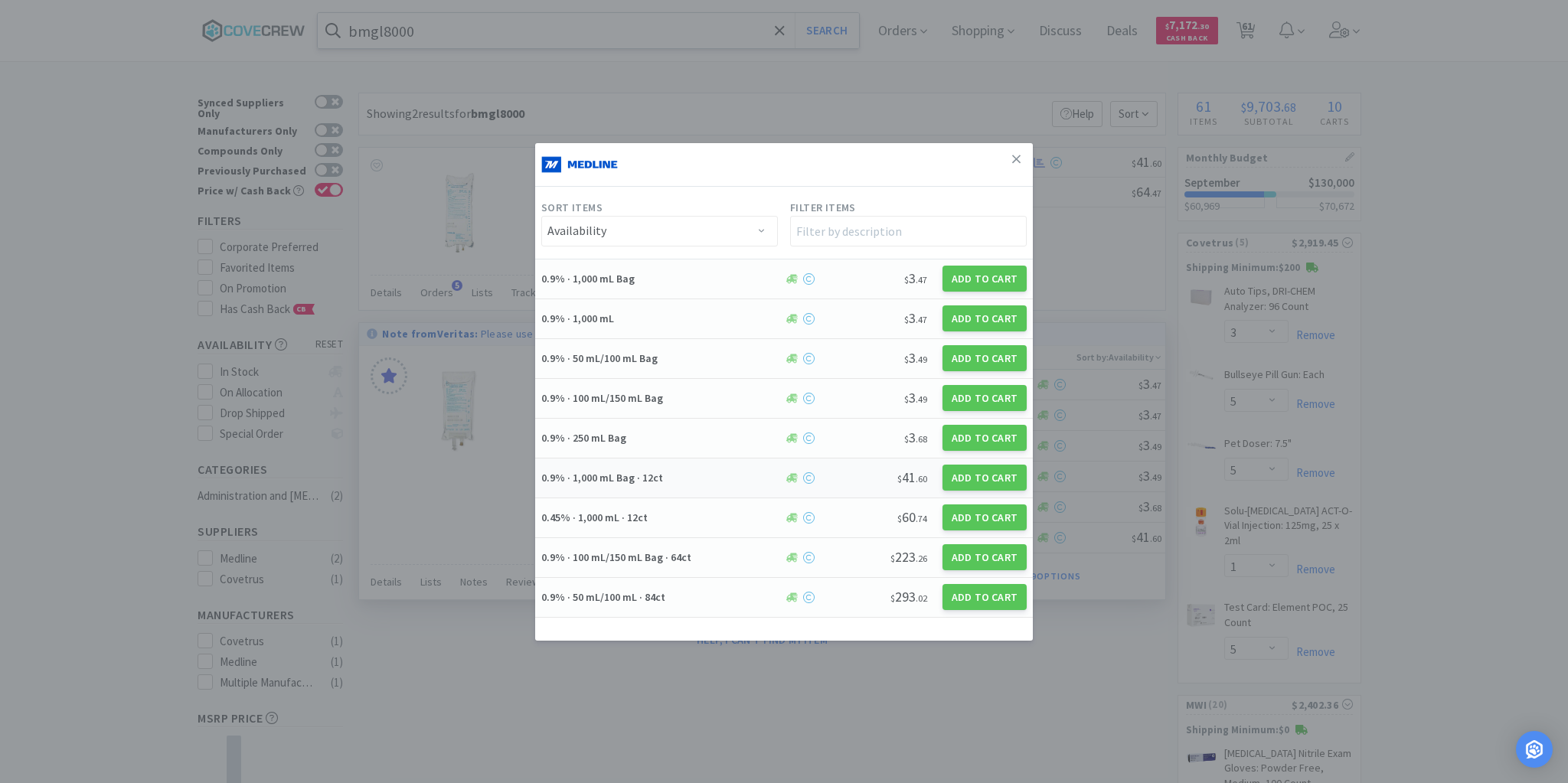
click at [702, 477] on h5 "0.9% · 1,000 mL Bag · 12ct" at bounding box center [660, 478] width 238 height 14
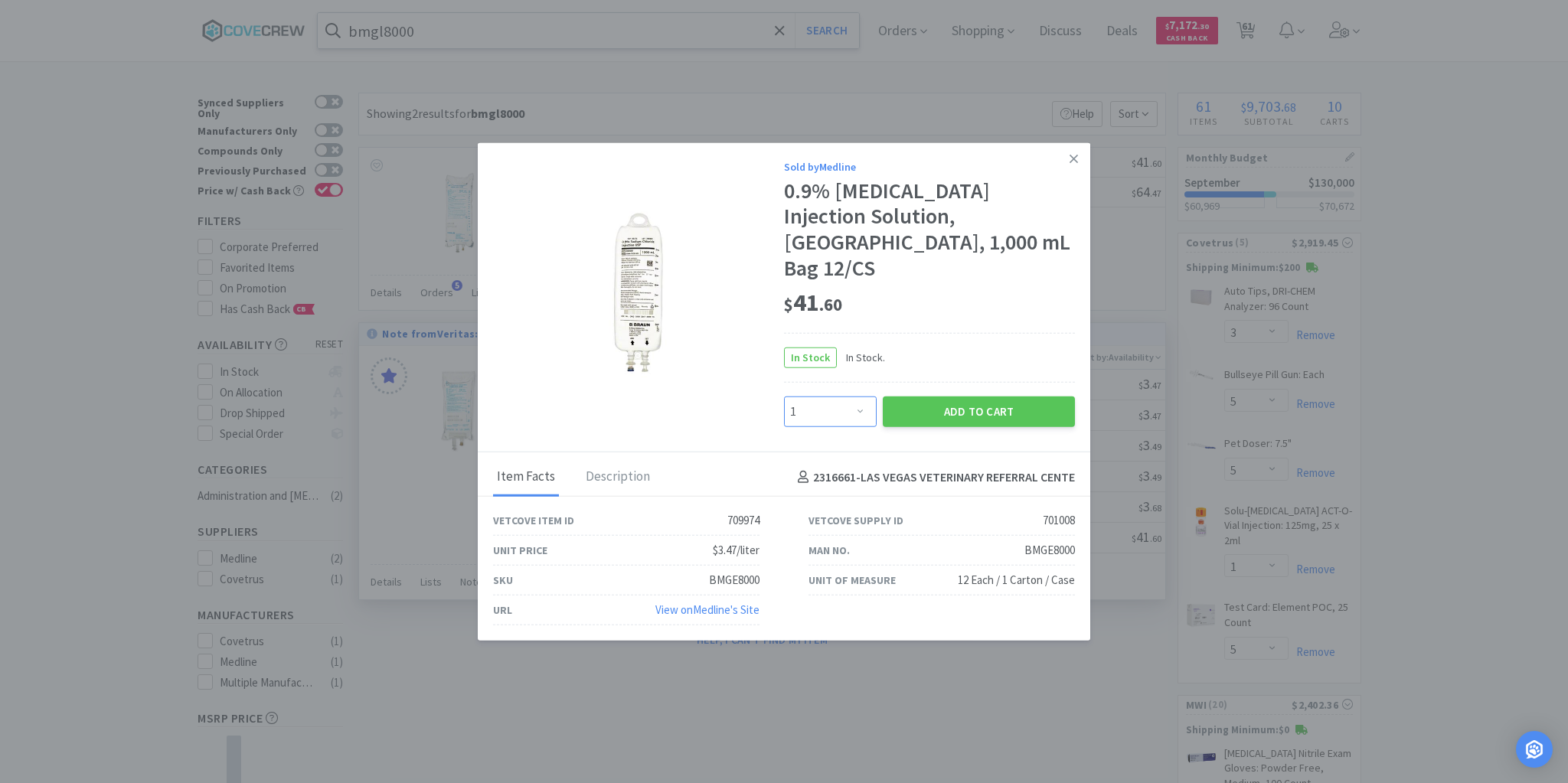
click at [858, 398] on select "Enter Quantity 1 2 3 4 5 6 7 8 9 10 11 12 13 14 15 16 17 18 19 20 Enter Quantity" at bounding box center [830, 411] width 92 height 31
click at [784, 396] on select "Enter Quantity 1 2 3 4 5 6 7 8 9 10 11 12 13 14 15 16 17 18 19 20 Enter Quantity" at bounding box center [830, 411] width 92 height 31
click at [963, 398] on button "Add to Cart" at bounding box center [978, 411] width 192 height 31
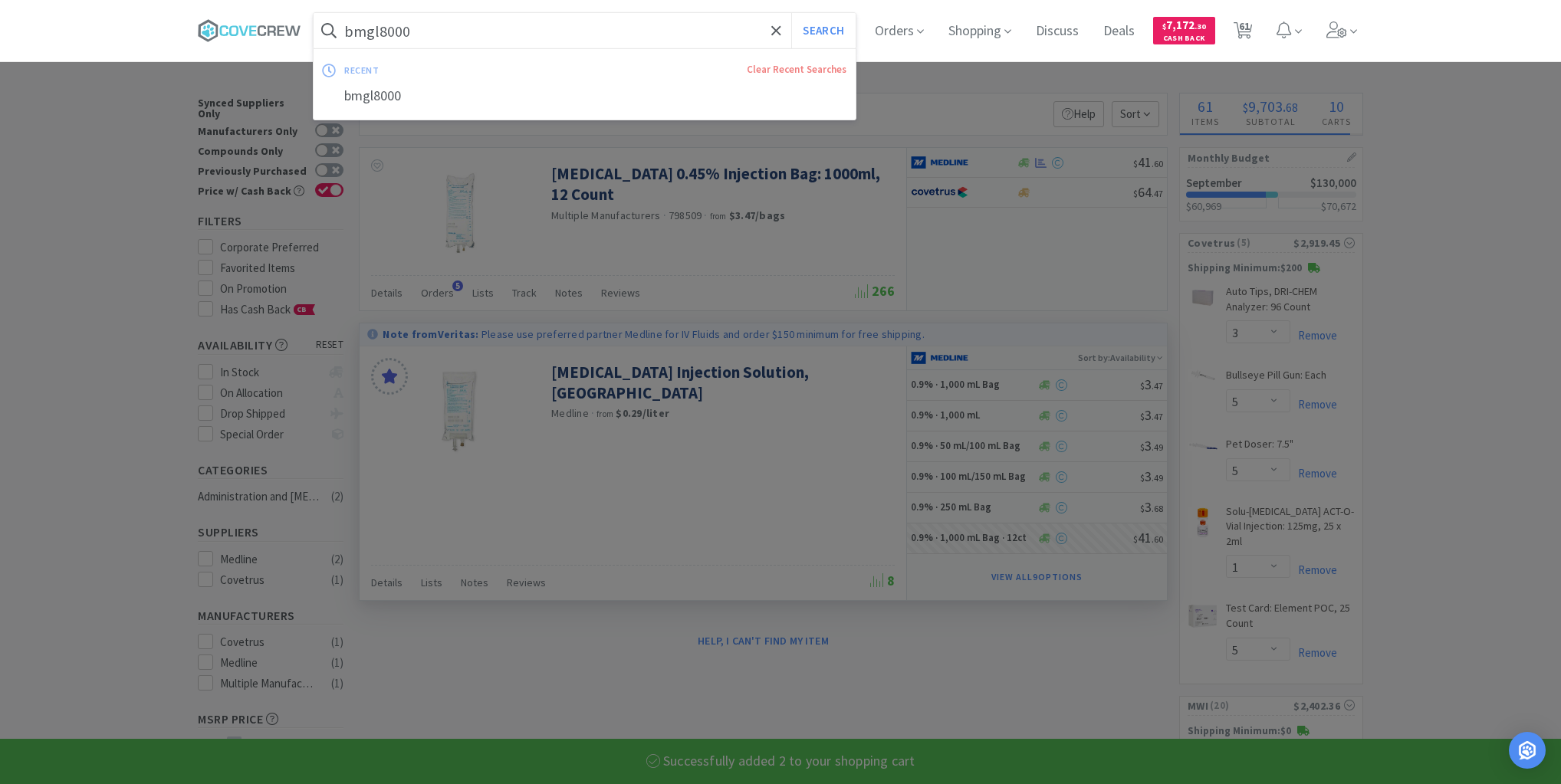
drag, startPoint x: 709, startPoint y: 34, endPoint x: 711, endPoint y: 44, distance: 10.2
click at [709, 35] on input "bmgl8000" at bounding box center [585, 31] width 542 height 36
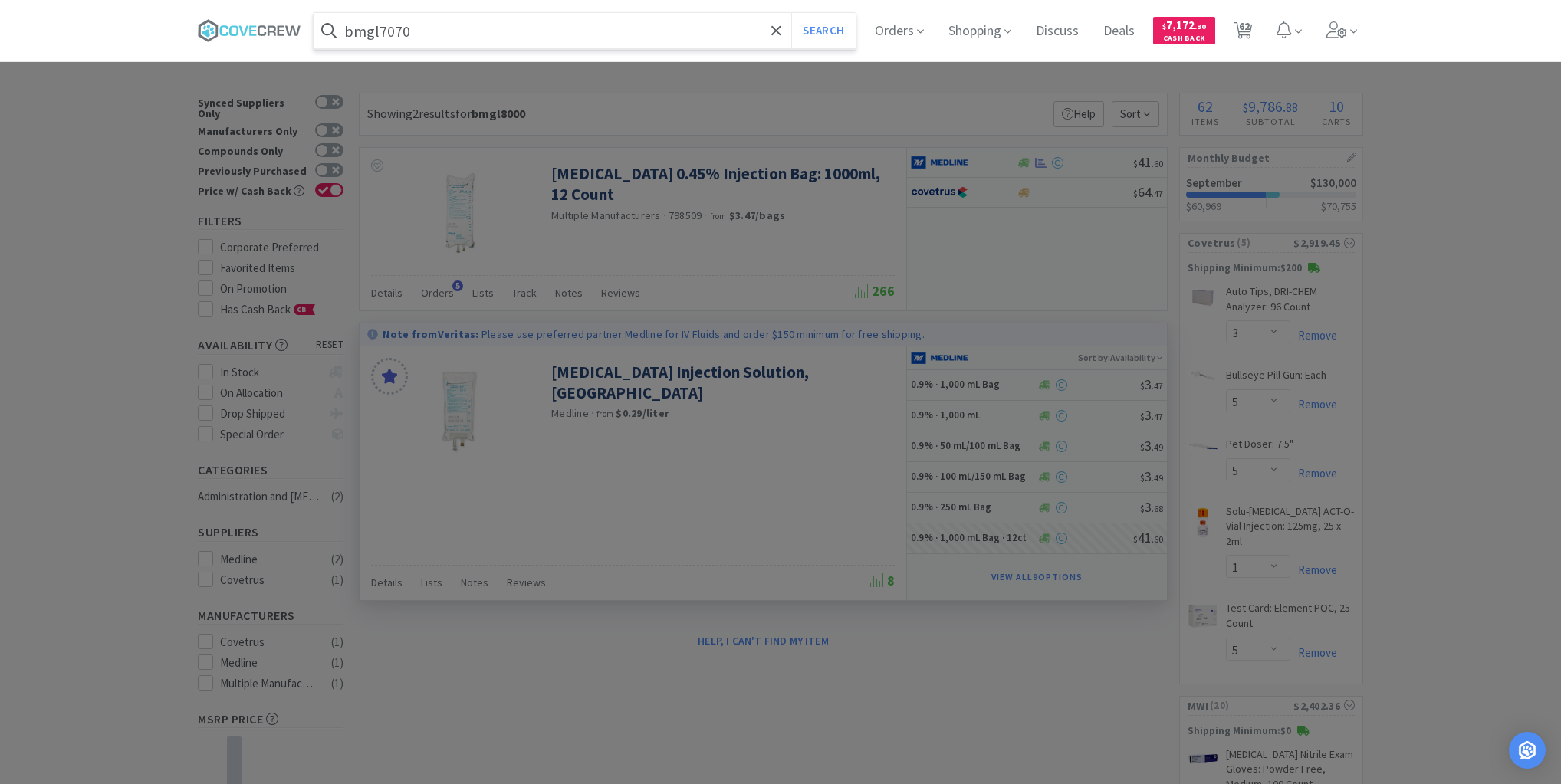
click at [792, 13] on button "Search" at bounding box center [824, 31] width 64 height 36
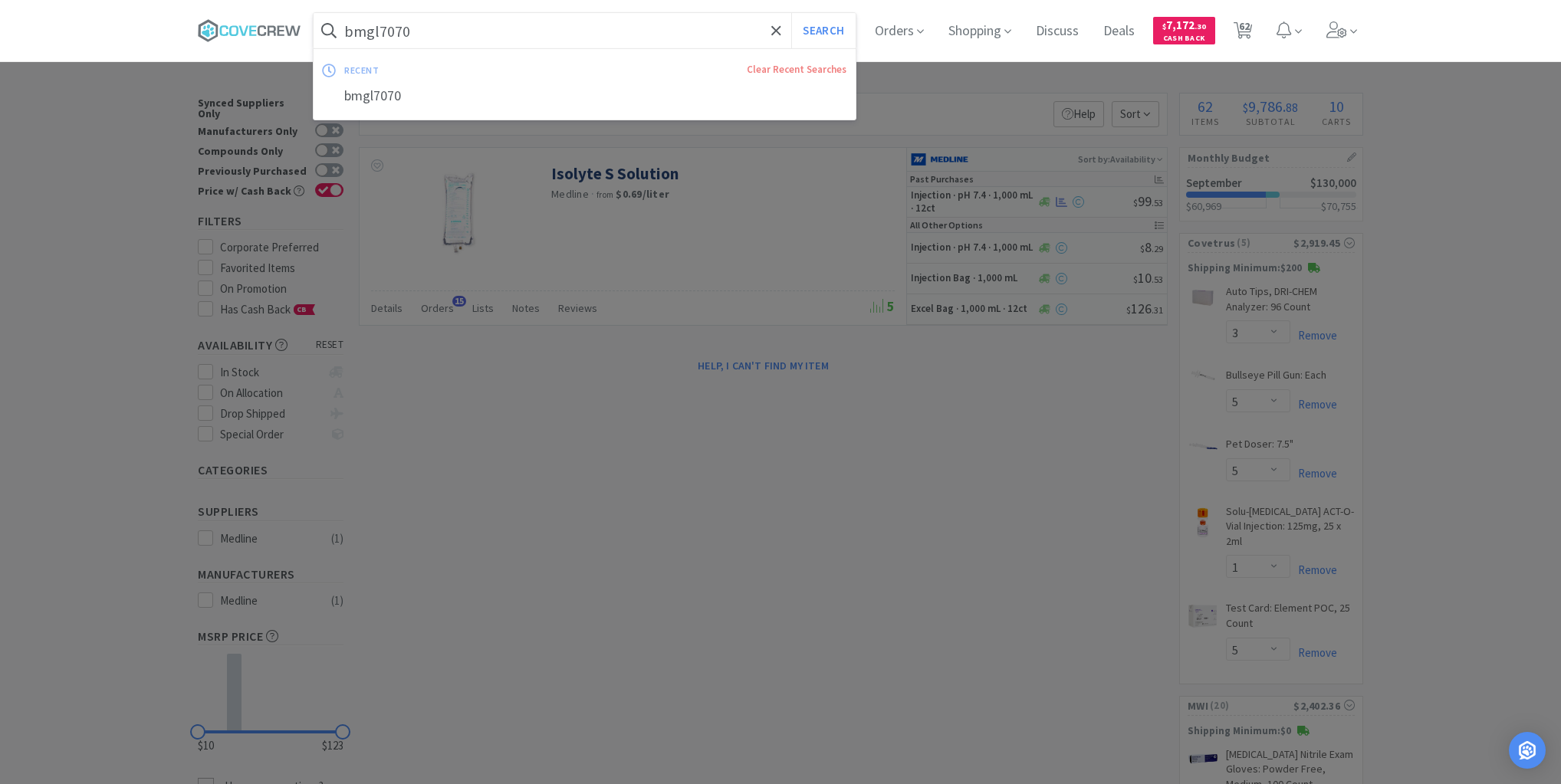
drag, startPoint x: 623, startPoint y: 20, endPoint x: 617, endPoint y: 59, distance: 39.5
click at [623, 21] on input "bmgl7070" at bounding box center [585, 31] width 542 height 36
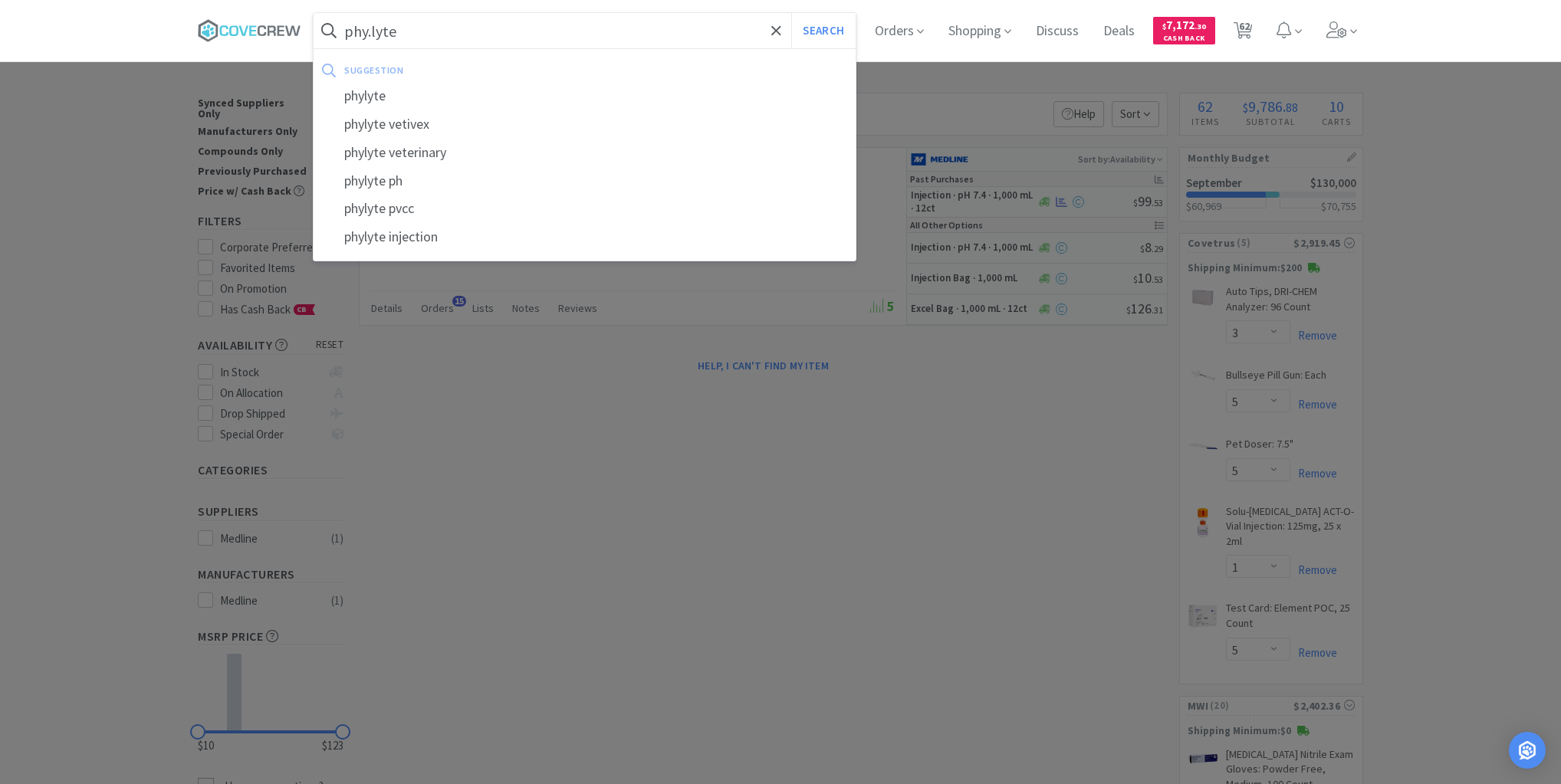
click at [792, 13] on button "Search" at bounding box center [824, 31] width 64 height 36
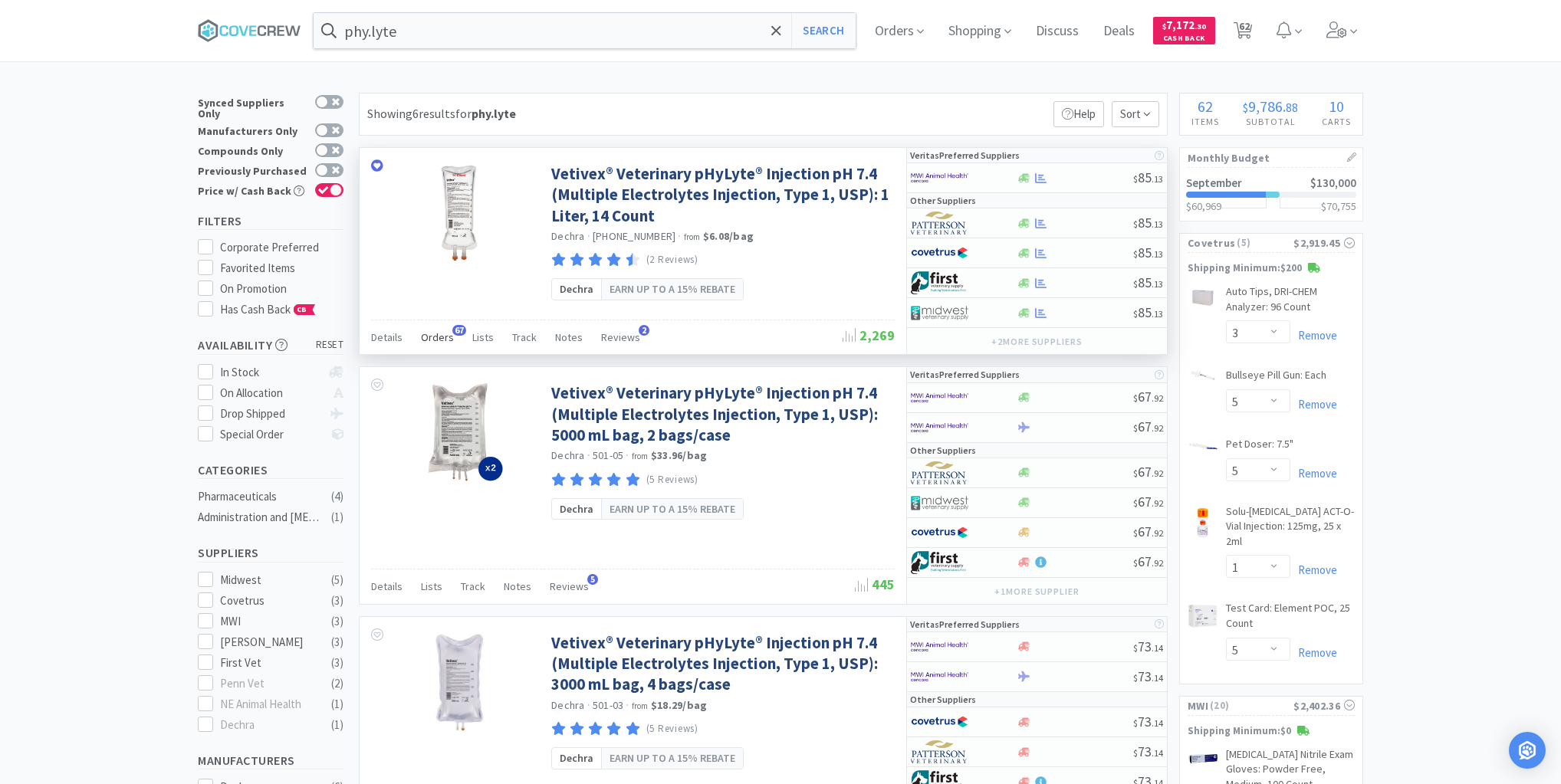
click at [438, 335] on span "Orders" at bounding box center [437, 337] width 33 height 14
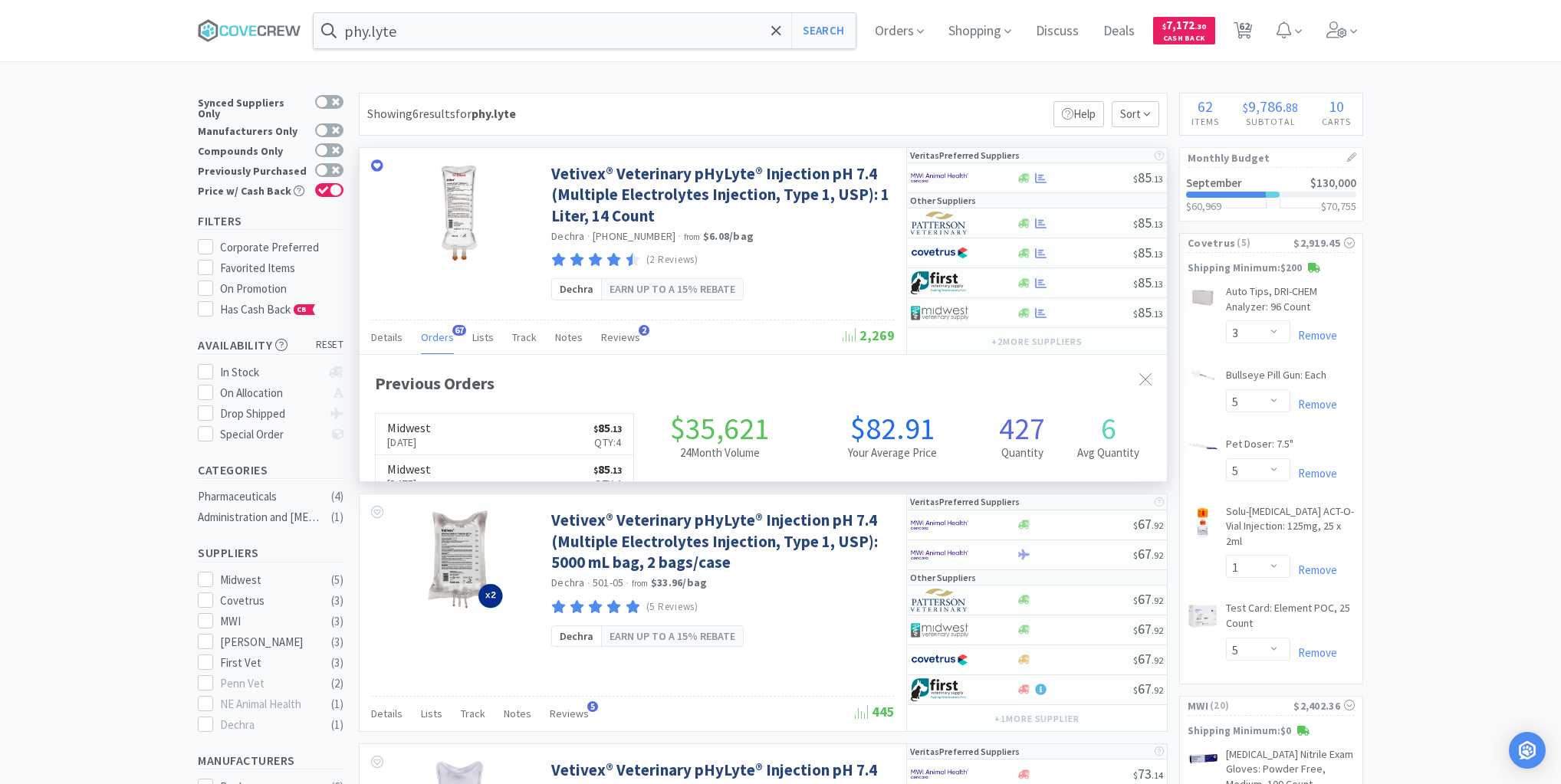
scroll to position [411, 808]
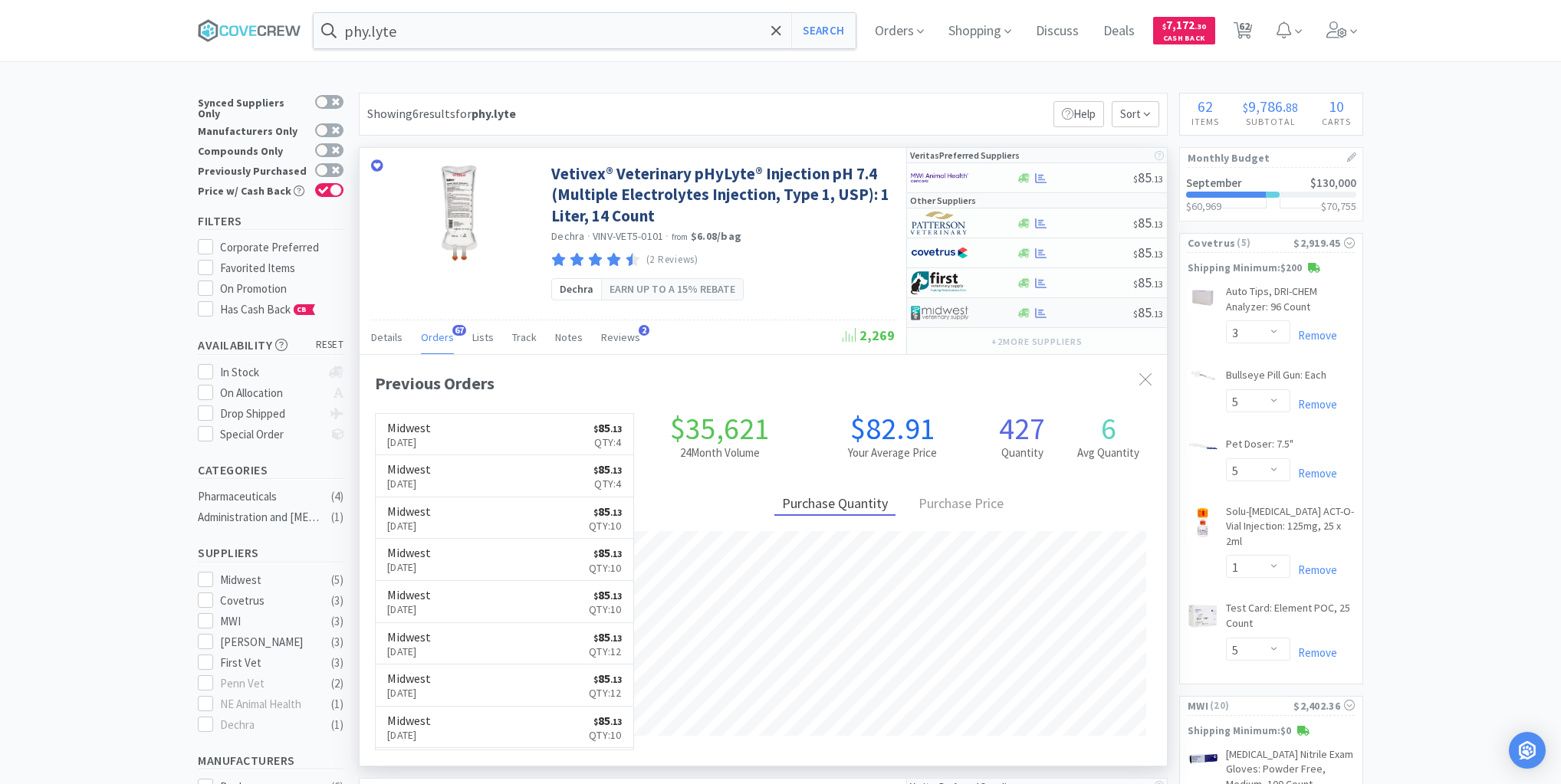
click at [1090, 311] on div at bounding box center [1075, 313] width 117 height 12
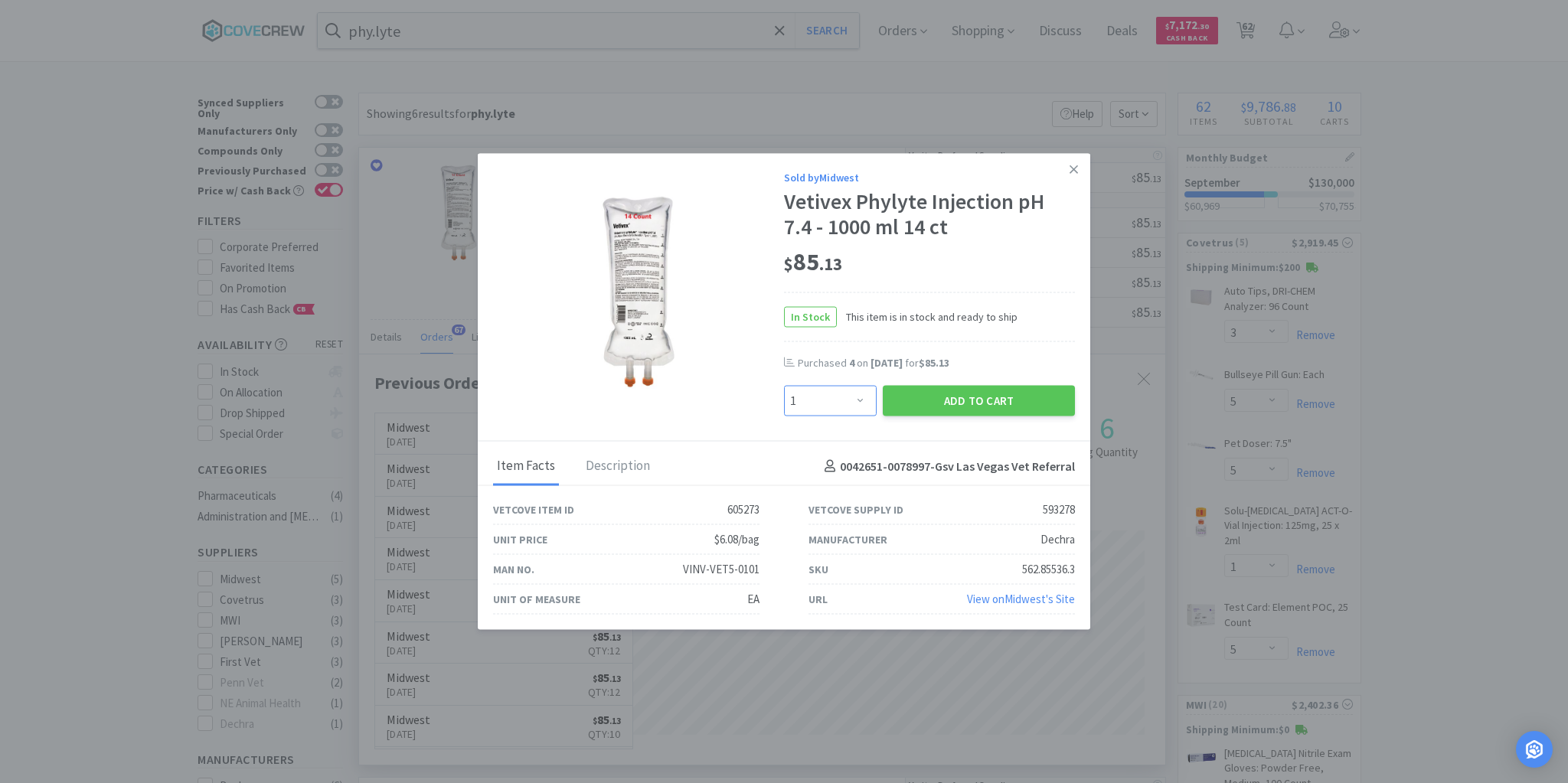
click at [858, 400] on select "Enter Quantity 1 2 3 4 5 6 7 8 9 10 11 12 13 14 15 16 17 18 19 20 Enter Quantity" at bounding box center [830, 401] width 92 height 31
click at [784, 386] on select "Enter Quantity 1 2 3 4 5 6 7 8 9 10 11 12 13 14 15 16 17 18 19 20 Enter Quantity" at bounding box center [830, 401] width 92 height 31
click at [982, 399] on button "Add to Cart" at bounding box center [978, 401] width 192 height 31
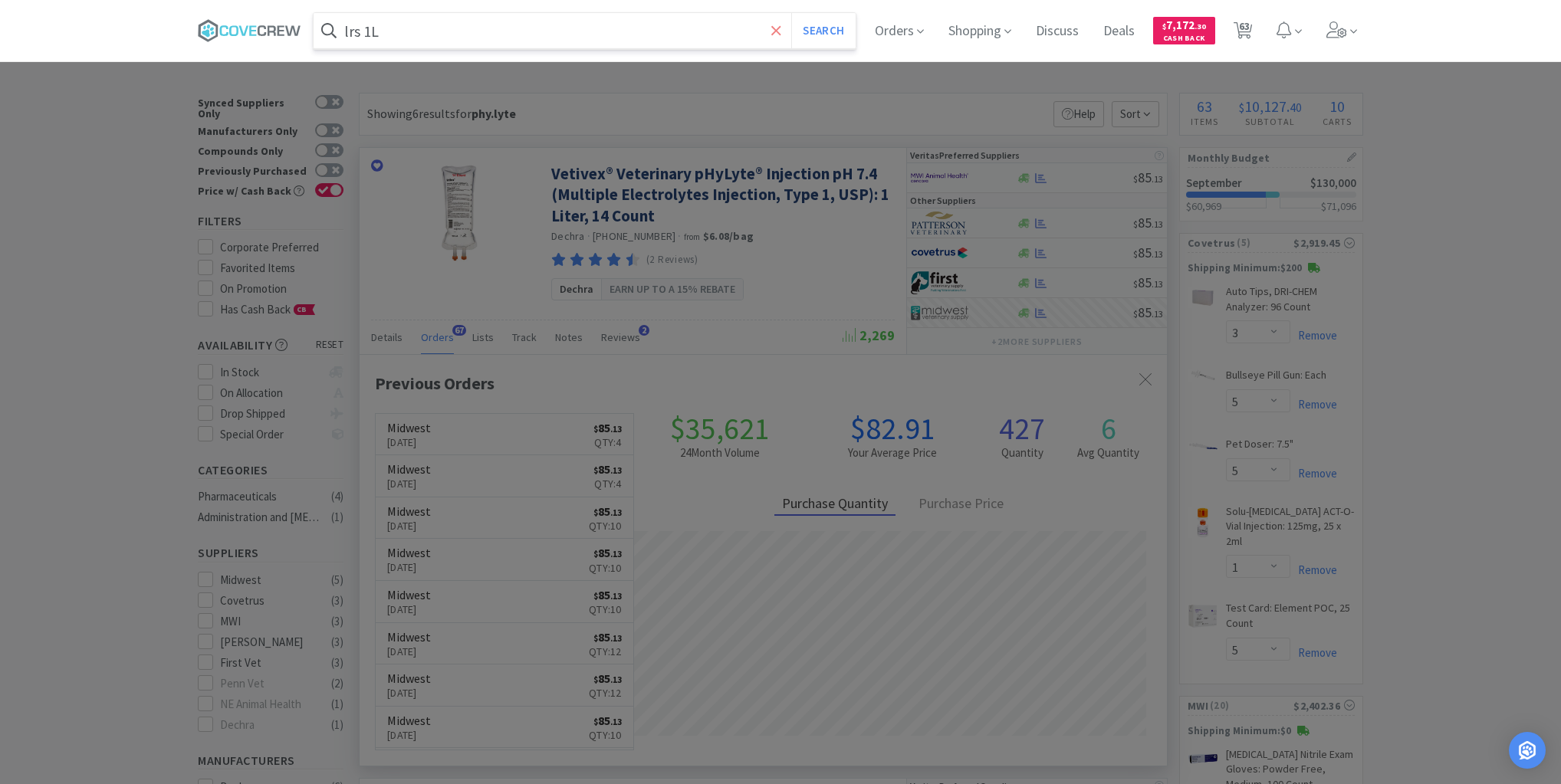
click at [792, 13] on button "Search" at bounding box center [824, 31] width 64 height 36
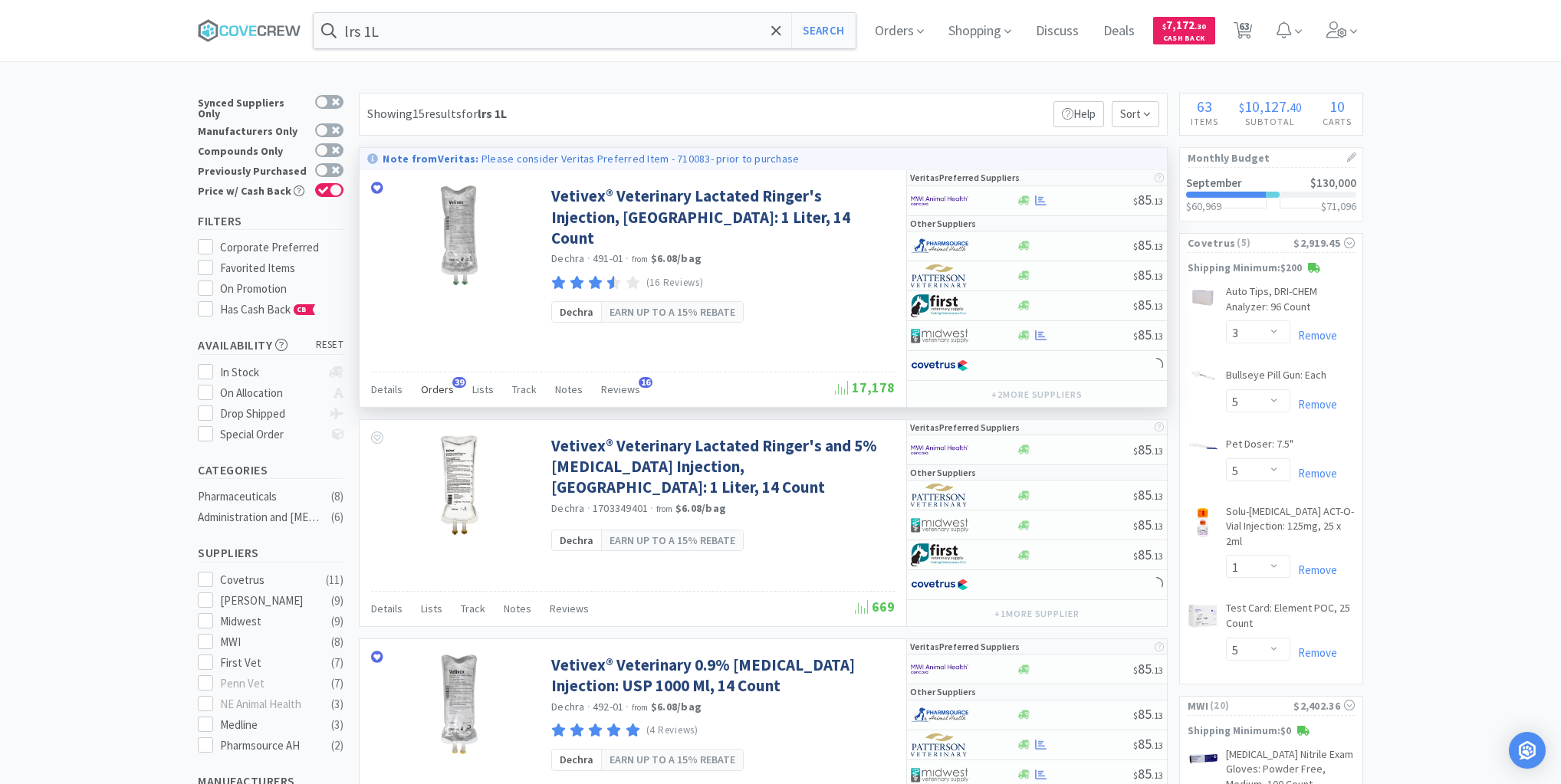
click at [438, 387] on span "Orders" at bounding box center [437, 390] width 33 height 14
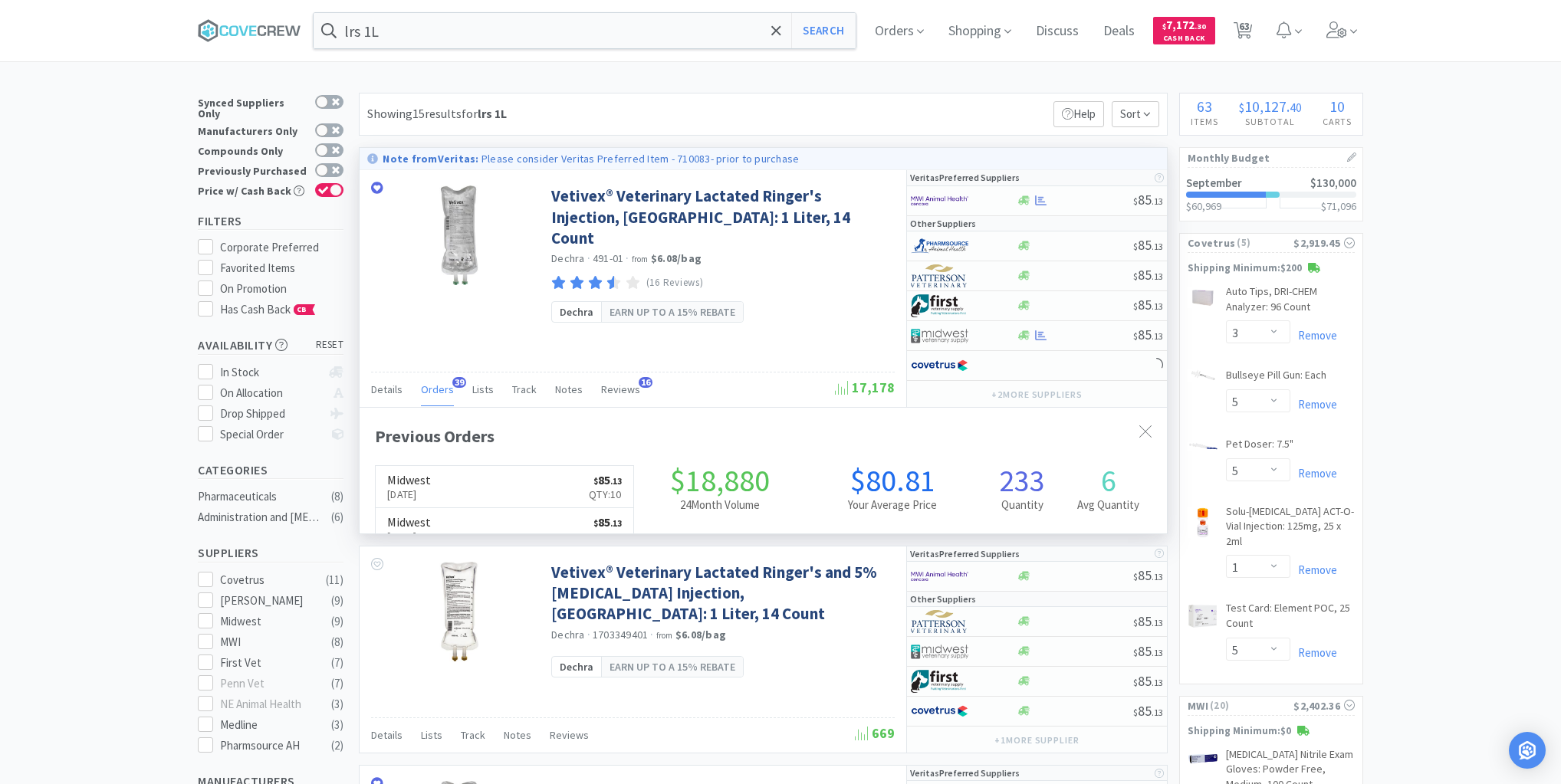
scroll to position [411, 808]
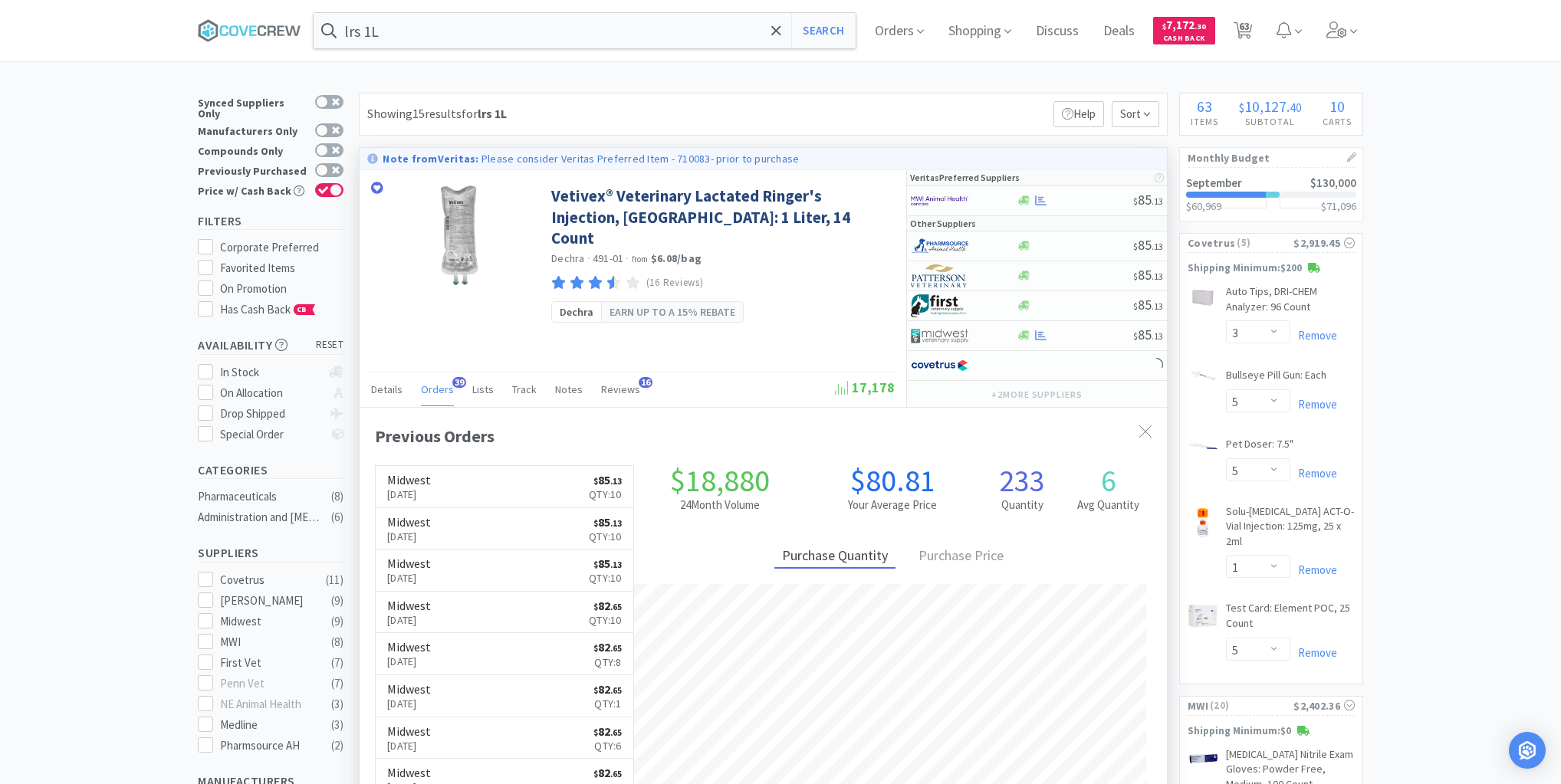
click at [438, 387] on span "Orders" at bounding box center [437, 390] width 33 height 14
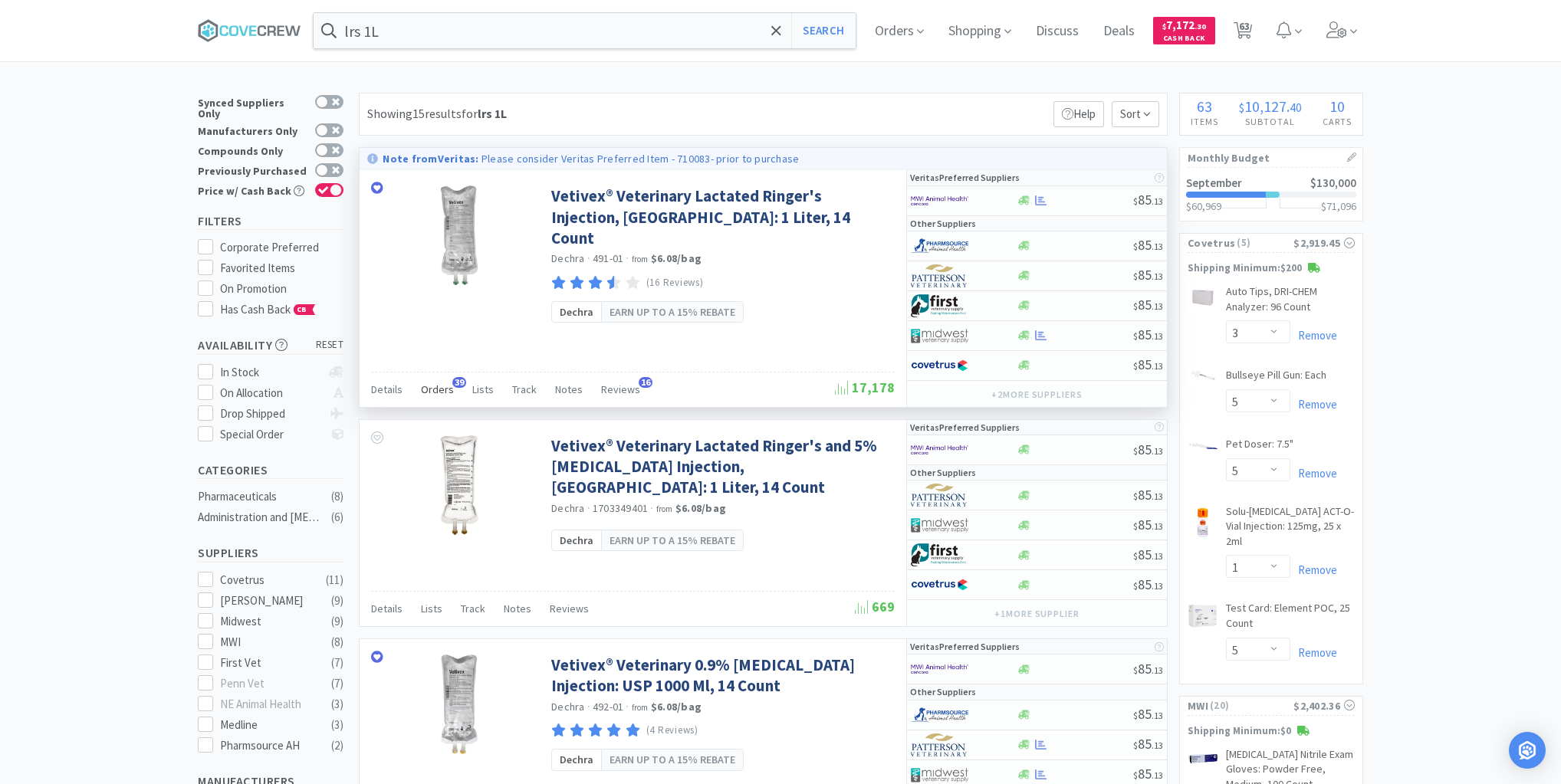
click at [439, 390] on span "Orders" at bounding box center [437, 390] width 33 height 14
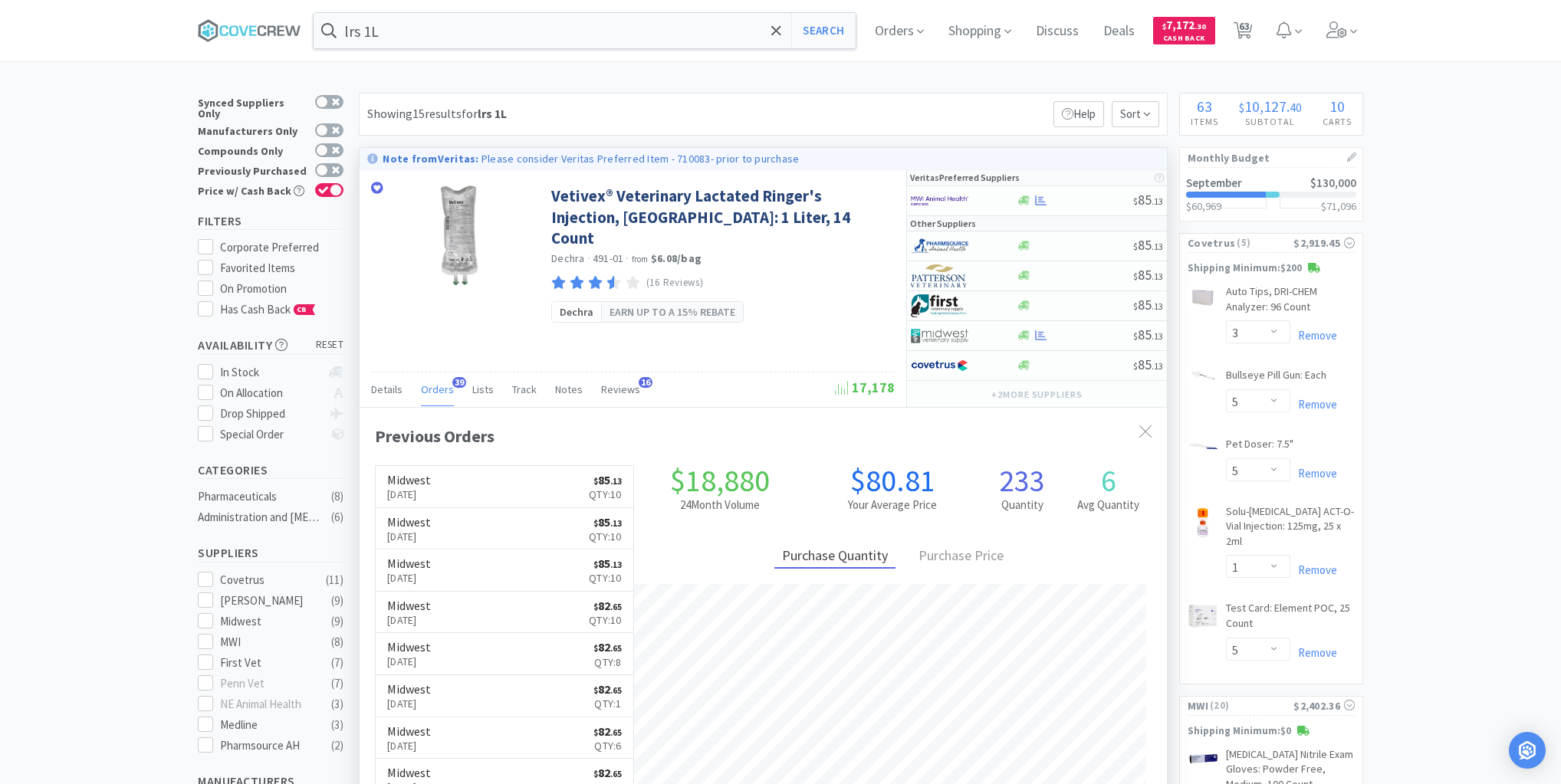
click at [438, 389] on span "Orders" at bounding box center [437, 390] width 33 height 14
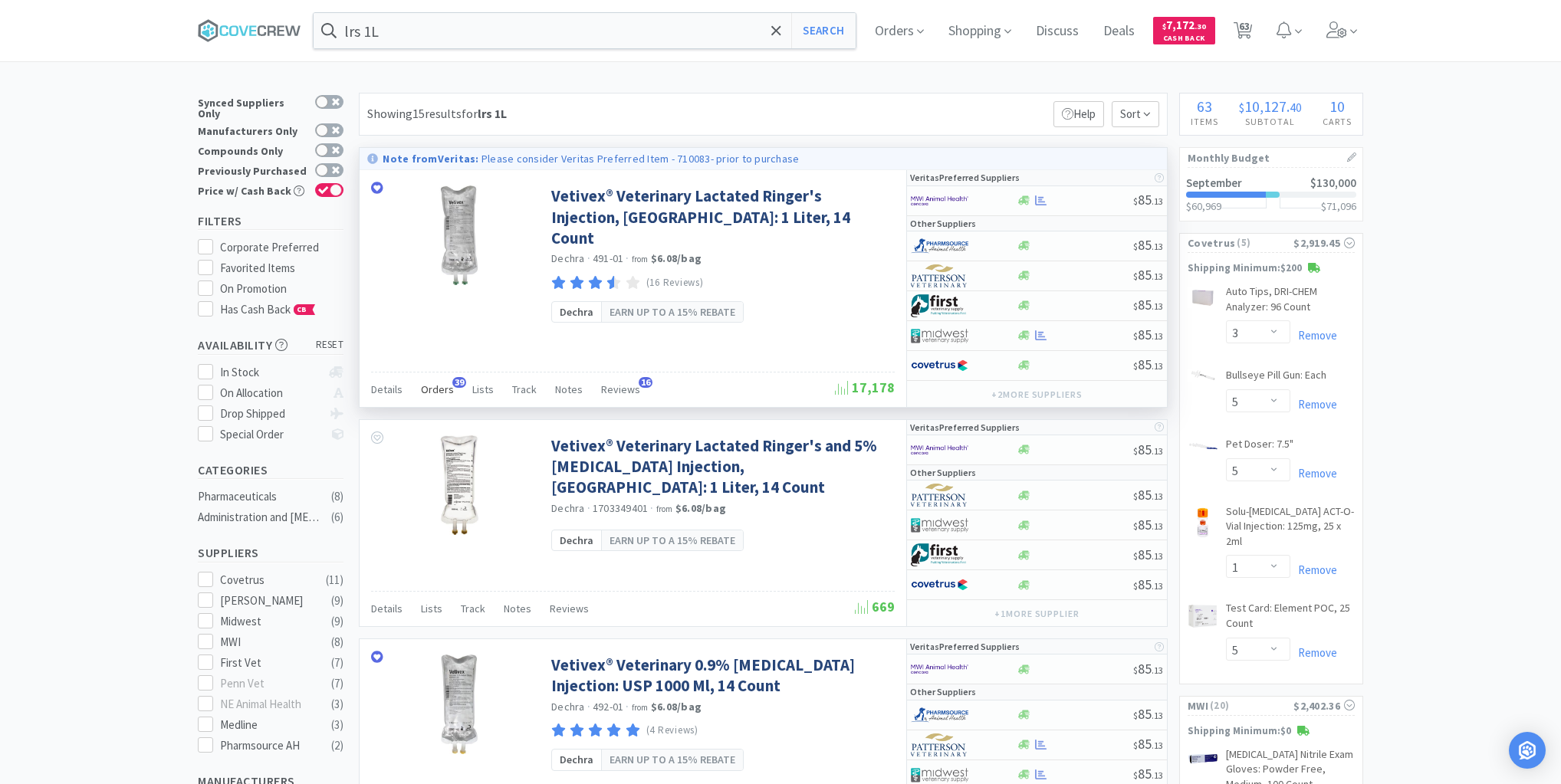
click at [440, 384] on span "Orders" at bounding box center [437, 390] width 33 height 14
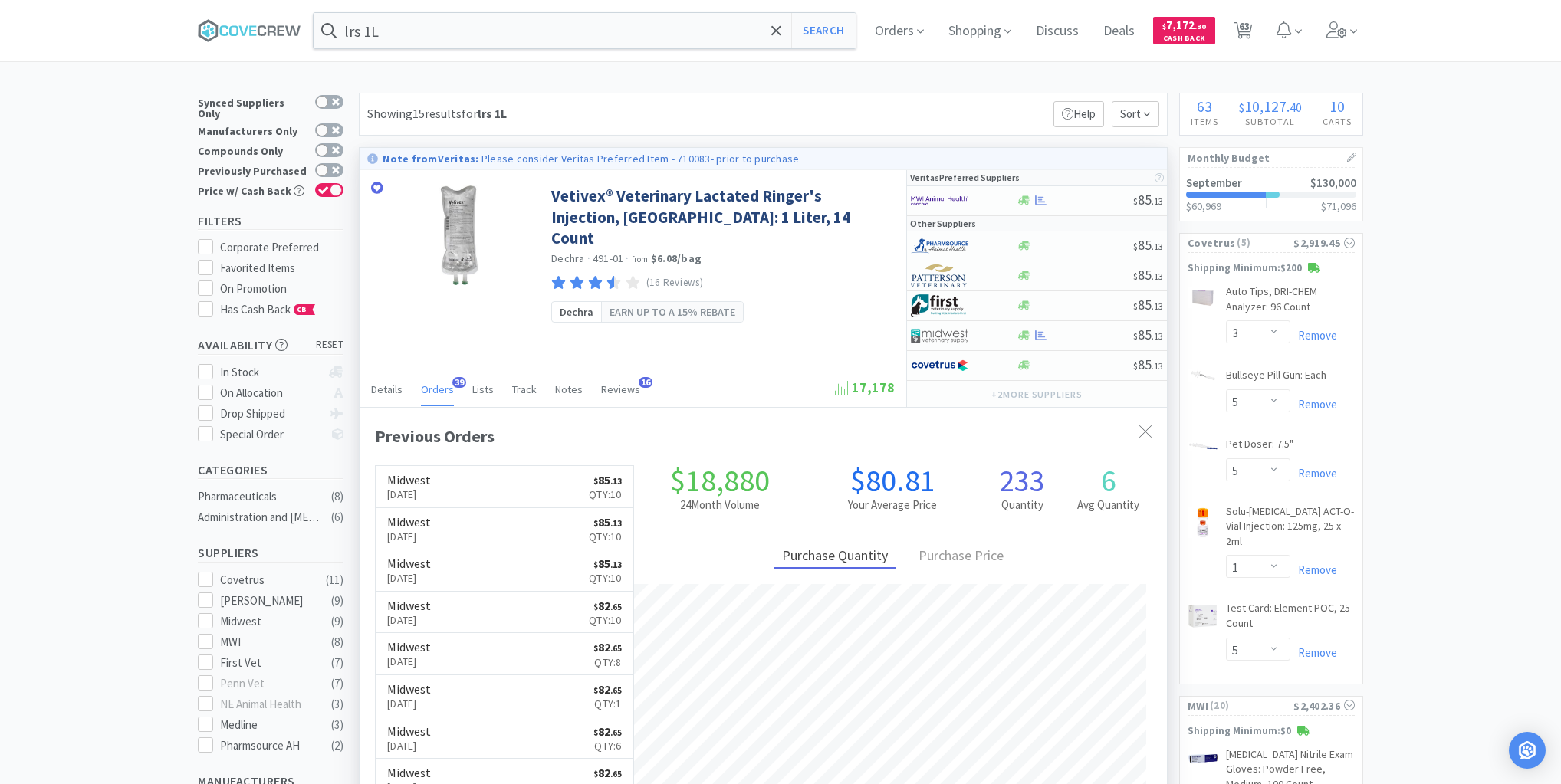
click at [439, 384] on span "Orders" at bounding box center [437, 390] width 33 height 14
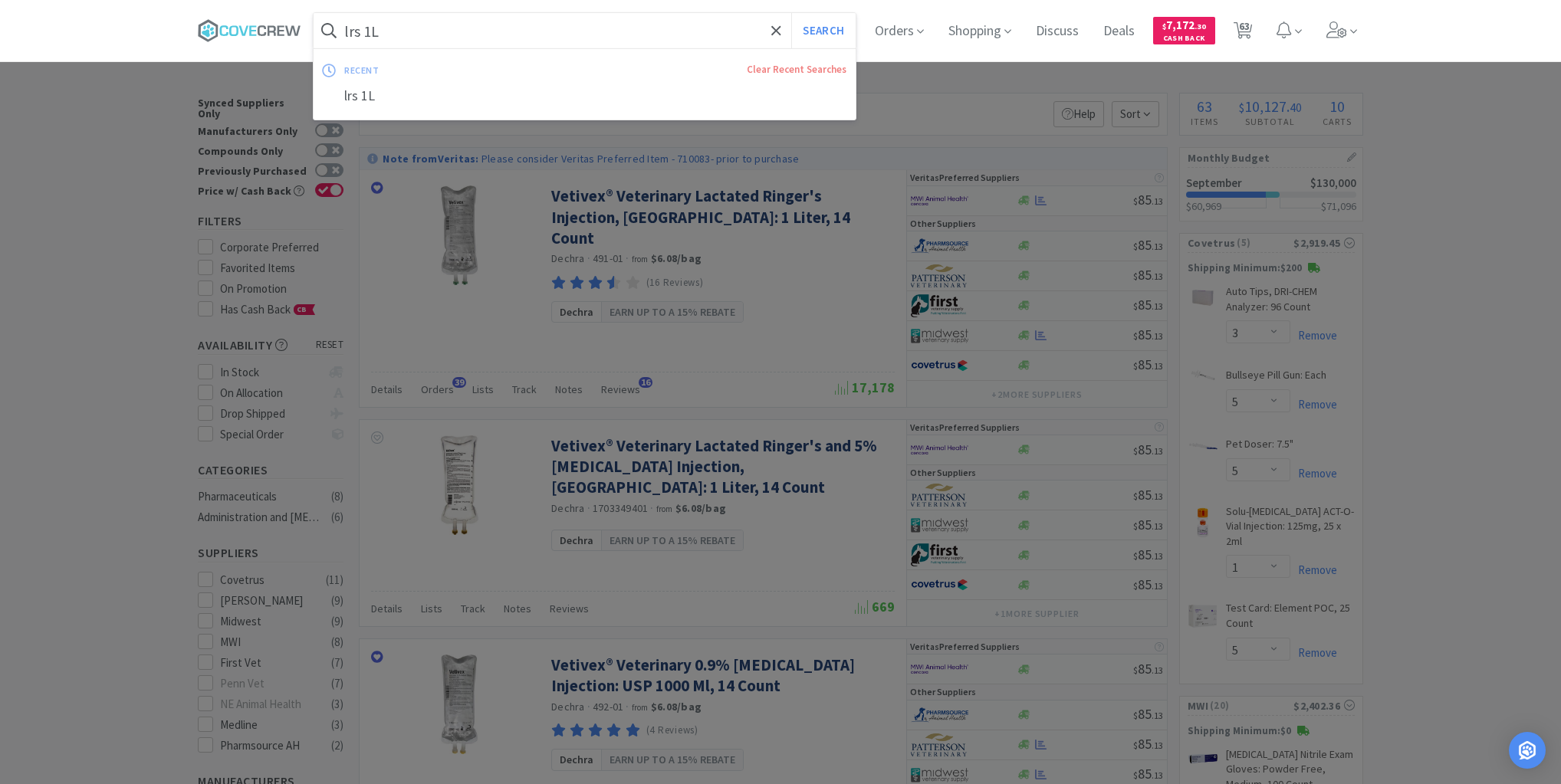
click at [596, 30] on input "lrs 1L" at bounding box center [585, 31] width 542 height 36
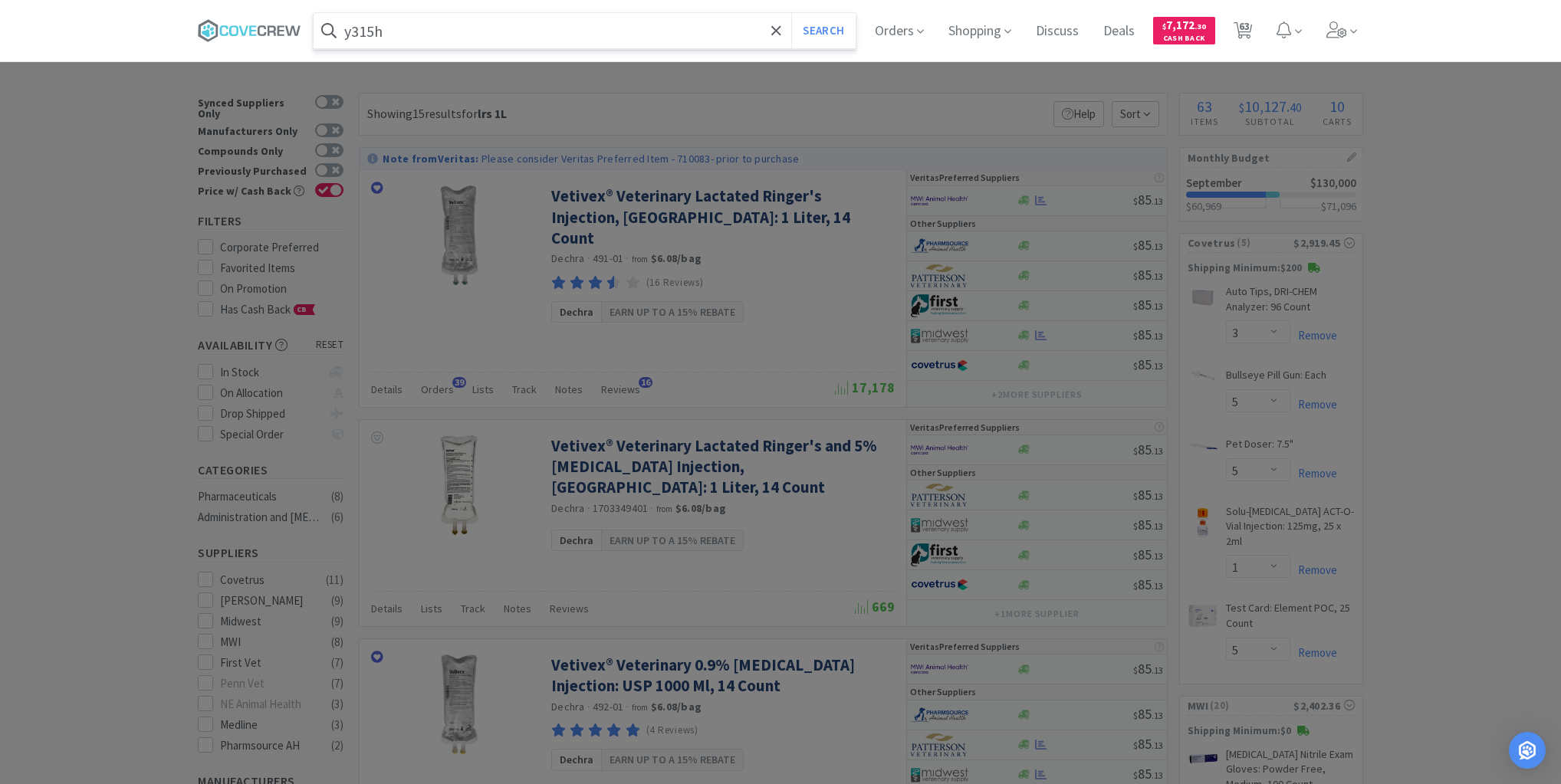
click at [792, 13] on button "Search" at bounding box center [824, 31] width 64 height 36
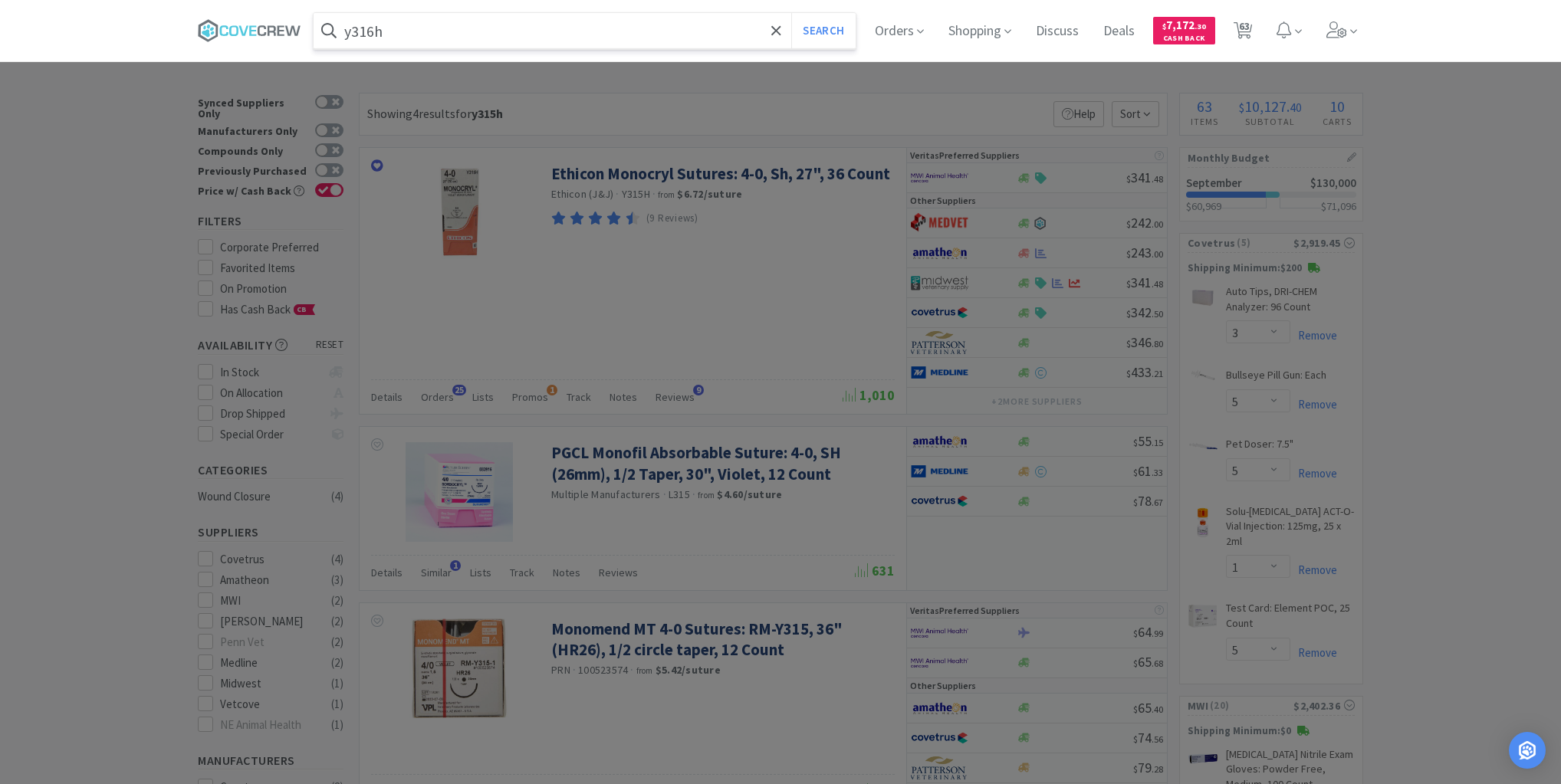
click at [792, 13] on button "Search" at bounding box center [824, 31] width 64 height 36
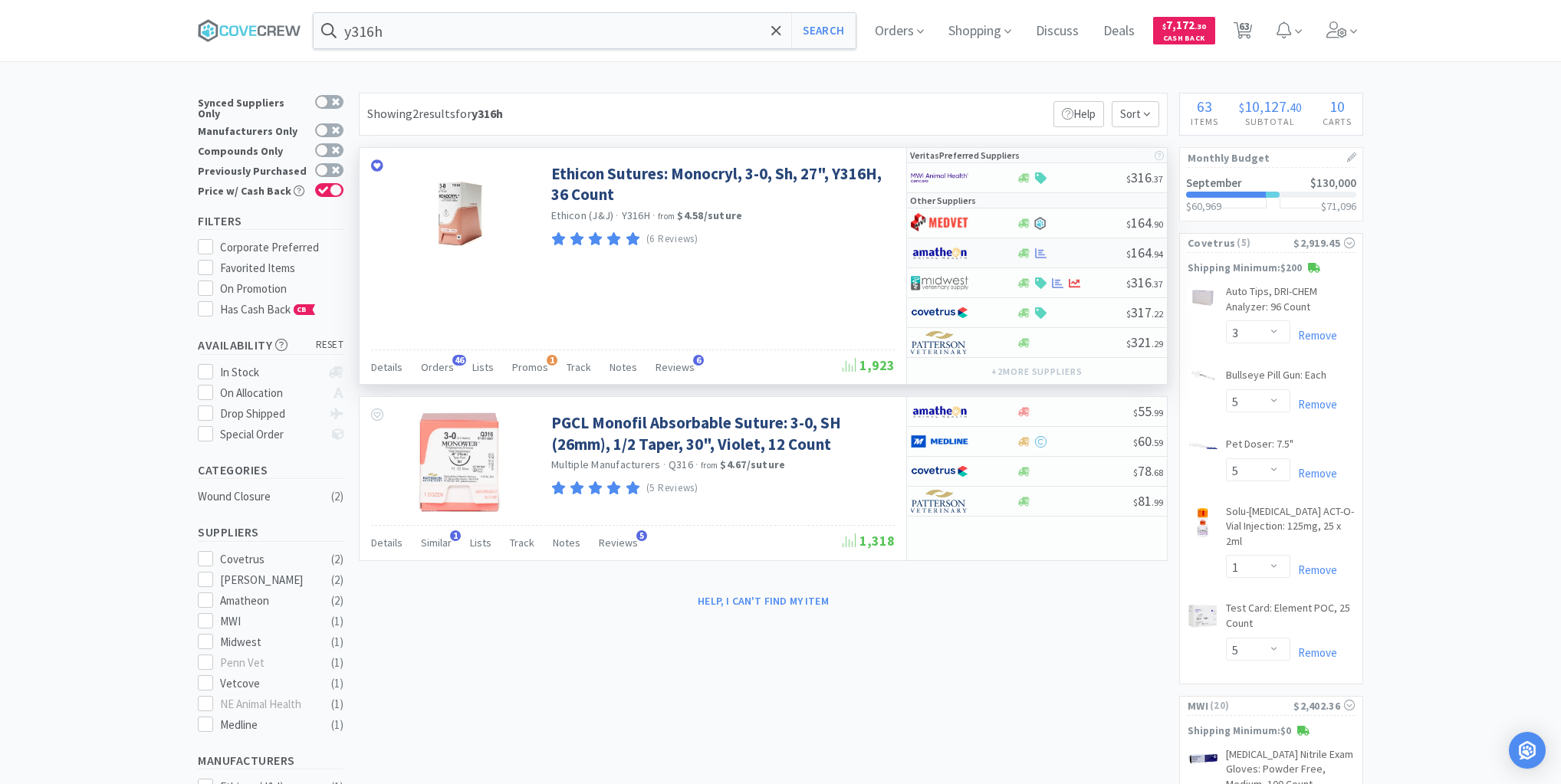
click at [1080, 248] on div at bounding box center [1071, 253] width 110 height 12
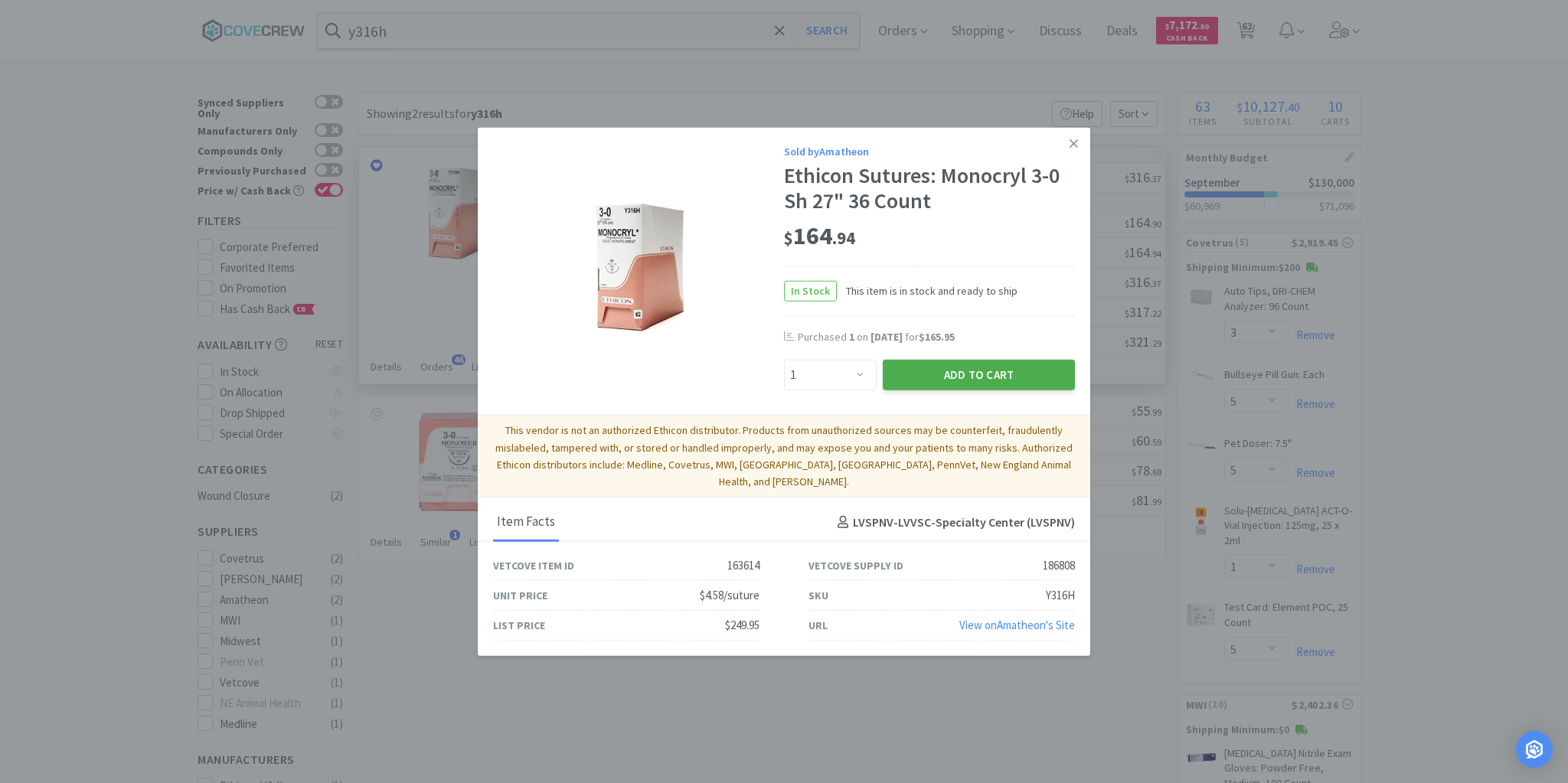
click at [1007, 383] on button "Add to Cart" at bounding box center [978, 375] width 192 height 31
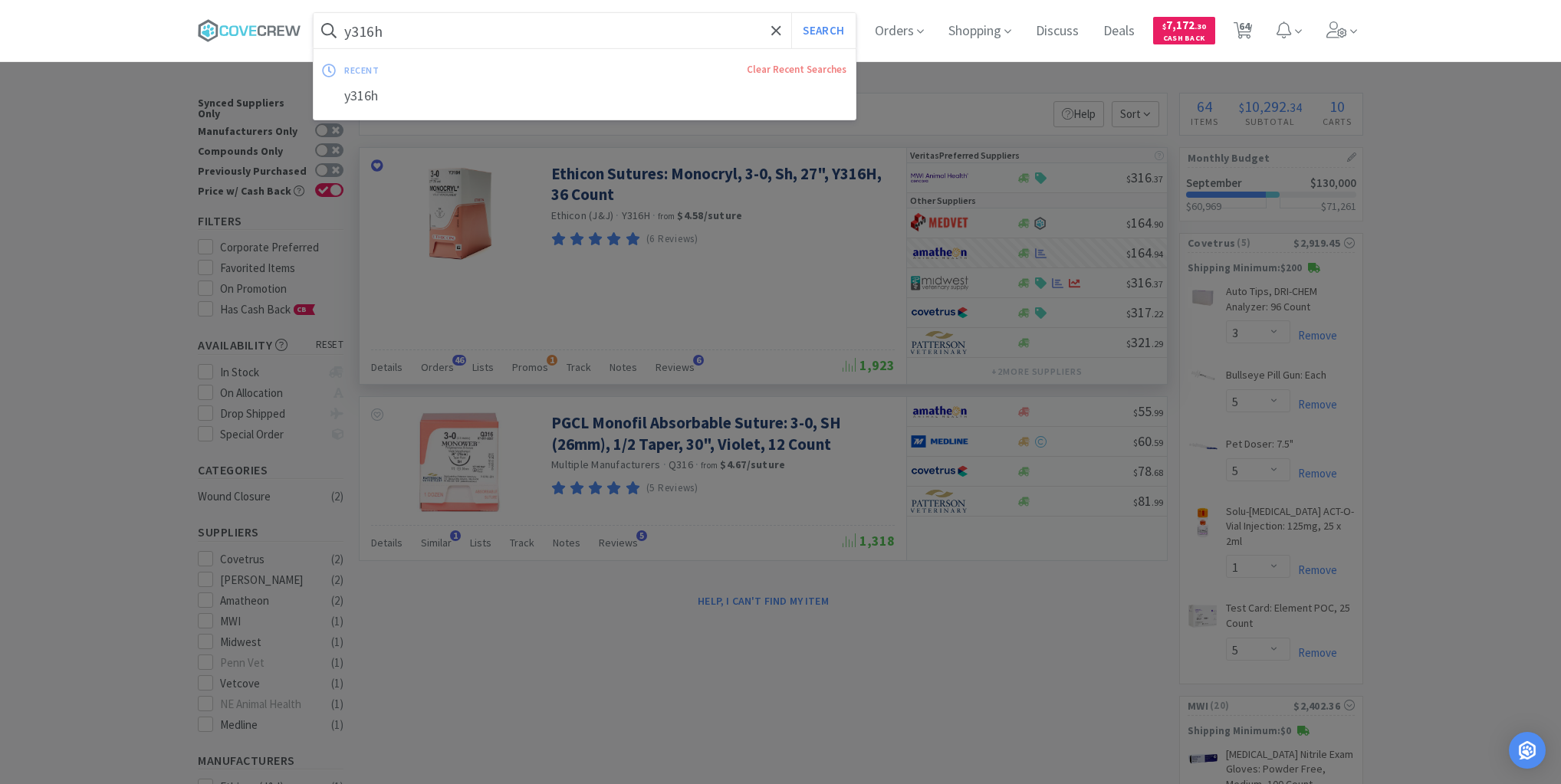
drag, startPoint x: 698, startPoint y: 30, endPoint x: 687, endPoint y: 39, distance: 14.2
click at [697, 31] on input "y316h" at bounding box center [585, 31] width 542 height 36
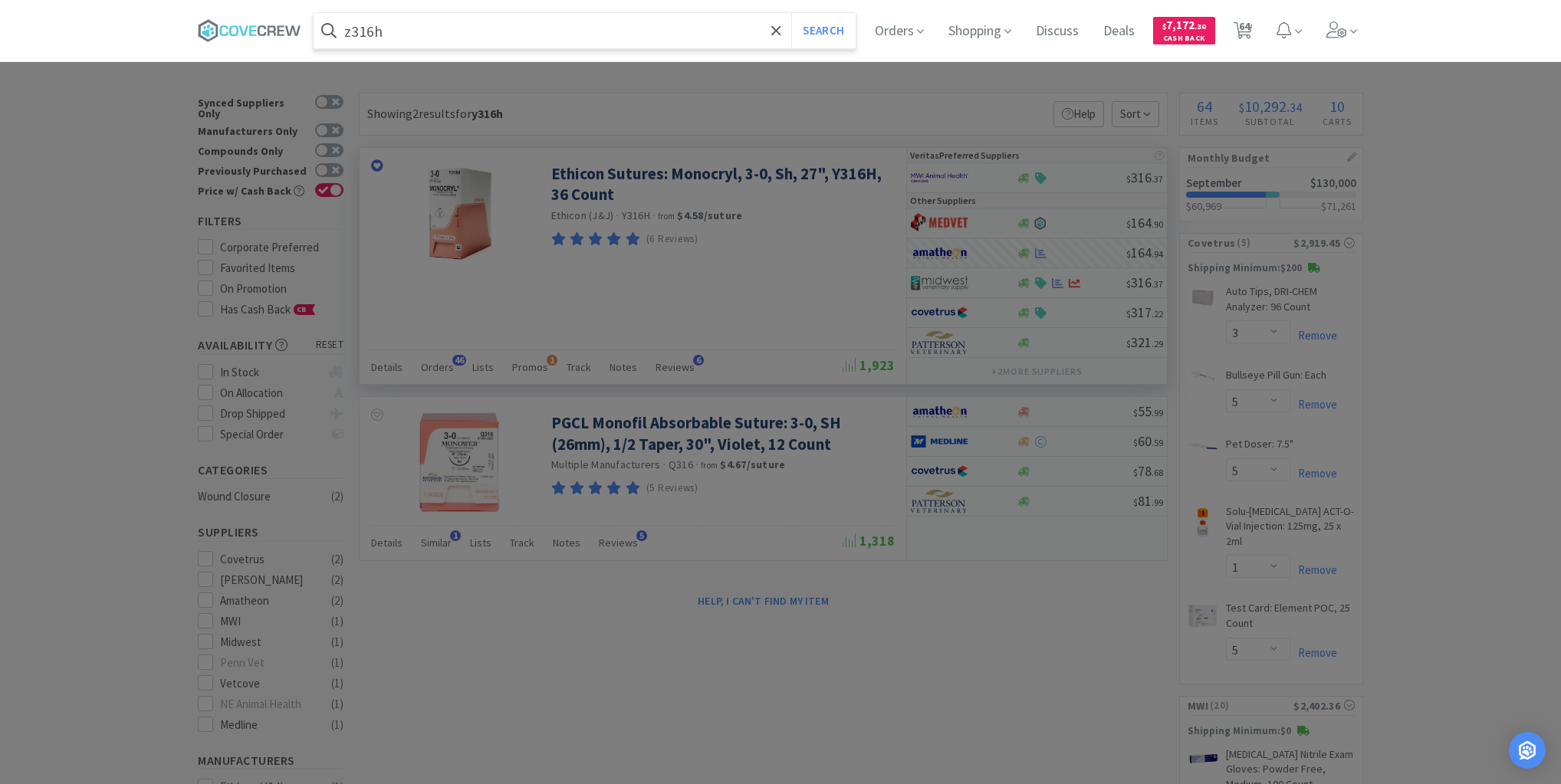
click at [792, 13] on button "Search" at bounding box center [824, 31] width 64 height 36
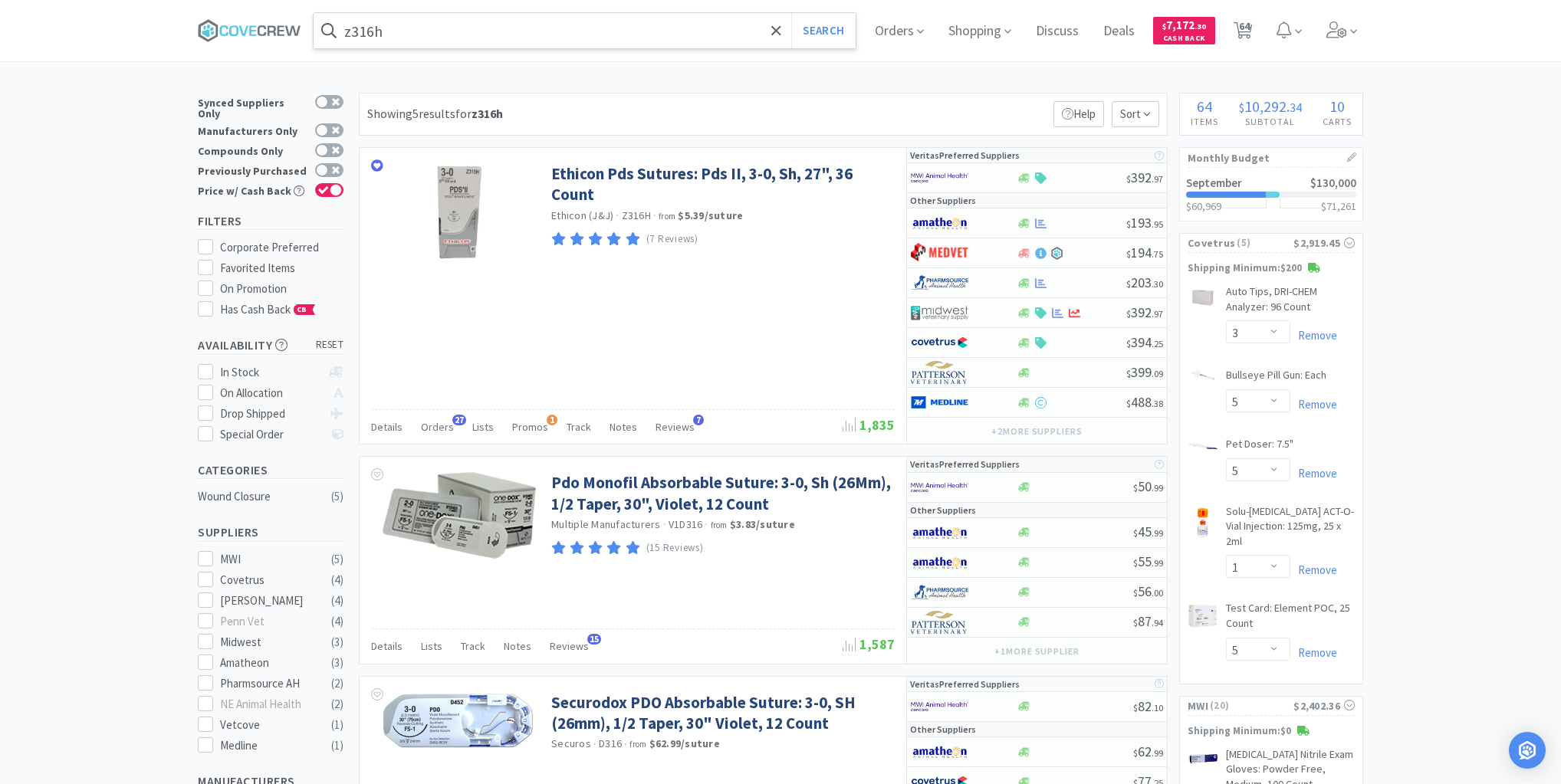
click at [667, 19] on input "z316h" at bounding box center [585, 31] width 542 height 36
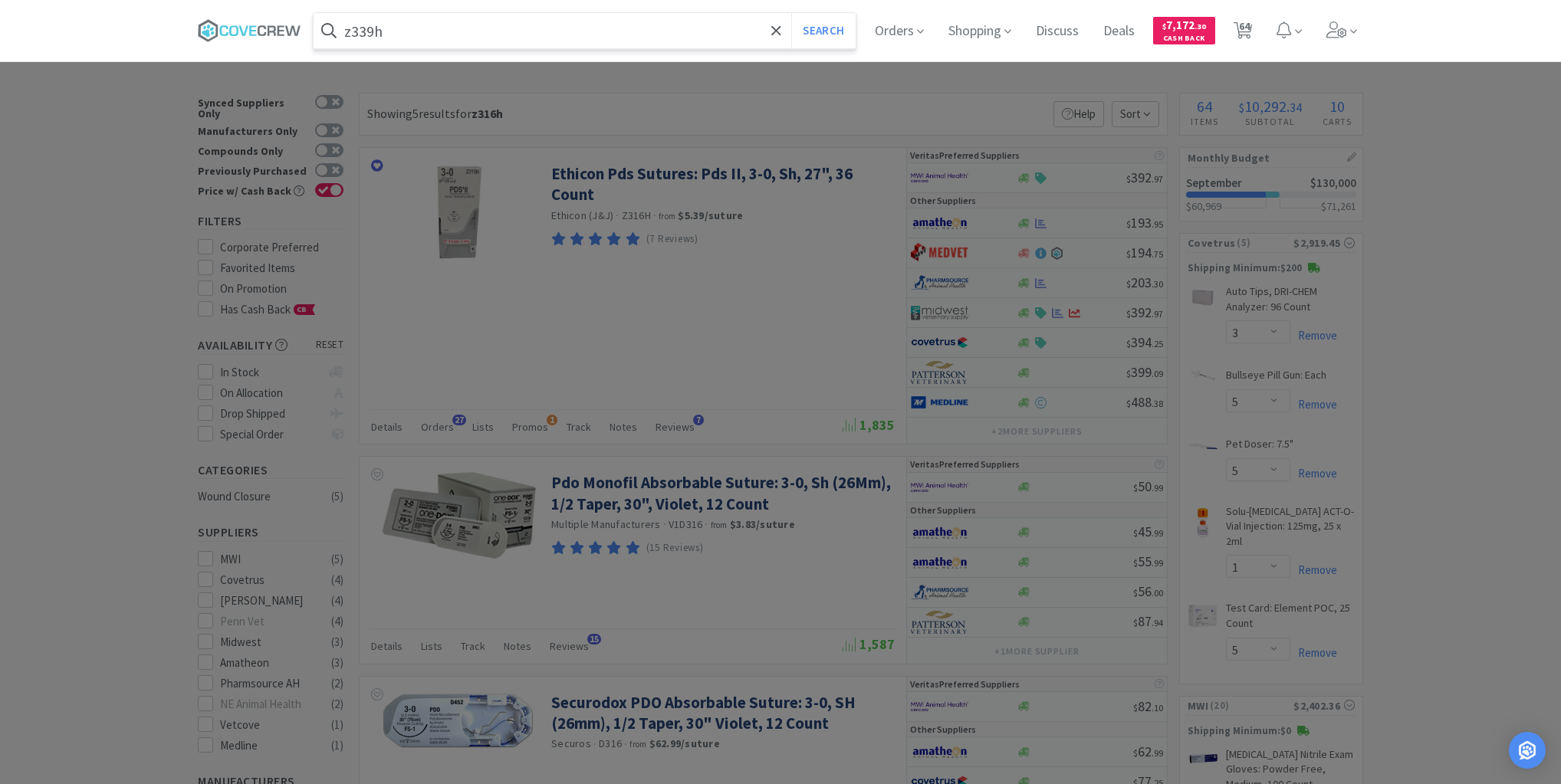
click at [792, 13] on button "Search" at bounding box center [824, 31] width 64 height 36
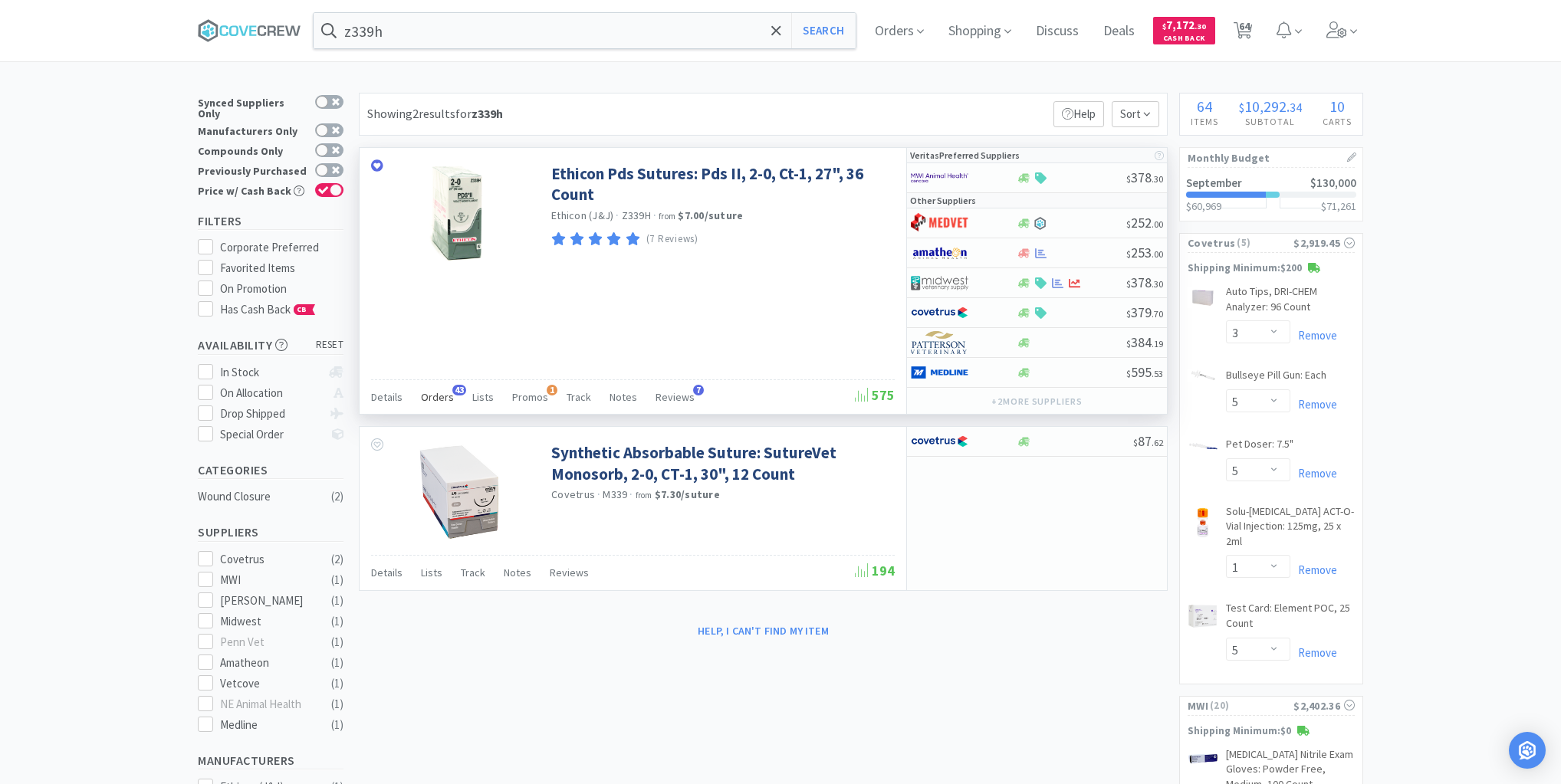
click at [434, 392] on span "Orders" at bounding box center [437, 397] width 33 height 14
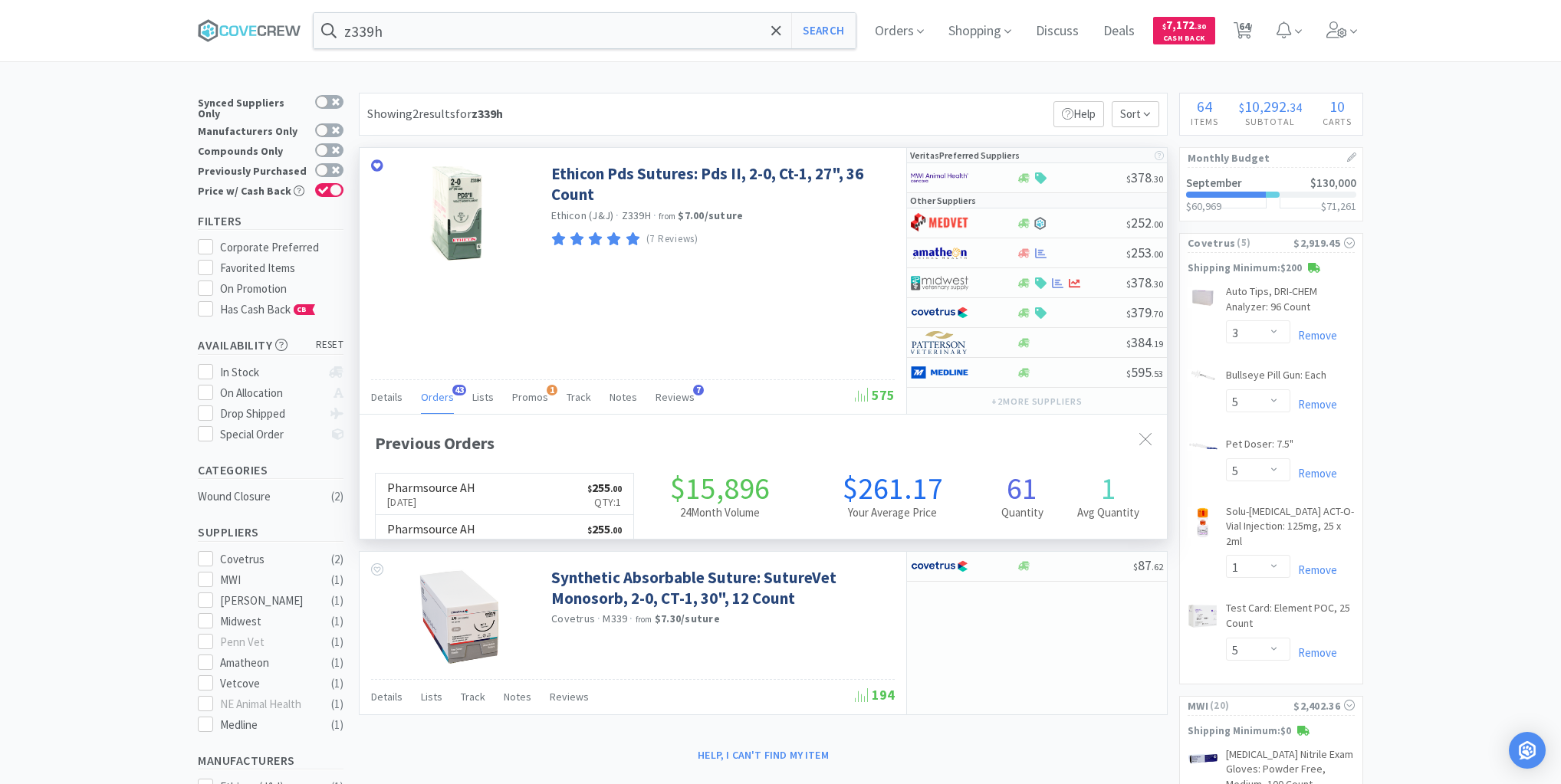
scroll to position [411, 808]
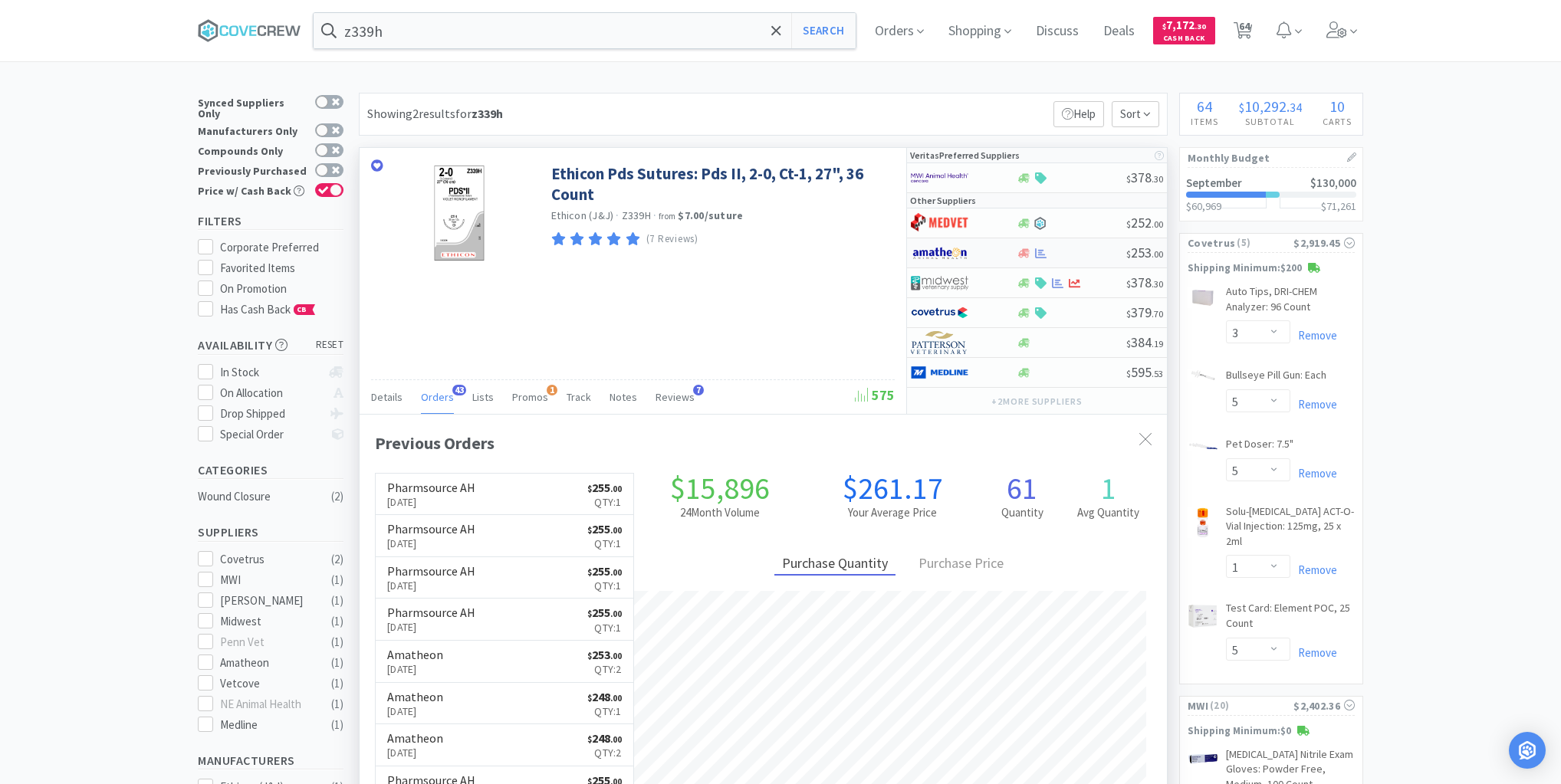
click at [1078, 249] on div at bounding box center [1071, 253] width 110 height 12
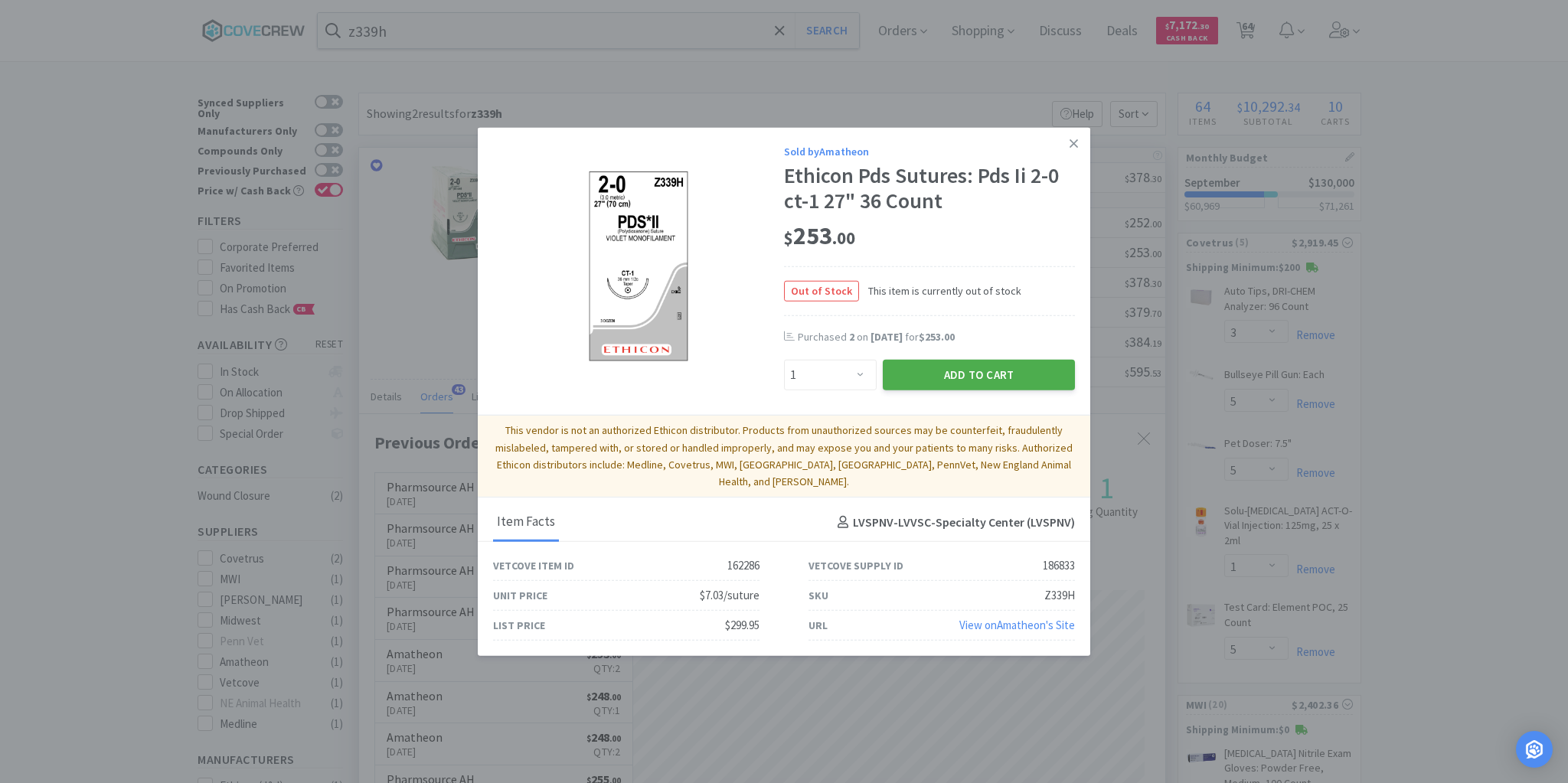
click at [1010, 380] on button "Add to Cart" at bounding box center [978, 375] width 192 height 31
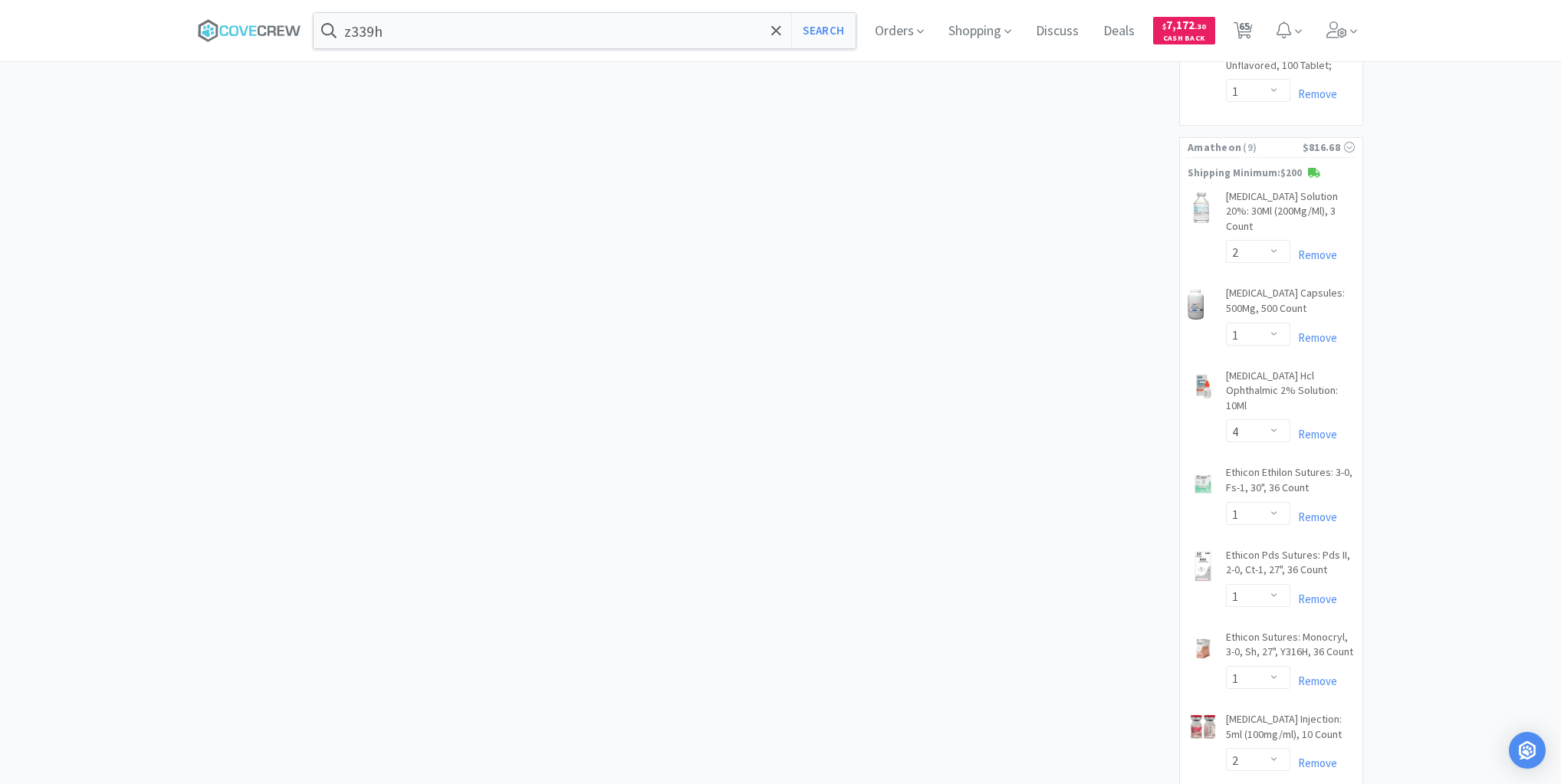
scroll to position [5190, 0]
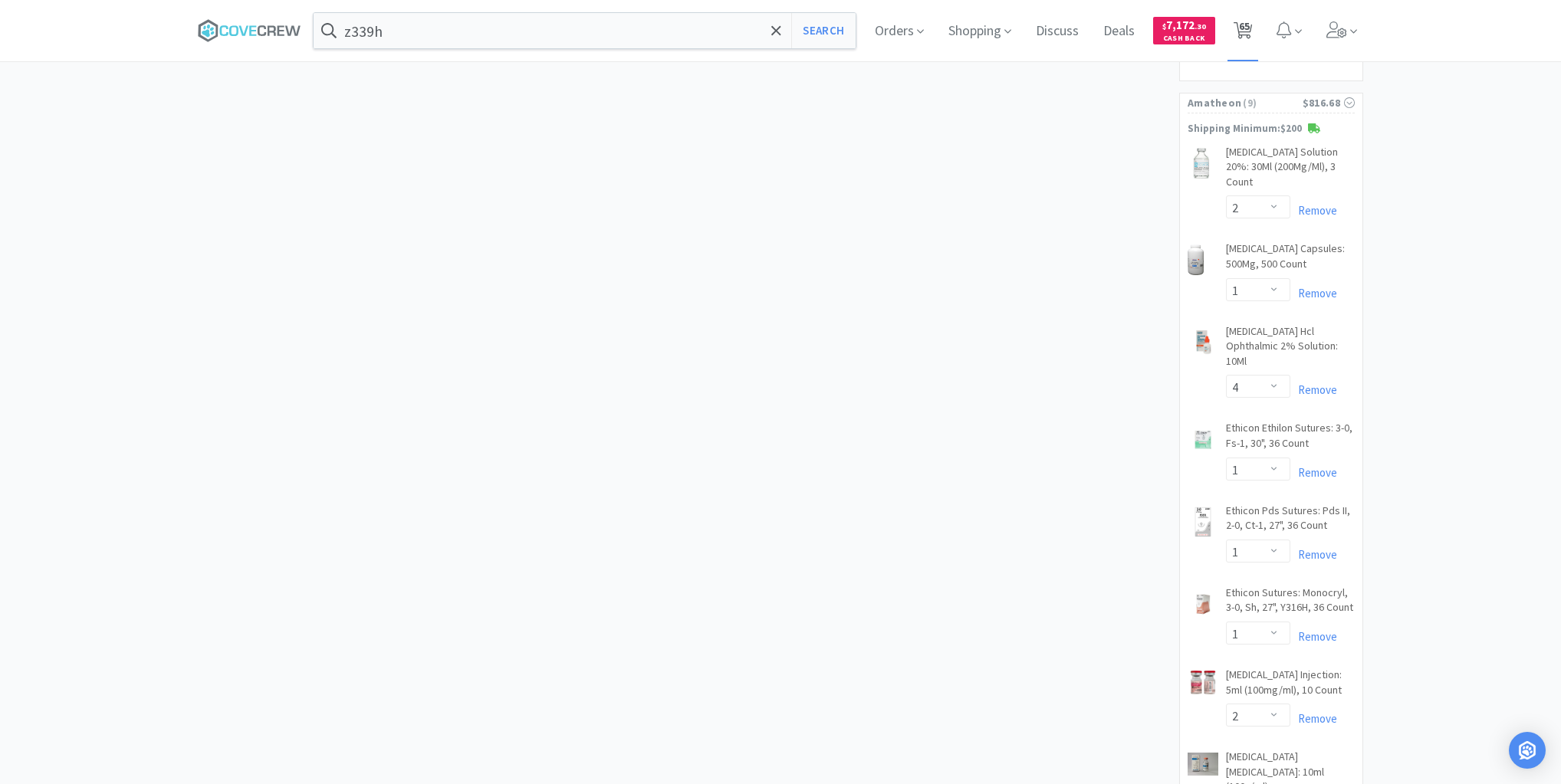
click at [1250, 27] on span "65" at bounding box center [1245, 26] width 11 height 61
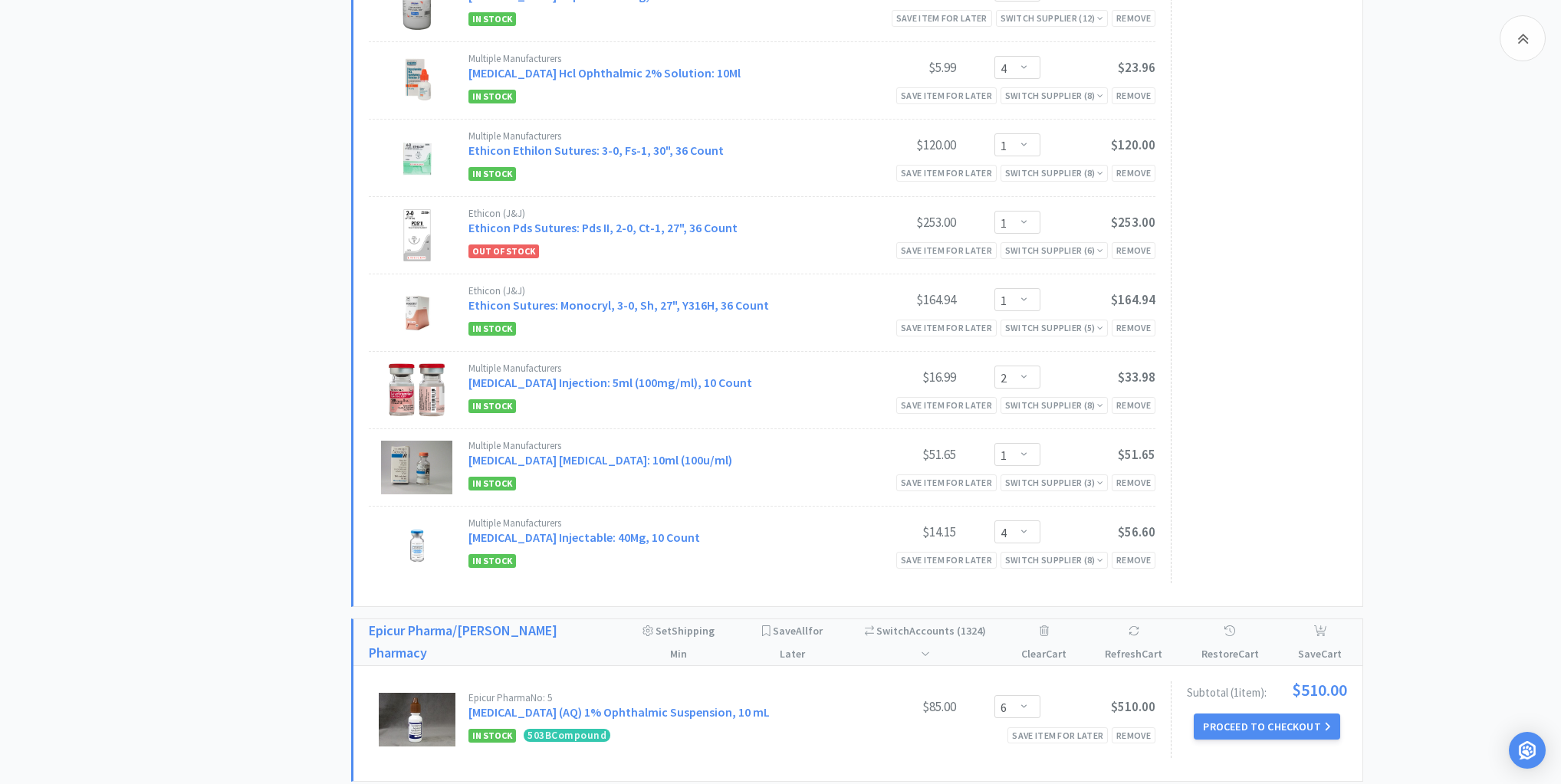
scroll to position [6220, 0]
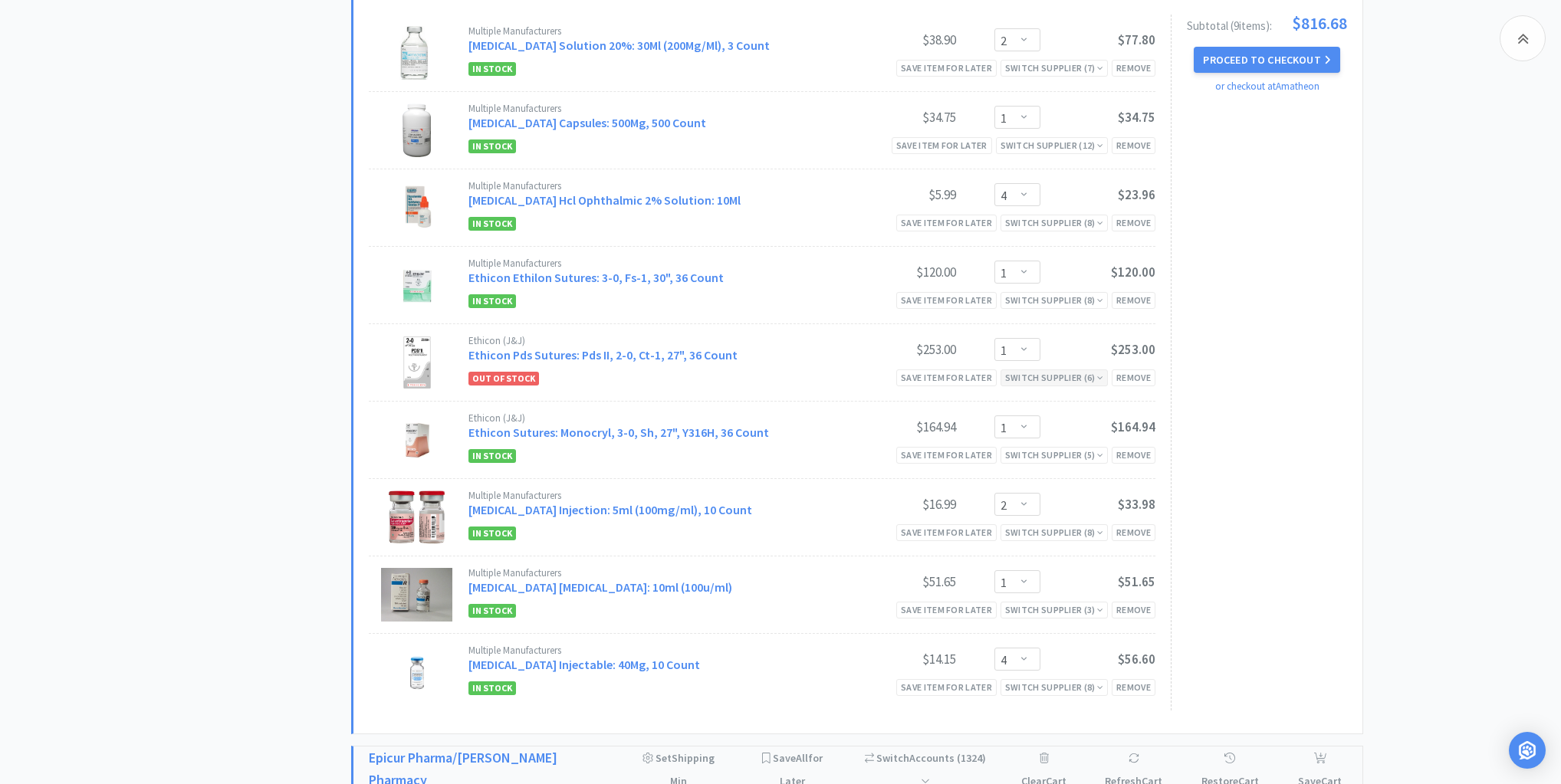
click at [1101, 373] on icon at bounding box center [1100, 377] width 6 height 9
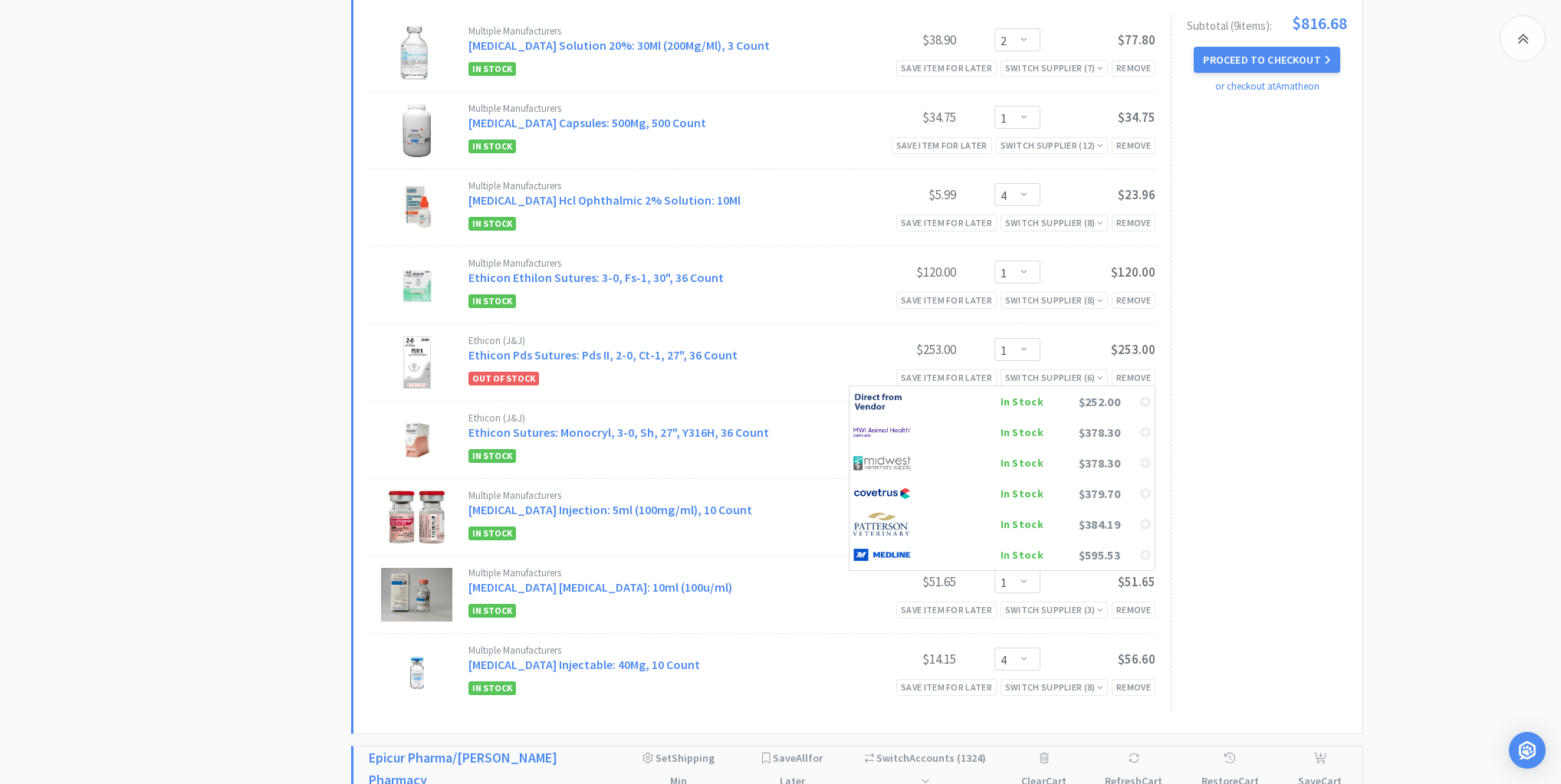
drag, startPoint x: 1244, startPoint y: 330, endPoint x: 1236, endPoint y: 324, distance: 10.0
click at [1246, 329] on div "Subtotal ( 9 item s ): $816.68 Proceed to Checkout or checkout at [GEOGRAPHIC_D…" at bounding box center [1259, 362] width 177 height 696
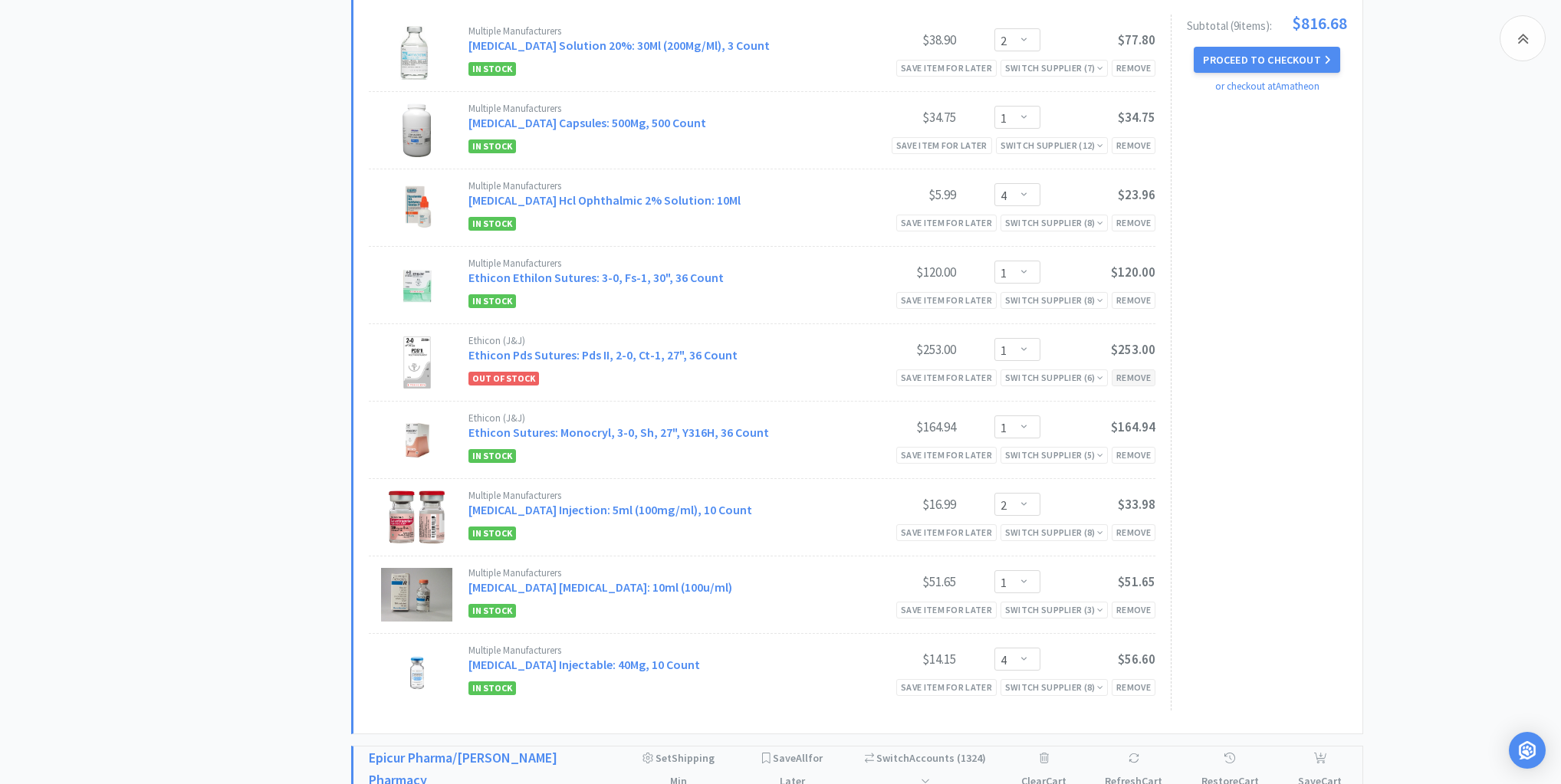
click at [1132, 369] on div "Remove" at bounding box center [1133, 377] width 44 height 16
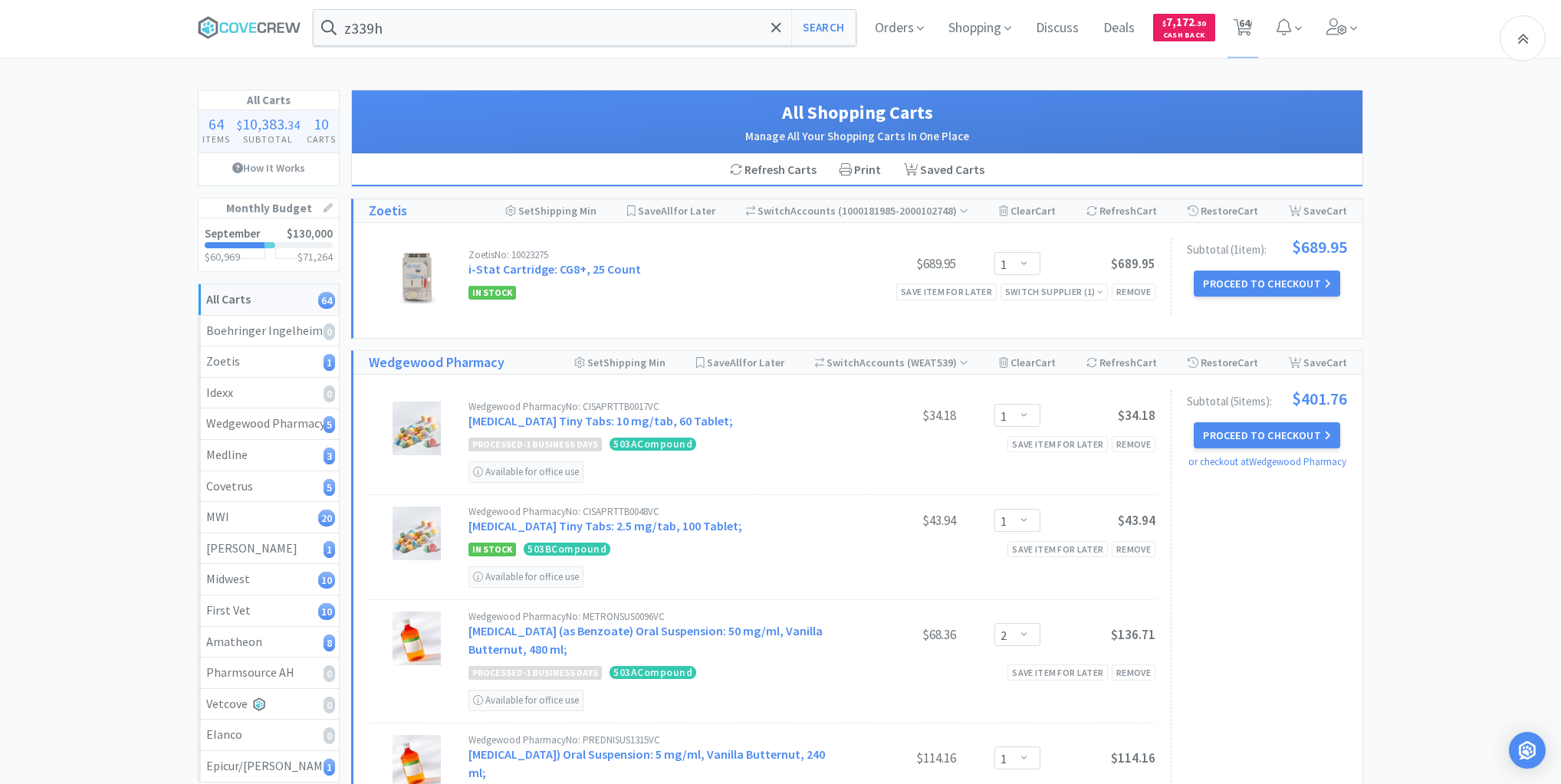
scroll to position [0, 0]
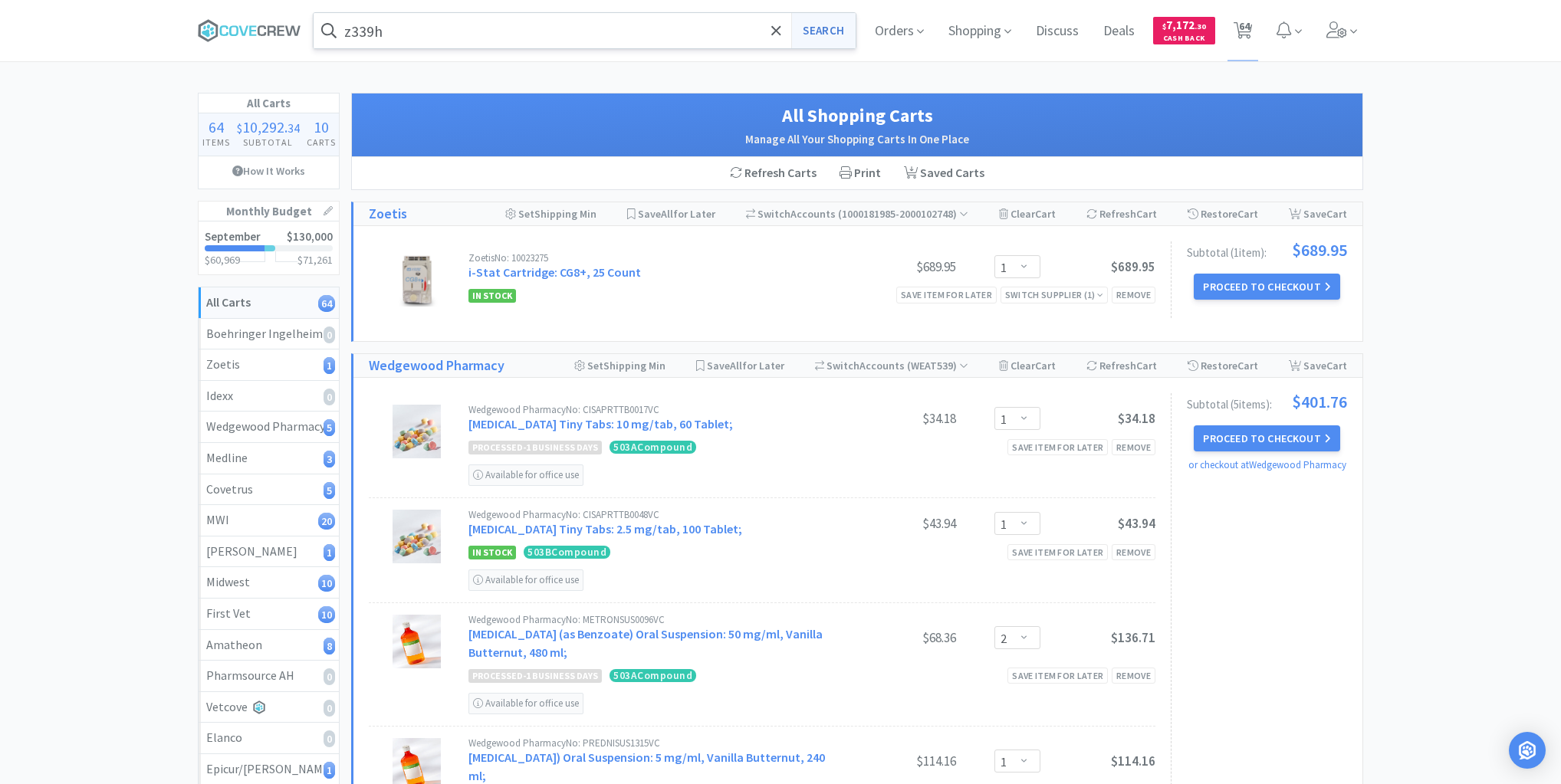
click at [815, 31] on button "Search" at bounding box center [824, 31] width 64 height 36
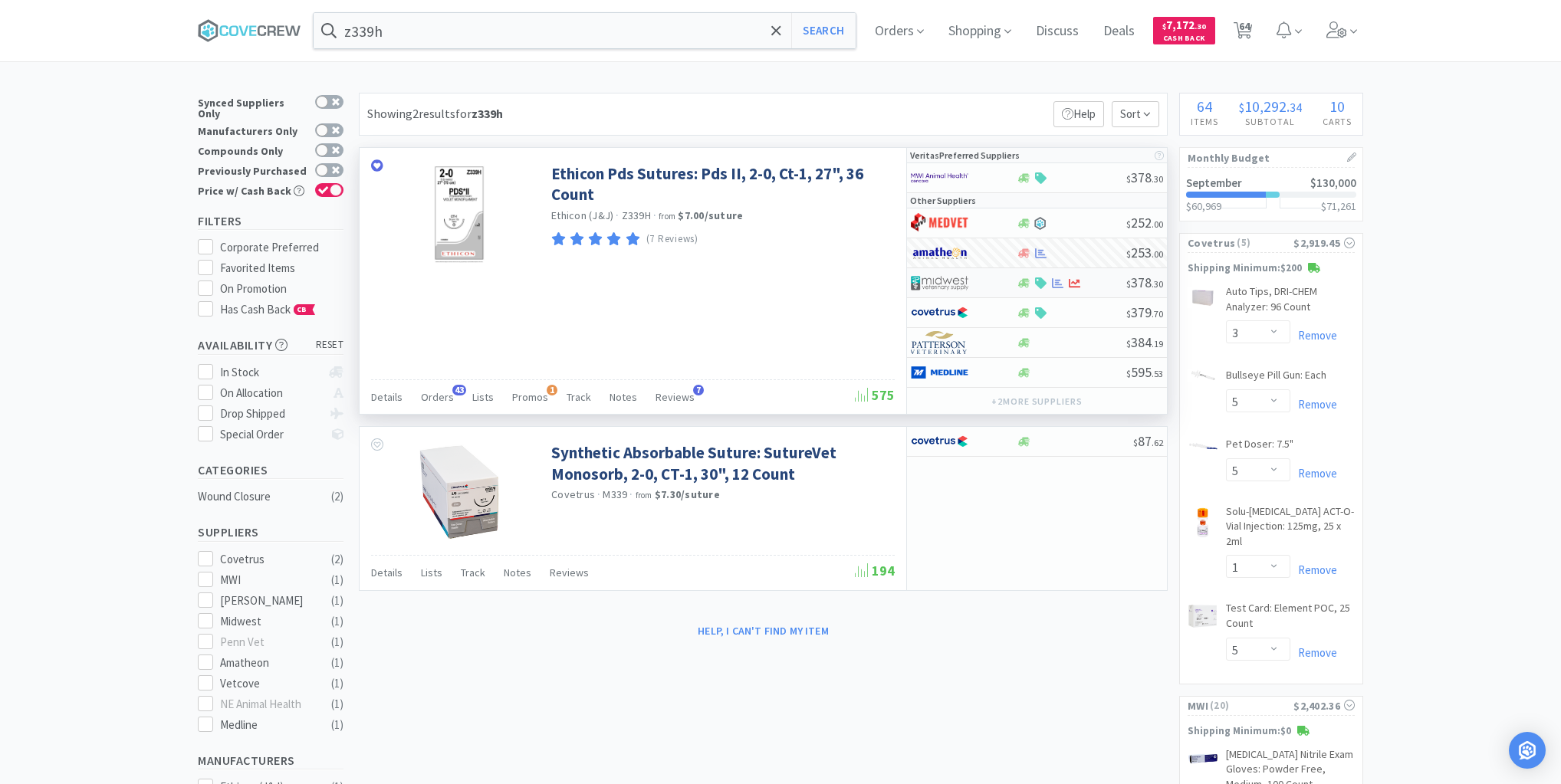
click at [1088, 281] on div at bounding box center [1071, 282] width 110 height 12
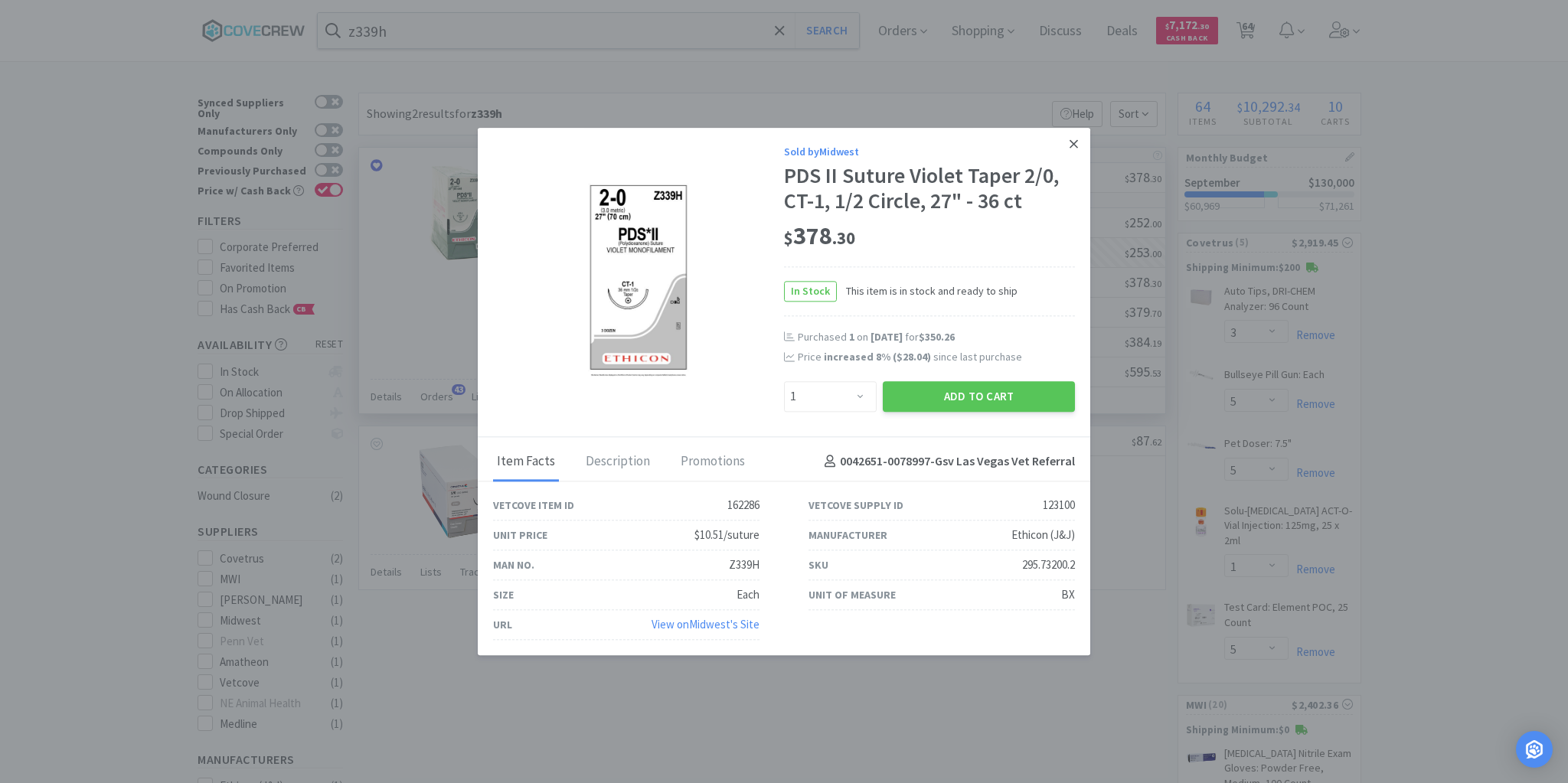
click at [1076, 139] on icon at bounding box center [1073, 144] width 8 height 14
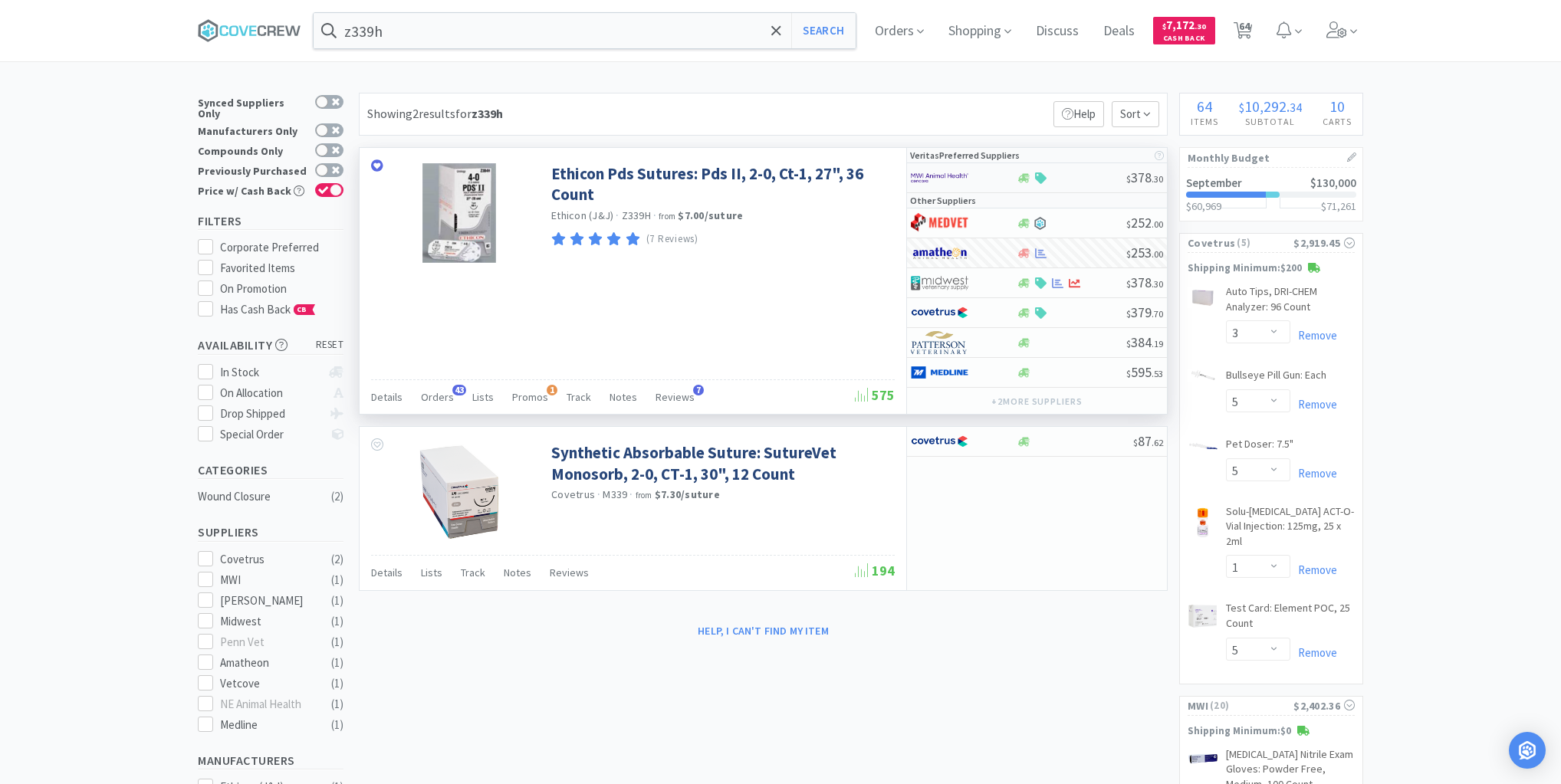
click at [1082, 172] on div at bounding box center [1071, 178] width 110 height 12
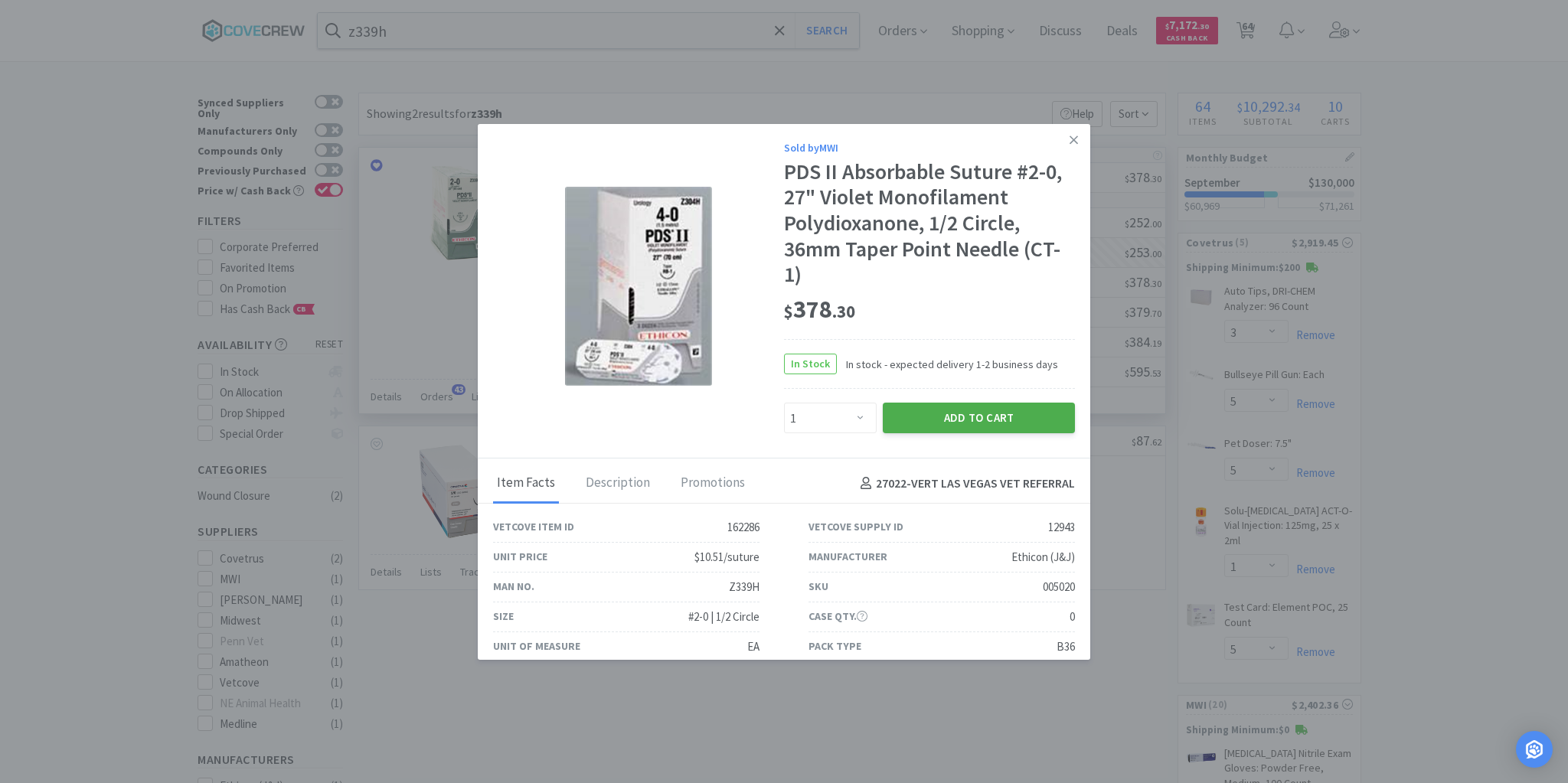
click at [981, 413] on button "Add to Cart" at bounding box center [978, 418] width 192 height 31
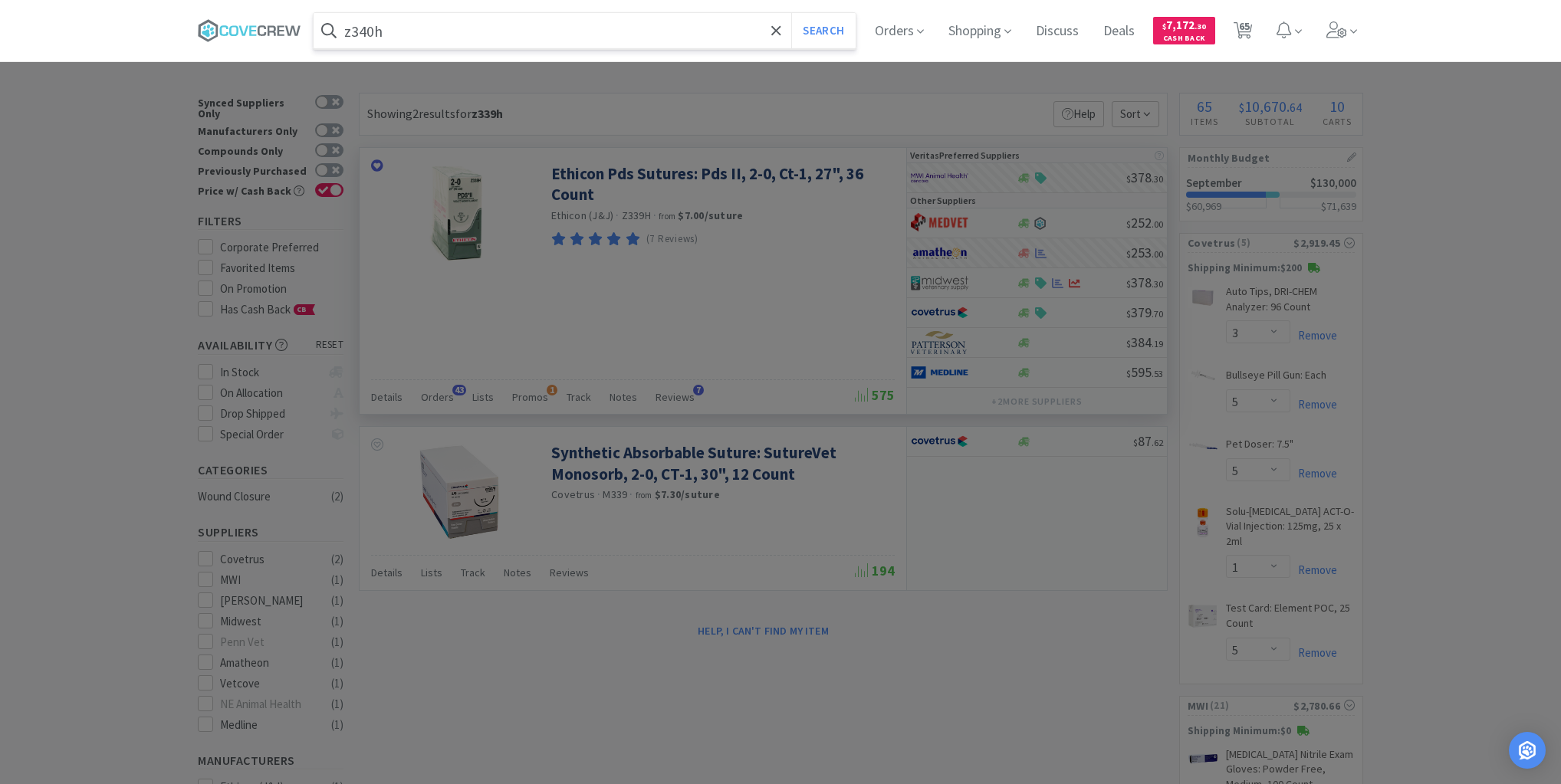
click at [792, 13] on button "Search" at bounding box center [824, 31] width 64 height 36
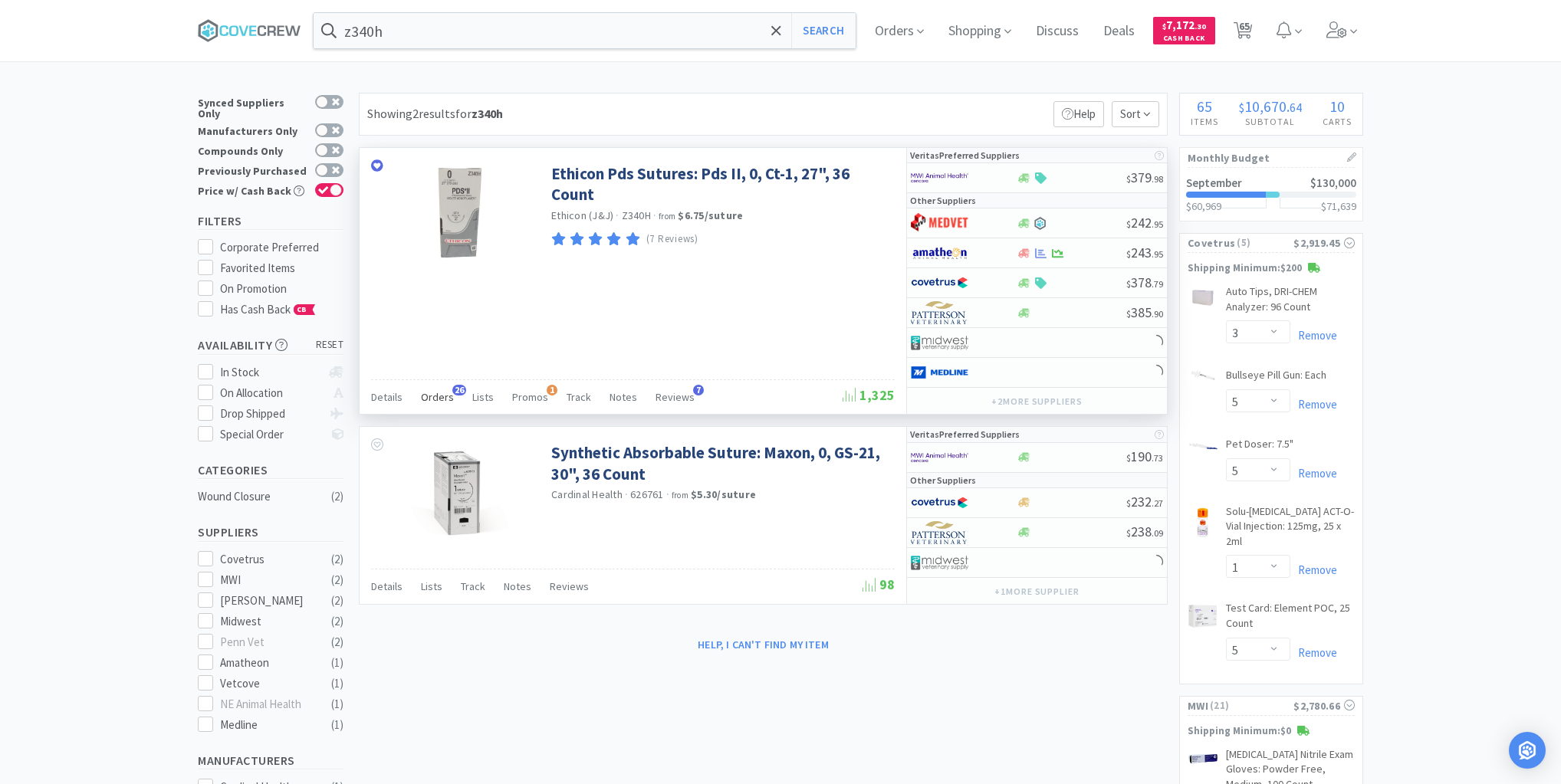
click at [442, 393] on span "Orders" at bounding box center [437, 397] width 33 height 14
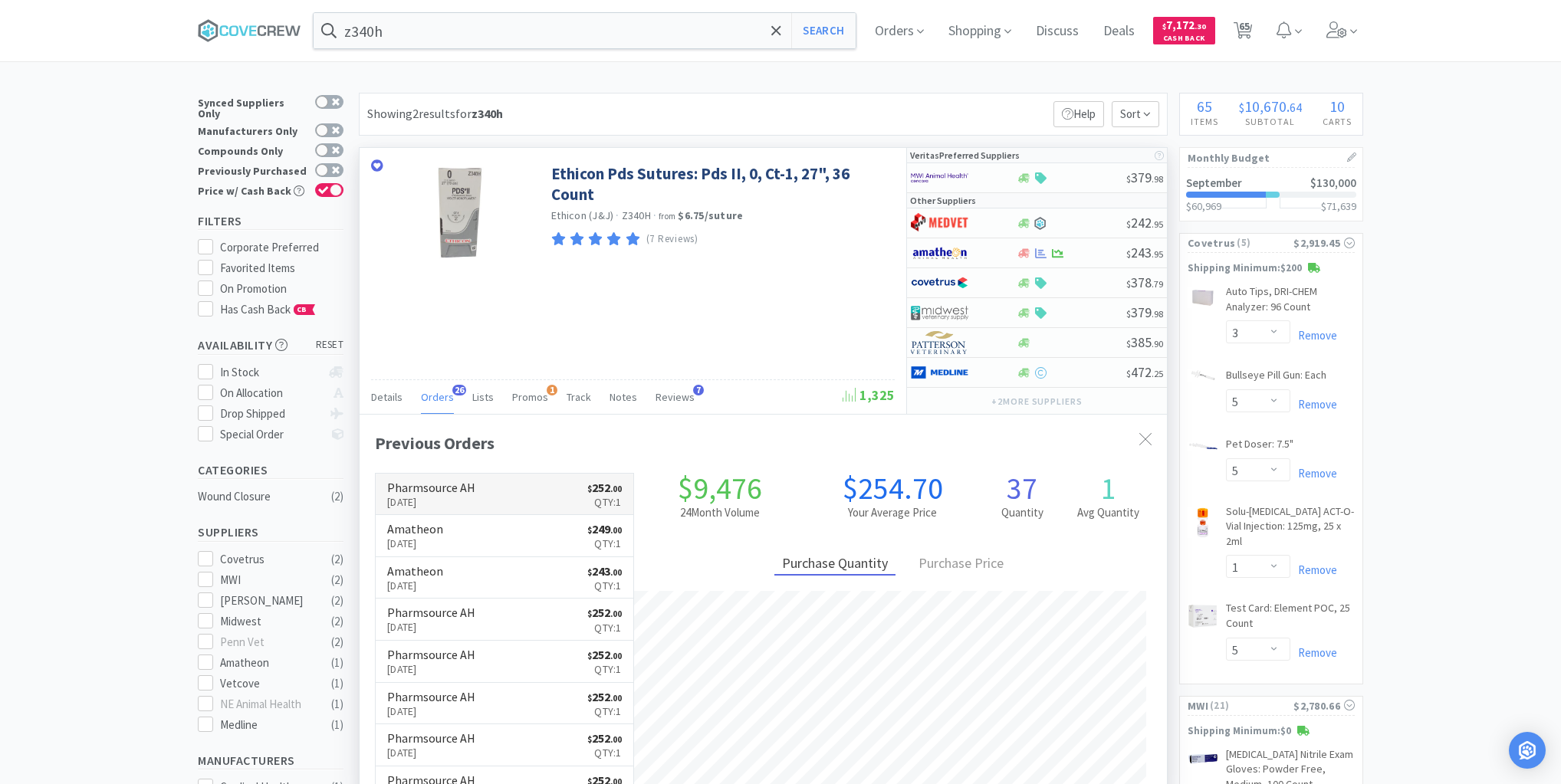
scroll to position [411, 808]
click at [1085, 177] on div at bounding box center [1071, 178] width 110 height 12
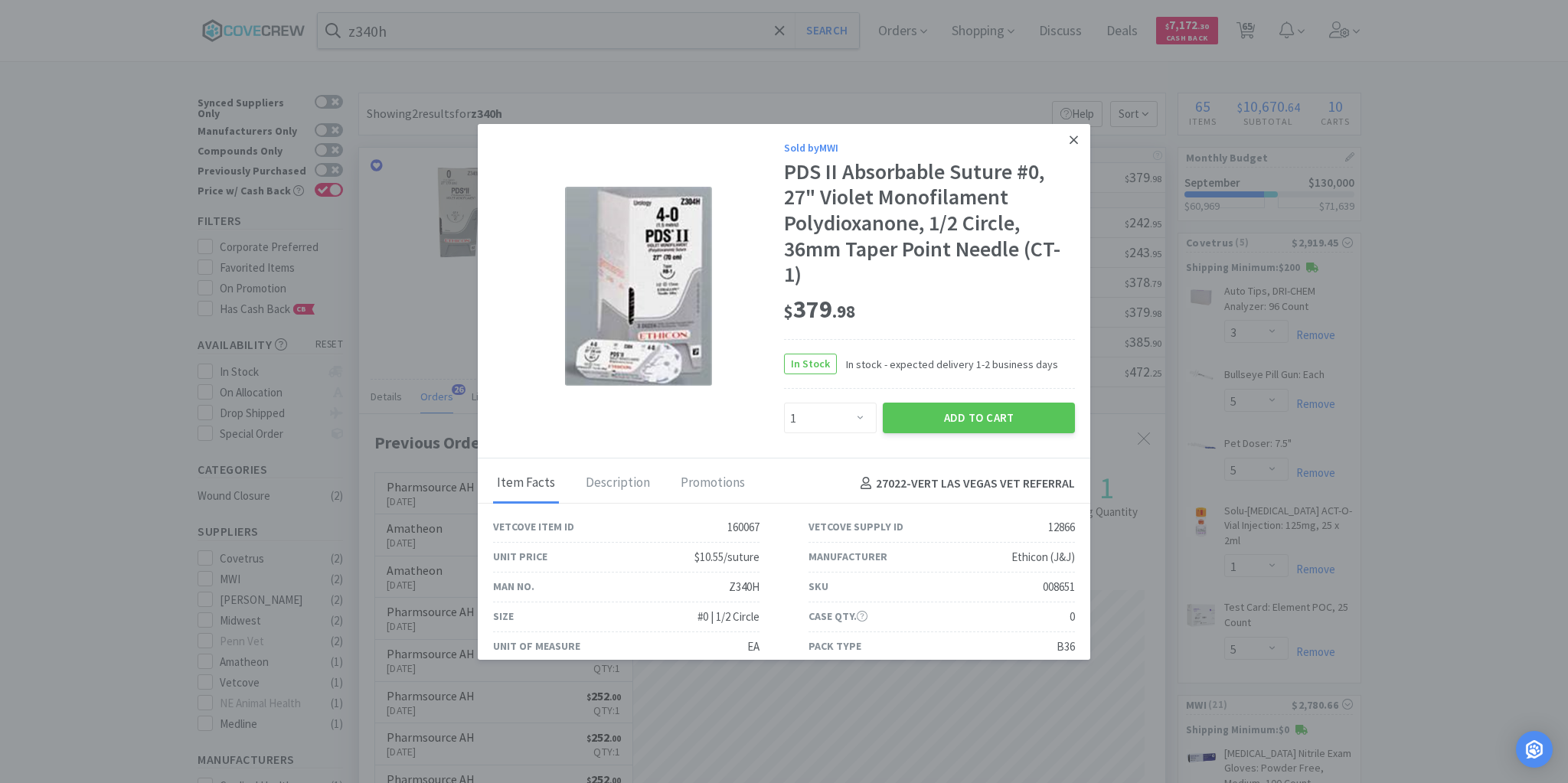
click at [1070, 137] on icon at bounding box center [1073, 139] width 8 height 8
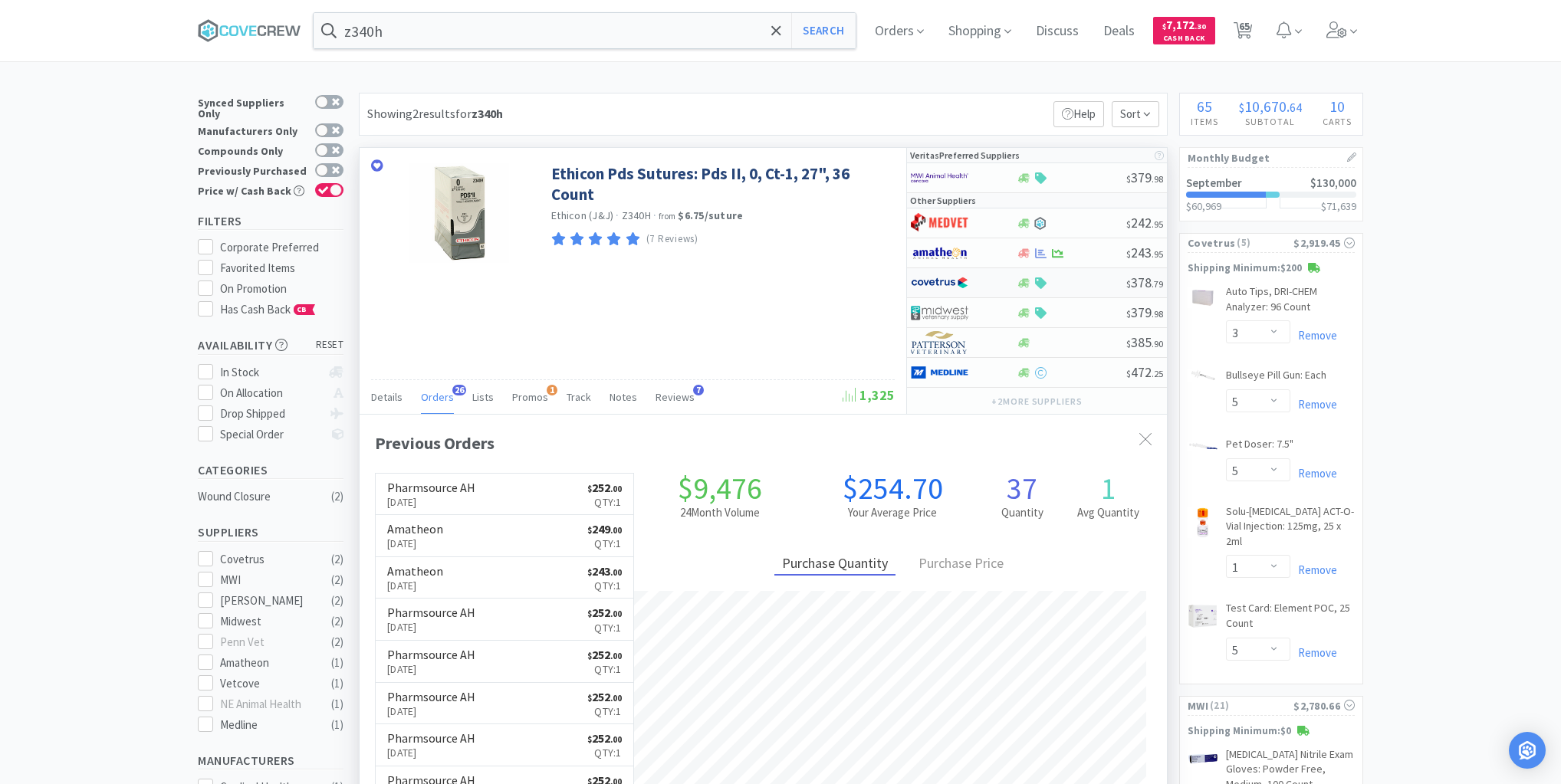
click at [1084, 283] on div at bounding box center [1071, 282] width 110 height 12
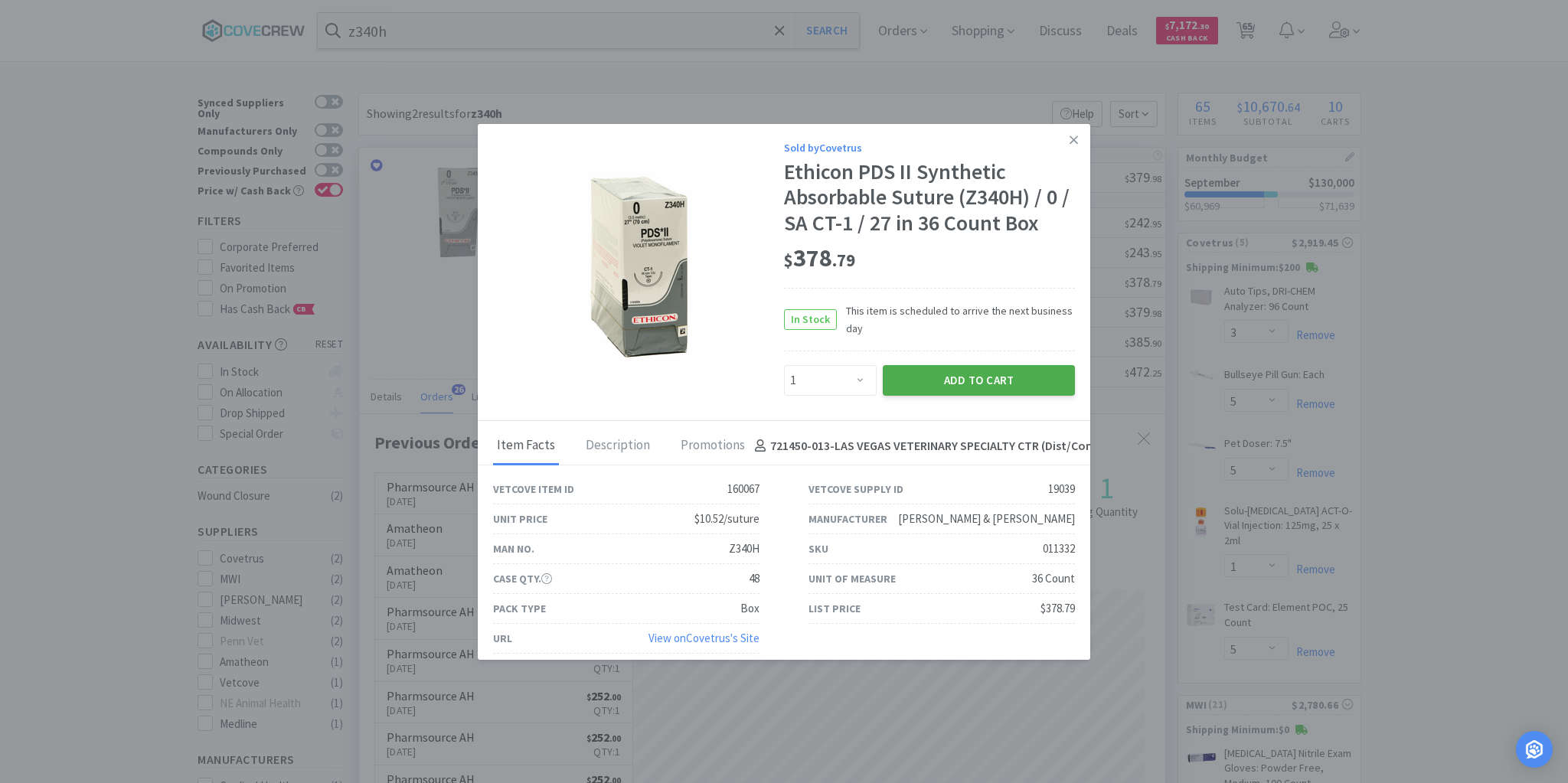
click at [977, 372] on button "Add to Cart" at bounding box center [978, 380] width 192 height 31
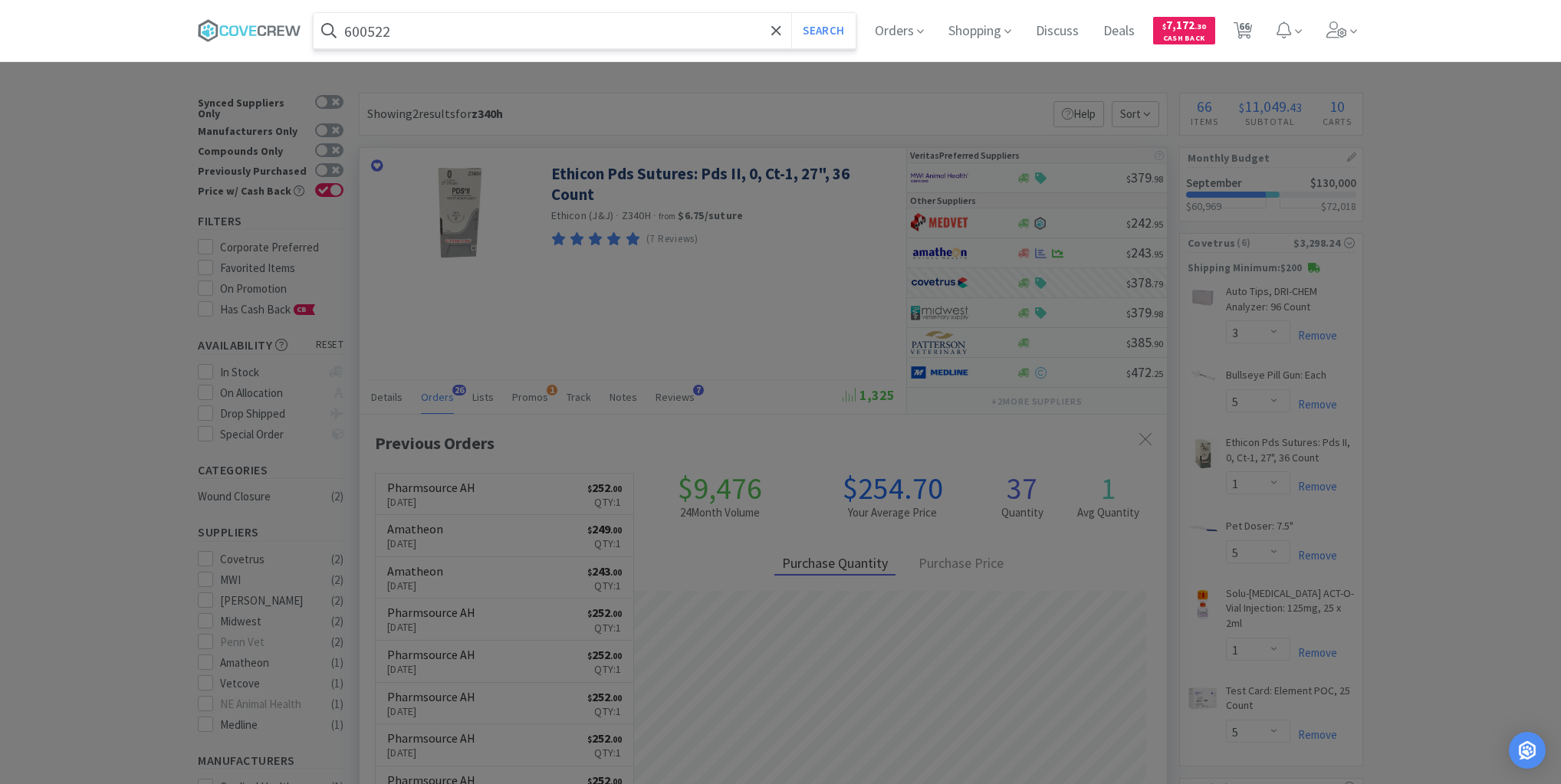
click at [792, 13] on button "Search" at bounding box center [824, 31] width 64 height 36
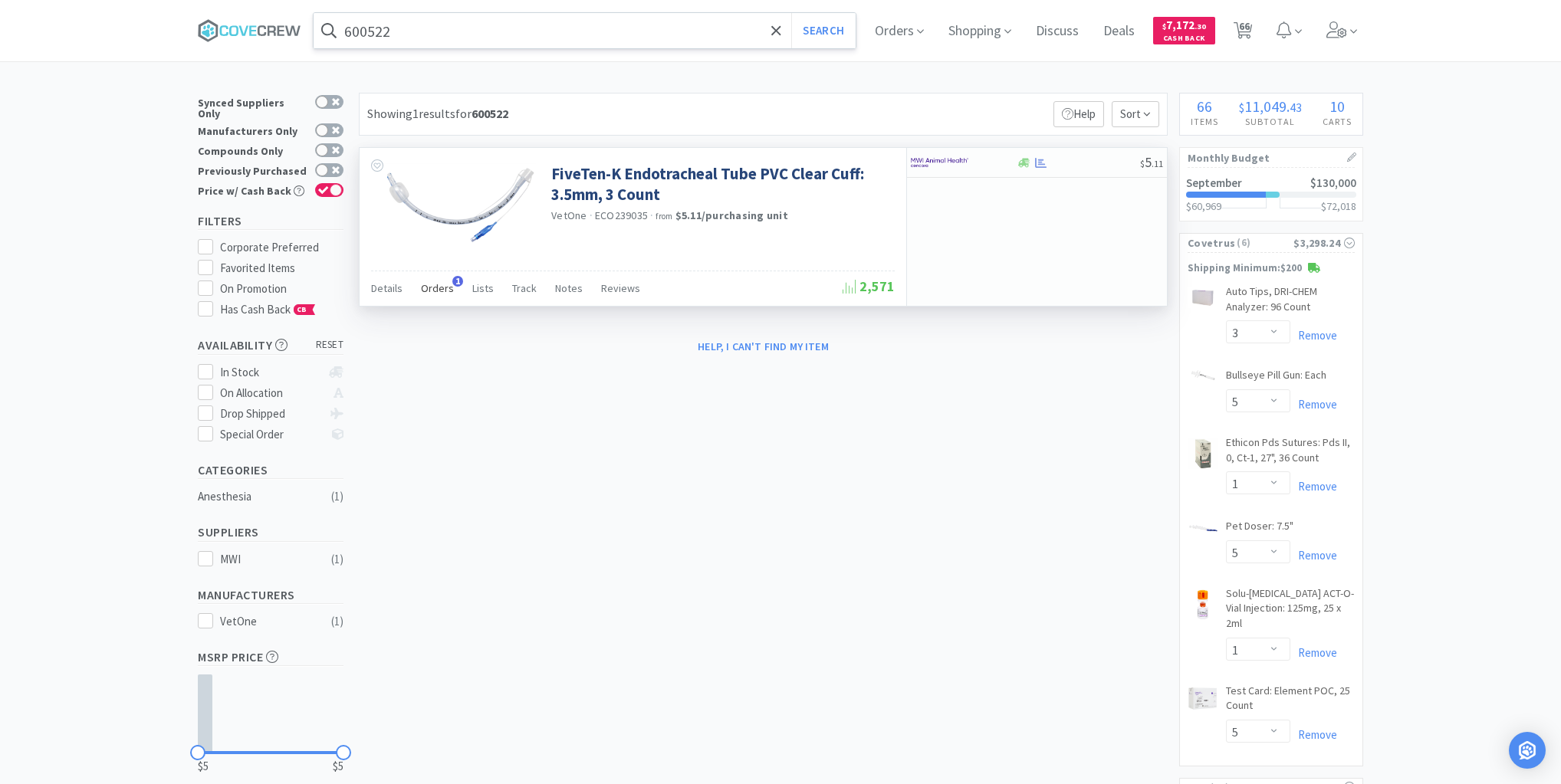
click at [429, 288] on span "Orders" at bounding box center [437, 289] width 33 height 14
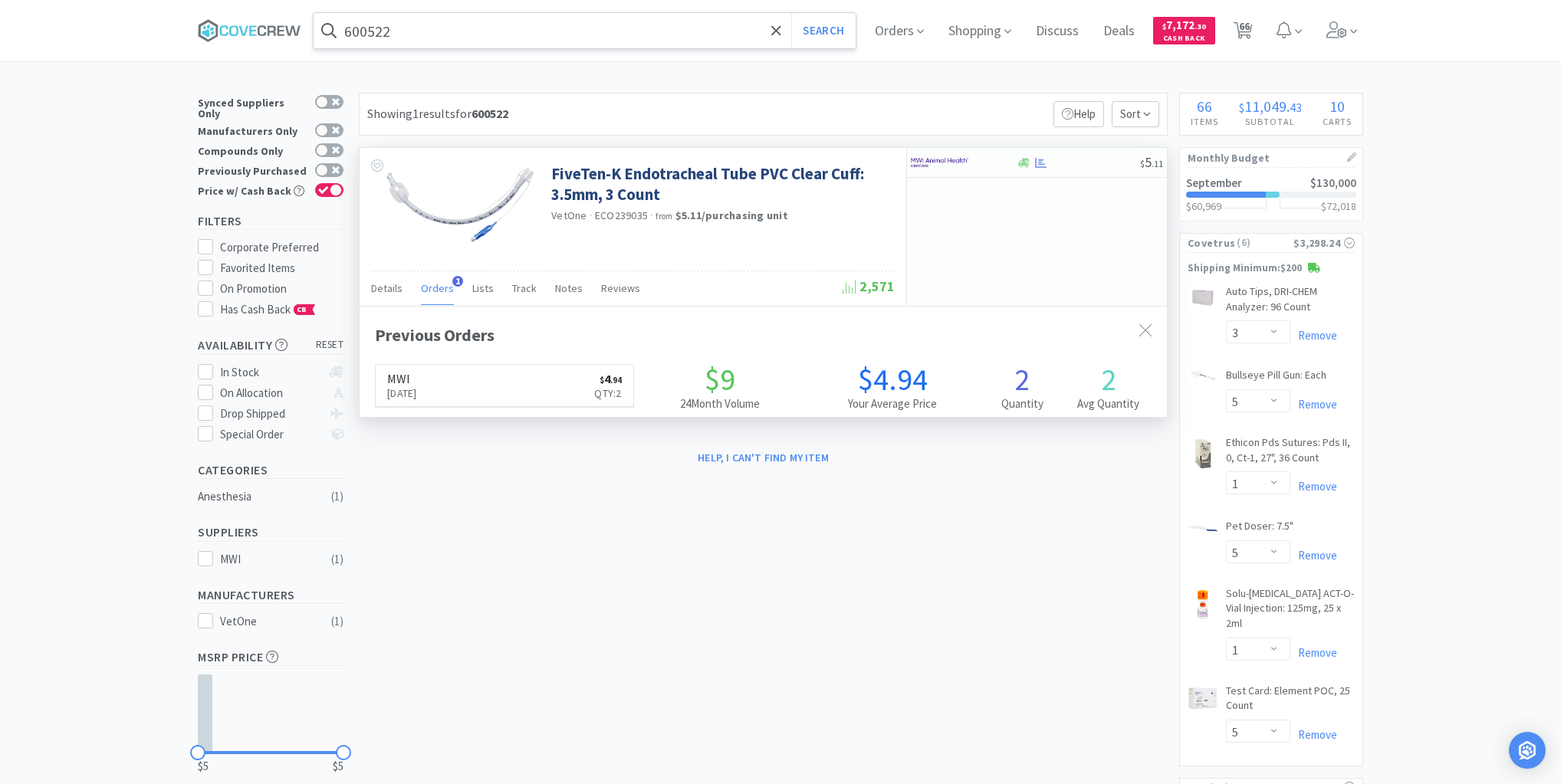
scroll to position [396, 808]
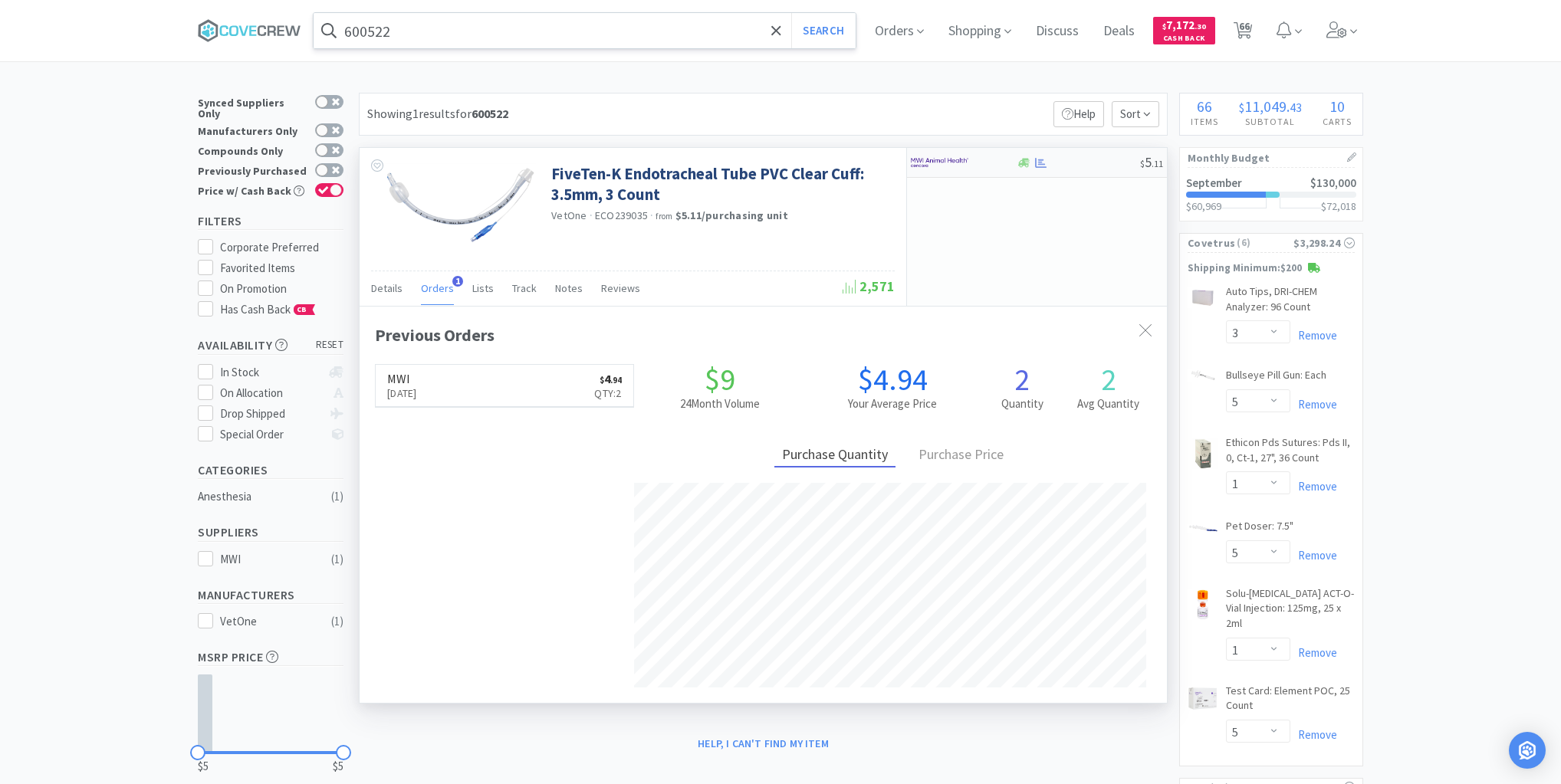
click at [1064, 162] on div at bounding box center [1079, 162] width 124 height 12
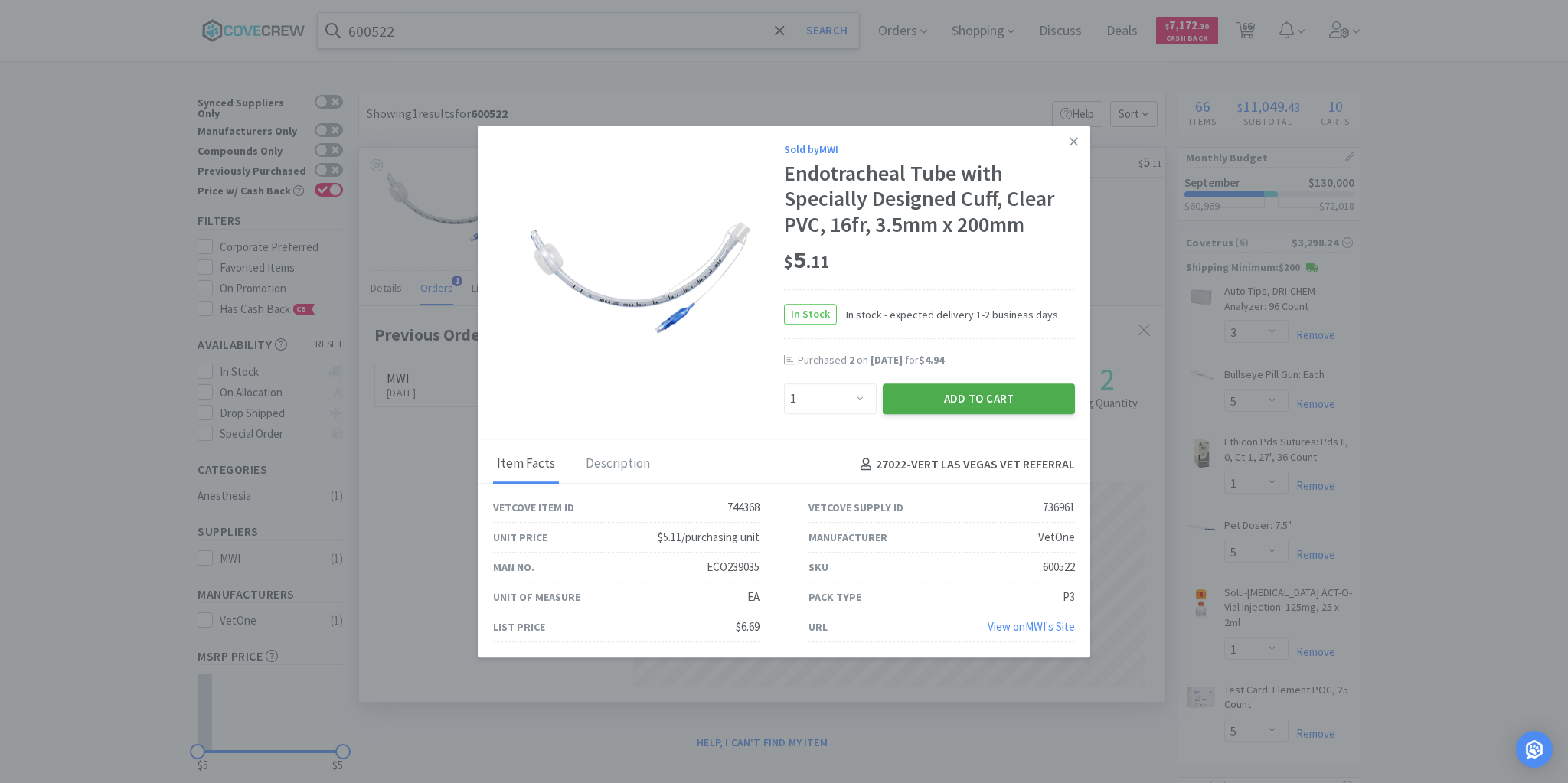
click at [989, 395] on button "Add to Cart" at bounding box center [978, 398] width 192 height 31
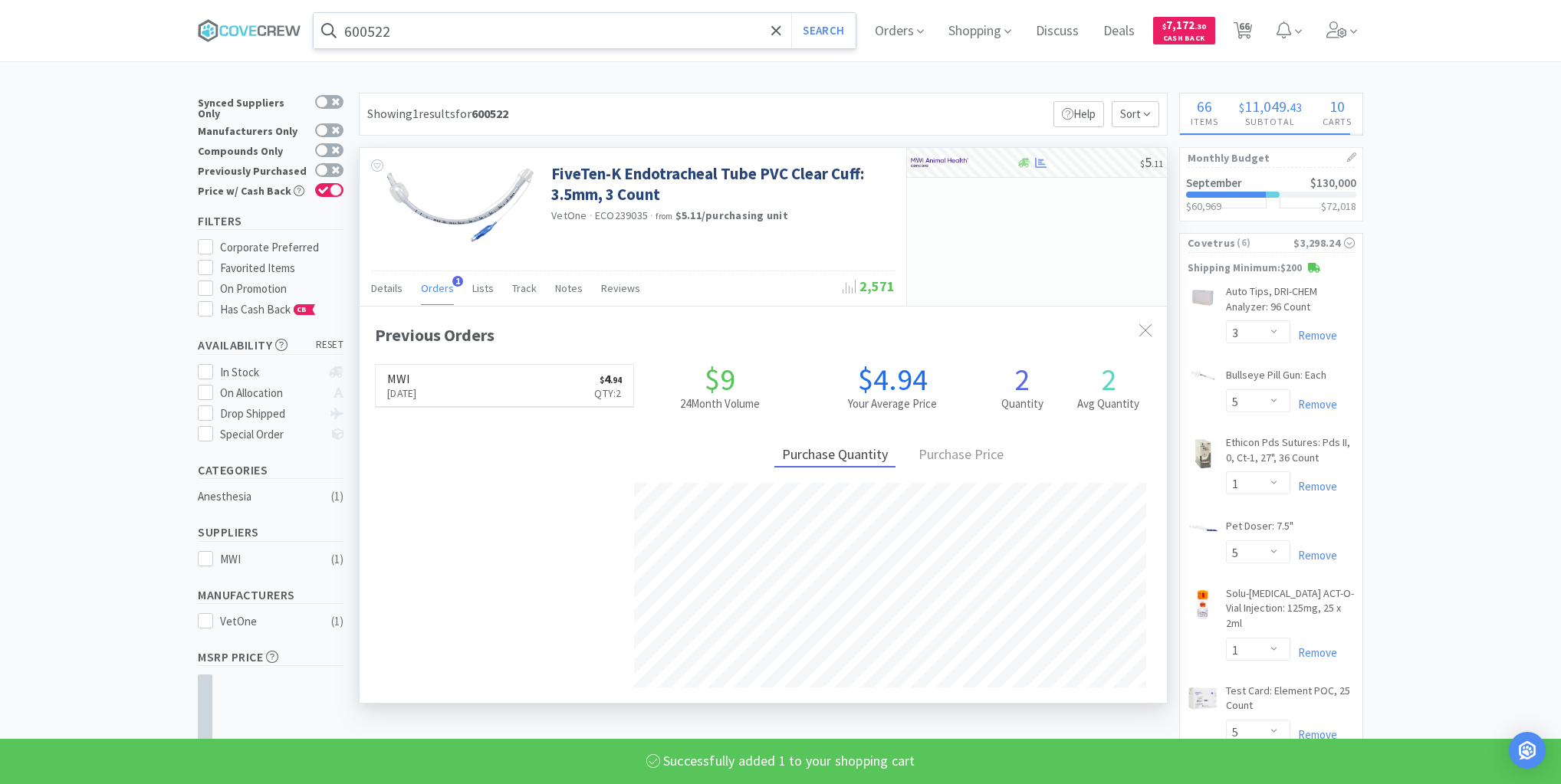
drag, startPoint x: 717, startPoint y: 36, endPoint x: 713, endPoint y: 42, distance: 7.2
click at [717, 35] on input "600522" at bounding box center [585, 31] width 542 height 36
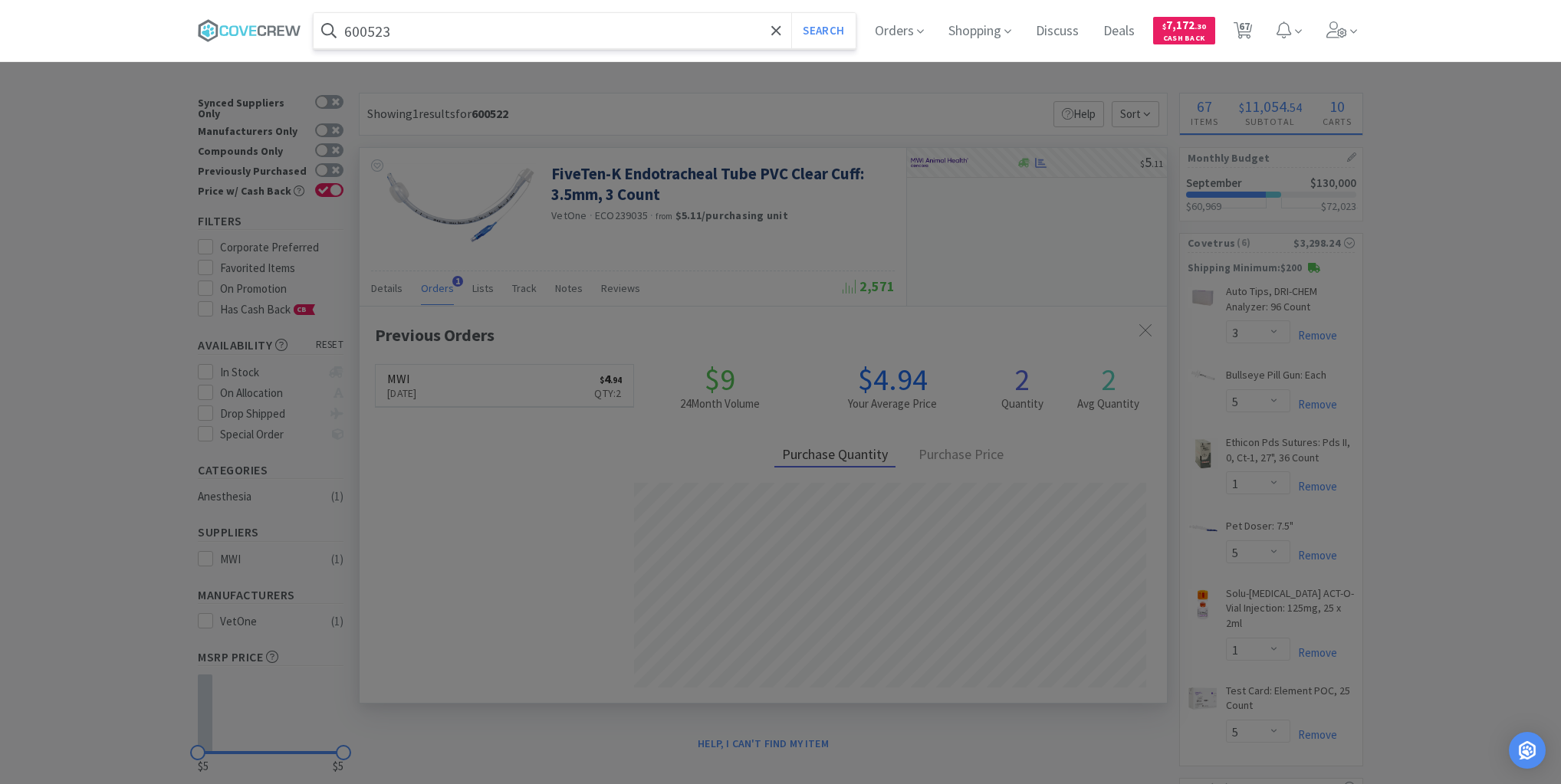
click at [792, 13] on button "Search" at bounding box center [824, 31] width 64 height 36
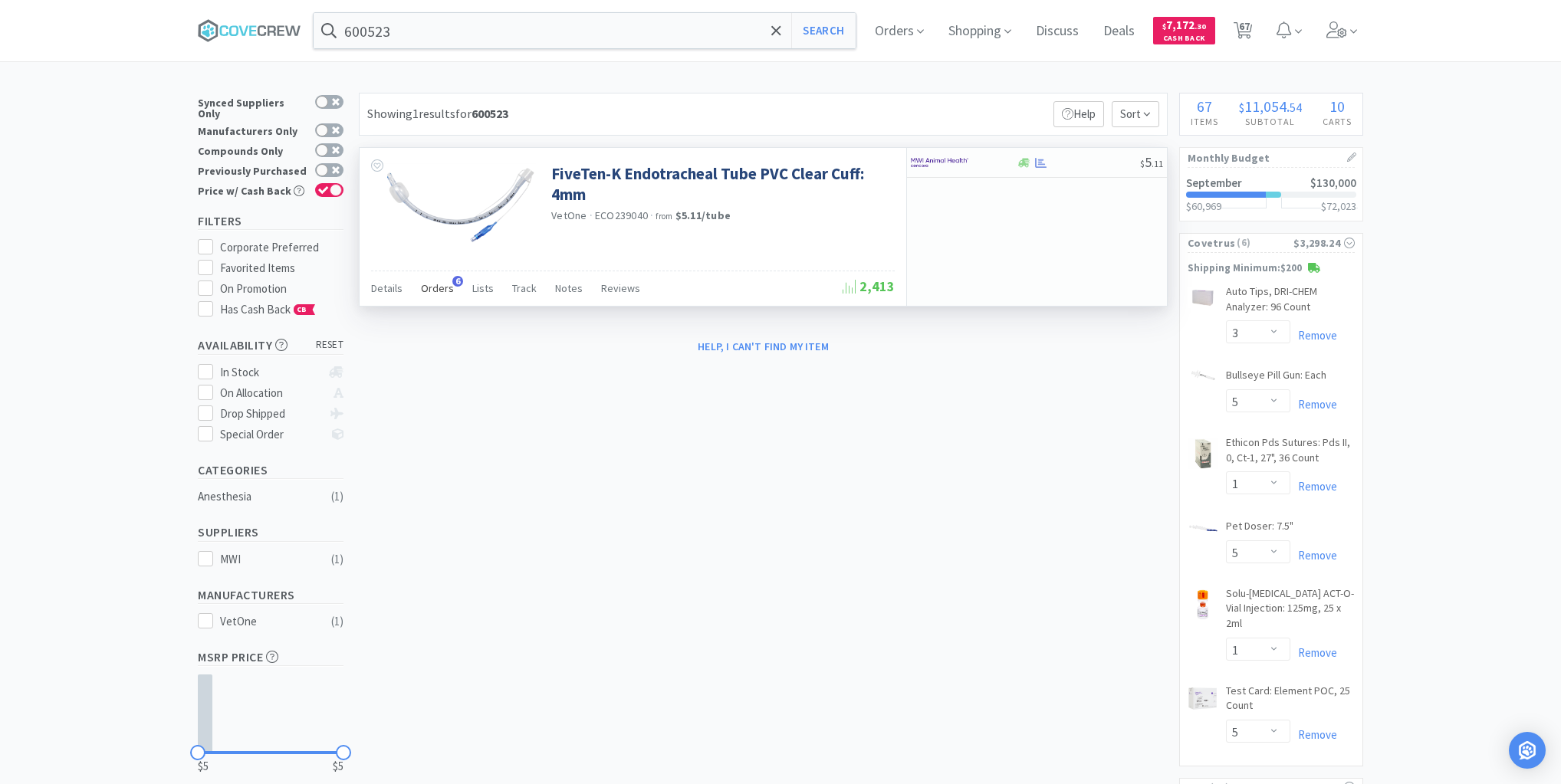
click at [438, 285] on span "Orders" at bounding box center [437, 289] width 33 height 14
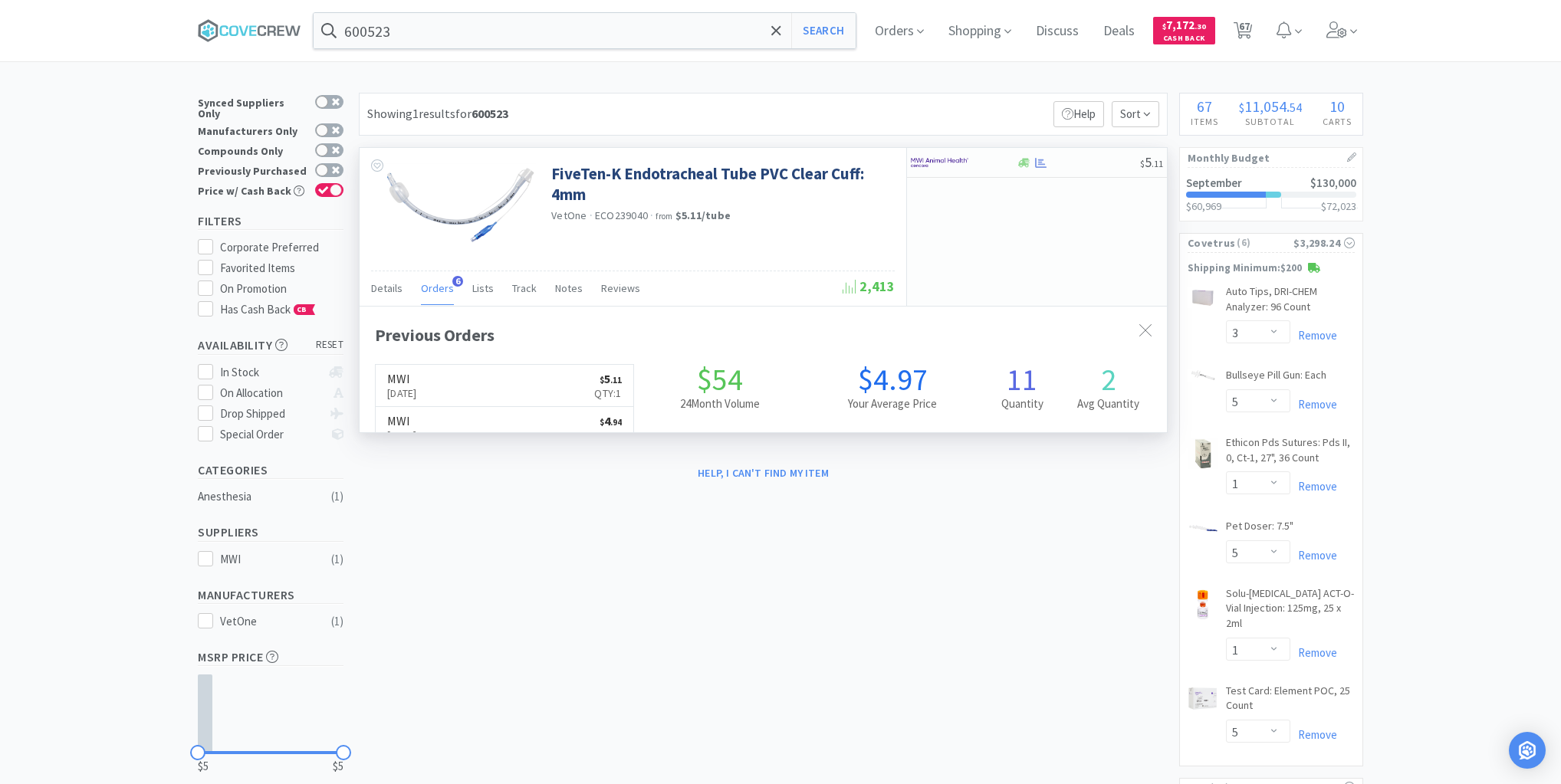
scroll to position [396, 808]
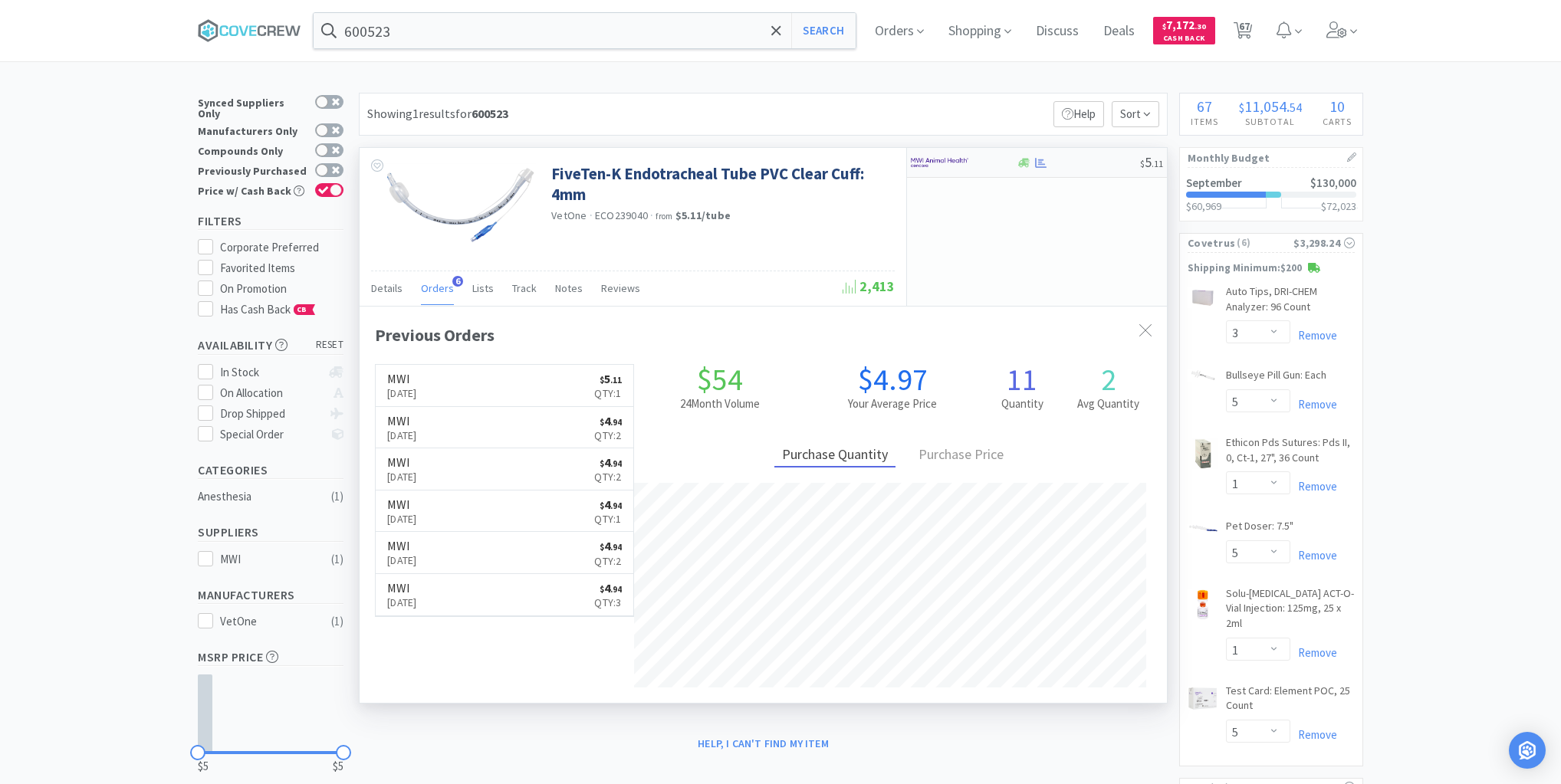
click at [1066, 171] on div "$ 5 . 11" at bounding box center [1037, 163] width 260 height 30
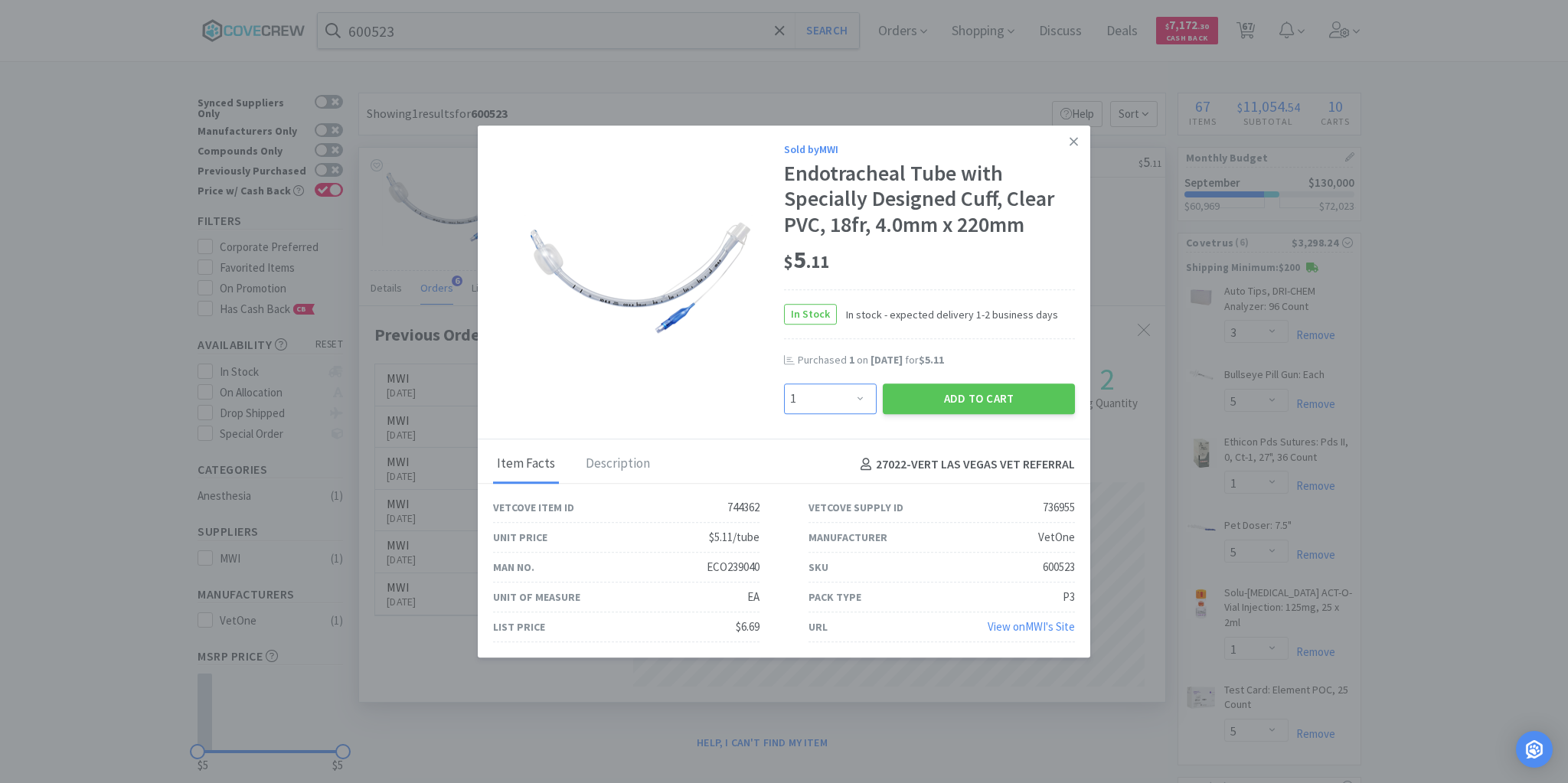
click at [866, 392] on select "Enter Quantity 1 2 3 4 5 6 7 8 9 10 11 12 13 14 15 16 17 18 19 20 Enter Quantity" at bounding box center [830, 398] width 92 height 31
click at [784, 383] on select "Enter Quantity 1 2 3 4 5 6 7 8 9 10 11 12 13 14 15 16 17 18 19 20 Enter Quantity" at bounding box center [830, 398] width 92 height 31
click at [992, 398] on button "Add to Cart" at bounding box center [978, 398] width 192 height 31
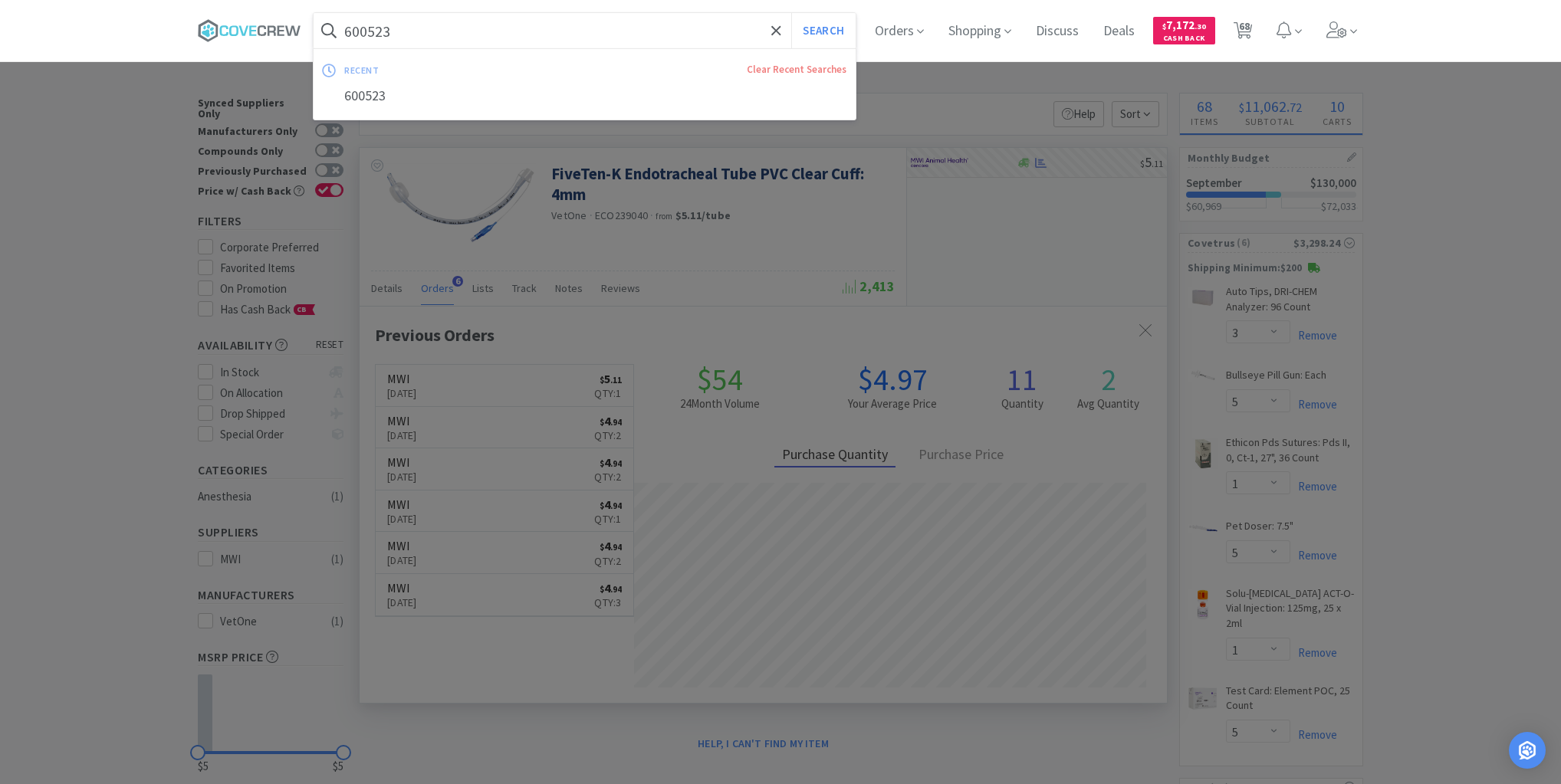
click at [737, 28] on input "600523" at bounding box center [585, 31] width 542 height 36
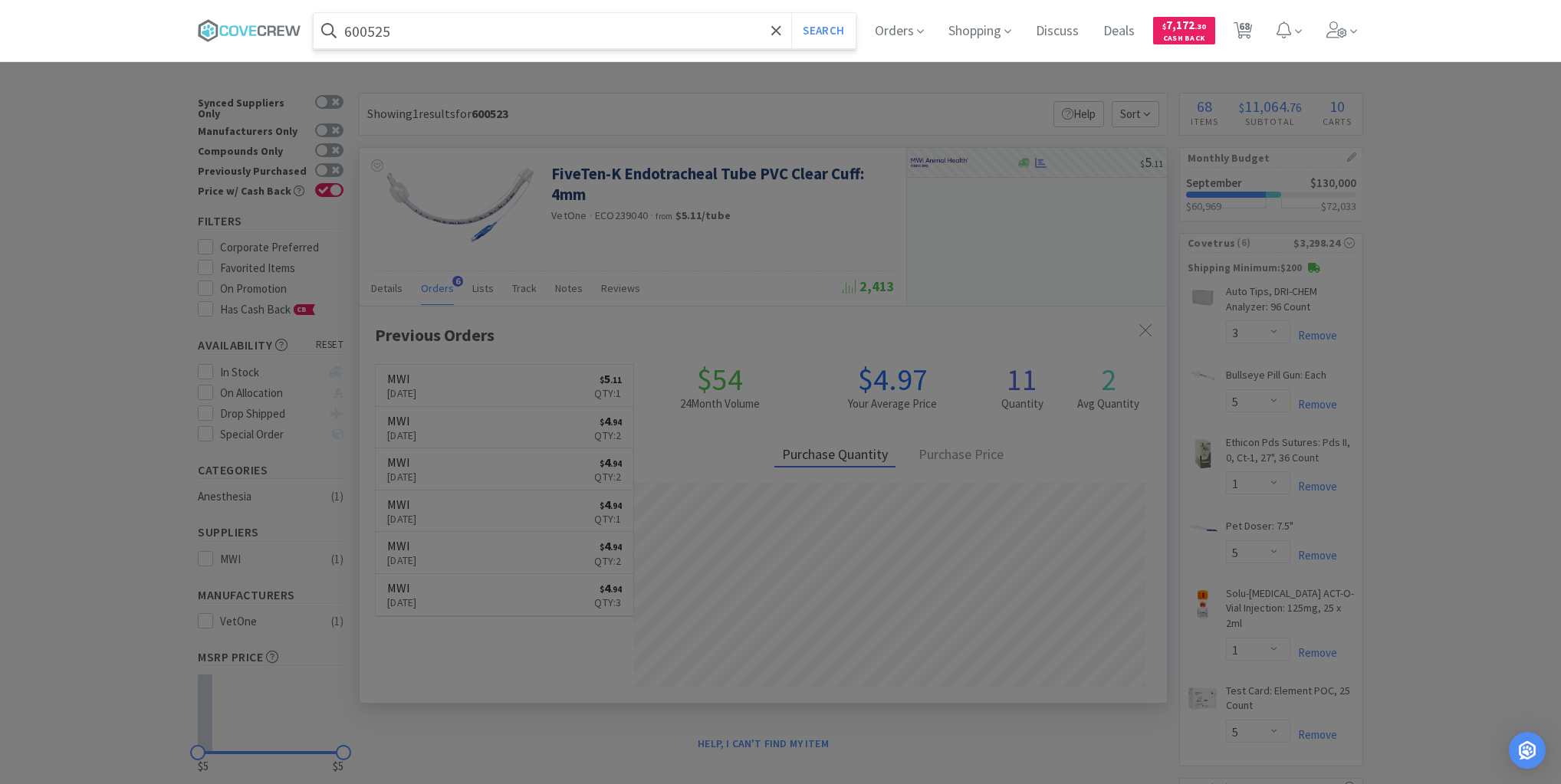
click at [792, 13] on button "Search" at bounding box center [824, 31] width 64 height 36
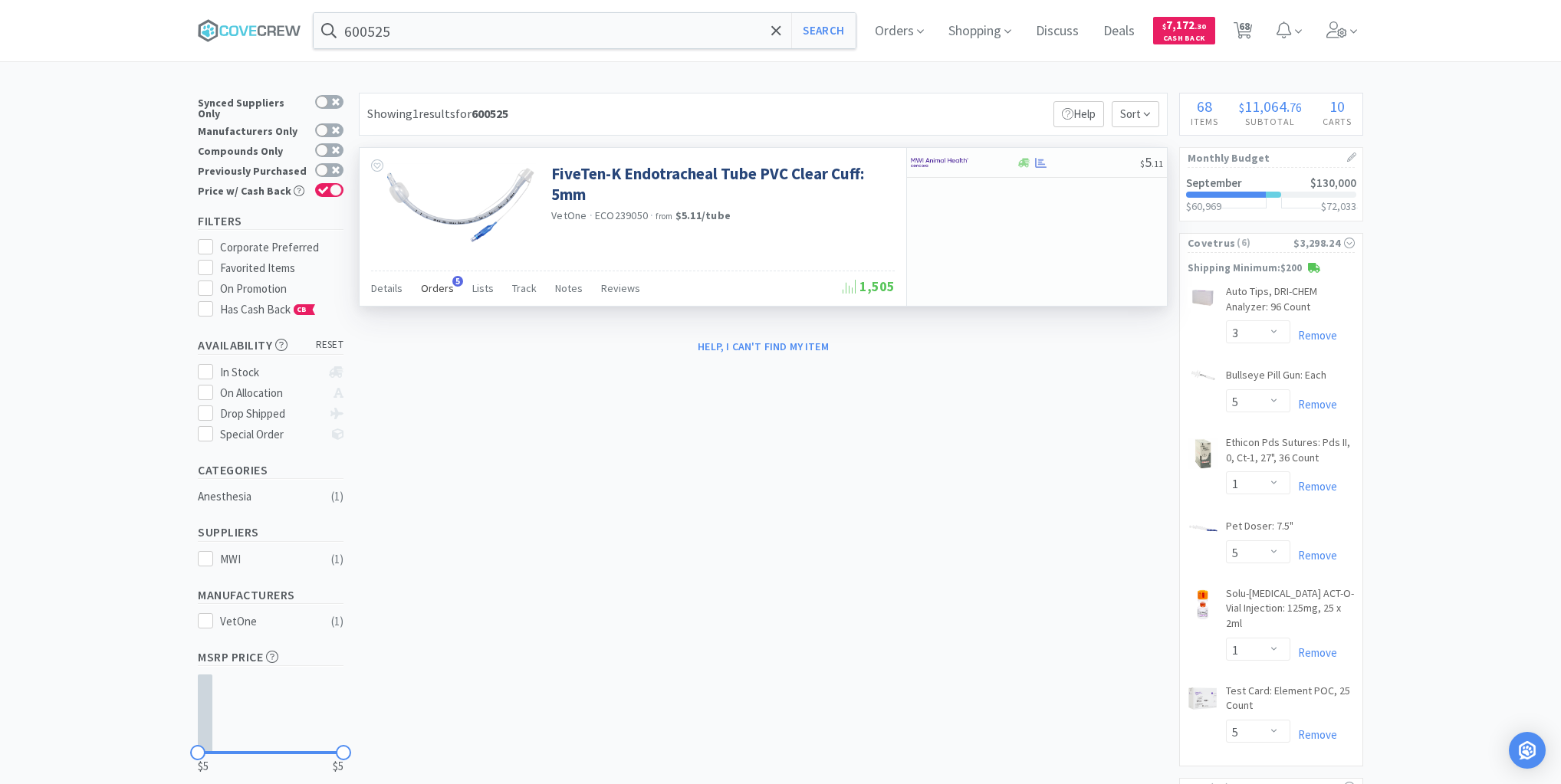
click at [446, 289] on span "Orders" at bounding box center [437, 289] width 33 height 14
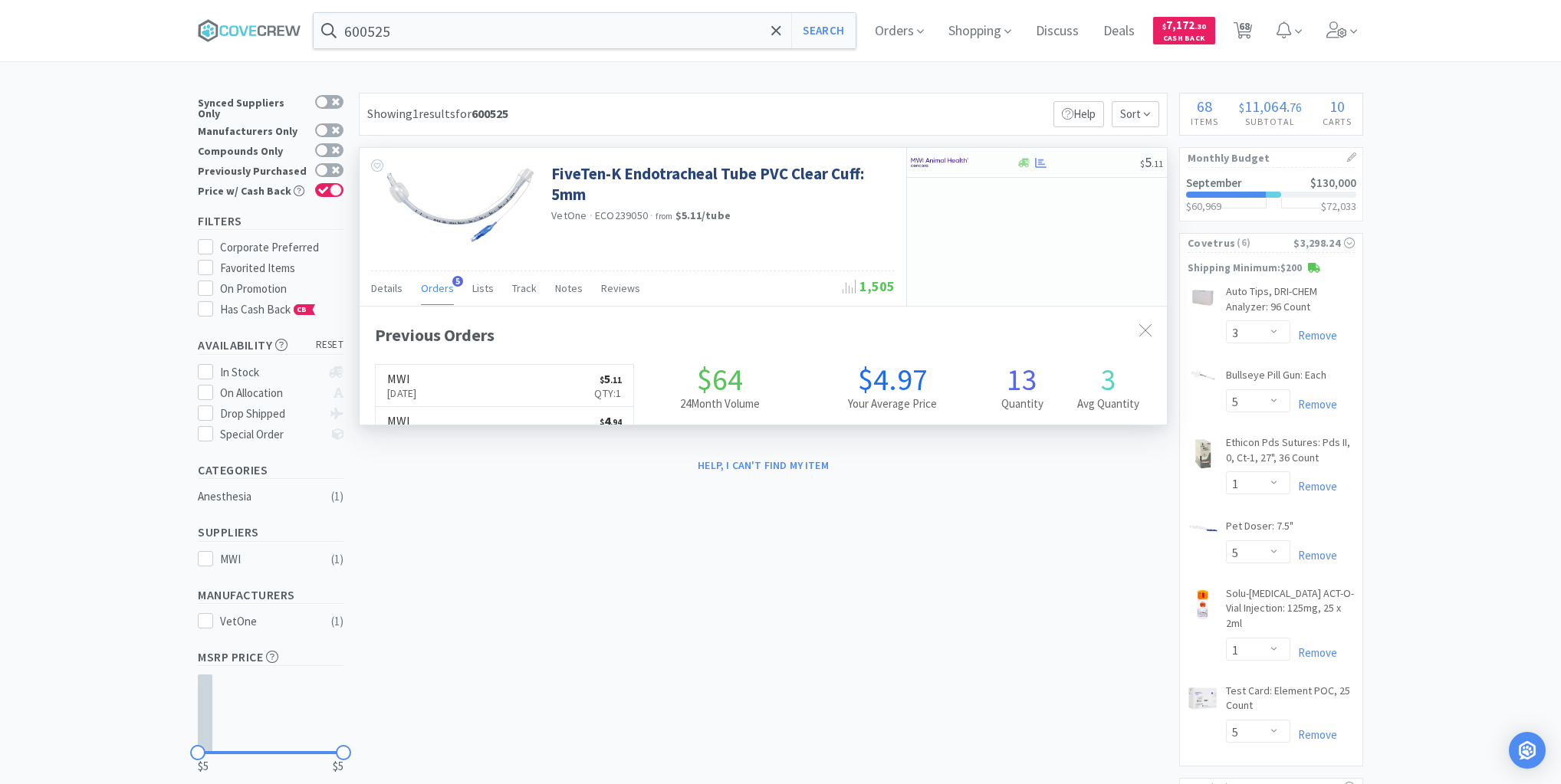
scroll to position [396, 808]
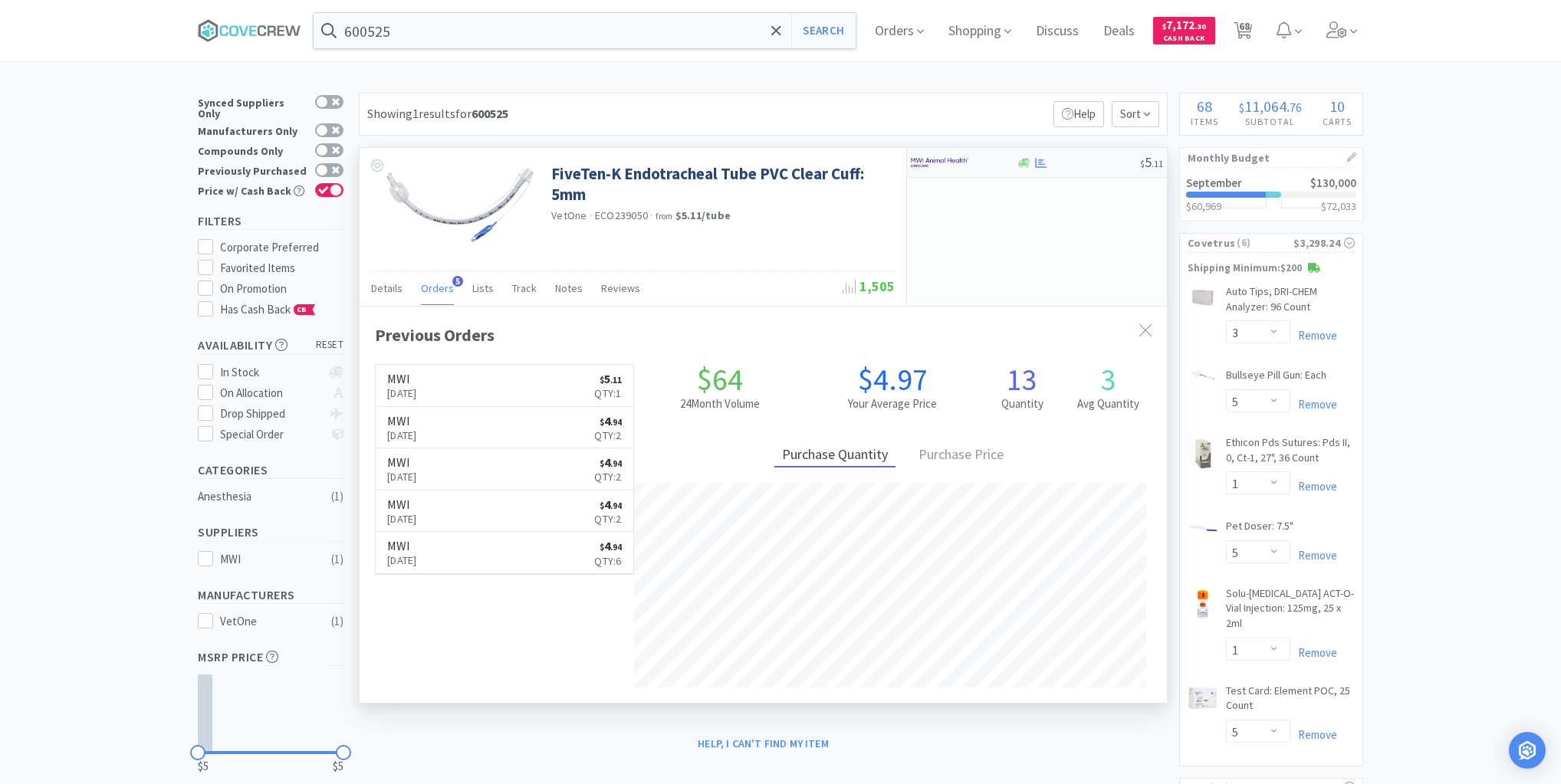
click at [1083, 165] on div at bounding box center [1079, 162] width 124 height 12
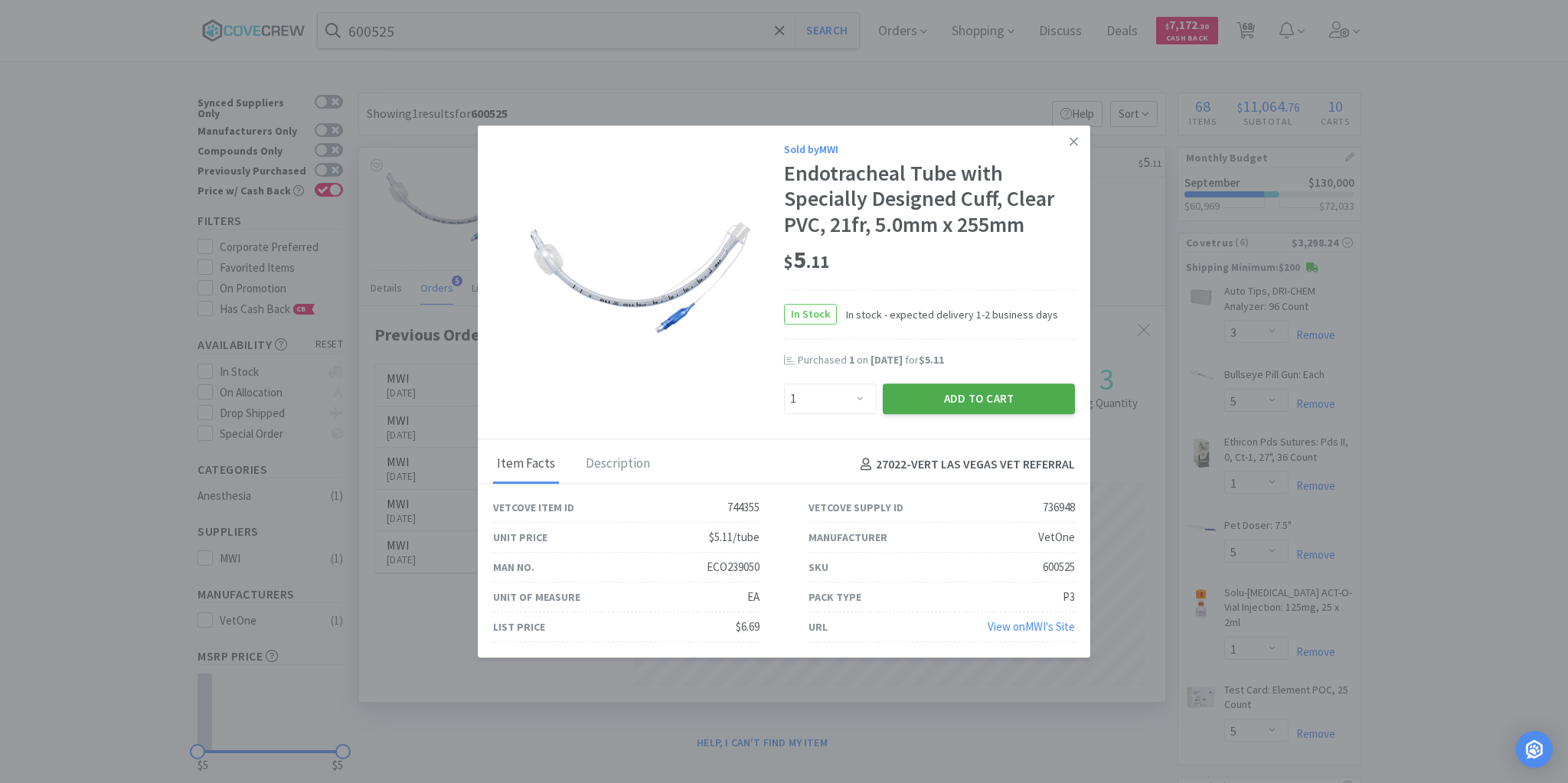
click at [953, 399] on button "Add to Cart" at bounding box center [978, 398] width 192 height 31
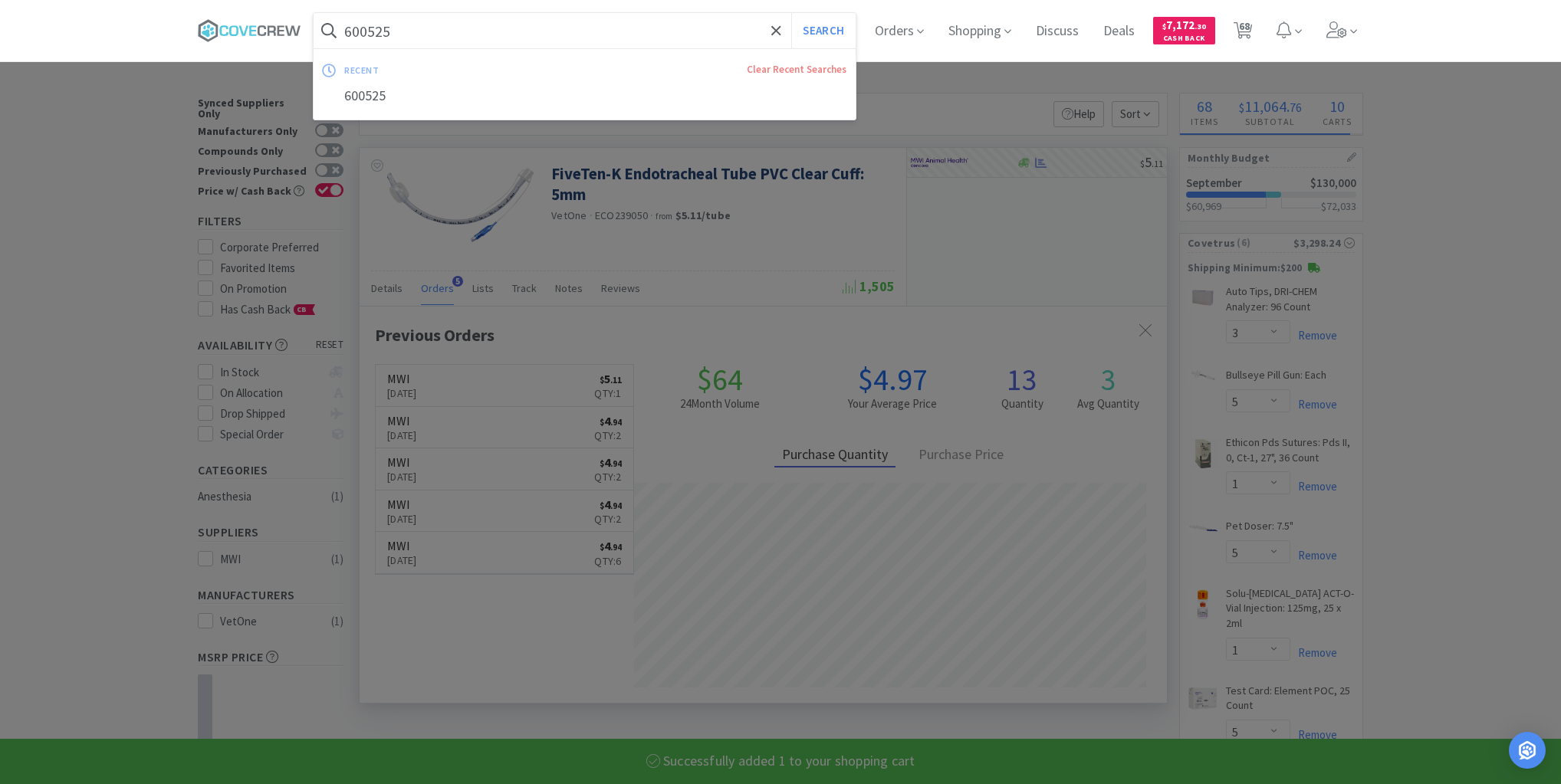
click at [706, 36] on input "600525" at bounding box center [585, 31] width 542 height 36
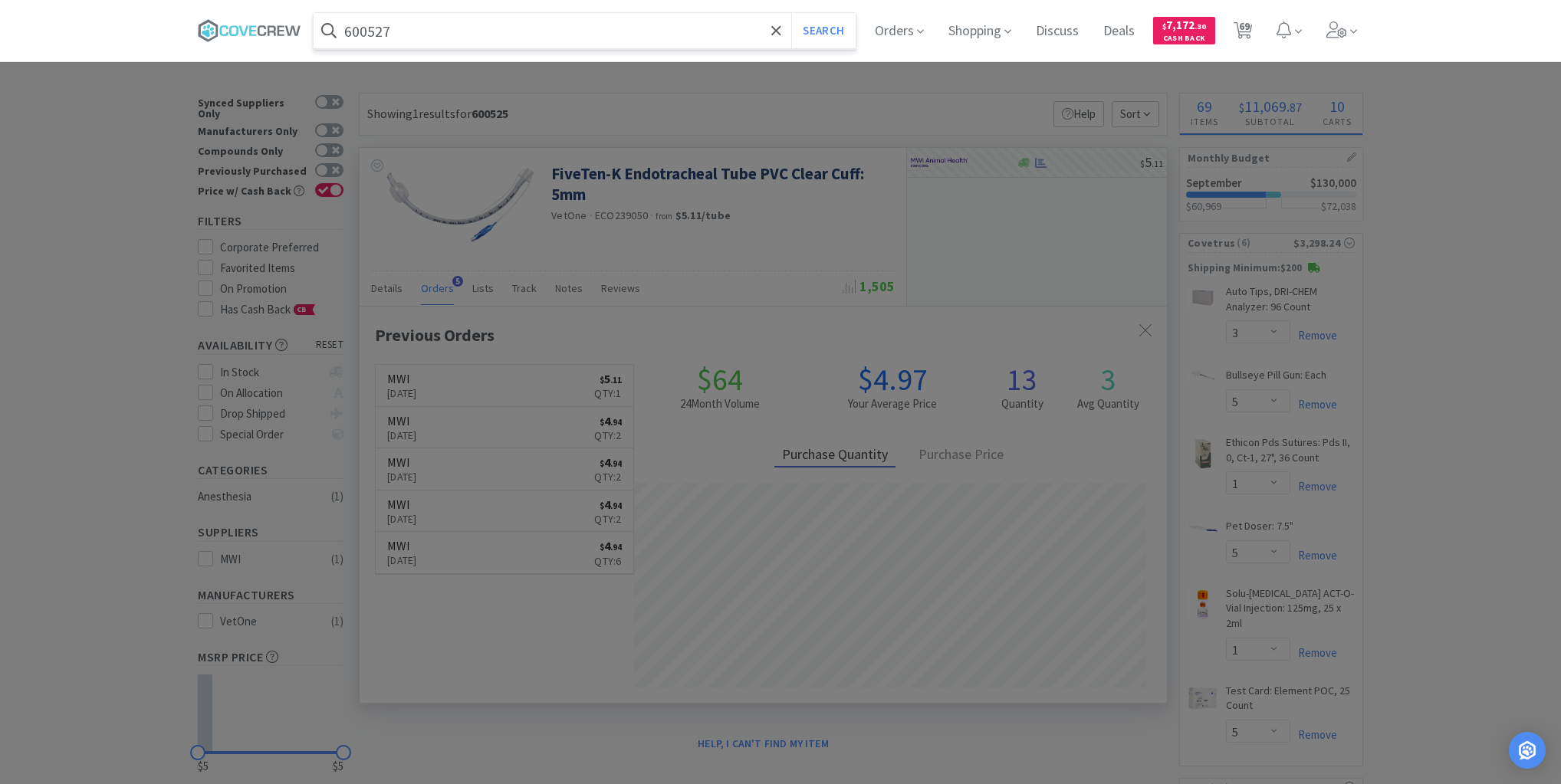
click at [792, 13] on button "Search" at bounding box center [824, 31] width 64 height 36
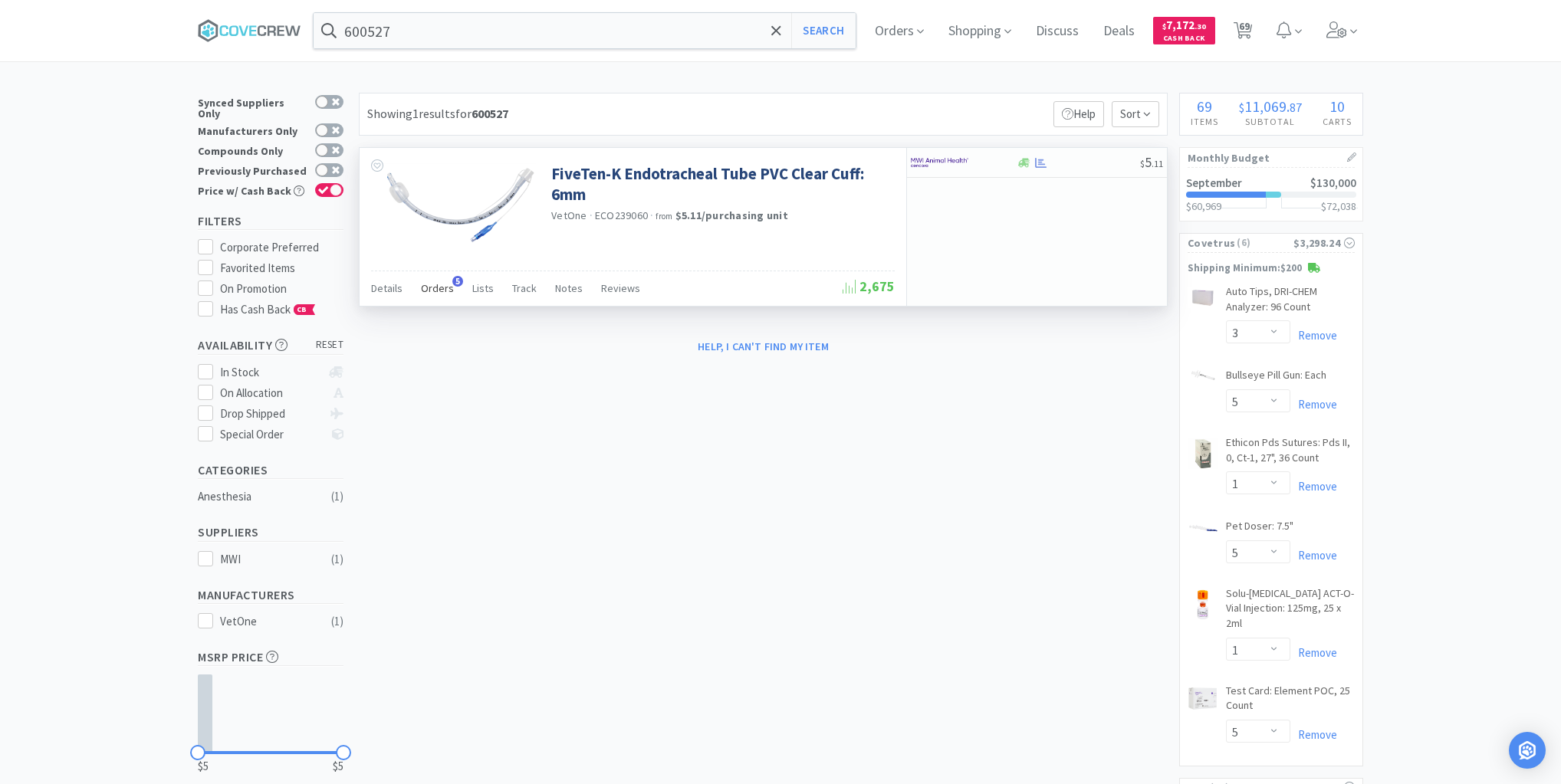
click at [440, 289] on span "Orders" at bounding box center [437, 289] width 33 height 14
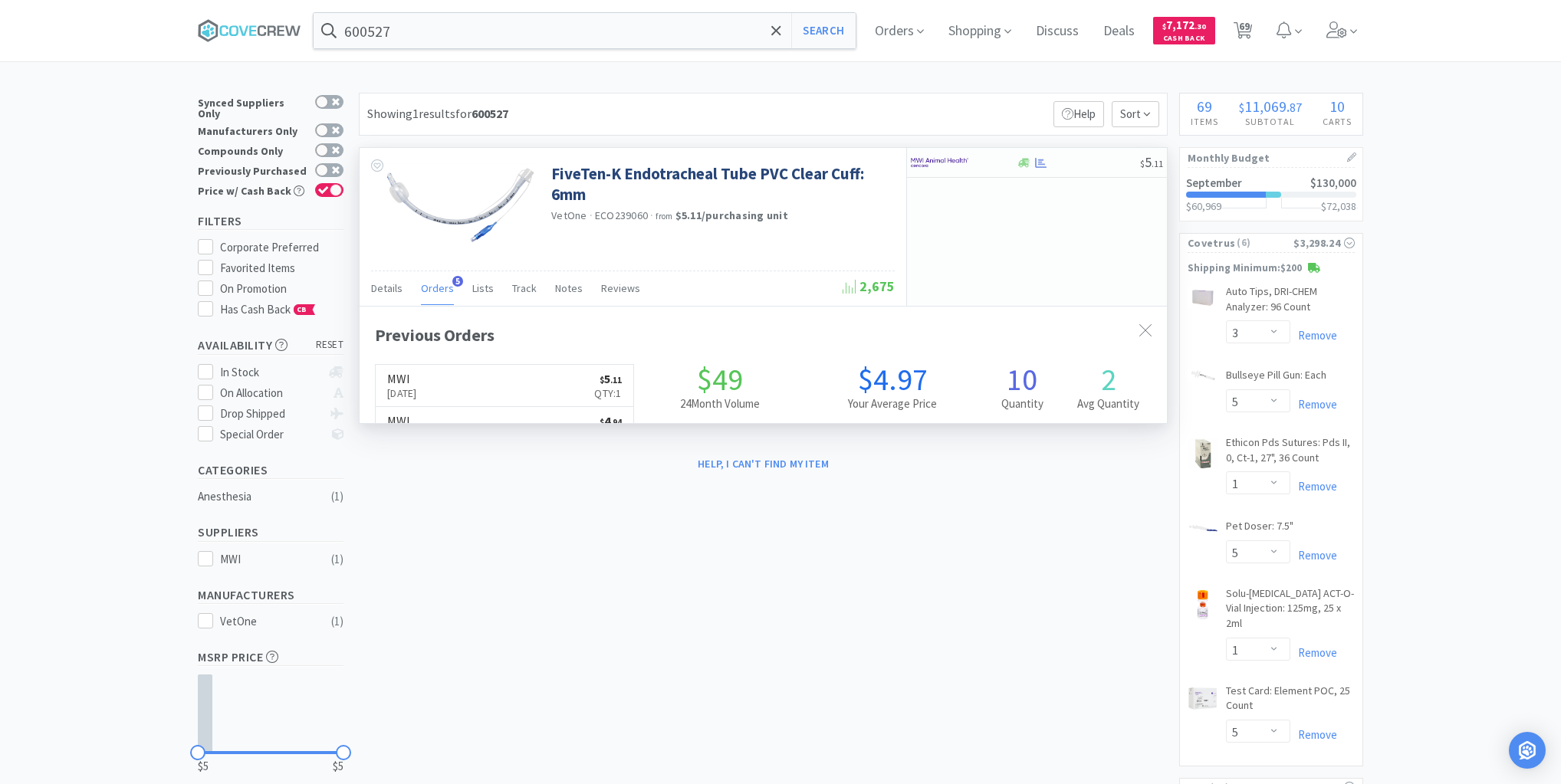
scroll to position [396, 808]
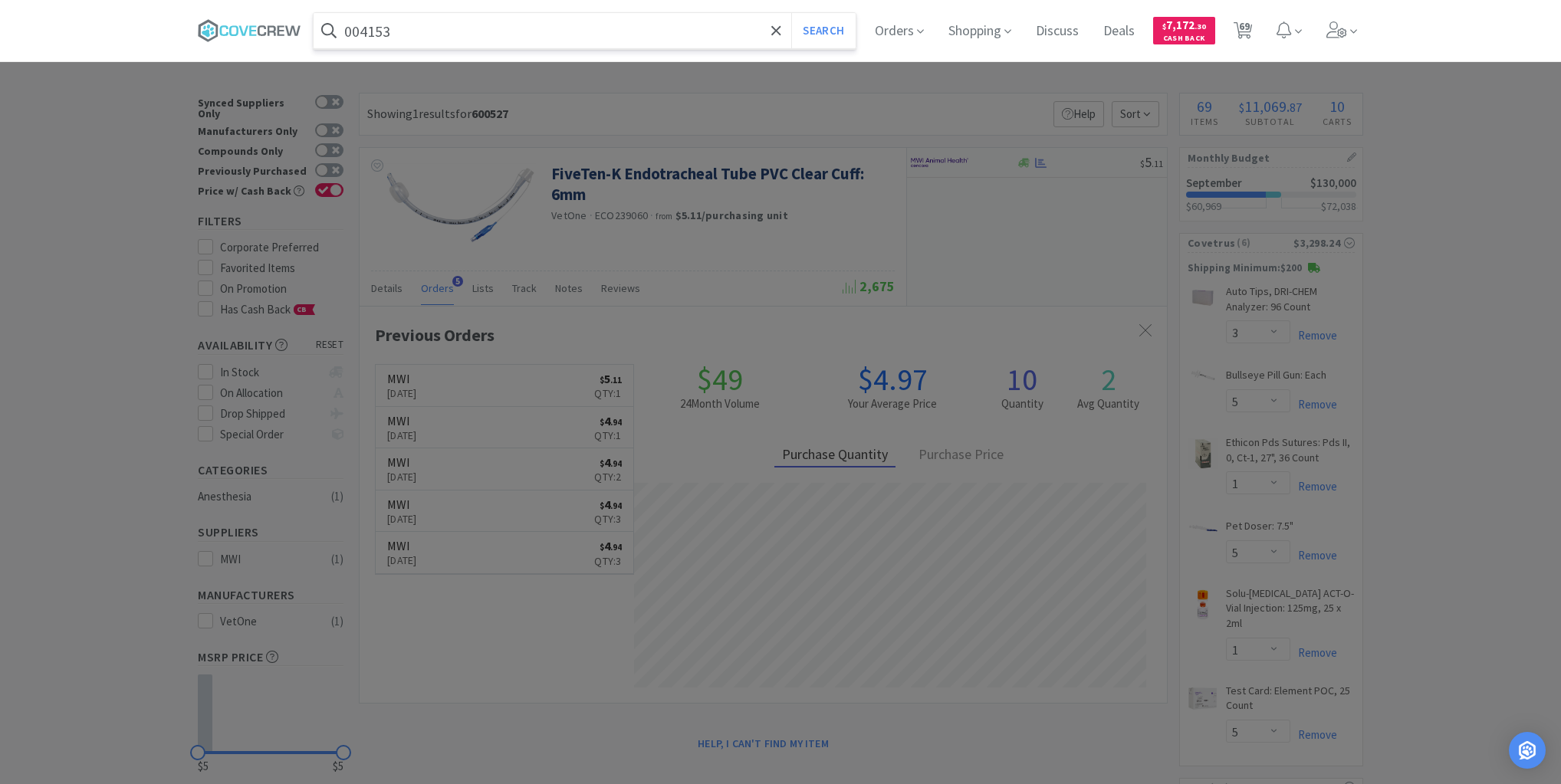
click at [792, 13] on button "Search" at bounding box center [824, 31] width 64 height 36
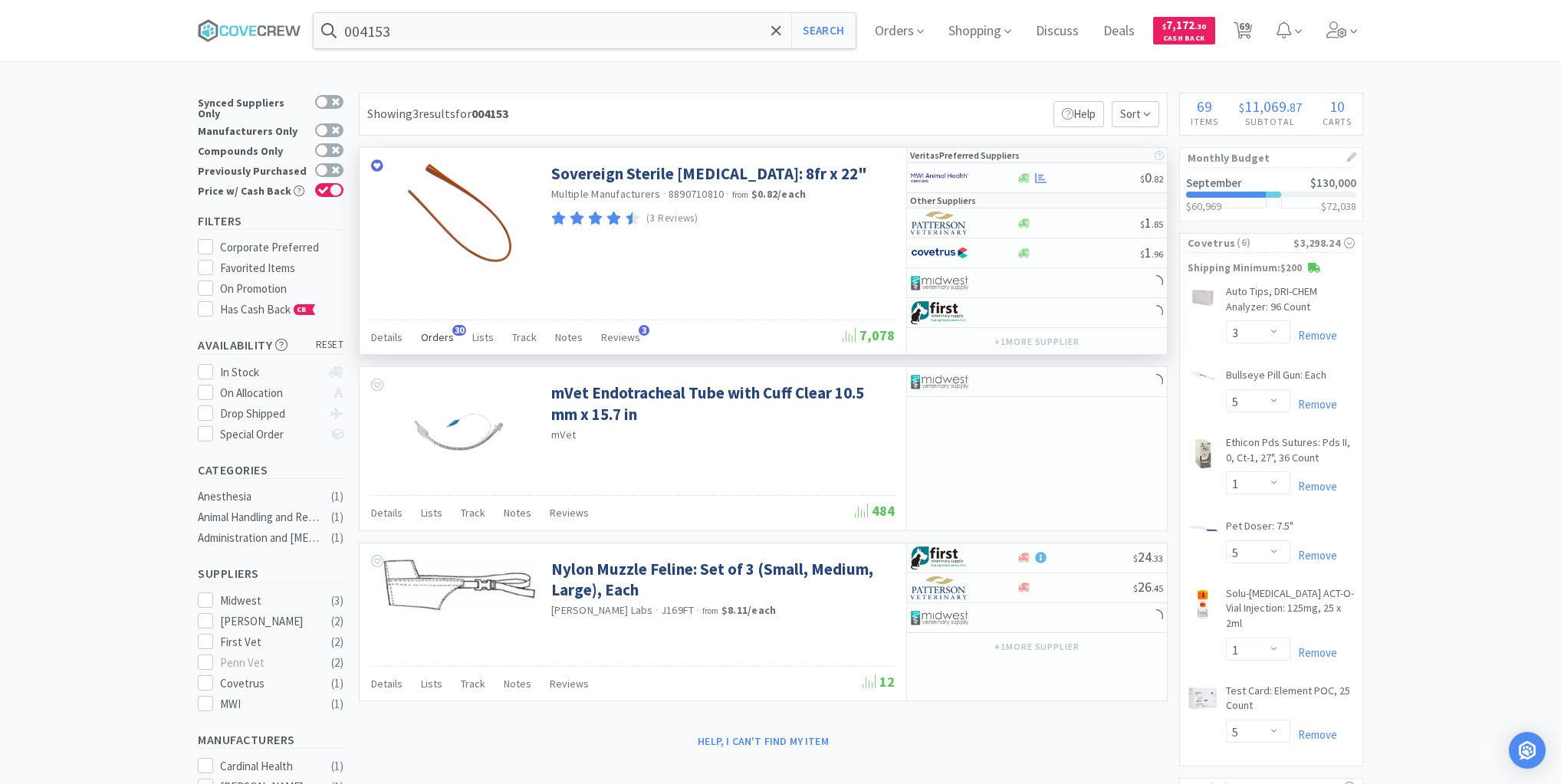
click at [436, 332] on span "Orders" at bounding box center [437, 337] width 33 height 14
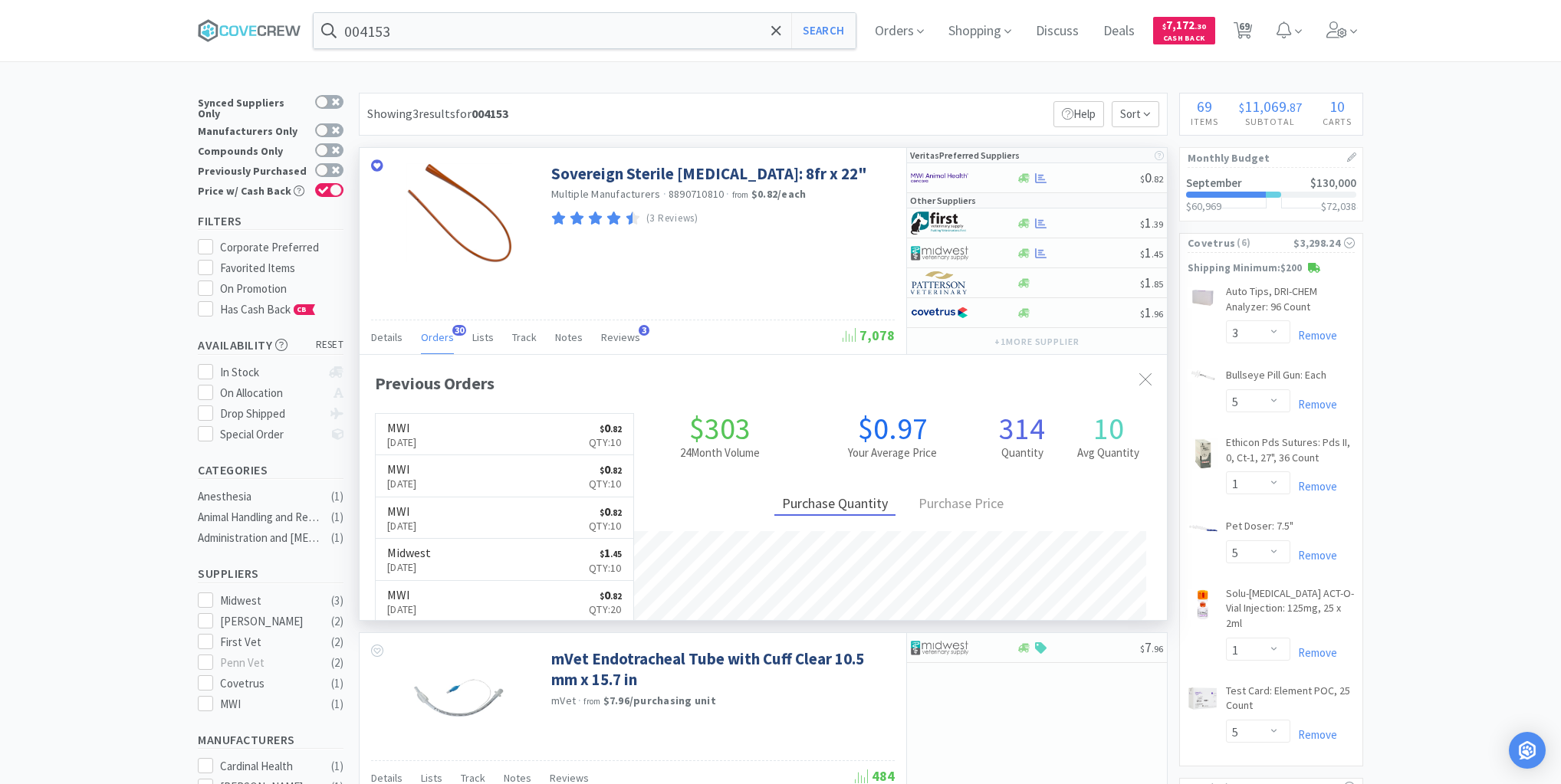
scroll to position [411, 808]
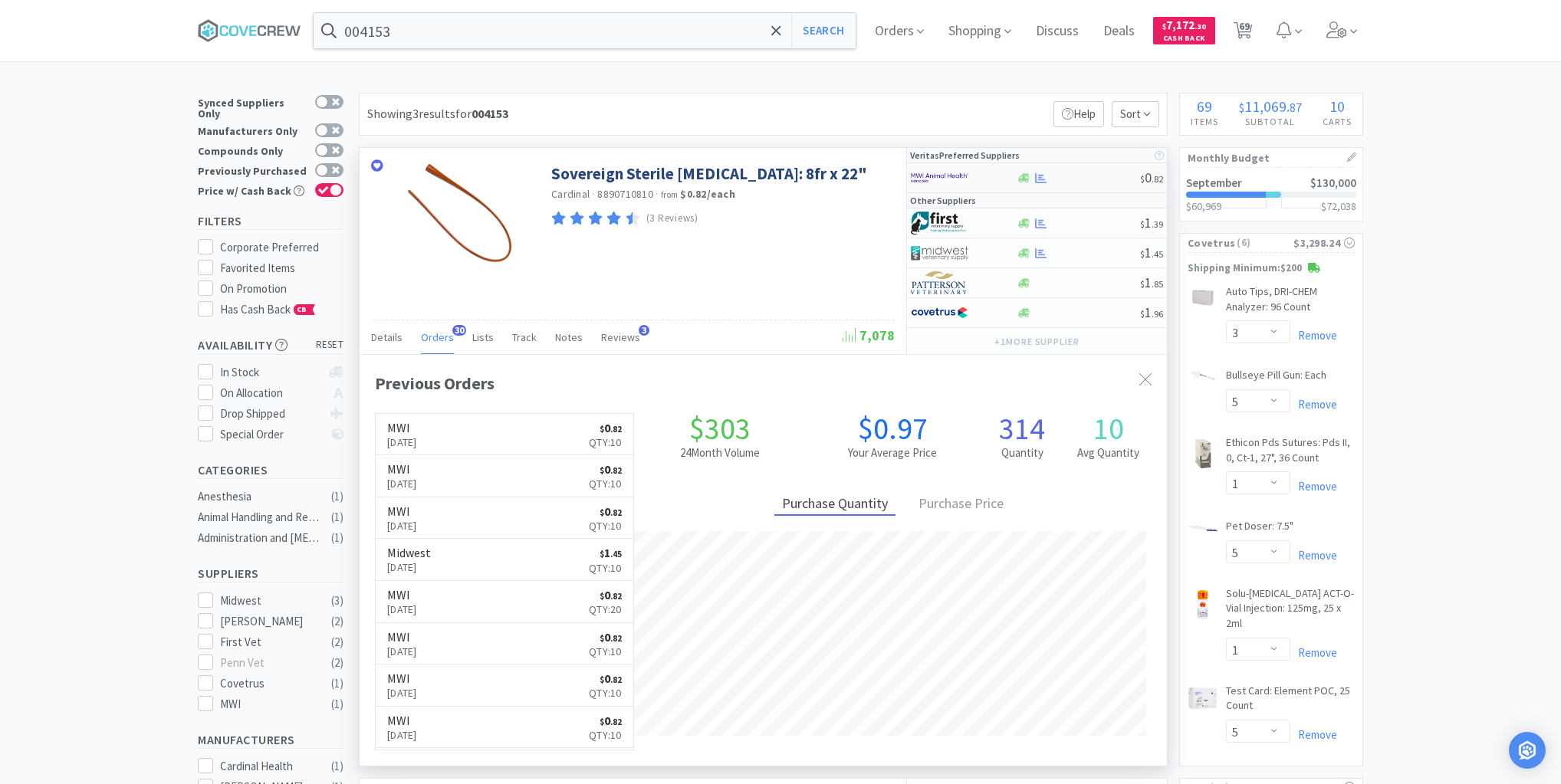
click at [1093, 172] on div at bounding box center [1079, 178] width 124 height 12
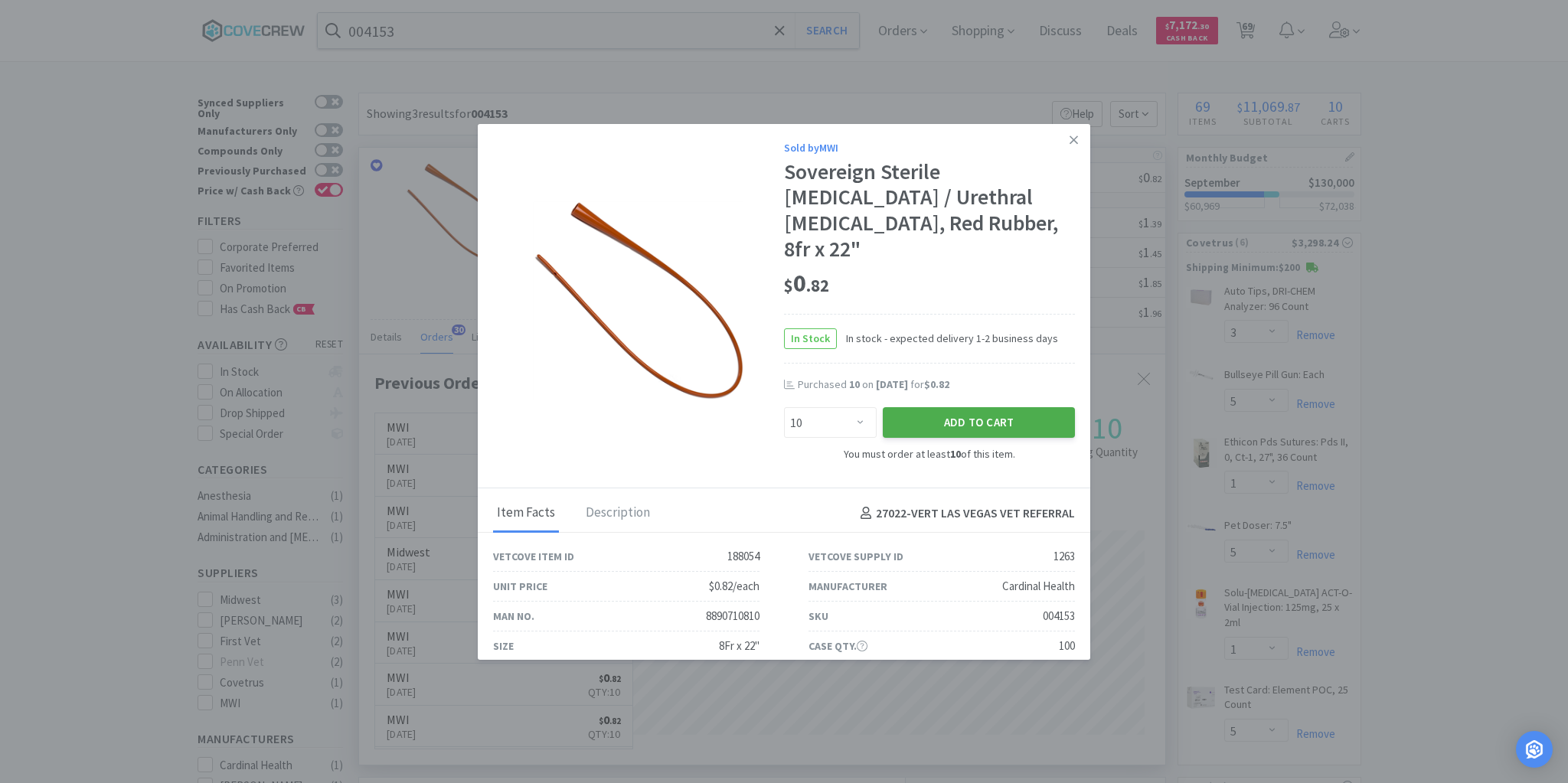
click at [920, 407] on button "Add to Cart" at bounding box center [978, 422] width 192 height 31
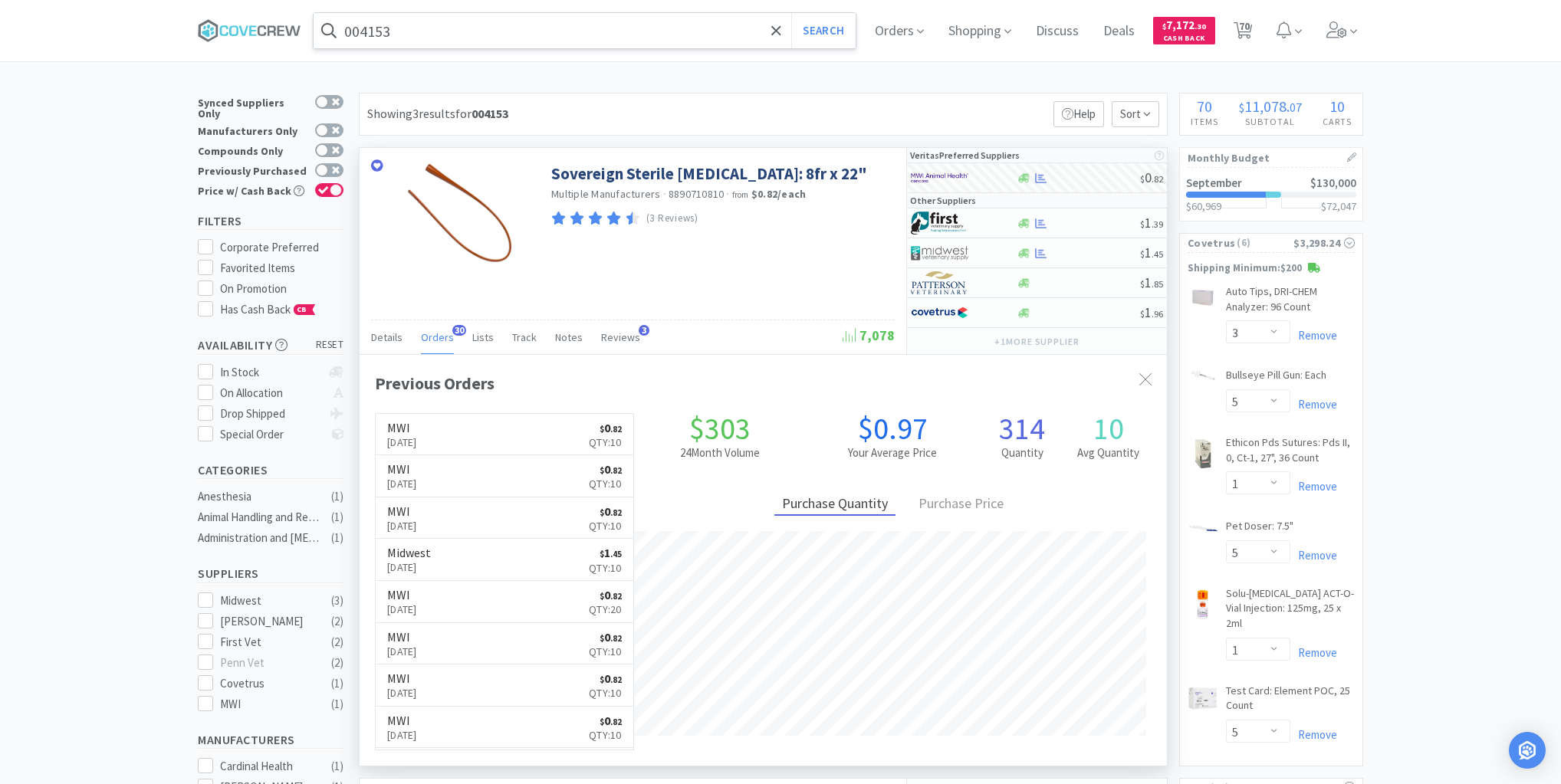
drag, startPoint x: 693, startPoint y: 26, endPoint x: 694, endPoint y: 43, distance: 17.0
click at [696, 25] on input "004153" at bounding box center [585, 31] width 542 height 36
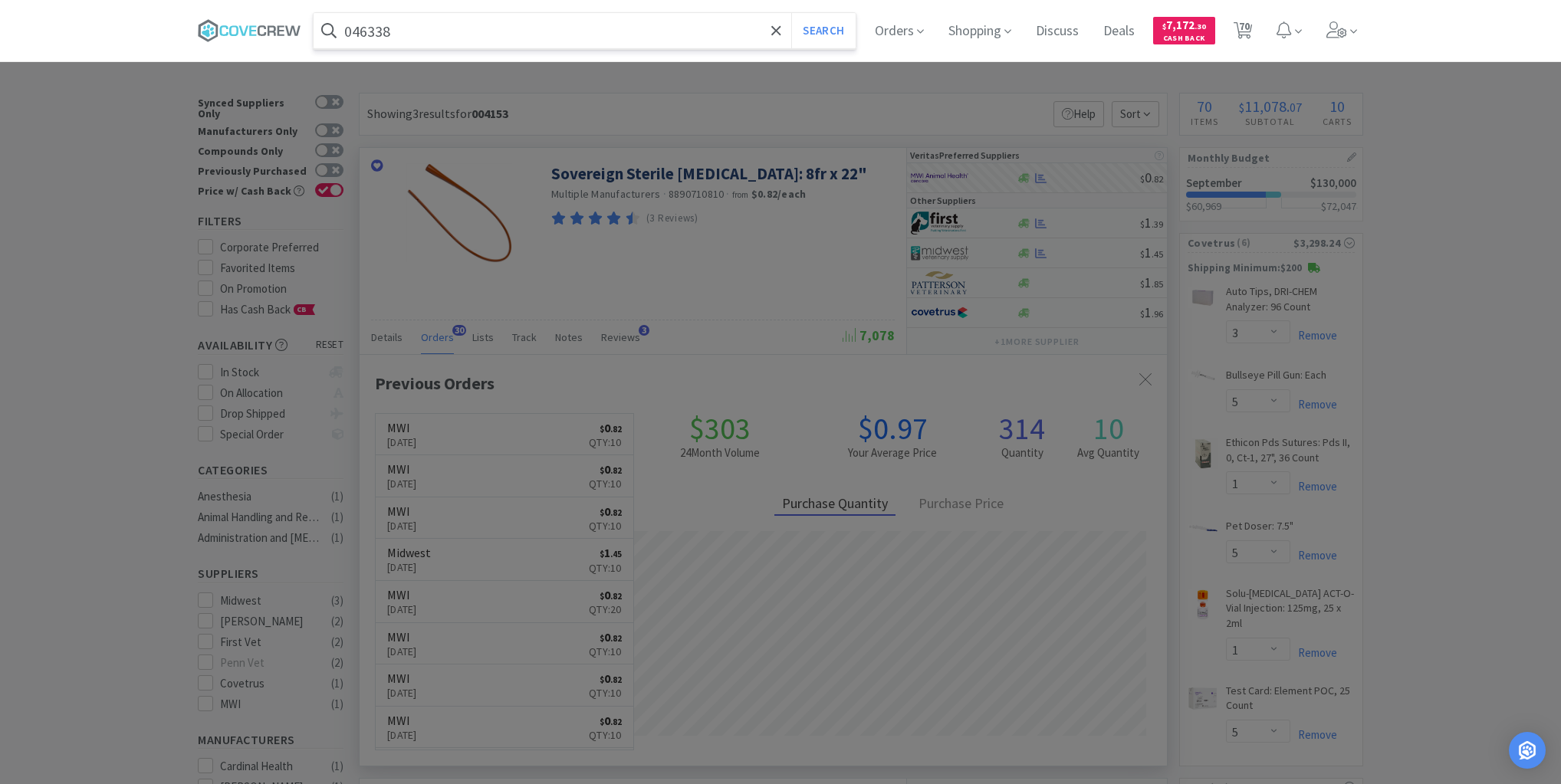
click at [792, 13] on button "Search" at bounding box center [824, 31] width 64 height 36
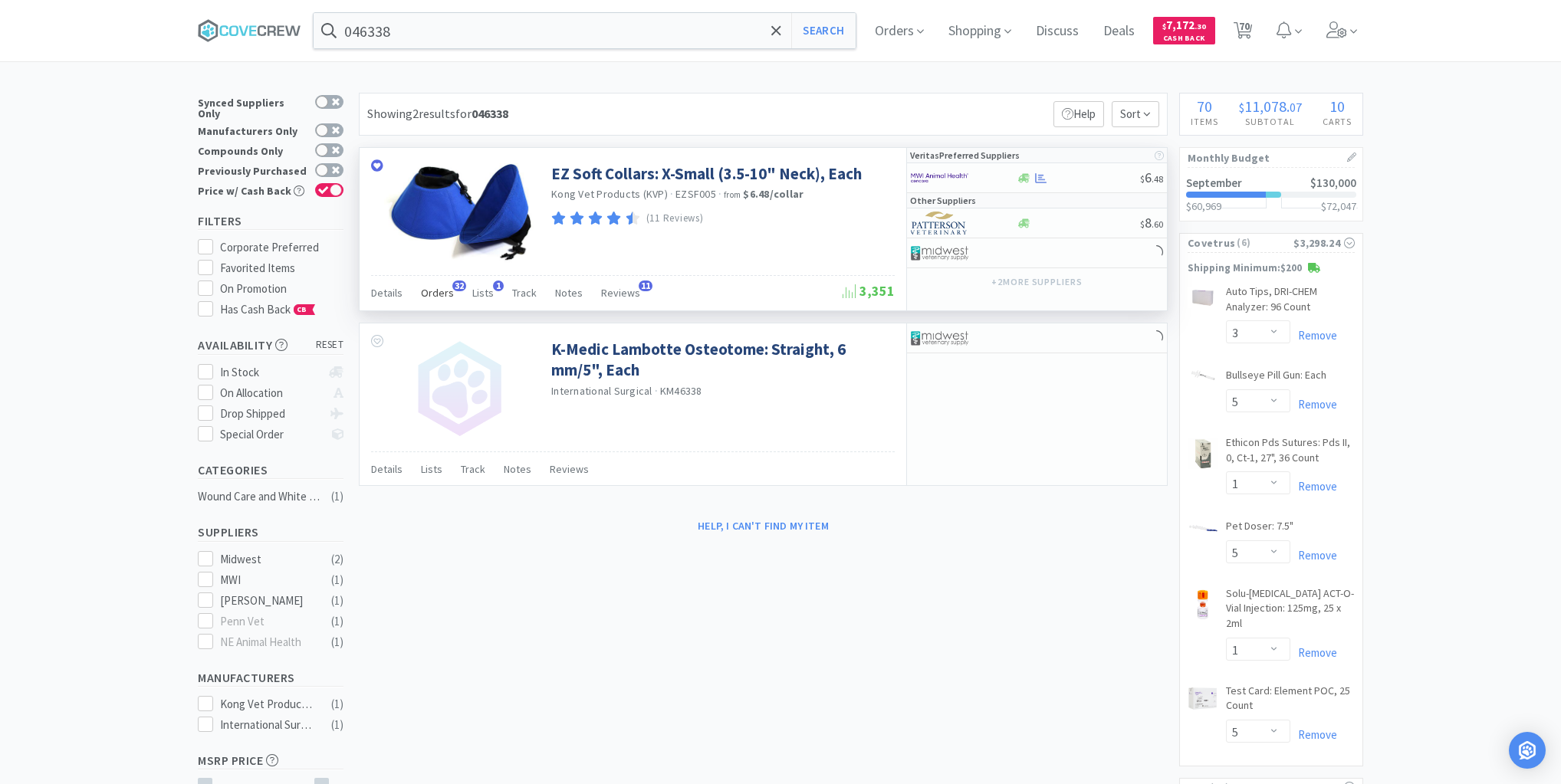
click at [438, 294] on span "Orders" at bounding box center [437, 293] width 33 height 14
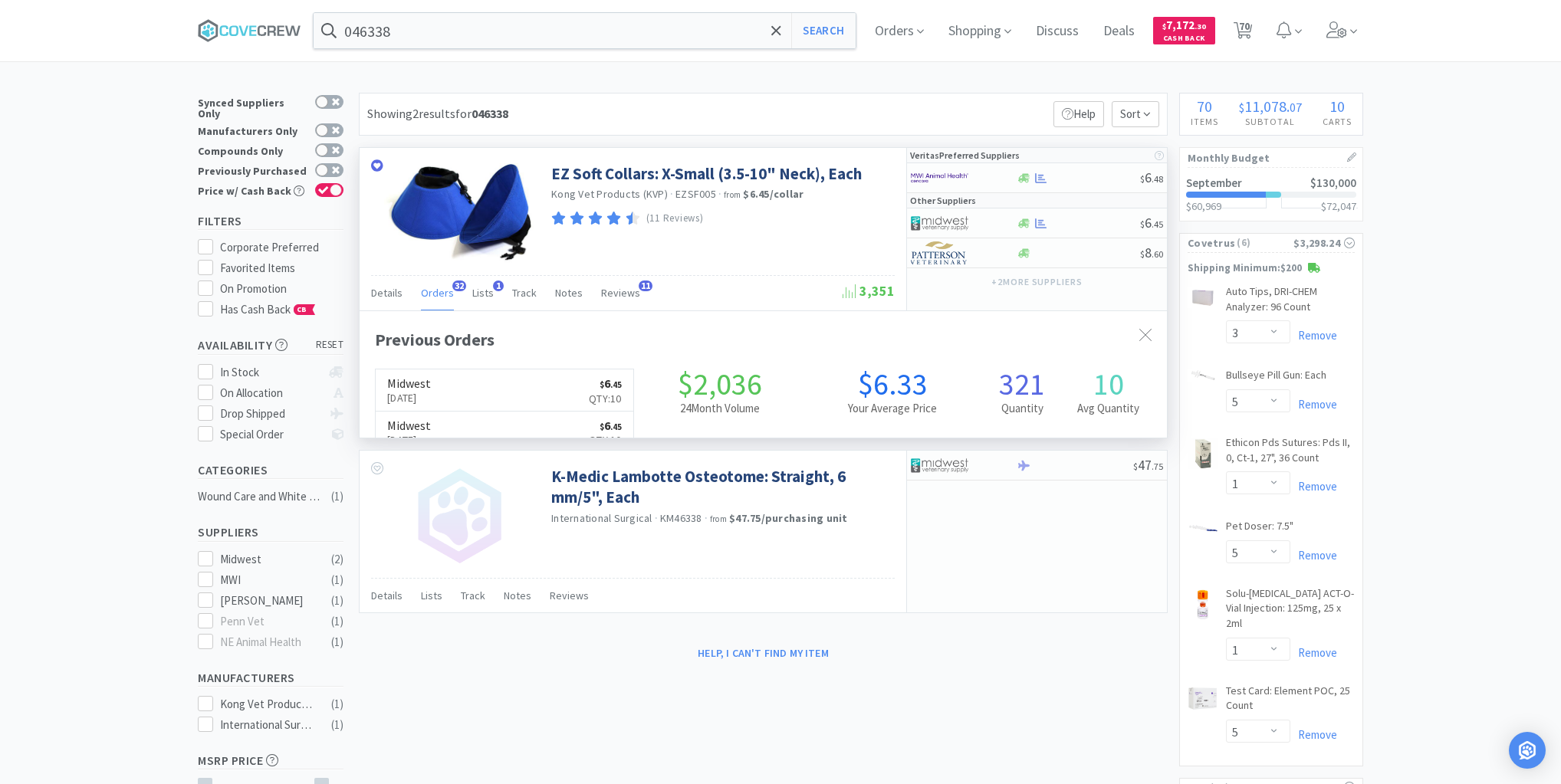
scroll to position [411, 808]
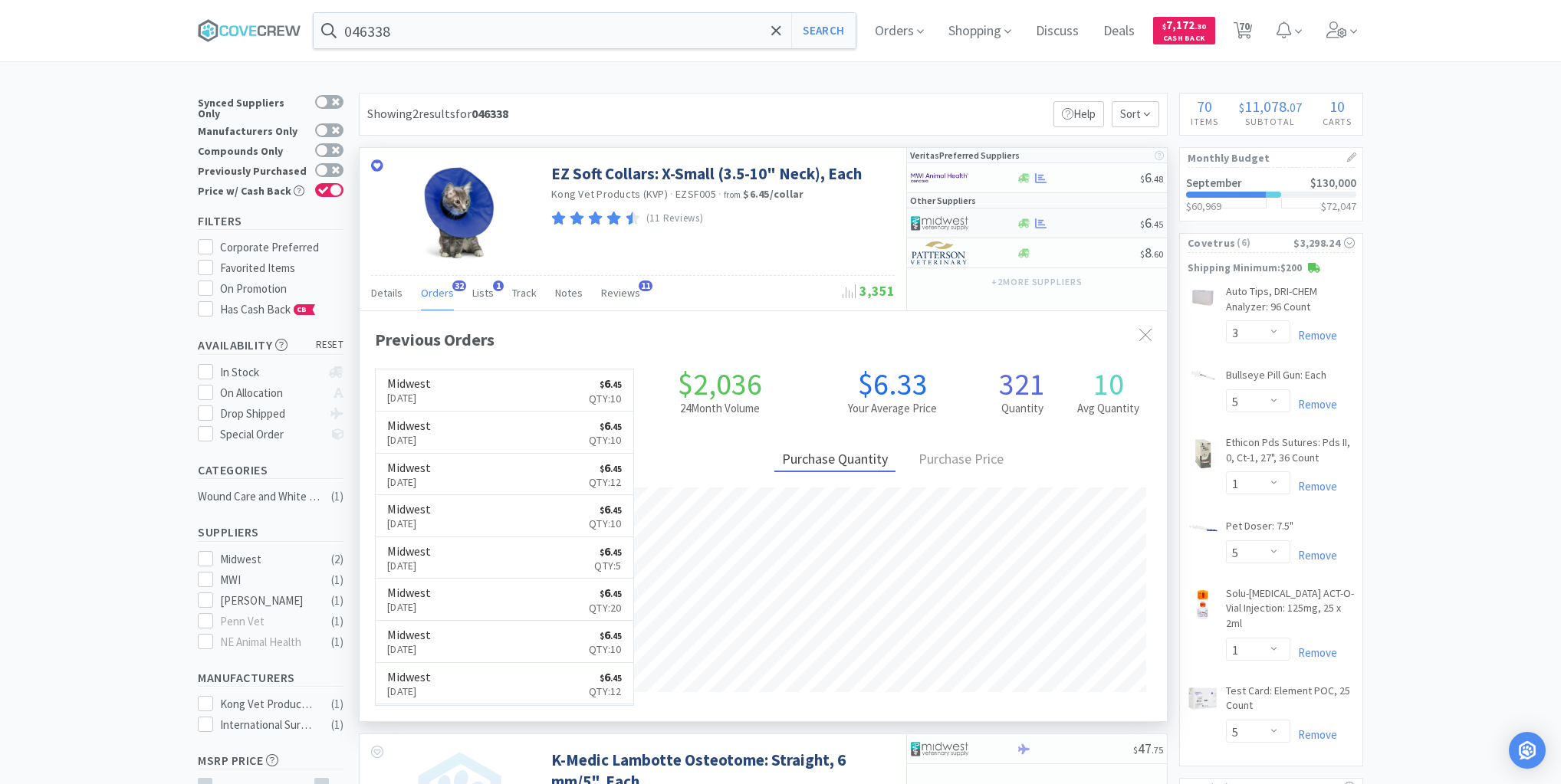
click at [1079, 218] on div at bounding box center [1079, 223] width 124 height 12
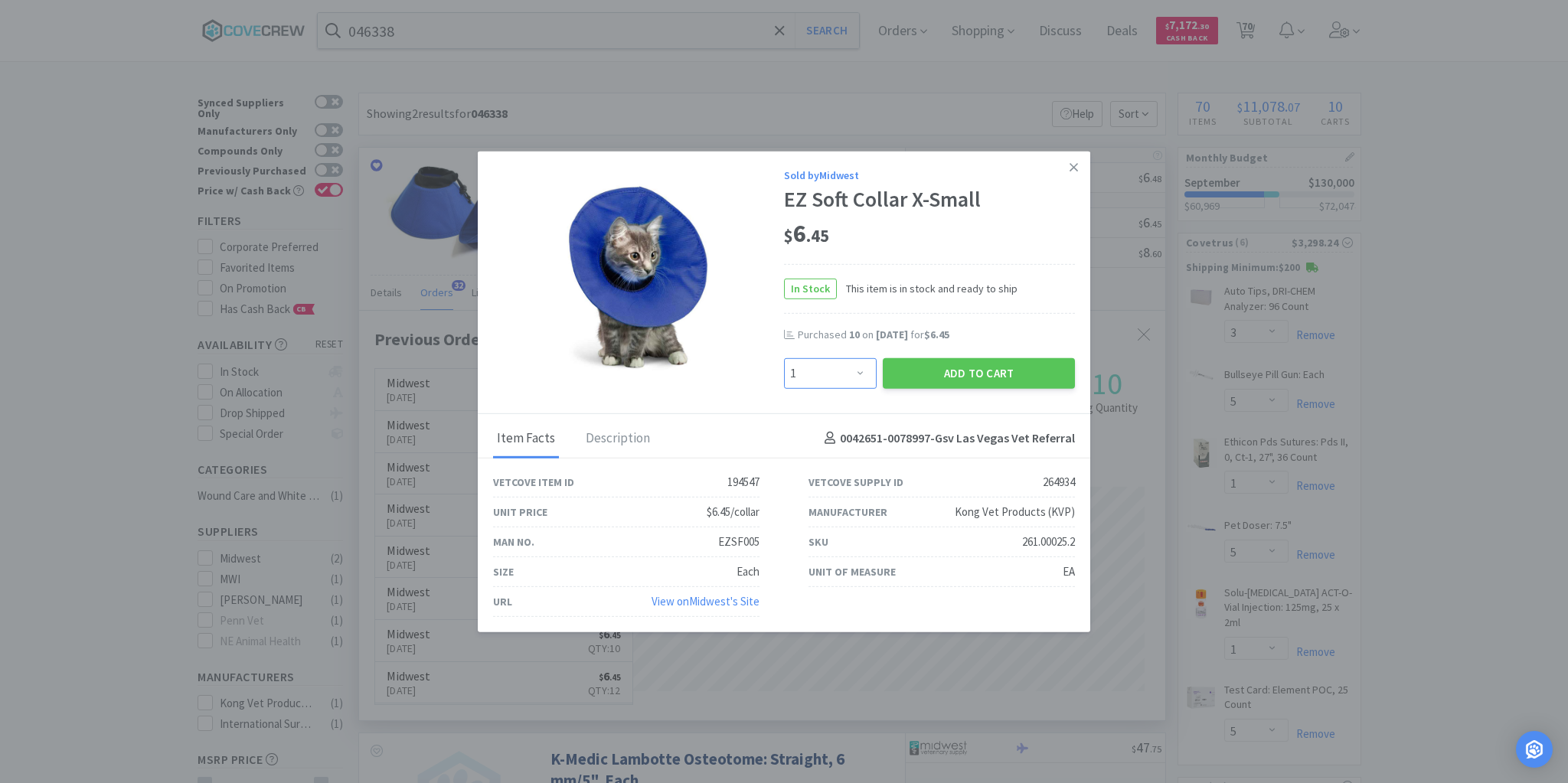
click at [859, 373] on select "Enter Quantity 1 2 3 4 5 6 7 8 9 10 11 12 13 14 15 16 17 18 19 20 Enter Quantity" at bounding box center [830, 372] width 92 height 31
click at [784, 358] on select "Enter Quantity 1 2 3 4 5 6 7 8 9 10 11 12 13 14 15 16 17 18 19 20 Enter Quantity" at bounding box center [830, 372] width 92 height 31
click at [997, 374] on button "Add to Cart" at bounding box center [978, 372] width 192 height 31
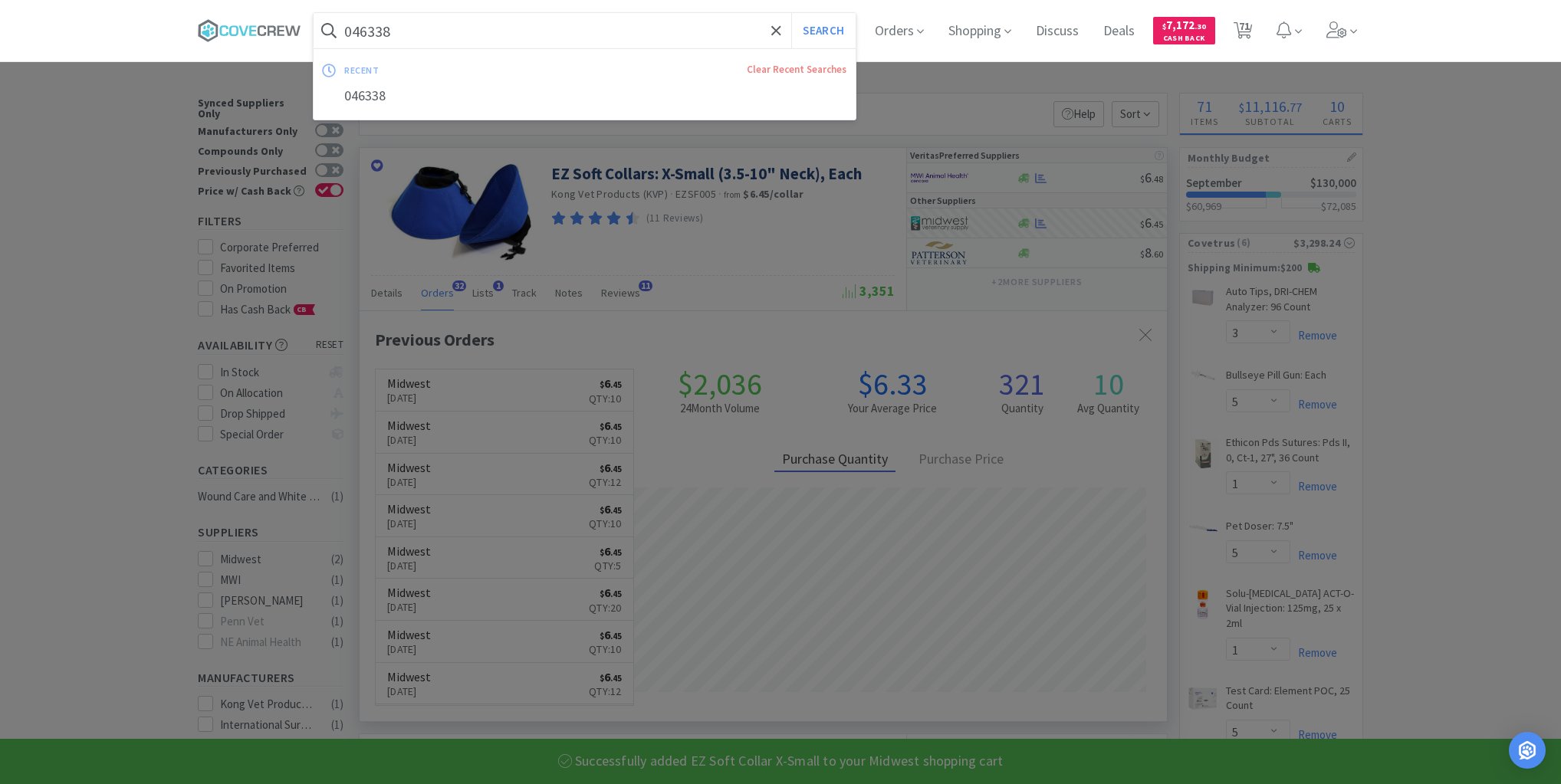
click at [674, 28] on input "046338" at bounding box center [585, 31] width 542 height 36
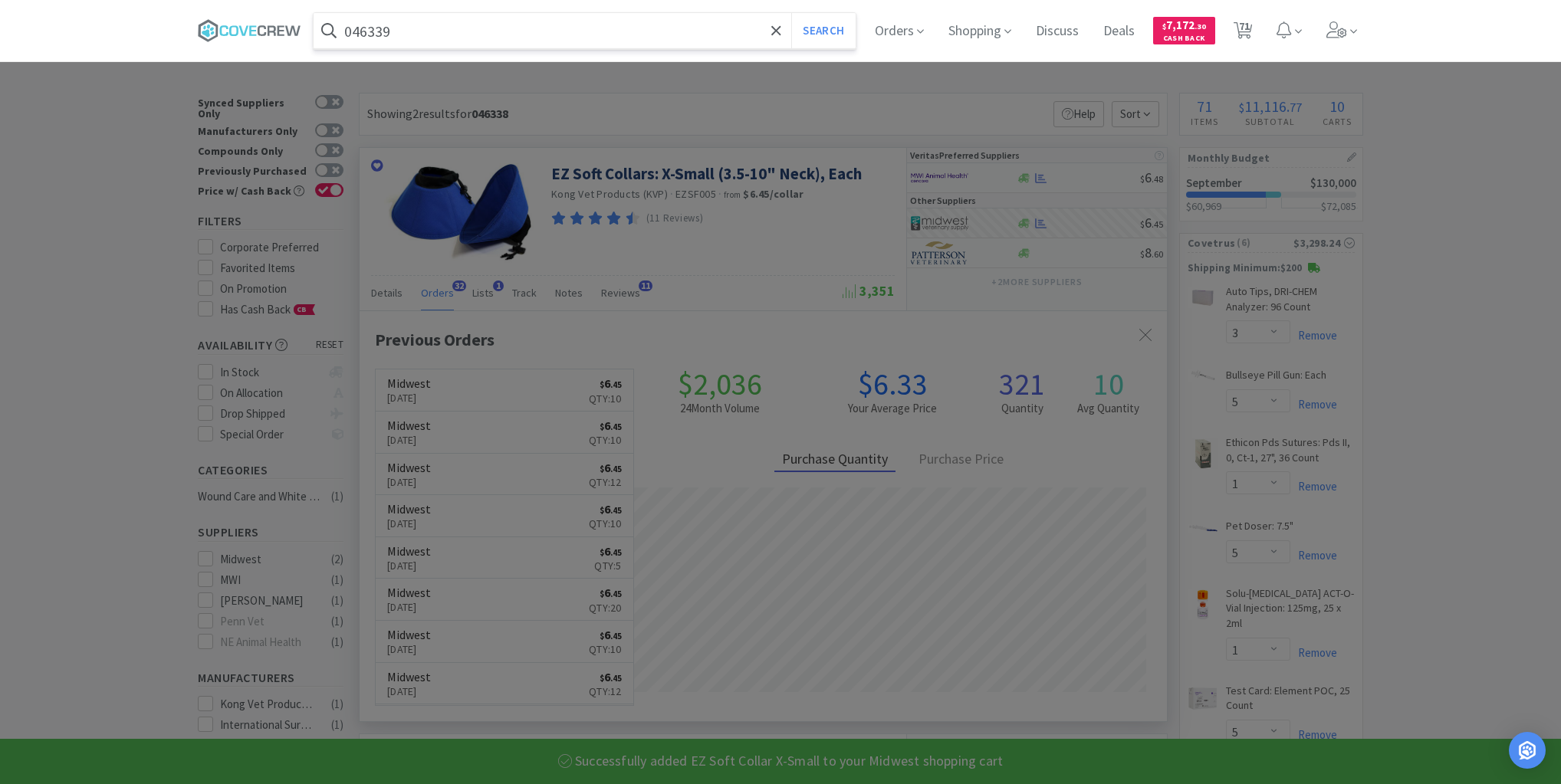
click at [792, 13] on button "Search" at bounding box center [824, 31] width 64 height 36
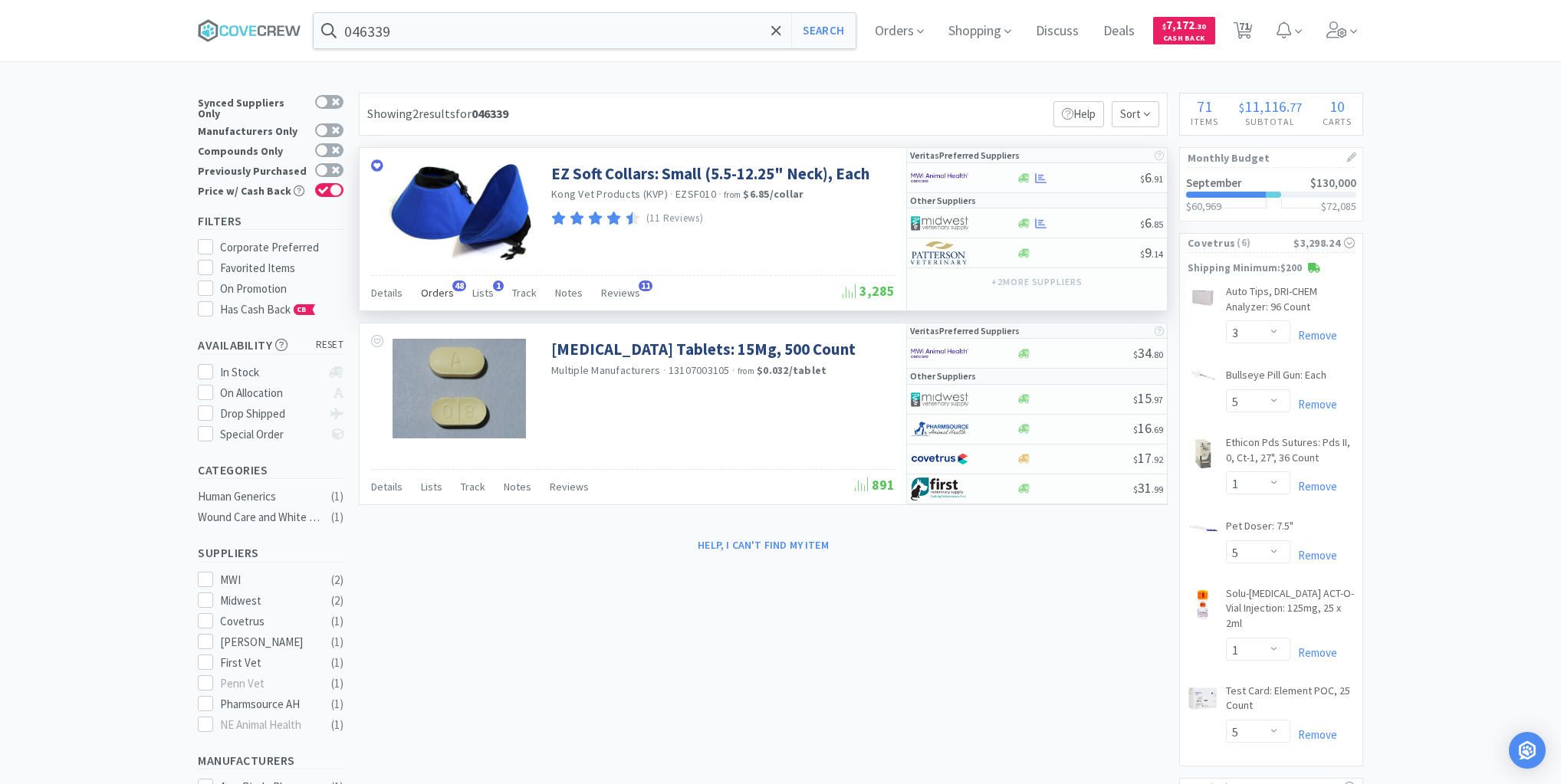
click at [441, 291] on span "Orders" at bounding box center [437, 293] width 33 height 14
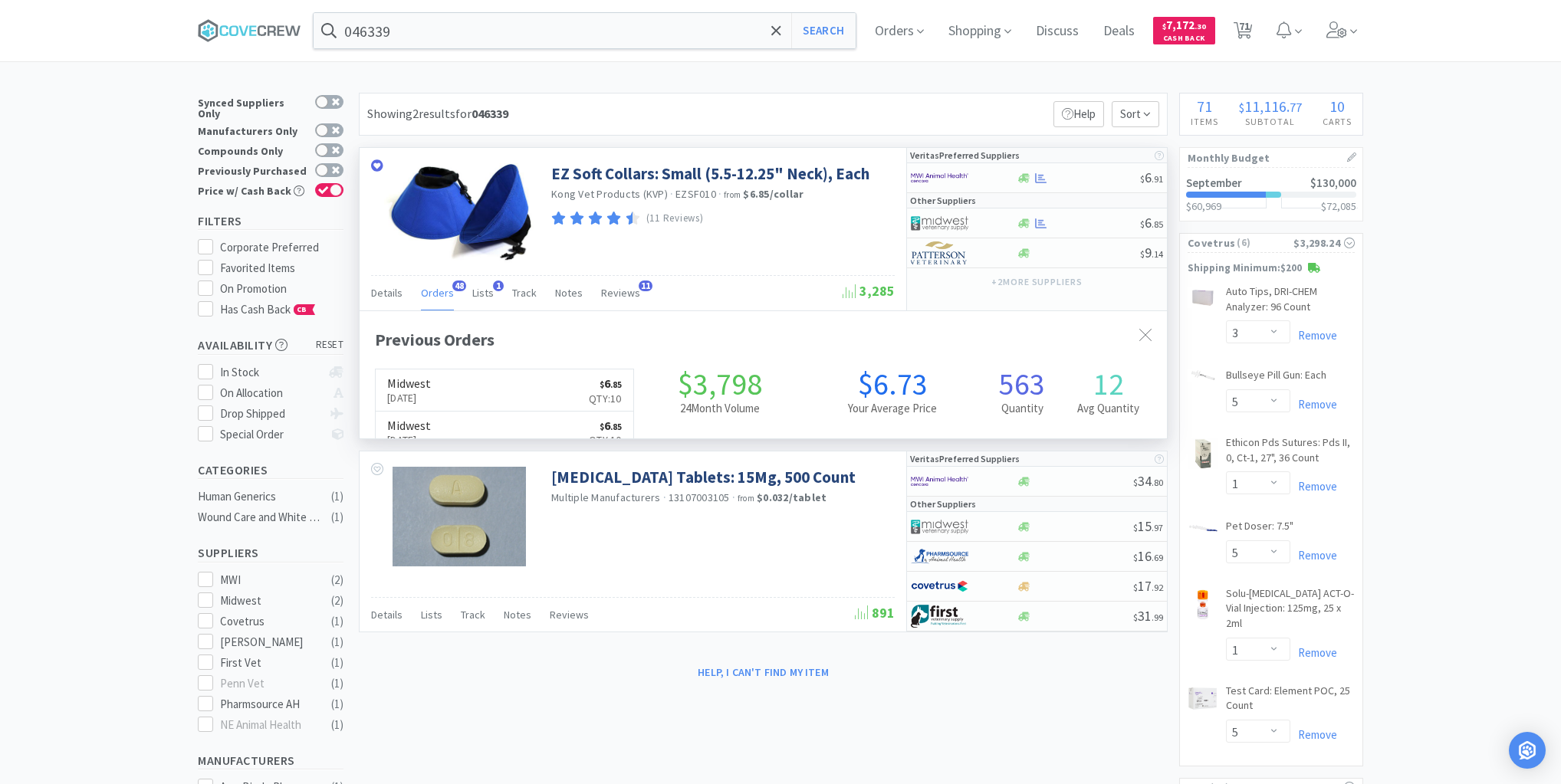
scroll to position [411, 808]
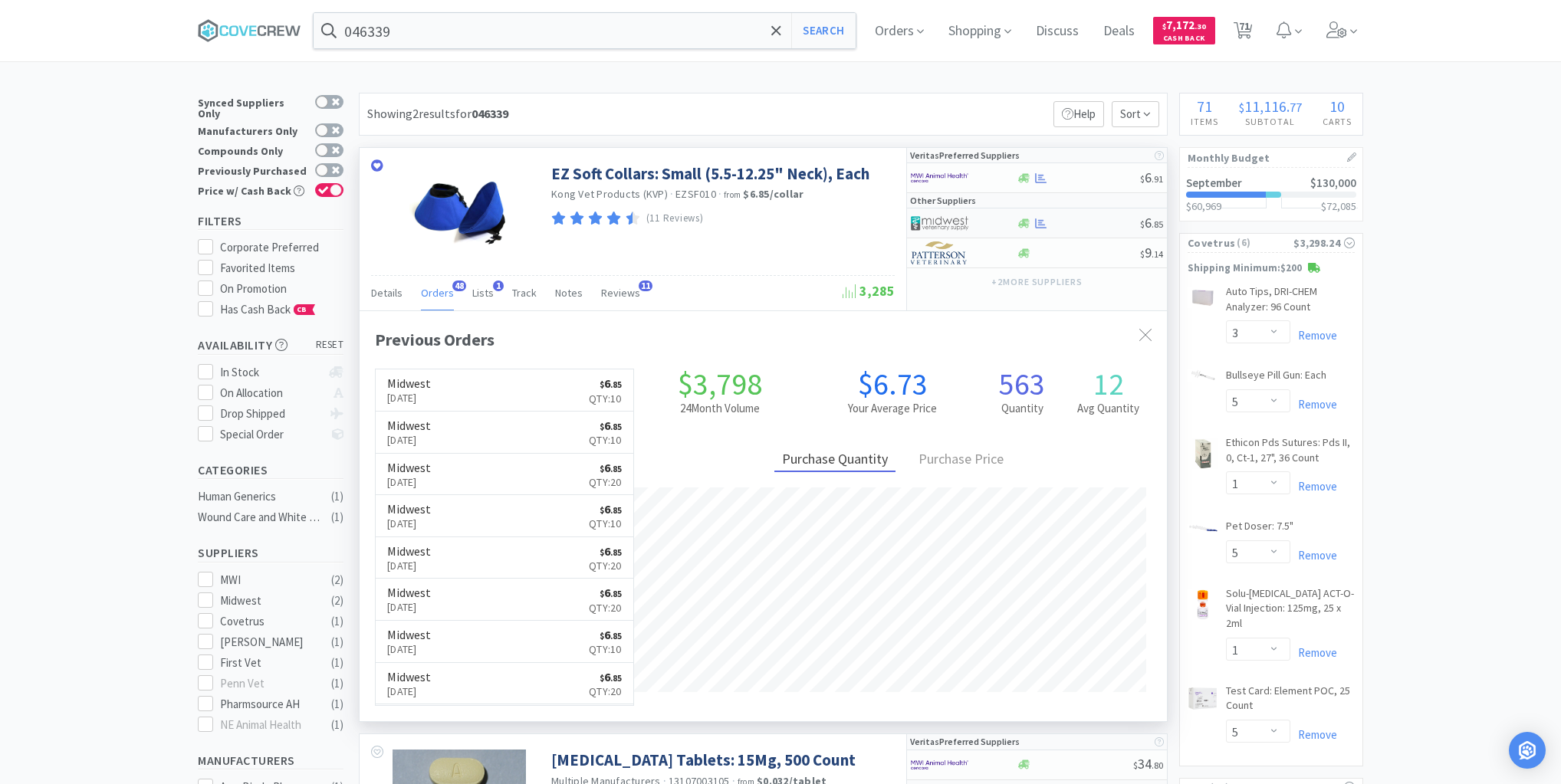
click at [1078, 218] on div at bounding box center [1079, 223] width 124 height 12
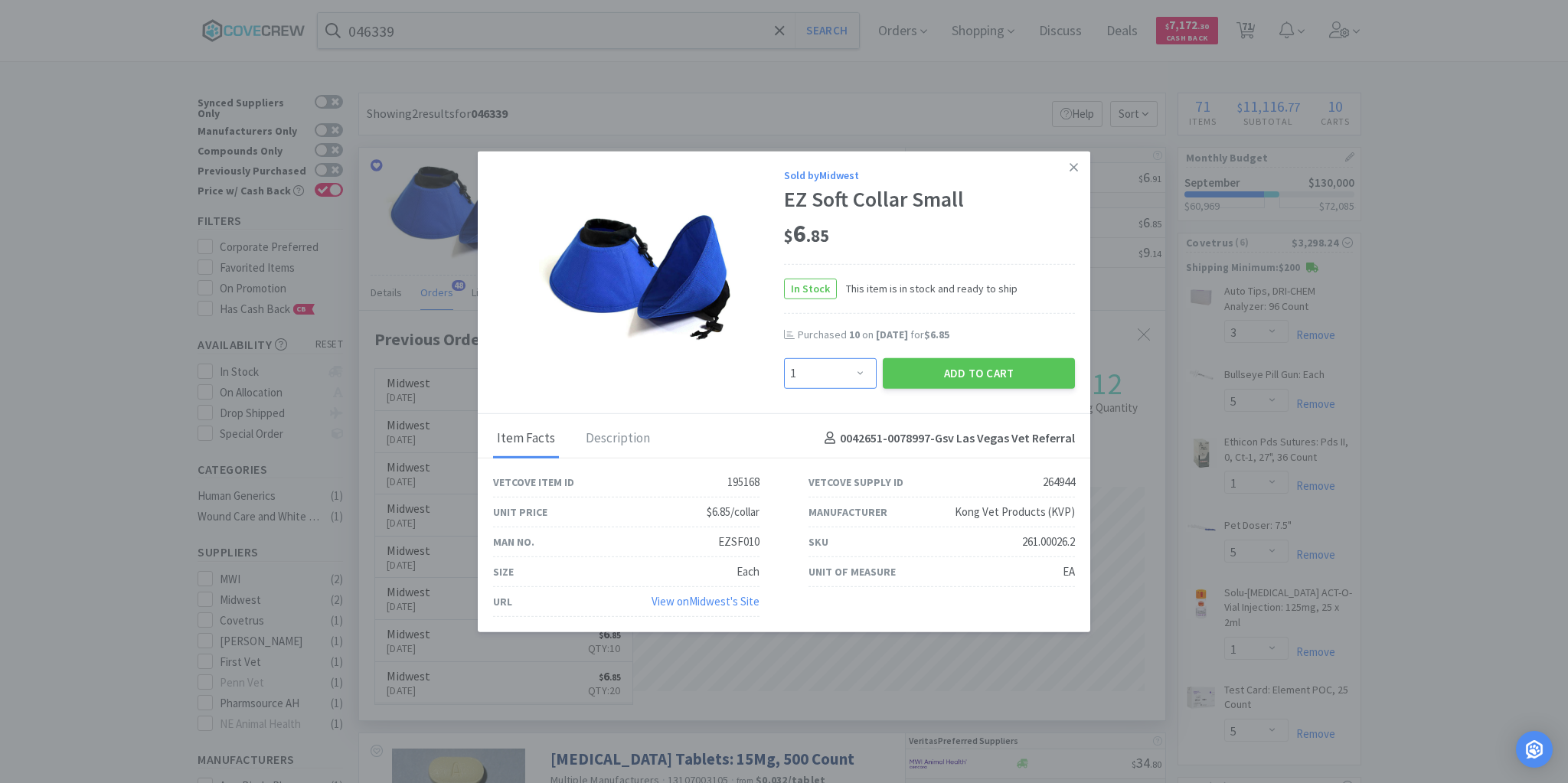
click at [864, 371] on select "Enter Quantity 1 2 3 4 5 6 7 8 9 10 11 12 13 14 15 16 17 18 19 20 Enter Quantity" at bounding box center [830, 372] width 92 height 31
click at [784, 358] on select "Enter Quantity 1 2 3 4 5 6 7 8 9 10 11 12 13 14 15 16 17 18 19 20 Enter Quantity" at bounding box center [830, 372] width 92 height 31
click at [962, 366] on button "Add to Cart" at bounding box center [978, 372] width 192 height 31
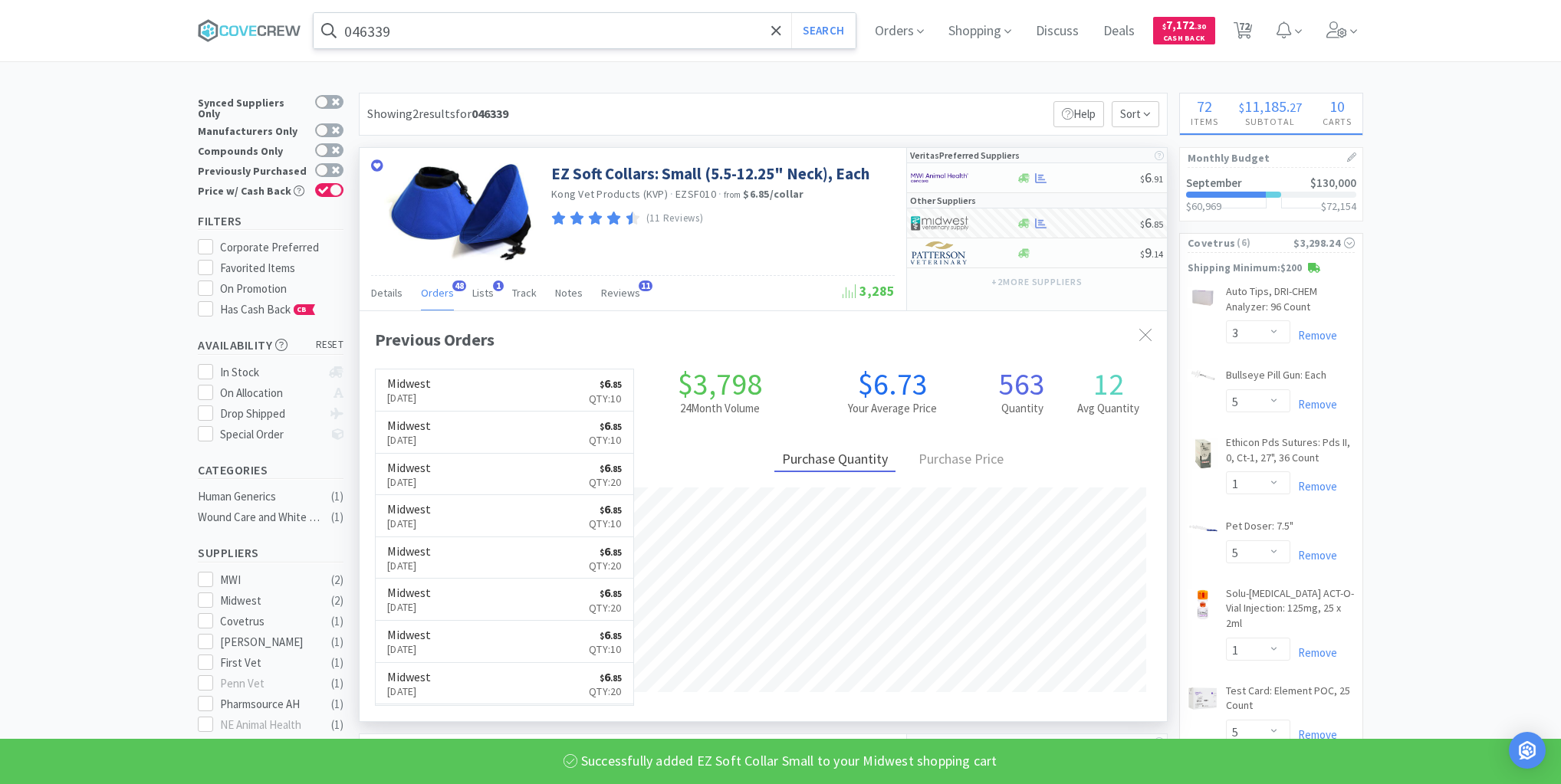
click at [713, 27] on input "046339" at bounding box center [585, 31] width 542 height 36
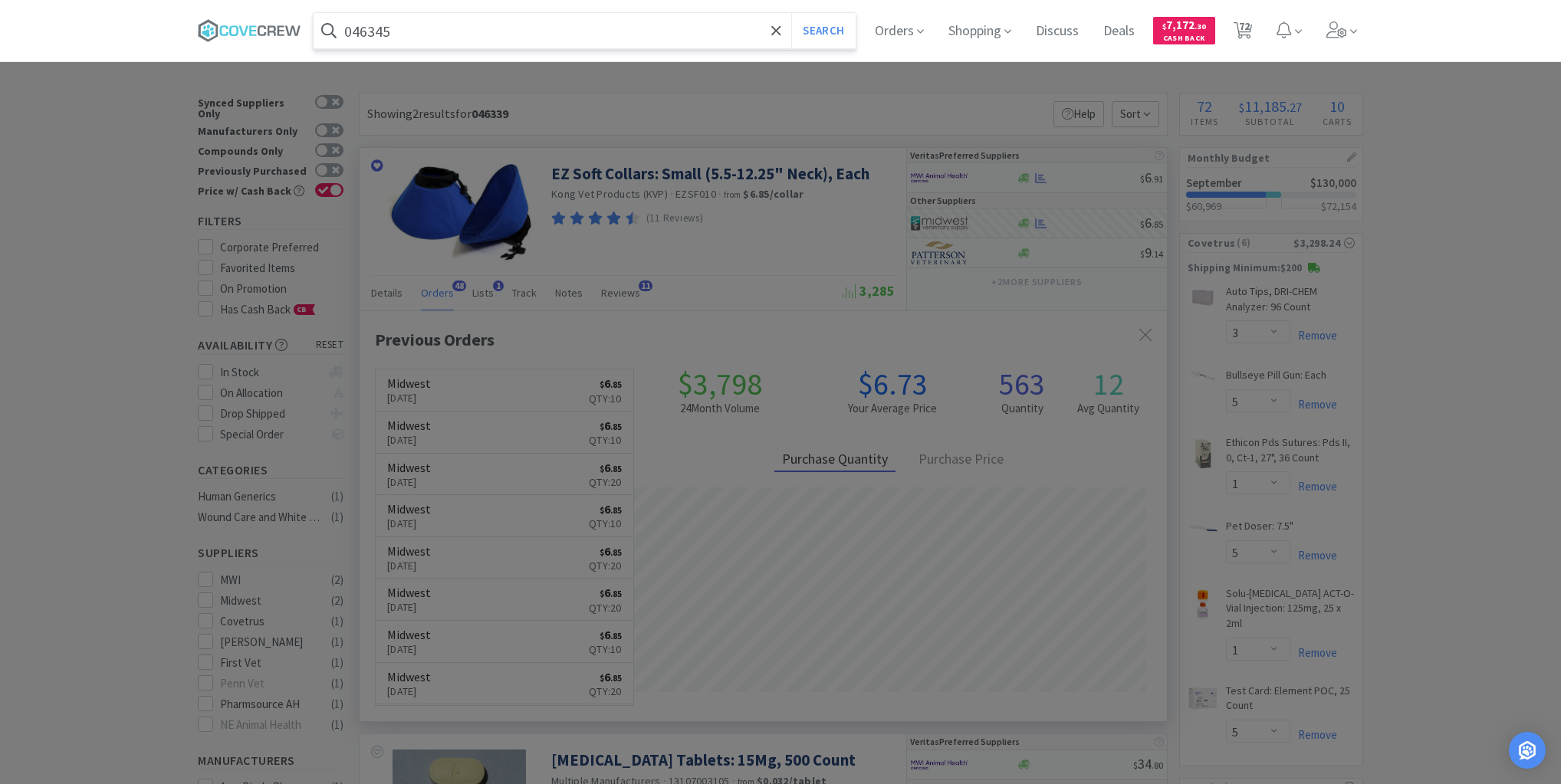
click at [792, 13] on button "Search" at bounding box center [824, 31] width 64 height 36
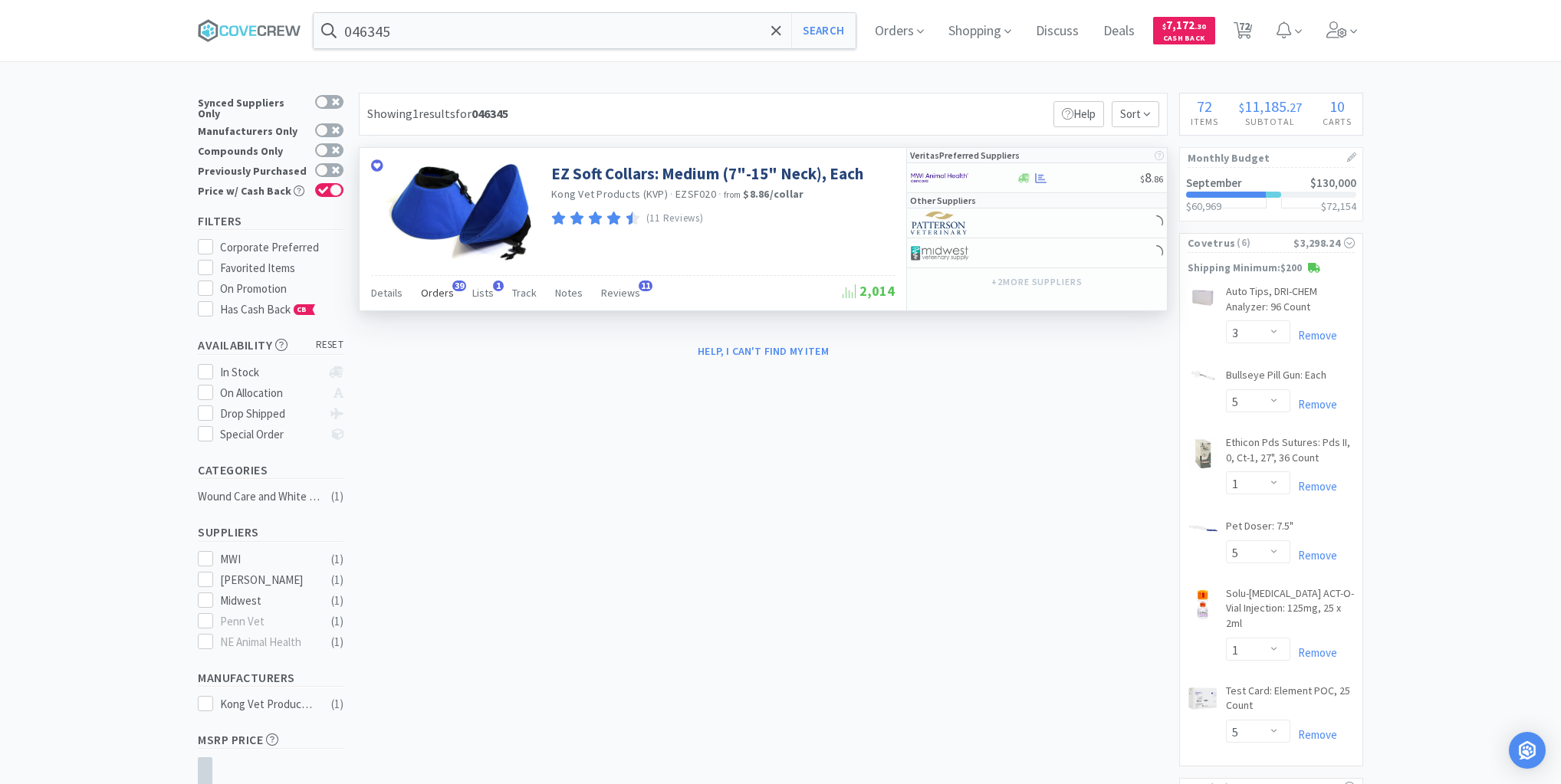
click at [442, 293] on span "Orders" at bounding box center [437, 293] width 33 height 14
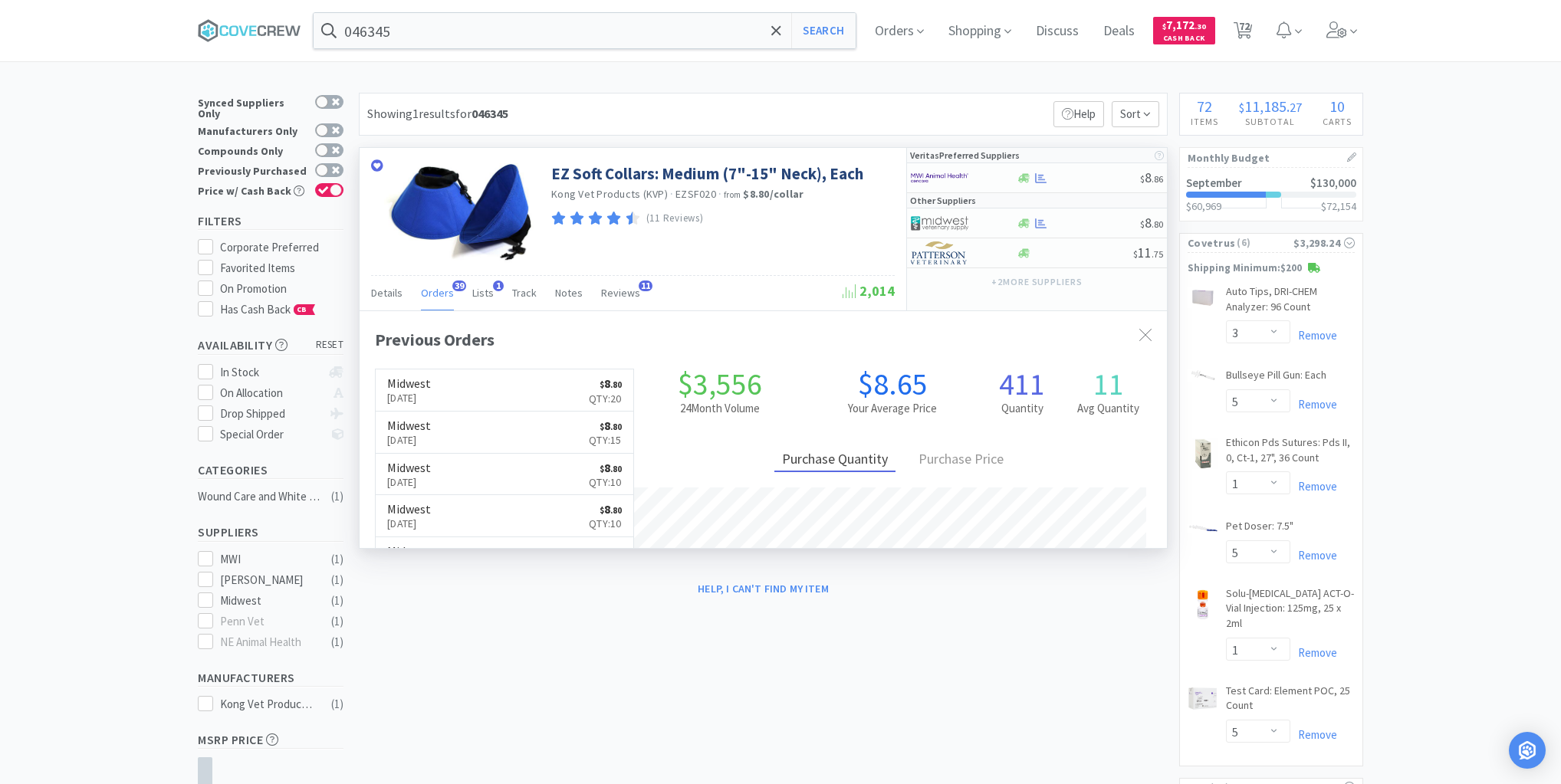
scroll to position [411, 808]
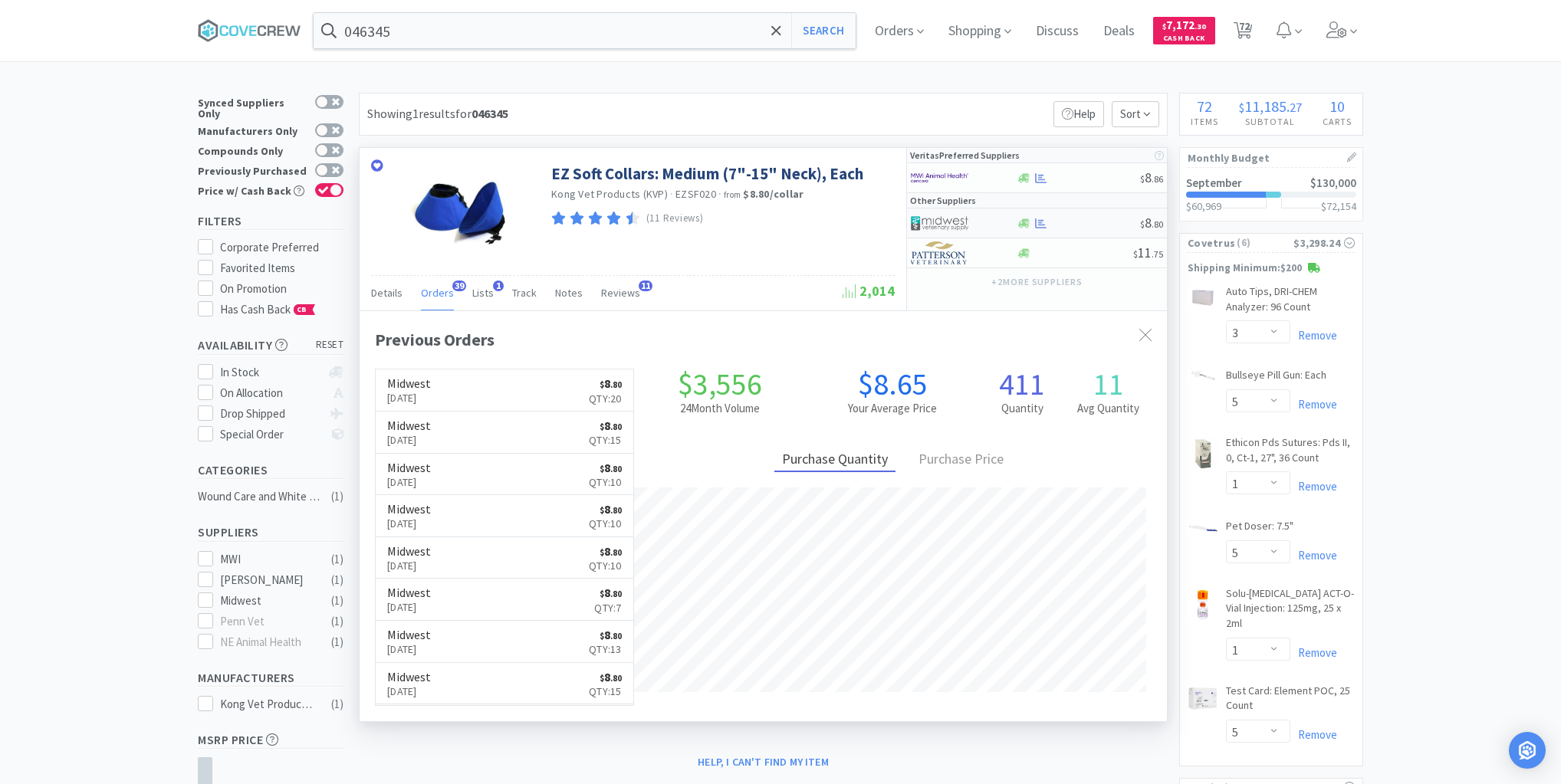
click at [1087, 222] on div at bounding box center [1079, 223] width 124 height 12
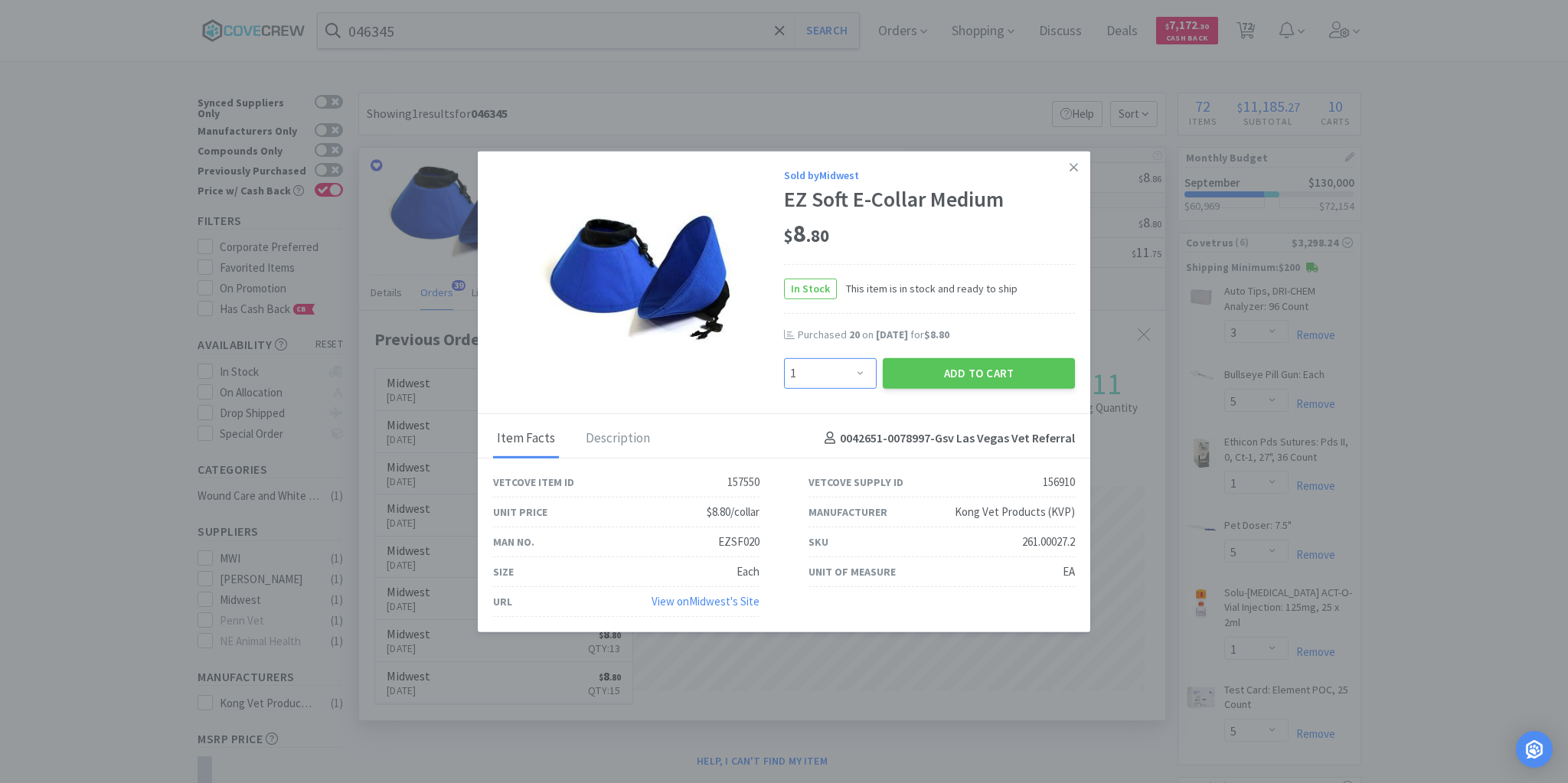
click at [864, 372] on select "Enter Quantity 1 2 3 4 5 6 7 8 9 10 11 12 13 14 15 16 17 18 19 20 Enter Quantity" at bounding box center [830, 372] width 92 height 31
click at [784, 358] on select "Enter Quantity 1 2 3 4 5 6 7 8 9 10 11 12 13 14 15 16 17 18 19 20 Enter Quantity" at bounding box center [830, 372] width 92 height 31
click at [959, 363] on button "Add to Cart" at bounding box center [978, 372] width 192 height 31
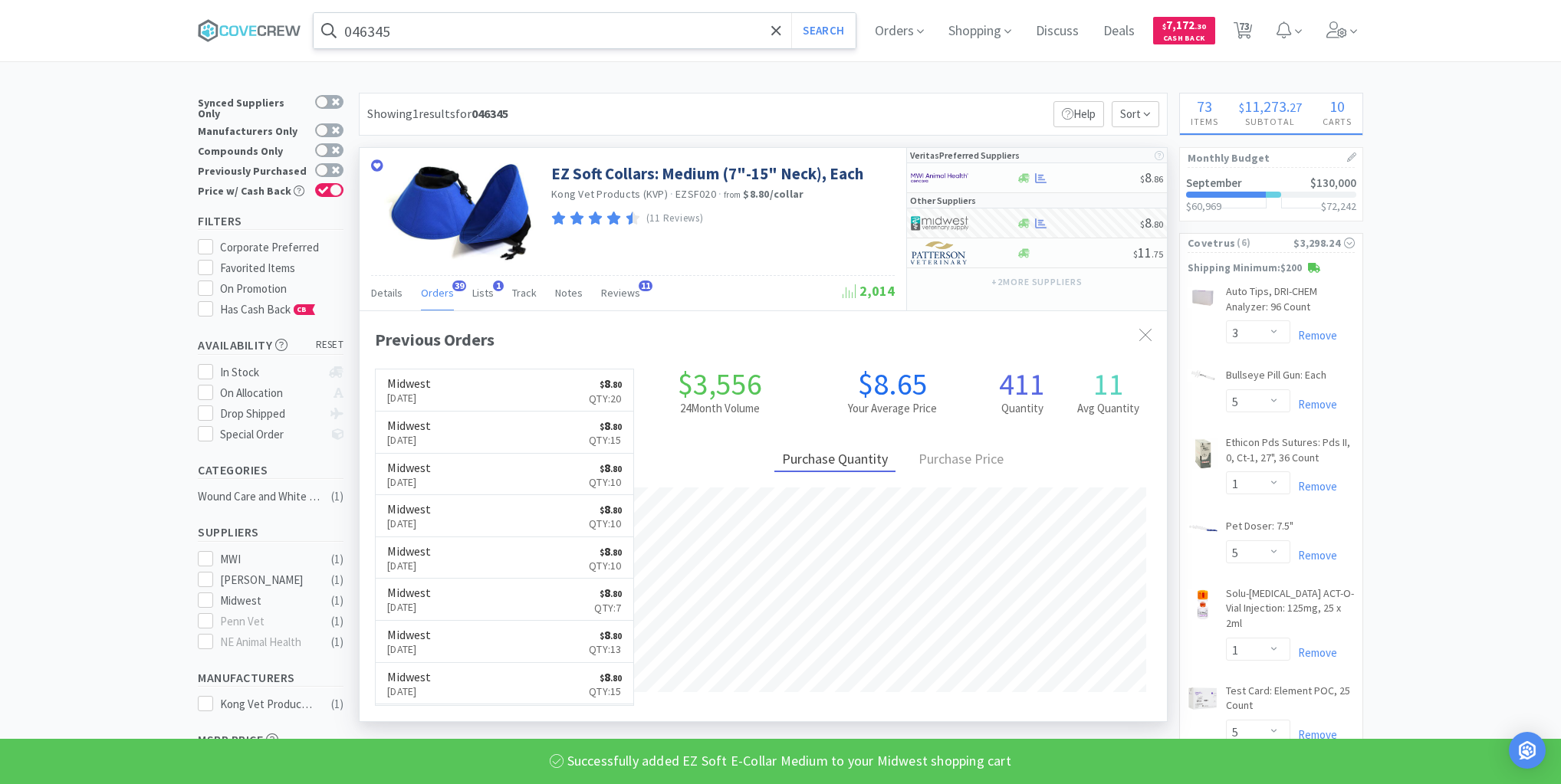
click at [608, 25] on input "046345" at bounding box center [585, 31] width 542 height 36
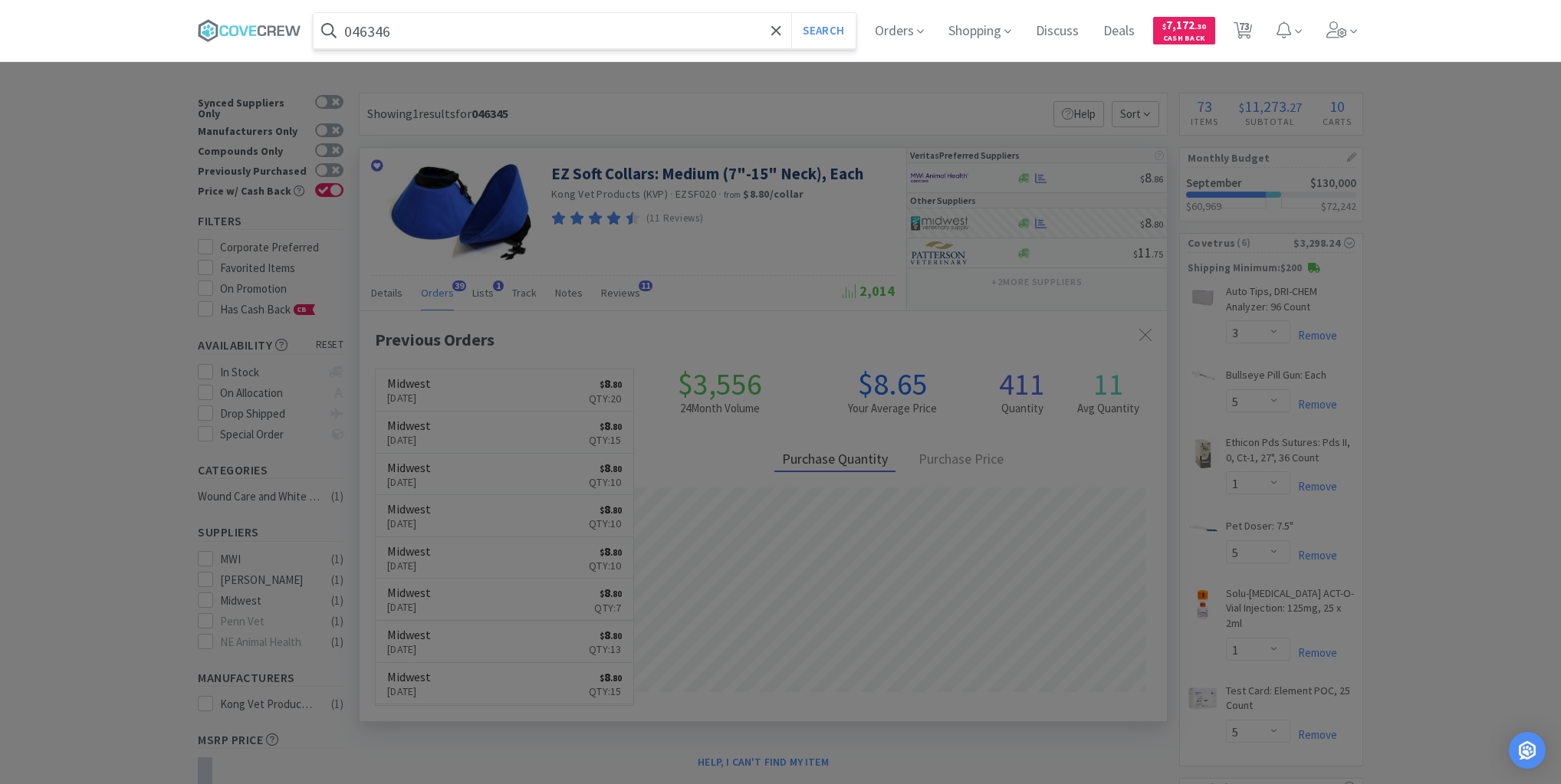
click at [792, 13] on button "Search" at bounding box center [824, 31] width 64 height 36
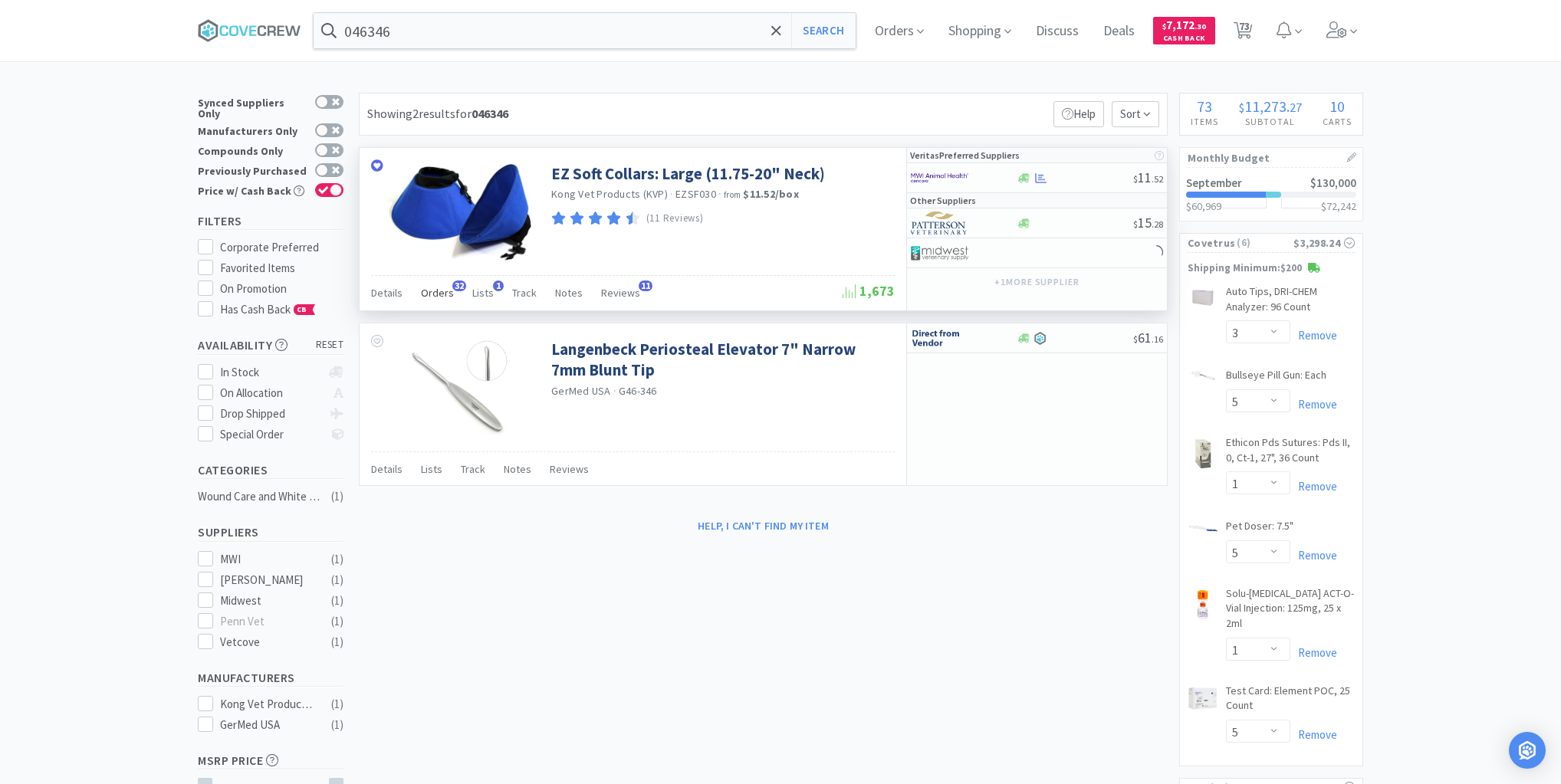
click at [440, 294] on span "Orders" at bounding box center [437, 293] width 33 height 14
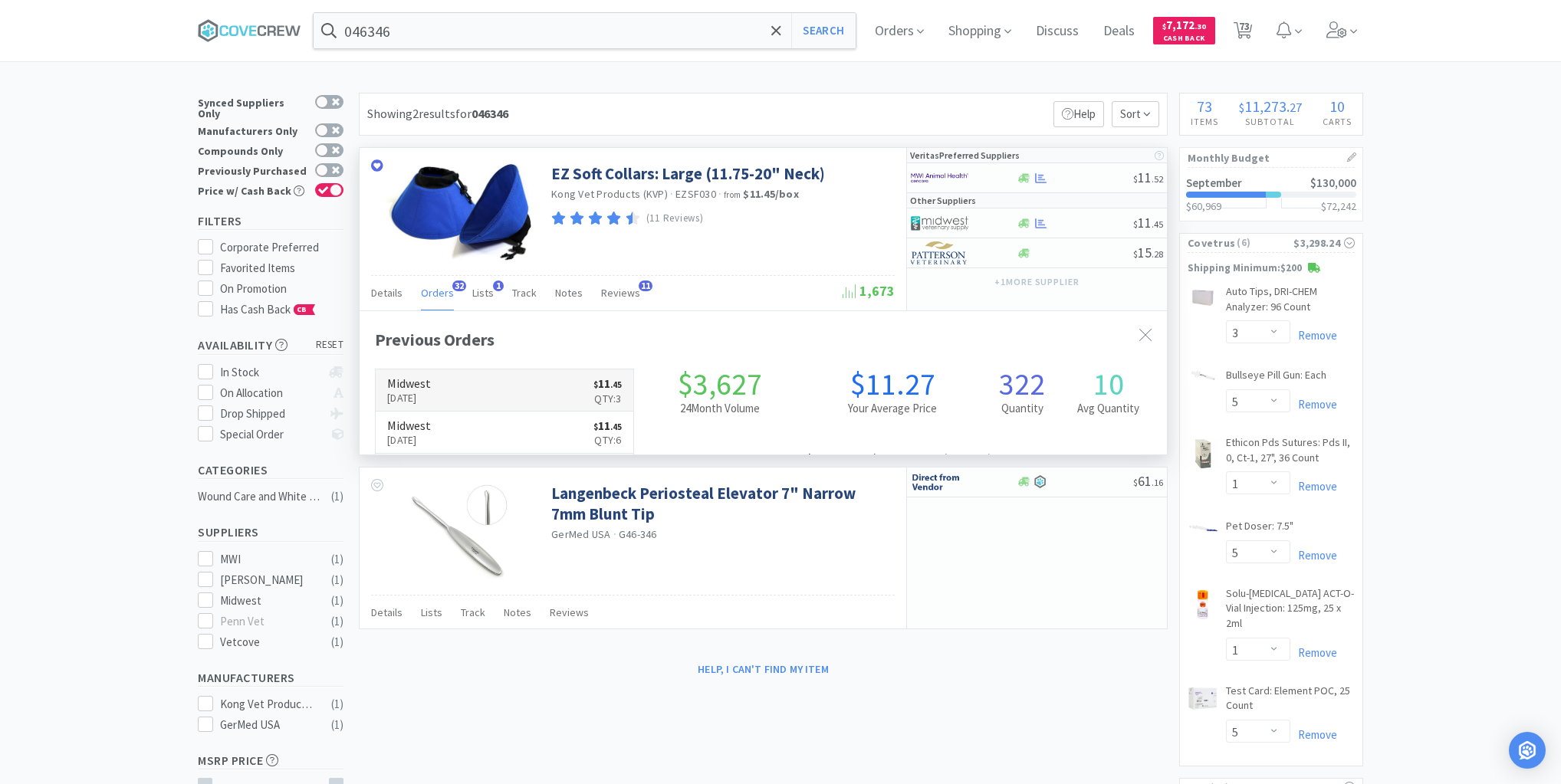
scroll to position [411, 808]
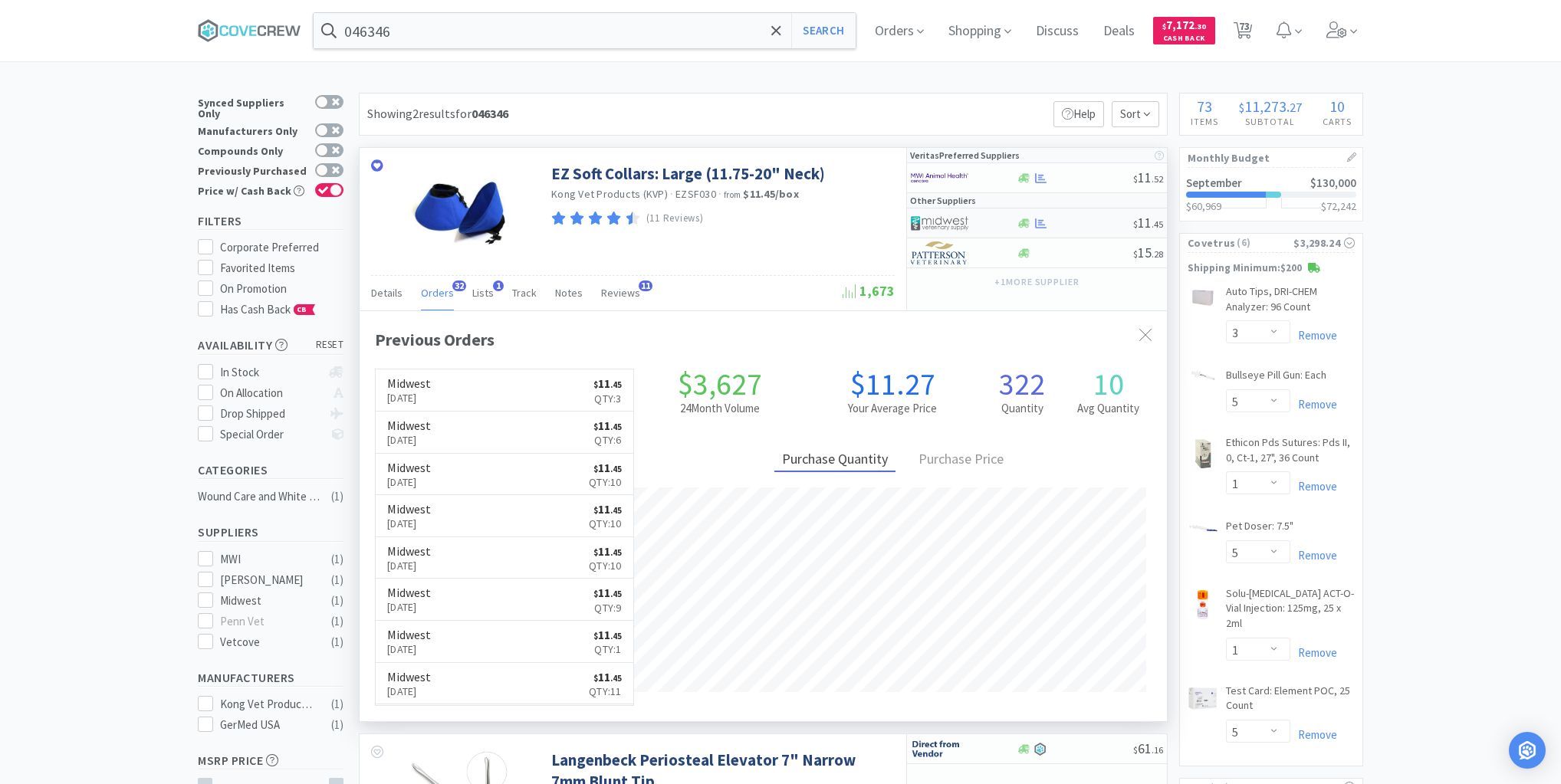
click at [1079, 219] on div at bounding box center [1075, 223] width 117 height 12
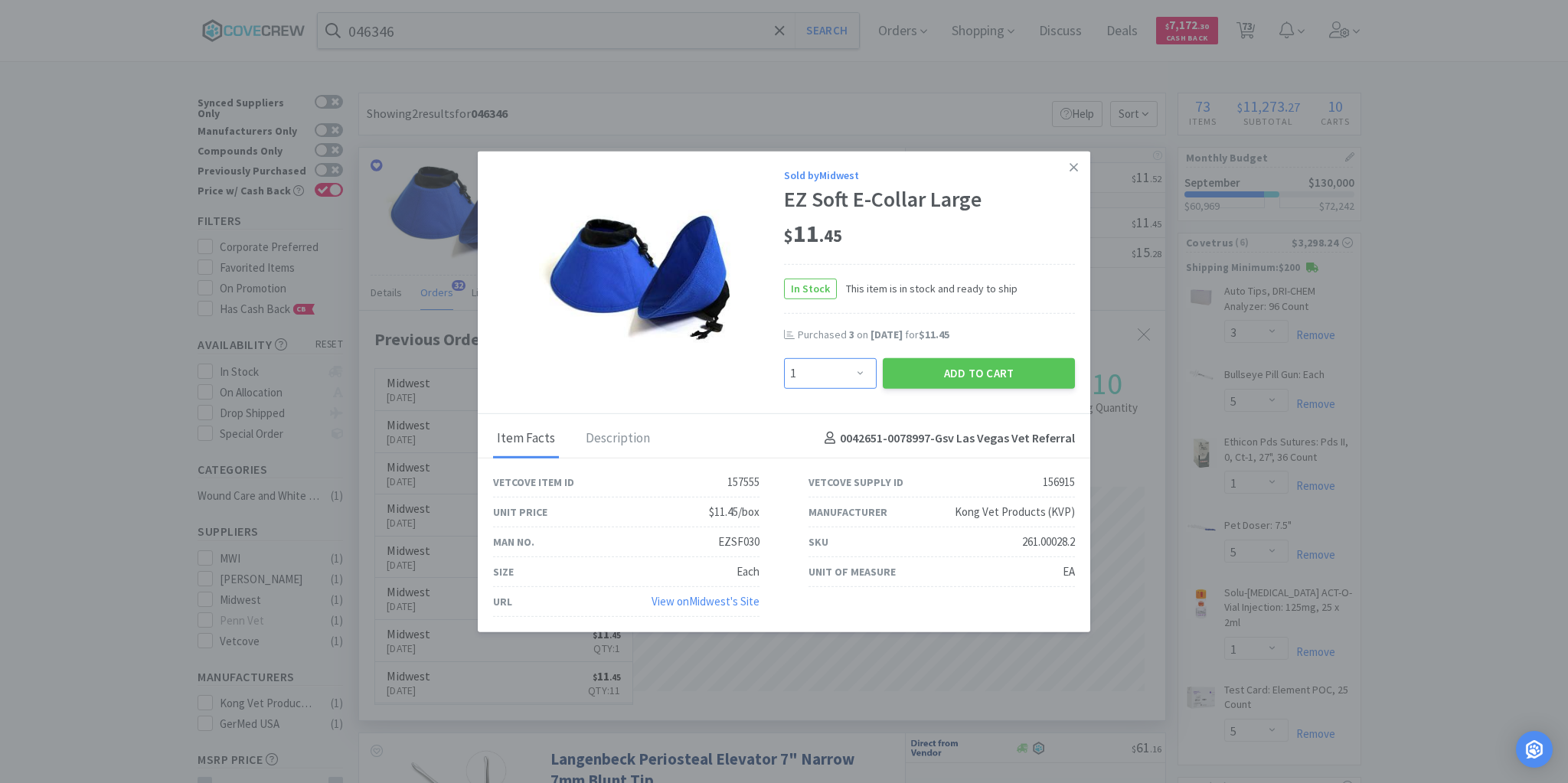
click at [861, 371] on select "Enter Quantity 1 2 3 4 5 6 7 8 9 10 11 12 13 14 15 16 17 18 19 20 Enter Quantity" at bounding box center [830, 372] width 92 height 31
click at [784, 358] on select "Enter Quantity 1 2 3 4 5 6 7 8 9 10 11 12 13 14 15 16 17 18 19 20 Enter Quantity" at bounding box center [830, 372] width 92 height 31
click at [949, 370] on button "Add to Cart" at bounding box center [978, 372] width 192 height 31
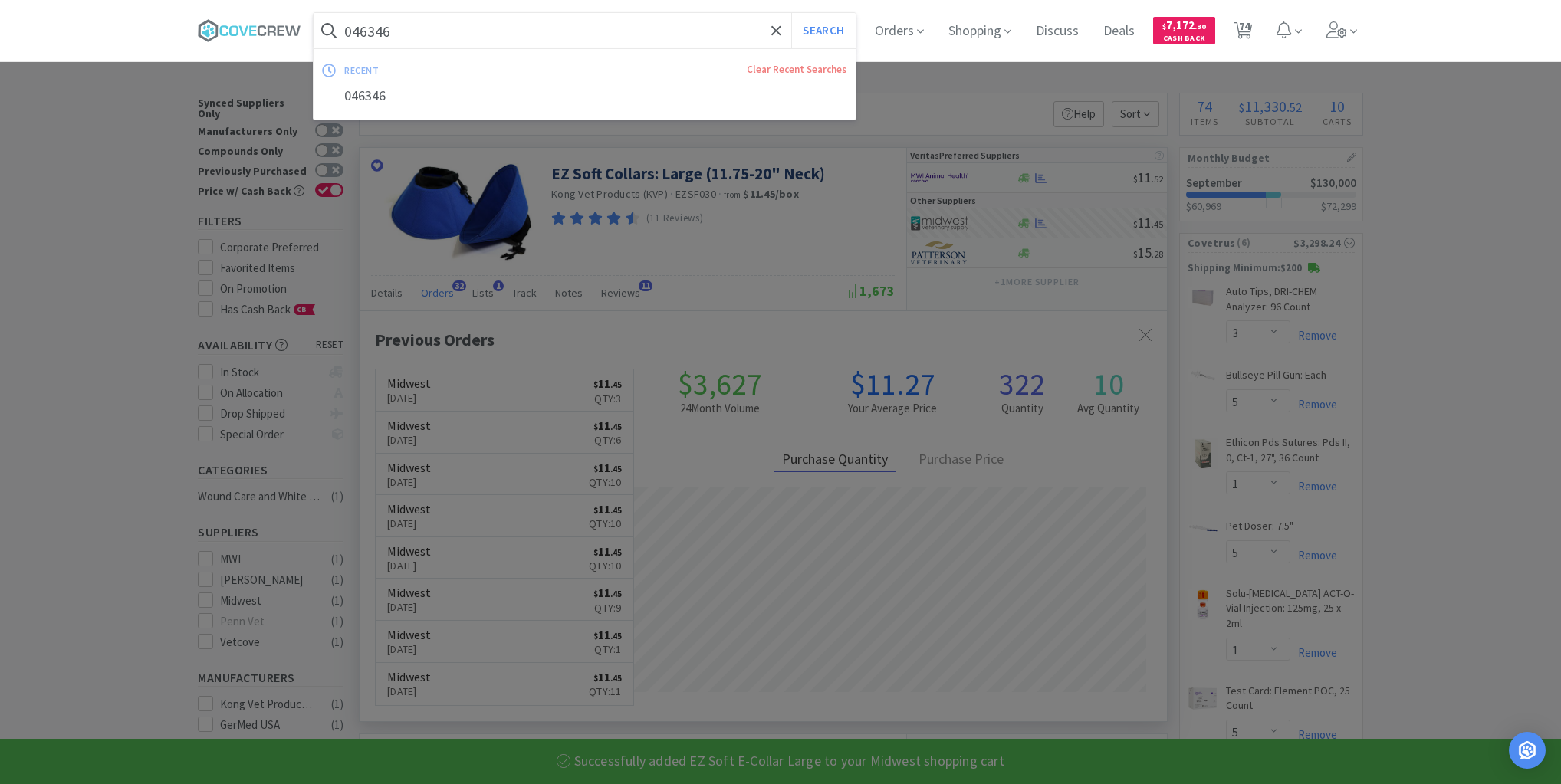
drag, startPoint x: 677, startPoint y: 28, endPoint x: 682, endPoint y: 44, distance: 16.8
click at [679, 28] on input "046346" at bounding box center [585, 31] width 542 height 36
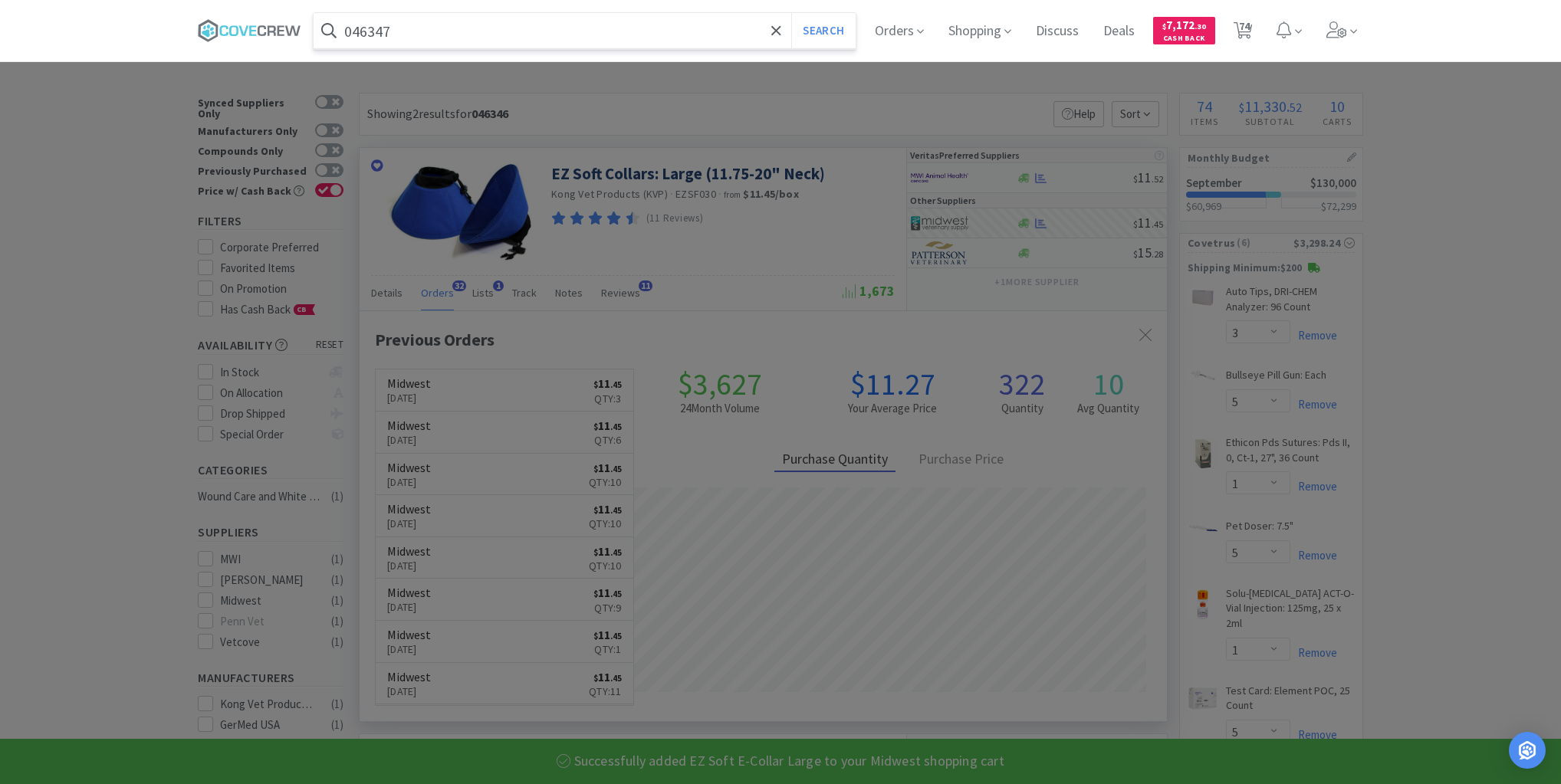
click at [792, 13] on button "Search" at bounding box center [824, 31] width 64 height 36
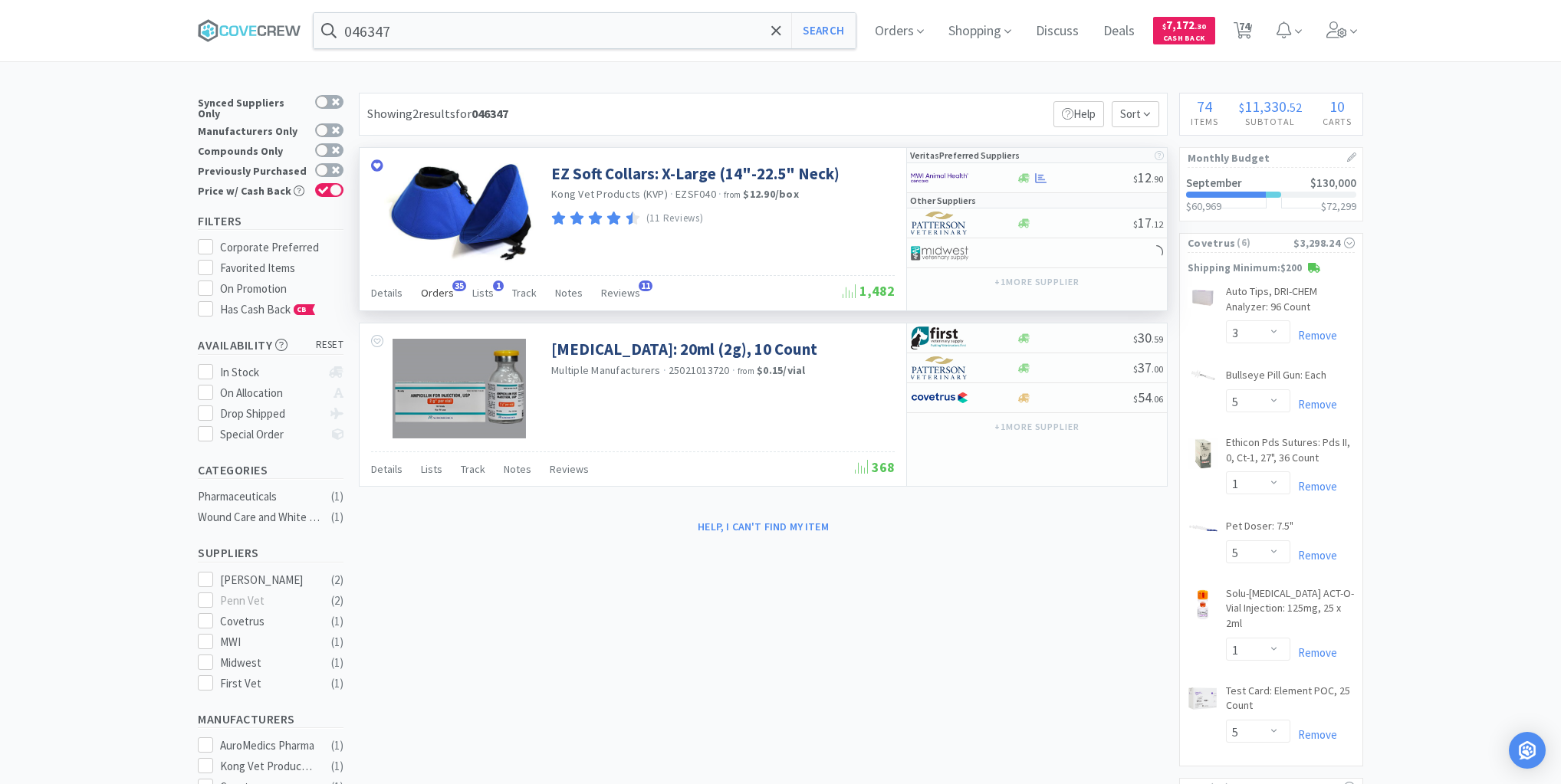
click at [443, 289] on span "Orders" at bounding box center [437, 293] width 33 height 14
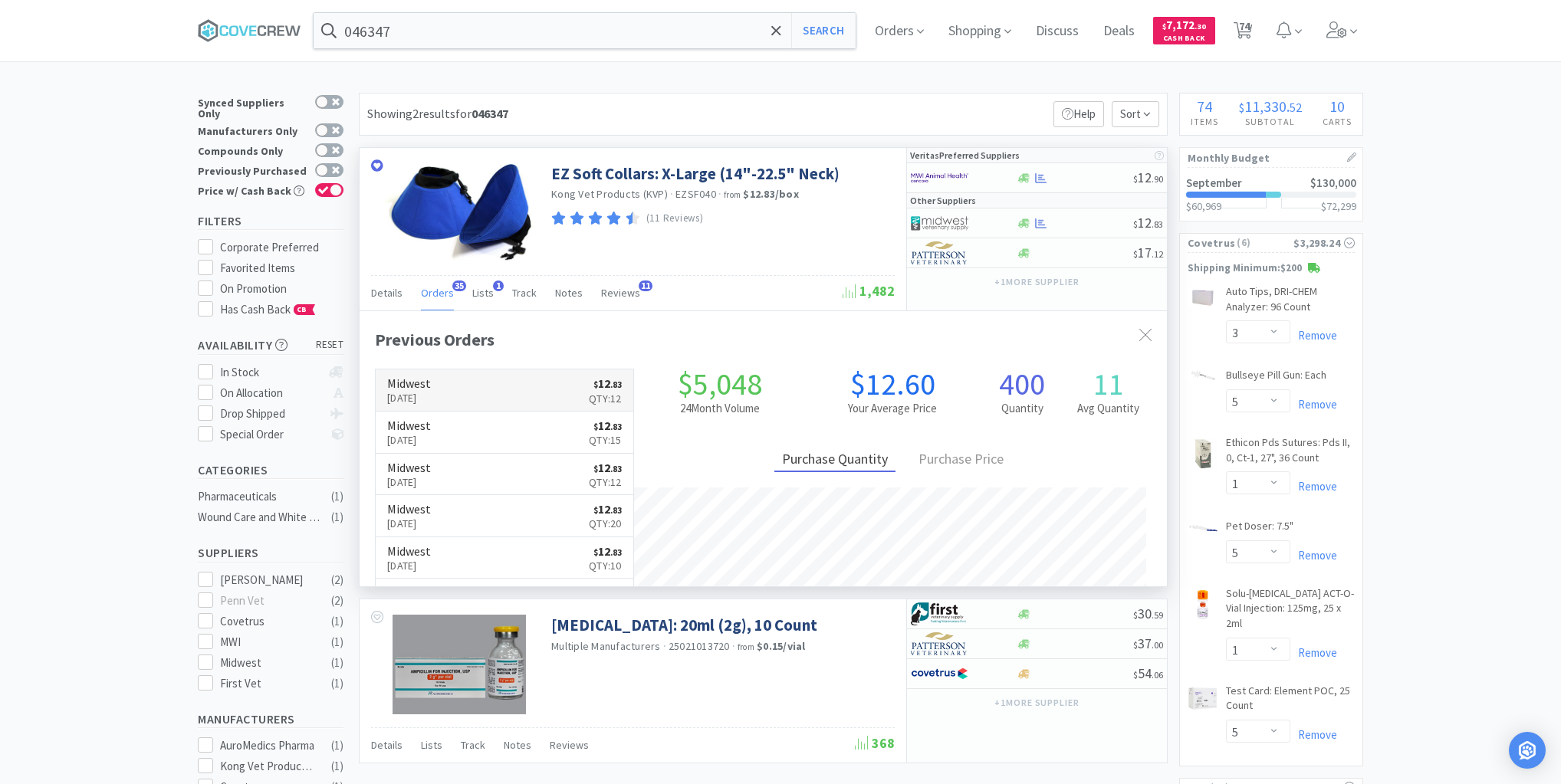
scroll to position [411, 808]
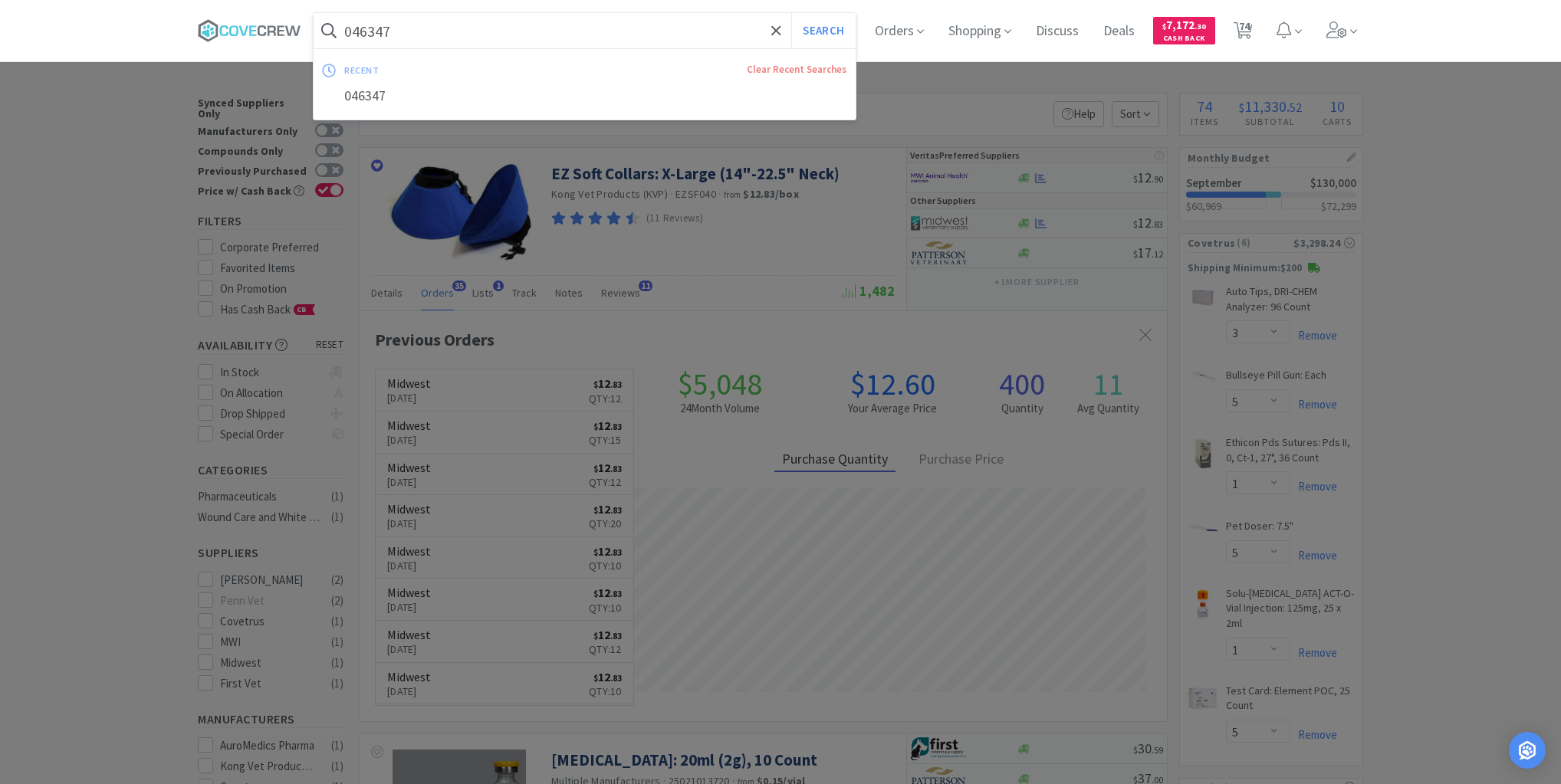
drag, startPoint x: 541, startPoint y: 25, endPoint x: 548, endPoint y: 32, distance: 9.9
click at [542, 25] on input "046347" at bounding box center [585, 31] width 542 height 36
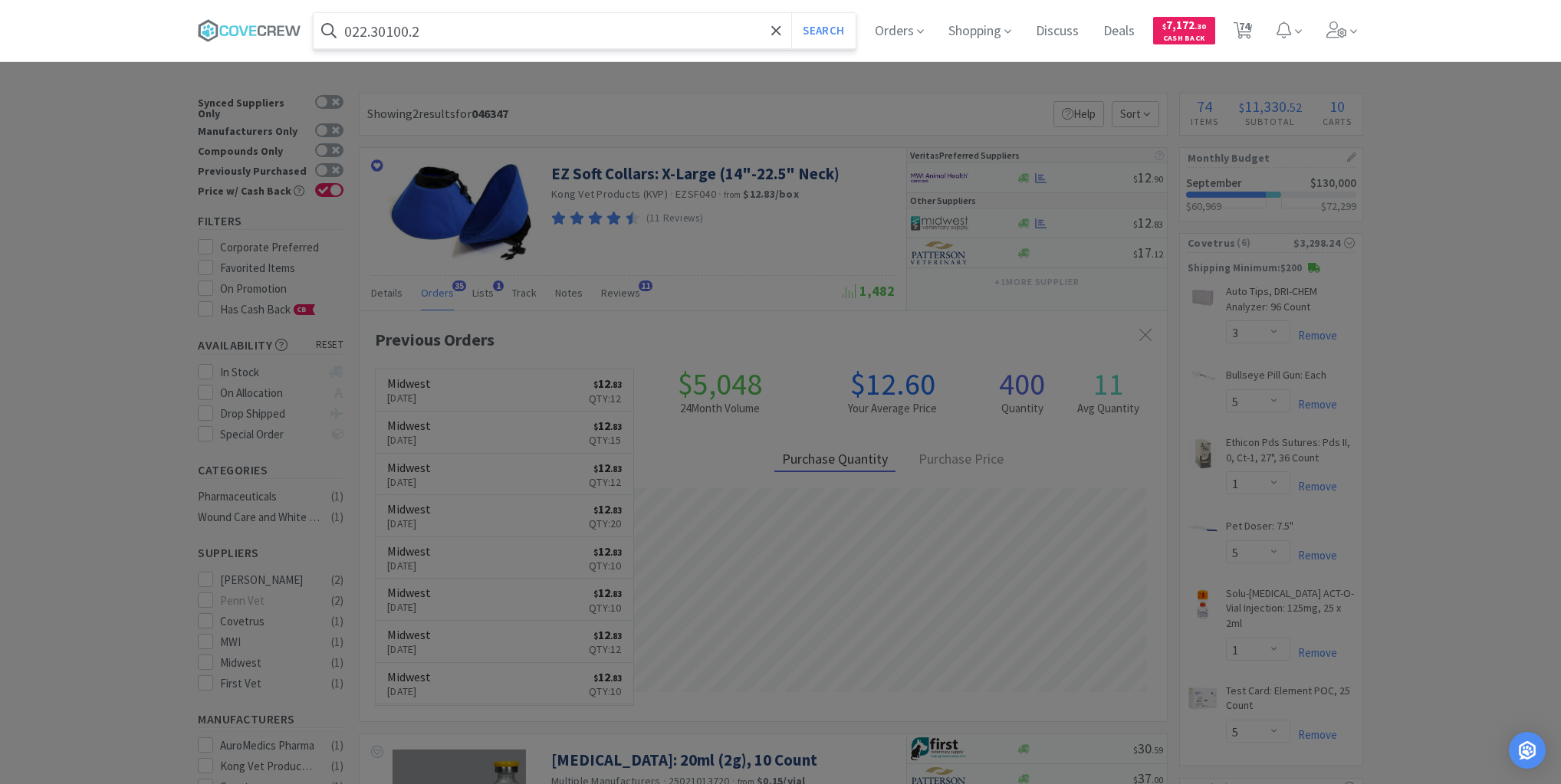
click at [792, 13] on button "Search" at bounding box center [824, 31] width 64 height 36
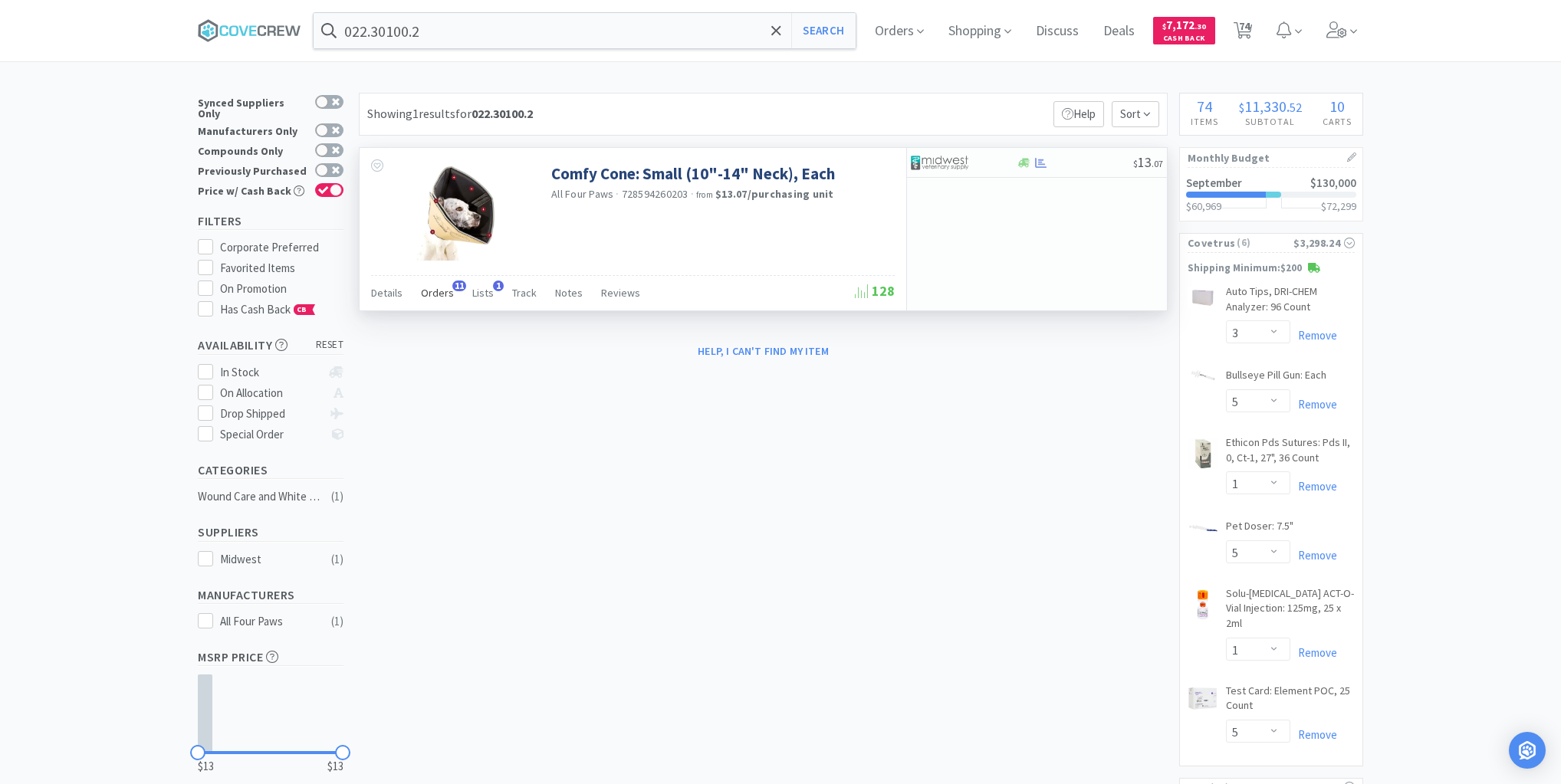
click at [437, 294] on span "Orders" at bounding box center [437, 293] width 33 height 14
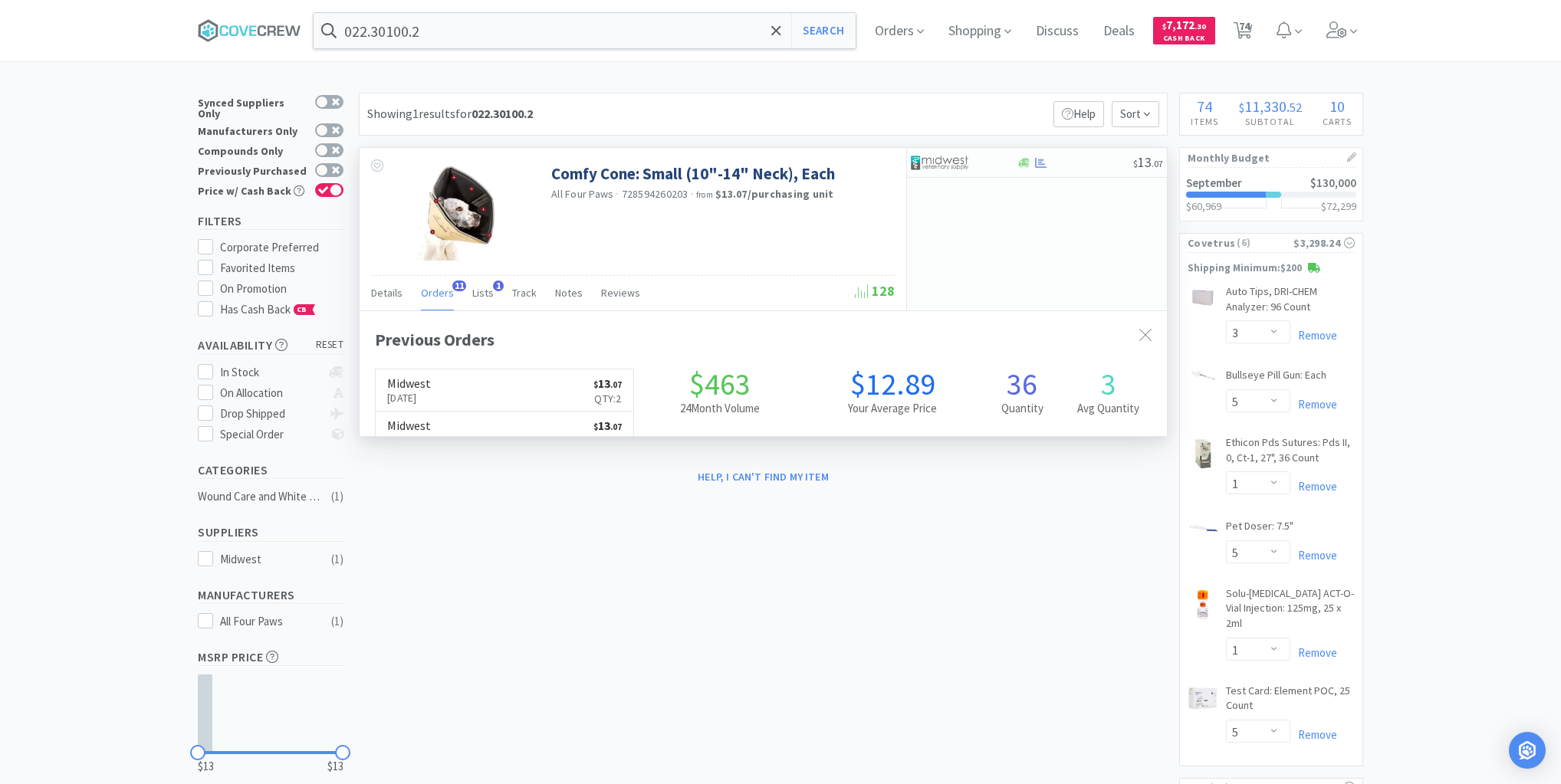
scroll to position [411, 808]
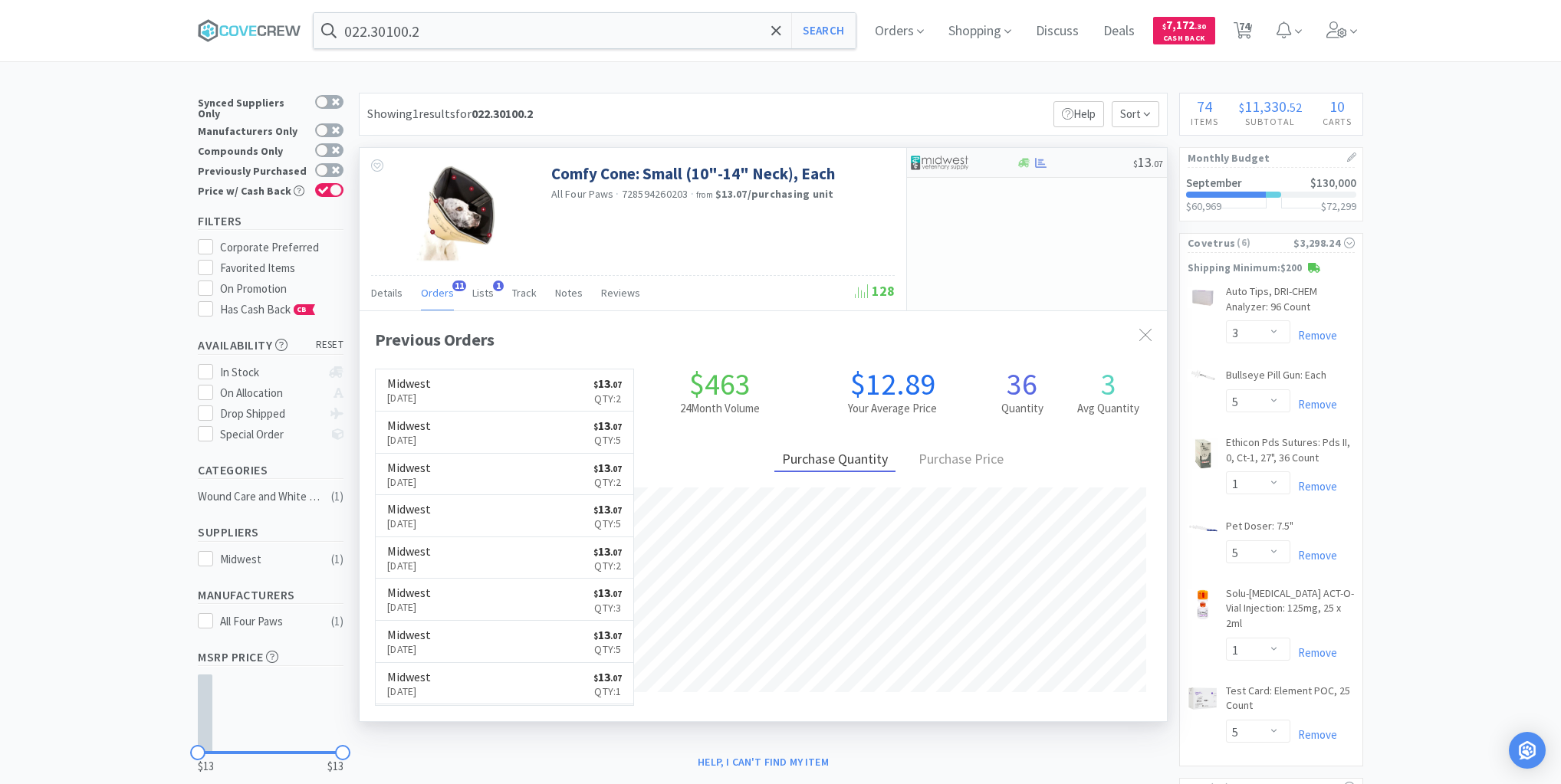
click at [1084, 162] on div at bounding box center [1075, 162] width 117 height 12
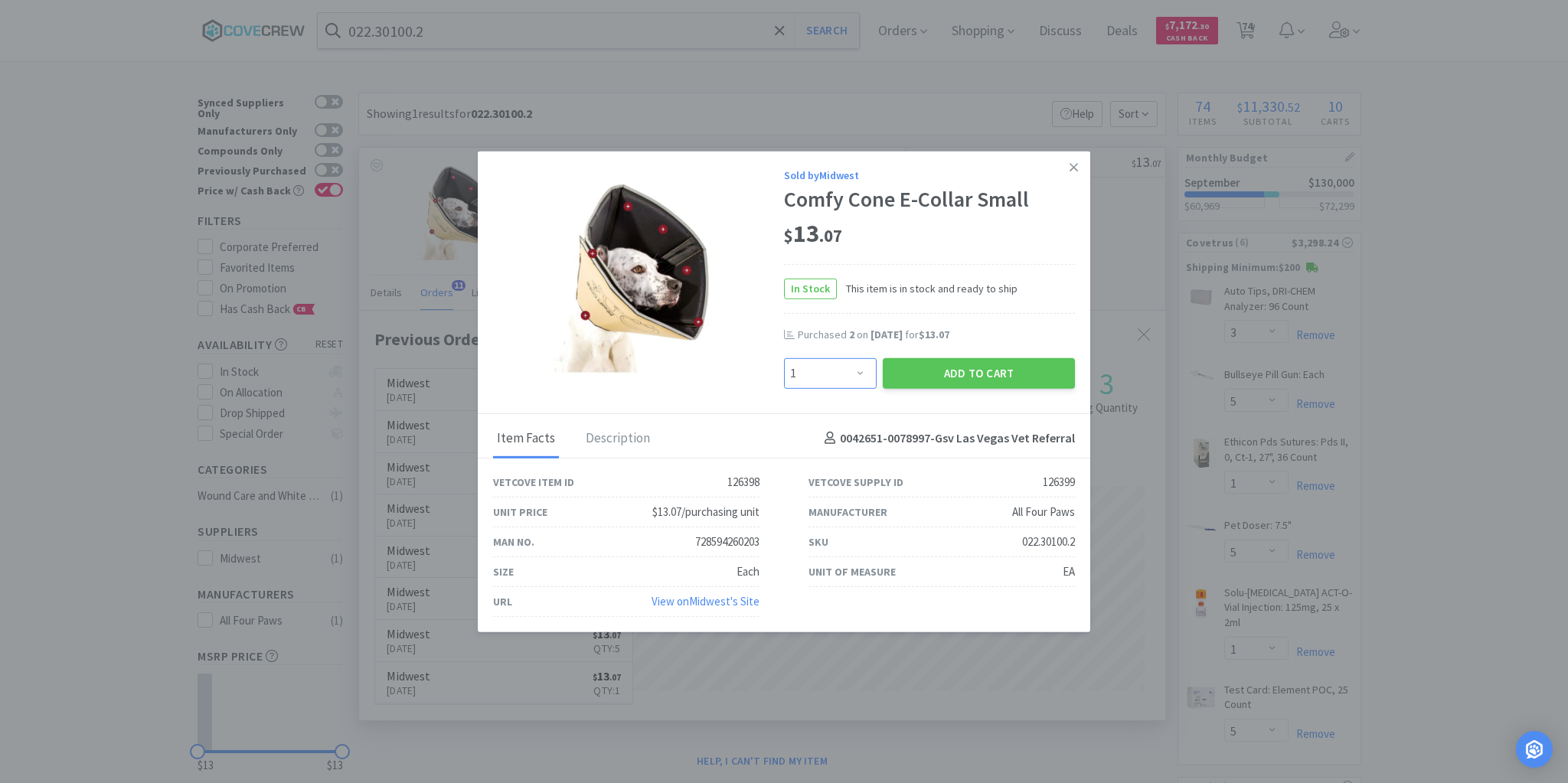
click at [859, 372] on select "Enter Quantity 1 2 3 4 5 6 7 8 9 10 11 12 13 14 15 16 17 18 19 20 Enter Quantity" at bounding box center [830, 372] width 92 height 31
click at [784, 358] on select "Enter Quantity 1 2 3 4 5 6 7 8 9 10 11 12 13 14 15 16 17 18 19 20 Enter Quantity" at bounding box center [830, 372] width 92 height 31
click at [971, 379] on button "Add to Cart" at bounding box center [978, 372] width 192 height 31
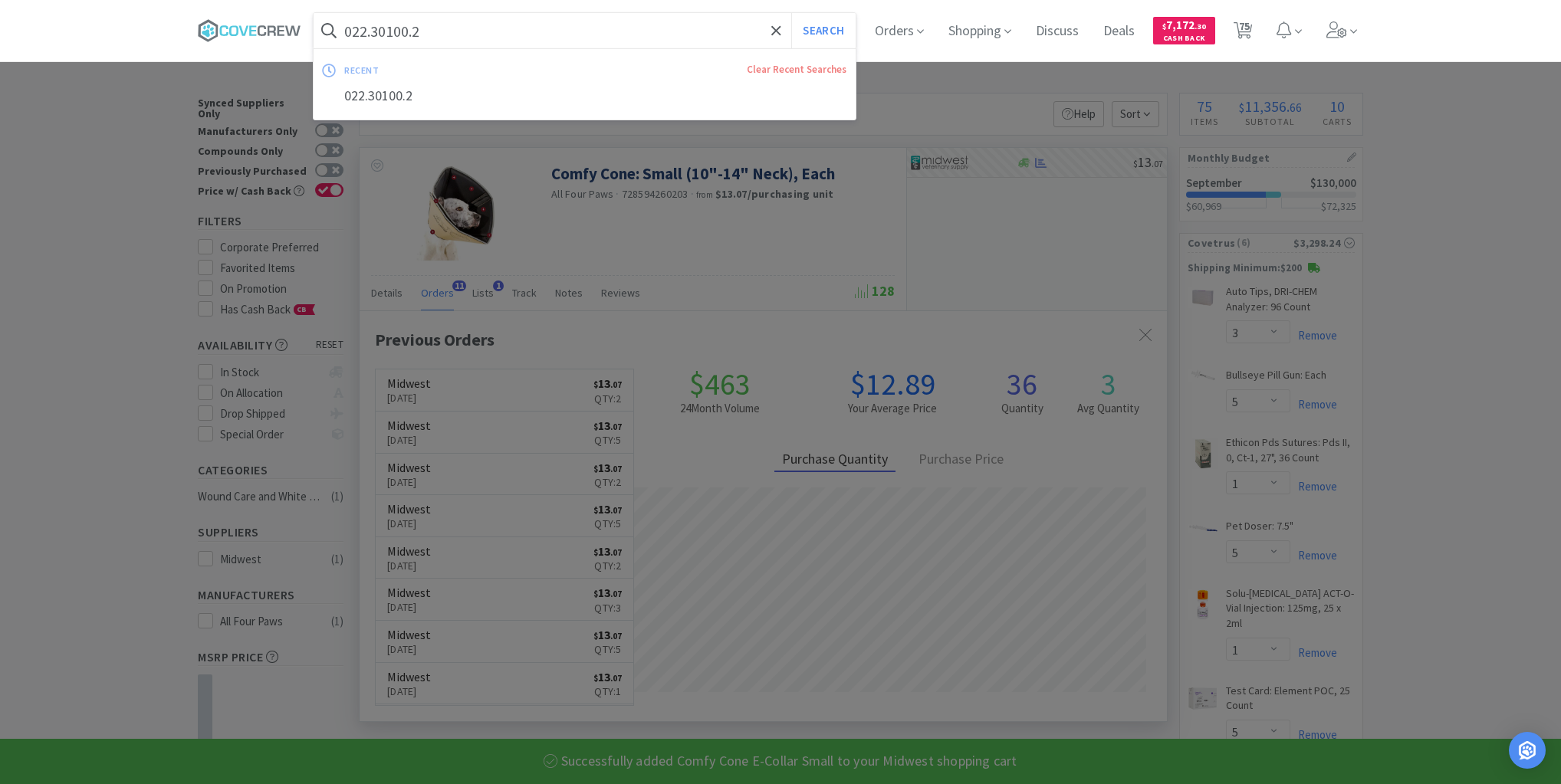
click at [678, 25] on input "022.30100.2" at bounding box center [585, 31] width 542 height 36
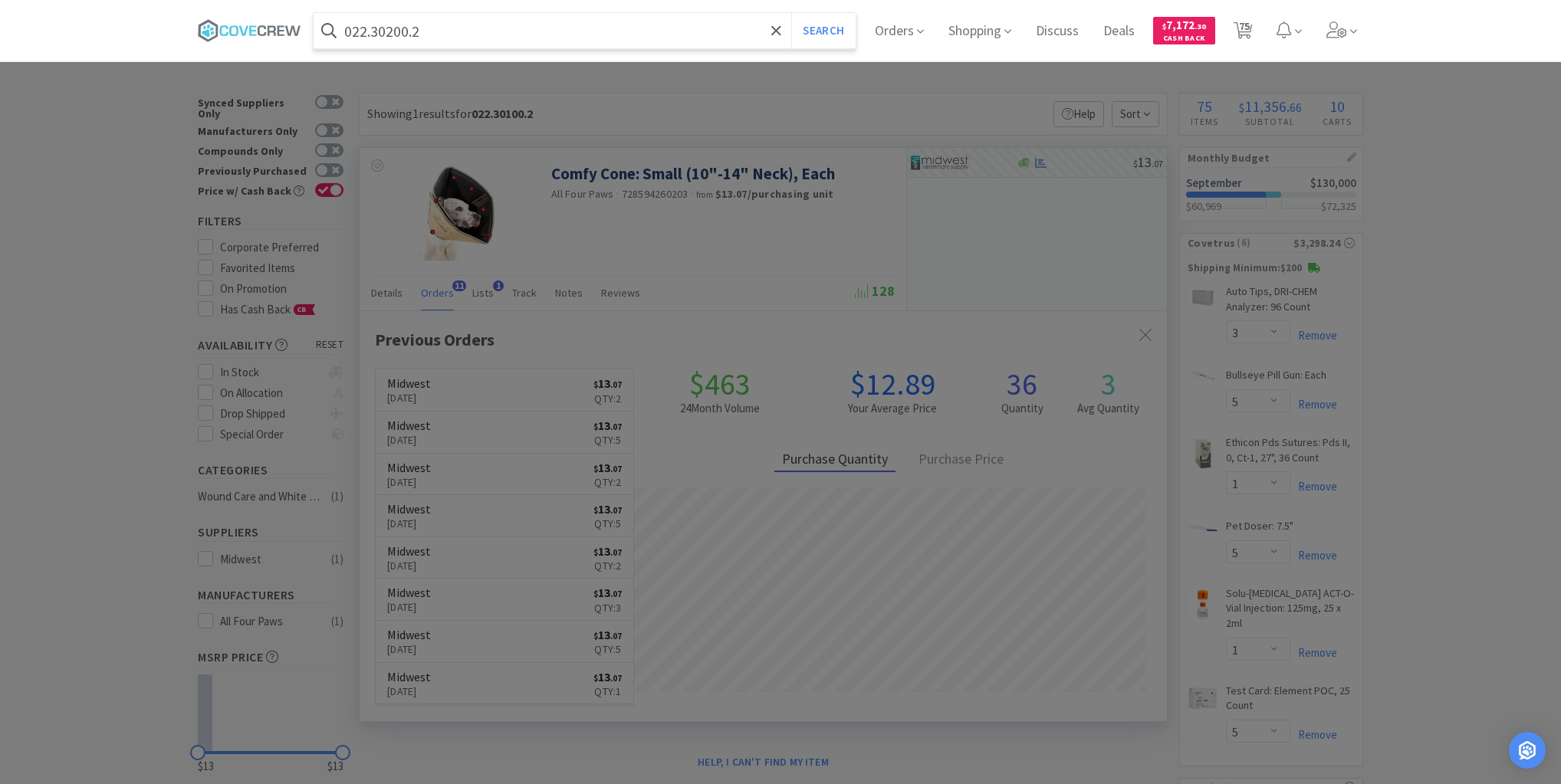
click at [792, 13] on button "Search" at bounding box center [824, 31] width 64 height 36
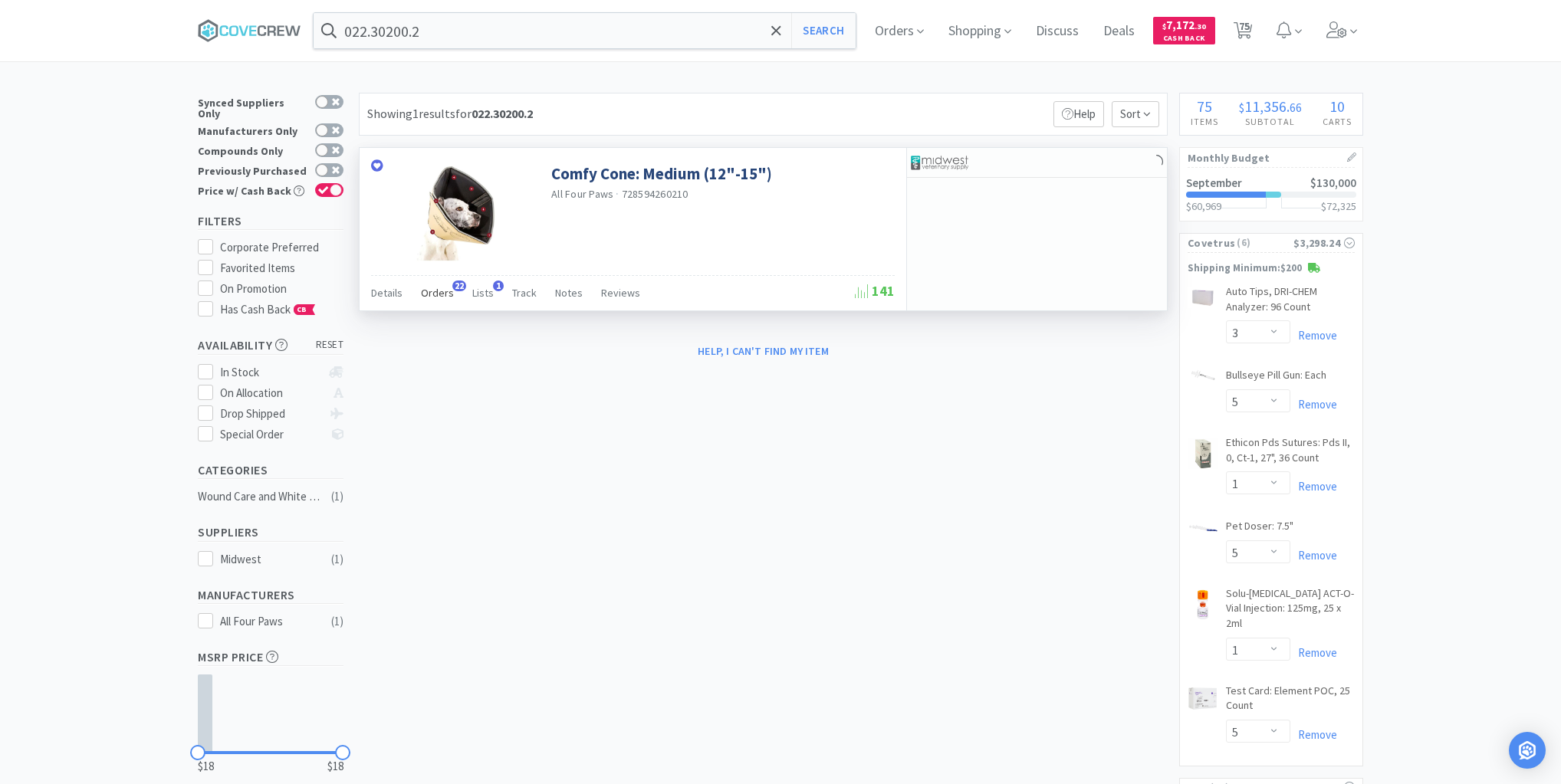
click at [433, 294] on span "Orders" at bounding box center [437, 293] width 33 height 14
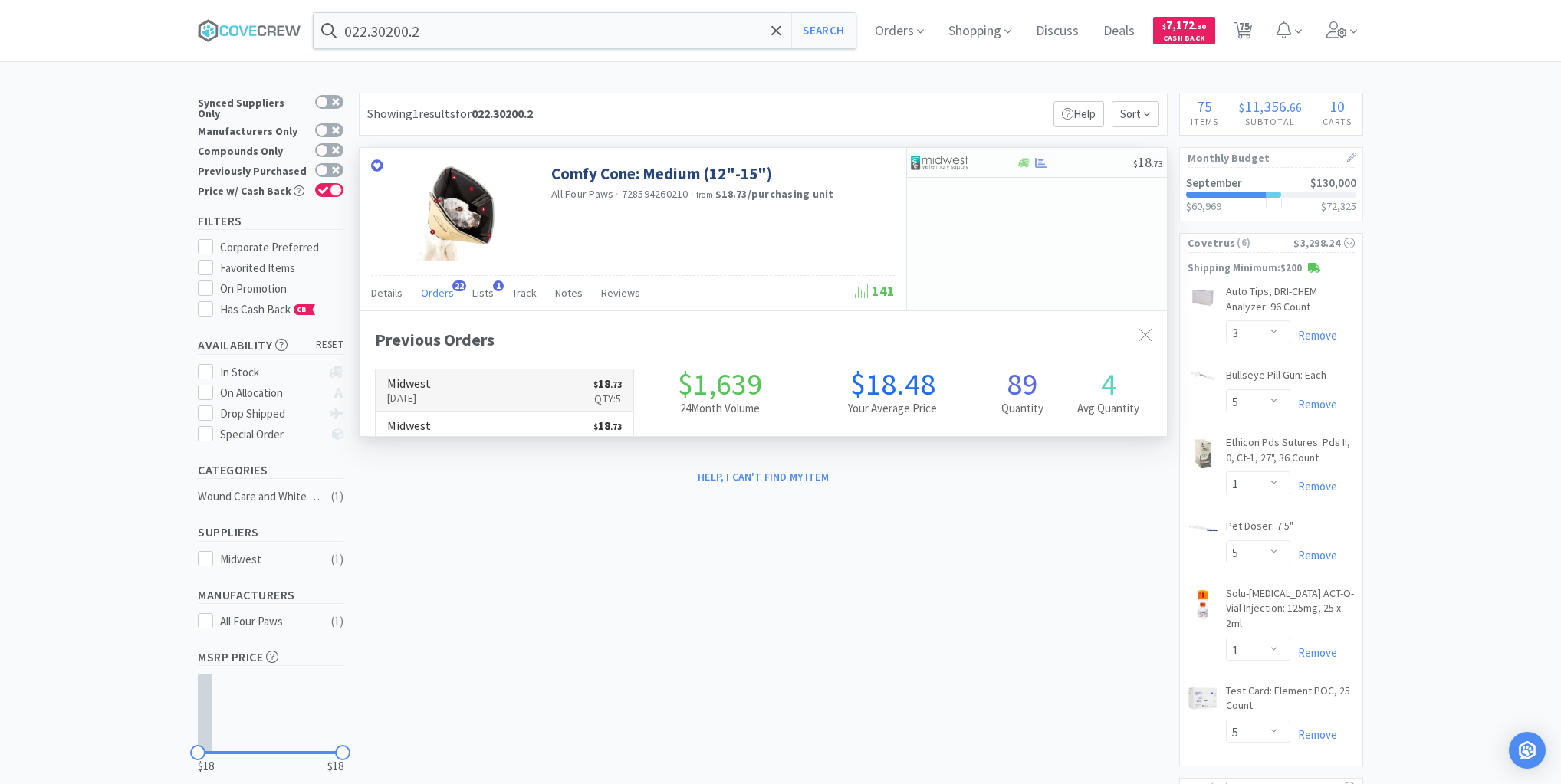
scroll to position [411, 808]
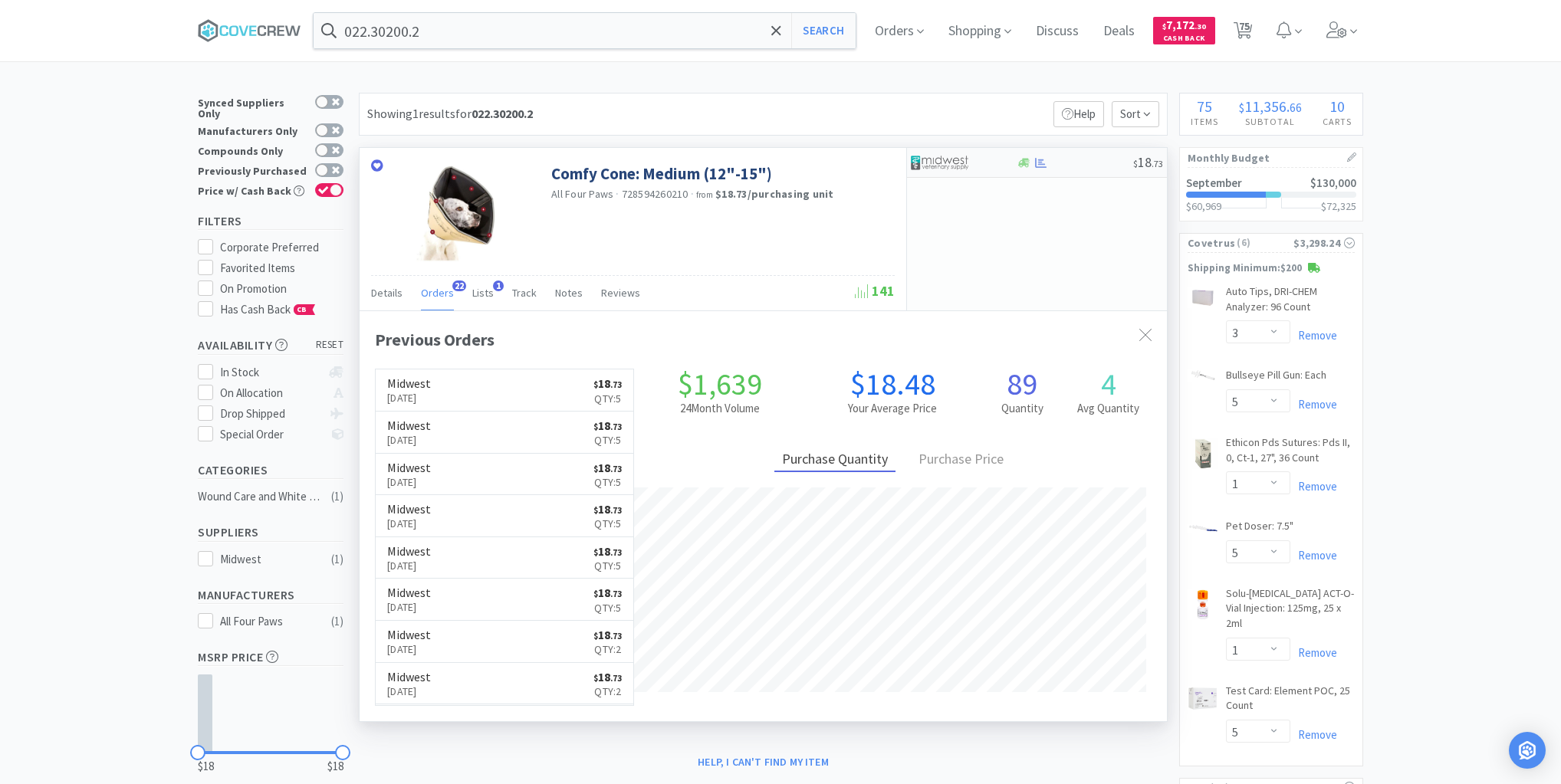
click at [1072, 164] on div at bounding box center [1075, 162] width 117 height 12
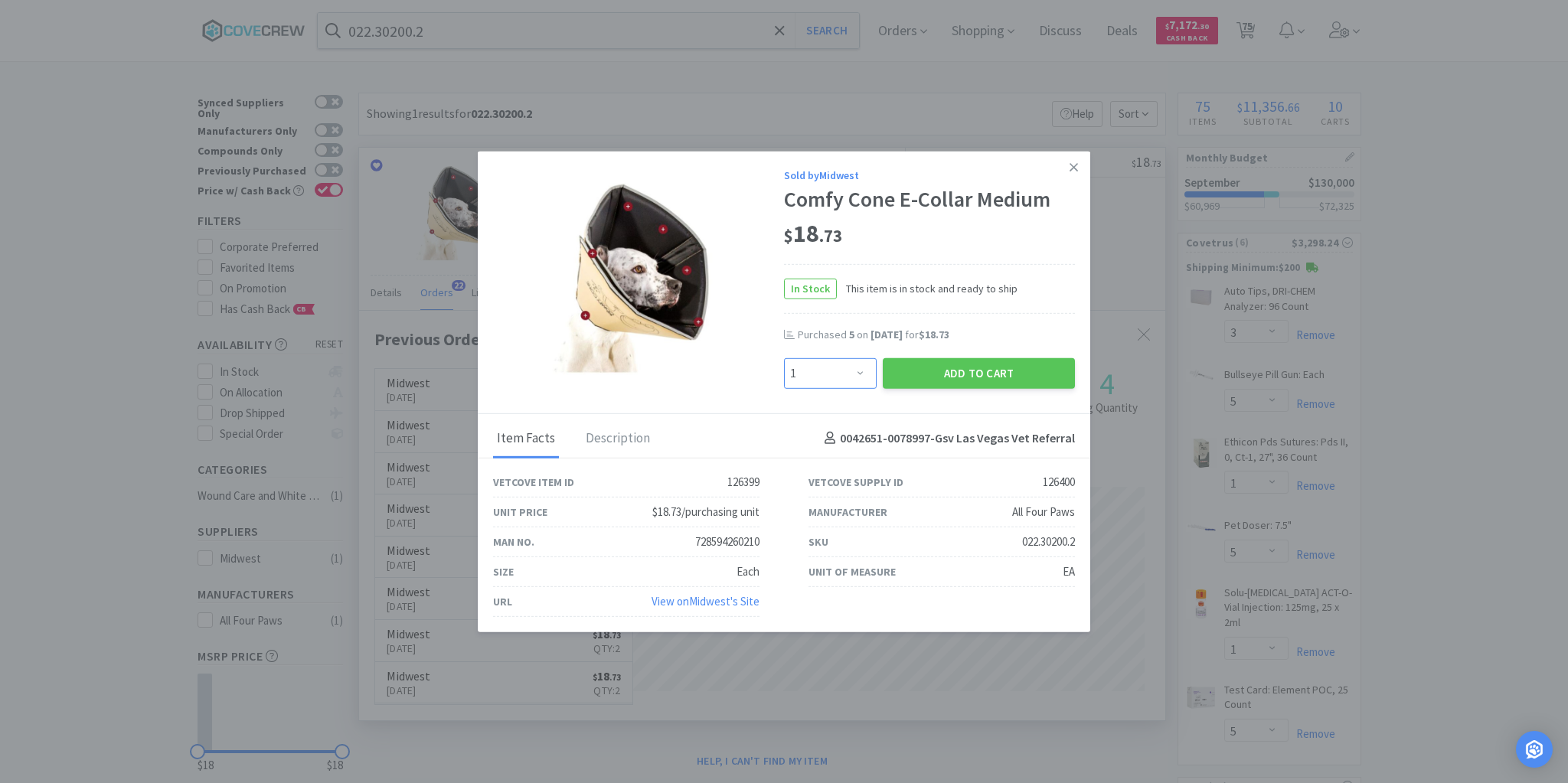
drag, startPoint x: 860, startPoint y: 373, endPoint x: 857, endPoint y: 365, distance: 8.5
click at [860, 372] on select "Enter Quantity 1 2 3 4 5 6 7 8 9 10 11 12 13 14 15 16 17 18 19 20 Enter Quantity" at bounding box center [830, 372] width 92 height 31
click at [784, 358] on select "Enter Quantity 1 2 3 4 5 6 7 8 9 10 11 12 13 14 15 16 17 18 19 20 Enter Quantity" at bounding box center [830, 372] width 92 height 31
click at [982, 364] on button "Add to Cart" at bounding box center [978, 372] width 192 height 31
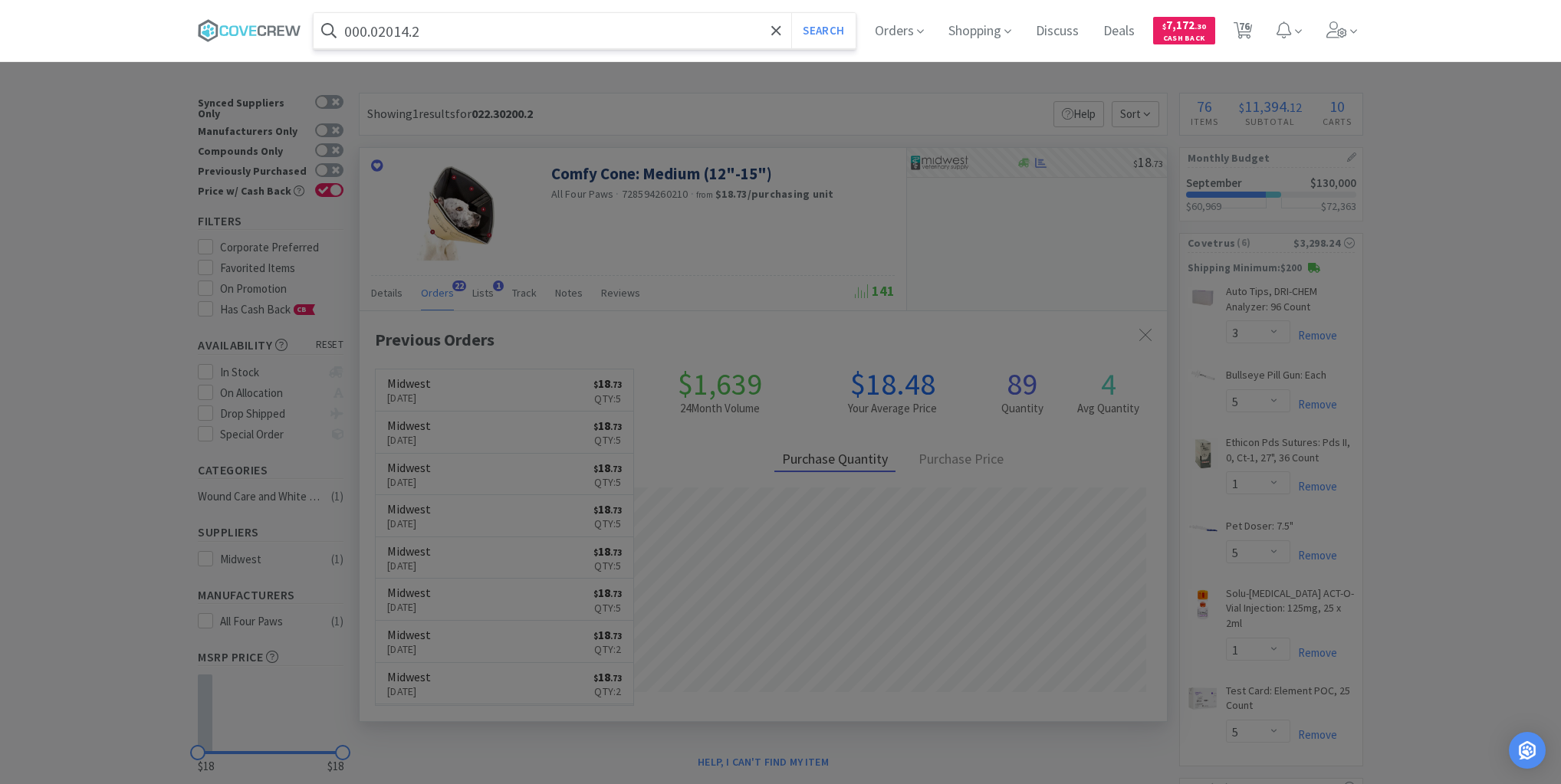
click at [792, 13] on button "Search" at bounding box center [824, 31] width 64 height 36
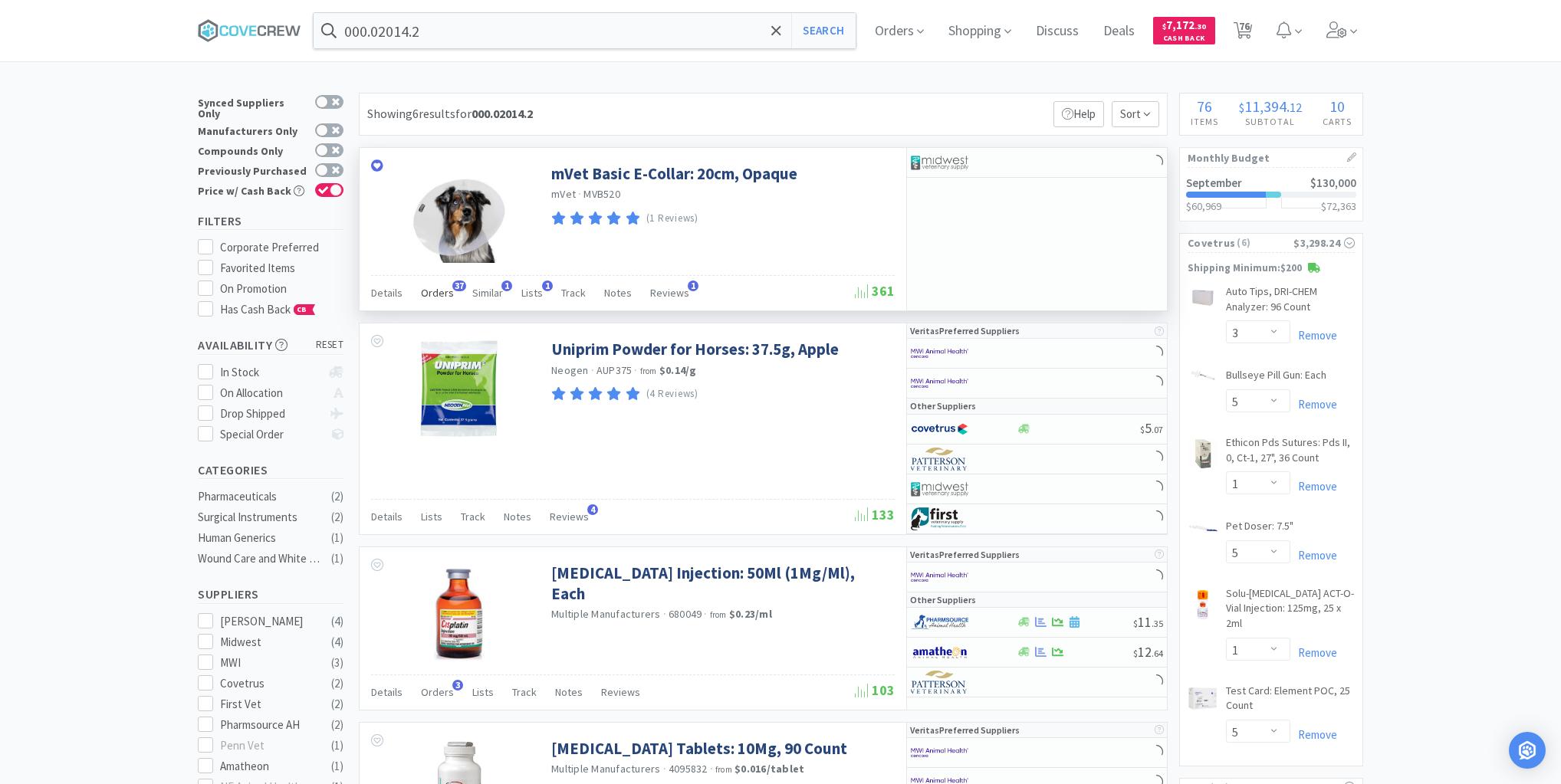
click at [436, 295] on span "Orders" at bounding box center [437, 293] width 33 height 14
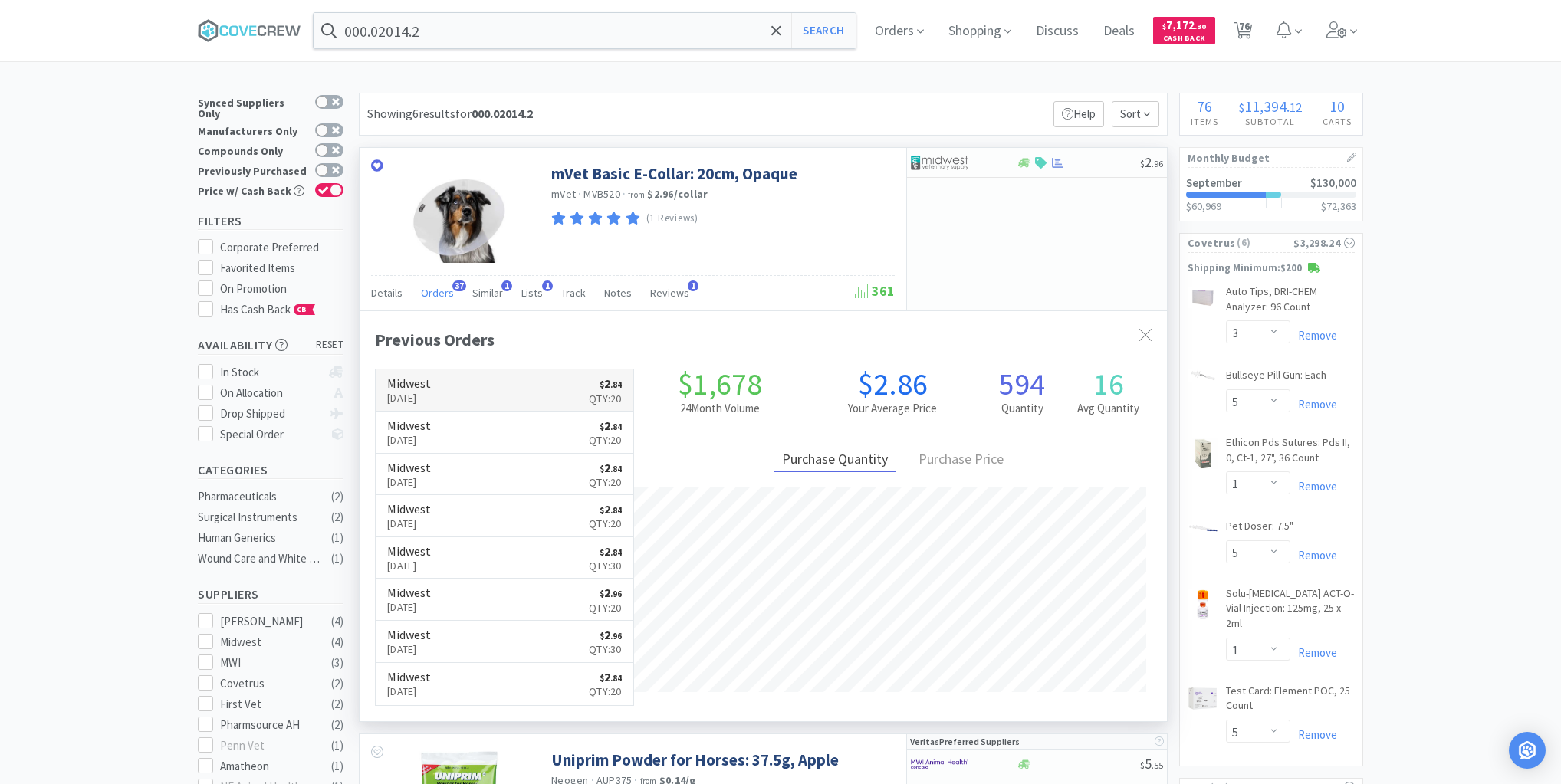
scroll to position [411, 808]
click at [1095, 162] on div at bounding box center [1079, 162] width 124 height 12
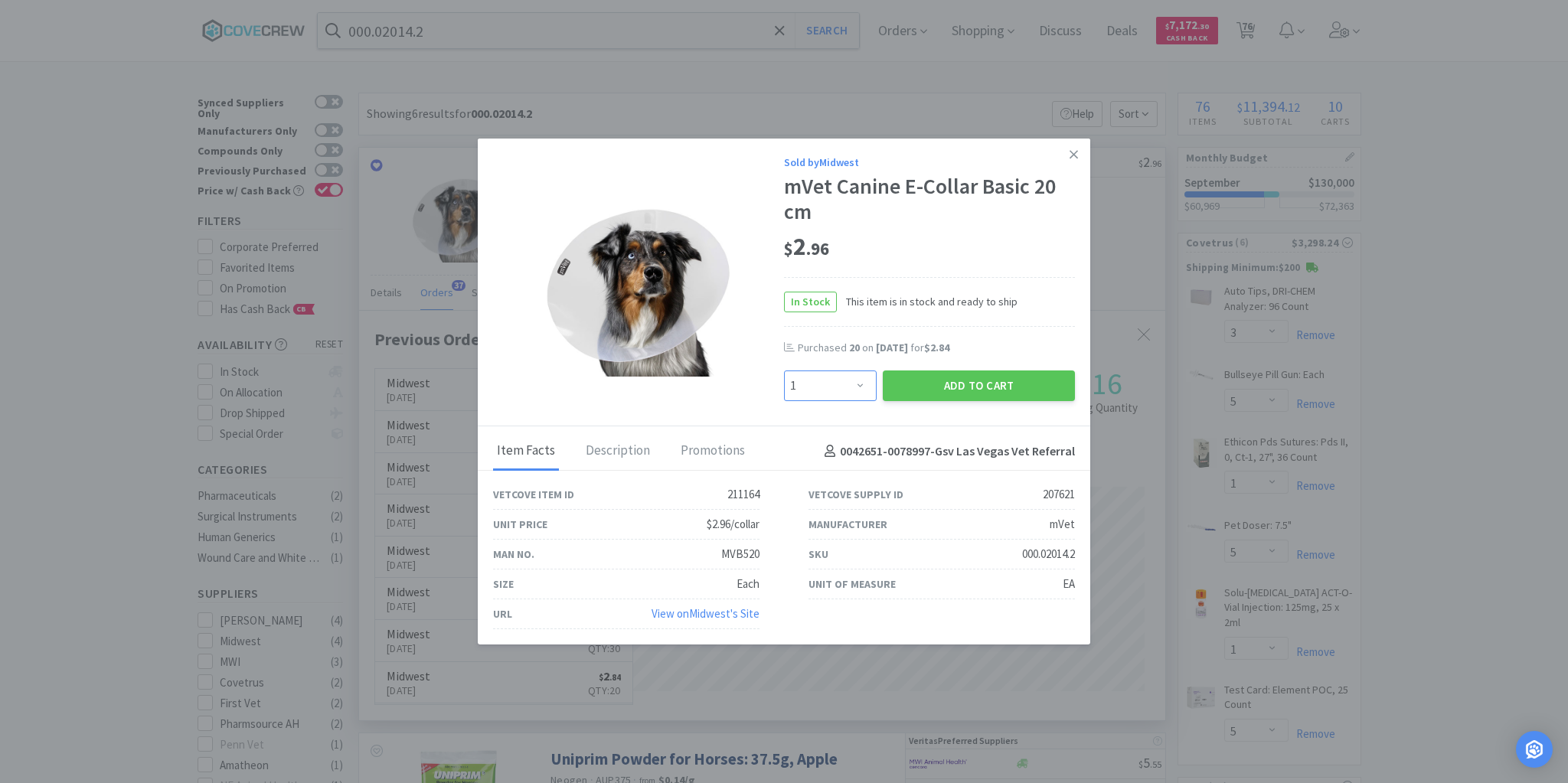
click at [860, 386] on select "Enter Quantity 1 2 3 4 5 6 7 8 9 10 11 12 13 14 15 16 17 18 19 20 Enter Quantity" at bounding box center [830, 386] width 92 height 31
click at [784, 372] on select "Enter Quantity 1 2 3 4 5 6 7 8 9 10 11 12 13 14 15 16 17 18 19 20 Enter Quantity" at bounding box center [830, 386] width 92 height 31
click at [970, 385] on button "Add to Cart" at bounding box center [978, 386] width 192 height 31
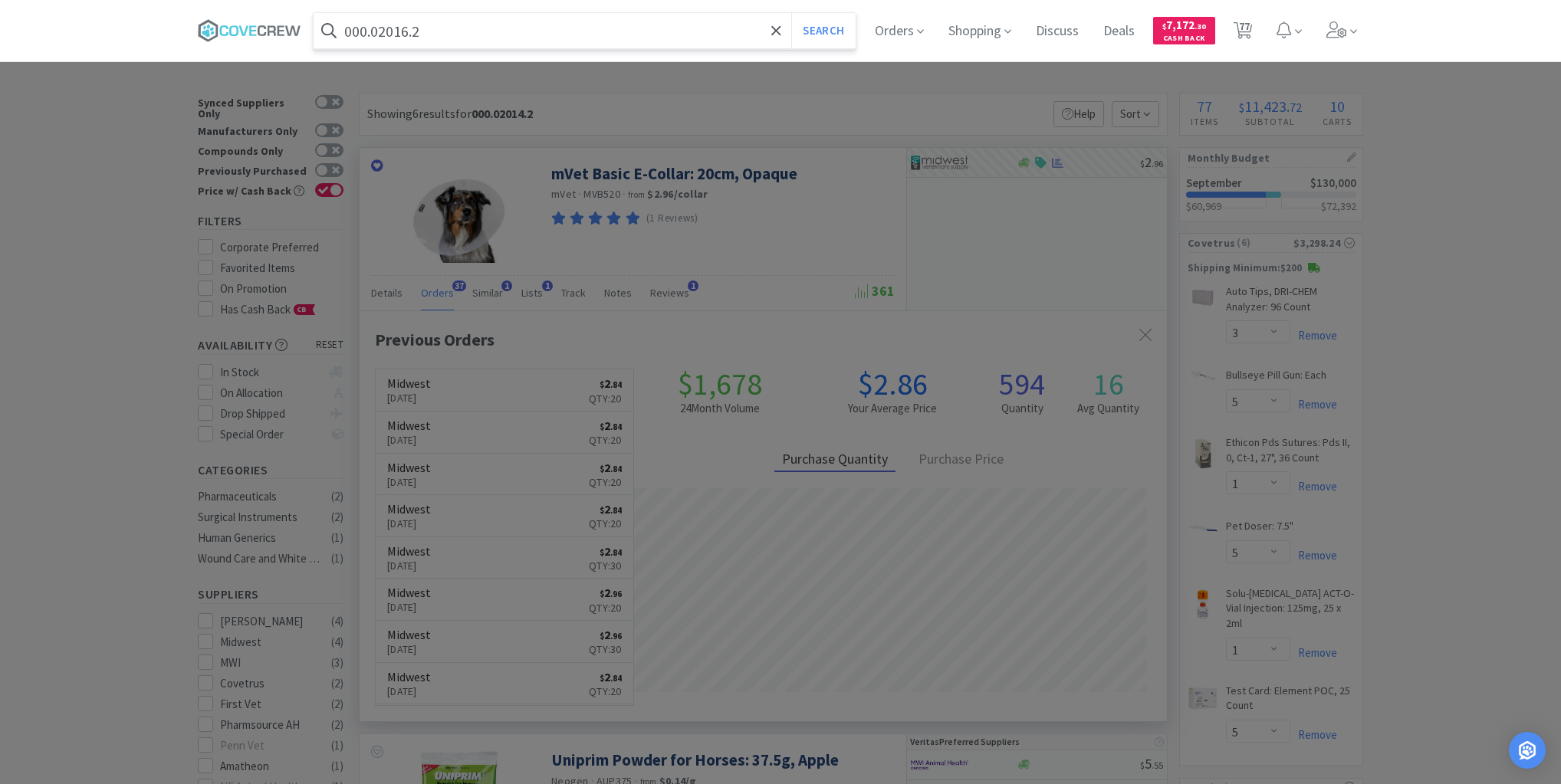
click at [792, 13] on button "Search" at bounding box center [824, 31] width 64 height 36
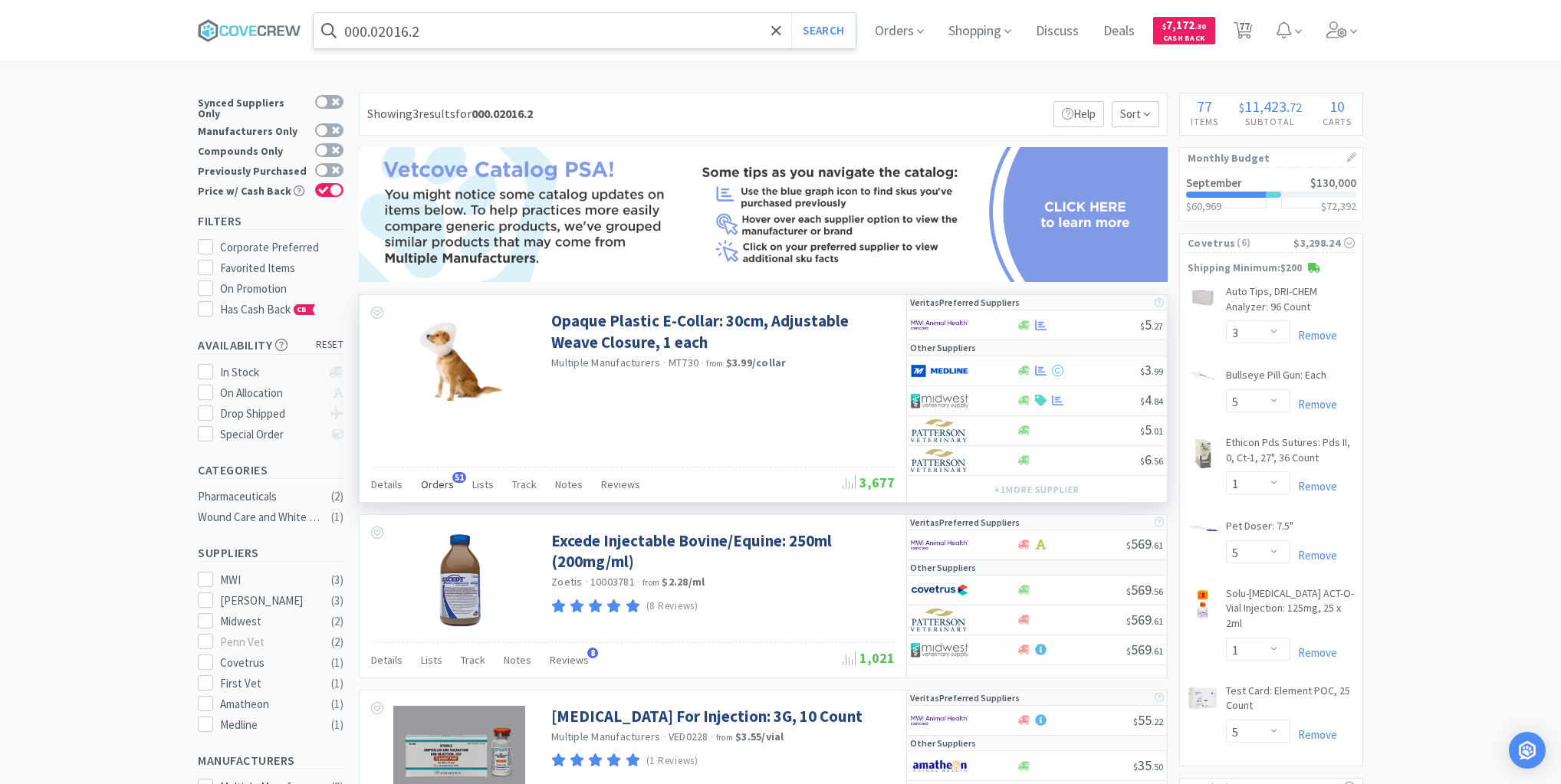
click at [439, 482] on span "Orders" at bounding box center [437, 485] width 33 height 14
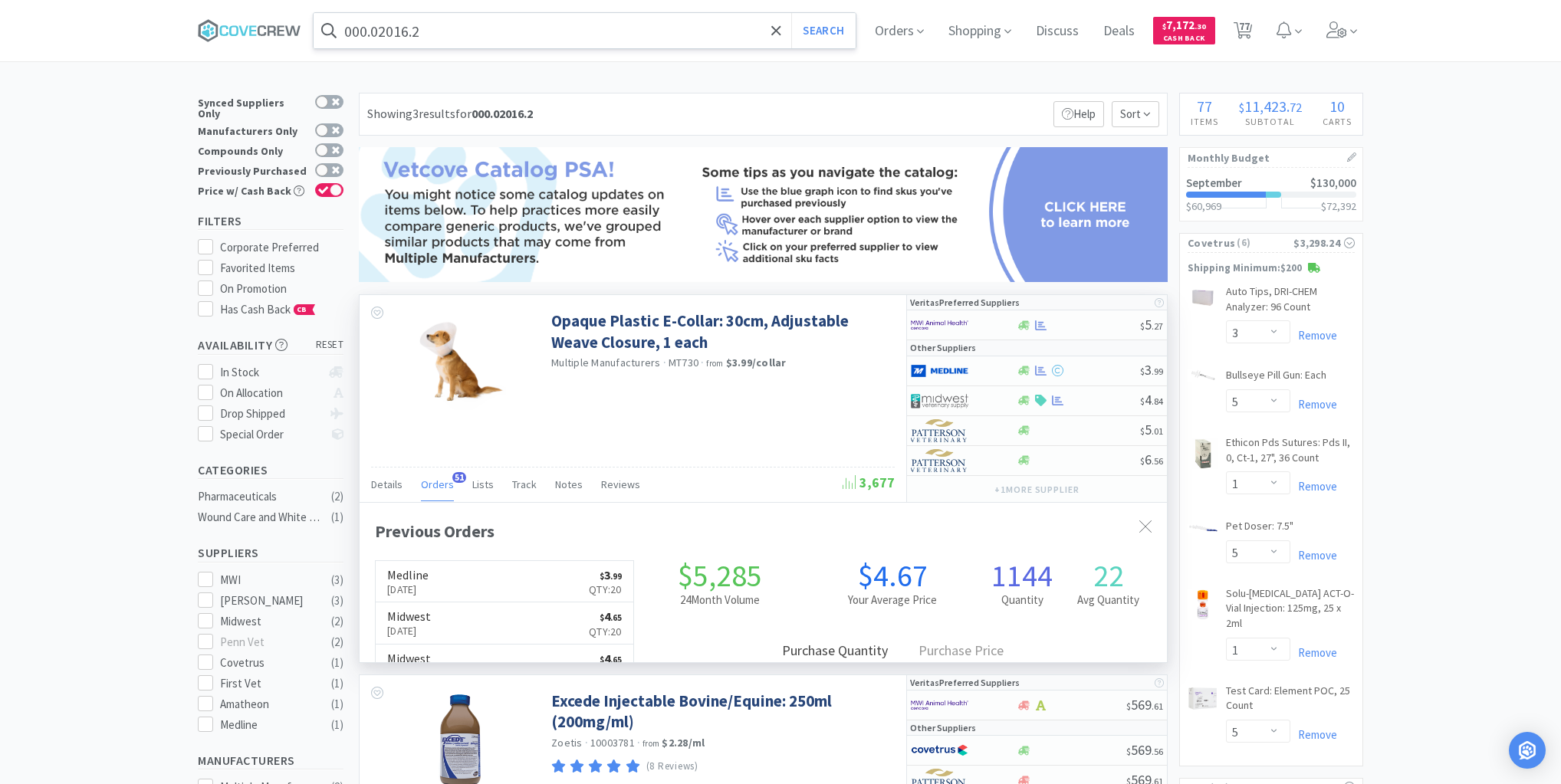
scroll to position [411, 808]
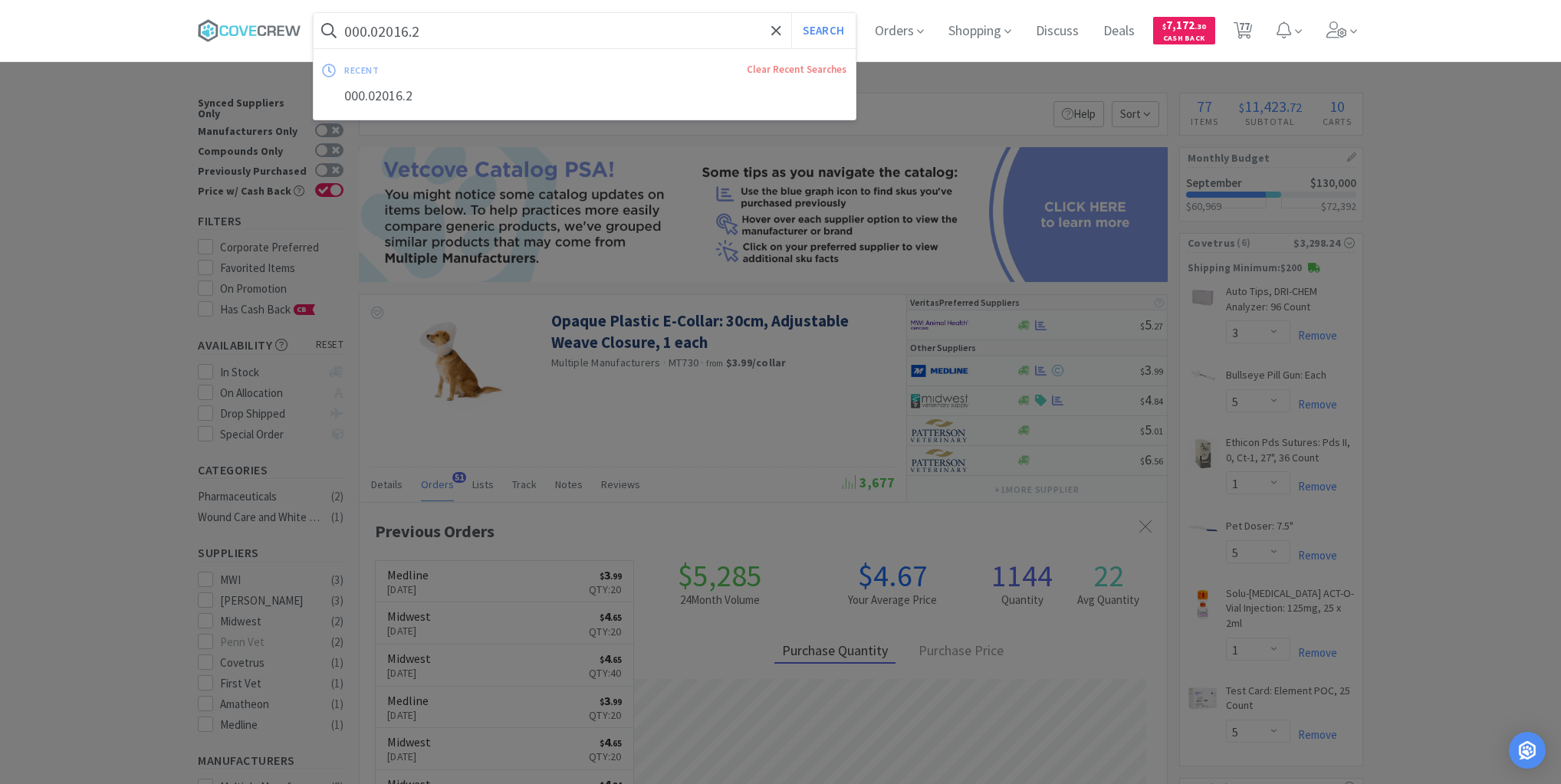
click at [490, 30] on input "000.02016.2" at bounding box center [585, 31] width 542 height 36
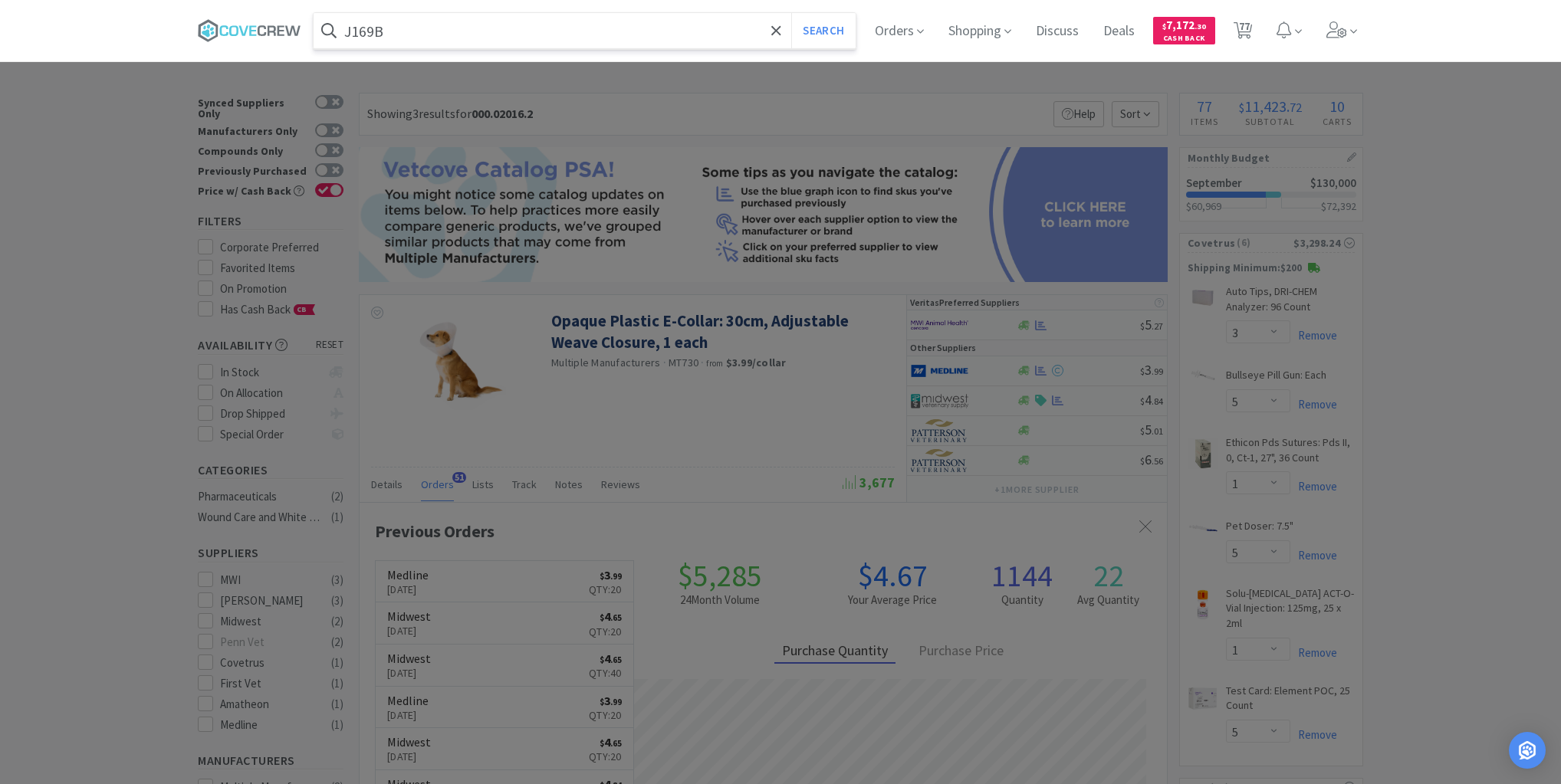
click at [792, 13] on button "Search" at bounding box center [824, 31] width 64 height 36
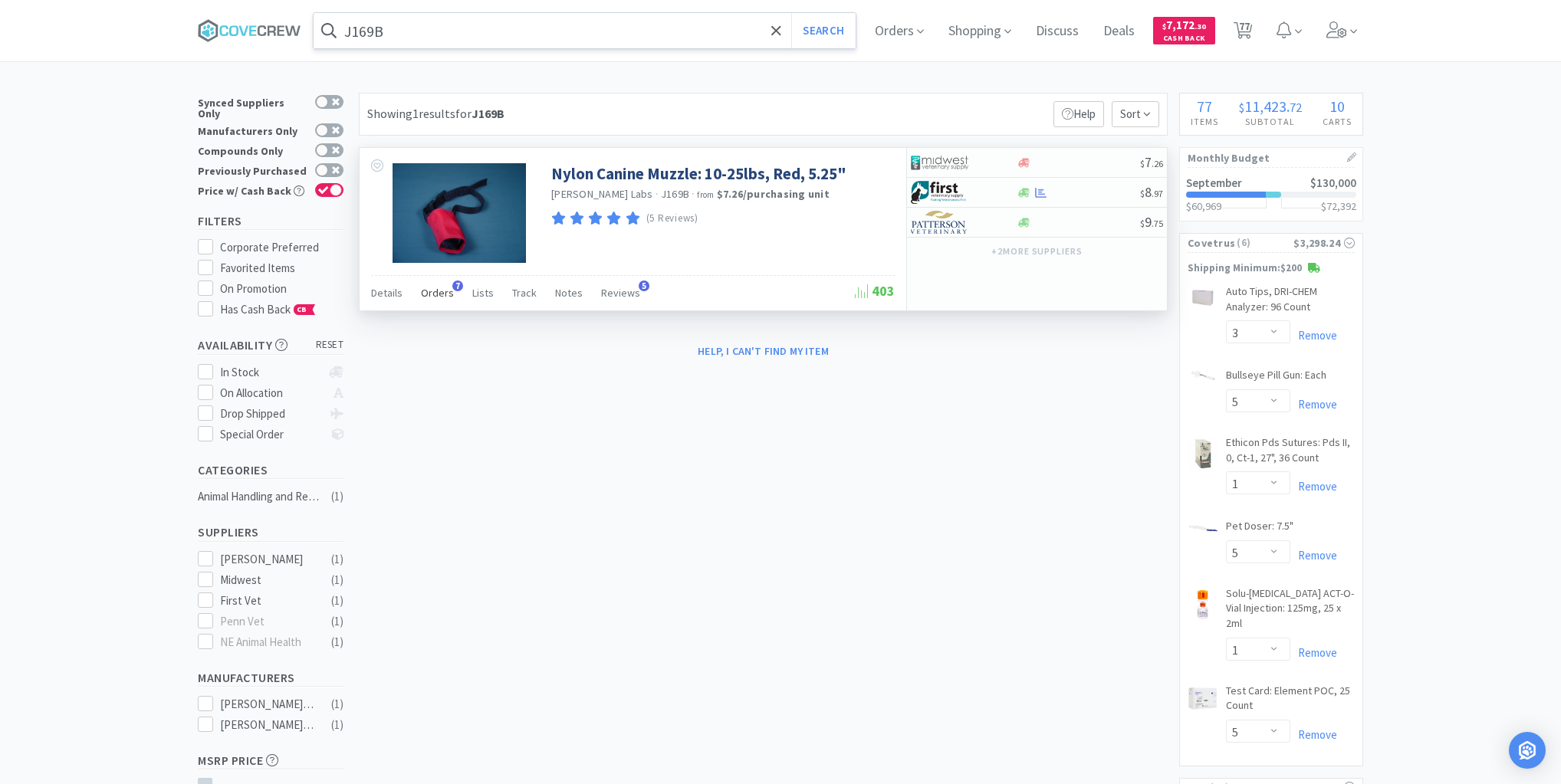
click at [429, 294] on span "Orders" at bounding box center [437, 293] width 33 height 14
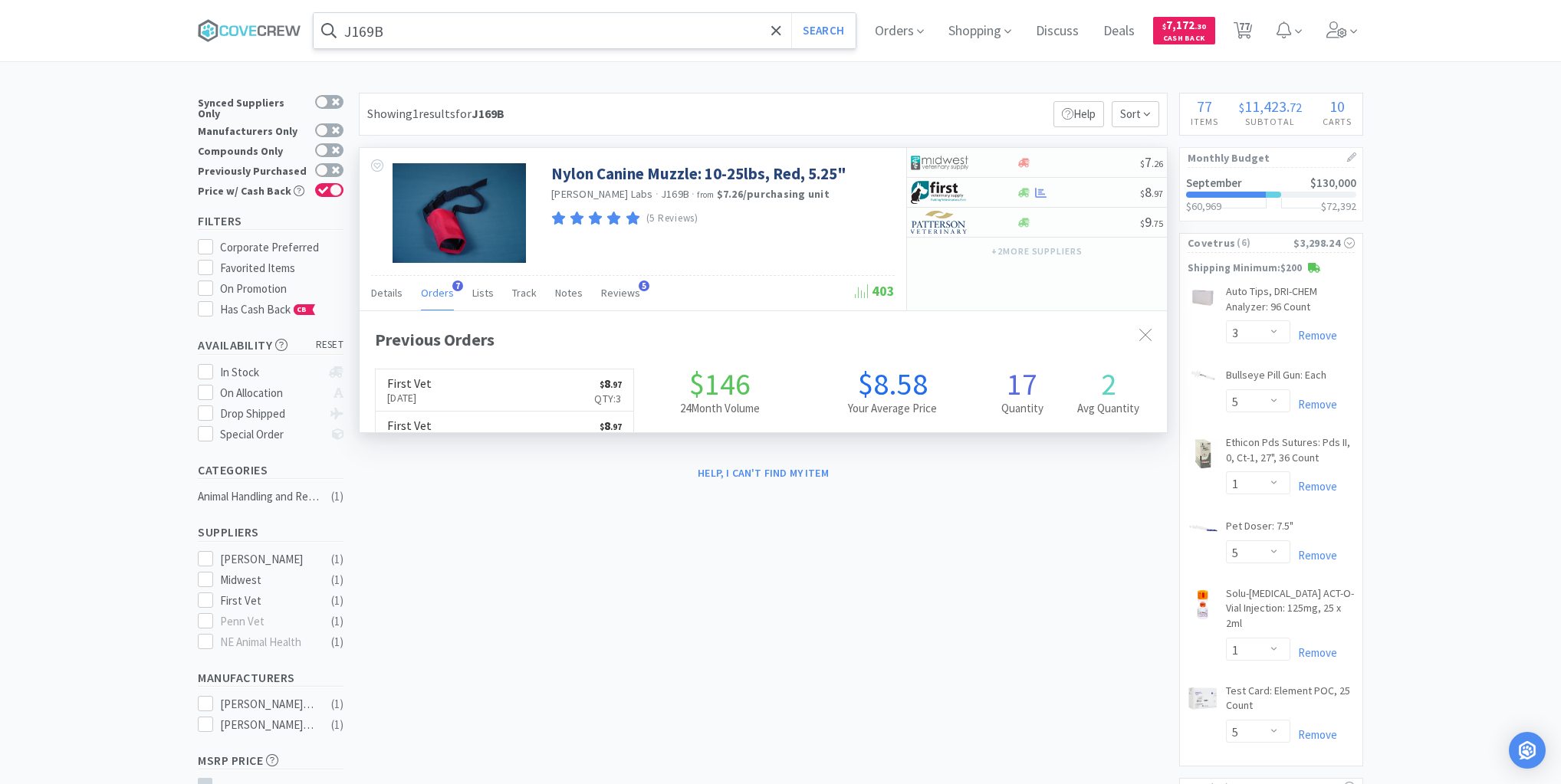
scroll to position [396, 808]
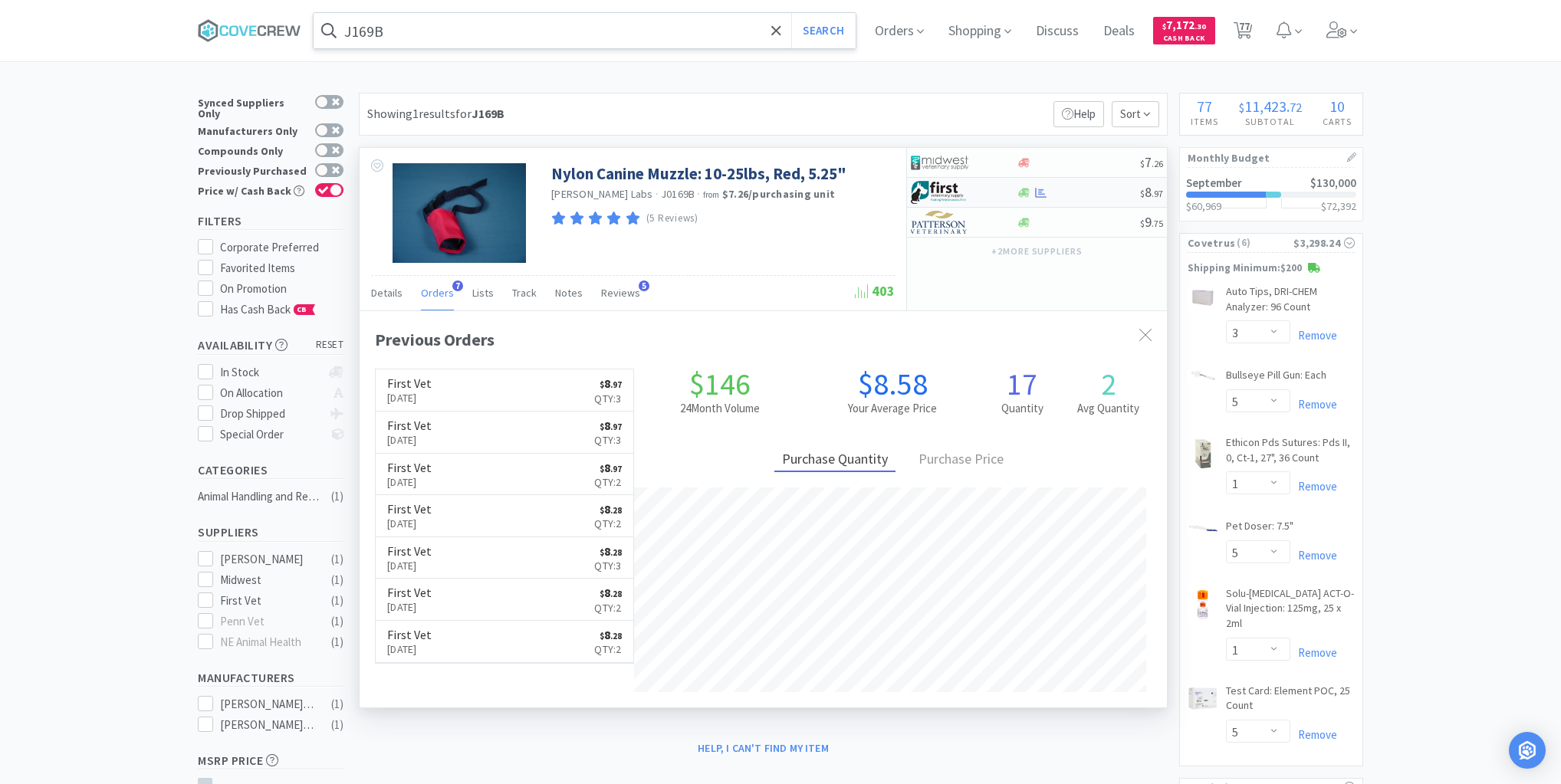
click at [1077, 193] on div at bounding box center [1079, 193] width 124 height 12
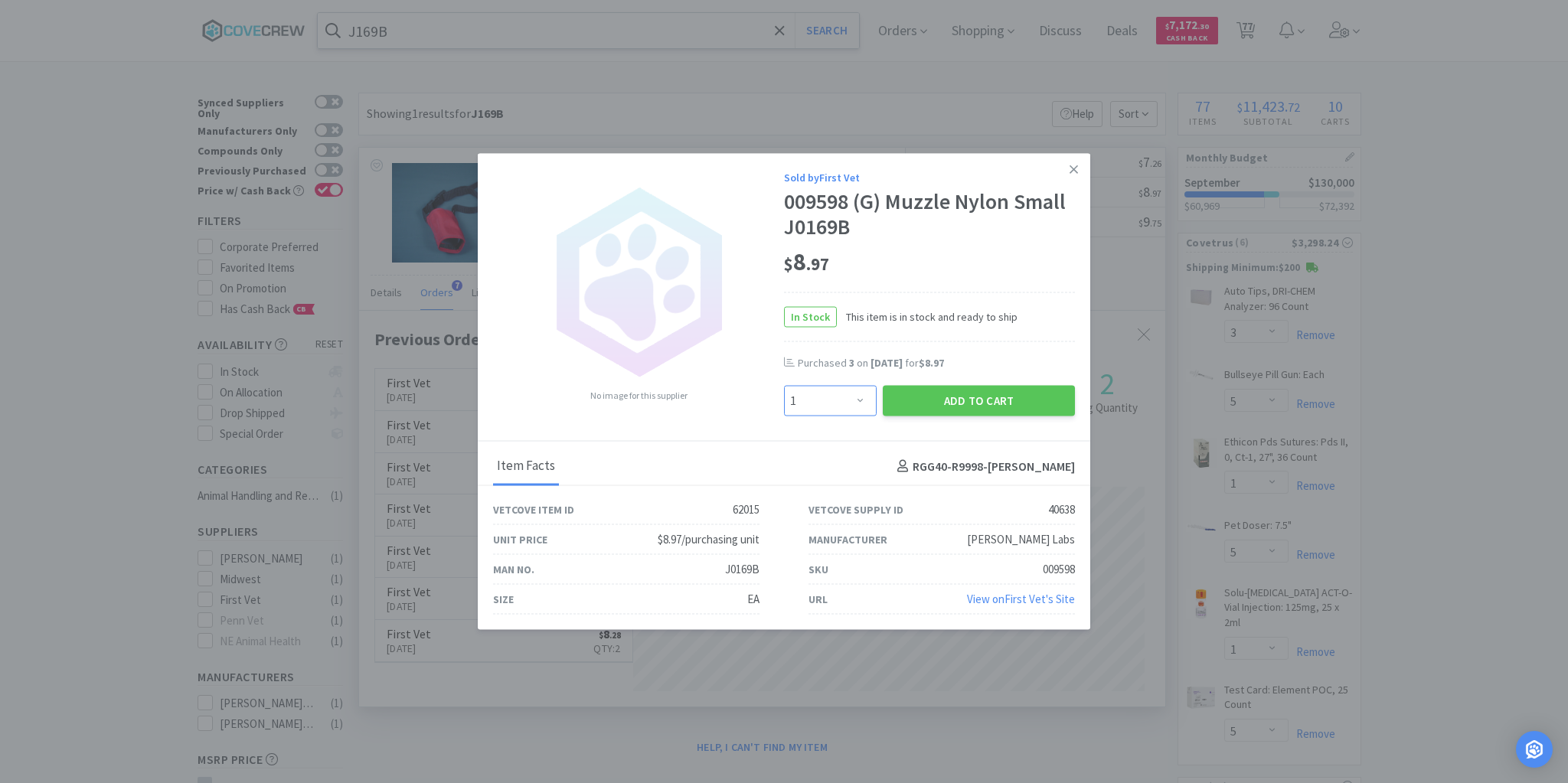
click at [858, 400] on select "Enter Quantity 1 2 3 4 5 6 7 8 9 10 11 12 13 14 15 16 17 18 19 20 Enter Quantity" at bounding box center [830, 401] width 92 height 31
click at [784, 386] on select "Enter Quantity 1 2 3 4 5 6 7 8 9 10 11 12 13 14 15 16 17 18 19 20 Enter Quantity" at bounding box center [830, 401] width 92 height 31
click at [984, 400] on button "Add to Cart" at bounding box center [978, 401] width 192 height 31
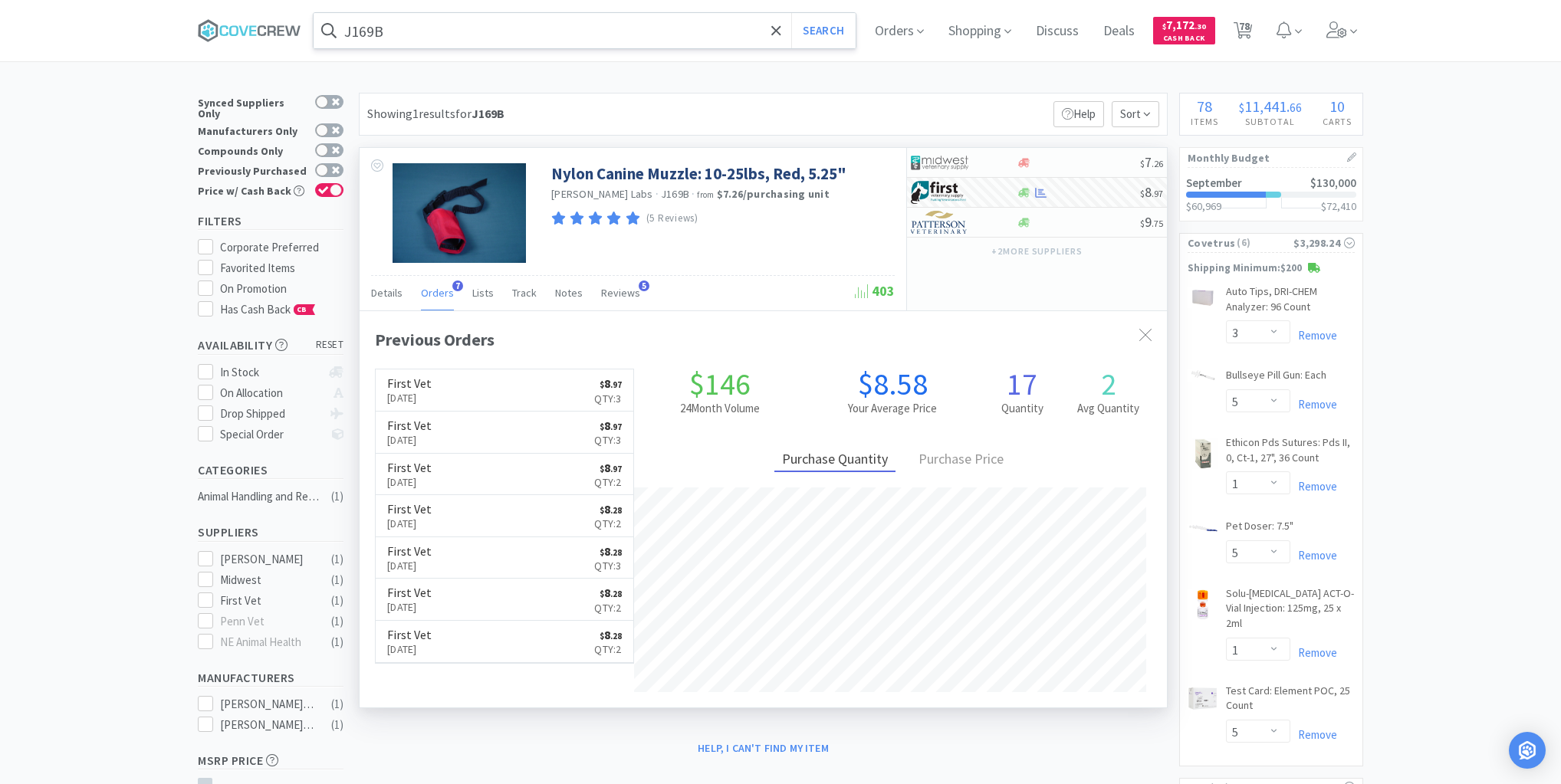
click at [701, 25] on input "J169B" at bounding box center [585, 31] width 542 height 36
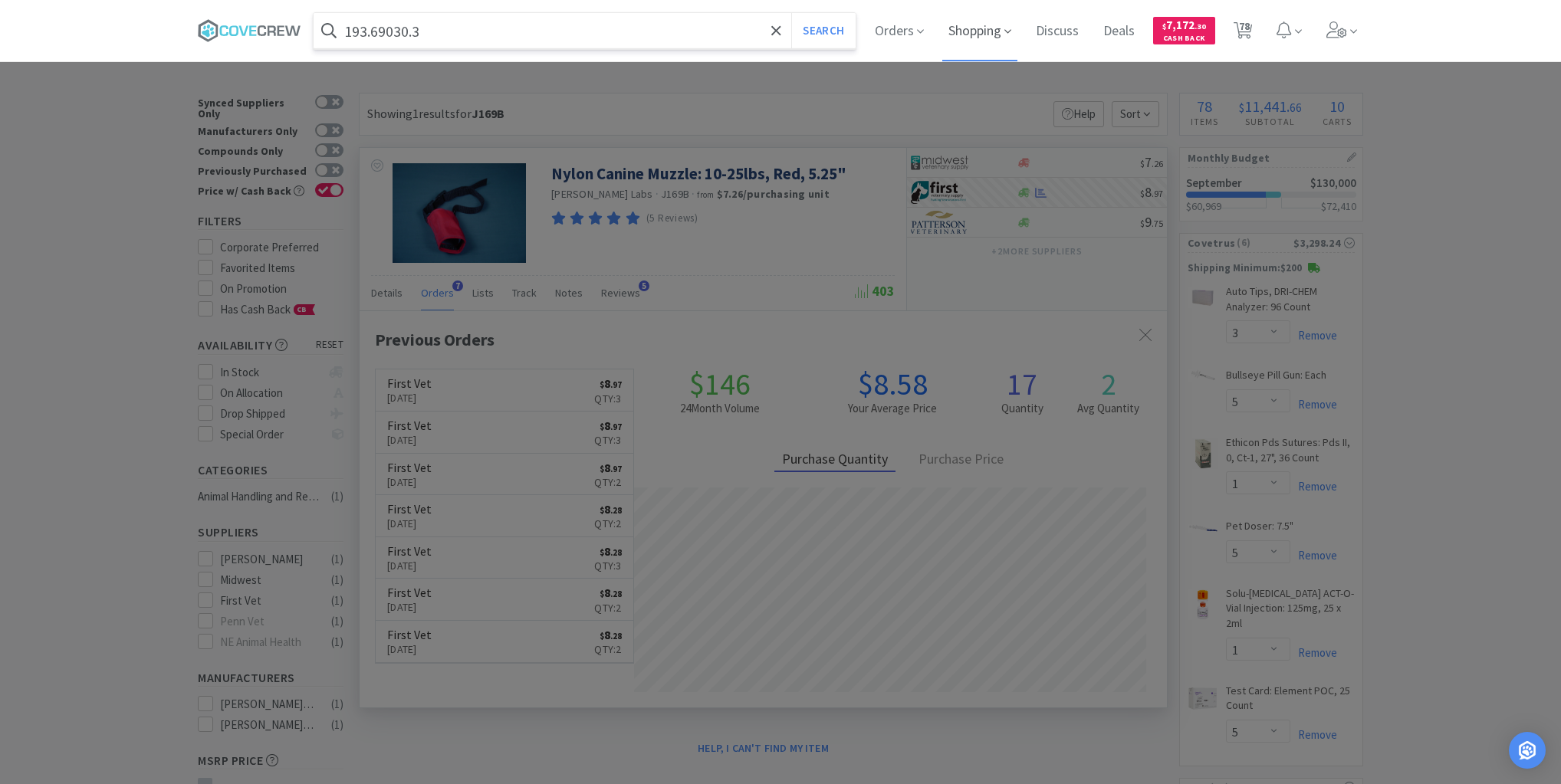
click at [792, 13] on button "Search" at bounding box center [824, 31] width 64 height 36
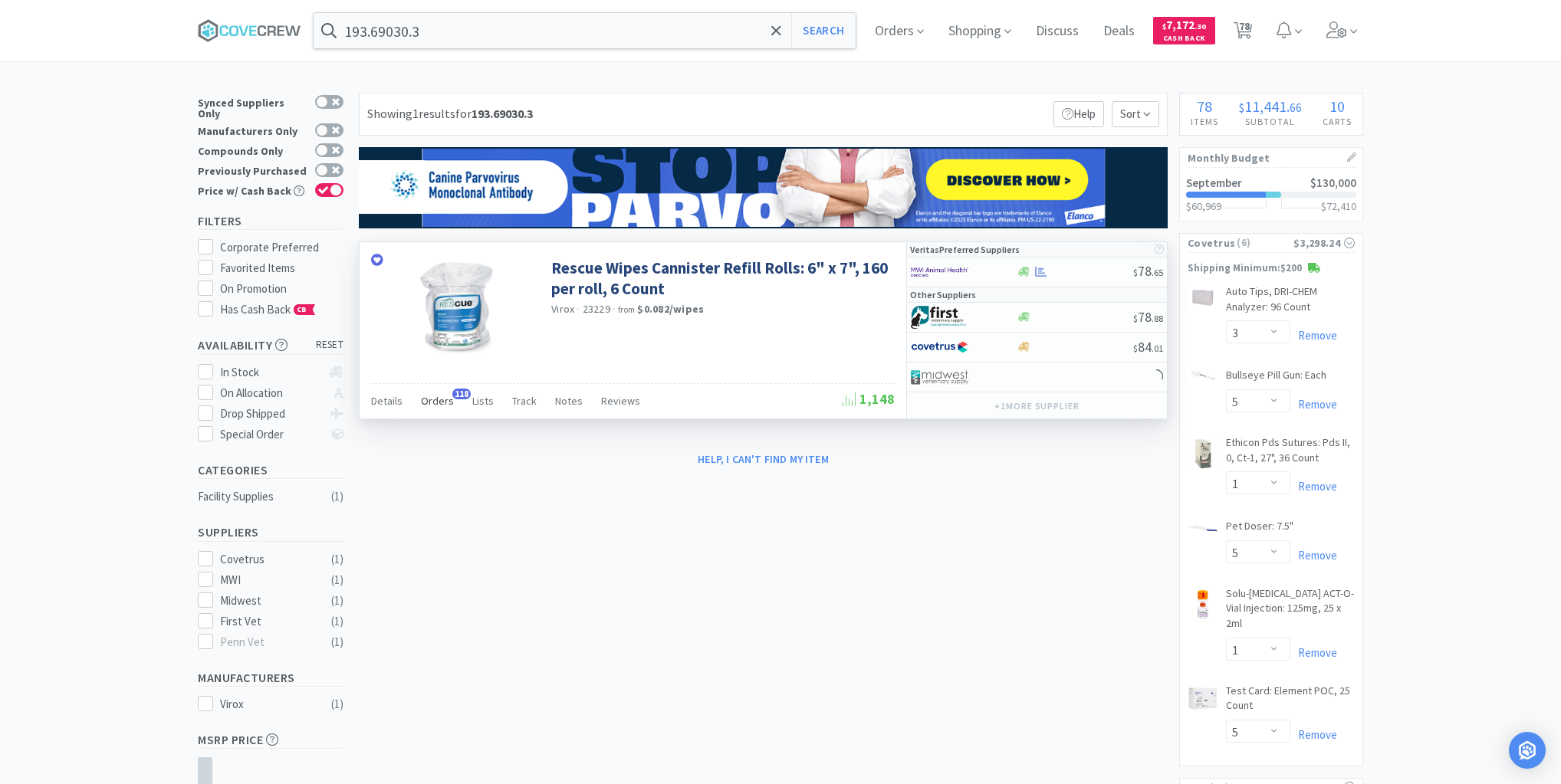
click at [428, 400] on span "Orders" at bounding box center [437, 401] width 33 height 14
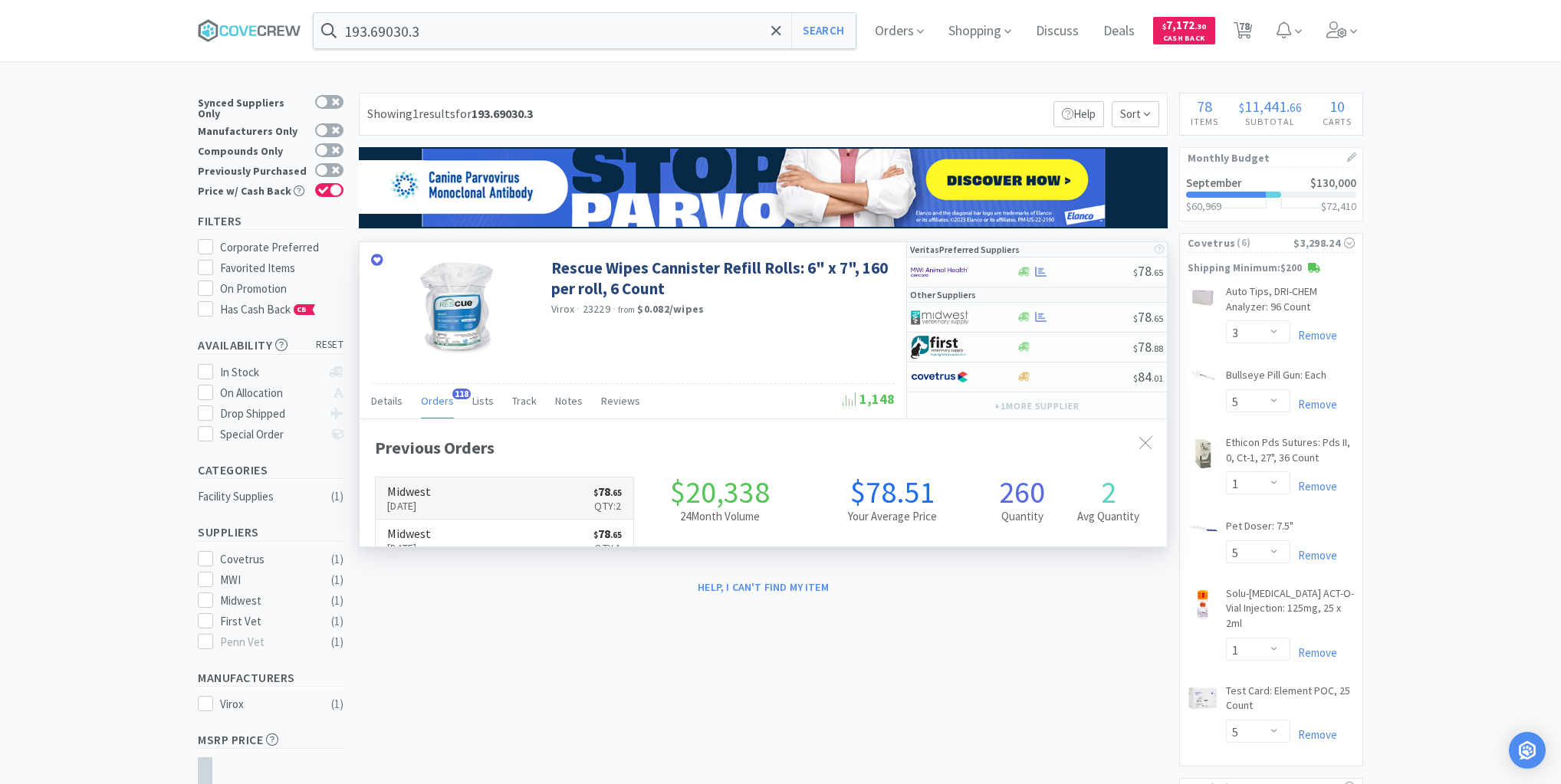
scroll to position [411, 808]
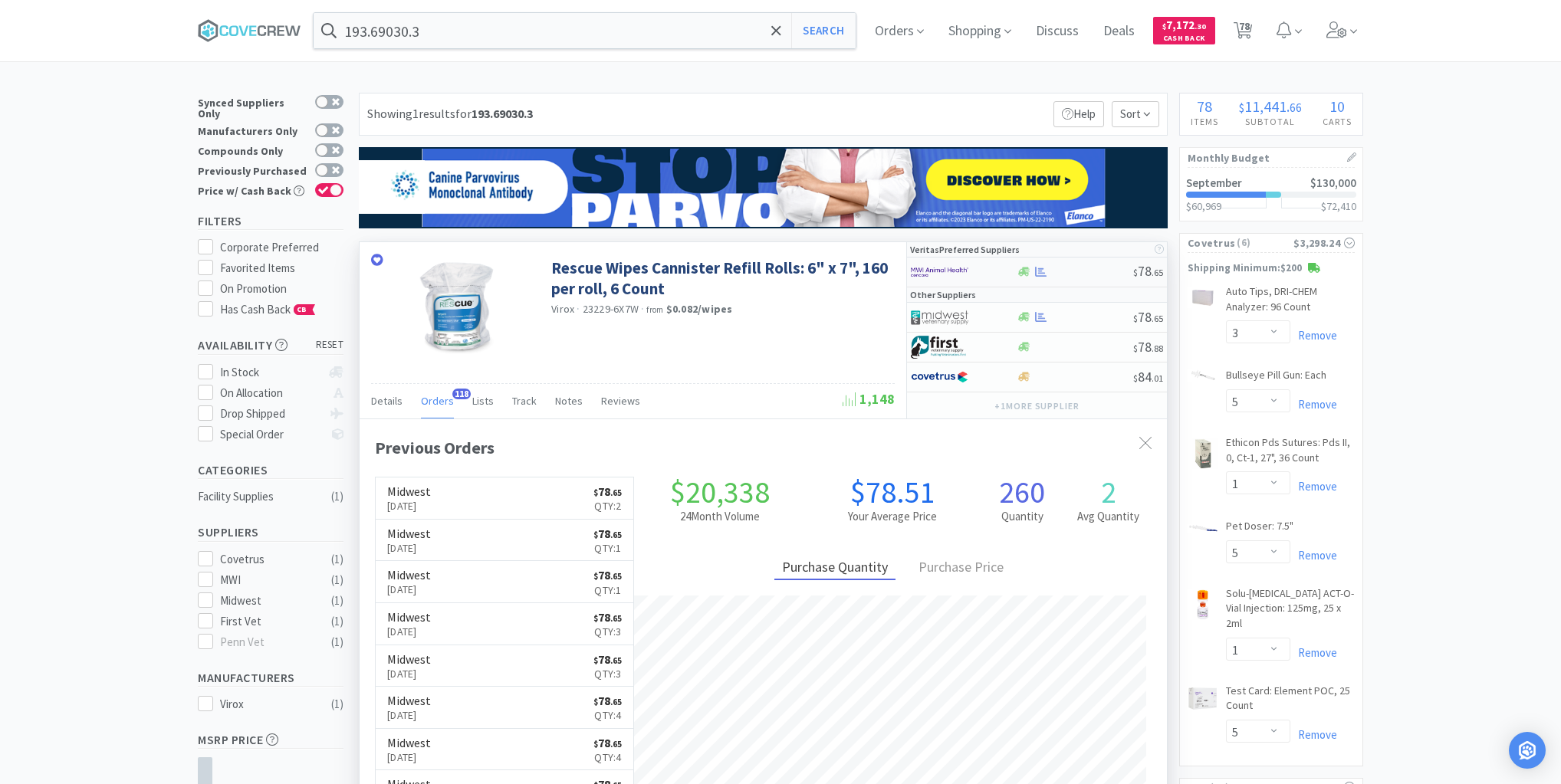
click at [1075, 272] on div at bounding box center [1075, 271] width 117 height 12
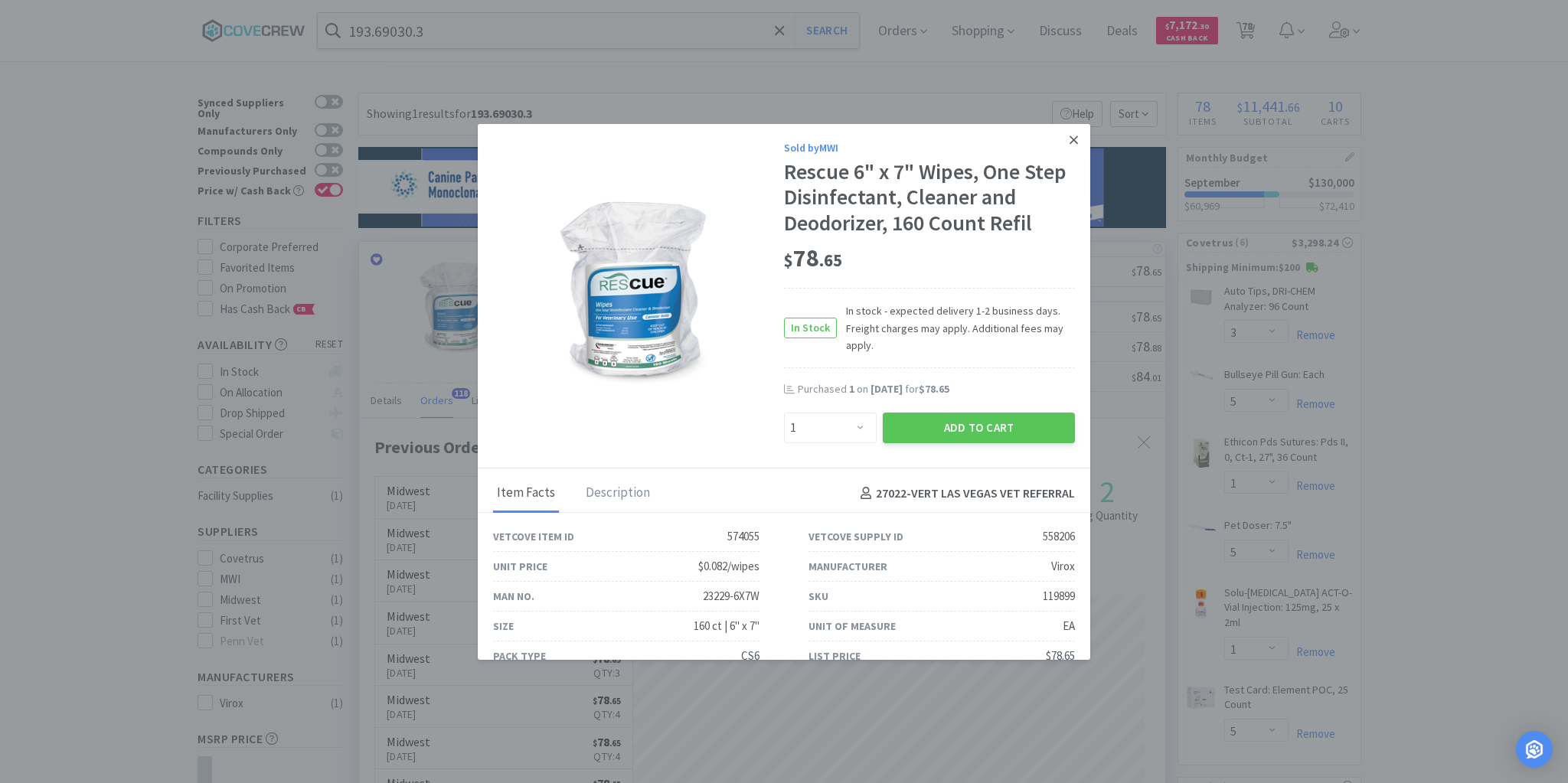
click at [1065, 148] on link at bounding box center [1073, 140] width 27 height 33
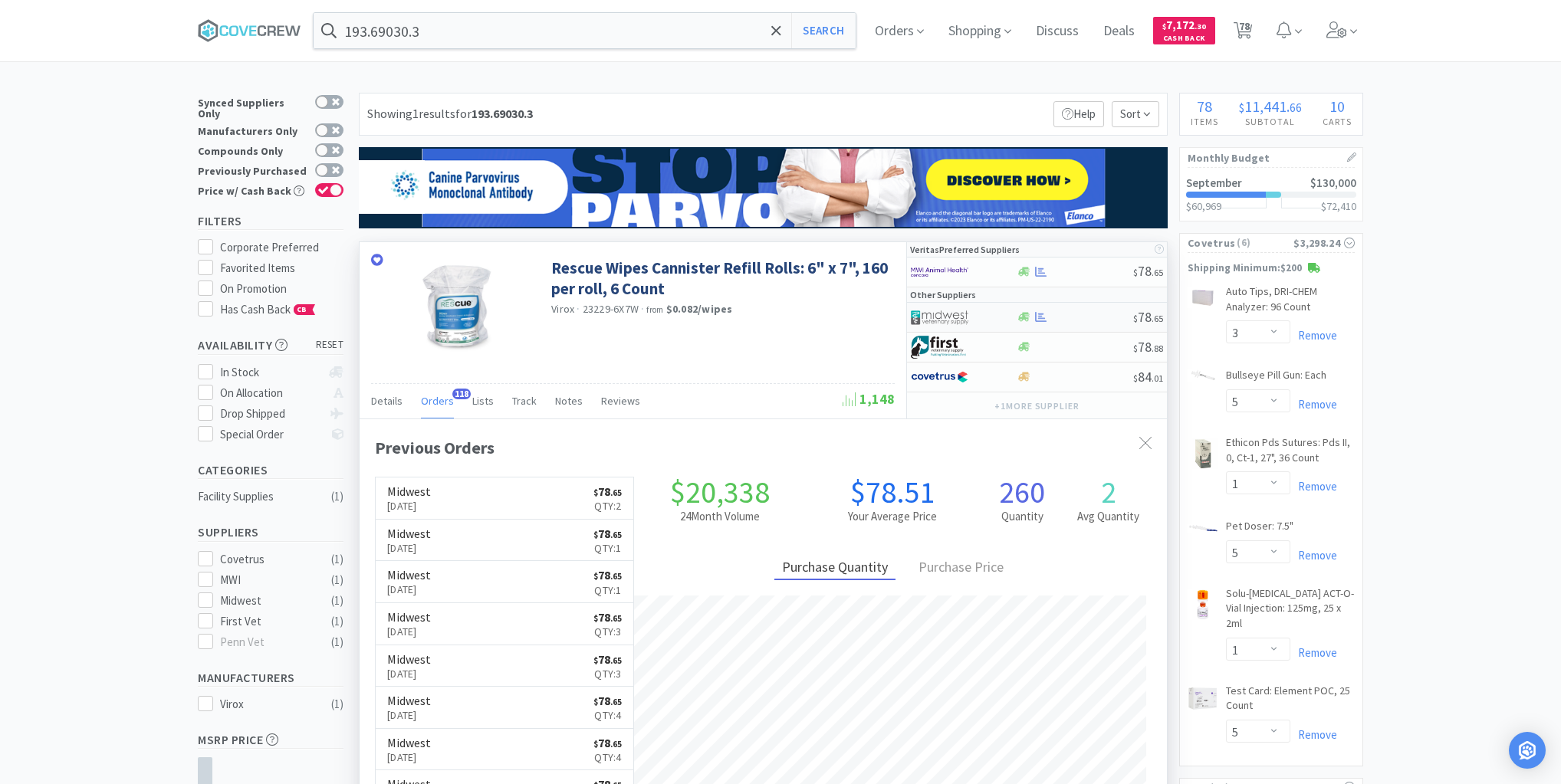
click at [1071, 321] on div "$ 78 . 65" at bounding box center [1037, 318] width 260 height 30
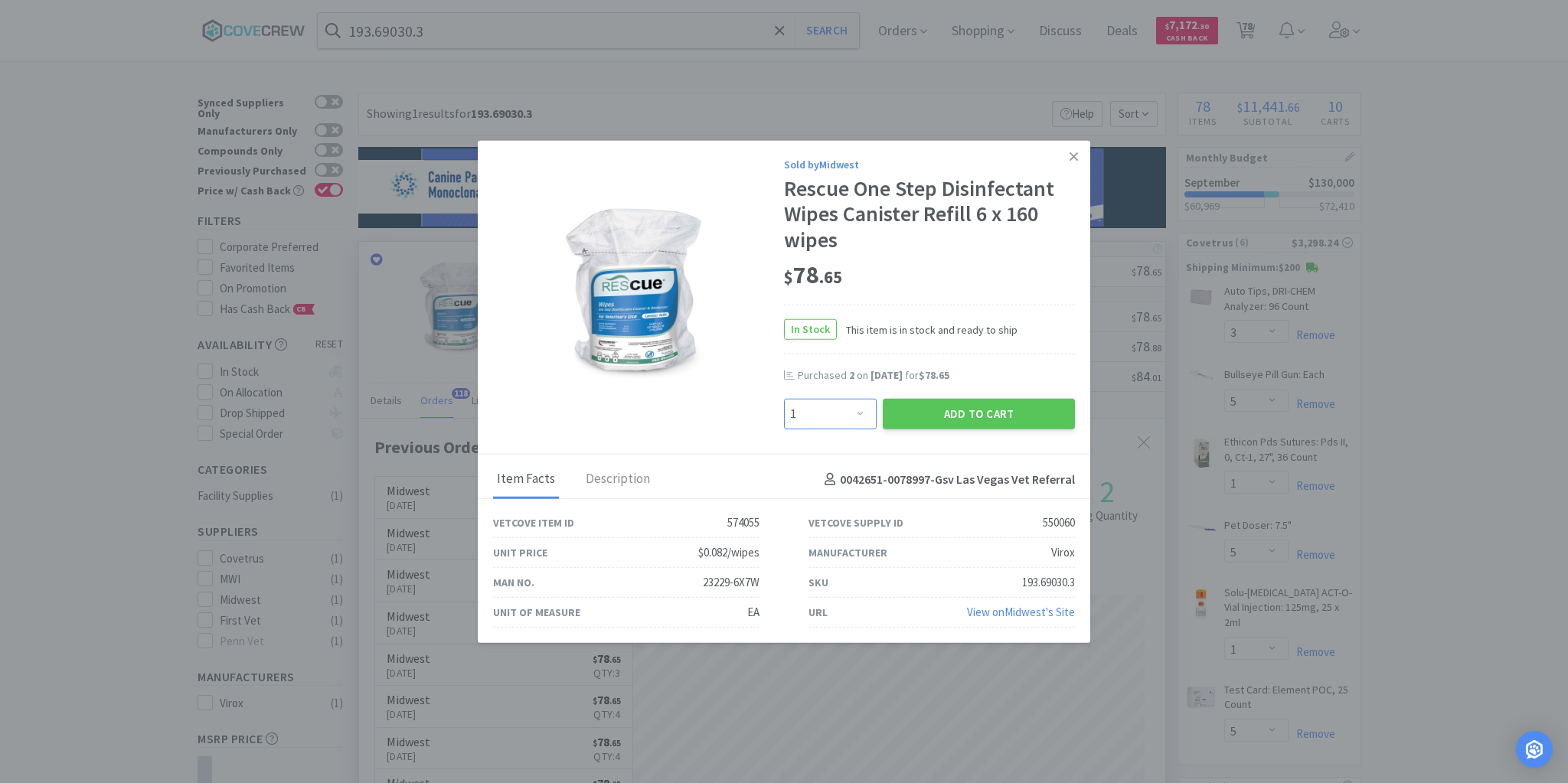
click at [864, 415] on select "Enter Quantity 1 2 3 4 5 6 7 8 9 10 11 12 13 14 15 16 17 18 19 20 Enter Quantity" at bounding box center [830, 414] width 92 height 31
click at [784, 399] on select "Enter Quantity 1 2 3 4 5 6 7 8 9 10 11 12 13 14 15 16 17 18 19 20 Enter Quantity" at bounding box center [830, 414] width 92 height 31
click at [992, 413] on button "Add to Cart" at bounding box center [978, 414] width 192 height 31
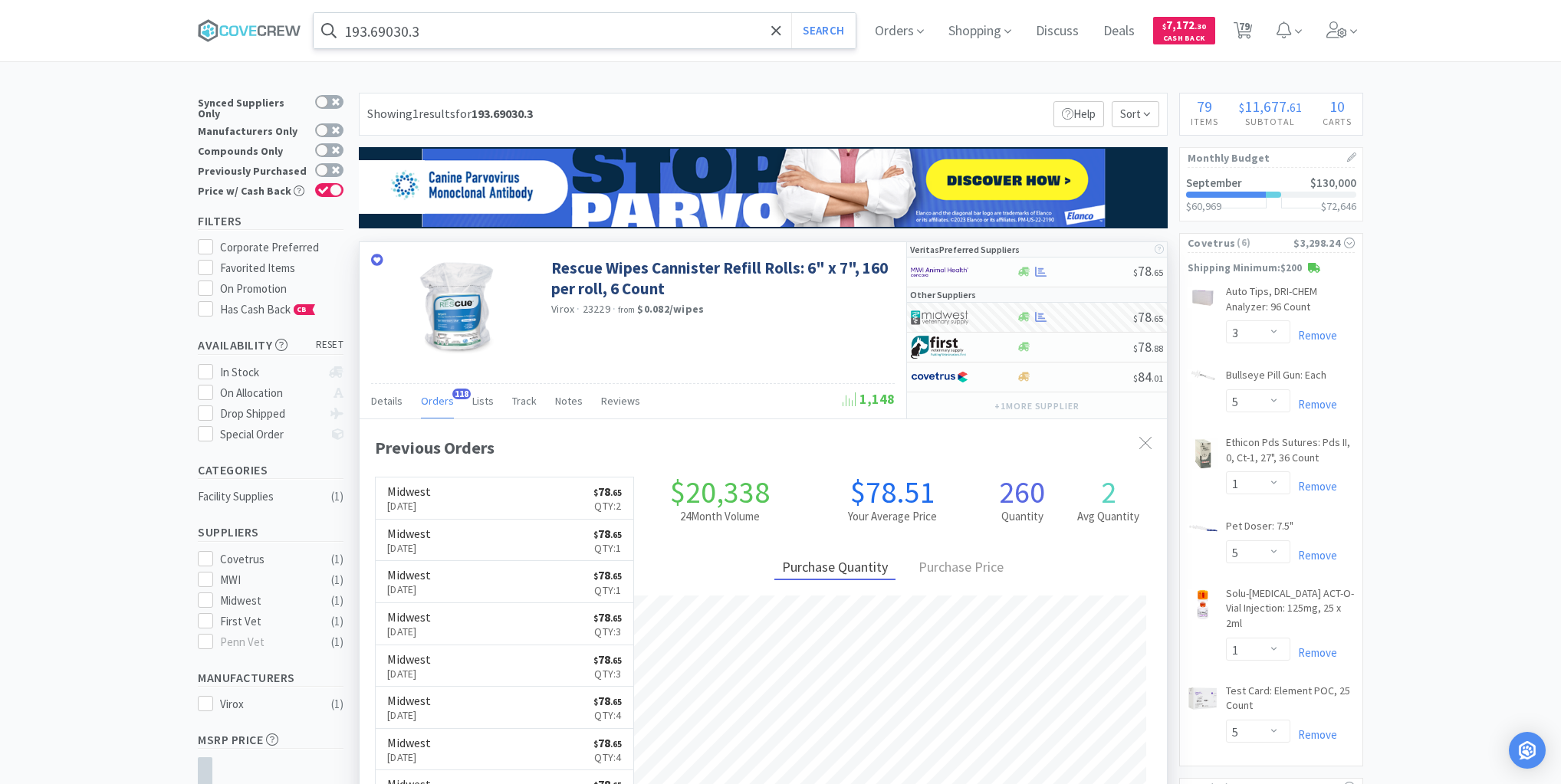
click at [752, 30] on input "193.69030.3" at bounding box center [585, 31] width 542 height 36
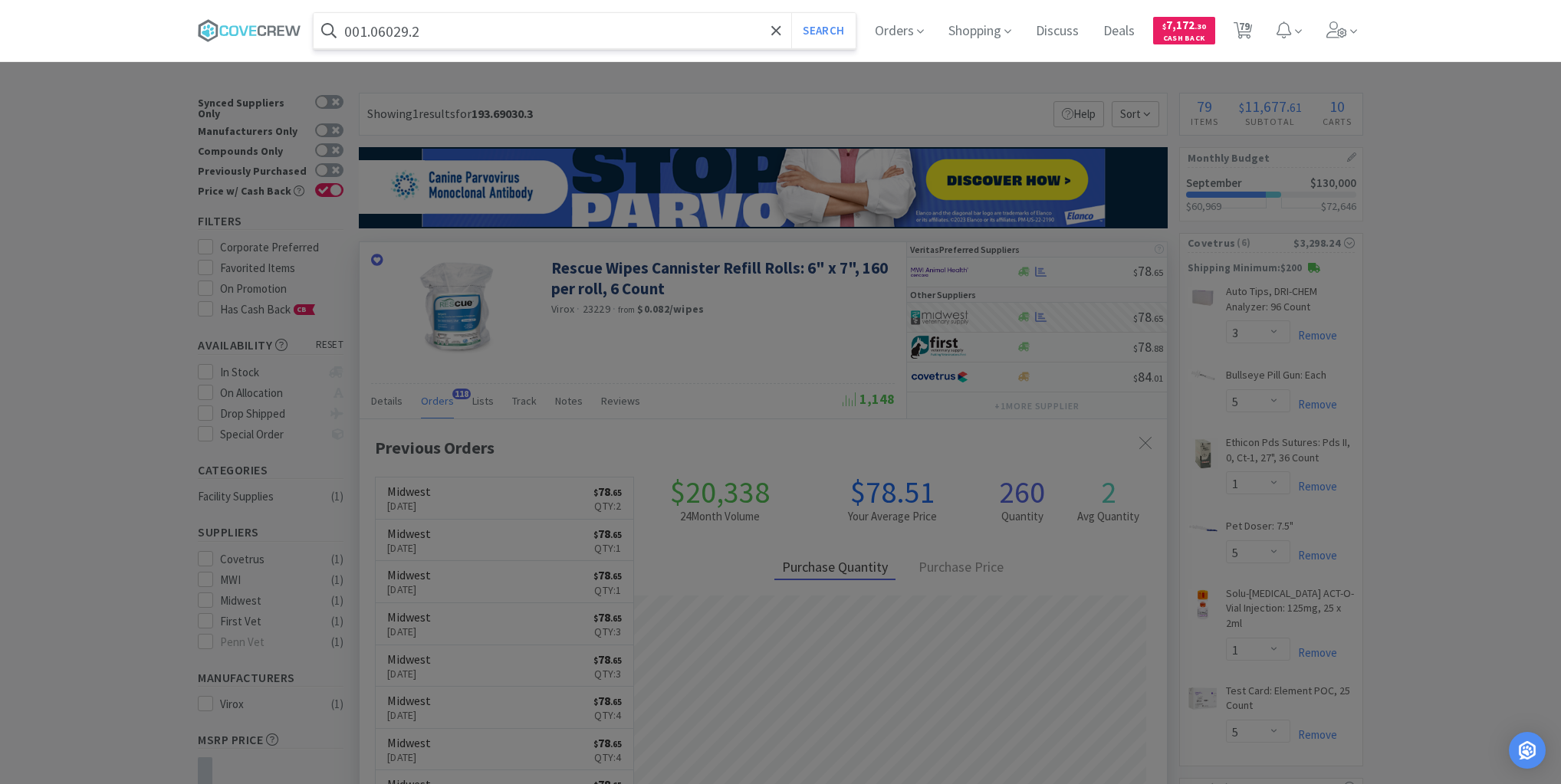
click at [792, 13] on button "Search" at bounding box center [824, 31] width 64 height 36
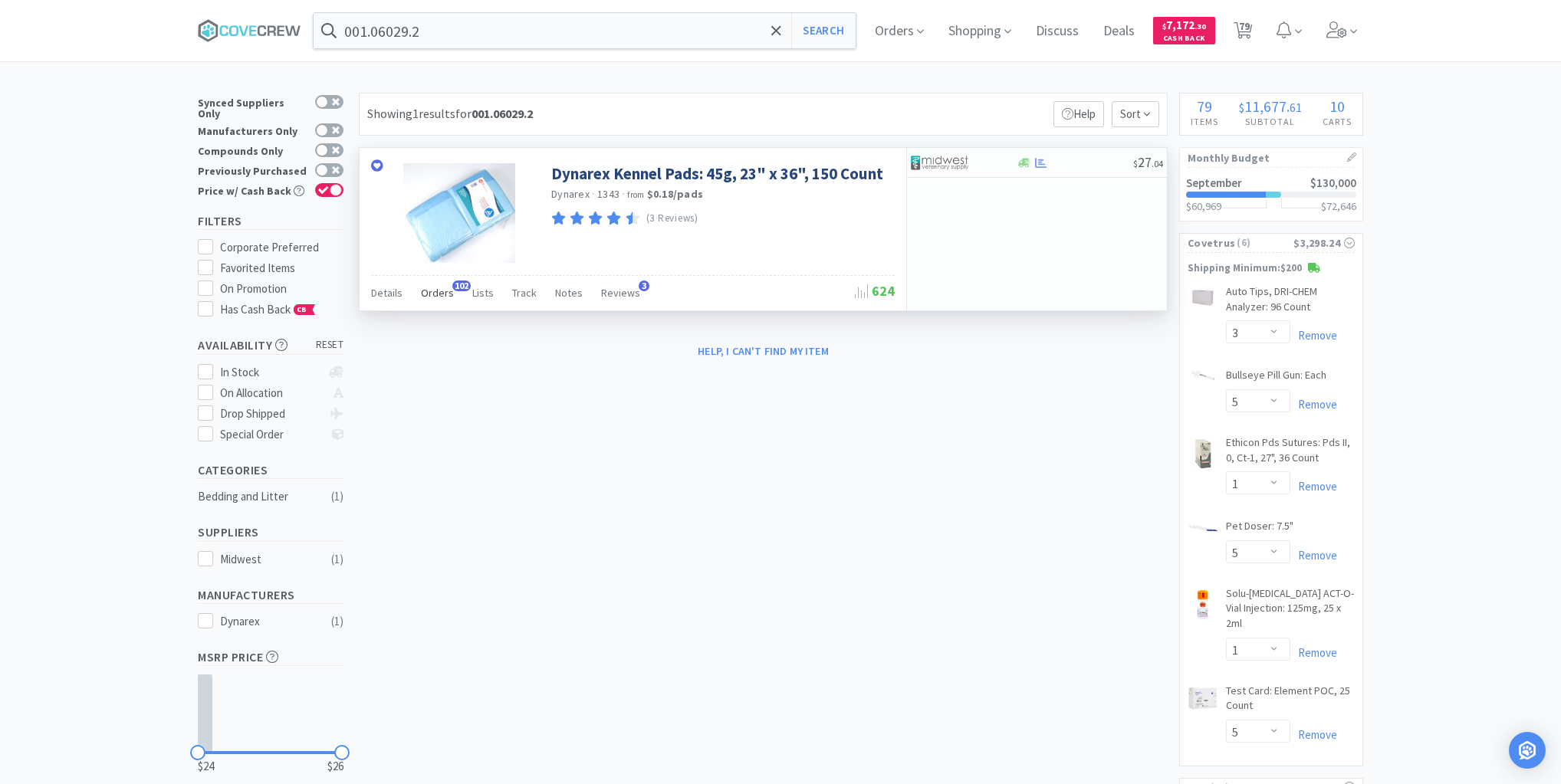
click at [442, 289] on span "Orders" at bounding box center [437, 293] width 33 height 14
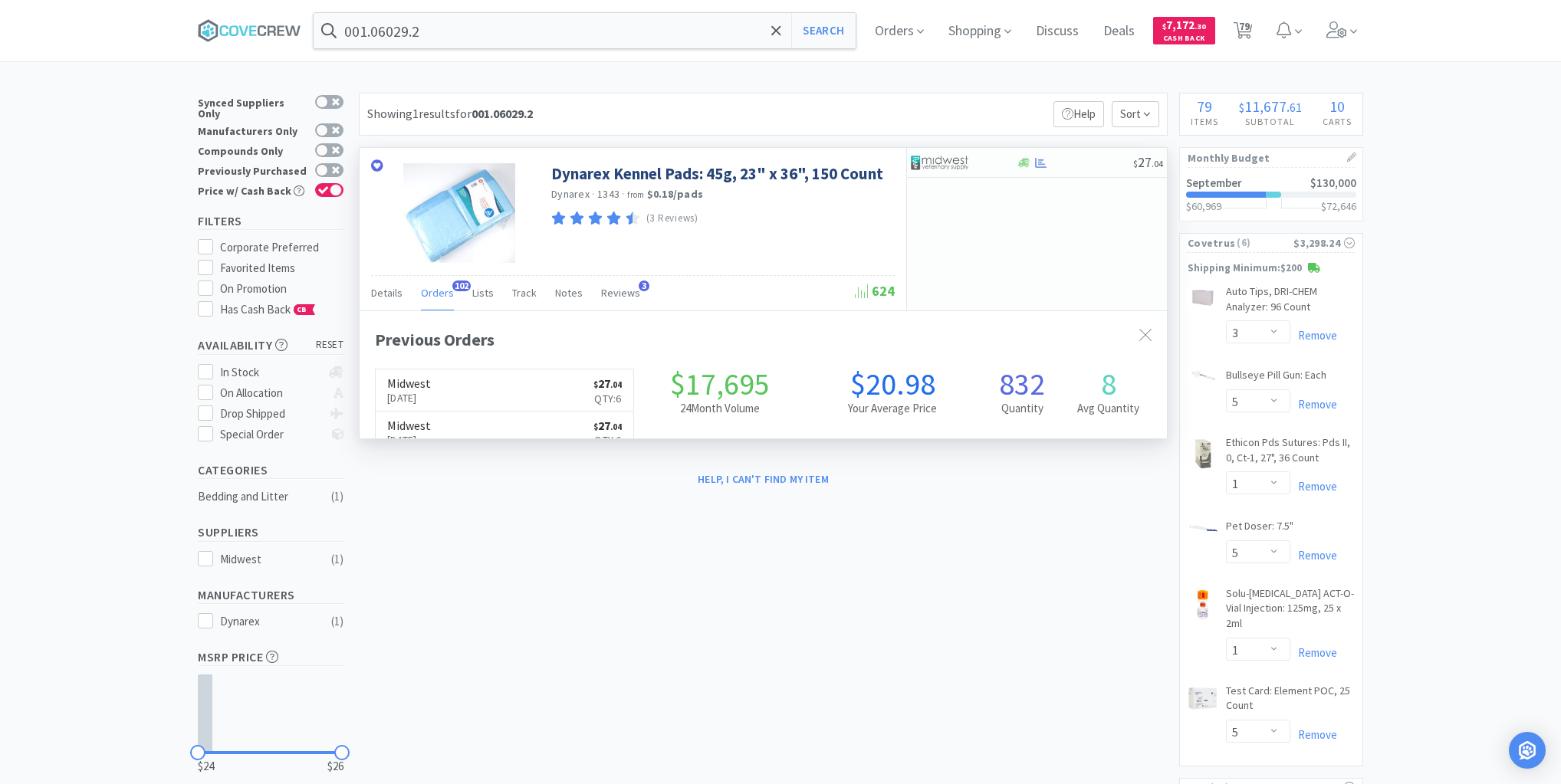
scroll to position [411, 808]
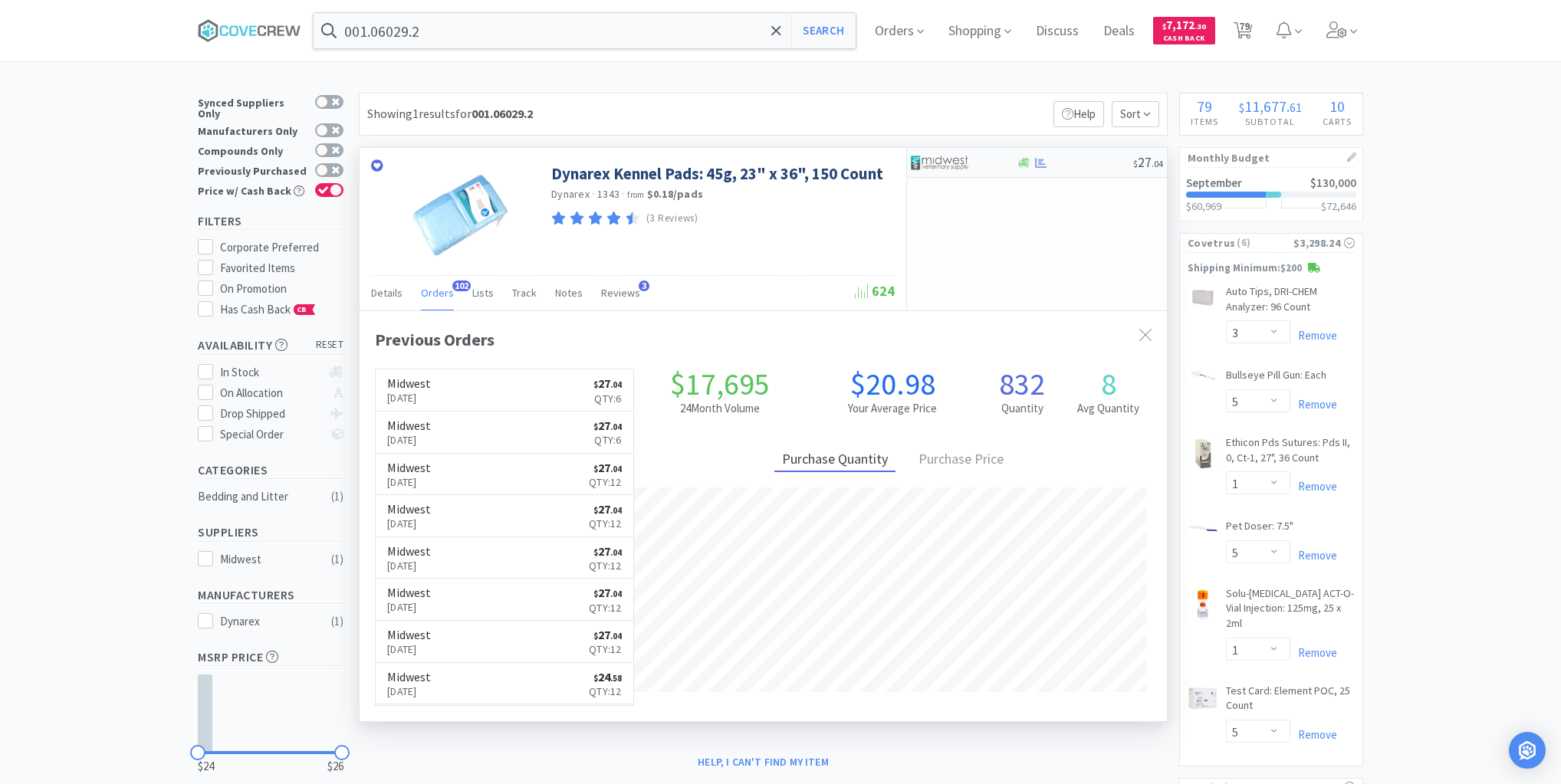
click at [1069, 160] on div at bounding box center [1075, 162] width 117 height 12
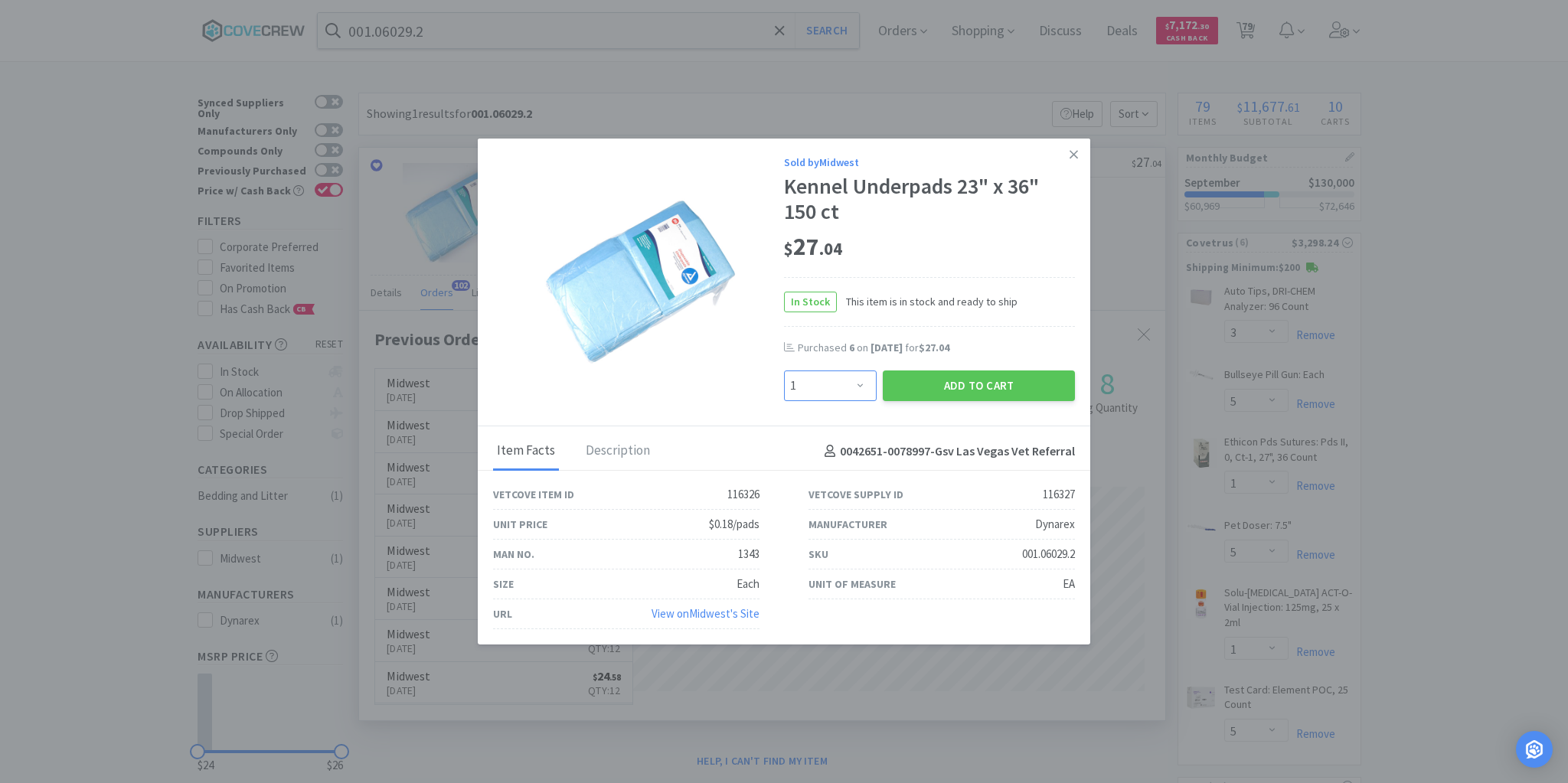
click at [864, 383] on select "Enter Quantity 1 2 3 4 5 6 7 8 9 10 11 12 13 14 15 16 17 18 19 20 Enter Quantity" at bounding box center [830, 386] width 92 height 31
click at [784, 372] on select "Enter Quantity 1 2 3 4 5 6 7 8 9 10 11 12 13 14 15 16 17 18 19 20 Enter Quantity" at bounding box center [830, 386] width 92 height 31
click at [976, 391] on button "Add to Cart" at bounding box center [978, 386] width 192 height 31
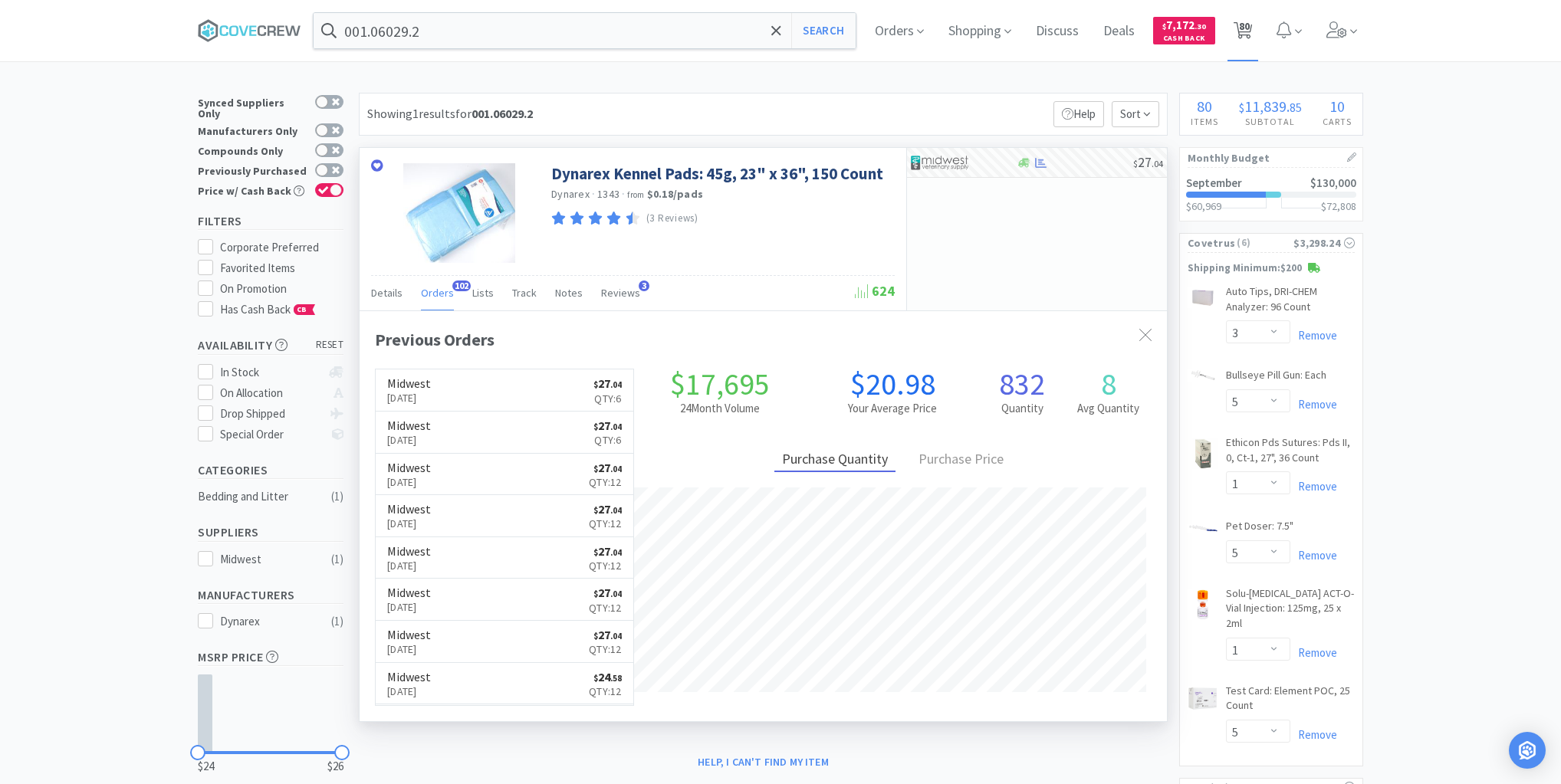
click at [1248, 34] on span "80" at bounding box center [1245, 26] width 11 height 61
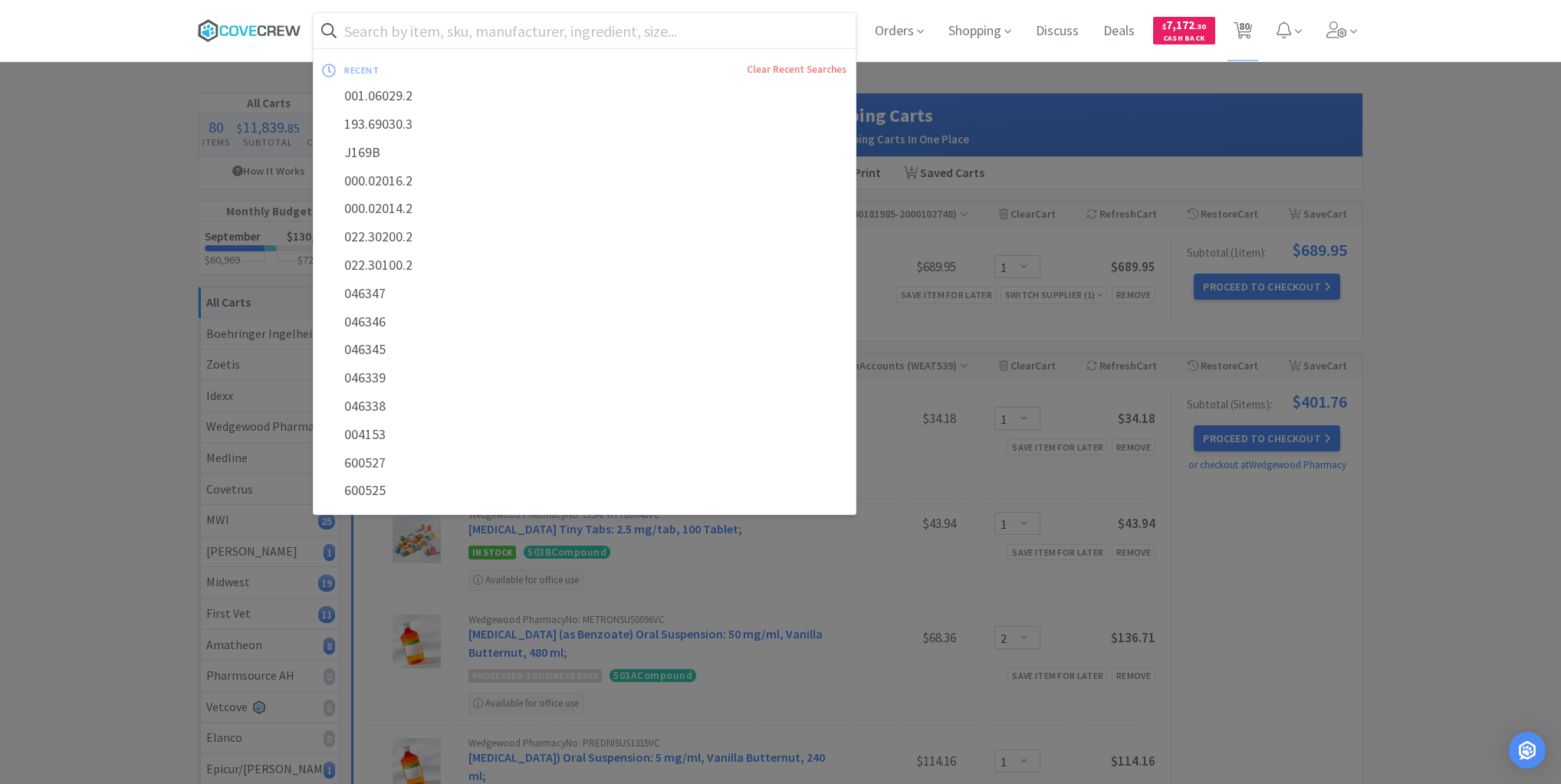
click at [265, 28] on icon at bounding box center [261, 30] width 8 height 11
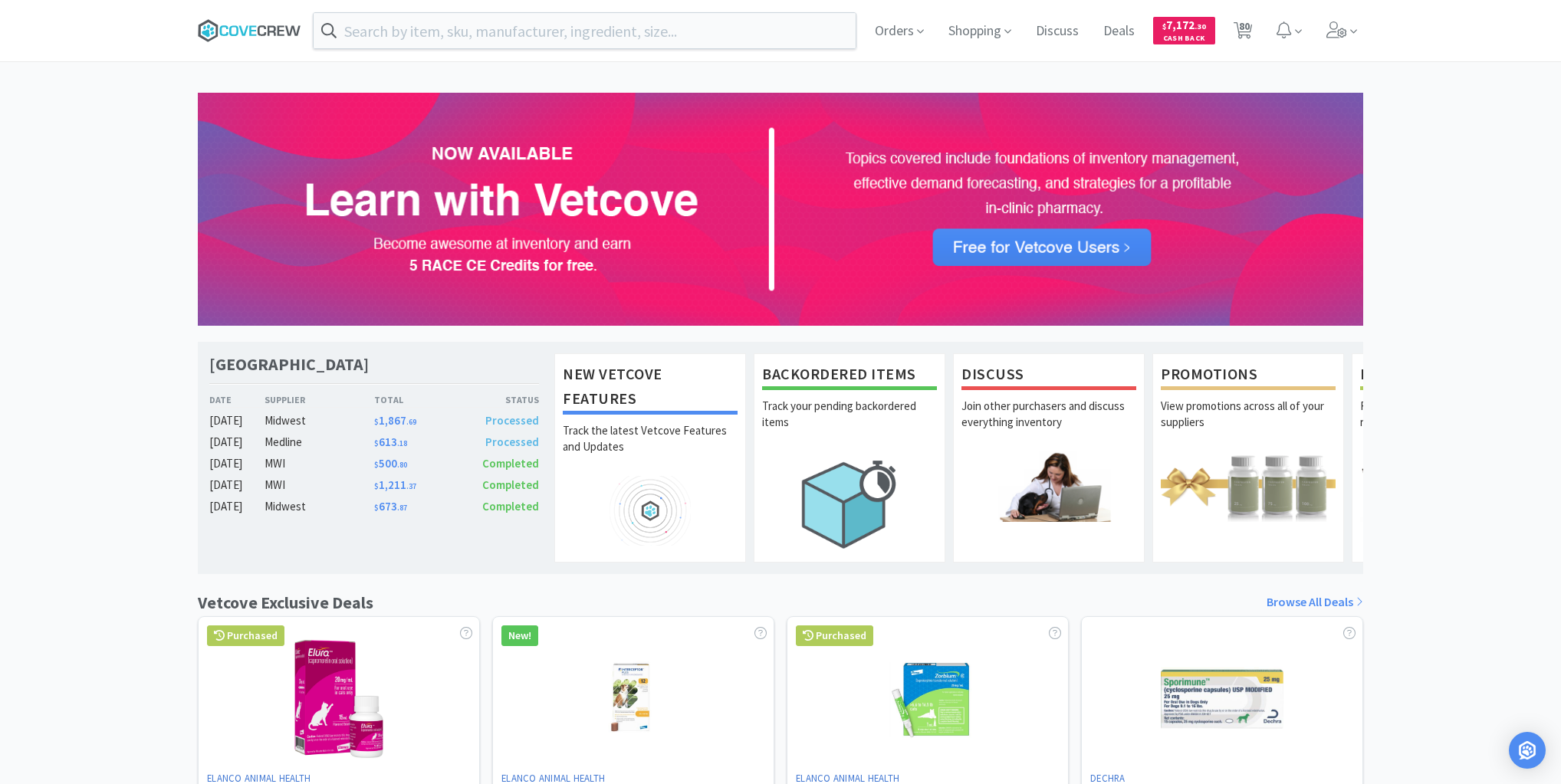
click at [259, 25] on icon at bounding box center [250, 31] width 104 height 23
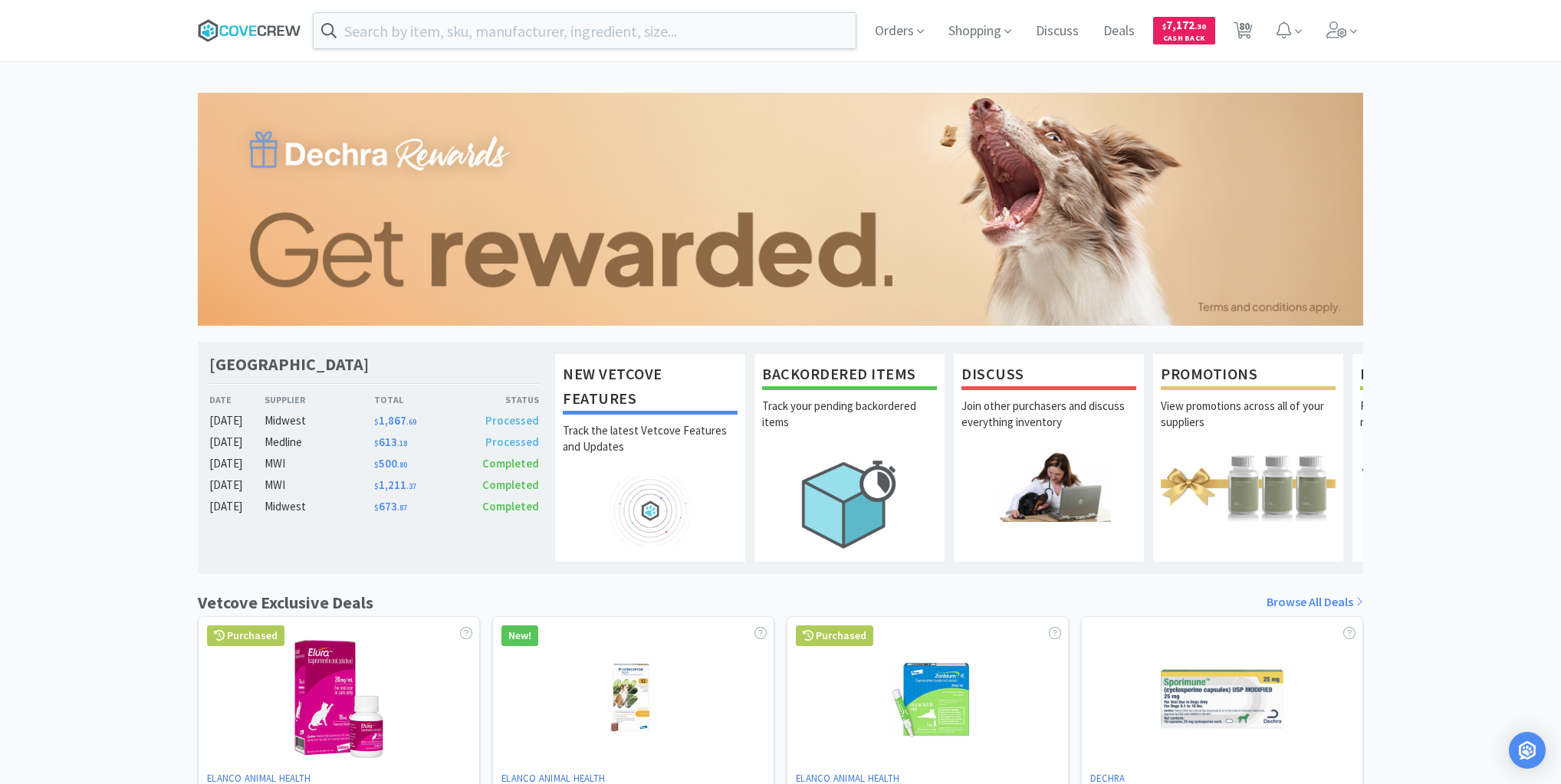
click at [238, 28] on icon at bounding box center [250, 31] width 104 height 23
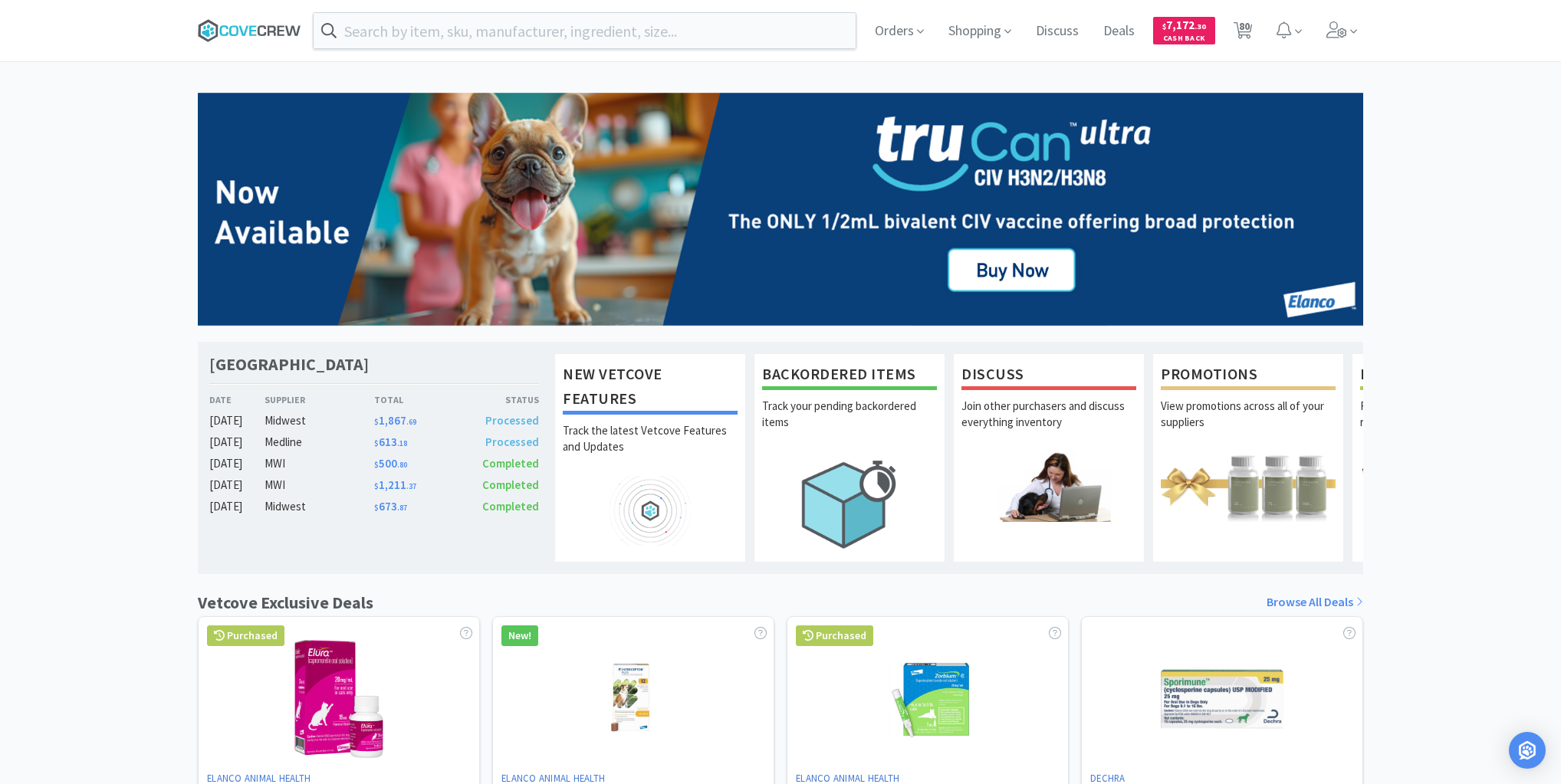
click at [248, 28] on icon at bounding box center [250, 31] width 104 height 23
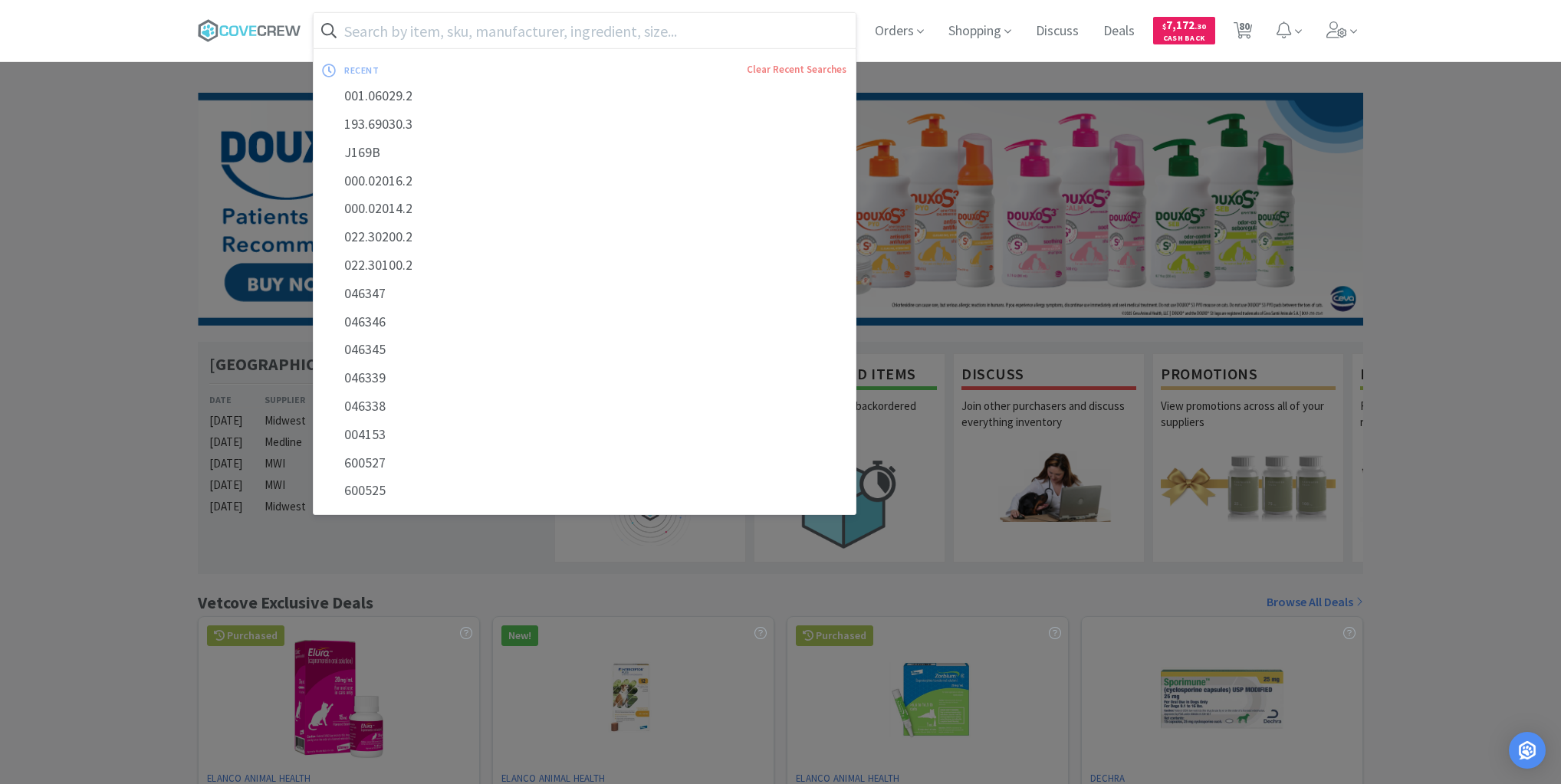
drag, startPoint x: 429, startPoint y: 36, endPoint x: 405, endPoint y: 36, distance: 24.0
click at [430, 36] on input "text" at bounding box center [585, 31] width 542 height 36
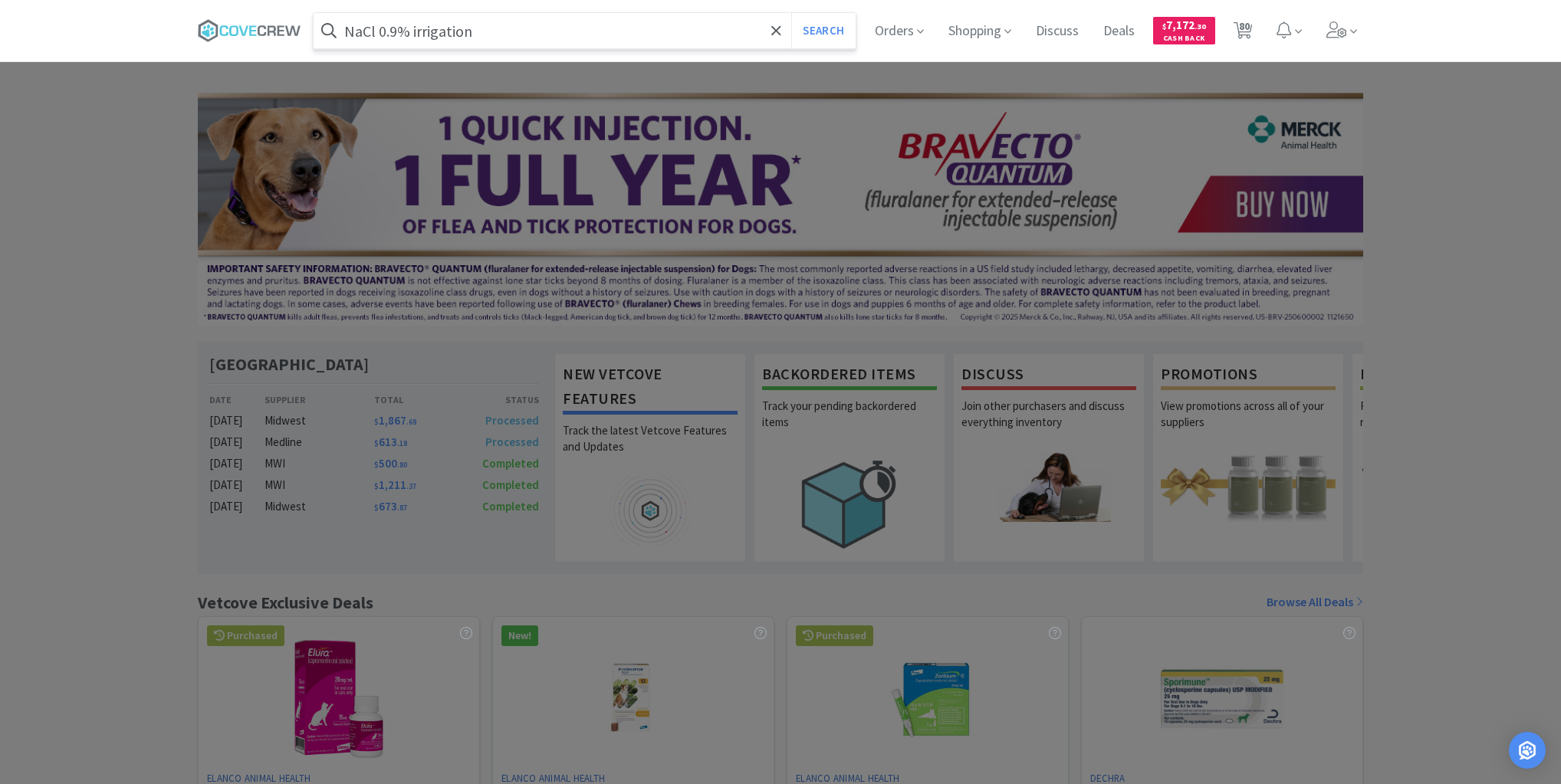
click at [792, 13] on button "Search" at bounding box center [824, 31] width 64 height 36
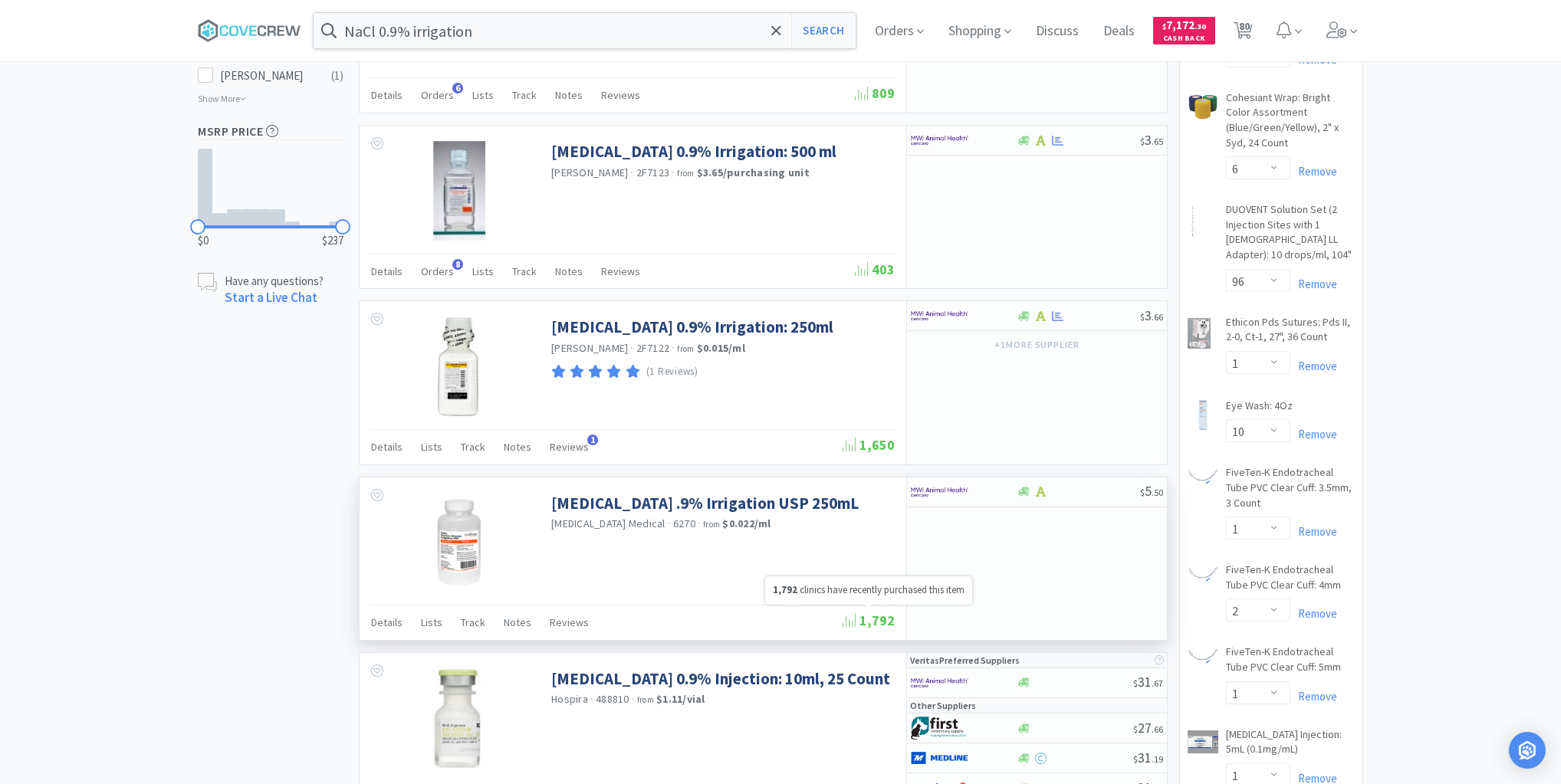
scroll to position [859, 0]
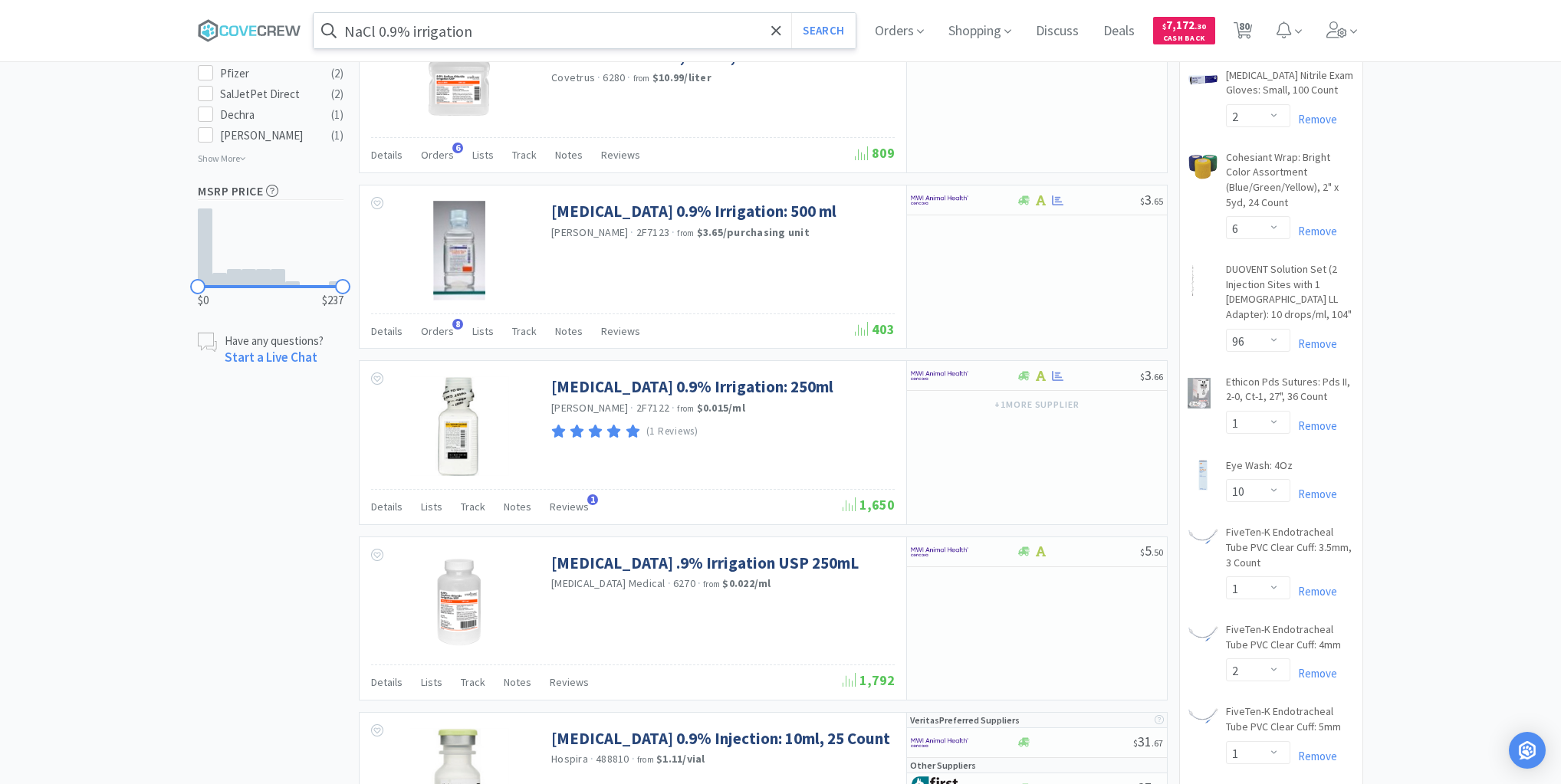
click at [718, 25] on input "NaCl 0.9% irrigation" at bounding box center [585, 31] width 542 height 36
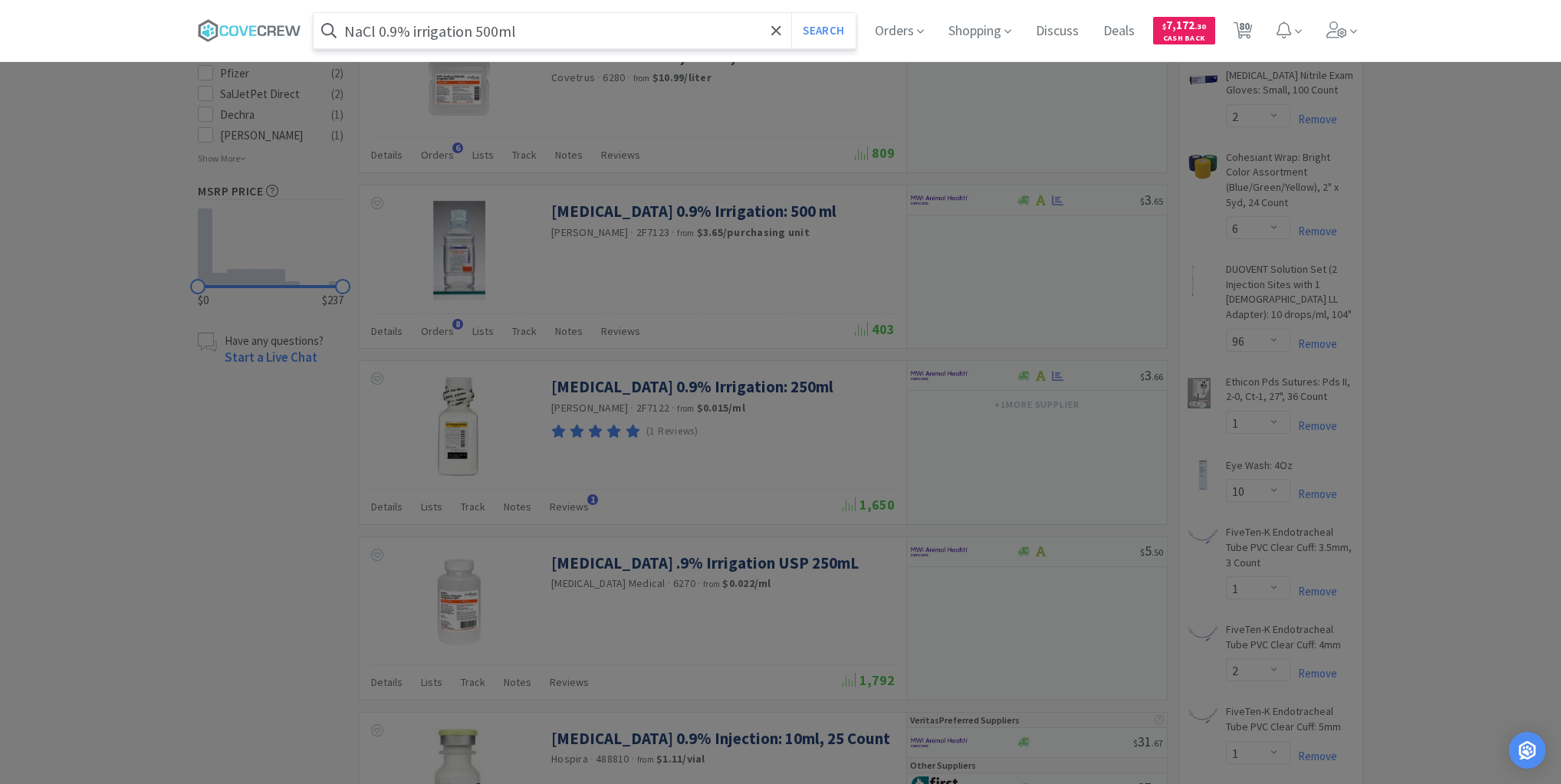
click at [792, 13] on button "Search" at bounding box center [824, 31] width 64 height 36
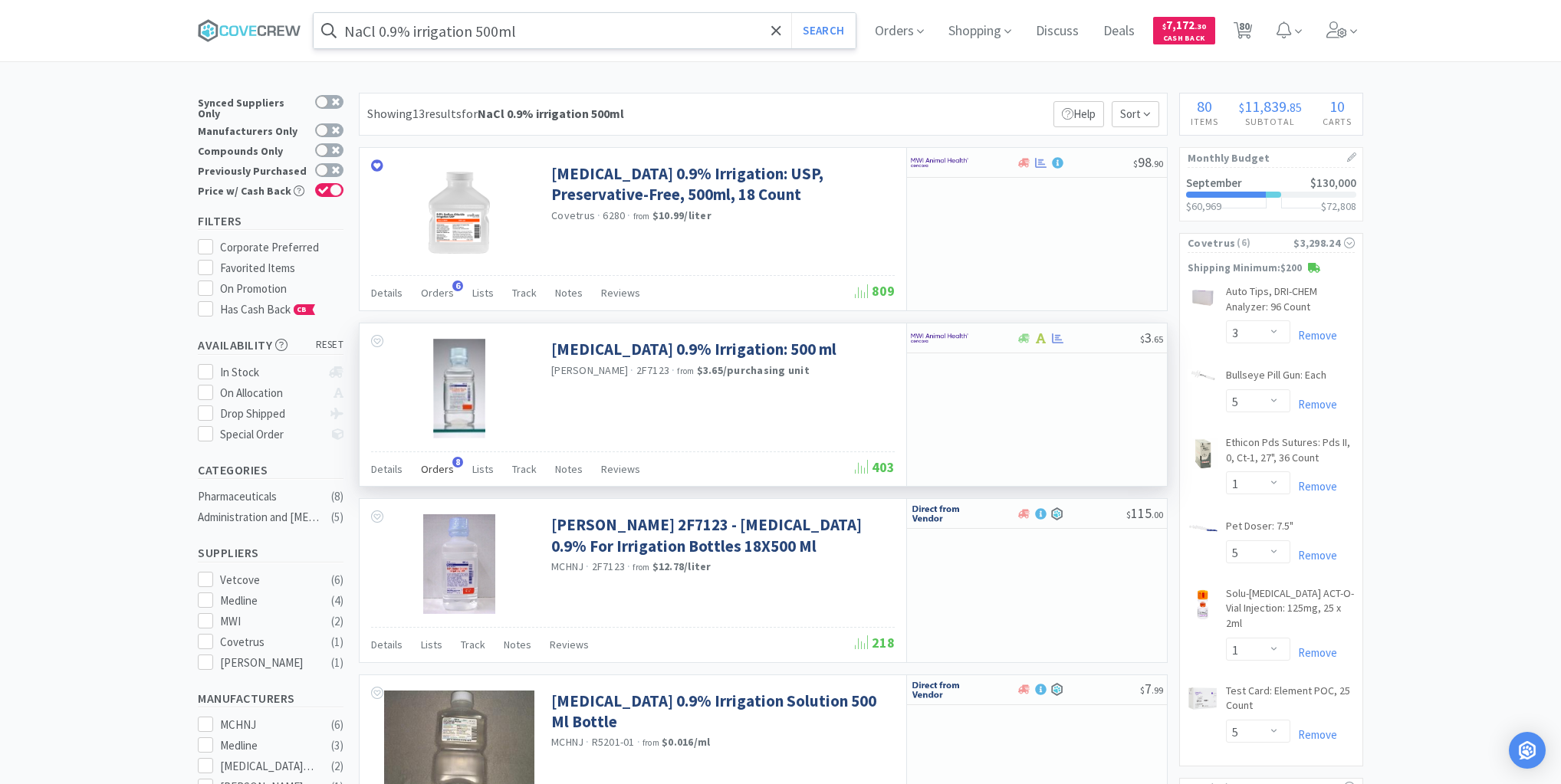
click at [438, 468] on span "Orders" at bounding box center [437, 469] width 33 height 14
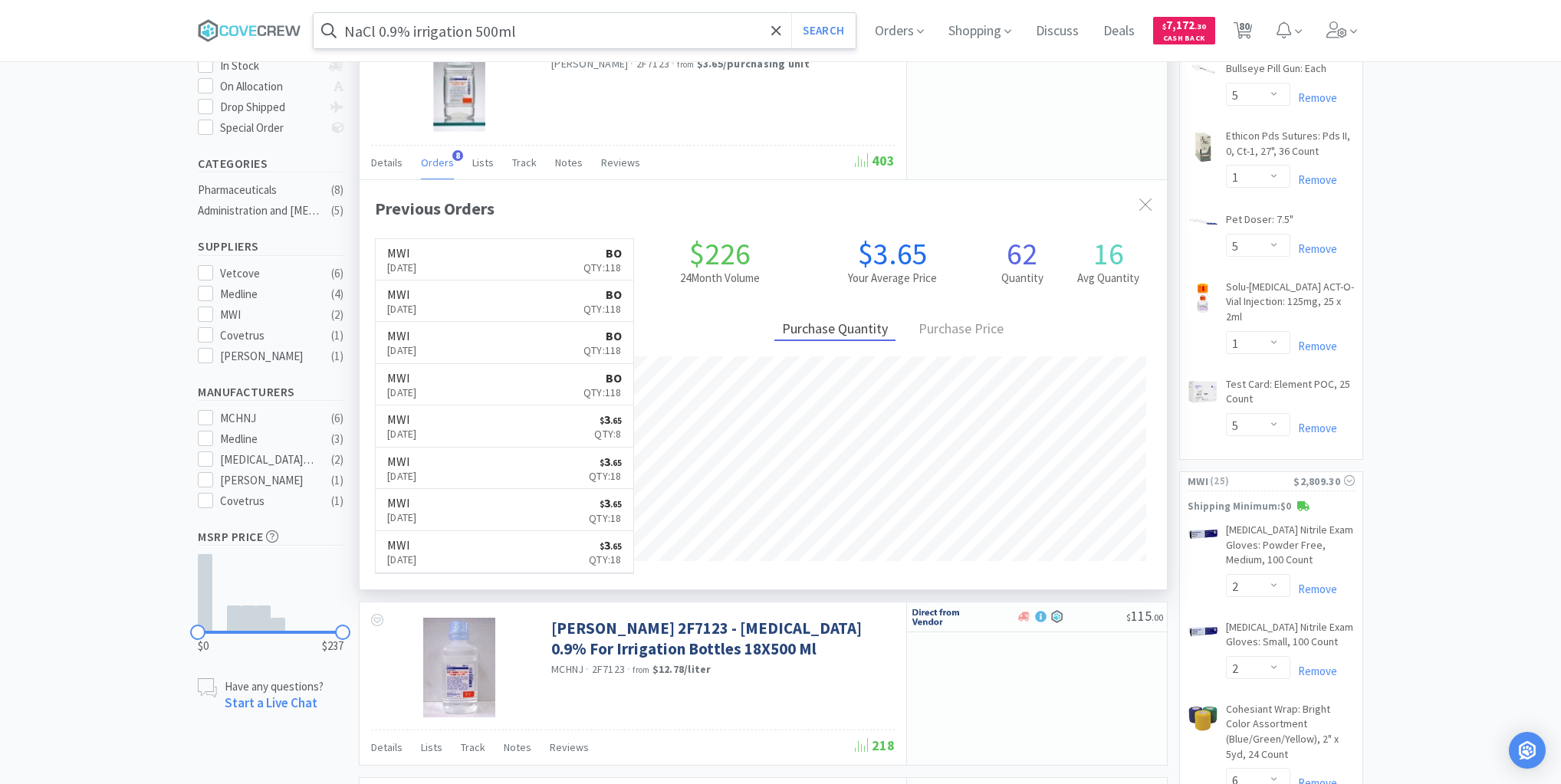
scroll to position [61, 0]
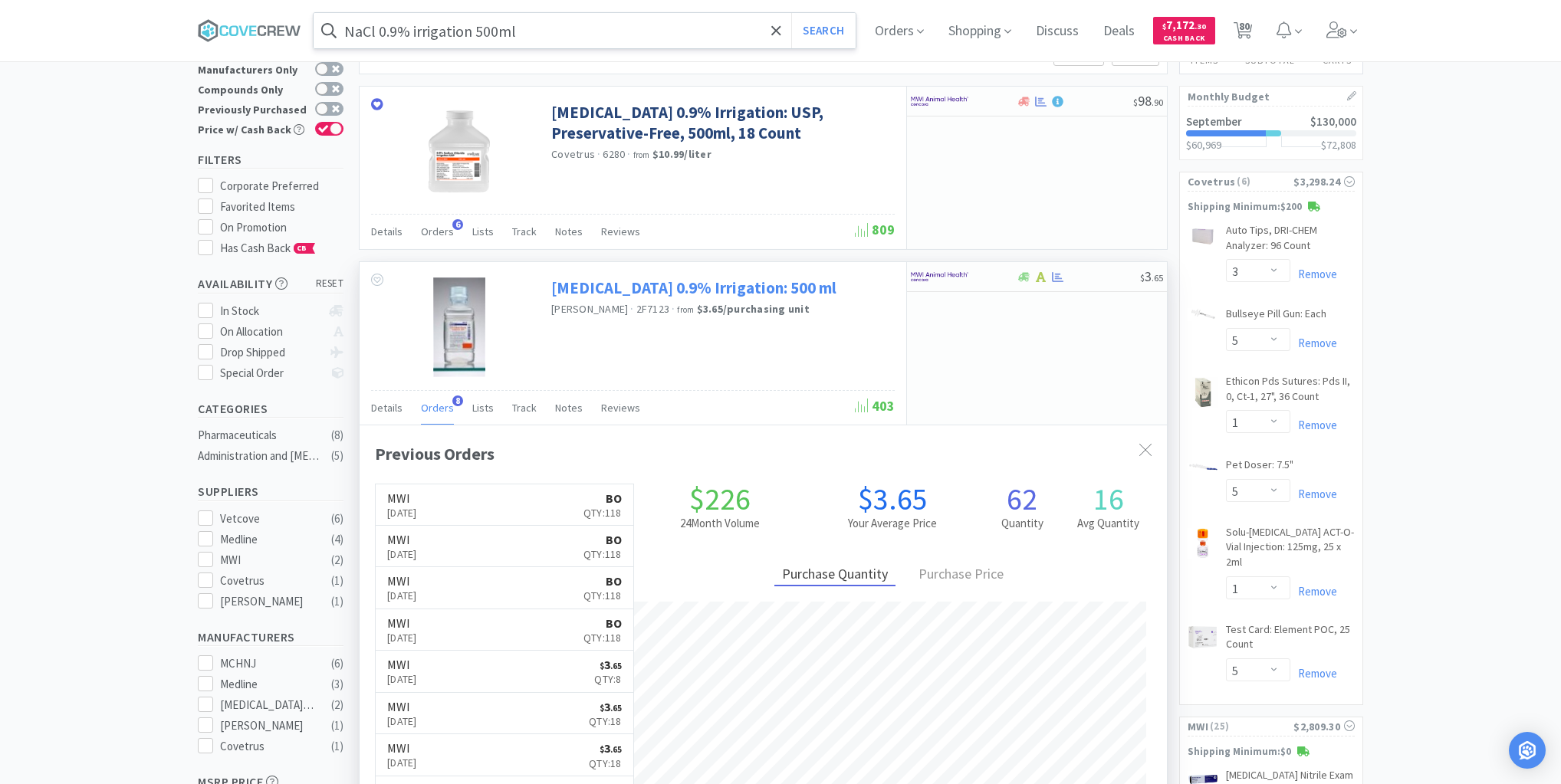
click at [733, 288] on link "[MEDICAL_DATA] 0.9% Irrigation: 500 ml" at bounding box center [694, 287] width 285 height 20
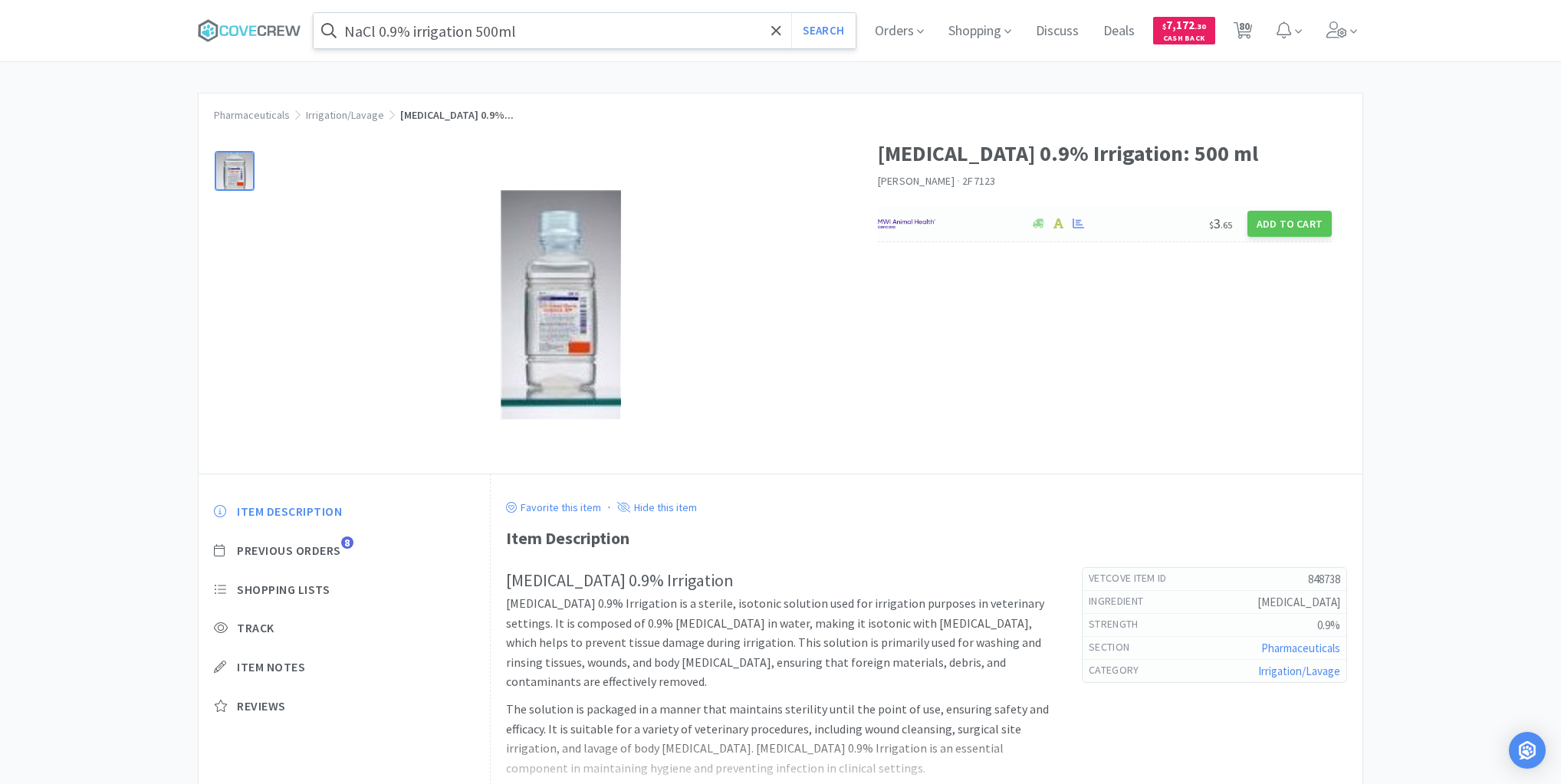
click at [1009, 221] on div at bounding box center [946, 223] width 137 height 26
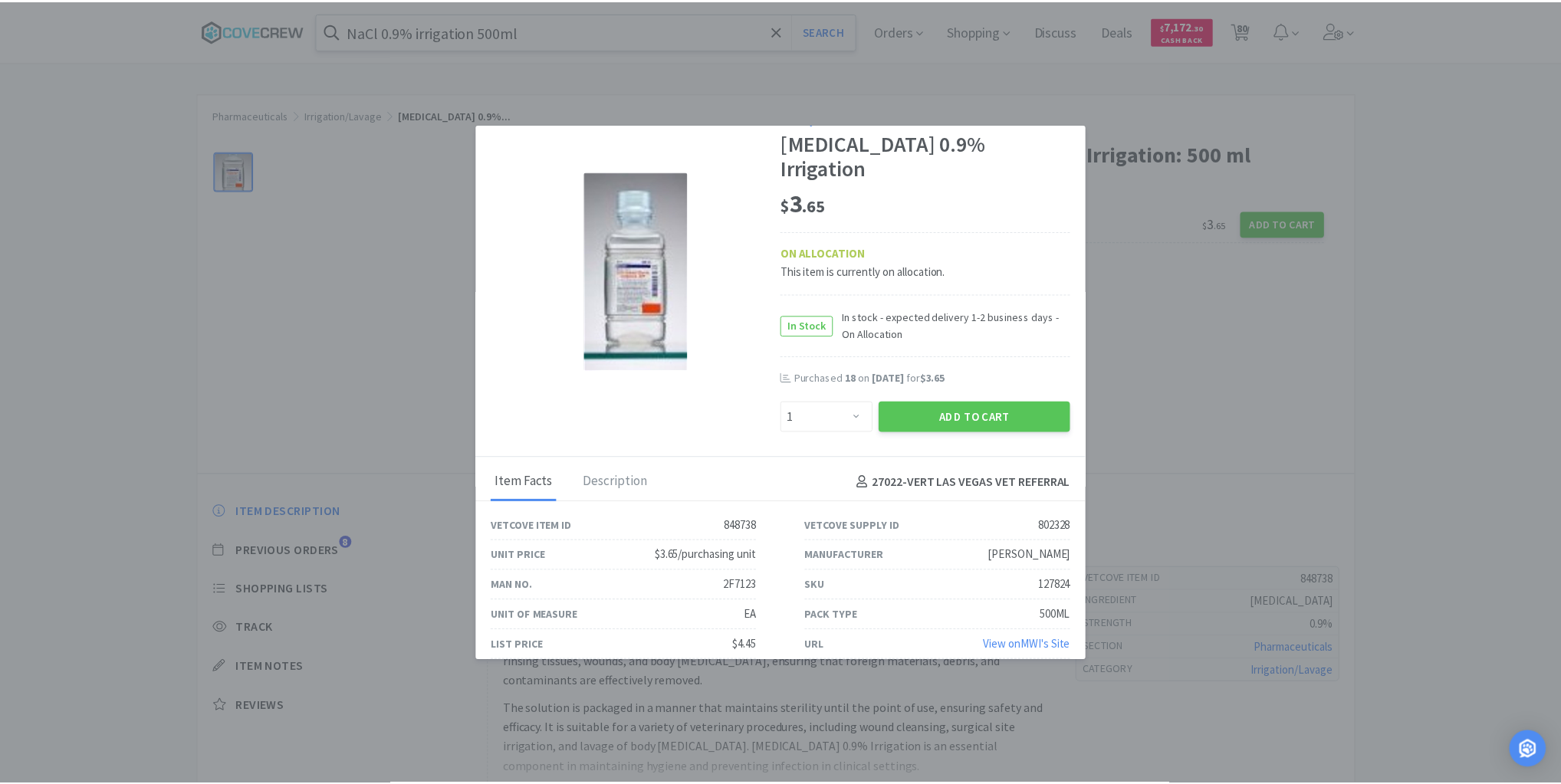
scroll to position [43, 0]
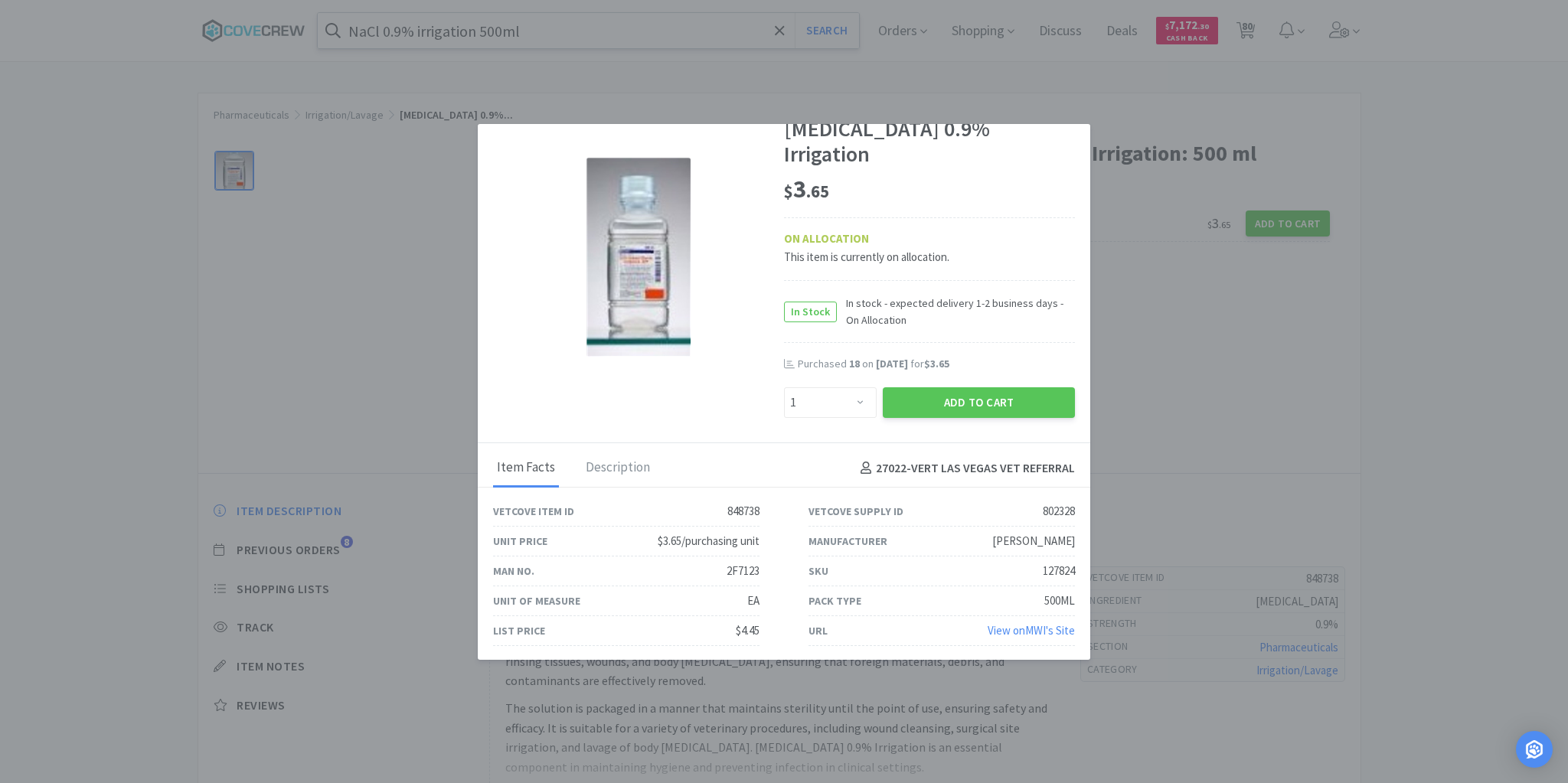
click at [991, 630] on link "View on MWI 's Site" at bounding box center [1031, 630] width 87 height 14
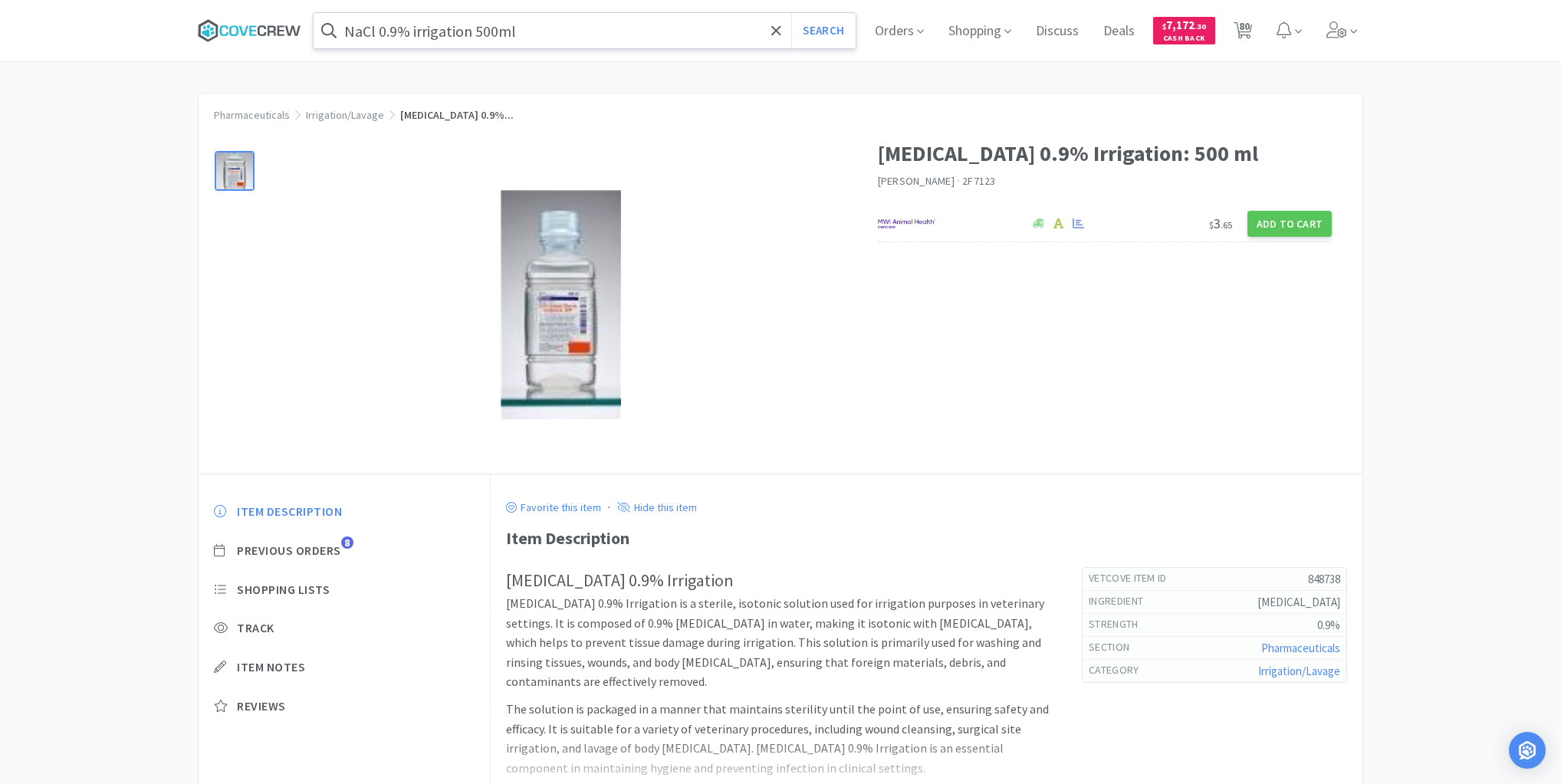
click at [260, 33] on icon at bounding box center [250, 31] width 104 height 23
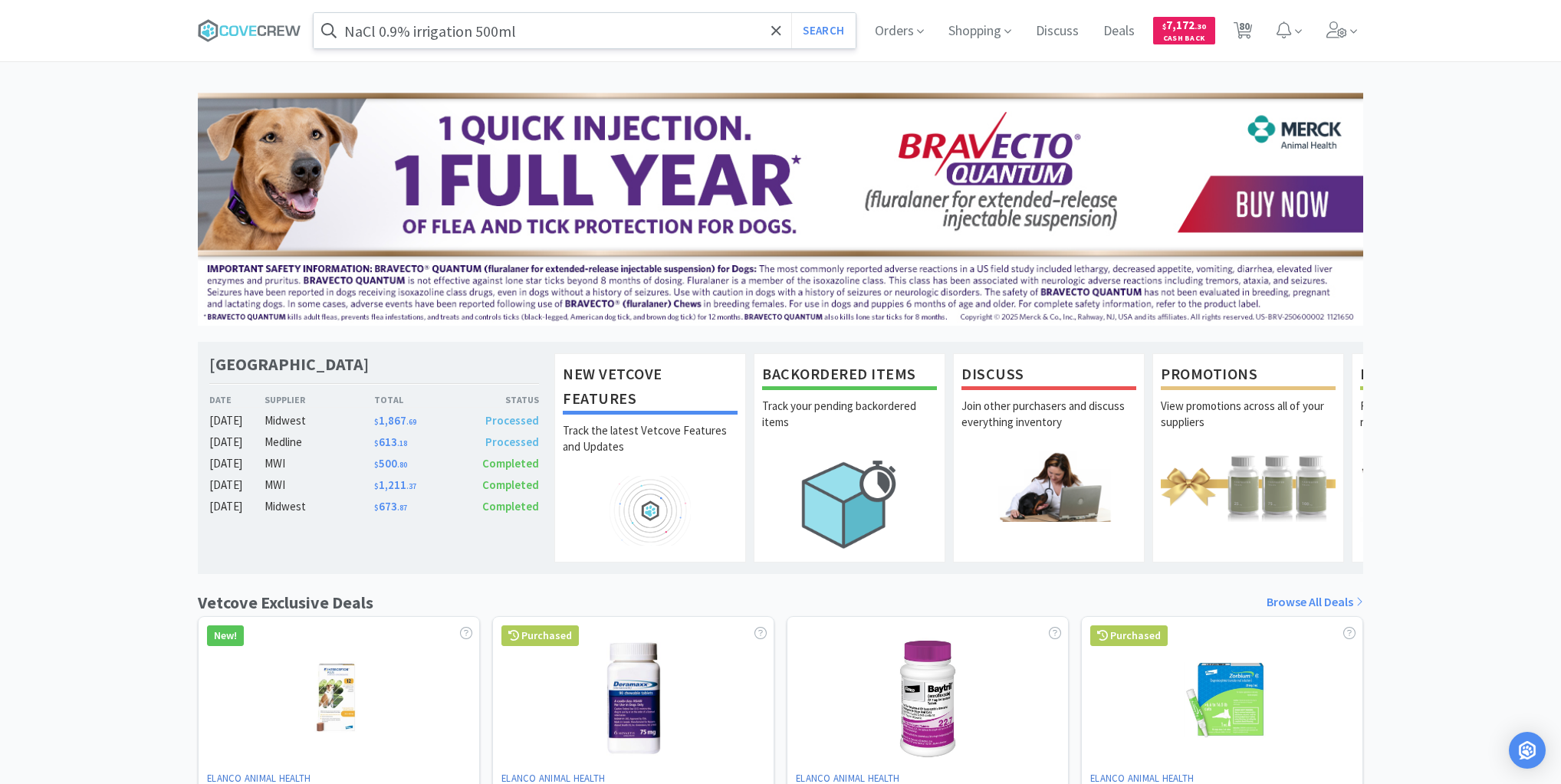
click at [541, 28] on input "NaCl 0.9% irrigation 500ml" at bounding box center [585, 31] width 542 height 36
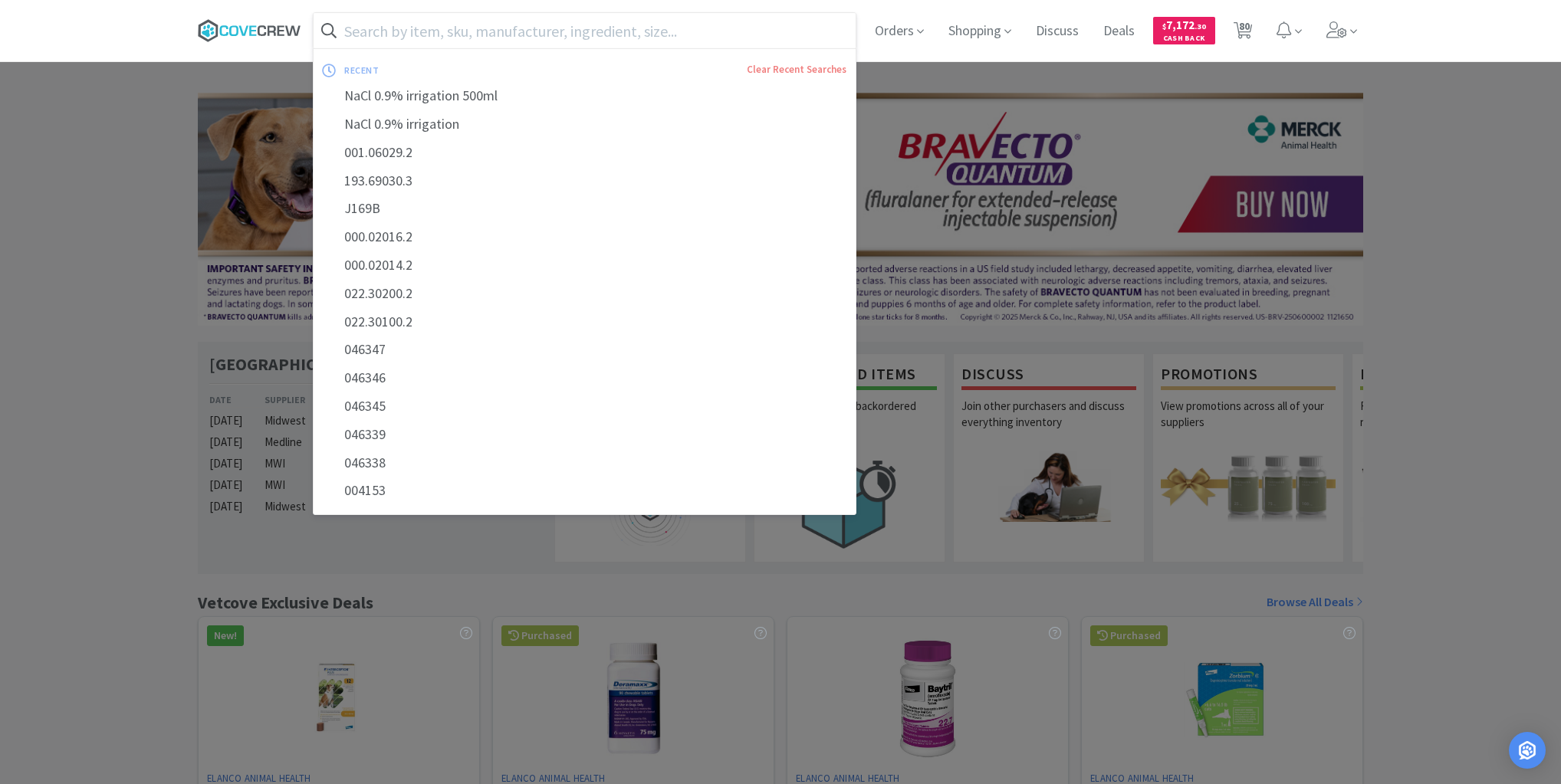
drag, startPoint x: 271, startPoint y: 27, endPoint x: 282, endPoint y: 40, distance: 17.0
click at [273, 28] on icon at bounding box center [250, 31] width 104 height 23
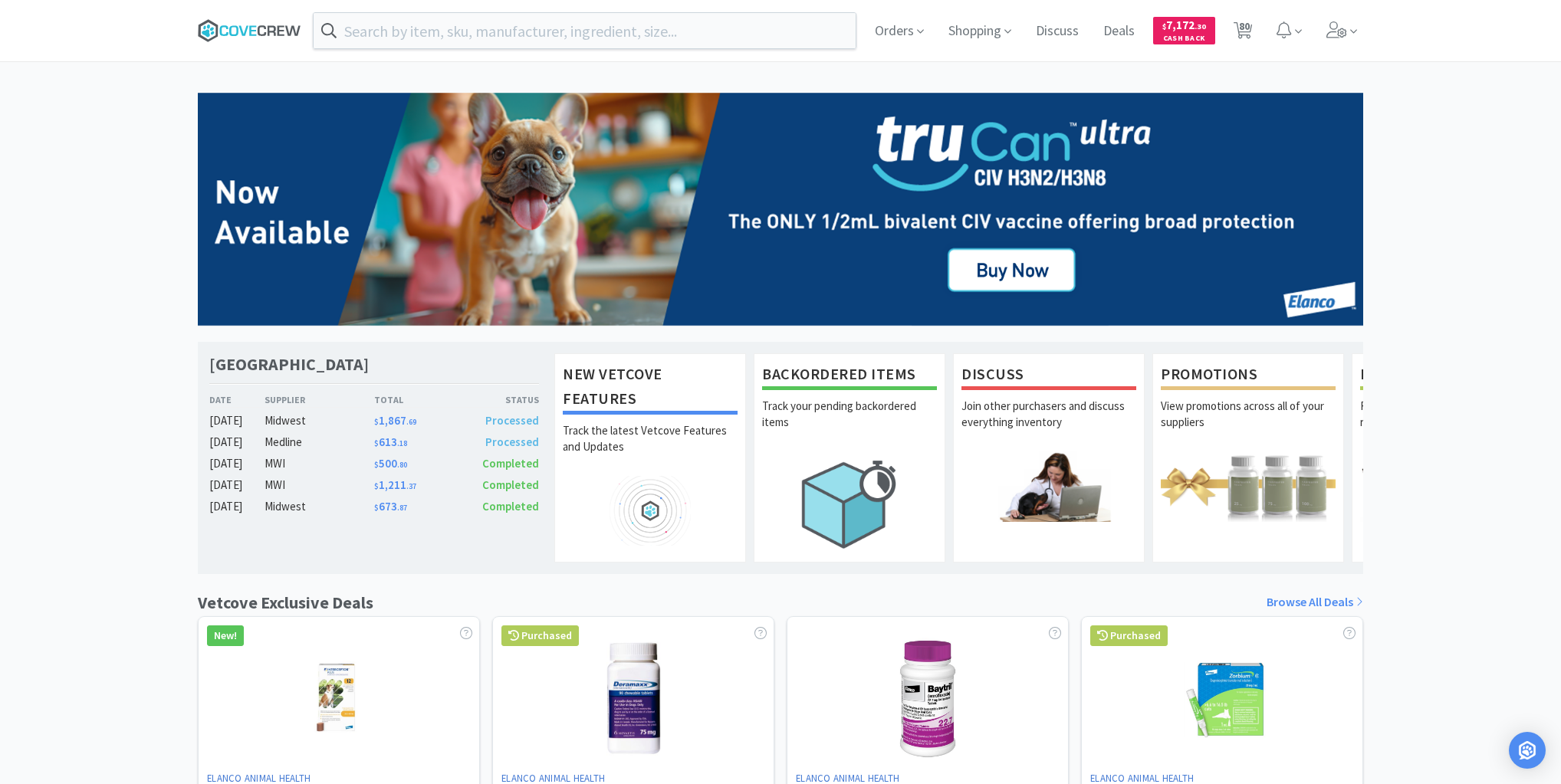
click at [264, 31] on icon at bounding box center [250, 31] width 104 height 23
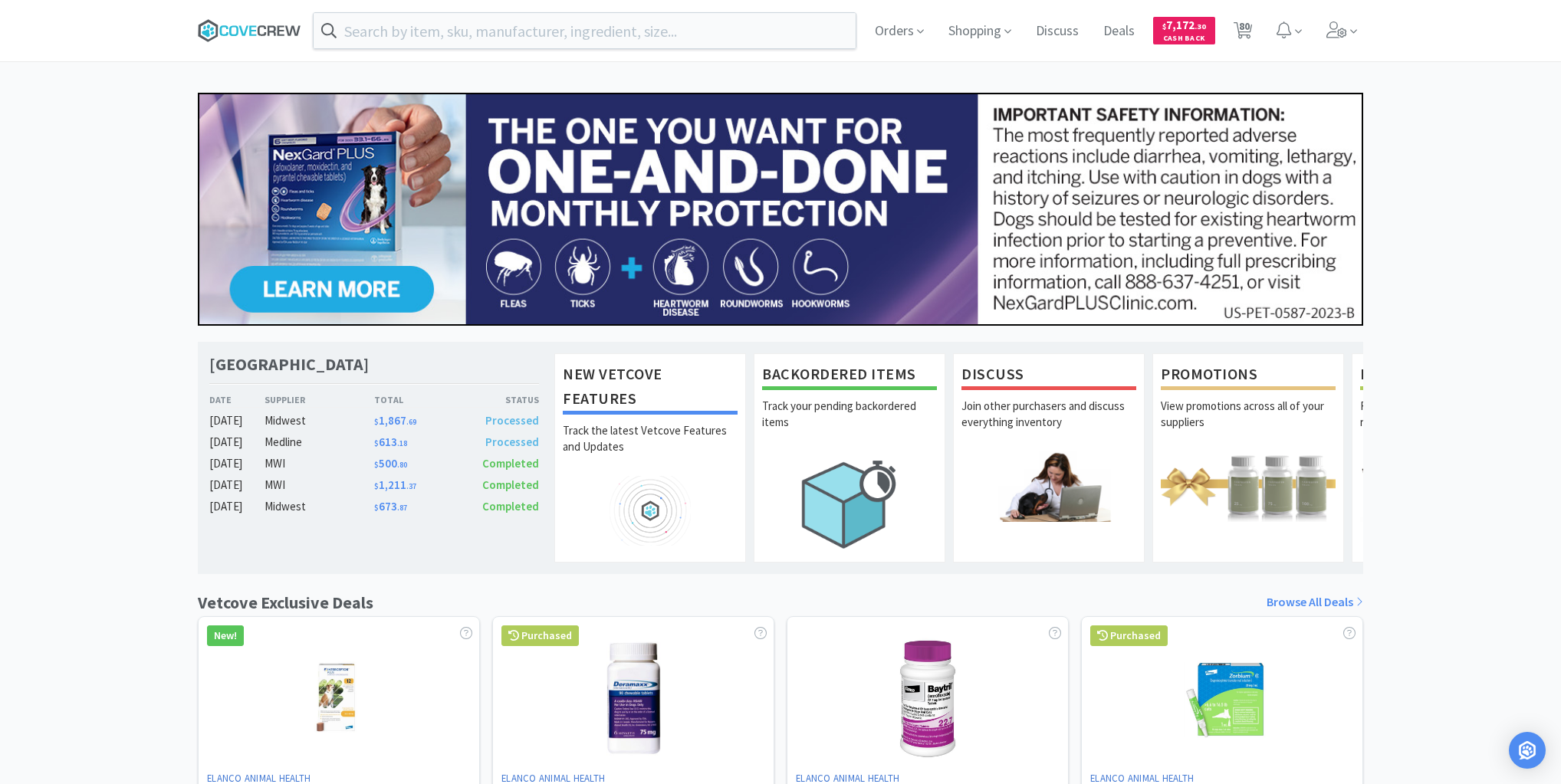
click at [264, 31] on icon at bounding box center [250, 31] width 104 height 23
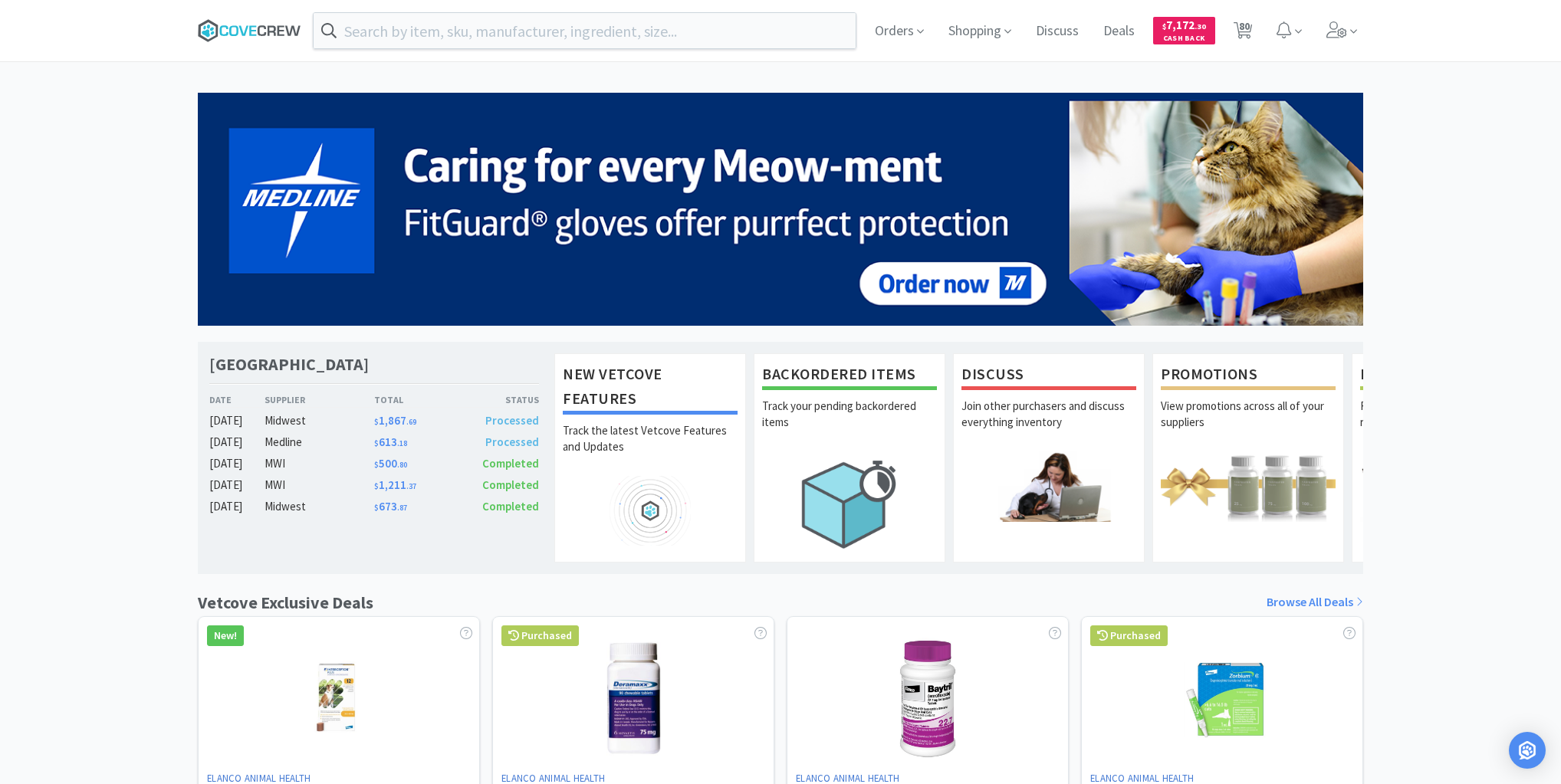
click at [251, 28] on icon at bounding box center [250, 31] width 104 height 23
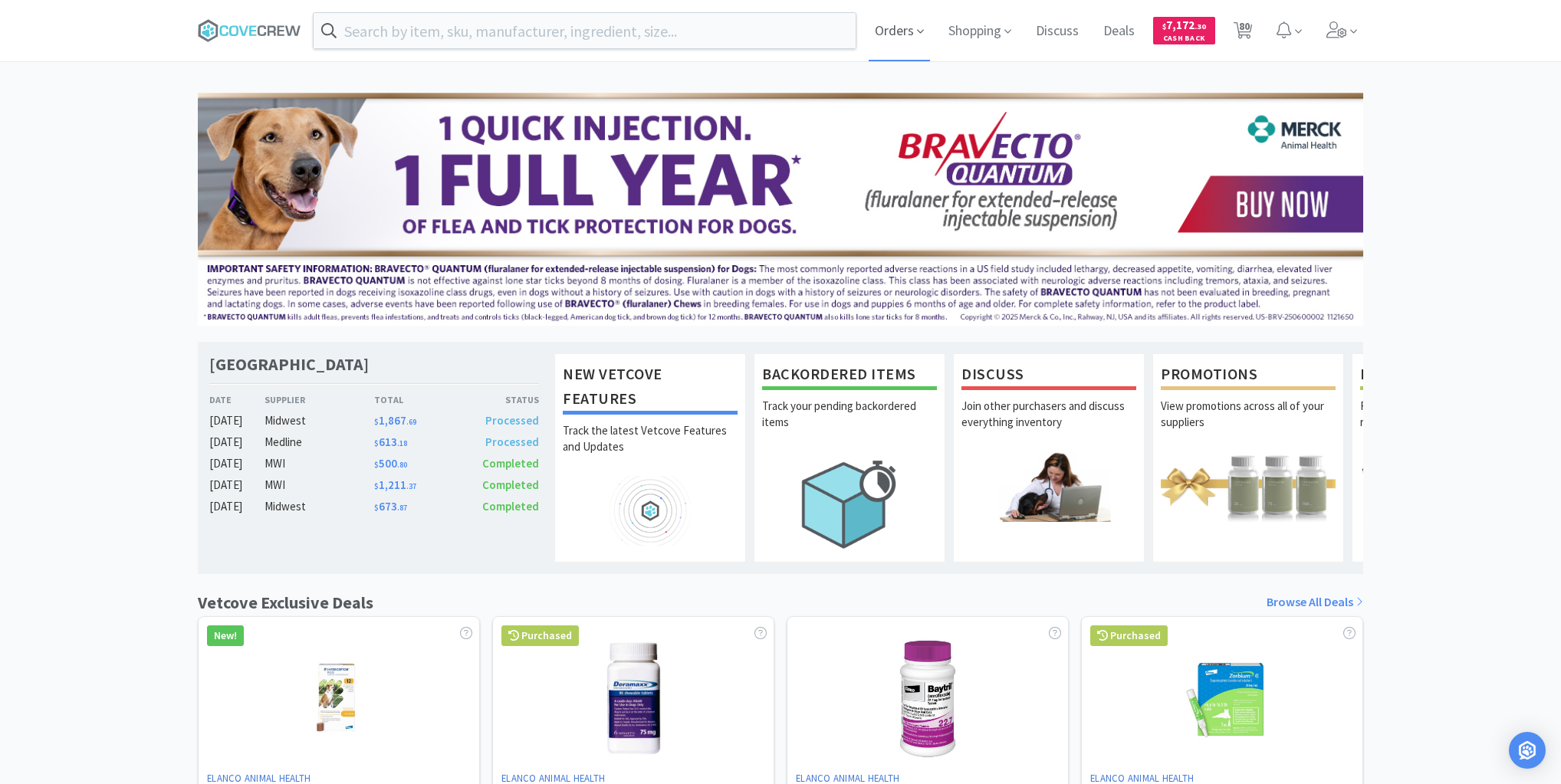
click at [904, 31] on span "Orders" at bounding box center [899, 30] width 61 height 61
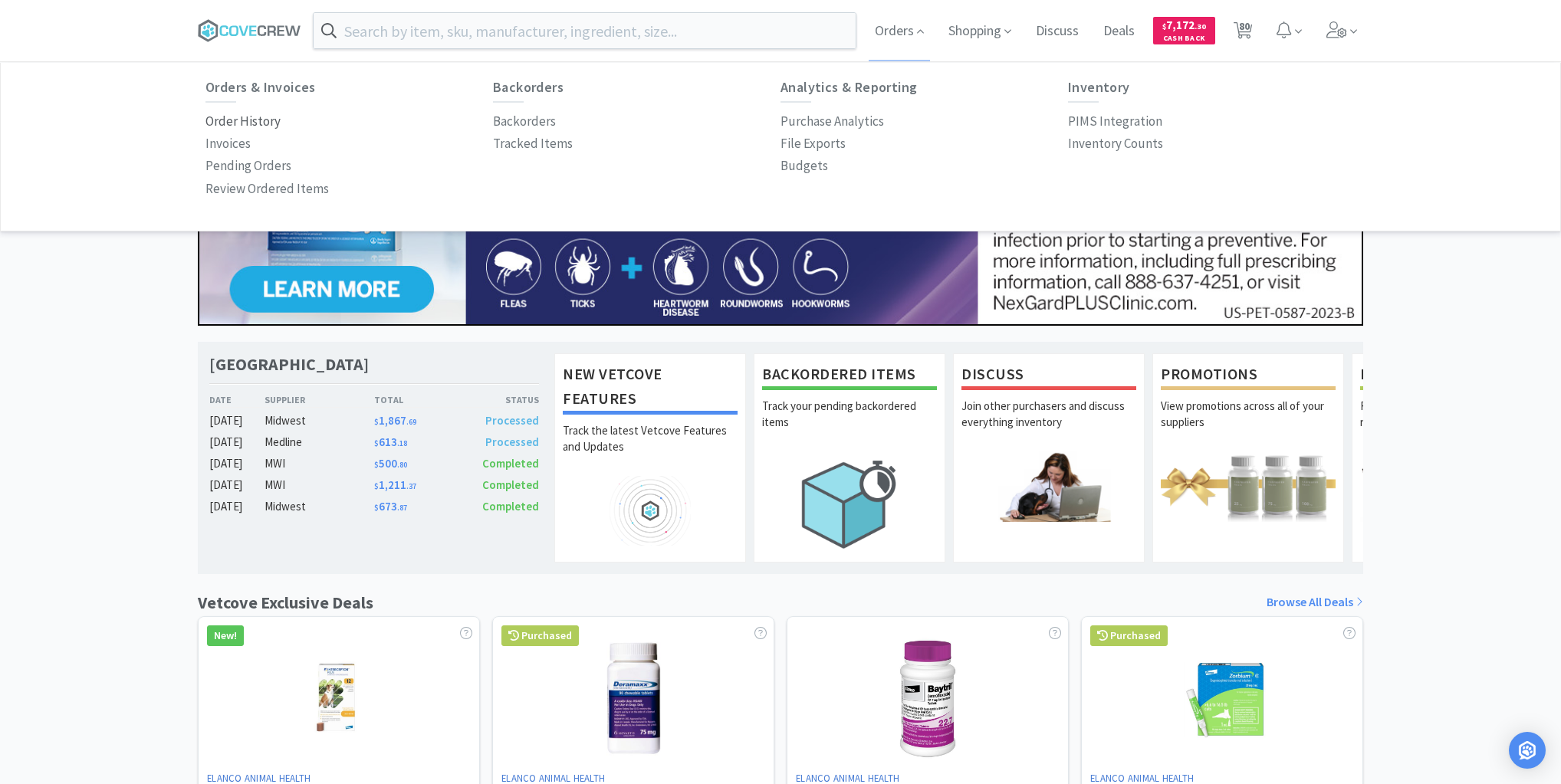
click at [258, 122] on p "Order History" at bounding box center [243, 121] width 76 height 20
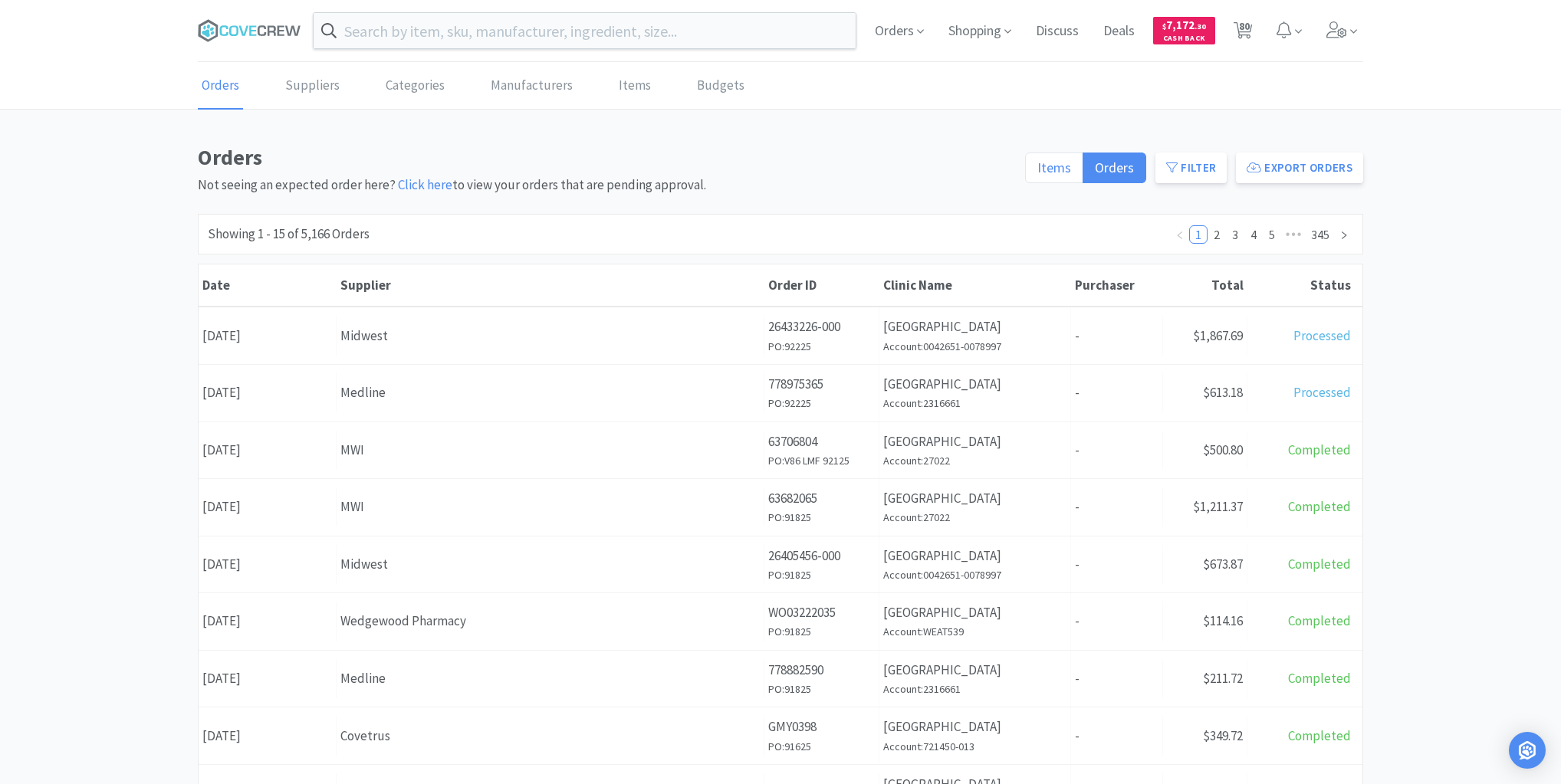
click at [1067, 165] on span "Items" at bounding box center [1055, 168] width 34 height 18
click at [1038, 172] on input "Items" at bounding box center [1038, 172] width 0 height 0
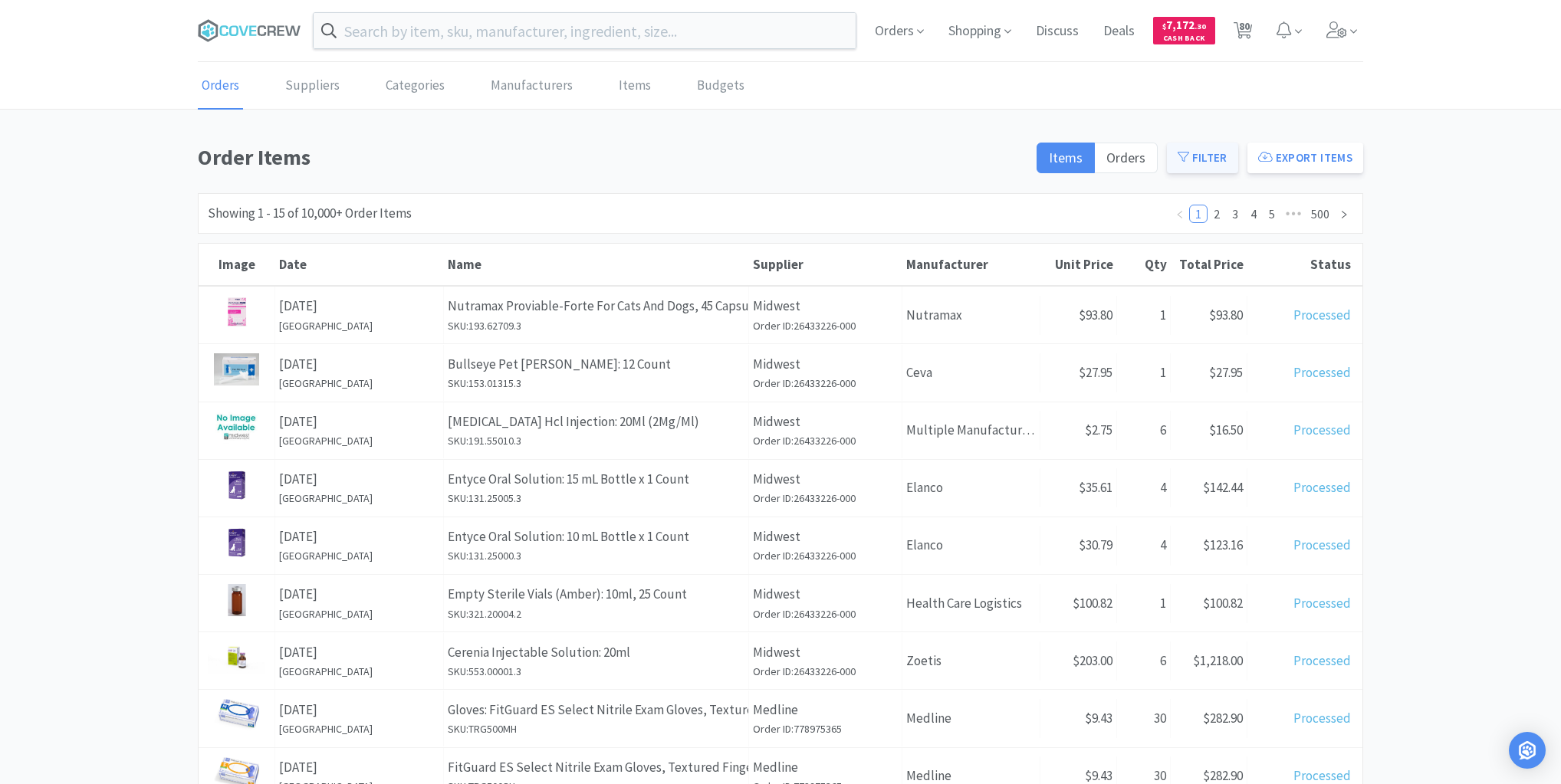
click at [1190, 152] on icon at bounding box center [1183, 156] width 12 height 12
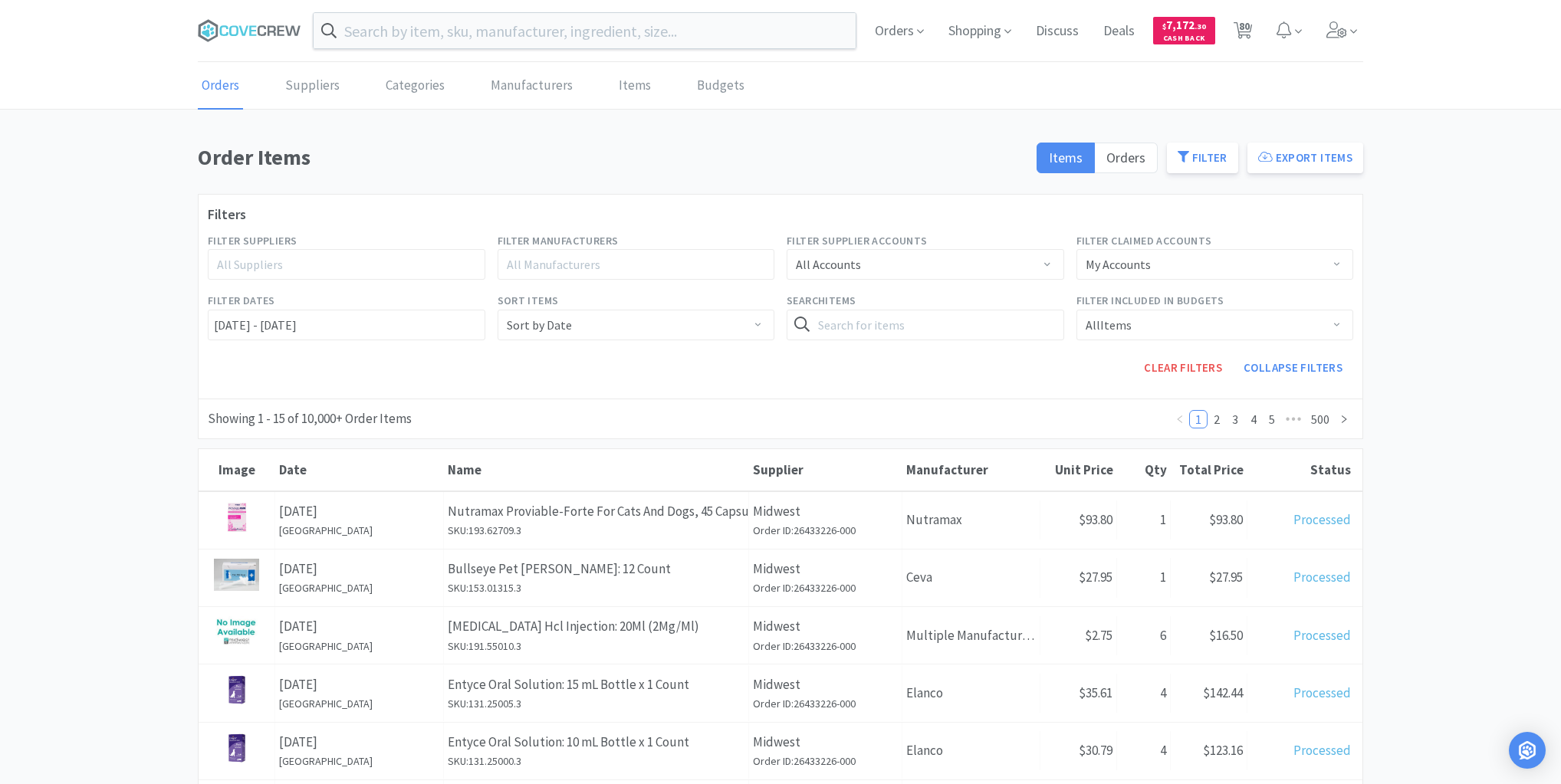
click at [353, 270] on div "All Suppliers" at bounding box center [339, 264] width 245 height 15
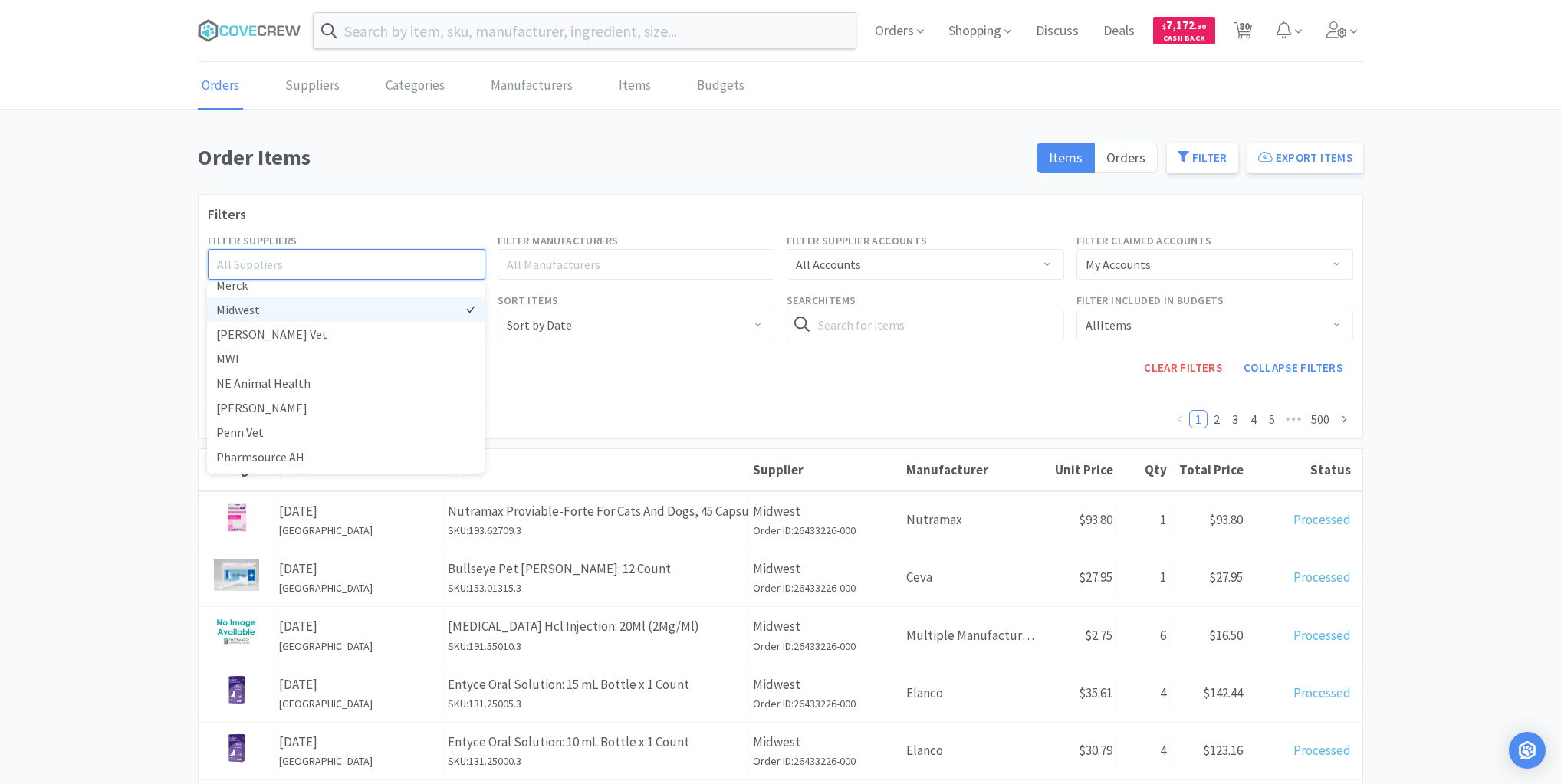
scroll to position [245, 0]
click at [276, 321] on li "Medline" at bounding box center [346, 322] width 277 height 25
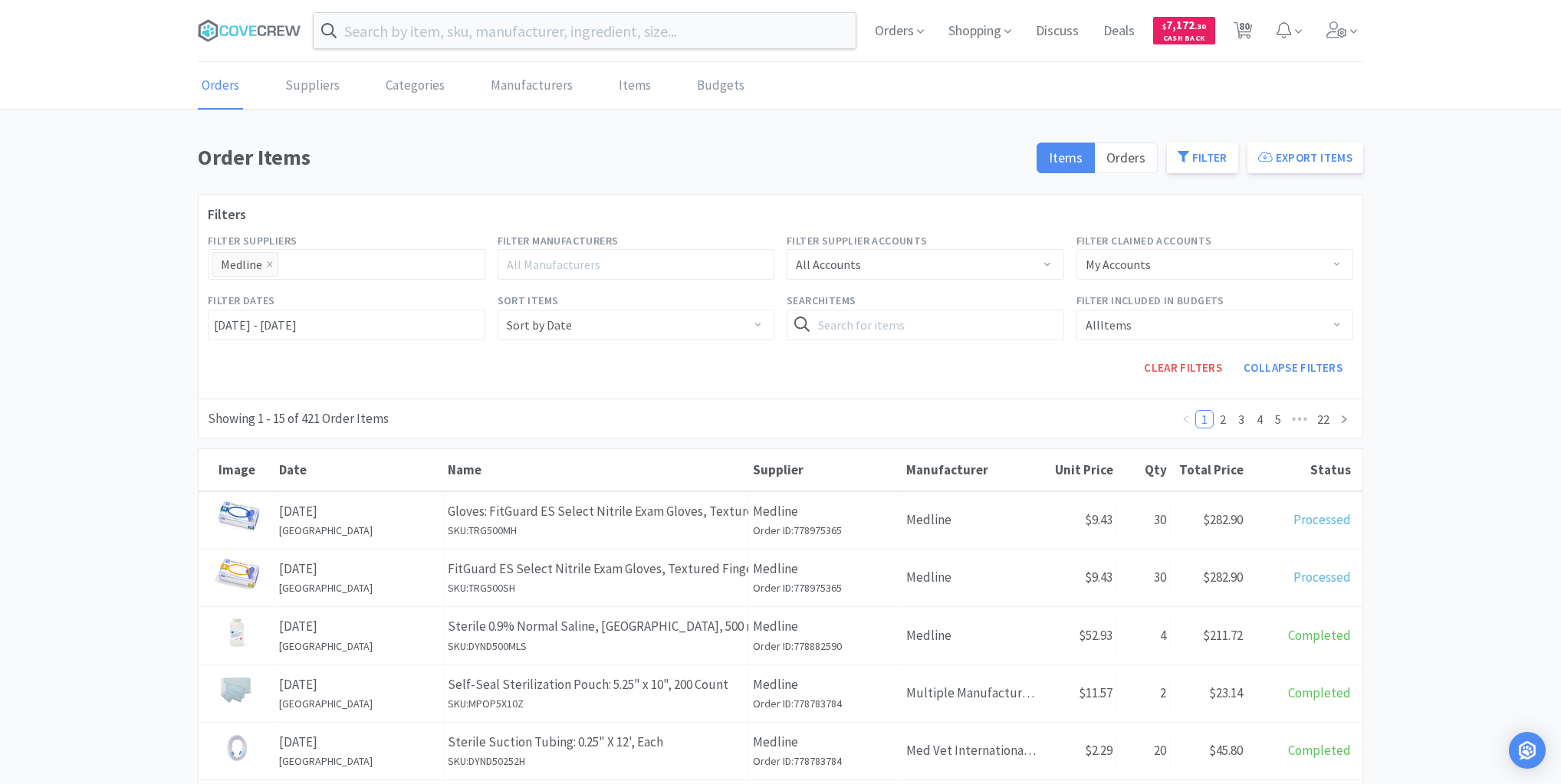
click at [582, 365] on div "Clear Filters Collapse Filters" at bounding box center [780, 368] width 1158 height 43
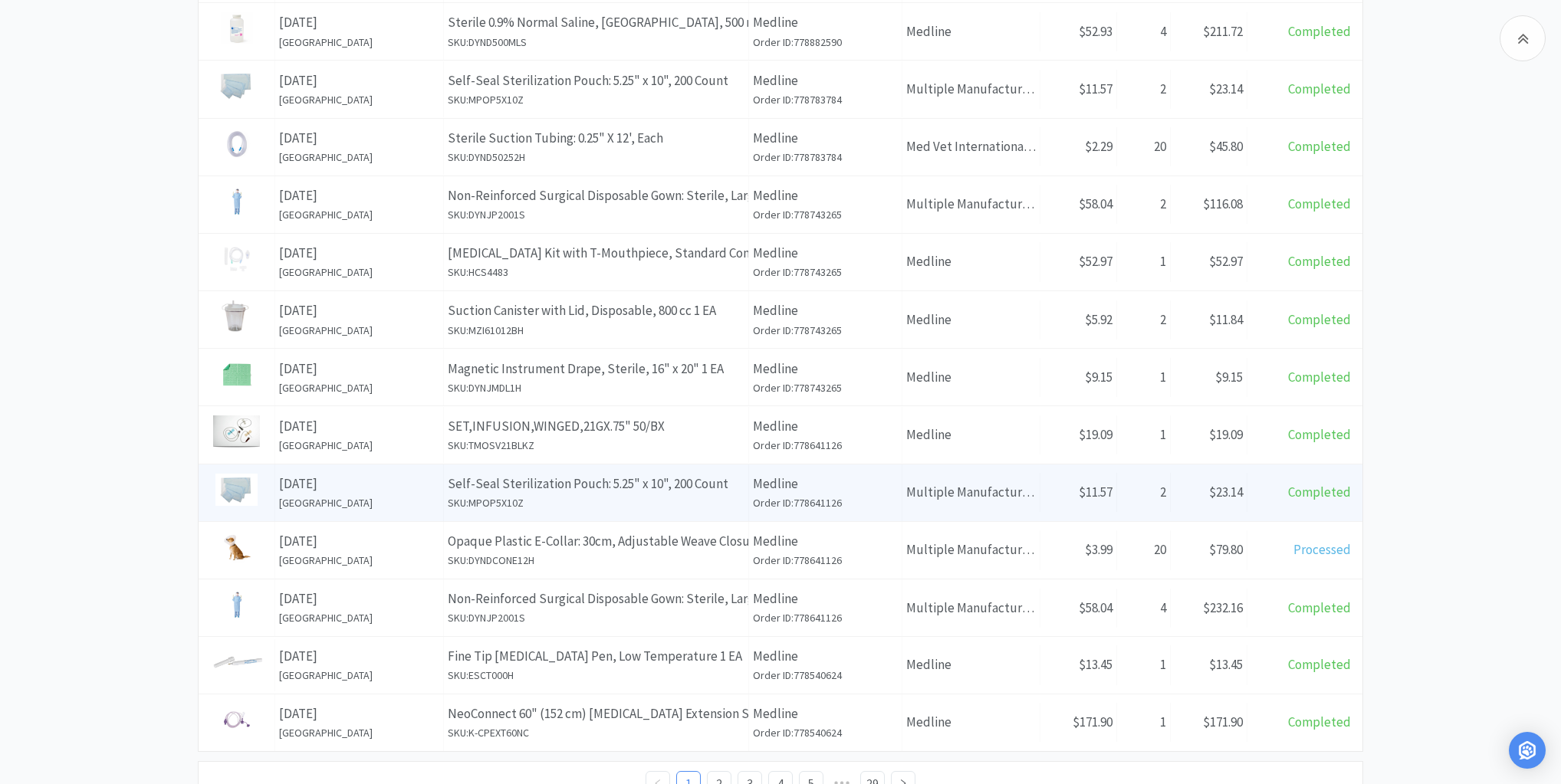
scroll to position [664, 0]
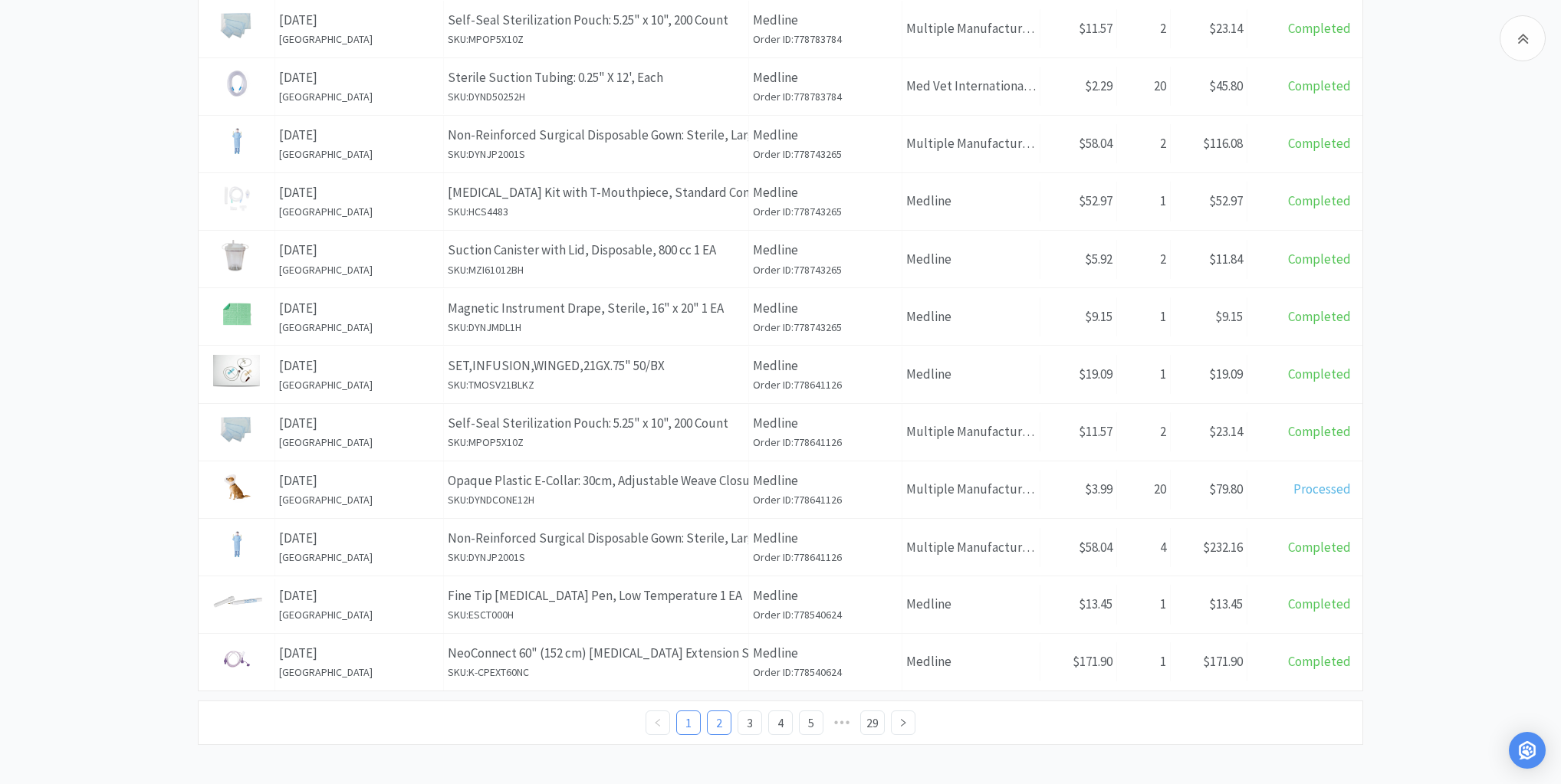
click at [721, 716] on link "2" at bounding box center [720, 723] width 23 height 23
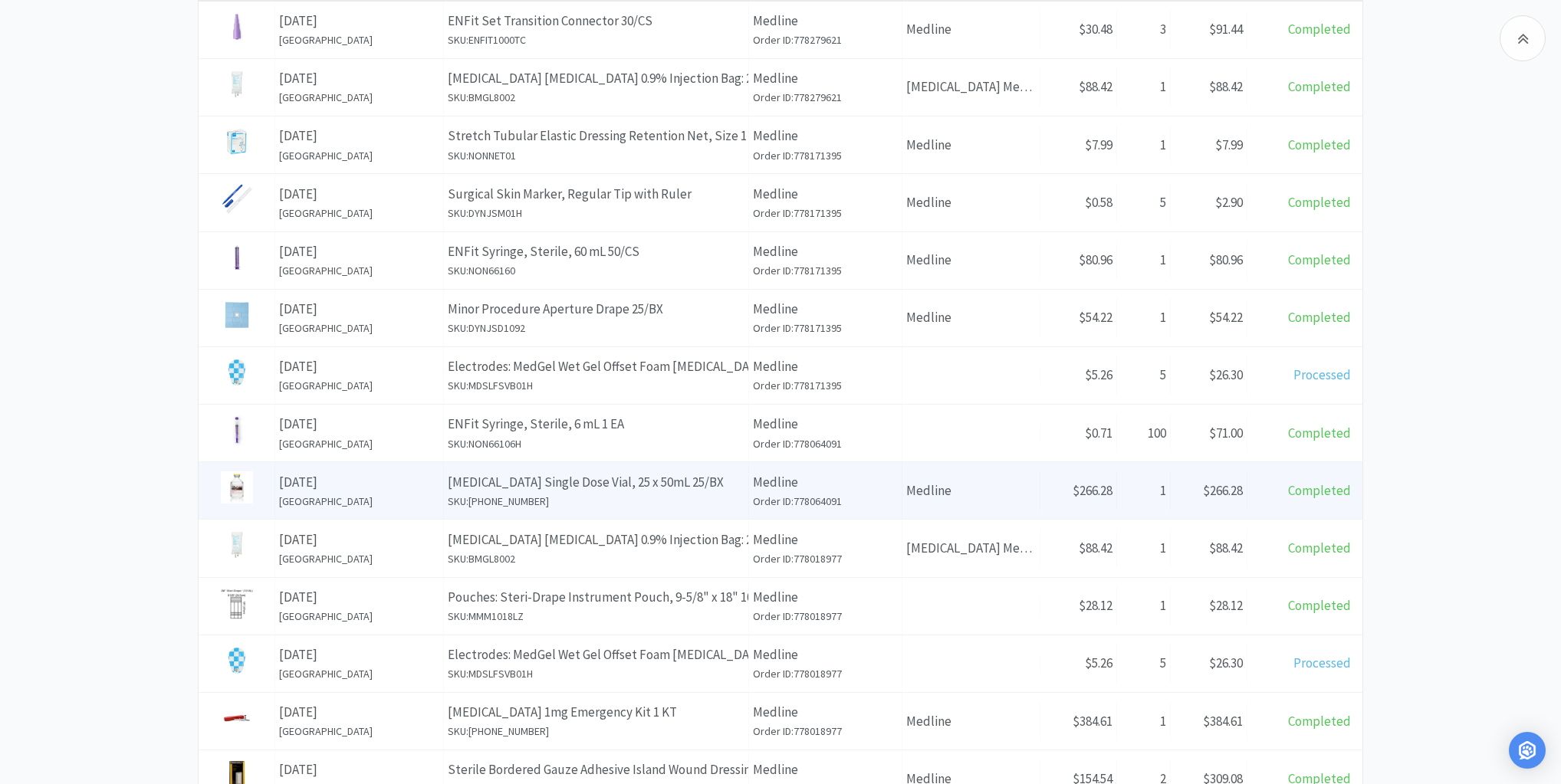
scroll to position [664, 0]
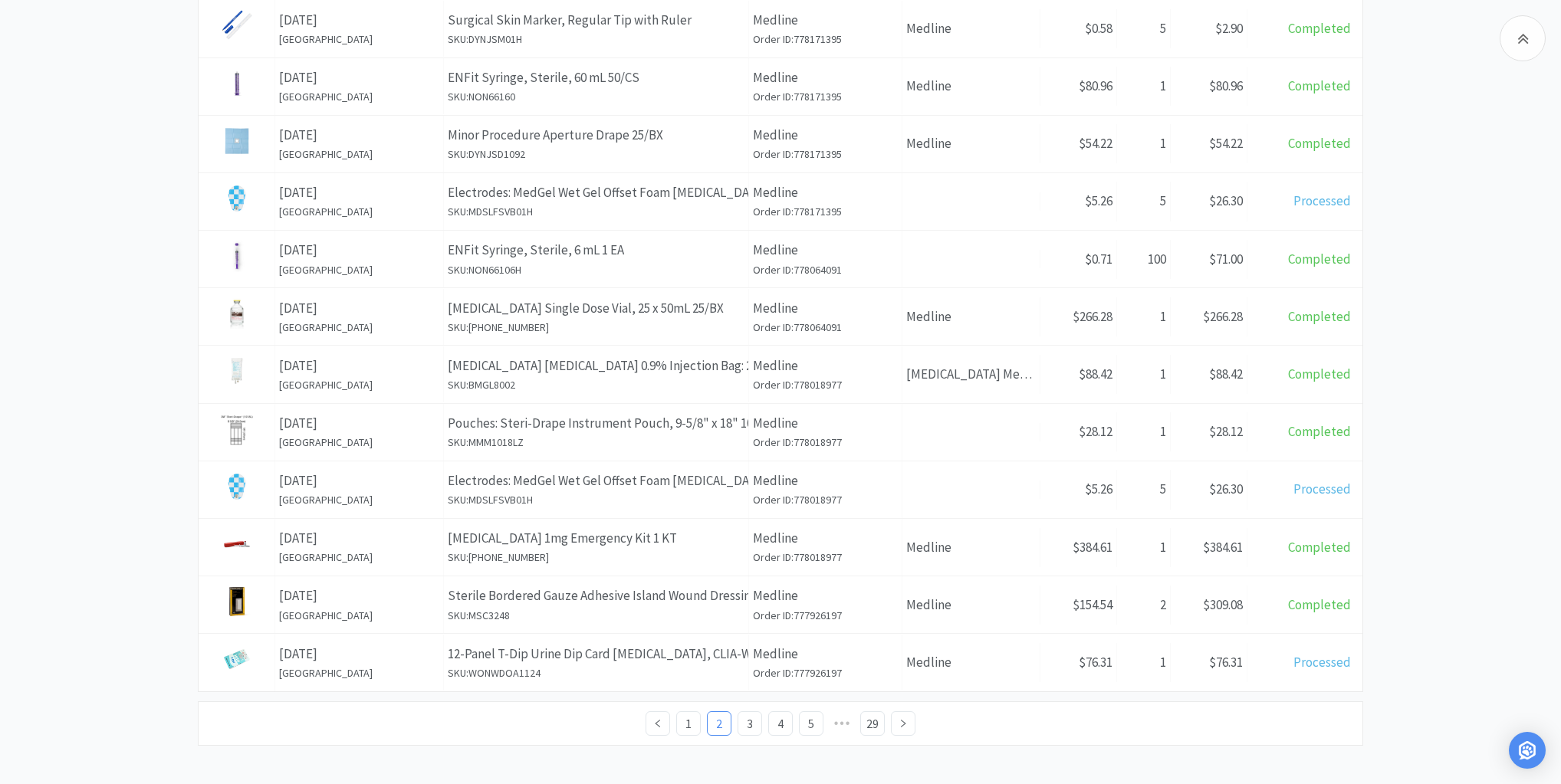
click at [84, 170] on div "Order Items Items Orders Filter Export Items Filters Filter Suppliers All Suppl…" at bounding box center [780, 110] width 1561 height 1269
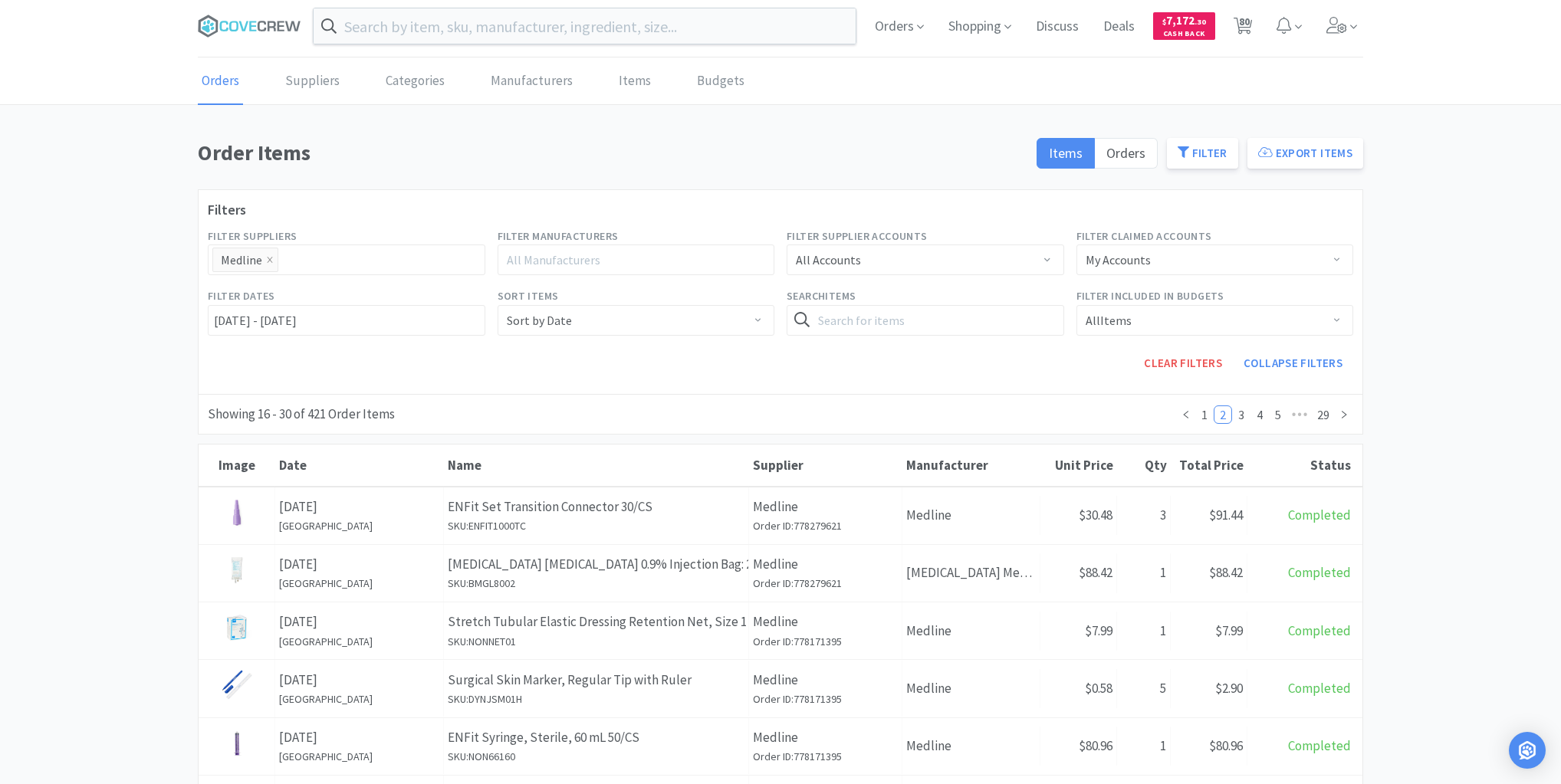
scroll to position [0, 0]
click at [260, 28] on icon at bounding box center [250, 31] width 104 height 23
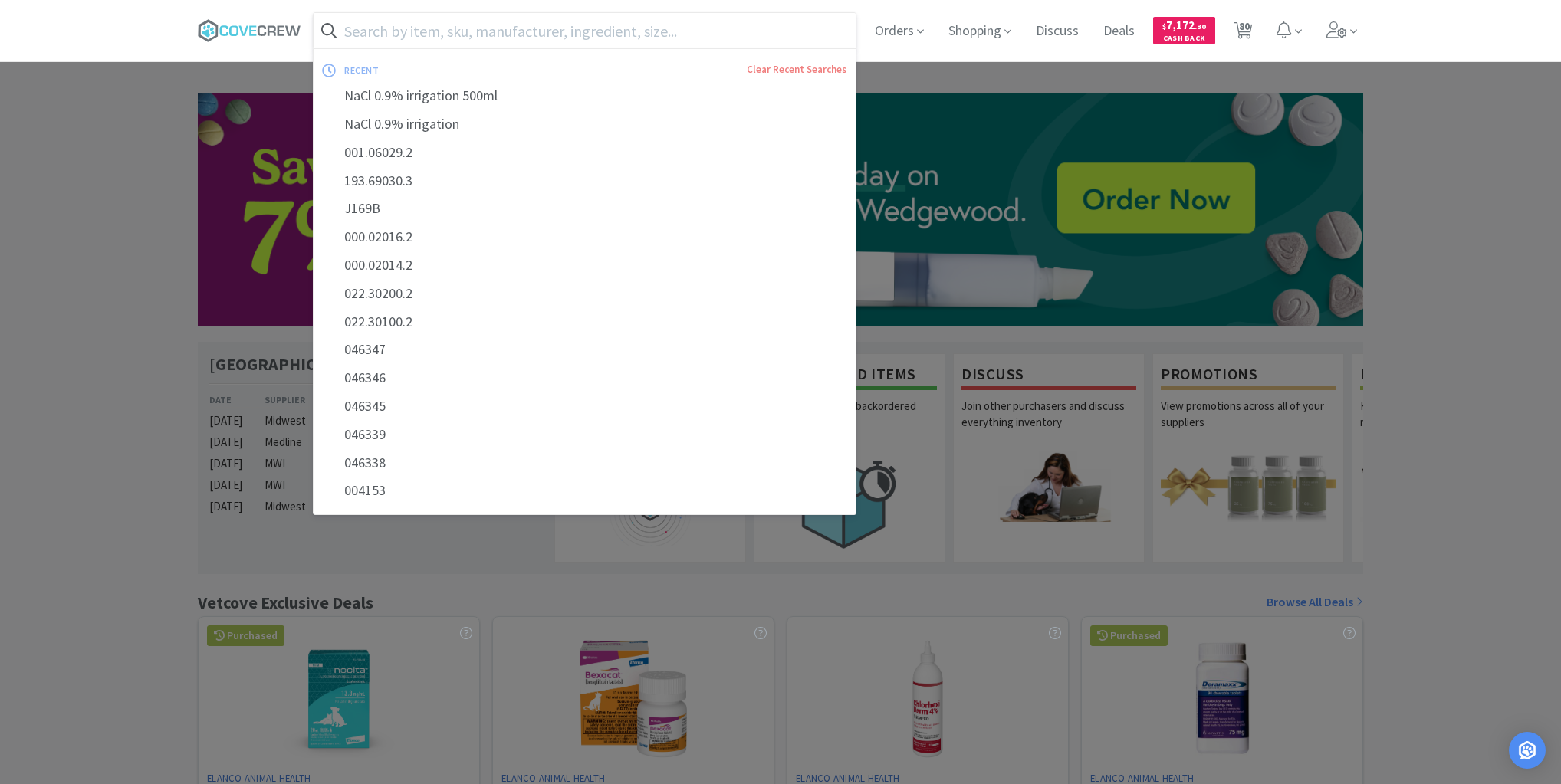
click at [473, 29] on input "text" at bounding box center [585, 31] width 542 height 36
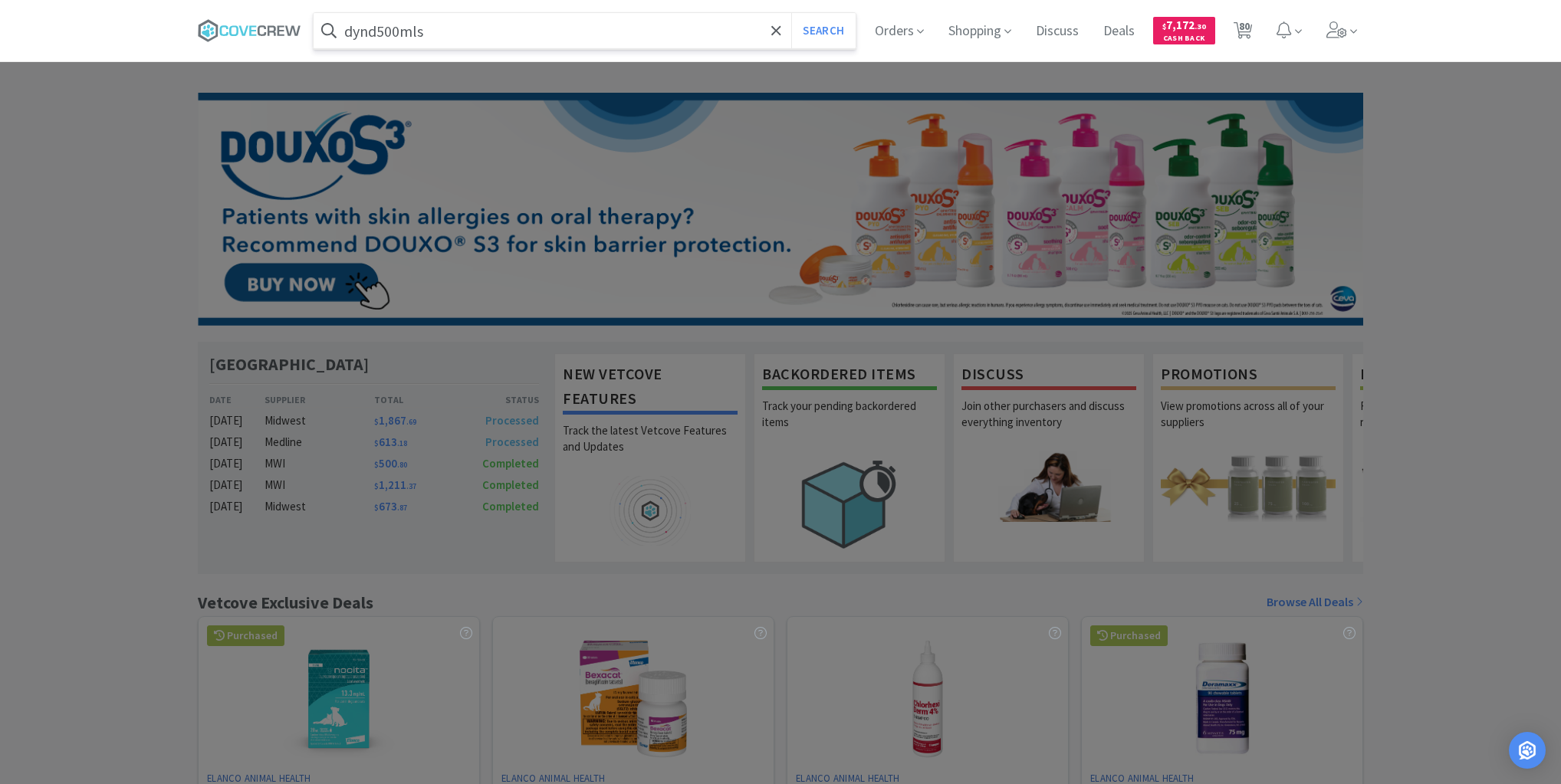
click at [792, 13] on button "Search" at bounding box center [824, 31] width 64 height 36
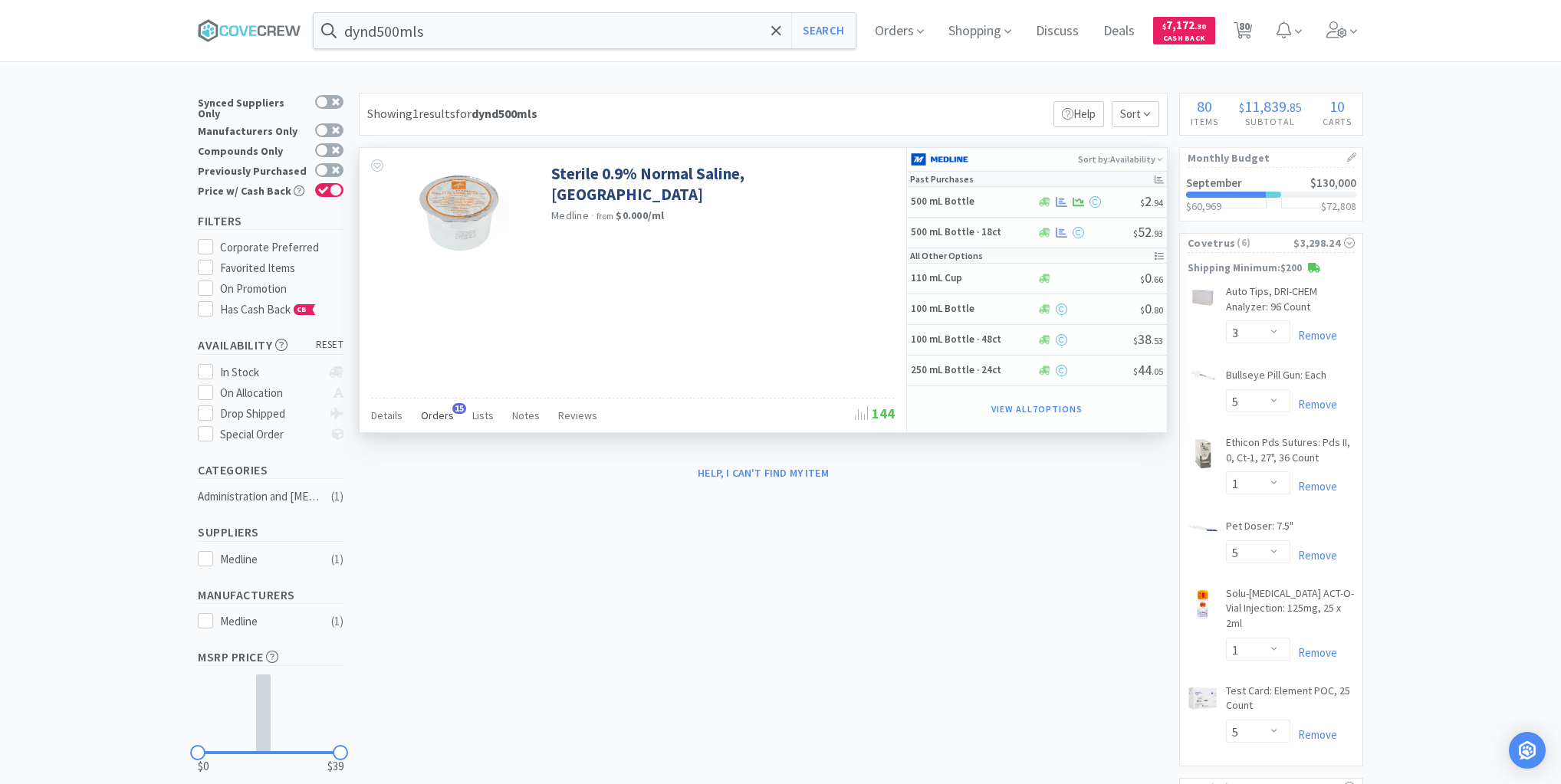
click at [434, 416] on span "Orders" at bounding box center [437, 416] width 33 height 14
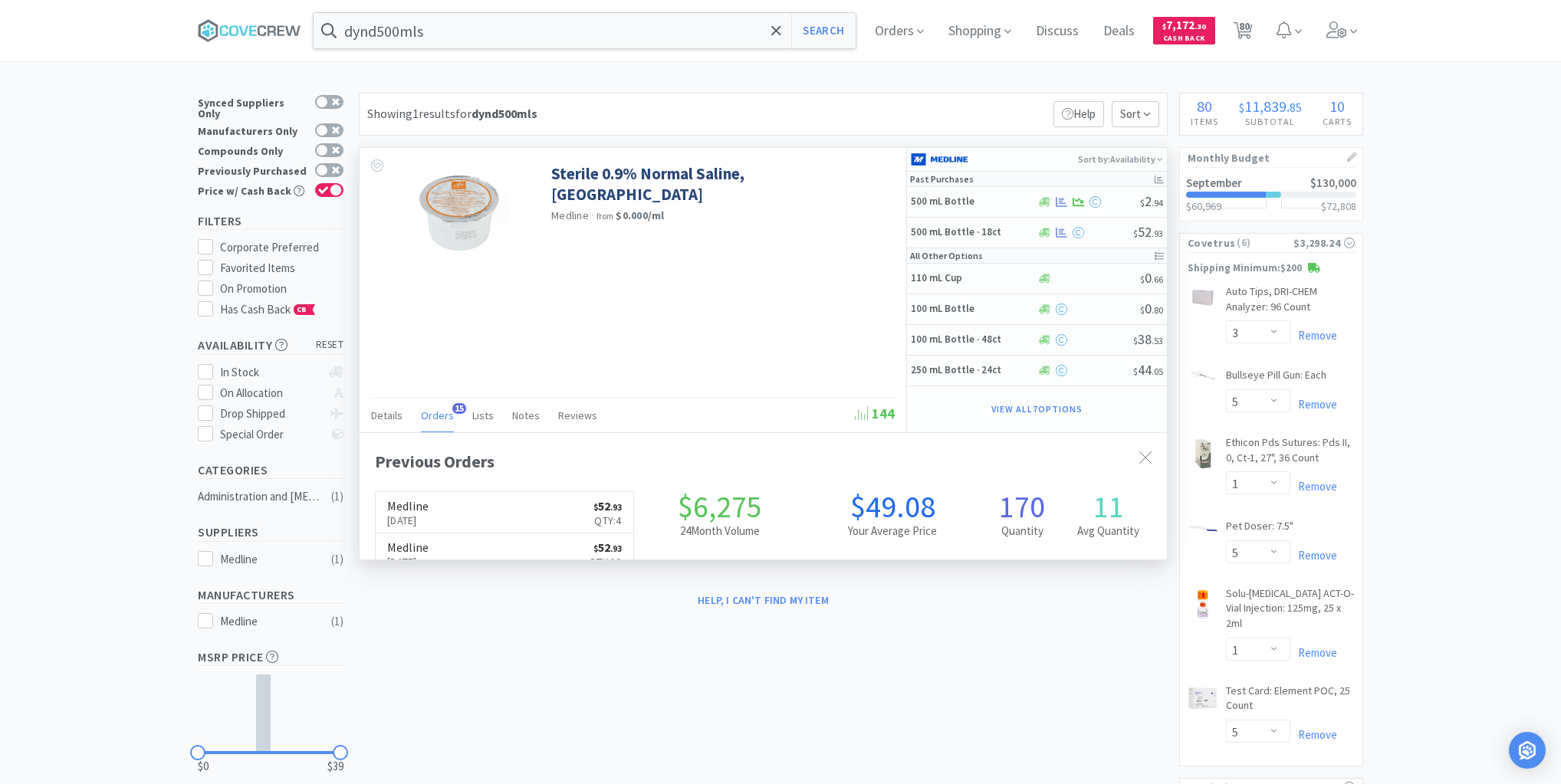
scroll to position [411, 808]
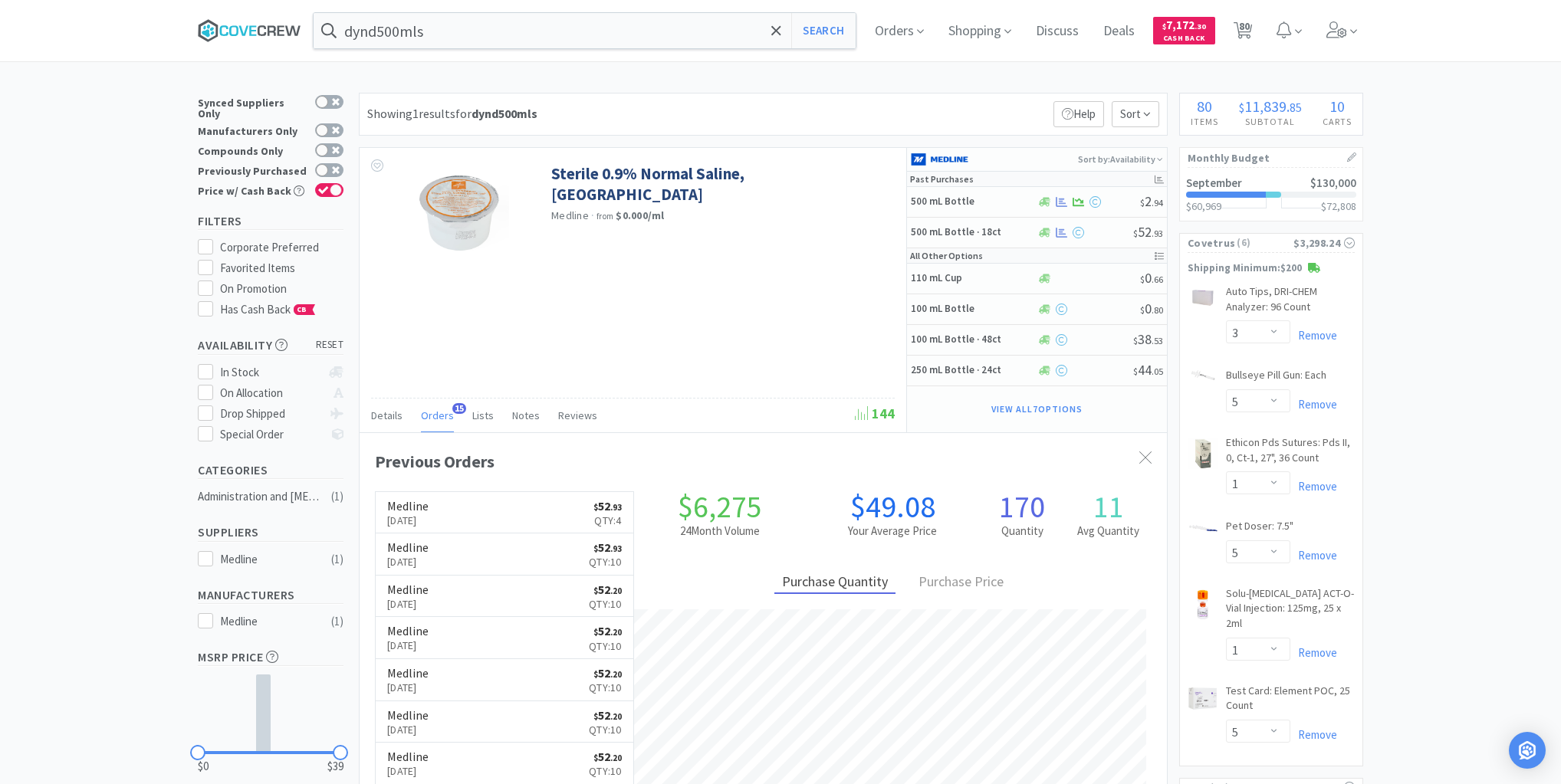
click at [264, 28] on icon at bounding box center [261, 30] width 8 height 11
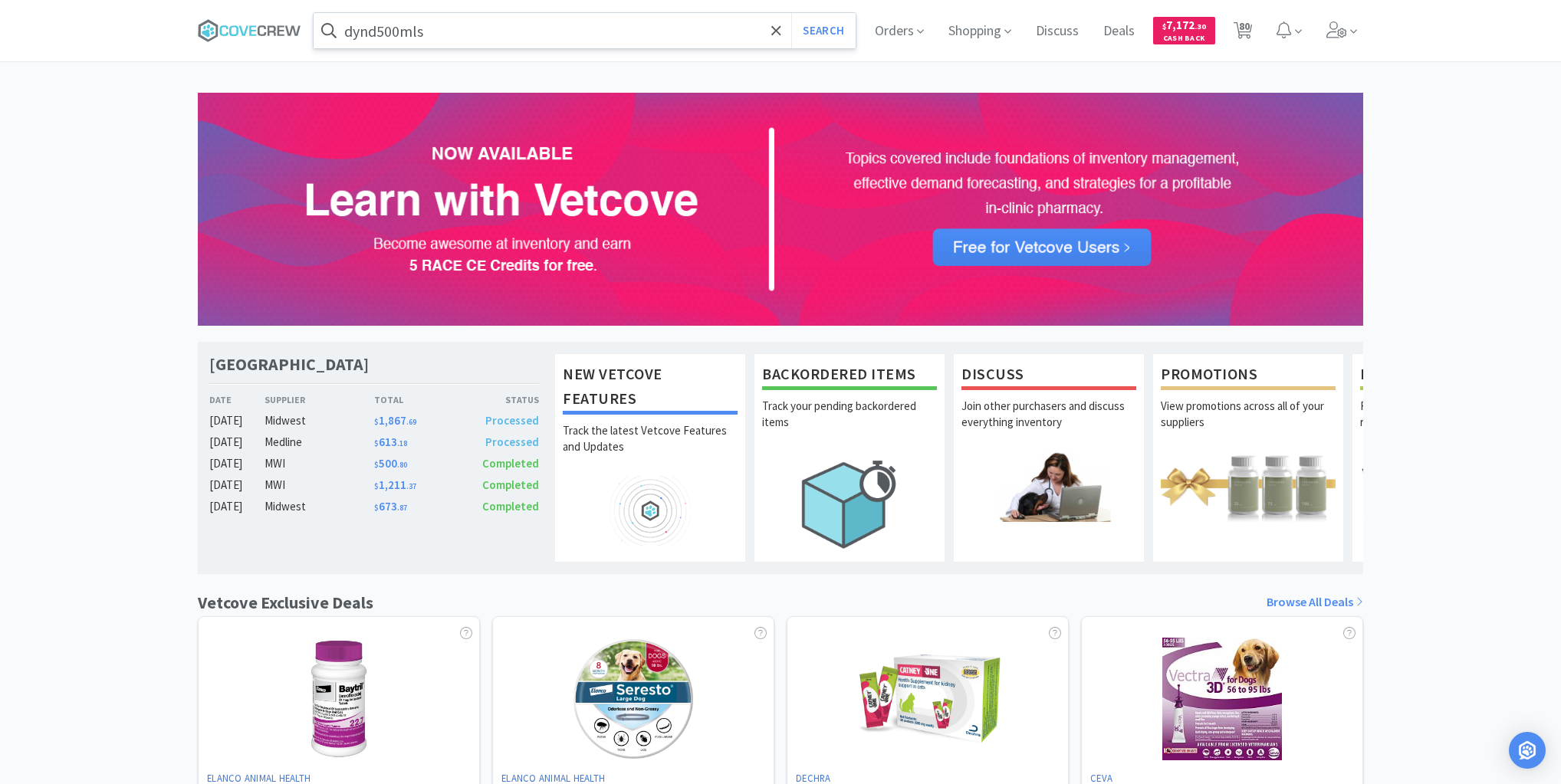
drag, startPoint x: 256, startPoint y: 32, endPoint x: 340, endPoint y: 36, distance: 84.1
click at [257, 31] on icon at bounding box center [250, 31] width 104 height 23
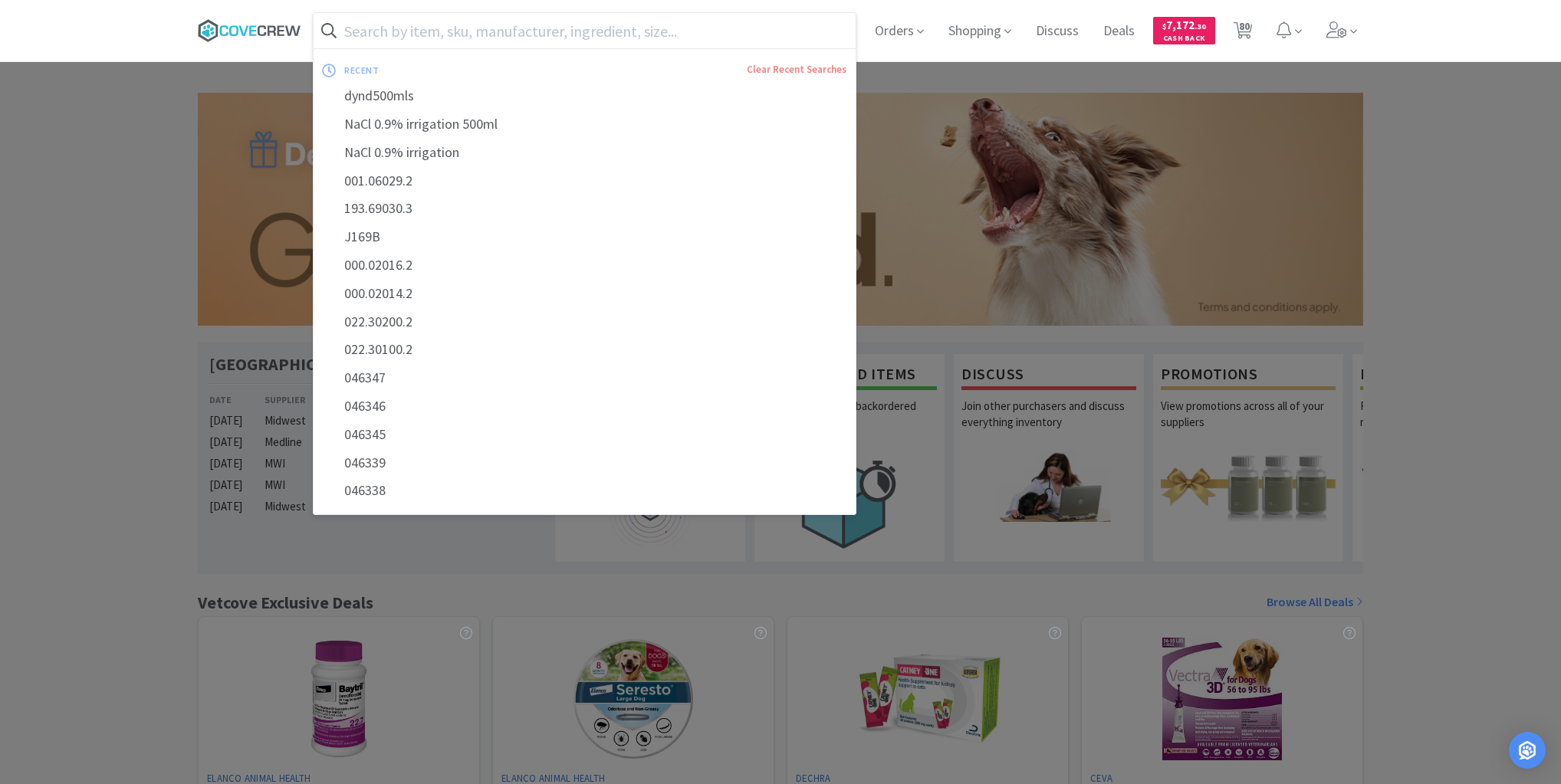
click at [282, 23] on icon at bounding box center [250, 31] width 104 height 23
